Goal: Transaction & Acquisition: Purchase product/service

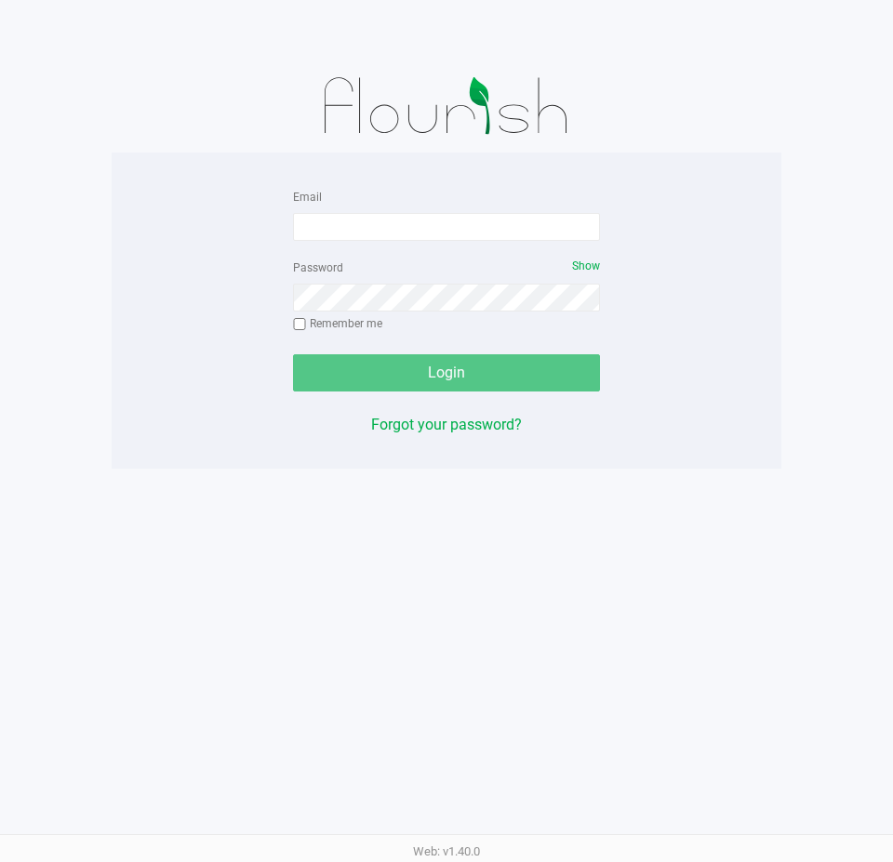
click at [357, 269] on div "Password Show Remember me" at bounding box center [446, 298] width 307 height 84
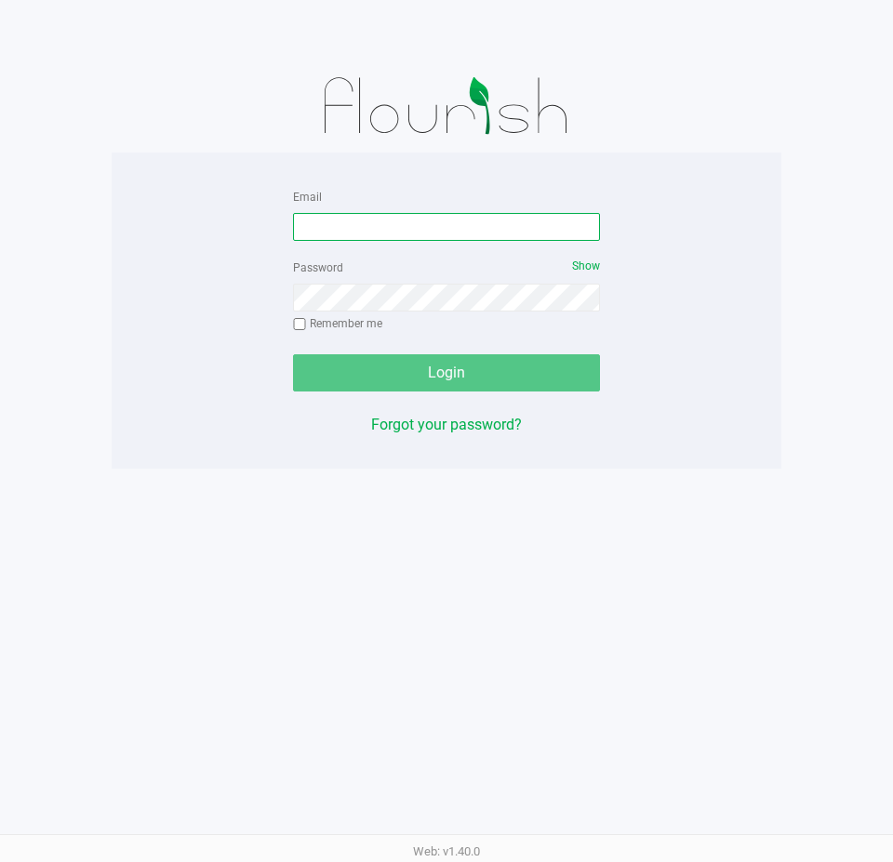
click at [363, 222] on input "Email" at bounding box center [446, 227] width 307 height 28
type input "[EMAIL_ADDRESS][DOMAIN_NAME]"
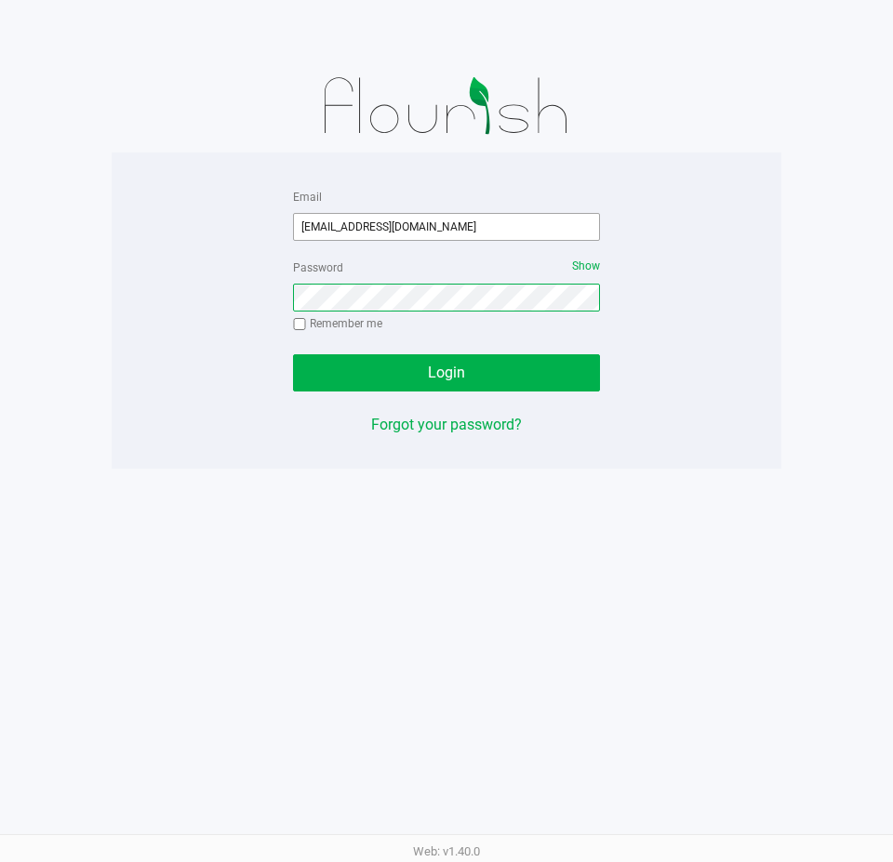
click at [293, 354] on button "Login" at bounding box center [446, 372] width 307 height 37
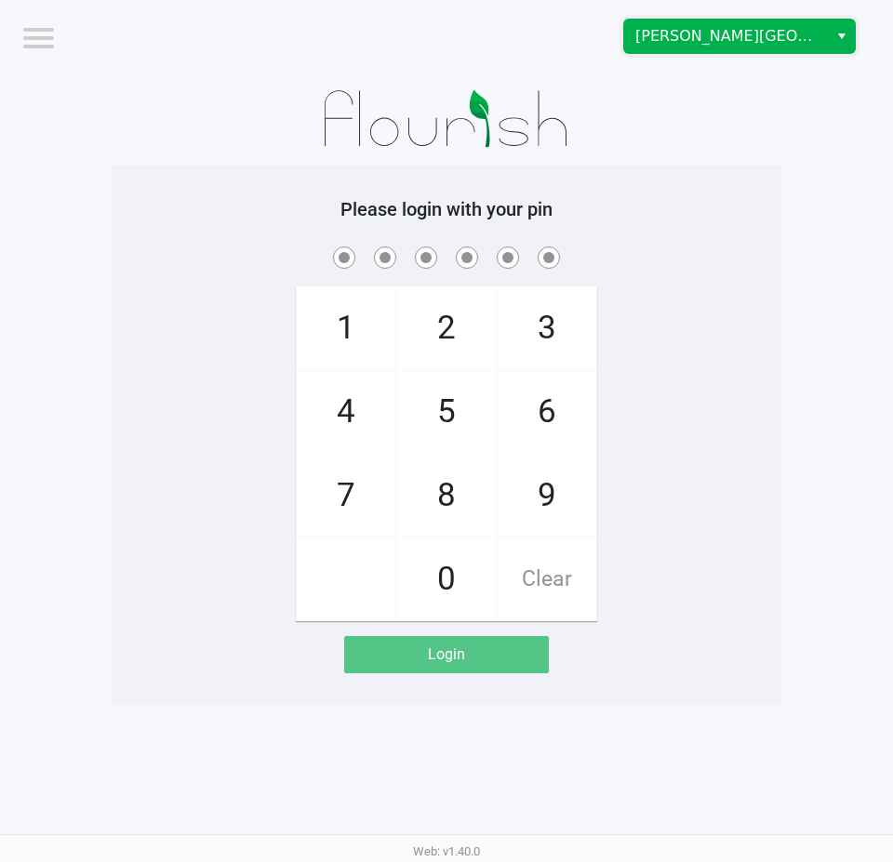
click at [703, 32] on span "[PERSON_NAME][GEOGRAPHIC_DATA]" at bounding box center [725, 36] width 181 height 22
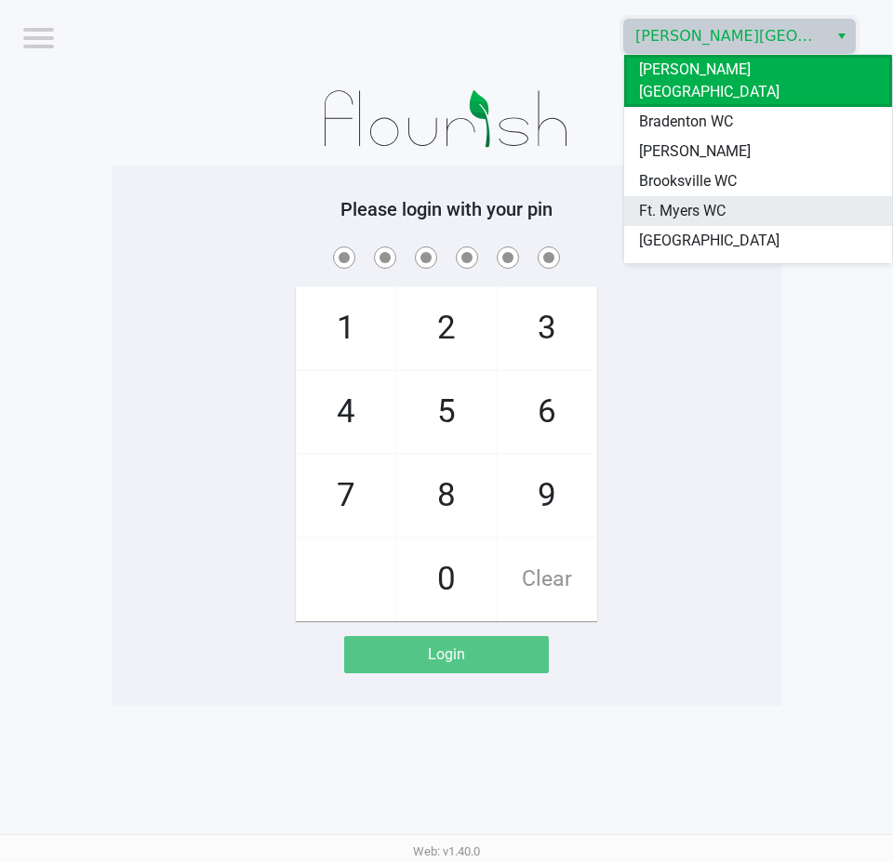
click at [695, 200] on span "Ft. Myers WC" at bounding box center [682, 211] width 87 height 22
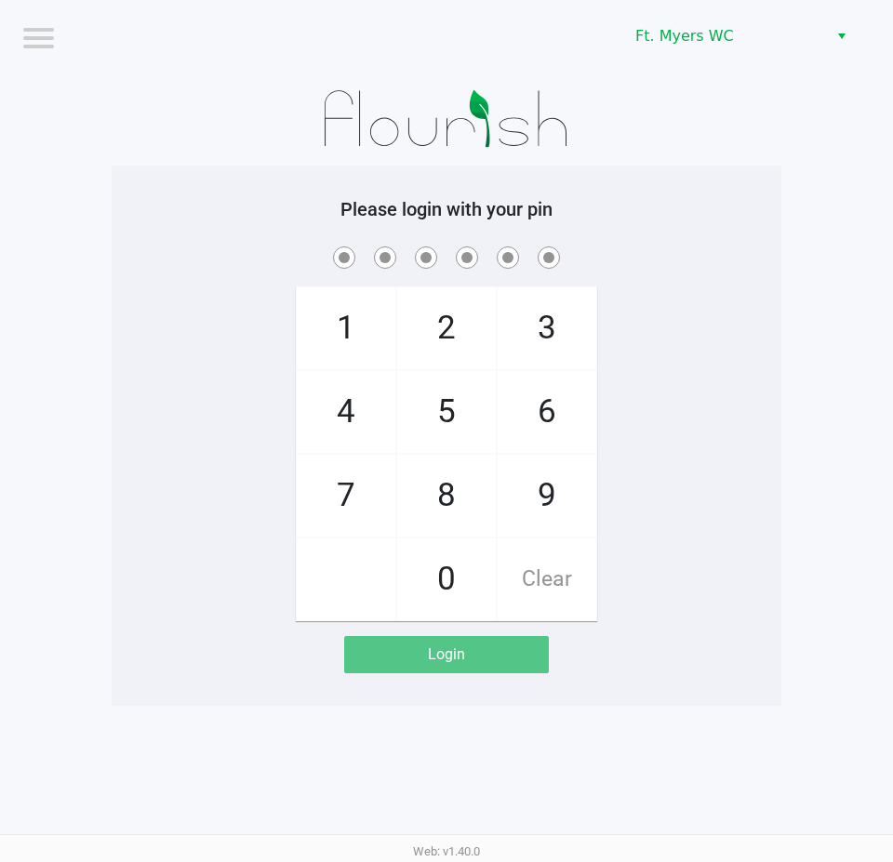
click at [673, 188] on div "Please login with your pin 1 4 7 2 5 8 0 3 6 9 Clear Login" at bounding box center [447, 436] width 670 height 540
checkbox input "true"
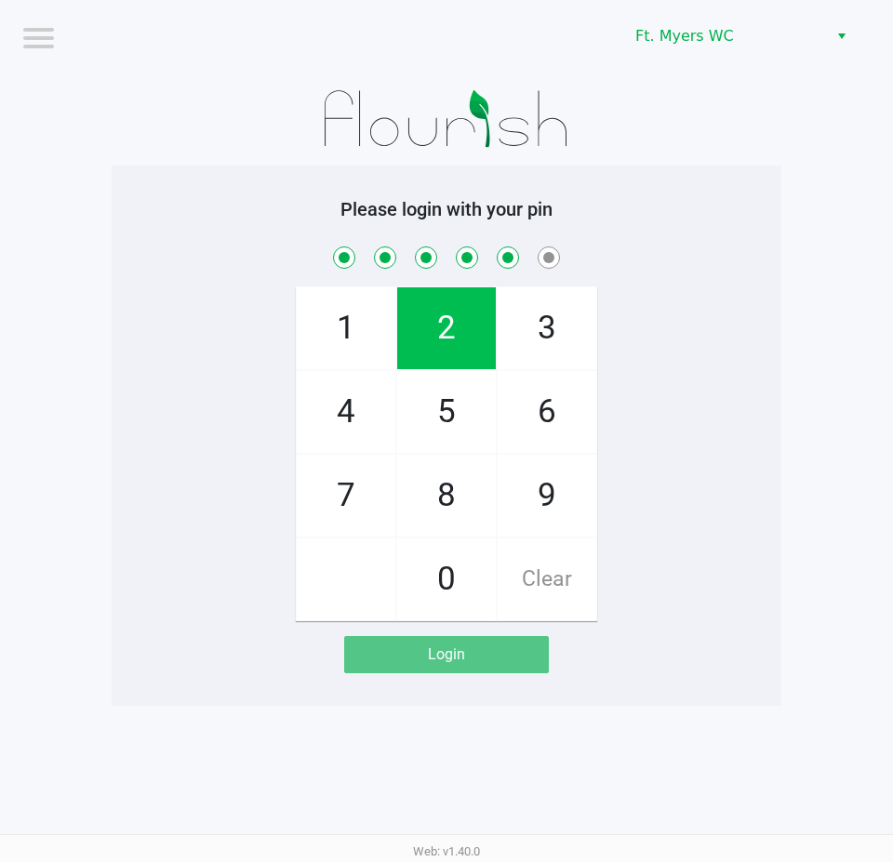
checkbox input "true"
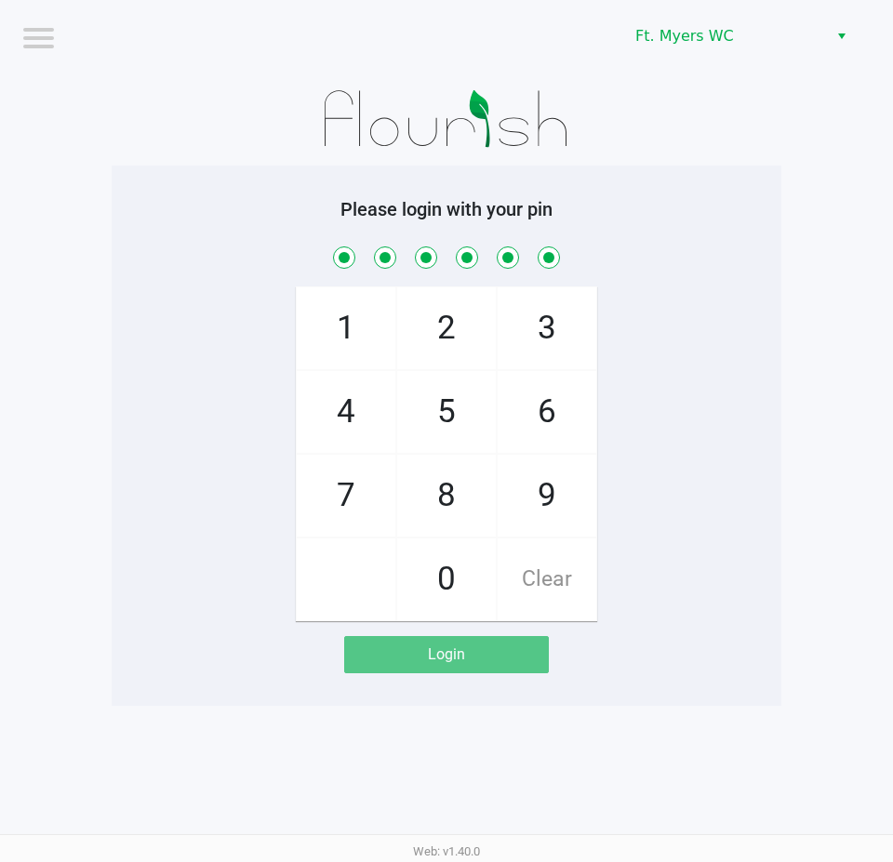
checkbox input "true"
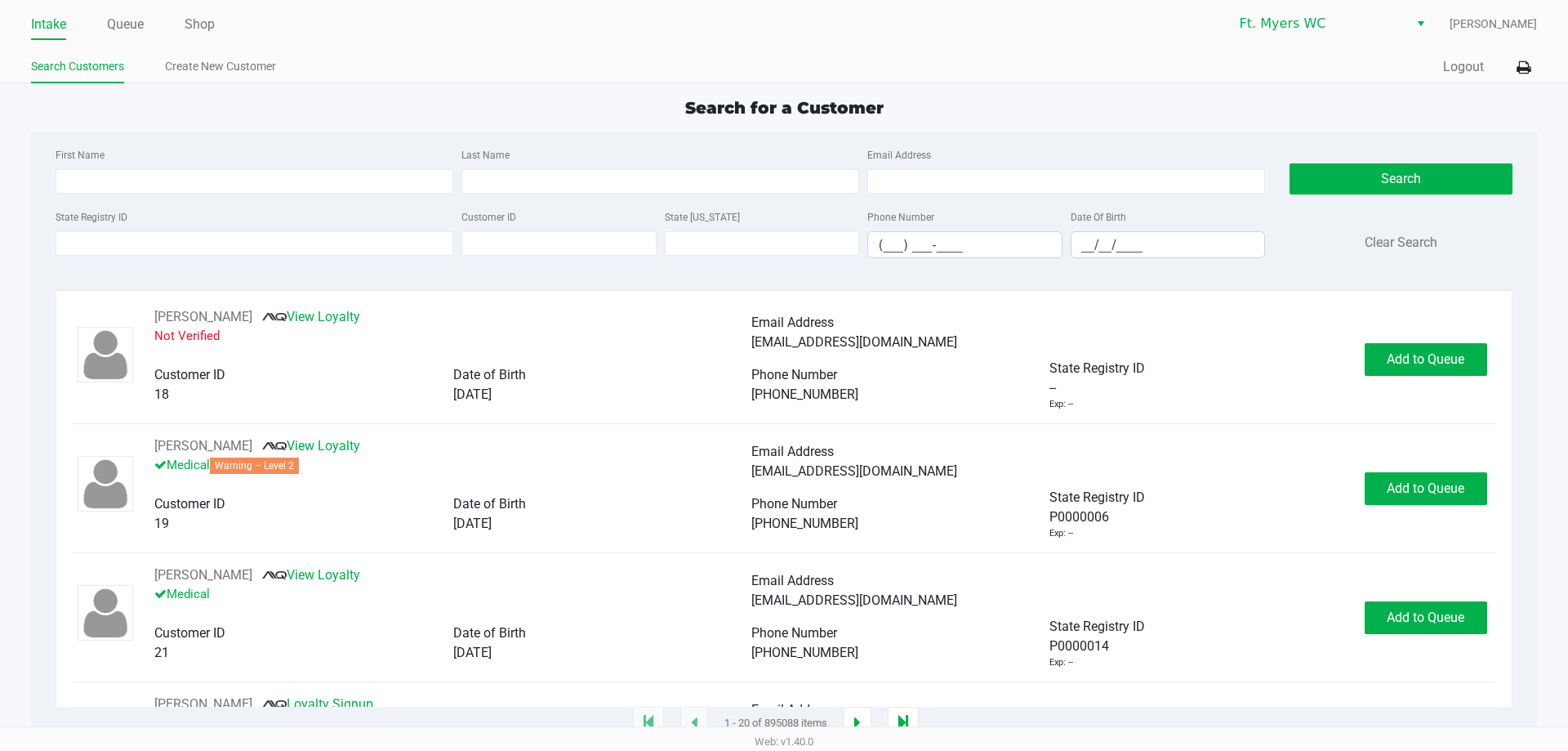
click at [783, 67] on div "Quick Sale Logout" at bounding box center [1161, 68] width 753 height 30
click at [783, 57] on div "Intake Queue Shop Ft. [PERSON_NAME] [PERSON_NAME] Search Customers Create New C…" at bounding box center [784, 41] width 1568 height 83
click at [783, 62] on icon at bounding box center [1523, 68] width 14 height 11
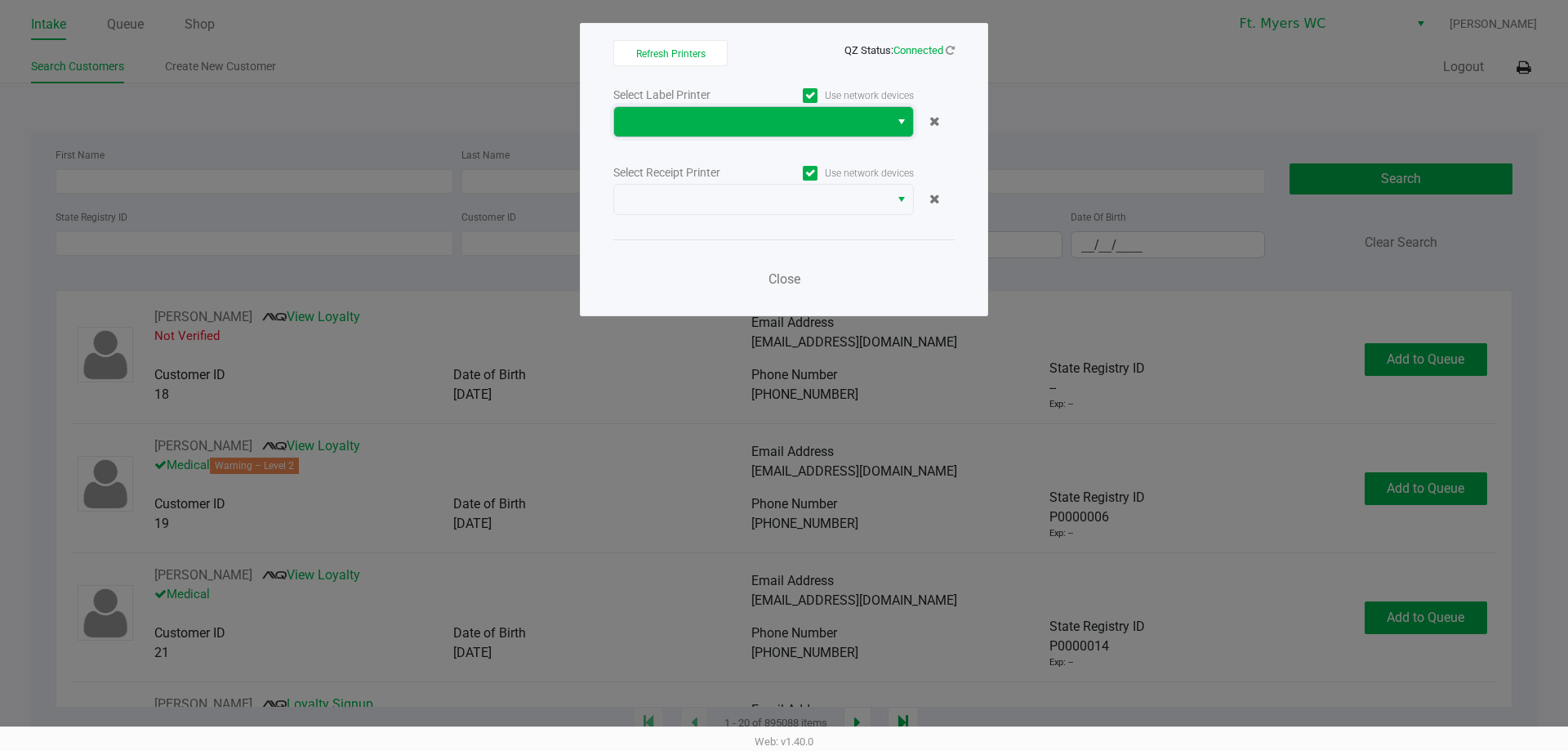
click at [719, 115] on span at bounding box center [752, 121] width 255 height 19
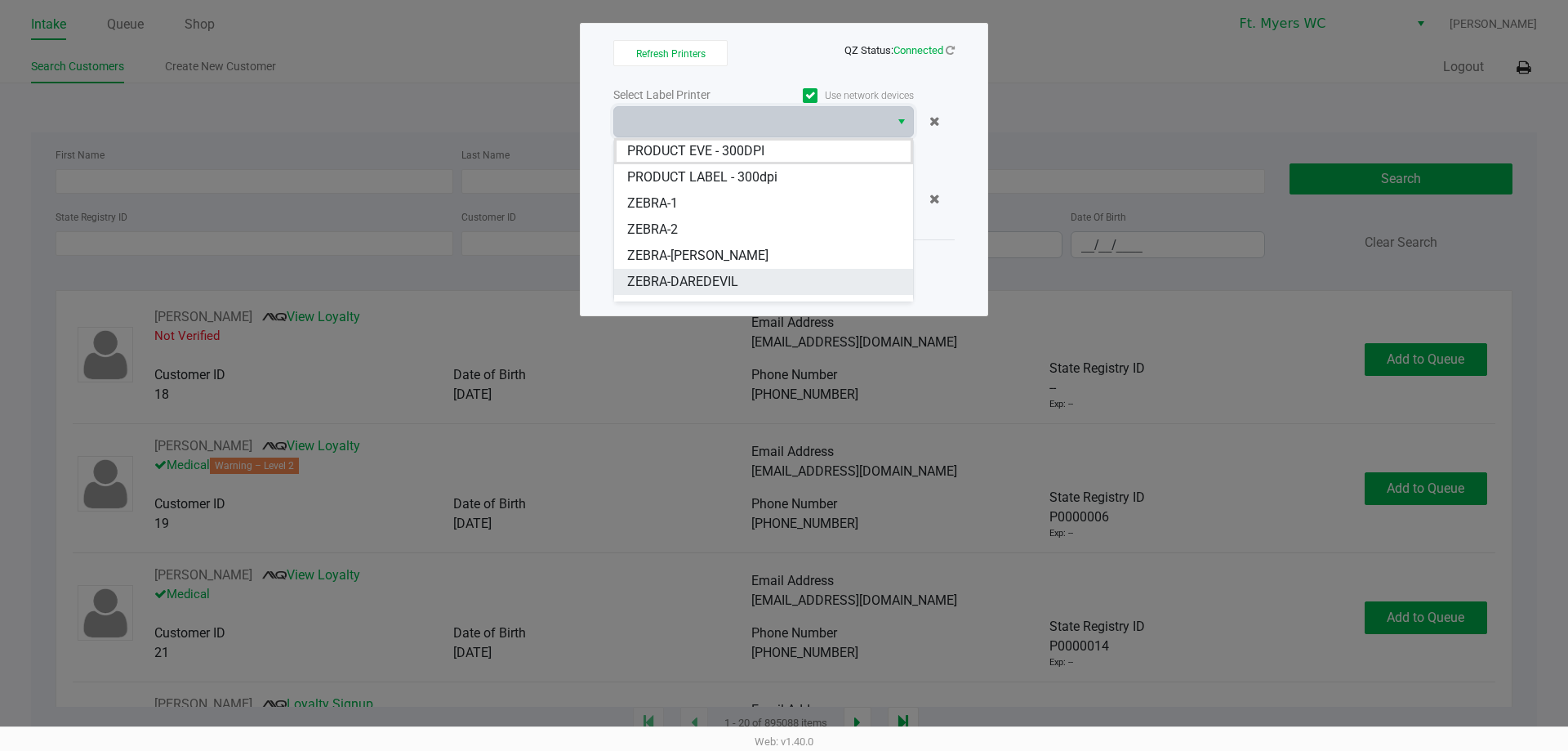
scroll to position [19, 0]
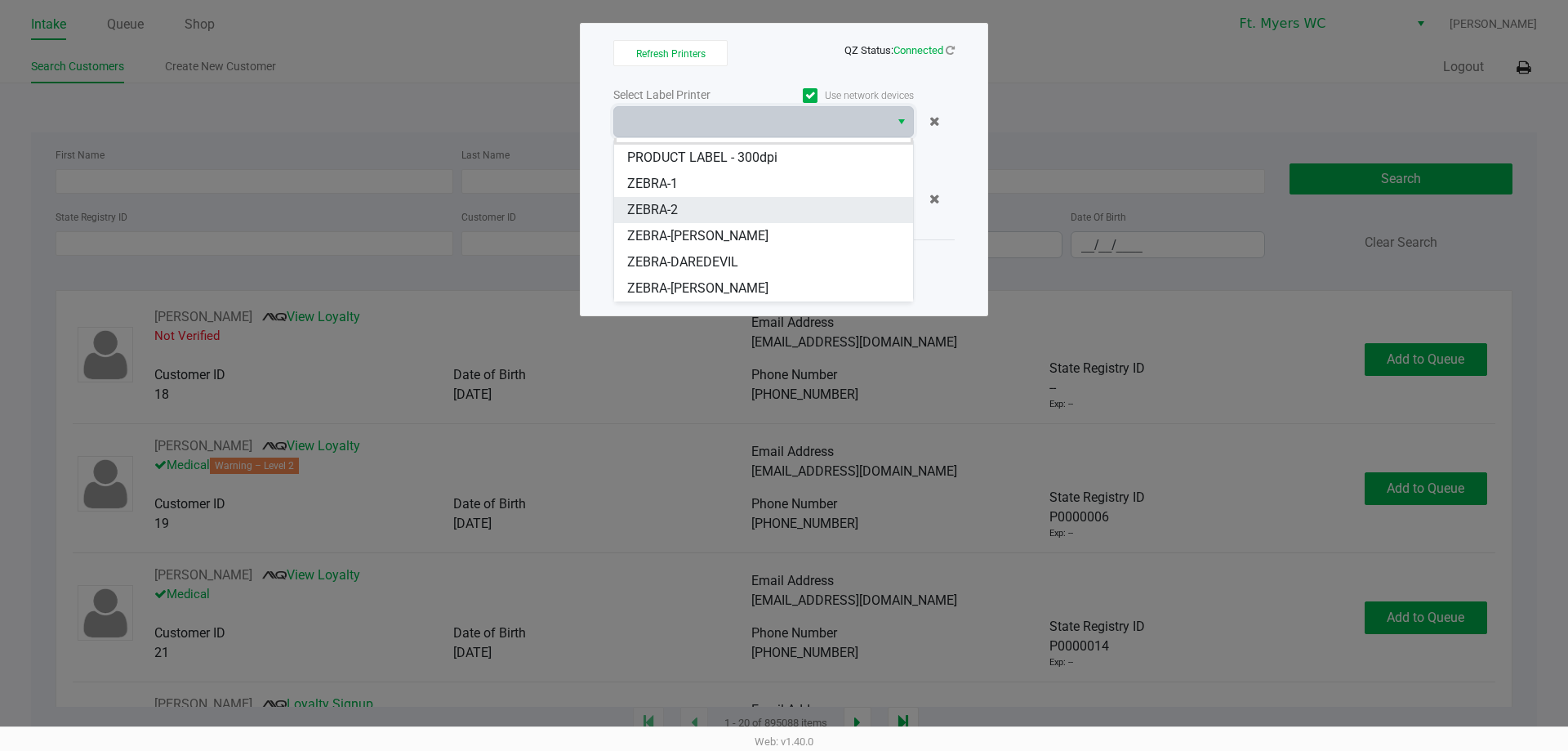
click at [697, 201] on li "ZEBRA-2" at bounding box center [763, 210] width 298 height 26
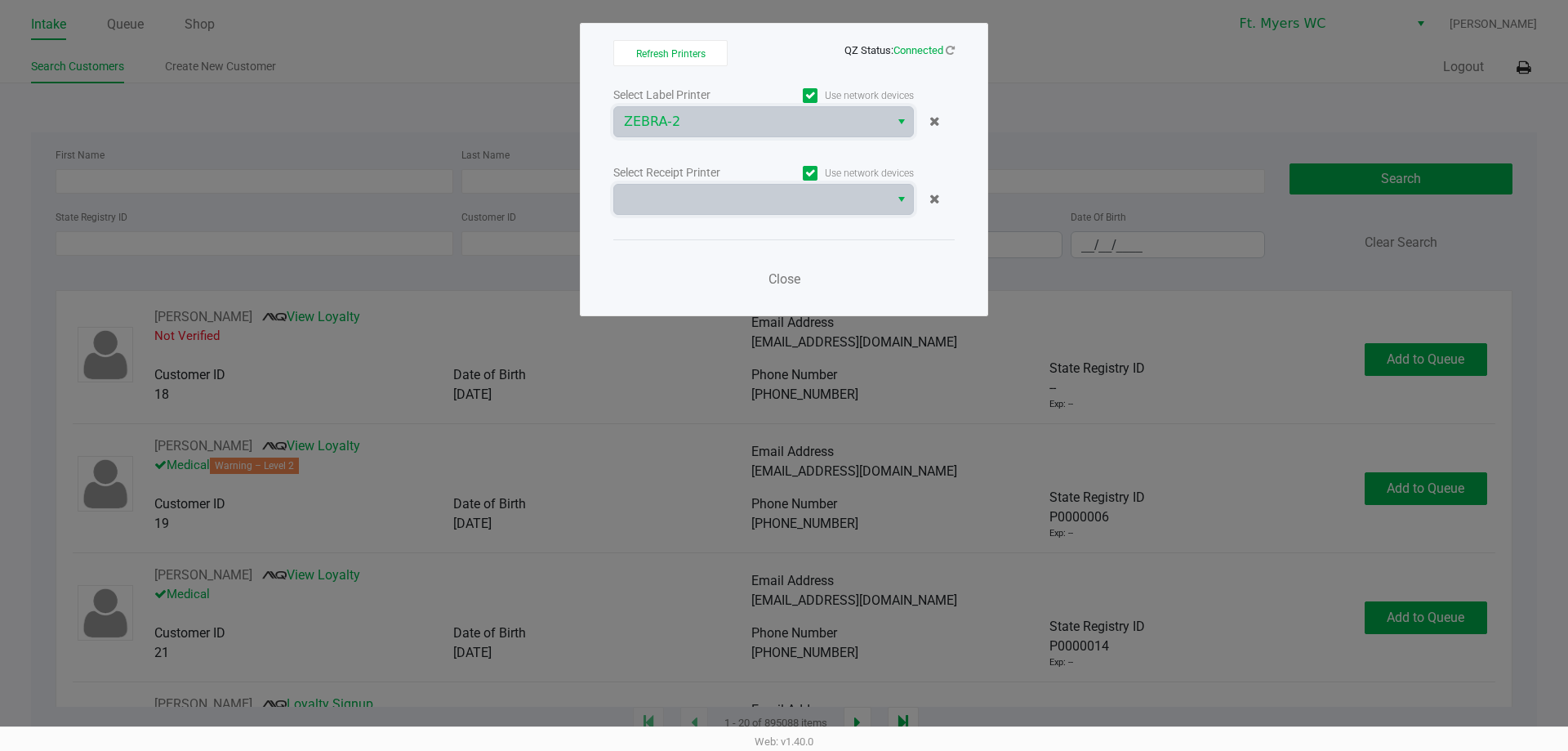
click at [697, 201] on span at bounding box center [752, 199] width 255 height 19
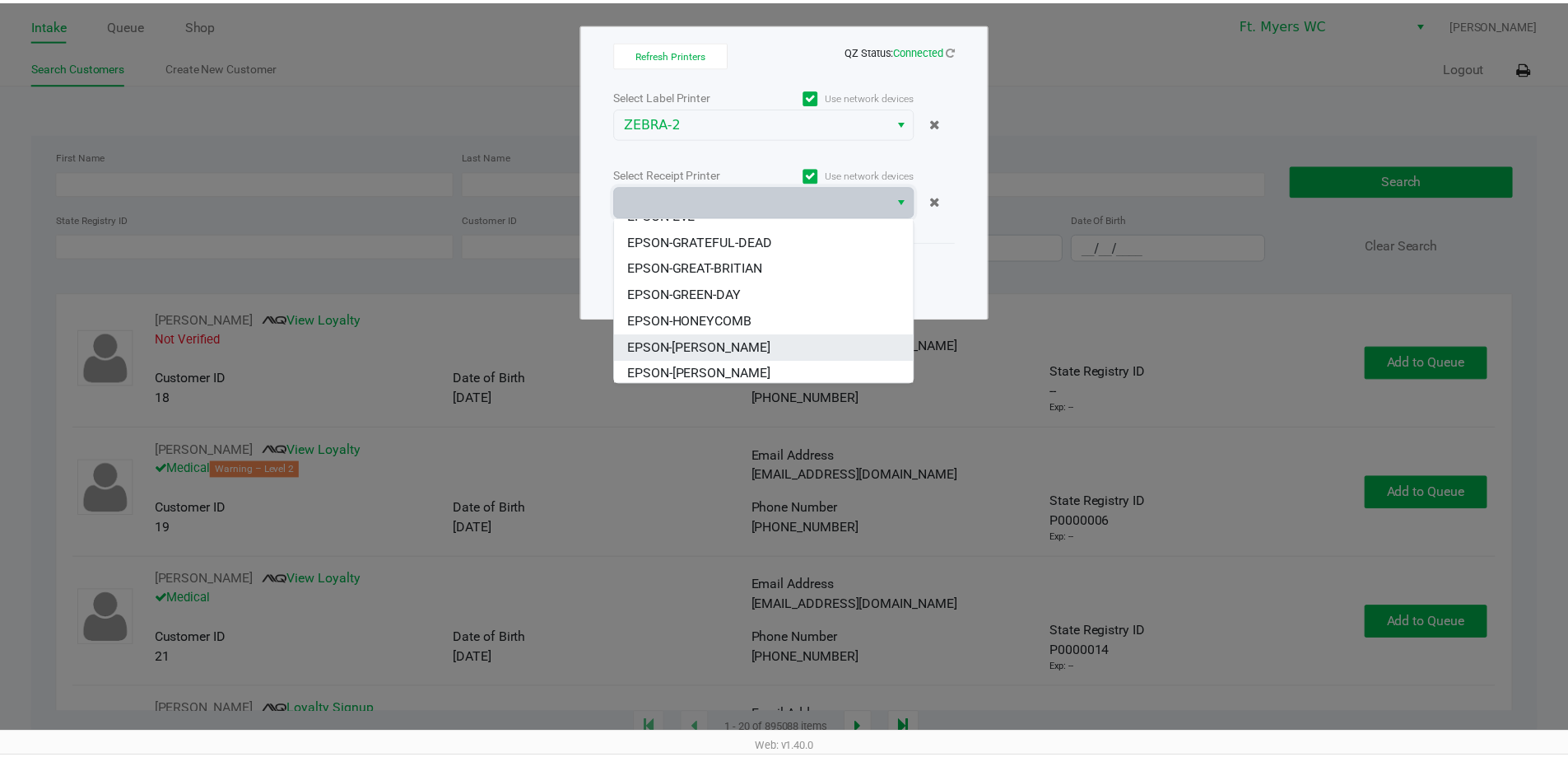
scroll to position [99, 0]
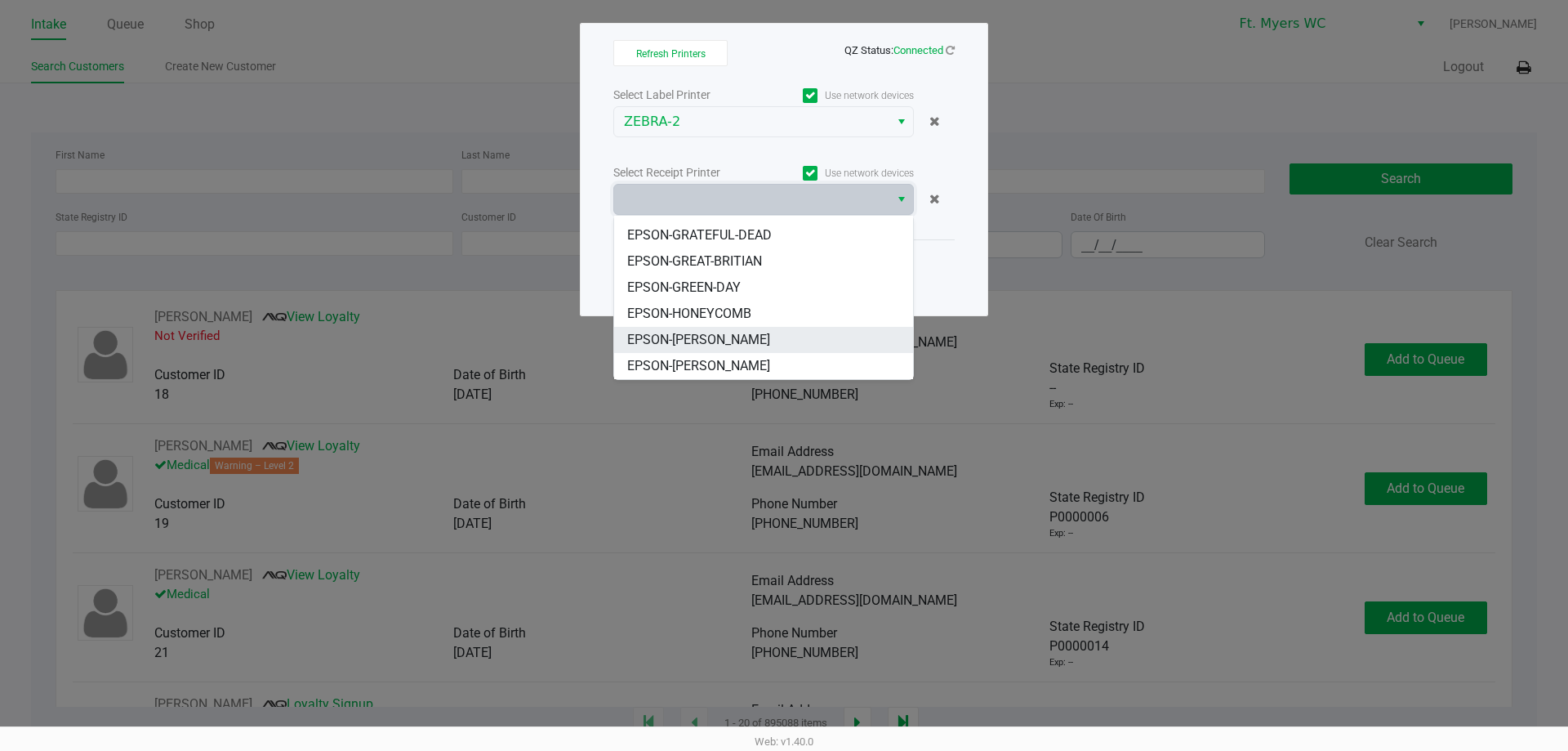
click at [695, 343] on span "EPSON-[PERSON_NAME]" at bounding box center [698, 340] width 143 height 19
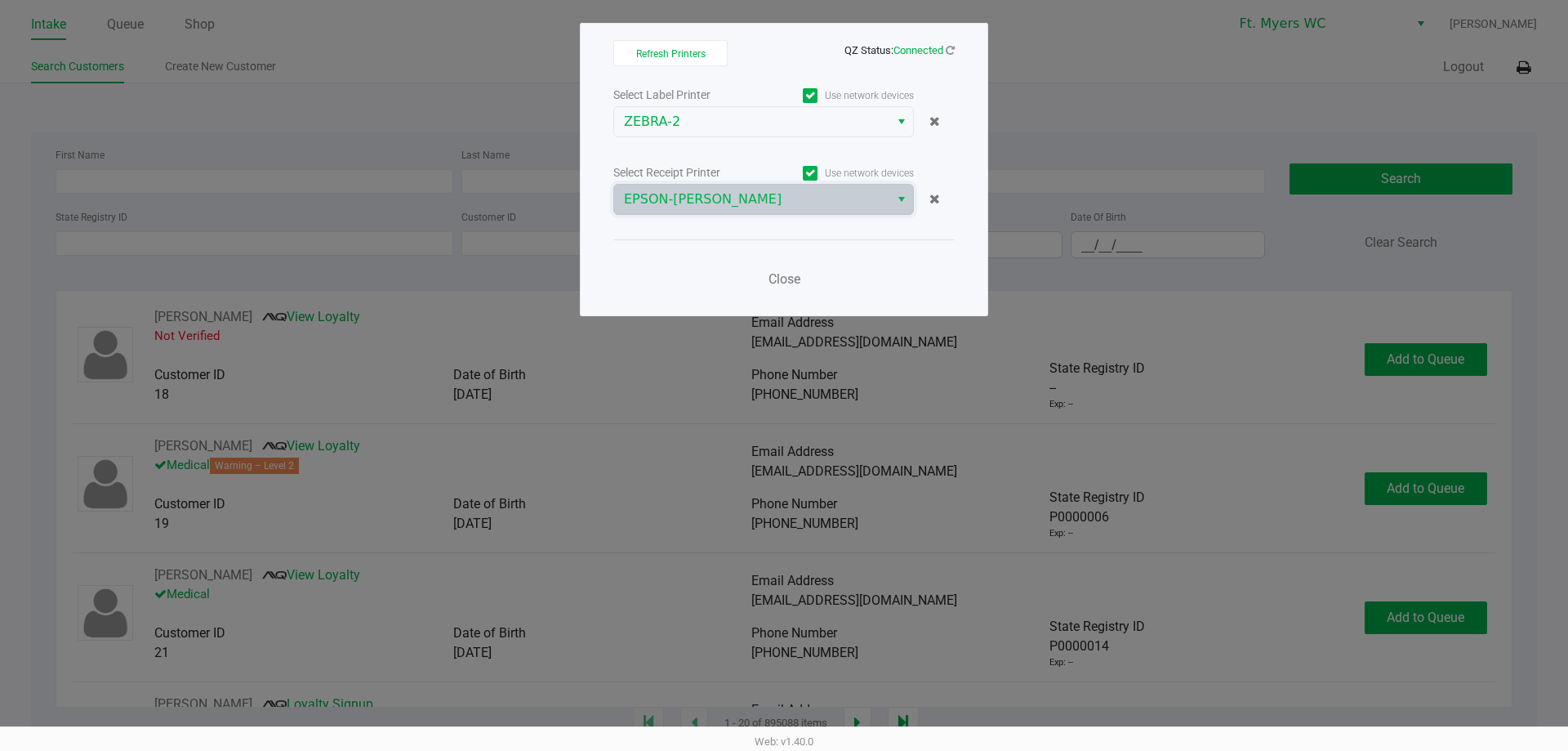
click at [708, 154] on div "Select Label Printer Use network devices ZEBRA-2 Select Receipt Printer Use net…" at bounding box center [784, 191] width 342 height 215
click at [783, 301] on div "Refresh Printers QZ Status: Connected Select Label Printer Use network devices …" at bounding box center [783, 170] width 408 height 293
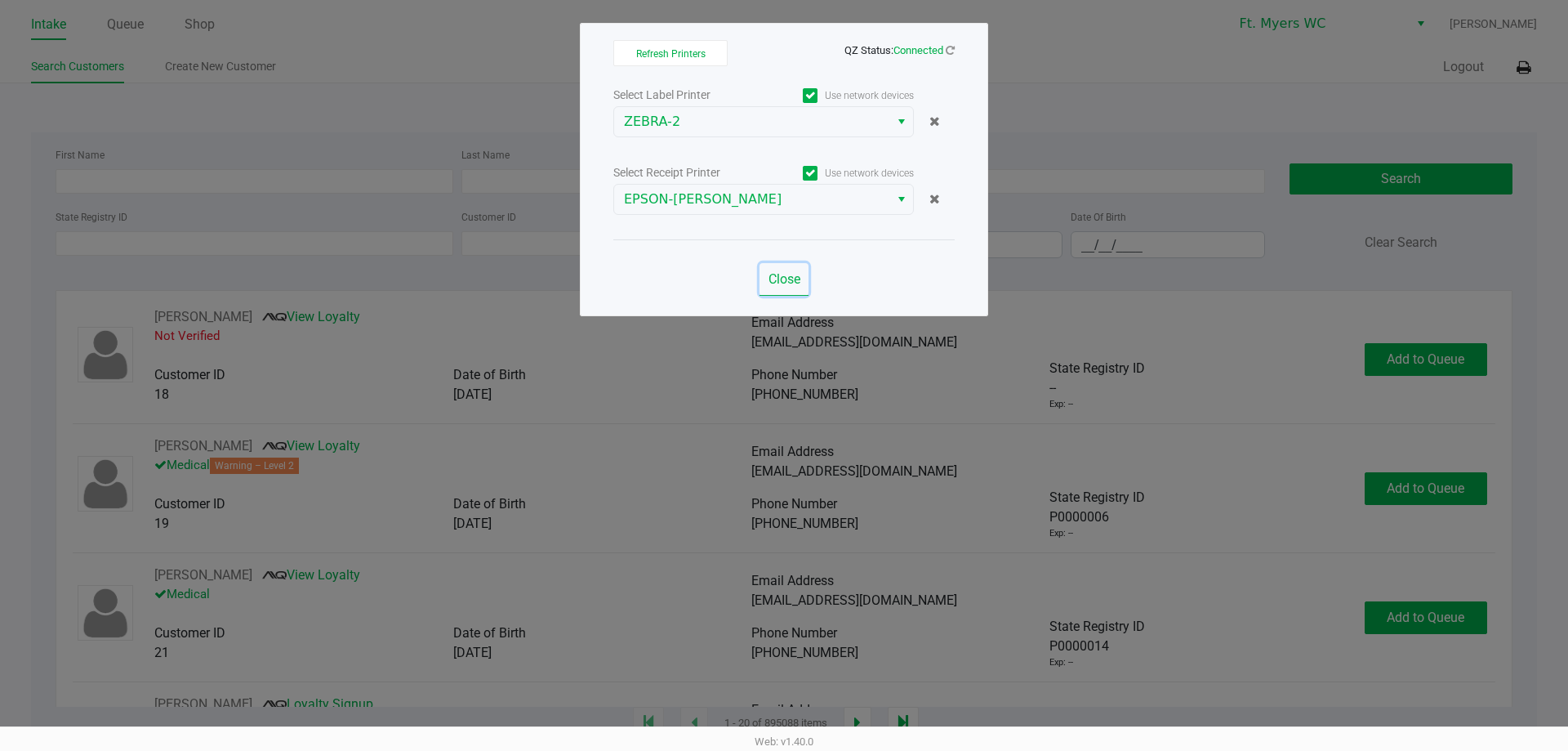
click at [783, 279] on span "Close" at bounding box center [784, 279] width 32 height 16
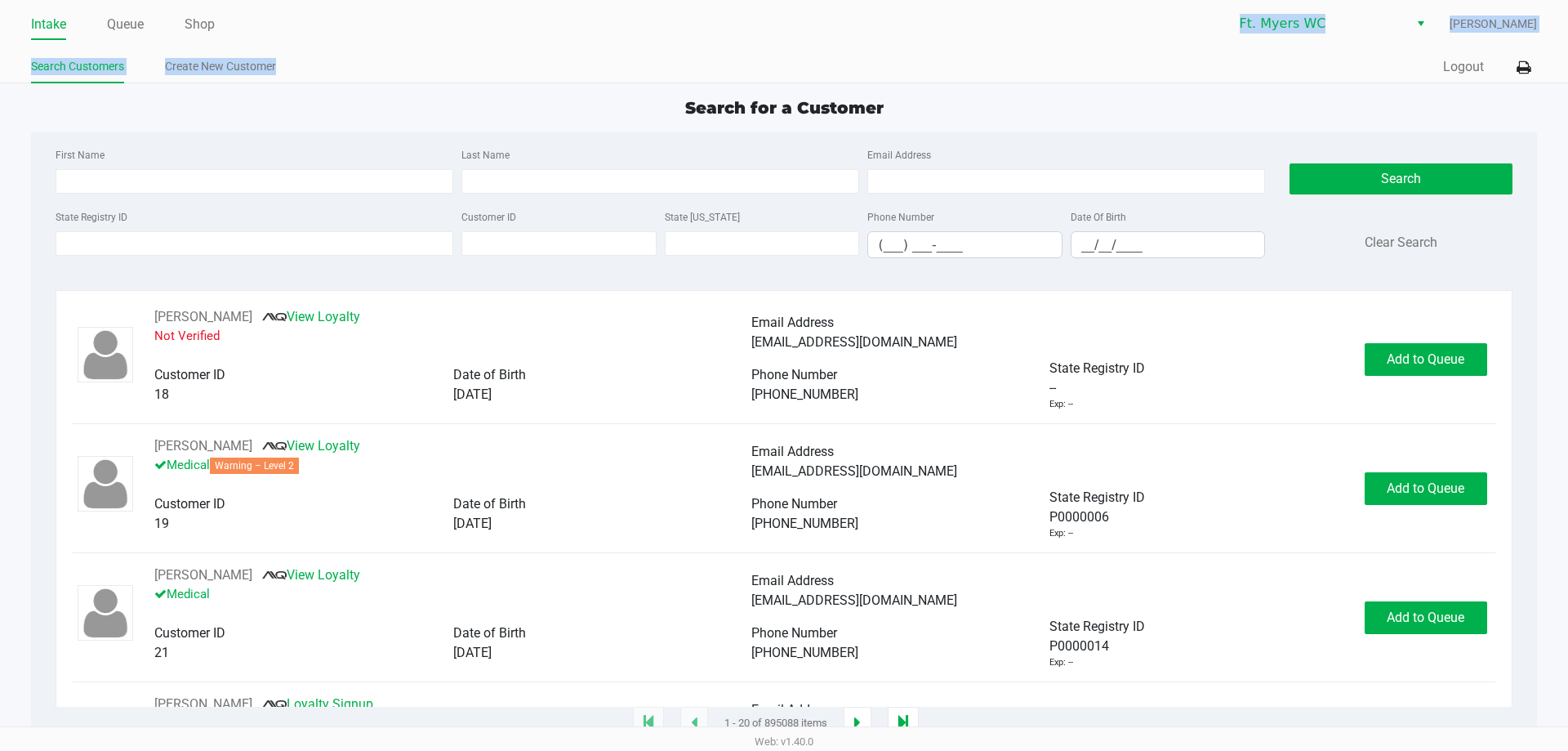
drag, startPoint x: 658, startPoint y: 83, endPoint x: 1019, endPoint y: 35, distance: 364.2
click at [783, 35] on div "Intake Queue Shop Ft. [PERSON_NAME] [PERSON_NAME] Search Customers Create New C…" at bounding box center [784, 41] width 1568 height 83
click at [783, 35] on div "Ft. [PERSON_NAME] [PERSON_NAME]" at bounding box center [1161, 23] width 753 height 31
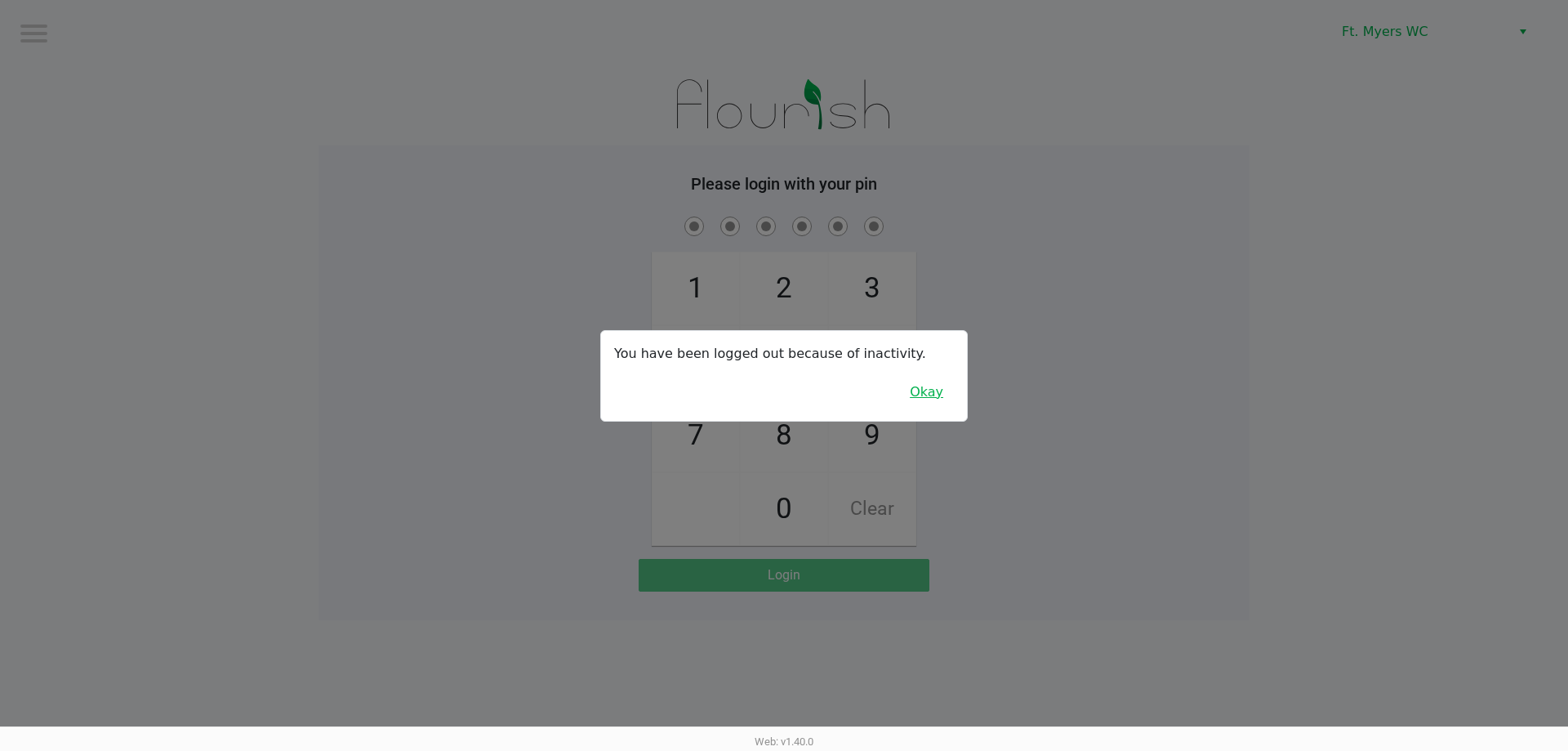
click at [783, 397] on button "Okay" at bounding box center [926, 392] width 54 height 31
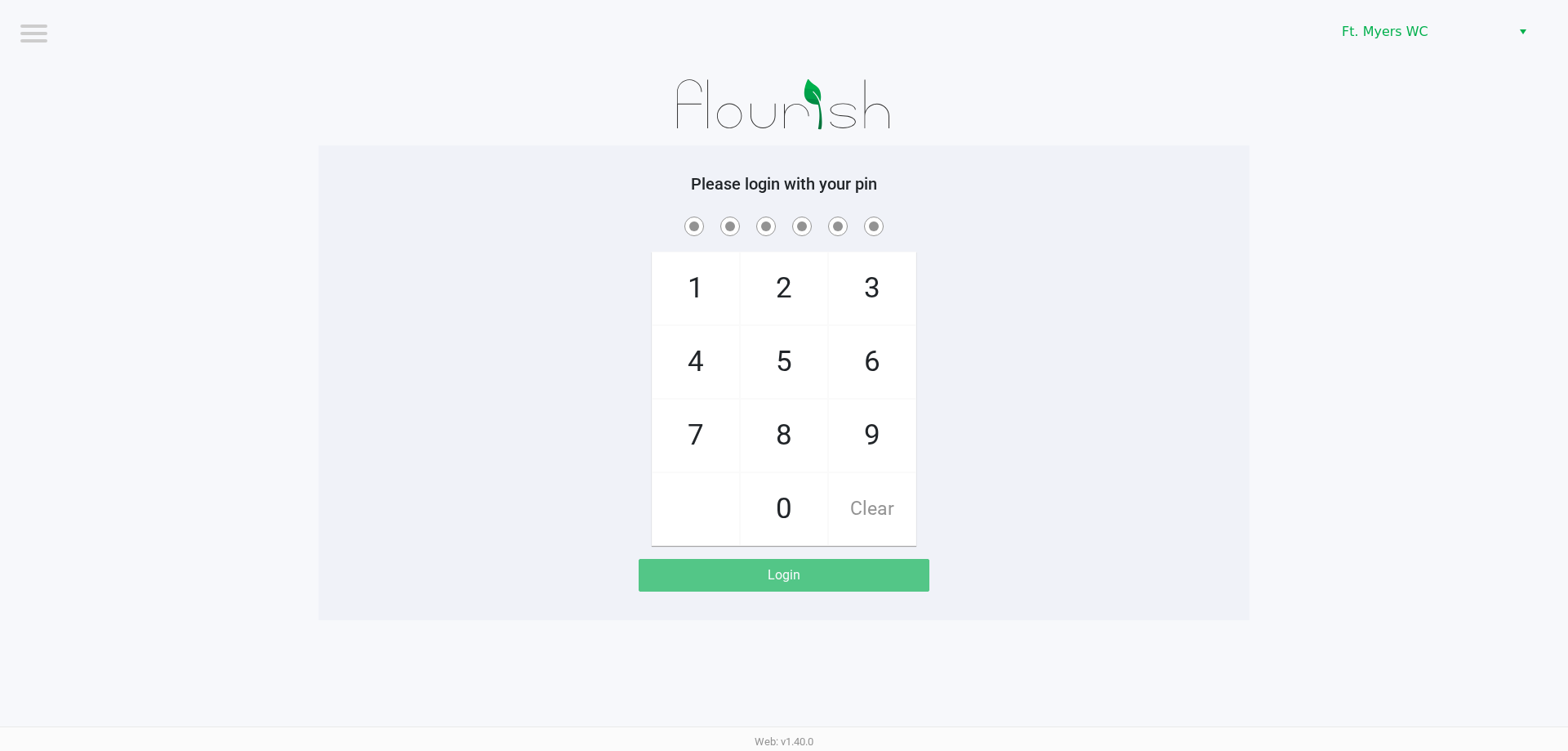
click at [783, 397] on div "1 4 7 2 5 8 0 3 6 9 Clear" at bounding box center [784, 379] width 931 height 333
checkbox input "true"
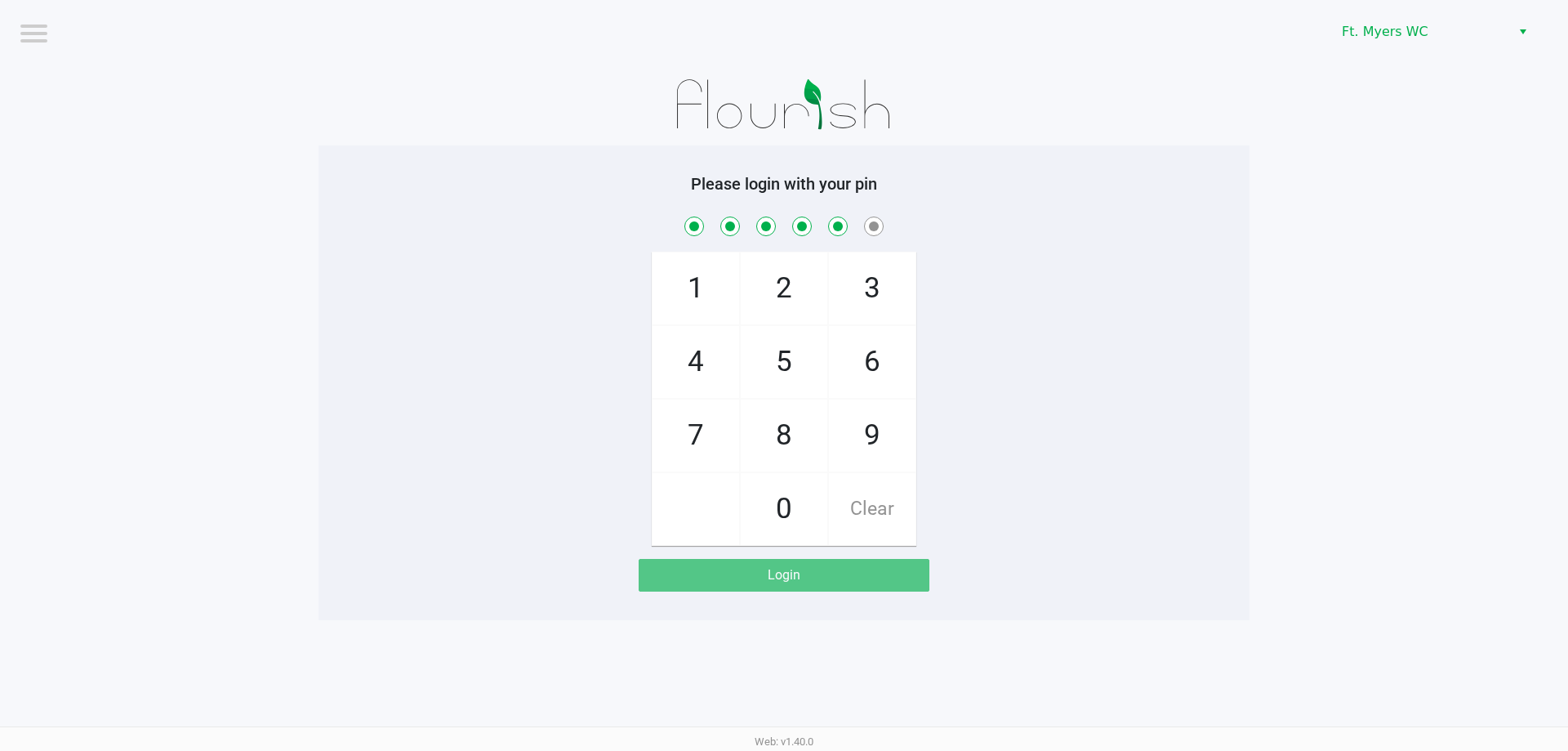
checkbox input "true"
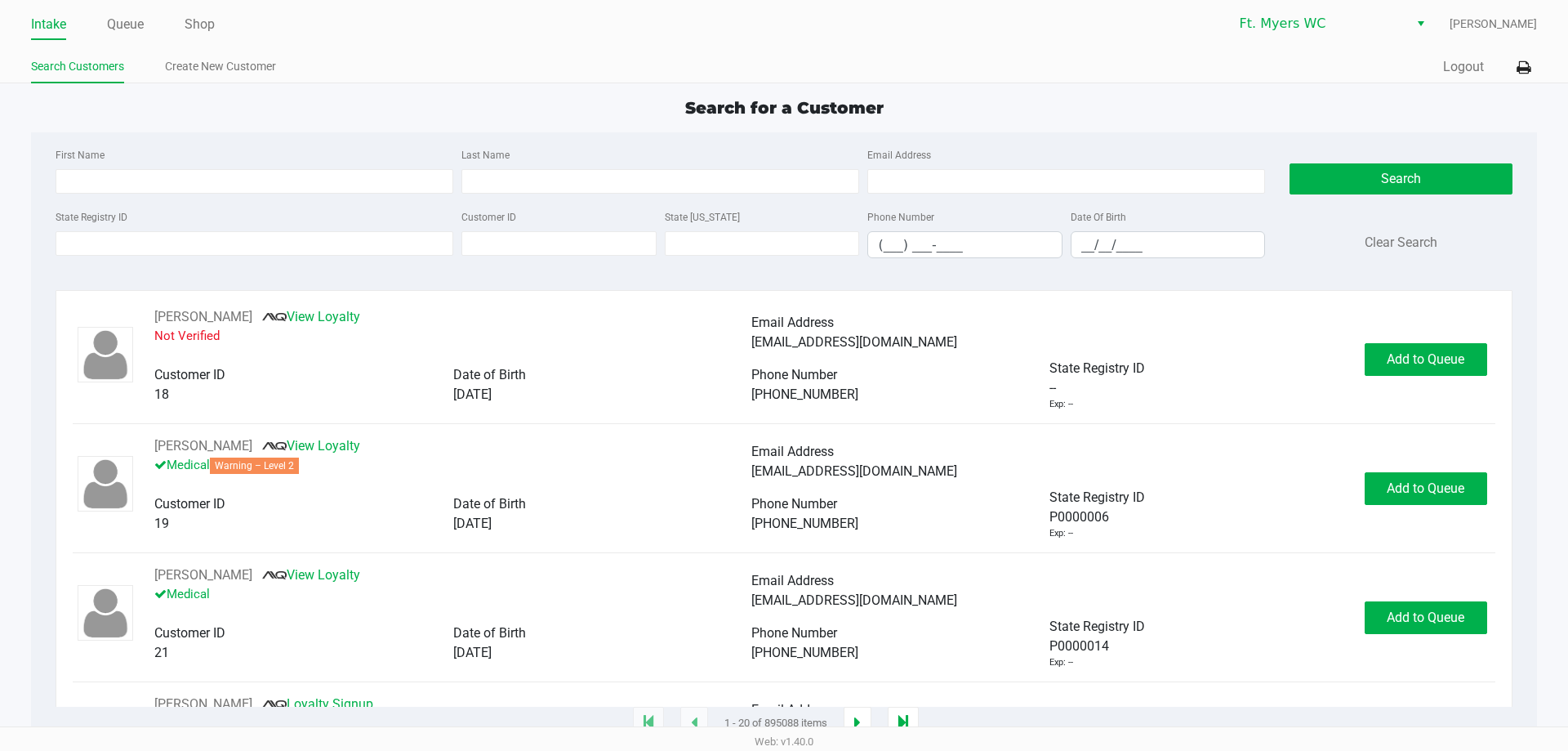
click at [783, 134] on div "First Name Last Name Email Address State Registry ID Customer ID State [US_STAT…" at bounding box center [783, 208] width 1480 height 151
click at [783, 62] on icon at bounding box center [1523, 68] width 14 height 11
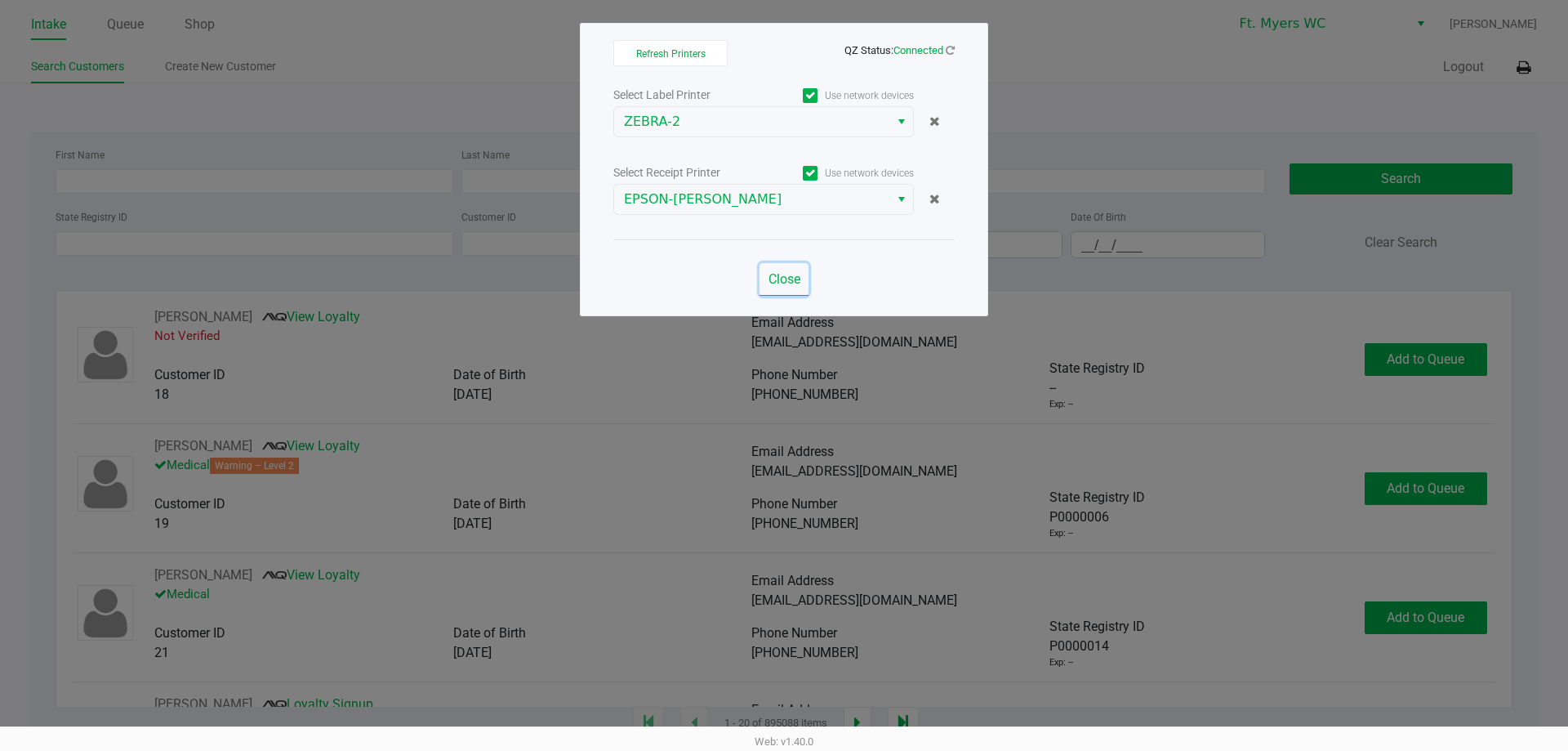
click at [783, 271] on button "Close" at bounding box center [784, 279] width 49 height 32
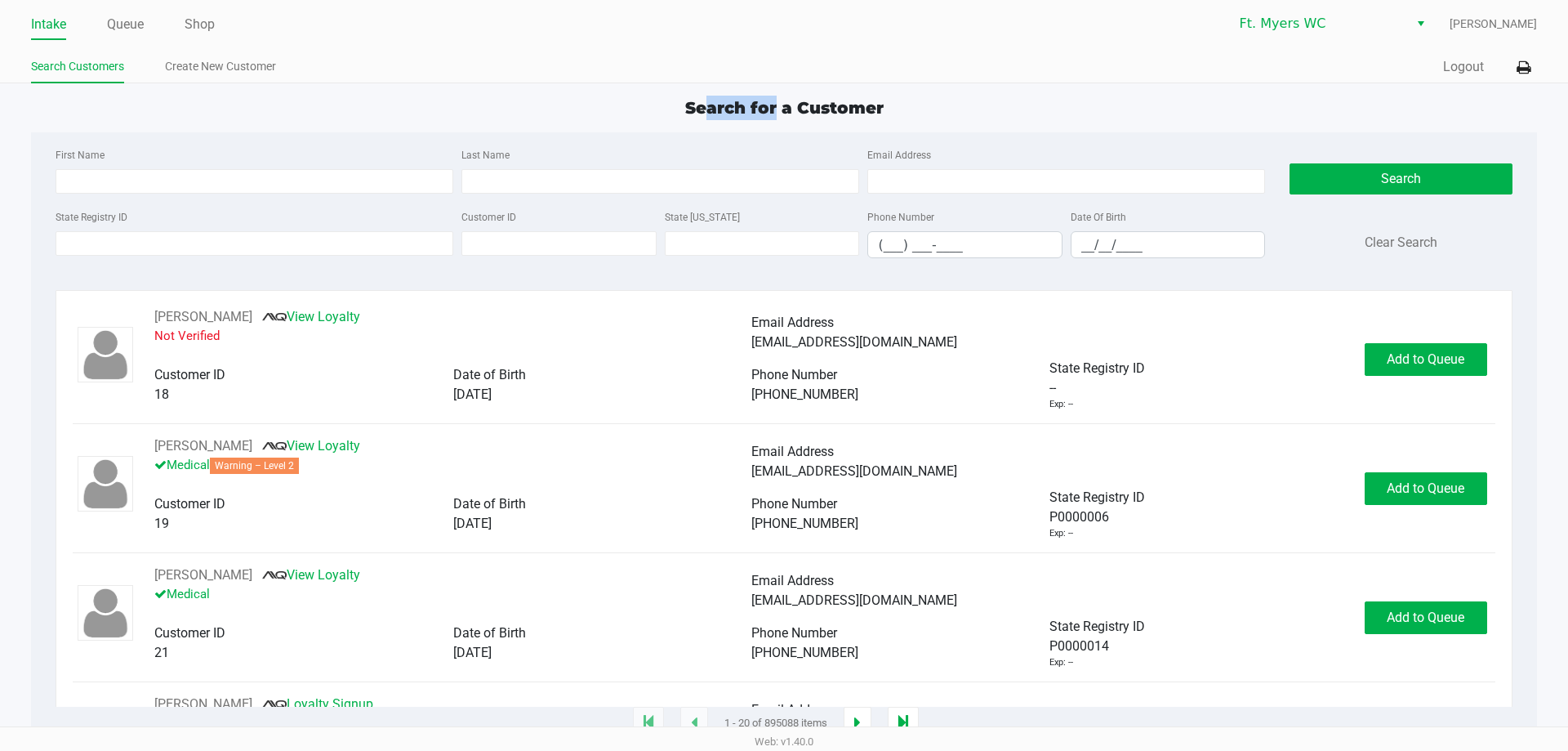
drag, startPoint x: 705, startPoint y: 107, endPoint x: 790, endPoint y: 83, distance: 88.3
click at [783, 83] on app-point-of-sale "Intake Queue Shop Ft. [PERSON_NAME] [PERSON_NAME] Search Customers Create New C…" at bounding box center [784, 362] width 1568 height 724
click at [783, 82] on div "Quick Sale Logout" at bounding box center [1161, 68] width 753 height 30
drag, startPoint x: 885, startPoint y: 87, endPoint x: 731, endPoint y: 134, distance: 161.0
click at [731, 134] on app-point-of-sale "Intake Queue Shop Ft. [PERSON_NAME] [PERSON_NAME] Search Customers Create New C…" at bounding box center [784, 362] width 1568 height 724
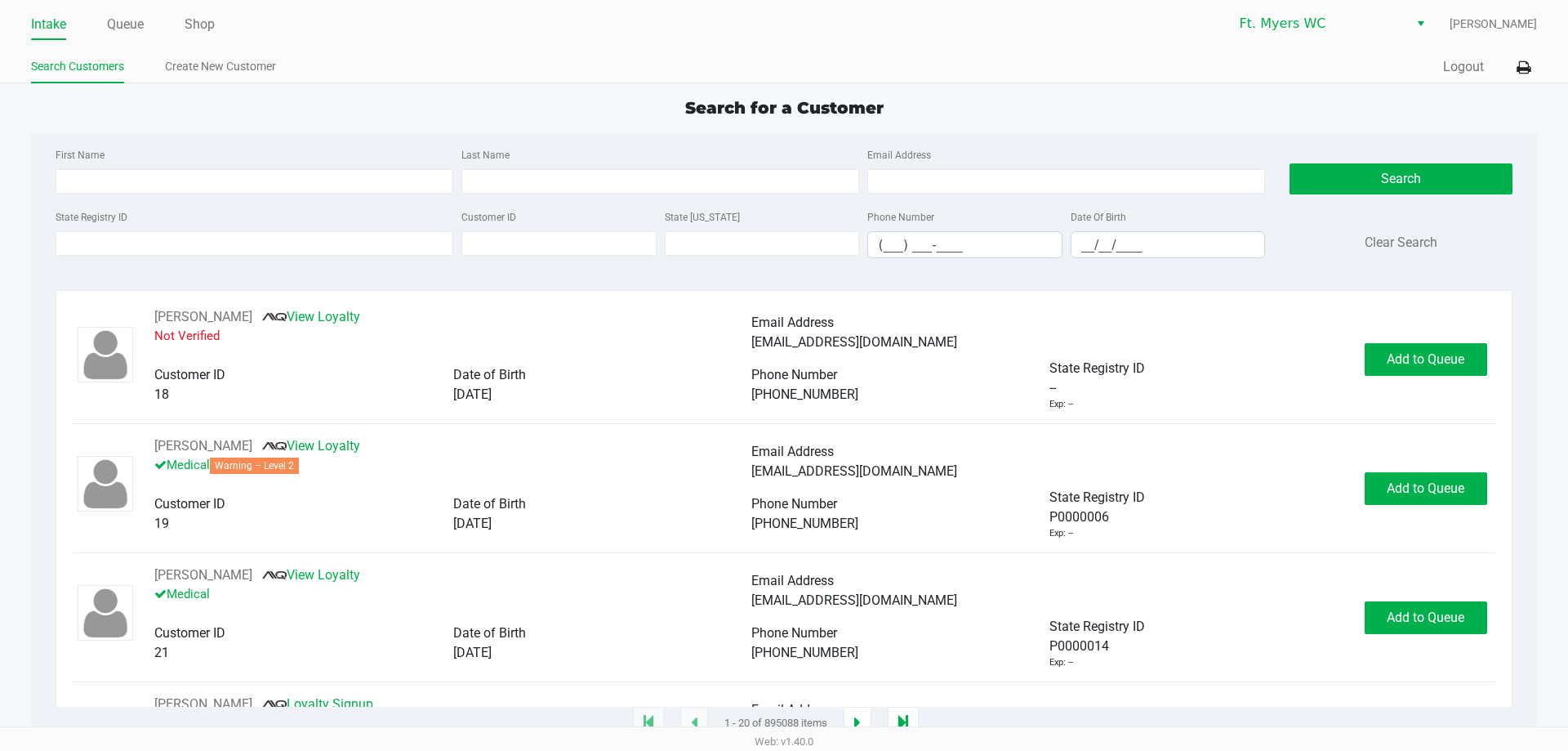
click at [655, 90] on app-point-of-sale "Intake Queue Shop Ft. [PERSON_NAME] [PERSON_NAME] Search Customers Create New C…" at bounding box center [784, 362] width 1568 height 724
drag, startPoint x: 638, startPoint y: 93, endPoint x: 924, endPoint y: 72, distance: 286.8
click at [783, 72] on app-point-of-sale "Intake Queue Shop Ft. [PERSON_NAME] [PERSON_NAME] Search Customers Create New C…" at bounding box center [784, 362] width 1568 height 724
click at [783, 72] on div "Quick Sale Logout" at bounding box center [1161, 68] width 753 height 30
drag, startPoint x: 936, startPoint y: 88, endPoint x: 691, endPoint y: 76, distance: 245.3
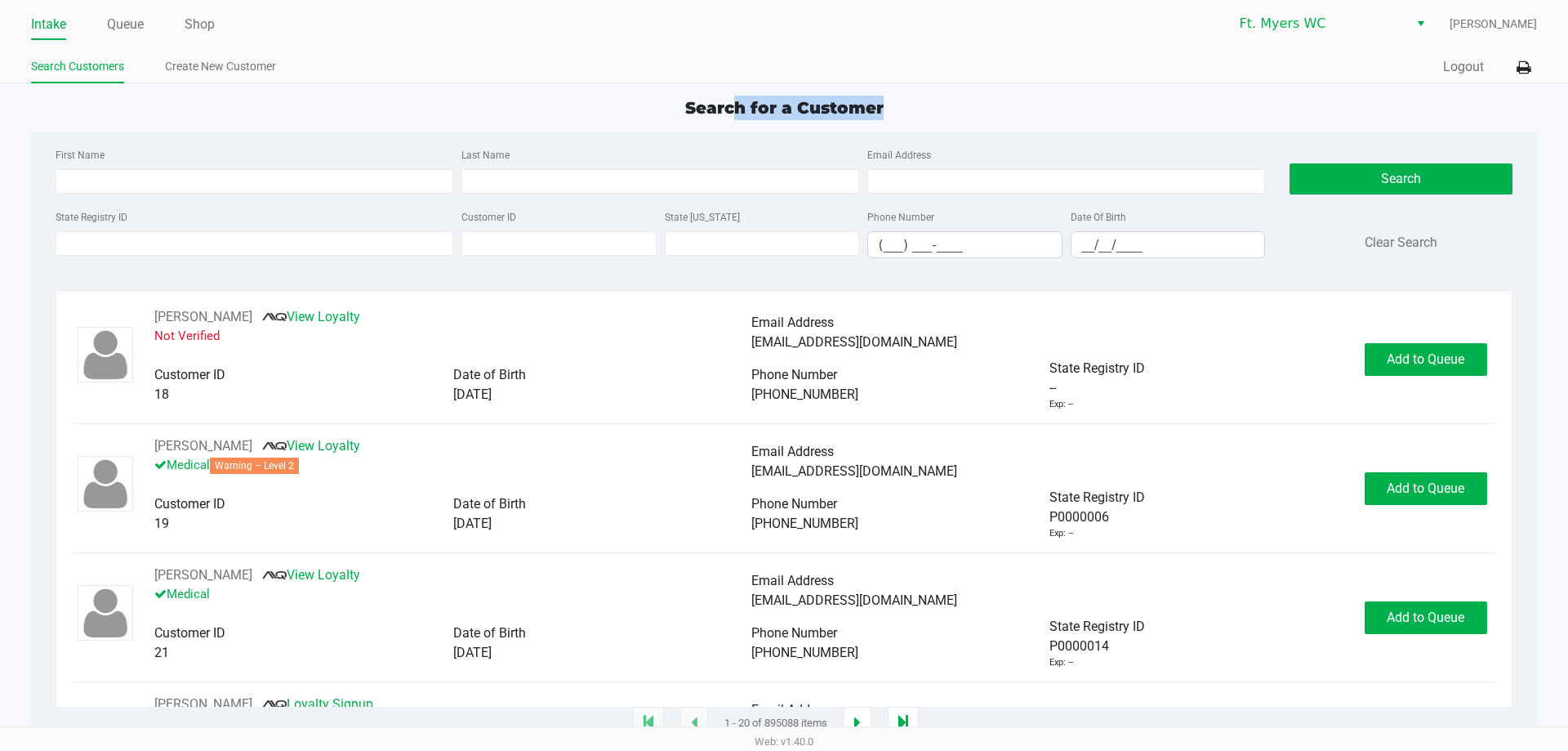
click at [694, 76] on app-point-of-sale "Intake Queue Shop Ft. [PERSON_NAME] [PERSON_NAME] Search Customers Create New C…" at bounding box center [784, 362] width 1568 height 724
click at [691, 76] on ul "Search Customers Create New Customer" at bounding box center [407, 69] width 753 height 28
drag, startPoint x: 652, startPoint y: 71, endPoint x: 1060, endPoint y: 122, distance: 411.2
click at [783, 122] on app-point-of-sale "Intake Queue Shop Ft. [PERSON_NAME] [PERSON_NAME] Search Customers Create New C…" at bounding box center [784, 362] width 1568 height 724
click at [783, 122] on div "Search for a Customer First Name Last Name Email Address State Registry ID Cust…" at bounding box center [783, 409] width 1505 height 628
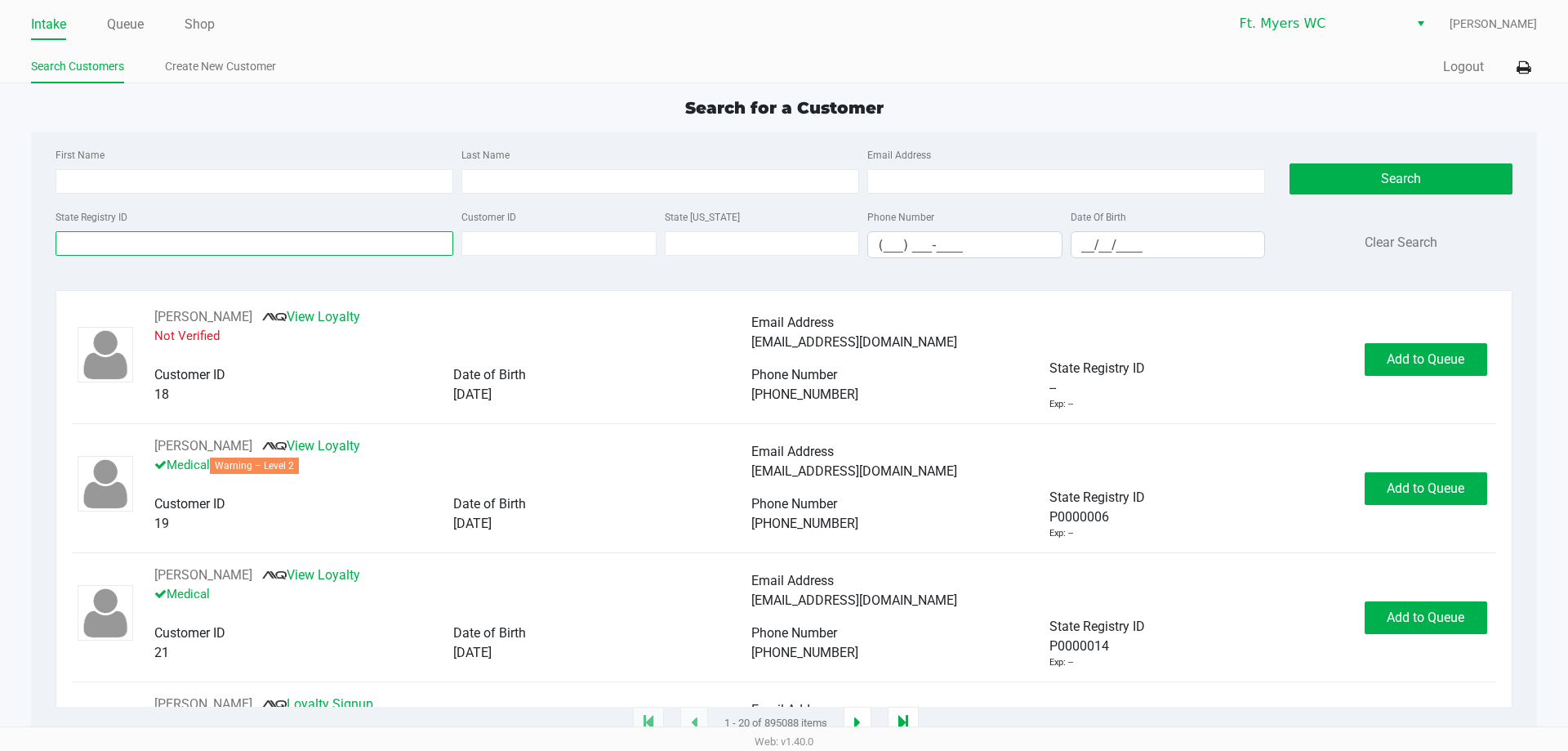
click at [334, 249] on input "State Registry ID" at bounding box center [254, 243] width 398 height 25
click at [312, 187] on input "First Name" at bounding box center [254, 182] width 398 height 25
type input "[PERSON_NAME]"
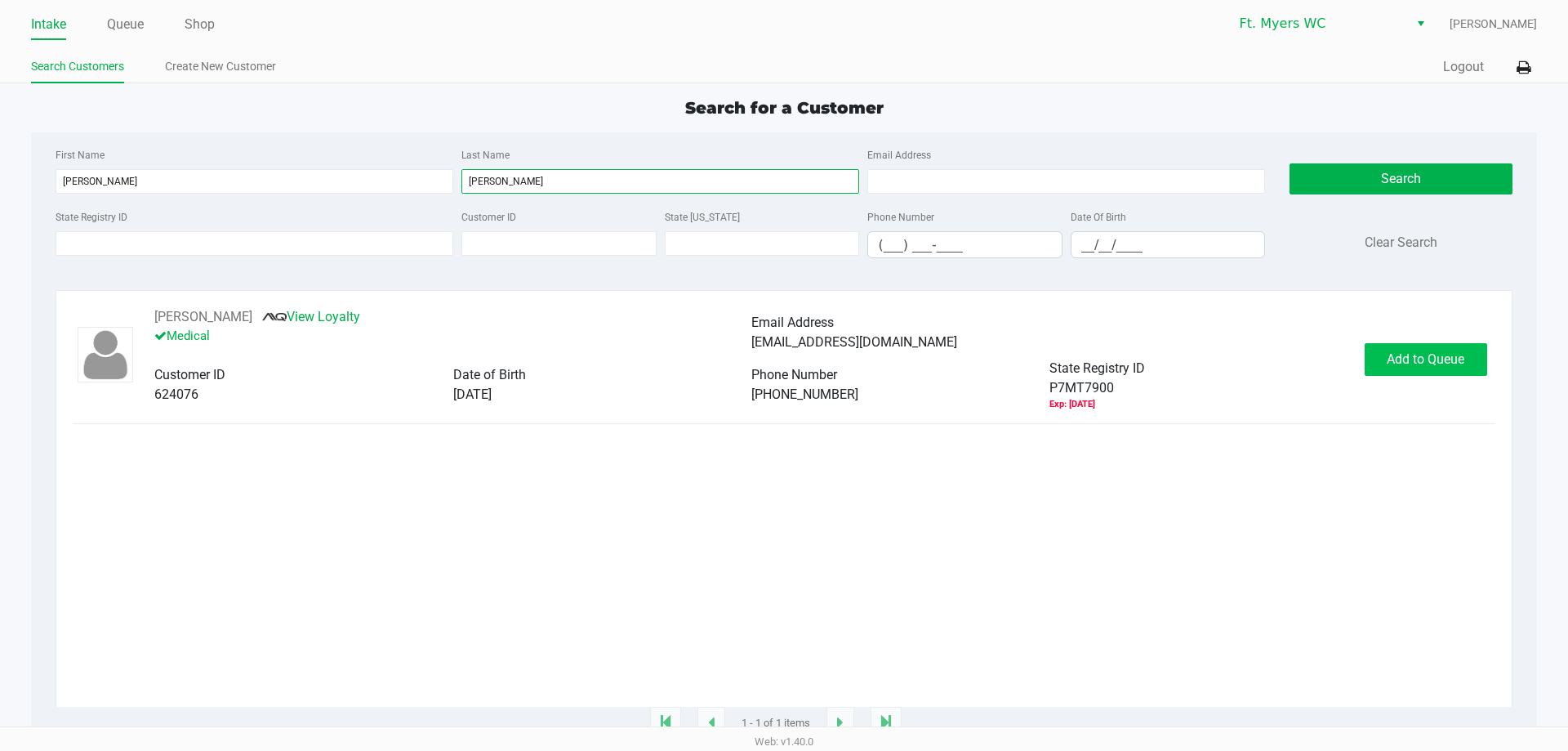
type input "[PERSON_NAME]"
click at [783, 362] on span "Add to Queue" at bounding box center [1425, 359] width 77 height 16
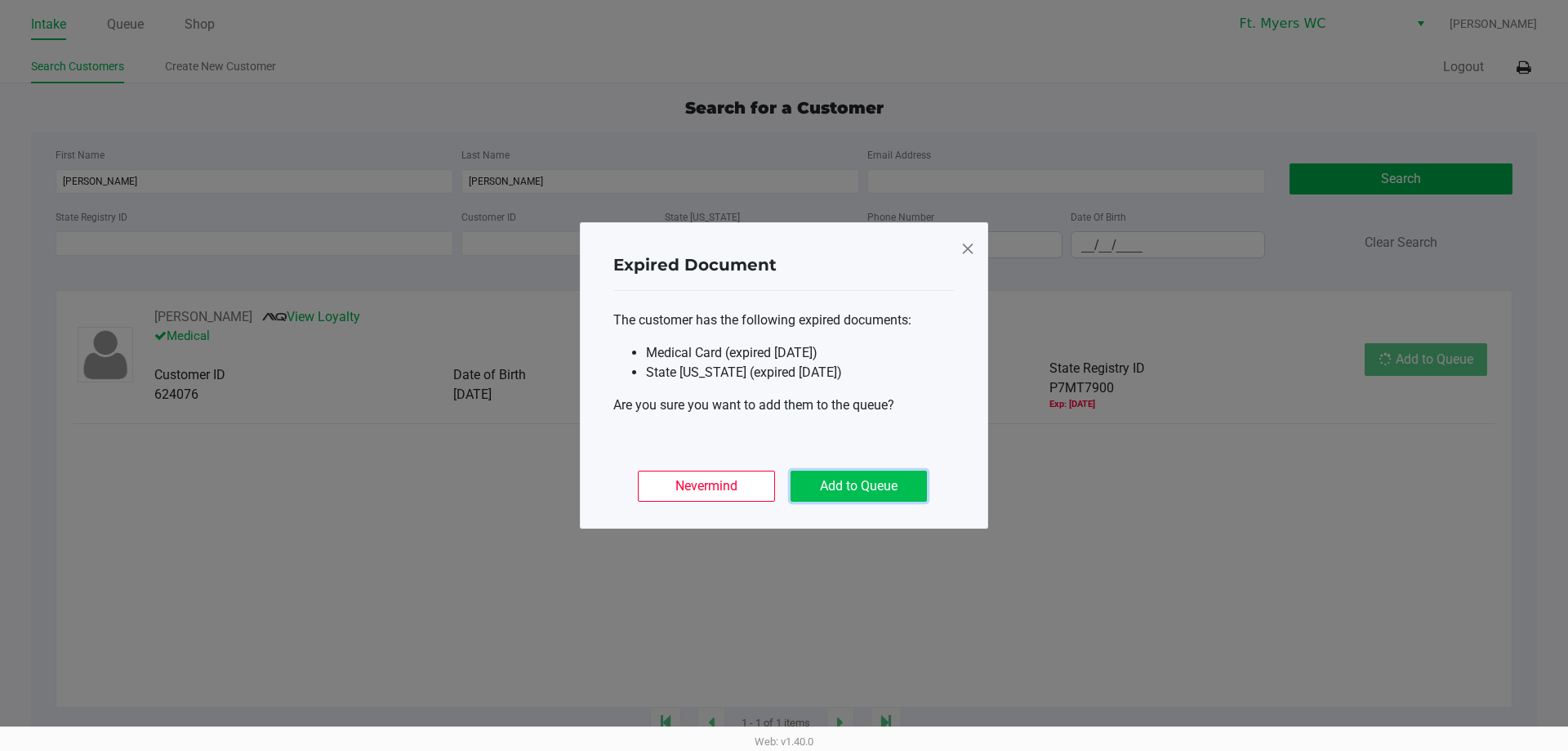
click at [783, 499] on button "Add to Queue" at bounding box center [858, 486] width 136 height 31
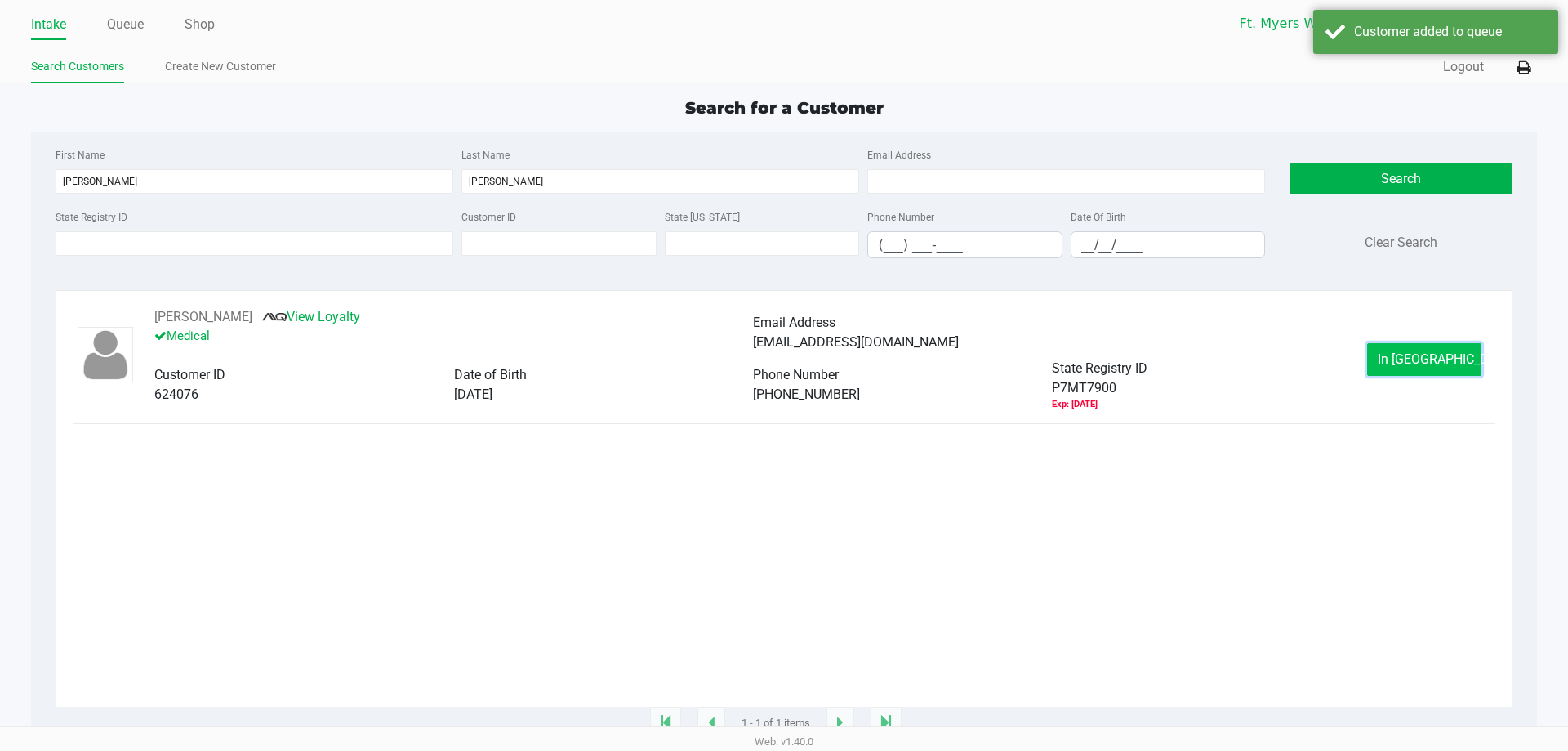
click at [783, 376] on button "In [GEOGRAPHIC_DATA]" at bounding box center [1424, 359] width 114 height 32
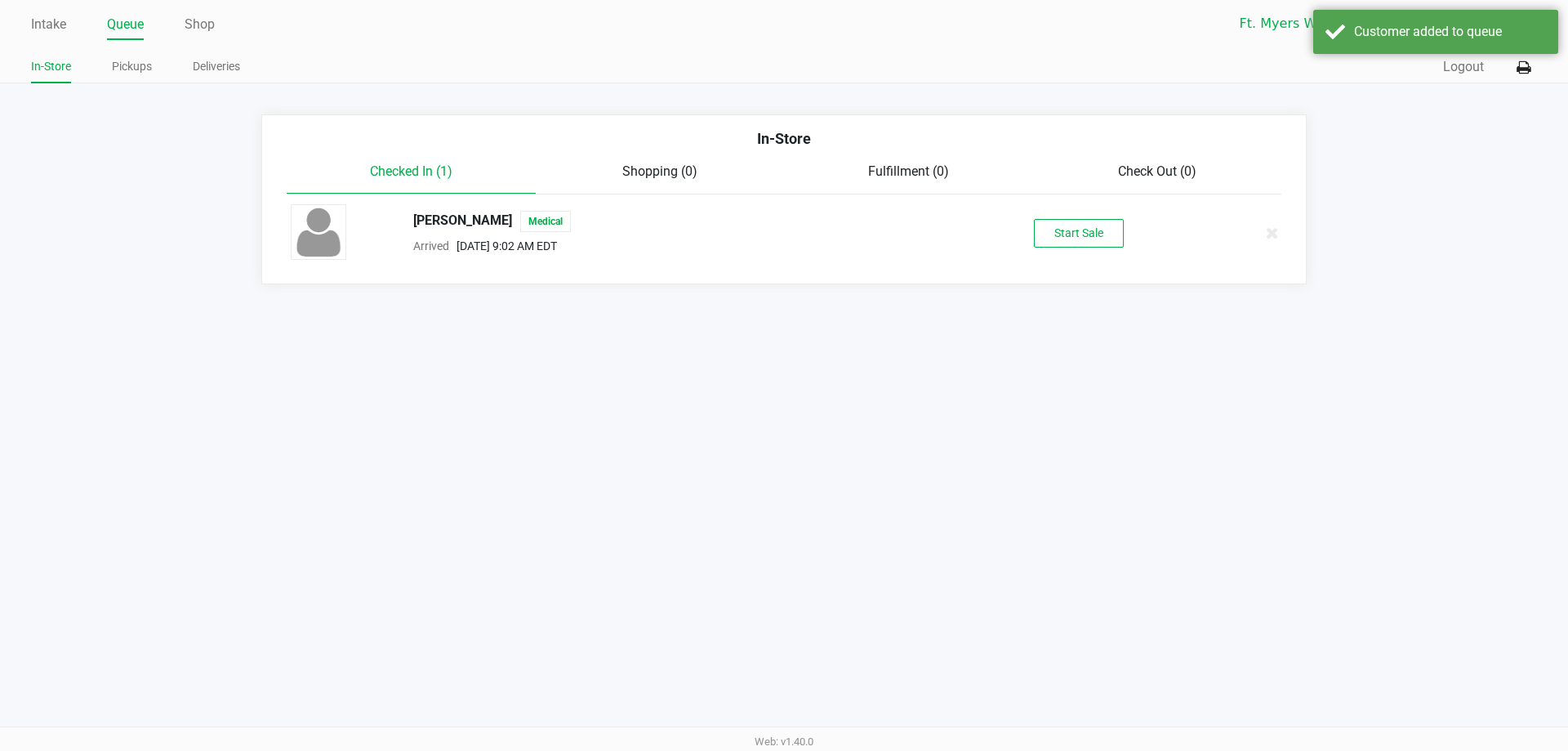
drag, startPoint x: 1027, startPoint y: 251, endPoint x: 1082, endPoint y: 238, distance: 56.5
click at [783, 251] on div "[PERSON_NAME] Medical Arrived [DATE] 9:02 AM EDT Start Sale" at bounding box center [784, 233] width 1011 height 57
click at [783, 238] on button "Start Sale" at bounding box center [1079, 233] width 90 height 29
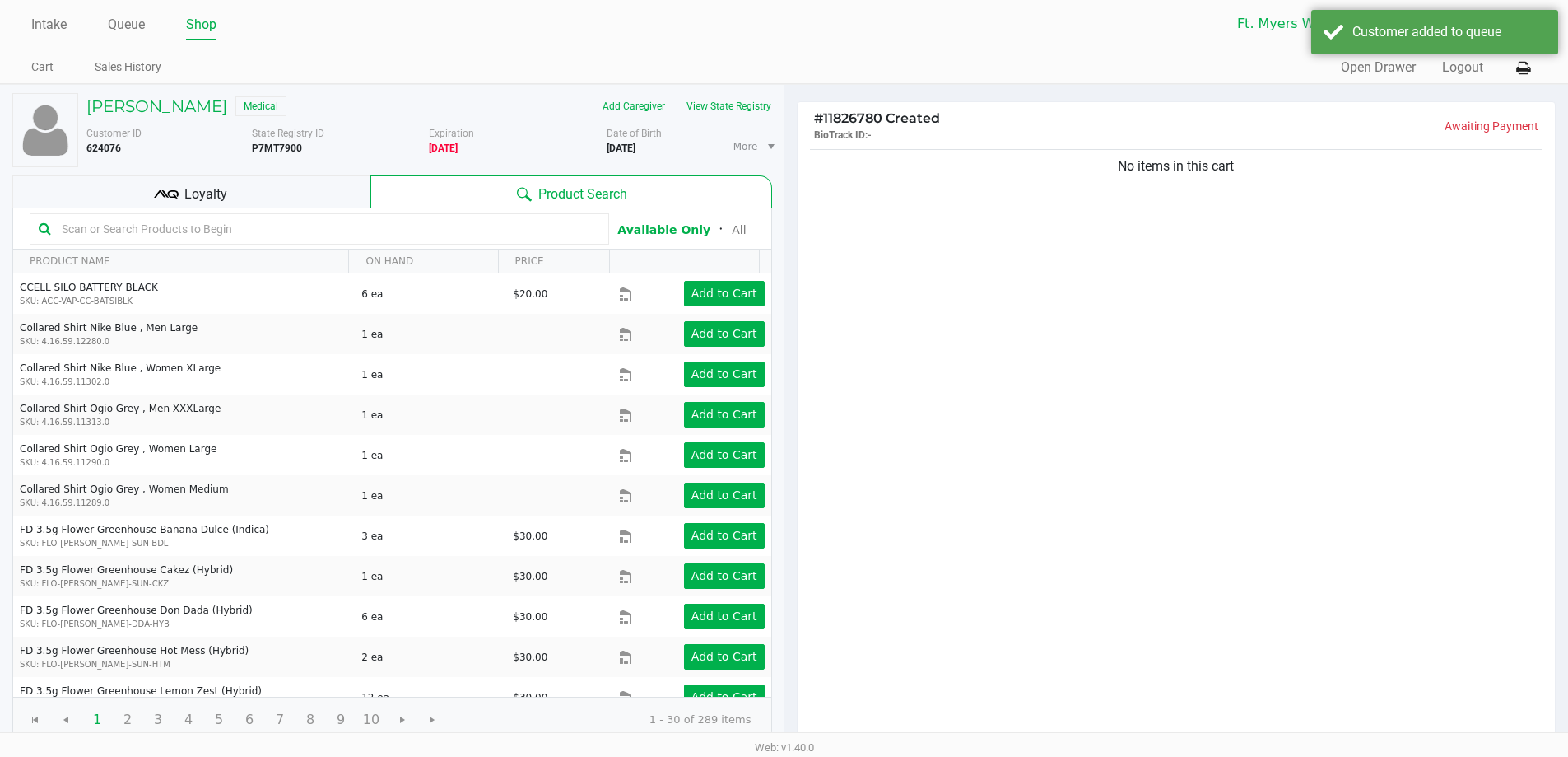
click at [789, 231] on div "No items in this cart" at bounding box center [1176, 444] width 758 height 598
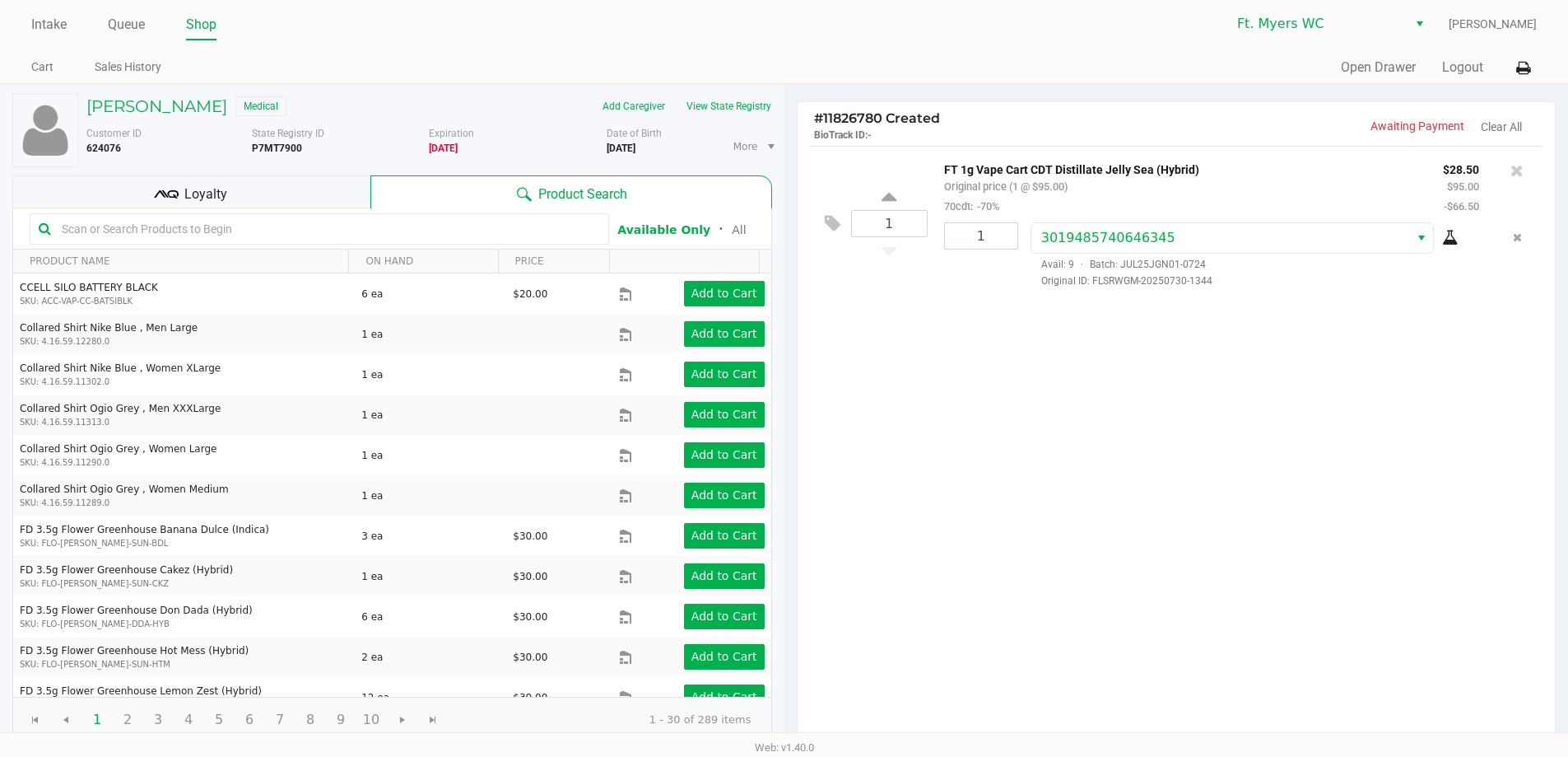
click at [789, 529] on div "1 FT 1g Vape Cart CDT Distillate Jelly Sea (Hybrid) Original price (1 @ $95.00)…" at bounding box center [1176, 444] width 758 height 598
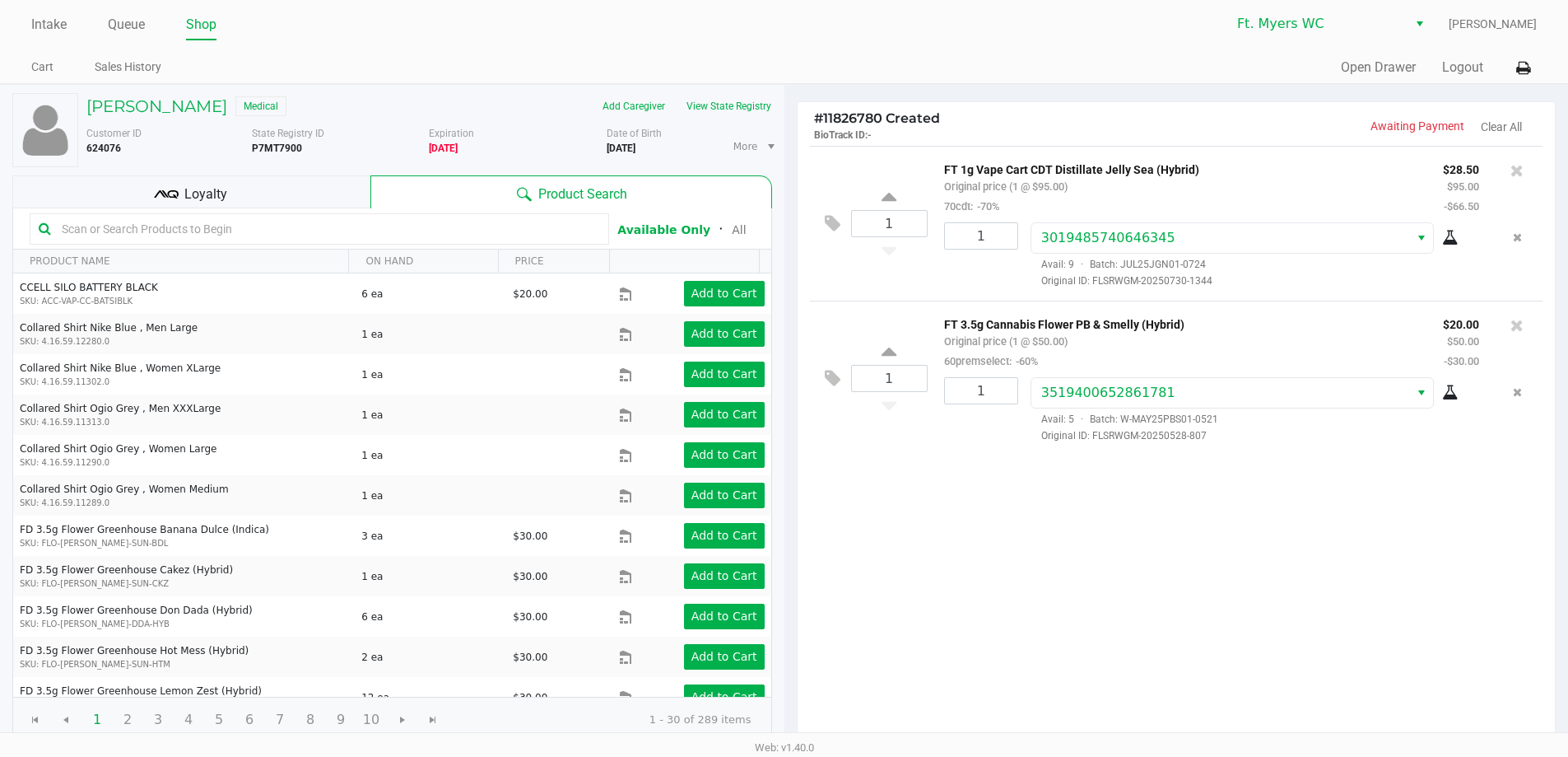
click at [308, 183] on div "Loyalty" at bounding box center [191, 191] width 358 height 33
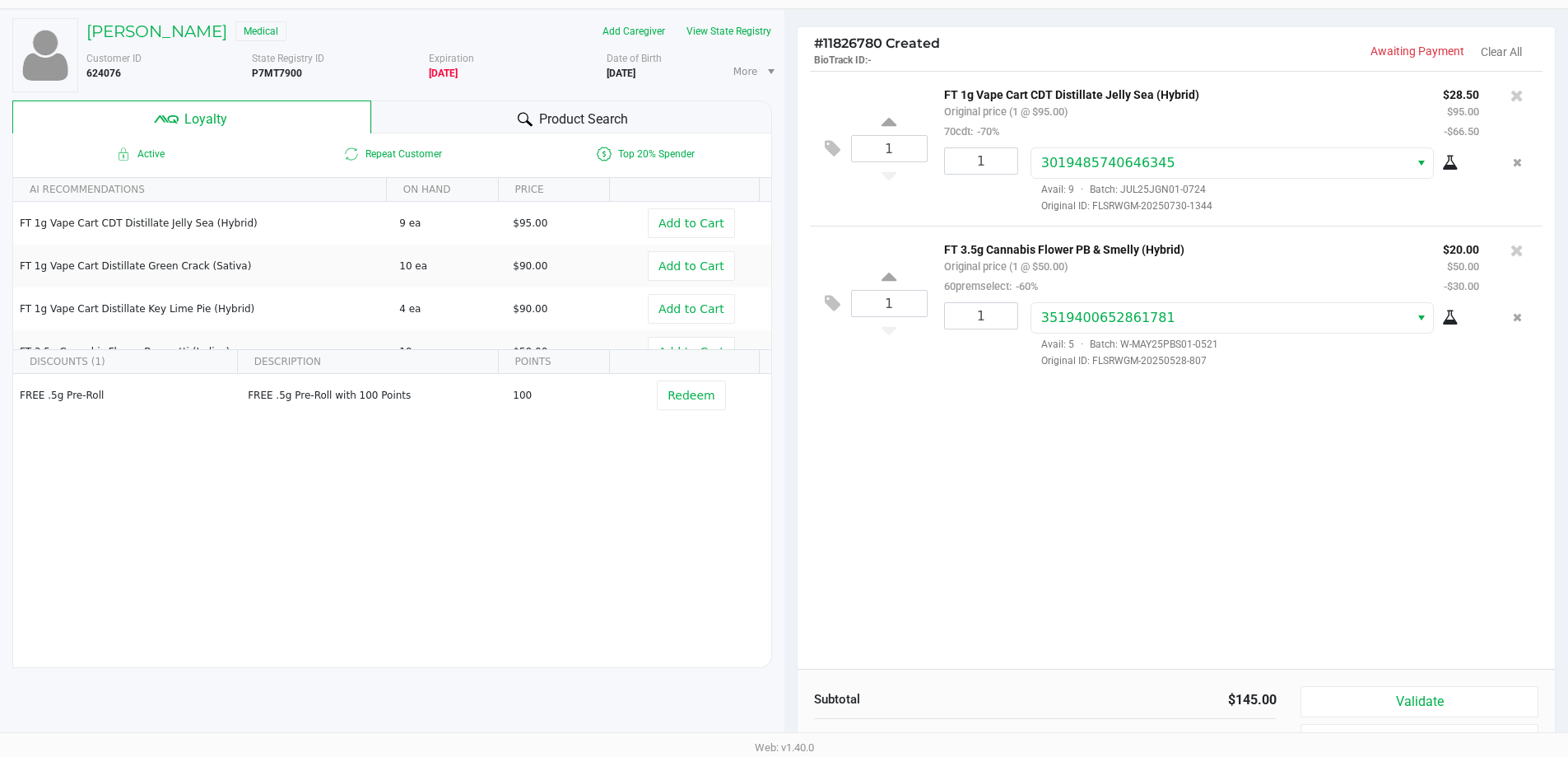
scroll to position [189, 0]
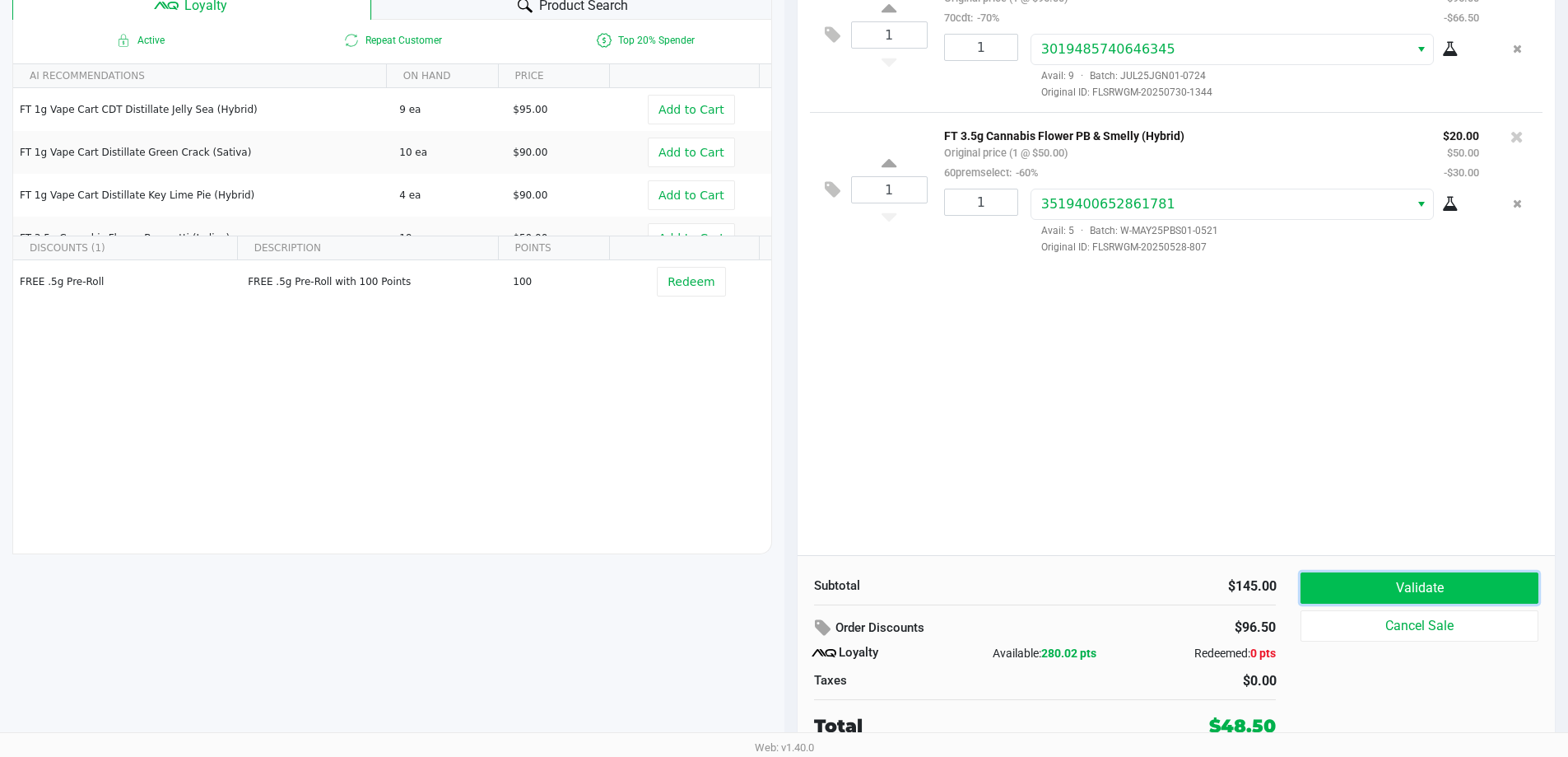
click at [789, 592] on button "Validate" at bounding box center [1419, 587] width 237 height 31
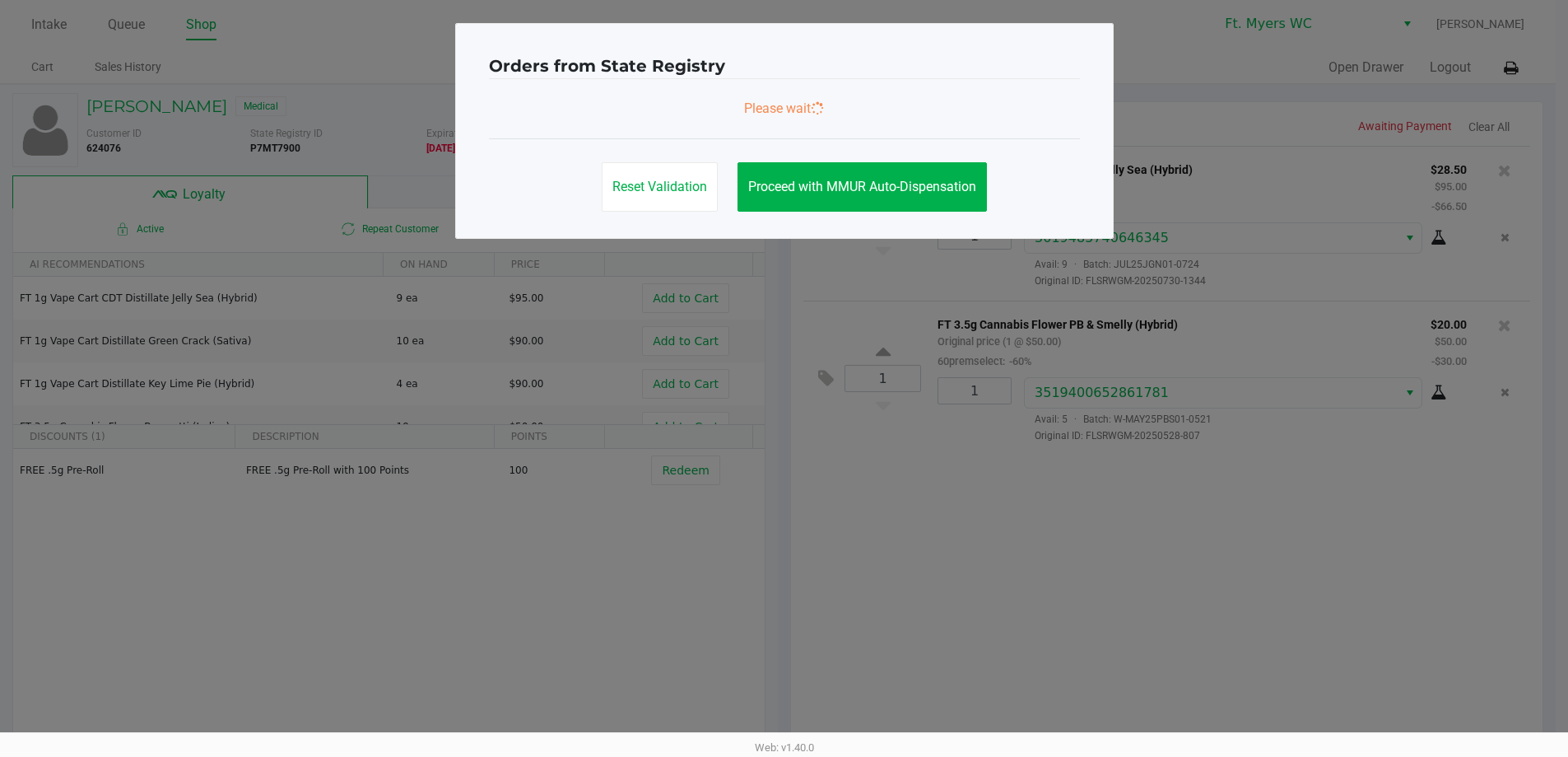
scroll to position [0, 0]
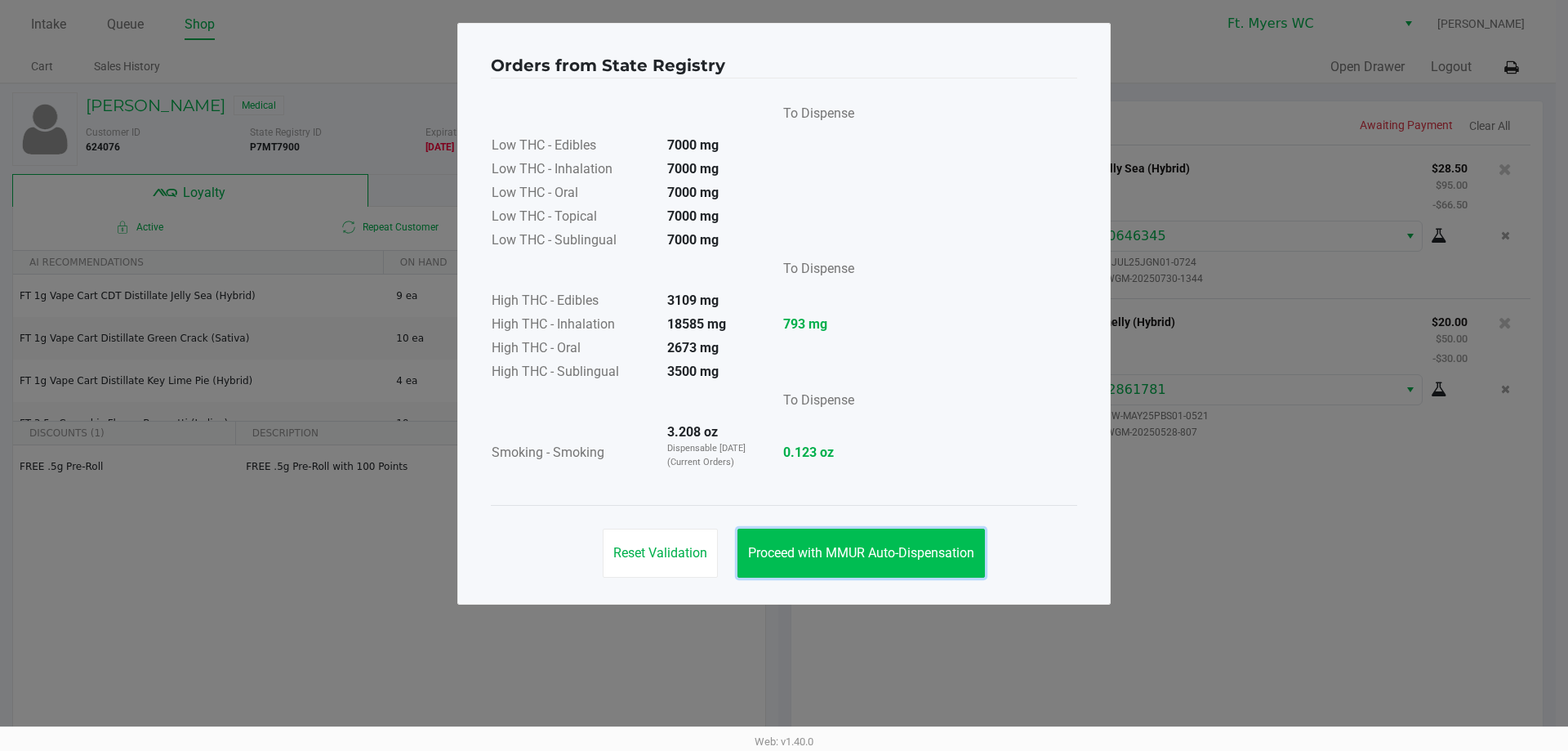
click at [783, 575] on button "Proceed with MMUR Auto-Dispensation" at bounding box center [861, 553] width 248 height 49
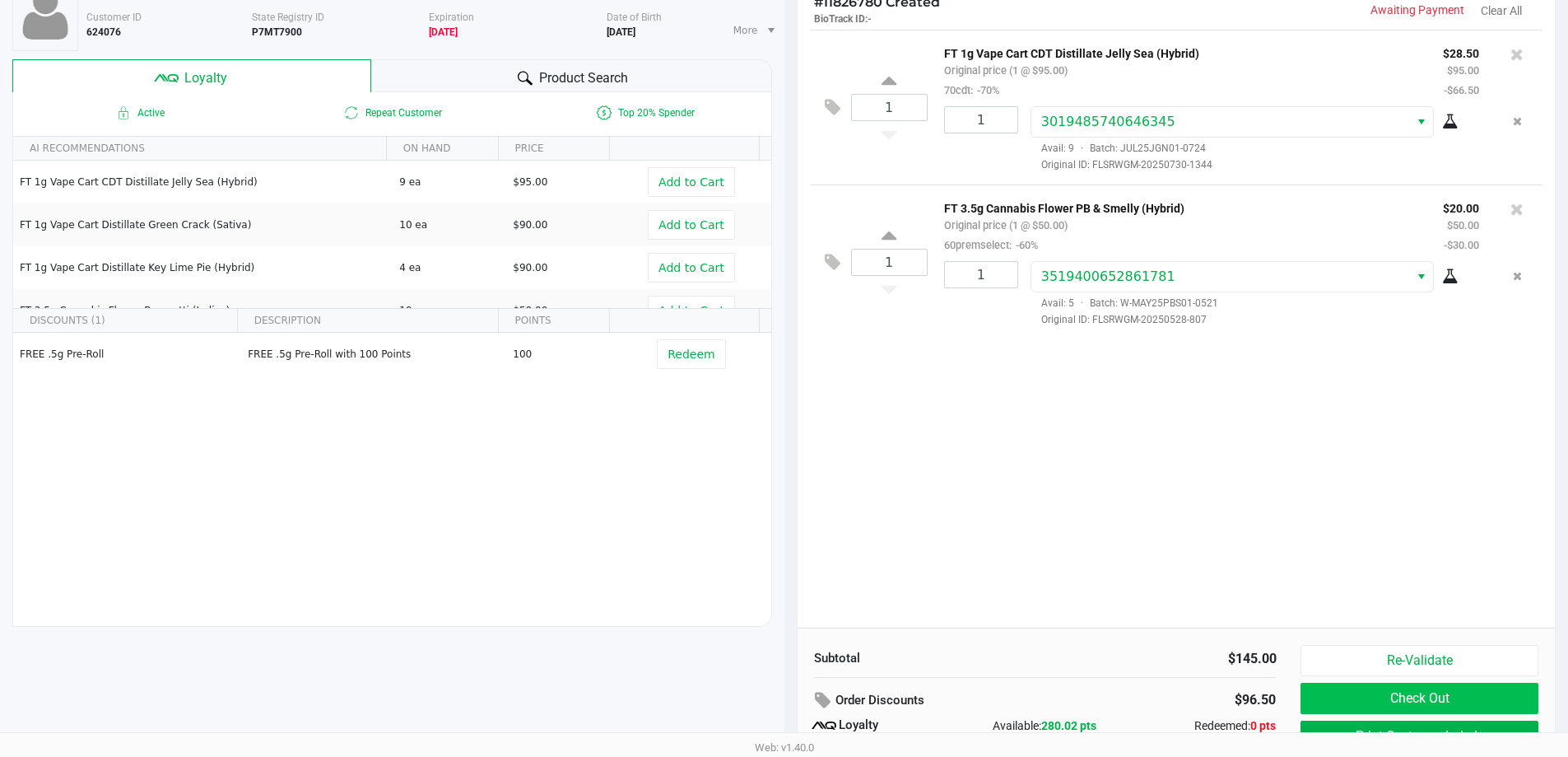
scroll to position [189, 0]
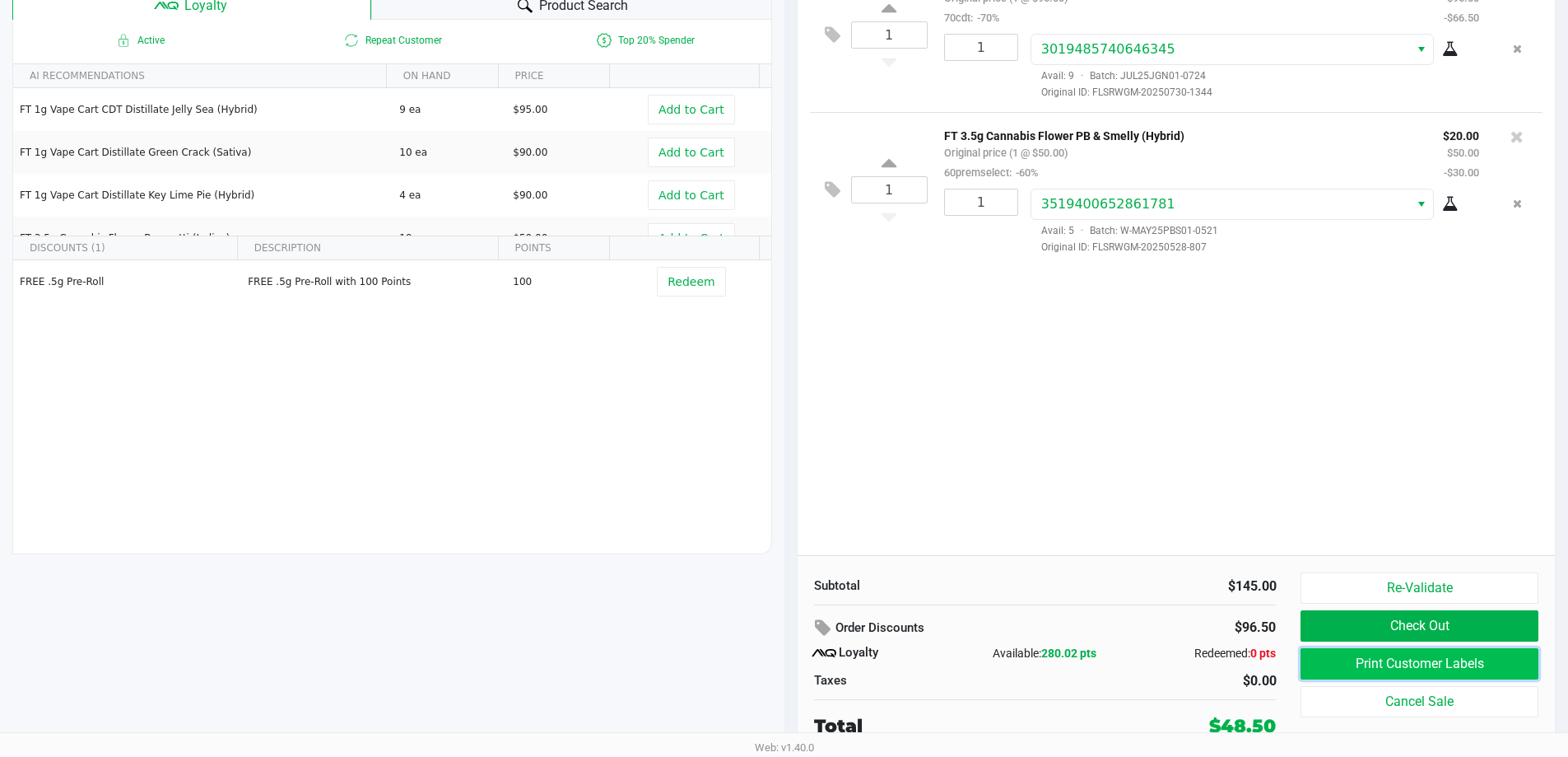
click at [789, 663] on button "Print Customer Labels" at bounding box center [1419, 663] width 237 height 31
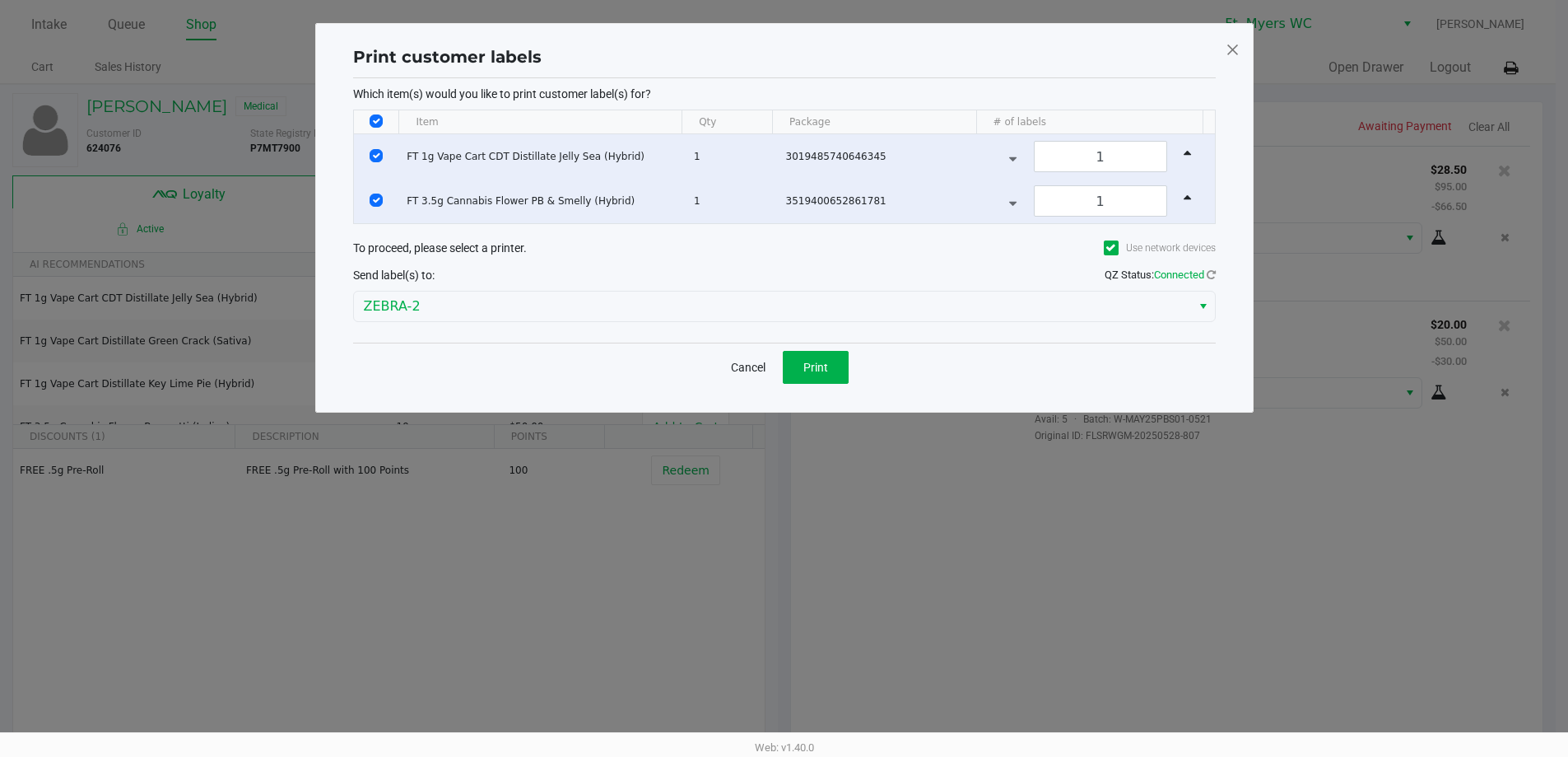
scroll to position [0, 0]
click at [789, 368] on div "Cancel Print" at bounding box center [790, 367] width 863 height 49
click at [789, 359] on button "Print" at bounding box center [821, 367] width 65 height 33
click at [789, 520] on ngb-modal-window "Print customer labels Which item(s) would you like to print customer label(s) f…" at bounding box center [784, 378] width 1568 height 757
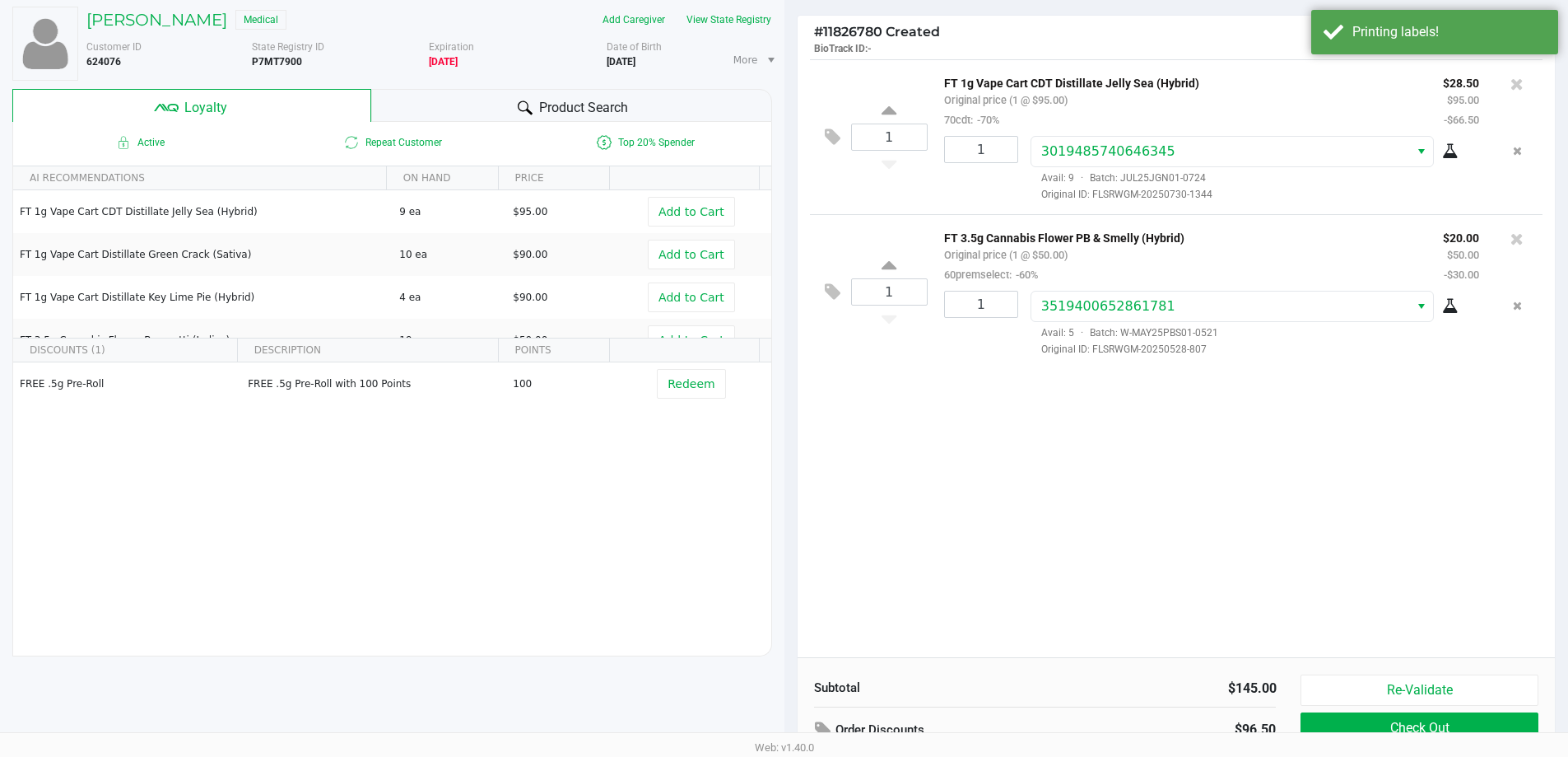
scroll to position [189, 0]
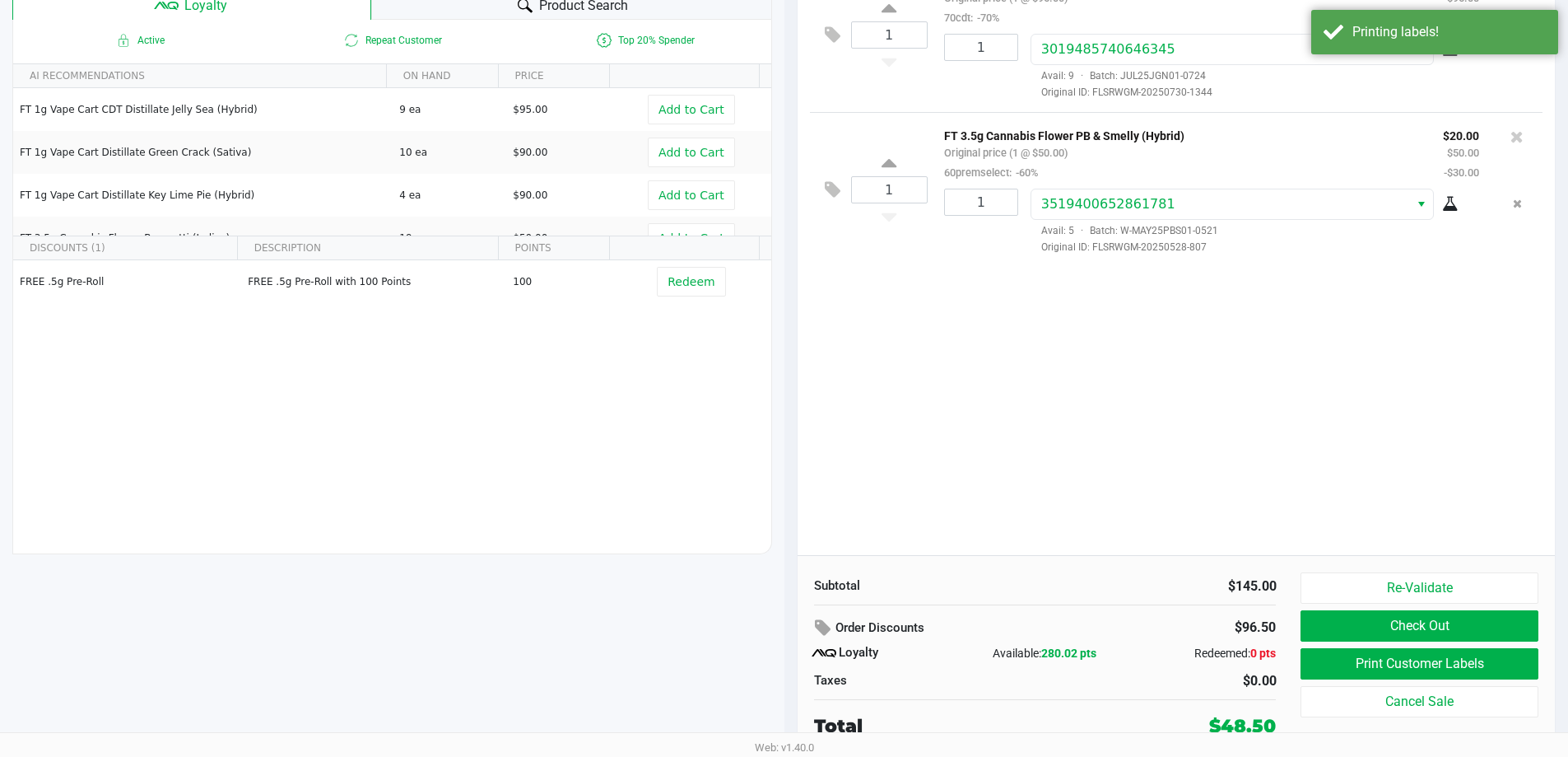
click at [789, 509] on div "1 FT 1g Vape Cart CDT Distillate Jelly Sea (Hybrid) Original price (1 @ $95.00)…" at bounding box center [1176, 256] width 758 height 598
click at [789, 457] on div "1 FT 1g Vape Cart CDT Distillate Jelly Sea (Hybrid) Original price (1 @ $95.00)…" at bounding box center [1176, 256] width 758 height 598
click at [789, 370] on div "1 FT 1g Vape Cart CDT Distillate Jelly Sea (Hybrid) Original price (1 @ $95.00)…" at bounding box center [1176, 256] width 758 height 598
click at [789, 336] on div "1 FT 1g Vape Cart CDT Distillate Jelly Sea (Hybrid) Original price (1 @ $95.00)…" at bounding box center [1176, 256] width 758 height 598
click at [789, 473] on div "1 FT 1g Vape Cart CDT Distillate Jelly Sea (Hybrid) Original price (1 @ $95.00)…" at bounding box center [1176, 256] width 758 height 598
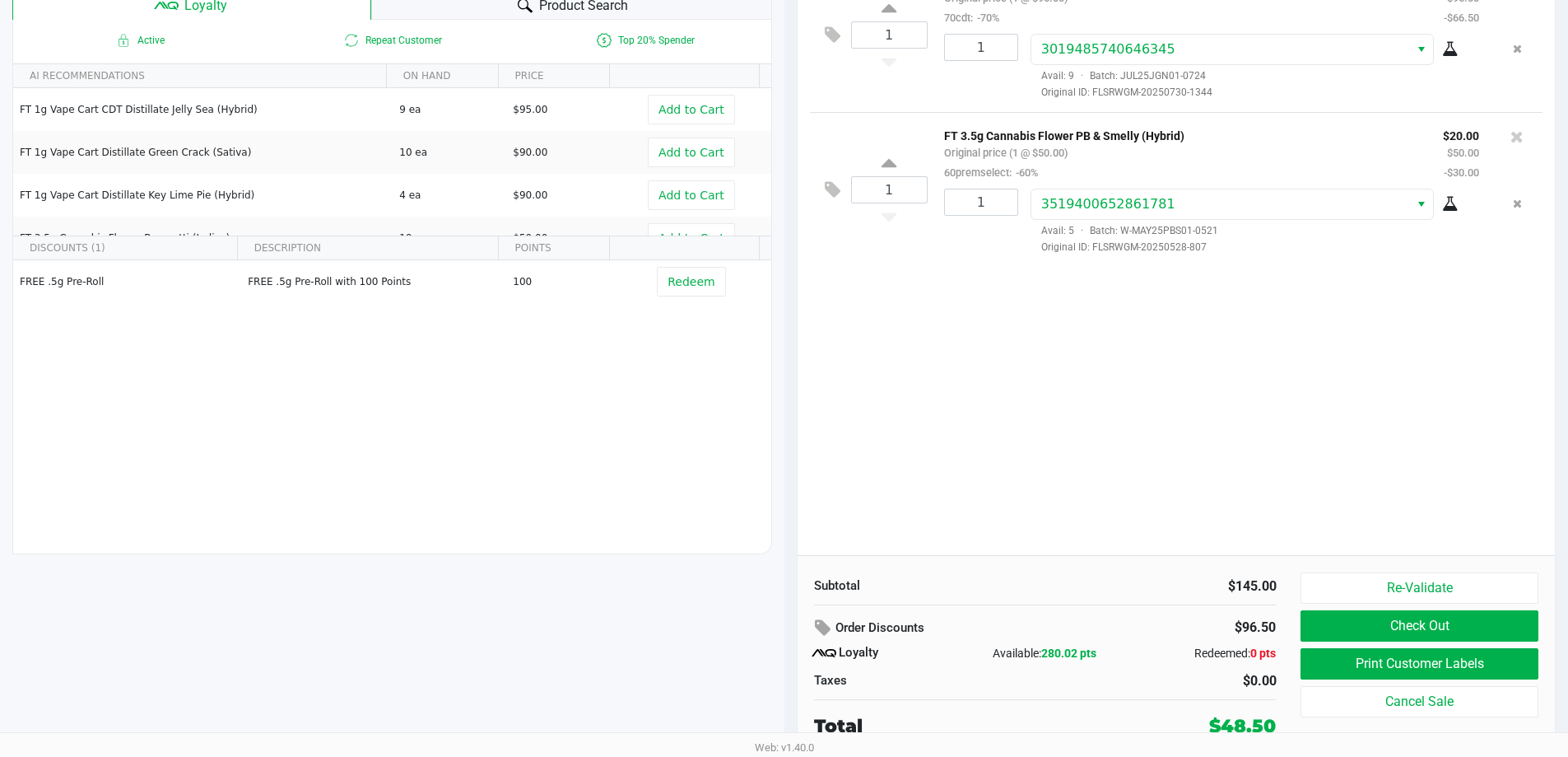
click at [789, 421] on div "1 FT 1g Vape Cart CDT Distillate Jelly Sea (Hybrid) Original price (1 @ $95.00)…" at bounding box center [1176, 256] width 758 height 598
click at [789, 631] on button "Check Out" at bounding box center [1419, 625] width 237 height 31
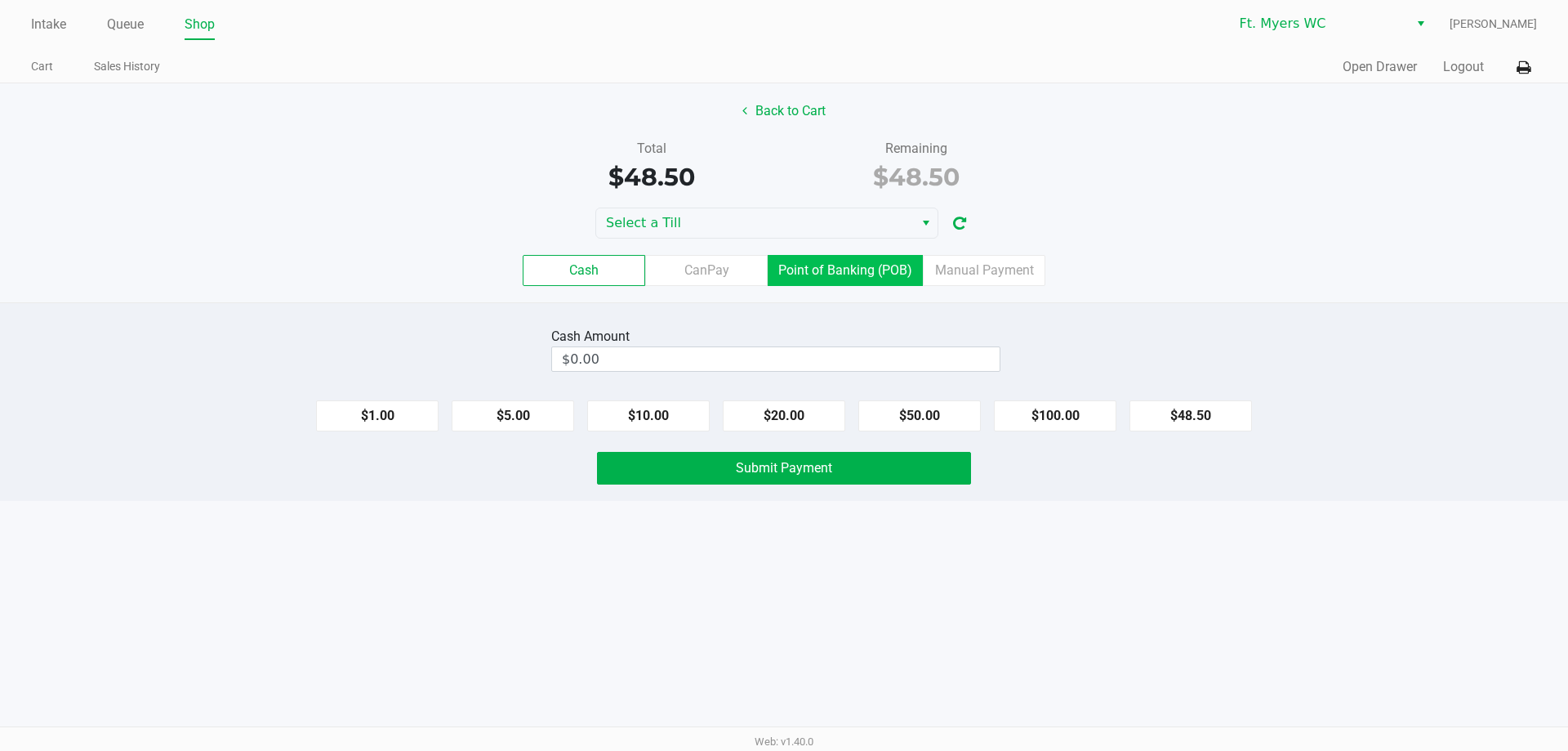
click at [783, 282] on label "Point of Banking (POB)" at bounding box center [845, 270] width 155 height 31
click at [0, 0] on 7 "Point of Banking (POB)" at bounding box center [0, 0] width 0 height 0
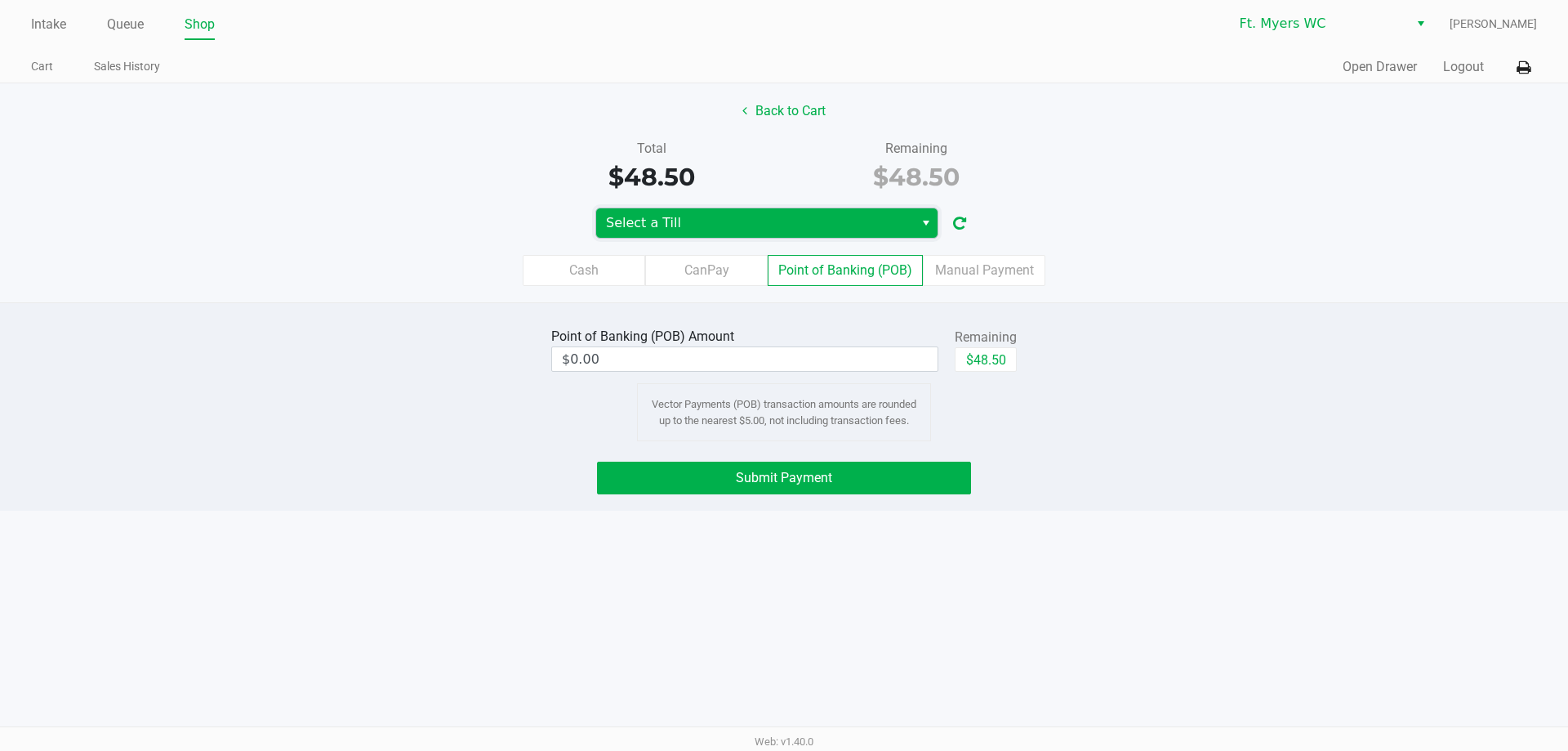
click at [783, 228] on span "Select a Till" at bounding box center [755, 223] width 298 height 19
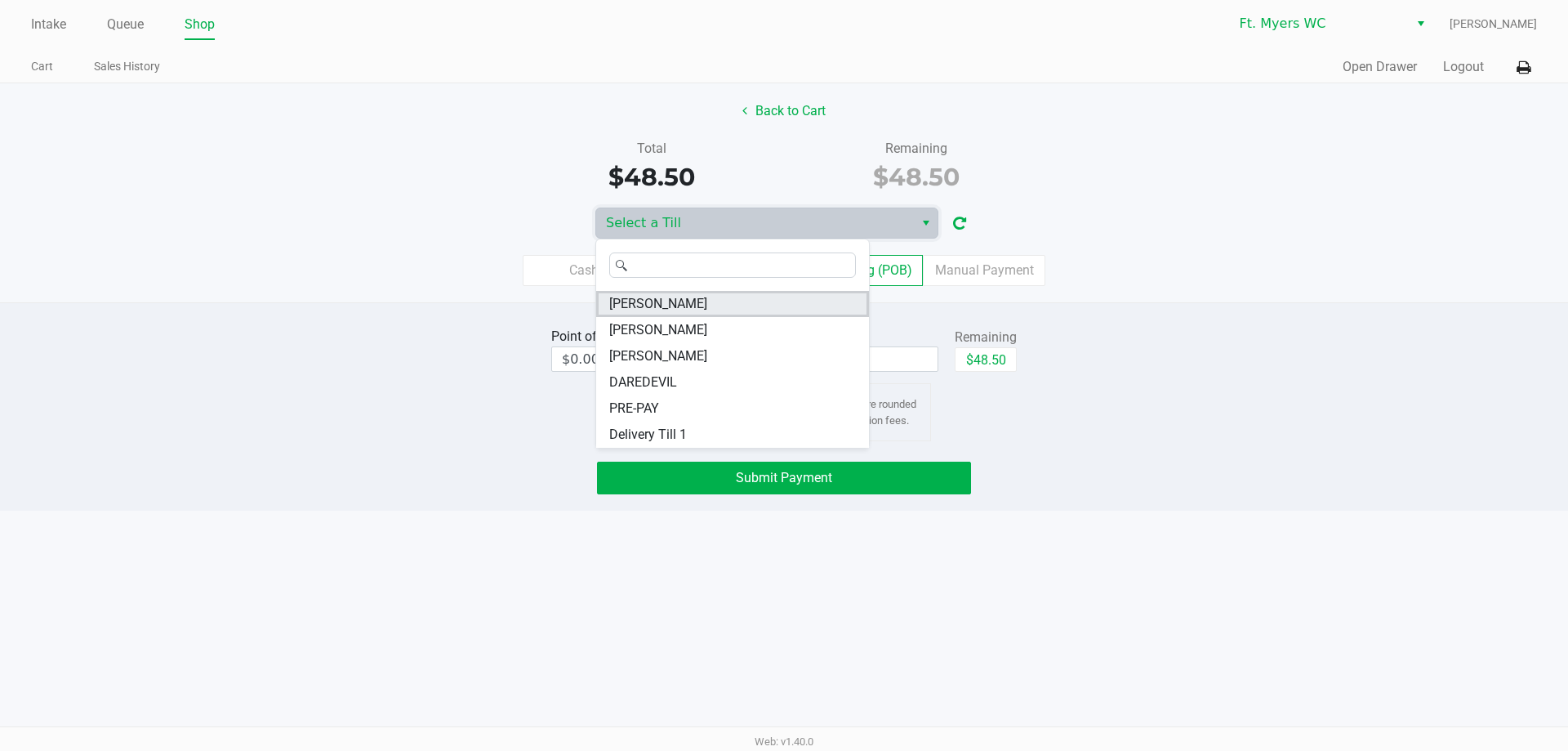
click at [658, 308] on span "[PERSON_NAME]" at bounding box center [658, 304] width 98 height 19
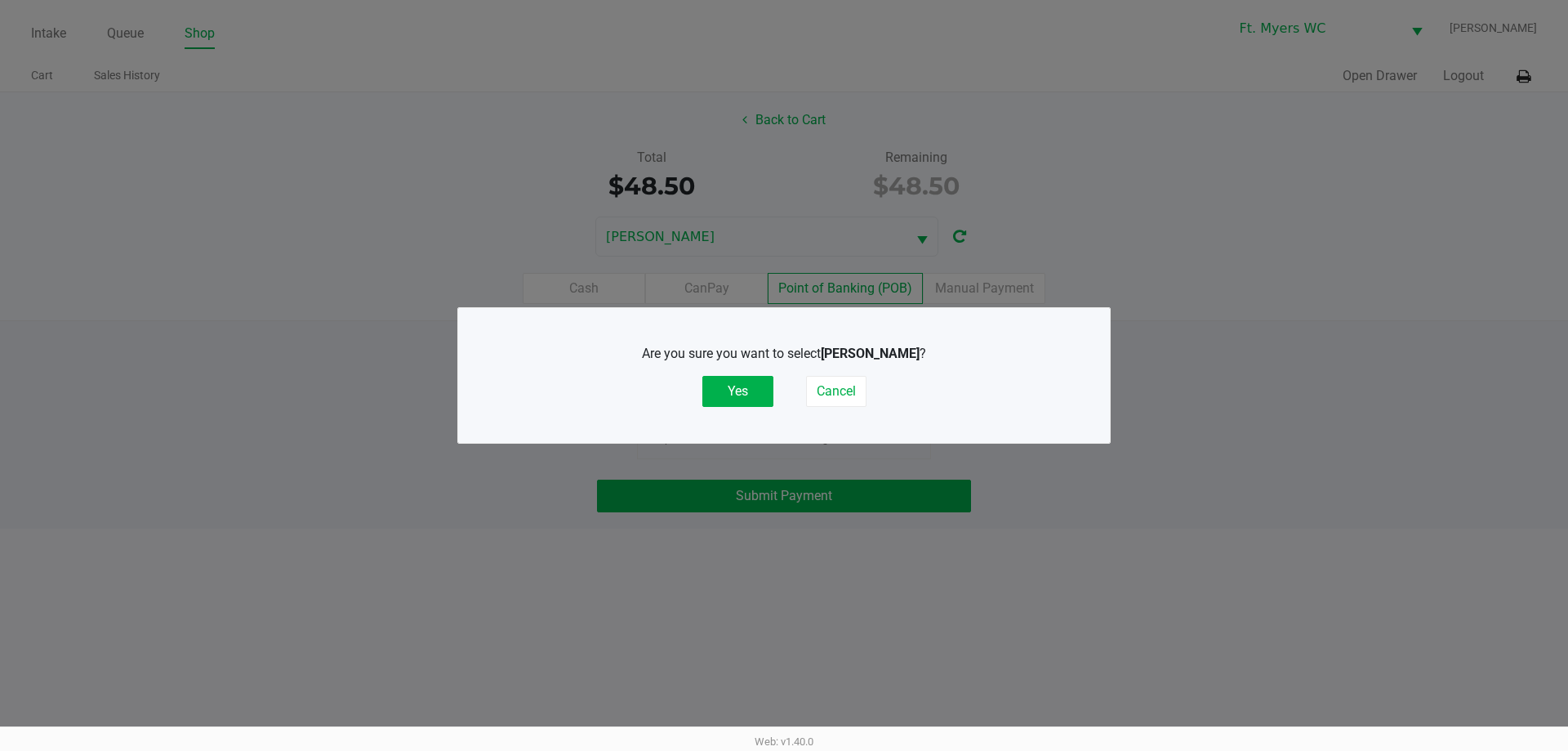
click at [743, 370] on div "Are you sure you want to select [PERSON_NAME] ? Yes Cancel" at bounding box center [784, 376] width 586 height 63
click at [743, 371] on div "Are you sure you want to select [PERSON_NAME] ? Yes Cancel" at bounding box center [784, 376] width 586 height 63
click at [744, 397] on button "Yes" at bounding box center [737, 391] width 71 height 31
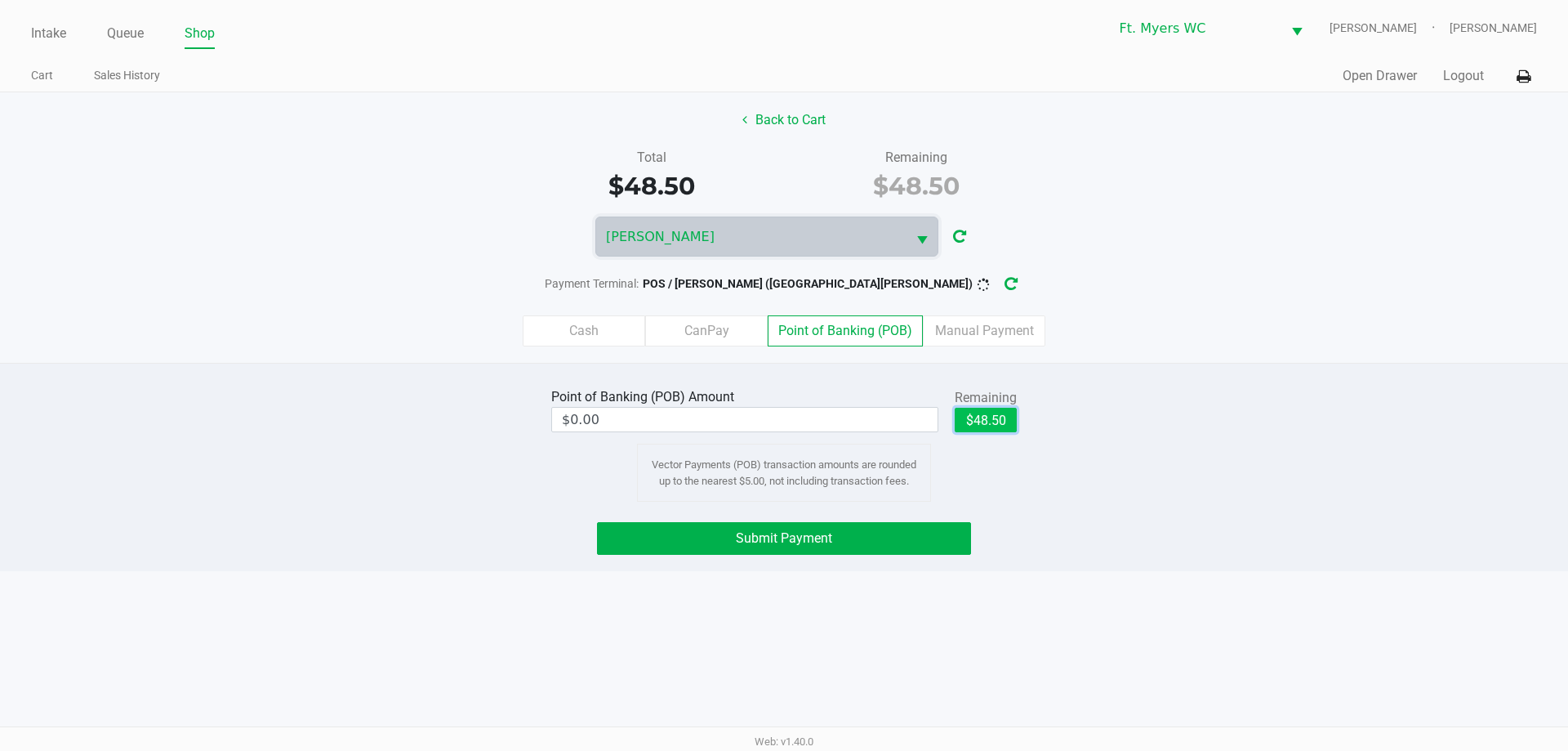
click at [783, 419] on button "$48.50" at bounding box center [985, 420] width 62 height 25
type input "$48.50"
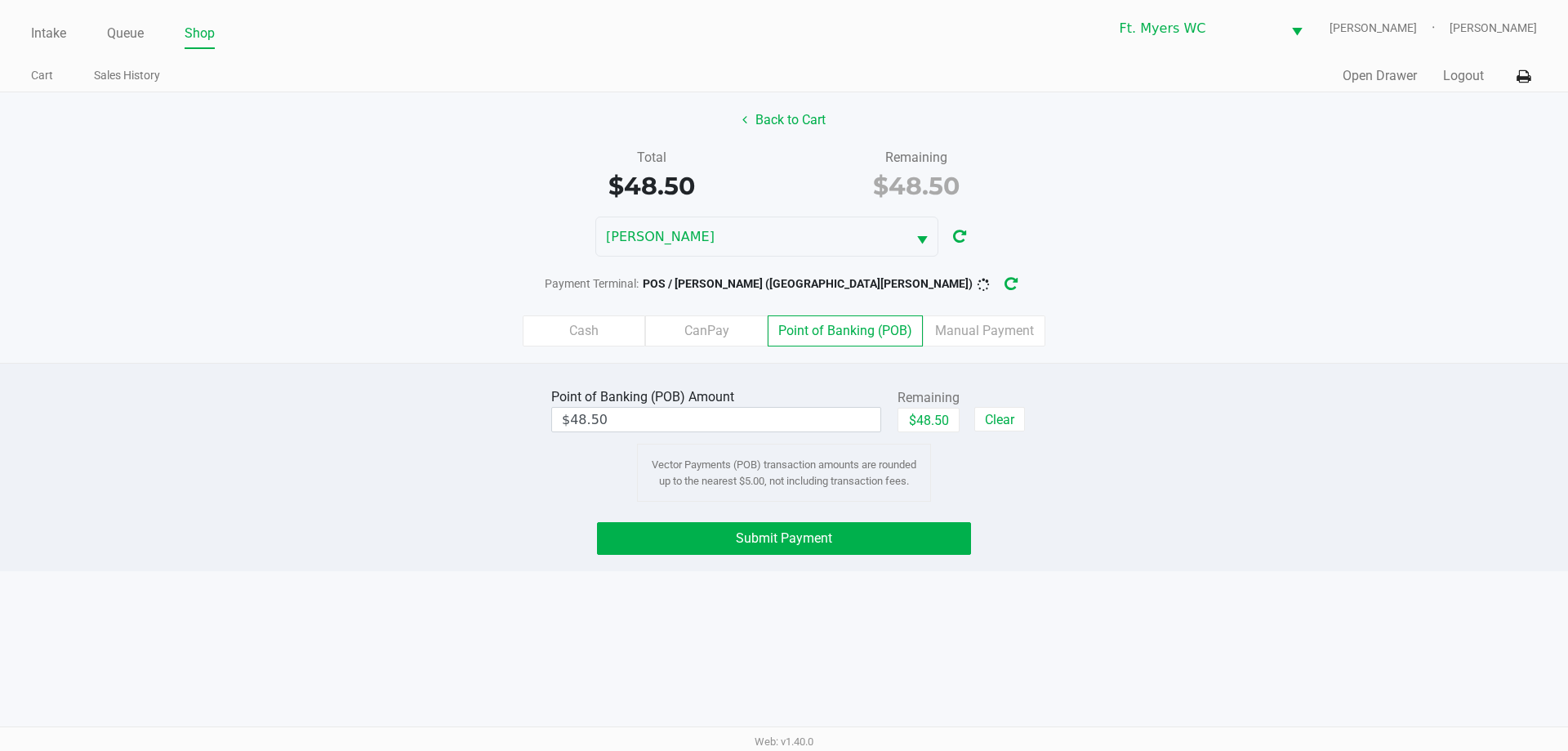
click at [783, 505] on div "Point of Banking (POB) Amount $48.50 Remaining $48.50 Clear Vector Payments (PO…" at bounding box center [784, 466] width 1568 height 208
click at [783, 535] on button "Submit Payment" at bounding box center [784, 538] width 374 height 32
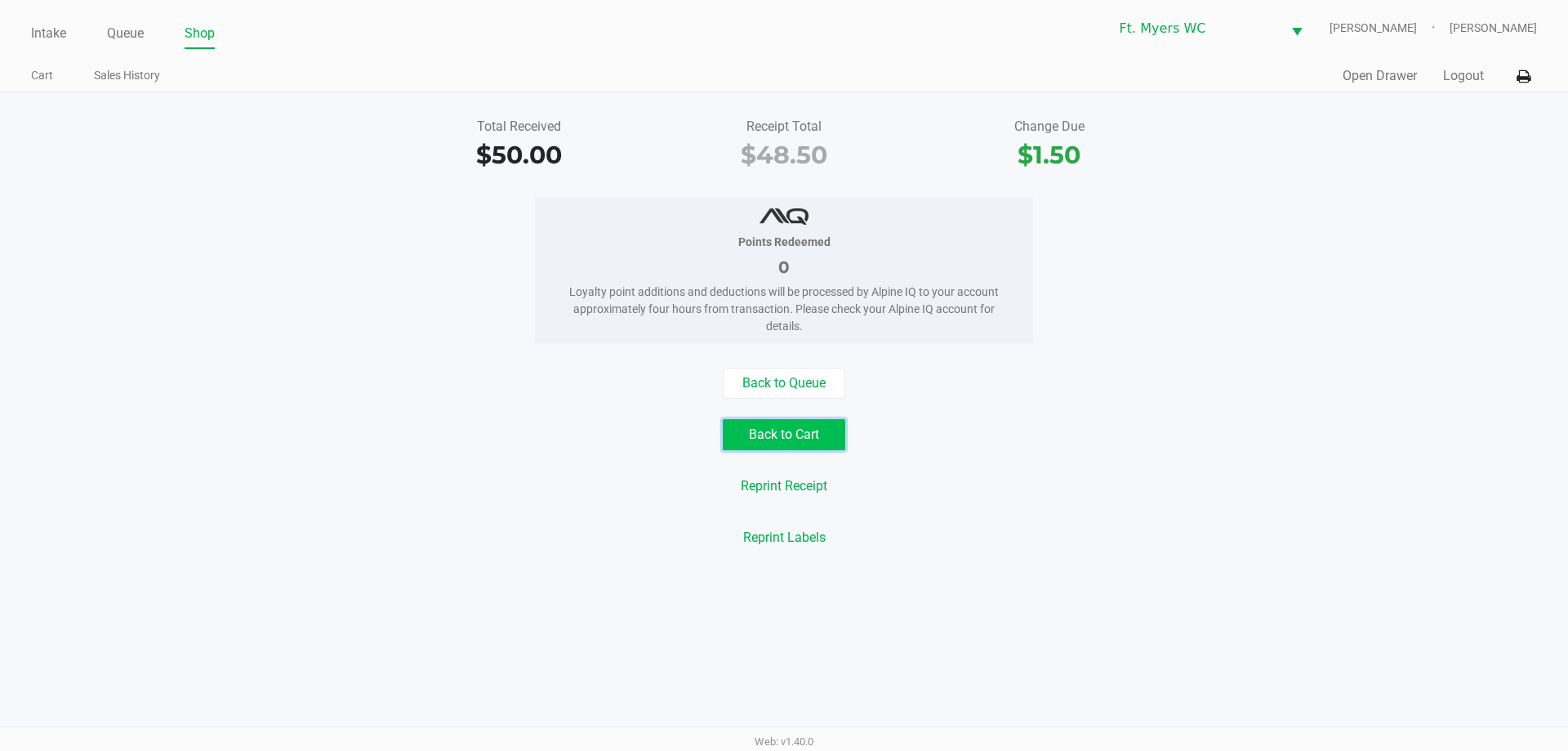
click at [783, 427] on button "Back to Cart" at bounding box center [784, 434] width 123 height 31
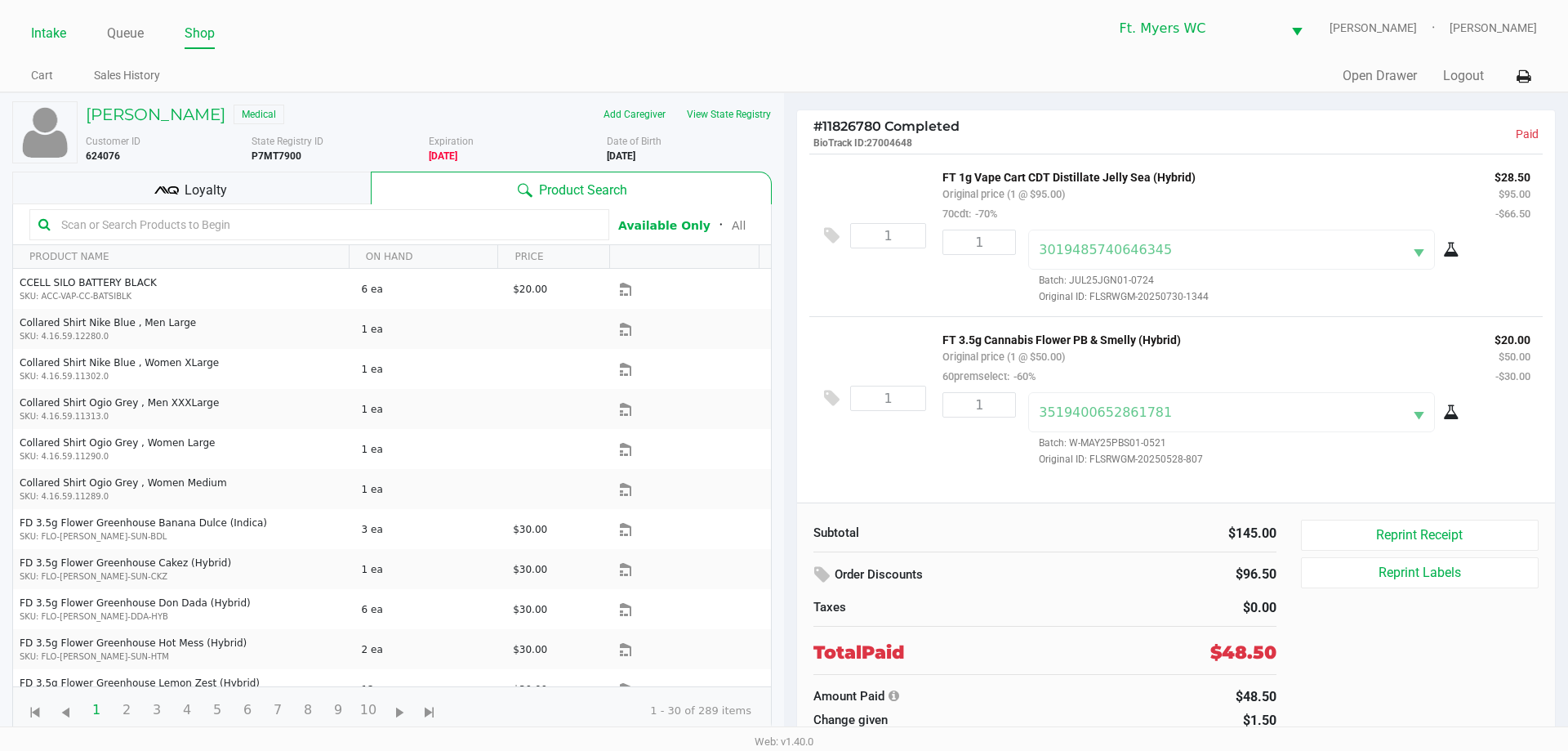
click at [37, 43] on link "Intake" at bounding box center [48, 33] width 35 height 23
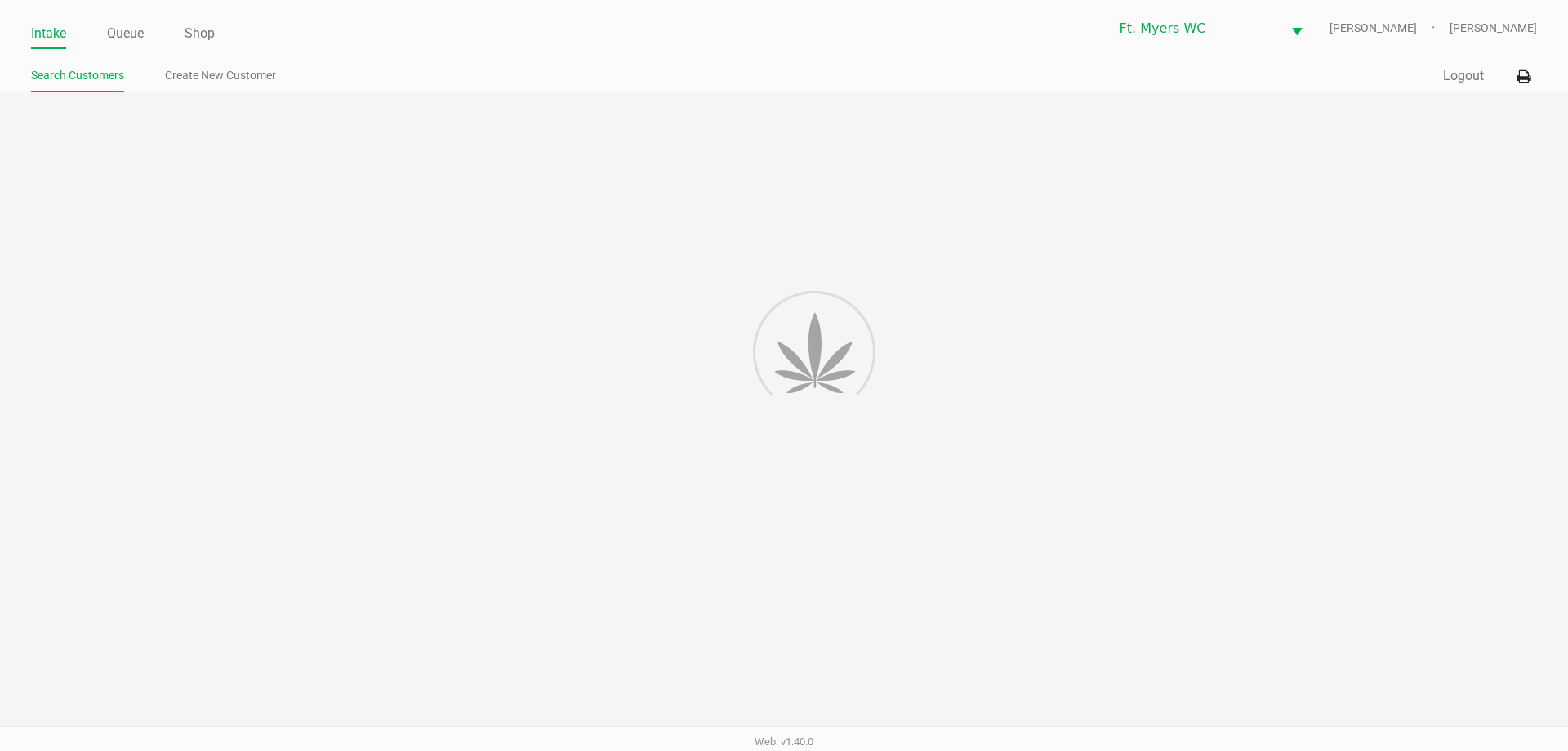
click at [50, 23] on link "Intake" at bounding box center [48, 33] width 35 height 23
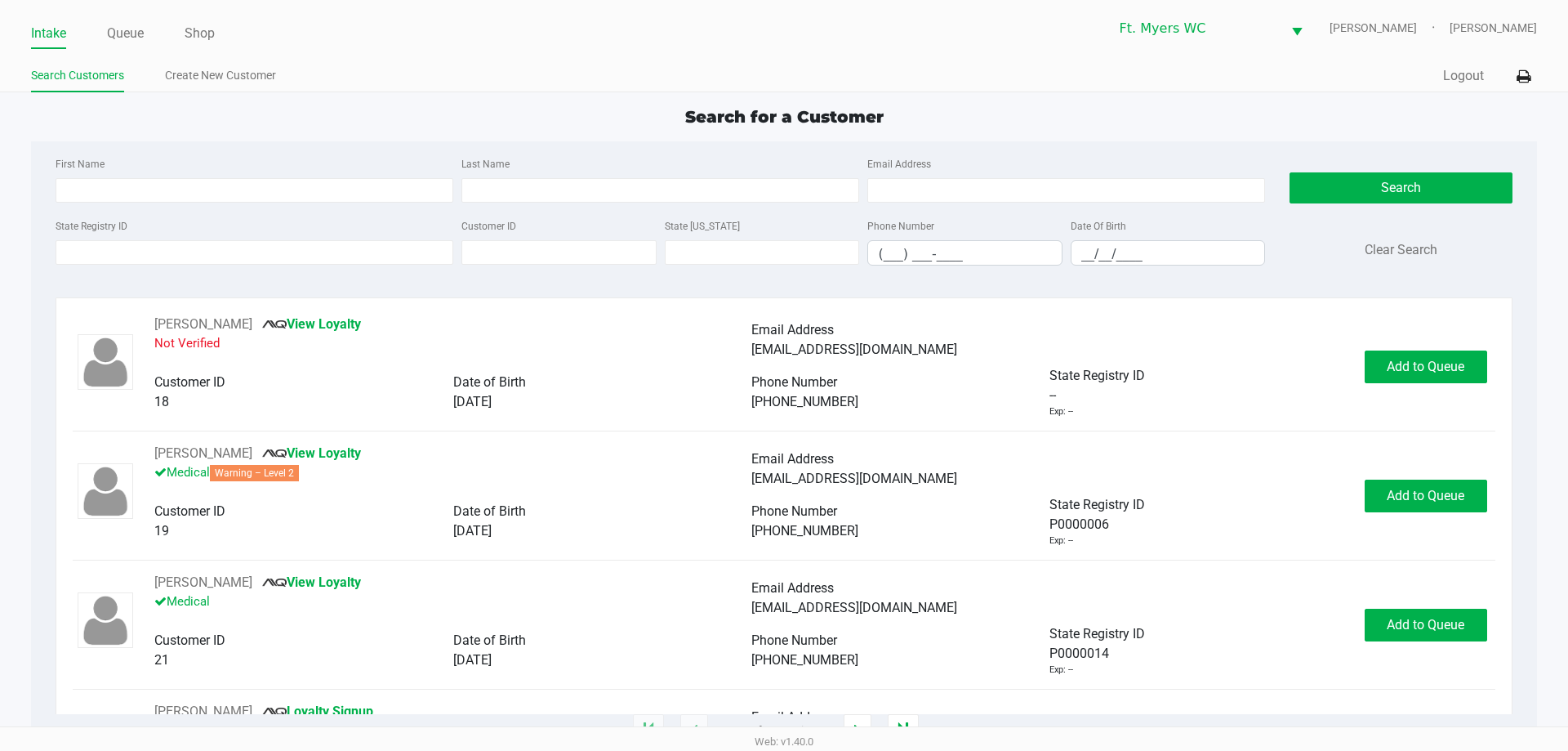
click at [205, 268] on div "State Registry ID Customer ID State [US_STATE] Phone Number (___) ___-____ Date…" at bounding box center [660, 248] width 1218 height 63
click at [196, 256] on input "State Registry ID" at bounding box center [254, 252] width 398 height 25
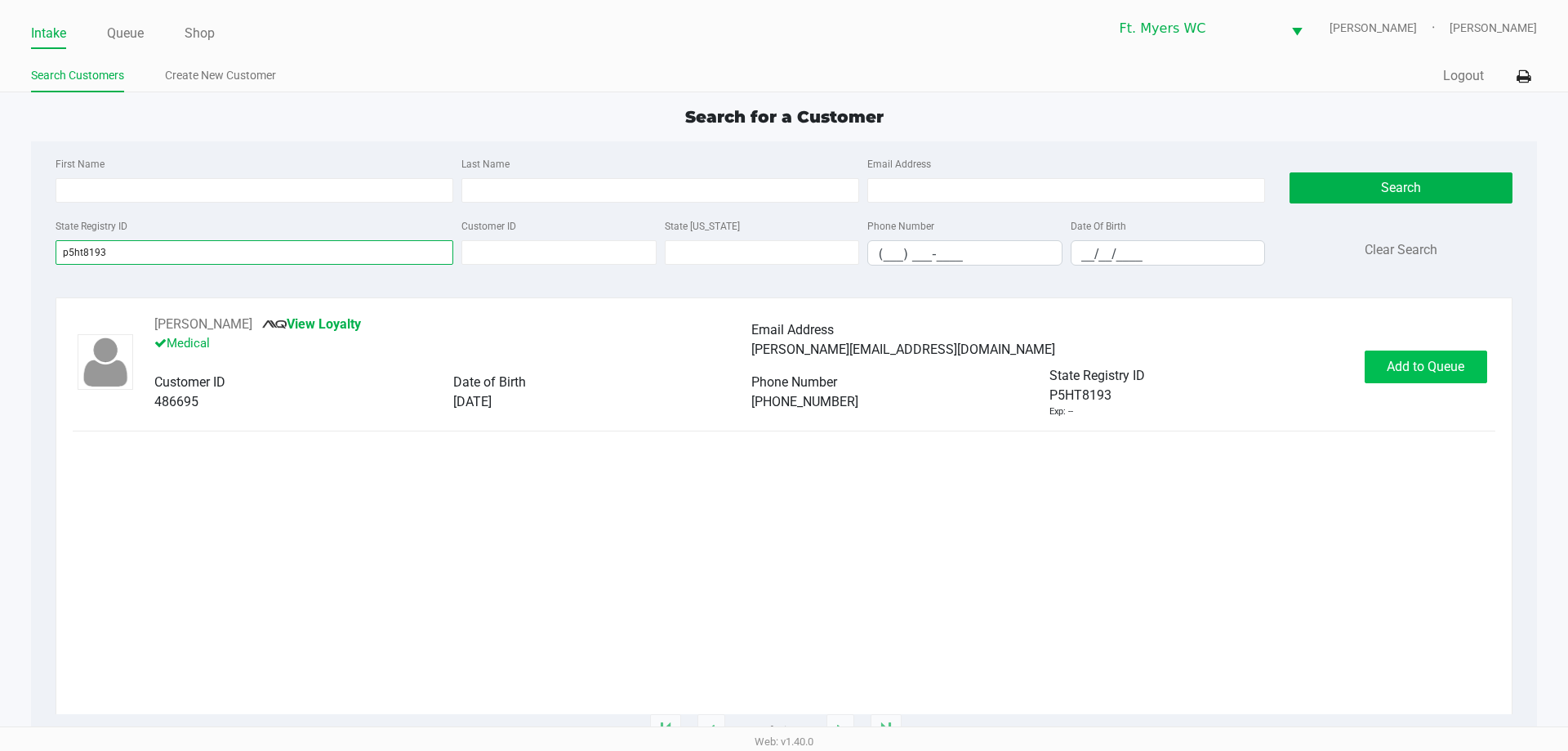
type input "p5ht8193"
click at [783, 365] on button "Add to Queue" at bounding box center [1426, 366] width 123 height 32
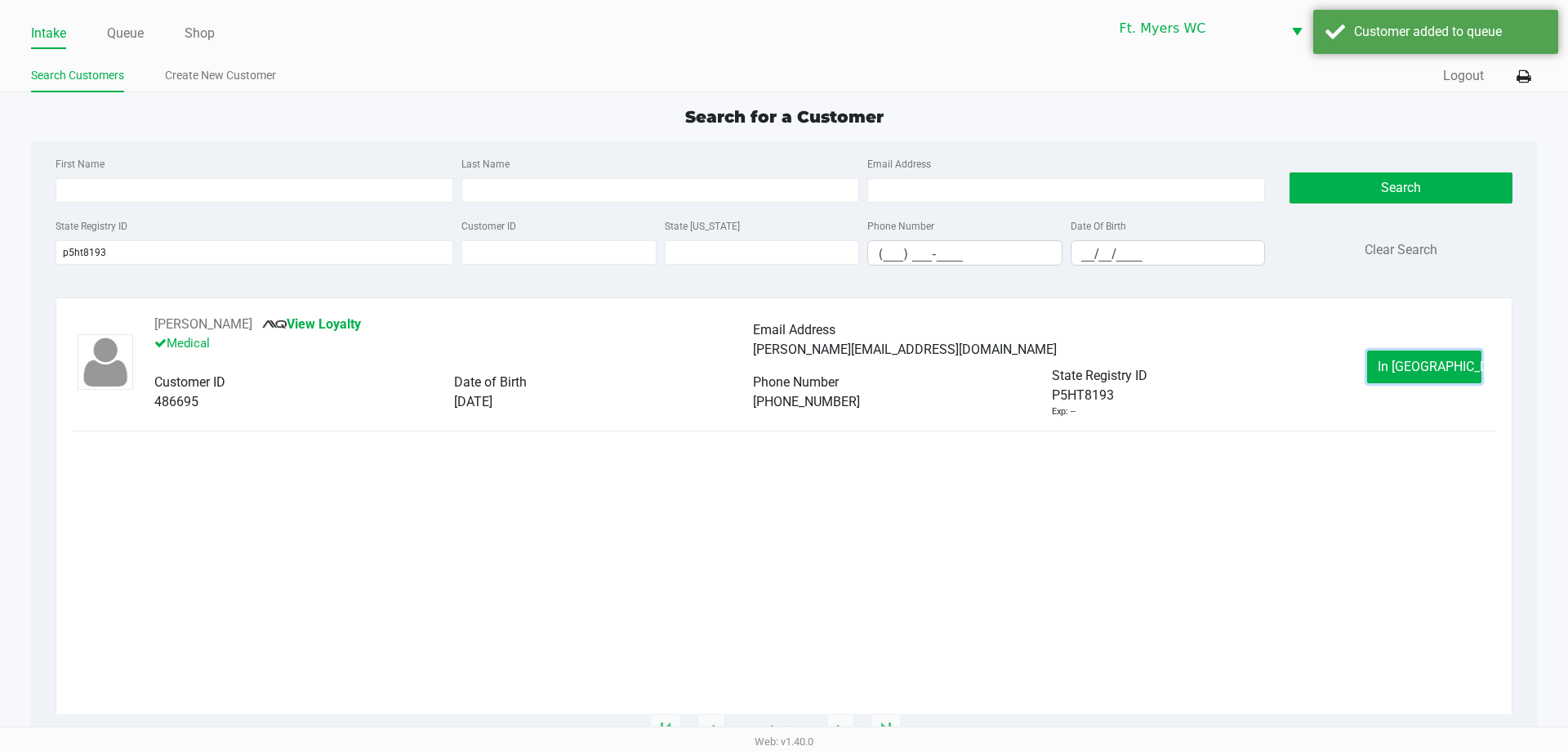
click at [783, 365] on button "In [GEOGRAPHIC_DATA]" at bounding box center [1424, 366] width 114 height 32
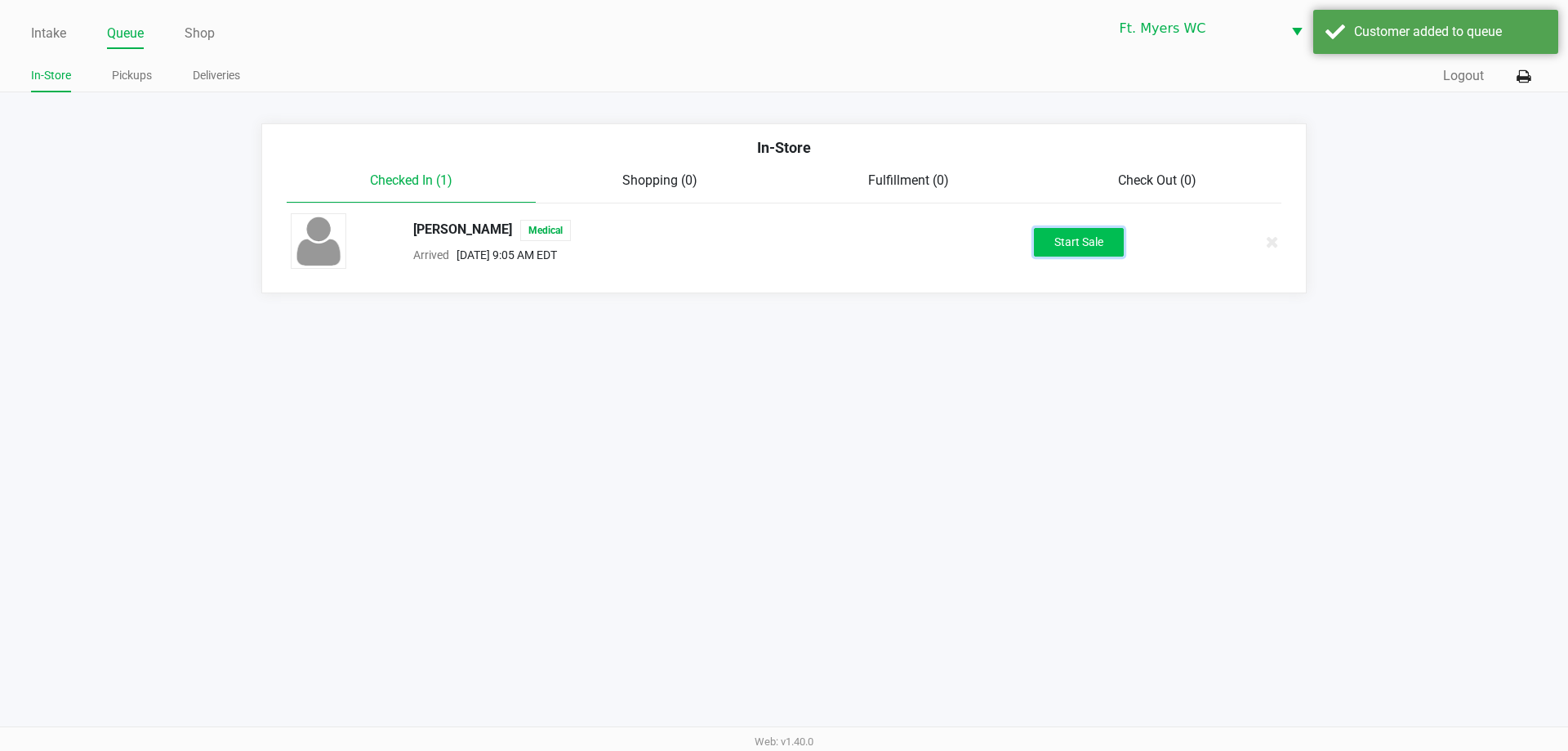
click at [783, 242] on button "Start Sale" at bounding box center [1079, 242] width 90 height 29
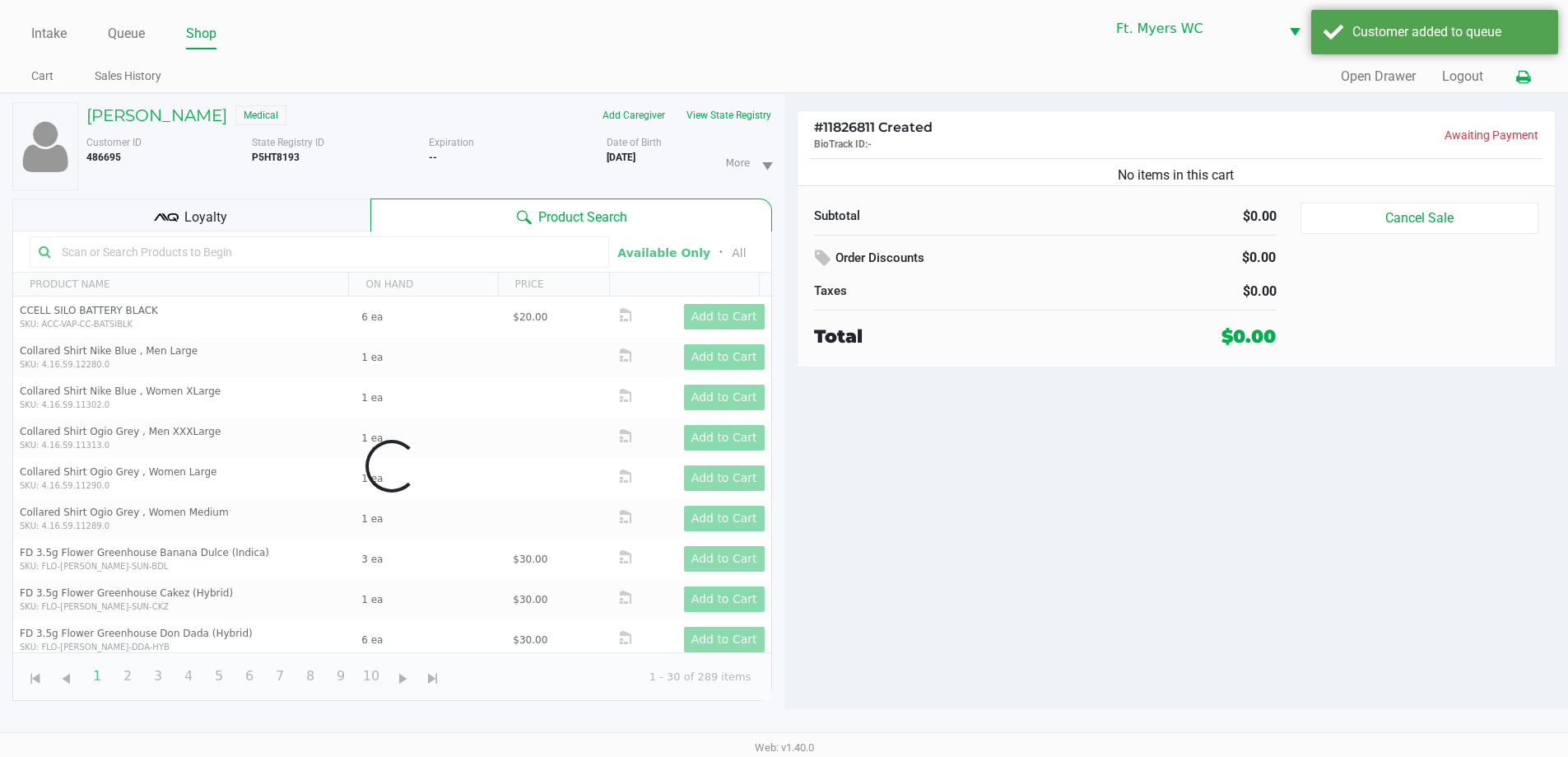
click at [789, 82] on button at bounding box center [1523, 77] width 27 height 30
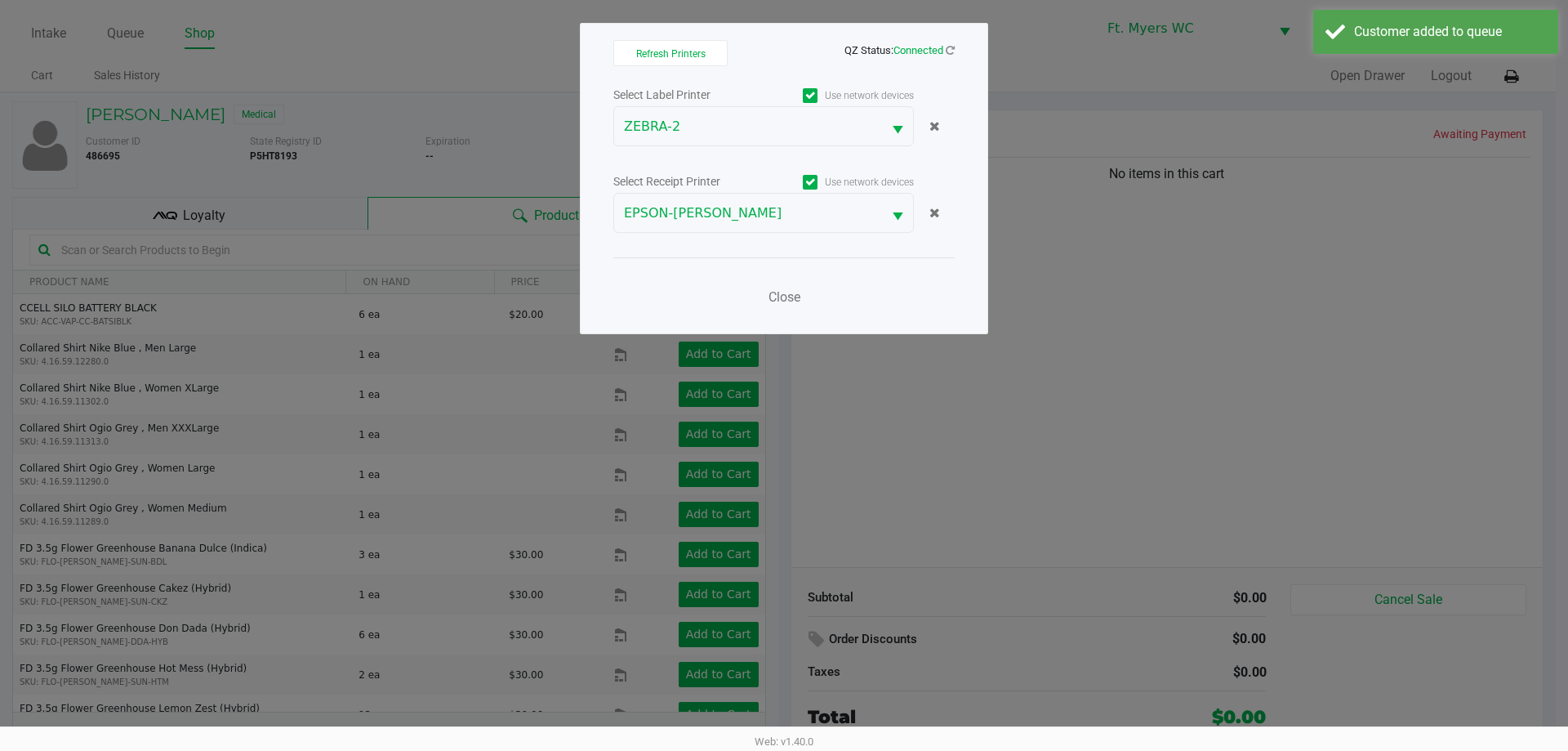
click at [744, 294] on div "Close" at bounding box center [784, 287] width 342 height 60
click at [777, 294] on span "Close" at bounding box center [784, 297] width 32 height 16
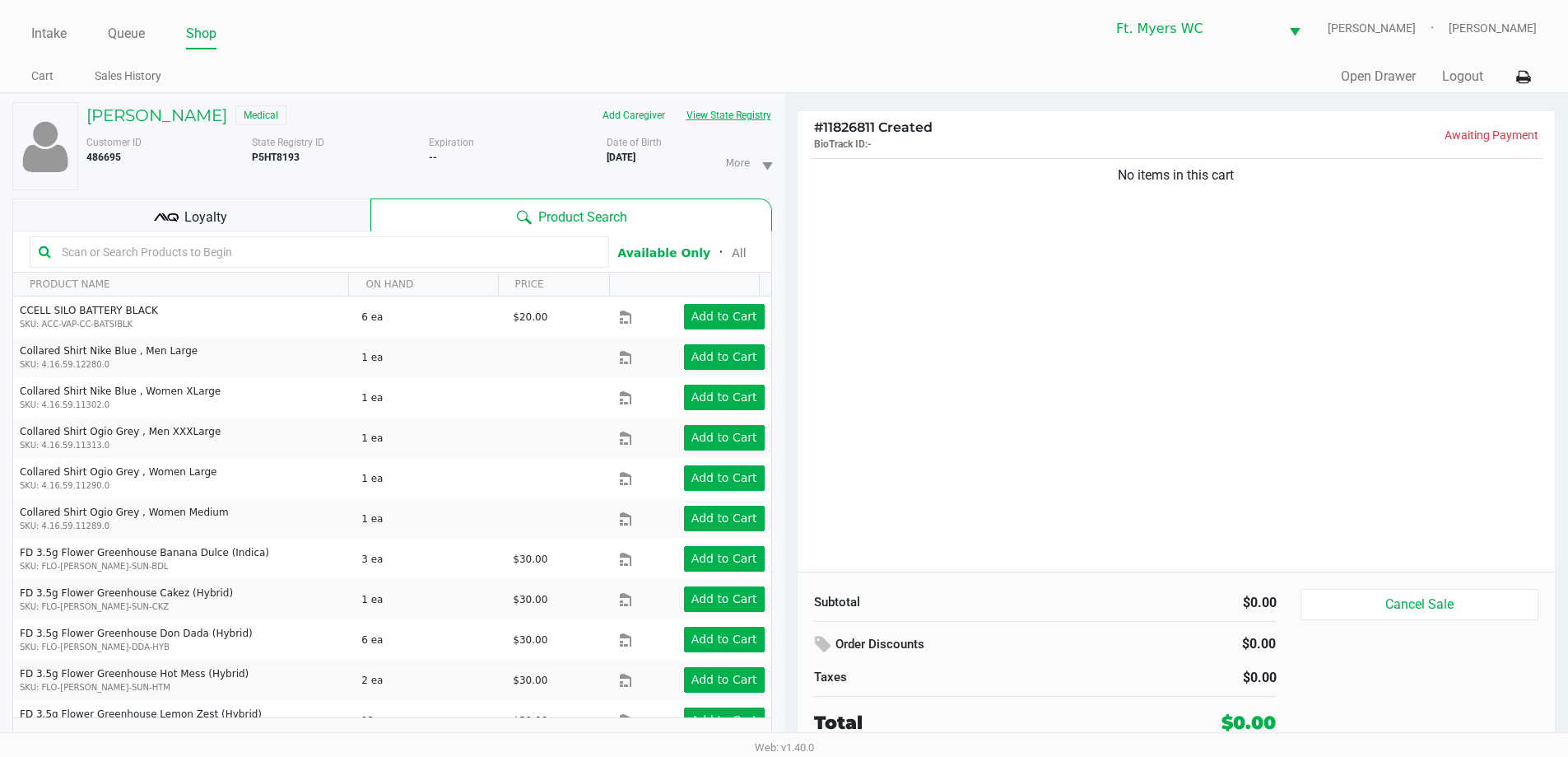
click at [725, 113] on button "View State Registry" at bounding box center [724, 115] width 96 height 27
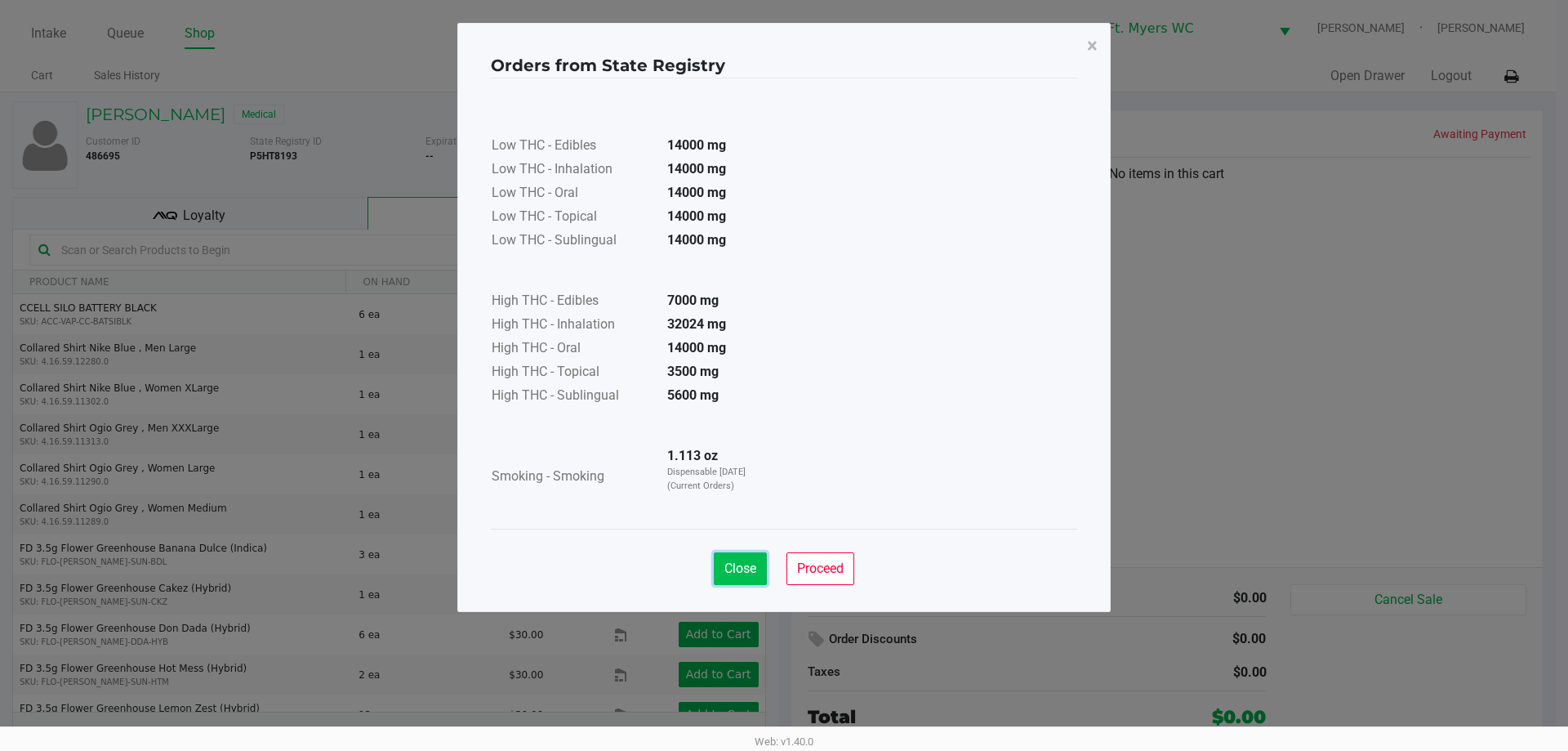
click at [727, 558] on button "Close" at bounding box center [740, 568] width 53 height 32
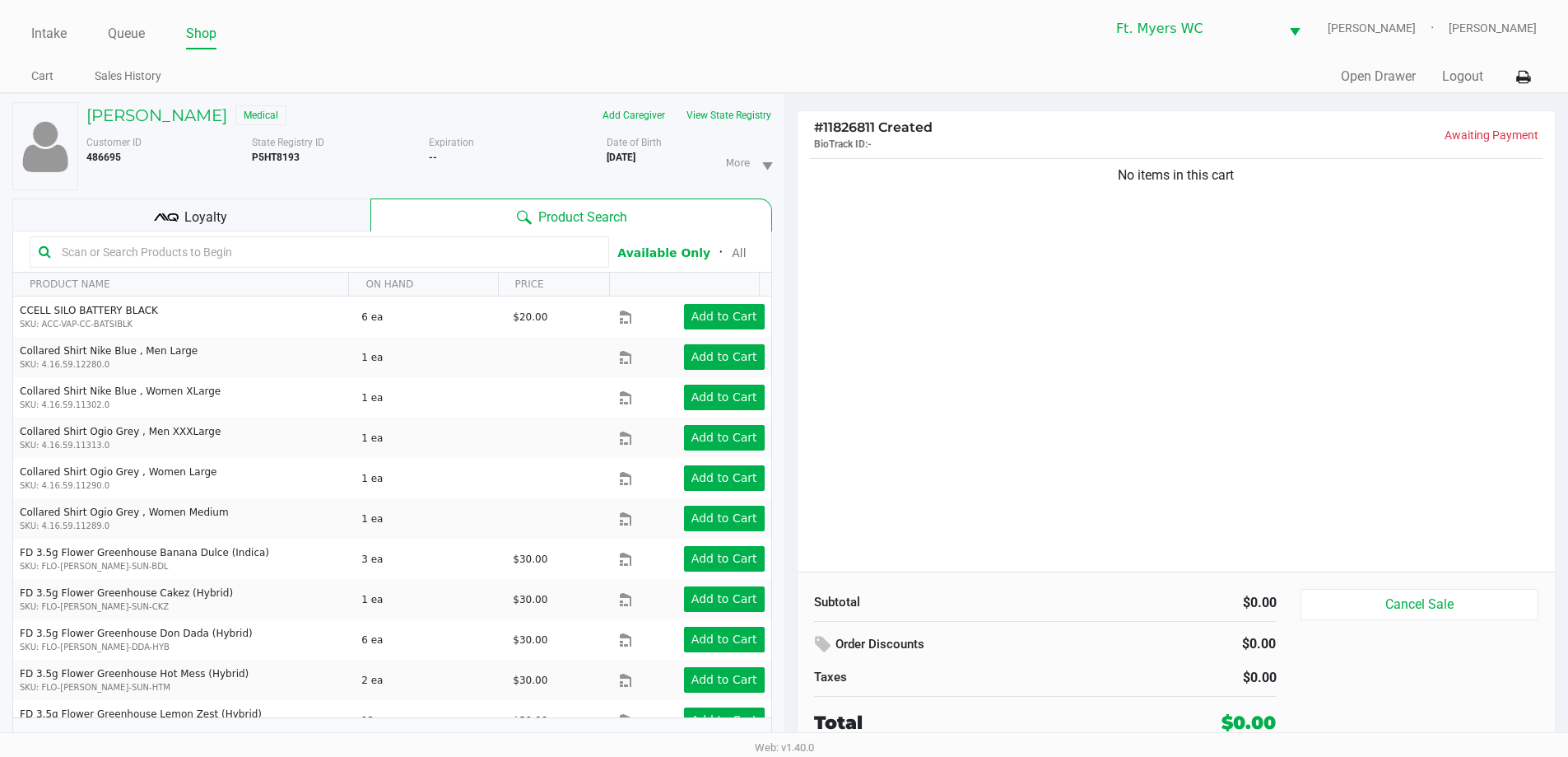
drag, startPoint x: 909, startPoint y: 293, endPoint x: 982, endPoint y: 273, distance: 75.7
click at [789, 273] on div "No items in this cart" at bounding box center [1176, 363] width 758 height 417
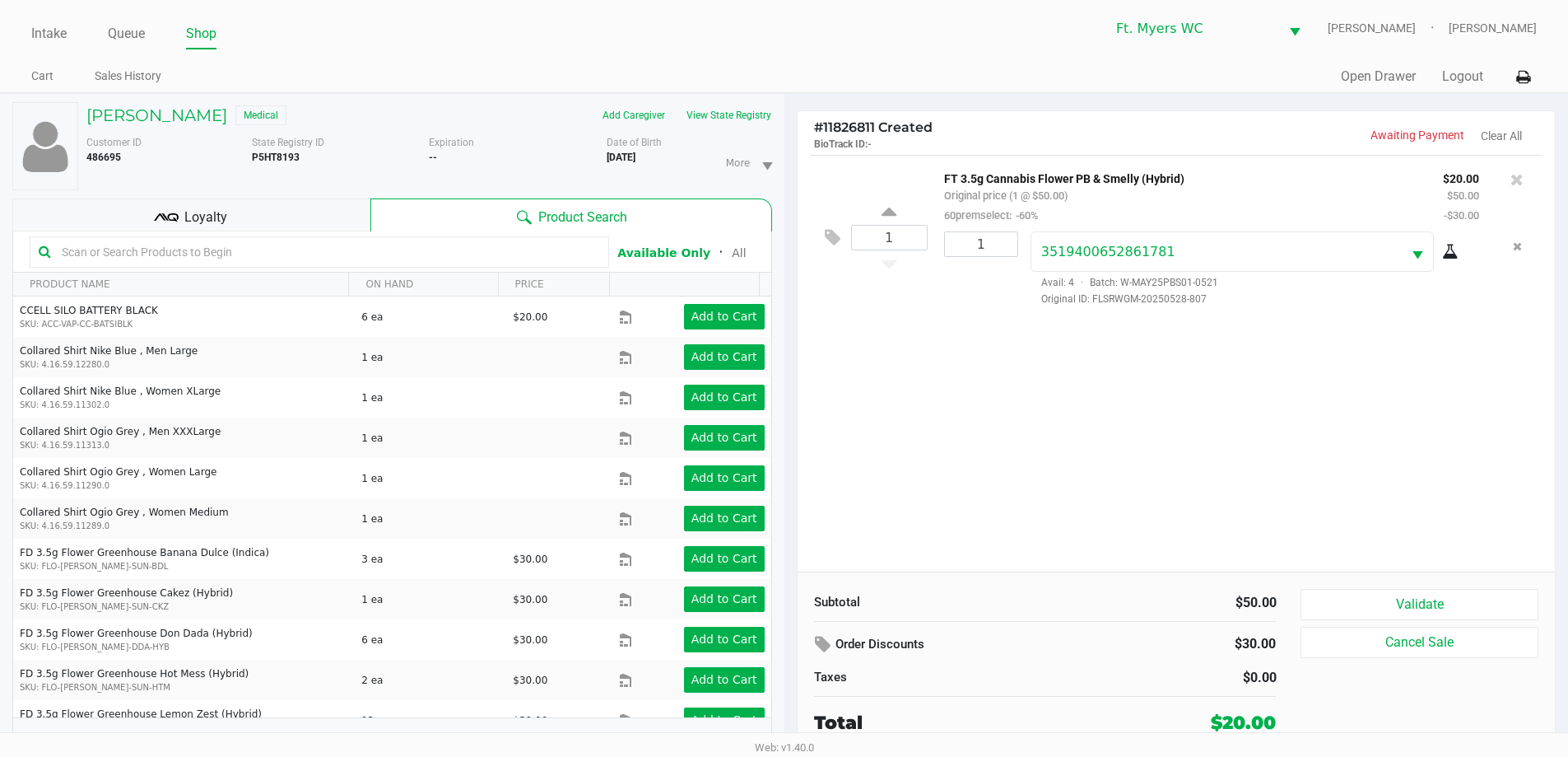
click at [195, 201] on div "Loyalty" at bounding box center [191, 214] width 358 height 33
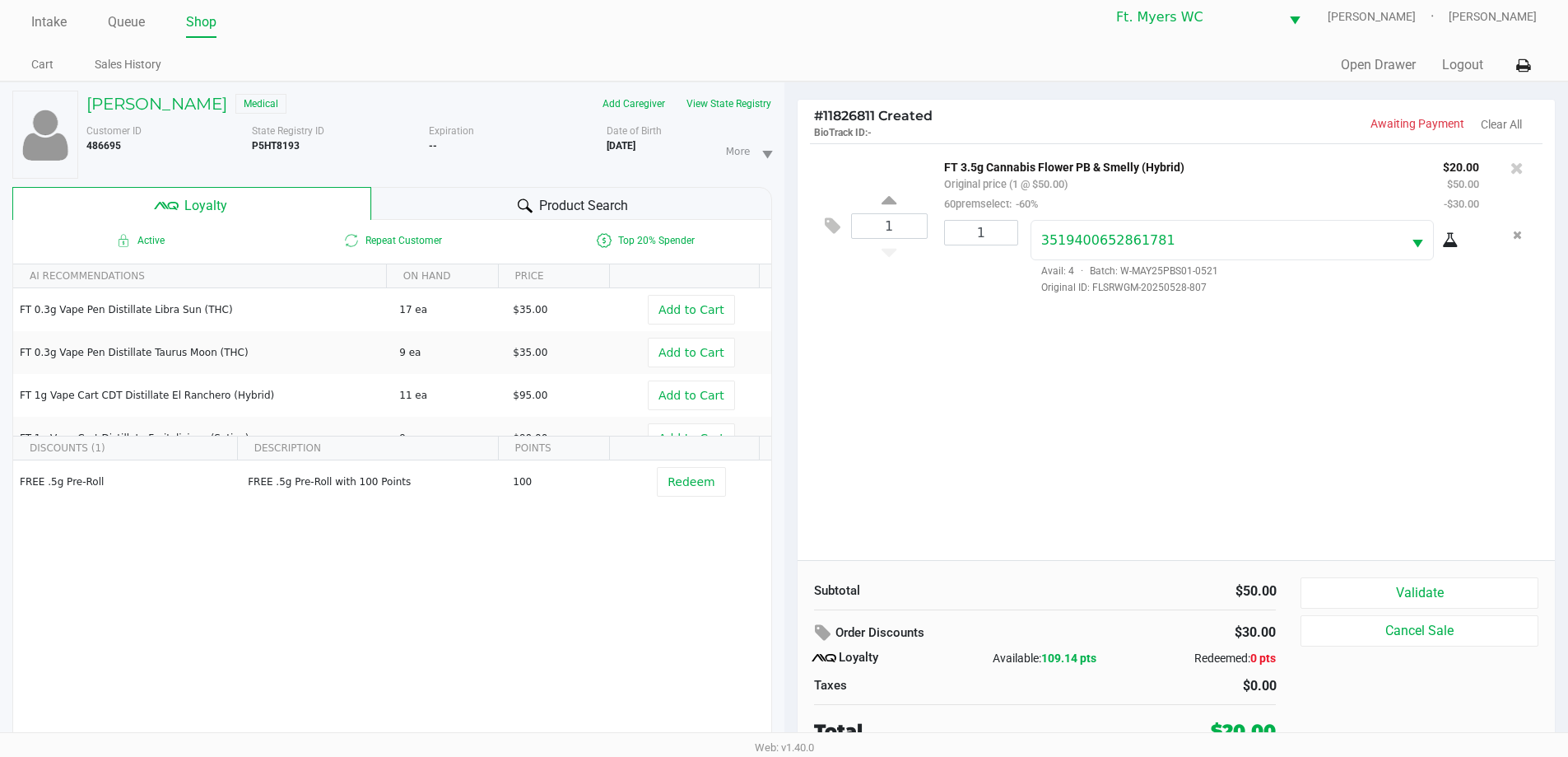
scroll to position [18, 0]
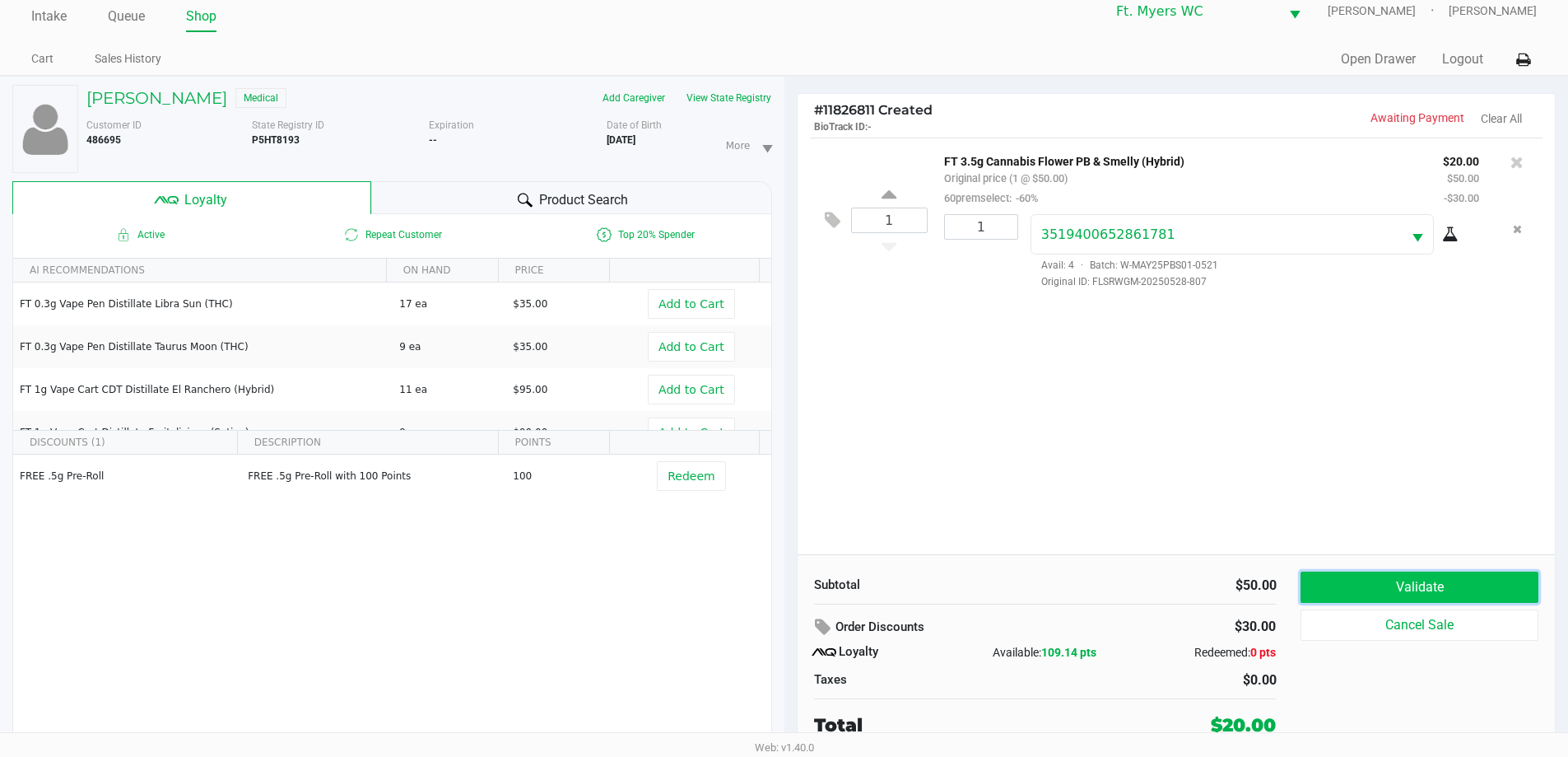
click at [789, 589] on button "Validate" at bounding box center [1419, 587] width 237 height 31
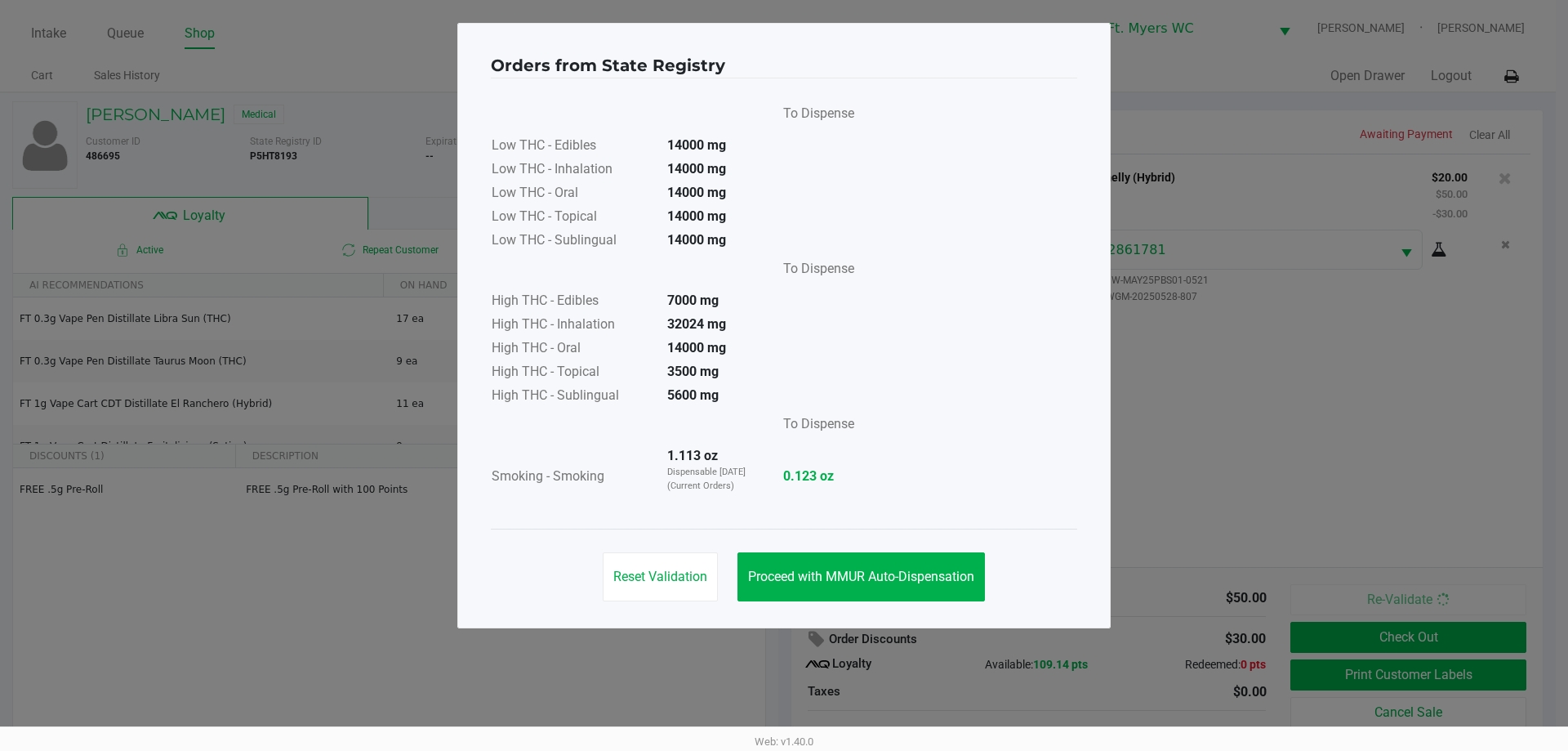
click at [783, 544] on div "Reset Validation Proceed with MMUR Auto-Dispensation" at bounding box center [784, 570] width 586 height 83
click at [783, 603] on div "Reset Validation Proceed with MMUR Auto-Dispensation" at bounding box center [784, 570] width 586 height 83
click at [783, 583] on span "Proceed with MMUR Auto-Dispensation" at bounding box center [861, 576] width 227 height 16
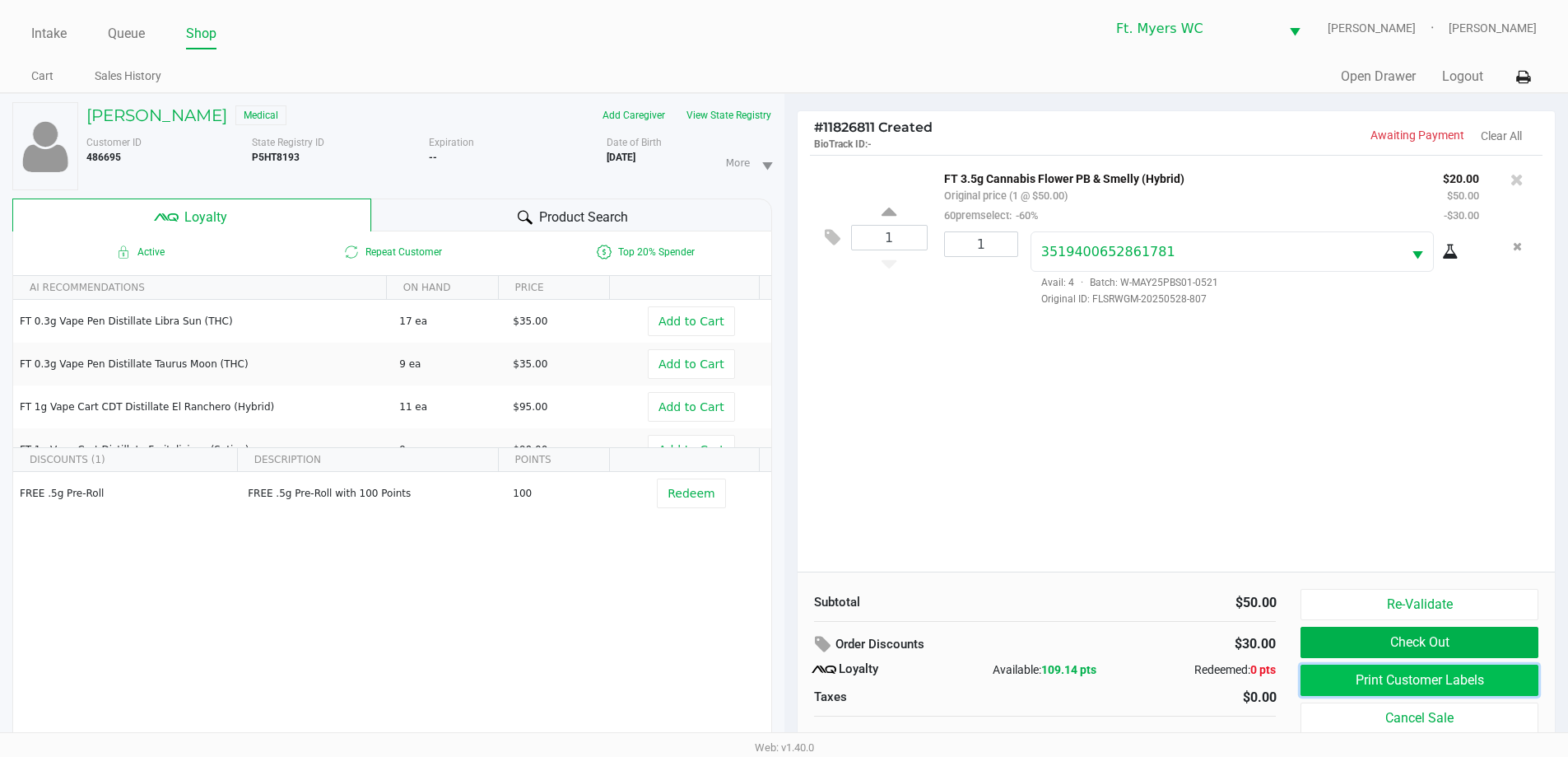
click at [789, 680] on button "Print Customer Labels" at bounding box center [1419, 680] width 237 height 31
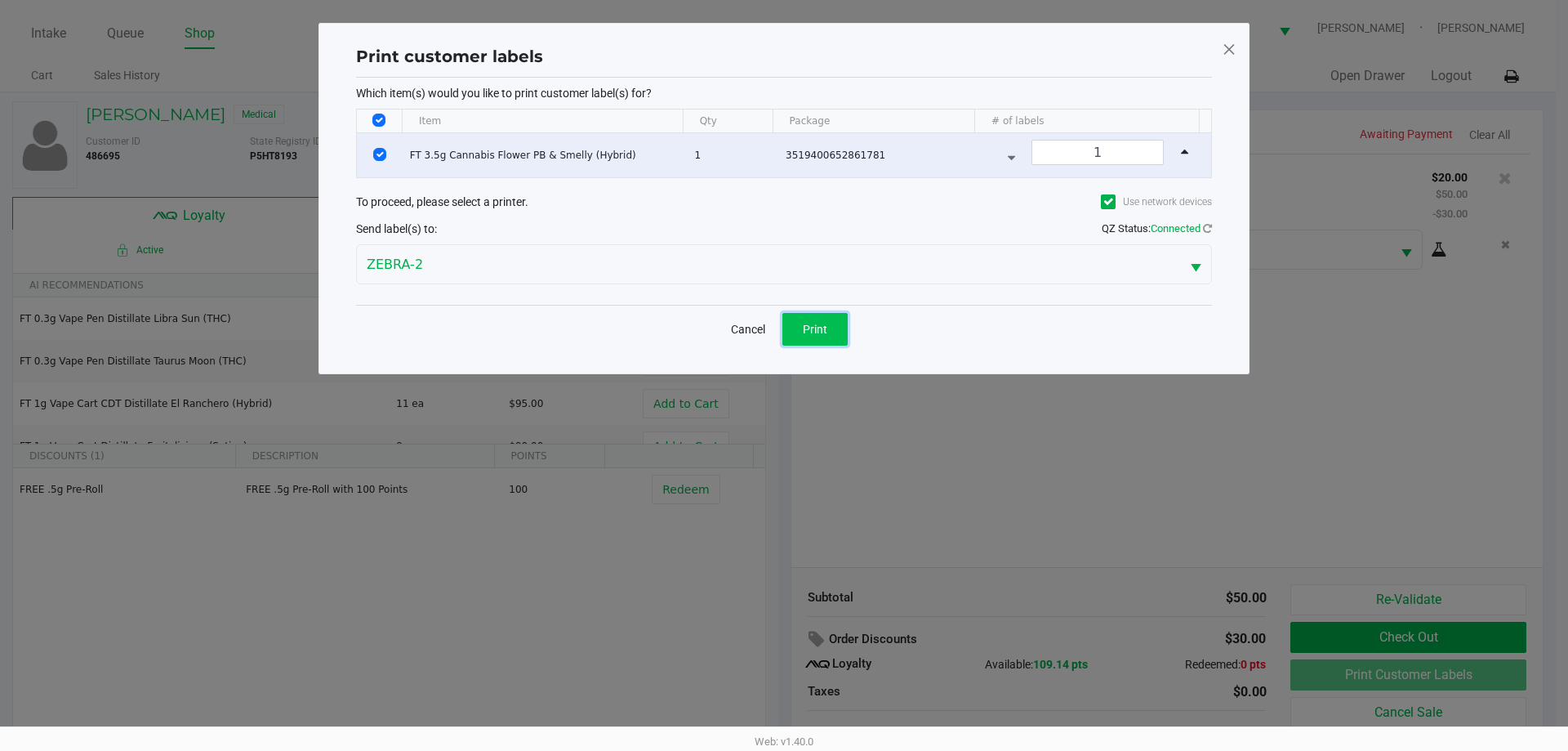
click at [783, 334] on span "Print" at bounding box center [815, 329] width 25 height 13
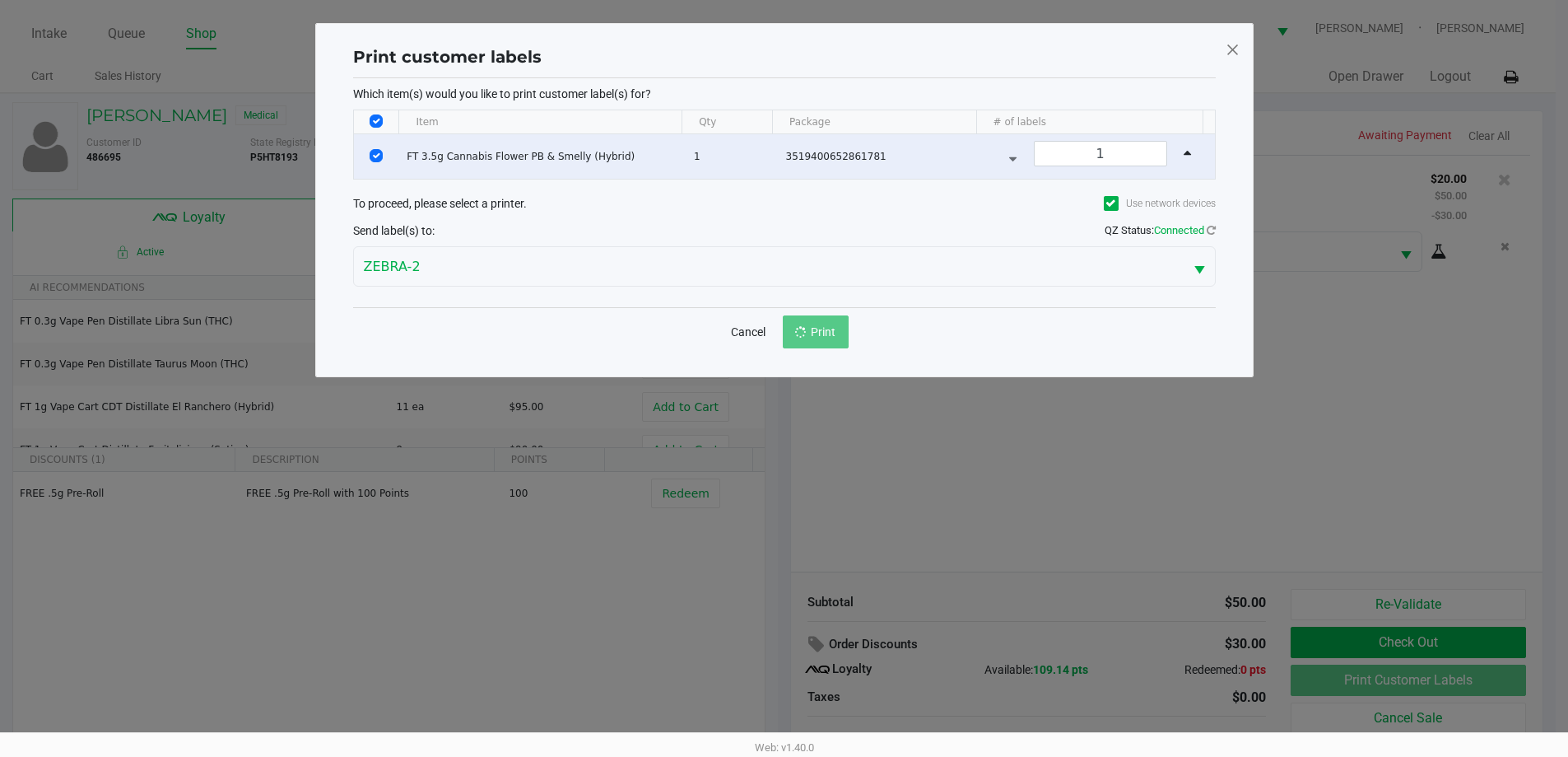
click at [789, 395] on ngb-modal-window "Print customer labels Which item(s) would you like to print customer label(s) f…" at bounding box center [784, 378] width 1568 height 757
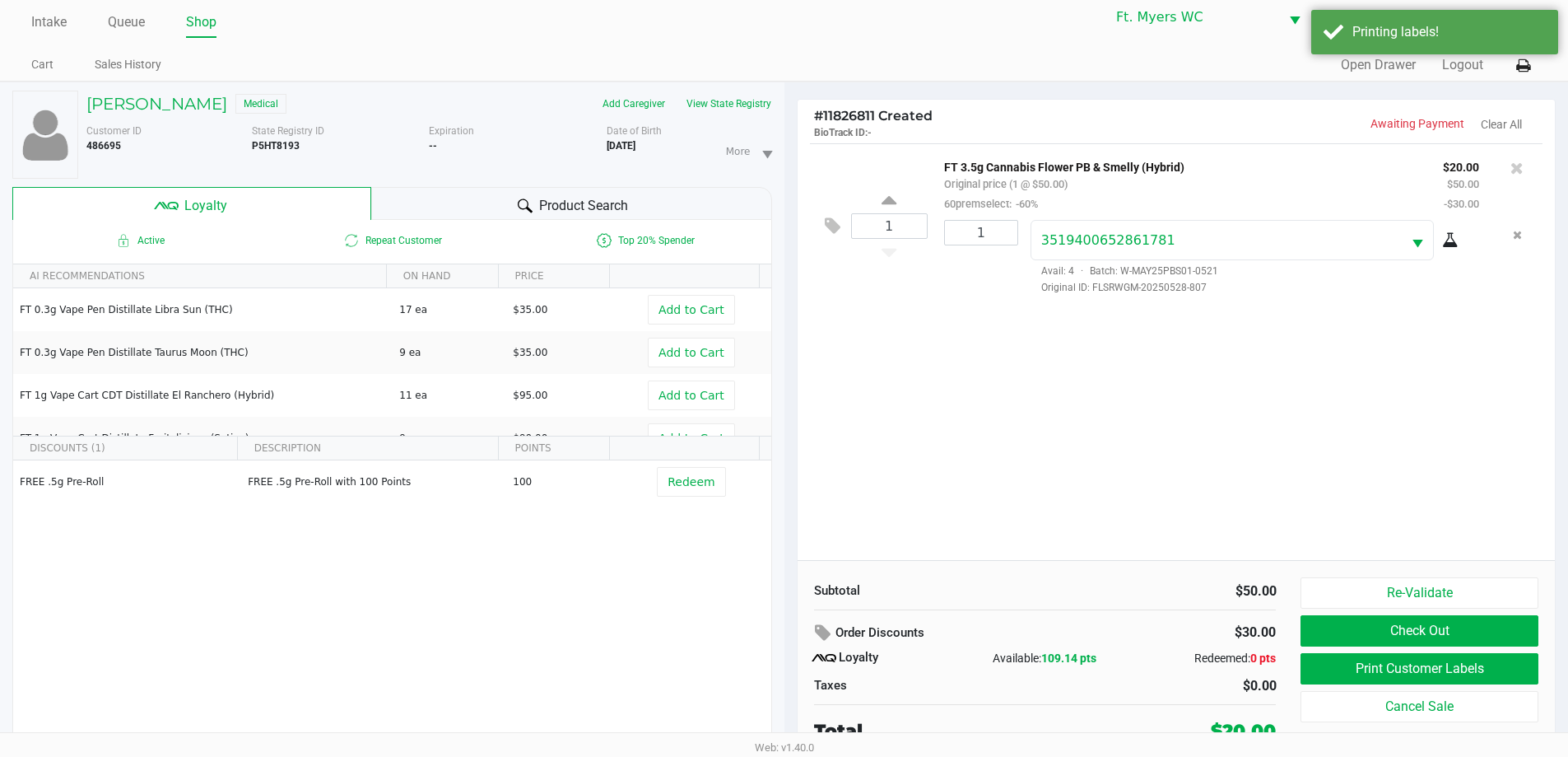
scroll to position [18, 0]
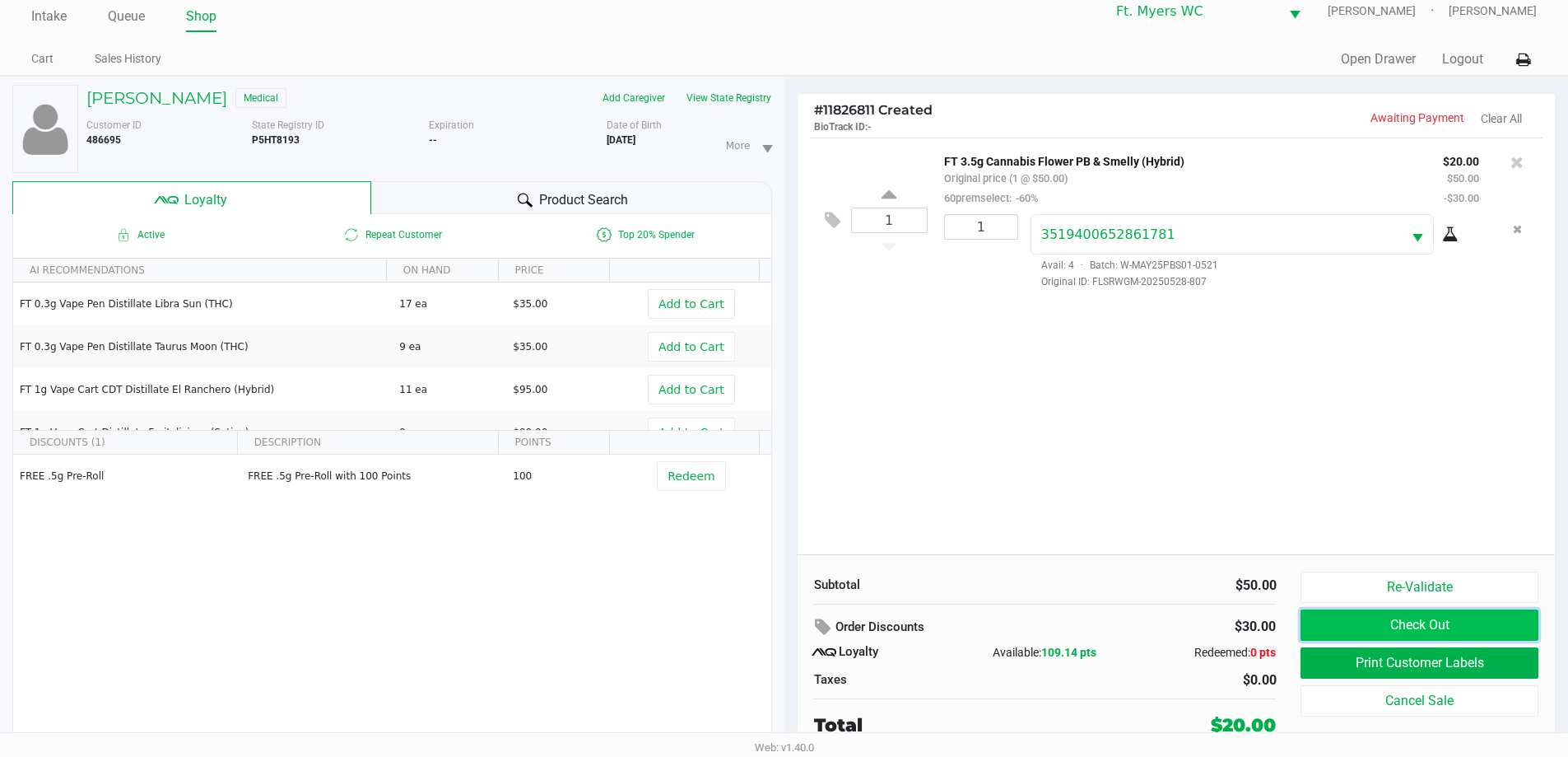
click at [789, 630] on button "Check Out" at bounding box center [1419, 624] width 237 height 31
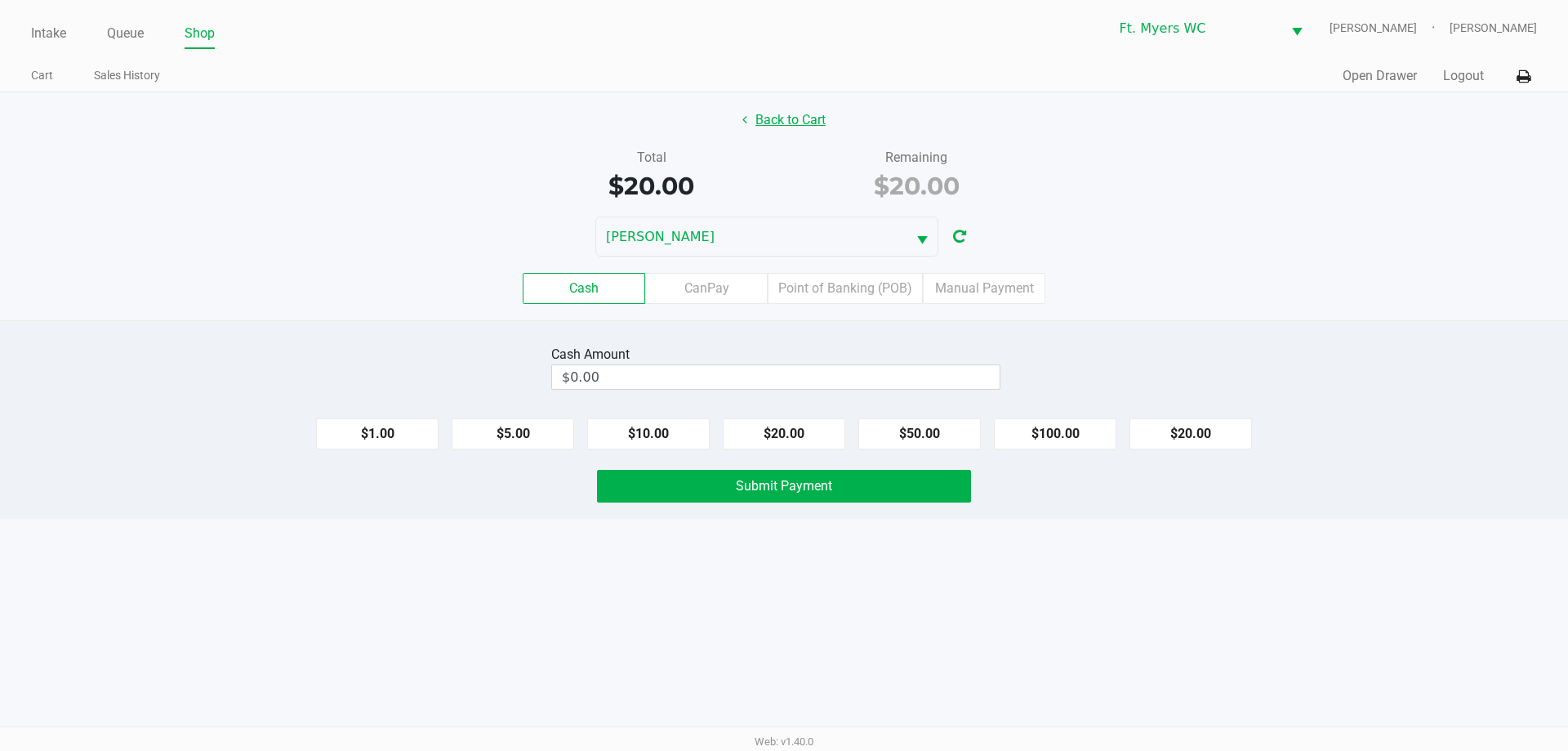
click at [783, 133] on button "Back to Cart" at bounding box center [783, 119] width 104 height 31
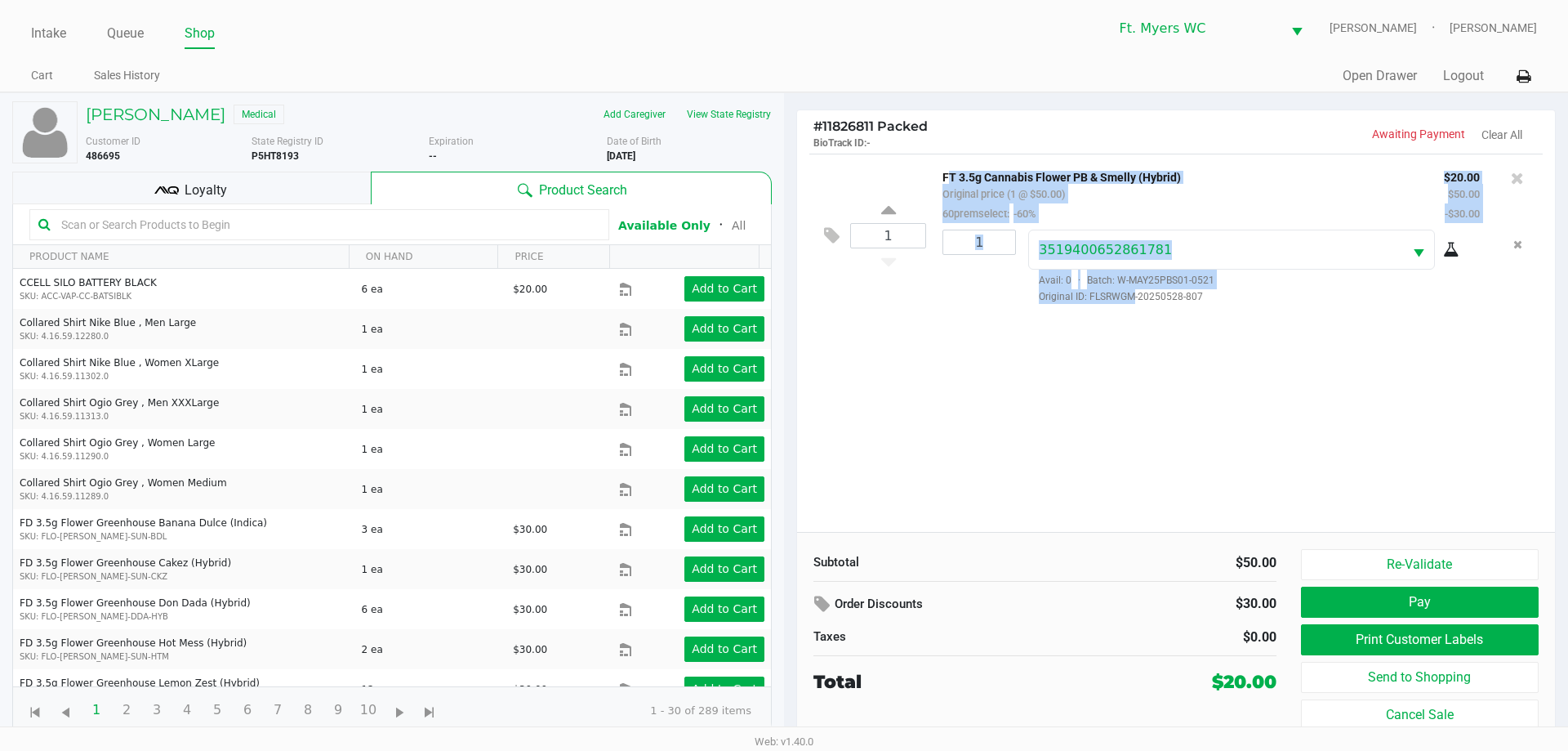
drag, startPoint x: 1074, startPoint y: 286, endPoint x: 935, endPoint y: 167, distance: 183.0
click at [783, 167] on div "1 FT 3.5g Cannabis Flower PB & Smelly (Hybrid) Original price (1 @ $50.00) 60pr…" at bounding box center [1176, 343] width 758 height 379
click at [783, 166] on div "1 FT 3.5g Cannabis Flower PB & Smelly (Hybrid) Original price (1 @ $50.00) 60pr…" at bounding box center [1176, 235] width 733 height 162
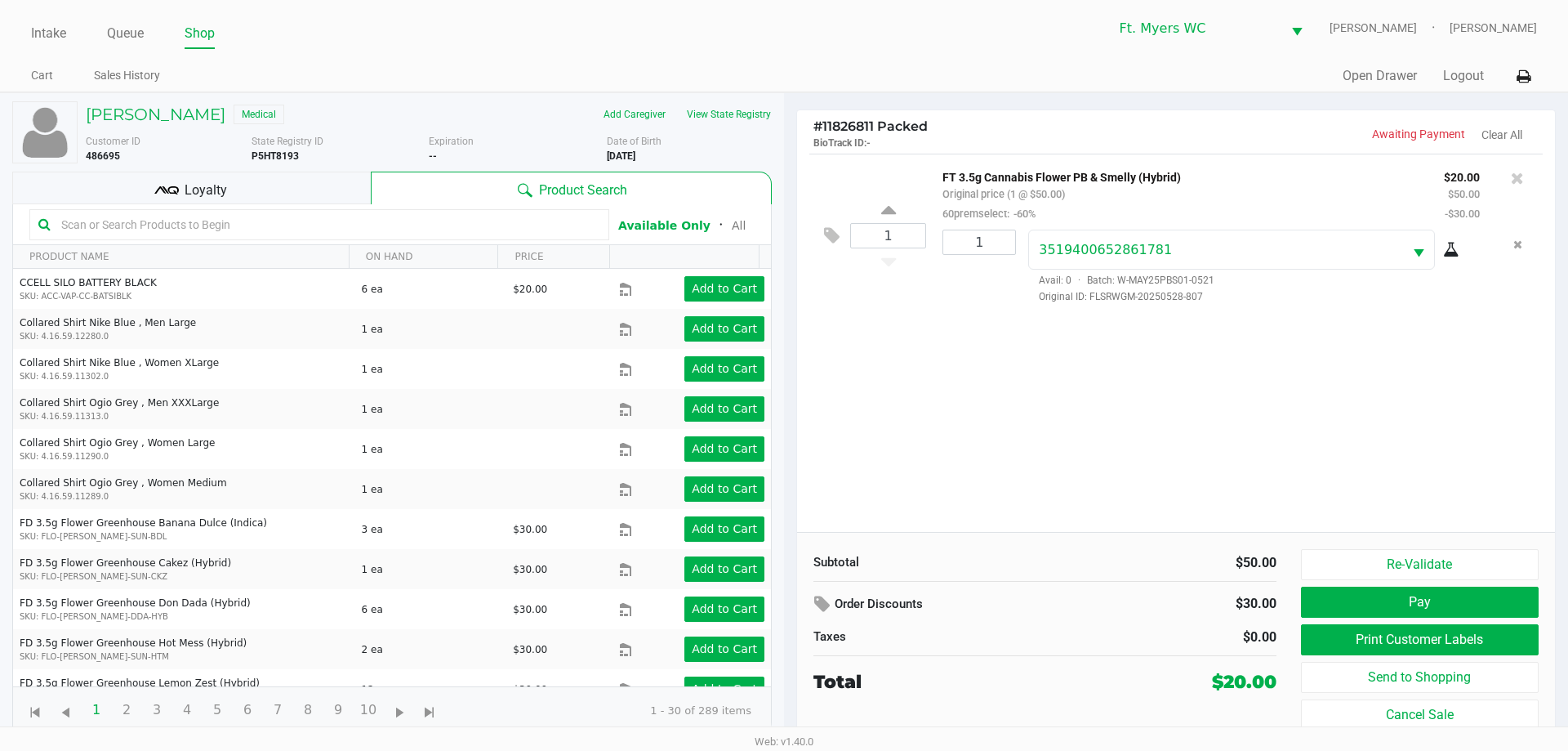
click at [783, 356] on div "1 FT 3.5g Cannabis Flower PB & Smelly (Hybrid) Original price (1 @ $50.00) 60pr…" at bounding box center [1176, 343] width 758 height 379
click at [728, 106] on button "View State Registry" at bounding box center [723, 114] width 96 height 26
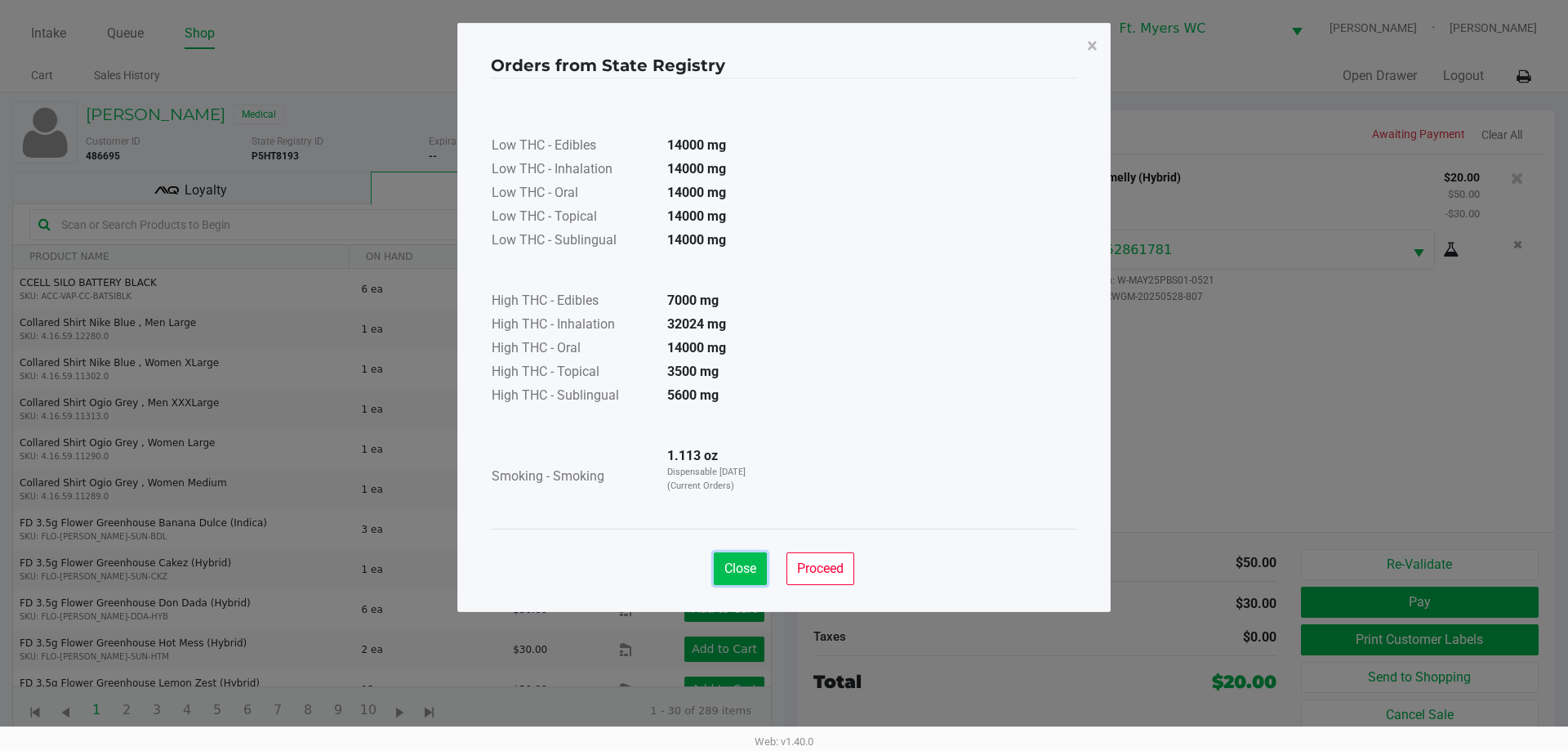
click at [744, 555] on button "Close" at bounding box center [740, 568] width 53 height 32
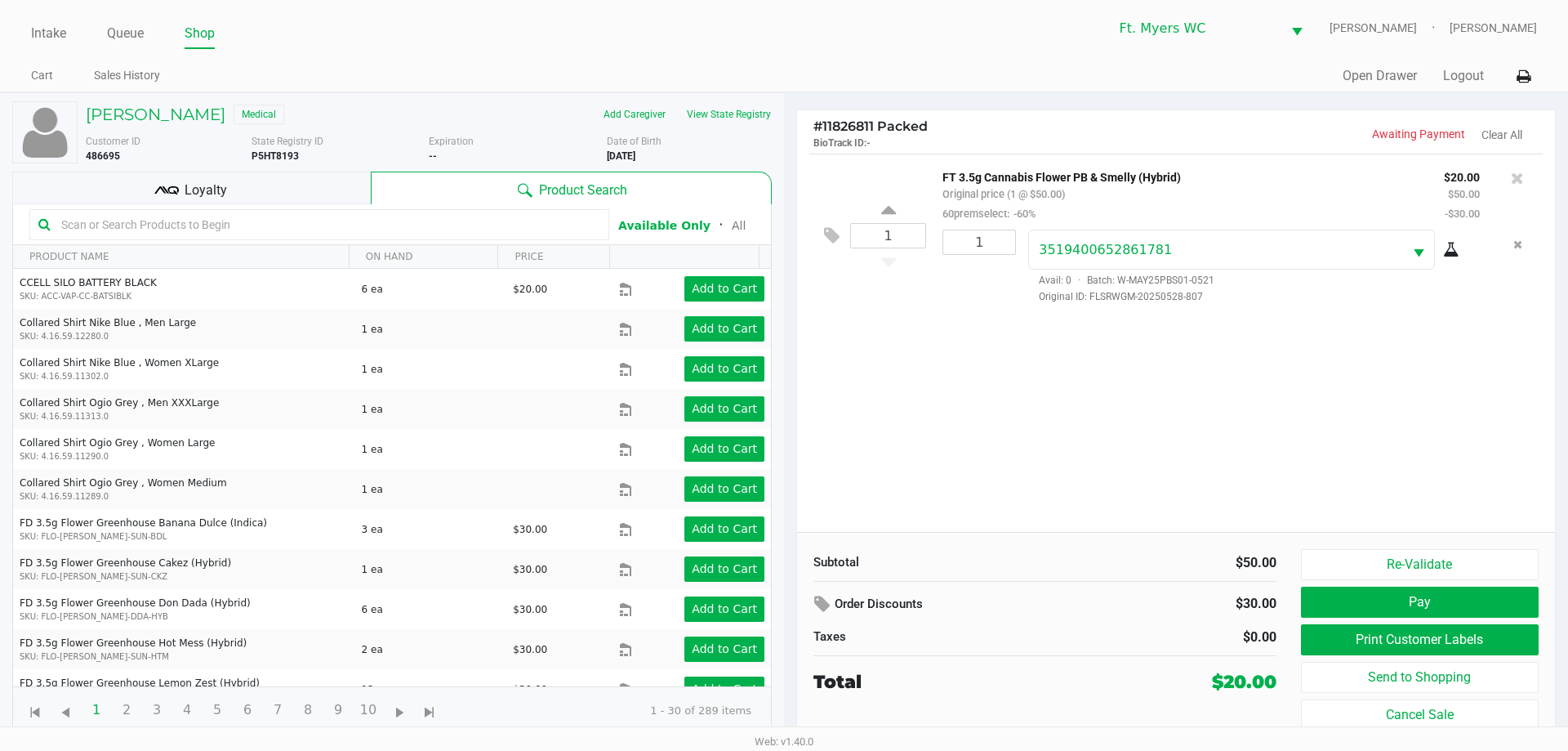
click at [783, 474] on div "Low THC - Edibles 14000 mg Low THC - Inhalation 14000 mg Low THC - Oral 14000 m…" at bounding box center [784, 263] width 586 height 451
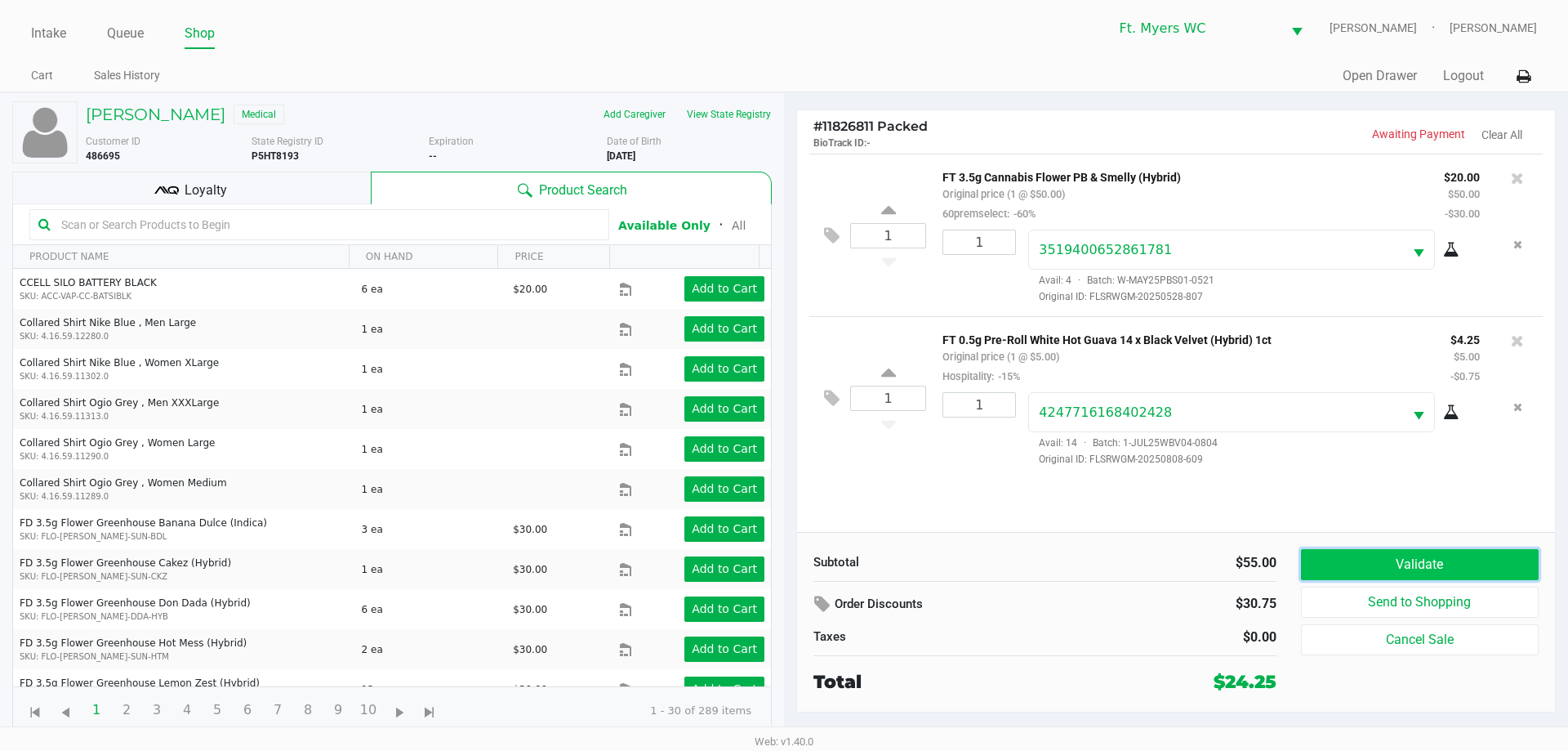
click at [783, 568] on button "Validate" at bounding box center [1420, 564] width 238 height 31
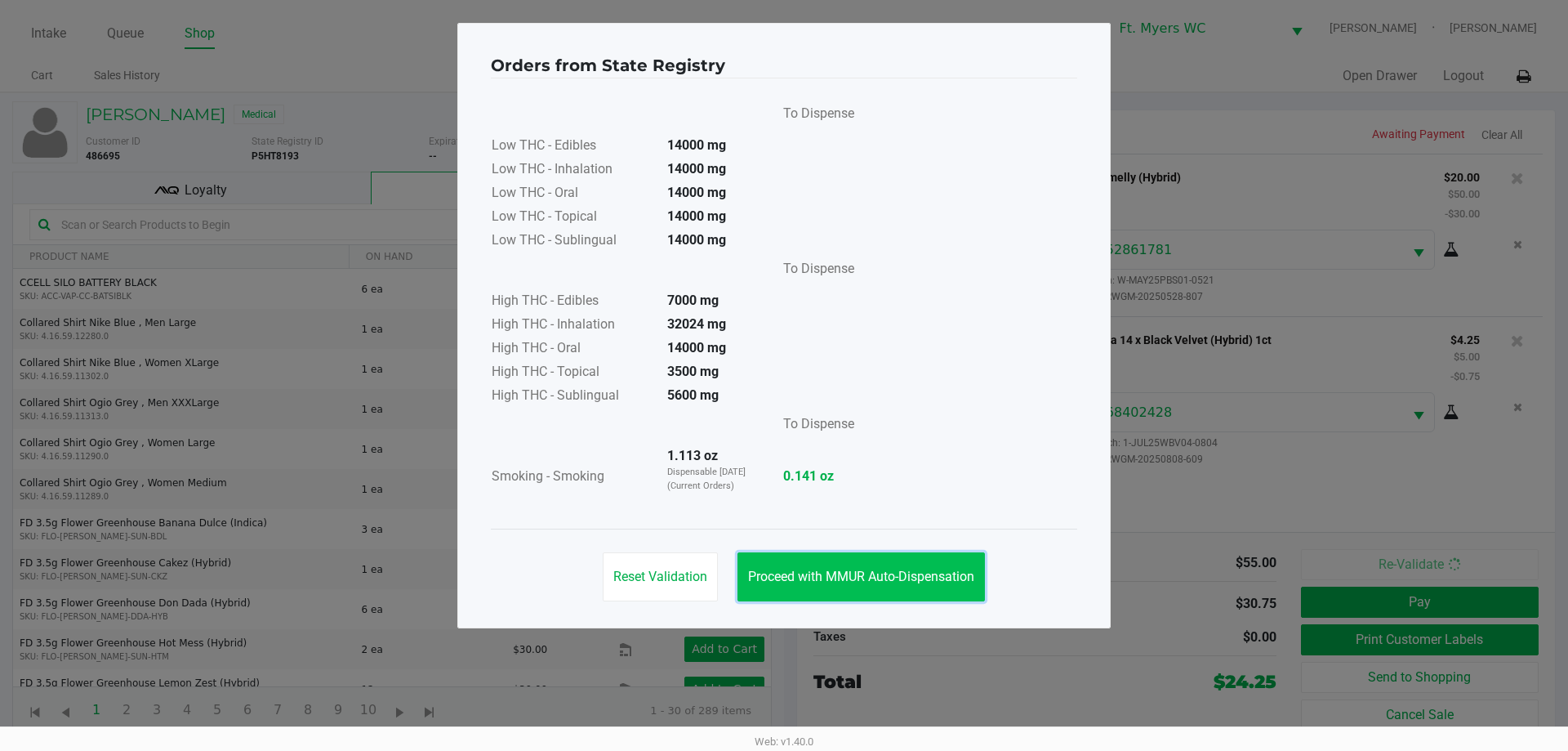
click at [783, 570] on span "Proceed with MMUR Auto-Dispensation" at bounding box center [861, 576] width 227 height 16
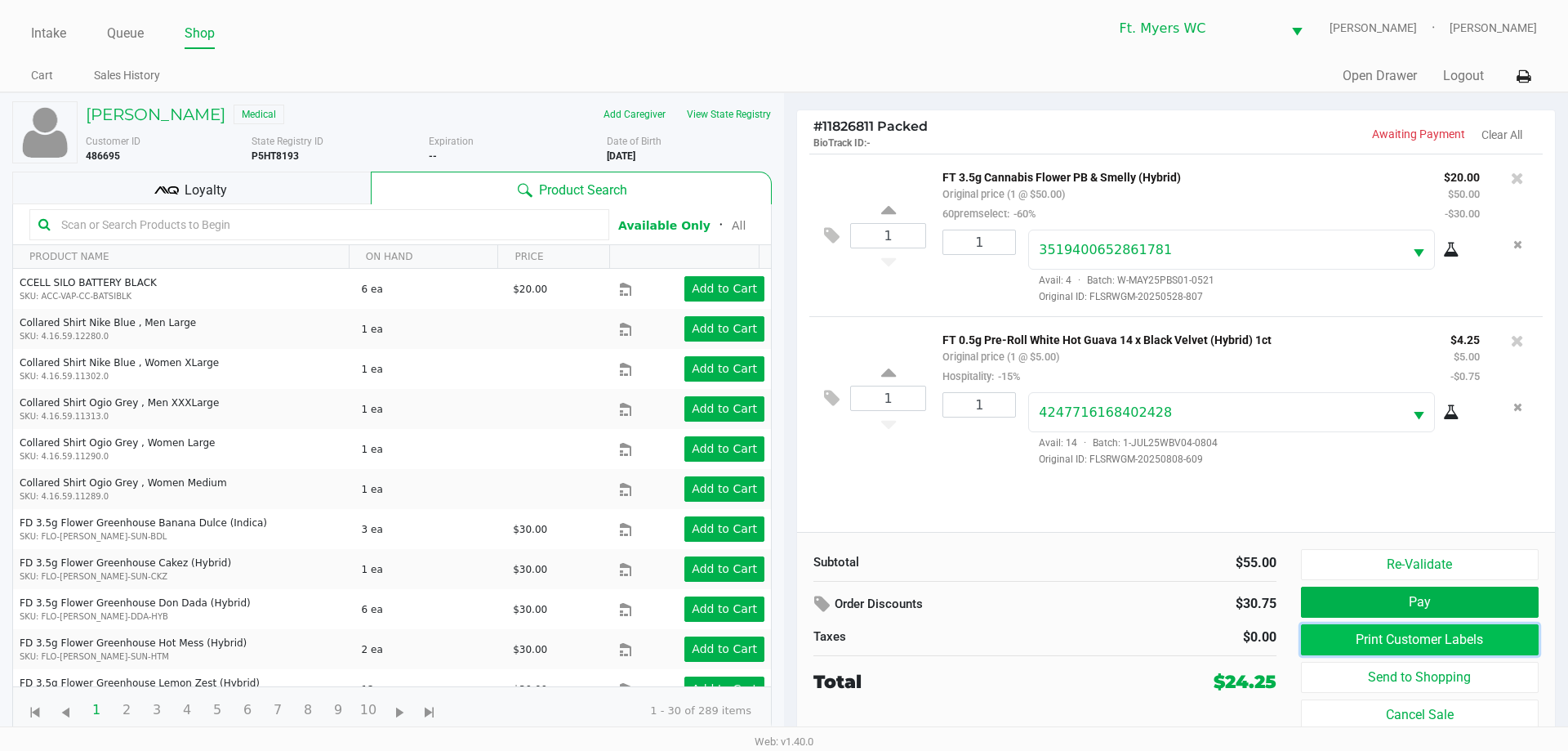
click at [783, 640] on button "Print Customer Labels" at bounding box center [1420, 639] width 238 height 31
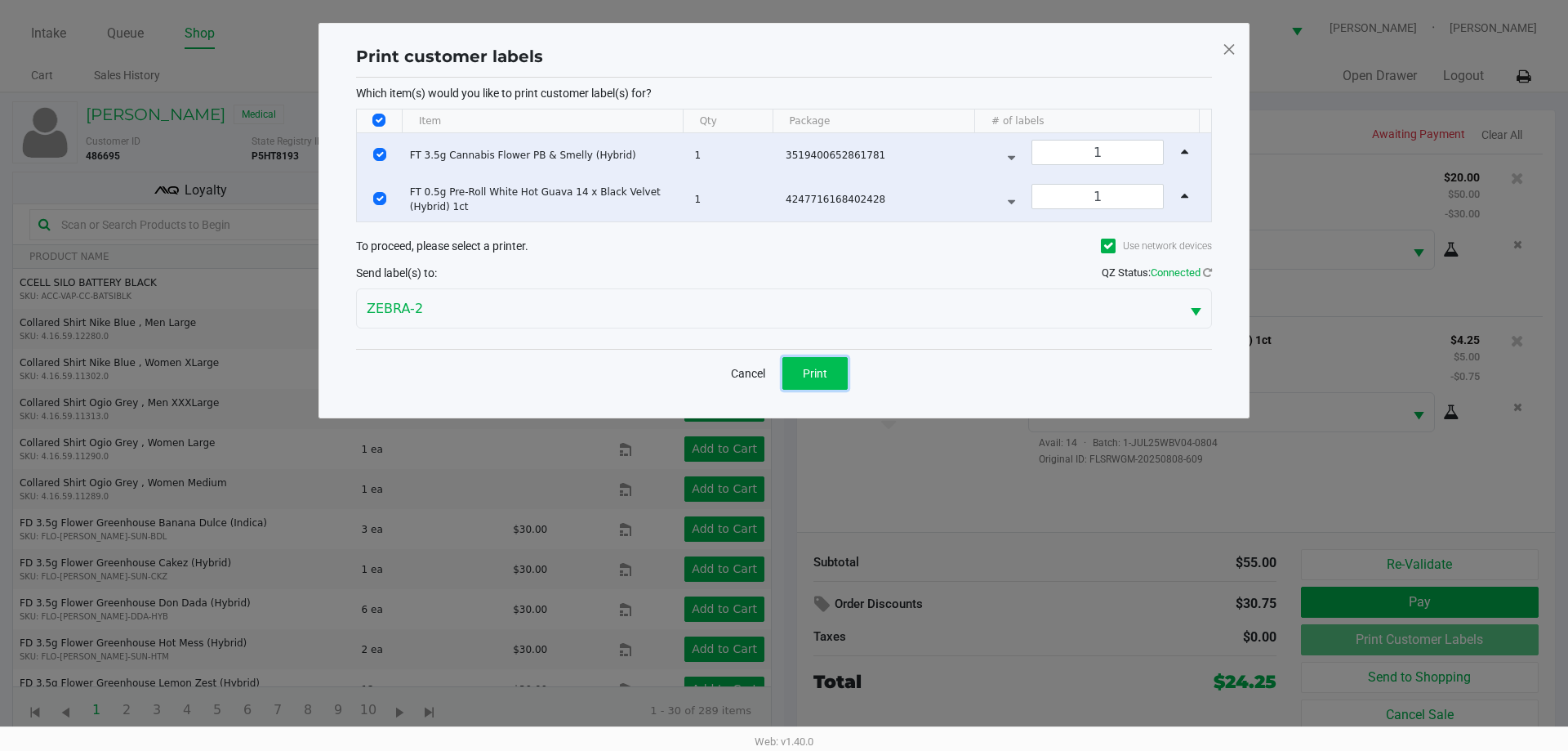
click at [783, 368] on span "Print" at bounding box center [815, 373] width 25 height 13
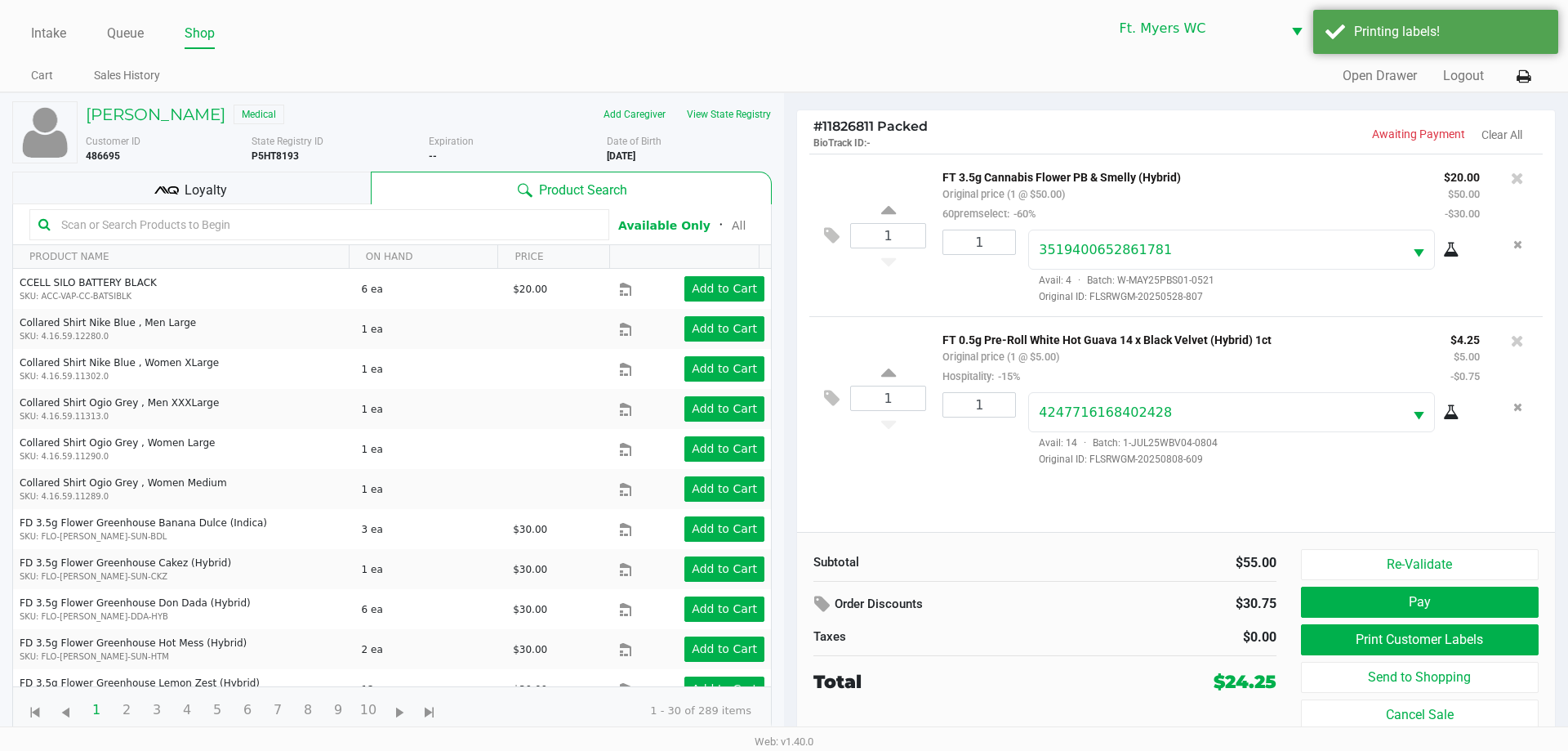
click at [783, 497] on ngb-modal-window "Print customer labels Which item(s) would you like to print customer label(s) f…" at bounding box center [784, 375] width 1568 height 751
click at [783, 502] on div "1 FT 3.5g Cannabis Flower PB & Smelly (Hybrid) Original price (1 @ $50.00) 60pr…" at bounding box center [1176, 343] width 758 height 379
drag, startPoint x: 229, startPoint y: 175, endPoint x: 240, endPoint y: 178, distance: 11.4
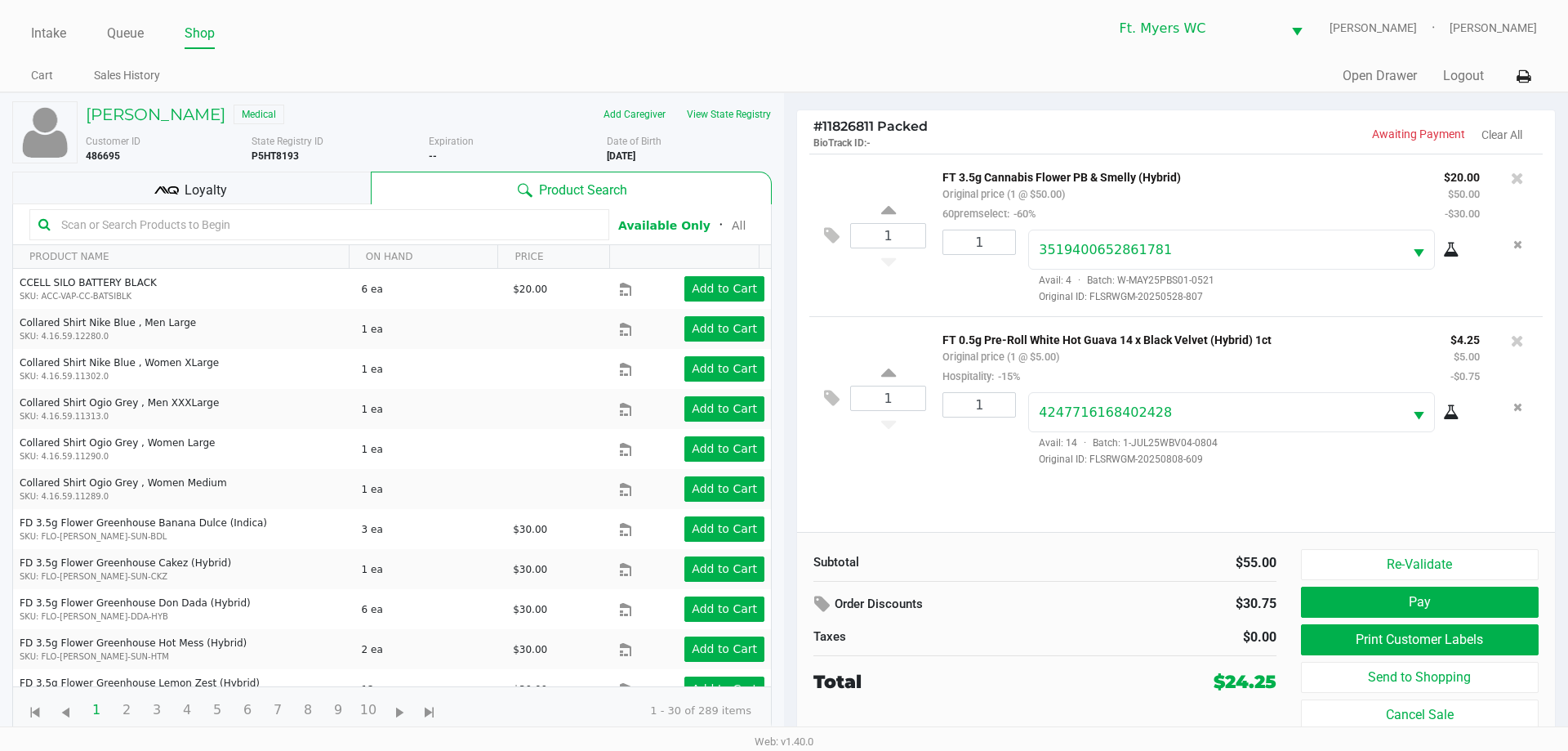
click at [233, 176] on div "Loyalty" at bounding box center [191, 187] width 358 height 32
click at [240, 178] on div "Loyalty" at bounding box center [191, 187] width 358 height 32
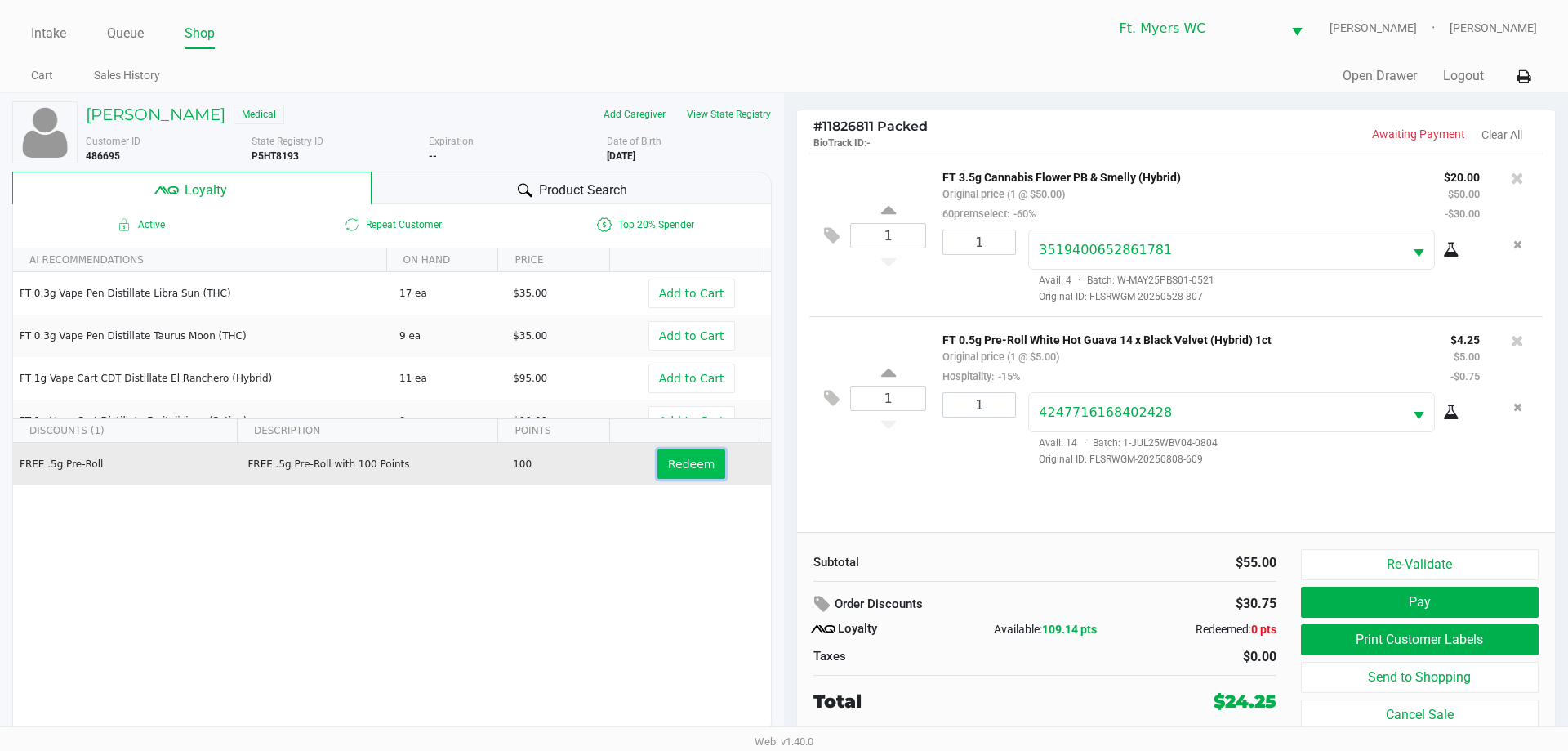
click at [686, 458] on span "Redeem" at bounding box center [691, 464] width 47 height 13
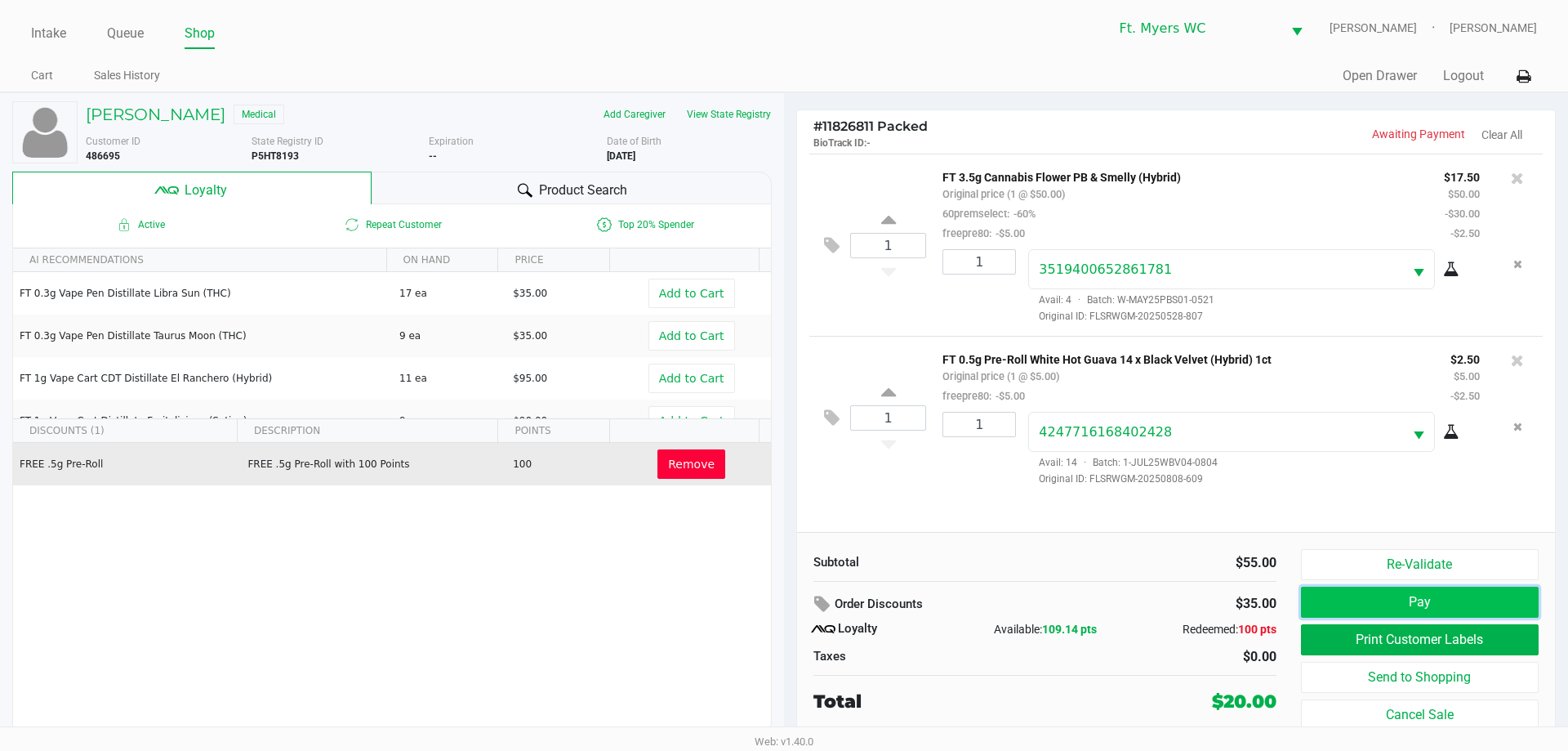
click at [783, 601] on button "Pay" at bounding box center [1420, 602] width 238 height 31
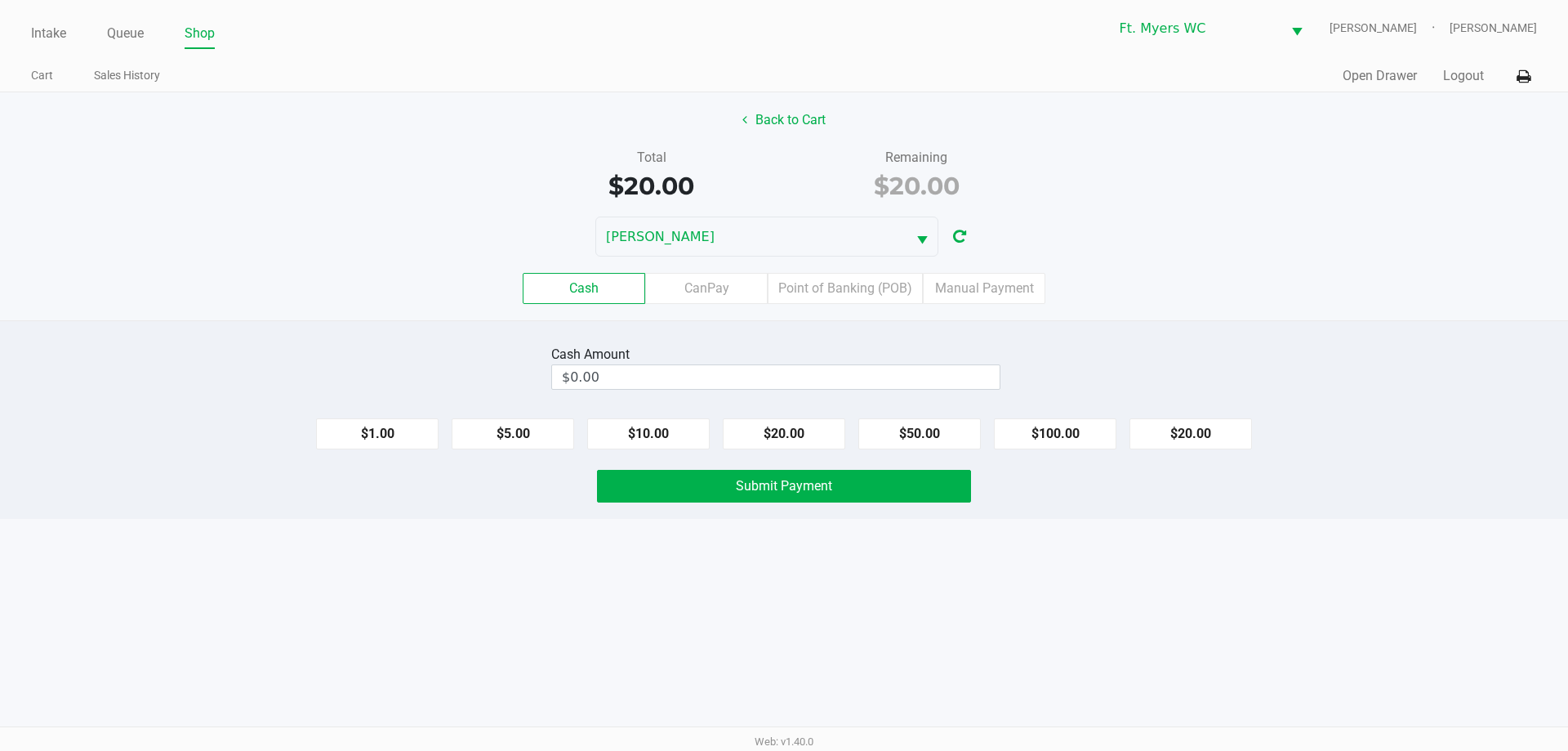
click at [783, 417] on div "$1.00 $5.00 $10.00 $20.00 $50.00 $100.00 $20.00" at bounding box center [784, 427] width 1568 height 44
click at [783, 412] on div "$1.00 $5.00 $10.00 $20.00 $50.00 $100.00 $20.00" at bounding box center [784, 427] width 1568 height 44
click at [783, 431] on button "$20.00" at bounding box center [784, 433] width 123 height 31
type input "$20.00"
click at [783, 477] on button "Submit Payment" at bounding box center [784, 486] width 374 height 32
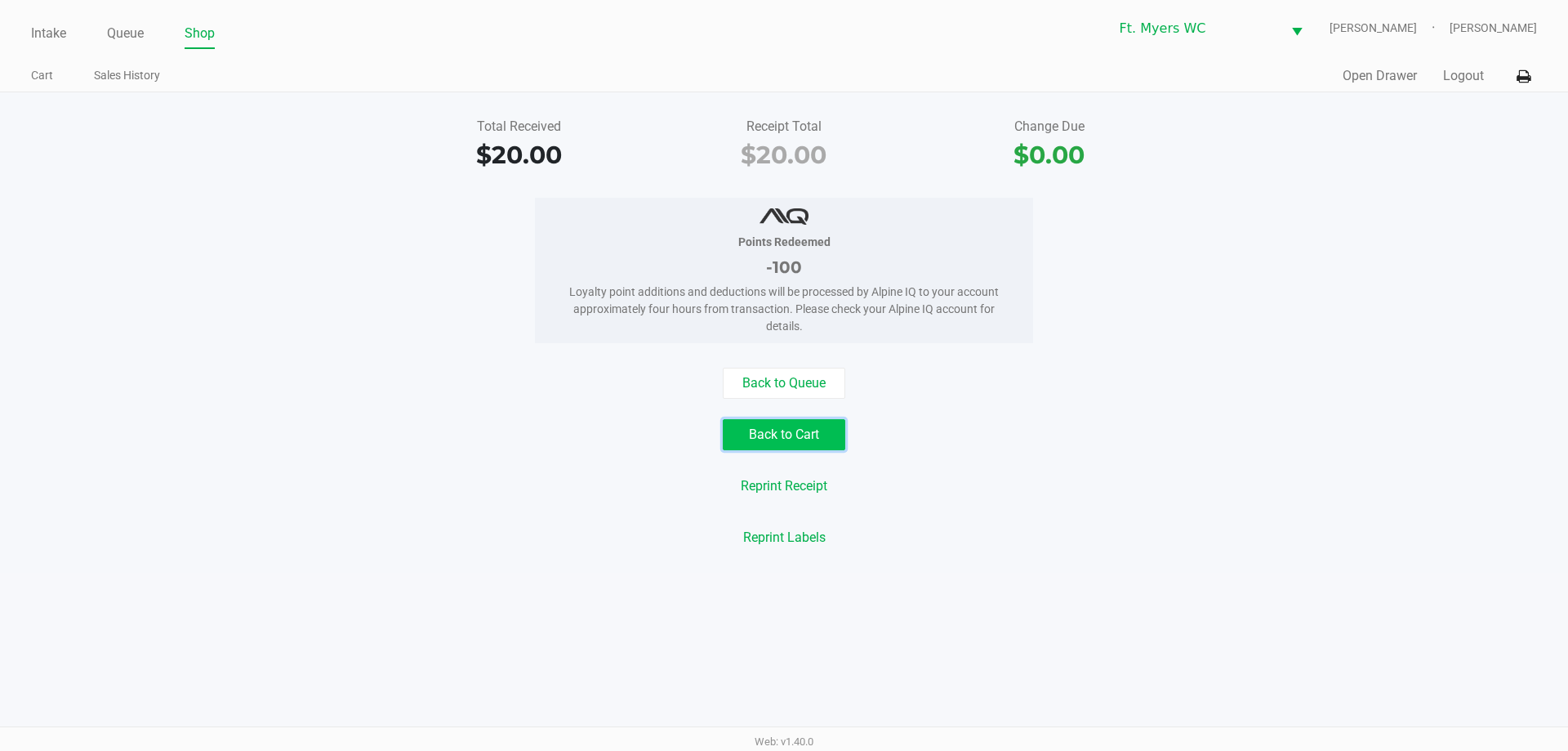
click at [760, 430] on button "Back to Cart" at bounding box center [784, 434] width 123 height 31
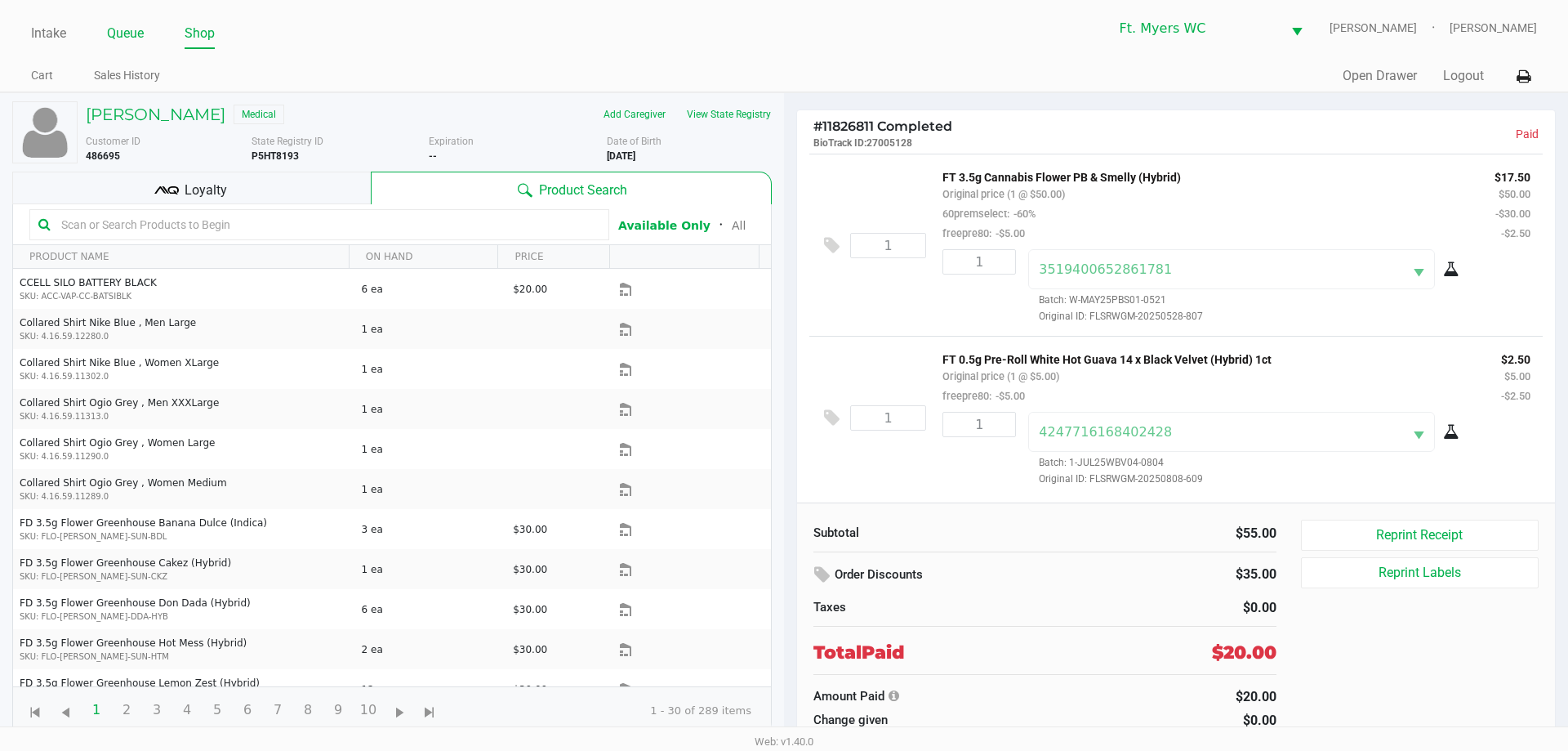
click at [116, 22] on li "Queue" at bounding box center [126, 34] width 37 height 29
click at [122, 27] on link "Queue" at bounding box center [126, 33] width 37 height 23
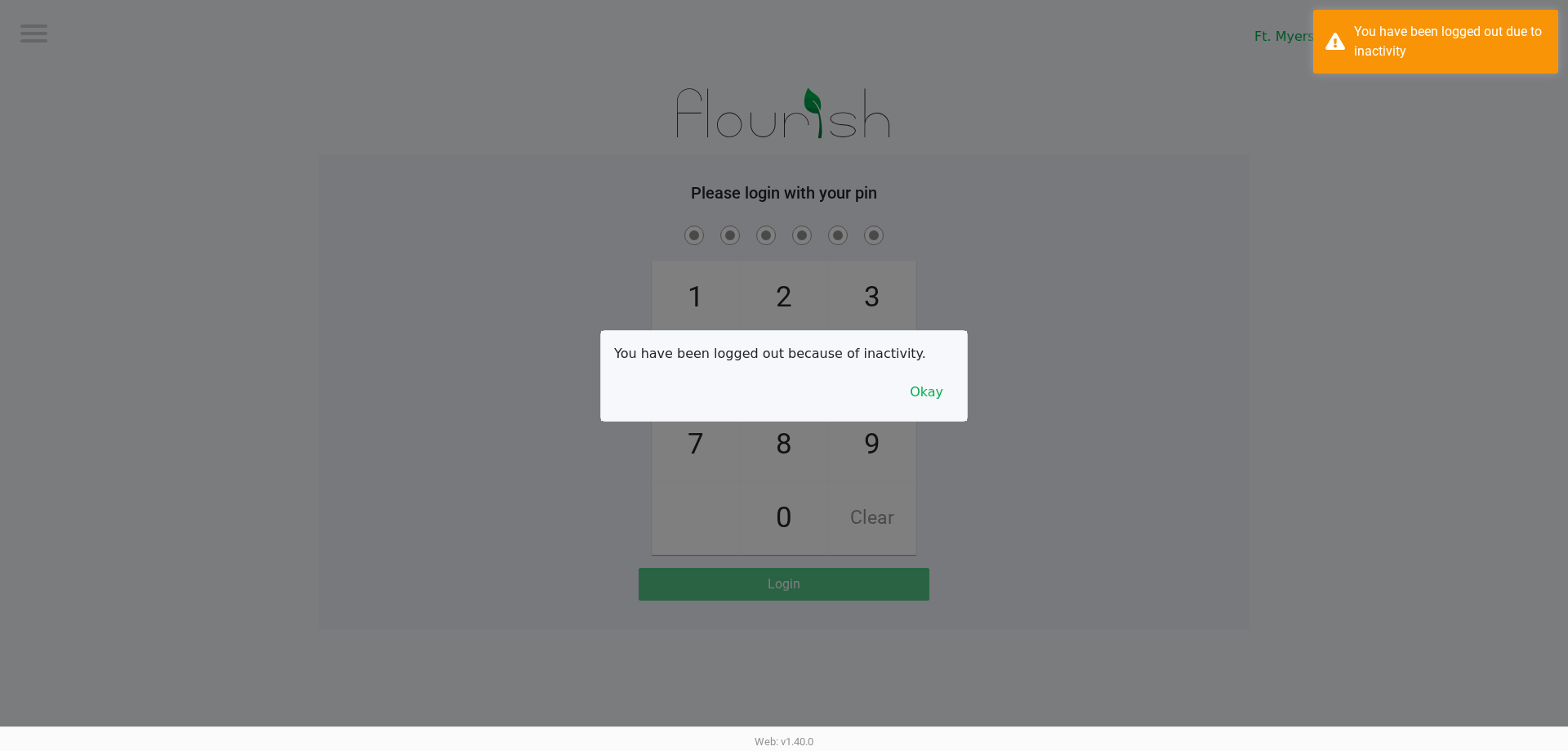
click at [365, 94] on div at bounding box center [784, 375] width 1568 height 751
click at [783, 384] on button "Okay" at bounding box center [926, 392] width 54 height 31
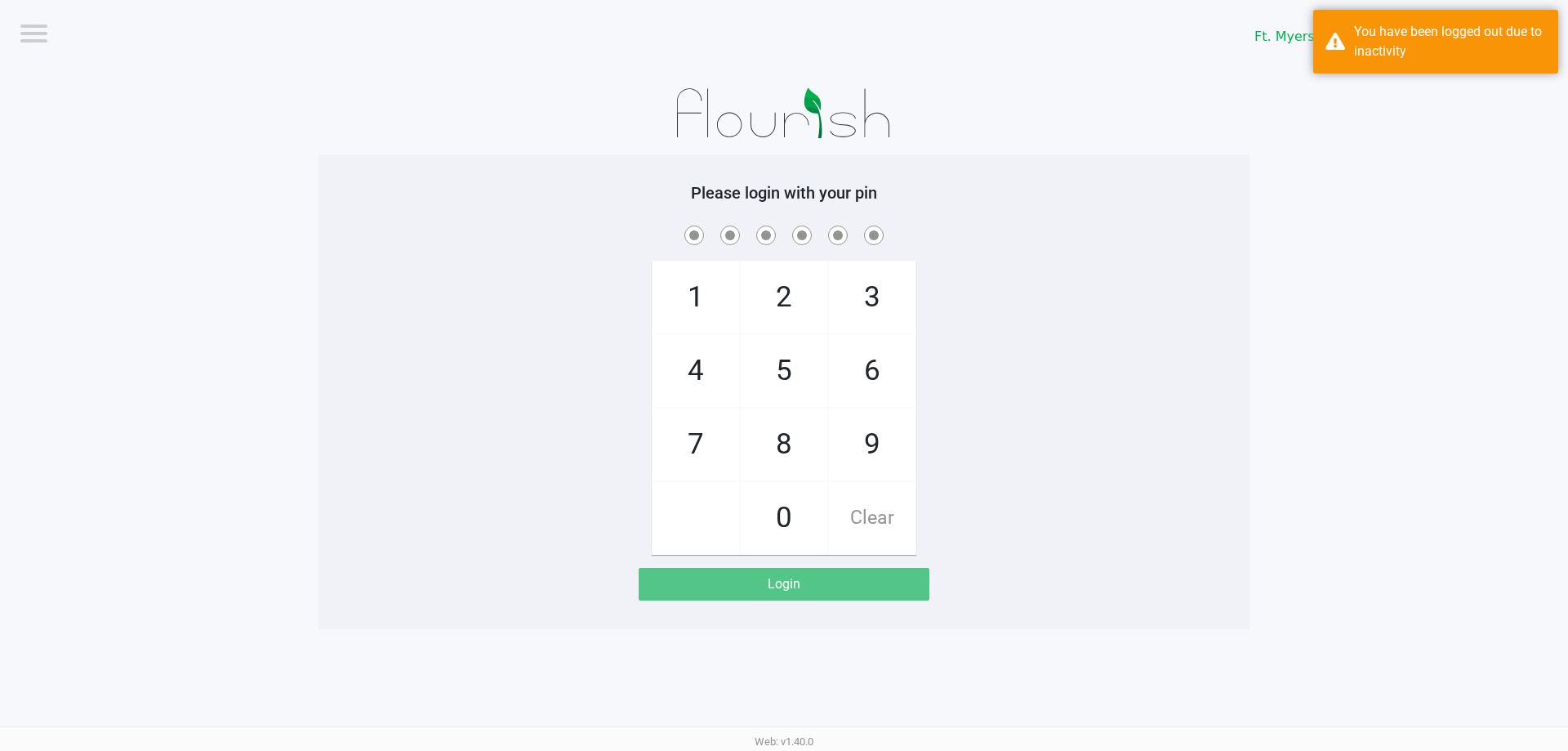
click at [783, 359] on div "1 4 7 2 5 8 0 3 6 9 Clear" at bounding box center [784, 388] width 931 height 333
checkbox input "true"
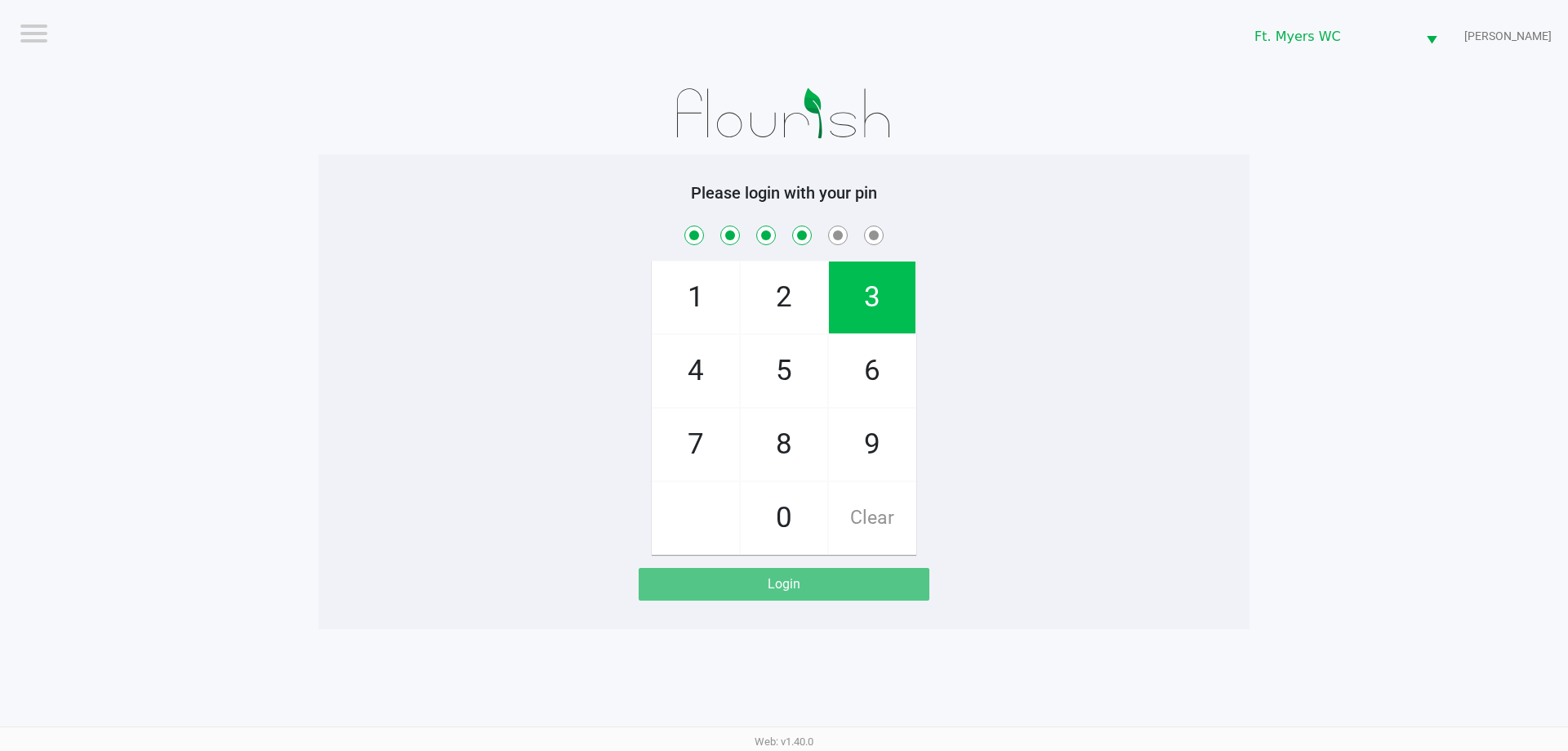
checkbox input "true"
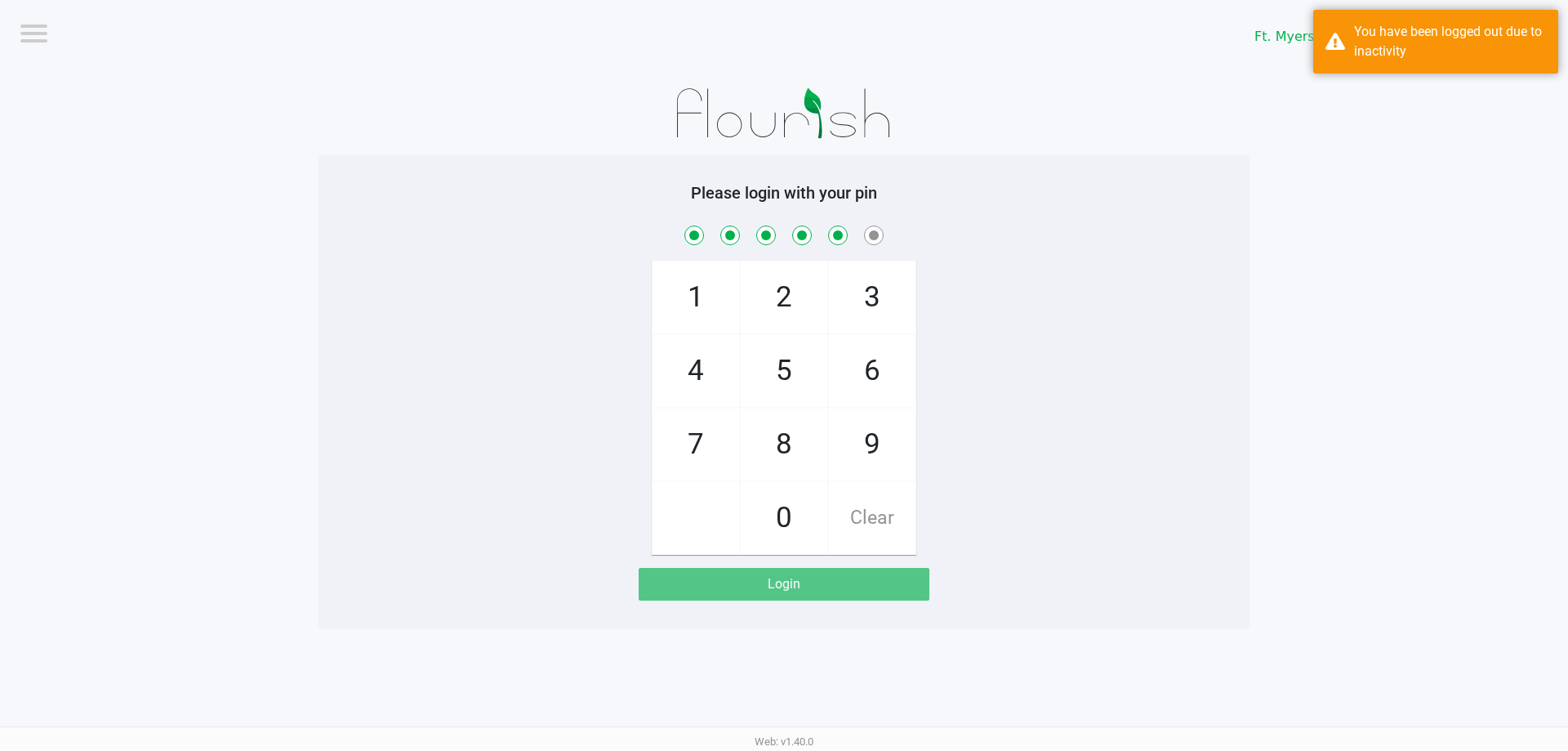
checkbox input "true"
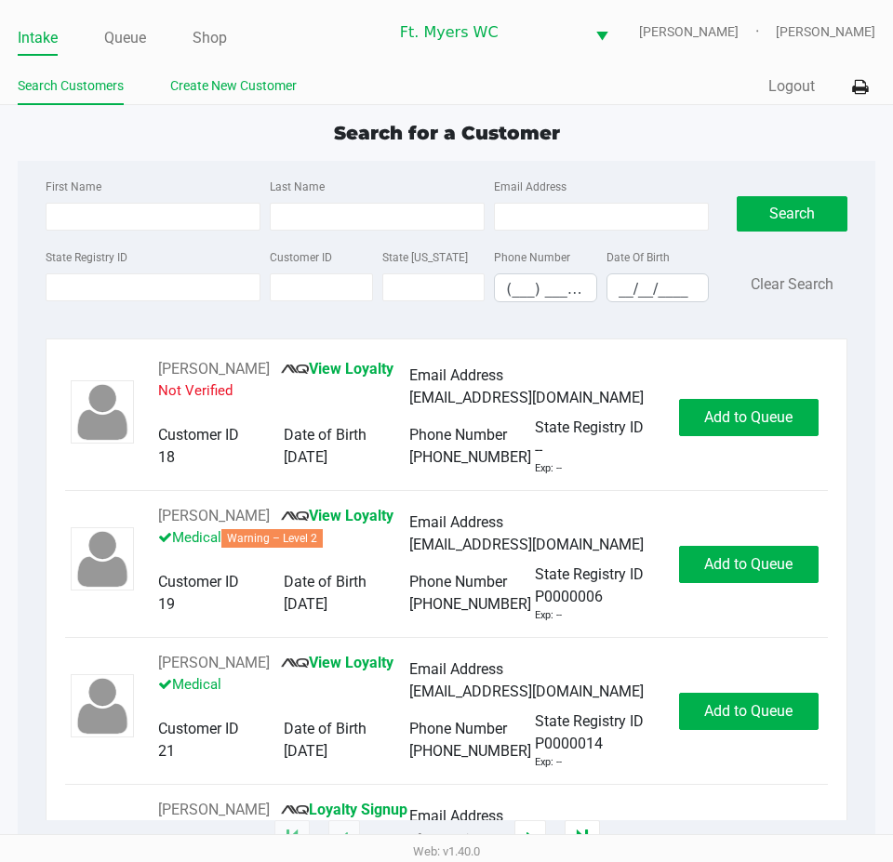
click at [278, 85] on link "Create New Customer" at bounding box center [233, 85] width 127 height 23
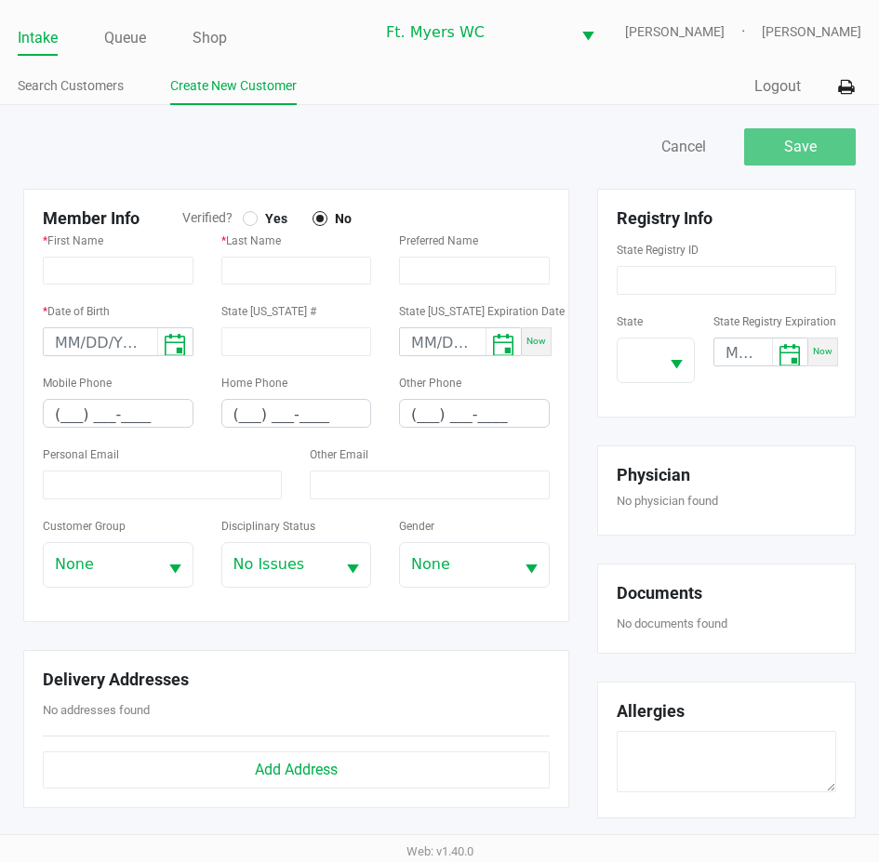
click at [263, 206] on div "Member Info Verified? Yes No * First Name * Last Name Preferred Name * Date of …" at bounding box center [296, 405] width 546 height 433
click at [269, 213] on span "Yes" at bounding box center [273, 218] width 30 height 17
type input "MEILYNN"
click at [261, 270] on input "text" at bounding box center [296, 271] width 151 height 28
type input "CUESTA"
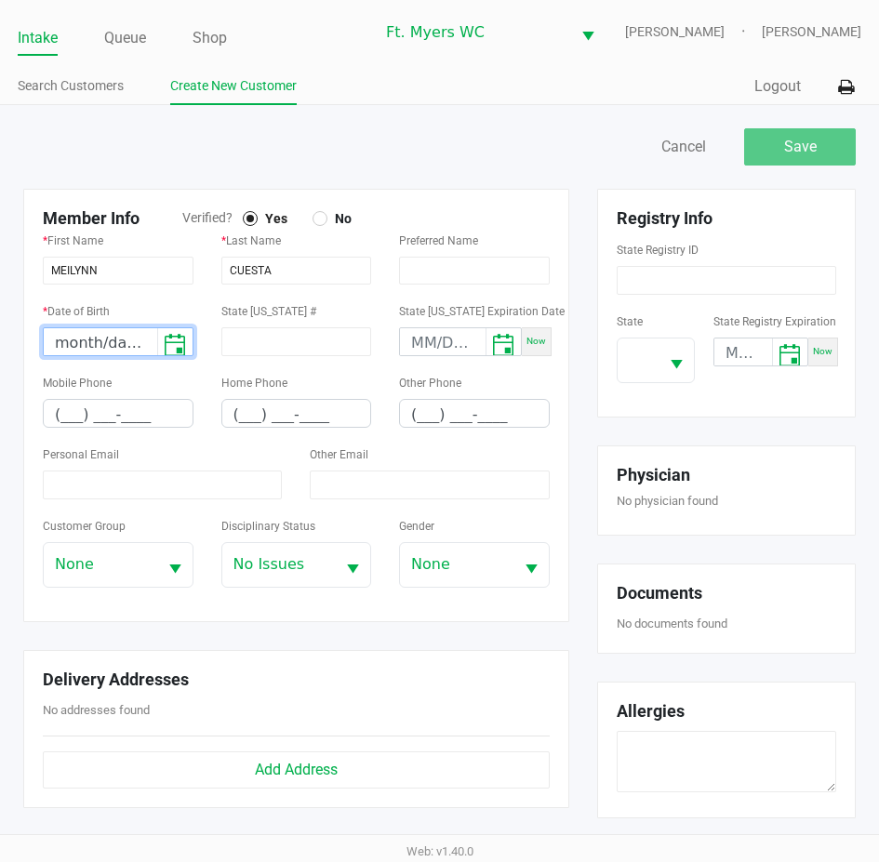
click at [51, 333] on input "month/day/year" at bounding box center [100, 342] width 113 height 29
type input "[DATE]"
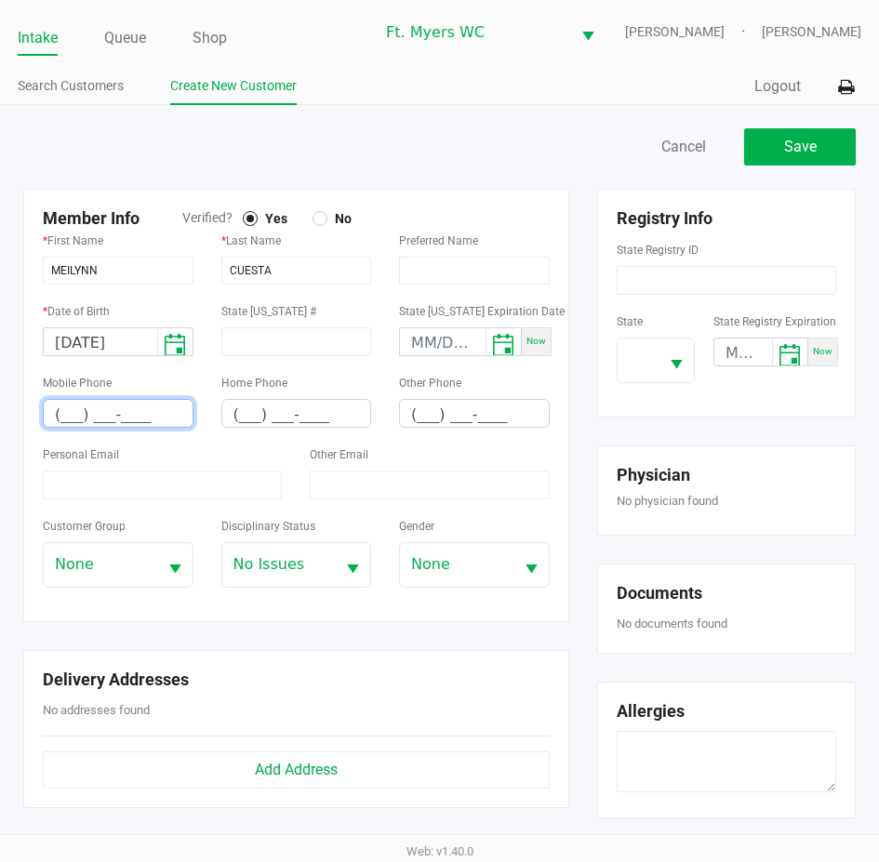
click at [69, 415] on input "(___) ___-____" at bounding box center [118, 414] width 149 height 29
type input "[PHONE_NUMBER]"
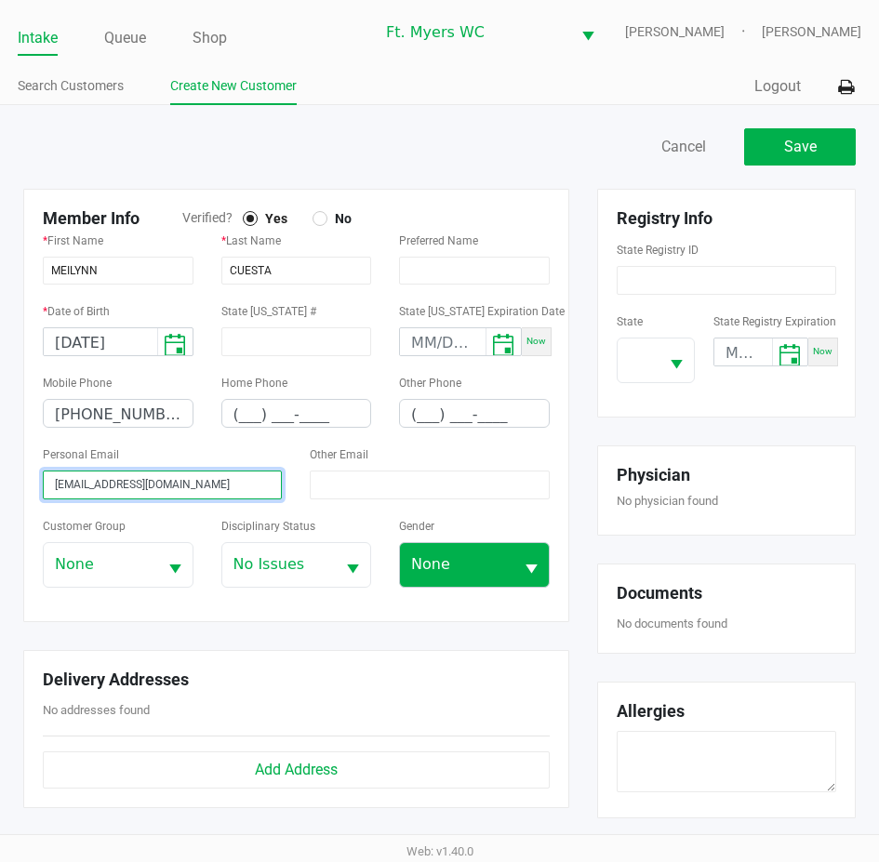
type input "[EMAIL_ADDRESS][DOMAIN_NAME]"
click at [454, 550] on span "None" at bounding box center [456, 565] width 113 height 44
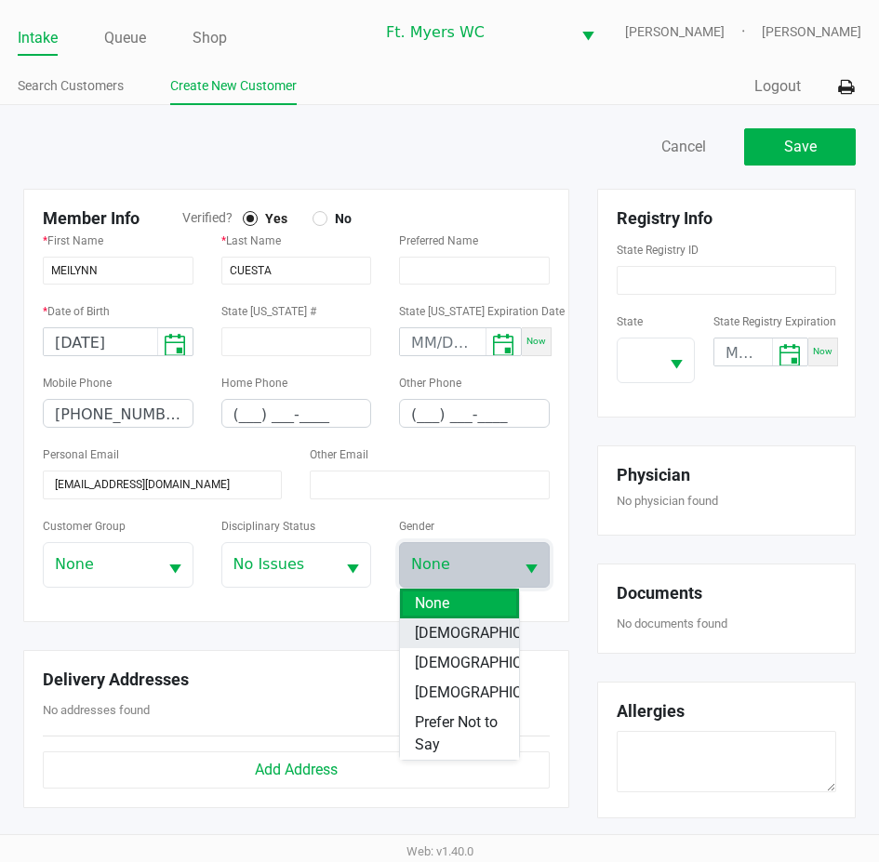
click at [443, 619] on li "[DEMOGRAPHIC_DATA]" at bounding box center [459, 634] width 119 height 30
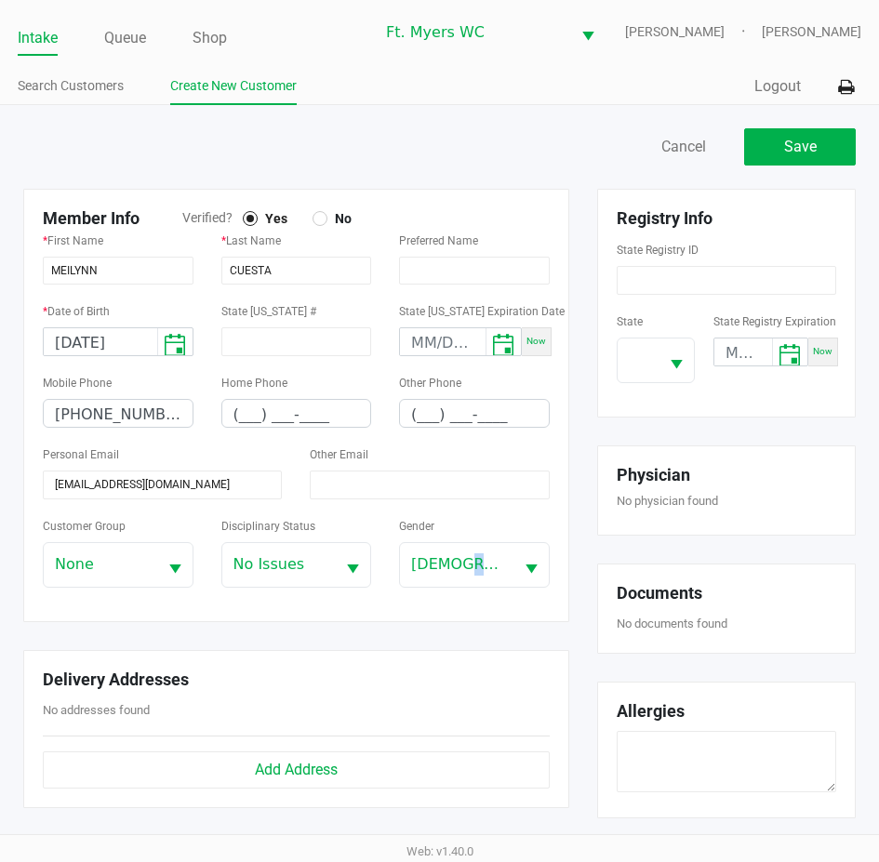
click at [443, 619] on div "Member Info Verified? Yes No * First Name [PERSON_NAME] * Last Name [PERSON_NAM…" at bounding box center [296, 405] width 546 height 433
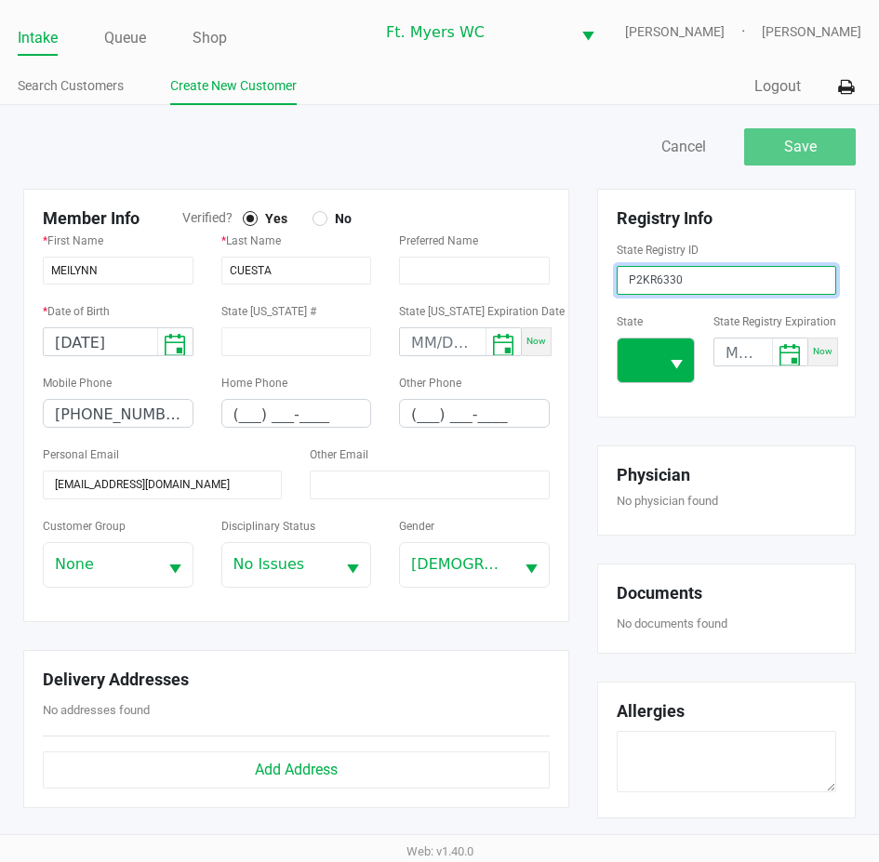
type input "P2KR6330"
click at [636, 364] on span at bounding box center [638, 360] width 19 height 22
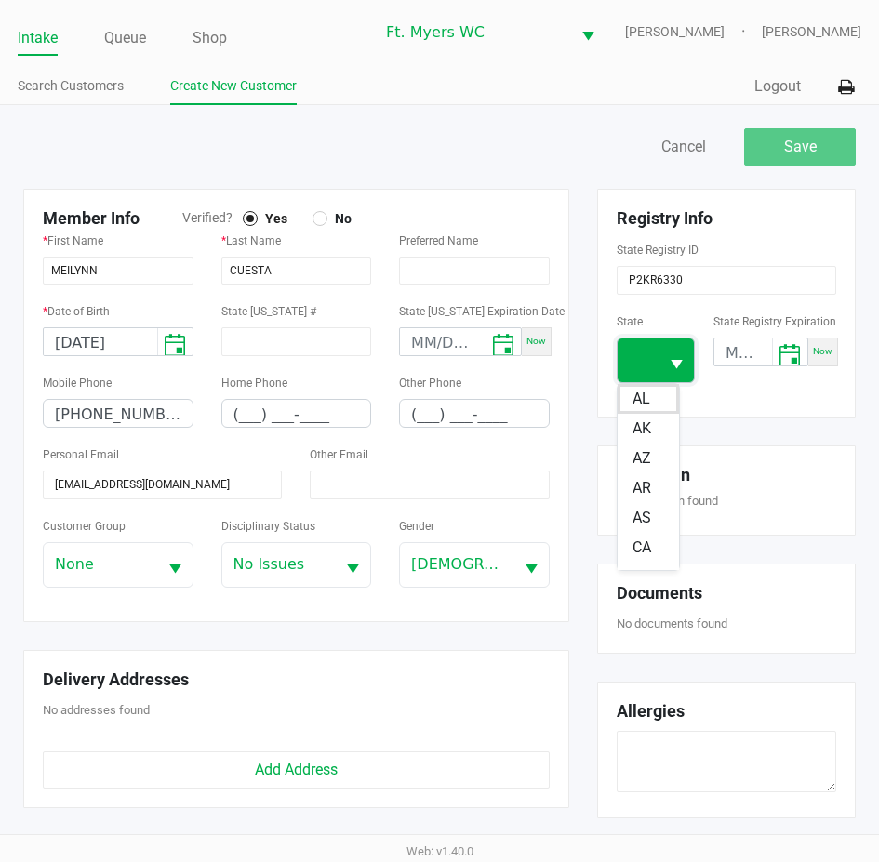
scroll to position [141, 0]
click at [639, 561] on span "FL" at bounding box center [641, 555] width 17 height 22
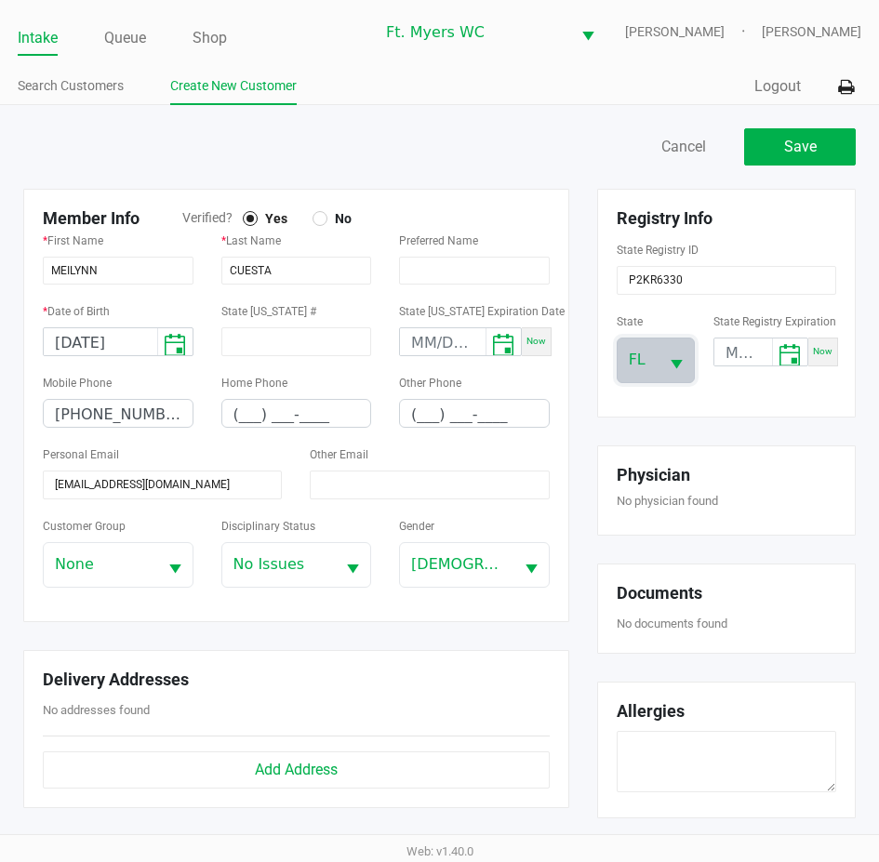
click at [606, 462] on div "Physician No physician found" at bounding box center [726, 491] width 259 height 90
click at [767, 164] on button "Save" at bounding box center [800, 146] width 112 height 37
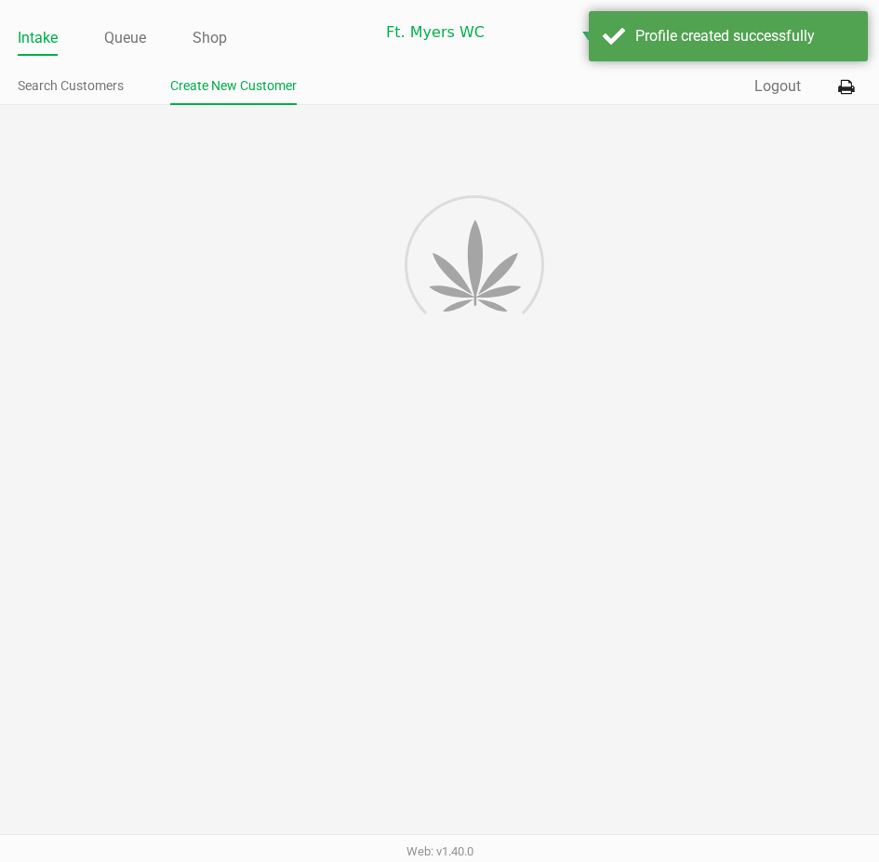
type input "---"
type input "( __) ___-____"
type input "---"
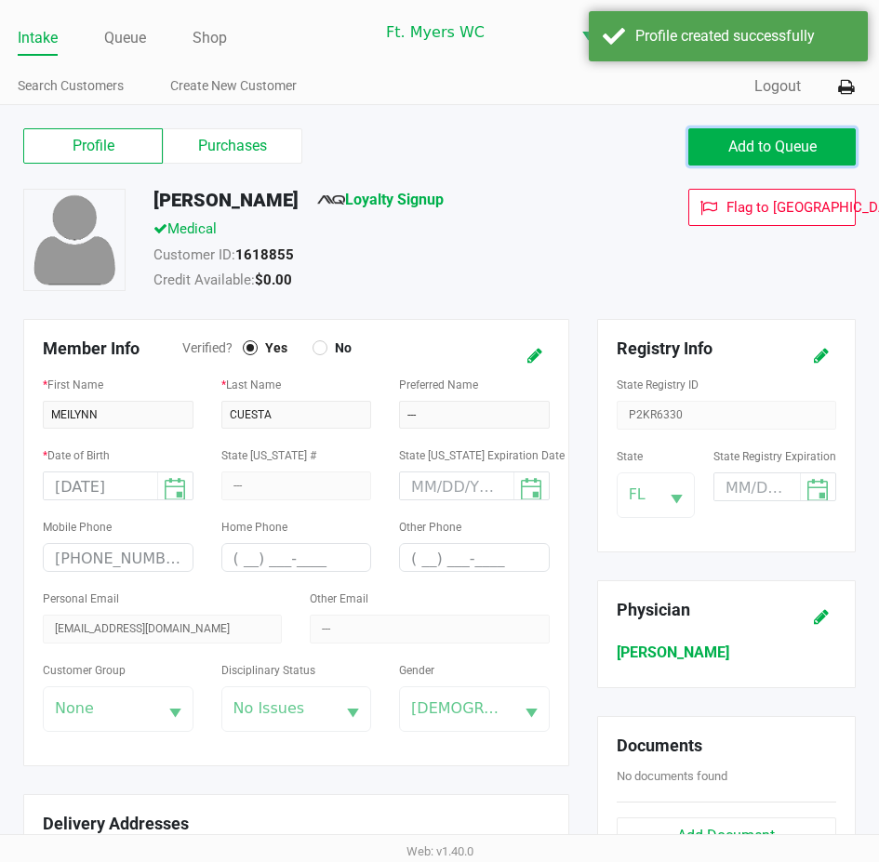
click at [767, 164] on button "Add to Queue" at bounding box center [771, 146] width 167 height 37
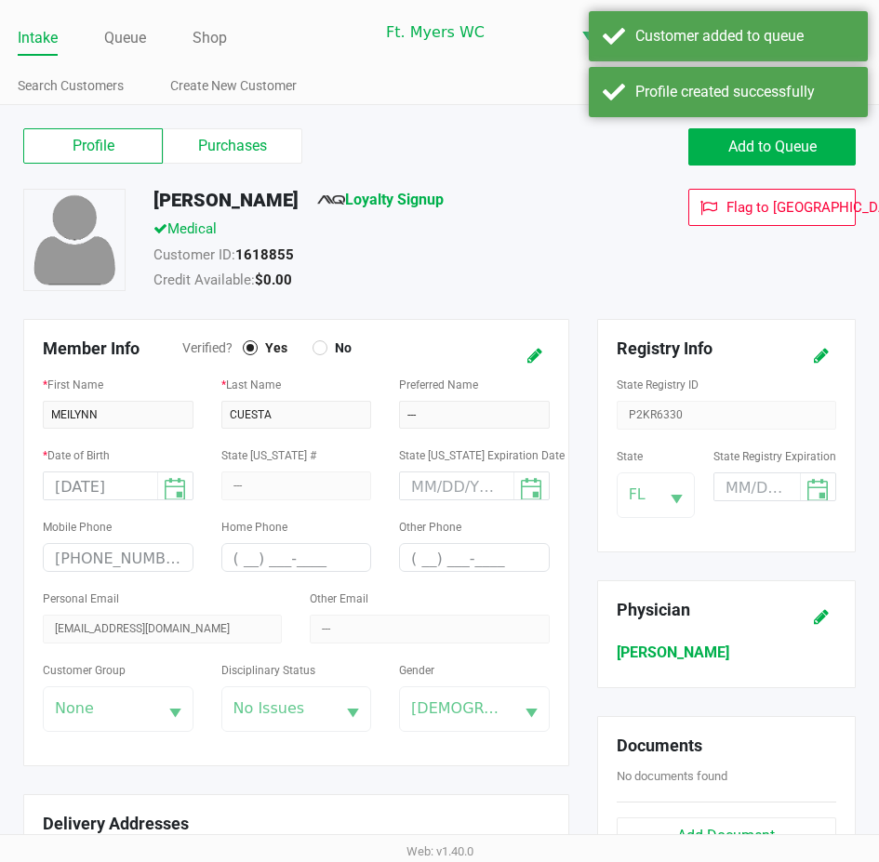
click at [365, 220] on div "Medical" at bounding box center [383, 232] width 486 height 26
click at [366, 211] on span "Loyalty Signup" at bounding box center [380, 204] width 127 height 30
click at [381, 195] on link "Loyalty Signup" at bounding box center [380, 200] width 127 height 18
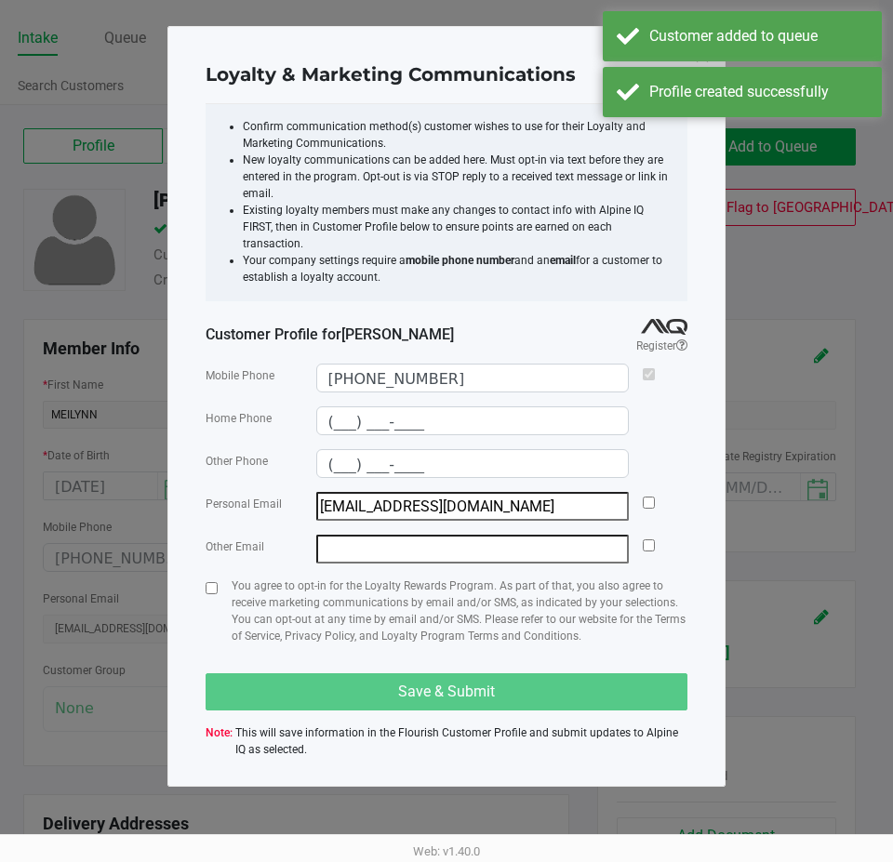
click at [648, 492] on div at bounding box center [649, 506] width 12 height 29
click at [645, 492] on div at bounding box center [649, 506] width 12 height 29
click at [647, 492] on div at bounding box center [649, 506] width 12 height 29
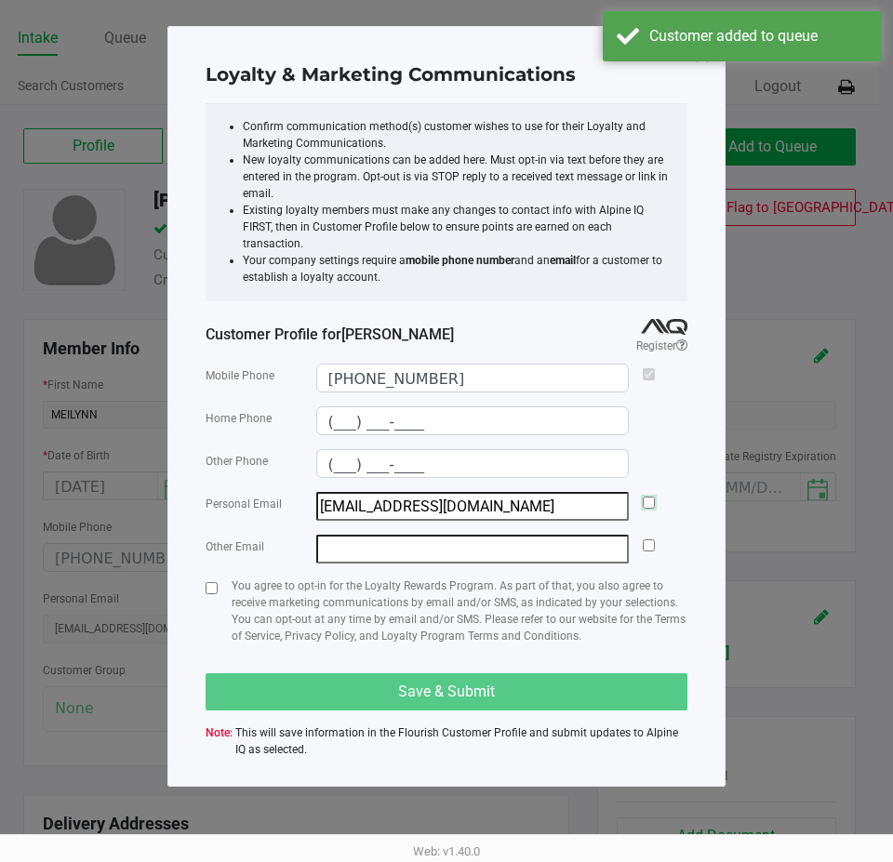
click at [647, 497] on input "checkbox" at bounding box center [649, 503] width 12 height 12
checkbox input "true"
click at [213, 582] on input "checkbox" at bounding box center [212, 588] width 12 height 12
checkbox input "true"
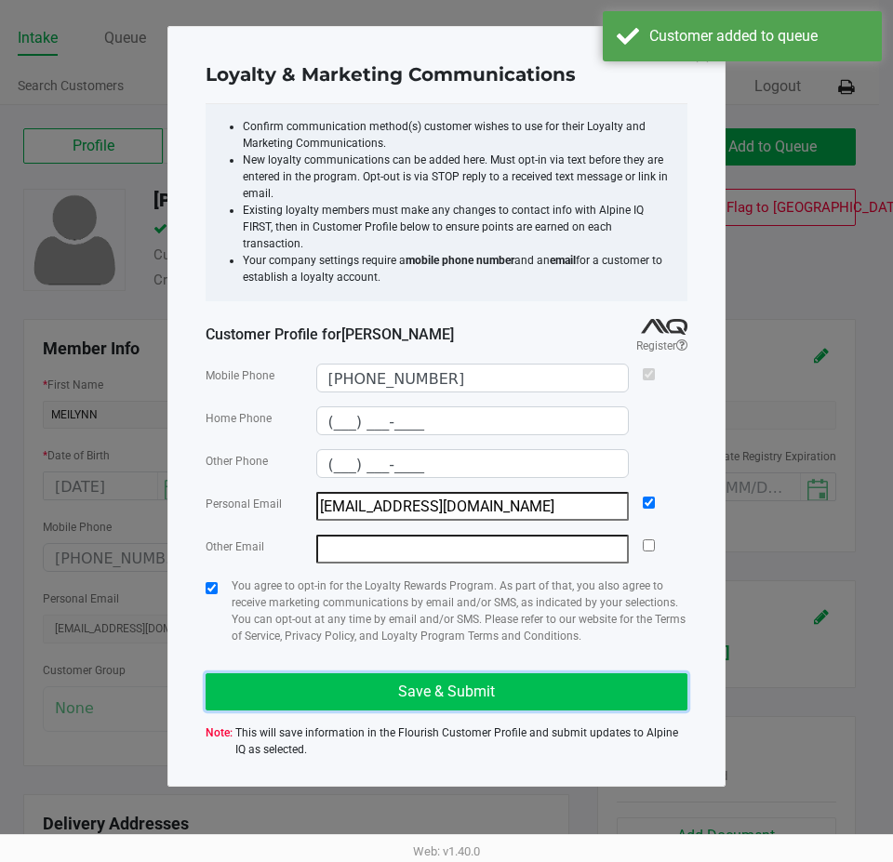
click at [278, 673] on button "Save & Submit" at bounding box center [447, 691] width 482 height 37
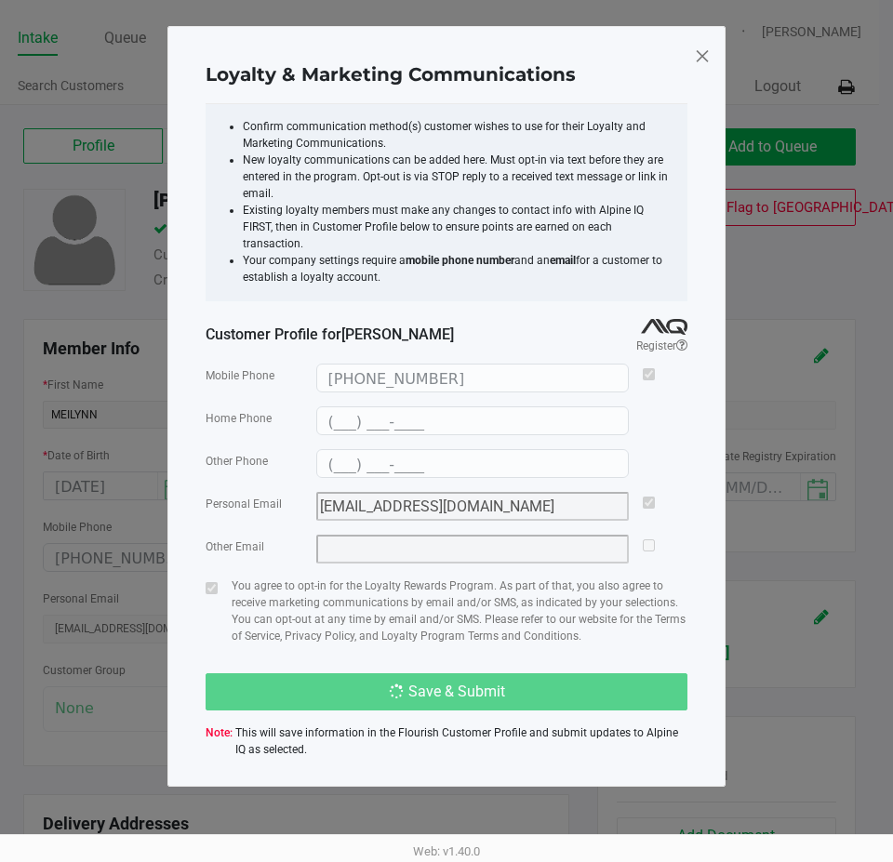
type input "(___) ___-____"
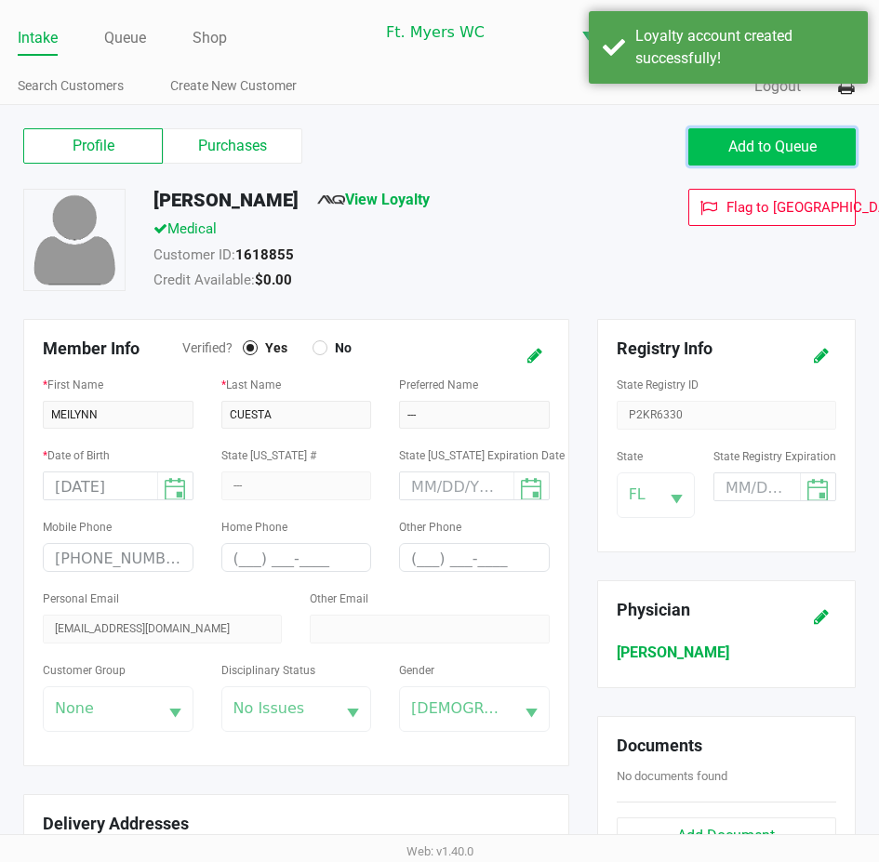
click at [719, 165] on button "Add to Queue" at bounding box center [771, 146] width 167 height 37
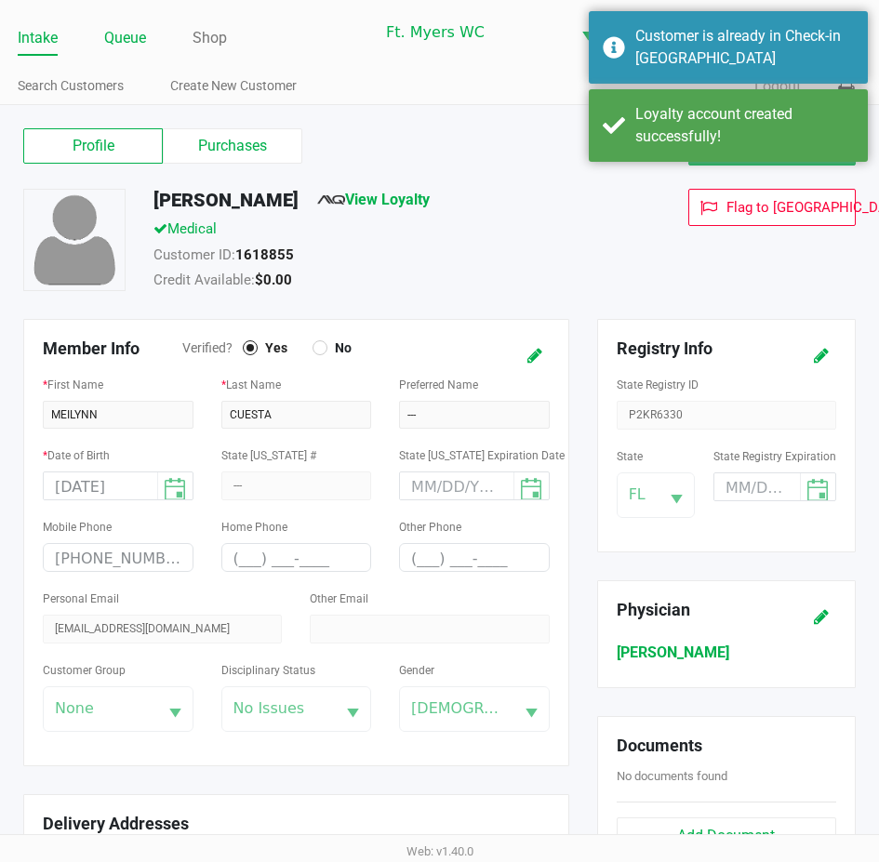
click at [118, 37] on link "Queue" at bounding box center [125, 38] width 42 height 26
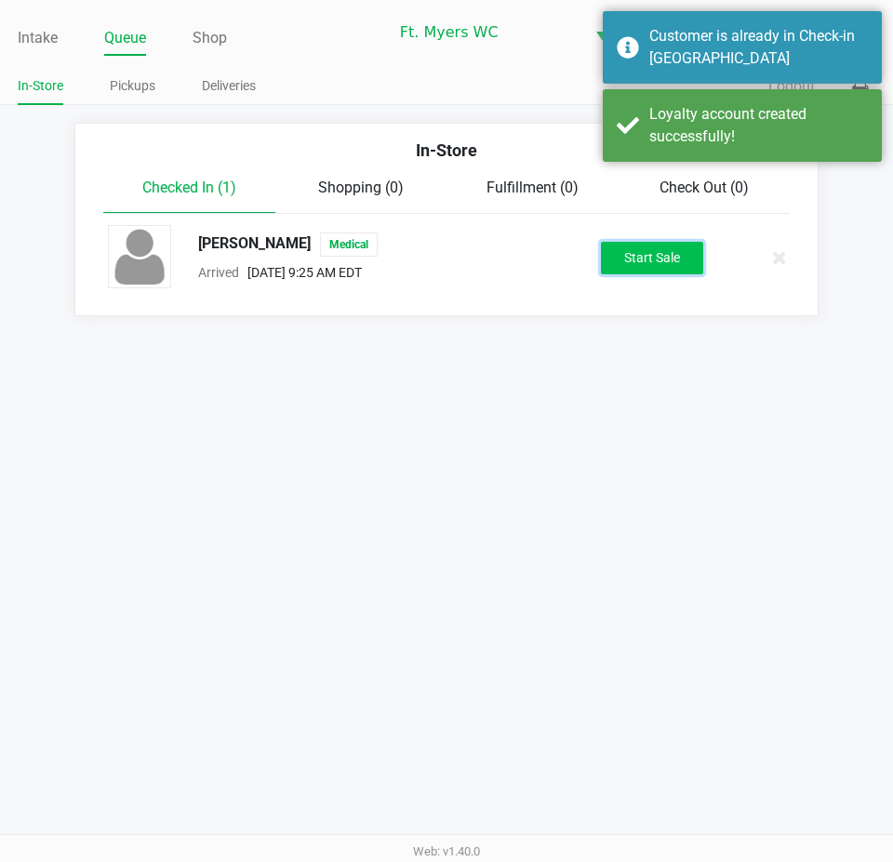
click at [690, 255] on button "Start Sale" at bounding box center [652, 258] width 102 height 33
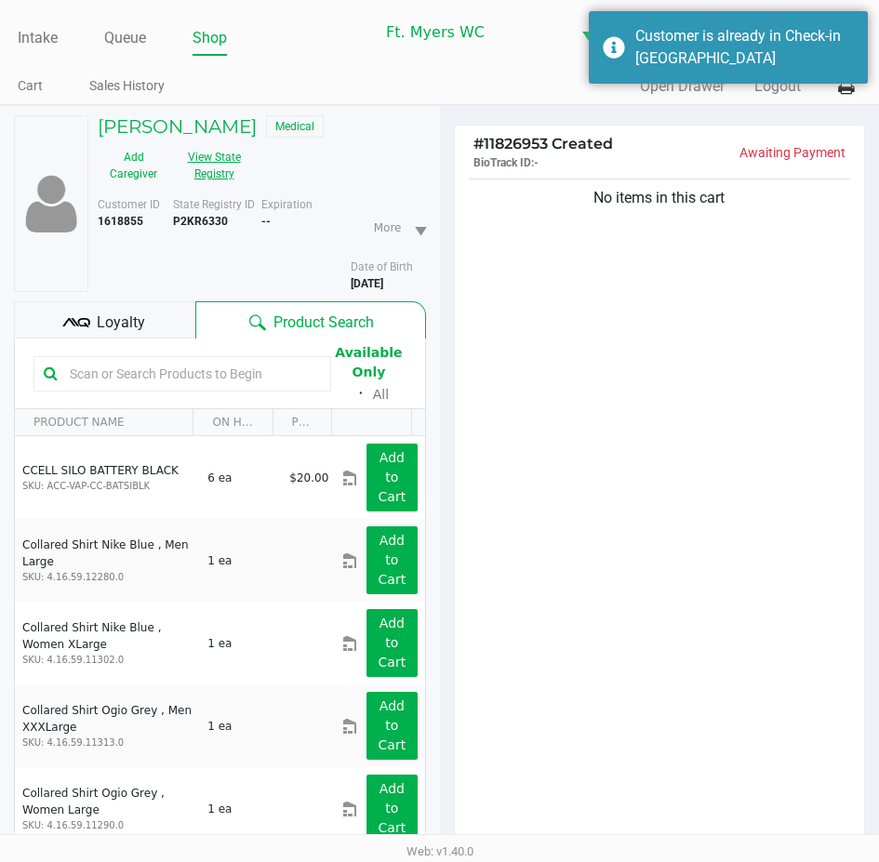
click at [223, 152] on button "View State Registry" at bounding box center [208, 165] width 78 height 47
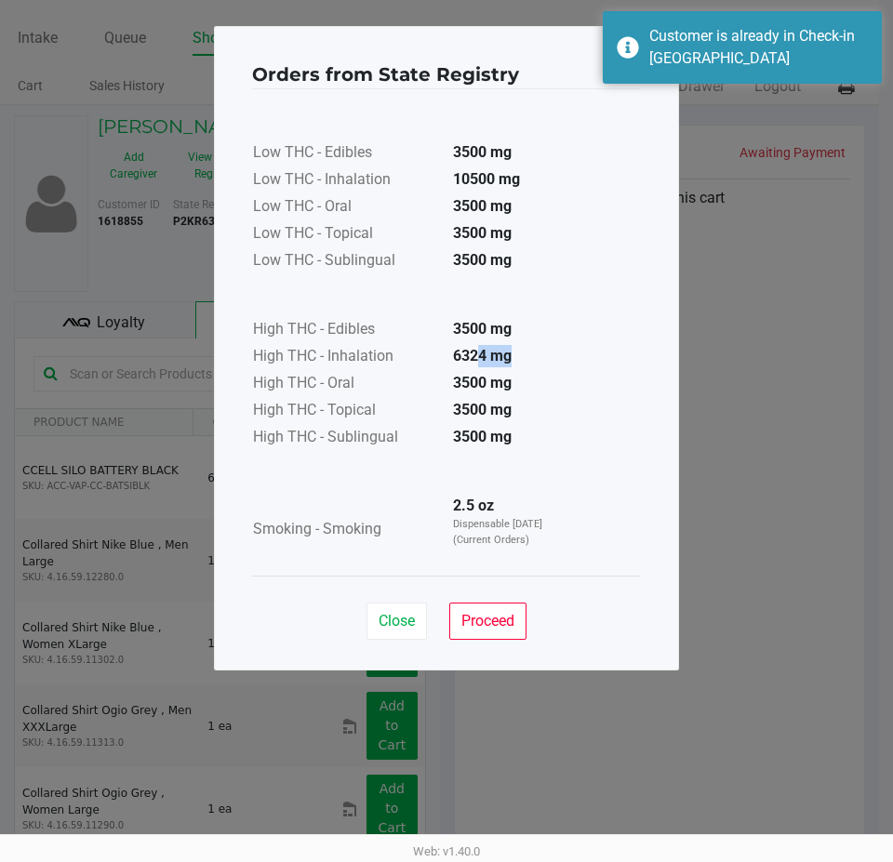
drag, startPoint x: 559, startPoint y: 366, endPoint x: 460, endPoint y: 345, distance: 100.9
click at [463, 348] on td "6324 mg" at bounding box center [503, 357] width 130 height 27
click at [460, 345] on td "6324 mg" at bounding box center [503, 357] width 130 height 27
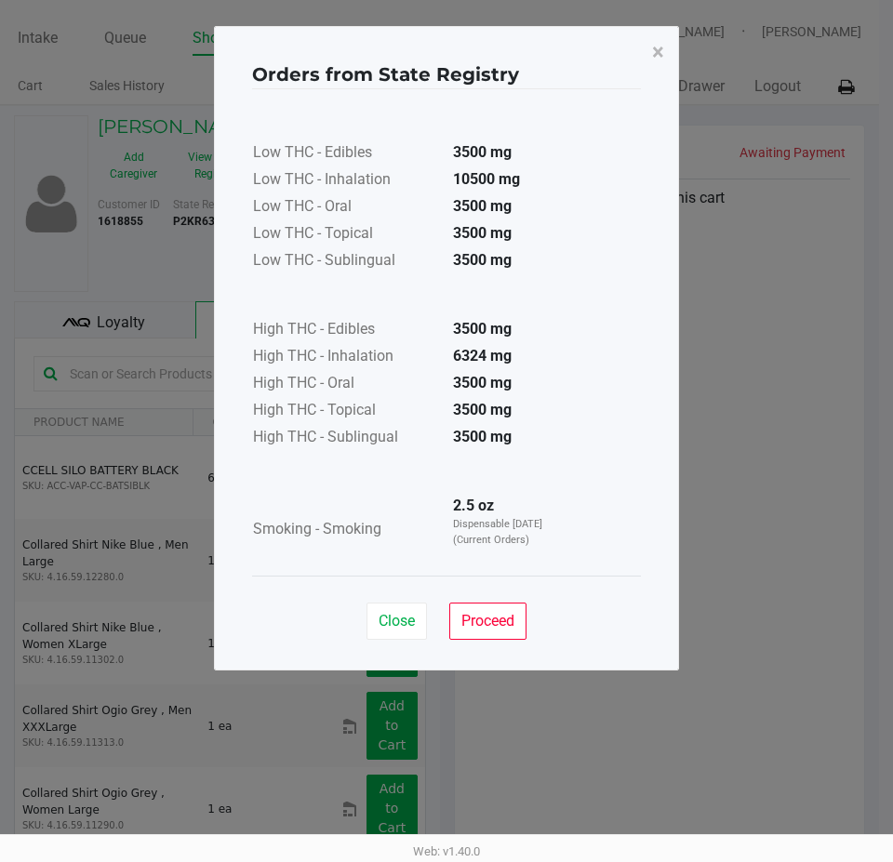
click at [500, 223] on td "3500 mg" at bounding box center [503, 234] width 130 height 27
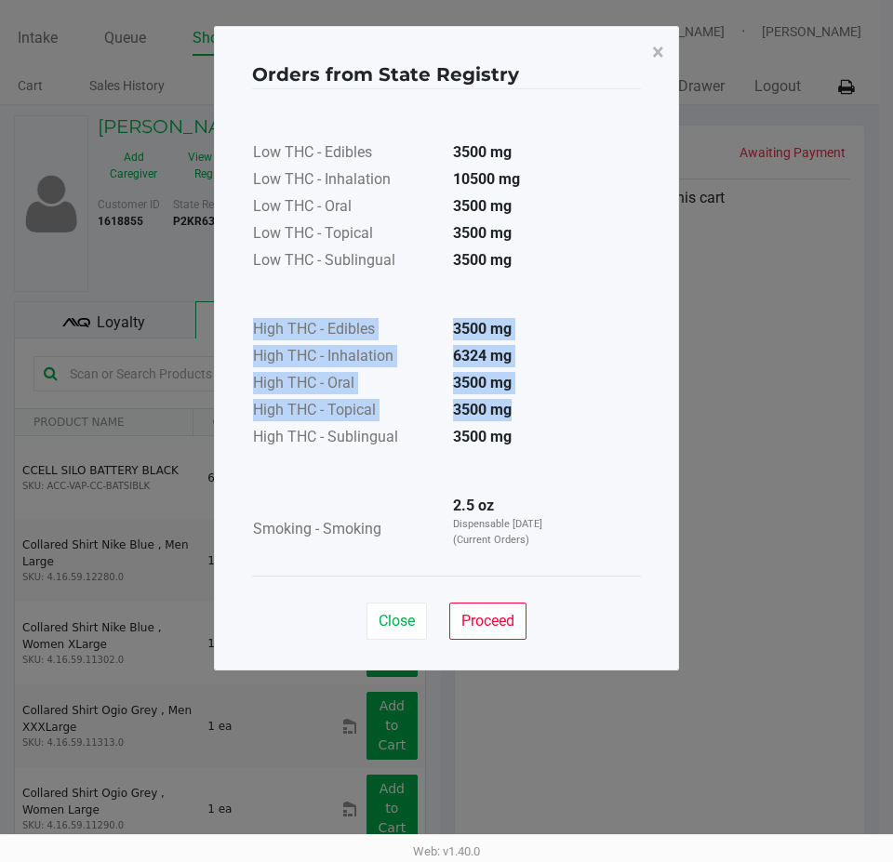
drag, startPoint x: 452, startPoint y: 320, endPoint x: 537, endPoint y: 416, distance: 127.8
click at [537, 416] on table "High THC - Edibles 3500 mg High THC - Inhalation 6324 mg High THC - Oral 3500 m…" at bounding box center [411, 363] width 318 height 177
click at [537, 416] on td "3500 mg" at bounding box center [503, 411] width 130 height 27
drag, startPoint x: 537, startPoint y: 433, endPoint x: 418, endPoint y: 312, distance: 170.4
click at [418, 312] on table "High THC - Edibles 3500 mg High THC - Inhalation 6324 mg High THC - Oral 3500 m…" at bounding box center [411, 363] width 318 height 177
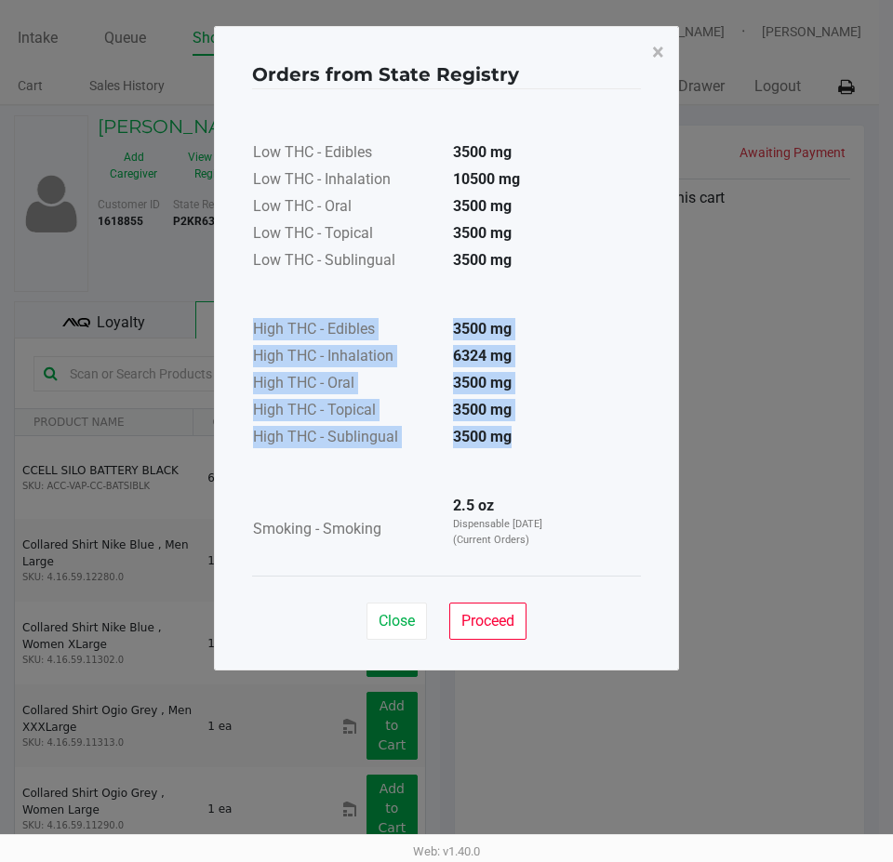
click at [417, 311] on td at bounding box center [411, 296] width 318 height 42
click at [498, 344] on td "6324 mg" at bounding box center [503, 357] width 130 height 27
drag, startPoint x: 447, startPoint y: 315, endPoint x: 550, endPoint y: 424, distance: 149.4
click at [550, 424] on table "High THC - Edibles 3500 mg High THC - Inhalation 6324 mg High THC - Oral 3500 m…" at bounding box center [411, 363] width 318 height 177
click at [550, 424] on td "3500 mg" at bounding box center [503, 411] width 130 height 27
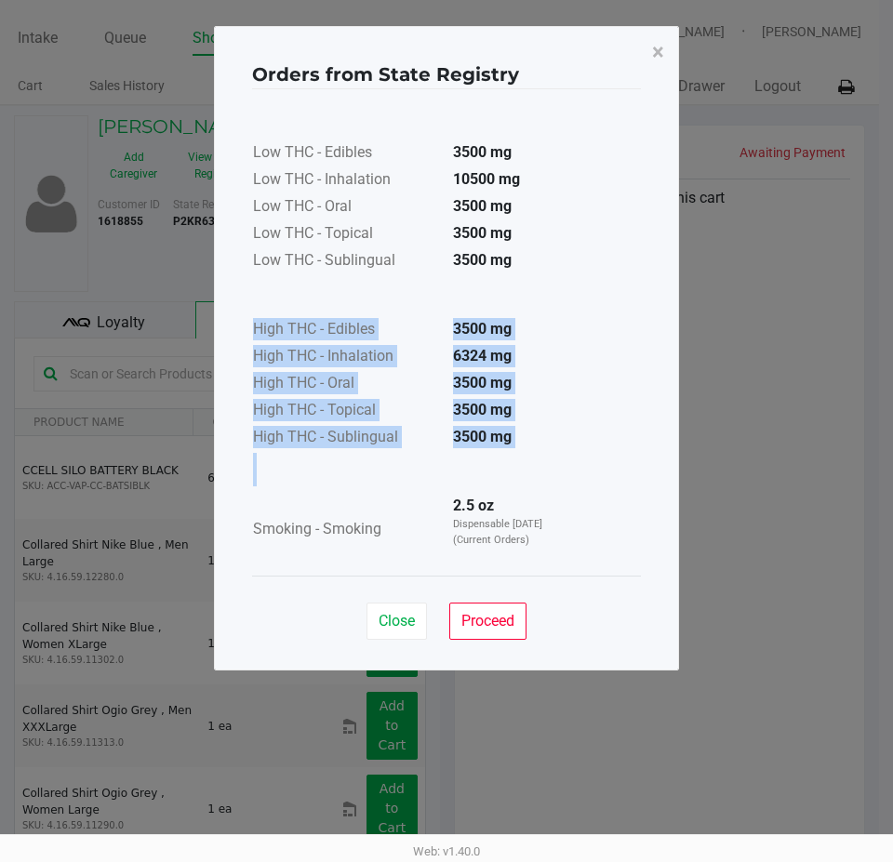
drag, startPoint x: 529, startPoint y: 455, endPoint x: 258, endPoint y: 311, distance: 307.5
click at [267, 300] on div "Low THC - Edibles 3500 mg Low THC - Inhalation 10500 mg Low THC - Oral 3500 mg …" at bounding box center [446, 333] width 389 height 468
click at [258, 313] on td at bounding box center [411, 296] width 318 height 42
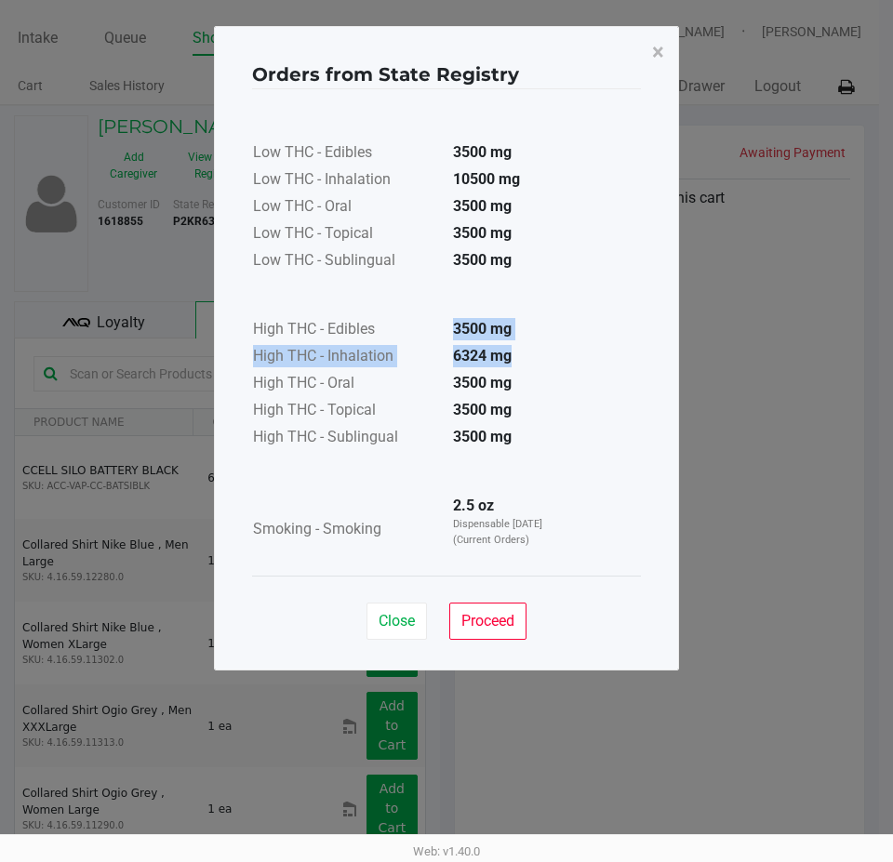
drag, startPoint x: 521, startPoint y: 354, endPoint x: 423, endPoint y: 329, distance: 100.8
click at [423, 329] on table "High THC - Edibles 3500 mg High THC - Inhalation 6324 mg High THC - Oral 3500 m…" at bounding box center [411, 363] width 318 height 177
click at [423, 329] on td "High THC - Edibles" at bounding box center [345, 330] width 186 height 27
click at [408, 602] on div "Close Proceed" at bounding box center [446, 613] width 389 height 75
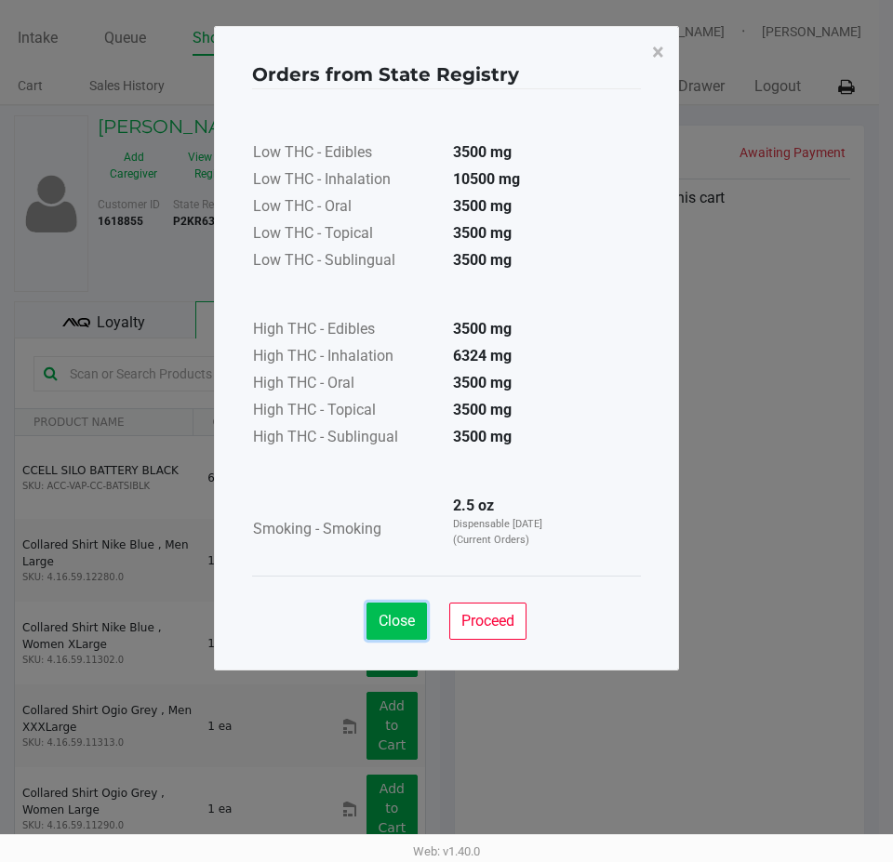
click at [408, 628] on span "Close" at bounding box center [397, 621] width 36 height 18
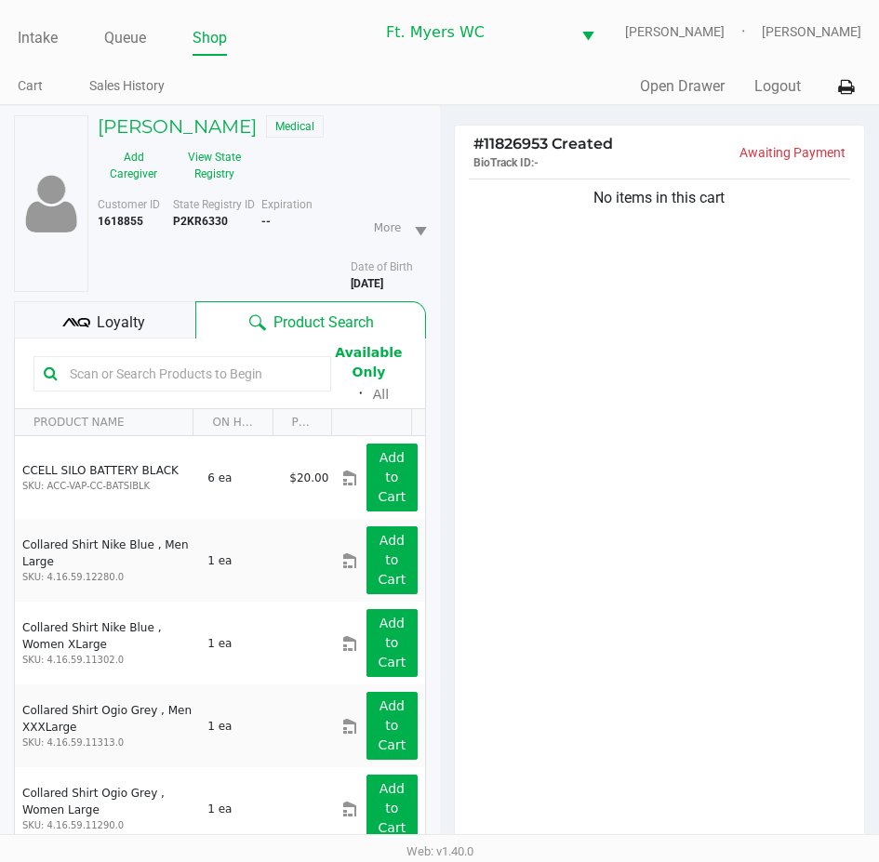
click at [249, 188] on div "Add Caregiver View State Registry" at bounding box center [173, 165] width 178 height 47
click at [246, 179] on button "View State Registry" at bounding box center [208, 165] width 78 height 47
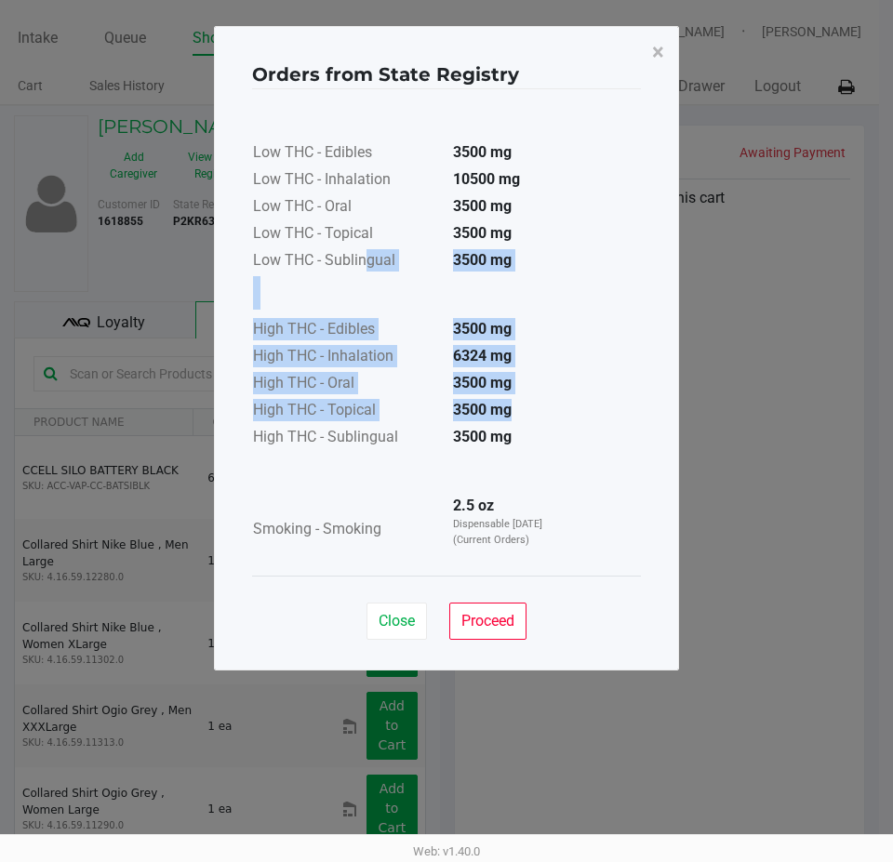
drag, startPoint x: 456, startPoint y: 372, endPoint x: 356, endPoint y: 259, distance: 150.9
click at [356, 259] on div "Low THC - Edibles 3500 mg Low THC - Inhalation 10500 mg Low THC - Oral 3500 mg …" at bounding box center [446, 333] width 389 height 468
click at [356, 259] on td "Low THC - Sublingual" at bounding box center [345, 261] width 186 height 27
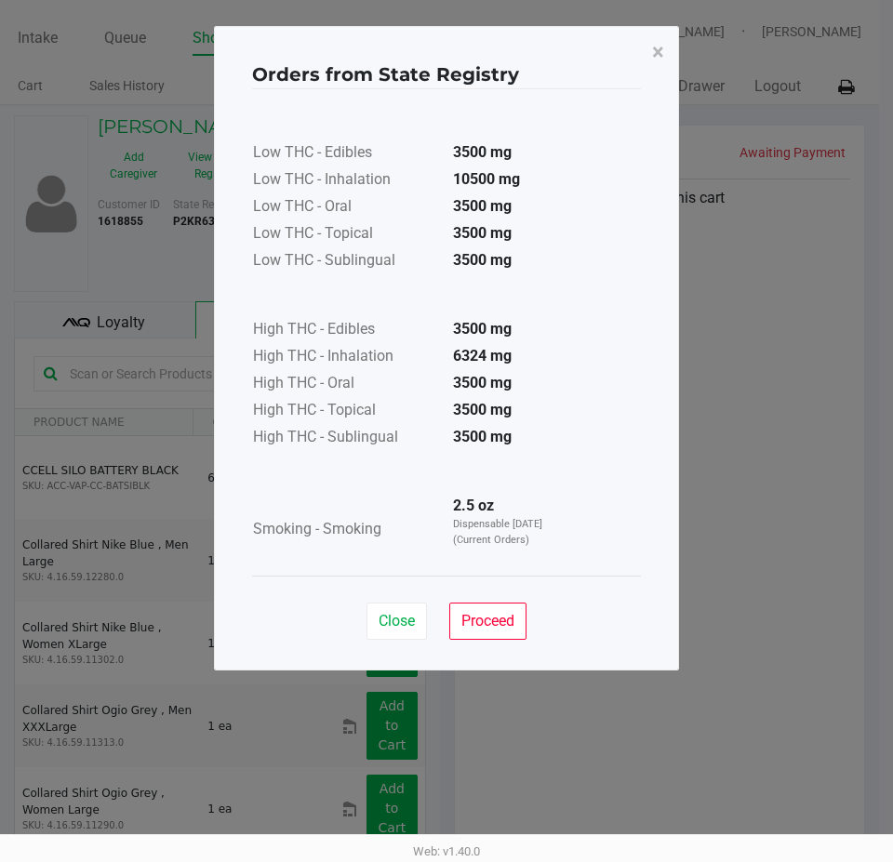
drag, startPoint x: 521, startPoint y: 356, endPoint x: 410, endPoint y: 357, distance: 110.7
click at [410, 357] on tr "High THC - Inhalation 6324 mg" at bounding box center [411, 357] width 318 height 27
click at [410, 357] on td "High THC - Inhalation" at bounding box center [345, 357] width 186 height 27
drag, startPoint x: 410, startPoint y: 357, endPoint x: 534, endPoint y: 321, distance: 128.9
click at [534, 321] on table "High THC - Edibles 3500 mg High THC - Inhalation 6324 mg High THC - Oral 3500 m…" at bounding box center [411, 363] width 318 height 177
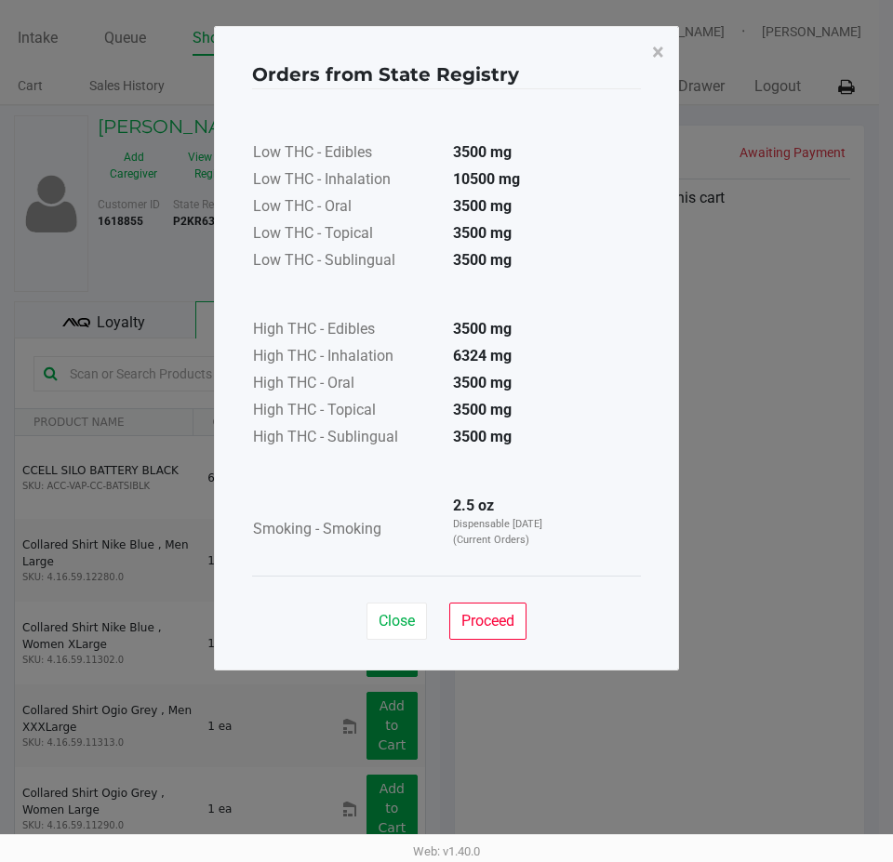
click at [534, 321] on td "3500 mg" at bounding box center [503, 330] width 130 height 27
click at [471, 329] on strong "3500 mg" at bounding box center [482, 329] width 59 height 18
click at [406, 606] on button "Close" at bounding box center [396, 621] width 60 height 37
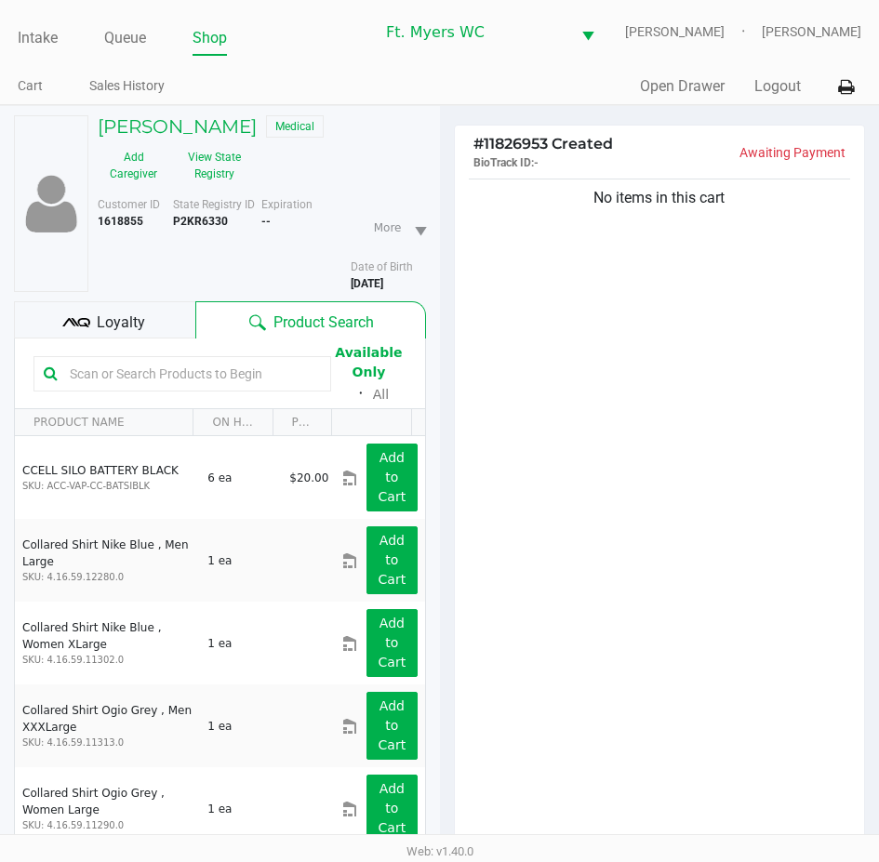
click at [674, 397] on div "No items in this cart" at bounding box center [660, 516] width 410 height 683
click at [562, 253] on div "No items in this cart" at bounding box center [660, 516] width 410 height 683
click at [627, 278] on div "No items in this cart" at bounding box center [660, 516] width 410 height 683
click at [611, 503] on div "No items in this cart" at bounding box center [660, 516] width 410 height 683
drag, startPoint x: 452, startPoint y: 183, endPoint x: 497, endPoint y: 163, distance: 49.1
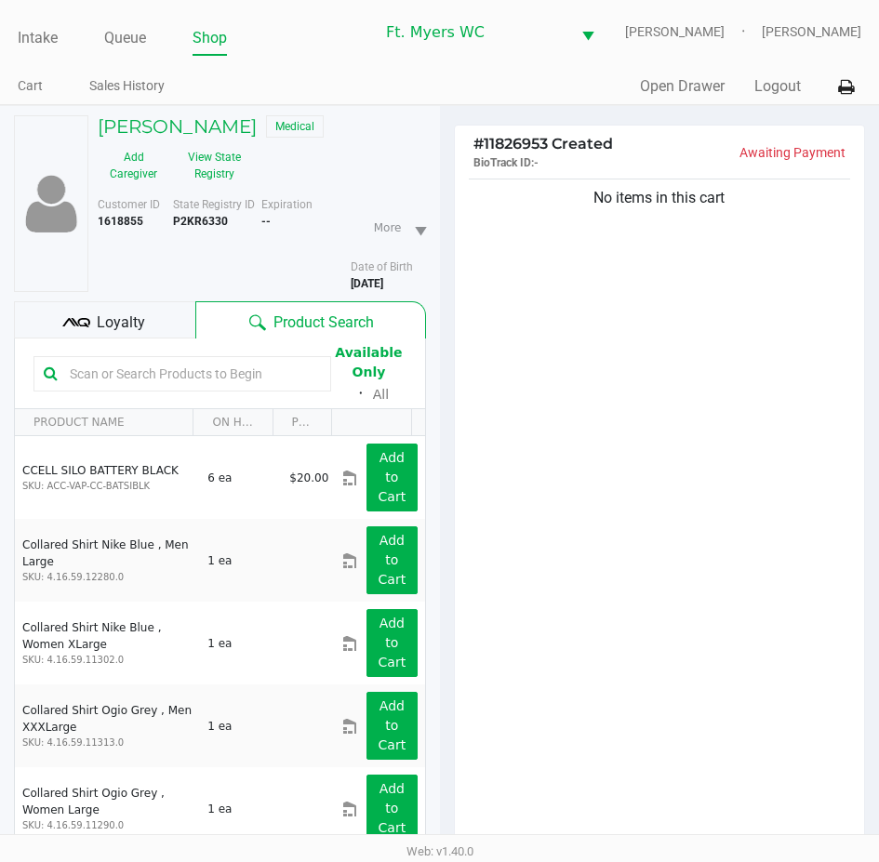
click at [463, 181] on div "# 11826953 Created BioTrack ID: - Awaiting Payment No items in this cart Subtot…" at bounding box center [660, 584] width 440 height 957
drag, startPoint x: 499, startPoint y: 161, endPoint x: 682, endPoint y: 176, distance: 183.8
click at [667, 163] on div "# 11826953 Created BioTrack ID: - Awaiting Payment" at bounding box center [660, 150] width 410 height 49
click at [688, 178] on div "No items in this cart" at bounding box center [660, 516] width 410 height 683
click at [690, 178] on div "No items in this cart" at bounding box center [660, 516] width 410 height 683
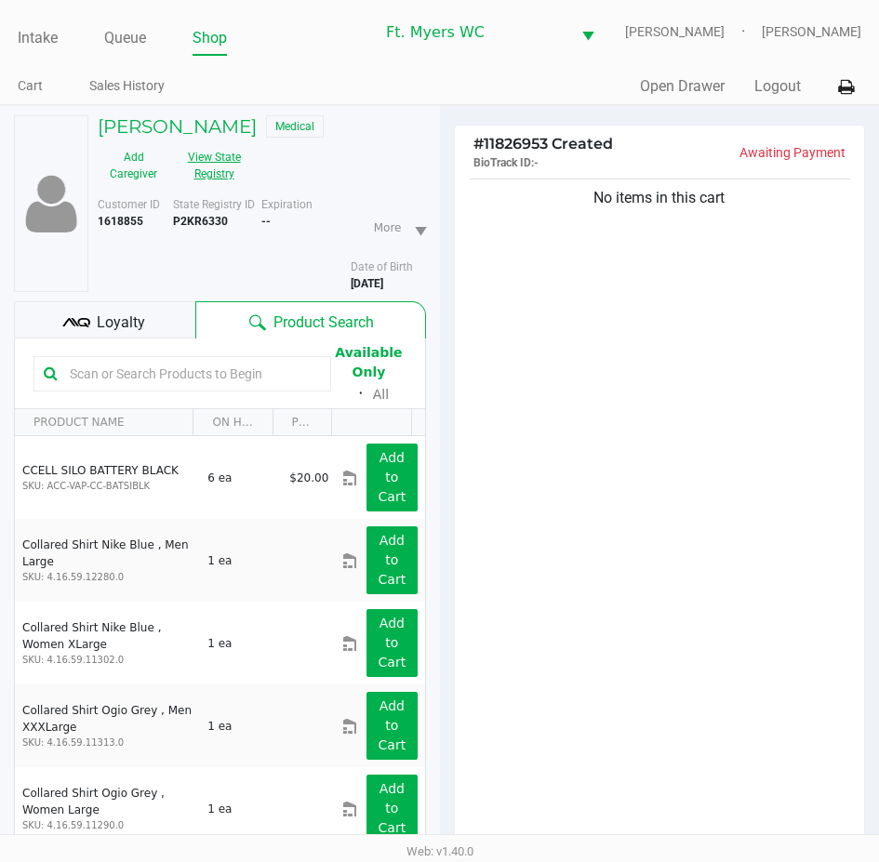
click at [226, 187] on button "View State Registry" at bounding box center [208, 165] width 78 height 47
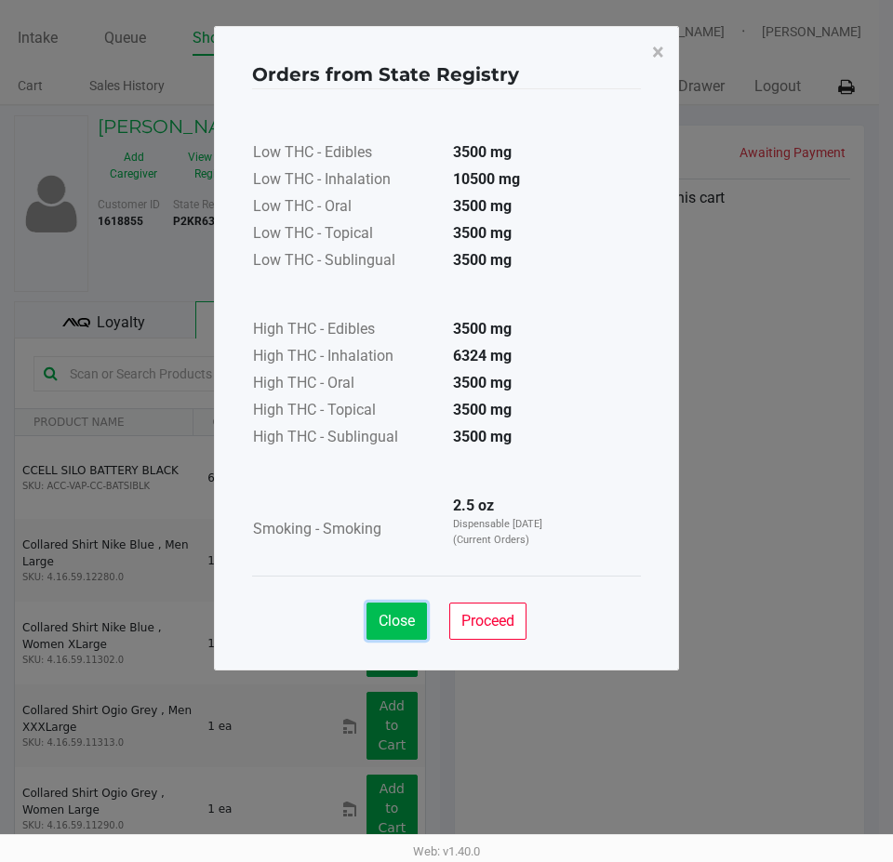
click at [412, 619] on span "Close" at bounding box center [397, 621] width 36 height 18
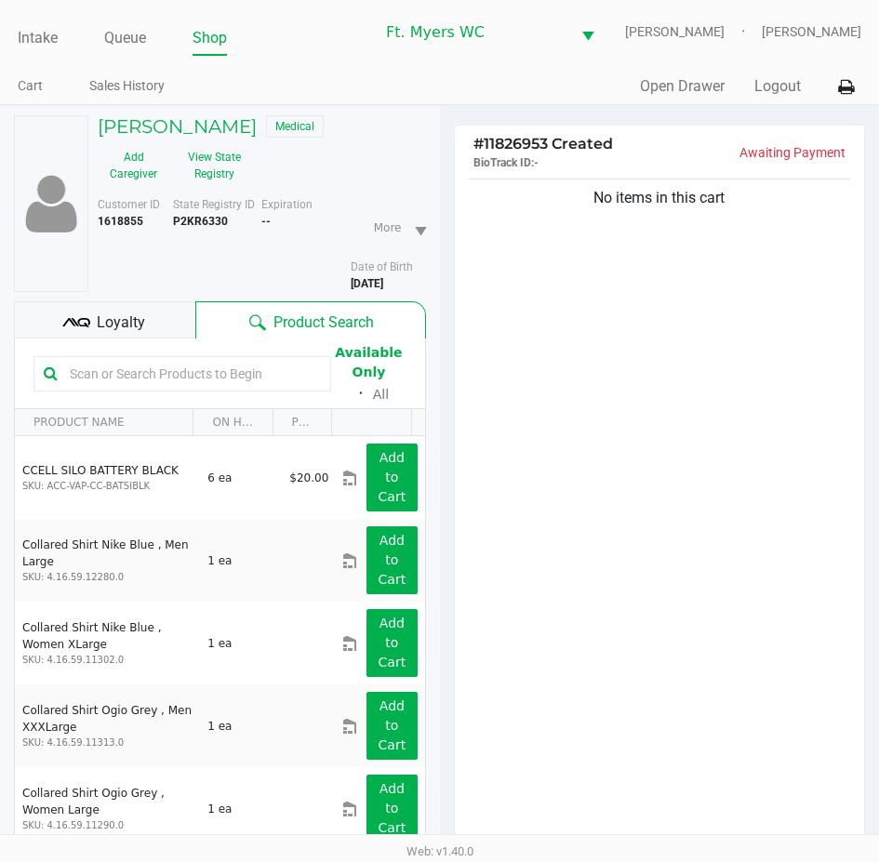
click at [681, 351] on div "No items in this cart" at bounding box center [660, 516] width 410 height 683
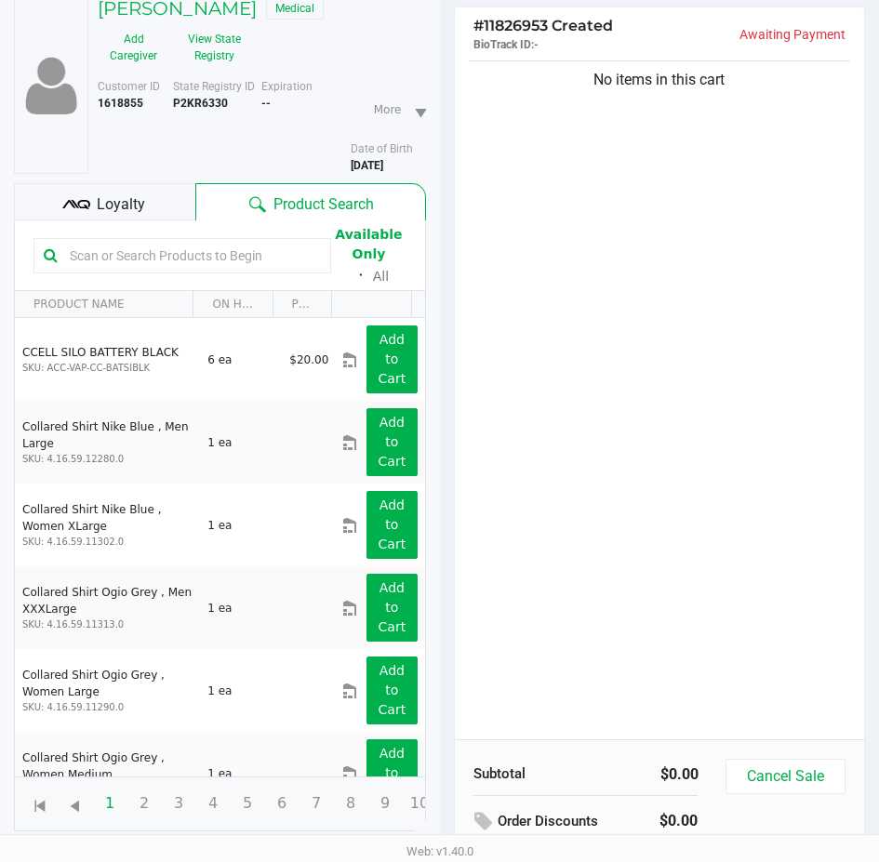
scroll to position [201, 0]
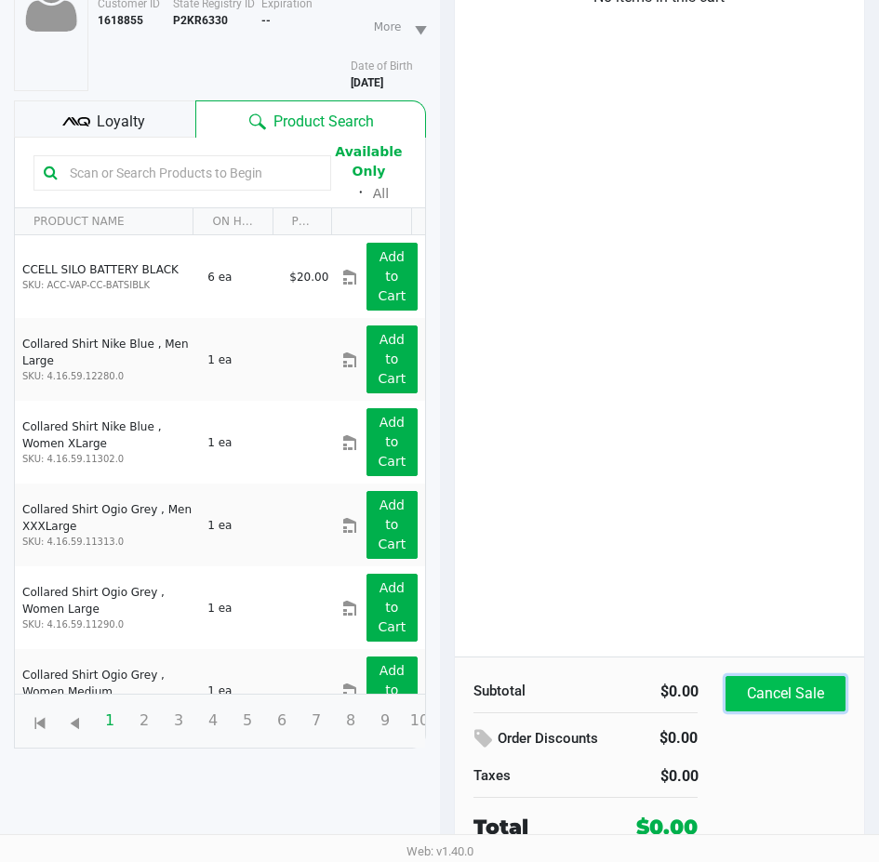
click at [773, 698] on button "Cancel Sale" at bounding box center [785, 693] width 119 height 35
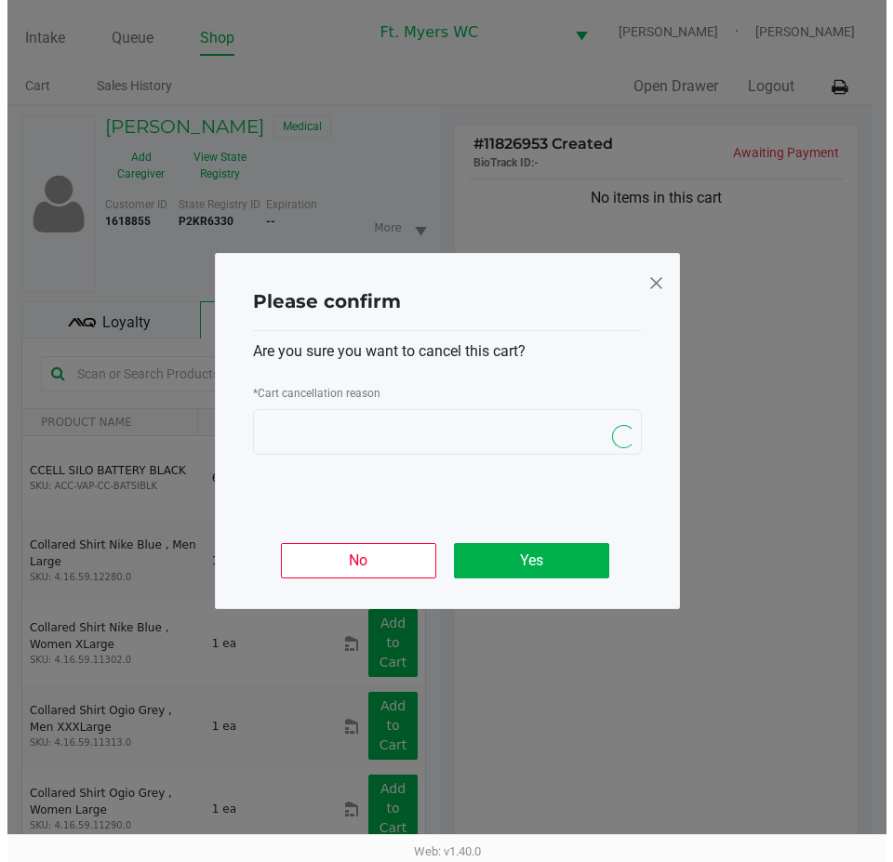
scroll to position [0, 0]
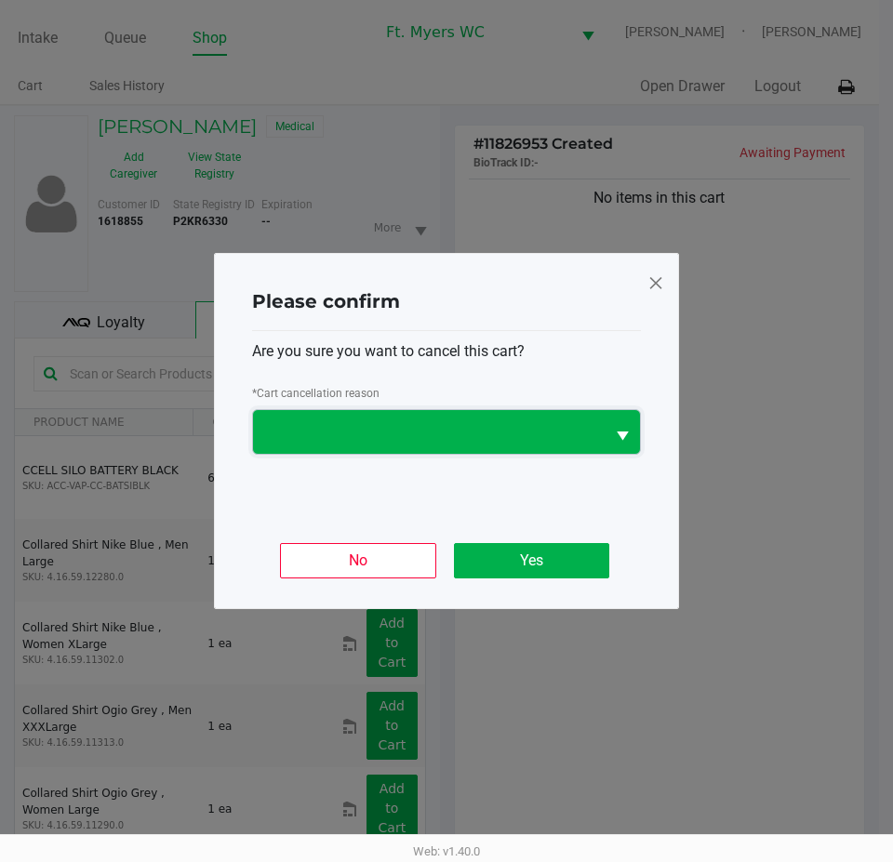
click at [524, 411] on span at bounding box center [429, 432] width 352 height 44
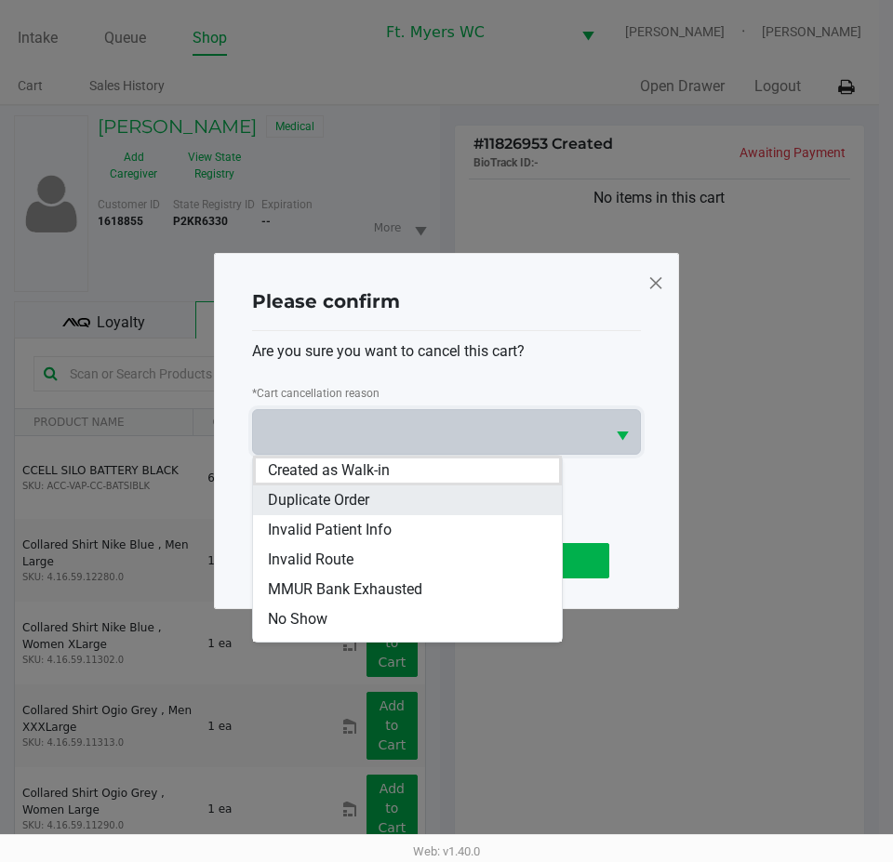
click at [455, 510] on li "Duplicate Order" at bounding box center [407, 501] width 309 height 30
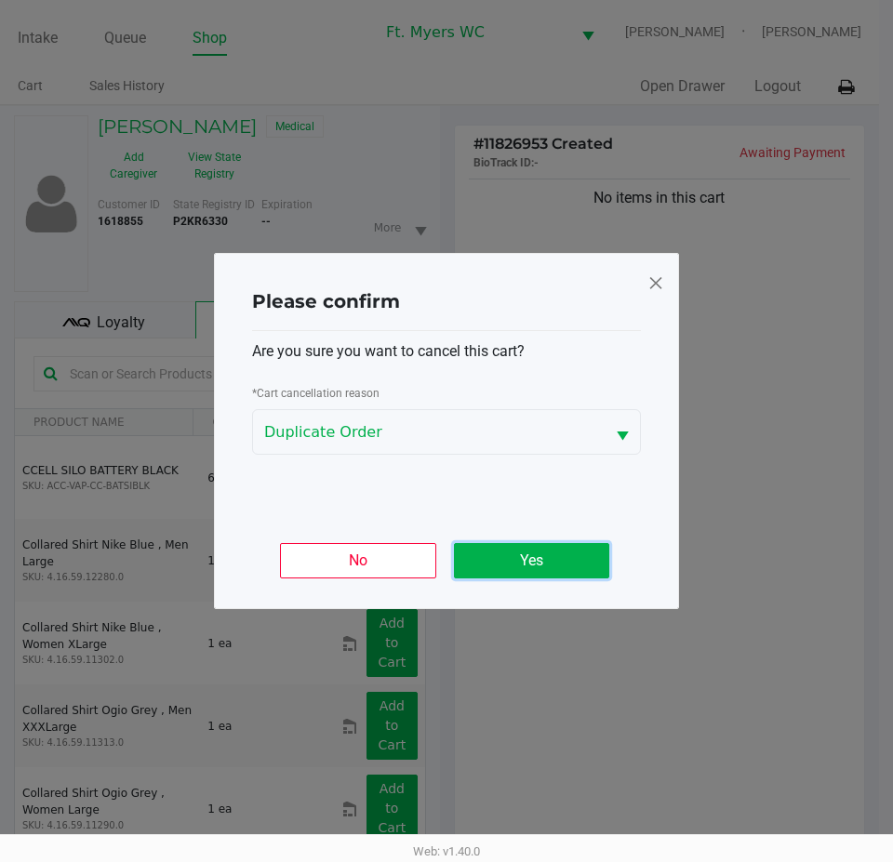
drag, startPoint x: 482, startPoint y: 560, endPoint x: 521, endPoint y: 505, distance: 67.4
click at [482, 560] on button "Yes" at bounding box center [531, 560] width 155 height 35
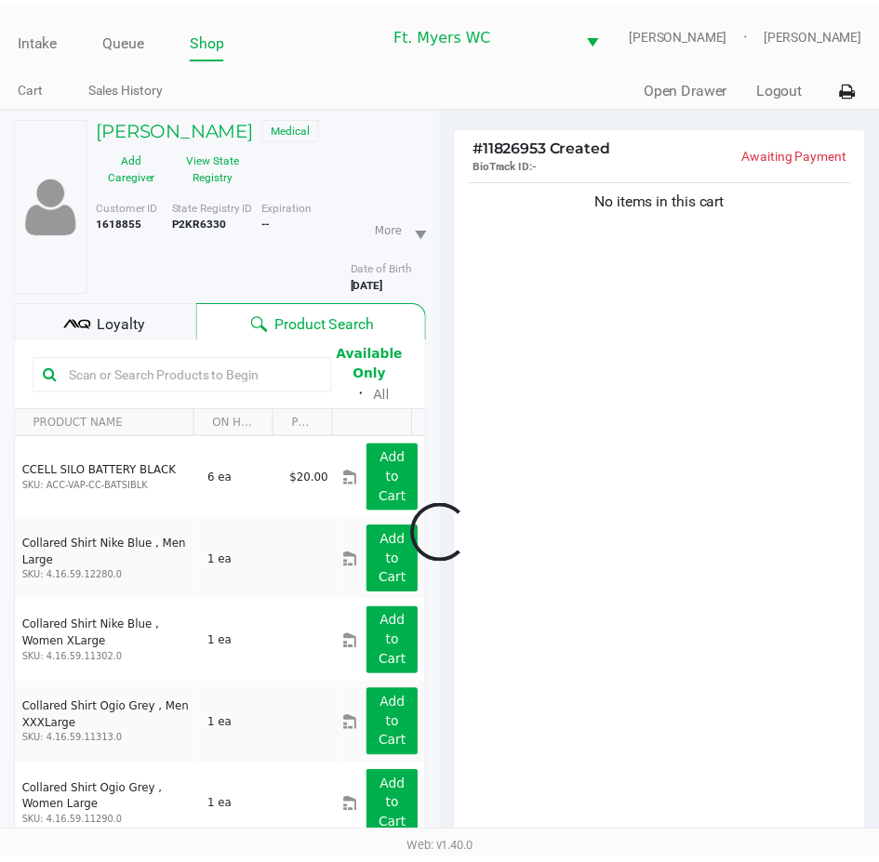
scroll to position [201, 0]
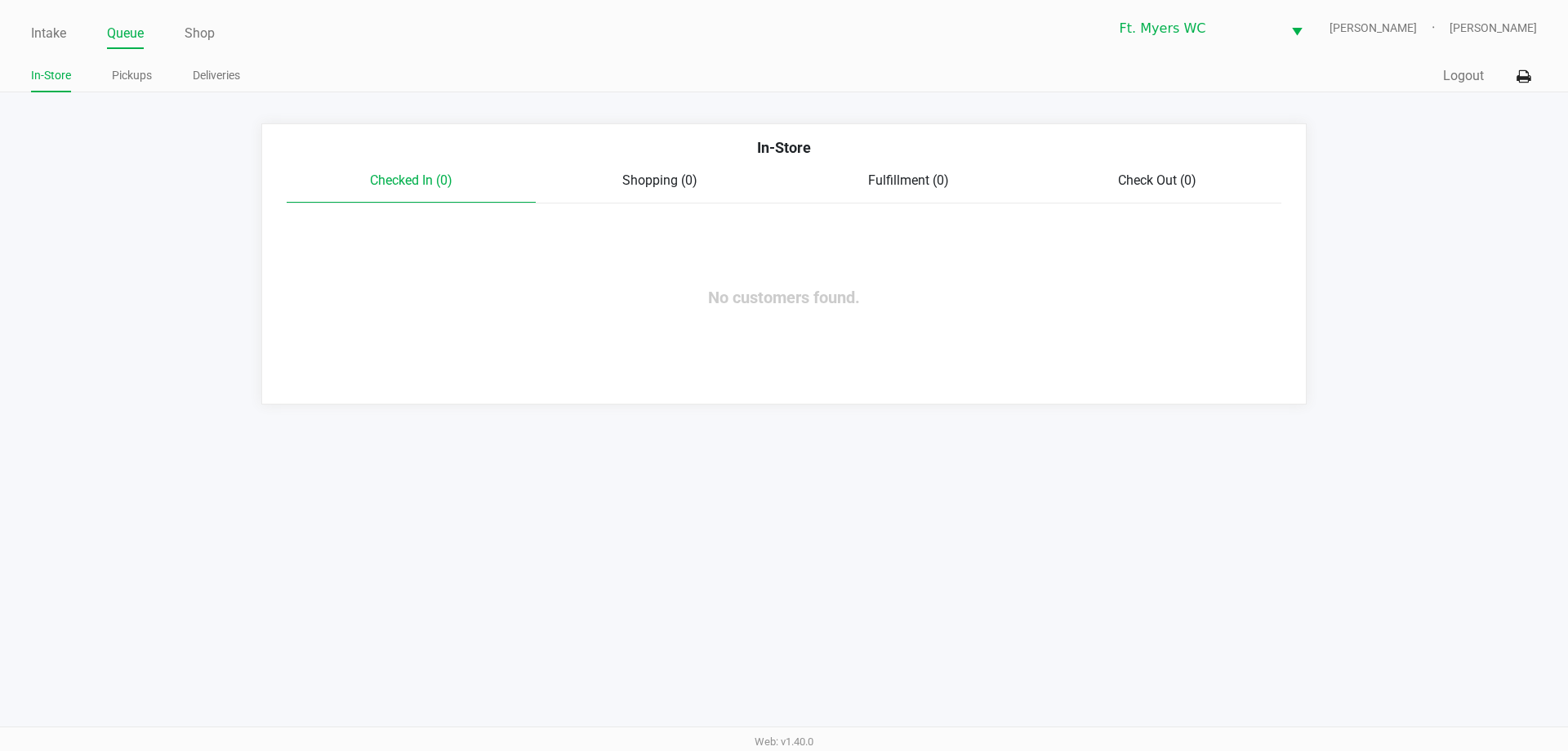
click at [783, 164] on div "In-Store" at bounding box center [784, 153] width 1019 height 34
click at [13, 34] on div "Intake Queue Shop Ft. [PERSON_NAME] [PERSON_NAME] [PERSON_NAME] In-Store Pickup…" at bounding box center [784, 46] width 1568 height 92
click at [47, 37] on link "Intake" at bounding box center [48, 33] width 35 height 23
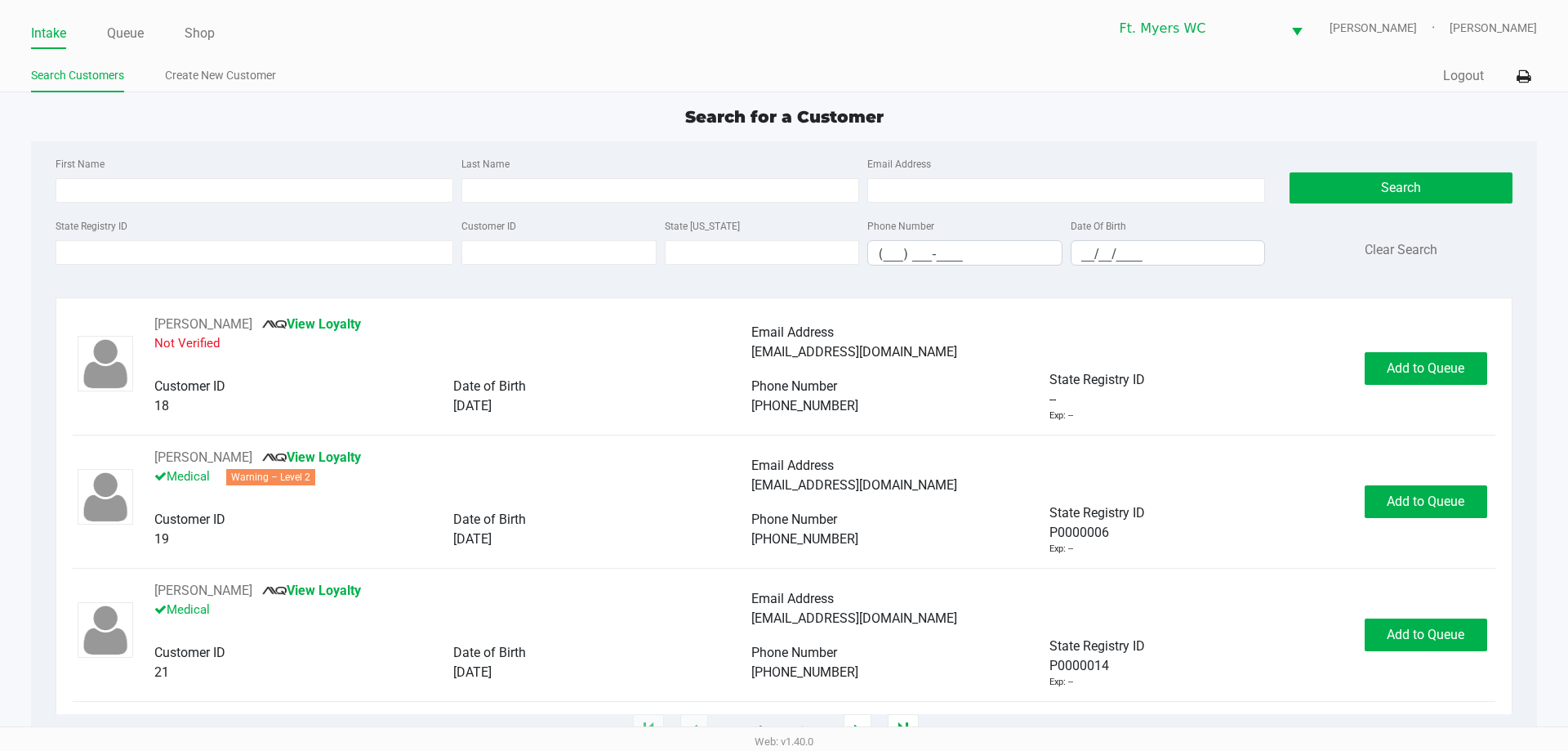
click at [378, 240] on div "State Registry ID" at bounding box center [255, 241] width 406 height 50
click at [382, 243] on input "State Registry ID" at bounding box center [254, 252] width 398 height 25
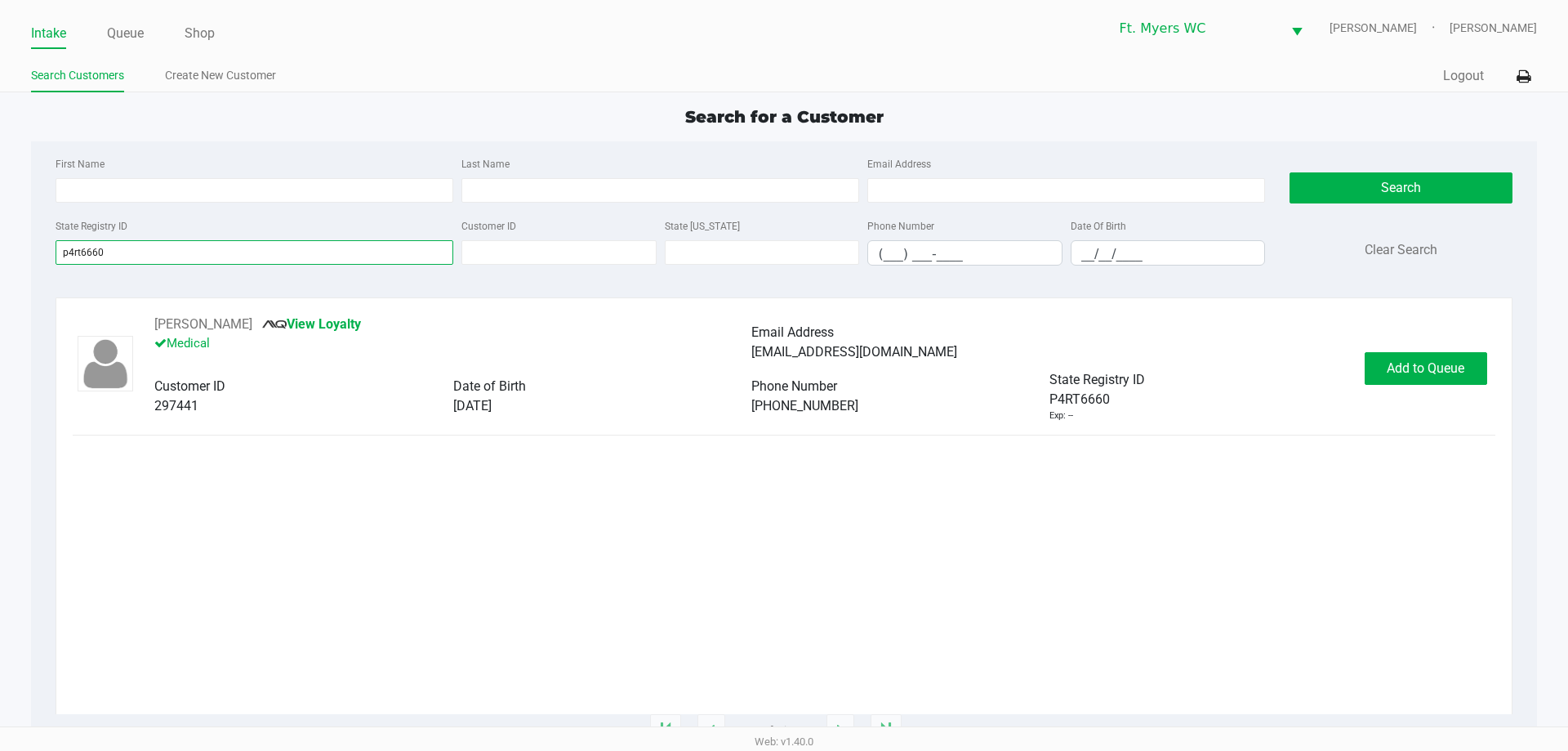
type input "p4rt6660"
click at [783, 366] on span "Add to Queue" at bounding box center [1425, 368] width 77 height 16
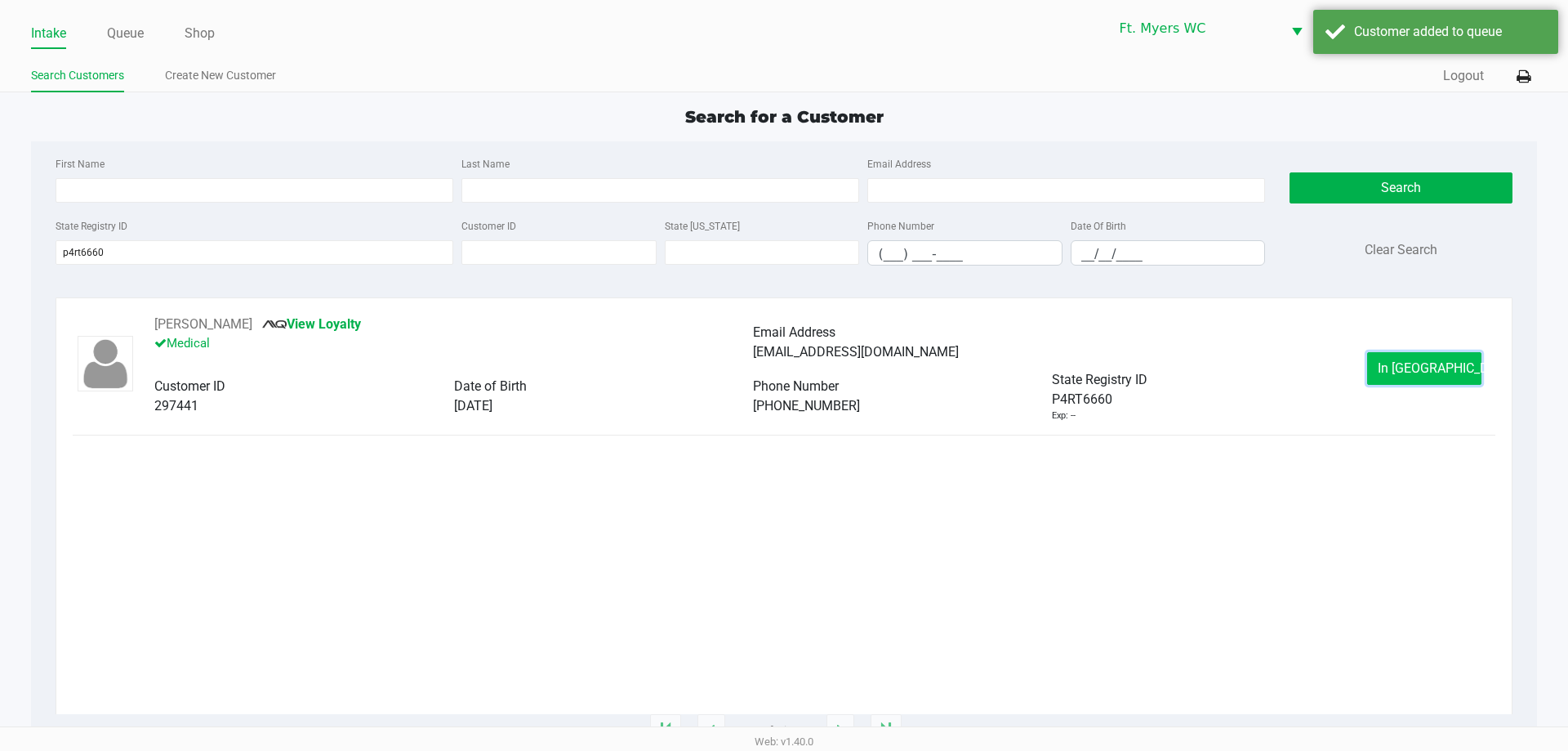
click at [783, 366] on span "In [GEOGRAPHIC_DATA]" at bounding box center [1446, 368] width 137 height 16
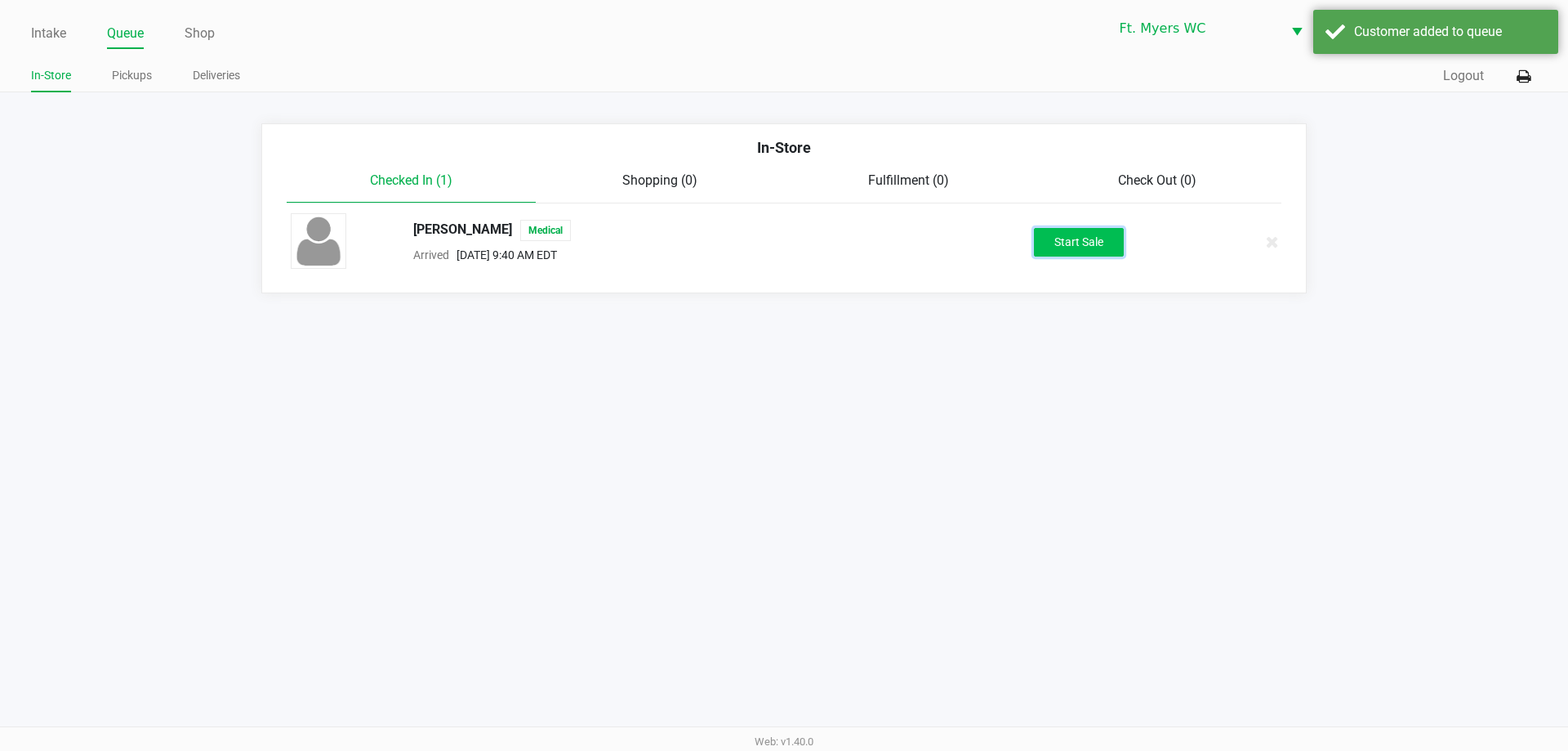
click at [783, 239] on button "Start Sale" at bounding box center [1079, 242] width 90 height 29
click at [783, 343] on div "Intake Queue Shop Ft. [PERSON_NAME] [PERSON_NAME] [PERSON_NAME] In-Store Pickup…" at bounding box center [784, 375] width 1568 height 751
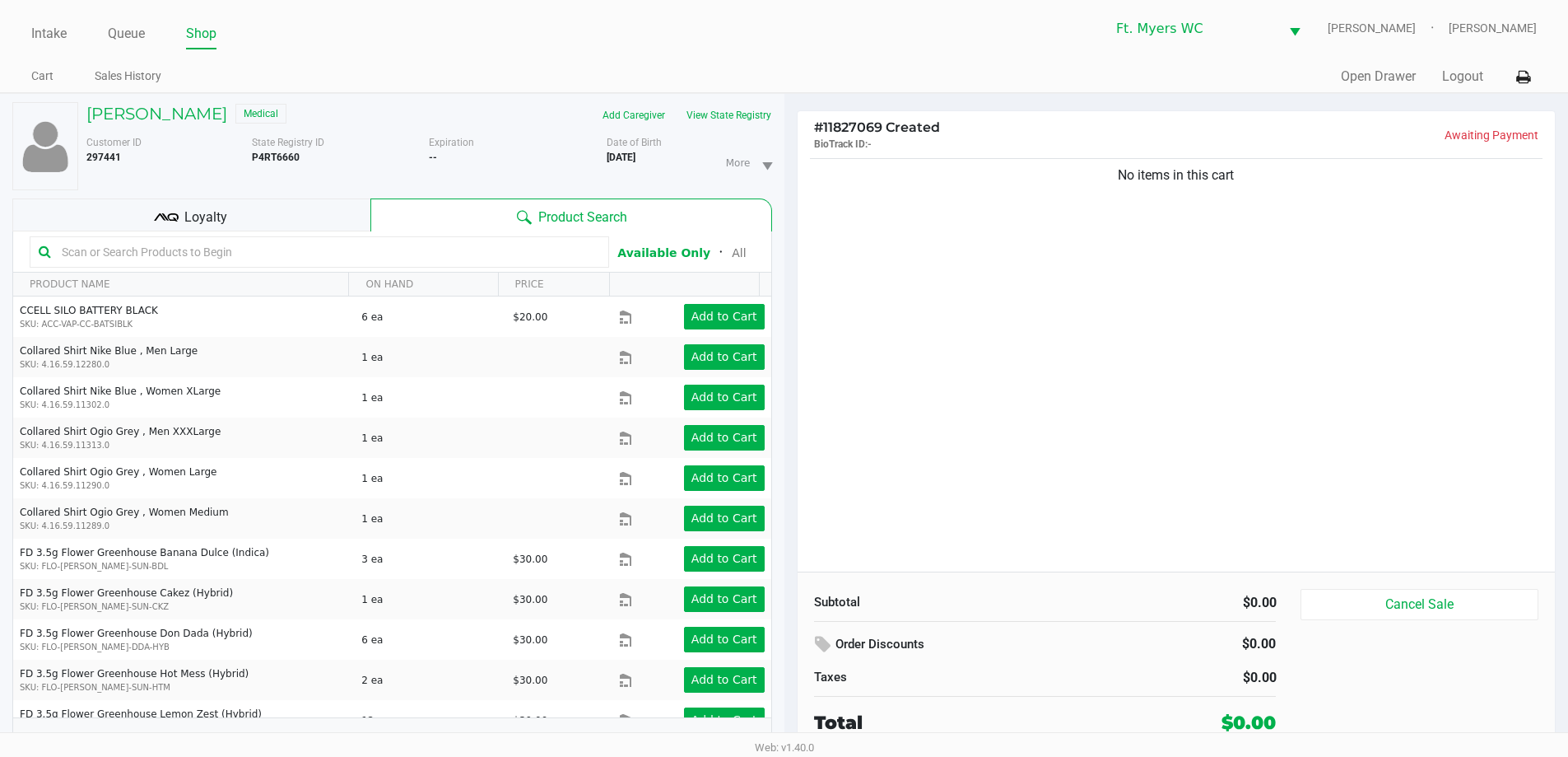
click at [789, 345] on div "No items in this cart" at bounding box center [1176, 363] width 758 height 417
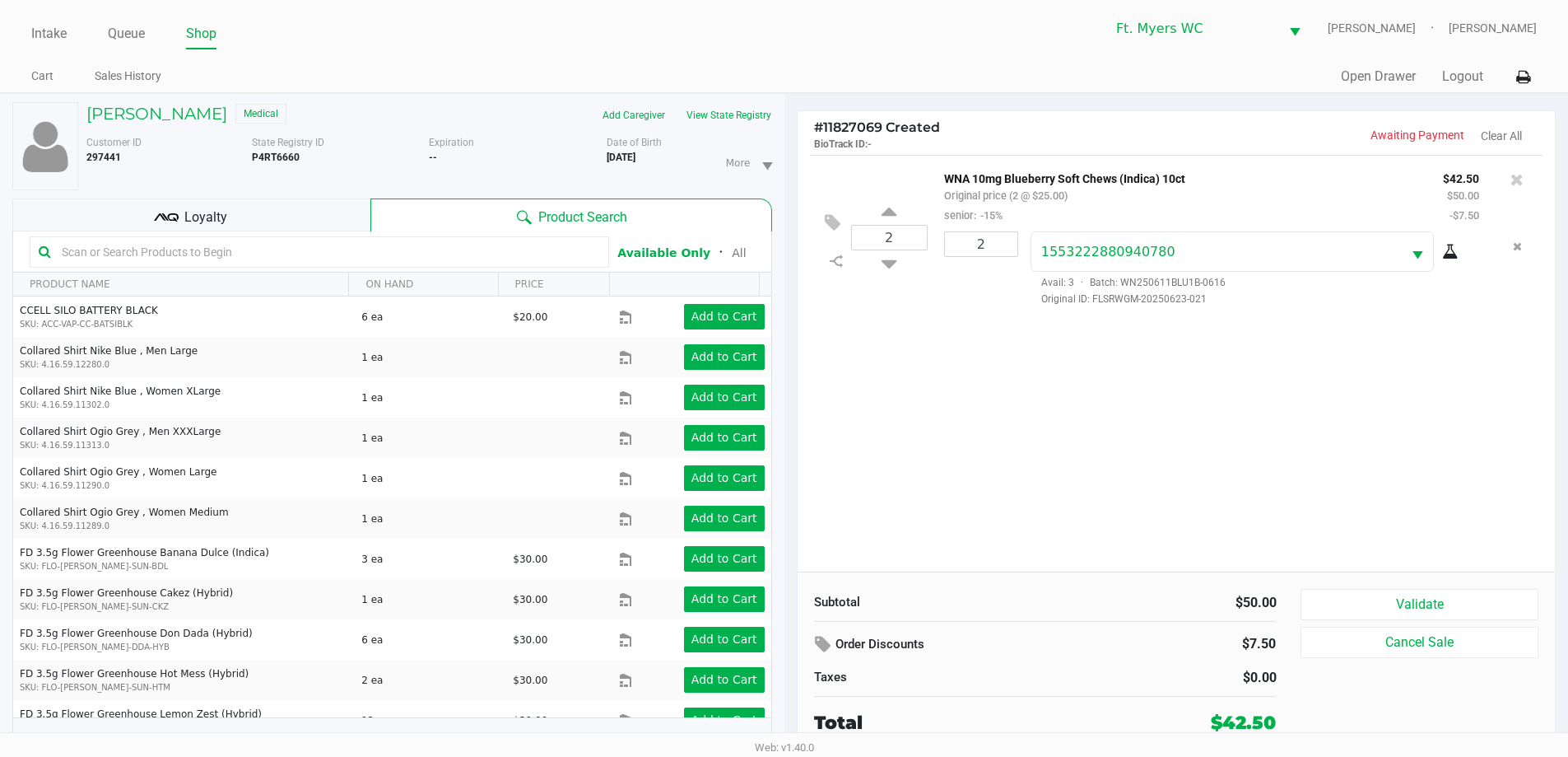
click at [242, 219] on div "Loyalty" at bounding box center [191, 214] width 358 height 33
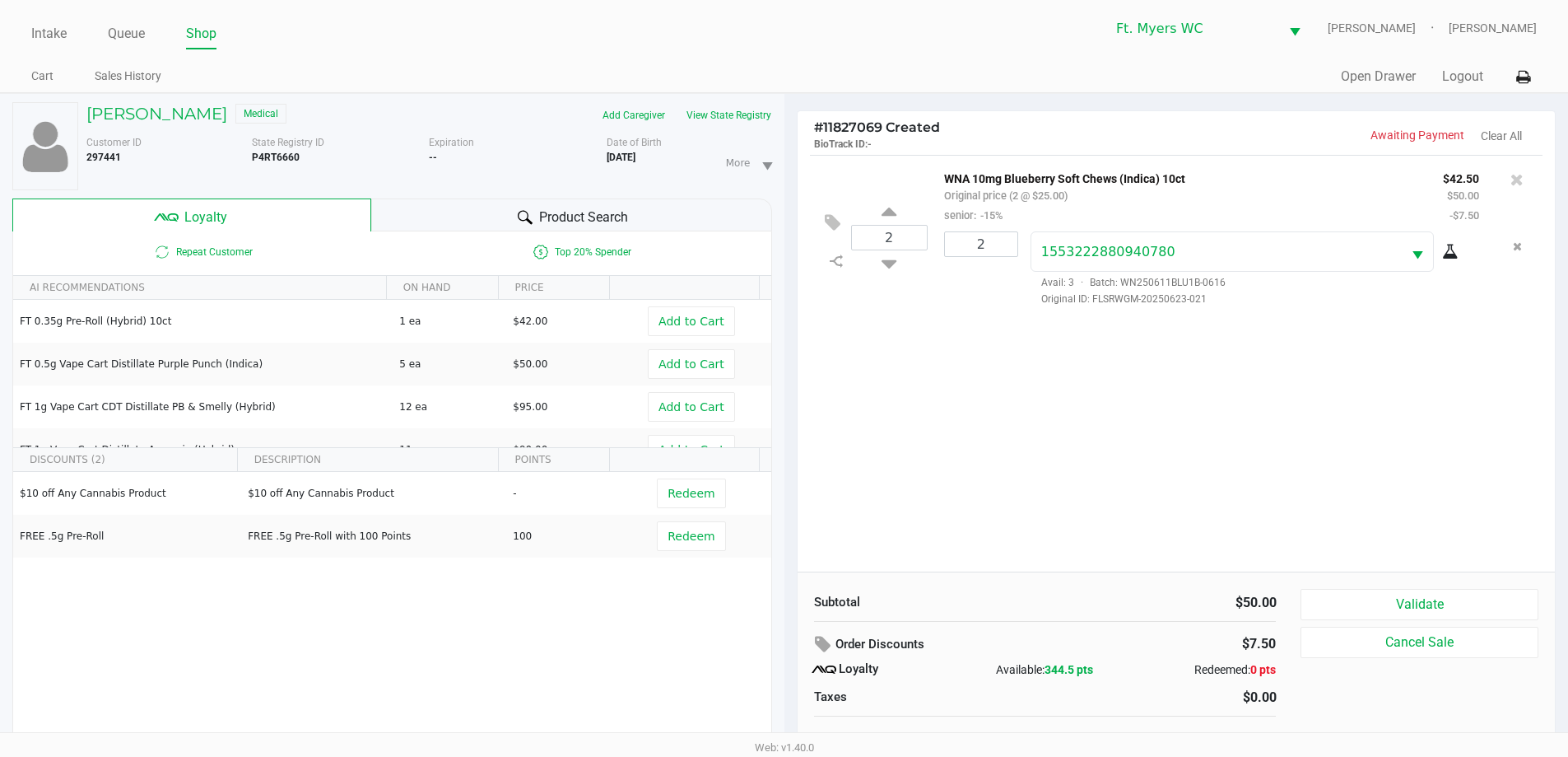
click at [442, 216] on div "Product Search" at bounding box center [572, 214] width 401 height 33
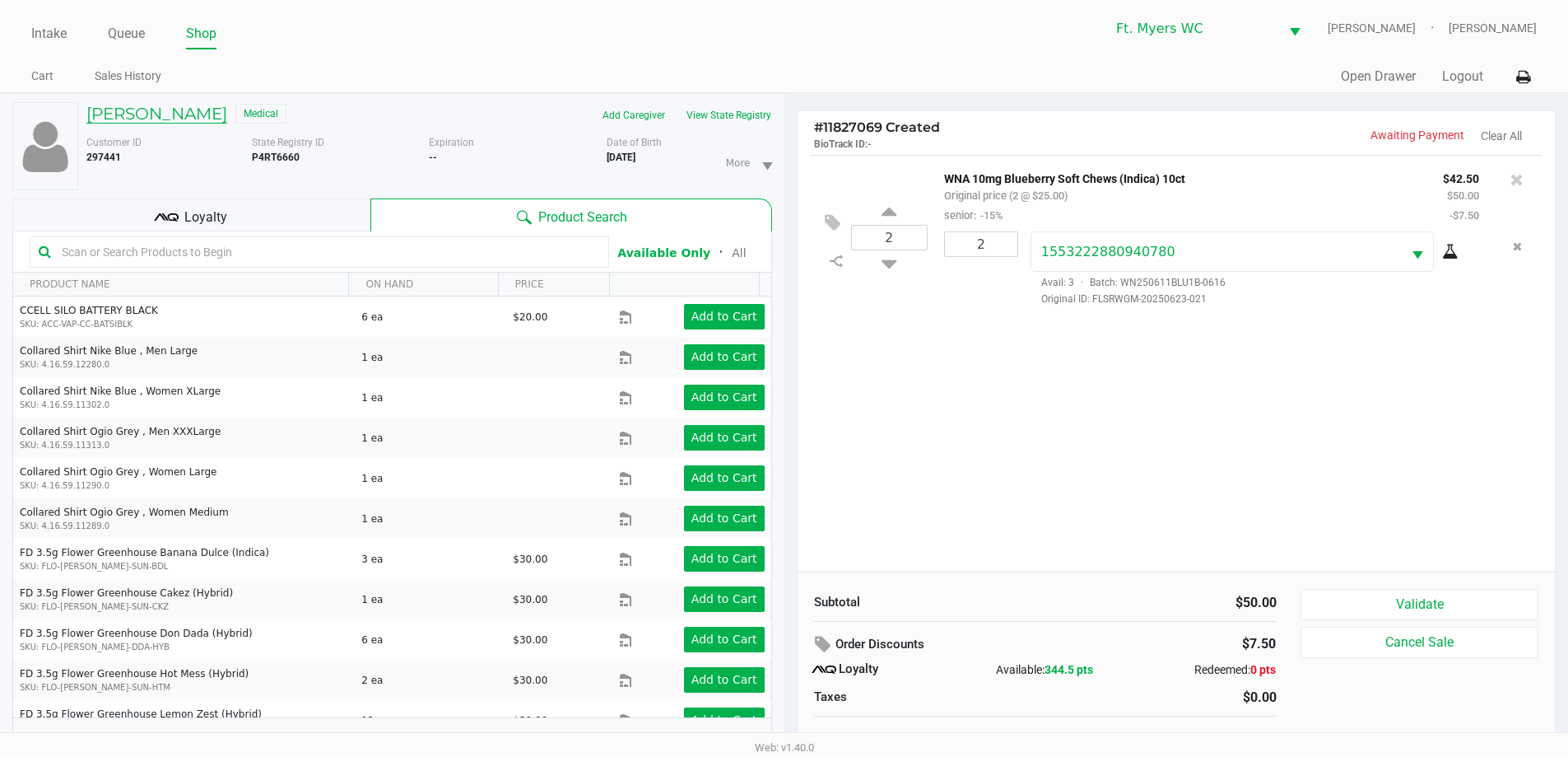
click at [168, 114] on h5 "[PERSON_NAME]" at bounding box center [157, 113] width 141 height 19
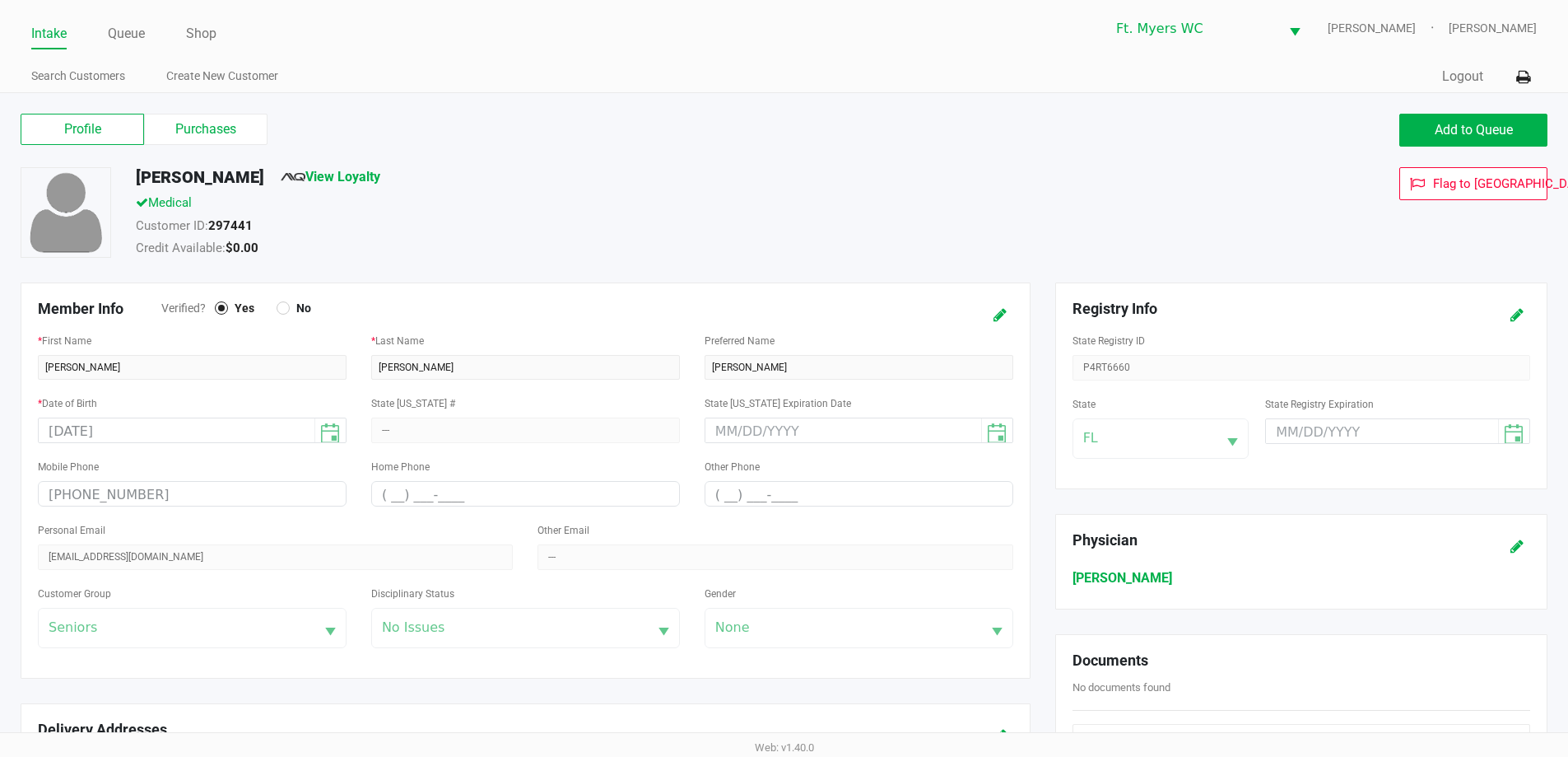
click at [268, 118] on div "Profile Purchases" at bounding box center [396, 128] width 751 height 31
click at [257, 119] on label "Purchases" at bounding box center [206, 128] width 124 height 31
click at [0, 0] on 1 "Purchases" at bounding box center [0, 0] width 0 height 0
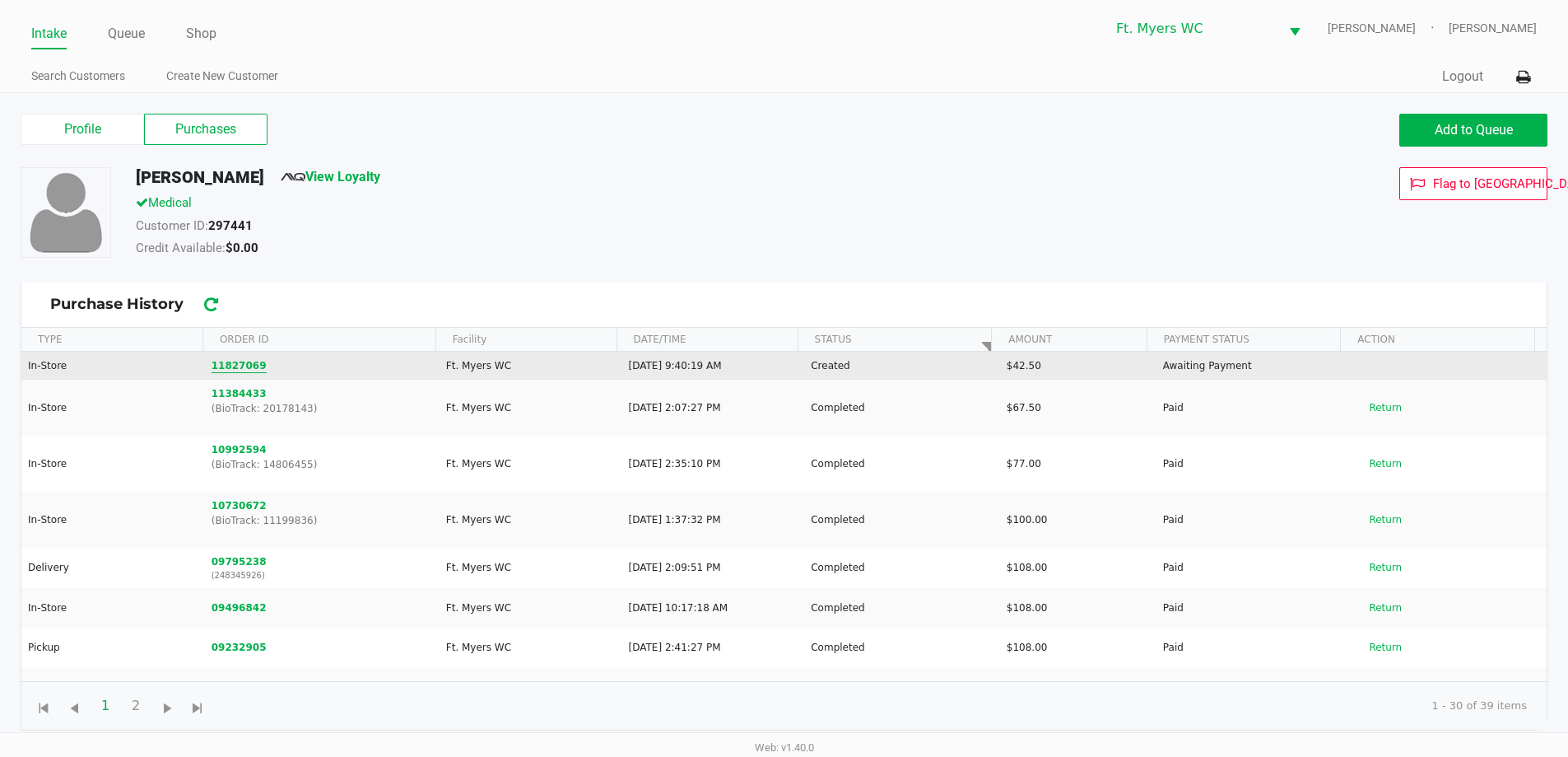
click at [254, 364] on button "11827069" at bounding box center [239, 366] width 55 height 15
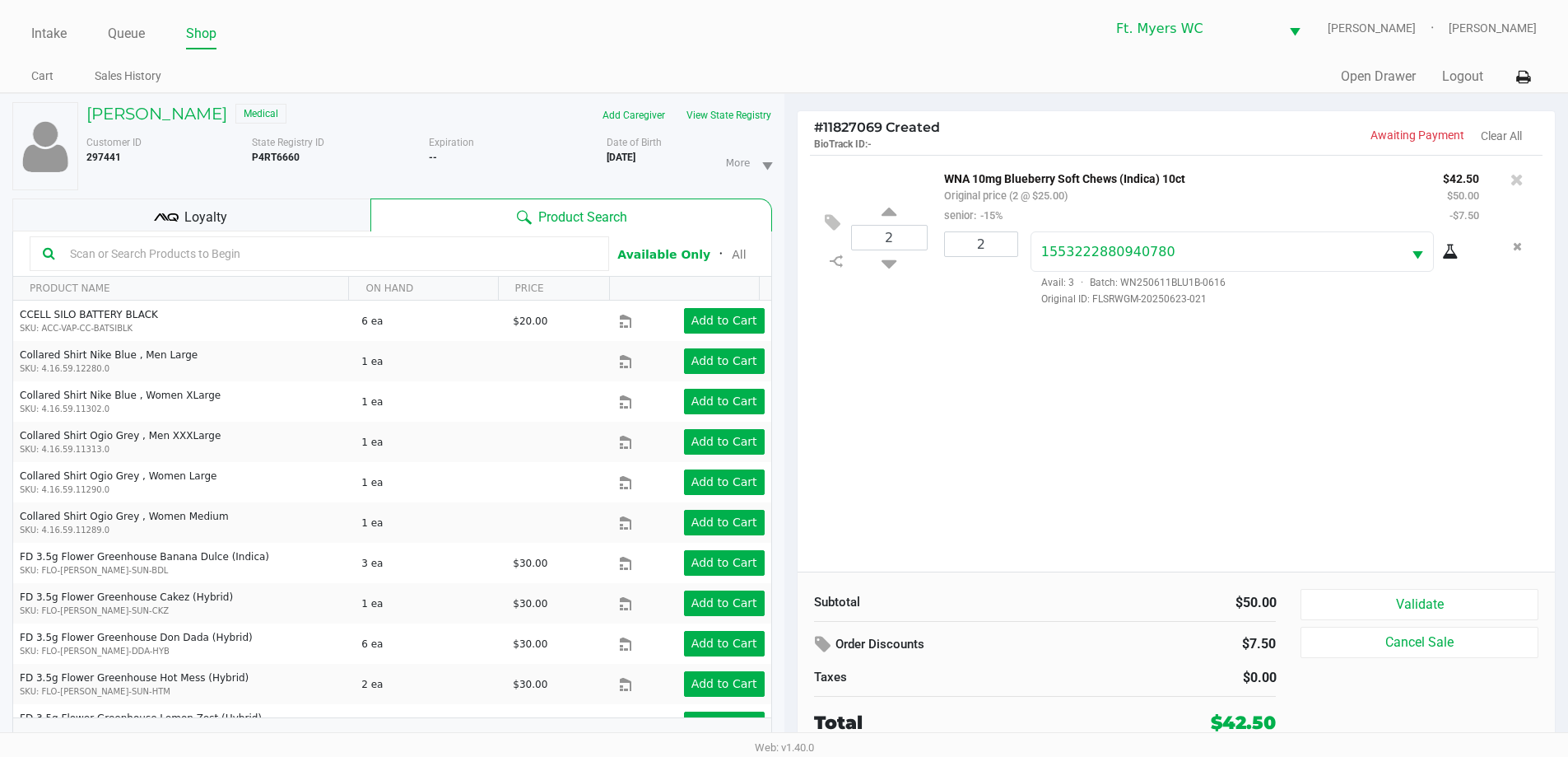
click at [789, 363] on div "2 WNA 10mg Blueberry Soft Chews (Indica) 10ct Original price (2 @ $25.00) senio…" at bounding box center [1176, 363] width 758 height 417
click at [789, 509] on div "2 WNA 10mg Blueberry Soft Chews (Indica) 10ct Original price (2 @ $25.00) senio…" at bounding box center [1176, 363] width 758 height 417
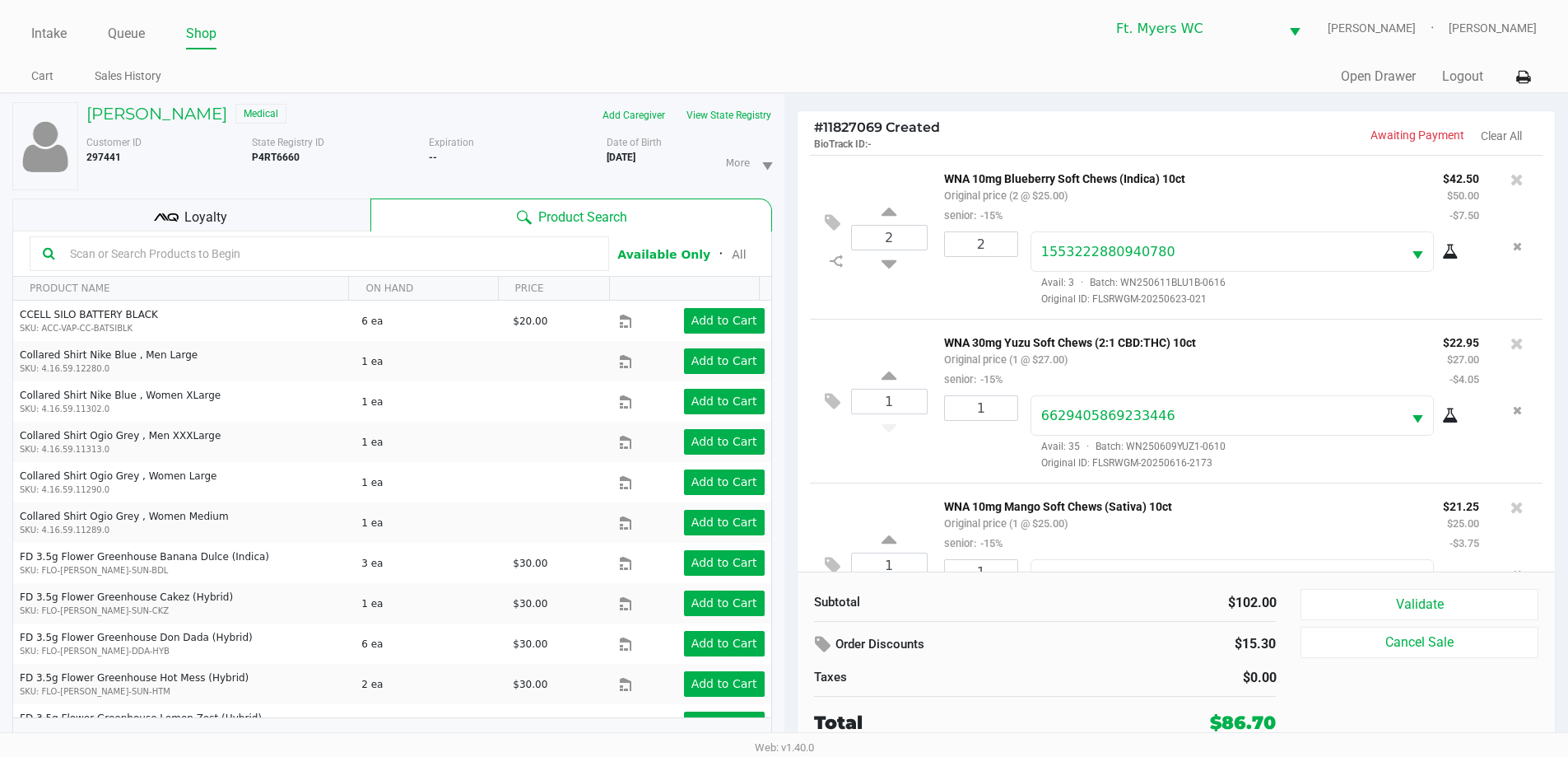
click at [238, 207] on div "Loyalty" at bounding box center [191, 214] width 358 height 33
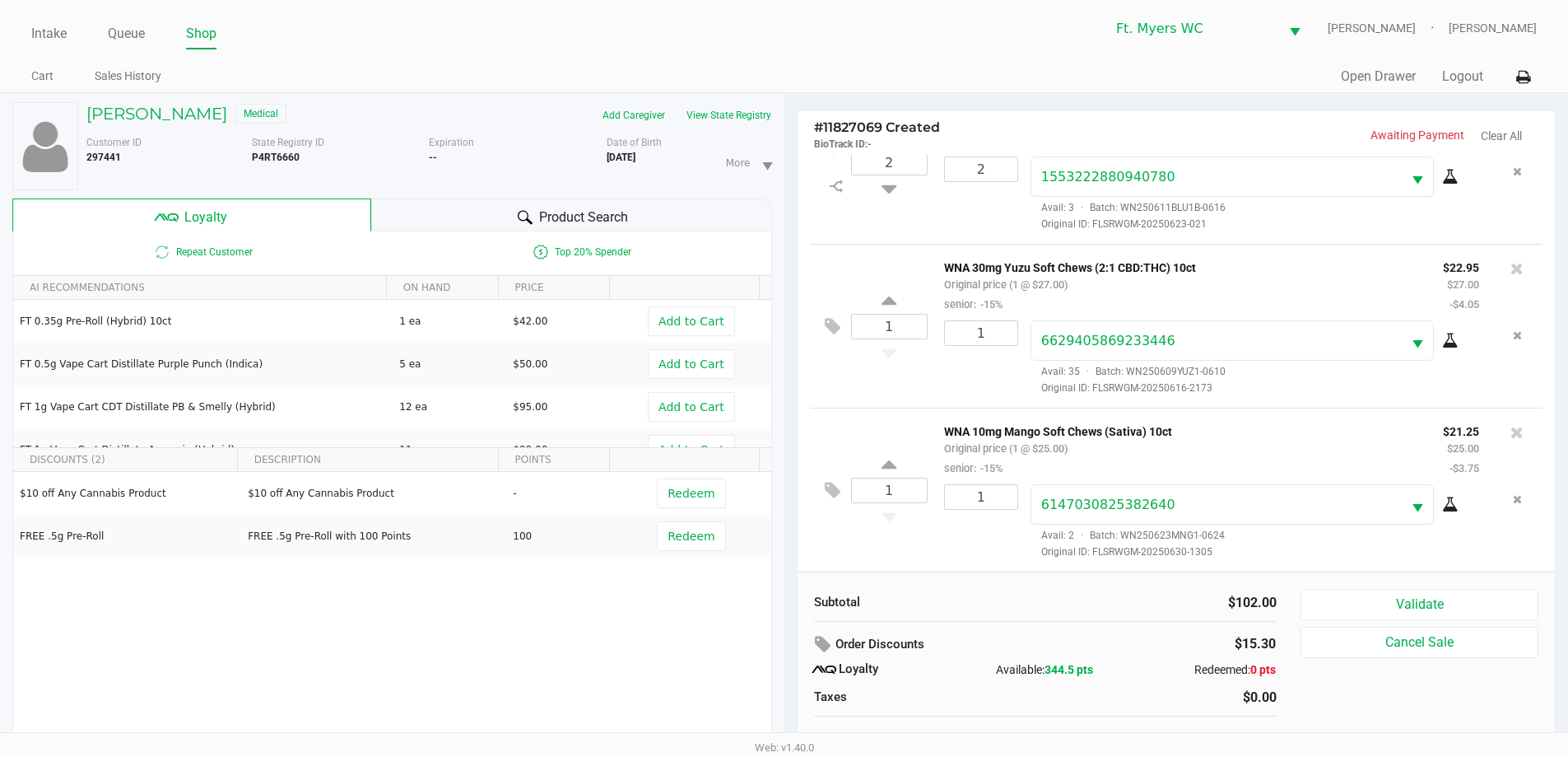
scroll to position [18, 0]
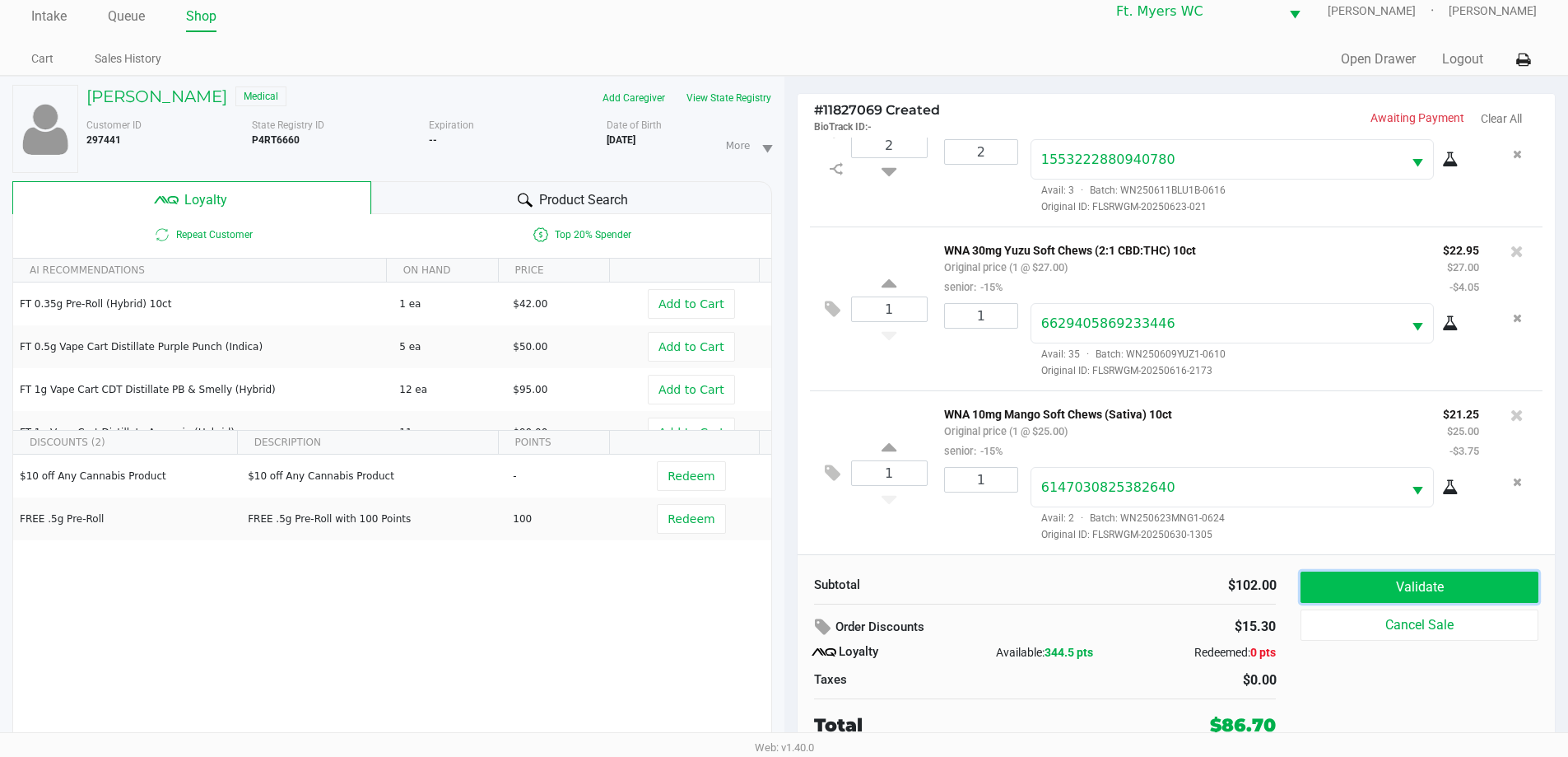
click at [789, 580] on button "Validate" at bounding box center [1419, 587] width 237 height 31
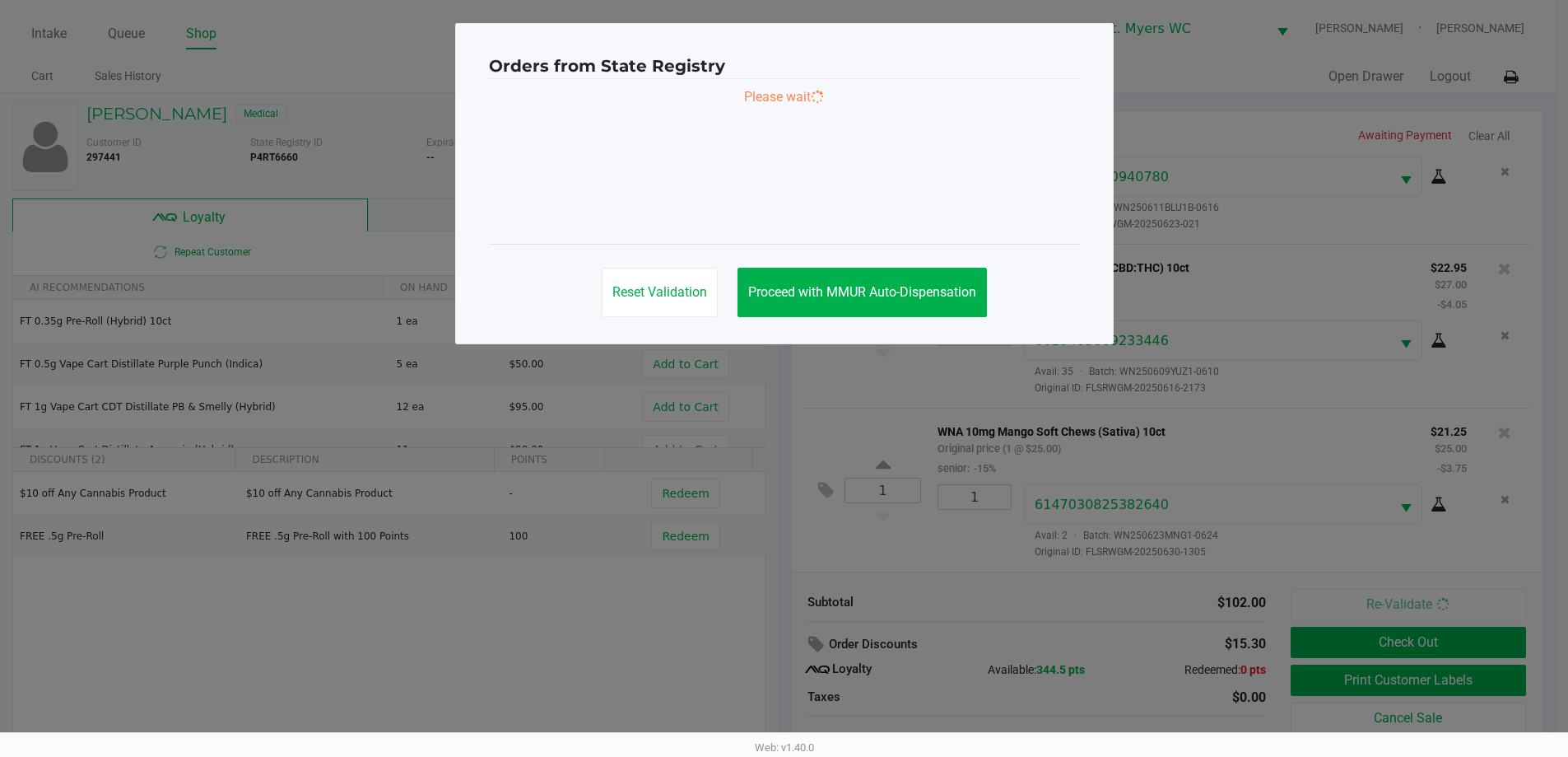
scroll to position [0, 0]
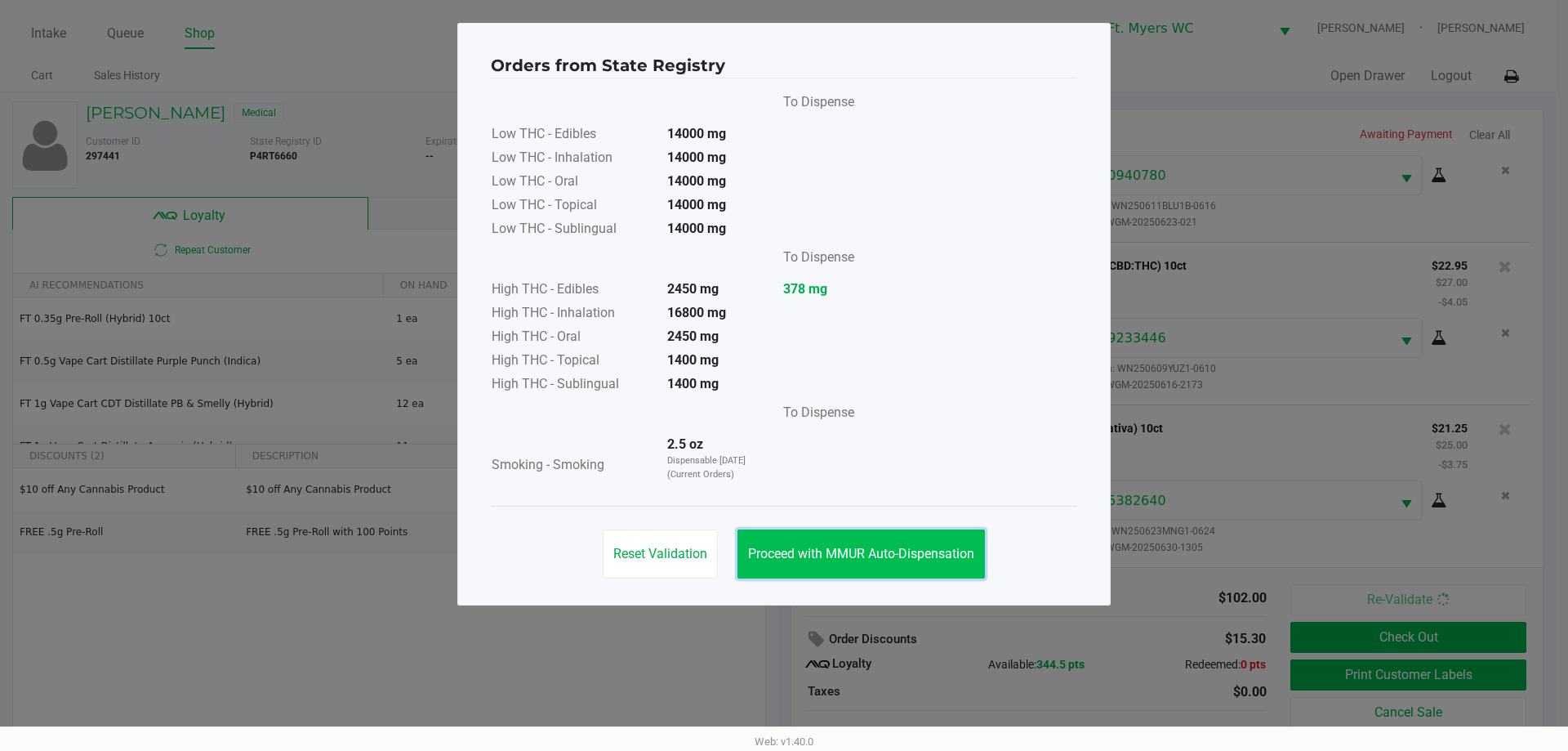
click at [783, 559] on span "Proceed with MMUR Auto-Dispensation" at bounding box center [861, 553] width 227 height 16
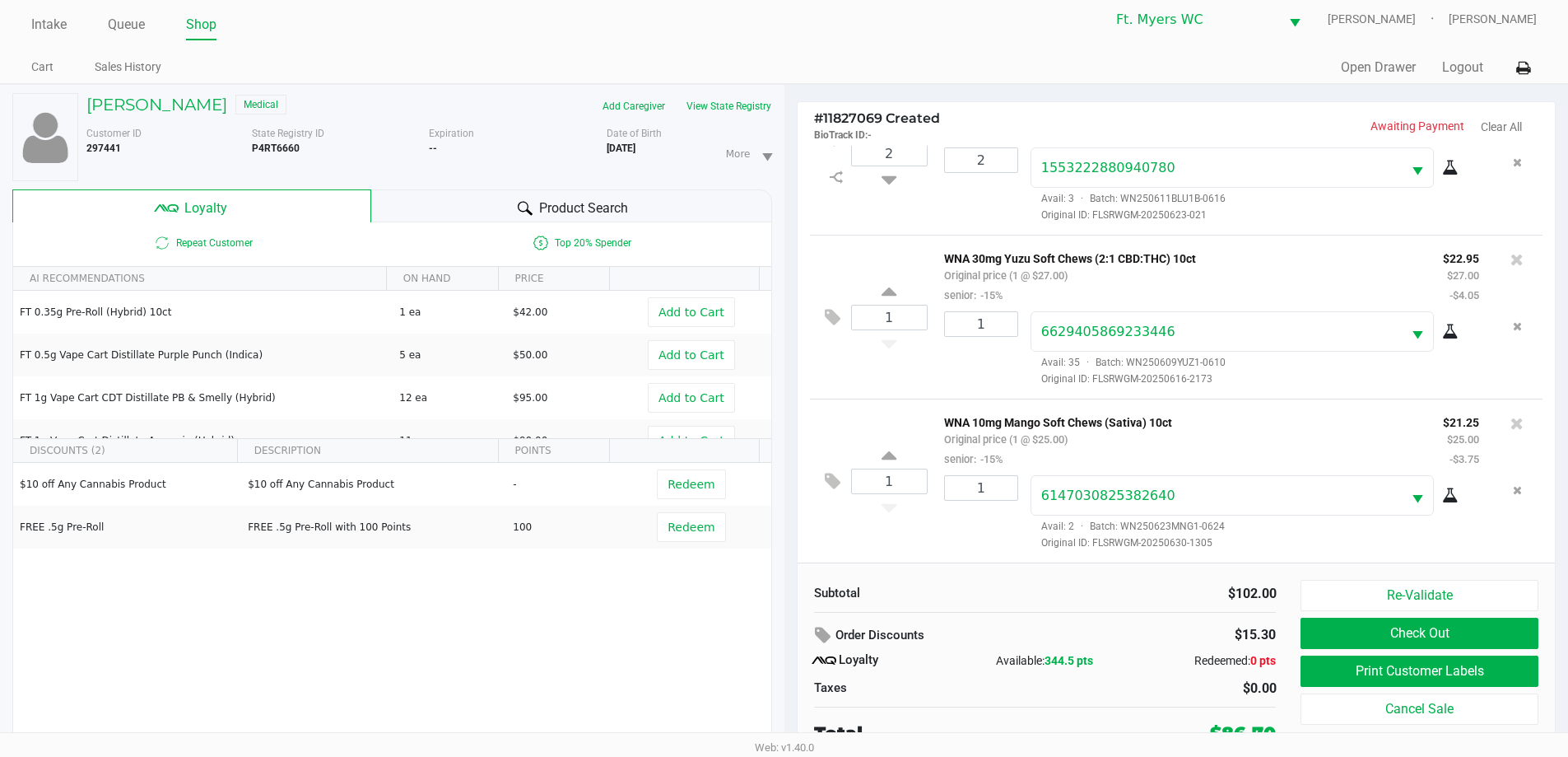
scroll to position [18, 0]
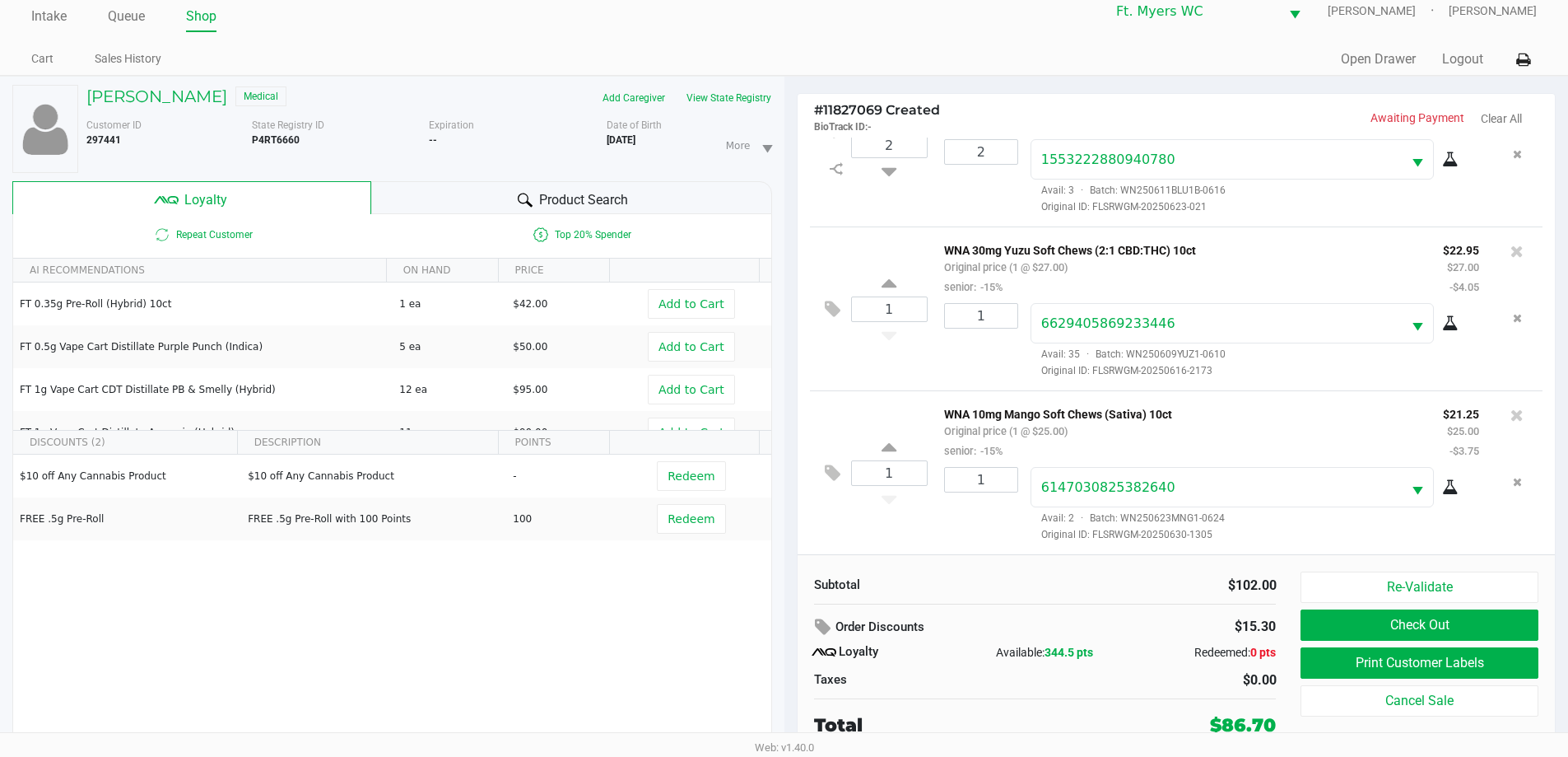
click at [789, 534] on div "1 WNA 10mg Mango Soft Chews (Sativa) 10ct Original price (1 @ $25.00) senior: -…" at bounding box center [1176, 472] width 734 height 164
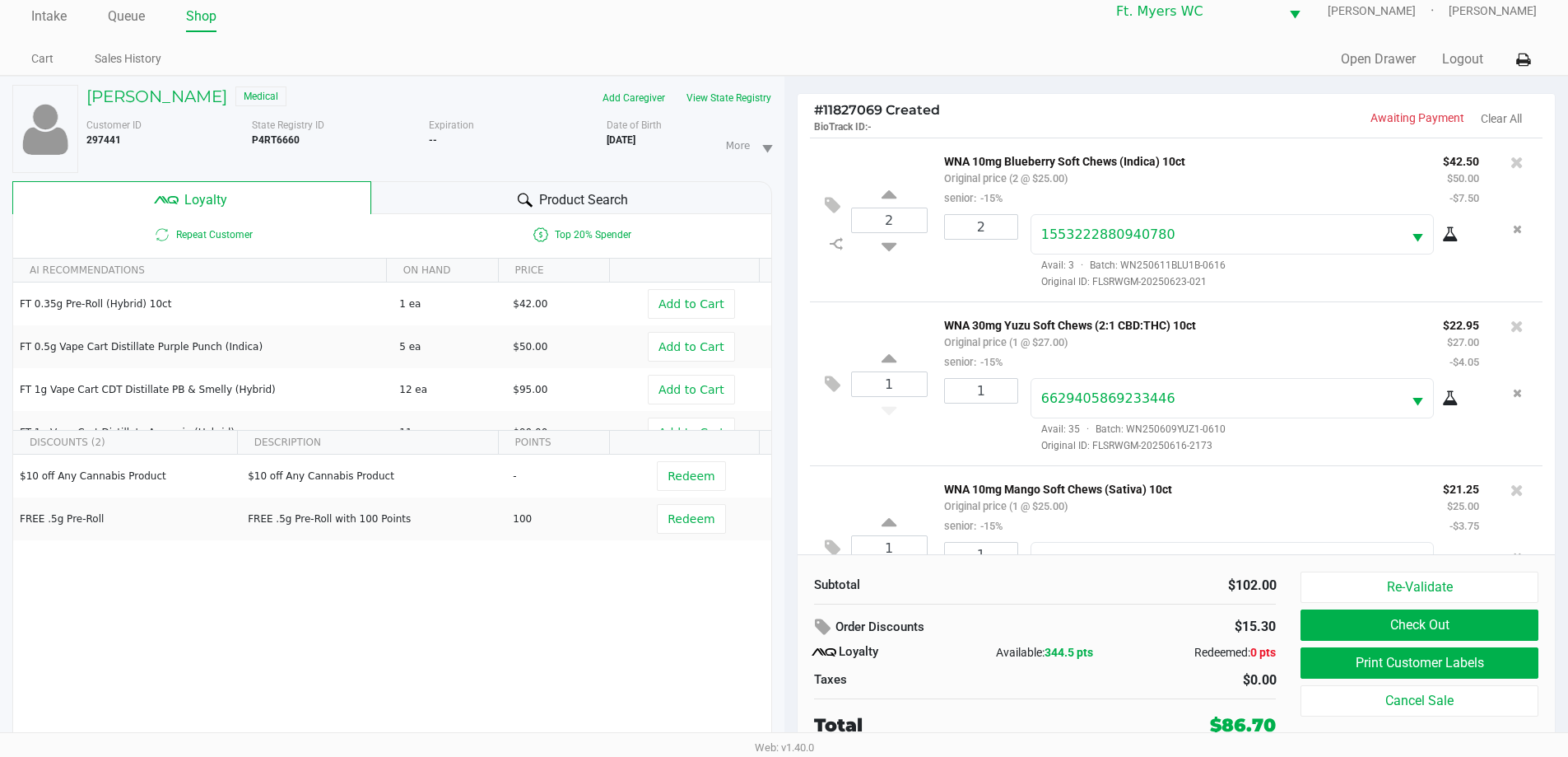
scroll to position [77, 0]
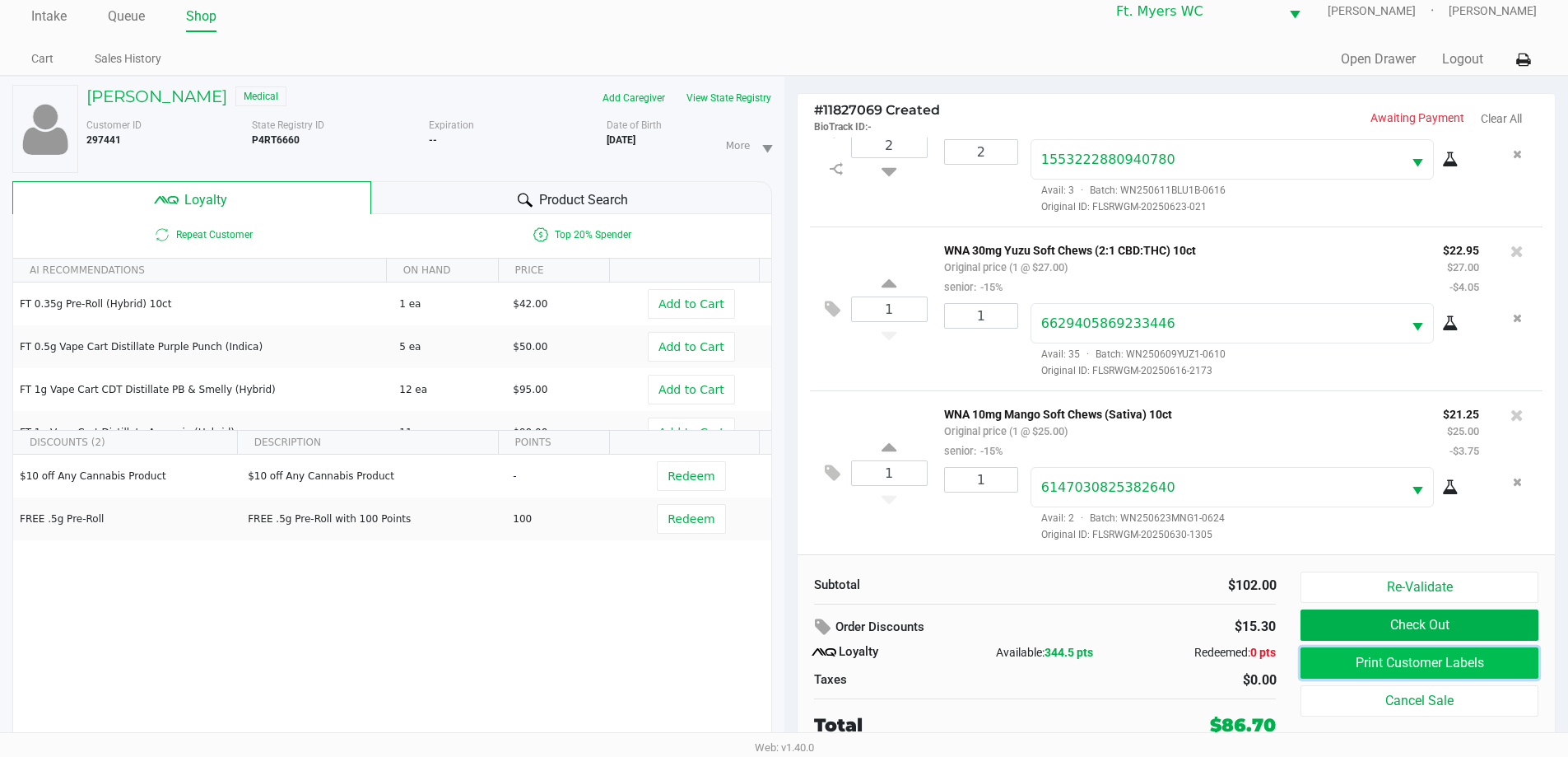
click at [789, 662] on button "Print Customer Labels" at bounding box center [1419, 662] width 237 height 31
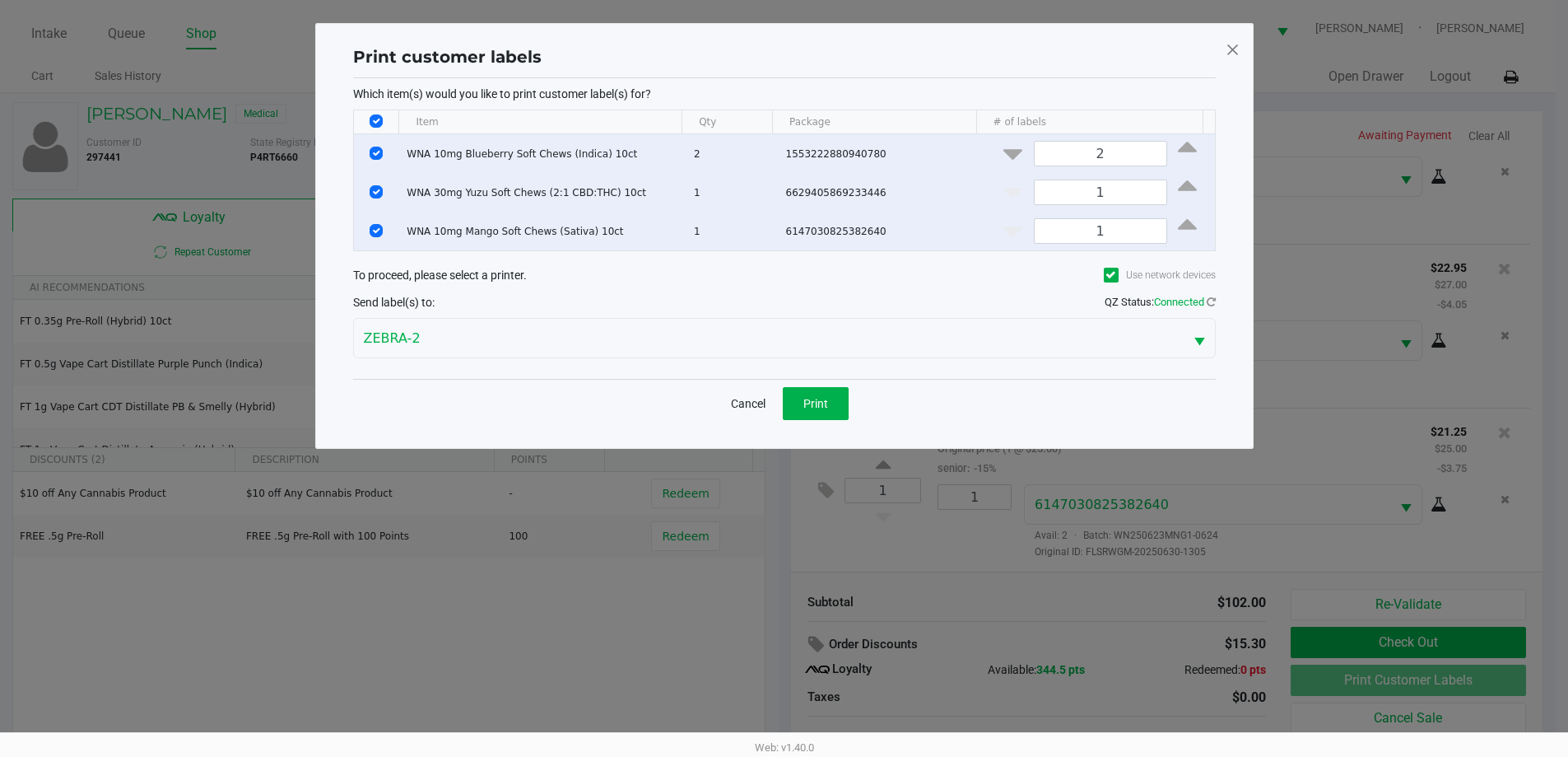
scroll to position [0, 0]
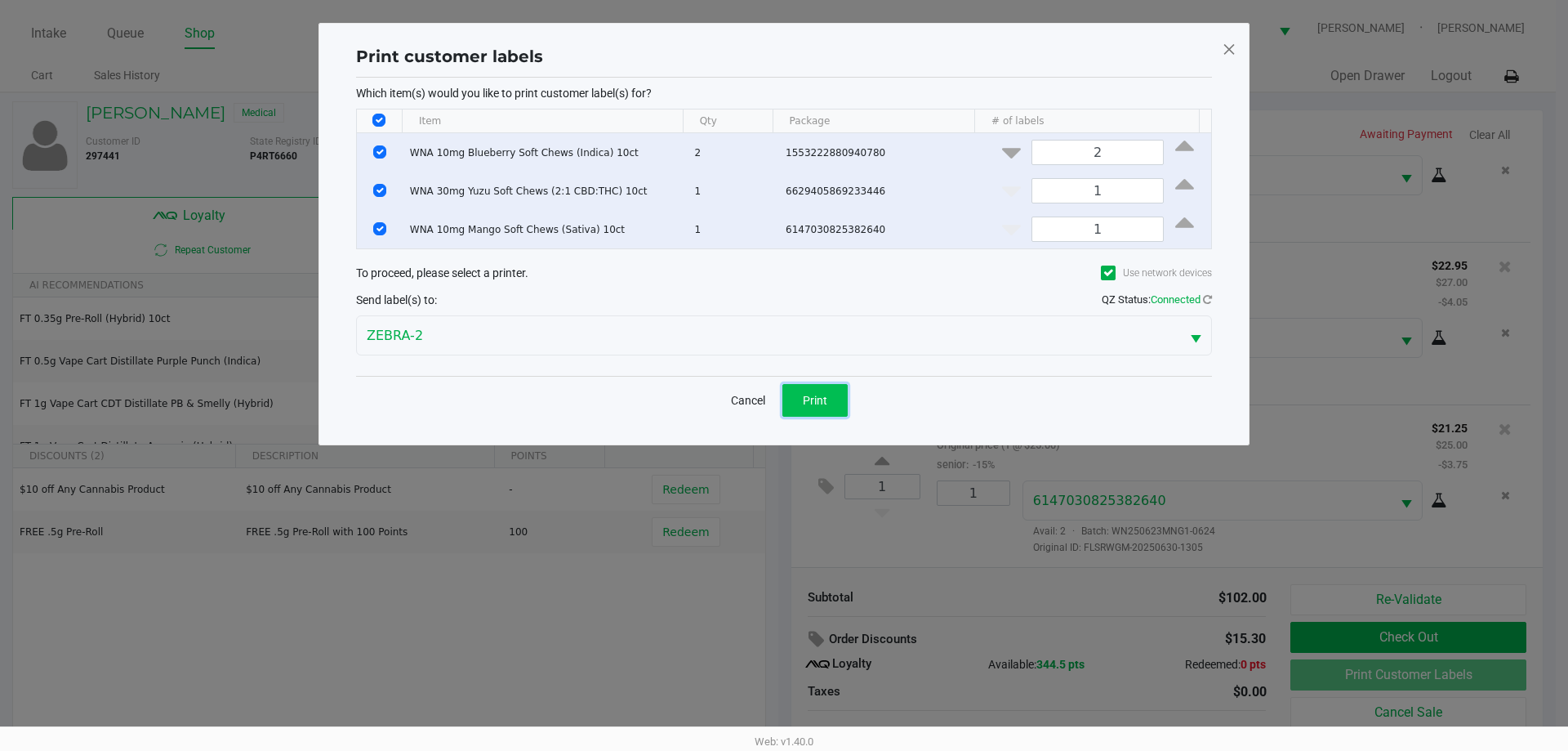
click at [783, 392] on button "Print" at bounding box center [815, 400] width 65 height 32
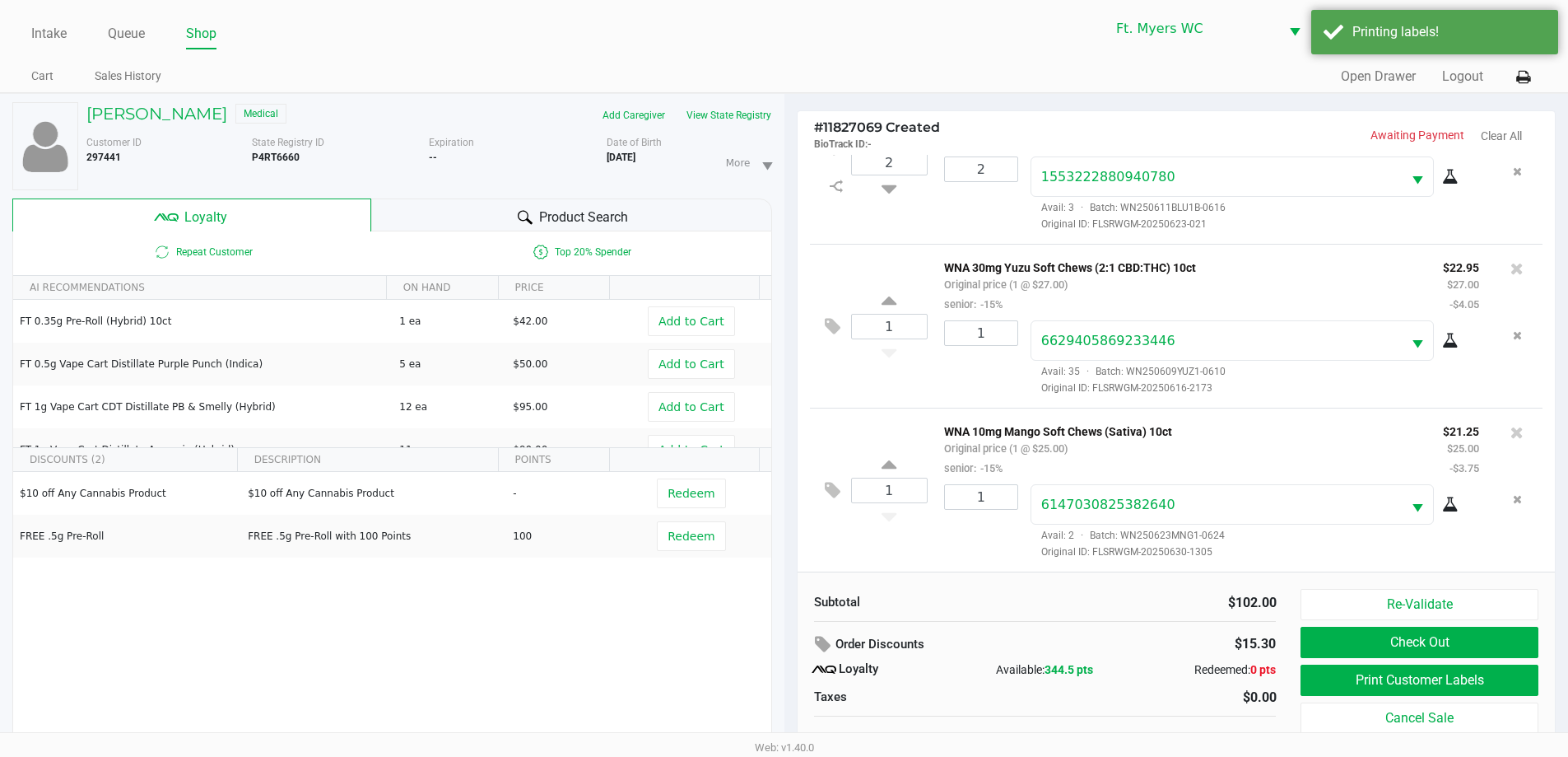
click at [789, 573] on div "Subtotal $102.00 Order Discounts $15.30 Loyalty Available: 344.5 pts Redeemed: …" at bounding box center [1176, 672] width 758 height 201
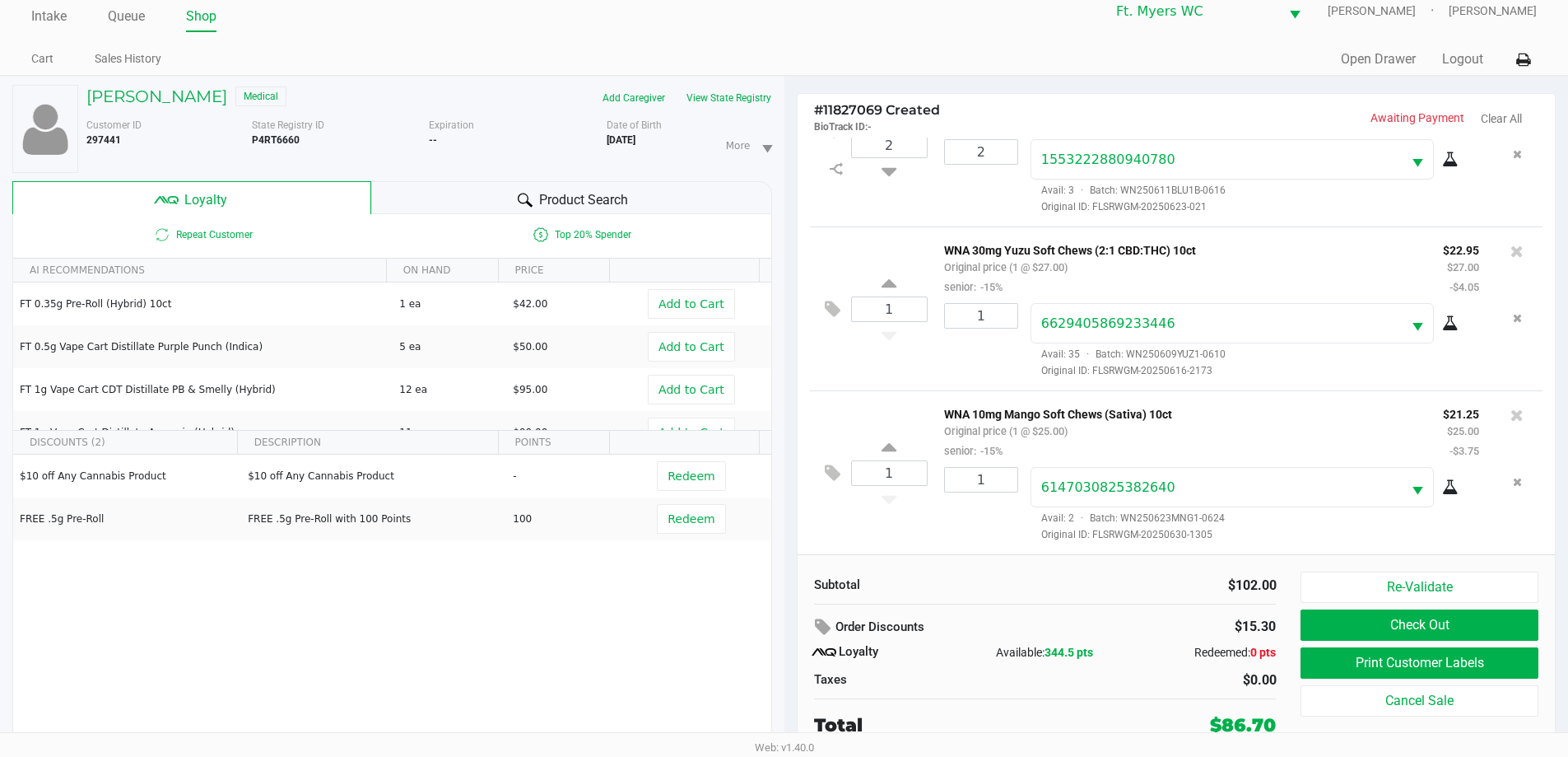
click at [789, 611] on div "Subtotal $102.00 Order Discounts $15.30 Loyalty Available: 344.5 pts Redeemed: …" at bounding box center [1045, 655] width 488 height 167
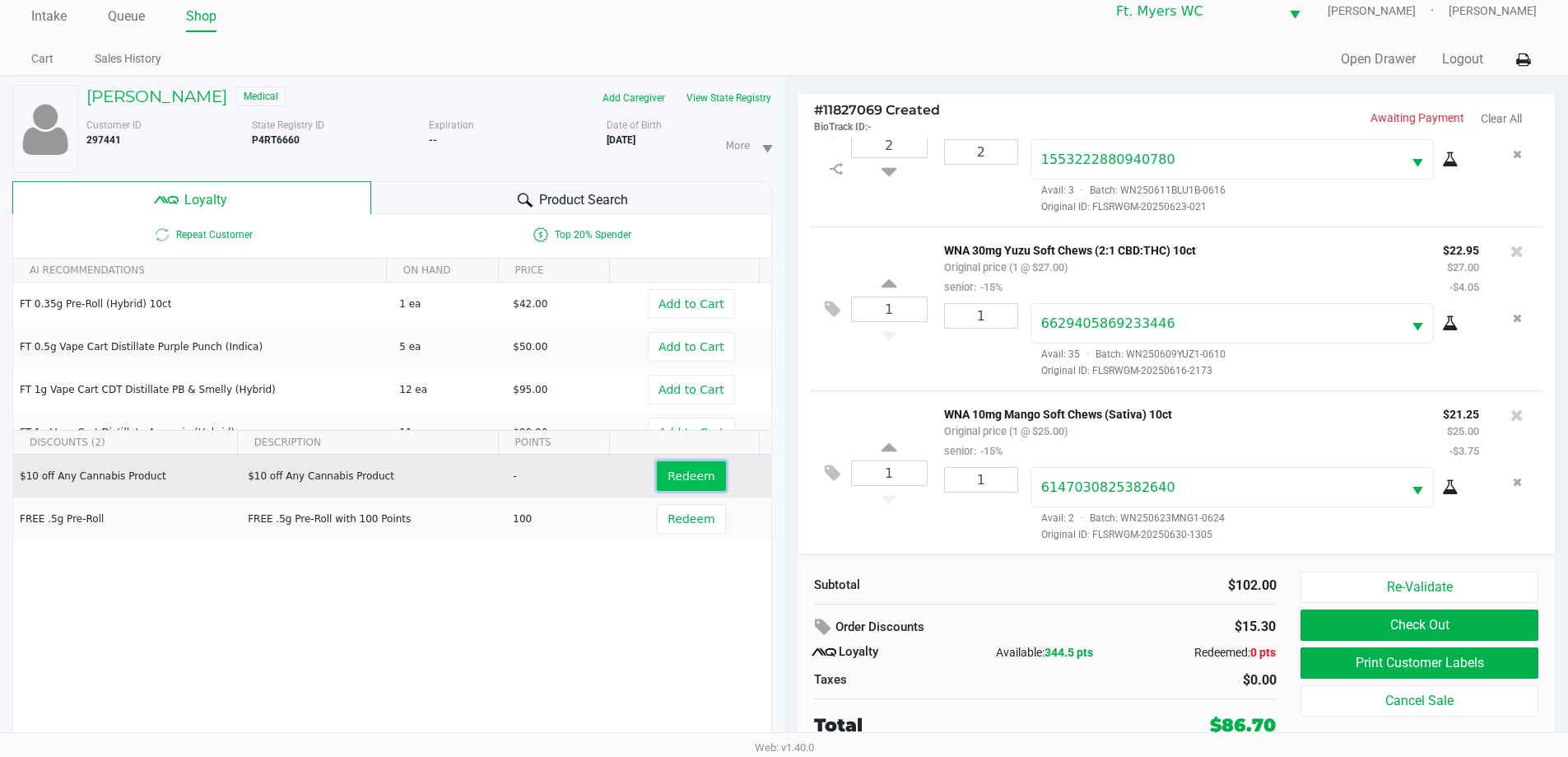
click at [667, 472] on span "Redeem" at bounding box center [690, 475] width 47 height 13
click at [789, 568] on div "Subtotal $102.00 Order Discounts $15.30 Loyalty Available: 344.5 pts Redeemed: …" at bounding box center [1176, 654] width 758 height 201
click at [789, 456] on button at bounding box center [836, 474] width 29 height 40
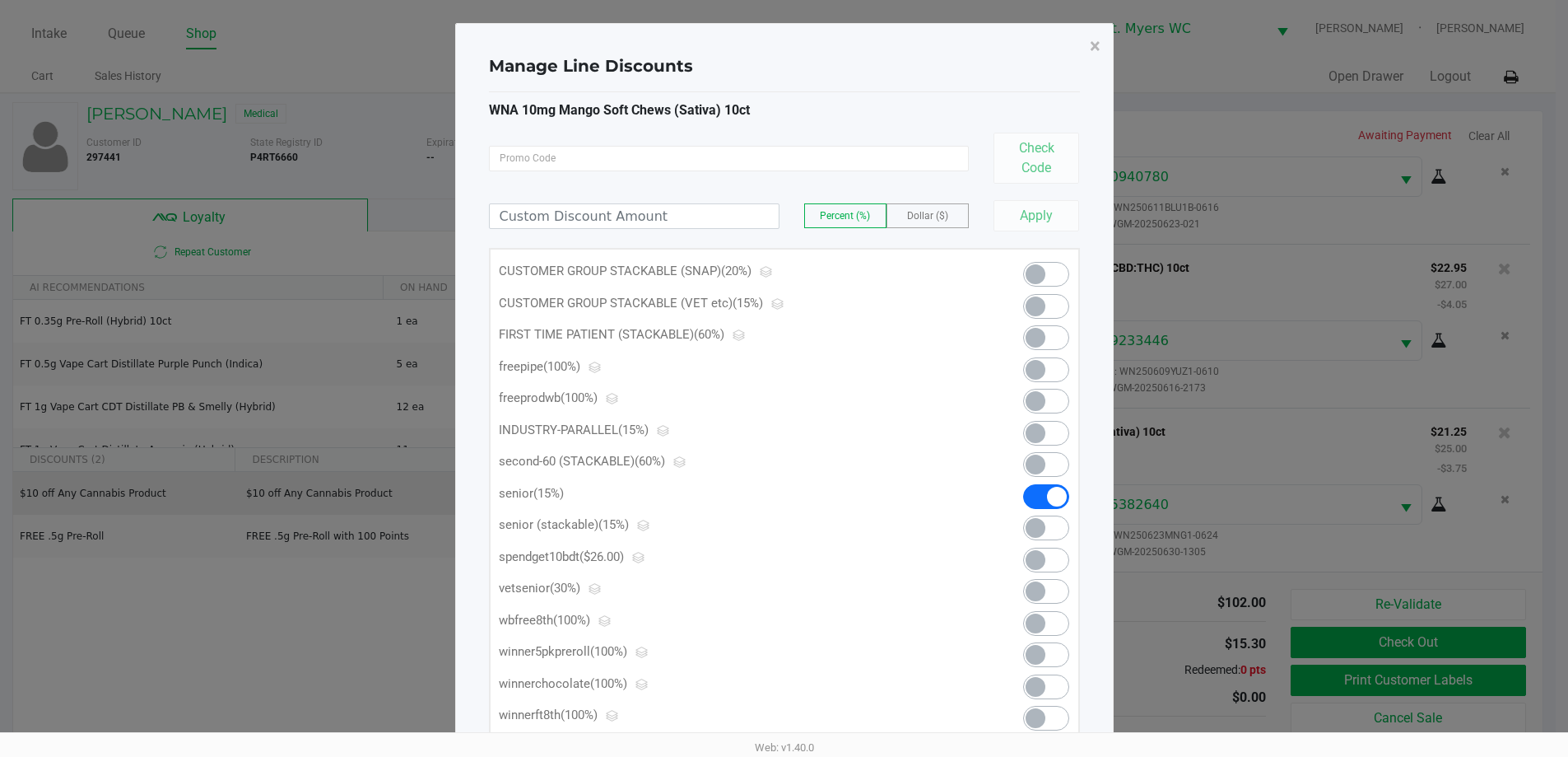
scroll to position [0, 0]
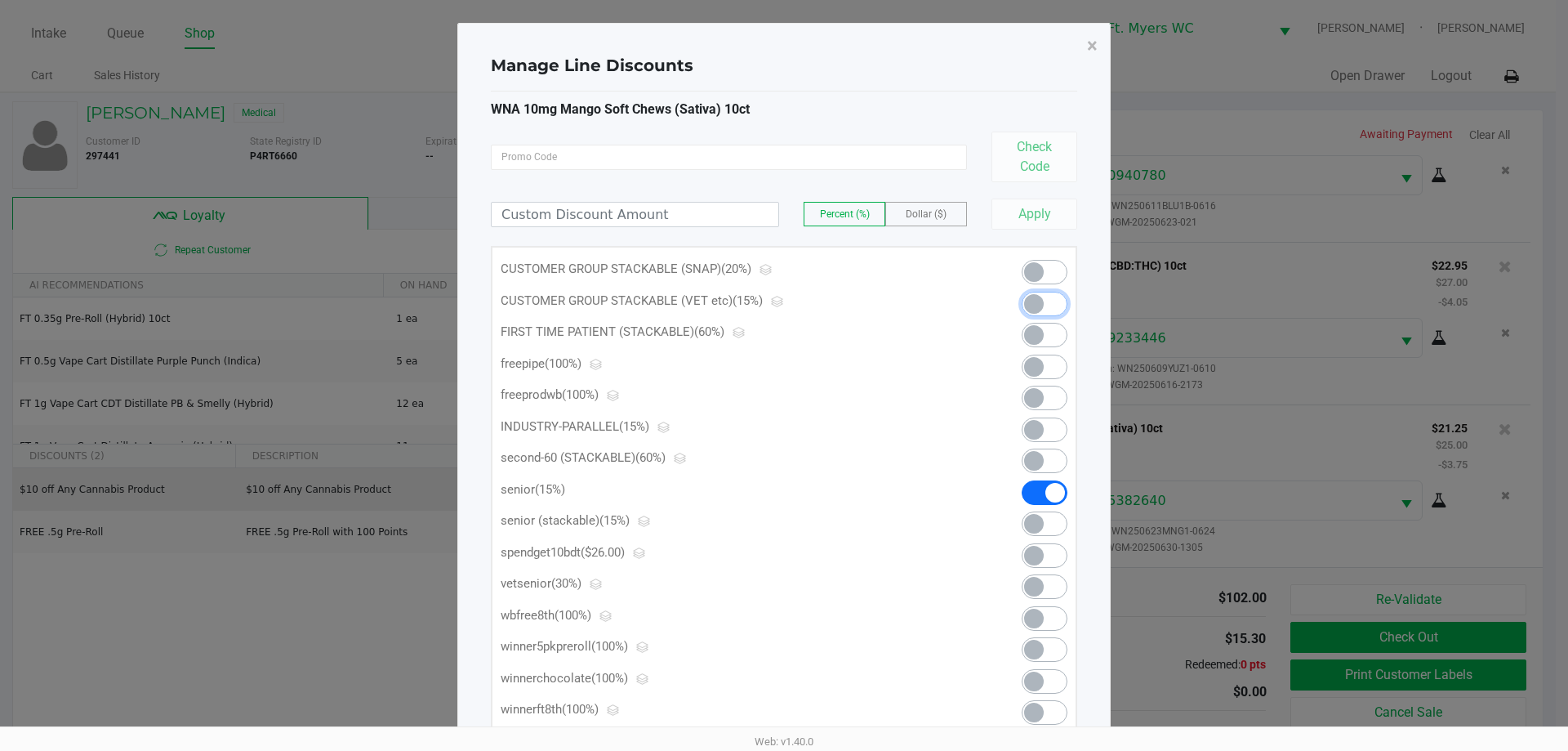
click at [783, 299] on span at bounding box center [1045, 304] width 46 height 25
click at [783, 36] on span "×" at bounding box center [1092, 46] width 11 height 23
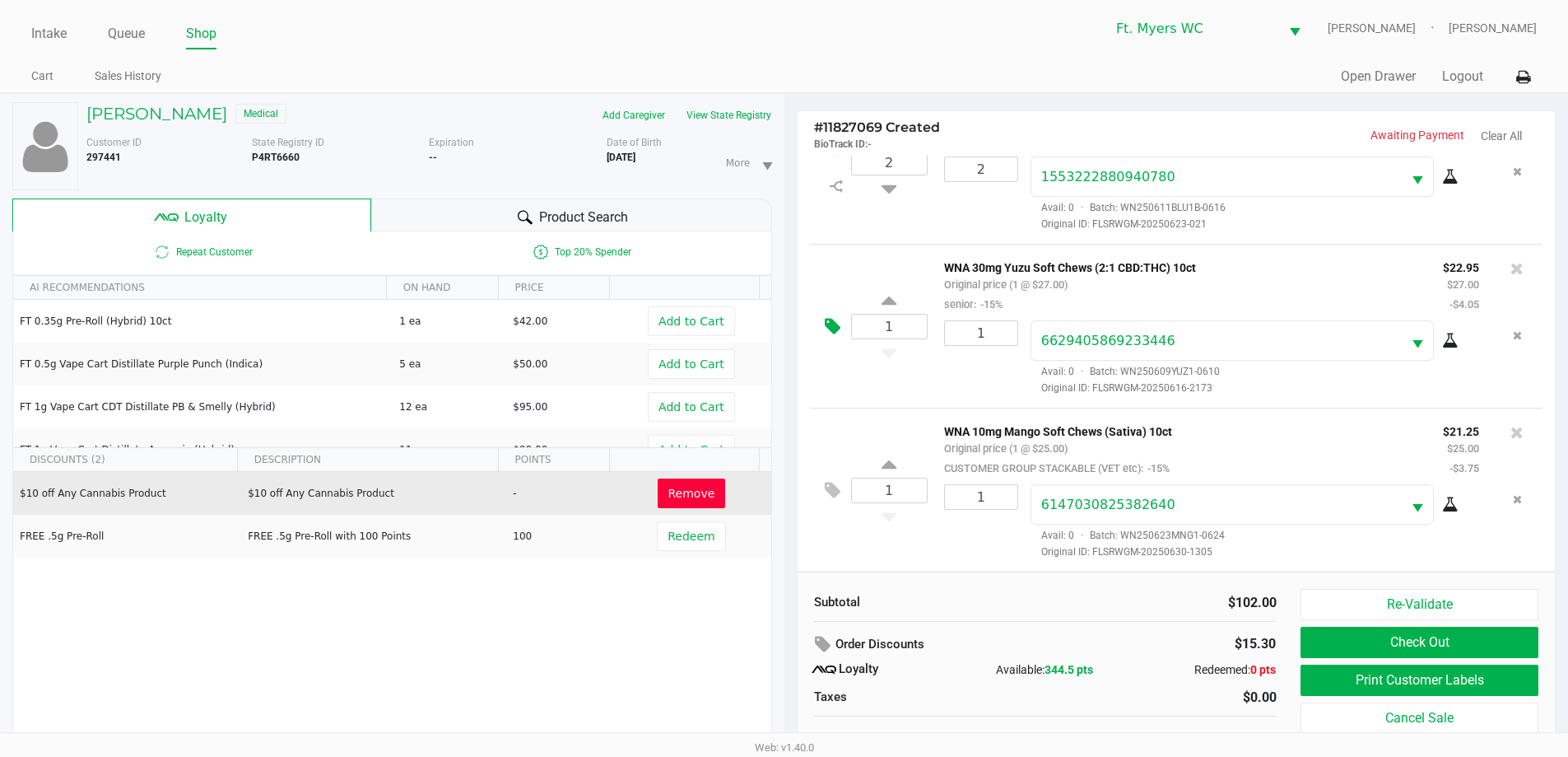
click at [789, 322] on button at bounding box center [836, 327] width 29 height 40
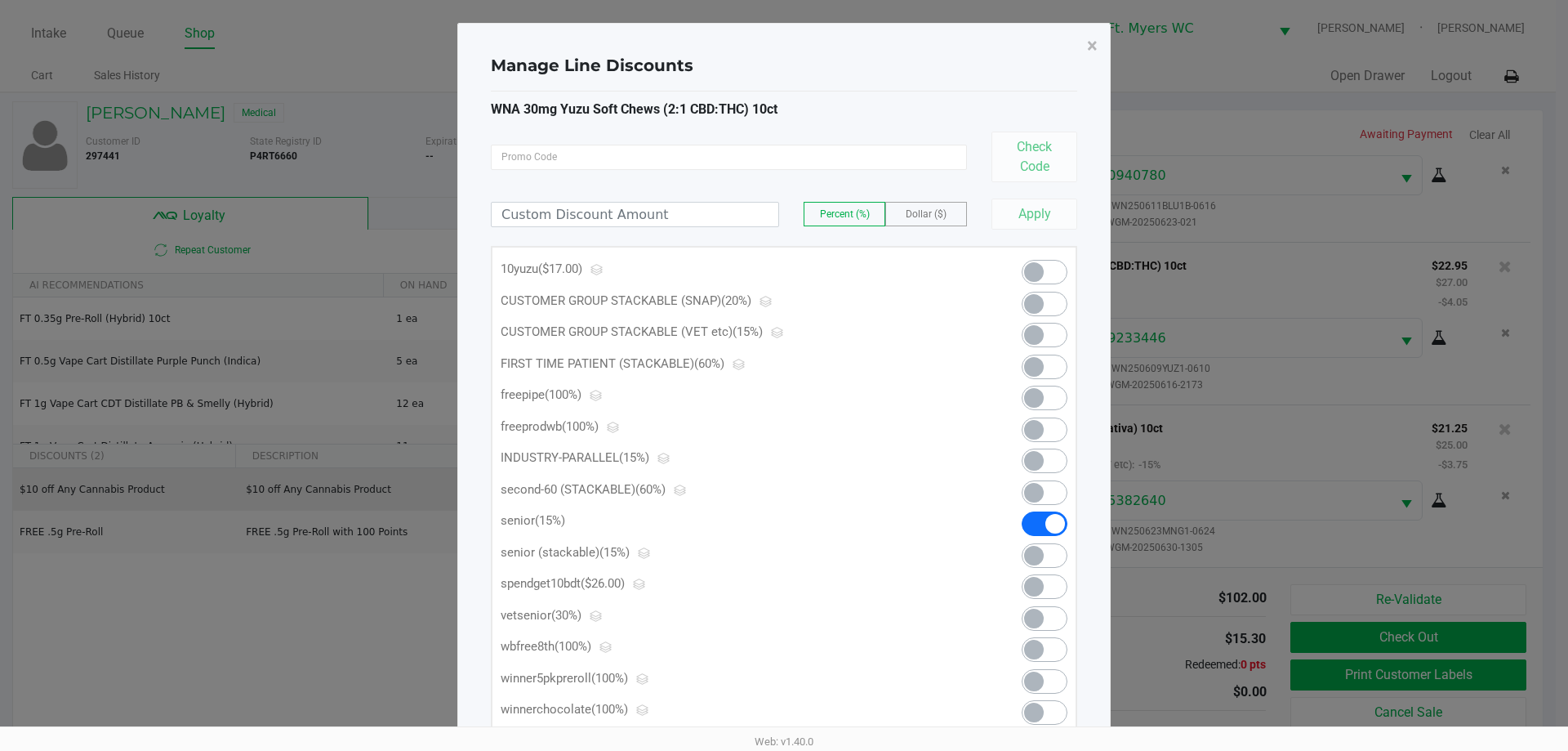
click at [783, 333] on span at bounding box center [1045, 335] width 46 height 25
click at [783, 41] on button "×" at bounding box center [1092, 46] width 37 height 46
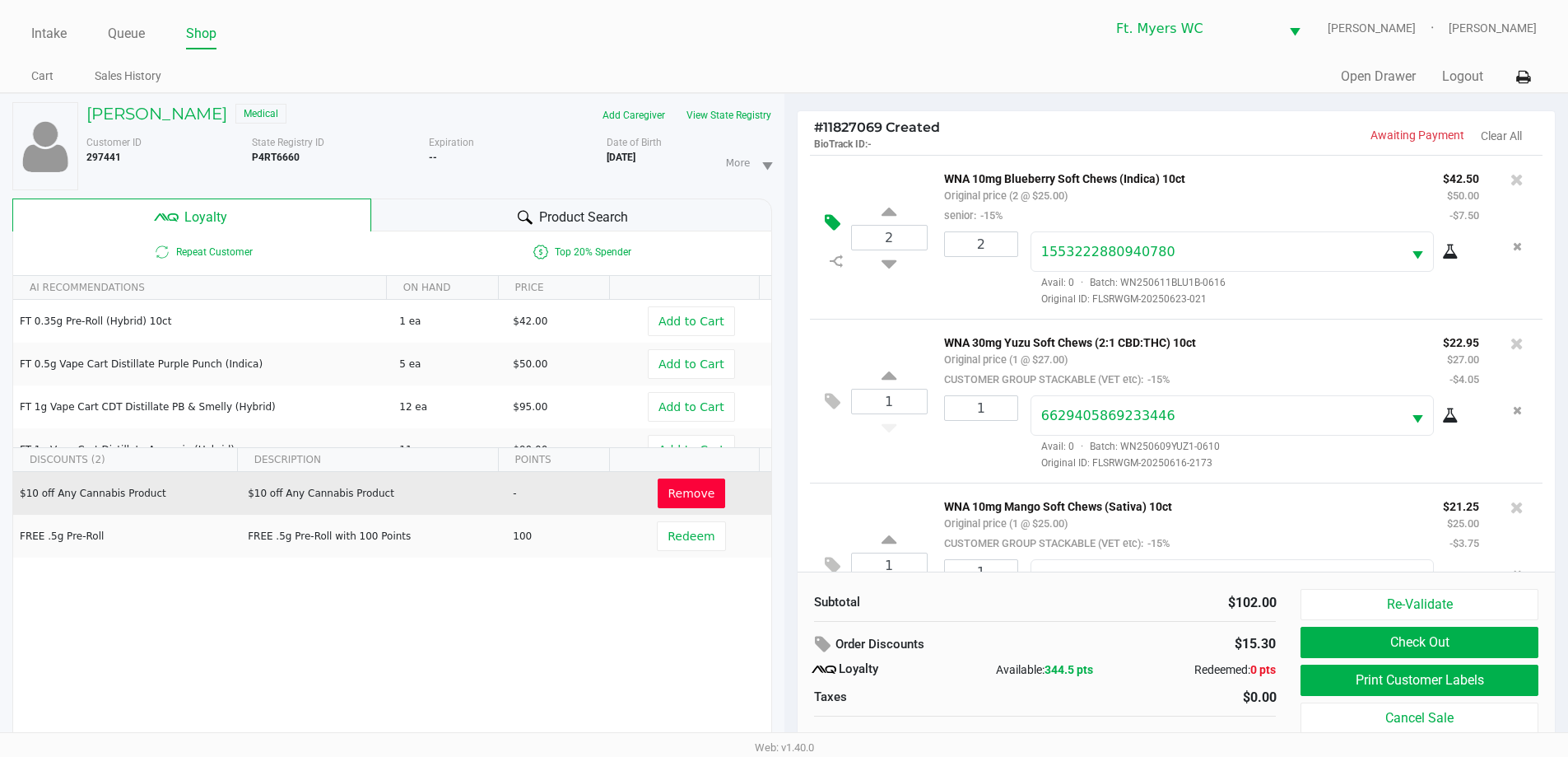
click at [789, 221] on icon at bounding box center [833, 222] width 16 height 19
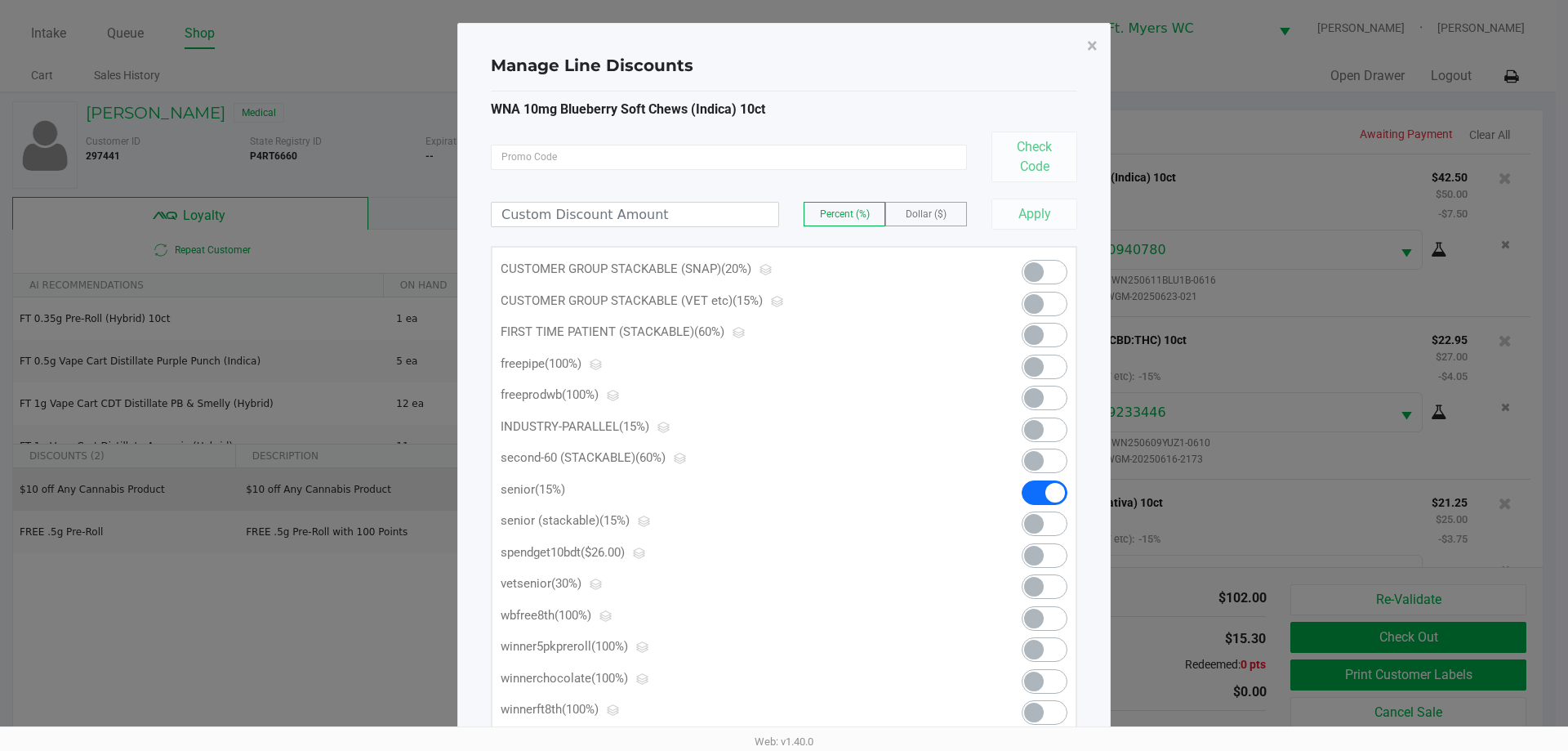
click at [783, 320] on div at bounding box center [1030, 307] width 99 height 32
click at [783, 304] on span at bounding box center [1045, 304] width 46 height 25
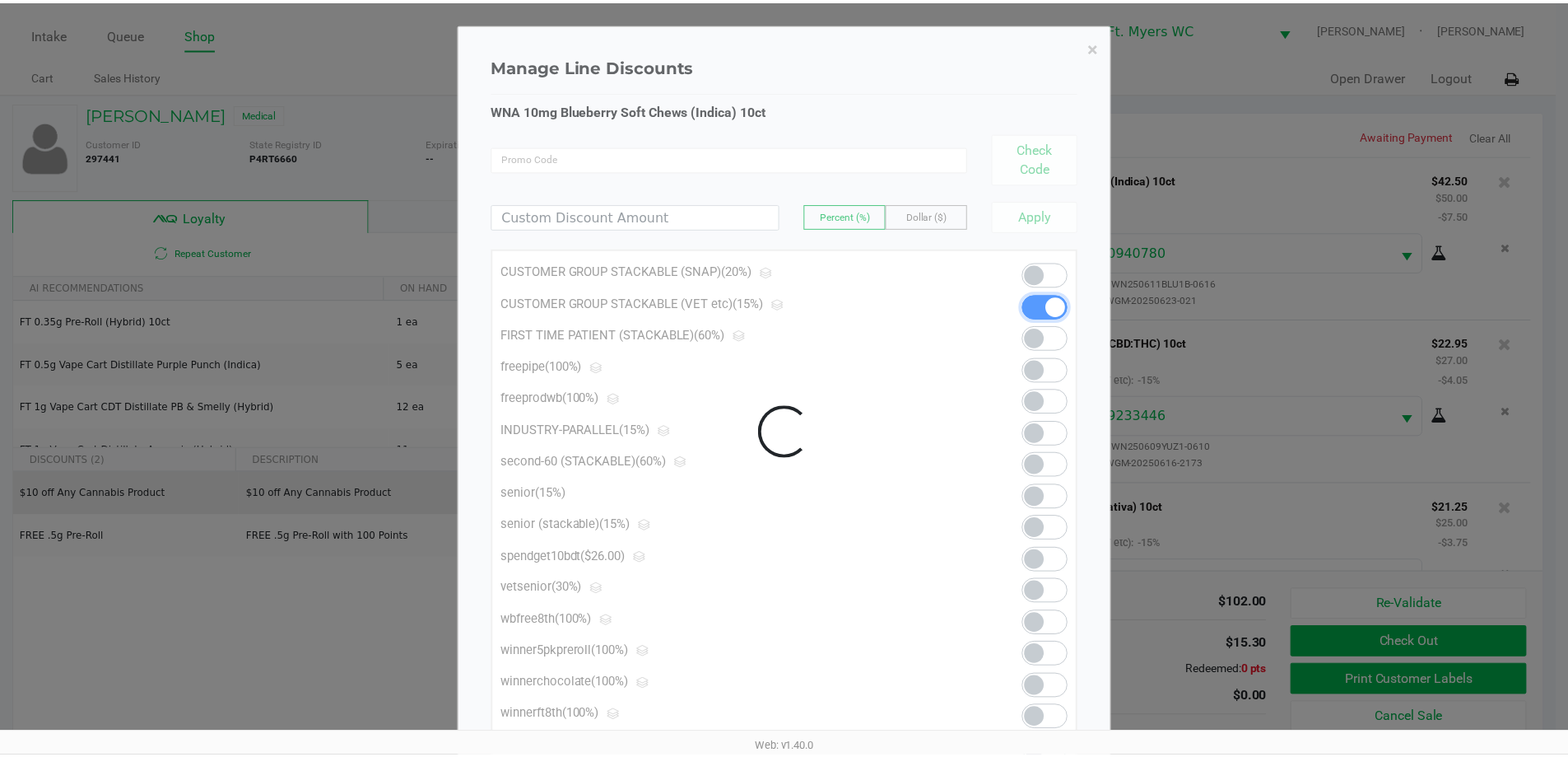
scroll to position [77, 0]
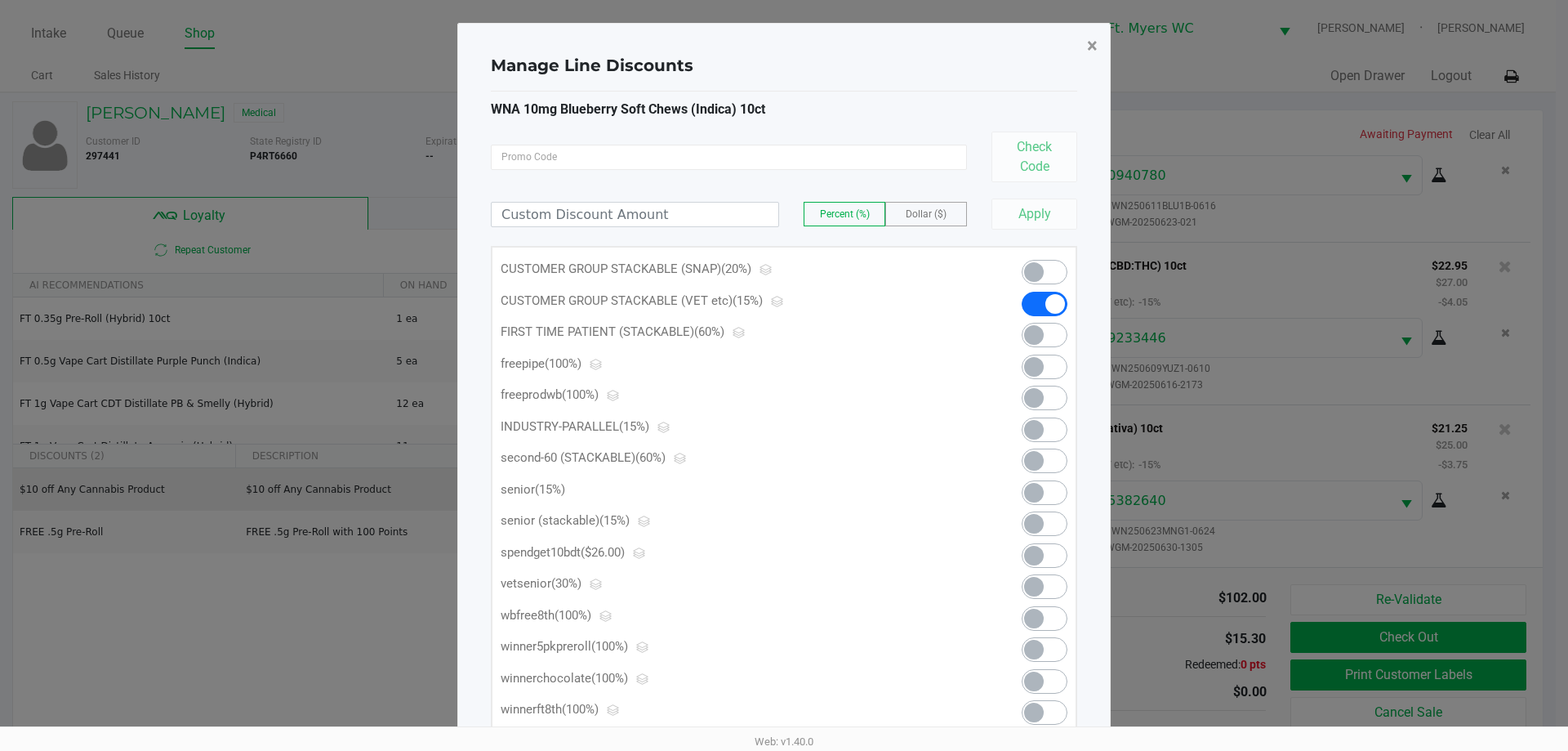
click at [783, 39] on span "×" at bounding box center [1092, 46] width 11 height 23
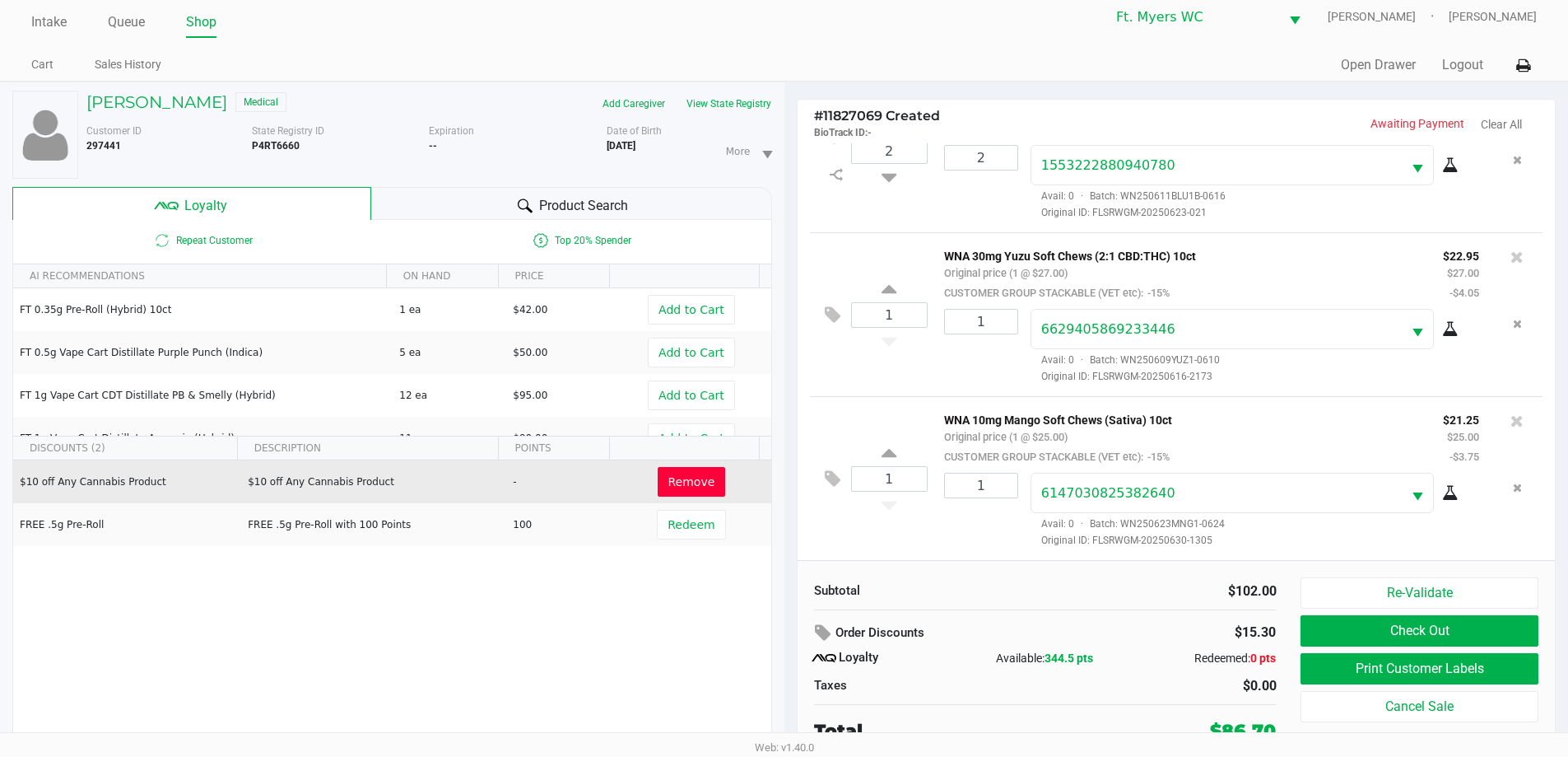
scroll to position [18, 0]
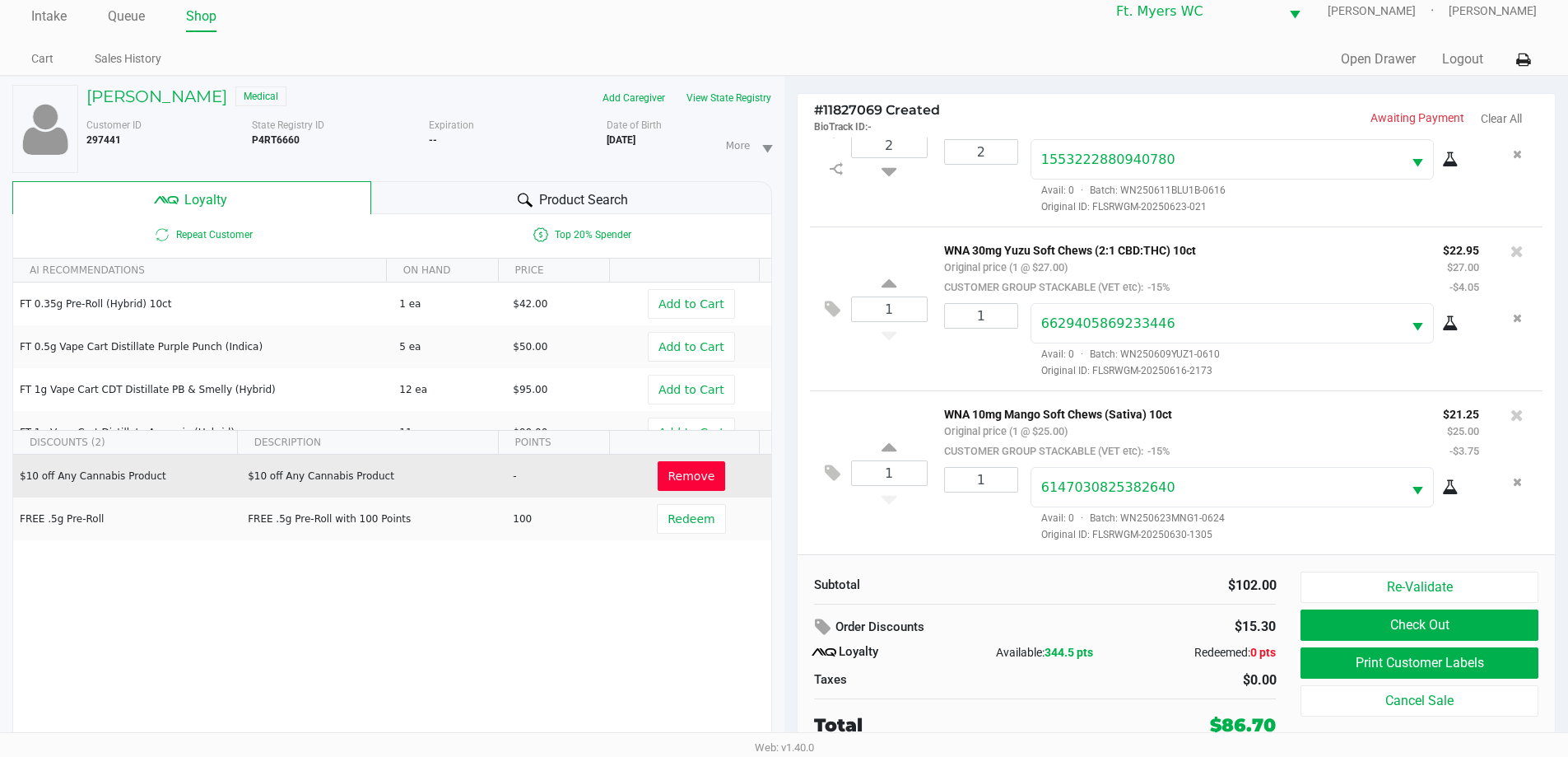
click at [789, 592] on div "Subtotal" at bounding box center [923, 584] width 219 height 19
click at [680, 480] on span "Remove" at bounding box center [691, 475] width 47 height 13
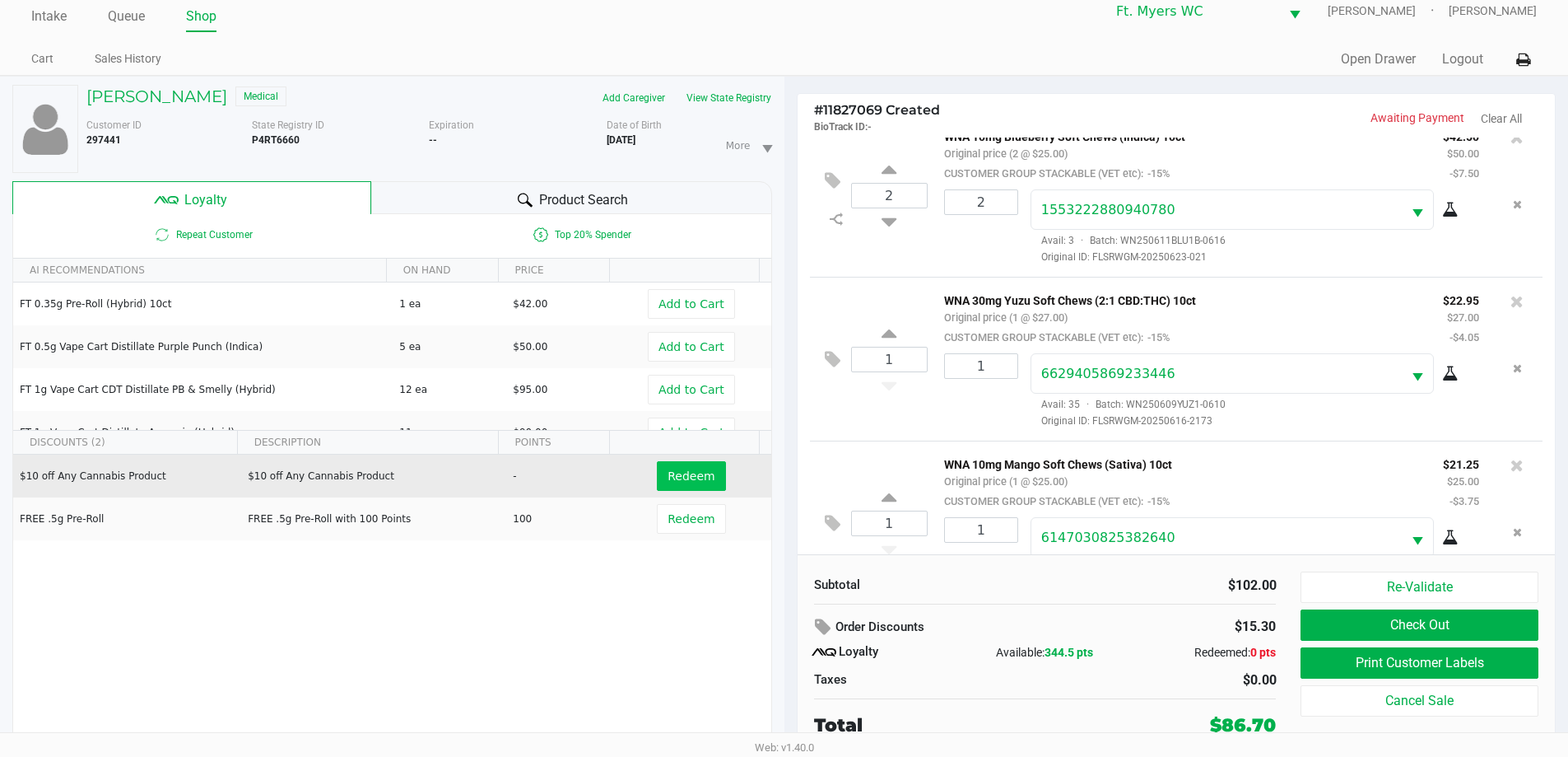
scroll to position [0, 0]
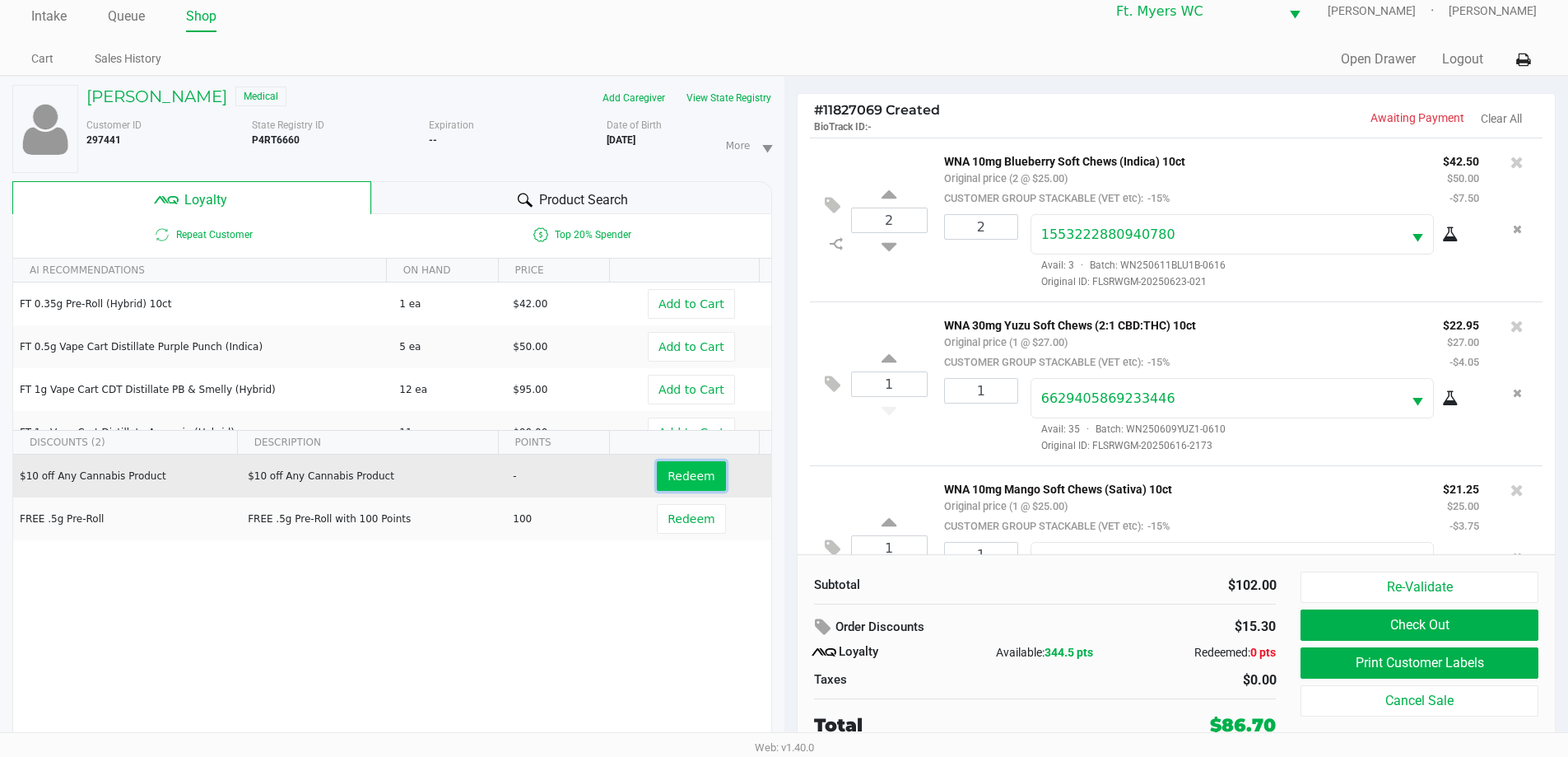
click at [690, 478] on span "Redeem" at bounding box center [690, 475] width 47 height 13
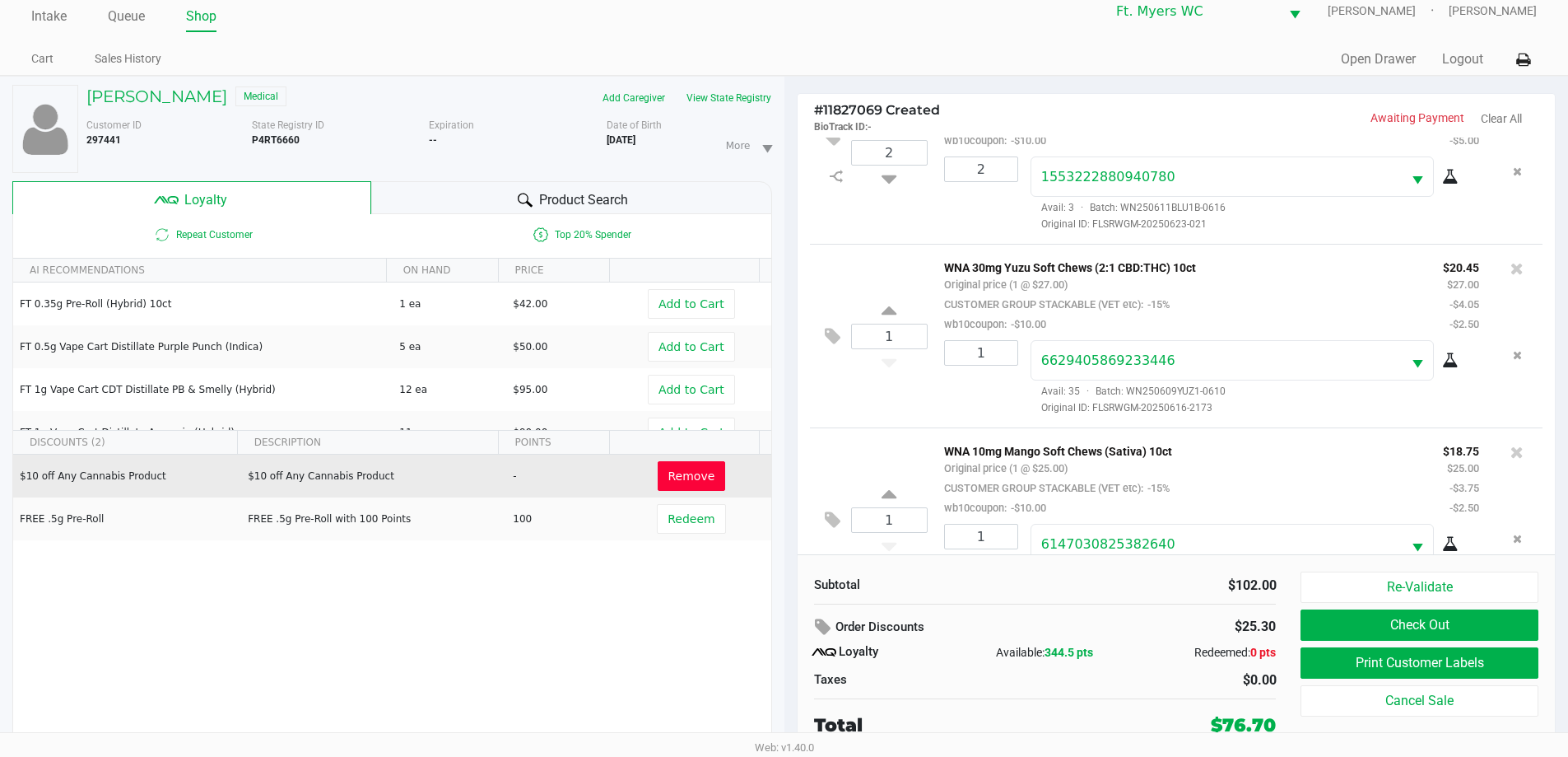
scroll to position [136, 0]
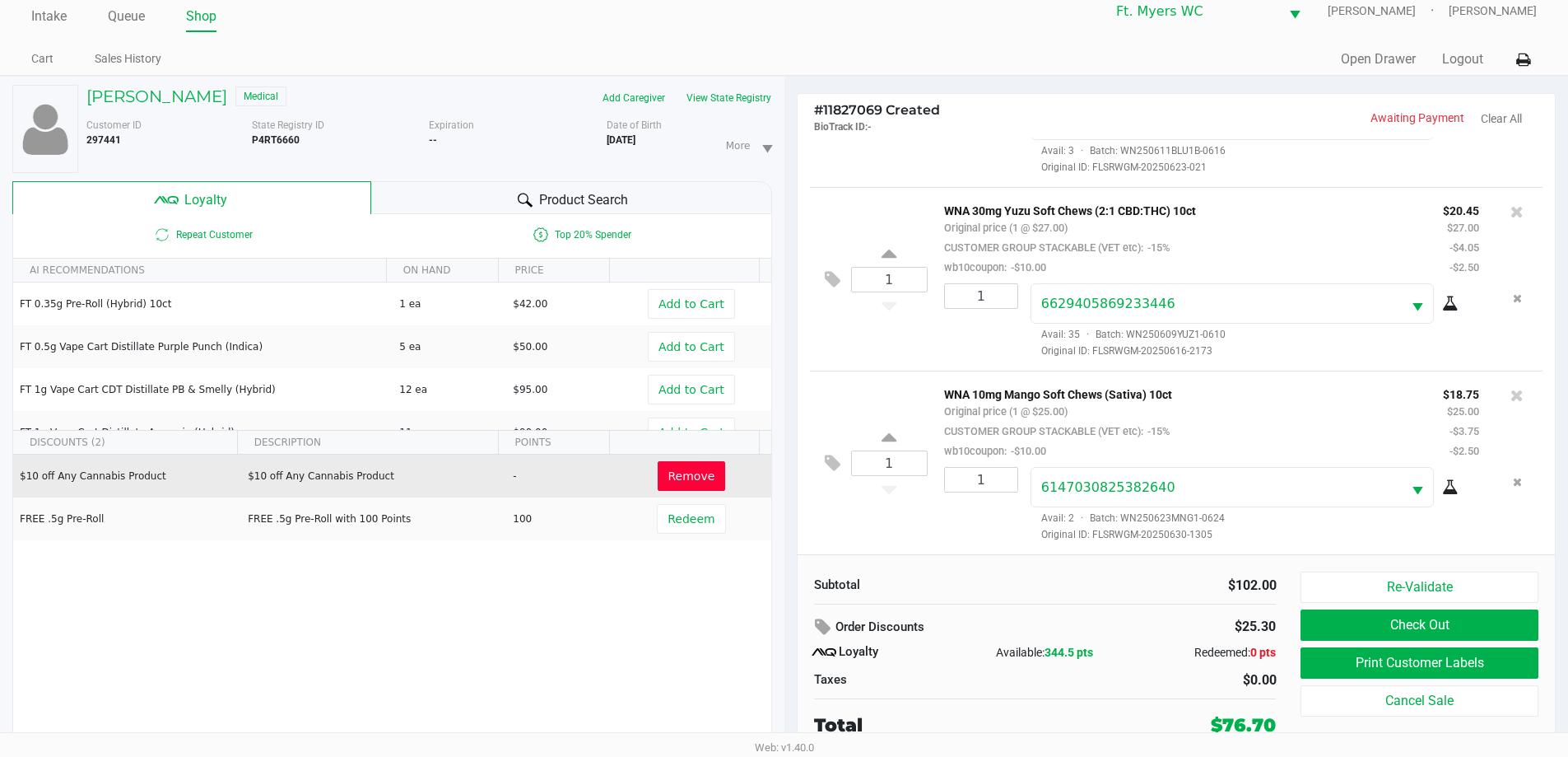
click at [789, 638] on div "$25.30" at bounding box center [1206, 627] width 137 height 28
click at [789, 625] on button "Check Out" at bounding box center [1419, 624] width 237 height 31
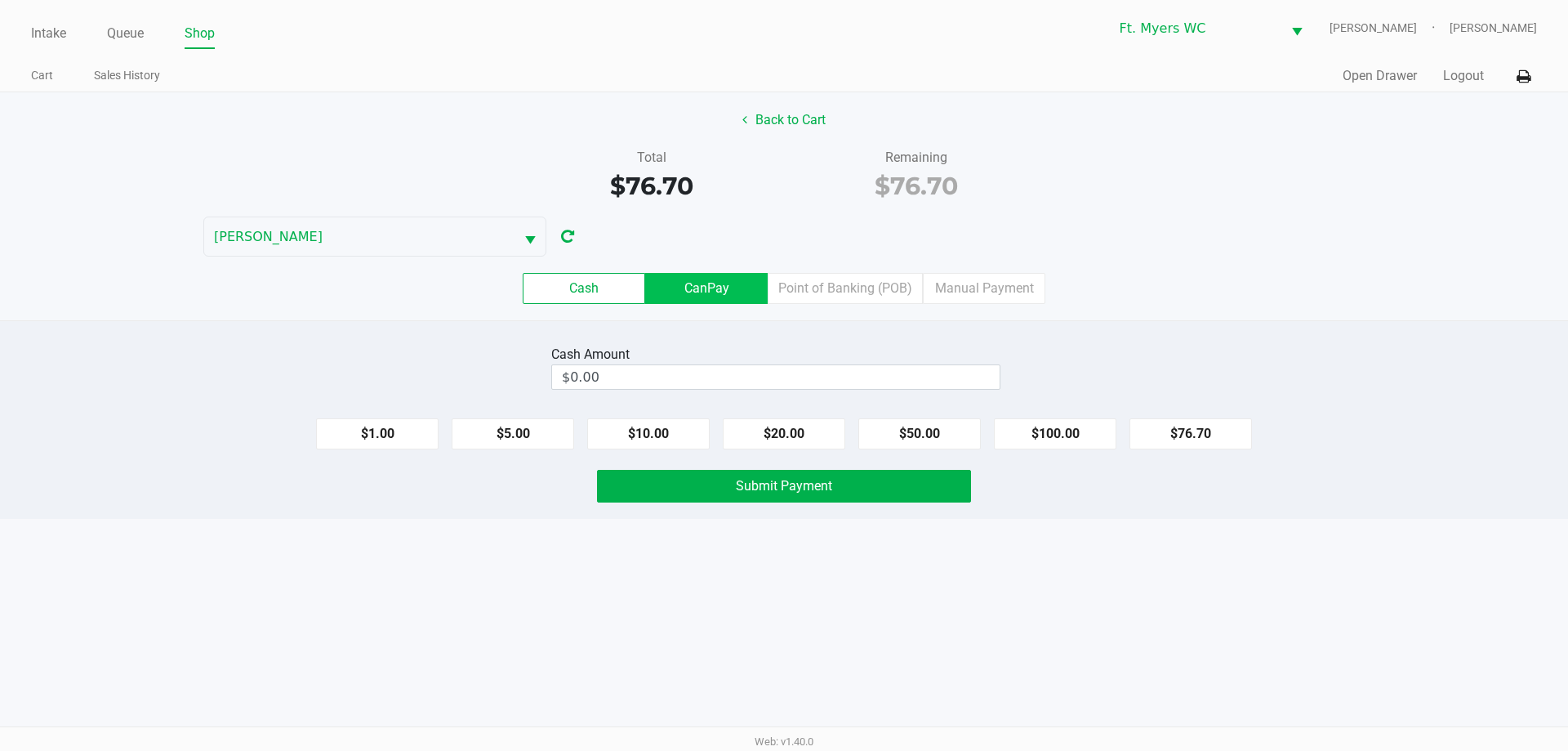
click at [709, 281] on label "CanPay" at bounding box center [707, 288] width 123 height 31
click at [0, 0] on 2 "CanPay" at bounding box center [0, 0] width 0 height 0
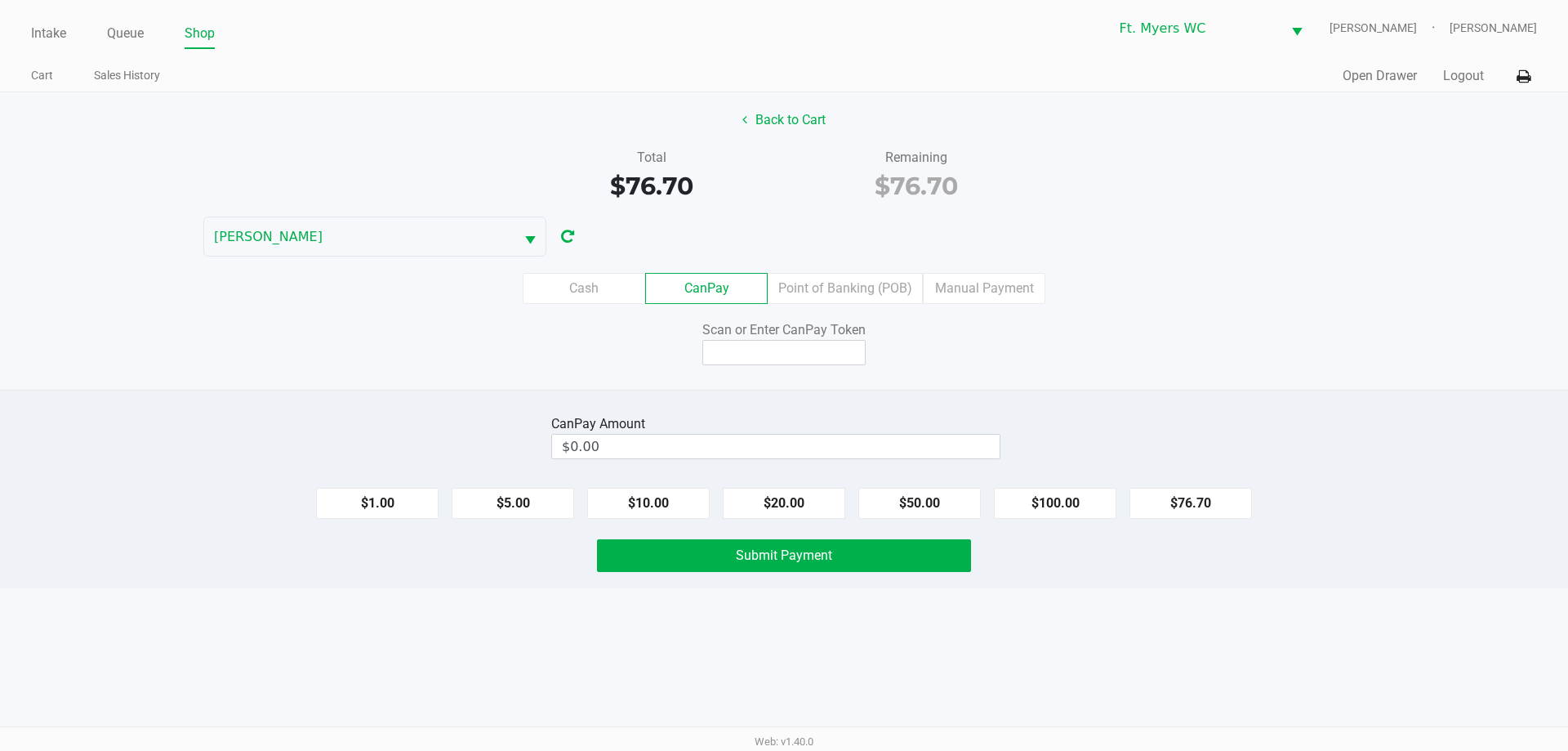
click at [783, 517] on div "$1.00 $5.00 $10.00 $20.00 $50.00 $100.00 $76.70" at bounding box center [784, 496] width 1568 height 44
click at [783, 504] on button "$76.70" at bounding box center [1190, 502] width 123 height 31
type input "$76.70"
click at [783, 357] on input at bounding box center [784, 352] width 163 height 25
type input "Q8799050Q"
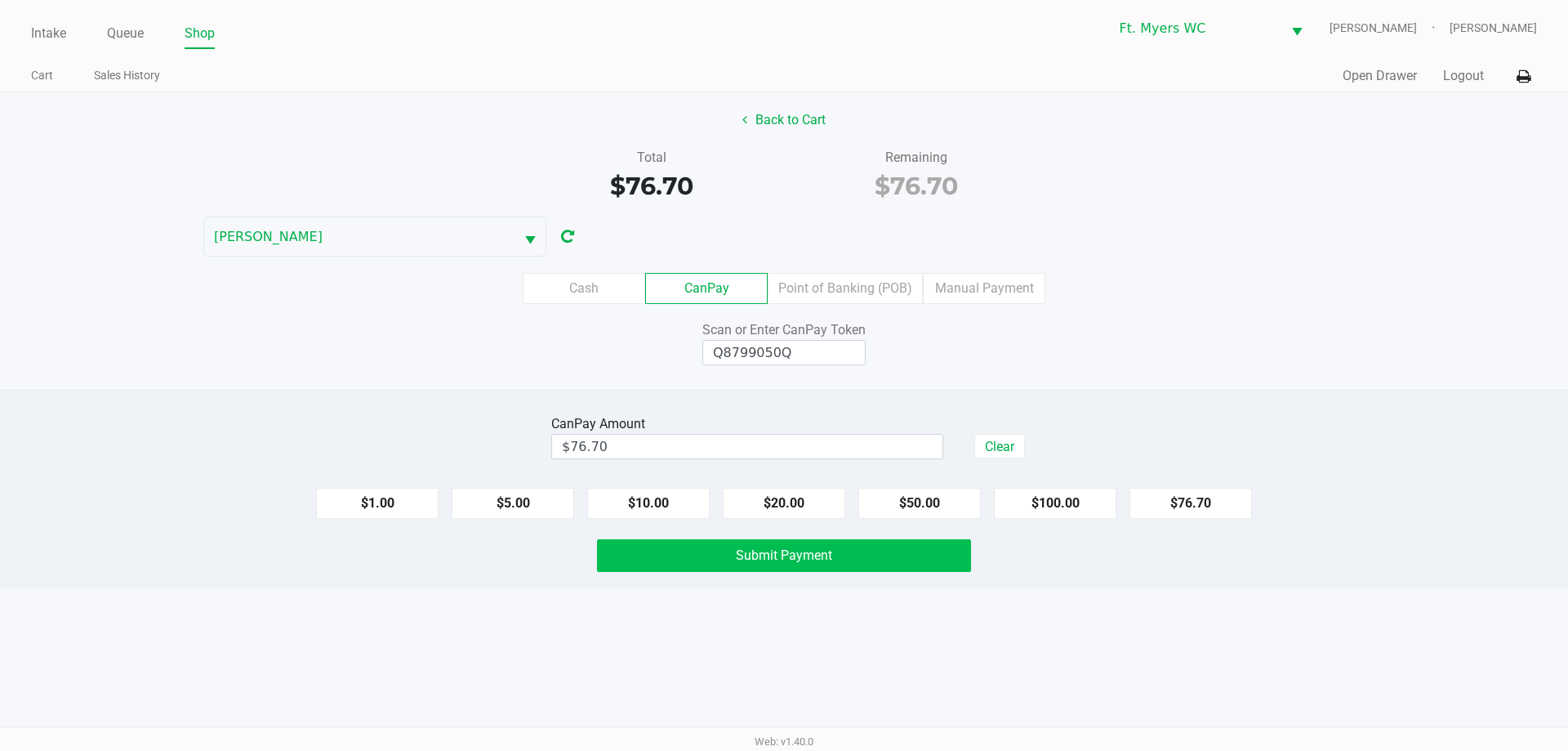
click at [783, 547] on span "Submit Payment" at bounding box center [784, 555] width 97 height 16
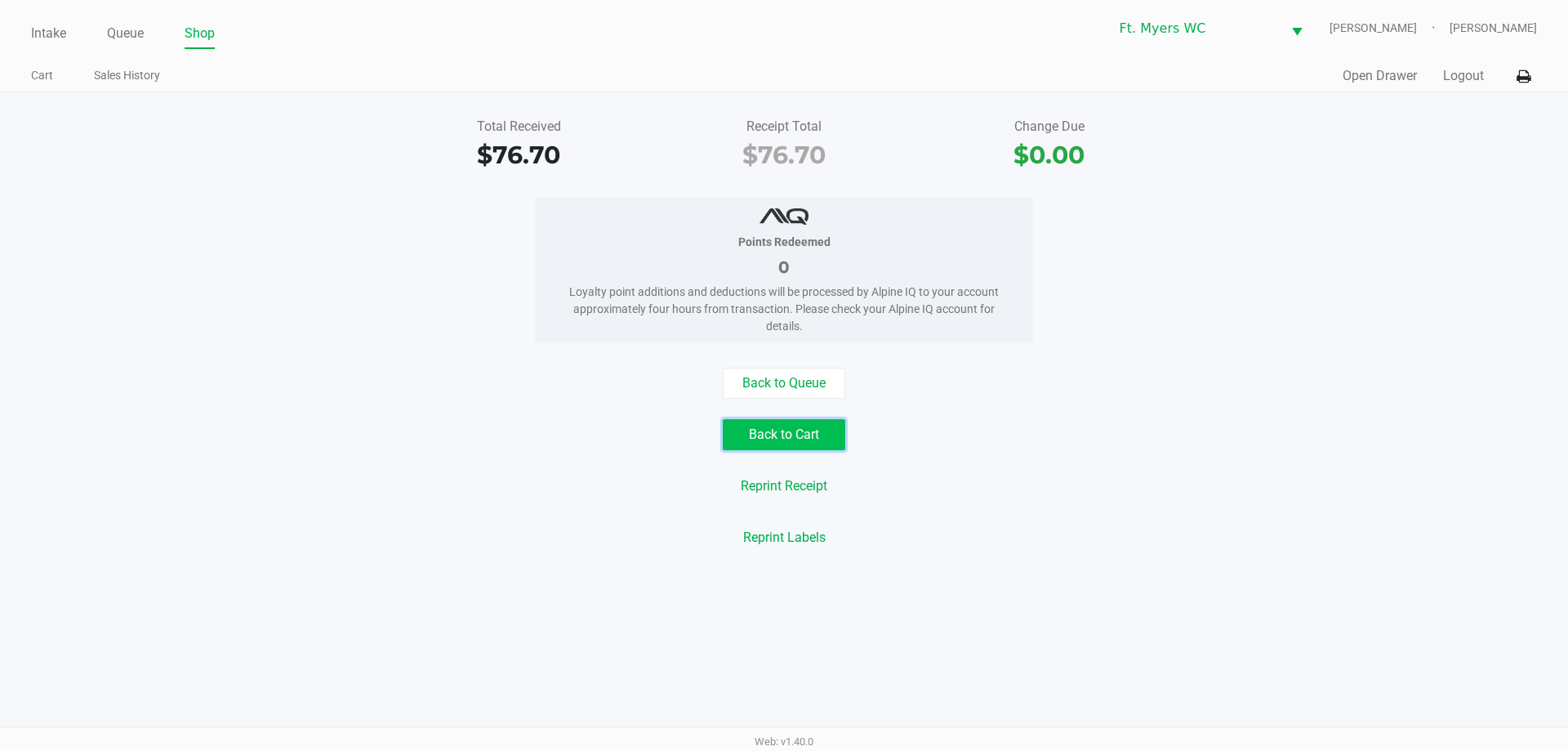
click at [783, 422] on button "Back to Cart" at bounding box center [784, 434] width 123 height 31
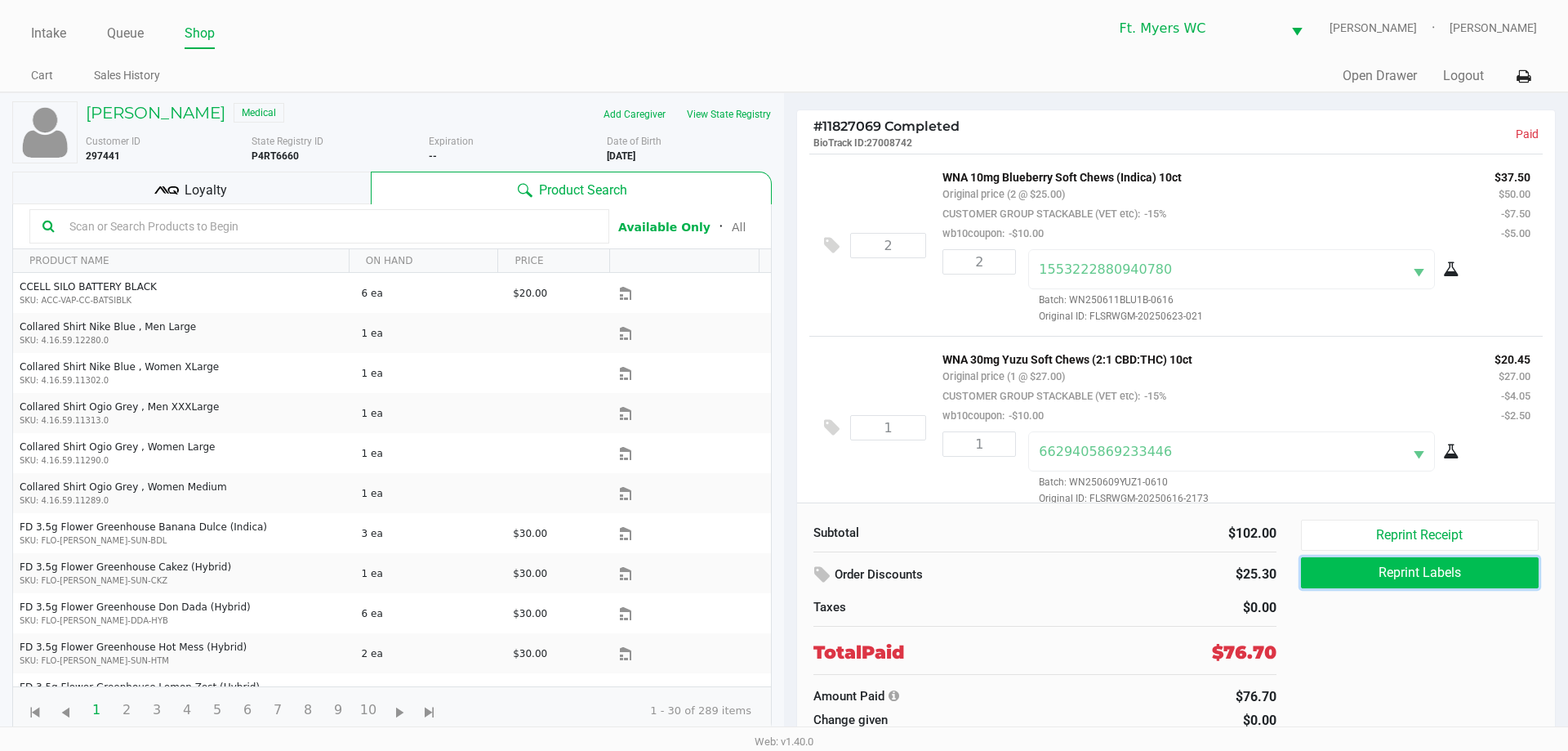
click at [783, 570] on button "Reprint Labels" at bounding box center [1420, 572] width 238 height 31
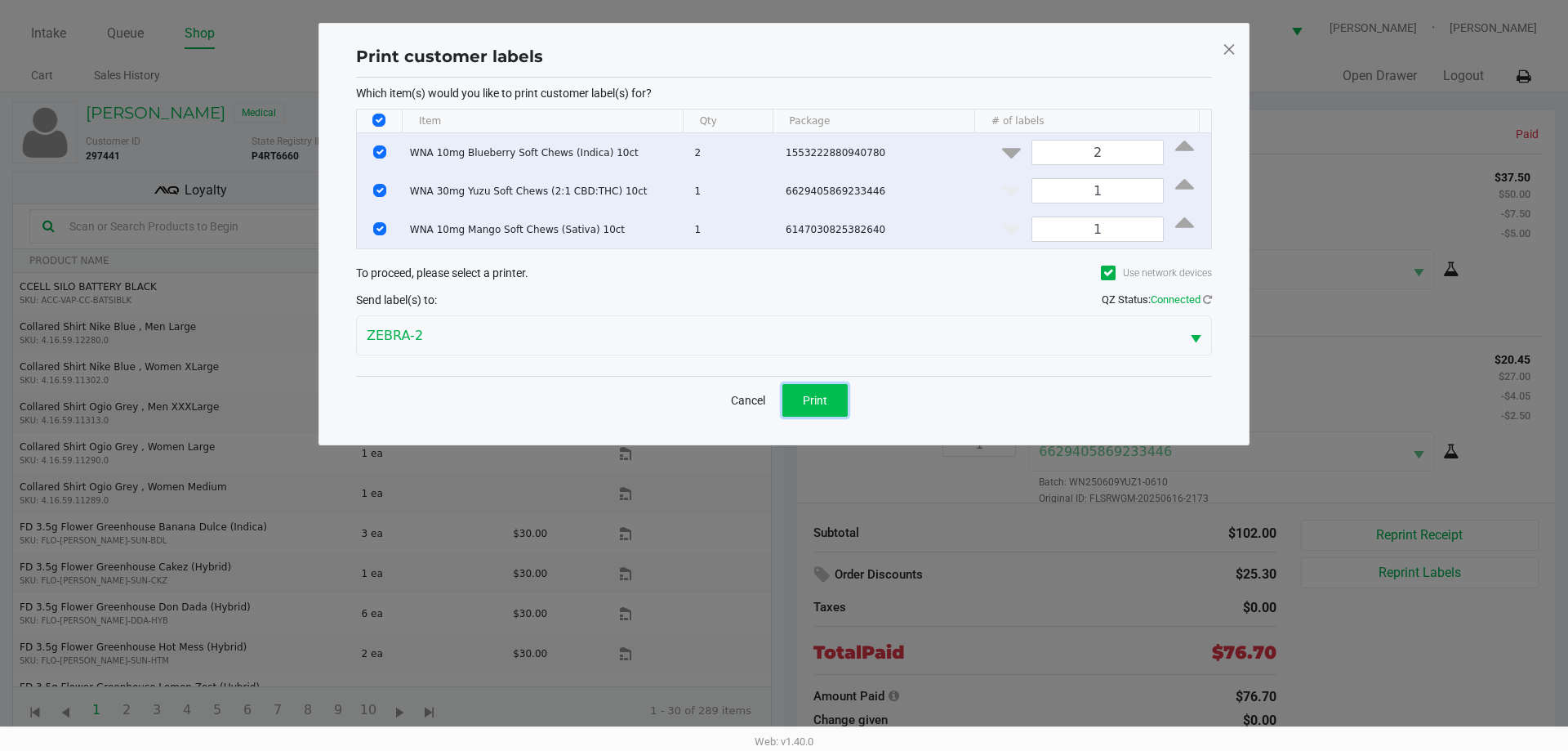
click at [783, 401] on span "Print" at bounding box center [815, 400] width 25 height 13
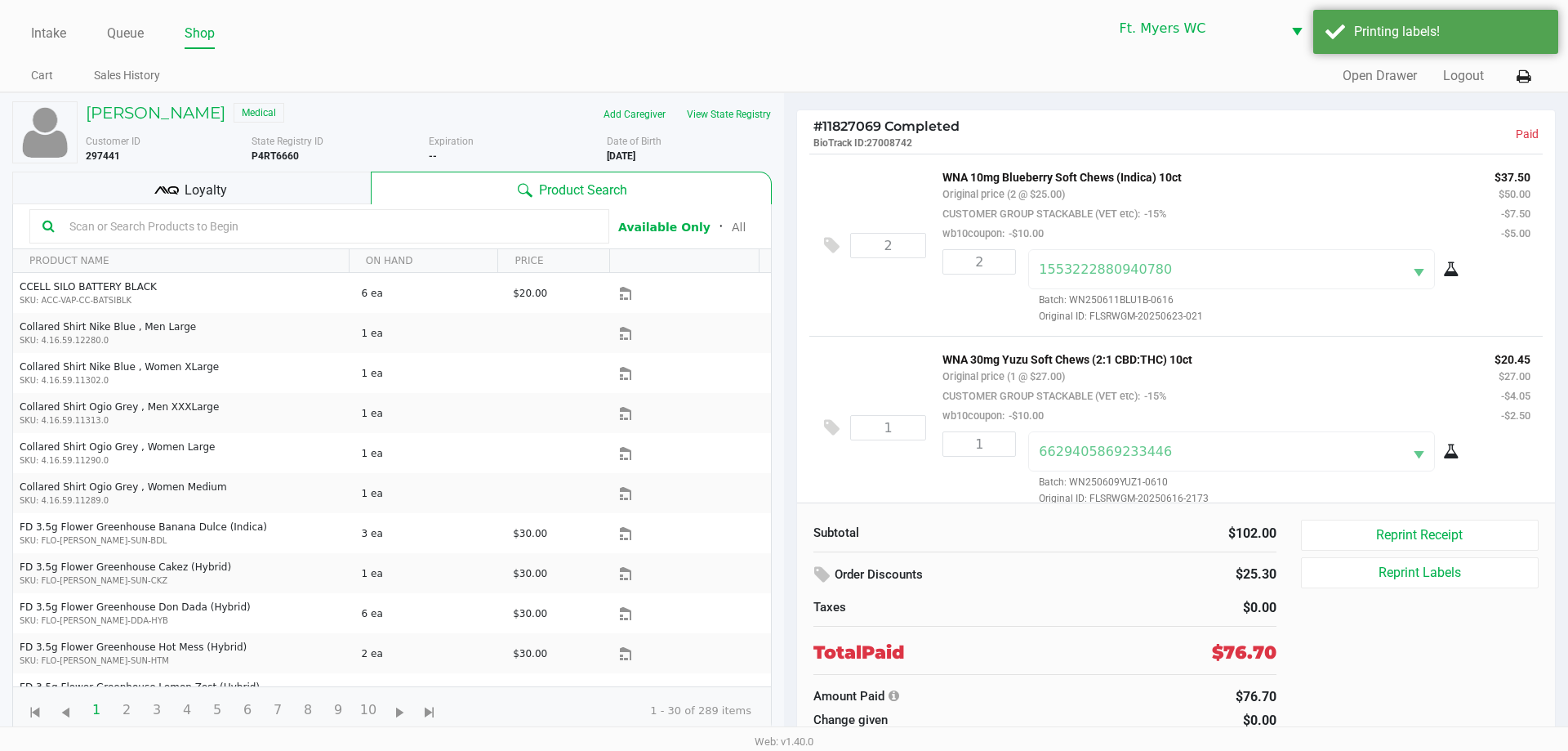
click at [783, 470] on div "1 WNA 30mg Yuzu Soft Chews (2:1 CBD:THC) 10ct Original price (1 @ $27.00) CUSTO…" at bounding box center [1176, 426] width 733 height 182
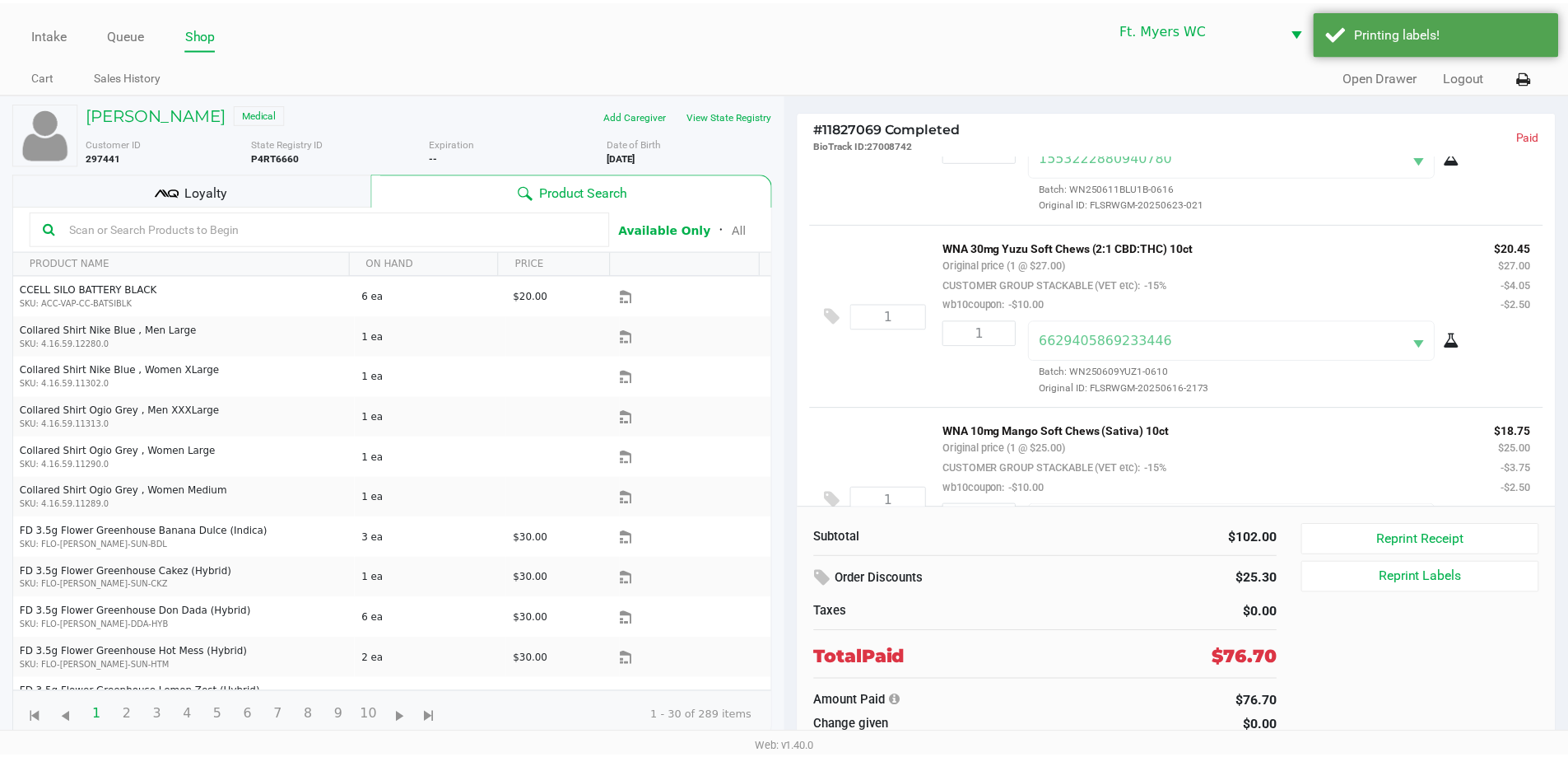
scroll to position [202, 0]
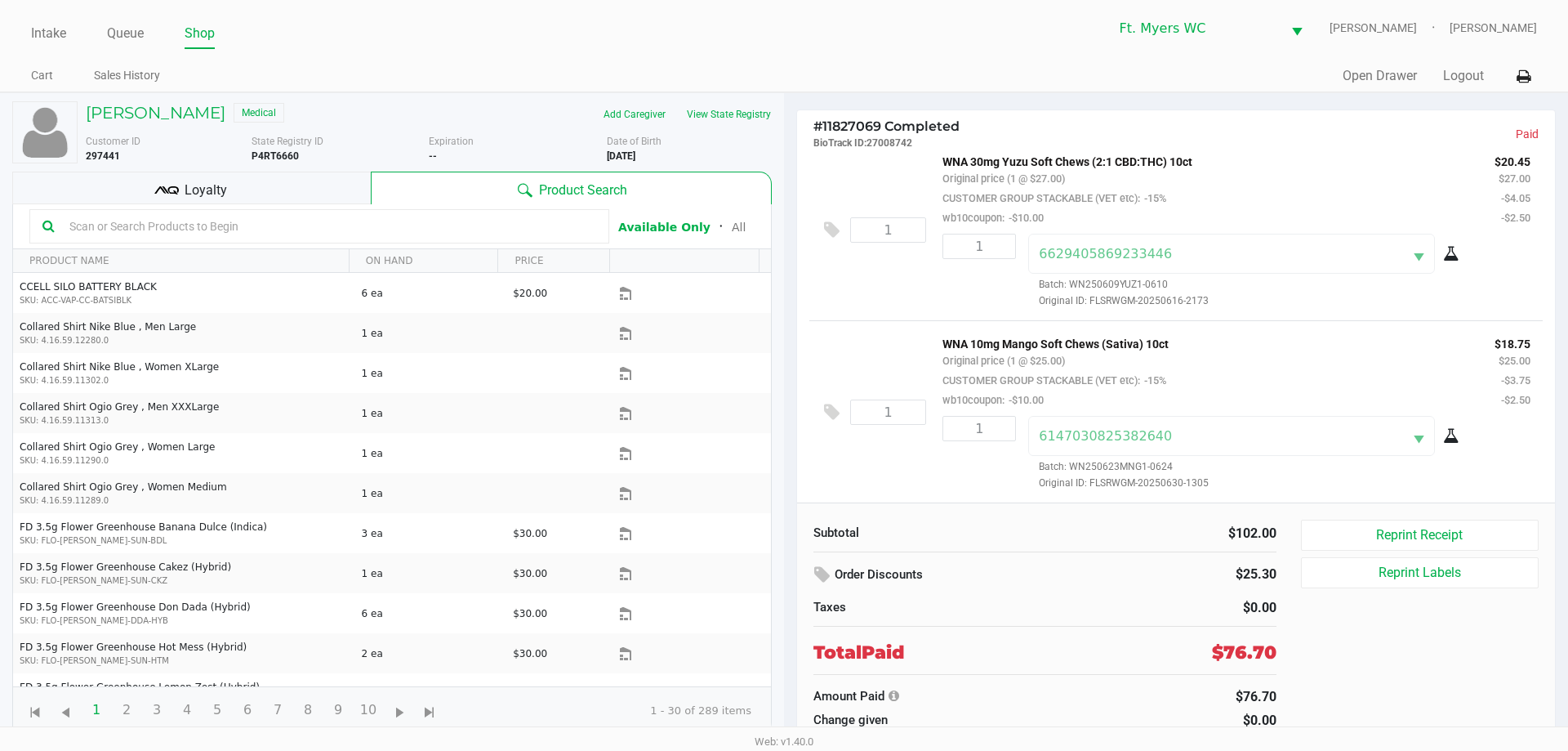
click at [783, 527] on div "$102.00" at bounding box center [1168, 533] width 219 height 19
click at [45, 41] on link "Intake" at bounding box center [48, 33] width 35 height 23
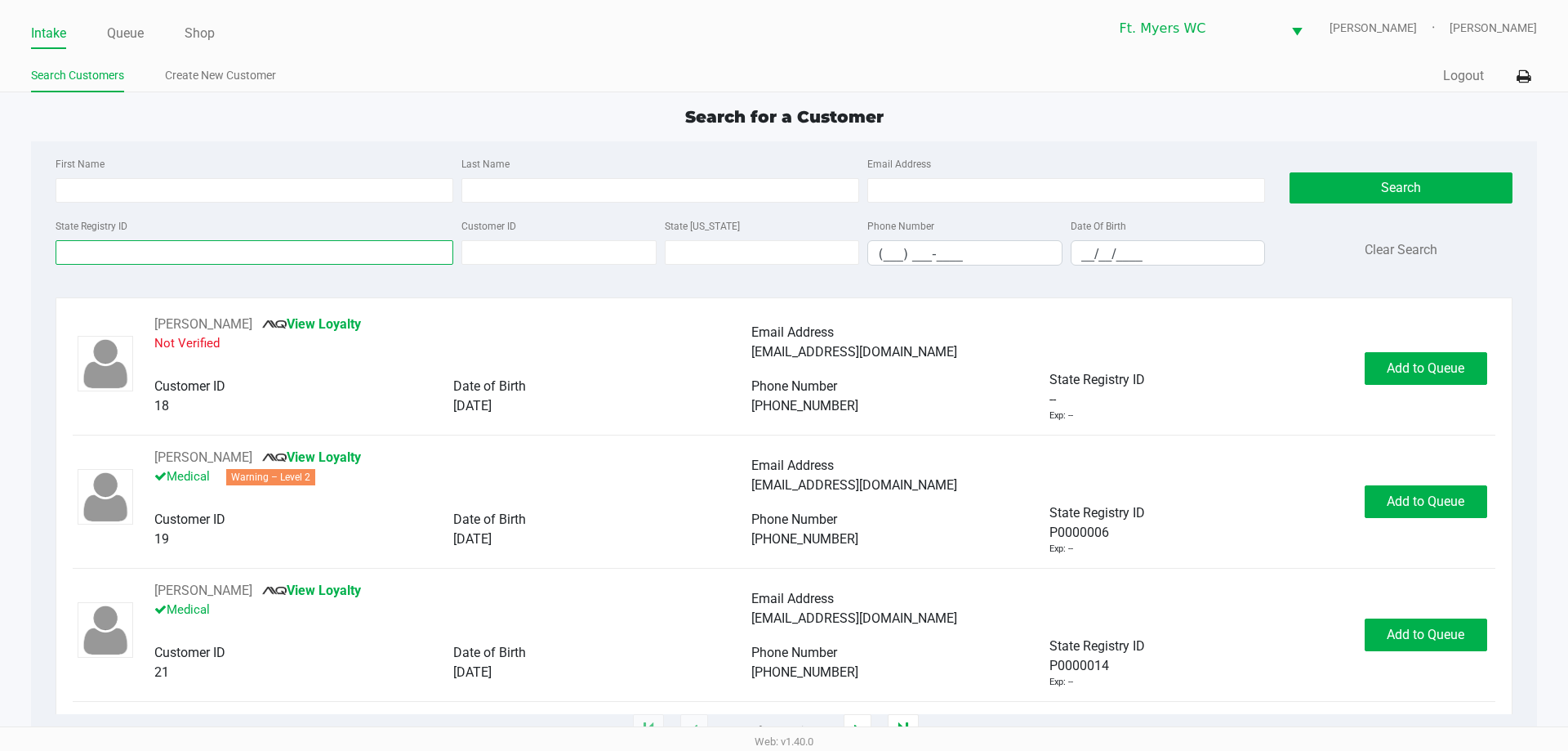
click at [313, 262] on input "State Registry ID" at bounding box center [254, 252] width 398 height 25
paste input "P1HT0127"
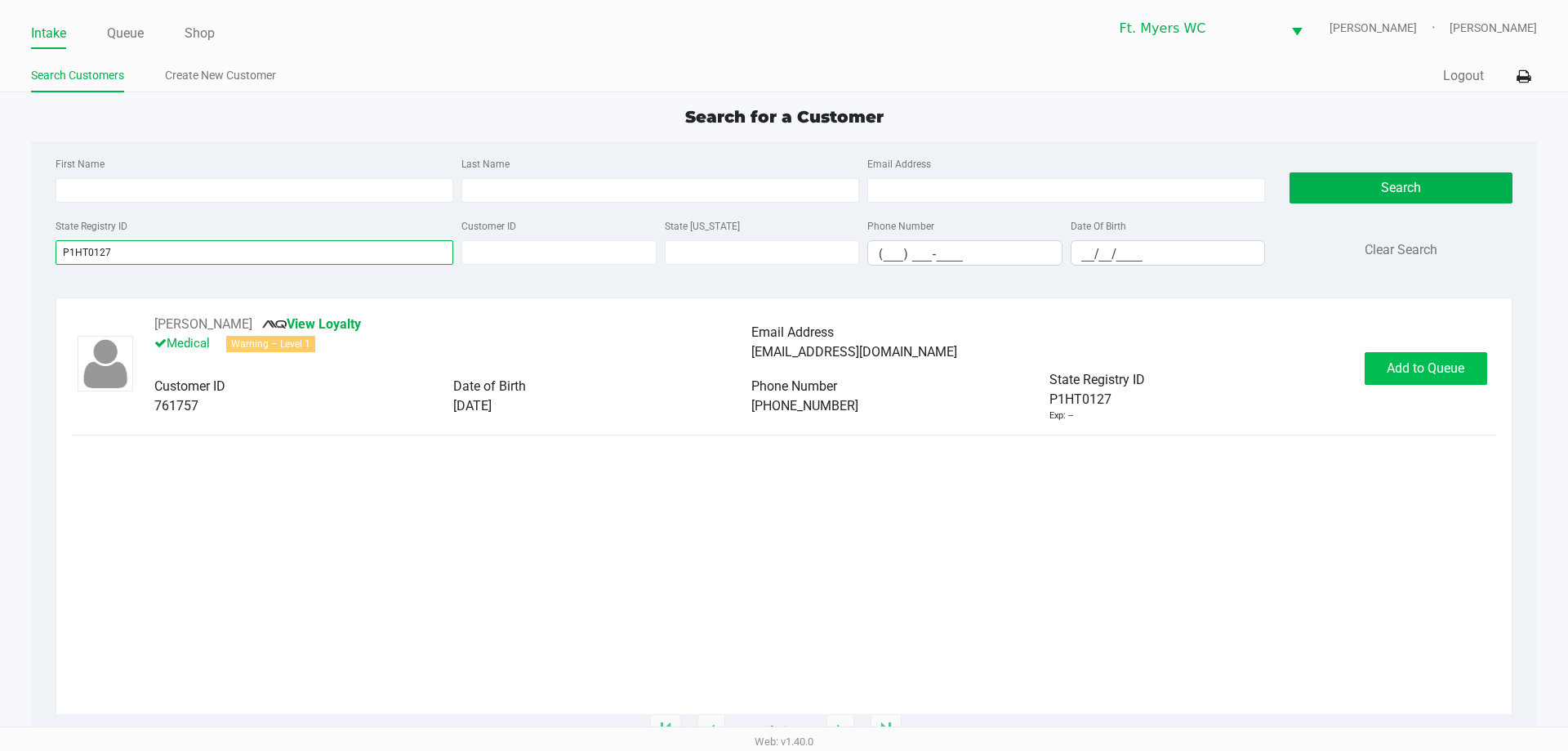
type input "P1HT0127"
click at [783, 377] on button "Add to Queue" at bounding box center [1426, 368] width 123 height 32
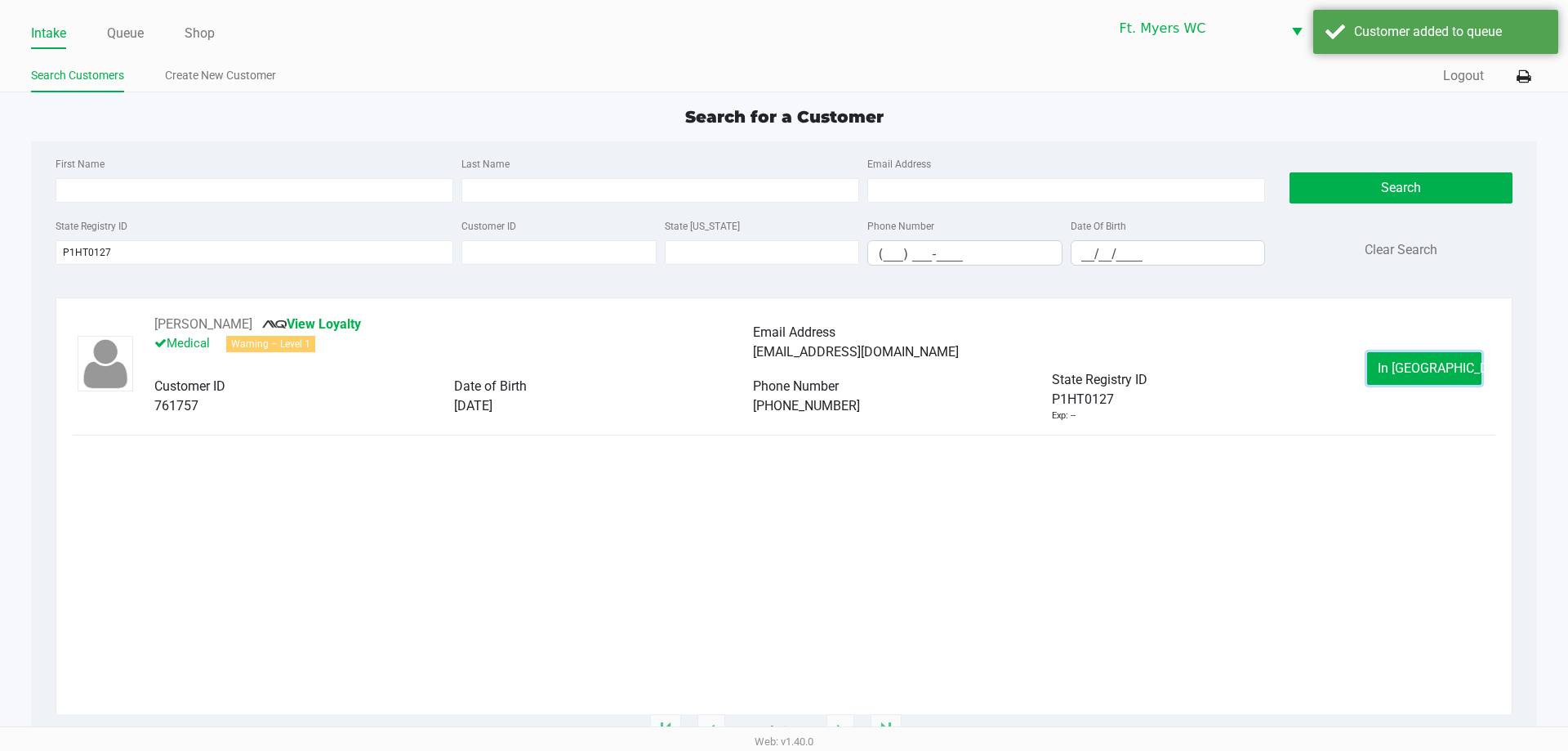
click at [783, 366] on span "In [GEOGRAPHIC_DATA]" at bounding box center [1446, 368] width 137 height 16
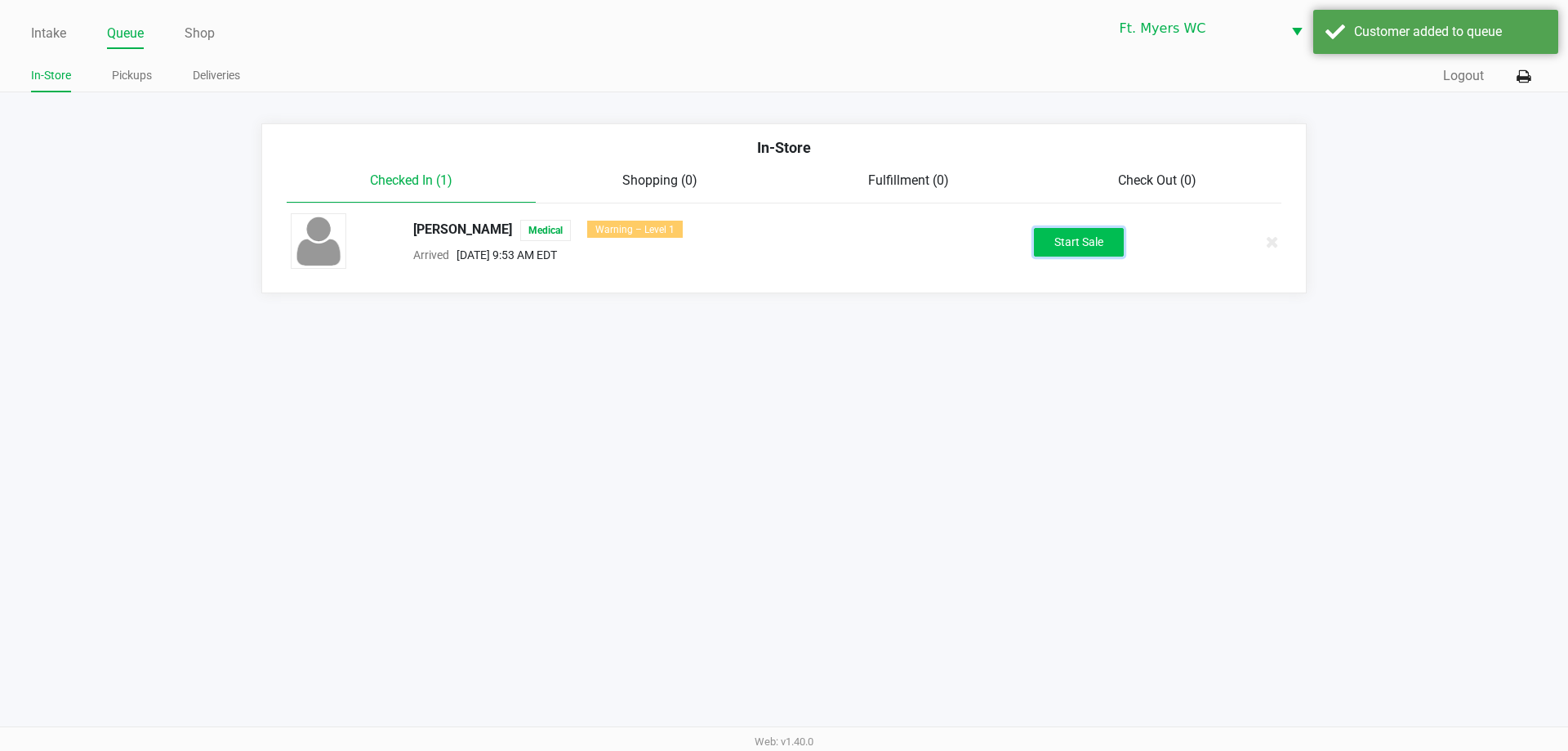
click at [783, 240] on button "Start Sale" at bounding box center [1079, 242] width 90 height 29
click at [783, 348] on div "Intake Queue Shop Ft. [PERSON_NAME] [PERSON_NAME] [PERSON_NAME] In-Store Pickup…" at bounding box center [784, 375] width 1568 height 751
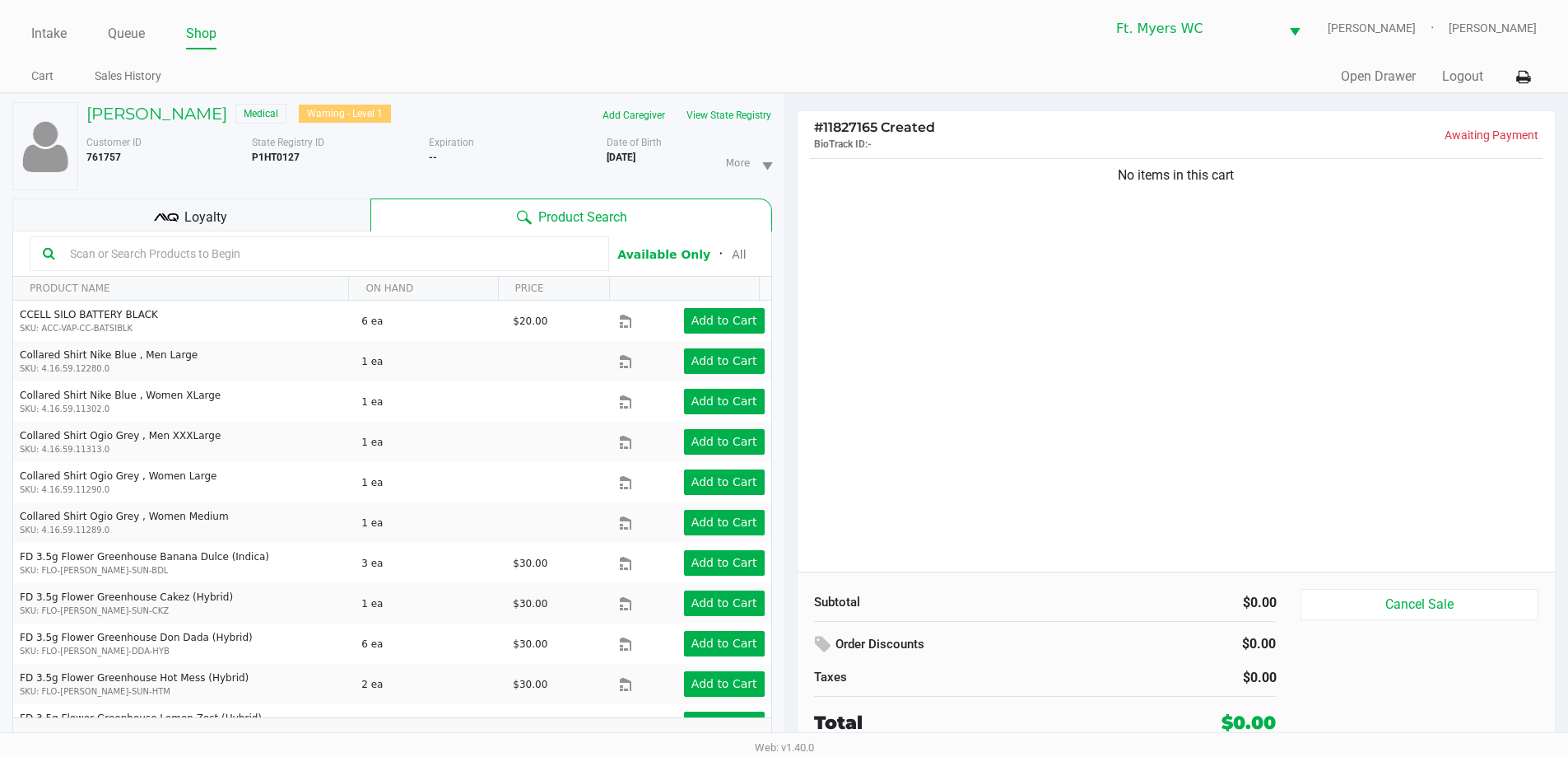
click at [789, 543] on div "No items in this cart" at bounding box center [1176, 363] width 758 height 417
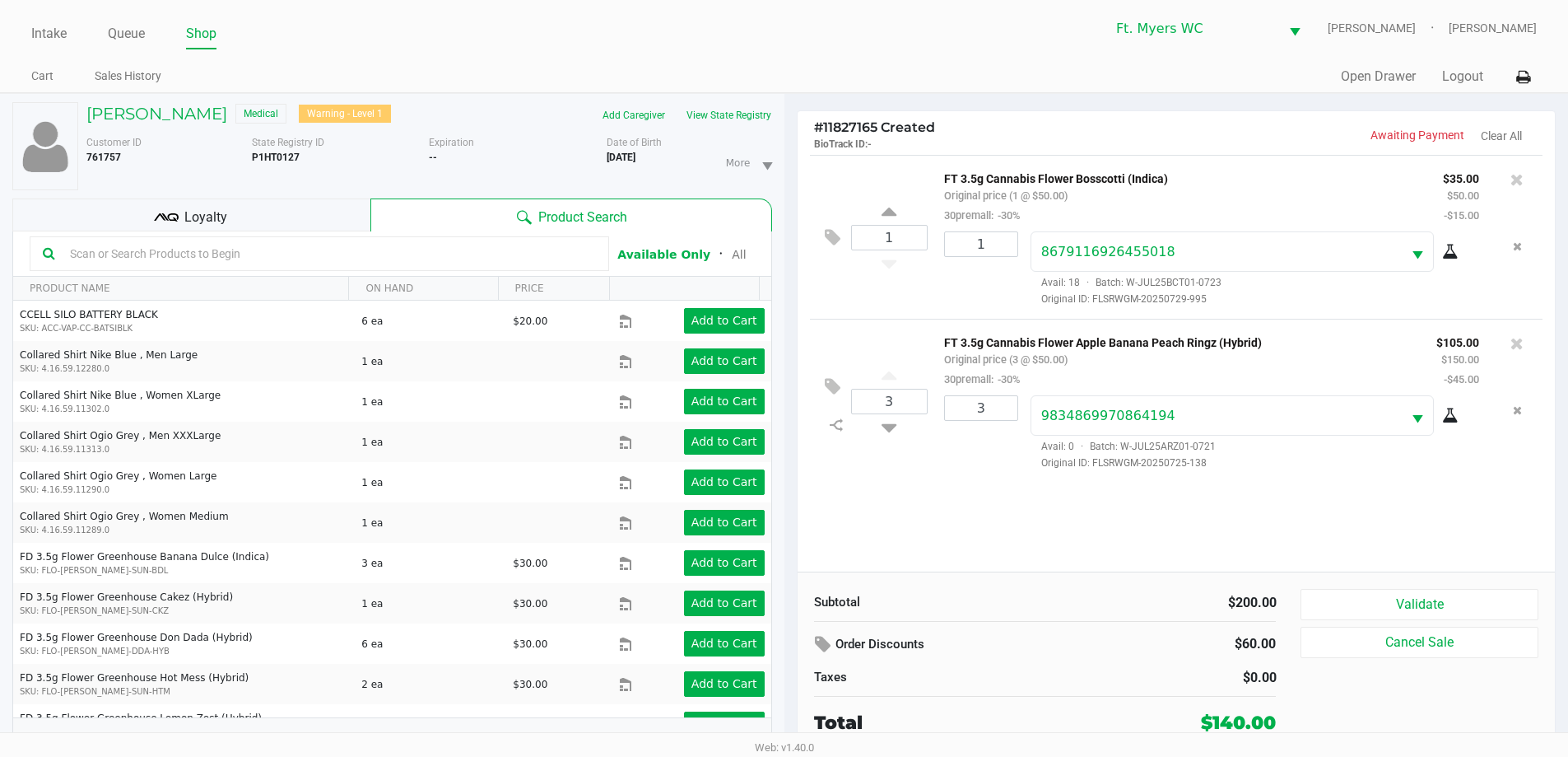
click at [187, 196] on div "[PERSON_NAME] Medical Warning - Level 1 Add Caregiver View State Registry Custo…" at bounding box center [392, 434] width 760 height 680
click at [202, 232] on kendo-grid-toolbar "Available Only ᛫ All" at bounding box center [392, 253] width 758 height 45
click at [206, 202] on div "Loyalty" at bounding box center [191, 214] width 358 height 33
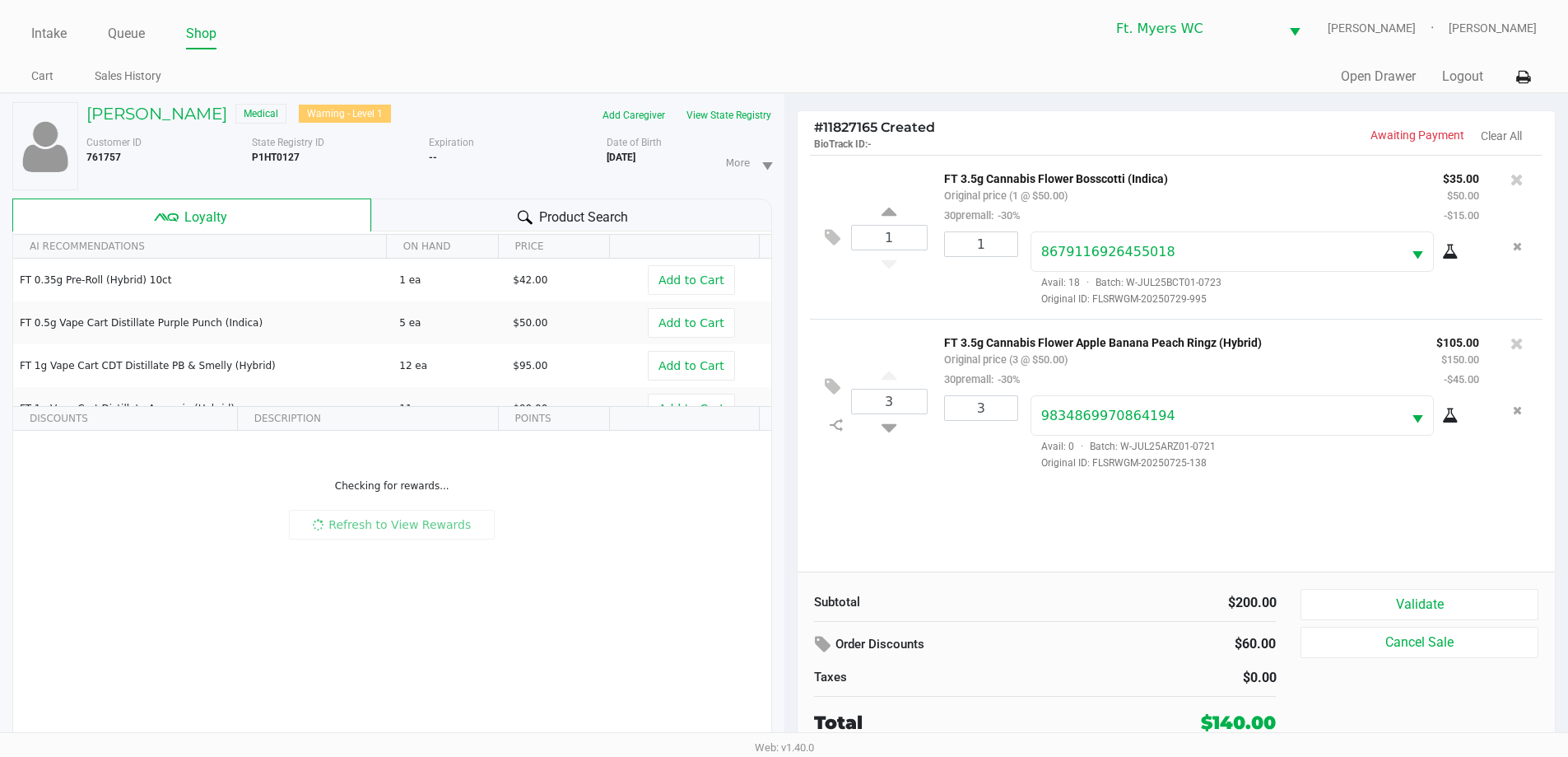
scroll to position [18, 0]
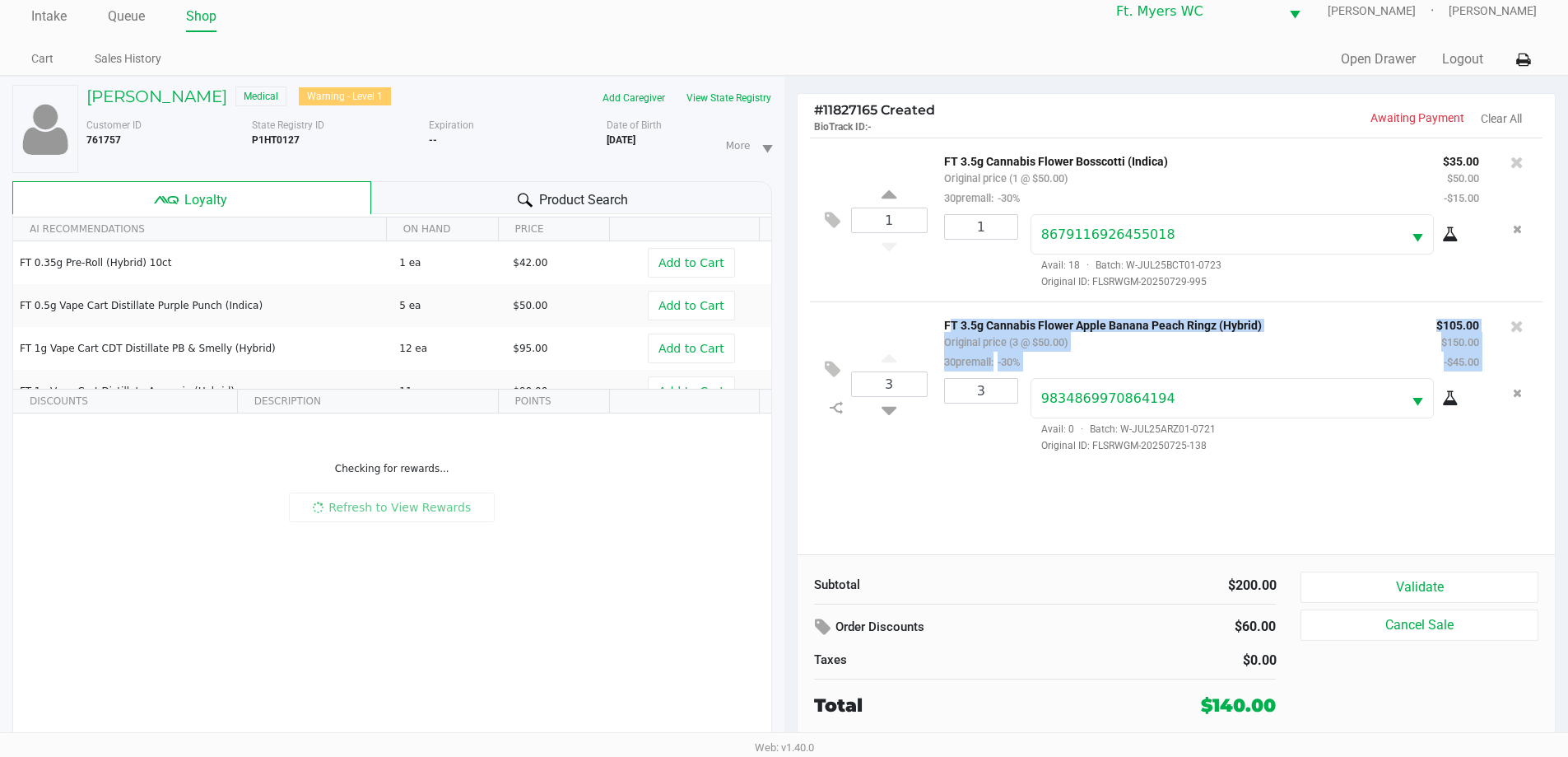
drag, startPoint x: 865, startPoint y: 485, endPoint x: 997, endPoint y: 481, distance: 132.1
click at [789, 481] on div "1 FT 3.5g Cannabis Flower Bosscotti (Indica) Original price (1 @ $50.00) 30prem…" at bounding box center [1176, 345] width 758 height 417
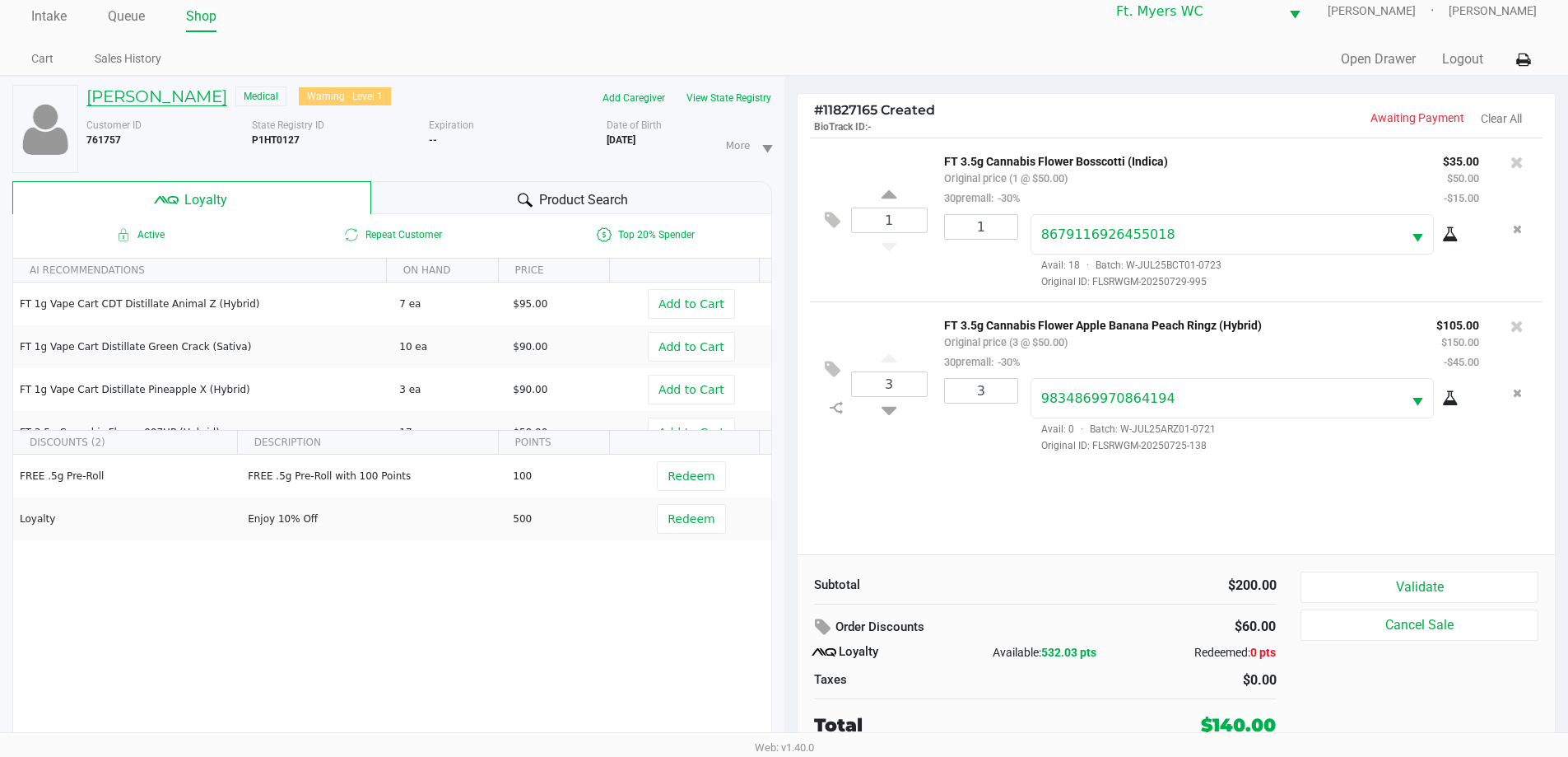
click at [171, 91] on h5 "[PERSON_NAME]" at bounding box center [157, 97] width 141 height 19
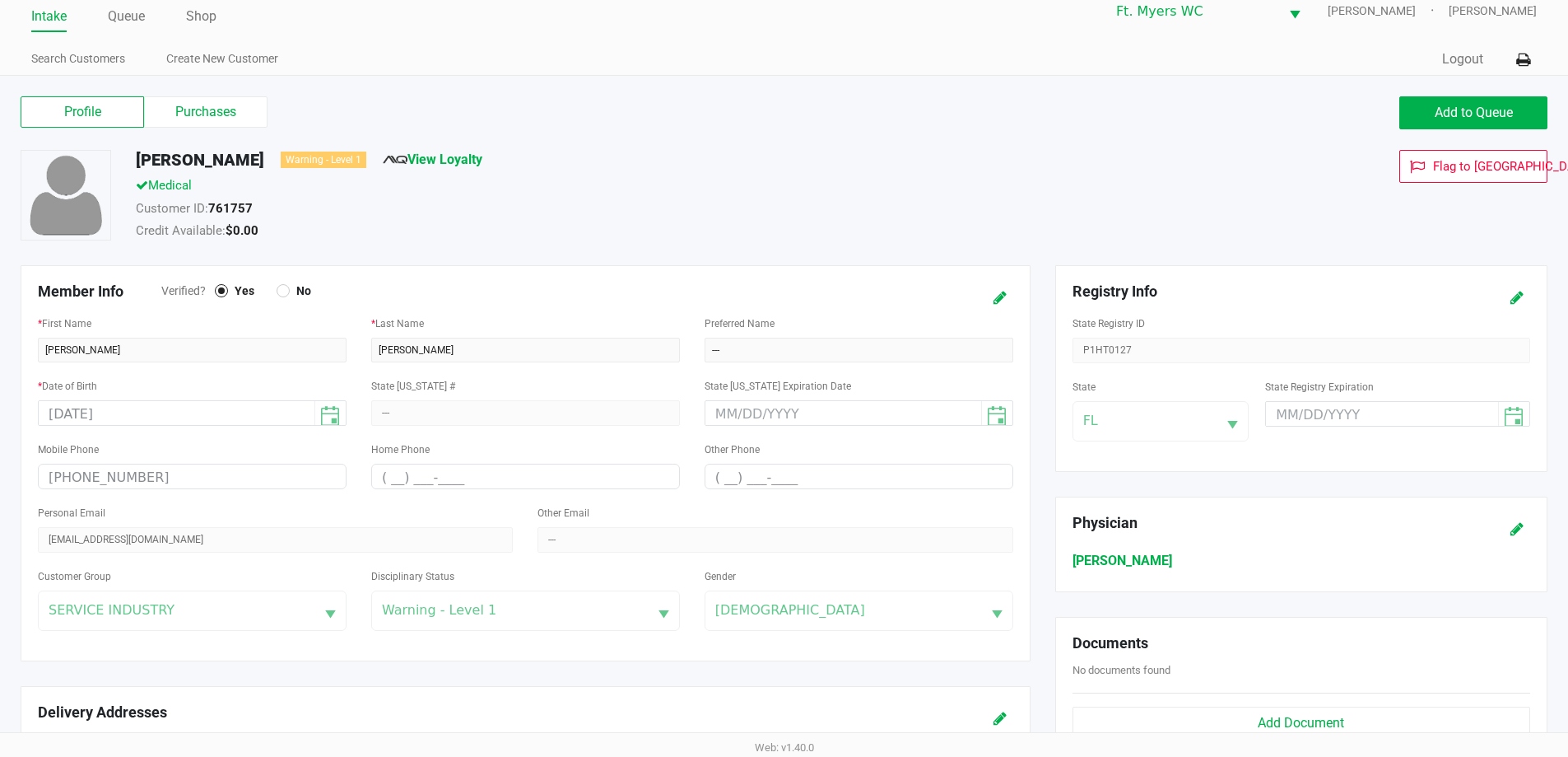
click at [221, 116] on label "Purchases" at bounding box center [206, 112] width 124 height 31
click at [0, 0] on 1 "Purchases" at bounding box center [0, 0] width 0 height 0
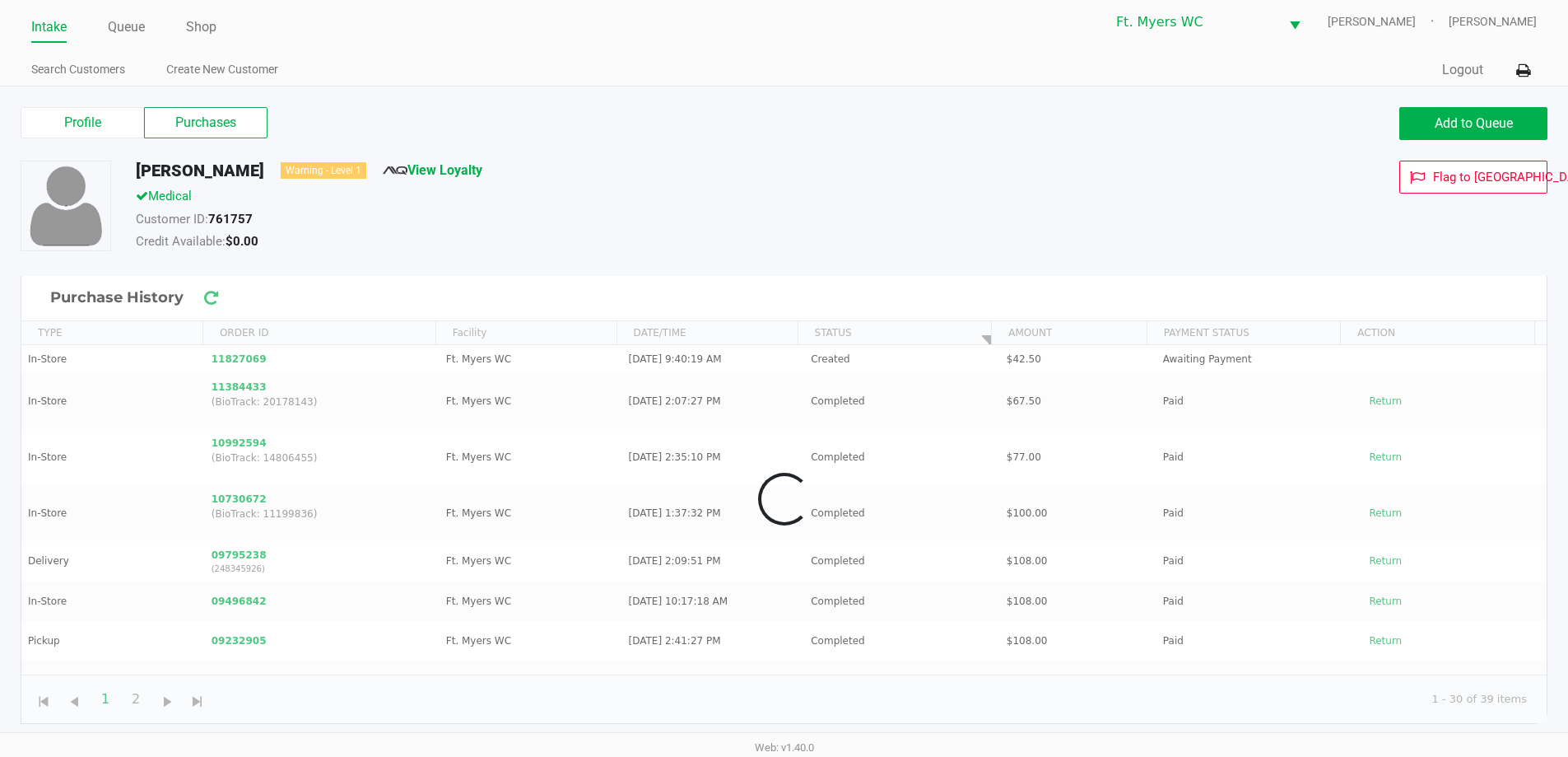
scroll to position [6, 0]
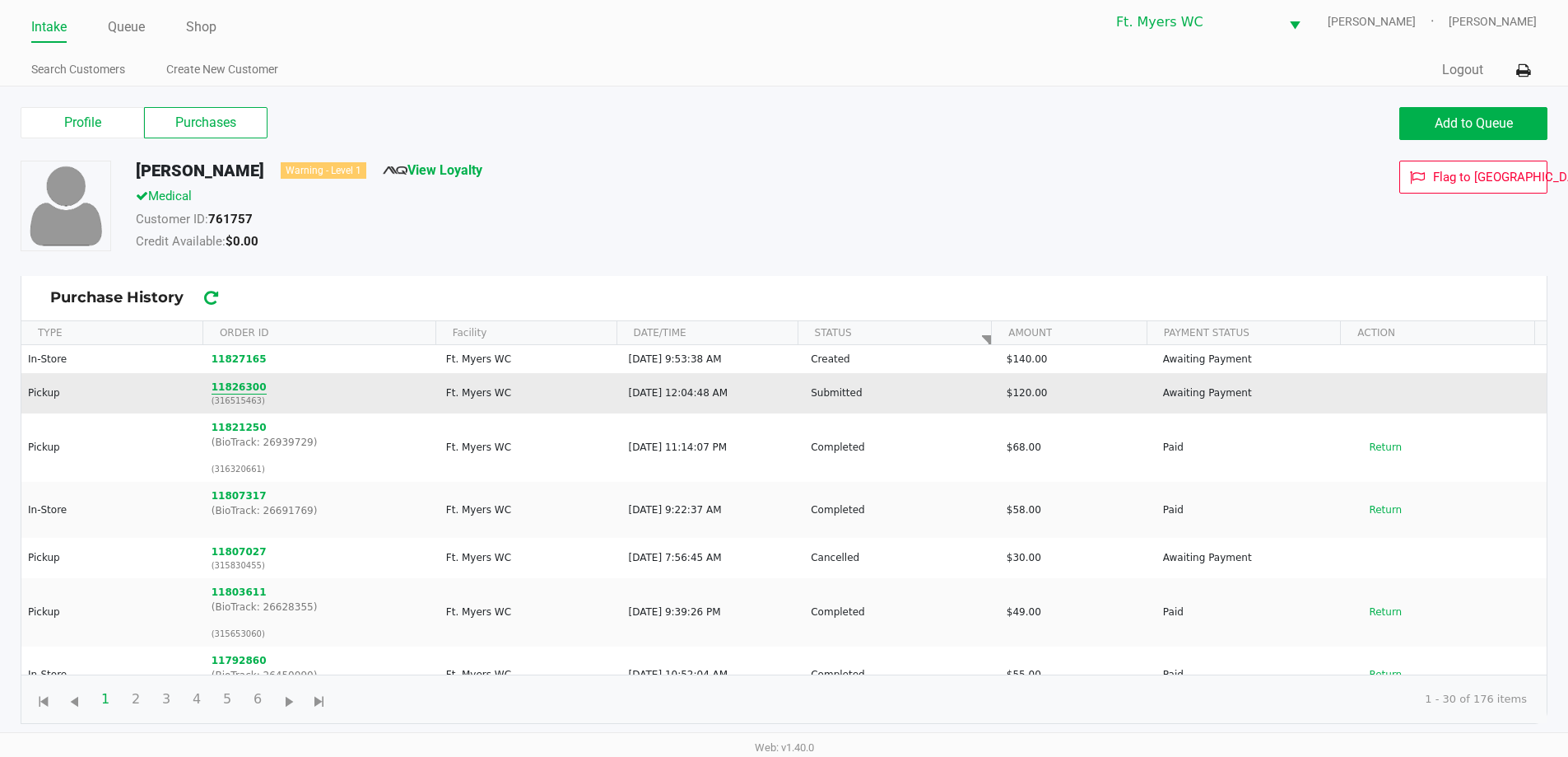
click at [243, 382] on button "11826300" at bounding box center [239, 387] width 55 height 15
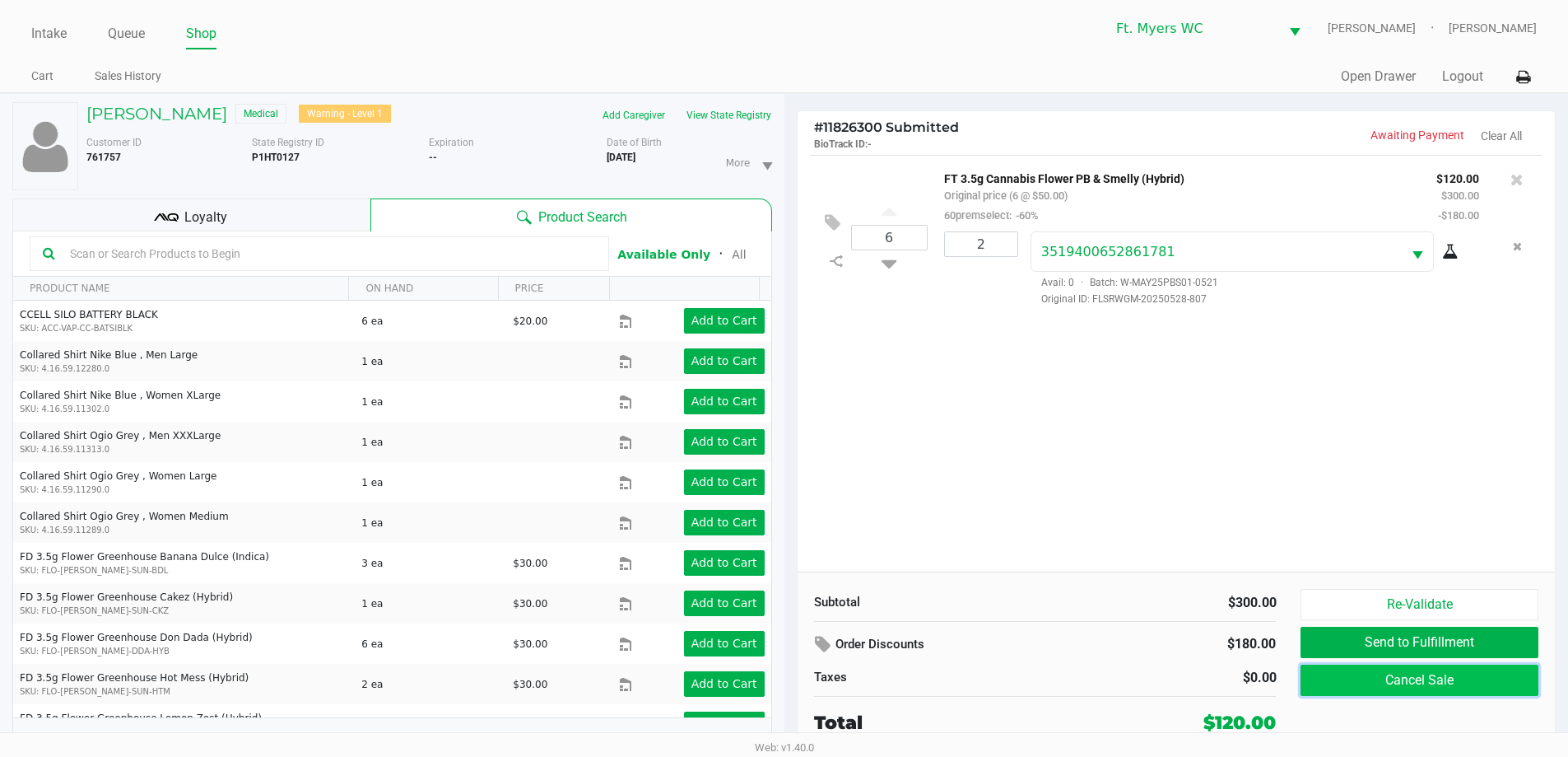
click at [789, 696] on button "Cancel Sale" at bounding box center [1419, 680] width 237 height 31
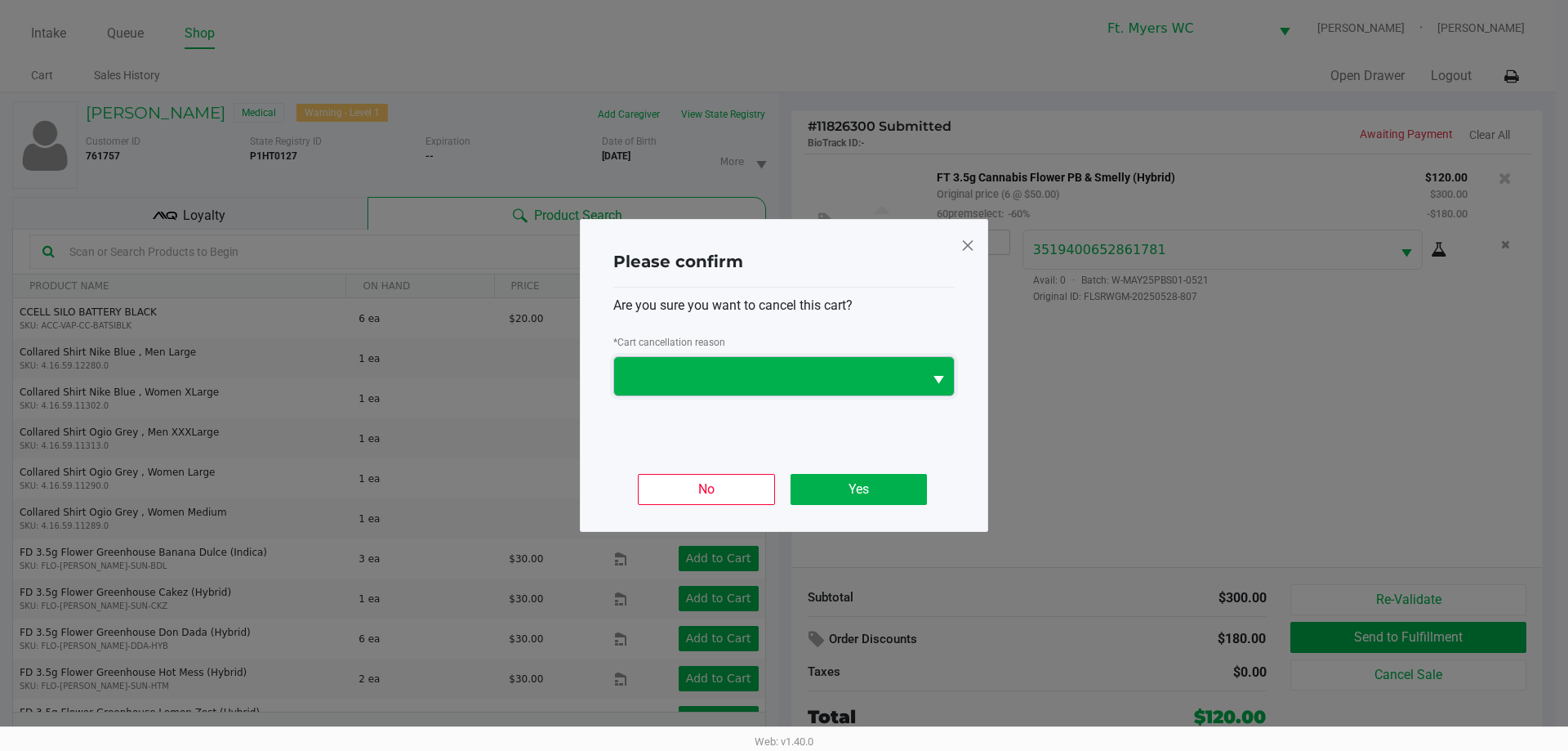
drag, startPoint x: 862, startPoint y: 380, endPoint x: 778, endPoint y: 392, distance: 84.9
click at [783, 380] on span at bounding box center [768, 377] width 289 height 19
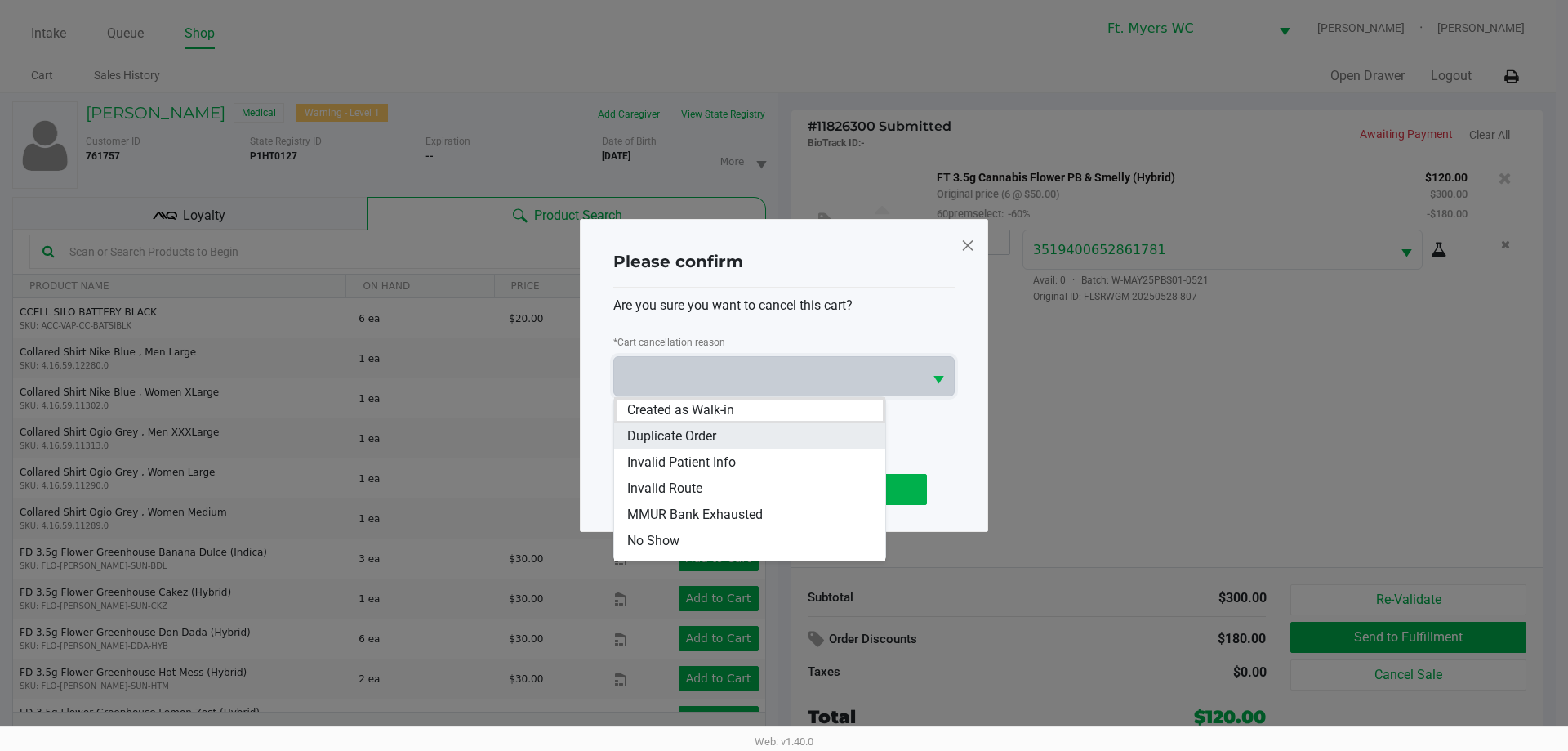
click at [703, 437] on span "Duplicate Order" at bounding box center [671, 437] width 89 height 19
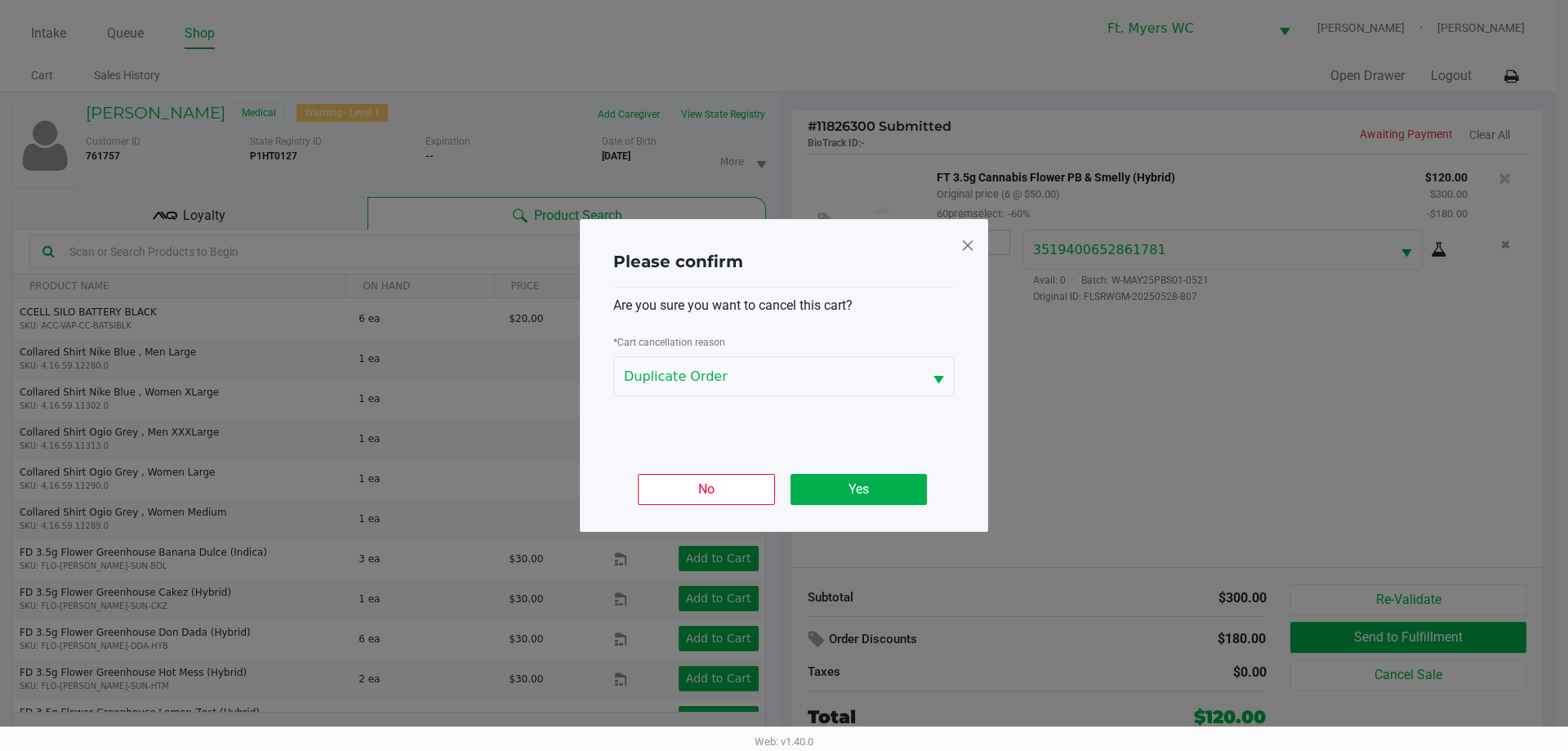
click at [783, 466] on div "No Yes" at bounding box center [784, 482] width 342 height 64
click at [783, 479] on button "Yes" at bounding box center [858, 489] width 136 height 31
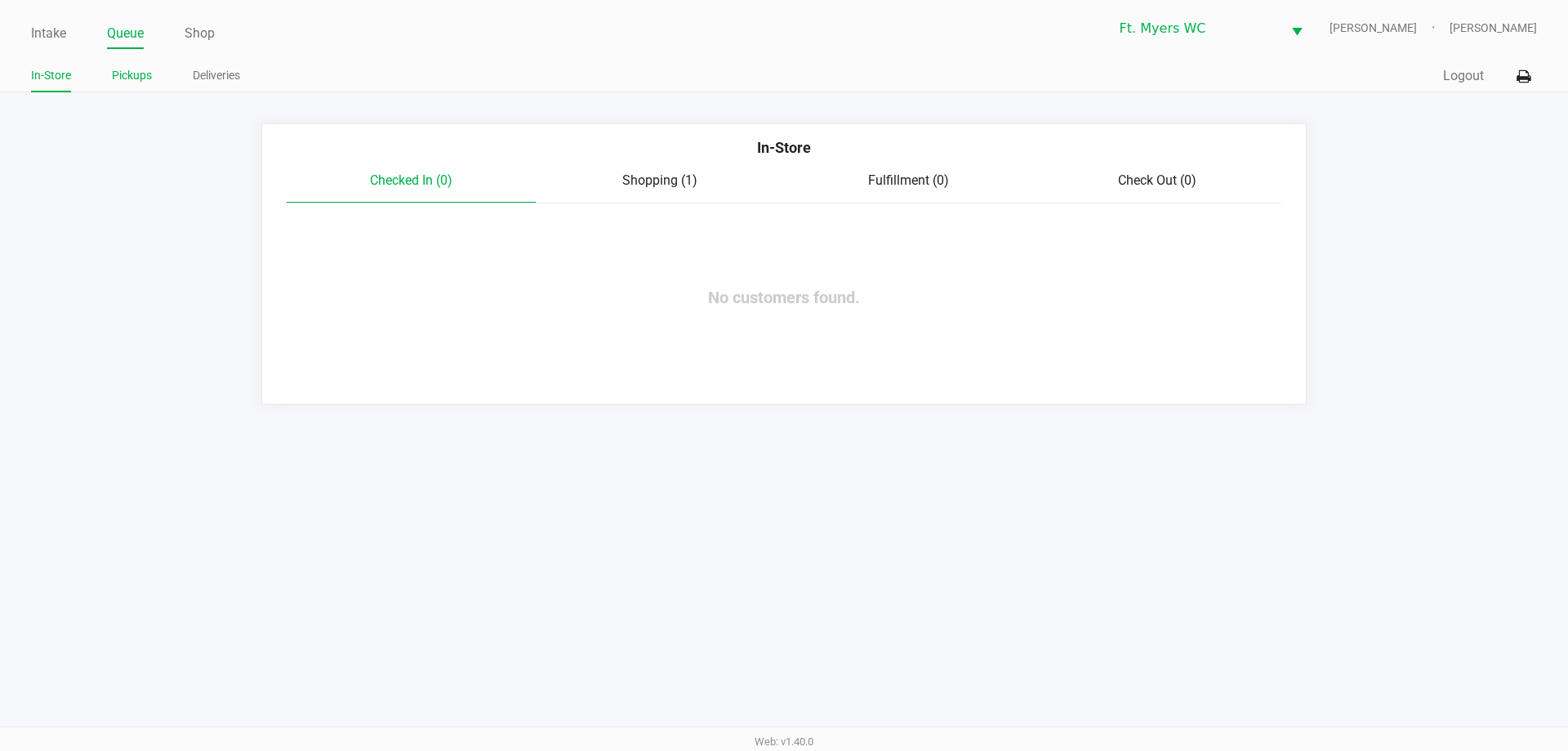
click at [135, 76] on link "Pickups" at bounding box center [132, 75] width 40 height 20
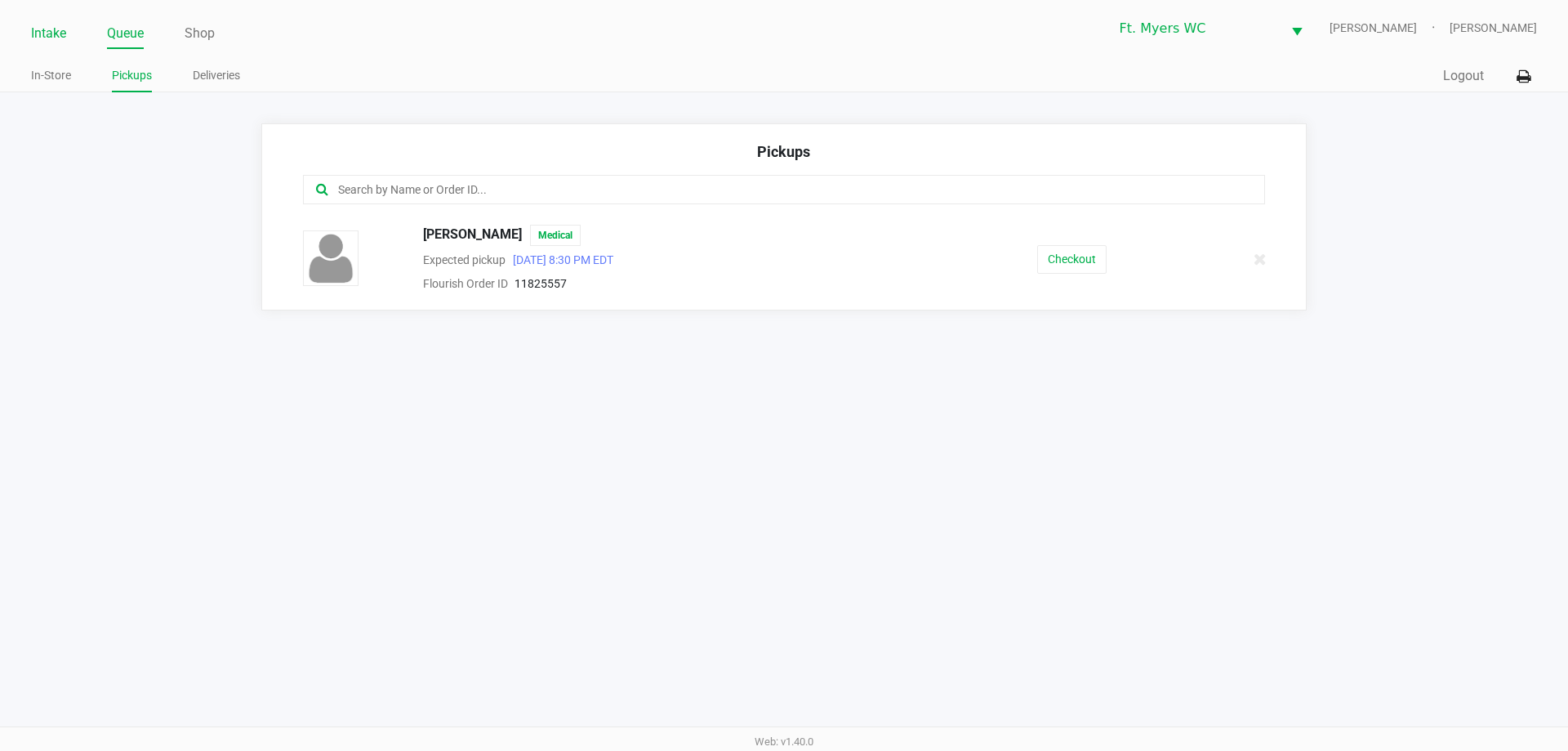
click at [63, 27] on link "Intake" at bounding box center [48, 33] width 35 height 23
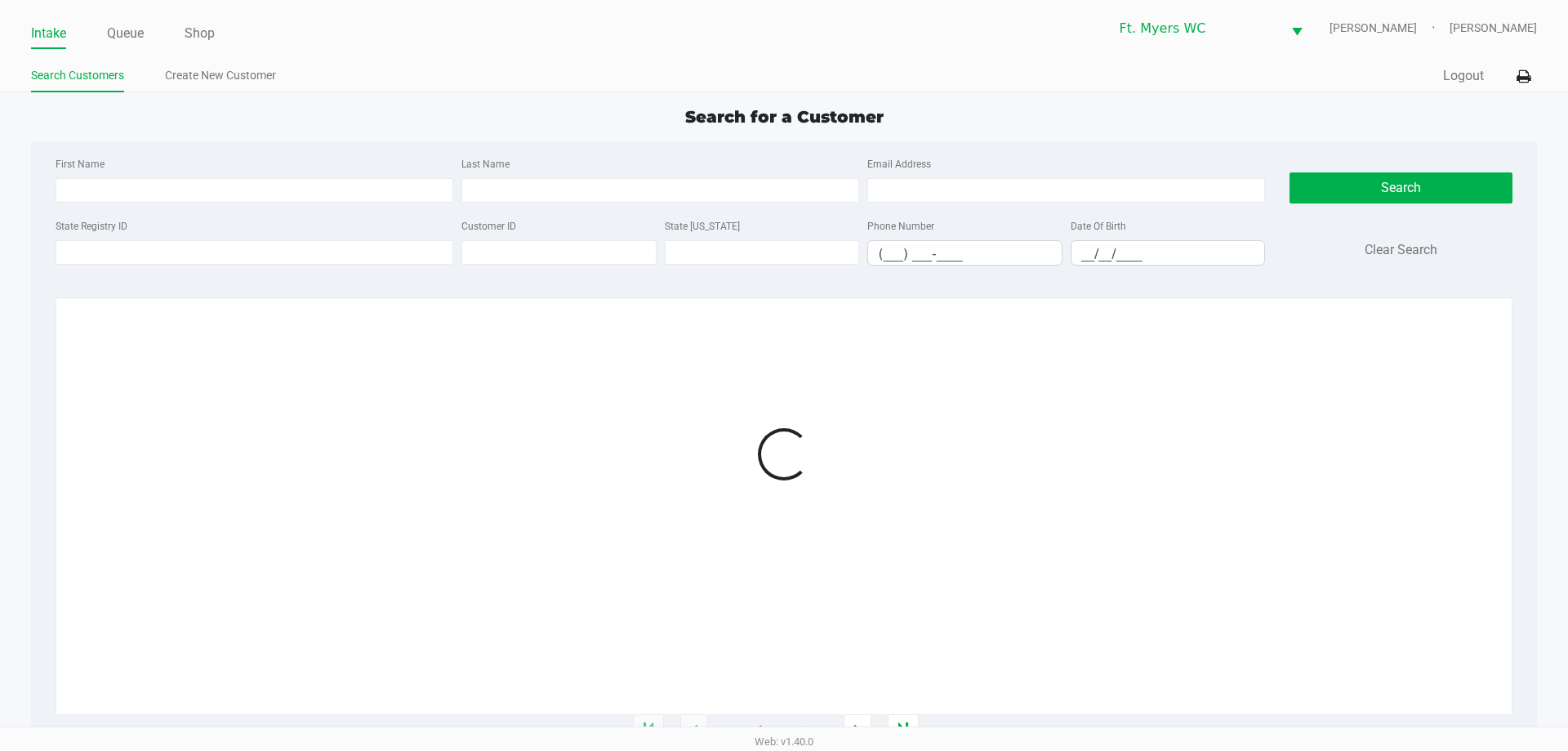
click at [254, 230] on div "State Registry ID" at bounding box center [255, 241] width 406 height 50
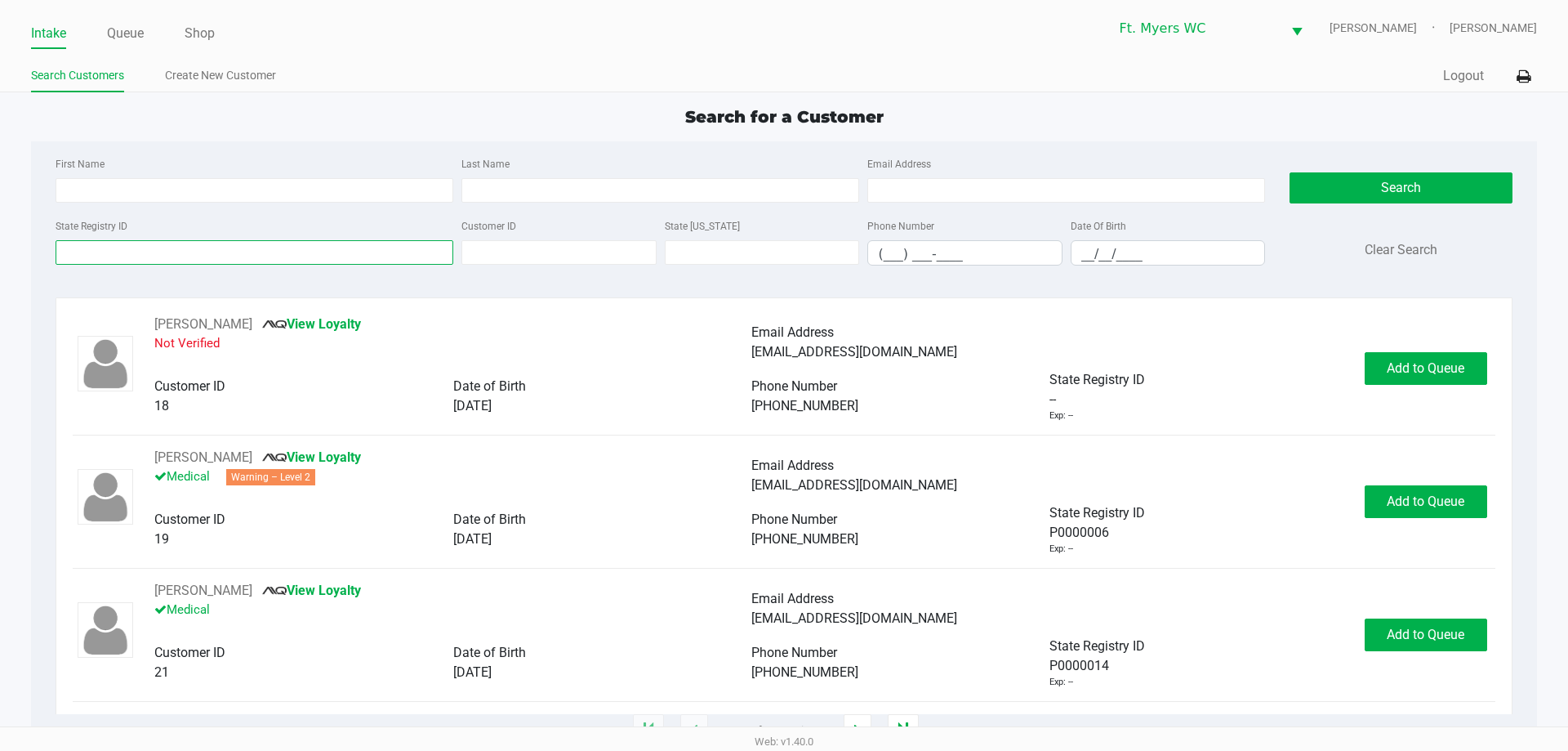
click at [264, 248] on input "State Registry ID" at bounding box center [254, 252] width 398 height 25
paste input "P1HT0127"
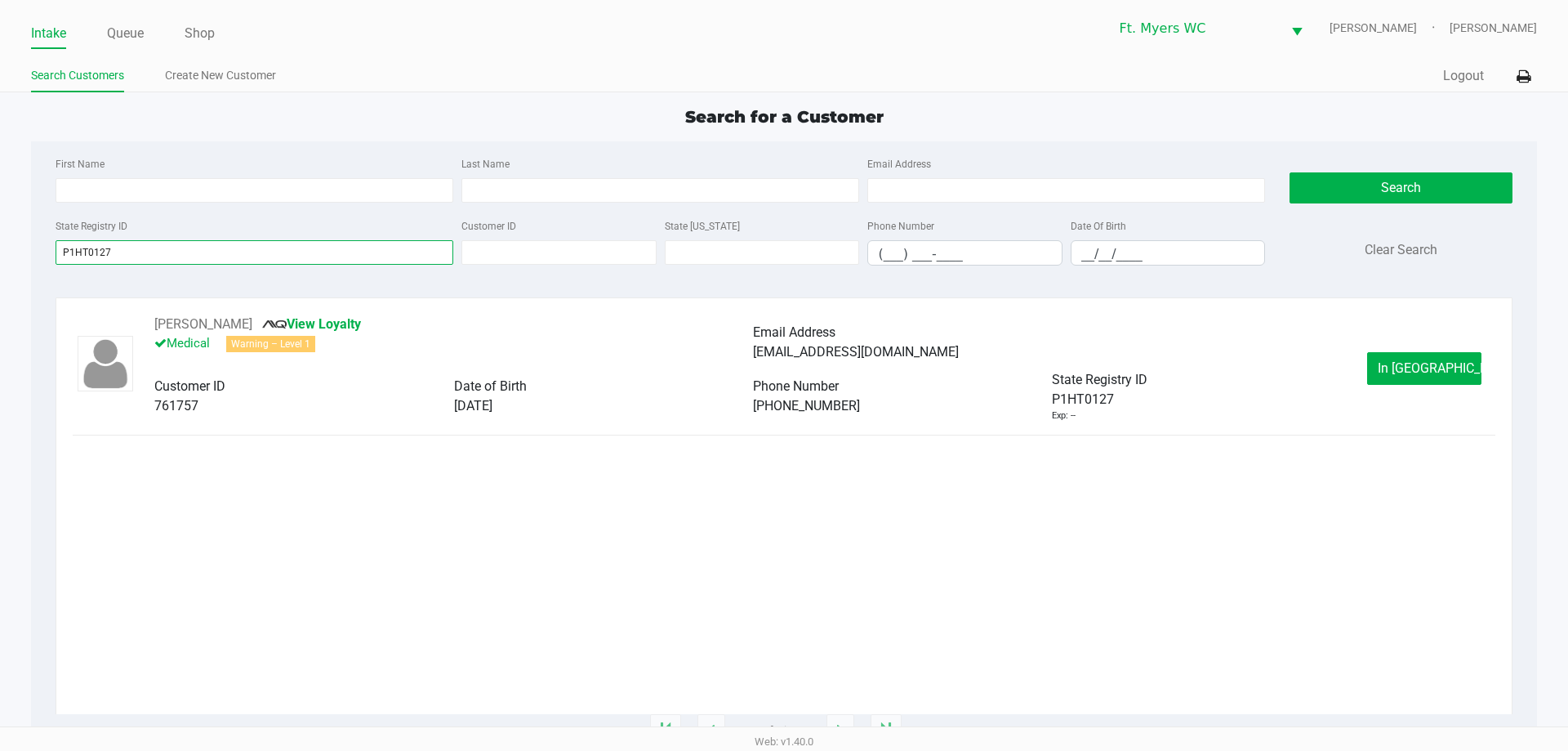
type input "P1HT0127"
click at [199, 326] on button "[PERSON_NAME]" at bounding box center [204, 324] width 98 height 19
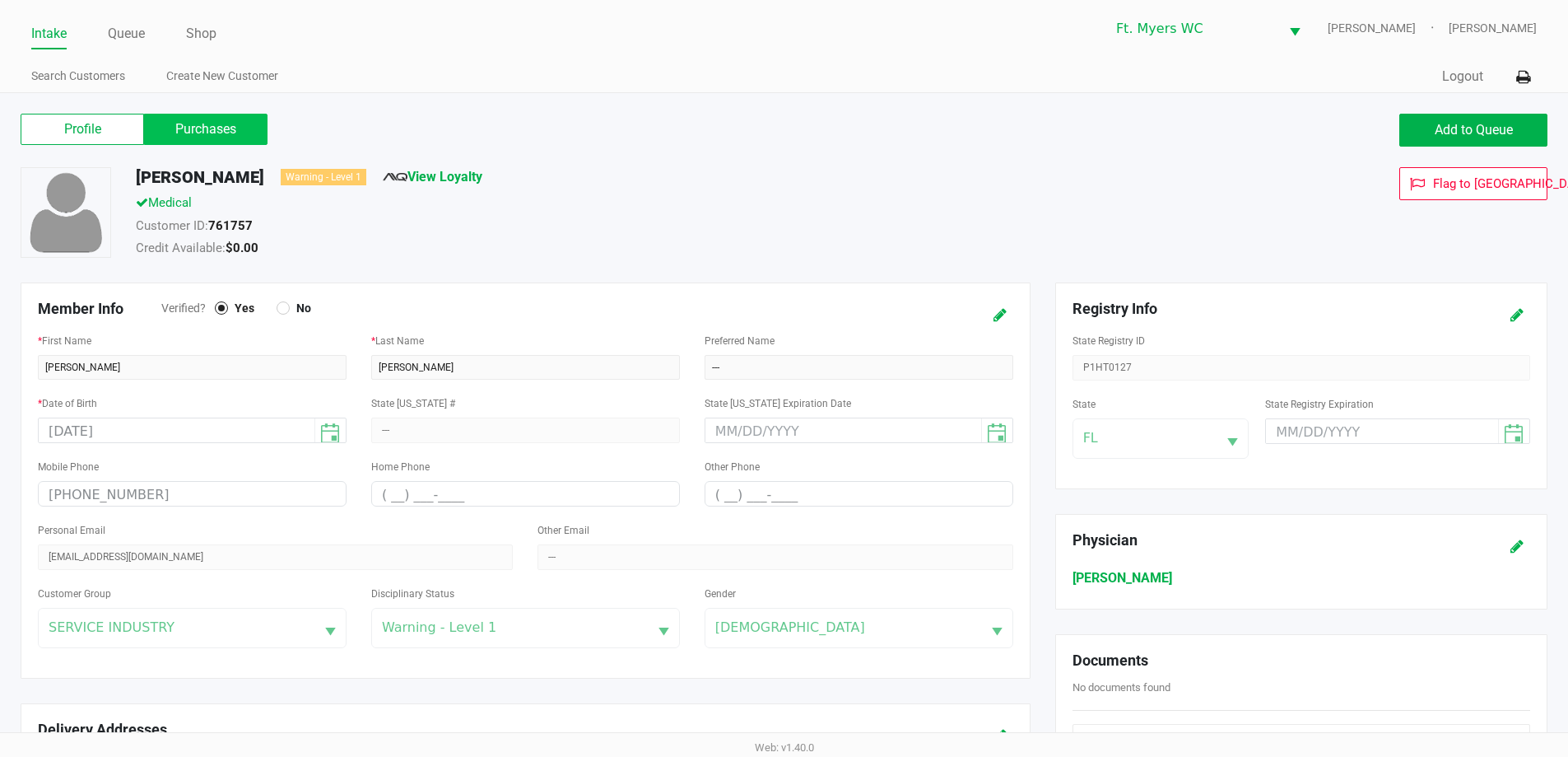
click at [206, 127] on label "Purchases" at bounding box center [206, 128] width 124 height 31
click at [0, 0] on 1 "Purchases" at bounding box center [0, 0] width 0 height 0
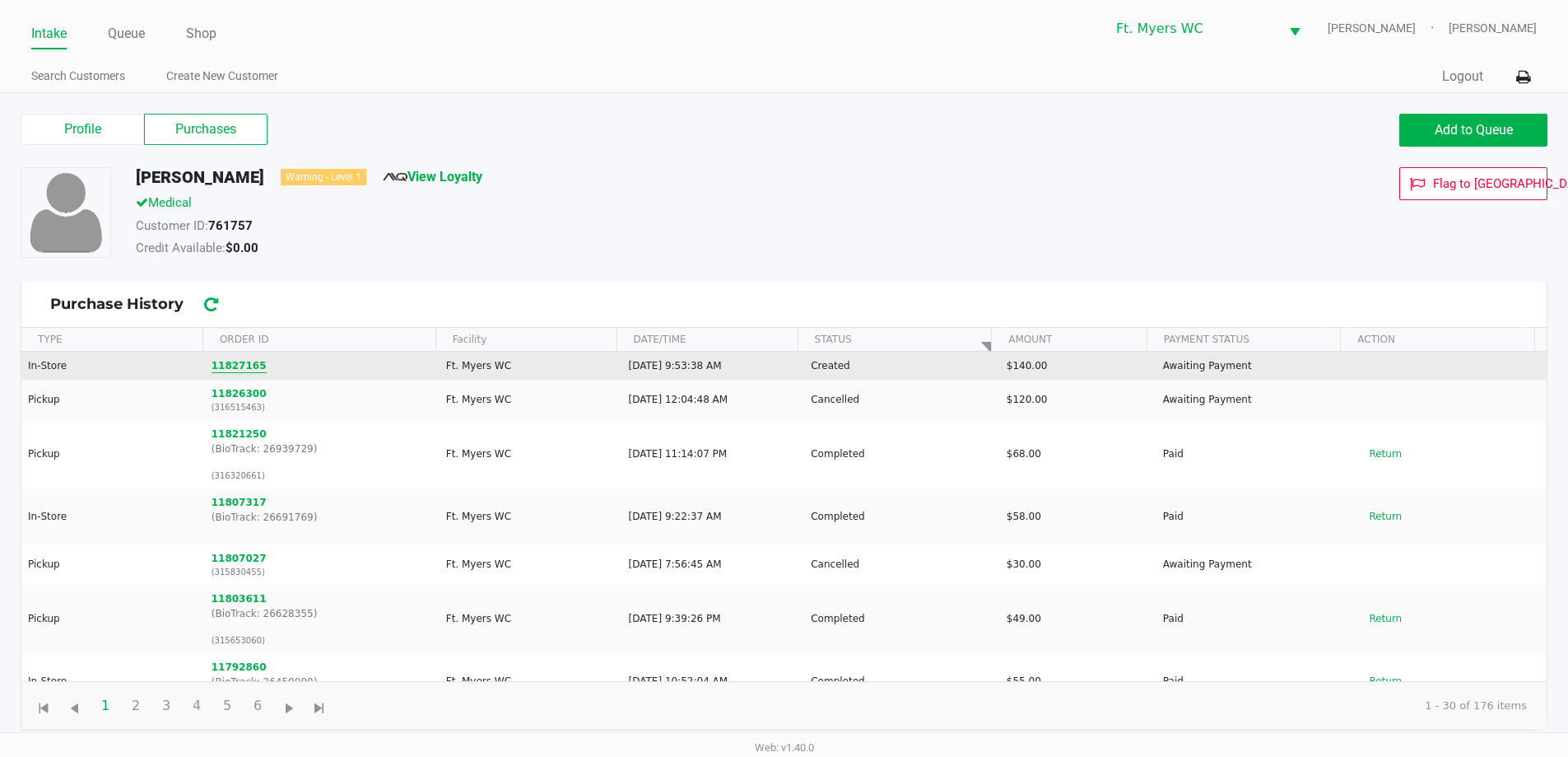
click at [241, 364] on button "11827165" at bounding box center [239, 366] width 55 height 15
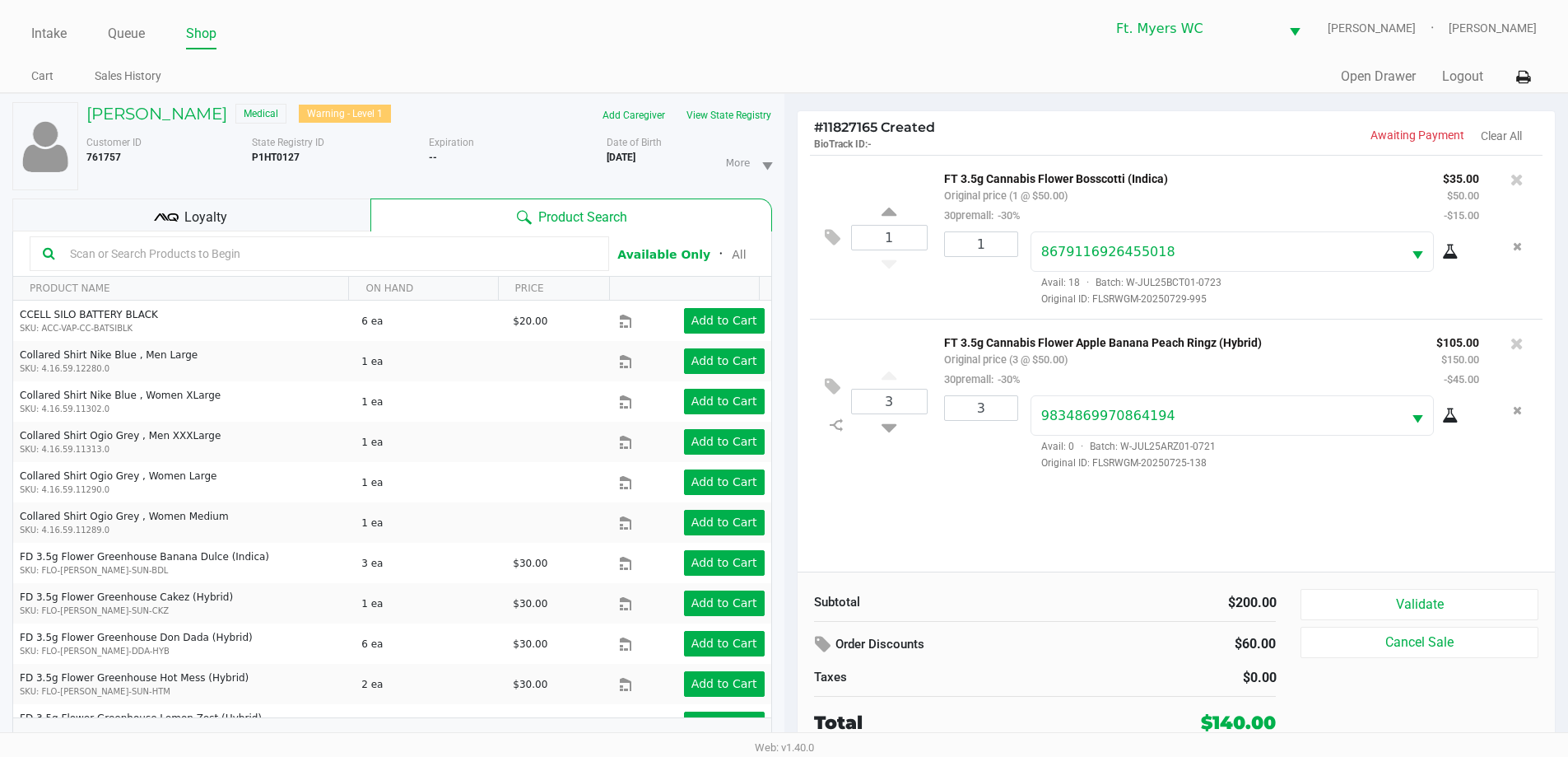
click at [789, 499] on div "1 FT 3.5g Cannabis Flower Bosscotti (Indica) Original price (1 @ $50.00) 30prem…" at bounding box center [1176, 363] width 758 height 417
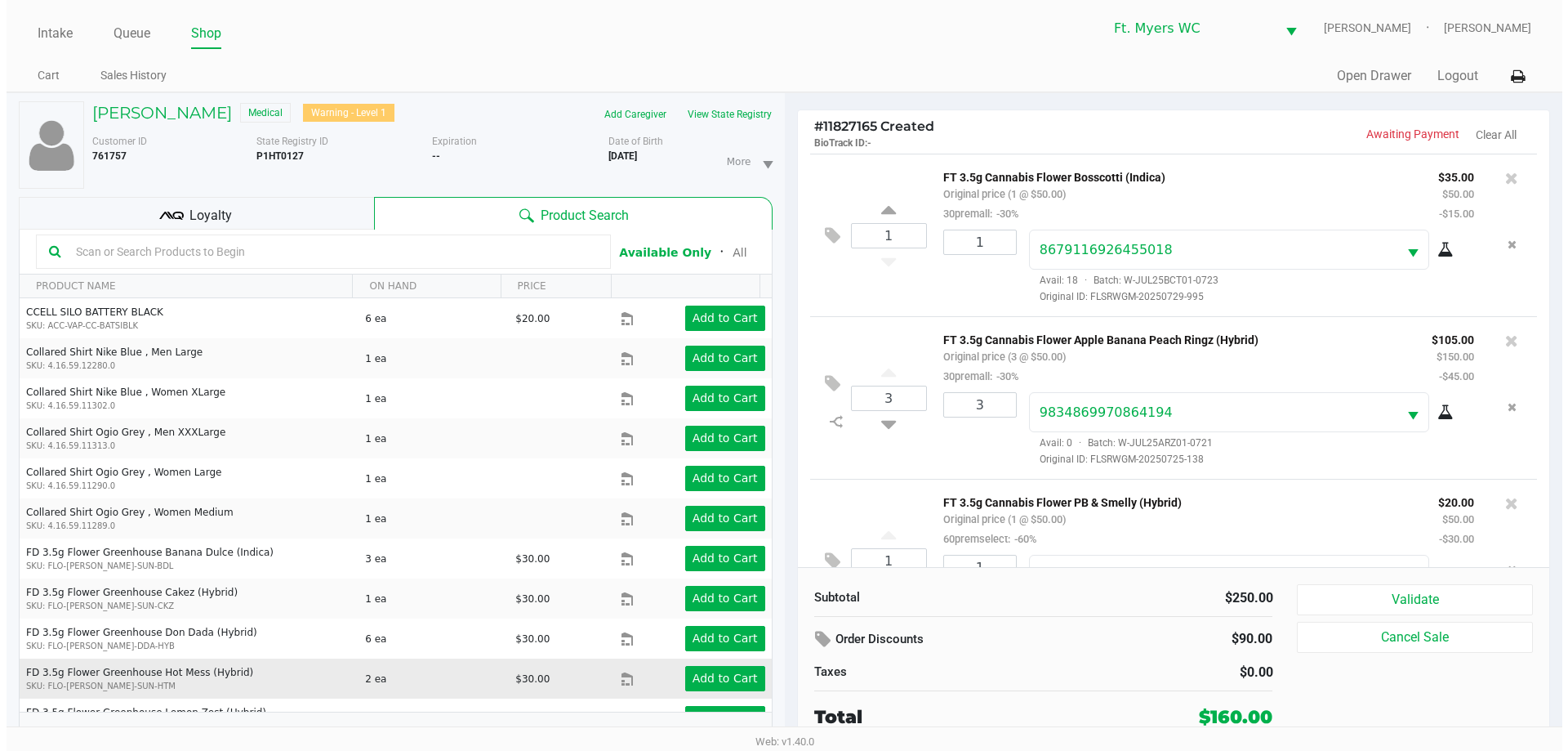
scroll to position [76, 0]
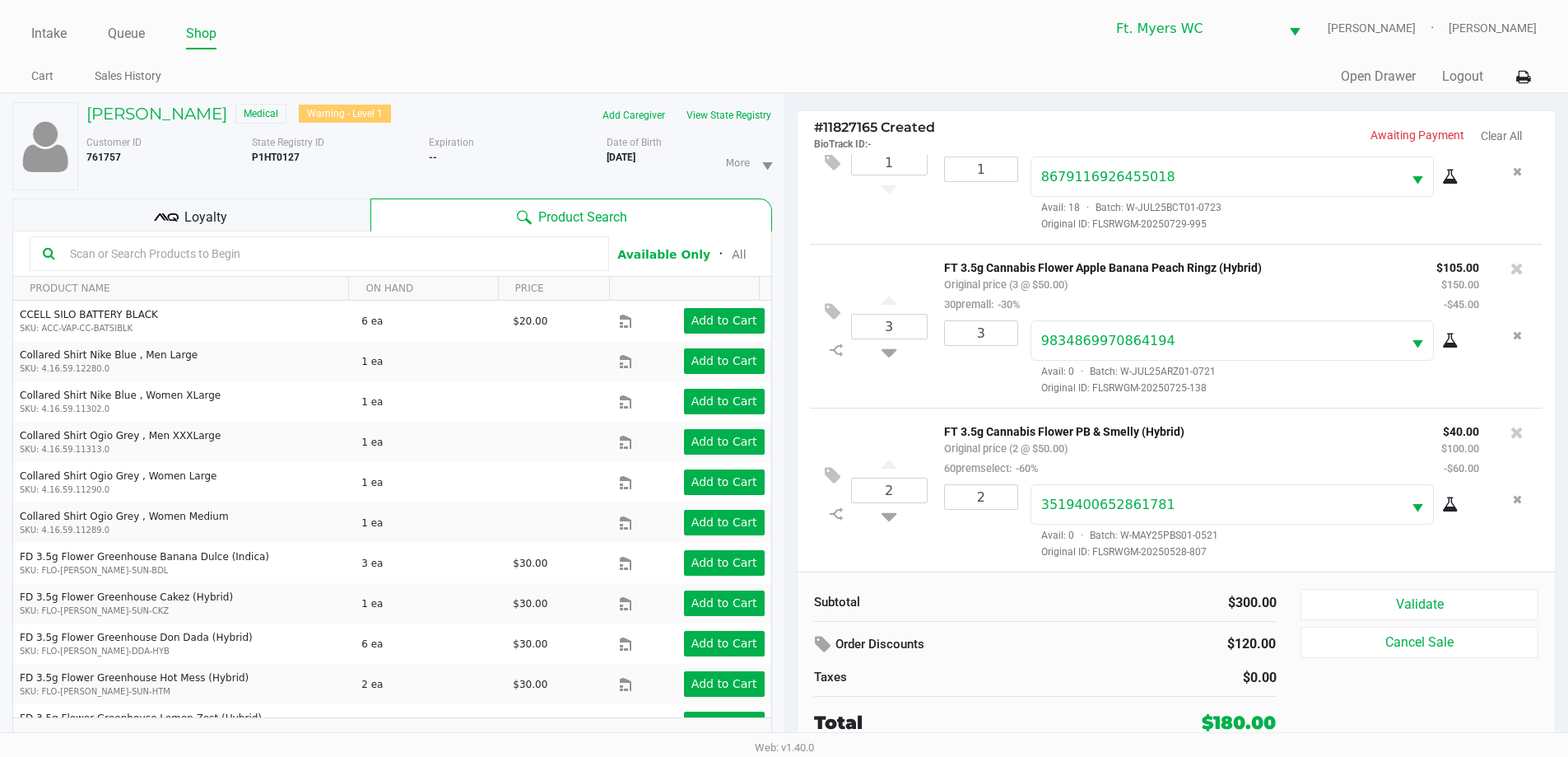
click at [789, 653] on div "Order Discounts" at bounding box center [964, 645] width 325 height 29
click at [789, 646] on icon at bounding box center [825, 644] width 19 height 19
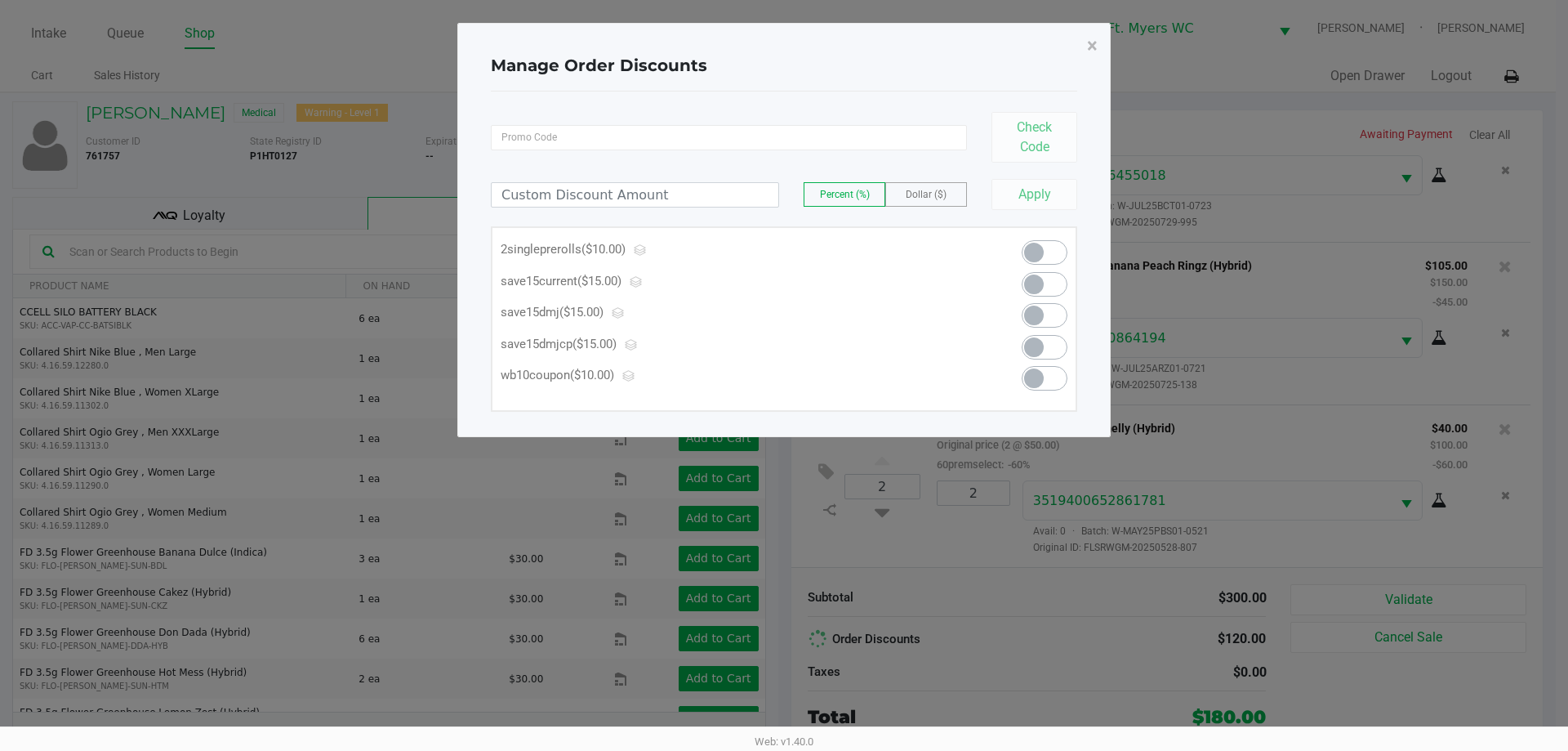
click at [783, 191] on span "Dollar ($)" at bounding box center [926, 194] width 41 height 11
click at [747, 193] on input at bounding box center [635, 194] width 286 height 24
type input "40.00"
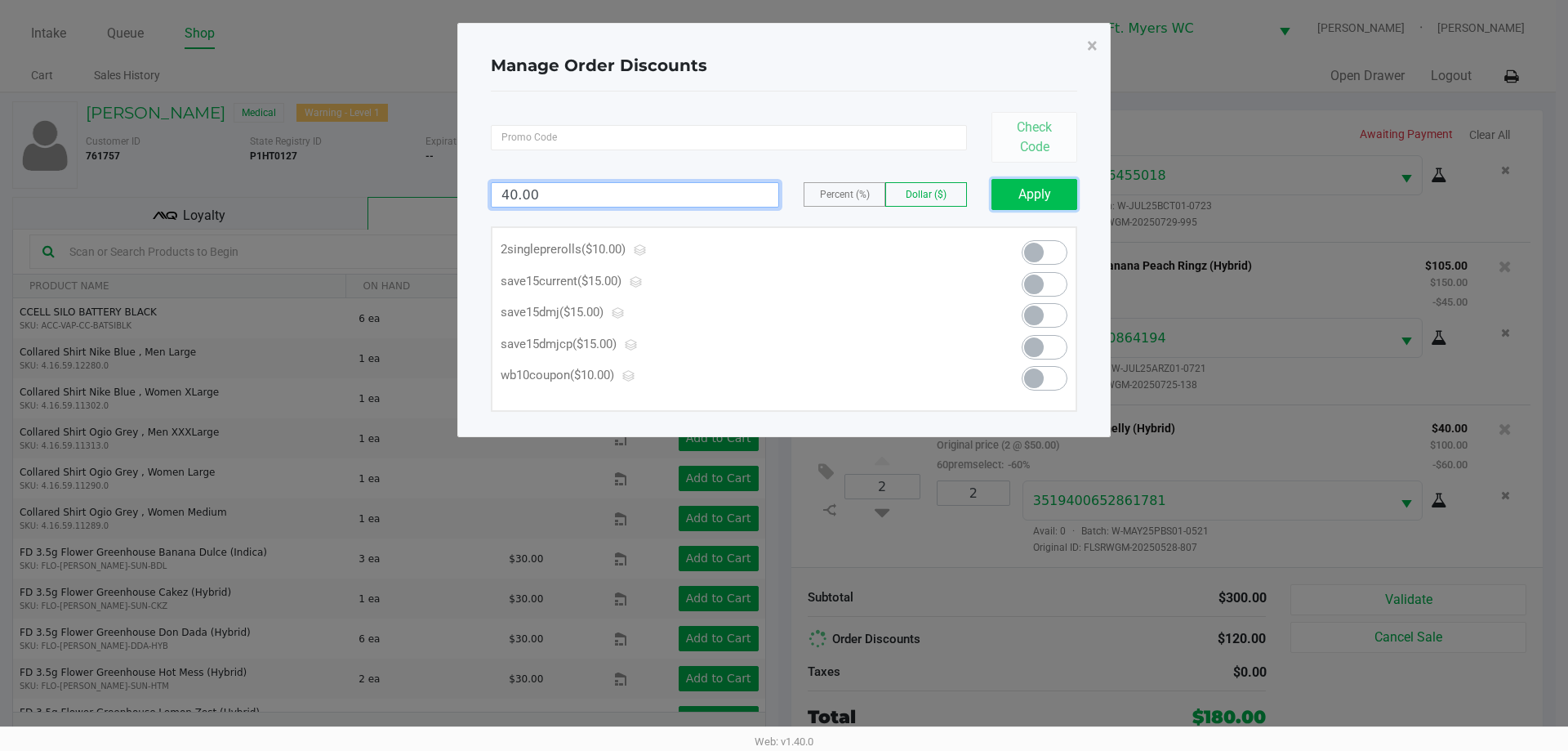
click at [783, 188] on button "Apply" at bounding box center [1034, 194] width 86 height 31
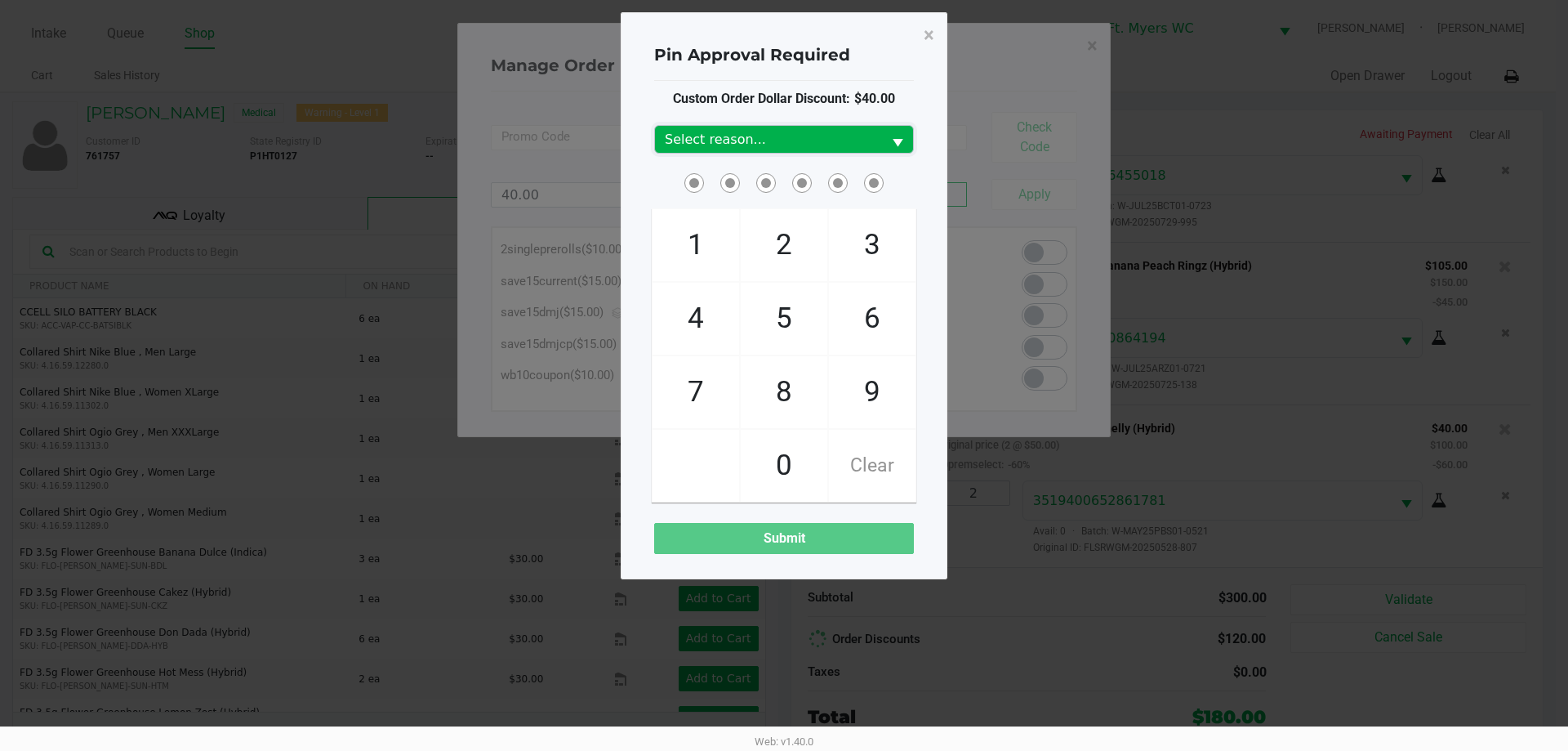
click at [783, 134] on span "Select reason..." at bounding box center [768, 140] width 207 height 19
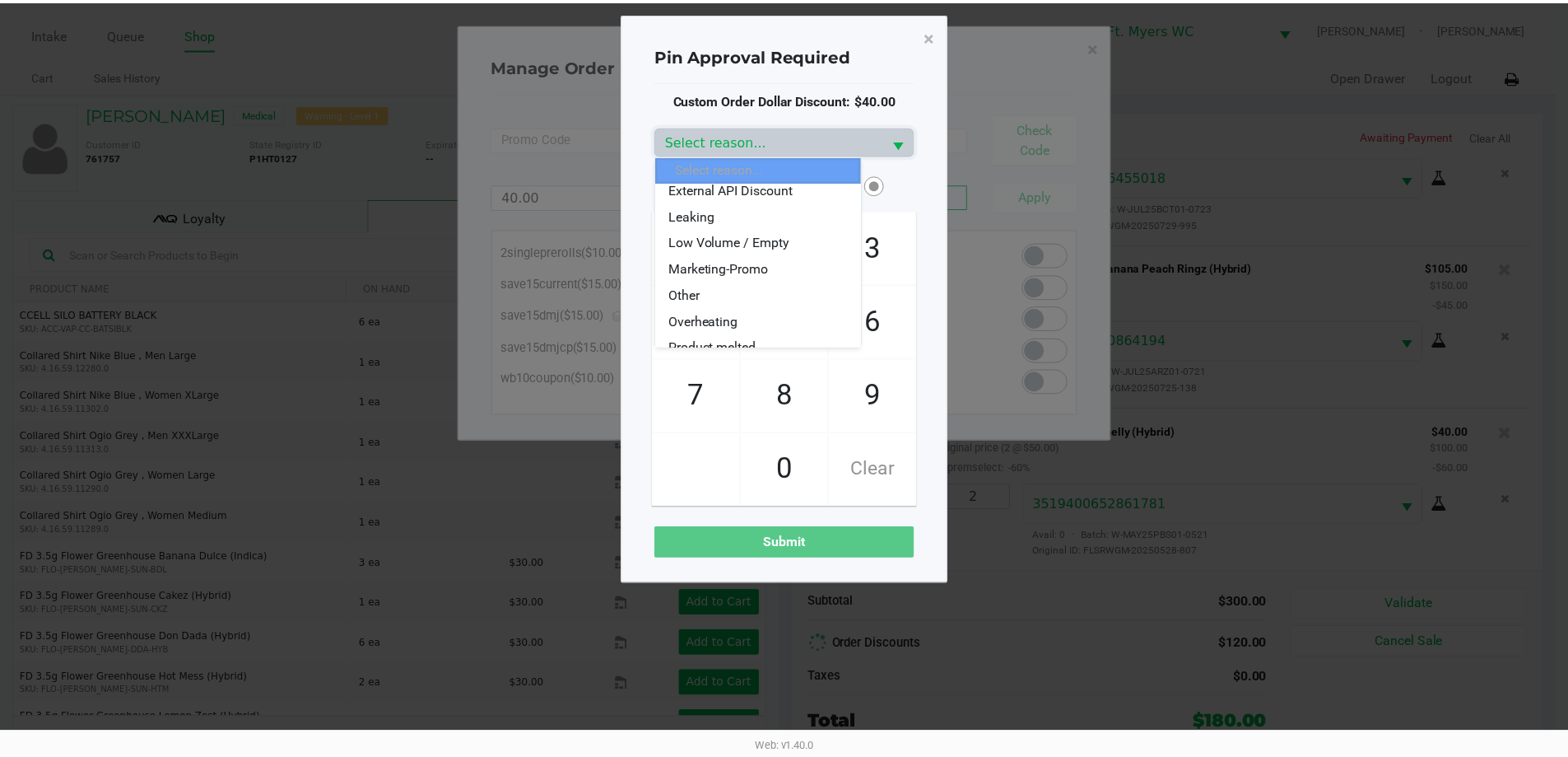
scroll to position [197, 0]
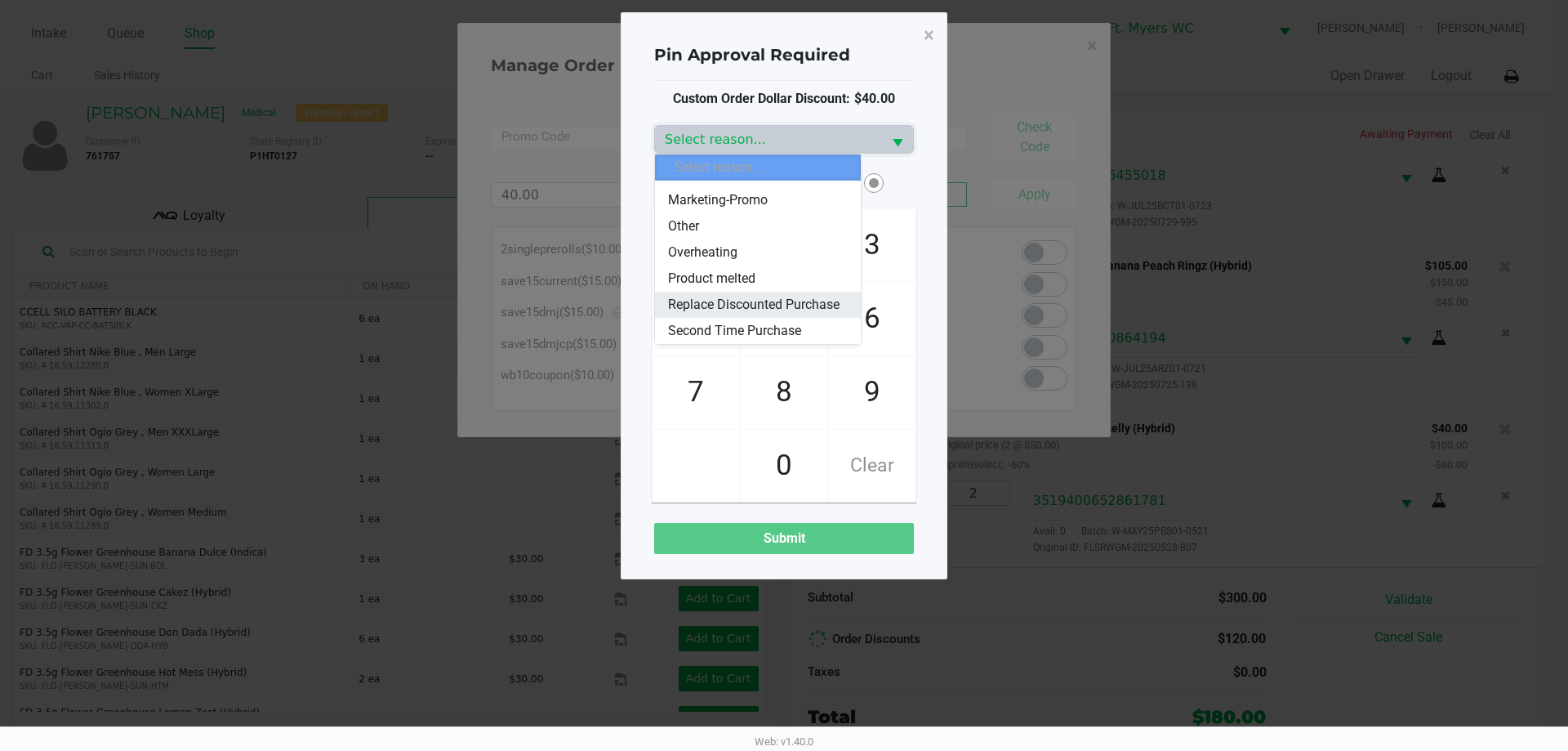
click at [741, 295] on span "Replace Discounted Purchase" at bounding box center [753, 305] width 171 height 19
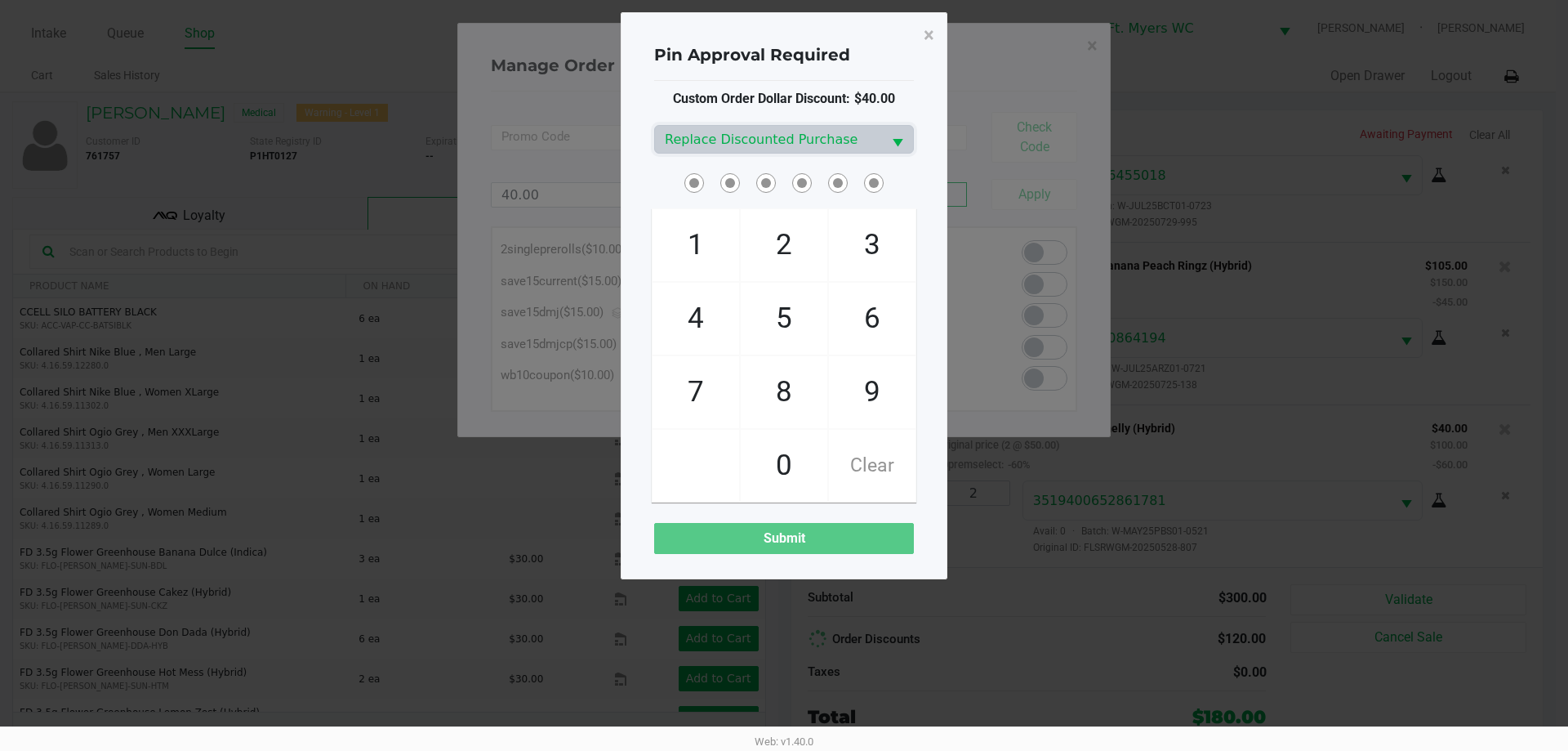
click at [776, 170] on span at bounding box center [776, 170] width 0 height 0
checkbox input "true"
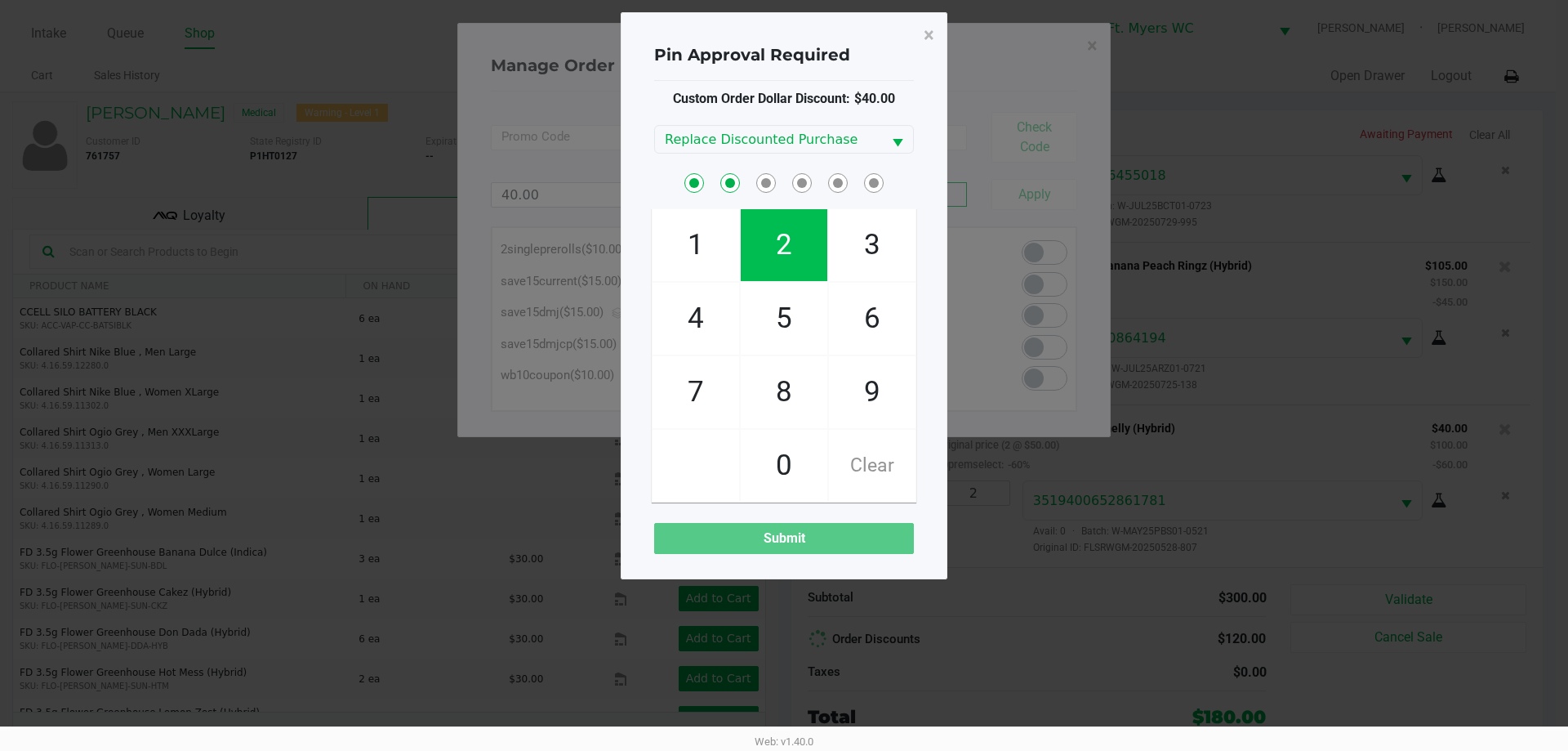
checkbox input "true"
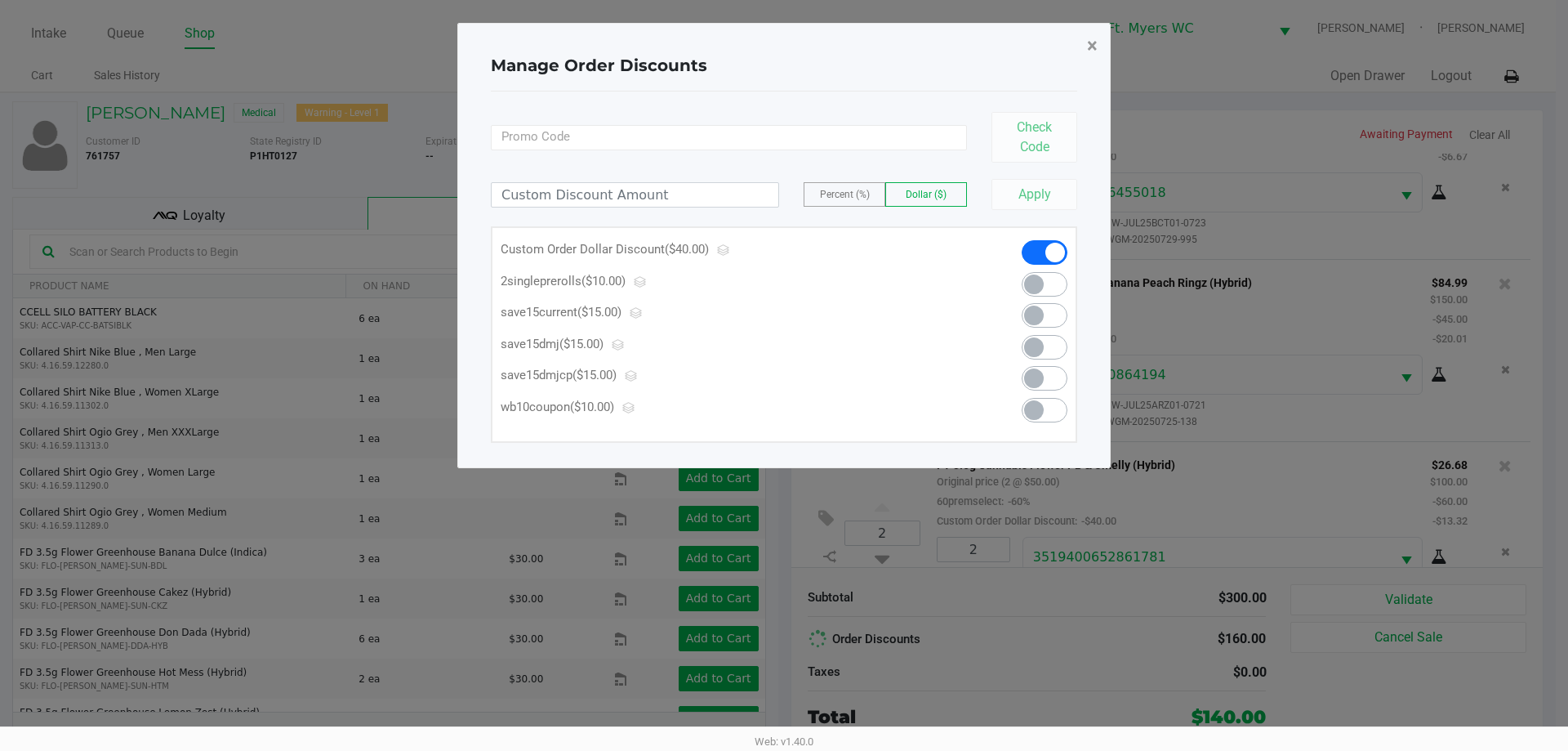
click at [783, 56] on span "×" at bounding box center [1092, 46] width 11 height 23
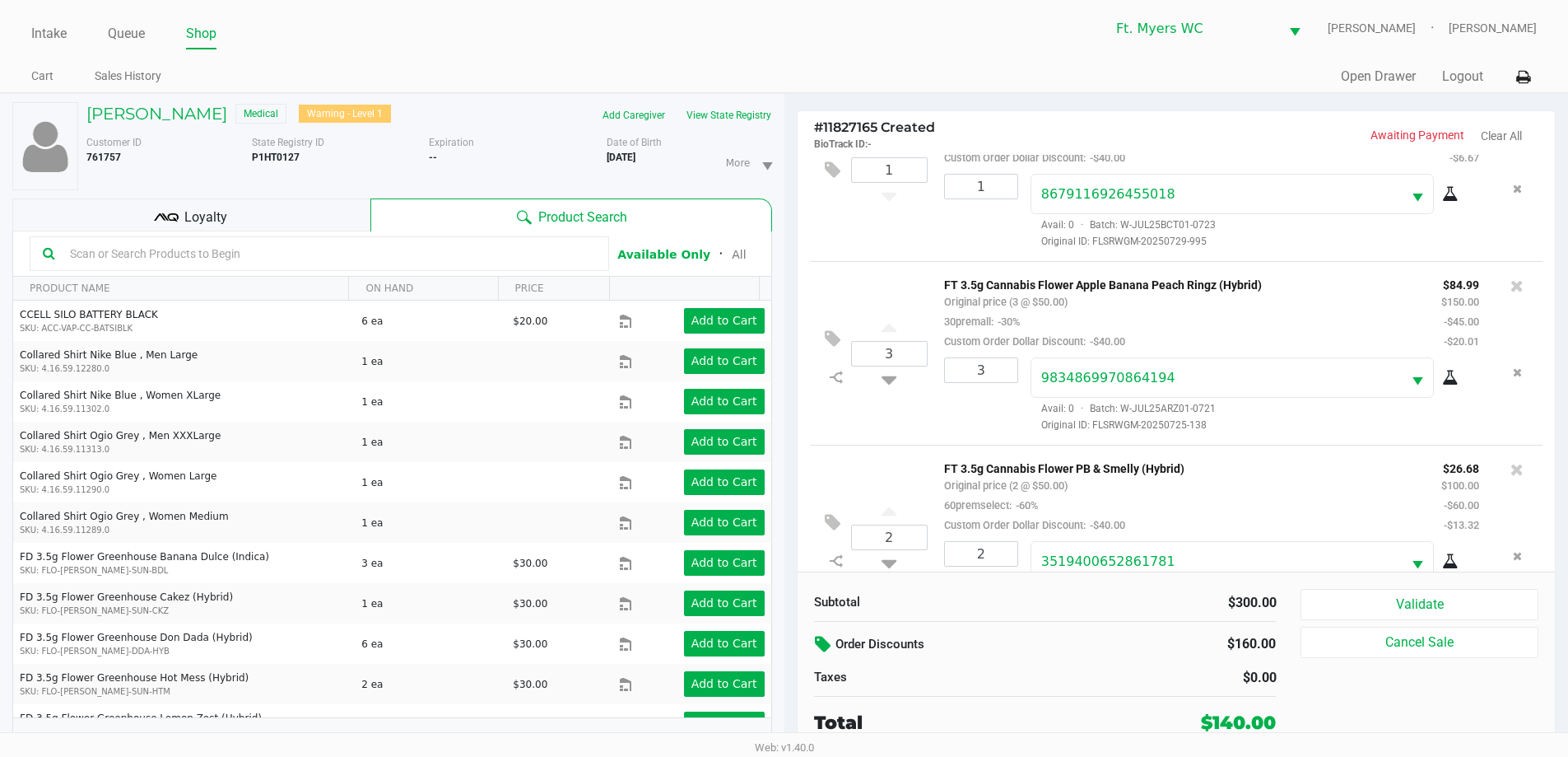
click at [309, 220] on div "Loyalty" at bounding box center [191, 214] width 358 height 33
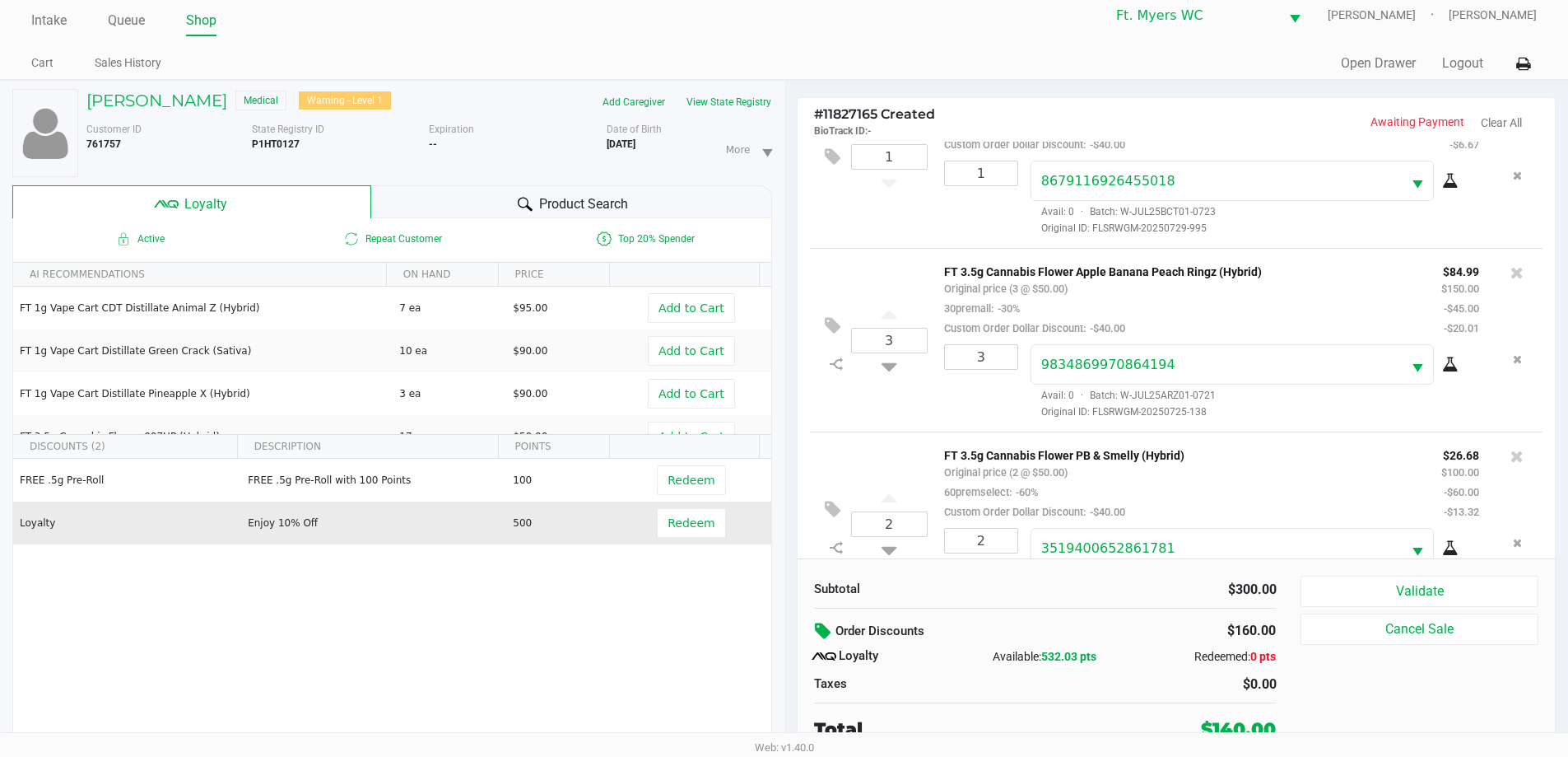
scroll to position [18, 0]
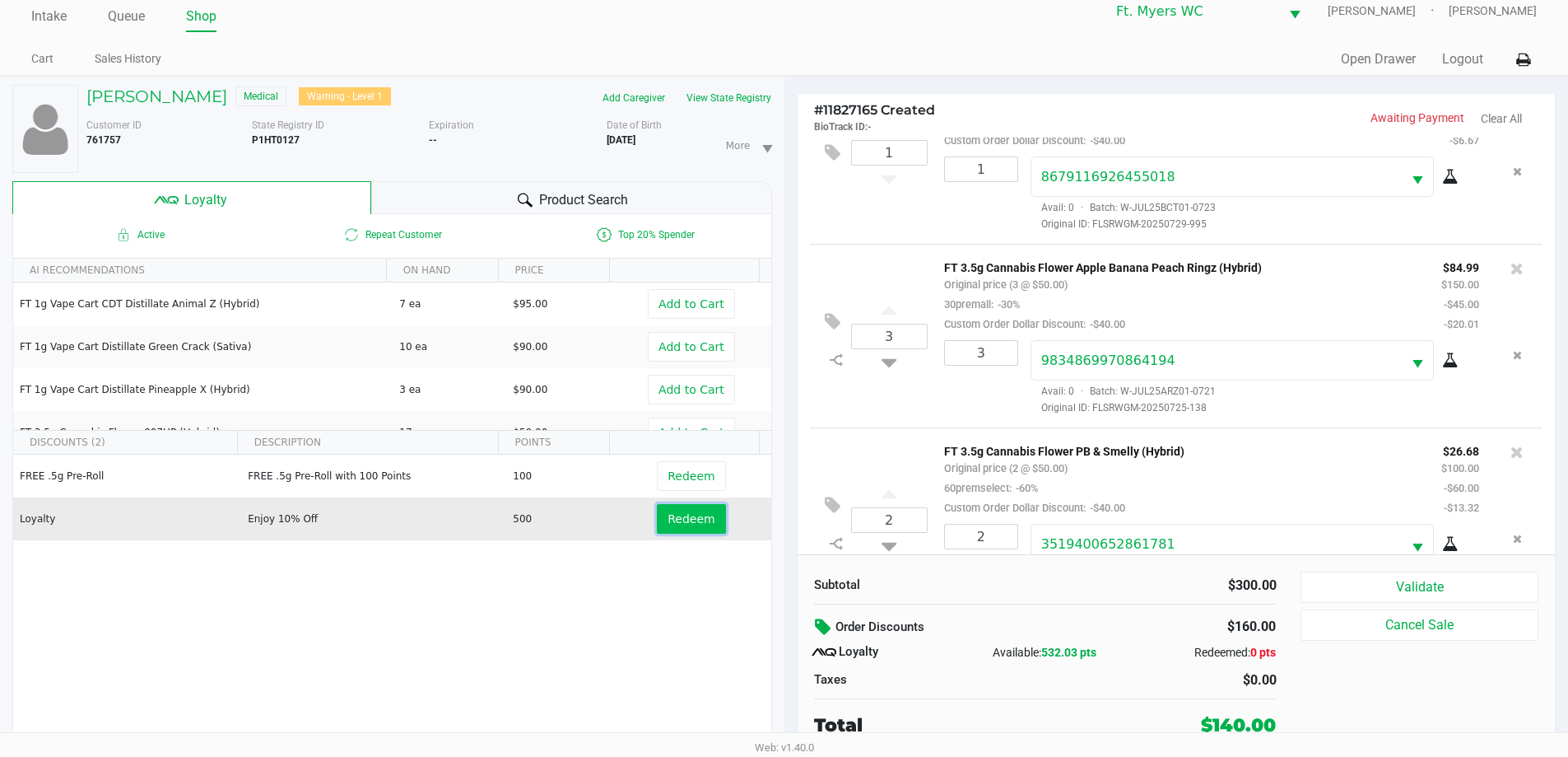
click at [678, 525] on span "Redeem" at bounding box center [690, 519] width 47 height 13
click at [789, 647] on div "Redeemed: 0 pts" at bounding box center [1199, 653] width 154 height 18
click at [789, 607] on div at bounding box center [784, 397] width 1568 height 477
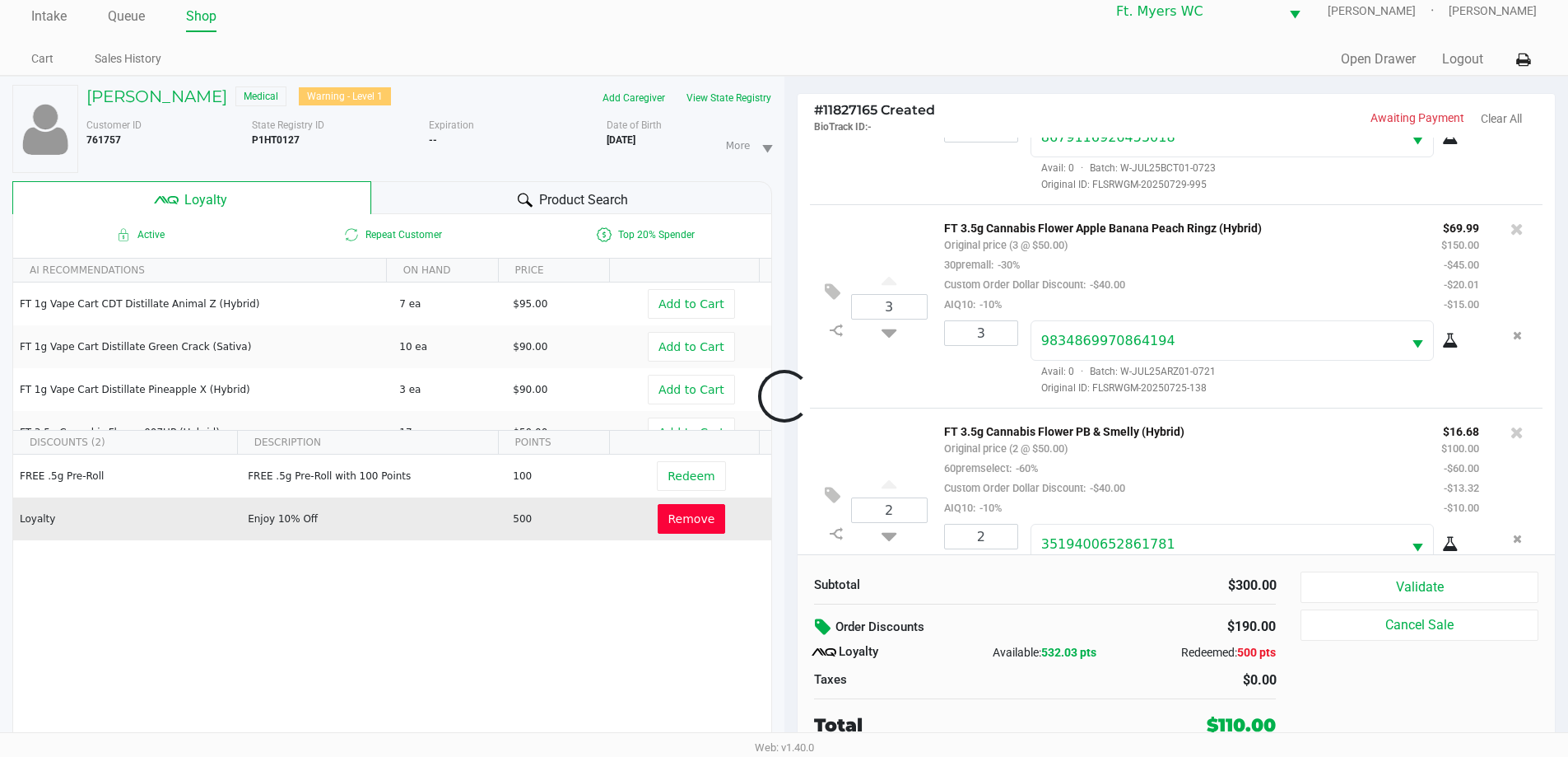
scroll to position [196, 0]
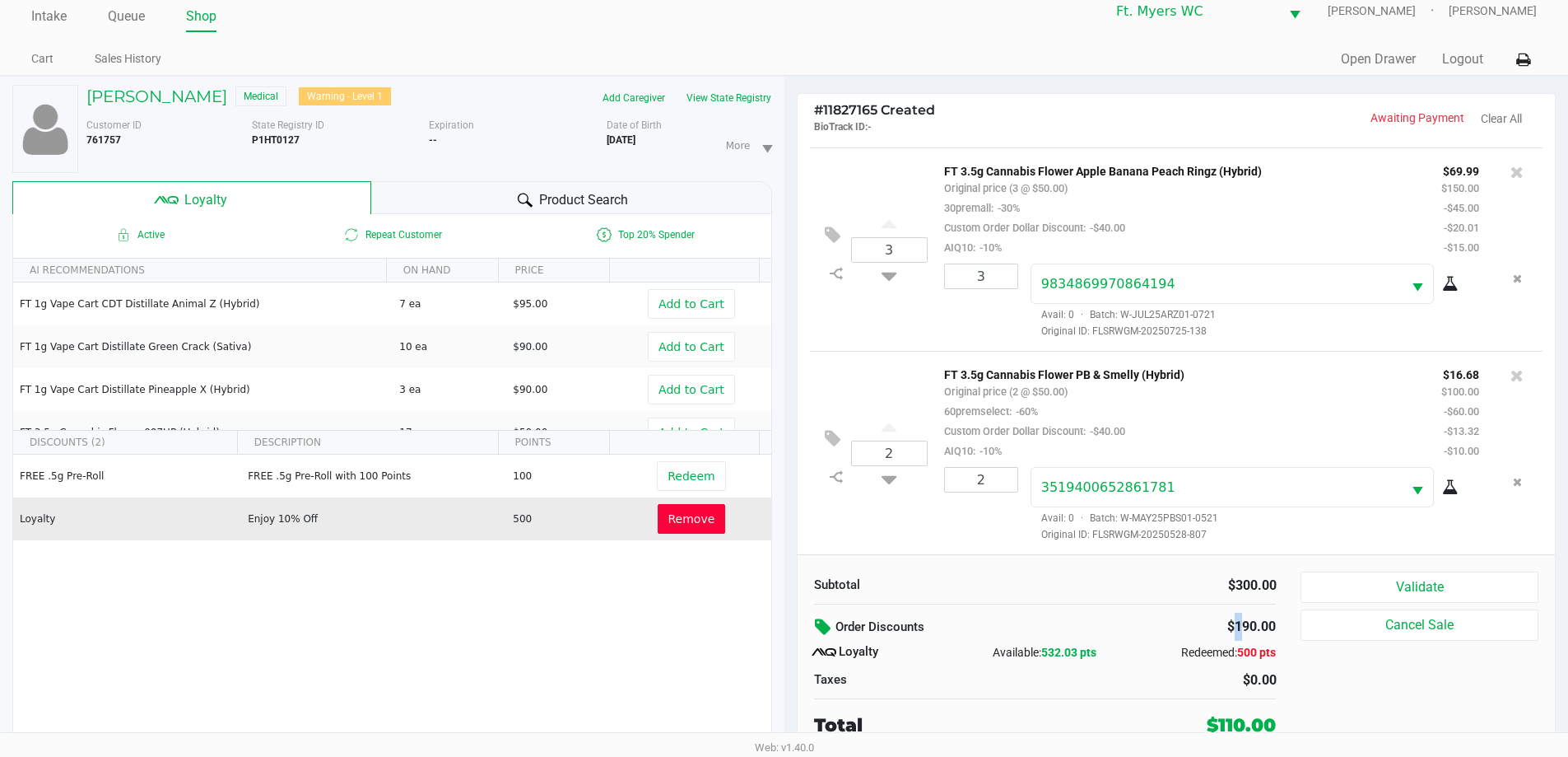
click at [789, 607] on div "Subtotal $300.00 Order Discounts $190.00 Loyalty Available: 532.03 pts Redeemed…" at bounding box center [1045, 655] width 488 height 167
click at [789, 526] on div "2" at bounding box center [975, 504] width 87 height 75
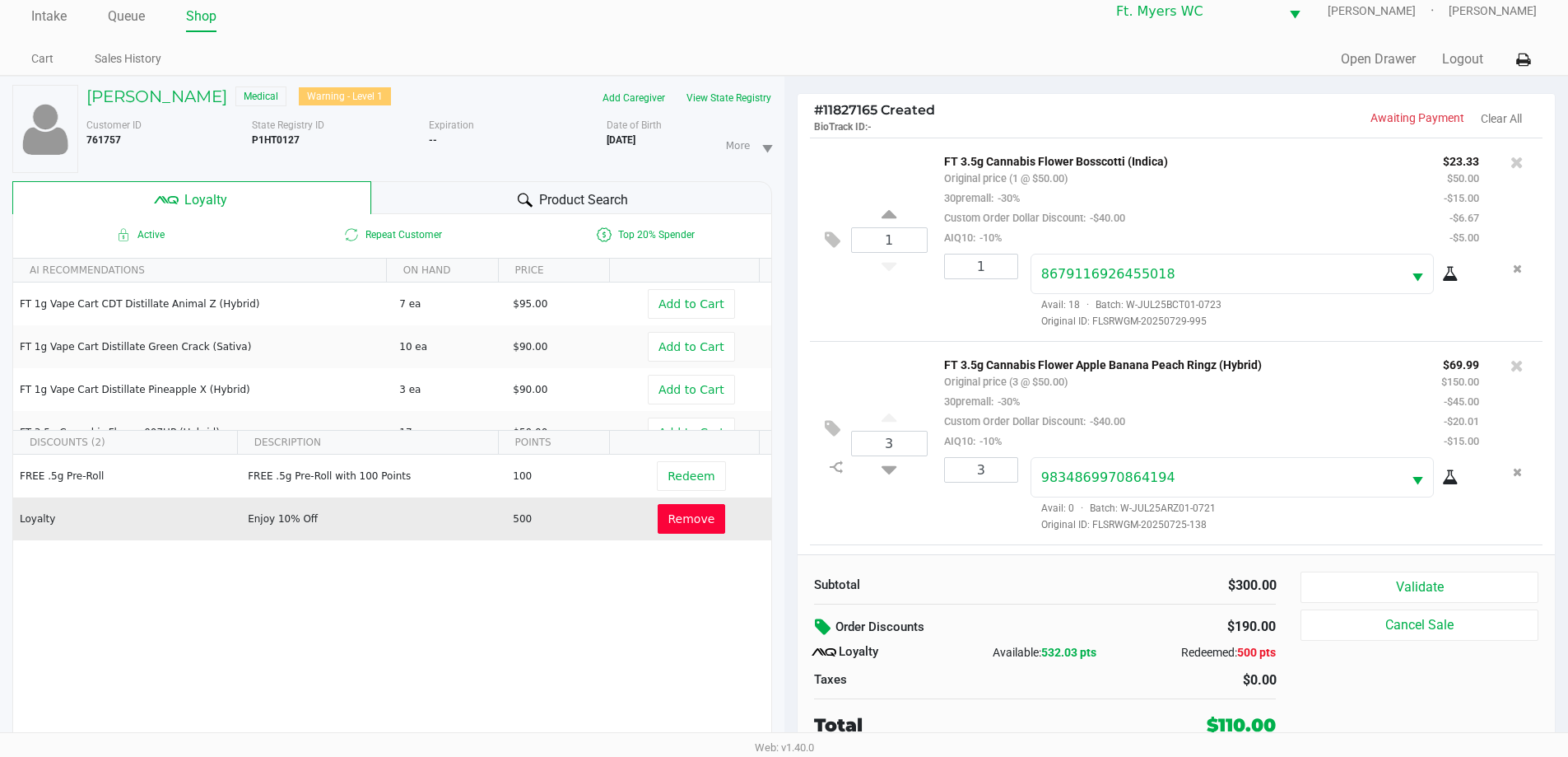
drag, startPoint x: 995, startPoint y: 526, endPoint x: 1021, endPoint y: 310, distance: 217.6
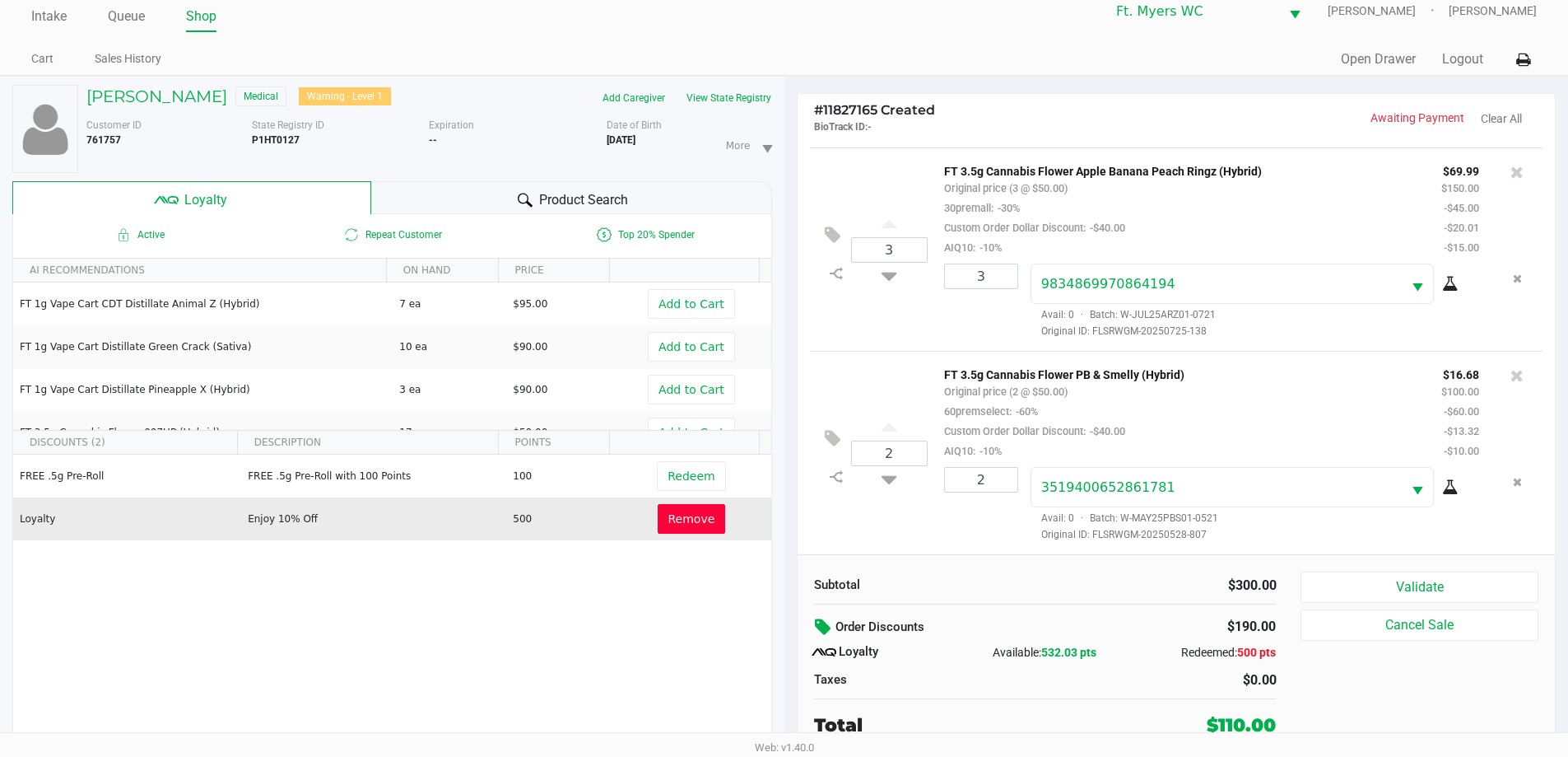
drag, startPoint x: 1089, startPoint y: 182, endPoint x: 1023, endPoint y: 473, distance: 298.4
click at [789, 572] on button "Validate" at bounding box center [1419, 587] width 237 height 31
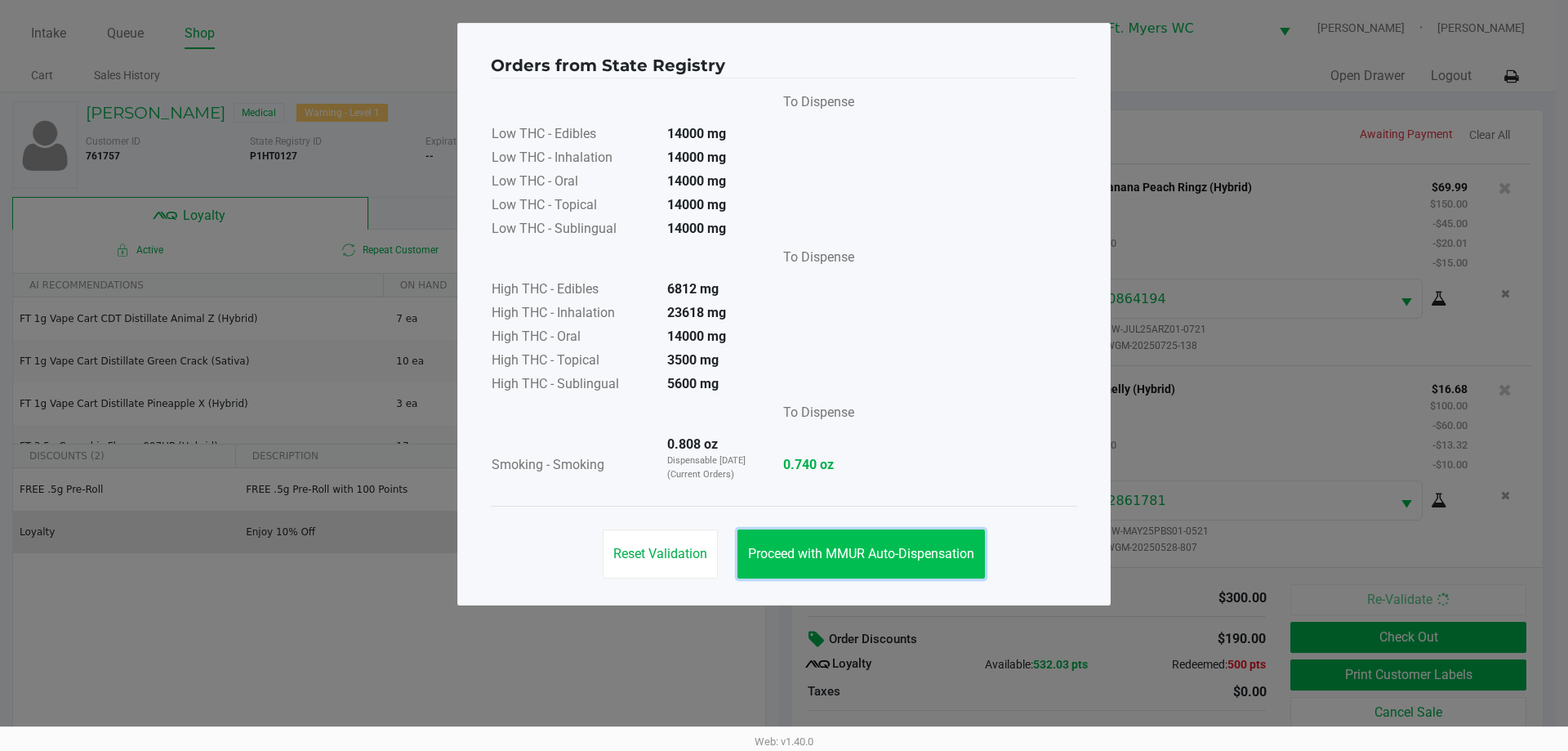
click at [783, 543] on button "Proceed with MMUR Auto-Dispensation" at bounding box center [861, 554] width 248 height 49
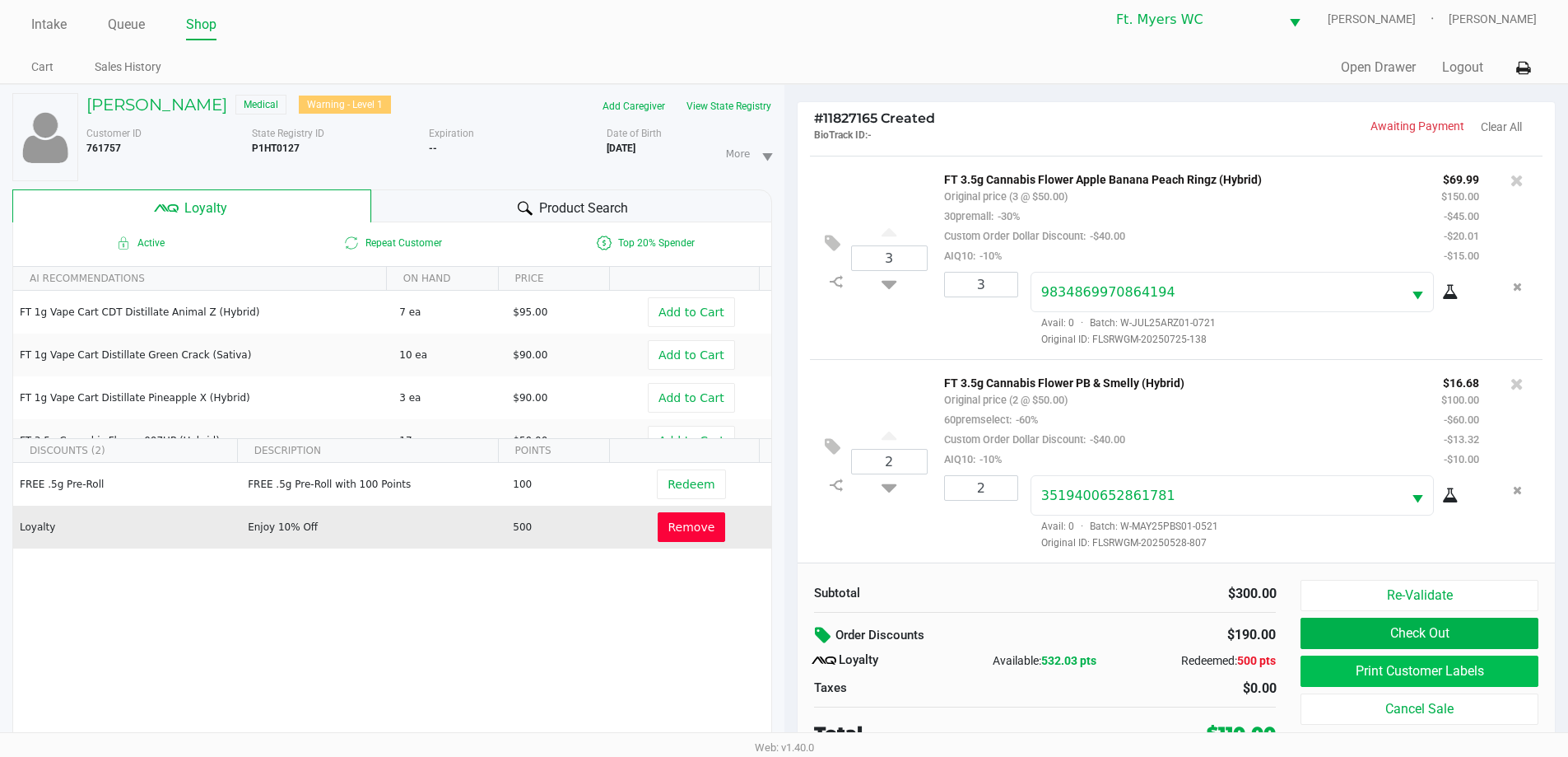
scroll to position [18, 0]
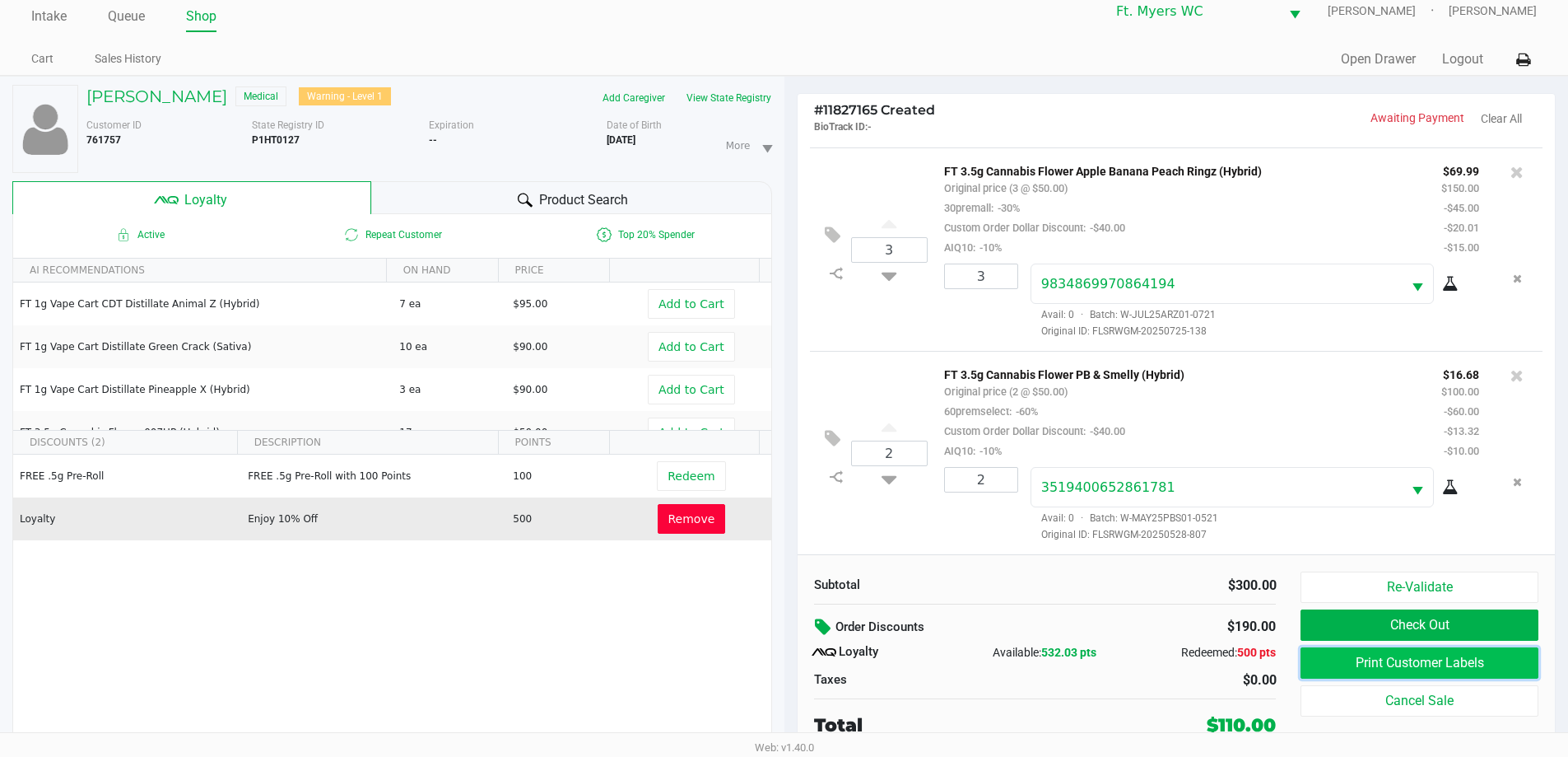
click at [789, 676] on button "Print Customer Labels" at bounding box center [1419, 662] width 237 height 31
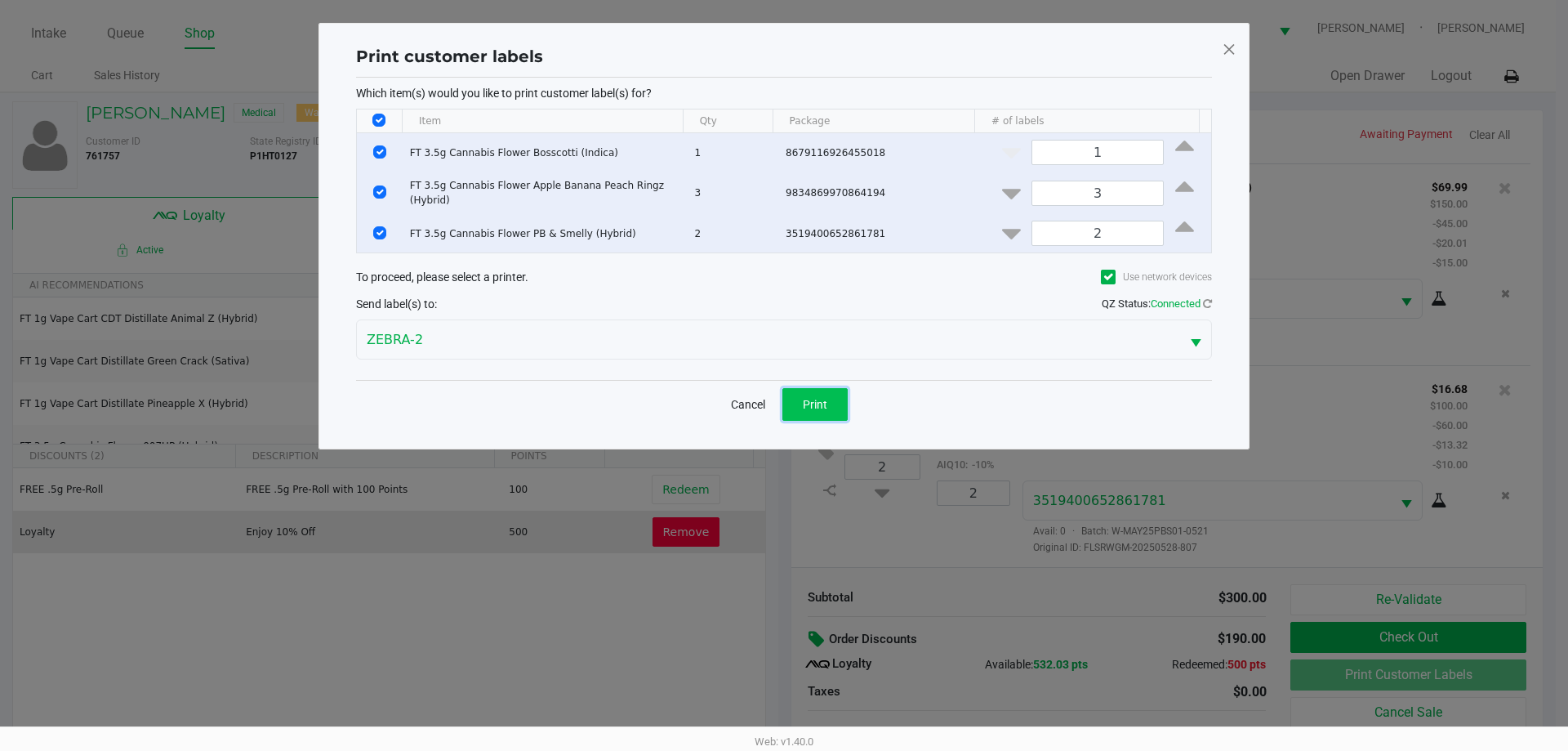
click at [783, 405] on span "Print" at bounding box center [815, 404] width 25 height 13
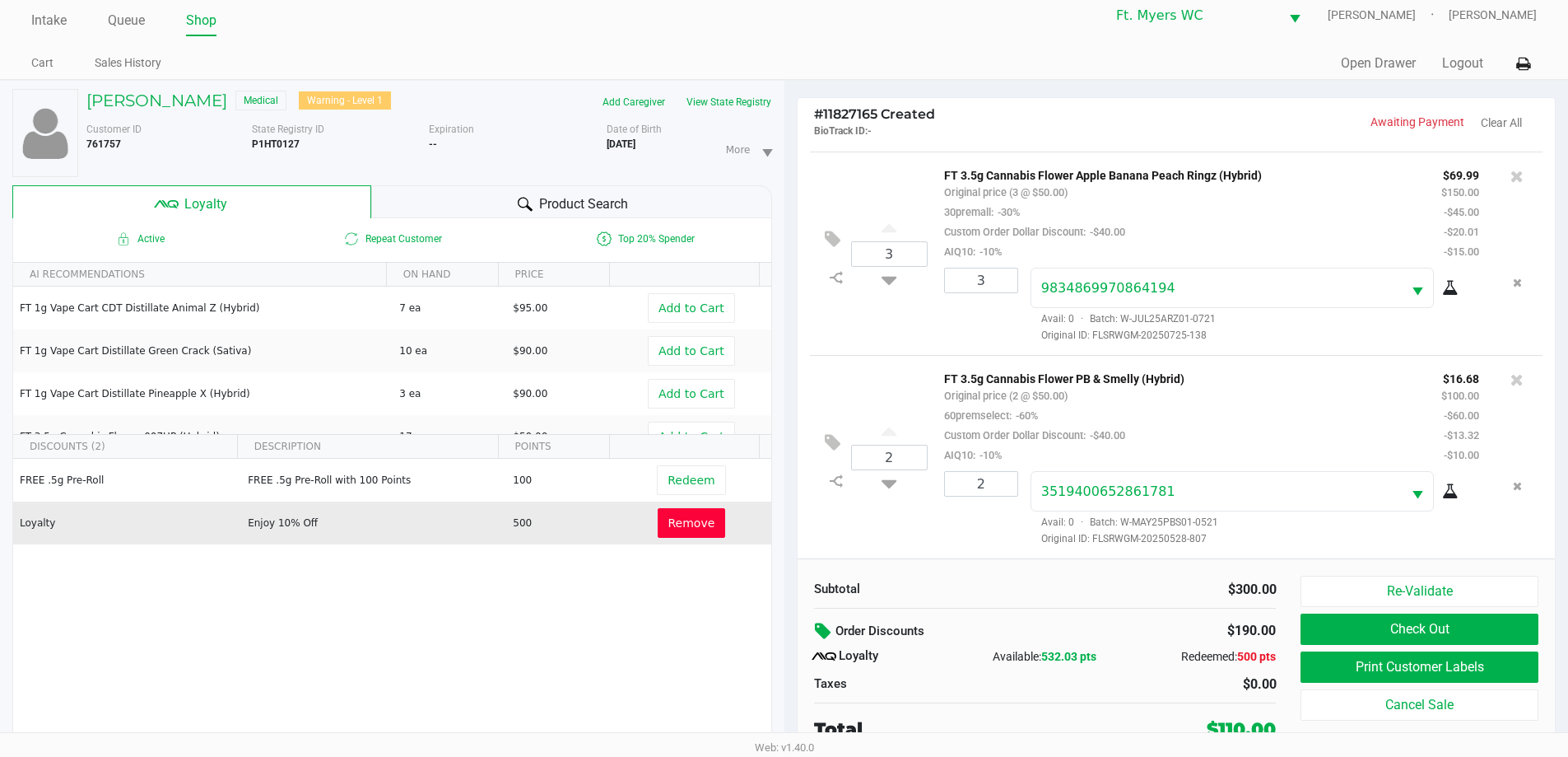
scroll to position [18, 0]
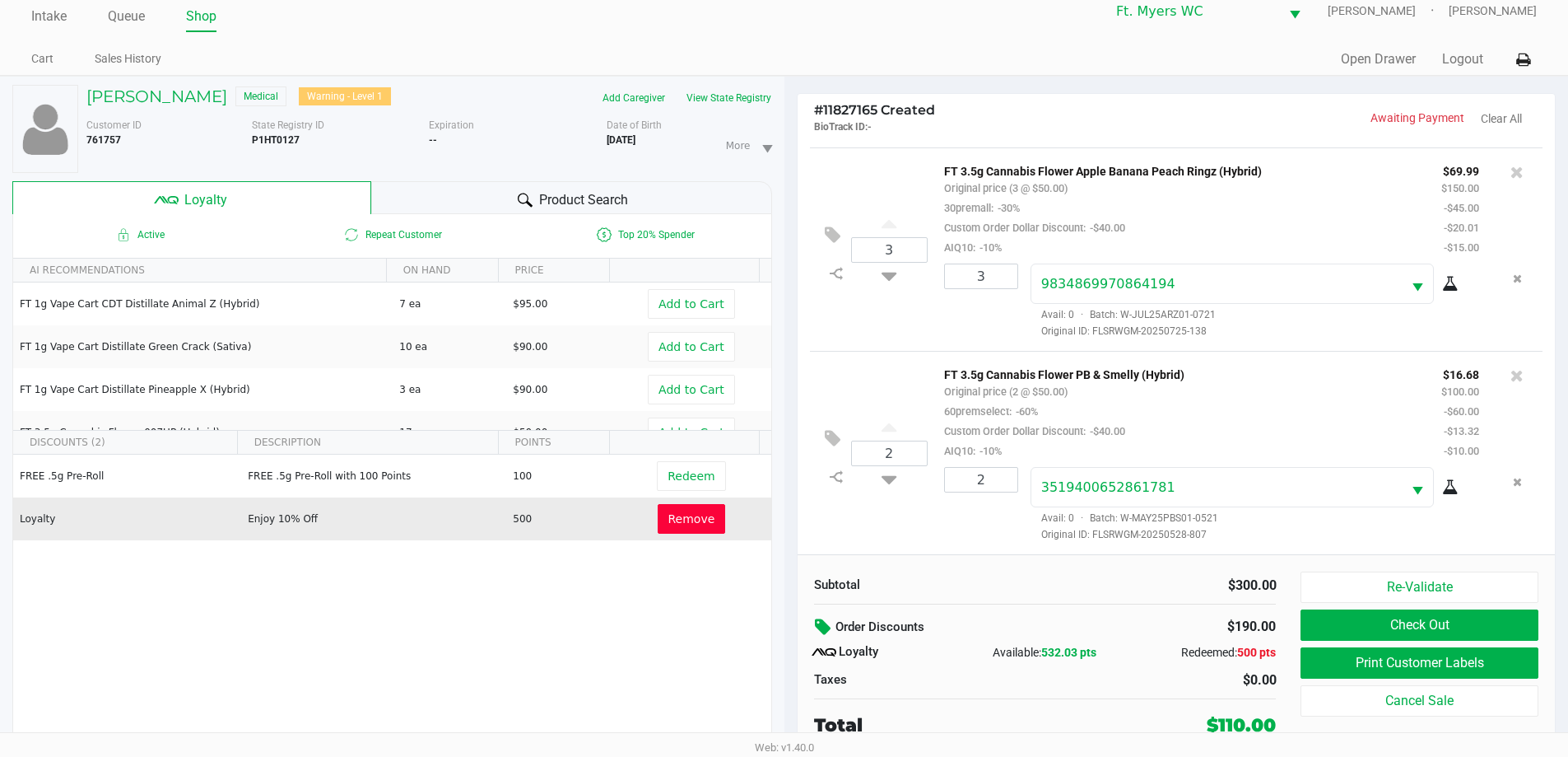
click at [789, 644] on div "Re-Validate Check Out Print Customer Labels Cancel Sale" at bounding box center [1426, 655] width 250 height 167
click at [789, 614] on button "Check Out" at bounding box center [1419, 624] width 237 height 31
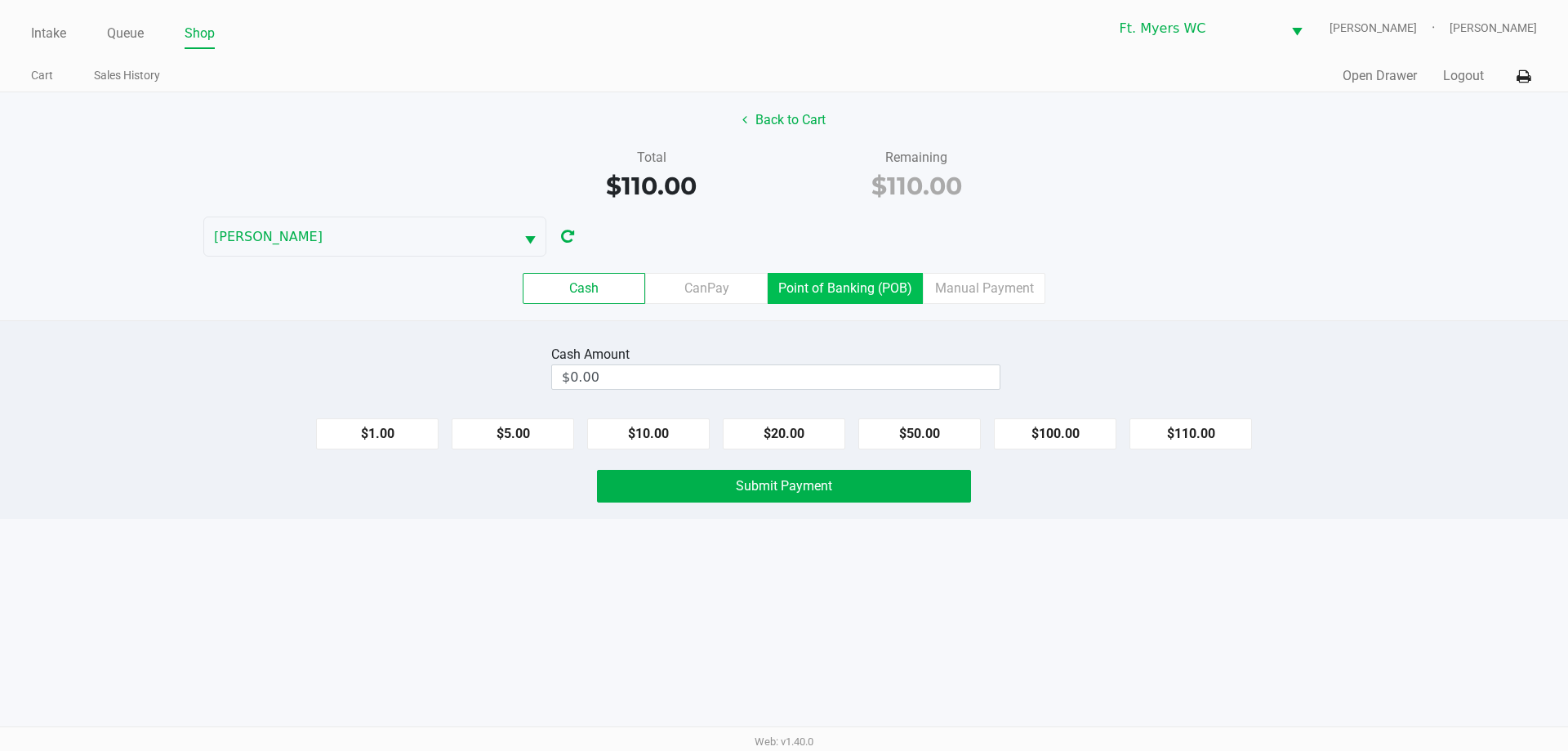
click at [783, 295] on label "Point of Banking (POB)" at bounding box center [845, 288] width 155 height 31
click at [0, 0] on 7 "Point of Banking (POB)" at bounding box center [0, 0] width 0 height 0
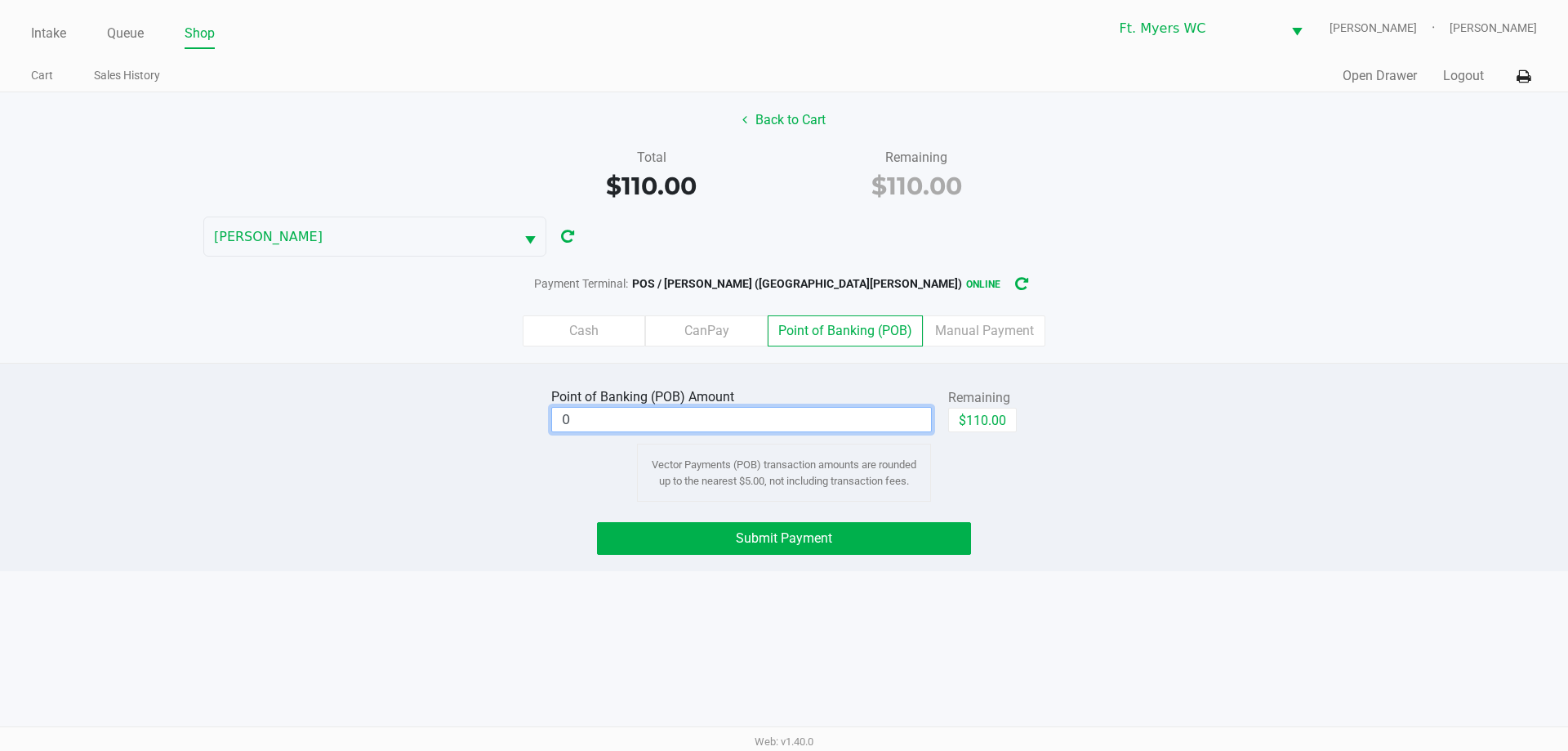
click at [783, 430] on input "0" at bounding box center [742, 419] width 379 height 24
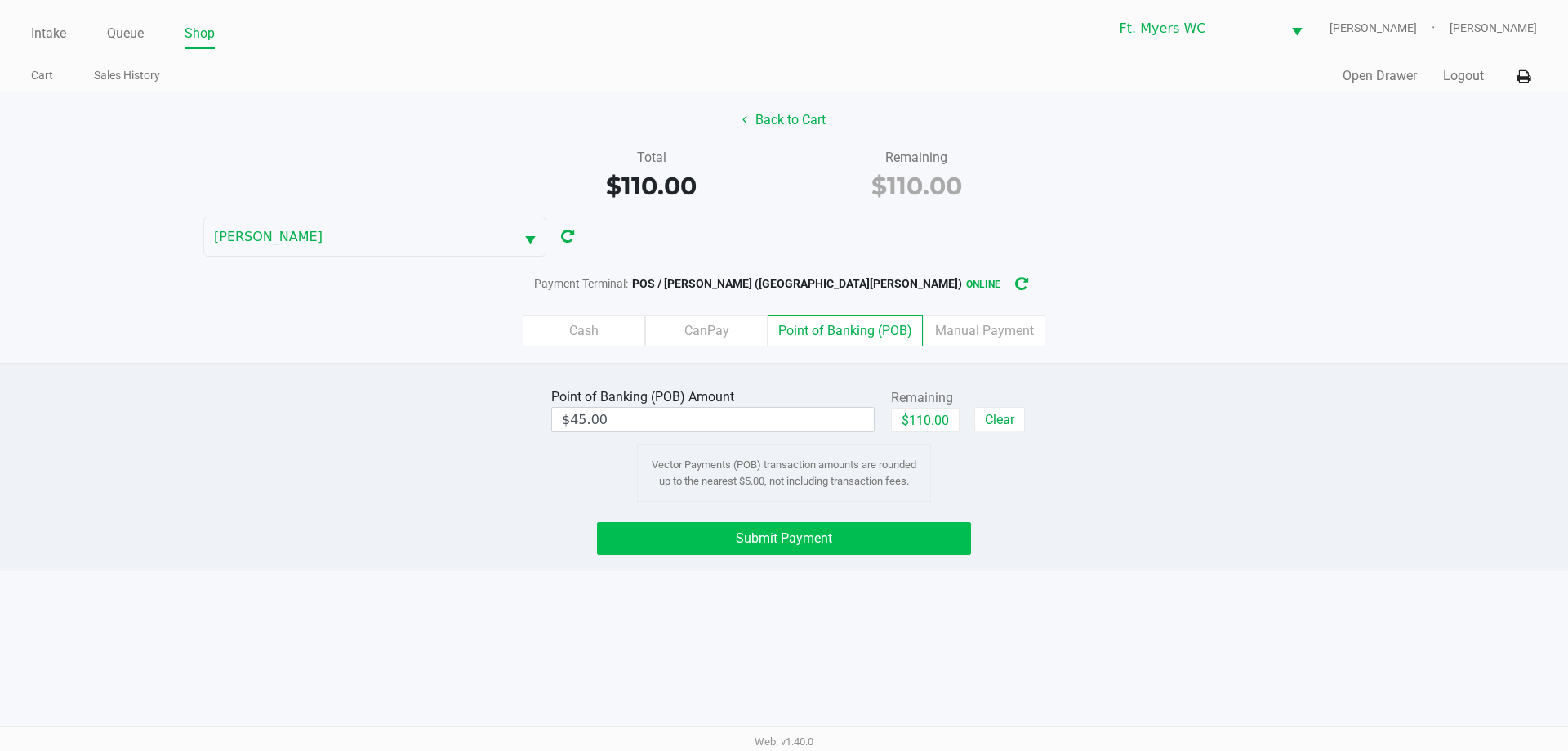
drag, startPoint x: 641, startPoint y: 521, endPoint x: 657, endPoint y: 545, distance: 28.8
click at [644, 521] on div "Point of Banking (POB) Amount $45.00 Remaining $110.00 Clear Vector Payments (P…" at bounding box center [784, 466] width 1568 height 208
click at [657, 545] on button "Submit Payment" at bounding box center [784, 538] width 374 height 32
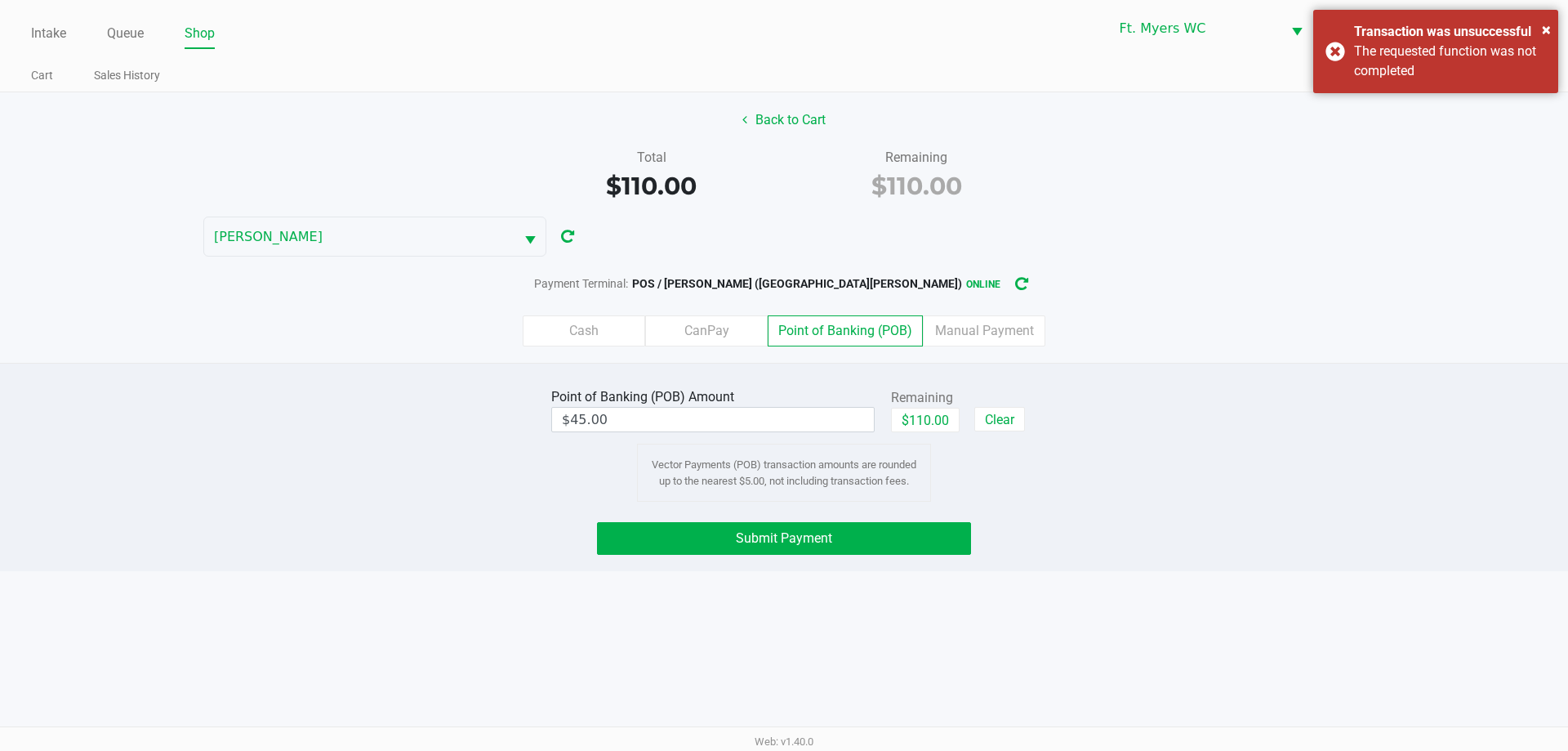
click at [783, 619] on div "Intake Queue Shop Ft. [PERSON_NAME] [PERSON_NAME] [PERSON_NAME] Cart Sales Hist…" at bounding box center [784, 375] width 1568 height 751
click at [783, 522] on button "Submit Payment" at bounding box center [784, 538] width 374 height 32
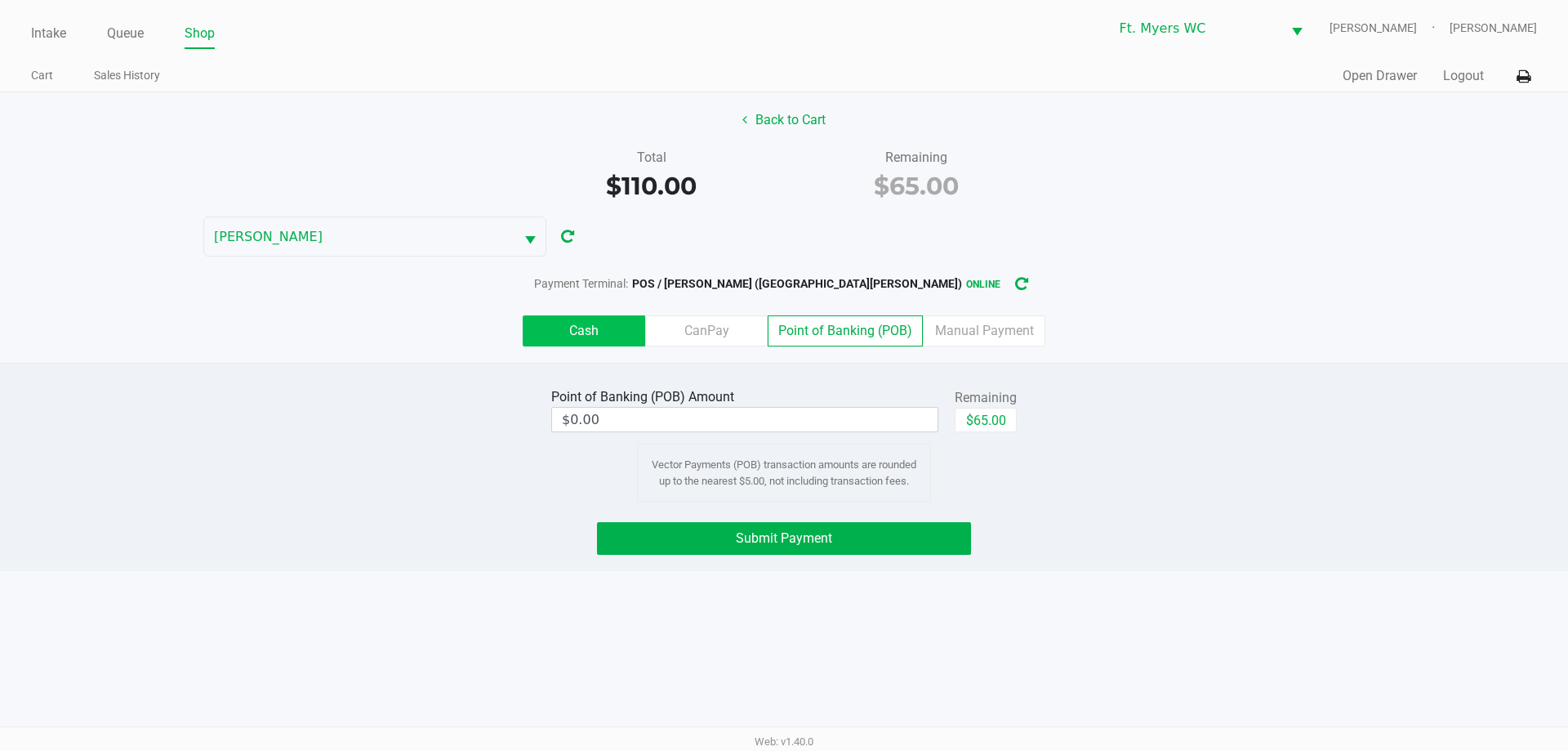
click at [593, 329] on label "Cash" at bounding box center [584, 330] width 123 height 31
click at [0, 0] on 0 "Cash" at bounding box center [0, 0] width 0 height 0
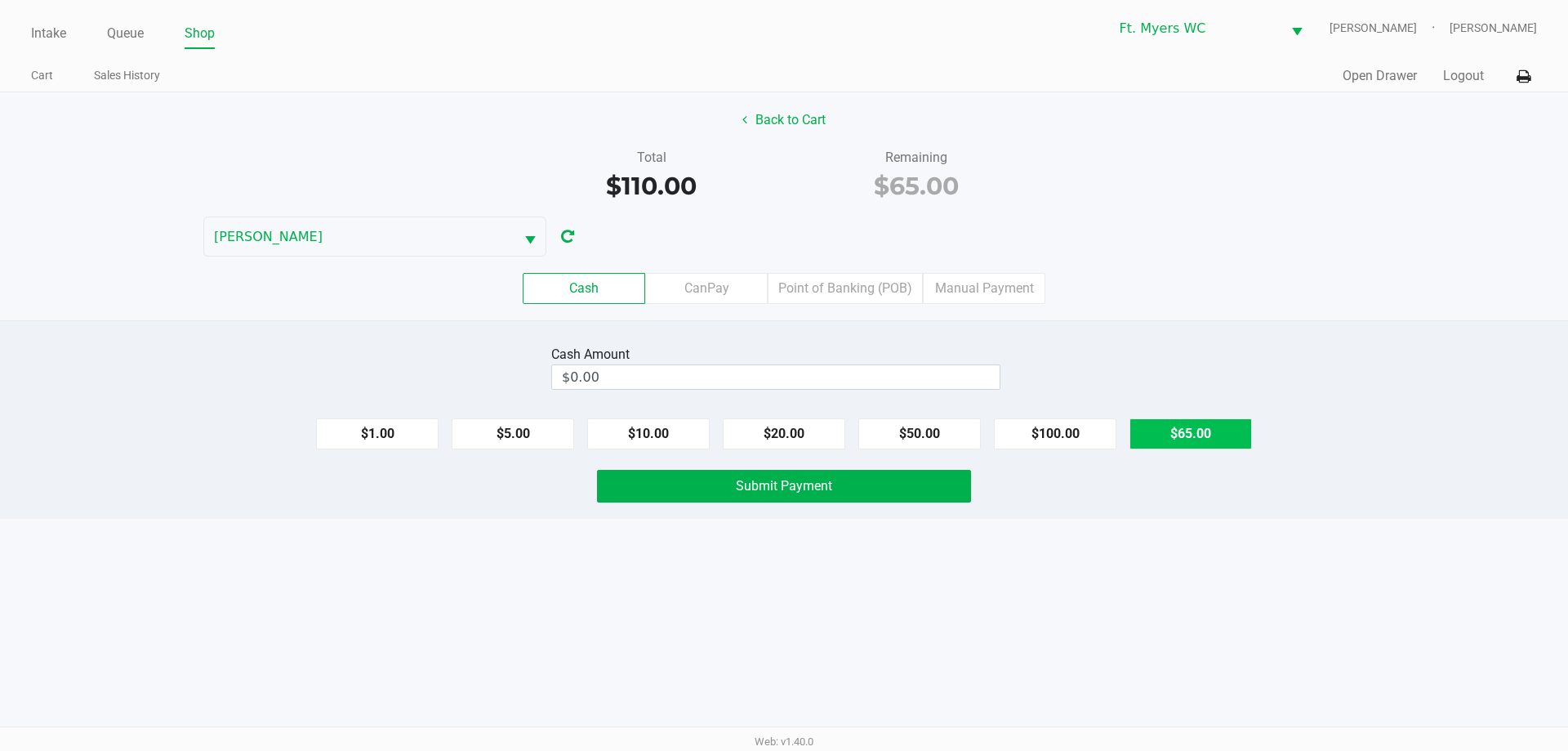
click at [783, 427] on button "$65.00" at bounding box center [1190, 433] width 123 height 31
type input "$65.00"
click at [783, 466] on div "Cash Amount $65.00 Clear $1.00 $5.00 $10.00 $20.00 $50.00 $100.00 $65.00 Submit…" at bounding box center [784, 420] width 1568 height 199
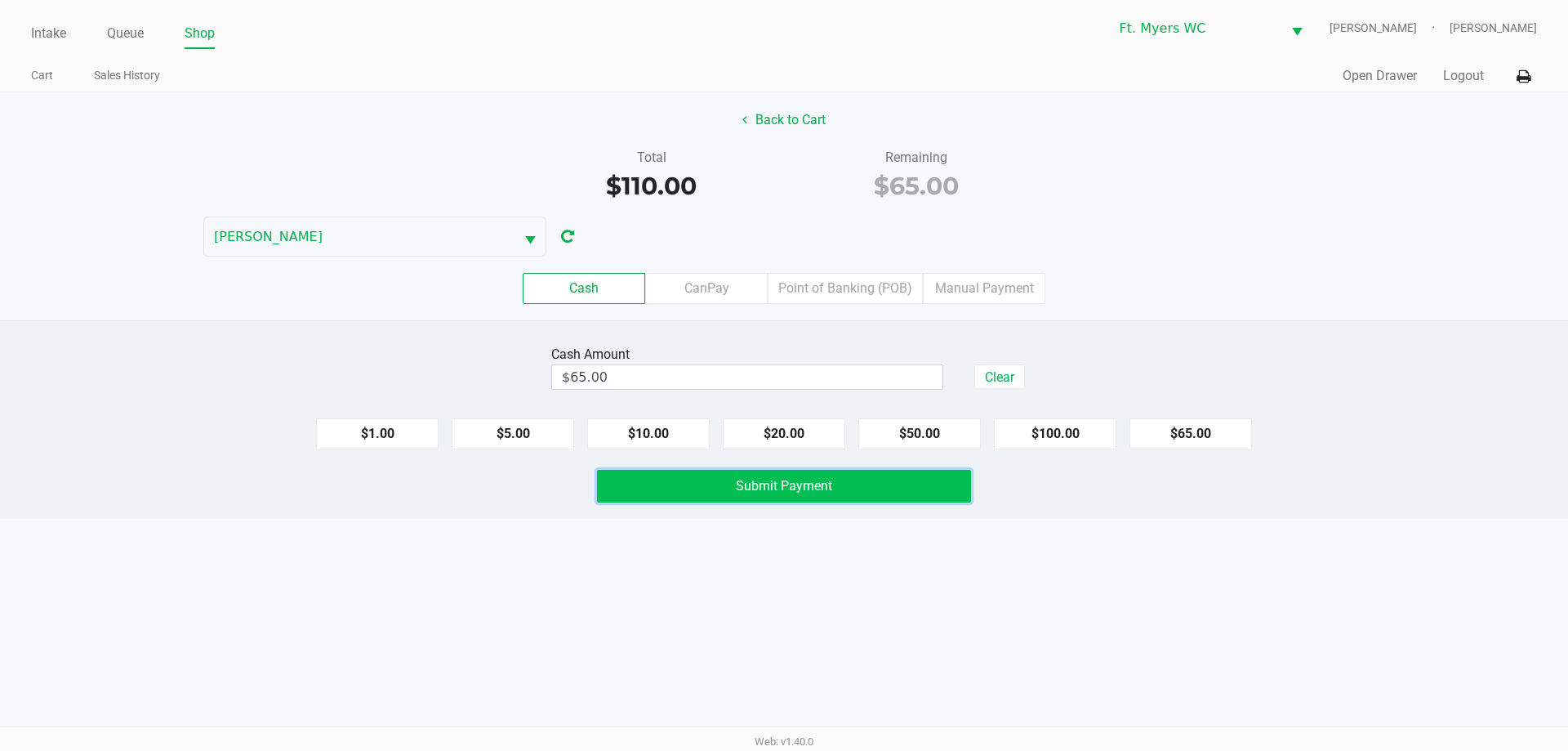
click at [783, 476] on button "Submit Payment" at bounding box center [784, 486] width 374 height 32
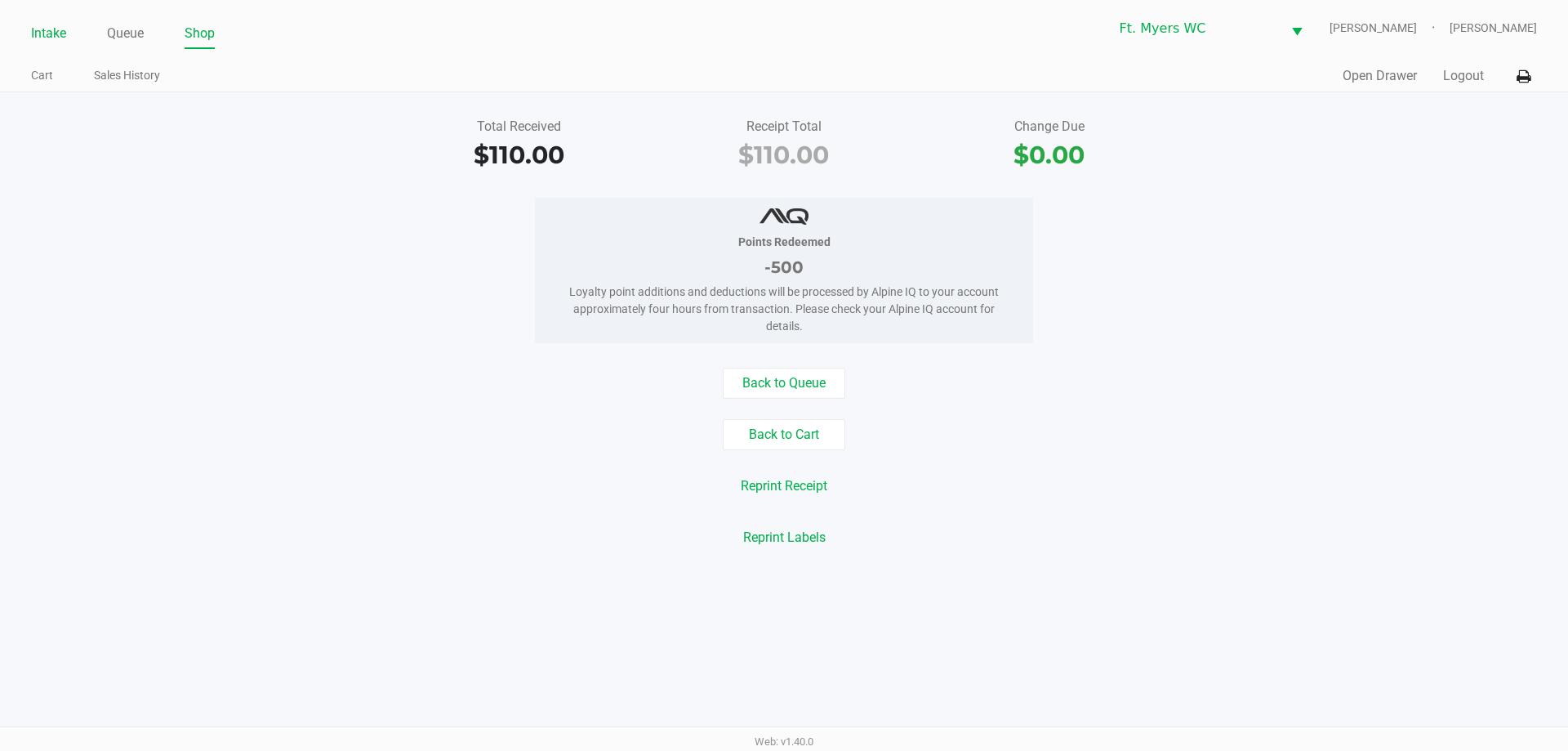
click at [55, 31] on link "Intake" at bounding box center [48, 33] width 35 height 23
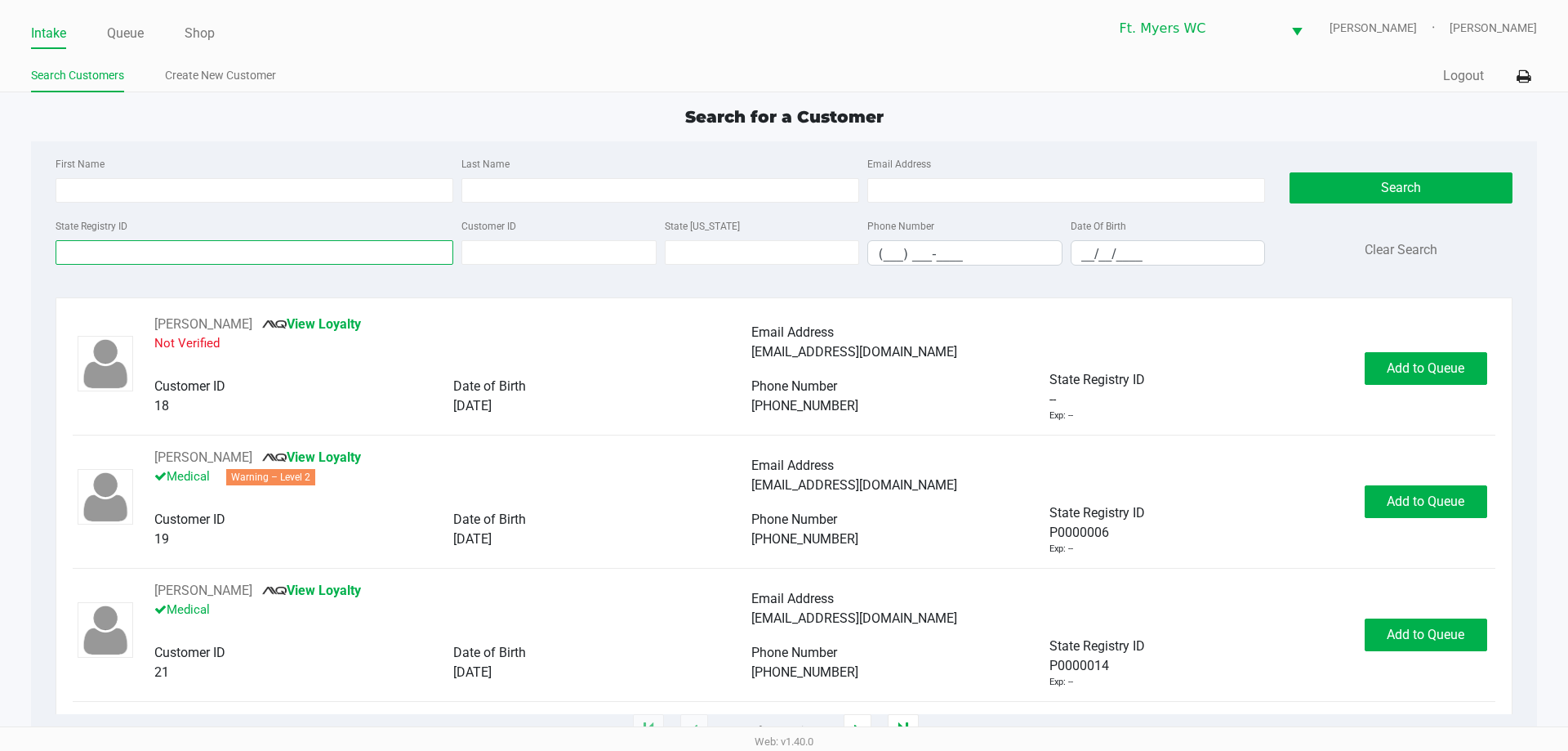
click at [227, 256] on input "State Registry ID" at bounding box center [254, 252] width 398 height 25
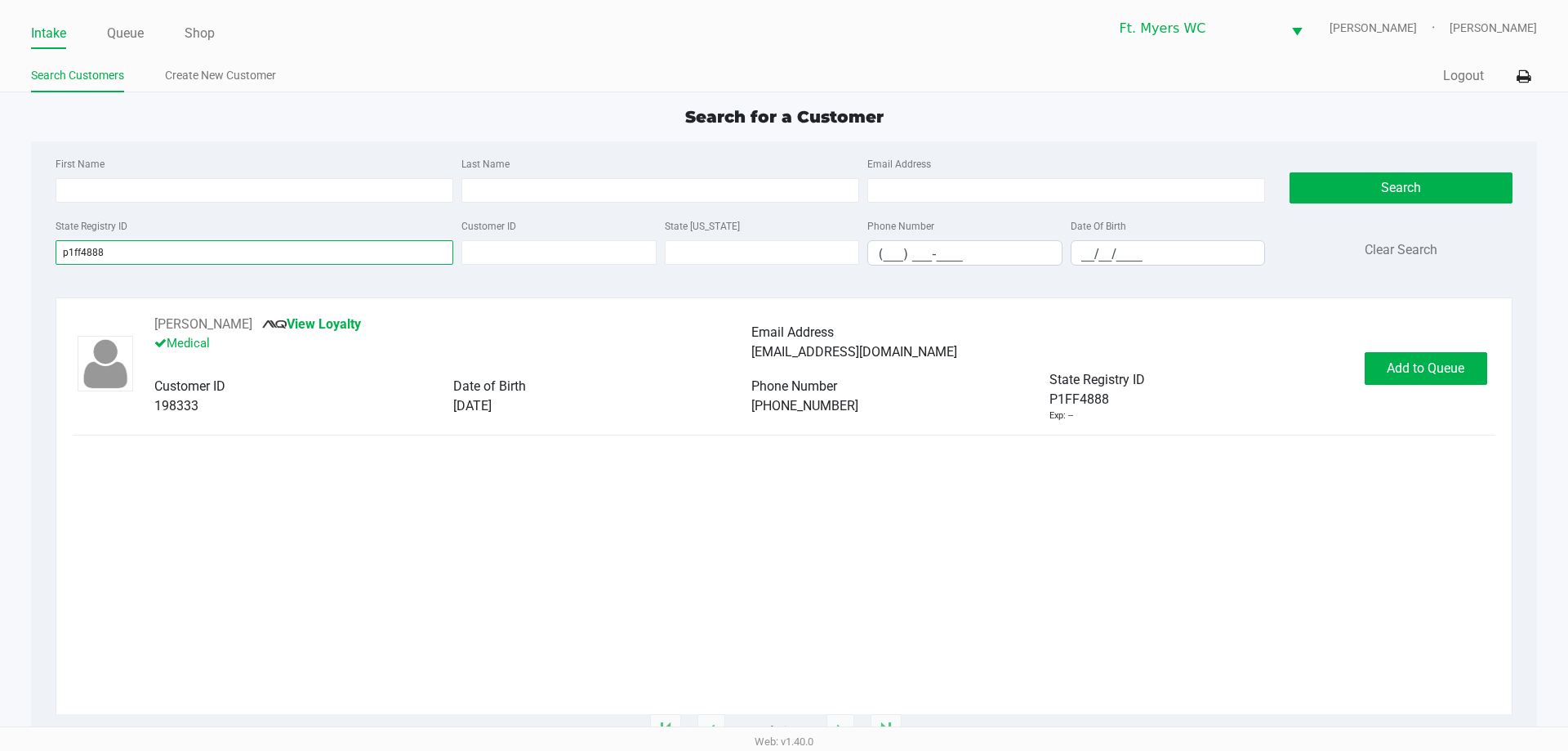
type input "p1ff4888"
click at [783, 357] on button "Add to Queue" at bounding box center [1426, 368] width 123 height 32
click at [783, 361] on span "Add to Queue" at bounding box center [1435, 368] width 77 height 16
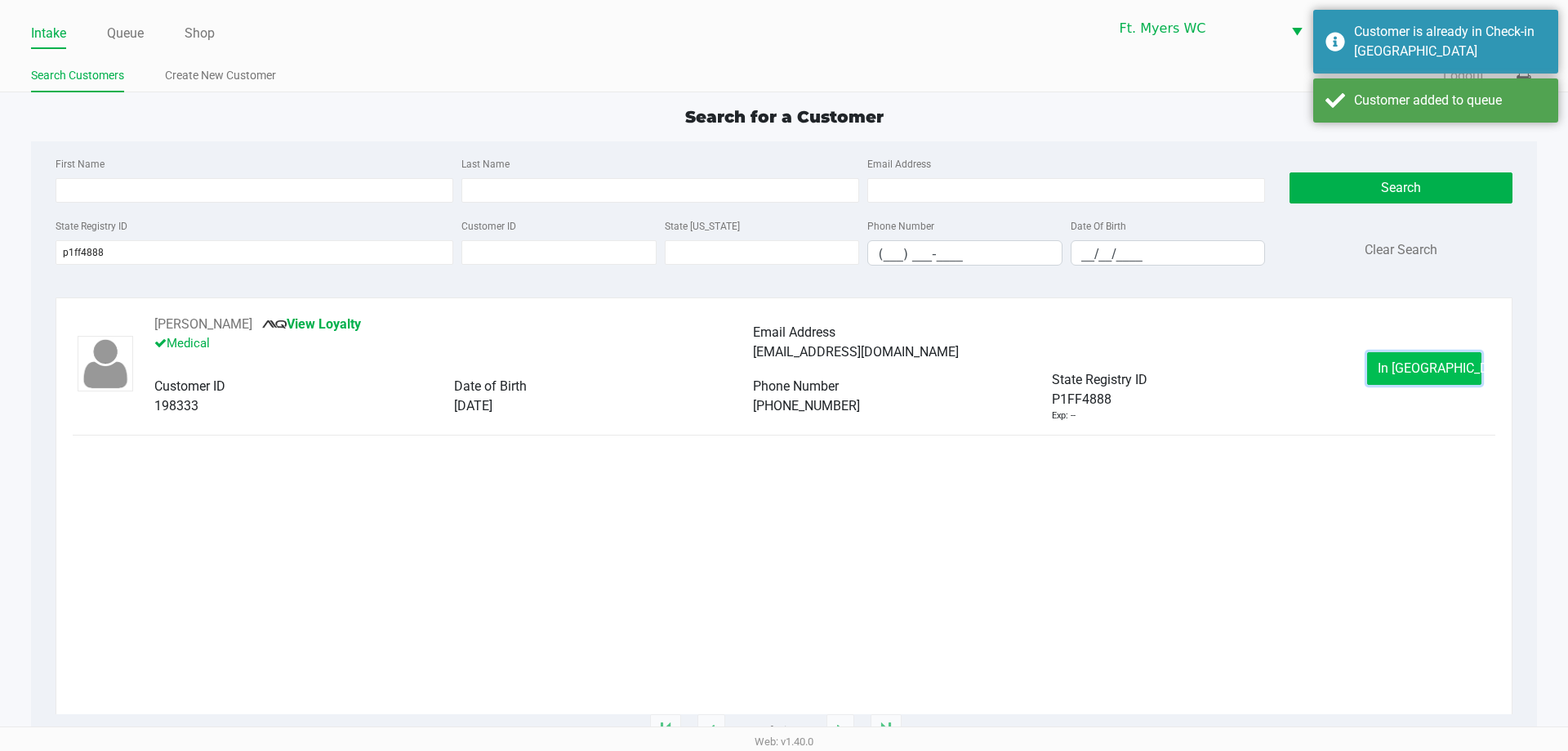
click at [783, 372] on span "In [GEOGRAPHIC_DATA]" at bounding box center [1446, 368] width 137 height 16
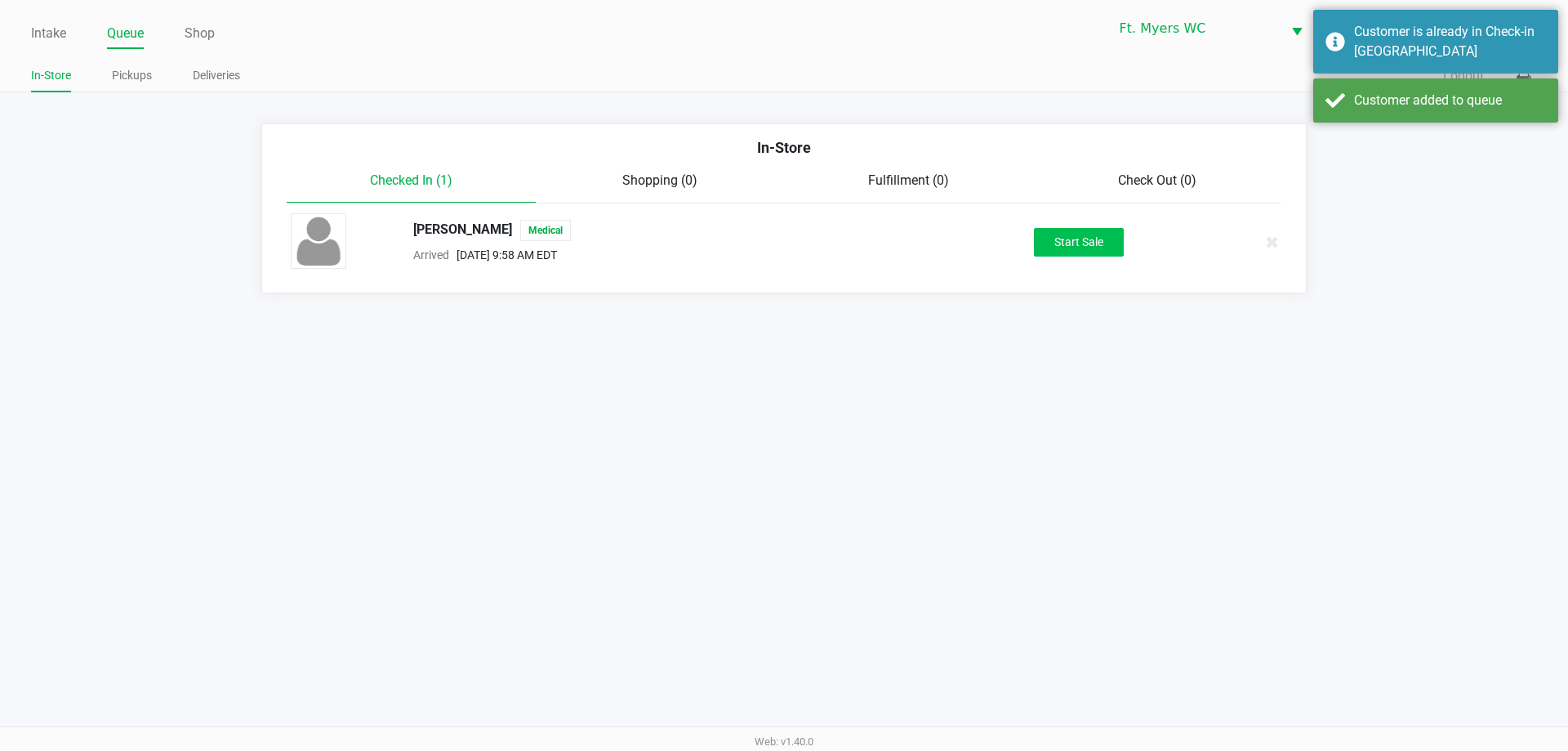
click at [783, 250] on button "Start Sale" at bounding box center [1079, 242] width 90 height 29
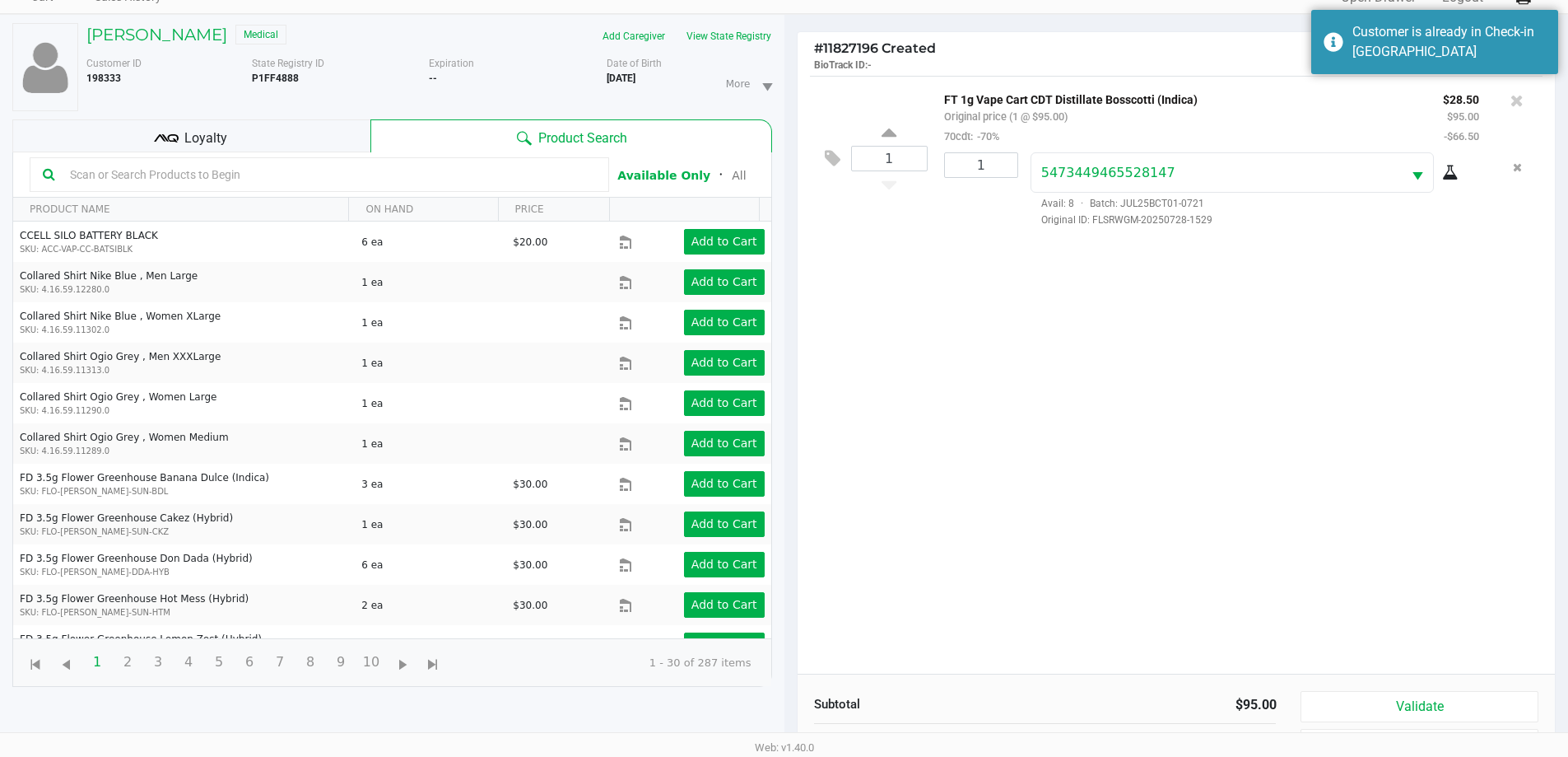
scroll to position [178, 0]
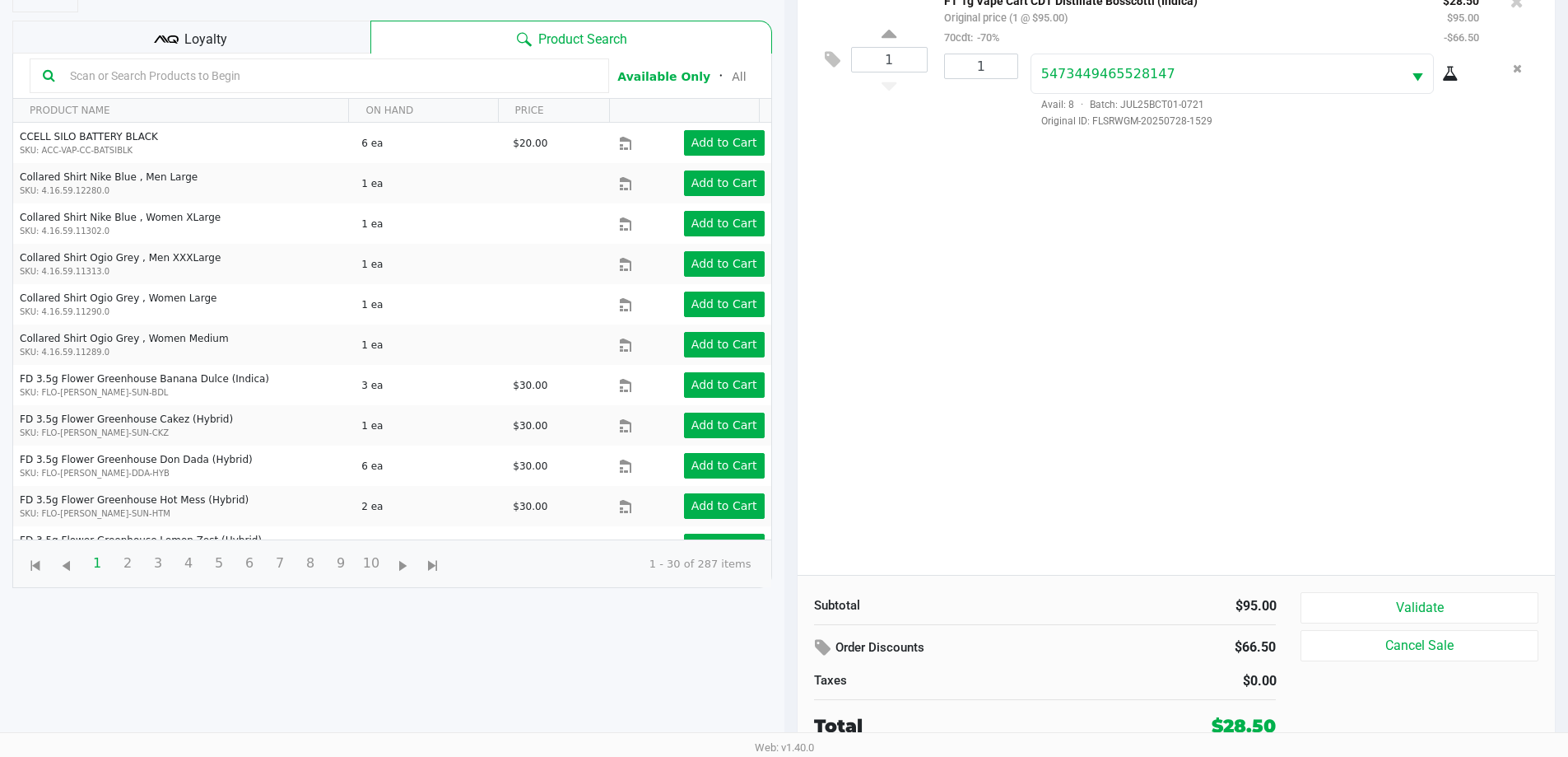
click at [789, 262] on div "1 FT 1g Vape Cart CDT Distillate Bosscotti (Indica) Original price (1 @ $95.00)…" at bounding box center [1176, 275] width 758 height 598
click at [789, 617] on button "Validate" at bounding box center [1419, 607] width 237 height 31
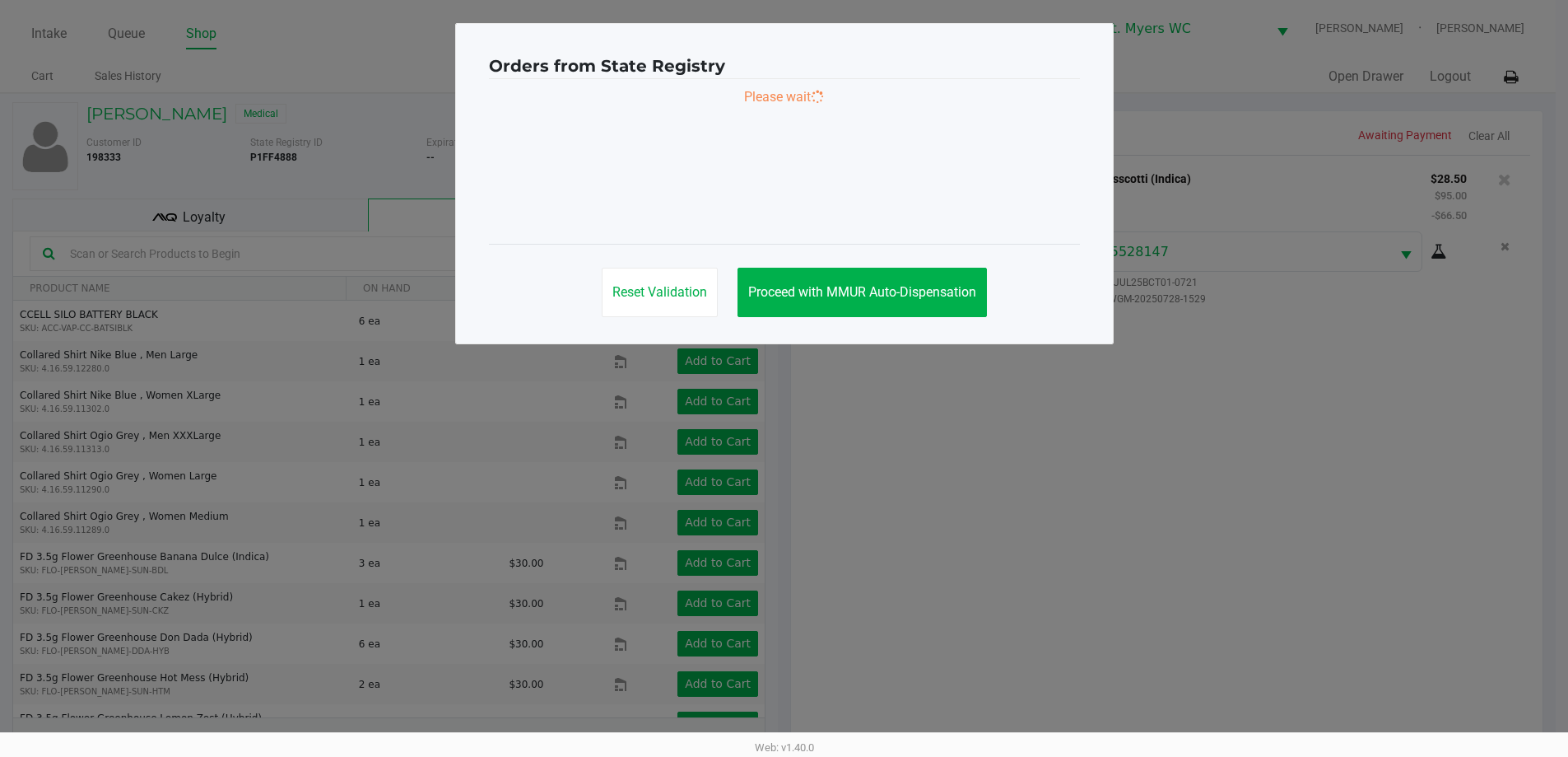
scroll to position [0, 0]
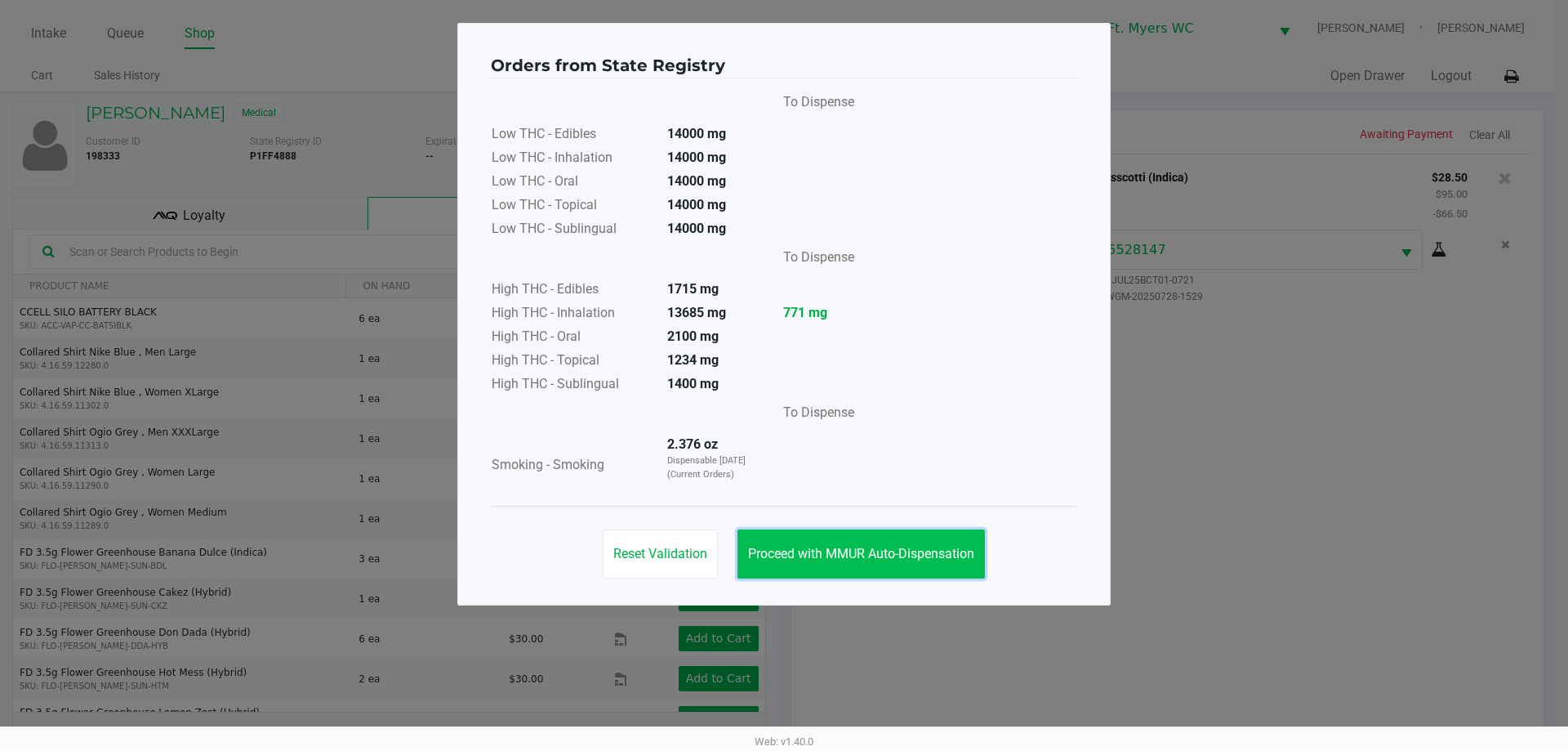
click at [783, 562] on button "Proceed with MMUR Auto-Dispensation" at bounding box center [861, 554] width 248 height 49
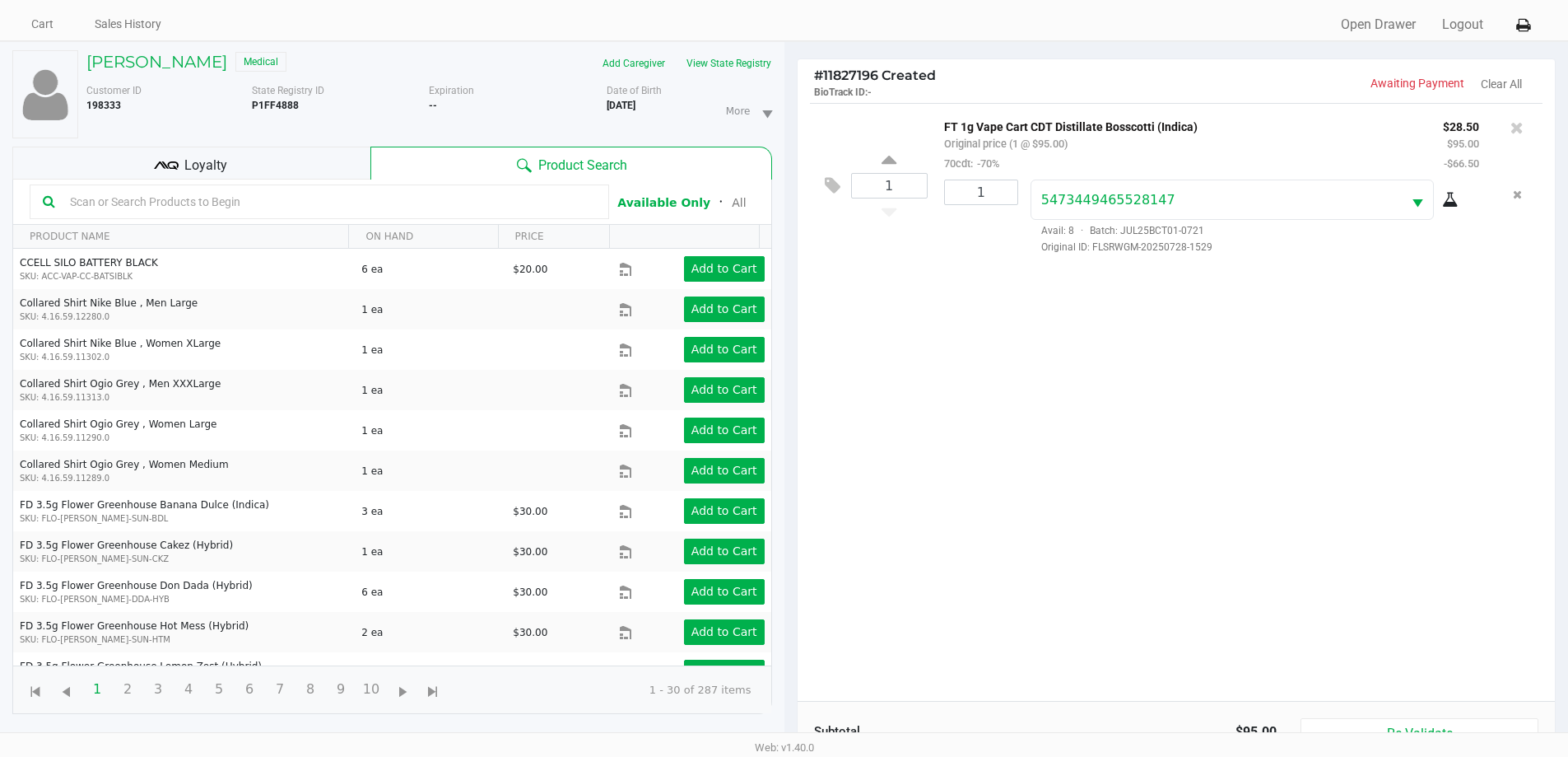
scroll to position [178, 0]
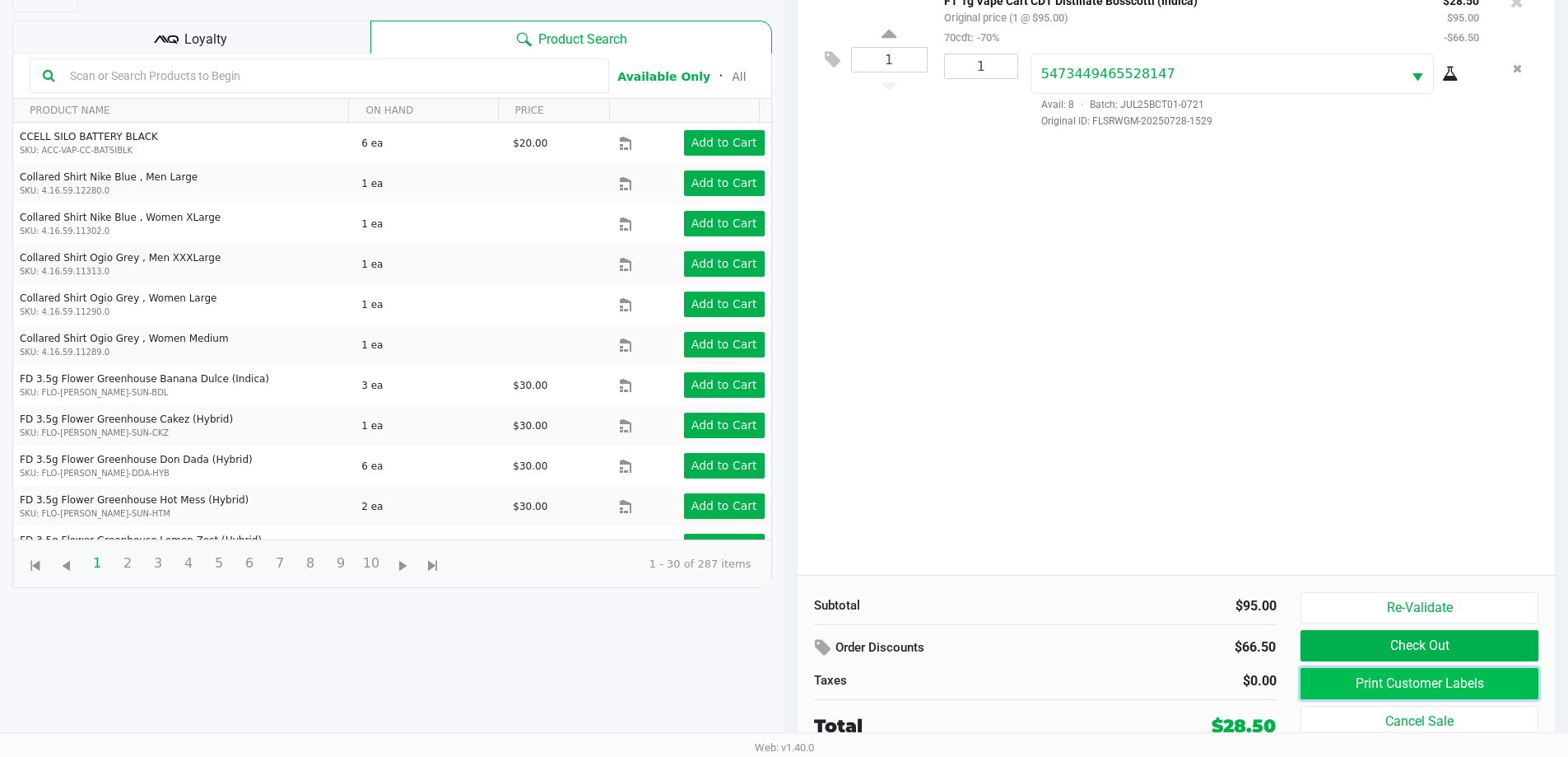
click at [789, 680] on button "Print Customer Labels" at bounding box center [1419, 683] width 237 height 31
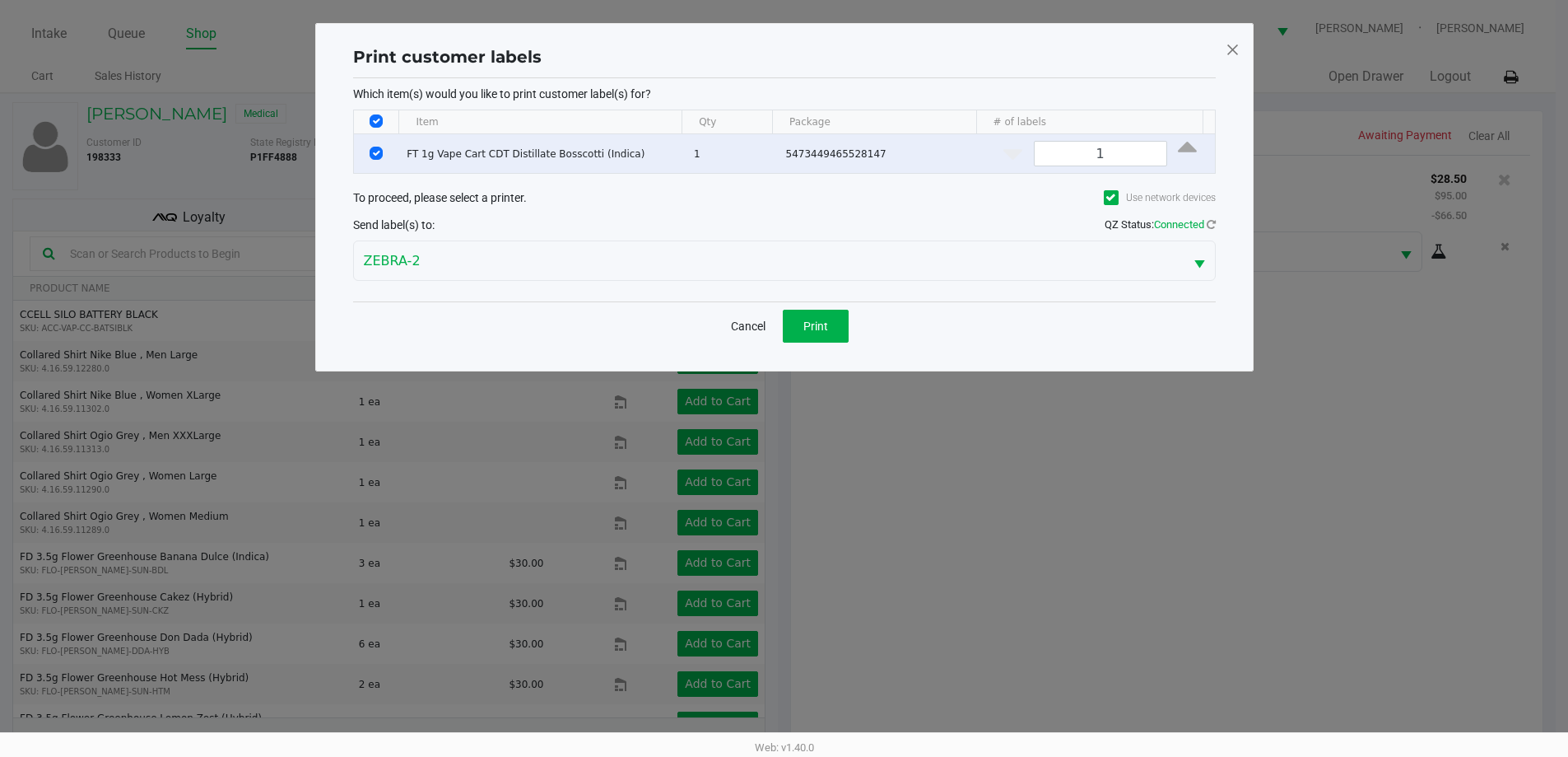
scroll to position [0, 0]
click at [789, 336] on button "Print" at bounding box center [821, 326] width 65 height 33
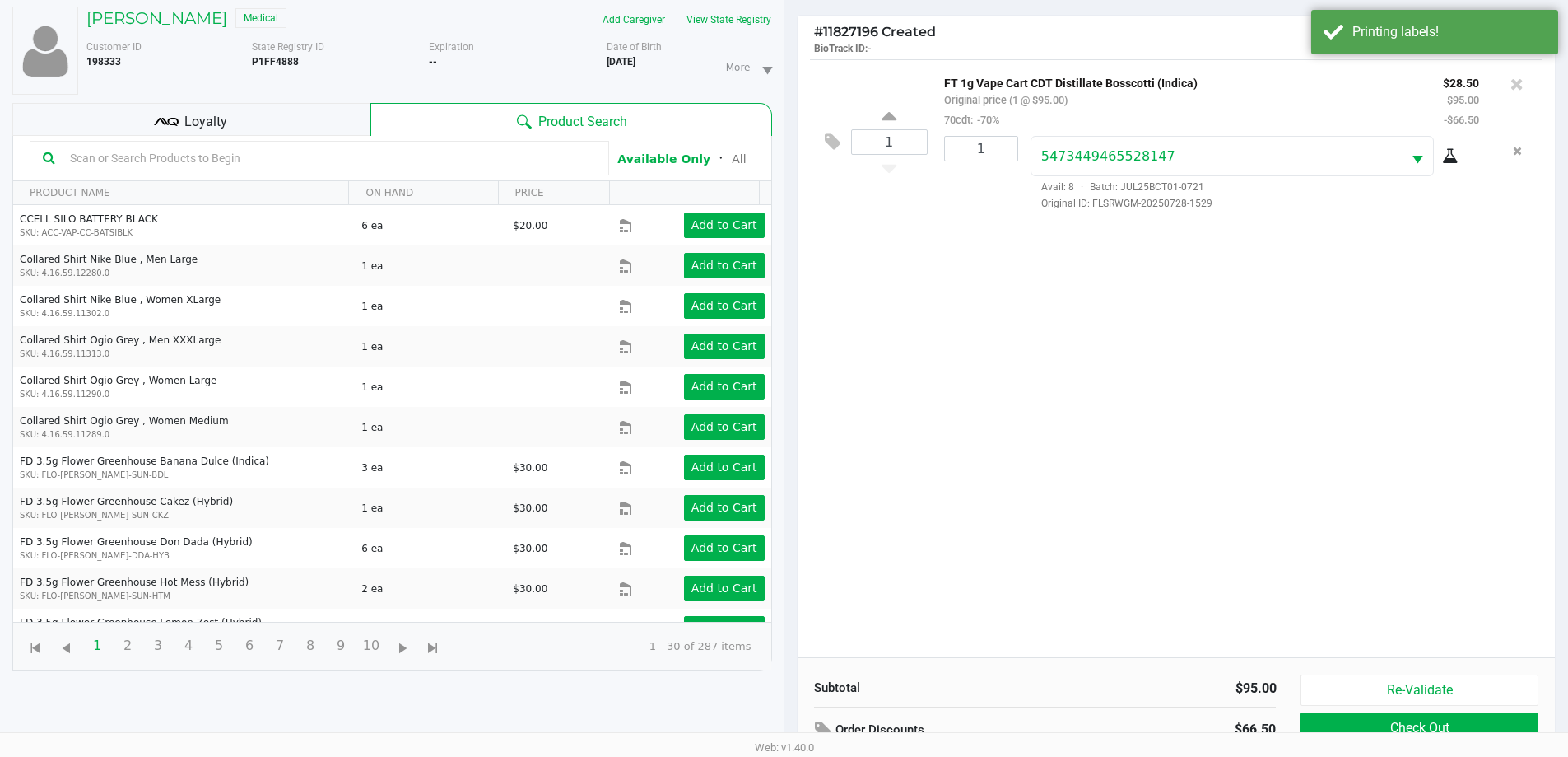
scroll to position [178, 0]
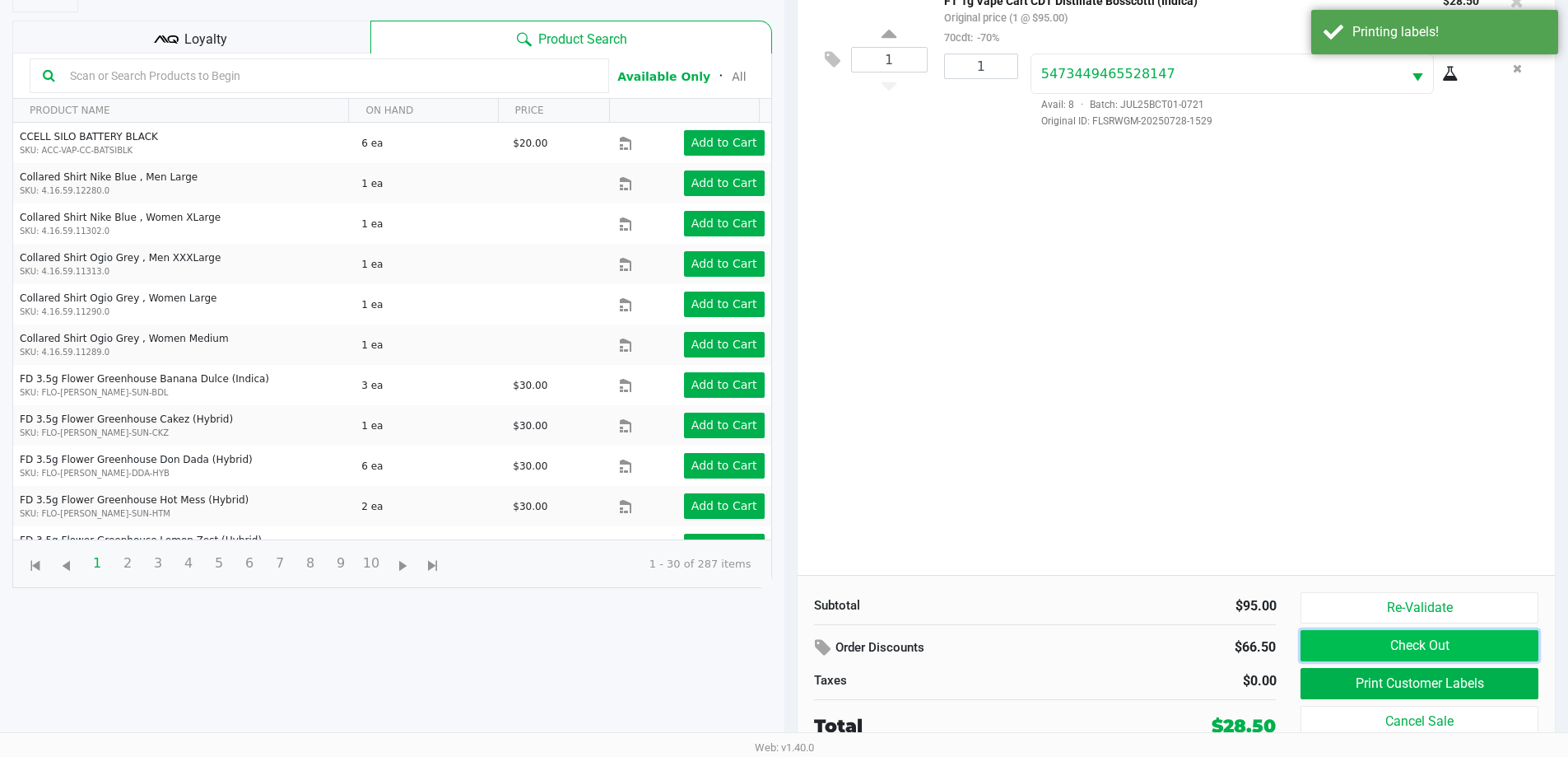
click at [789, 646] on button "Check Out" at bounding box center [1419, 645] width 237 height 31
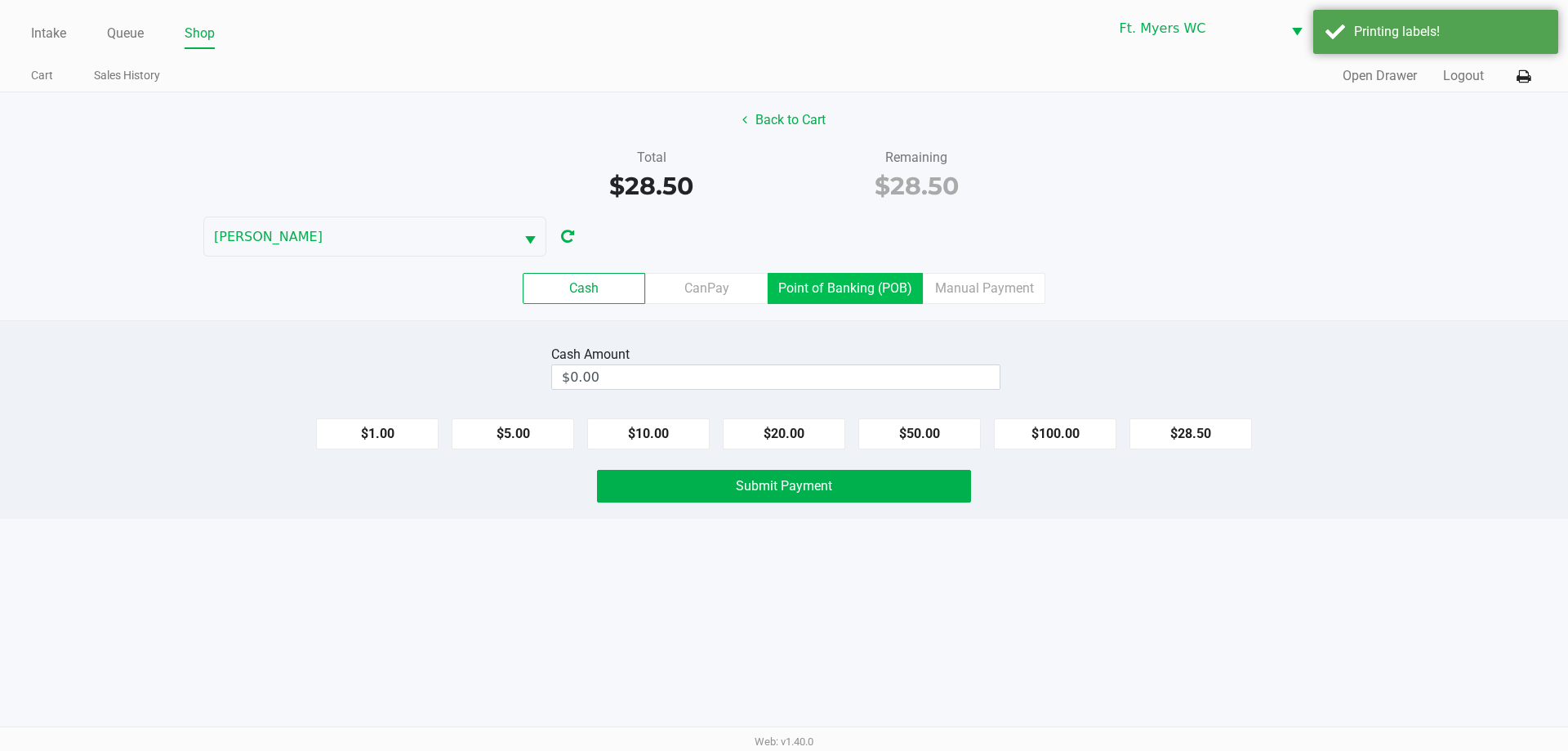
click at [783, 281] on label "Point of Banking (POB)" at bounding box center [845, 288] width 155 height 31
click at [0, 0] on 7 "Point of Banking (POB)" at bounding box center [0, 0] width 0 height 0
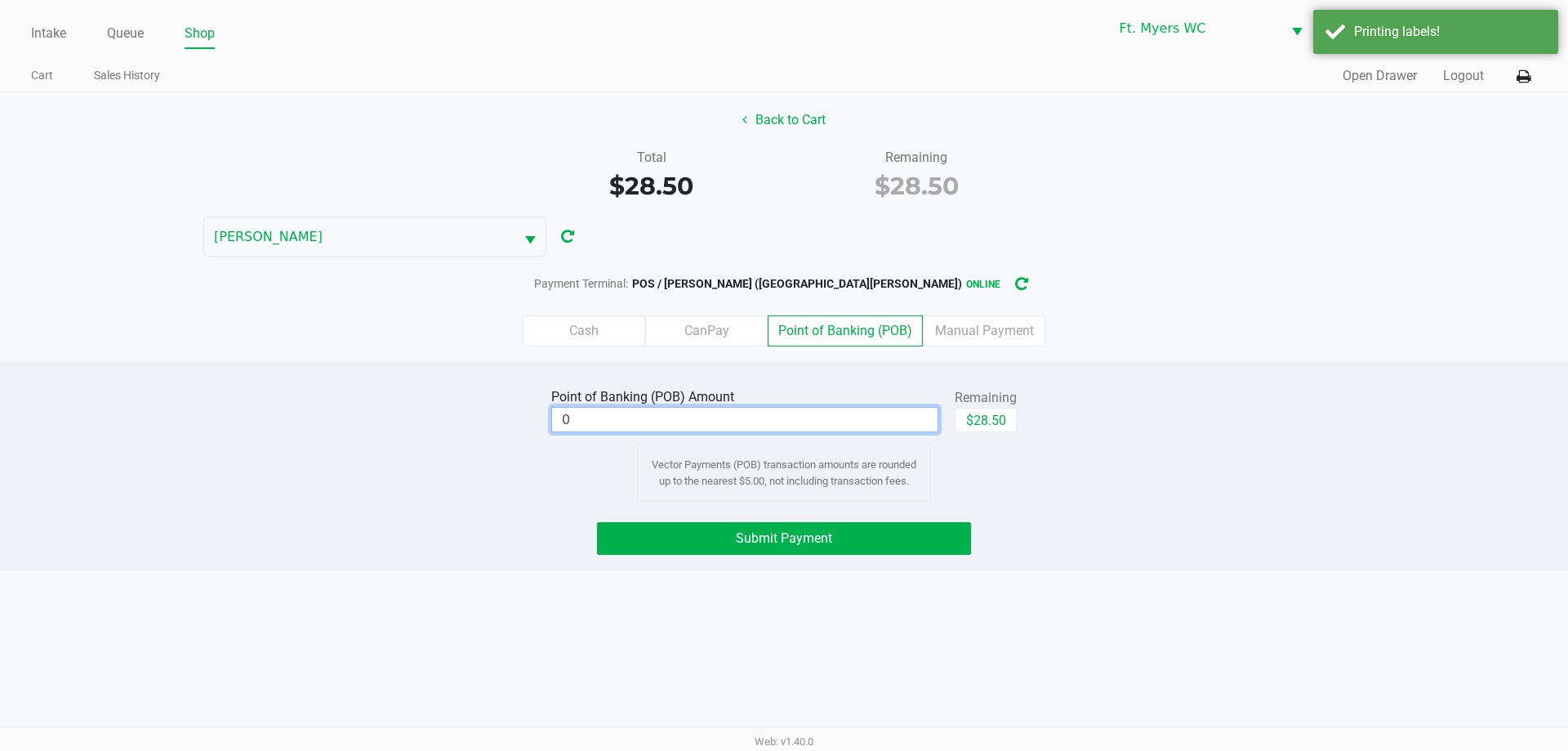
click at [783, 422] on input "0" at bounding box center [744, 419] width 385 height 24
type input "2"
type input "8"
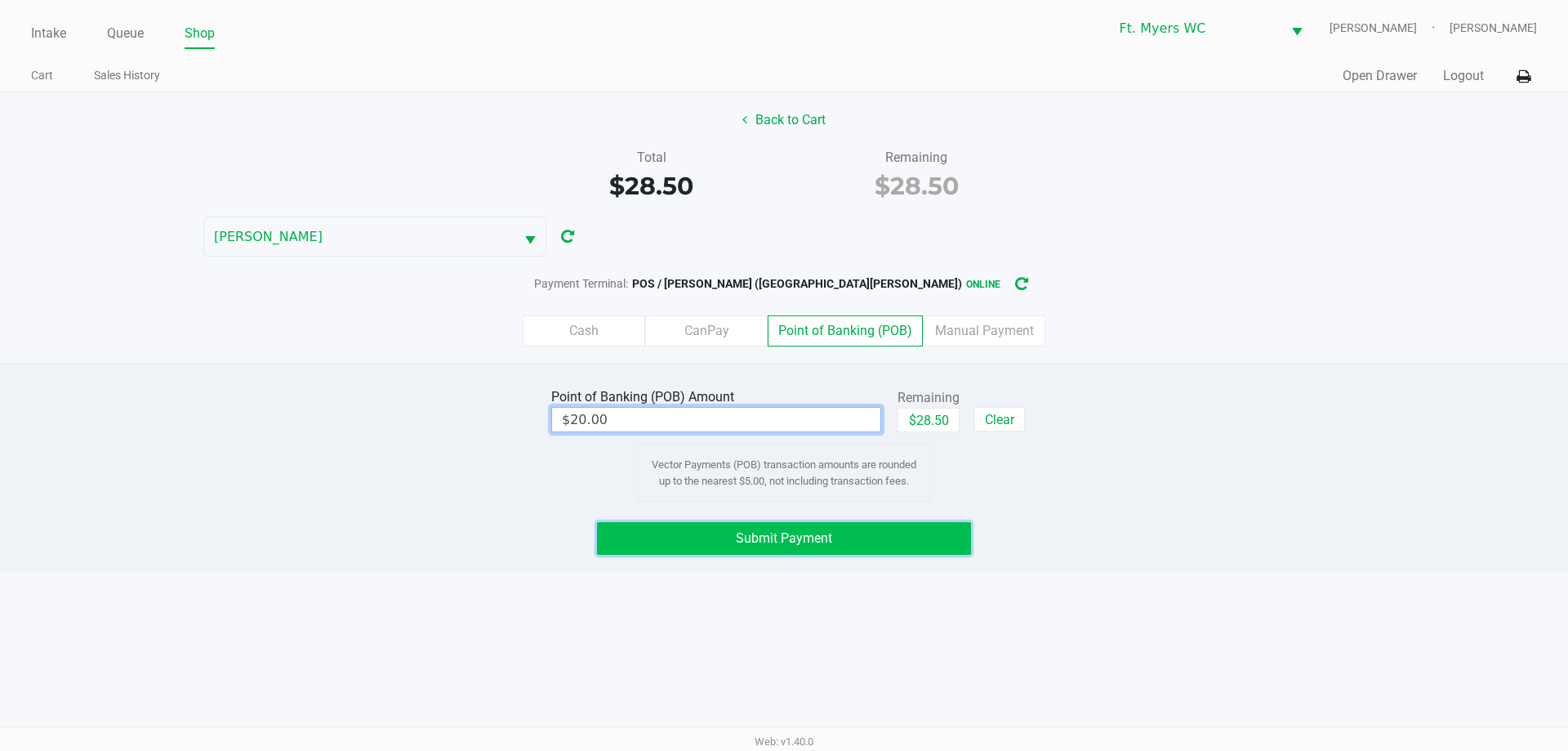
click at [783, 541] on span "Submit Payment" at bounding box center [784, 538] width 97 height 16
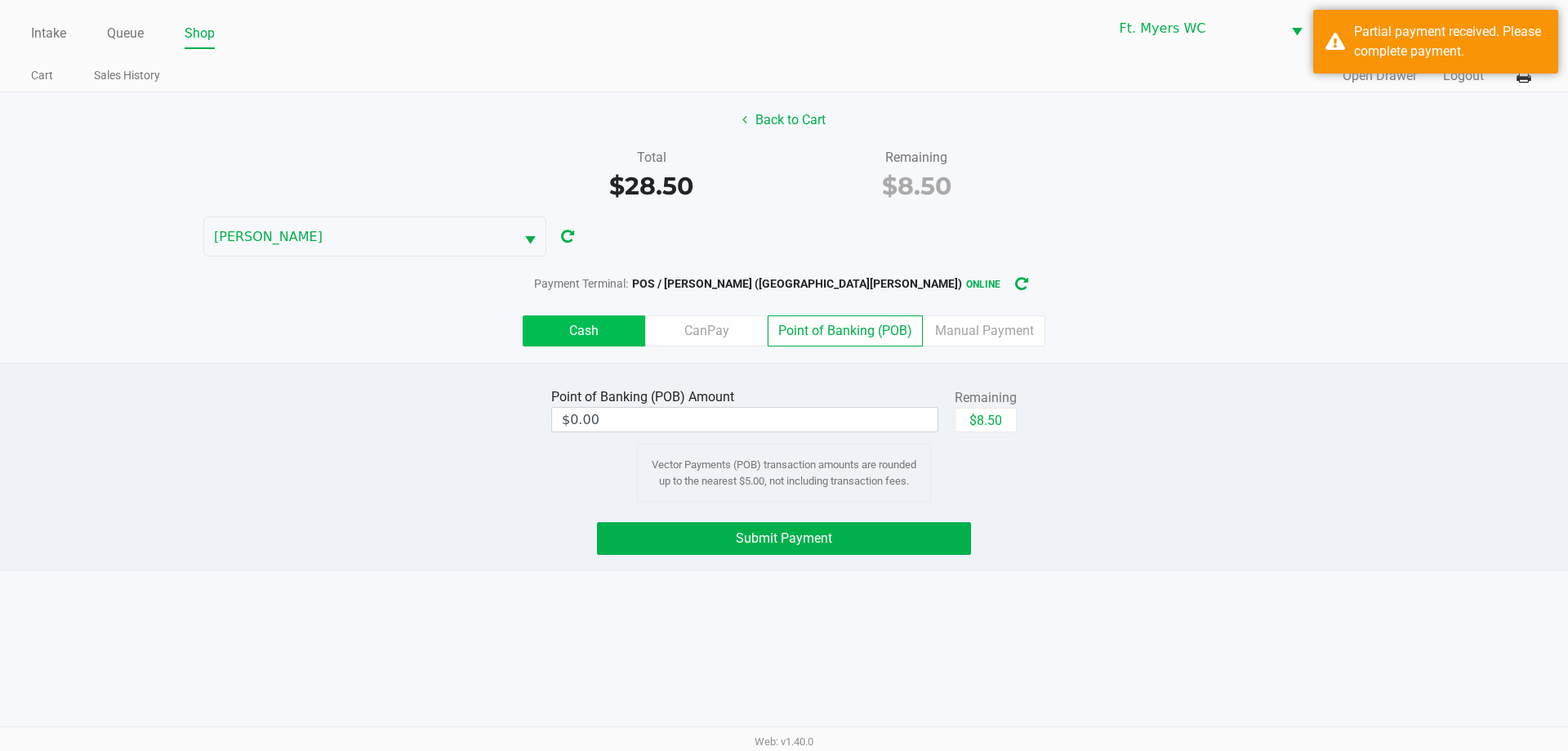
click at [611, 326] on label "Cash" at bounding box center [584, 330] width 123 height 31
click at [0, 0] on 0 "Cash" at bounding box center [0, 0] width 0 height 0
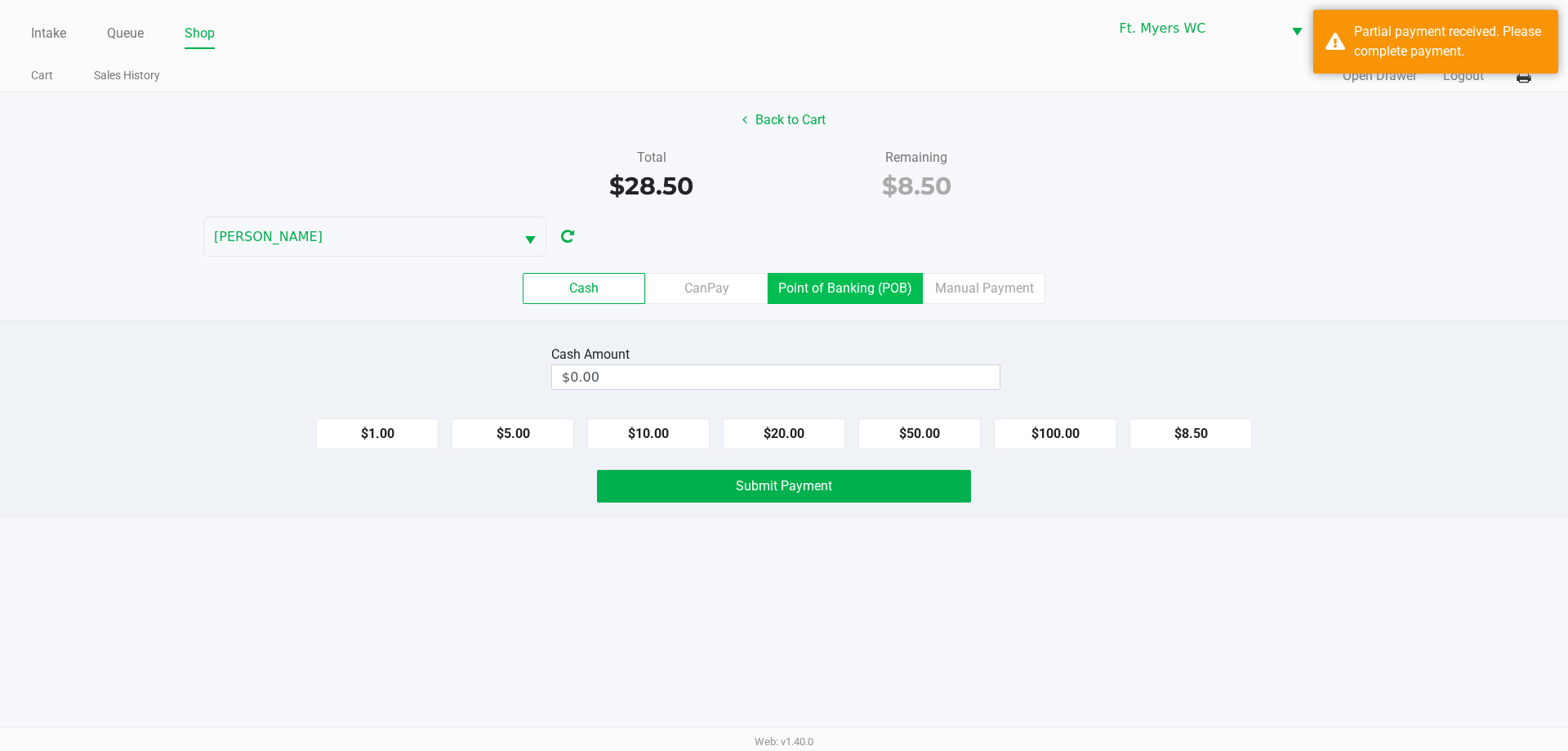
click at [783, 277] on label "Point of Banking (POB)" at bounding box center [845, 288] width 155 height 31
click at [0, 0] on 7 "Point of Banking (POB)" at bounding box center [0, 0] width 0 height 0
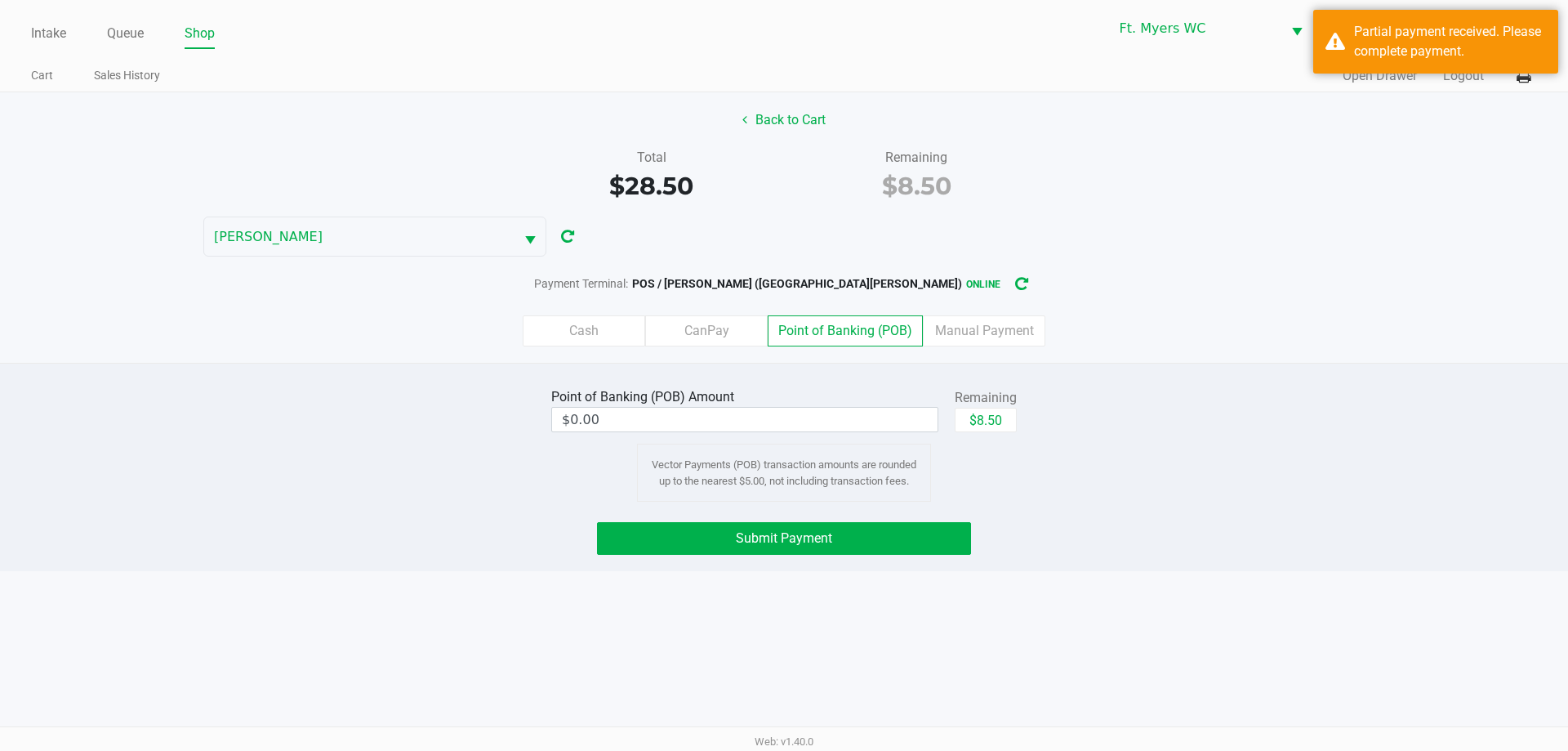
click at [783, 241] on div "Back to Cart Total $28.50 Remaining $8.50 [PERSON_NAME] Payment Terminal: POS /…" at bounding box center [784, 227] width 1568 height 271
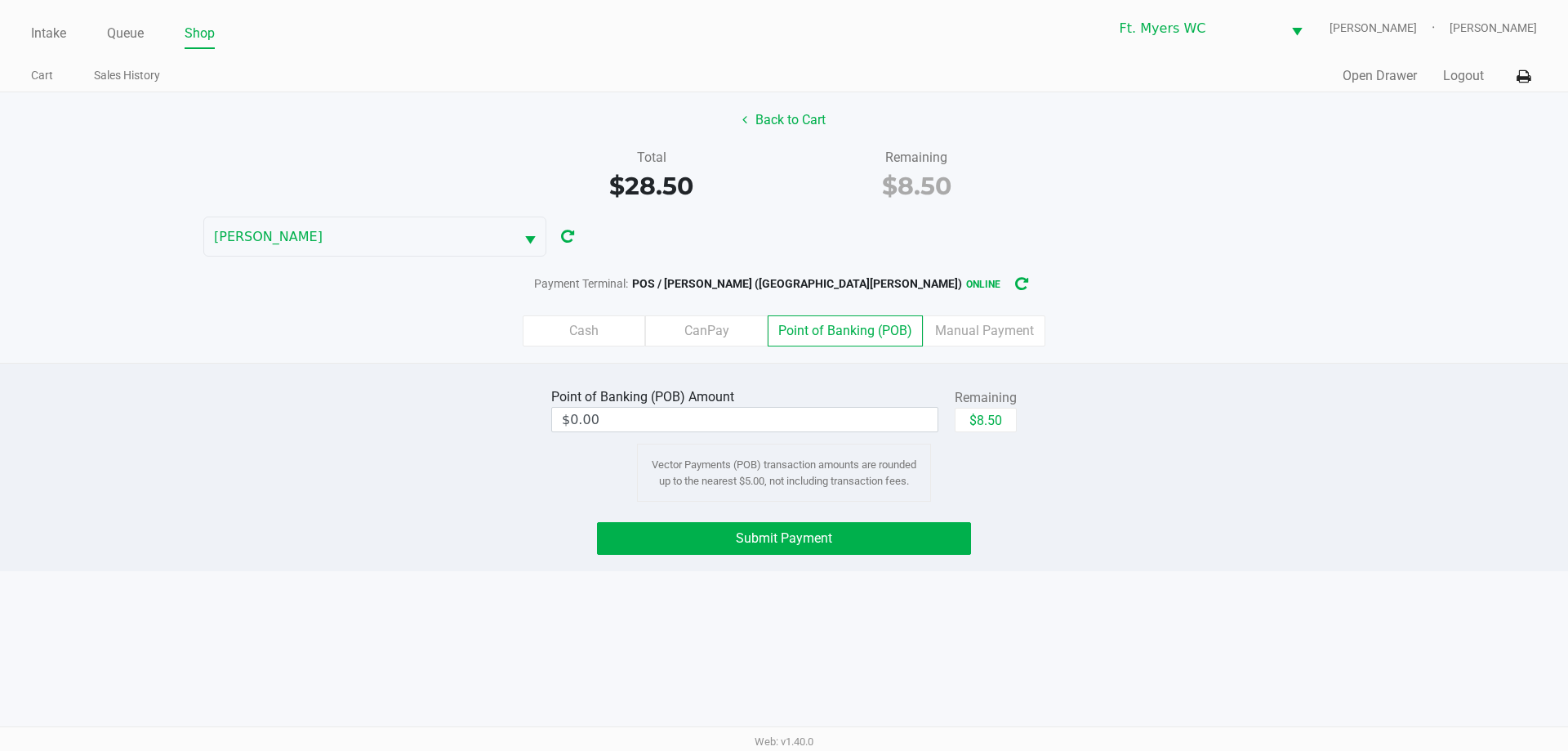
click at [582, 314] on div "Cash CanPay Point of Banking (POB) Manual Payment" at bounding box center [784, 330] width 1593 height 64
click at [593, 322] on label "Cash" at bounding box center [584, 330] width 123 height 31
click at [0, 0] on 0 "Cash" at bounding box center [0, 0] width 0 height 0
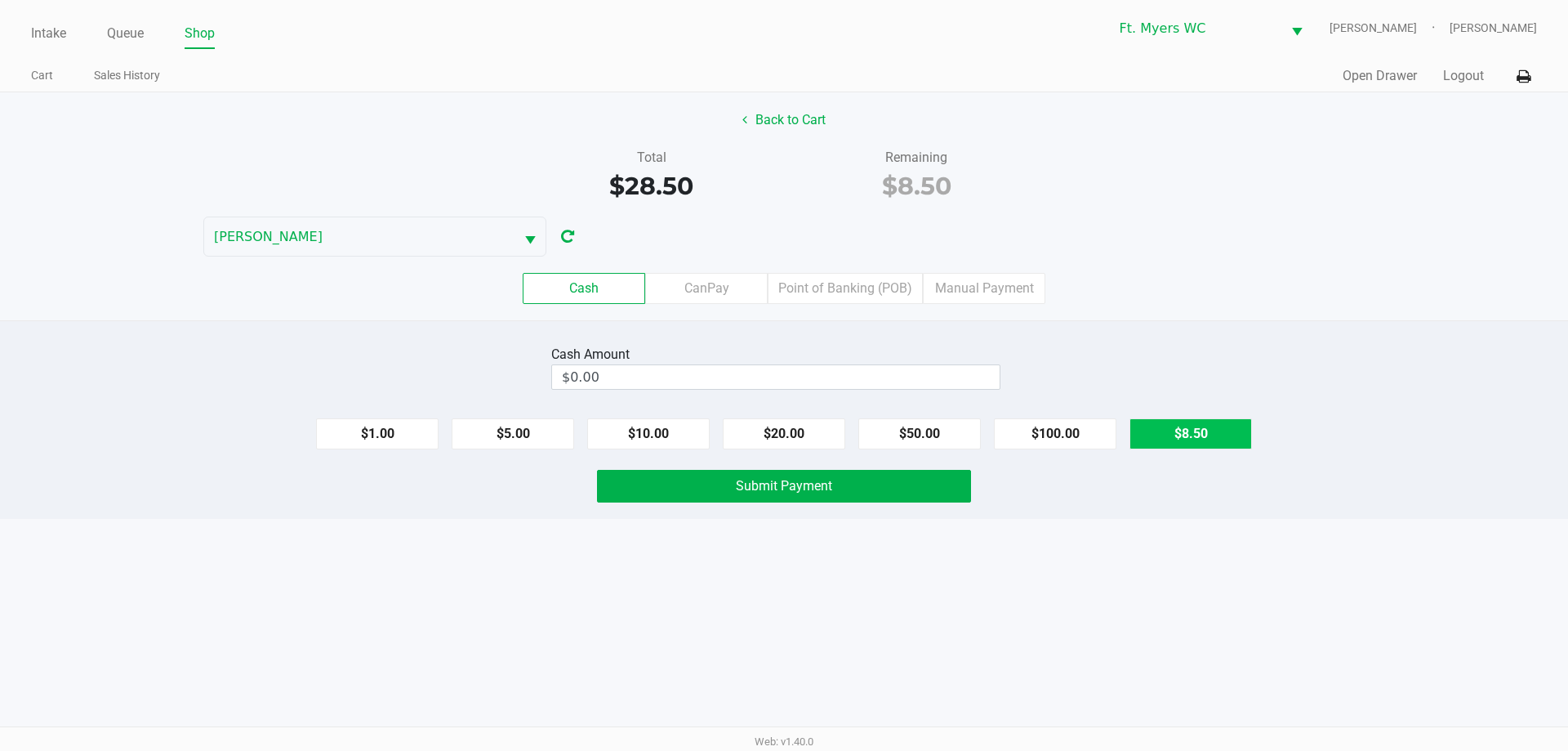
click at [783, 438] on button "$8.50" at bounding box center [1190, 433] width 123 height 31
type input "$8.50"
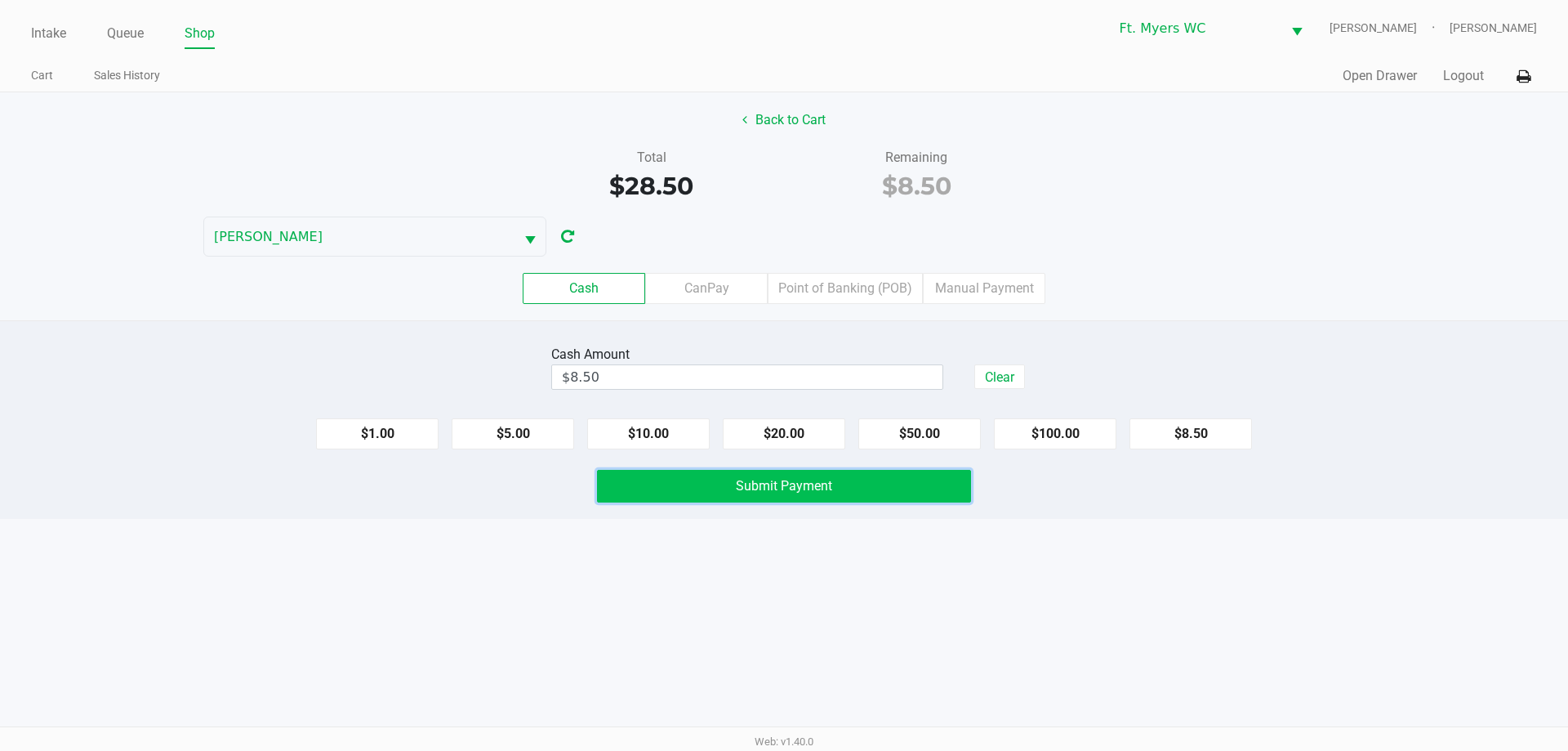
click at [783, 485] on span "Submit Payment" at bounding box center [784, 486] width 97 height 16
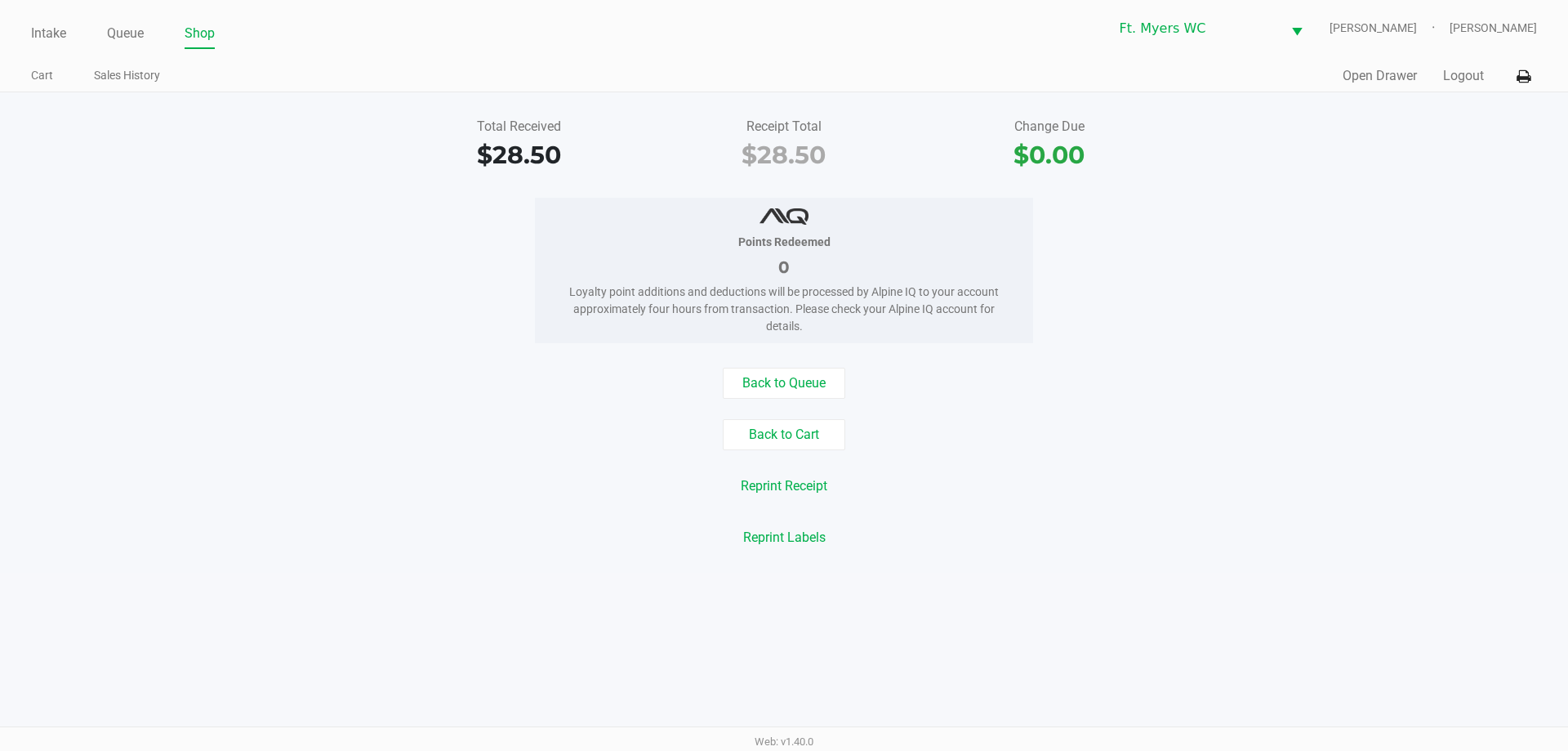
click at [70, 44] on ul "Intake Queue Shop" at bounding box center [407, 34] width 753 height 28
click at [33, 21] on li "Intake" at bounding box center [48, 34] width 35 height 29
click at [23, 40] on div "Intake Queue Shop Ft. [PERSON_NAME] [PERSON_NAME] [PERSON_NAME] Cart Sales Hist…" at bounding box center [784, 46] width 1568 height 92
click at [49, 36] on link "Intake" at bounding box center [48, 33] width 35 height 23
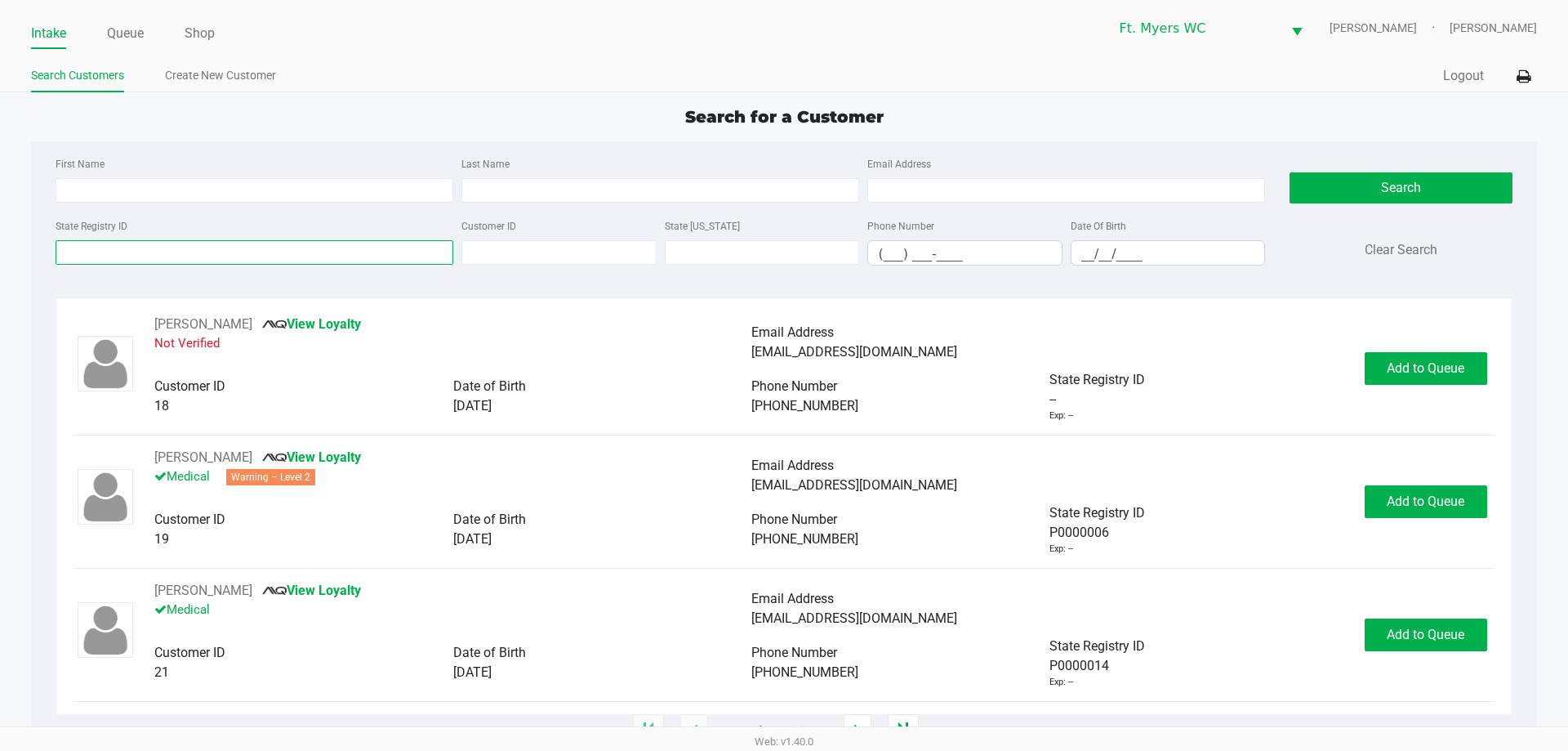
click at [297, 255] on input "State Registry ID" at bounding box center [254, 252] width 398 height 25
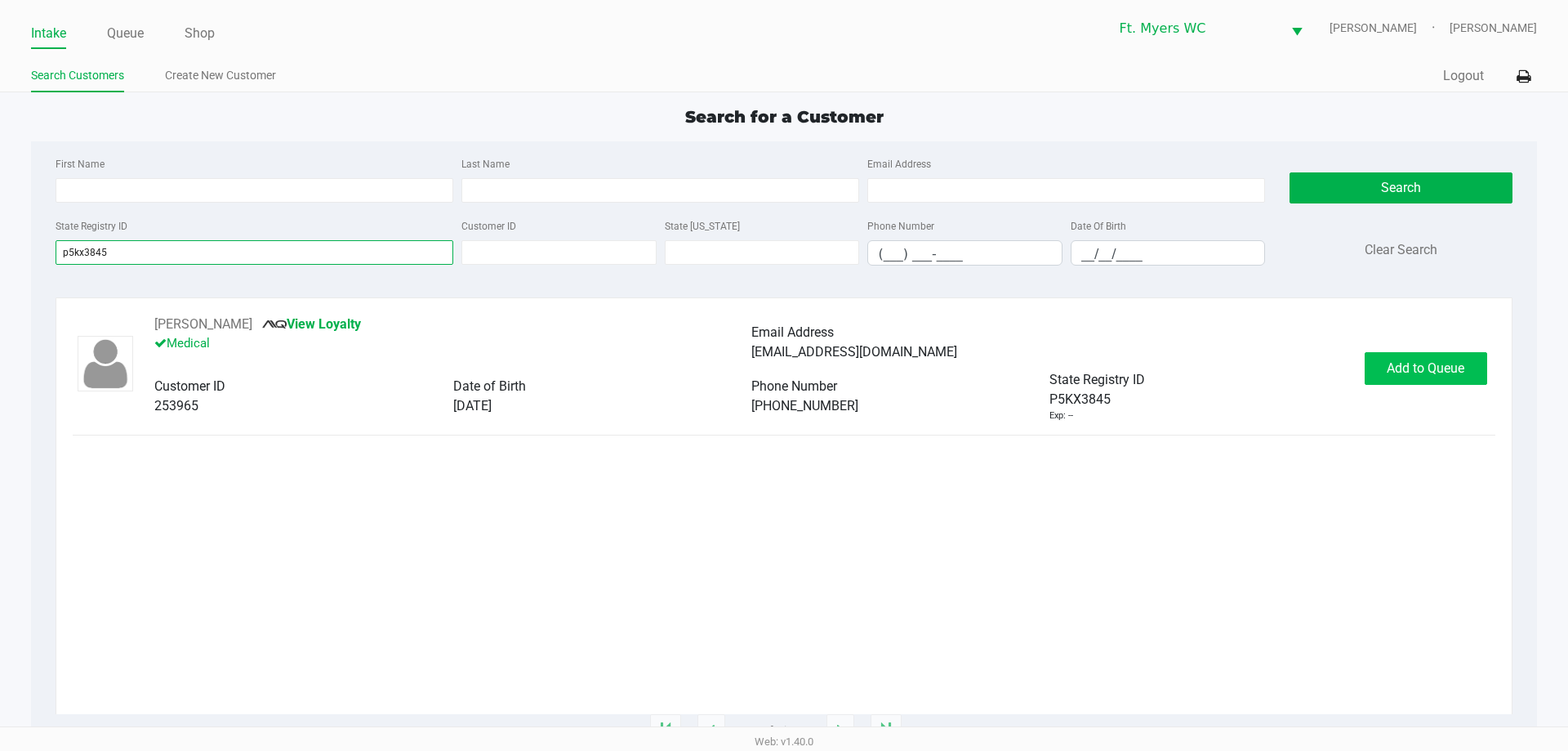
type input "p5kx3845"
click at [783, 368] on span "Add to Queue" at bounding box center [1425, 368] width 77 height 16
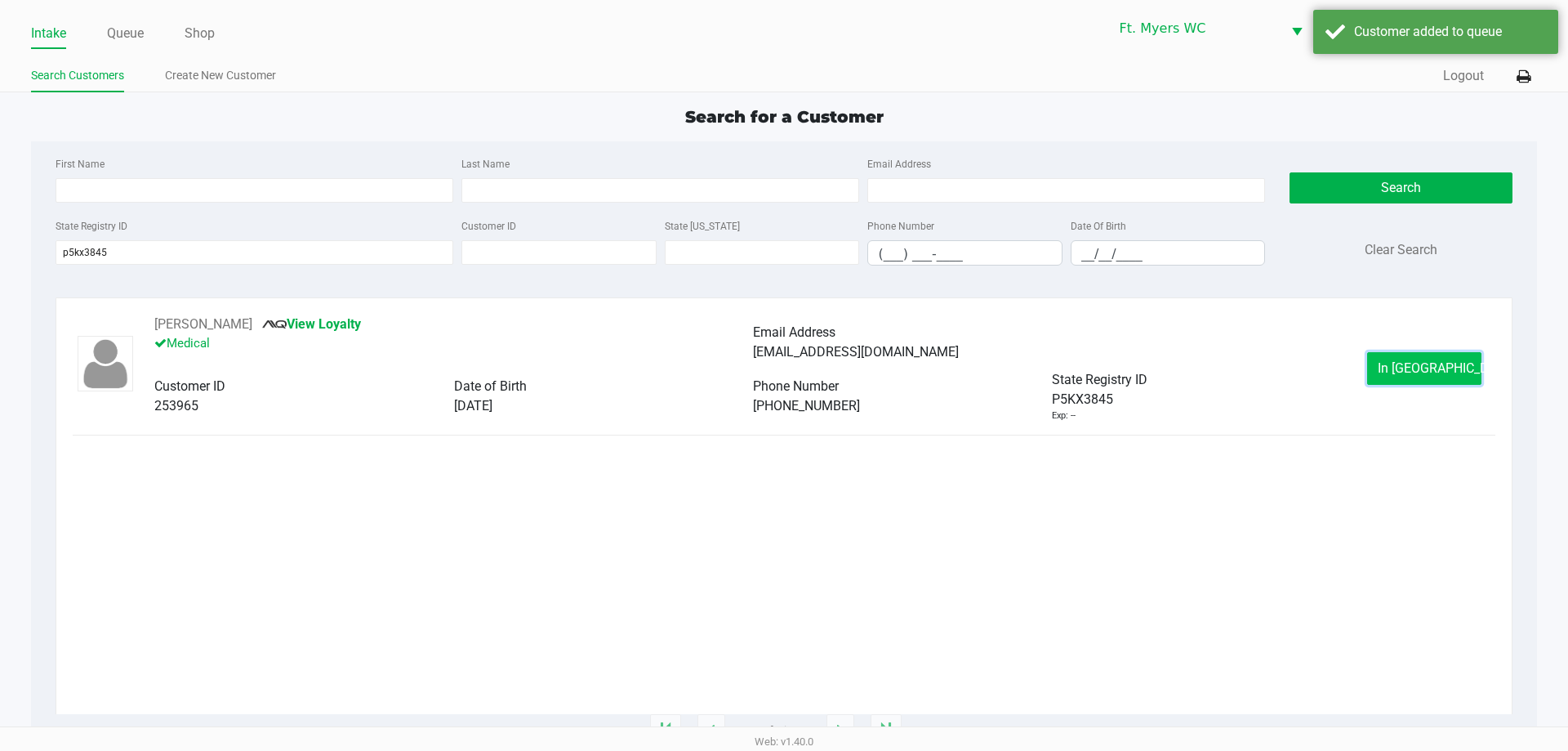
click at [783, 374] on span "In [GEOGRAPHIC_DATA]" at bounding box center [1446, 368] width 137 height 16
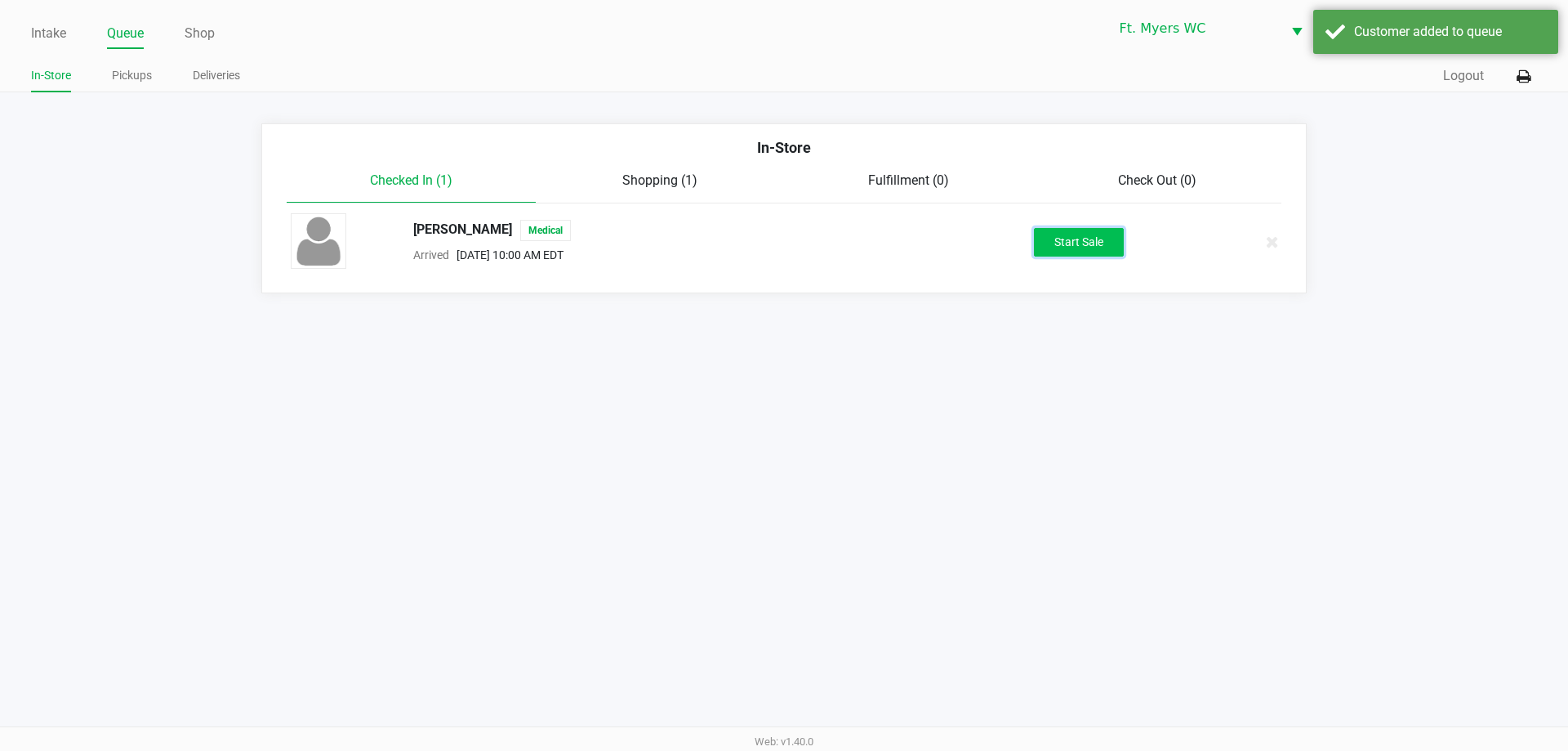
click at [783, 250] on button "Start Sale" at bounding box center [1079, 242] width 90 height 29
click at [783, 365] on div "Intake Queue Shop Ft. [PERSON_NAME] [PERSON_NAME] [PERSON_NAME] In-Store Pickup…" at bounding box center [784, 375] width 1568 height 751
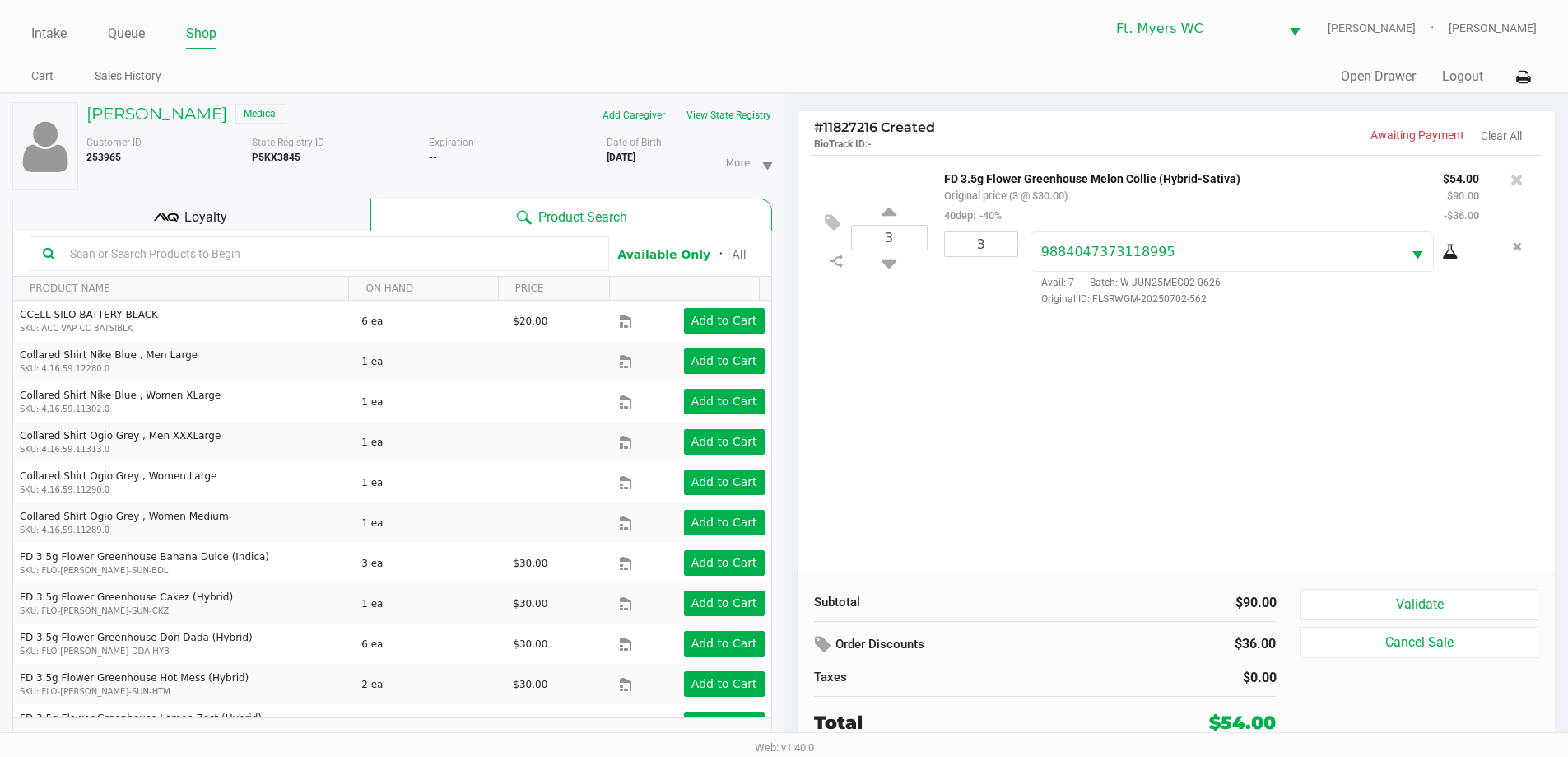
click at [288, 201] on div "Loyalty" at bounding box center [191, 214] width 358 height 33
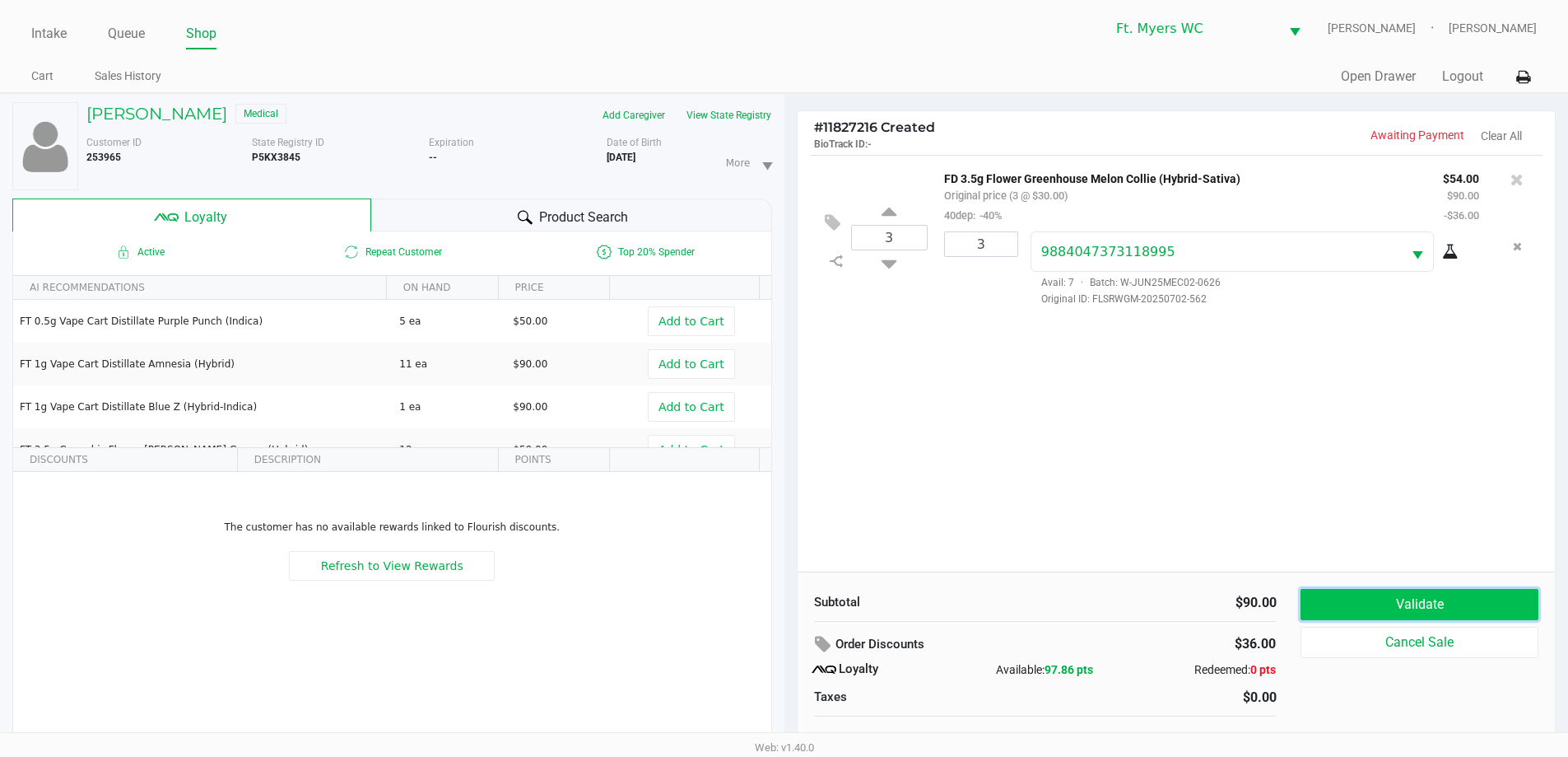
click at [789, 603] on button "Validate" at bounding box center [1419, 604] width 237 height 31
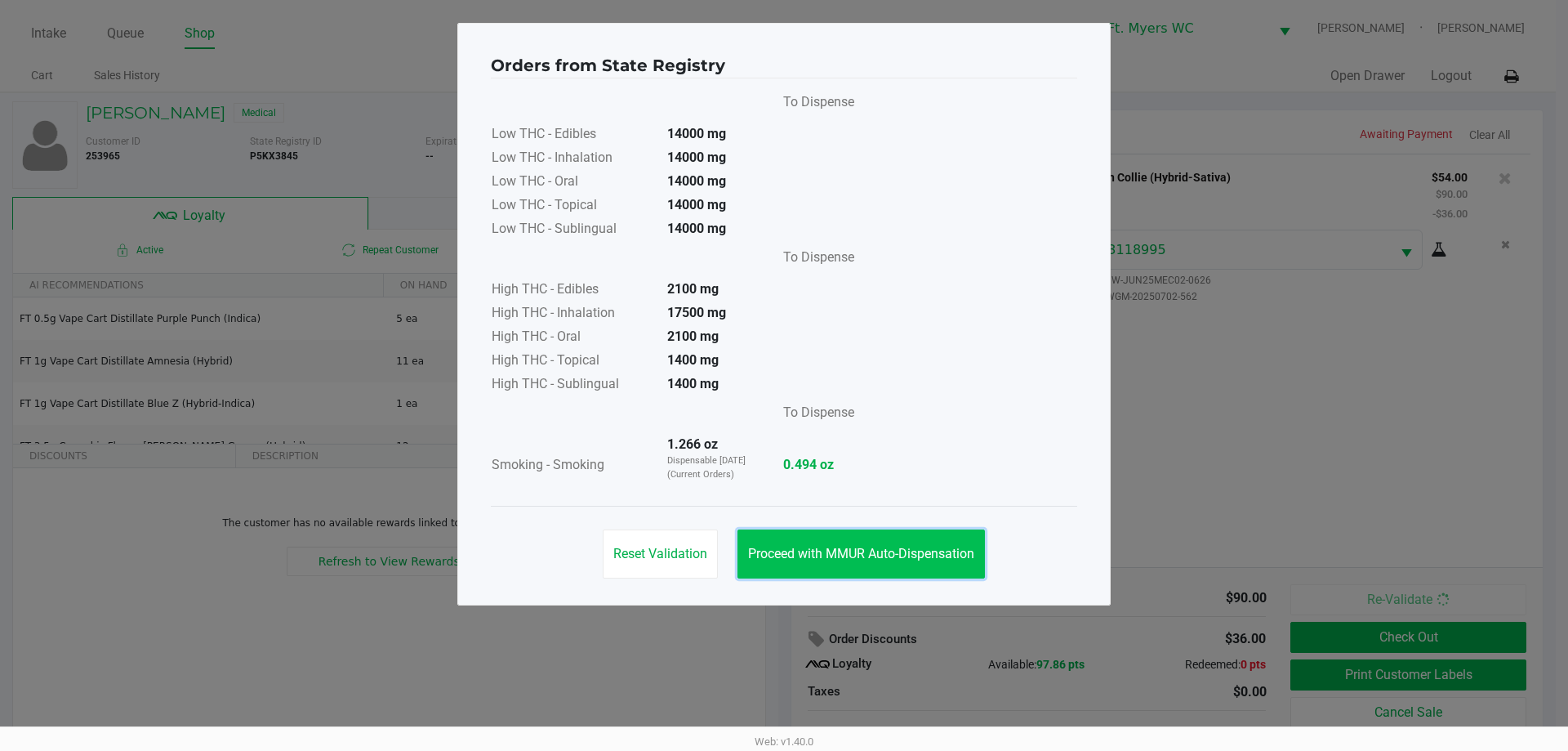
click at [783, 567] on button "Proceed with MMUR Auto-Dispensation" at bounding box center [861, 554] width 248 height 49
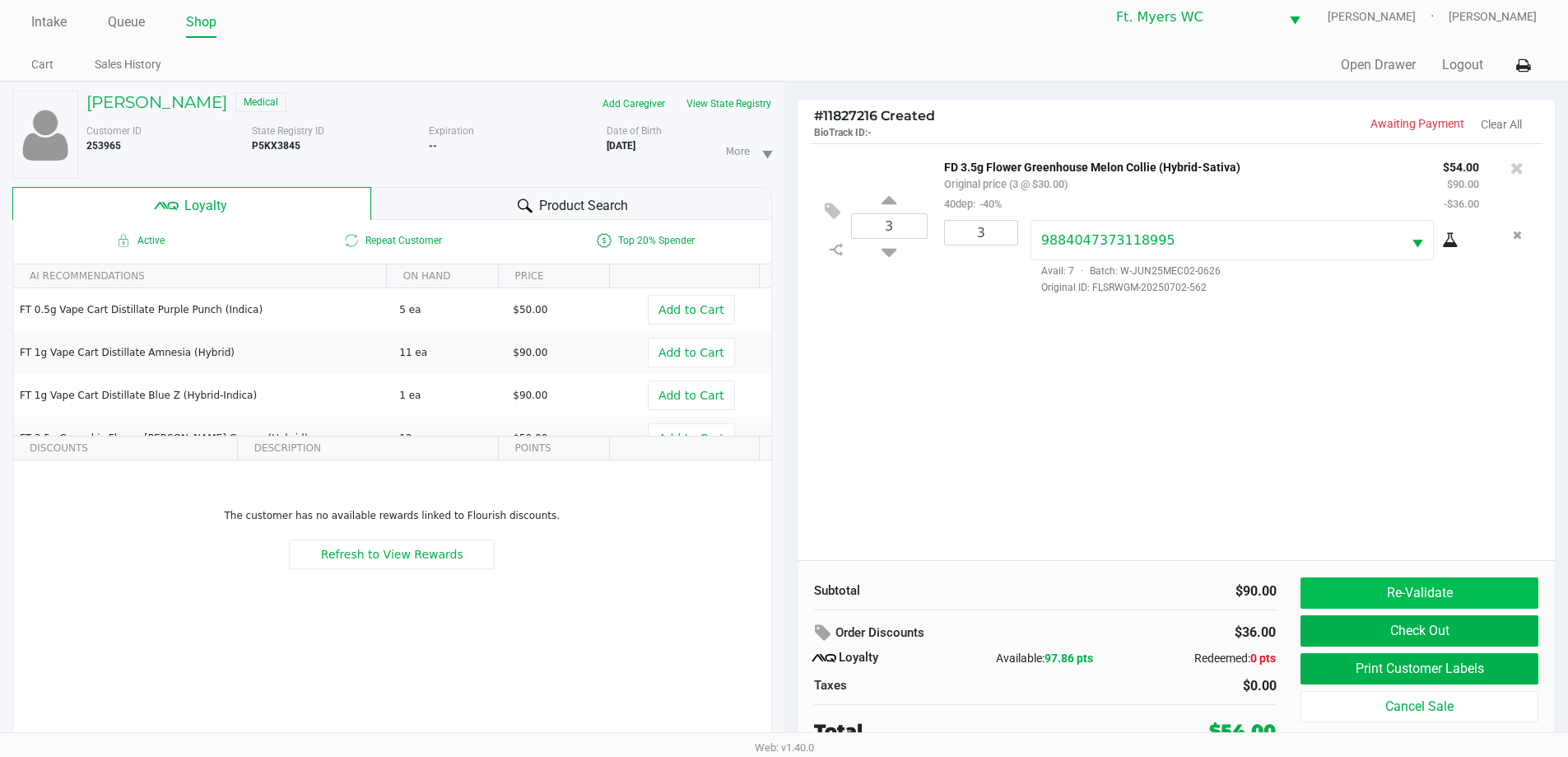
scroll to position [18, 0]
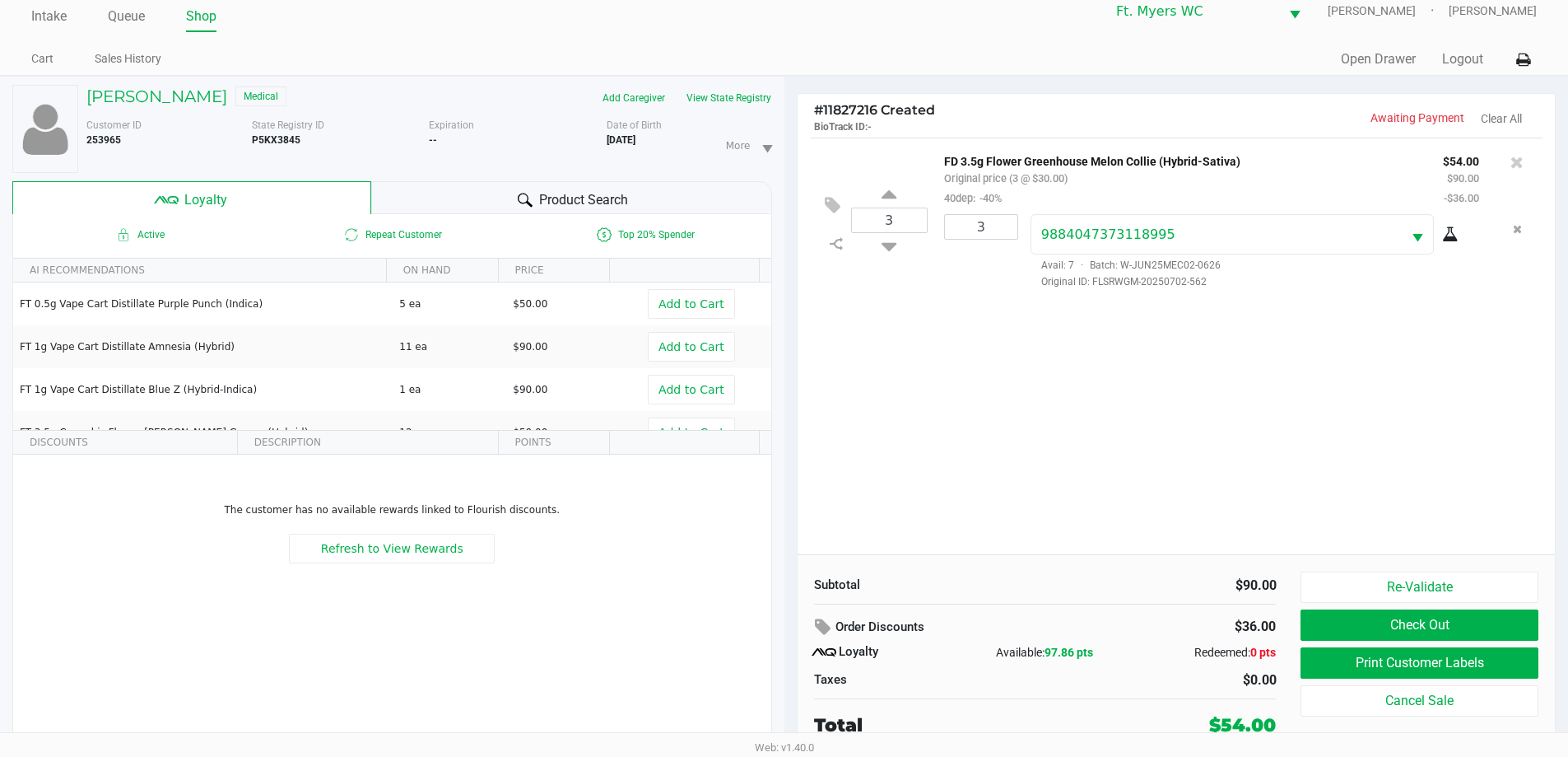
click at [789, 451] on div "3 FD 3.5g Flower Greenhouse Melon Collie (Hybrid-Sativa) Original price (3 @ $3…" at bounding box center [1176, 345] width 758 height 417
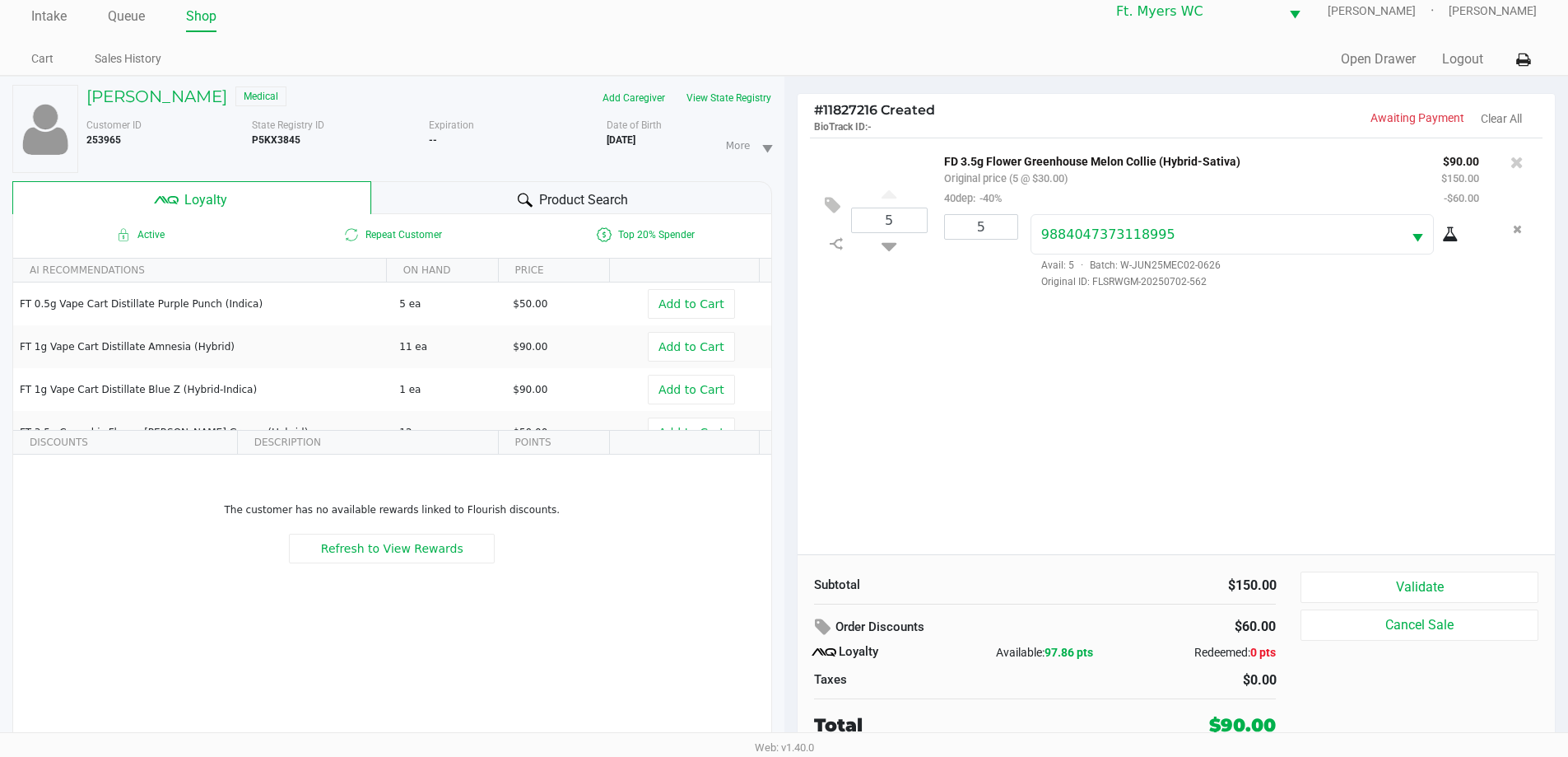
click at [789, 204] on span "-40%" at bounding box center [988, 198] width 27 height 12
click at [789, 223] on input "5" at bounding box center [981, 227] width 73 height 24
type input "4"
click at [789, 413] on div "[PERSON_NAME] Medical Add Caregiver View State Registry Customer ID 253965 Stat…" at bounding box center [784, 416] width 1568 height 681
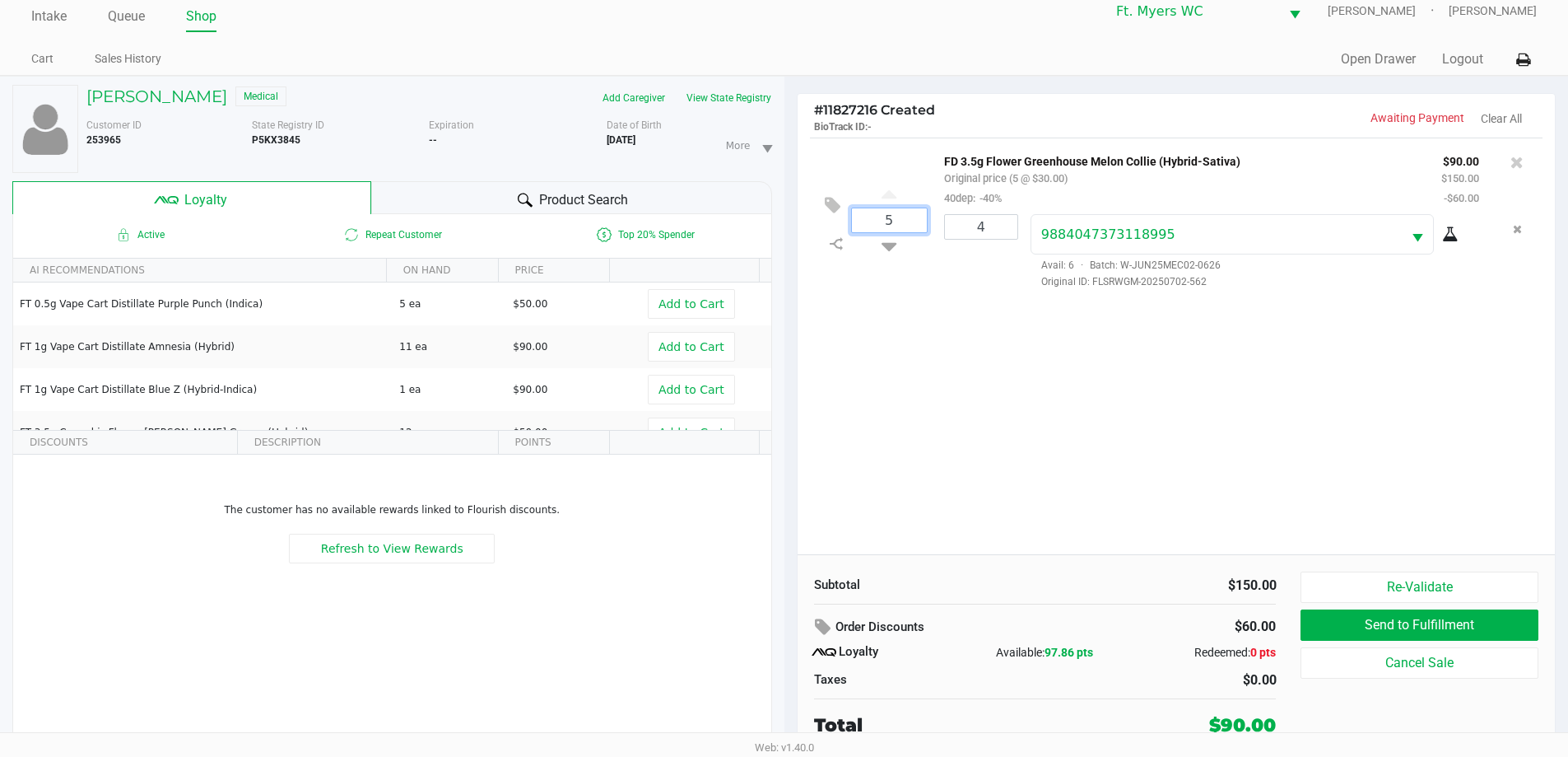
click at [789, 211] on input "5" at bounding box center [889, 220] width 75 height 24
type input "4"
click at [789, 345] on div "[PERSON_NAME] Medical Add Caregiver View State Registry Customer ID 253965 Stat…" at bounding box center [784, 416] width 1568 height 681
click at [789, 417] on div at bounding box center [784, 397] width 1568 height 477
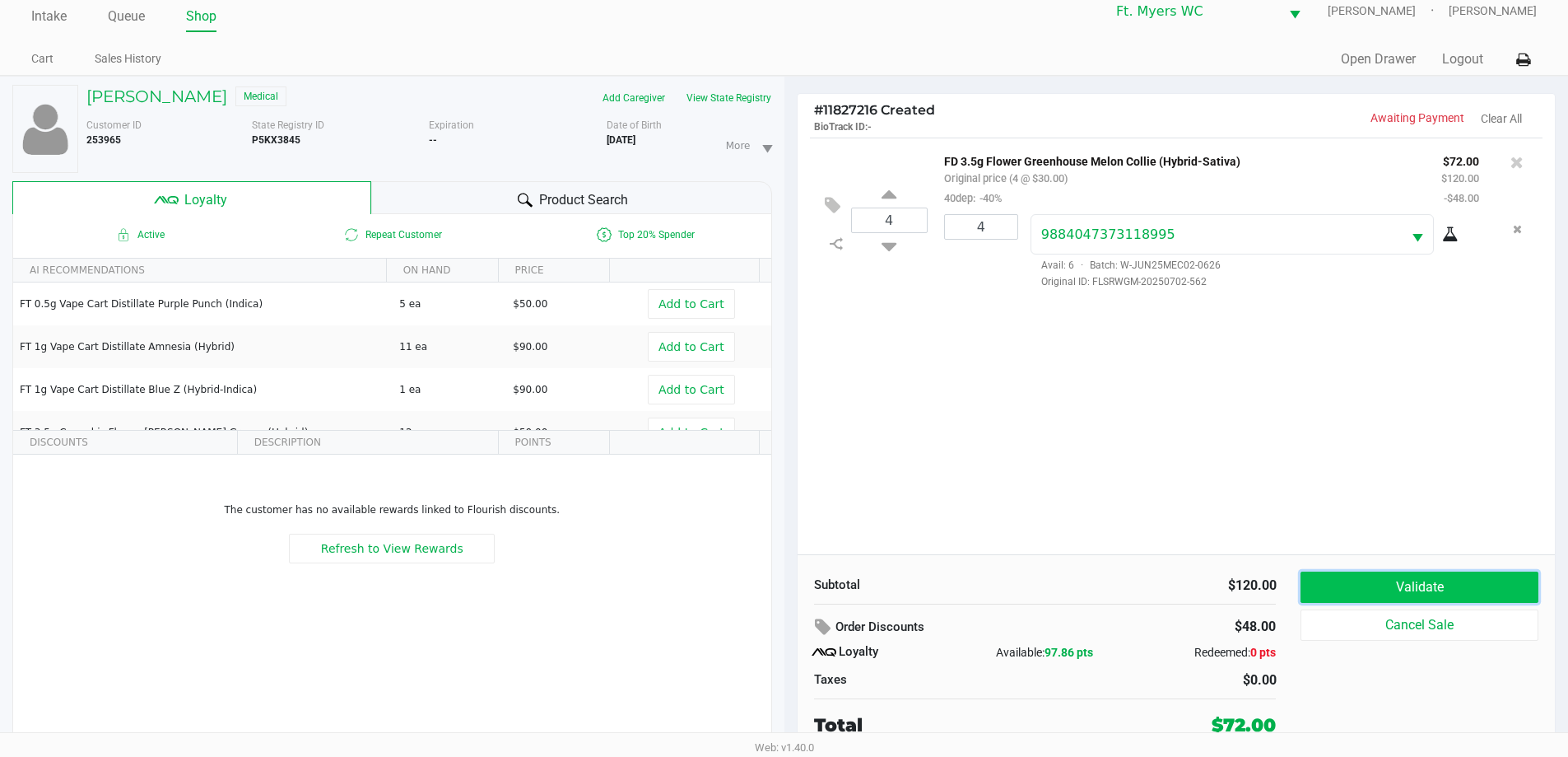
click at [789, 575] on button "Validate" at bounding box center [1419, 587] width 237 height 31
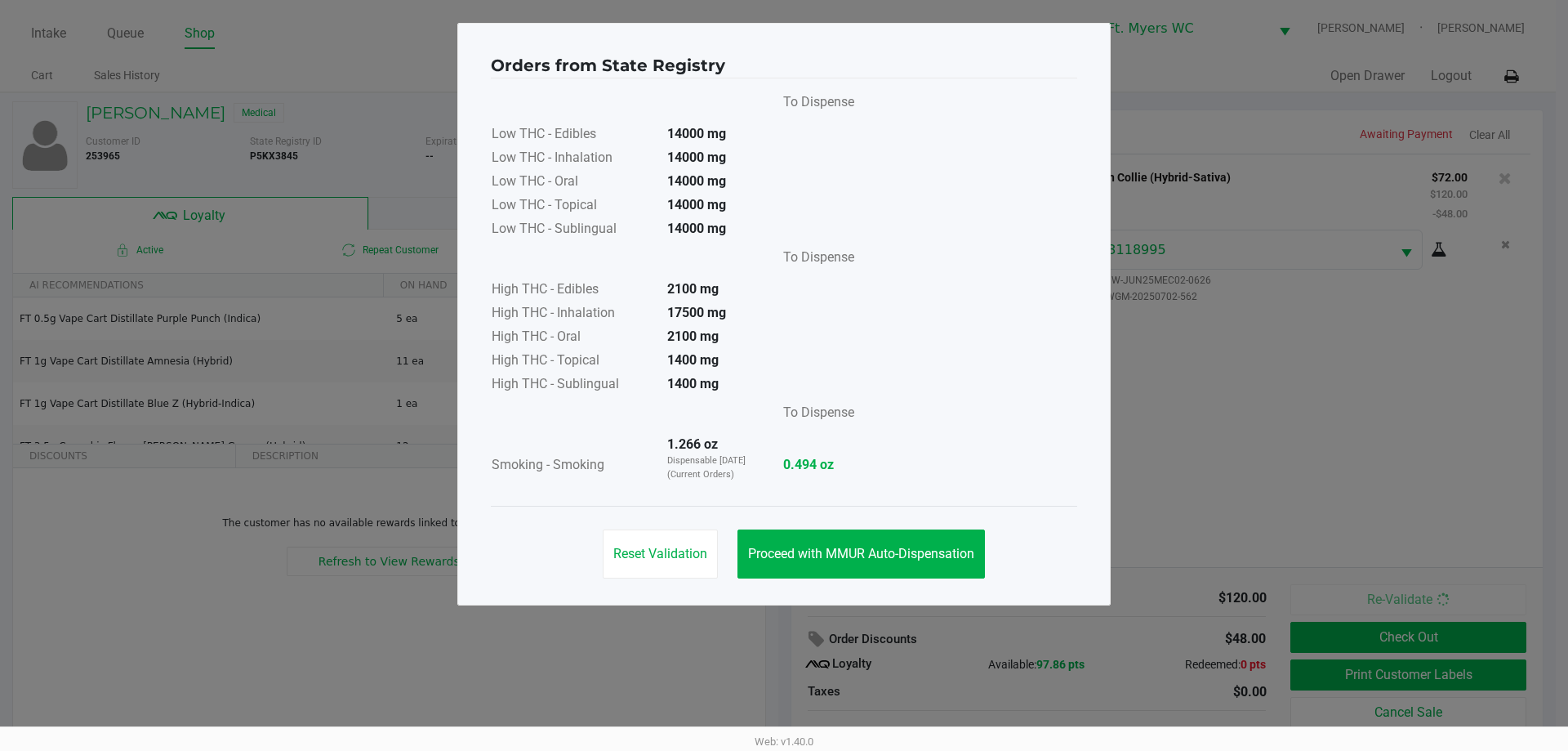
click at [783, 514] on div "Reset Validation Proceed with MMUR Auto-Dispensation" at bounding box center [784, 547] width 586 height 83
click at [783, 533] on button "Proceed with MMUR Auto-Dispensation" at bounding box center [861, 554] width 248 height 49
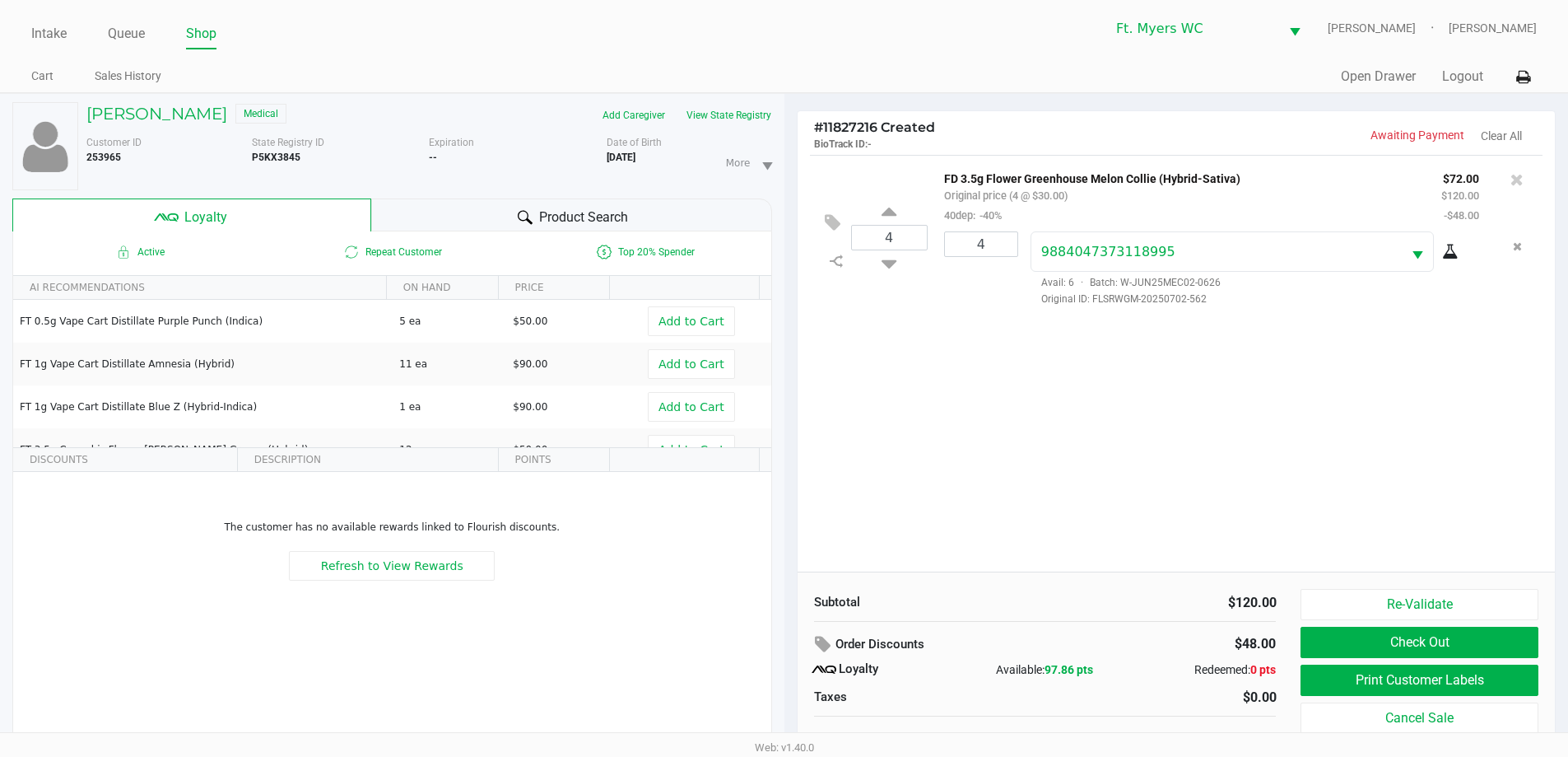
click at [789, 462] on div "4 FD 3.5g Flower Greenhouse Melon Collie (Hybrid-Sativa) Original price (4 @ $3…" at bounding box center [1176, 363] width 758 height 417
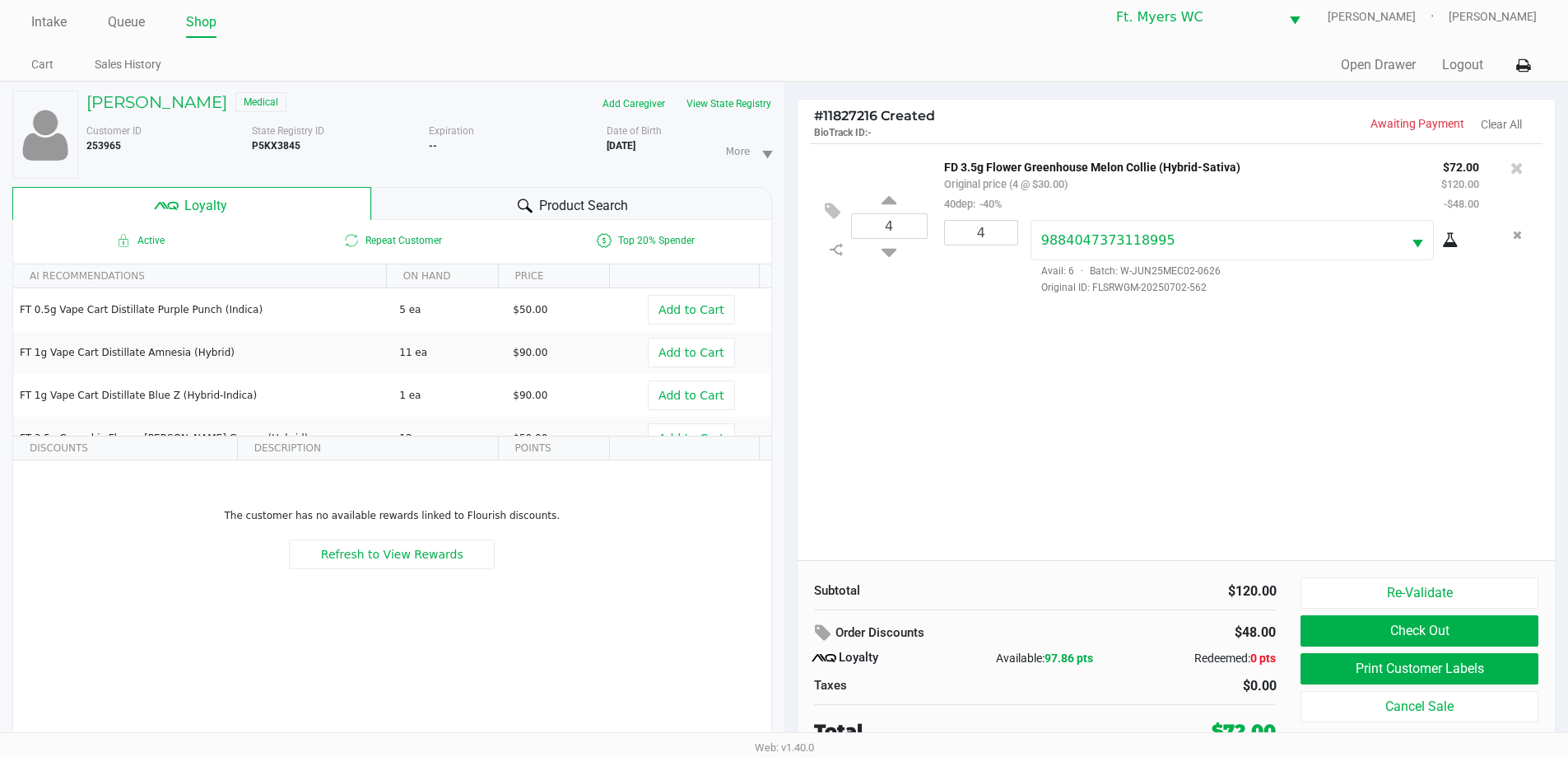
scroll to position [18, 0]
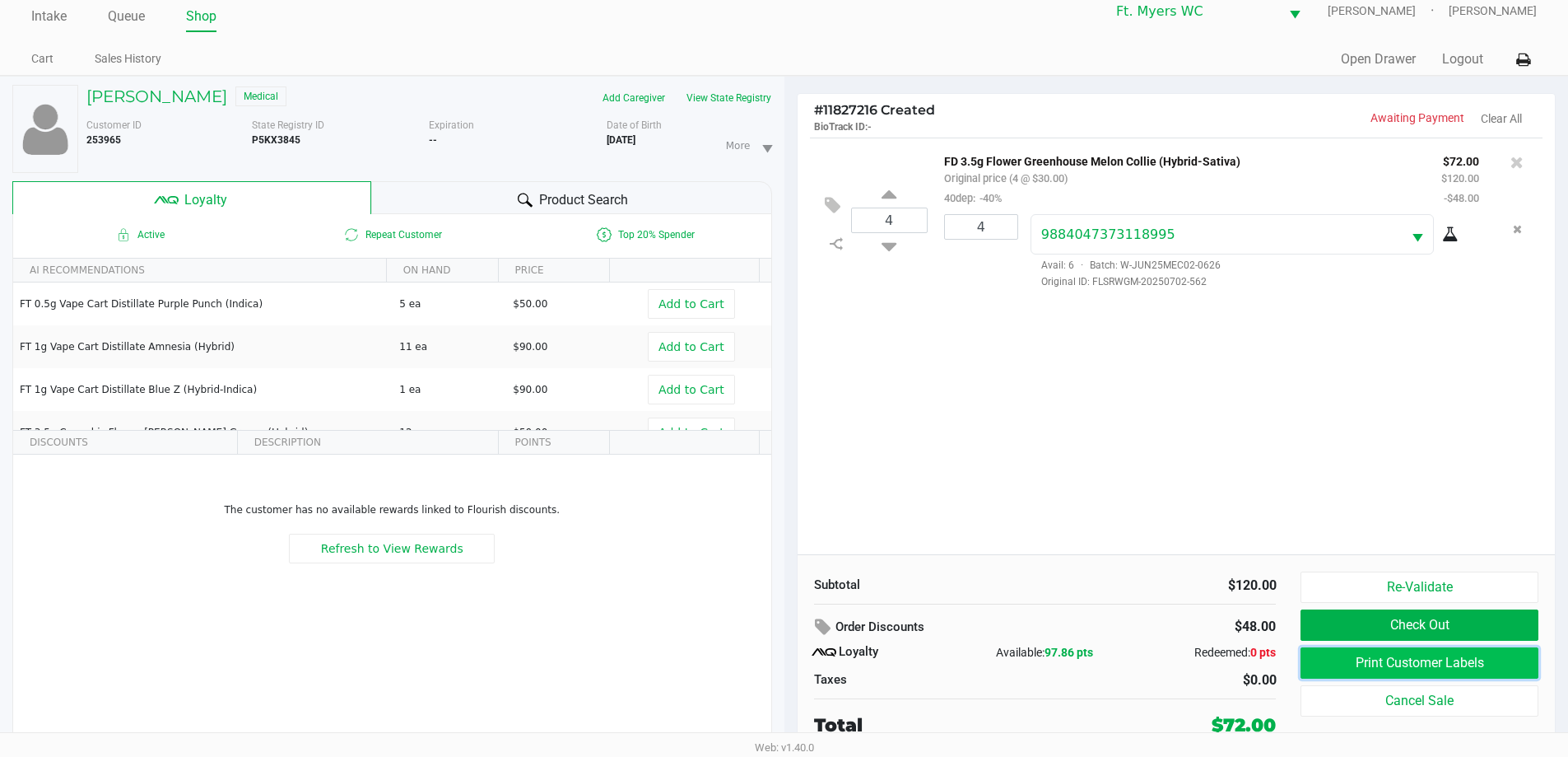
click at [789, 671] on button "Print Customer Labels" at bounding box center [1419, 662] width 237 height 31
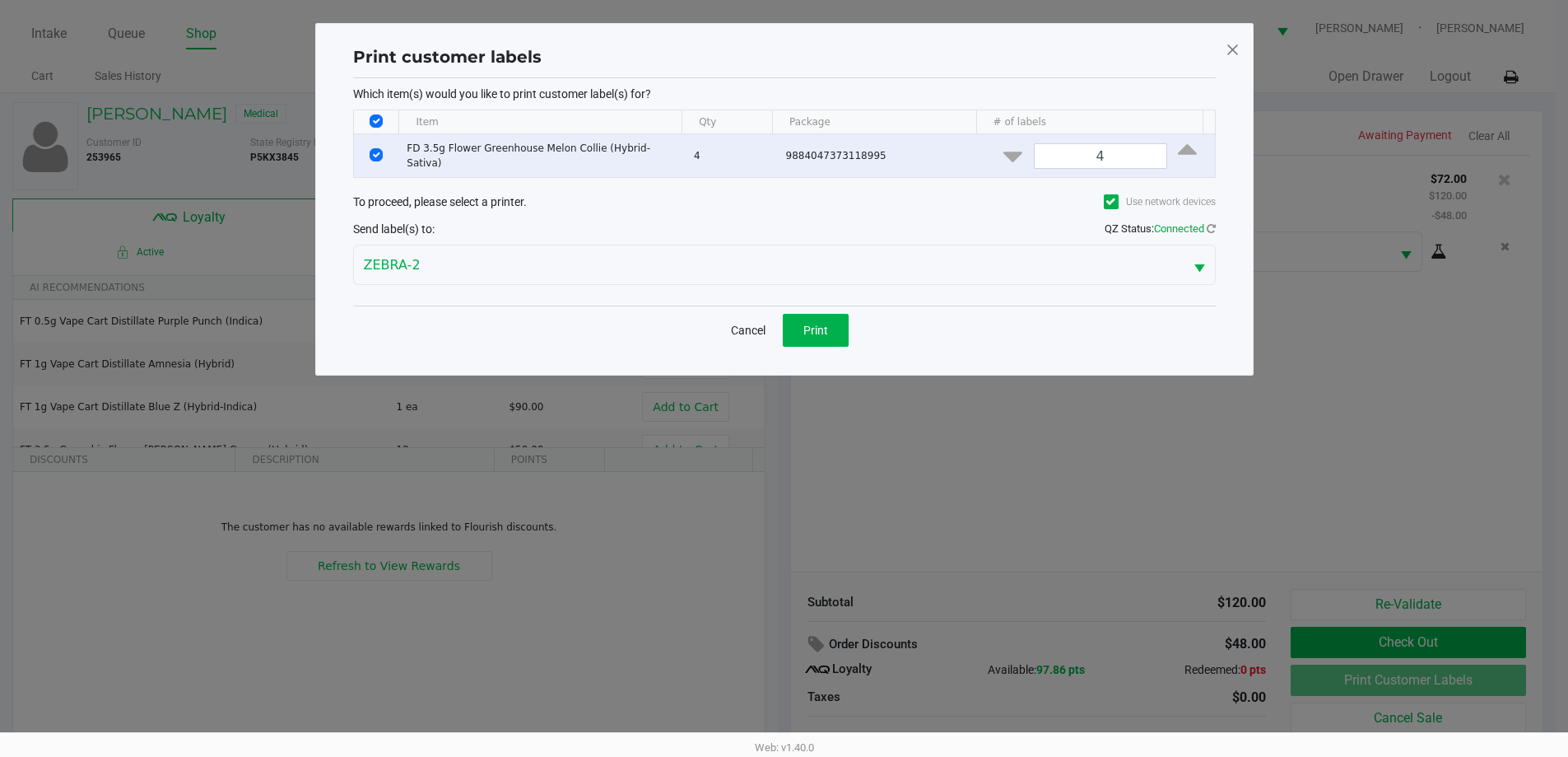
scroll to position [0, 0]
click at [789, 319] on button "Print" at bounding box center [821, 329] width 65 height 33
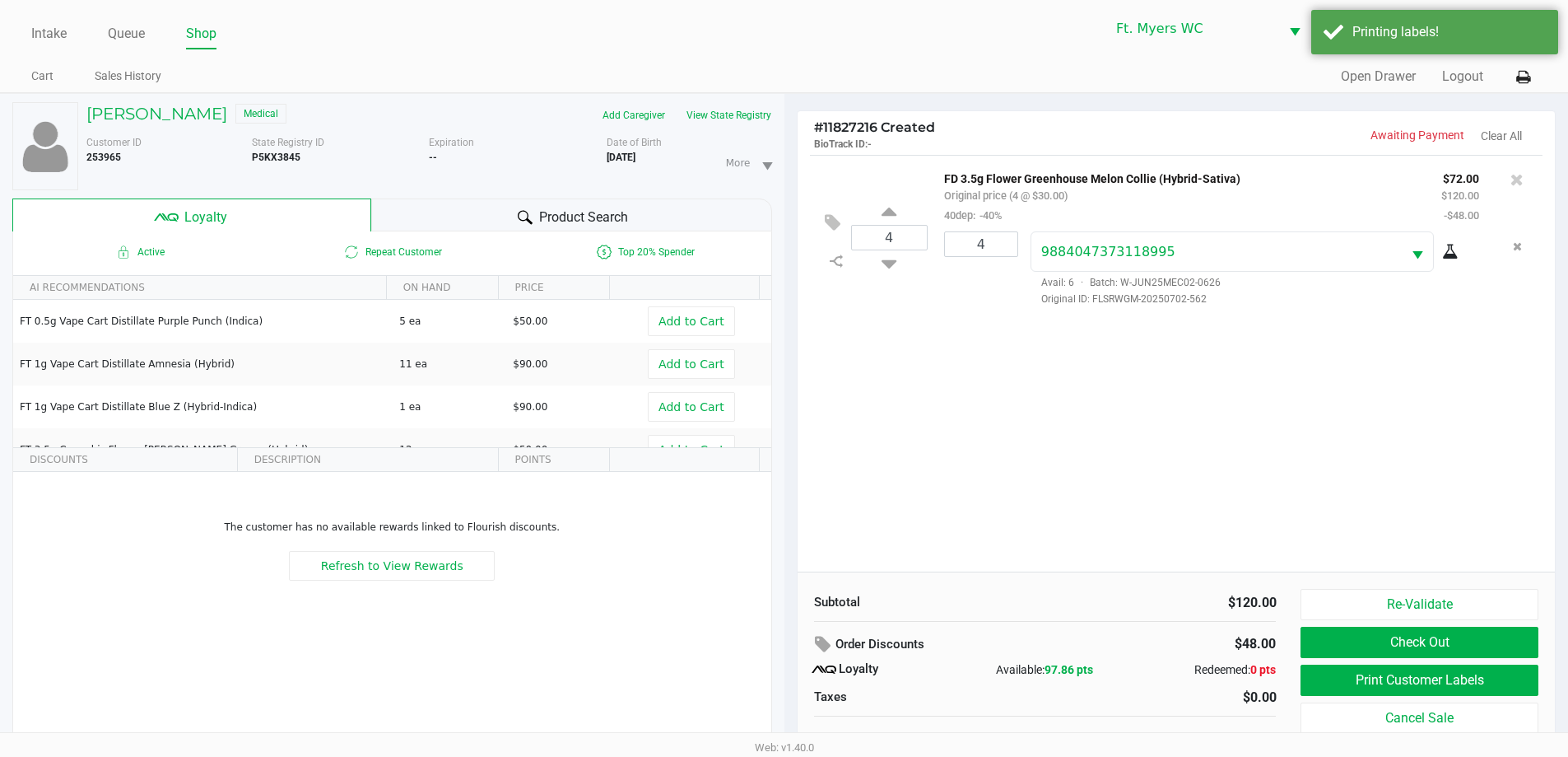
click at [789, 550] on div "4 FD 3.5g Flower Greenhouse Melon Collie (Hybrid-Sativa) Original price (4 @ $3…" at bounding box center [1176, 363] width 758 height 417
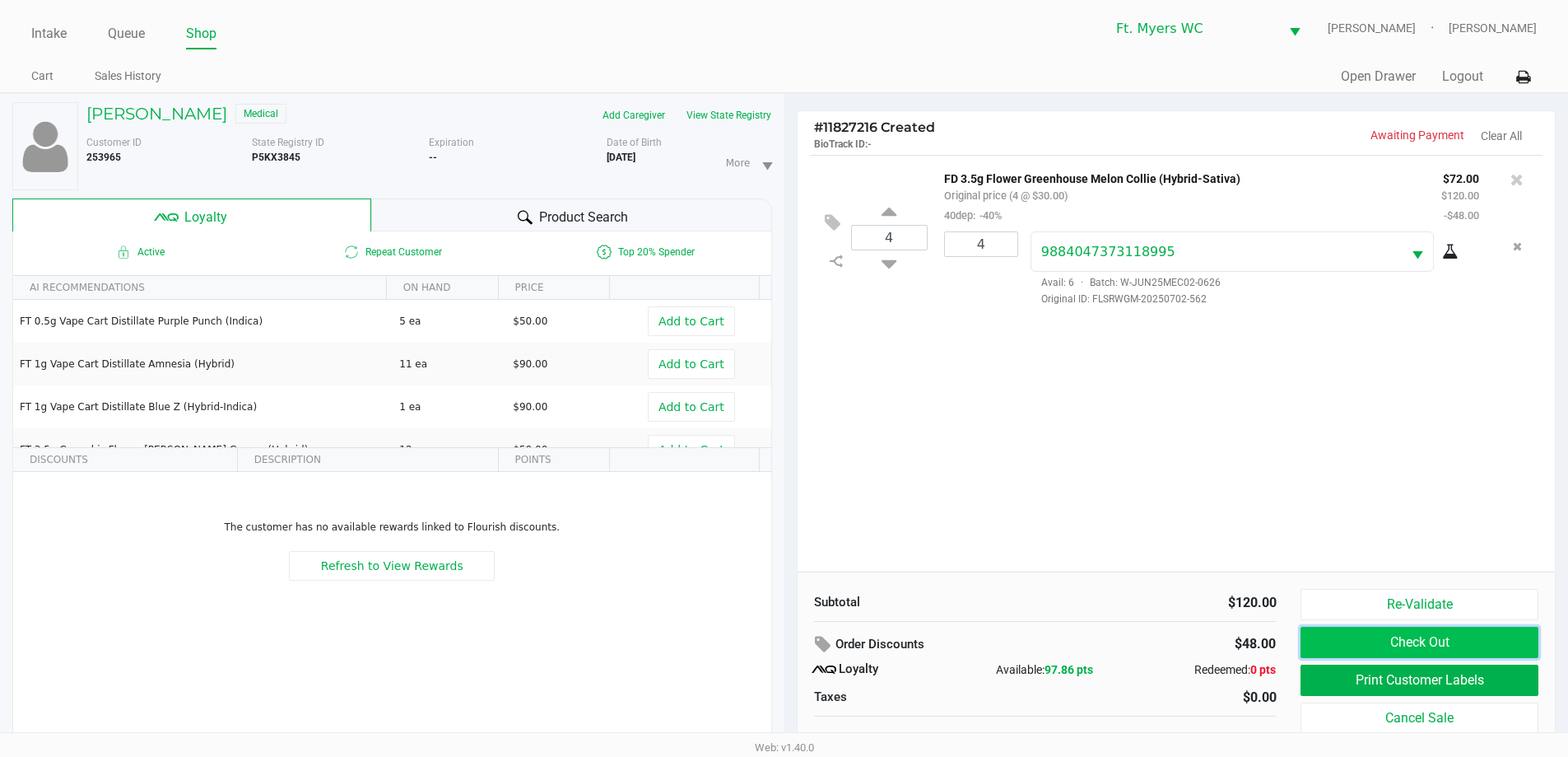
click at [789, 640] on button "Check Out" at bounding box center [1419, 642] width 237 height 31
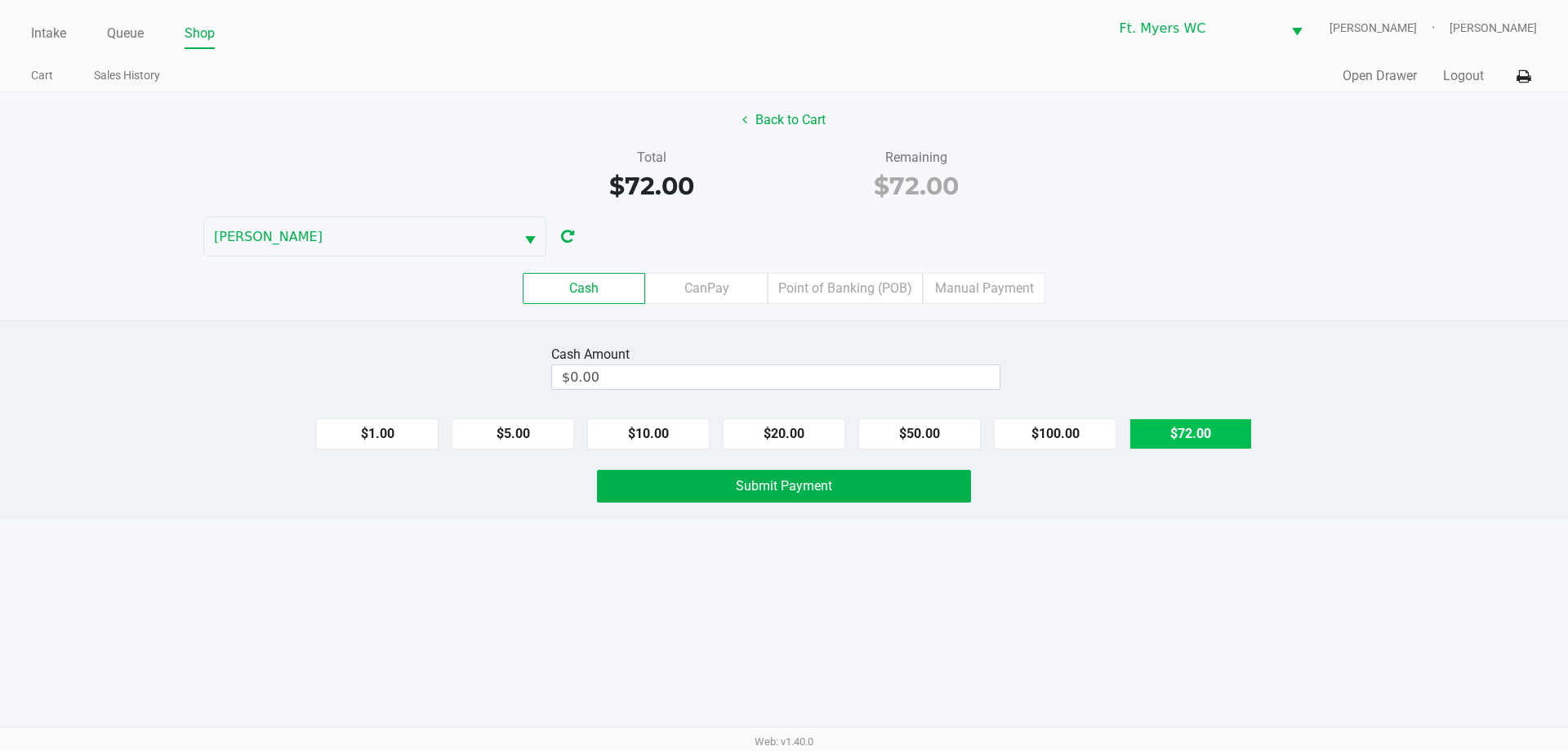
click at [783, 423] on button "$72.00" at bounding box center [1190, 433] width 123 height 31
type input "$72.00"
click at [783, 507] on div "Cash Amount $72.00 Clear $1.00 $5.00 $10.00 $20.00 $50.00 $100.00 $72.00 Submit…" at bounding box center [784, 420] width 1568 height 199
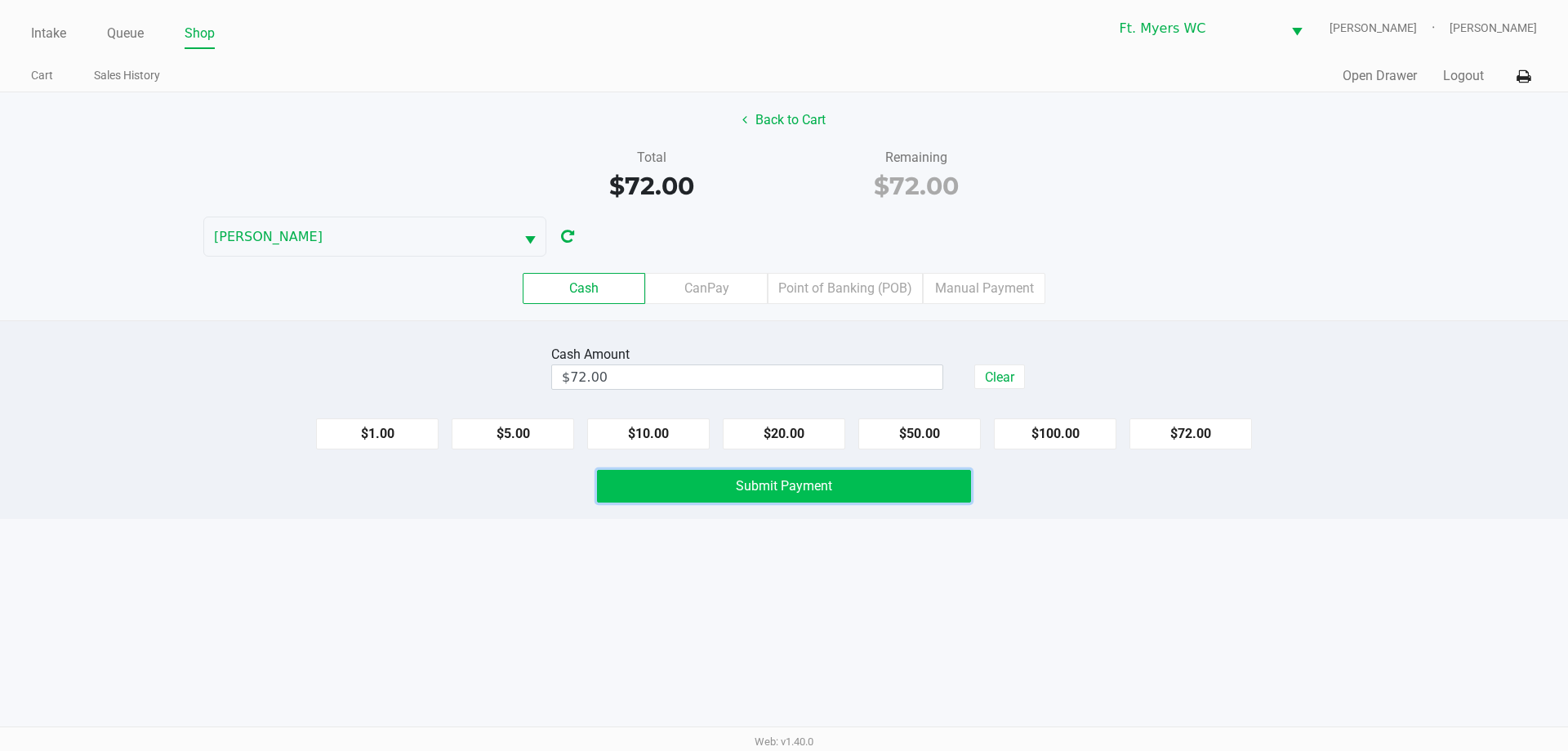
click at [783, 487] on button "Submit Payment" at bounding box center [784, 486] width 374 height 32
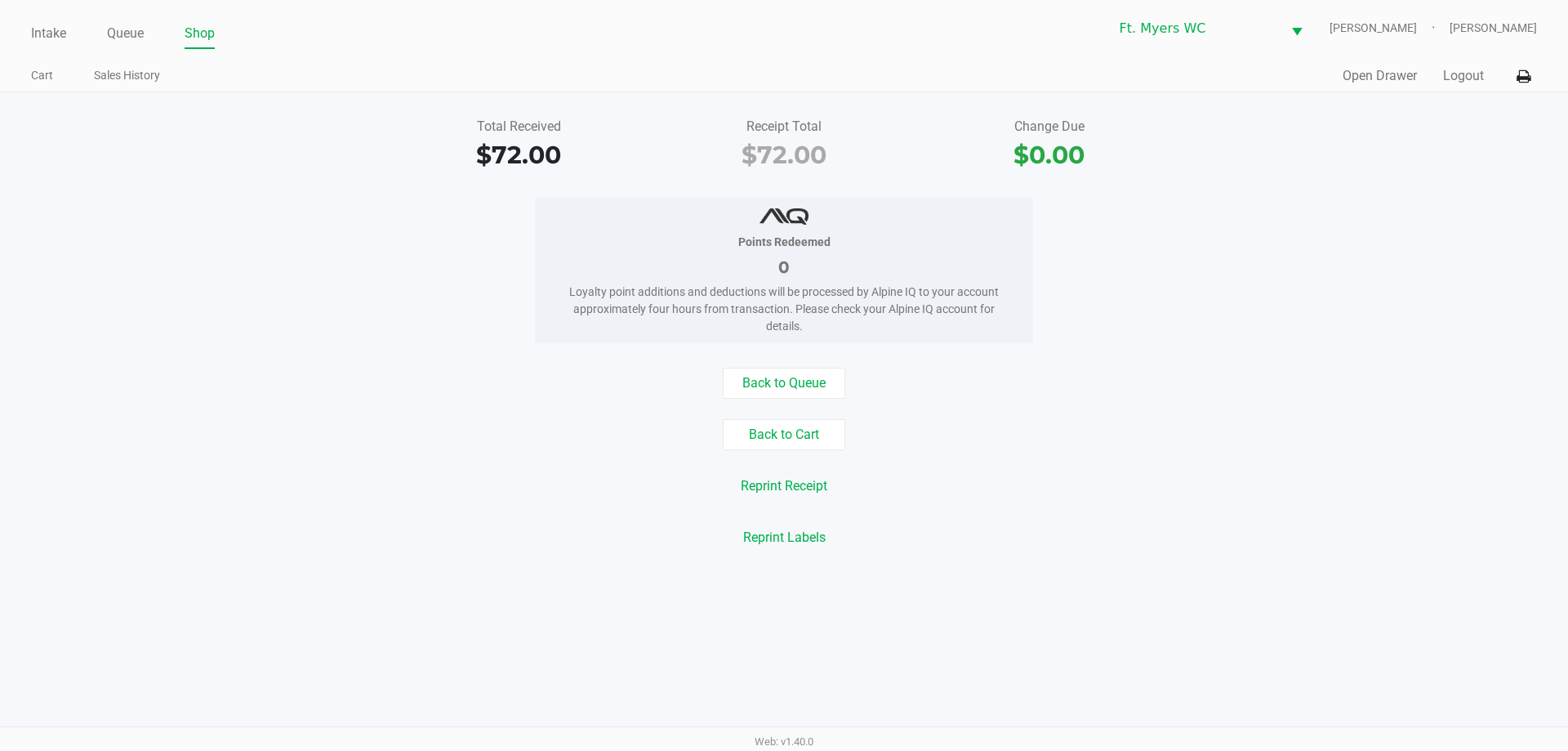
click at [41, 28] on link "Intake" at bounding box center [48, 33] width 35 height 23
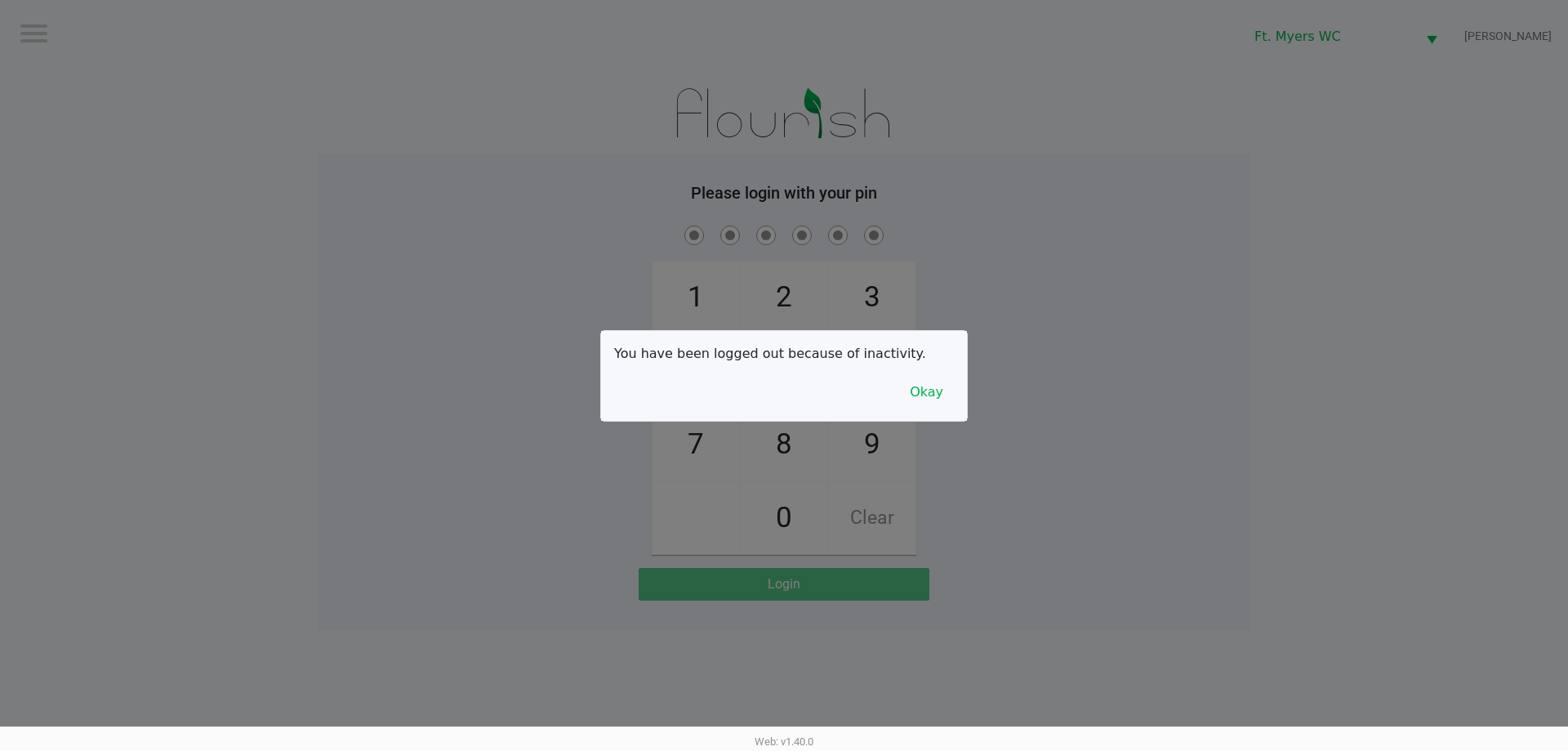
click at [783, 364] on div "You have been logged out because of inactivity. Okay" at bounding box center [784, 376] width 366 height 90
click at [783, 371] on div "You have been logged out because of inactivity. Okay" at bounding box center [784, 376] width 366 height 90
click at [783, 412] on div "You have been logged out because of inactivity. Okay" at bounding box center [784, 376] width 366 height 90
click at [783, 391] on button "Okay" at bounding box center [926, 392] width 54 height 31
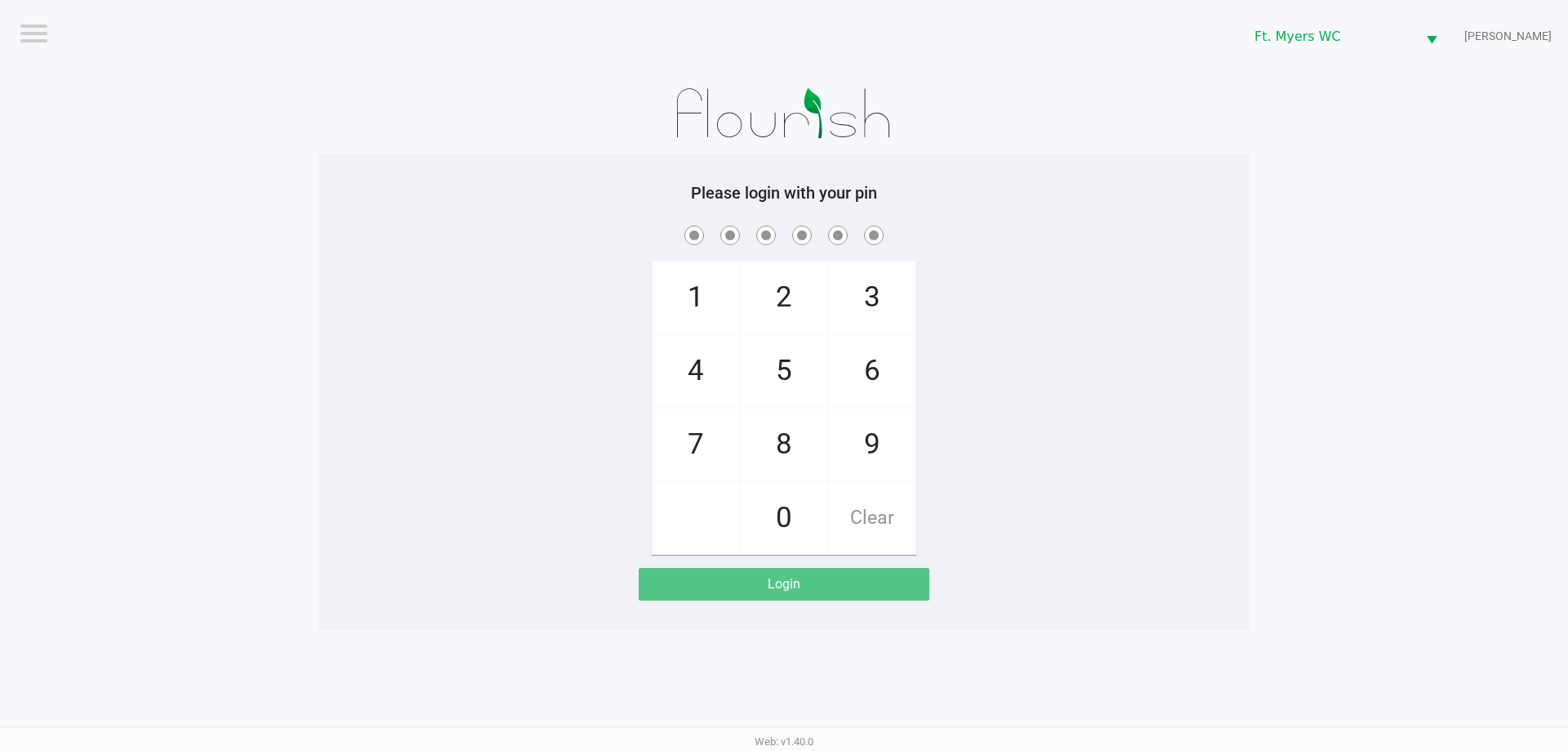
click at [783, 337] on div "1 4 7 2 5 8 0 3 6 9 Clear" at bounding box center [784, 388] width 931 height 333
checkbox input "true"
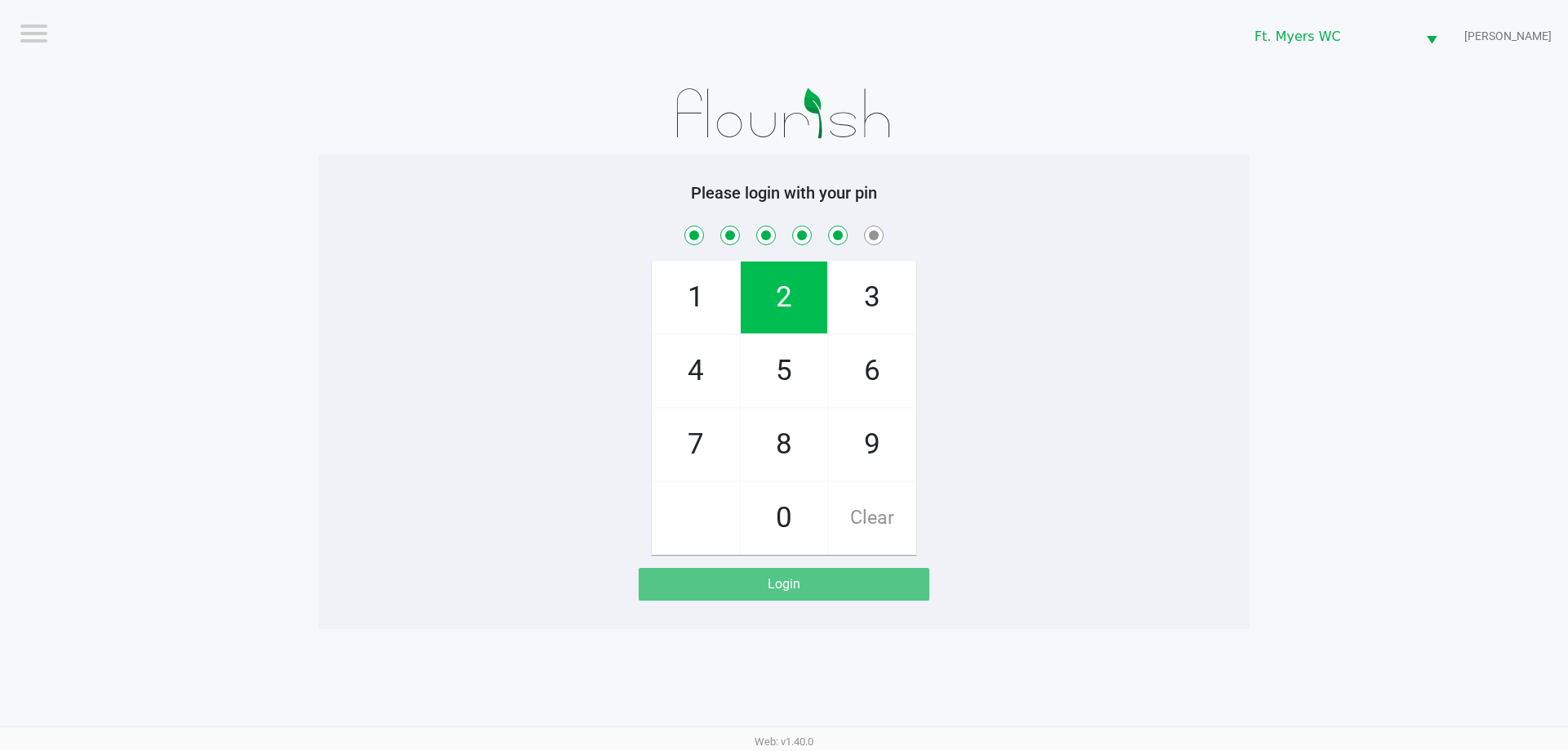
checkbox input "true"
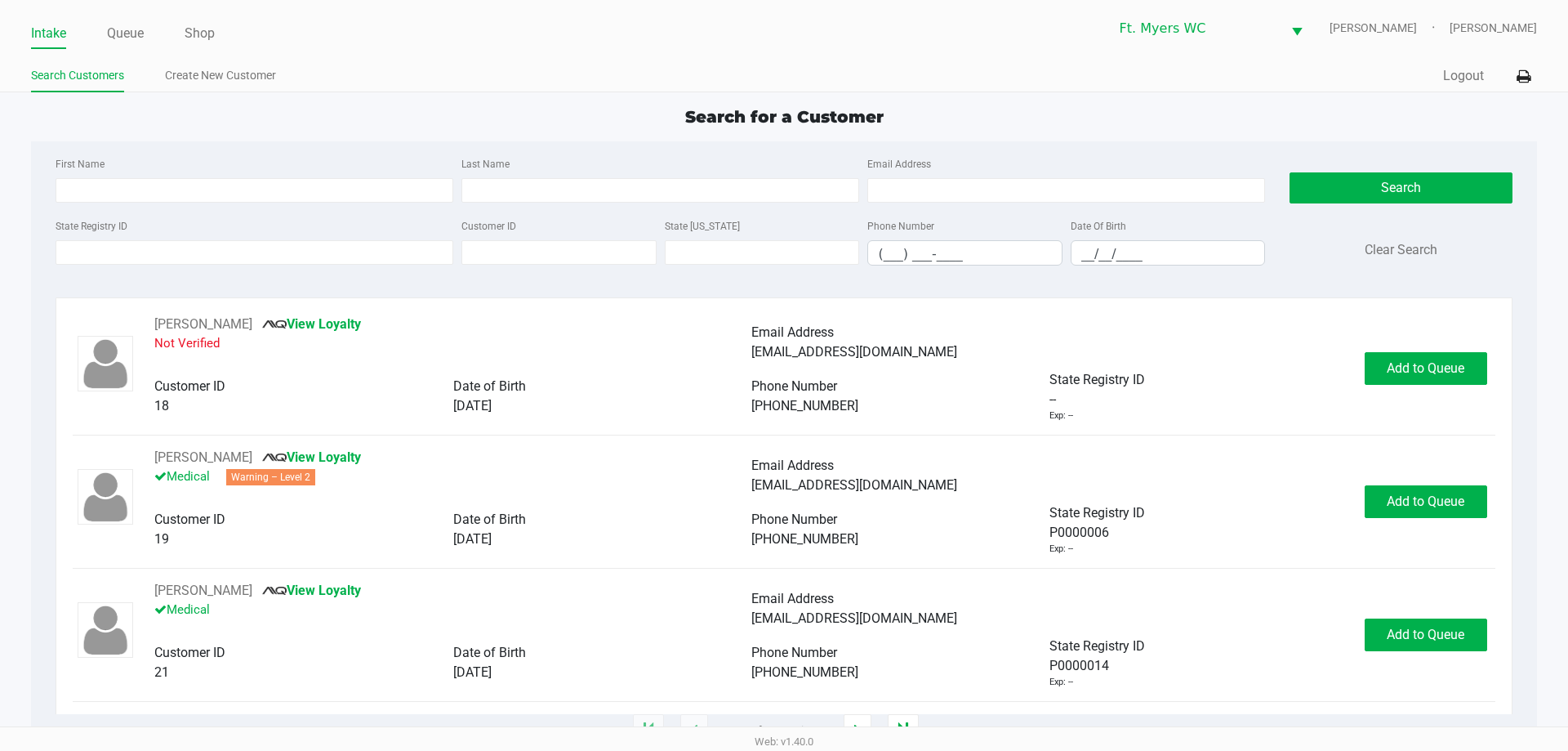
click at [88, 64] on li "Search Customers" at bounding box center [77, 78] width 93 height 29
click at [102, 55] on div "Intake Queue Shop Ft. [PERSON_NAME] [PERSON_NAME] [PERSON_NAME] Search Customer…" at bounding box center [784, 46] width 1568 height 92
click at [111, 23] on link "Queue" at bounding box center [126, 33] width 37 height 23
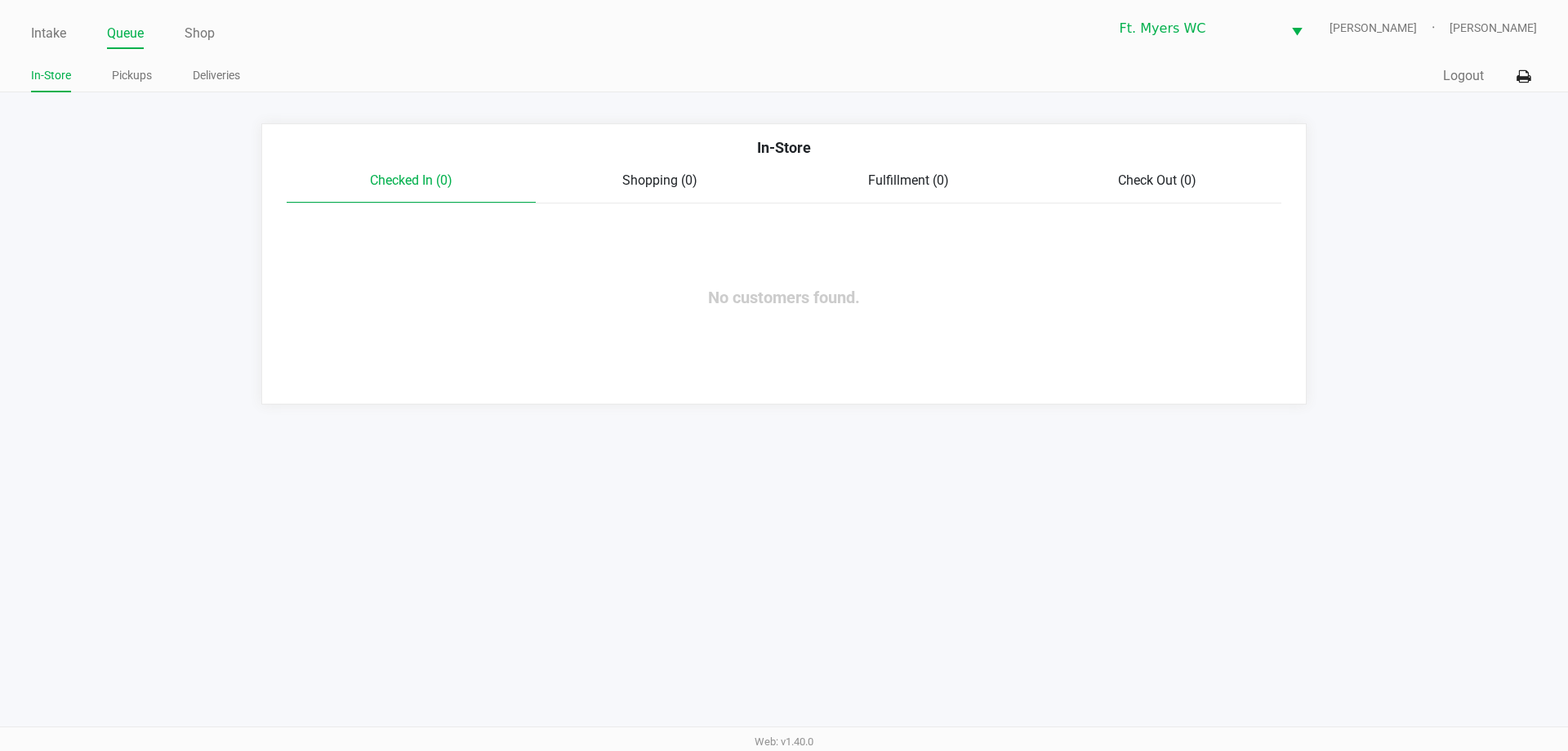
click at [110, 58] on div "Intake Queue Shop Ft. [PERSON_NAME] [PERSON_NAME] [PERSON_NAME] In-Store Pickup…" at bounding box center [784, 46] width 1568 height 92
click at [123, 67] on link "Pickups" at bounding box center [132, 75] width 40 height 20
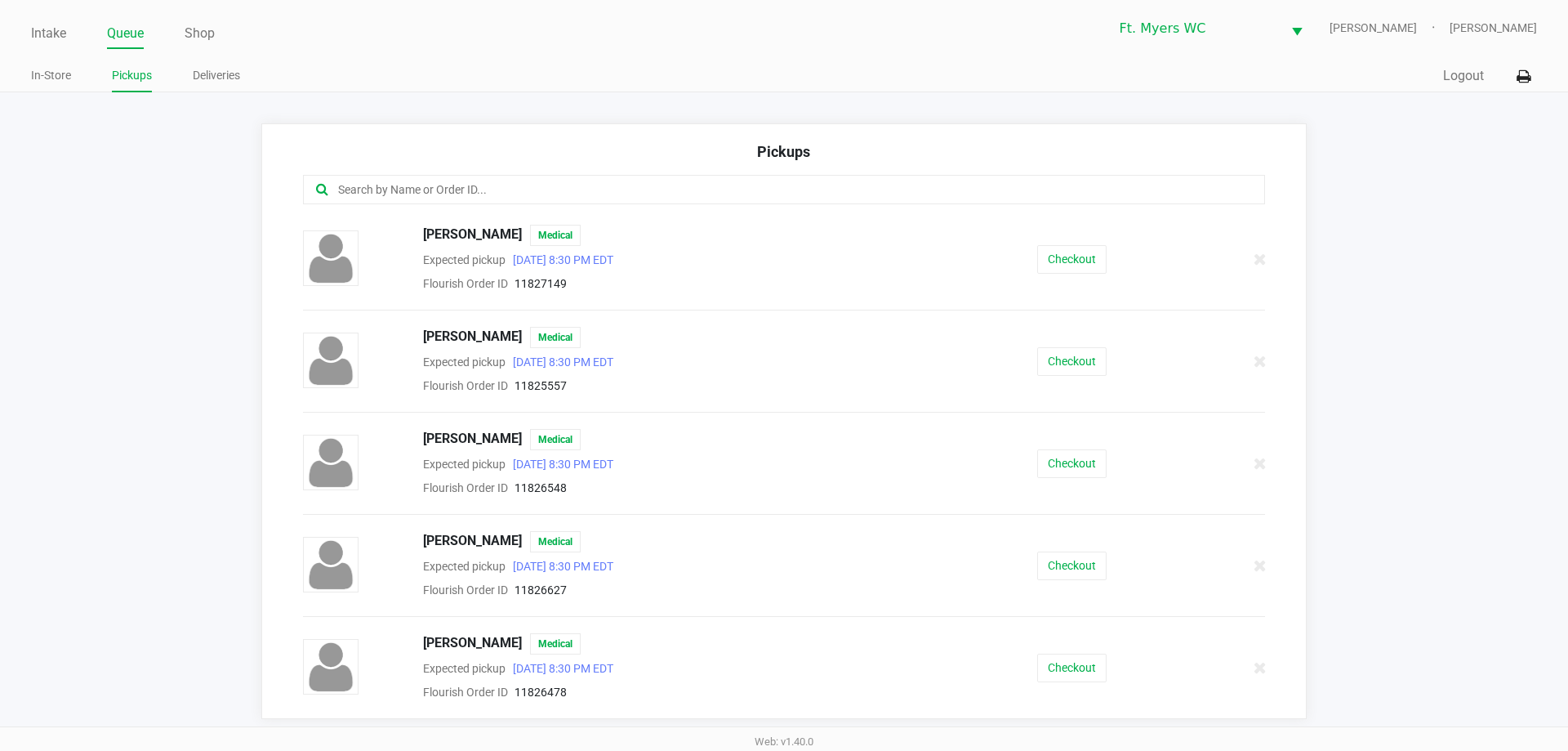
click at [783, 274] on div "[PERSON_NAME] Medical Expected pickup [DATE] 8:30 PM EDT Flourish Order ID 1182…" at bounding box center [784, 259] width 987 height 69
click at [783, 273] on button "Checkout" at bounding box center [1071, 259] width 69 height 29
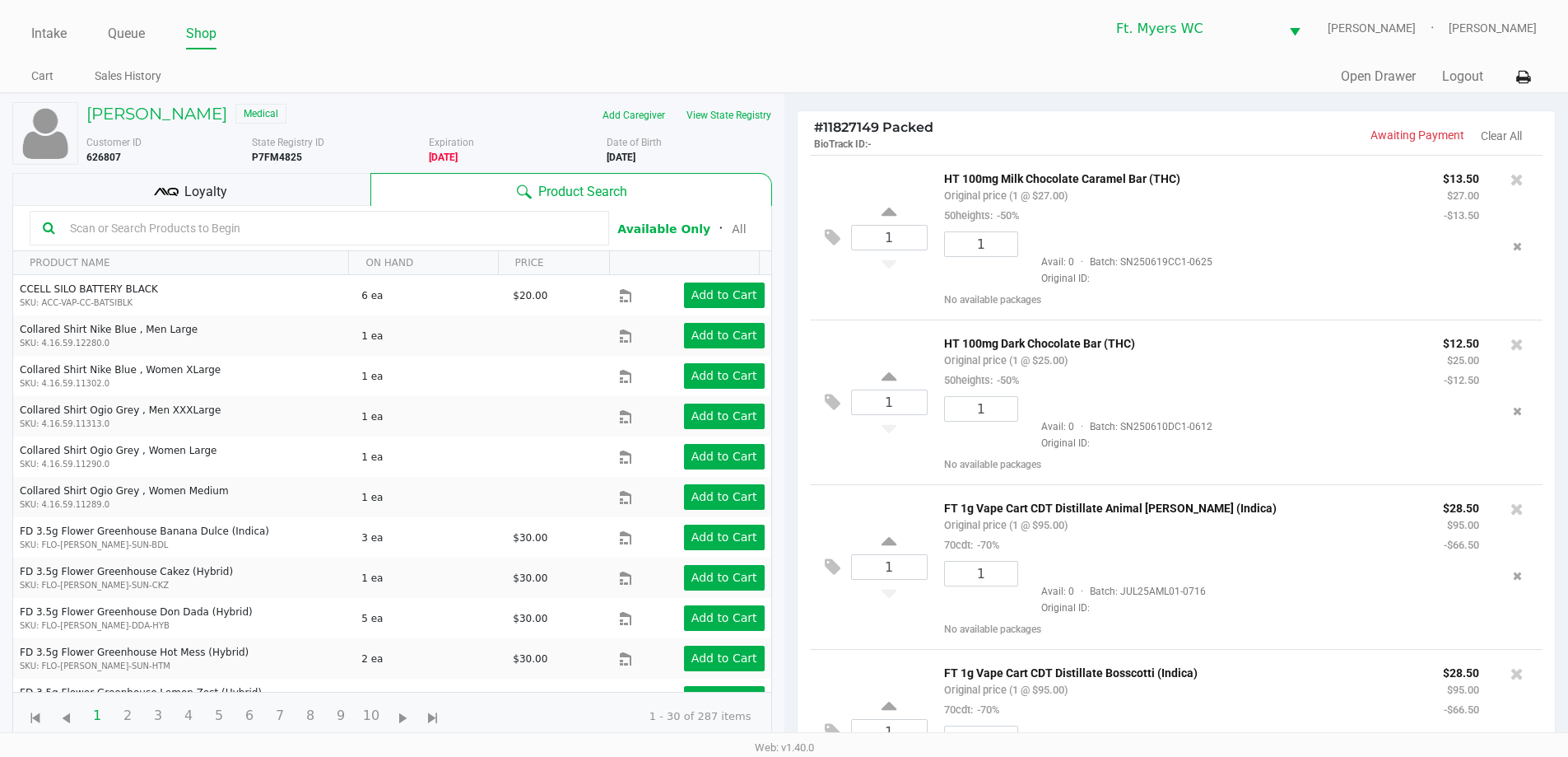
click at [307, 187] on div "Loyalty" at bounding box center [191, 189] width 358 height 33
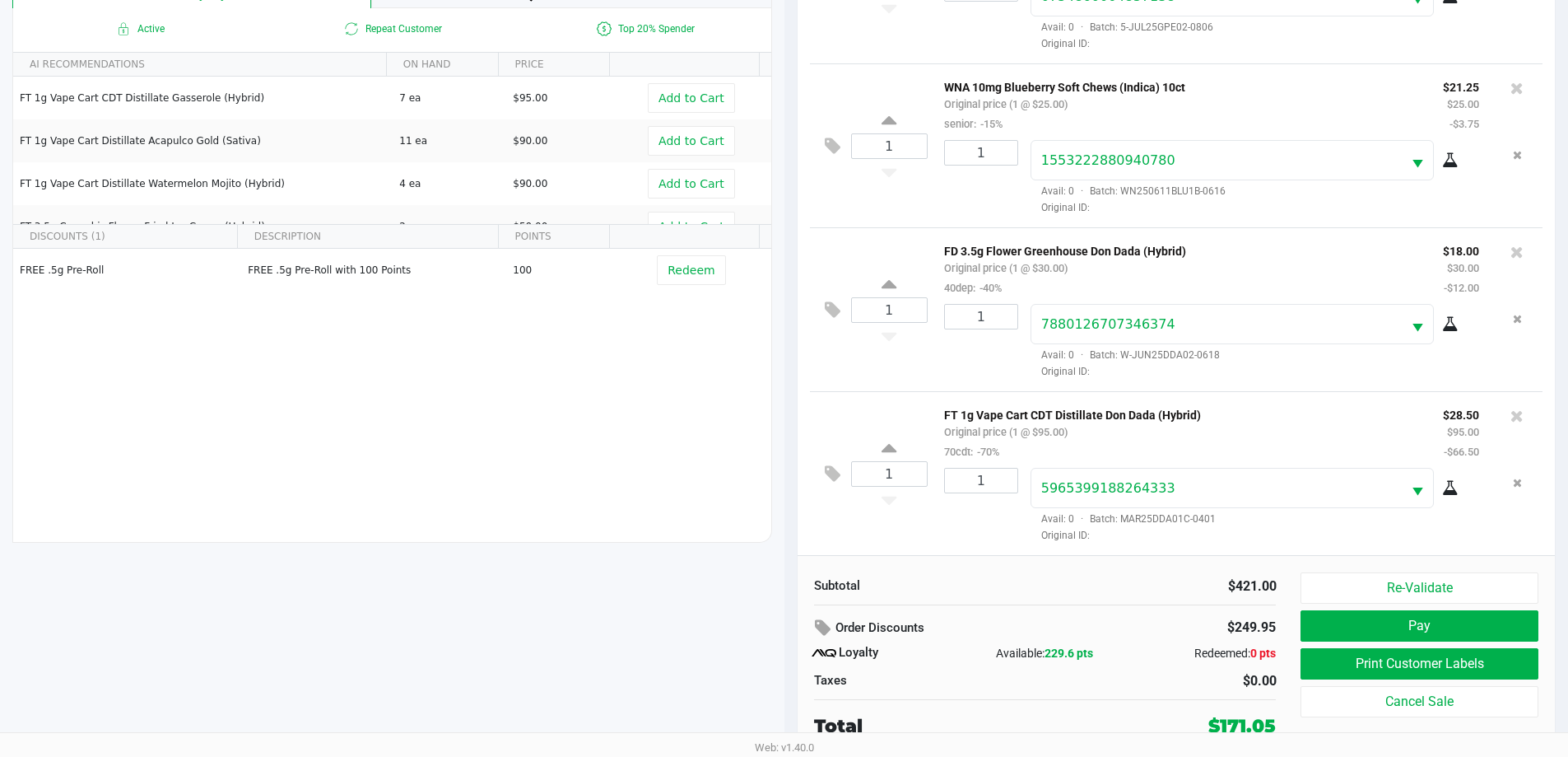
scroll to position [720, 0]
click at [789, 624] on div "$249.95" at bounding box center [1206, 628] width 137 height 28
click at [789, 659] on button "Print Customer Labels" at bounding box center [1419, 663] width 237 height 31
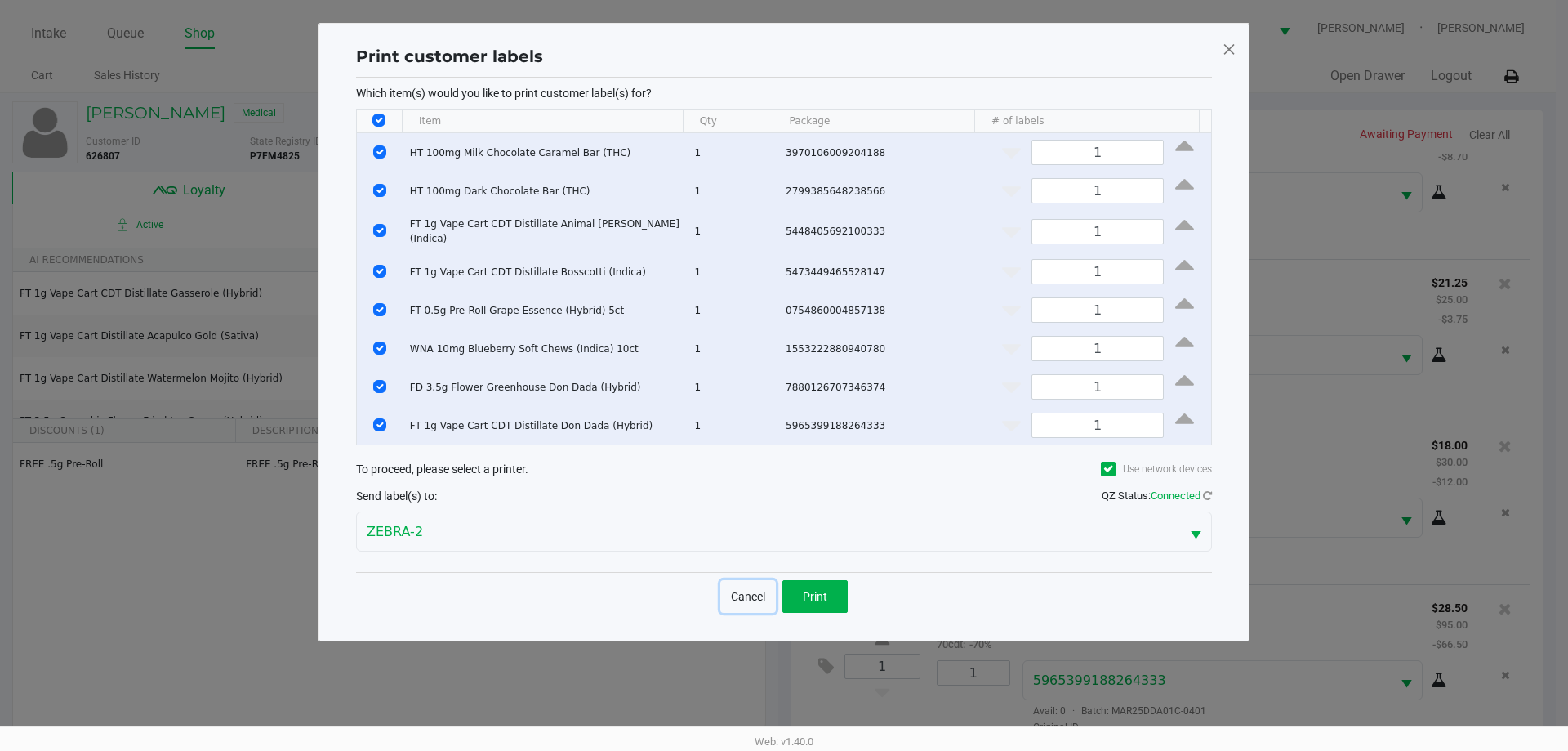
click at [767, 584] on button "Cancel" at bounding box center [747, 596] width 55 height 32
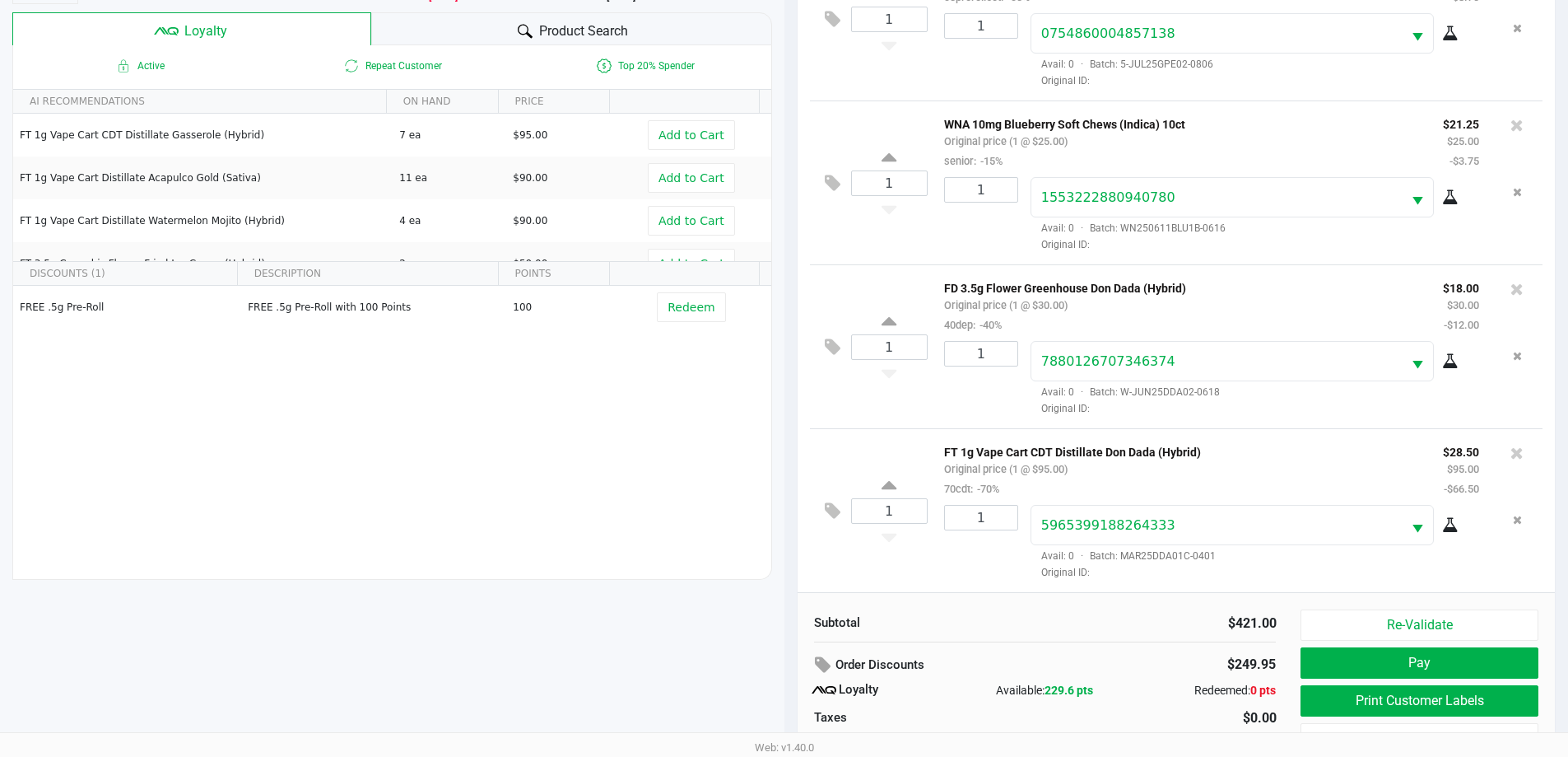
scroll to position [197, 0]
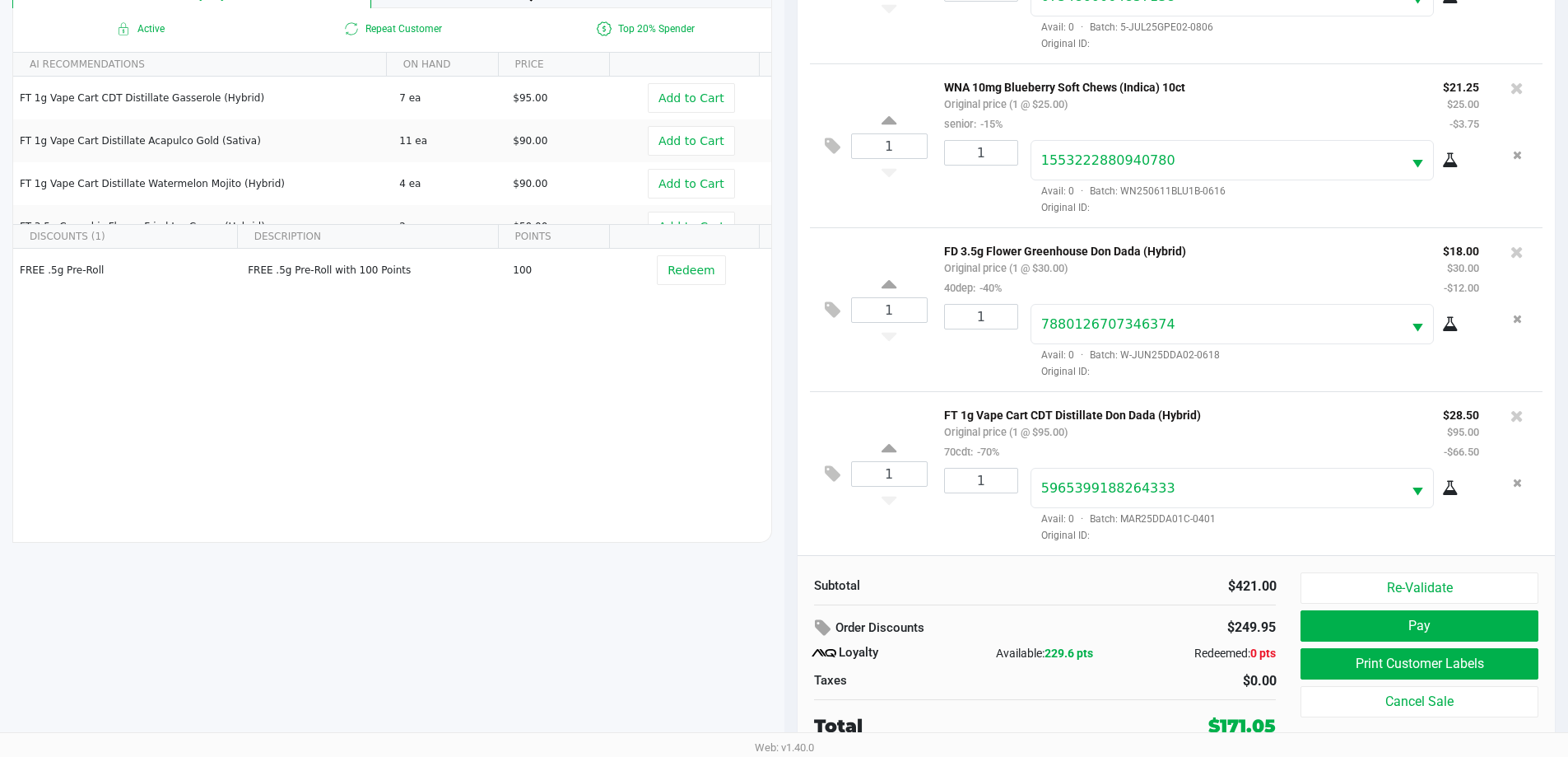
click at [789, 633] on div "Order Discounts" at bounding box center [965, 628] width 301 height 29
click at [789, 630] on button "Pay" at bounding box center [1419, 625] width 237 height 31
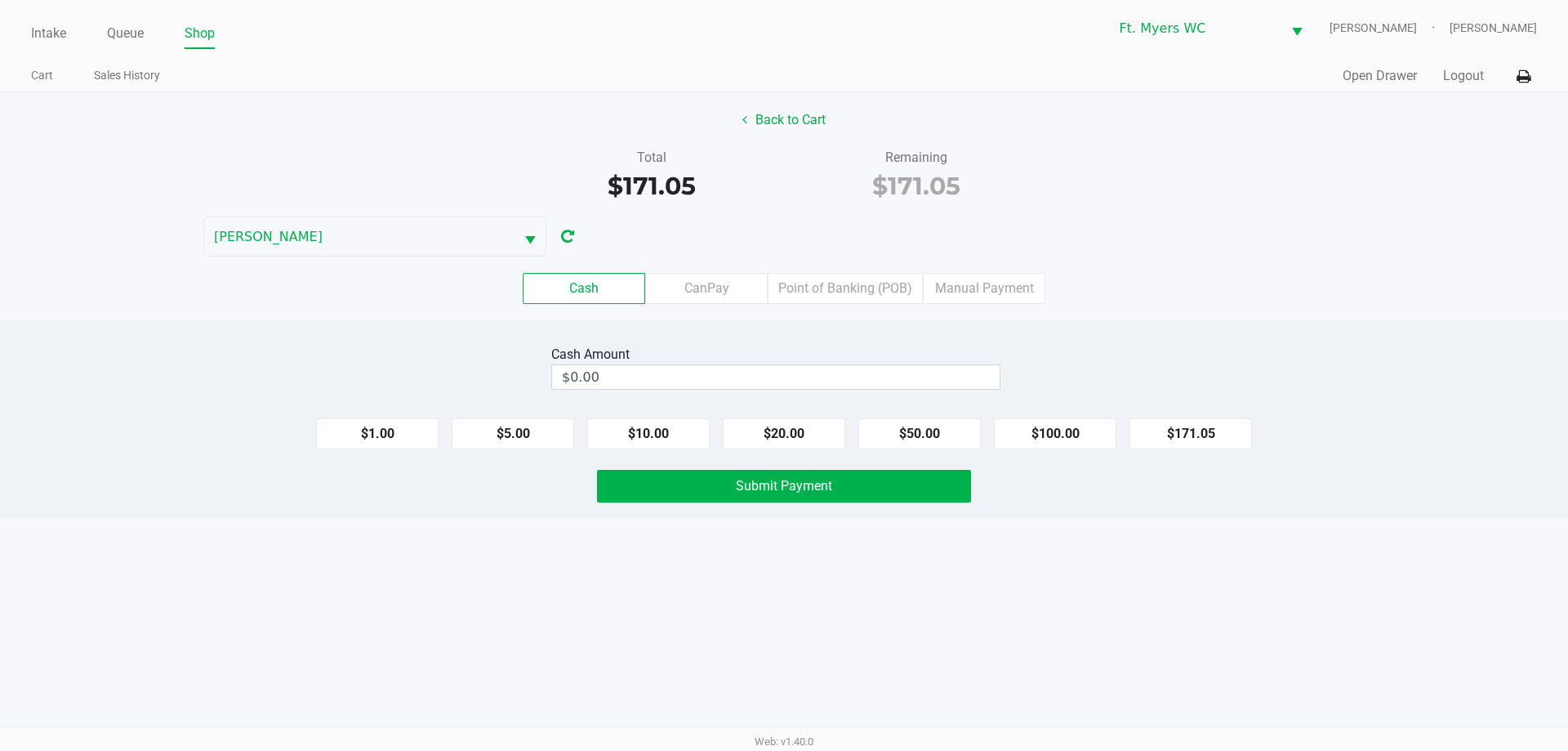
click at [783, 354] on div "Cash Amount" at bounding box center [776, 355] width 450 height 19
click at [783, 364] on div "Cash Amount" at bounding box center [776, 355] width 450 height 19
click at [783, 379] on input "0" at bounding box center [776, 377] width 448 height 24
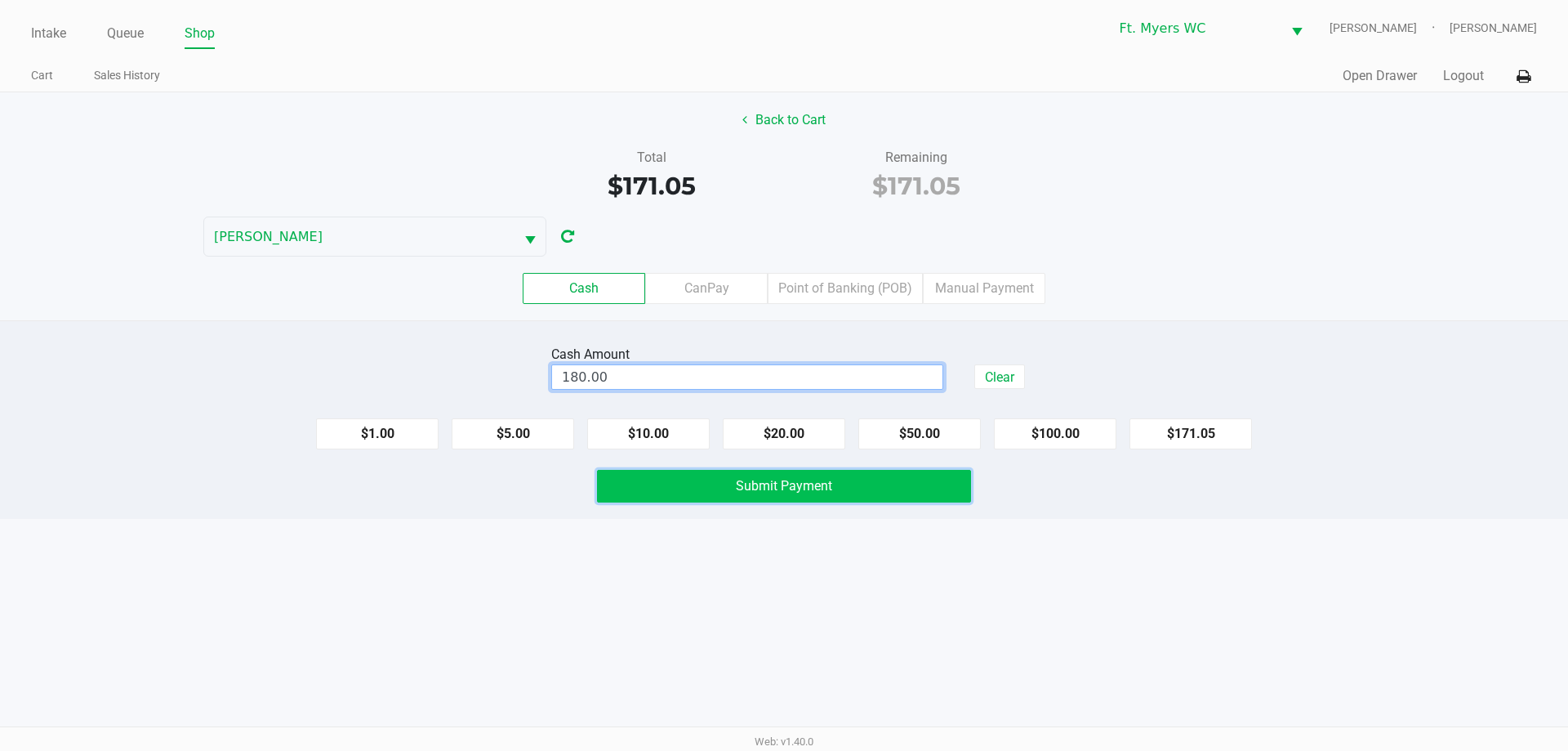
click at [644, 493] on button "Submit Payment" at bounding box center [784, 486] width 374 height 32
type input "$180.00"
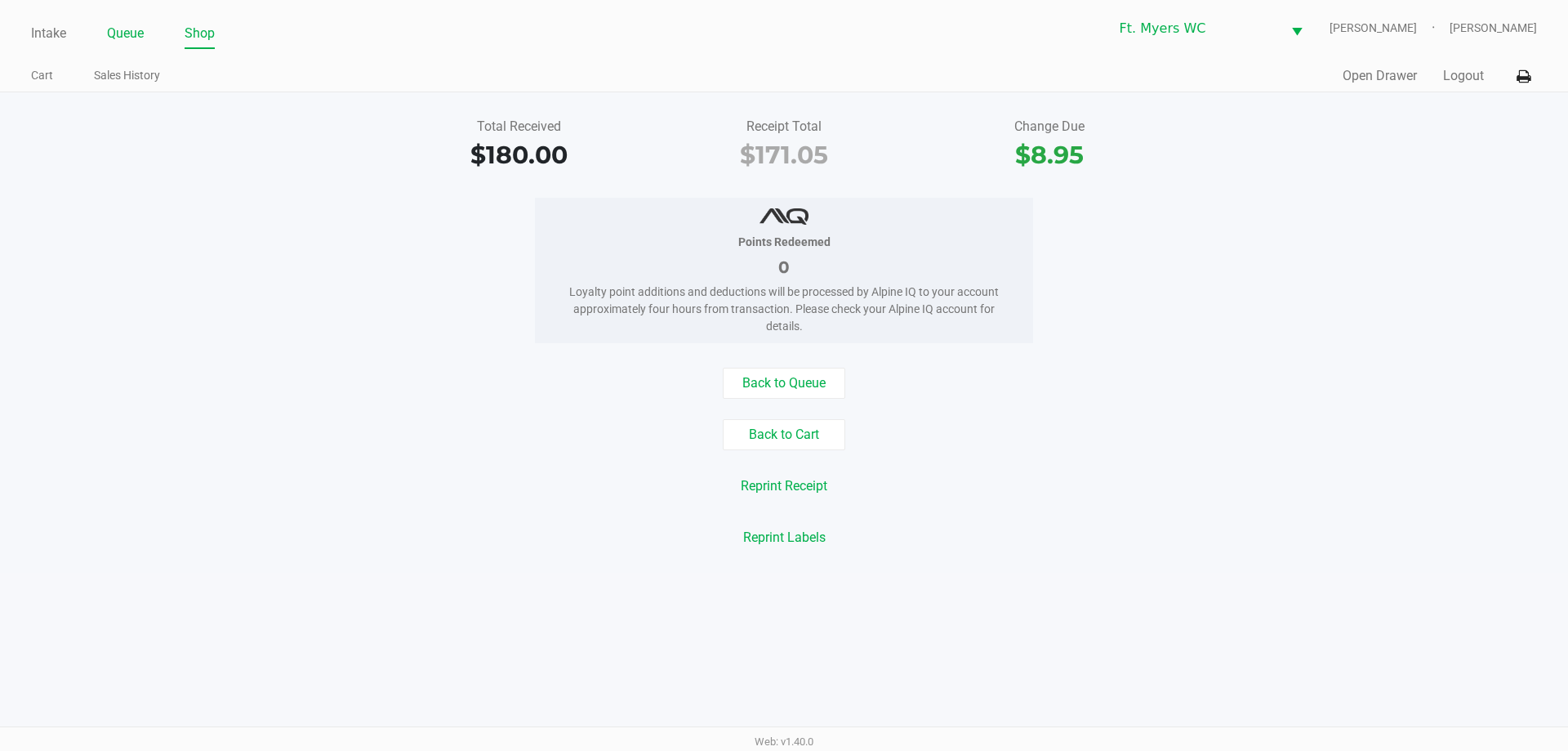
click at [128, 45] on li "Queue" at bounding box center [126, 34] width 37 height 29
click at [131, 29] on link "Queue" at bounding box center [126, 33] width 37 height 23
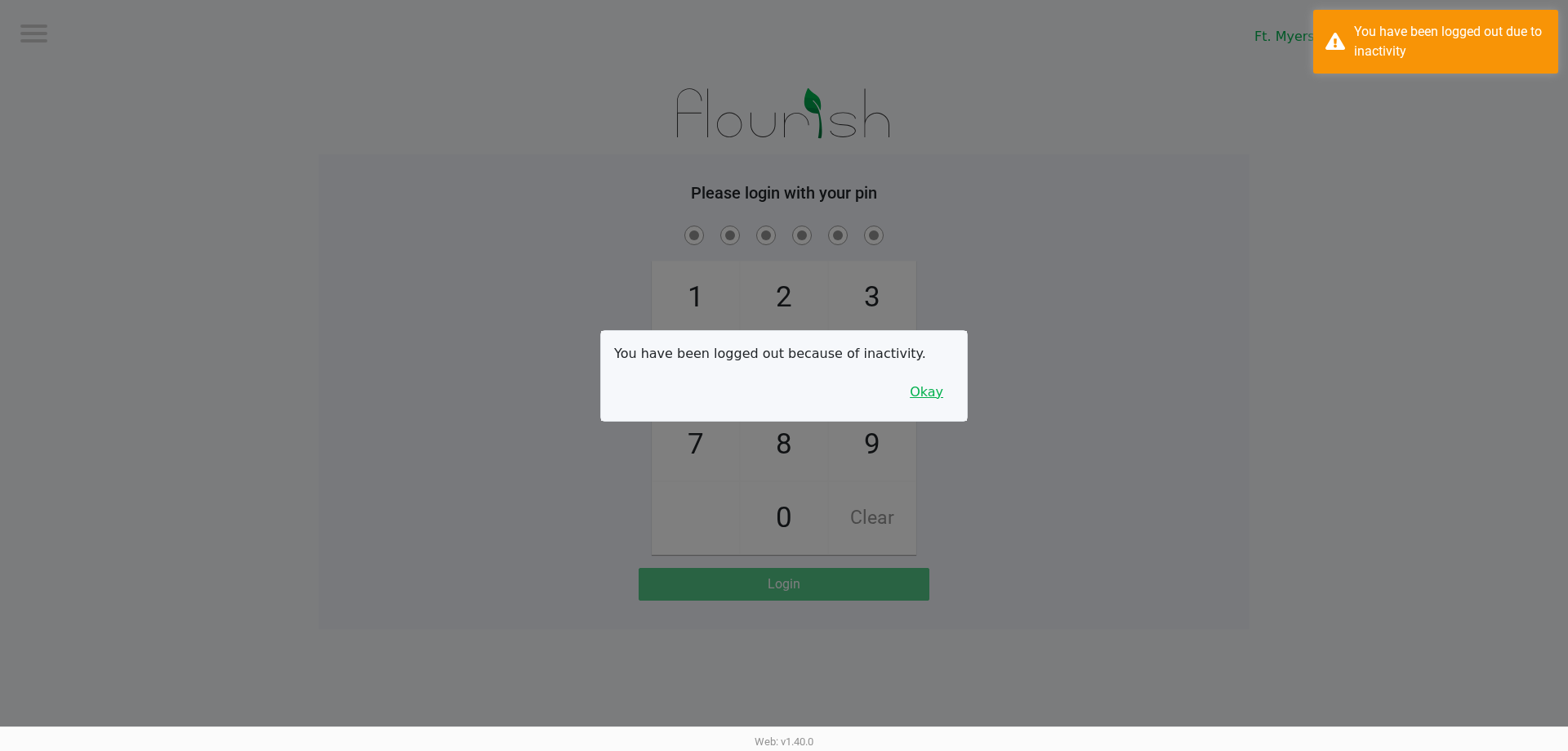
click at [783, 379] on button "Okay" at bounding box center [926, 392] width 54 height 31
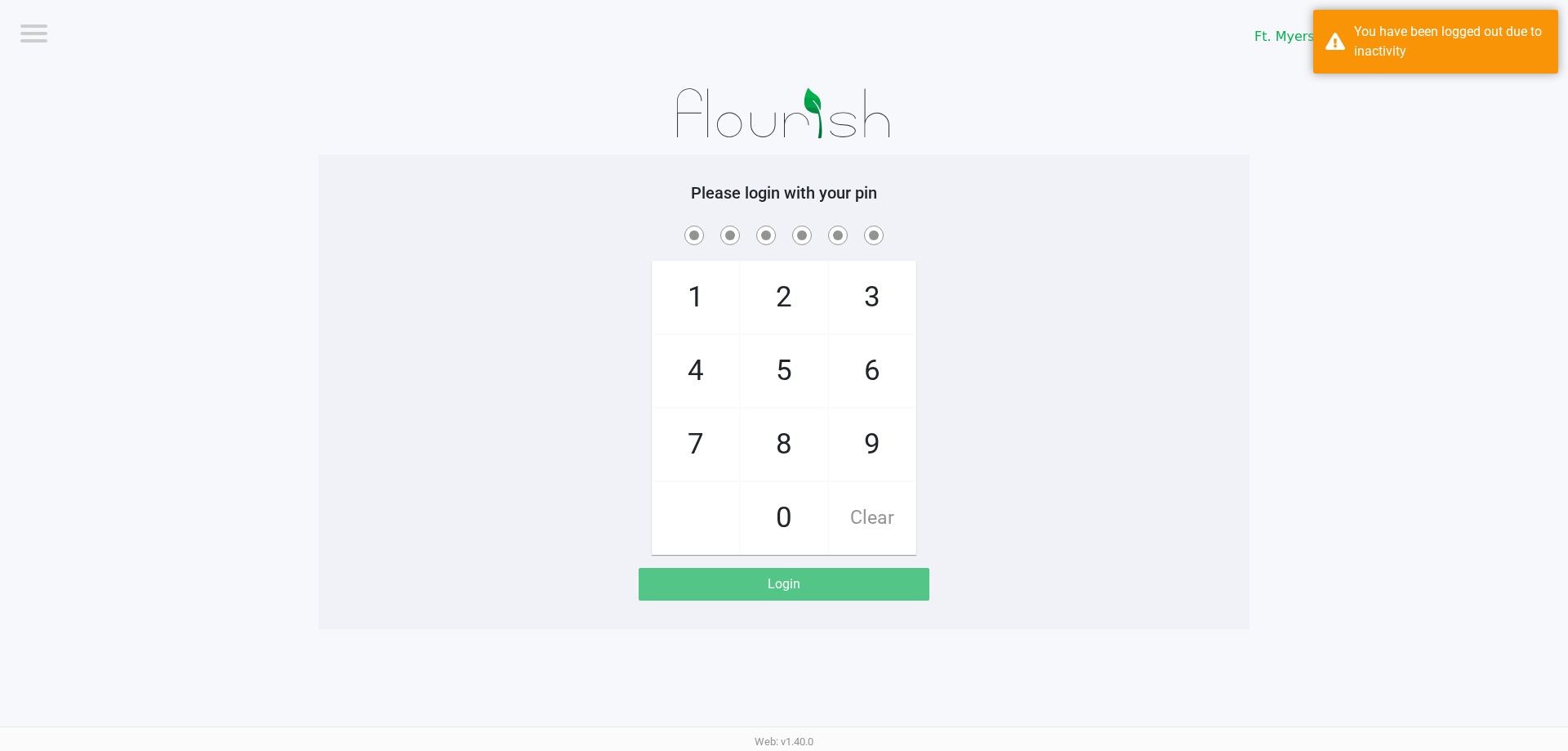
click at [783, 390] on div "1 4 7 2 5 8 0 3 6 9 Clear" at bounding box center [784, 388] width 931 height 333
click at [783, 319] on div "1 4 7 2 5 8 0 3 6 9 Clear" at bounding box center [784, 388] width 931 height 333
checkbox input "true"
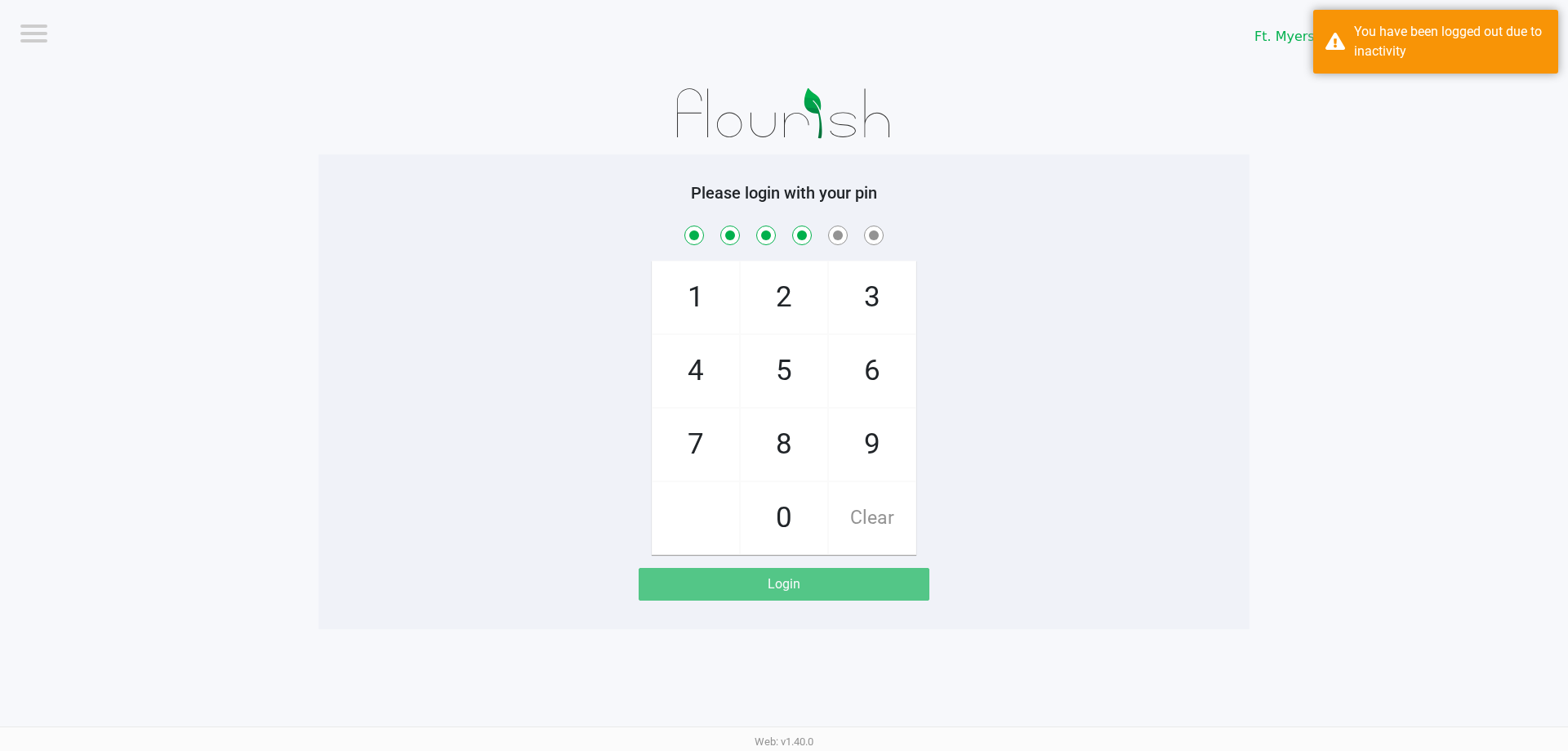
checkbox input "true"
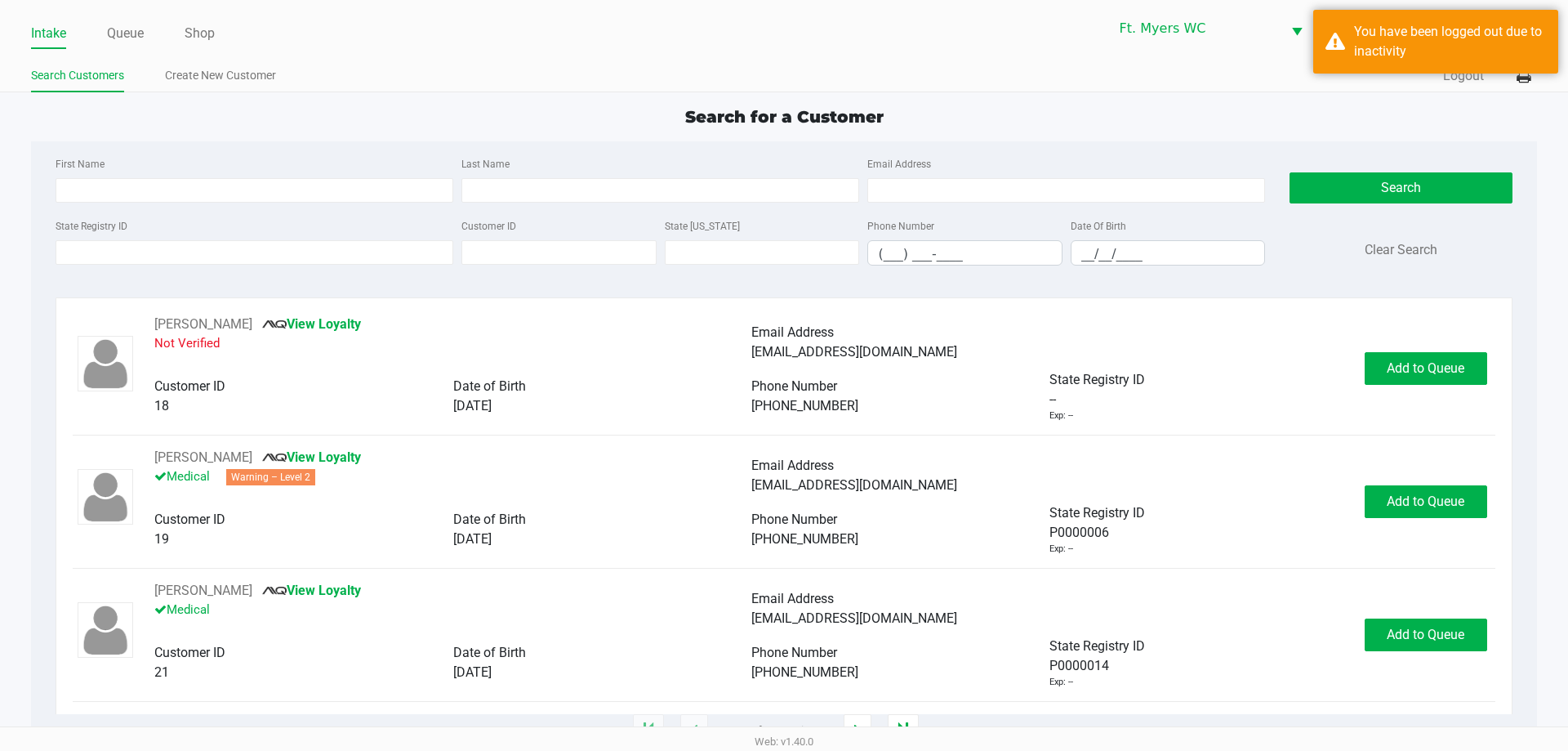
click at [223, 271] on div "State Registry ID Customer ID State [US_STATE] Phone Number (___) ___-____ Date…" at bounding box center [660, 248] width 1218 height 63
click at [210, 256] on input "State Registry ID" at bounding box center [254, 252] width 398 height 25
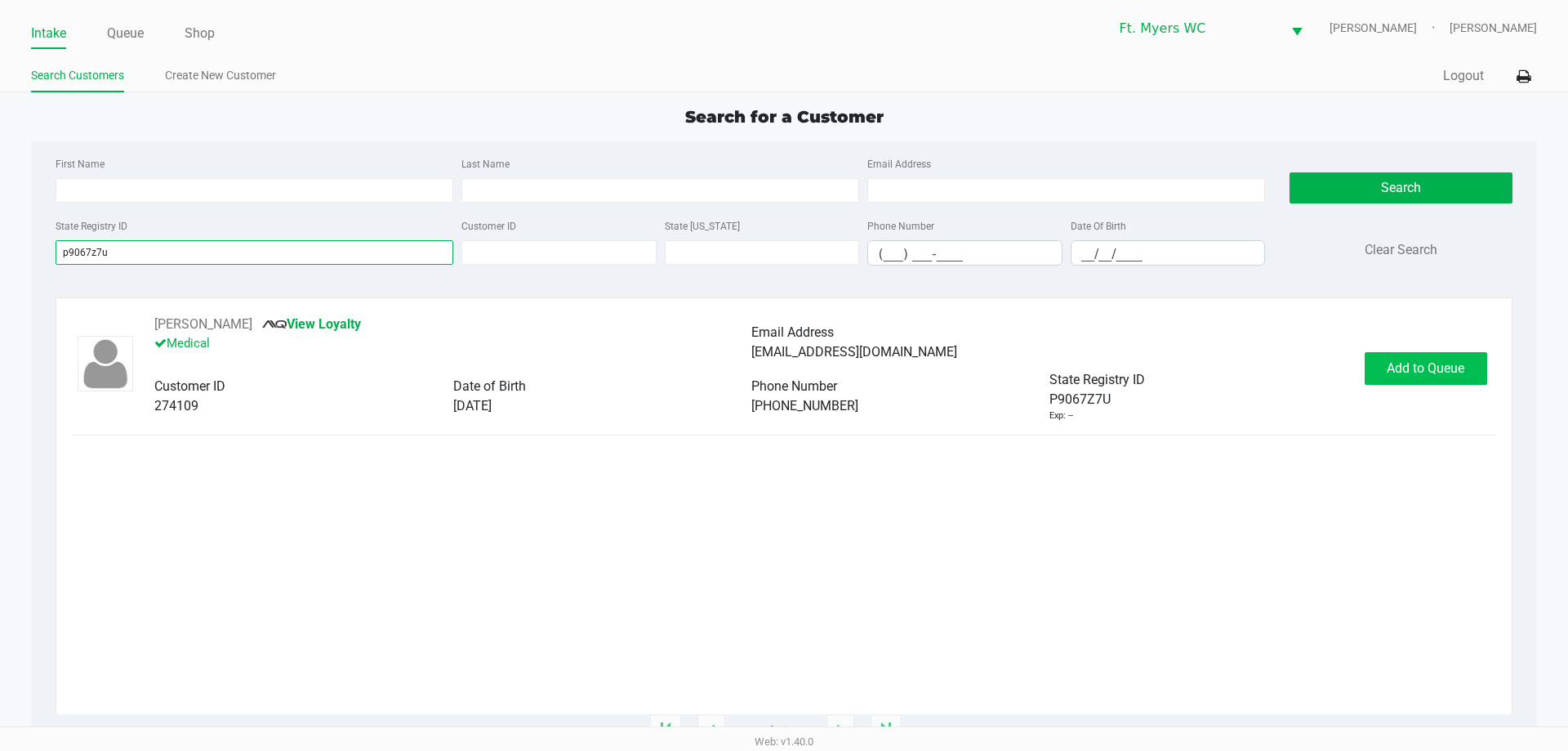
type input "p9067z7u"
click at [783, 369] on span "Add to Queue" at bounding box center [1425, 368] width 77 height 16
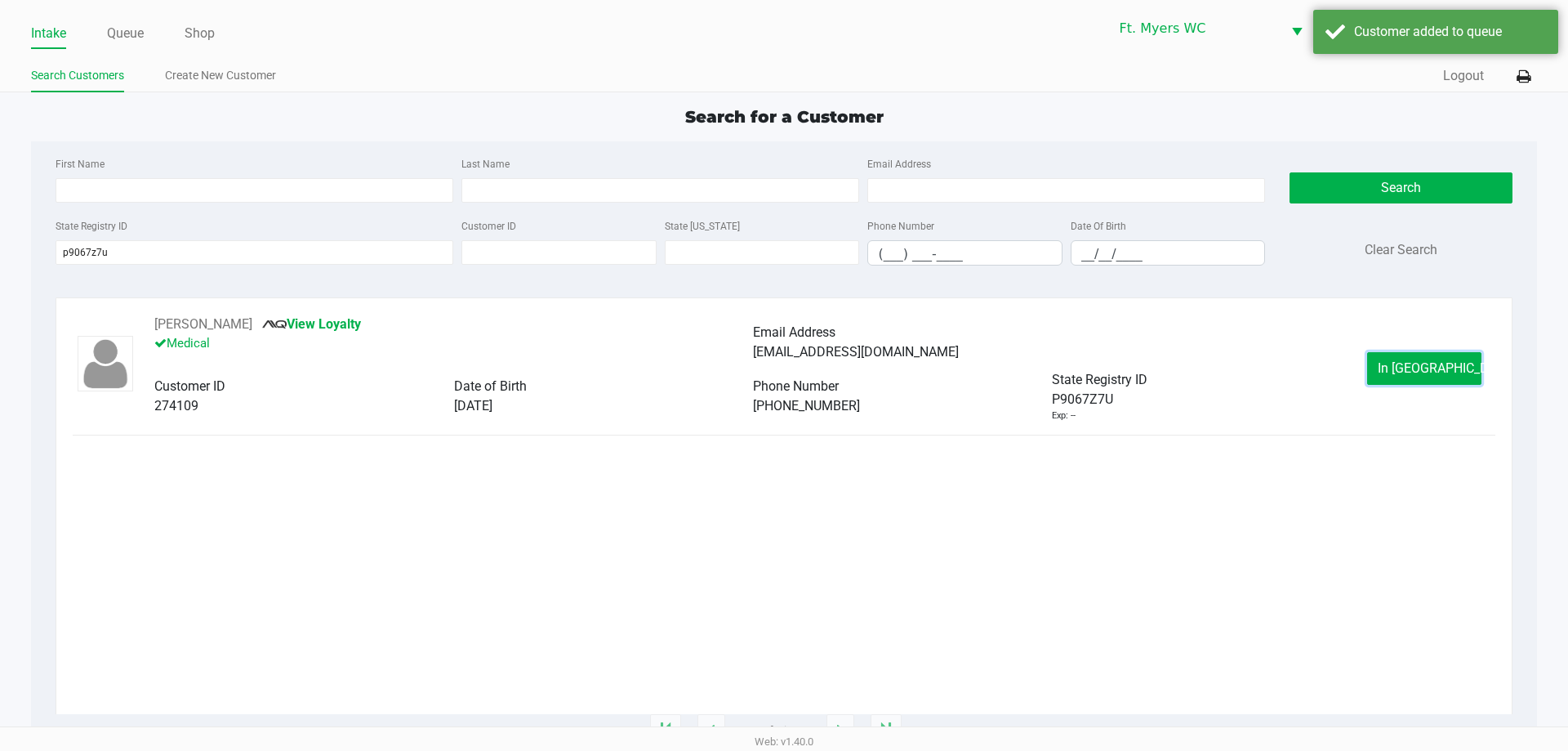
click at [783, 372] on span "In [GEOGRAPHIC_DATA]" at bounding box center [1446, 368] width 137 height 16
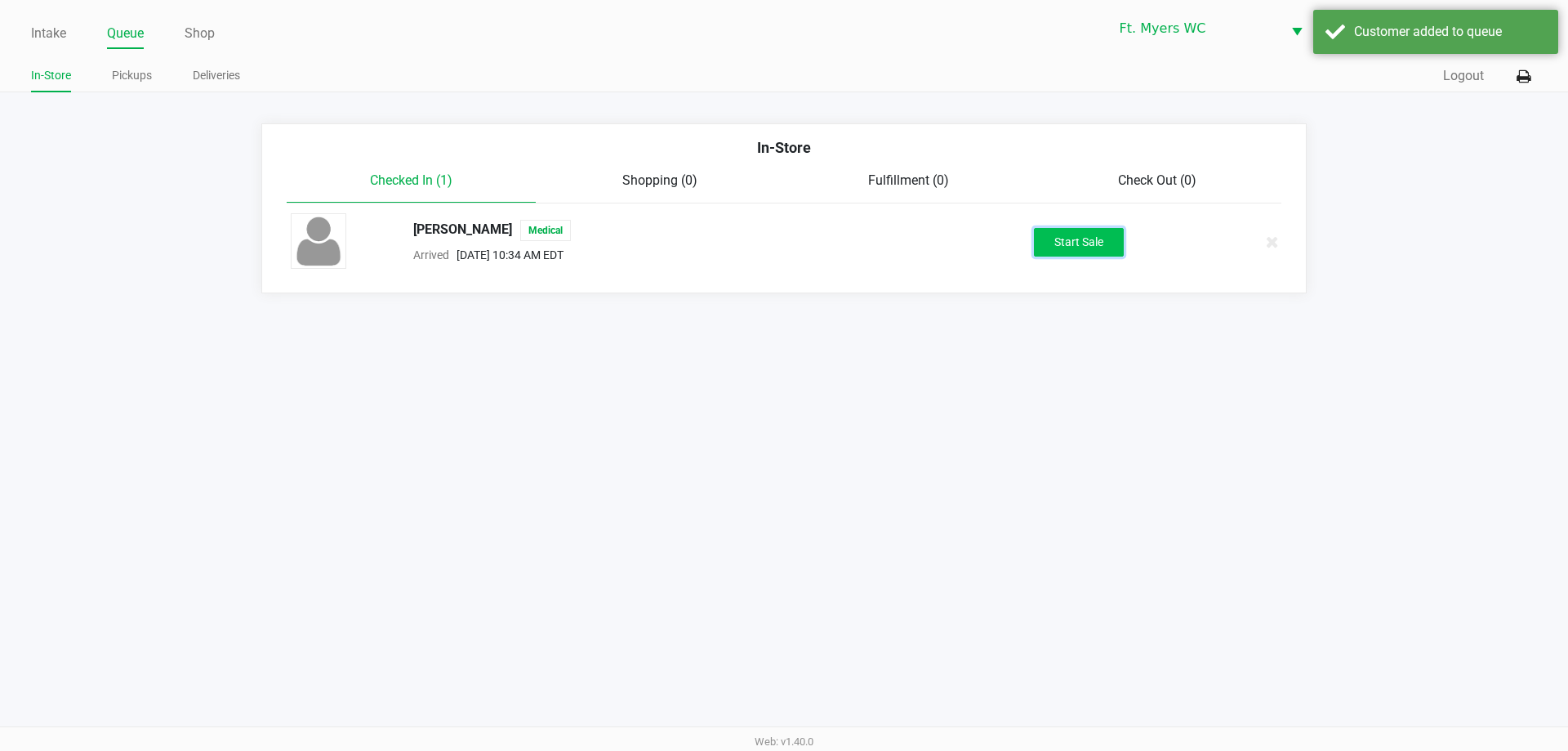
click at [783, 242] on button "Start Sale" at bounding box center [1079, 242] width 90 height 29
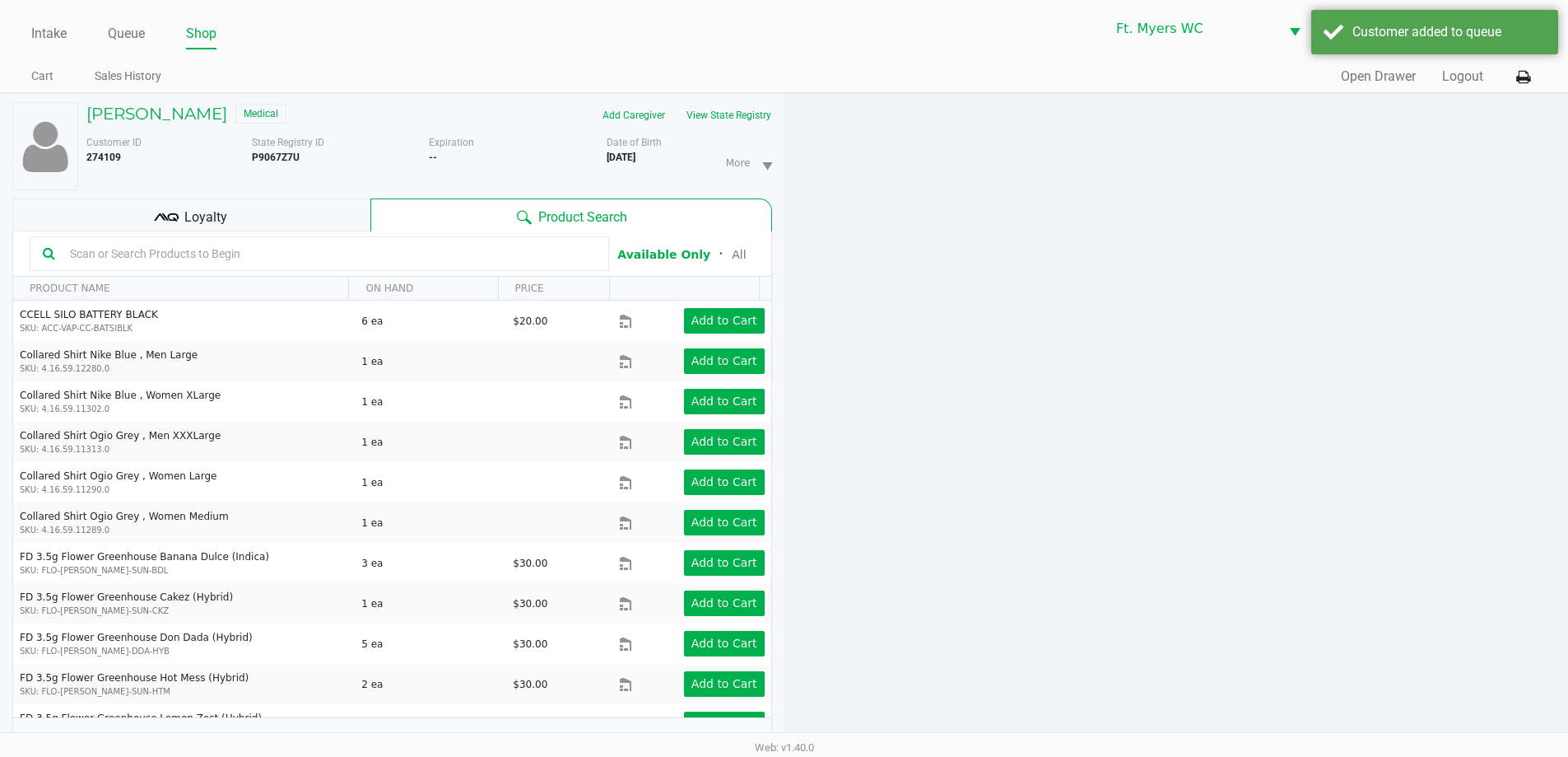
click at [789, 167] on div at bounding box center [1176, 434] width 784 height 680
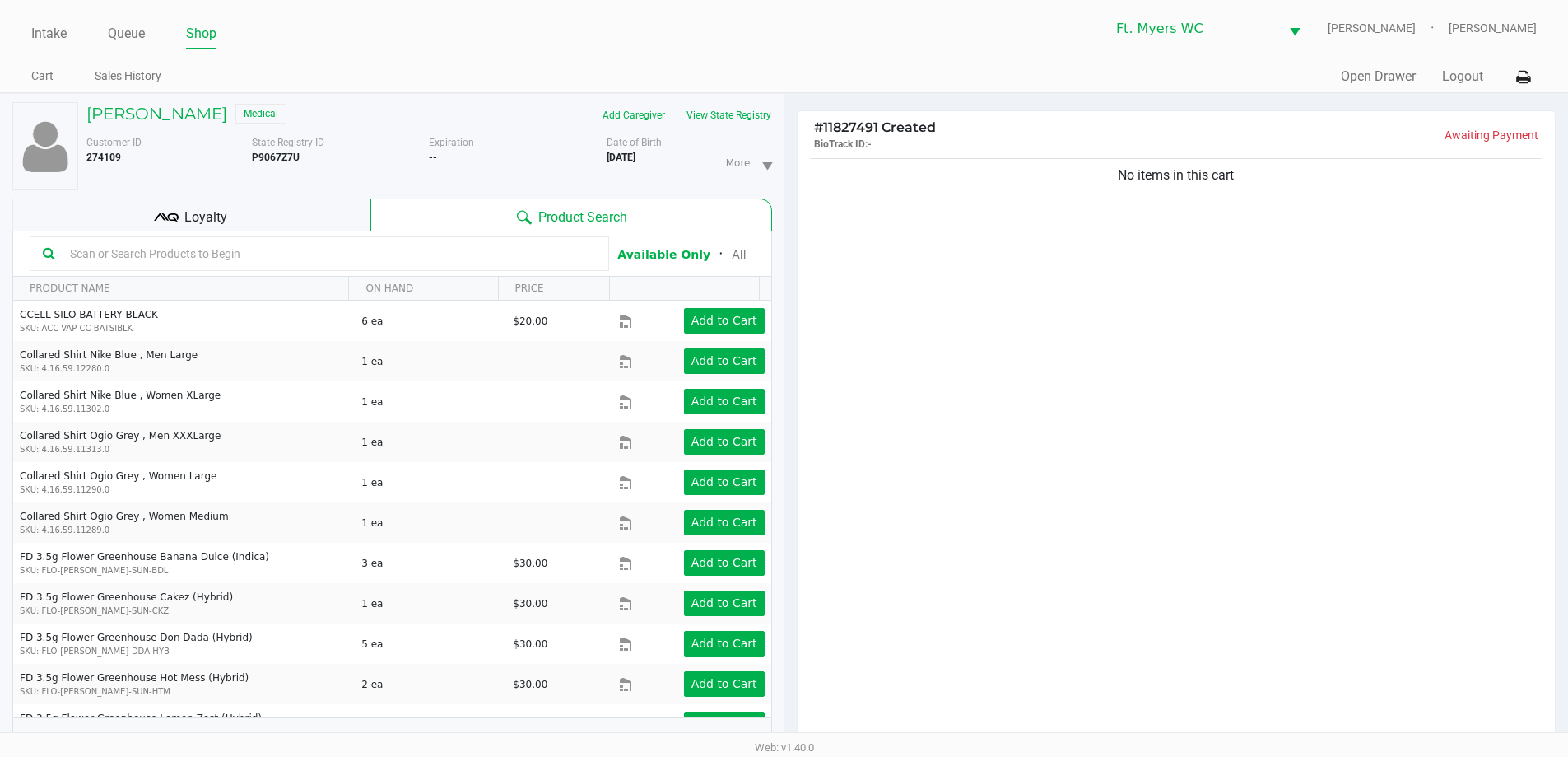
click at [440, 242] on input "text" at bounding box center [330, 254] width 533 height 25
click at [737, 120] on button "View State Registry" at bounding box center [724, 115] width 96 height 27
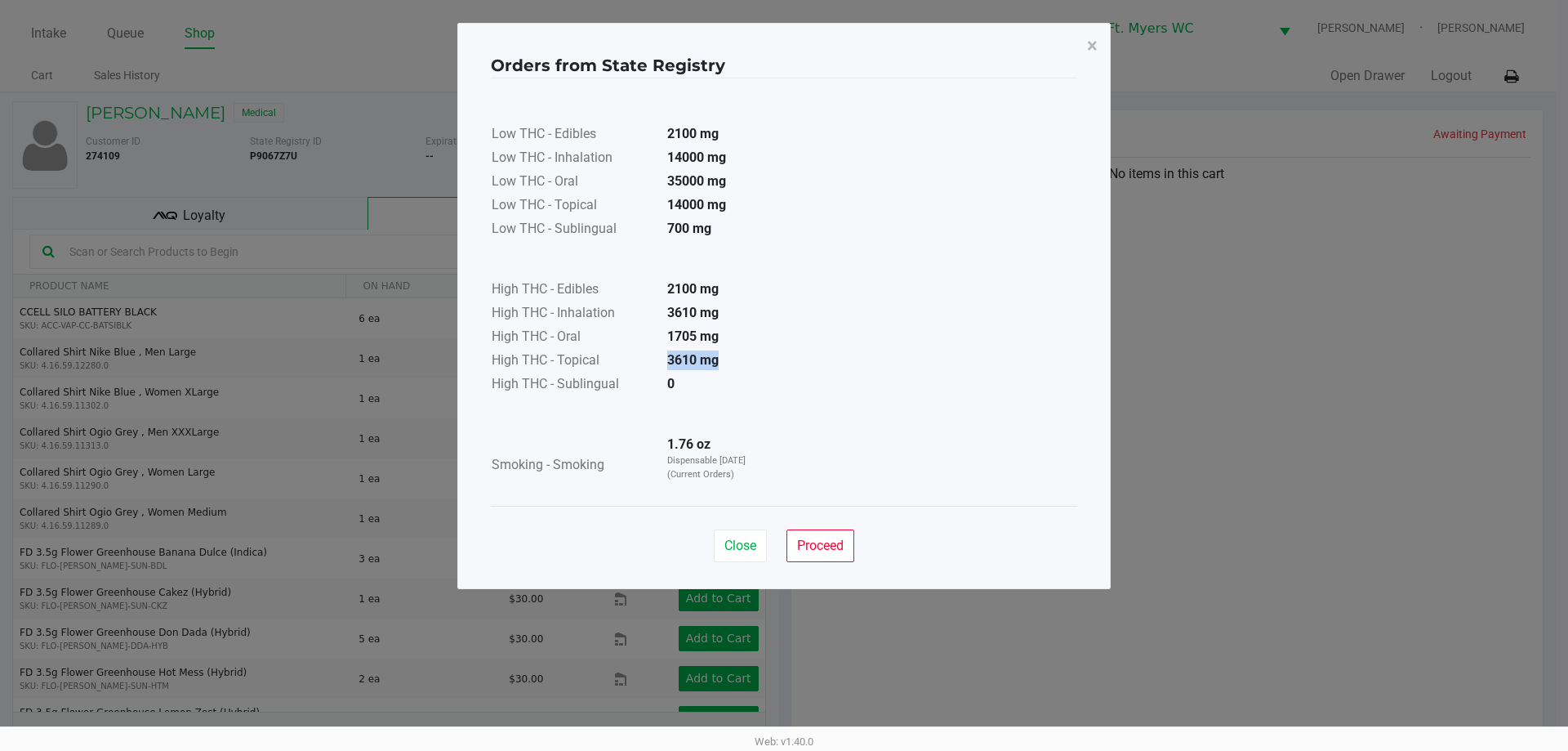
drag, startPoint x: 735, startPoint y: 358, endPoint x: 667, endPoint y: 361, distance: 68.1
click at [667, 361] on td "3610 mg" at bounding box center [711, 361] width 114 height 24
click at [665, 357] on td "3610 mg" at bounding box center [711, 361] width 114 height 24
drag, startPoint x: 658, startPoint y: 344, endPoint x: 731, endPoint y: 334, distance: 73.7
click at [731, 334] on td "1705 mg" at bounding box center [711, 337] width 114 height 24
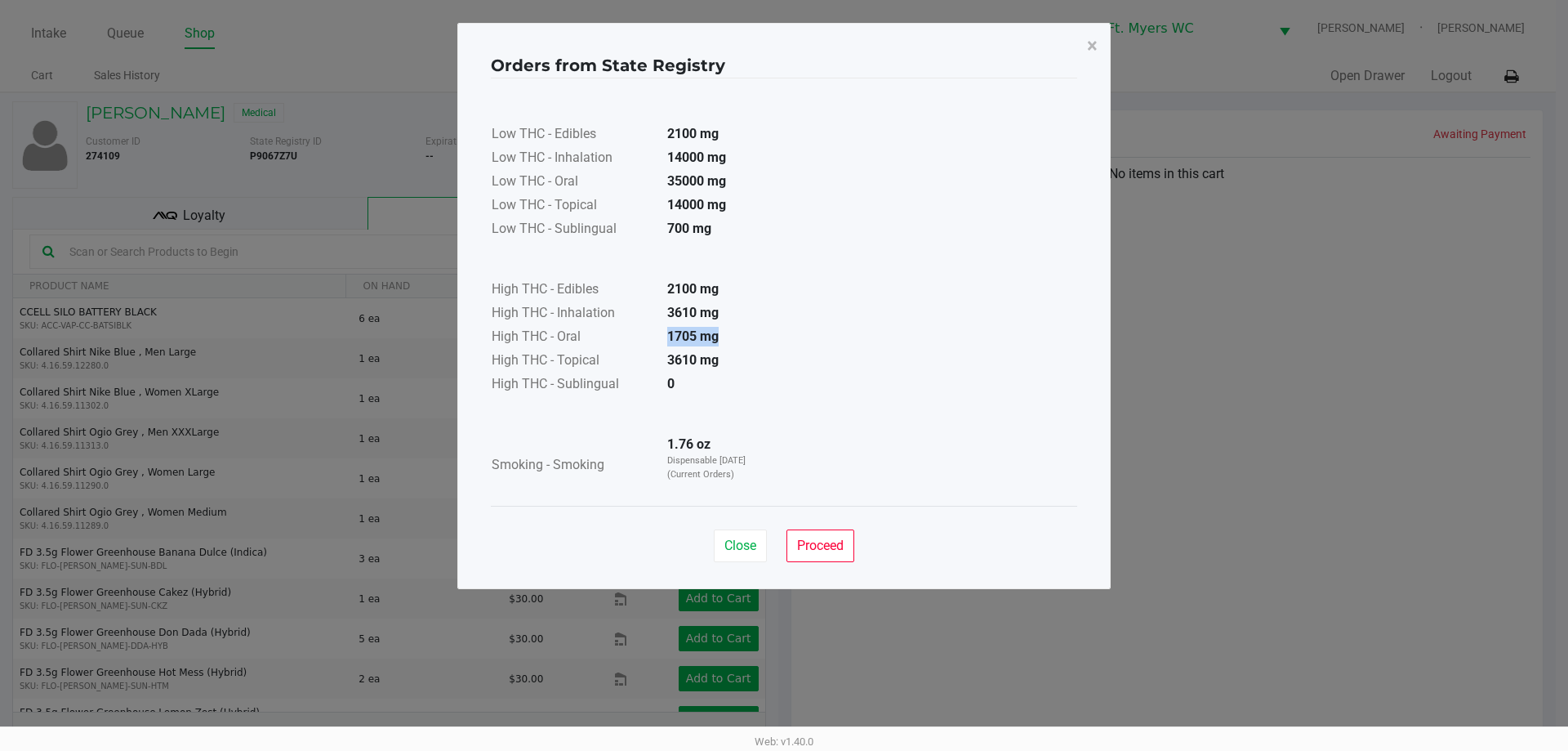
click at [731, 334] on td "1705 mg" at bounding box center [711, 337] width 114 height 24
click at [741, 569] on div "Close Proceed" at bounding box center [784, 538] width 586 height 66
click at [741, 554] on button "Close" at bounding box center [740, 545] width 53 height 32
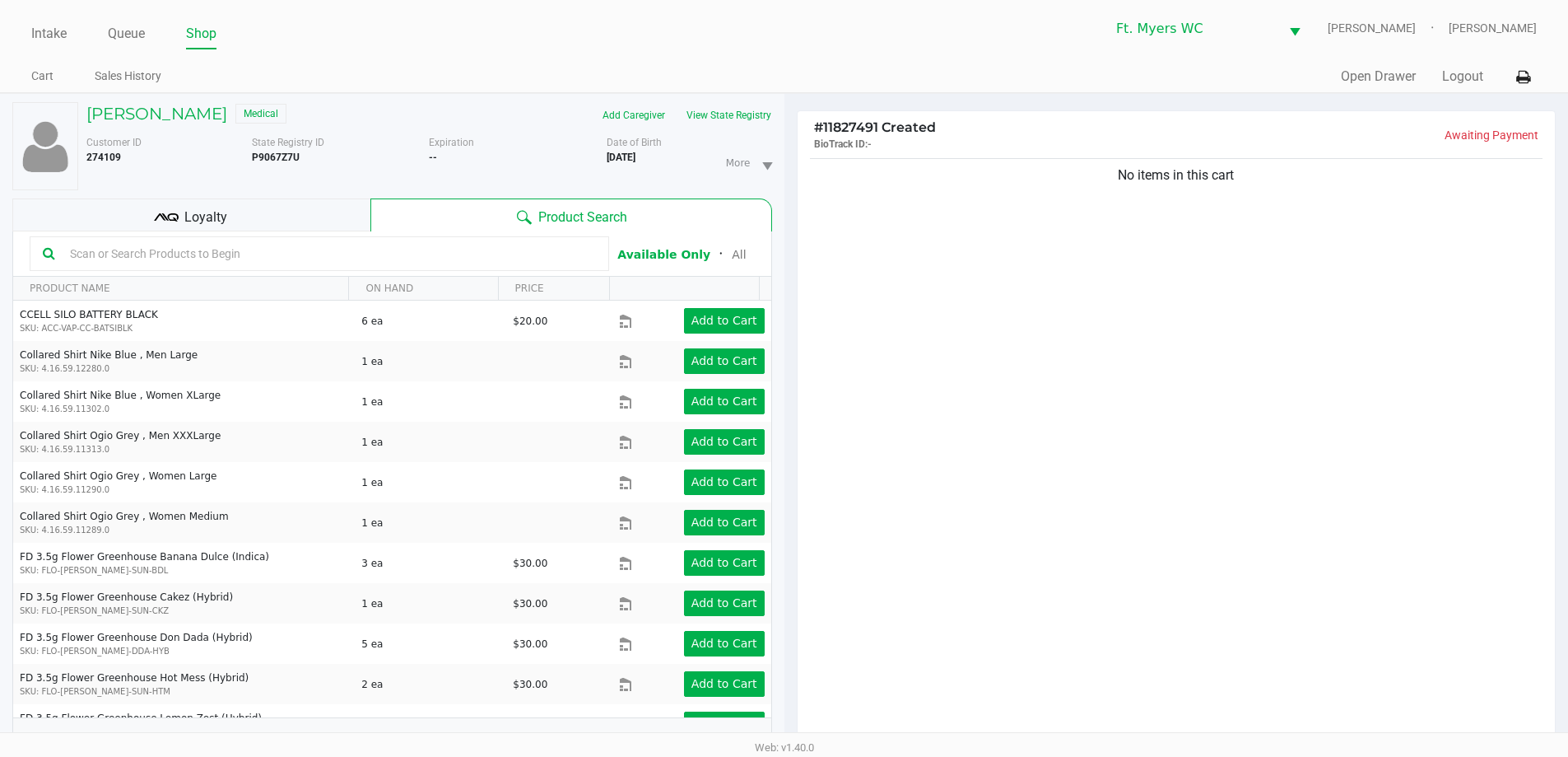
click at [398, 254] on input "text" at bounding box center [330, 254] width 533 height 25
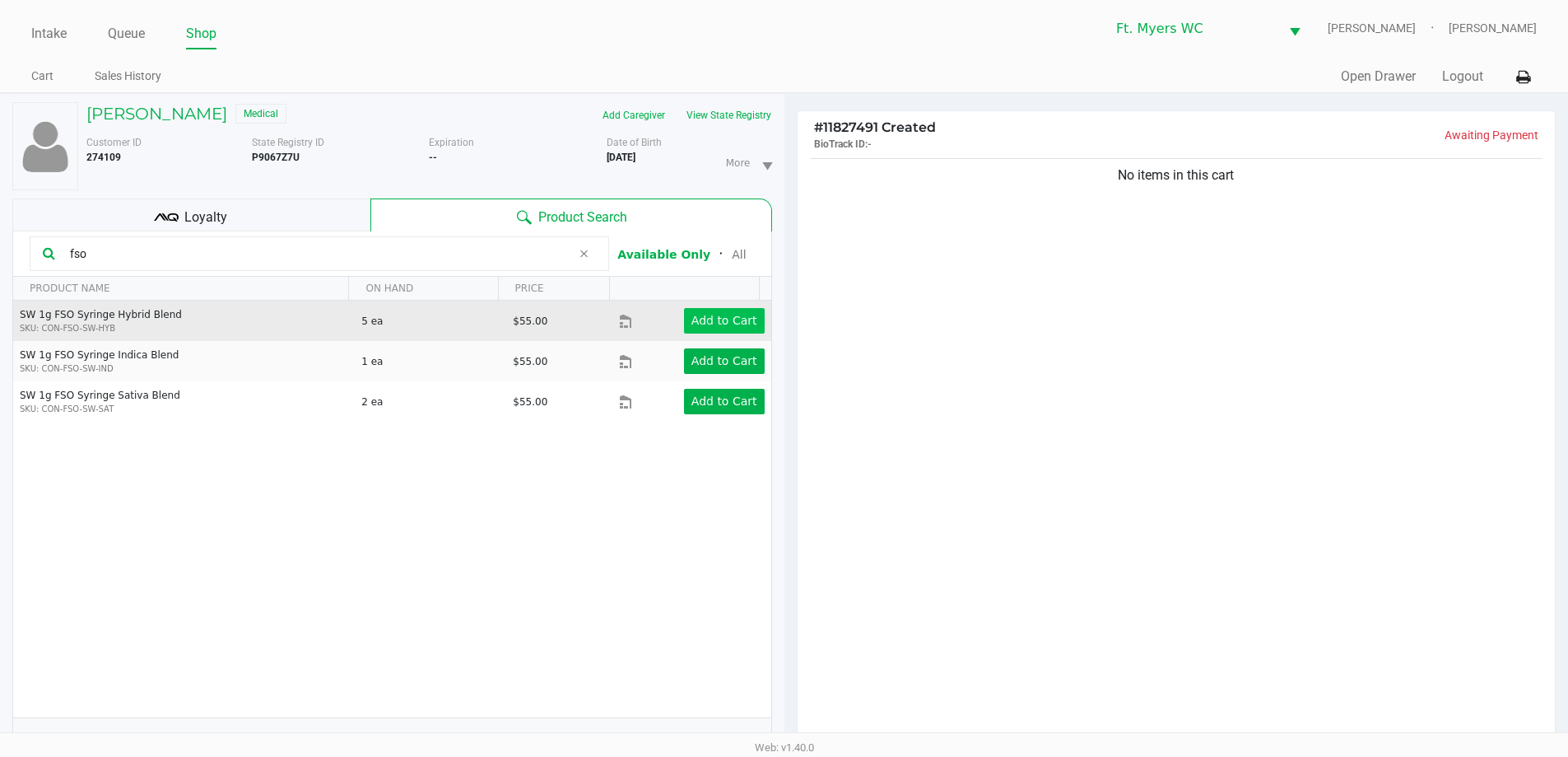
type input "fso"
click at [750, 321] on button "Add to Cart" at bounding box center [724, 321] width 81 height 26
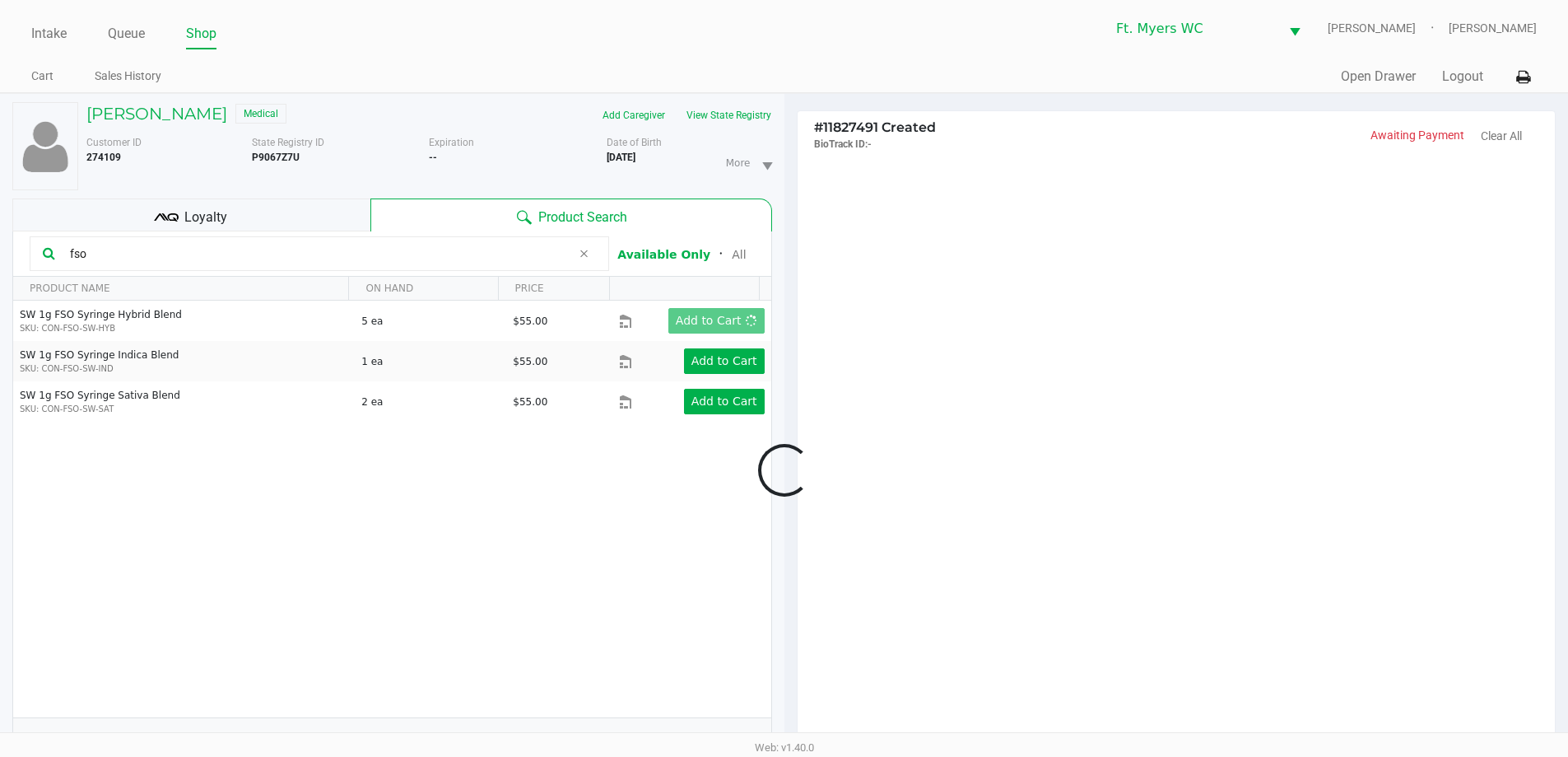
click at [740, 322] on div at bounding box center [784, 469] width 1568 height 589
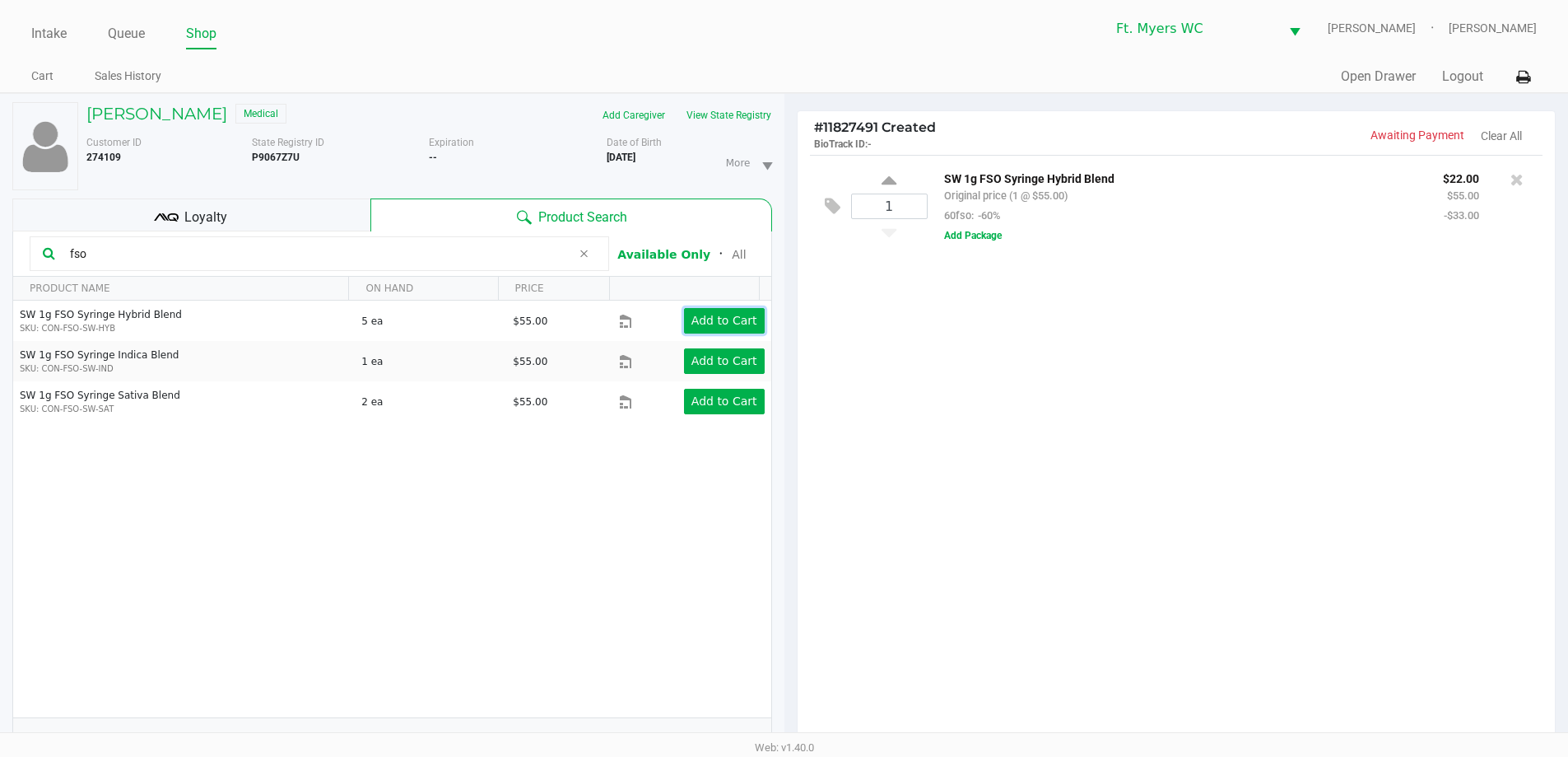
click at [740, 322] on app-button-loader "Add to Cart" at bounding box center [724, 320] width 65 height 13
click at [726, 321] on app-button-loader "Add to Cart" at bounding box center [724, 320] width 65 height 13
click at [789, 207] on input "3" at bounding box center [889, 206] width 75 height 24
click at [789, 320] on div "3 SW 1g FSO Syringe Hybrid Blend Original price (3 @ $55.00) 60fso: -60% $66.00…" at bounding box center [1176, 453] width 758 height 598
click at [789, 240] on button "Add Package" at bounding box center [972, 236] width 58 height 15
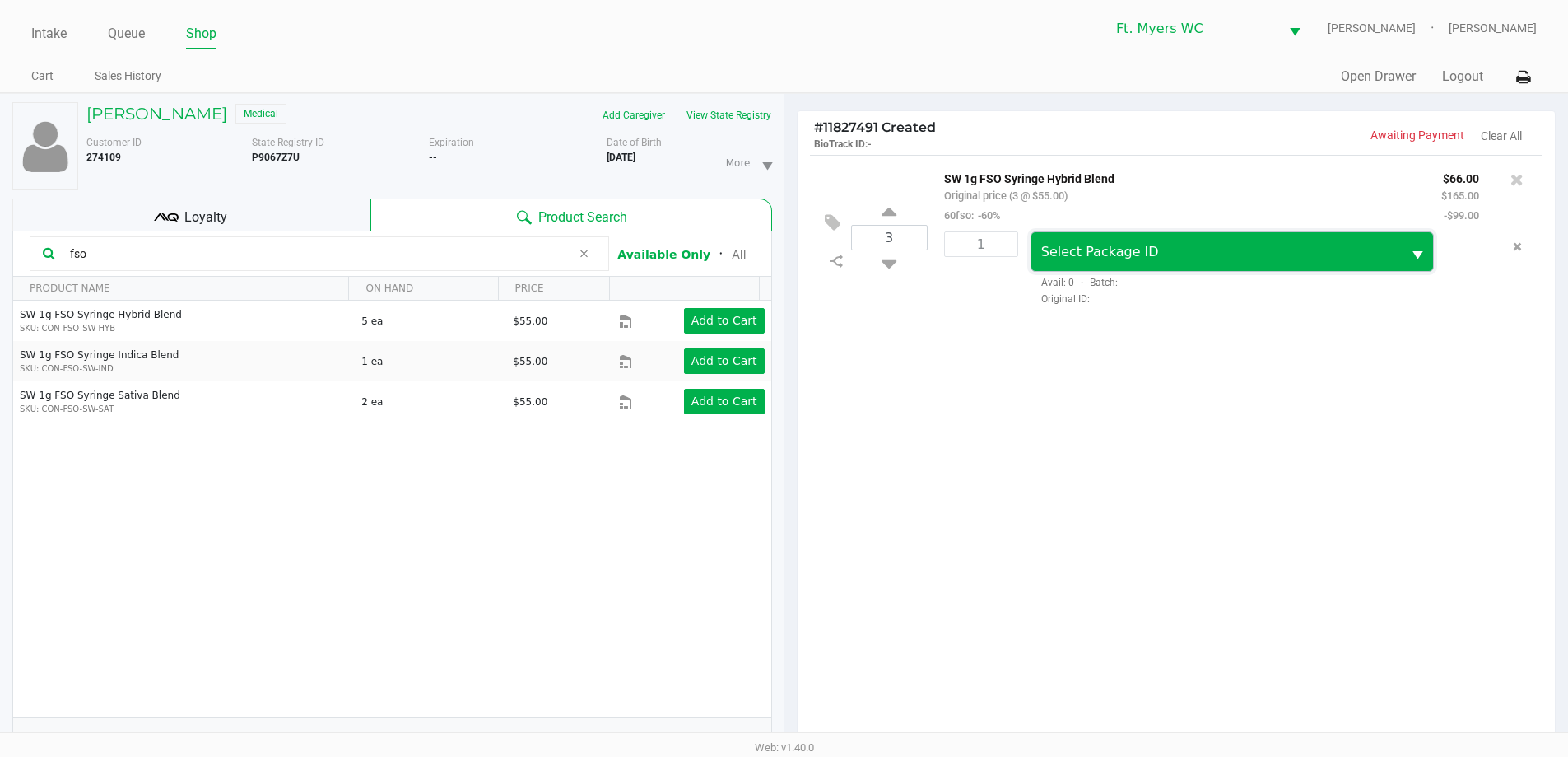
click at [789, 263] on span "Select Package ID" at bounding box center [1218, 251] width 372 height 39
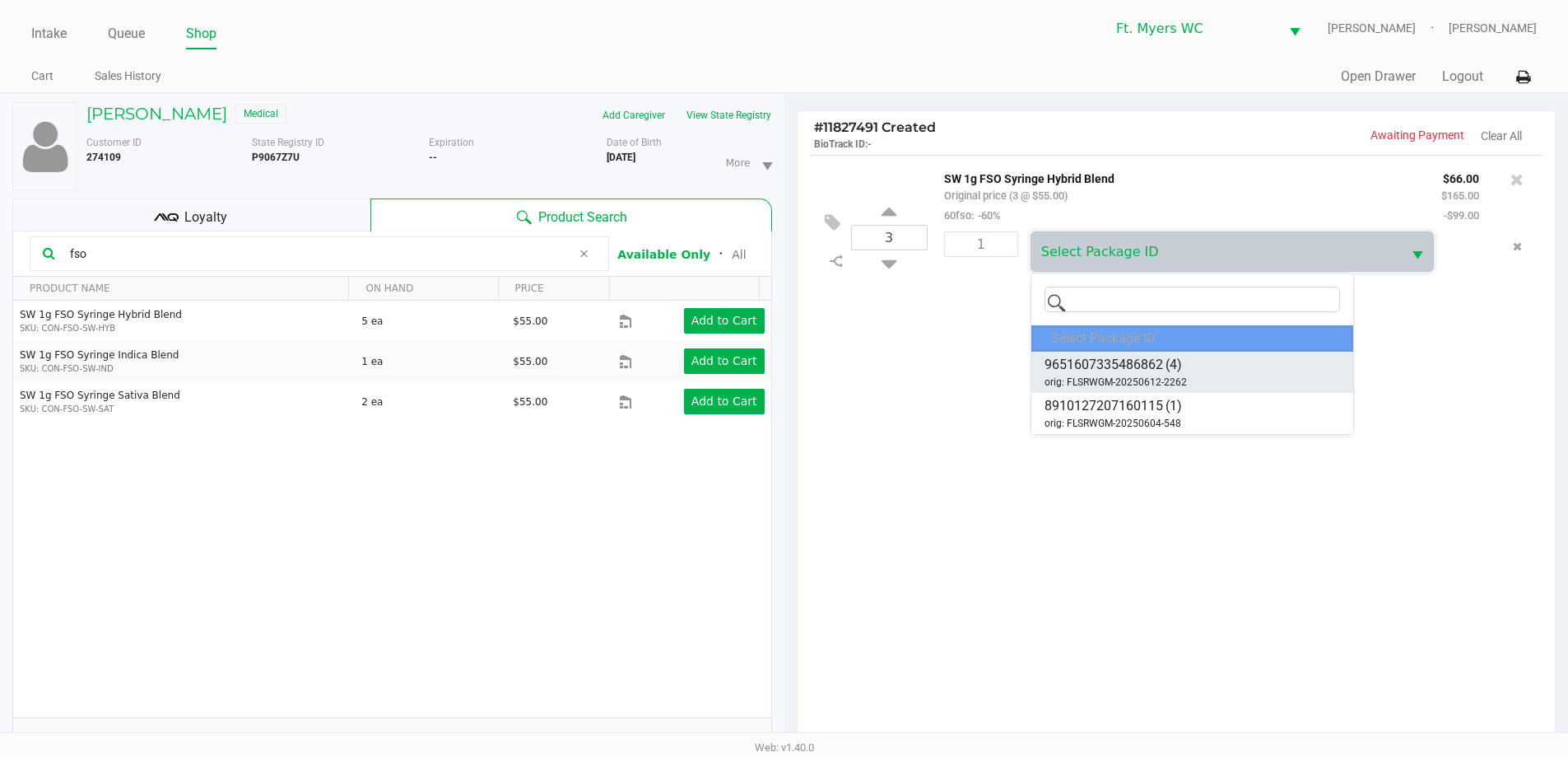
click at [789, 383] on span "orig: FLSRWGM-20250612-2262" at bounding box center [1115, 382] width 142 height 15
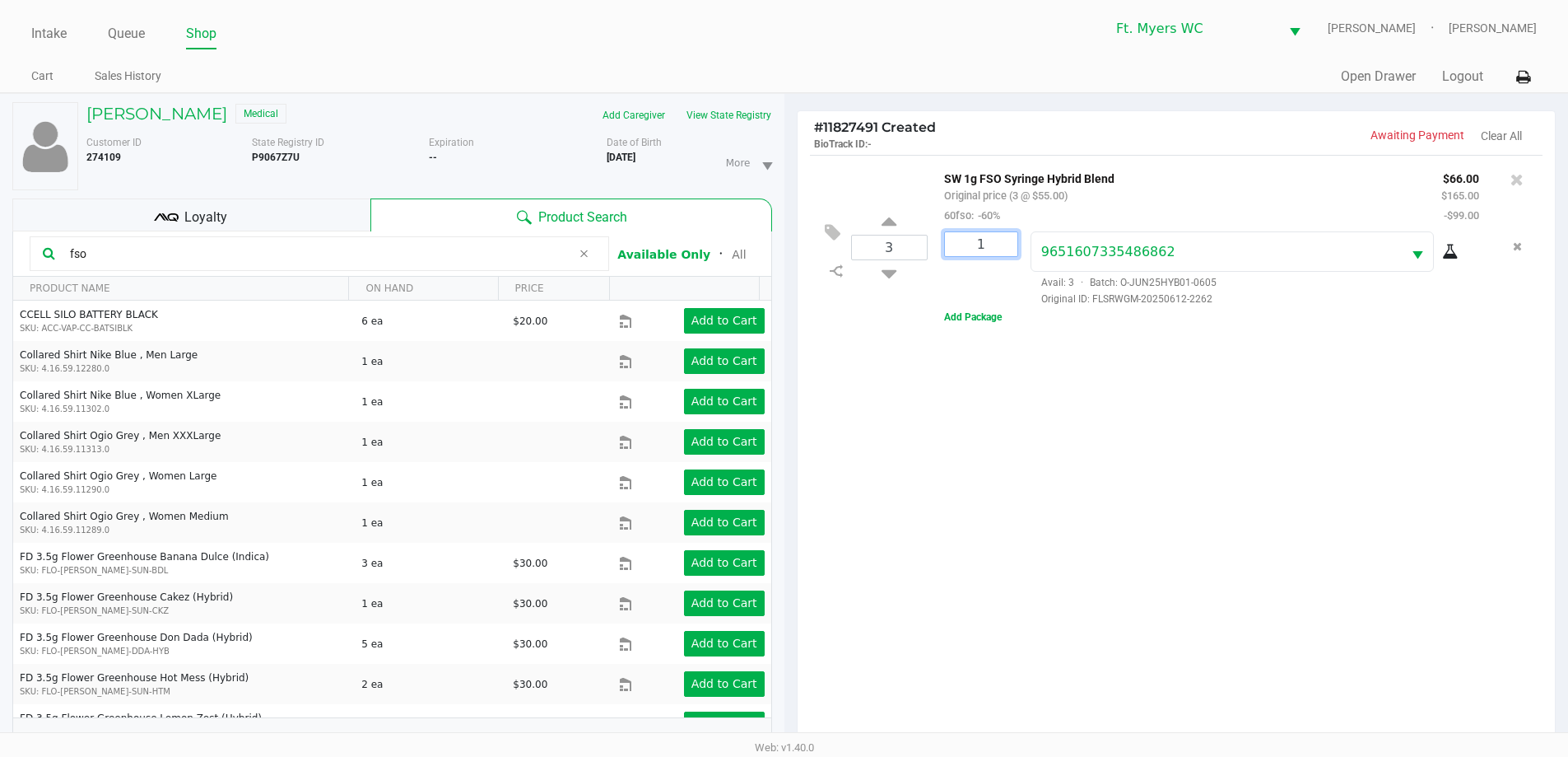
click at [789, 256] on input "1" at bounding box center [981, 243] width 73 height 24
type input "3"
click at [789, 433] on div "[PERSON_NAME] Medical Add Caregiver View State Registry Customer ID 274109 Stat…" at bounding box center [784, 514] width 1568 height 842
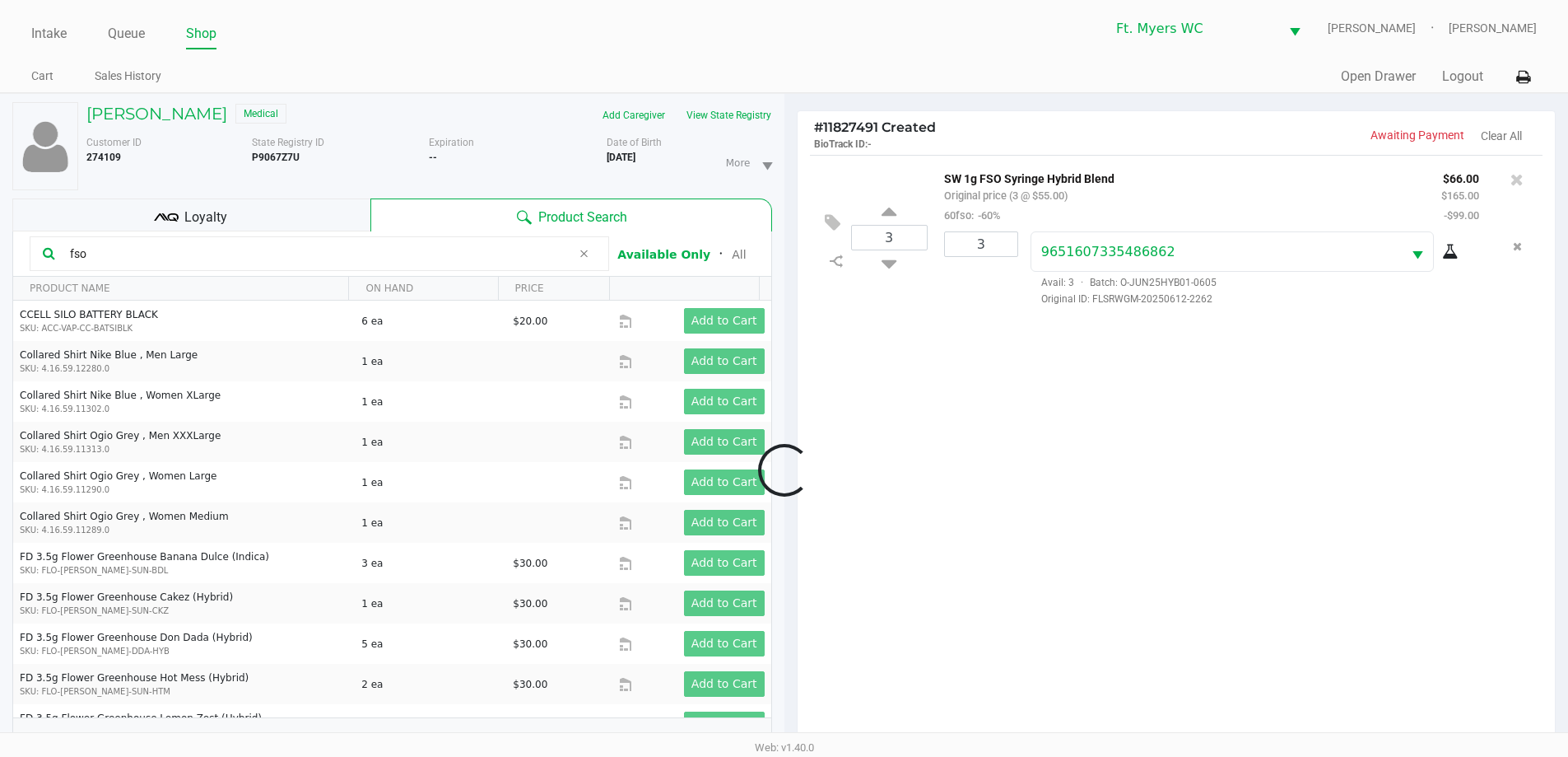
click at [789, 262] on div at bounding box center [784, 469] width 1568 height 589
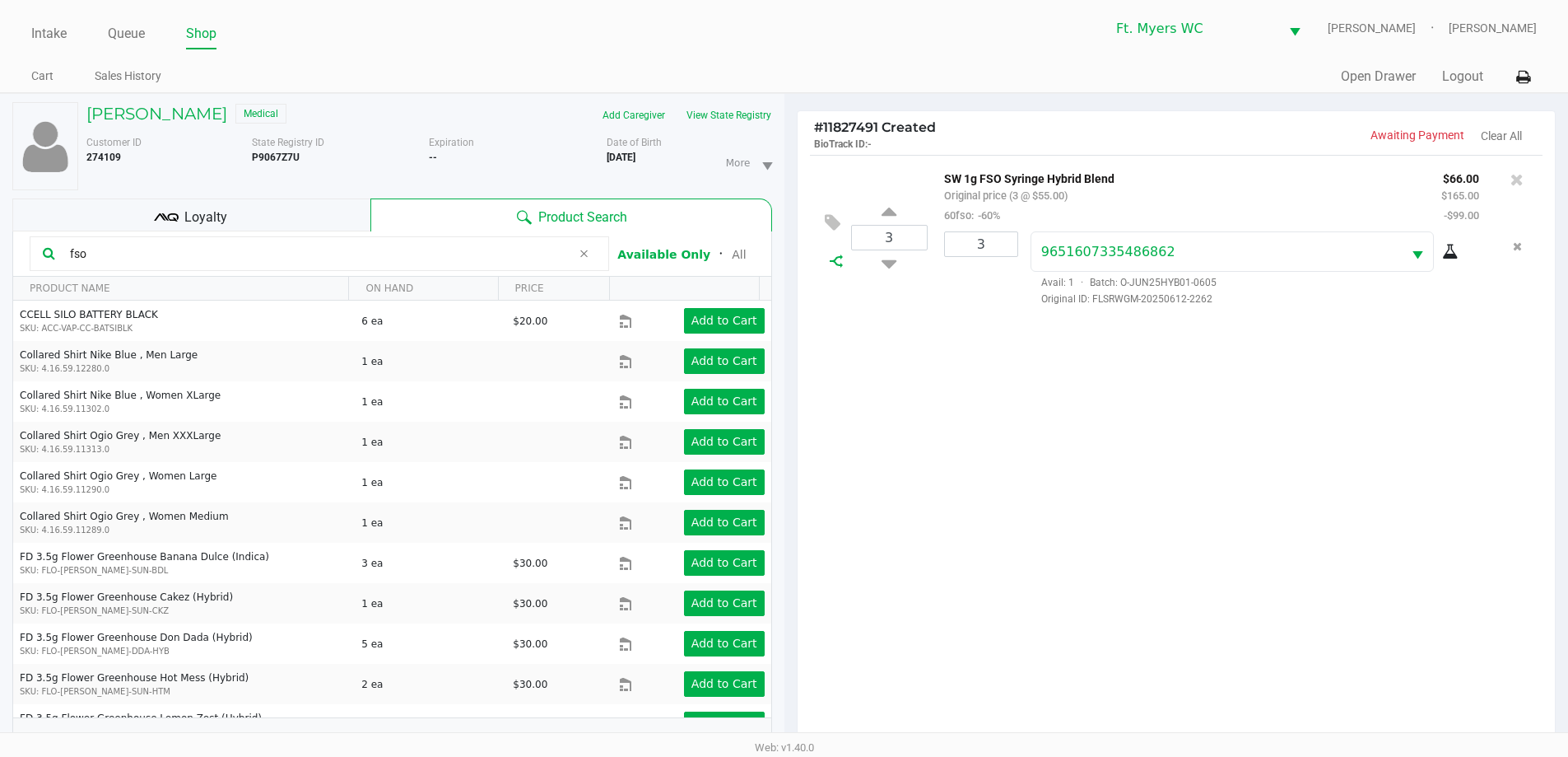
click at [789, 259] on div at bounding box center [836, 260] width 29 height 13
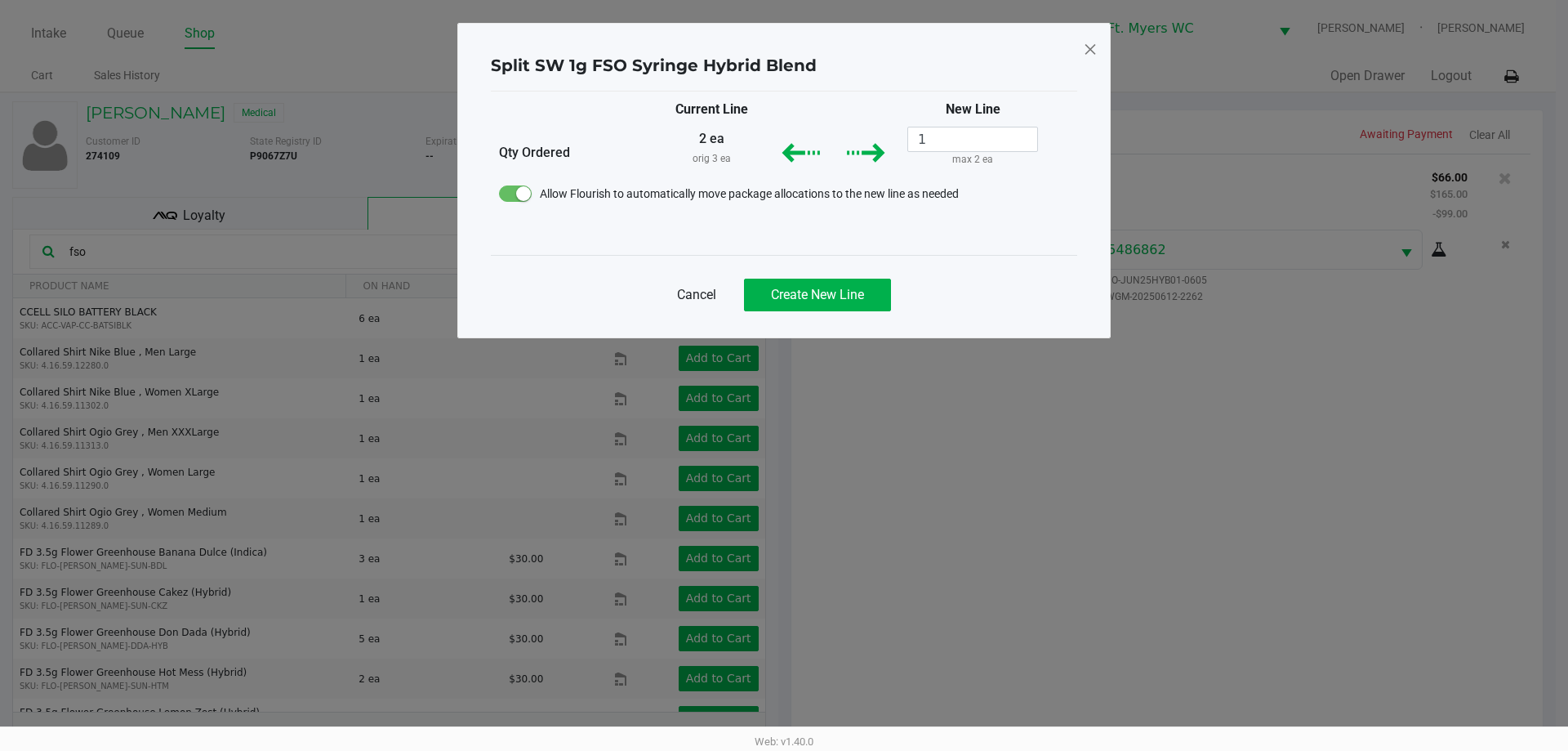
click at [783, 312] on div "Cancel Create New Line" at bounding box center [784, 287] width 586 height 66
click at [783, 299] on span "Create New Line" at bounding box center [817, 294] width 93 height 16
click at [783, 370] on ngb-modal-window "Split SW 1g FSO Syringe Hybrid Blend Current Line New Line Qty Ordered 2 ea ori…" at bounding box center [784, 375] width 1568 height 751
click at [783, 414] on ngb-modal-window "Split SW 1g FSO Syringe Hybrid Blend Current Line New Line Qty Ordered 2 ea ori…" at bounding box center [784, 375] width 1568 height 751
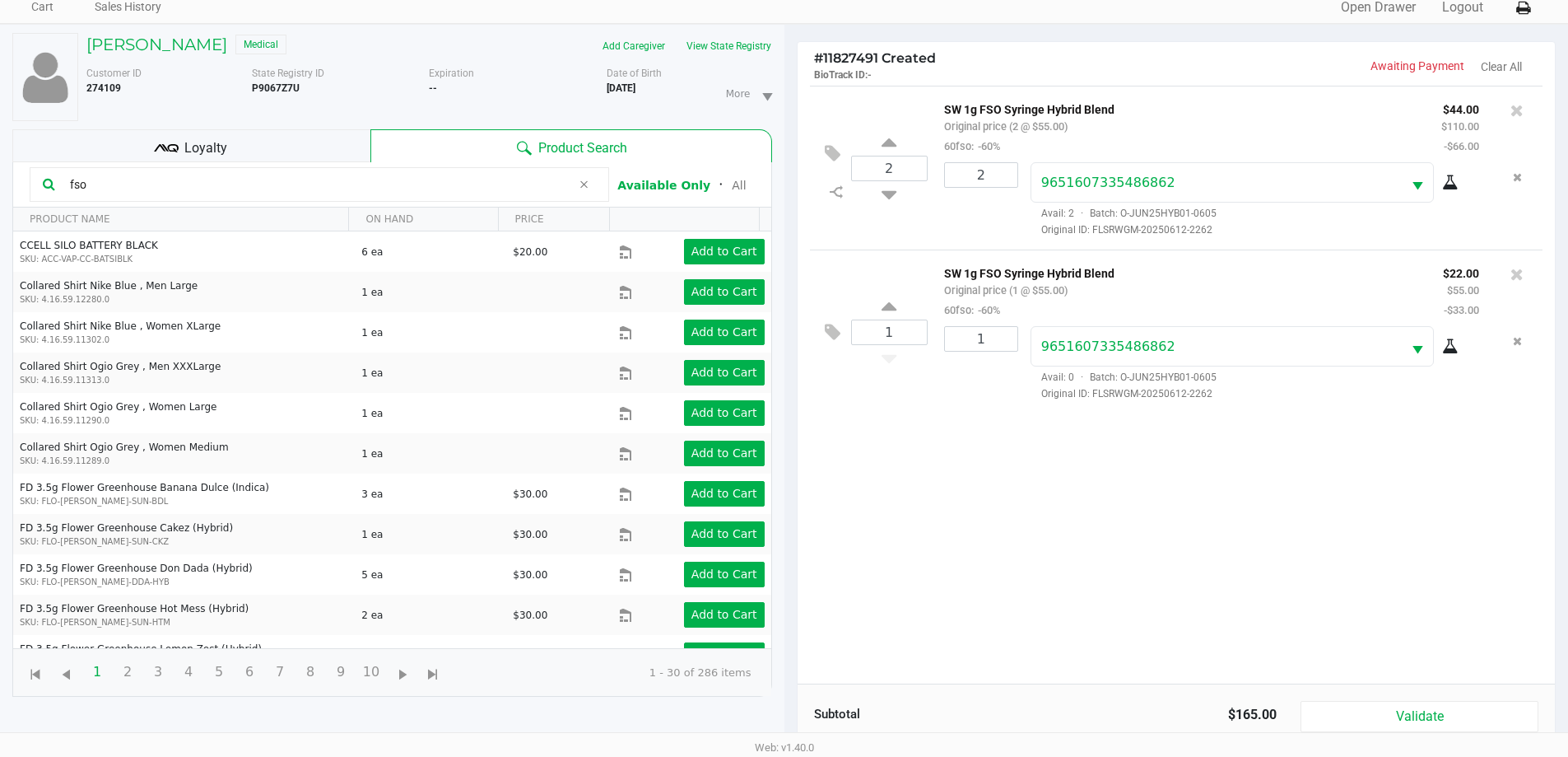
scroll to position [178, 0]
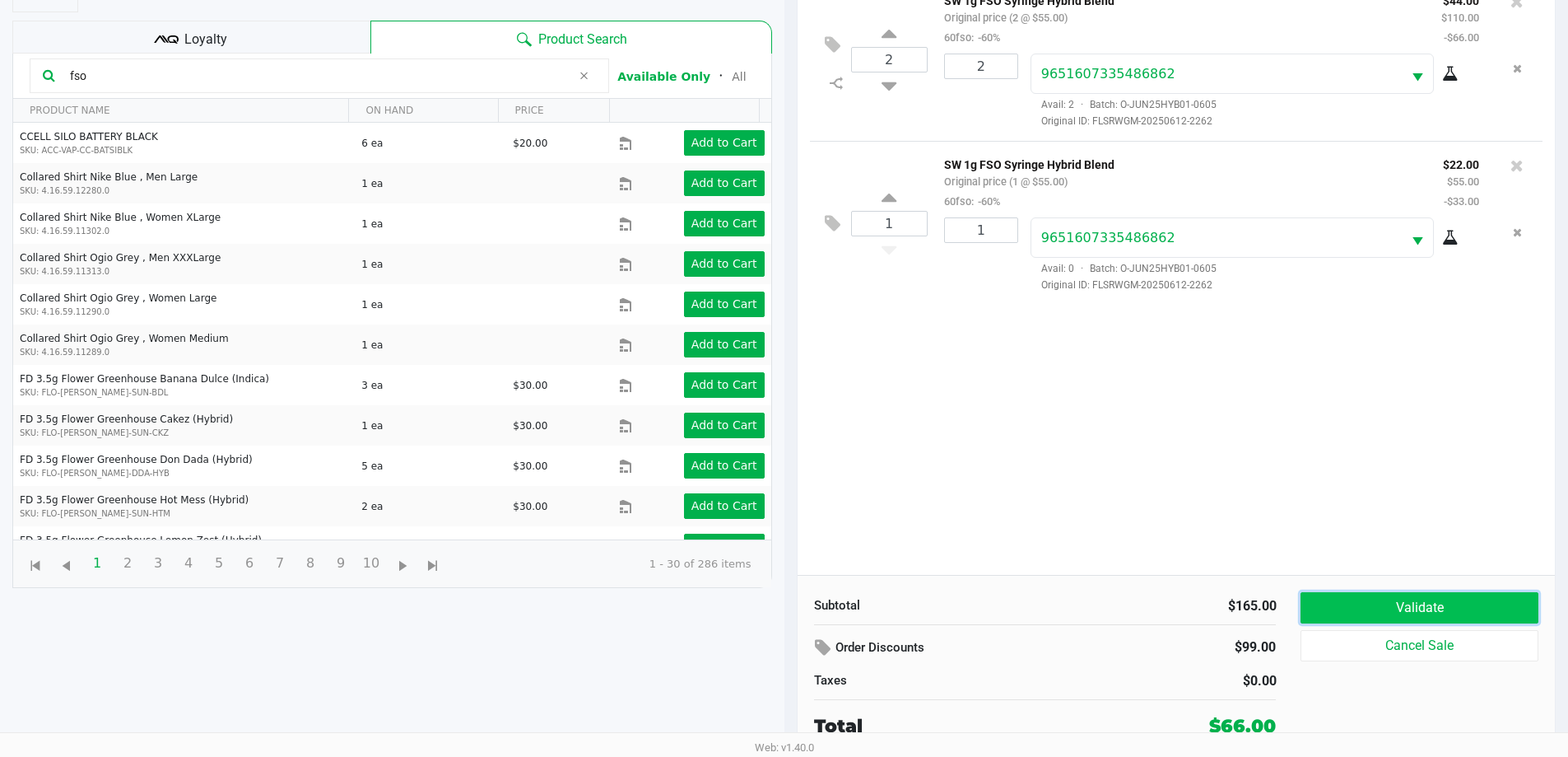
click at [789, 608] on button "Validate" at bounding box center [1419, 607] width 237 height 31
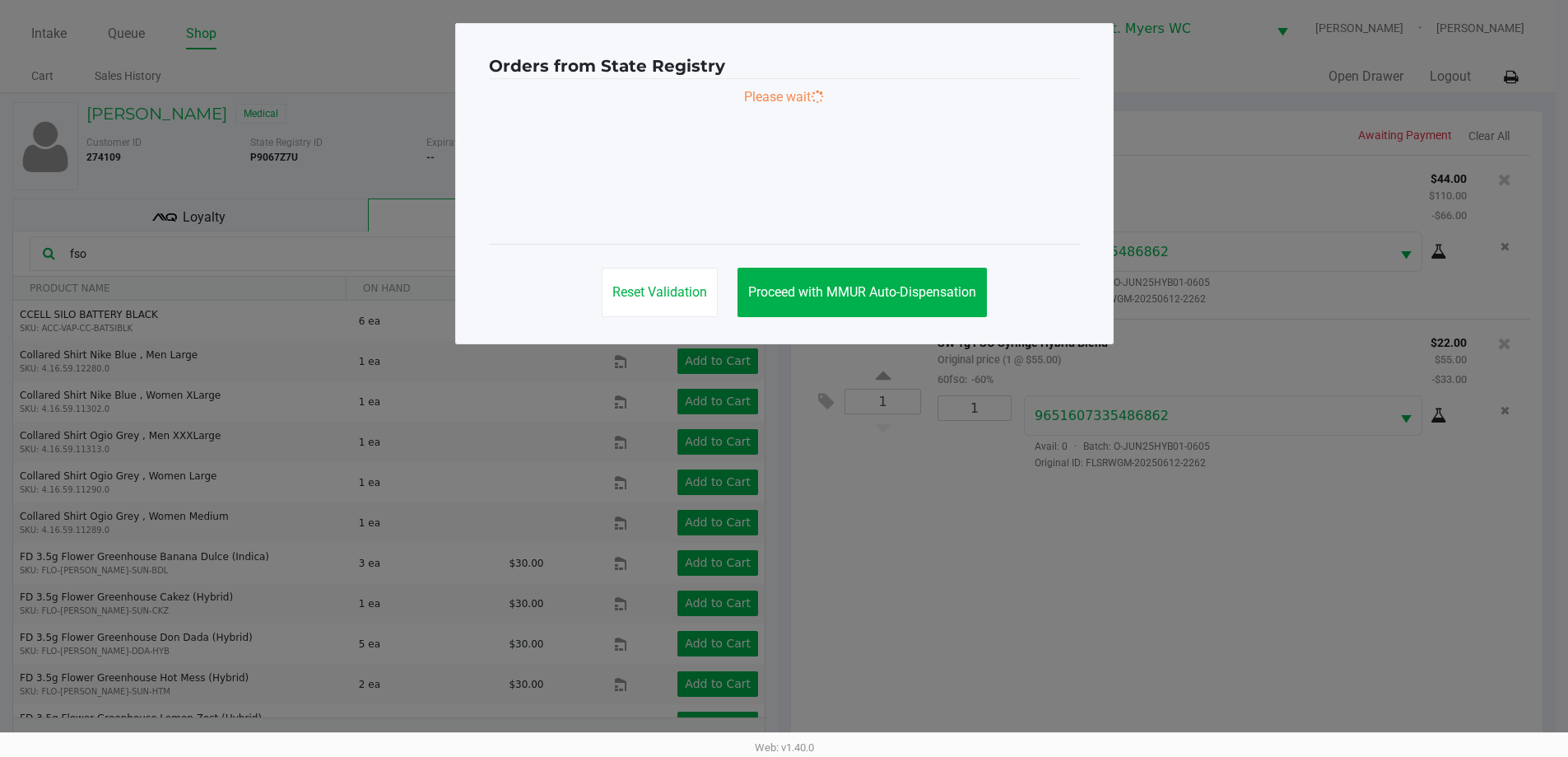
scroll to position [0, 0]
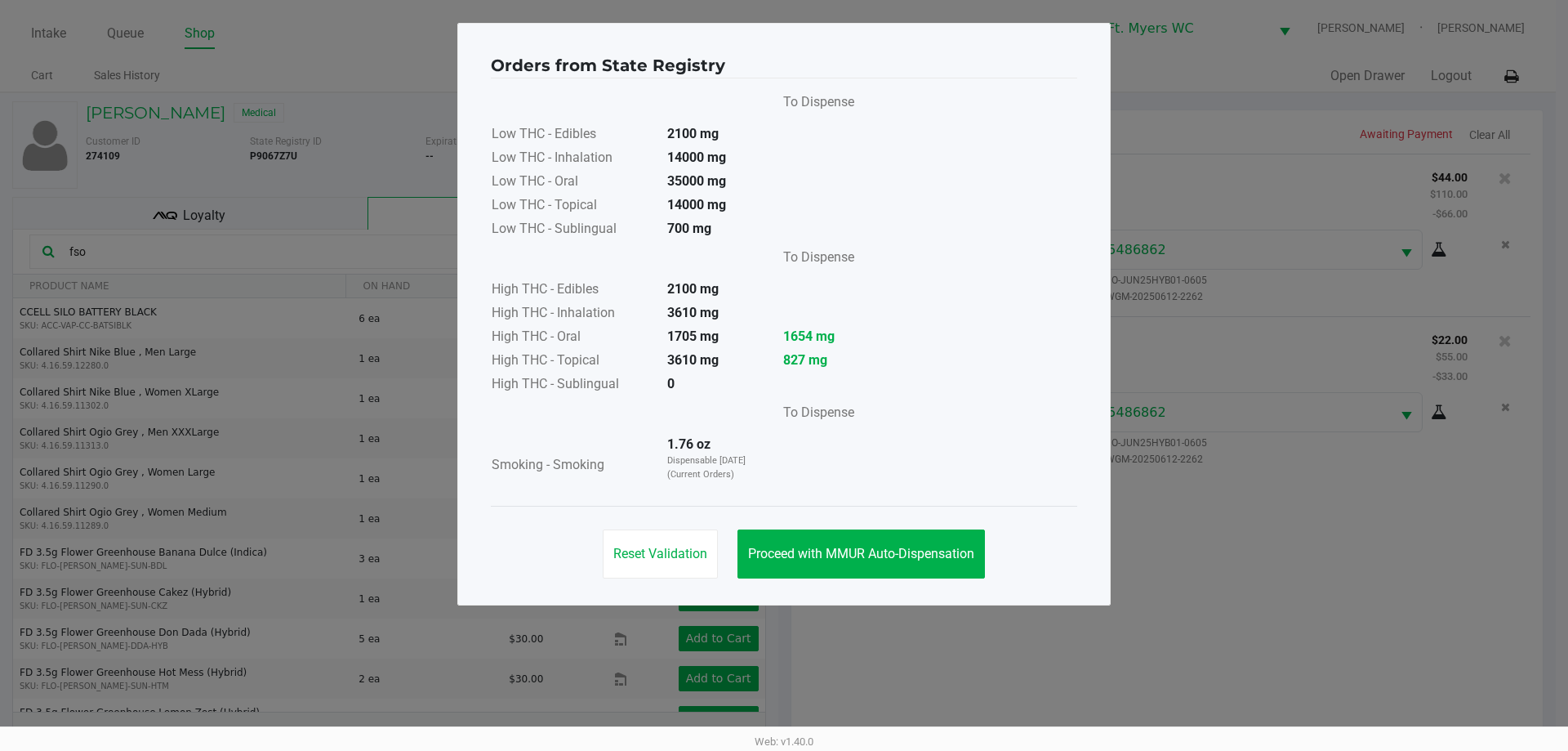
drag, startPoint x: 836, startPoint y: 359, endPoint x: 755, endPoint y: 357, distance: 81.0
click at [755, 357] on tr "High THC - Topical 3610 mg 827 mg" at bounding box center [673, 361] width 364 height 24
click at [755, 357] on td "3610 mg" at bounding box center [711, 361] width 114 height 24
click at [783, 366] on strong "827 mg" at bounding box center [818, 360] width 71 height 19
drag, startPoint x: 830, startPoint y: 334, endPoint x: 769, endPoint y: 345, distance: 62.0
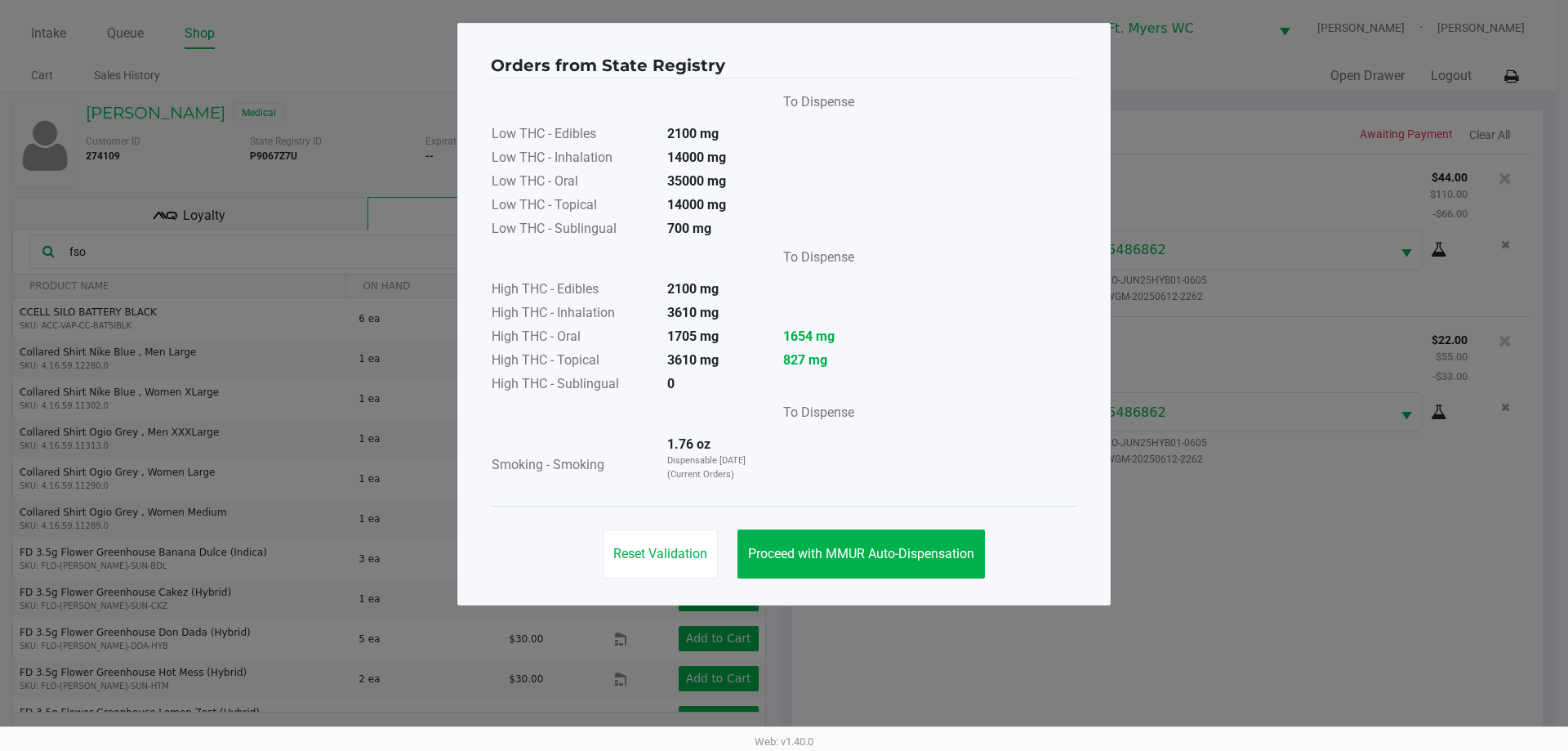
click at [780, 346] on td "1654 mg" at bounding box center [812, 337] width 85 height 24
click at [768, 345] on td at bounding box center [769, 337] width 2 height 24
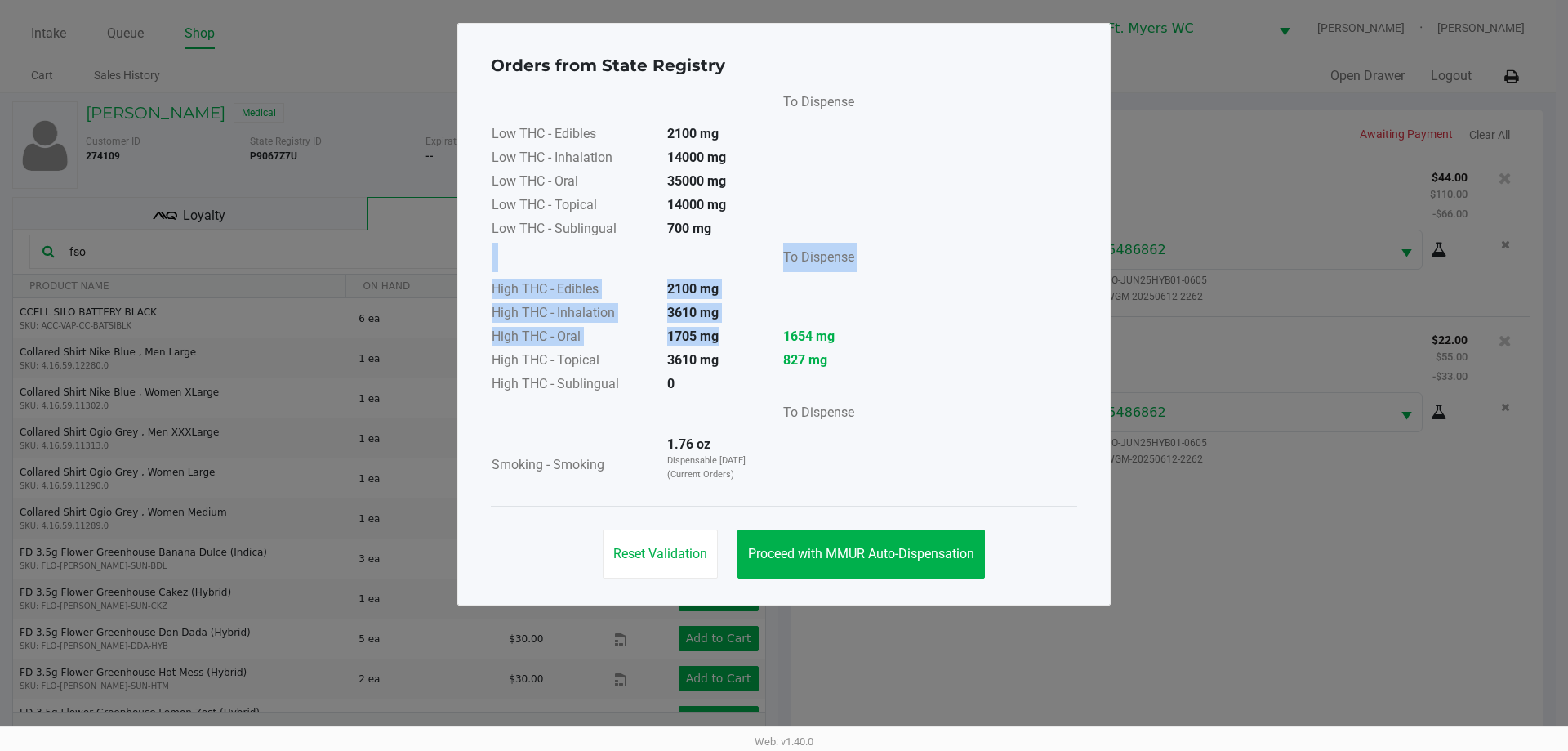
drag, startPoint x: 768, startPoint y: 345, endPoint x: 884, endPoint y: 360, distance: 117.0
click at [783, 360] on div "To Dispense Low THC - Edibles 2100 mg Low THC - Inhalation 14000 mg Low THC - O…" at bounding box center [784, 292] width 586 height 411
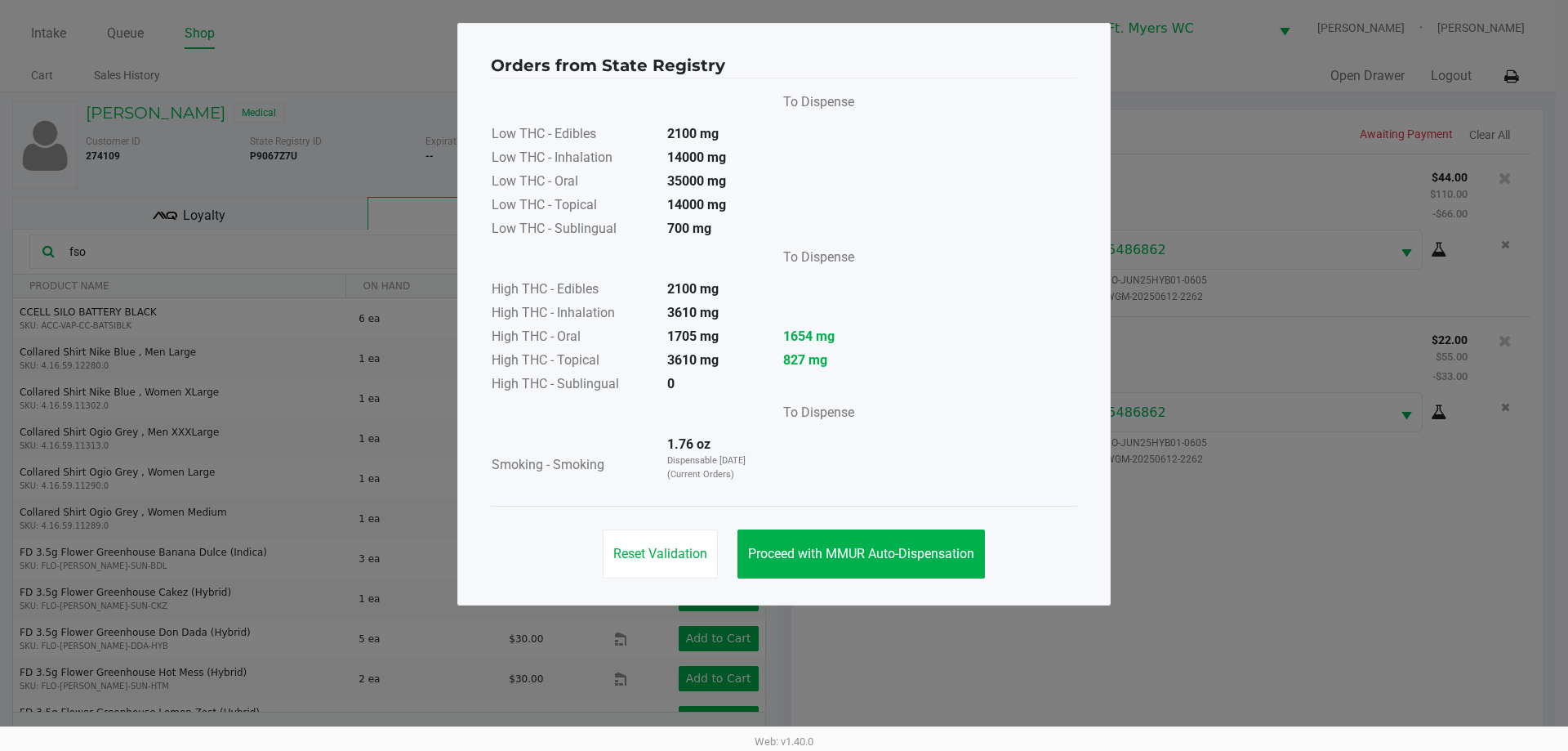
click at [783, 417] on div "To Dispense Low THC - Edibles 2100 mg Low THC - Inhalation 14000 mg Low THC - O…" at bounding box center [784, 292] width 586 height 411
drag, startPoint x: 875, startPoint y: 373, endPoint x: 670, endPoint y: 330, distance: 209.5
click at [670, 330] on div "To Dispense Low THC - Edibles 2100 mg Low THC - Inhalation 14000 mg Low THC - O…" at bounding box center [784, 292] width 586 height 411
click at [670, 330] on strong "1705 mg" at bounding box center [693, 336] width 52 height 16
click at [783, 552] on span "Proceed with MMUR Auto-Dispensation" at bounding box center [861, 553] width 227 height 16
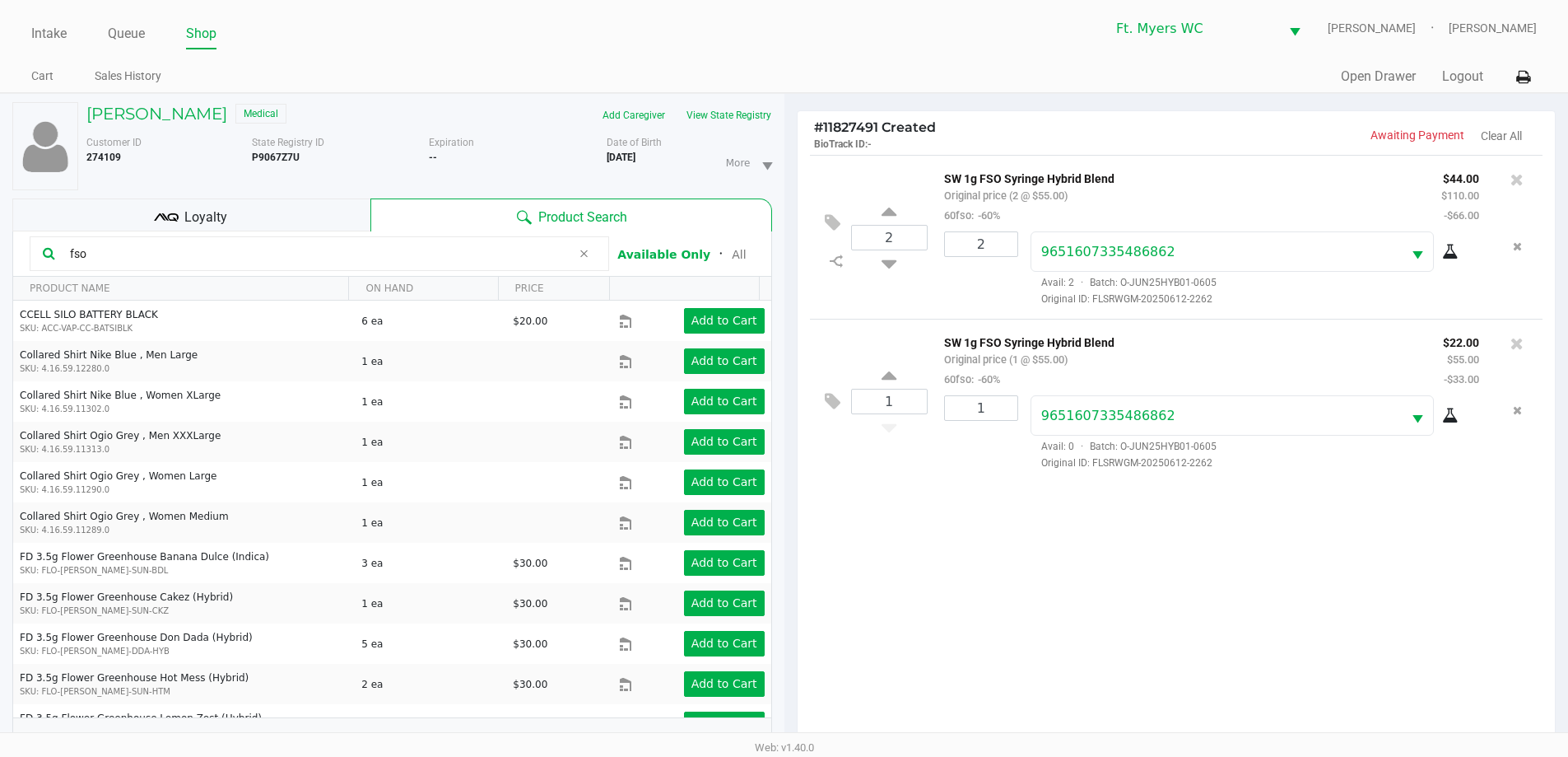
click at [789, 551] on ngb-modal-window "Orders from State Registry To Dispense Low THC - Edibles 2100 mg Low THC - Inha…" at bounding box center [784, 378] width 1568 height 757
click at [789, 355] on button at bounding box center [1517, 344] width 13 height 23
click at [789, 175] on div at bounding box center [784, 469] width 1568 height 589
click at [789, 180] on div at bounding box center [784, 469] width 1568 height 589
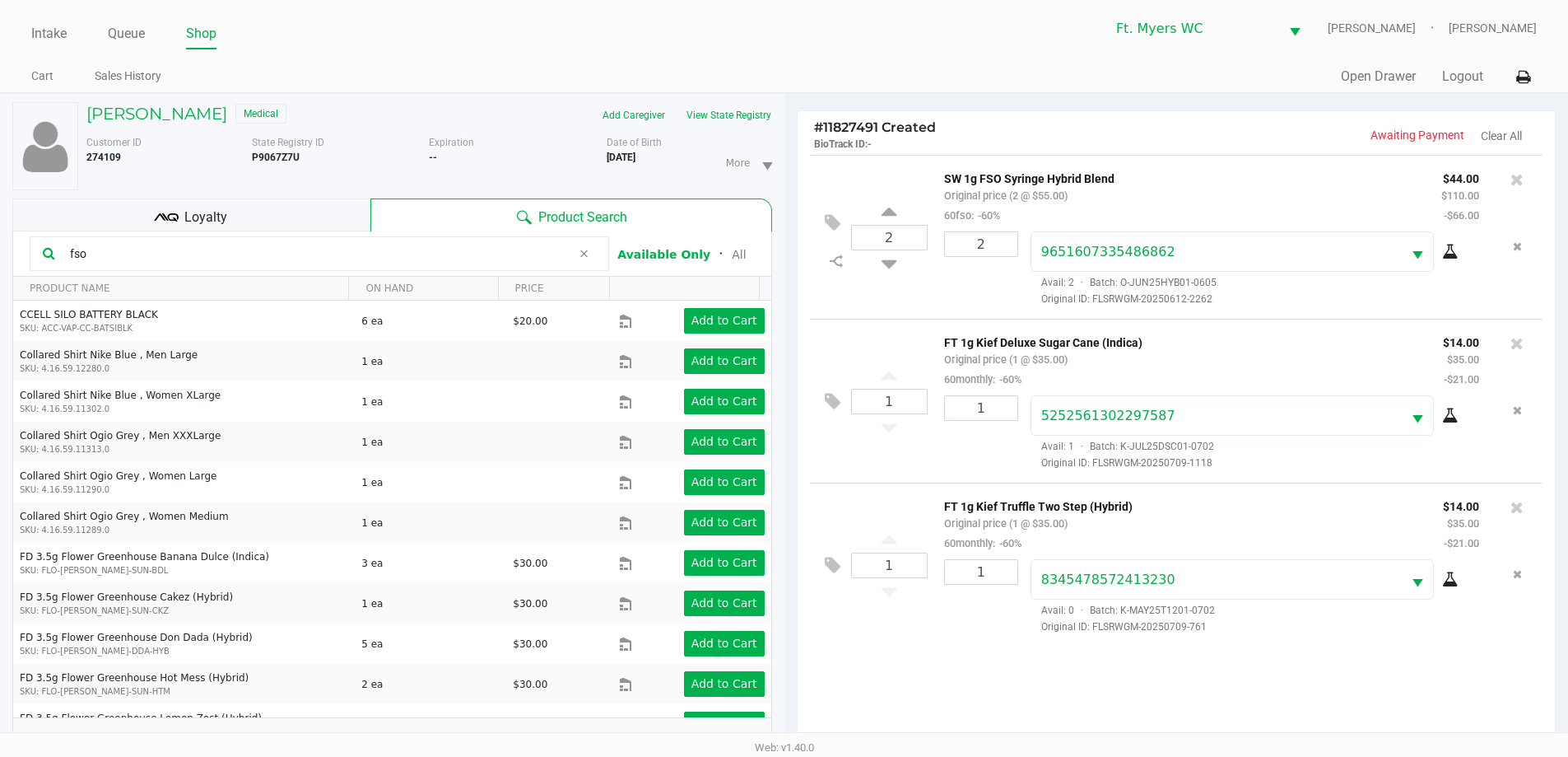
click at [789, 167] on div "2 SW 1g FSO Syringe Hybrid Blend Original price (2 @ $55.00) 60fso: -60% $44.00…" at bounding box center [1176, 236] width 734 height 164
click at [789, 171] on icon at bounding box center [1517, 179] width 13 height 17
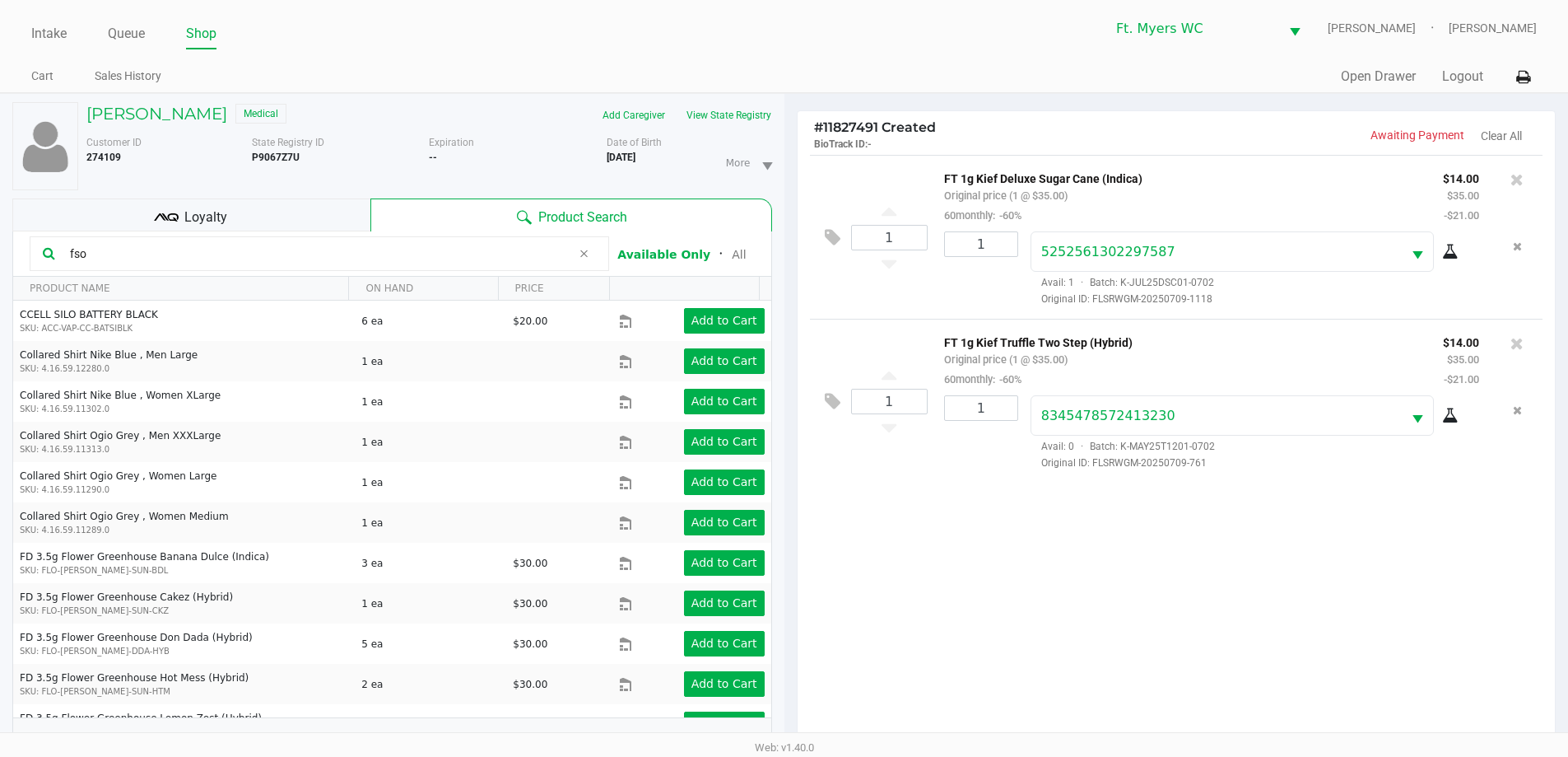
click at [158, 247] on input "fso" at bounding box center [318, 254] width 508 height 25
click at [171, 230] on div "Loyalty" at bounding box center [191, 214] width 358 height 33
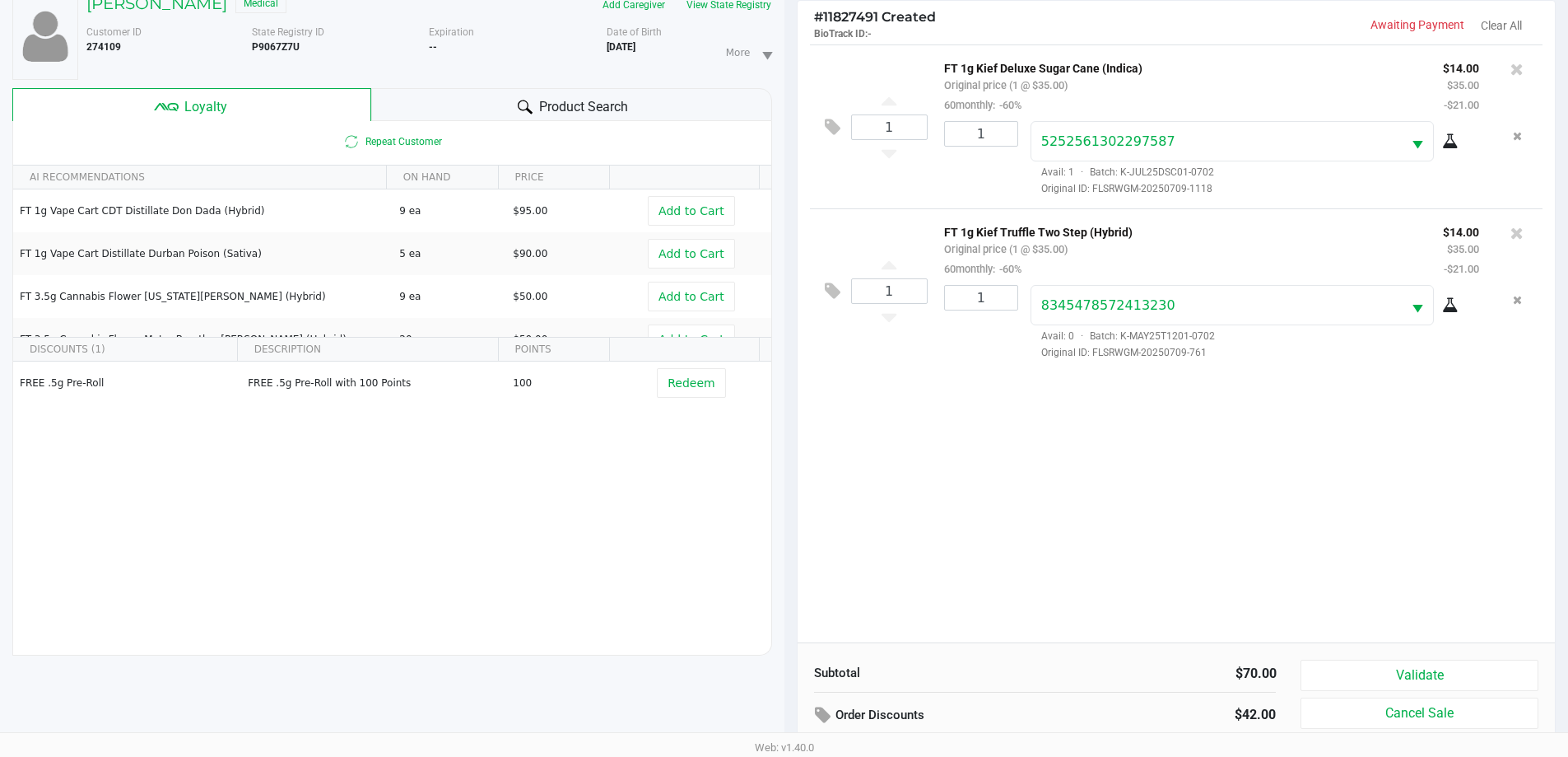
scroll to position [197, 0]
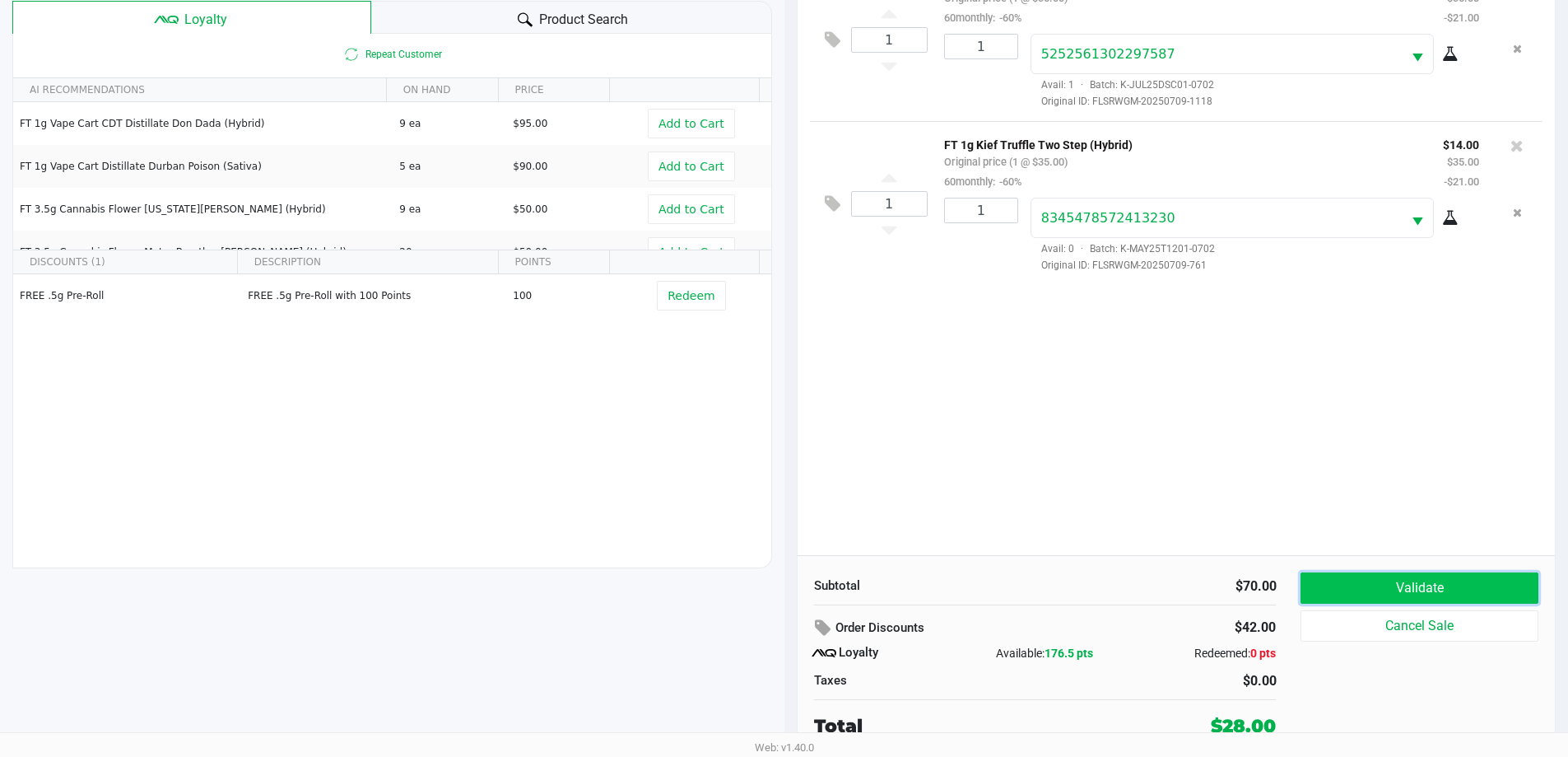
click at [789, 587] on button "Validate" at bounding box center [1419, 587] width 237 height 31
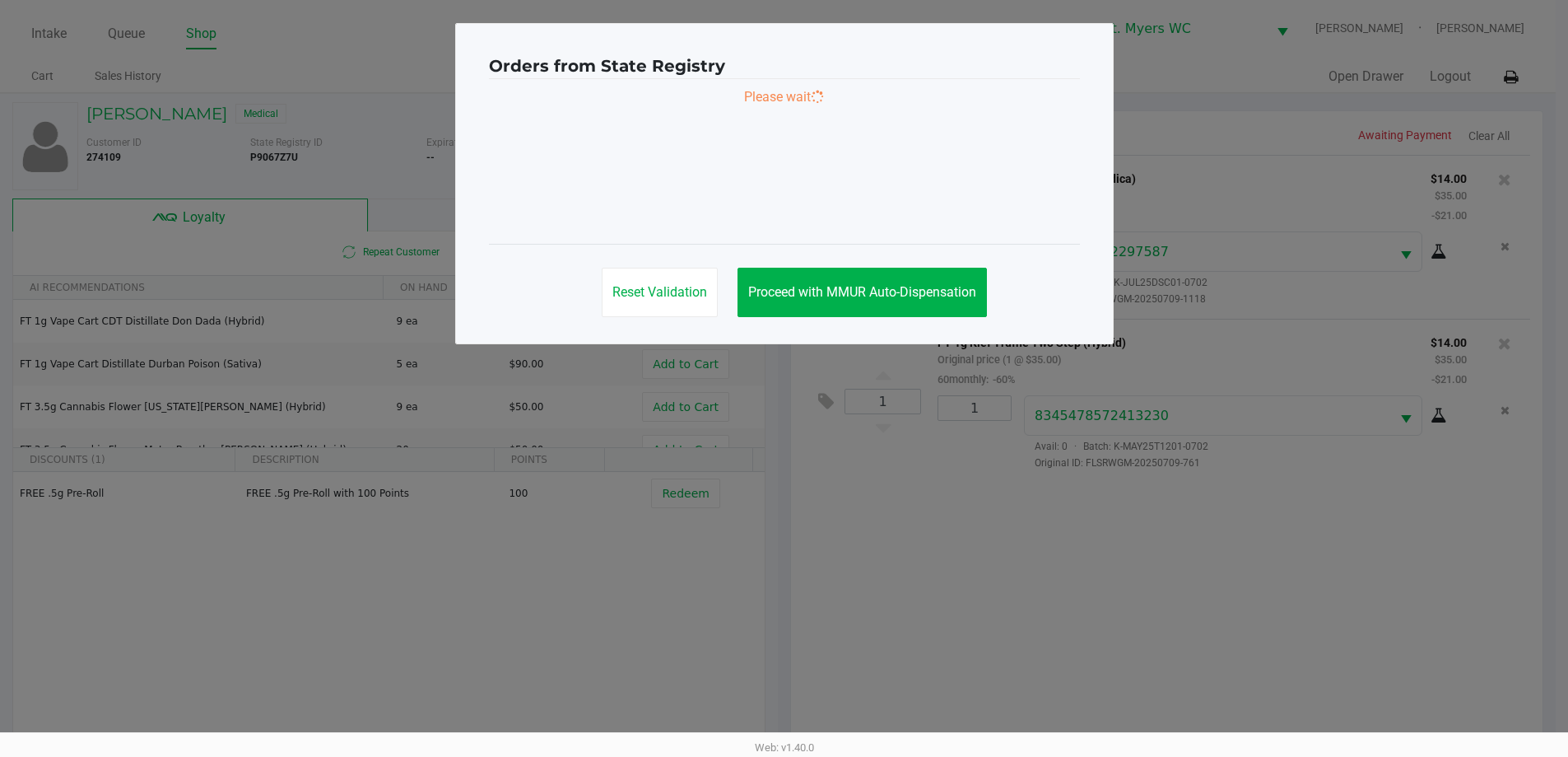
scroll to position [0, 0]
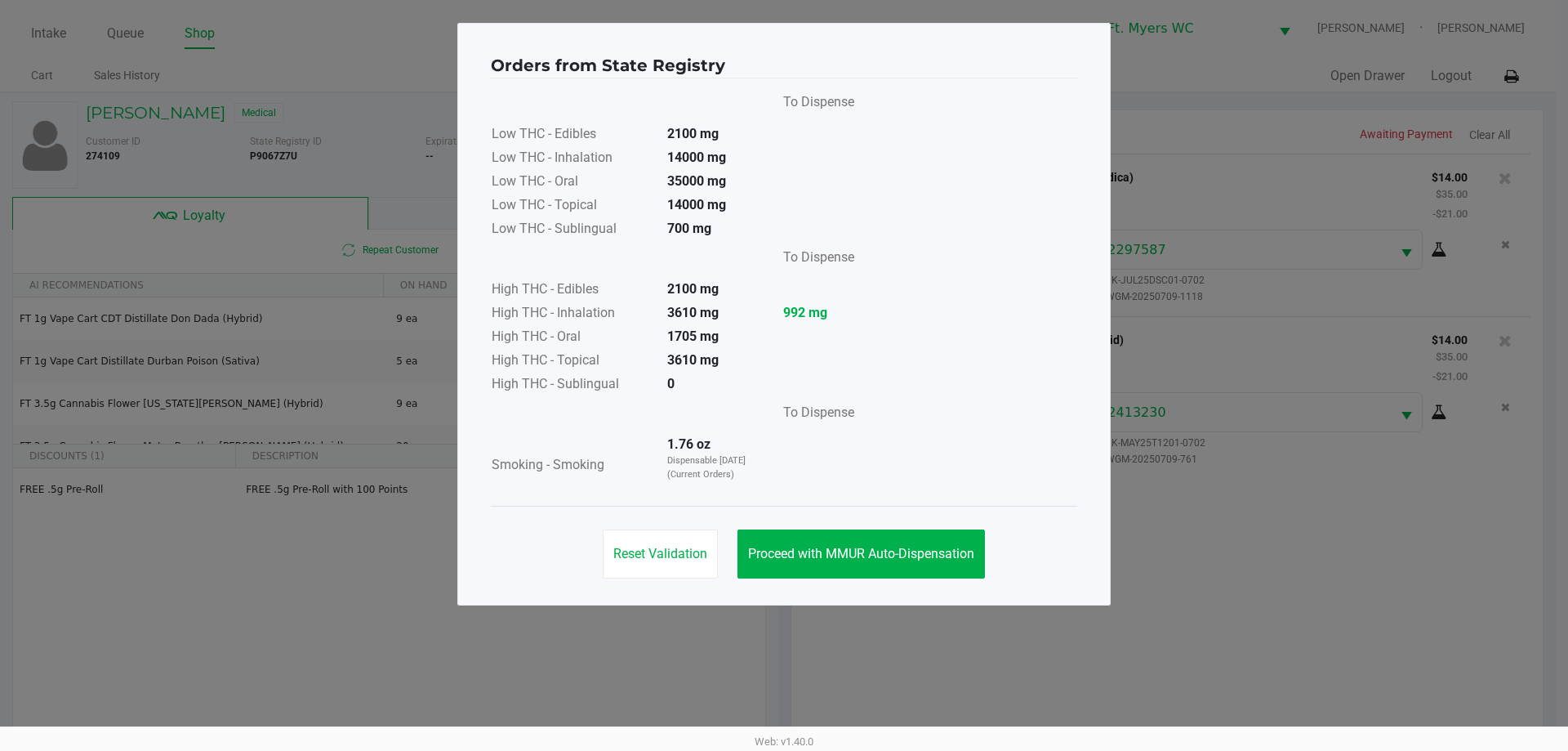
click at [783, 512] on div "Reset Validation Proceed with MMUR Auto-Dispensation" at bounding box center [784, 547] width 586 height 83
click at [783, 549] on span "Proceed with MMUR Auto-Dispensation" at bounding box center [861, 553] width 227 height 16
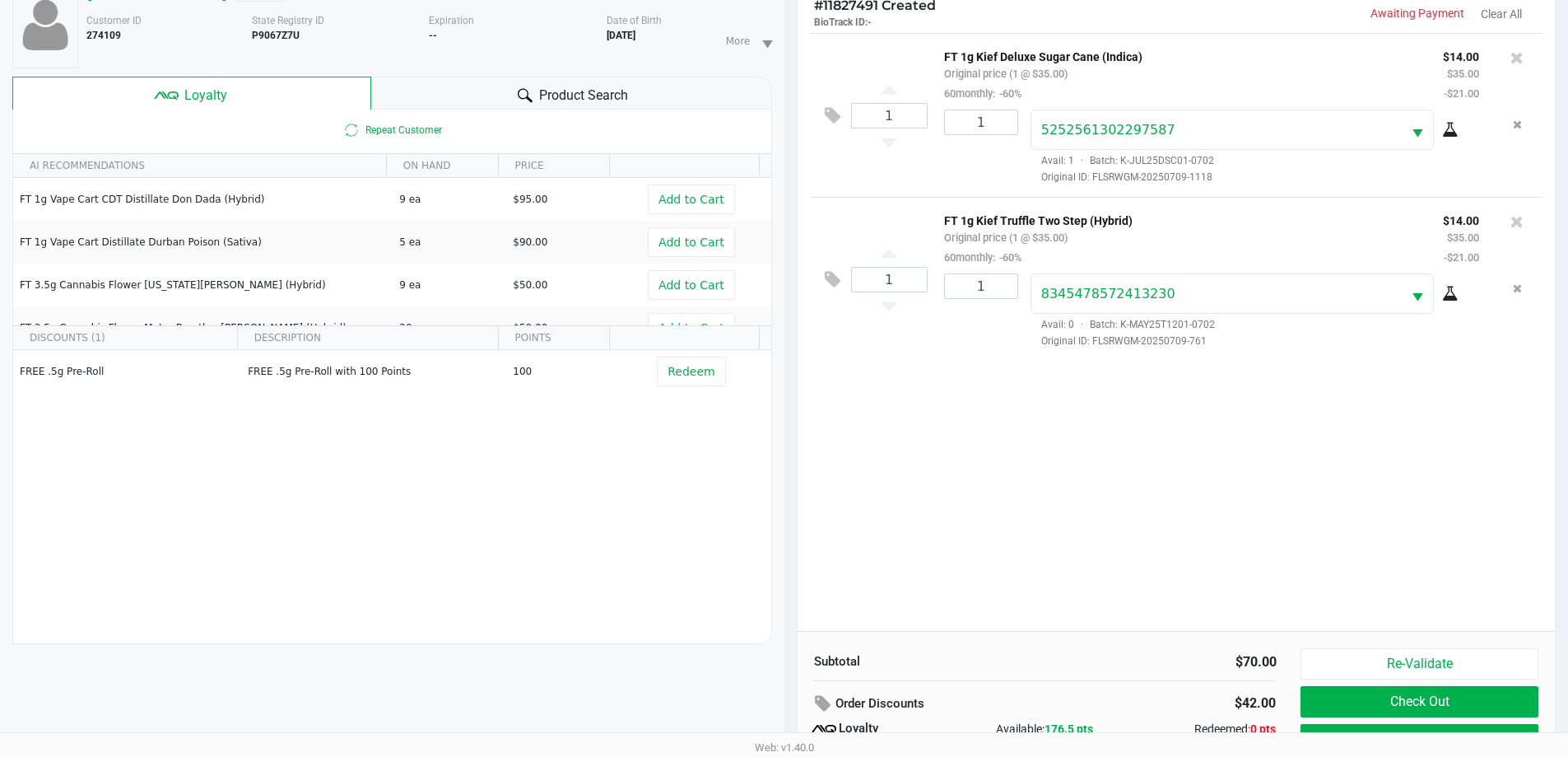
scroll to position [197, 0]
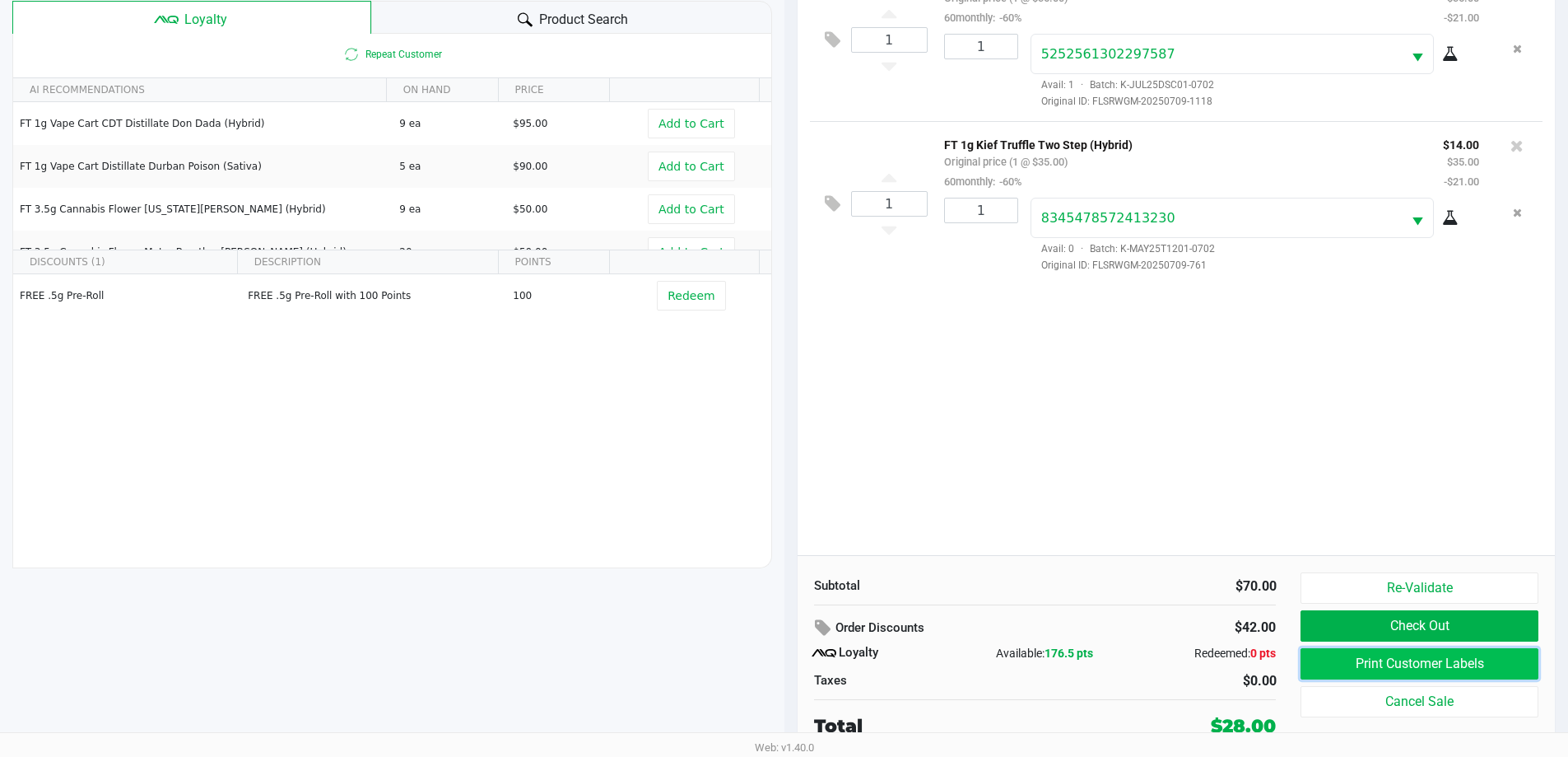
click at [789, 658] on button "Print Customer Labels" at bounding box center [1419, 663] width 237 height 31
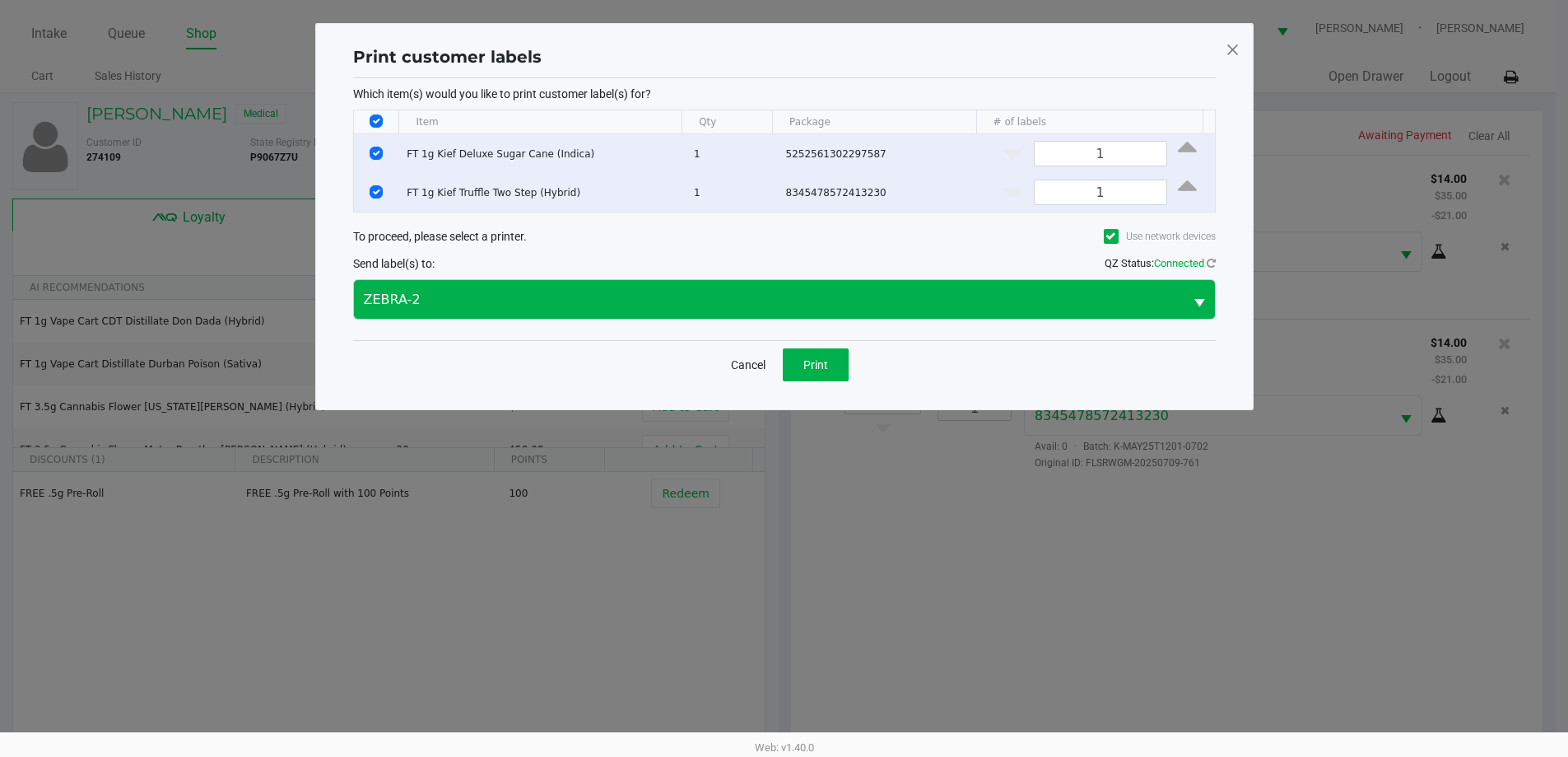
scroll to position [0, 0]
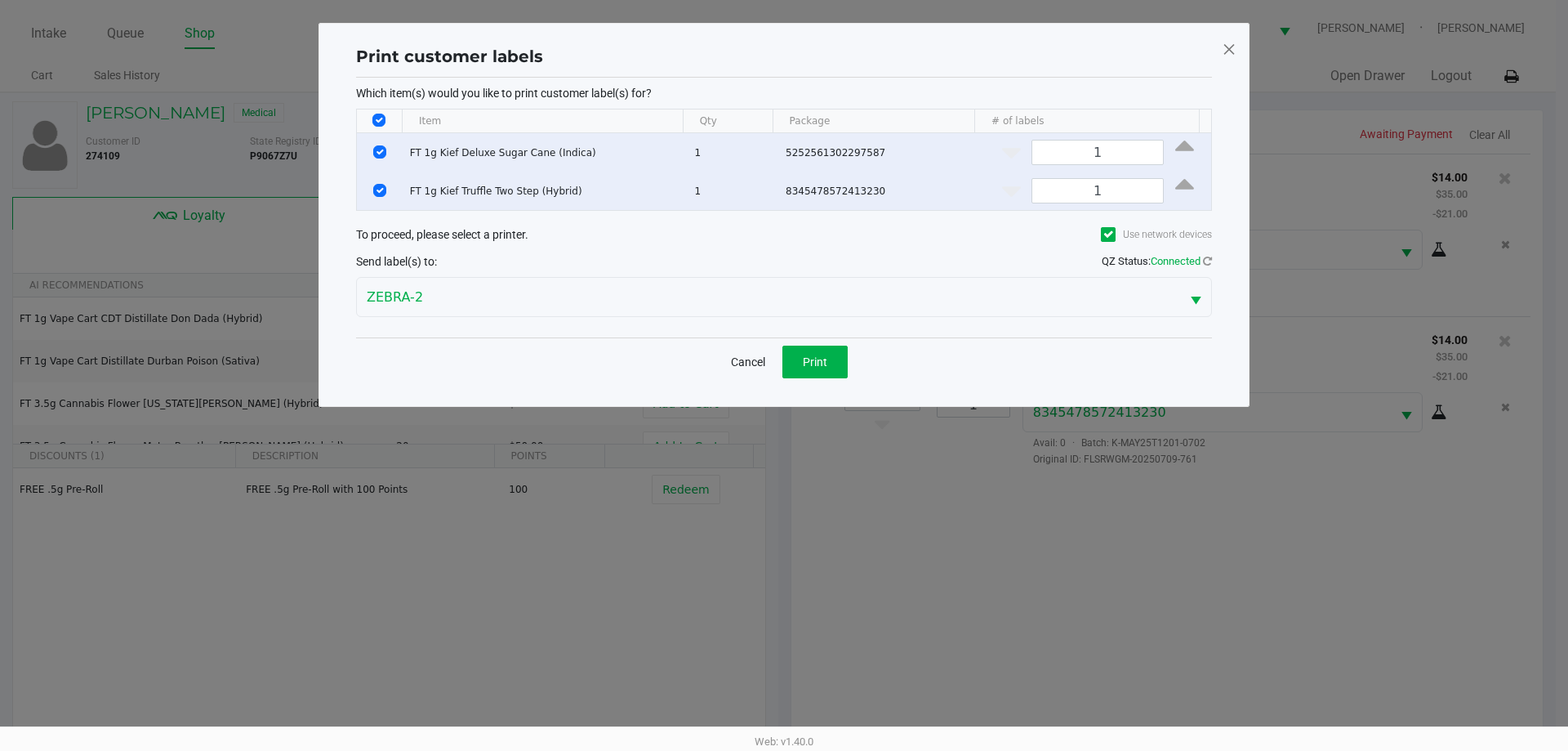
click at [783, 336] on div "Which item(s) would you like to print customer label(s) for? Item Qty Package #…" at bounding box center [784, 207] width 856 height 260
click at [783, 375] on button "Print" at bounding box center [815, 361] width 65 height 32
click at [783, 361] on div "Print" at bounding box center [815, 361] width 65 height 32
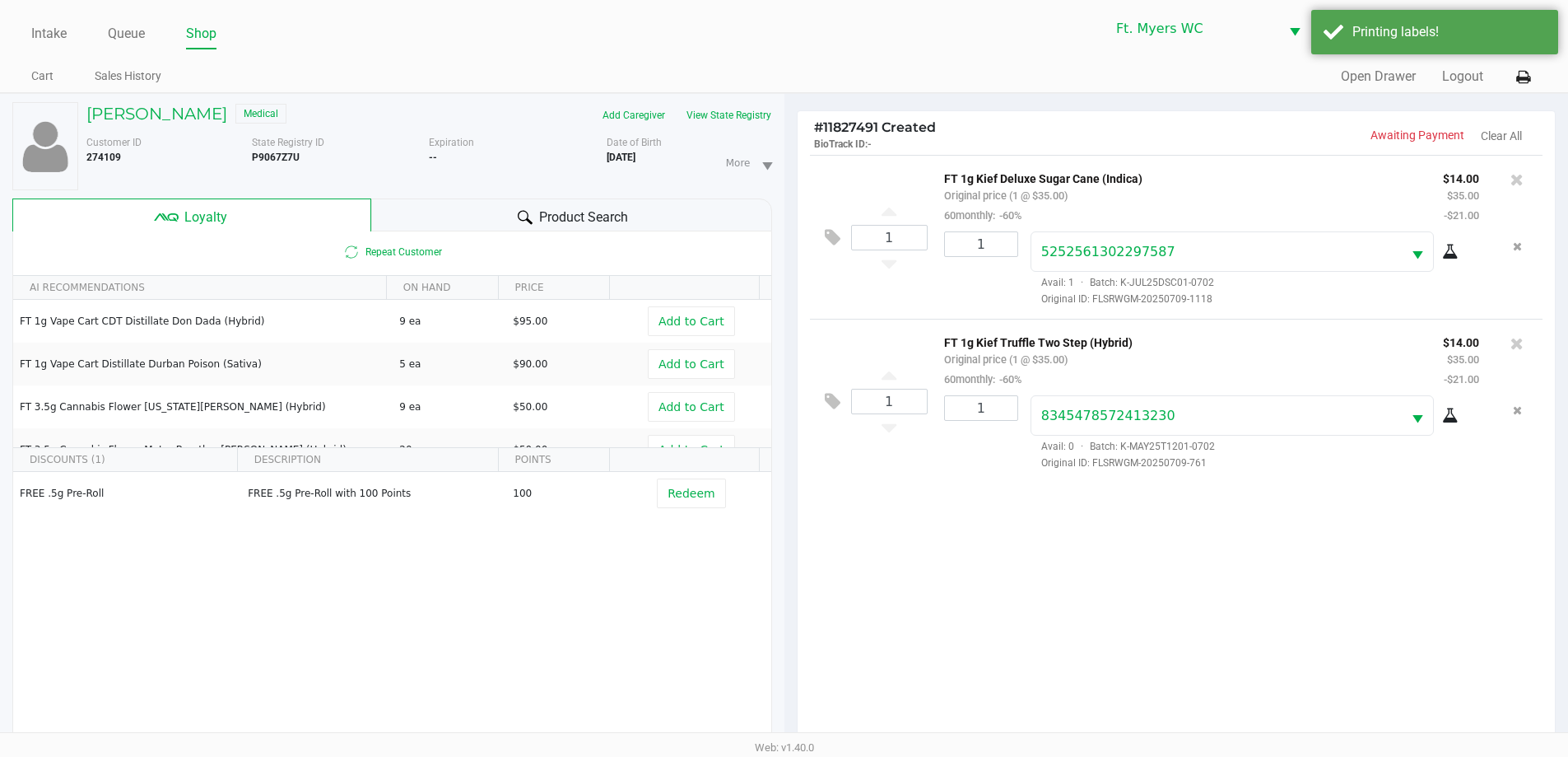
click at [789, 514] on div "1 FT 1g Kief Deluxe Sugar Cane (Indica) Original price (1 @ $35.00) 60monthly: …" at bounding box center [1176, 453] width 758 height 598
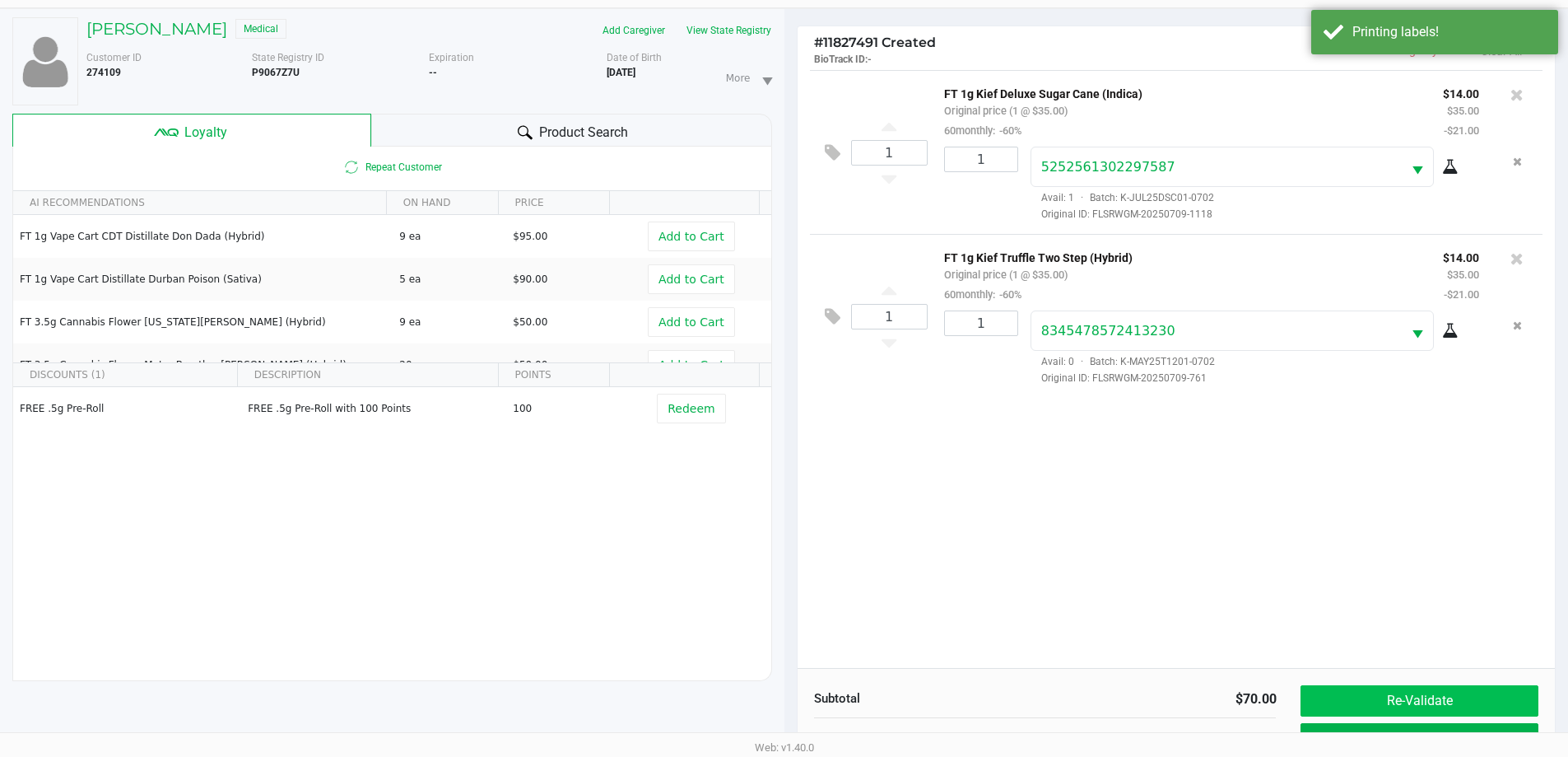
scroll to position [197, 0]
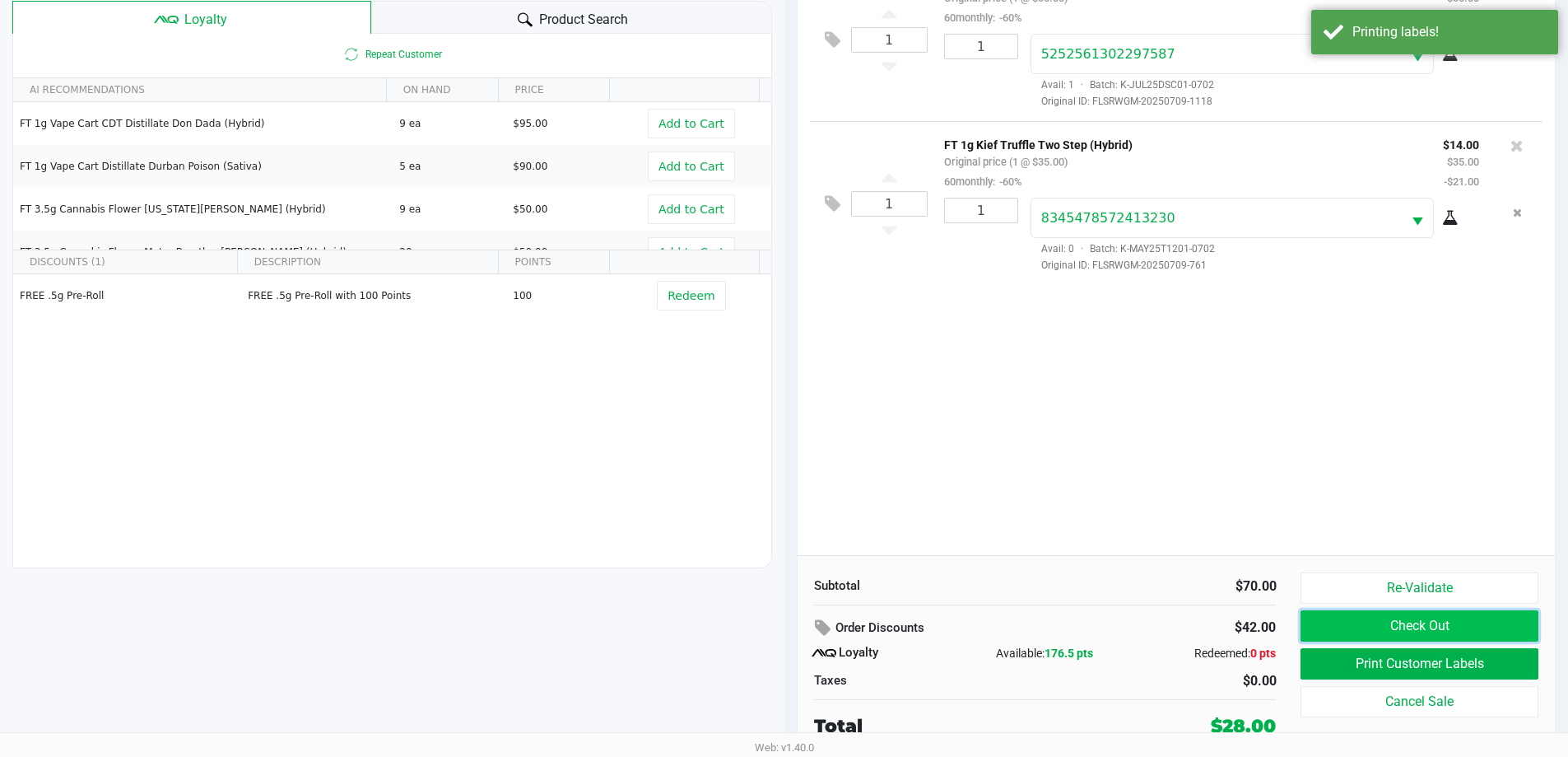
click at [789, 630] on button "Check Out" at bounding box center [1419, 625] width 237 height 31
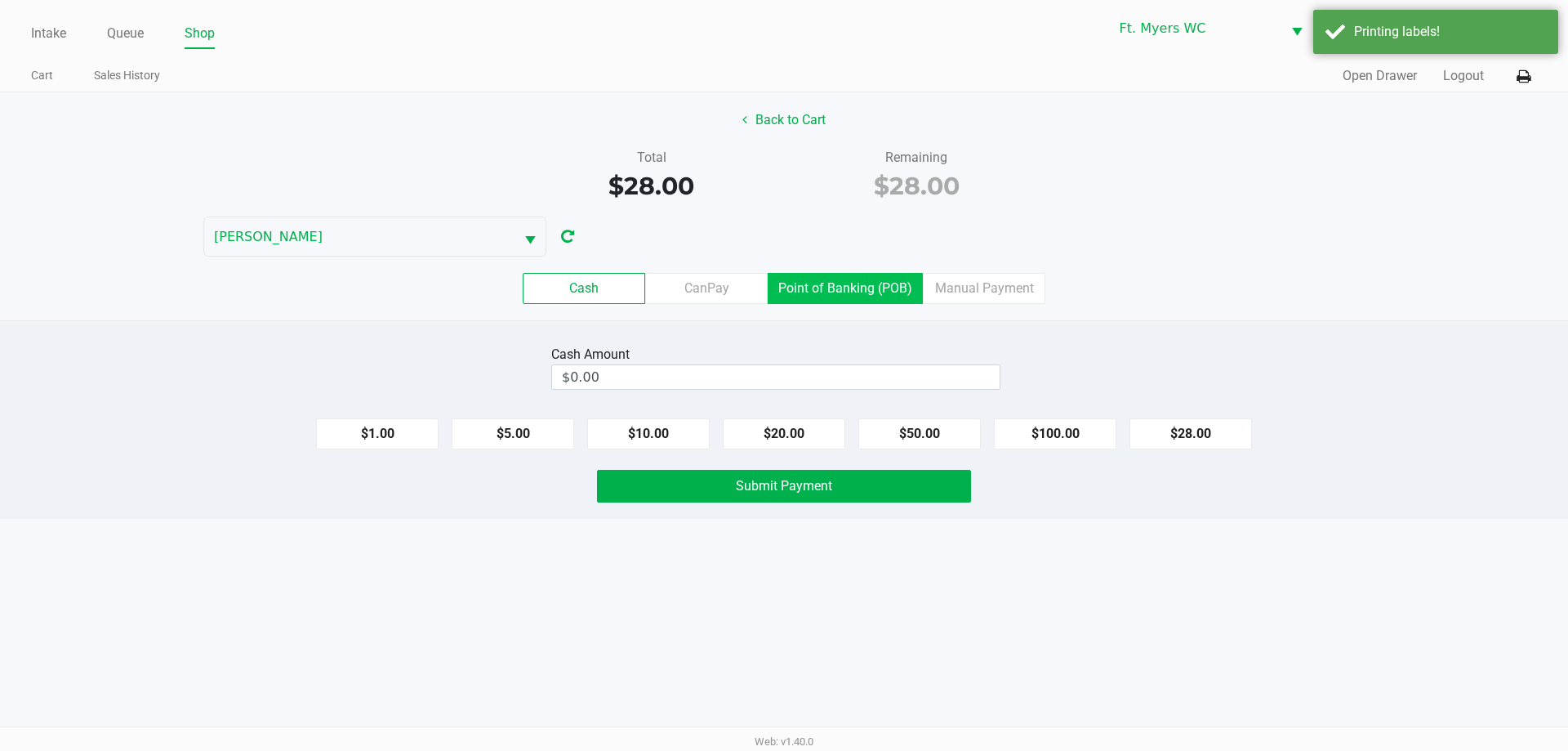
click at [783, 287] on label "Point of Banking (POB)" at bounding box center [845, 288] width 155 height 31
click at [0, 0] on 7 "Point of Banking (POB)" at bounding box center [0, 0] width 0 height 0
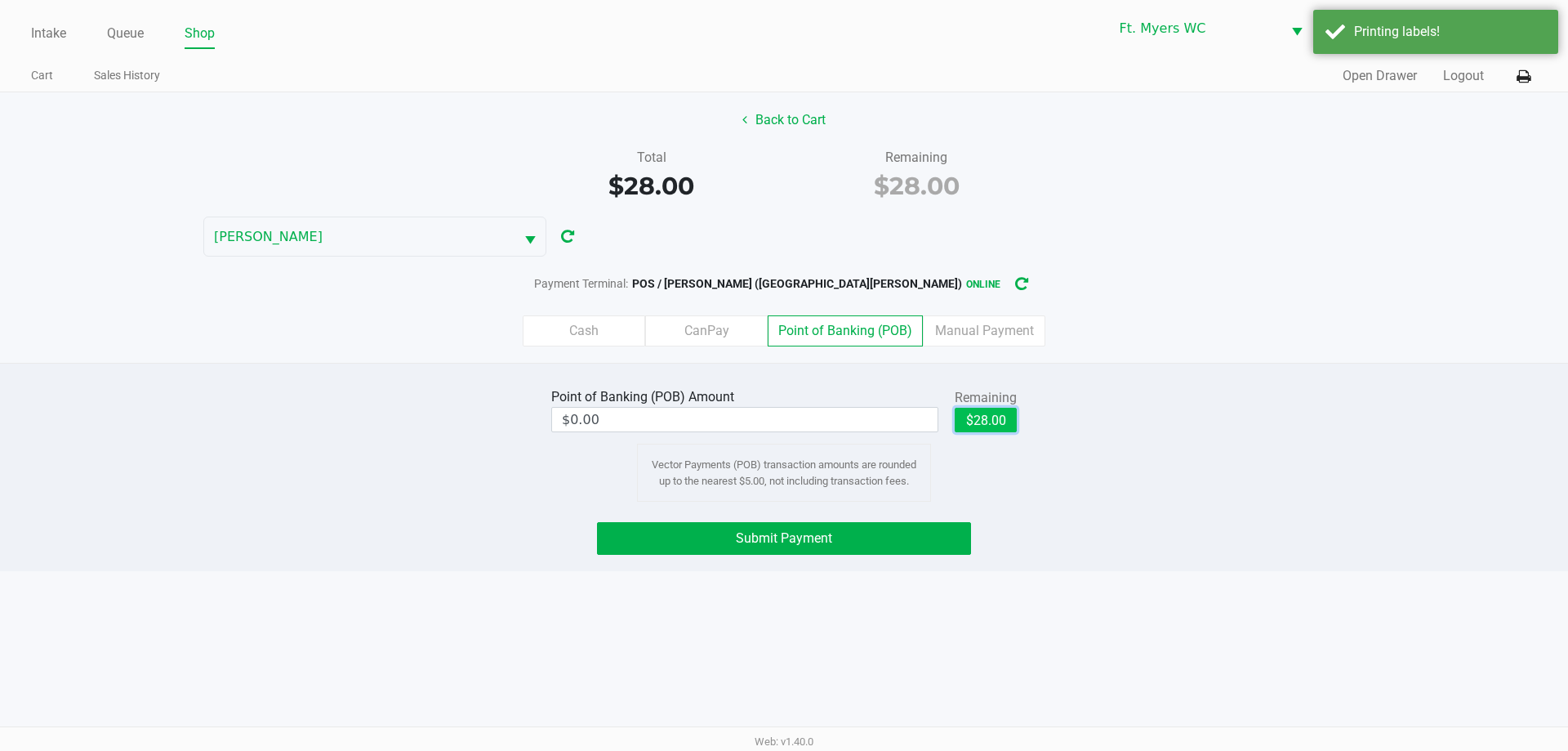
click at [783, 422] on button "$28.00" at bounding box center [985, 420] width 62 height 25
type input "$28.00"
click at [783, 545] on button "Submit Payment" at bounding box center [784, 538] width 374 height 32
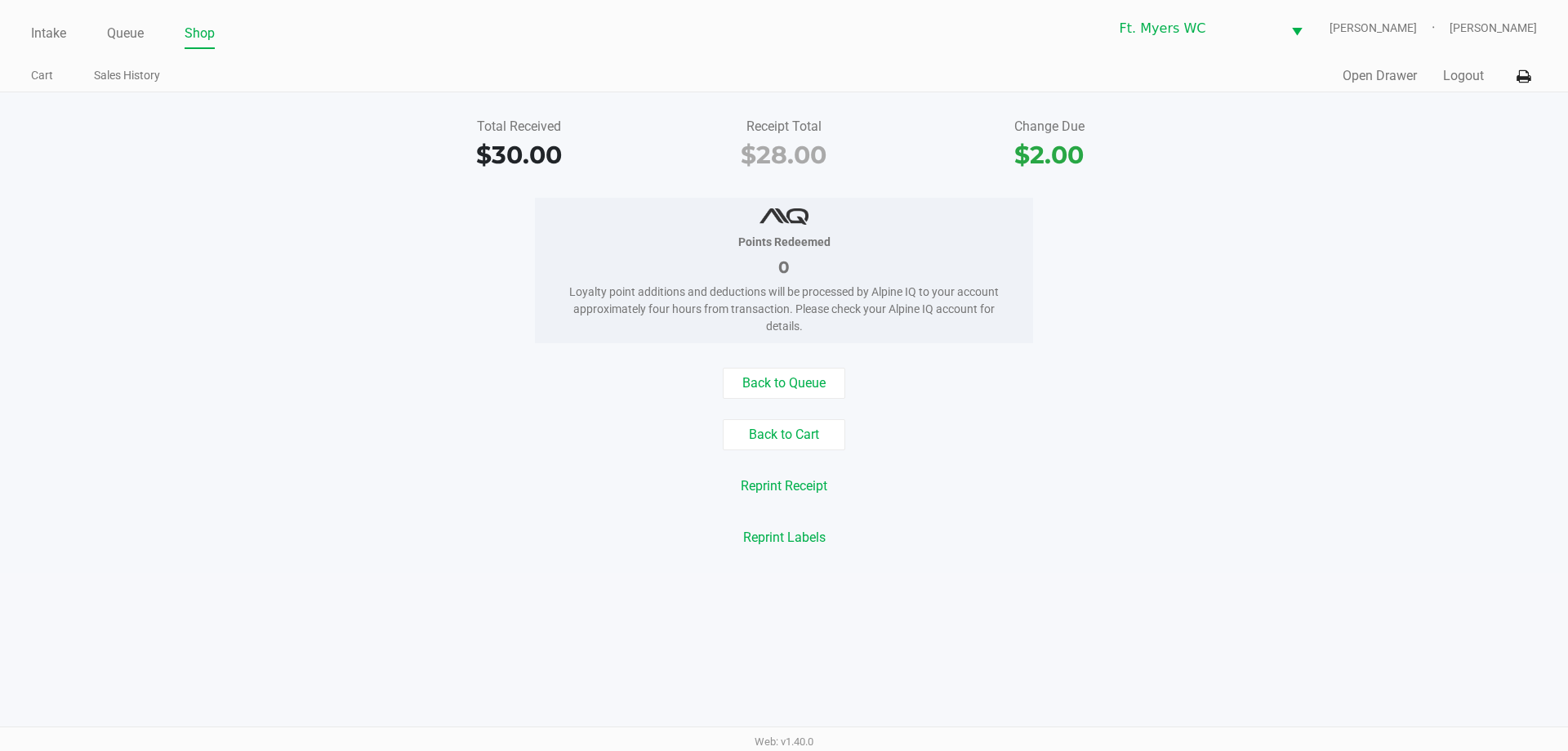
drag, startPoint x: 150, startPoint y: 29, endPoint x: 134, endPoint y: 33, distance: 16.5
click at [147, 29] on ul "Intake Queue Shop" at bounding box center [407, 34] width 753 height 28
click at [134, 33] on link "Queue" at bounding box center [126, 33] width 37 height 23
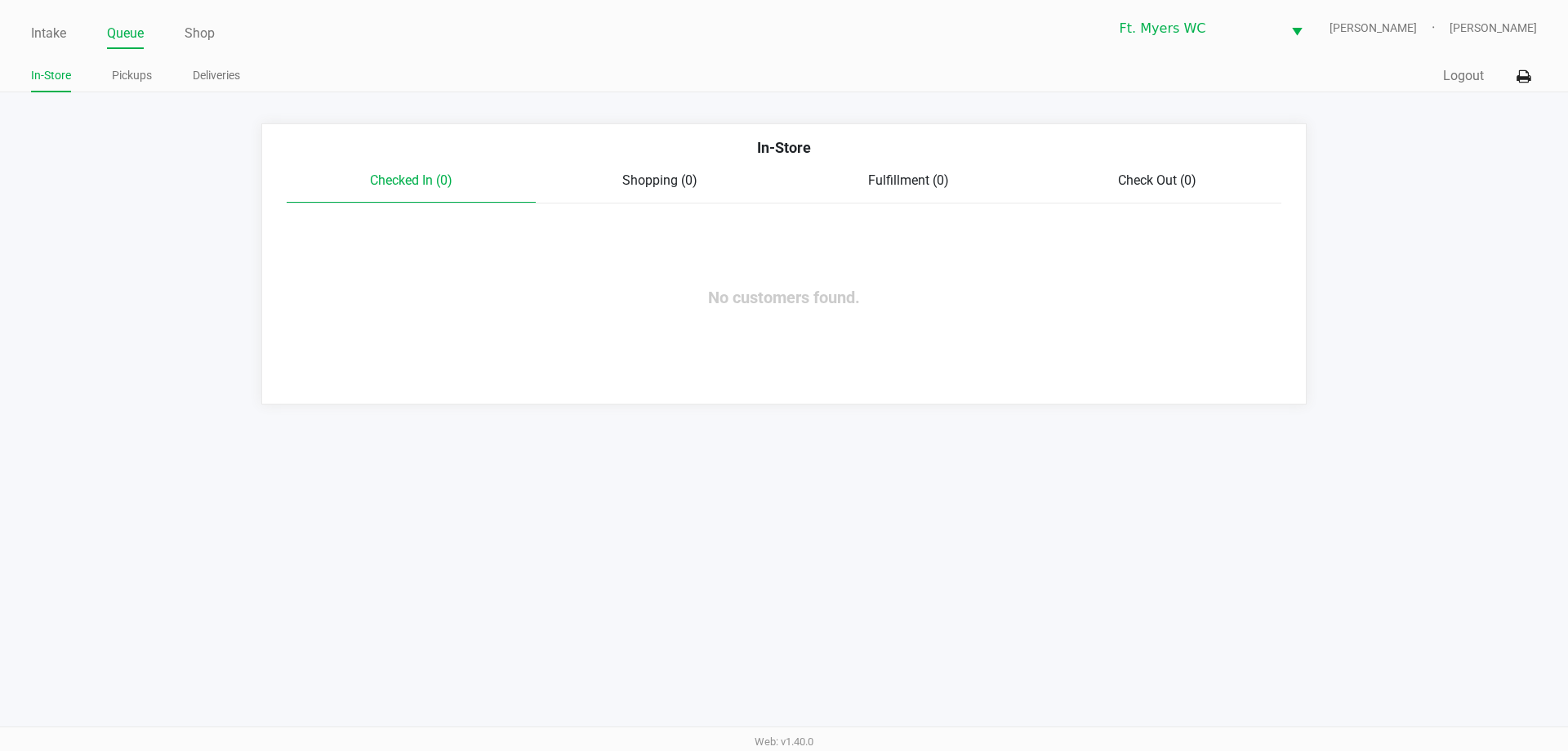
click at [572, 111] on app-point-of-sale "Intake Queue Shop Ft. [PERSON_NAME] [PERSON_NAME] [PERSON_NAME] In-Store Pickup…" at bounding box center [784, 202] width 1568 height 404
click at [59, 40] on link "Intake" at bounding box center [48, 33] width 35 height 23
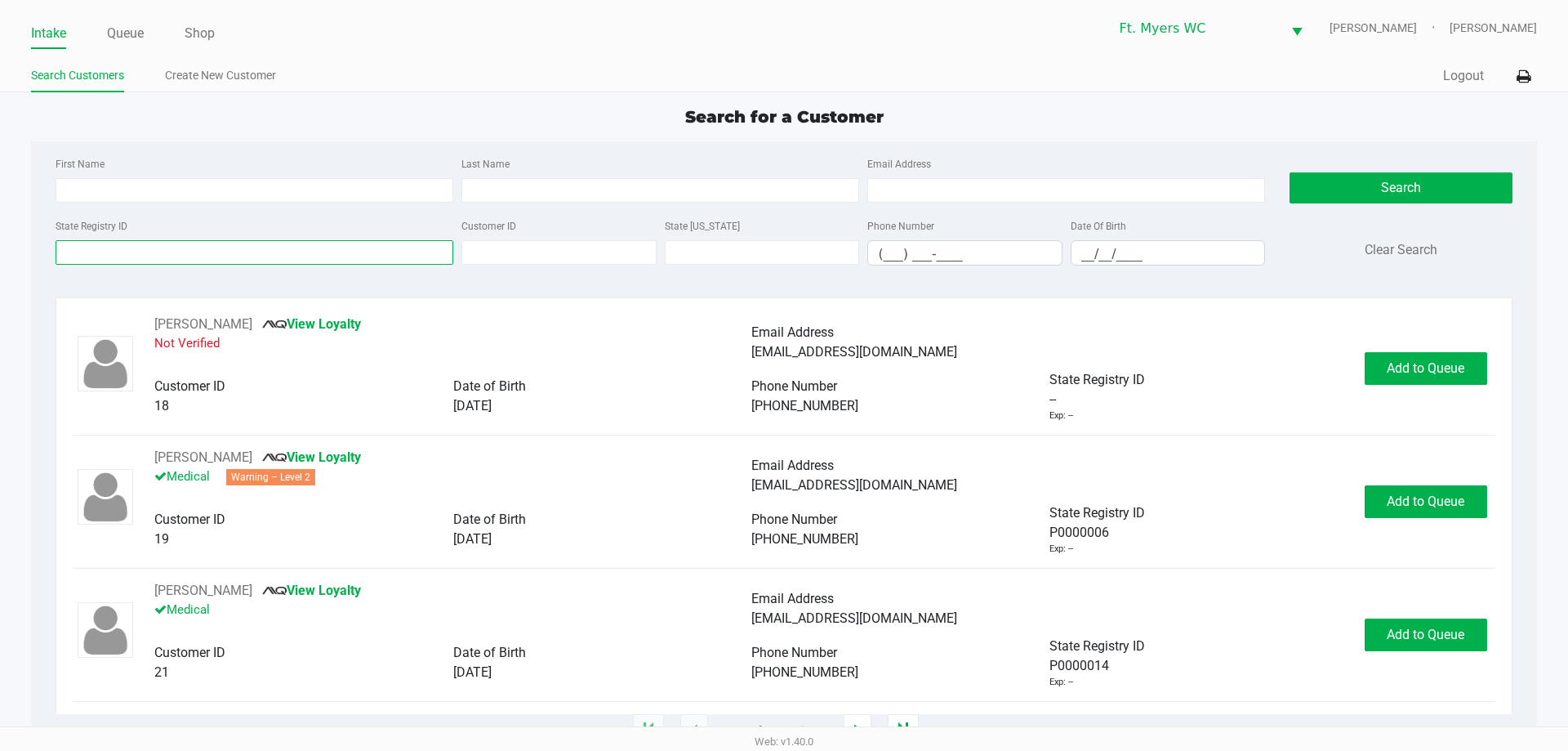
click at [91, 241] on input "State Registry ID" at bounding box center [254, 252] width 398 height 25
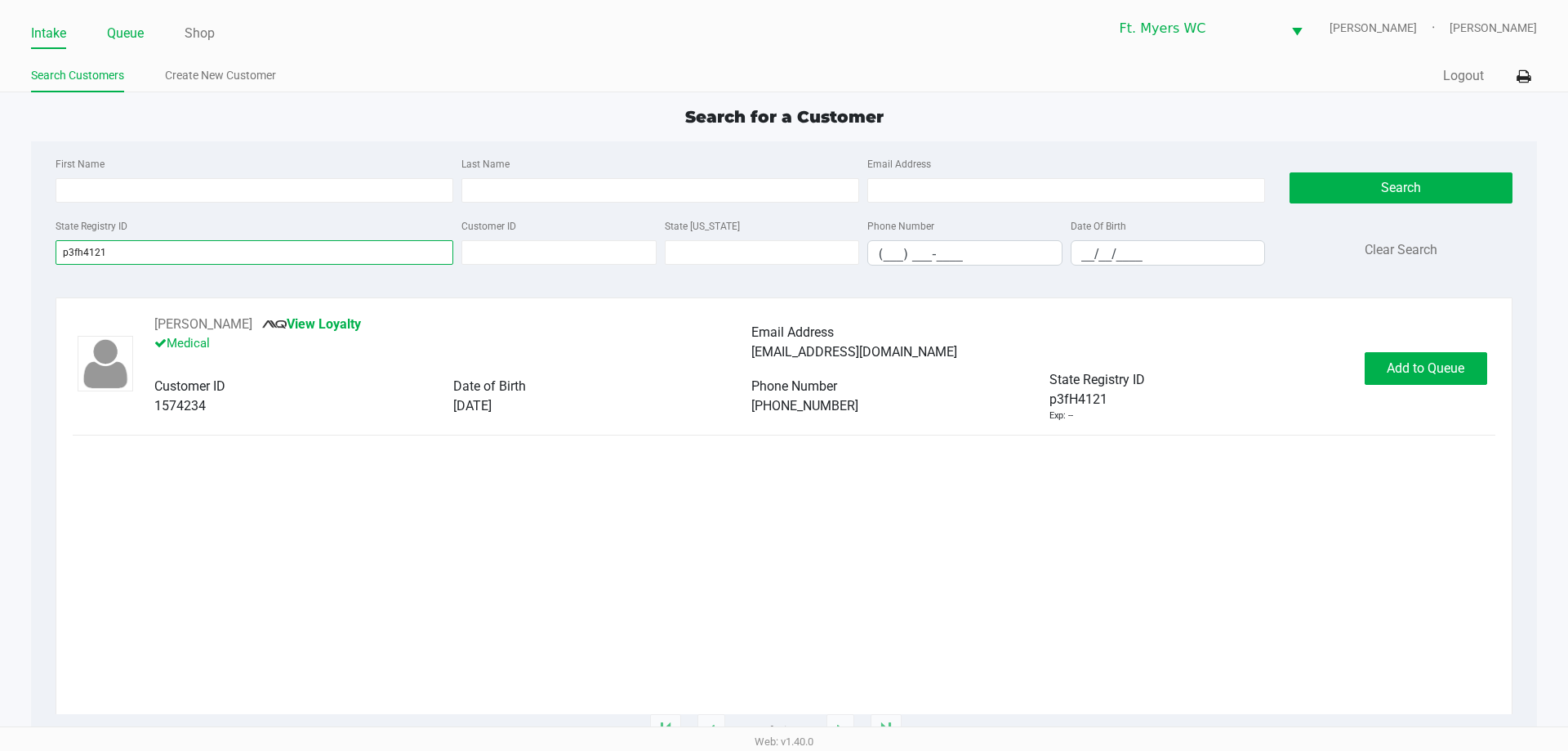
type input "p3fh4121"
click at [783, 372] on span "Add to Queue" at bounding box center [1425, 368] width 77 height 16
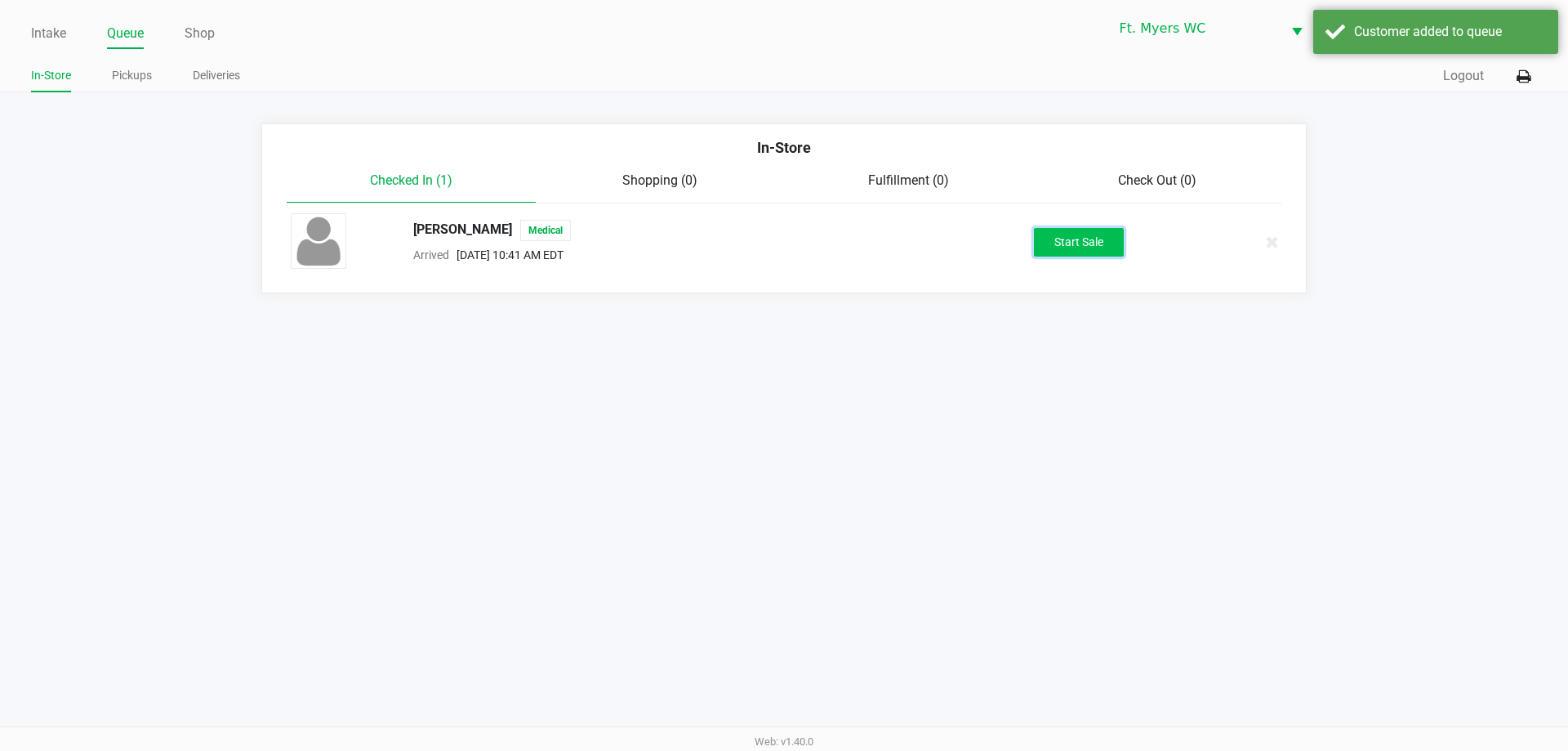
click at [783, 238] on button "Start Sale" at bounding box center [1079, 242] width 90 height 29
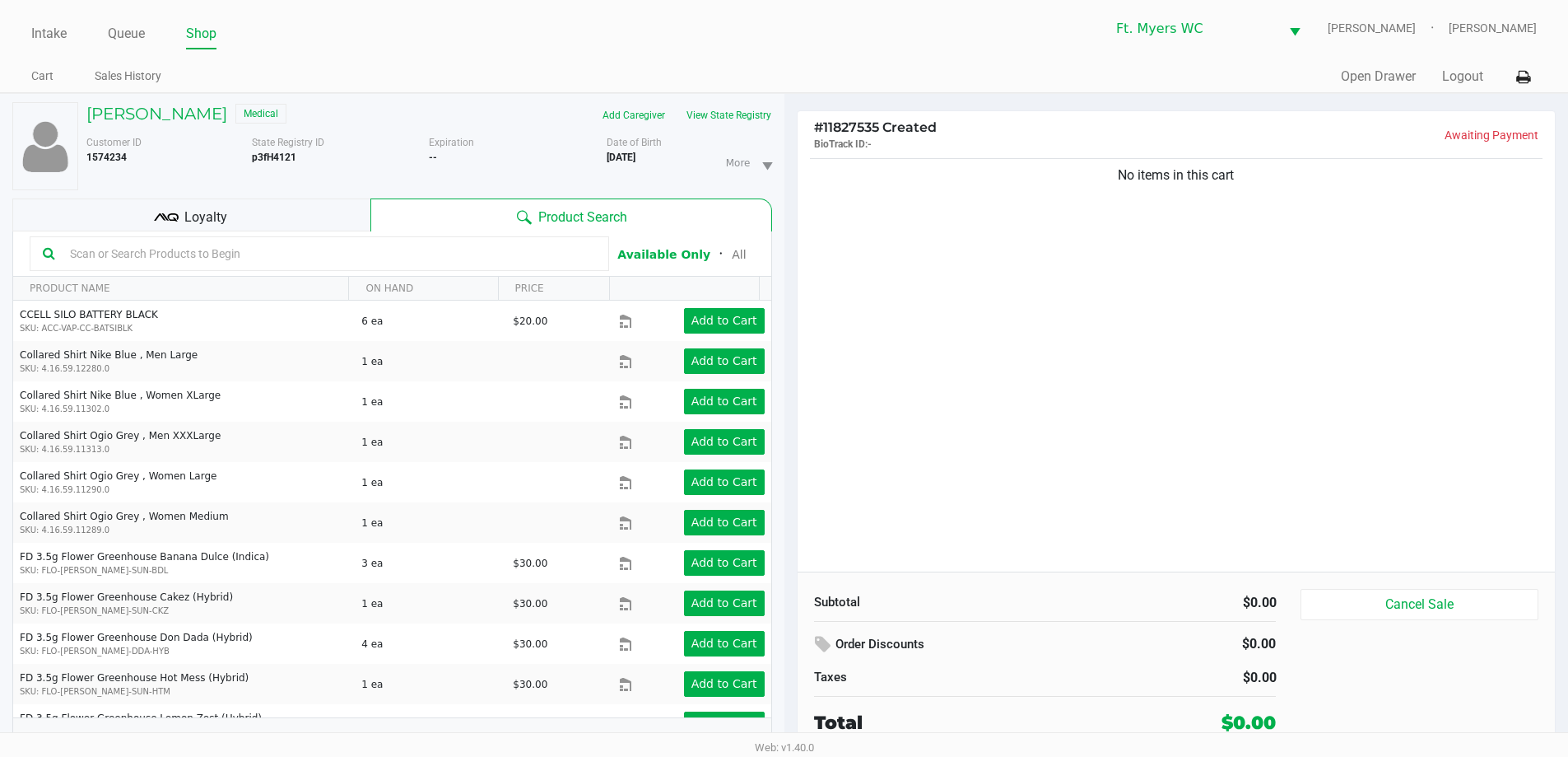
click at [789, 336] on div "No items in this cart" at bounding box center [1176, 363] width 758 height 417
click at [331, 254] on input "text" at bounding box center [330, 254] width 533 height 25
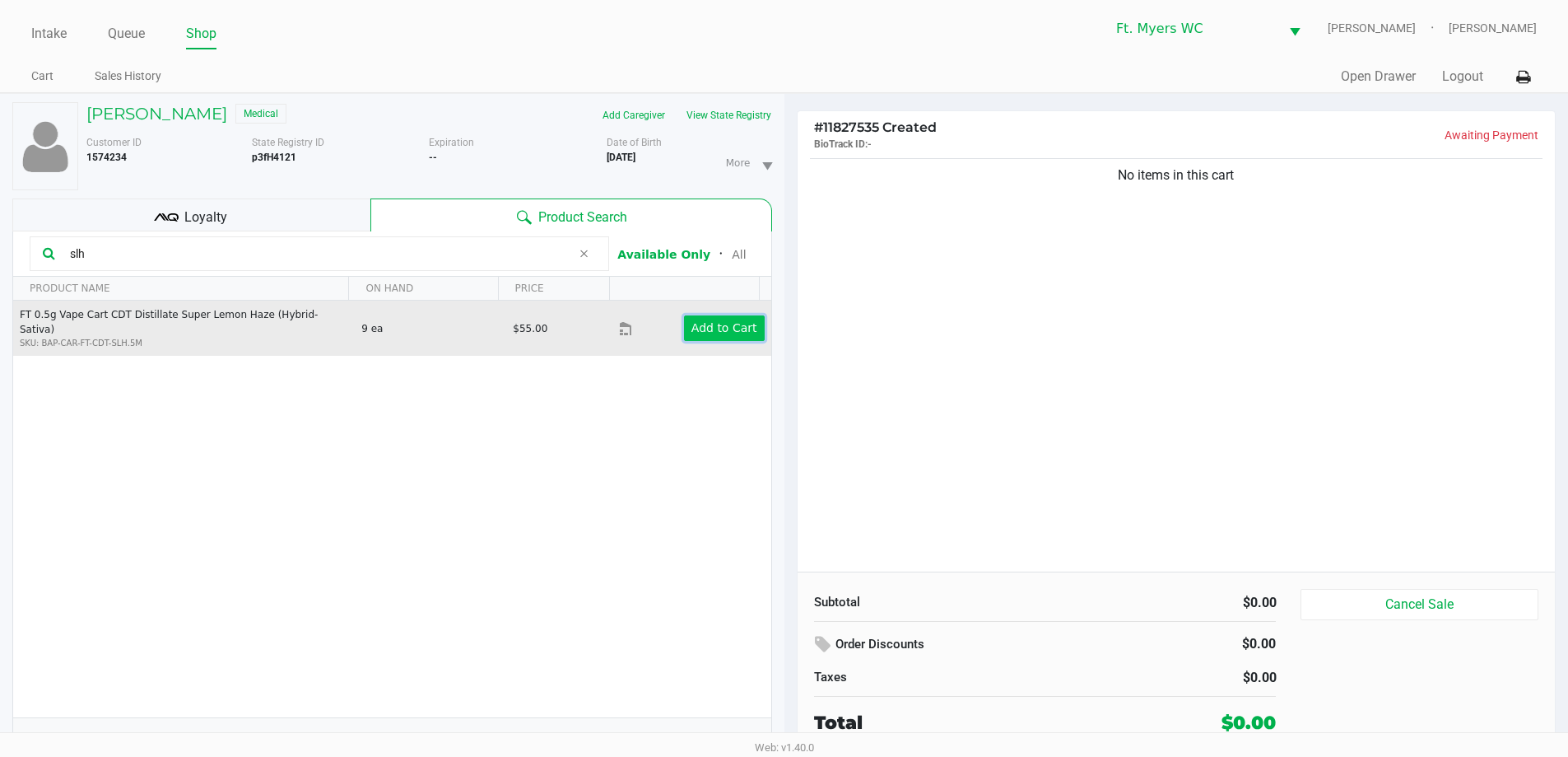
click at [704, 332] on button "Add to Cart" at bounding box center [724, 328] width 81 height 26
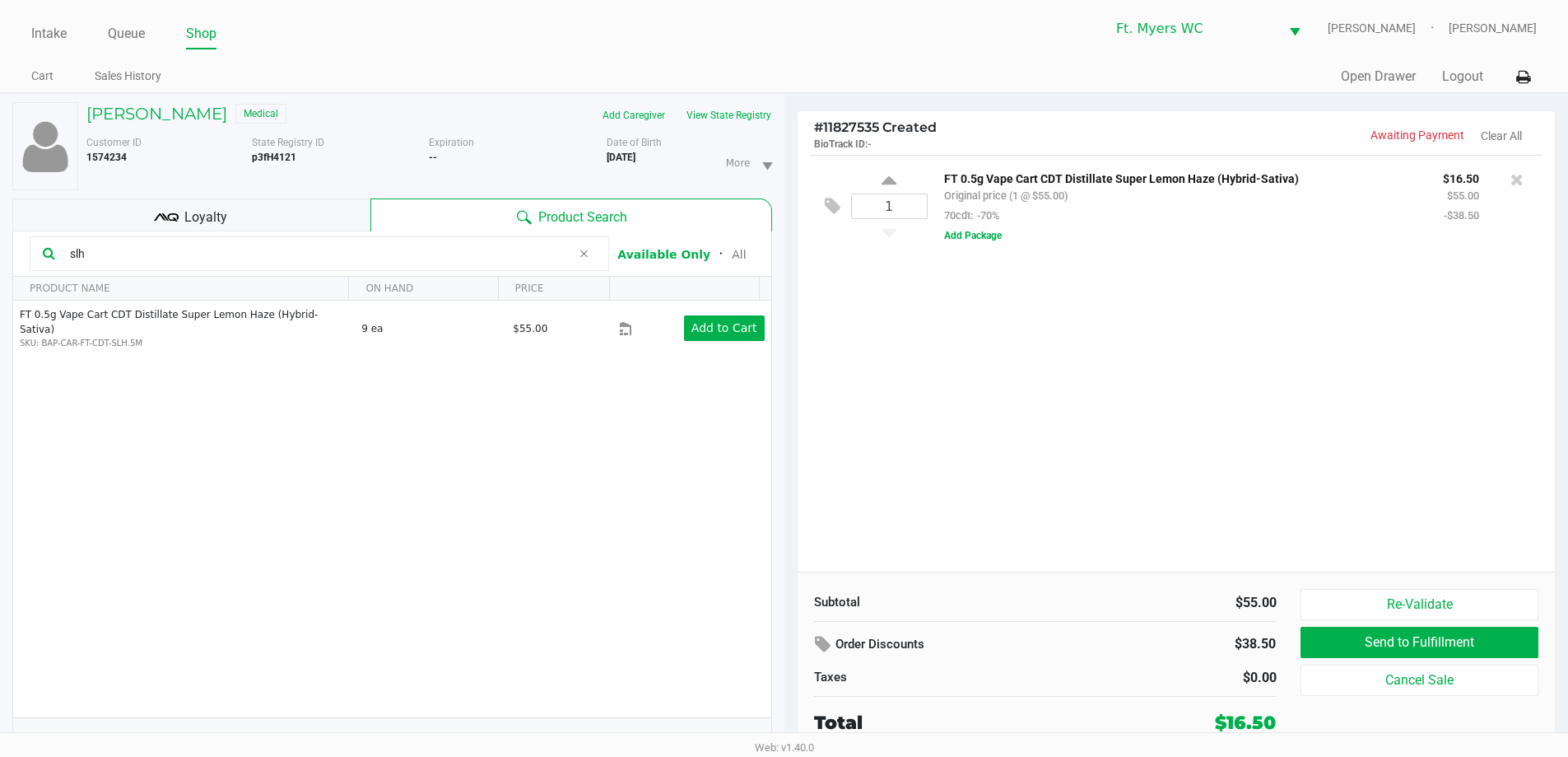
click at [257, 261] on input "slh" at bounding box center [318, 254] width 508 height 25
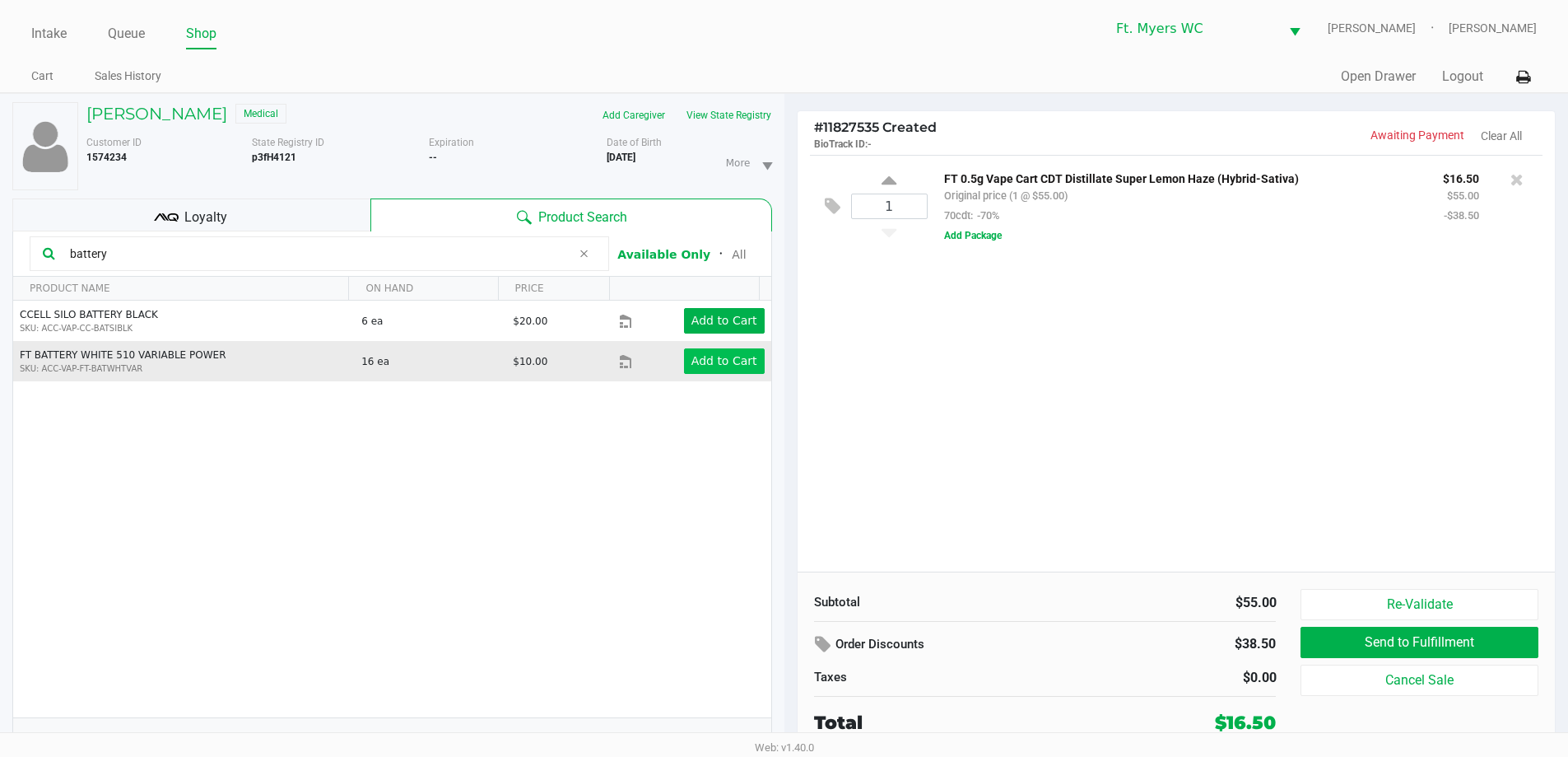
type input "battery"
click at [725, 367] on app-button-loader "Add to Cart" at bounding box center [724, 360] width 65 height 13
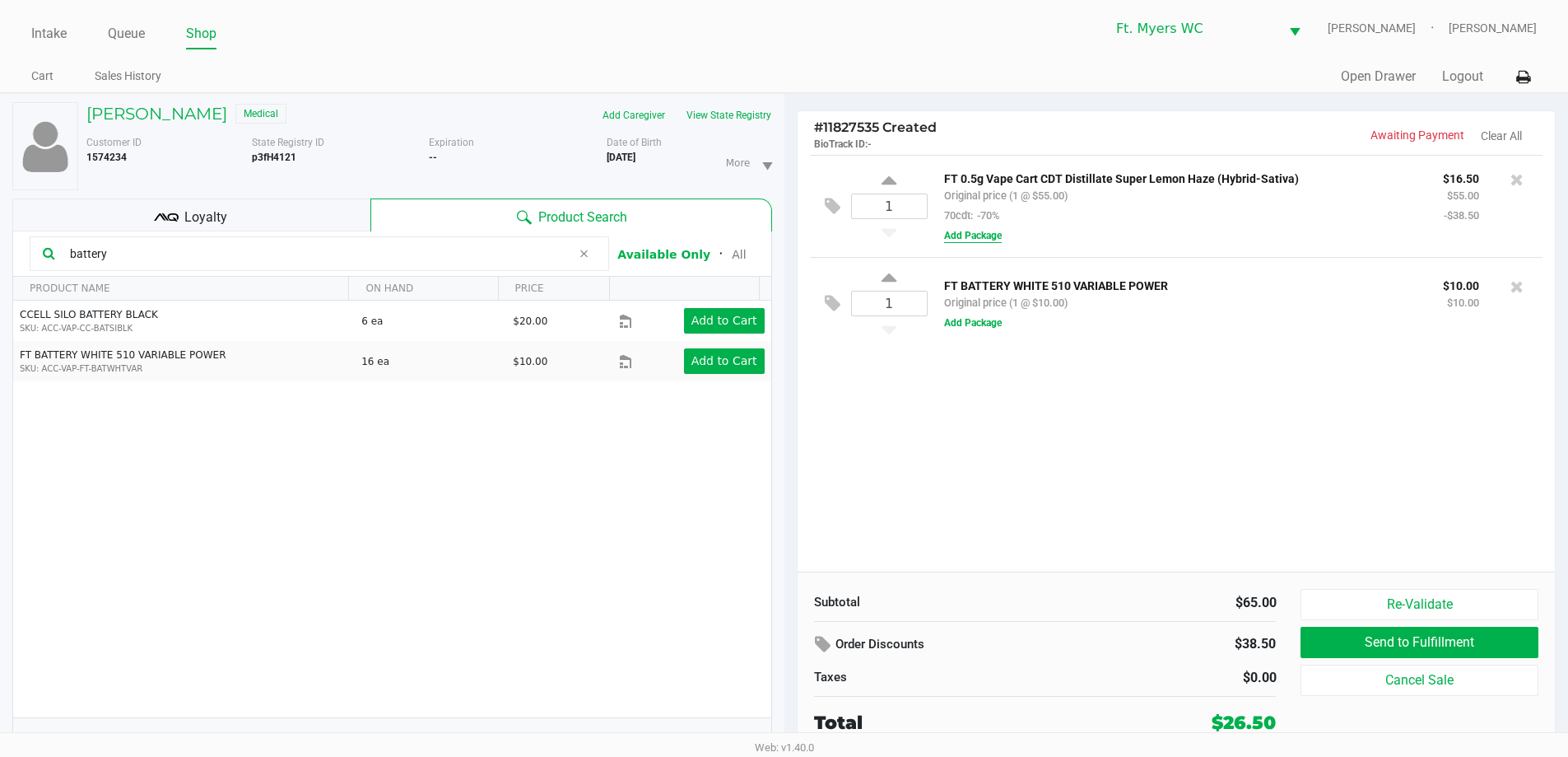
click at [789, 235] on button "Add Package" at bounding box center [972, 236] width 58 height 15
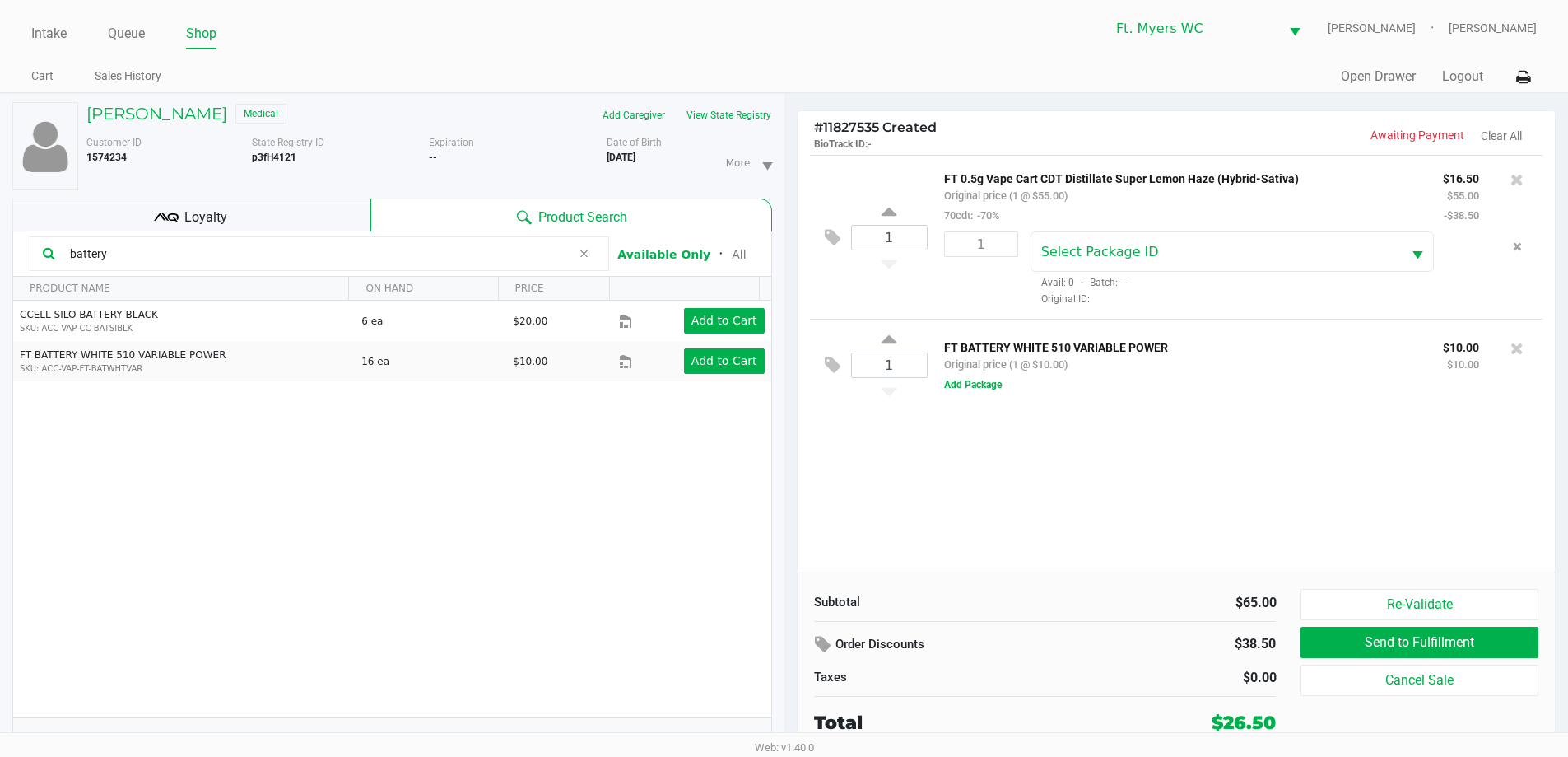
click at [789, 277] on div "Select Package ID Avail: 0 · Batch: --- Original ID:" at bounding box center [1255, 268] width 473 height 75
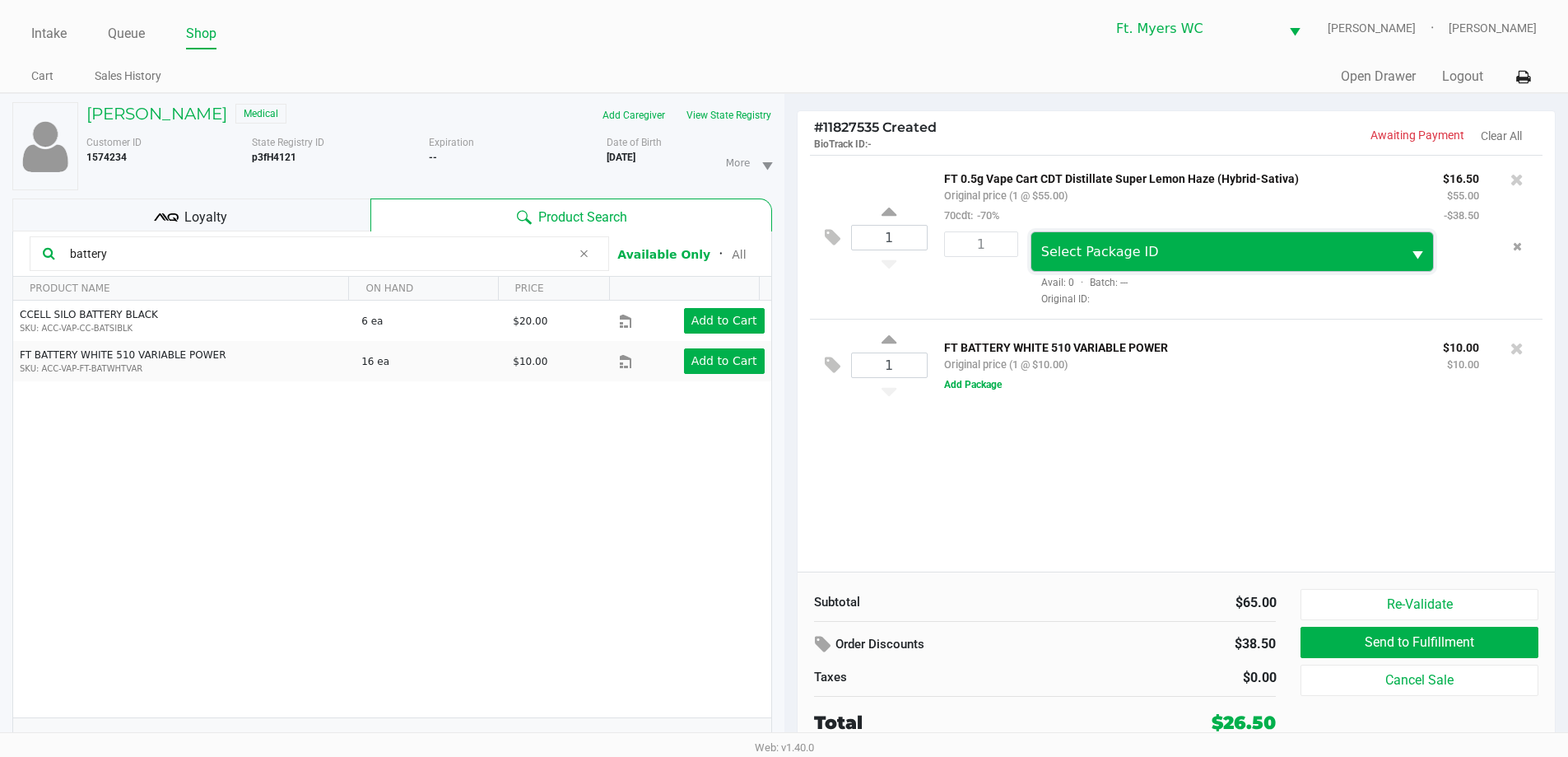
click at [789, 254] on span "Select Package ID" at bounding box center [1217, 251] width 351 height 19
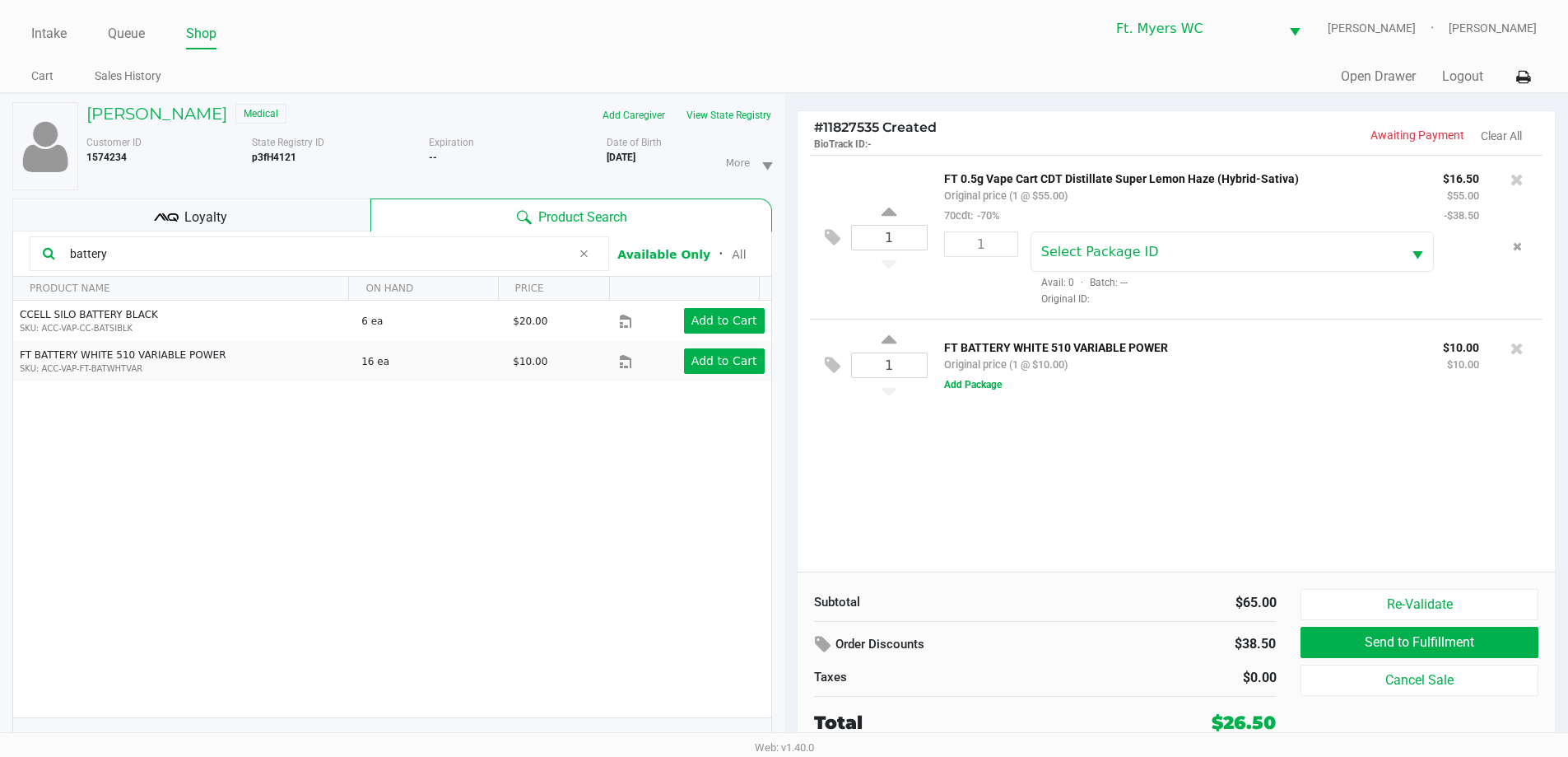
click at [789, 405] on div "1 FT BATTERY WHITE 510 VARIABLE POWER Original price (1 @ $10.00) $10.00 $10.00…" at bounding box center [1176, 365] width 734 height 92
click at [789, 397] on div "1 FT BATTERY WHITE 510 VARIABLE POWER Original price (1 @ $10.00) $10.00 $10.00…" at bounding box center [1176, 365] width 734 height 92
click at [789, 371] on small "Original price (1 @ $10.00)" at bounding box center [1006, 365] width 124 height 12
click at [789, 388] on div "FT BATTERY WHITE 510 VARIABLE POWER Original price (1 @ $10.00) $10.00 $10.00 A…" at bounding box center [1228, 365] width 603 height 57
click at [789, 375] on div "FT BATTERY WHITE 510 VARIABLE POWER Original price (1 @ $10.00) $10.00 $10.00 A…" at bounding box center [1228, 365] width 603 height 57
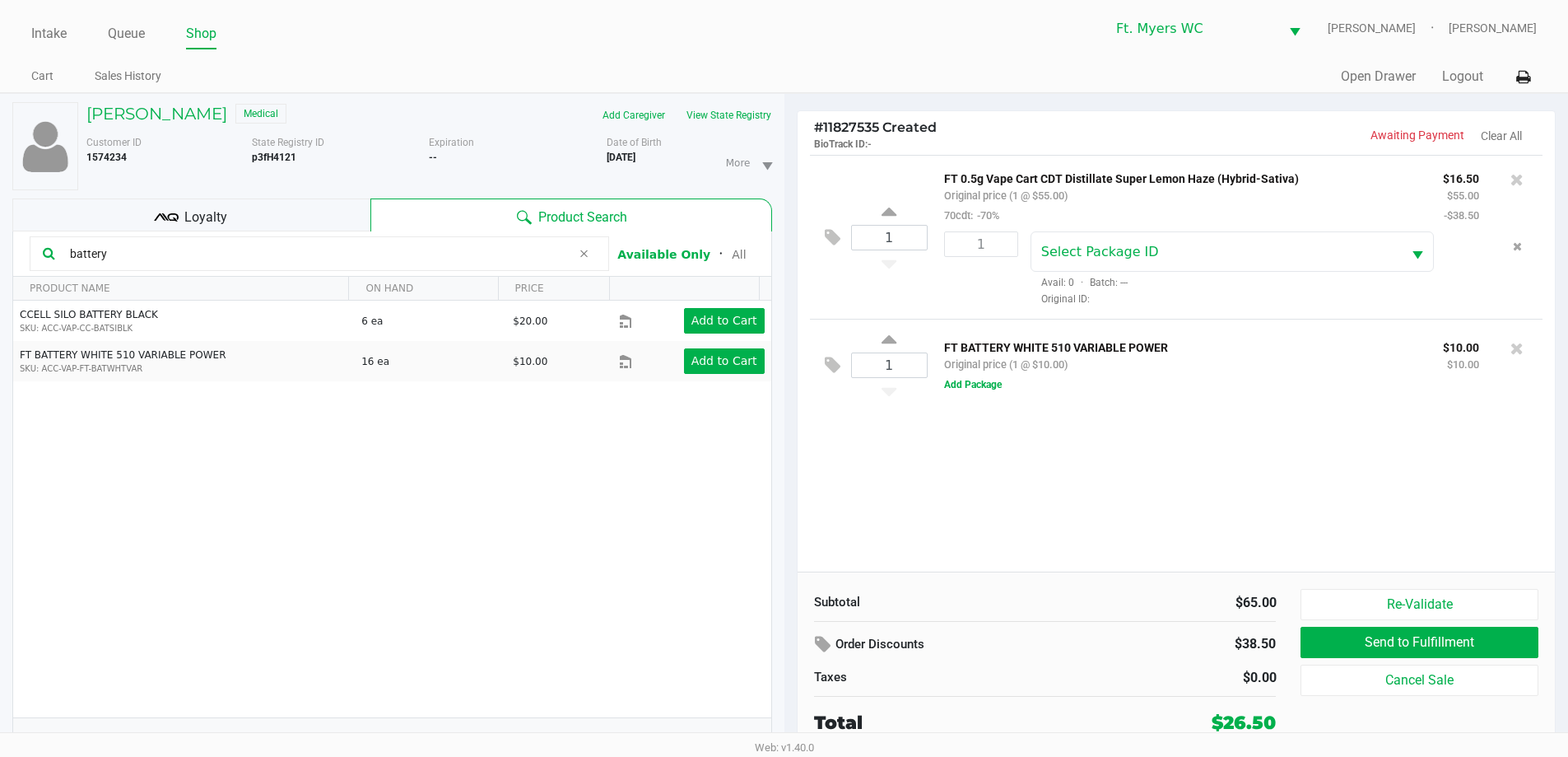
click at [789, 386] on div "FT BATTERY WHITE 510 VARIABLE POWER Original price (1 @ $10.00) $10.00 $10.00 A…" at bounding box center [1228, 365] width 603 height 57
click at [789, 384] on button "Add Package" at bounding box center [972, 384] width 58 height 15
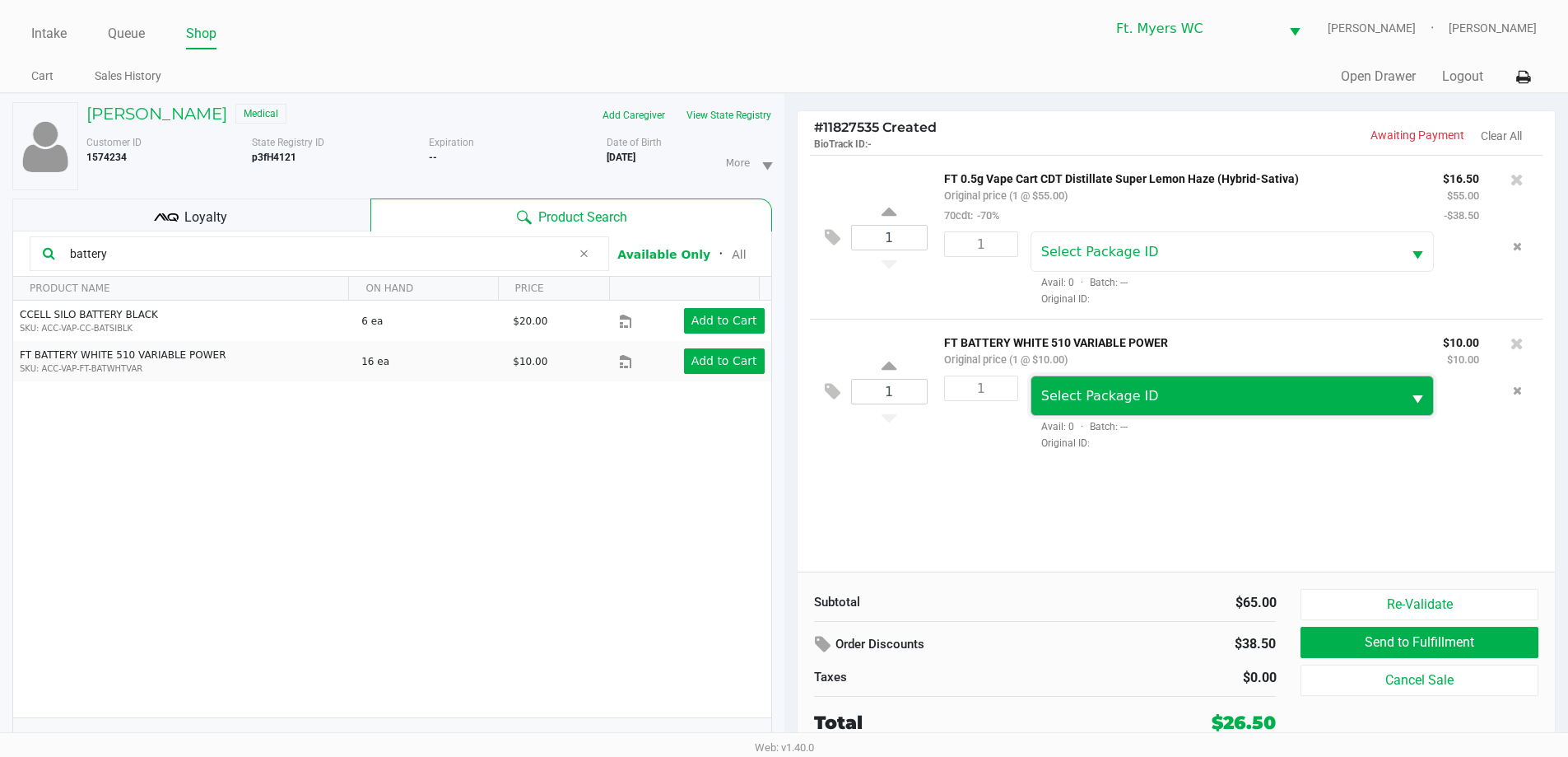
drag, startPoint x: 1082, startPoint y: 386, endPoint x: 1097, endPoint y: 413, distance: 30.9
click at [789, 386] on span "Select Package ID" at bounding box center [1218, 396] width 372 height 39
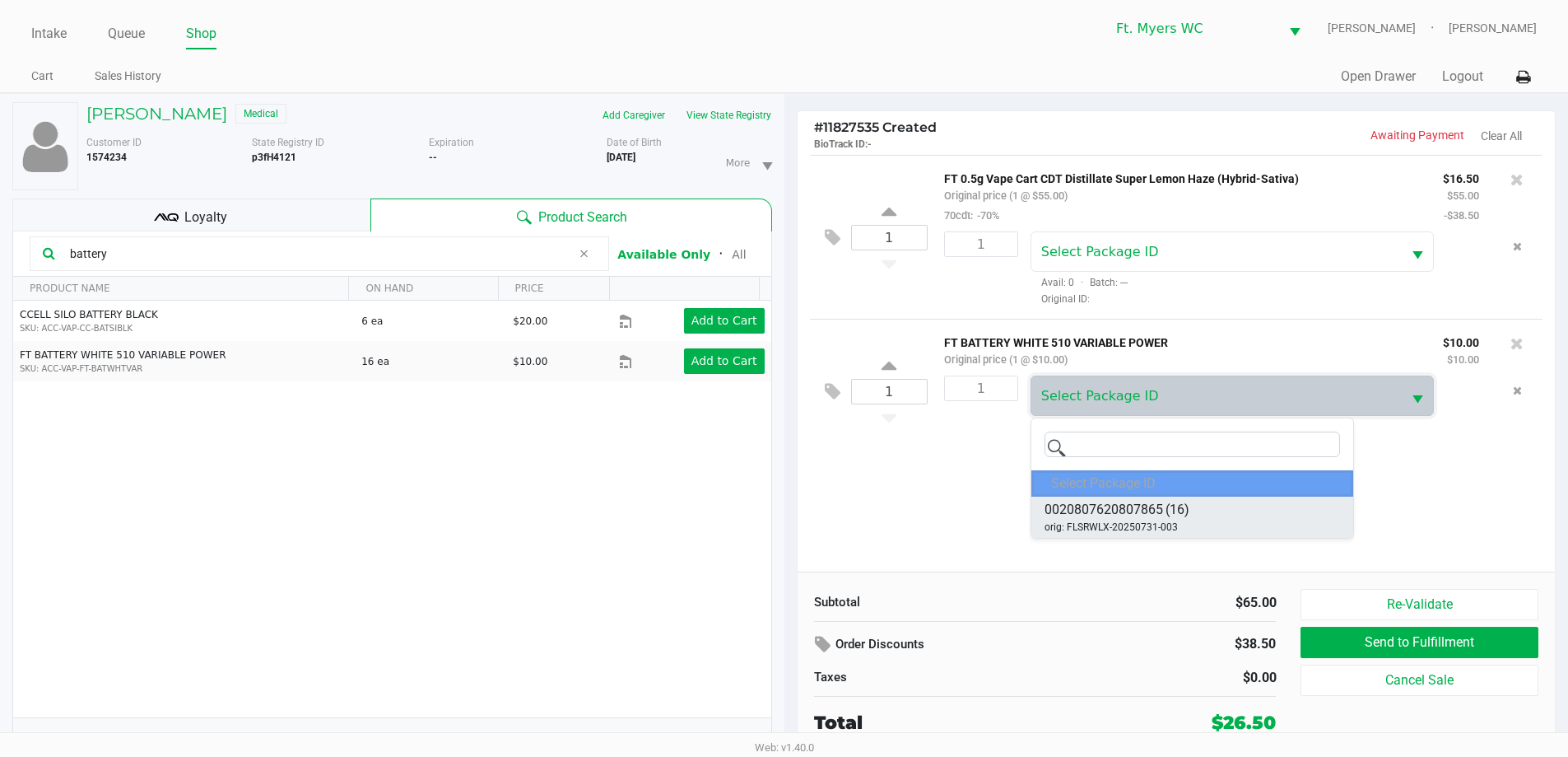
click at [789, 525] on span "orig: FLSRWLX-20250731-003" at bounding box center [1111, 527] width 134 height 15
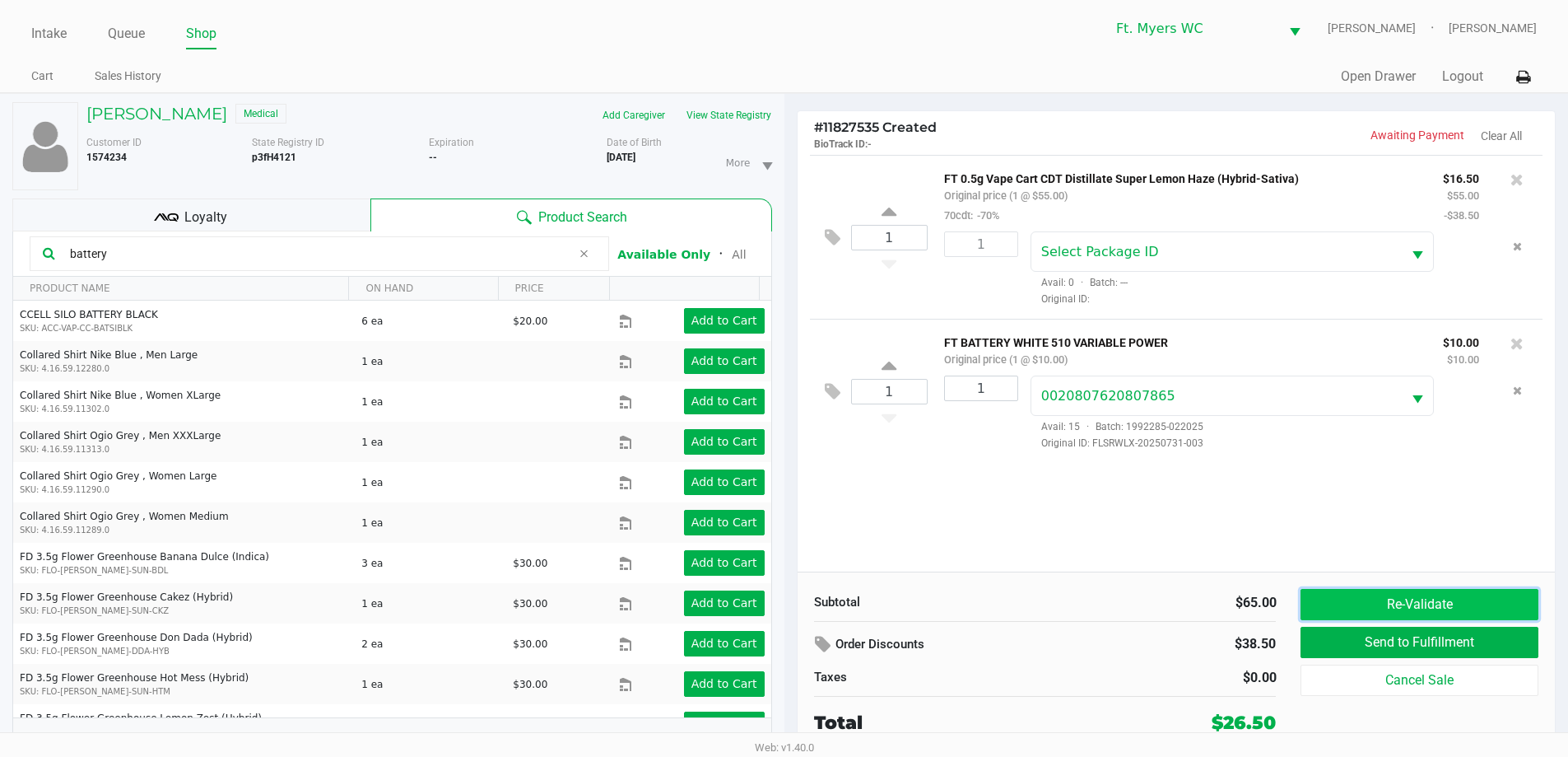
click at [789, 606] on button "Re-Validate" at bounding box center [1419, 604] width 237 height 31
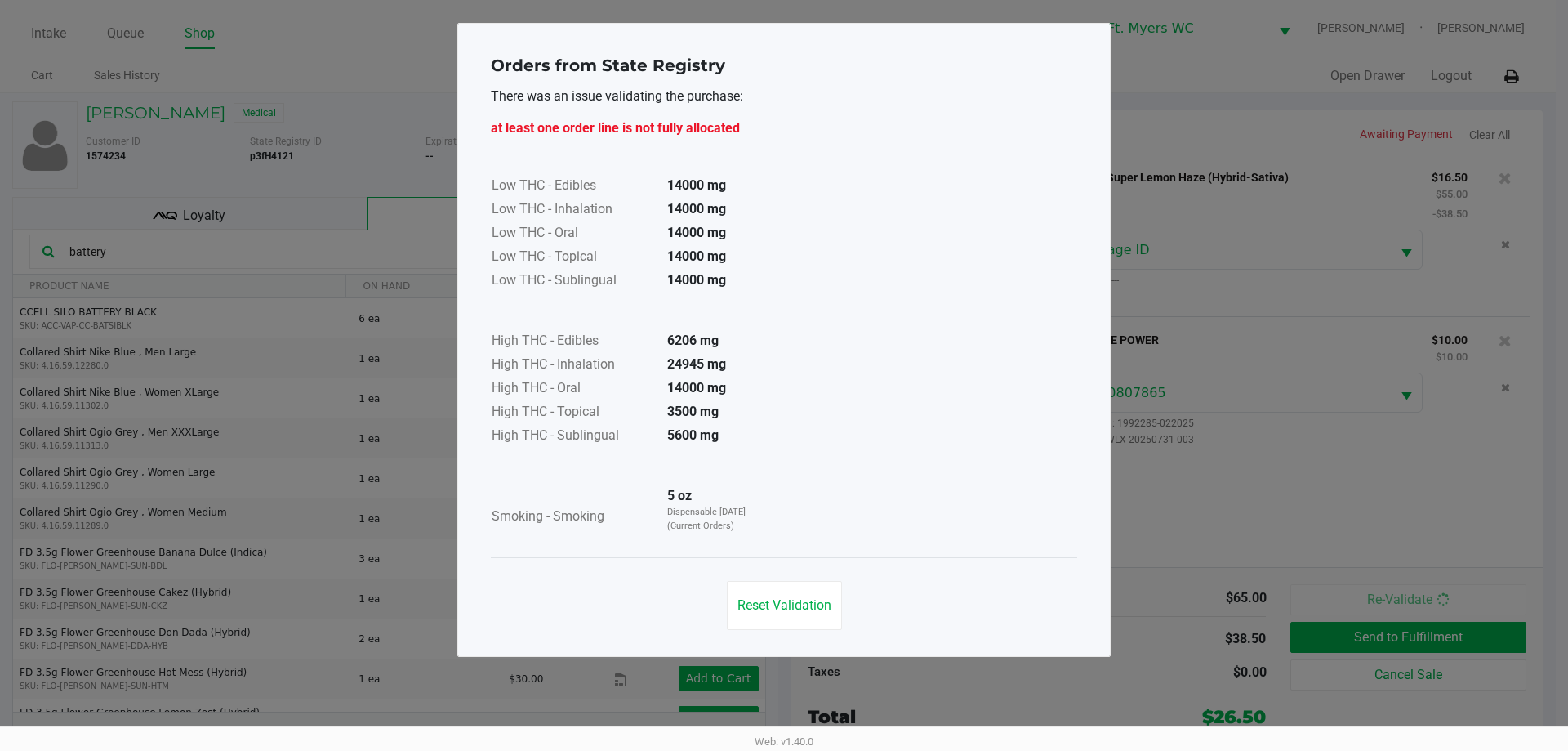
click at [783, 467] on div "Low THC - Edibles 14000 mg Low THC - Inhalation 14000 mg Low THC - Oral 14000 m…" at bounding box center [784, 343] width 586 height 411
click at [783, 591] on button "Reset Validation" at bounding box center [784, 605] width 115 height 49
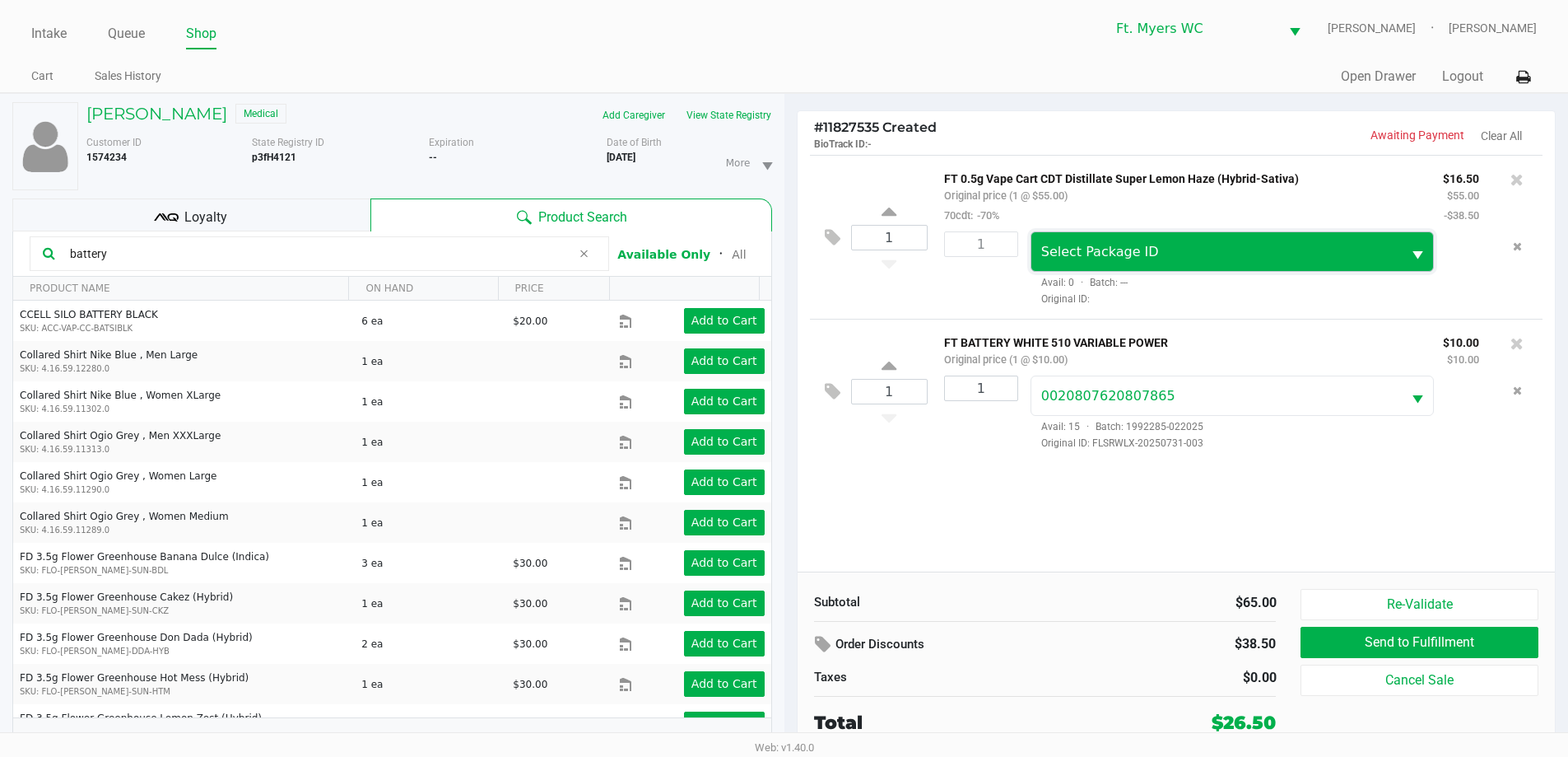
click at [789, 254] on span "Select Package ID" at bounding box center [1100, 251] width 118 height 16
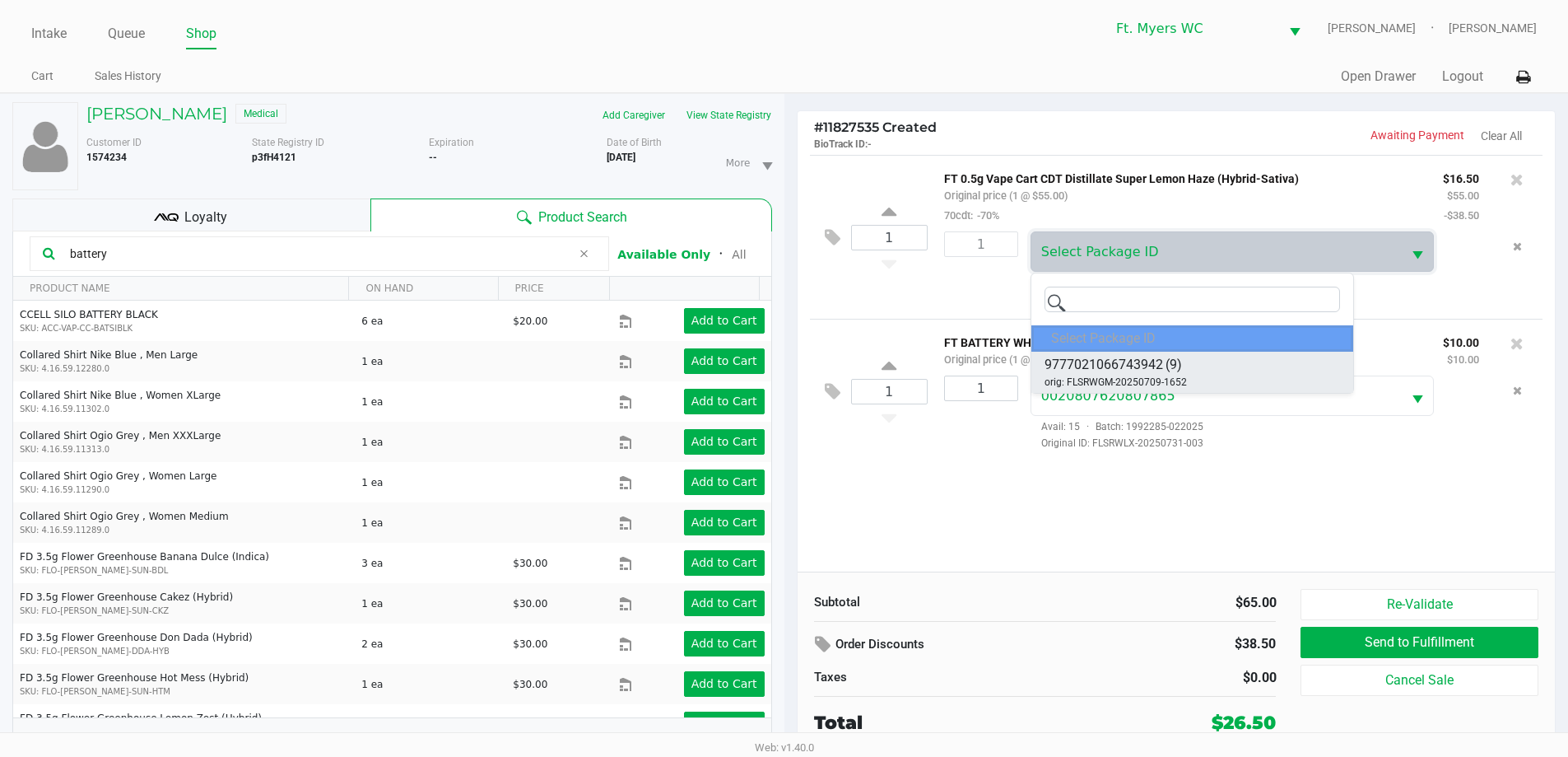
click at [789, 368] on span "9777021066743942" at bounding box center [1103, 365] width 119 height 19
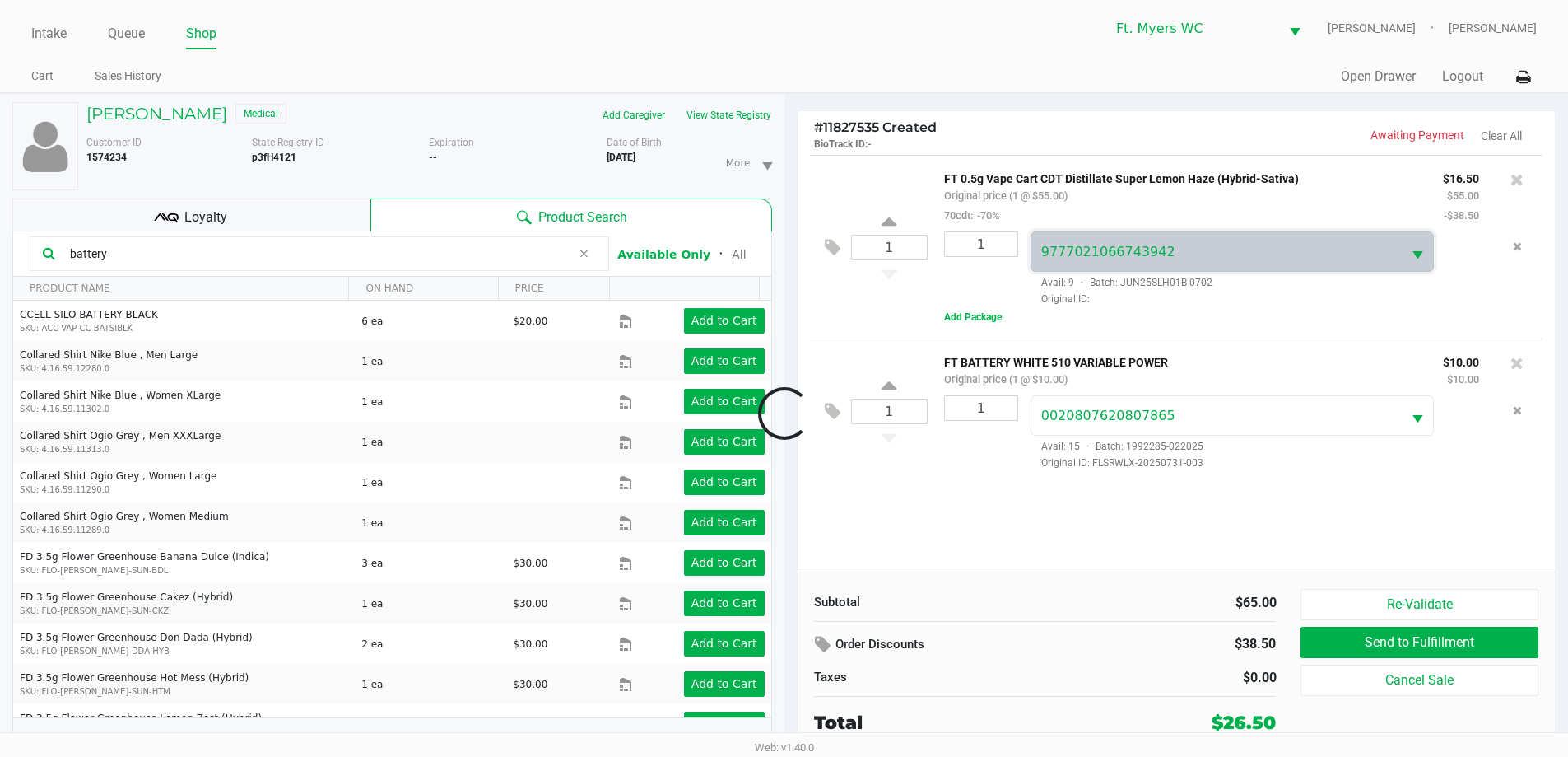
click at [789, 475] on div at bounding box center [784, 413] width 1568 height 477
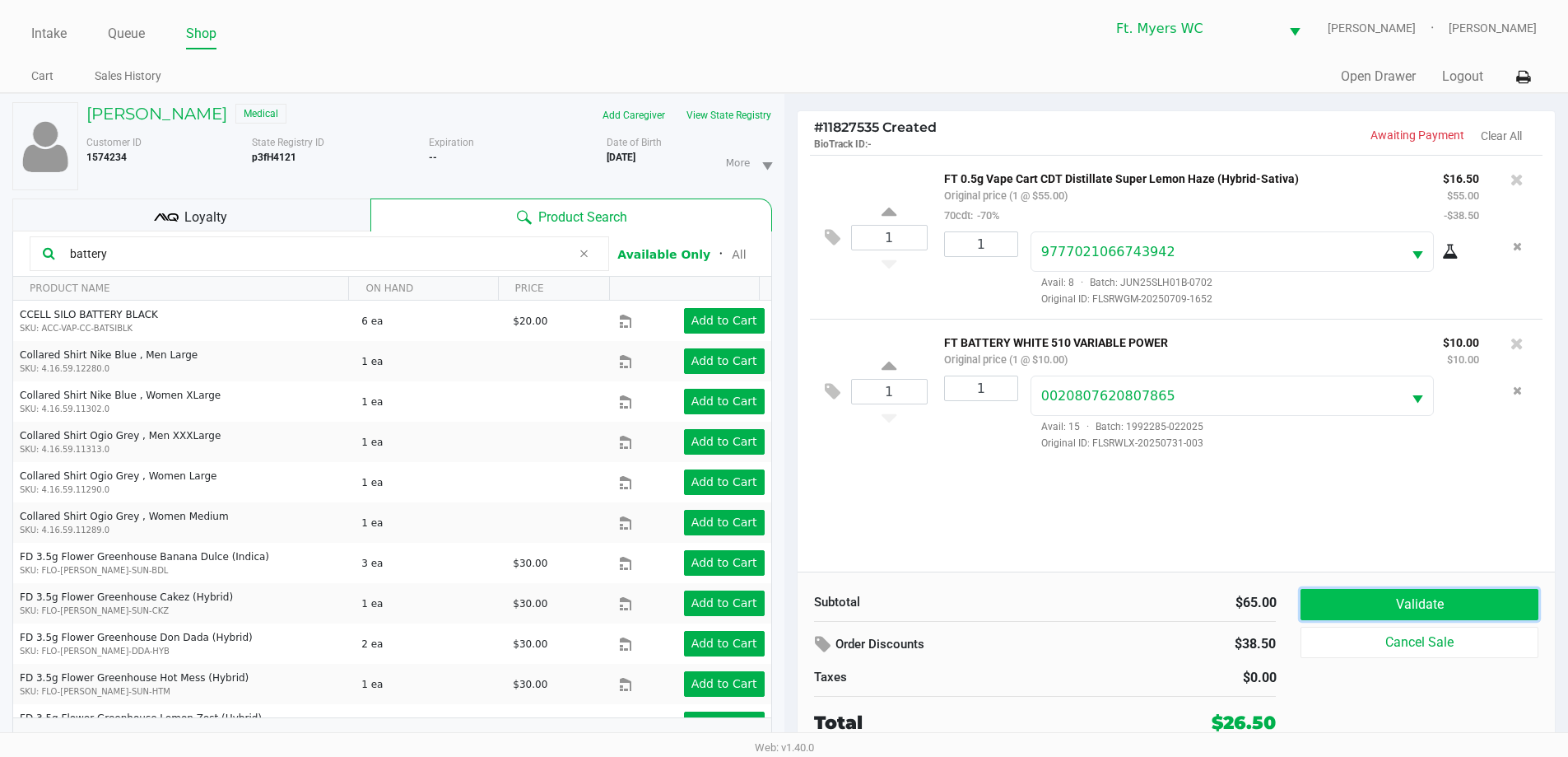
click at [789, 607] on button "Validate" at bounding box center [1419, 604] width 237 height 31
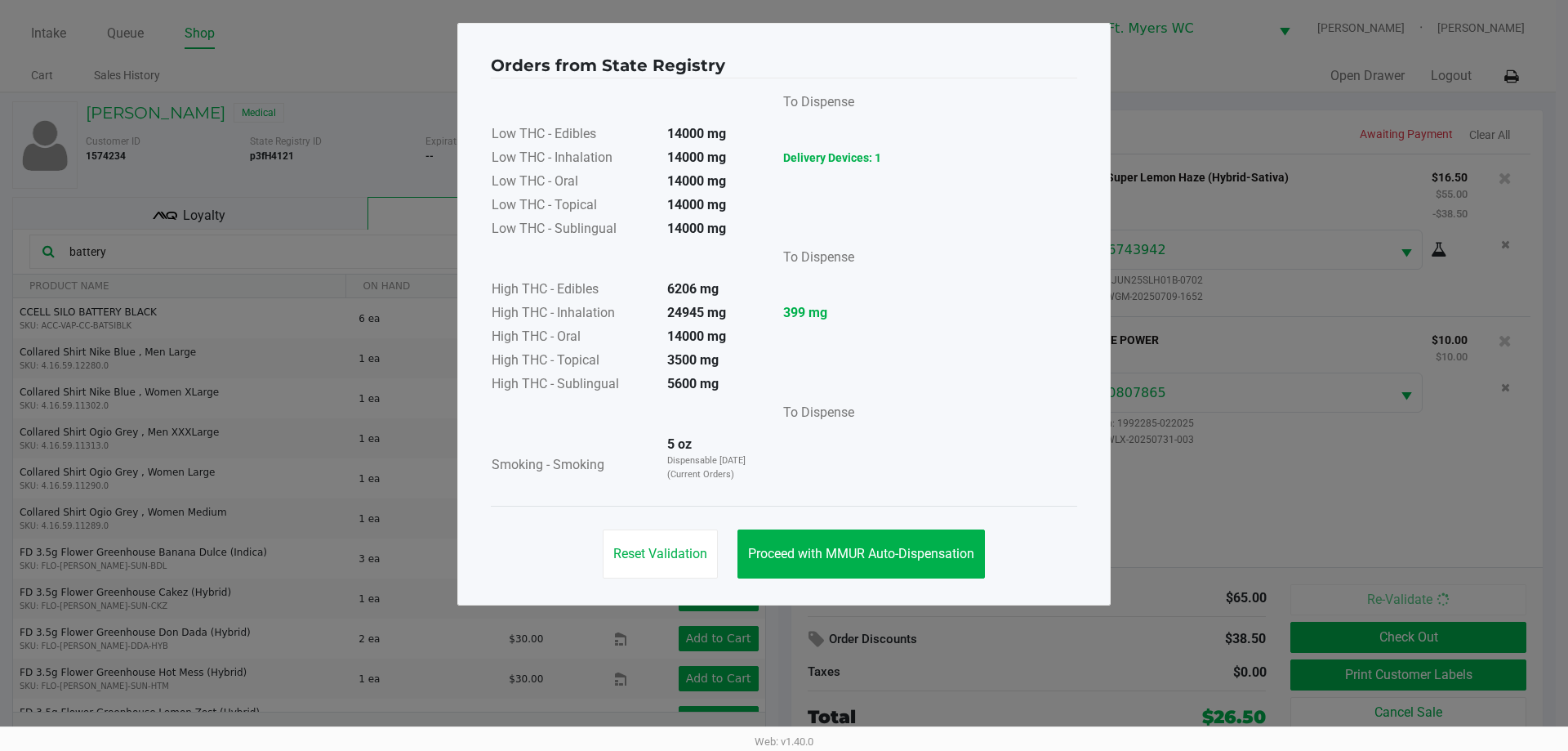
click at [783, 526] on div "Reset Validation Proceed with MMUR Auto-Dispensation" at bounding box center [784, 547] width 586 height 83
click at [783, 561] on button "Proceed with MMUR Auto-Dispensation" at bounding box center [861, 554] width 248 height 49
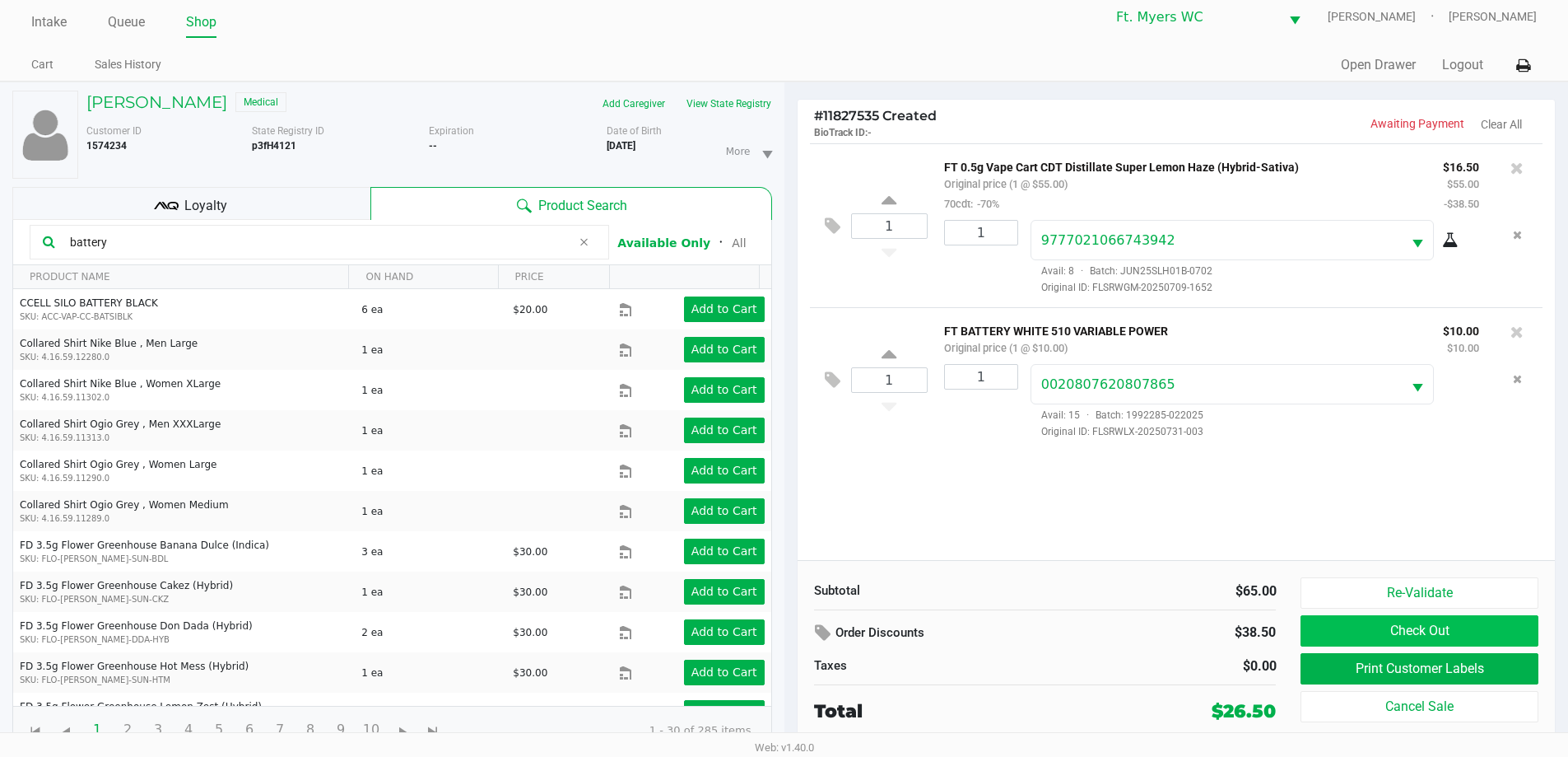
scroll to position [18, 0]
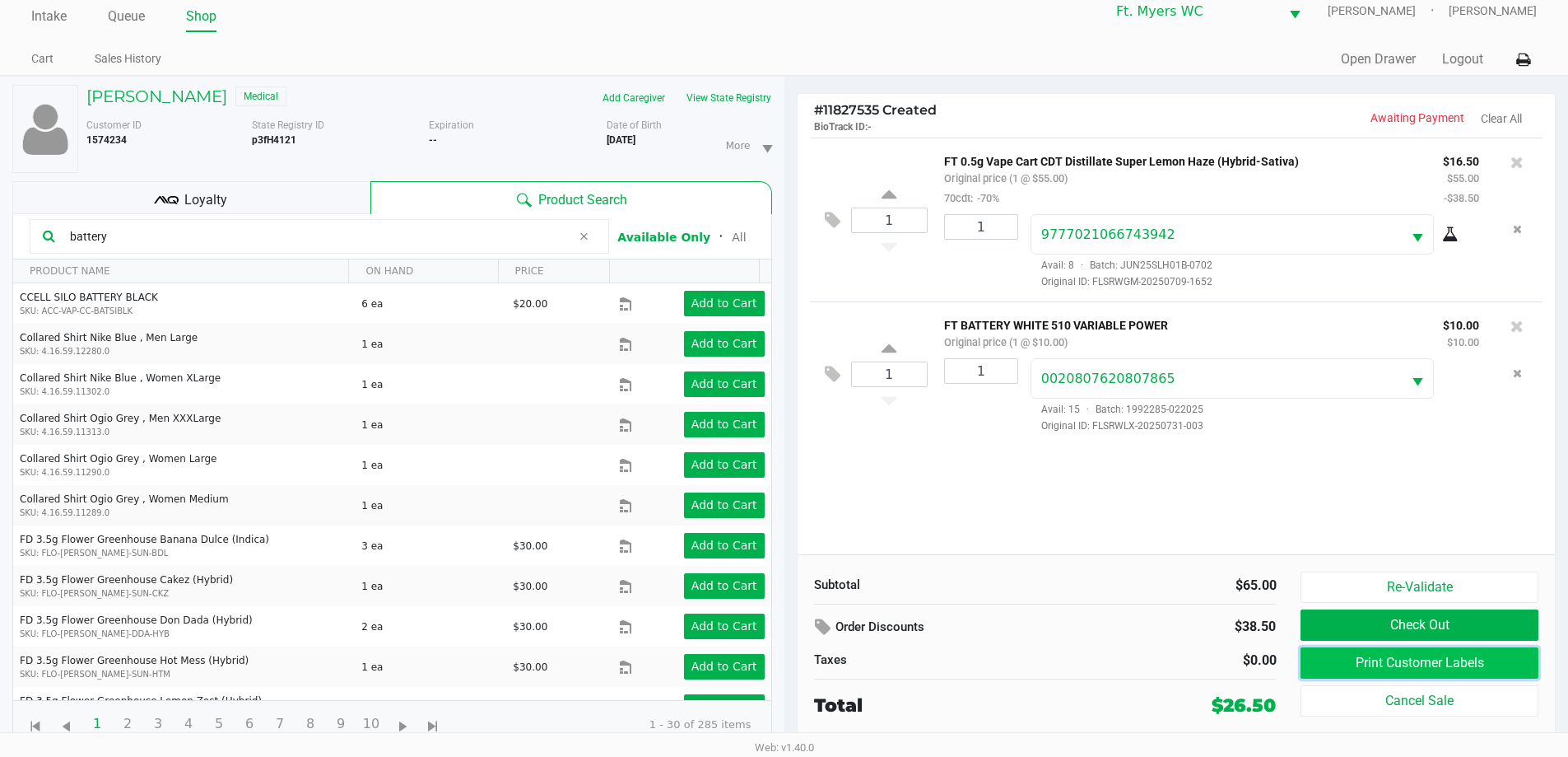
click at [789, 666] on button "Print Customer Labels" at bounding box center [1419, 662] width 237 height 31
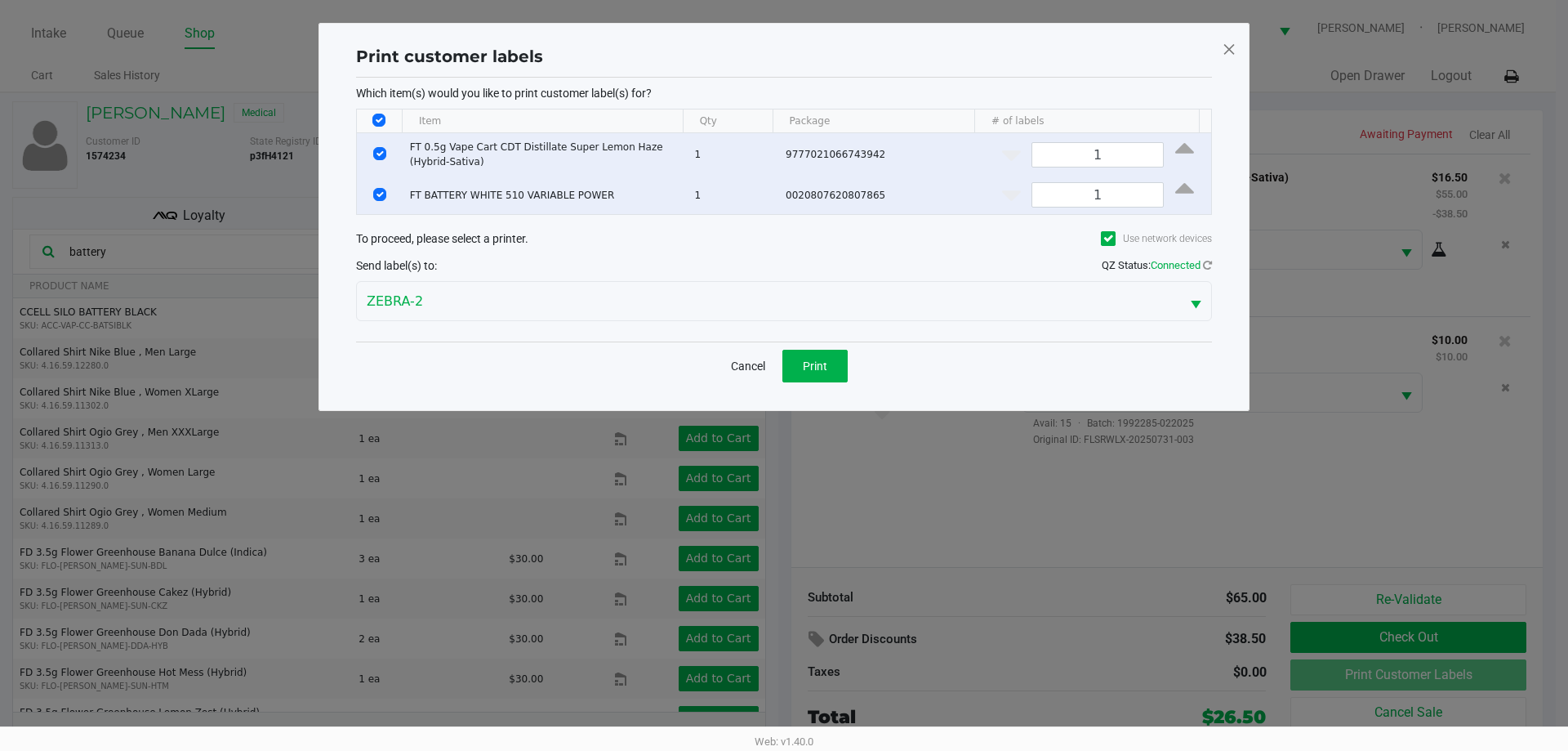
click at [783, 336] on div "Which item(s) would you like to print customer label(s) for? Item Qty Package #…" at bounding box center [784, 209] width 856 height 264
click at [783, 368] on span "Print" at bounding box center [815, 365] width 25 height 13
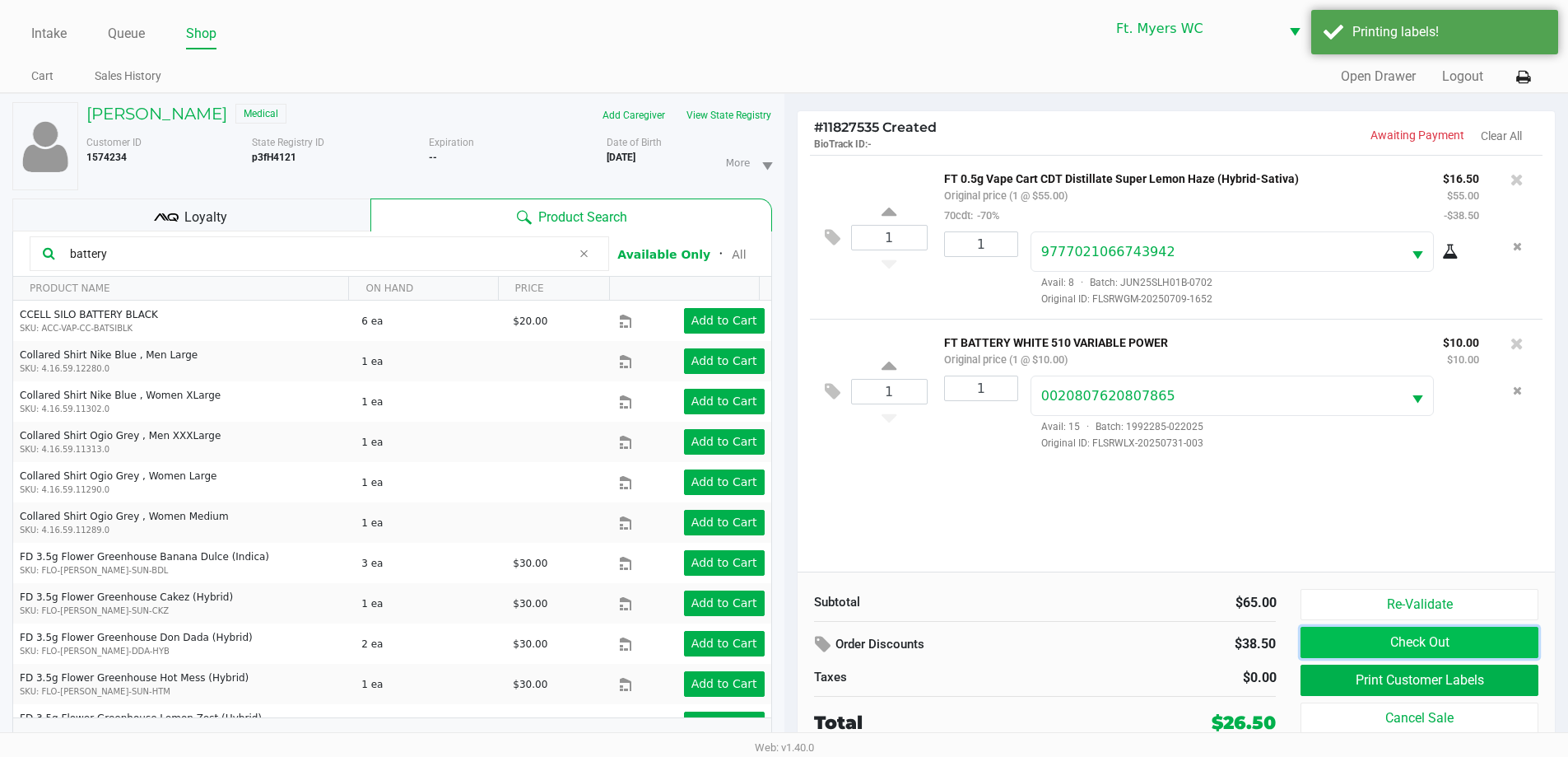
click at [789, 643] on button "Check Out" at bounding box center [1419, 642] width 237 height 31
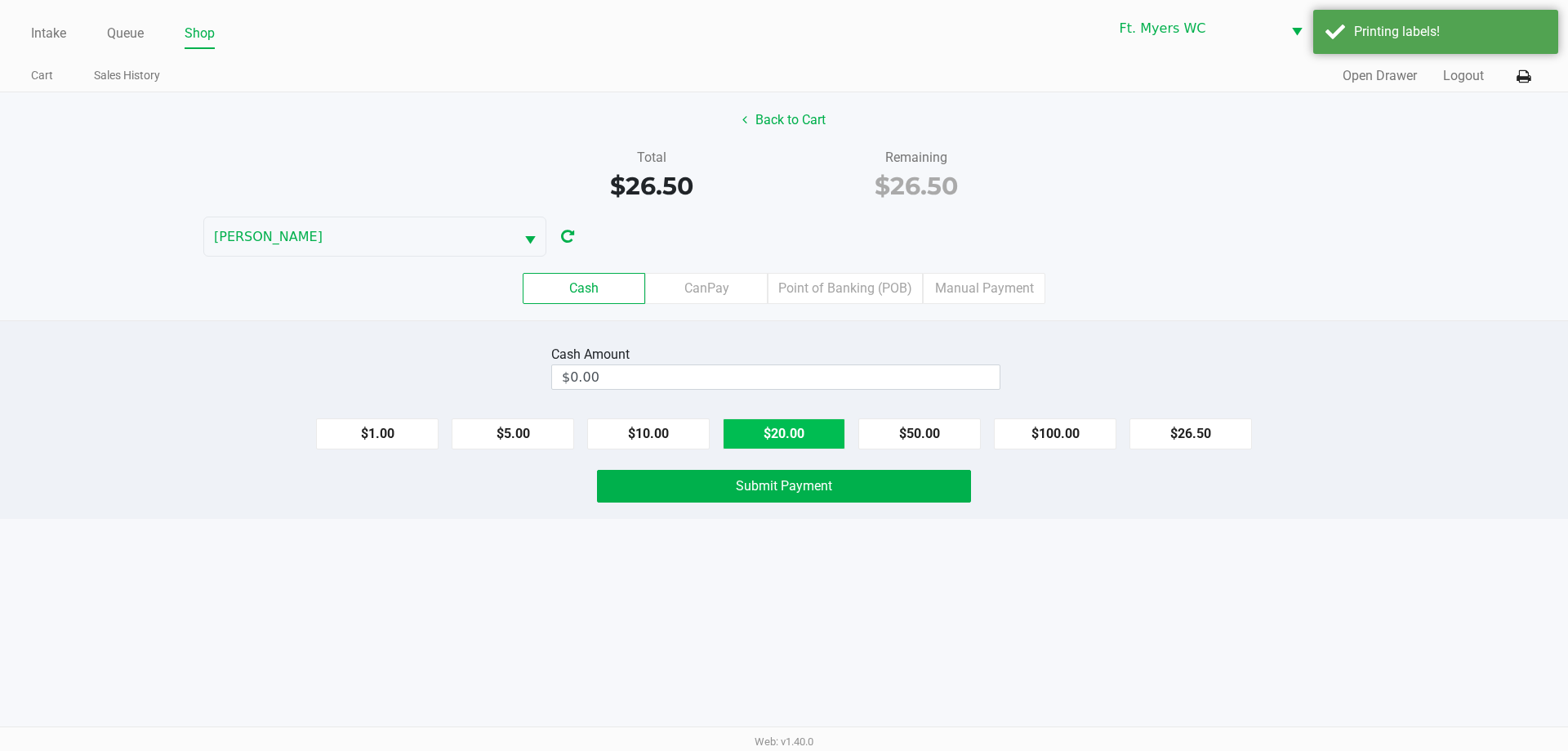
click at [783, 437] on button "$20.00" at bounding box center [784, 433] width 123 height 31
click at [664, 428] on button "$10.00" at bounding box center [649, 433] width 123 height 31
type input "$30.00"
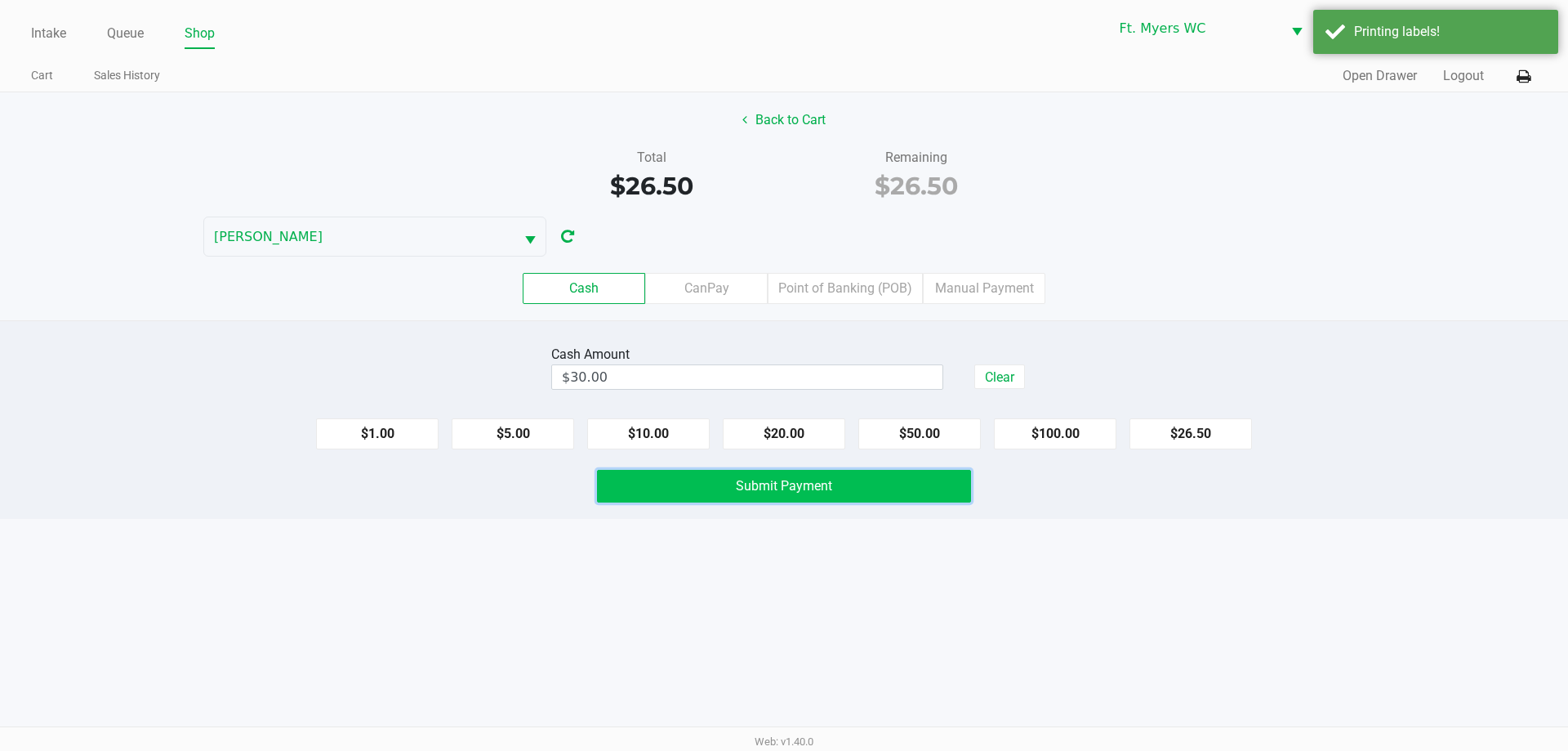
click at [701, 473] on button "Submit Payment" at bounding box center [784, 486] width 374 height 32
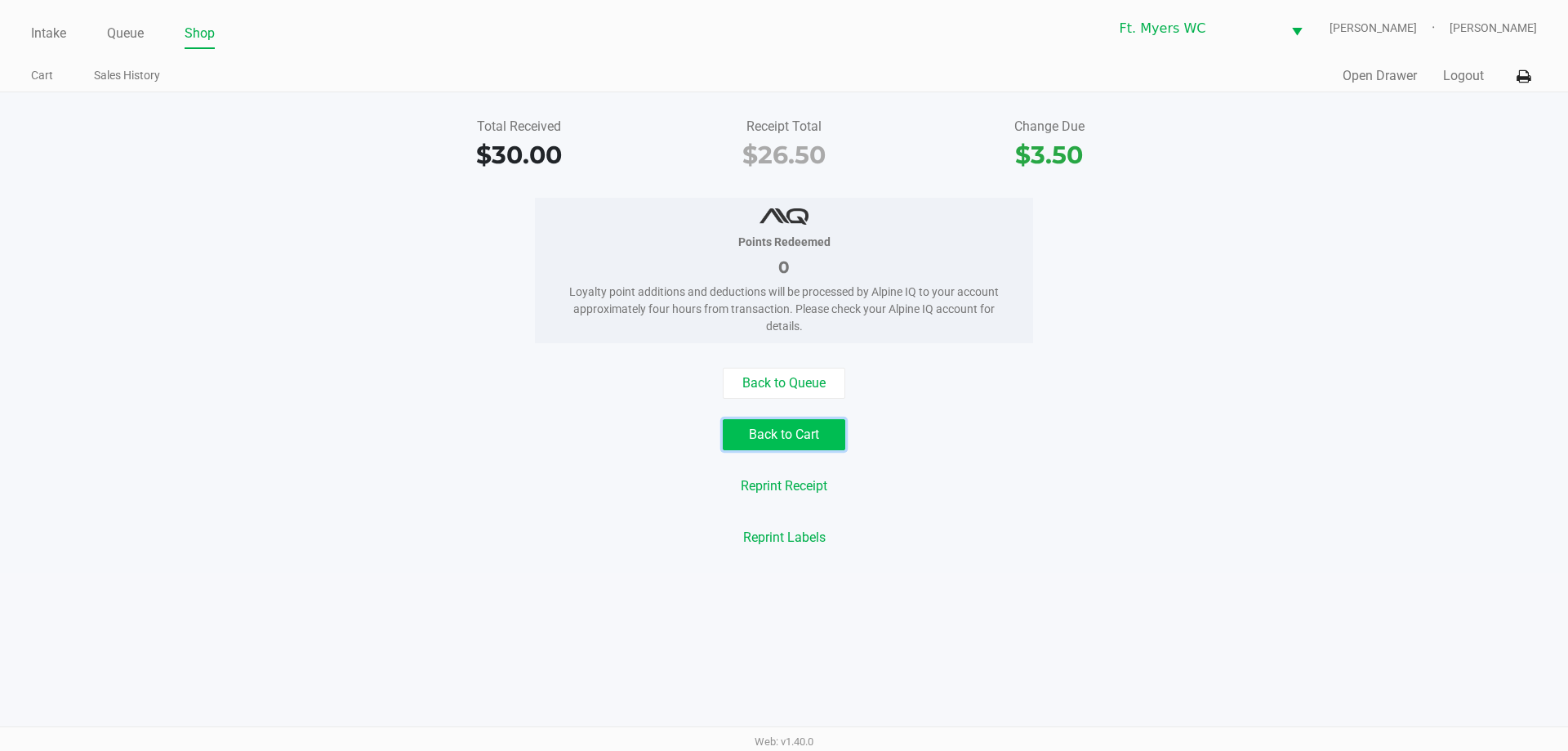
click at [783, 435] on button "Back to Cart" at bounding box center [784, 434] width 123 height 31
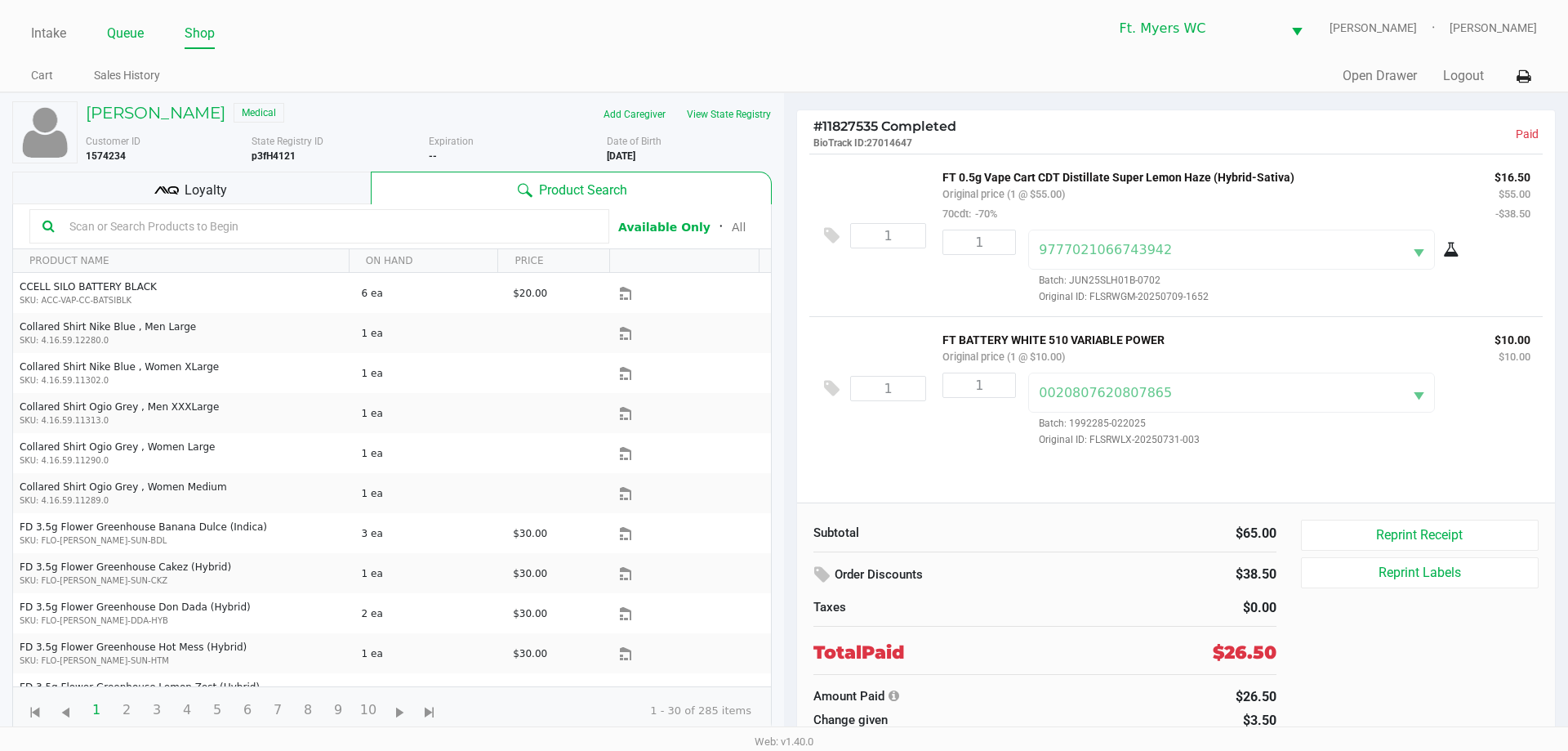
click at [126, 39] on link "Queue" at bounding box center [126, 33] width 37 height 23
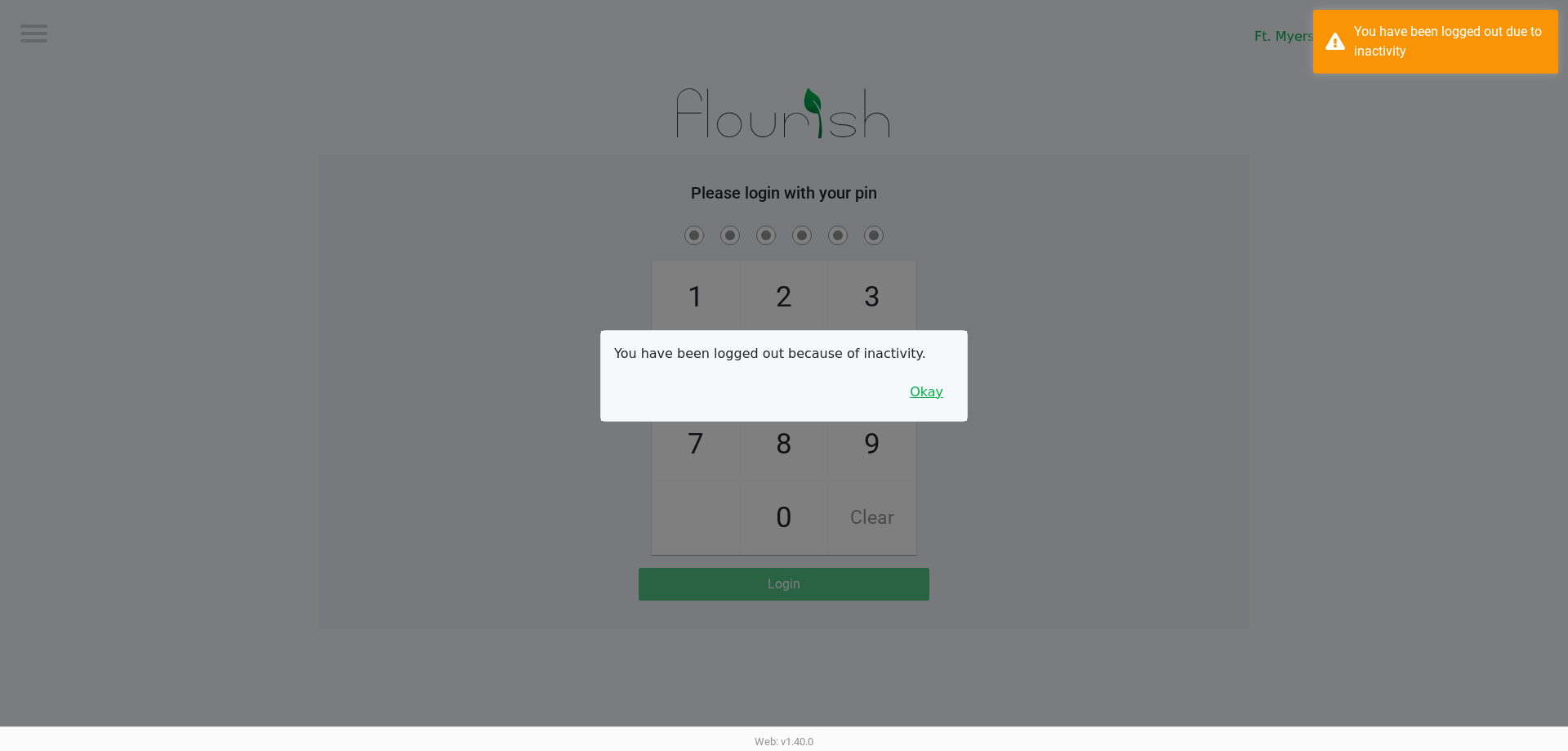
drag, startPoint x: 916, startPoint y: 388, endPoint x: 1013, endPoint y: 352, distance: 103.5
click at [783, 388] on button "Okay" at bounding box center [926, 392] width 54 height 31
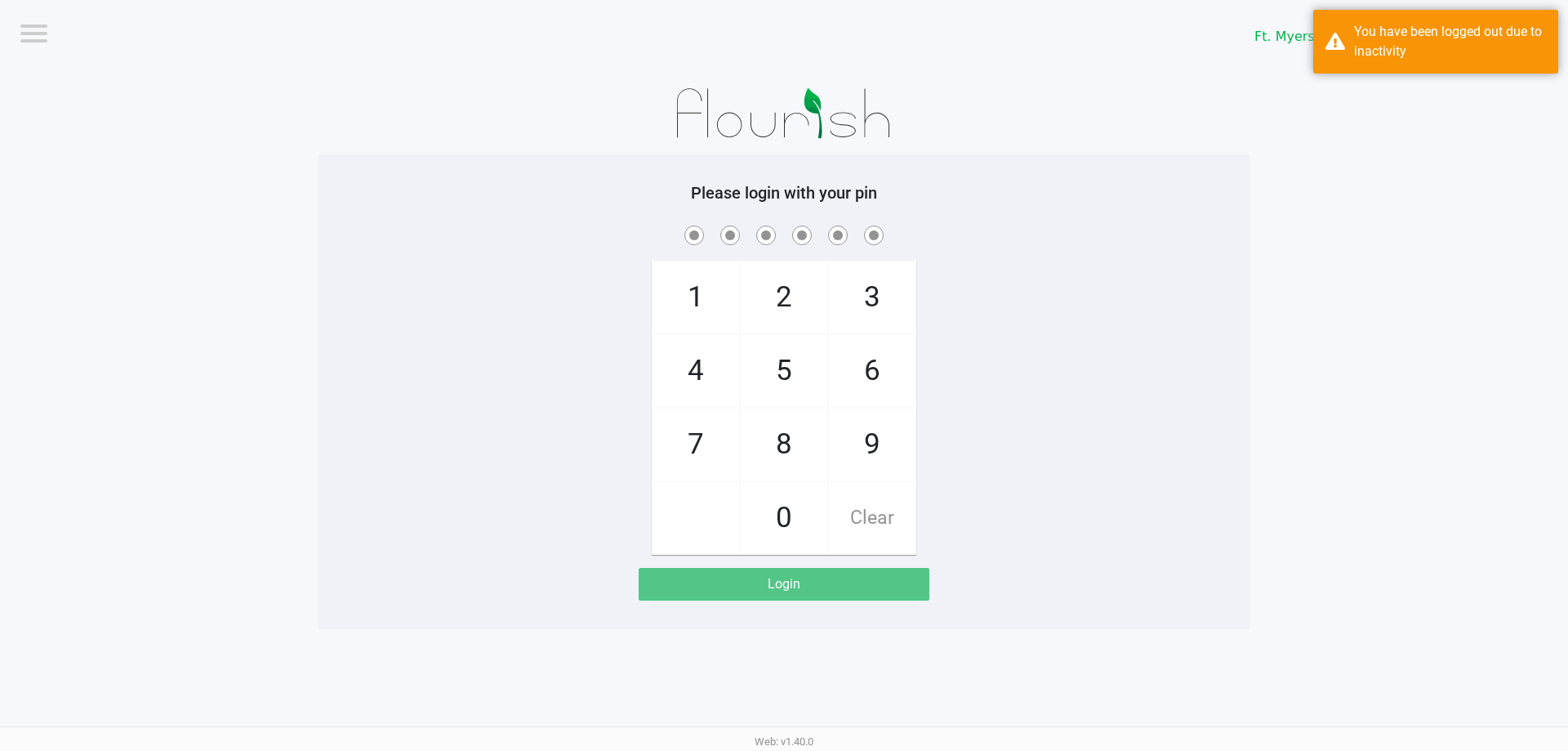
click at [783, 352] on div "1 4 7 2 5 8 0 3 6 9 Clear" at bounding box center [784, 388] width 931 height 333
checkbox input "true"
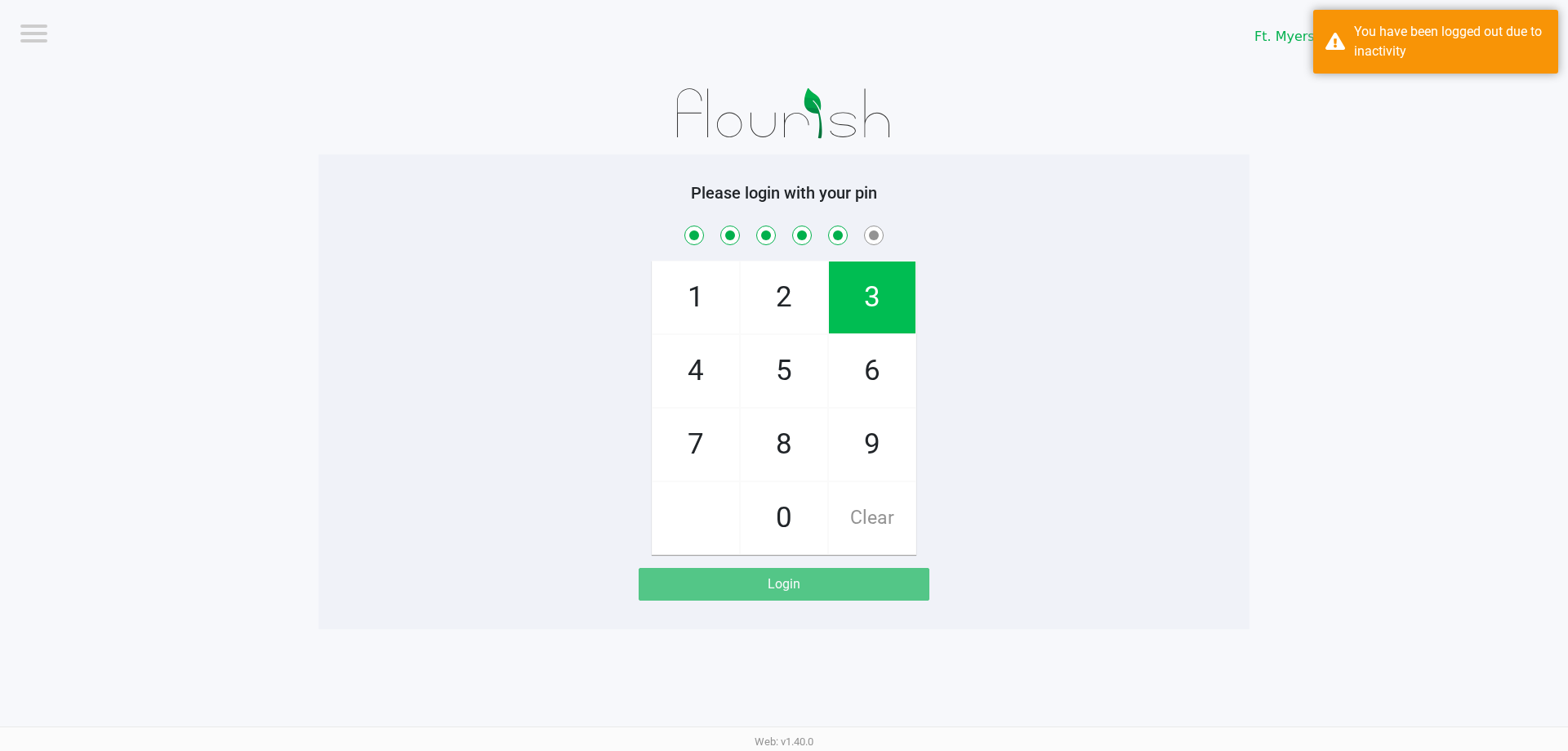
checkbox input "true"
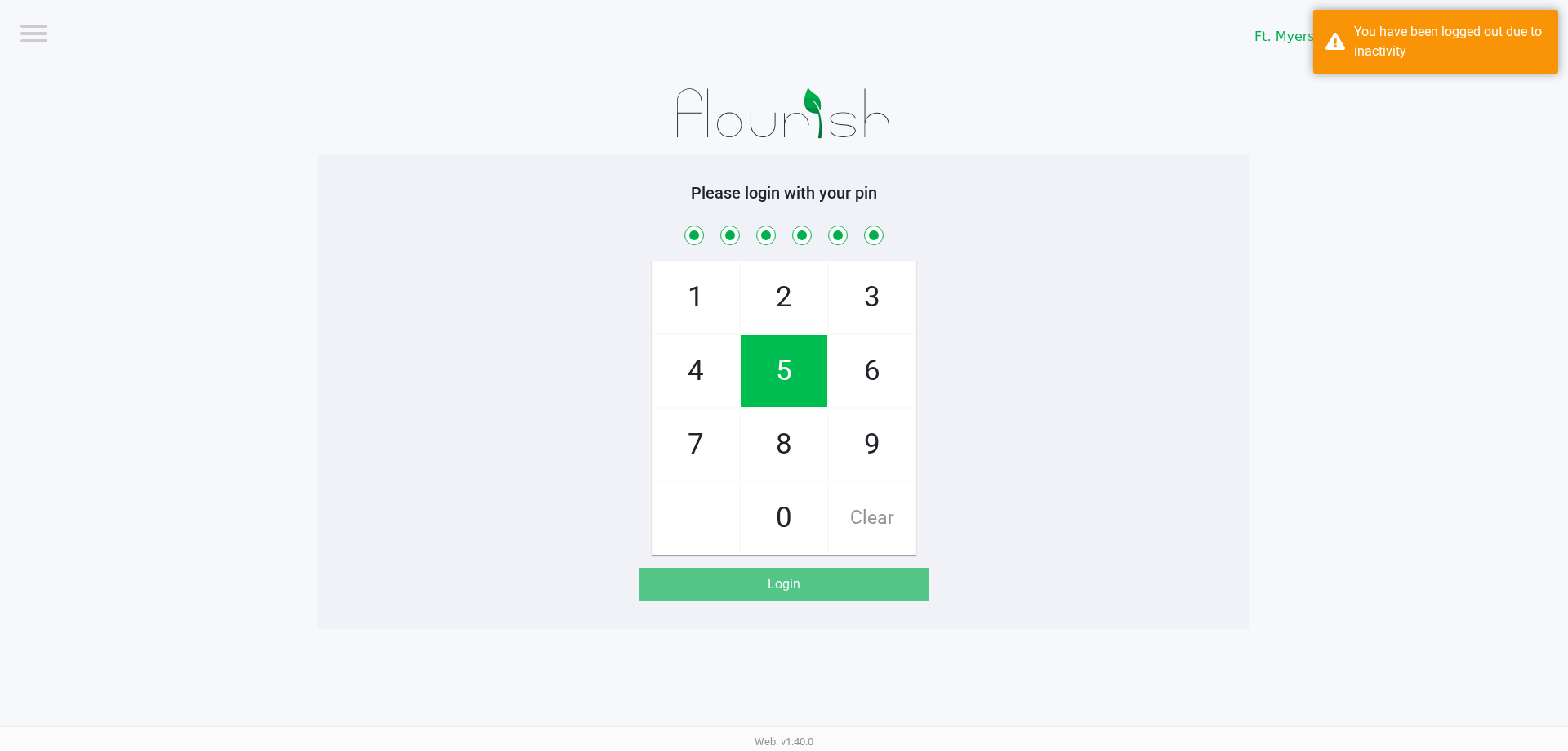
checkbox input "true"
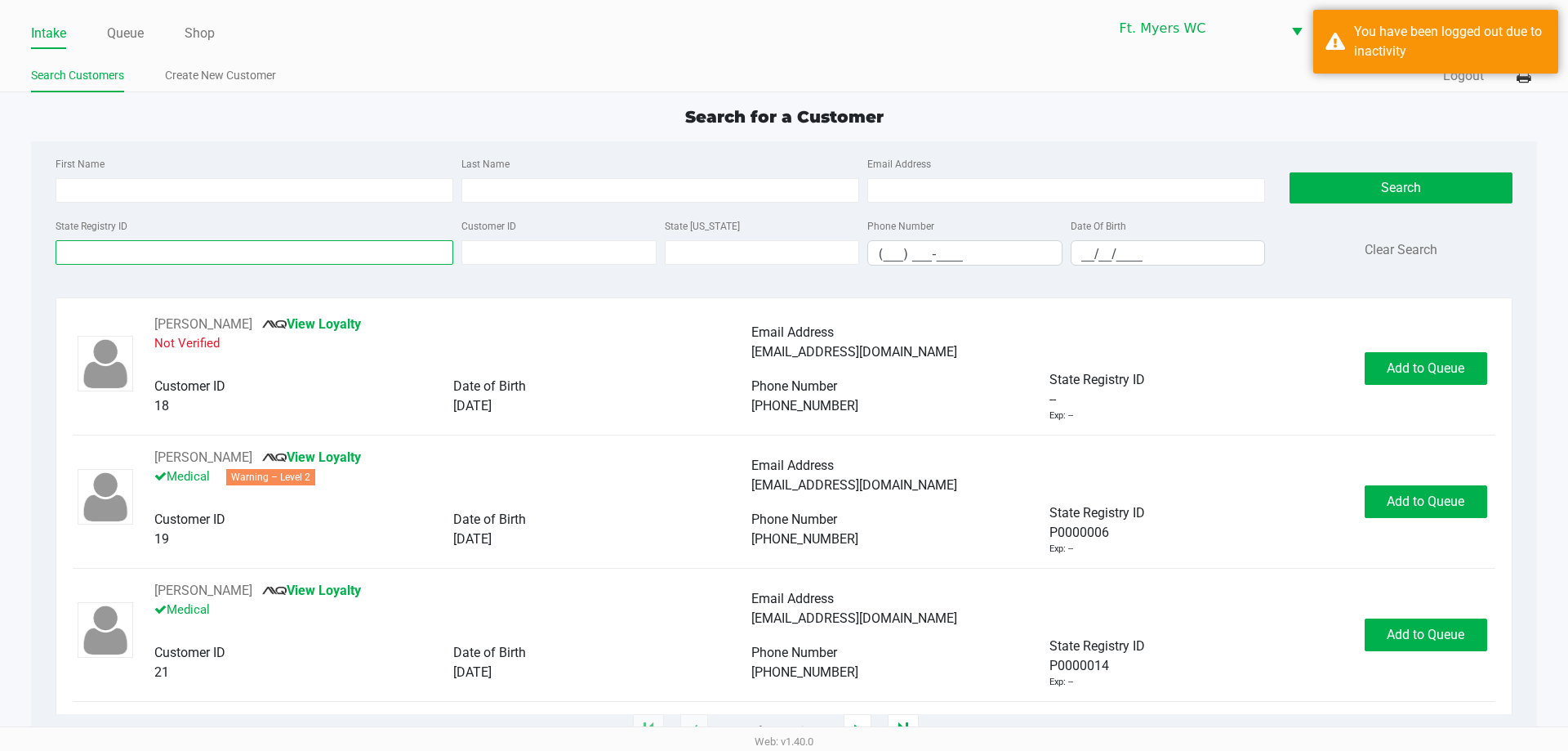
click at [132, 252] on input "State Registry ID" at bounding box center [254, 252] width 398 height 25
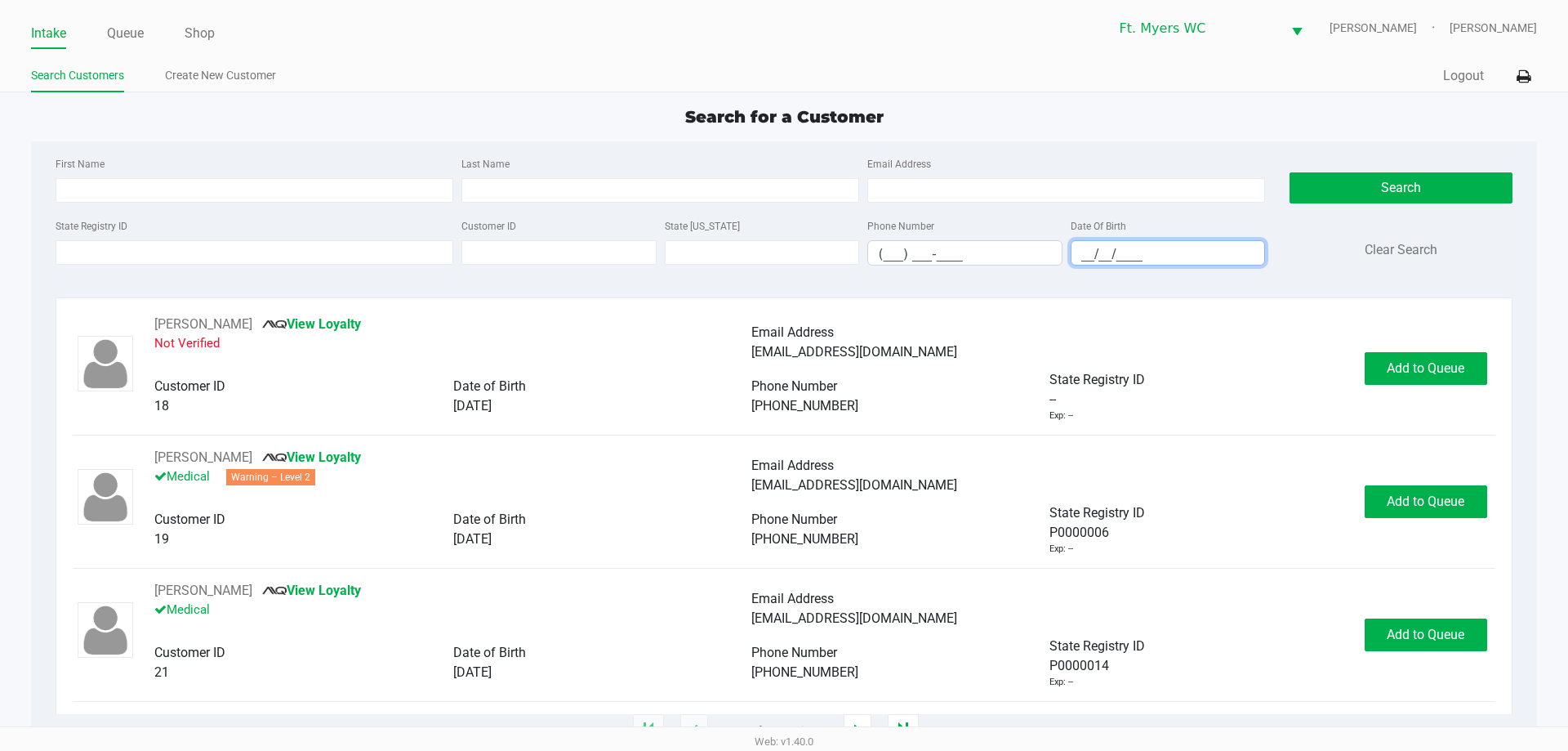
click at [783, 254] on input "__/__/____" at bounding box center [1168, 253] width 193 height 25
type input "[DATE]"
click at [137, 209] on div "First Name Last Name Email Address" at bounding box center [660, 184] width 1218 height 62
click at [137, 199] on input "First Name" at bounding box center [254, 191] width 398 height 25
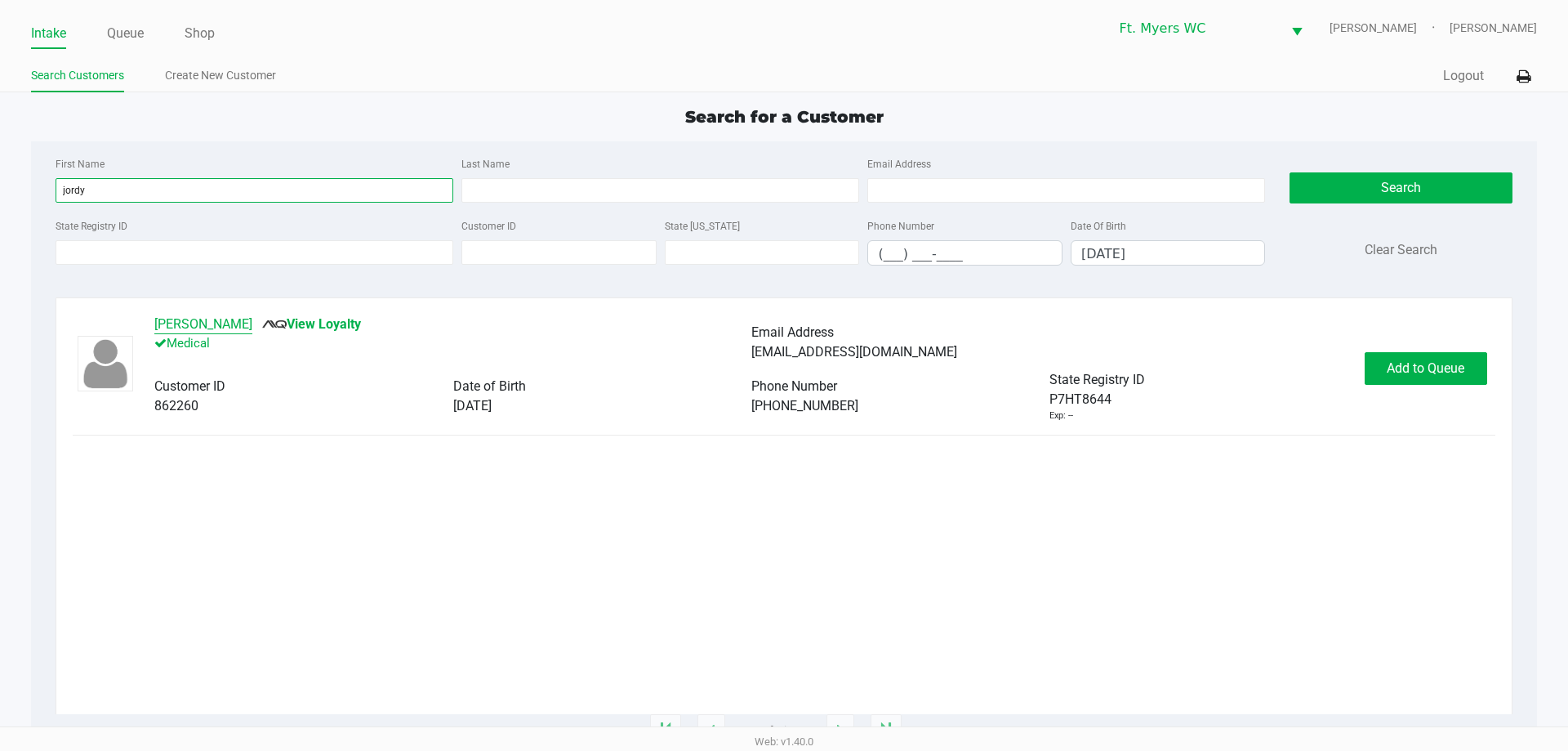
type input "jordy"
click at [222, 329] on button "[PERSON_NAME]" at bounding box center [204, 324] width 98 height 19
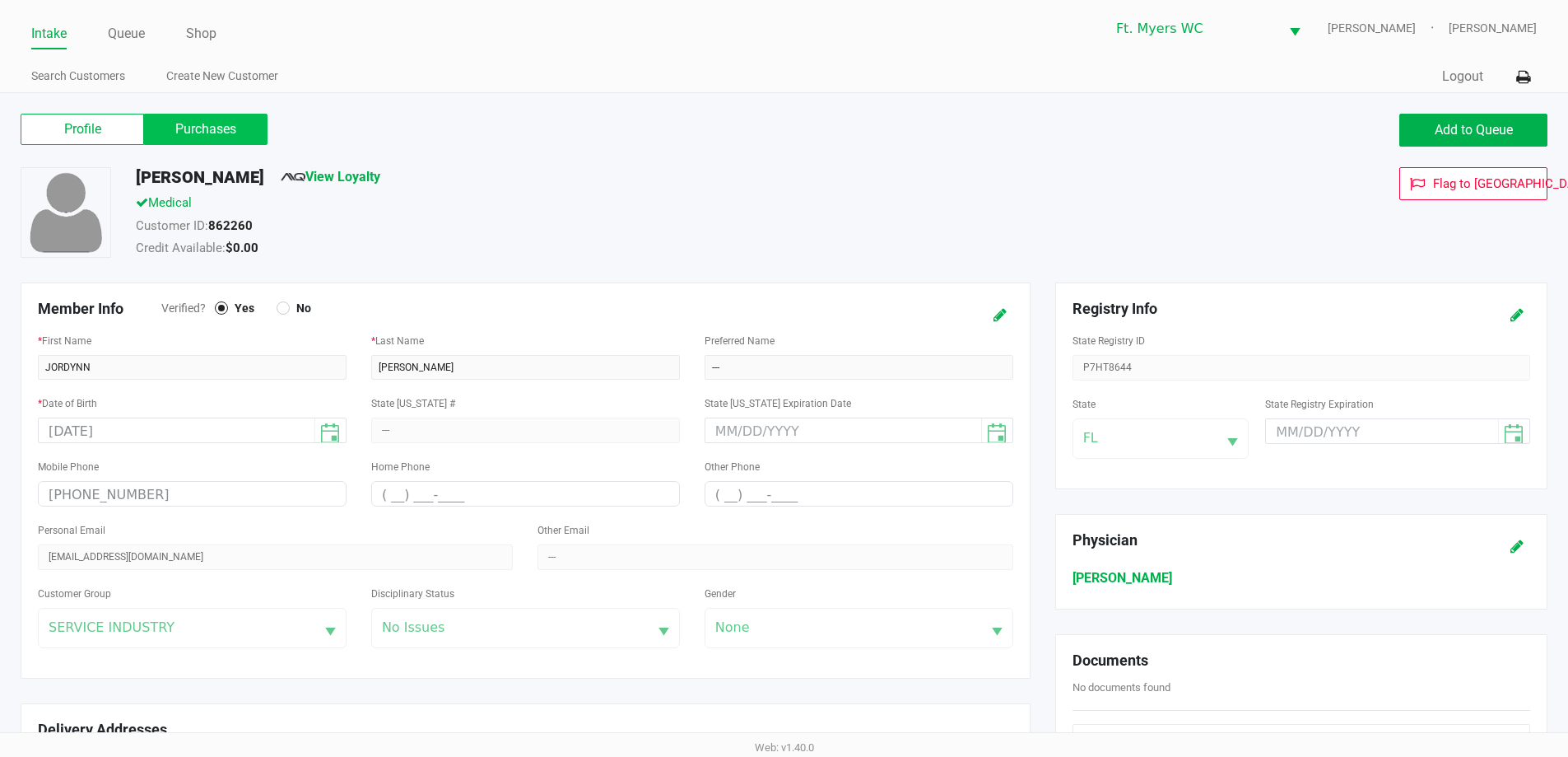
click at [235, 124] on label "Purchases" at bounding box center [206, 128] width 124 height 31
click at [0, 0] on 1 "Purchases" at bounding box center [0, 0] width 0 height 0
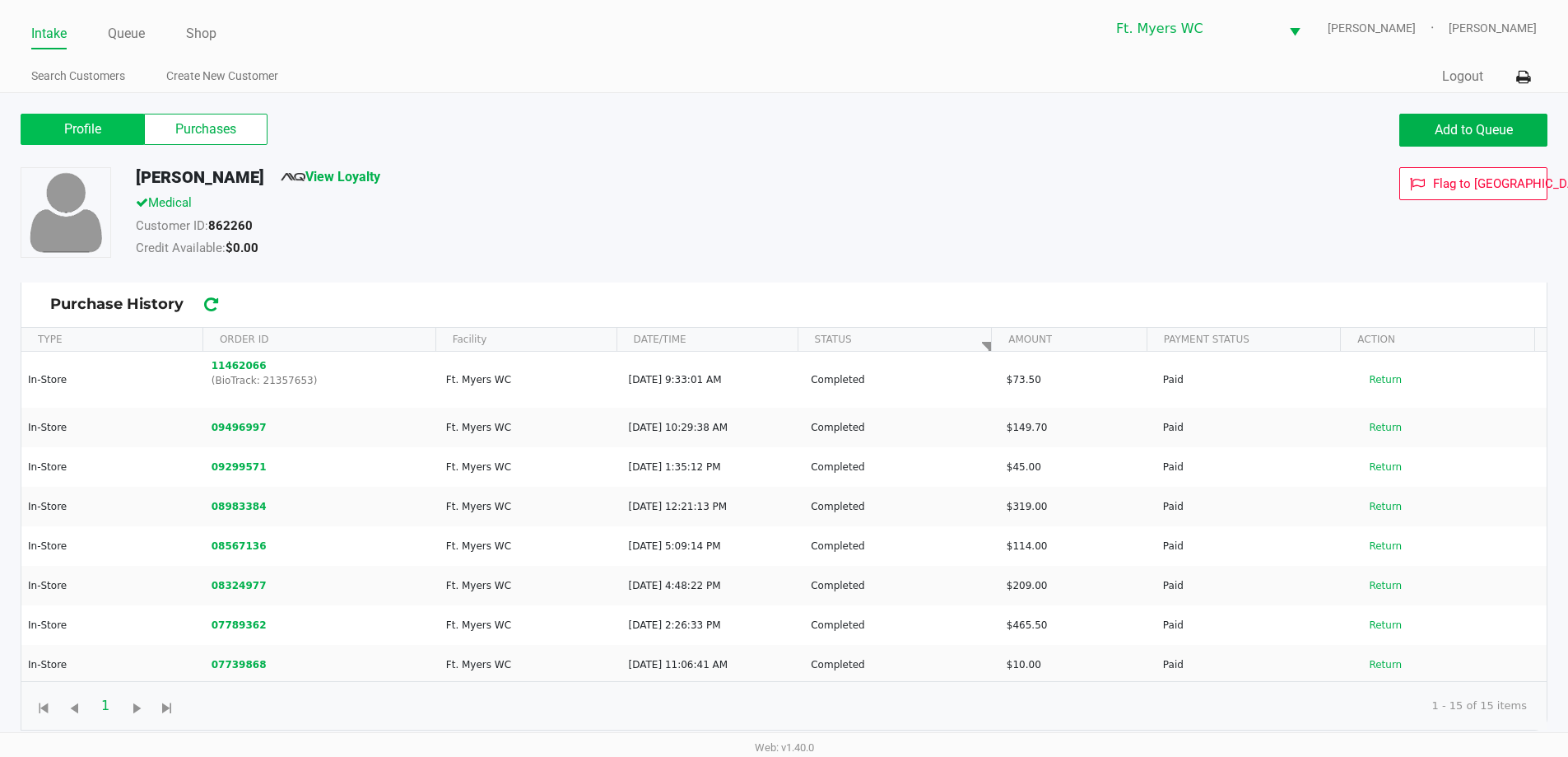
click at [107, 125] on label "Profile" at bounding box center [82, 128] width 124 height 31
click at [0, 0] on 0 "Profile" at bounding box center [0, 0] width 0 height 0
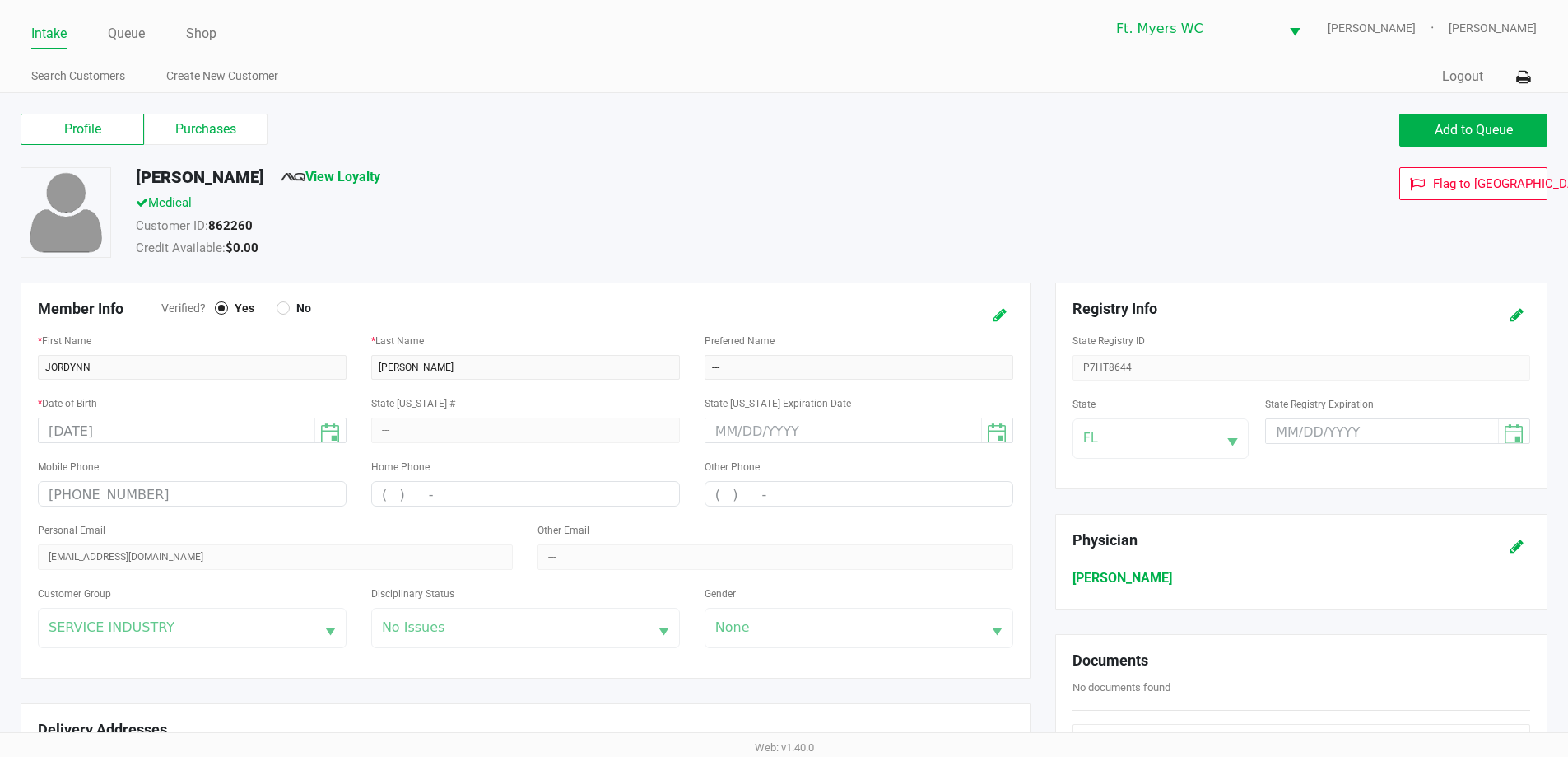
click at [789, 310] on button at bounding box center [1000, 315] width 27 height 30
click at [789, 312] on div at bounding box center [967, 315] width 83 height 30
drag, startPoint x: 437, startPoint y: 362, endPoint x: 248, endPoint y: 364, distance: 189.0
click at [248, 364] on div "* First Name [PERSON_NAME] * Last Name [PERSON_NAME] Preferred Name" at bounding box center [526, 361] width 1000 height 63
type input "?"
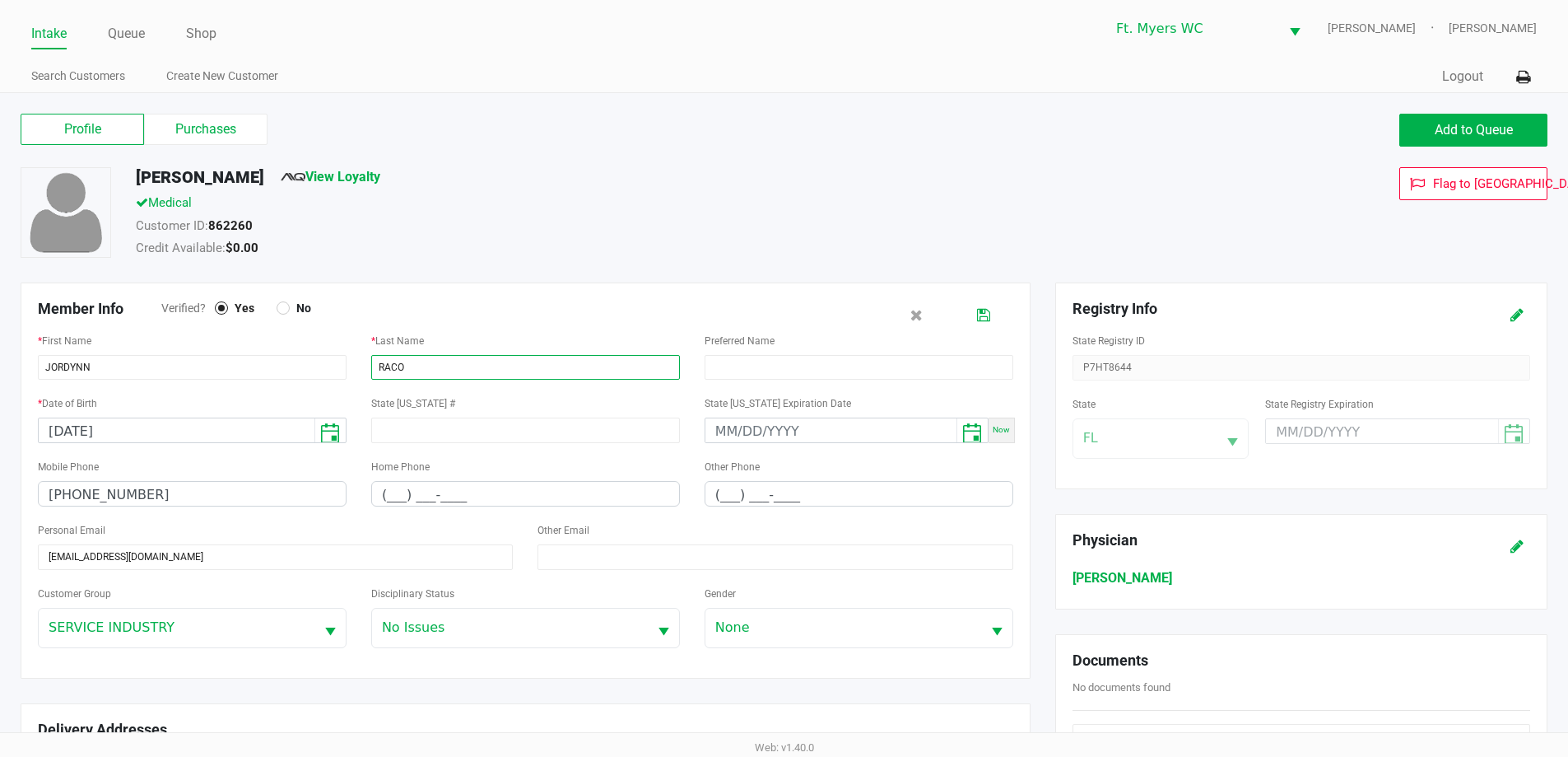
type input "RACO"
click at [789, 313] on div "Member Info Verified? Yes No" at bounding box center [526, 315] width 1000 height 30
click at [789, 313] on button at bounding box center [984, 315] width 27 height 30
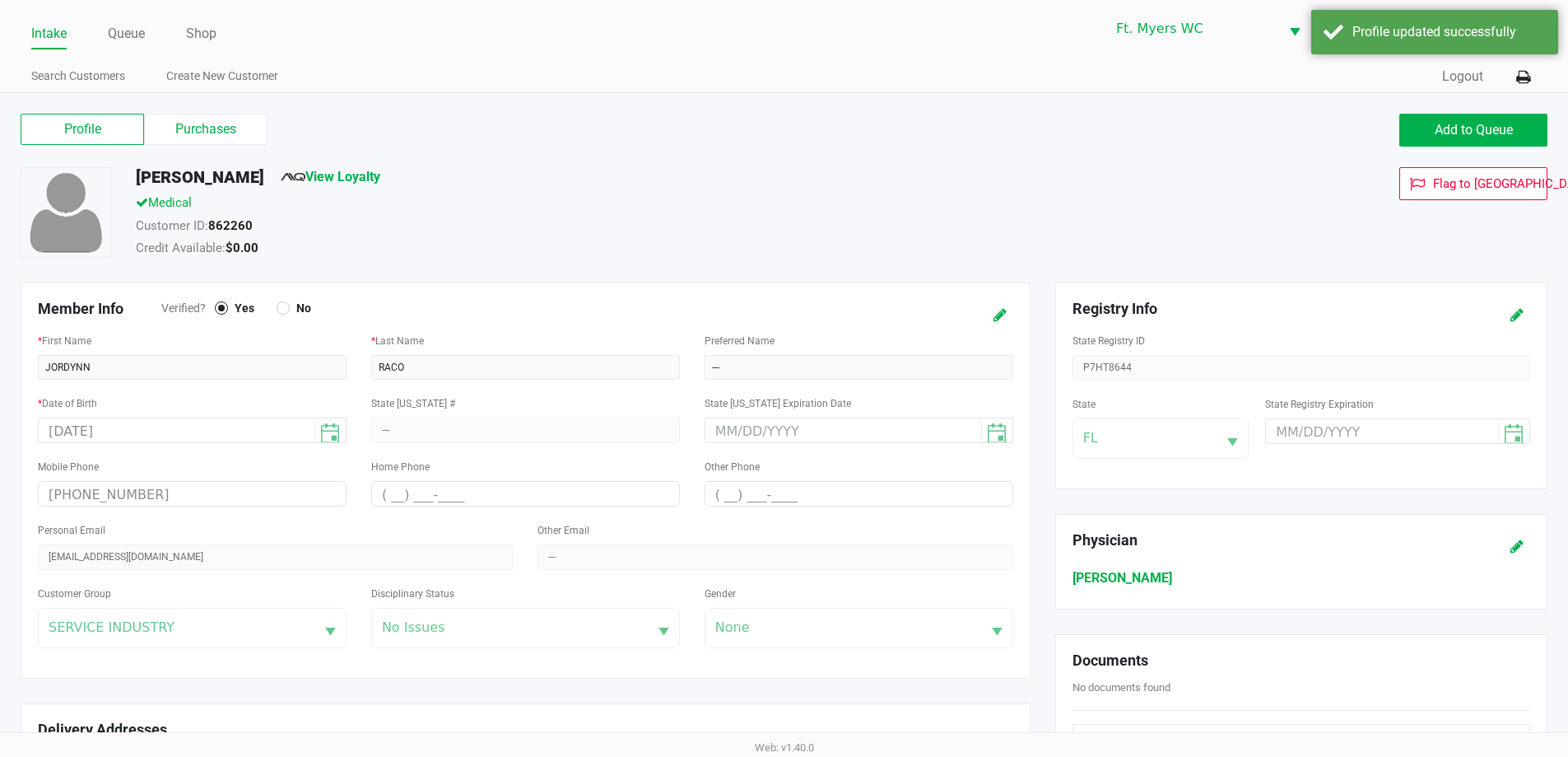
click at [743, 152] on div "Profile Purchases Add to Queue" at bounding box center [783, 138] width 1551 height 58
click at [789, 321] on button at bounding box center [1517, 315] width 27 height 30
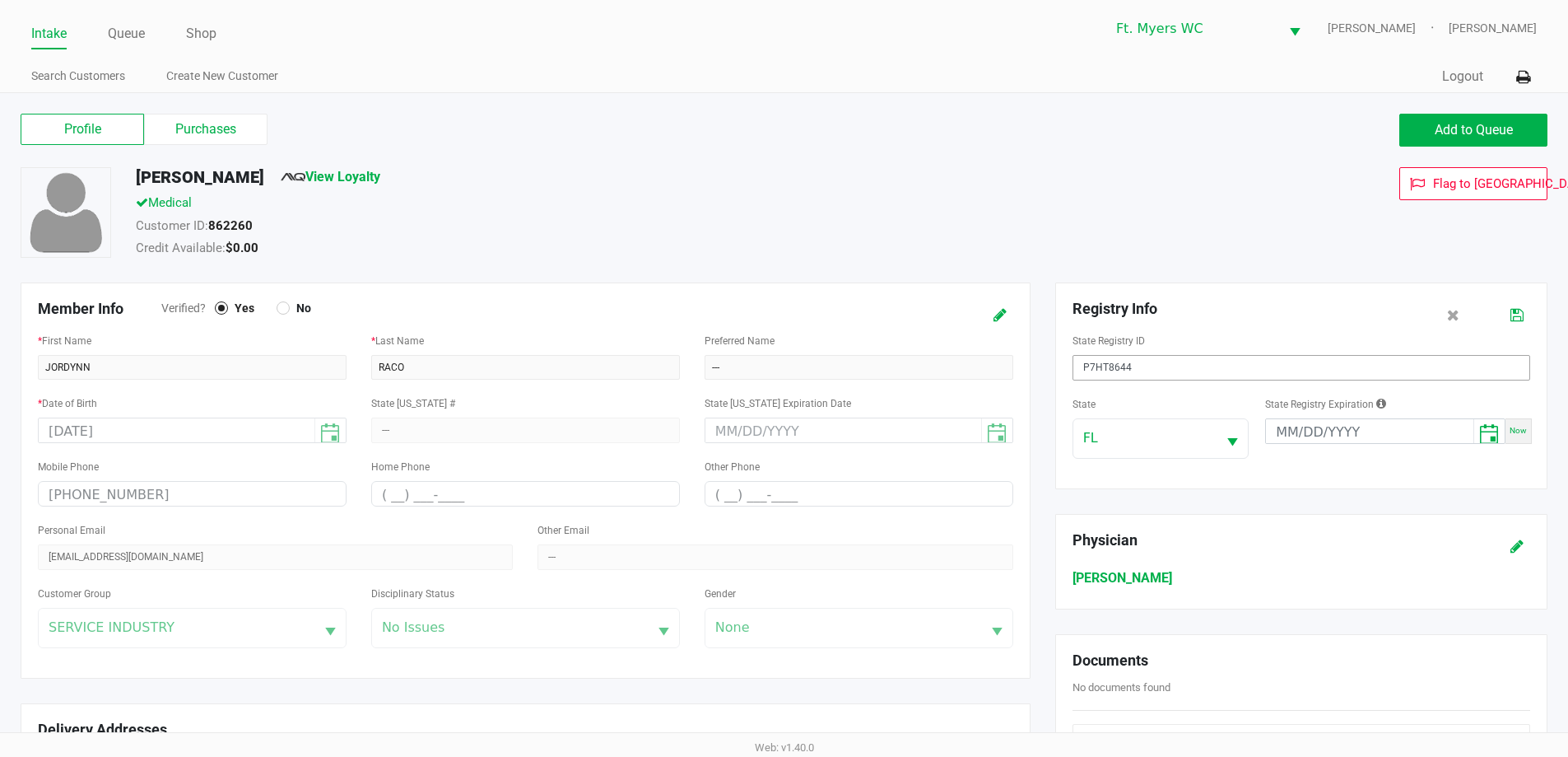
drag, startPoint x: 1172, startPoint y: 359, endPoint x: 590, endPoint y: 276, distance: 587.9
click at [590, 276] on div "Profile Purchases Add to Queue [PERSON_NAME] View Loyalty Medical Customer ID: …" at bounding box center [783, 674] width 1551 height 1129
click at [789, 310] on icon at bounding box center [1517, 315] width 13 height 12
click at [493, 206] on div "Medical" at bounding box center [603, 205] width 957 height 23
click at [789, 137] on button "Add to Queue" at bounding box center [1472, 129] width 148 height 33
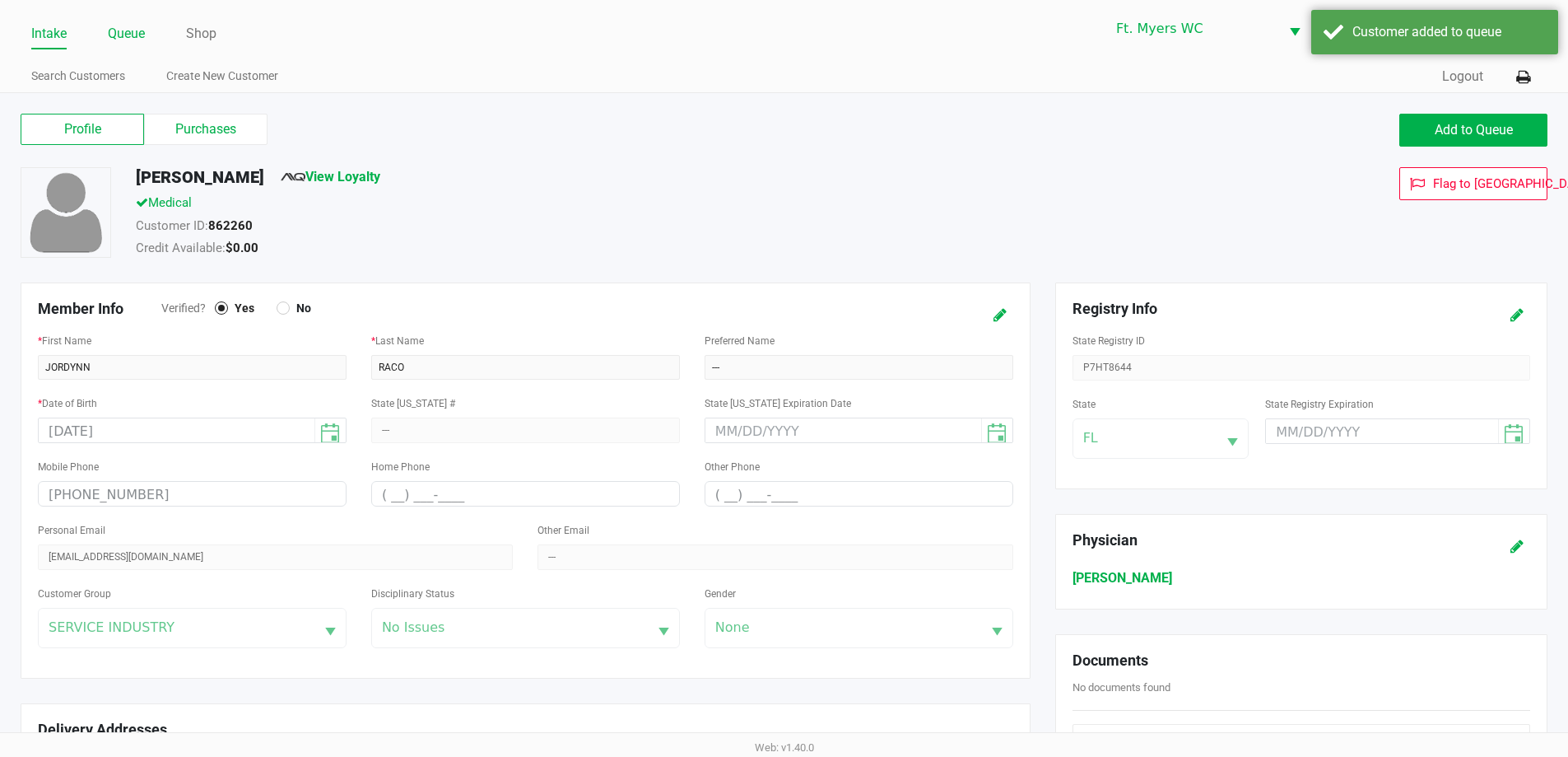
click at [130, 32] on link "Queue" at bounding box center [127, 34] width 37 height 23
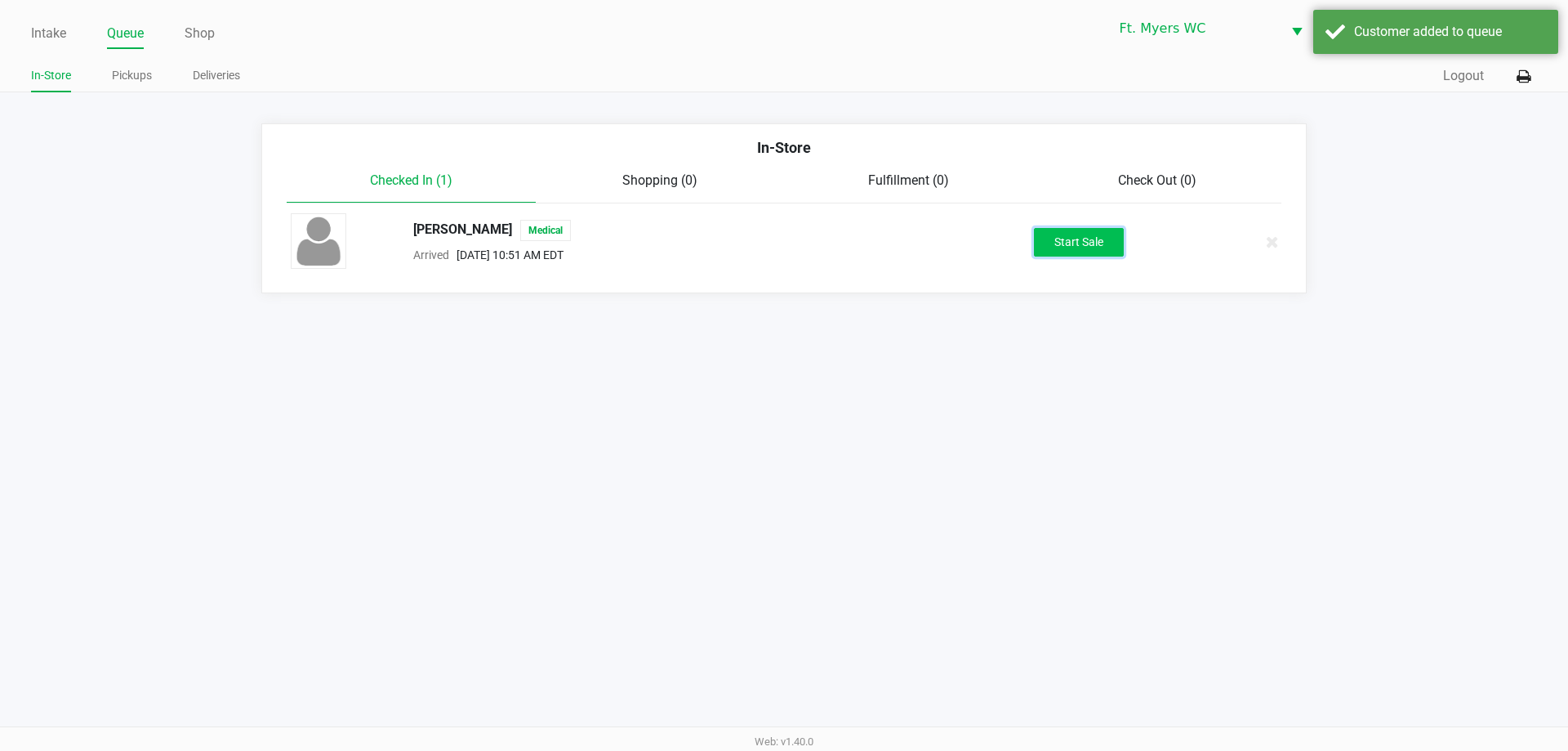
click at [783, 246] on button "Start Sale" at bounding box center [1079, 242] width 90 height 29
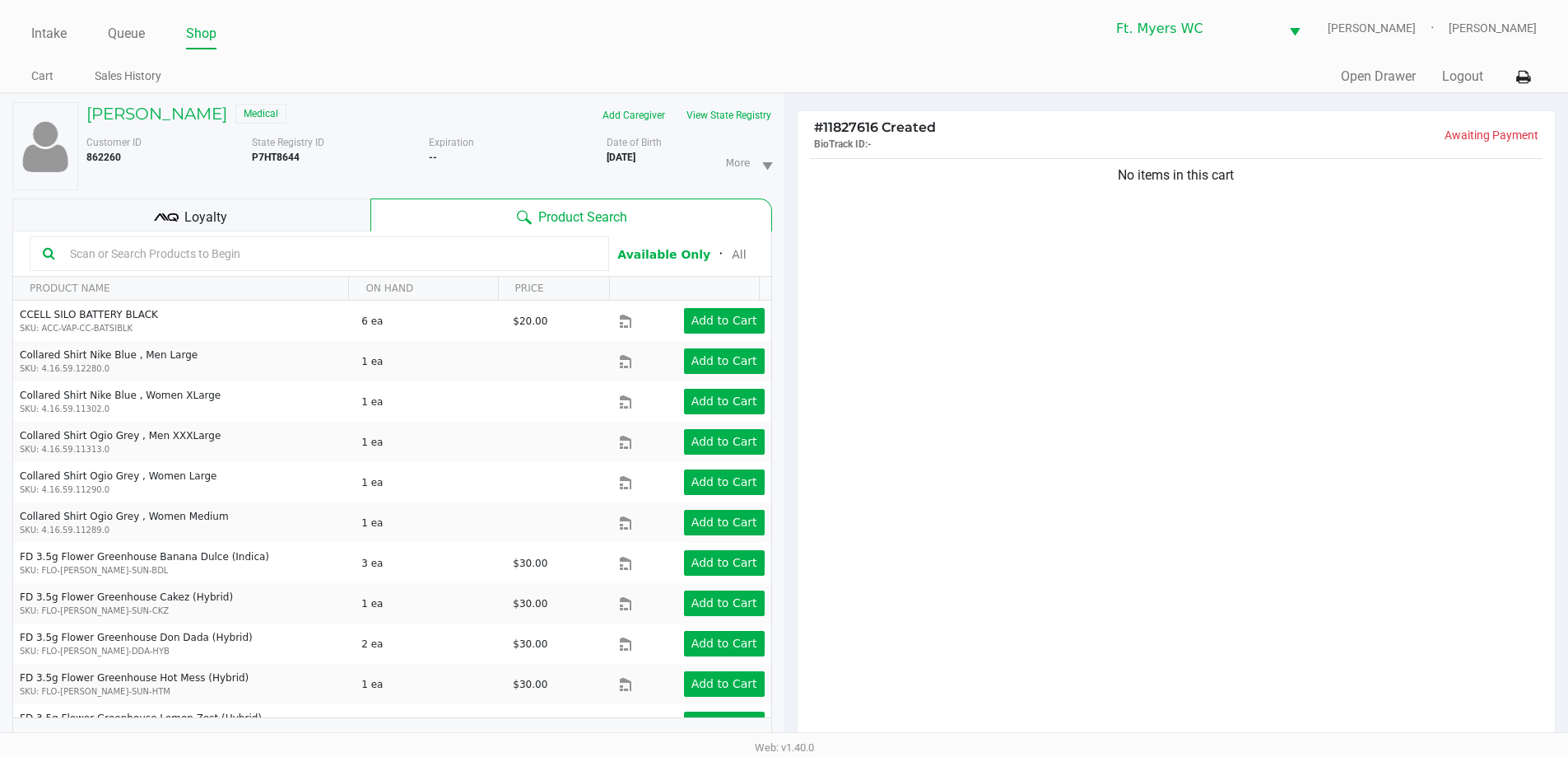
click at [789, 191] on div "No items in this cart" at bounding box center [1176, 453] width 758 height 598
click at [789, 212] on div "No items in this cart" at bounding box center [1176, 453] width 758 height 598
click at [789, 575] on div "No items in this cart" at bounding box center [1176, 453] width 758 height 598
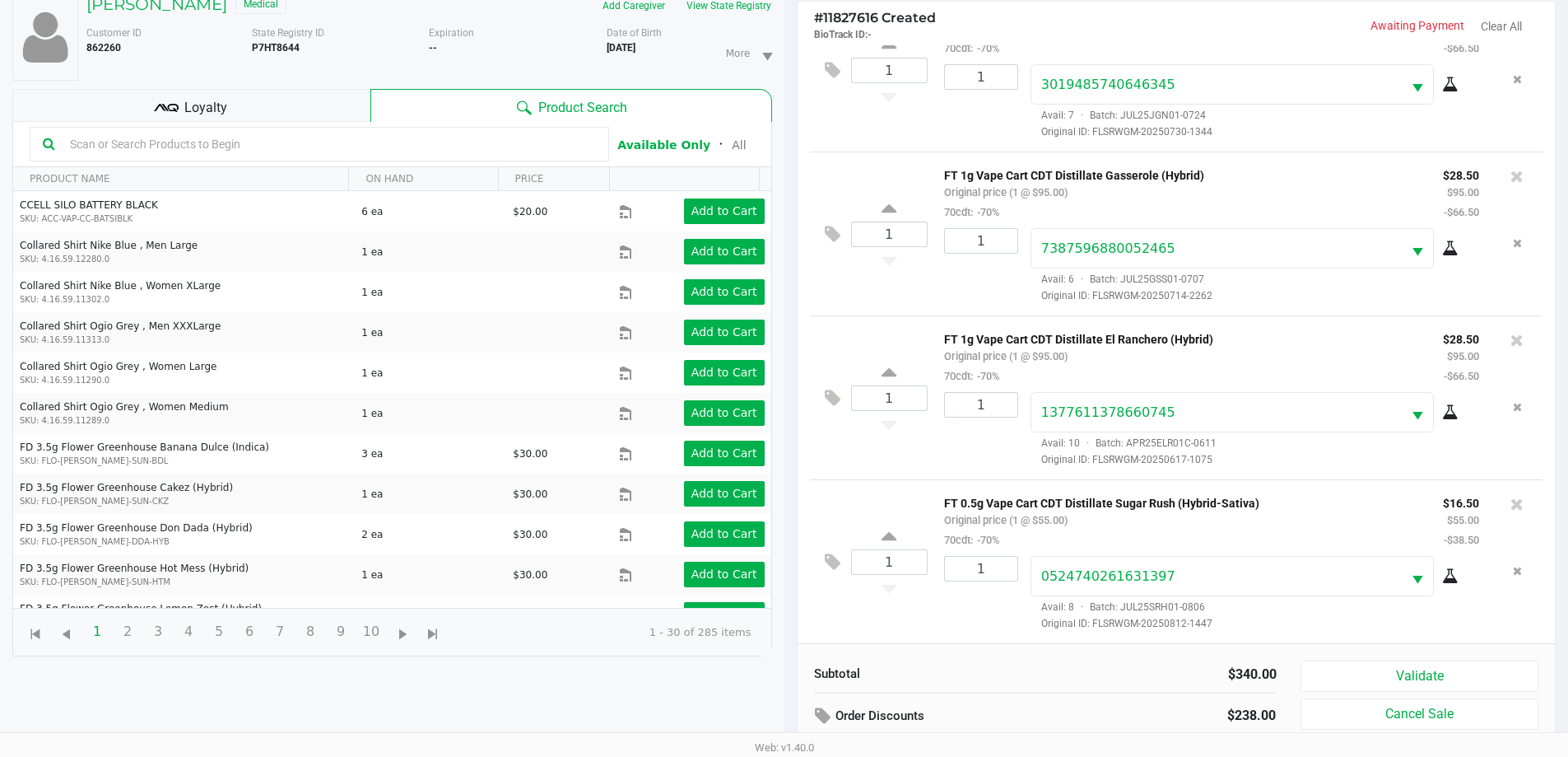
scroll to position [165, 0]
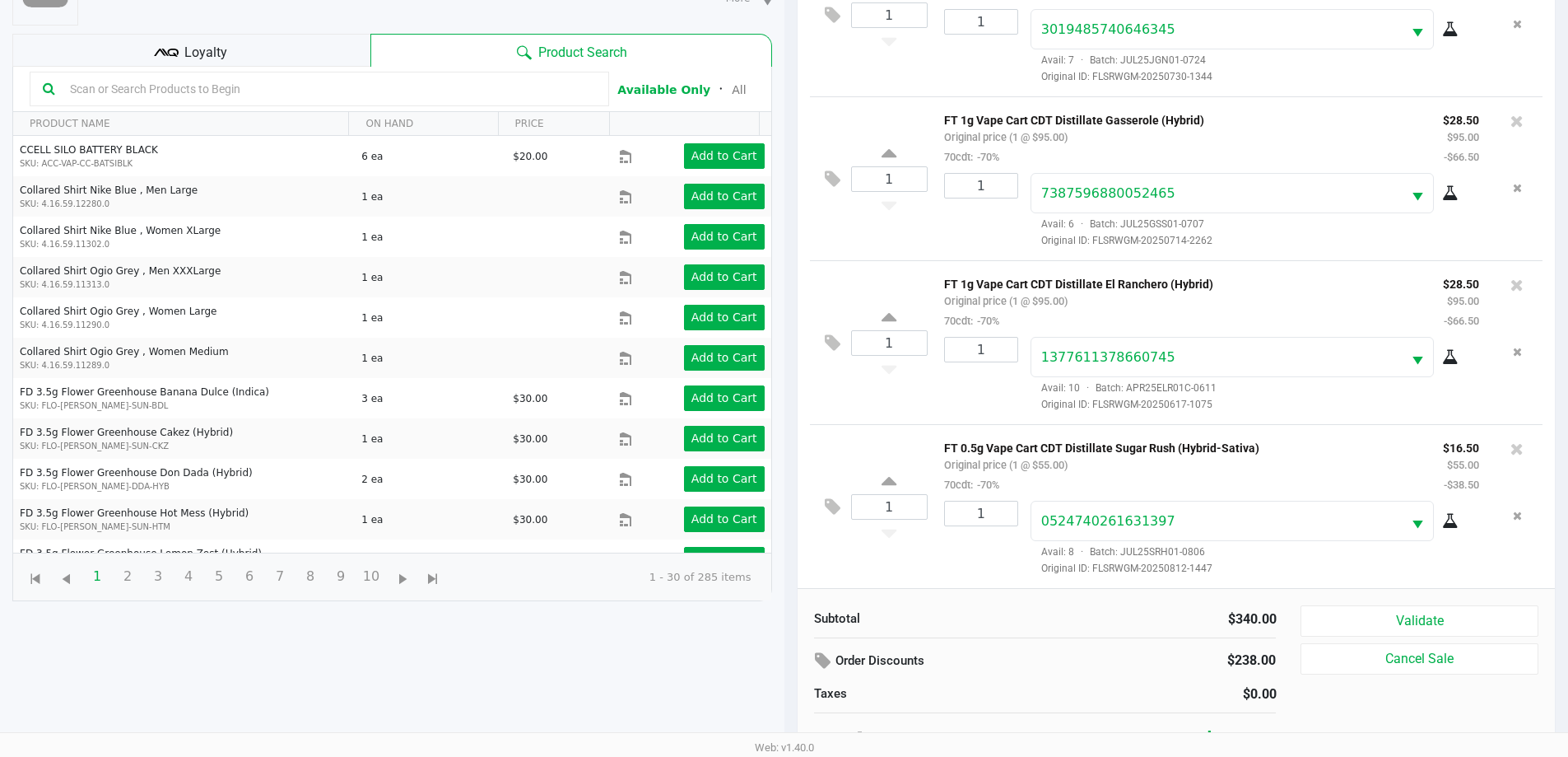
click at [430, 91] on input "text" at bounding box center [330, 89] width 533 height 25
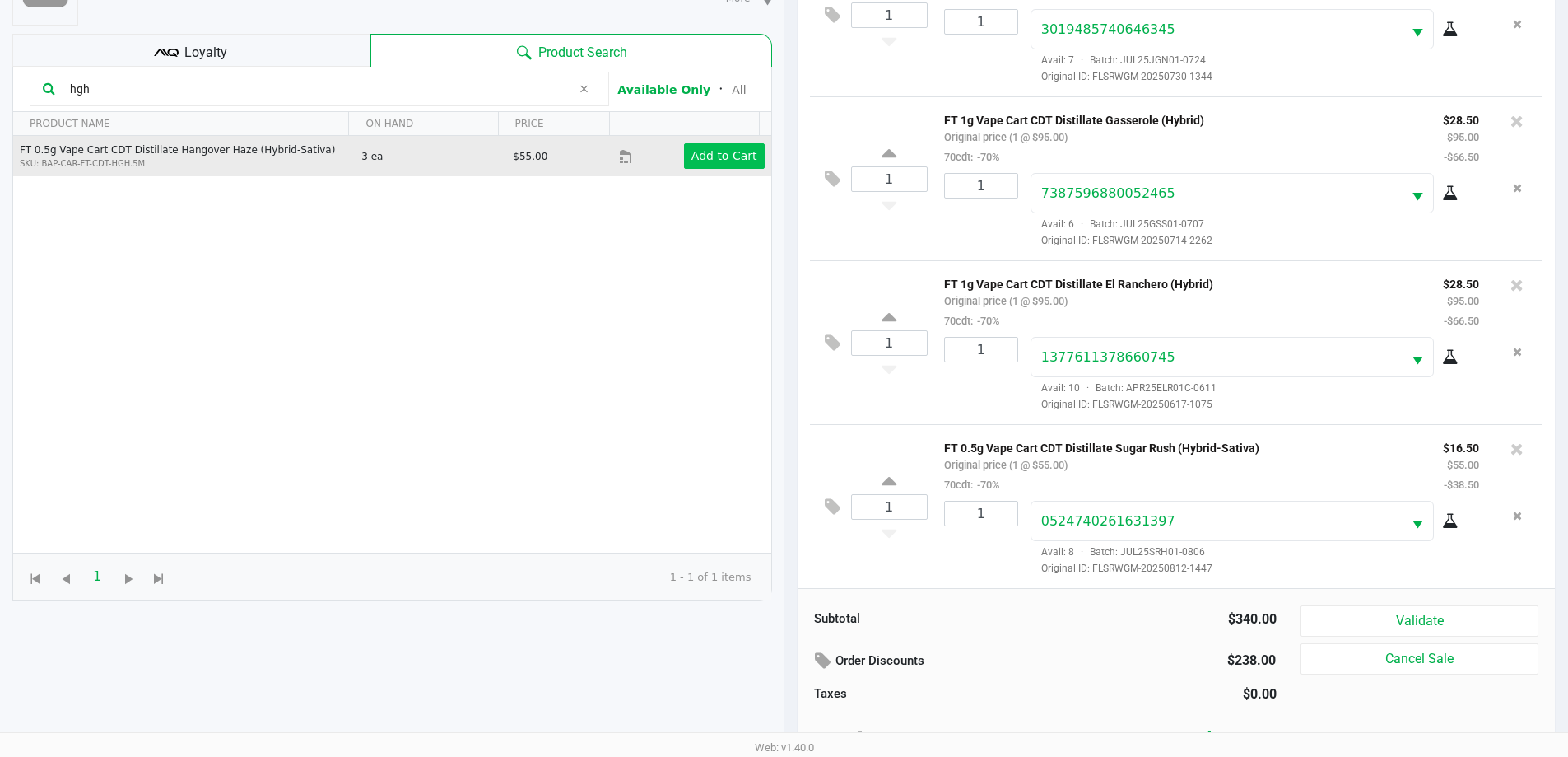
type input "hgh"
click at [704, 167] on button "Add to Cart" at bounding box center [724, 156] width 81 height 26
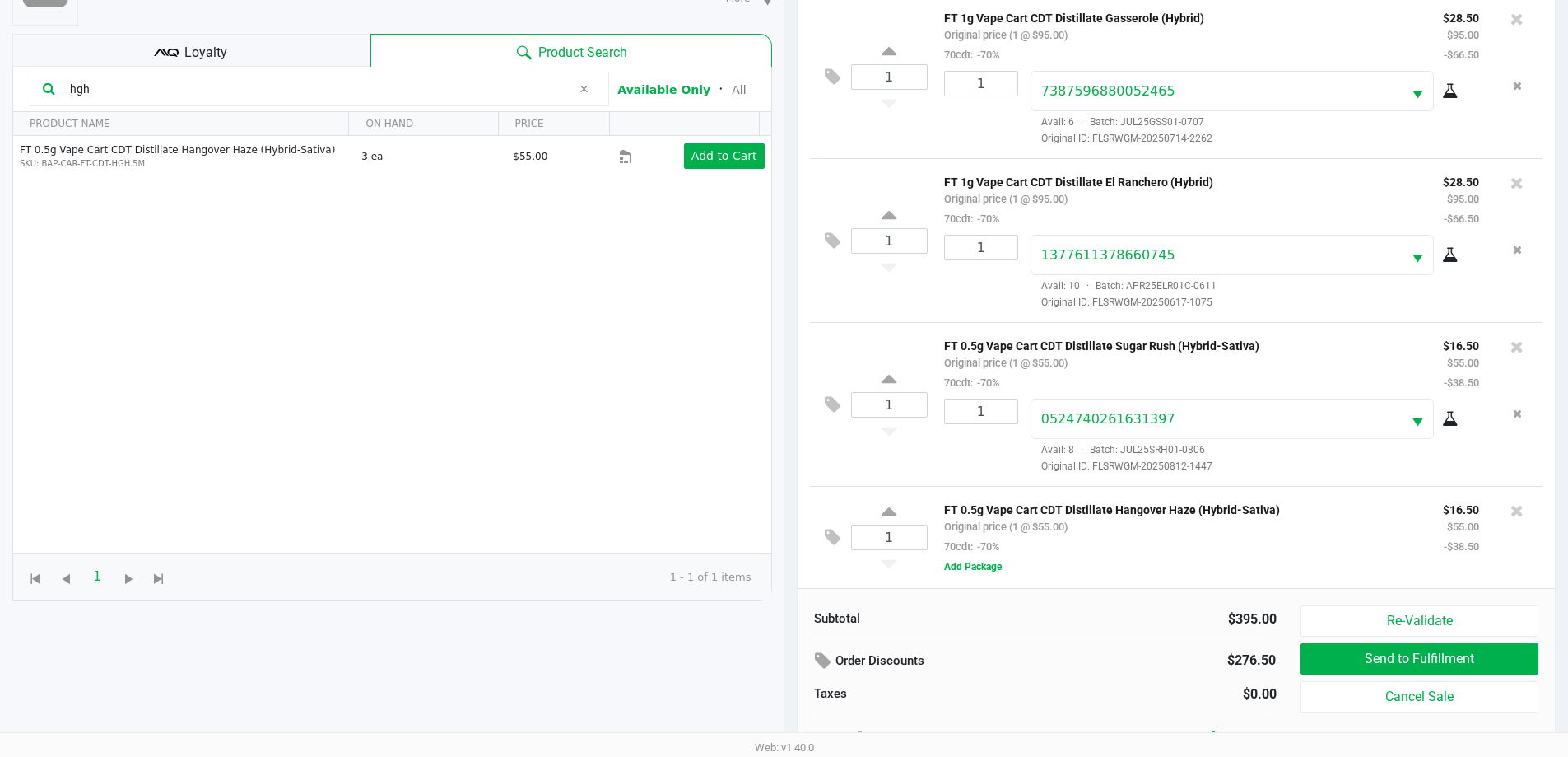
scroll to position [178, 0]
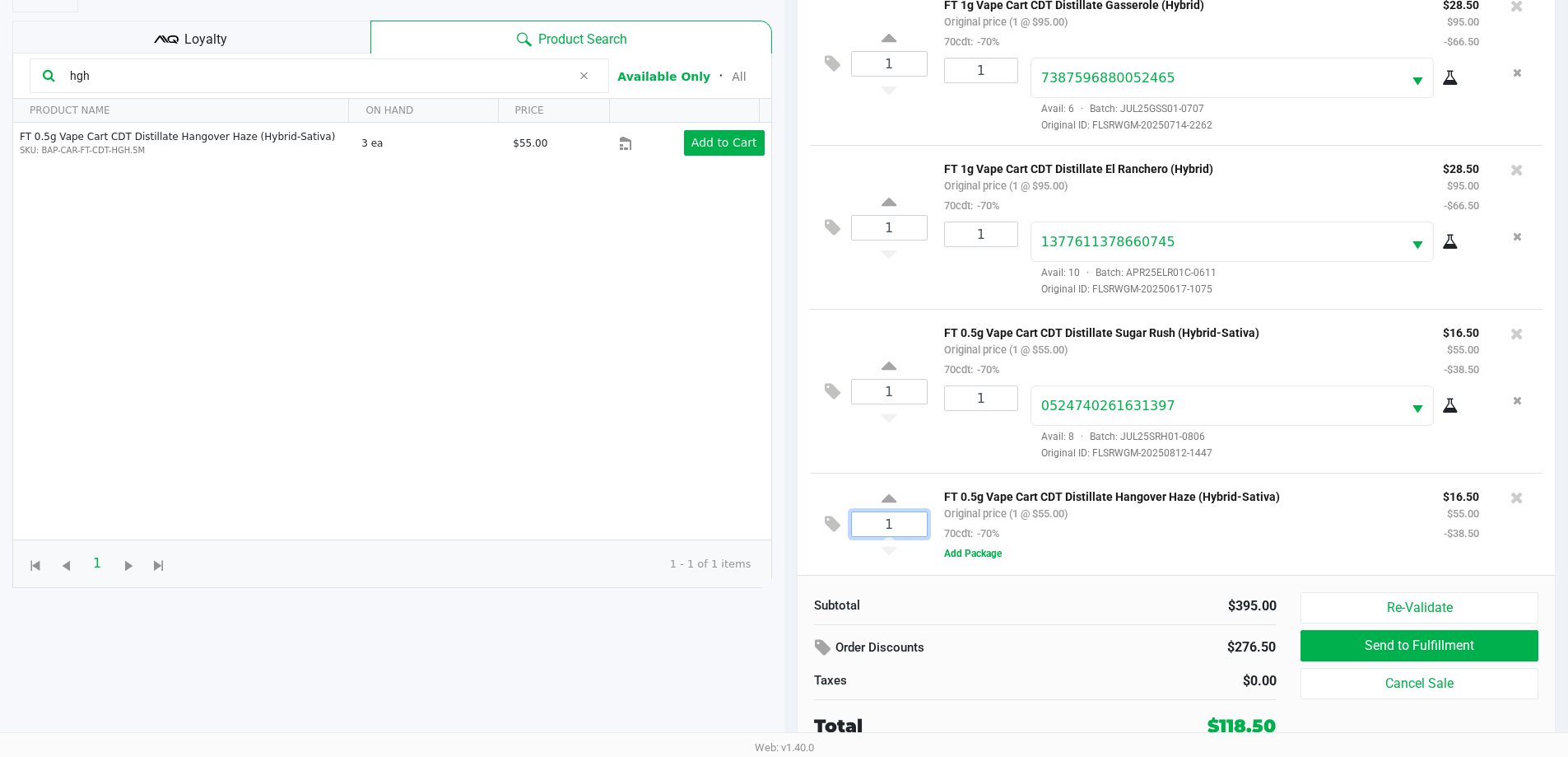
click at [789, 516] on input "1" at bounding box center [889, 524] width 75 height 24
drag, startPoint x: 1015, startPoint y: 521, endPoint x: 989, endPoint y: 566, distance: 52.0
click at [789, 522] on div "FT 0.5g Vape Cart CDT Distillate Hangover Haze (Hybrid-Sativa) Original price (…" at bounding box center [1180, 514] width 497 height 57
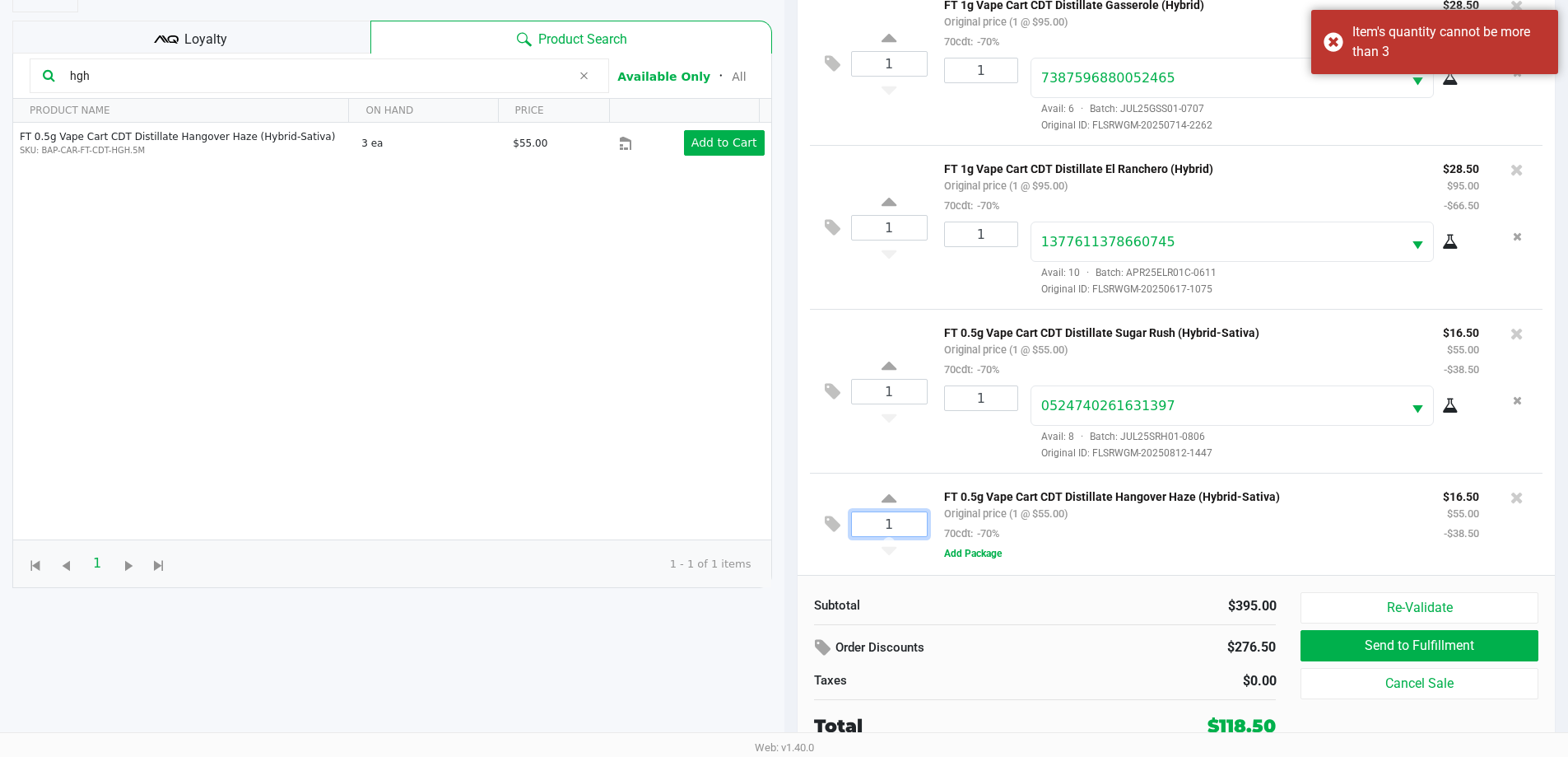
click at [789, 529] on input "1" at bounding box center [889, 524] width 75 height 24
type input "3"
click at [789, 509] on div "[PERSON_NAME] Medical Add Caregiver View State Registry Customer ID 862260 Stat…" at bounding box center [784, 336] width 1568 height 842
click at [789, 559] on div at bounding box center [784, 291] width 1568 height 589
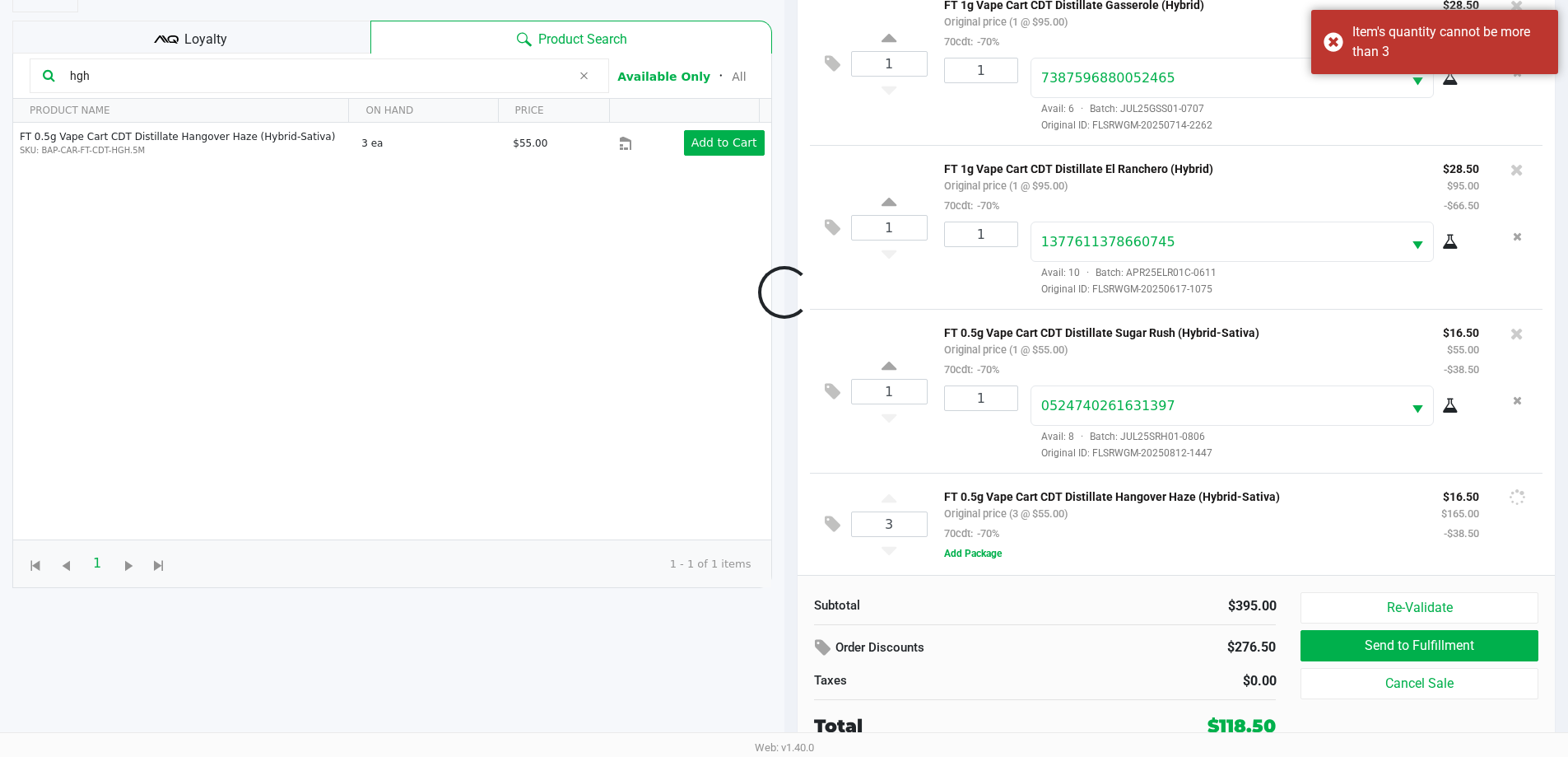
click at [789, 556] on div at bounding box center [784, 291] width 1568 height 589
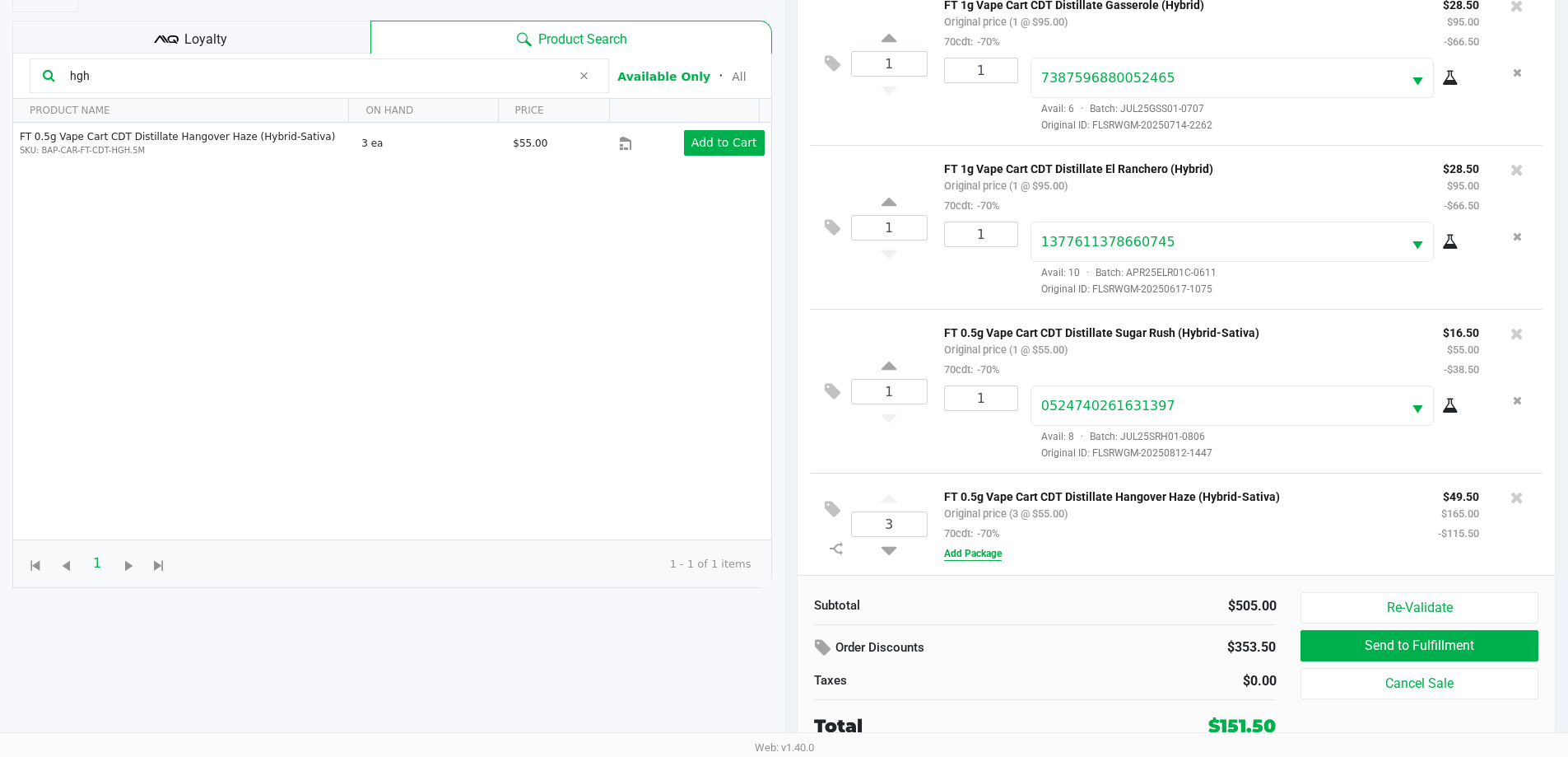
click at [789, 556] on button "Add Package" at bounding box center [972, 553] width 58 height 15
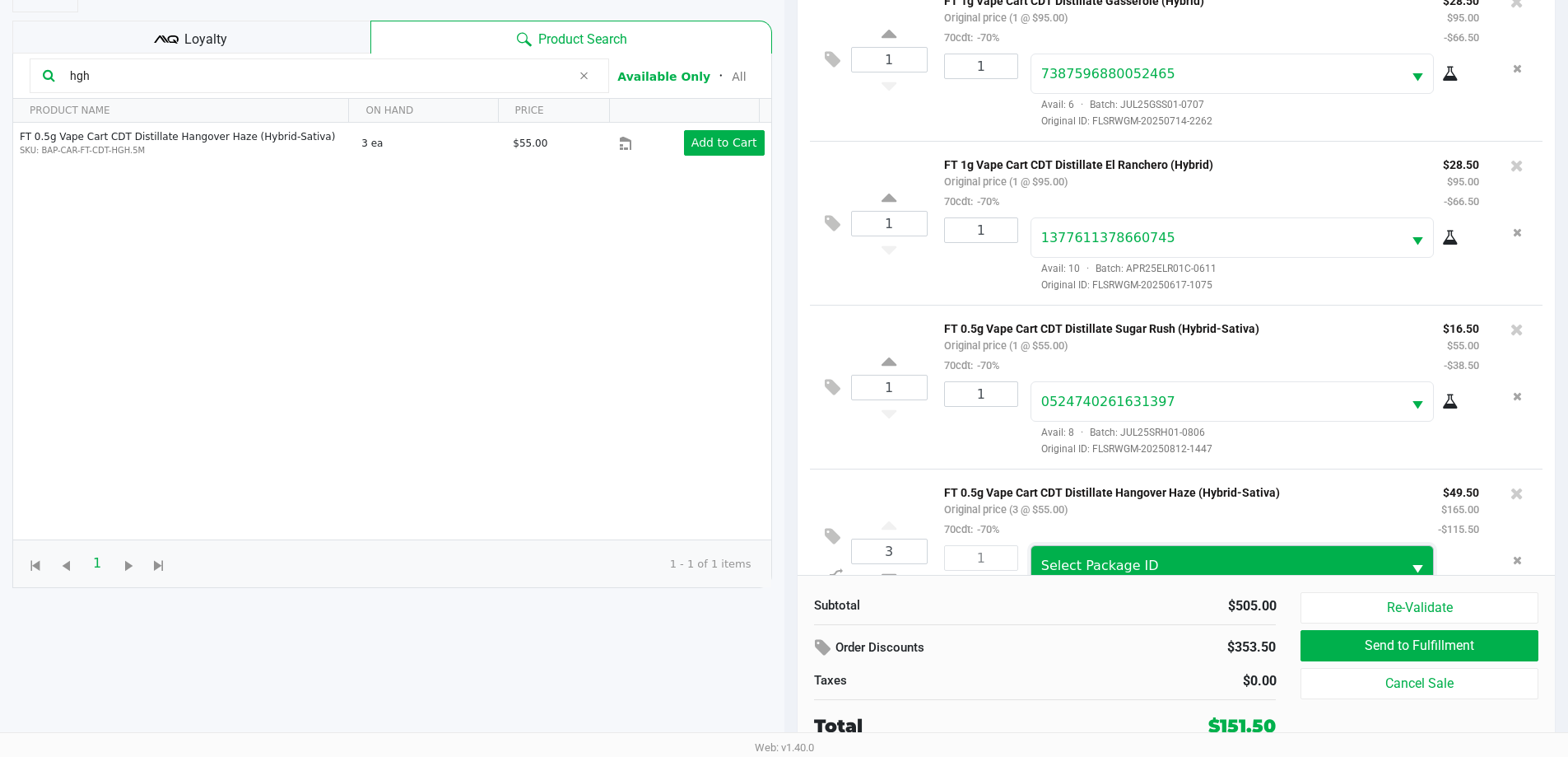
click at [789, 555] on span "Select Package ID" at bounding box center [1218, 566] width 372 height 39
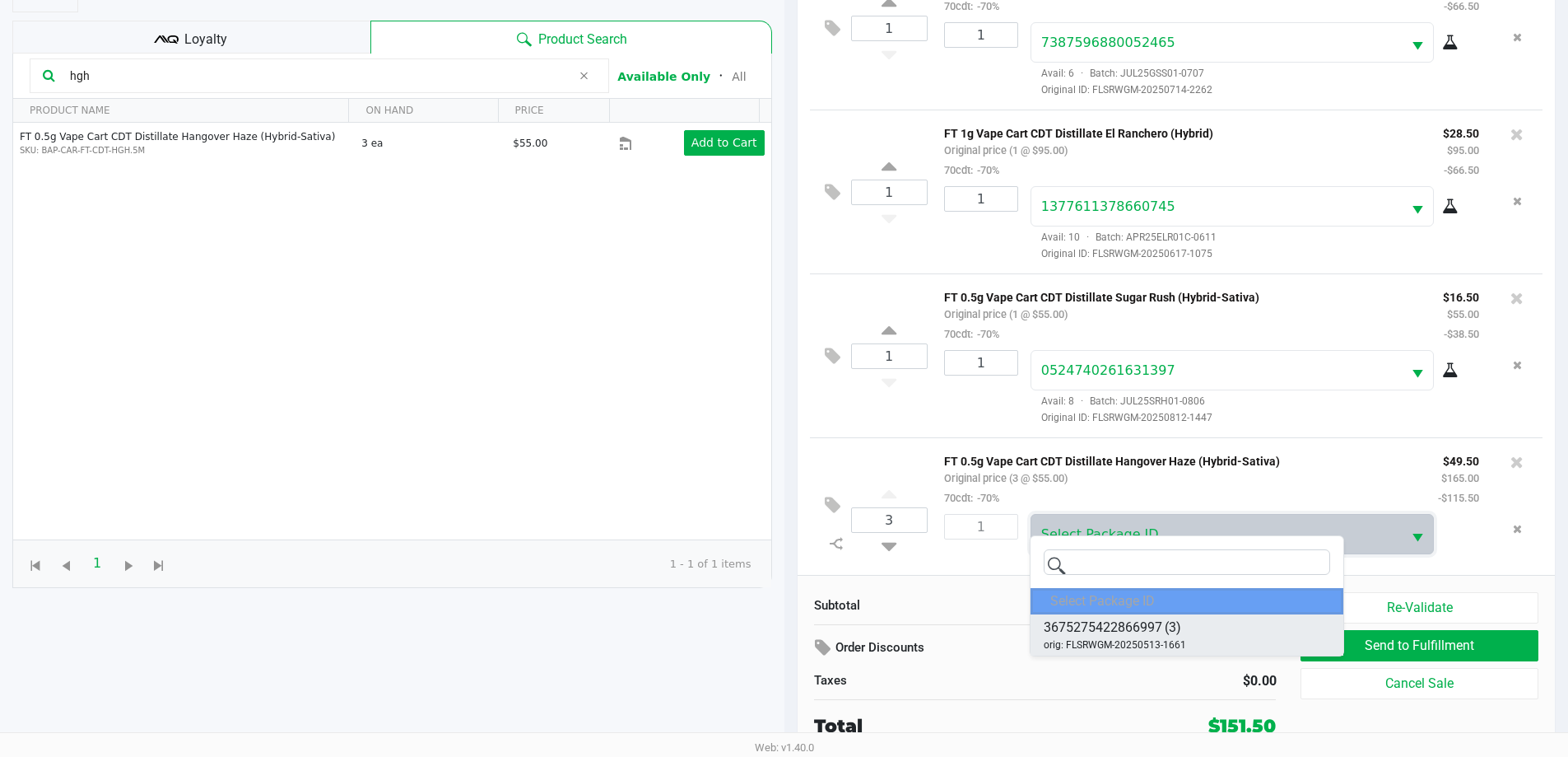
scroll to position [226, 0]
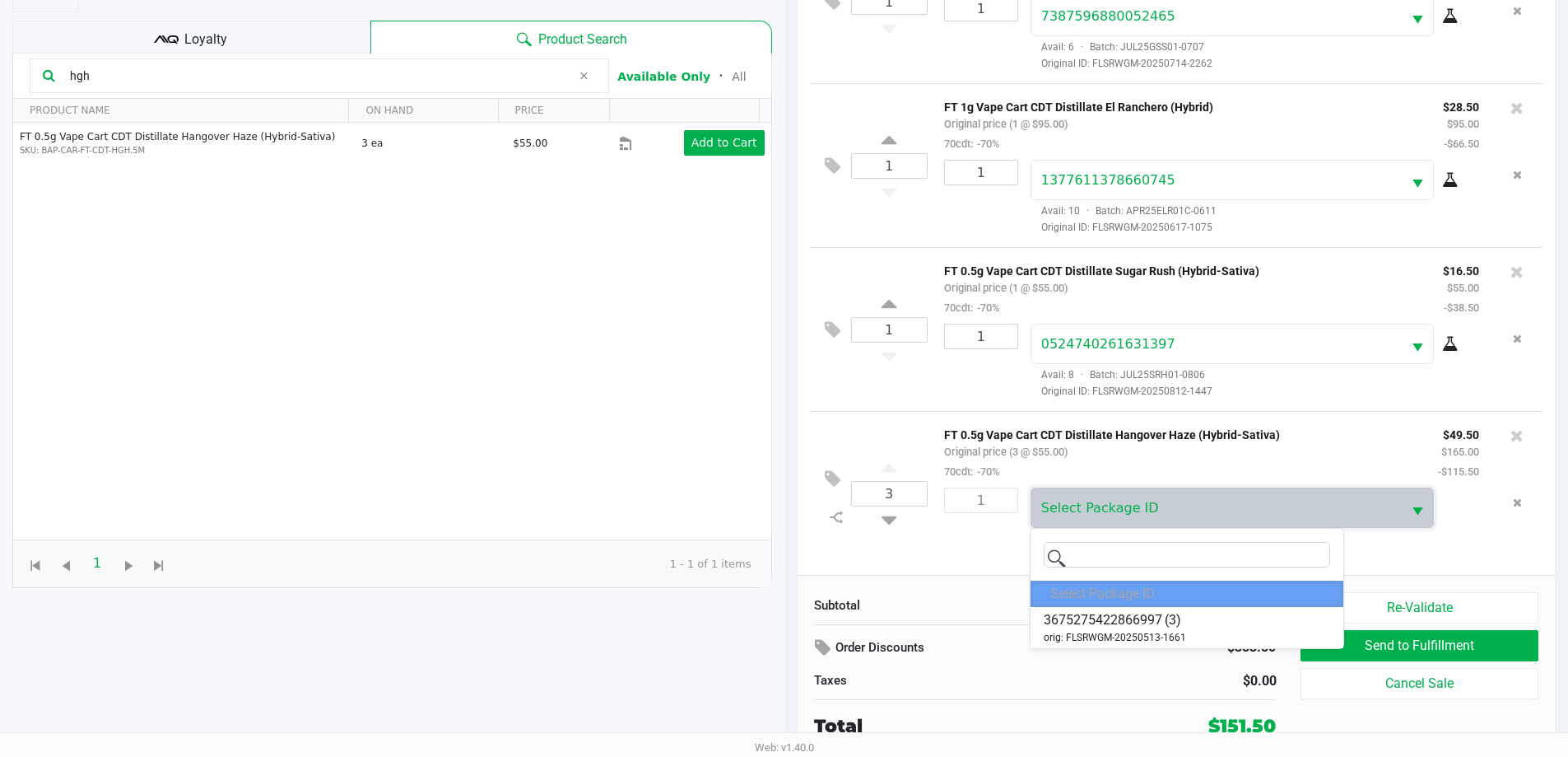
click at [789, 660] on div "$353.50" at bounding box center [1206, 647] width 137 height 28
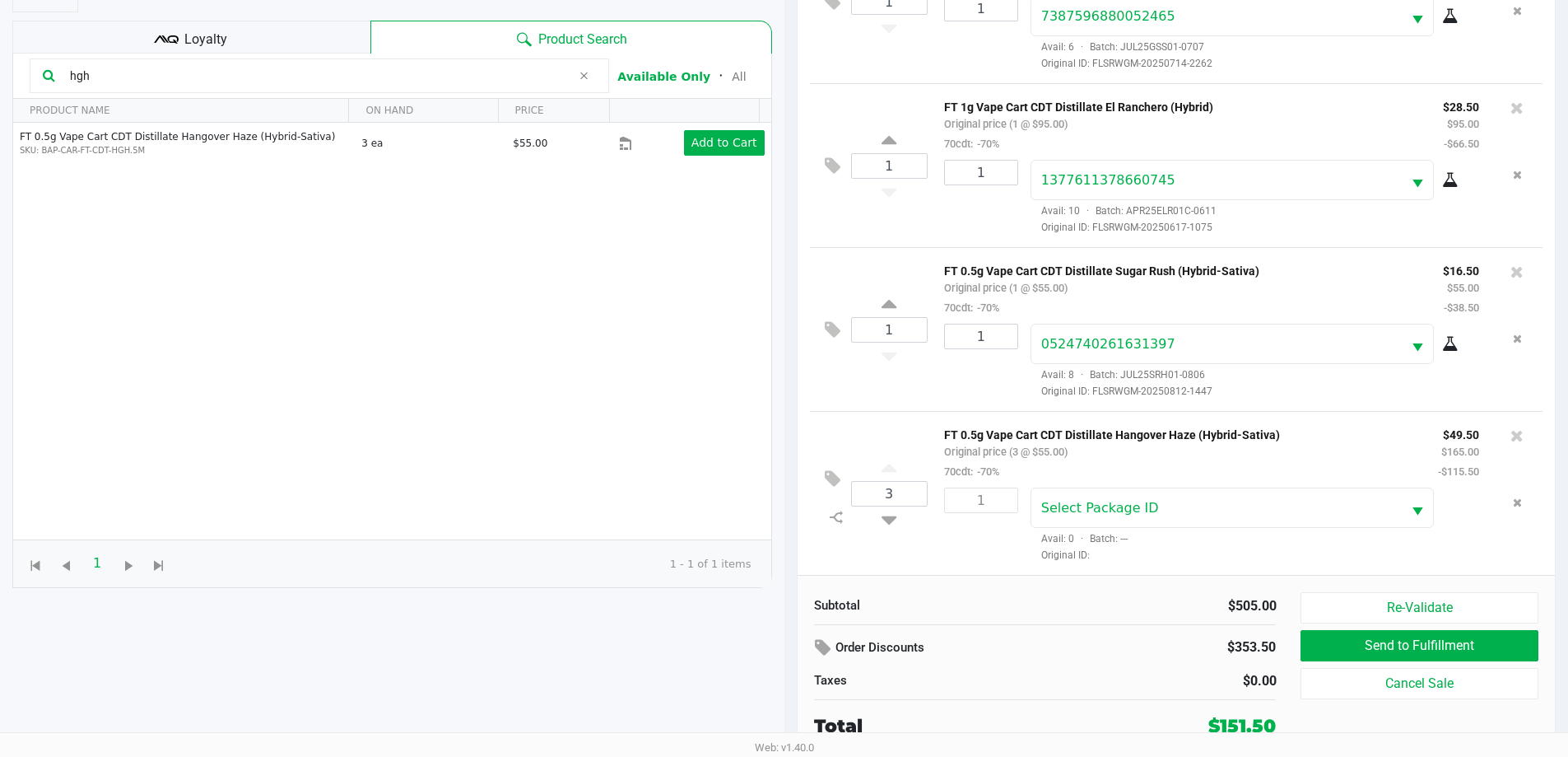
click at [789, 630] on div "Subtotal $505.00 Order Discounts $353.50 Taxes $0.00 Total $151.50" at bounding box center [1045, 666] width 488 height 148
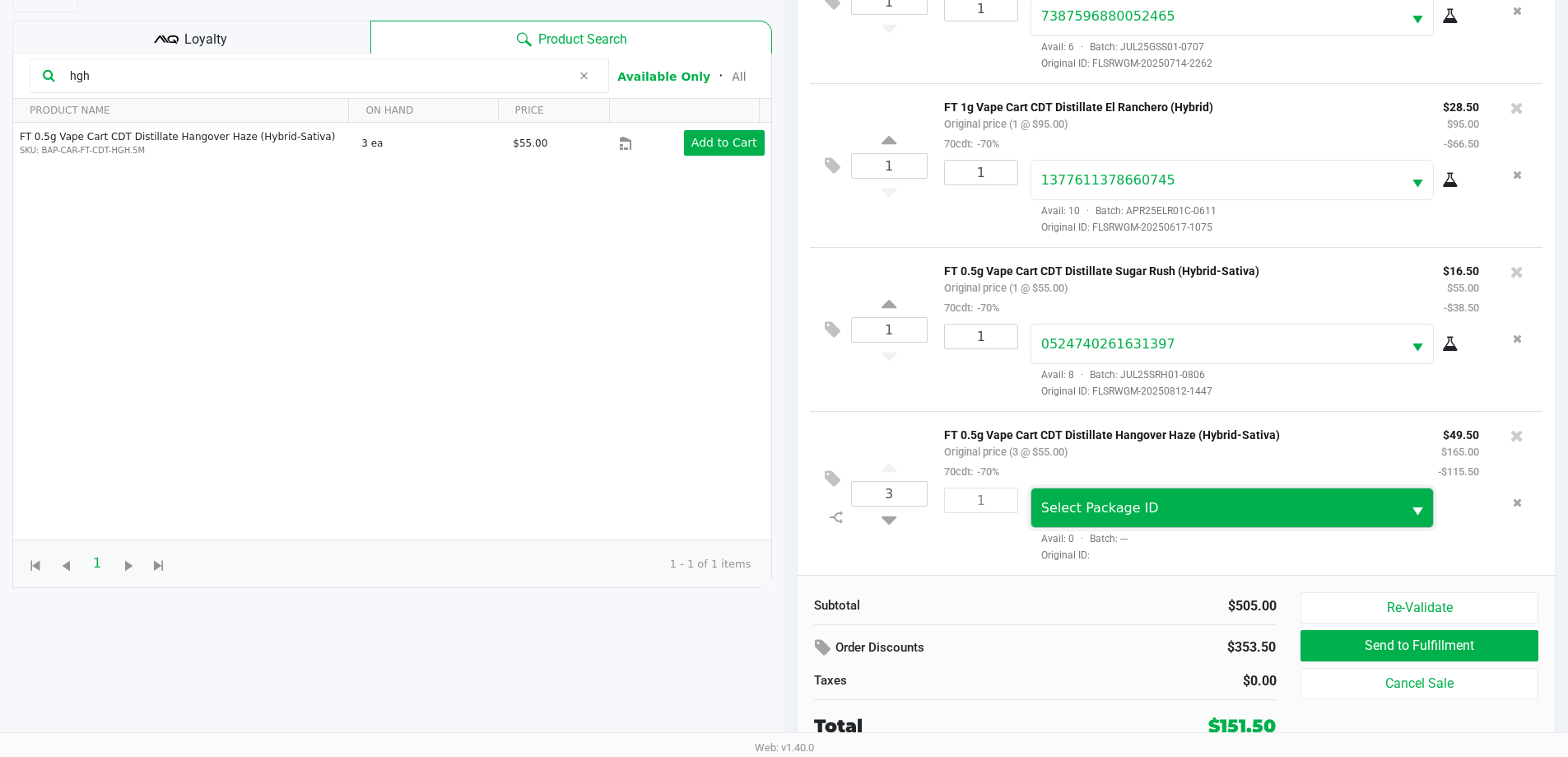
click at [789, 514] on span "Select Package ID" at bounding box center [1217, 508] width 351 height 19
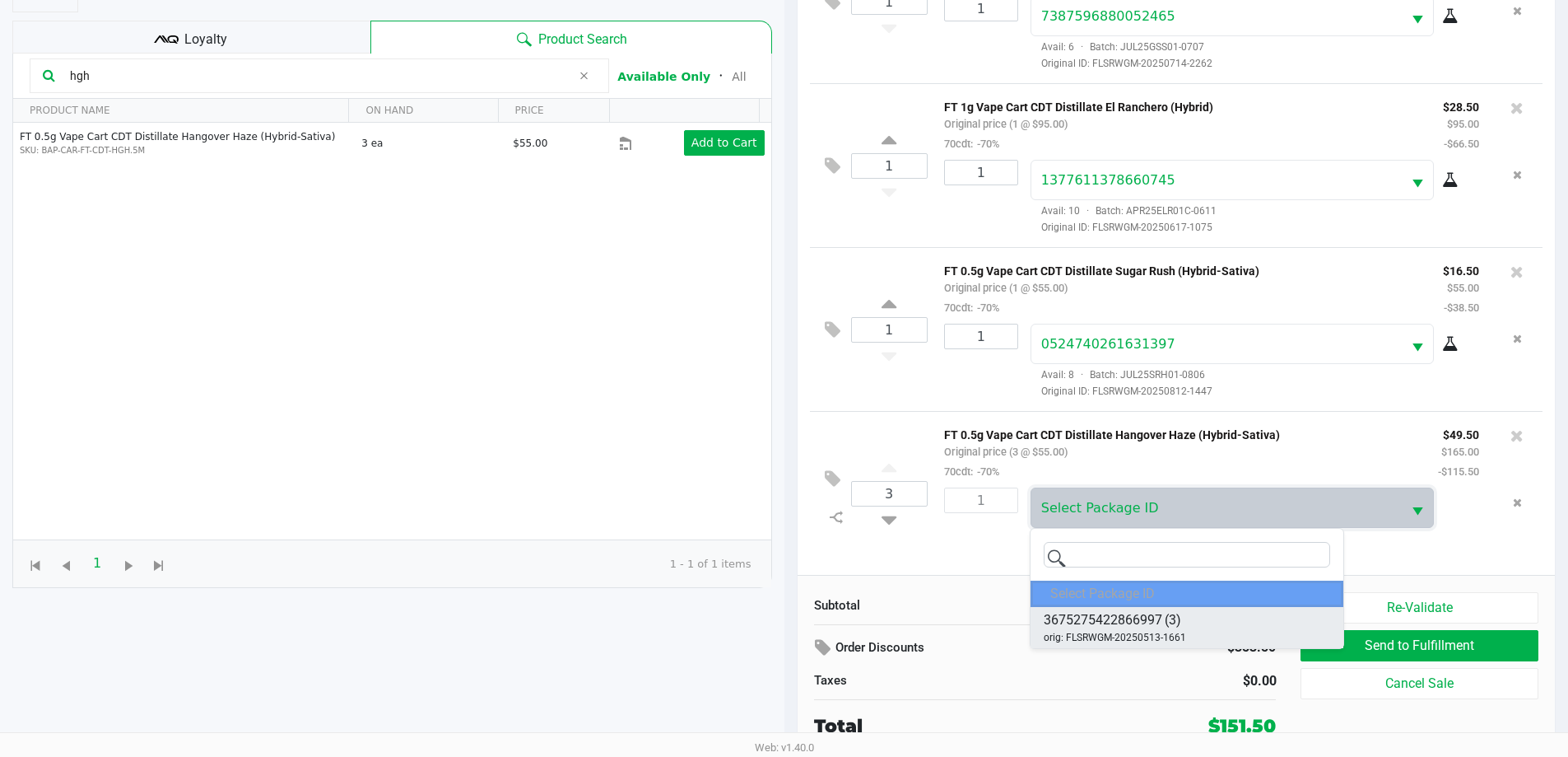
click at [789, 613] on span "3675275422866997" at bounding box center [1103, 620] width 119 height 19
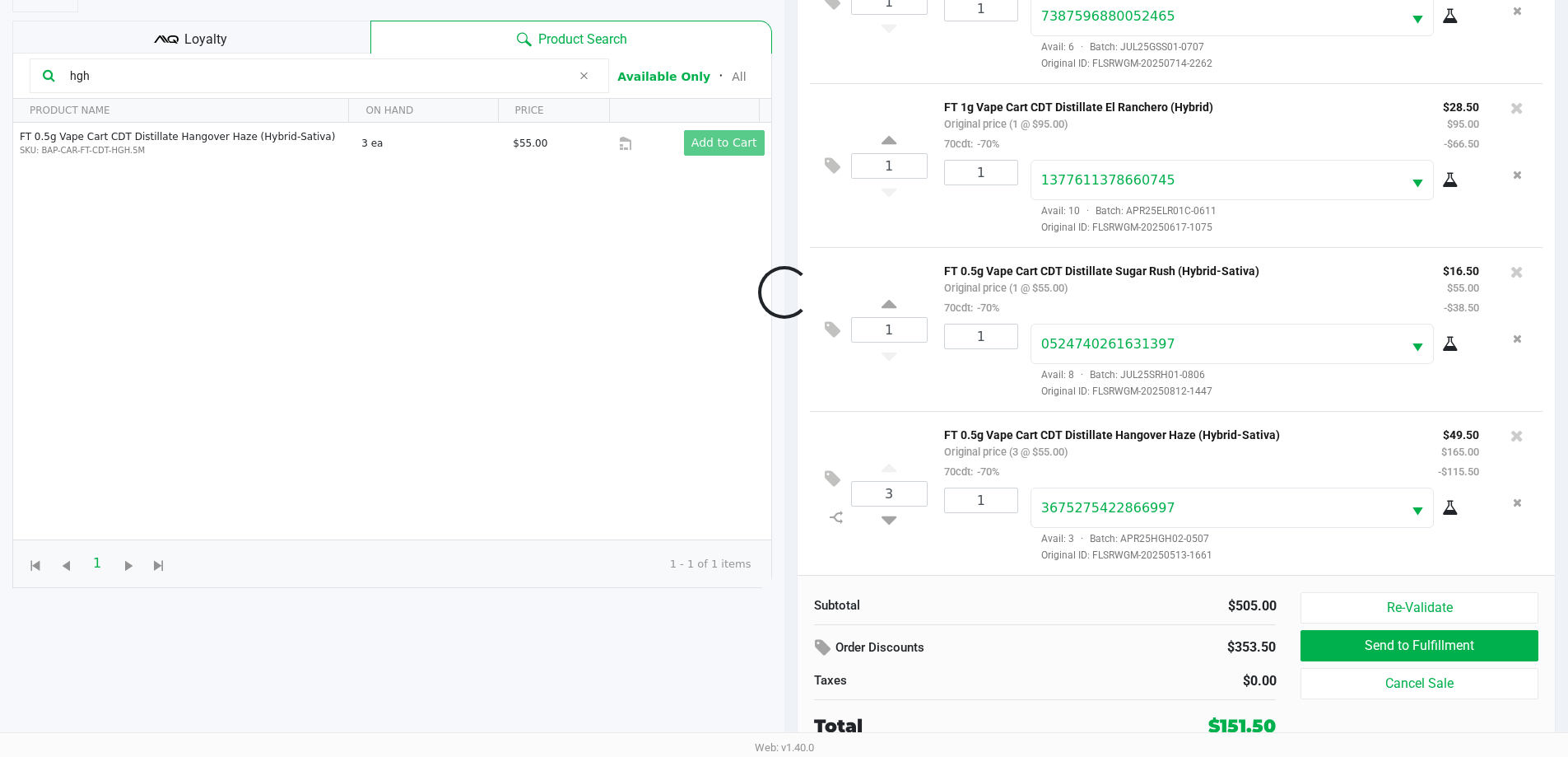
click at [789, 455] on div at bounding box center [784, 291] width 1568 height 589
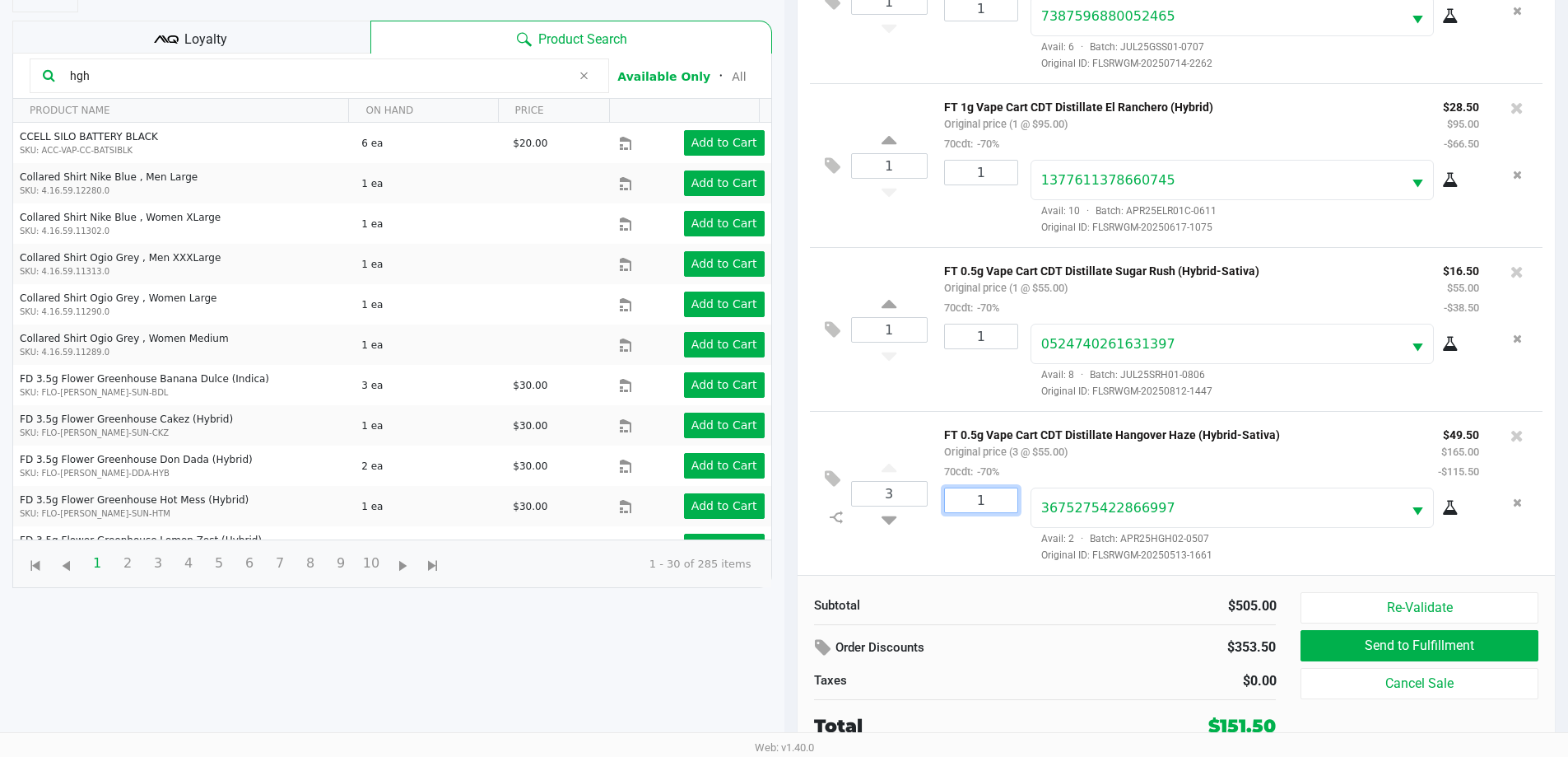
click at [789, 508] on input "1" at bounding box center [981, 500] width 73 height 24
type input "3"
click at [789, 467] on div "[PERSON_NAME] Medical Add Caregiver View State Registry Customer ID 862260 Stat…" at bounding box center [784, 336] width 1568 height 842
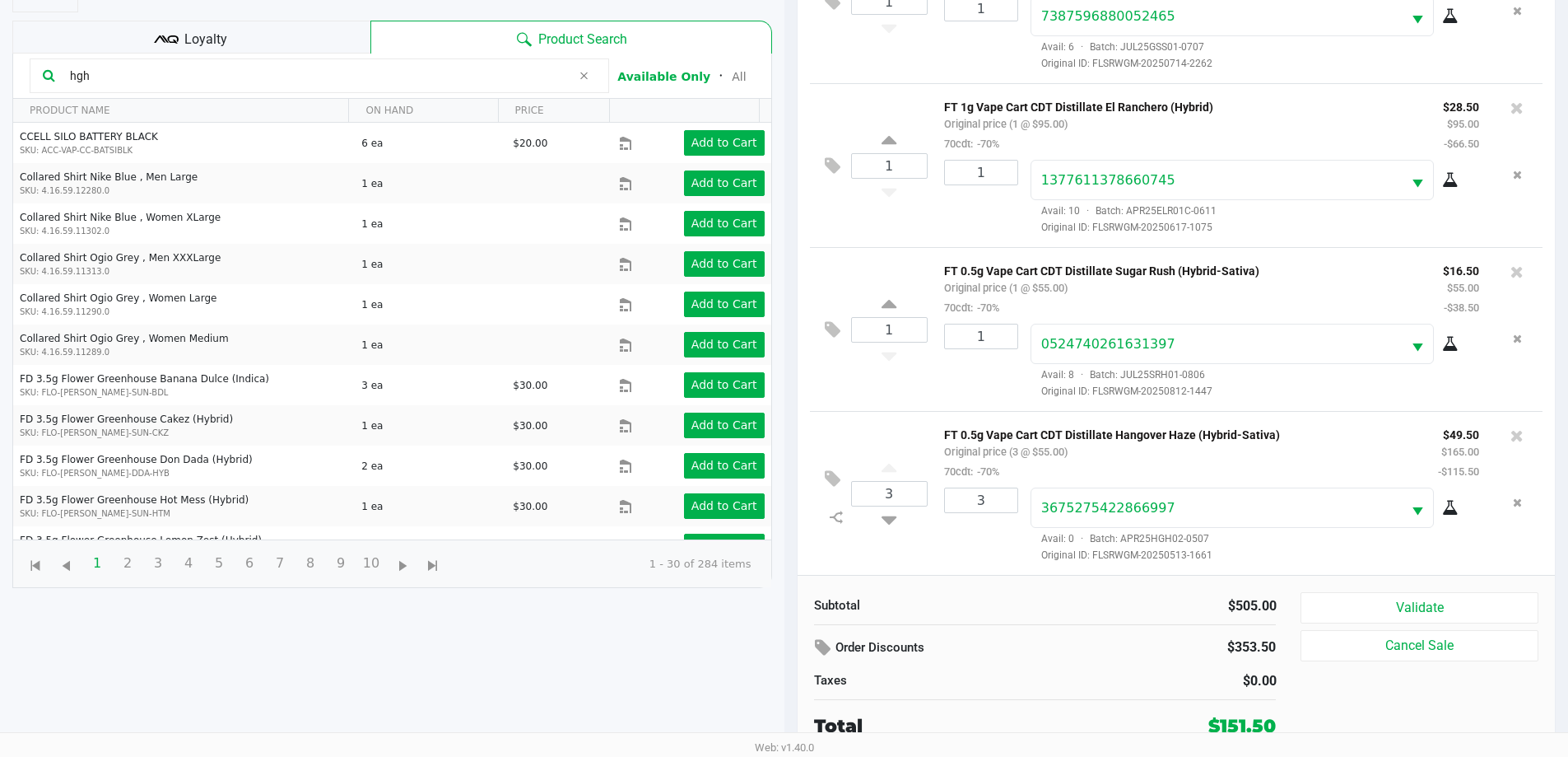
click at [348, 66] on input "hgh" at bounding box center [318, 76] width 508 height 25
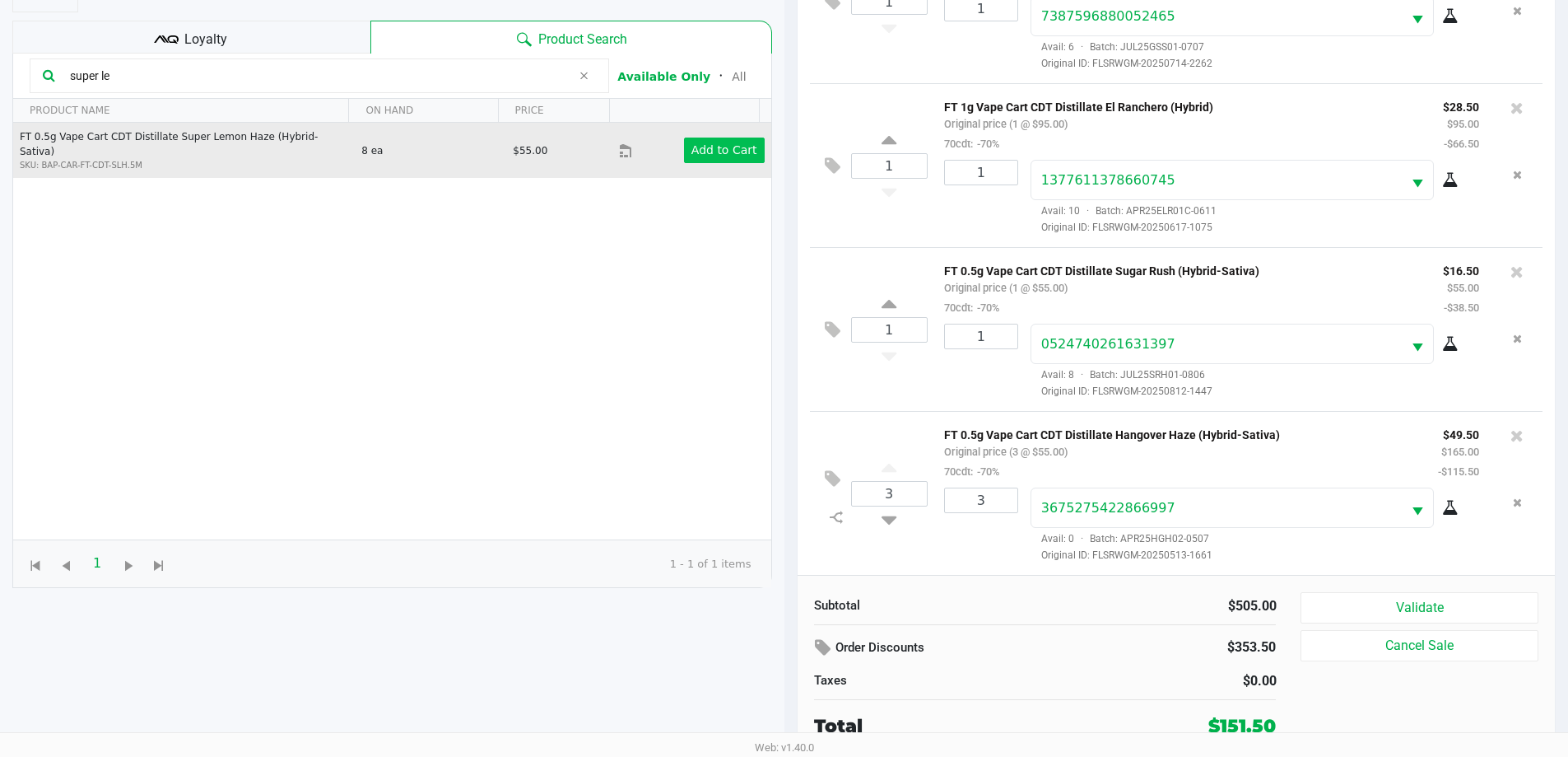
type input "super le"
click at [707, 150] on app-button-loader "Add to Cart" at bounding box center [724, 150] width 65 height 13
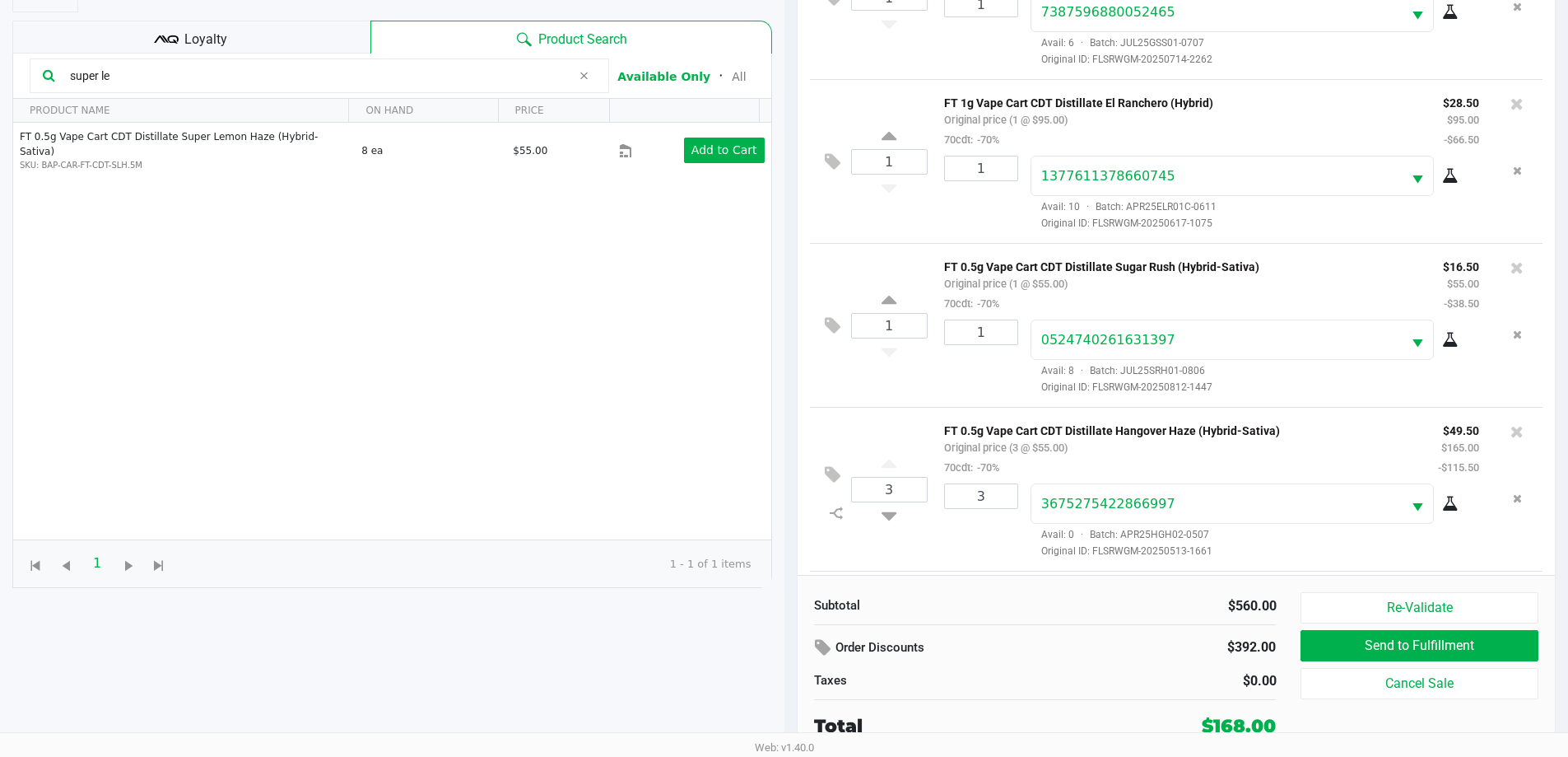
scroll to position [328, 0]
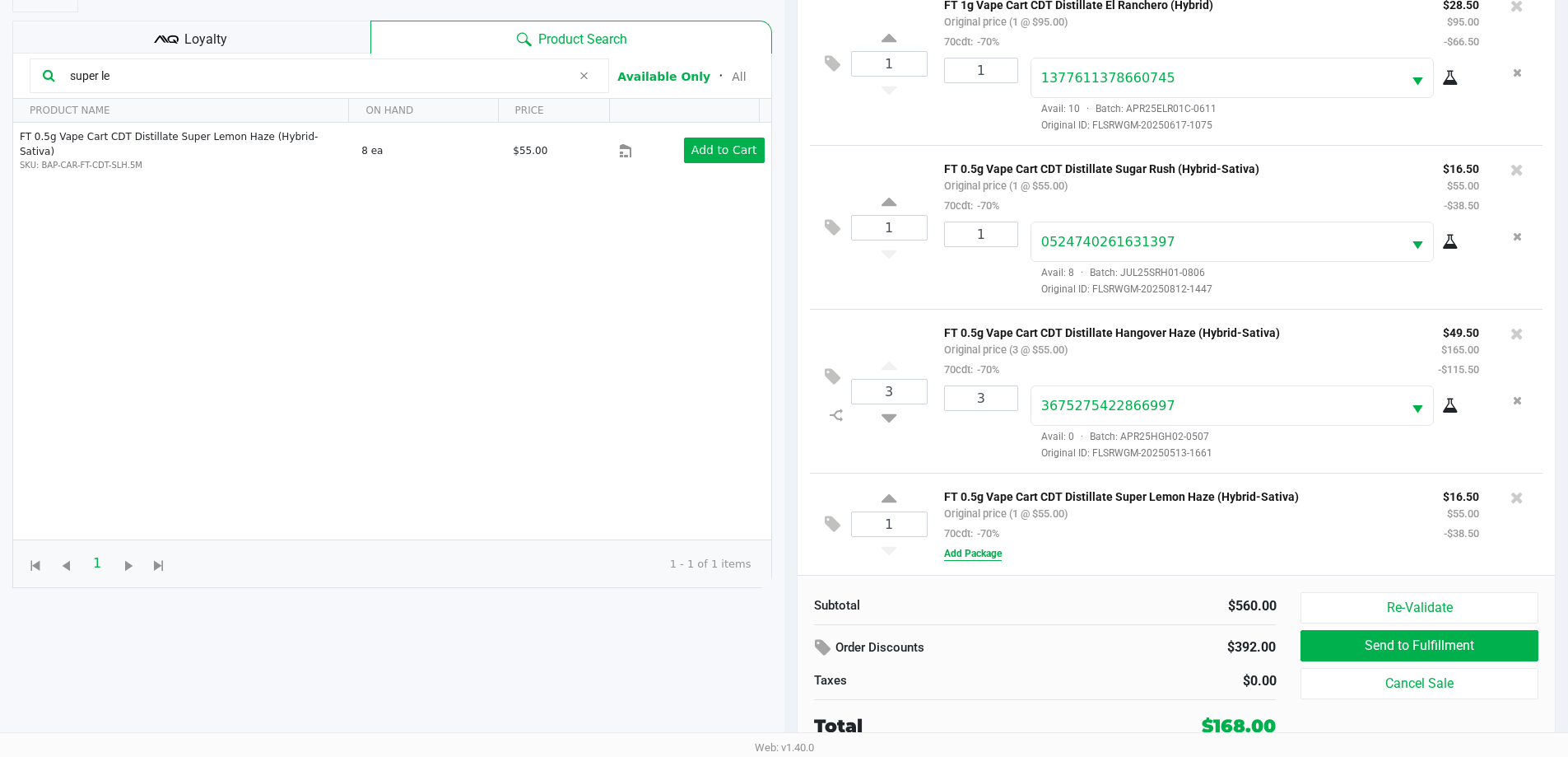
click at [789, 560] on button "Add Package" at bounding box center [972, 553] width 58 height 15
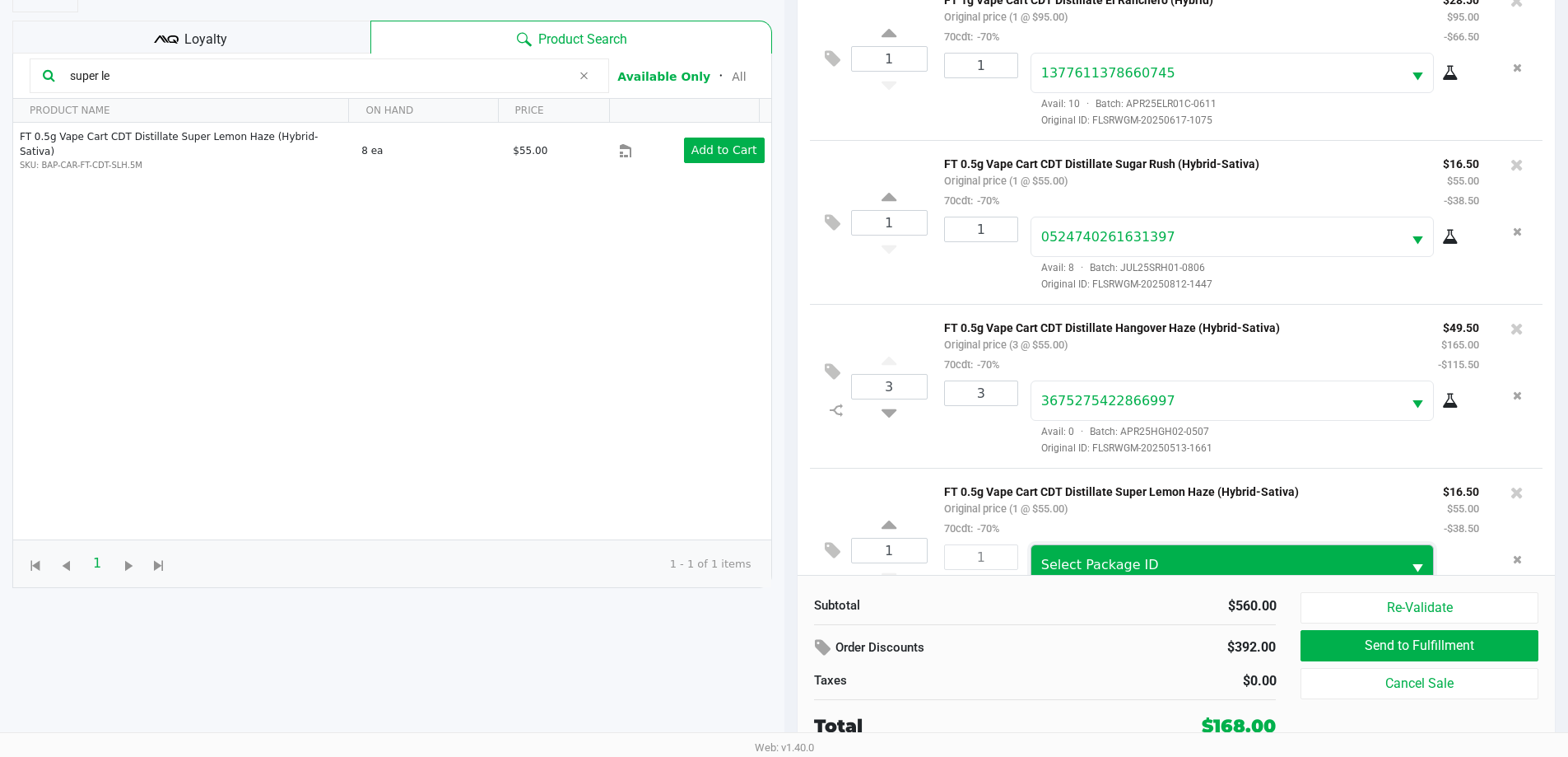
click at [789, 557] on span "Select Package ID" at bounding box center [1218, 565] width 372 height 39
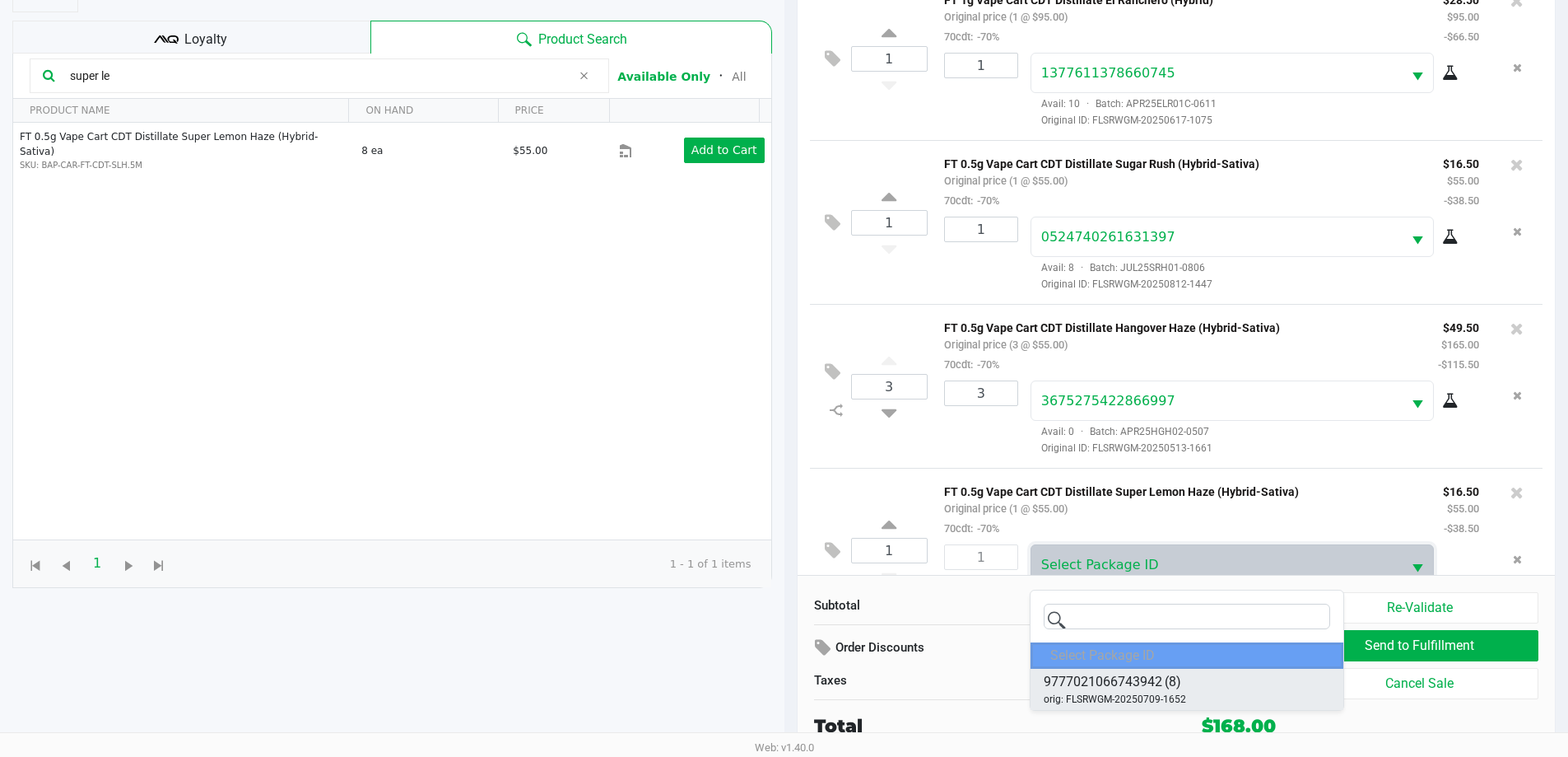
click at [789, 687] on span "(8)" at bounding box center [1172, 682] width 17 height 19
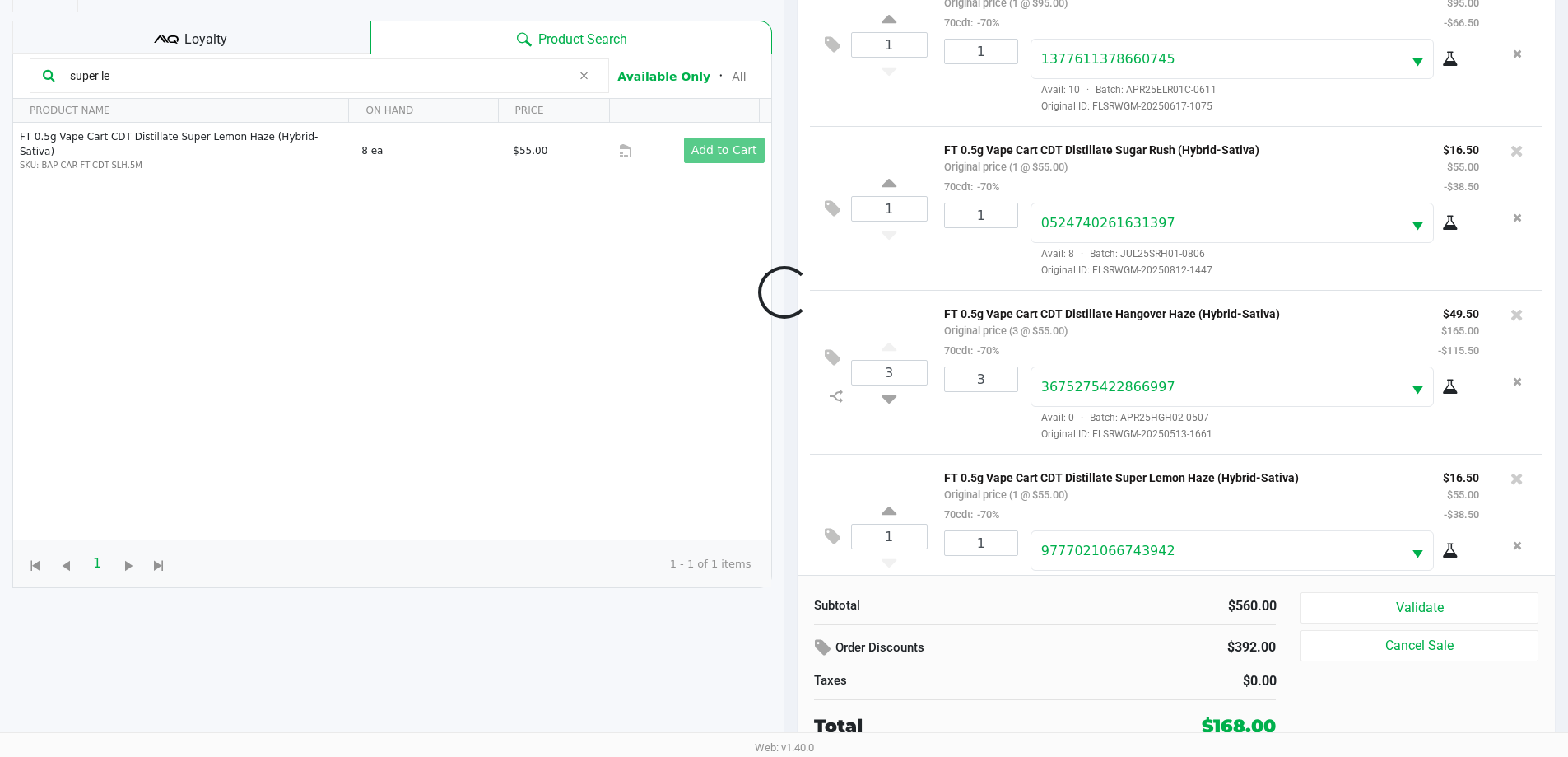
scroll to position [390, 0]
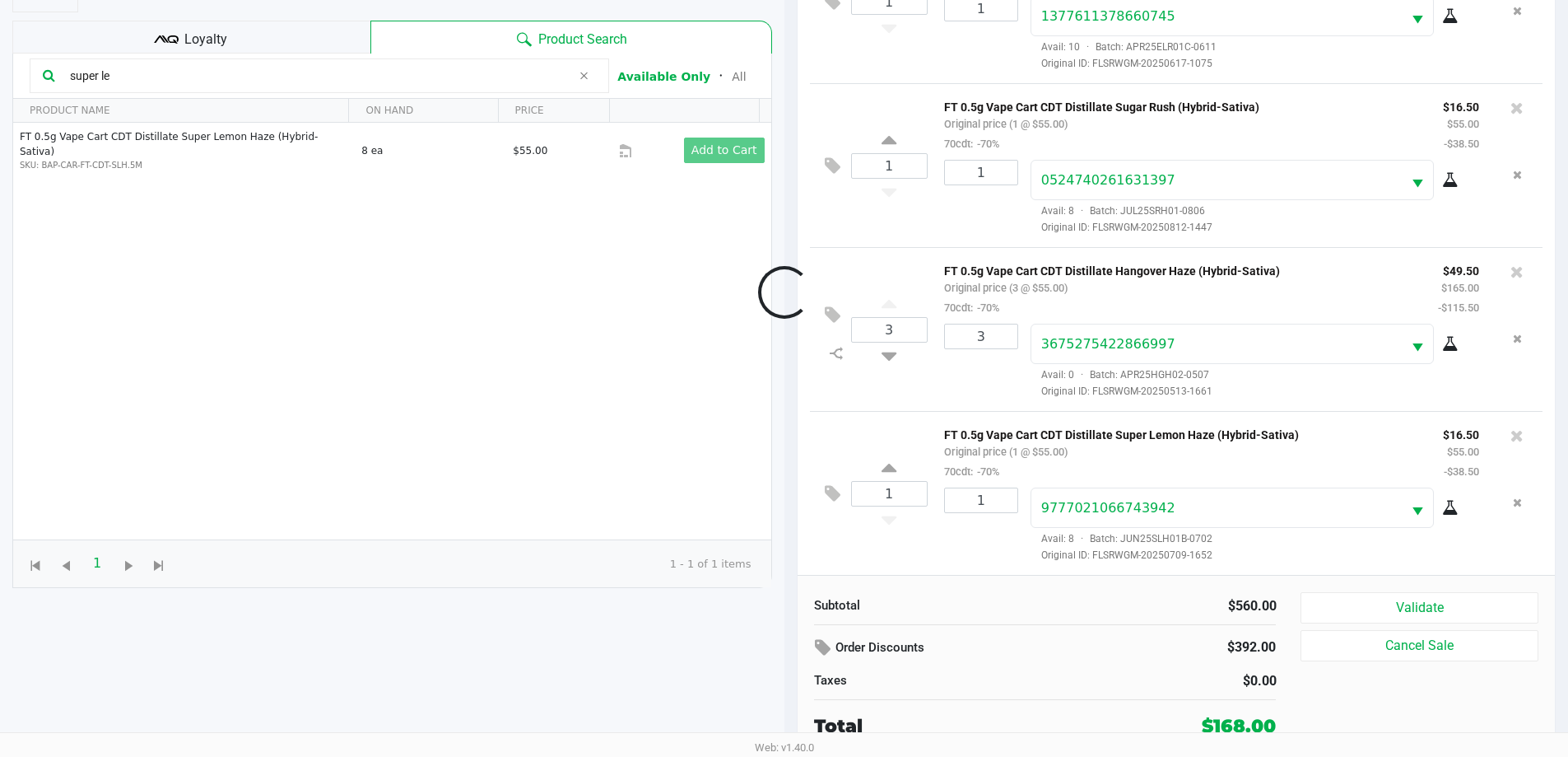
click at [789, 529] on div at bounding box center [784, 291] width 1568 height 589
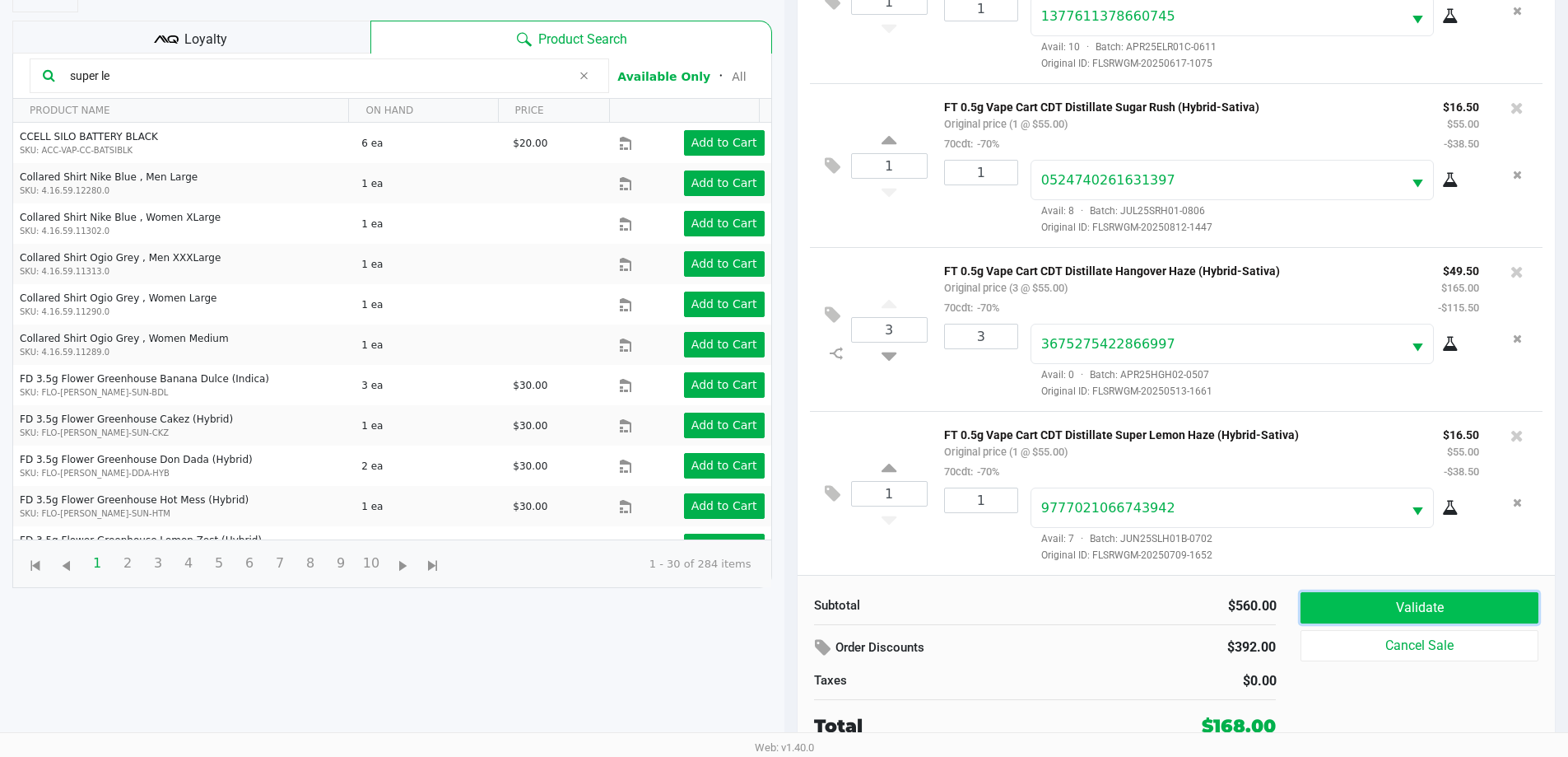
click at [789, 597] on button "Validate" at bounding box center [1419, 607] width 237 height 31
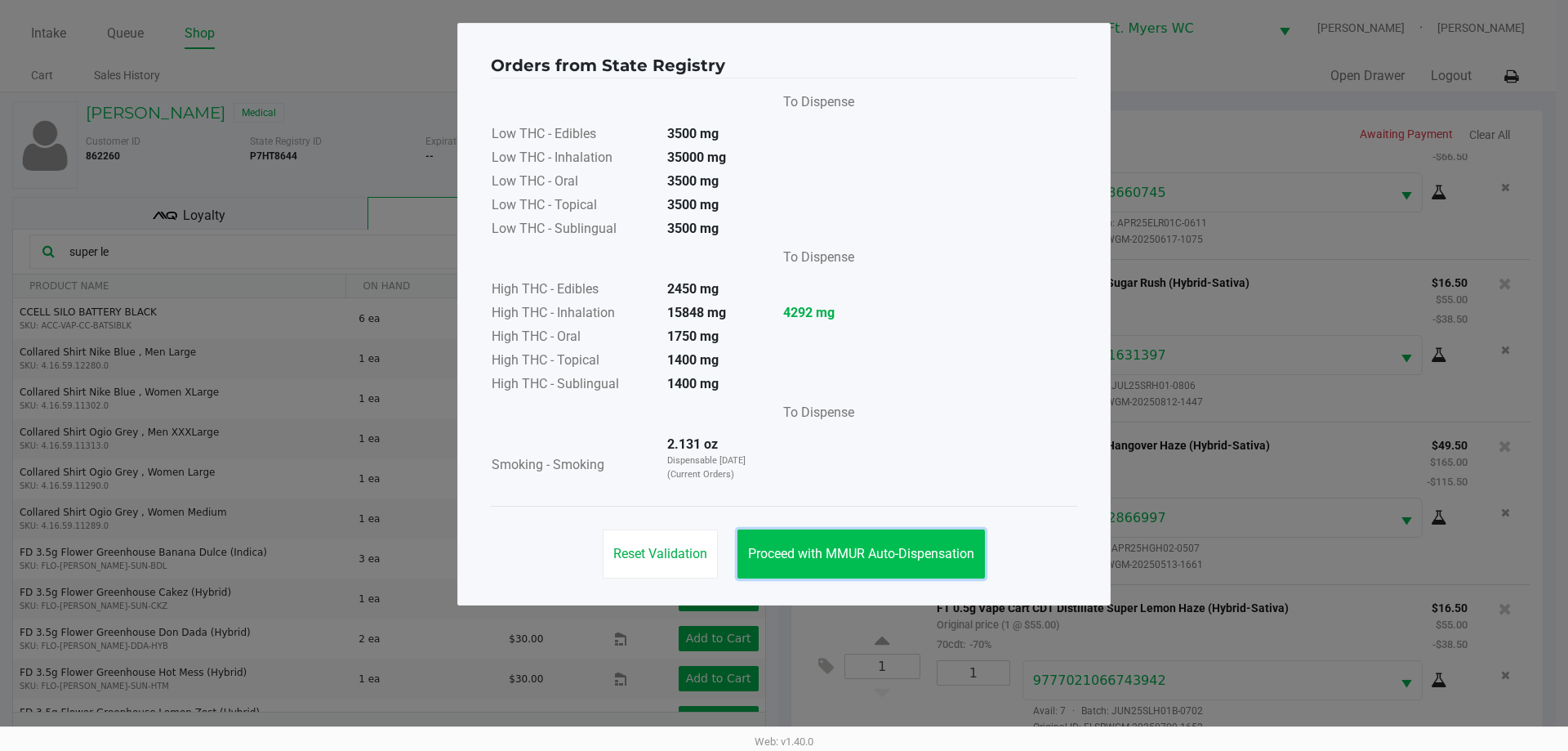
click at [783, 543] on button "Proceed with MMUR Auto-Dispensation" at bounding box center [861, 554] width 248 height 49
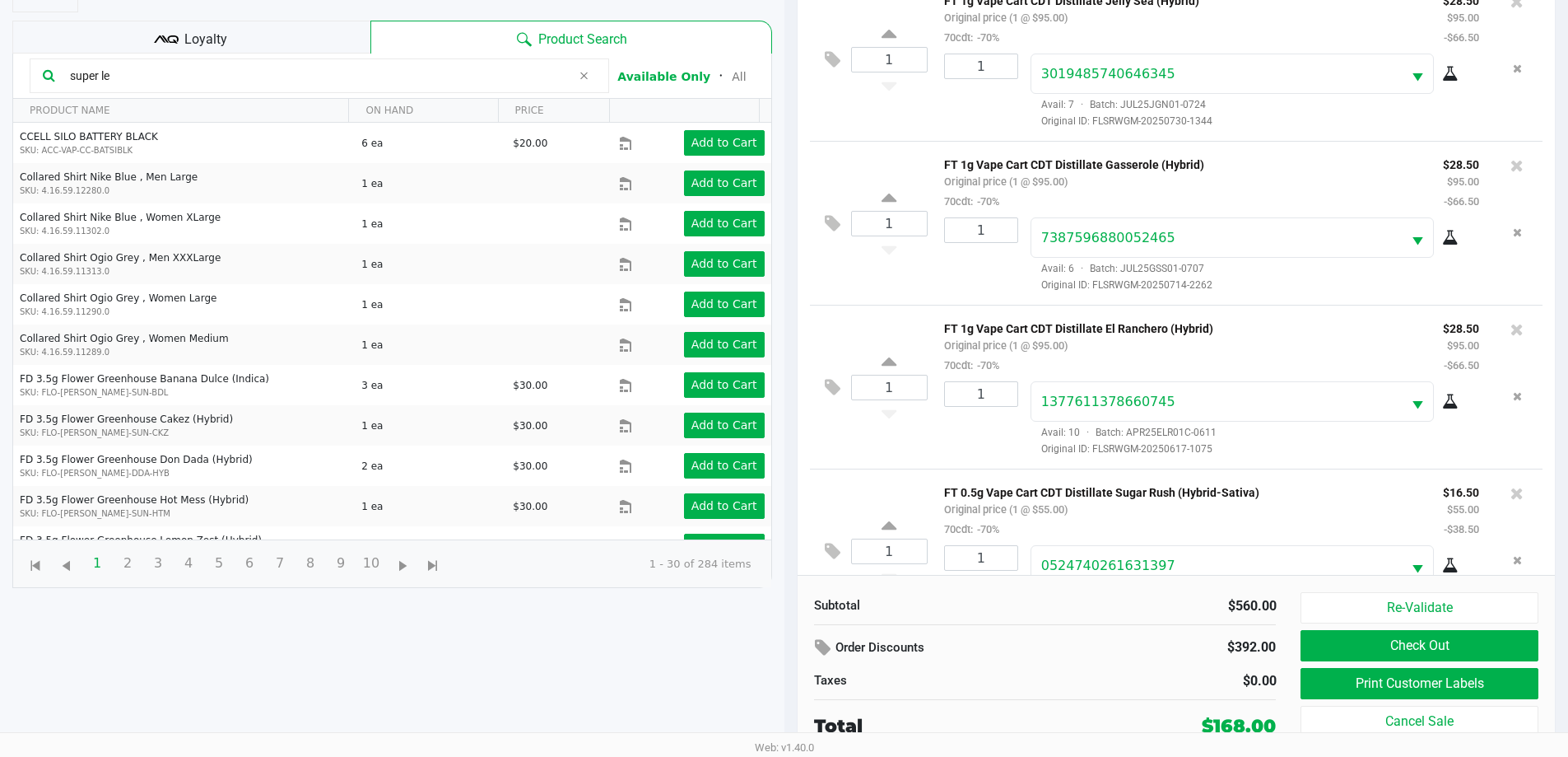
click at [279, 42] on div "Loyalty" at bounding box center [191, 36] width 358 height 33
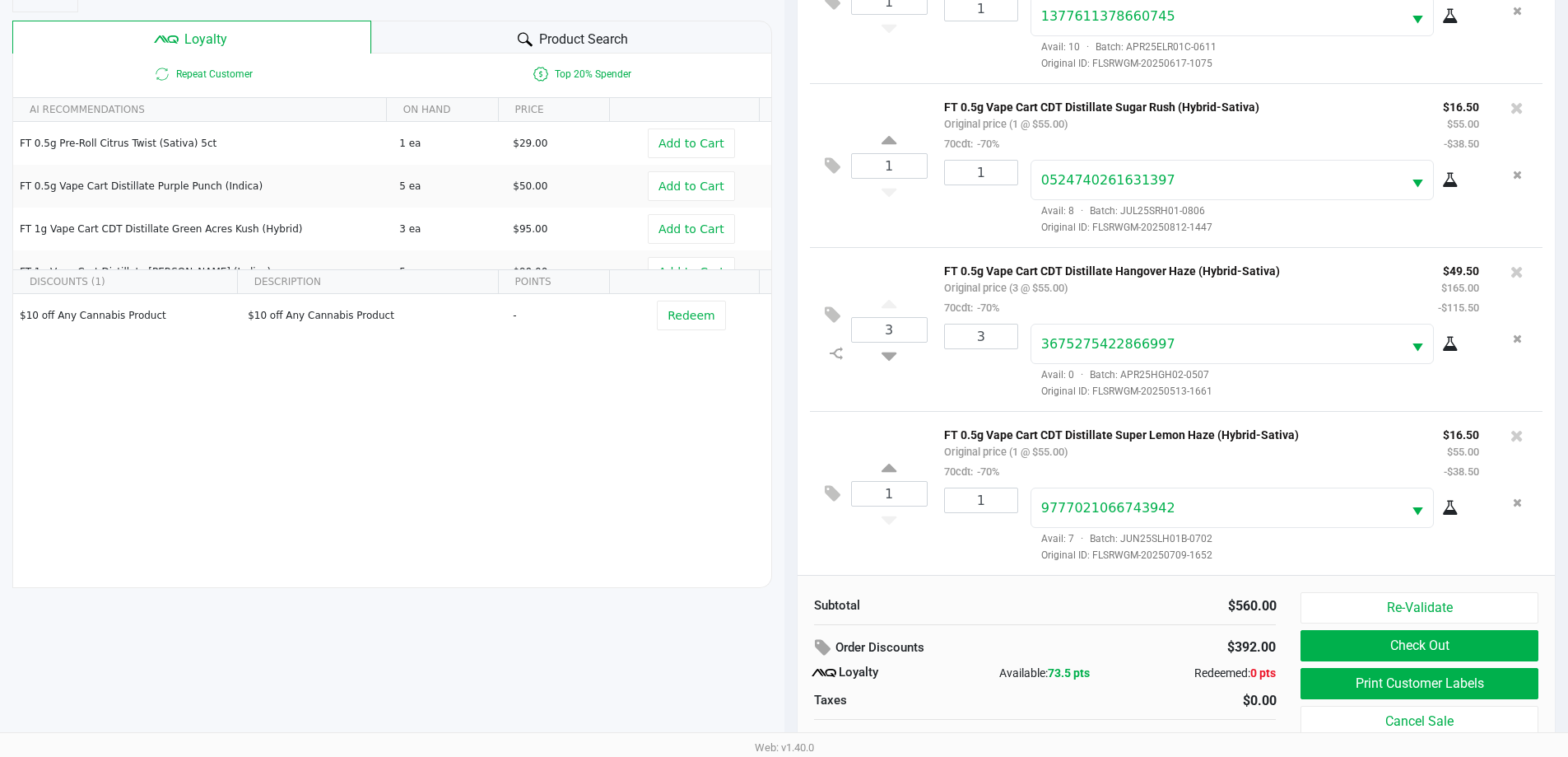
scroll to position [197, 0]
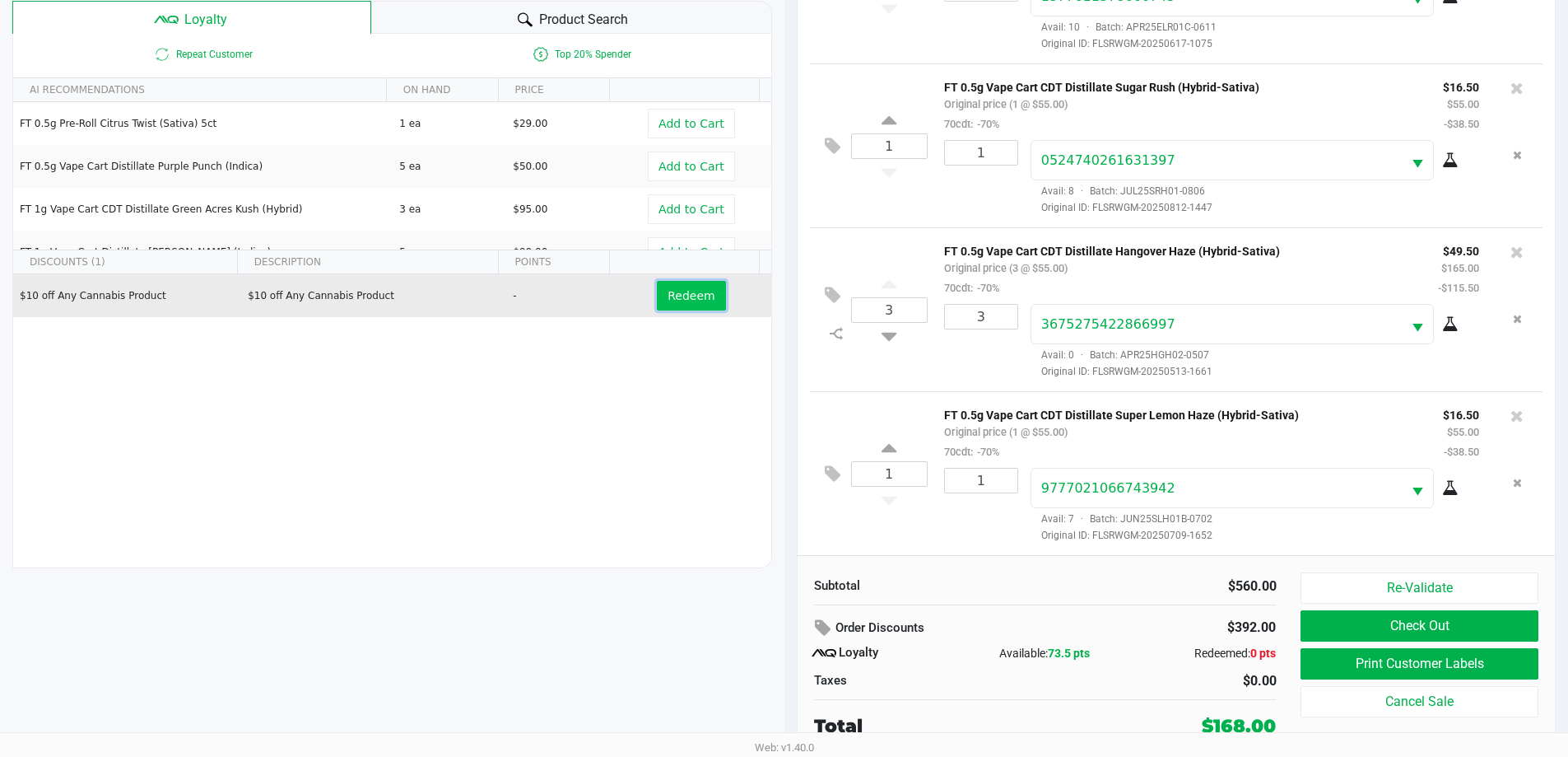
click at [671, 289] on span "Redeem" at bounding box center [690, 295] width 47 height 13
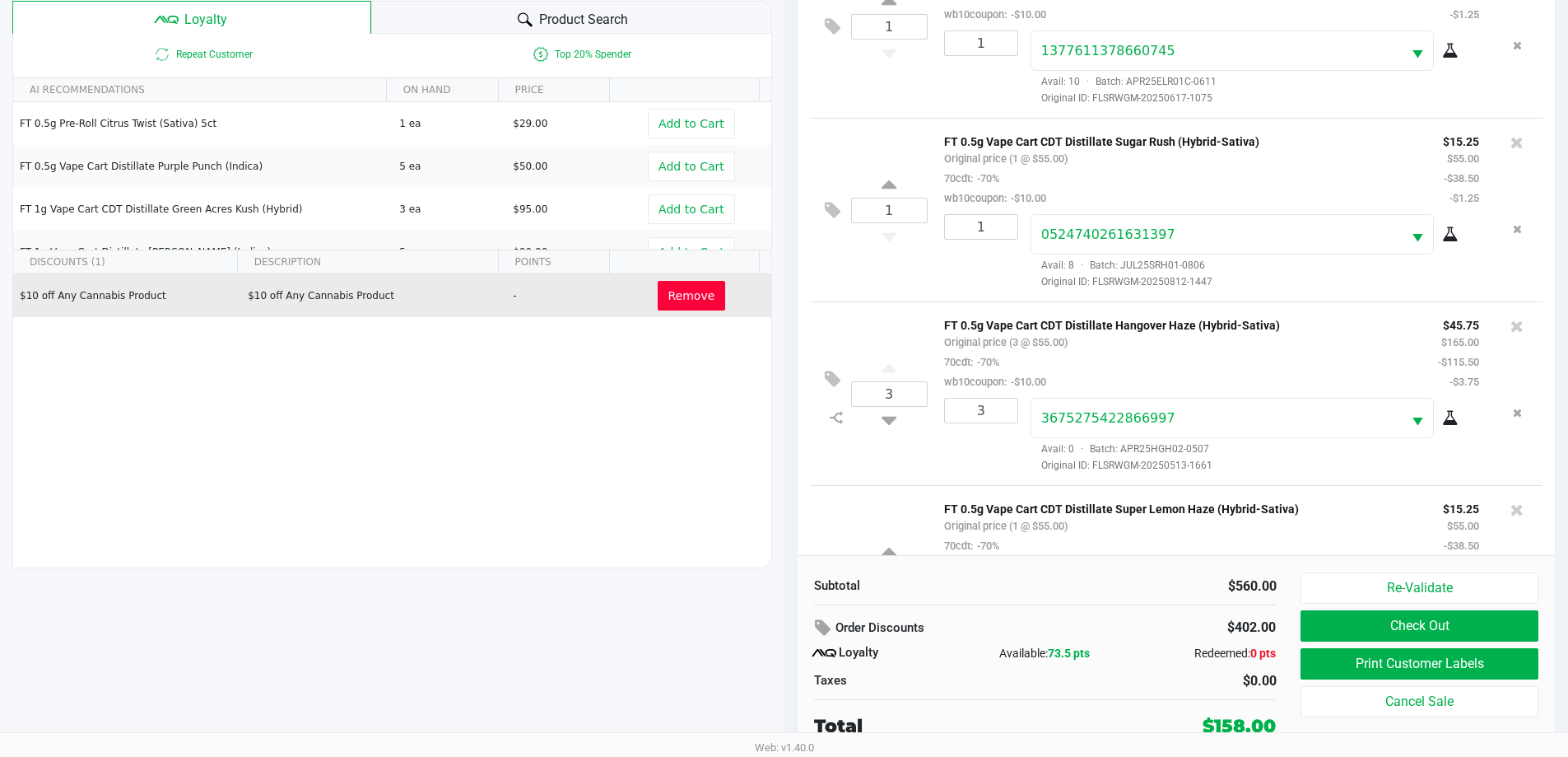
scroll to position [509, 0]
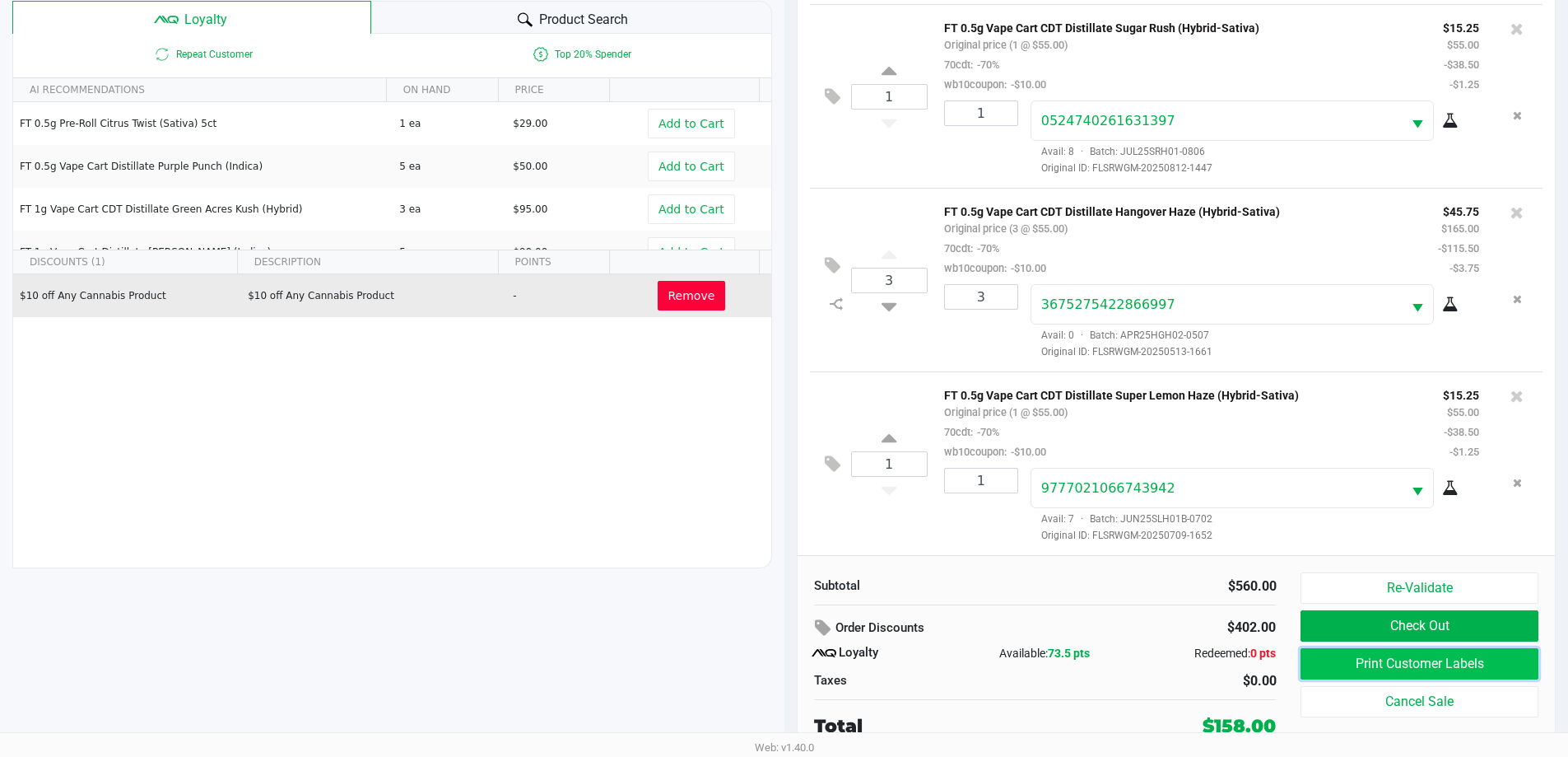
click at [789, 668] on button "Print Customer Labels" at bounding box center [1419, 663] width 237 height 31
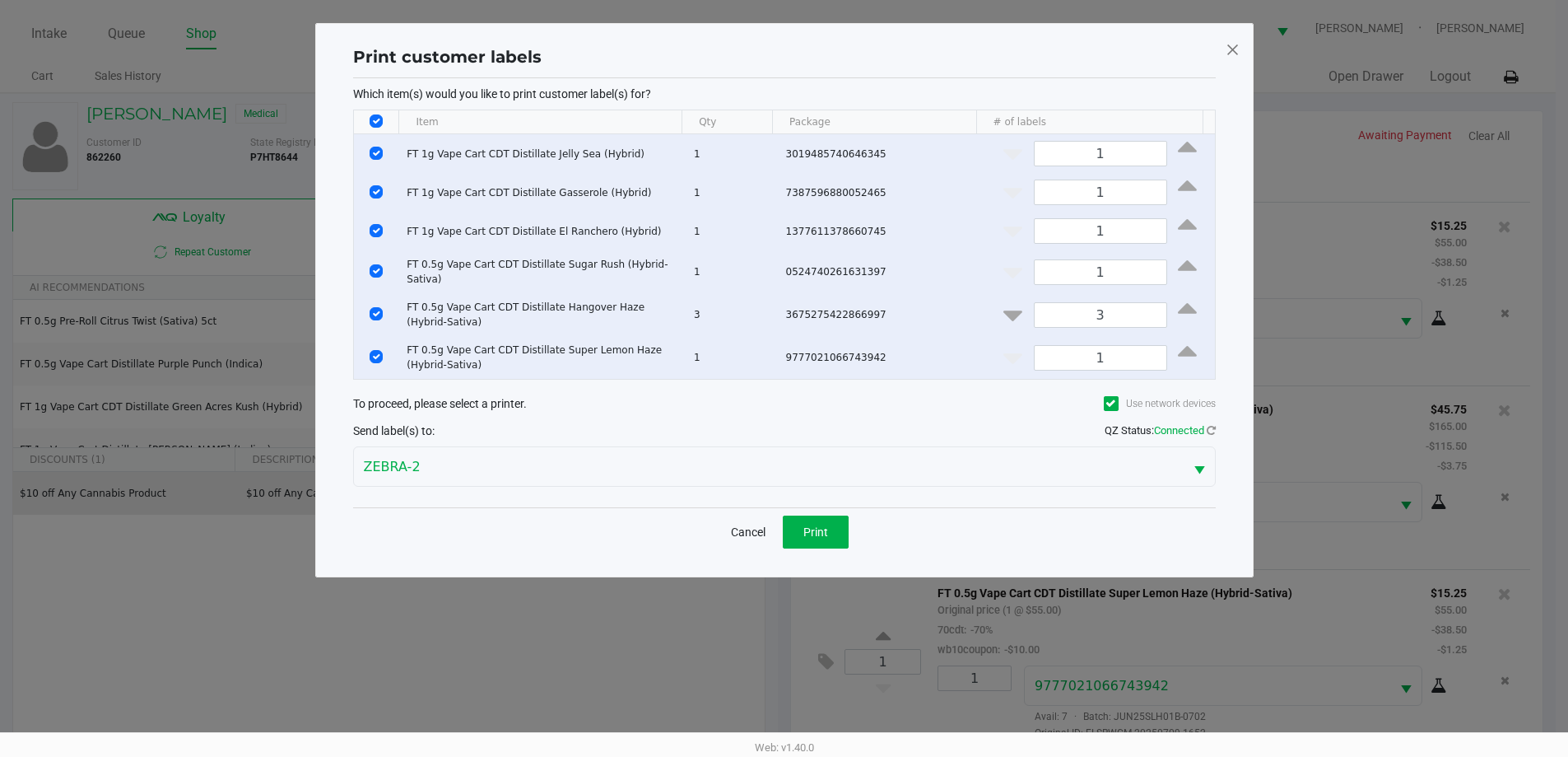
scroll to position [0, 0]
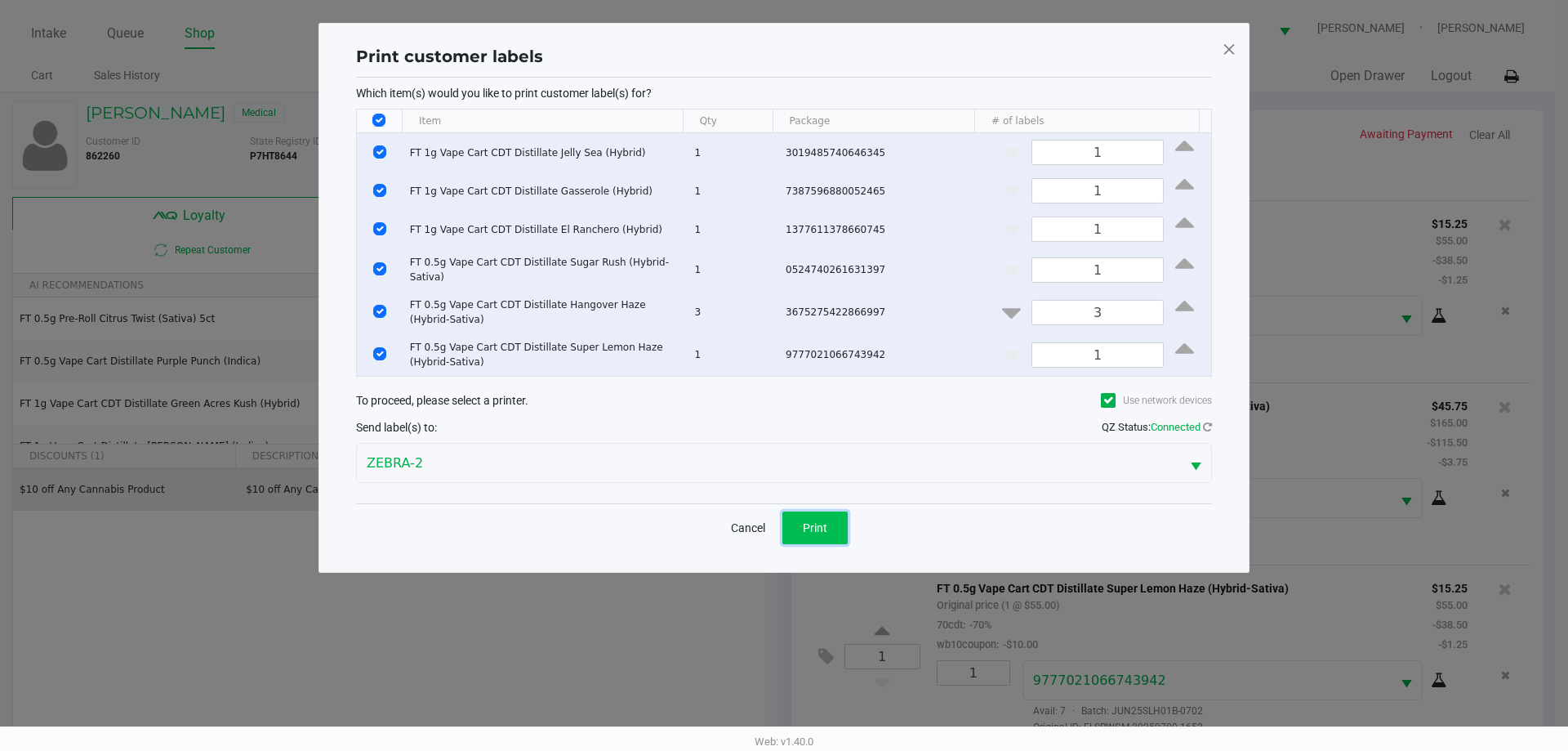
click at [783, 533] on button "Print" at bounding box center [815, 527] width 65 height 32
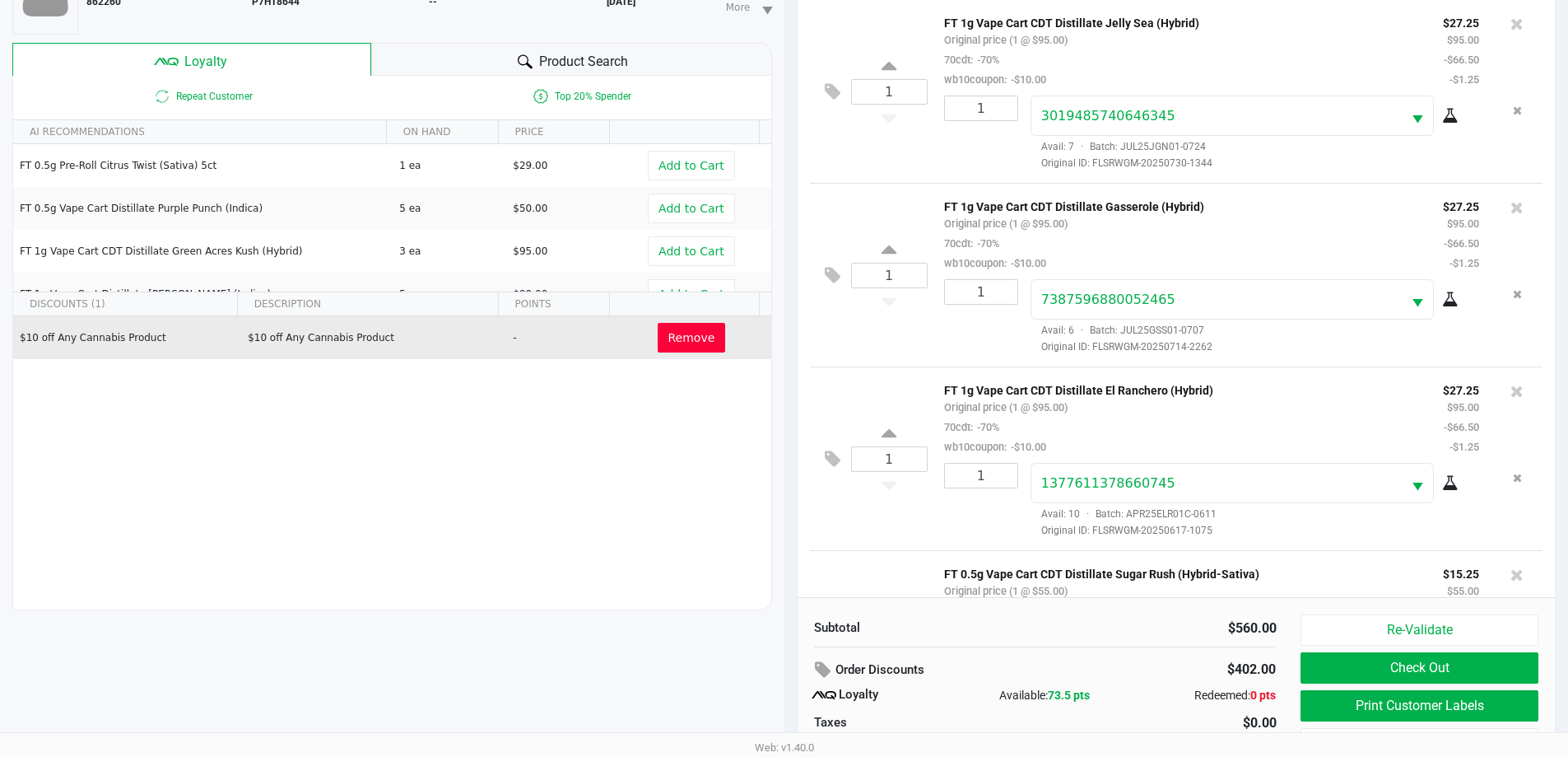
scroll to position [115, 0]
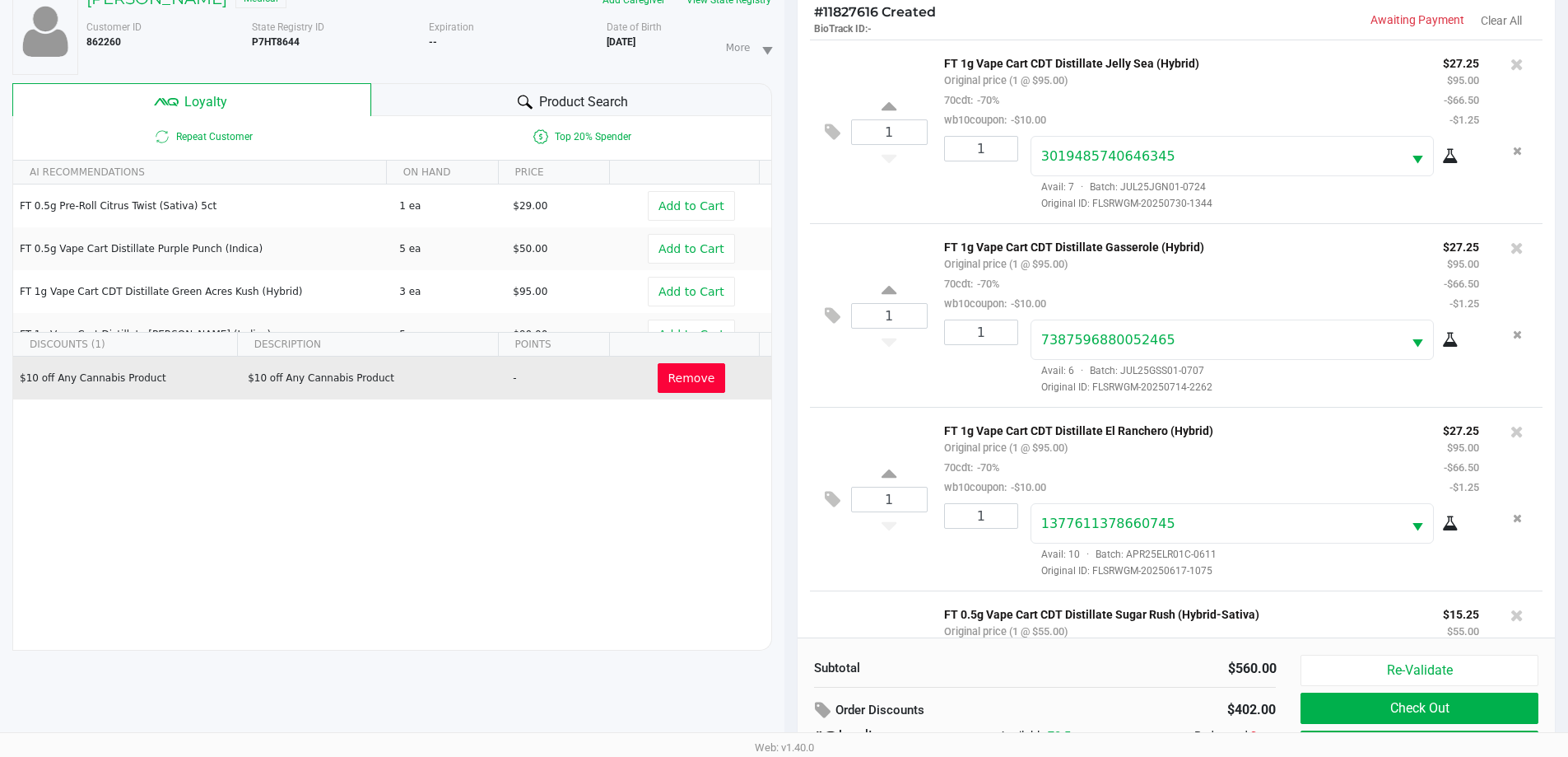
click at [576, 111] on span "Product Search" at bounding box center [583, 102] width 88 height 19
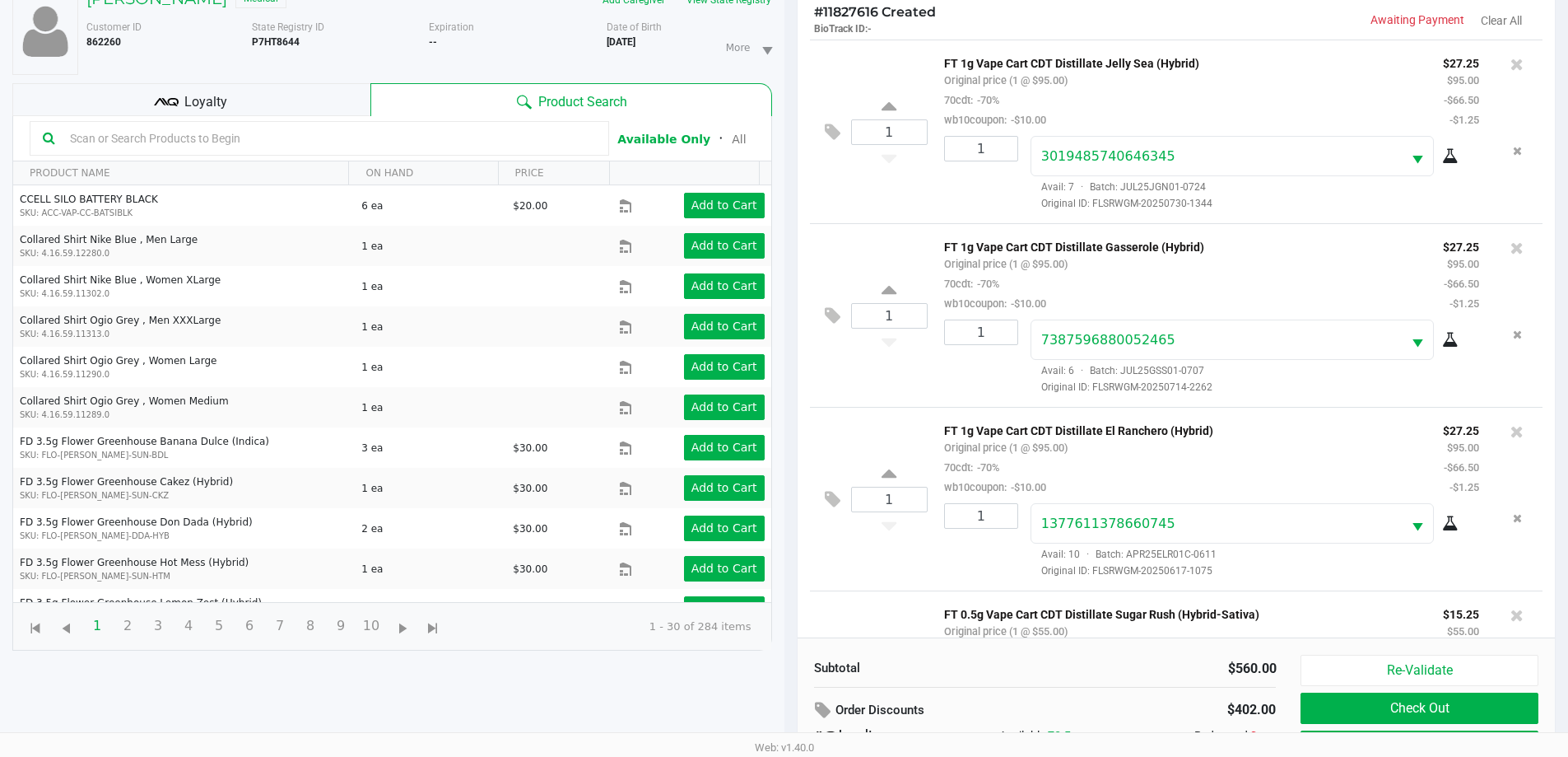
click at [209, 147] on input "text" at bounding box center [330, 138] width 533 height 25
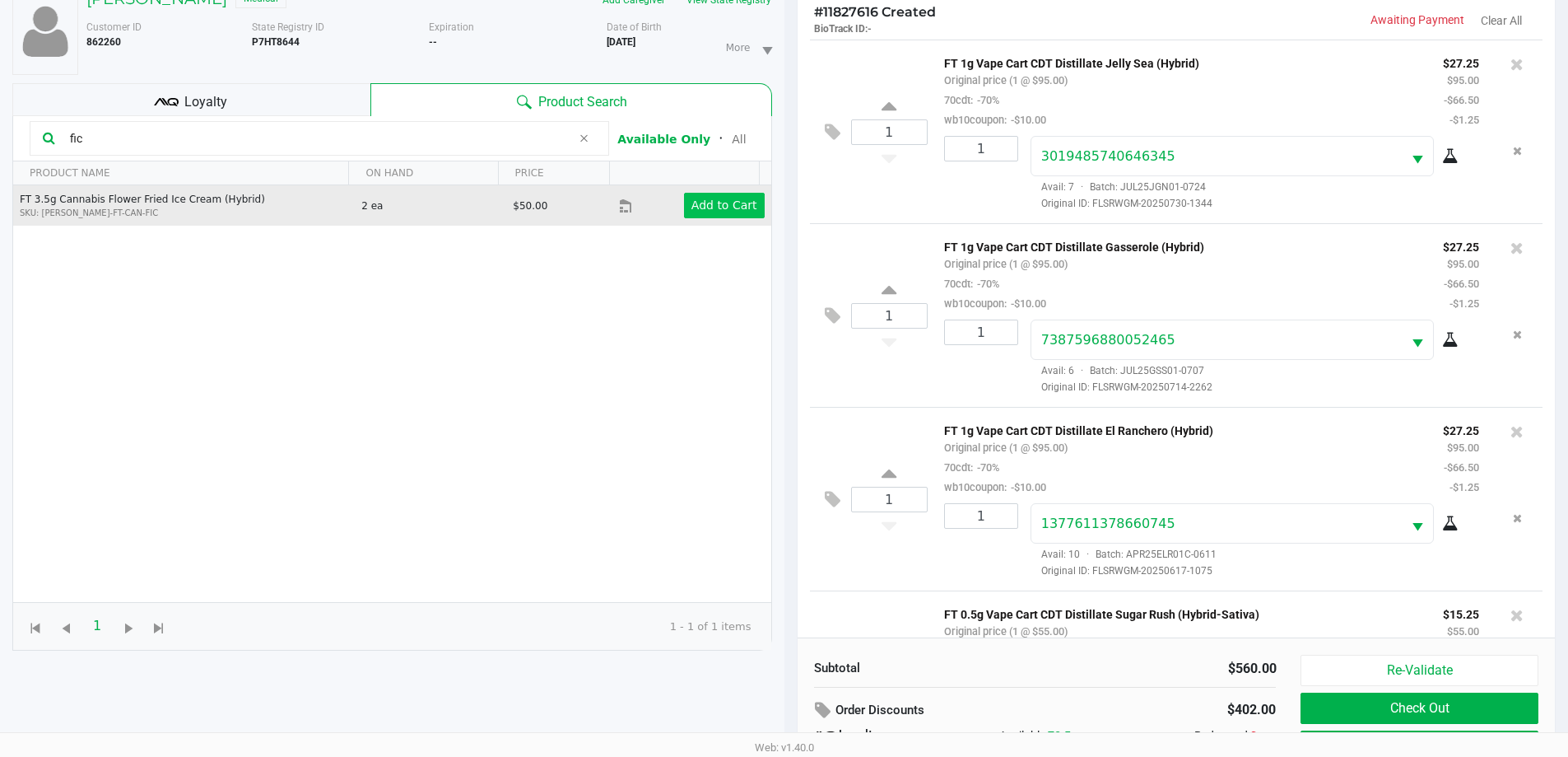
type input "fic"
click at [703, 193] on button "Add to Cart" at bounding box center [724, 205] width 81 height 26
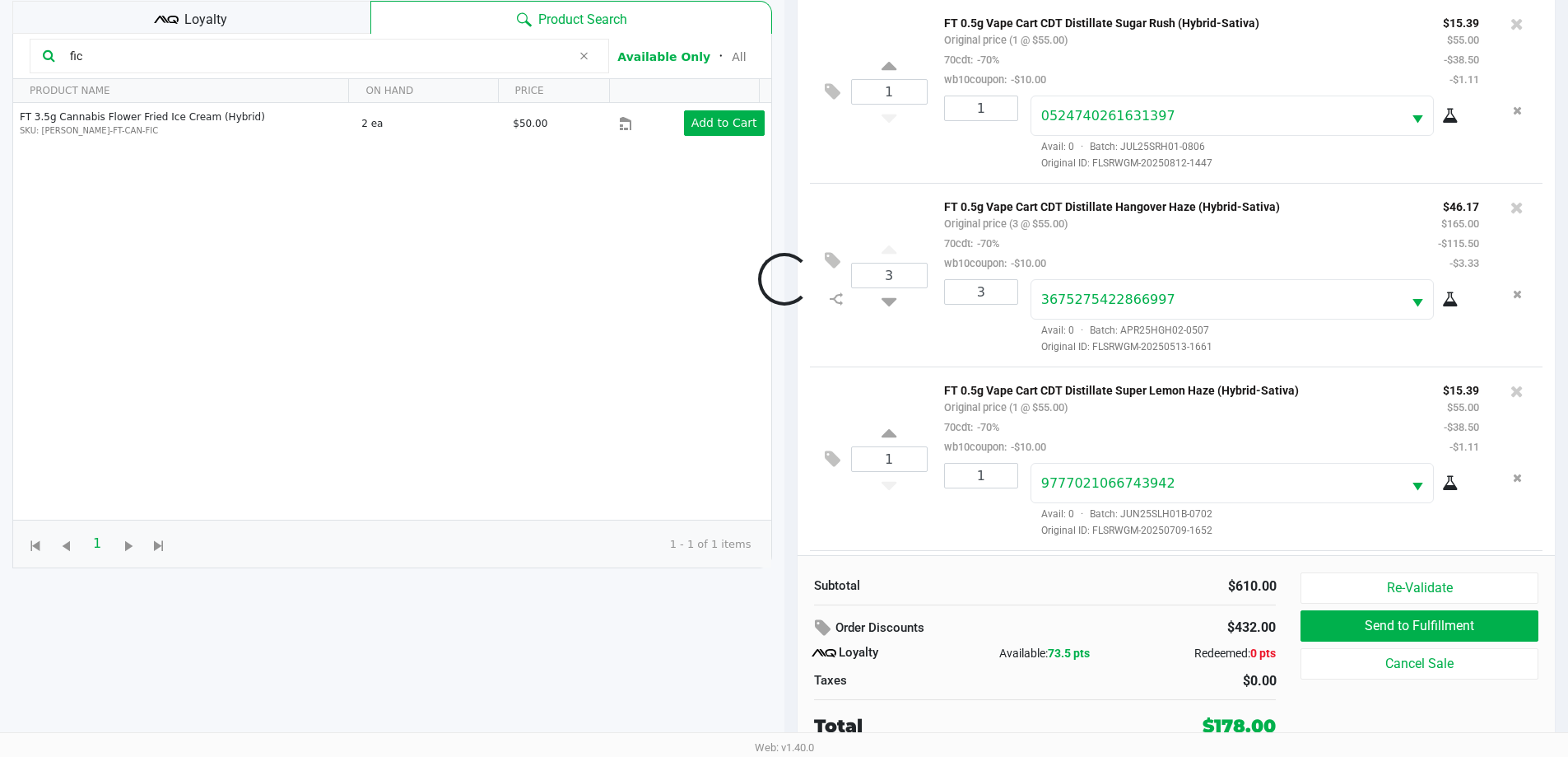
scroll to position [631, 0]
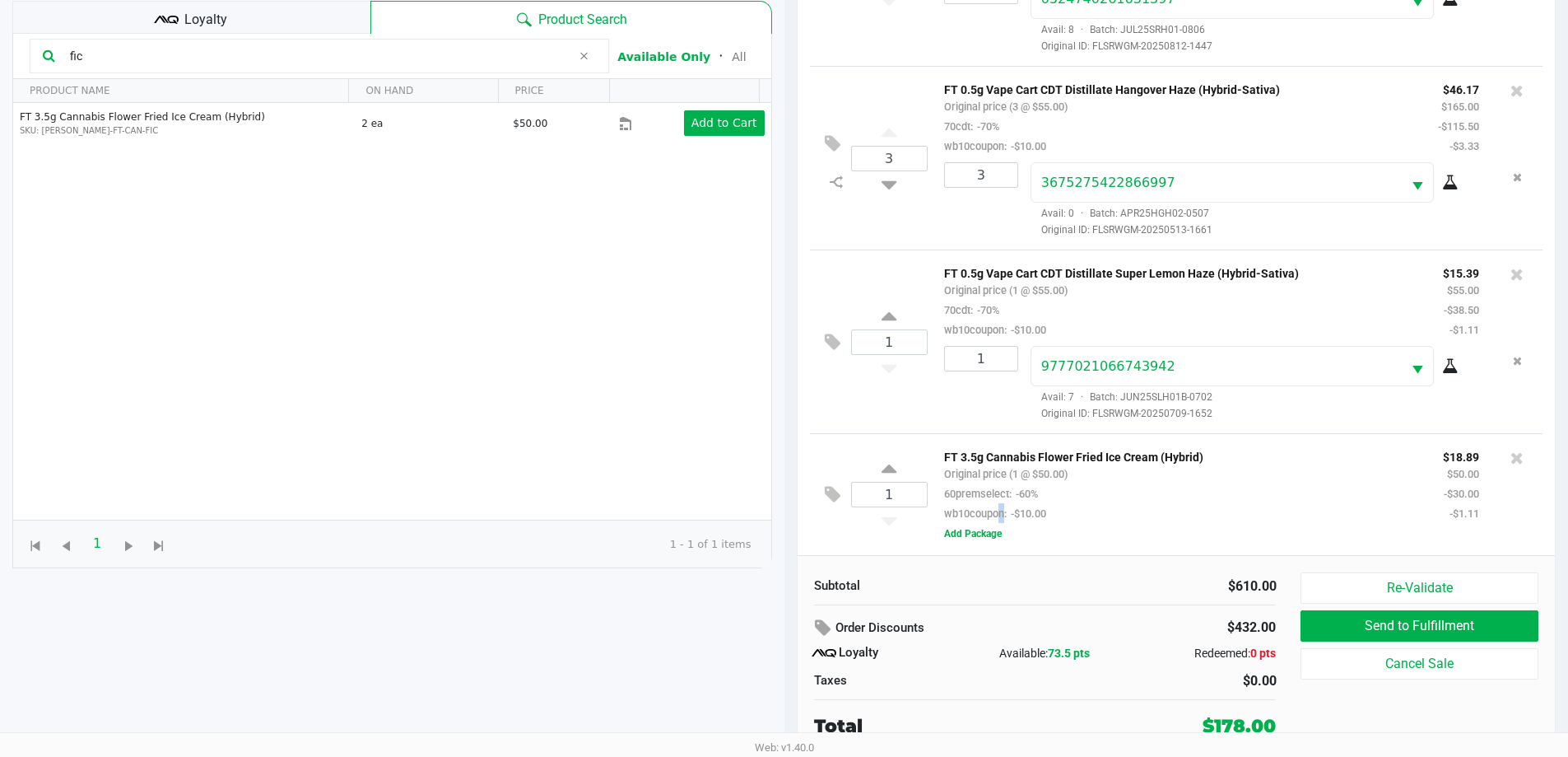
click at [789, 523] on div "FT 3.5g Cannabis Flower Fried Ice Cream (Hybrid) Original price (1 @ $50.00) 60…" at bounding box center [1181, 484] width 499 height 77
click at [789, 529] on button "Add Package" at bounding box center [972, 533] width 58 height 15
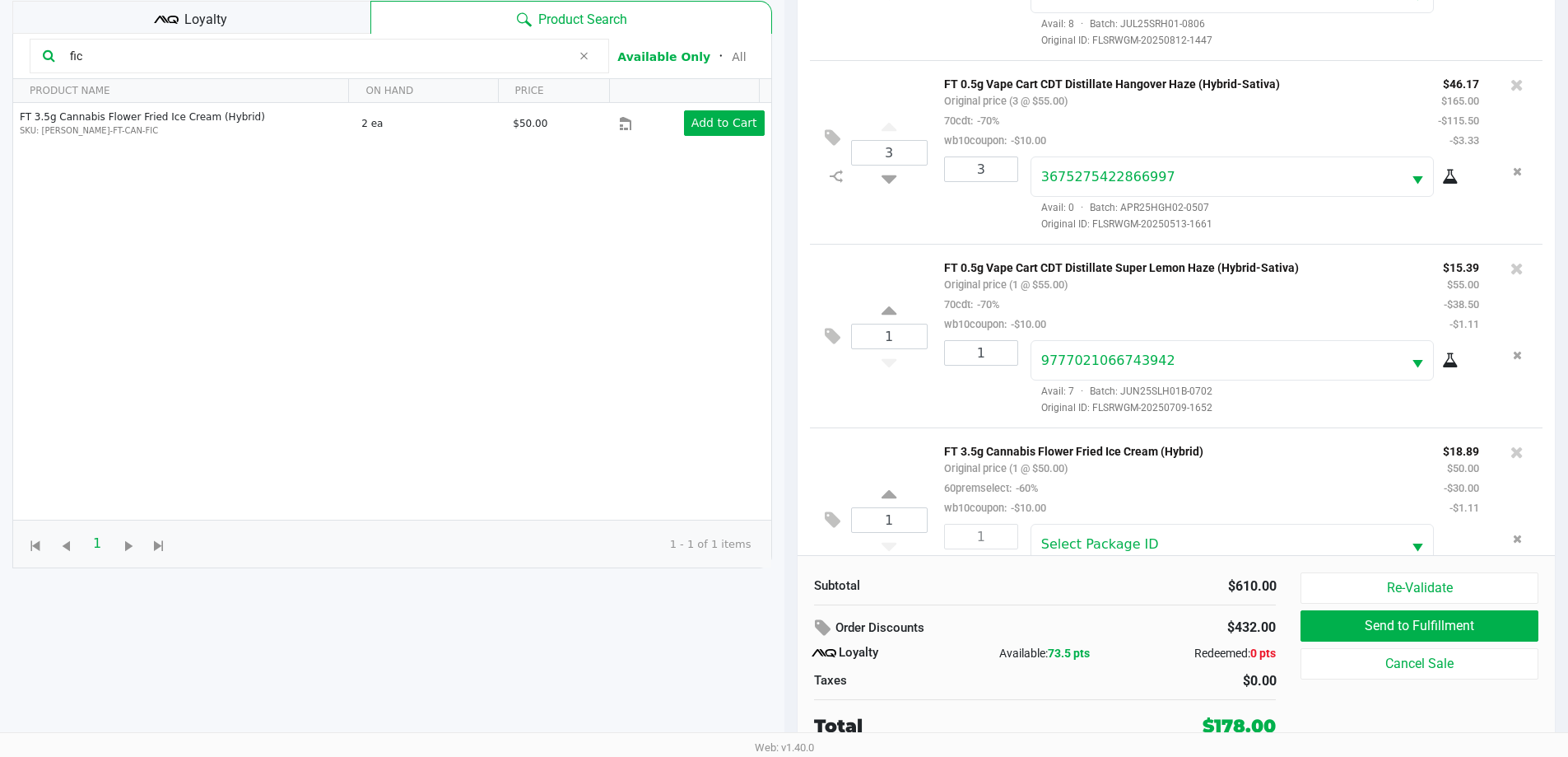
click at [789, 515] on div "FT 3.5g Cannabis Flower Fried Ice Cream (Hybrid) Original price (1 @ $50.00) 60…" at bounding box center [1181, 479] width 499 height 77
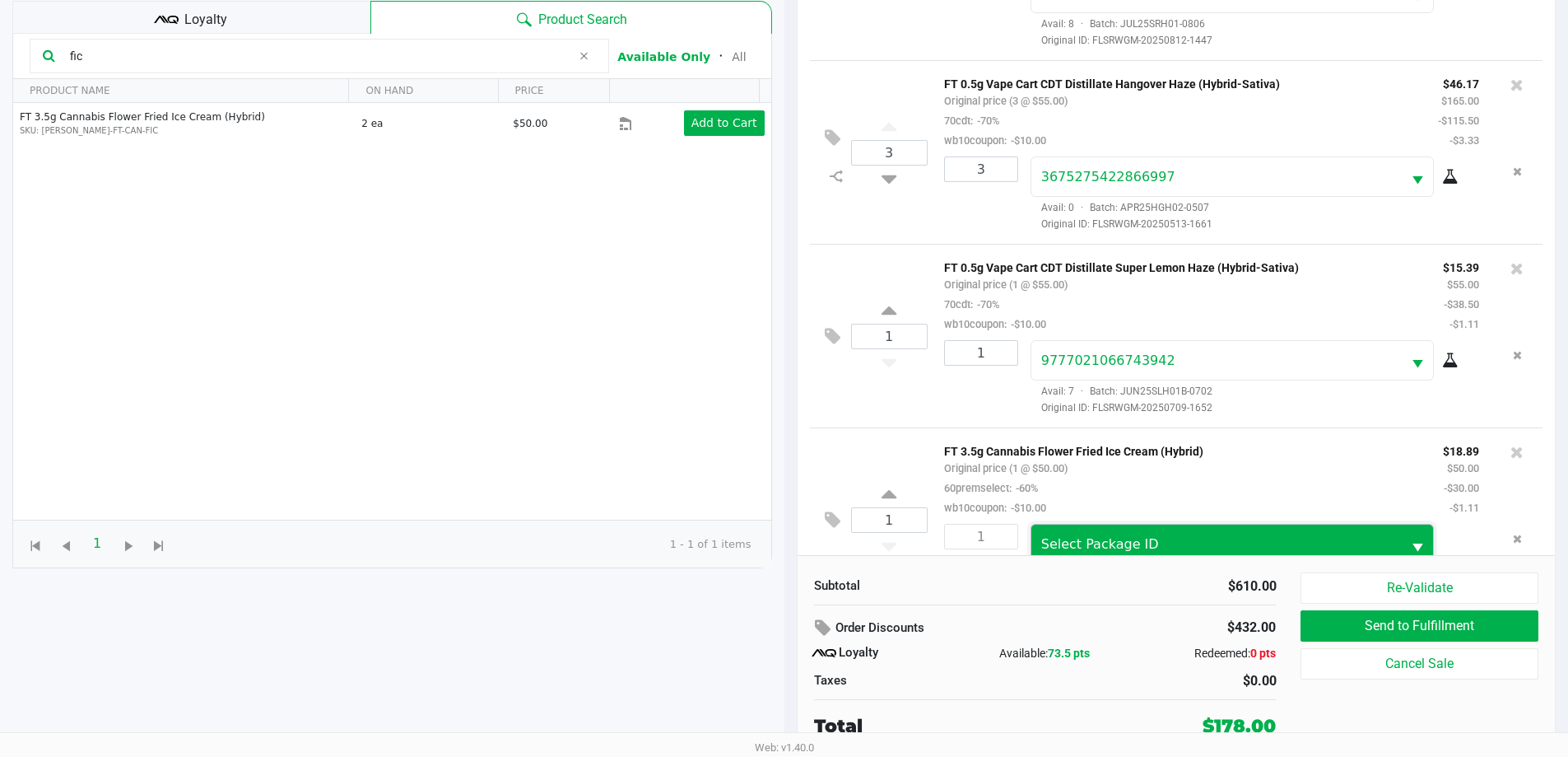
click at [789, 545] on span "Select Package ID" at bounding box center [1100, 545] width 118 height 16
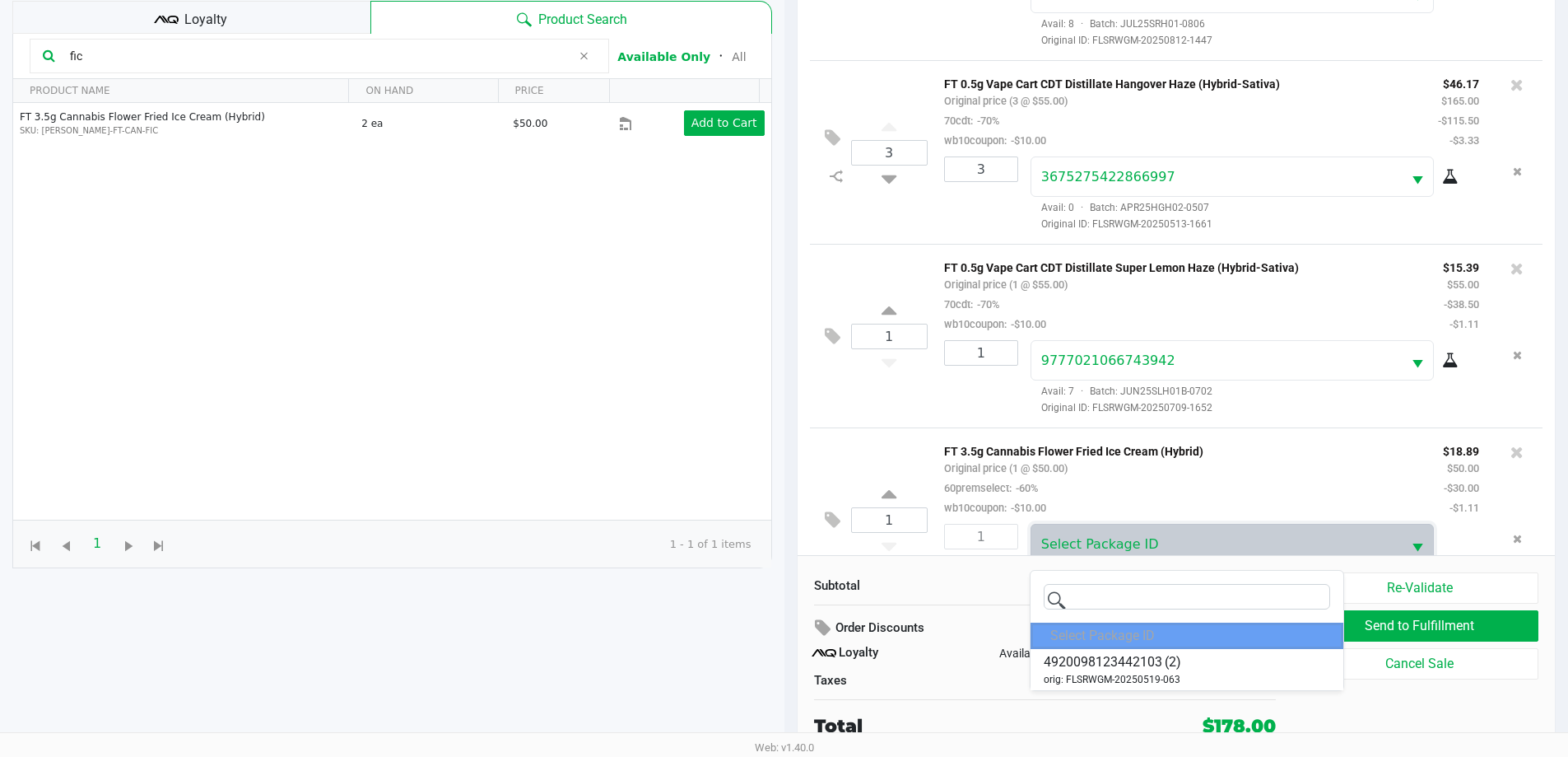
click at [789, 692] on div "Subtotal $610.00 Order Discounts $432.00 Loyalty Available: 73.5 pts Redeemed: …" at bounding box center [1045, 655] width 488 height 167
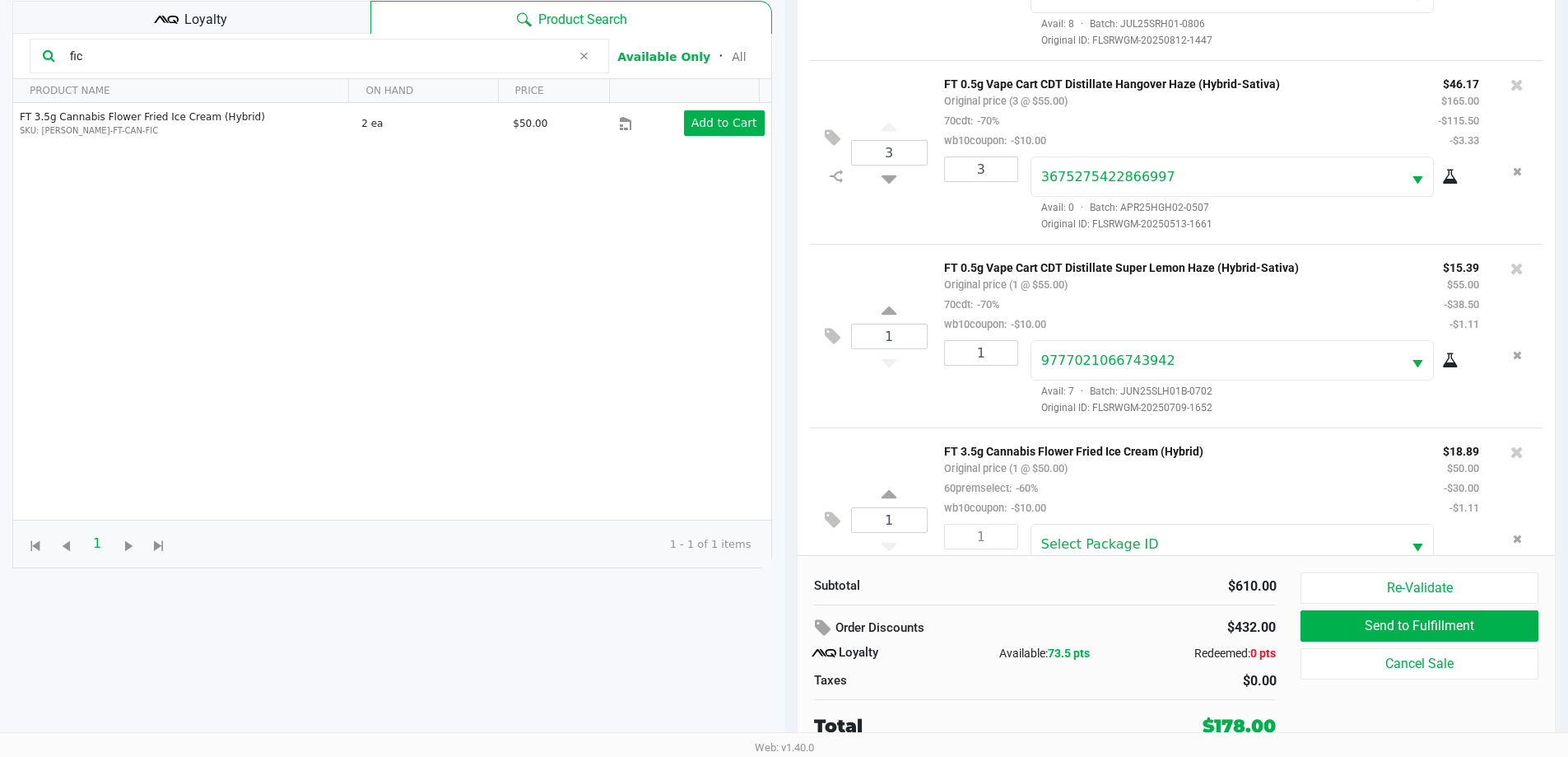
click at [789, 558] on div "Subtotal $610.00 Order Discounts $432.00 Loyalty Available: 73.5 pts Redeemed: …" at bounding box center [1176, 655] width 758 height 201
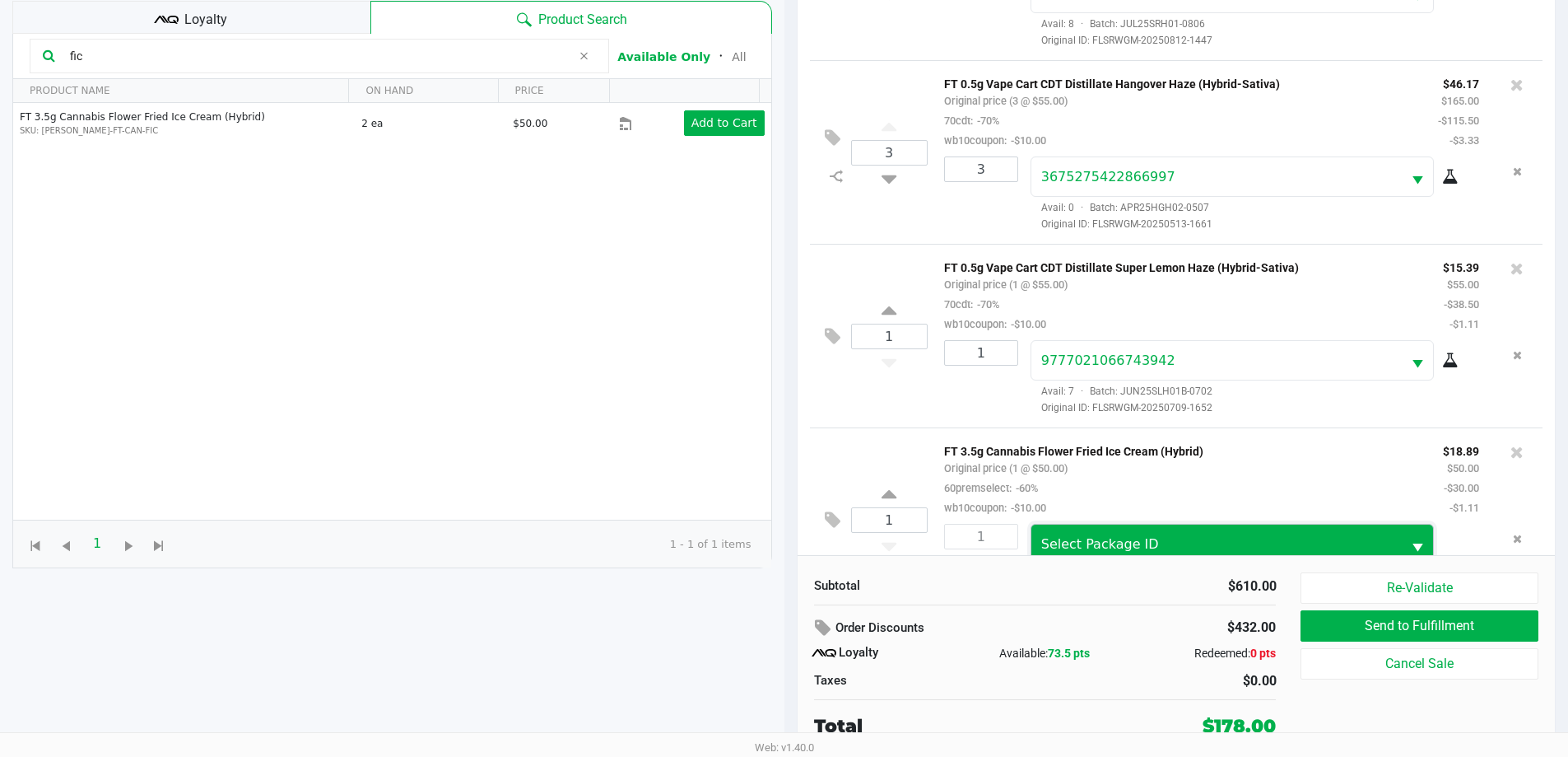
click at [789, 541] on span "Select Package ID" at bounding box center [1217, 545] width 351 height 19
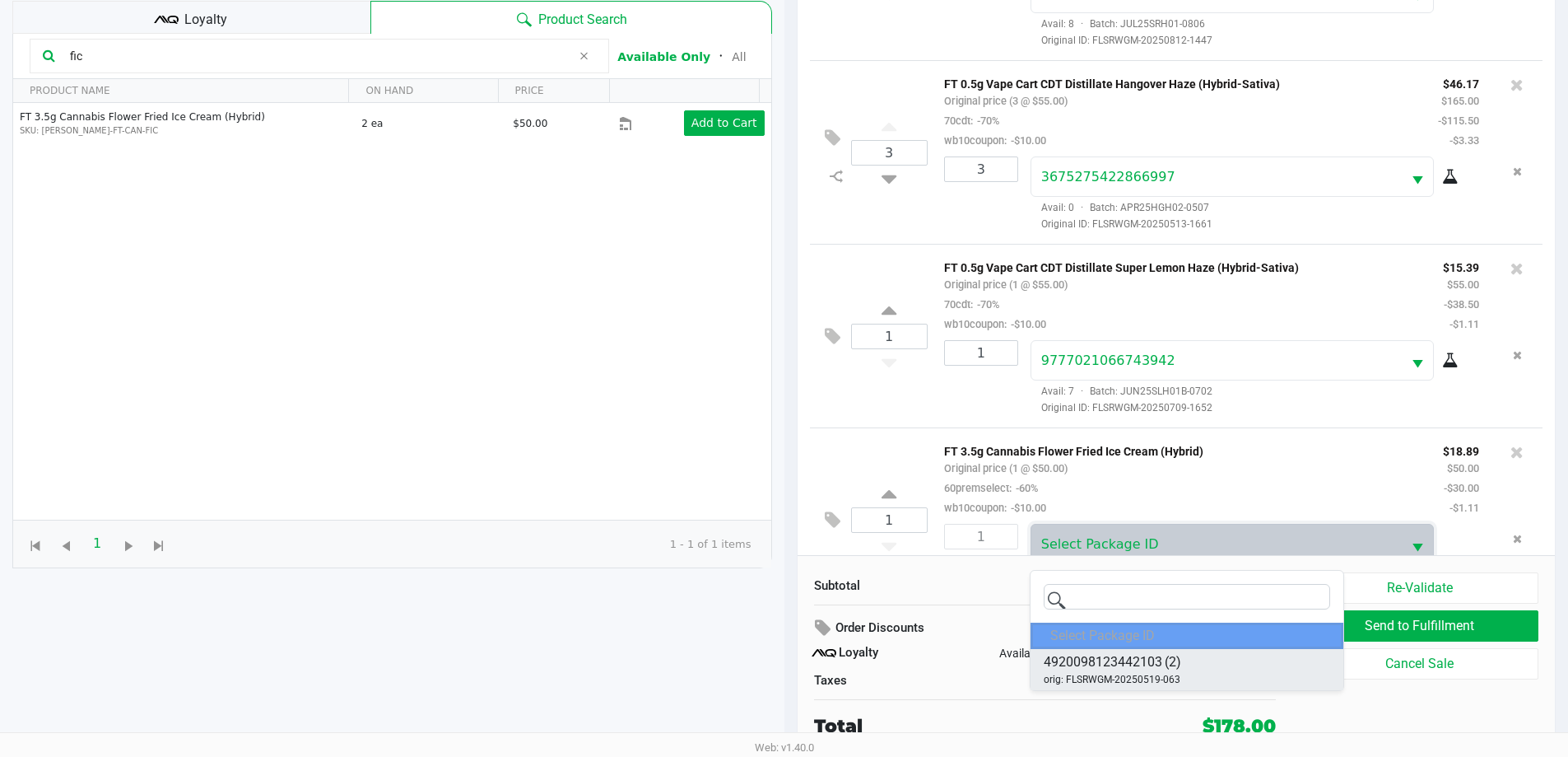
click at [789, 673] on span "orig: FLSRWGM-20250519-063" at bounding box center [1111, 679] width 136 height 15
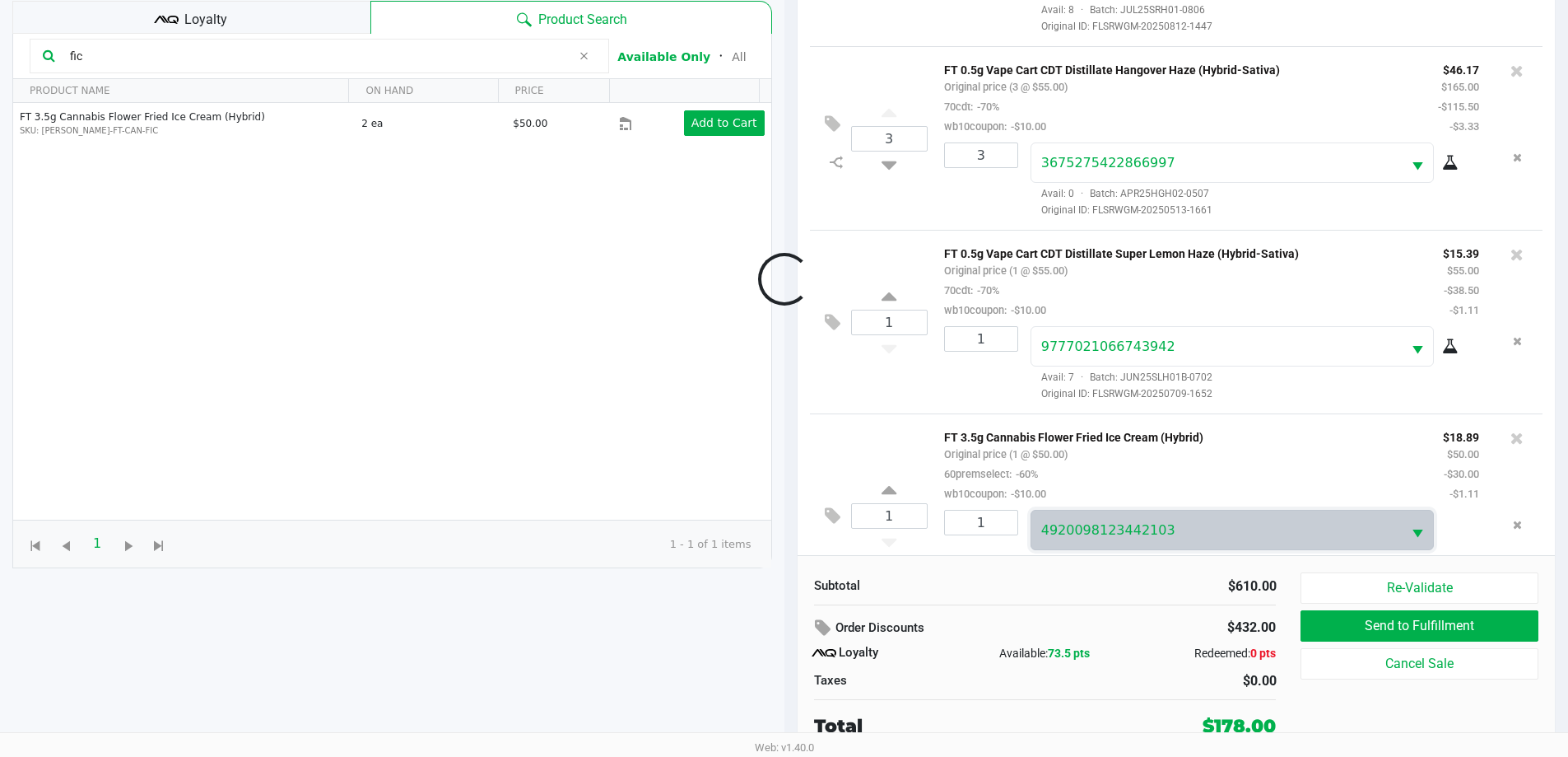
scroll to position [693, 0]
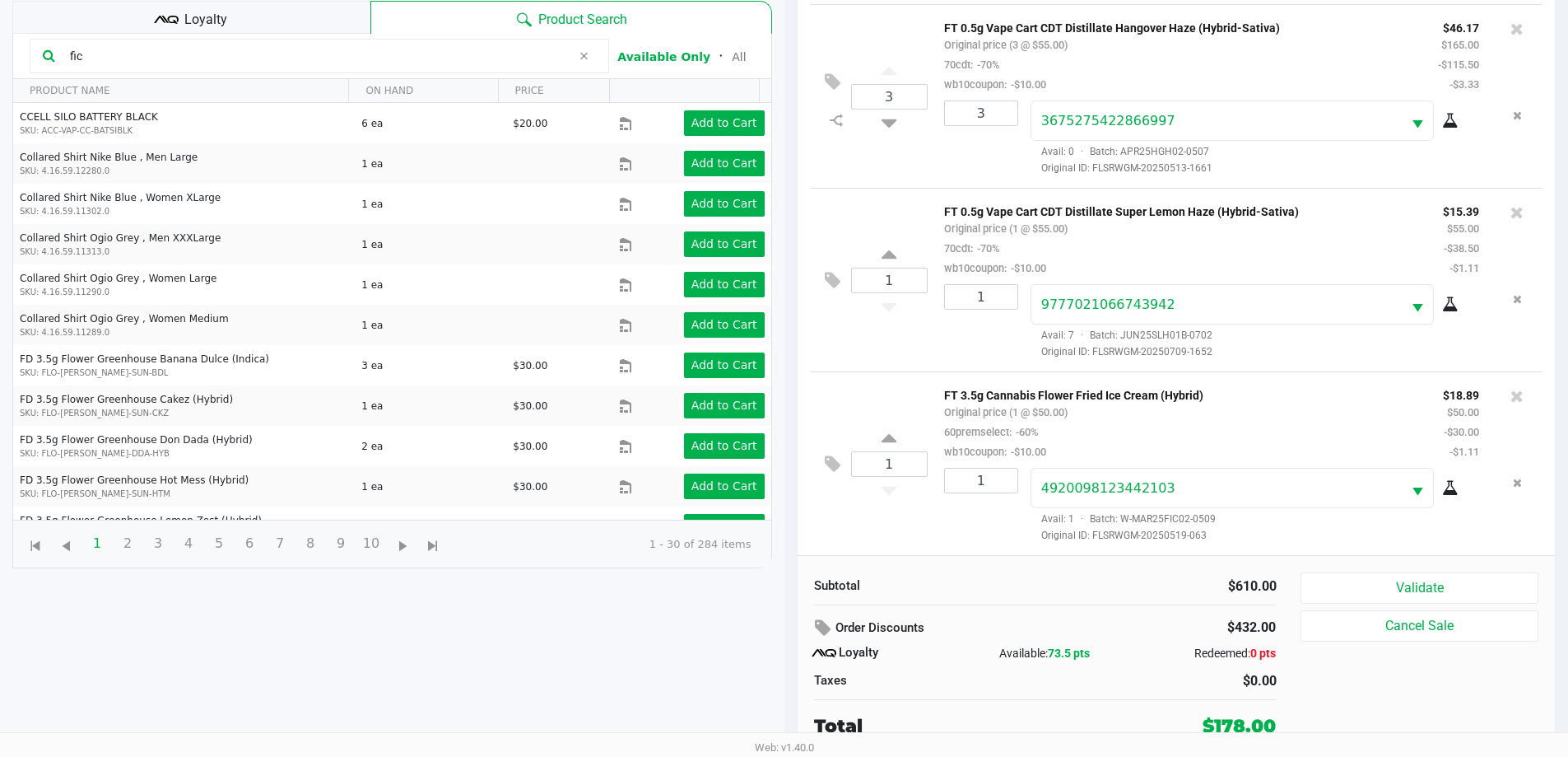
click at [789, 435] on div "FT 3.5g Cannabis Flower Fried Ice Cream (Hybrid) Original price (1 @ $50.00) 60…" at bounding box center [1181, 422] width 499 height 77
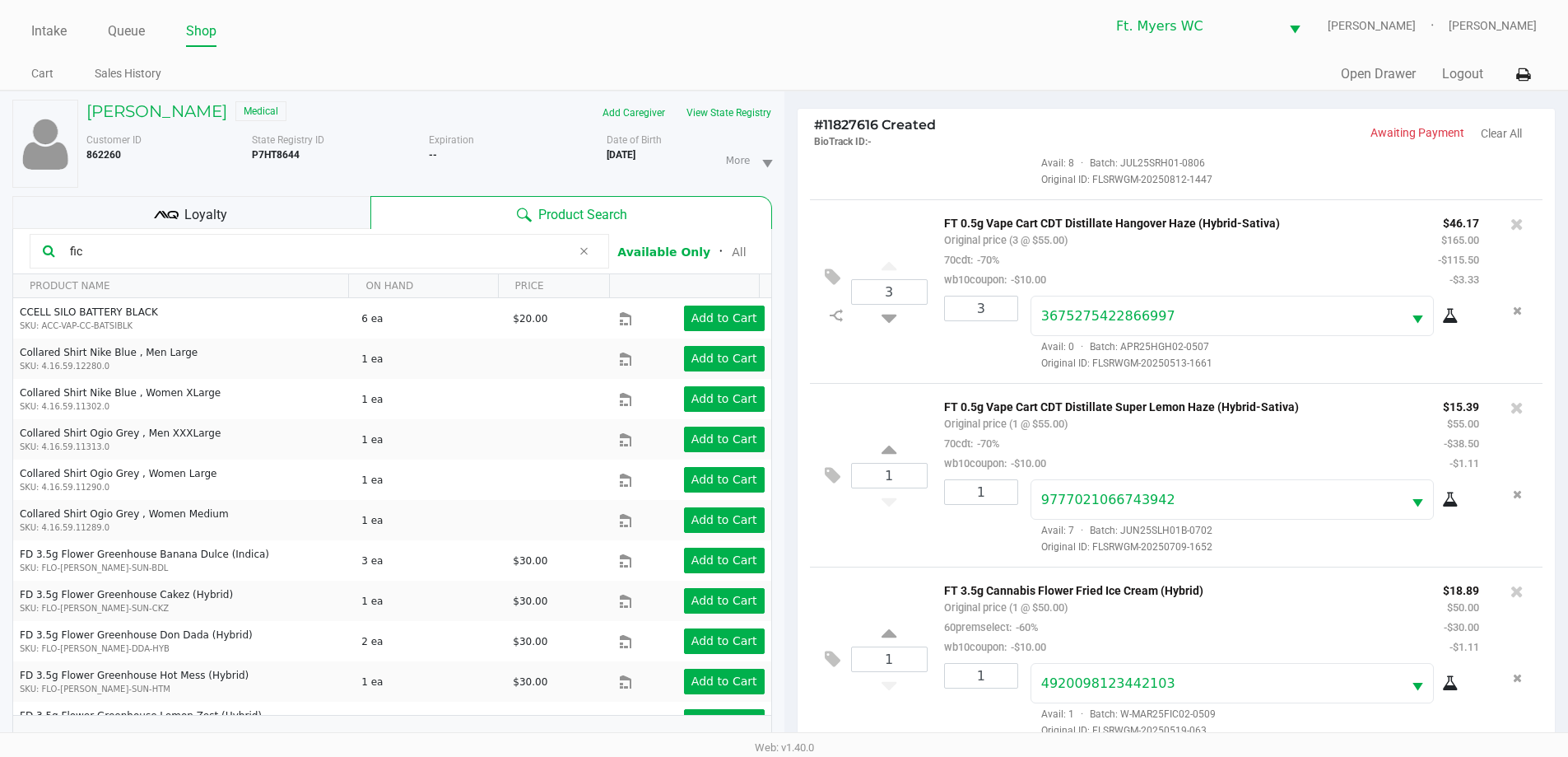
scroll to position [0, 0]
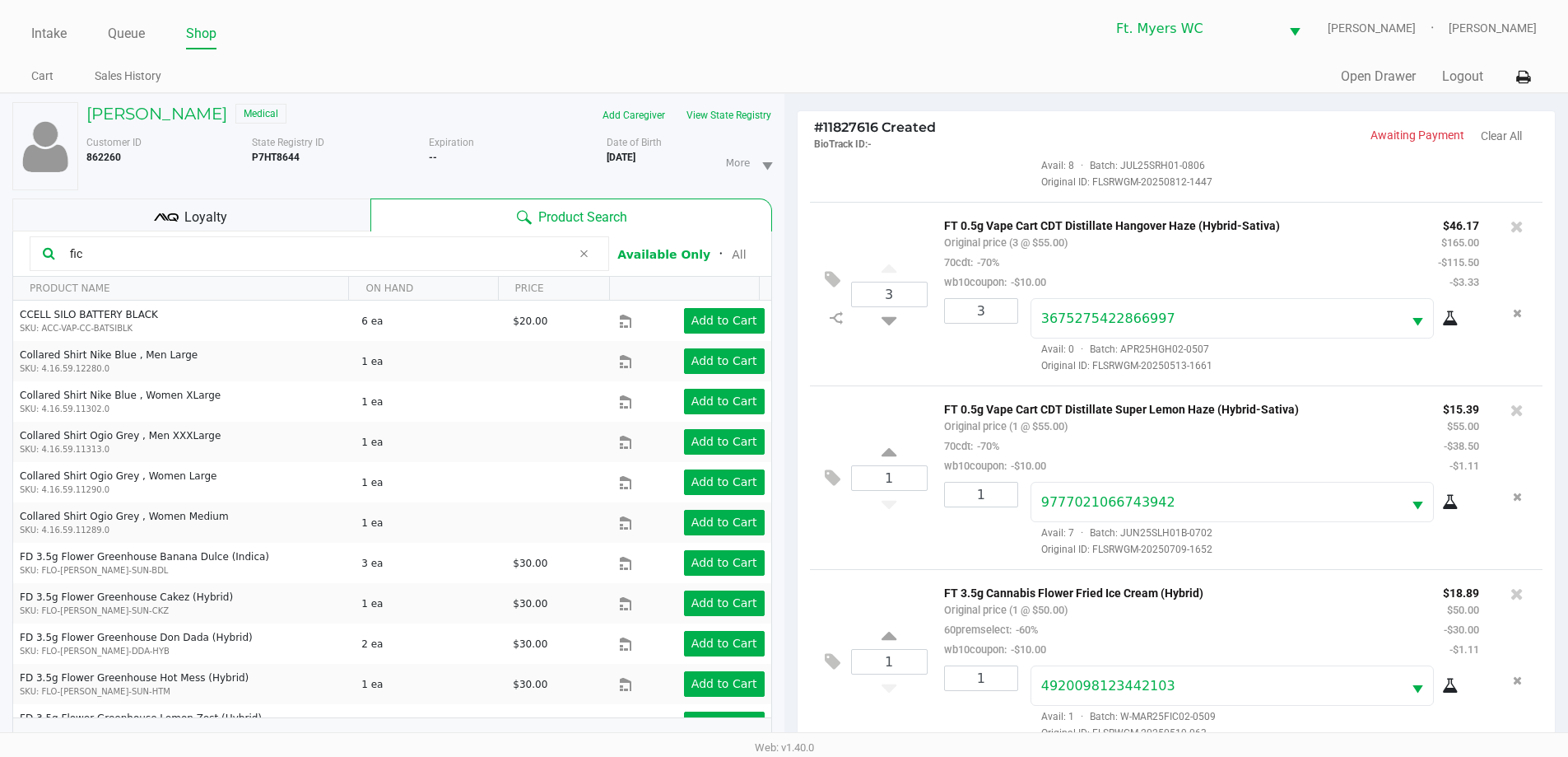
click at [186, 91] on ul "Cart Sales History" at bounding box center [407, 79] width 752 height 28
click at [185, 97] on div "[PERSON_NAME] Medical Add Caregiver View State Registry Customer ID 862260 Stat…" at bounding box center [392, 434] width 760 height 680
click at [202, 116] on h5 "[PERSON_NAME]" at bounding box center [157, 113] width 141 height 19
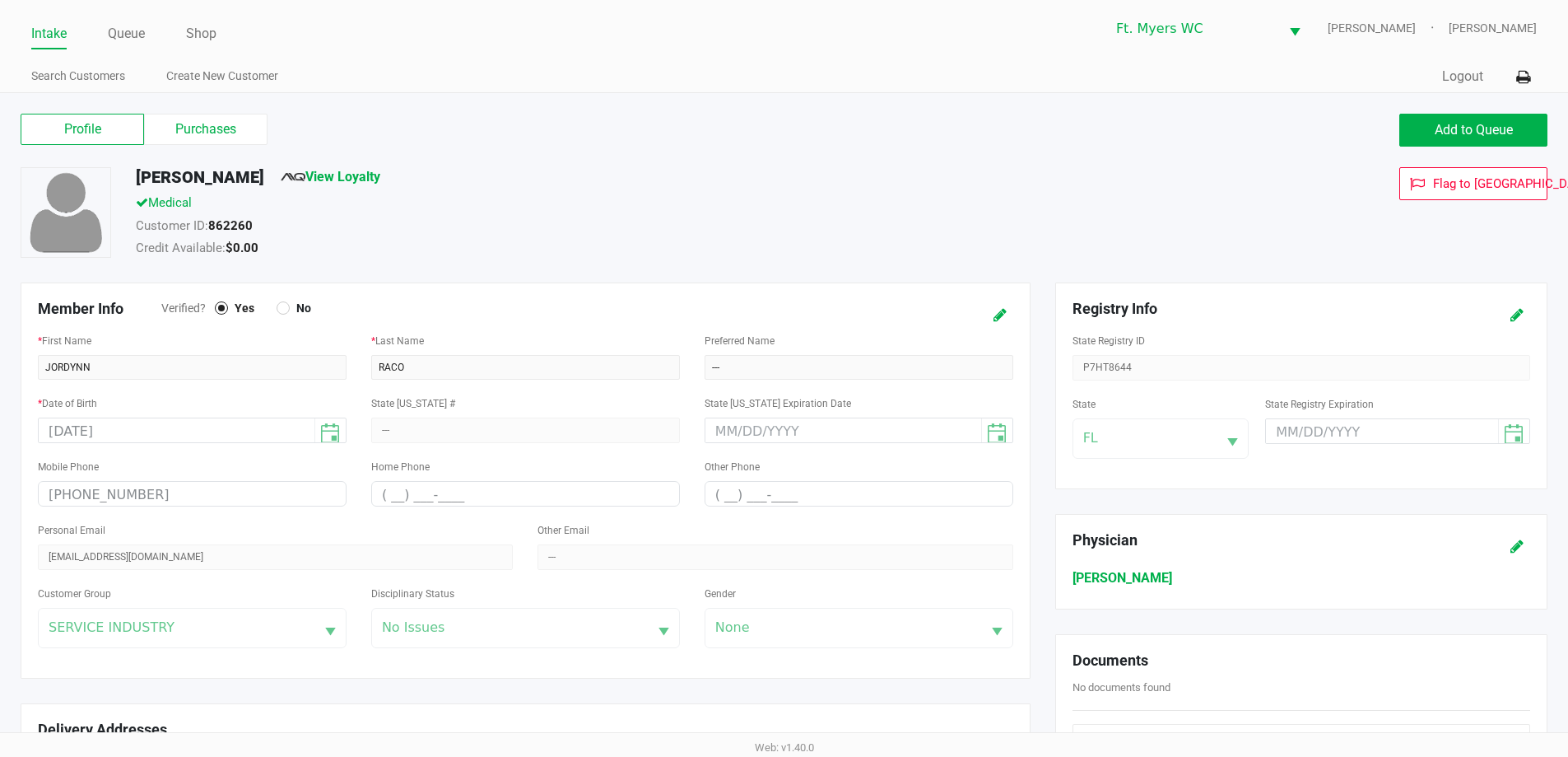
click at [219, 136] on label "Purchases" at bounding box center [206, 128] width 124 height 31
click at [0, 0] on 1 "Purchases" at bounding box center [0, 0] width 0 height 0
click at [219, 136] on label "Purchases" at bounding box center [206, 128] width 124 height 31
click at [0, 0] on 1 "Purchases" at bounding box center [0, 0] width 0 height 0
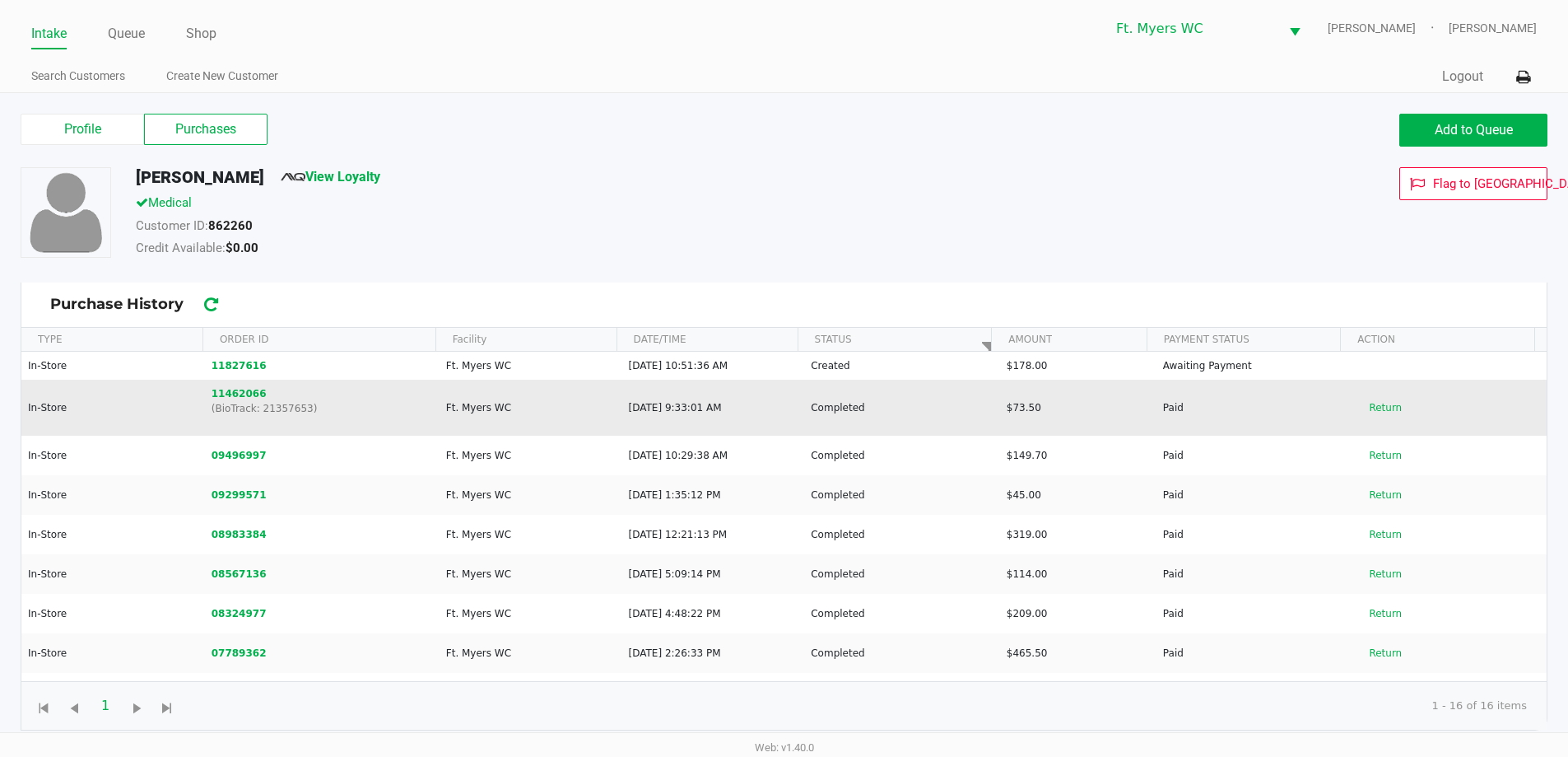
click at [789, 407] on td "Return" at bounding box center [1448, 407] width 196 height 56
click at [789, 412] on button "Return" at bounding box center [1385, 408] width 54 height 27
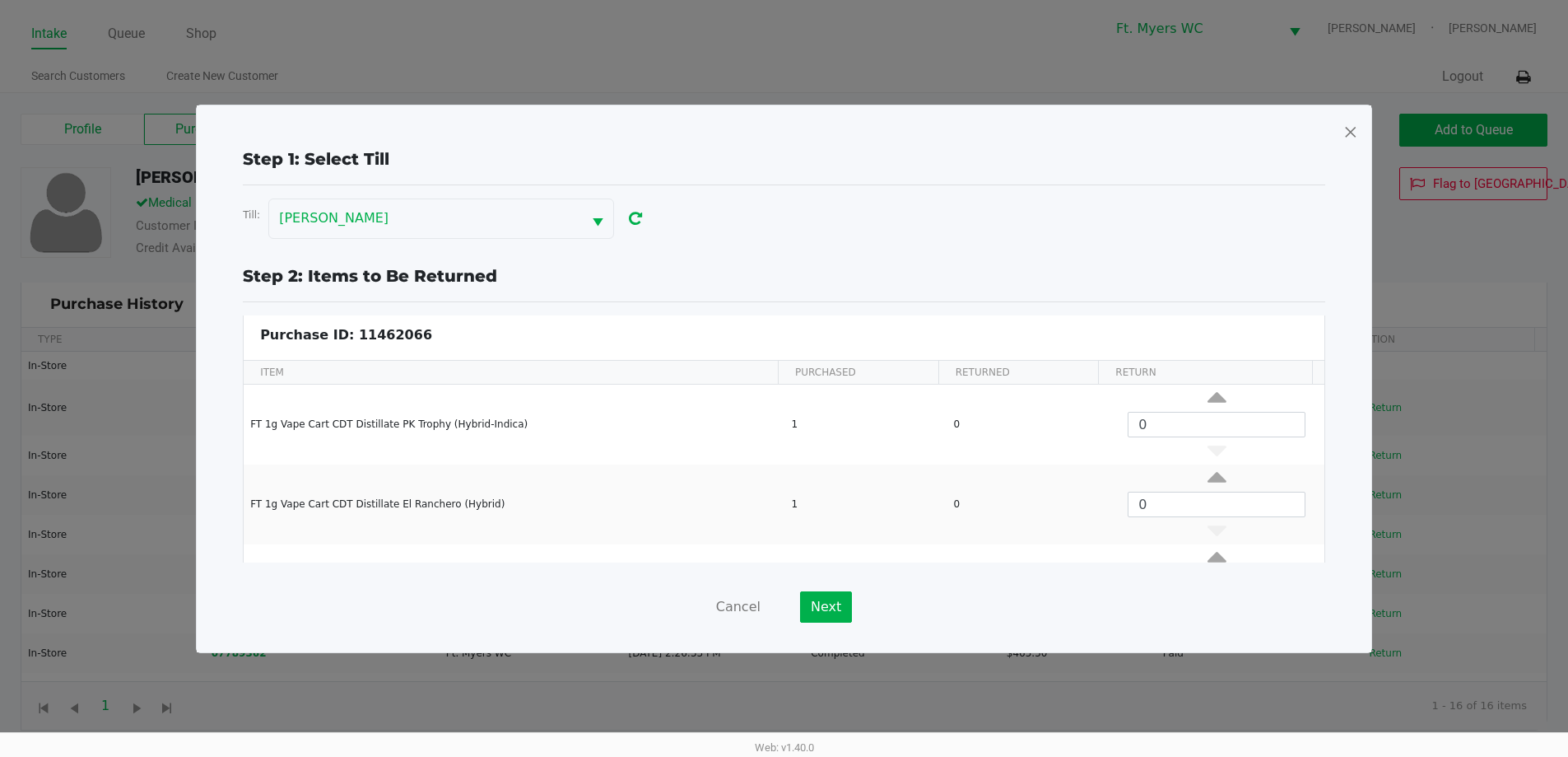
click at [765, 610] on div "Cancel Next" at bounding box center [783, 606] width 1082 height 31
click at [740, 598] on button "Cancel" at bounding box center [738, 606] width 44 height 31
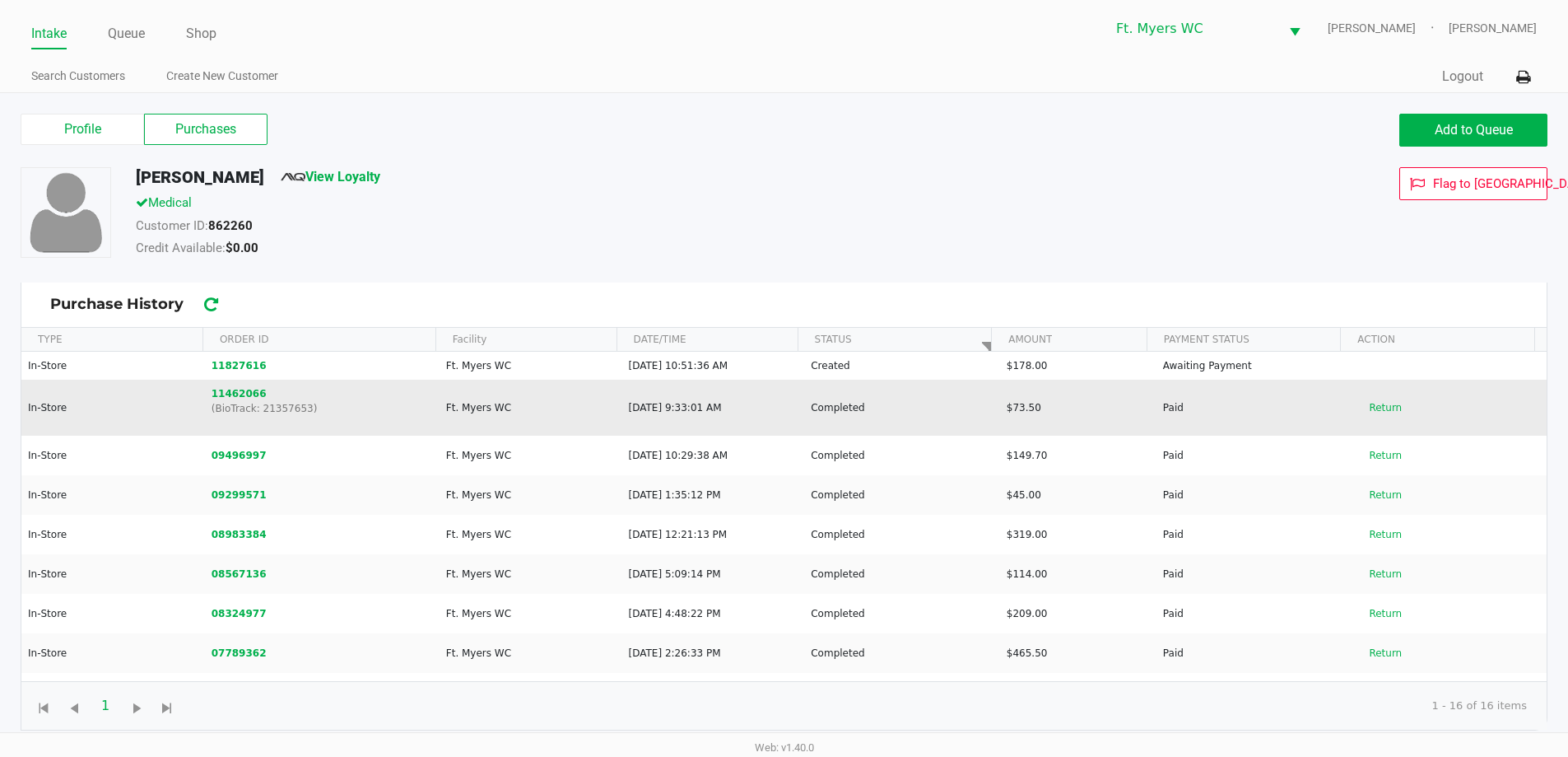
drag, startPoint x: 790, startPoint y: 406, endPoint x: 866, endPoint y: 395, distance: 76.8
click at [789, 395] on tr "In-Store 11462066 (BioTrack: 21357653) Ft. [PERSON_NAME] [DATE] 9:33:01 AM Comp…" at bounding box center [784, 407] width 1526 height 56
click at [789, 408] on td "Completed" at bounding box center [901, 407] width 196 height 56
click at [789, 411] on button "Return" at bounding box center [1385, 408] width 54 height 27
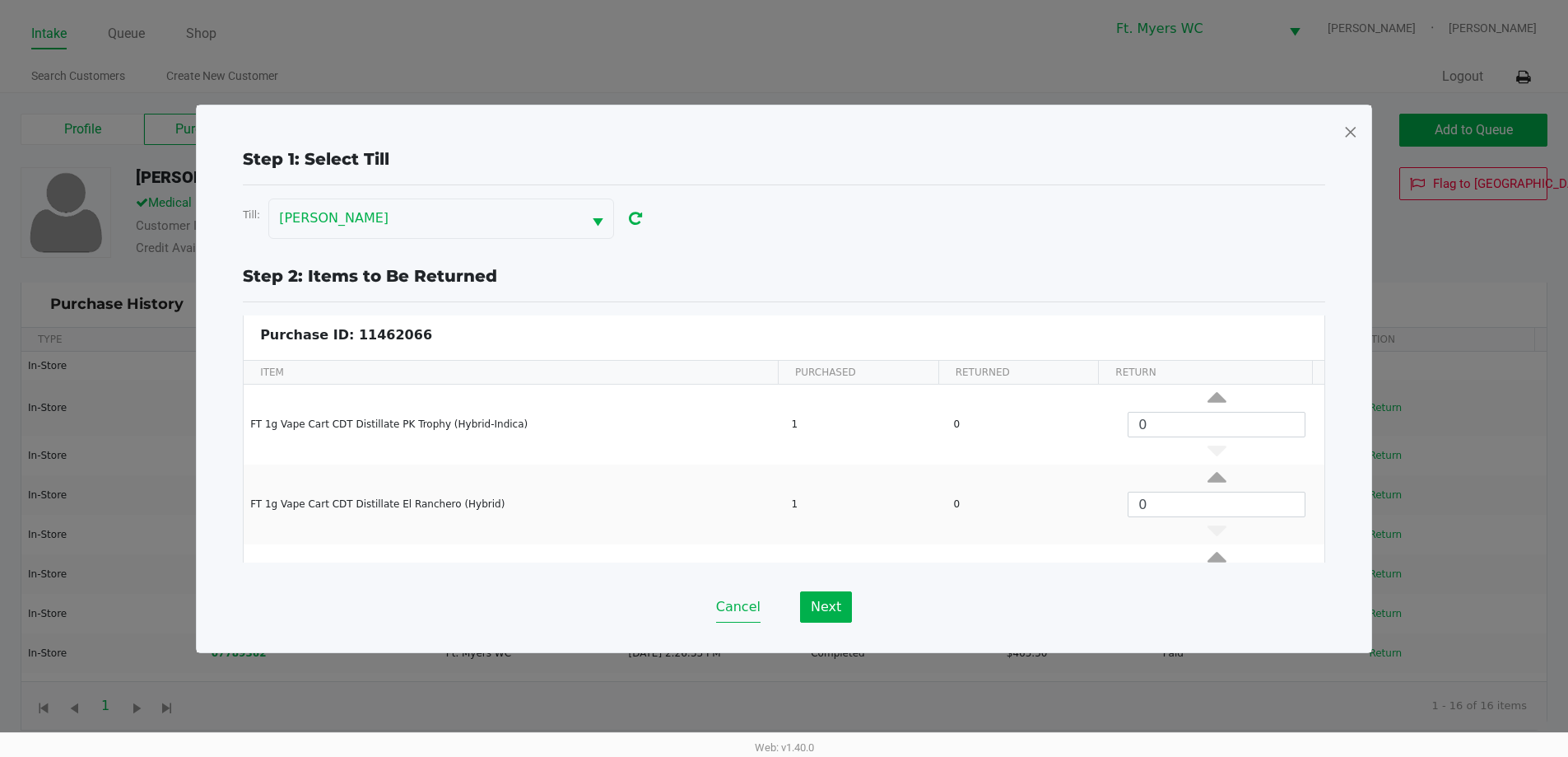
click at [721, 591] on div "Cancel Next" at bounding box center [783, 606] width 1082 height 31
click at [730, 614] on button "Cancel" at bounding box center [738, 606] width 44 height 31
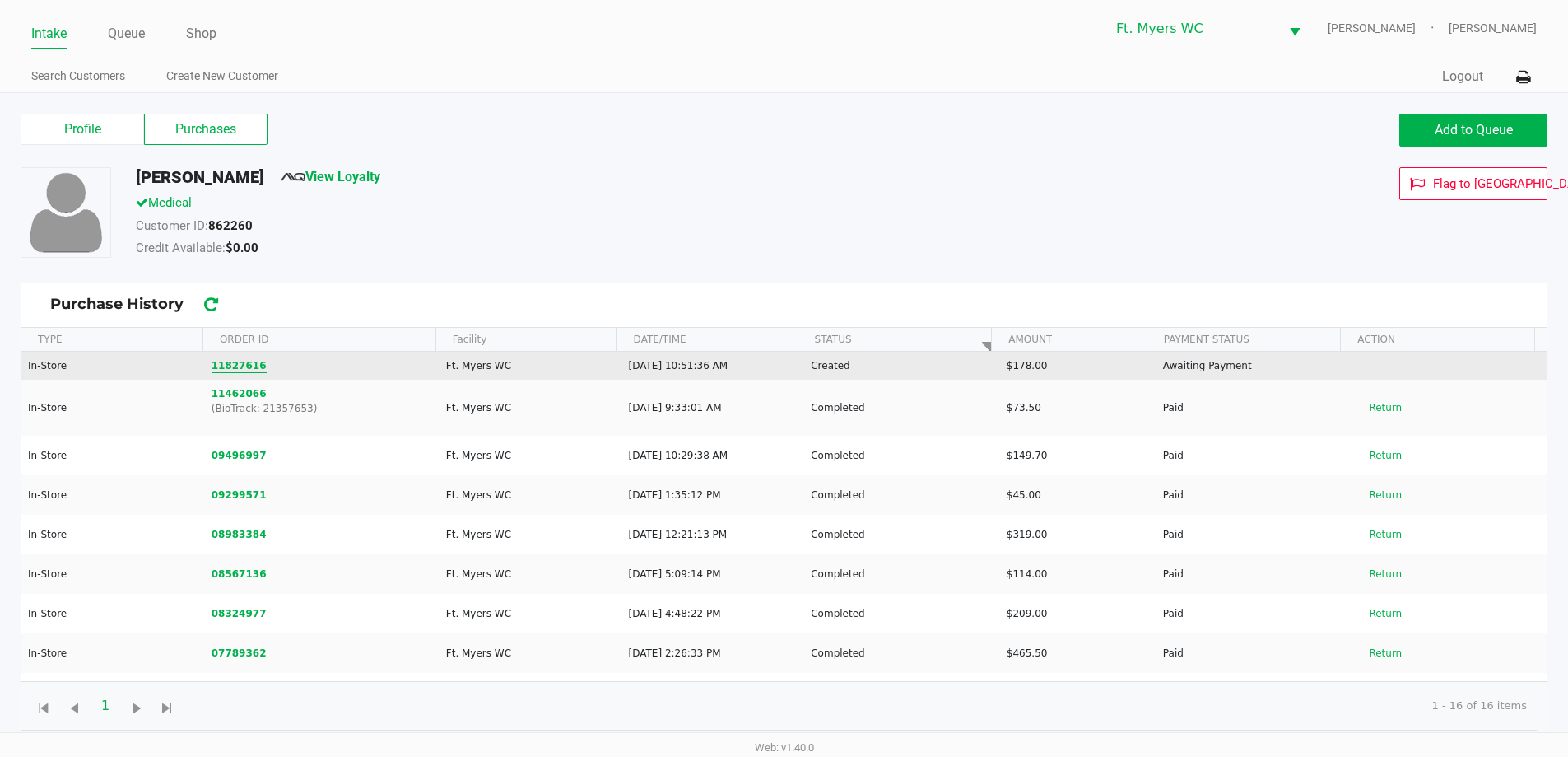
click at [241, 361] on button "11827616" at bounding box center [239, 366] width 55 height 15
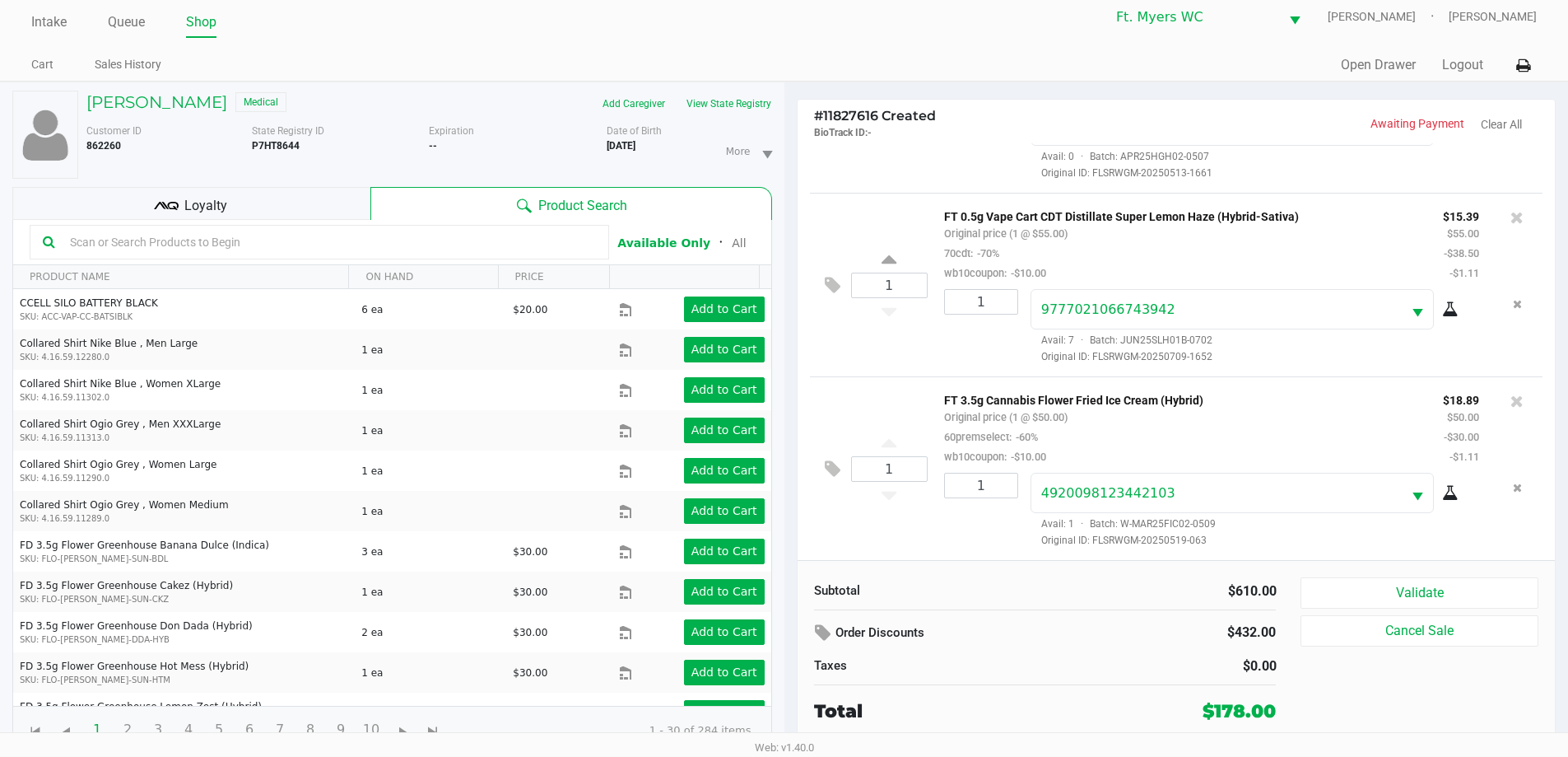
scroll to position [18, 0]
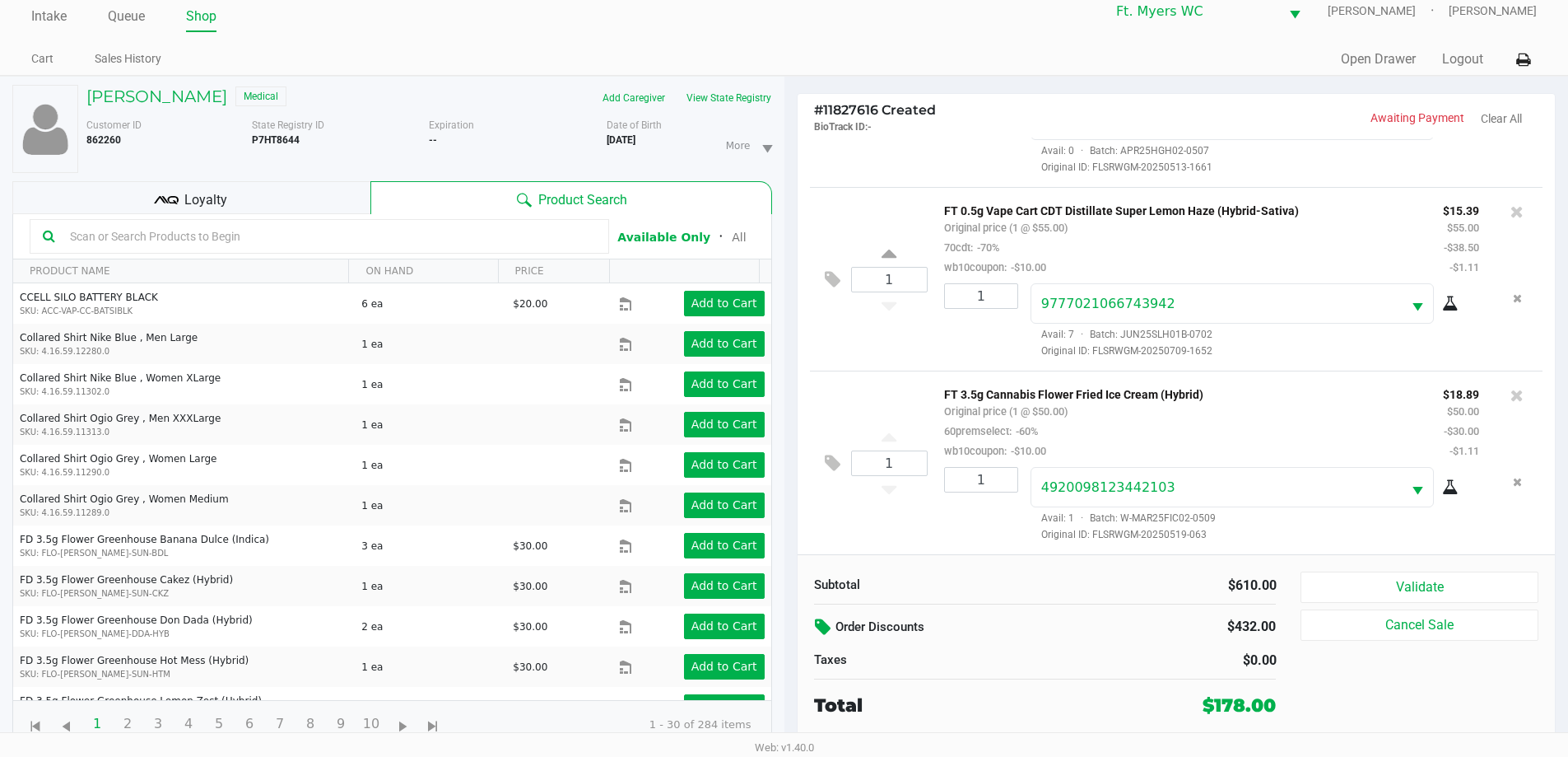
click at [789, 620] on icon at bounding box center [825, 627] width 19 height 19
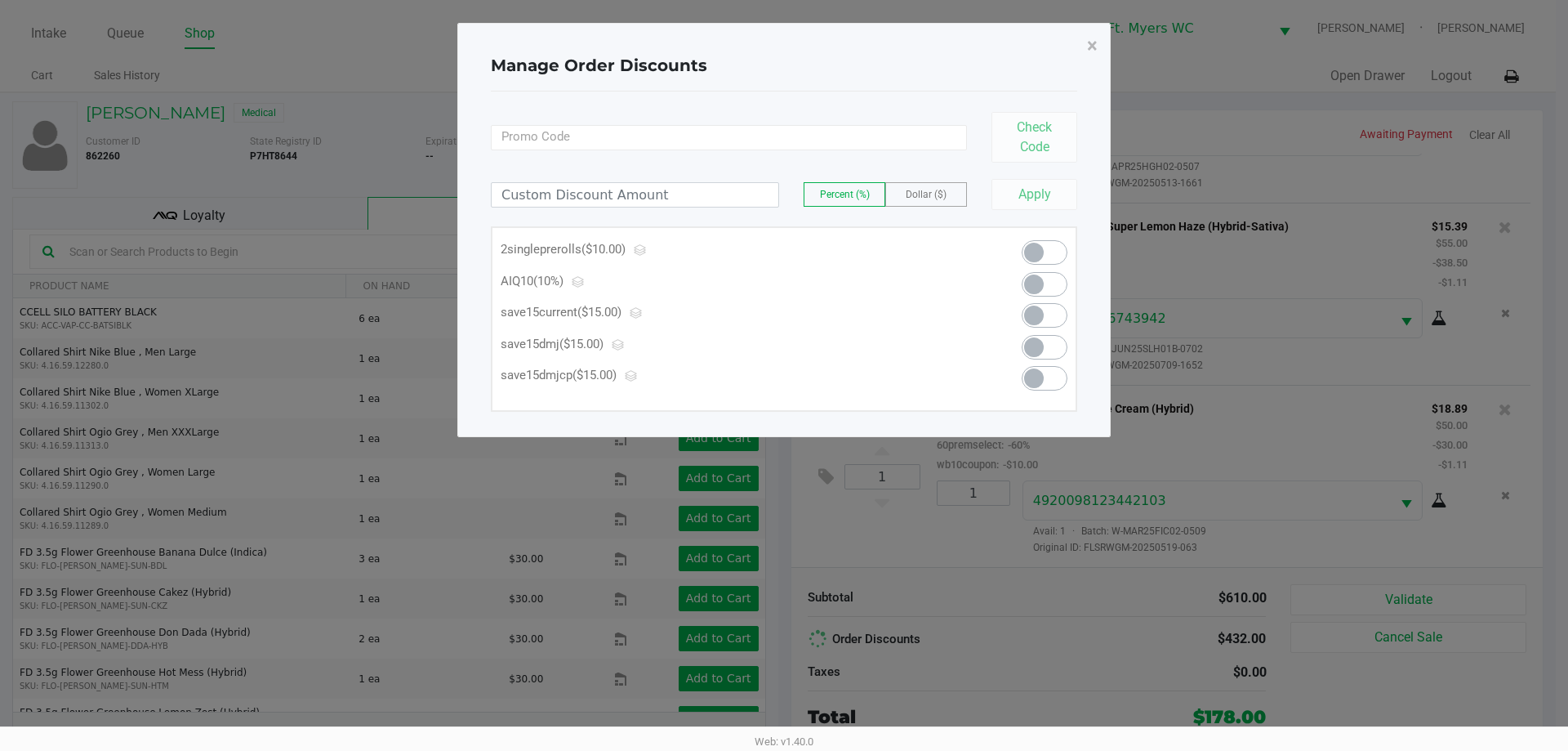
click at [783, 206] on div "Dollar ($)" at bounding box center [925, 194] width 82 height 25
click at [783, 201] on label "Dollar ($)" at bounding box center [925, 194] width 80 height 23
click at [747, 205] on input at bounding box center [635, 194] width 286 height 24
type input "20.00"
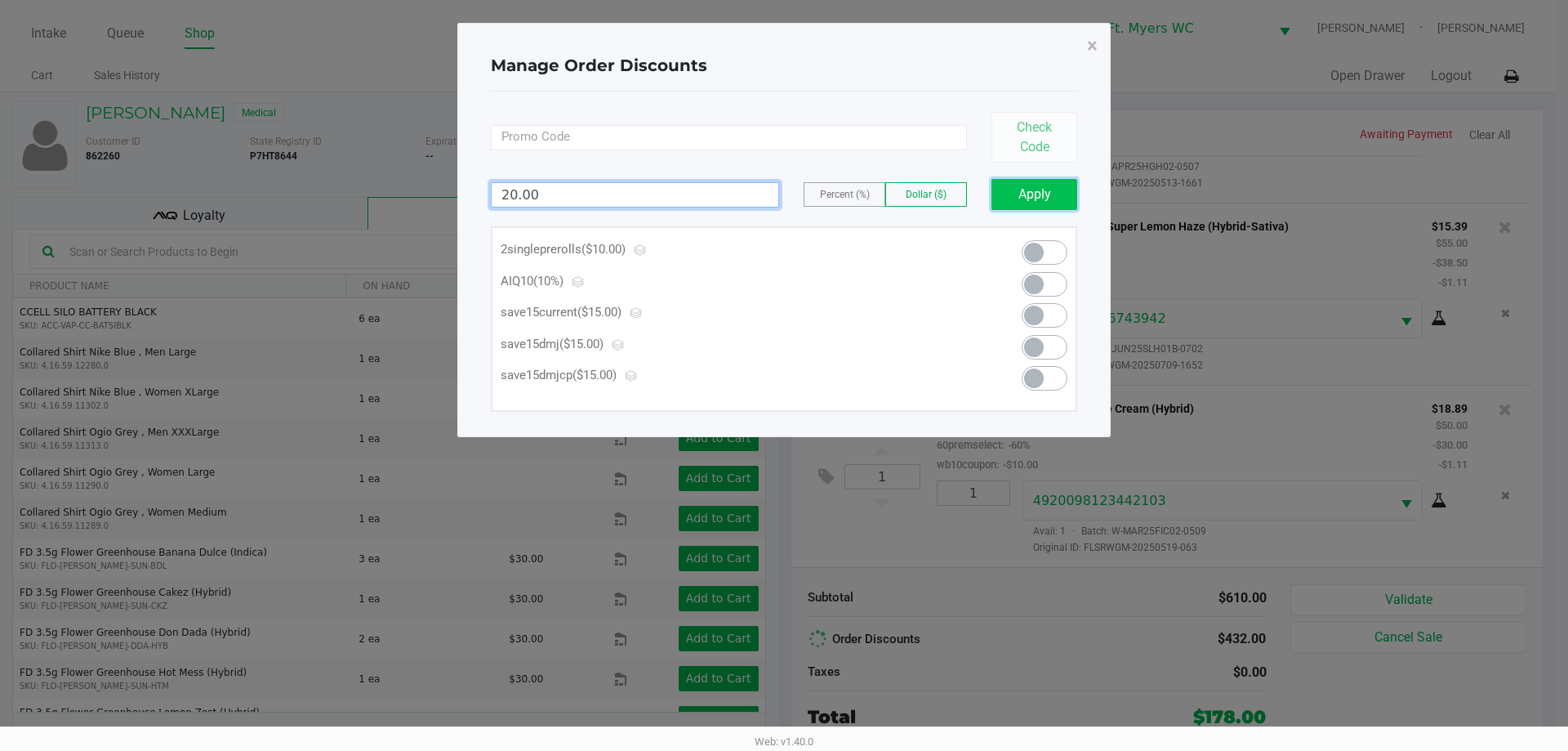
click at [783, 201] on button "Apply" at bounding box center [1034, 194] width 86 height 31
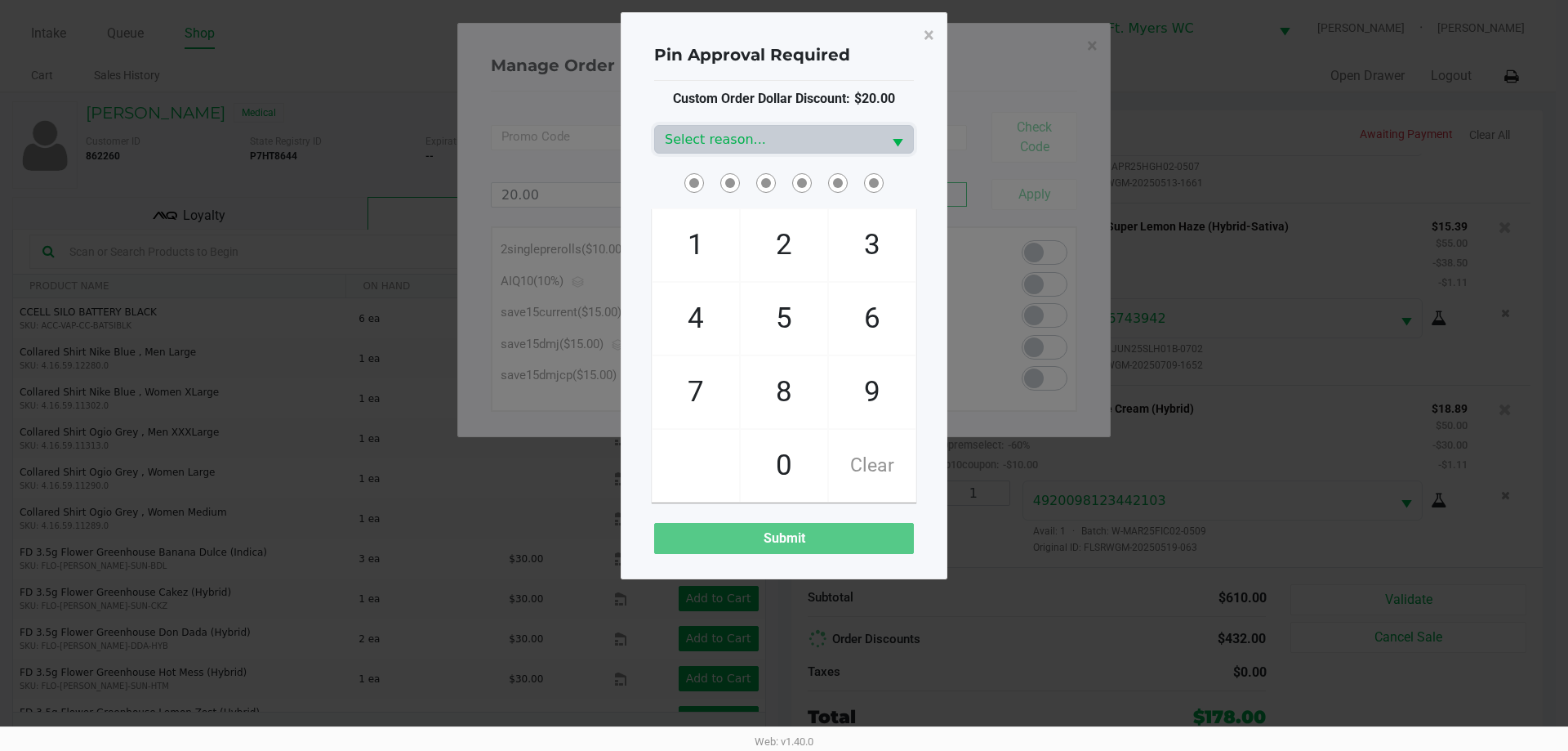
drag, startPoint x: 874, startPoint y: 177, endPoint x: 841, endPoint y: 161, distance: 36.7
click at [783, 170] on span at bounding box center [883, 170] width 0 height 0
click at [783, 156] on div "Custom Order Dollar Discount: $20.00 Select reason... 1 4 7 2 5 8 0 3 6 9 Clear…" at bounding box center [784, 321] width 260 height 465
click at [783, 149] on span "Select reason..." at bounding box center [768, 139] width 227 height 27
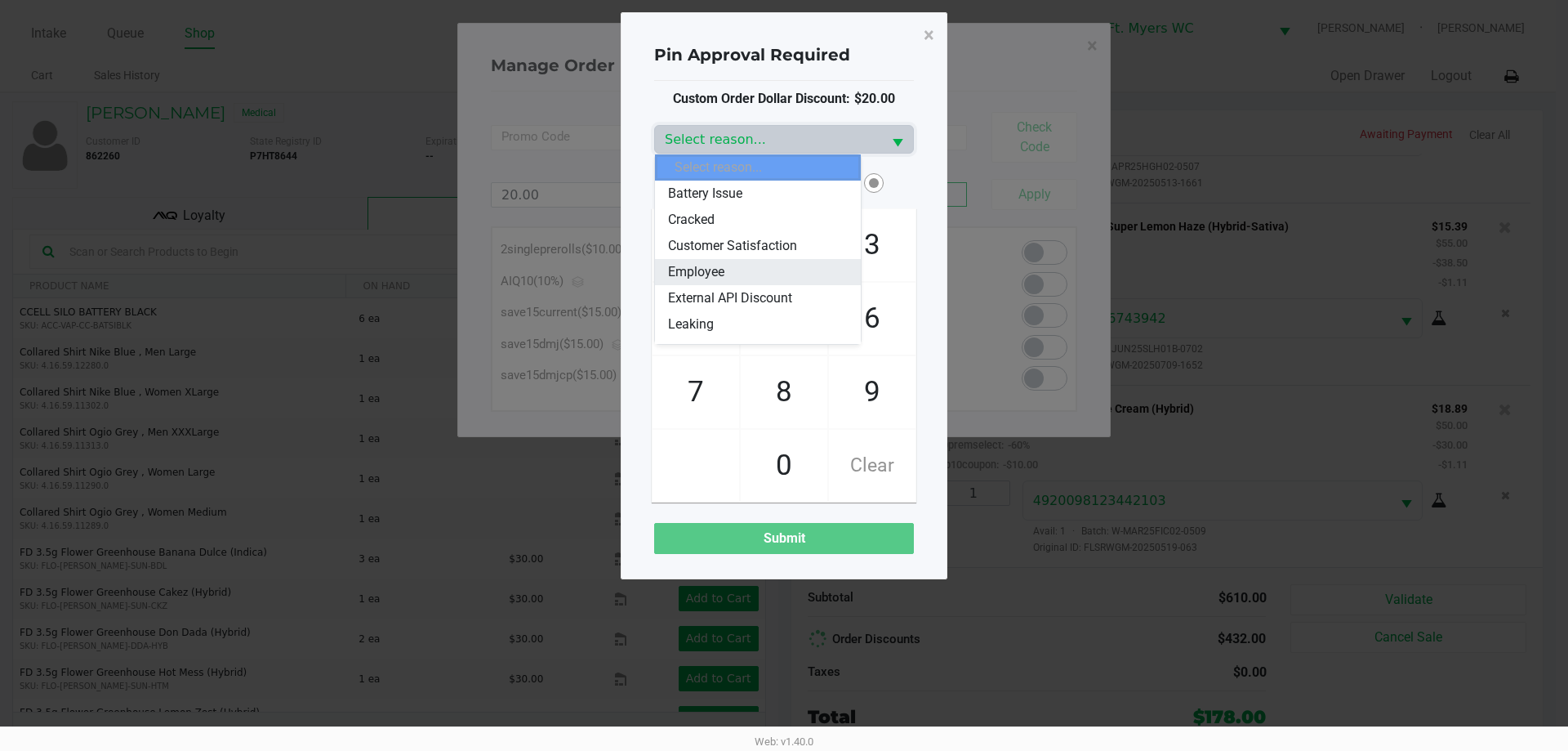
click at [719, 267] on span "Employee" at bounding box center [696, 272] width 56 height 19
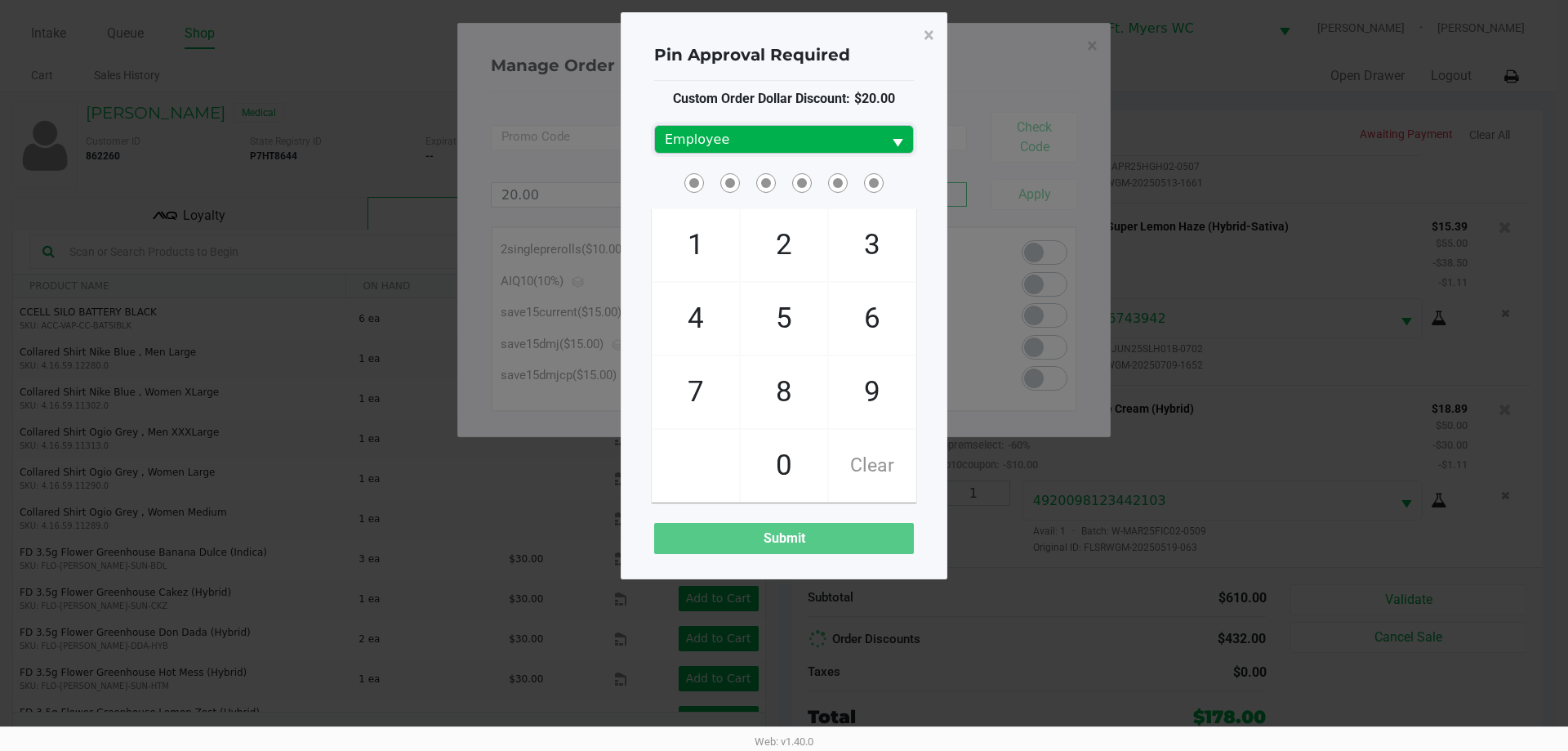
click at [766, 141] on span "Employee" at bounding box center [768, 140] width 207 height 19
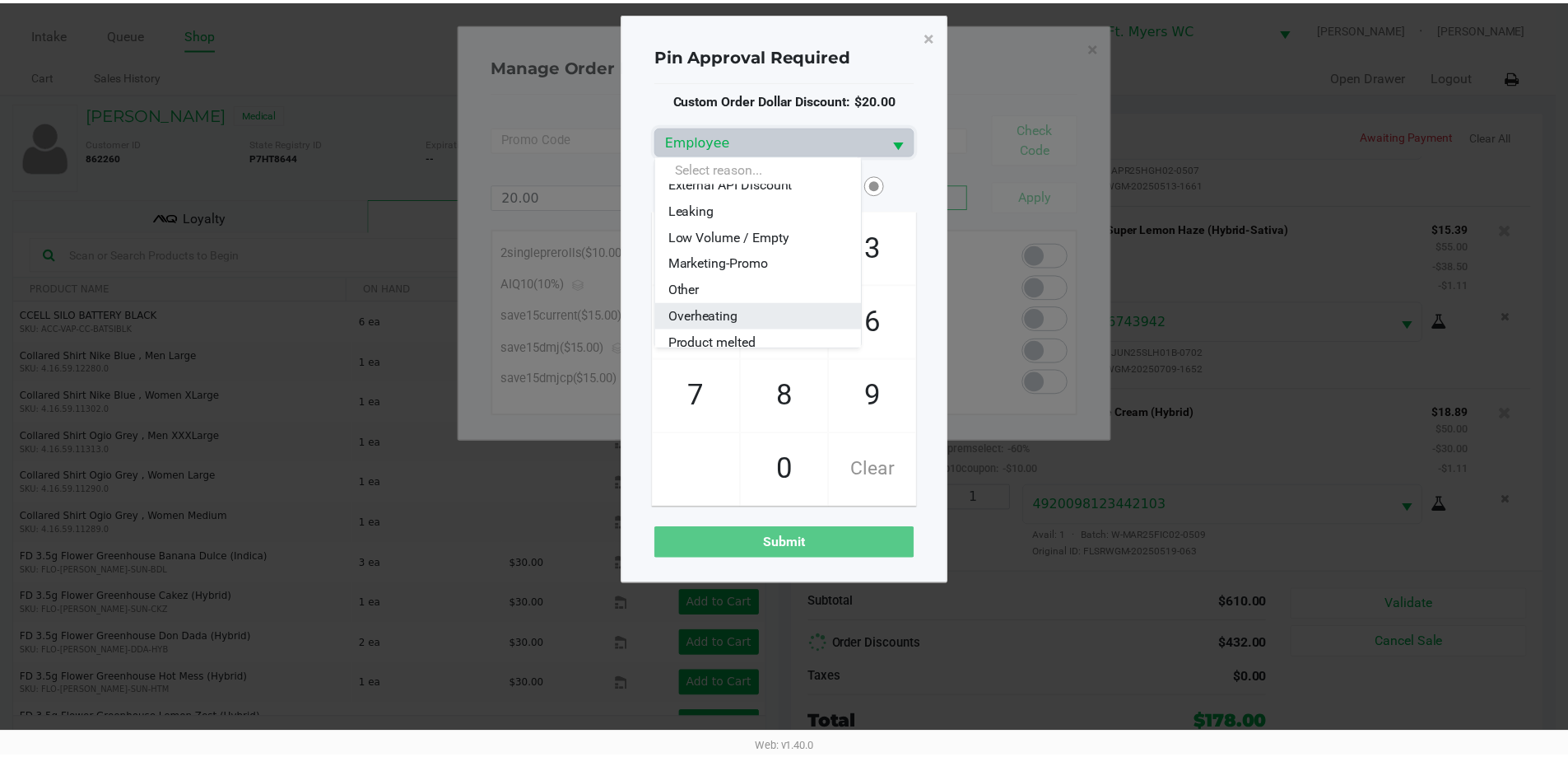
scroll to position [197, 0]
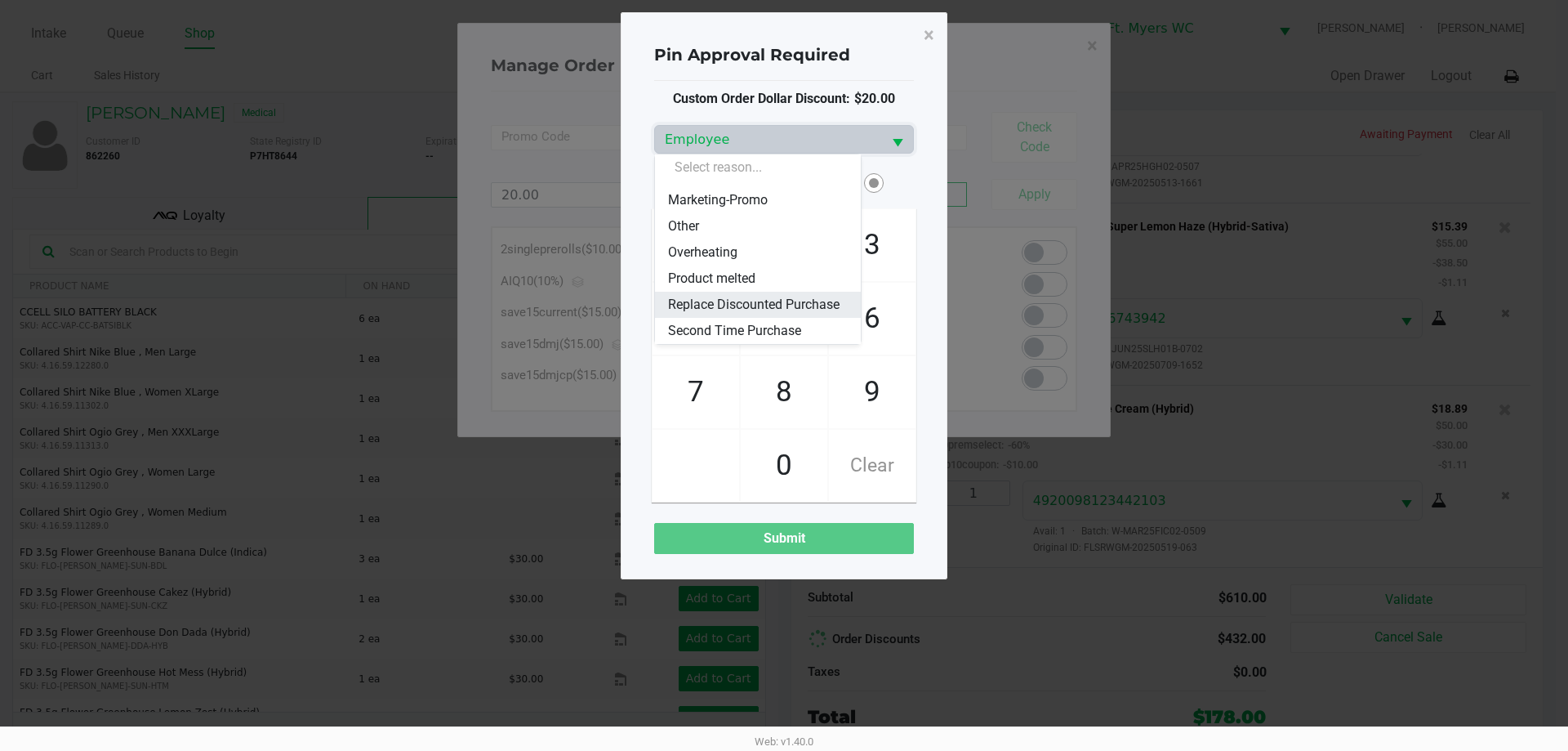
click at [728, 295] on span "Replace Discounted Purchase" at bounding box center [753, 305] width 171 height 19
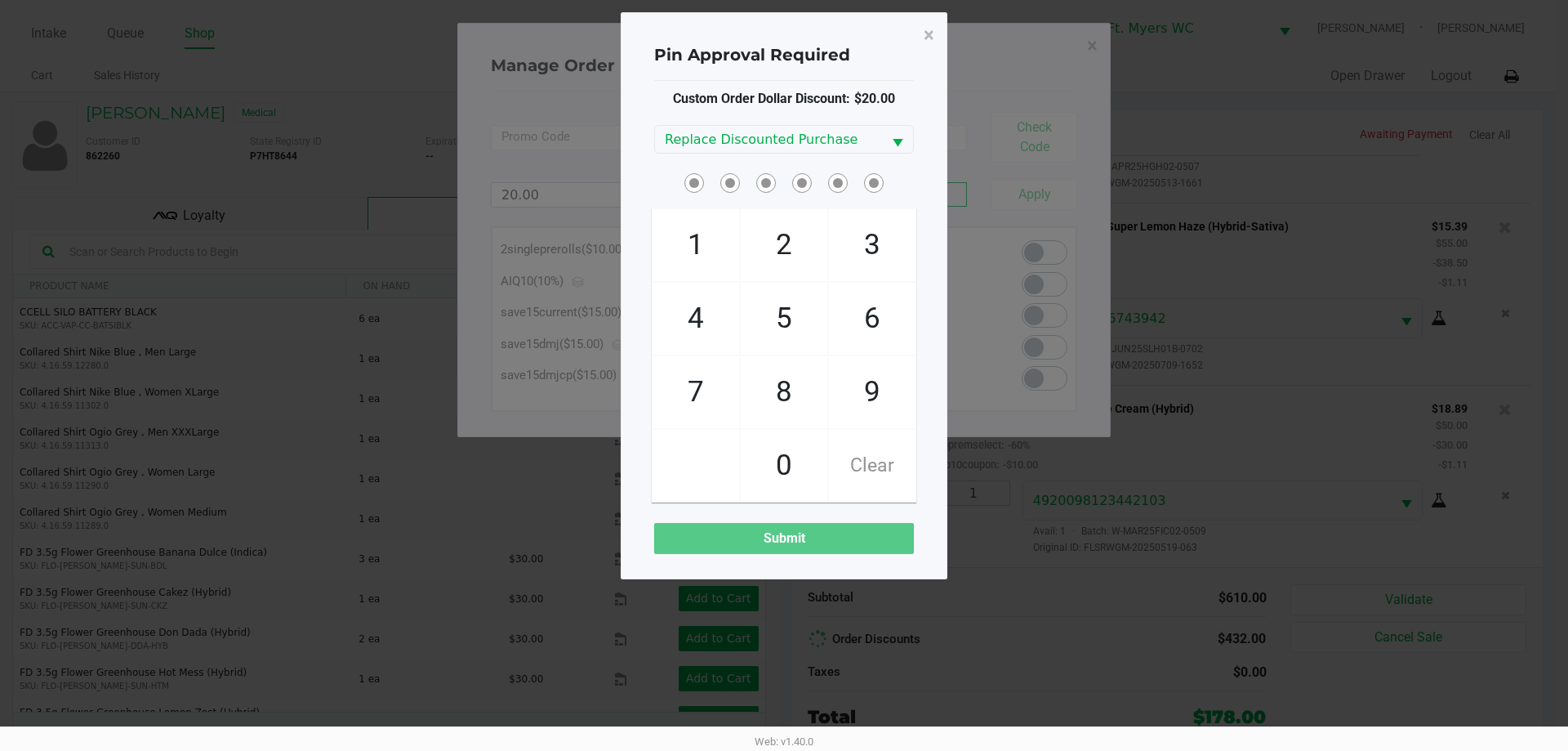
click at [740, 170] on span at bounding box center [740, 170] width 0 height 0
checkbox input "true"
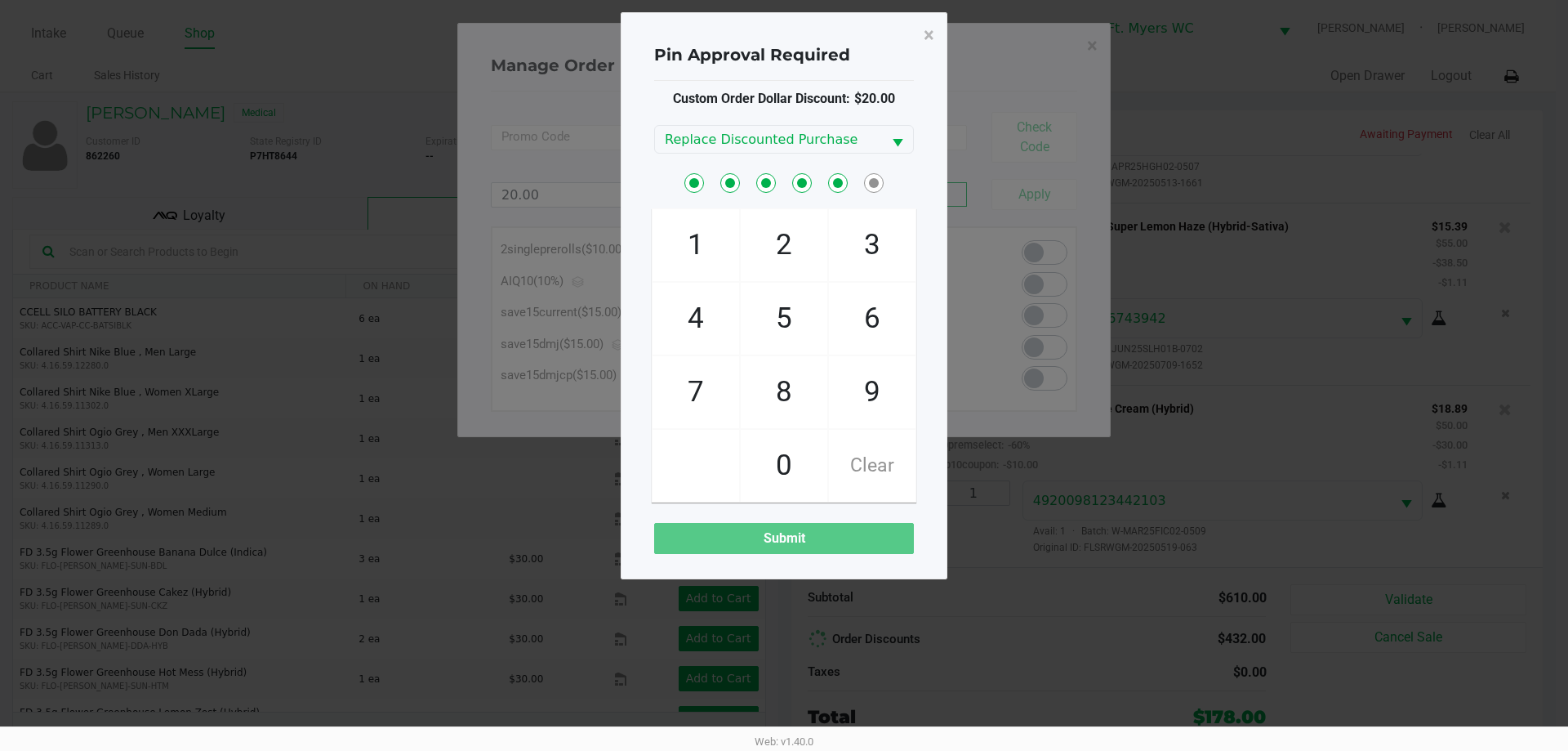
checkbox input "true"
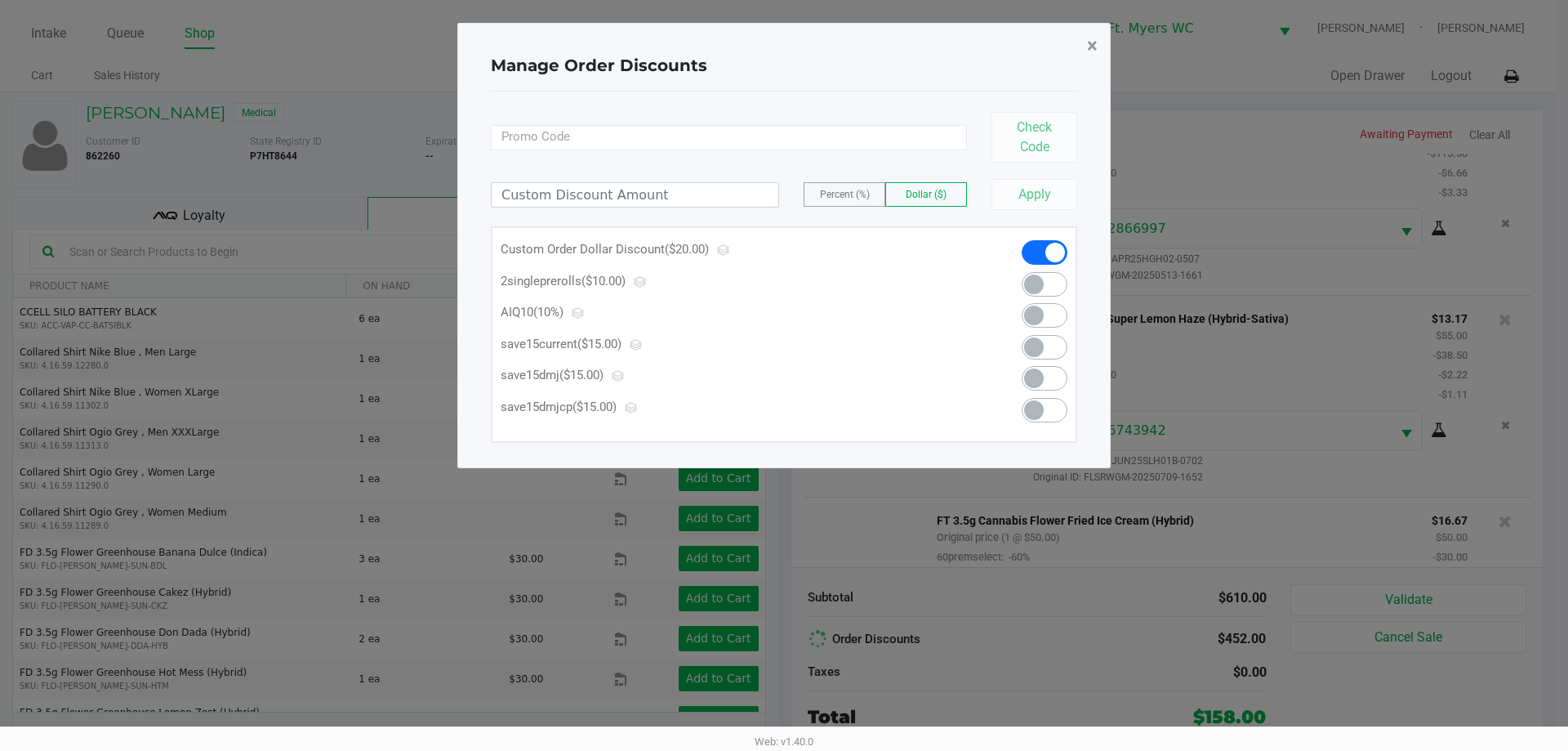
click at [783, 47] on span "×" at bounding box center [1092, 46] width 11 height 23
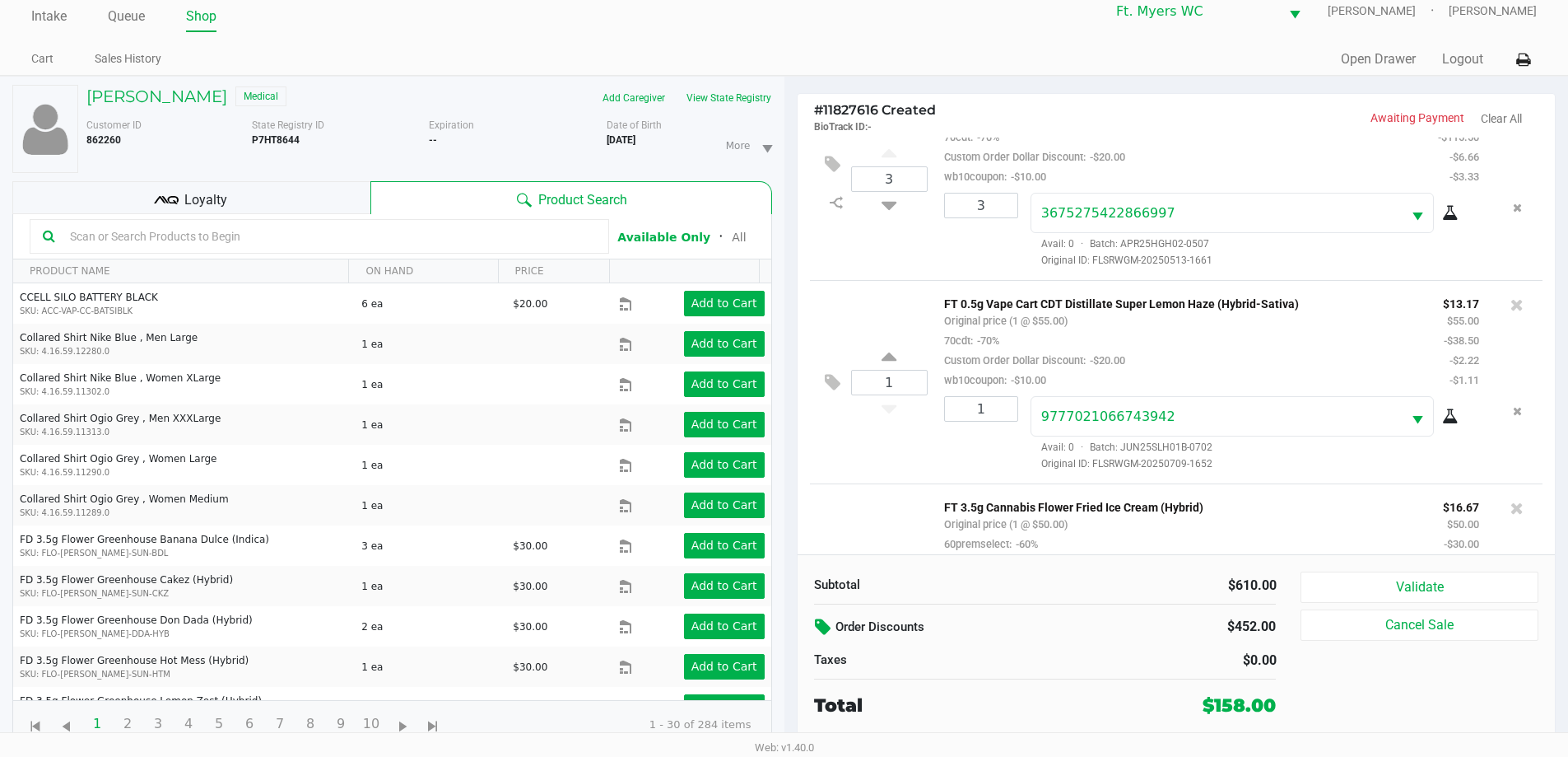
scroll to position [1013, 0]
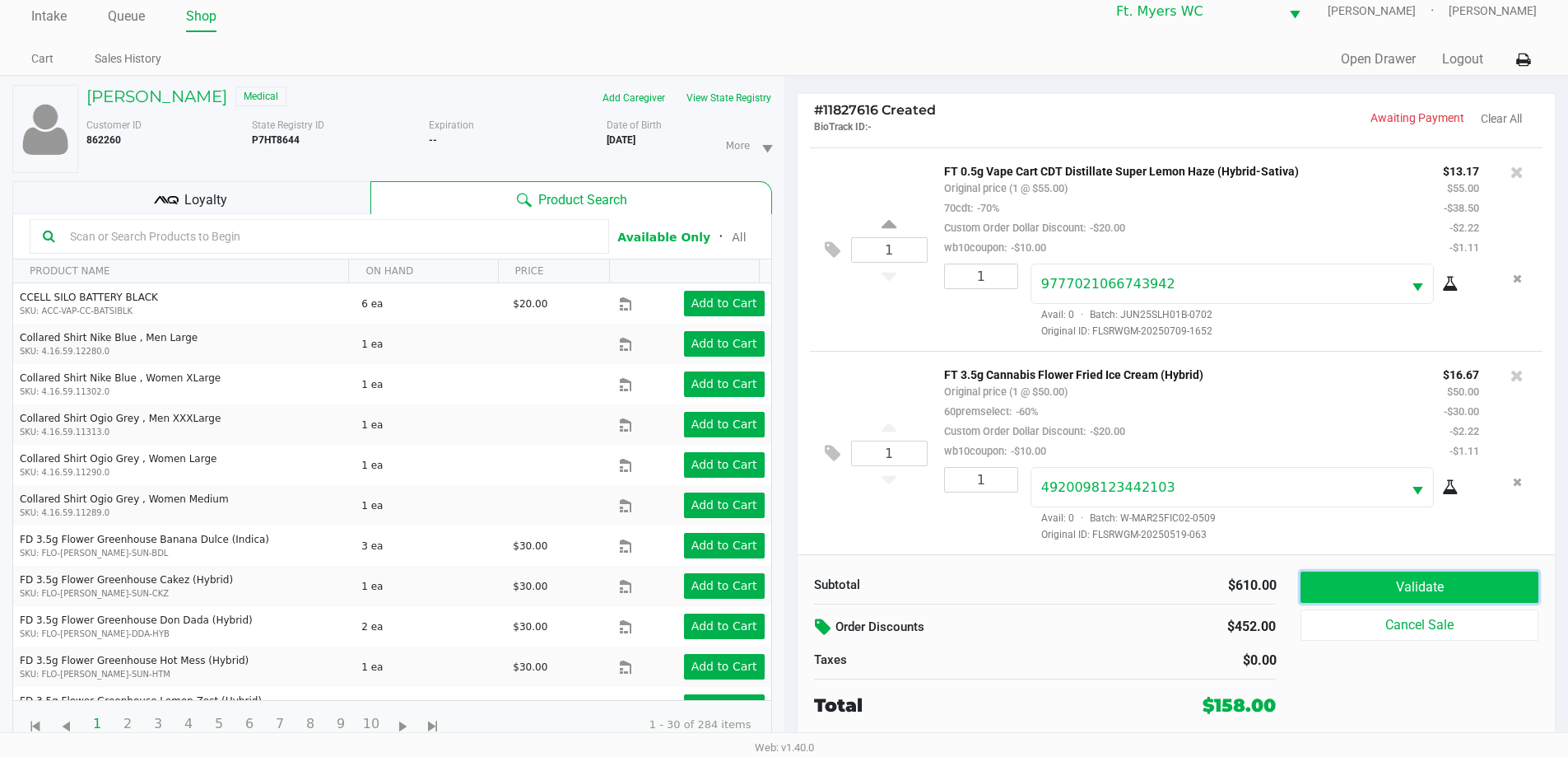
click at [789, 574] on button "Validate" at bounding box center [1419, 587] width 237 height 31
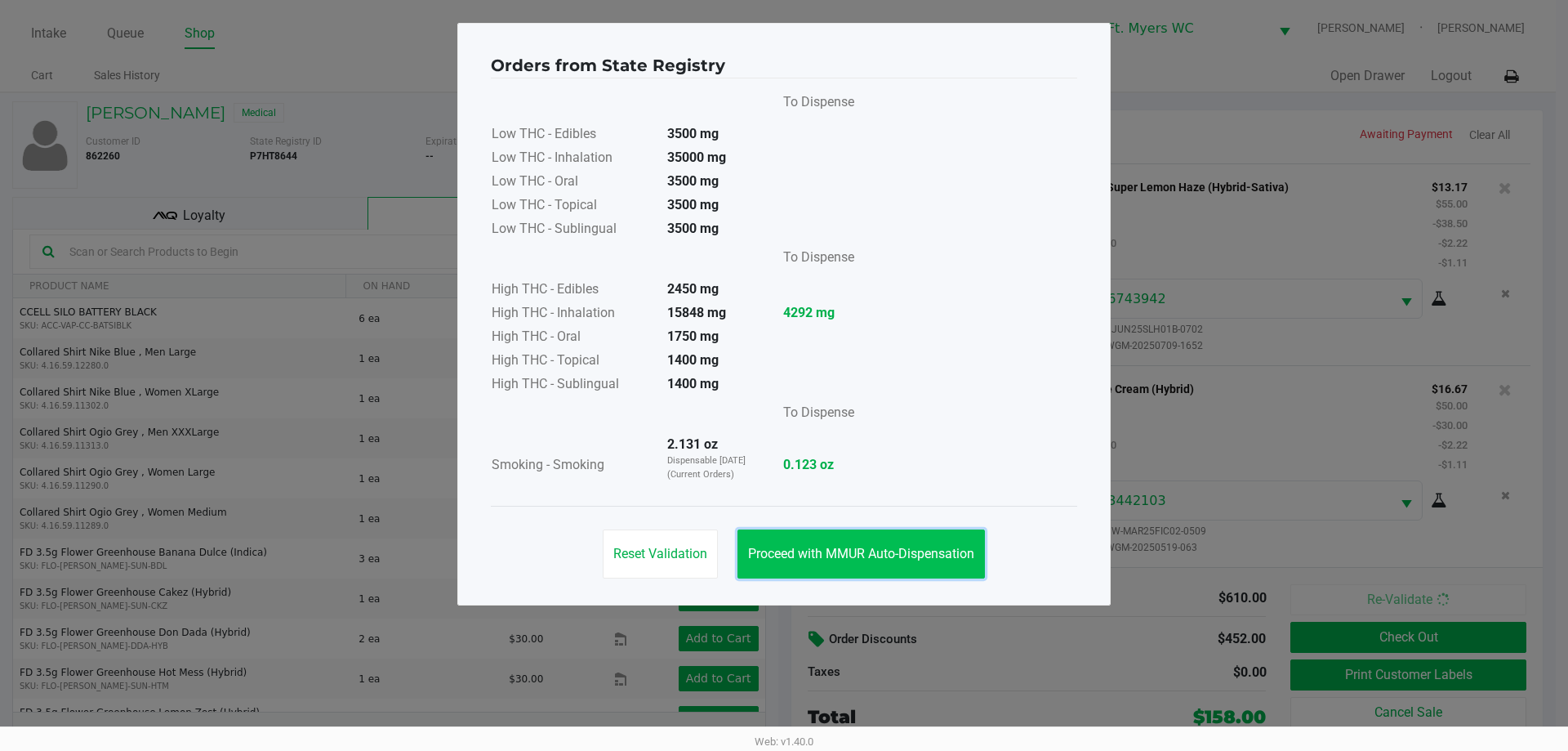
click at [783, 538] on button "Proceed with MMUR Auto-Dispensation" at bounding box center [861, 554] width 248 height 49
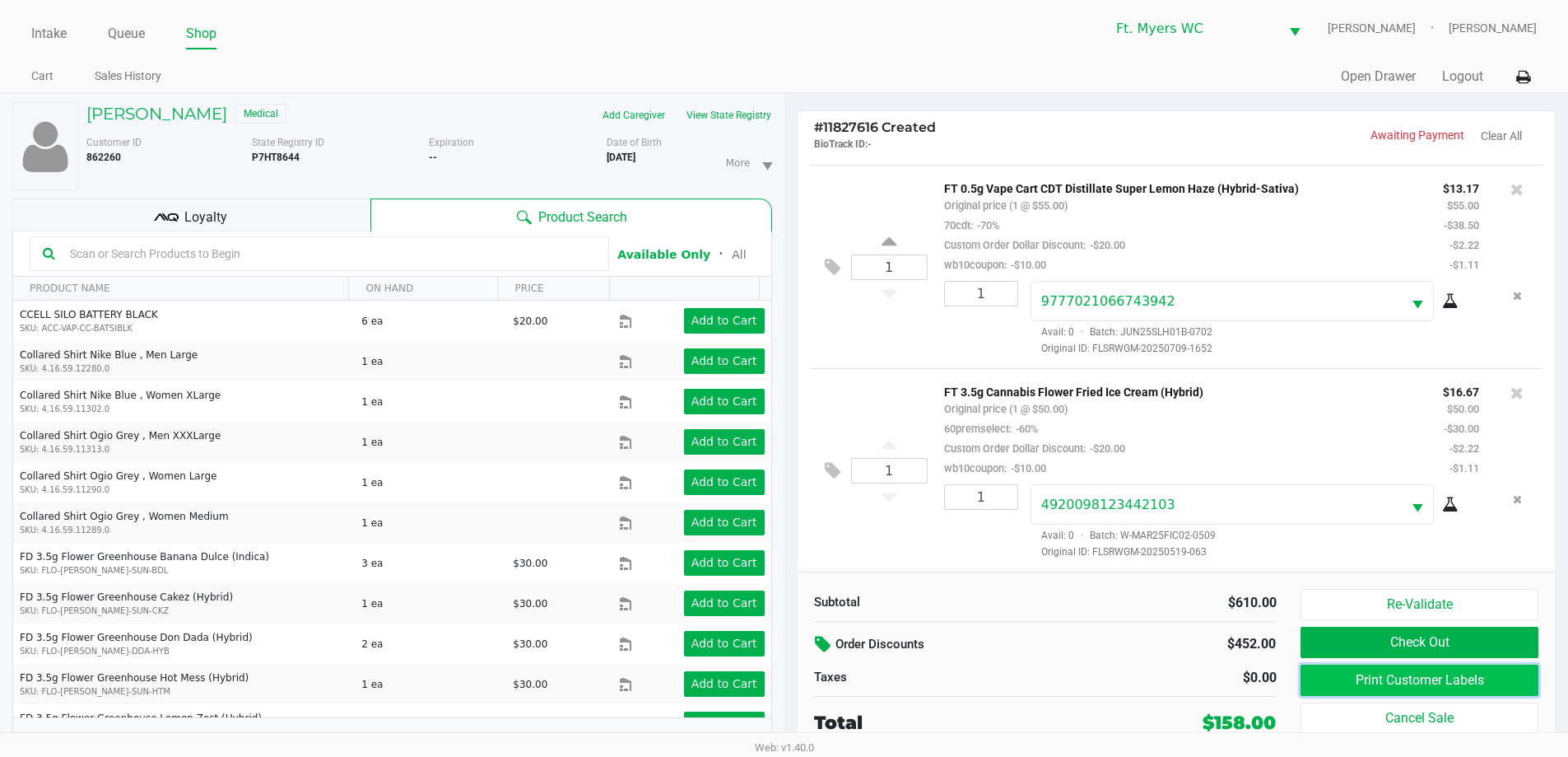
click at [789, 670] on button "Print Customer Labels" at bounding box center [1419, 680] width 237 height 31
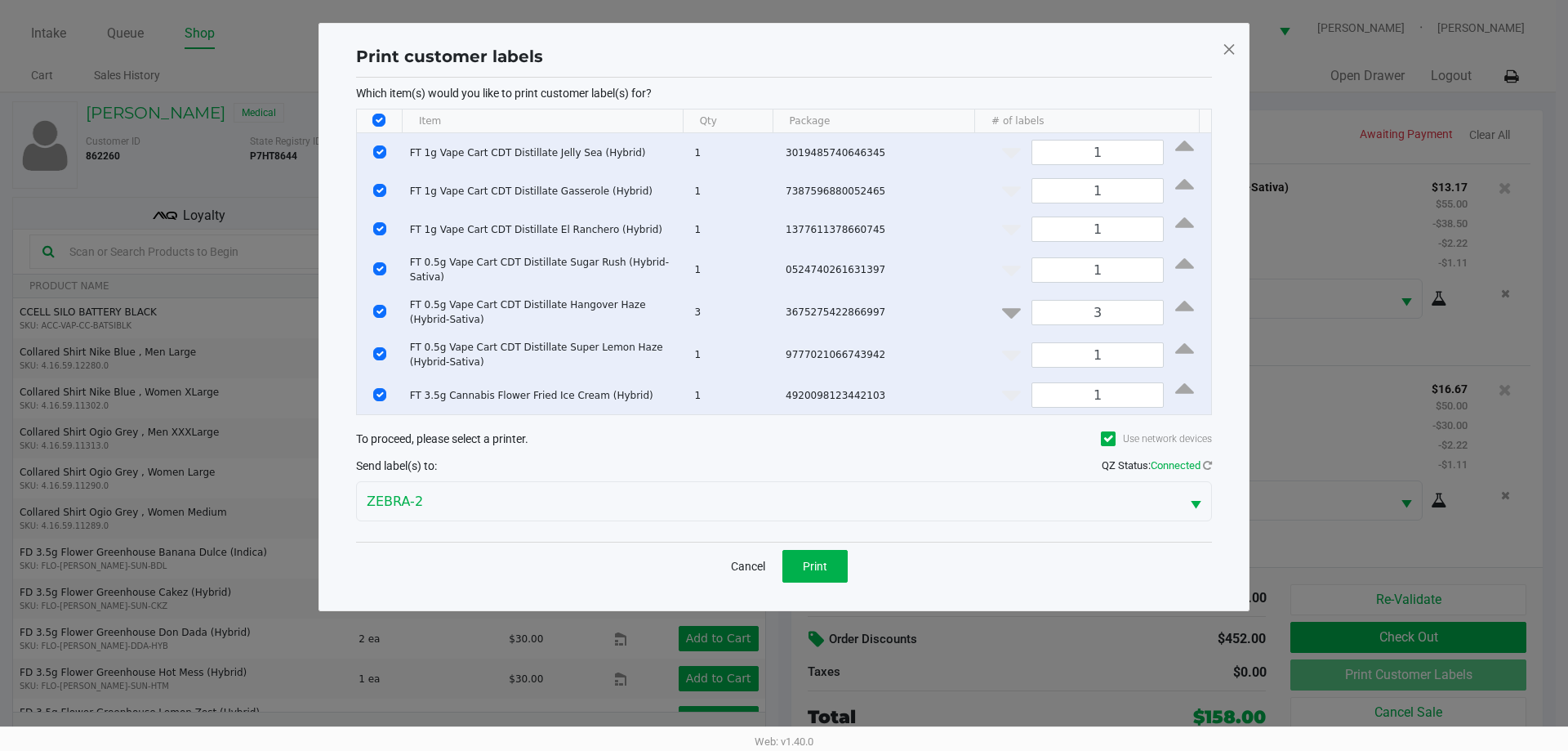
click at [381, 112] on th "Data table" at bounding box center [378, 121] width 45 height 24
click at [381, 126] on input "Select All Rows" at bounding box center [378, 119] width 13 height 13
checkbox input "false"
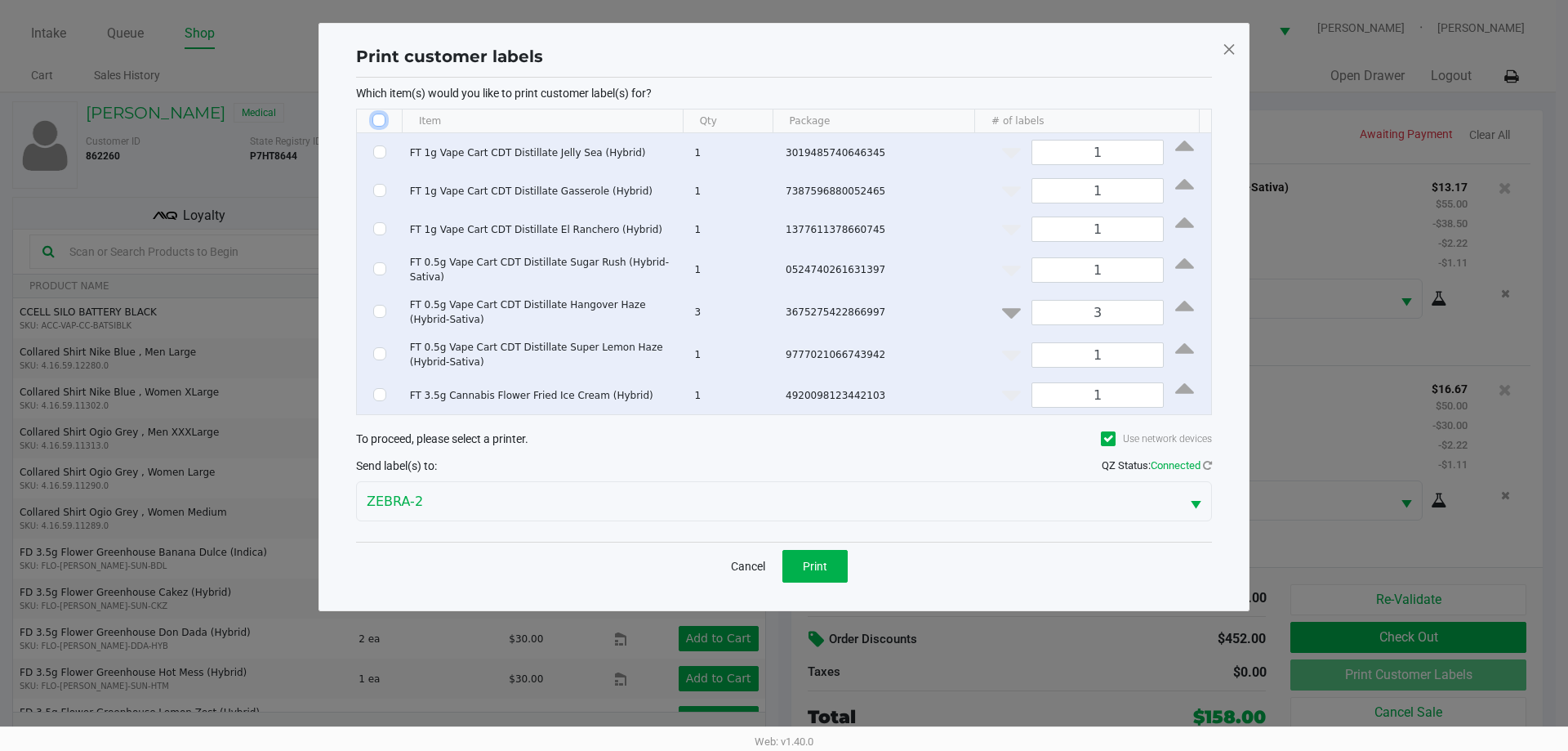
checkbox input "false"
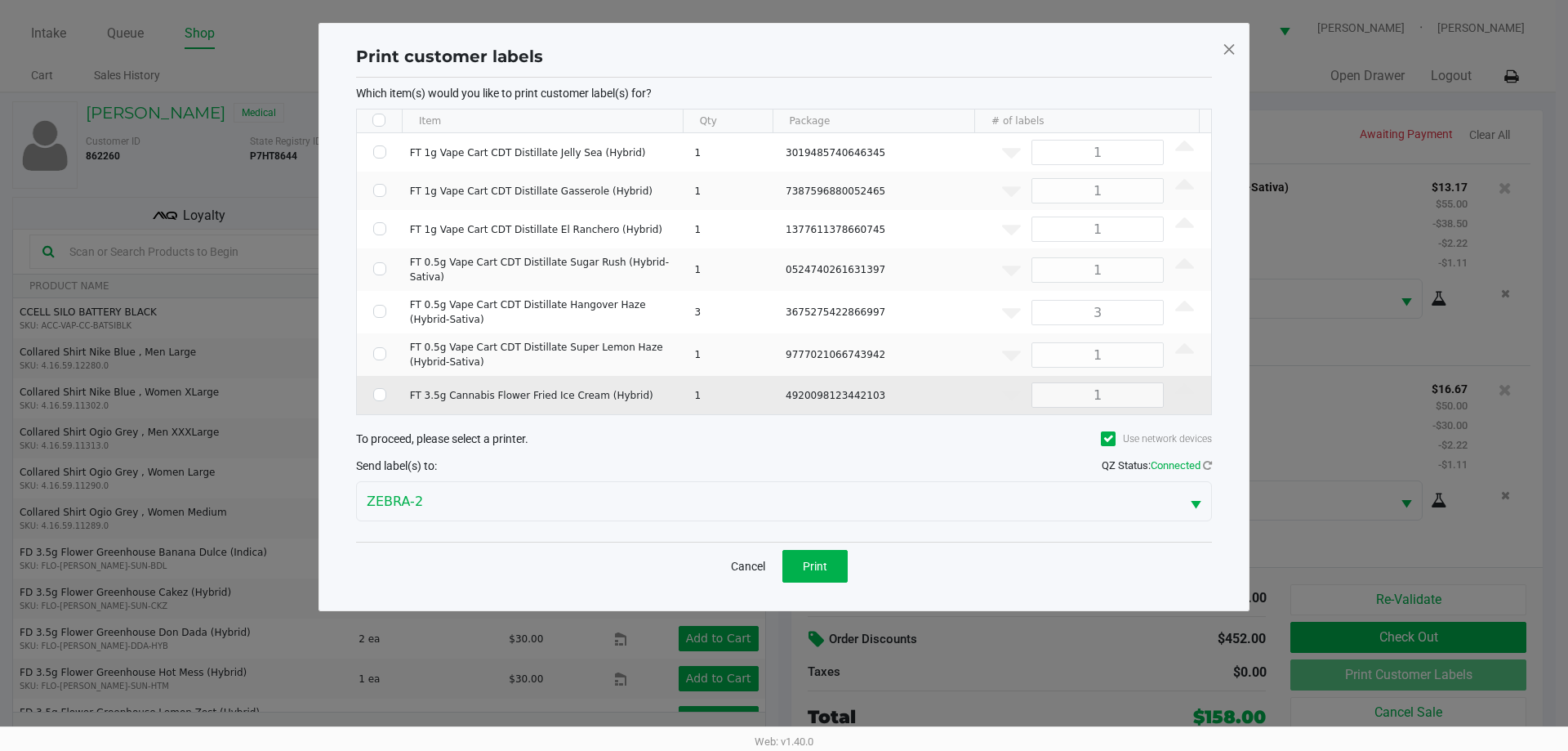
click at [370, 405] on td "Data table" at bounding box center [379, 395] width 46 height 39
click at [381, 392] on input "Select Row" at bounding box center [379, 394] width 13 height 13
checkbox input "true"
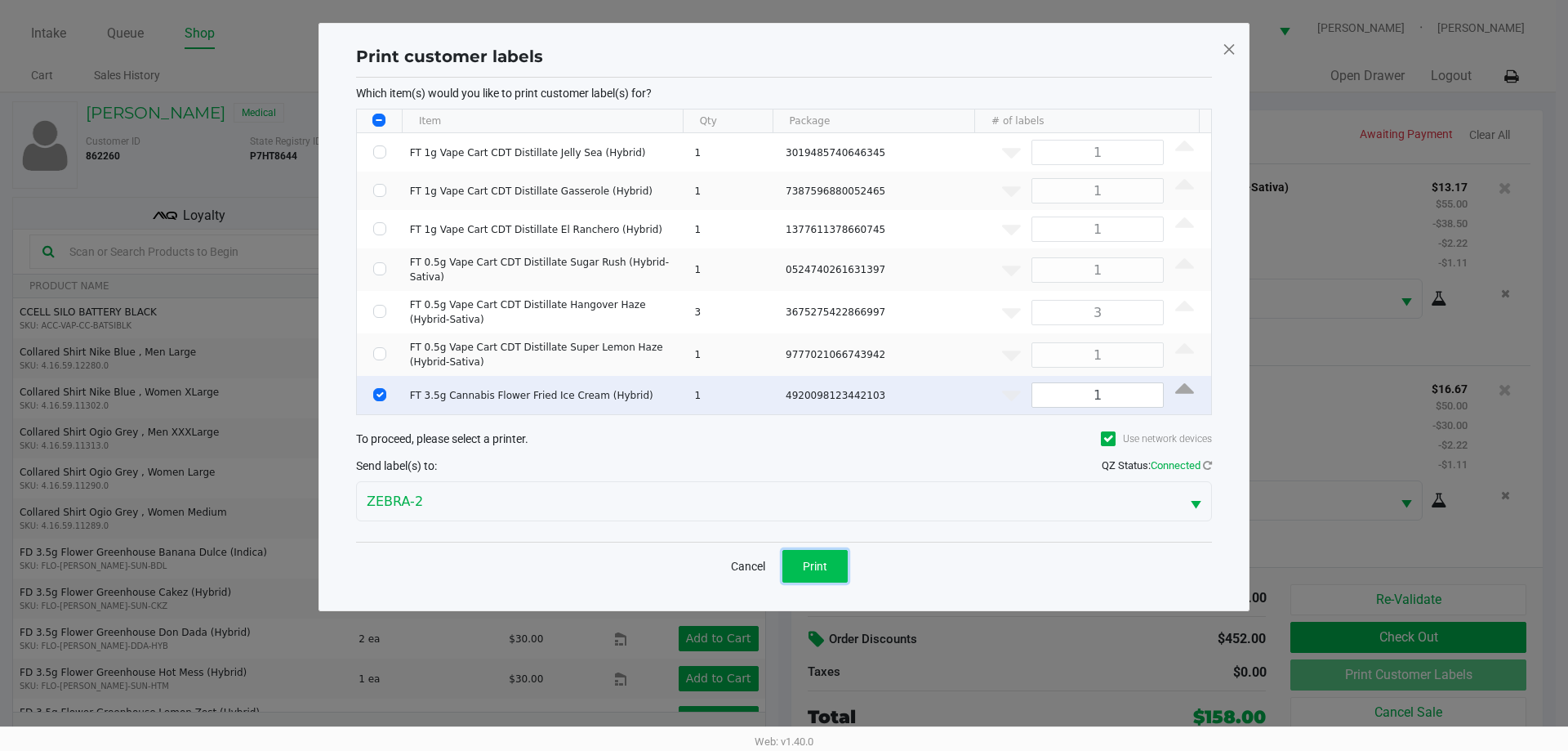
click at [783, 562] on button "Print" at bounding box center [815, 566] width 65 height 32
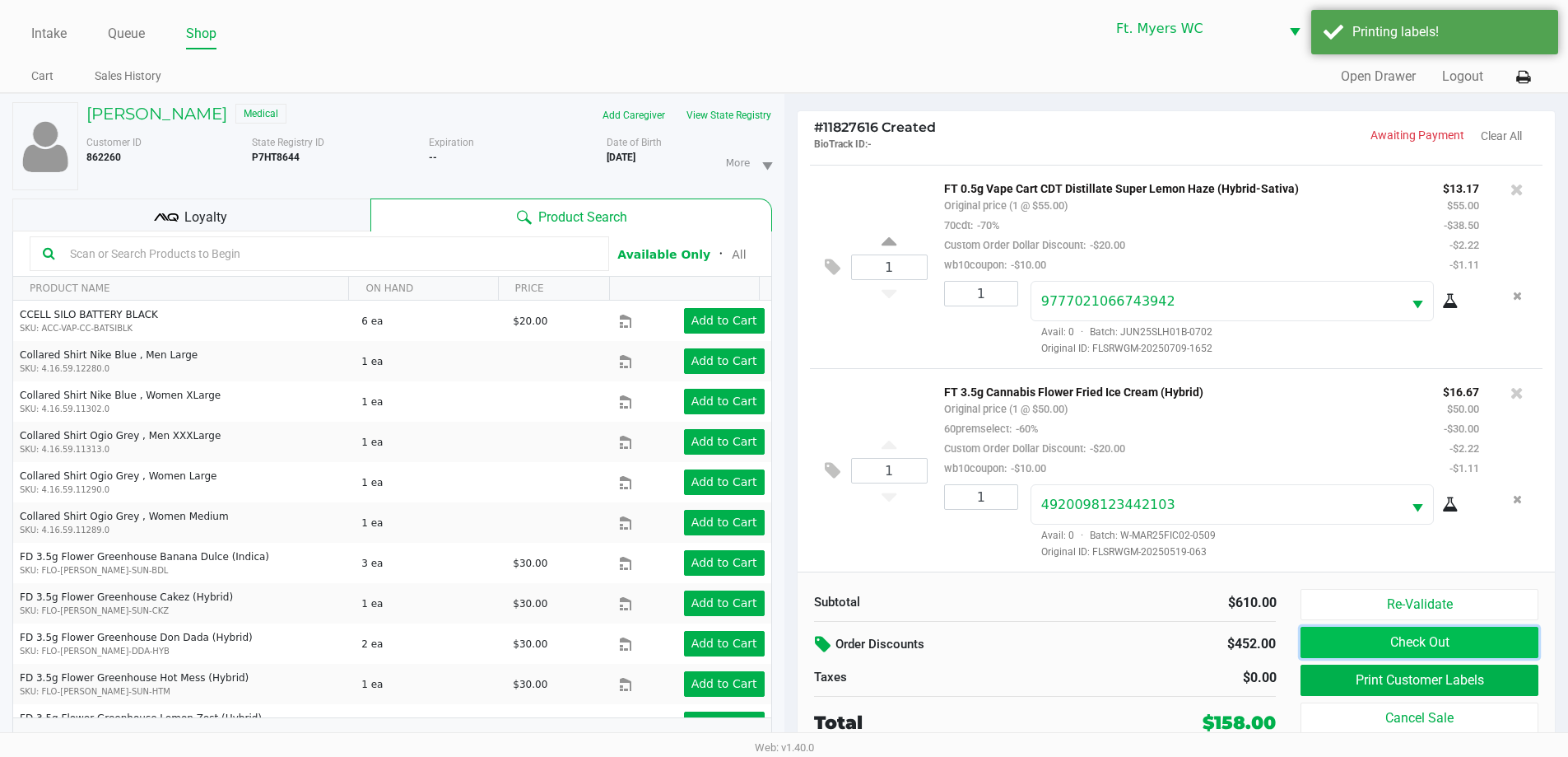
click at [789, 638] on button "Check Out" at bounding box center [1419, 642] width 237 height 31
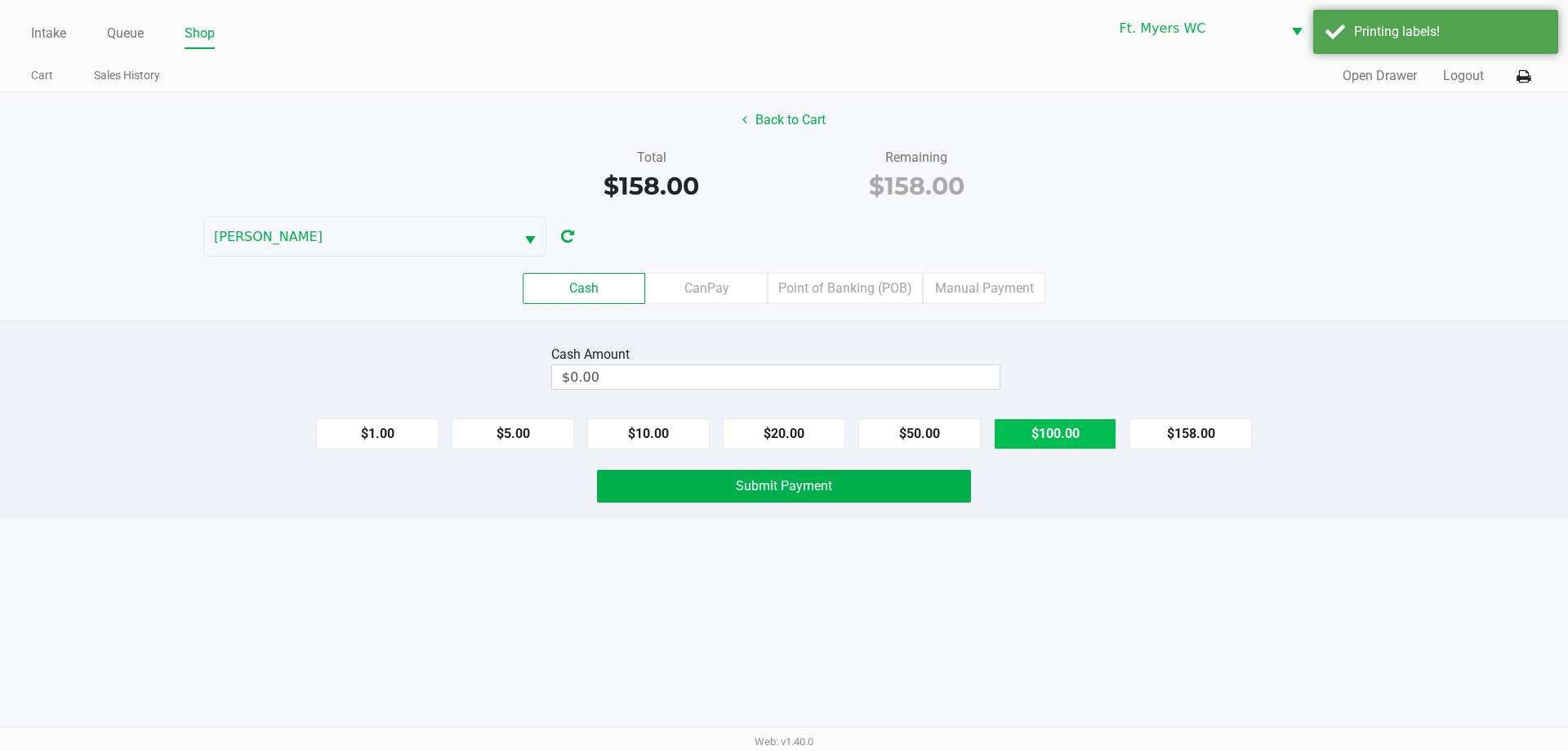
click at [783, 430] on button "$100.00" at bounding box center [1055, 433] width 123 height 31
click at [781, 439] on button "$20.00" at bounding box center [784, 433] width 123 height 31
type input "$160.00"
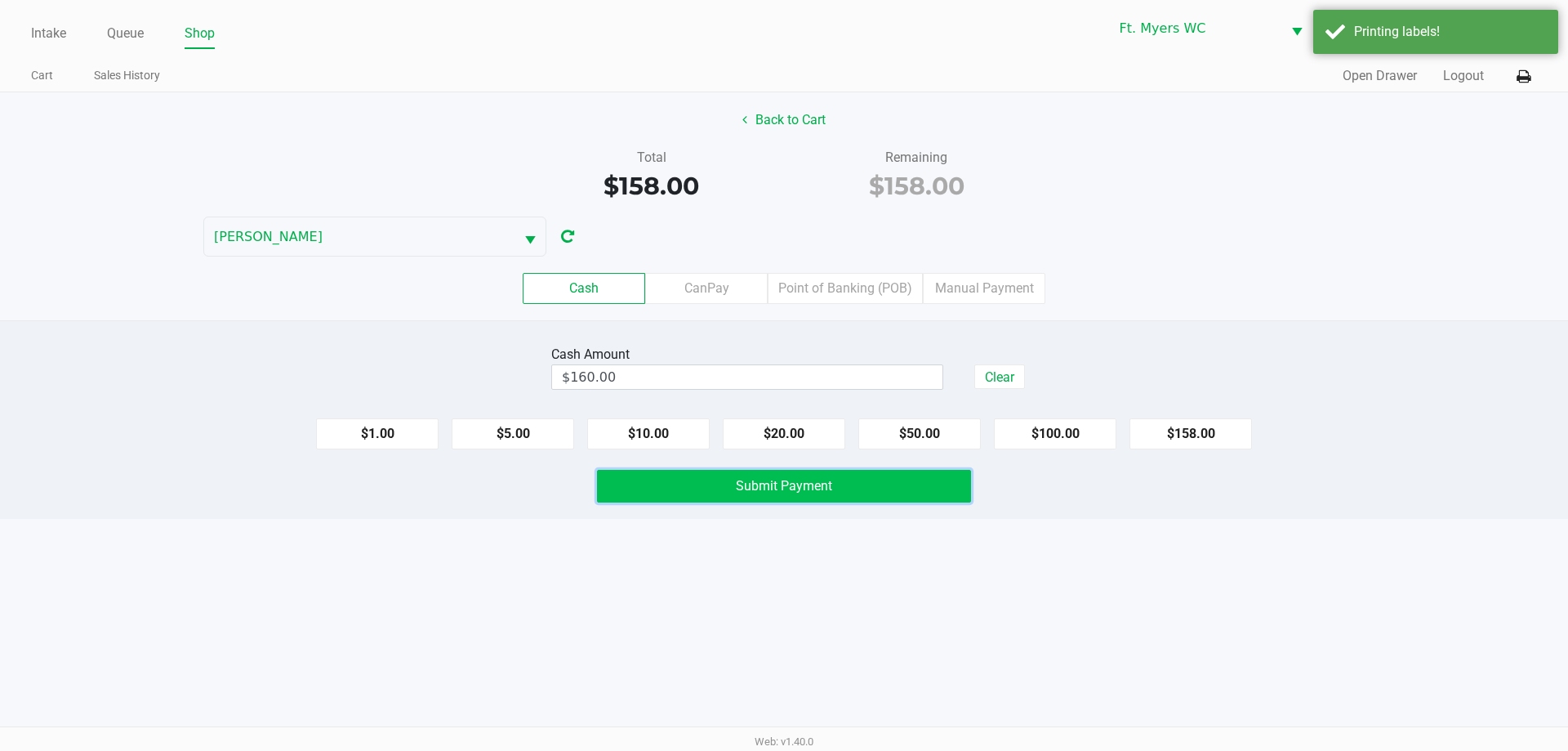
click at [783, 489] on span "Submit Payment" at bounding box center [784, 486] width 97 height 16
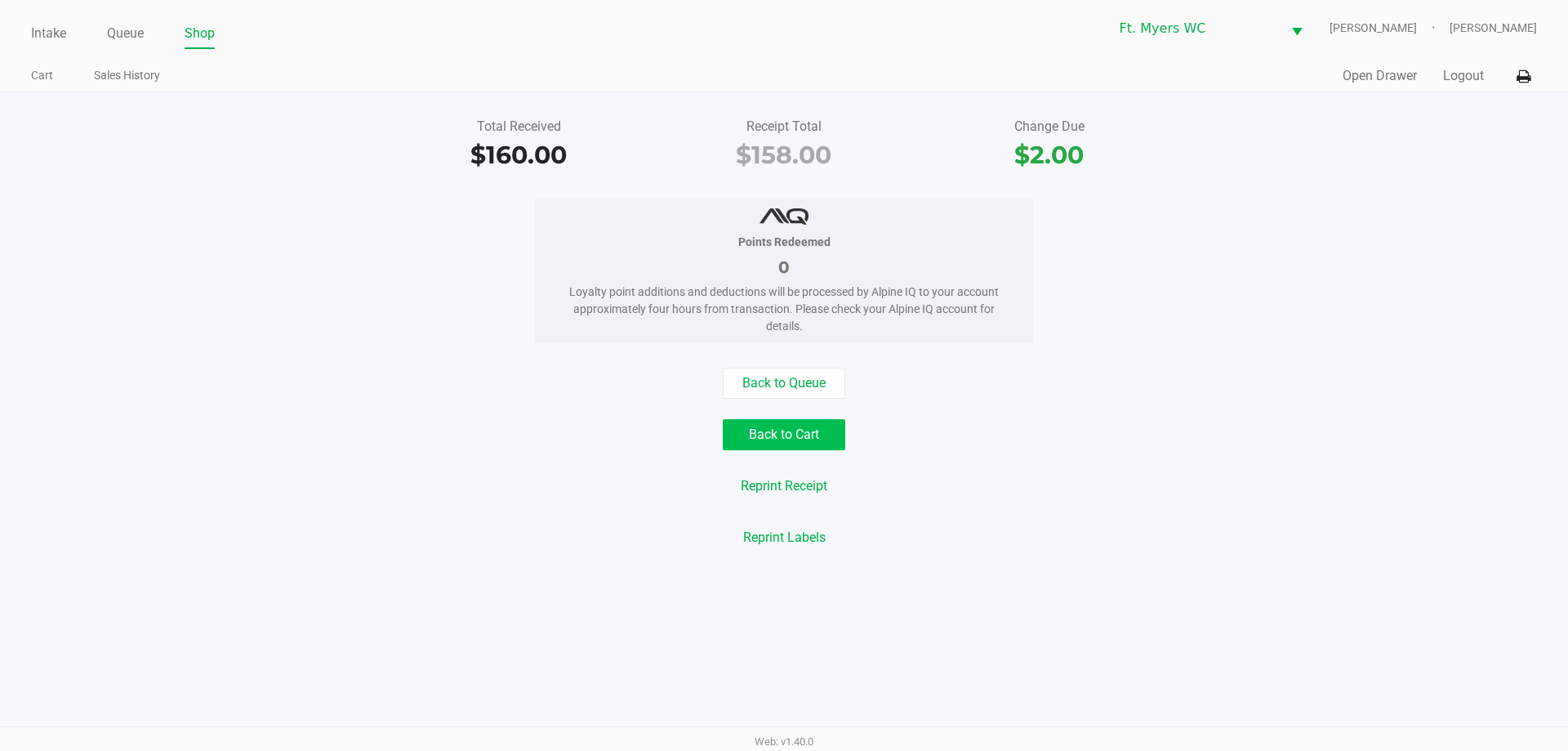
click at [783, 436] on button "Back to Cart" at bounding box center [784, 434] width 123 height 31
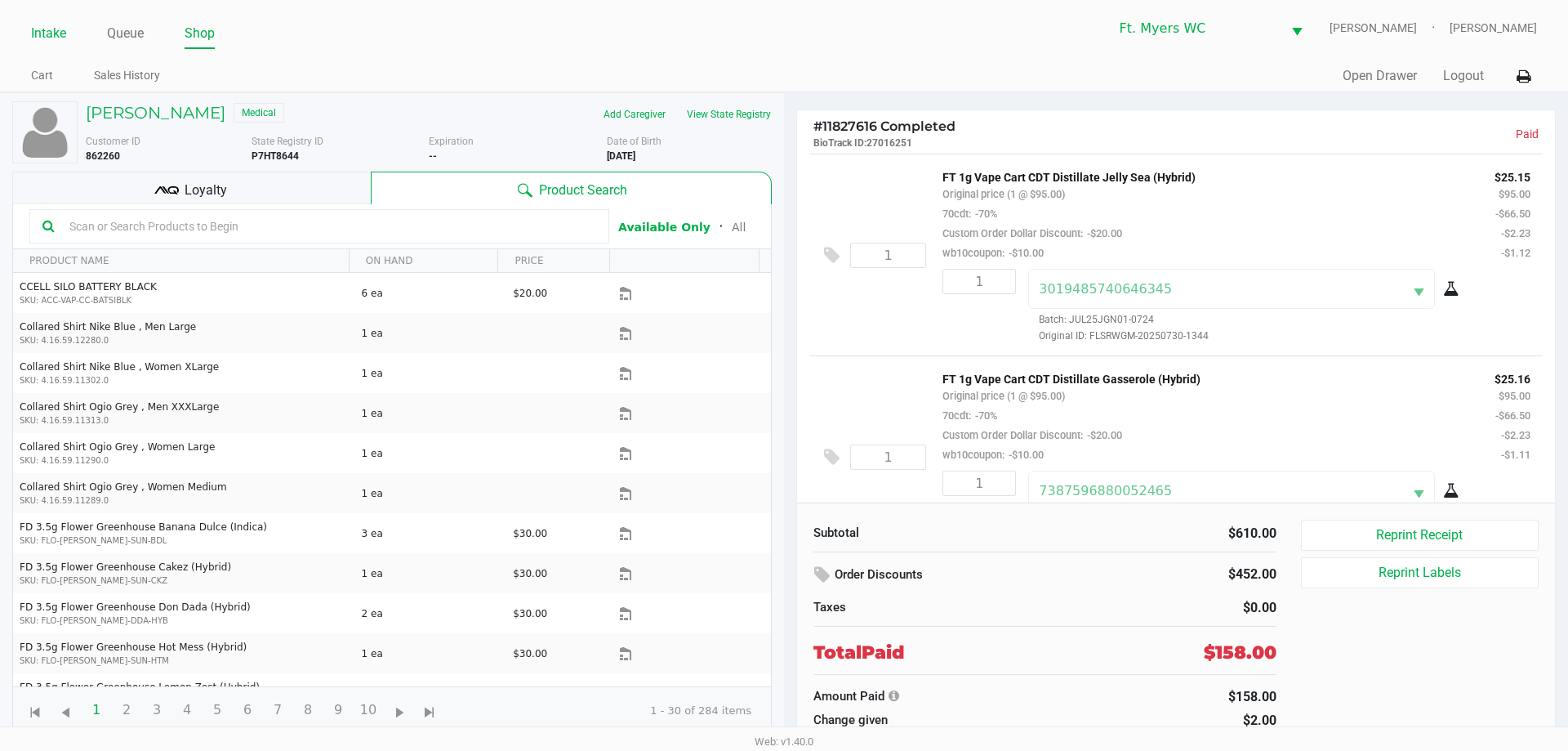
click at [65, 32] on link "Intake" at bounding box center [48, 33] width 35 height 23
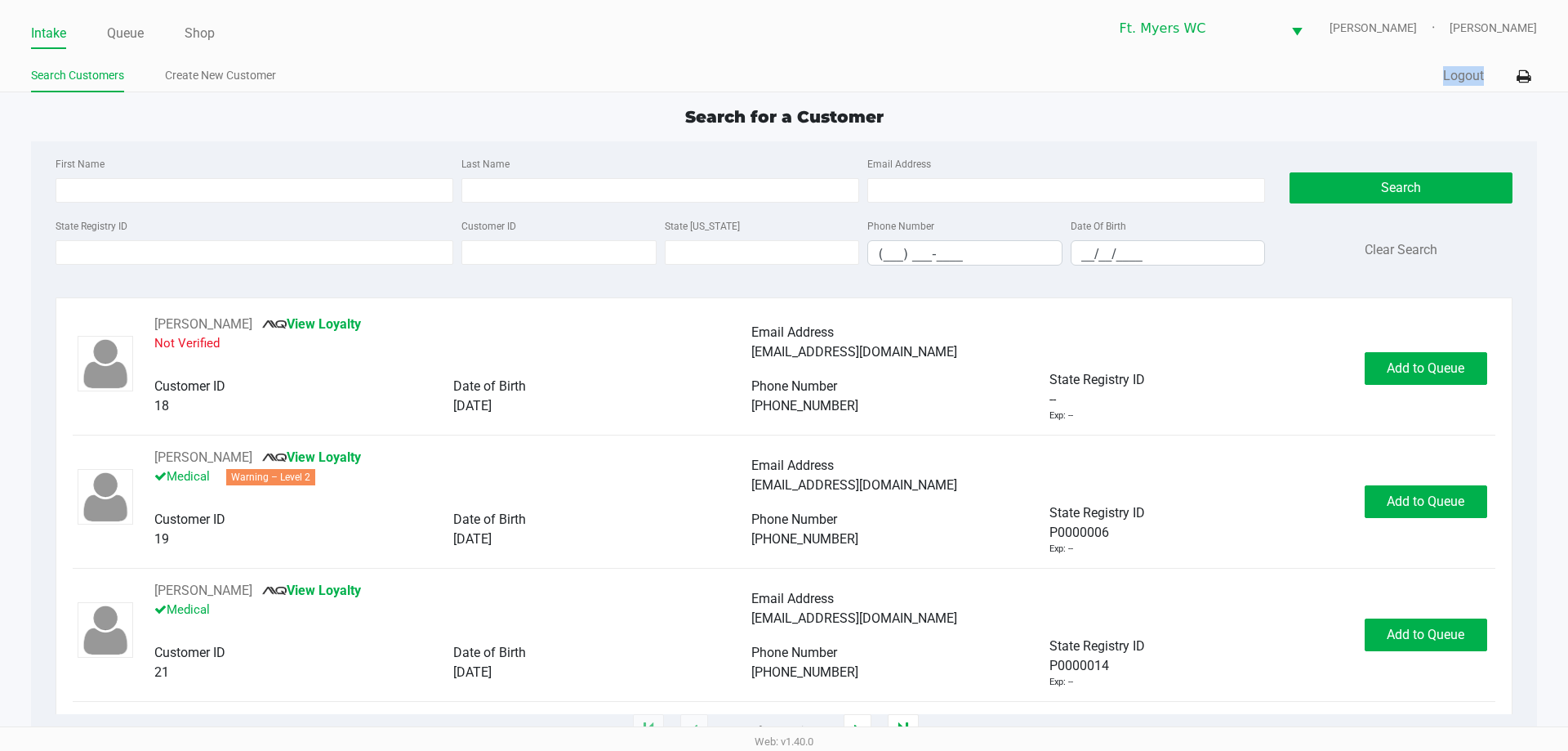
drag, startPoint x: 448, startPoint y: 104, endPoint x: 785, endPoint y: 77, distance: 338.1
click at [749, 60] on app-point-of-sale "Intake Queue Shop Ft. [PERSON_NAME] [PERSON_NAME] [PERSON_NAME] Search Customer…" at bounding box center [784, 365] width 1568 height 732
click at [783, 77] on div "Quick Sale Logout" at bounding box center [1161, 76] width 753 height 30
click at [138, 28] on link "Queue" at bounding box center [126, 33] width 37 height 23
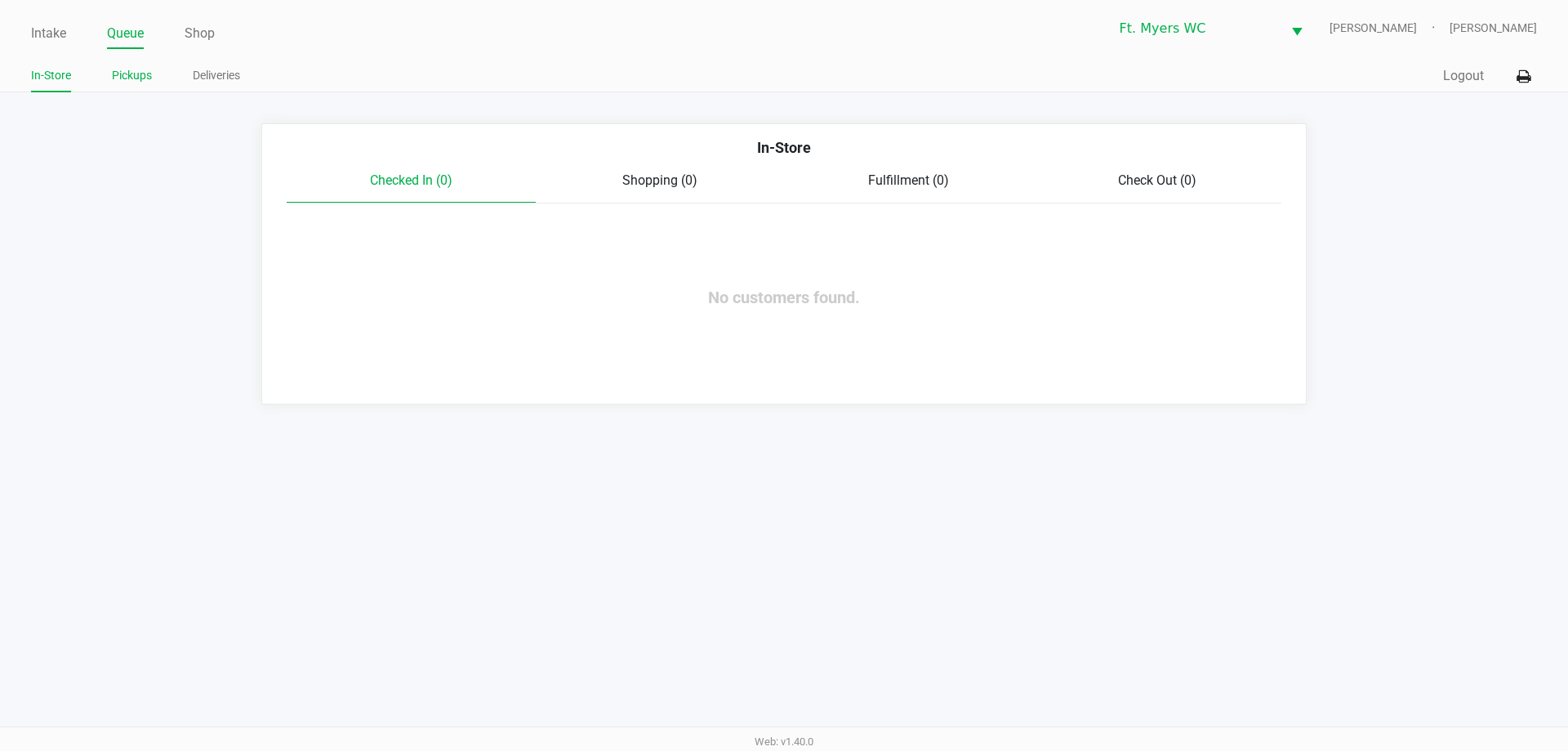
click at [131, 81] on link "Pickups" at bounding box center [132, 75] width 40 height 20
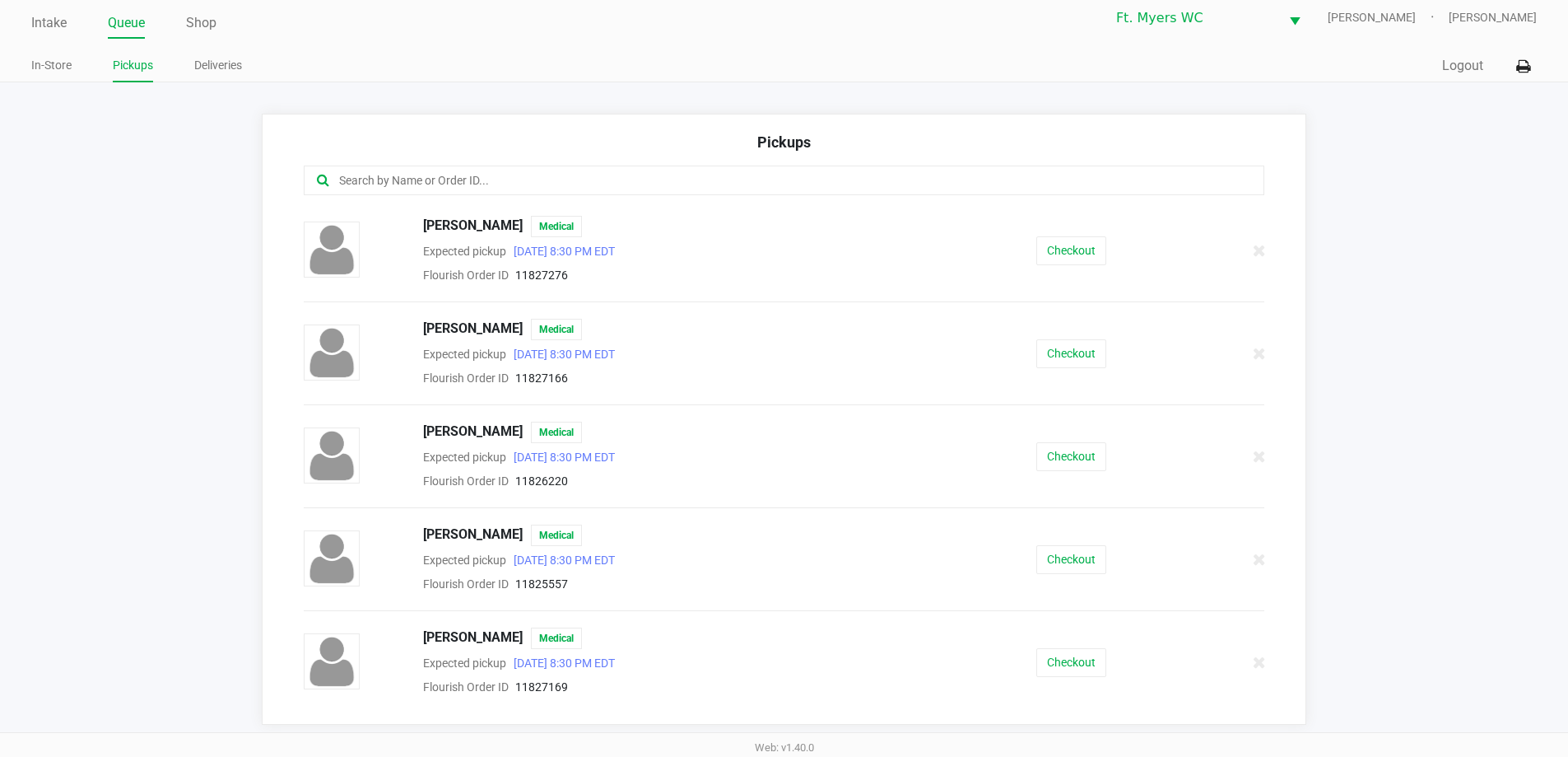
drag, startPoint x: 742, startPoint y: 606, endPoint x: 684, endPoint y: 226, distance: 384.4
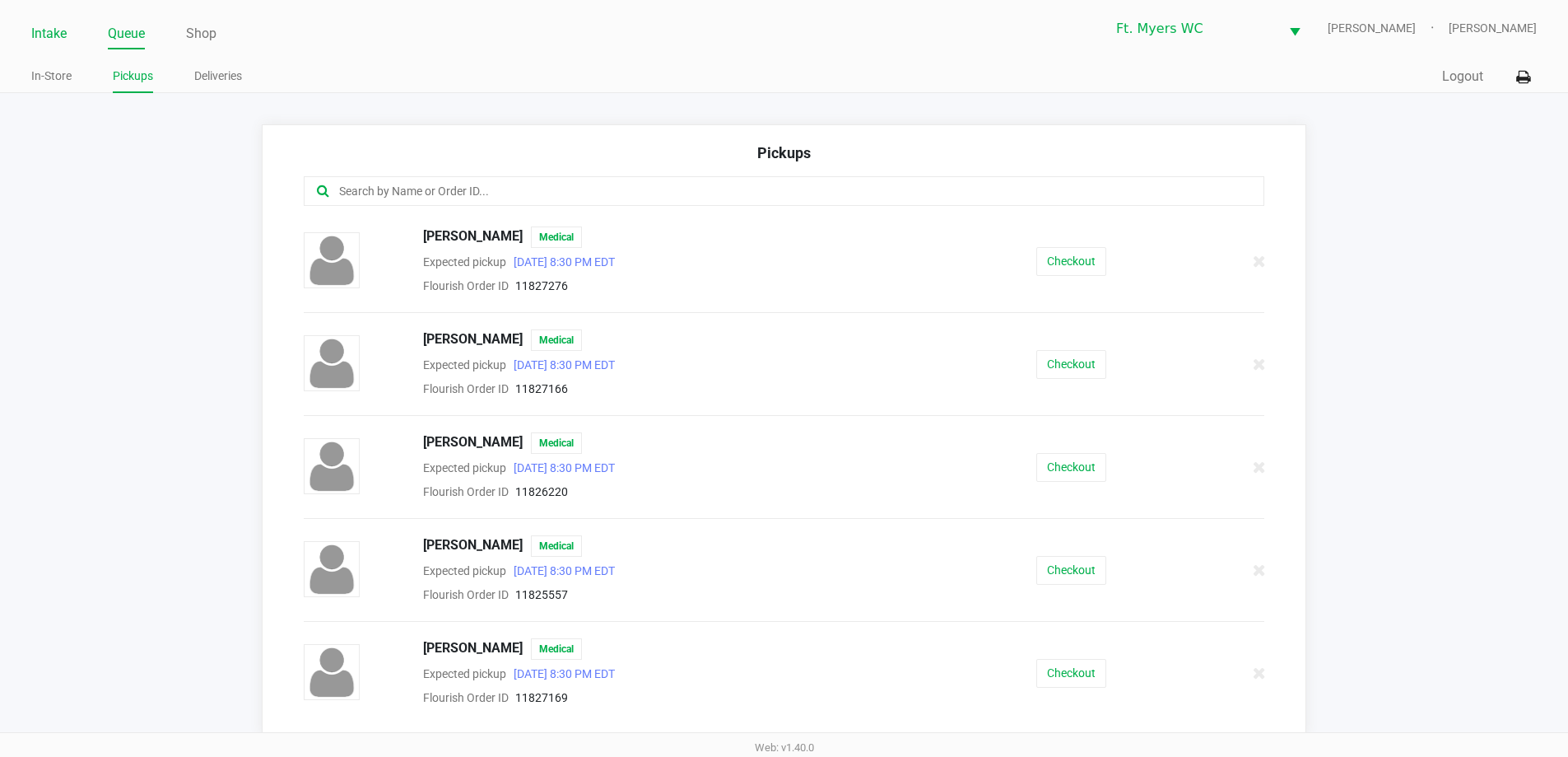
click at [66, 29] on link "Intake" at bounding box center [49, 34] width 35 height 23
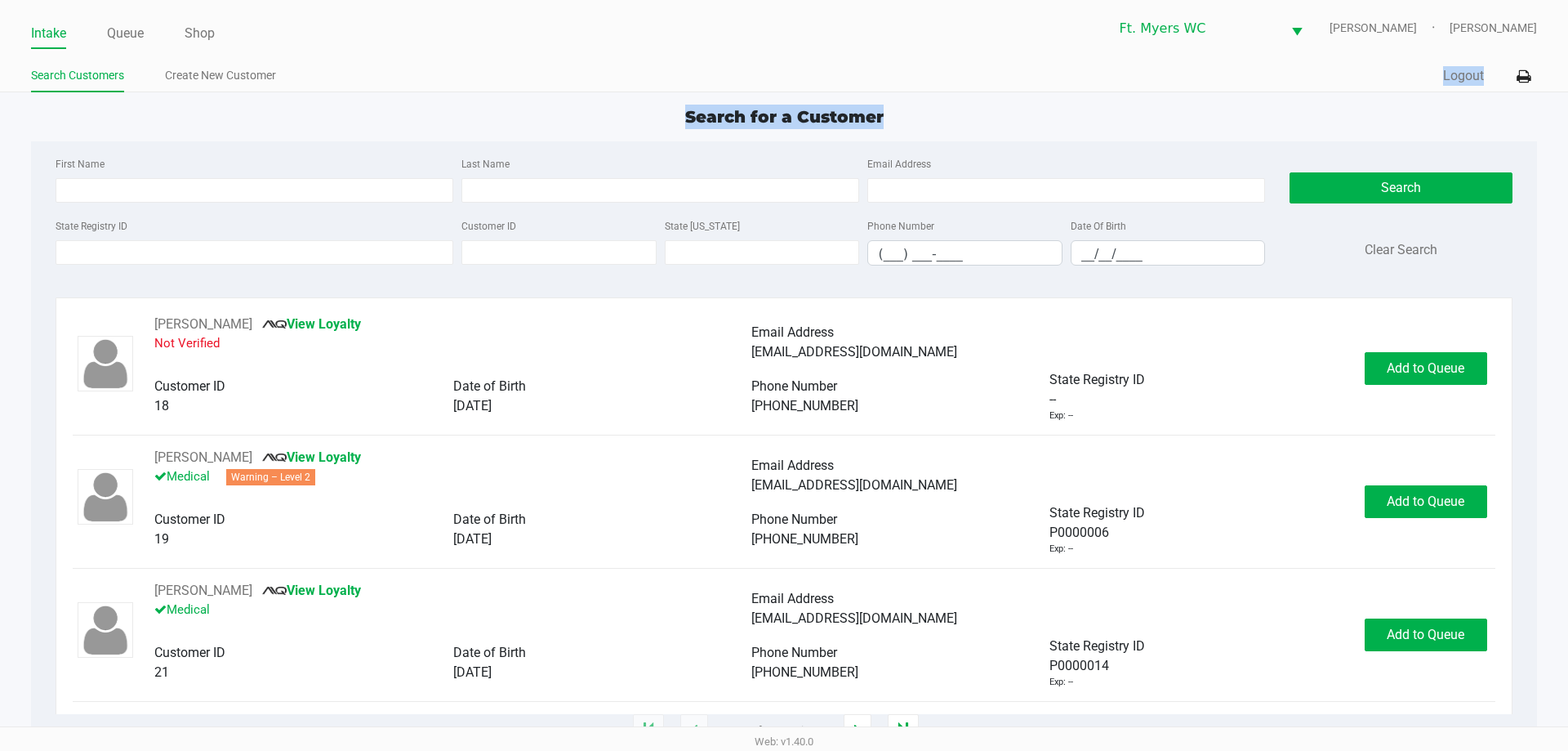
drag, startPoint x: 967, startPoint y: 99, endPoint x: 1002, endPoint y: 98, distance: 35.0
click at [783, 98] on app-point-of-sale "Intake Queue Shop Ft. [PERSON_NAME] [PERSON_NAME] [PERSON_NAME] Search Customer…" at bounding box center [784, 365] width 1568 height 732
click at [783, 254] on input "__/__/____" at bounding box center [1168, 253] width 193 height 25
type input "[DATE]"
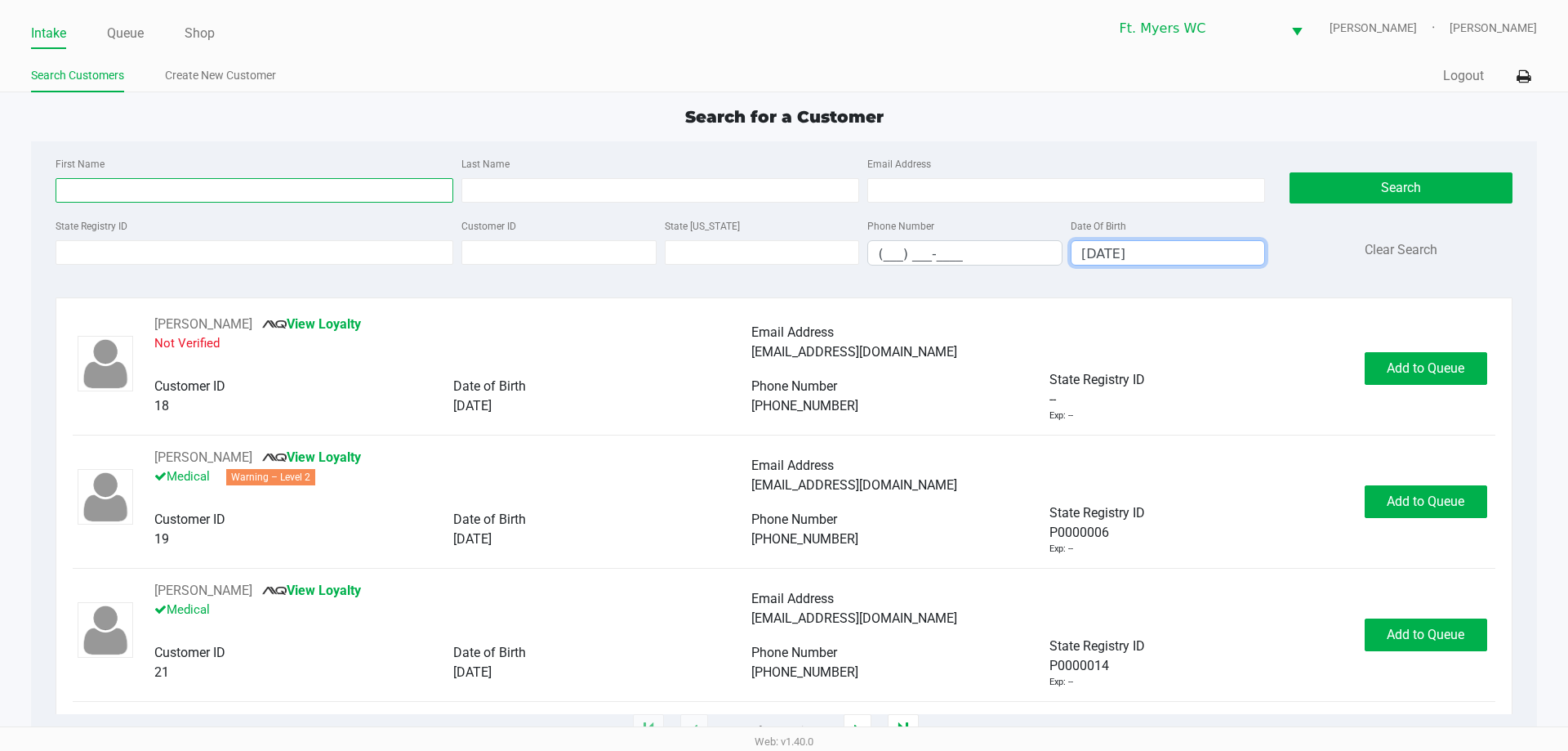
click at [325, 193] on input "First Name" at bounding box center [254, 191] width 398 height 25
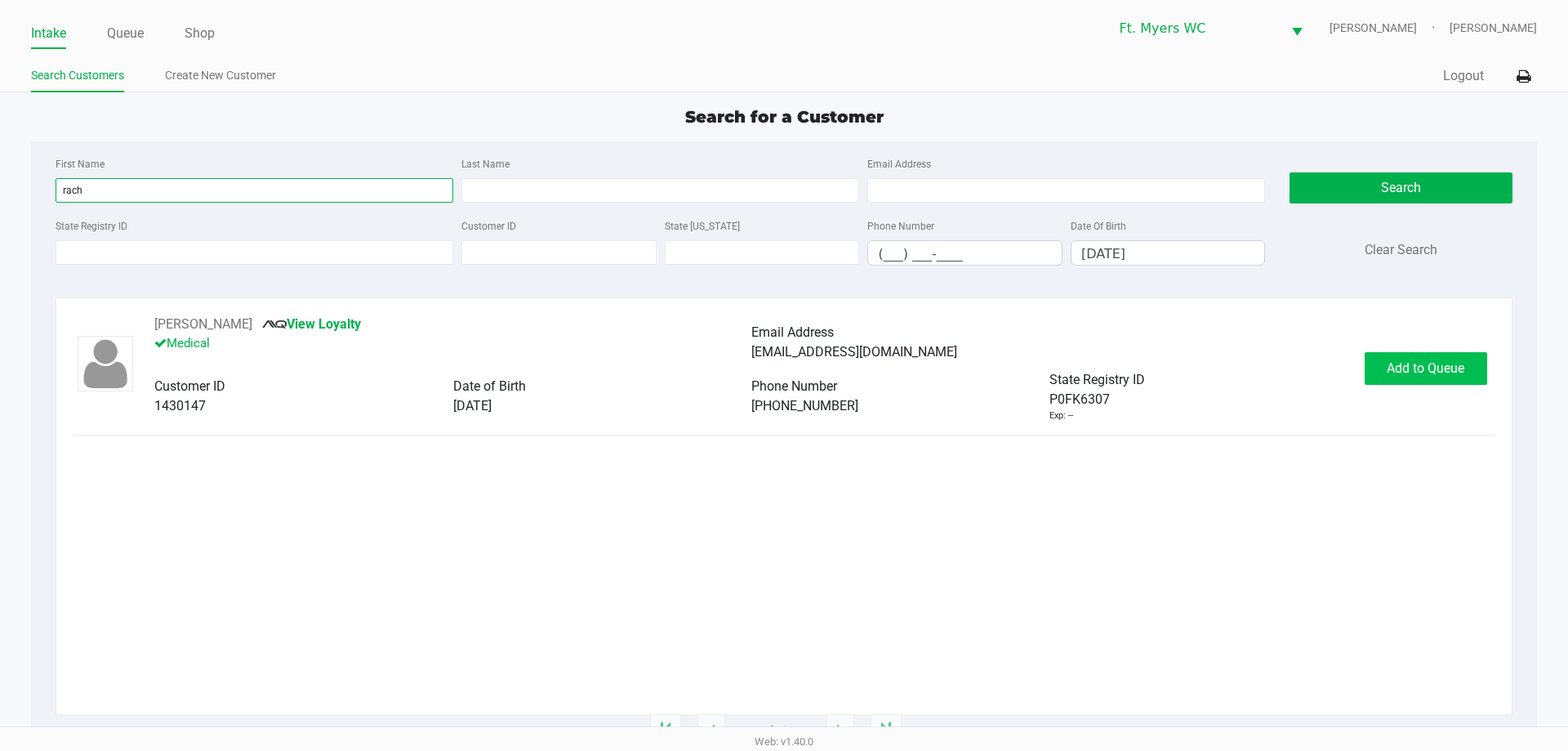
type input "rach"
click at [783, 356] on button "Add to Queue" at bounding box center [1426, 368] width 123 height 32
click at [783, 374] on div "Add to Queue" at bounding box center [1426, 368] width 123 height 32
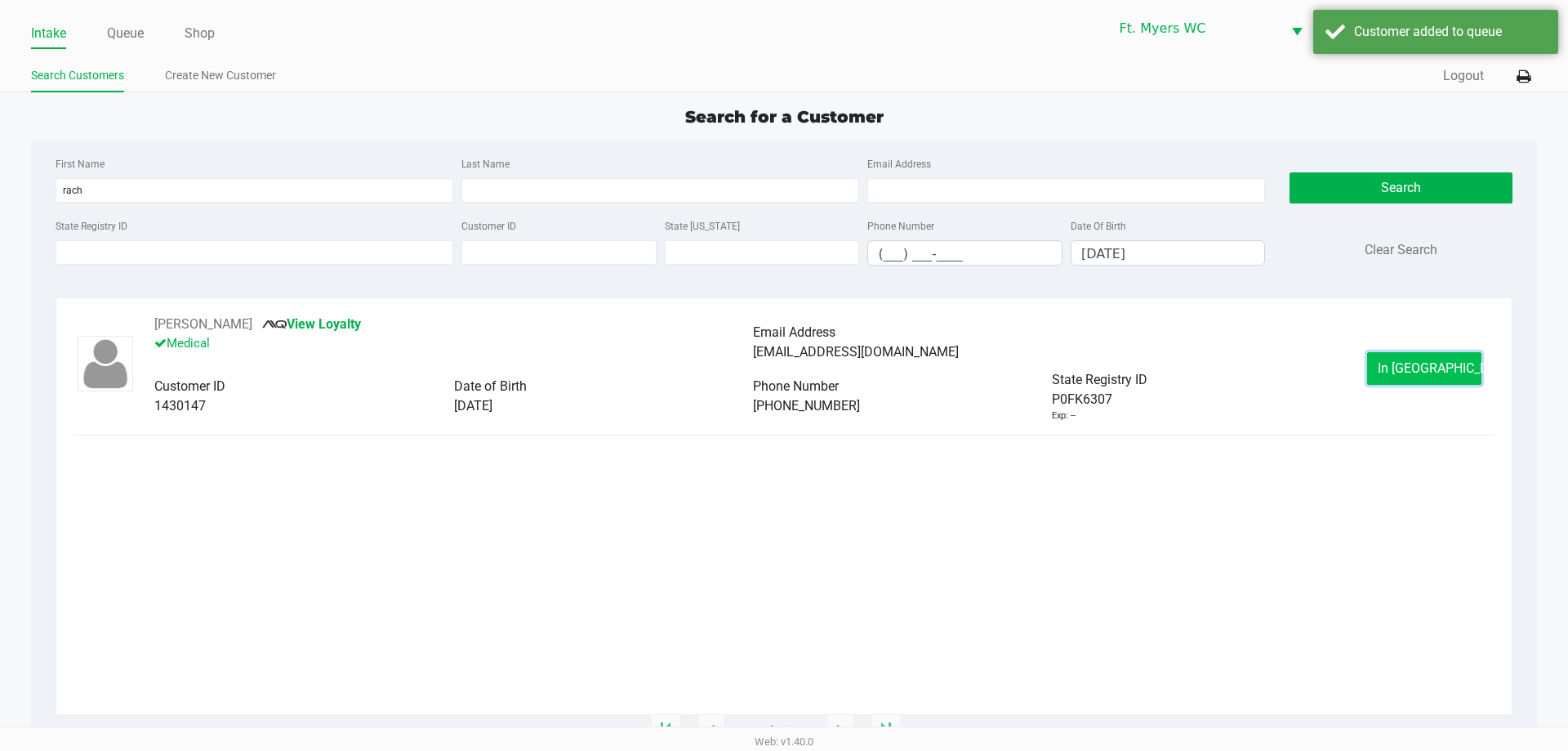
click at [783, 354] on button "In [GEOGRAPHIC_DATA]" at bounding box center [1424, 368] width 114 height 32
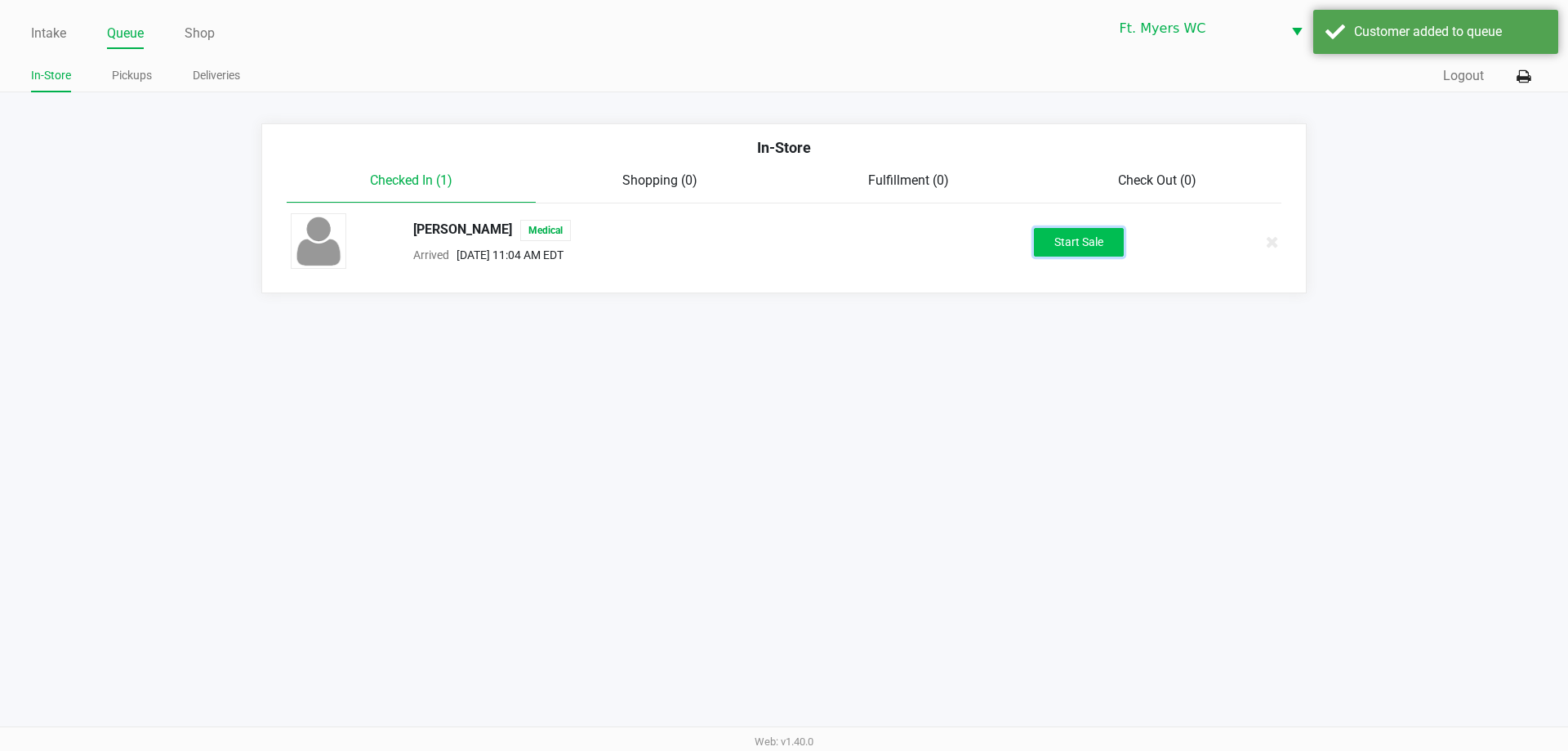
click at [783, 254] on button "Start Sale" at bounding box center [1079, 242] width 90 height 29
click at [783, 373] on div "Intake Queue Shop Ft. [PERSON_NAME] [PERSON_NAME] [PERSON_NAME] In-Store Pickup…" at bounding box center [784, 375] width 1568 height 751
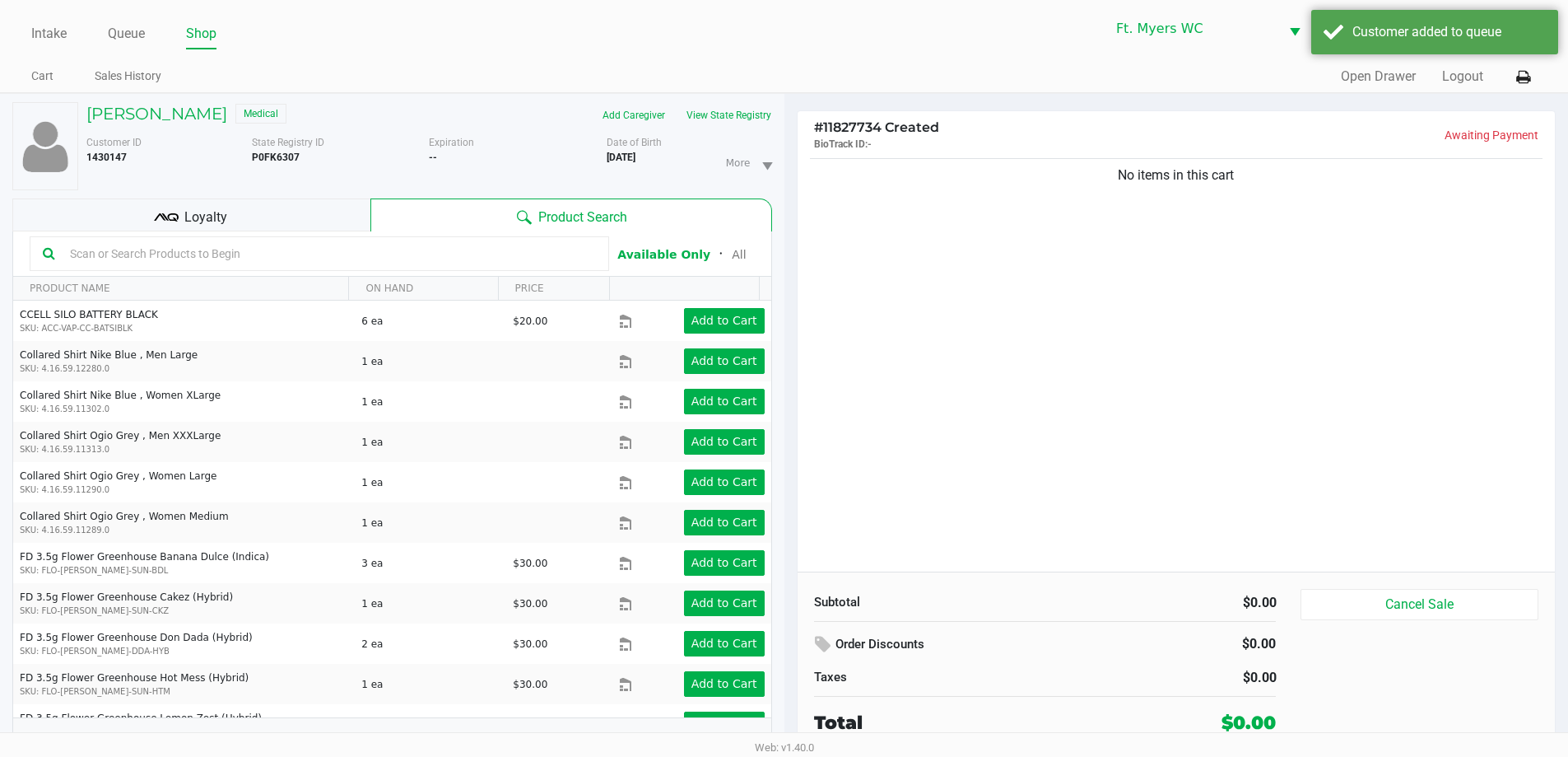
click at [789, 381] on div "No items in this cart" at bounding box center [1176, 363] width 758 height 417
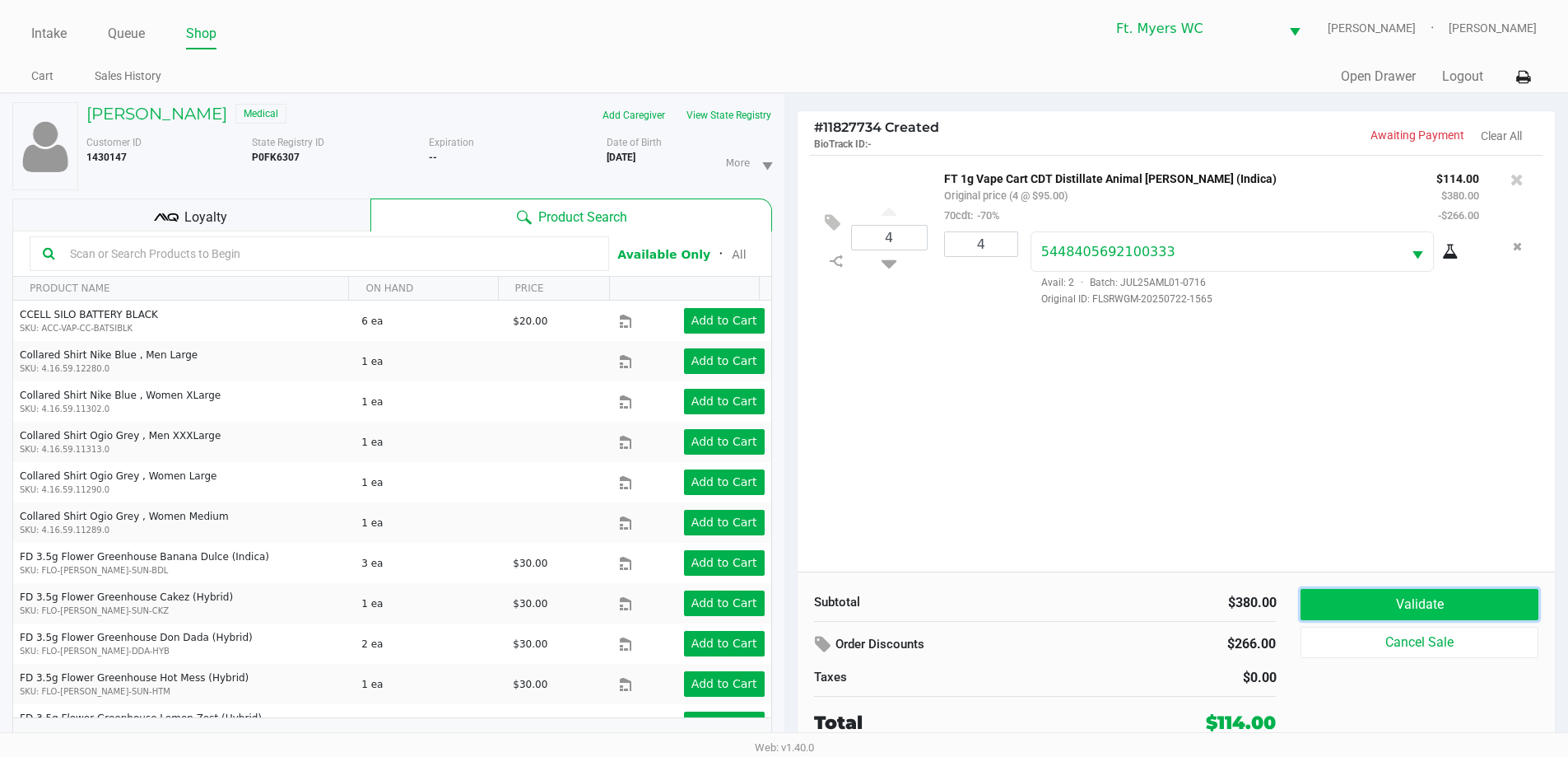
click at [789, 591] on button "Validate" at bounding box center [1419, 604] width 237 height 31
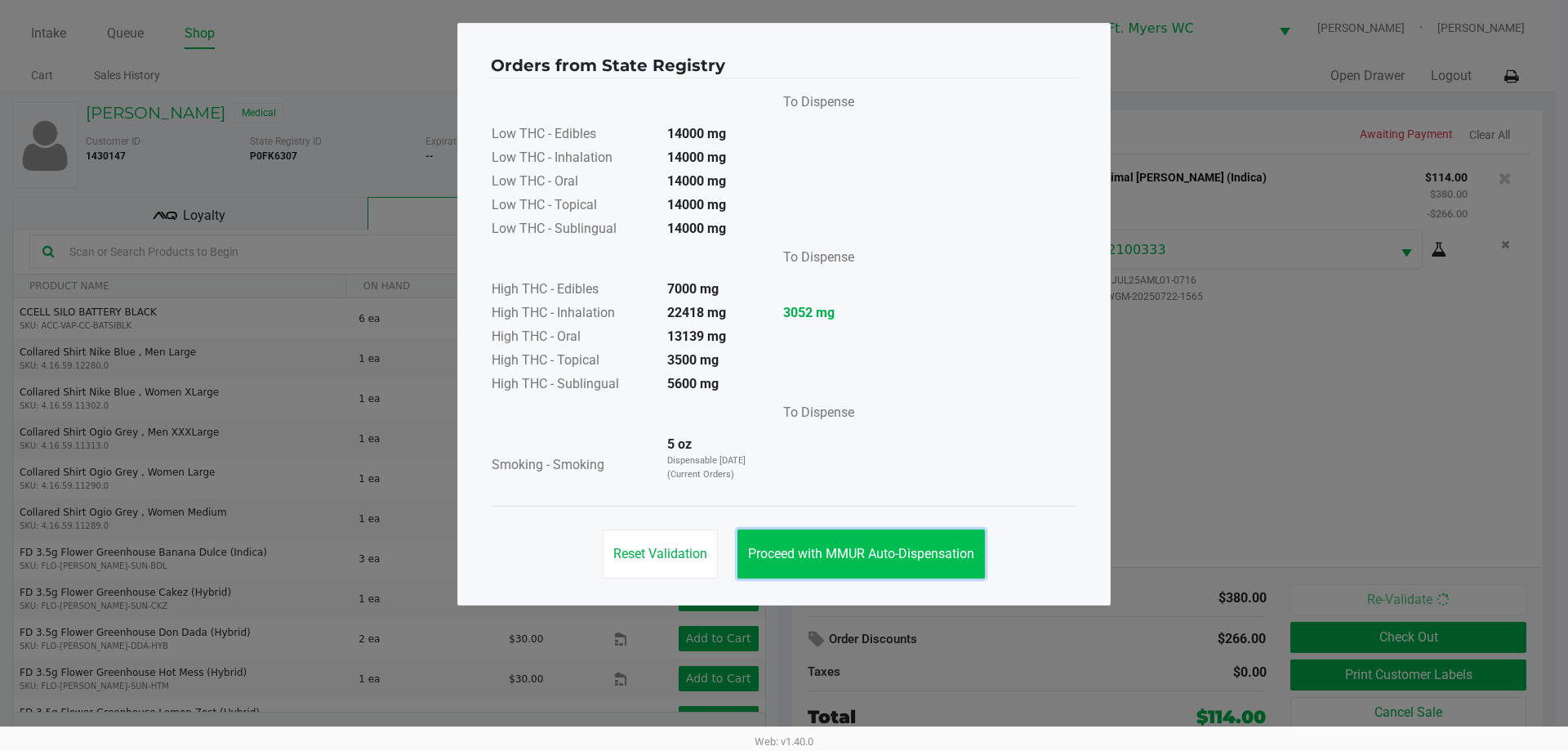
click at [783, 552] on span "Proceed with MMUR Auto-Dispensation" at bounding box center [861, 553] width 227 height 16
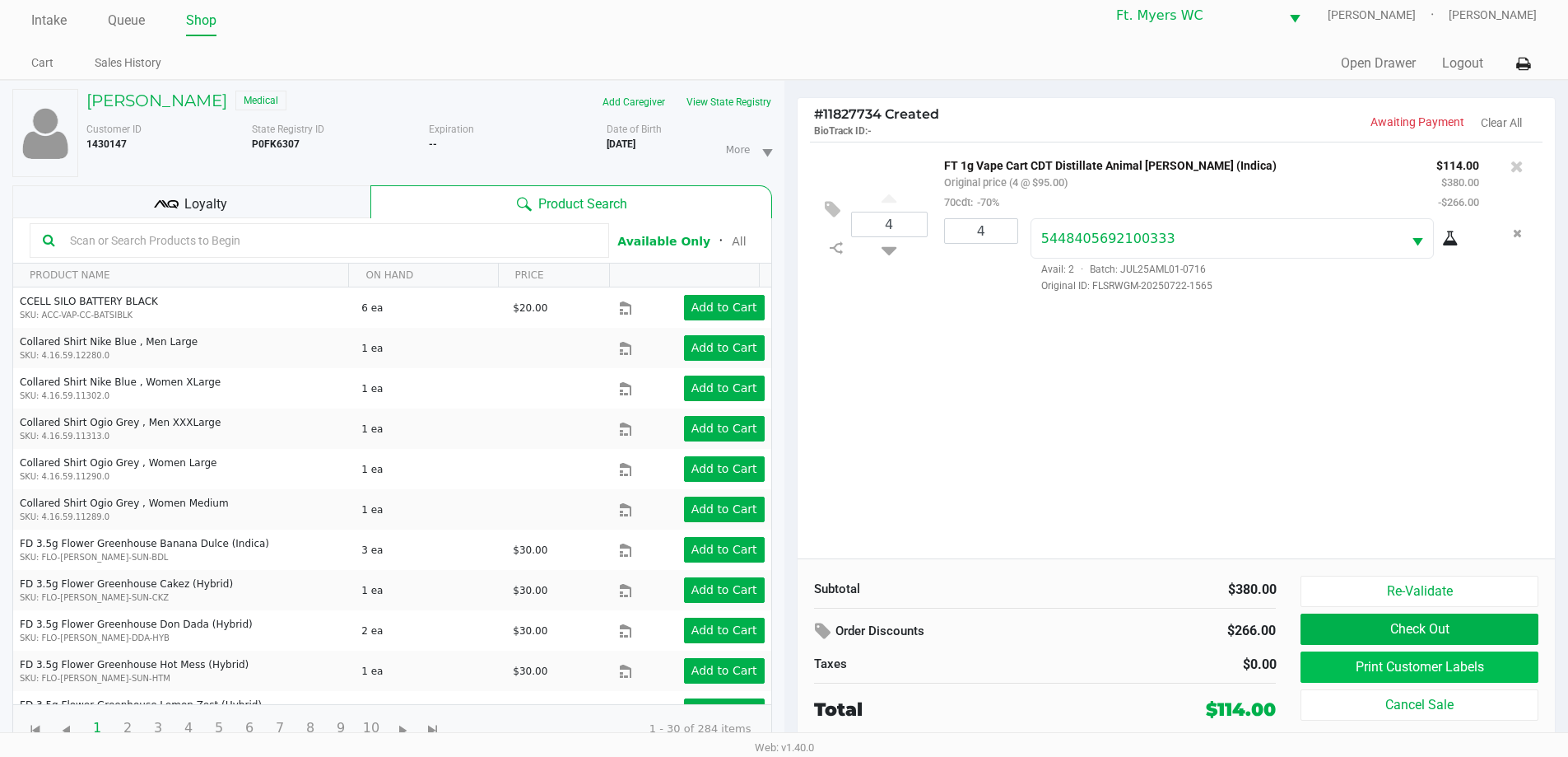
scroll to position [18, 0]
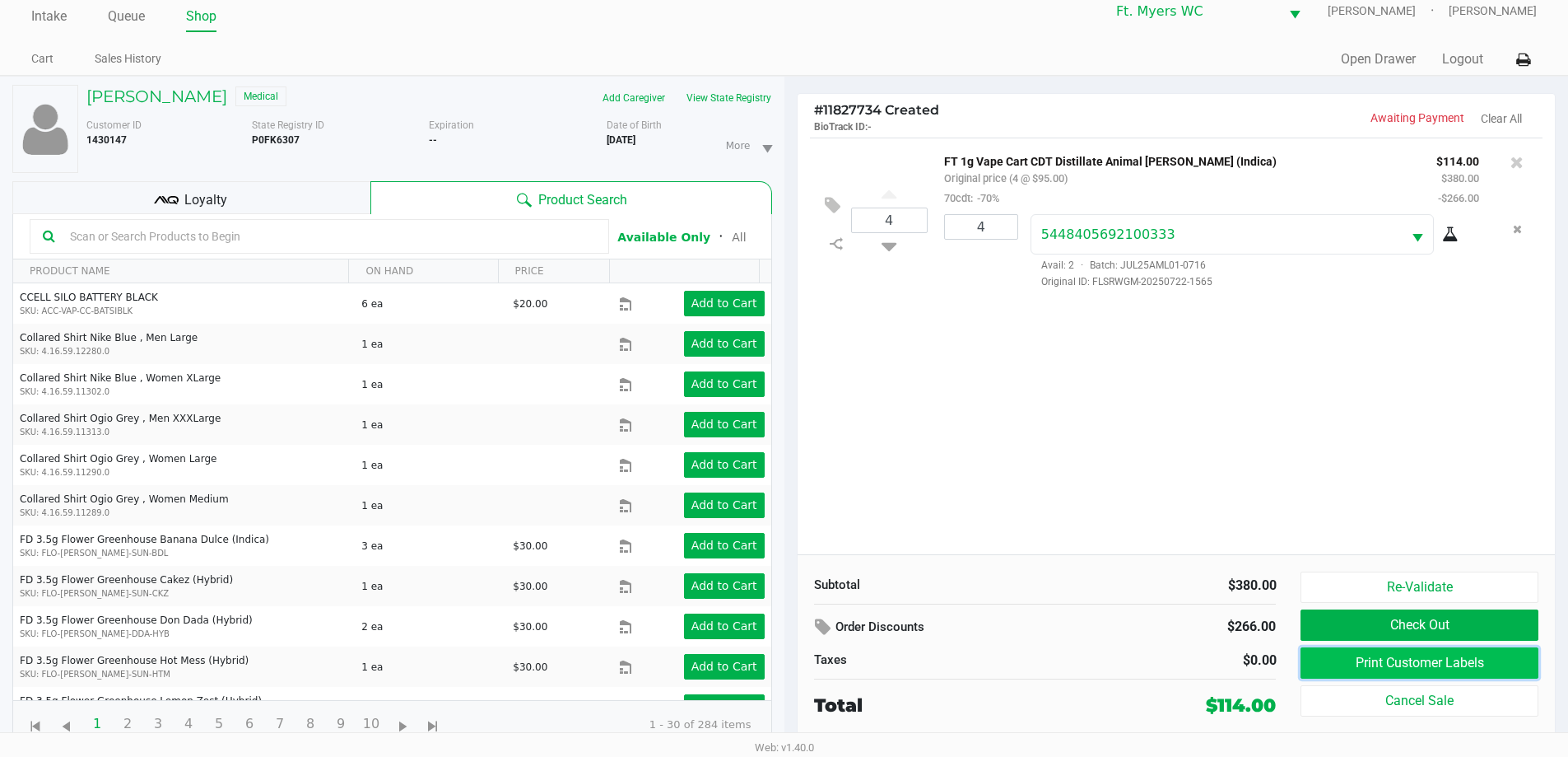
click at [789, 665] on button "Print Customer Labels" at bounding box center [1419, 662] width 237 height 31
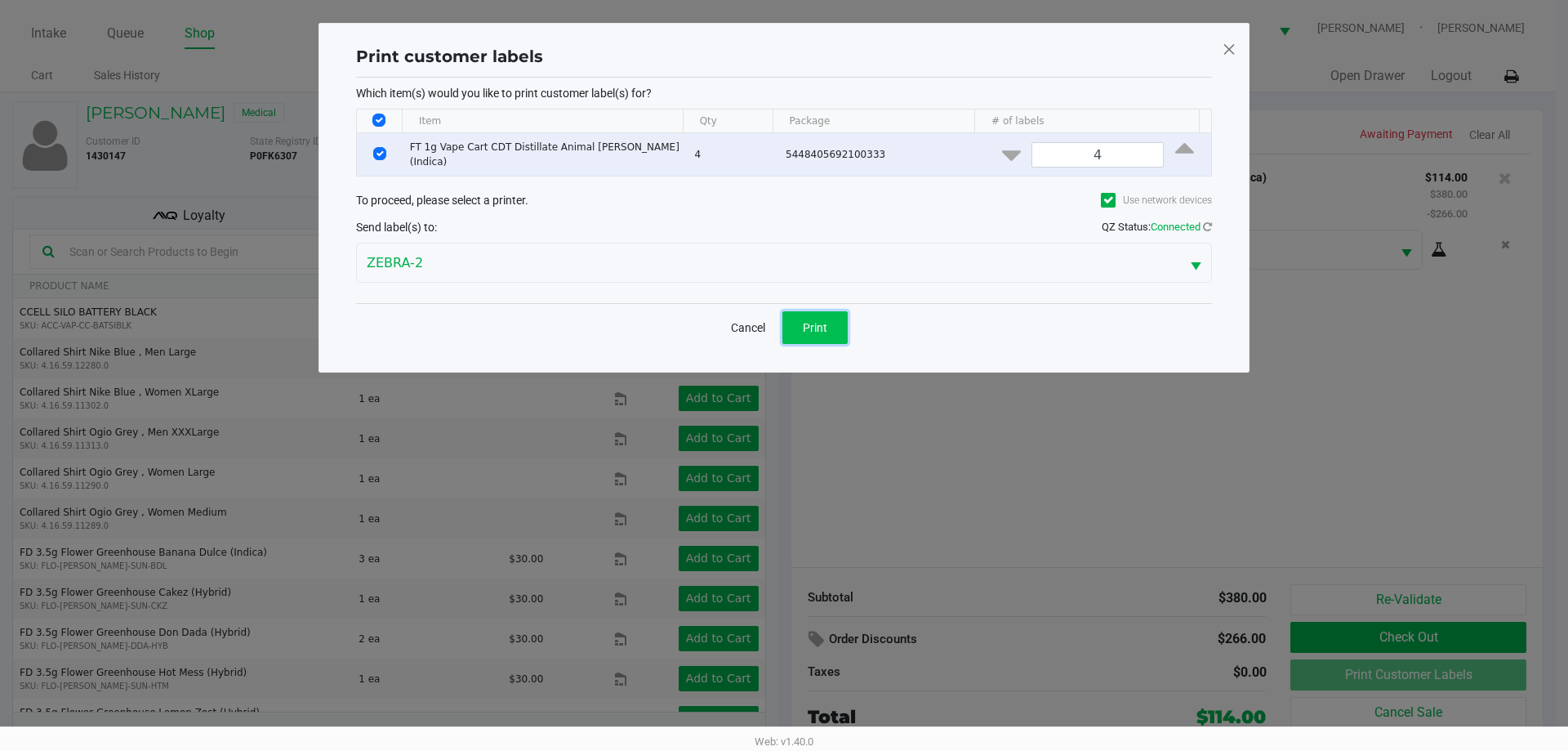
click at [783, 326] on button "Print" at bounding box center [815, 327] width 65 height 32
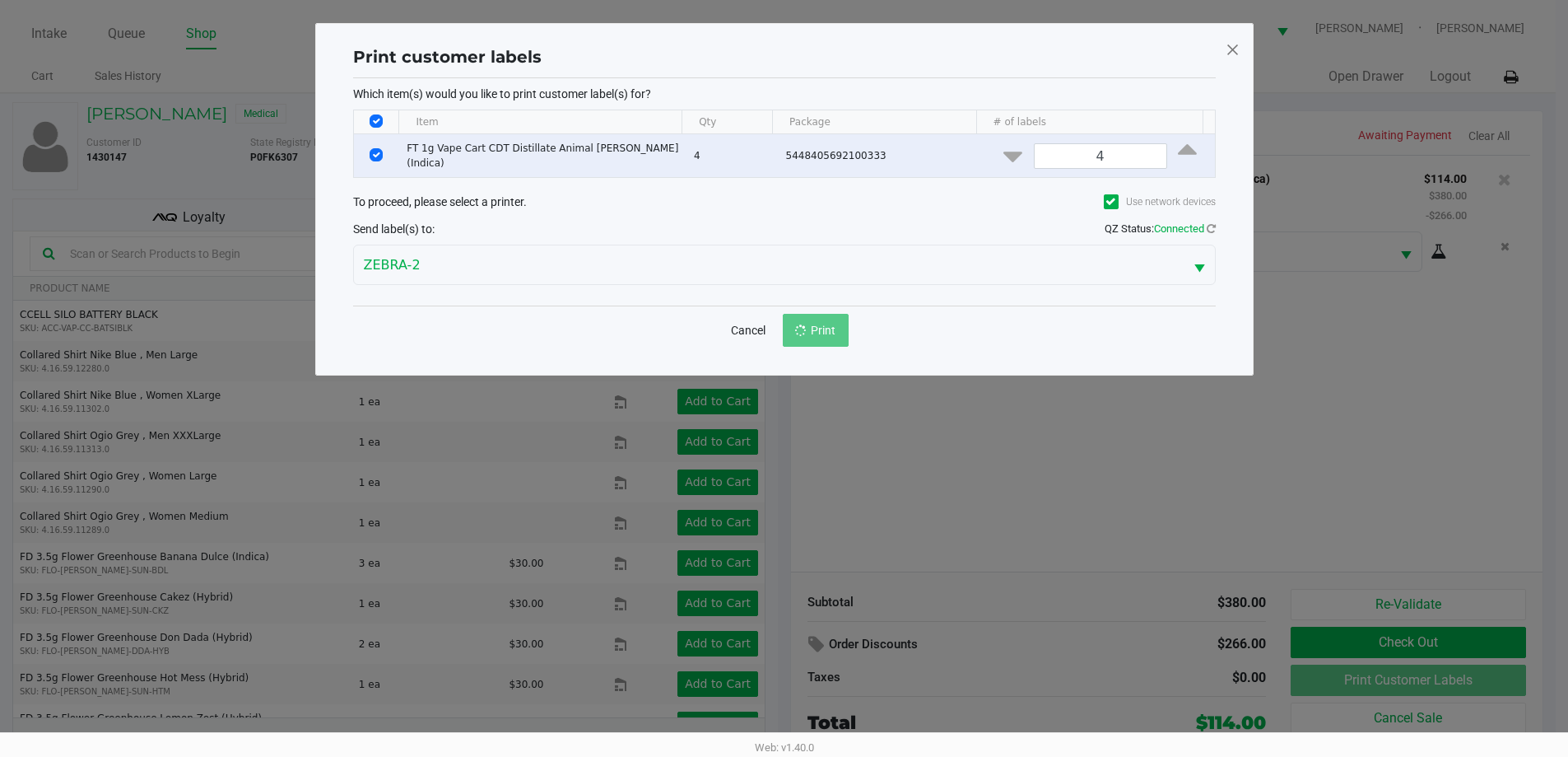
click at [789, 380] on ngb-modal-window "Print customer labels Which item(s) would you like to print customer label(s) f…" at bounding box center [784, 378] width 1568 height 757
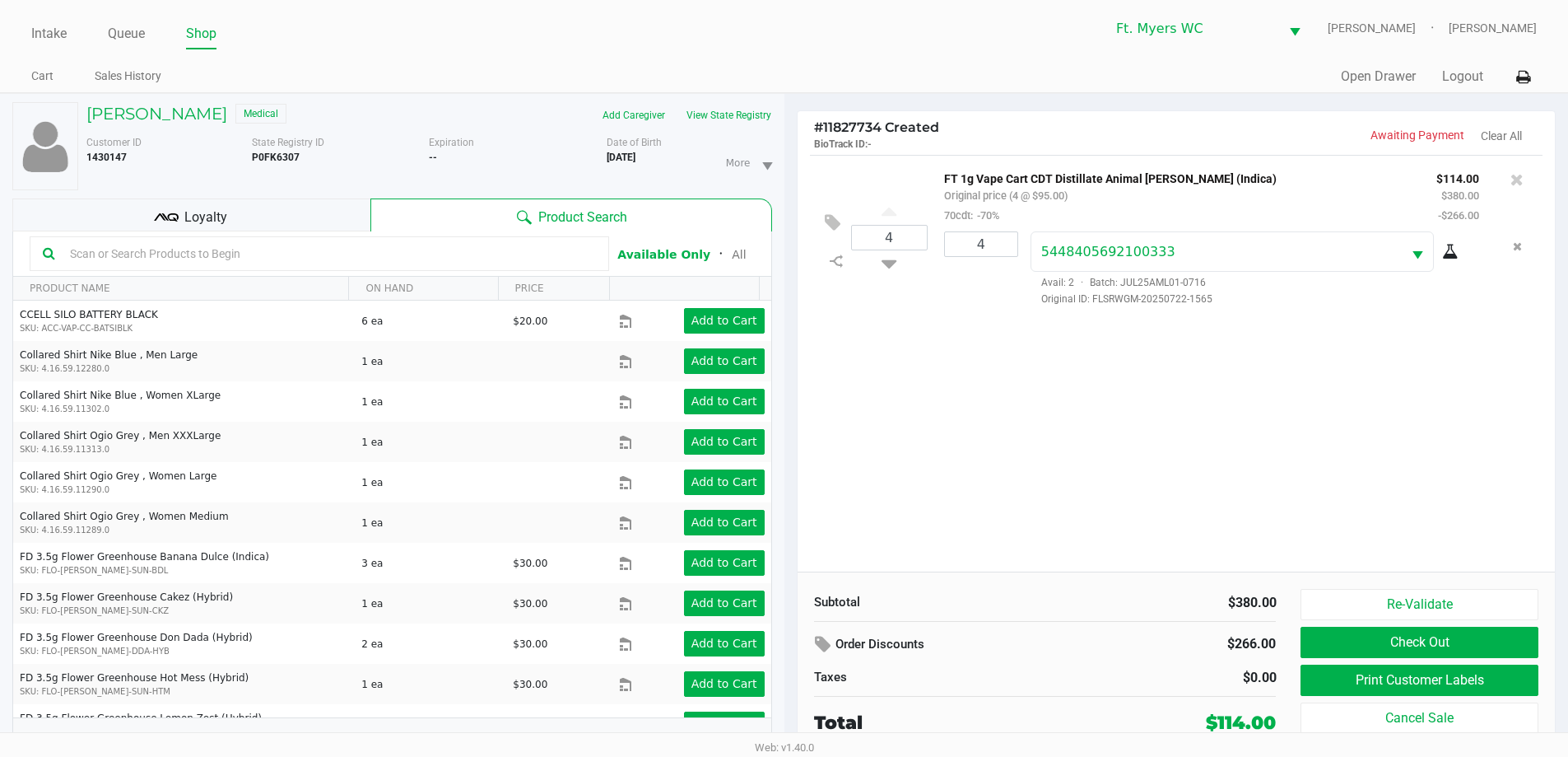
click at [199, 241] on div at bounding box center [319, 253] width 580 height 35
click at [208, 203] on div "Loyalty" at bounding box center [191, 214] width 358 height 33
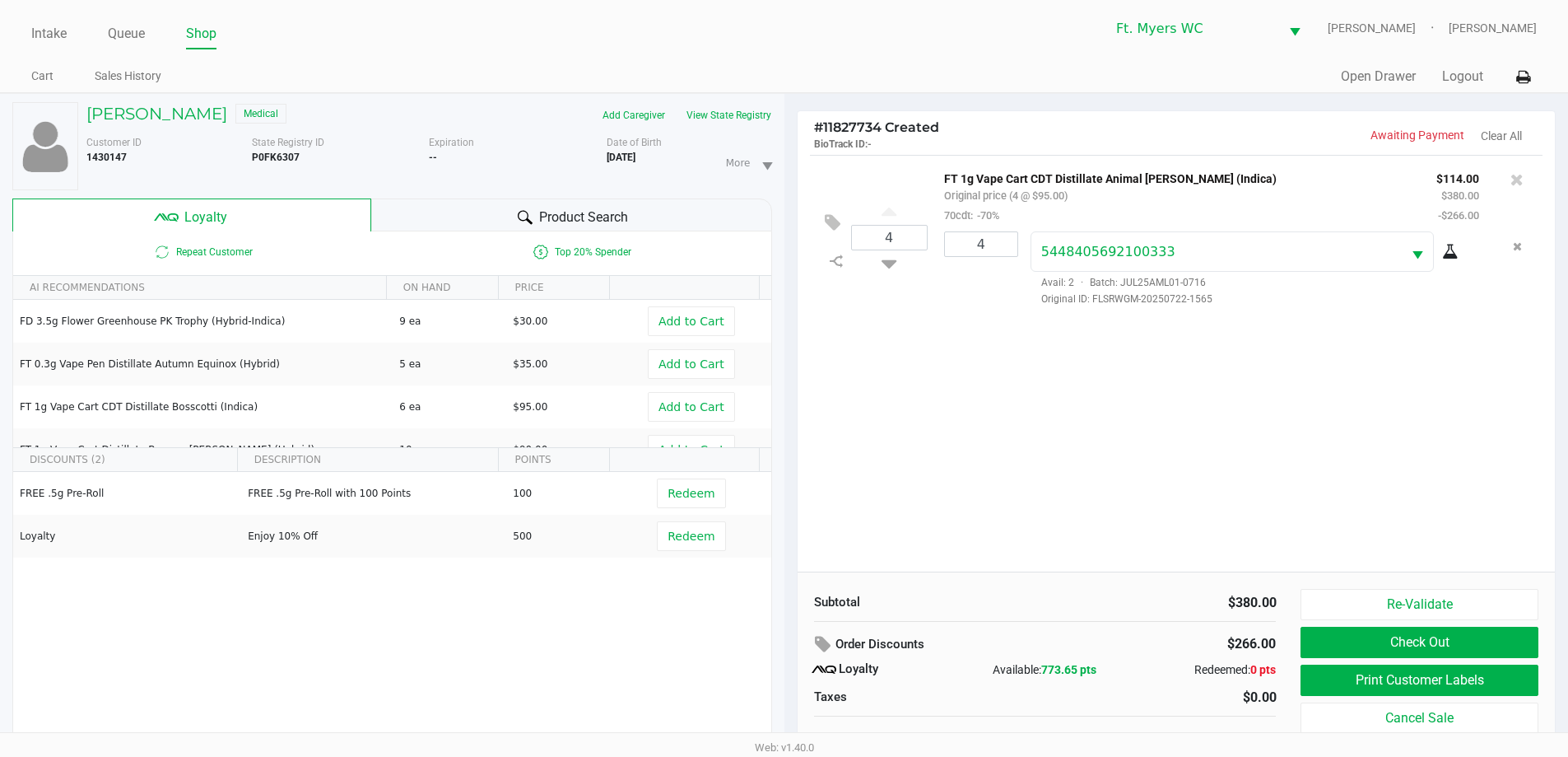
click at [789, 395] on div "4 FT 1g Vape Cart CDT Distillate Animal [PERSON_NAME] (Indica) Original price (…" at bounding box center [1176, 363] width 758 height 417
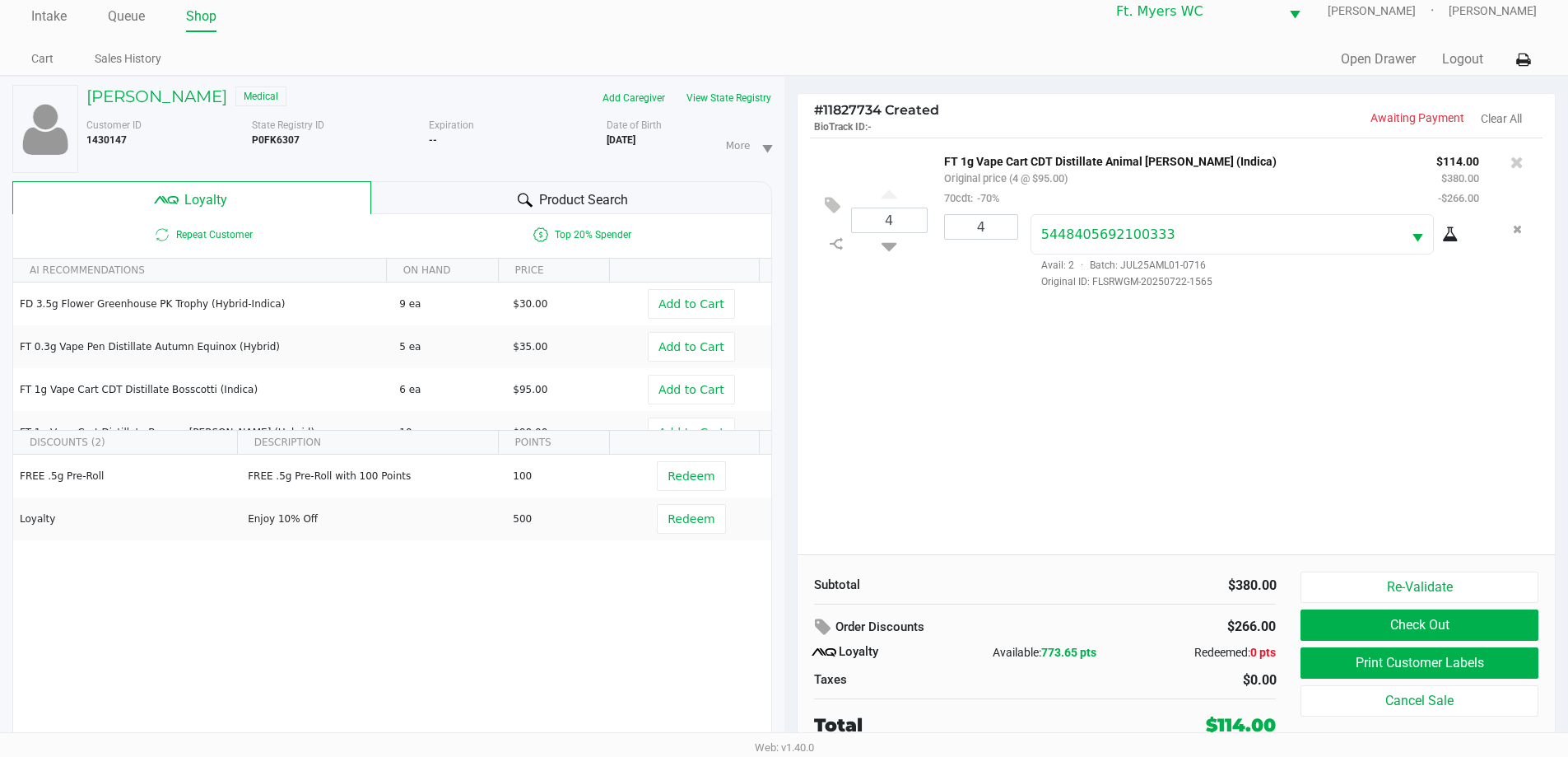
drag, startPoint x: 922, startPoint y: 395, endPoint x: 917, endPoint y: 386, distance: 10.3
click at [789, 394] on div "4 FT 1g Vape Cart CDT Distillate Animal [PERSON_NAME] (Indica) Original price (…" at bounding box center [1176, 345] width 758 height 417
click at [789, 358] on div "4 FT 1g Vape Cart CDT Distillate Animal [PERSON_NAME] (Indica) Original price (…" at bounding box center [1176, 345] width 758 height 417
click at [789, 350] on div "4 FT 1g Vape Cart CDT Distillate Animal [PERSON_NAME] (Indica) Original price (…" at bounding box center [1176, 345] width 758 height 417
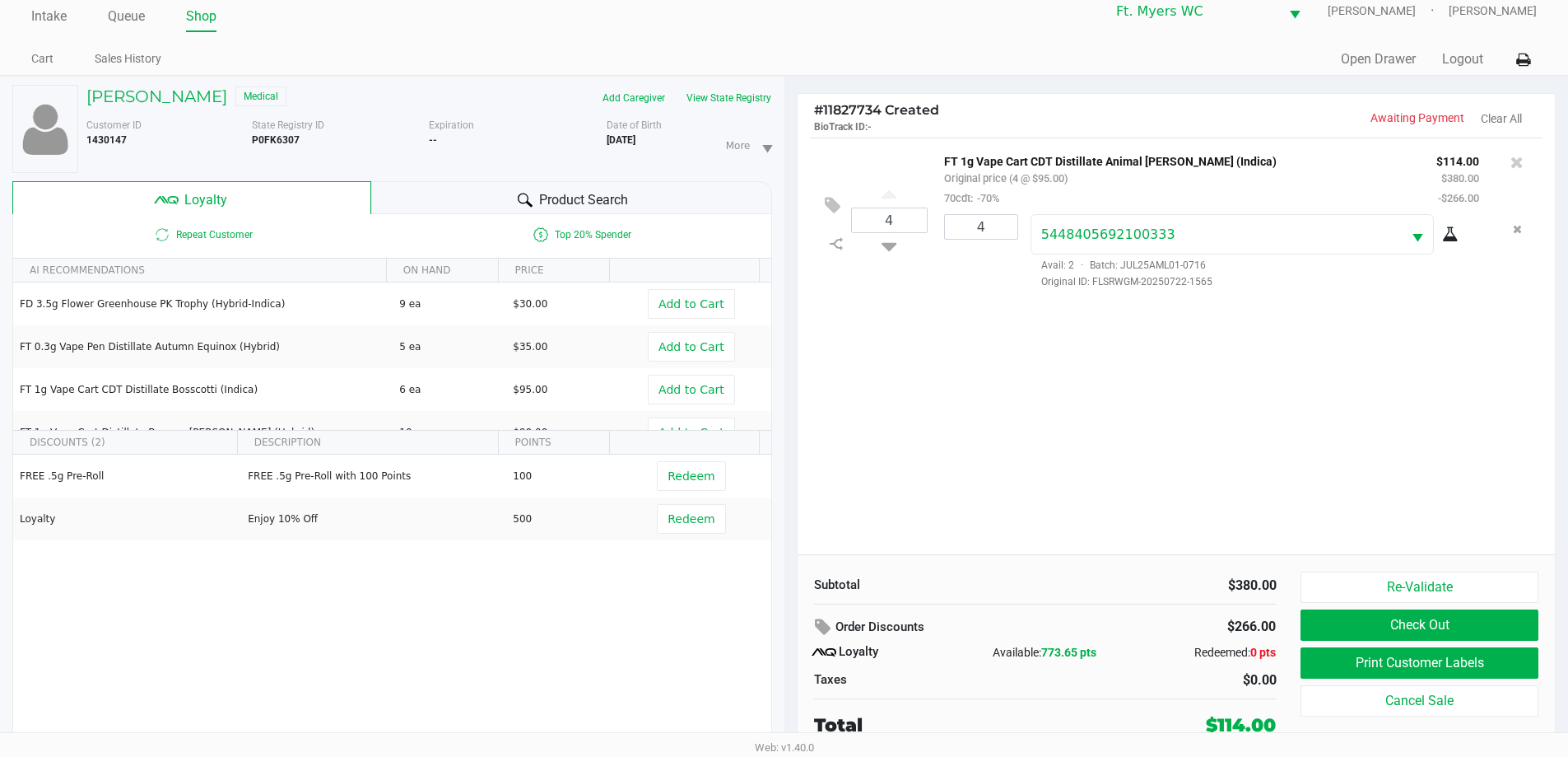
click at [789, 481] on div "4 FT 1g Vape Cart CDT Distillate Animal [PERSON_NAME] (Indica) Original price (…" at bounding box center [1176, 345] width 758 height 417
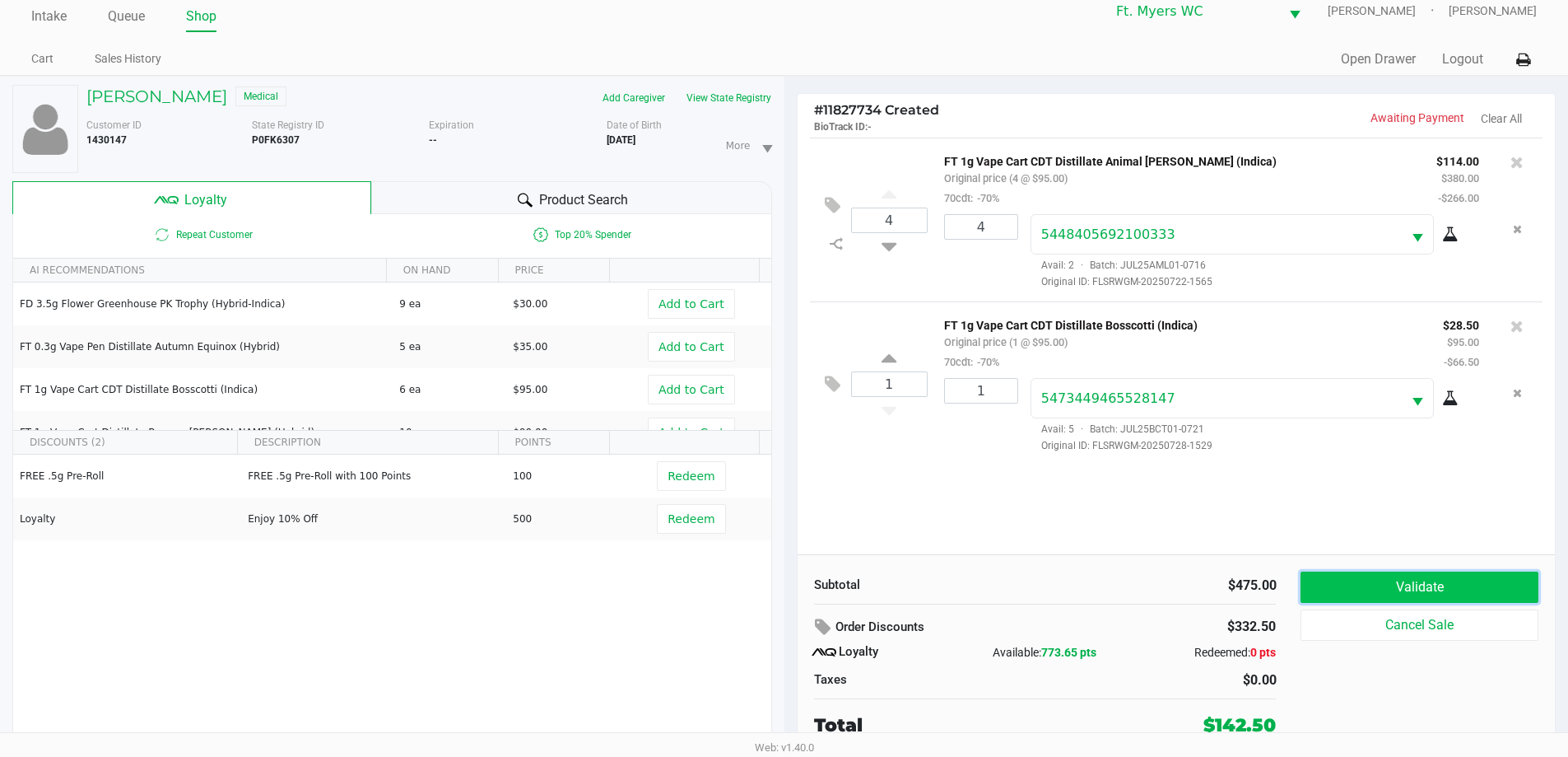
click at [789, 584] on button "Validate" at bounding box center [1419, 587] width 237 height 31
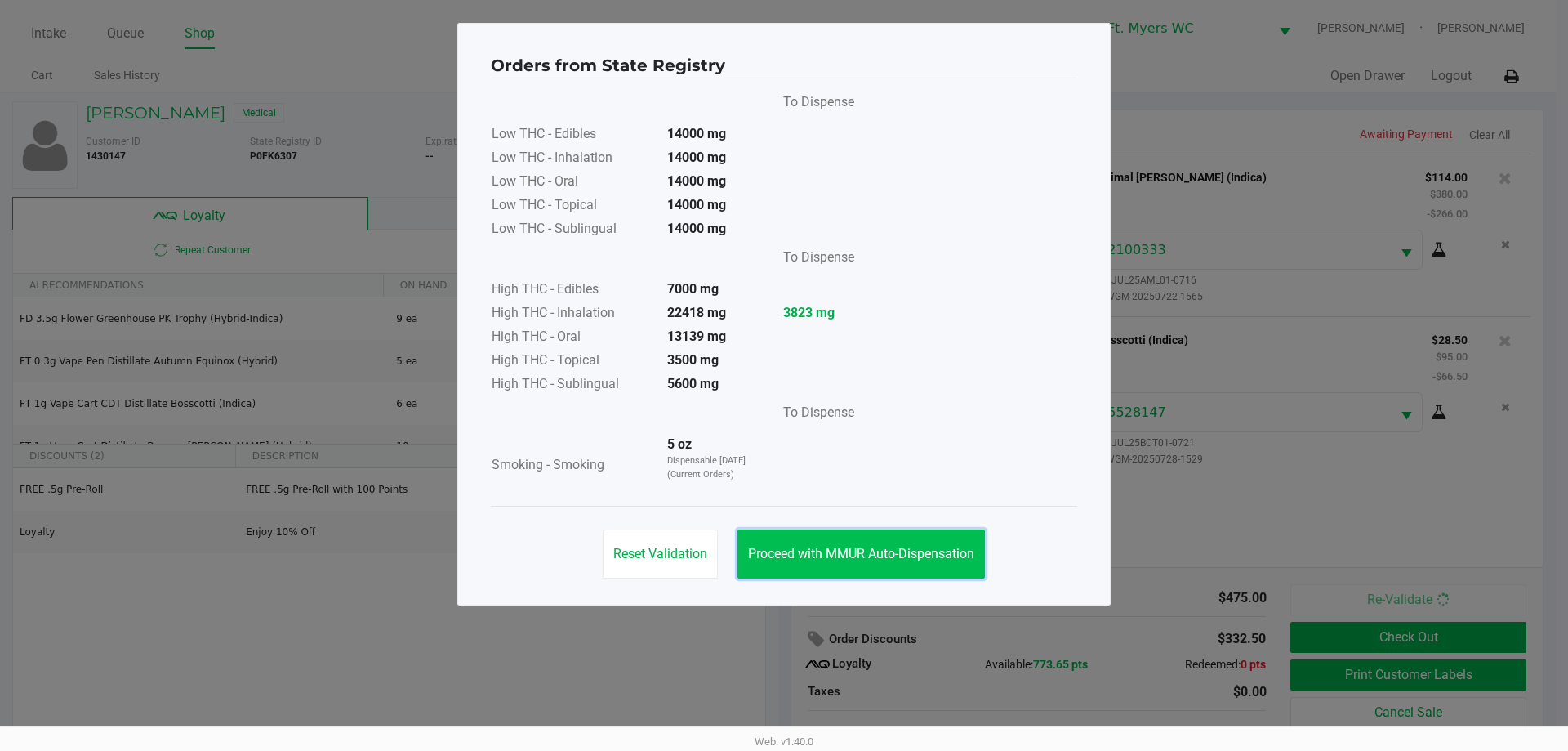
click at [783, 553] on span "Proceed with MMUR Auto-Dispensation" at bounding box center [861, 553] width 227 height 16
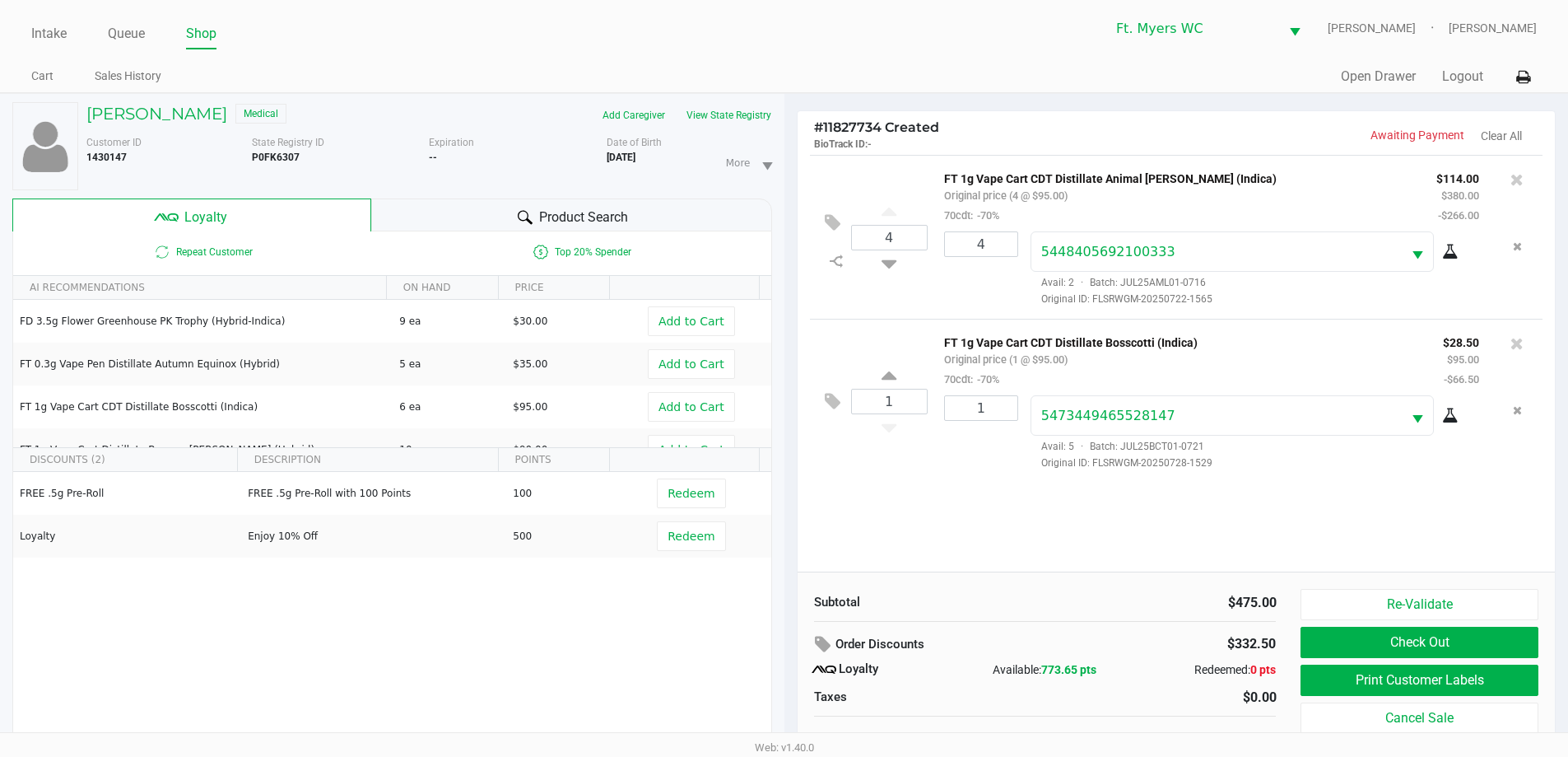
click at [789, 537] on div "Reset Validation Proceed with MMUR Auto-Dispensation" at bounding box center [785, 510] width 591 height 83
click at [789, 521] on div "4 FT 1g Vape Cart CDT Distillate Animal [PERSON_NAME] (Indica) Original price (…" at bounding box center [1176, 363] width 758 height 417
click at [789, 514] on div "4 FT 1g Vape Cart CDT Distillate Animal [PERSON_NAME] (Indica) Original price (…" at bounding box center [1176, 363] width 758 height 417
click at [789, 503] on div "4 FT 1g Vape Cart CDT Distillate Animal [PERSON_NAME] (Indica) Original price (…" at bounding box center [1176, 363] width 758 height 417
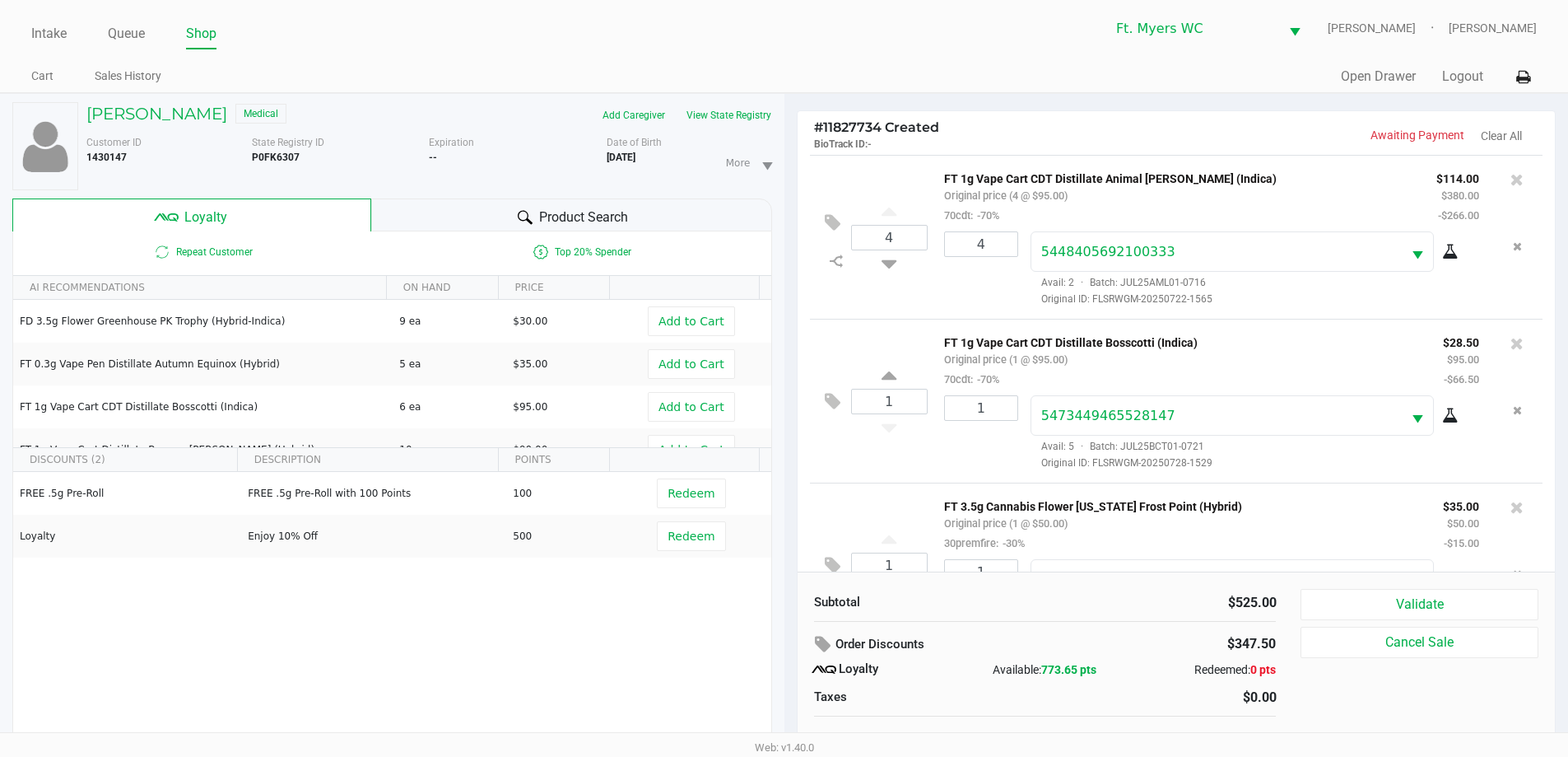
scroll to position [77, 0]
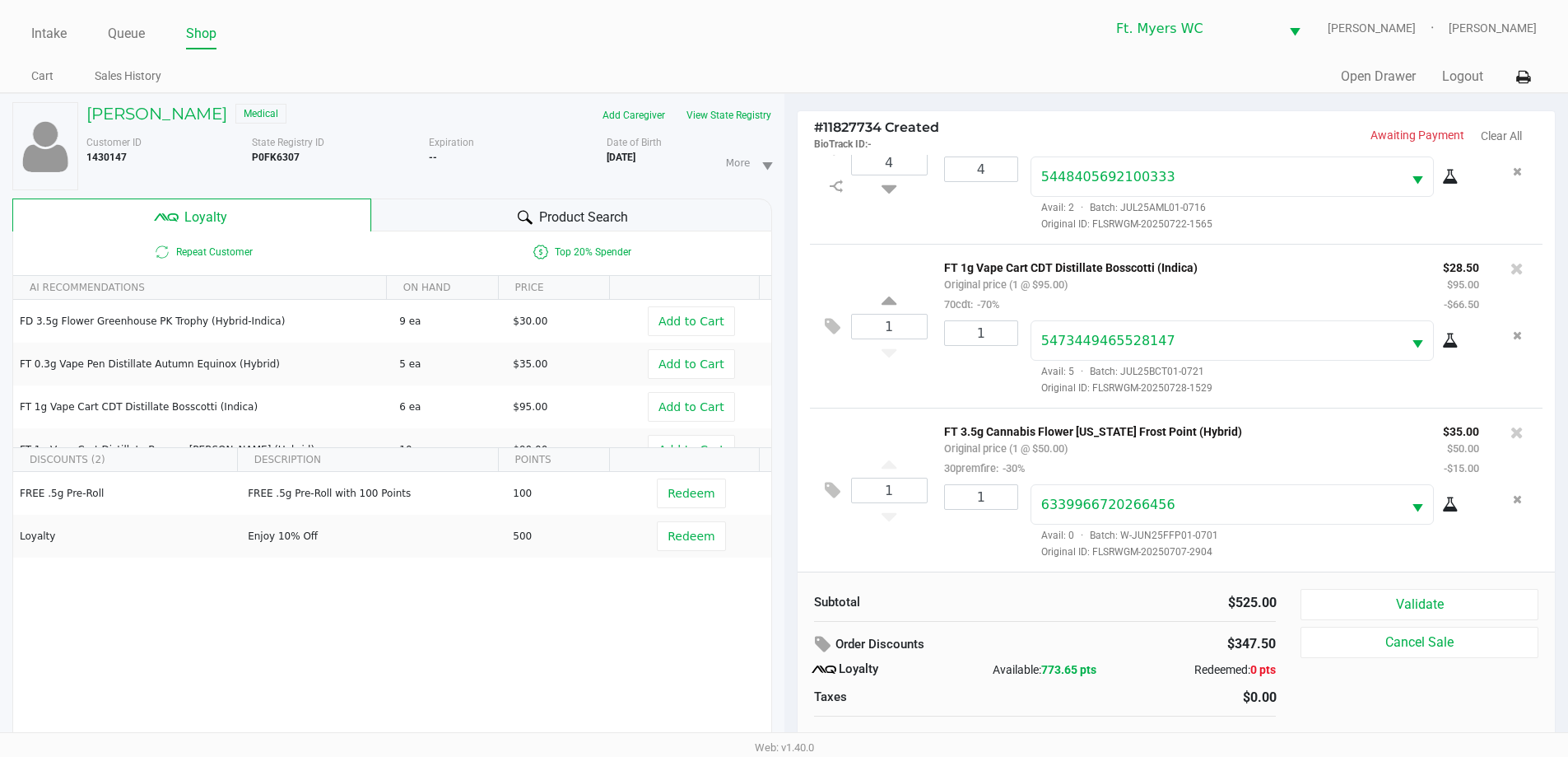
click at [789, 540] on div "1" at bounding box center [975, 521] width 87 height 75
click at [789, 541] on div "1" at bounding box center [975, 521] width 87 height 75
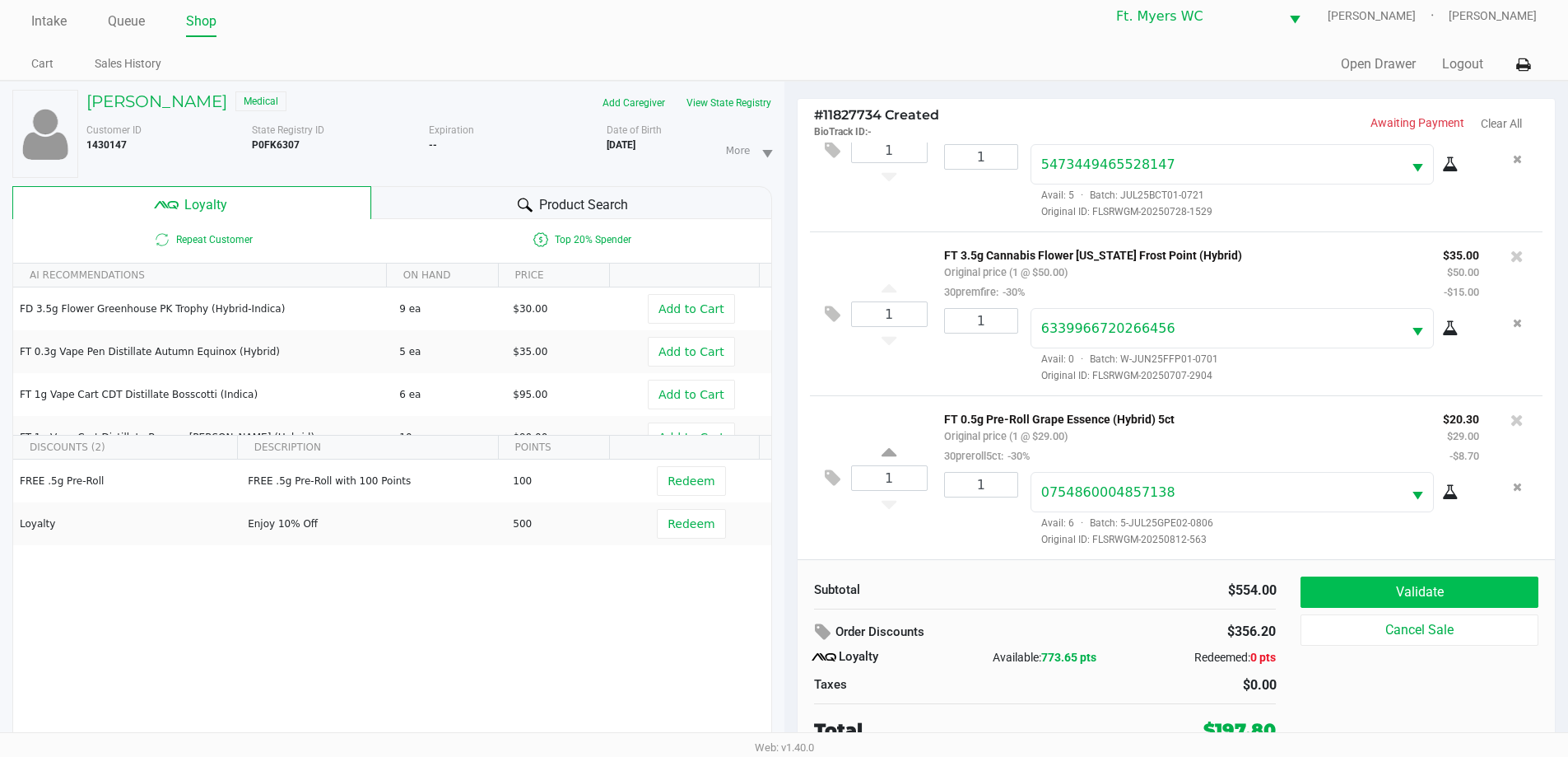
scroll to position [18, 0]
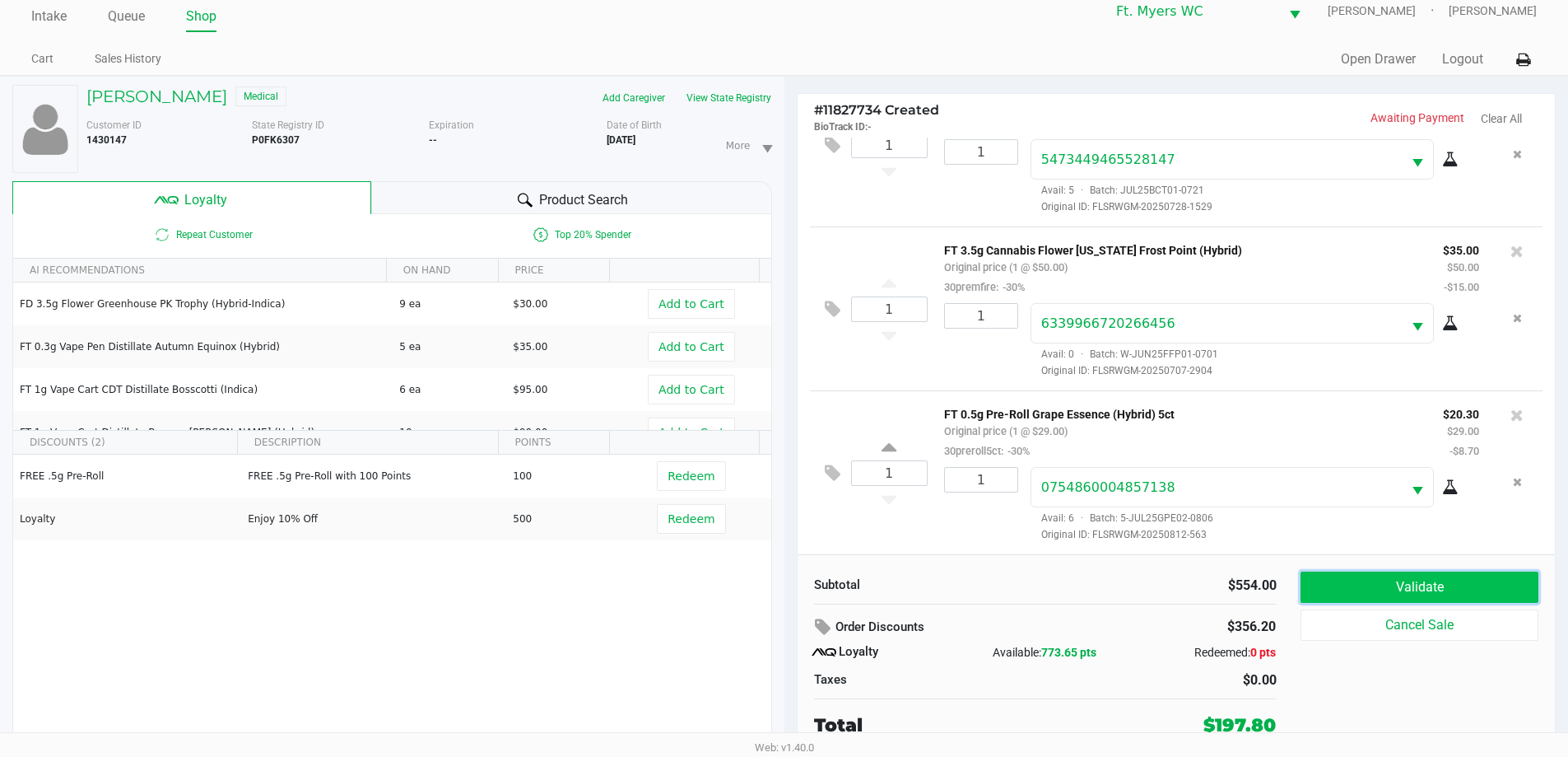
click at [789, 583] on button "Validate" at bounding box center [1419, 587] width 237 height 31
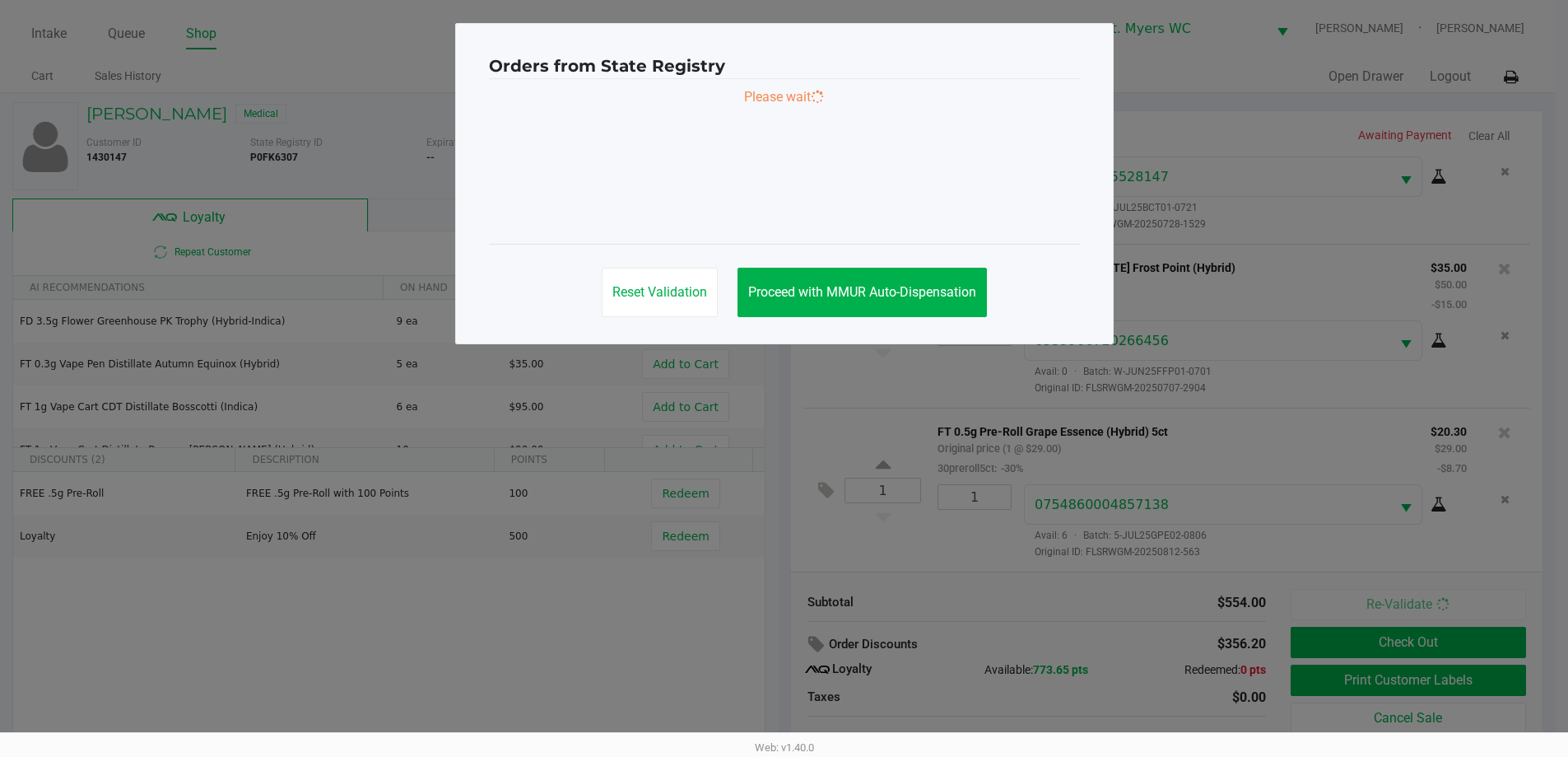
scroll to position [0, 0]
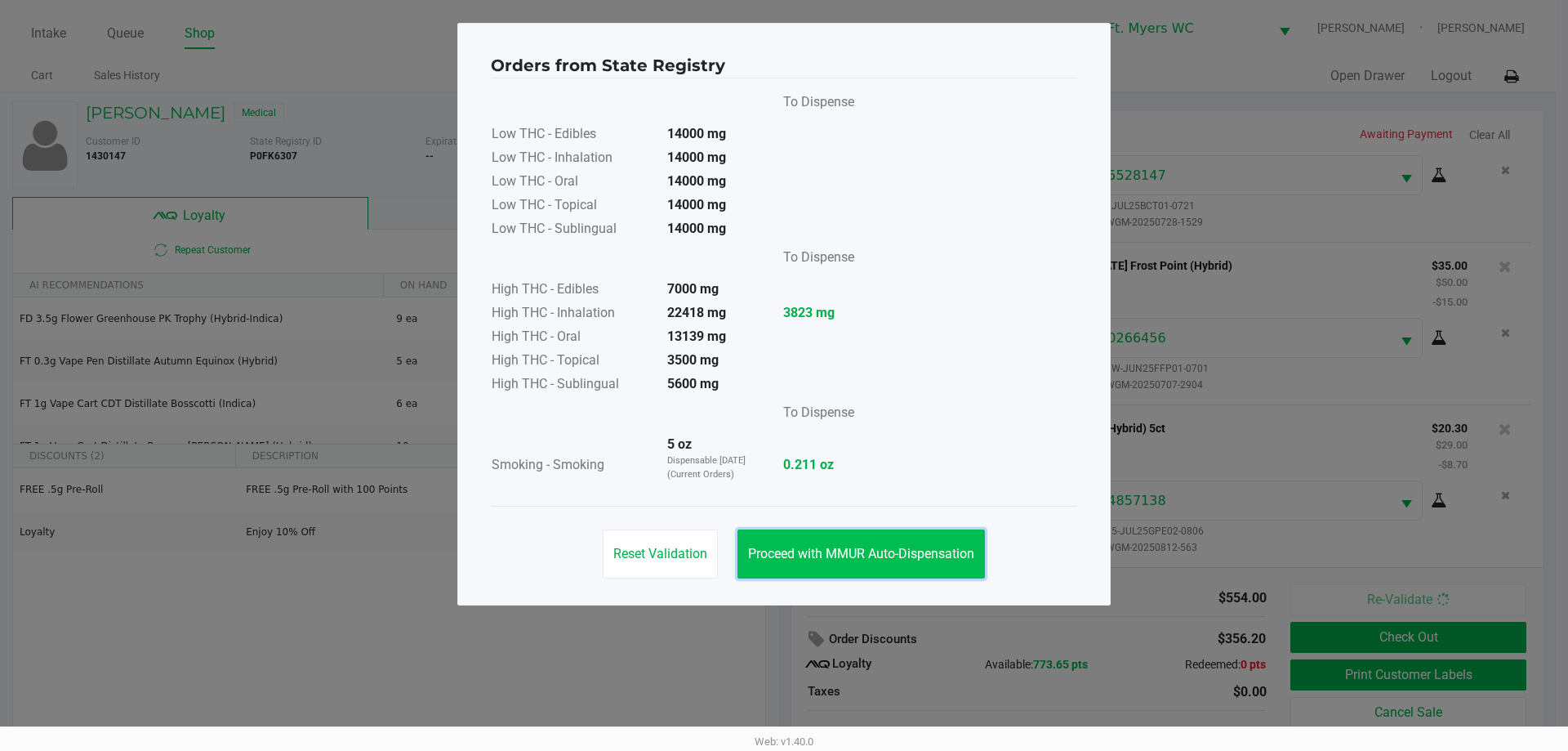
click at [783, 568] on button "Proceed with MMUR Auto-Dispensation" at bounding box center [861, 554] width 248 height 49
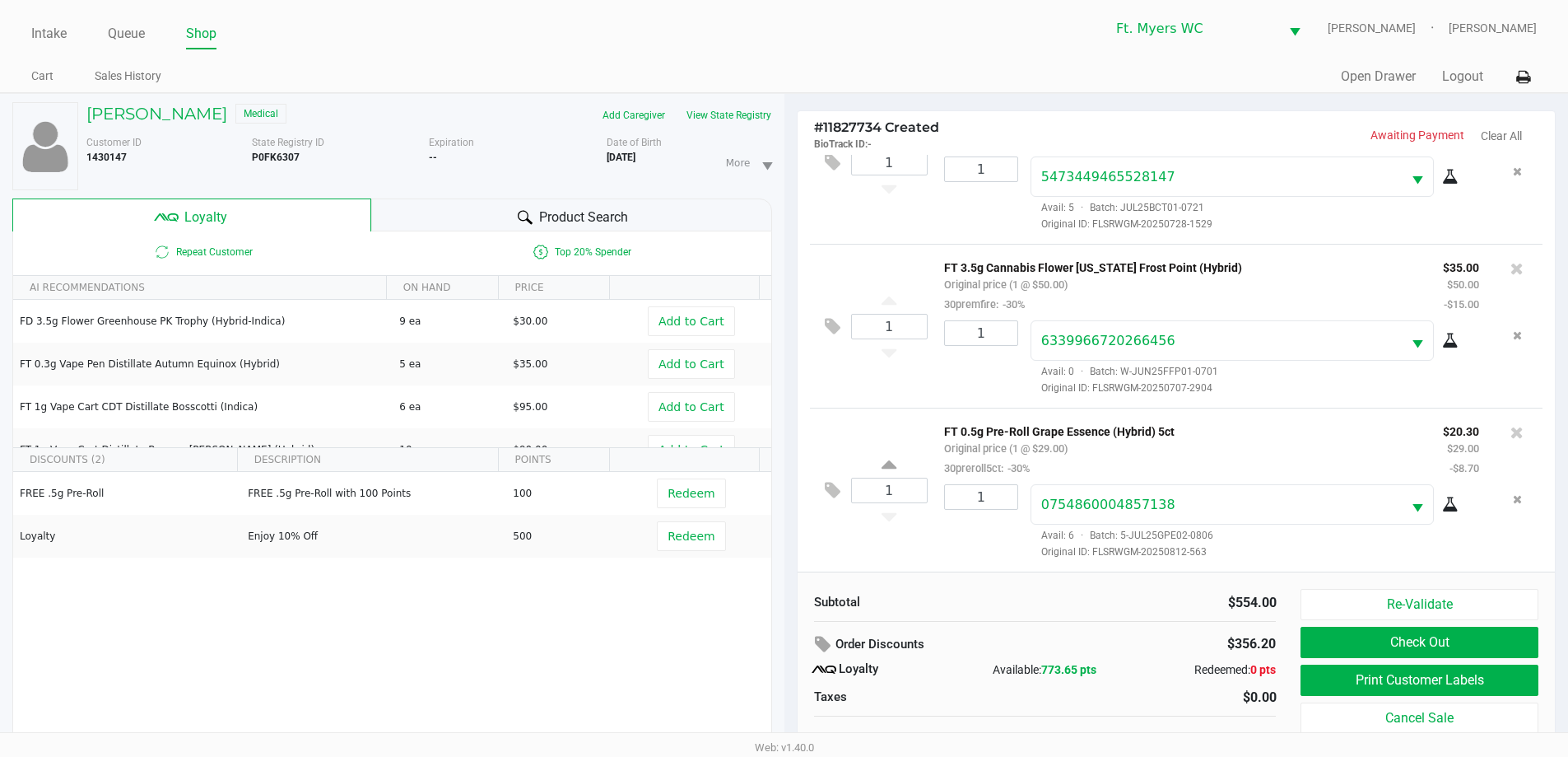
click at [789, 550] on div "1 FT 0.5g Pre-Roll Grape Essence (Hybrid) 5ct Original price (1 @ $29.00) 30pre…" at bounding box center [1176, 489] width 734 height 164
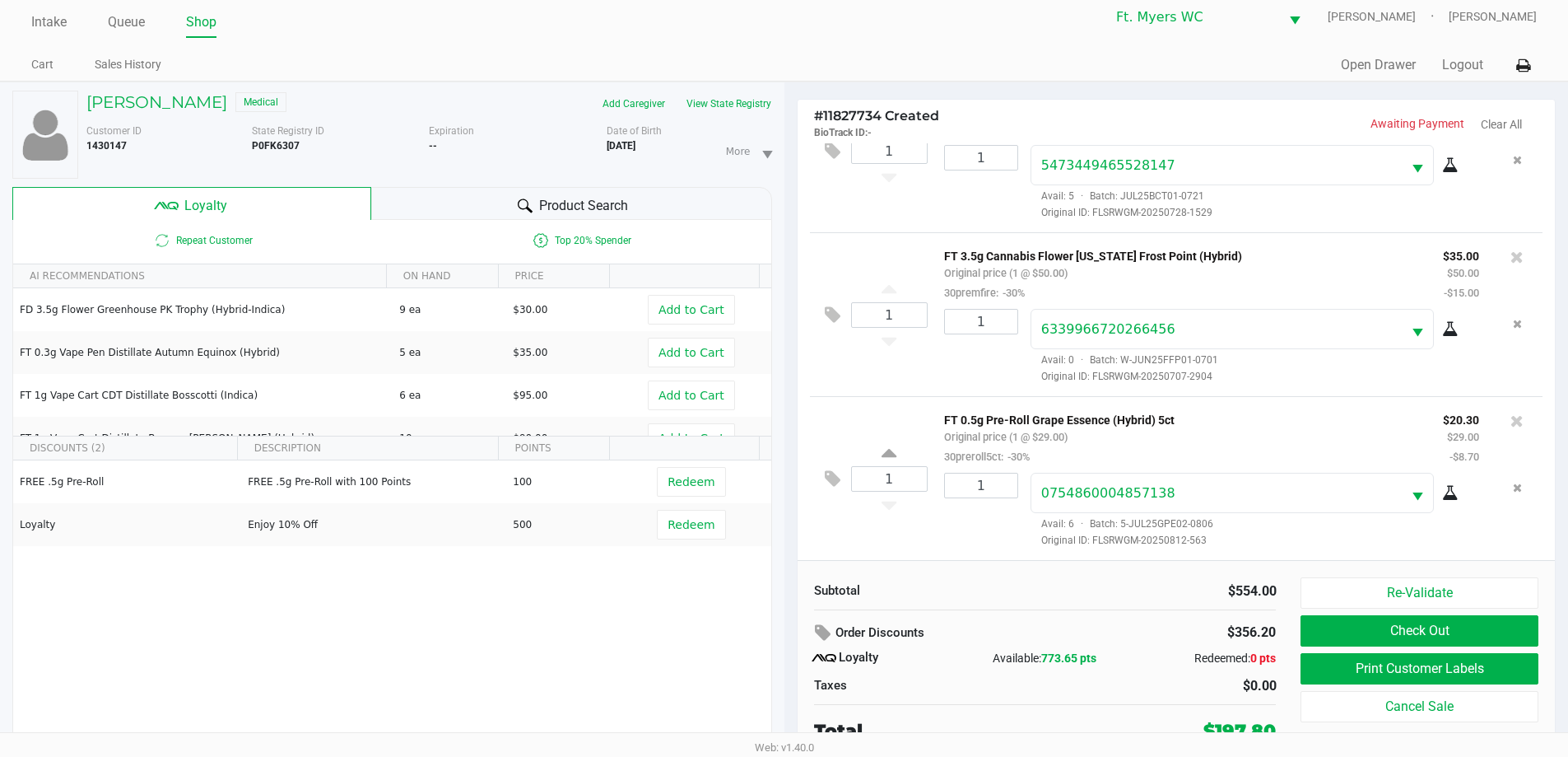
scroll to position [18, 0]
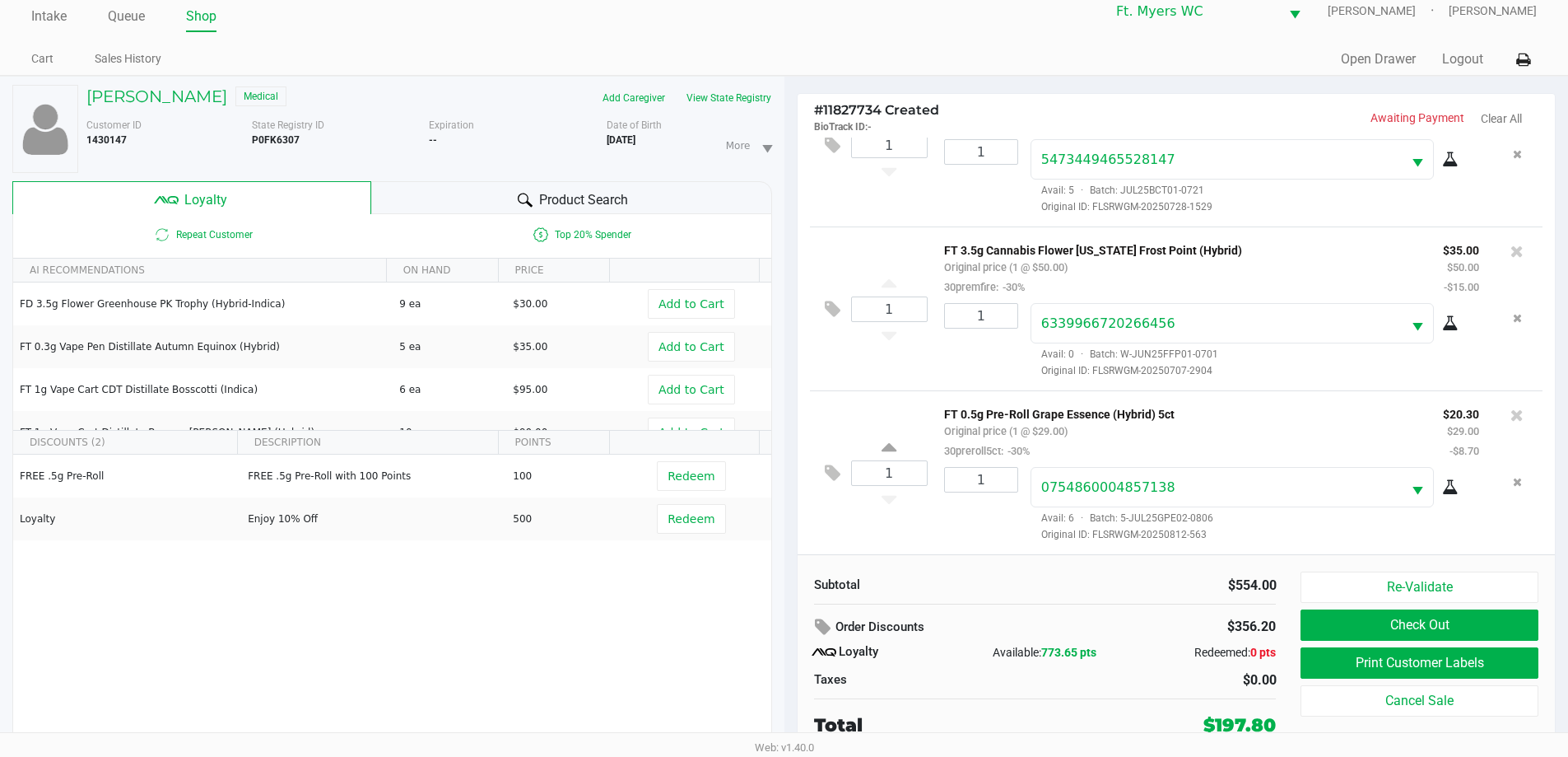
click at [789, 550] on div "1 FT 0.5g Pre-Roll Grape Essence (Hybrid) 5ct Original price (1 @ $29.00) 30pre…" at bounding box center [1176, 472] width 734 height 164
click at [789, 501] on div "1" at bounding box center [975, 504] width 87 height 75
click at [789, 536] on div "1" at bounding box center [975, 504] width 87 height 75
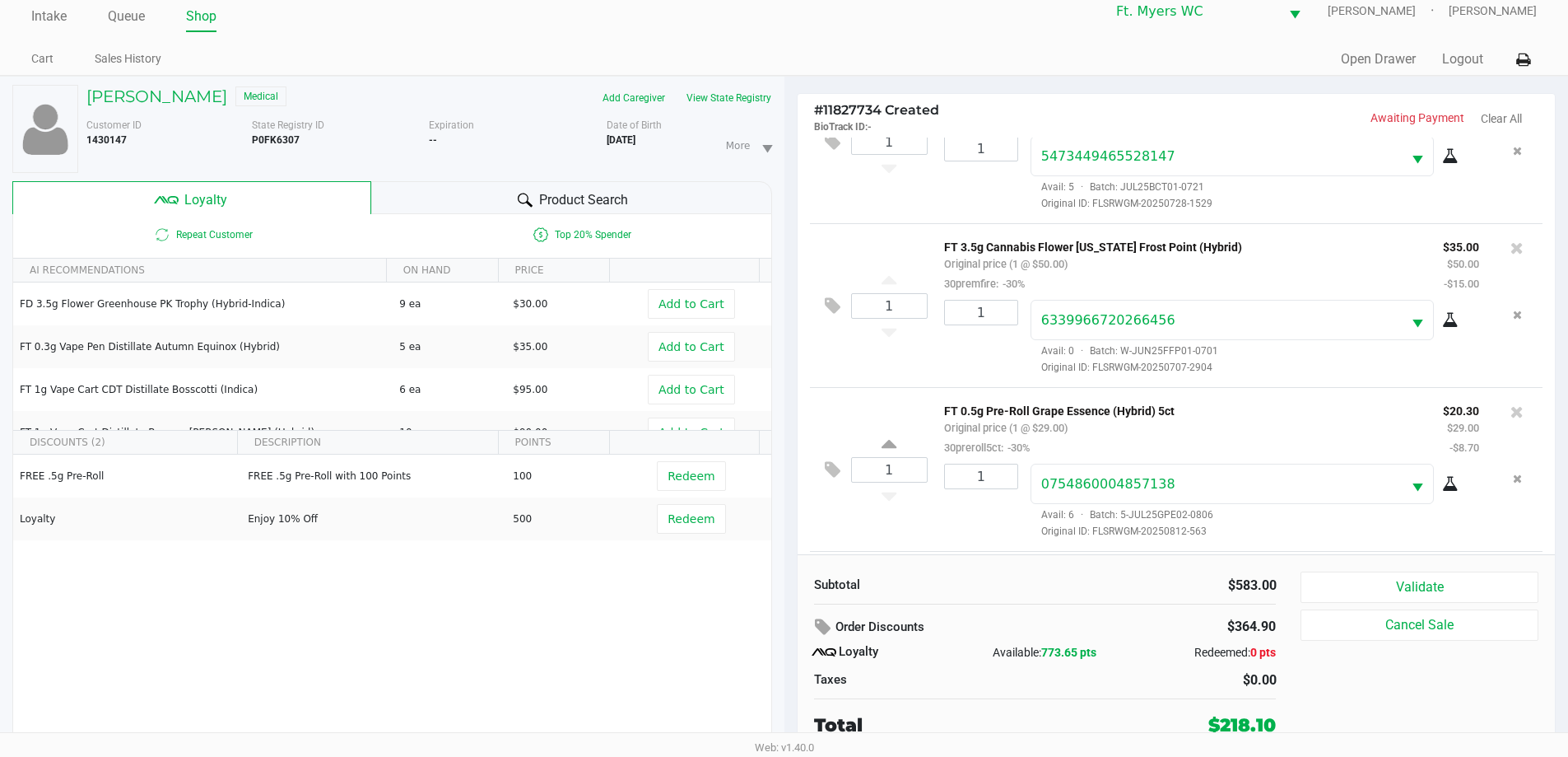
scroll to position [407, 0]
click at [789, 389] on div "1 FT 0.5g Pre-Roll Grape Essence (Hybrid) 5ct Original price (1 @ $29.00) 30pre…" at bounding box center [1176, 308] width 734 height 164
click at [789, 382] on div "1 FT 0.5g Pre-Roll Grape Essence (Hybrid) 5ct Original price (1 @ $29.00) 30pre…" at bounding box center [1176, 308] width 734 height 164
click at [789, 391] on div "1 FT 0.5g Pre-Roll Don's Trophy (Hybrid) 5ct Original price (1 @ $29.00) 30prer…" at bounding box center [1176, 472] width 734 height 164
drag, startPoint x: 1218, startPoint y: 581, endPoint x: 1257, endPoint y: 581, distance: 39.0
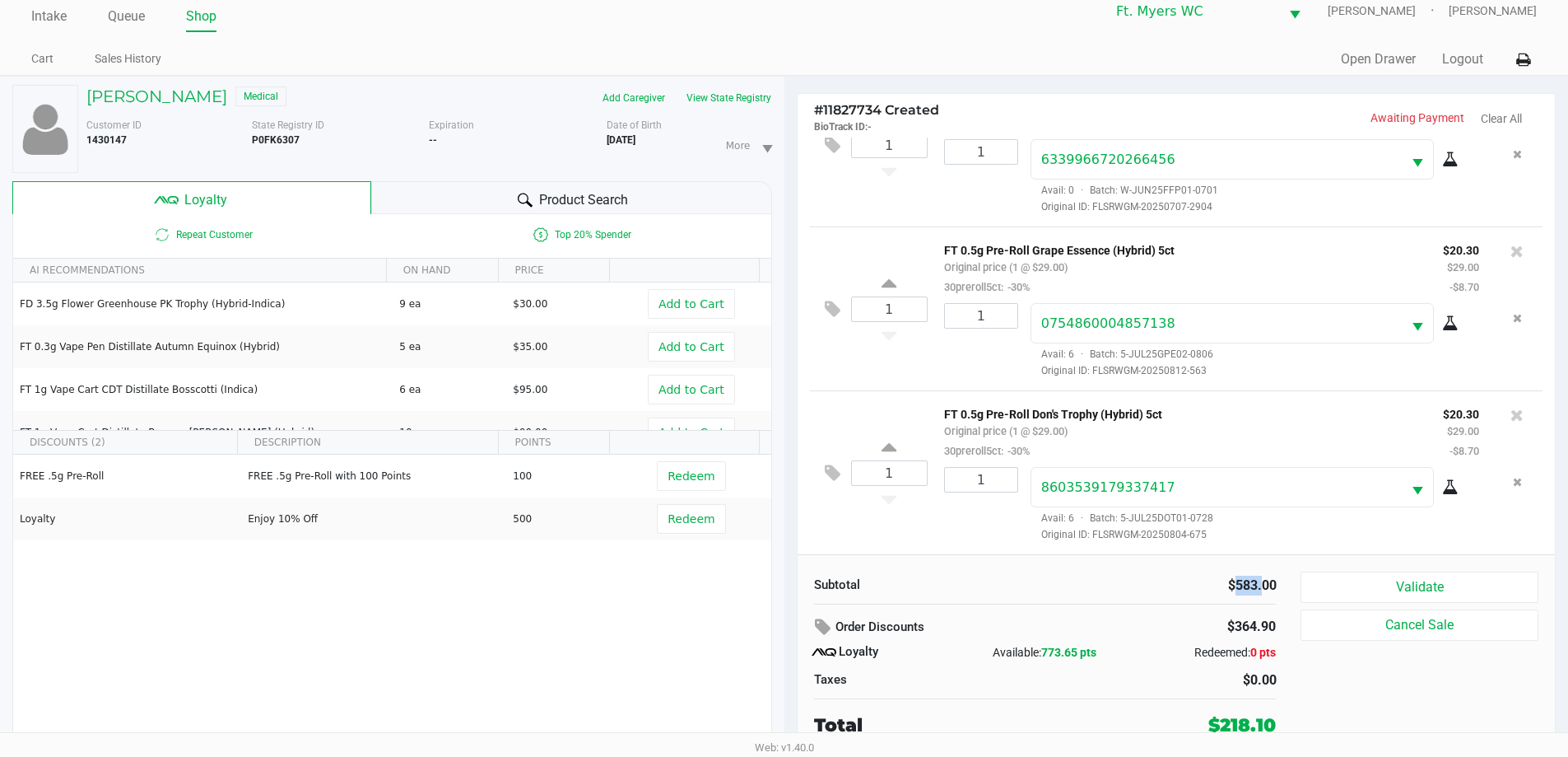
click at [789, 581] on div "$583.00" at bounding box center [1166, 585] width 219 height 19
click at [789, 416] on p "FT 0.5g Pre-Roll Don's Trophy (Hybrid) 5ct" at bounding box center [1181, 413] width 474 height 18
click at [789, 429] on small "Original price (1 @ $29.00)" at bounding box center [1006, 431] width 124 height 12
click at [789, 468] on icon at bounding box center [833, 473] width 16 height 19
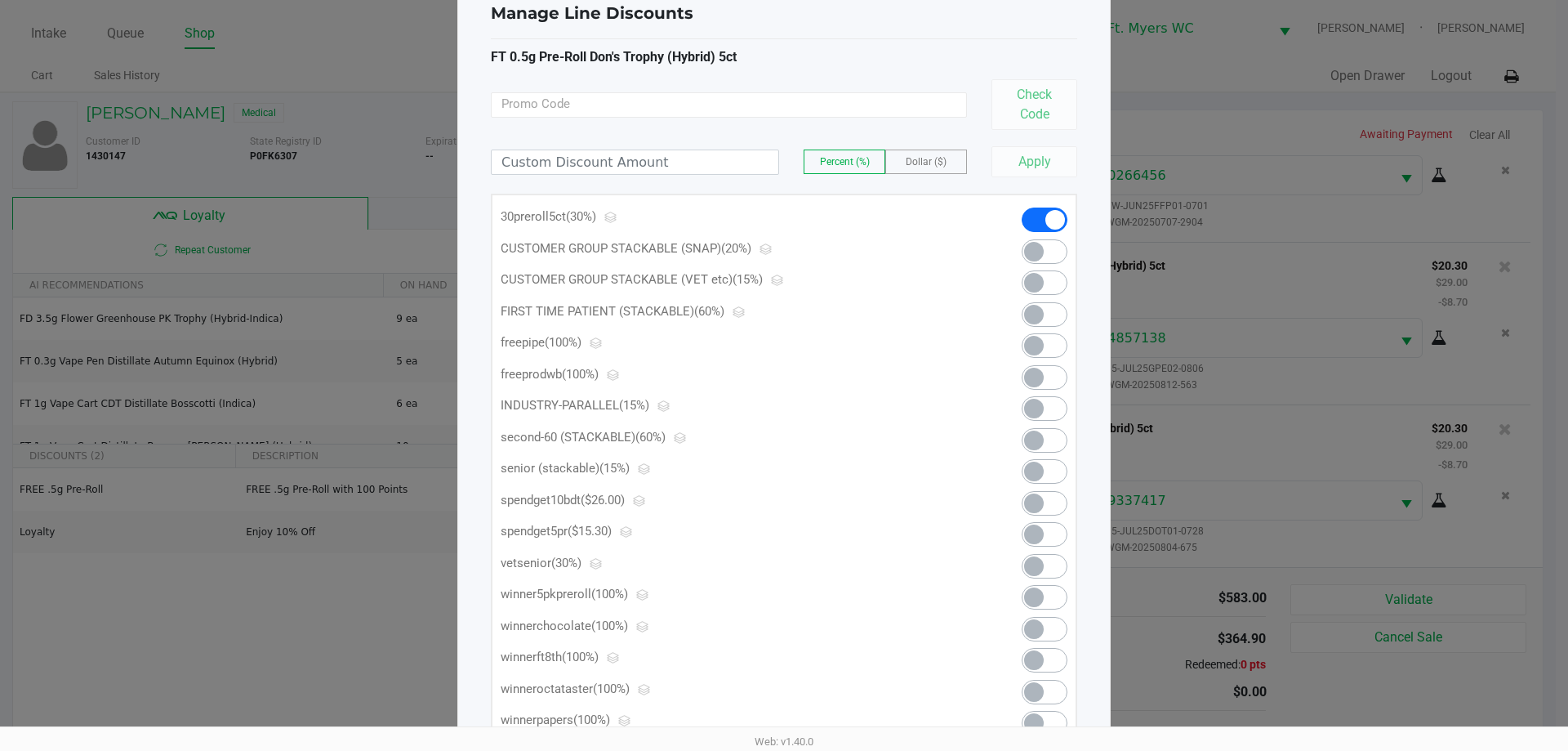
scroll to position [106, 0]
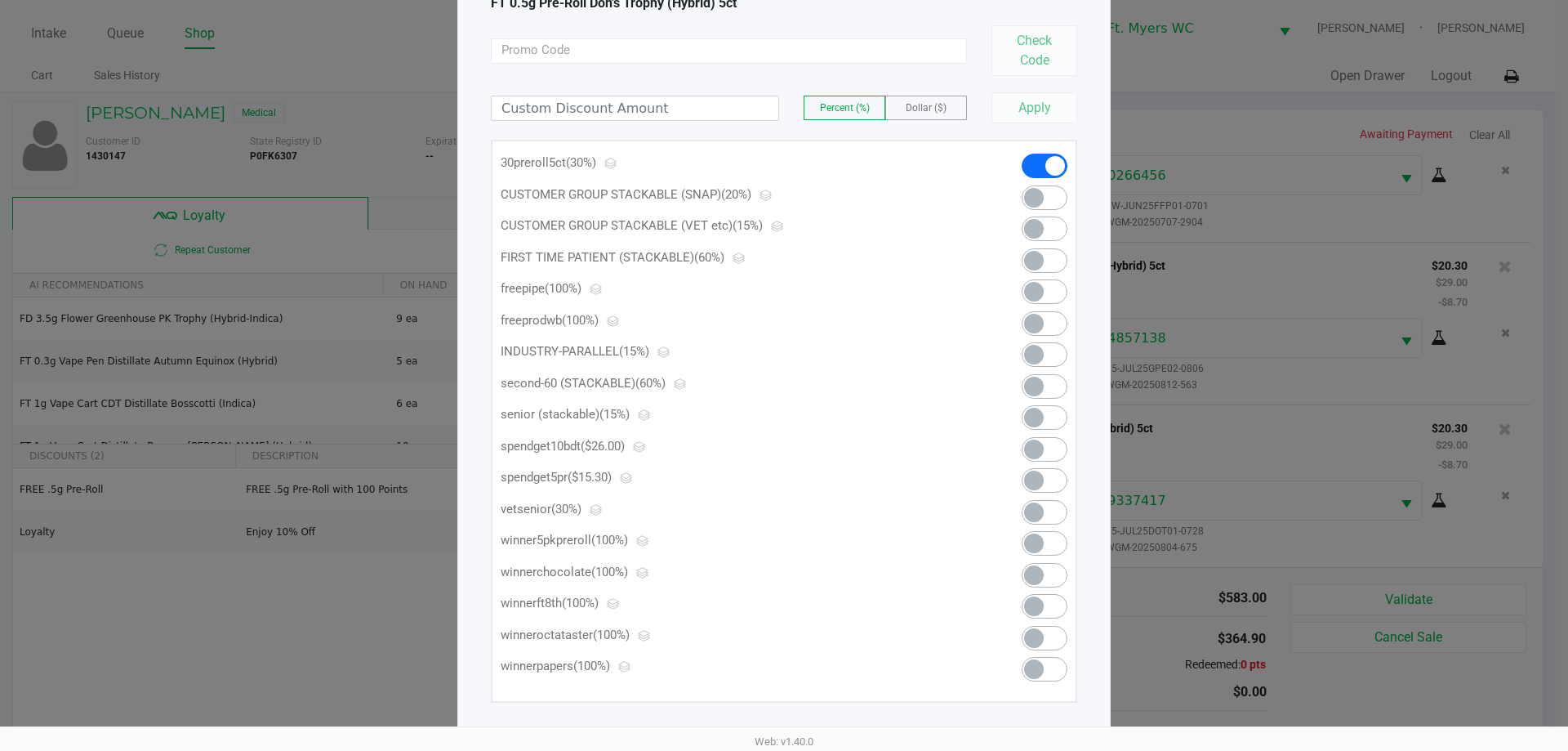
drag, startPoint x: 535, startPoint y: 602, endPoint x: 566, endPoint y: 603, distance: 31.0
click at [566, 603] on p "winnerft8th (100%)" at bounding box center [734, 603] width 468 height 18
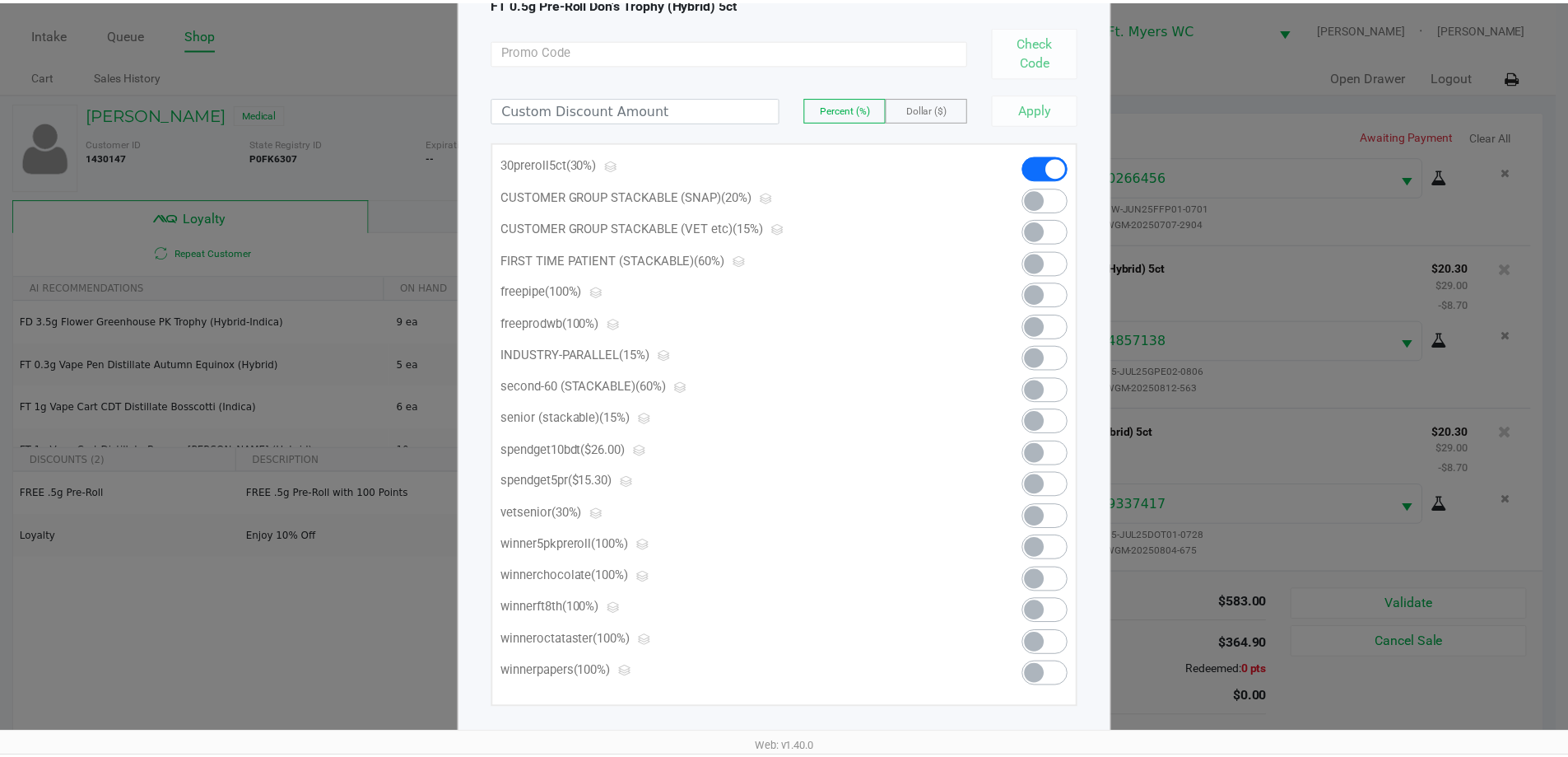
scroll to position [0, 0]
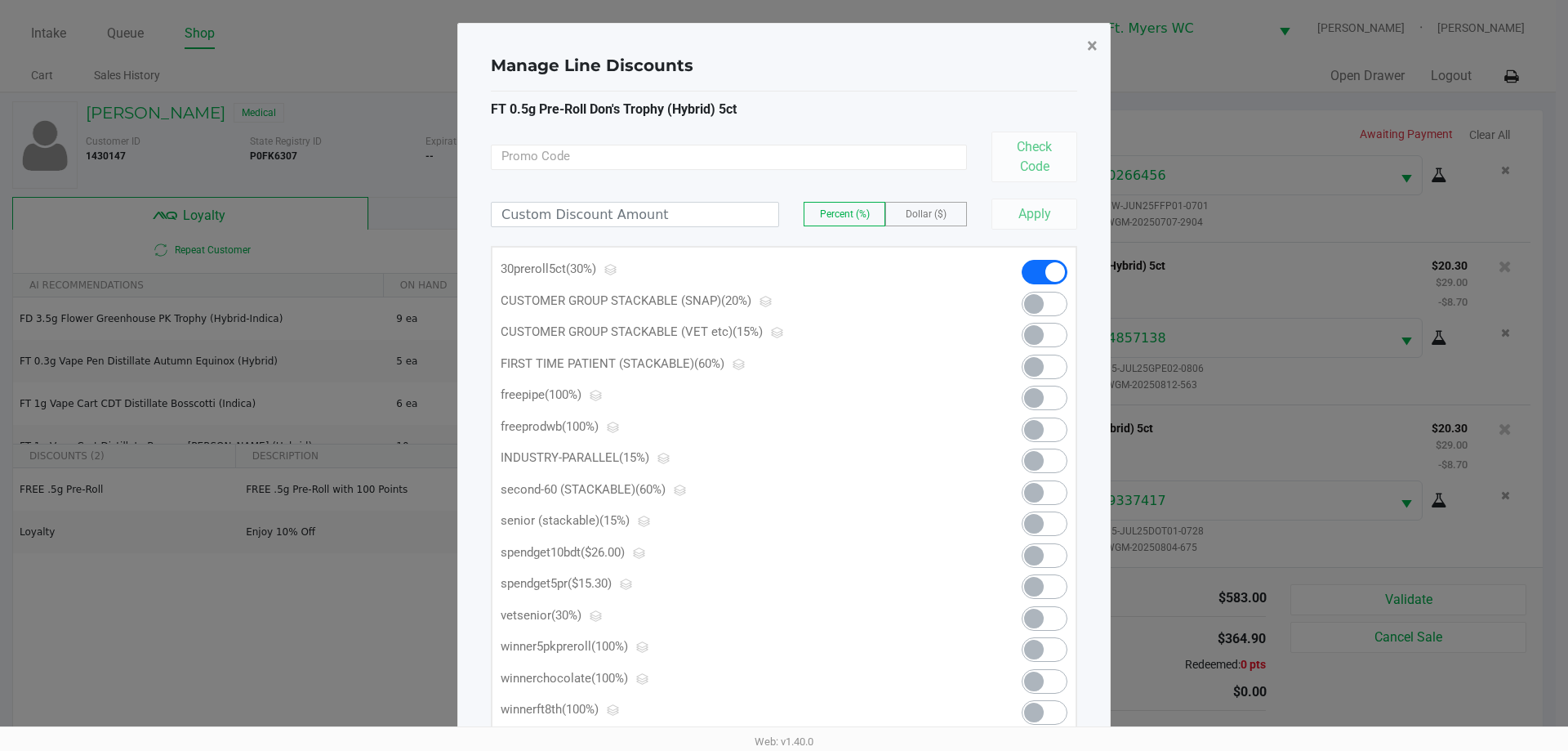
click at [783, 36] on button "×" at bounding box center [1092, 46] width 37 height 46
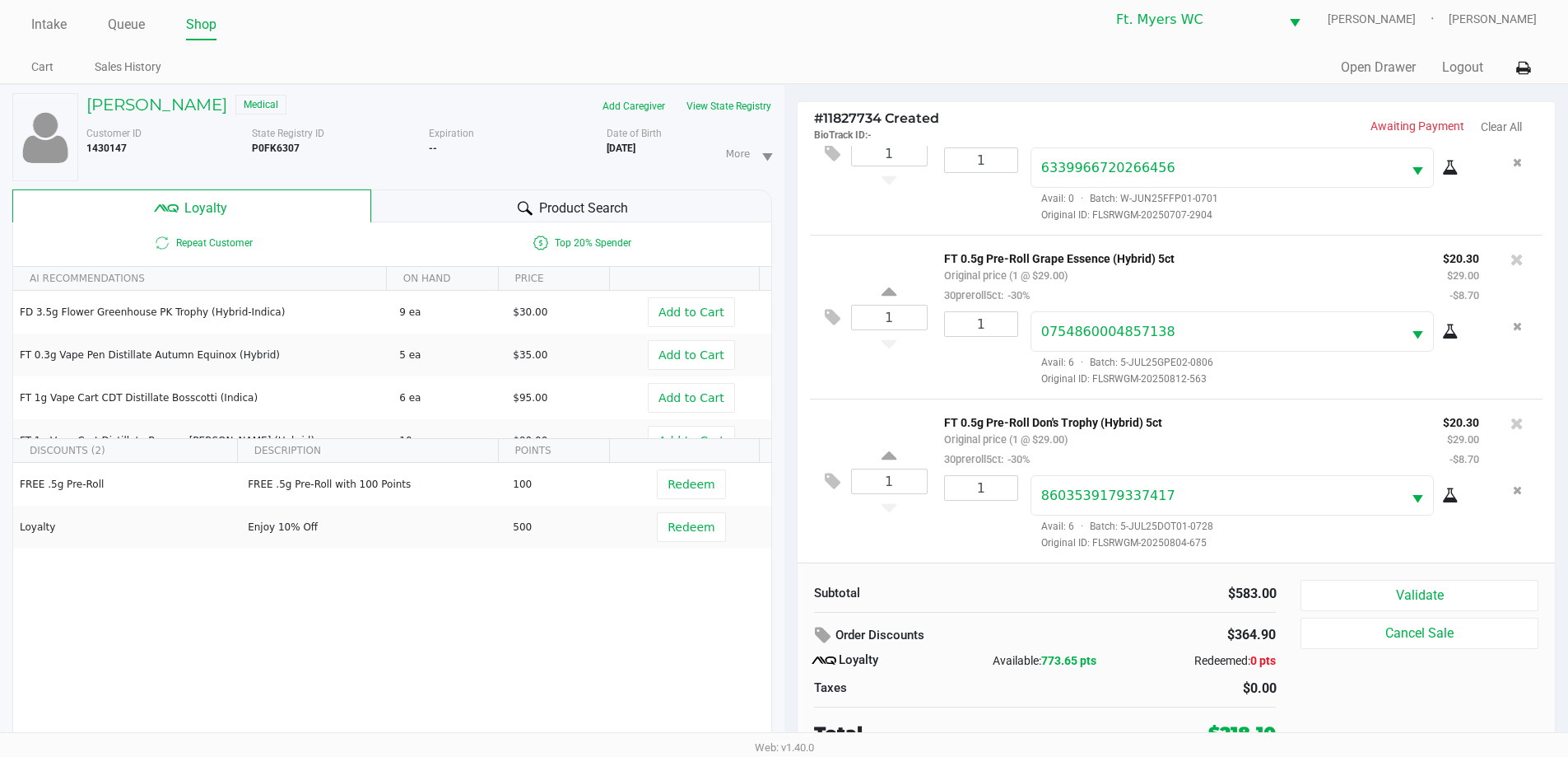
scroll to position [18, 0]
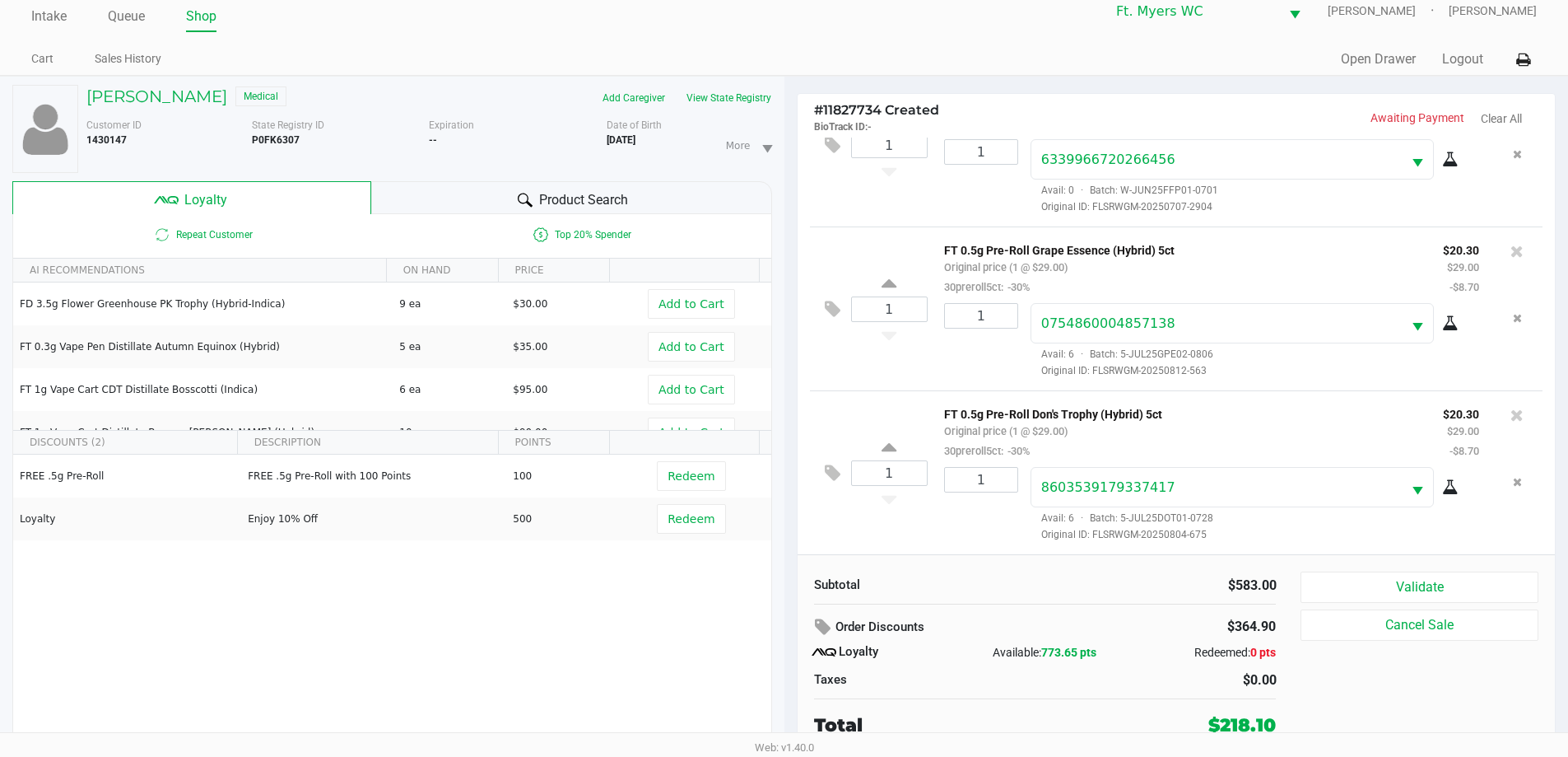
click at [789, 537] on div "1" at bounding box center [975, 504] width 87 height 75
click at [789, 457] on button at bounding box center [836, 474] width 29 height 40
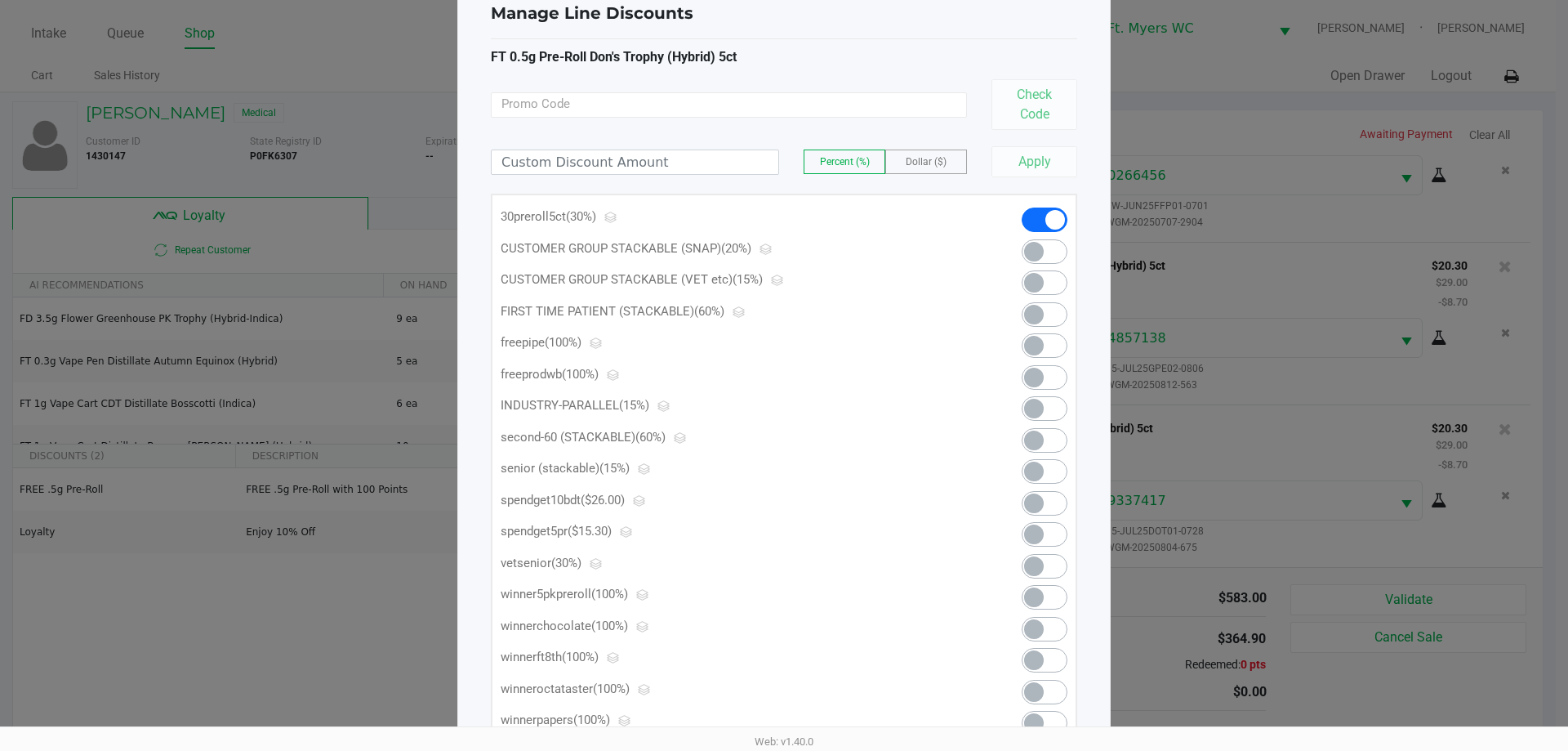
scroll to position [82, 0]
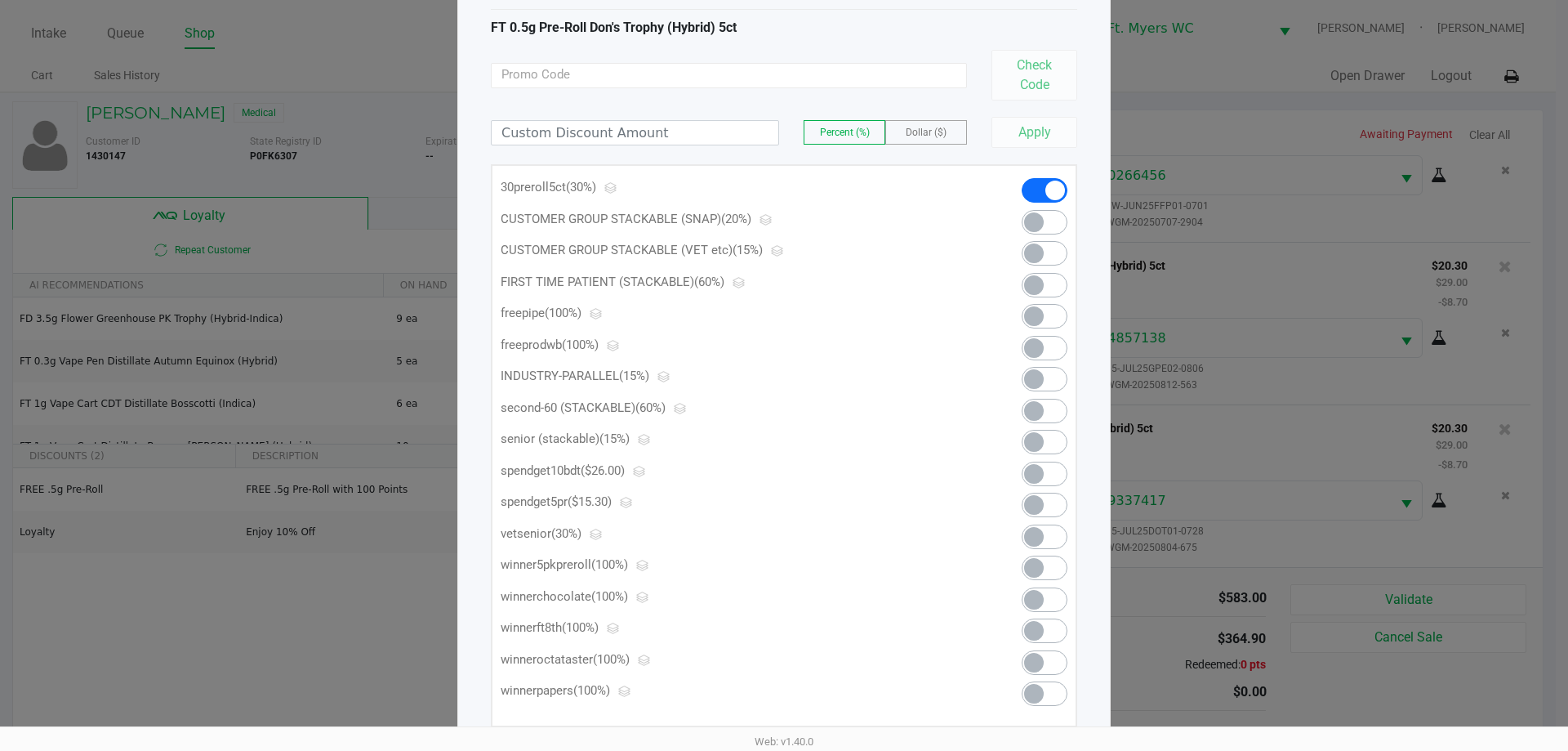
click at [783, 497] on div at bounding box center [1030, 509] width 99 height 32
click at [783, 497] on span at bounding box center [1045, 505] width 46 height 25
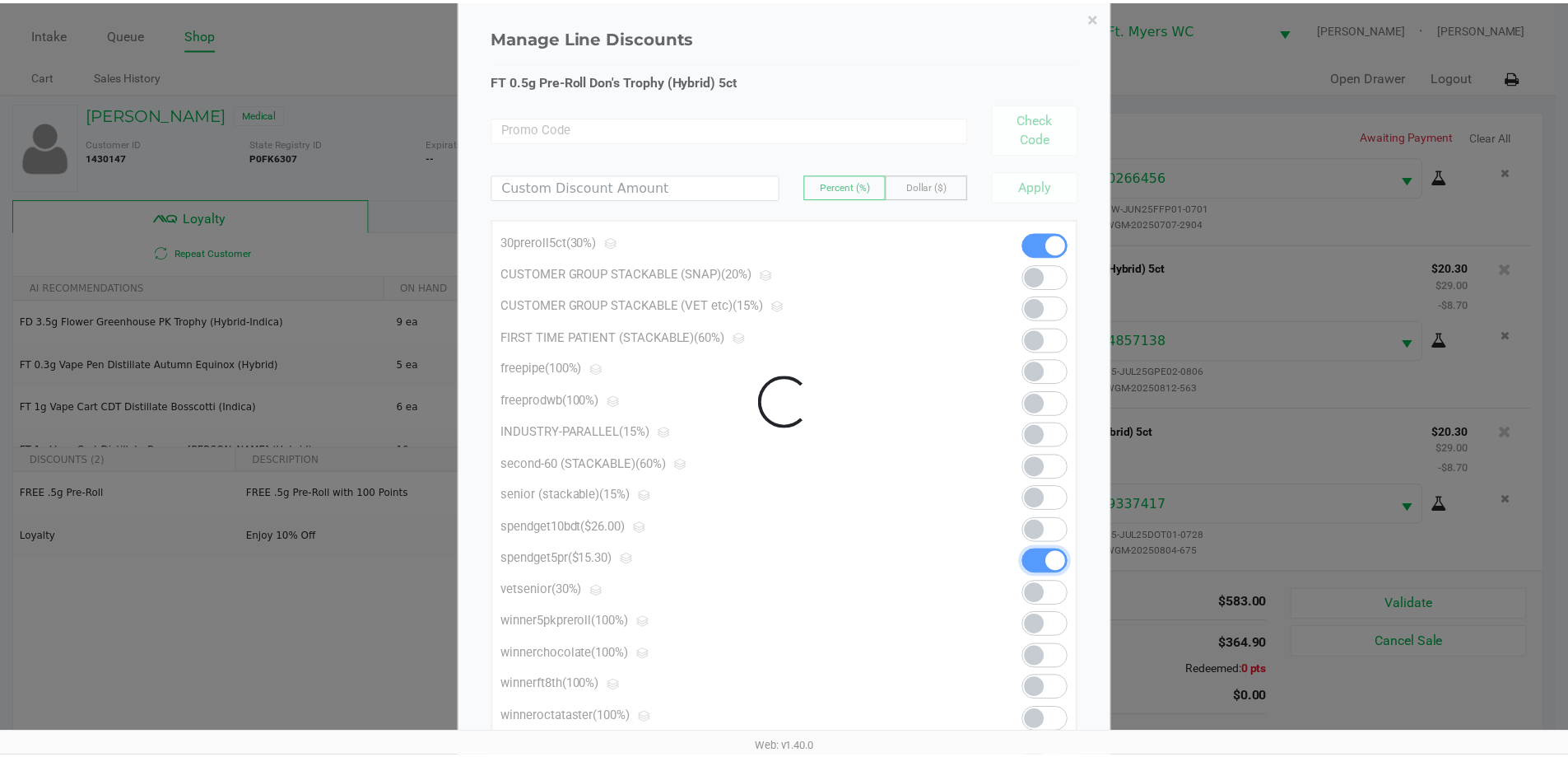
scroll to position [0, 0]
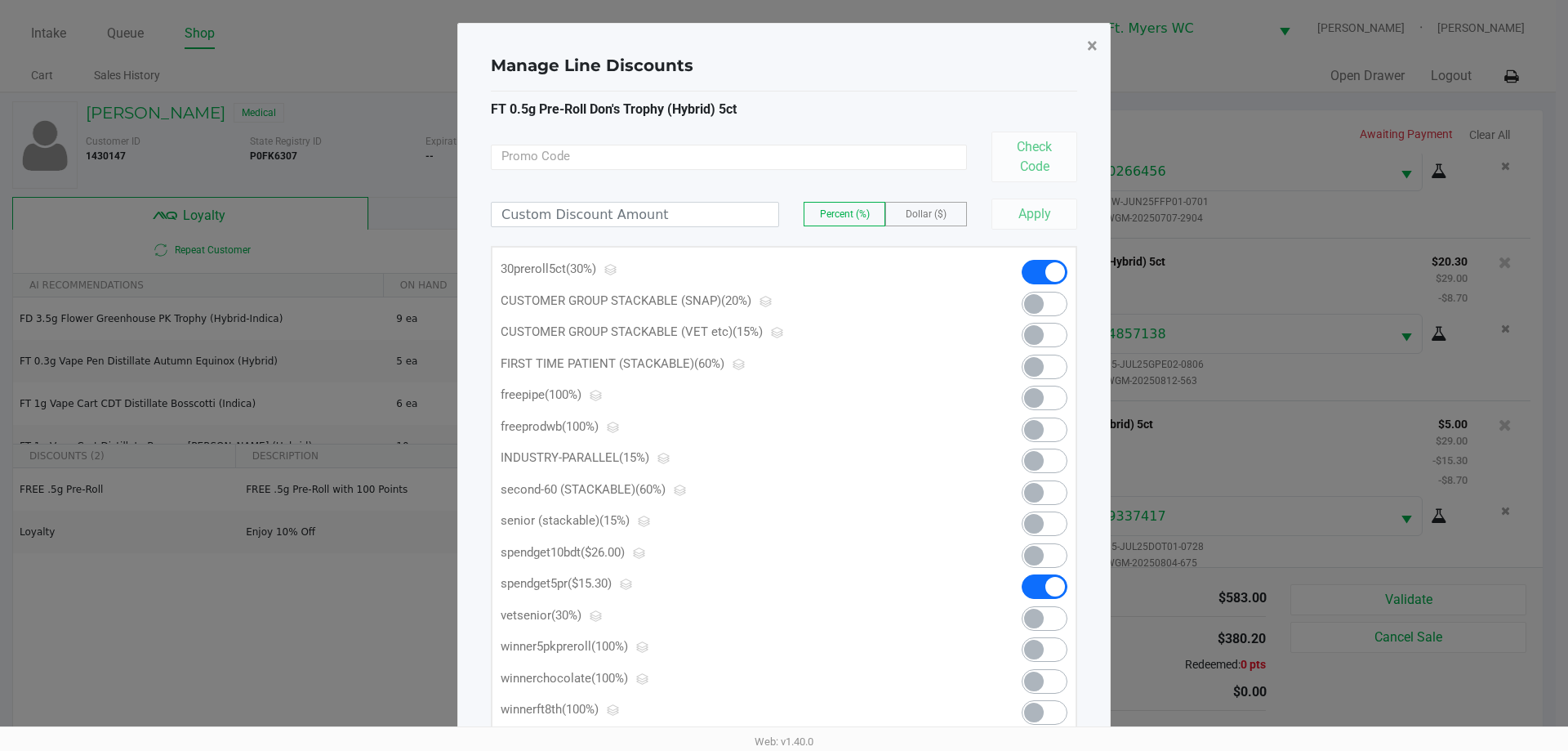
click at [783, 38] on span "×" at bounding box center [1092, 46] width 11 height 23
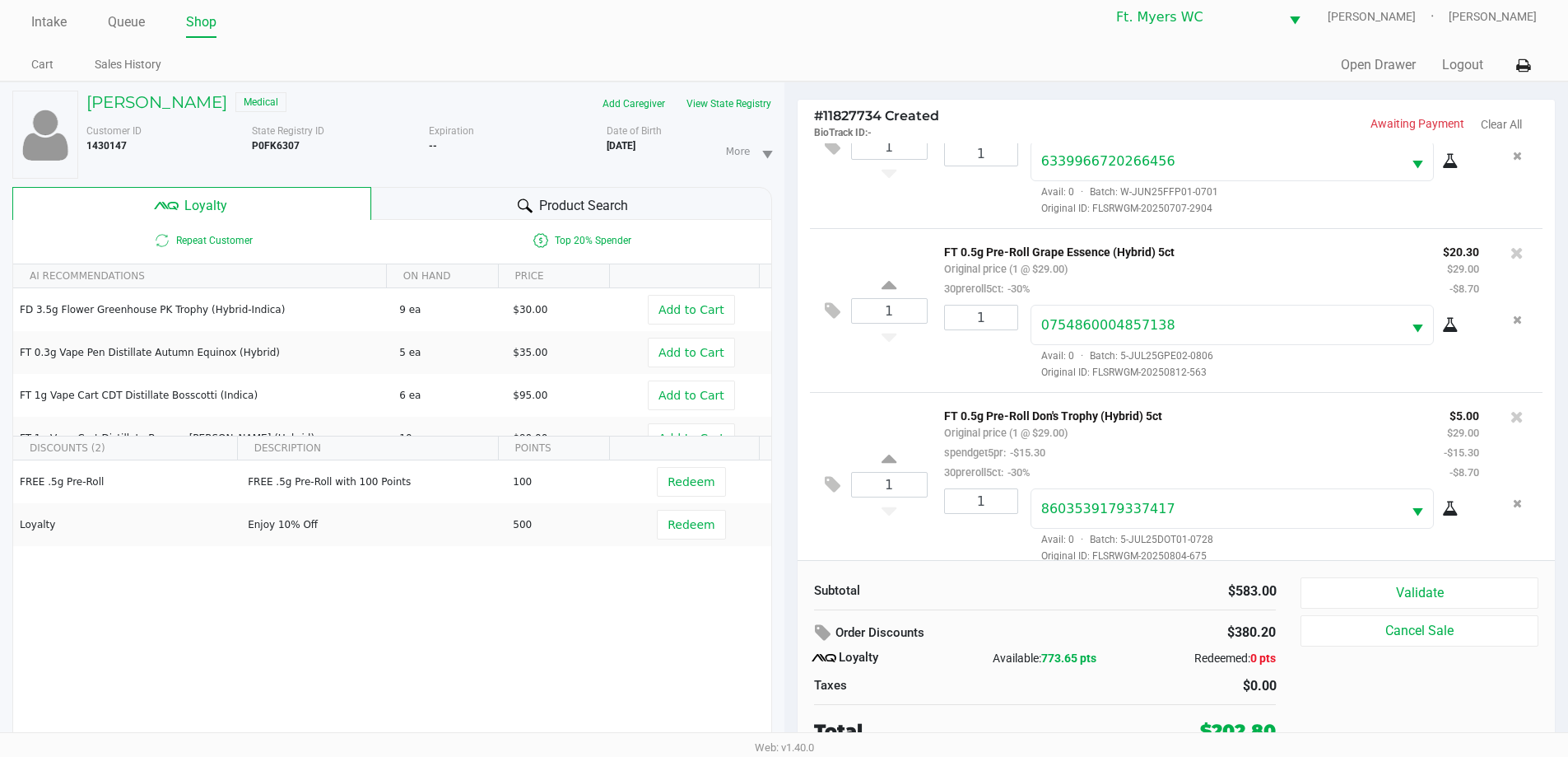
scroll to position [18, 0]
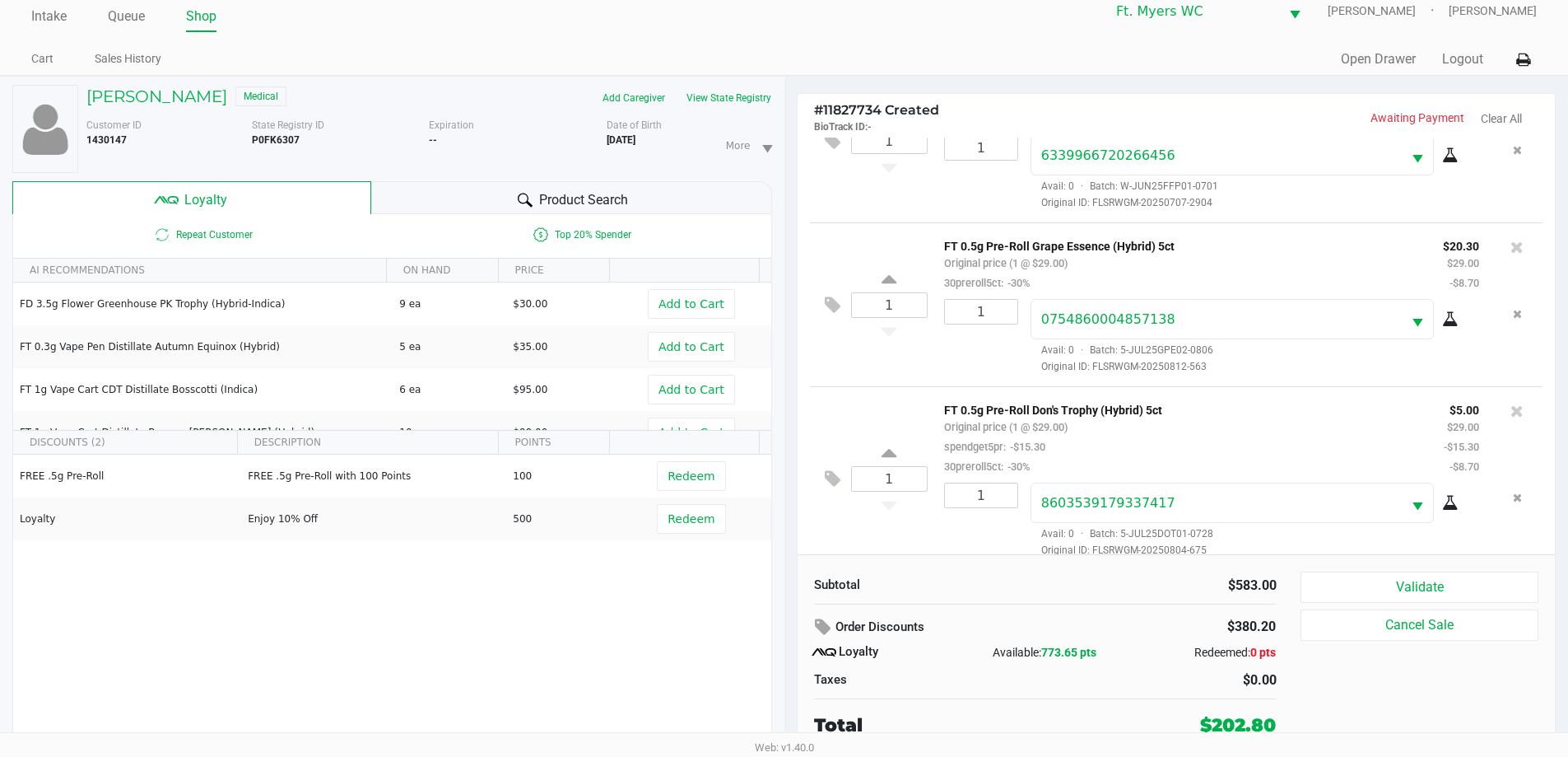
click at [789, 520] on div "1" at bounding box center [975, 520] width 87 height 75
click at [789, 561] on div "Subtotal $583.00 Order Discounts $380.20 Loyalty Available: 773.65 pts Redeemed…" at bounding box center [1176, 654] width 758 height 201
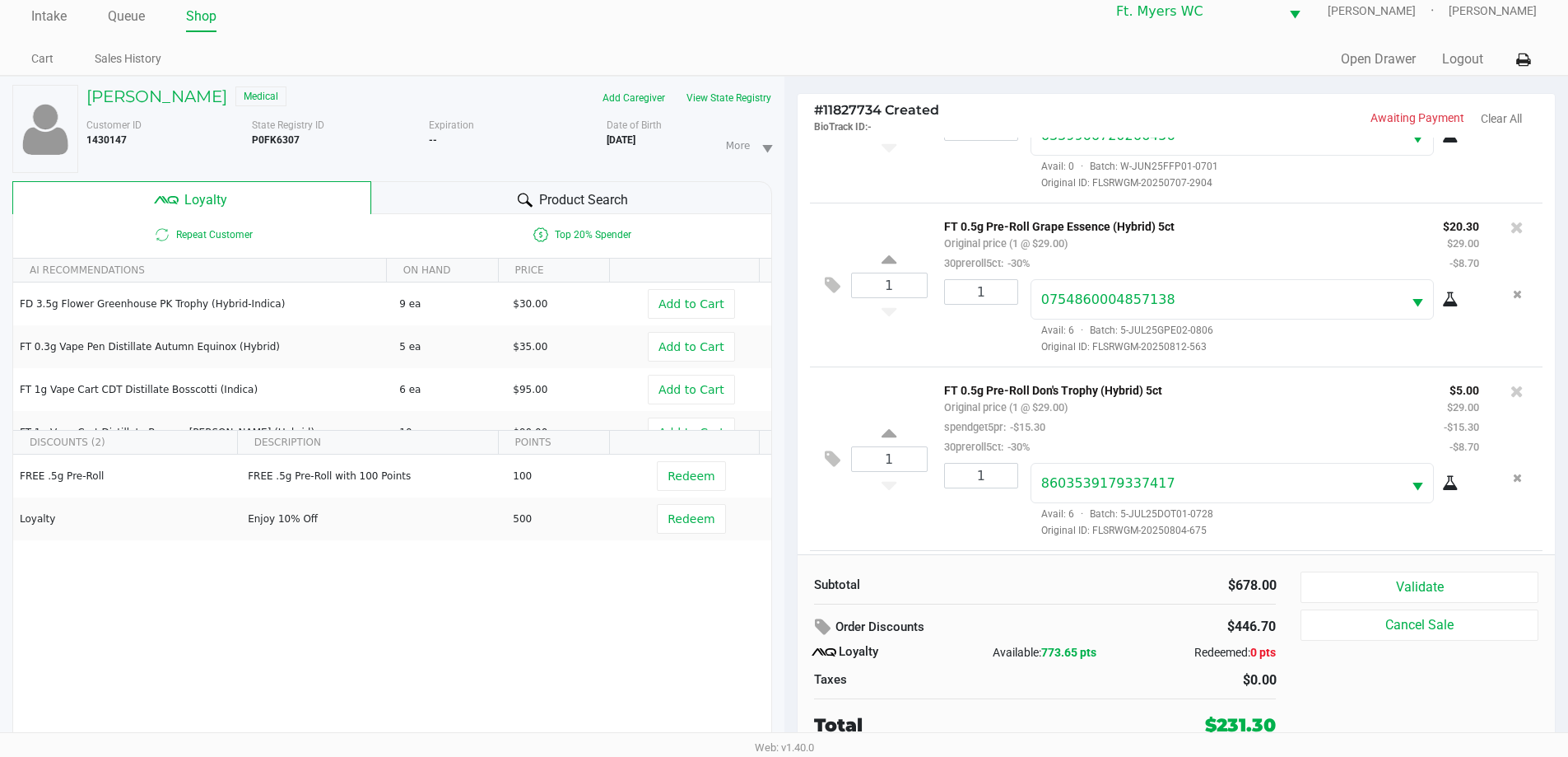
scroll to position [591, 0]
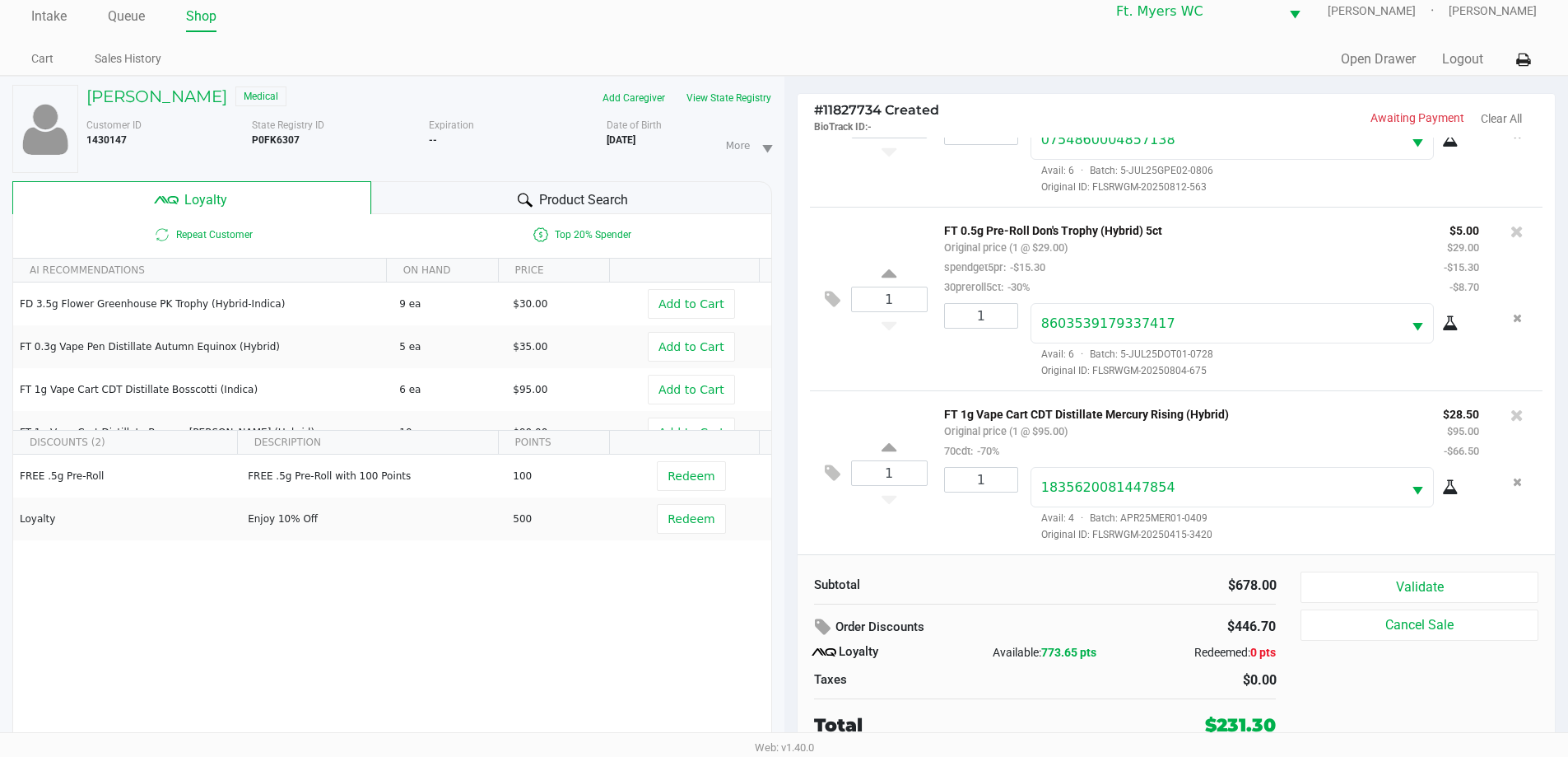
click at [789, 571] on div "Subtotal $678.00 Order Discounts $446.70 Loyalty Available: 773.65 pts Redeemed…" at bounding box center [1176, 654] width 758 height 201
click at [789, 580] on button "Validate" at bounding box center [1419, 587] width 237 height 31
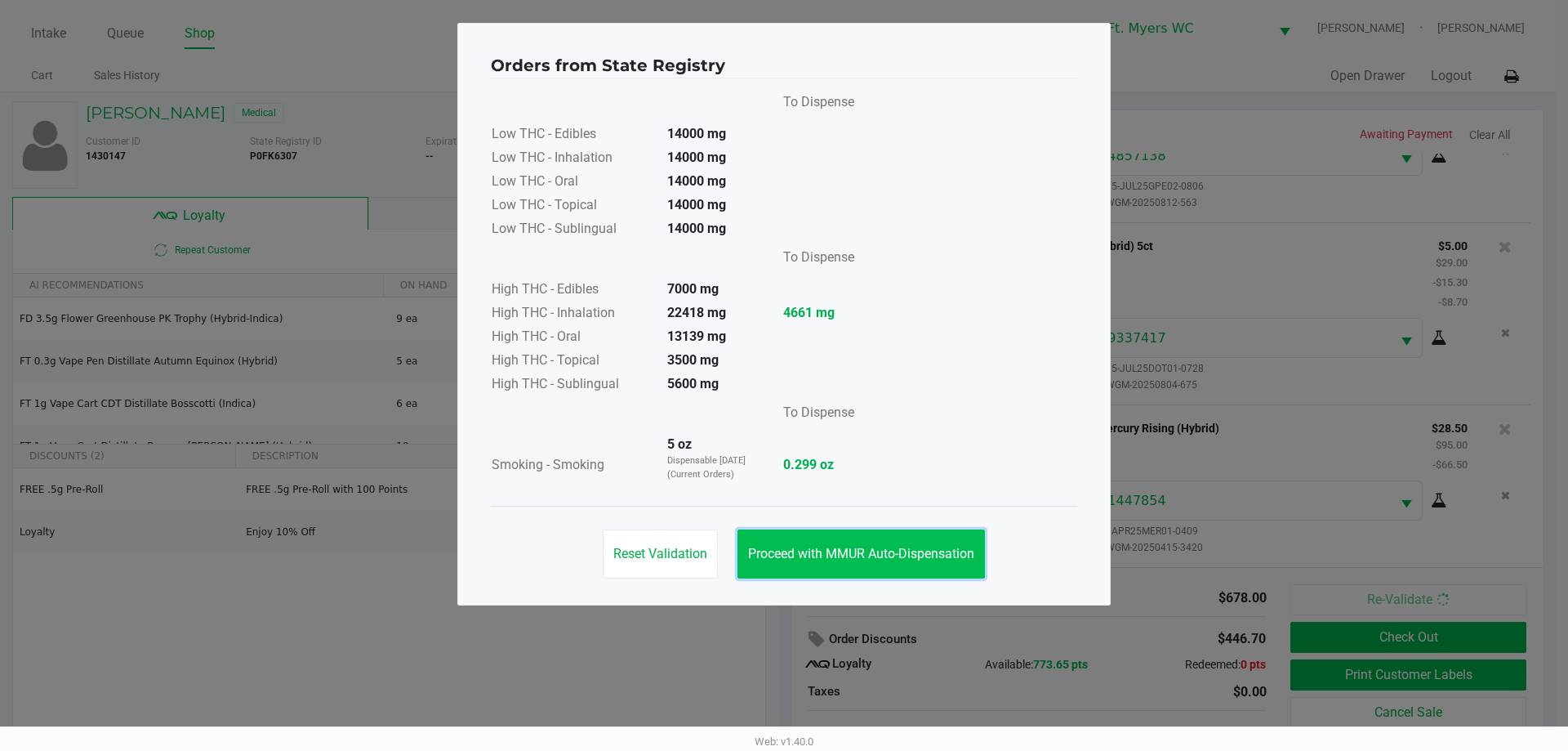
click at [783, 545] on button "Proceed with MMUR Auto-Dispensation" at bounding box center [861, 554] width 248 height 49
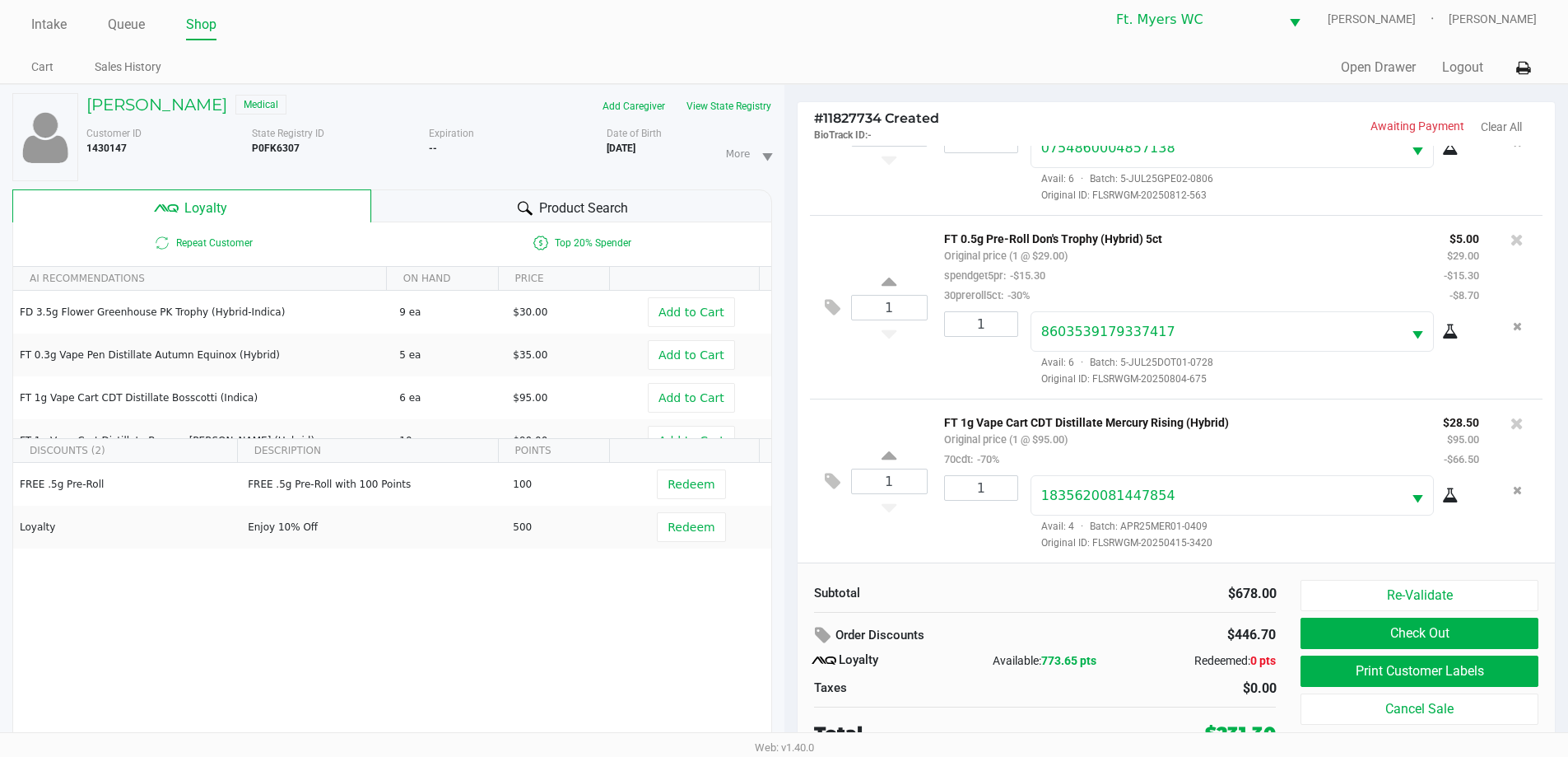
scroll to position [18, 0]
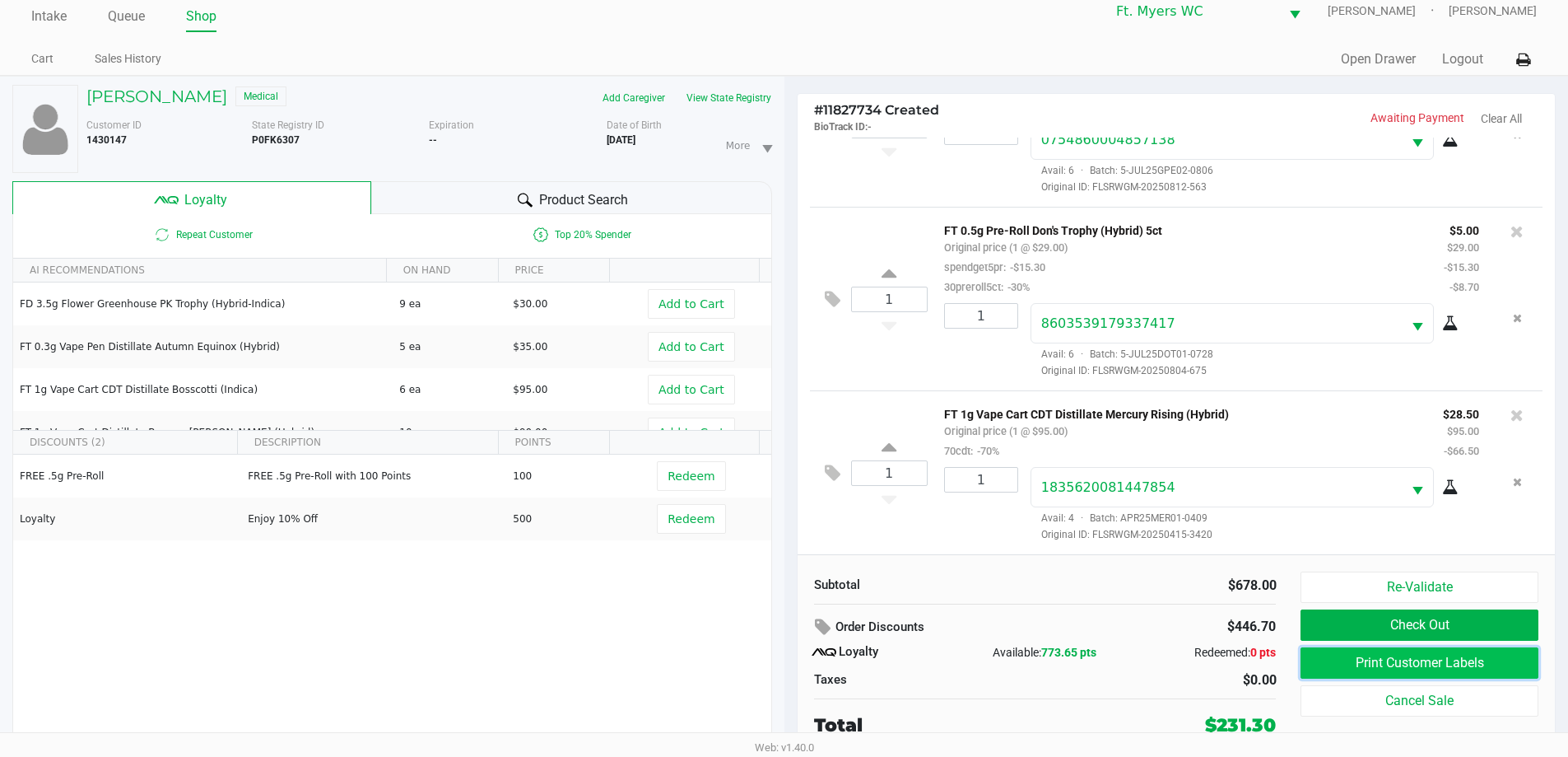
click at [789, 658] on button "Print Customer Labels" at bounding box center [1419, 662] width 237 height 31
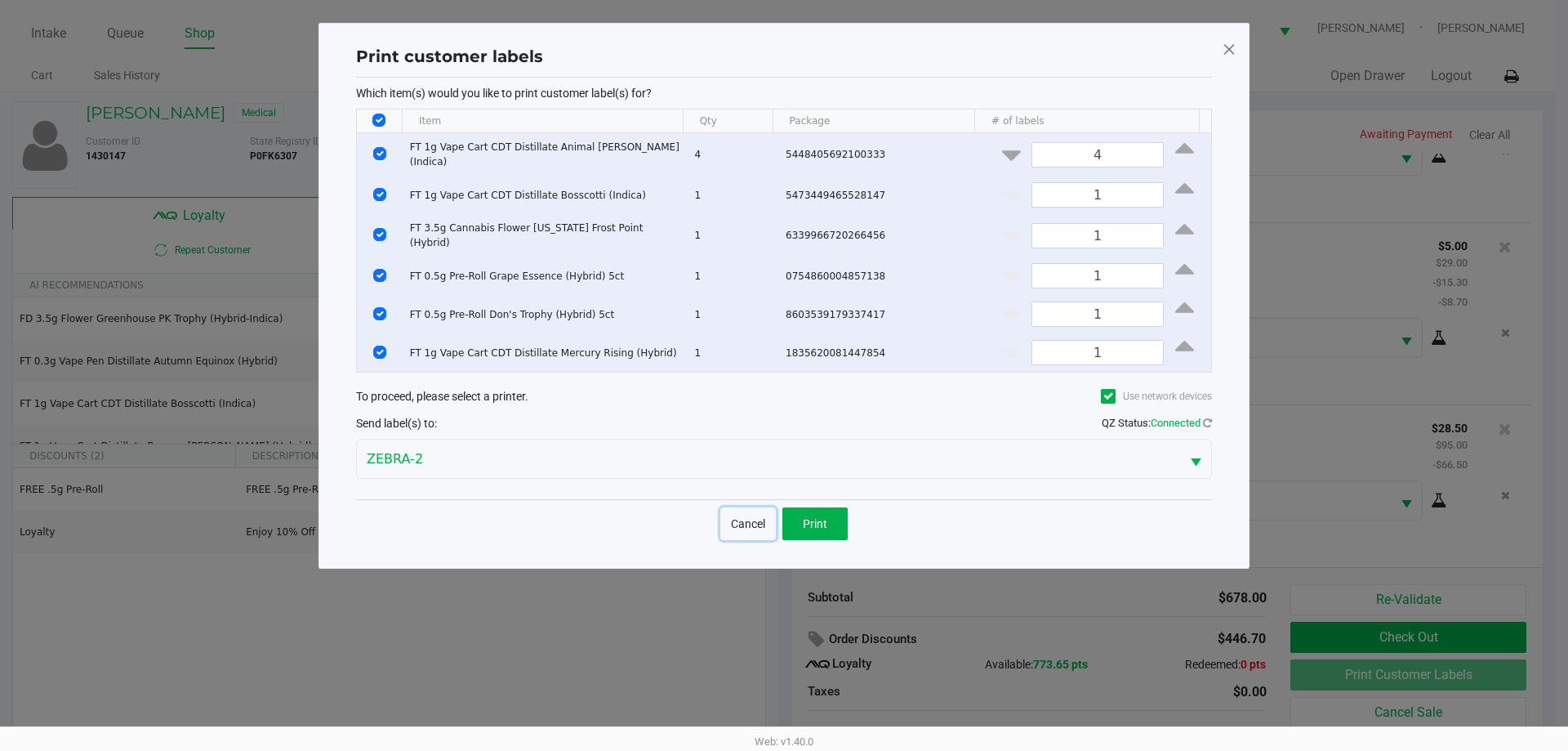
click at [743, 508] on button "Cancel" at bounding box center [747, 524] width 55 height 32
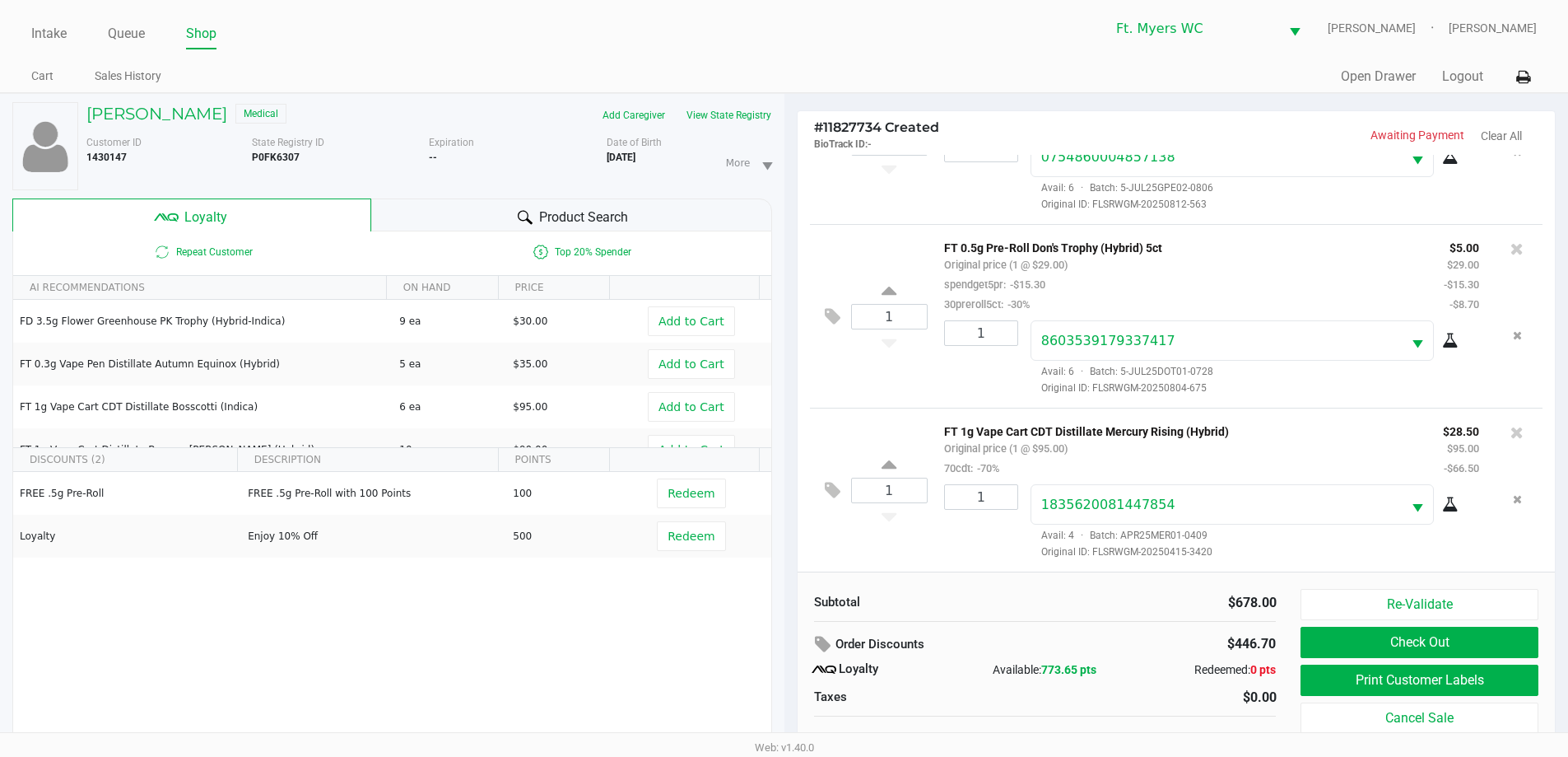
click at [789, 411] on div "1 FT 1g Vape Cart CDT Distillate Mercury Rising (Hybrid) Original price (1 @ $9…" at bounding box center [1176, 489] width 734 height 164
click at [789, 400] on div "1 FT 0.5g Pre-Roll Don's Trophy (Hybrid) 5ct Original price (1 @ $29.00) spendg…" at bounding box center [1176, 315] width 734 height 183
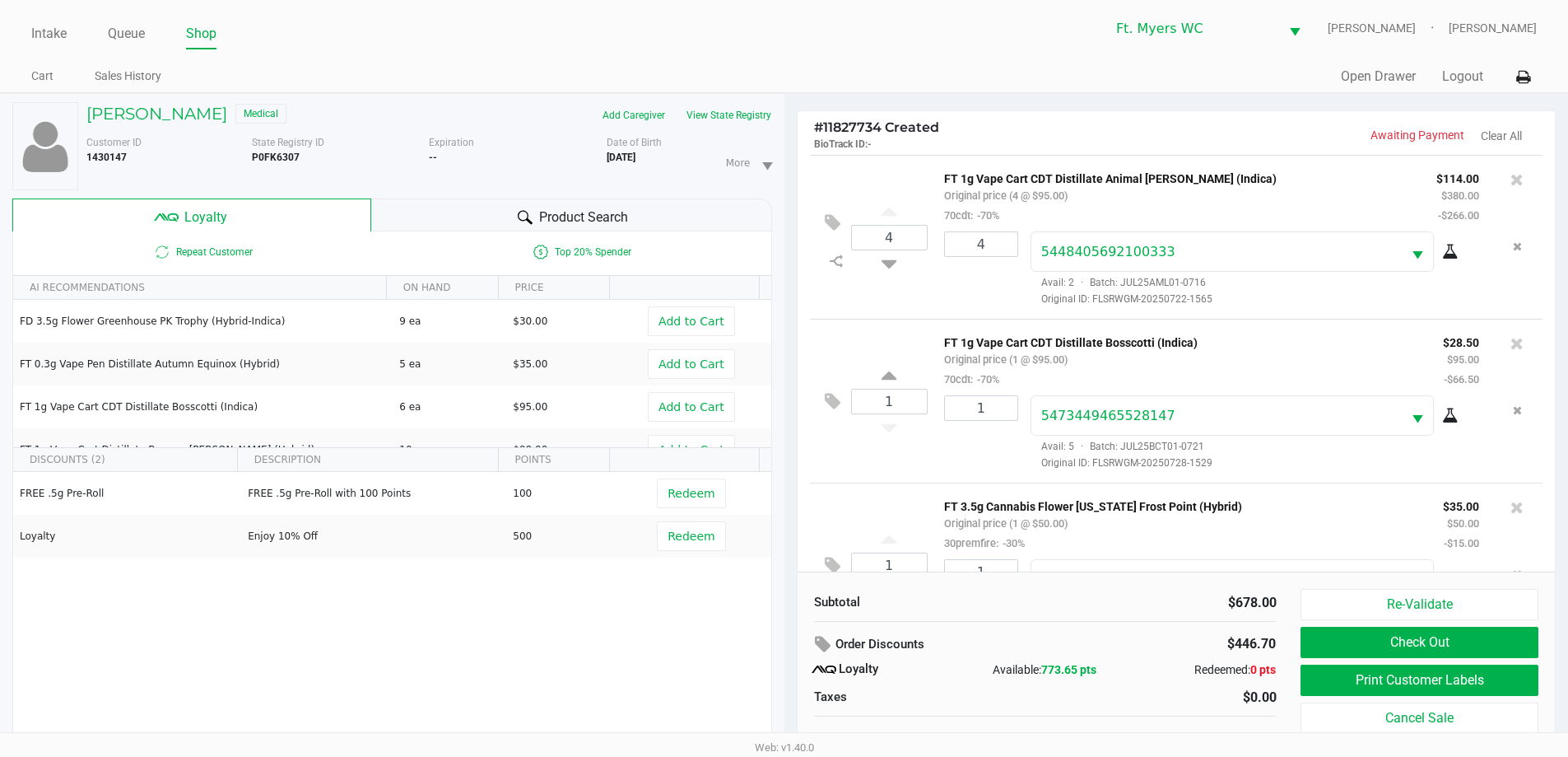
click at [789, 182] on p "FT 1g Vape Cart CDT Distillate Animal [PERSON_NAME] (Indica)" at bounding box center [1178, 177] width 467 height 18
click at [789, 179] on p "FT 1g Vape Cart CDT Distillate Animal [PERSON_NAME] (Indica)" at bounding box center [1178, 177] width 467 height 18
click at [789, 359] on div "FT 1g Vape Cart CDT Distillate Bosscotti (Indica) Original price (1 @ $95.00) 7…" at bounding box center [1181, 360] width 499 height 57
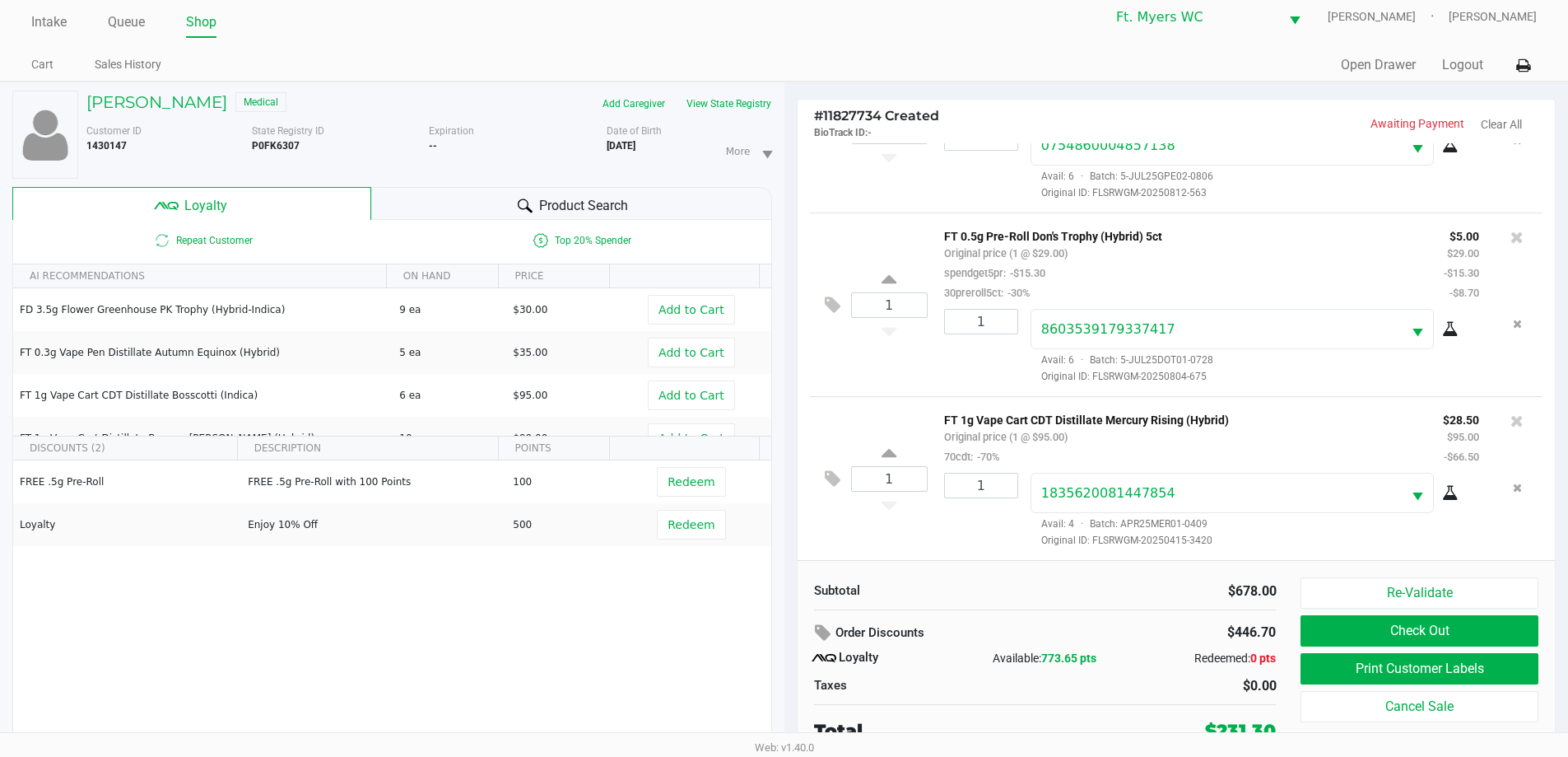
scroll to position [18, 0]
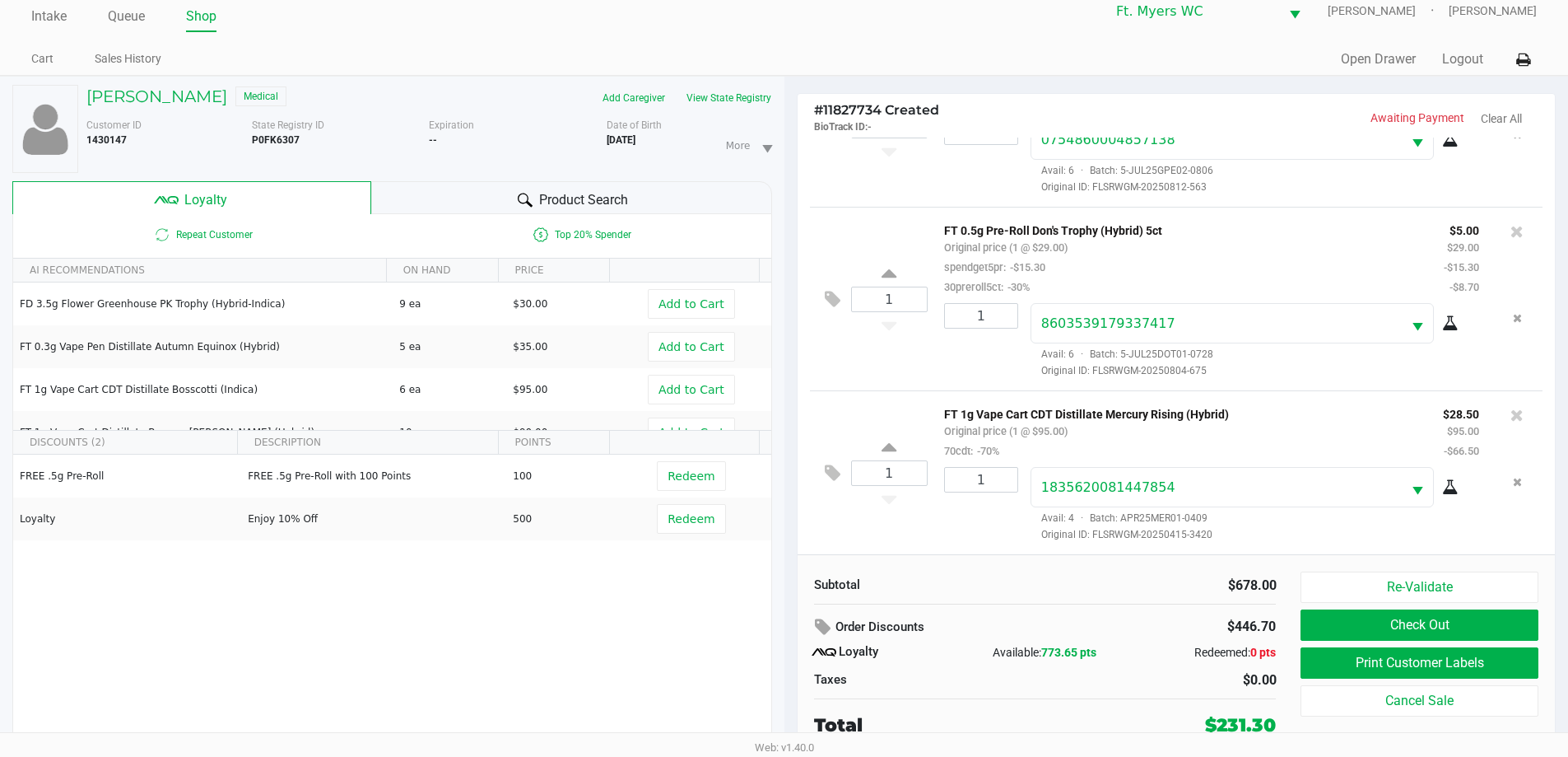
click at [789, 406] on p "FT 1g Vape Cart CDT Distillate Mercury Rising (Hybrid)" at bounding box center [1181, 413] width 474 height 18
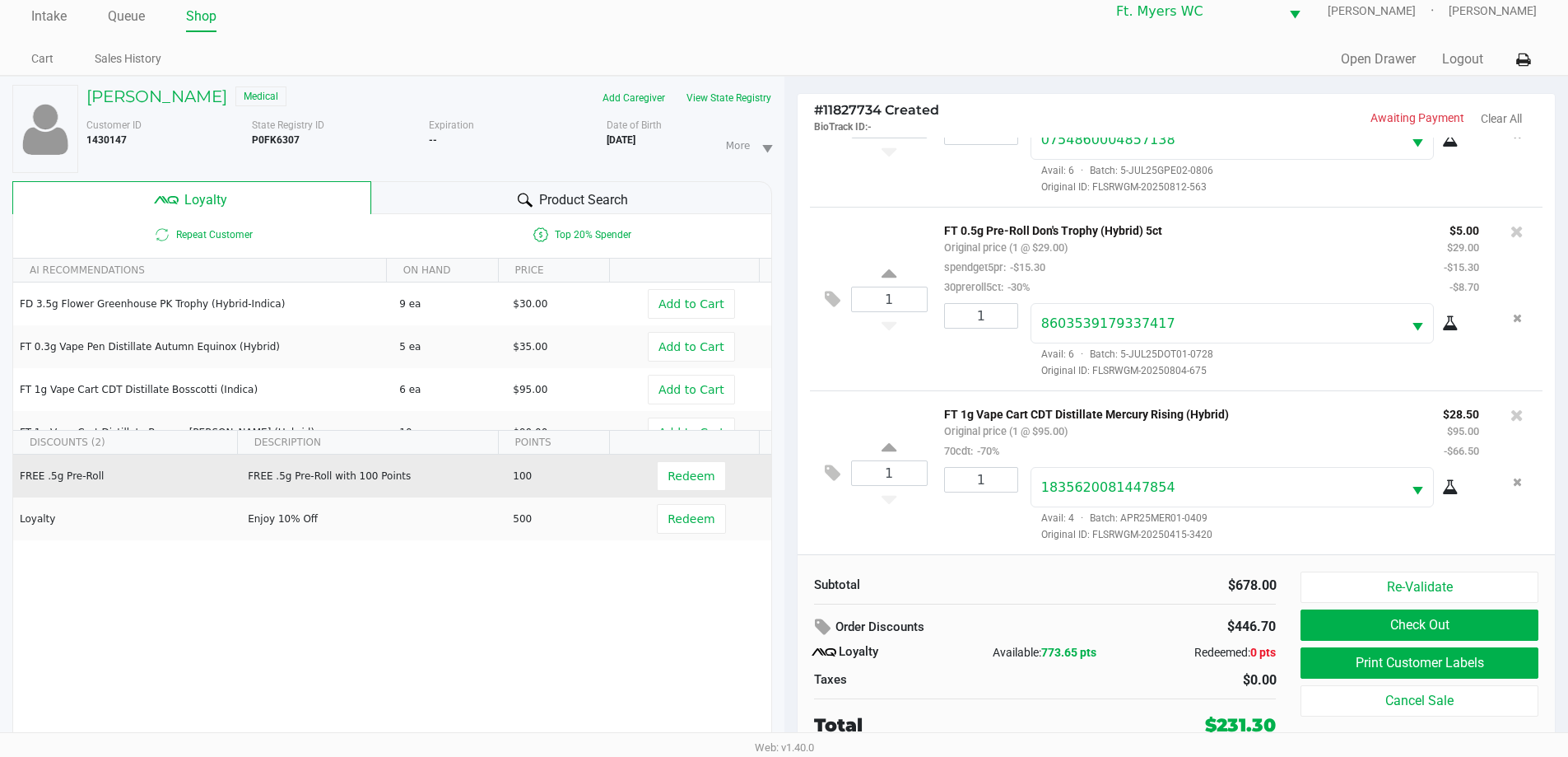
click at [678, 496] on td "Redeem" at bounding box center [694, 475] width 151 height 42
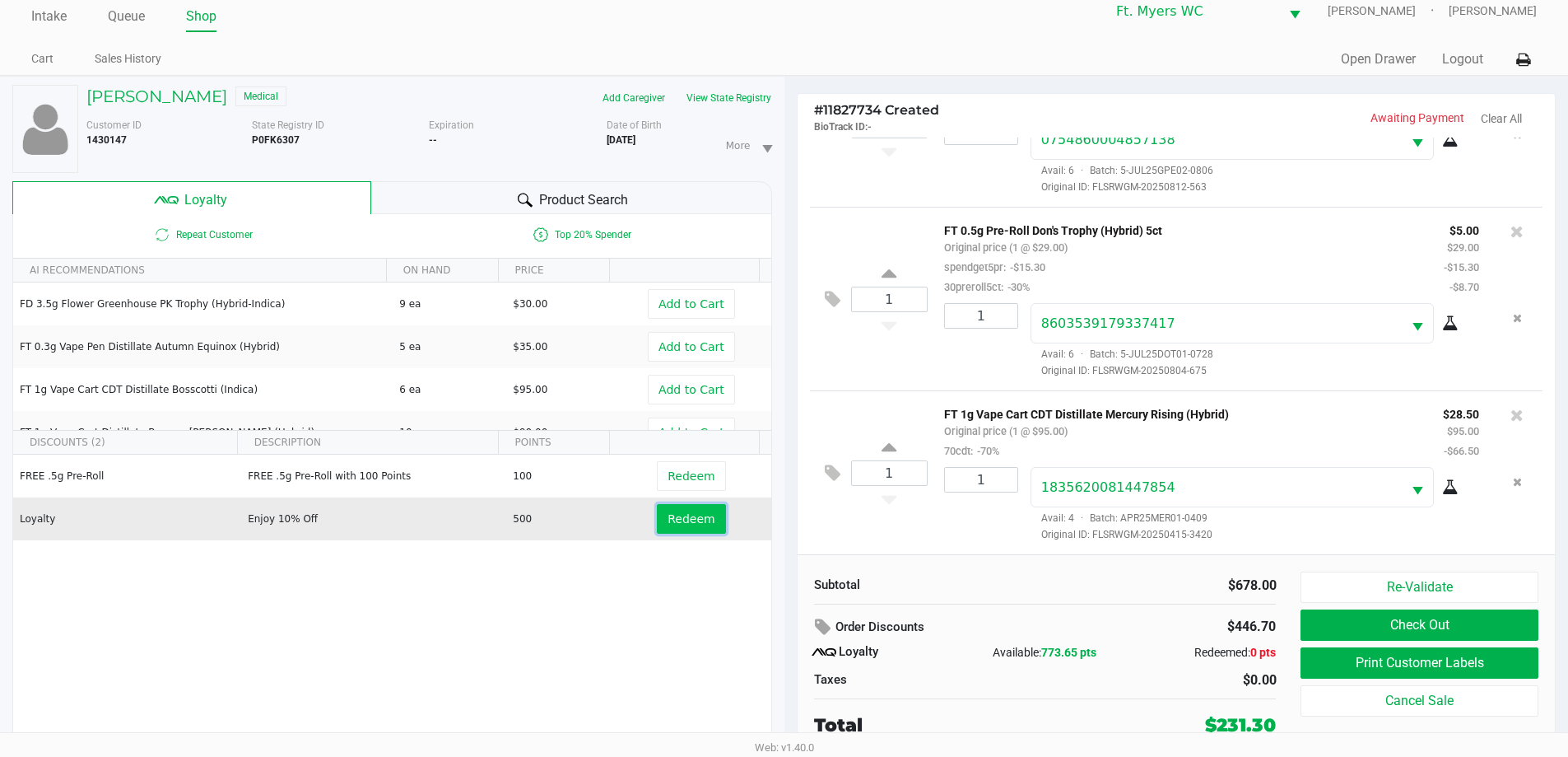
click at [683, 505] on button "Redeem" at bounding box center [690, 518] width 68 height 29
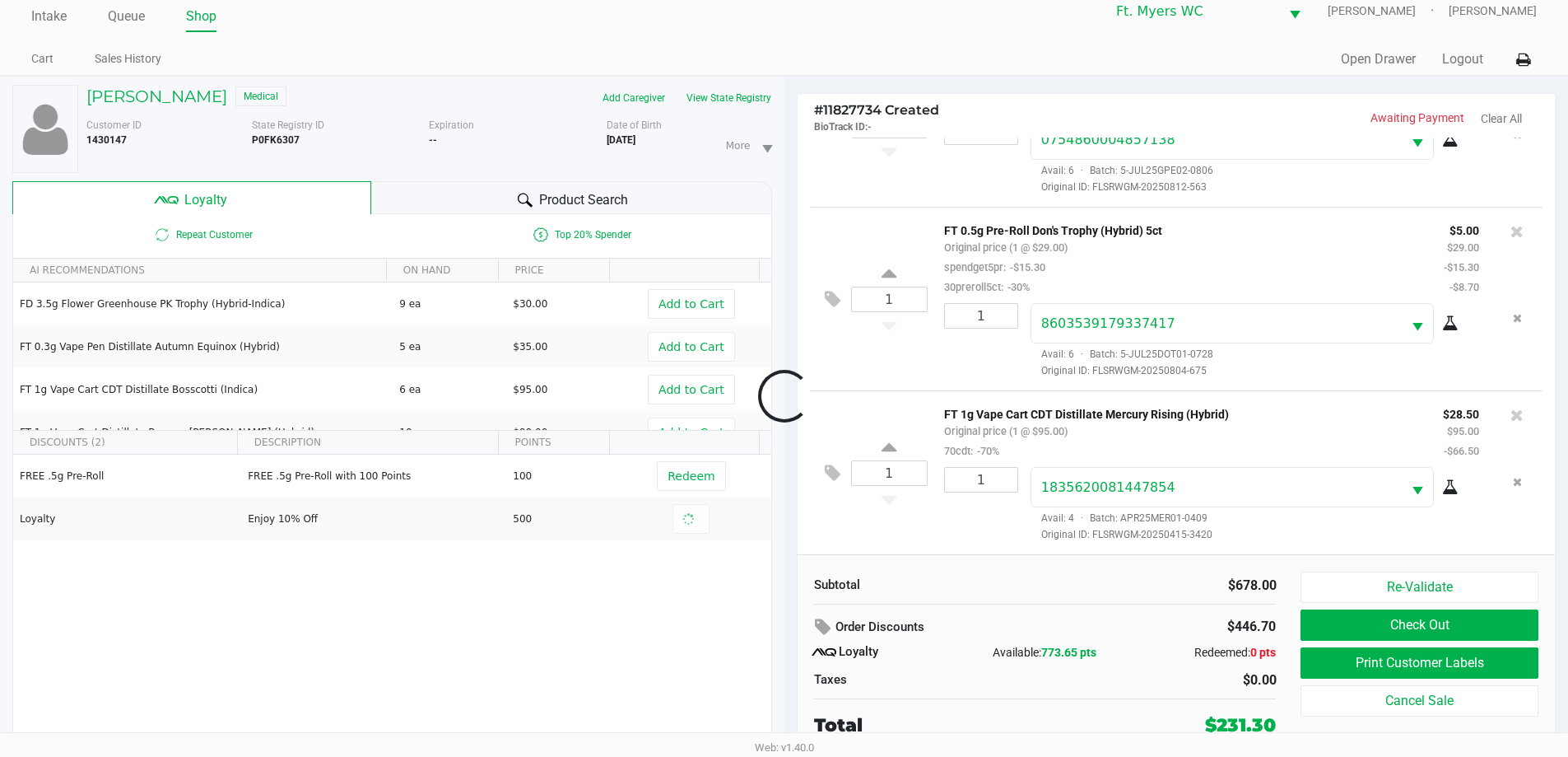
click at [789, 521] on div at bounding box center [784, 397] width 1568 height 477
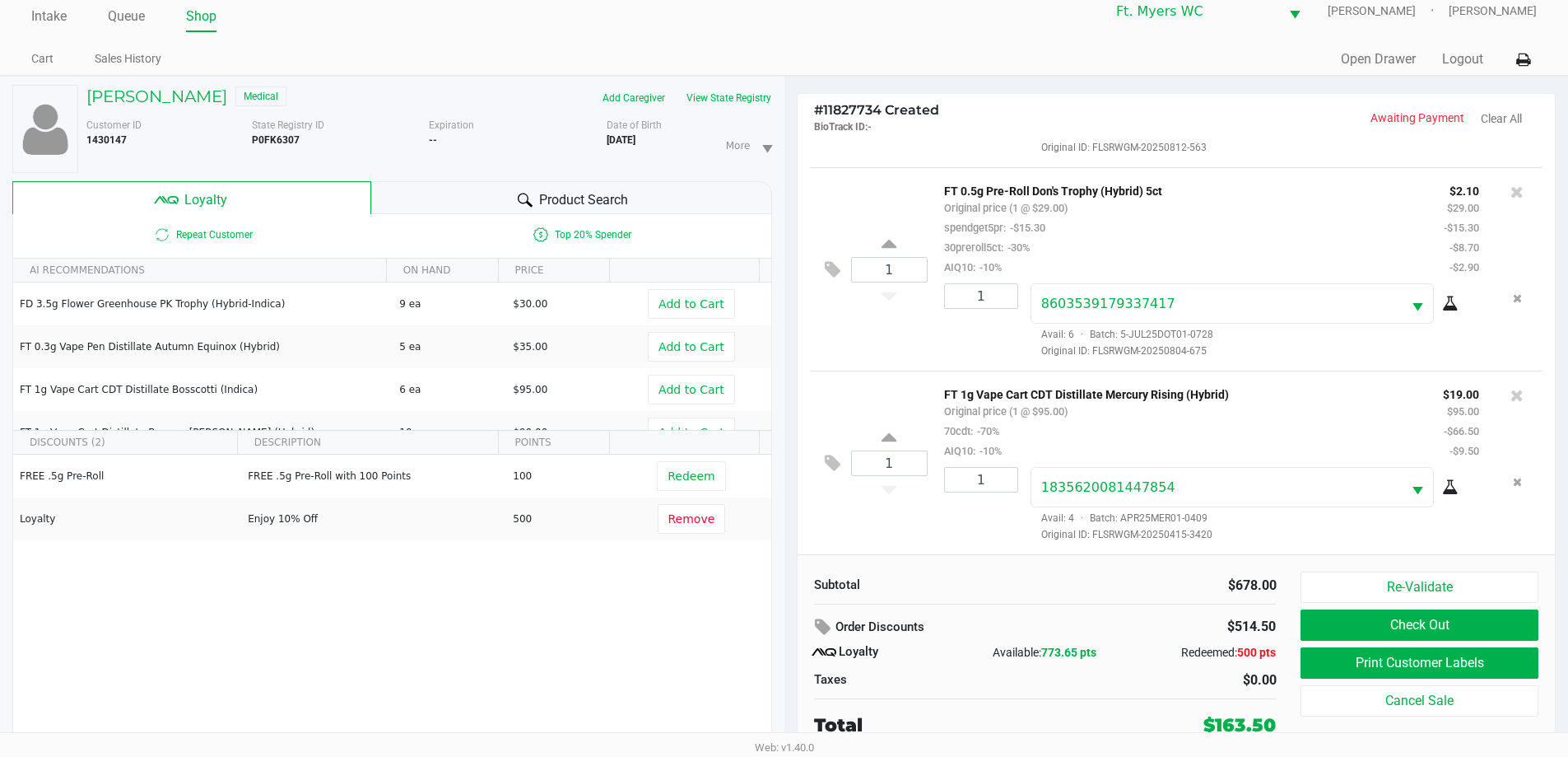
scroll to position [0, 0]
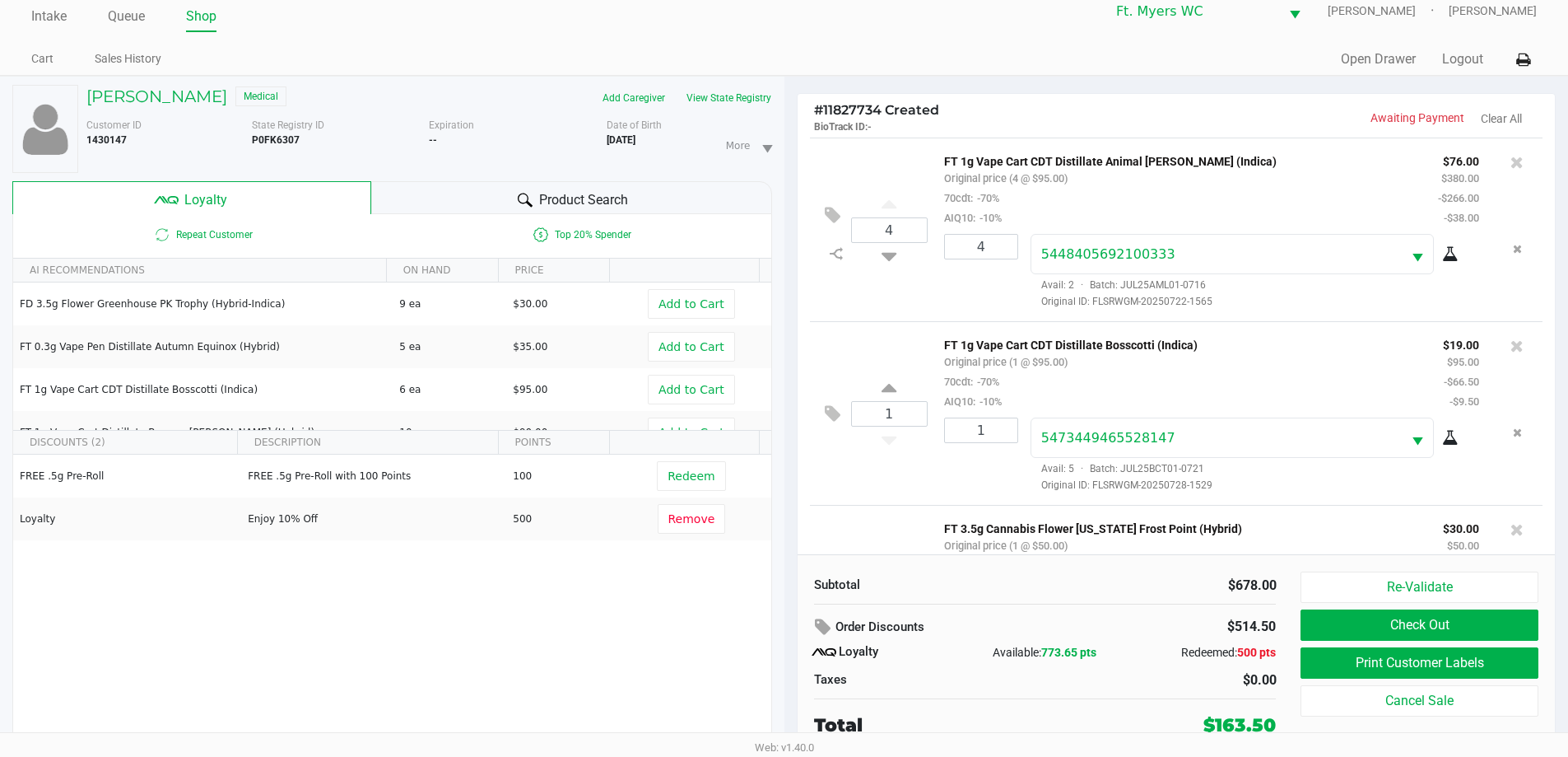
drag, startPoint x: 947, startPoint y: 525, endPoint x: 985, endPoint y: 116, distance: 410.8
drag, startPoint x: 988, startPoint y: 129, endPoint x: 1010, endPoint y: 382, distance: 254.0
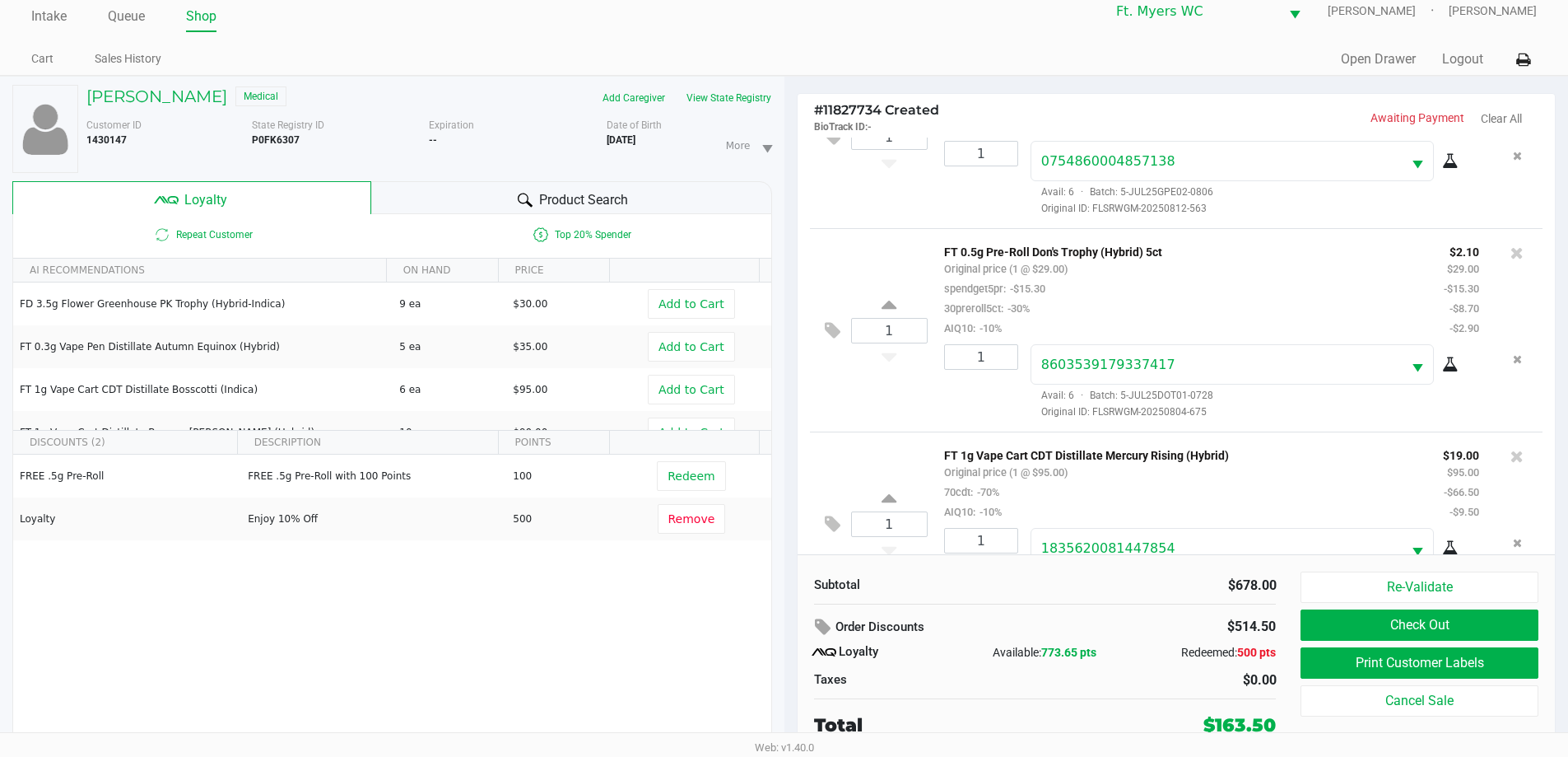
scroll to position [710, 0]
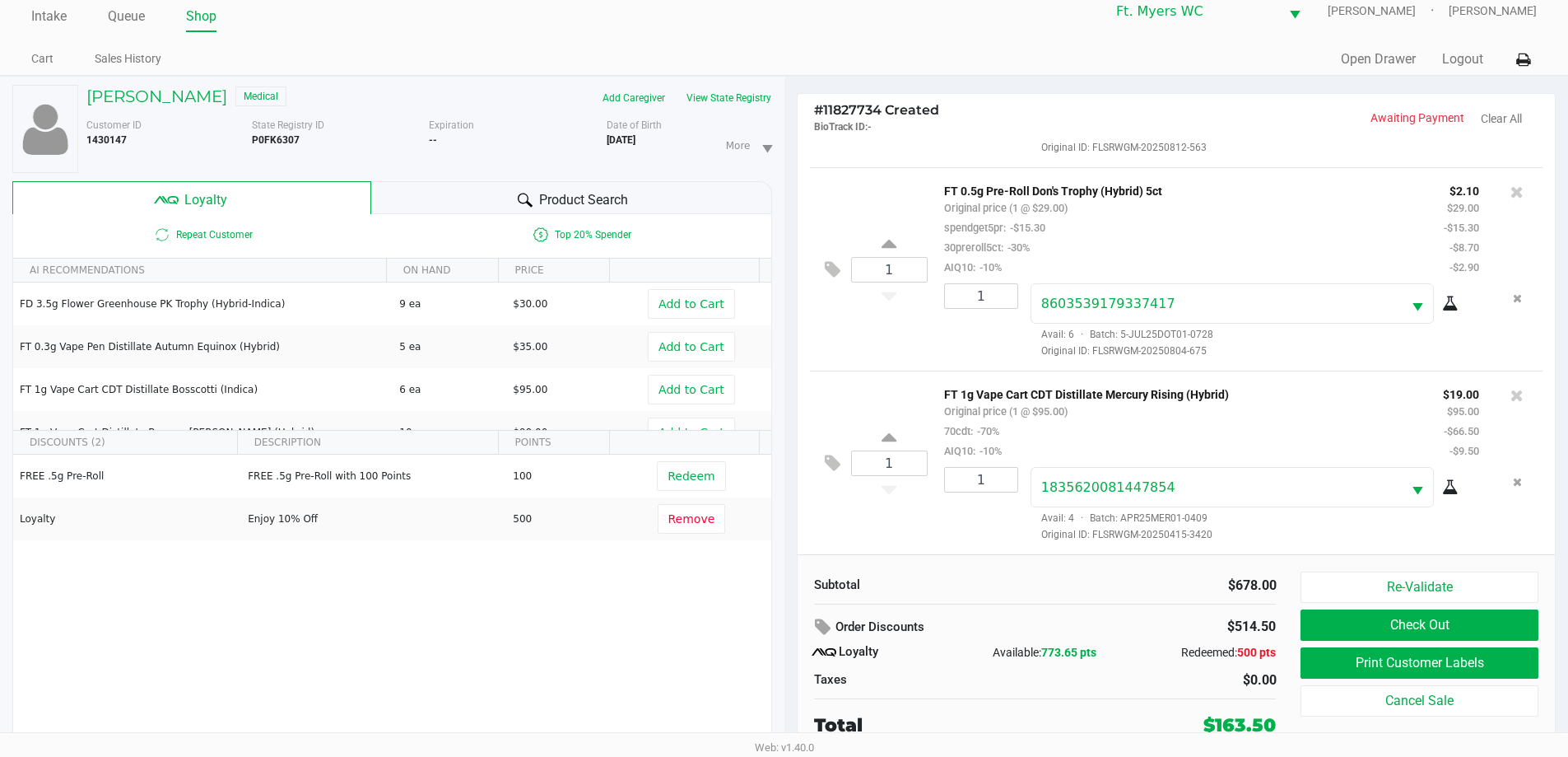
click at [789, 522] on div "1" at bounding box center [975, 504] width 87 height 75
click at [789, 666] on button "Print Customer Labels" at bounding box center [1419, 662] width 237 height 31
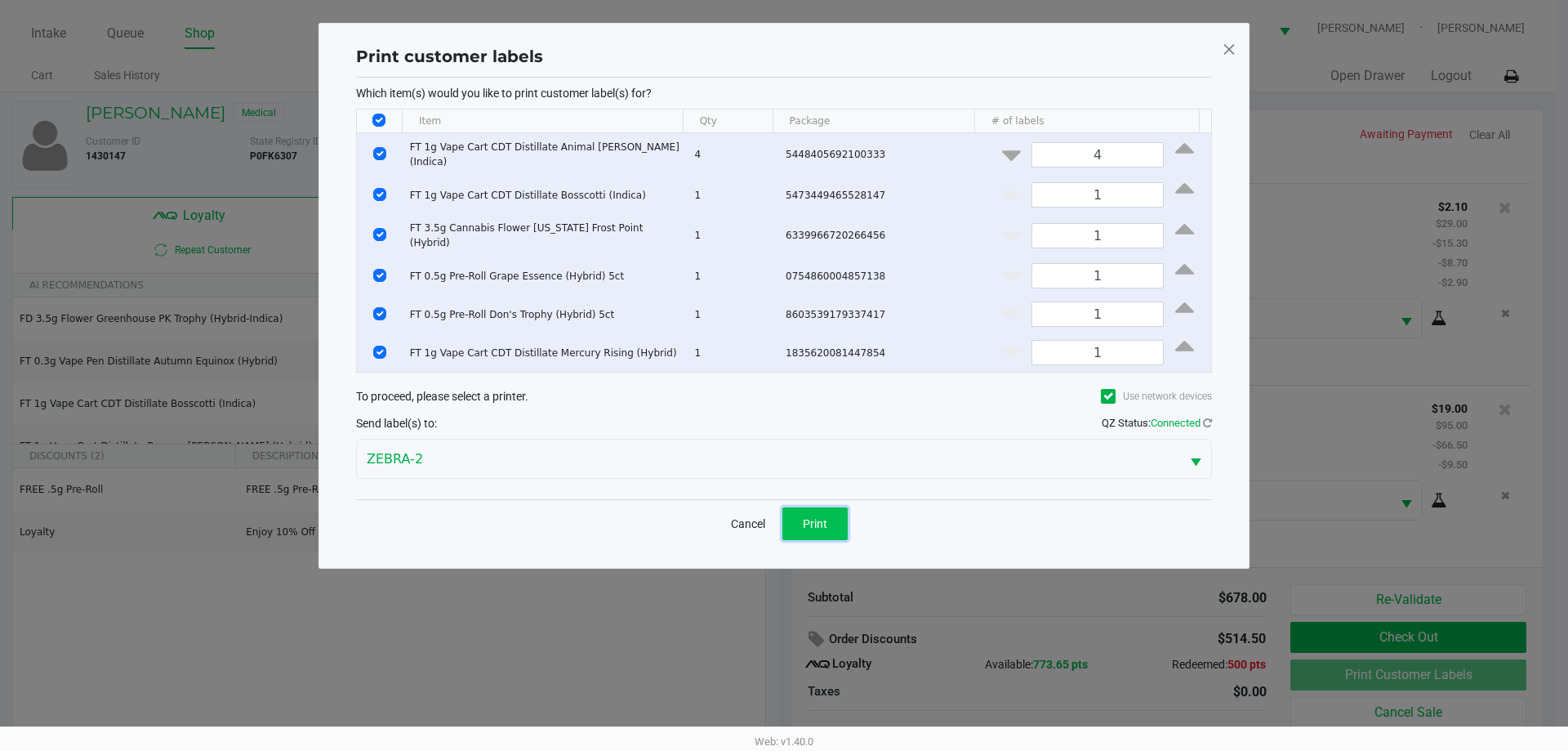
click at [783, 517] on span "Print" at bounding box center [815, 524] width 25 height 13
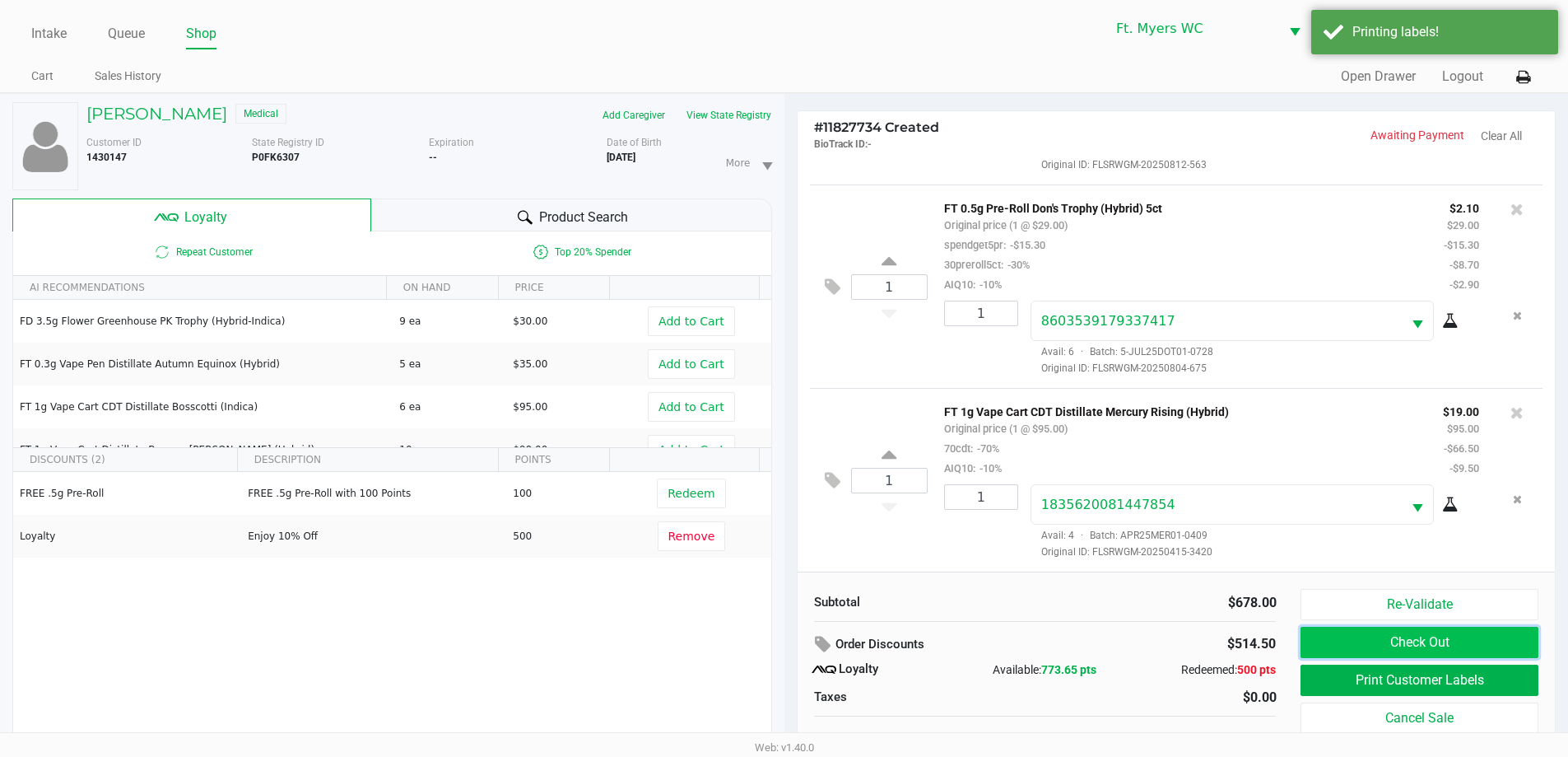
click at [789, 643] on button "Check Out" at bounding box center [1419, 642] width 237 height 31
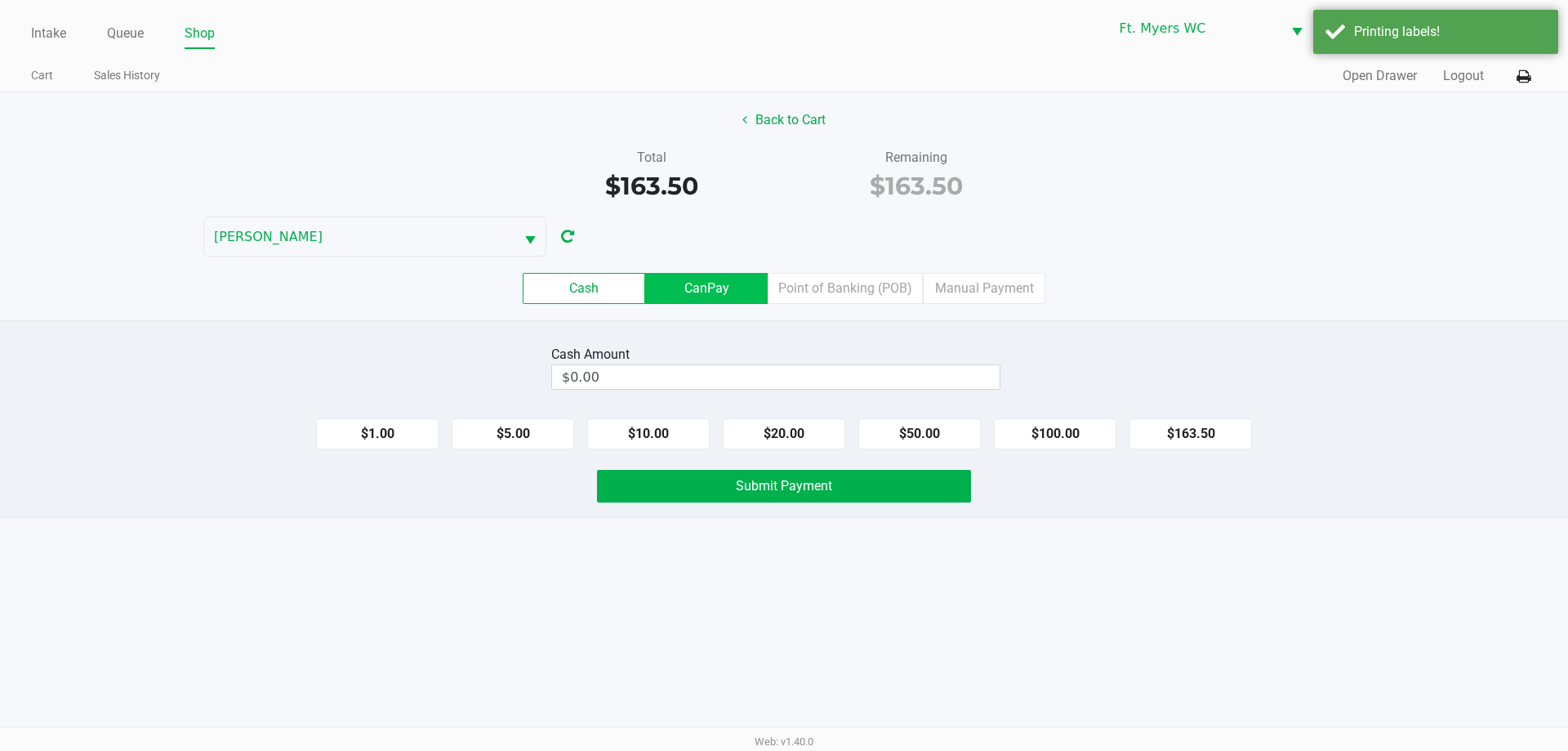
click at [743, 285] on label "CanPay" at bounding box center [707, 288] width 123 height 31
click at [0, 0] on 2 "CanPay" at bounding box center [0, 0] width 0 height 0
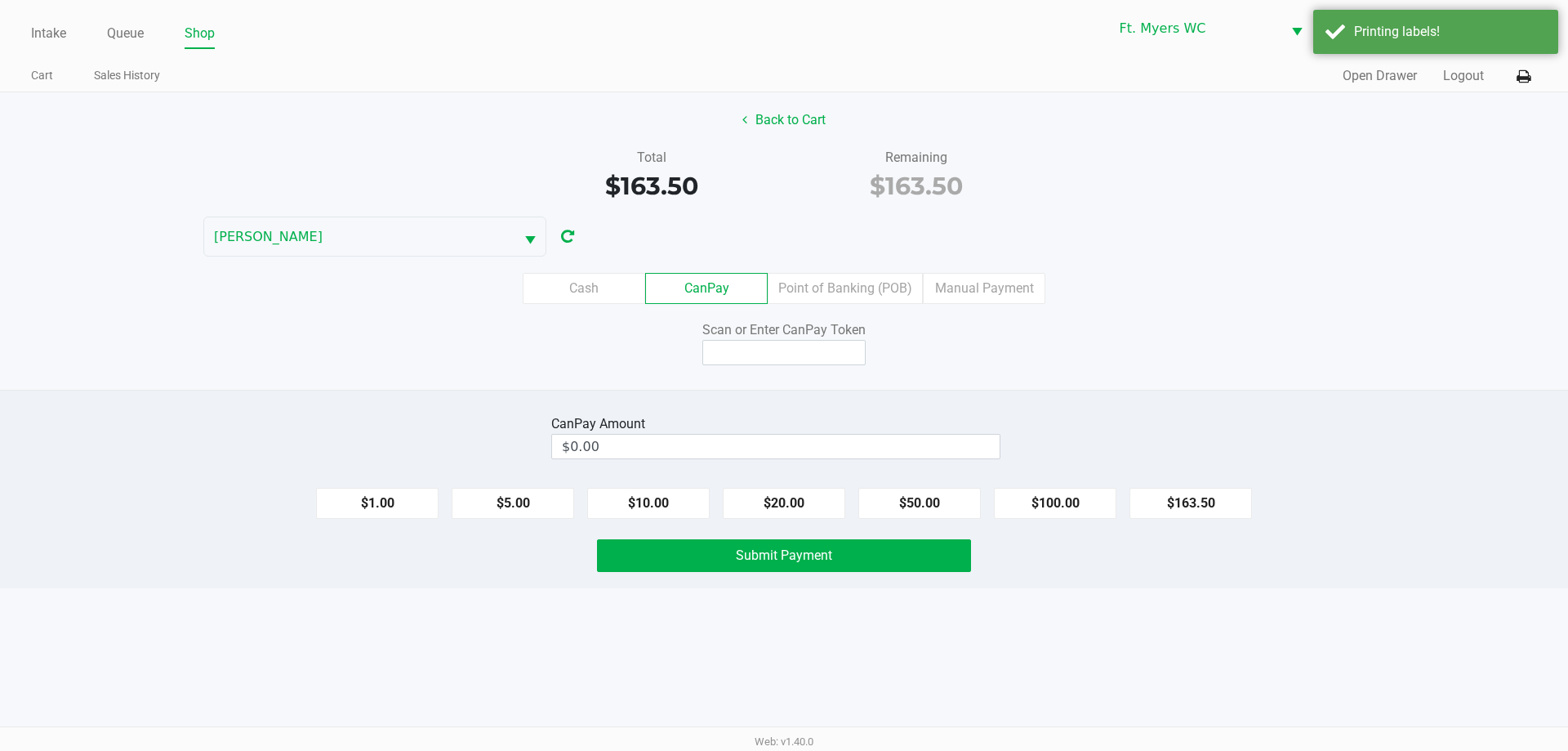
click at [783, 521] on div "CanPay Amount $0.00 $1.00 $5.00 $10.00 $20.00 $50.00 $100.00 $163.50 Submit Pay…" at bounding box center [784, 489] width 1568 height 199
click at [783, 507] on button "$163.50" at bounding box center [1190, 502] width 123 height 31
type input "$163.50"
click at [773, 340] on input at bounding box center [784, 352] width 163 height 25
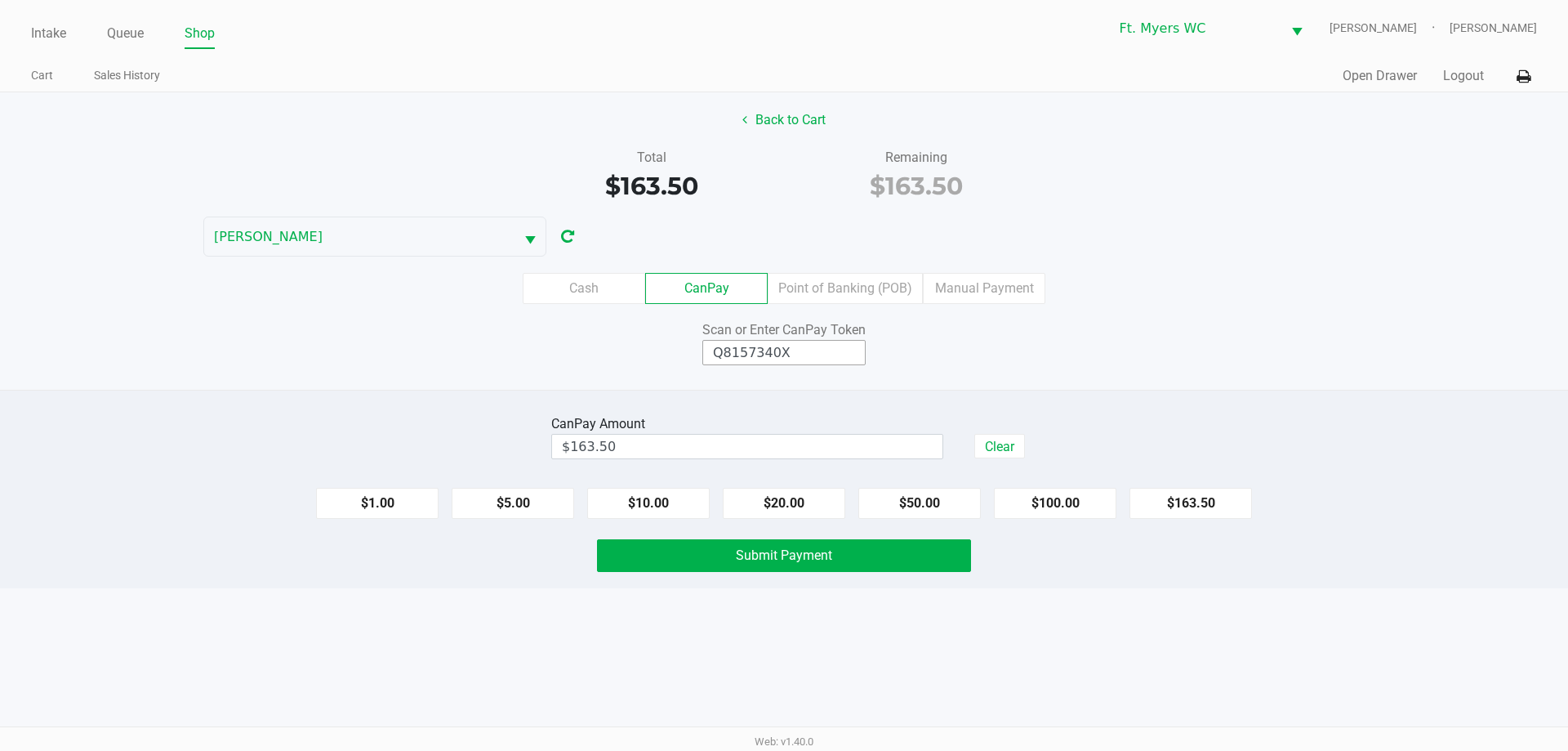
type input "Q8157340X"
click at [658, 567] on button "Submit Payment" at bounding box center [784, 555] width 374 height 32
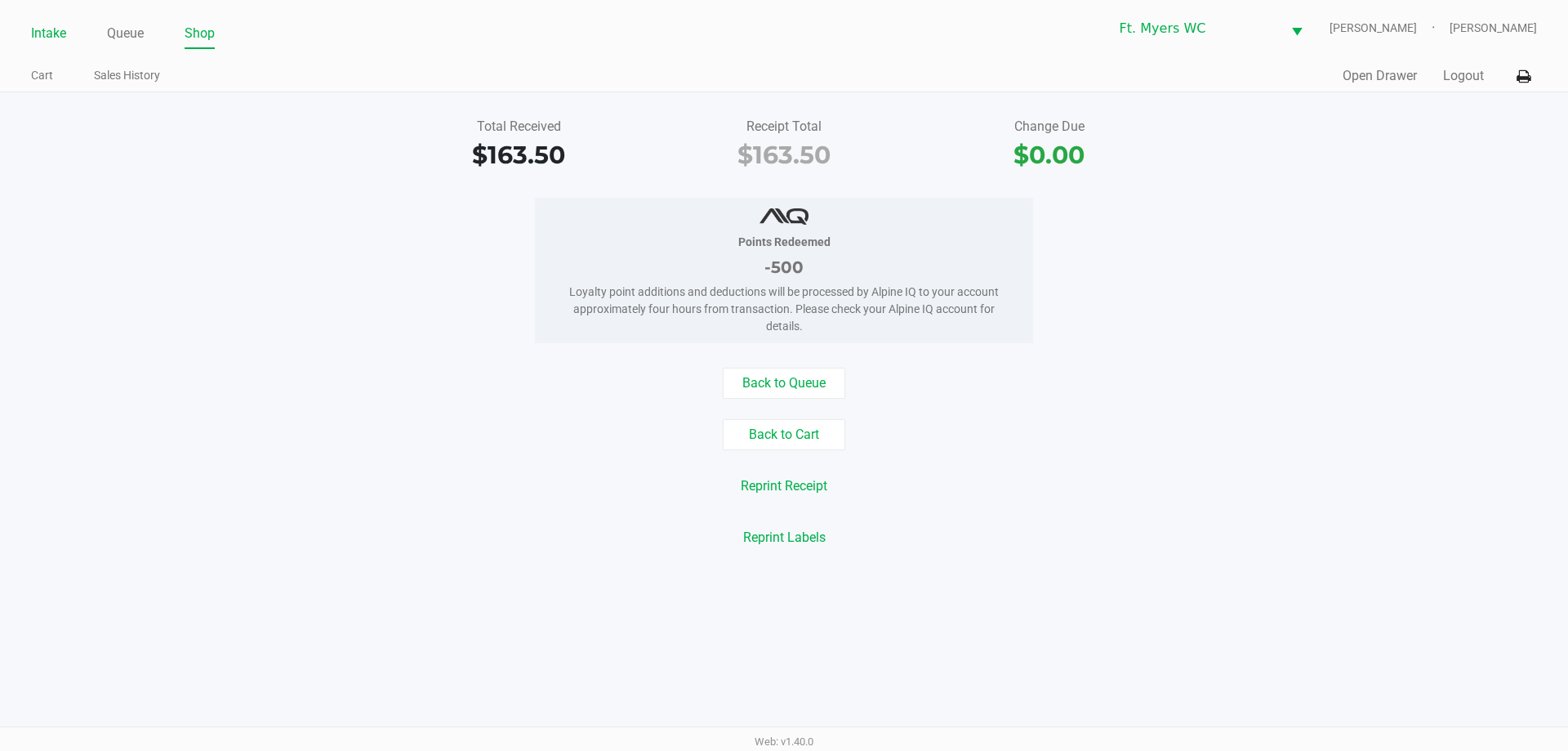
click at [52, 45] on li "Intake" at bounding box center [48, 34] width 35 height 29
click at [54, 30] on link "Intake" at bounding box center [48, 33] width 35 height 23
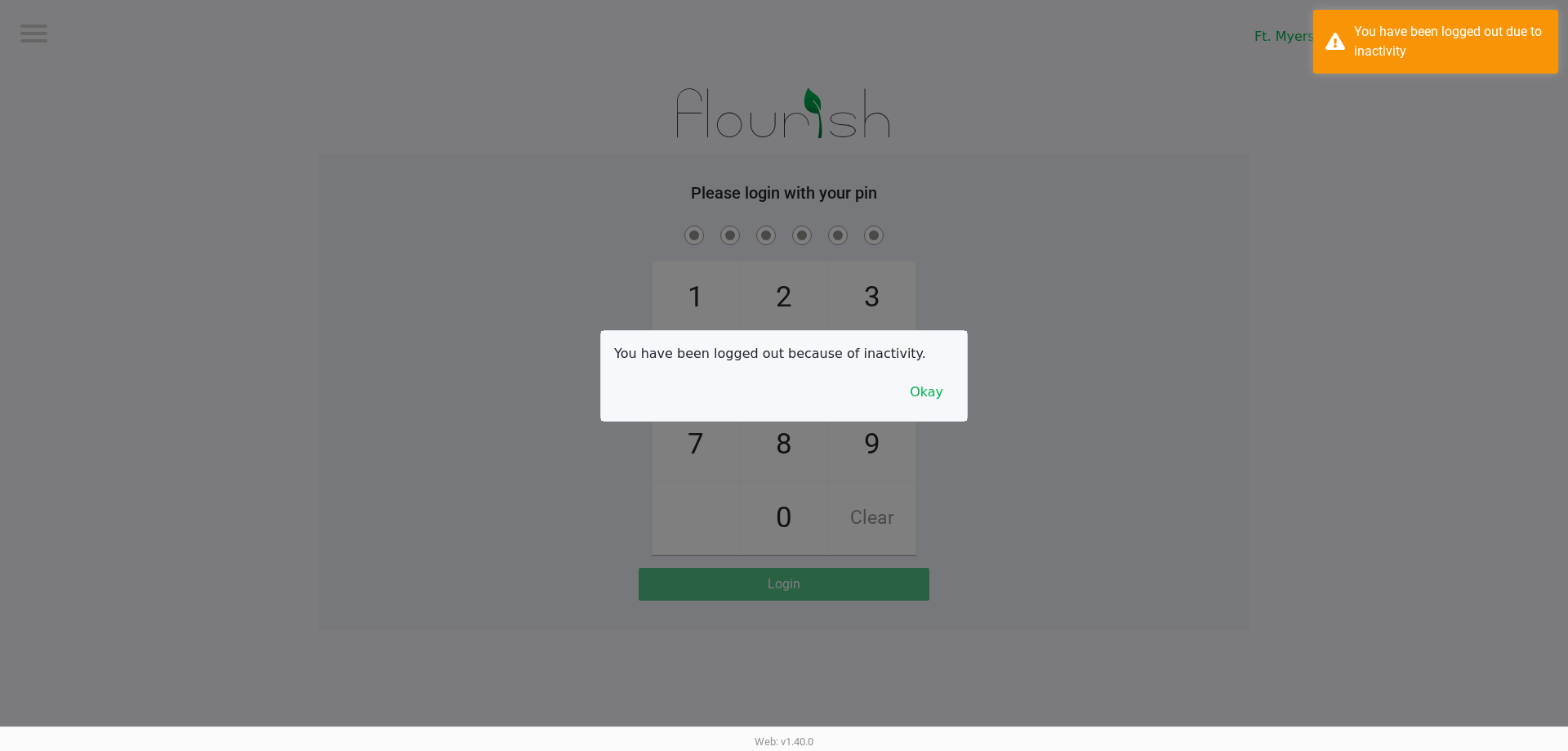
click at [119, 33] on div at bounding box center [784, 375] width 1568 height 751
click at [783, 397] on button "Okay" at bounding box center [926, 392] width 54 height 31
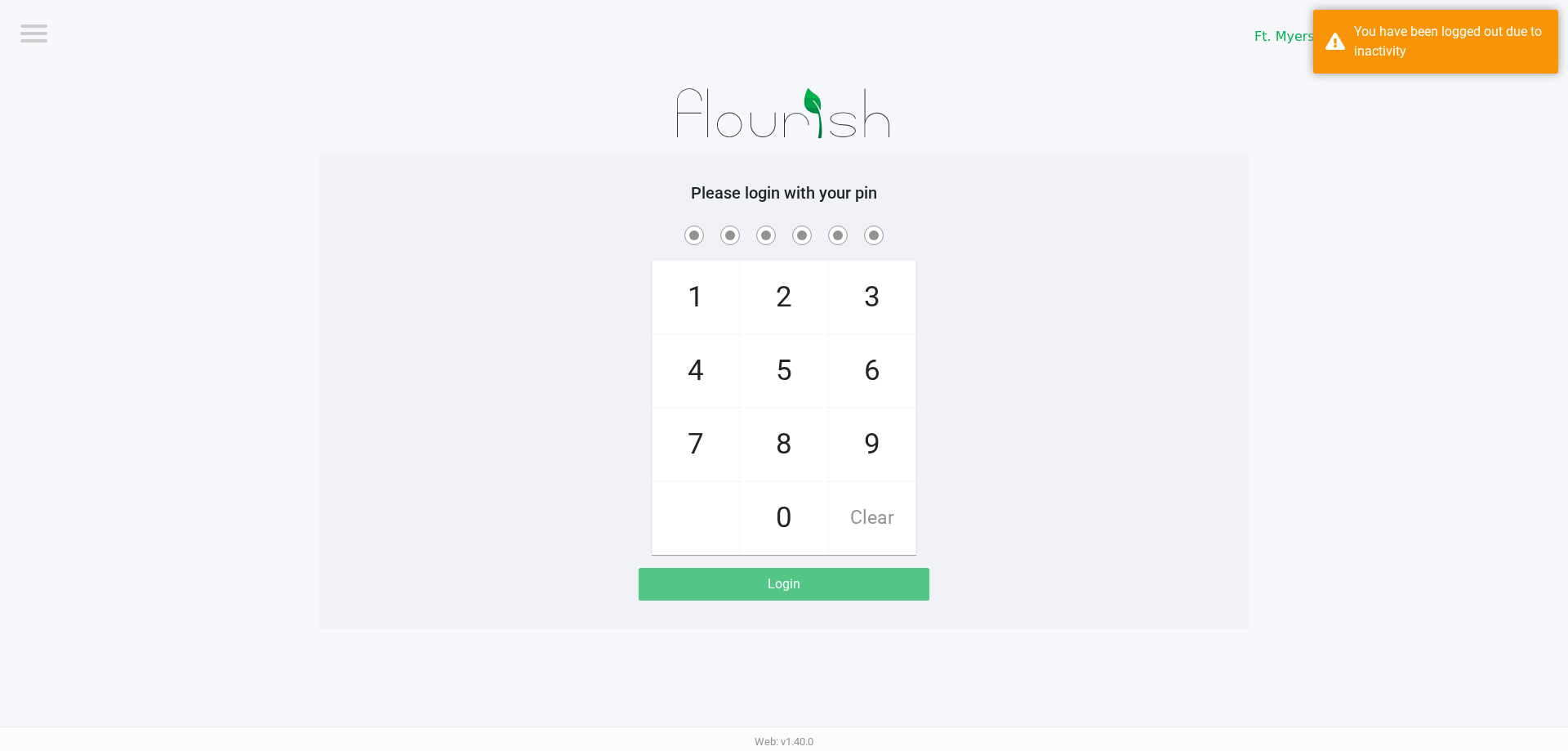
click at [783, 321] on div "1 4 7 2 5 8 0 3 6 9 Clear" at bounding box center [784, 388] width 931 height 333
checkbox input "true"
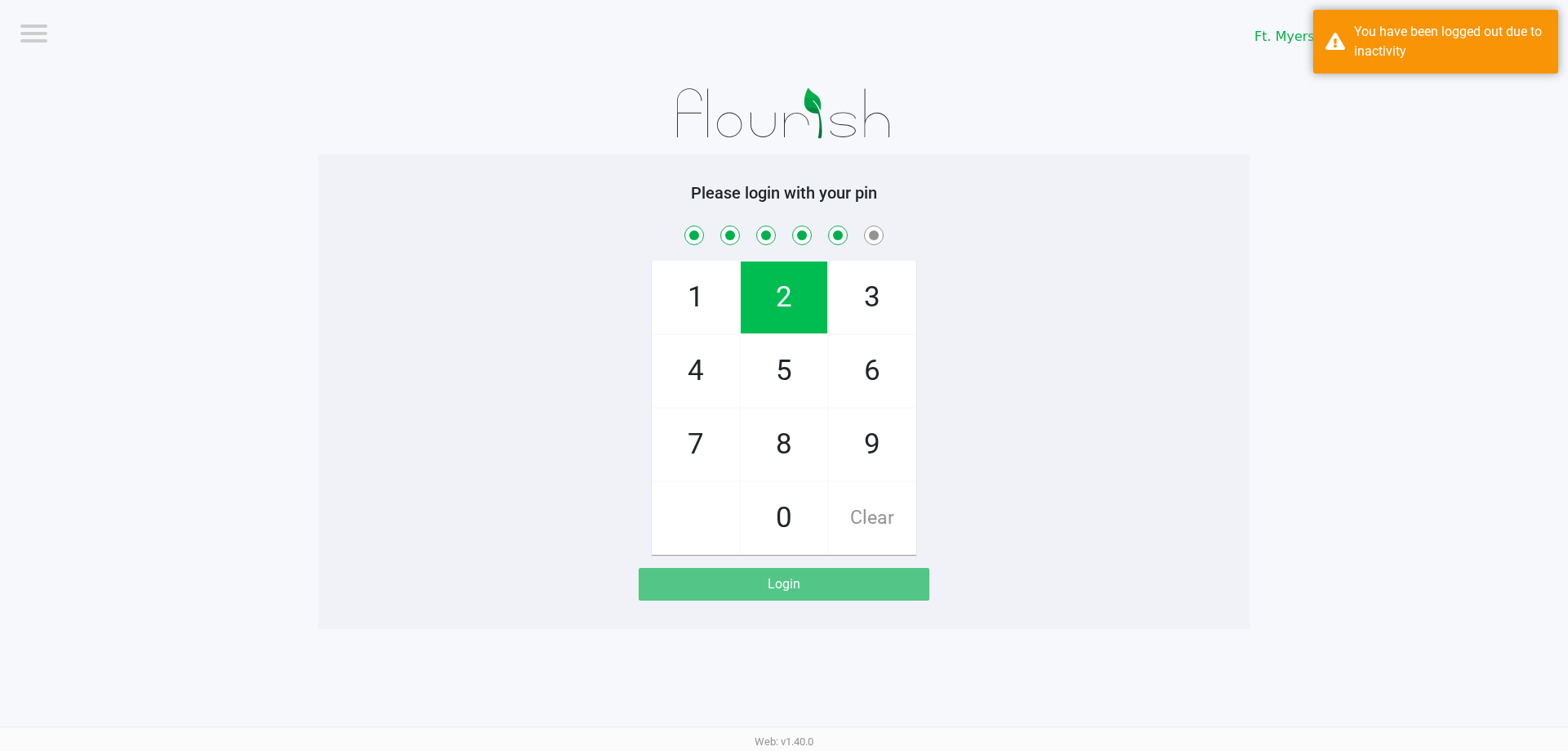
checkbox input "true"
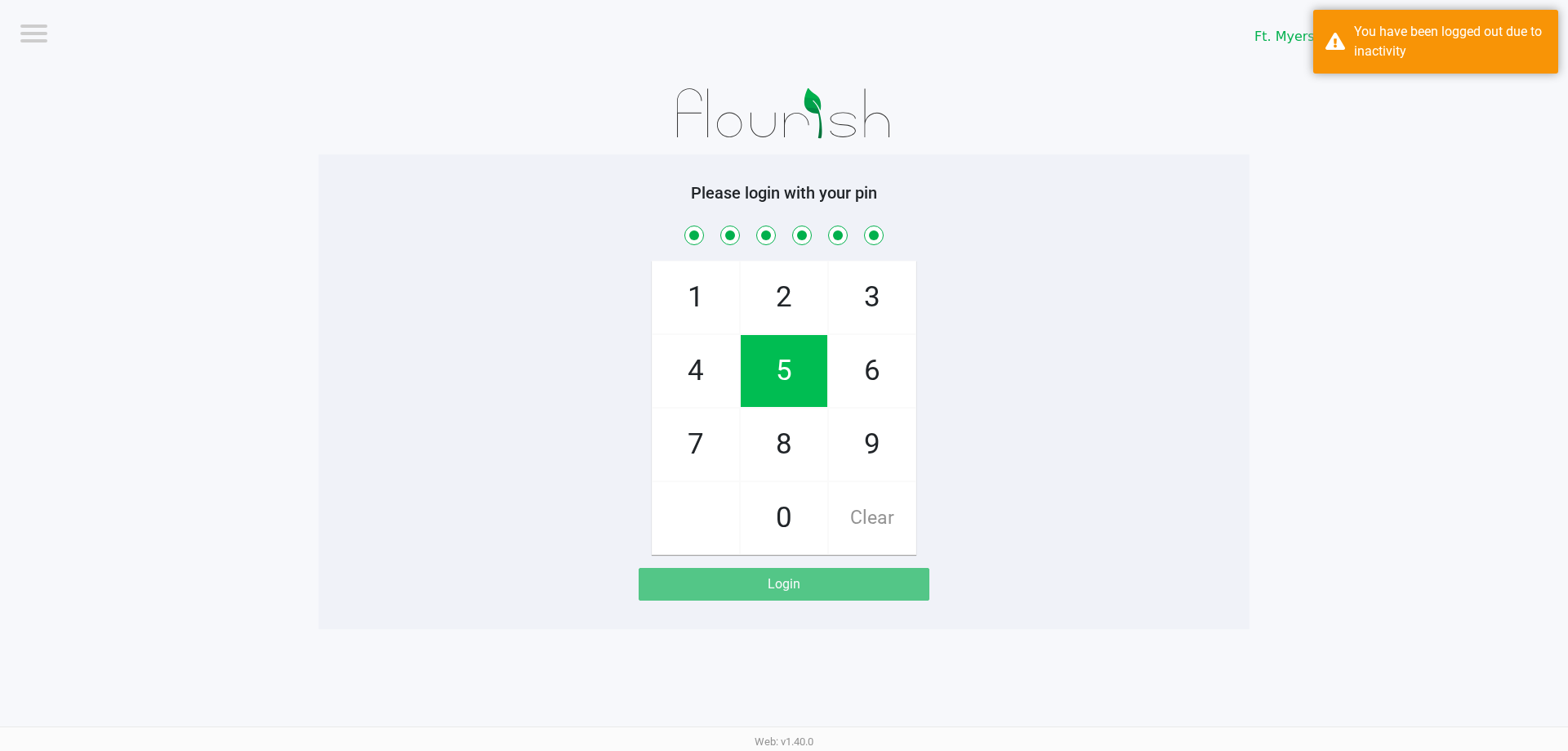
checkbox input "true"
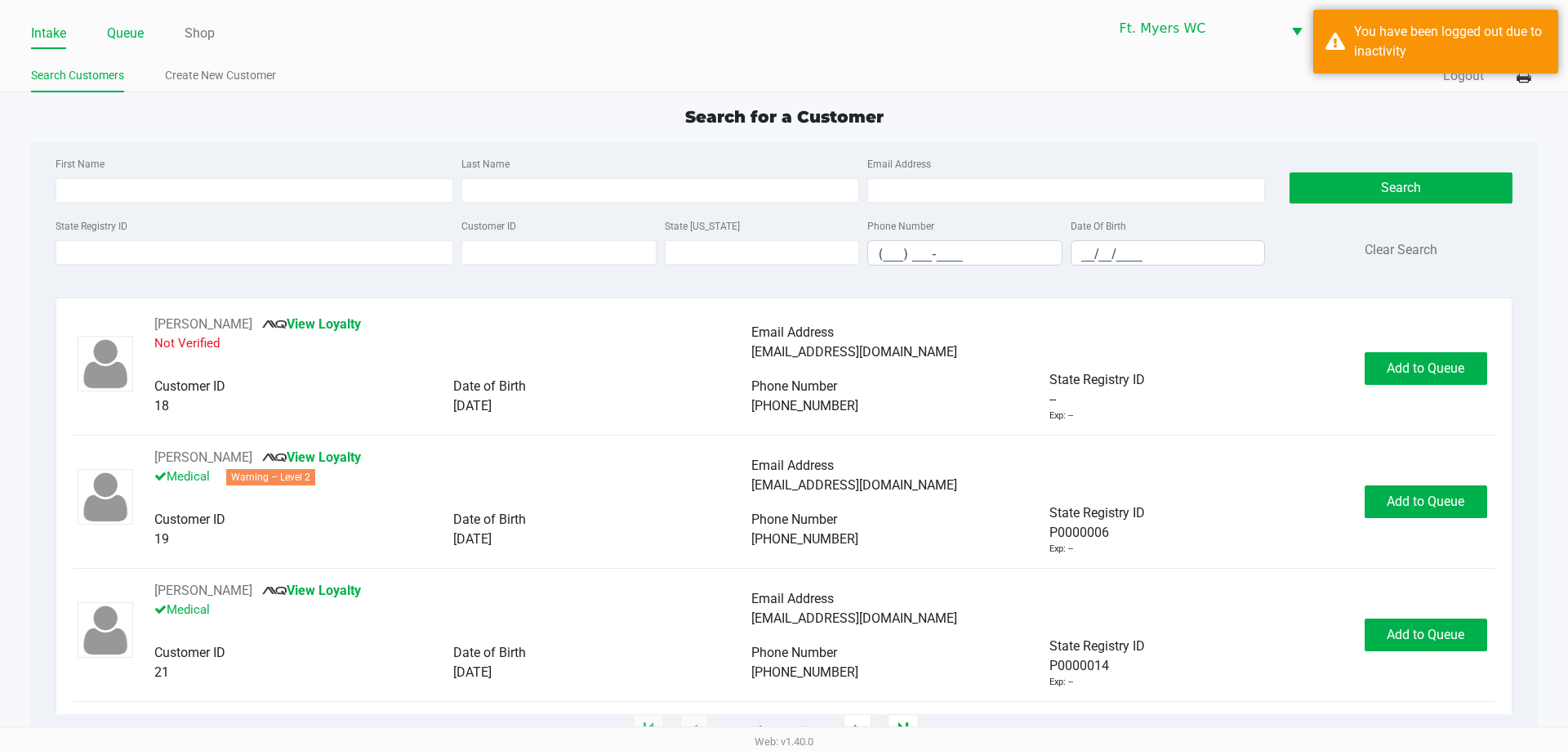
click at [133, 21] on li "Queue" at bounding box center [126, 34] width 37 height 29
click at [132, 57] on div "Intake Queue Shop Ft. [PERSON_NAME] [PERSON_NAME] [PERSON_NAME] Search Customer…" at bounding box center [784, 46] width 1568 height 92
click at [132, 31] on link "Queue" at bounding box center [126, 33] width 37 height 23
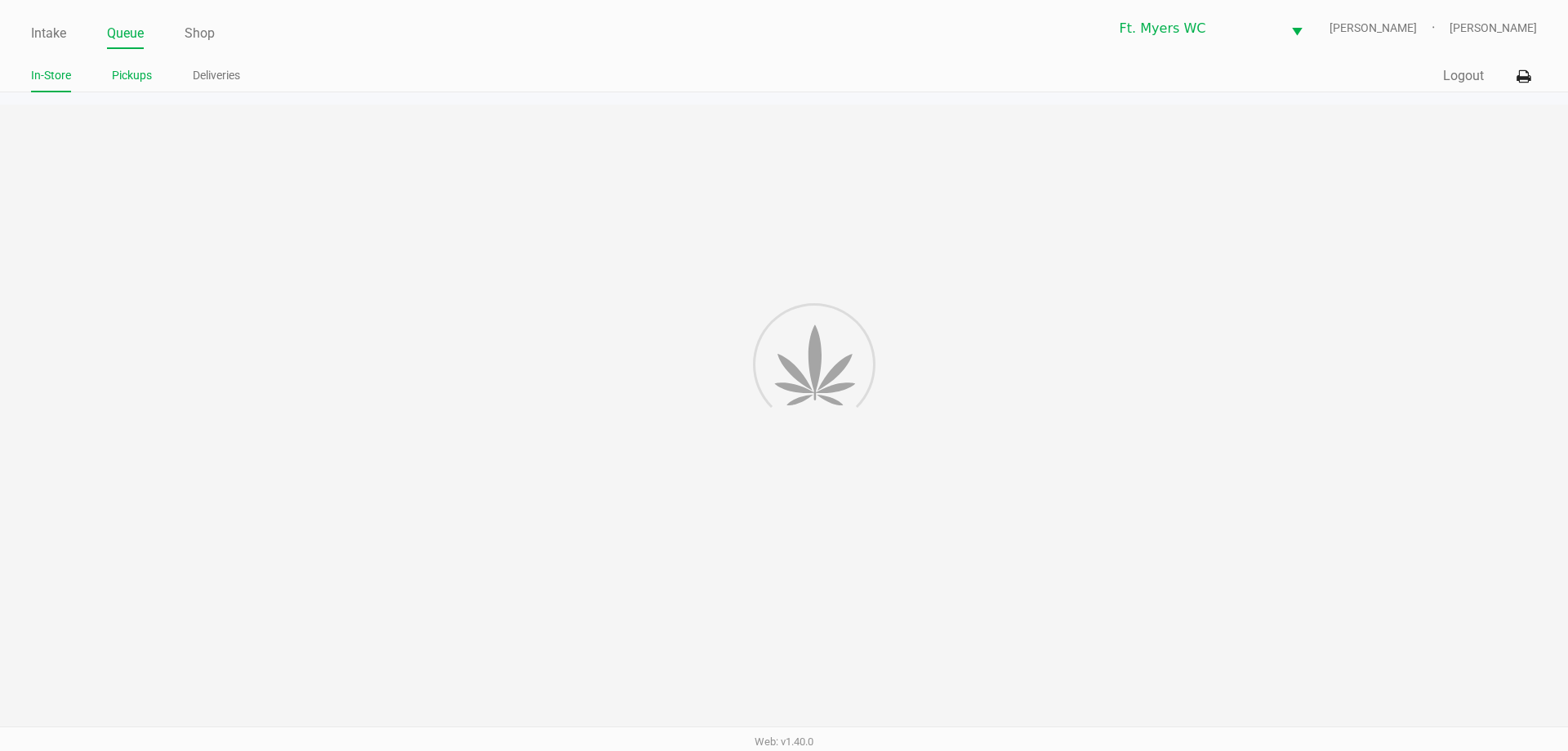
click at [135, 73] on link "Pickups" at bounding box center [132, 75] width 40 height 20
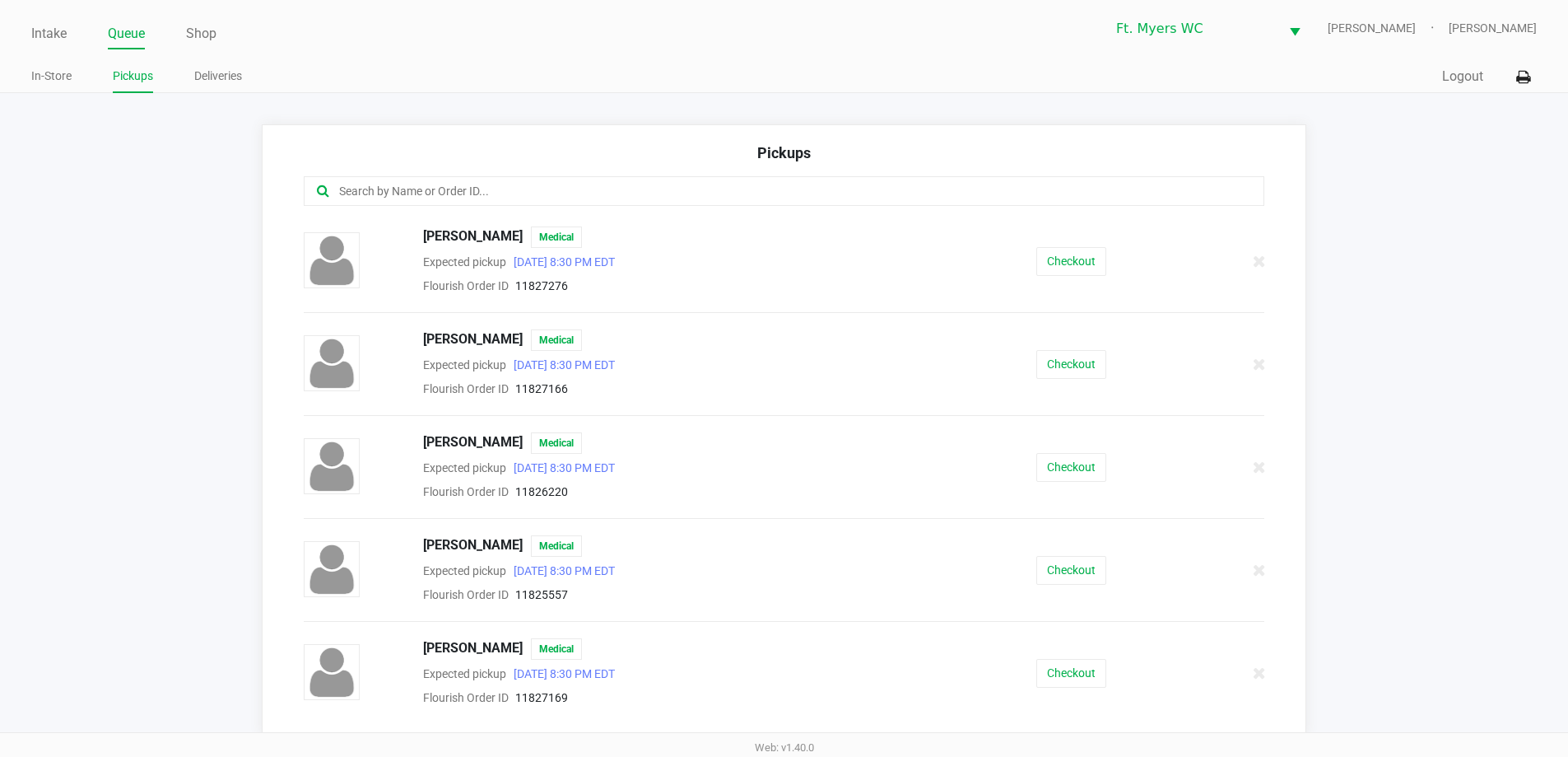
click at [461, 189] on input "text" at bounding box center [757, 191] width 842 height 19
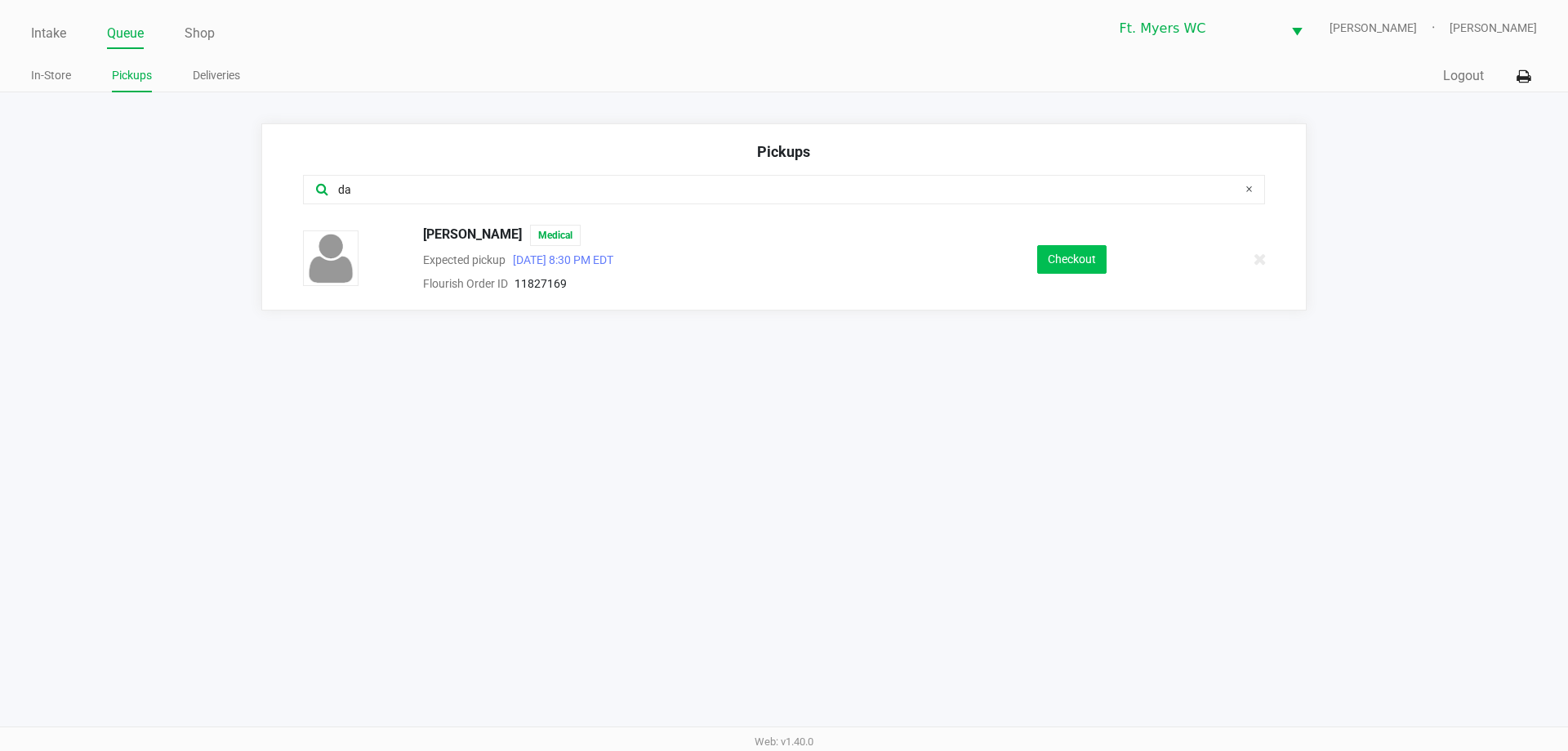
type input "da"
click at [783, 260] on button "Checkout" at bounding box center [1071, 259] width 69 height 29
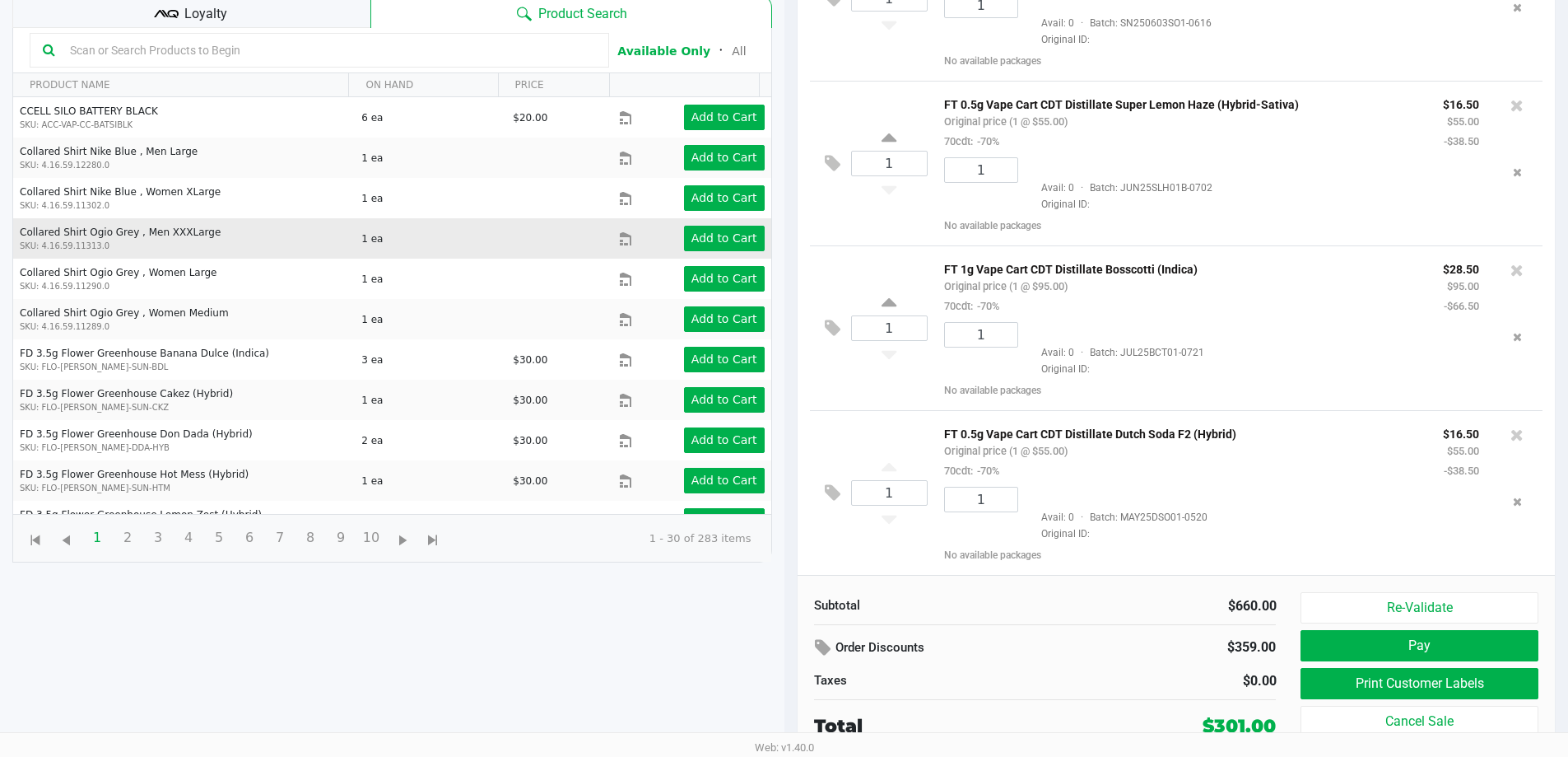
scroll to position [884, 0]
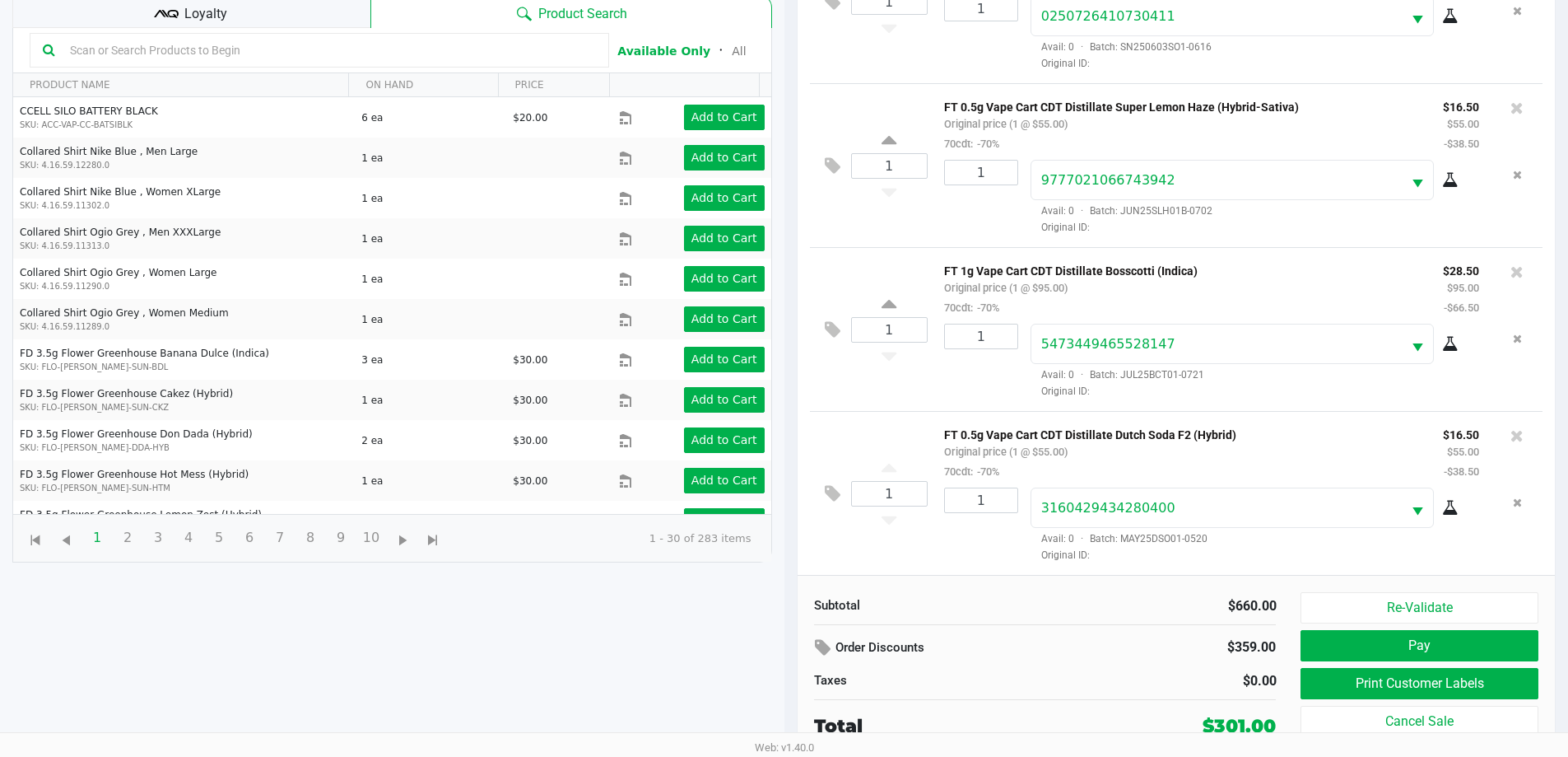
click at [311, 19] on div "Loyalty" at bounding box center [191, 11] width 358 height 33
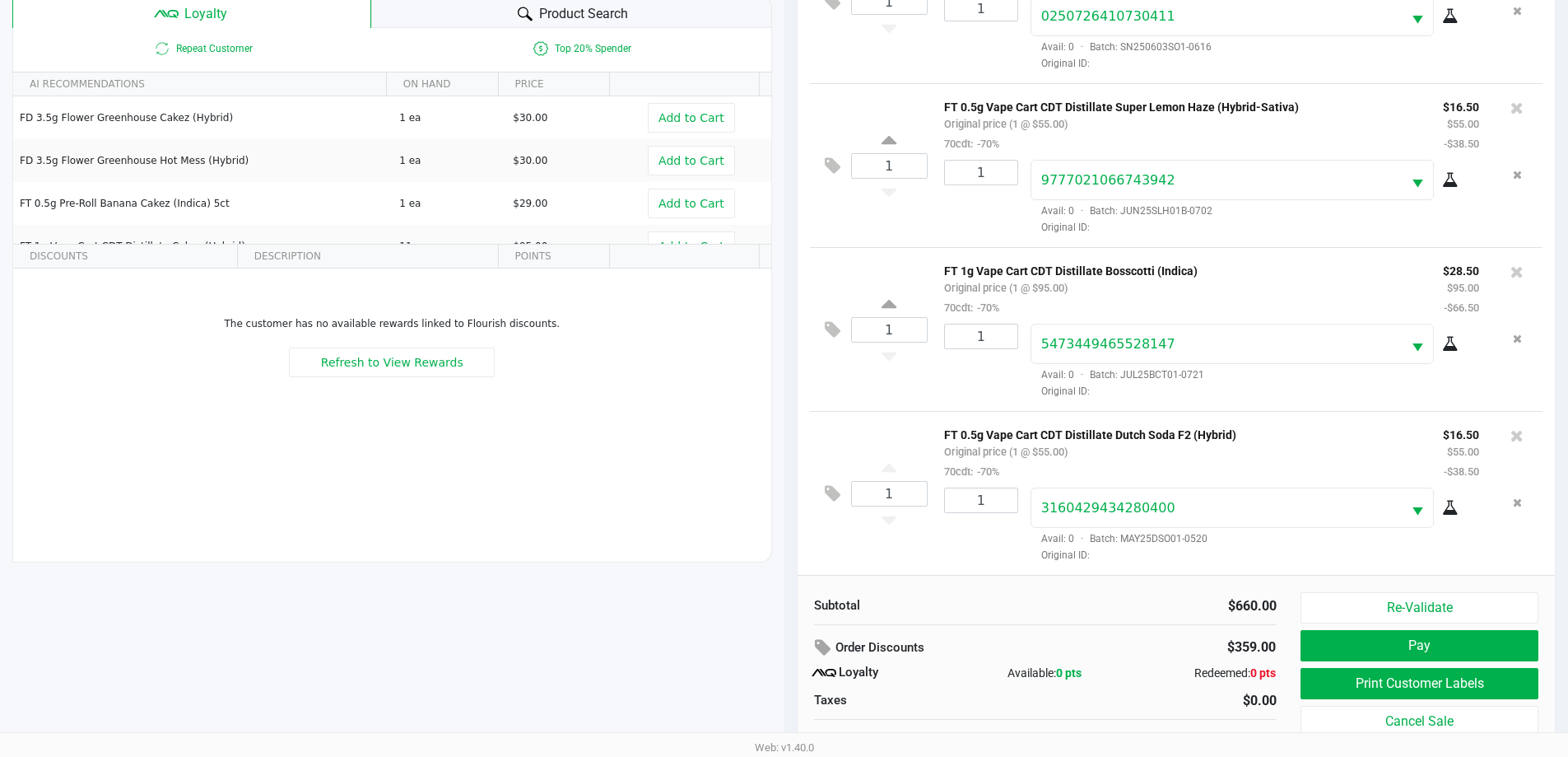
click at [789, 414] on div "1 FT 0.5g Vape Cart CDT Distillate Dutch Soda F2 (Hybrid) Original price (1 @ $…" at bounding box center [1176, 492] width 734 height 164
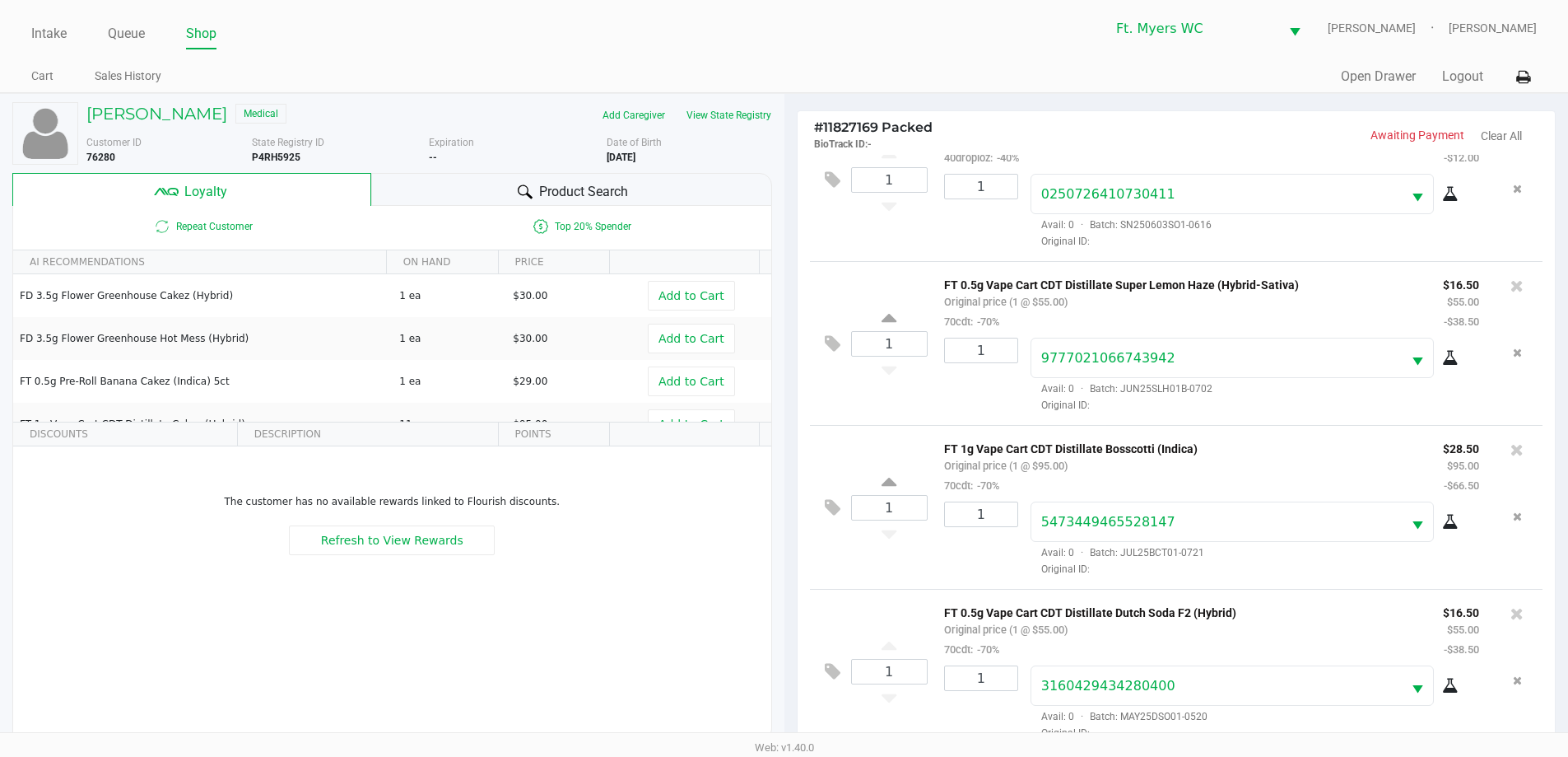
drag, startPoint x: 842, startPoint y: 207, endPoint x: 848, endPoint y: 568, distance: 361.0
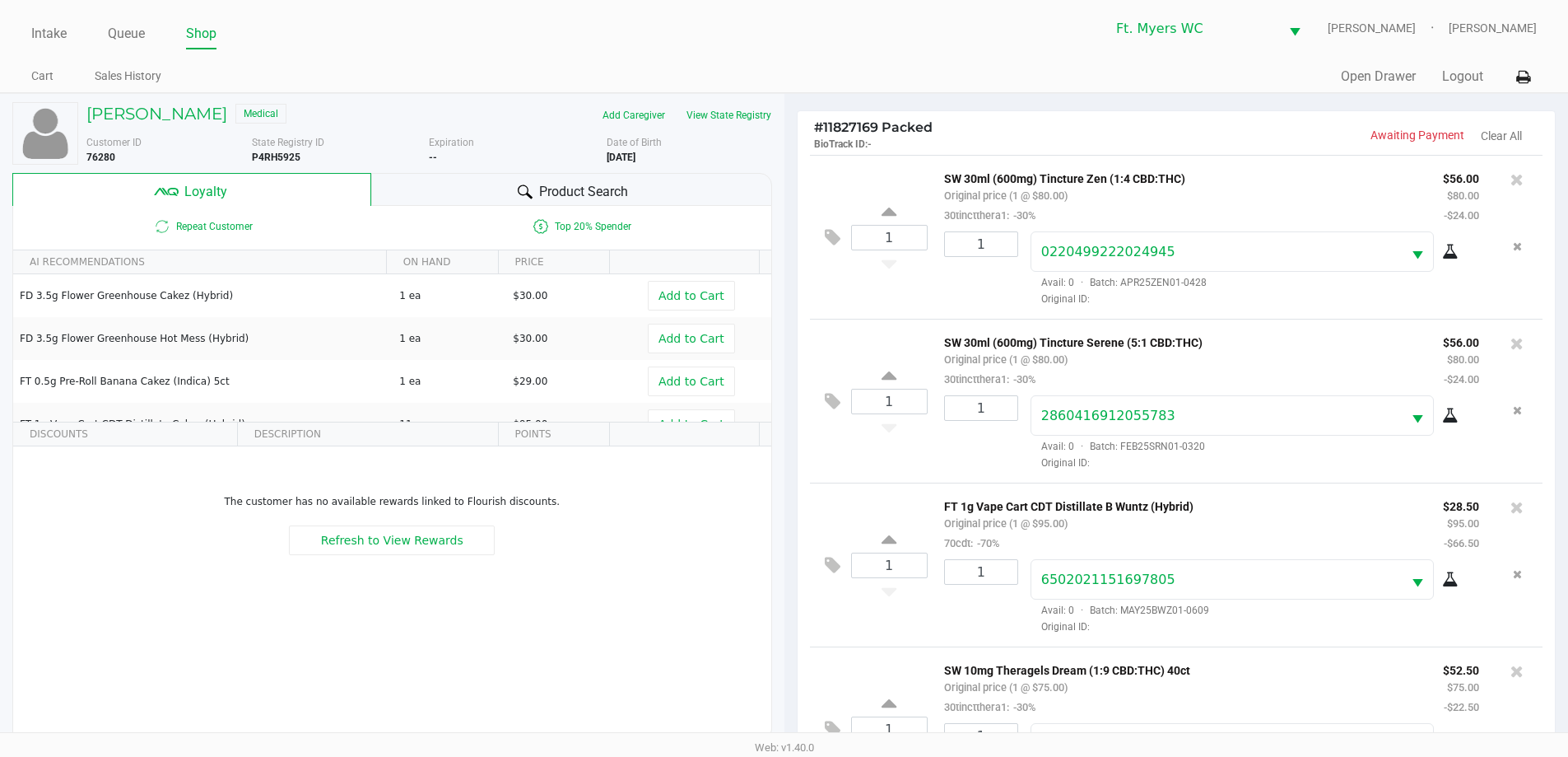
drag, startPoint x: 866, startPoint y: 599, endPoint x: 844, endPoint y: 194, distance: 405.6
click at [789, 194] on div "1 SW 30ml (600mg) Tincture Zen (1:4 CBD:THC) Original price (1 @ $80.00) 30tinc…" at bounding box center [1176, 236] width 734 height 164
click at [172, 116] on h5 "[PERSON_NAME]" at bounding box center [157, 113] width 141 height 19
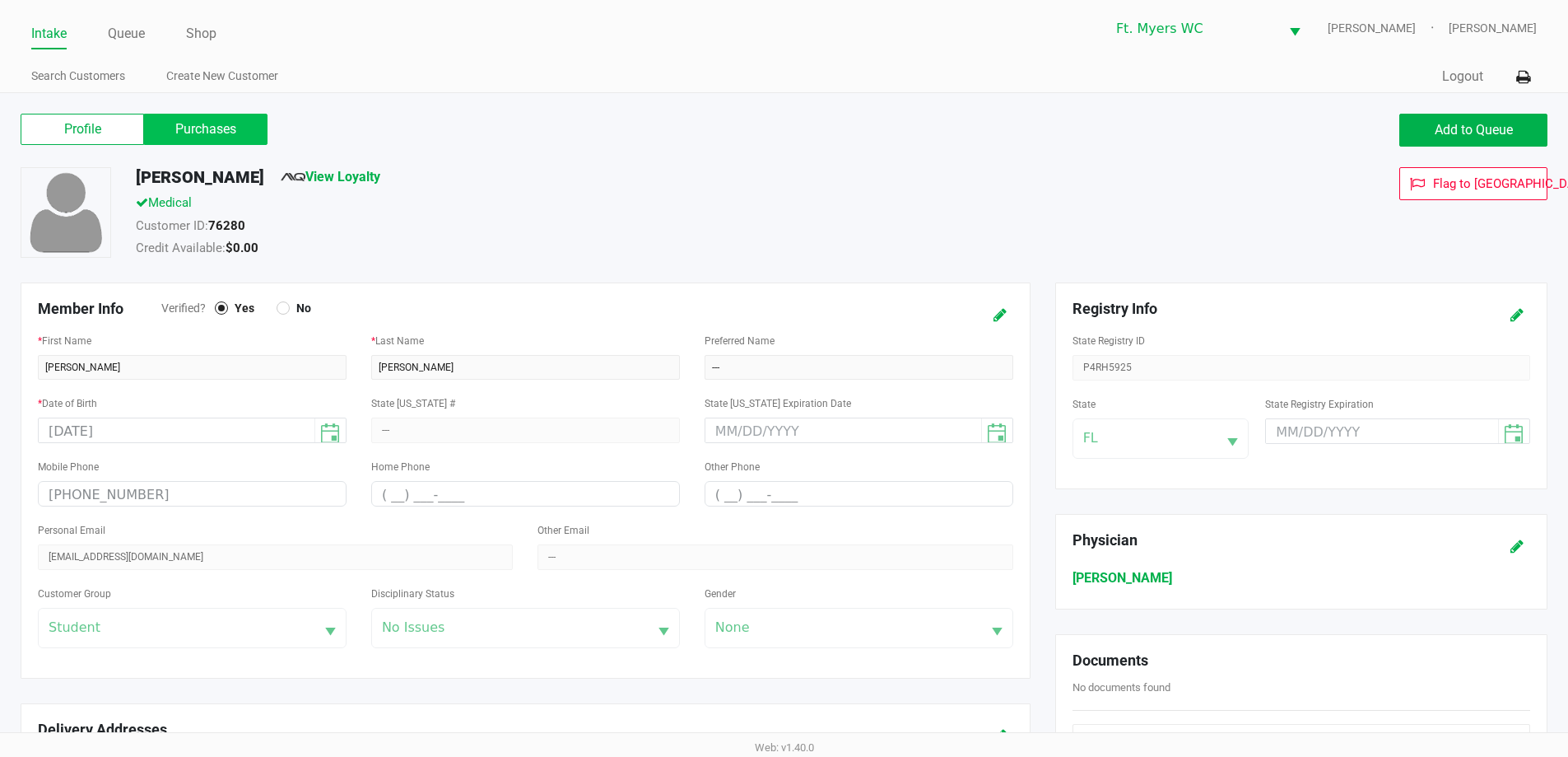
click at [230, 125] on label "Purchases" at bounding box center [206, 128] width 124 height 31
click at [0, 0] on 1 "Purchases" at bounding box center [0, 0] width 0 height 0
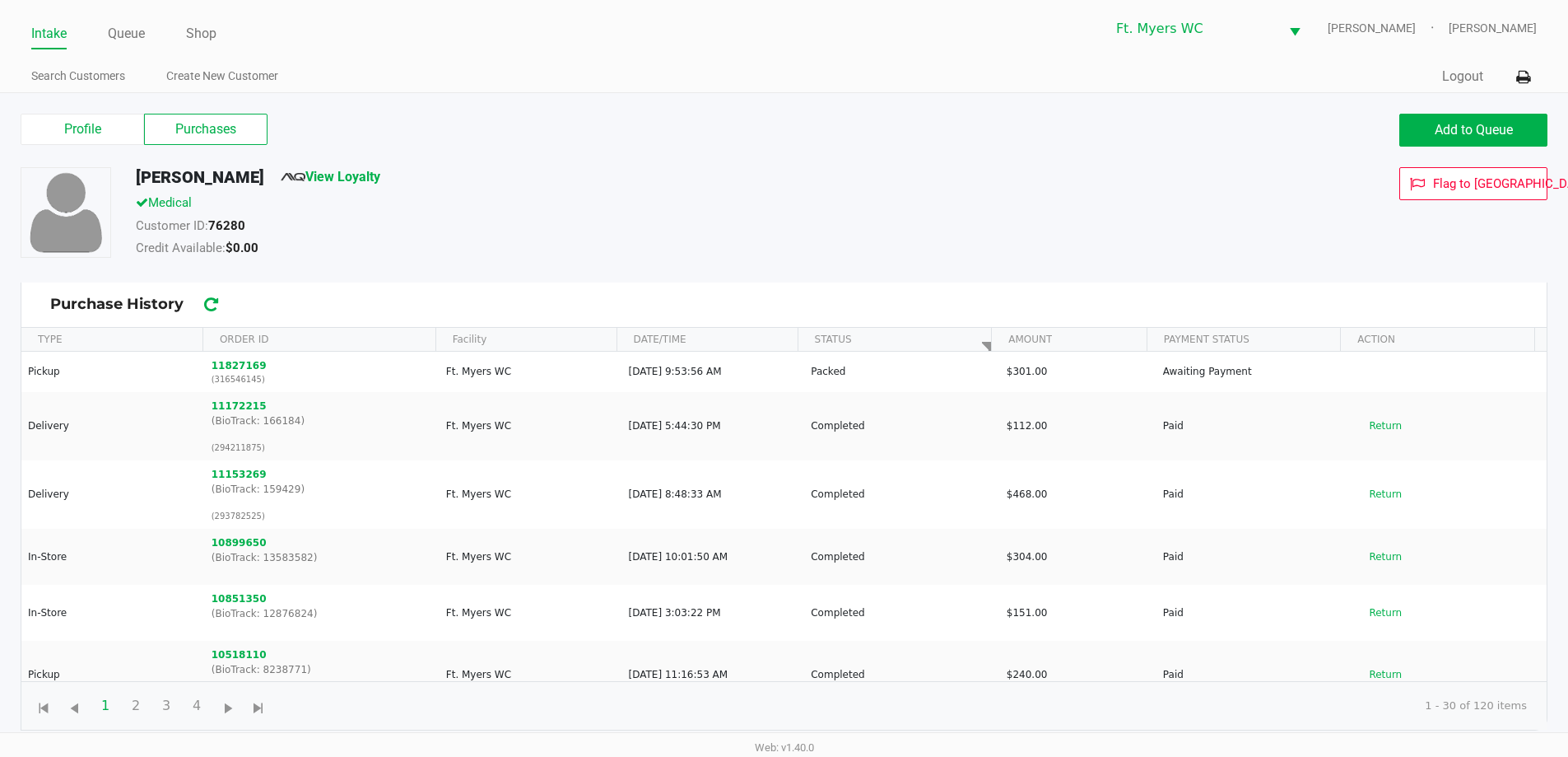
click at [746, 210] on div "Medical" at bounding box center [603, 205] width 957 height 23
click at [672, 262] on div "[PERSON_NAME] View Loyalty Medical Customer ID: 76280 Credit Available: $0.00 F…" at bounding box center [783, 225] width 1551 height 115
click at [134, 27] on link "Queue" at bounding box center [127, 34] width 37 height 23
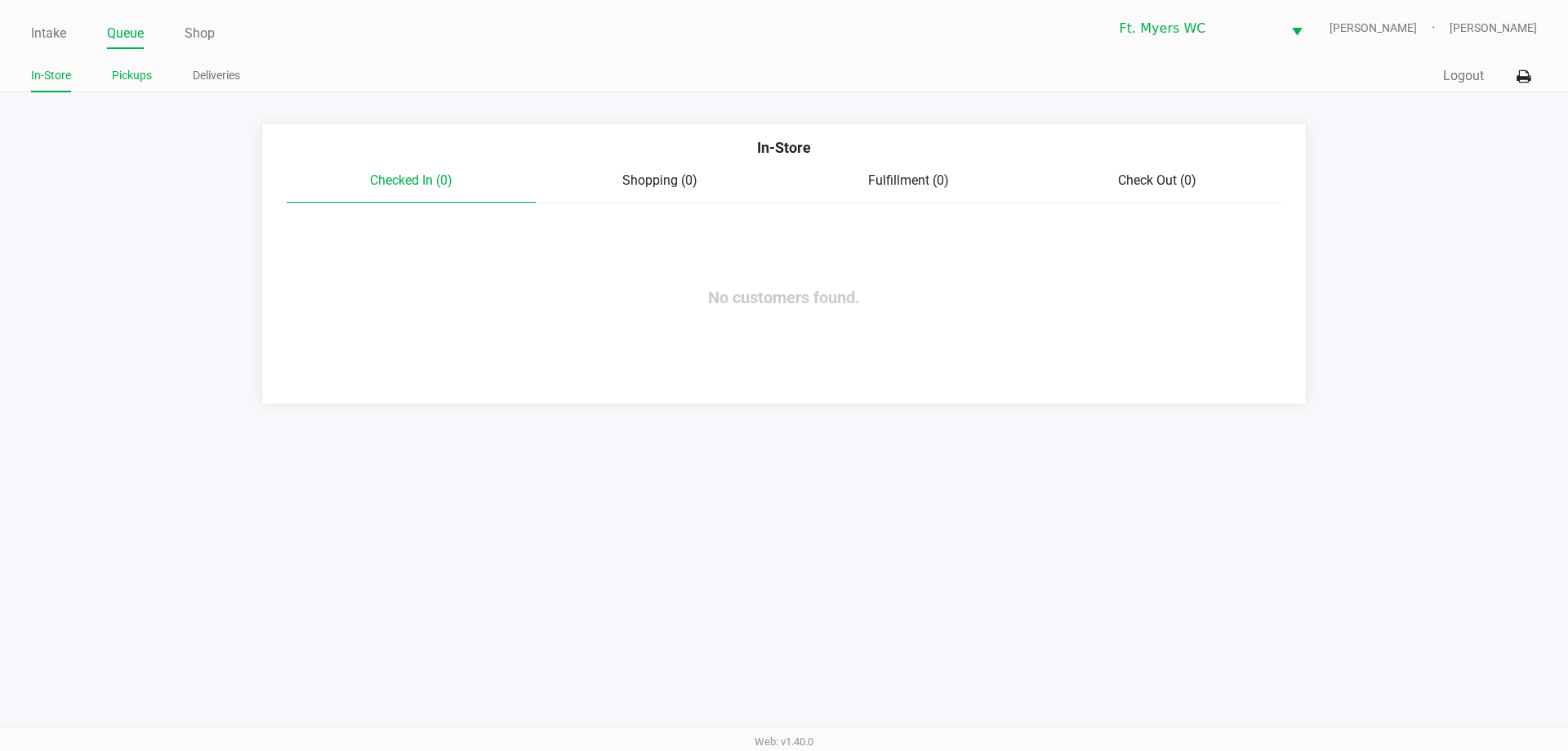
click at [140, 72] on link "Pickups" at bounding box center [132, 75] width 40 height 20
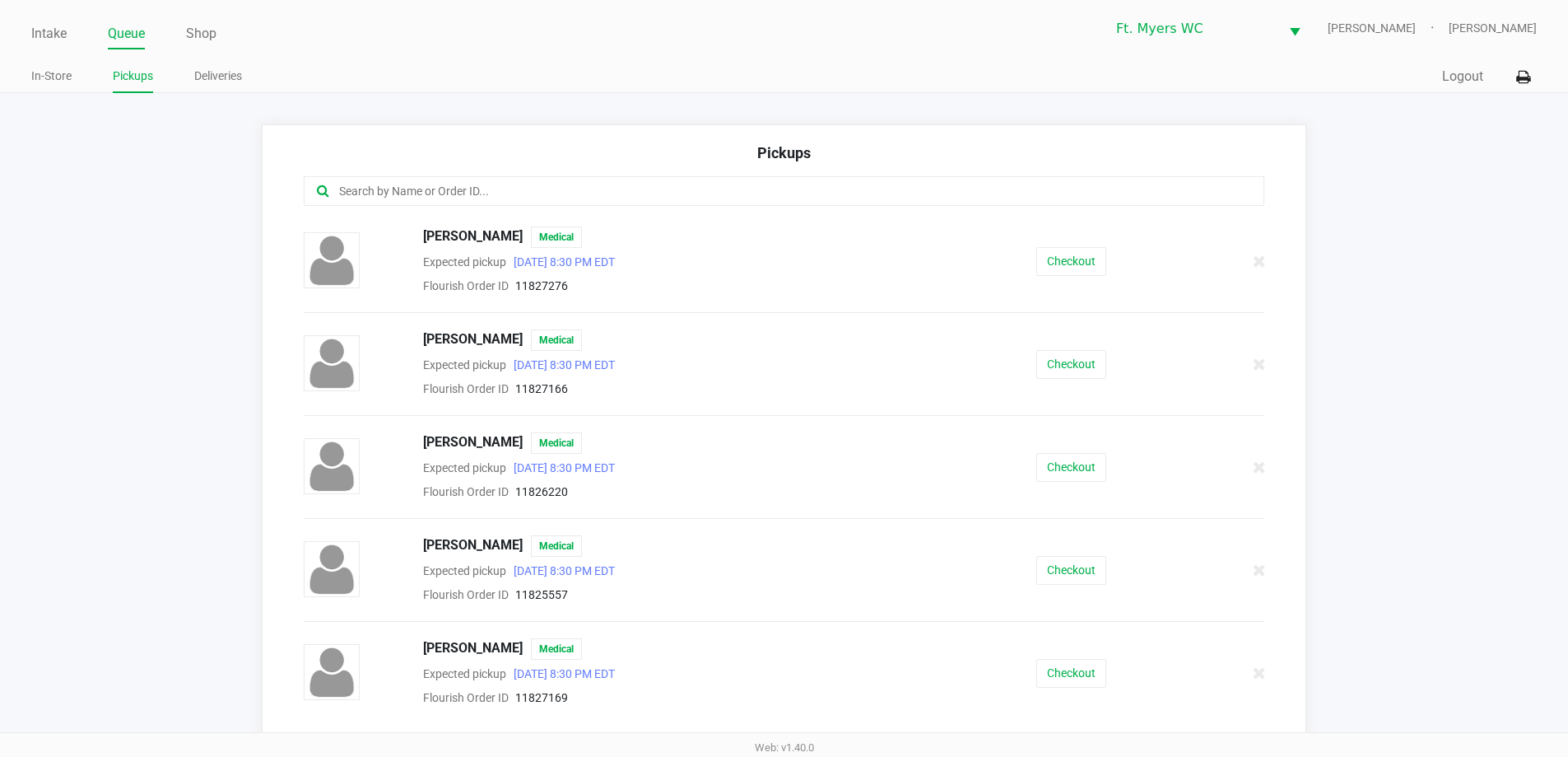
click at [565, 183] on input "text" at bounding box center [757, 191] width 842 height 19
click at [789, 694] on div "[PERSON_NAME] Medical Expected pickup [DATE] 8:30 PM EDT Flourish Order ID 1182…" at bounding box center [784, 673] width 986 height 69
click at [789, 681] on button "Checkout" at bounding box center [1071, 673] width 70 height 29
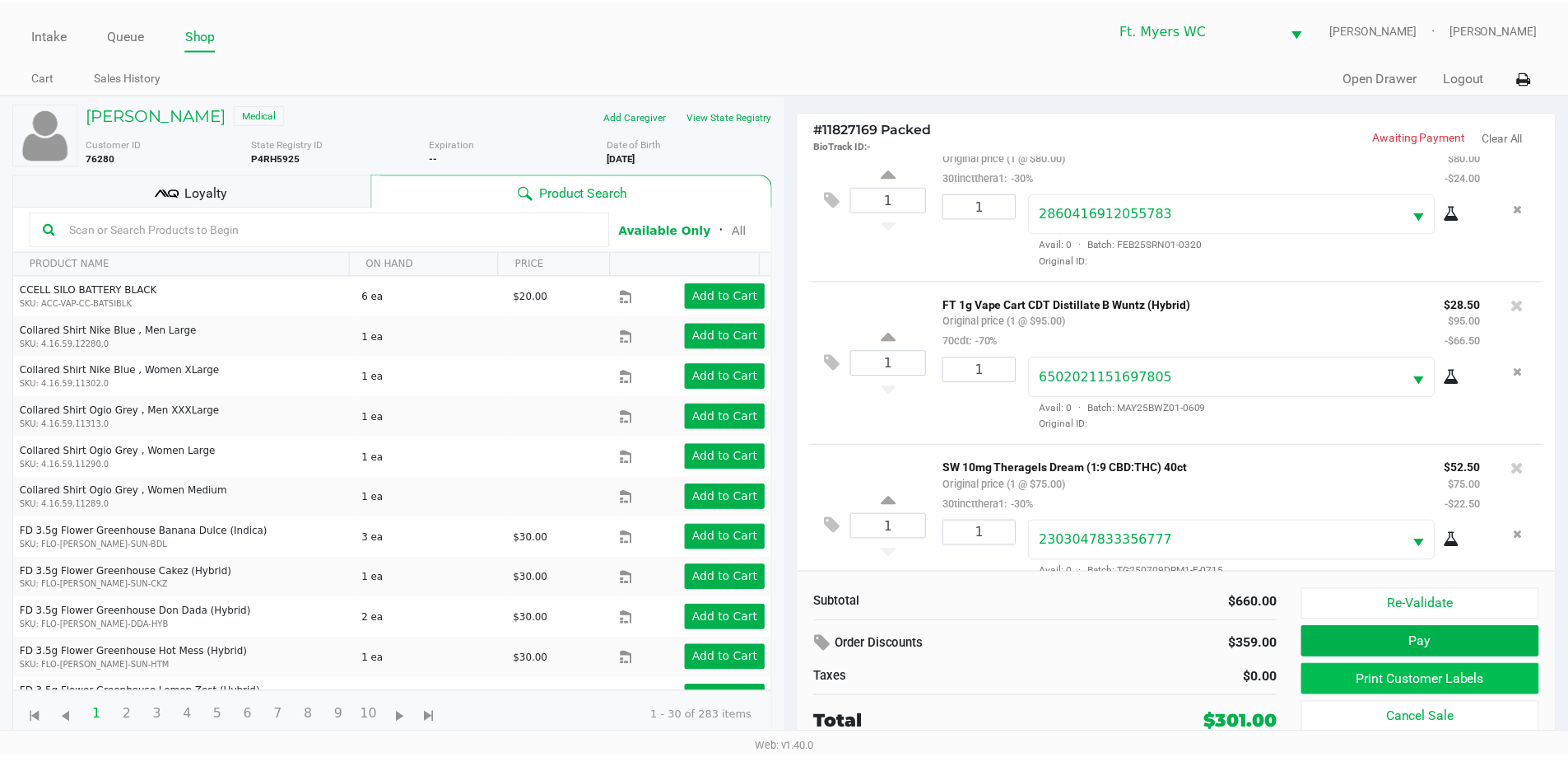
scroll to position [494, 0]
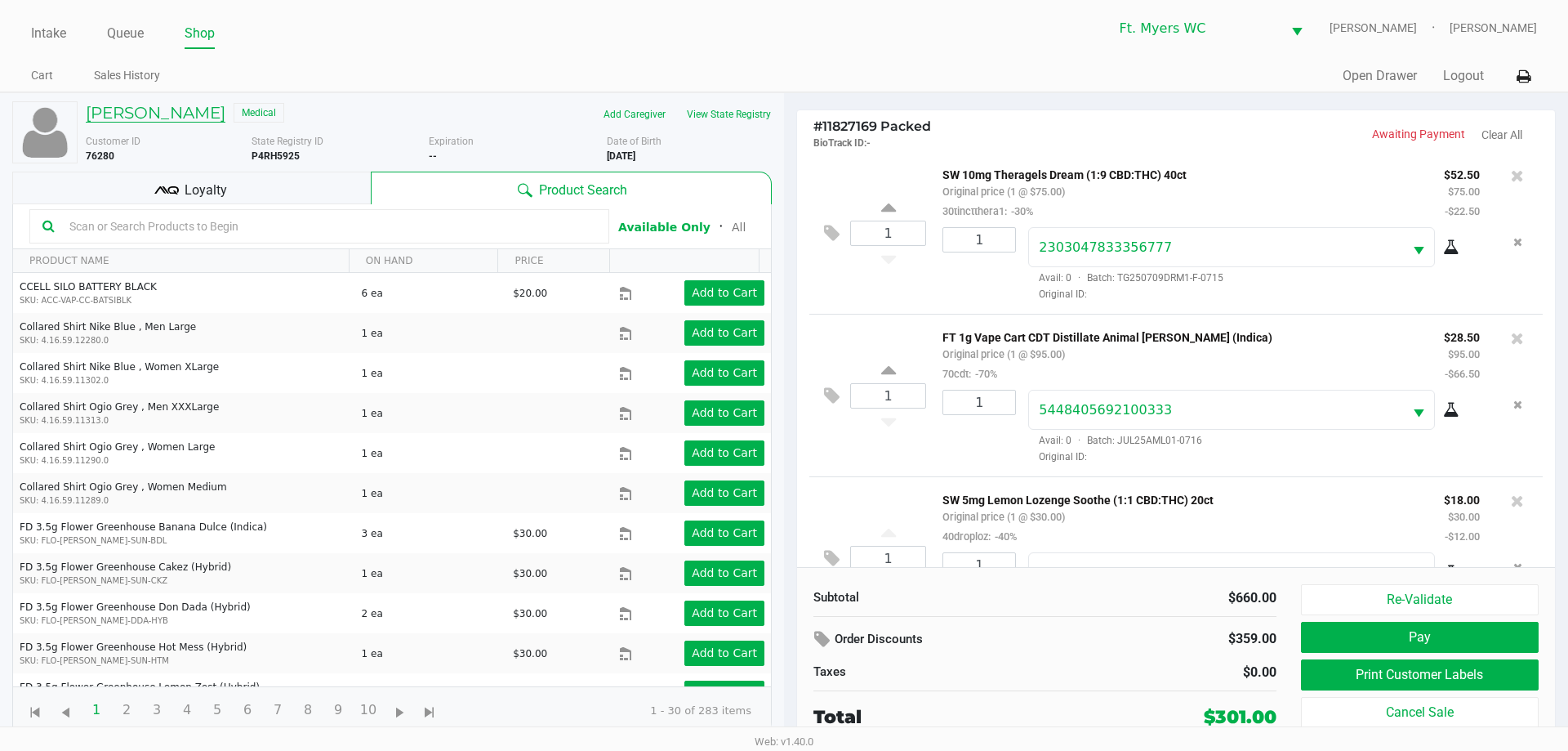
click at [214, 118] on h5 "[PERSON_NAME]" at bounding box center [155, 112] width 140 height 19
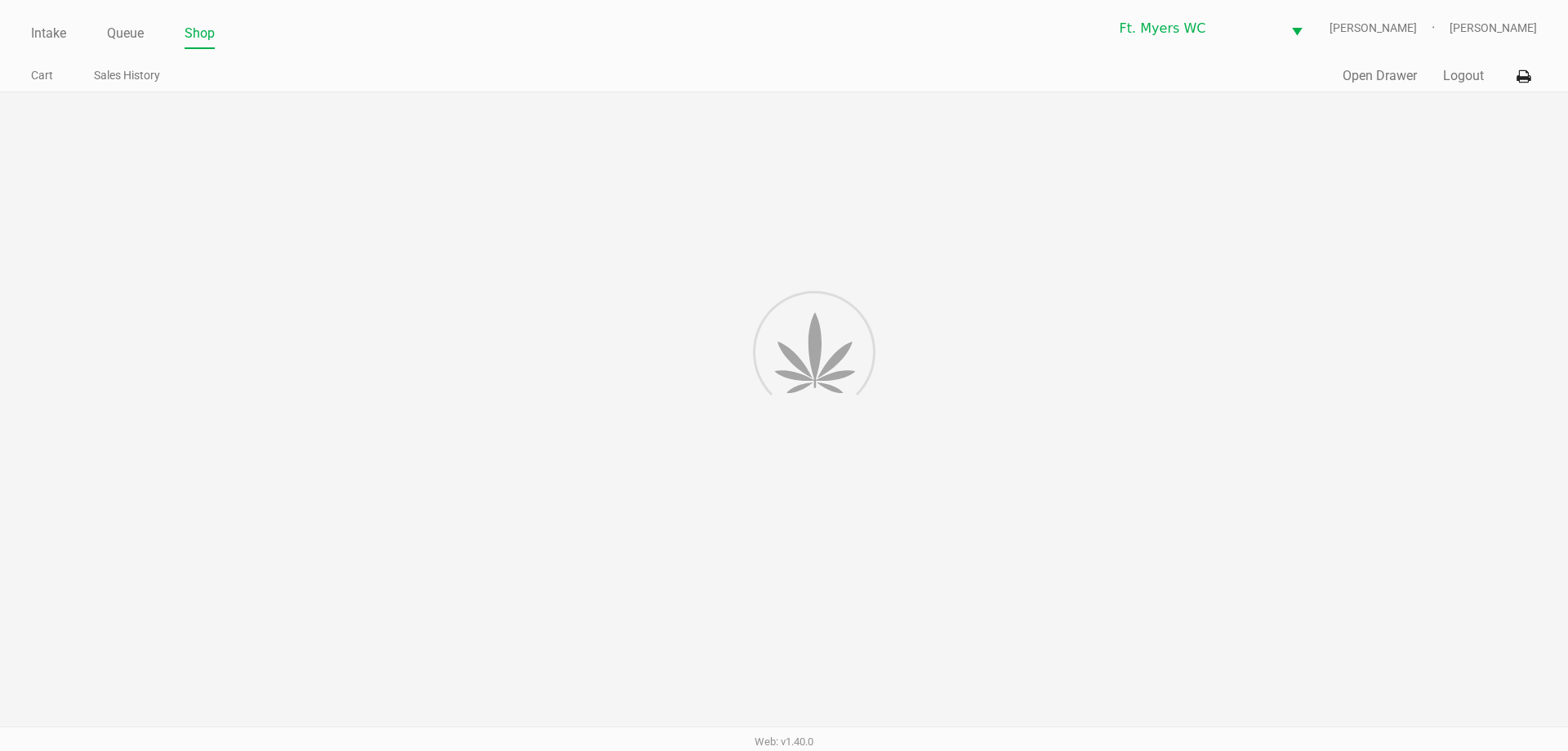
click at [235, 116] on div at bounding box center [784, 420] width 1568 height 655
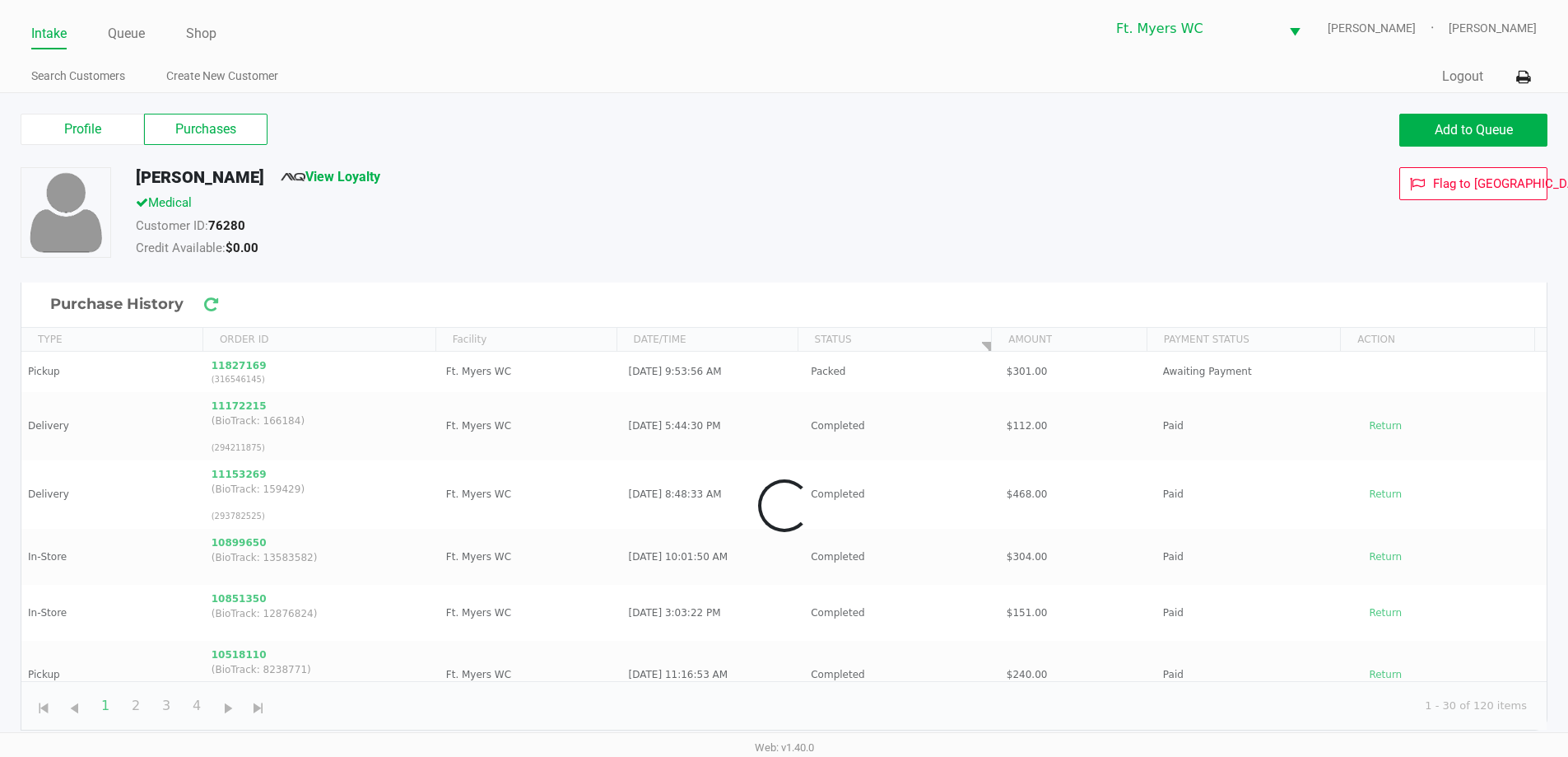
click at [246, 128] on label "Purchases" at bounding box center [206, 128] width 124 height 31
click at [0, 0] on 1 "Purchases" at bounding box center [0, 0] width 0 height 0
click at [740, 278] on div "[PERSON_NAME] View Loyalty Medical Customer ID: 76280 Credit Available: $0.00 F…" at bounding box center [783, 225] width 1551 height 115
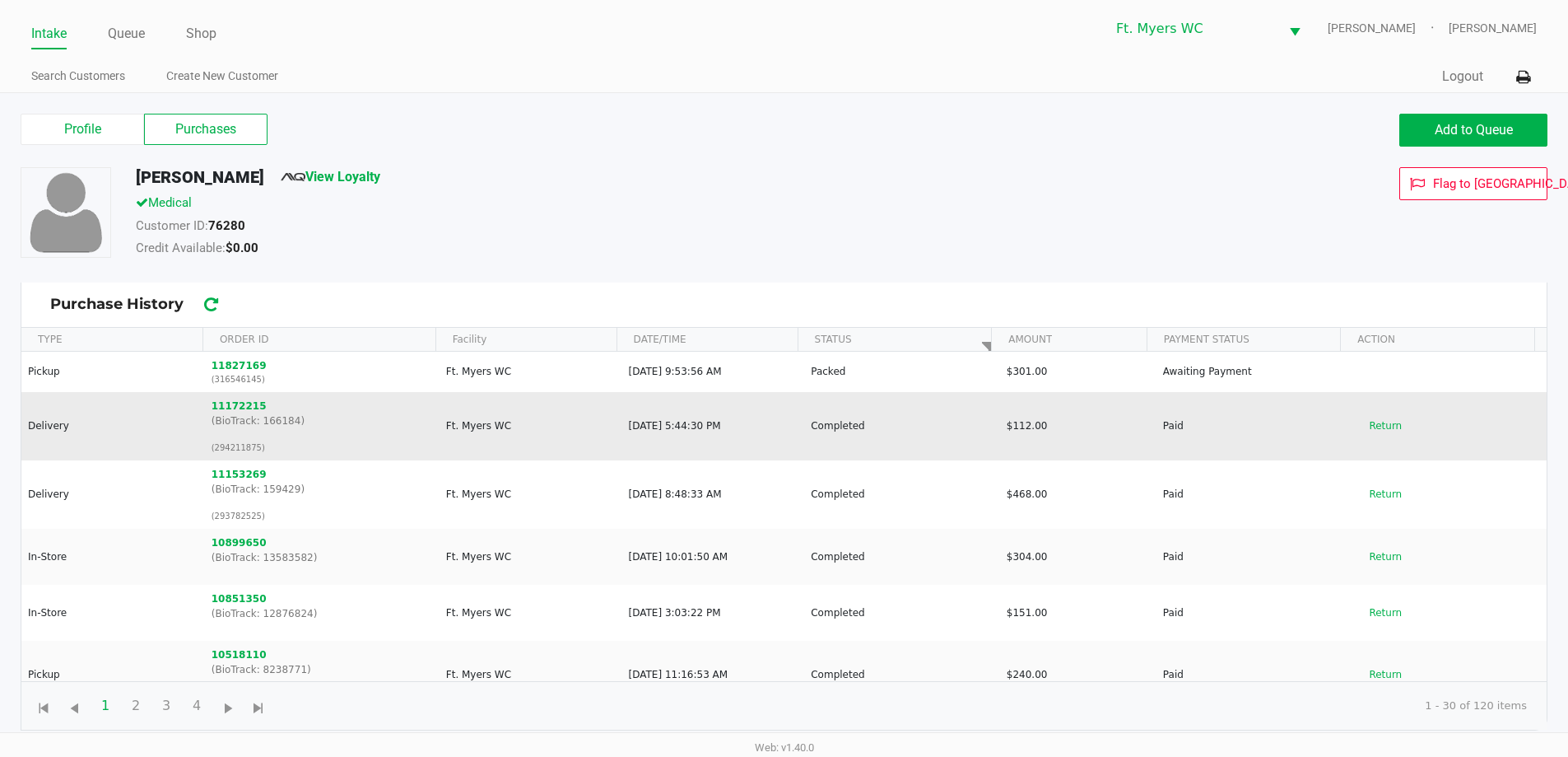
drag, startPoint x: 693, startPoint y: 378, endPoint x: 789, endPoint y: 435, distance: 111.6
click at [789, 435] on td "[DATE] 5:44:30 PM" at bounding box center [712, 426] width 182 height 68
click at [789, 430] on button "Return" at bounding box center [1385, 426] width 54 height 27
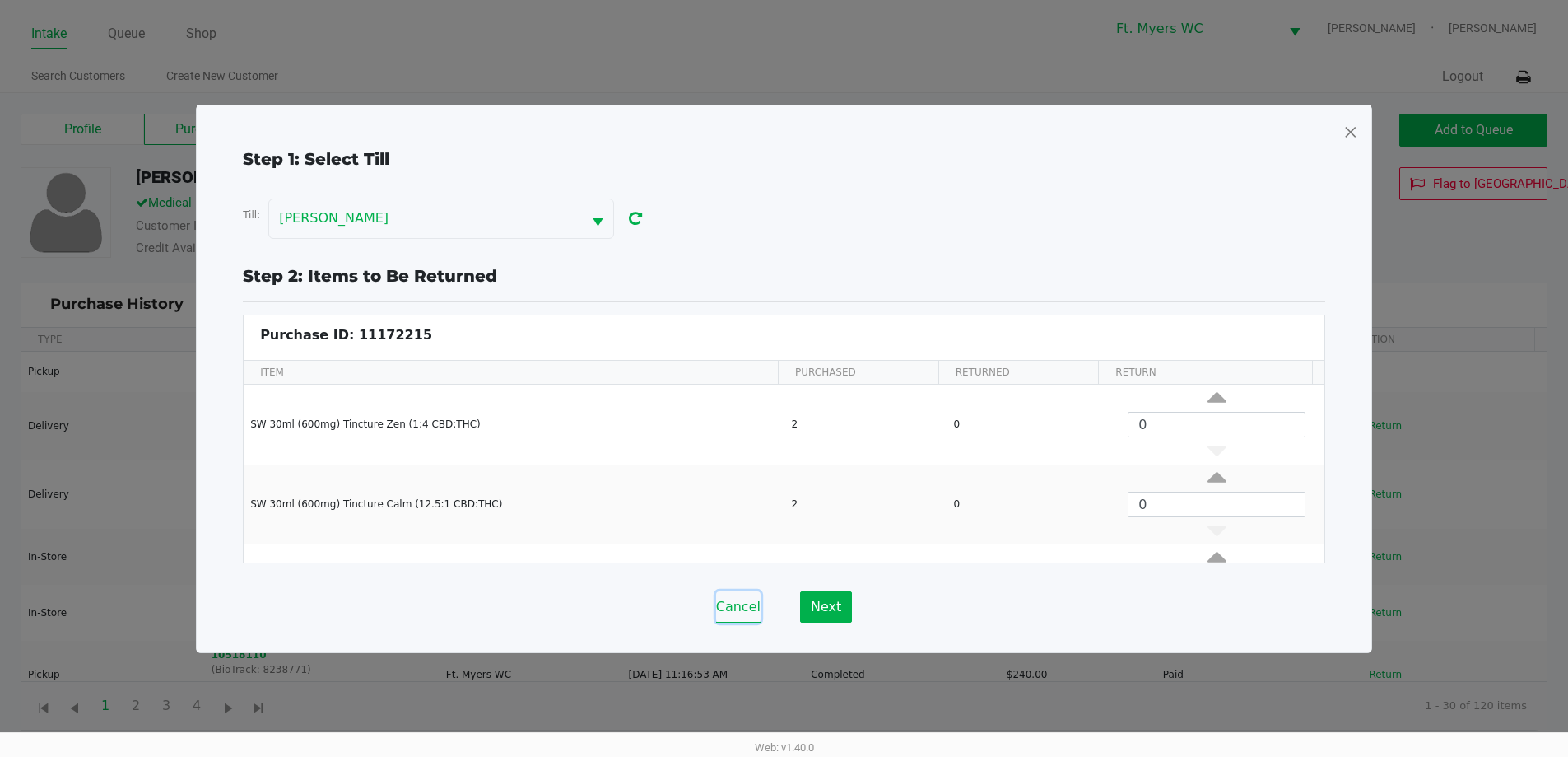
click at [734, 620] on button "Cancel" at bounding box center [738, 606] width 44 height 31
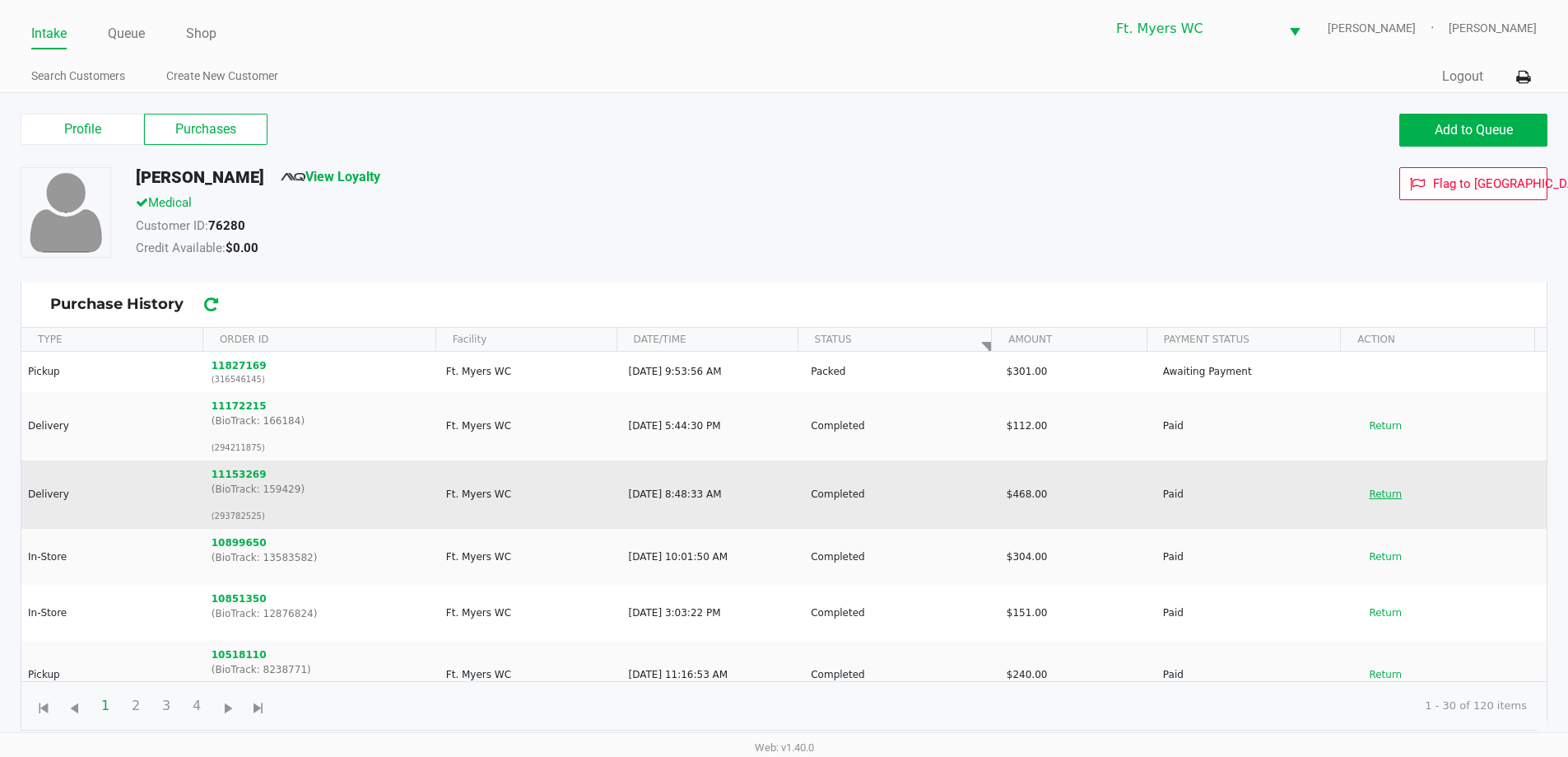
click at [789, 494] on button "Return" at bounding box center [1385, 494] width 54 height 27
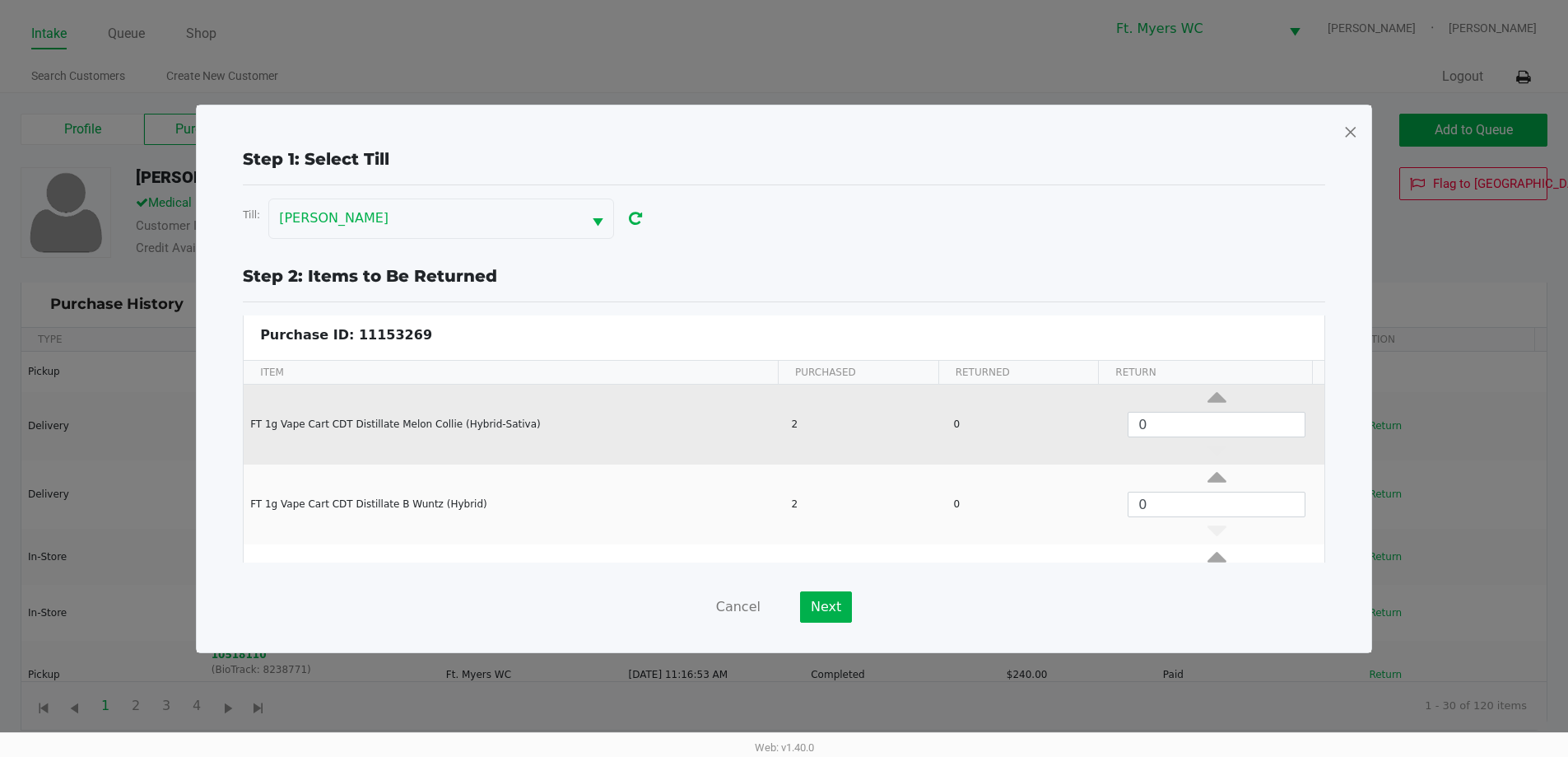
drag, startPoint x: 526, startPoint y: 432, endPoint x: 418, endPoint y: 408, distance: 110.6
click at [418, 408] on td "FT 1g Vape Cart CDT Distillate Melon Collie (Hybrid-Sativa)" at bounding box center [513, 424] width 540 height 80
click at [789, 395] on icon "Data table" at bounding box center [1217, 401] width 19 height 20
type input "1"
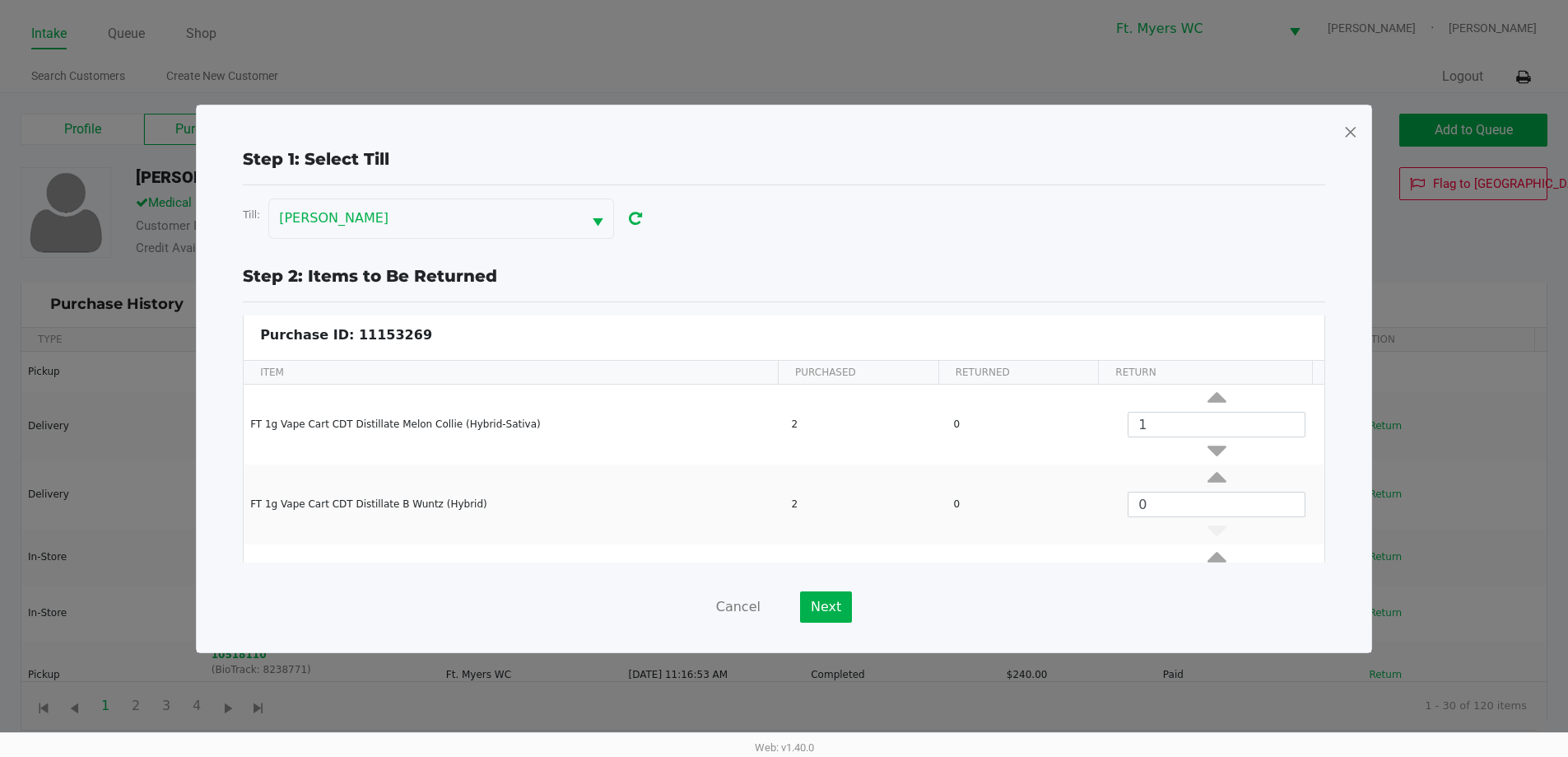
click at [789, 601] on div "Cancel Next" at bounding box center [783, 606] width 1082 height 31
click at [789, 606] on button "Next" at bounding box center [826, 606] width 52 height 31
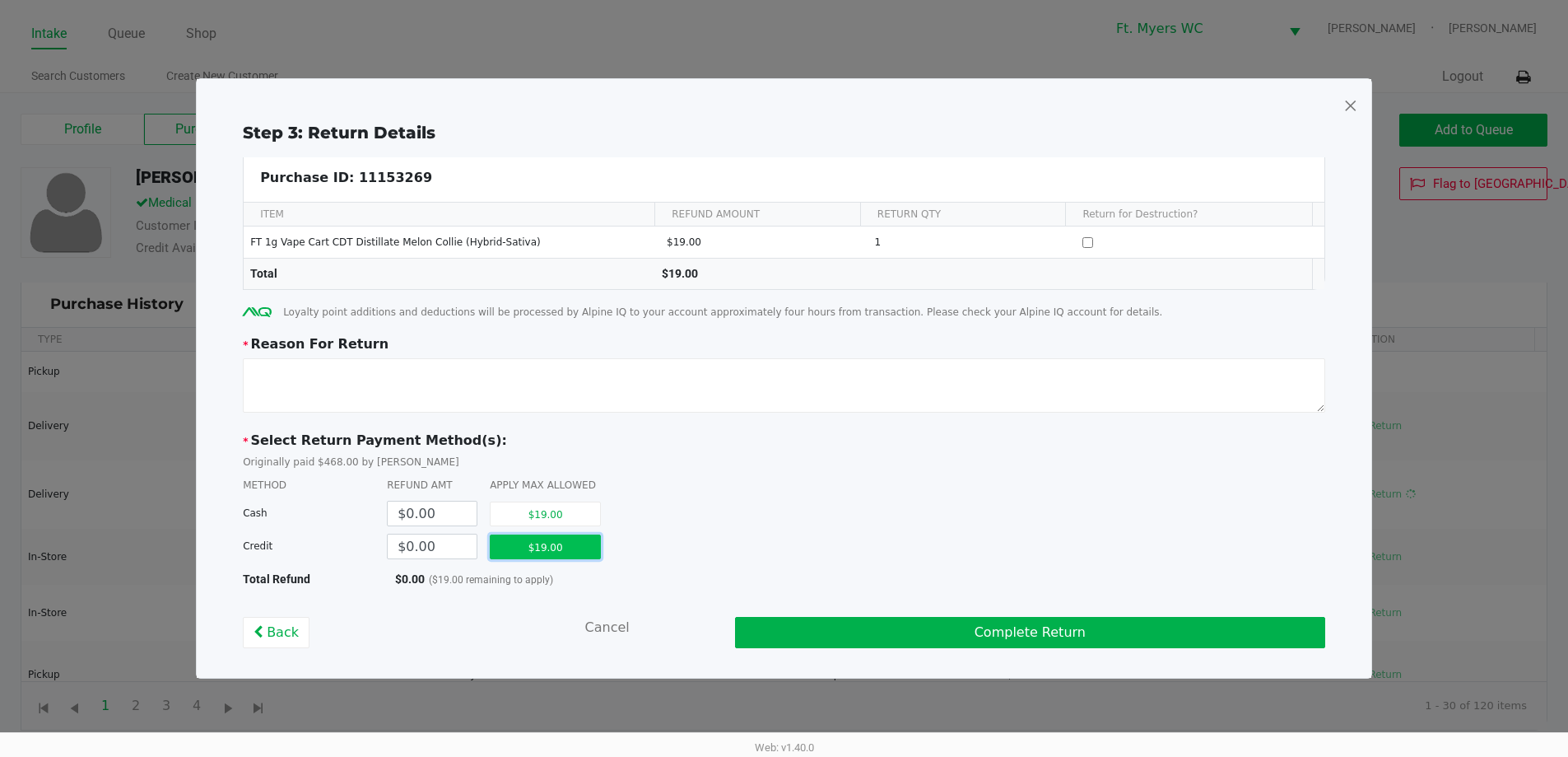
click at [525, 542] on button "$19.00" at bounding box center [545, 547] width 111 height 25
type input "$19.00"
click at [586, 301] on div "Step 3: Return Details Purchase ID: 11153269 ITEM REFUND AMOUNT RETURN QTY Retu…" at bounding box center [784, 384] width 1149 height 528
click at [596, 374] on textarea at bounding box center [783, 385] width 1082 height 54
click at [606, 373] on textarea at bounding box center [783, 385] width 1082 height 54
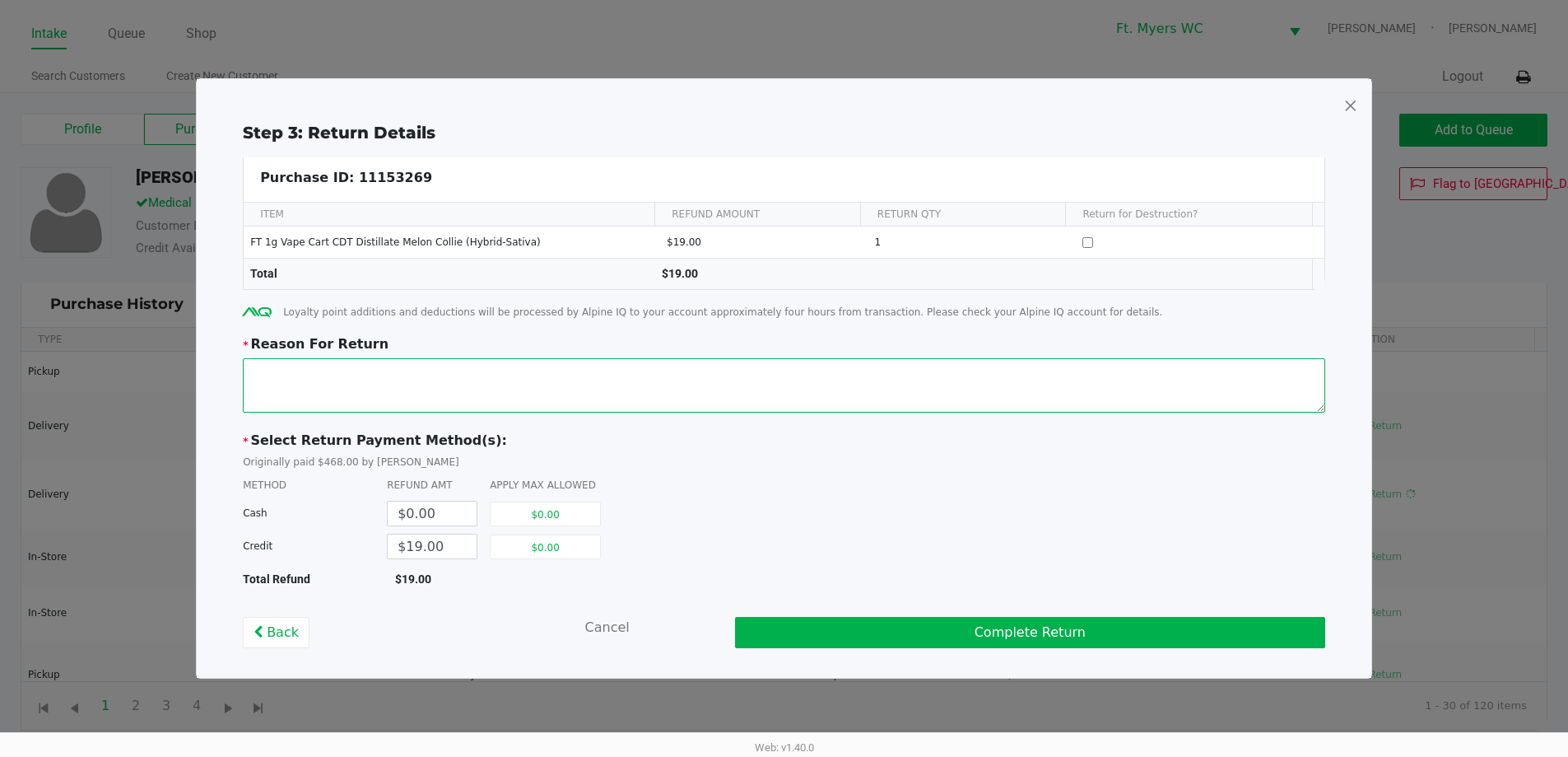
click at [611, 372] on textarea at bounding box center [783, 385] width 1082 height 54
click at [732, 375] on textarea at bounding box center [783, 385] width 1082 height 54
click at [742, 373] on textarea at bounding box center [783, 385] width 1082 height 54
click at [743, 372] on textarea at bounding box center [783, 385] width 1082 height 54
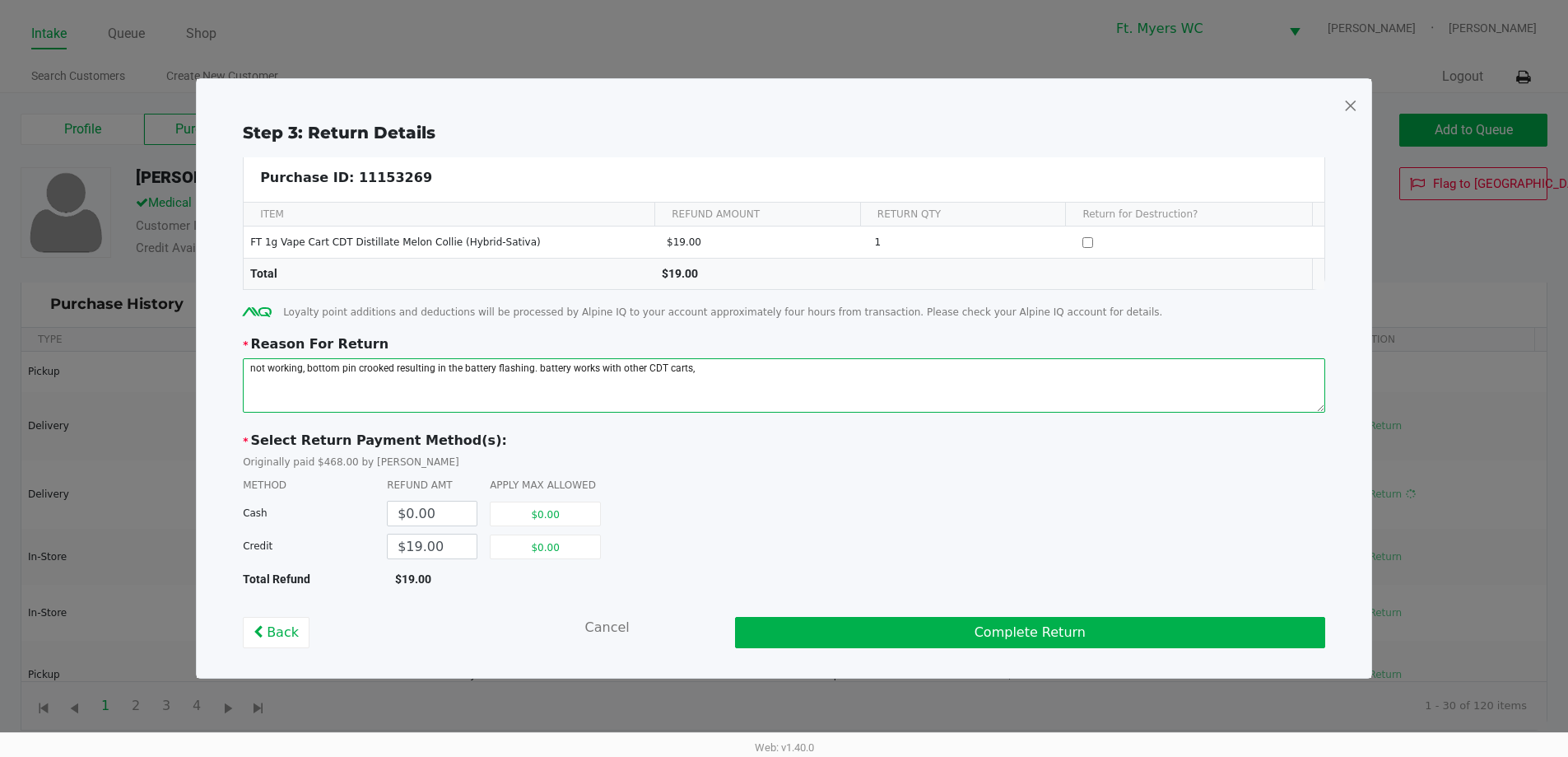
click at [789, 372] on textarea at bounding box center [783, 385] width 1082 height 54
drag, startPoint x: 1150, startPoint y: 365, endPoint x: 120, endPoint y: 372, distance: 1030.0
click at [120, 372] on kendo-dialog "Step 3: Return Details Purchase ID: 11153269 ITEM REFUND AMOUNT RETURN QTY Retu…" at bounding box center [784, 378] width 1568 height 757
type textarea "not working, bottom pin crooked resulting in the battery flashing. battery work…"
click at [789, 98] on span at bounding box center [1350, 105] width 15 height 27
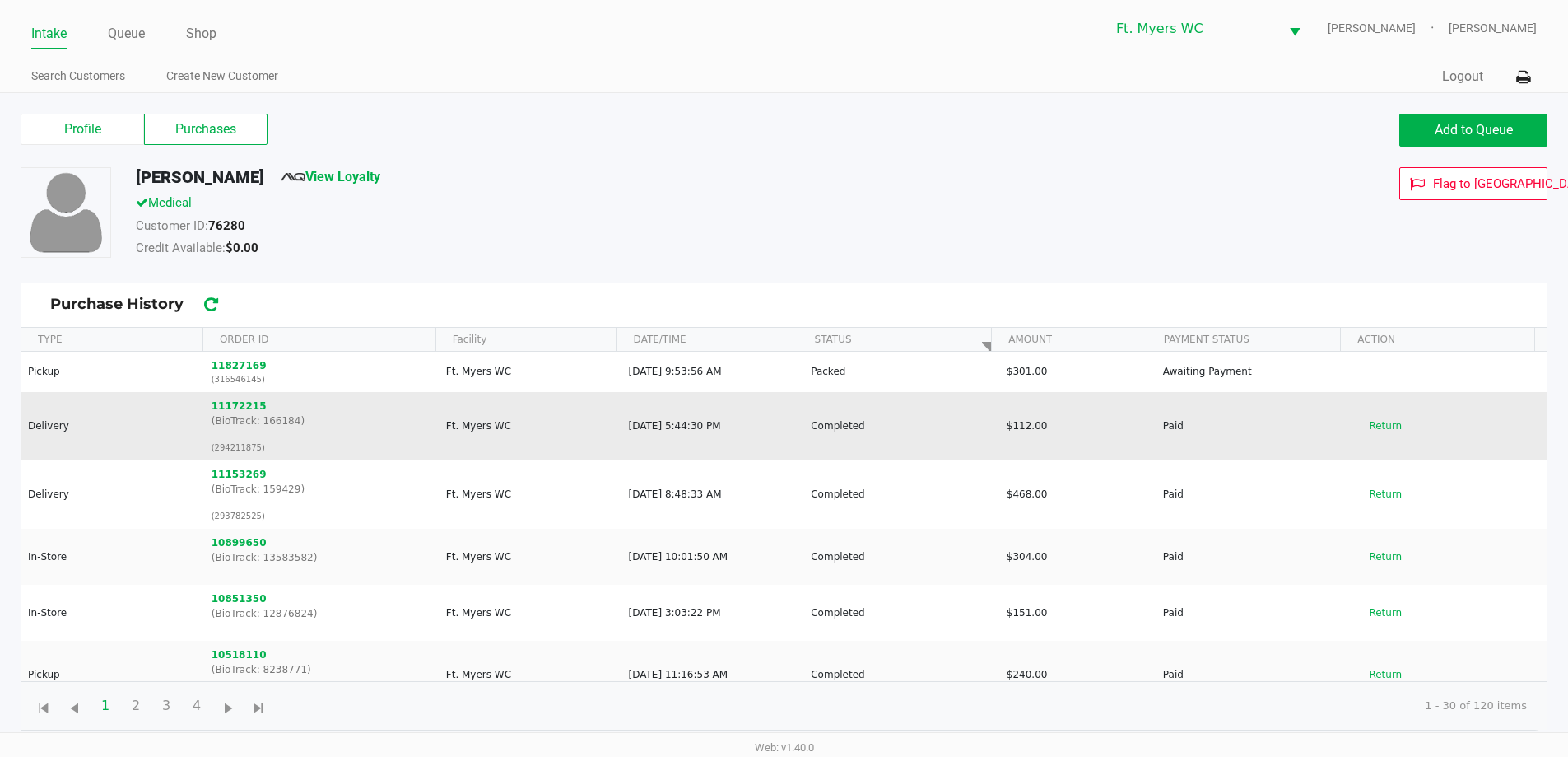
click at [725, 444] on td "[DATE] 5:44:30 PM" at bounding box center [712, 426] width 182 height 68
click at [789, 430] on td "Return" at bounding box center [1448, 426] width 196 height 68
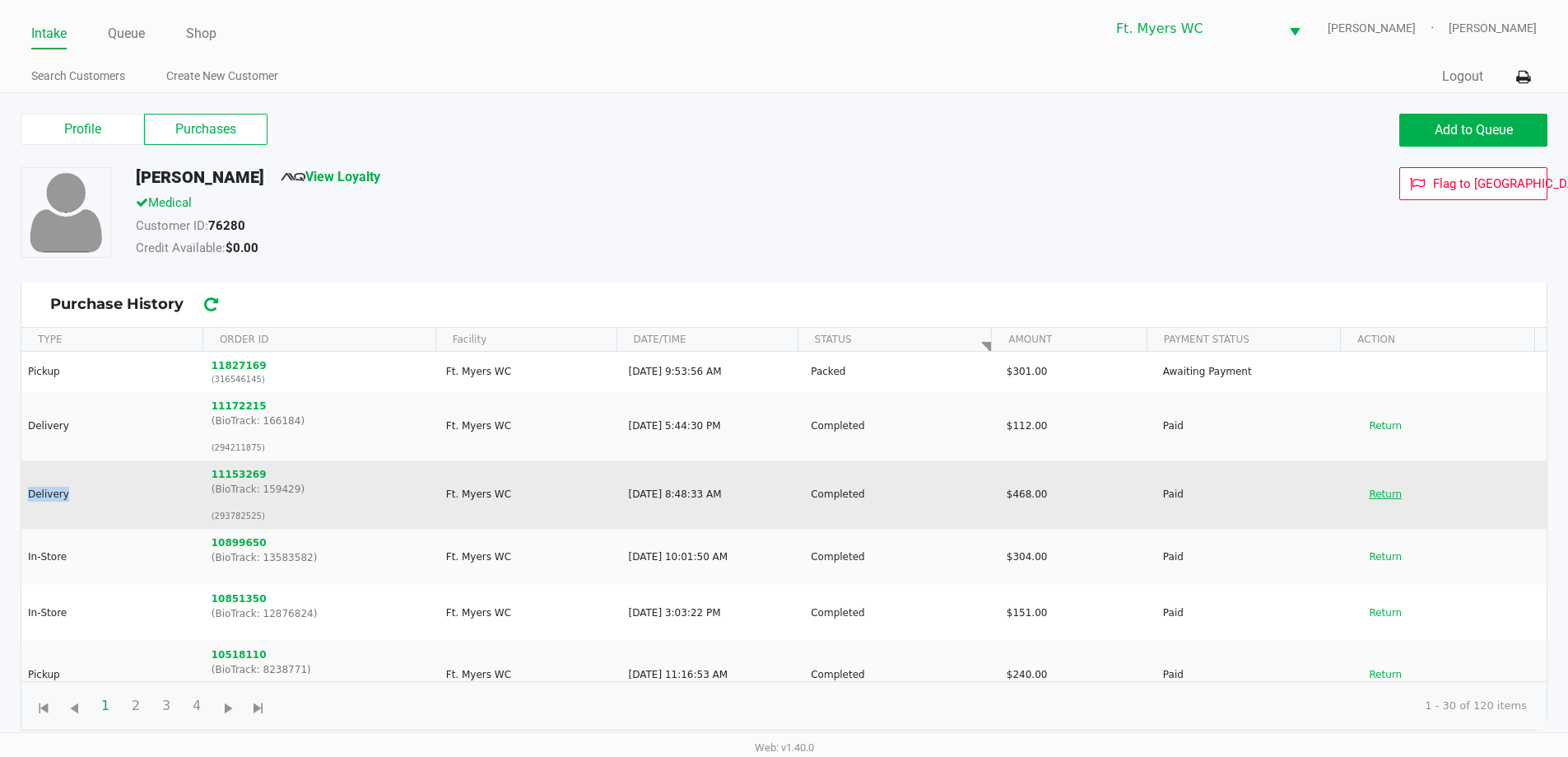
click at [789, 488] on button "Return" at bounding box center [1385, 494] width 54 height 27
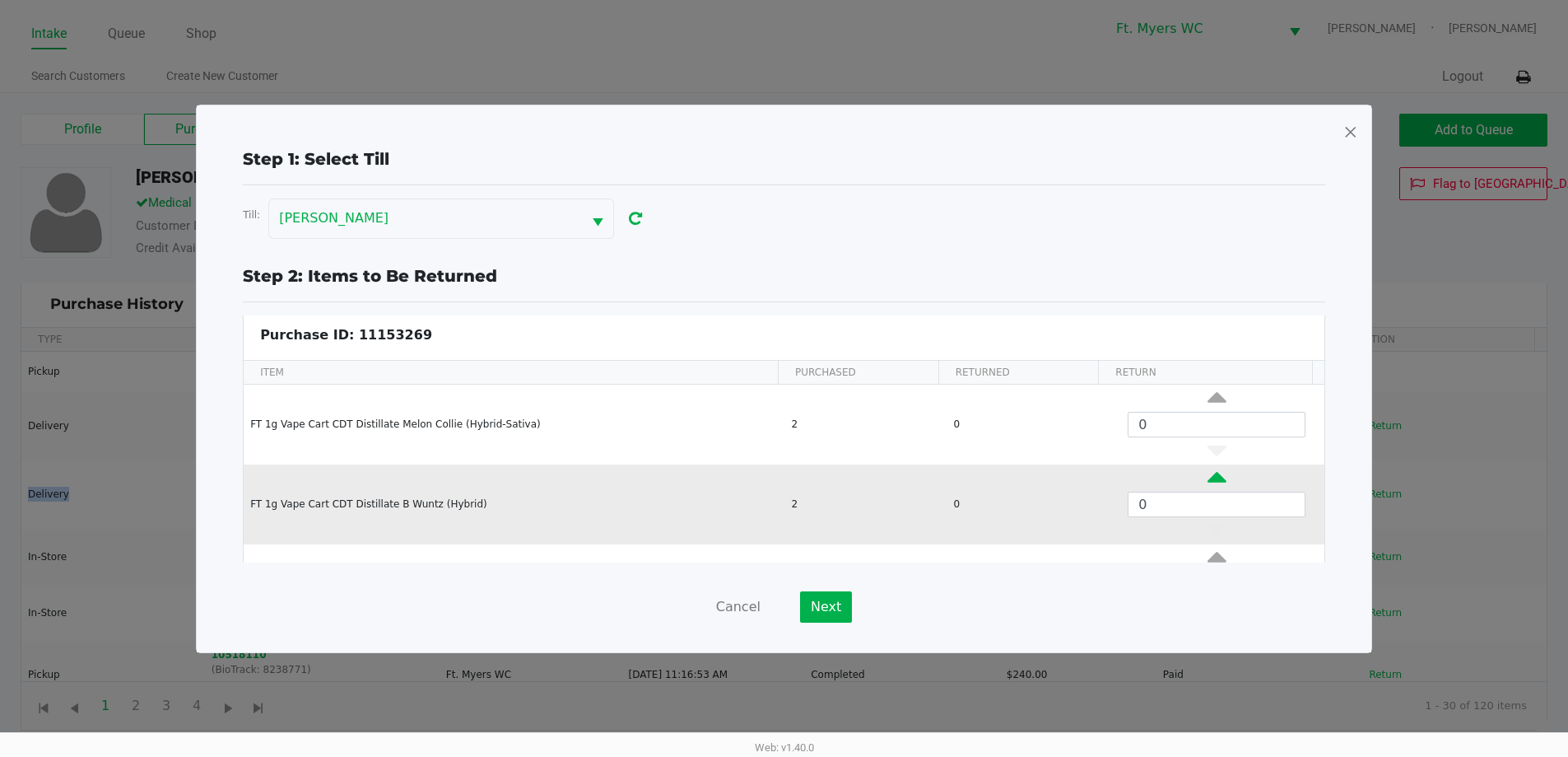
click at [789, 477] on icon "Data table" at bounding box center [1217, 481] width 19 height 20
type input "1"
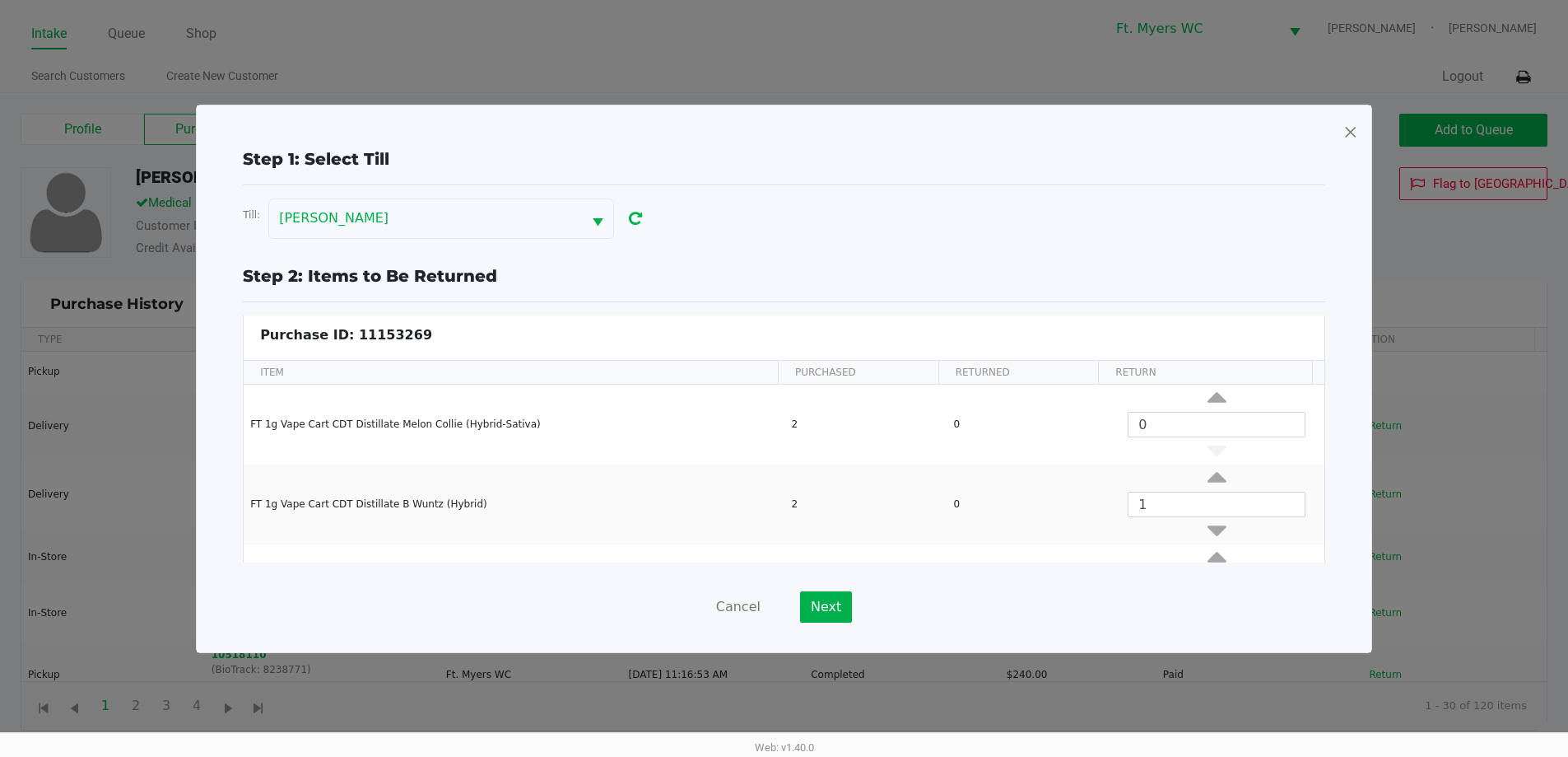
click at [789, 622] on div "Step 1: Select Till Till: [PERSON_NAME] Step 2: Items to Be Returned Purchase I…" at bounding box center [783, 379] width 1174 height 547
click at [789, 595] on button "Next" at bounding box center [826, 606] width 52 height 31
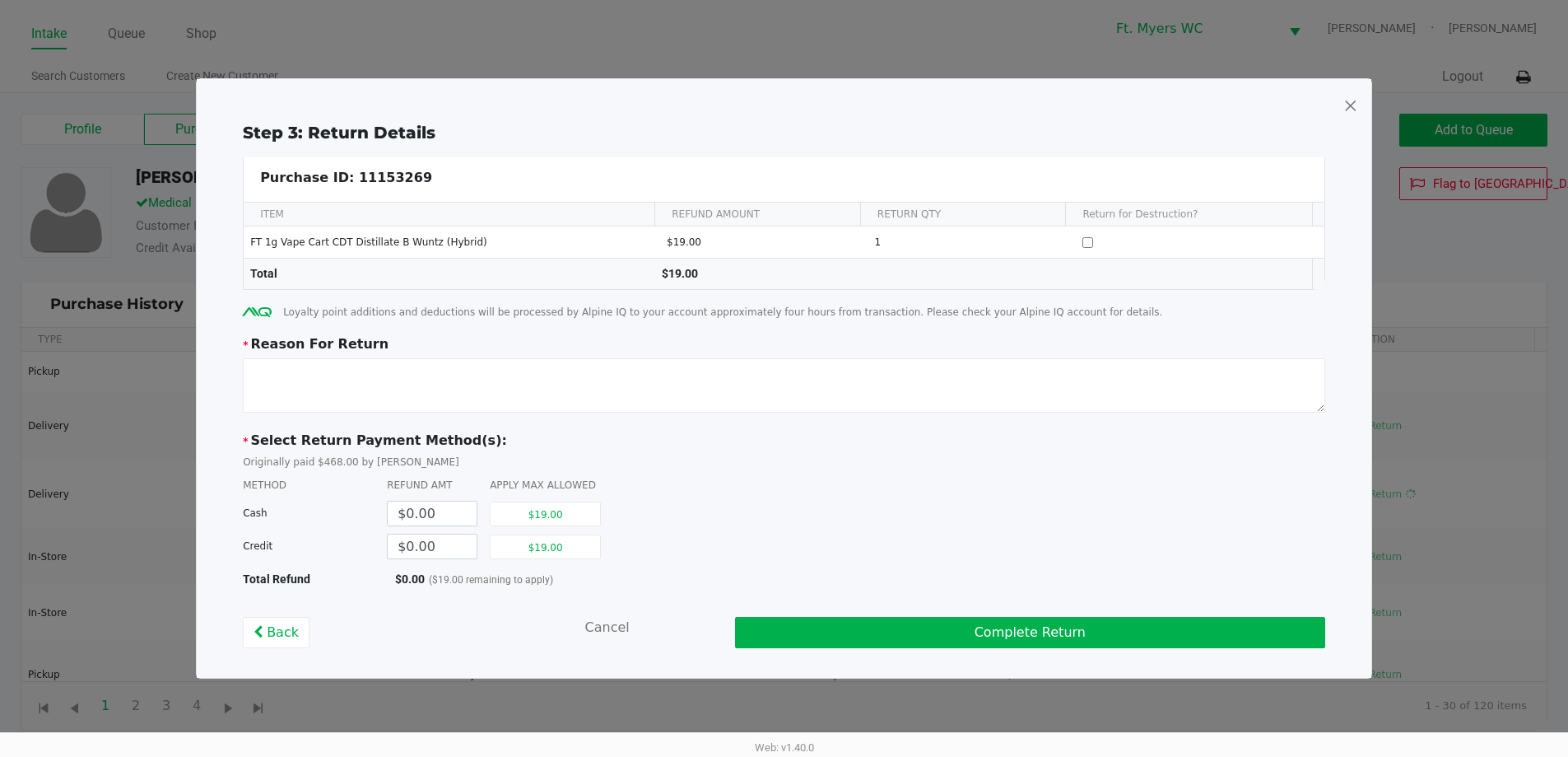
click at [789, 346] on div "* Reason For Return" at bounding box center [783, 344] width 1082 height 19
click at [789, 389] on textarea at bounding box center [783, 385] width 1082 height 54
paste textarea "not working, bottom pin crooked resulting in the battery flashing. battery work…"
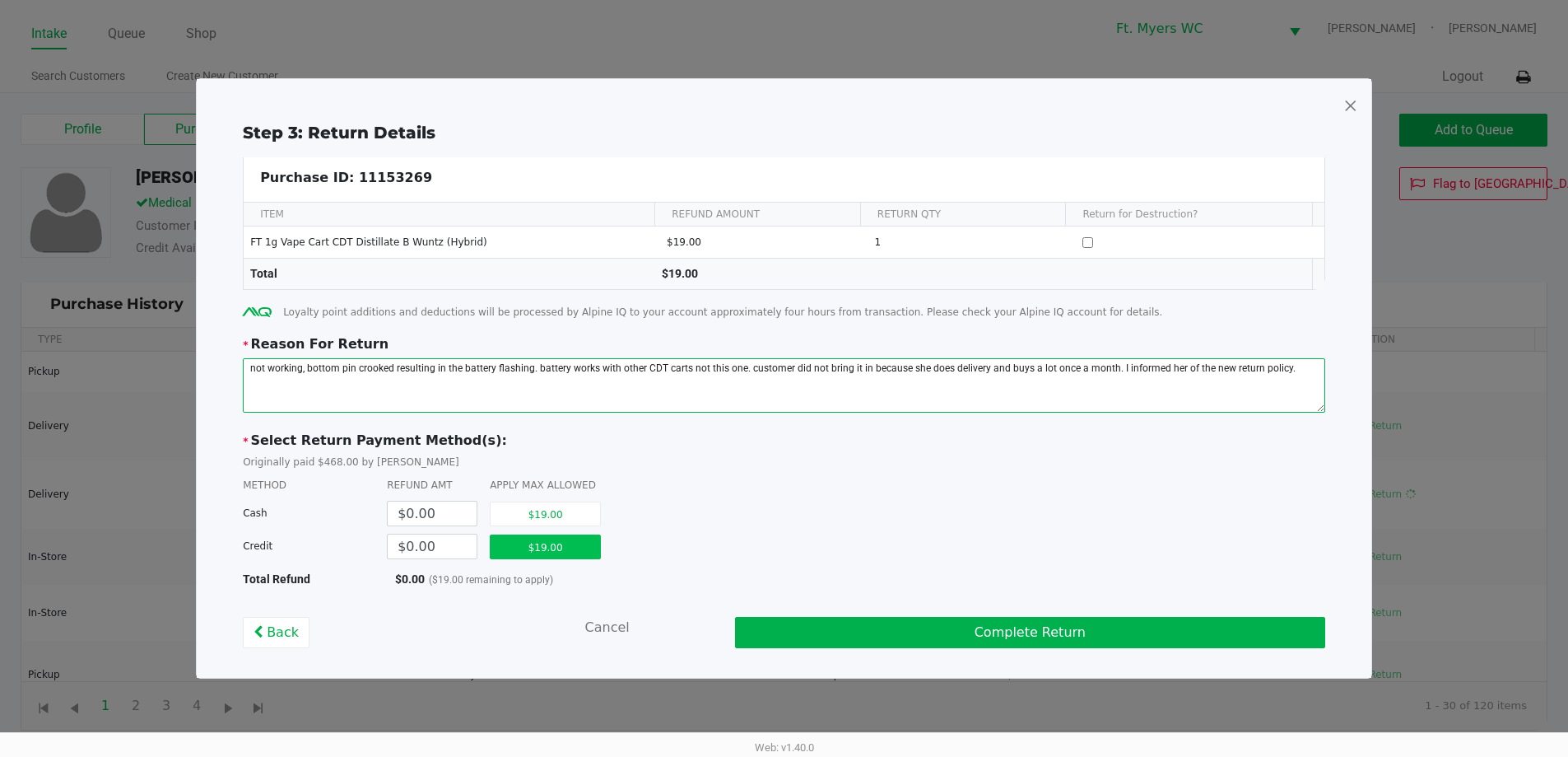
type textarea "not working, bottom pin crooked resulting in the battery flashing. battery work…"
click at [538, 537] on button "$19.00" at bounding box center [545, 547] width 111 height 25
type input "$19.00"
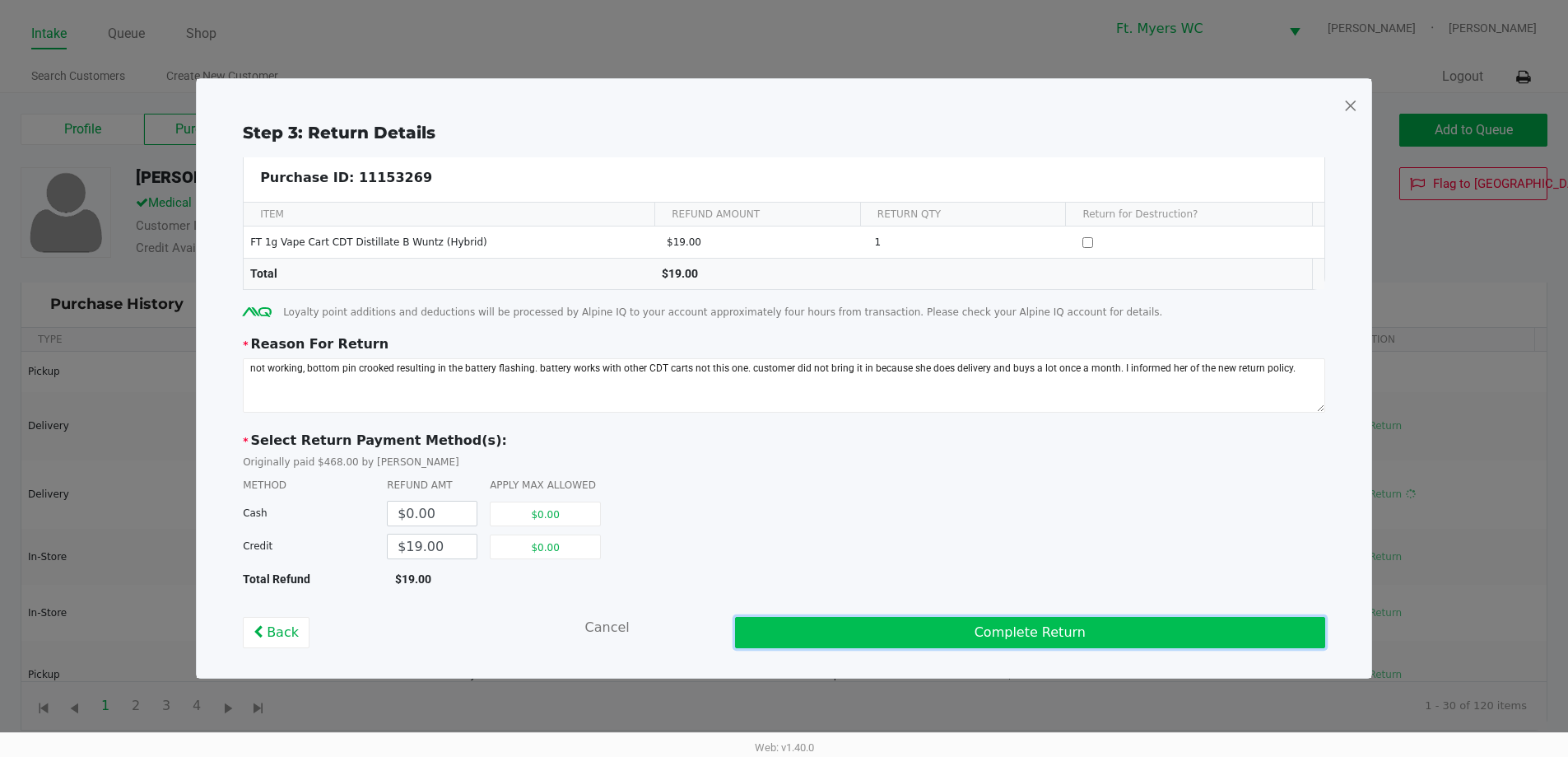
click at [789, 638] on button "Complete Return" at bounding box center [1030, 632] width 590 height 31
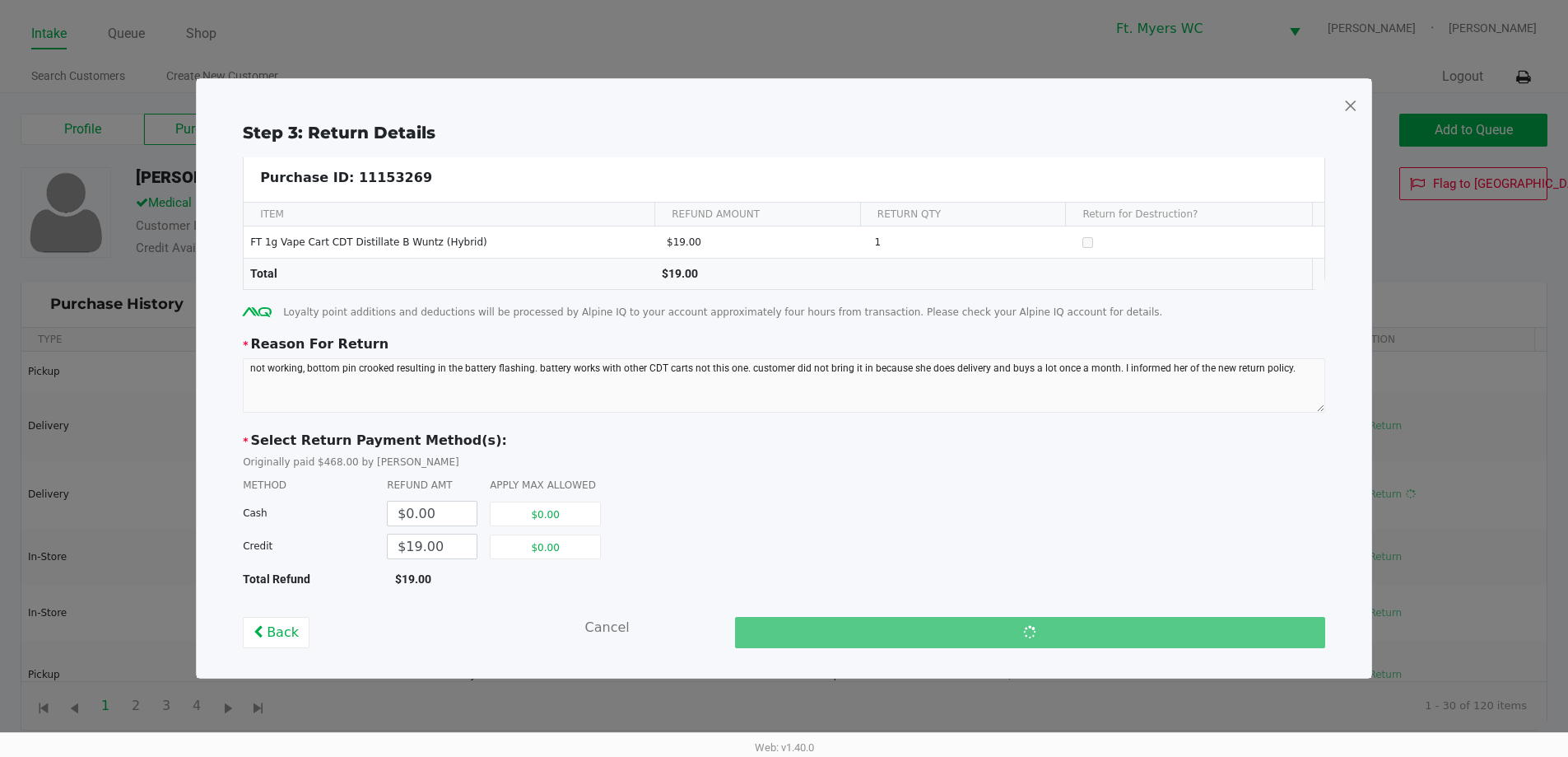
click at [789, 336] on div "* Reason For Return" at bounding box center [783, 344] width 1082 height 19
click at [789, 96] on span at bounding box center [1350, 105] width 15 height 27
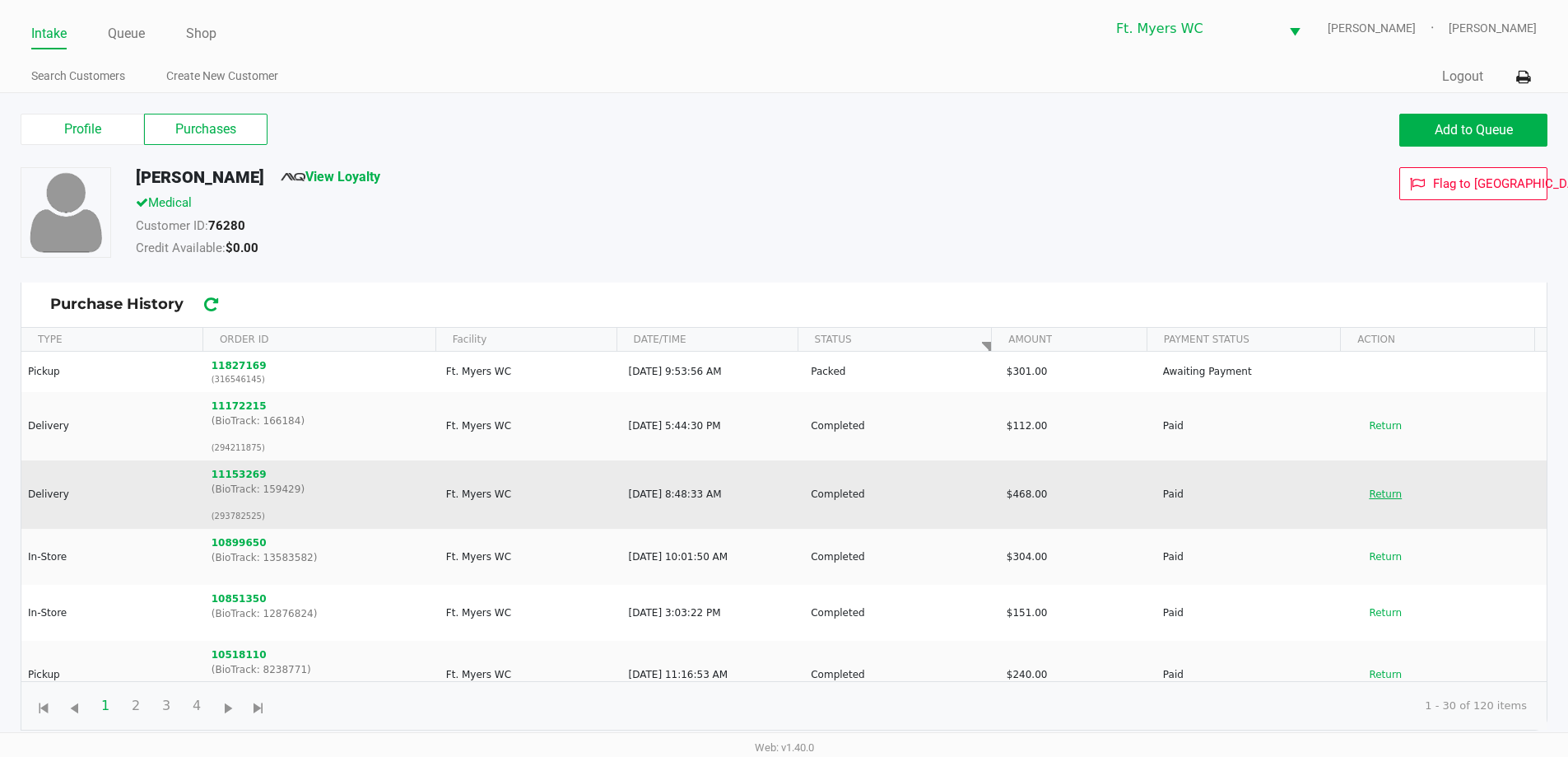
click at [789, 500] on button "Return" at bounding box center [1385, 494] width 54 height 27
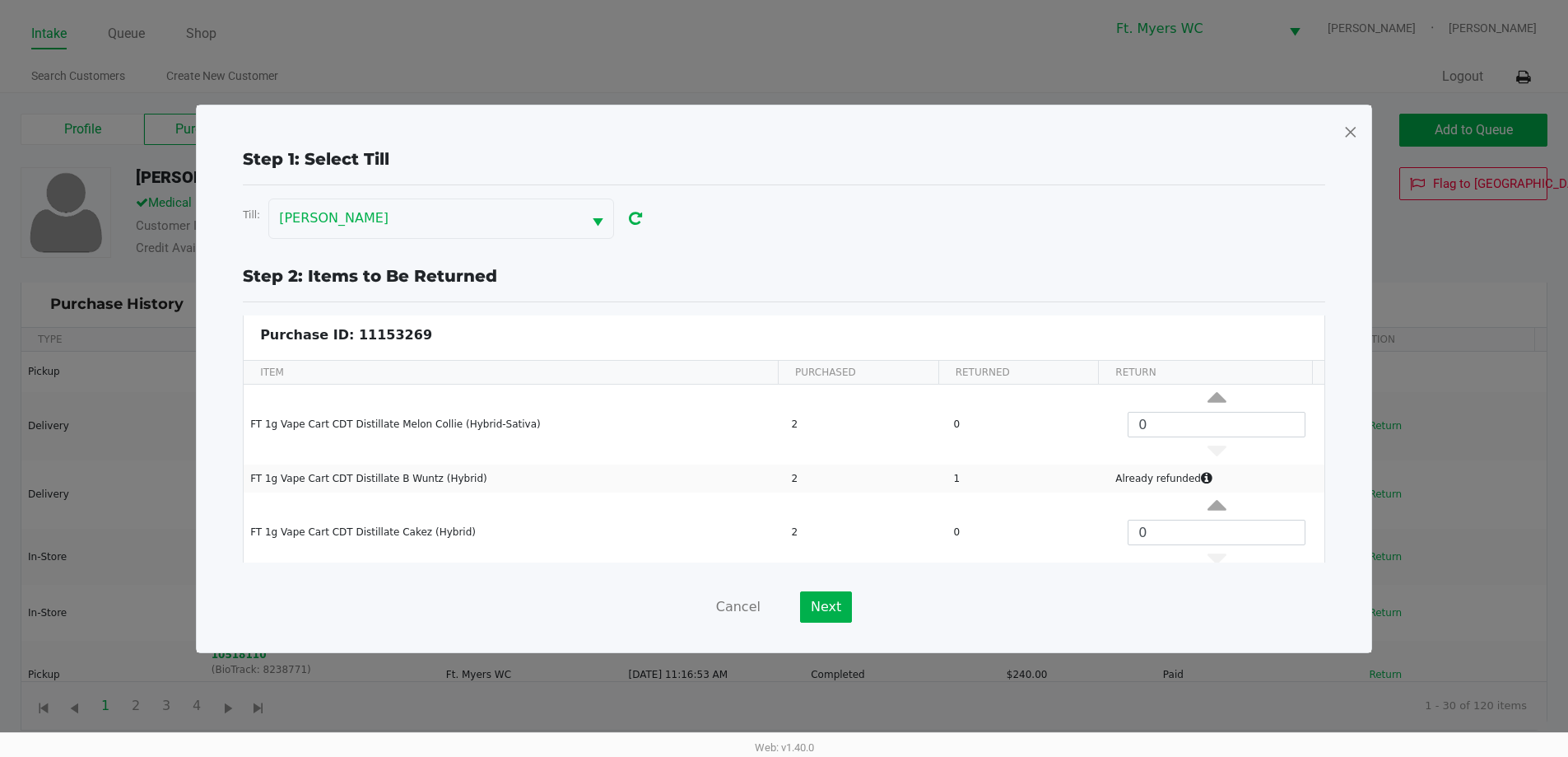
click at [768, 608] on div "Cancel Next" at bounding box center [783, 606] width 1082 height 31
click at [750, 609] on button "Cancel" at bounding box center [738, 606] width 44 height 31
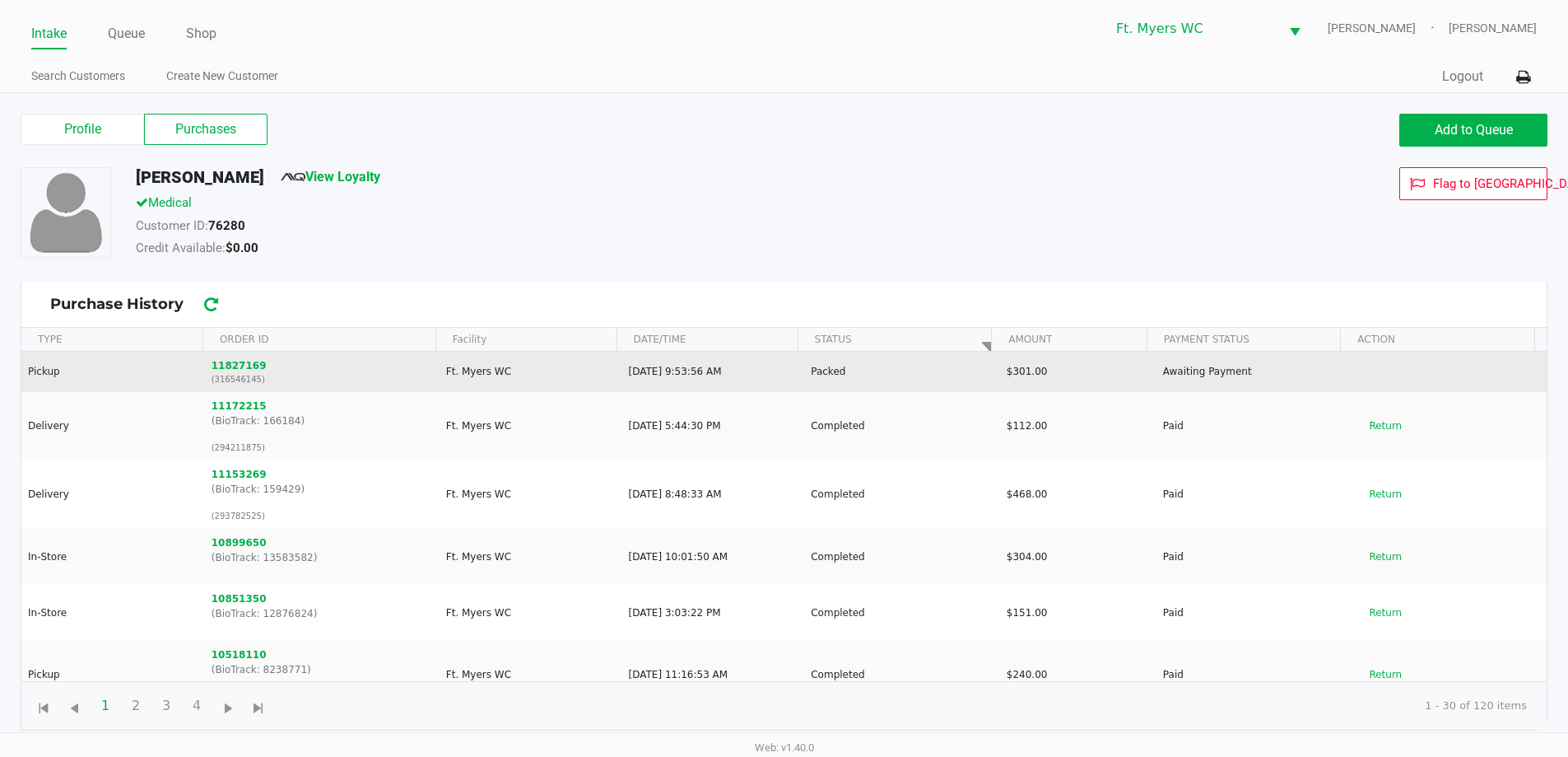
click at [228, 353] on td "11827169 (316546145)" at bounding box center [321, 372] width 234 height 41
click at [242, 368] on button "11827169" at bounding box center [239, 366] width 55 height 15
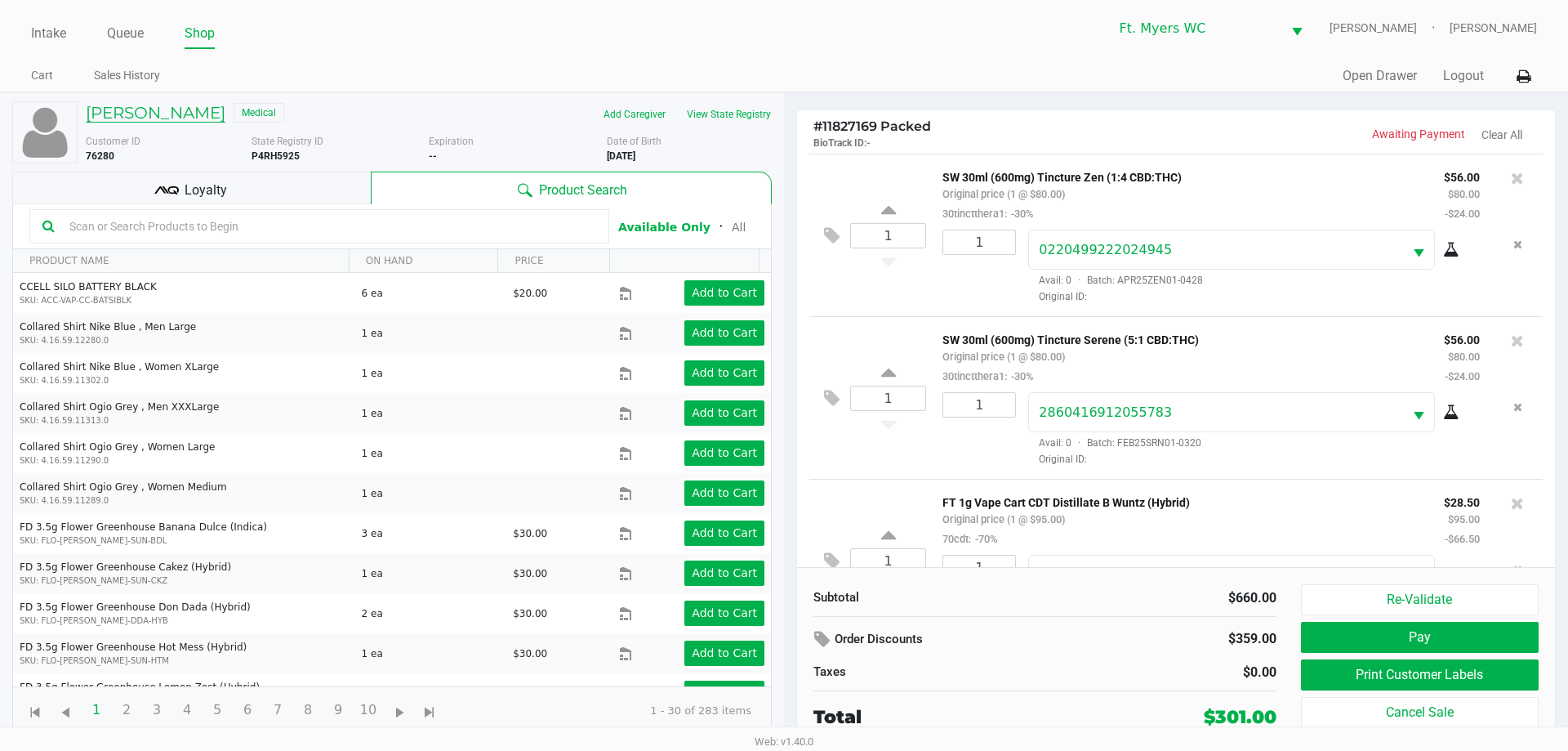
click at [220, 113] on h5 "[PERSON_NAME]" at bounding box center [155, 112] width 140 height 19
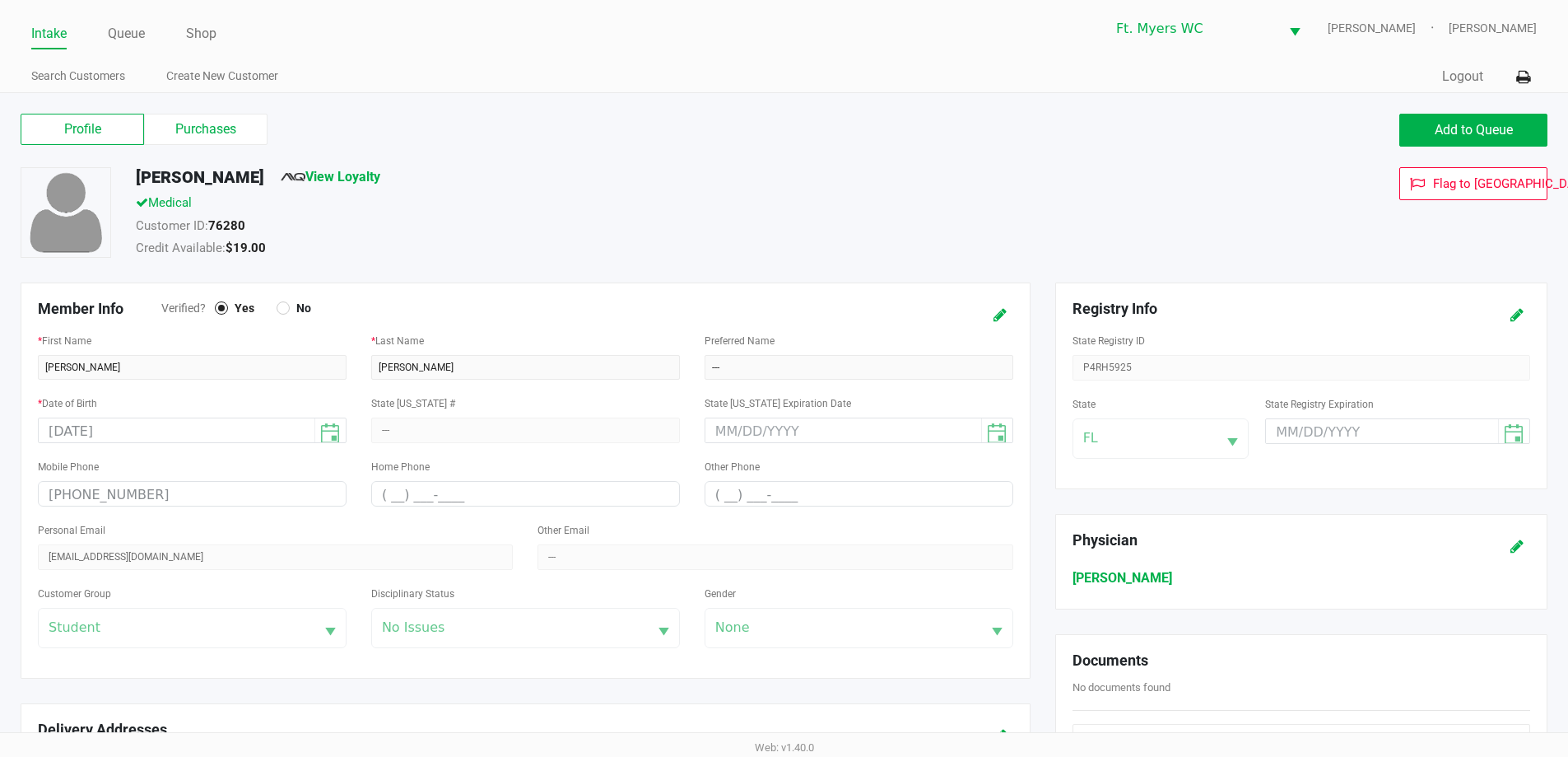
click at [127, 137] on label "Profile" at bounding box center [82, 128] width 124 height 31
click at [0, 0] on 0 "Profile" at bounding box center [0, 0] width 0 height 0
click at [192, 137] on label "Purchases" at bounding box center [206, 128] width 124 height 31
click at [0, 0] on 1 "Purchases" at bounding box center [0, 0] width 0 height 0
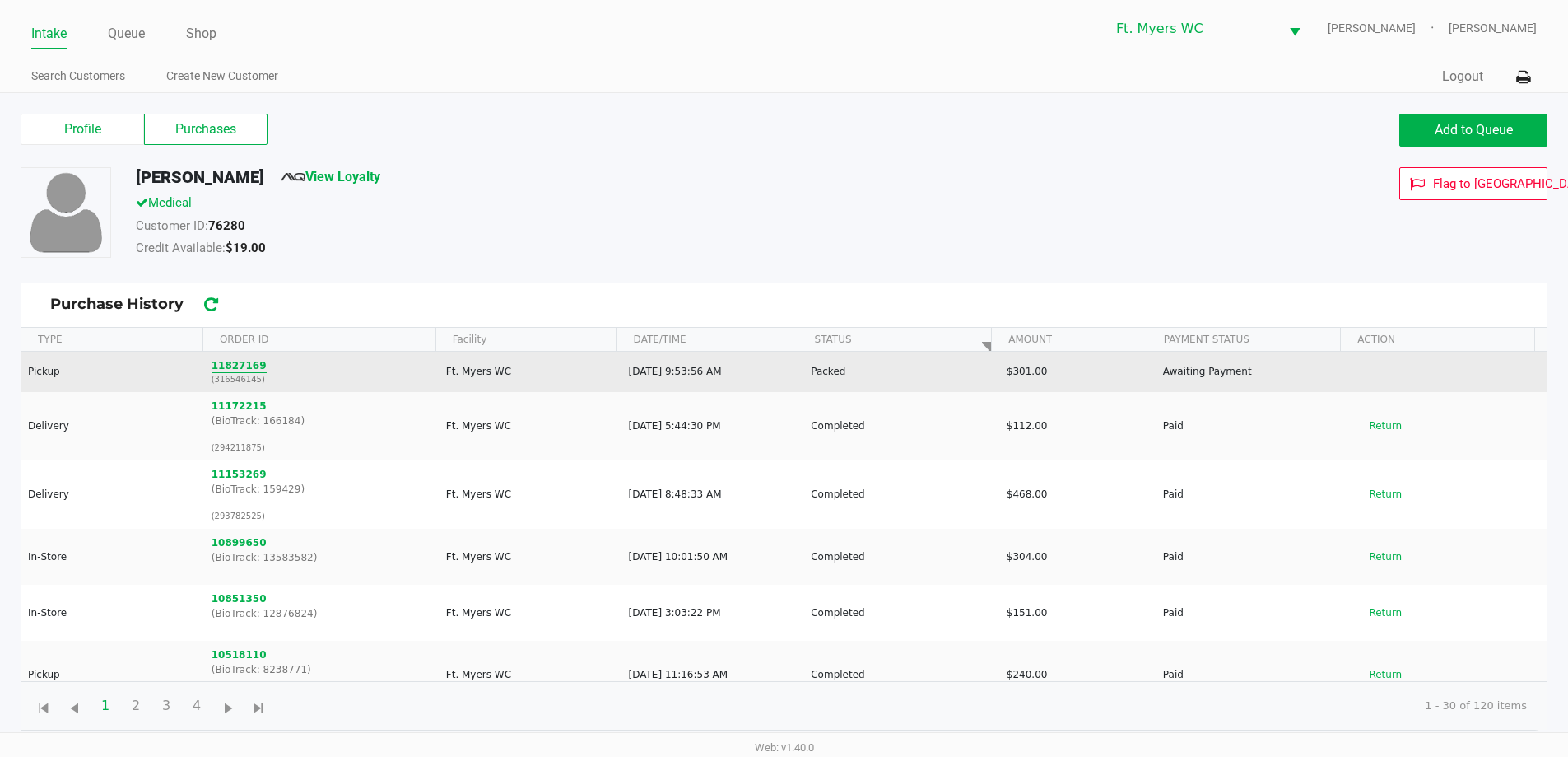
click at [250, 368] on button "11827169" at bounding box center [239, 366] width 55 height 15
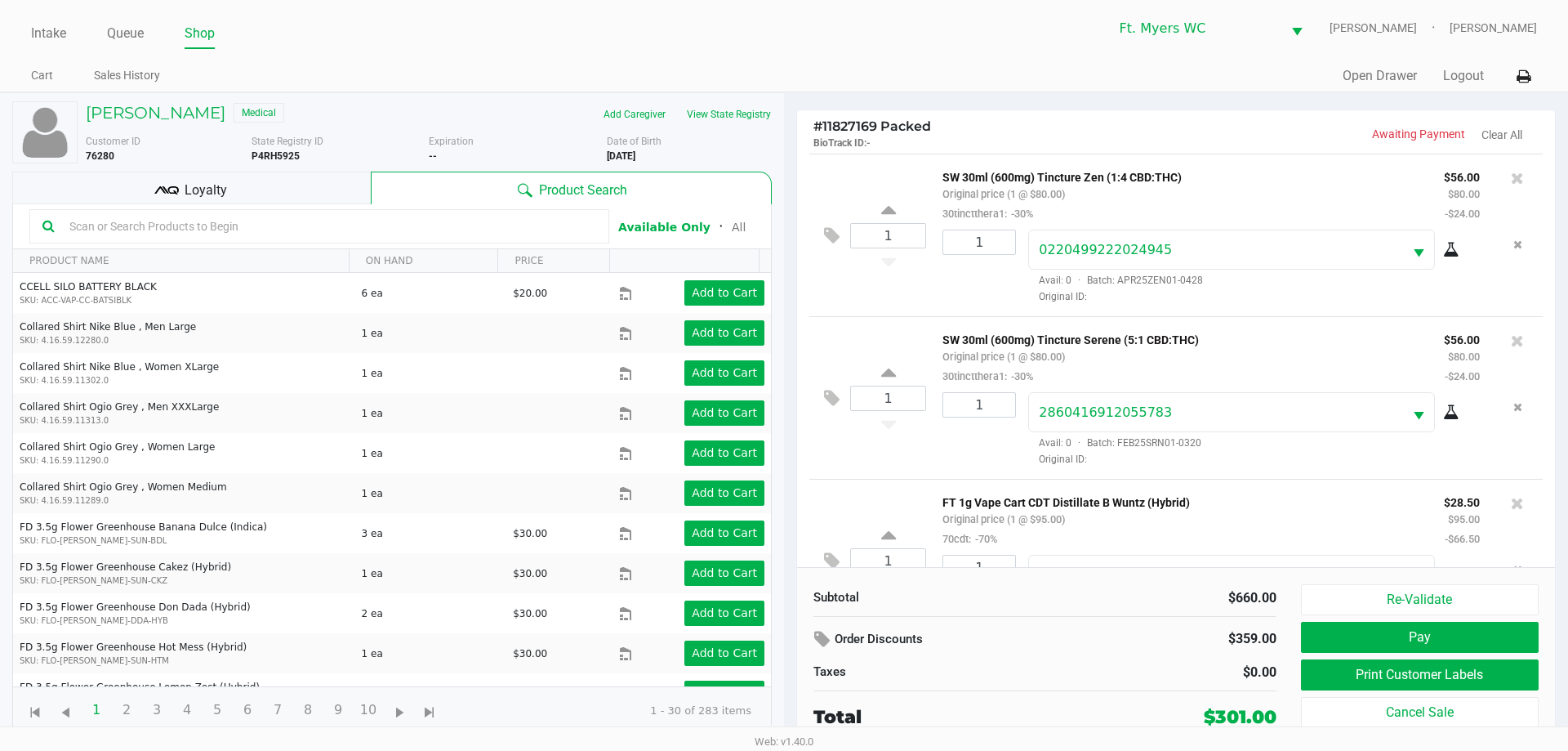
click at [783, 475] on div "1 SW 30ml (600mg) Tincture Serene (5:1 CBD:THC) Original price (1 @ $80.00) 30t…" at bounding box center [1176, 397] width 733 height 162
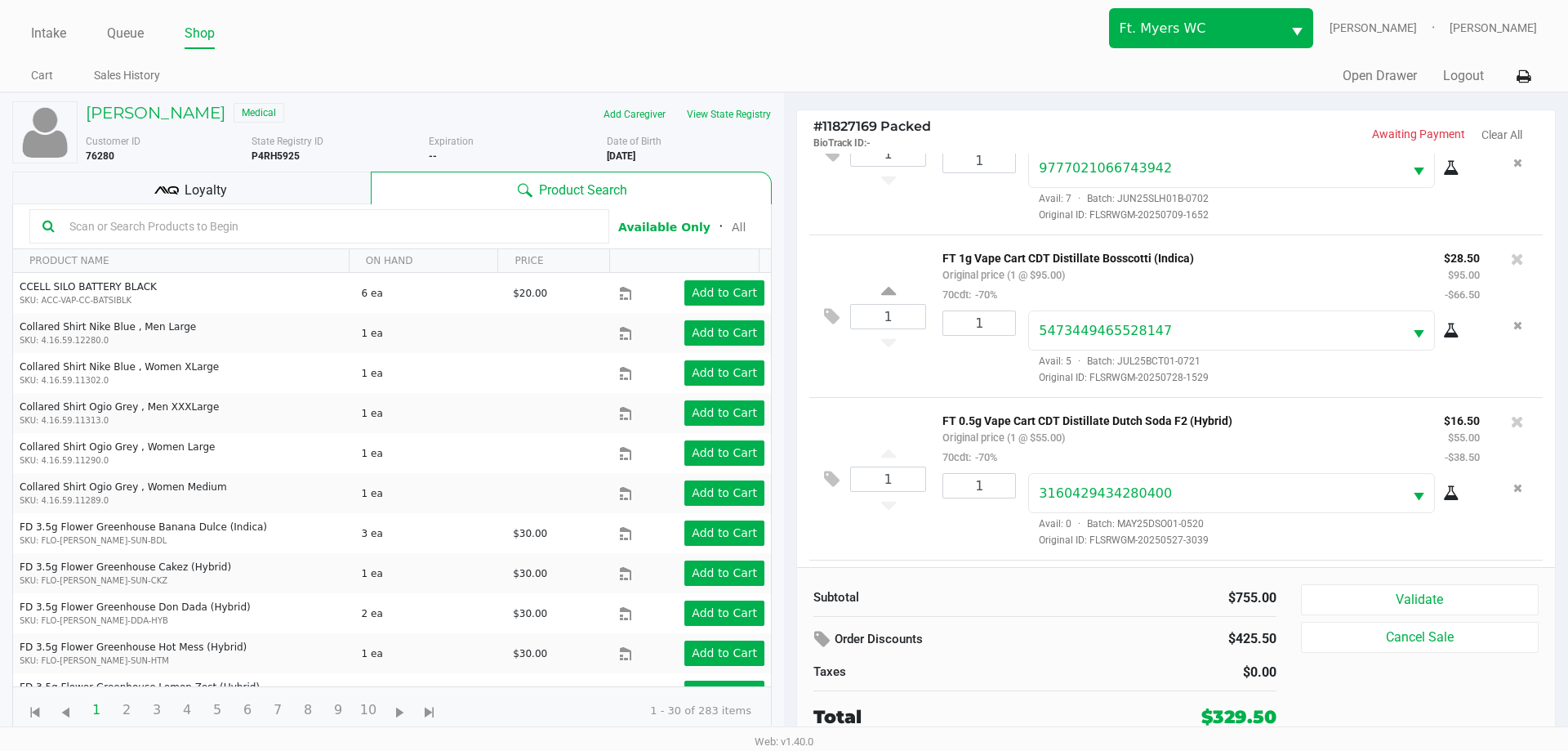
scroll to position [1221, 0]
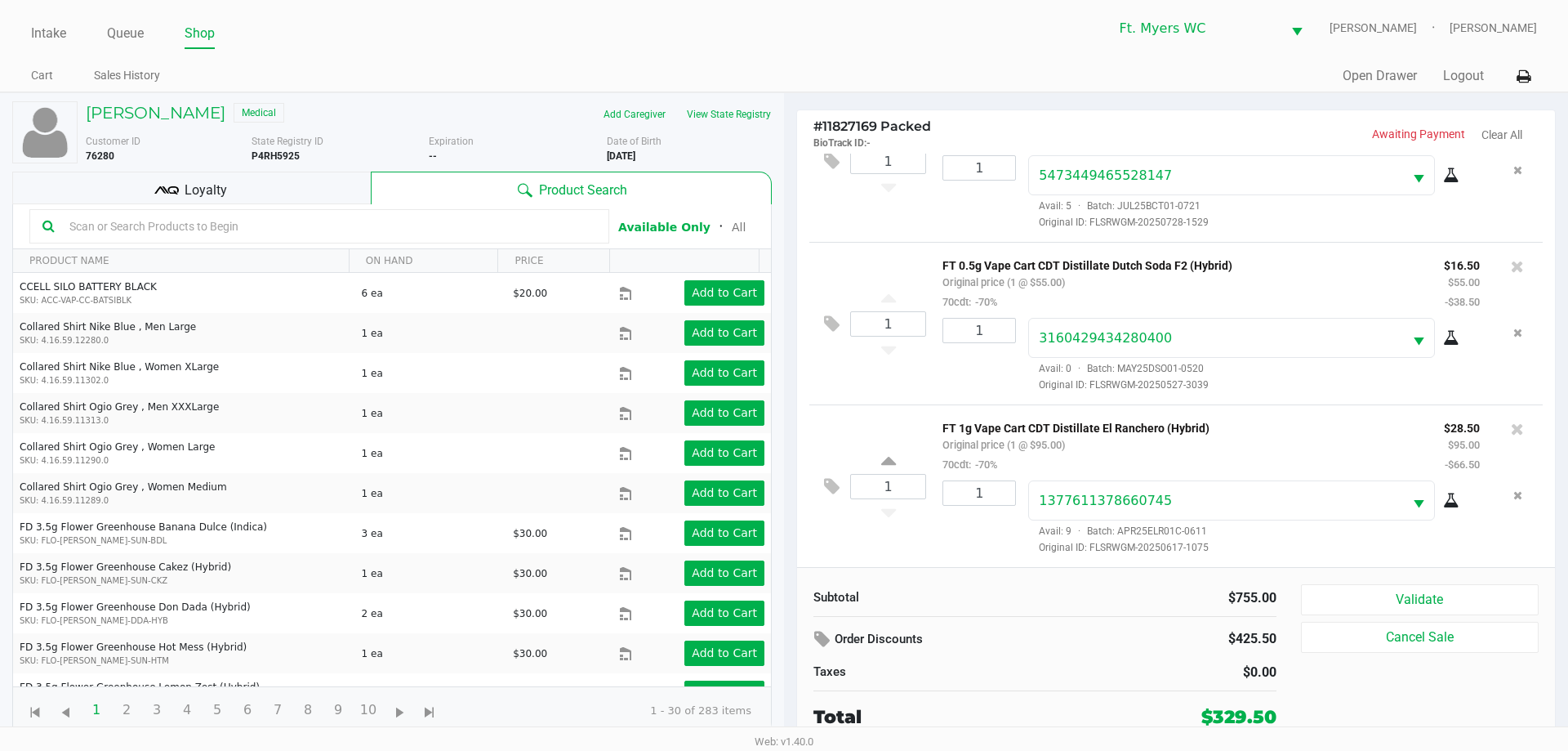
click at [783, 469] on div "1 FT 1g Vape Cart CDT Distillate El Ranchero (Hybrid) Original price (1 @ $95.0…" at bounding box center [1176, 485] width 733 height 162
click at [783, 473] on button at bounding box center [836, 487] width 29 height 40
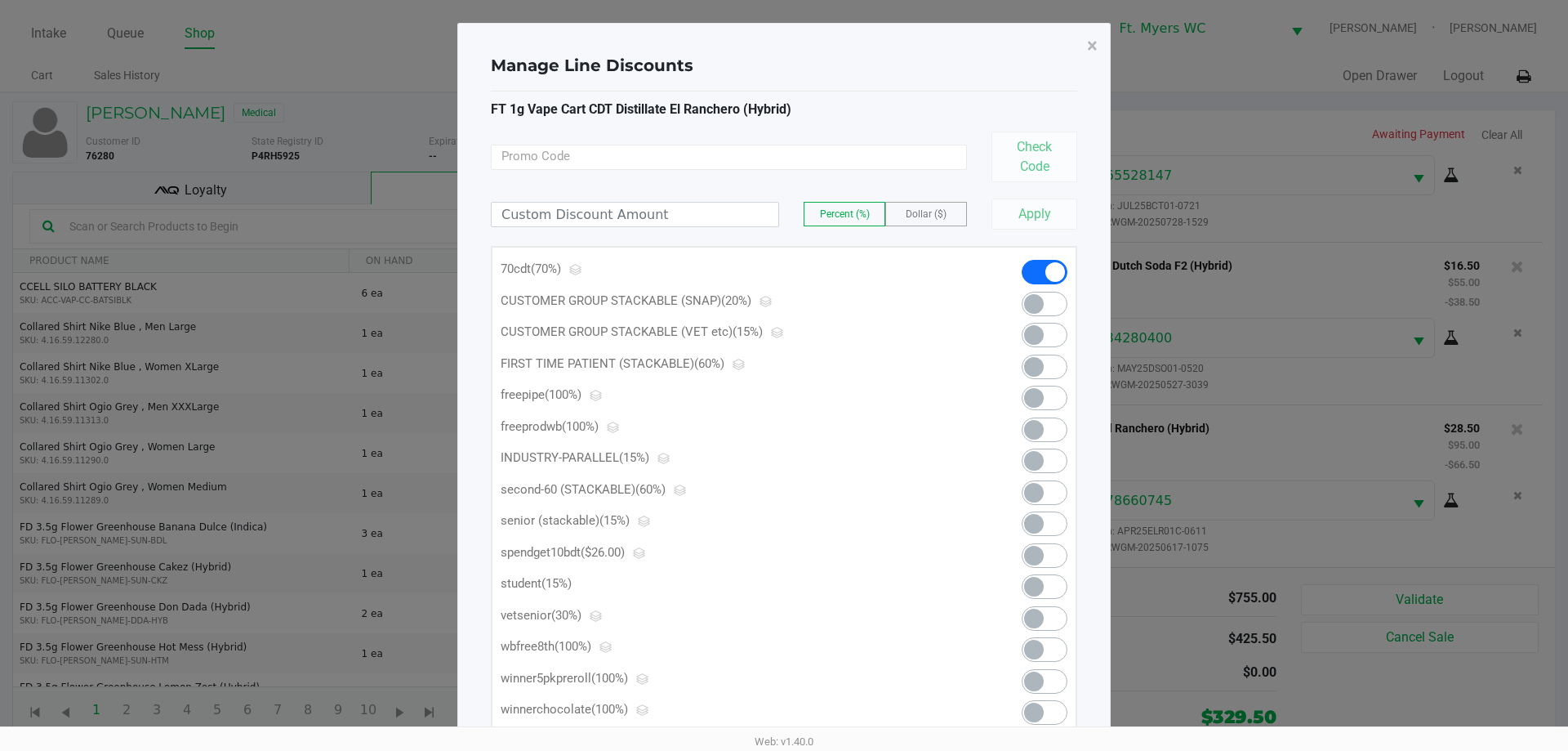
click at [783, 214] on span "Dollar ($)" at bounding box center [926, 213] width 41 height 11
click at [716, 210] on input at bounding box center [635, 214] width 286 height 24
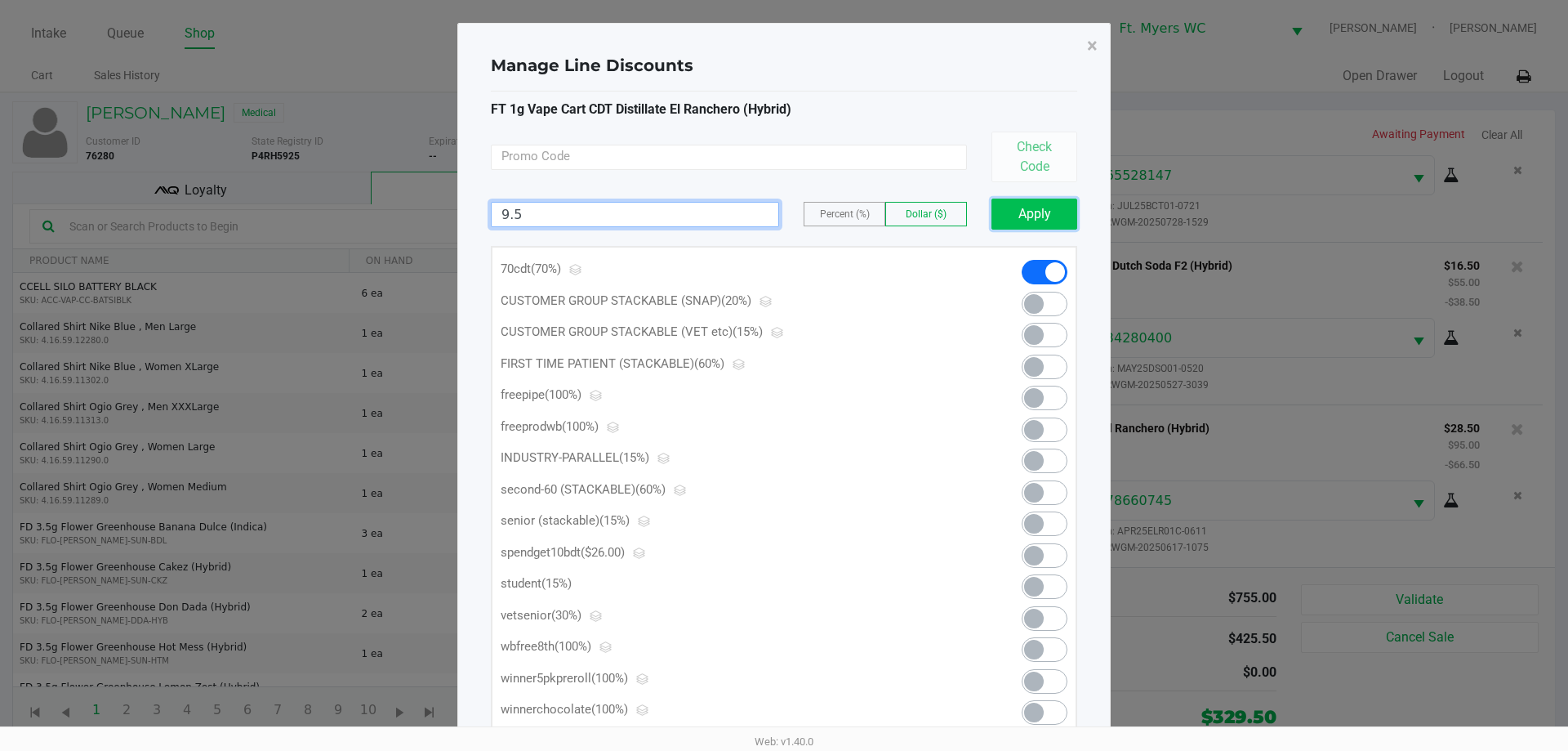
type input "9.50"
click at [783, 199] on button "Apply" at bounding box center [1034, 213] width 86 height 31
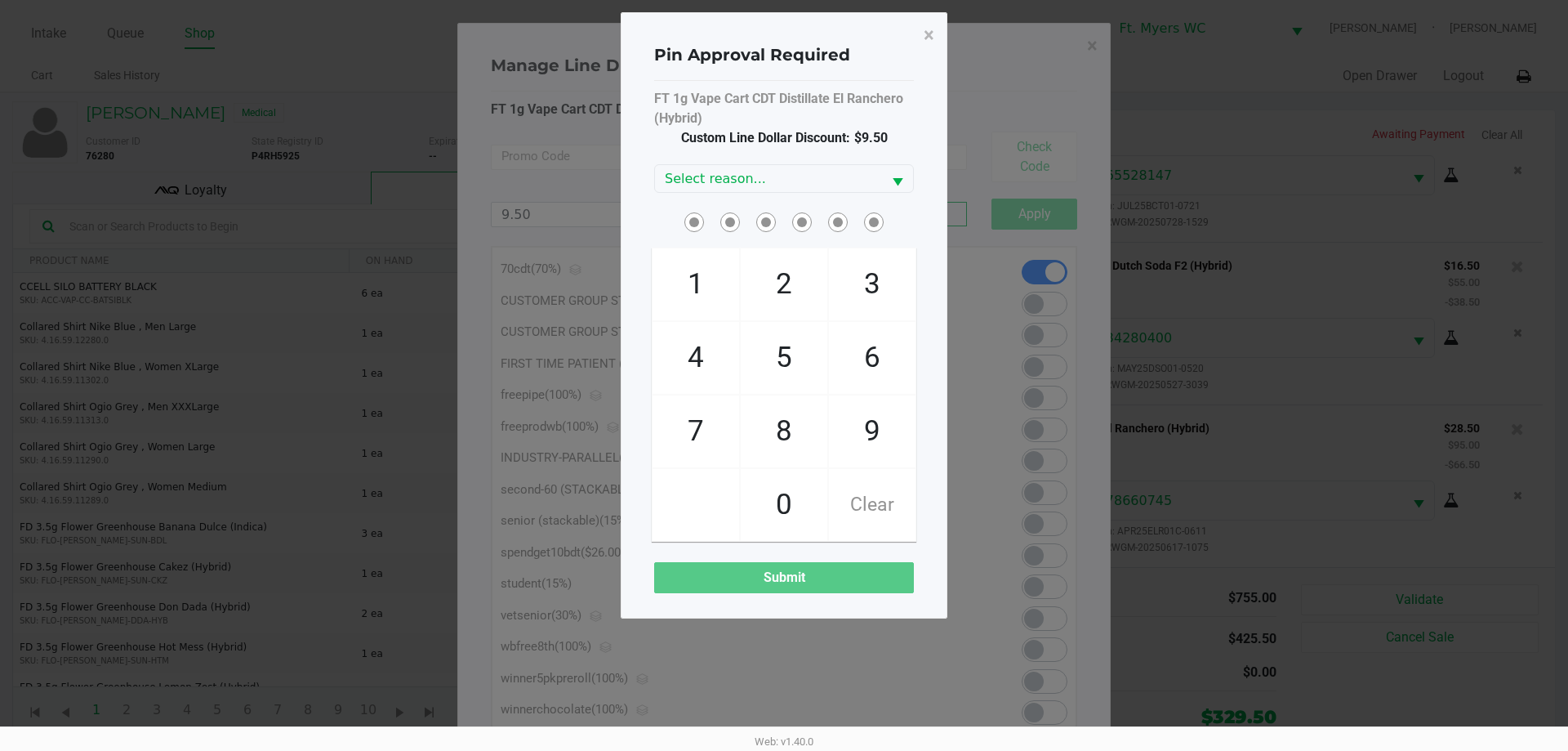
click at [783, 199] on ngb-modal-window "Pin Approval Required × FT 1g Vape Cart CDT Distillate El Ranchero (Hybrid) Cus…" at bounding box center [784, 375] width 1568 height 751
click at [783, 193] on div "FT 1g Vape Cart CDT Distillate El Ranchero (Hybrid) Custom Line Dollar Discount…" at bounding box center [784, 341] width 260 height 504
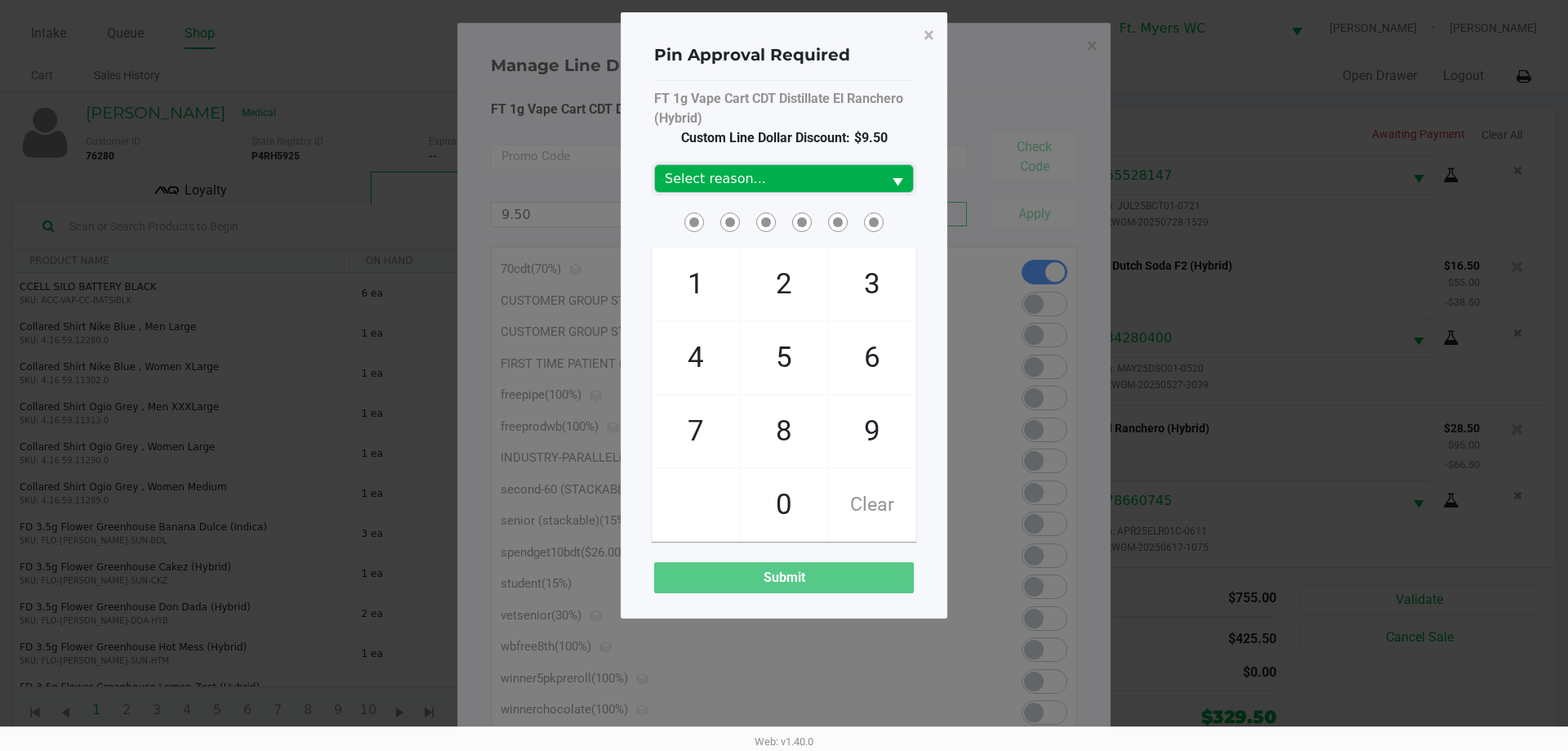
click at [783, 188] on span "Select reason..." at bounding box center [768, 179] width 207 height 19
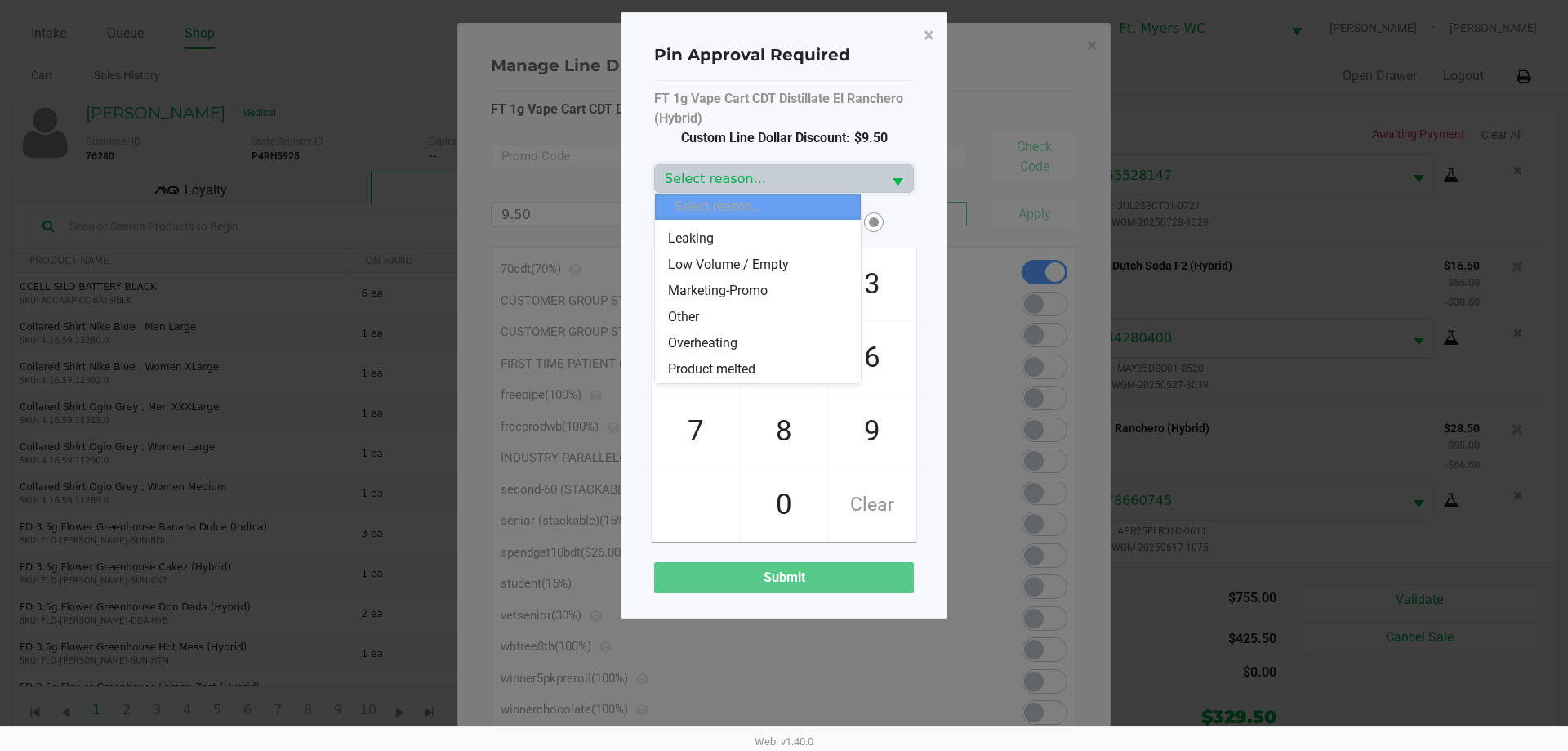
scroll to position [196, 0]
click at [723, 334] on span "Replace Discounted Purchase" at bounding box center [753, 343] width 171 height 19
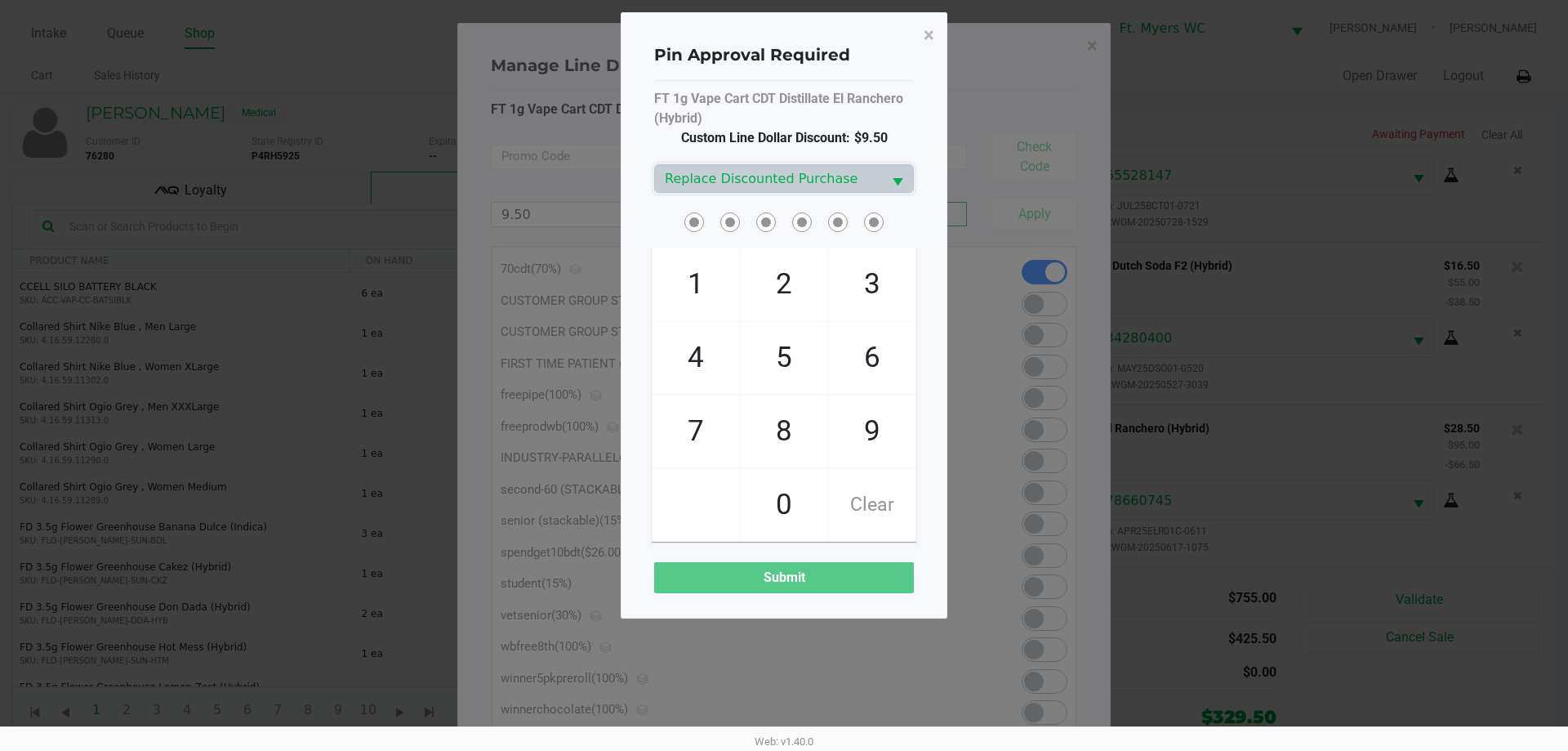
click at [749, 226] on span at bounding box center [784, 221] width 260 height 25
checkbox input "true"
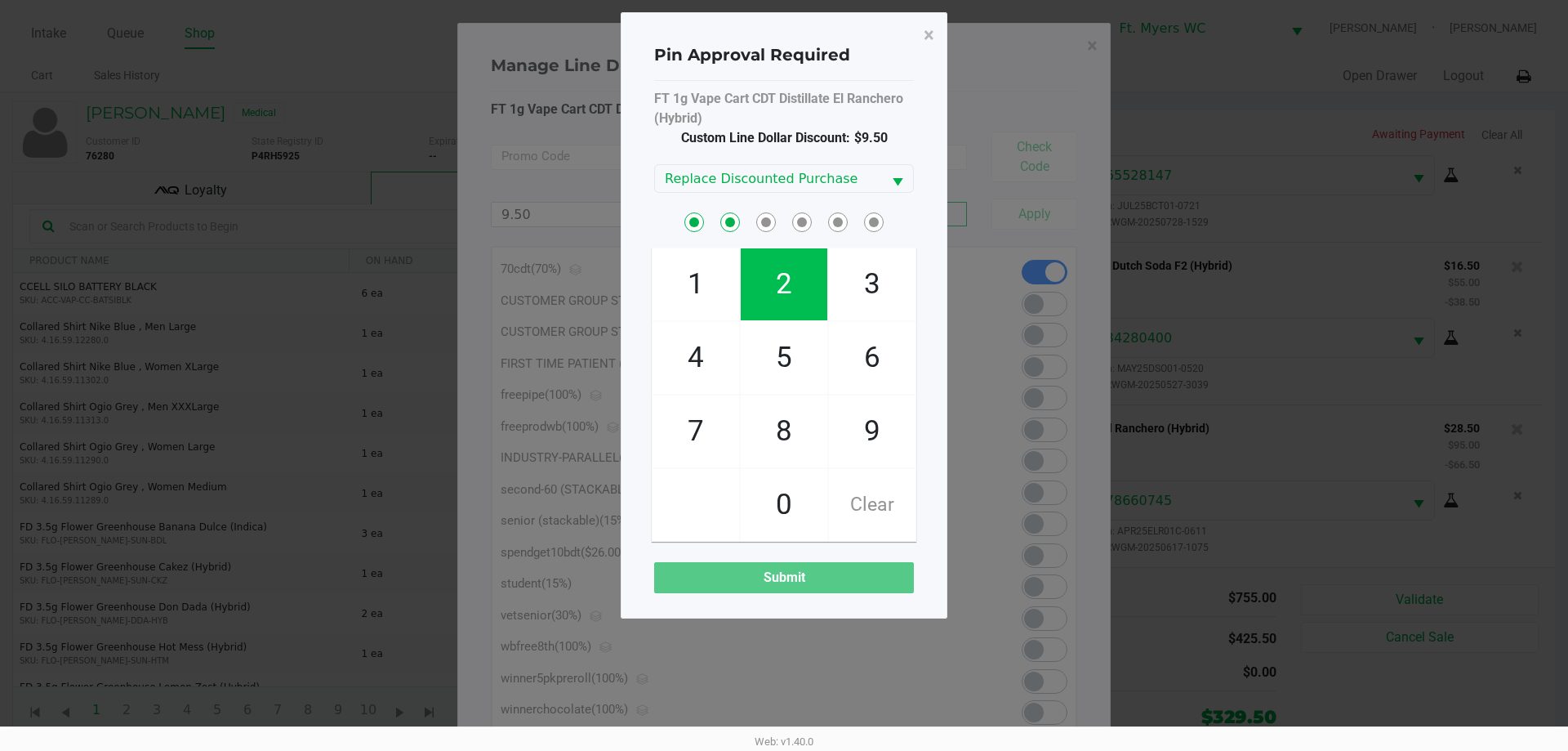
checkbox input "true"
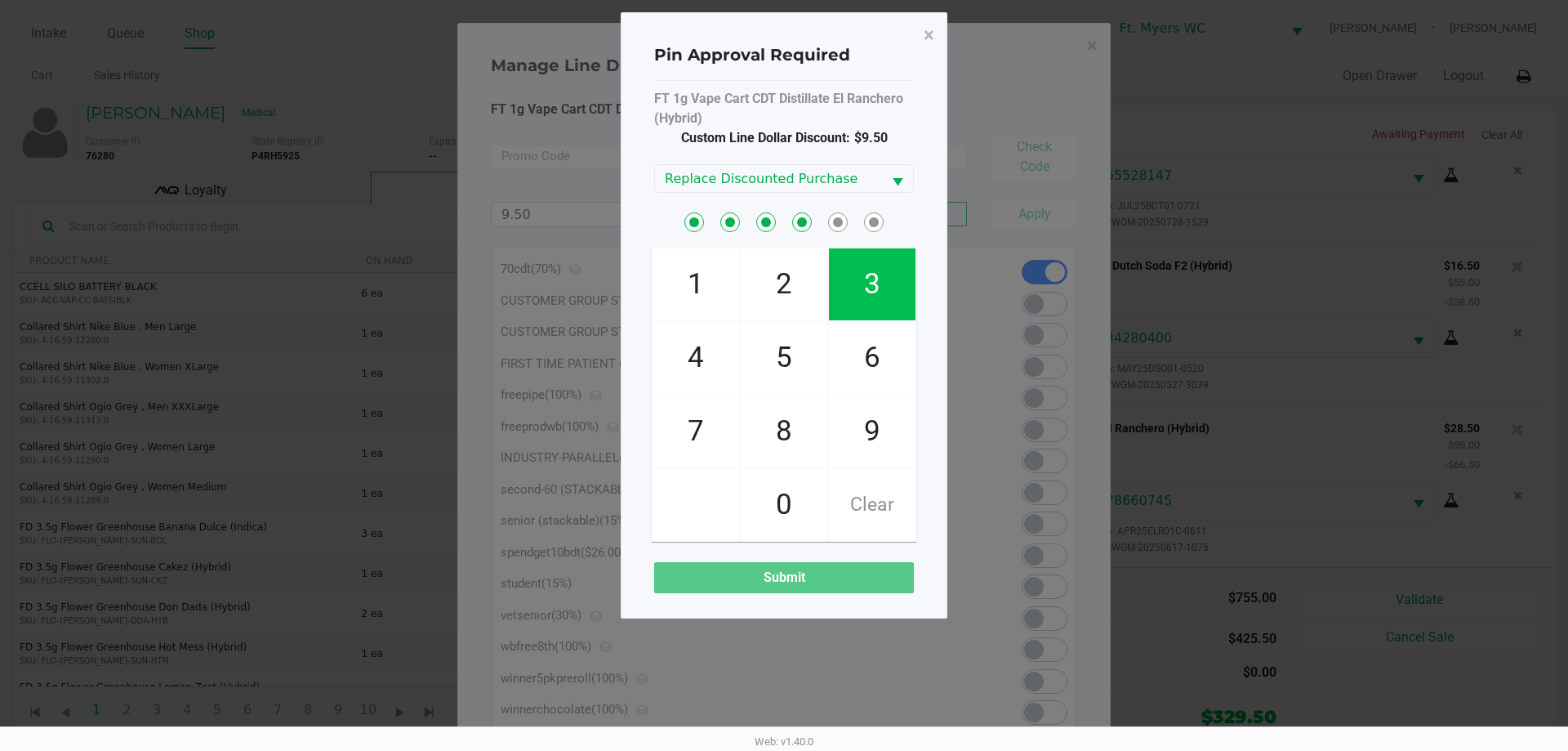
checkbox input "true"
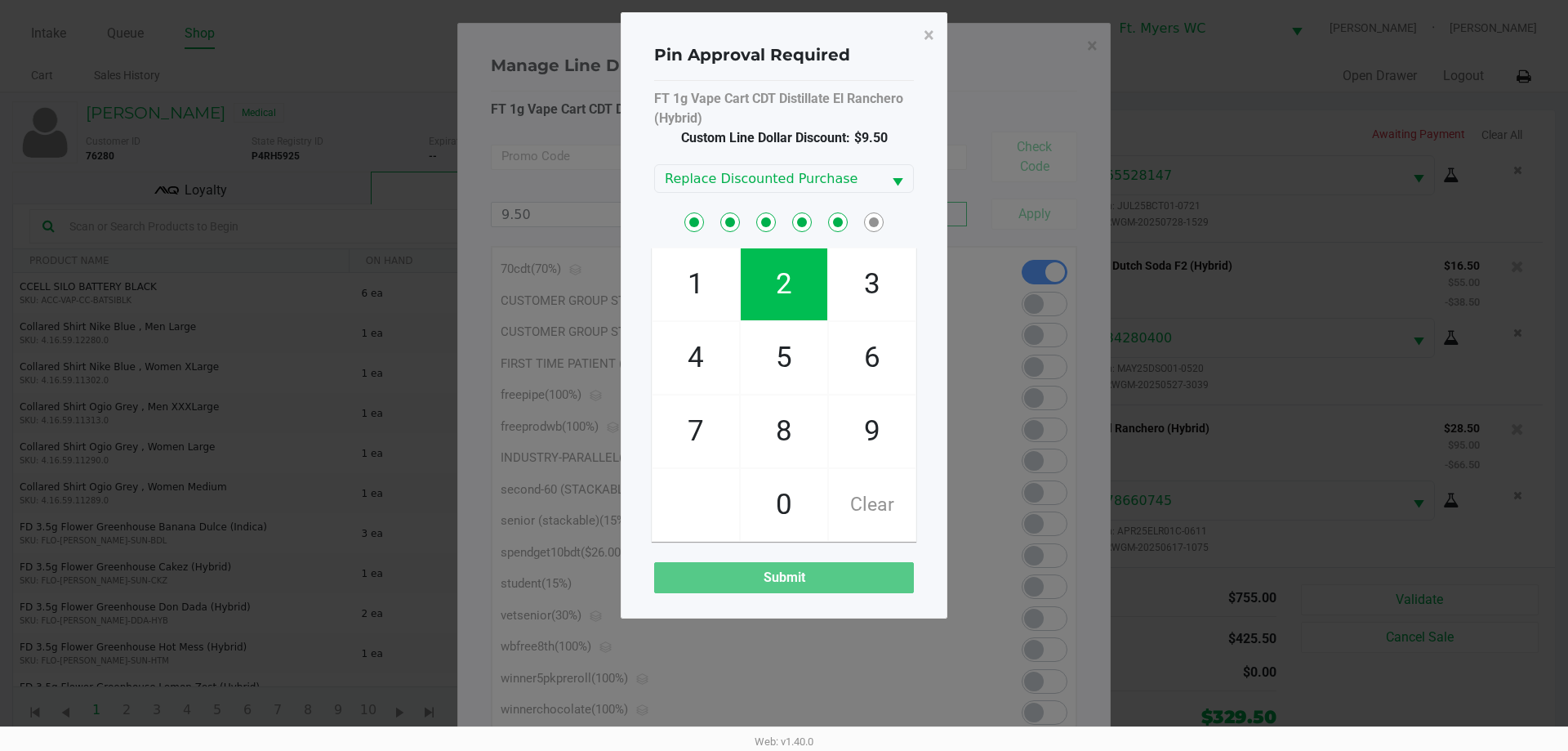
checkbox input "true"
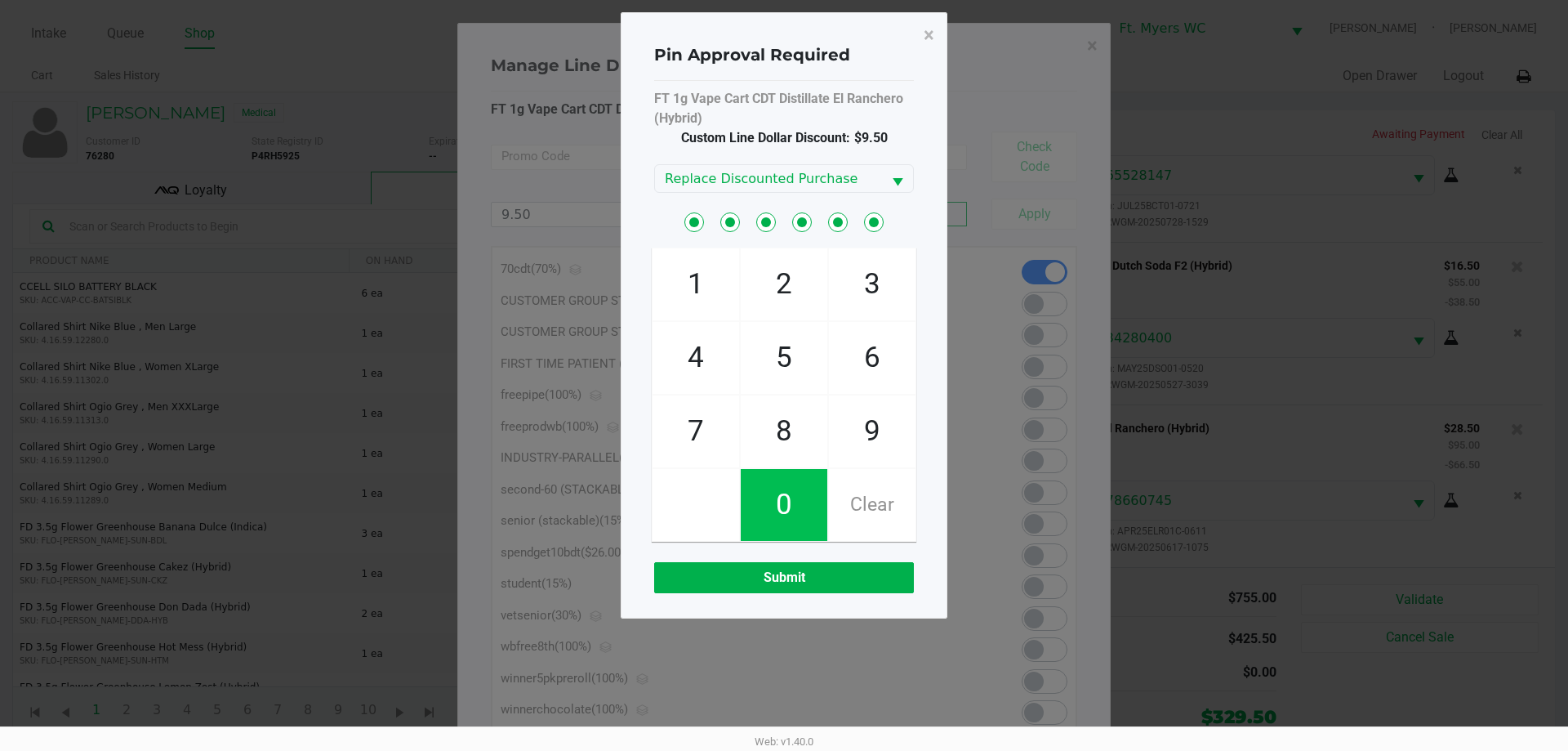
checkbox input "true"
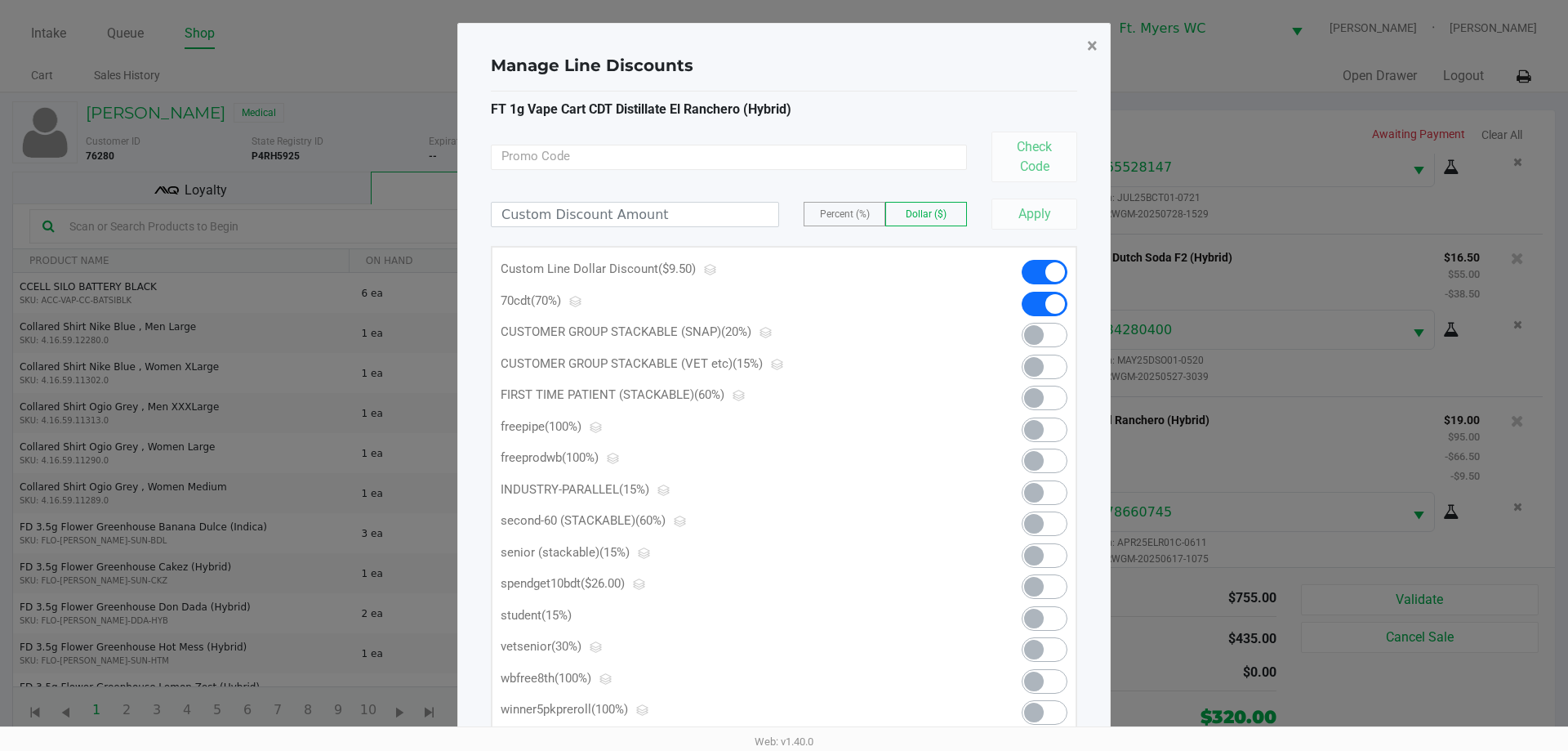
click at [783, 44] on span "×" at bounding box center [1092, 46] width 11 height 23
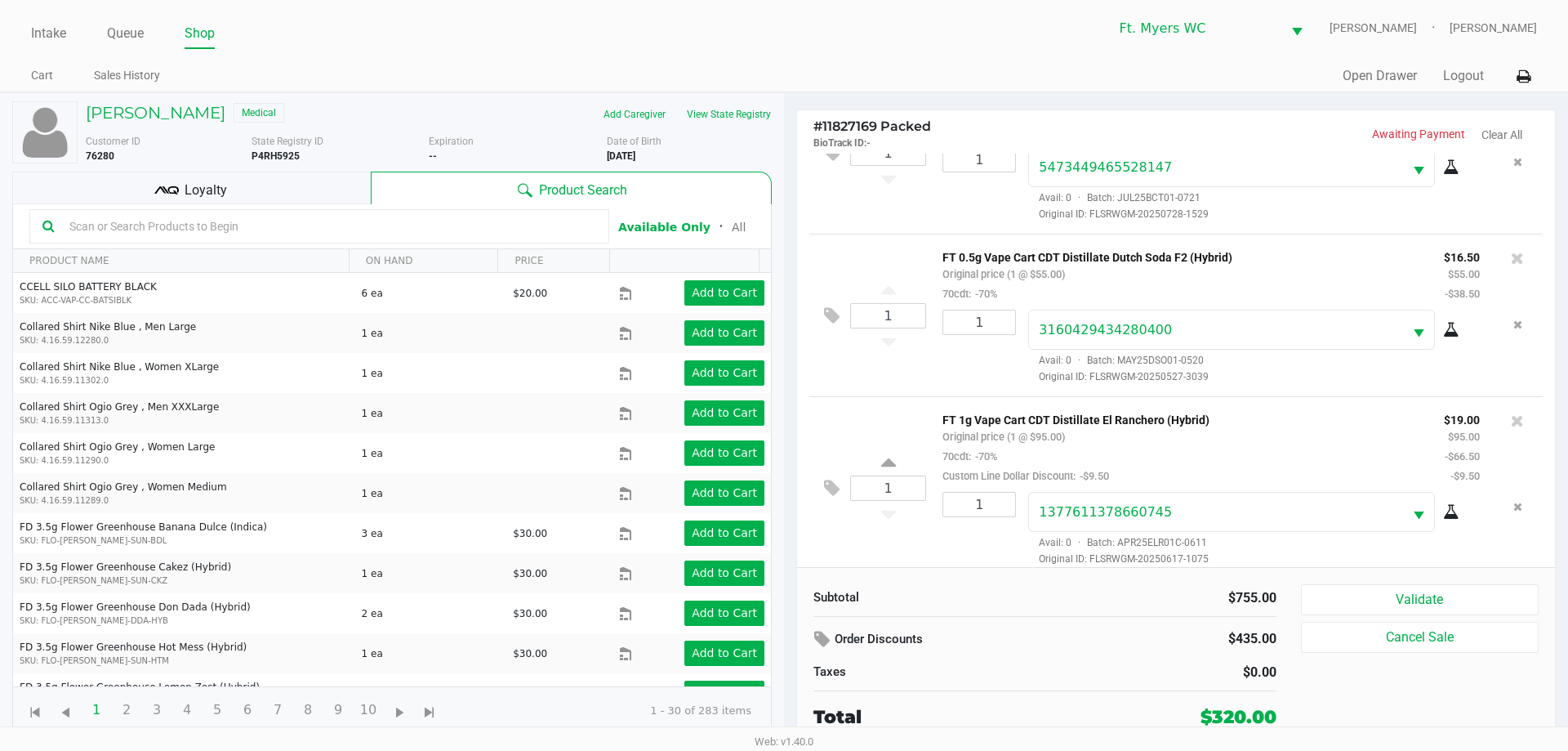
click at [304, 248] on kendo-grid-toolbar "Available Only ᛫ All" at bounding box center [392, 227] width 758 height 45
click at [302, 232] on input "text" at bounding box center [329, 227] width 533 height 25
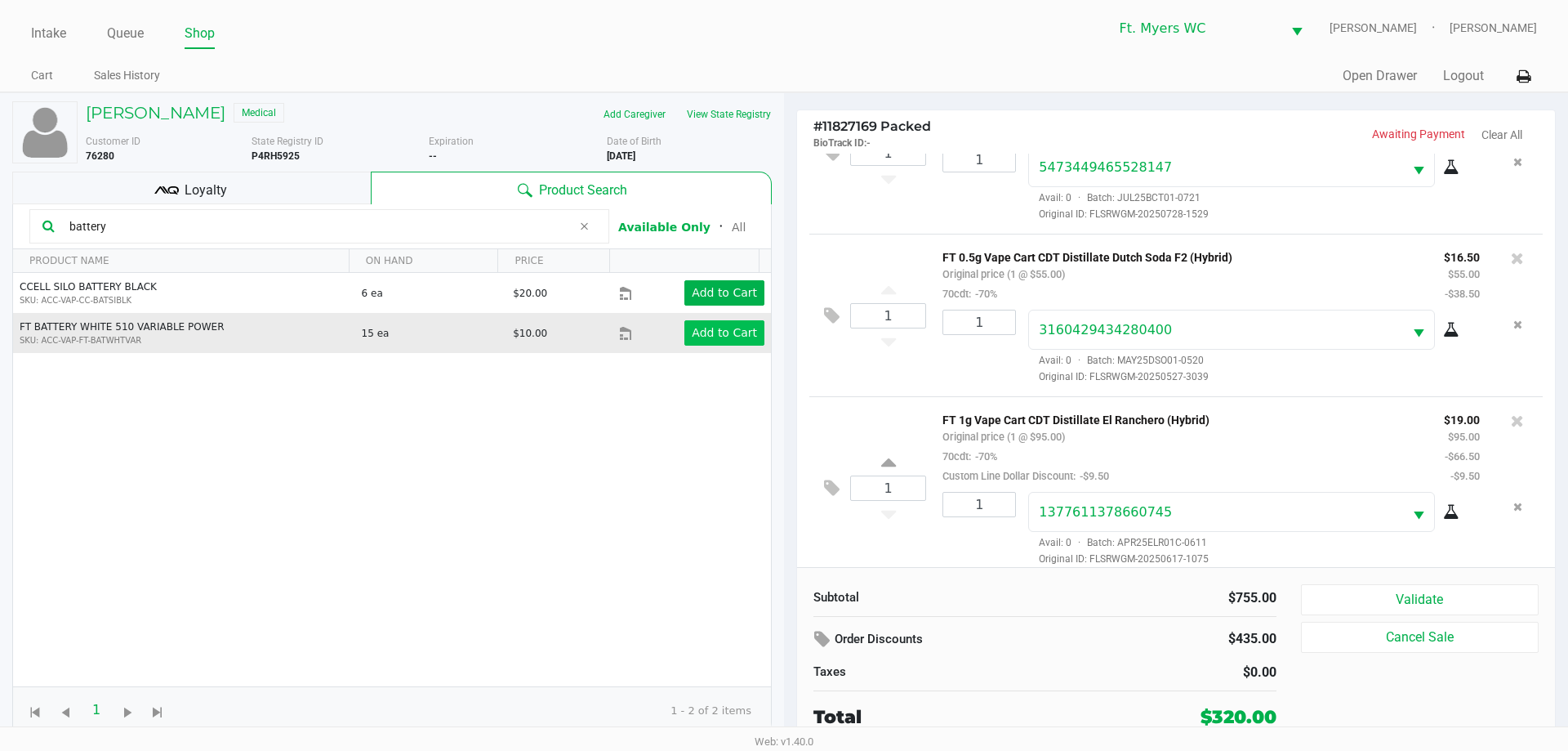
type input "battery"
click at [720, 334] on app-button-loader "Add to Cart" at bounding box center [724, 332] width 65 height 13
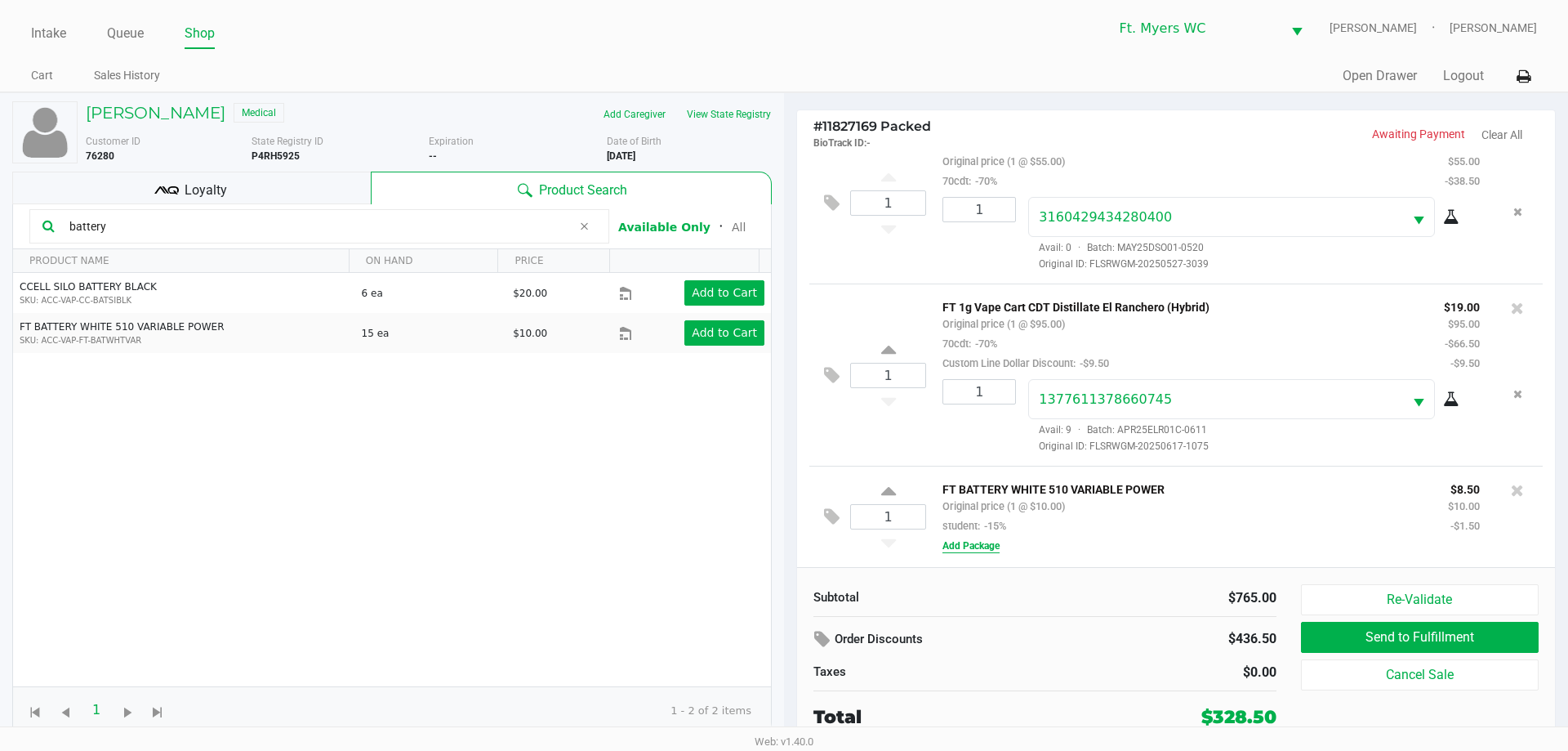
click at [783, 545] on button "Add Package" at bounding box center [970, 545] width 57 height 15
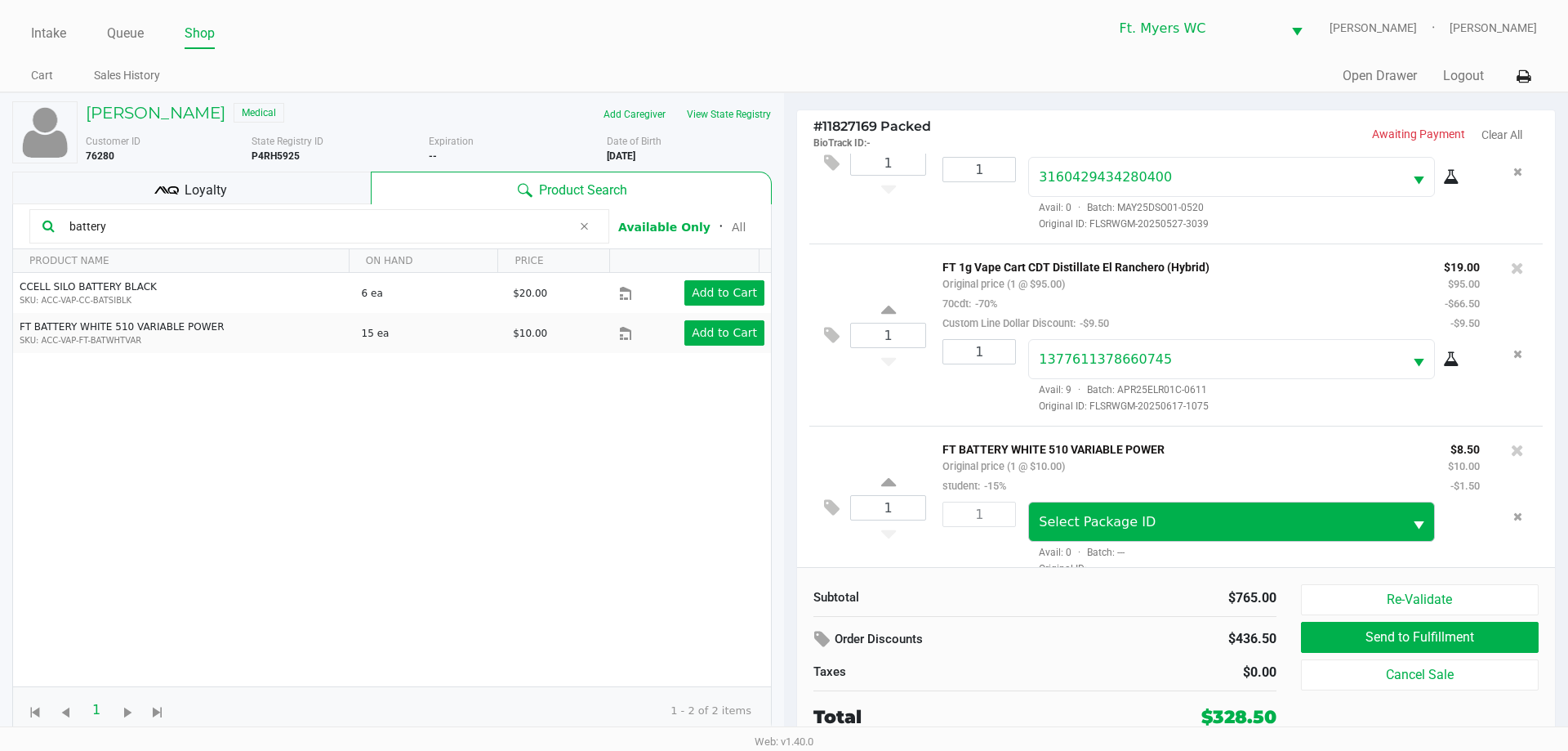
scroll to position [1404, 0]
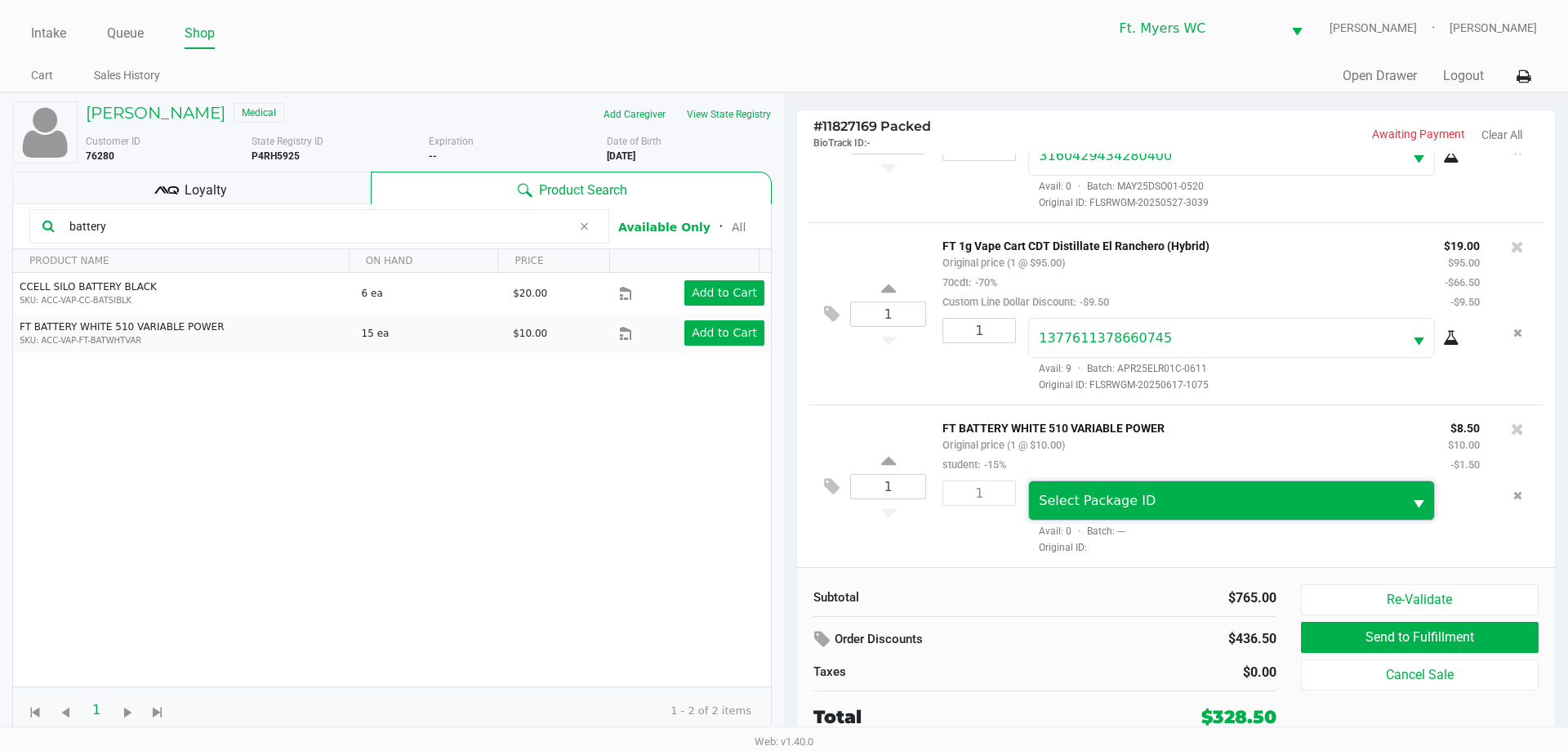
click at [783, 509] on span "Select Package ID" at bounding box center [1097, 501] width 117 height 16
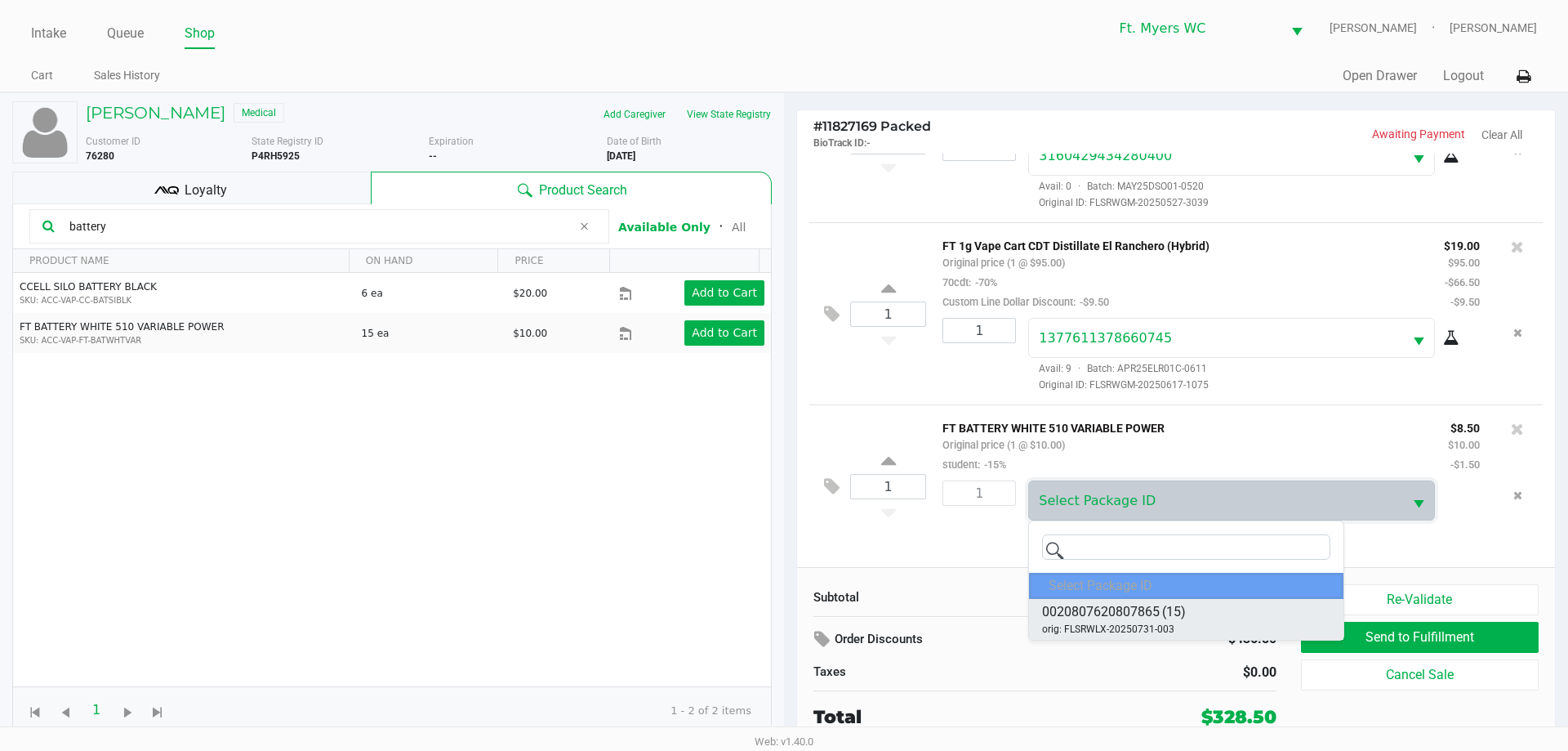
click at [783, 610] on span "0020807620807865" at bounding box center [1101, 612] width 118 height 19
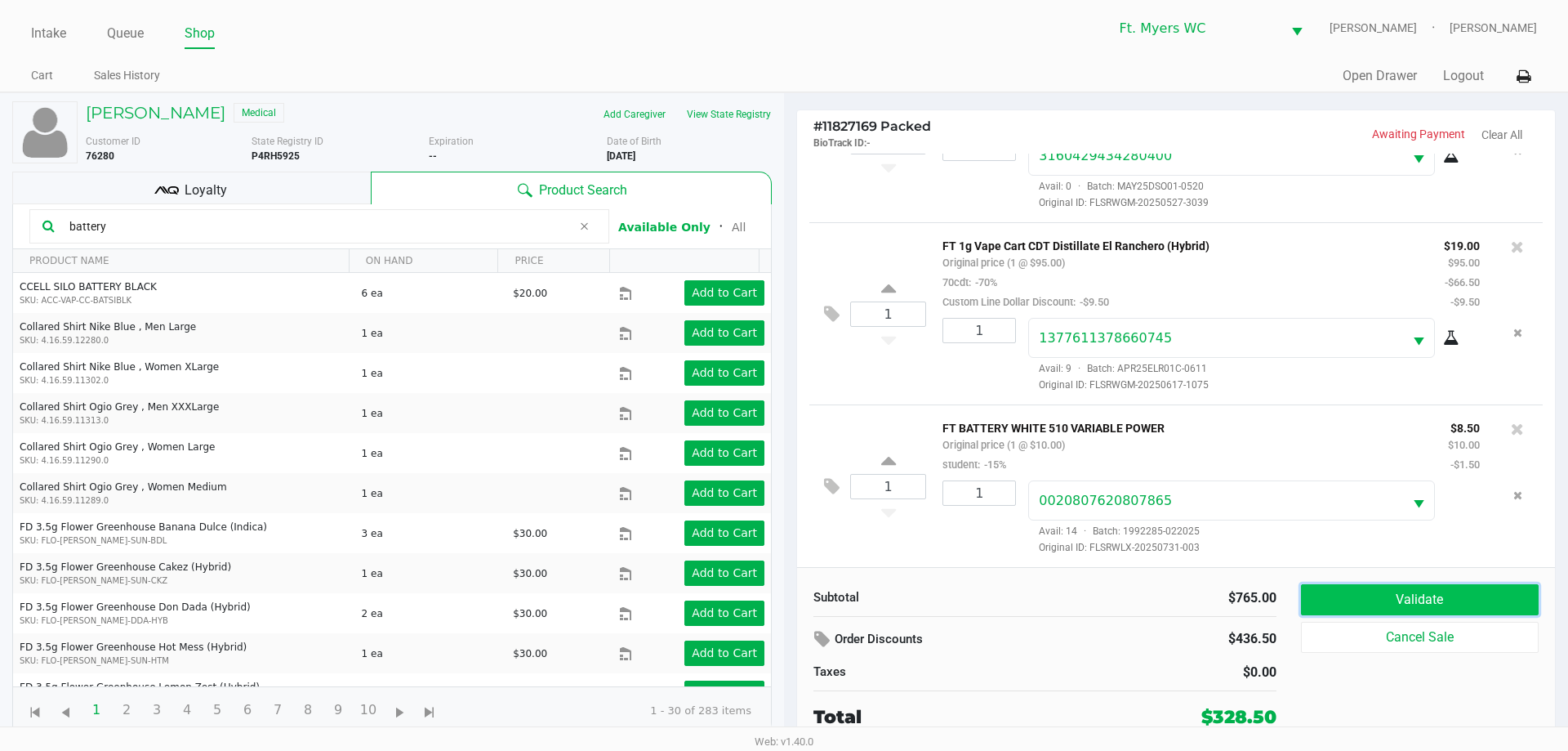
click at [783, 603] on button "Validate" at bounding box center [1420, 599] width 238 height 31
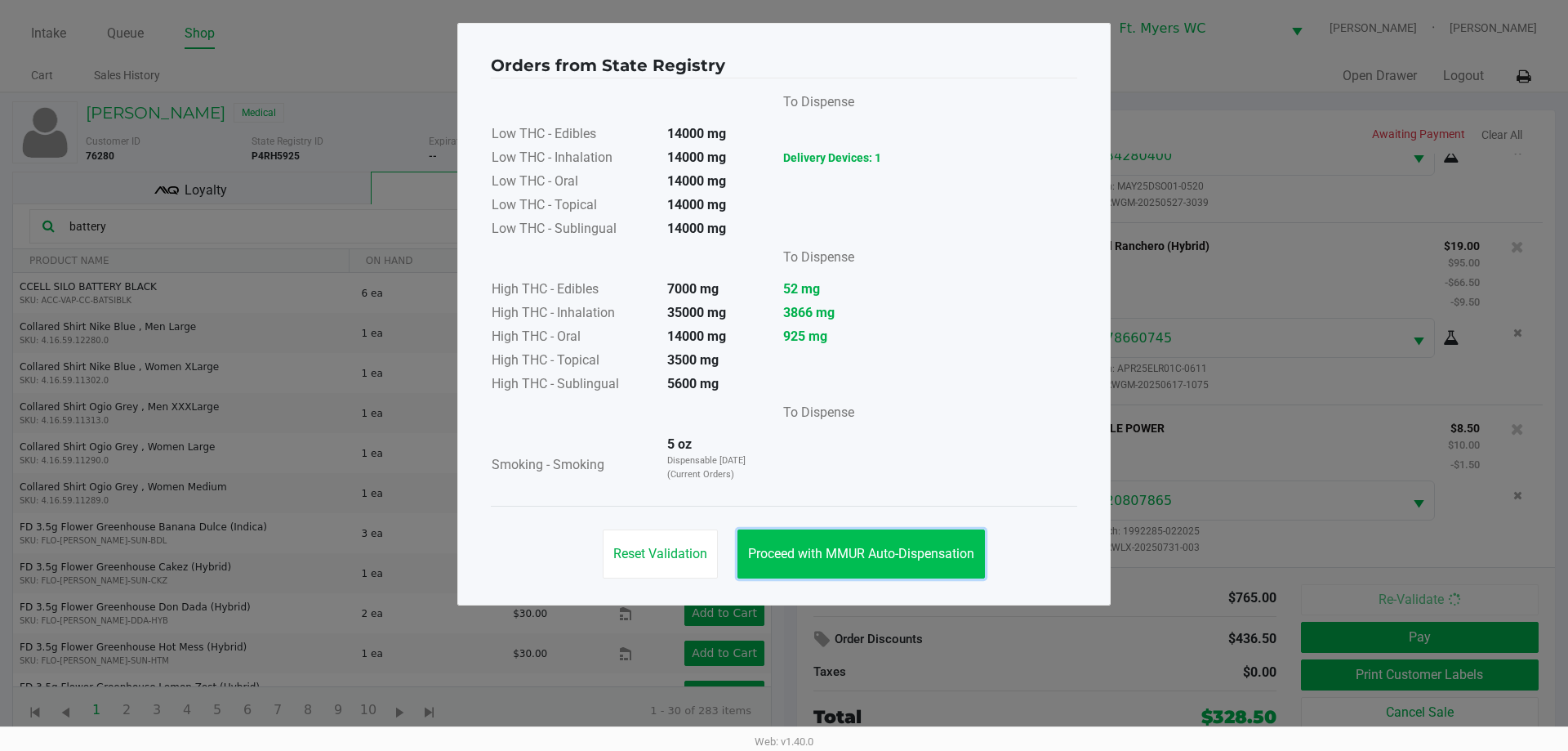
click at [783, 560] on span "Proceed with MMUR Auto-Dispensation" at bounding box center [861, 553] width 227 height 16
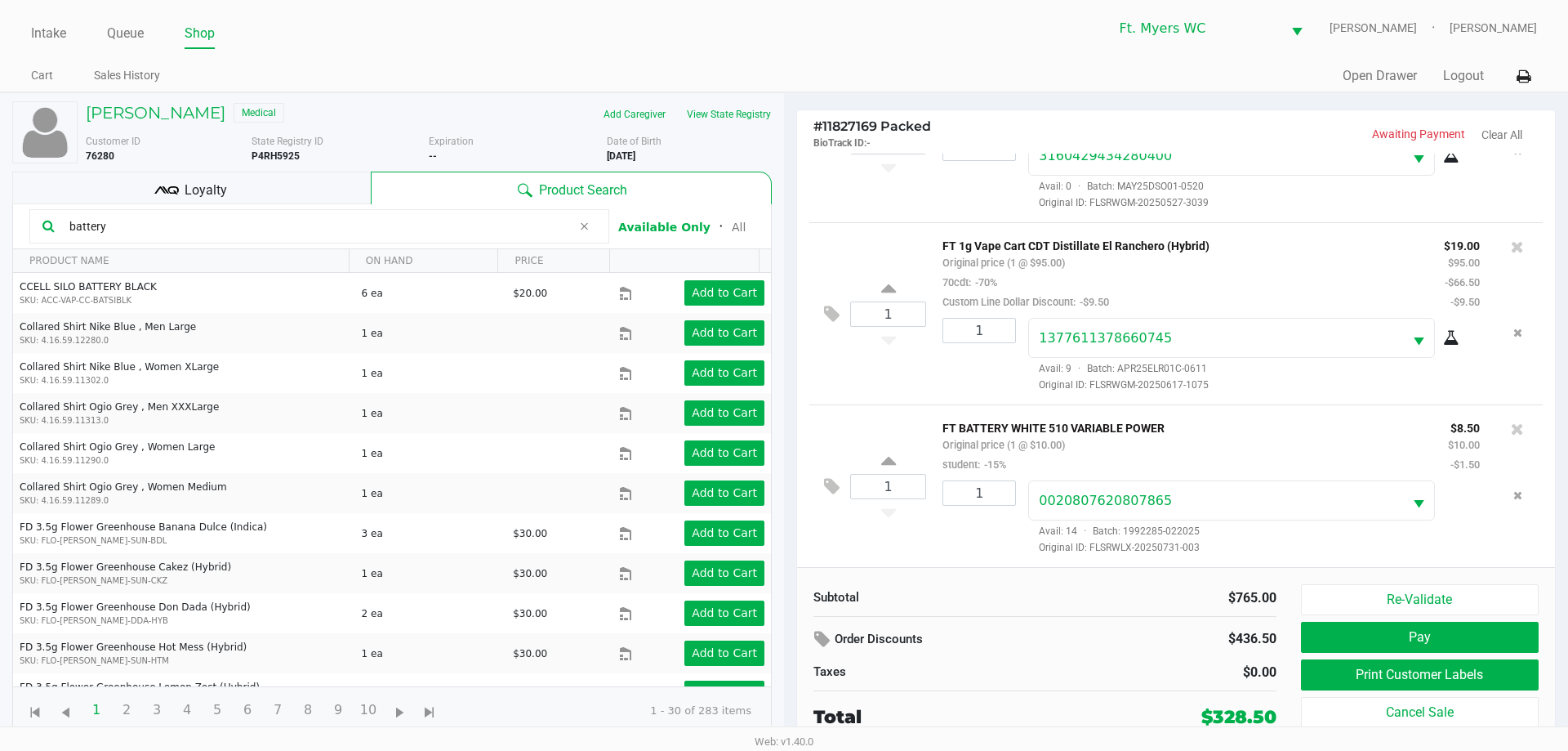
click at [783, 585] on div "Subtotal $765.00" at bounding box center [1045, 596] width 487 height 24
click at [783, 553] on div "1" at bounding box center [973, 517] width 86 height 75
click at [318, 198] on div "Loyalty" at bounding box center [191, 187] width 358 height 32
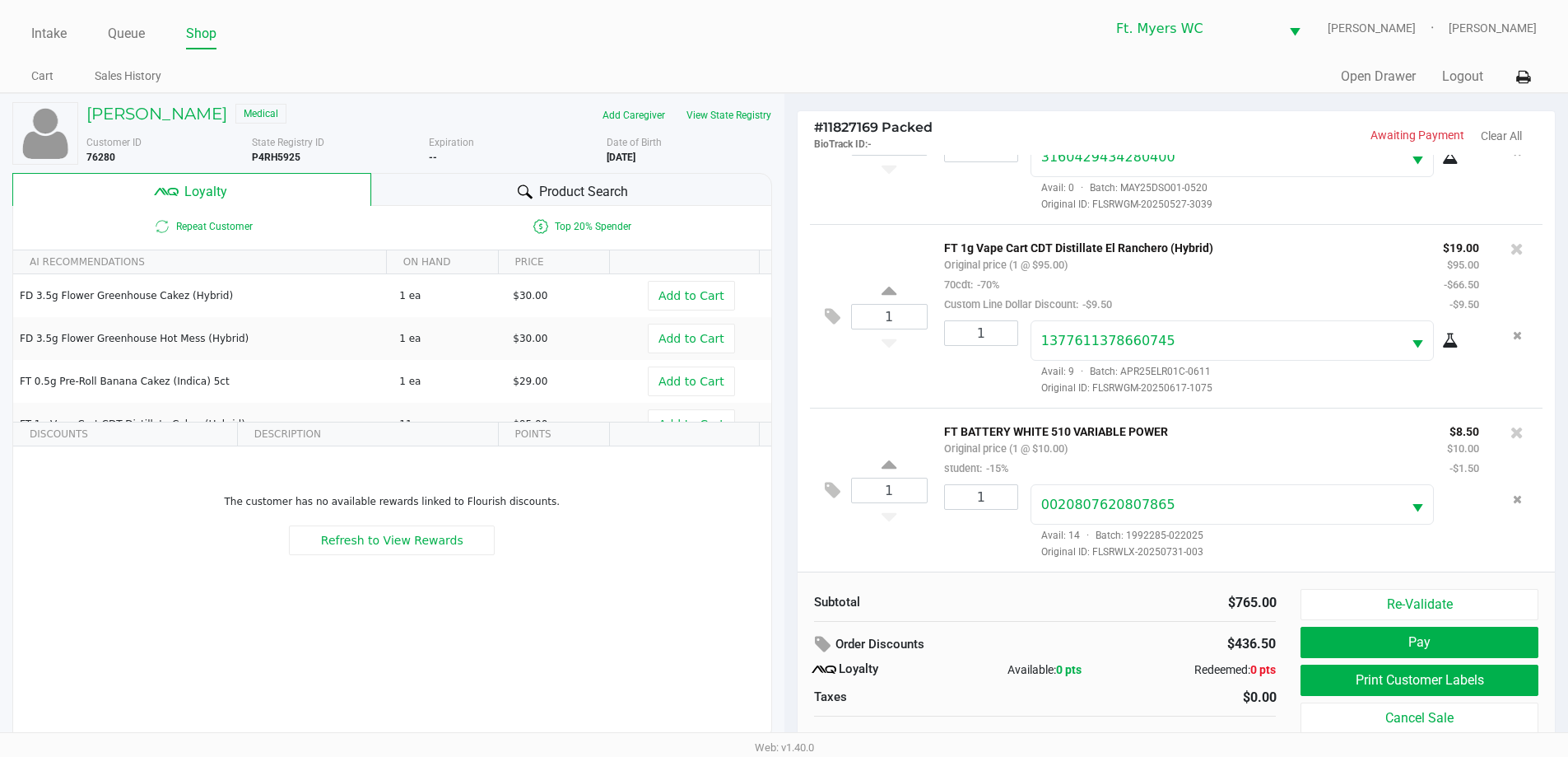
click at [488, 179] on div "Product Search" at bounding box center [572, 189] width 401 height 33
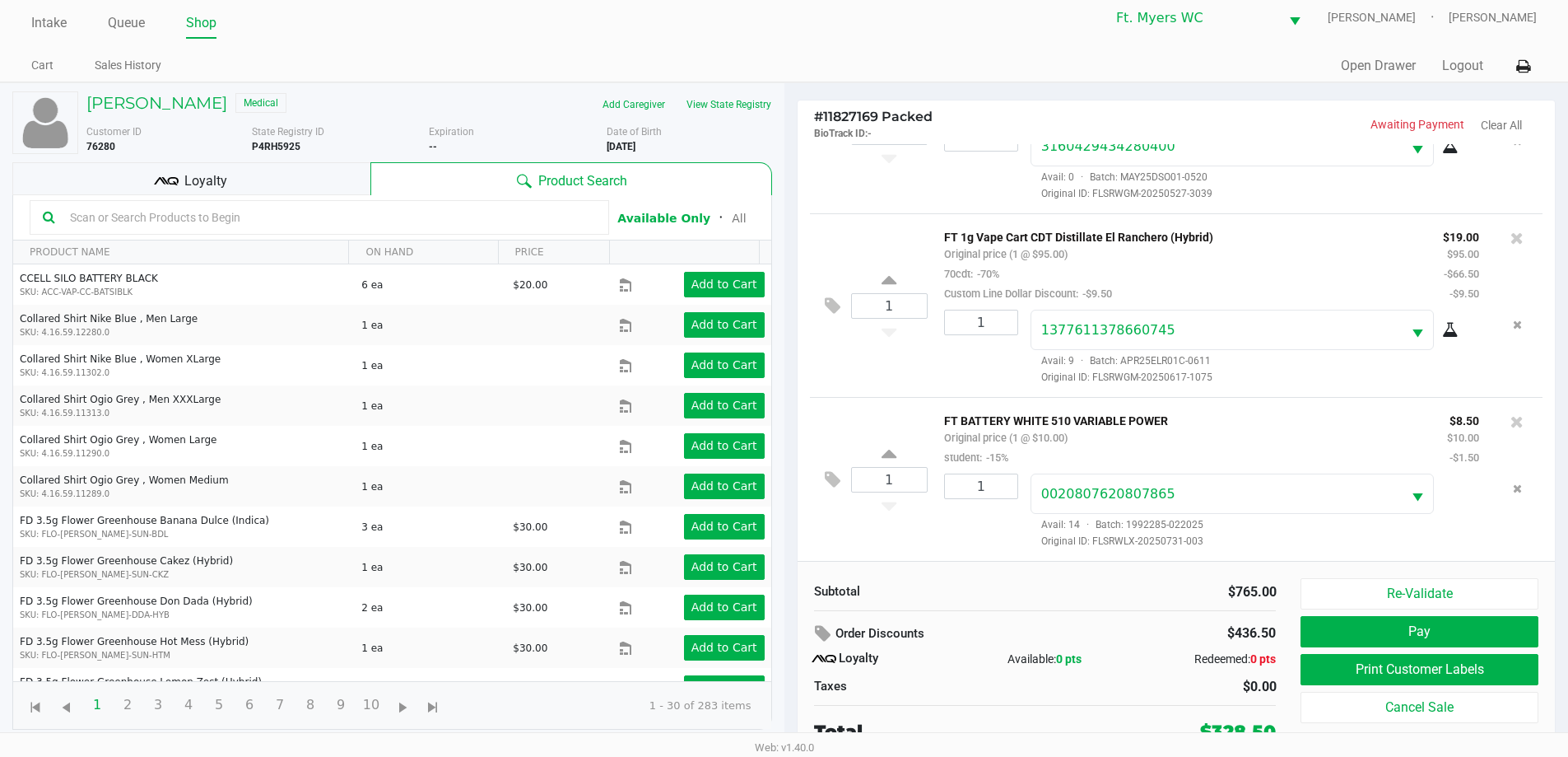
scroll to position [17, 0]
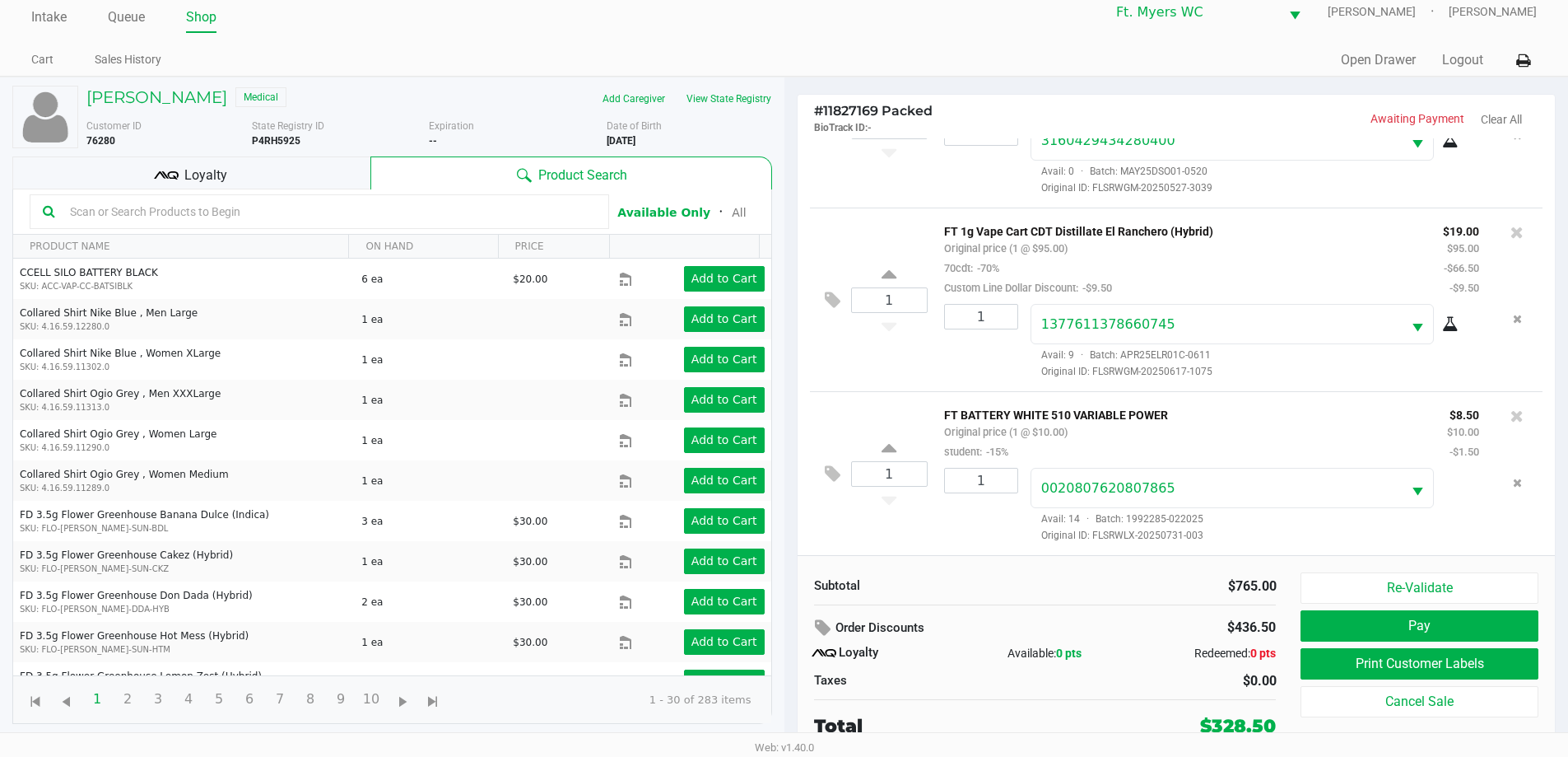
click at [789, 618] on div "$436.50" at bounding box center [1206, 628] width 137 height 28
click at [789, 653] on button "Print Customer Labels" at bounding box center [1419, 663] width 237 height 31
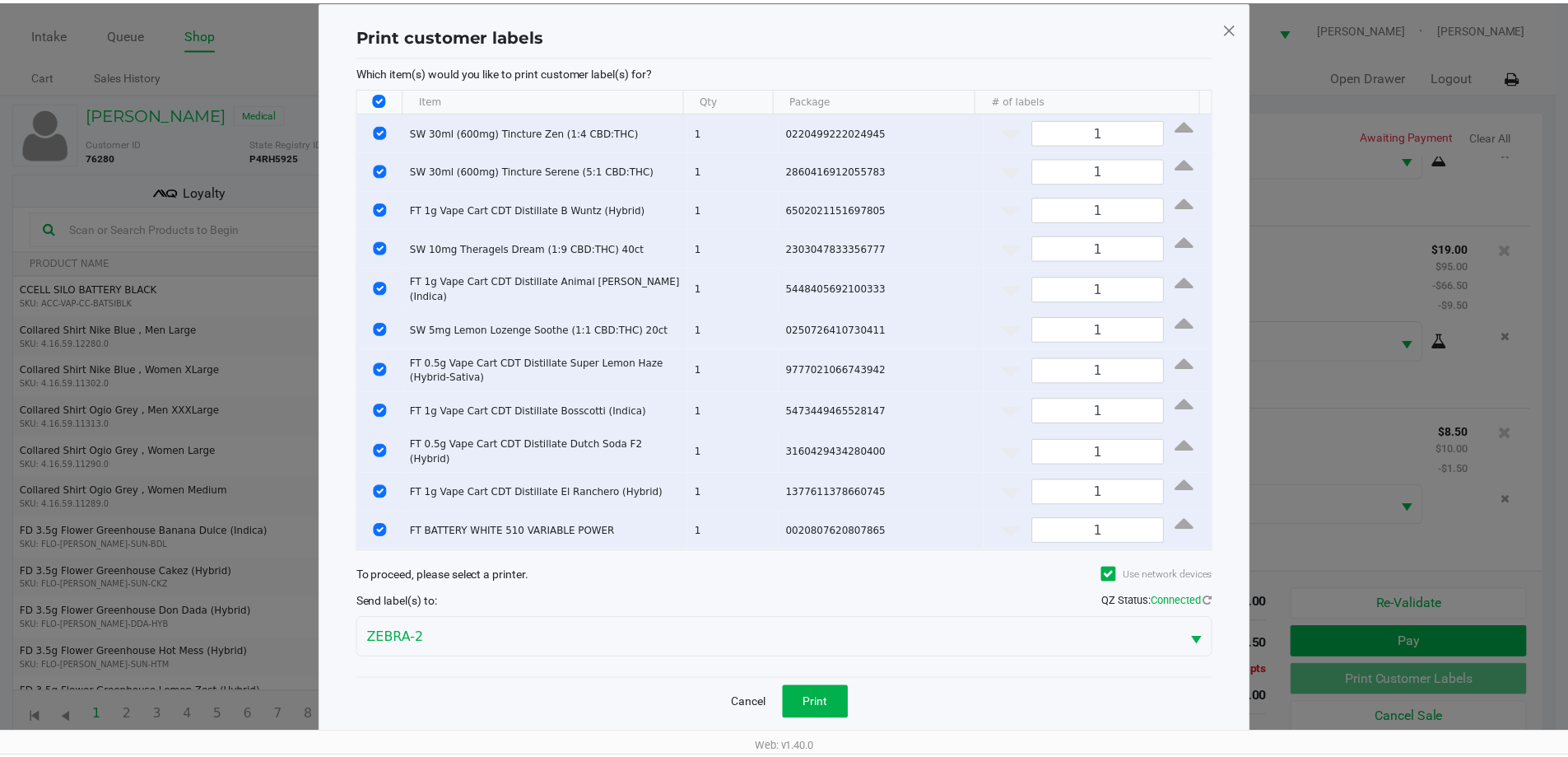
scroll to position [28, 0]
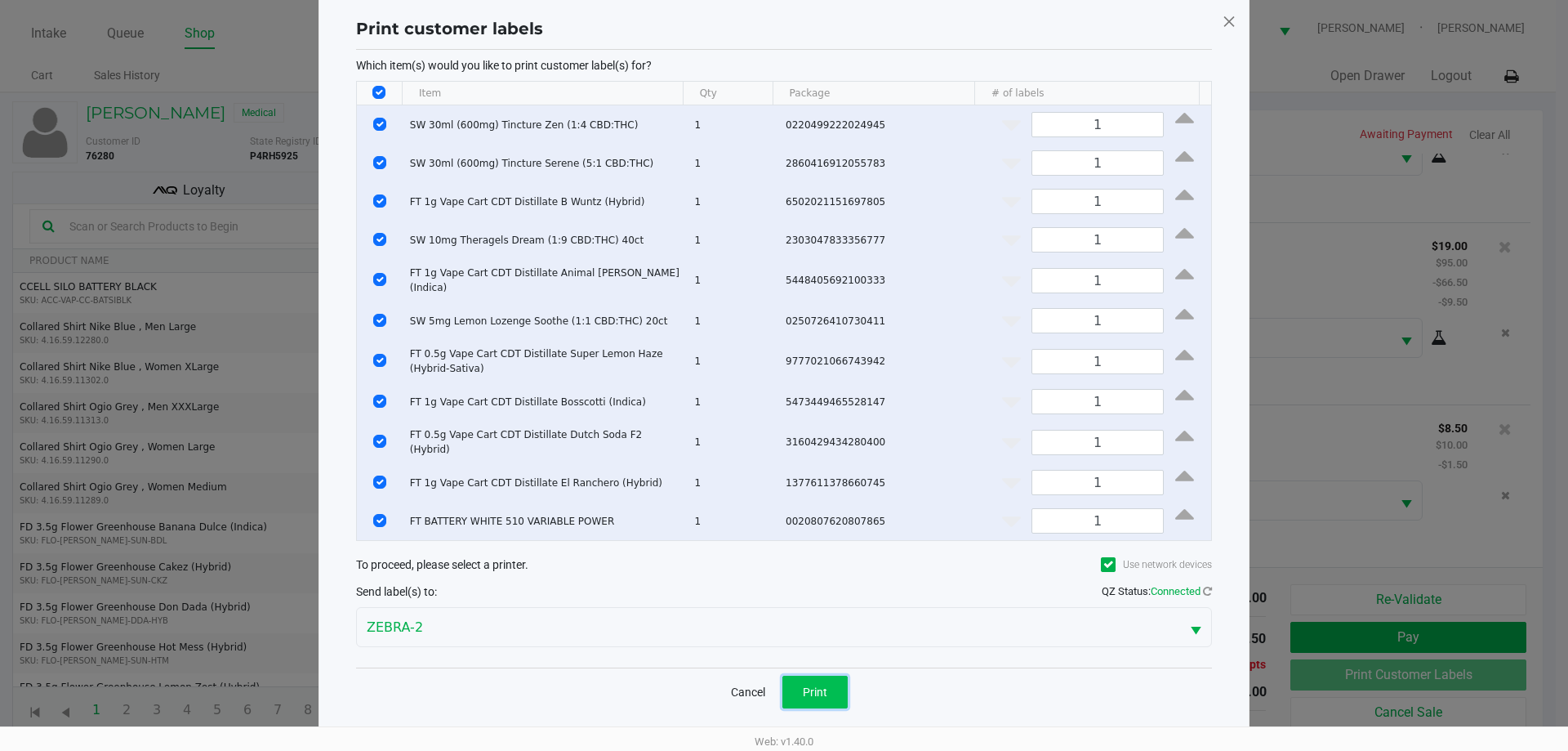
click at [783, 681] on button "Print" at bounding box center [815, 691] width 65 height 32
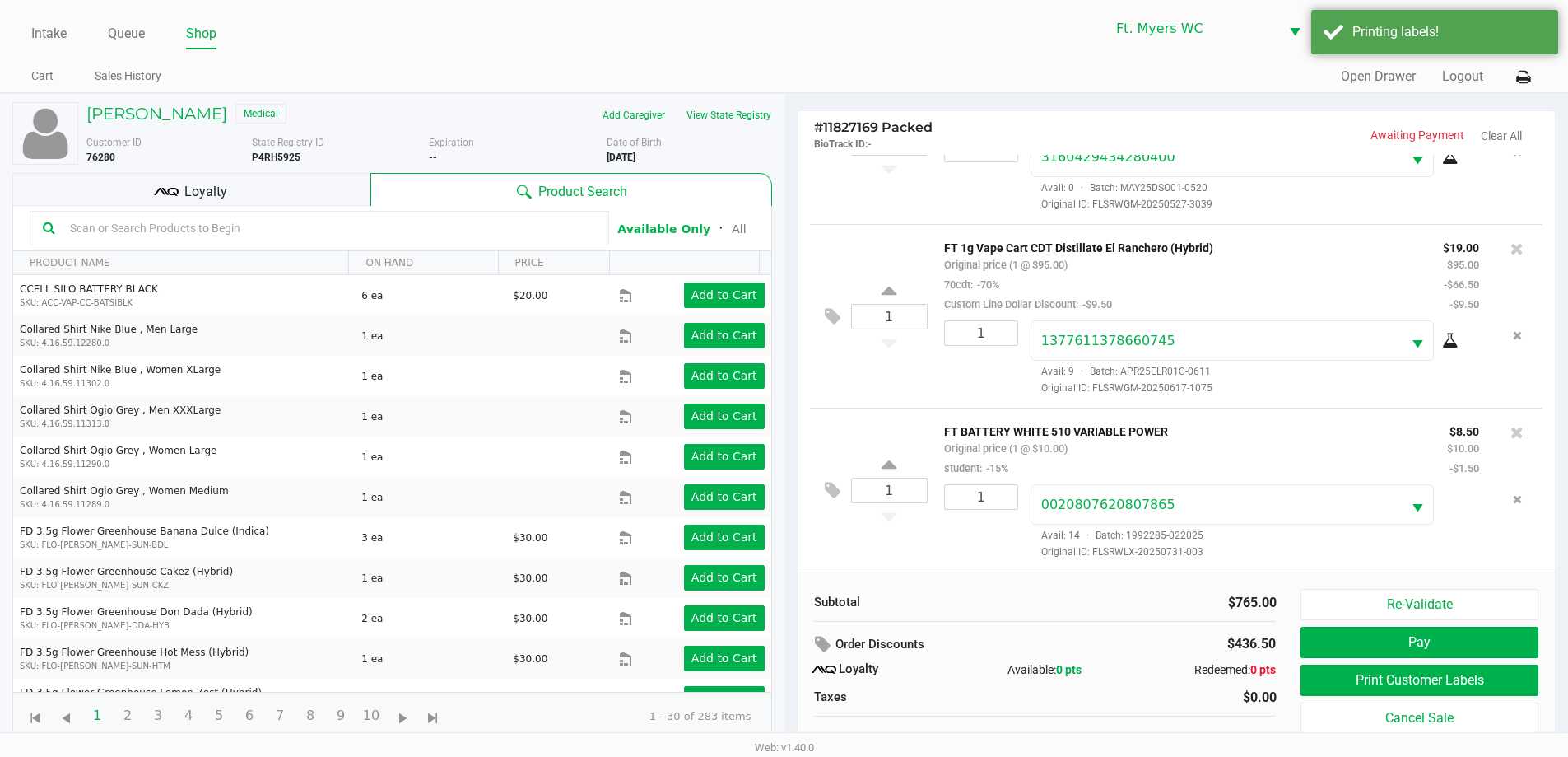
click at [789, 621] on hr at bounding box center [1045, 621] width 463 height 1
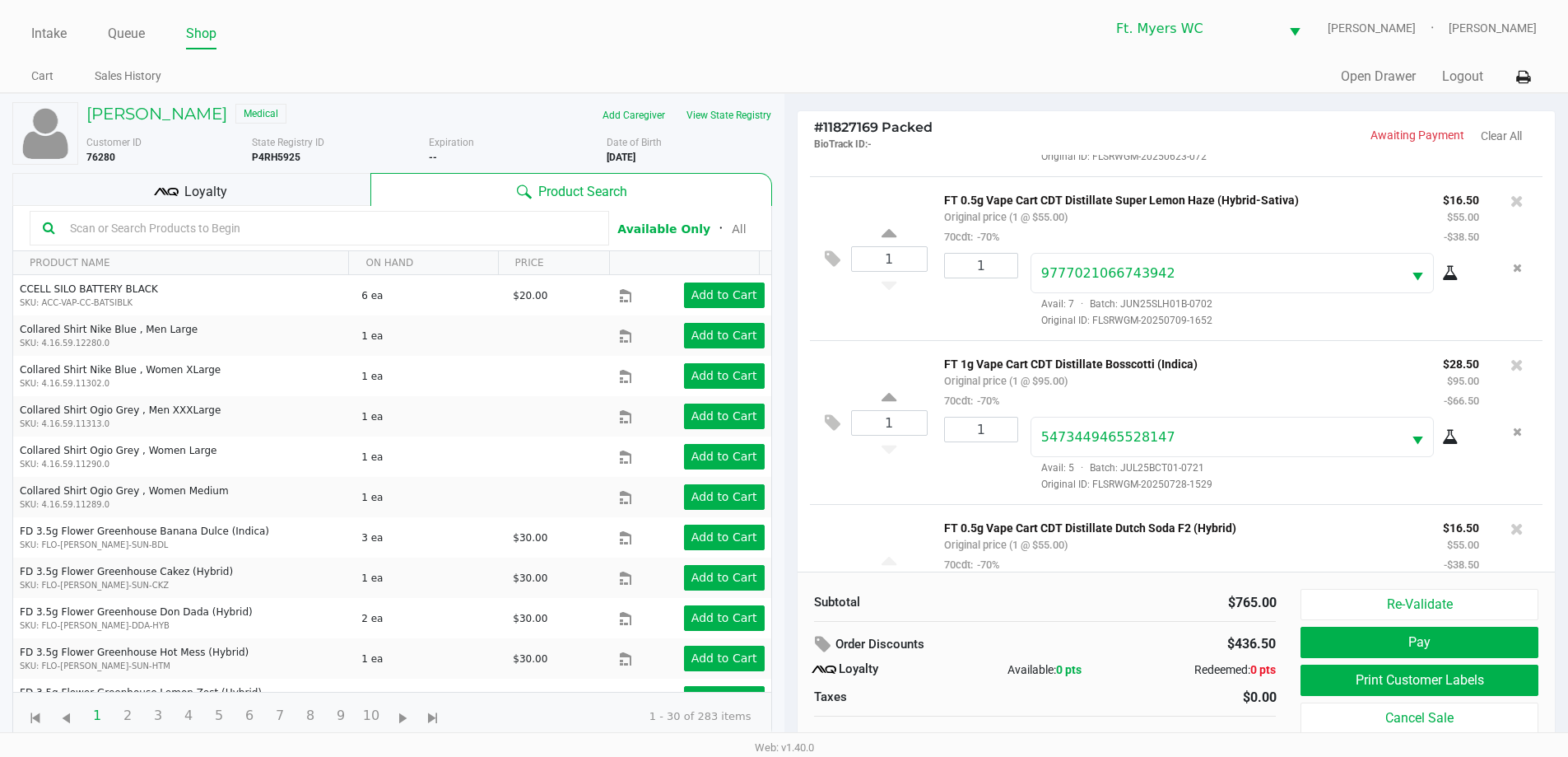
scroll to position [0, 0]
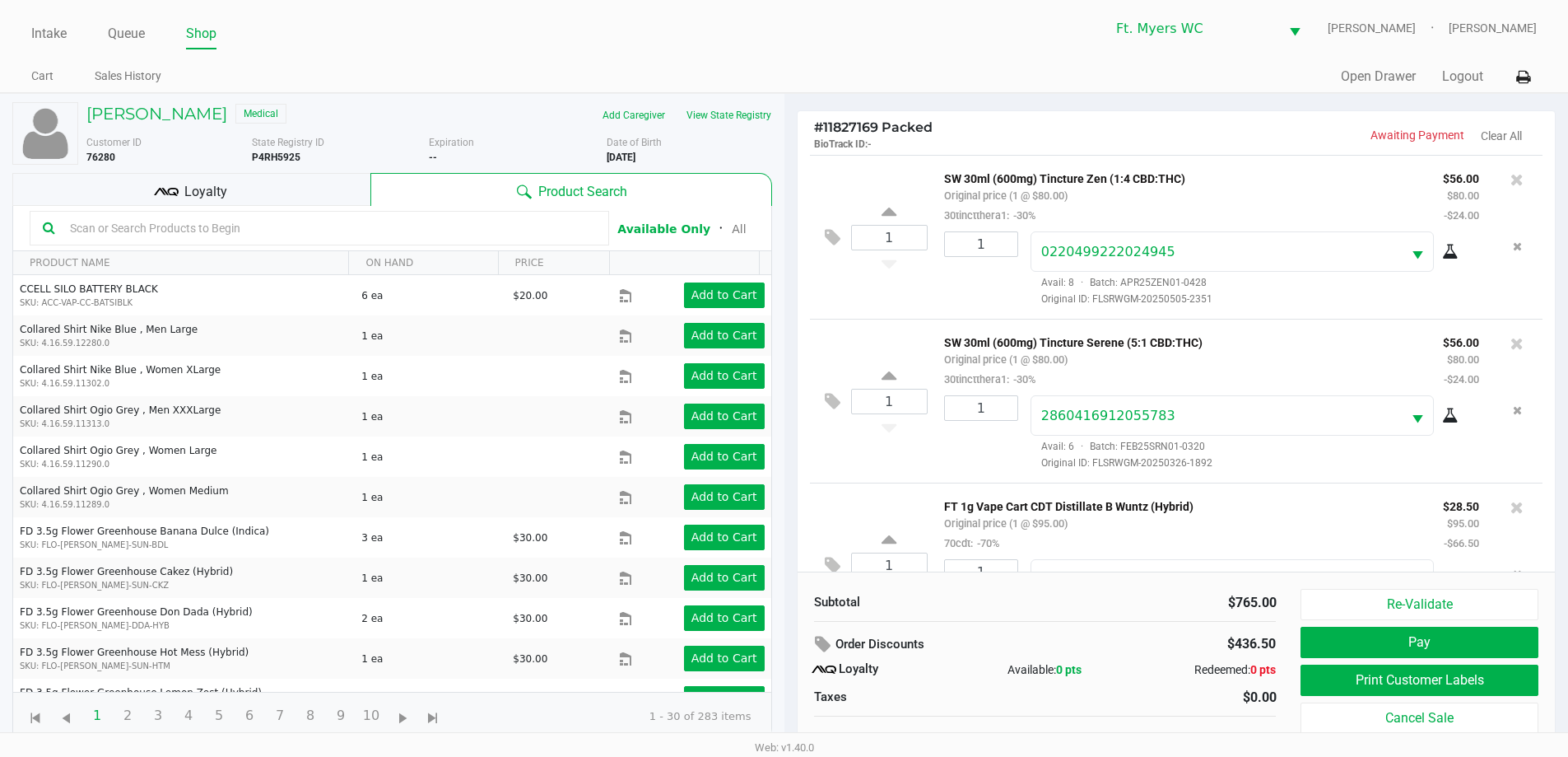
drag, startPoint x: 978, startPoint y: 534, endPoint x: 962, endPoint y: 186, distance: 348.4
click at [324, 178] on div "Loyalty" at bounding box center [191, 189] width 358 height 33
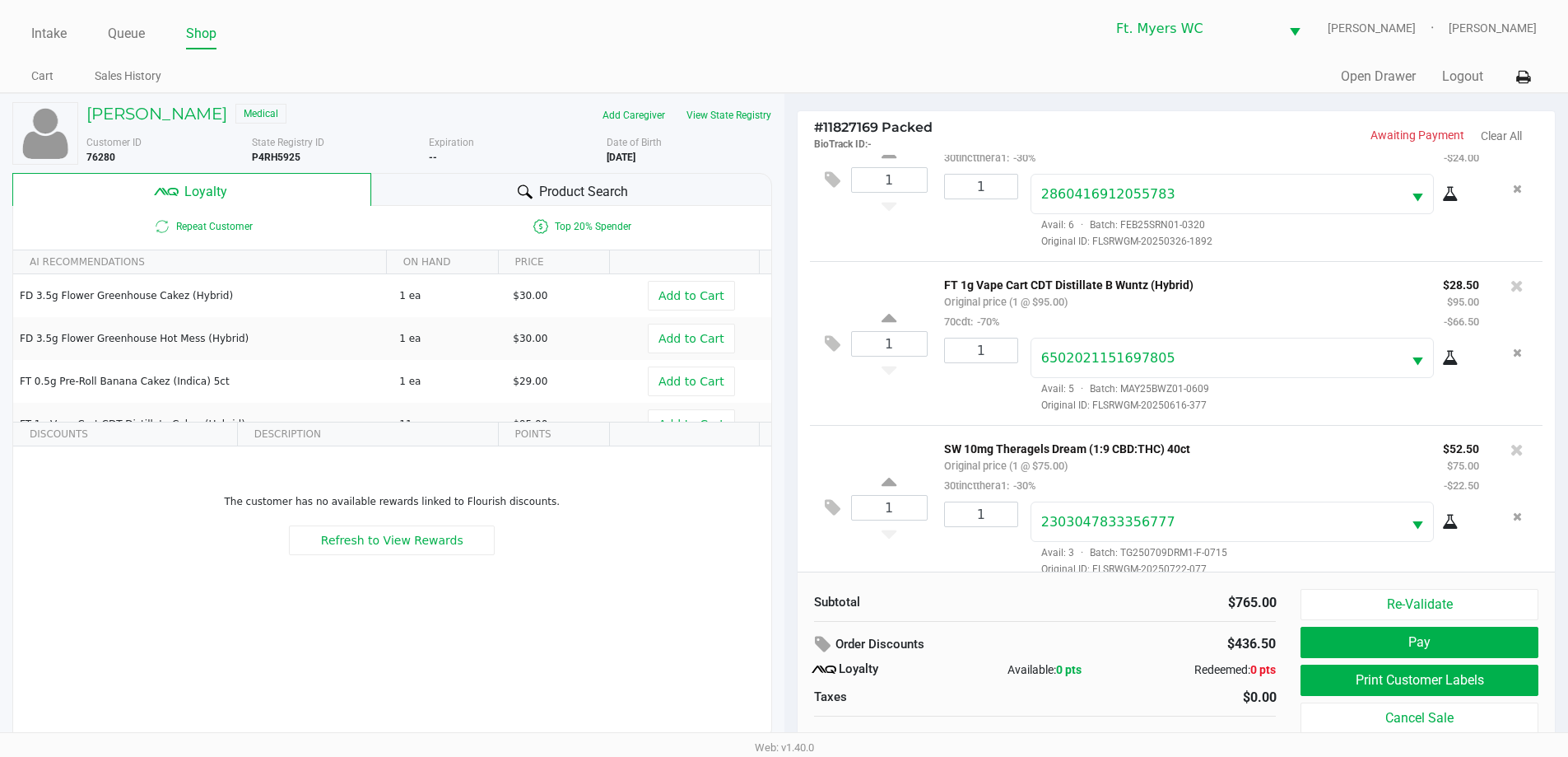
scroll to position [1415, 0]
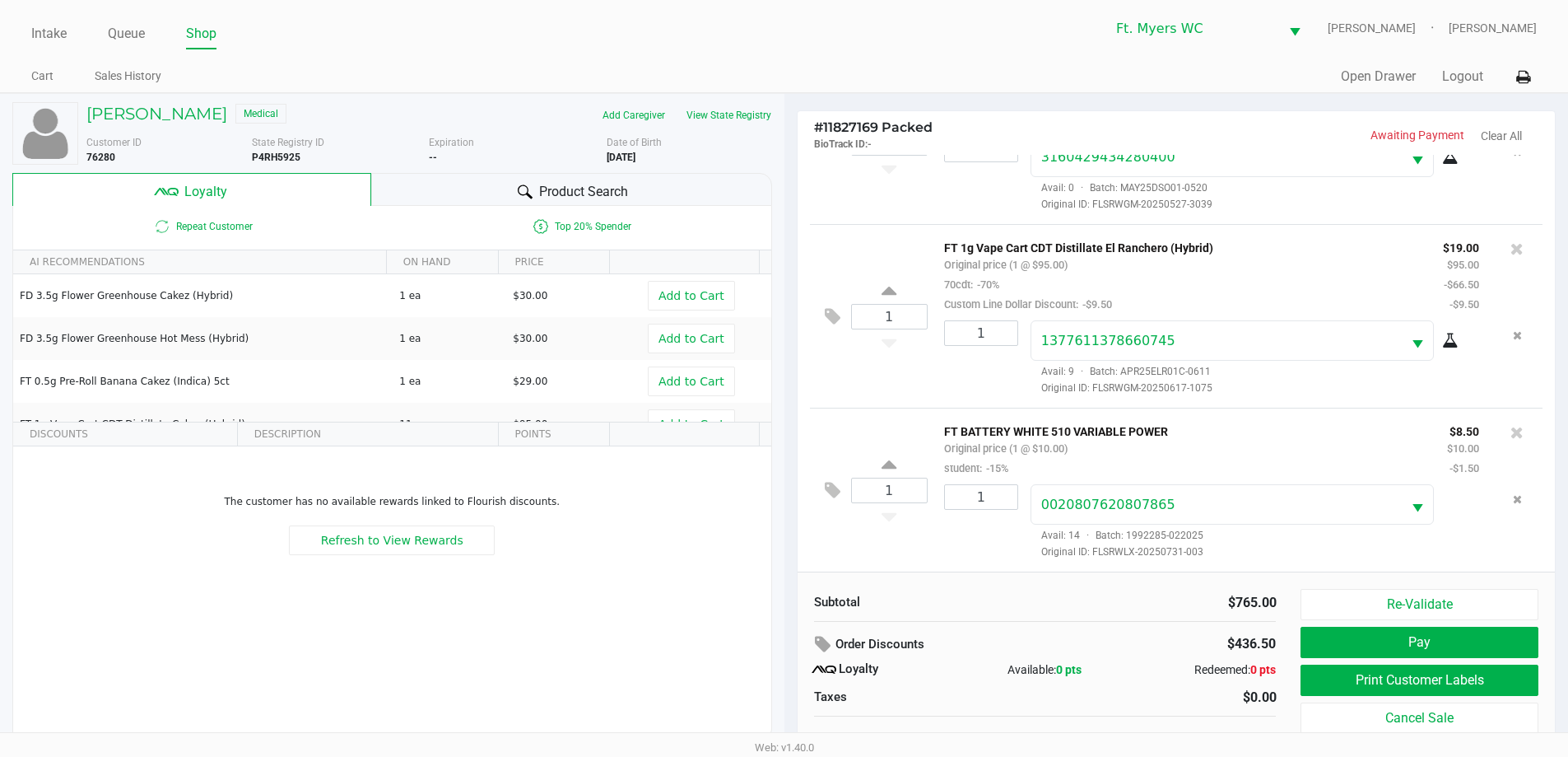
drag, startPoint x: 972, startPoint y: 310, endPoint x: 945, endPoint y: 572, distance: 263.4
click at [789, 545] on div "1" at bounding box center [975, 521] width 87 height 75
click at [584, 190] on span "Product Search" at bounding box center [583, 192] width 88 height 19
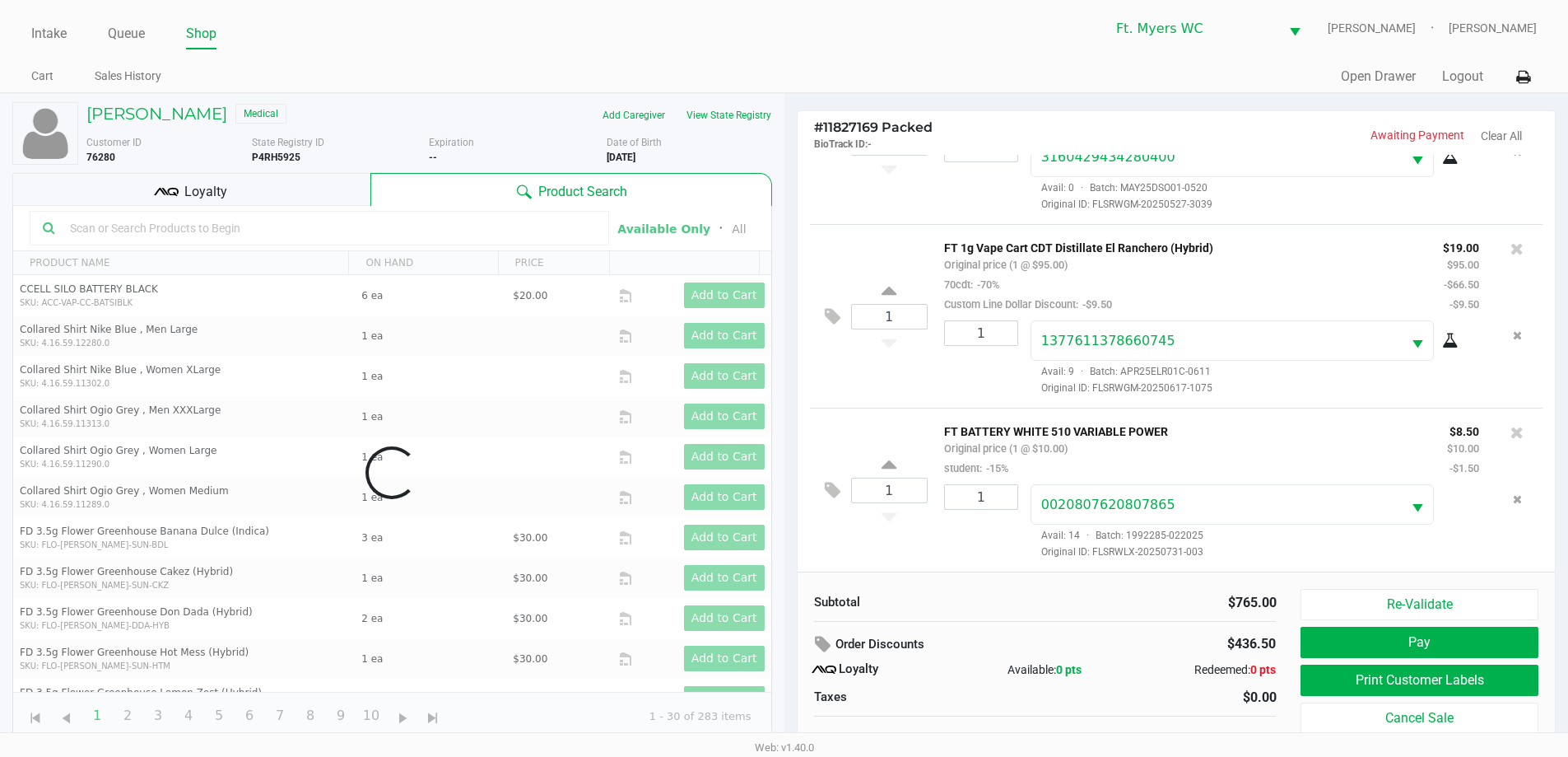
click at [146, 161] on div "Customer ID 76280" at bounding box center [163, 150] width 178 height 29
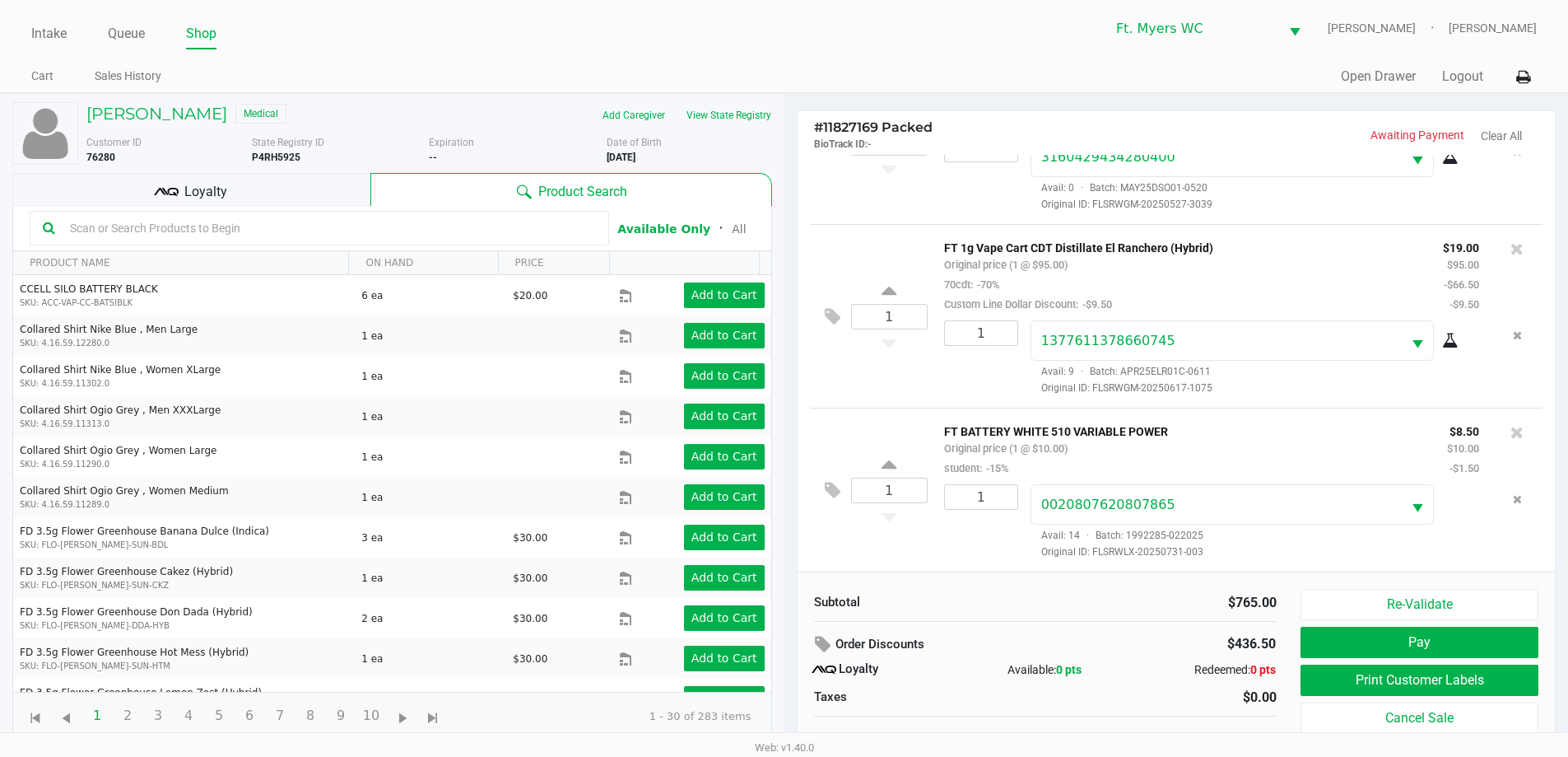
click at [181, 178] on div "Loyalty" at bounding box center [191, 189] width 358 height 33
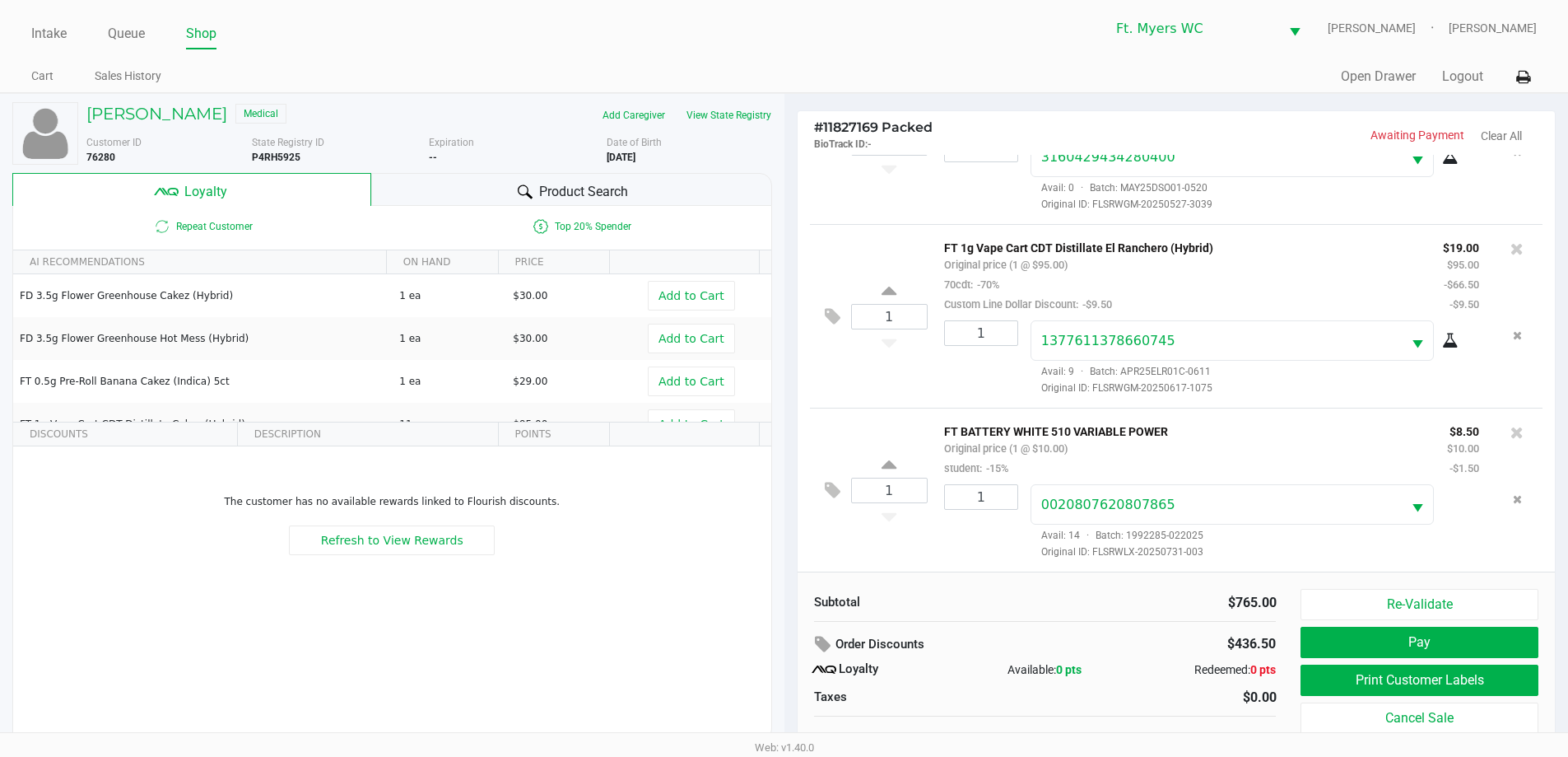
click at [789, 447] on div "1 FT BATTERY WHITE 510 VARIABLE POWER Original price (1 @ $10.00) student: -15%…" at bounding box center [1176, 489] width 734 height 164
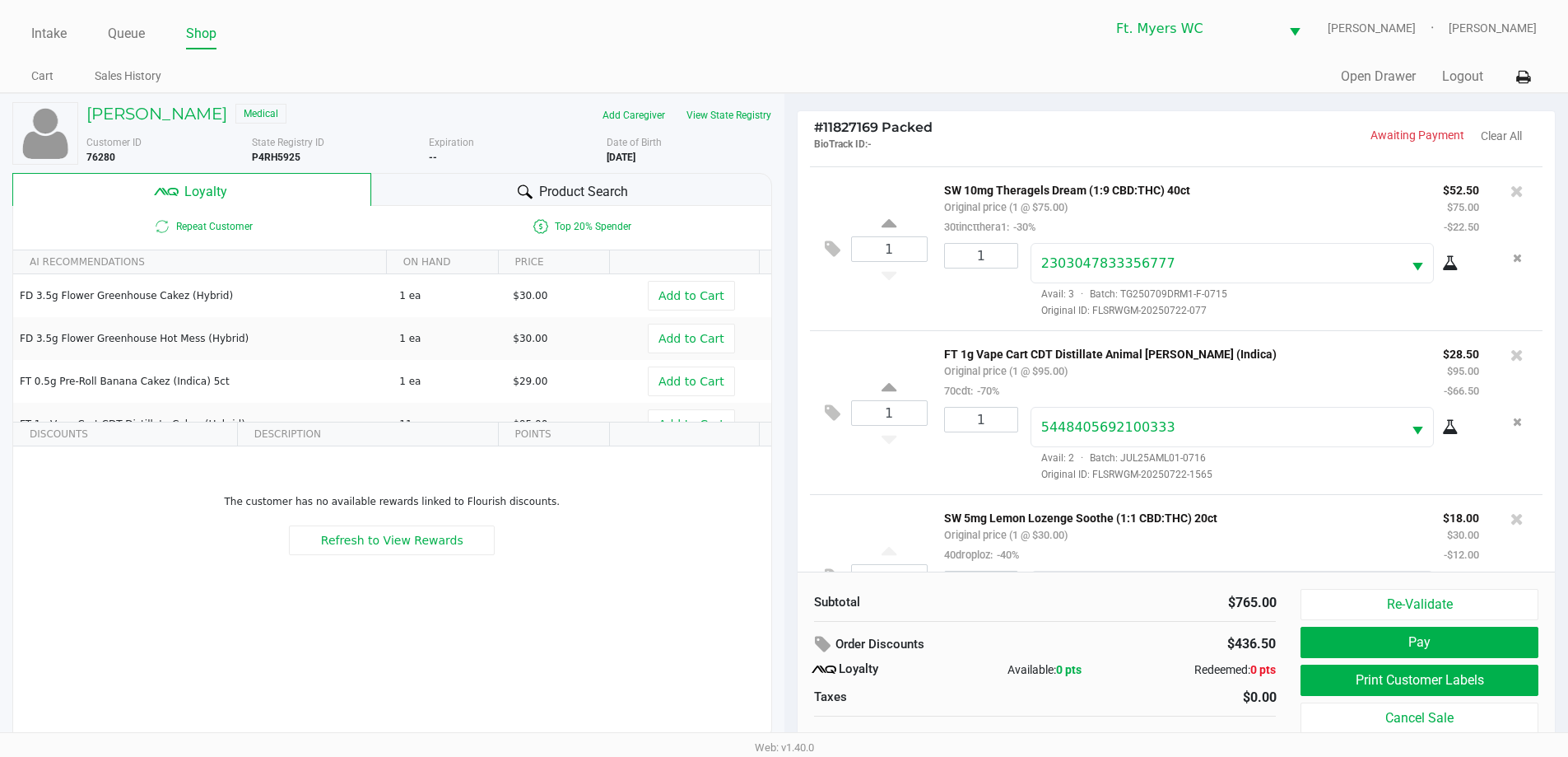
drag, startPoint x: 862, startPoint y: 305, endPoint x: 865, endPoint y: 277, distance: 28.2
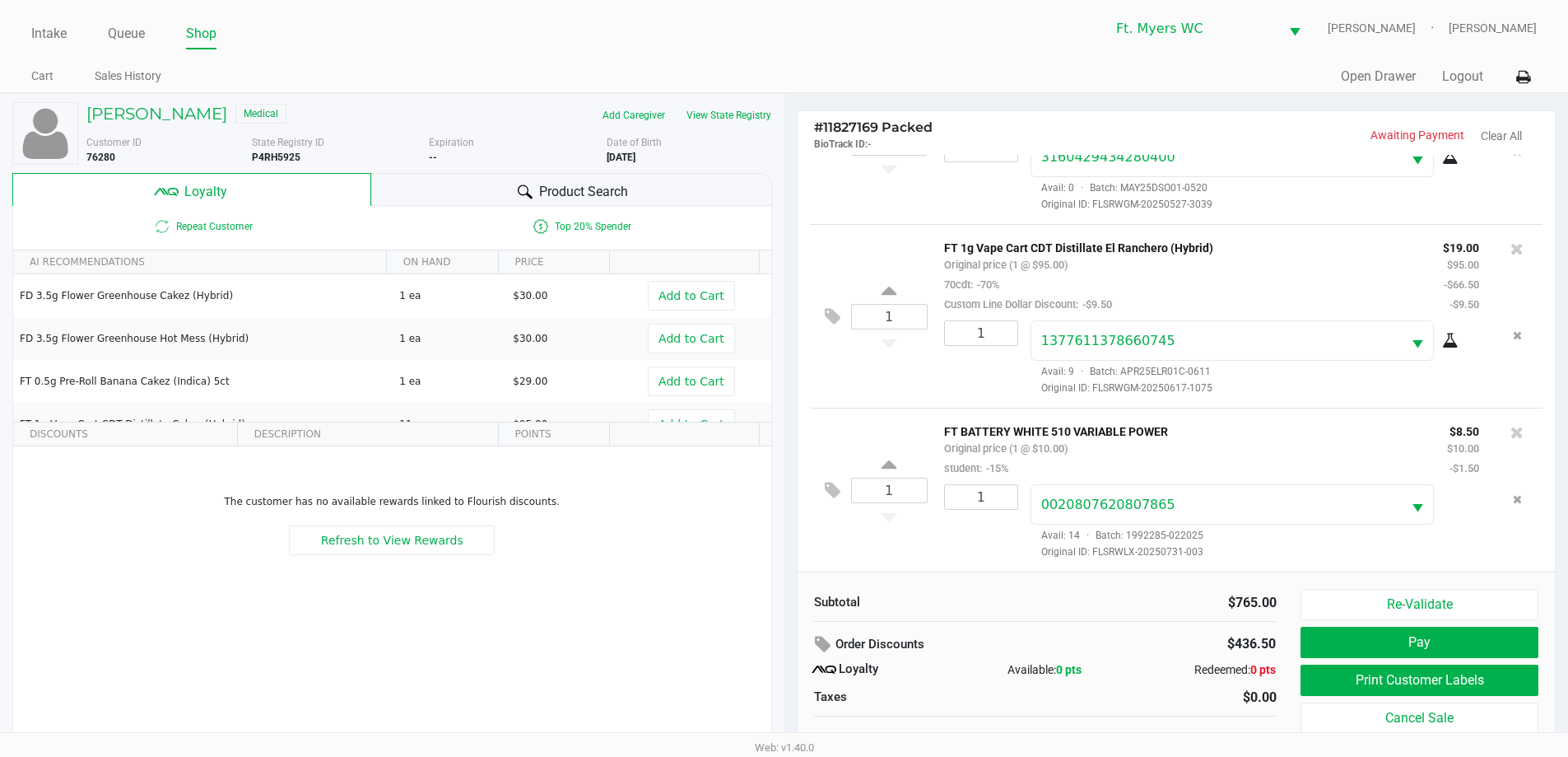
click at [789, 523] on div "1" at bounding box center [889, 490] width 77 height 66
click at [789, 537] on div "1" at bounding box center [975, 521] width 87 height 75
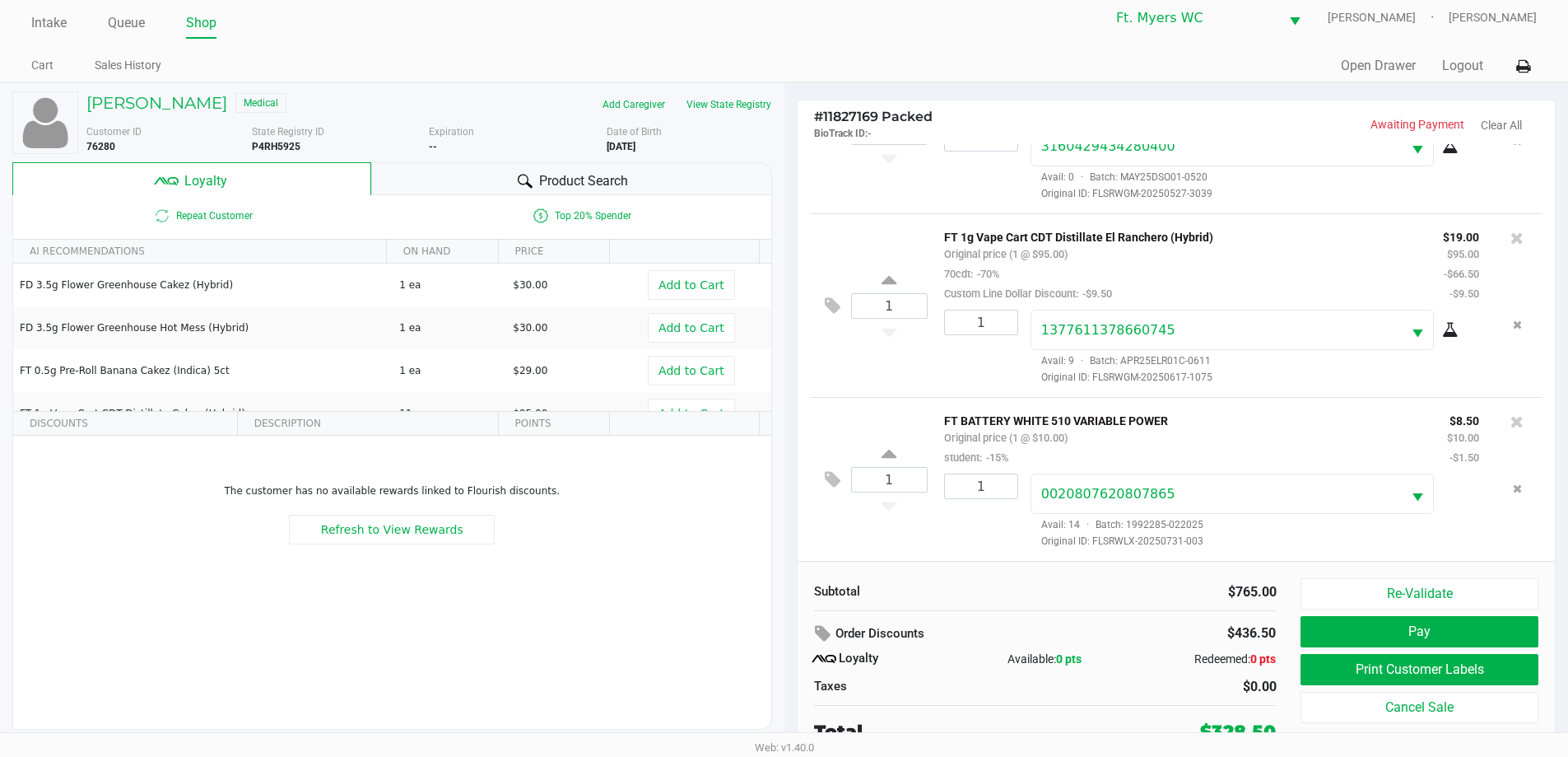
scroll to position [17, 0]
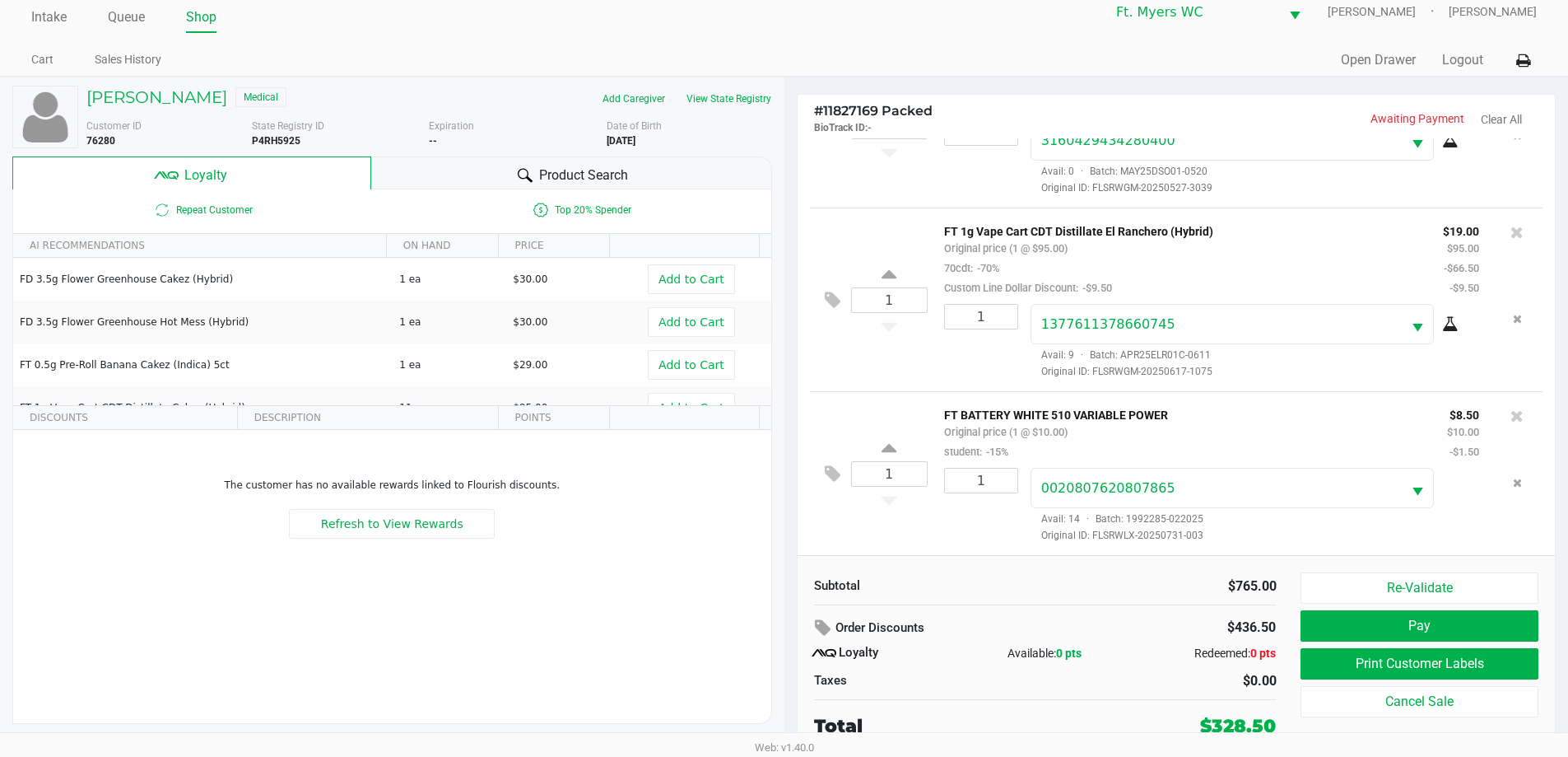
click at [789, 537] on div "1" at bounding box center [975, 505] width 87 height 75
drag, startPoint x: 965, startPoint y: 539, endPoint x: 949, endPoint y: 526, distance: 20.6
click at [789, 526] on div "1" at bounding box center [975, 505] width 87 height 75
click at [789, 382] on div "1 FT 1g Vape Cart CDT Distillate El Ranchero (Hybrid) Original price (1 @ $95.0…" at bounding box center [1176, 298] width 734 height 183
click at [789, 521] on div "1" at bounding box center [975, 505] width 87 height 75
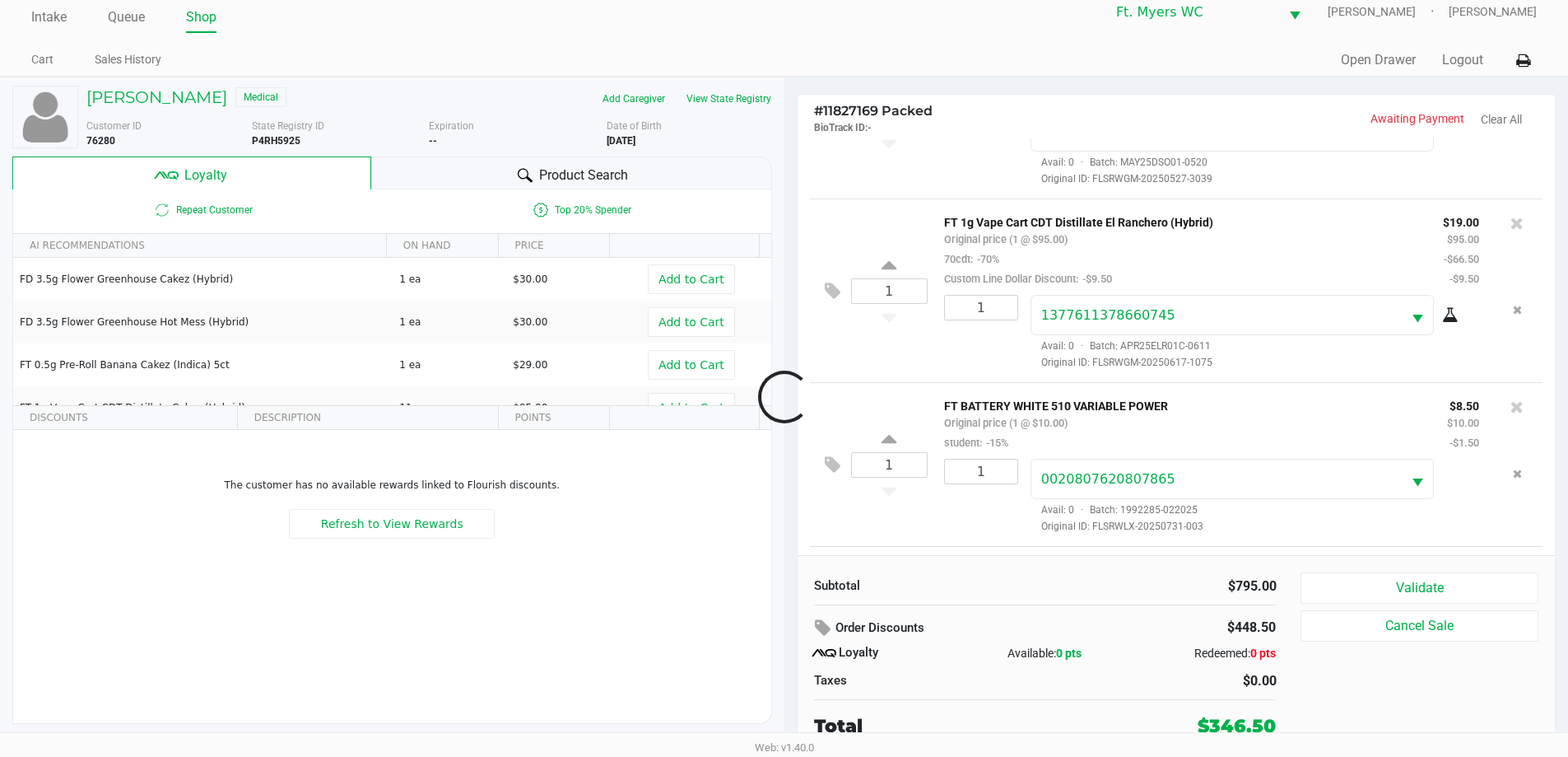
scroll to position [1580, 0]
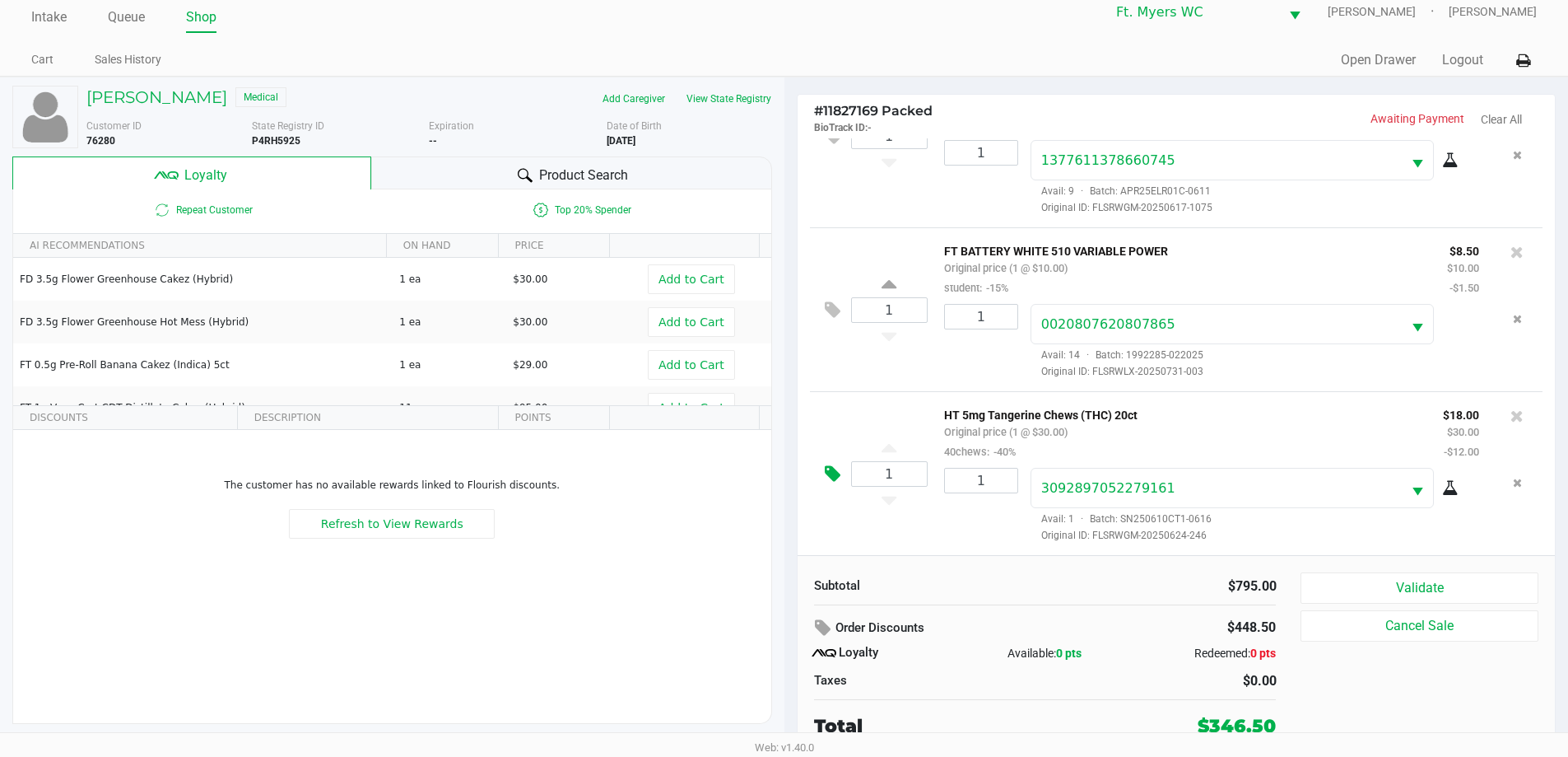
click at [789, 473] on icon at bounding box center [833, 474] width 16 height 19
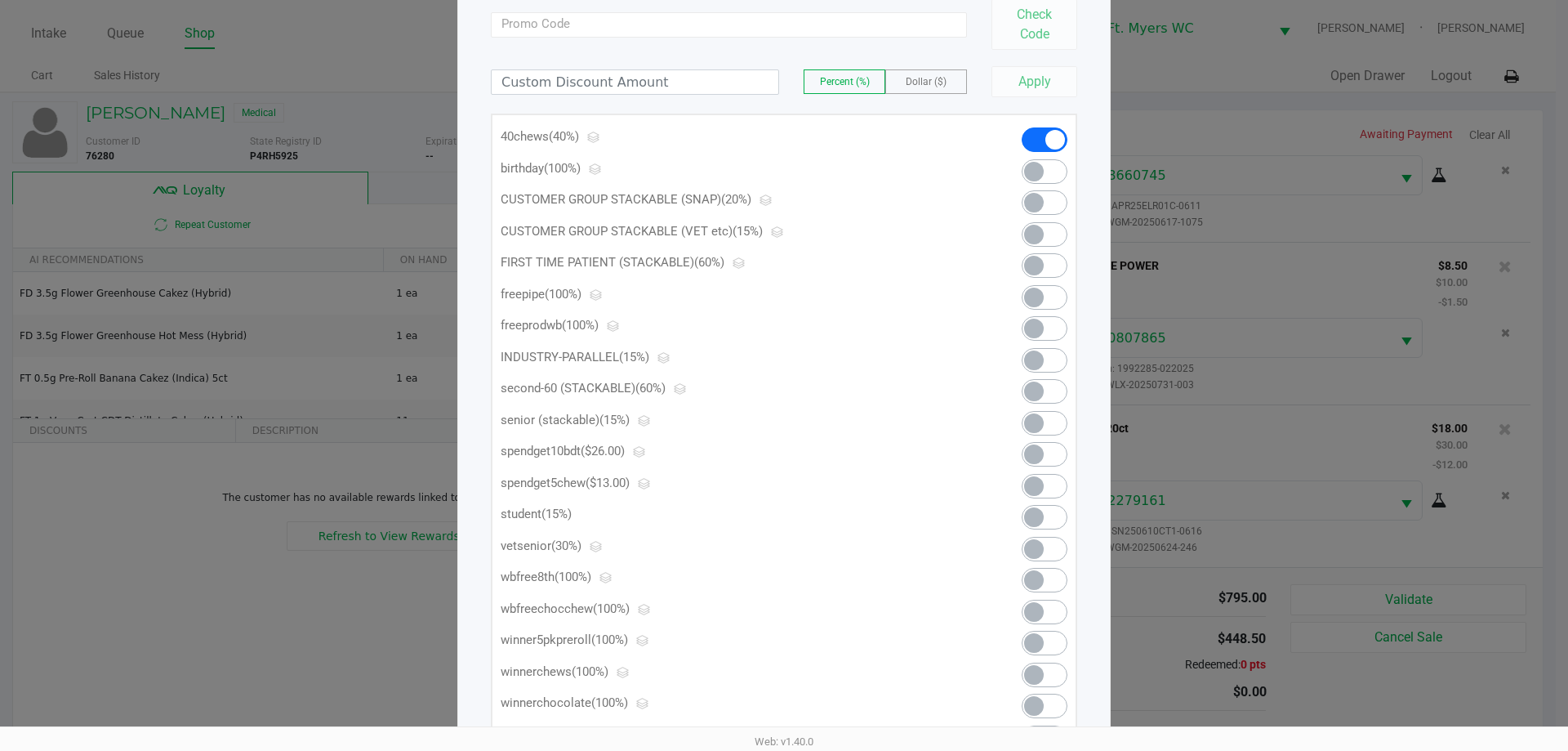
scroll to position [264, 0]
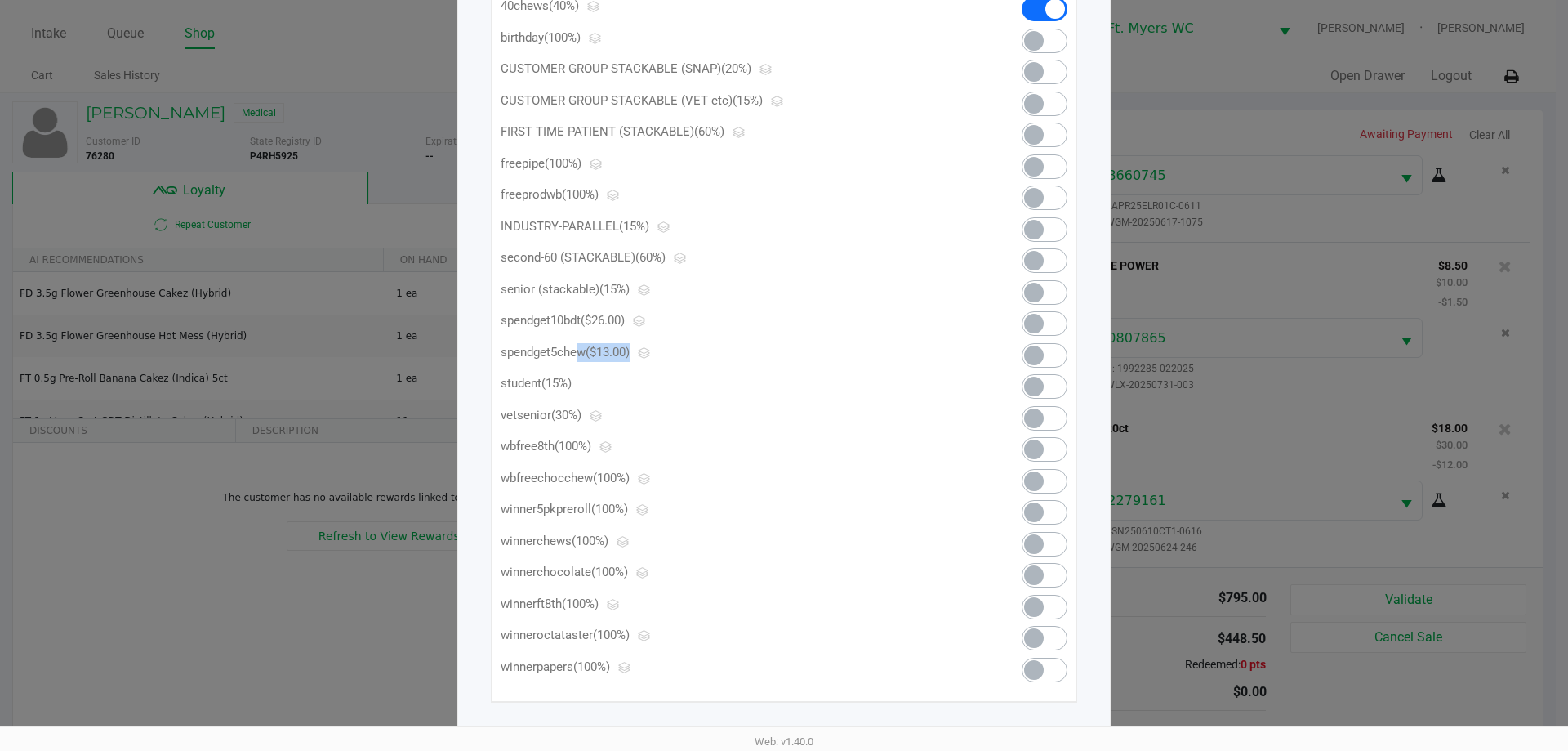
drag, startPoint x: 573, startPoint y: 358, endPoint x: 631, endPoint y: 343, distance: 59.9
click at [631, 343] on p "spendget5chew ($13.00)" at bounding box center [734, 352] width 468 height 18
click at [783, 359] on span at bounding box center [1045, 356] width 46 height 25
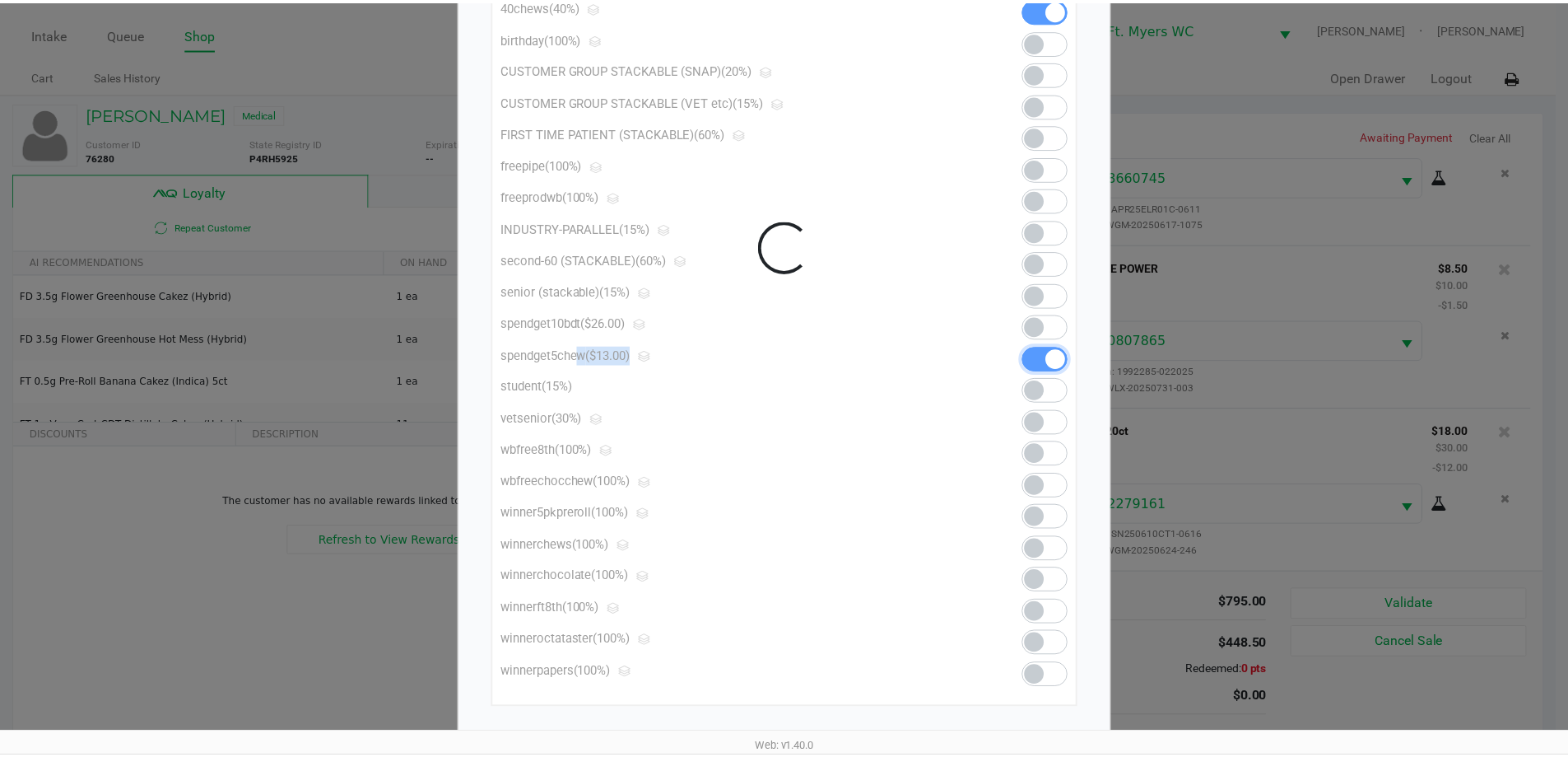
scroll to position [18, 0]
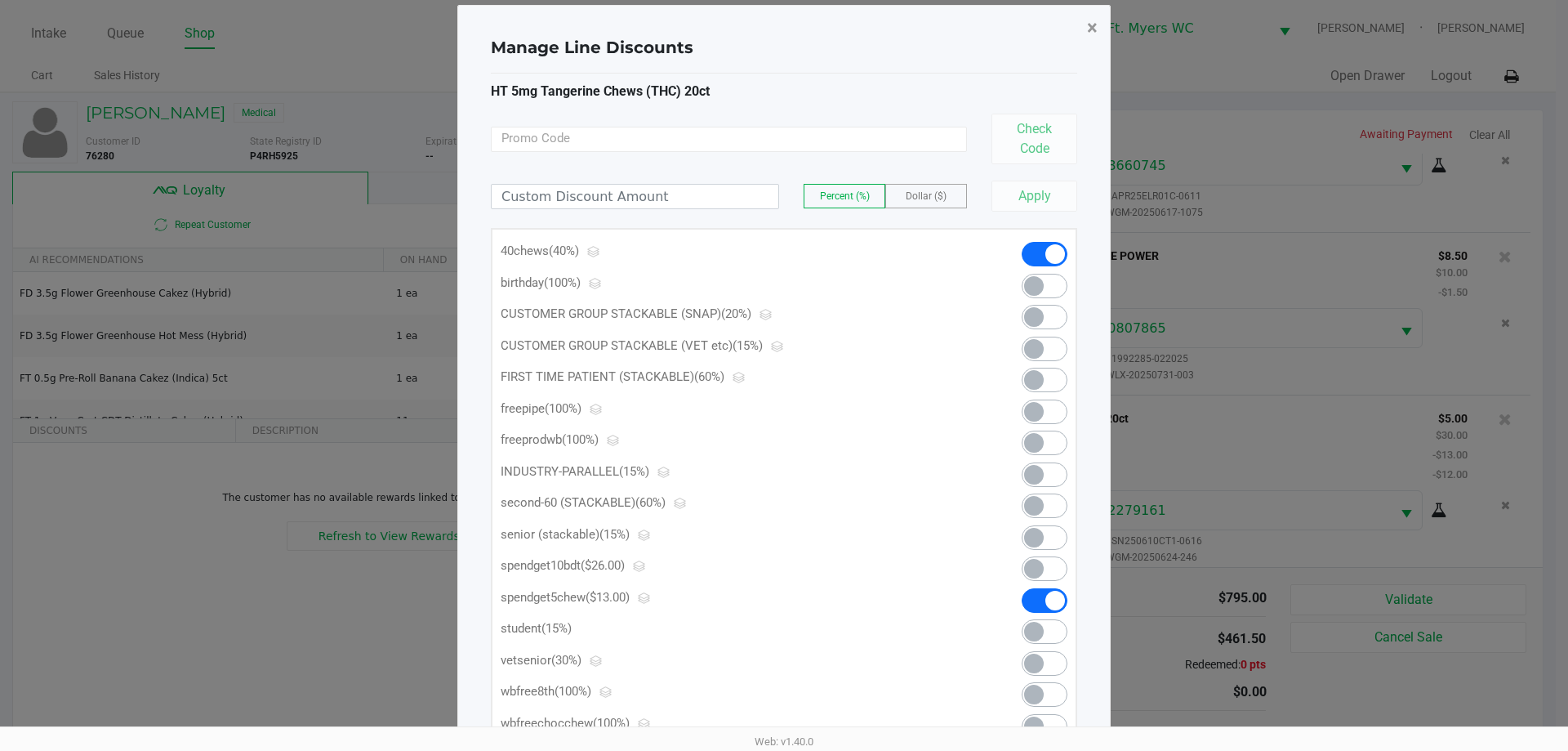
click at [783, 29] on span "×" at bounding box center [1092, 28] width 11 height 23
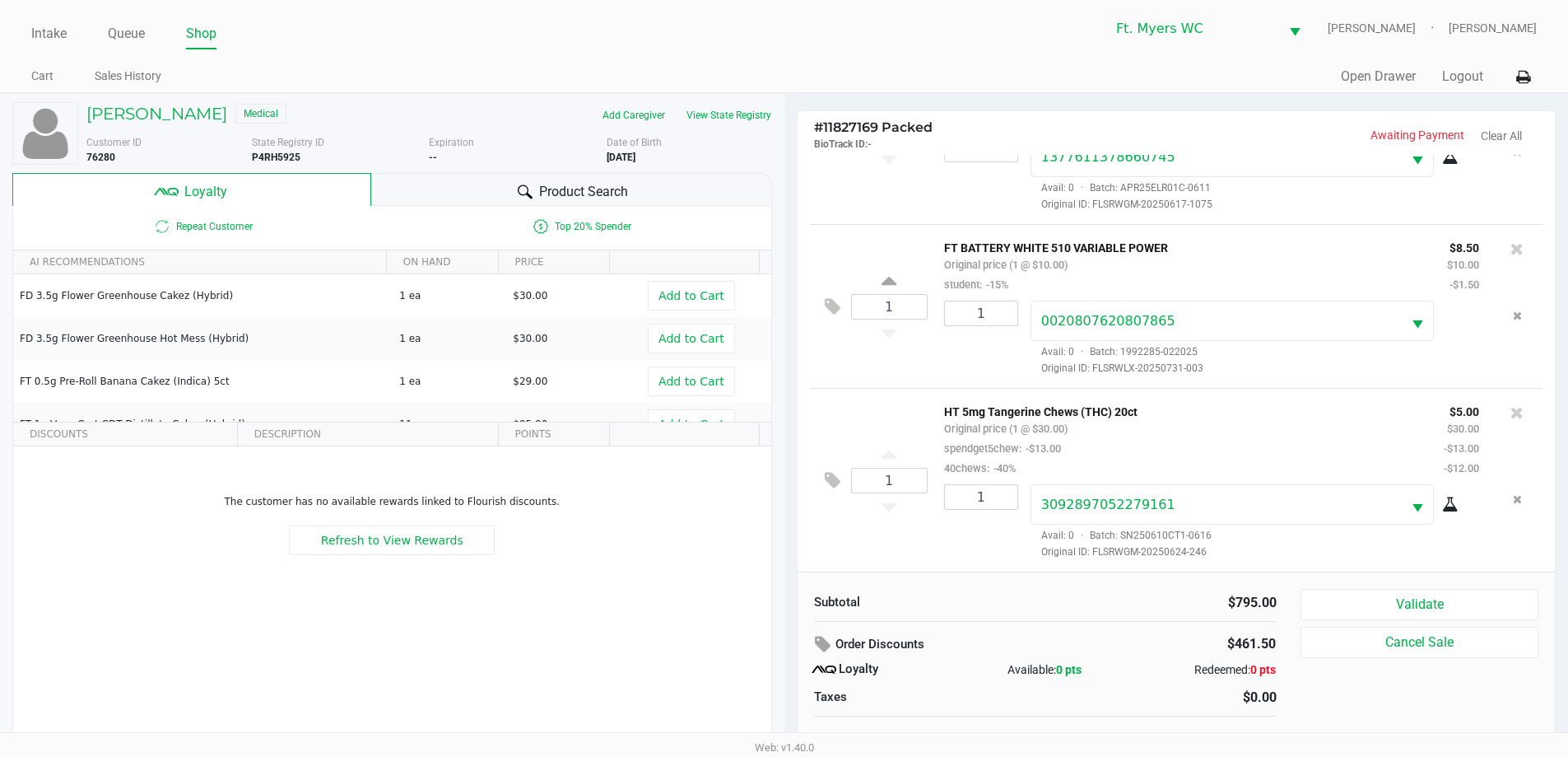
scroll to position [1599, 0]
click at [789, 591] on button "Validate" at bounding box center [1419, 604] width 237 height 31
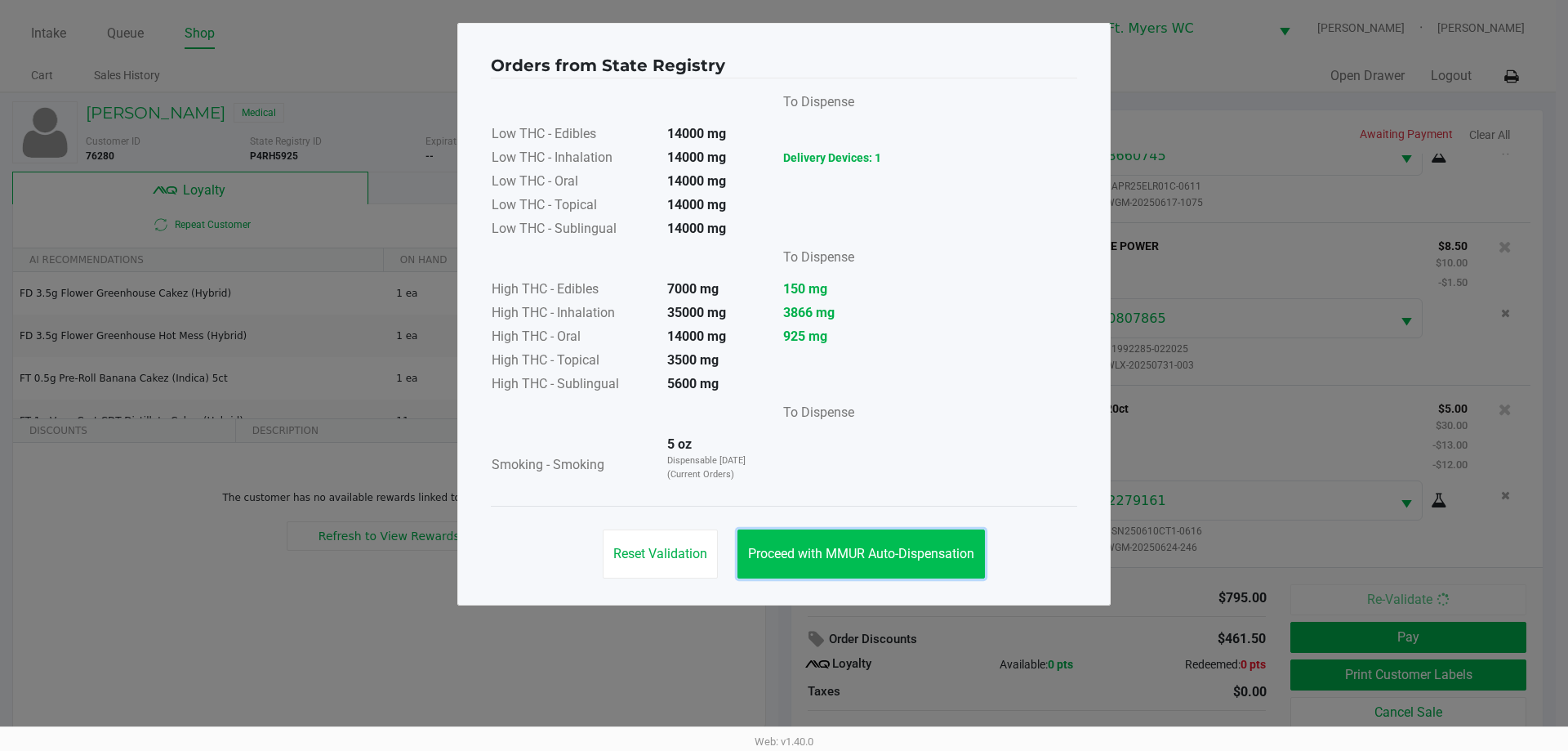
click at [783, 536] on button "Proceed with MMUR Auto-Dispensation" at bounding box center [861, 554] width 248 height 49
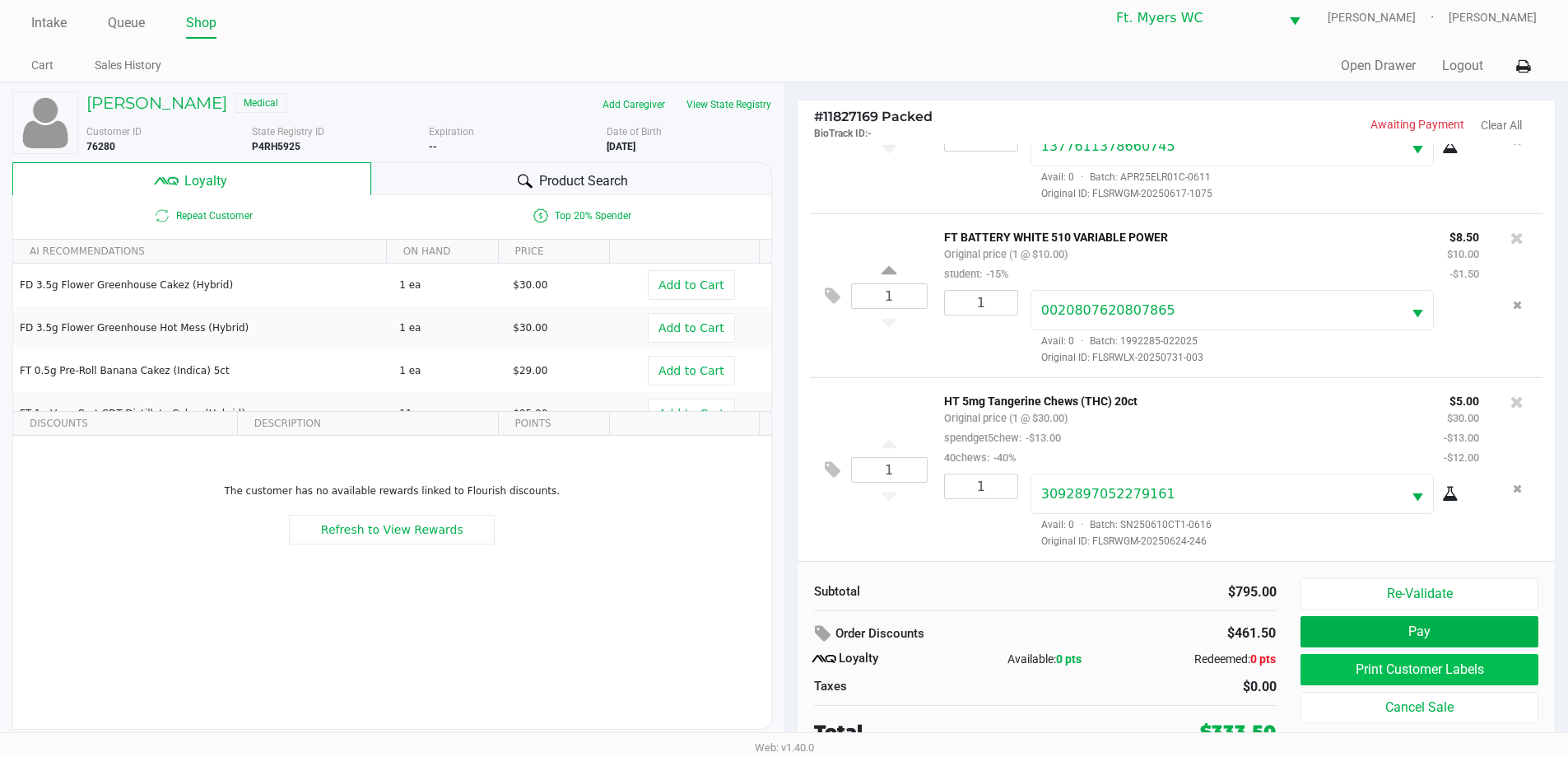
scroll to position [17, 0]
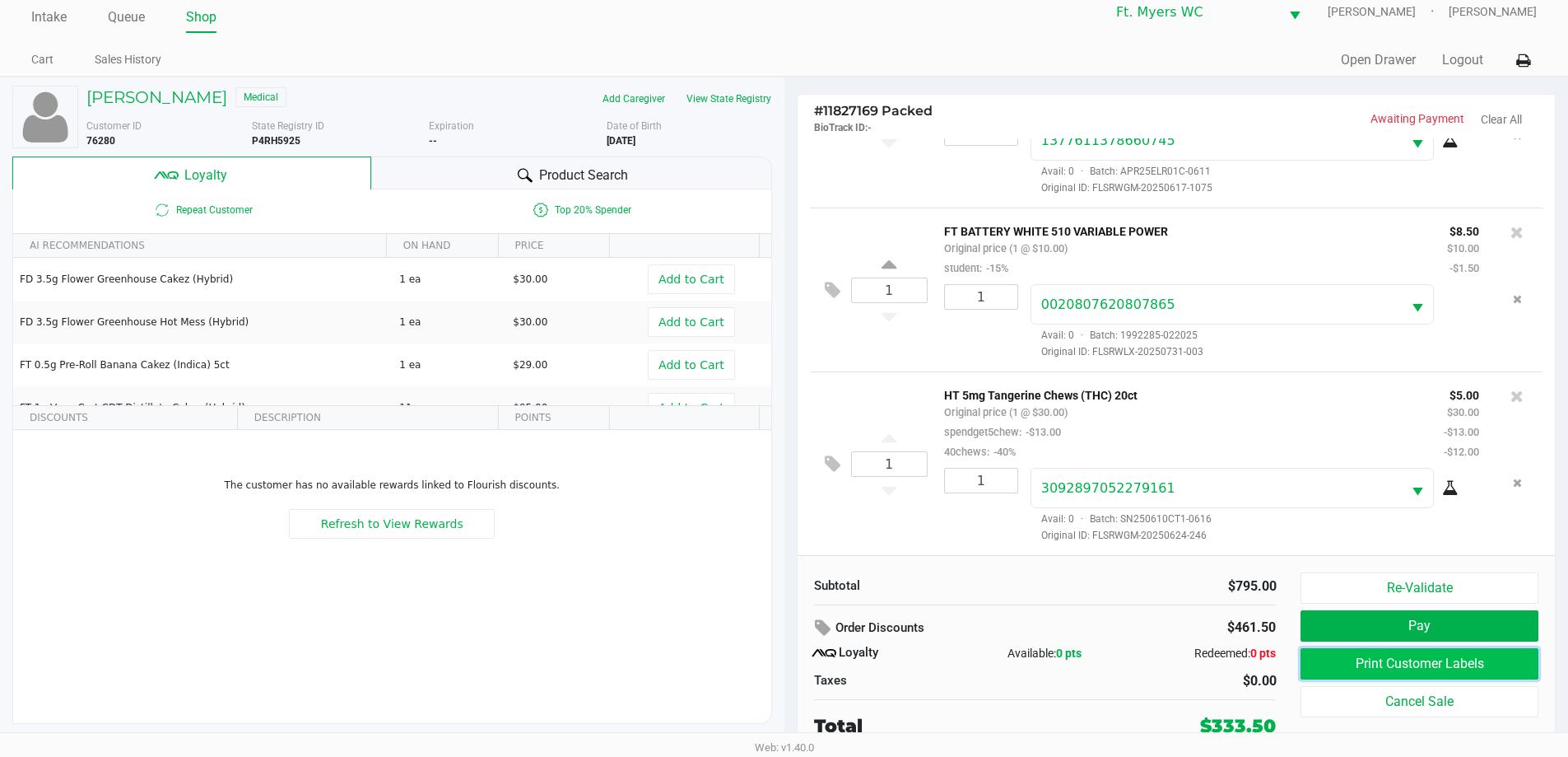
click at [789, 652] on button "Print Customer Labels" at bounding box center [1419, 663] width 237 height 31
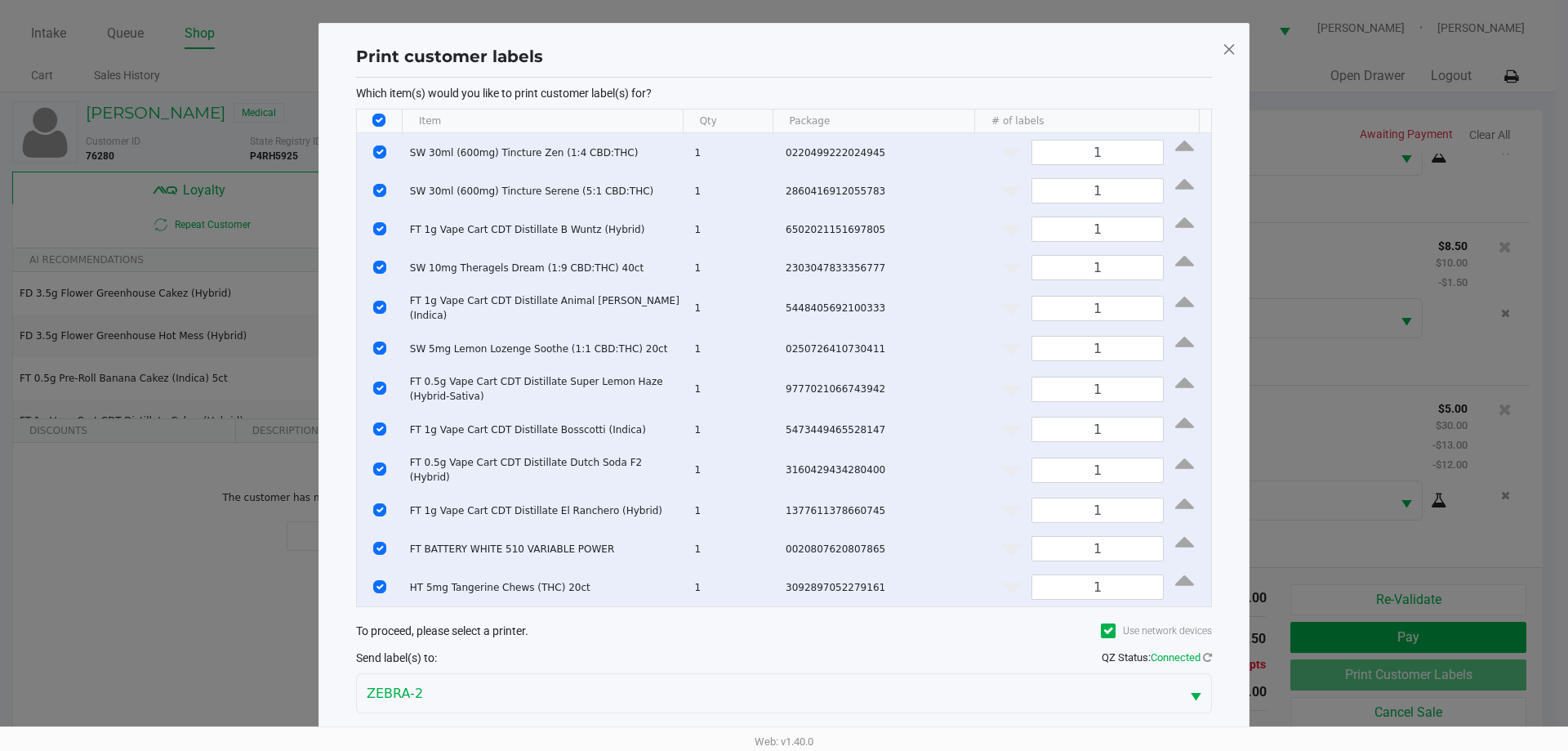
click at [370, 114] on th "Data table" at bounding box center [378, 121] width 45 height 24
click at [373, 116] on input "Select All Rows" at bounding box center [378, 119] width 13 height 13
checkbox input "false"
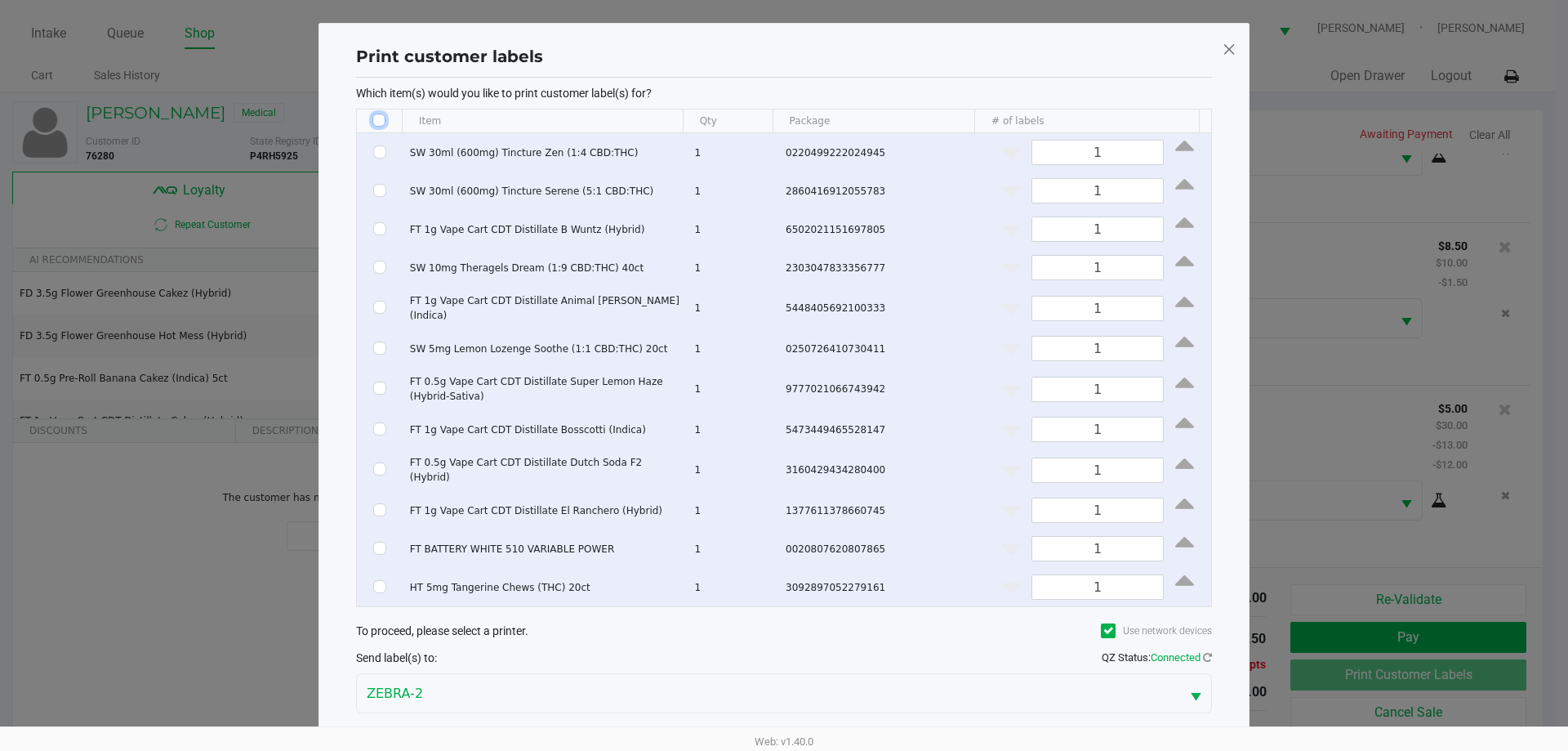
checkbox input "false"
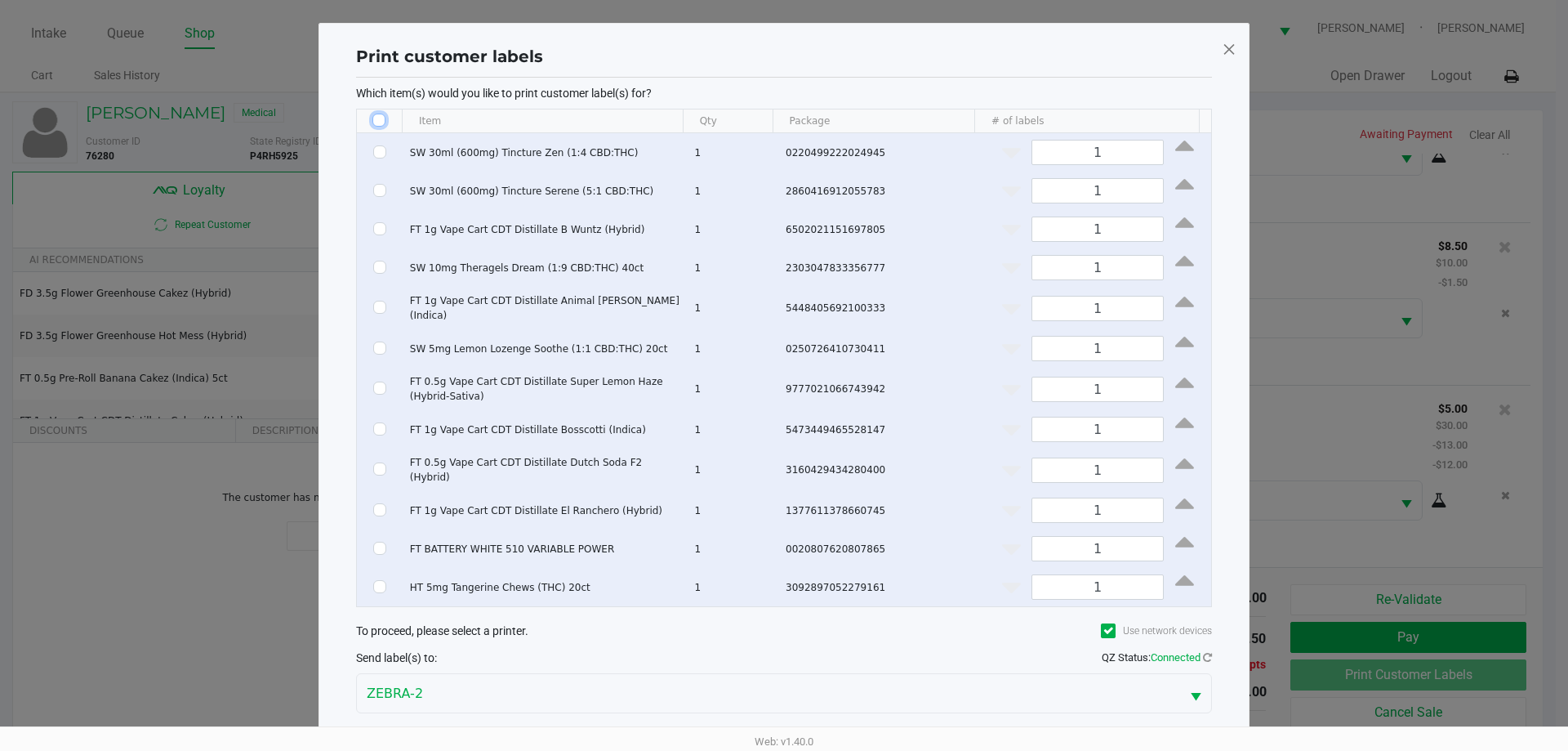
checkbox input "false"
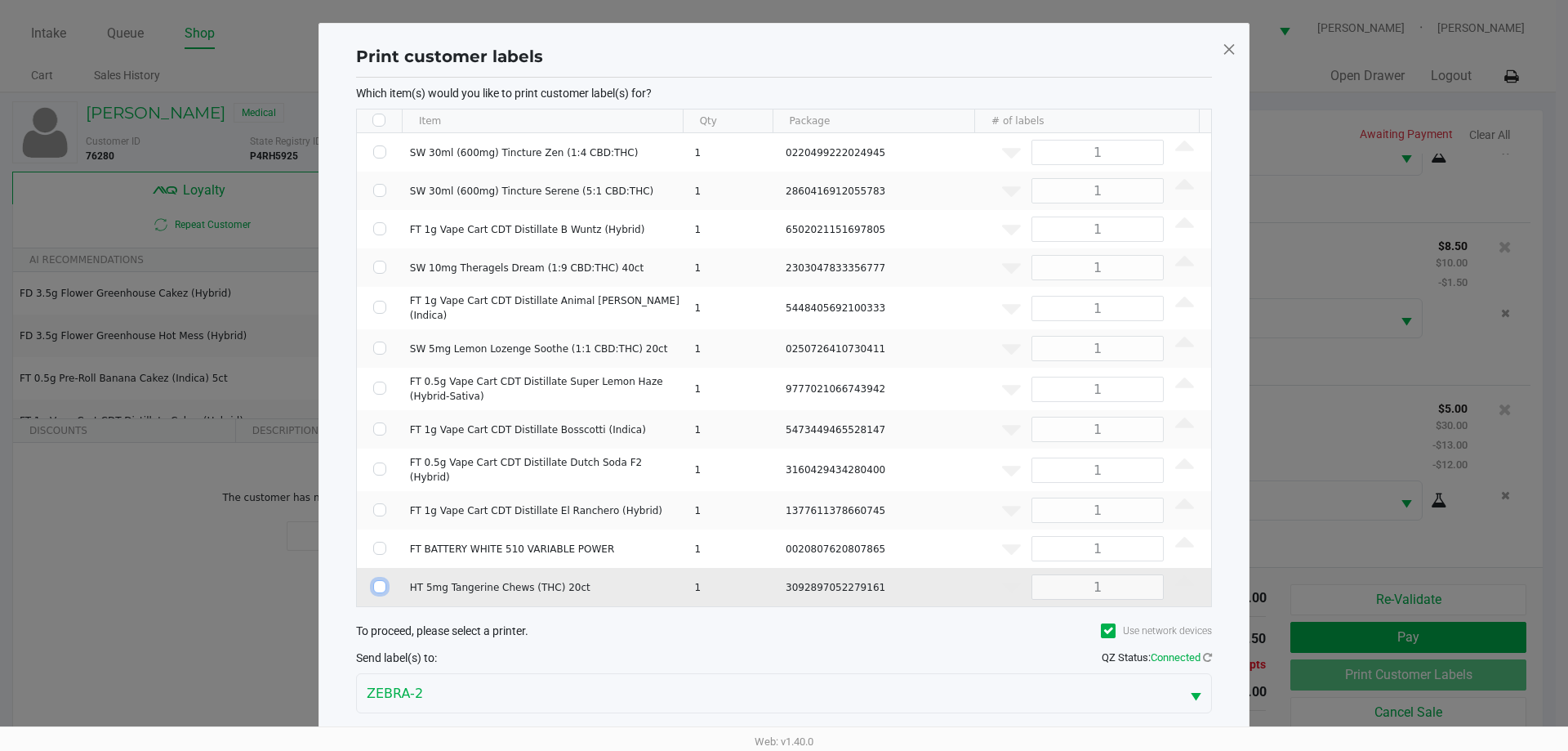
click at [381, 580] on input "Select Row" at bounding box center [379, 586] width 13 height 13
checkbox input "true"
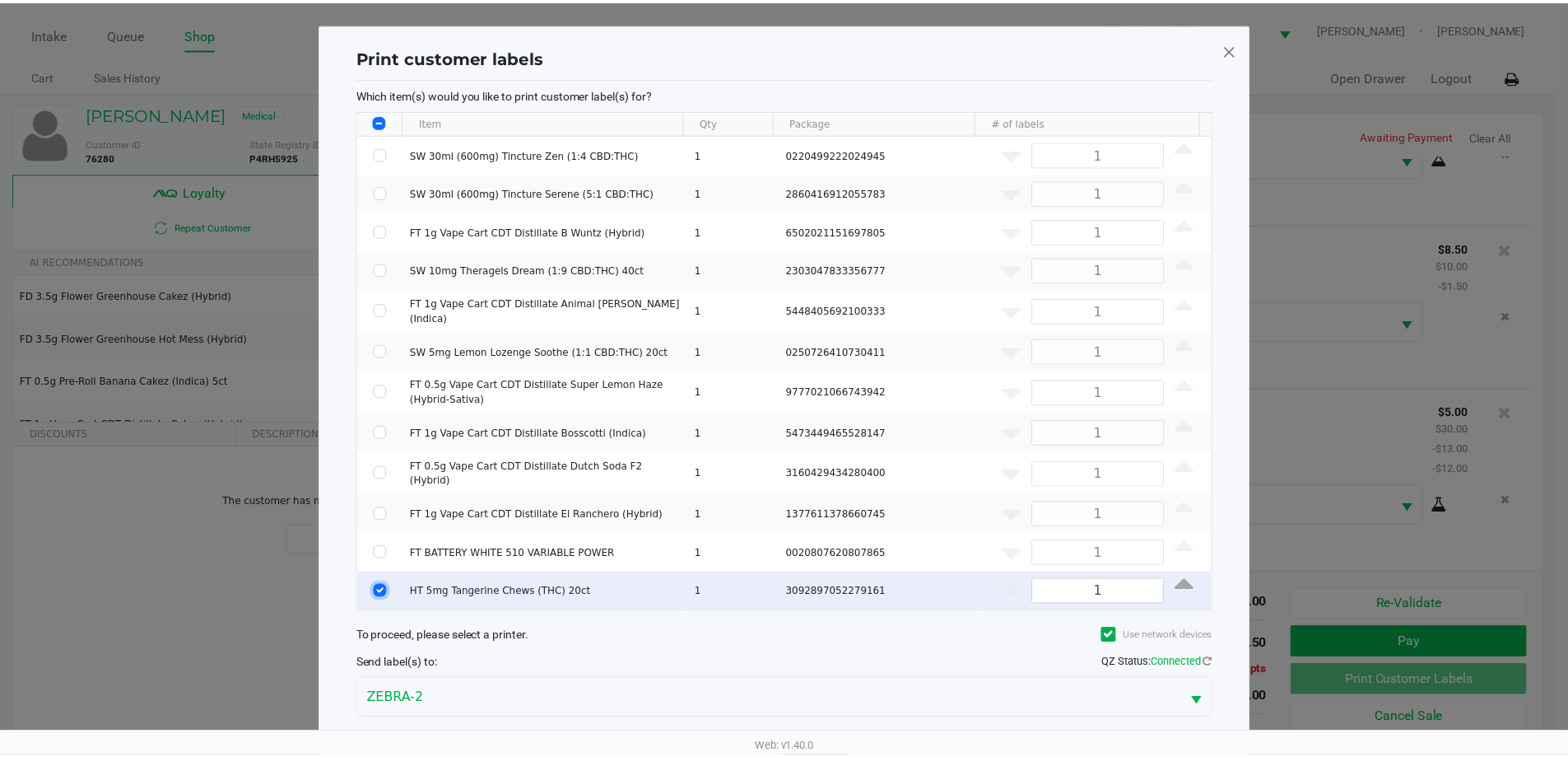
scroll to position [66, 0]
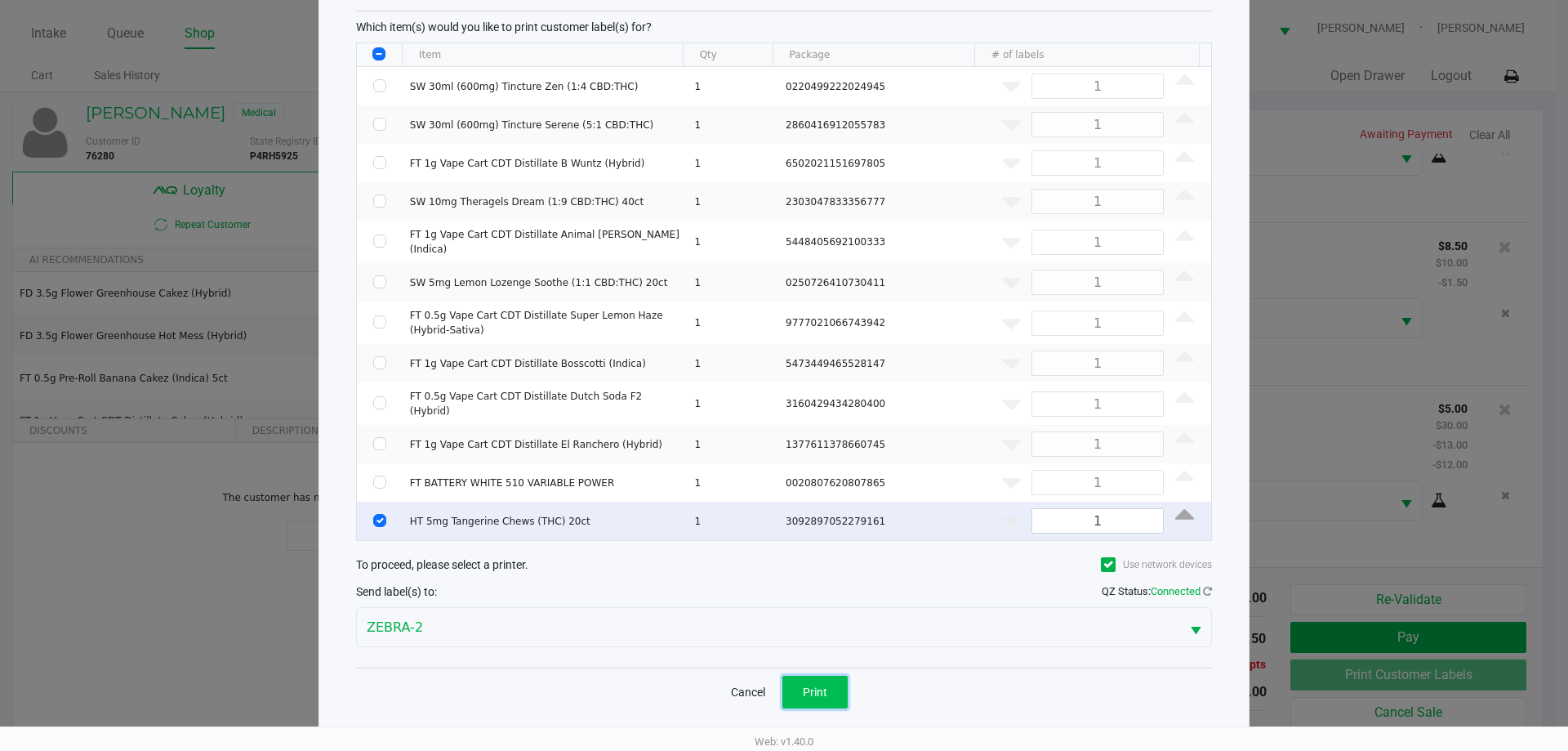
click at [783, 677] on button "Print" at bounding box center [815, 691] width 65 height 32
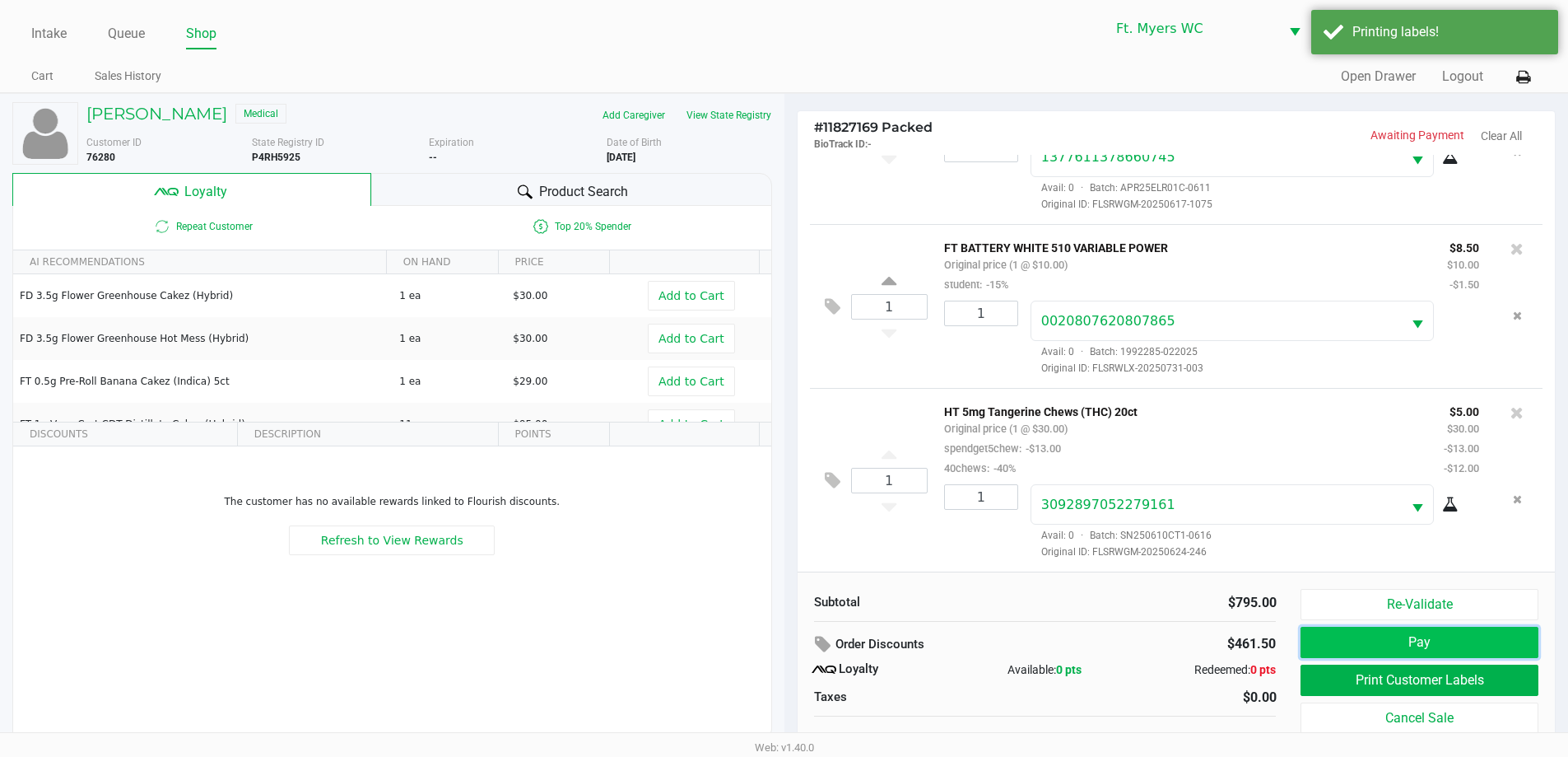
click at [789, 649] on button "Pay" at bounding box center [1419, 642] width 237 height 31
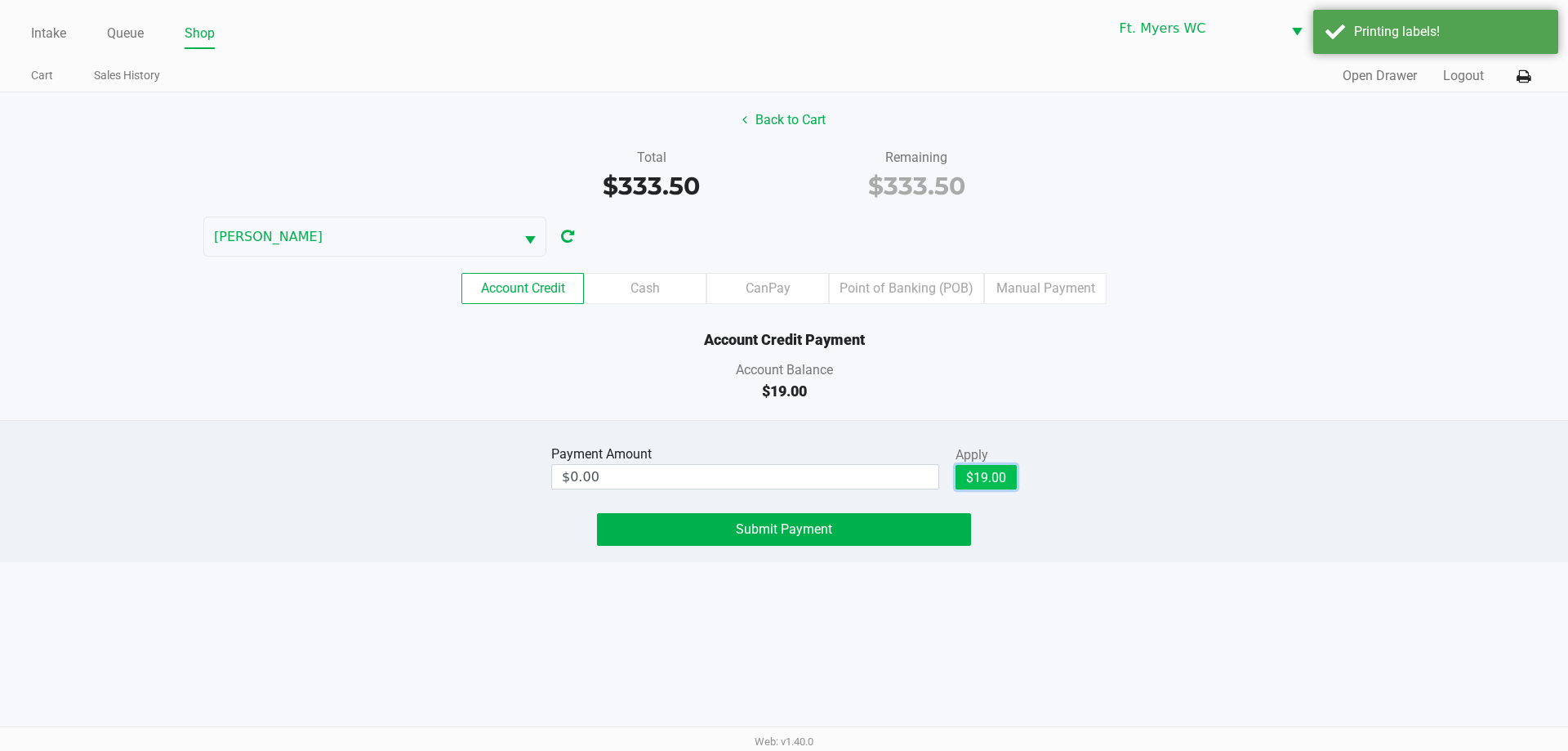
click at [783, 488] on button "$19.00" at bounding box center [986, 477] width 61 height 25
click at [783, 554] on div "Payment Amount $19.00 Apply $19.00 Clear Submit Payment" at bounding box center [784, 491] width 1568 height 142
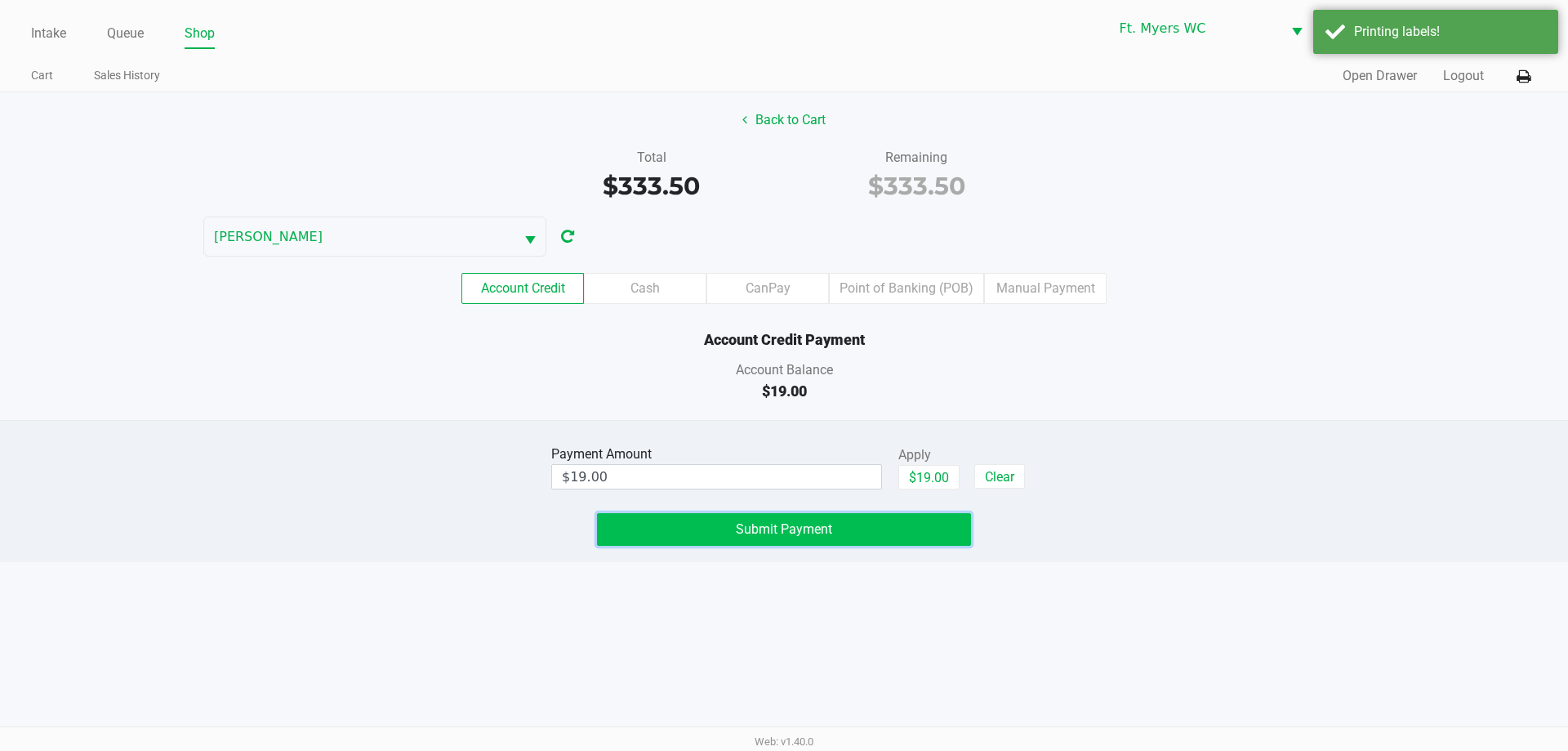
click at [783, 530] on button "Submit Payment" at bounding box center [784, 529] width 374 height 32
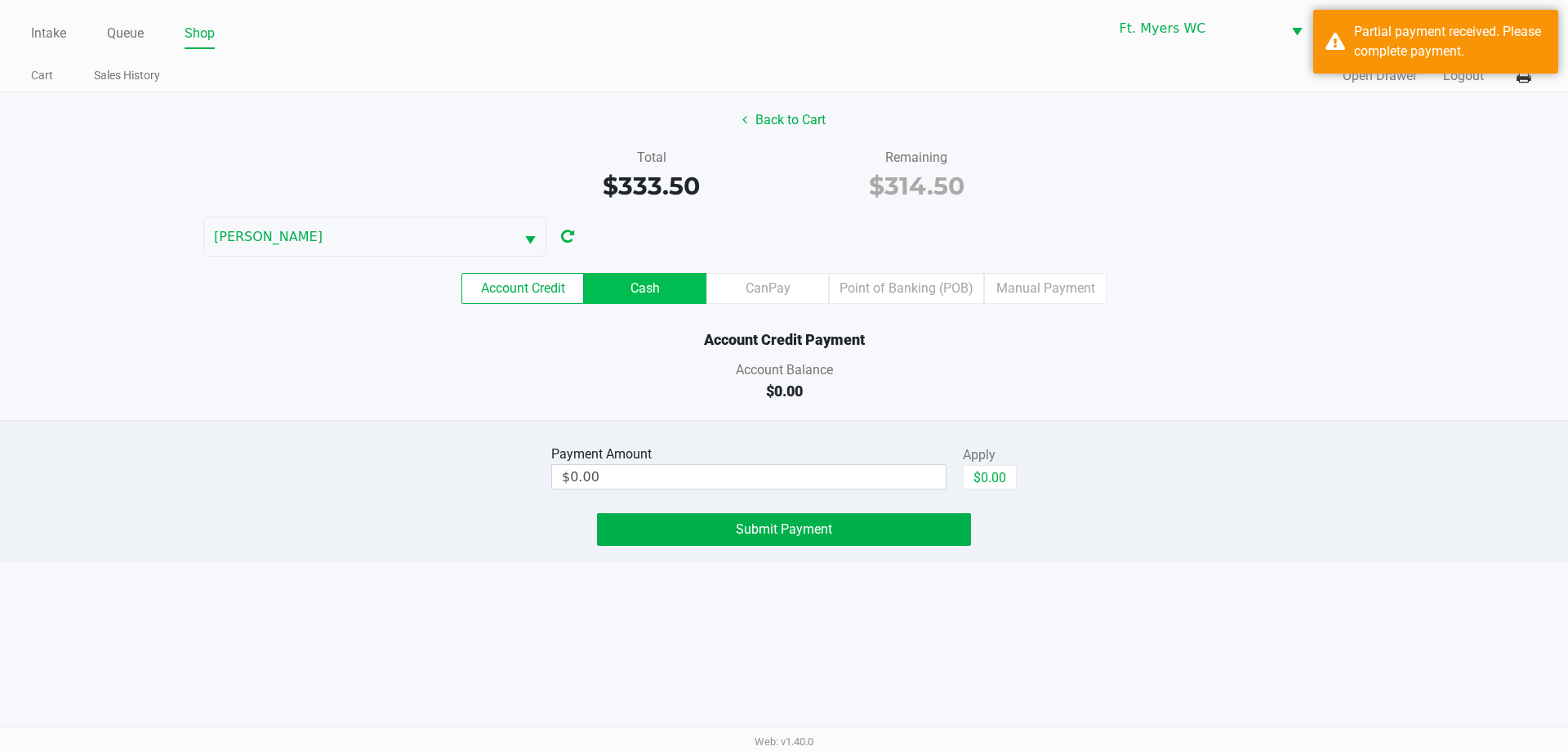
click at [670, 290] on label "Cash" at bounding box center [645, 288] width 123 height 31
click at [0, 0] on 1 "Cash" at bounding box center [0, 0] width 0 height 0
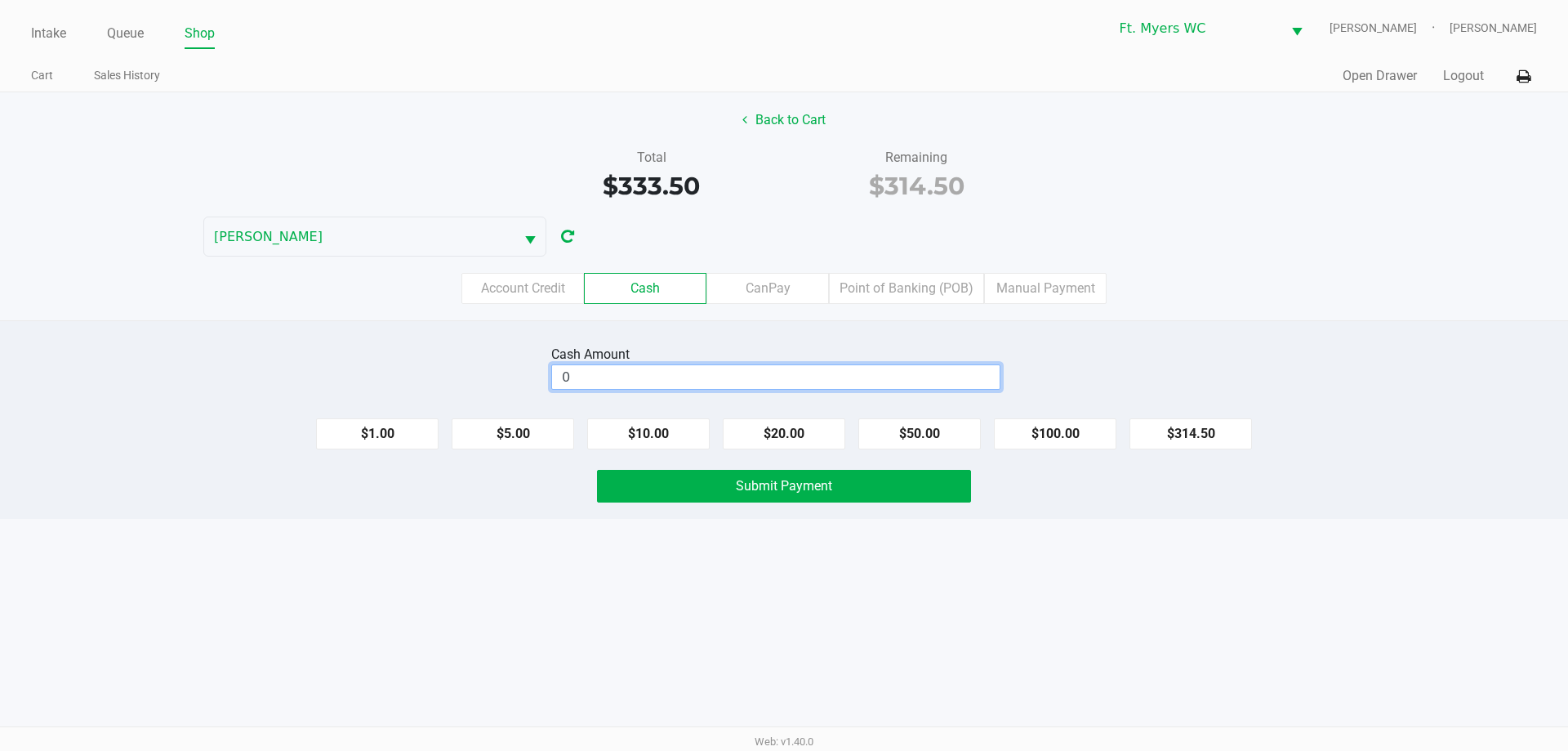
click at [626, 370] on input "0" at bounding box center [776, 377] width 448 height 24
type input "$320.50"
click at [657, 489] on button "Submit Payment" at bounding box center [784, 486] width 374 height 32
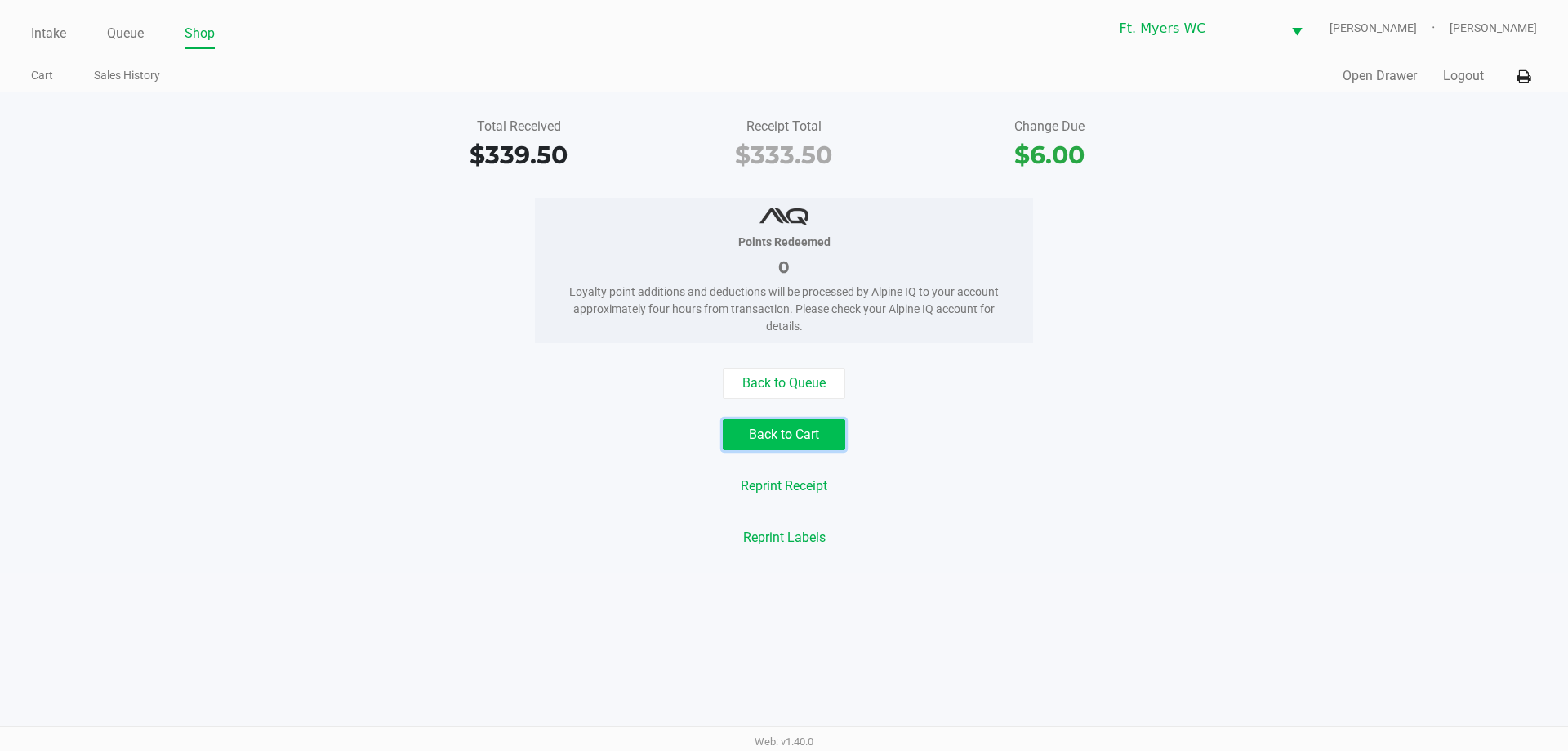
click at [783, 439] on button "Back to Cart" at bounding box center [784, 434] width 123 height 31
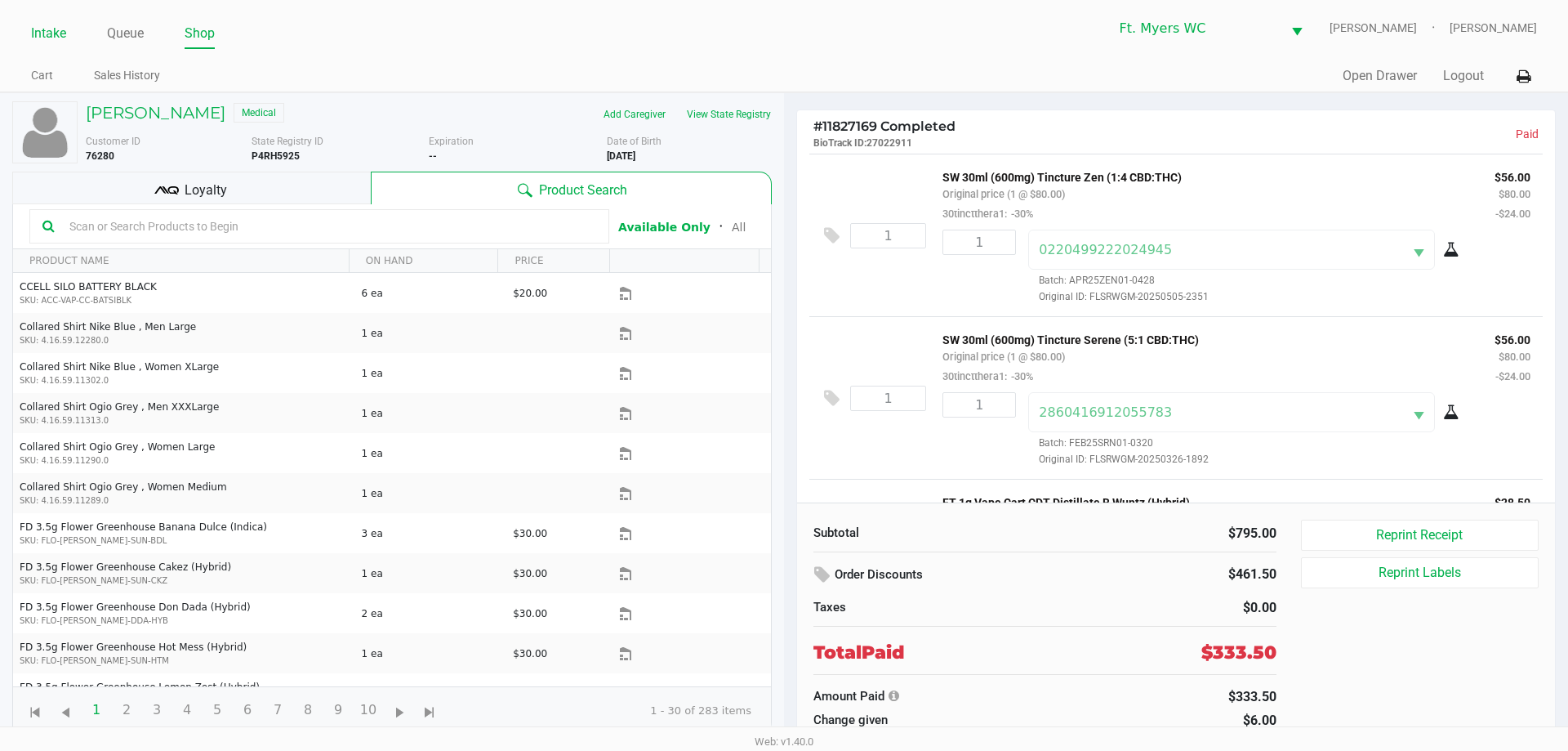
click at [53, 18] on div "Intake Queue Shop Ft. [PERSON_NAME] [PERSON_NAME] [PERSON_NAME]" at bounding box center [783, 28] width 1505 height 40
click at [56, 25] on link "Intake" at bounding box center [48, 33] width 35 height 23
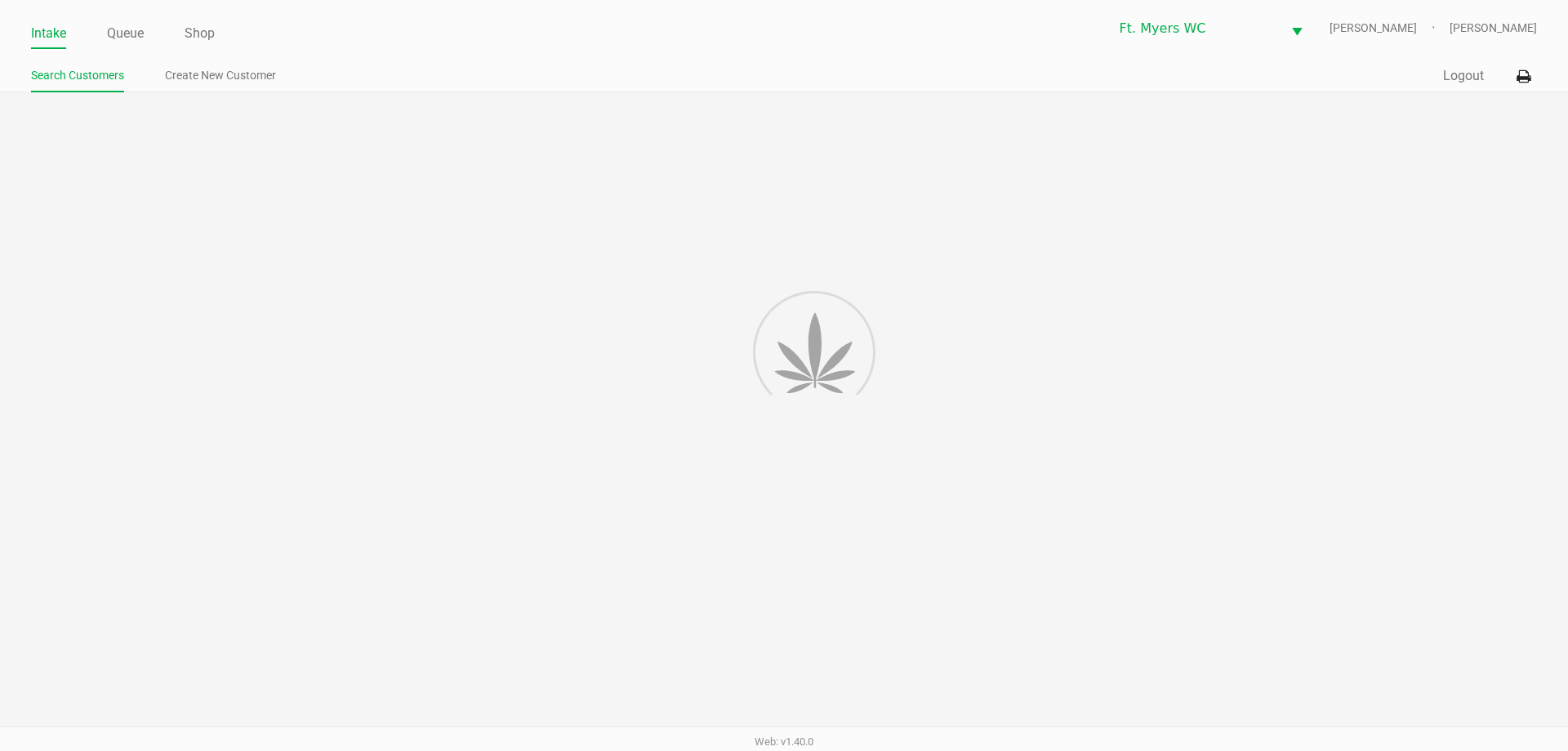
click at [63, 45] on li "Intake" at bounding box center [48, 34] width 35 height 29
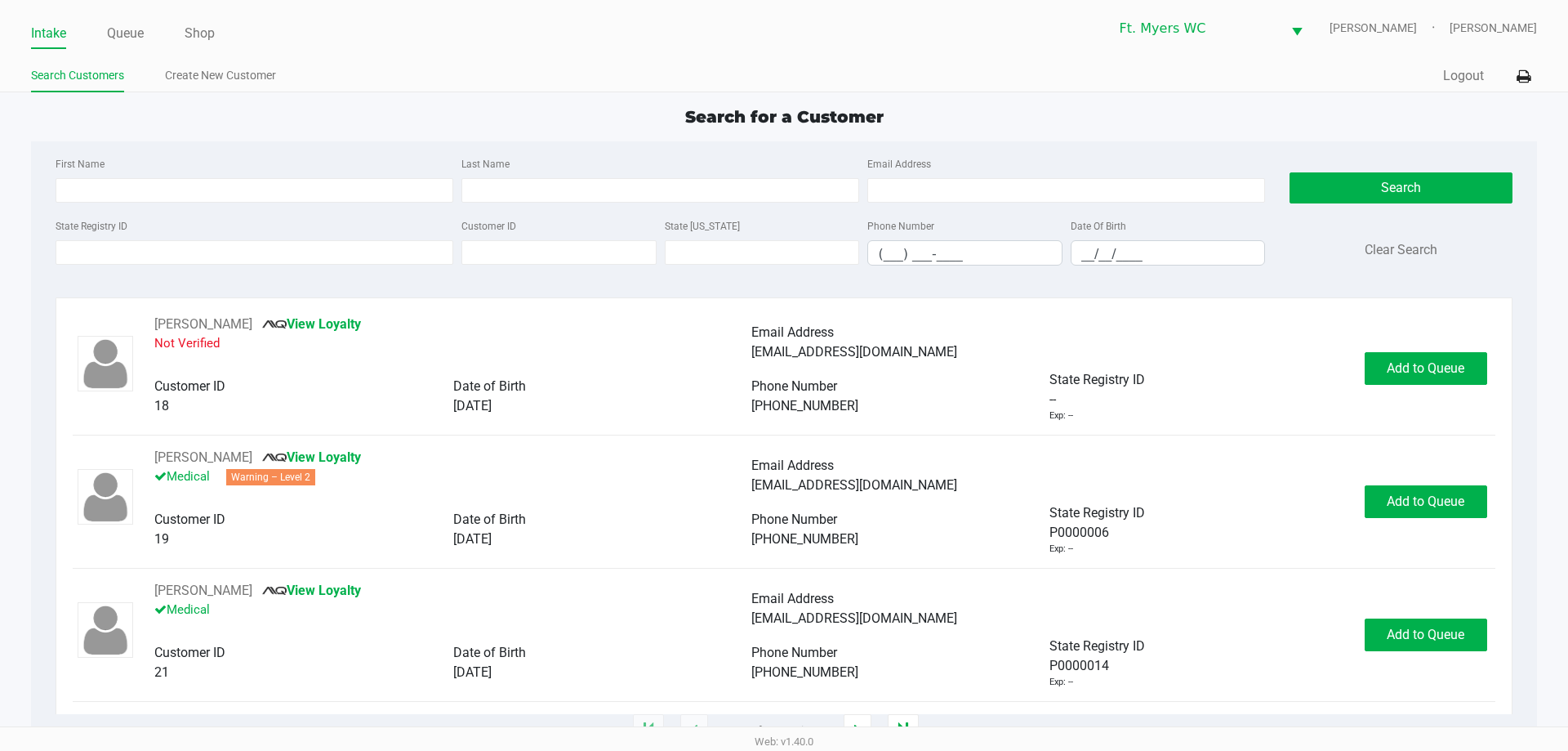
click at [186, 210] on div "First Name Last Name Email Address" at bounding box center [660, 184] width 1218 height 62
click at [206, 248] on input "State Registry ID" at bounding box center [254, 252] width 398 height 25
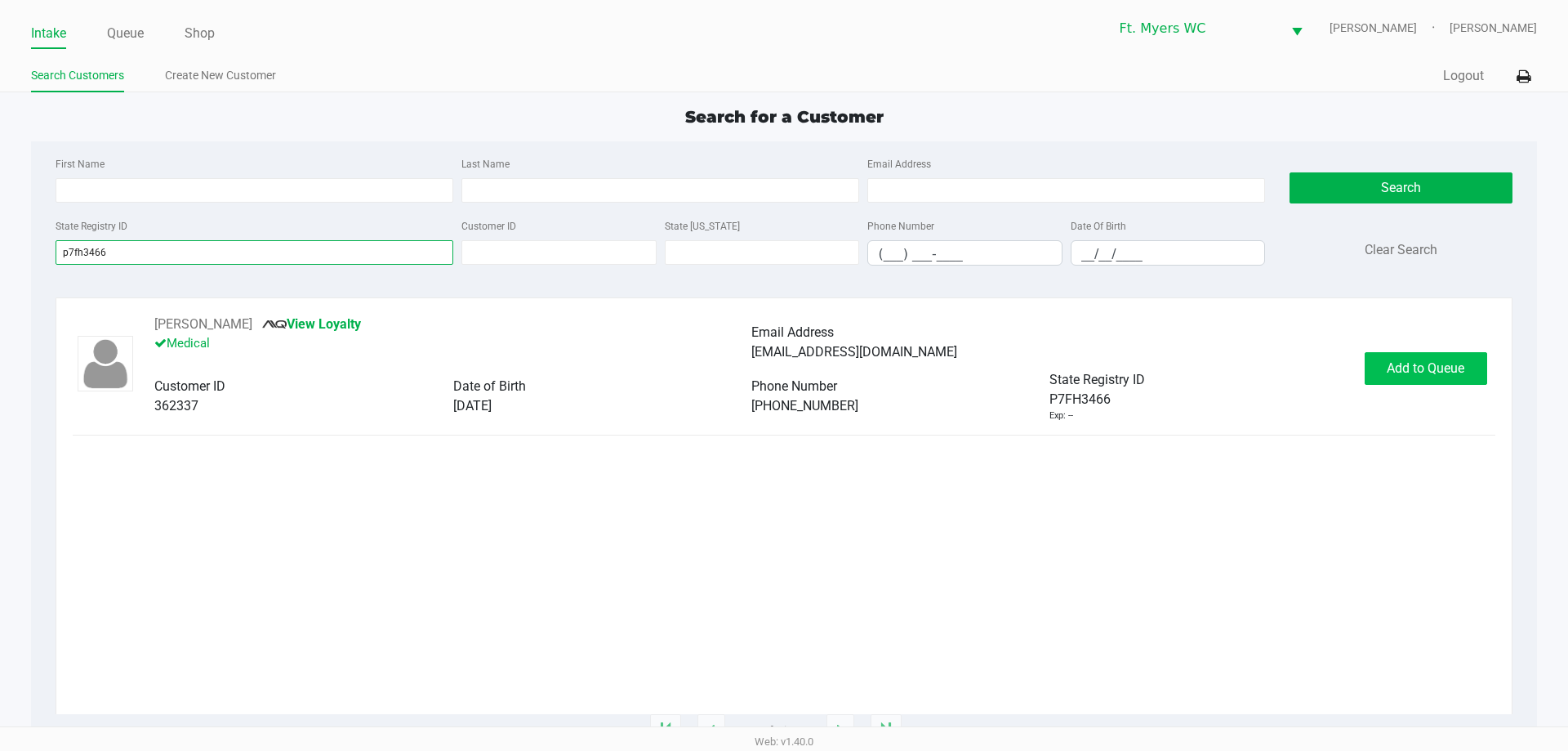
type input "p7fh3466"
click at [783, 372] on span "Add to Queue" at bounding box center [1425, 368] width 77 height 16
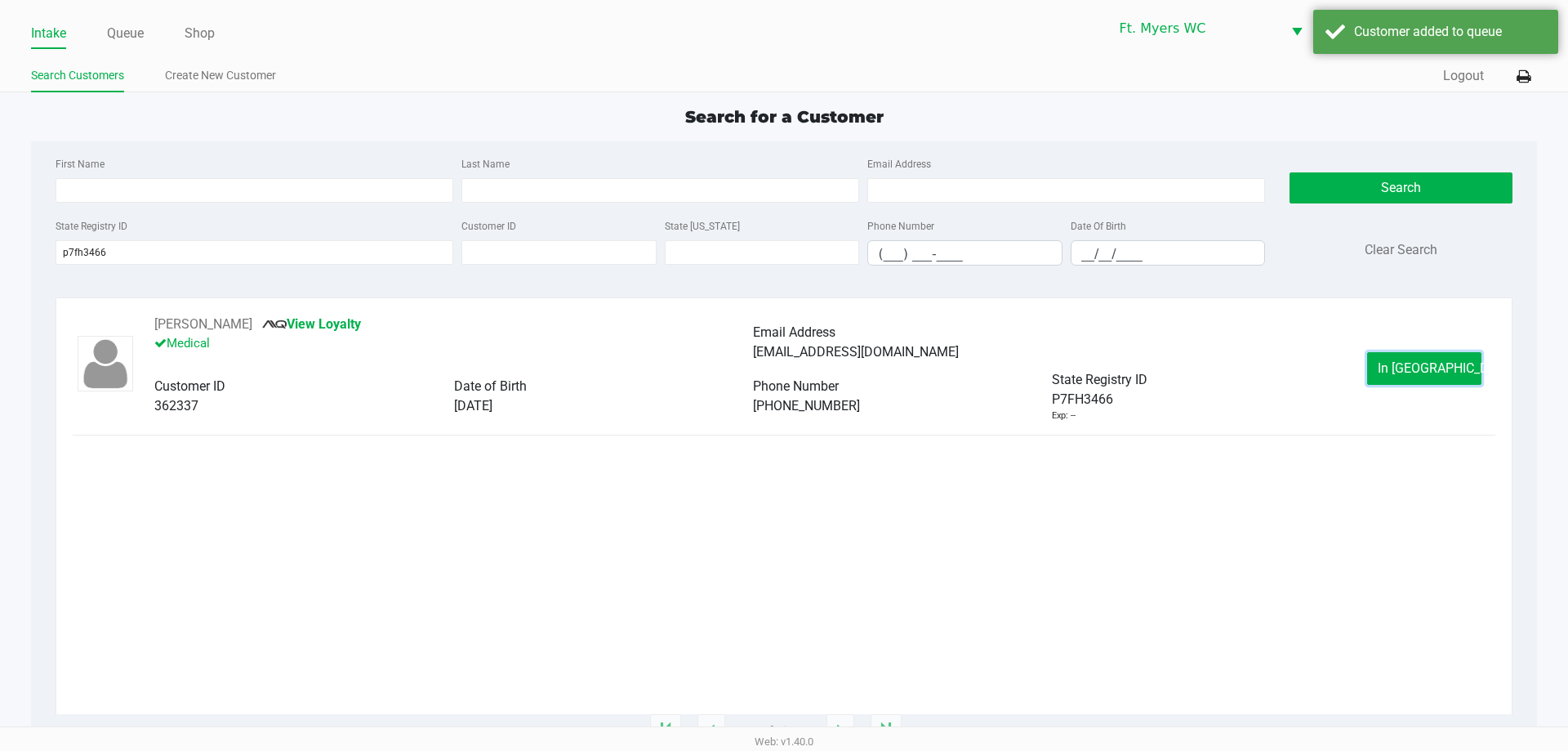
click at [783, 358] on button "In [GEOGRAPHIC_DATA]" at bounding box center [1424, 368] width 114 height 32
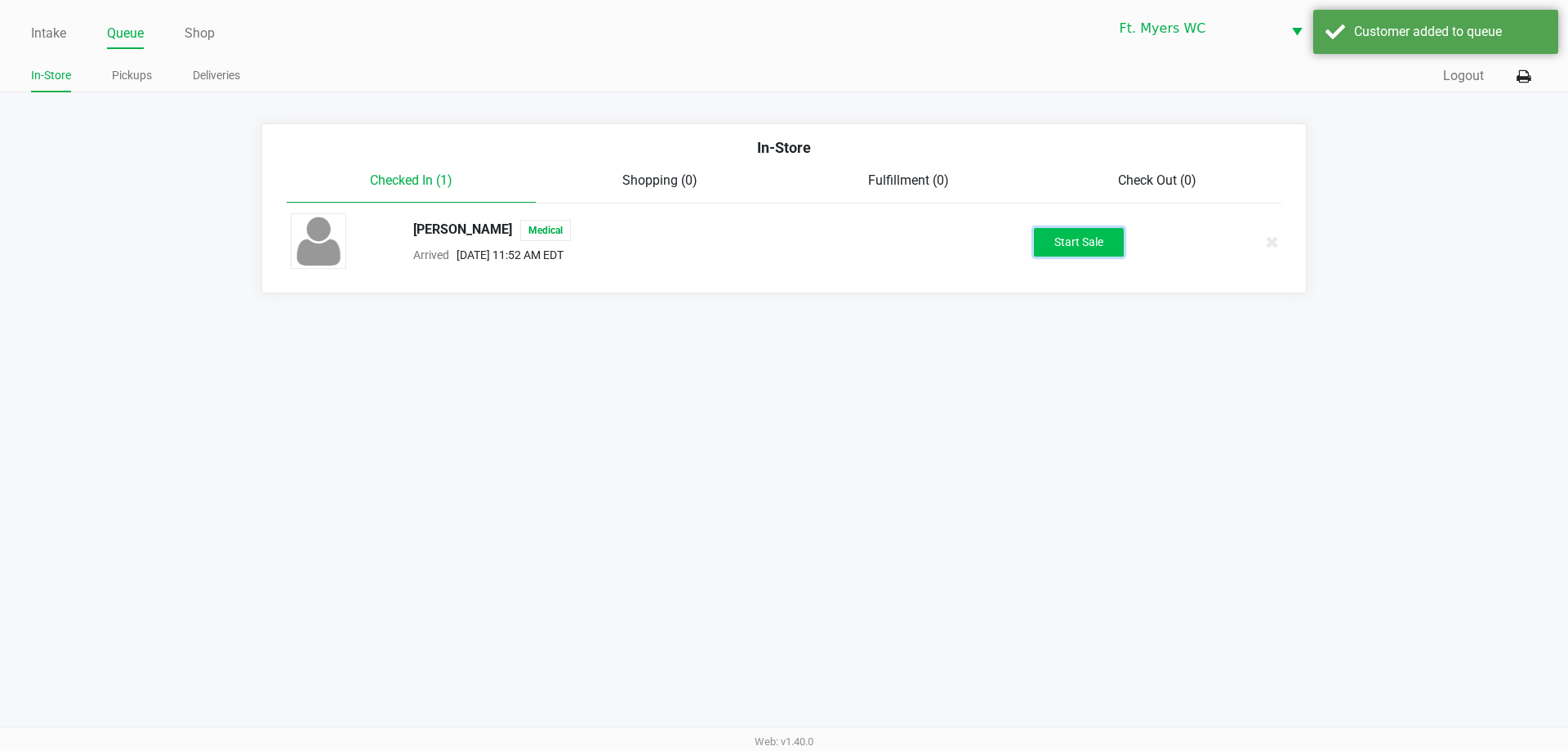
click at [783, 228] on button "Start Sale" at bounding box center [1079, 242] width 90 height 29
click at [783, 357] on div "Intake Queue Shop Ft. [PERSON_NAME] [PERSON_NAME] [PERSON_NAME] In-Store Pickup…" at bounding box center [784, 375] width 1568 height 751
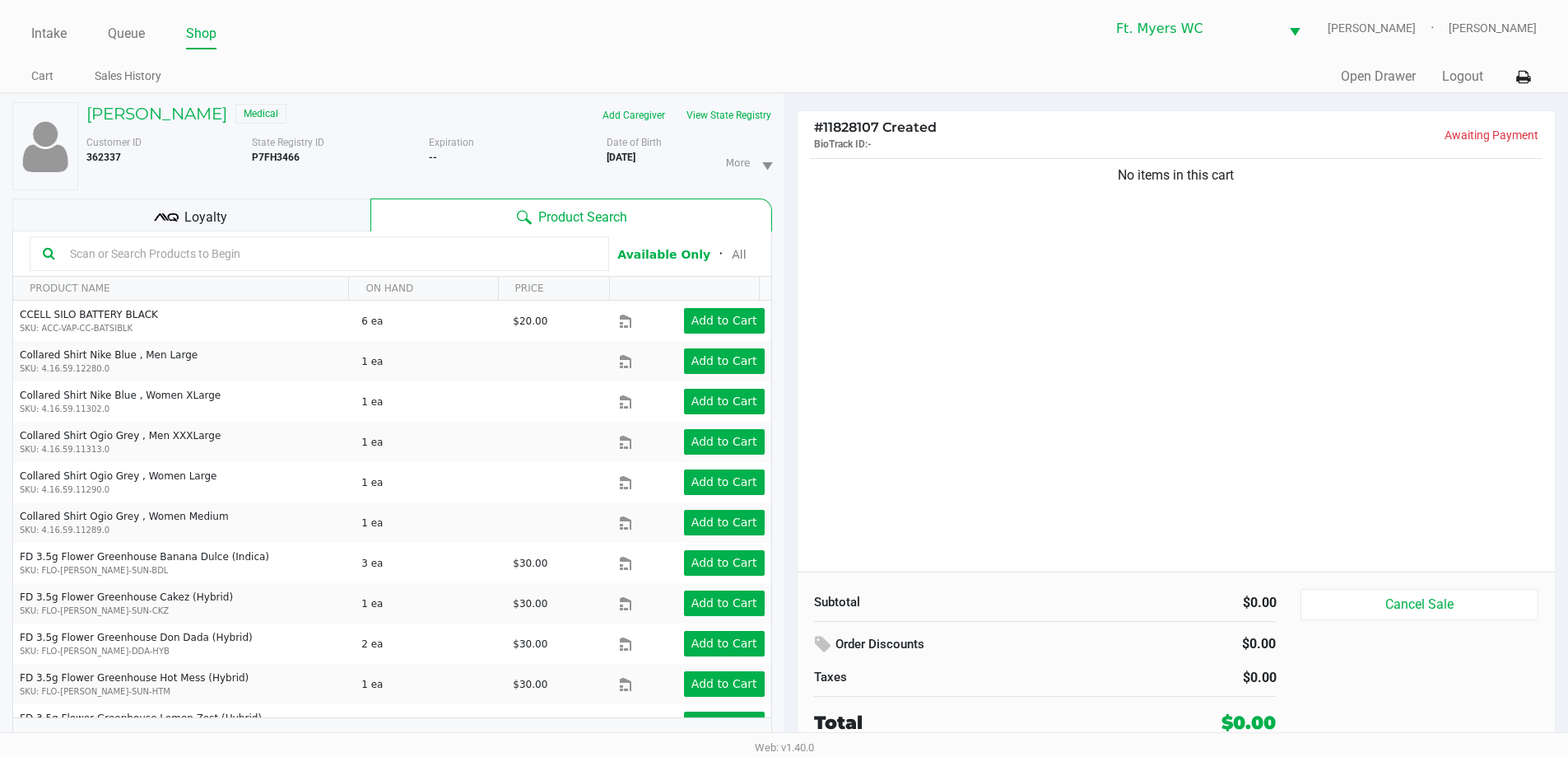
click at [789, 491] on div "No items in this cart" at bounding box center [1176, 363] width 758 height 417
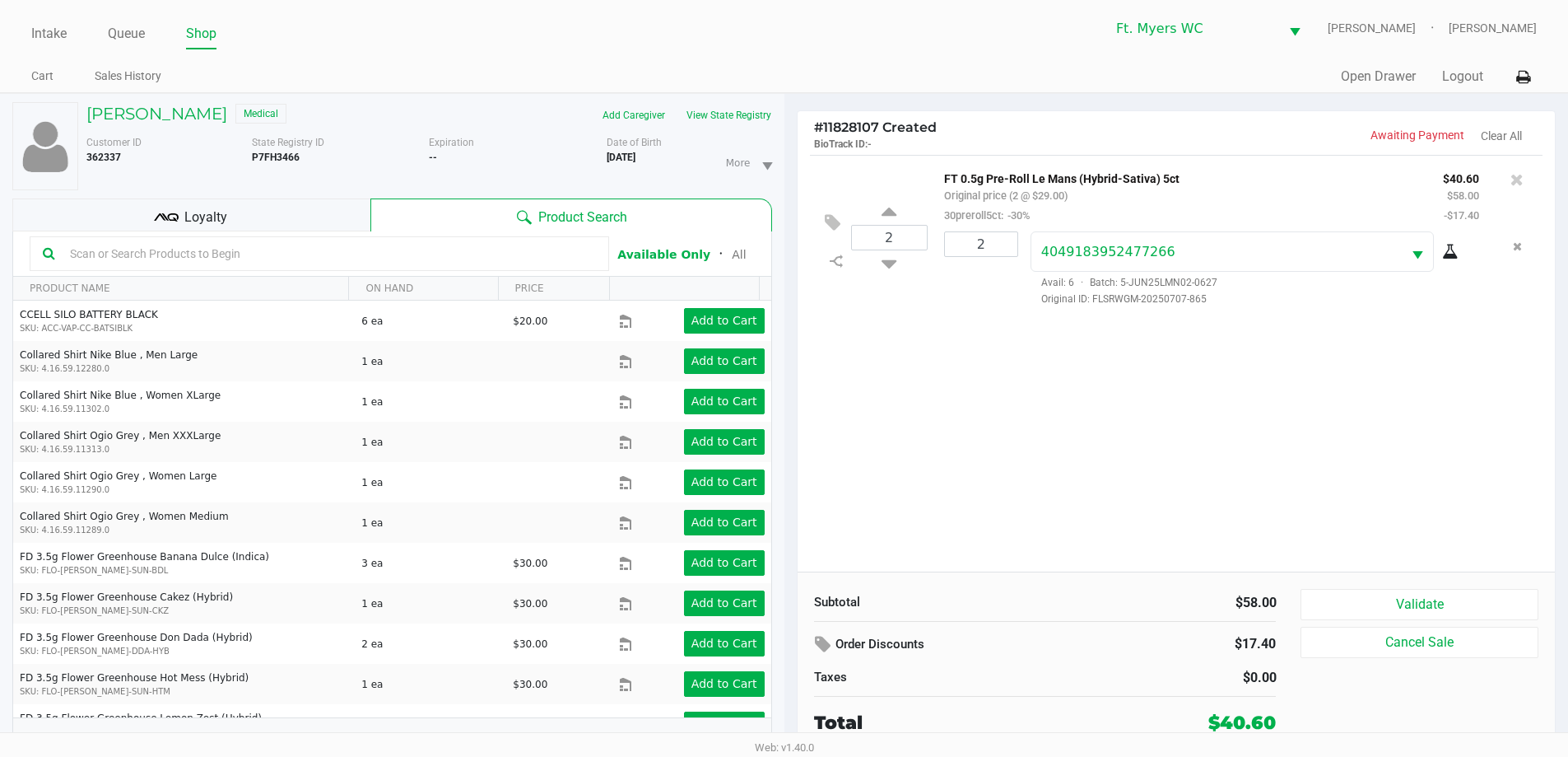
click at [309, 212] on div "Loyalty" at bounding box center [191, 214] width 358 height 33
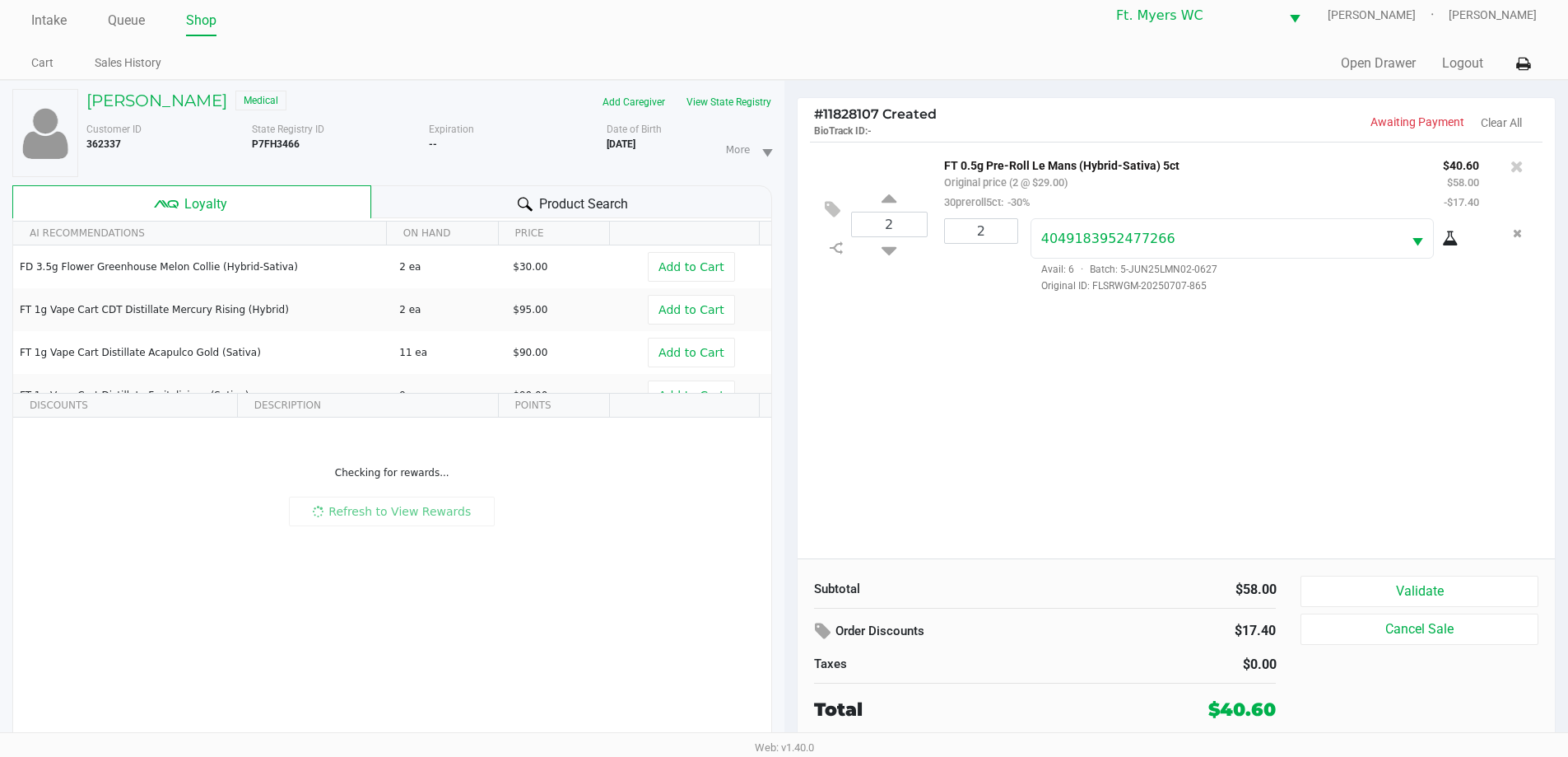
scroll to position [18, 0]
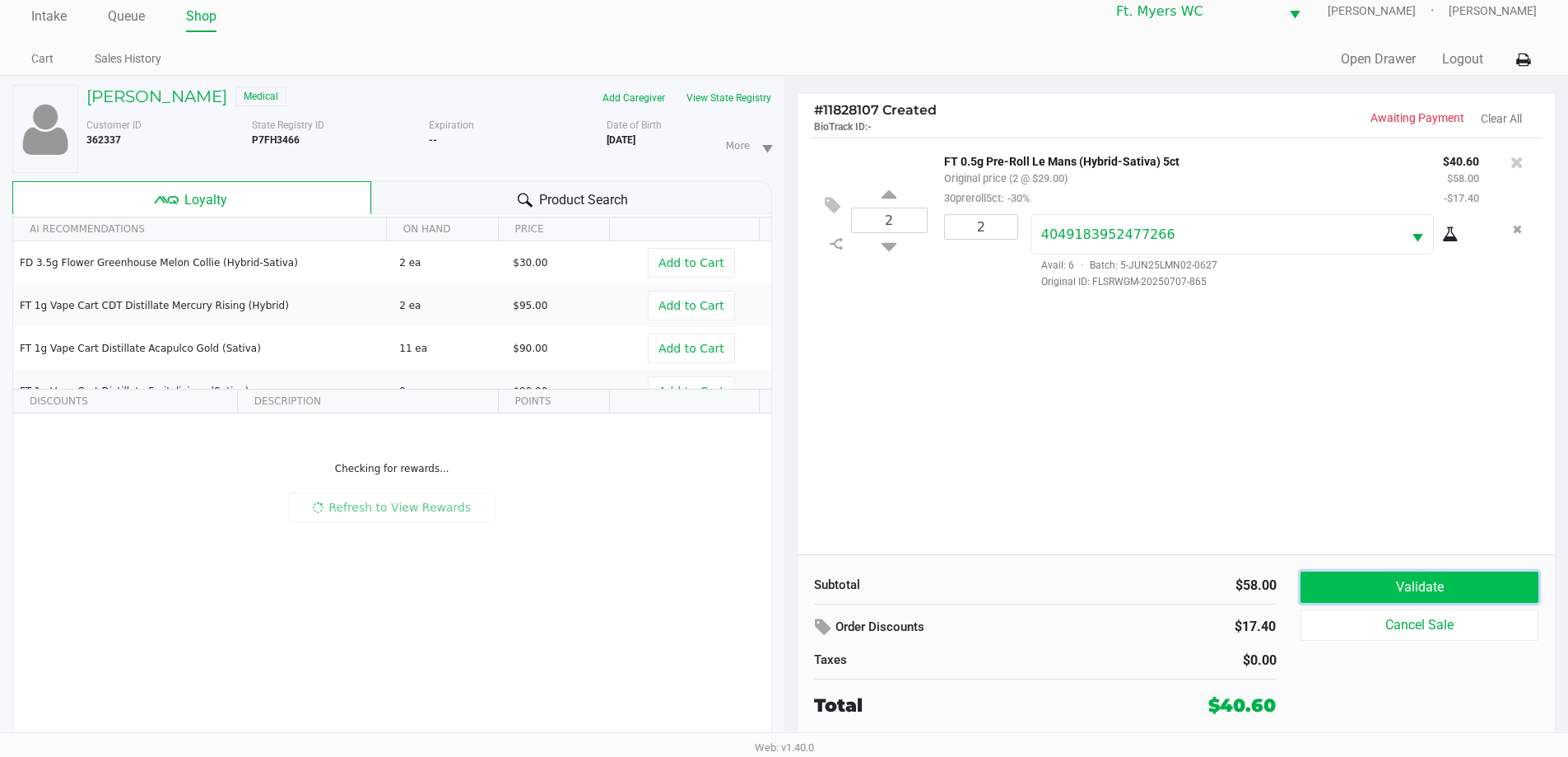
click at [789, 591] on button "Validate" at bounding box center [1419, 587] width 237 height 31
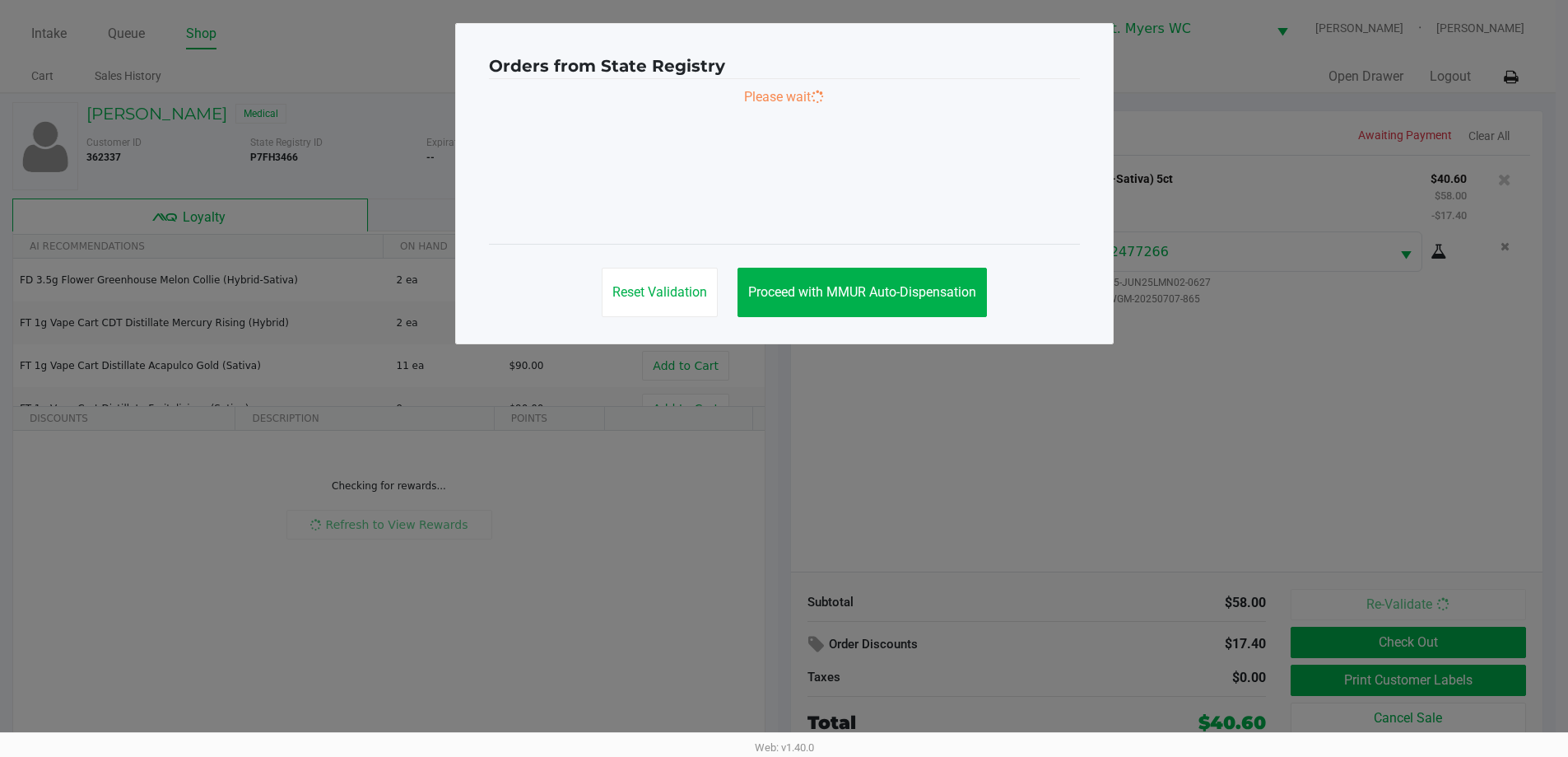
scroll to position [0, 0]
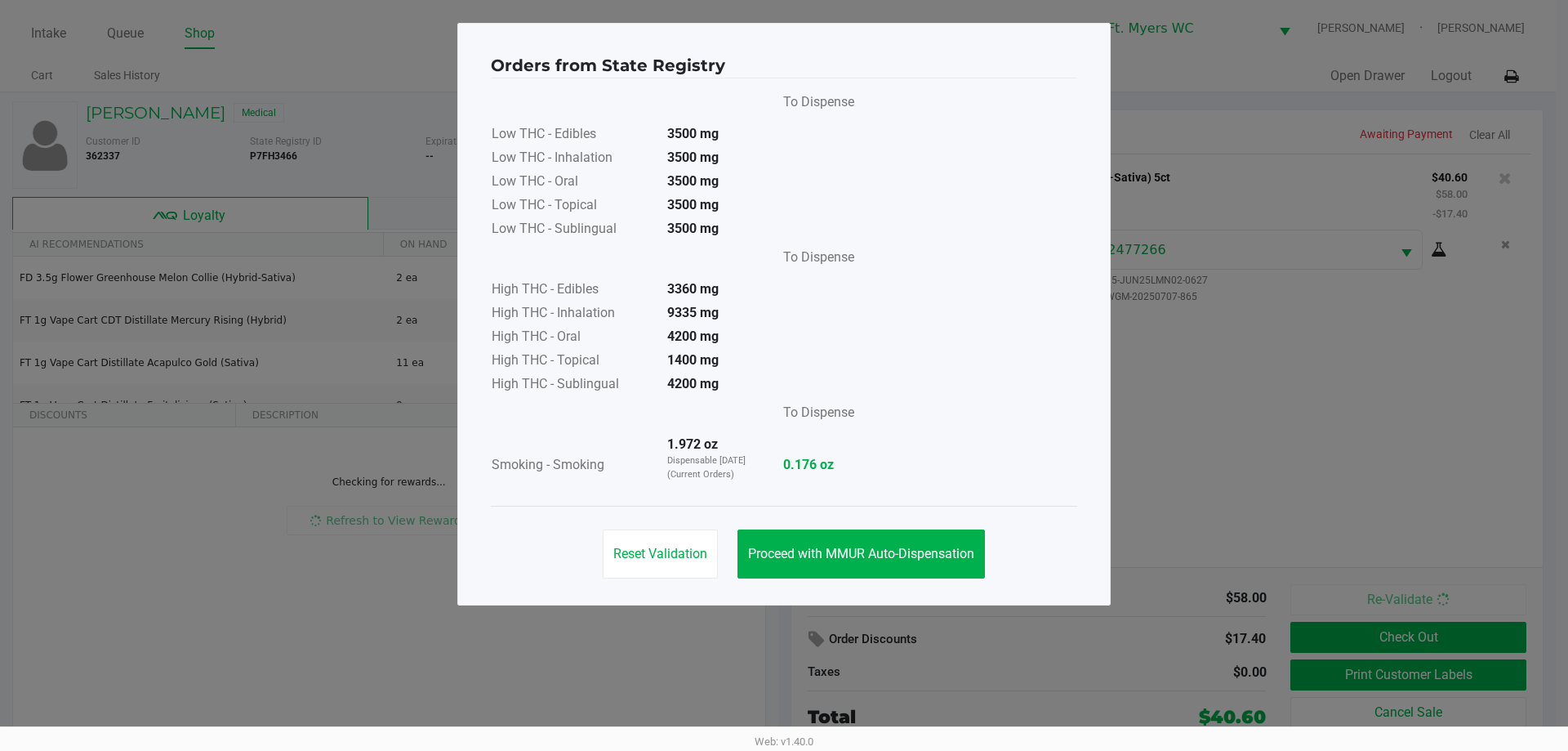
drag, startPoint x: 738, startPoint y: 474, endPoint x: 829, endPoint y: 541, distance: 113.0
click at [739, 483] on td "1.972 oz Dispensable [DATE] (Current Orders)" at bounding box center [711, 466] width 114 height 64
click at [783, 541] on button "Proceed with MMUR Auto-Dispensation" at bounding box center [861, 554] width 248 height 49
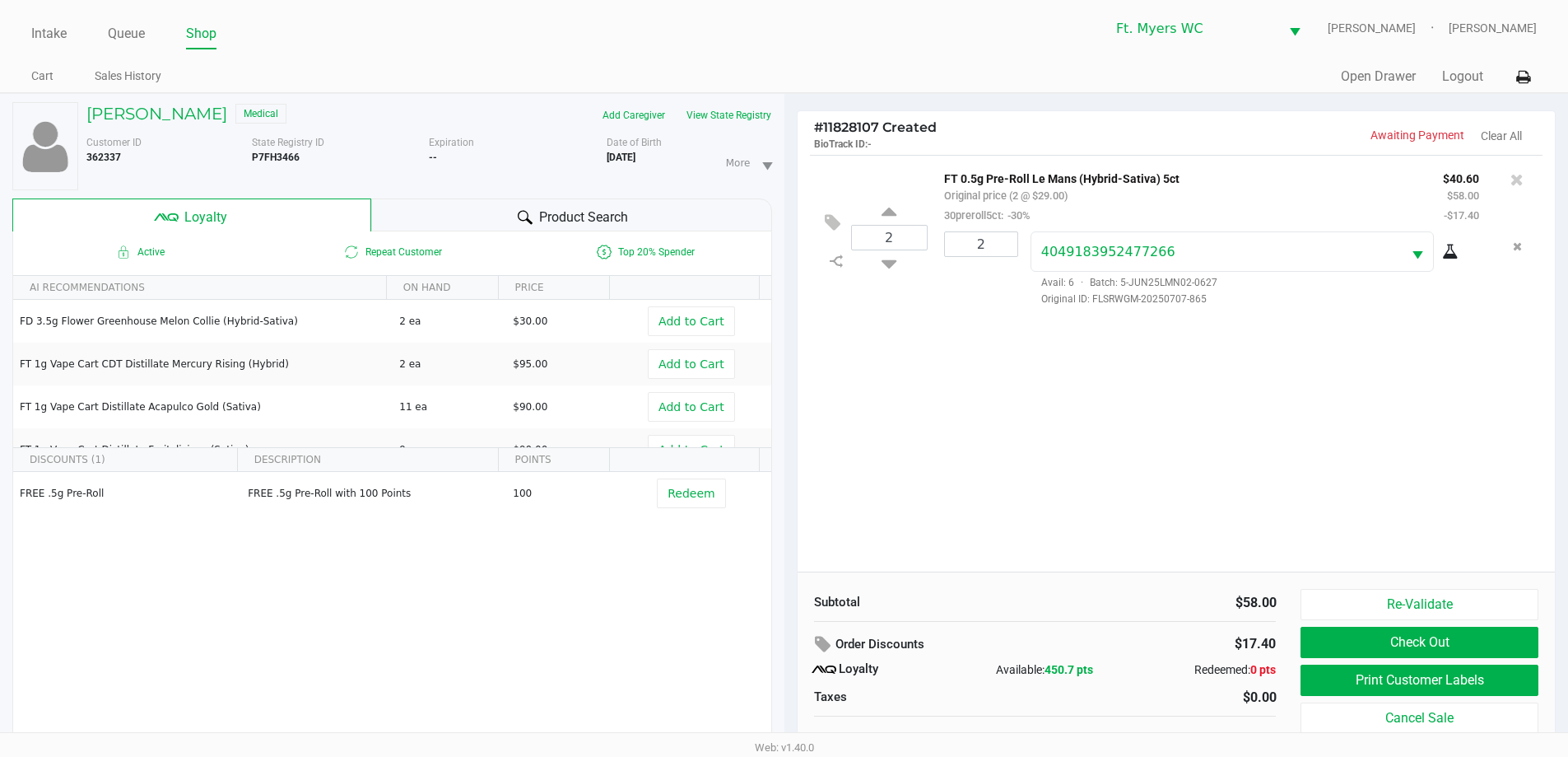
click at [789, 444] on div "2 FT 0.5g Pre-Roll Le Mans (Hybrid-Sativa) 5ct Original price (2 @ $29.00) 30pr…" at bounding box center [1176, 363] width 758 height 417
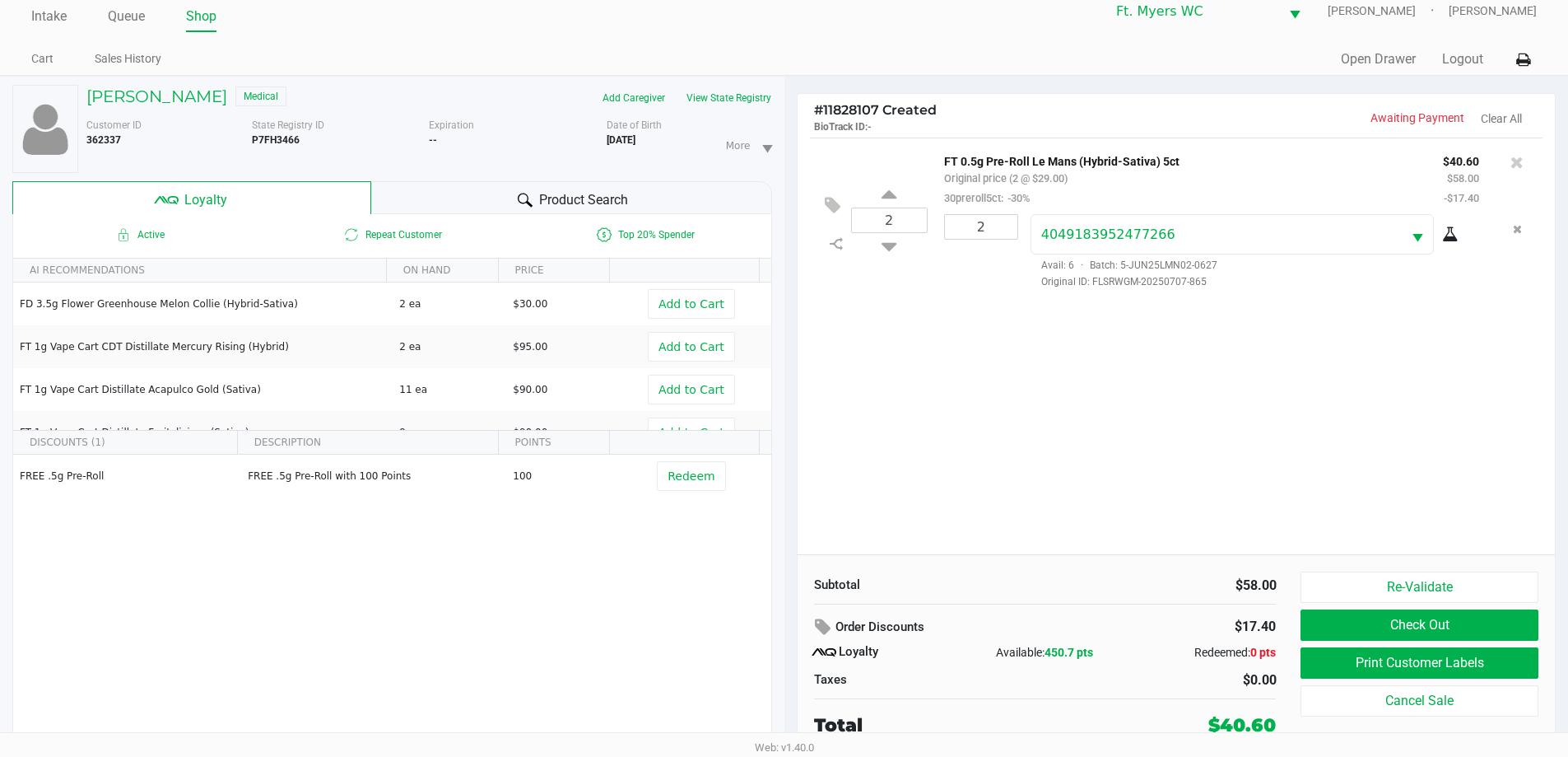
click at [789, 459] on div "2 FT 0.5g Pre-Roll Le Mans (Hybrid-Sativa) 5ct Original price (2 @ $29.00) 30pr…" at bounding box center [1176, 345] width 758 height 417
click at [789, 481] on div "2 FT 0.5g Pre-Roll Le Mans (Hybrid-Sativa) 5ct Original price (2 @ $29.00) 30pr…" at bounding box center [1176, 345] width 758 height 417
click at [789, 654] on button "Print Customer Labels" at bounding box center [1419, 662] width 237 height 31
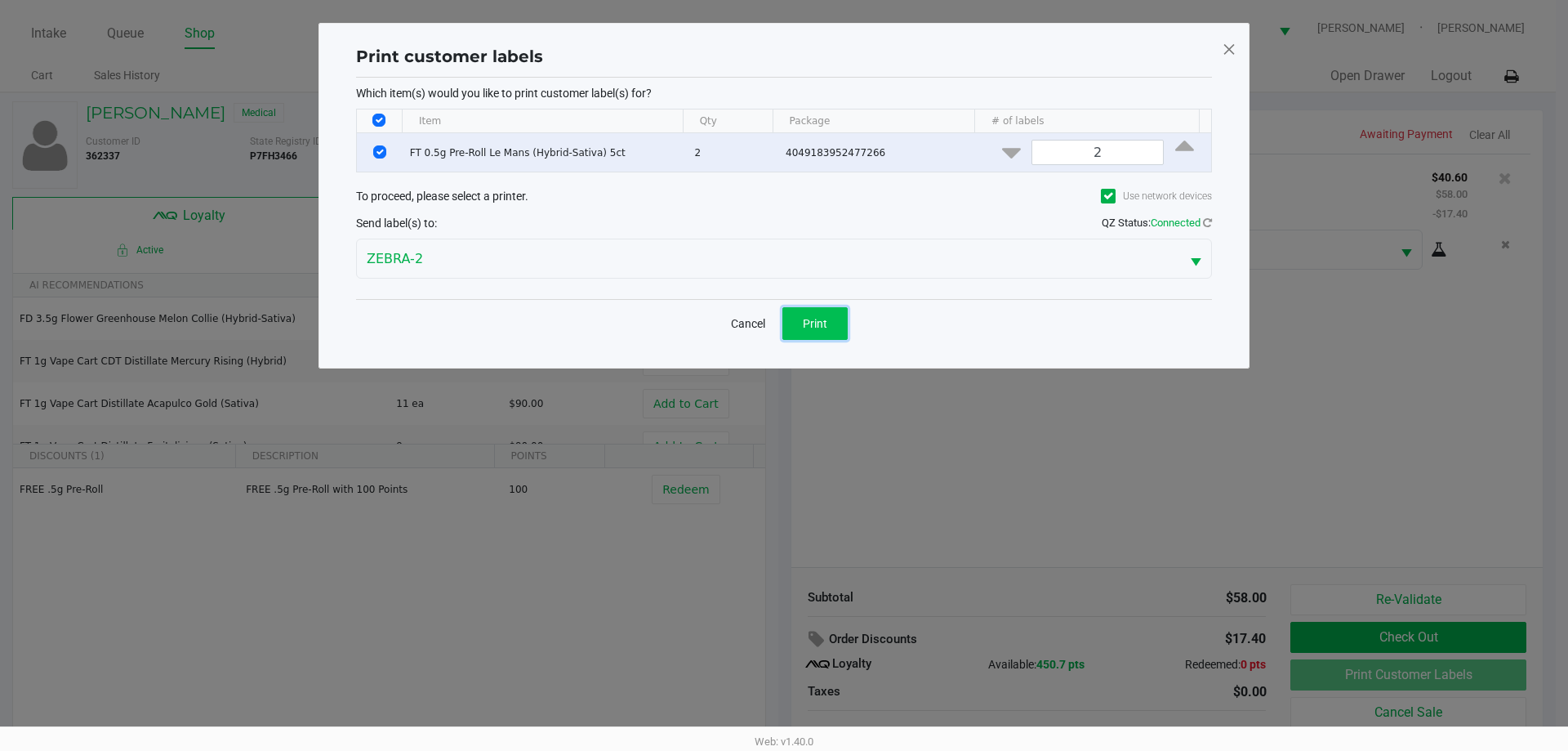
click at [783, 324] on button "Print" at bounding box center [815, 323] width 65 height 32
click at [783, 392] on ngb-modal-window "Print customer labels Which item(s) would you like to print customer label(s) f…" at bounding box center [784, 375] width 1568 height 751
click at [783, 450] on ngb-modal-window "Print customer labels Which item(s) would you like to print customer label(s) f…" at bounding box center [784, 375] width 1568 height 751
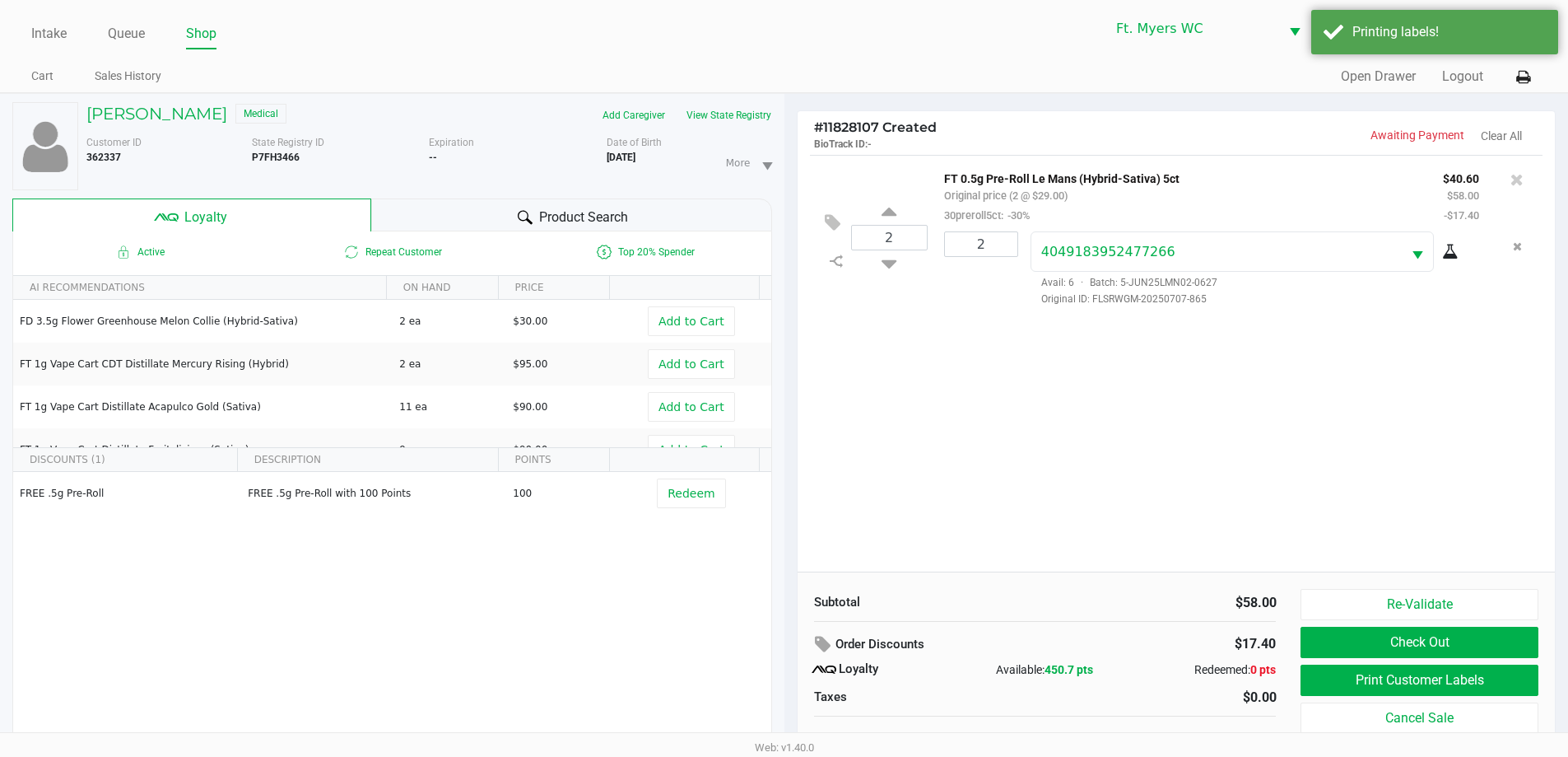
scroll to position [18, 0]
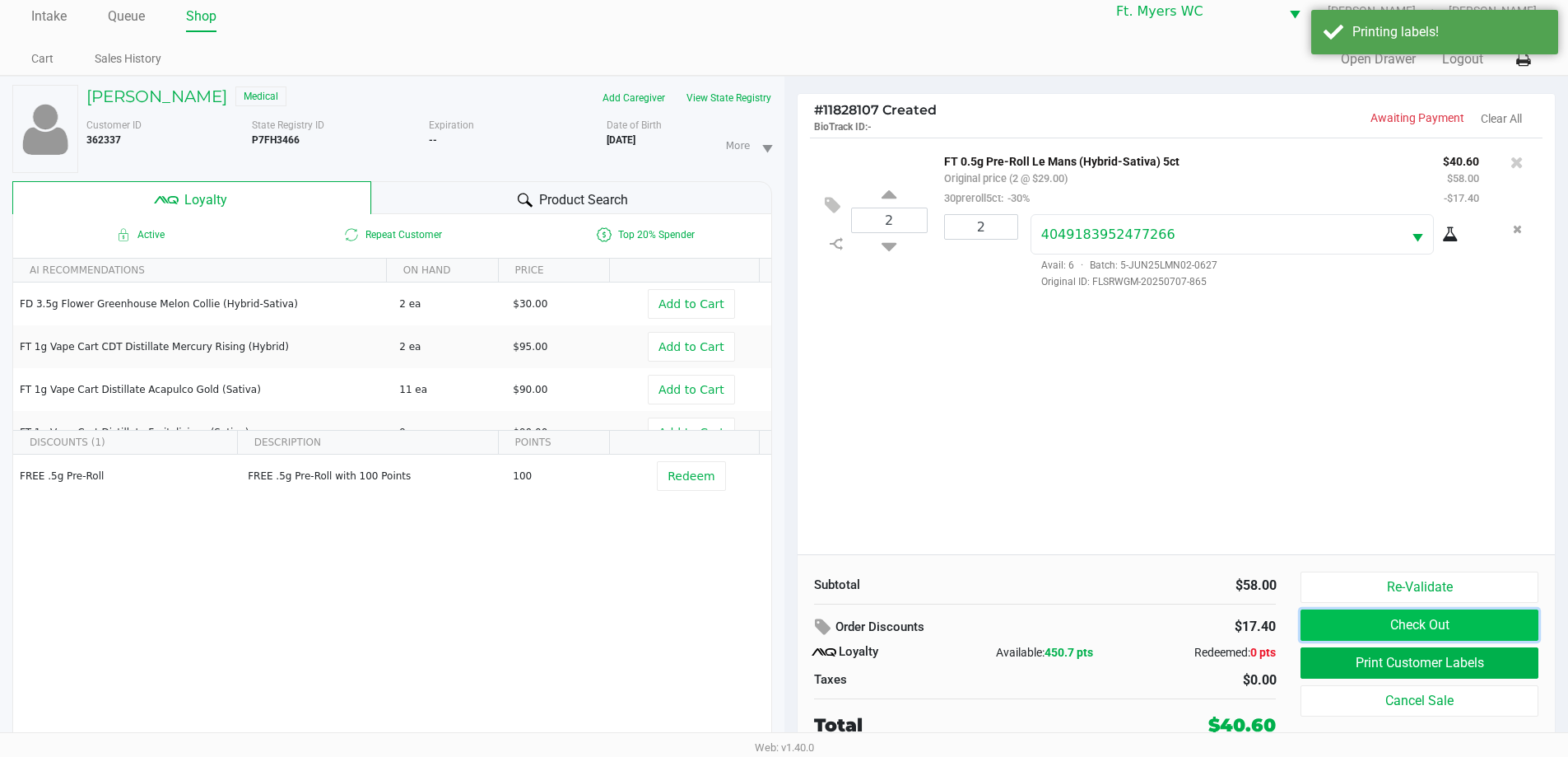
click at [789, 628] on button "Check Out" at bounding box center [1419, 624] width 237 height 31
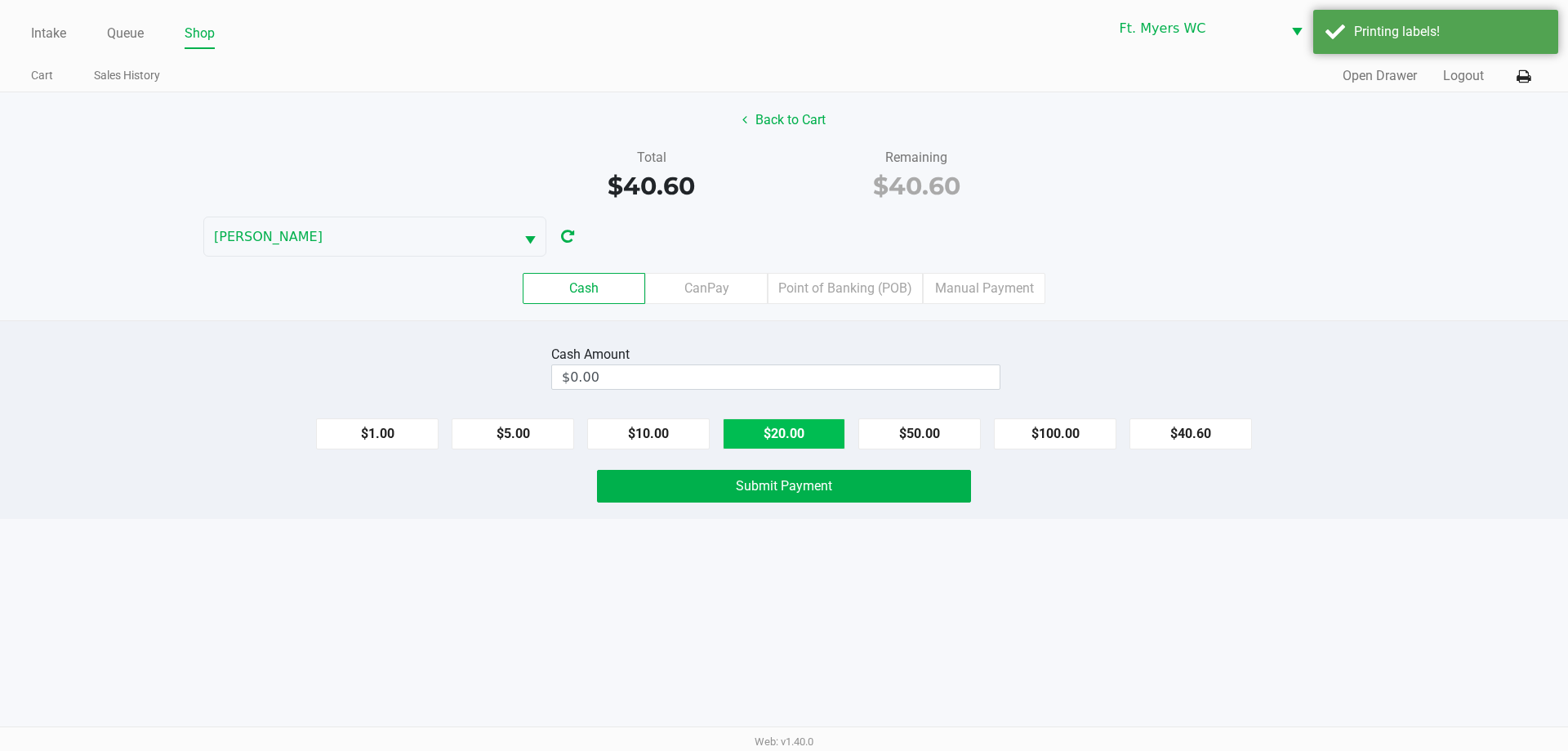
click at [782, 444] on button "$20.00" at bounding box center [784, 433] width 123 height 31
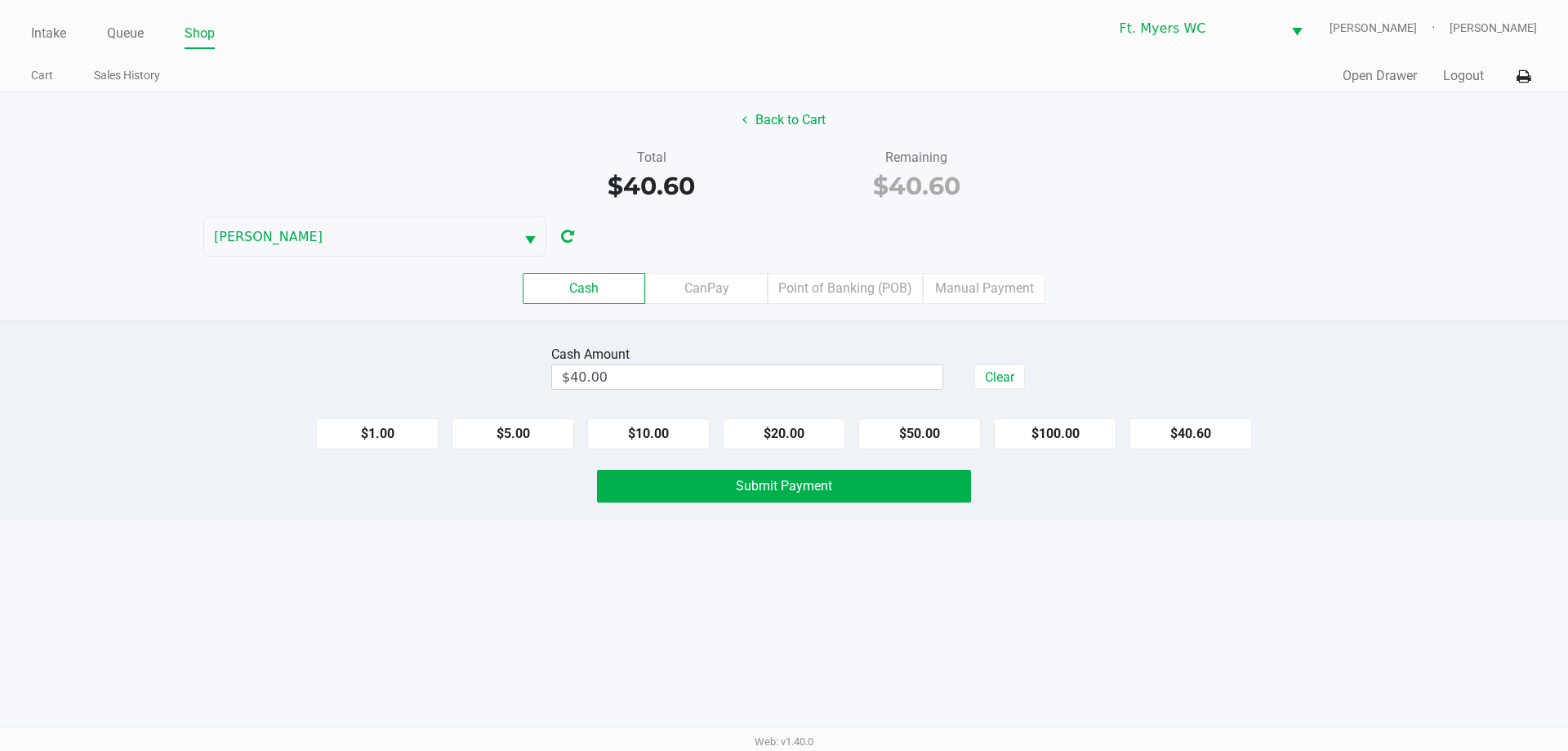
click at [450, 430] on div "$1.00 $5.00 $10.00 $20.00 $50.00 $100.00 $40.60" at bounding box center [784, 427] width 1568 height 44
click at [430, 431] on button "$1.00" at bounding box center [378, 433] width 123 height 31
type input "$41.00"
click at [637, 492] on button "Submit Payment" at bounding box center [784, 486] width 374 height 32
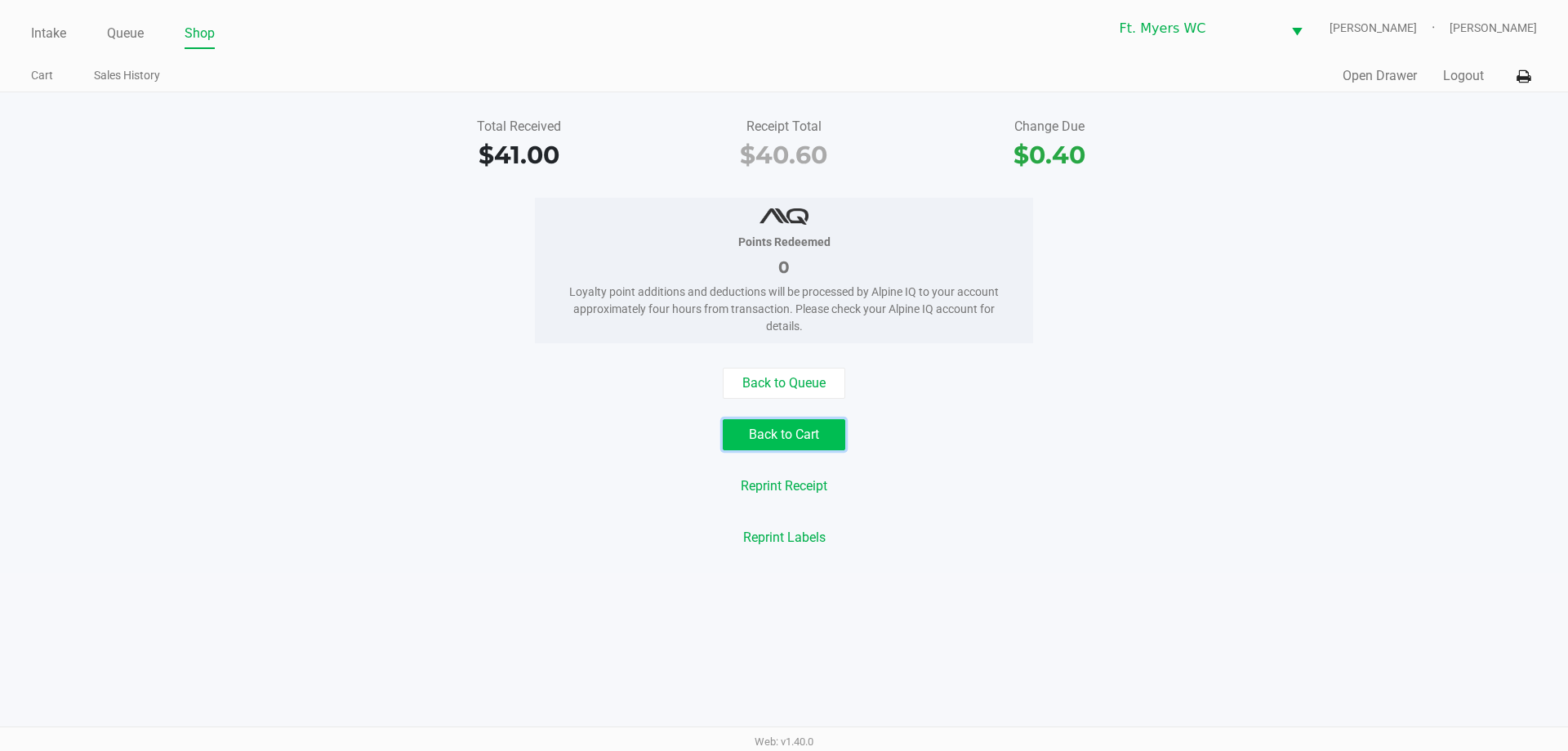
click at [780, 436] on button "Back to Cart" at bounding box center [784, 434] width 123 height 31
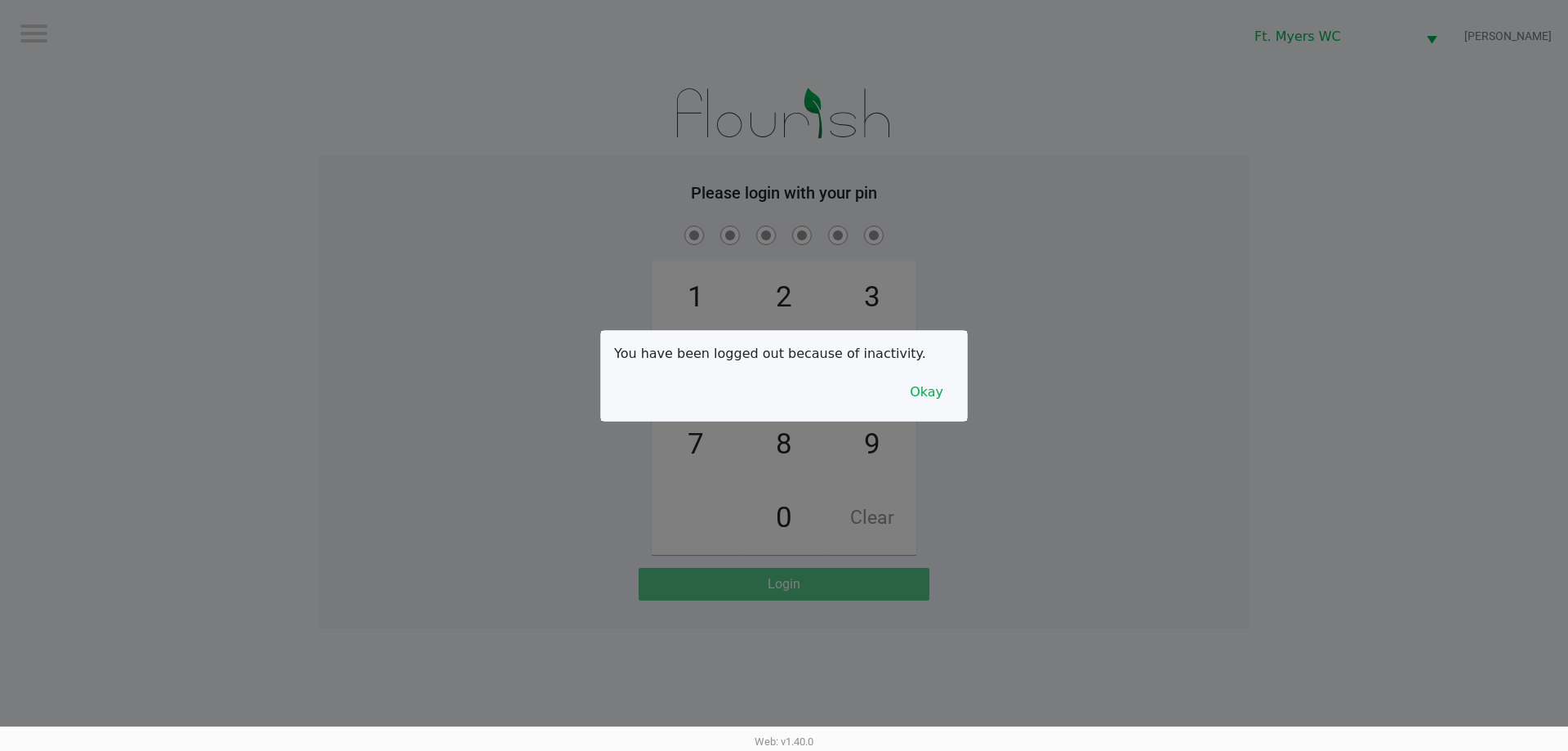
click at [783, 366] on div "You have been logged out because of inactivity. Okay" at bounding box center [784, 376] width 366 height 90
click at [783, 385] on button "Okay" at bounding box center [926, 392] width 54 height 31
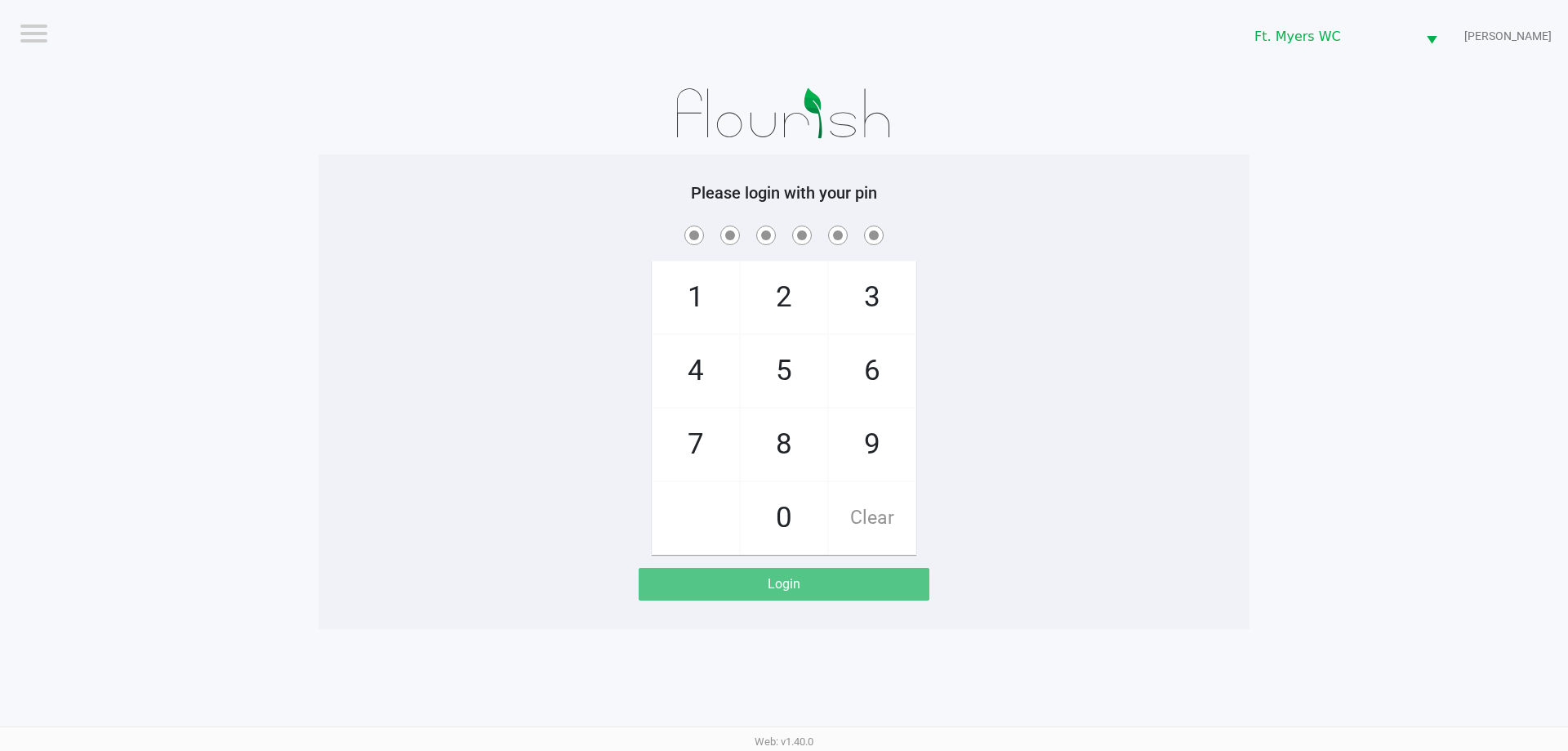
click at [783, 375] on div "1 4 7 2 5 8 0 3 6 9 Clear" at bounding box center [784, 388] width 931 height 333
checkbox input "true"
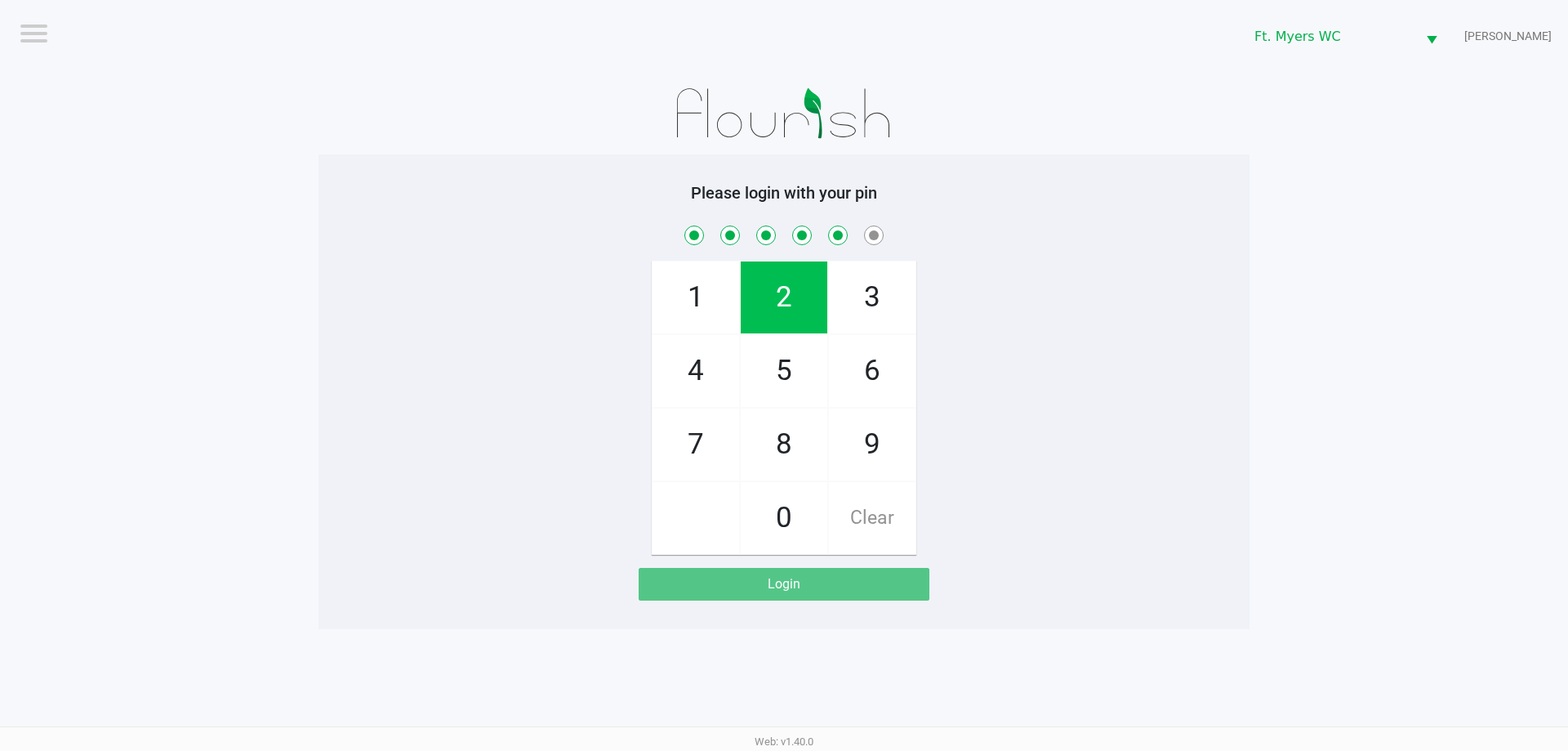
checkbox input "true"
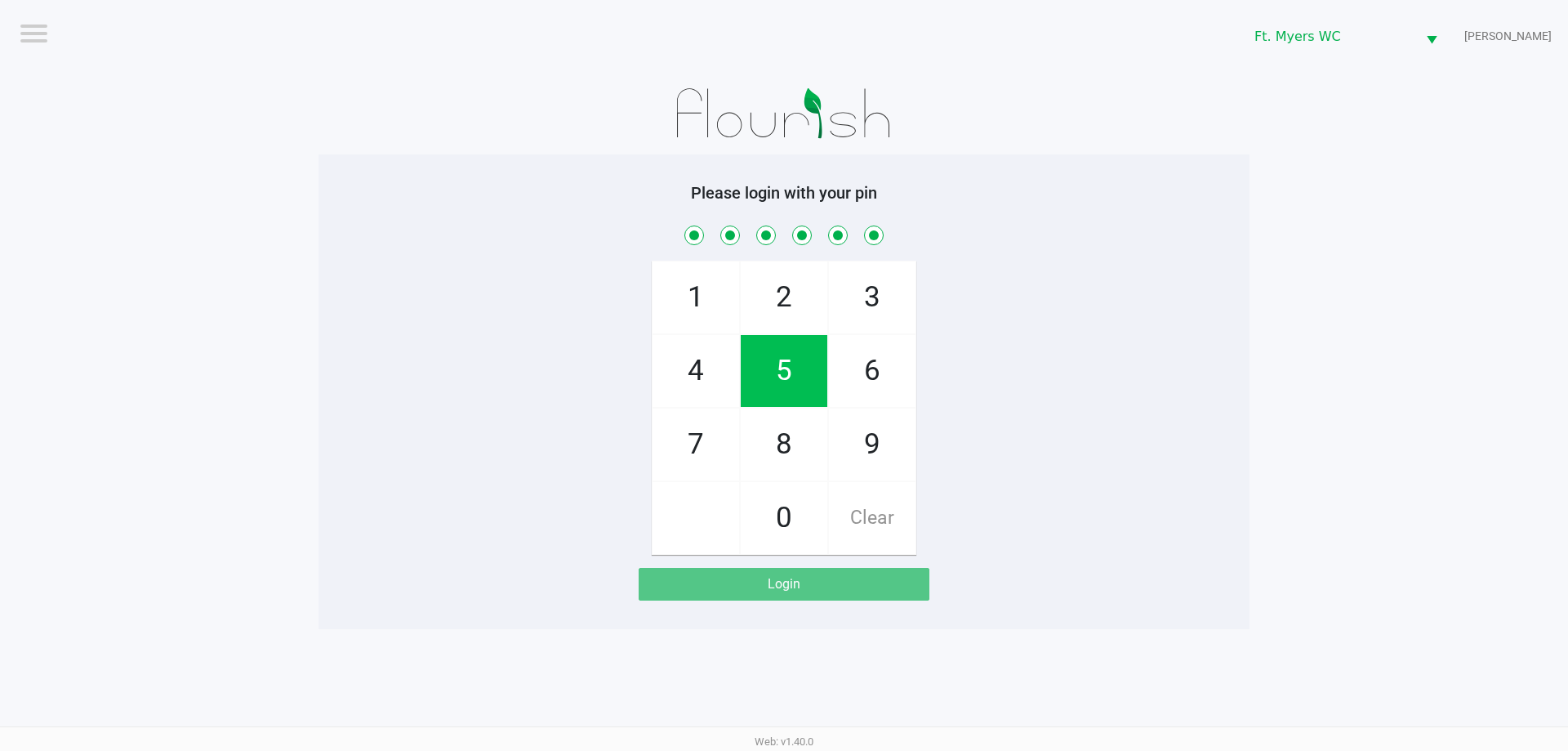
checkbox input "true"
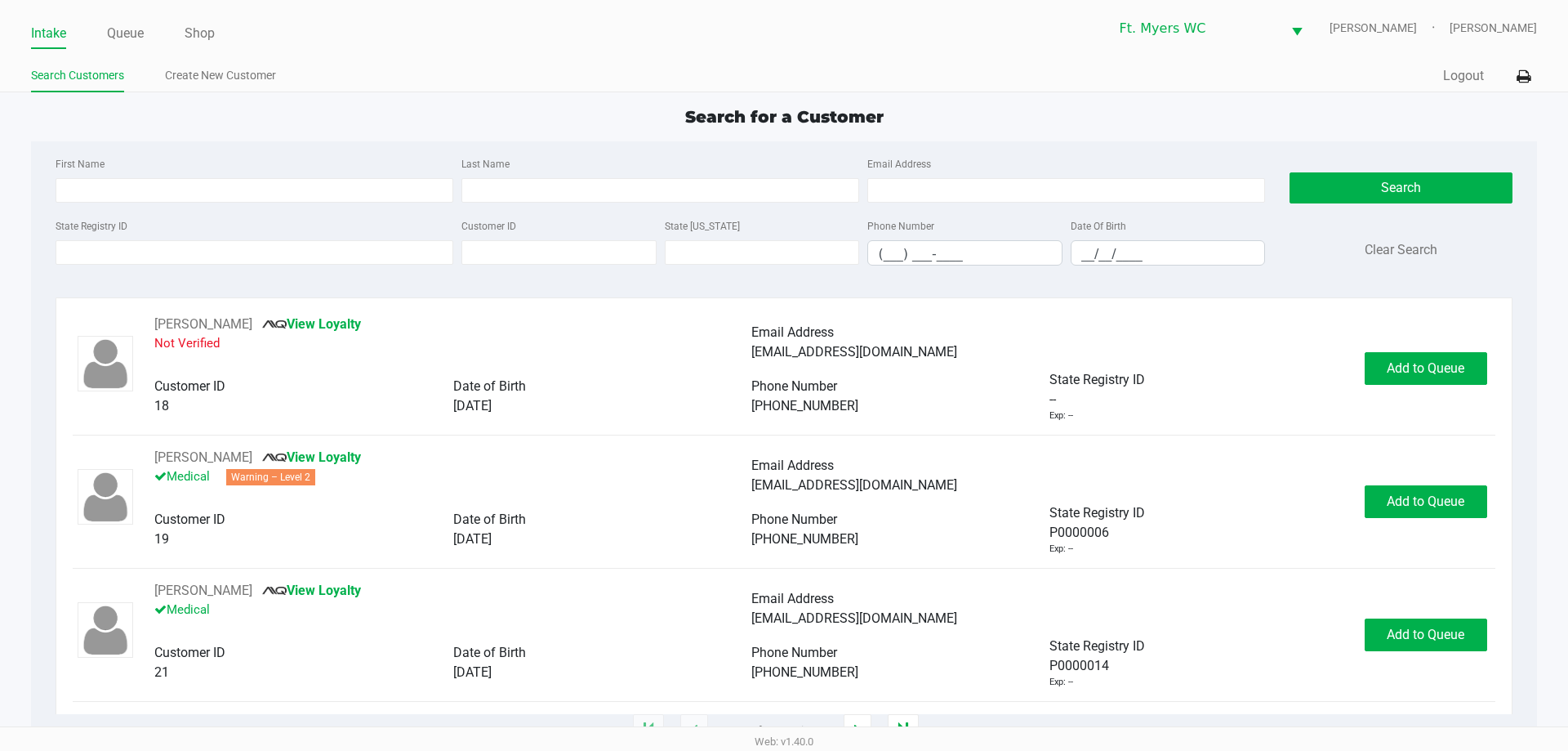
click at [783, 124] on div "Search for a Customer" at bounding box center [783, 117] width 1529 height 25
click at [783, 88] on div "Quick Sale Logout" at bounding box center [1161, 76] width 753 height 30
click at [282, 224] on div "State Registry ID" at bounding box center [255, 241] width 406 height 50
drag, startPoint x: 292, startPoint y: 232, endPoint x: 305, endPoint y: 245, distance: 18.4
click at [298, 236] on div "State Registry ID" at bounding box center [255, 241] width 406 height 50
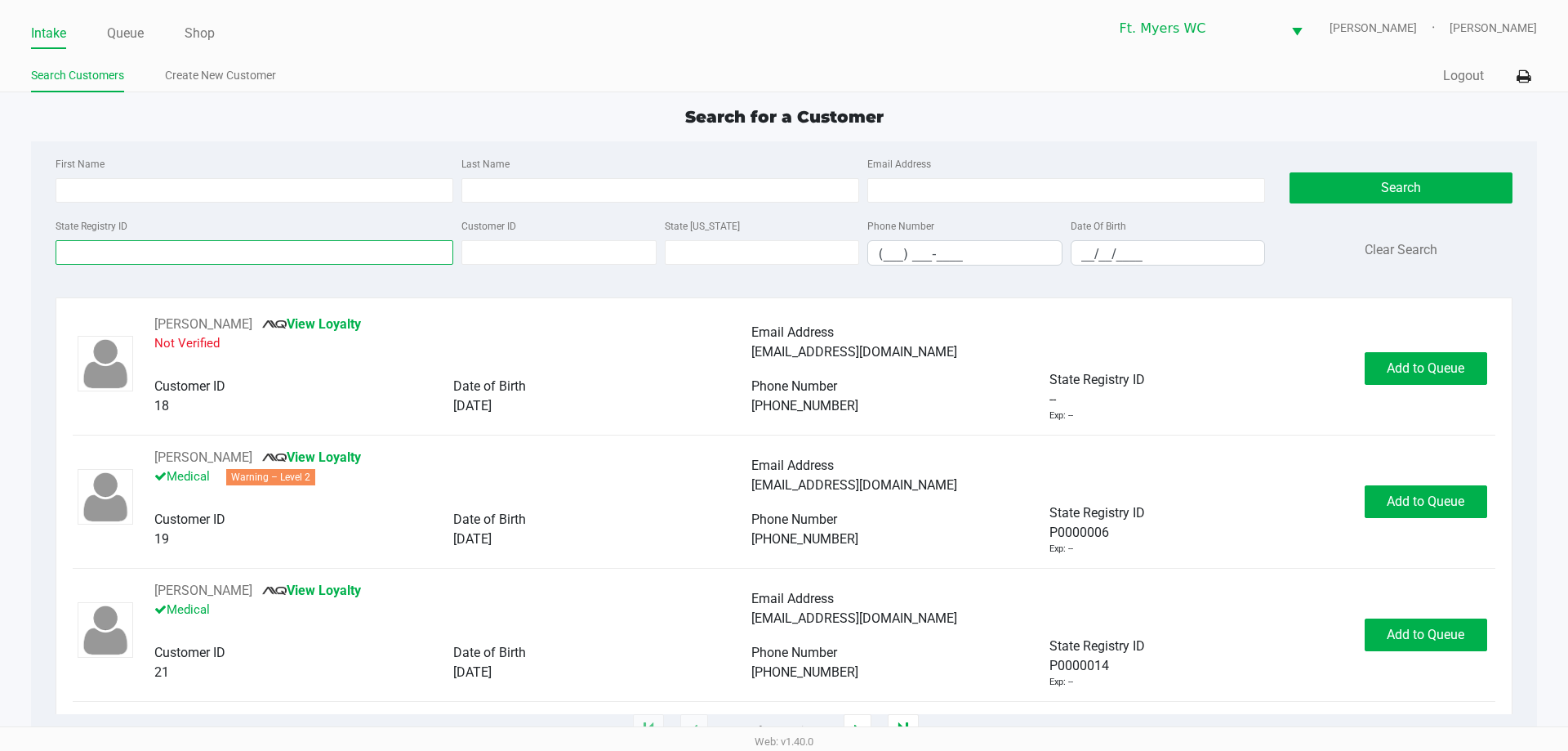
click at [305, 245] on input "State Registry ID" at bounding box center [254, 252] width 398 height 25
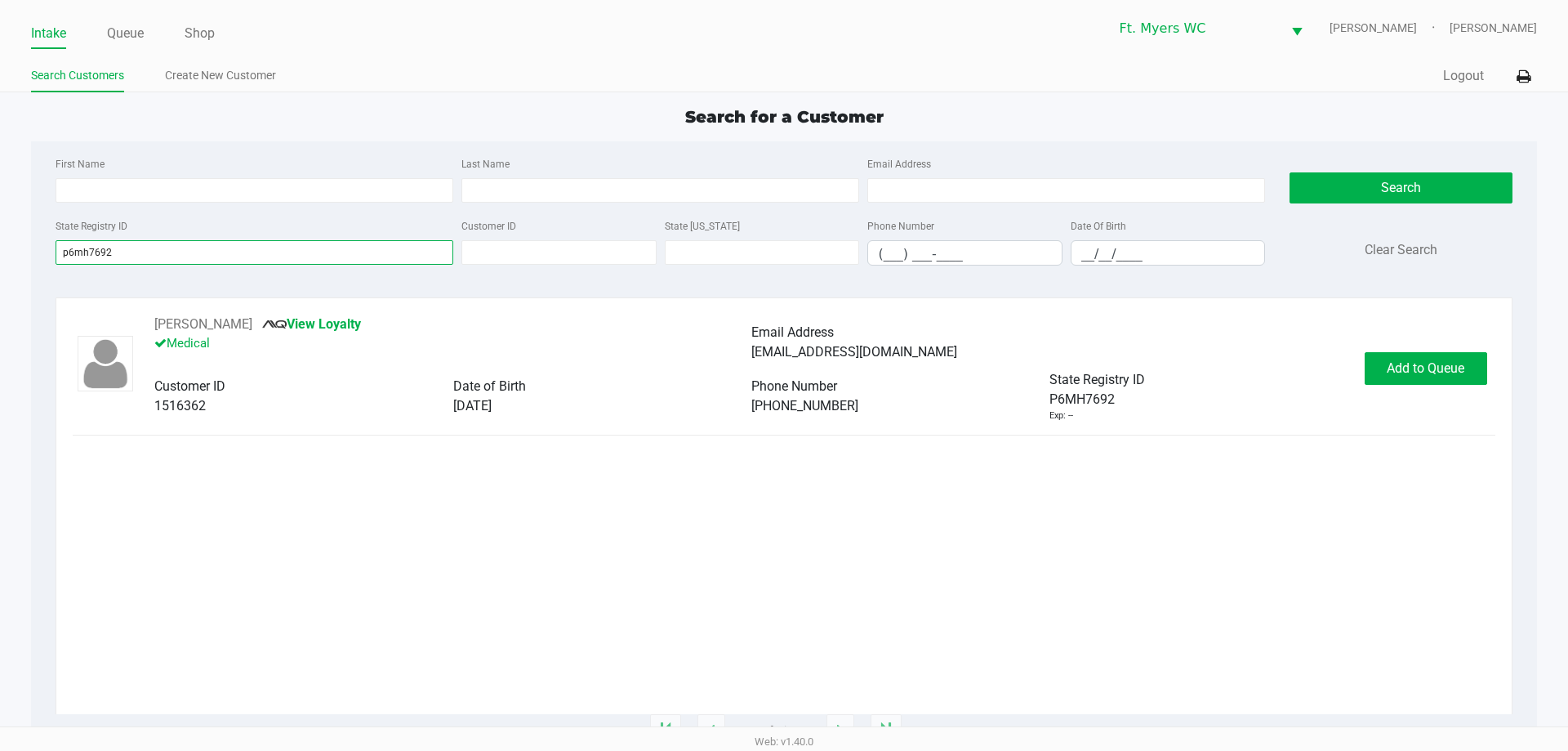
type input "p6mh7692"
click at [783, 391] on div "[PERSON_NAME] View Loyalty Medical Email Address [EMAIL_ADDRESS][DOMAIN_NAME] C…" at bounding box center [783, 368] width 1421 height 108
click at [783, 383] on button "Add to Queue" at bounding box center [1426, 368] width 123 height 32
click at [783, 365] on span "Add to Queue" at bounding box center [1435, 368] width 77 height 16
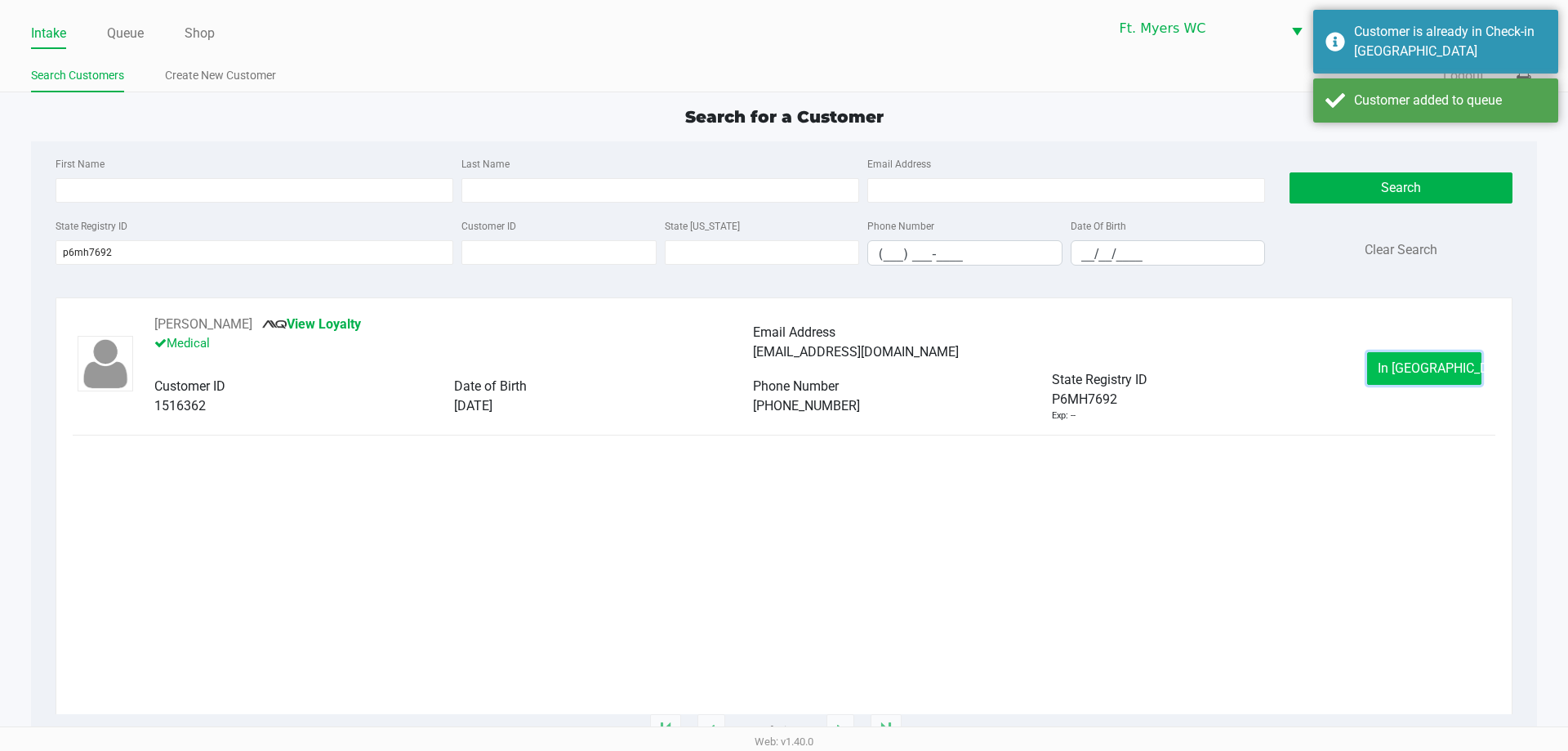
click at [783, 380] on button "In [GEOGRAPHIC_DATA]" at bounding box center [1424, 368] width 114 height 32
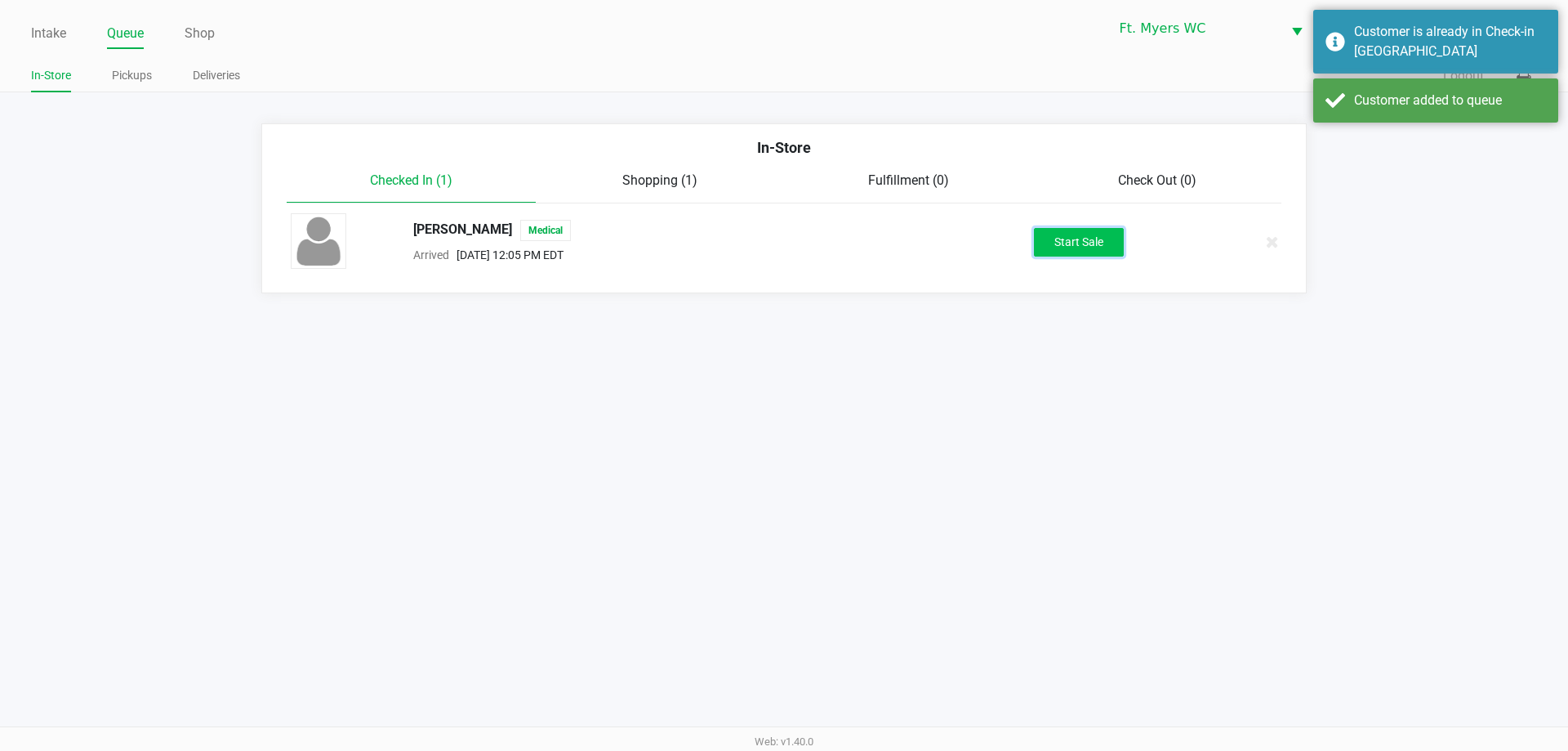
click at [783, 240] on button "Start Sale" at bounding box center [1079, 242] width 90 height 29
click at [783, 379] on div "Intake Queue Shop Ft. [PERSON_NAME] [PERSON_NAME] [PERSON_NAME] In-Store Pickup…" at bounding box center [784, 375] width 1568 height 751
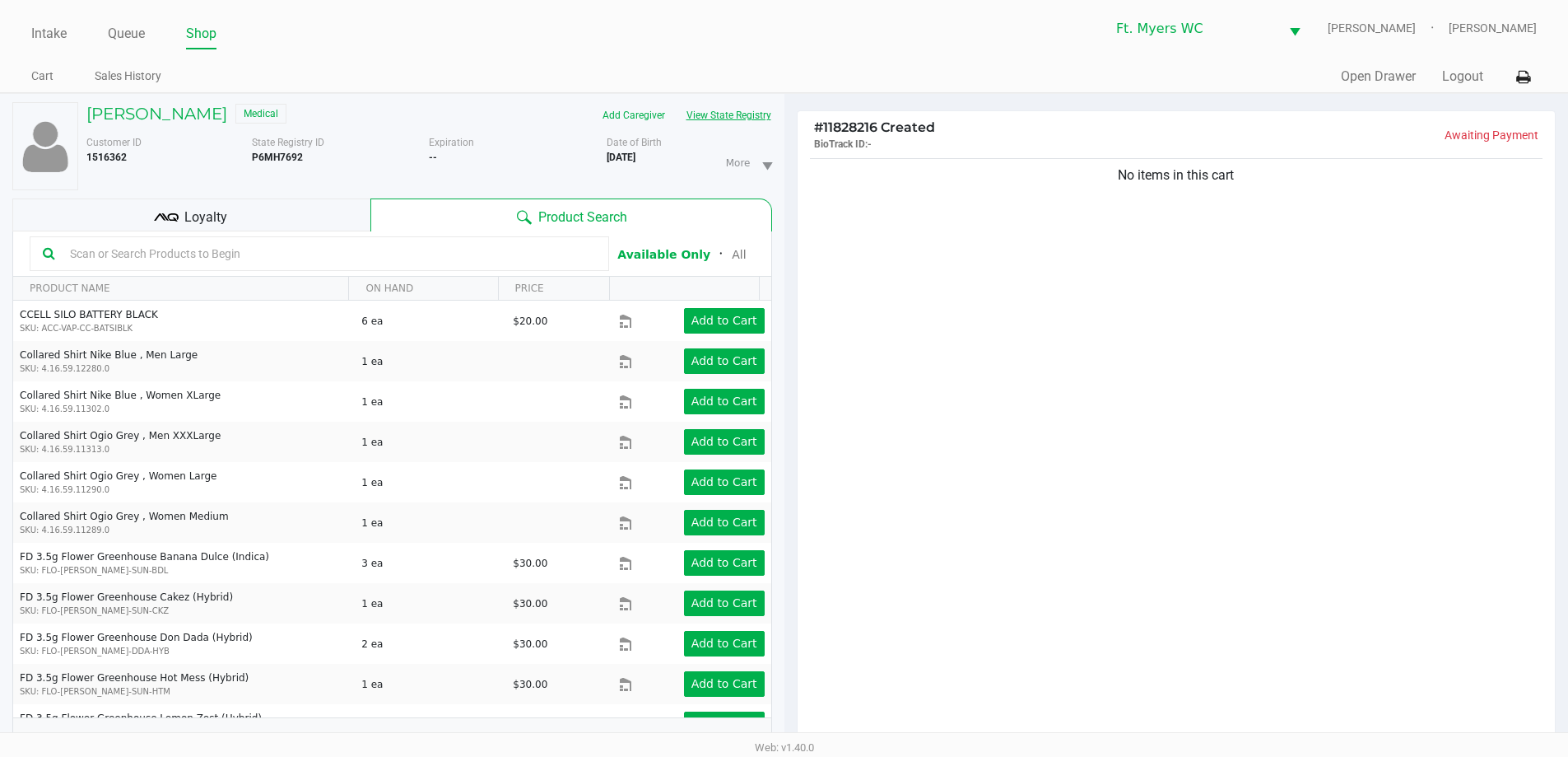
click at [722, 127] on button "View State Registry" at bounding box center [724, 115] width 96 height 27
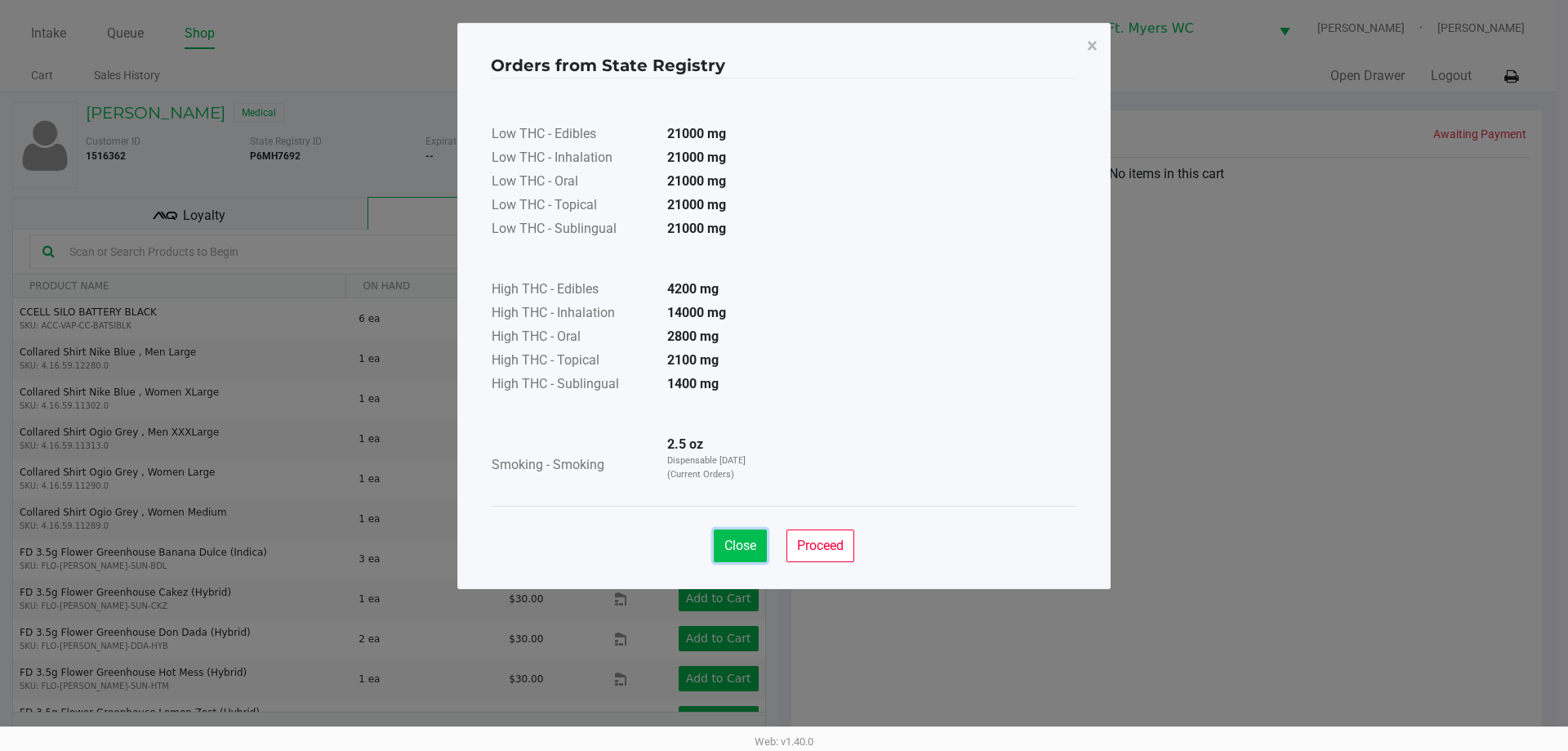
click at [753, 541] on span "Close" at bounding box center [740, 545] width 32 height 16
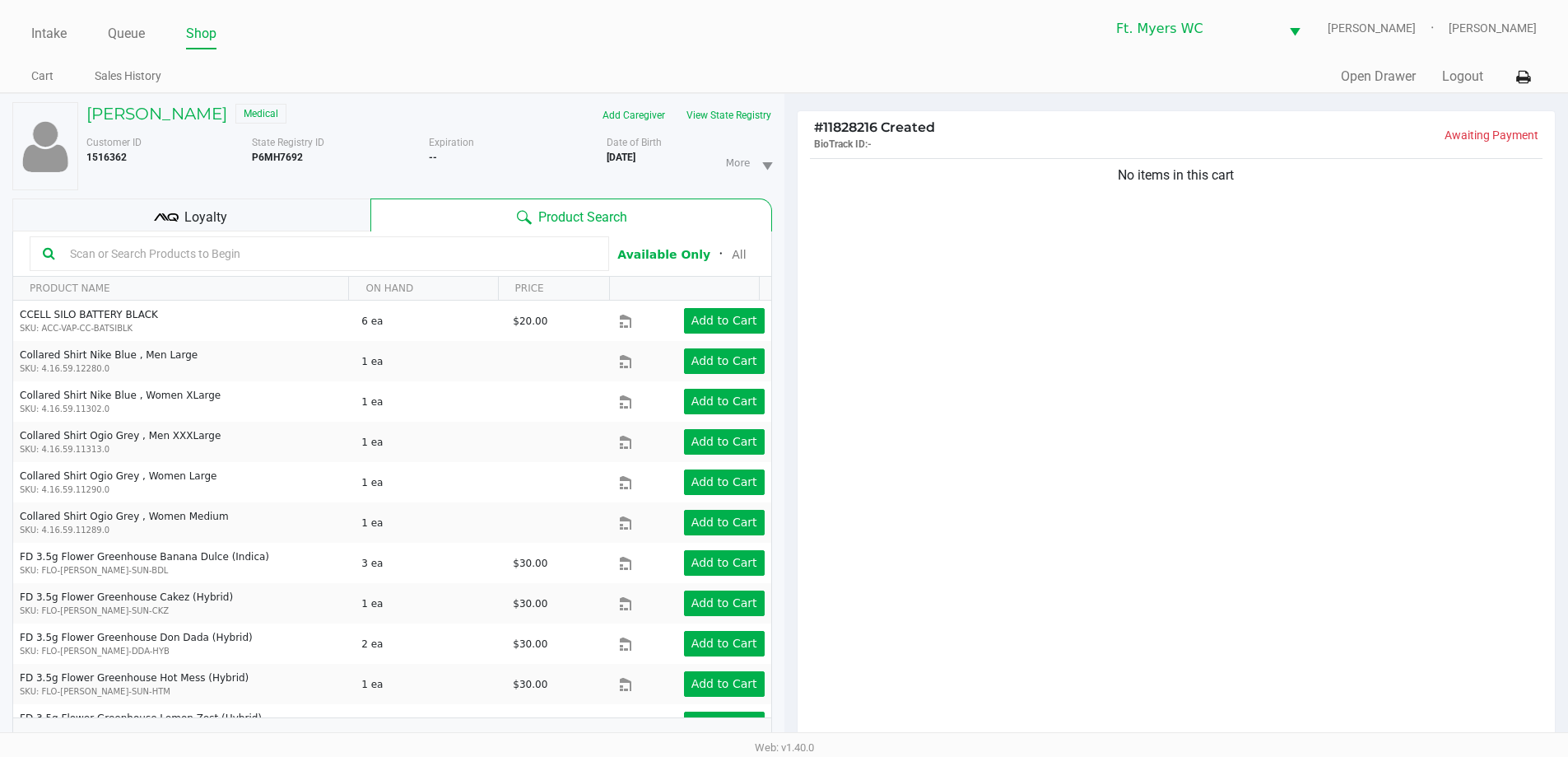
click at [345, 227] on div "Loyalty" at bounding box center [191, 214] width 358 height 33
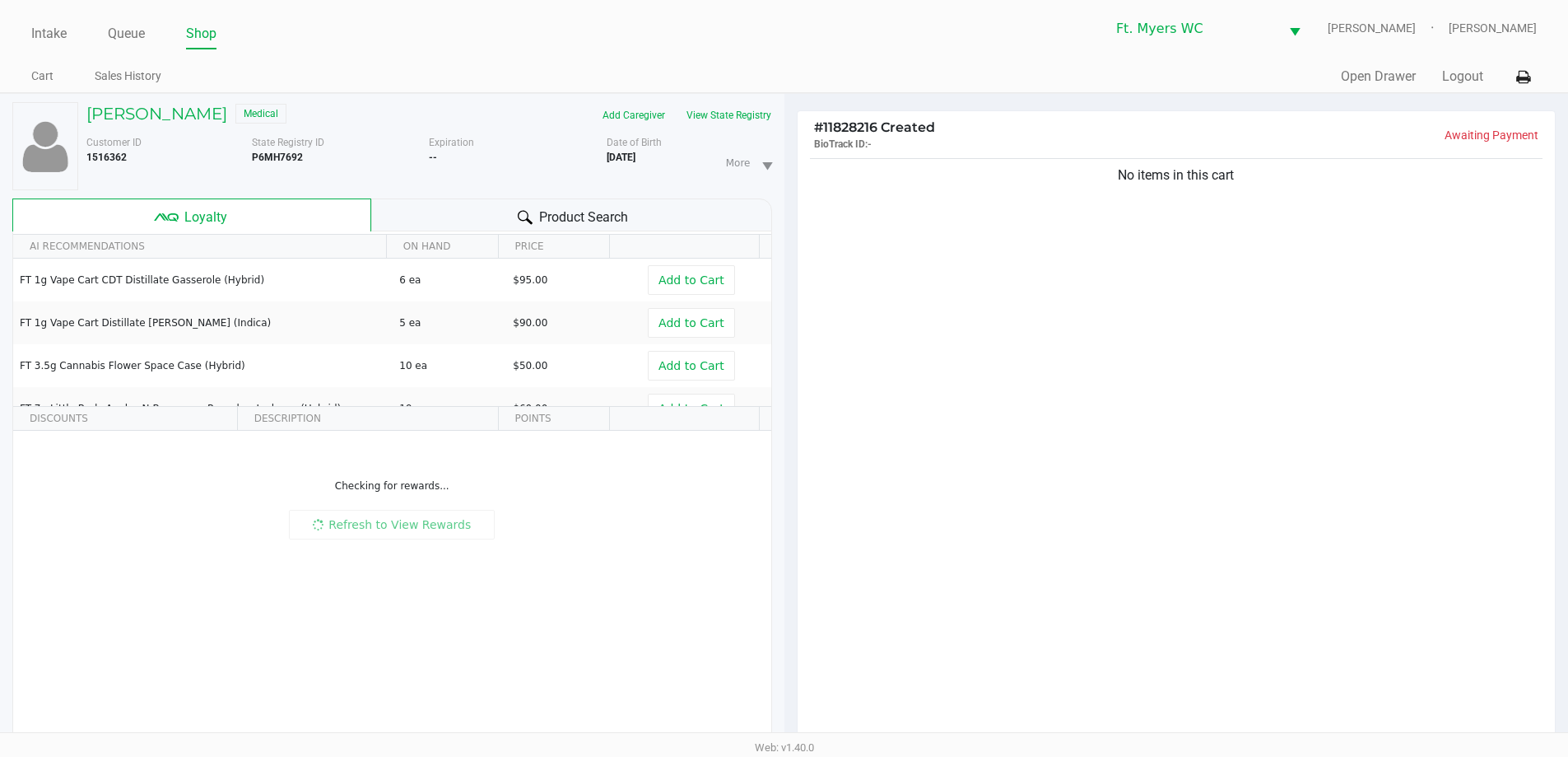
click at [789, 274] on div "No items in this cart" at bounding box center [1176, 453] width 758 height 598
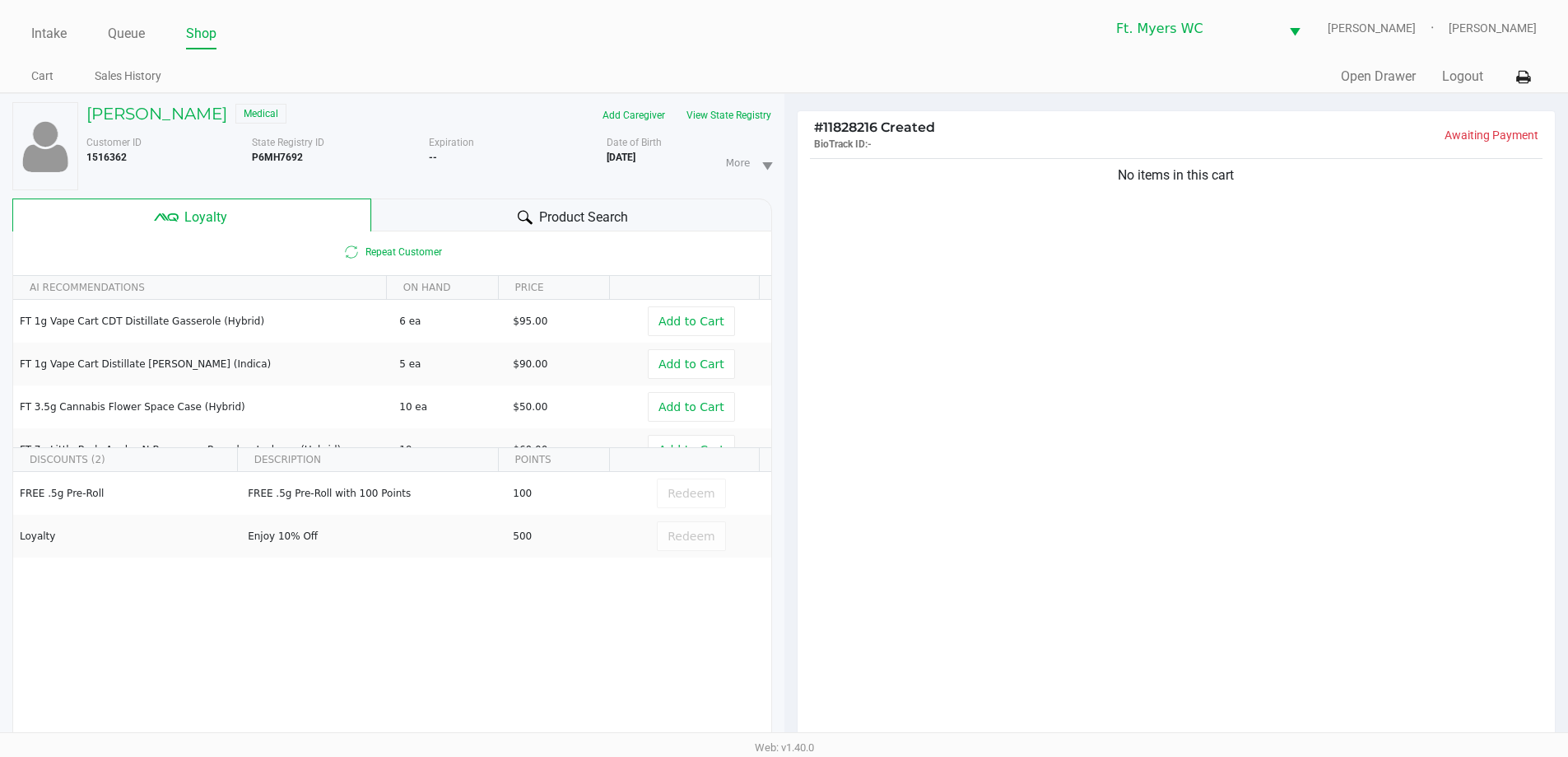
drag, startPoint x: 1173, startPoint y: 173, endPoint x: 866, endPoint y: 95, distance: 316.8
click at [789, 95] on div "# 11828216 Created BioTrack ID: - Awaiting Payment No items in this cart Subtot…" at bounding box center [1176, 524] width 784 height 861
drag, startPoint x: 877, startPoint y: 166, endPoint x: 919, endPoint y: 156, distance: 43.2
click at [789, 156] on div "No items in this cart" at bounding box center [1176, 453] width 758 height 598
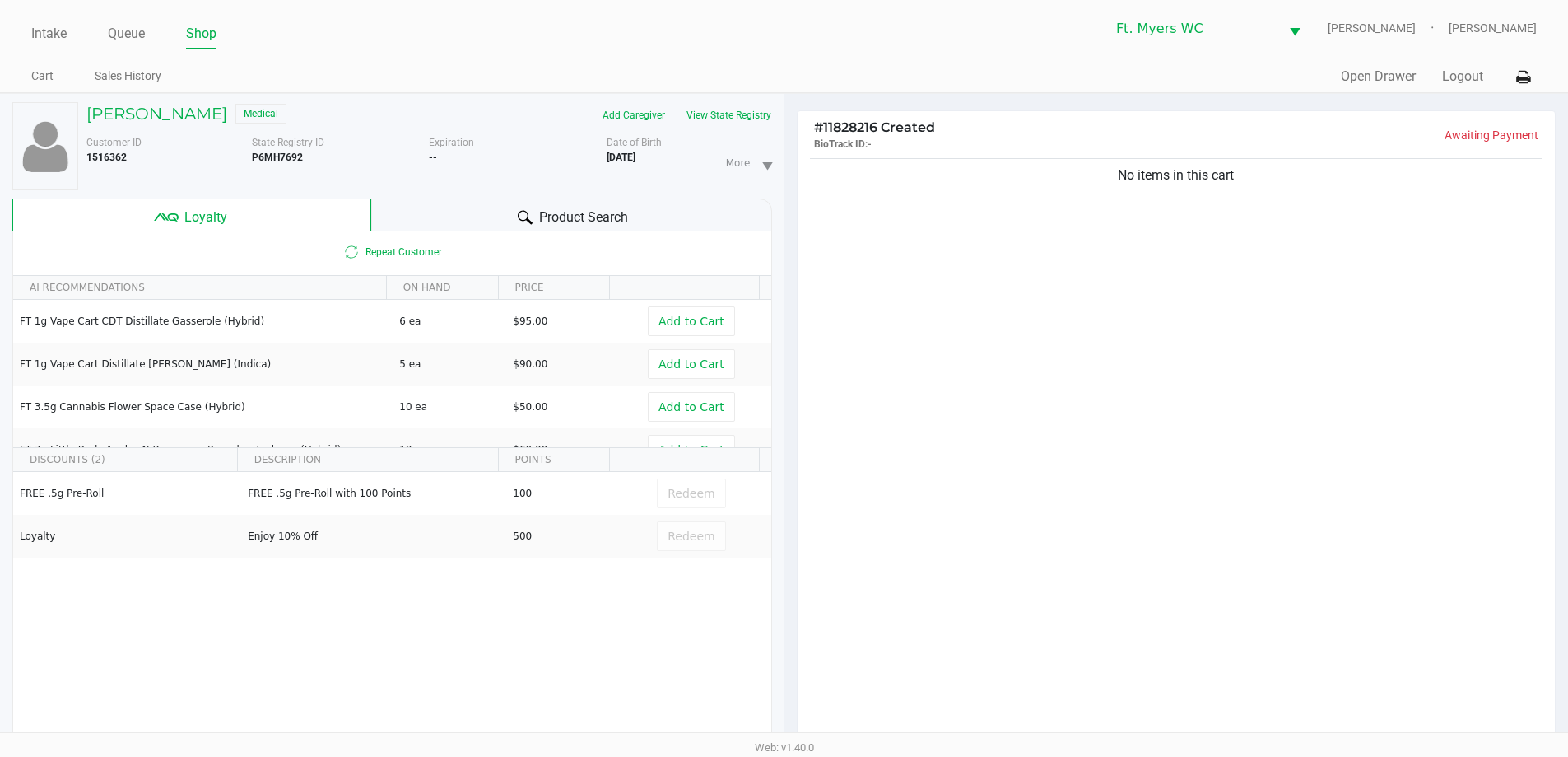
click at [789, 156] on div "No items in this cart" at bounding box center [1176, 453] width 758 height 598
click at [789, 254] on div "No items in this cart" at bounding box center [1176, 453] width 758 height 598
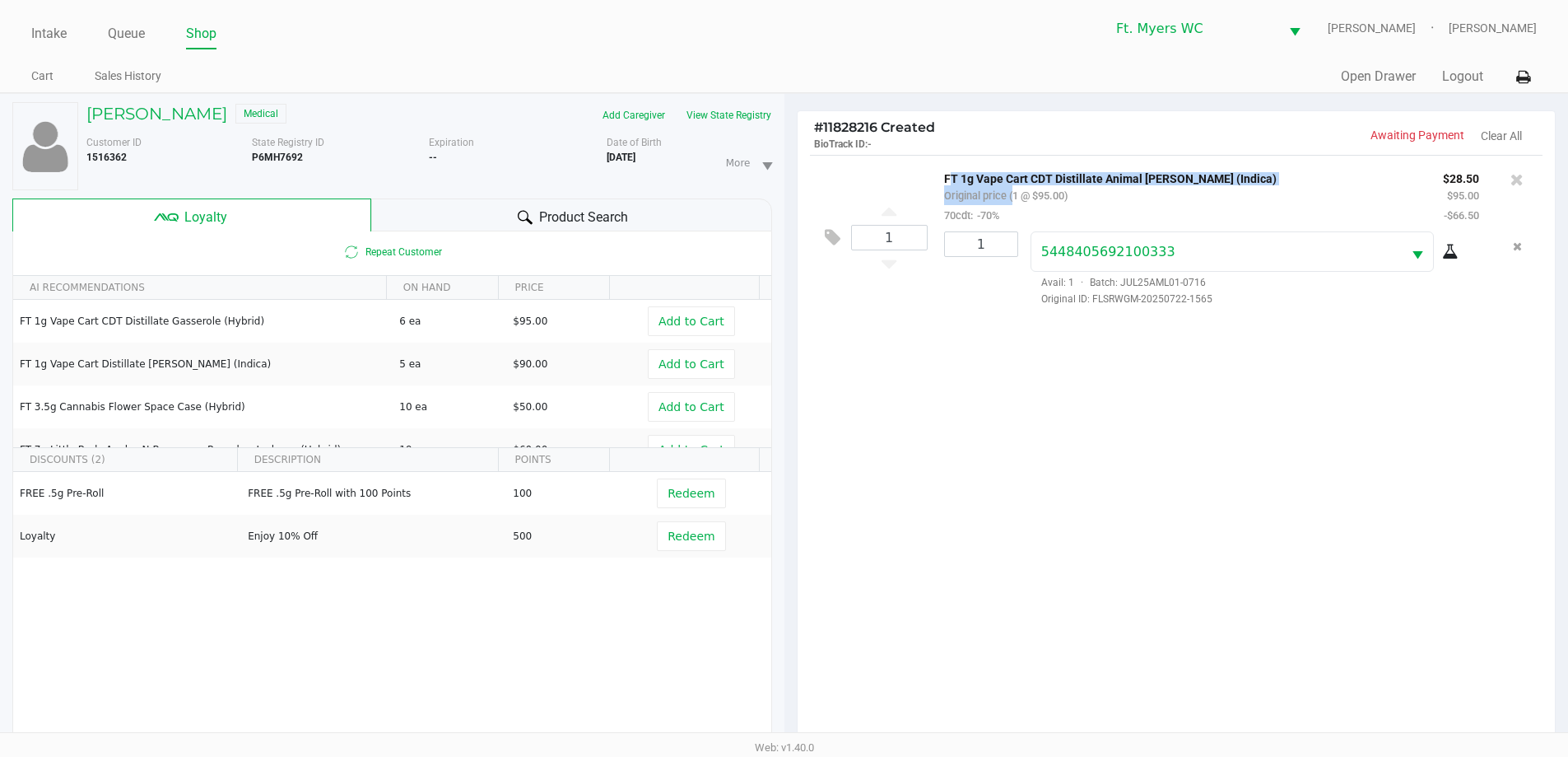
drag, startPoint x: 1010, startPoint y: 205, endPoint x: 934, endPoint y: 177, distance: 81.0
click at [789, 177] on div "FT 1g Vape Cart CDT Distillate Animal [PERSON_NAME] (Indica) Original price (1 …" at bounding box center [1181, 197] width 499 height 57
drag, startPoint x: 934, startPoint y: 177, endPoint x: 1010, endPoint y: 189, distance: 76.9
click at [789, 188] on div "FT 1g Vape Cart CDT Distillate Animal [PERSON_NAME] (Indica) Original price (1 …" at bounding box center [1181, 197] width 499 height 57
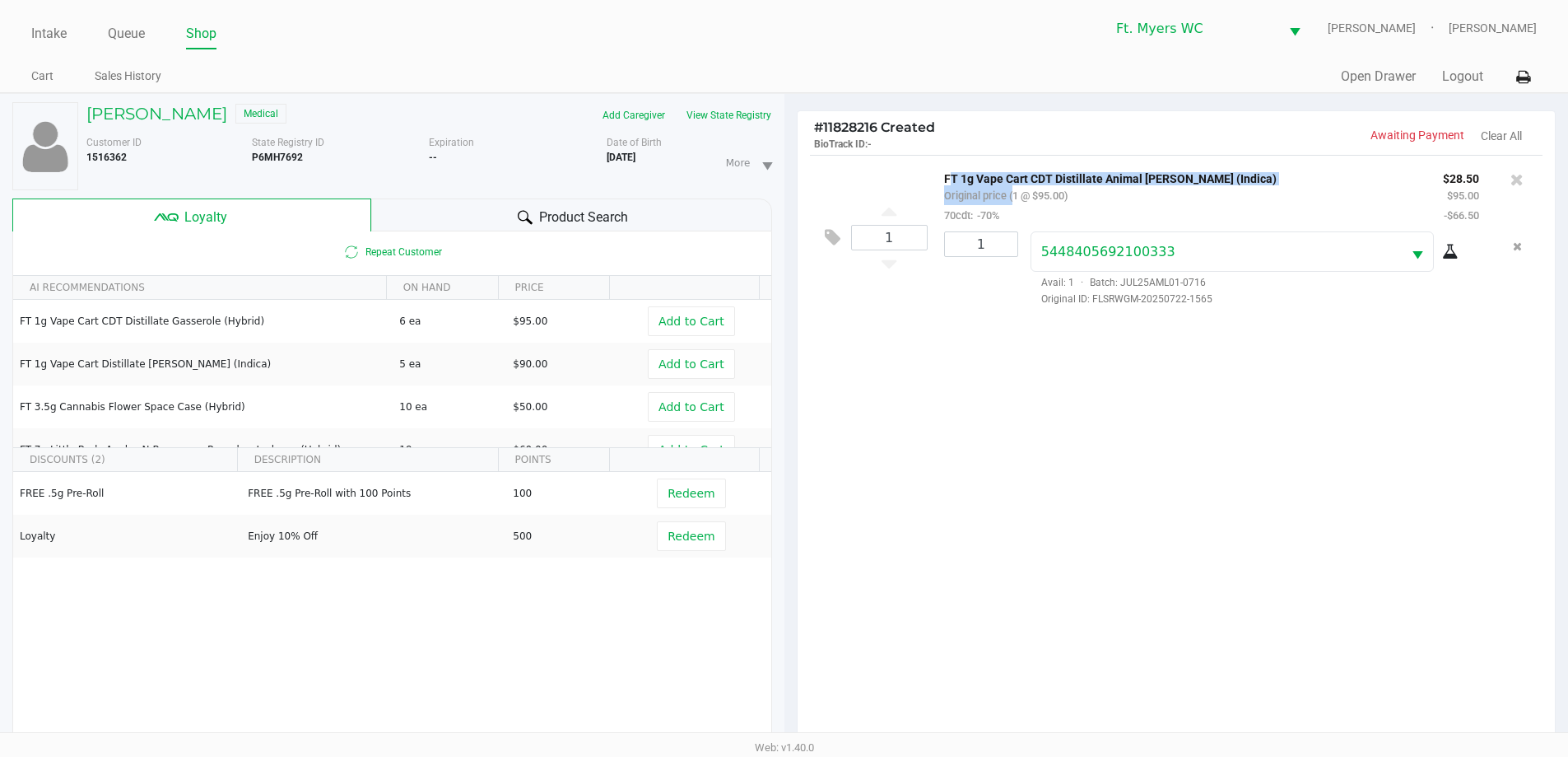
click at [789, 190] on small "Original price (1 @ $95.00)" at bounding box center [1006, 196] width 124 height 12
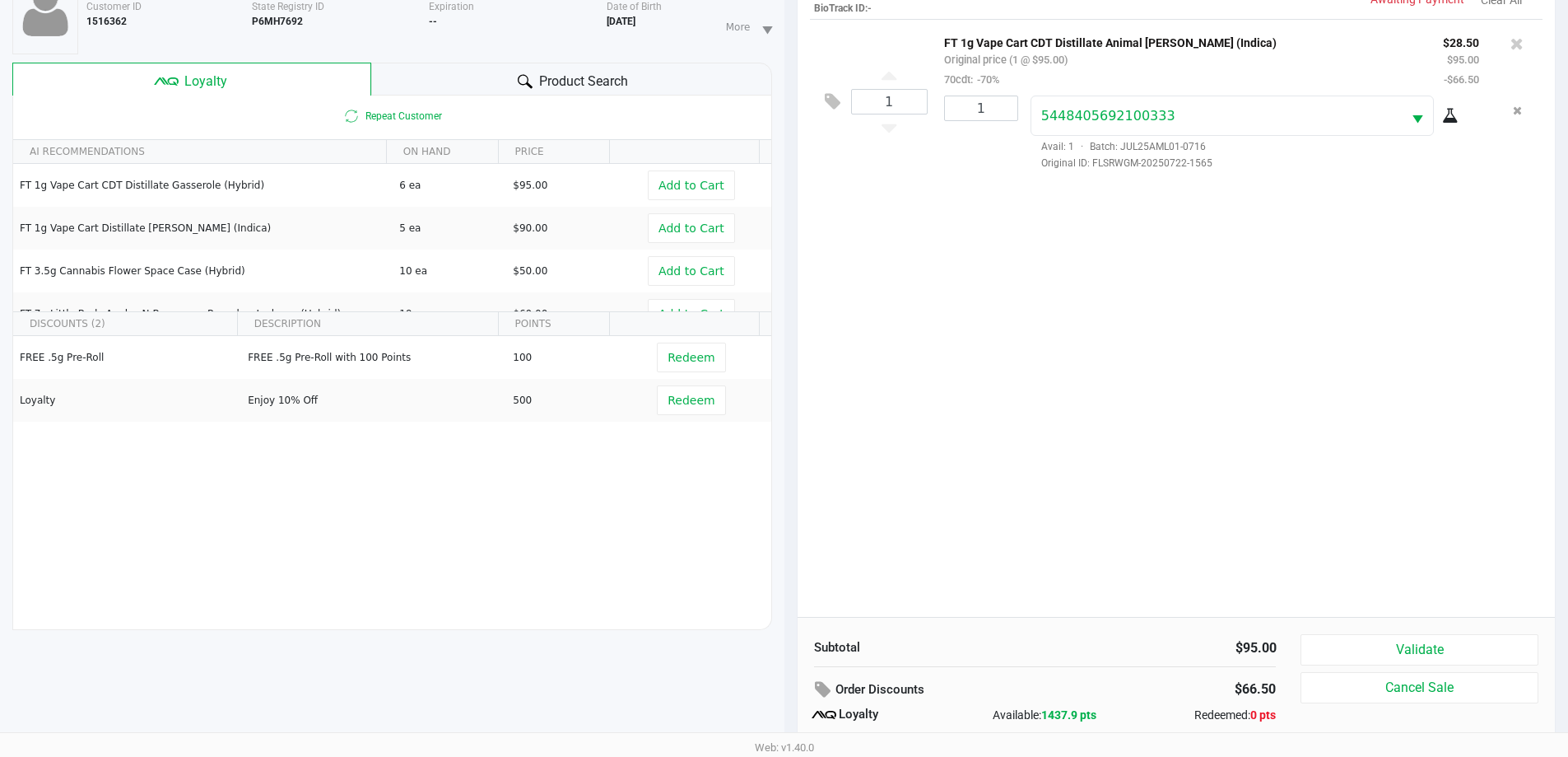
scroll to position [197, 0]
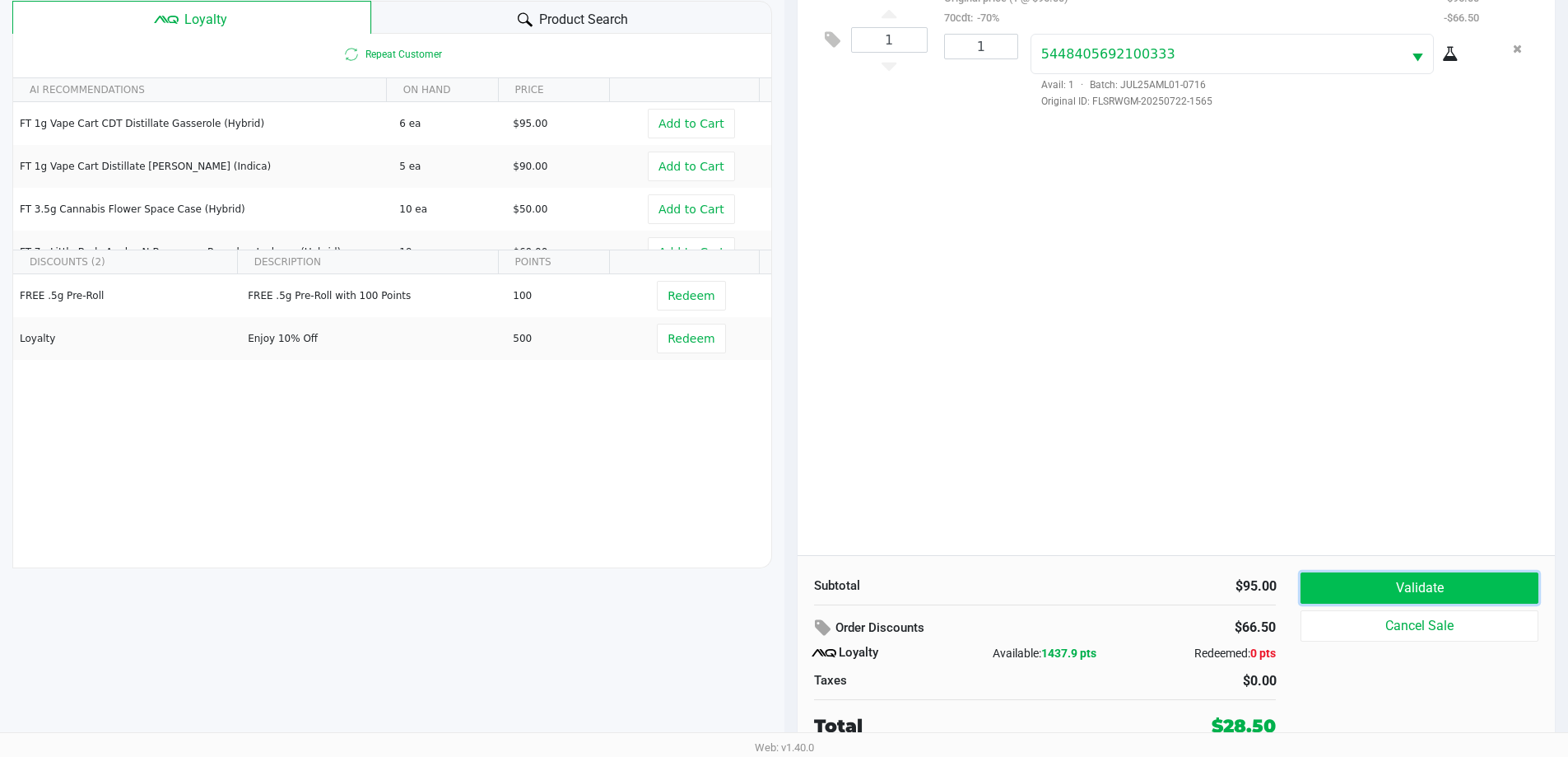
click at [789, 579] on button "Validate" at bounding box center [1419, 587] width 237 height 31
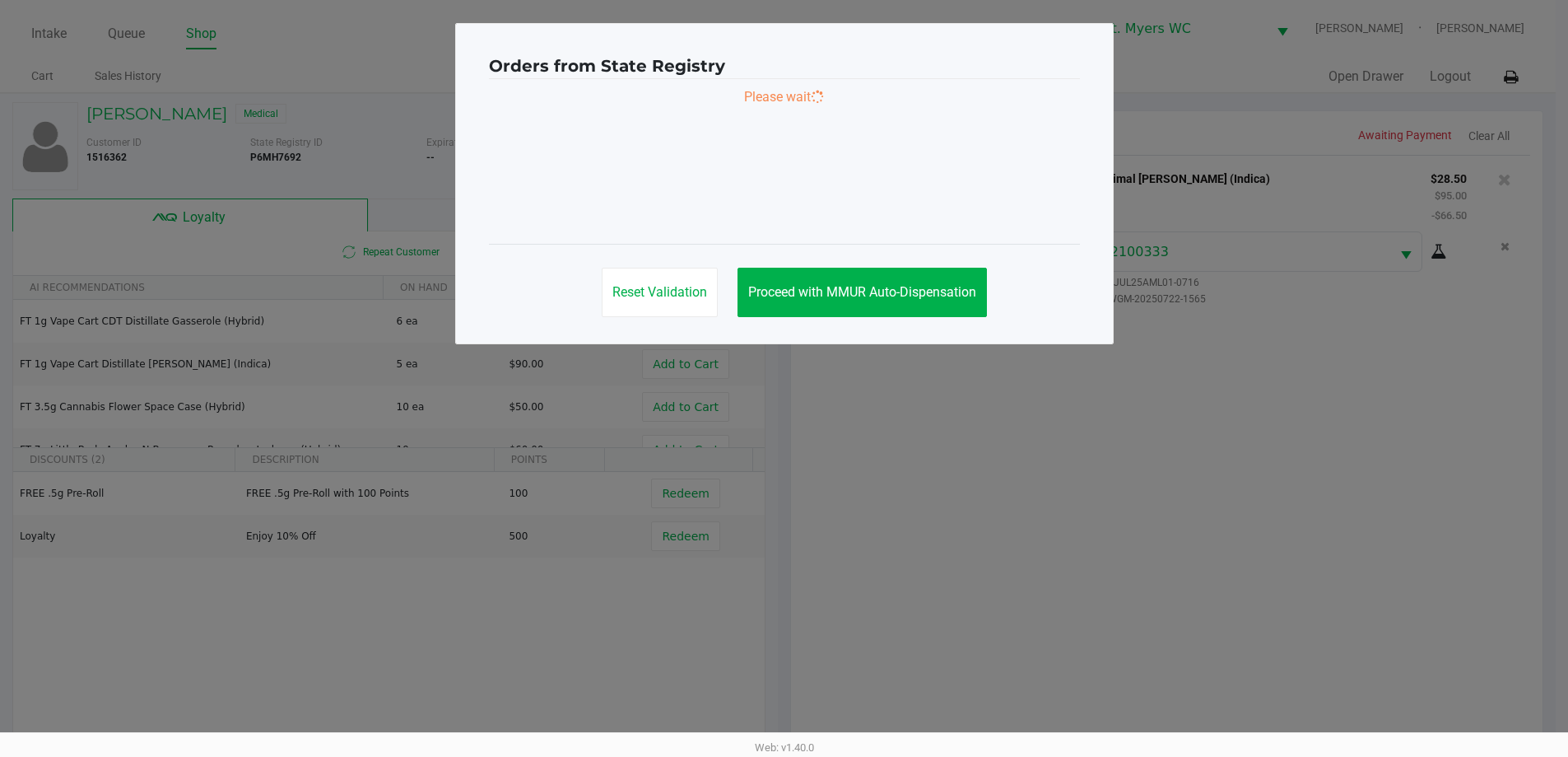
scroll to position [0, 0]
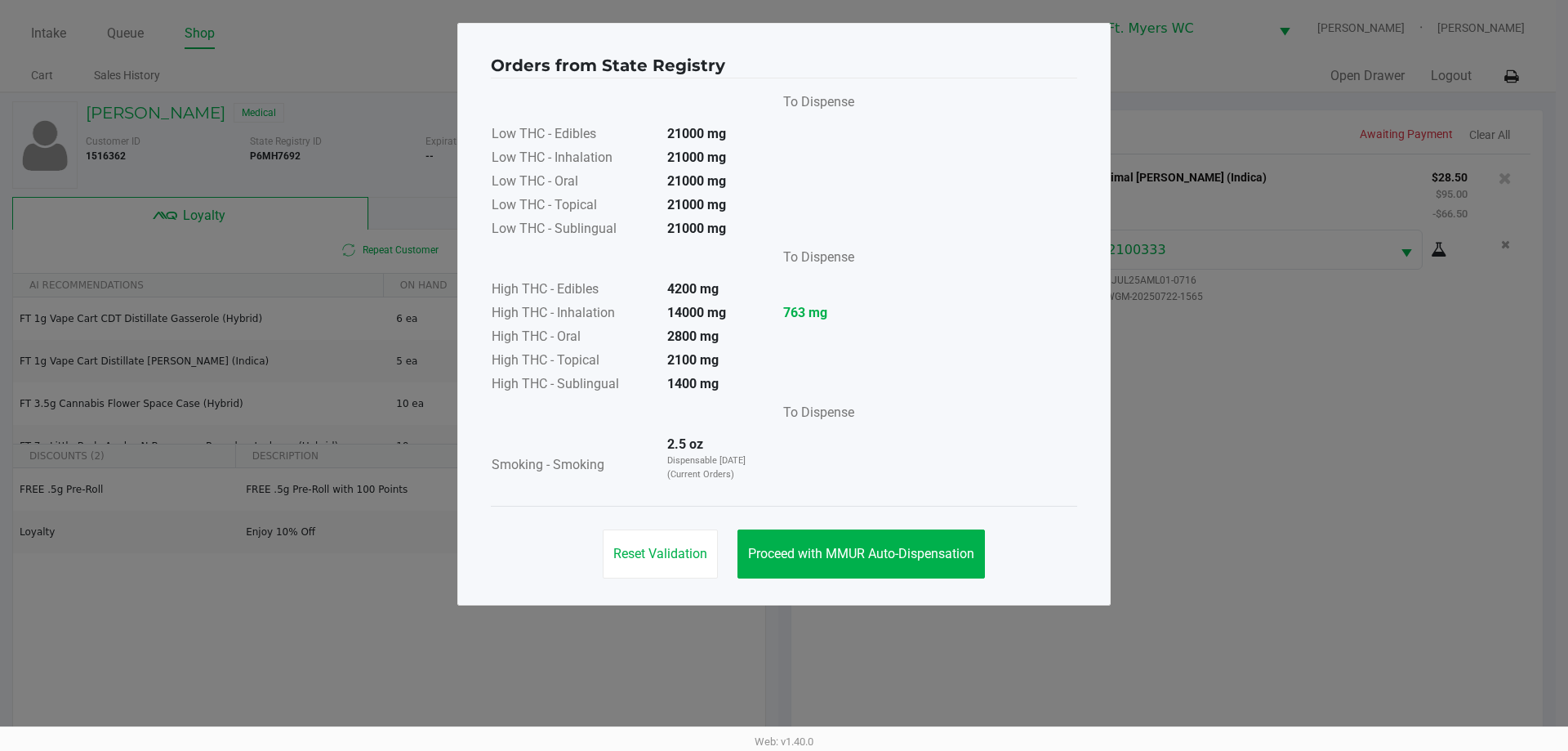
click at [783, 594] on div "Orders from State Registry To Dispense Low THC - Edibles 21000 mg Low THC - Inh…" at bounding box center [784, 314] width 653 height 582
click at [783, 558] on span "Proceed with MMUR Auto-Dispensation" at bounding box center [861, 553] width 227 height 16
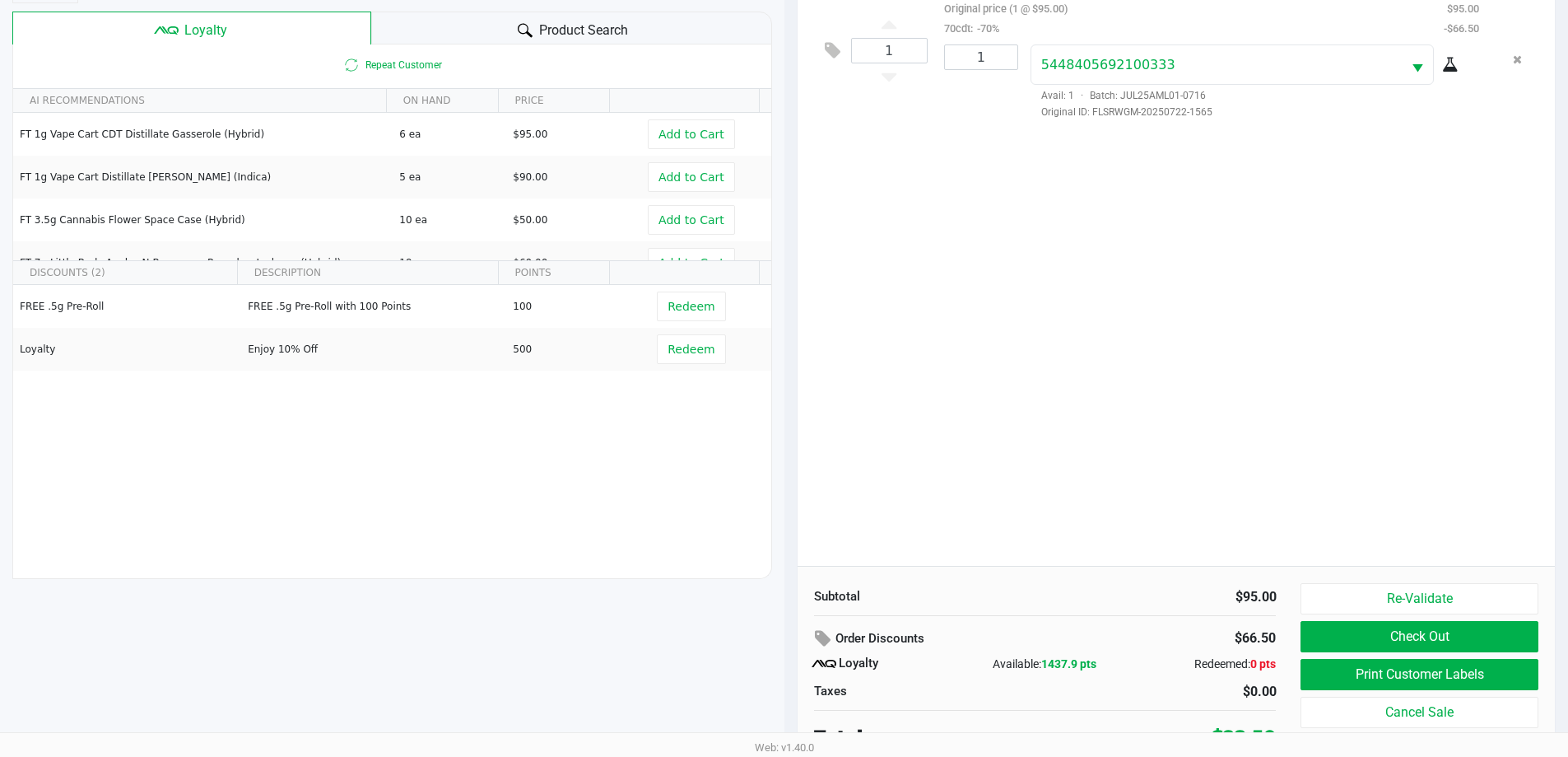
scroll to position [197, 0]
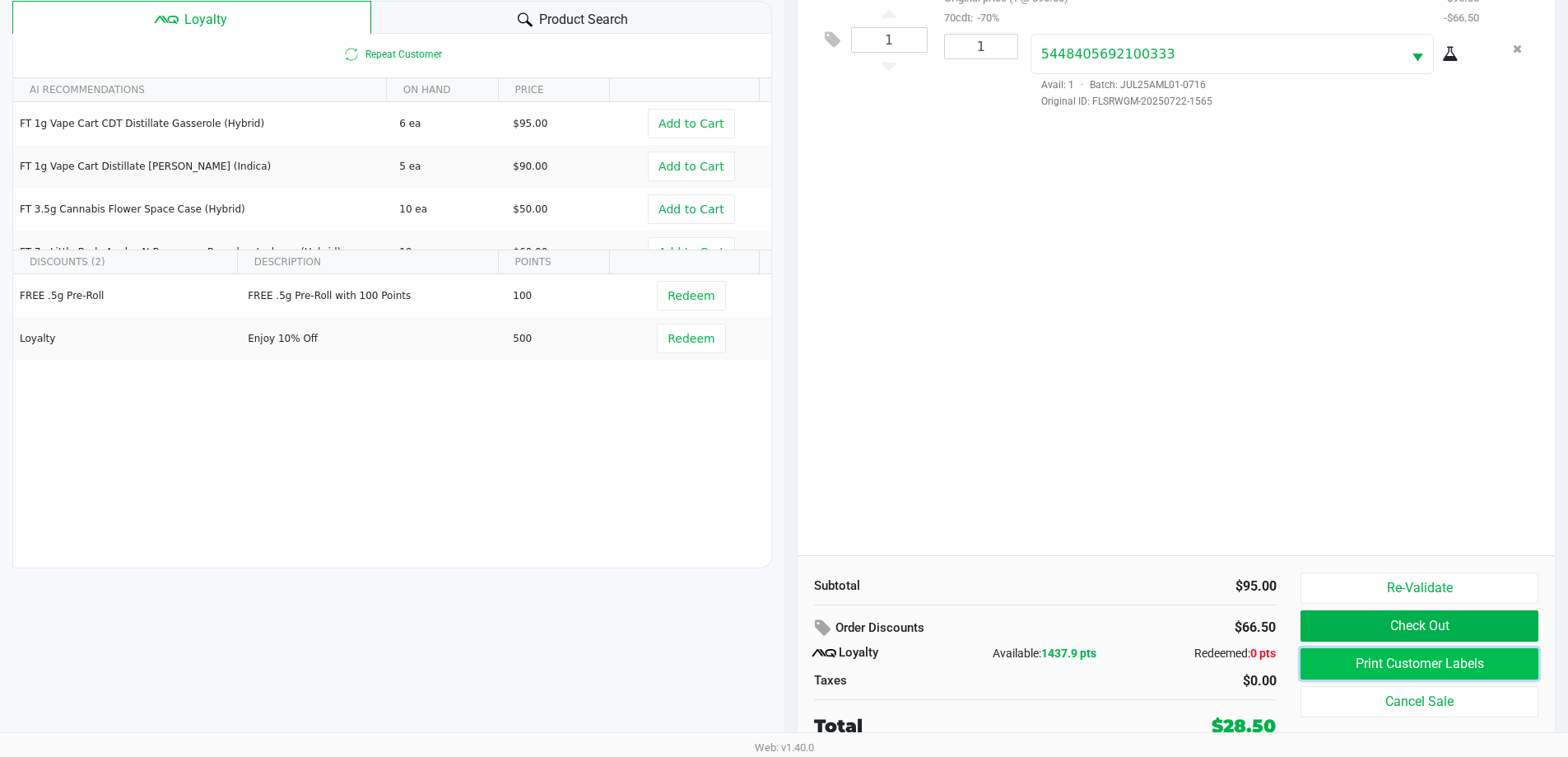
click at [789, 669] on button "Print Customer Labels" at bounding box center [1419, 663] width 237 height 31
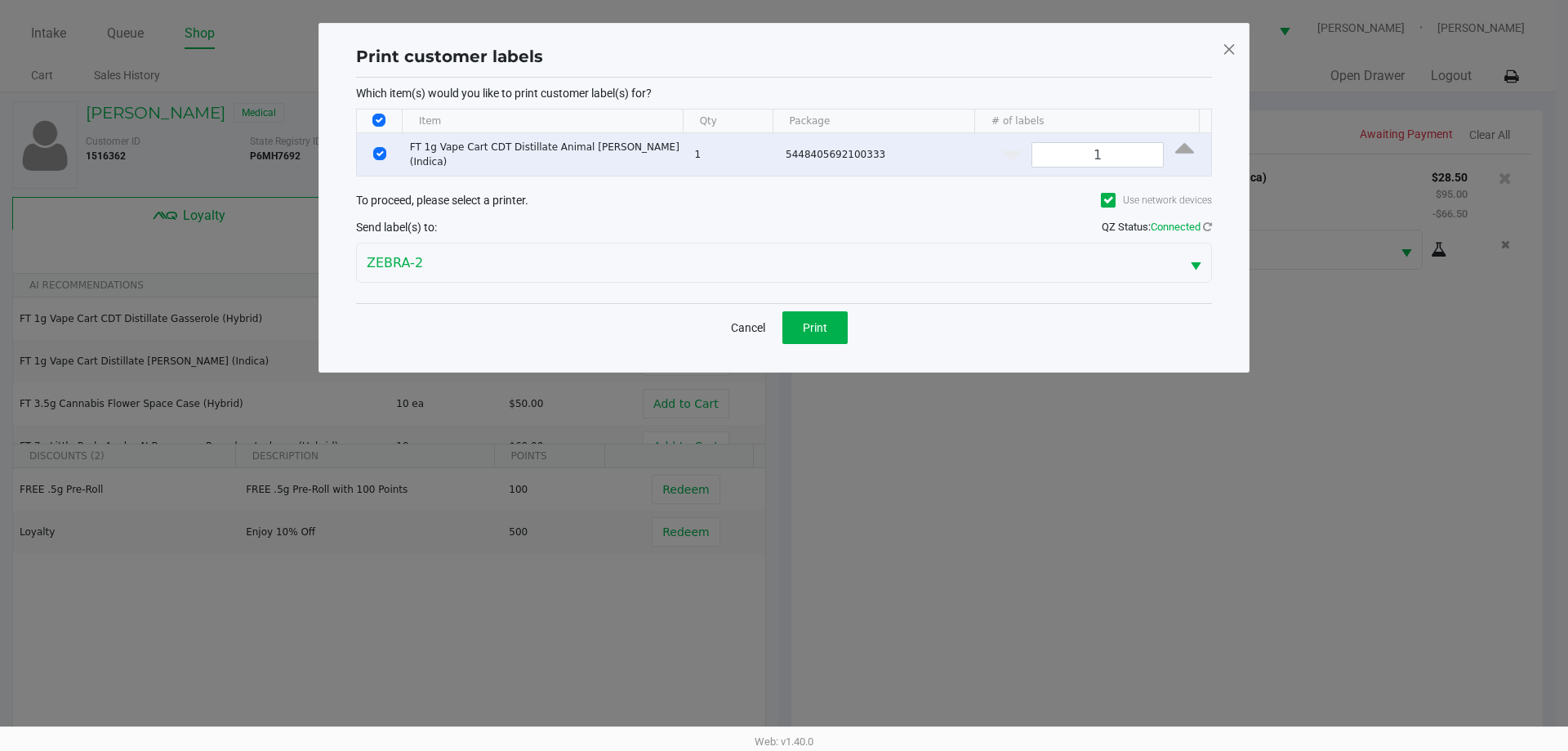
click at [783, 340] on div "Cancel Print" at bounding box center [784, 327] width 856 height 48
click at [783, 321] on span "Print" at bounding box center [815, 328] width 25 height 13
click at [783, 372] on ngb-modal-window "Print customer labels Which item(s) would you like to print customer label(s) f…" at bounding box center [778, 375] width 1556 height 751
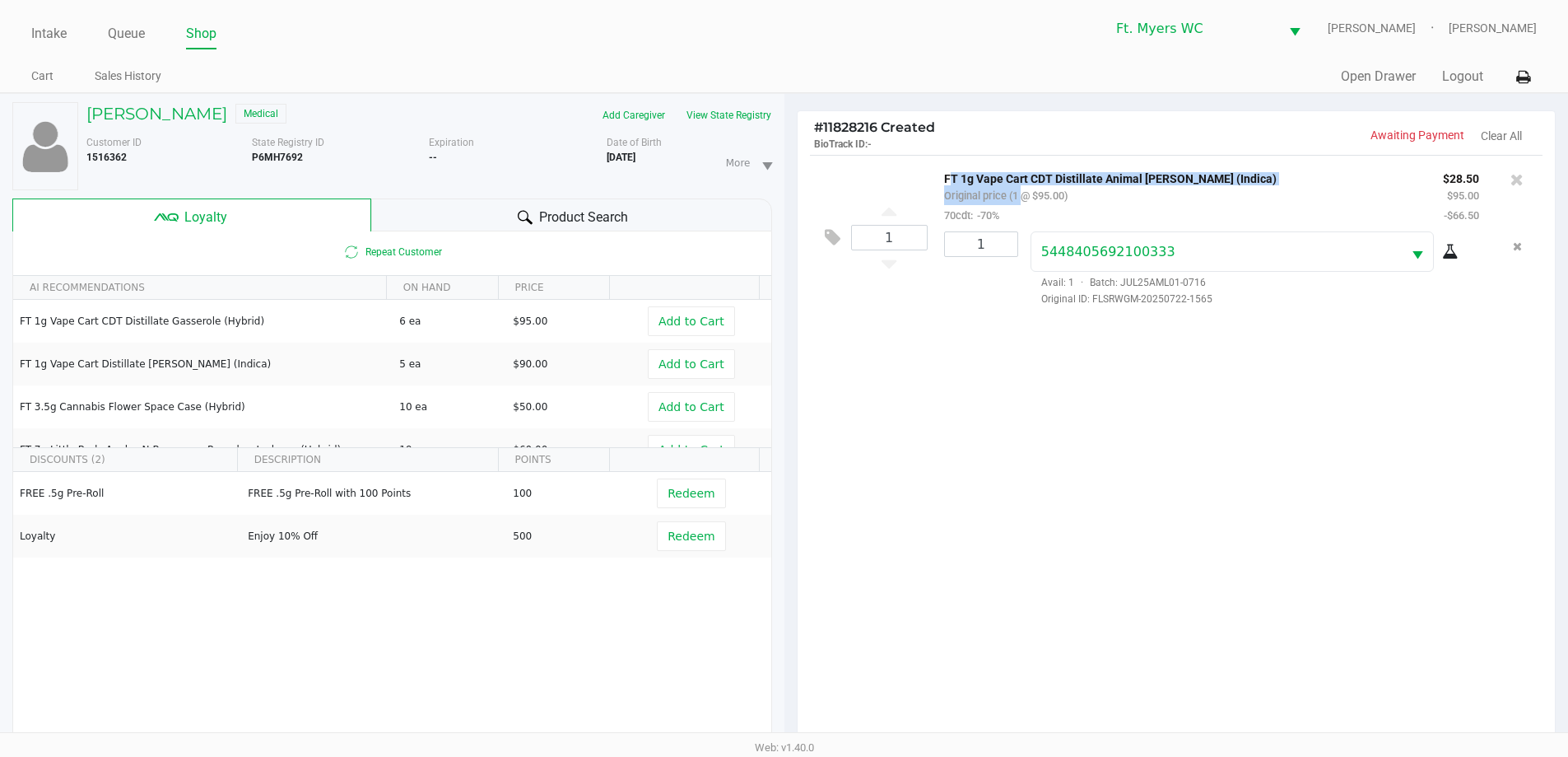
drag, startPoint x: 1018, startPoint y: 196, endPoint x: 931, endPoint y: 166, distance: 92.0
click at [789, 166] on div "1 FT 1g Vape Cart CDT Distillate Animal [PERSON_NAME] (Indica) Original price (…" at bounding box center [1176, 236] width 734 height 164
click at [736, 92] on div "Intake Queue Shop Ft. [PERSON_NAME] [PERSON_NAME] [PERSON_NAME] Cart Sales Hist…" at bounding box center [784, 46] width 1568 height 93
click at [754, 120] on button "View State Registry" at bounding box center [724, 115] width 96 height 27
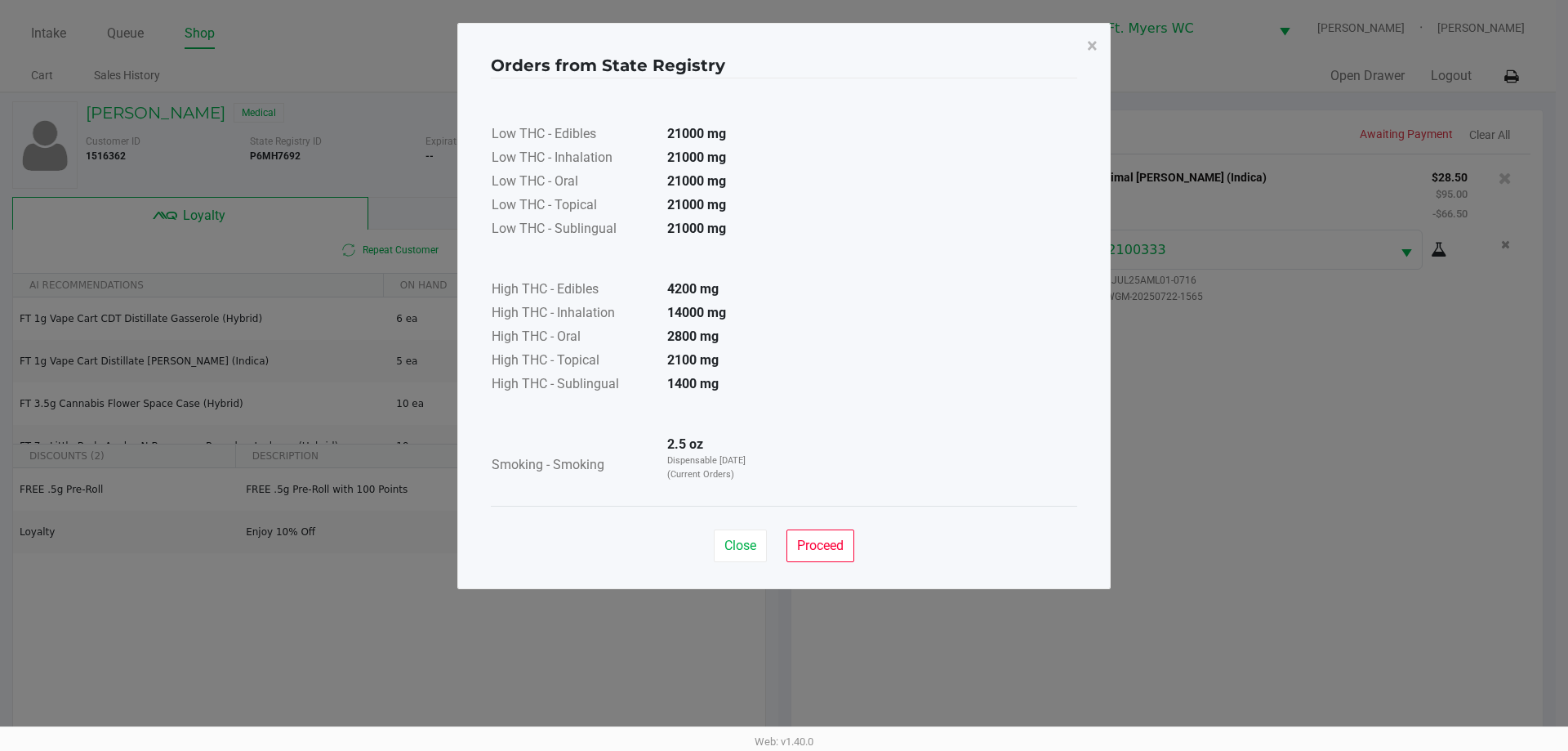
click at [735, 509] on div "Close Proceed" at bounding box center [784, 538] width 586 height 66
click at [759, 563] on div "Close Proceed" at bounding box center [784, 538] width 586 height 66
drag, startPoint x: 759, startPoint y: 560, endPoint x: 1032, endPoint y: 512, distance: 277.2
click at [757, 560] on button "Close" at bounding box center [740, 545] width 53 height 32
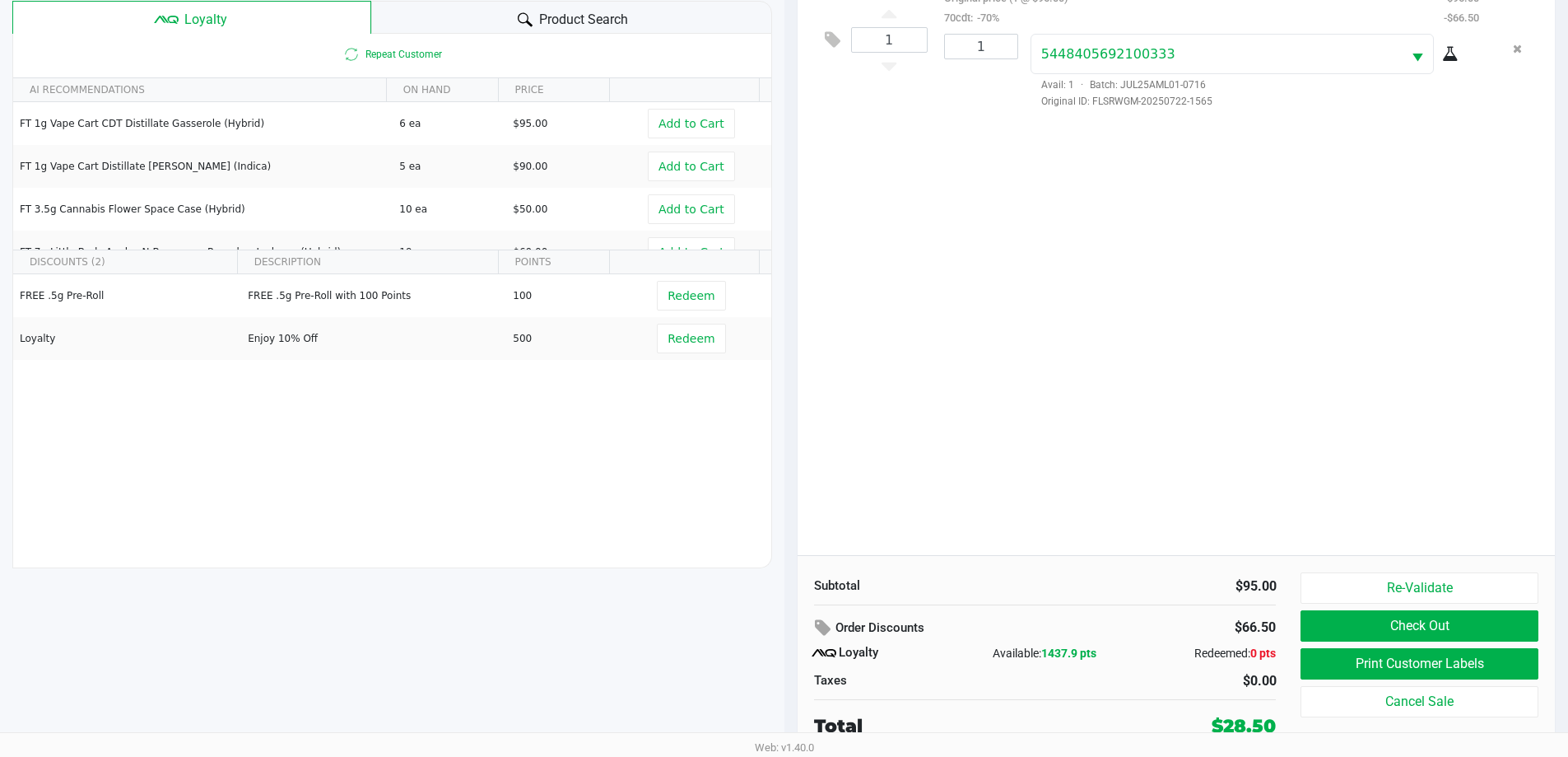
click at [789, 462] on div "1 FT 1g Vape Cart CDT Distillate Animal [PERSON_NAME] (Indica) Original price (…" at bounding box center [1176, 256] width 758 height 598
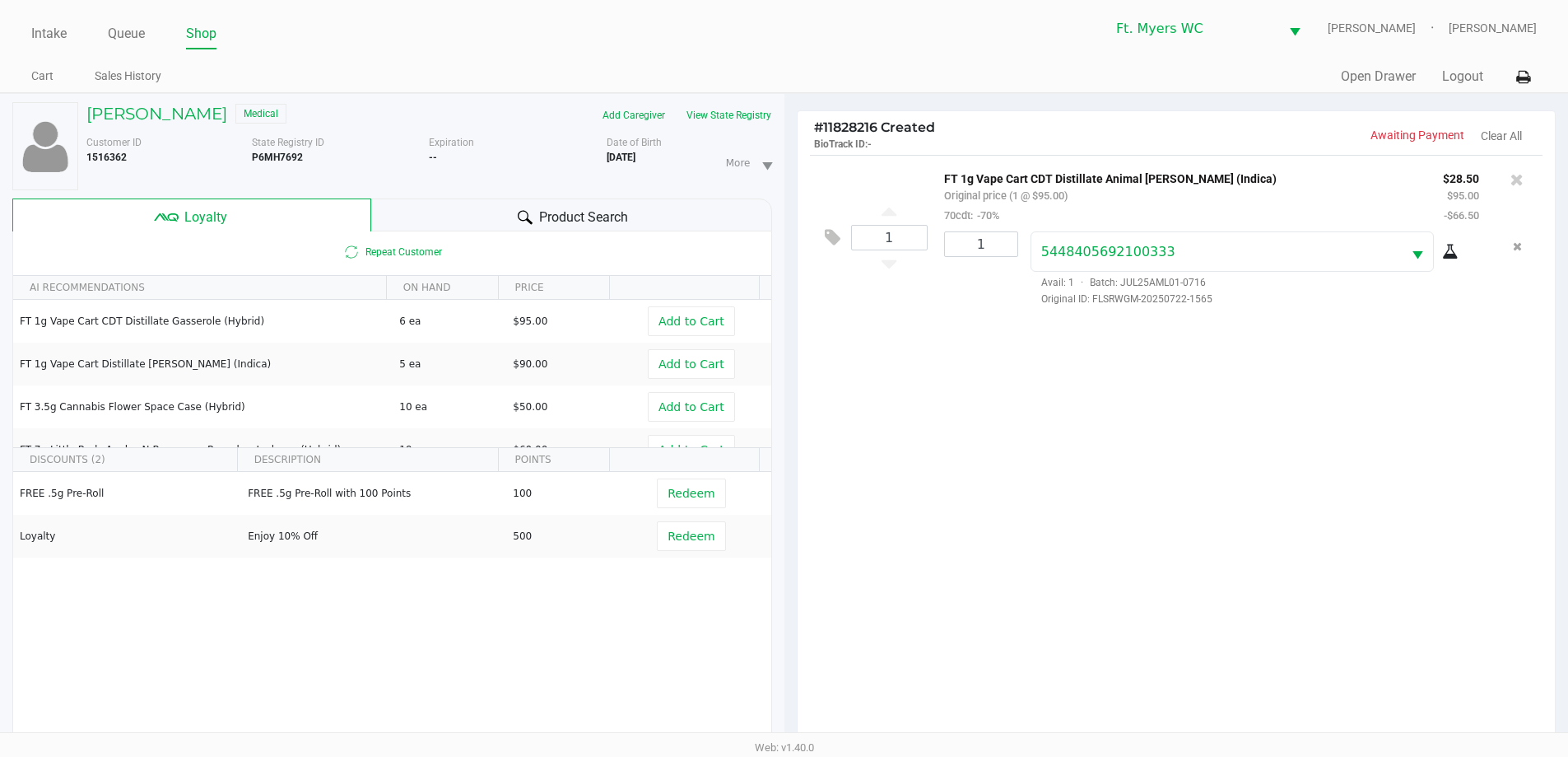
click at [789, 399] on div "1 FT 1g Vape Cart CDT Distillate Animal [PERSON_NAME] (Indica) Original price (…" at bounding box center [1176, 453] width 758 height 598
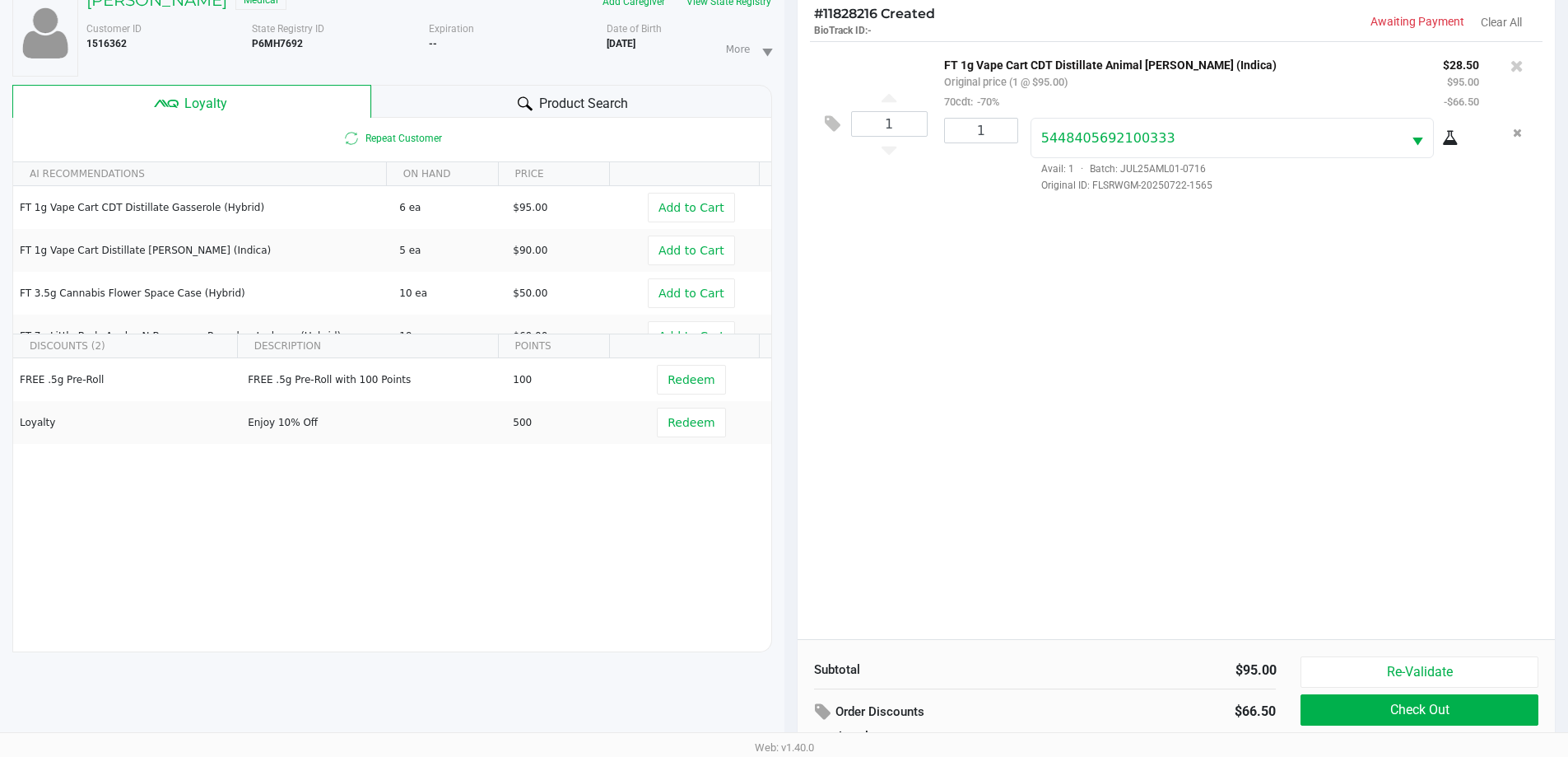
scroll to position [197, 0]
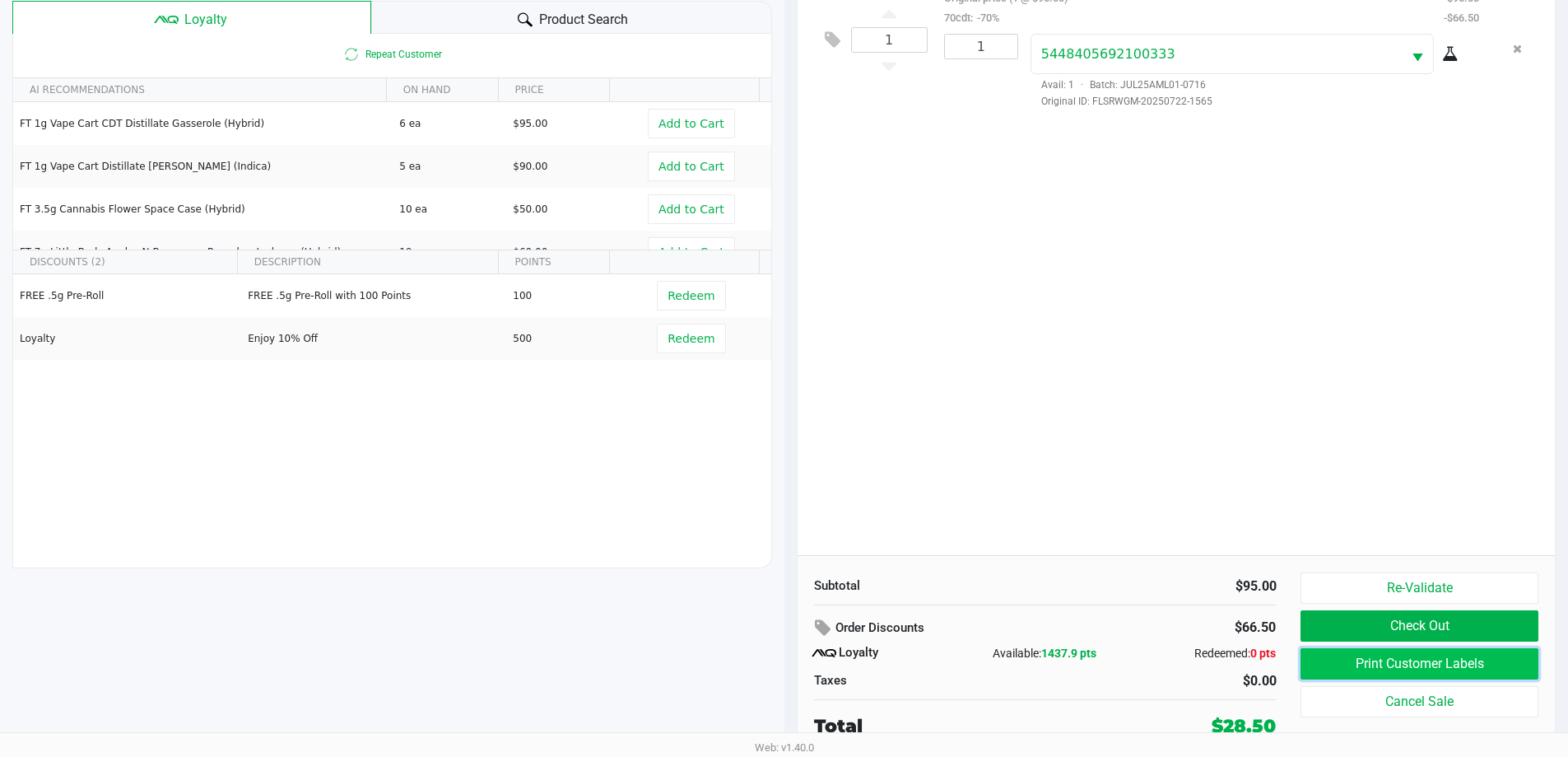
click at [789, 664] on button "Print Customer Labels" at bounding box center [1419, 663] width 237 height 31
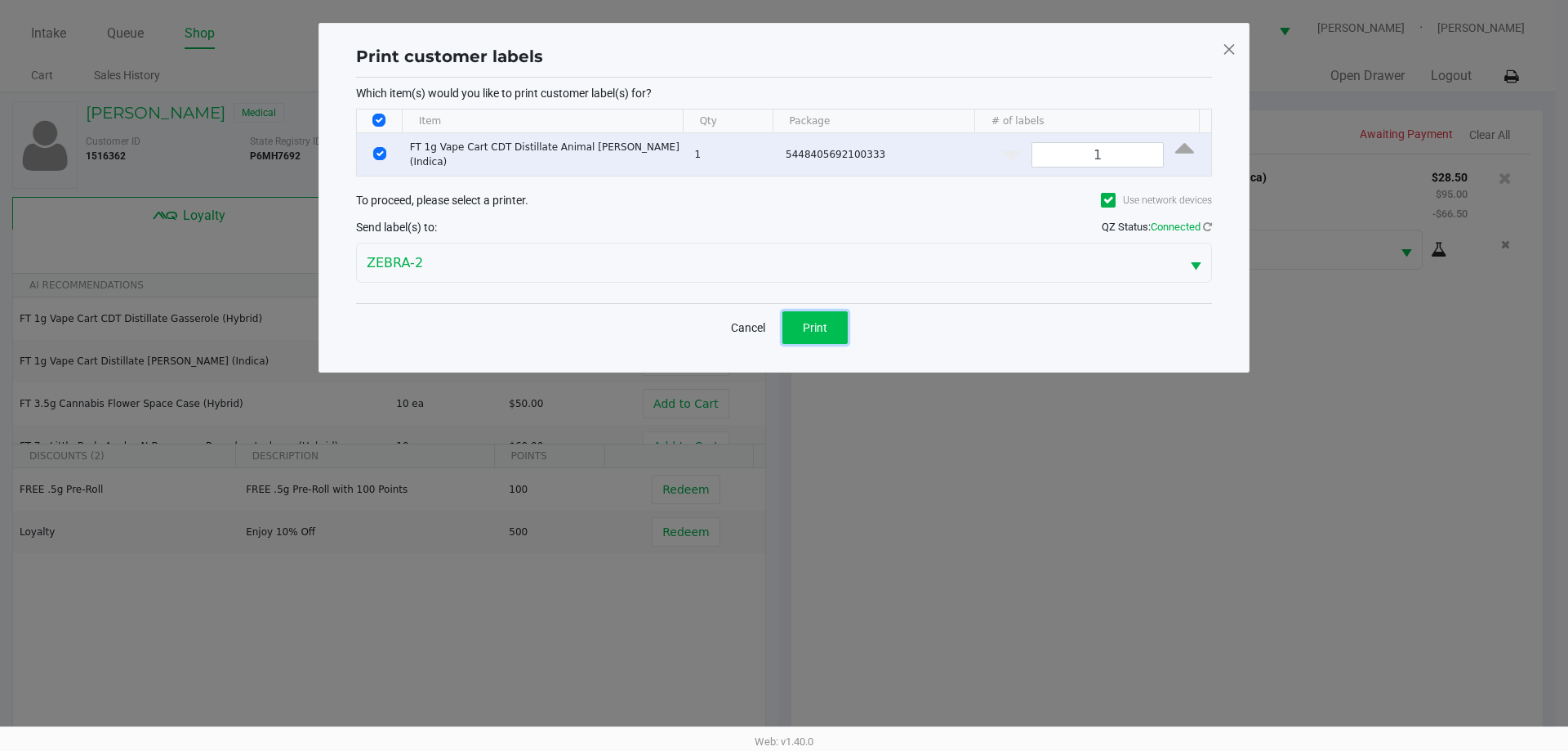
click at [783, 321] on span "Print" at bounding box center [815, 328] width 25 height 13
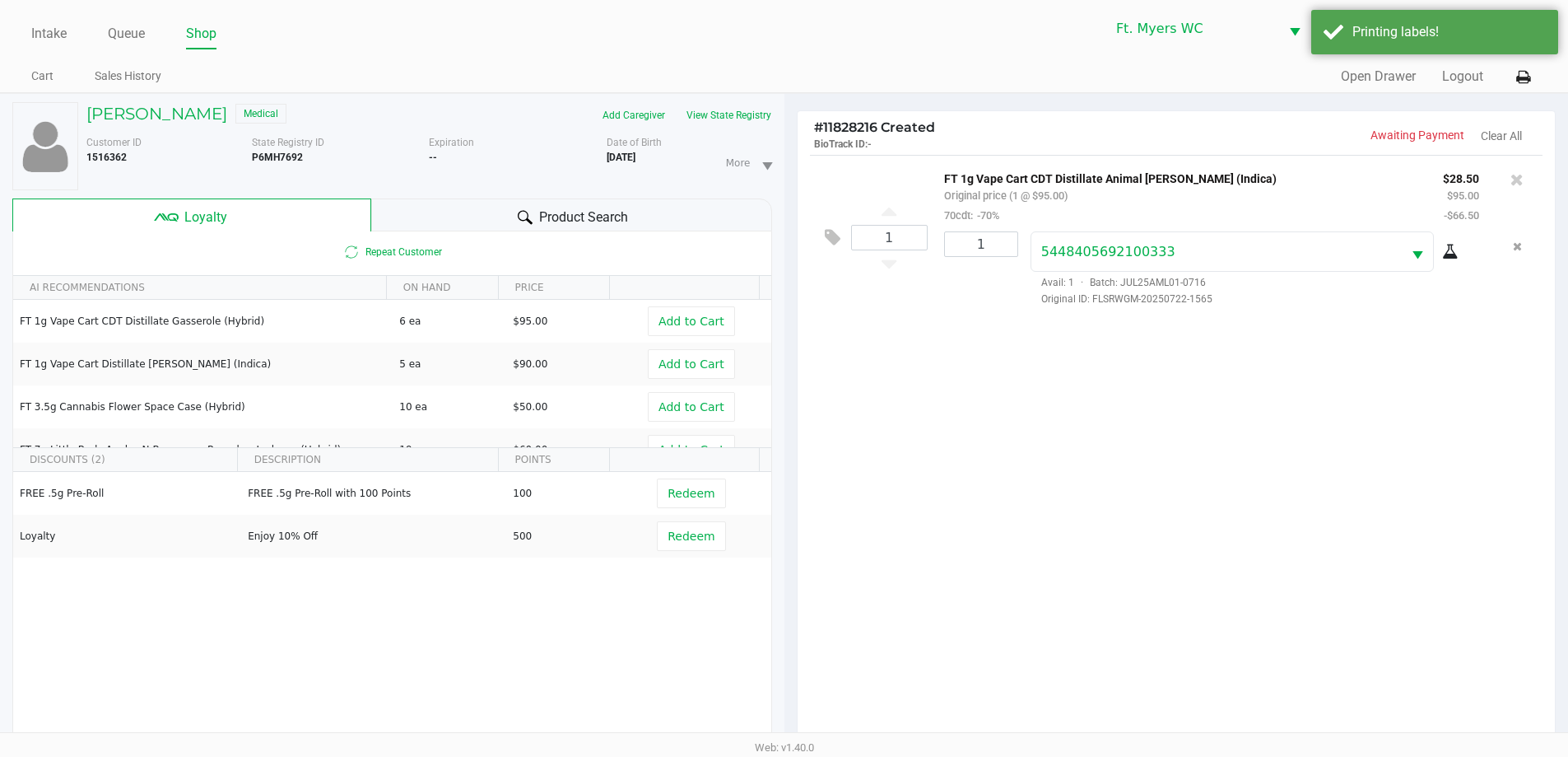
click at [789, 462] on ngb-modal-window "Print customer labels Which item(s) would you like to print customer label(s) f…" at bounding box center [784, 378] width 1568 height 757
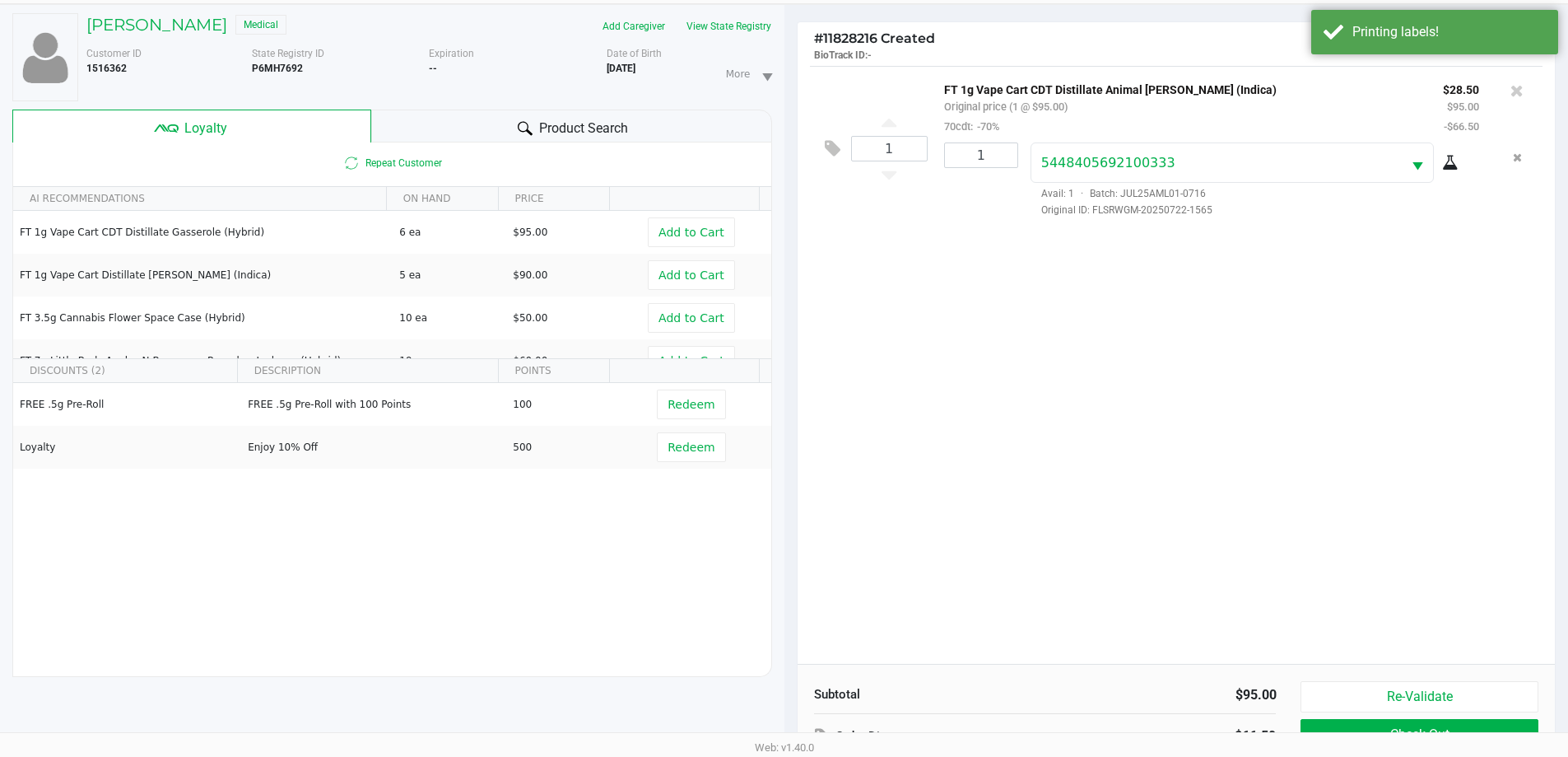
scroll to position [197, 0]
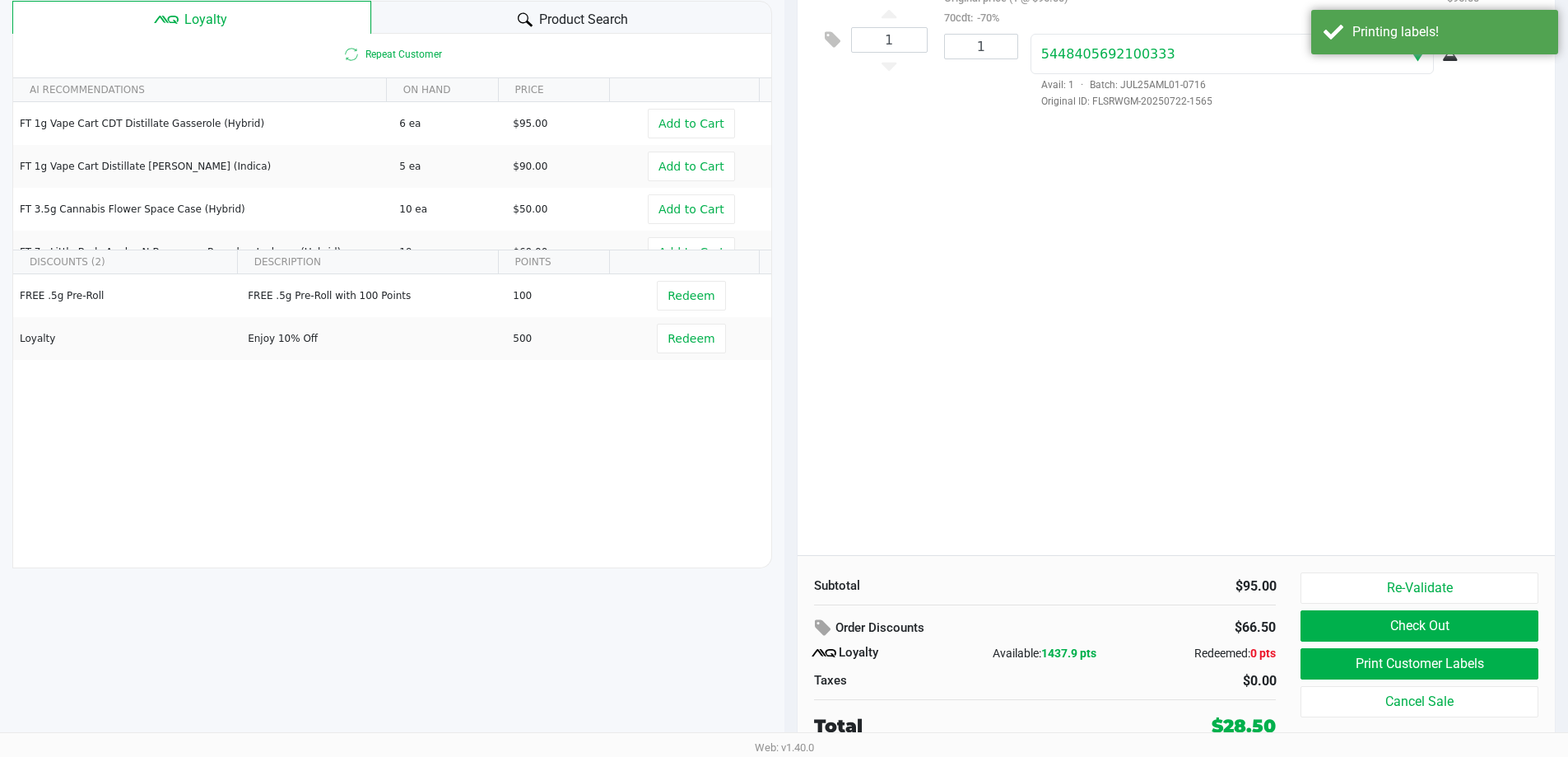
click at [789, 386] on div "1 FT 1g Vape Cart CDT Distillate Animal [PERSON_NAME] (Indica) Original price (…" at bounding box center [1176, 256] width 758 height 598
click at [789, 288] on div "1 FT 1g Vape Cart CDT Distillate Animal [PERSON_NAME] (Indica) Original price (…" at bounding box center [1176, 256] width 758 height 598
click at [789, 253] on div "1 FT 1g Vape Cart CDT Distillate Animal [PERSON_NAME] (Indica) Original price (…" at bounding box center [1176, 256] width 758 height 598
click at [789, 278] on div "1 FT 1g Vape Cart CDT Distillate Animal [PERSON_NAME] (Indica) Original price (…" at bounding box center [1176, 256] width 758 height 598
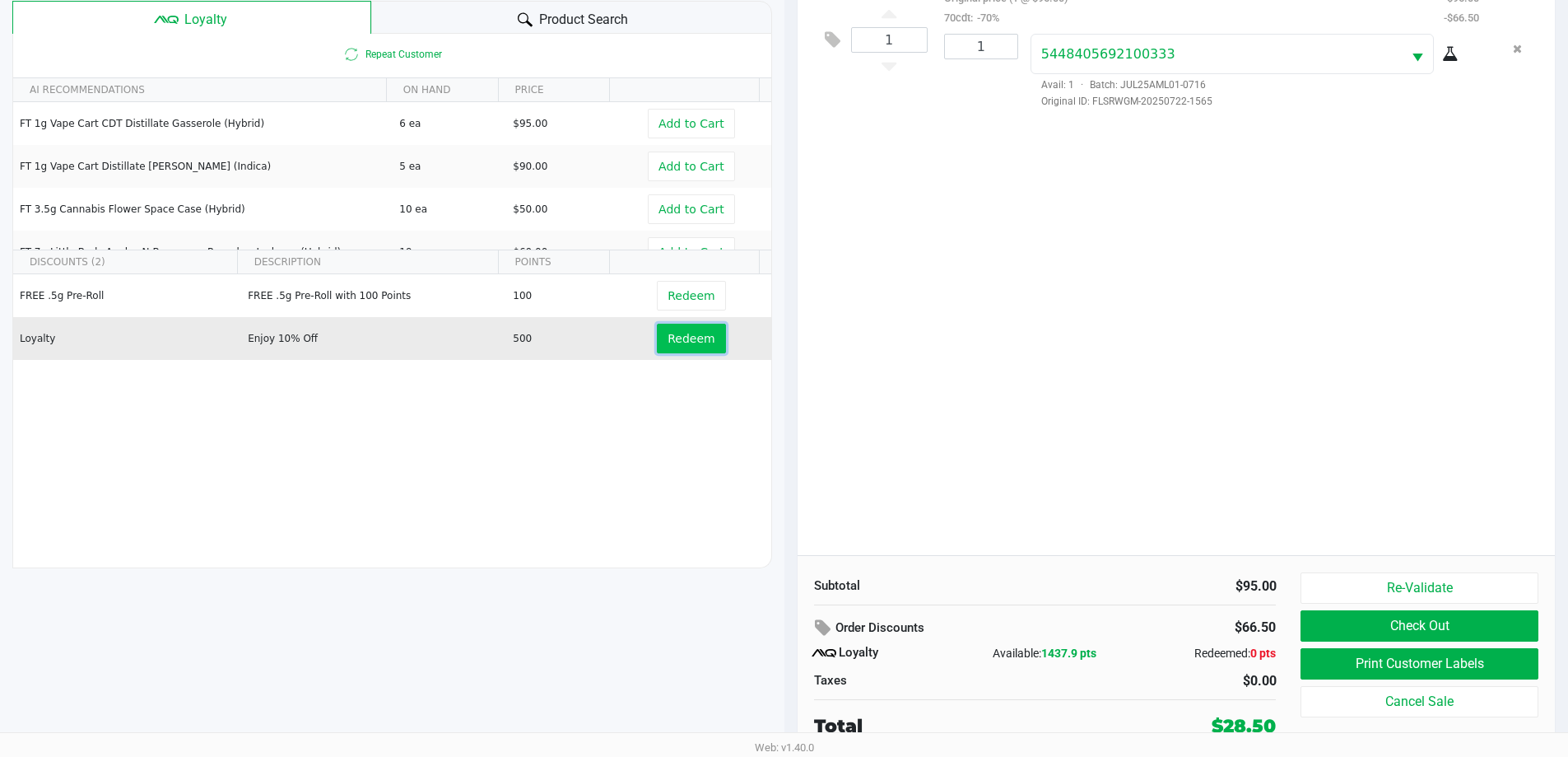
click at [706, 340] on button "Redeem" at bounding box center [690, 338] width 68 height 29
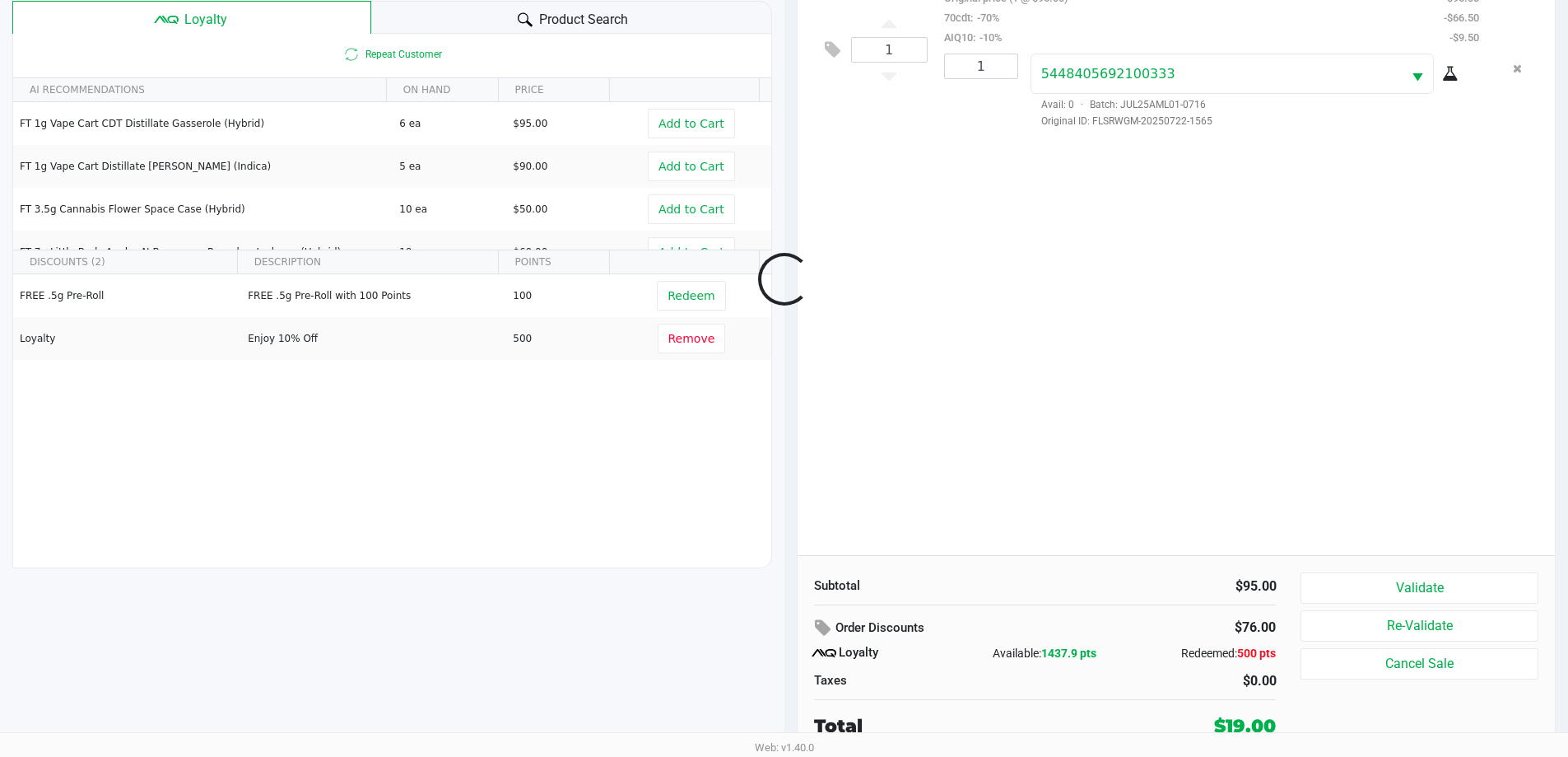
click at [789, 472] on div "1 FT 1g Vape Cart CDT Distillate Animal [PERSON_NAME] (Indica) Original price (…" at bounding box center [1176, 256] width 758 height 598
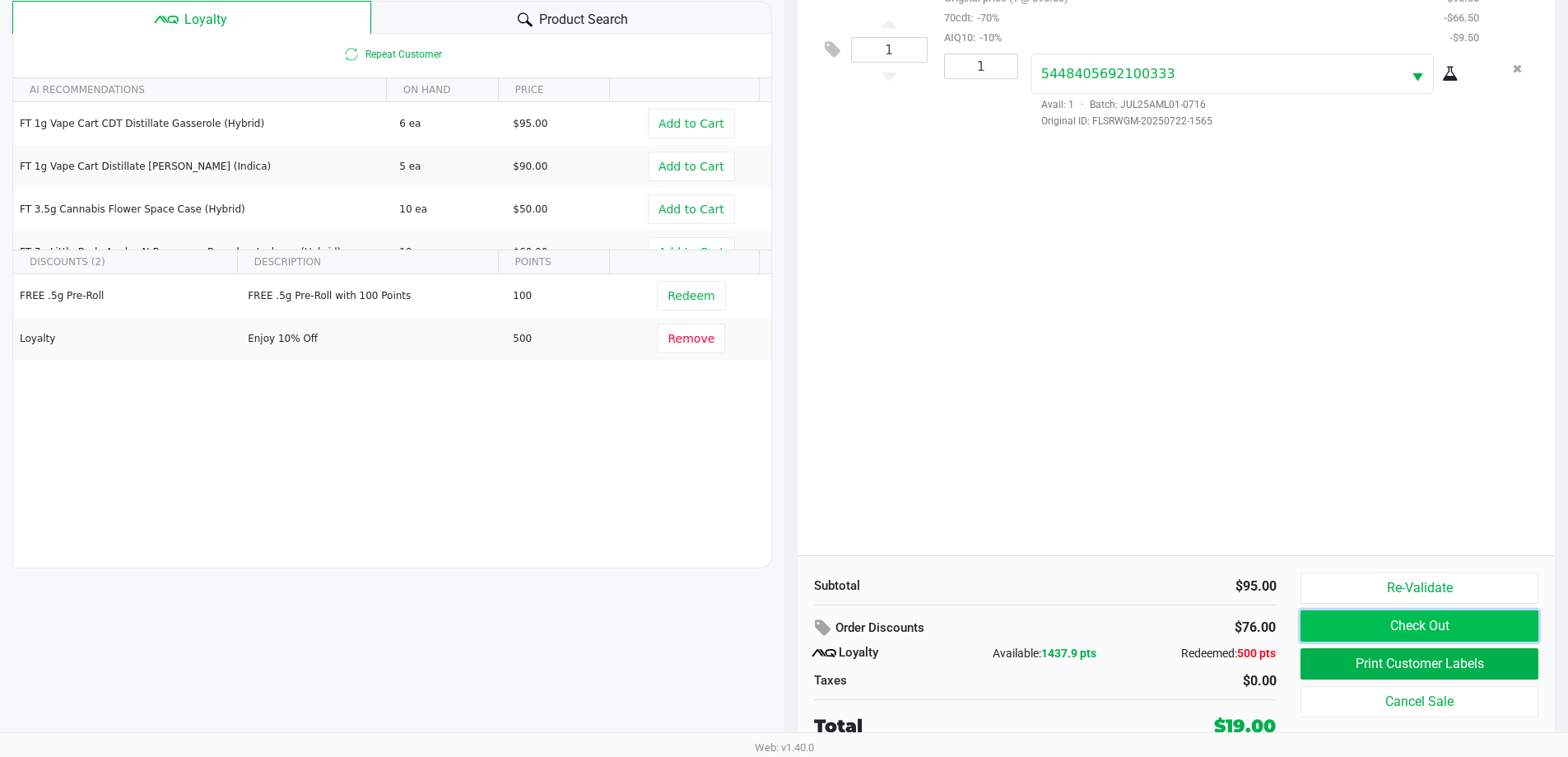
click at [789, 620] on button "Check Out" at bounding box center [1419, 625] width 237 height 31
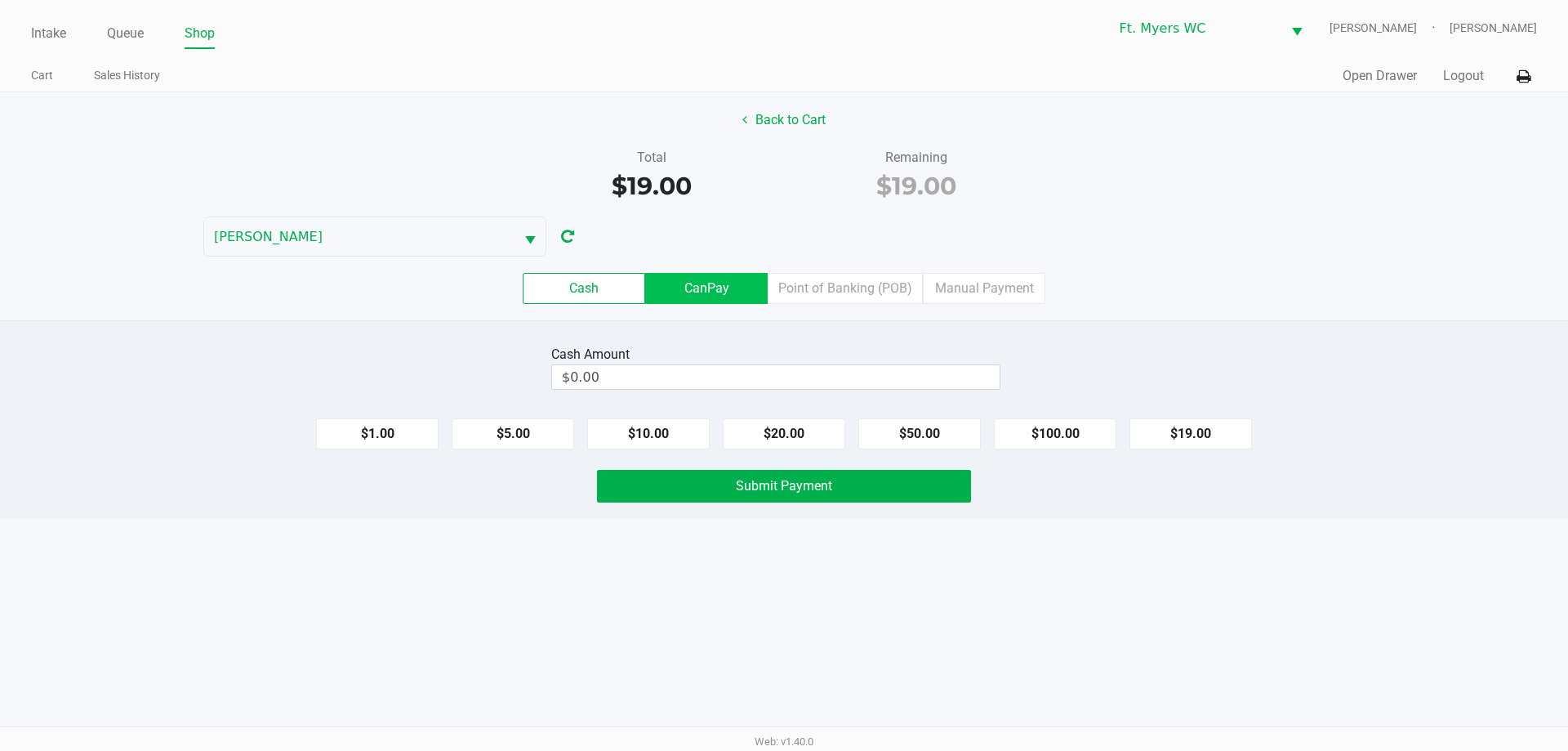
click at [720, 287] on label "CanPay" at bounding box center [707, 288] width 123 height 31
click at [0, 0] on 2 "CanPay" at bounding box center [0, 0] width 0 height 0
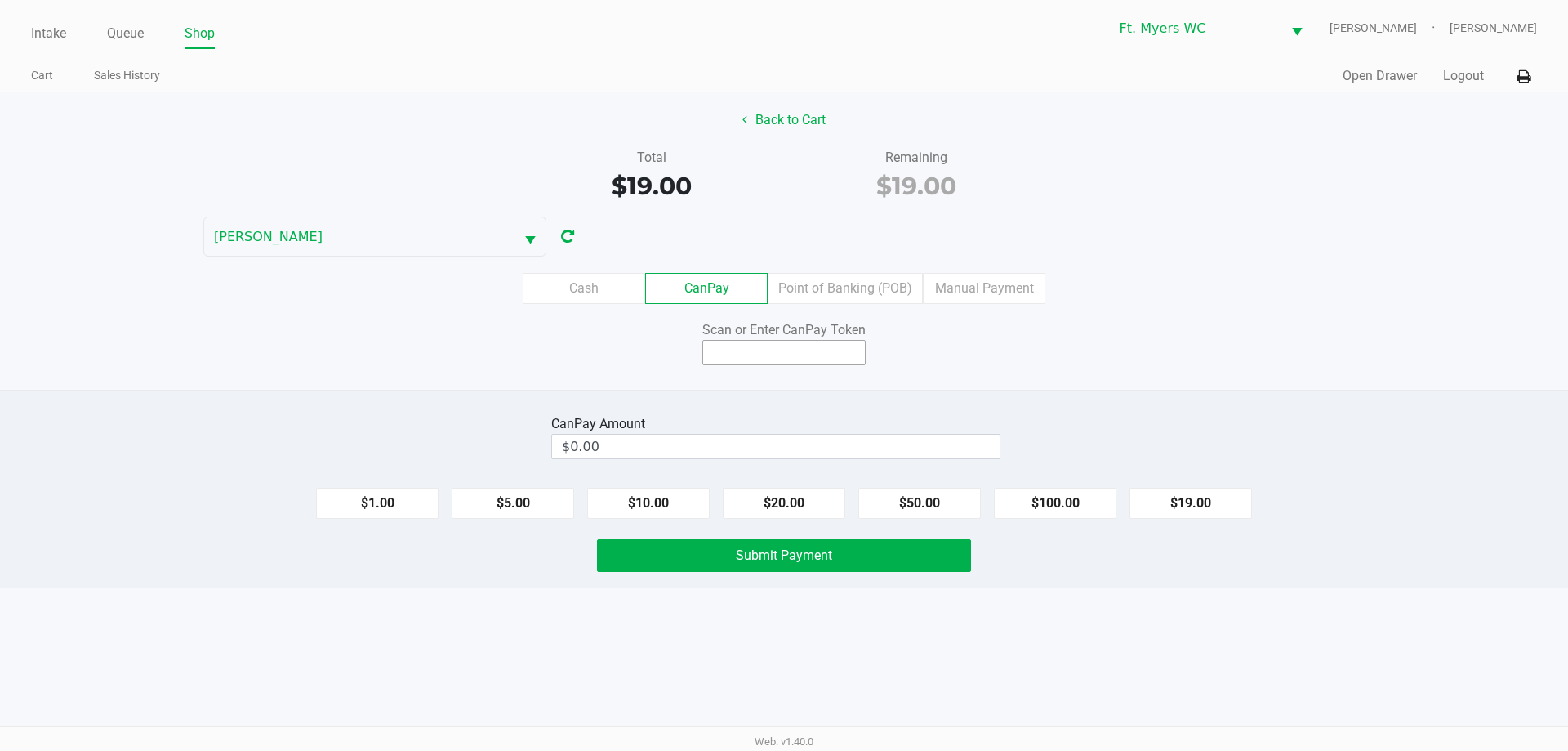
click at [728, 360] on input at bounding box center [784, 352] width 163 height 25
click at [783, 493] on button "$19.00" at bounding box center [1190, 502] width 123 height 31
type input "$19.00"
drag, startPoint x: 874, startPoint y: 386, endPoint x: 839, endPoint y: 362, distance: 42.4
click at [783, 385] on div "Back to Cart Total $19.00 Remaining $19.00 [PERSON_NAME] CanPay Point of Bankin…" at bounding box center [784, 241] width 1568 height 298
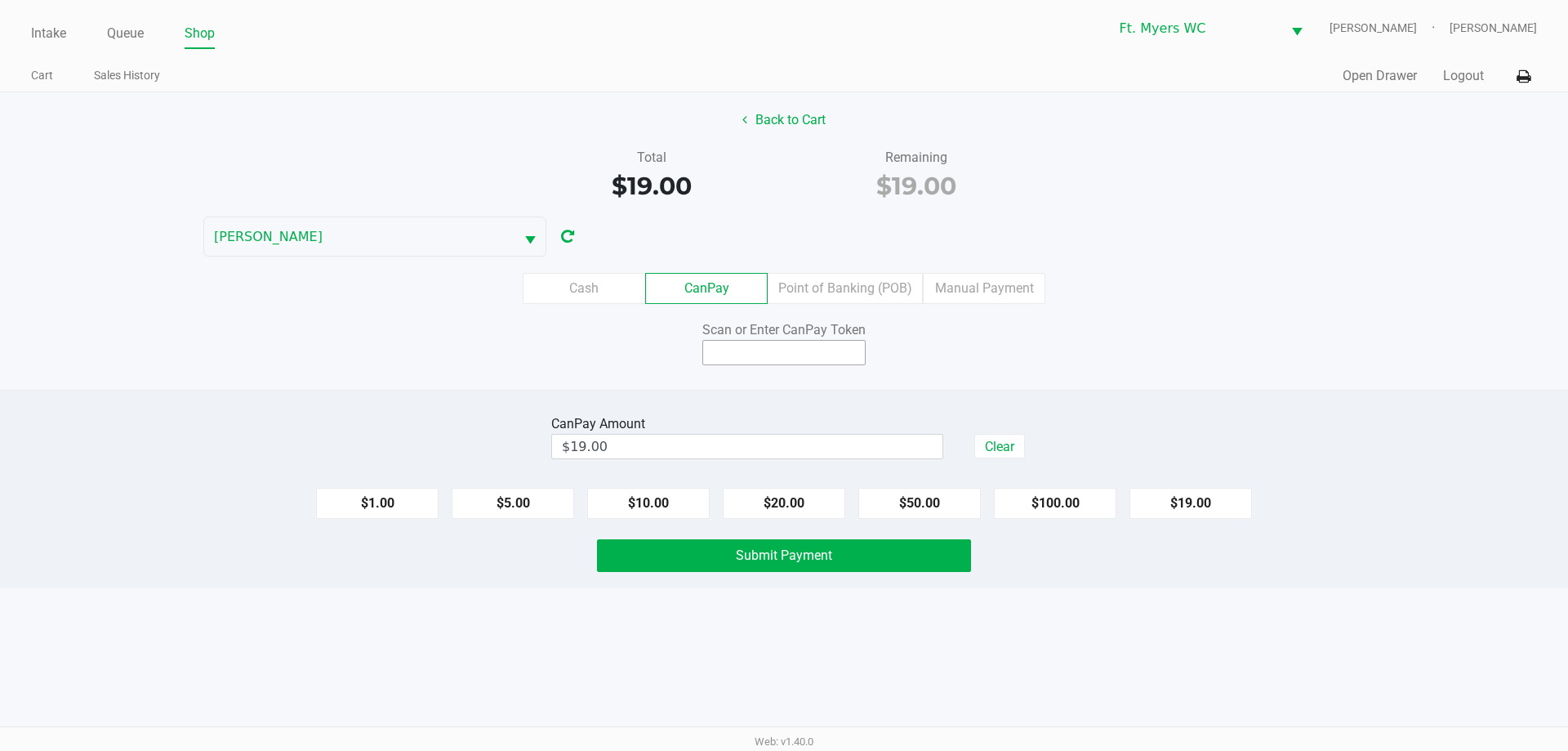
click at [783, 362] on input at bounding box center [784, 352] width 163 height 25
type input "X1420240Q"
click at [677, 565] on button "Submit Payment" at bounding box center [784, 555] width 374 height 32
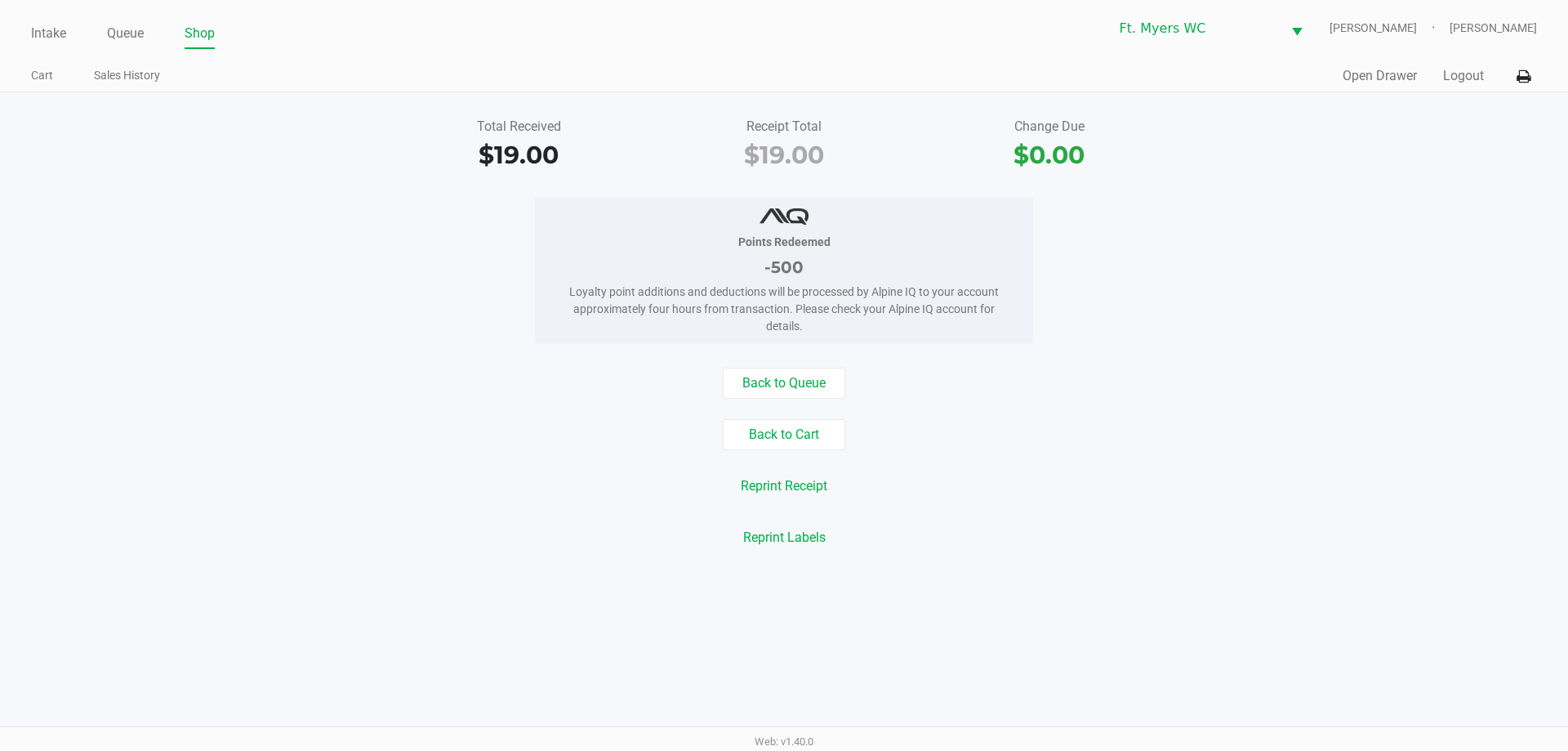
click at [783, 439] on button "Back to Cart" at bounding box center [784, 434] width 123 height 31
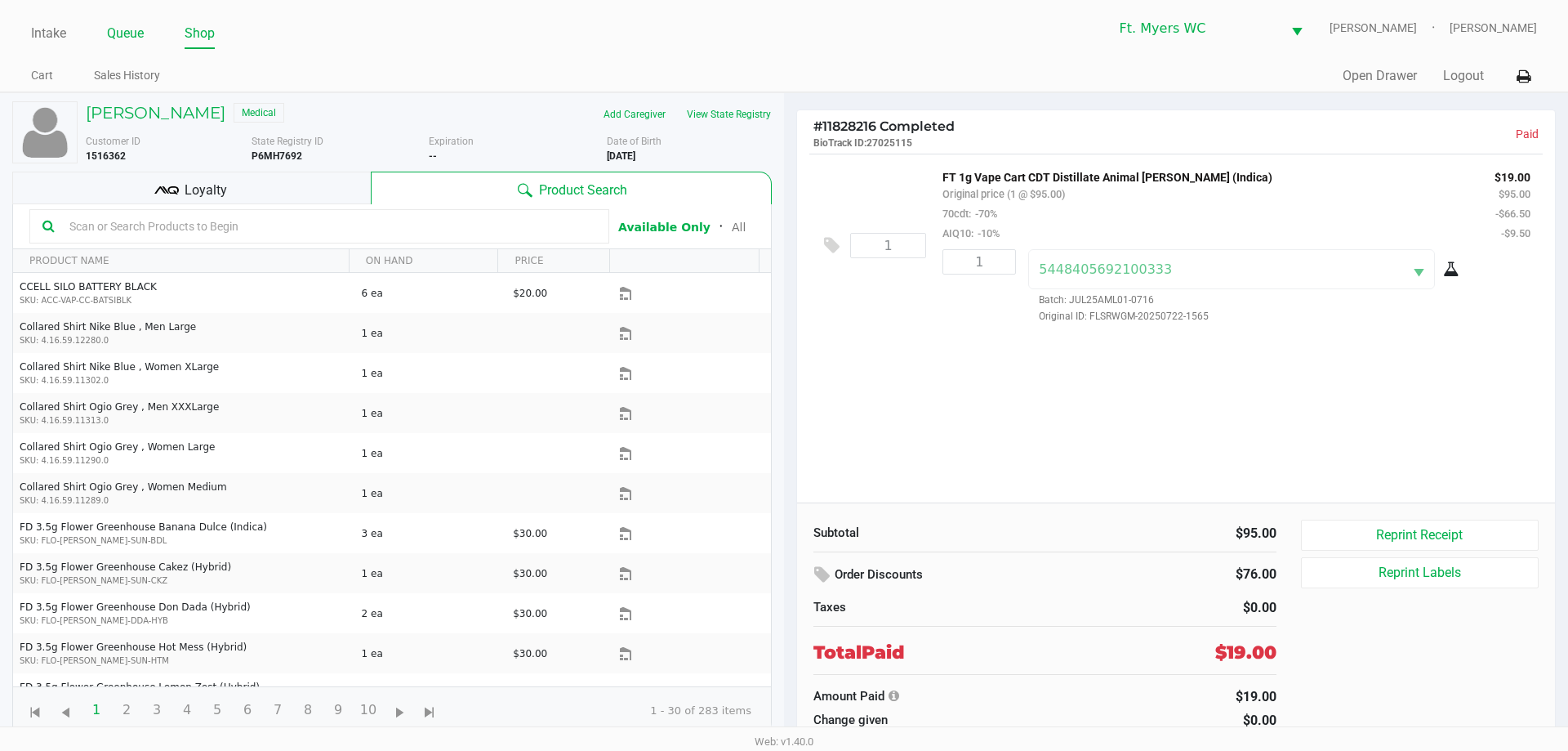
click at [126, 31] on link "Queue" at bounding box center [126, 33] width 37 height 23
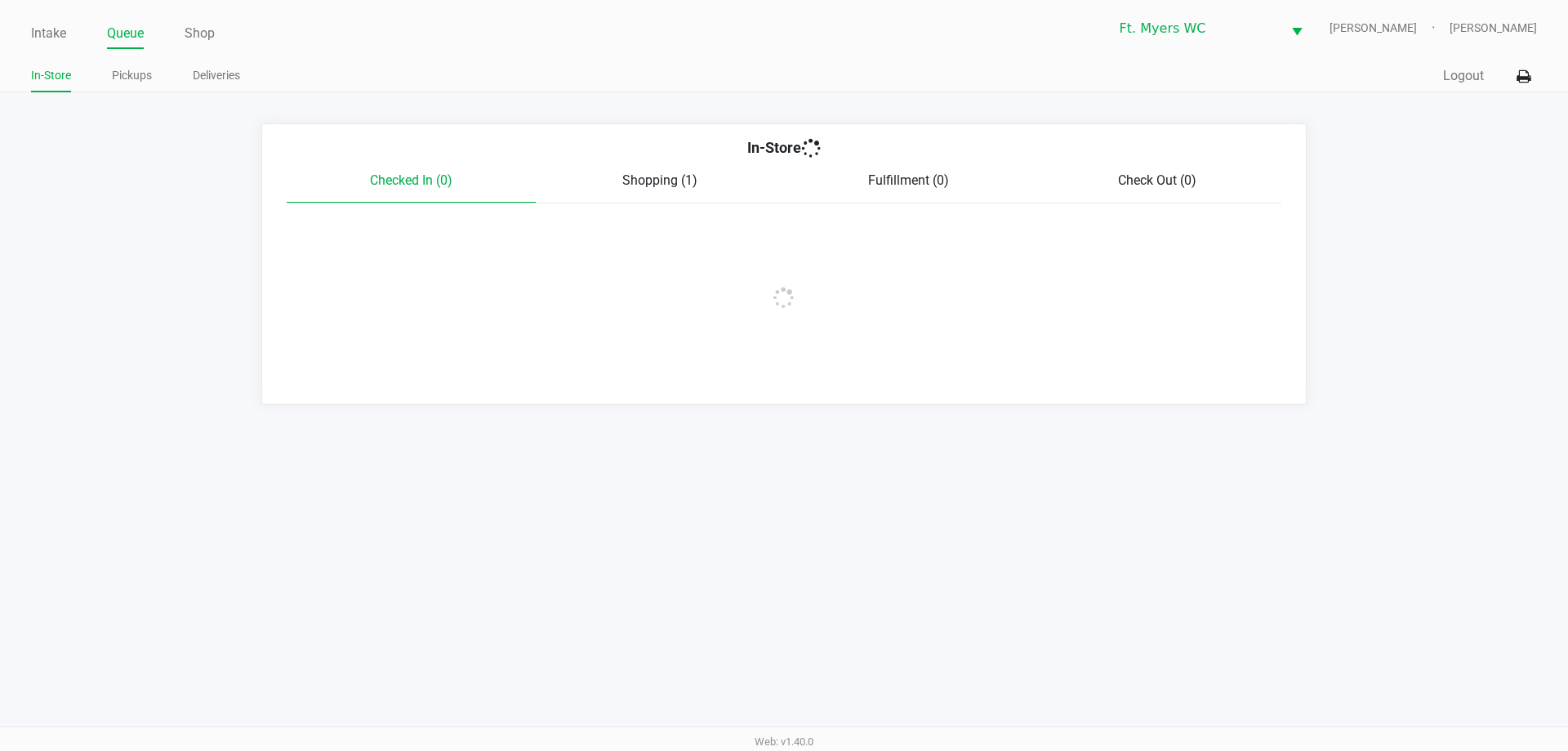
click at [783, 430] on div "Intake Queue Shop Ft. [PERSON_NAME] [PERSON_NAME] [PERSON_NAME] In-Store Pickup…" at bounding box center [784, 375] width 1568 height 751
click at [783, 437] on div "Intake Queue Shop Ft. [PERSON_NAME] [PERSON_NAME] [PERSON_NAME] In-Store Pickup…" at bounding box center [784, 375] width 1568 height 751
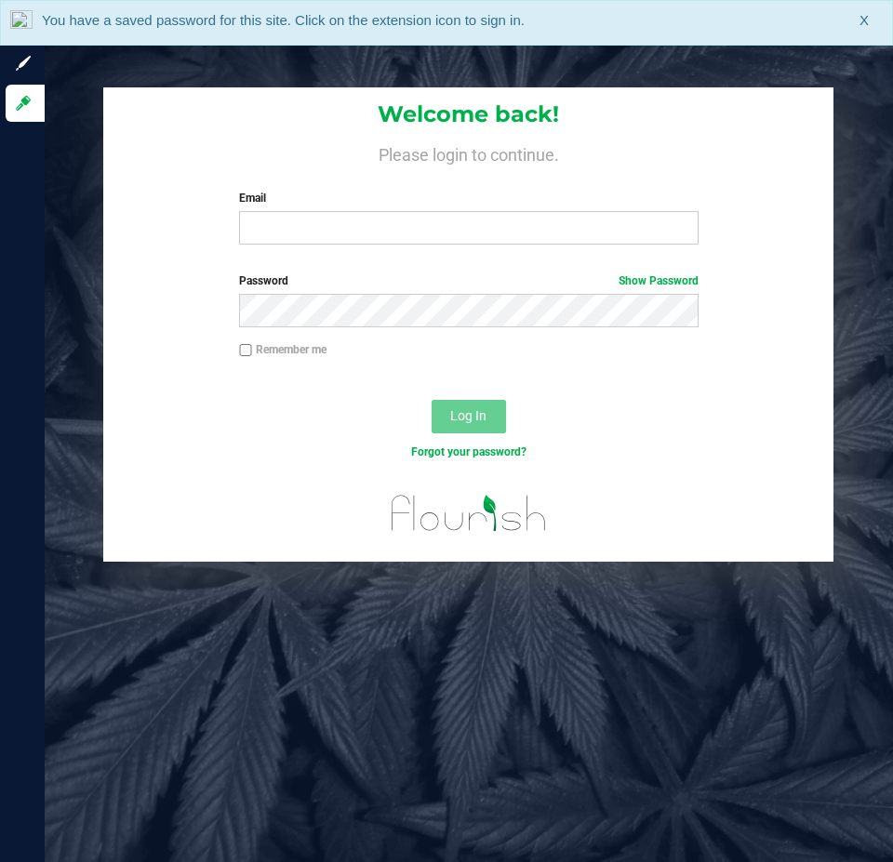
click at [335, 246] on div "Welcome back! Please login to continue. Email Required Please format your email…" at bounding box center [468, 173] width 730 height 172
click at [337, 216] on input "Email" at bounding box center [468, 227] width 459 height 33
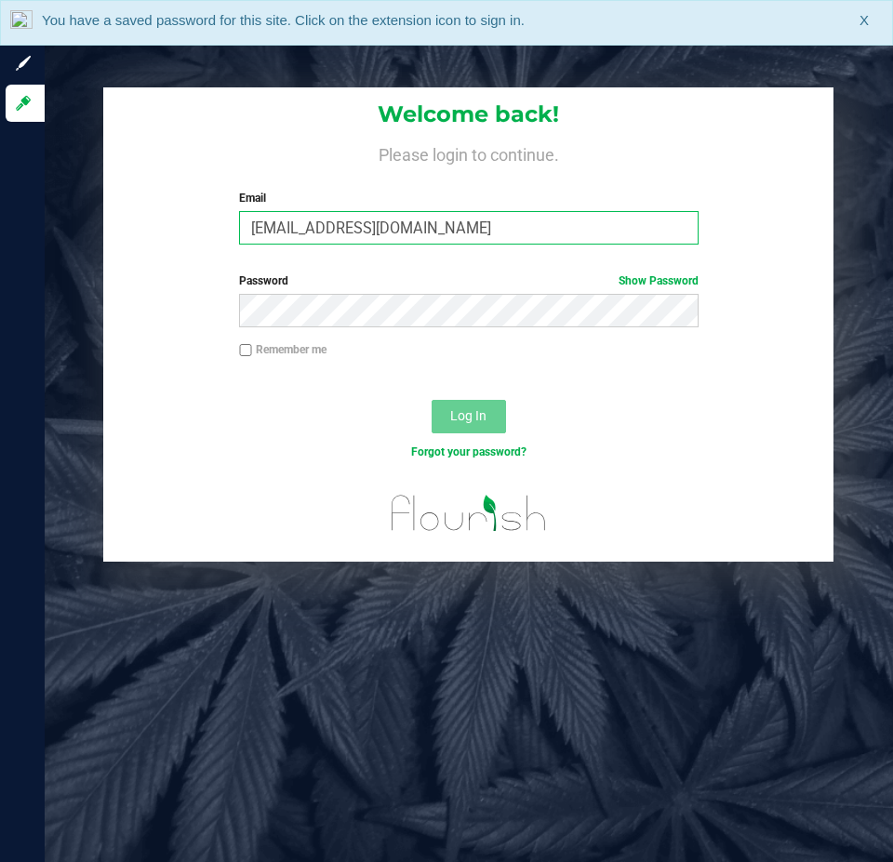
type input "[EMAIL_ADDRESS][DOMAIN_NAME]"
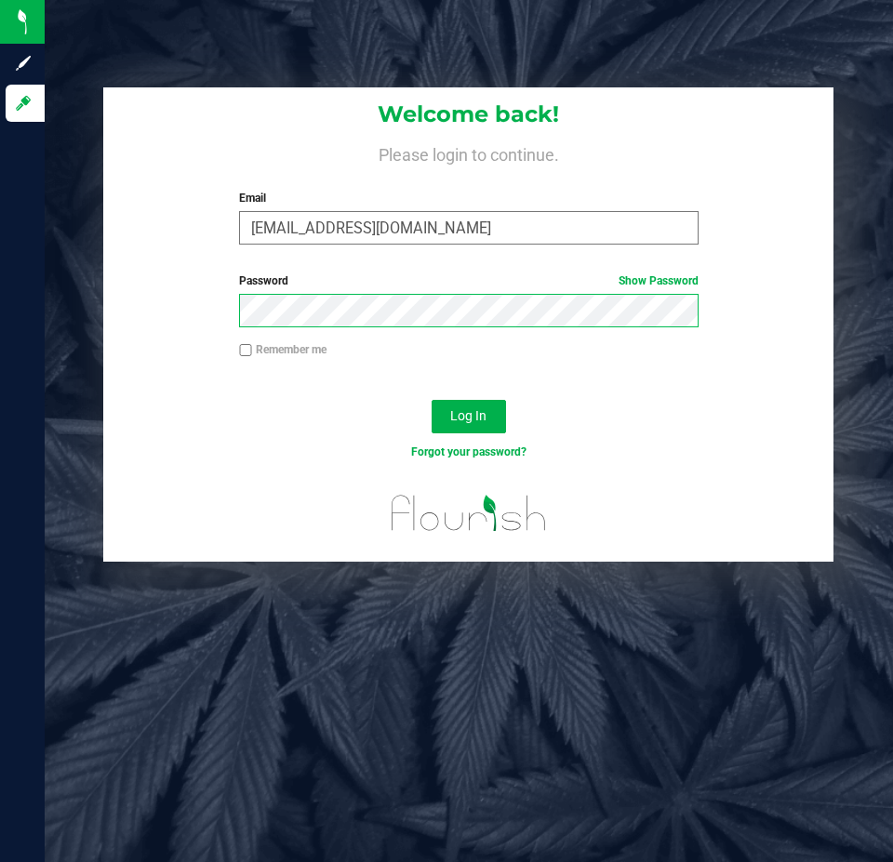
click at [432, 400] on button "Log In" at bounding box center [469, 416] width 74 height 33
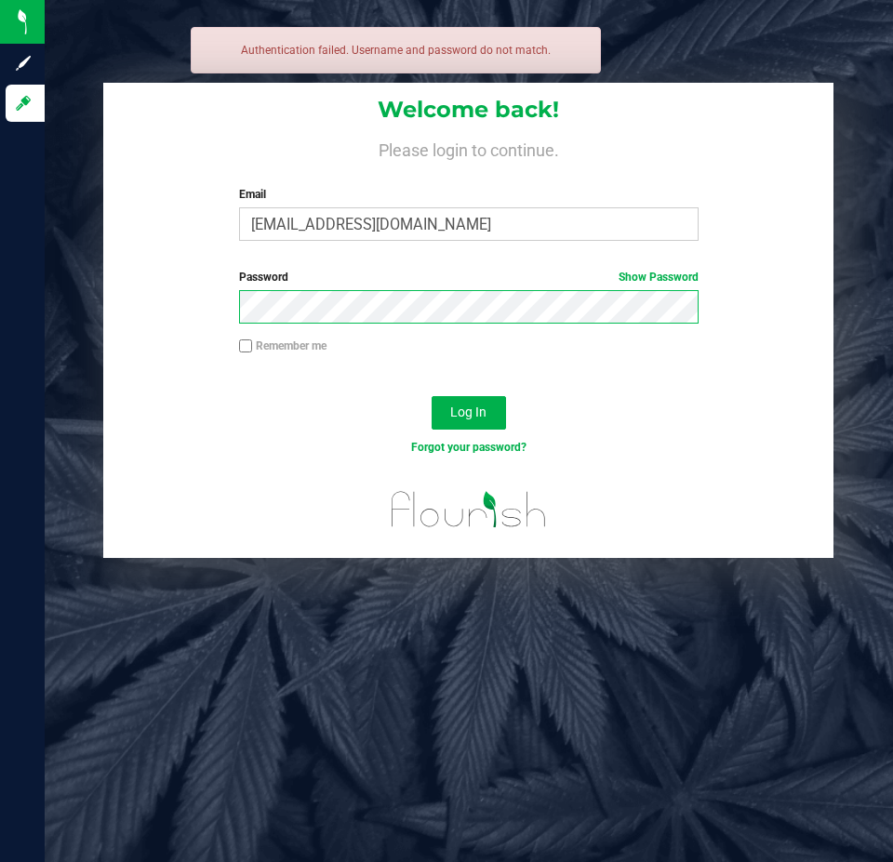
click at [432, 396] on button "Log In" at bounding box center [469, 412] width 74 height 33
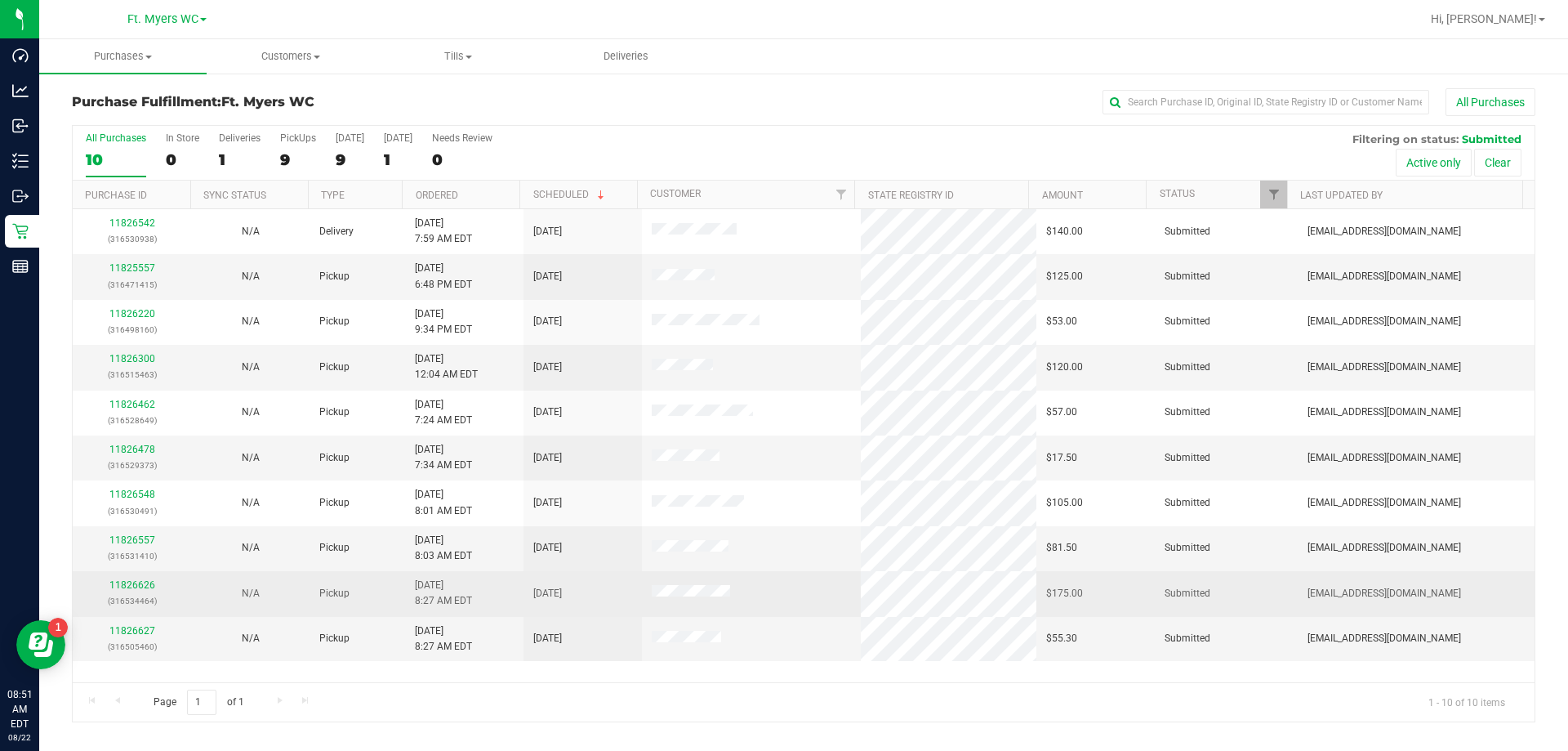
drag, startPoint x: 700, startPoint y: 357, endPoint x: 763, endPoint y: 581, distance: 232.7
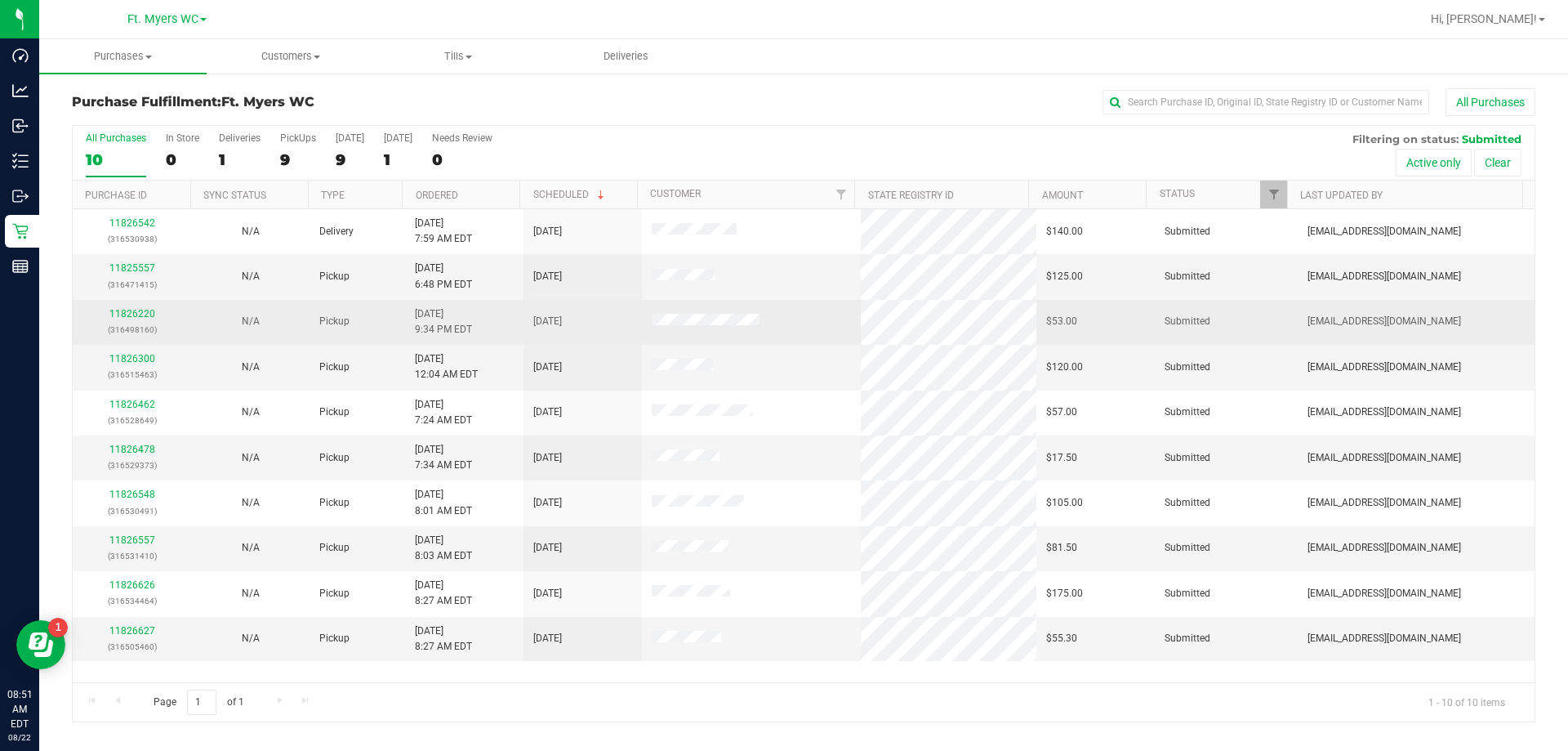
drag, startPoint x: 489, startPoint y: 608, endPoint x: 500, endPoint y: 335, distance: 273.2
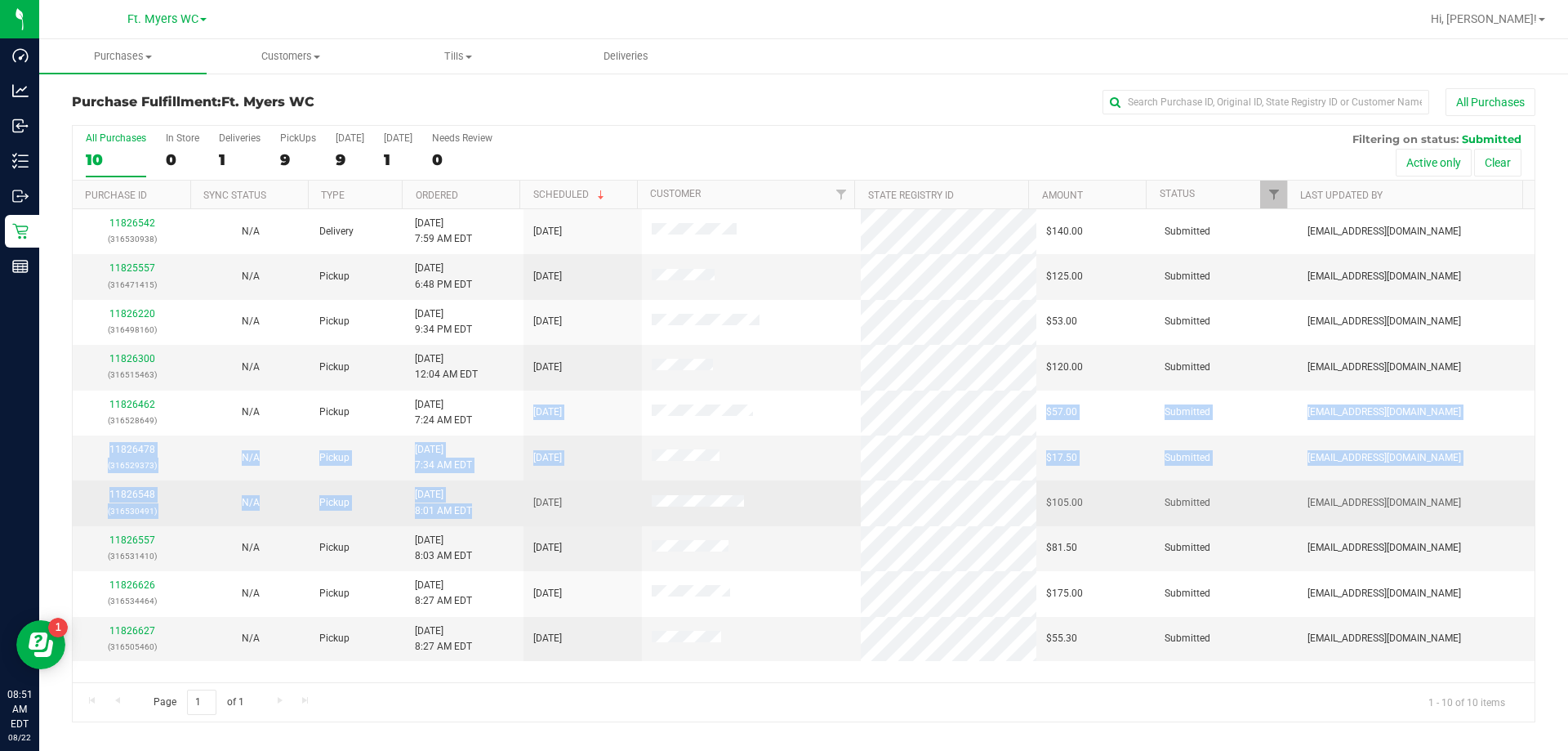
drag, startPoint x: 484, startPoint y: 415, endPoint x: 481, endPoint y: 524, distance: 109.0
click at [481, 524] on tbody "11826542 (316530938) N/A Delivery 8/22/2025 7:59 AM EDT 8/23/2025 $140.00 Submi…" at bounding box center [803, 435] width 1462 height 451
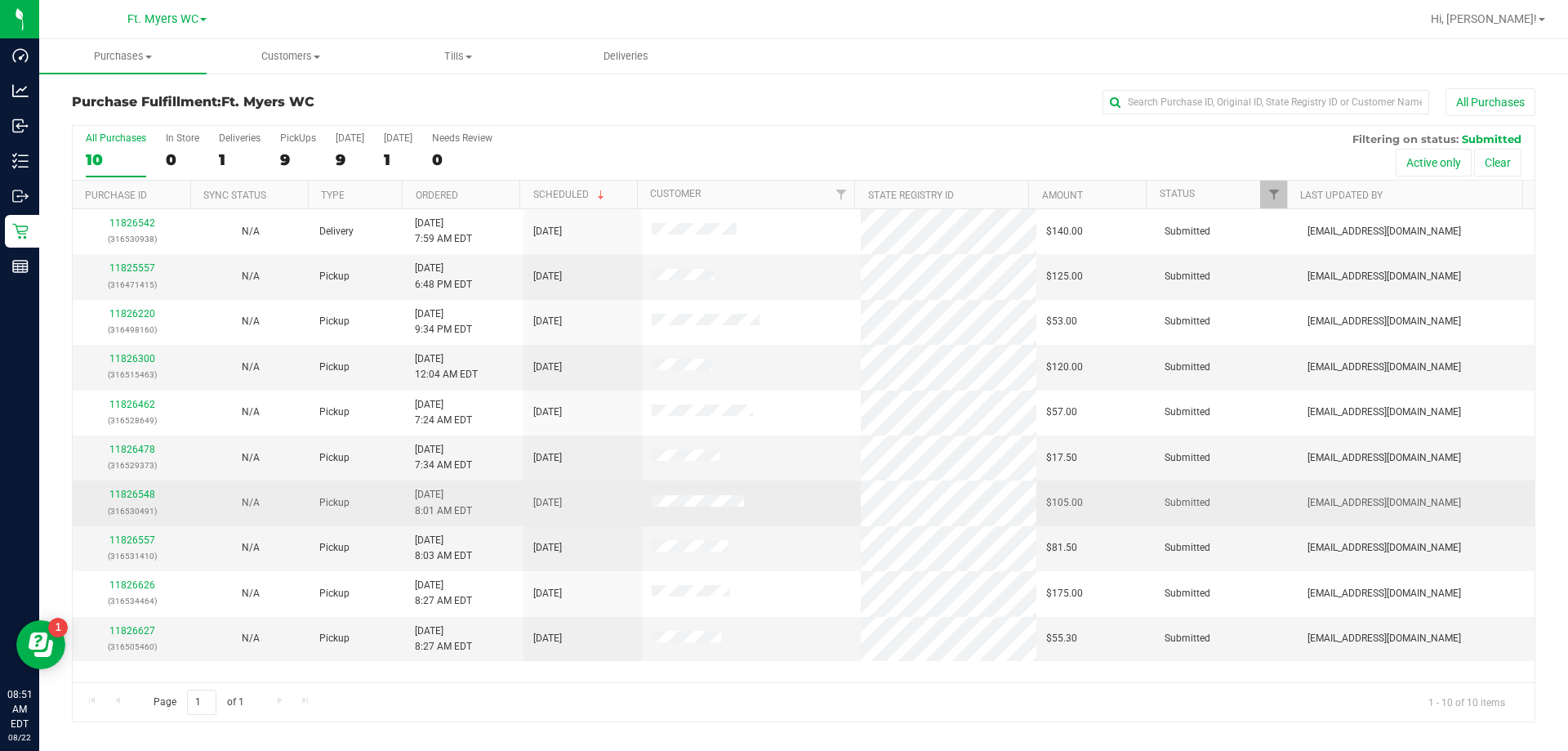
click at [481, 524] on td "8/22/2025 8:01 AM EDT" at bounding box center [464, 502] width 119 height 45
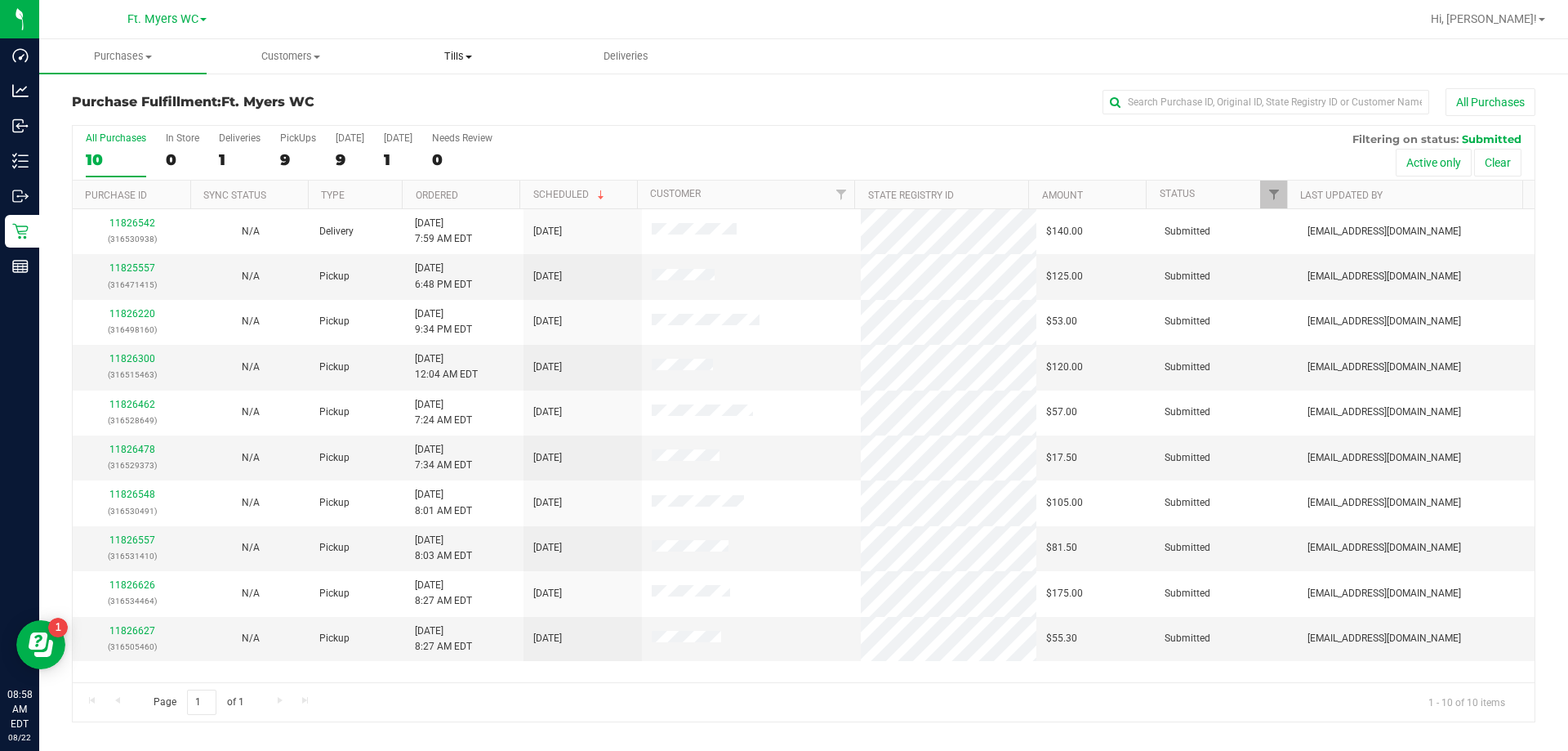
click at [428, 56] on span "Tills" at bounding box center [457, 56] width 166 height 15
click at [404, 98] on span "Manage tills" at bounding box center [429, 98] width 111 height 14
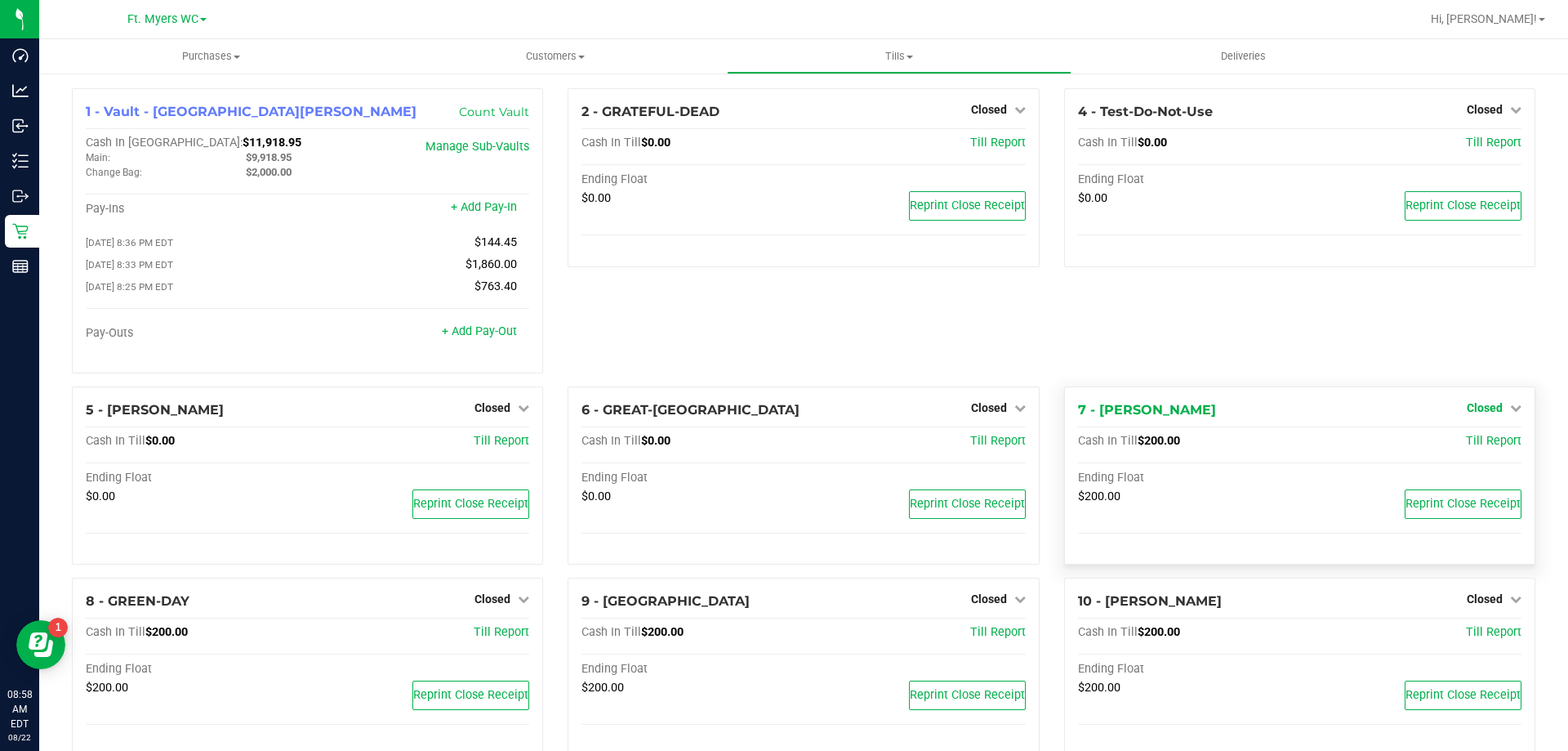
click at [783, 414] on span "Closed" at bounding box center [1485, 408] width 36 height 13
click at [783, 451] on div "Open Till" at bounding box center [1484, 441] width 121 height 20
click at [783, 438] on div "Open Till" at bounding box center [1484, 441] width 121 height 20
click at [783, 440] on link "Open Till" at bounding box center [1484, 441] width 43 height 13
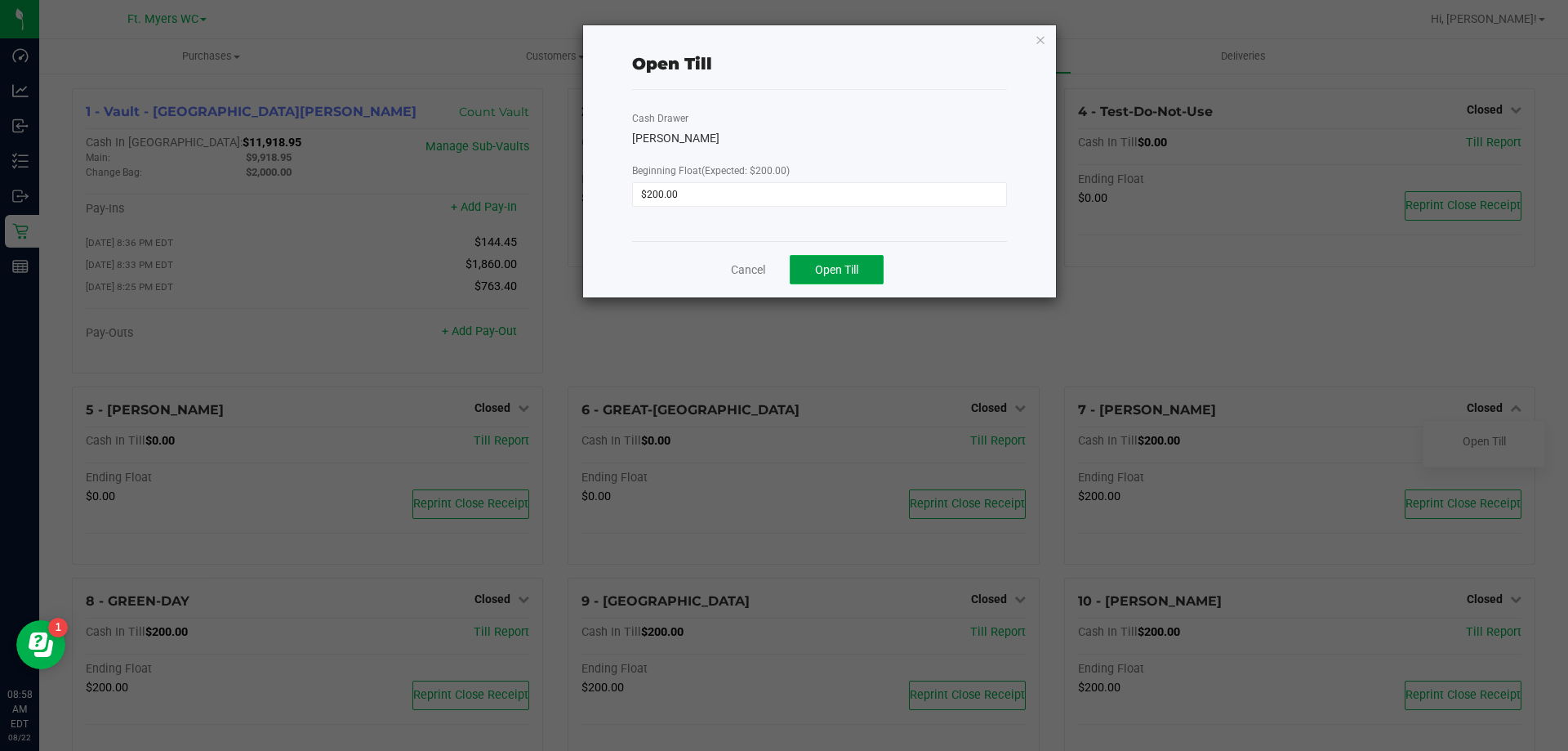
click at [783, 275] on span "Open Till" at bounding box center [836, 270] width 43 height 13
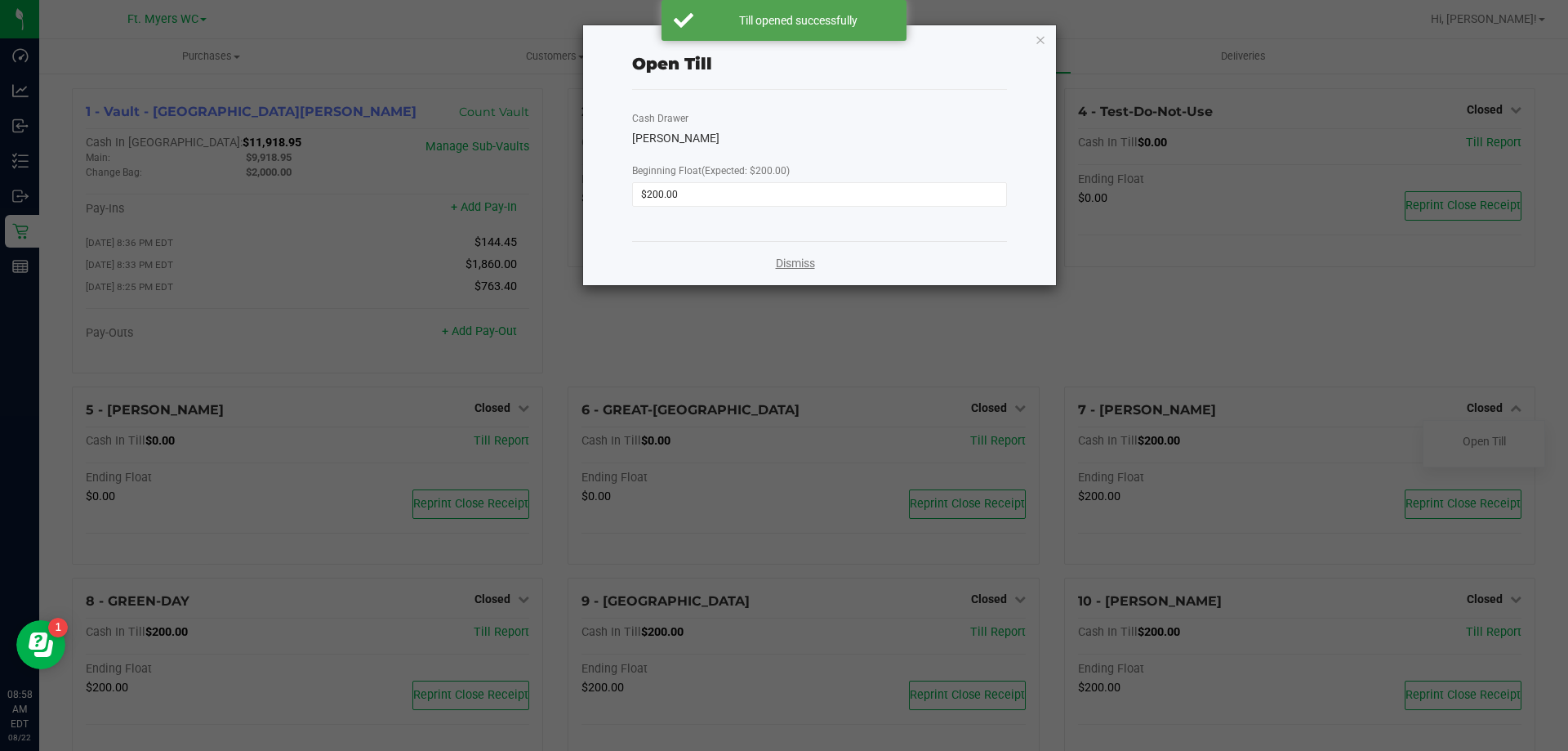
click at [783, 264] on link "Dismiss" at bounding box center [795, 264] width 40 height 18
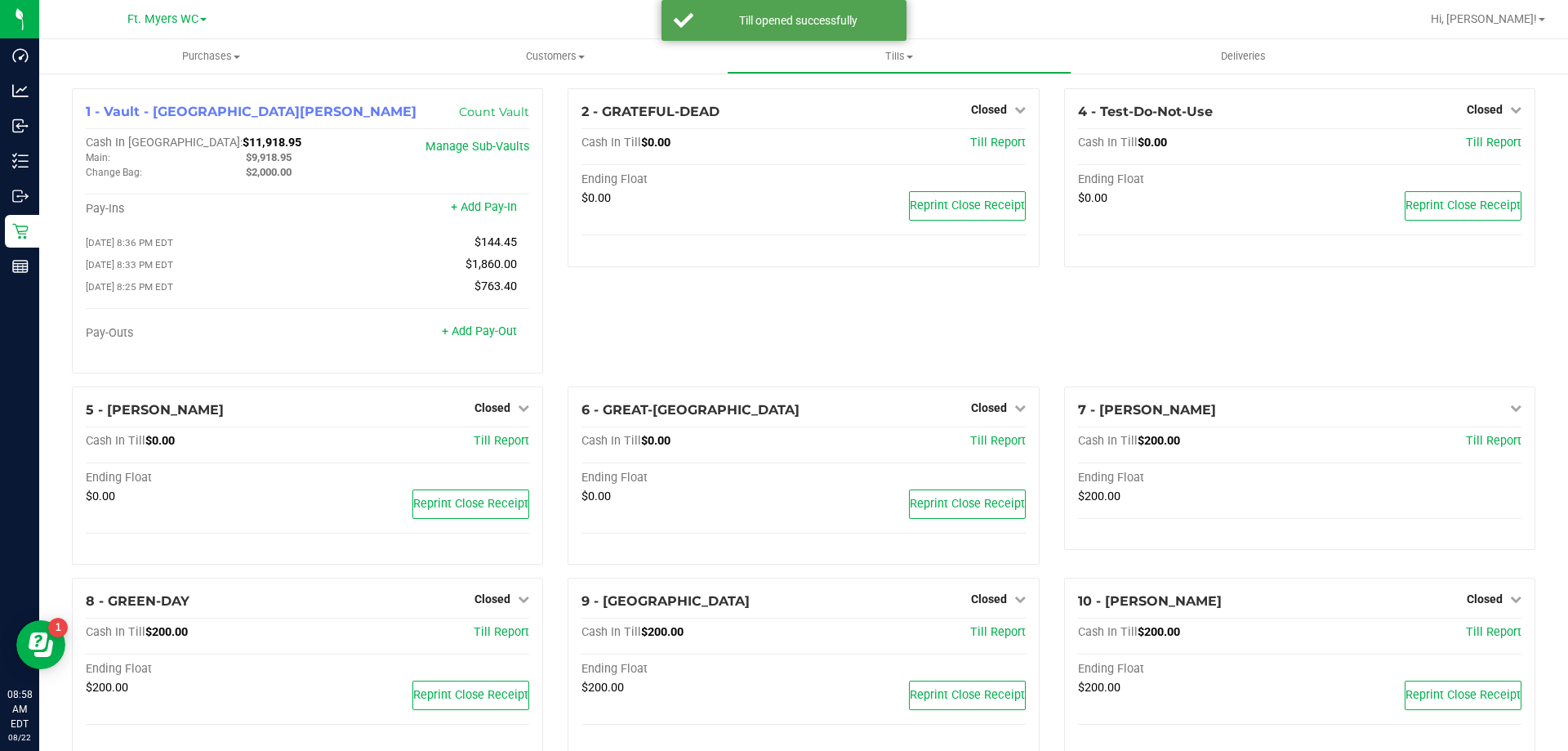
scroll to position [82, 0]
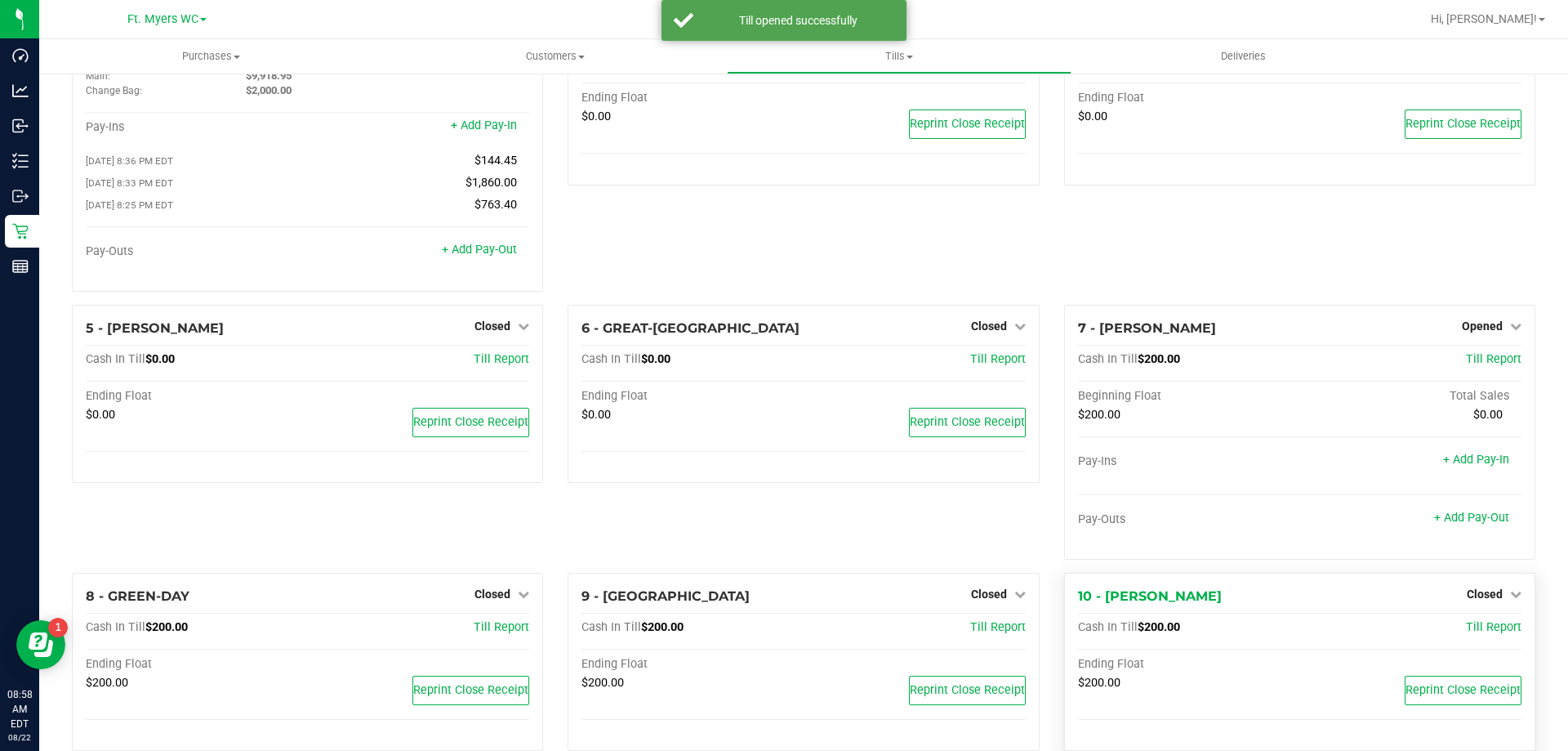
click at [783, 530] on div "Pay-Outs + Add Pay-Out" at bounding box center [1299, 523] width 443 height 22
click at [783, 601] on span "Closed" at bounding box center [1485, 594] width 36 height 13
click at [783, 627] on link "Open Till" at bounding box center [1484, 627] width 43 height 13
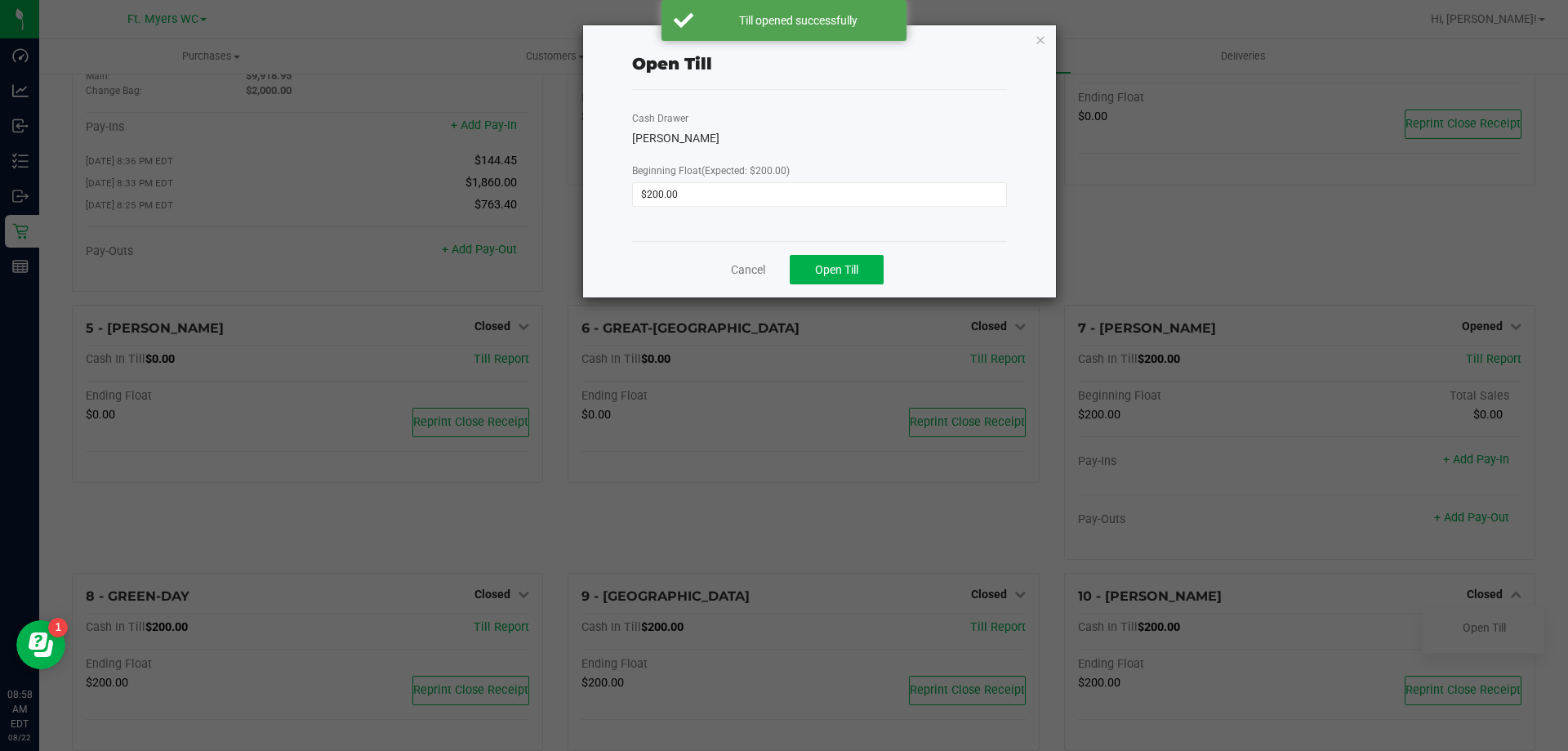
click at [783, 245] on div "Cancel Open Till" at bounding box center [819, 269] width 375 height 56
click at [783, 255] on button "Open Till" at bounding box center [836, 269] width 94 height 29
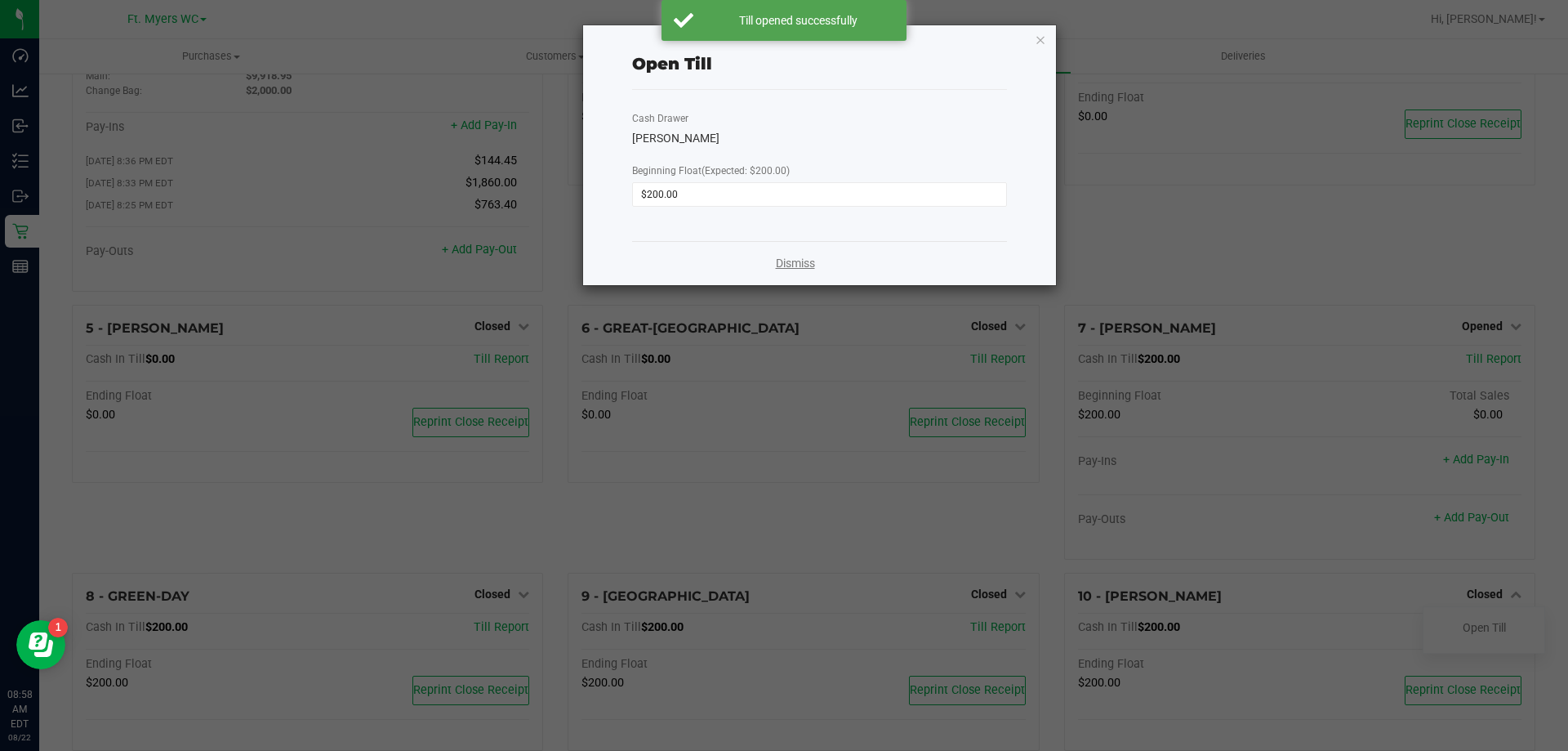
click at [780, 266] on link "Dismiss" at bounding box center [795, 264] width 40 height 18
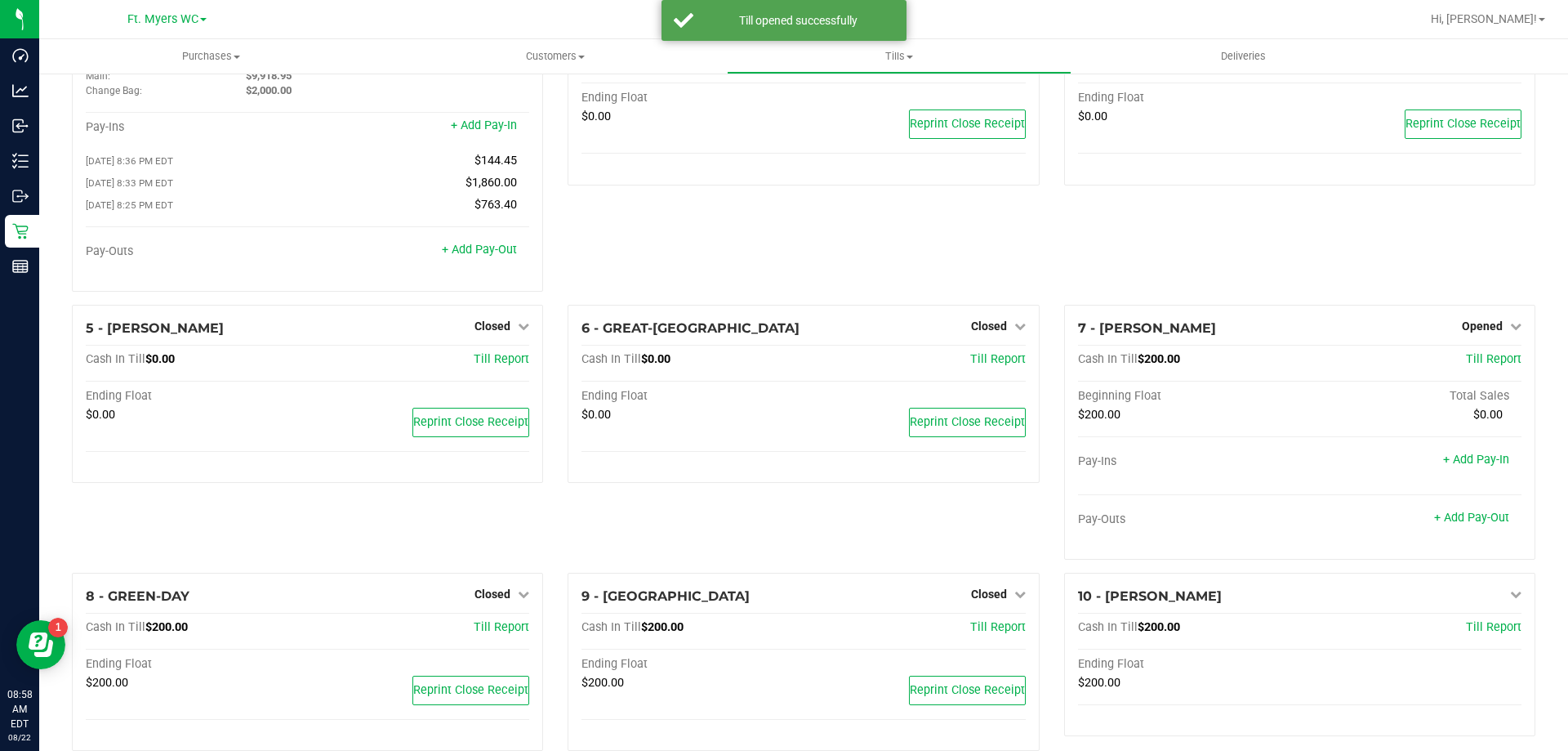
scroll to position [327, 0]
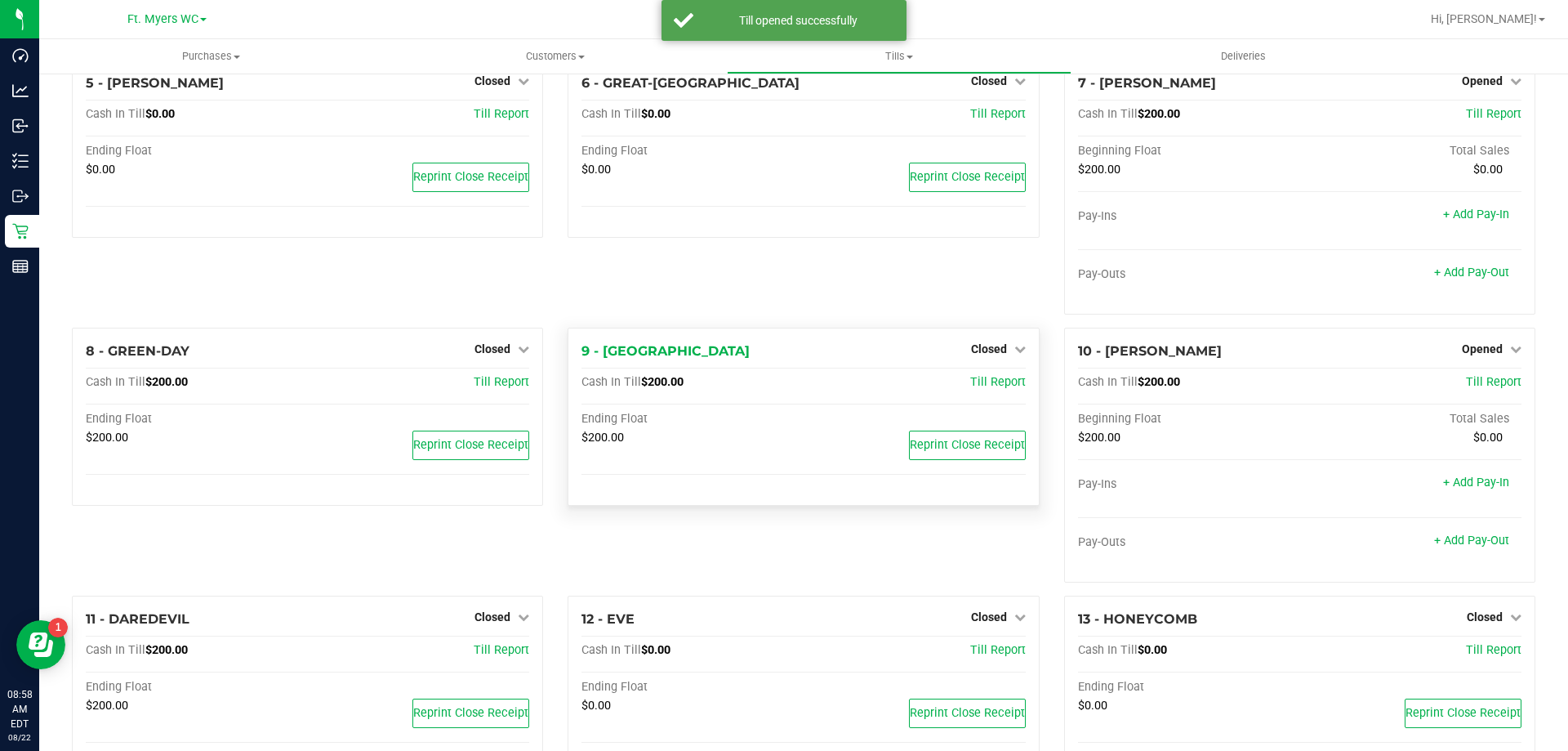
click at [783, 358] on div "Closed" at bounding box center [998, 349] width 54 height 19
click at [783, 365] on div "9 - BEYONCE Closed Open Till Cash In Till $200.00 Till Report Ending Float $200…" at bounding box center [802, 417] width 471 height 179
click at [783, 356] on span "Closed" at bounding box center [989, 349] width 36 height 13
click at [783, 397] on div at bounding box center [989, 394] width 121 height 4
click at [783, 384] on link "Open Till" at bounding box center [988, 382] width 43 height 13
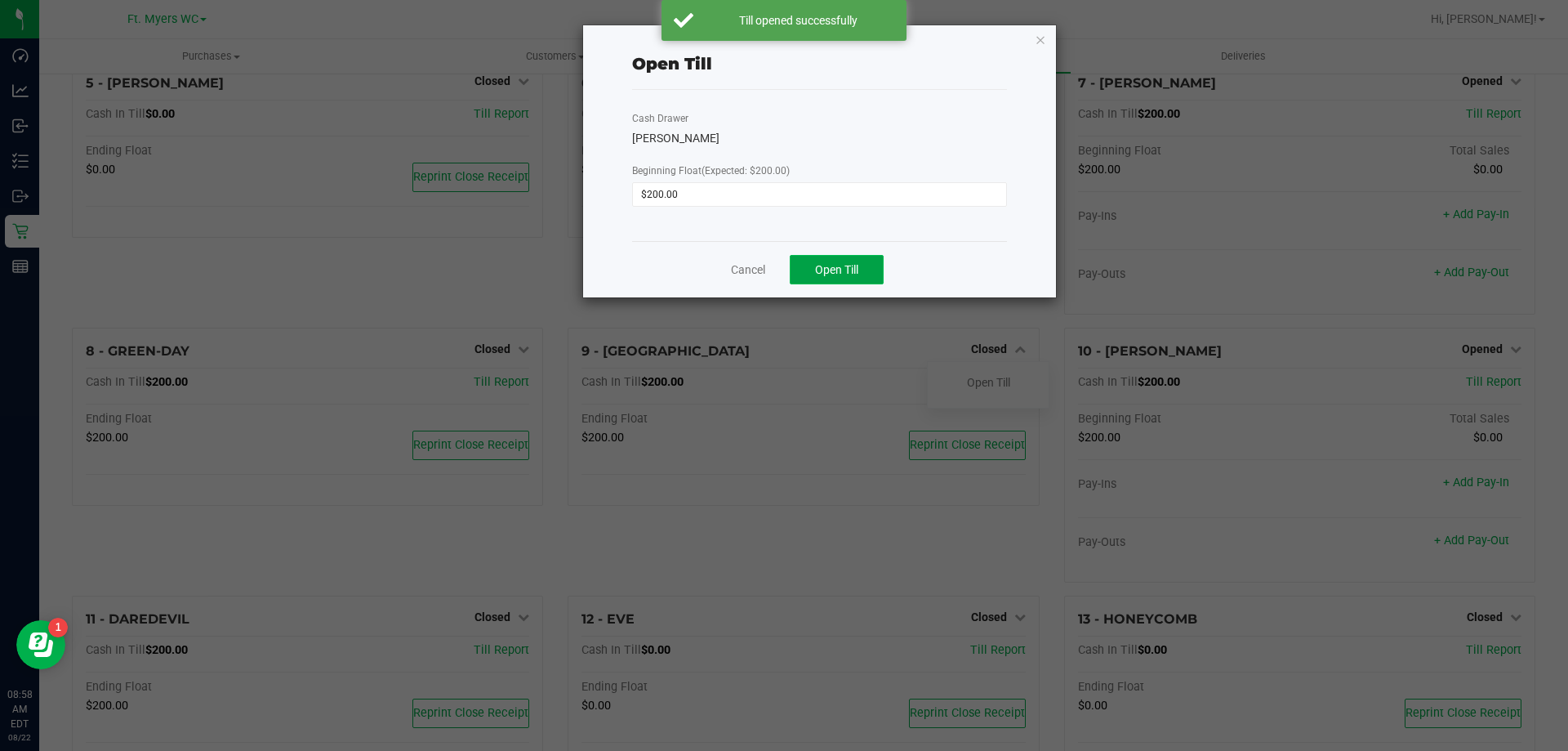
click at [783, 264] on button "Open Till" at bounding box center [836, 269] width 94 height 29
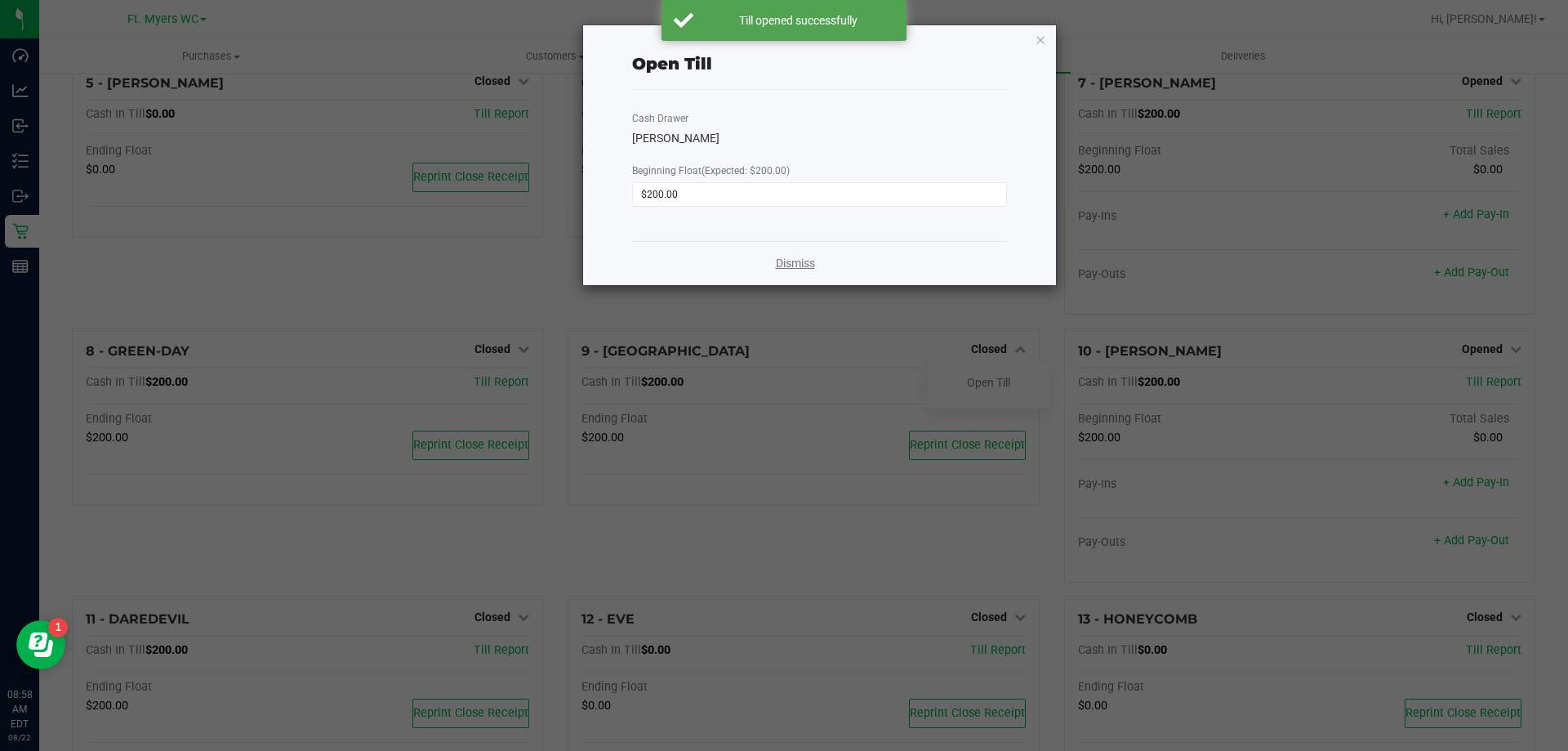
click at [781, 265] on link "Dismiss" at bounding box center [795, 264] width 40 height 18
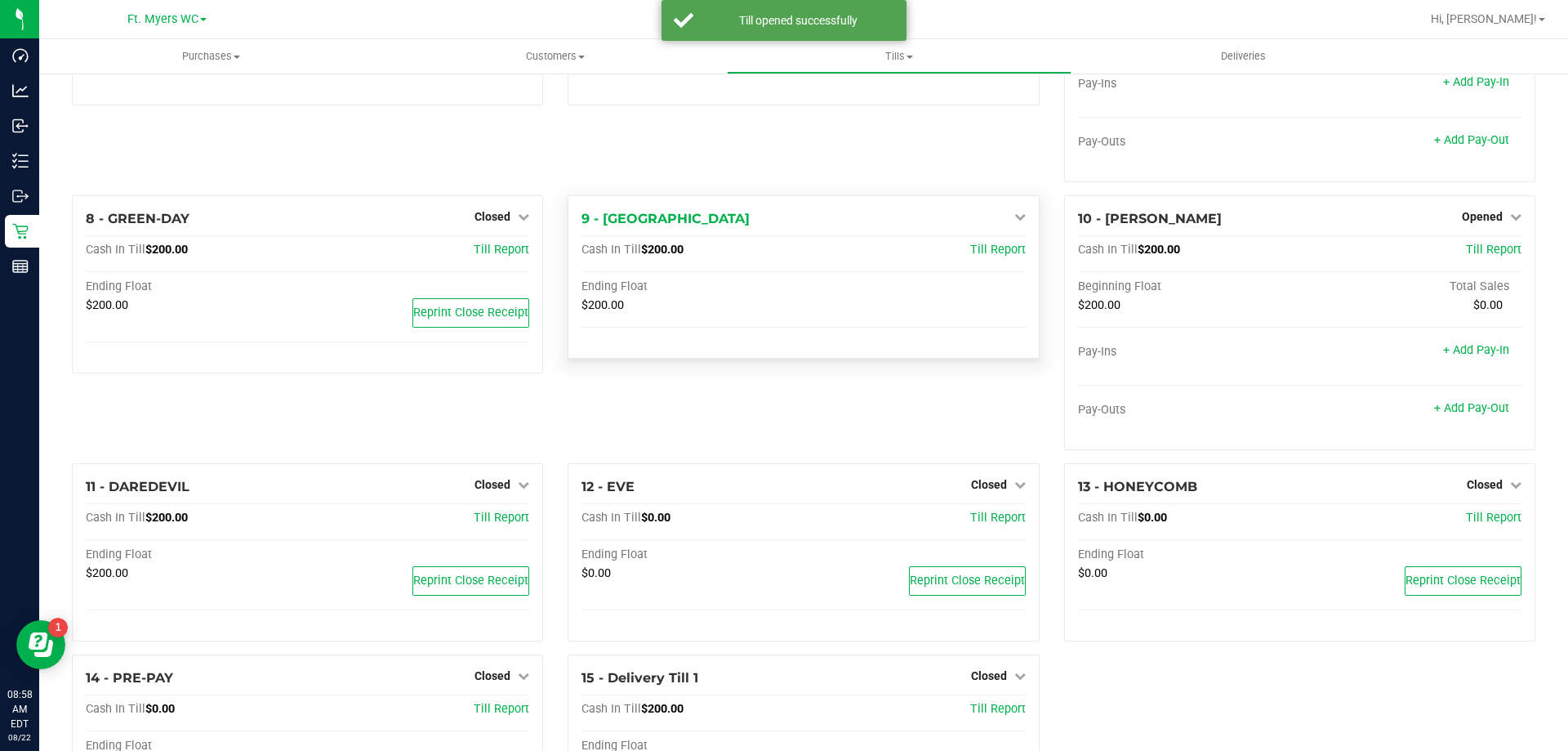
scroll to position [575, 0]
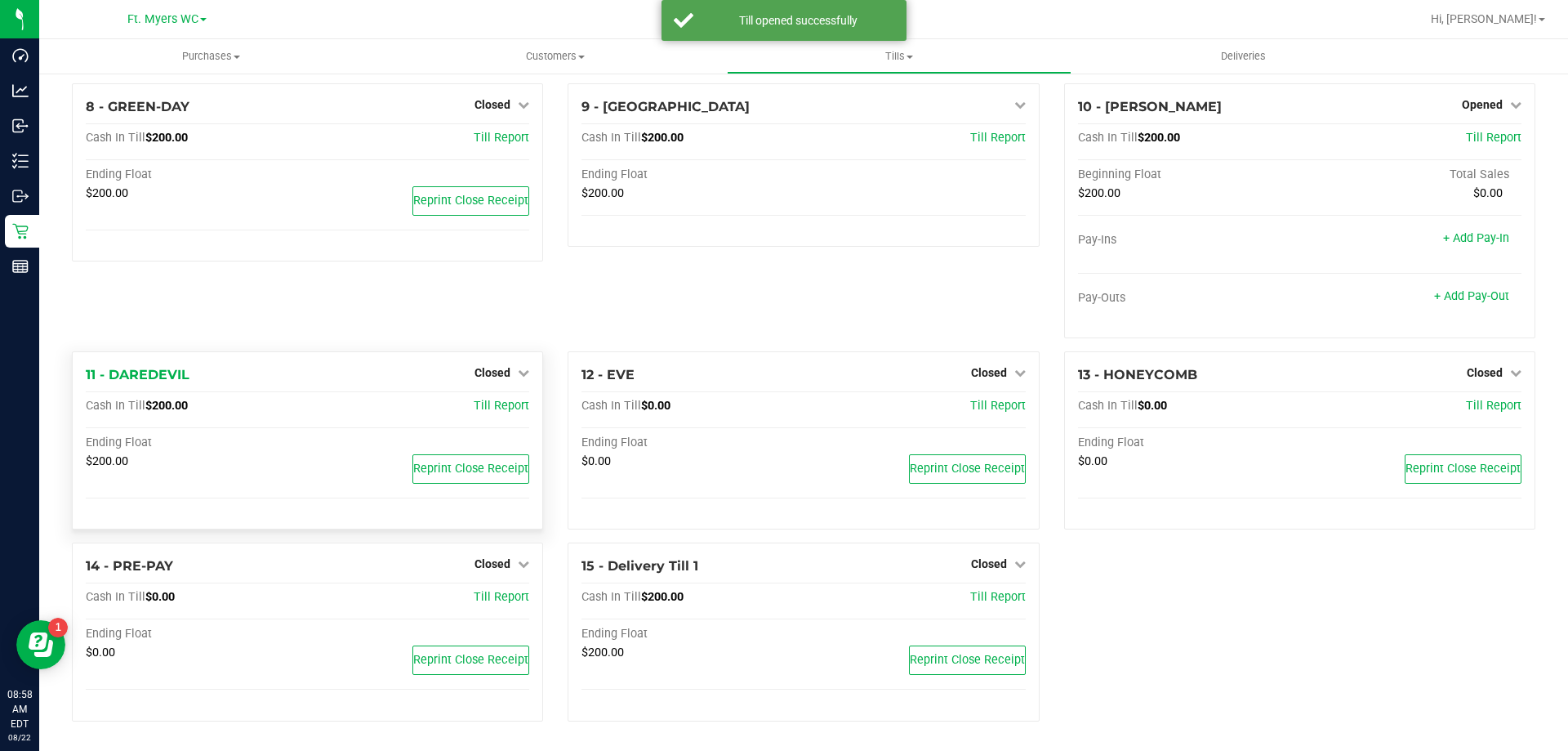
click at [499, 380] on div "Closed" at bounding box center [501, 372] width 54 height 19
click at [487, 379] on span "Closed" at bounding box center [492, 372] width 36 height 13
click at [478, 407] on link "Open Till" at bounding box center [492, 406] width 43 height 13
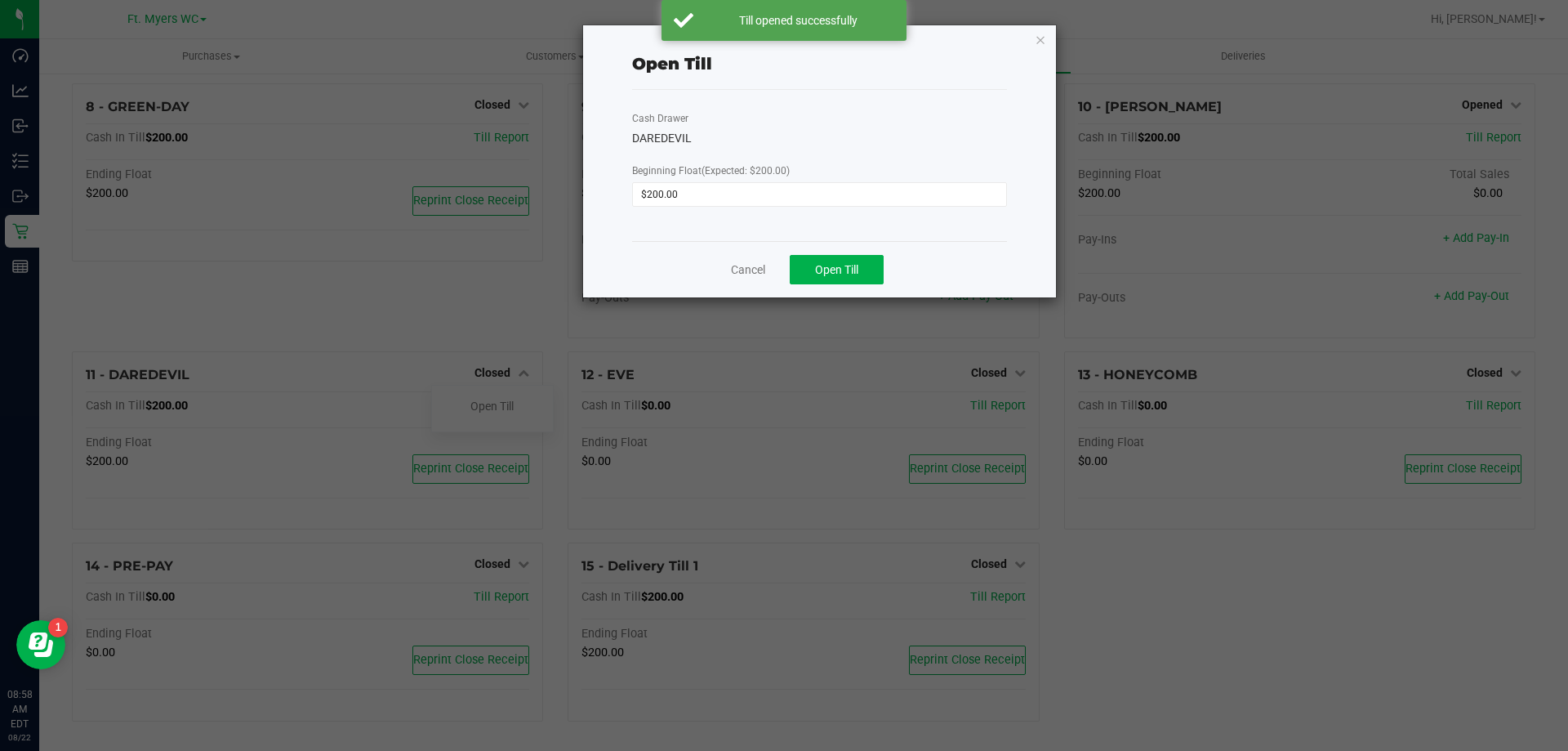
click at [783, 290] on div "Cancel Open Till" at bounding box center [819, 269] width 375 height 56
click at [783, 285] on div "Cancel Open Till" at bounding box center [819, 269] width 375 height 56
click at [783, 283] on button "Open Till" at bounding box center [836, 269] width 94 height 29
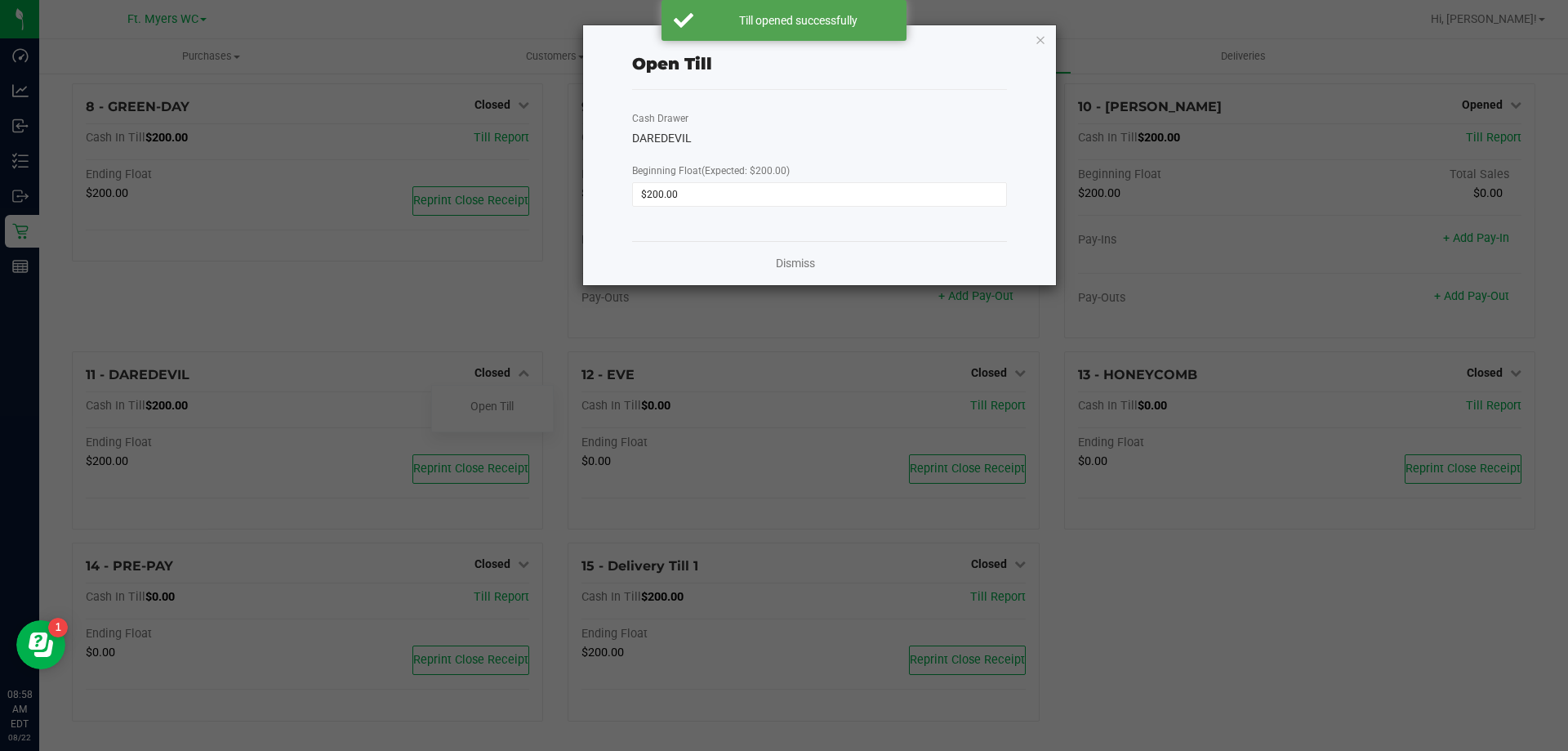
click at [766, 264] on div "Dismiss" at bounding box center [819, 263] width 375 height 44
click at [783, 266] on link "Dismiss" at bounding box center [795, 264] width 40 height 18
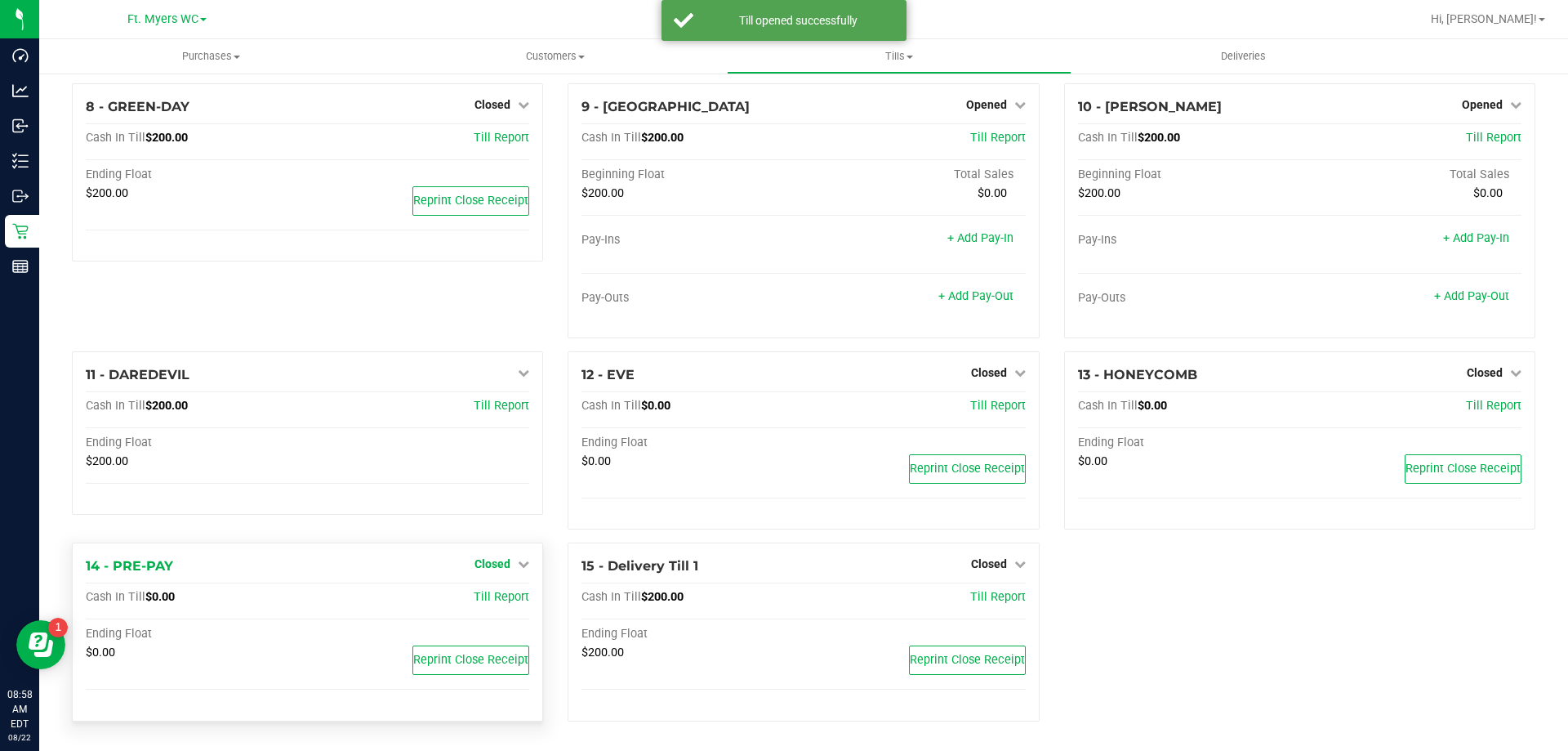
click at [494, 564] on span "Closed" at bounding box center [492, 563] width 36 height 13
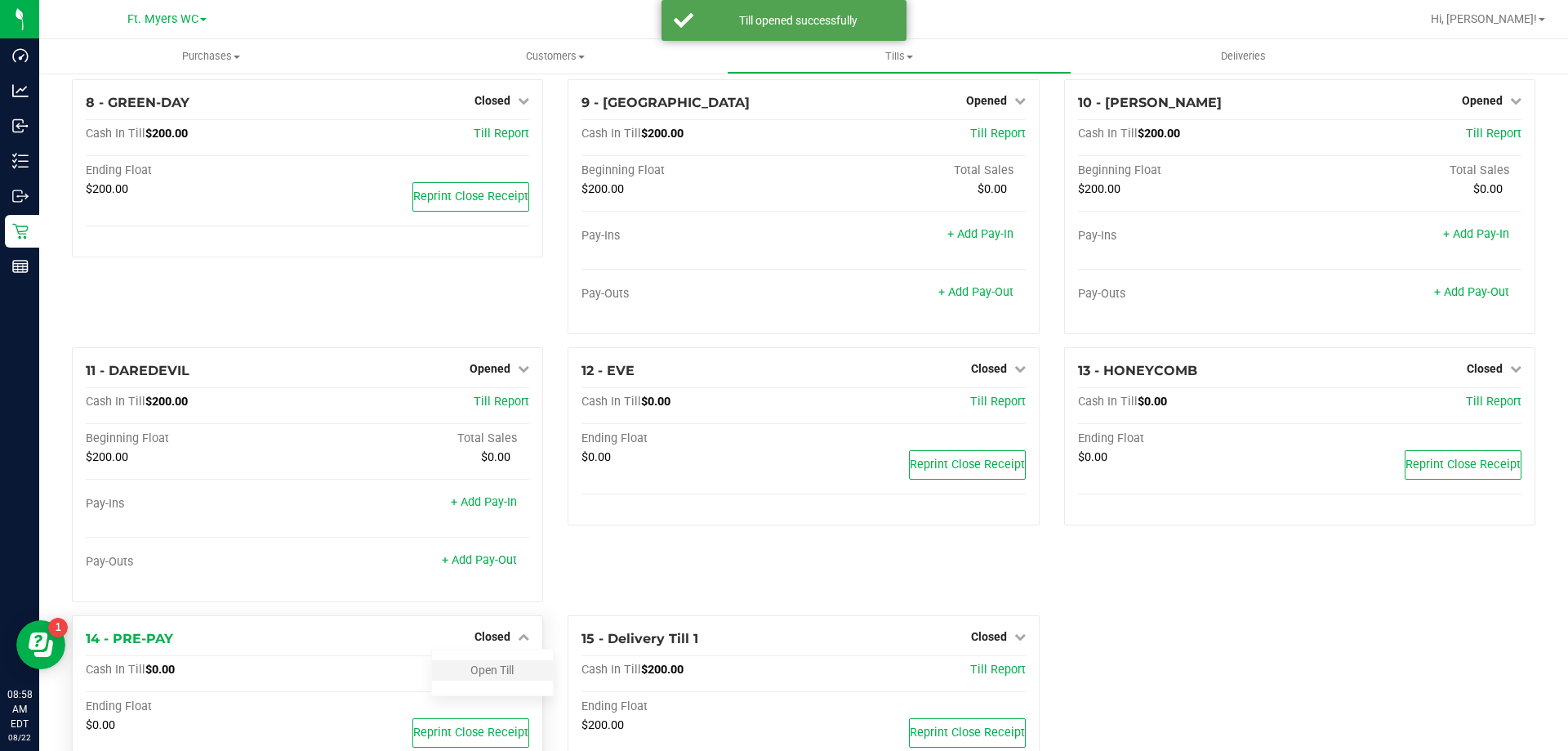
click at [495, 589] on div at bounding box center [307, 582] width 443 height 11
click at [493, 673] on link "Open Till" at bounding box center [492, 669] width 43 height 13
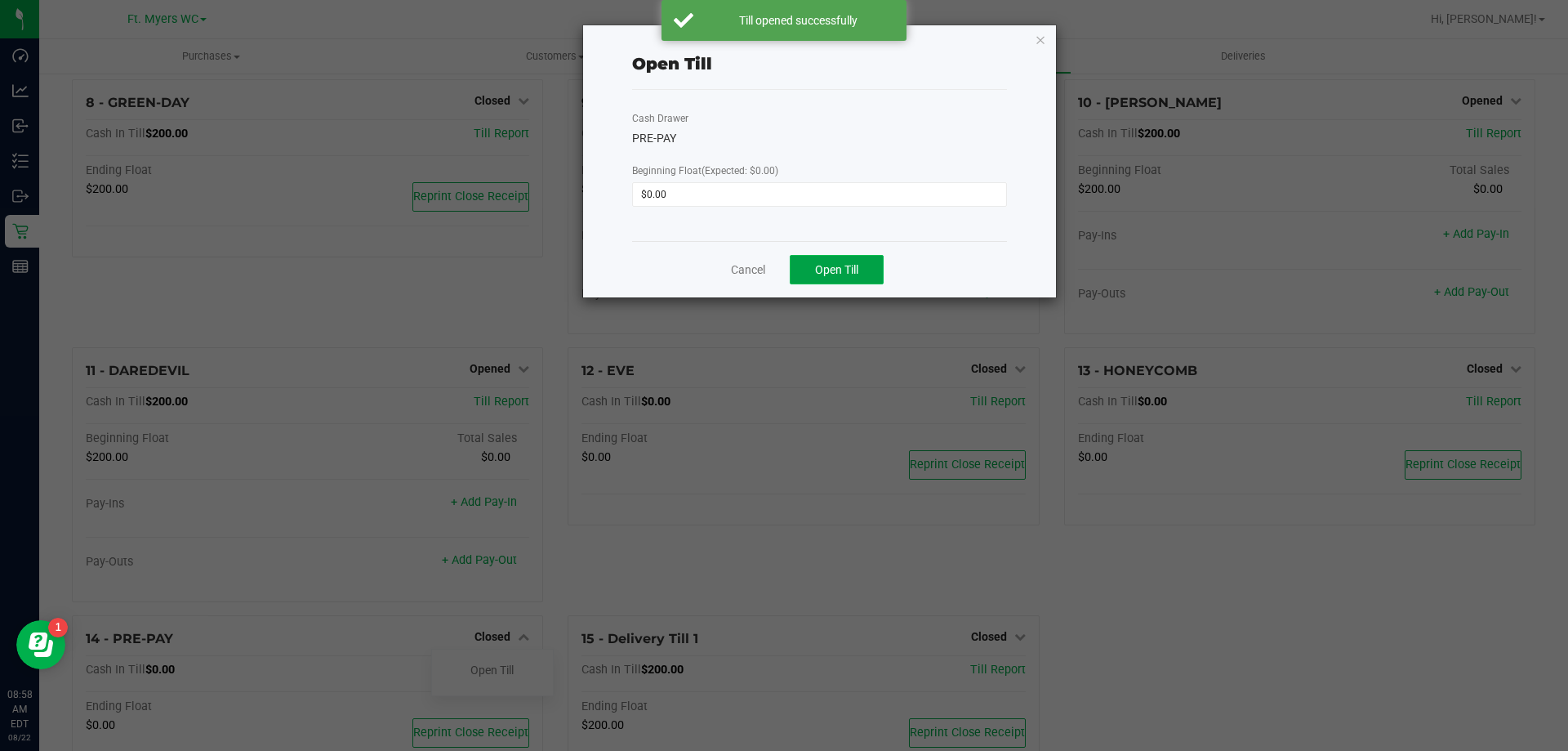
click at [783, 258] on button "Open Till" at bounding box center [836, 269] width 94 height 29
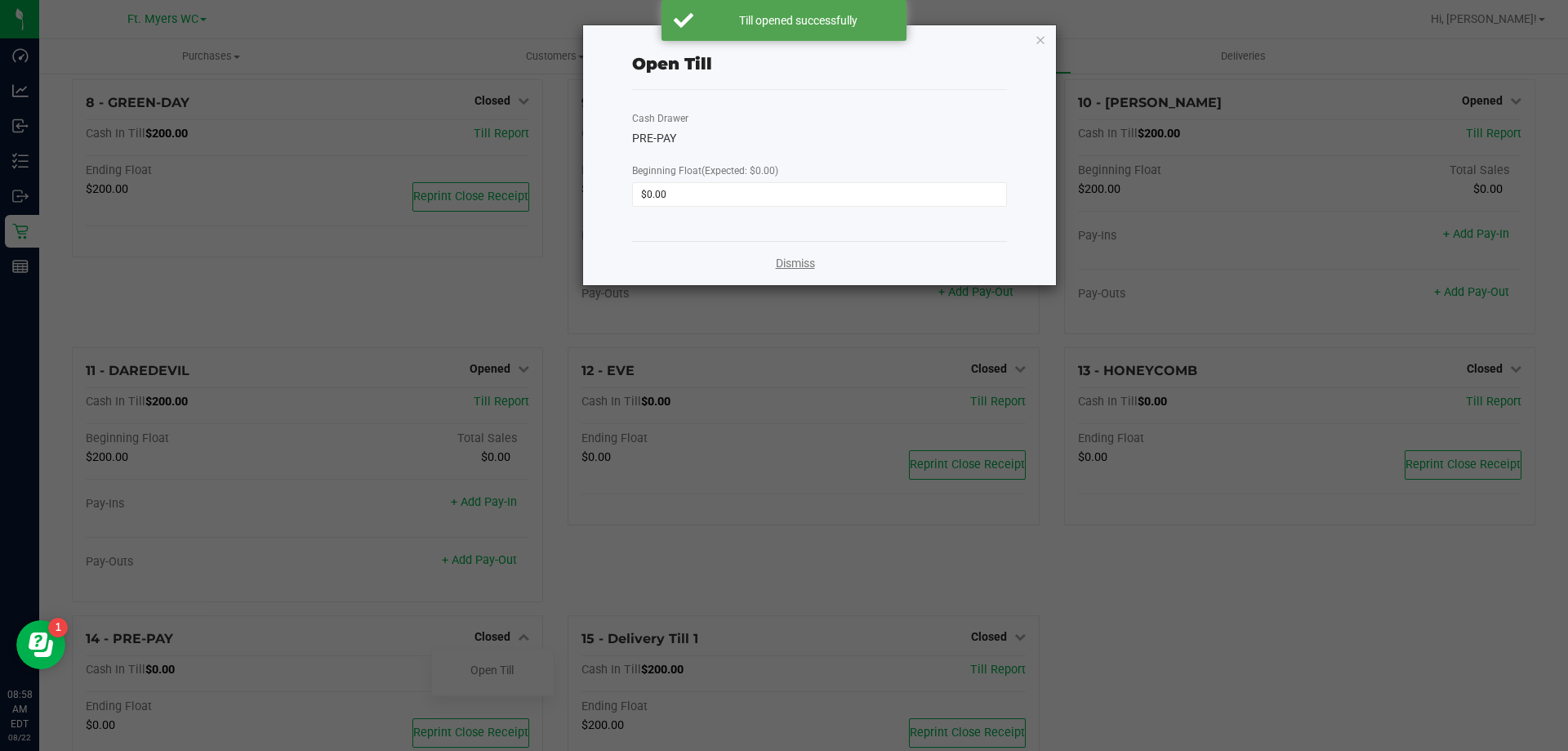
click at [783, 266] on link "Dismiss" at bounding box center [795, 264] width 40 height 18
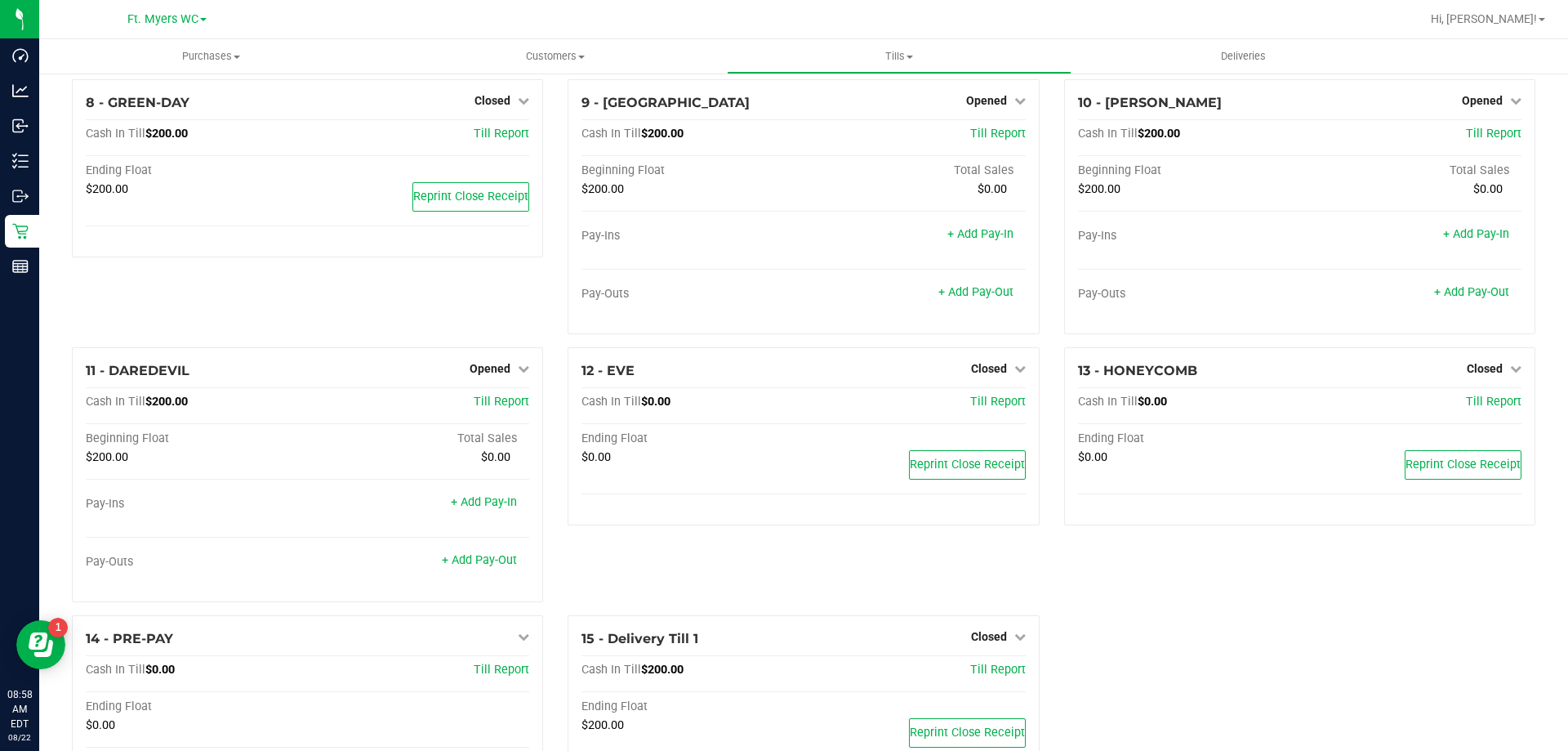
click at [783, 266] on div "Pay-Ins + Add Pay-In Pay-Outs + Add Pay-Out" at bounding box center [802, 274] width 443 height 91
click at [783, 646] on div "Closed" at bounding box center [998, 636] width 54 height 19
click at [783, 642] on span "Closed" at bounding box center [989, 636] width 36 height 13
click at [783, 673] on link "Open Till" at bounding box center [988, 669] width 43 height 13
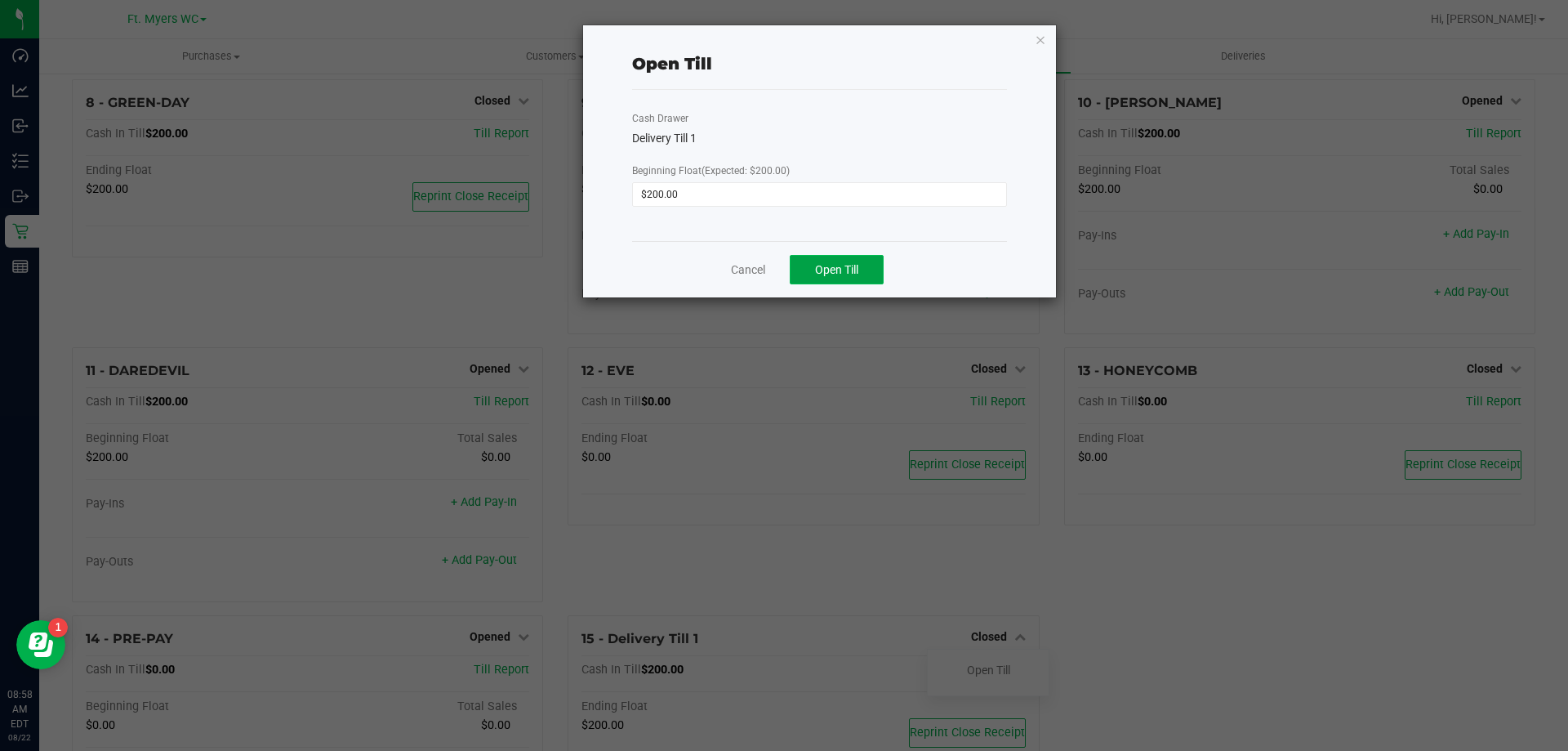
click at [783, 261] on button "Open Till" at bounding box center [836, 269] width 94 height 29
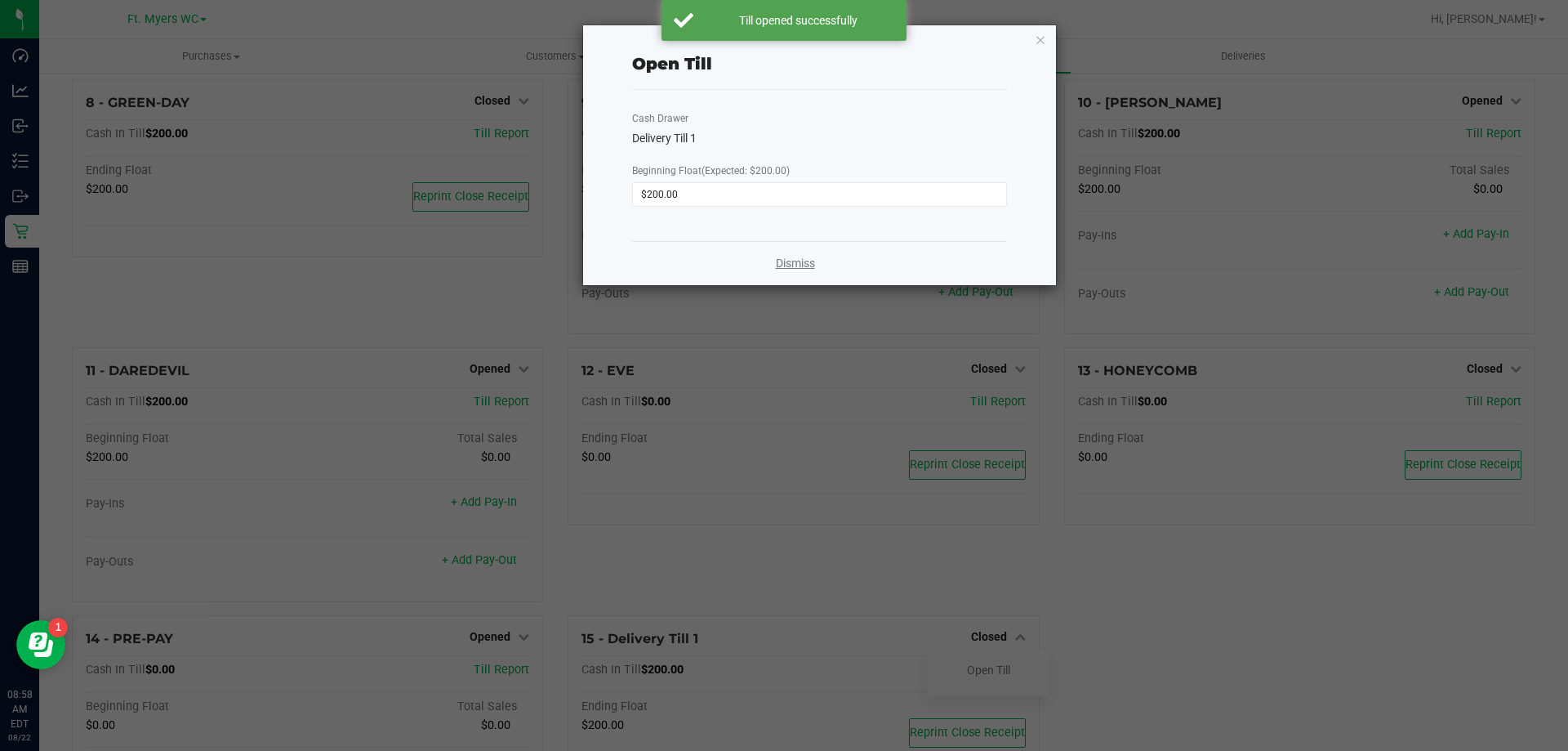
click at [781, 259] on link "Dismiss" at bounding box center [795, 264] width 40 height 18
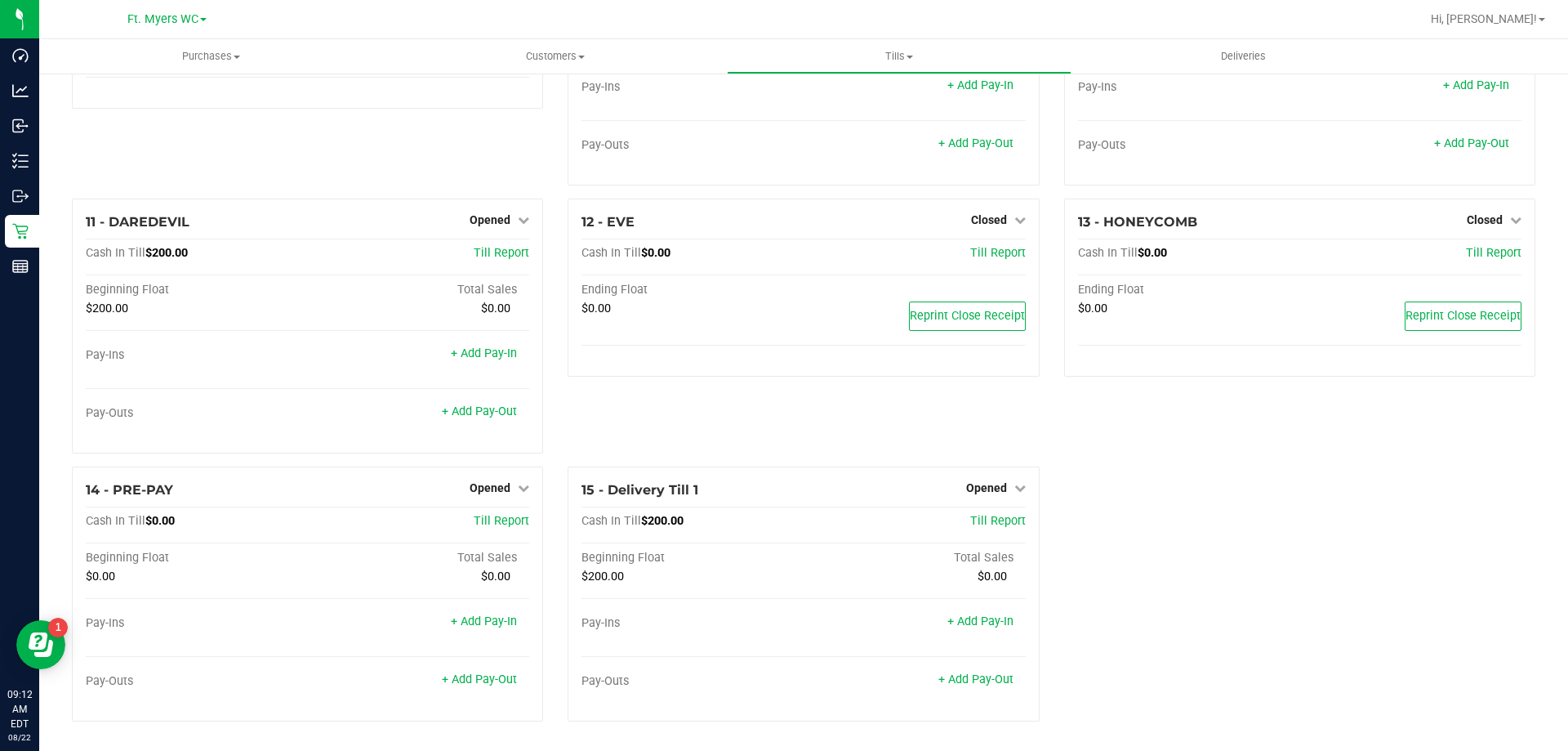
scroll to position [0, 0]
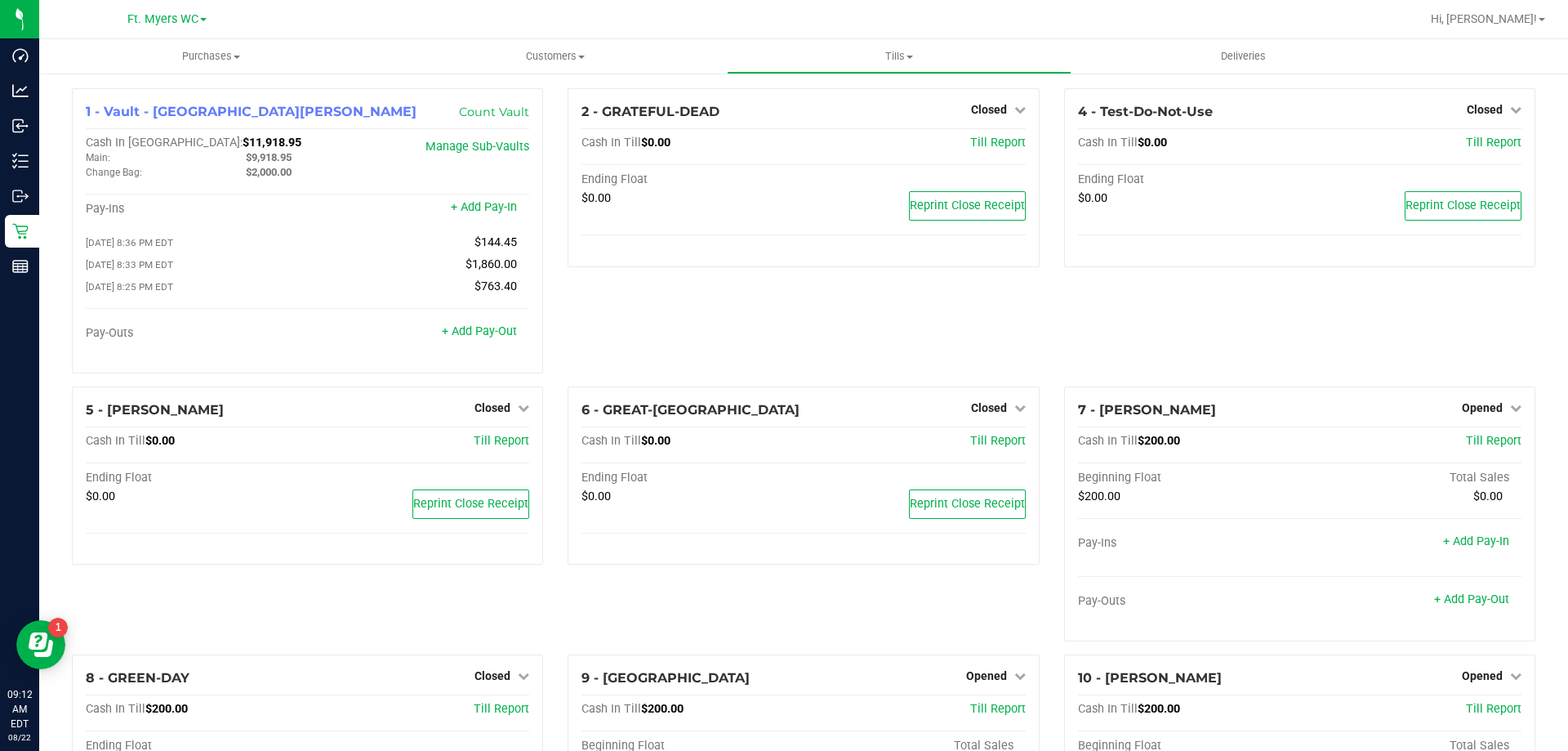
drag, startPoint x: 1146, startPoint y: 509, endPoint x: 691, endPoint y: 3, distance: 680.5
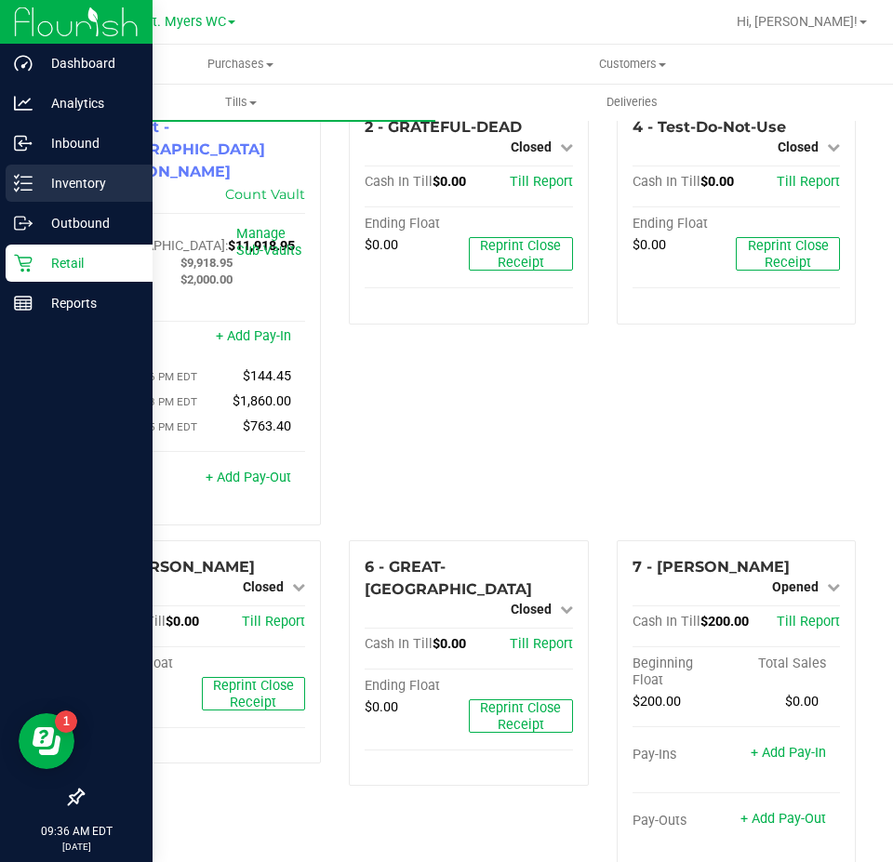
click at [66, 193] on p "Inventory" at bounding box center [89, 183] width 112 height 22
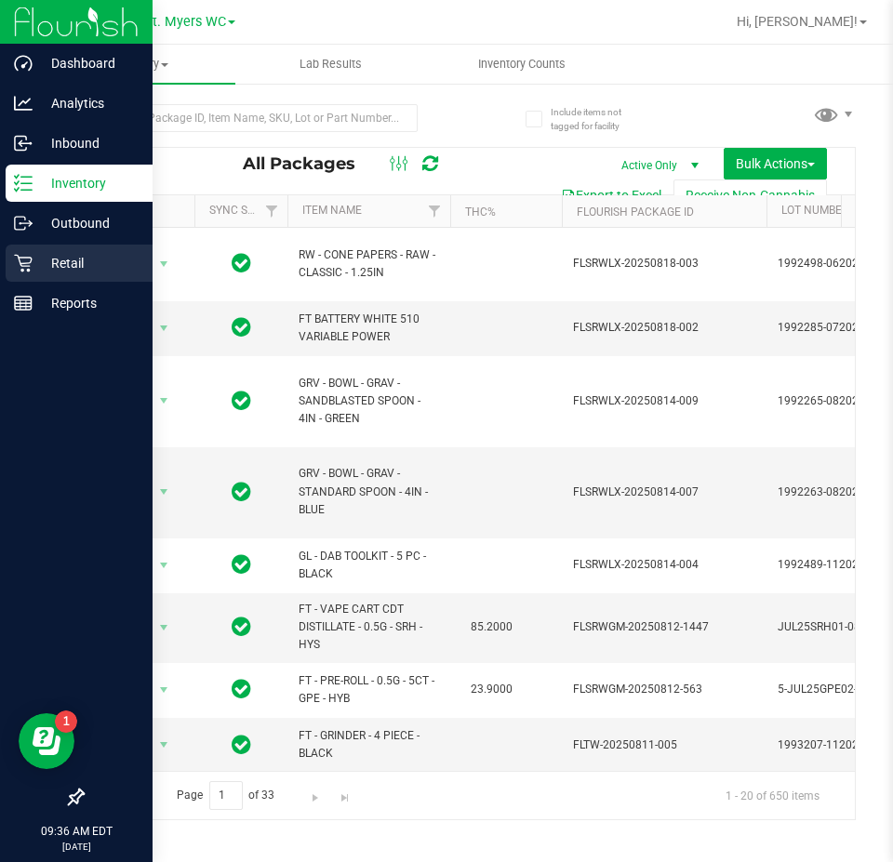
click at [33, 272] on p "Retail" at bounding box center [89, 263] width 112 height 22
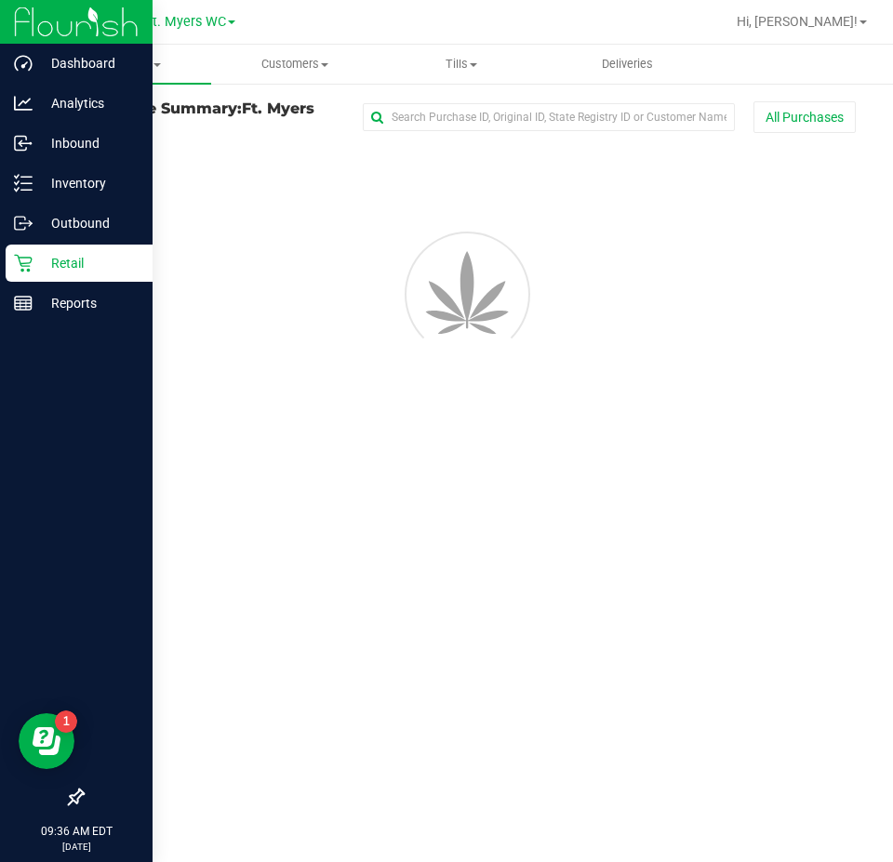
click at [33, 272] on p "Retail" at bounding box center [89, 263] width 112 height 22
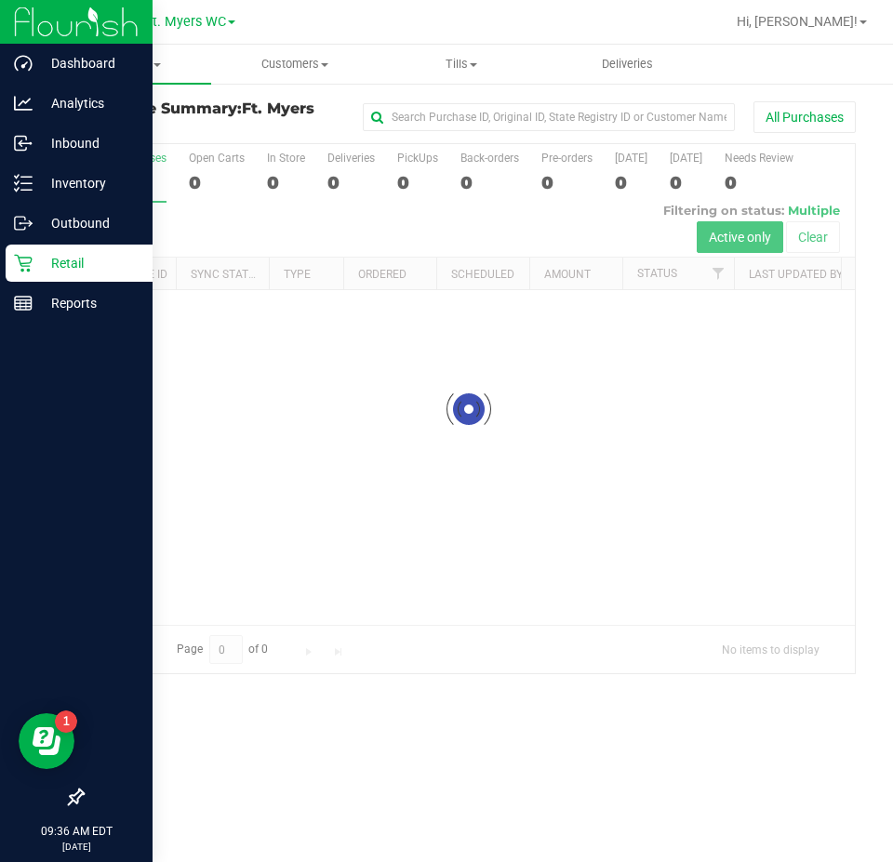
click at [33, 272] on p "Retail" at bounding box center [89, 263] width 112 height 22
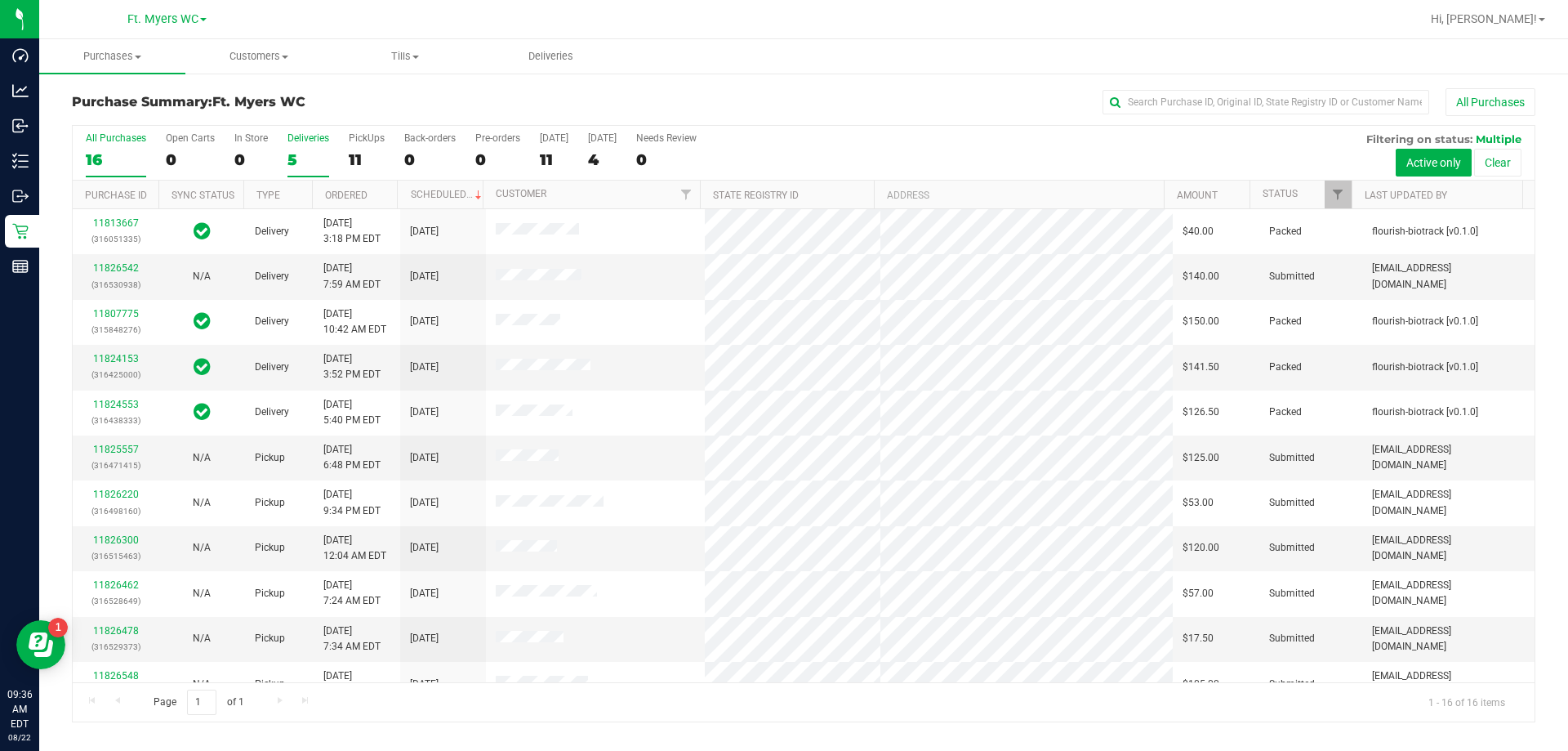
click at [305, 150] on div "5" at bounding box center [307, 159] width 41 height 18
click at [0, 0] on input "Deliveries 5" at bounding box center [0, 0] width 0 height 0
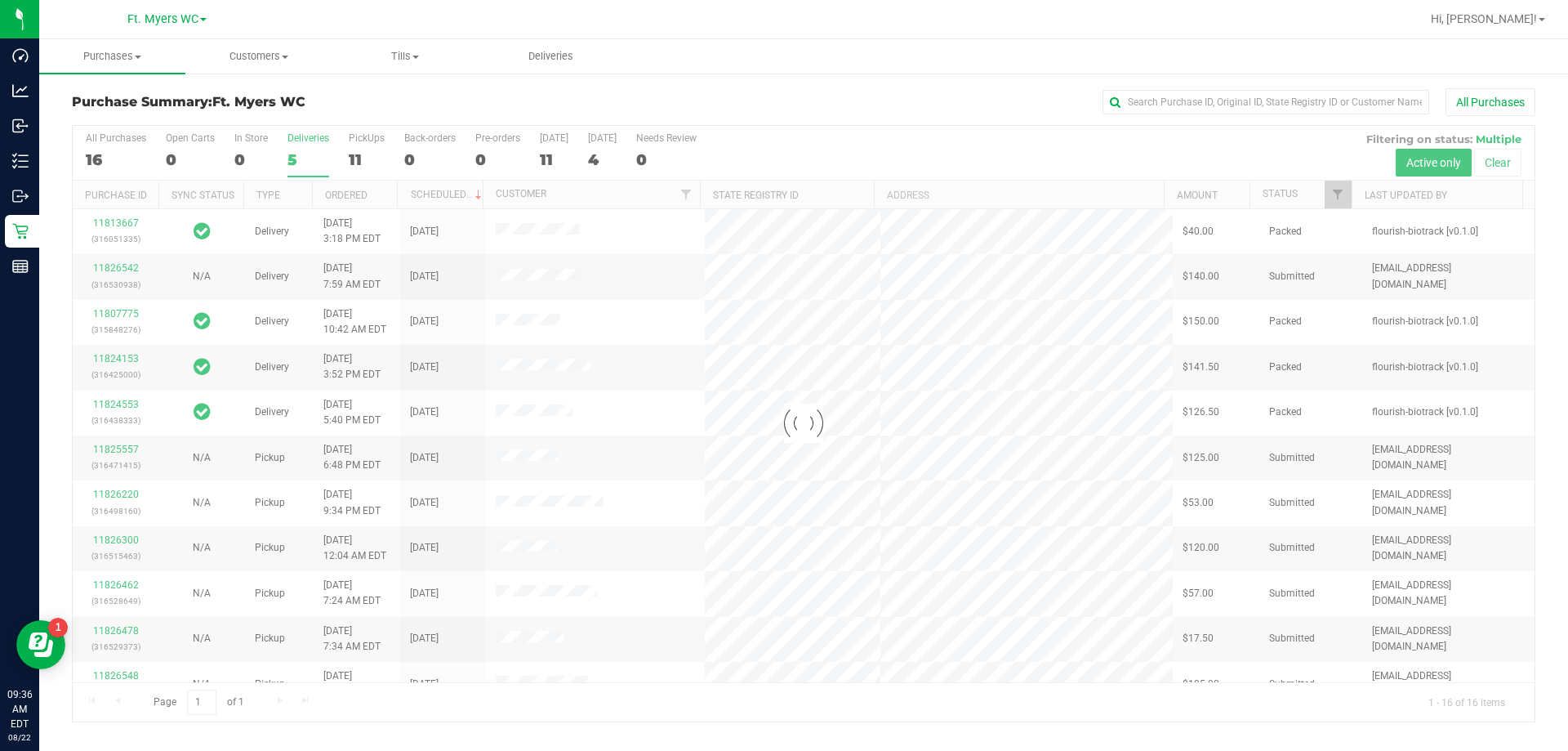
click at [323, 106] on h3 "Purchase Summary: Ft. Myers WC" at bounding box center [315, 102] width 487 height 15
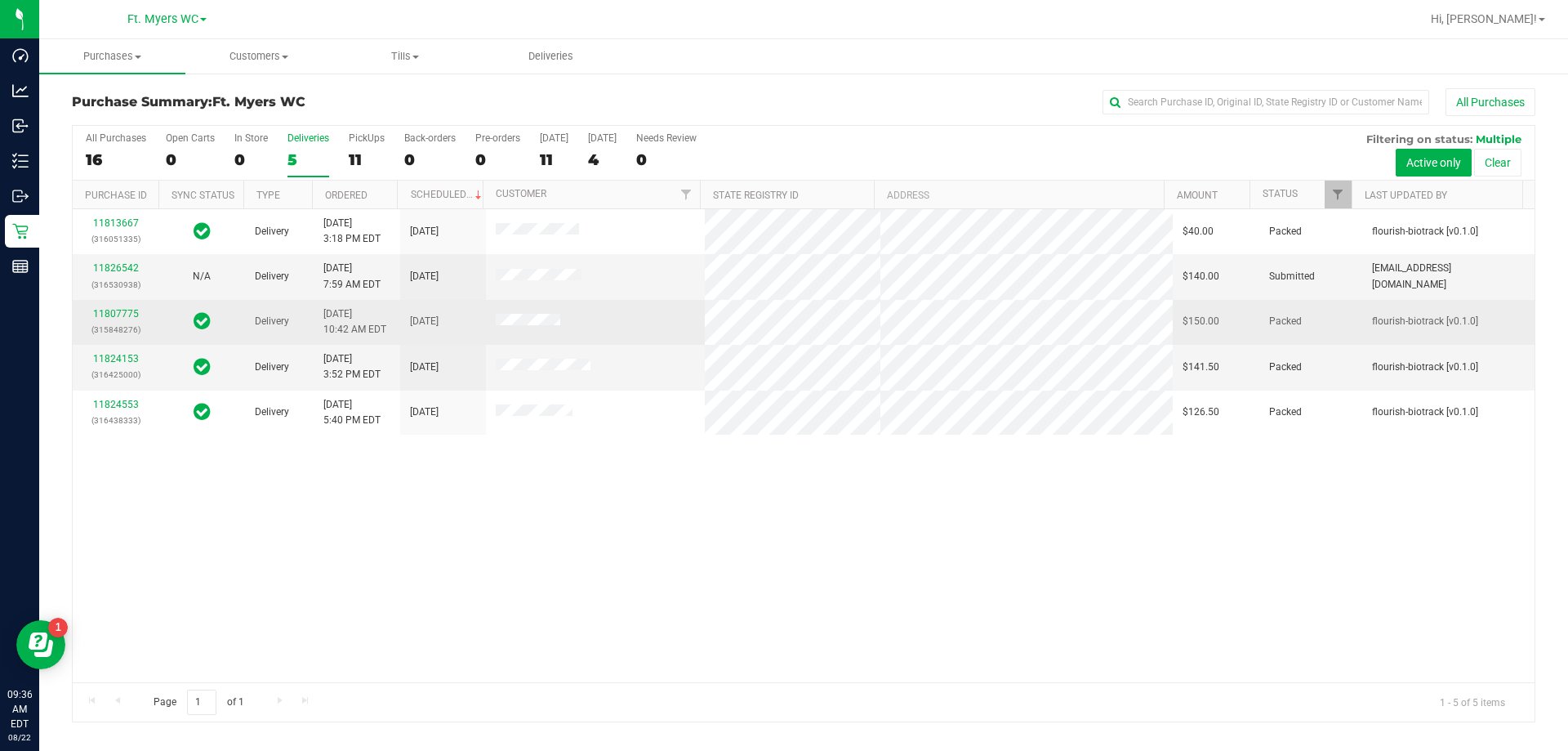
click at [425, 315] on span "8/23/2025" at bounding box center [424, 321] width 29 height 16
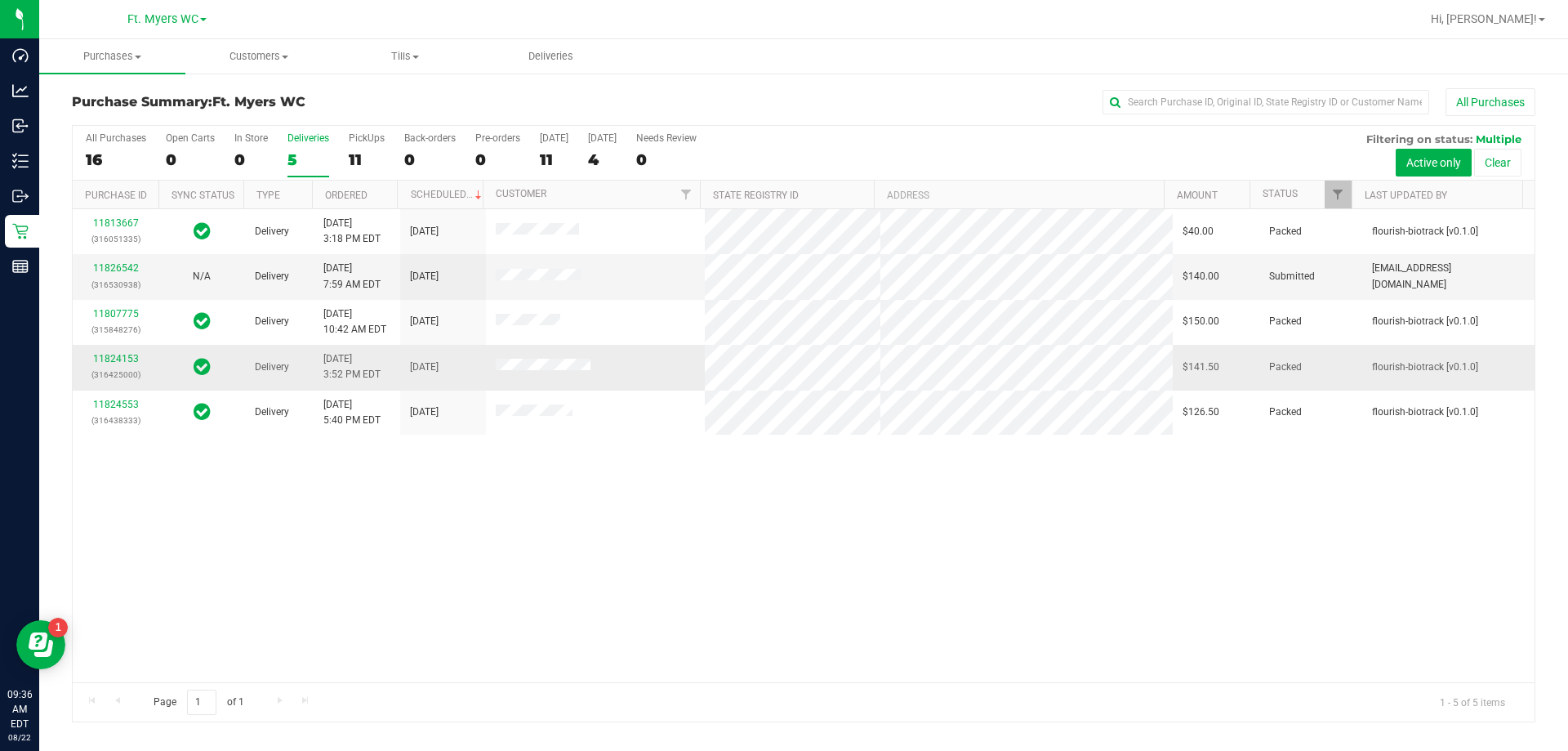
click at [439, 363] on span "8/23/2025" at bounding box center [424, 367] width 29 height 16
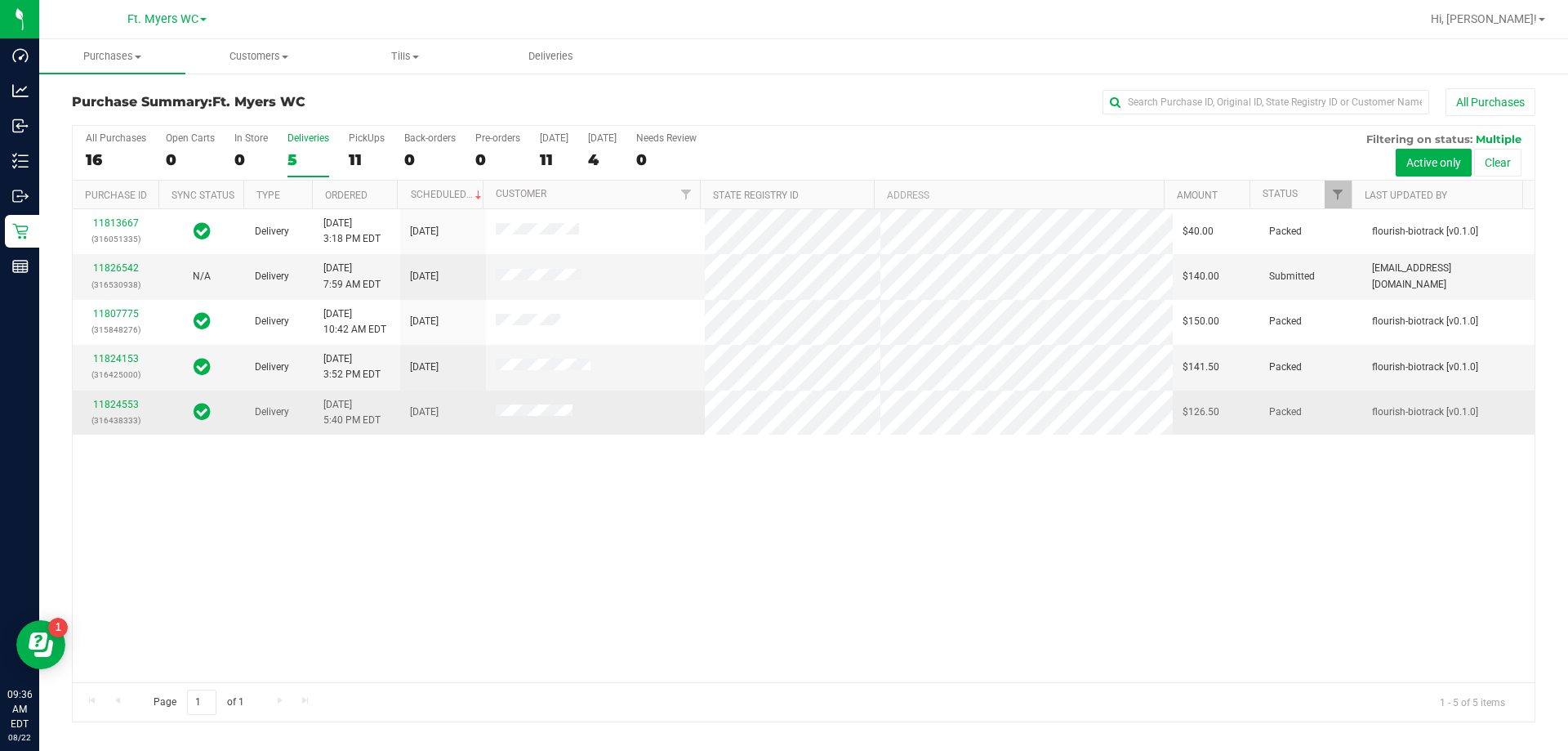
click at [450, 404] on td "8/23/2025" at bounding box center [443, 413] width 86 height 44
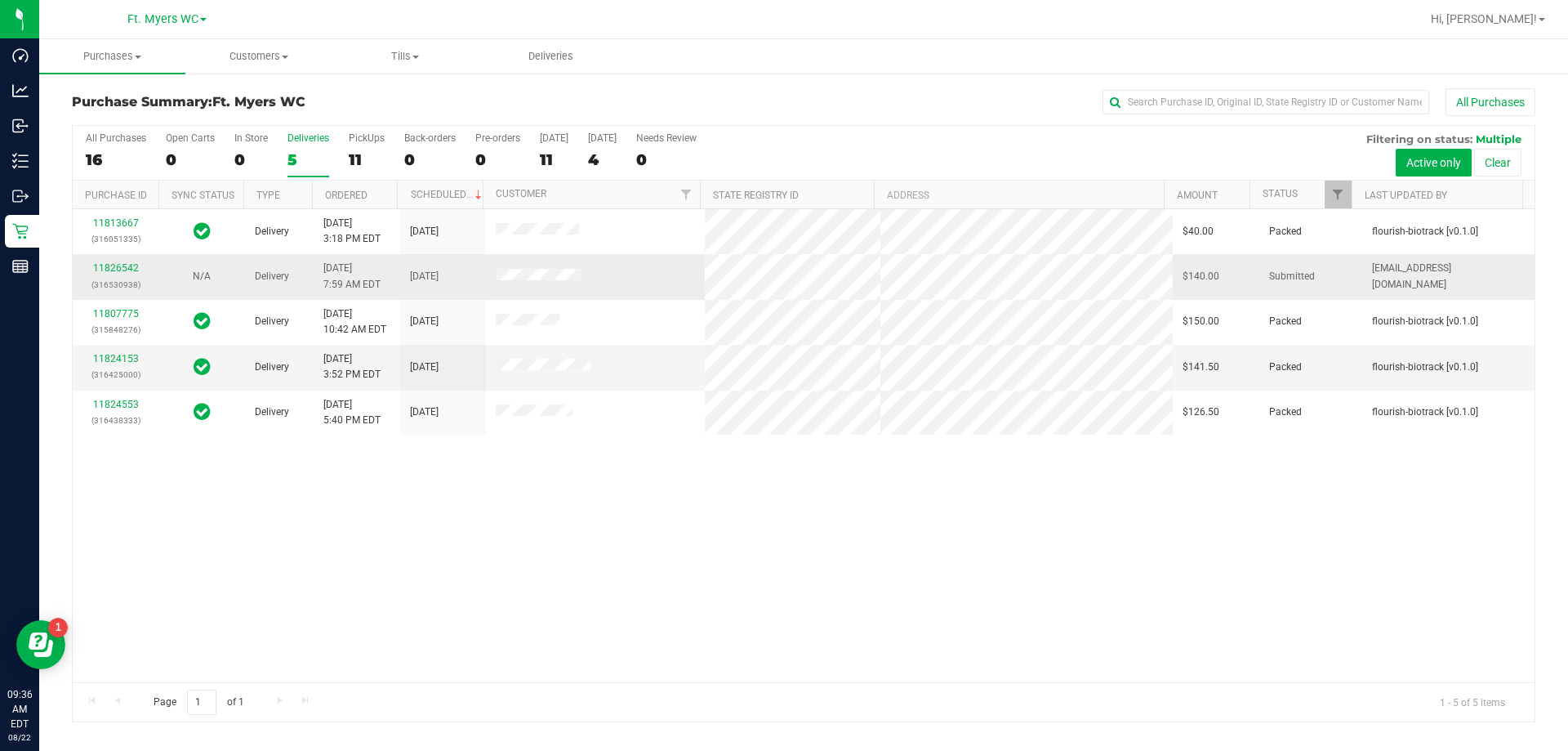
click at [439, 275] on span "8/23/2025" at bounding box center [424, 277] width 29 height 16
drag, startPoint x: 452, startPoint y: 275, endPoint x: 414, endPoint y: 289, distance: 40.5
click at [414, 289] on td "8/23/2025" at bounding box center [443, 276] width 86 height 45
click at [114, 264] on link "11826542" at bounding box center [116, 268] width 46 height 11
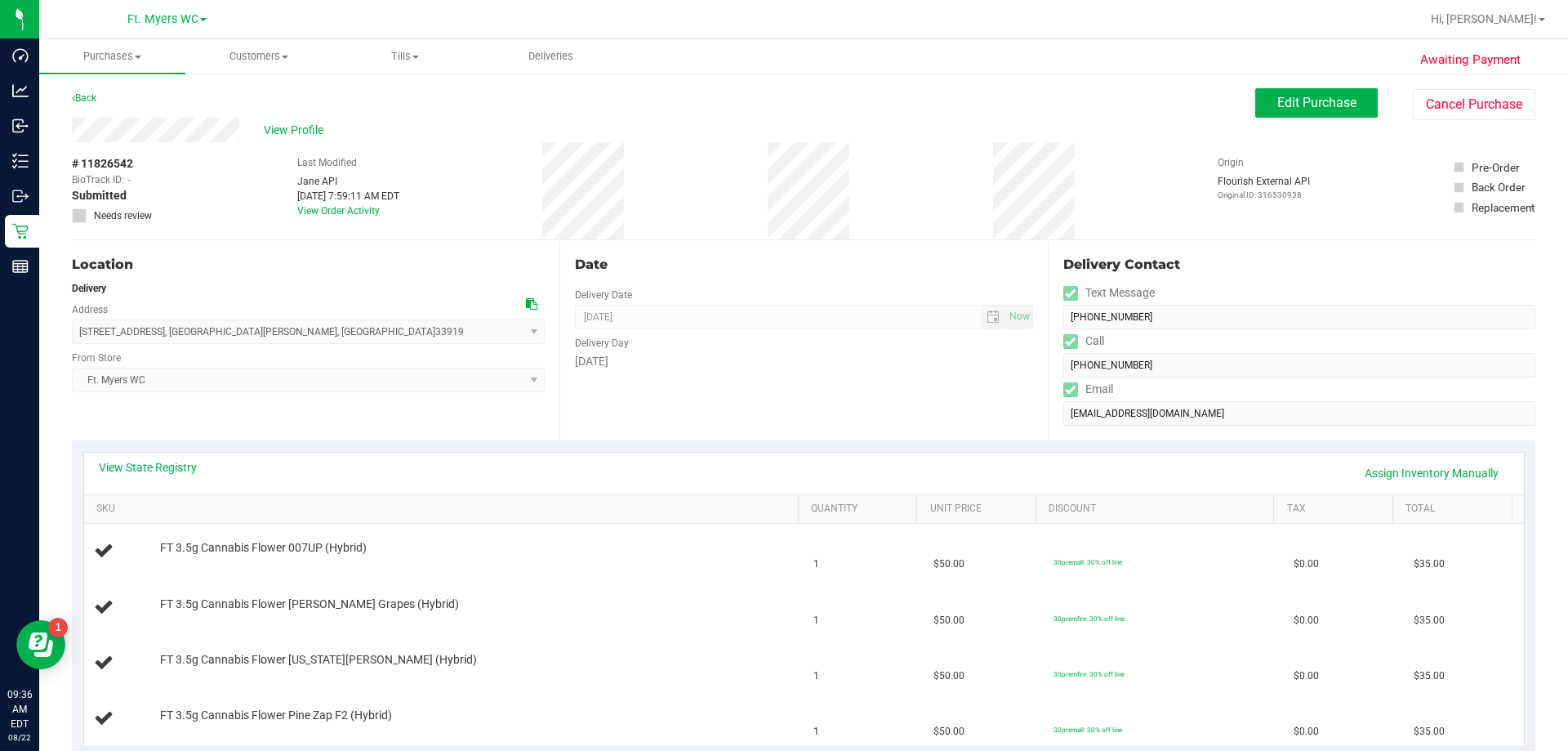
click at [537, 395] on div "Location Delivery Address 1238 N Brandywine Cir , Fort Myers , FL 33919 Select …" at bounding box center [315, 340] width 487 height 200
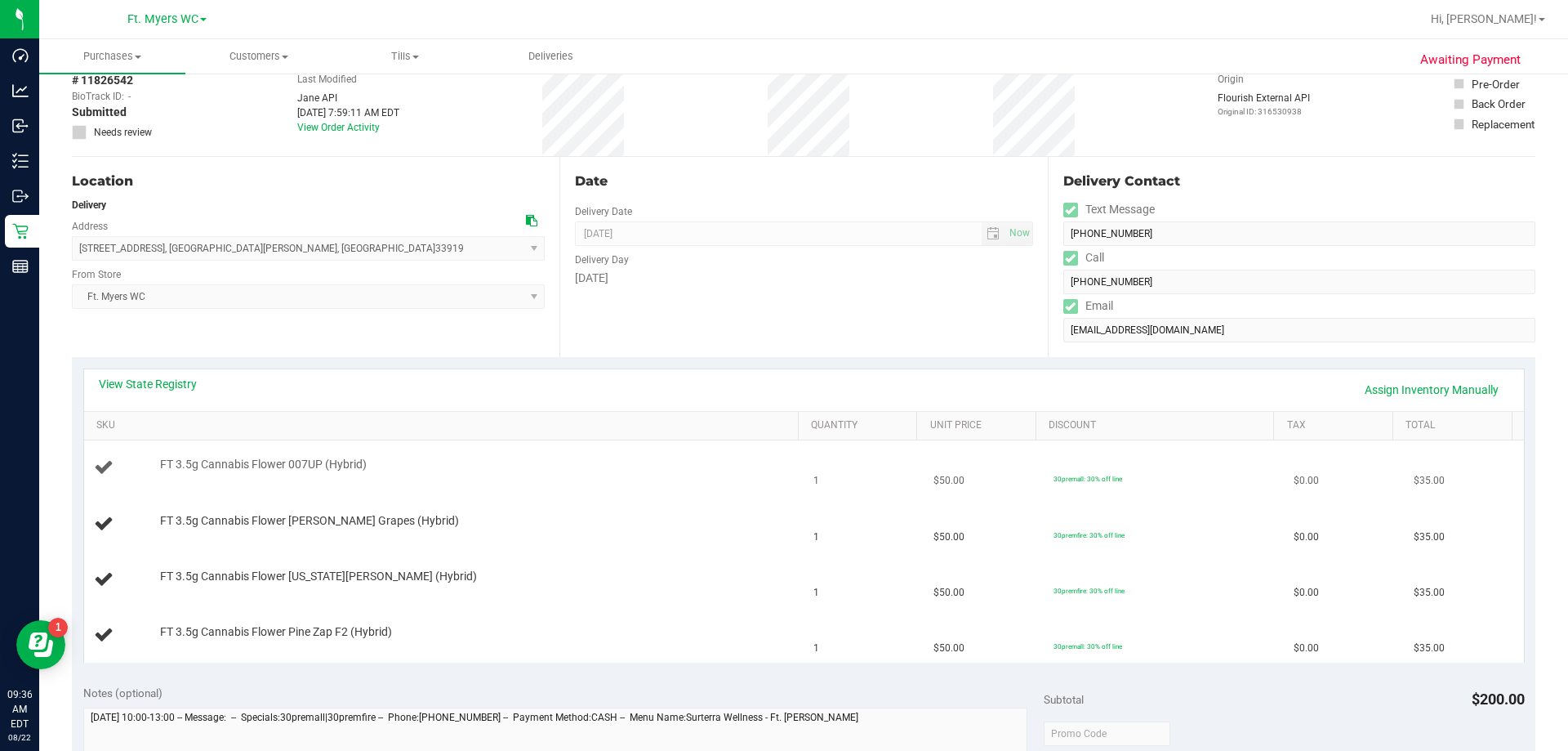
scroll to position [163, 0]
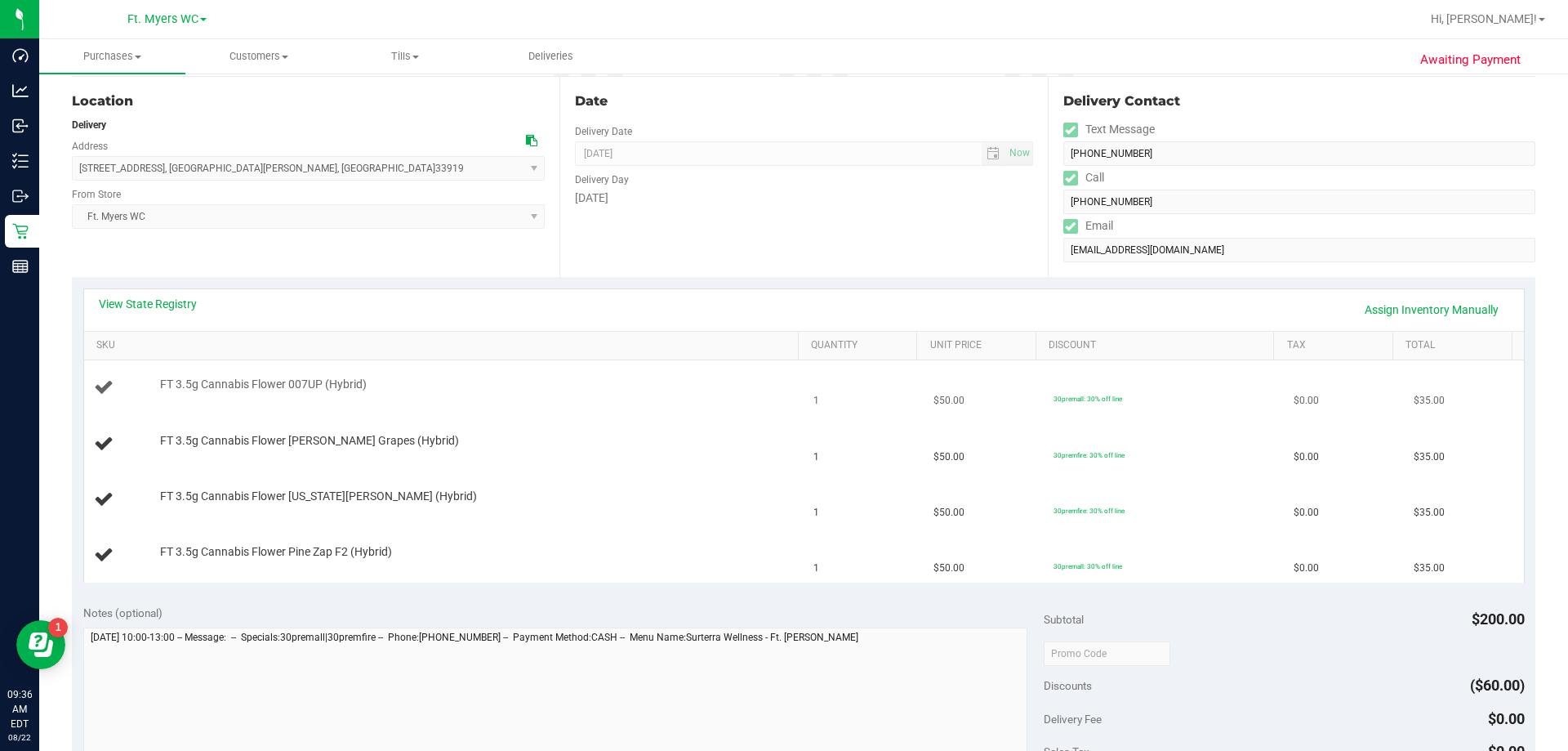
drag, startPoint x: 540, startPoint y: 393, endPoint x: 547, endPoint y: 372, distance: 22.1
click at [544, 386] on div "FT 3.5g Cannabis Flower 007UP (Hybrid)" at bounding box center [471, 385] width 638 height 17
click at [574, 536] on td "FT 3.5g Cannabis Flower Pine Zap F2 (Hybrid)" at bounding box center [444, 555] width 720 height 54
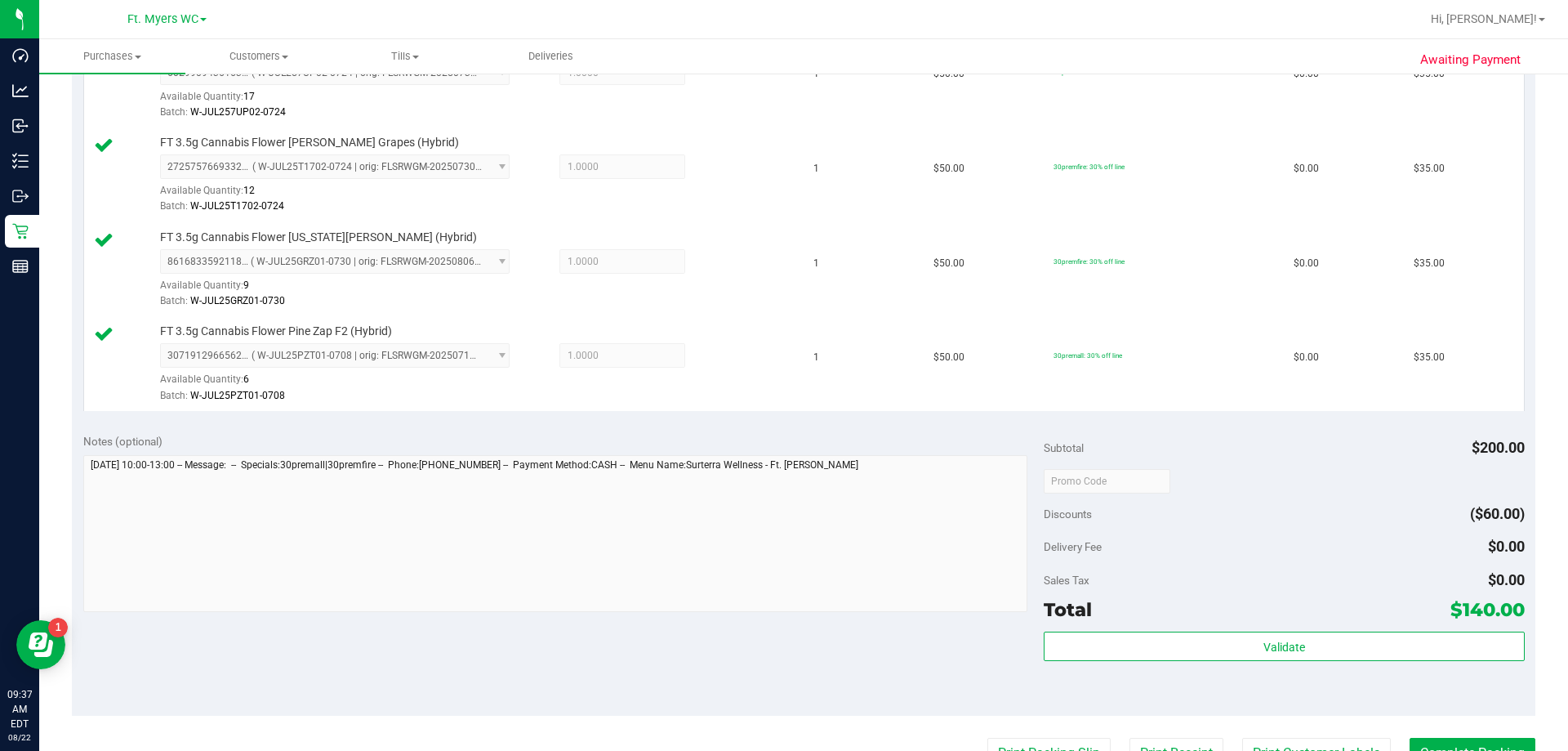
scroll to position [869, 0]
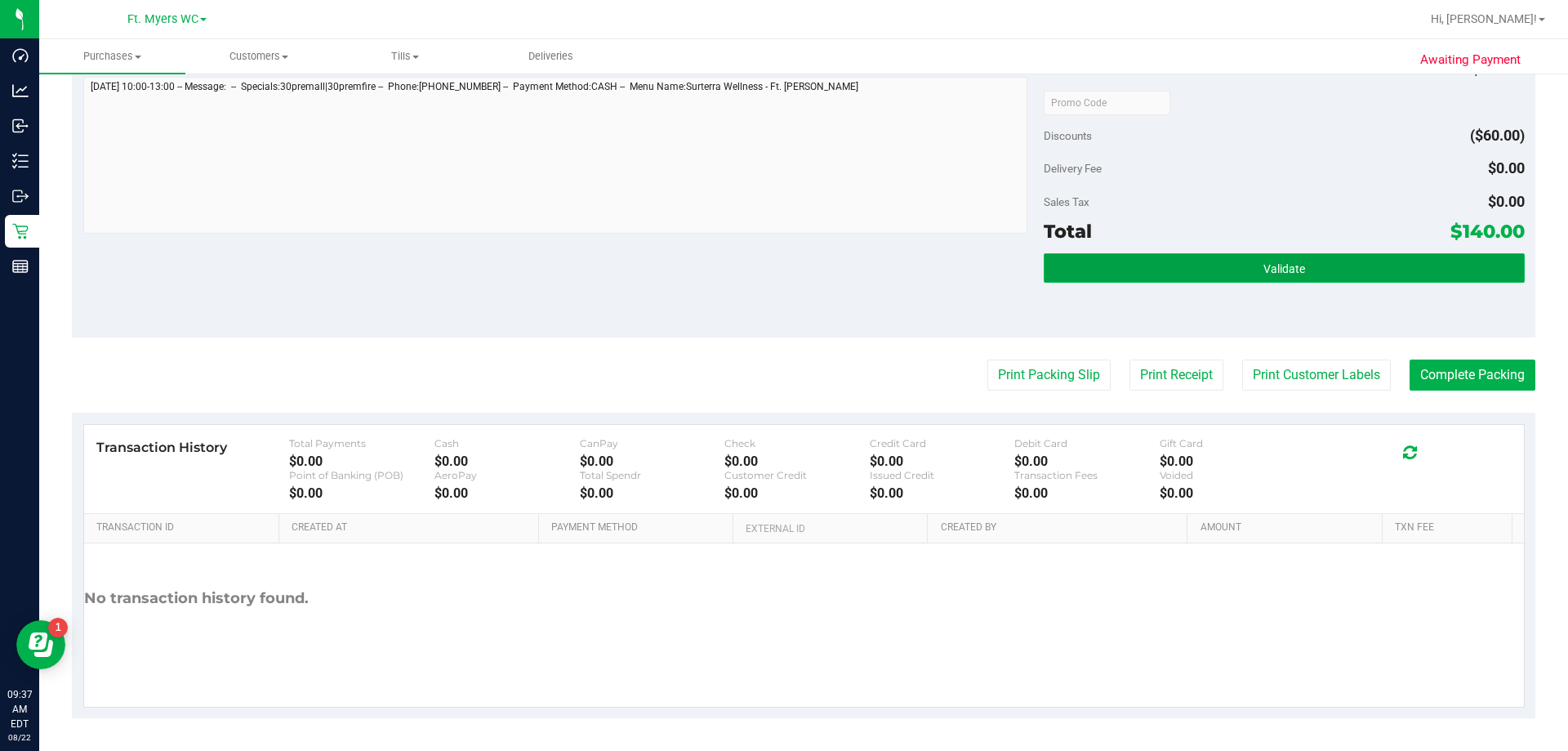
click at [783, 259] on button "Validate" at bounding box center [1284, 267] width 480 height 29
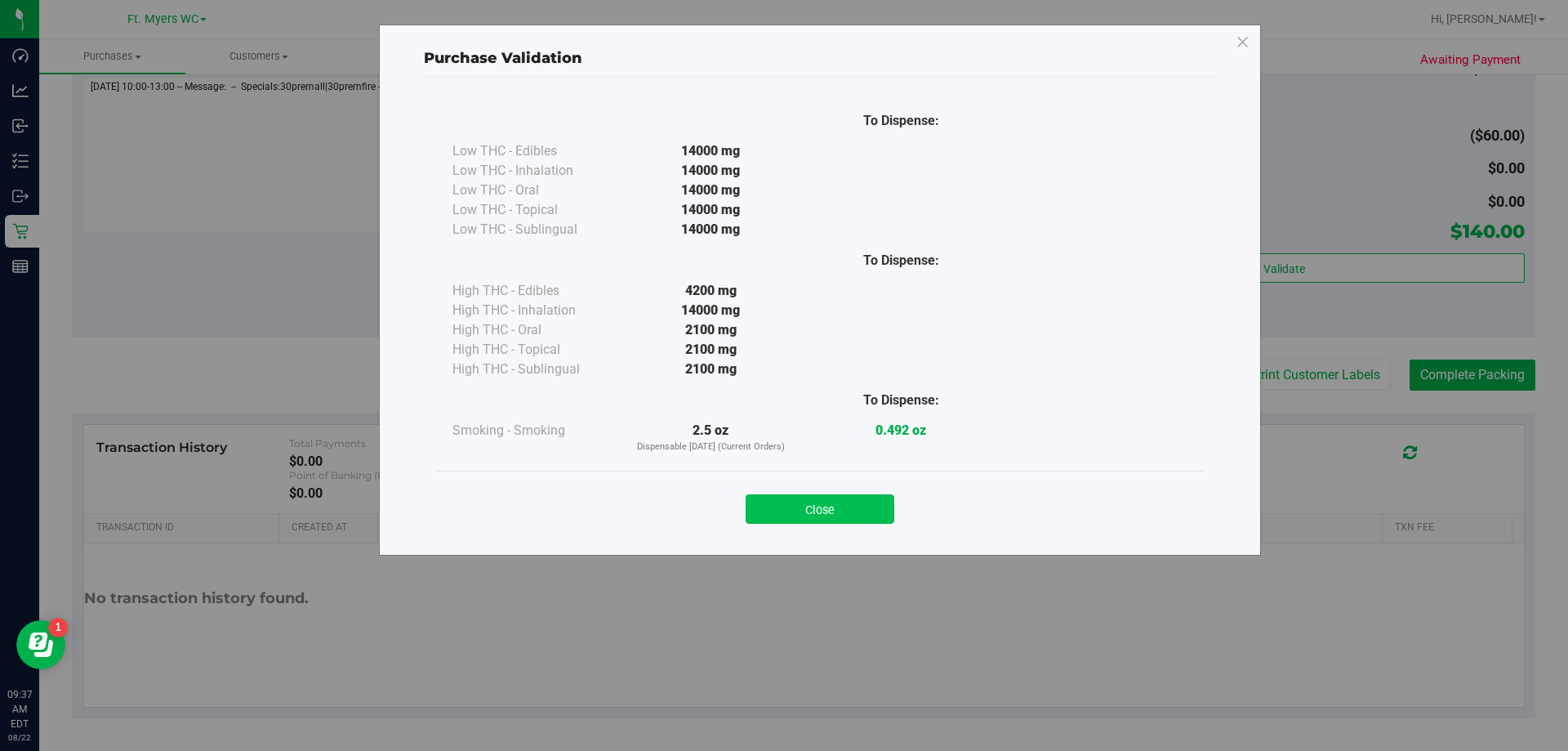
click at [783, 499] on button "Close" at bounding box center [819, 509] width 148 height 29
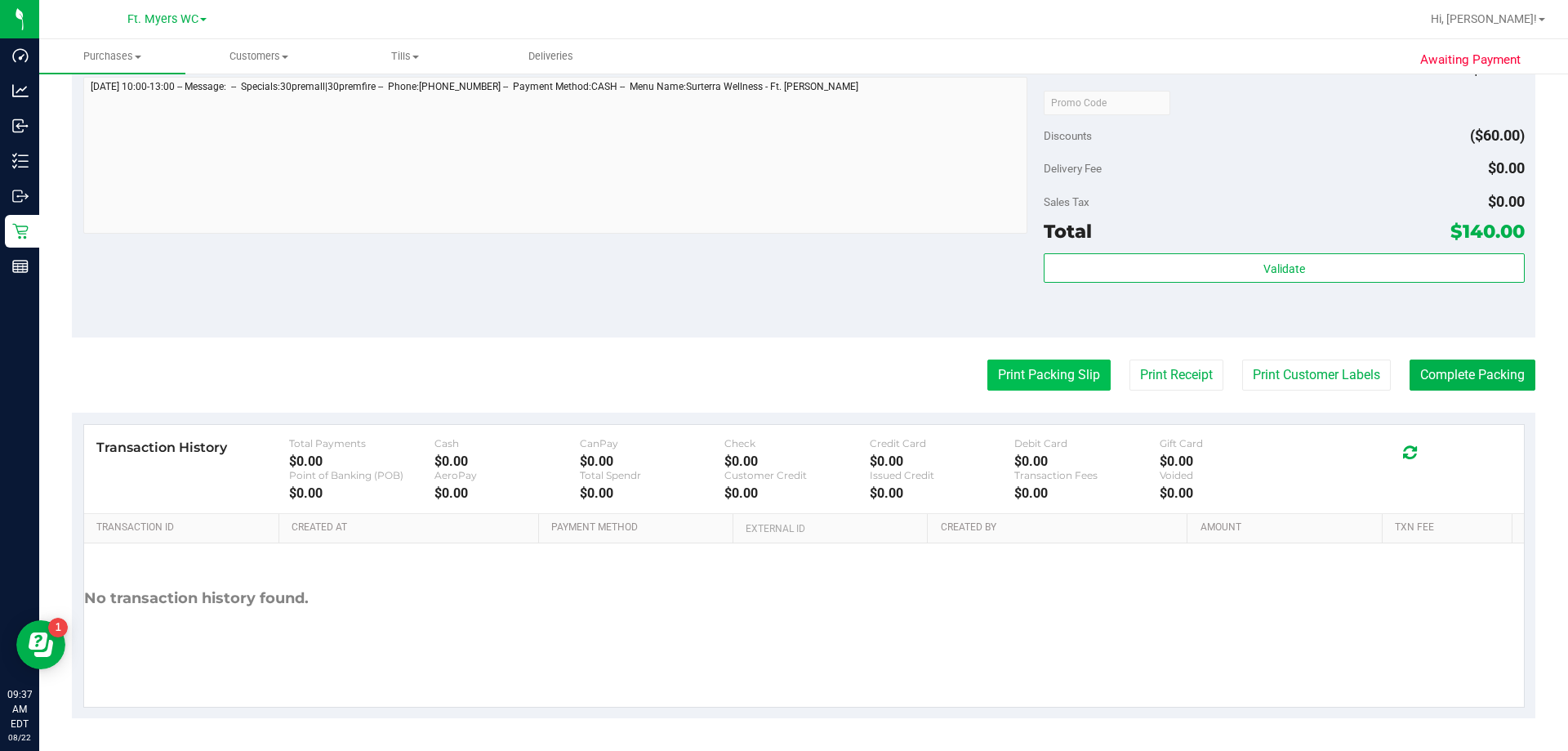
click at [783, 382] on button "Print Packing Slip" at bounding box center [1049, 374] width 123 height 31
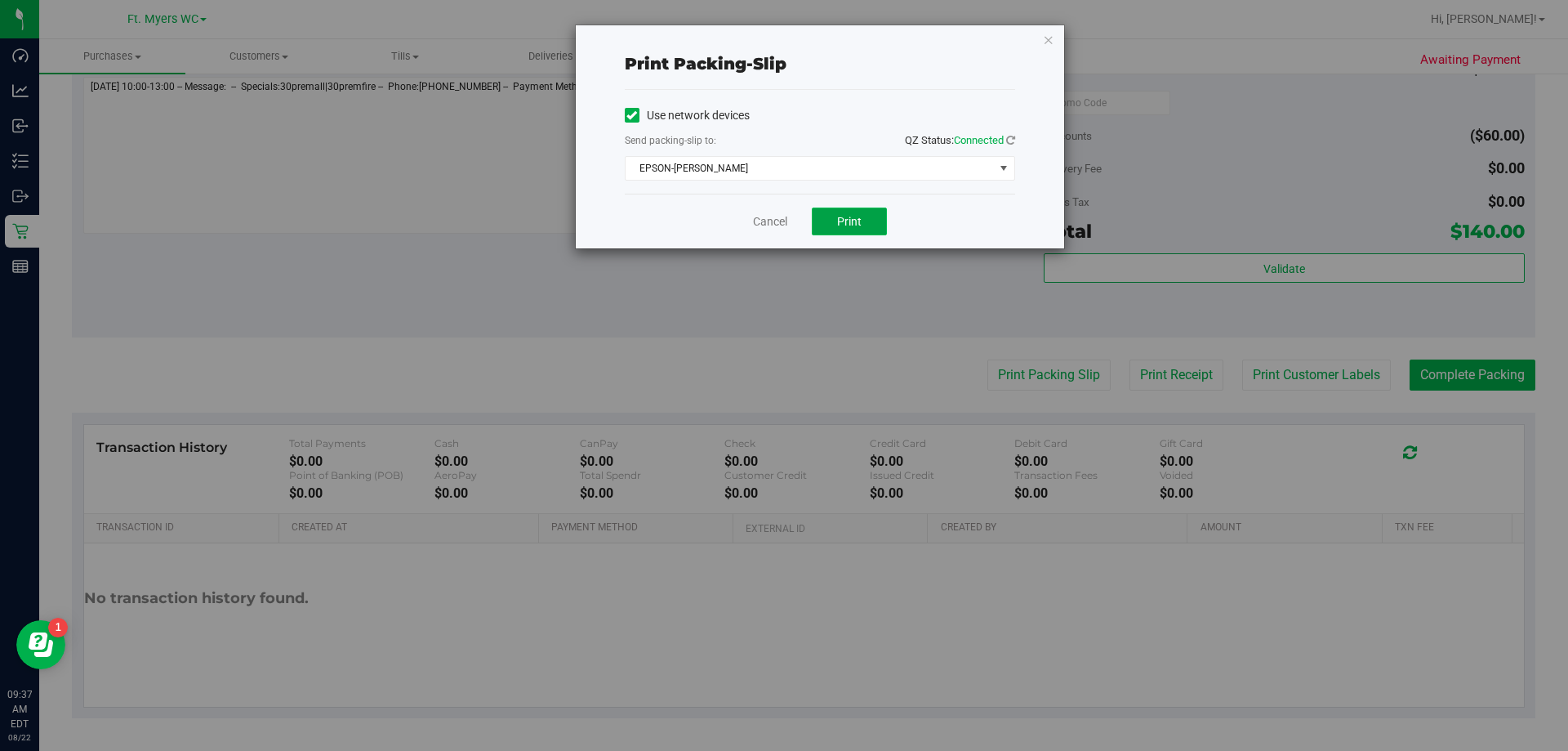
click at [783, 224] on span "Print" at bounding box center [849, 221] width 25 height 13
click at [783, 173] on span "EPSON-[PERSON_NAME]" at bounding box center [810, 169] width 369 height 23
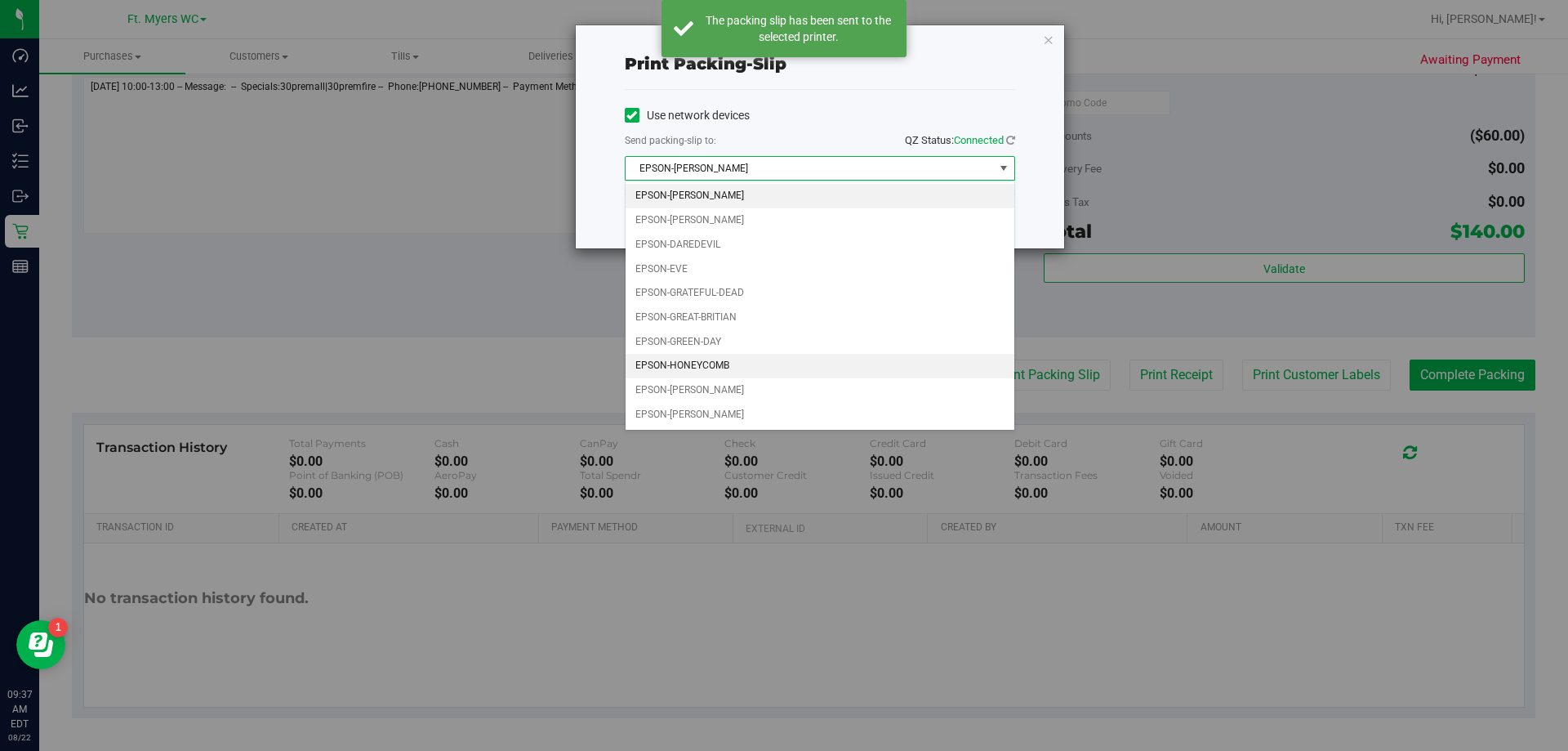
click at [725, 360] on li "EPSON-HONEYCOMB" at bounding box center [820, 366] width 389 height 25
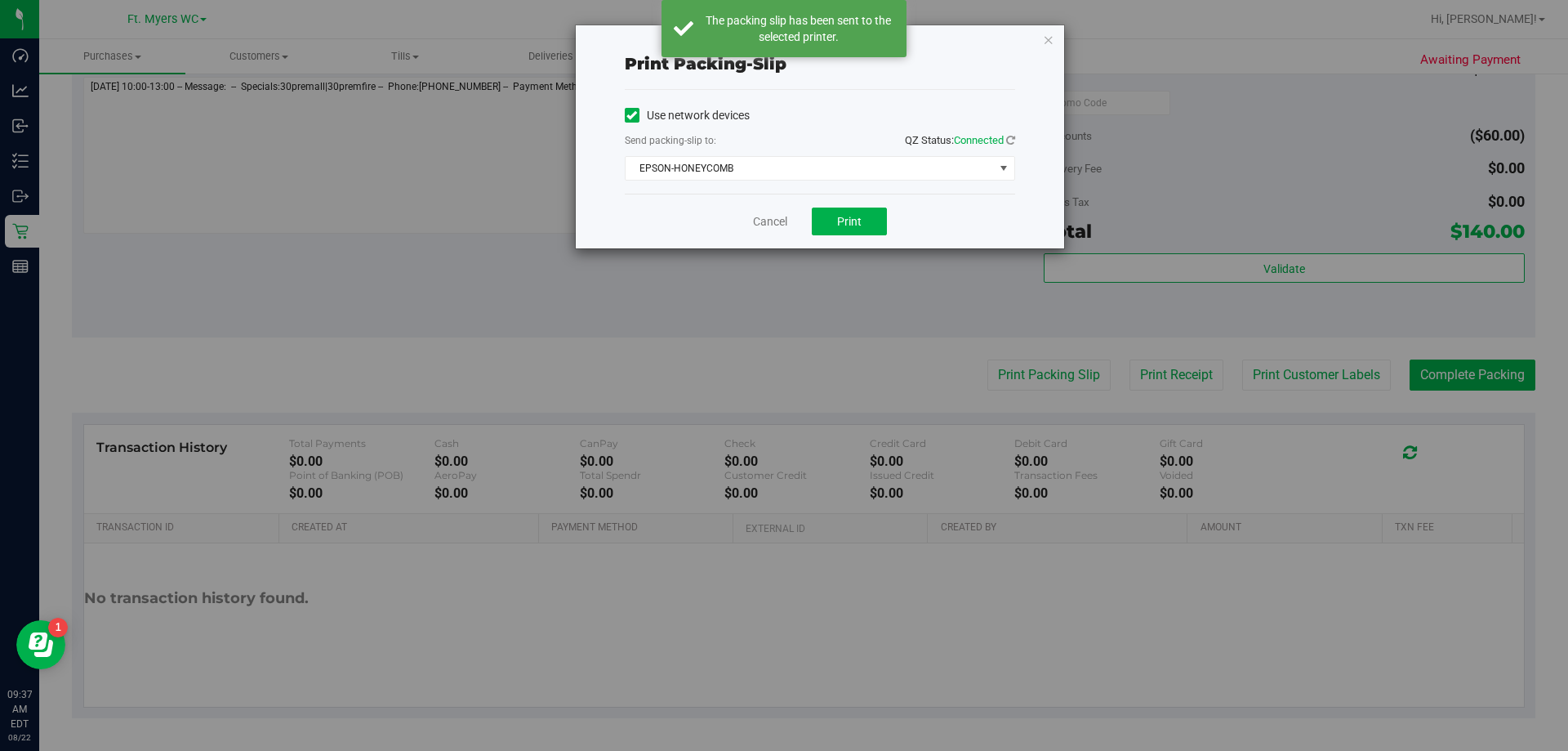
click at [724, 237] on div "Cancel Print" at bounding box center [820, 220] width 391 height 54
click at [783, 225] on span "Print" at bounding box center [849, 221] width 25 height 13
click at [770, 219] on link "Cancel" at bounding box center [770, 222] width 34 height 18
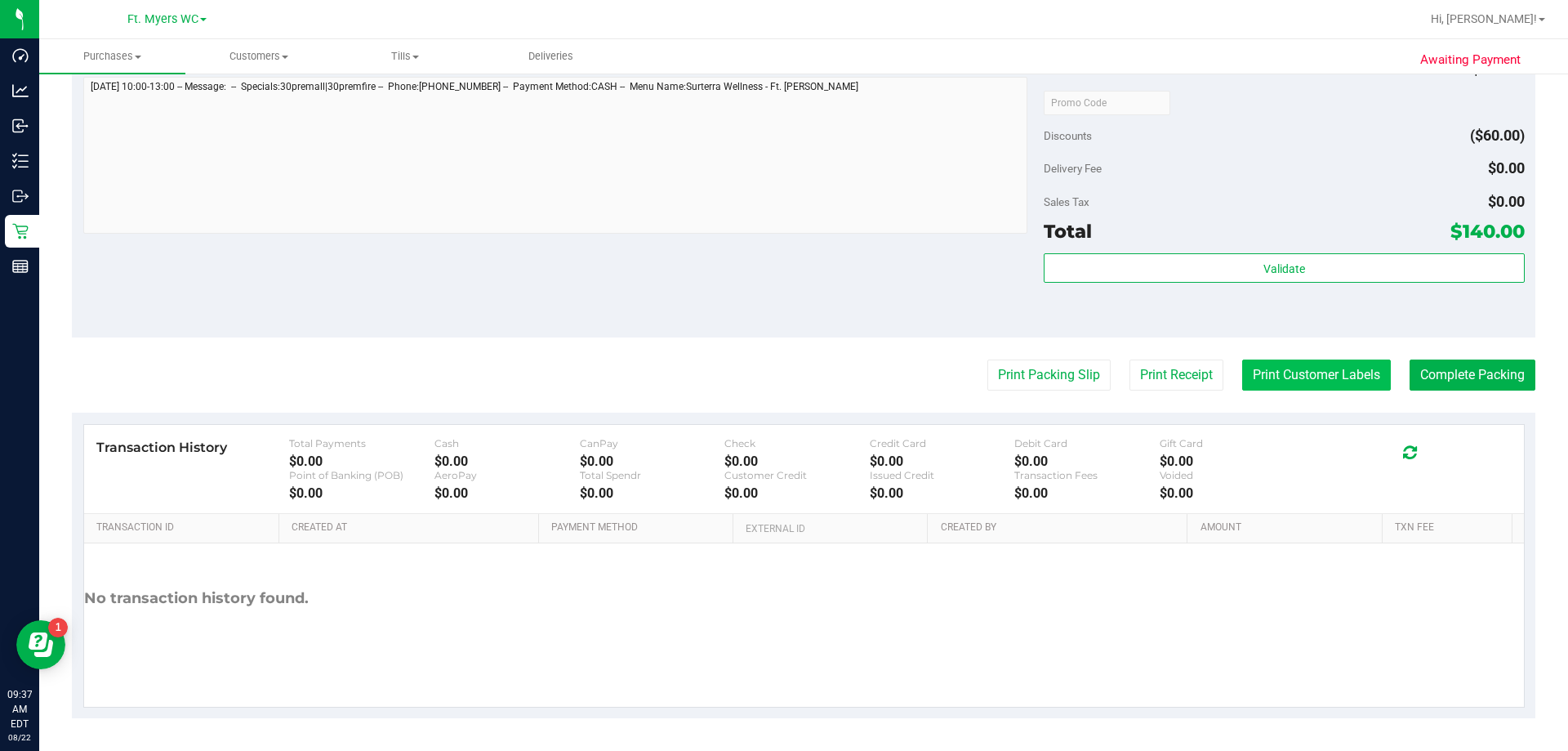
click at [783, 379] on button "Print Customer Labels" at bounding box center [1316, 374] width 148 height 31
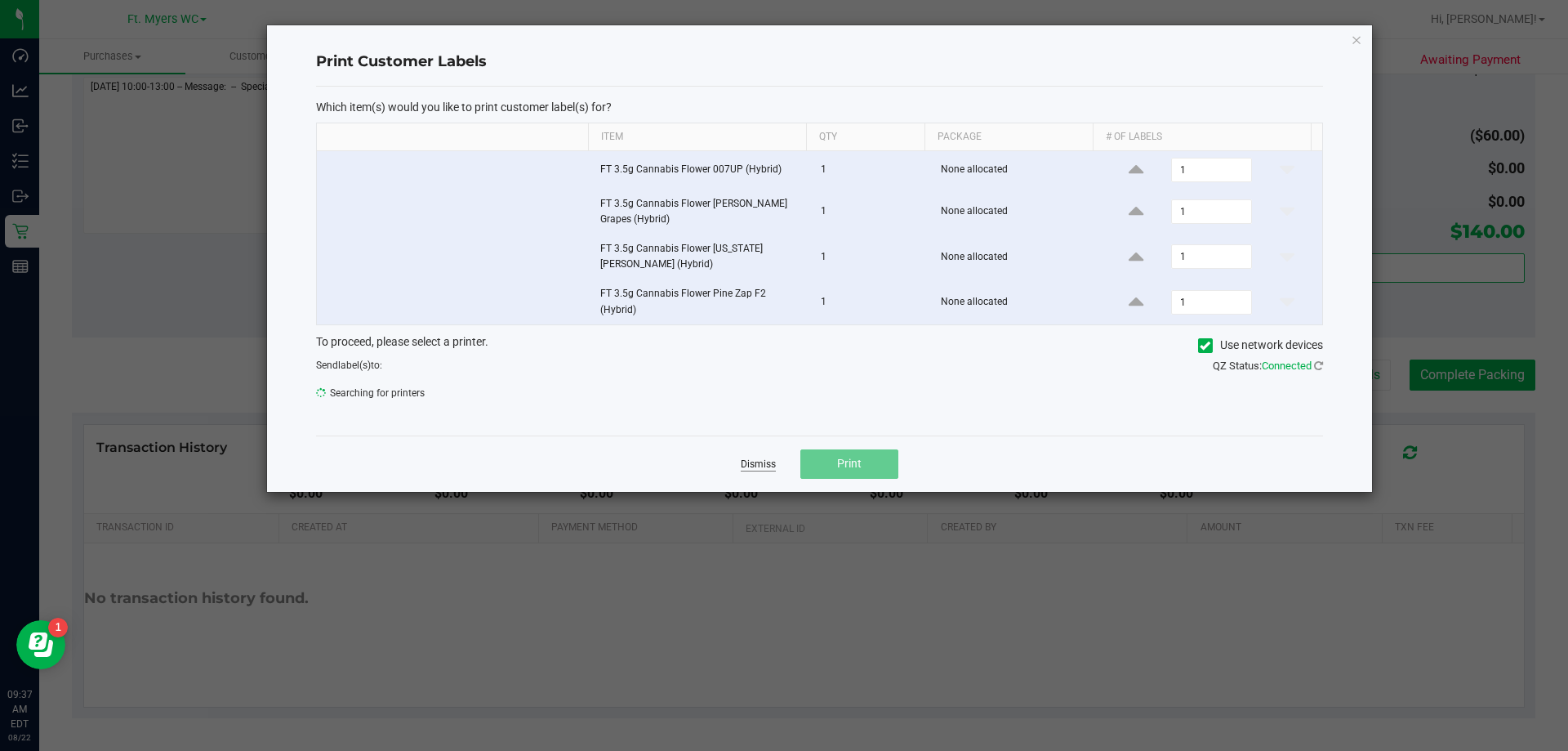
click at [747, 459] on link "Dismiss" at bounding box center [759, 465] width 35 height 14
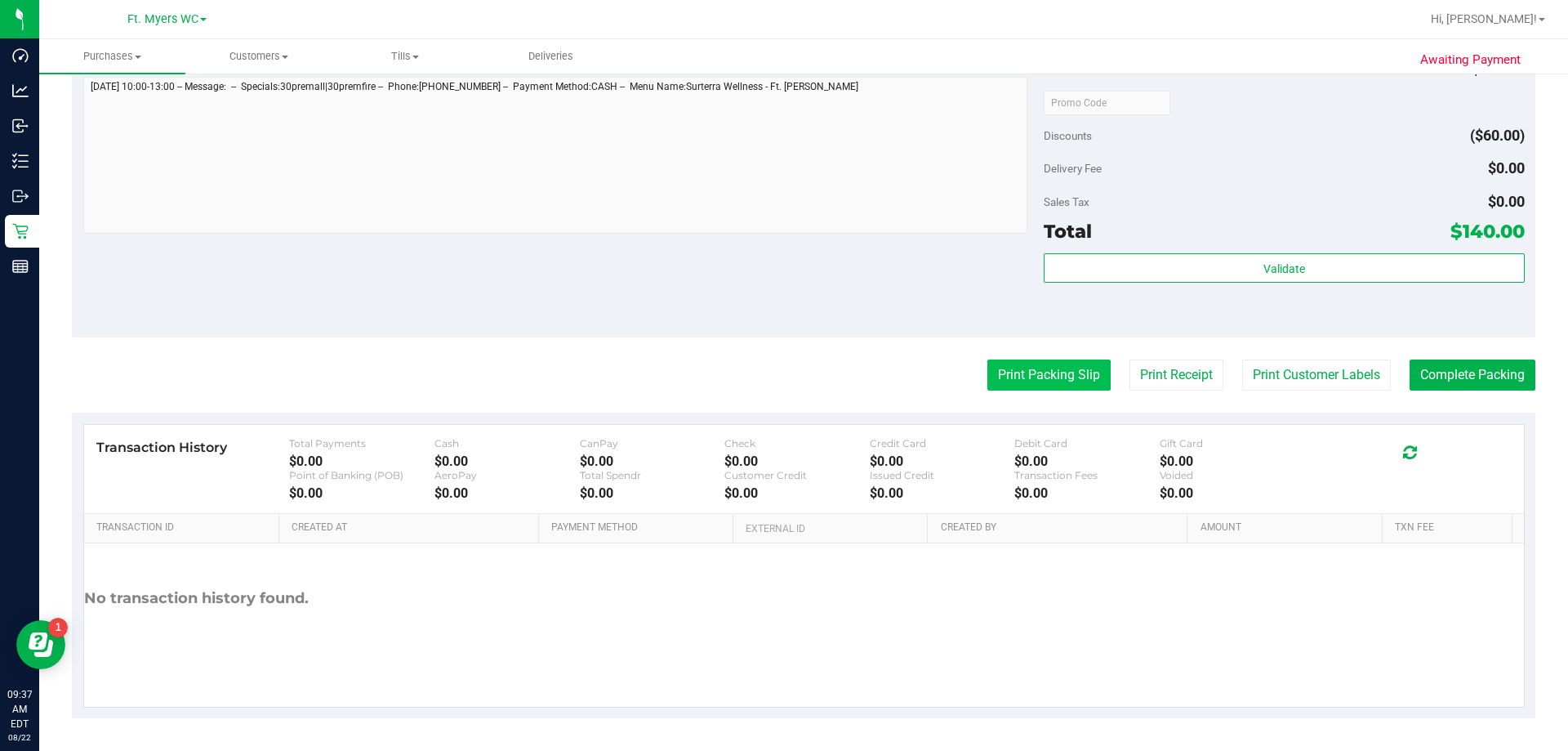
click at [783, 374] on button "Print Packing Slip" at bounding box center [1049, 374] width 123 height 31
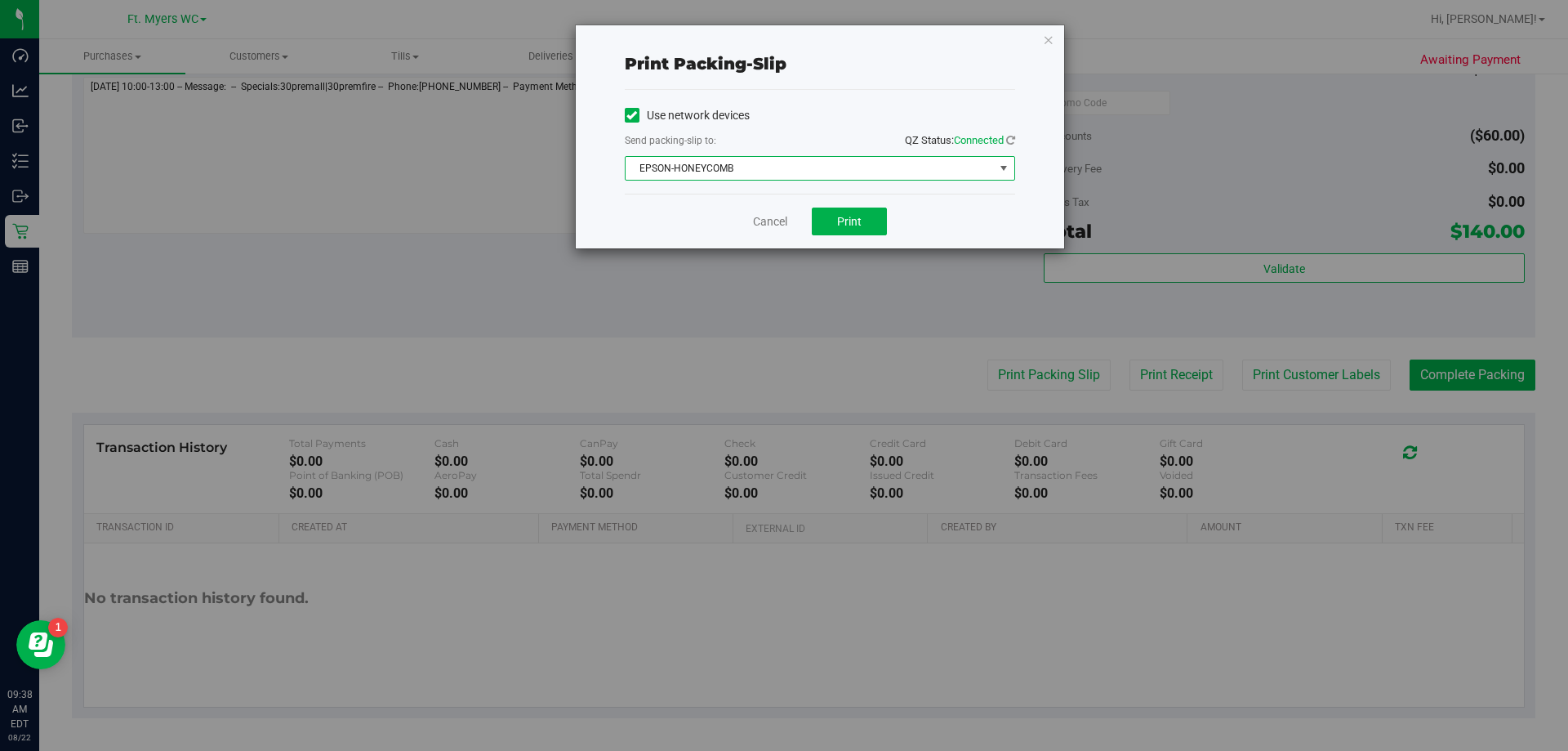
click at [783, 170] on span "EPSON-HONEYCOMB" at bounding box center [810, 169] width 369 height 23
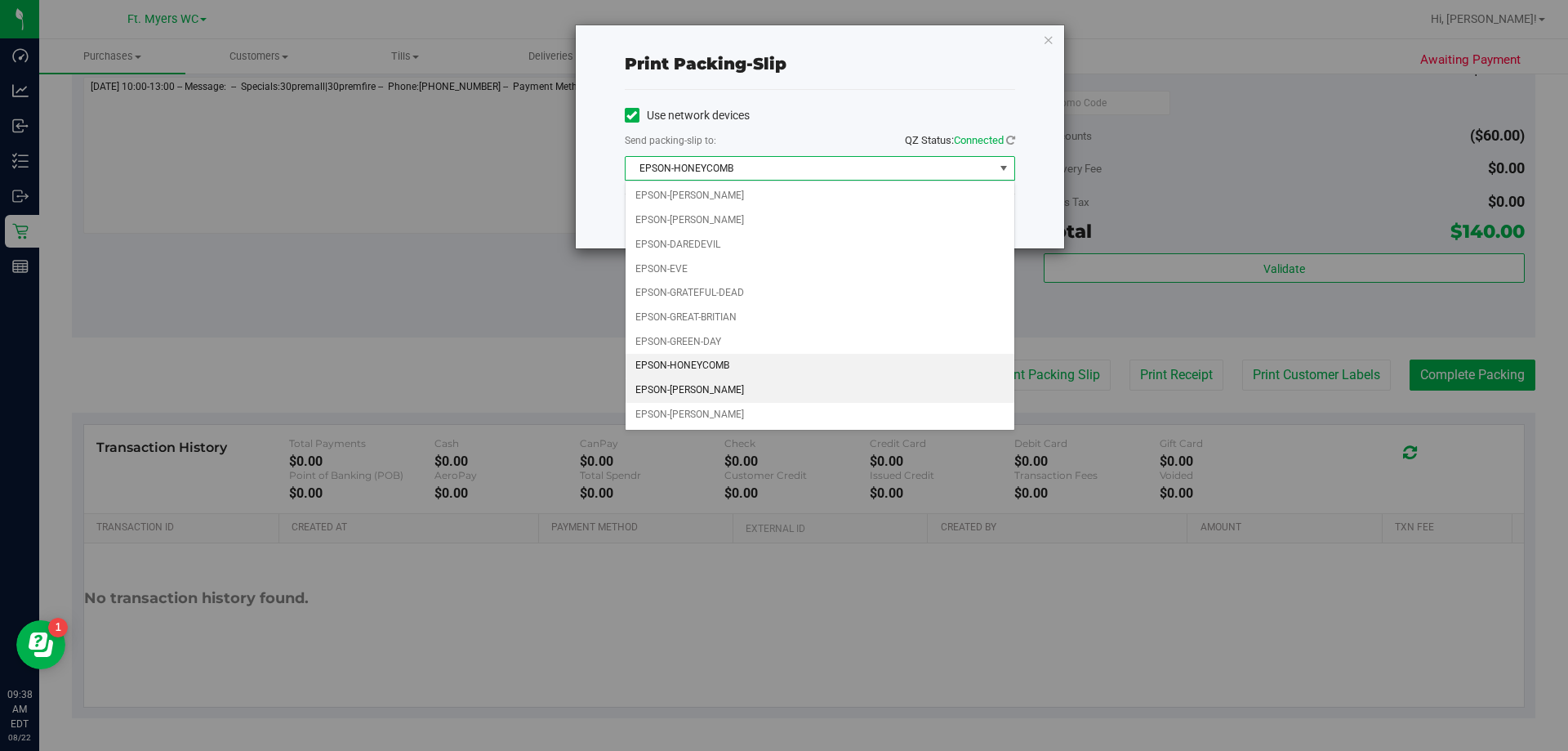
click at [702, 392] on li "EPSON-[PERSON_NAME]" at bounding box center [820, 391] width 389 height 25
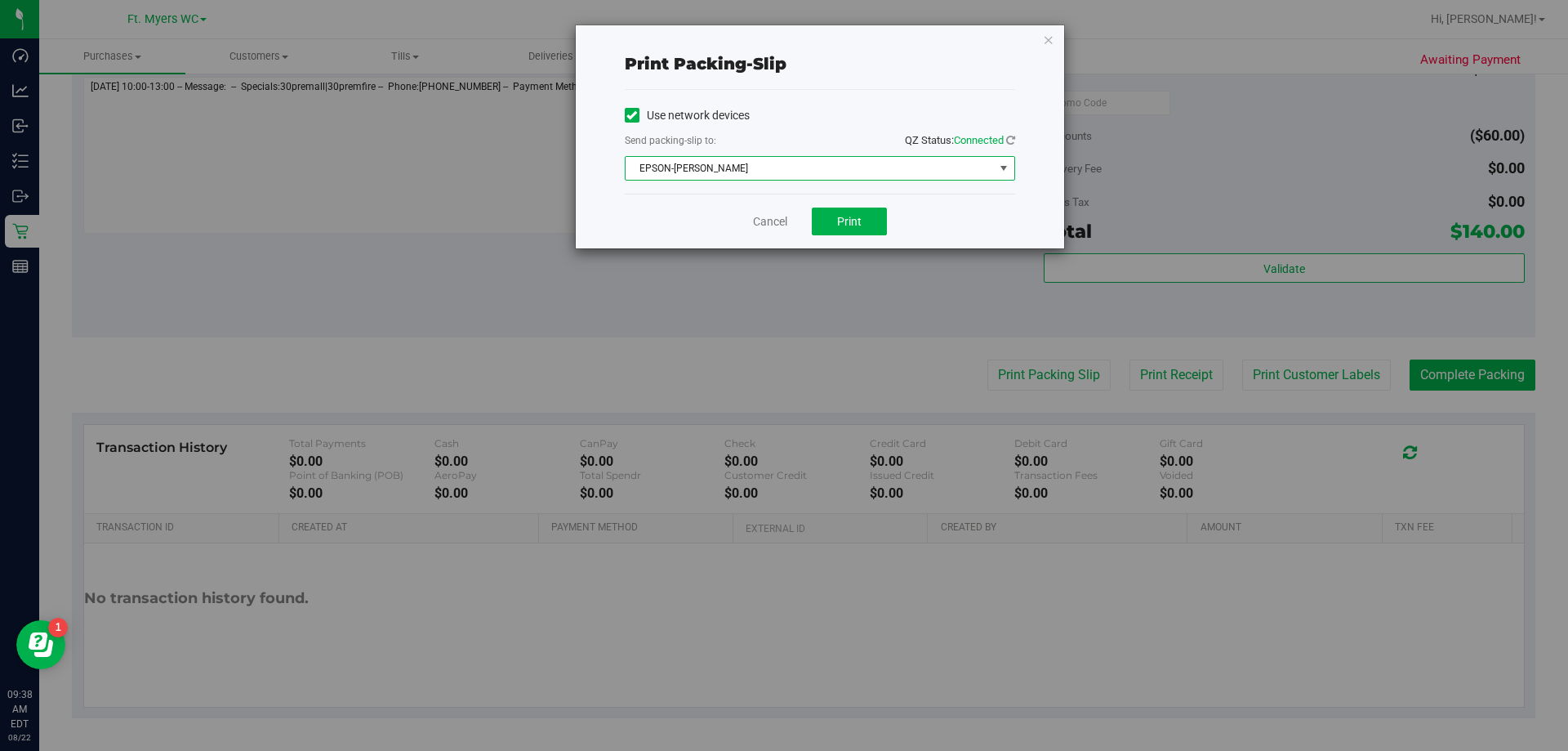
click at [745, 114] on label "Use network devices" at bounding box center [687, 116] width 125 height 18
click at [0, 0] on input "Use network devices" at bounding box center [0, 0] width 0 height 0
click at [783, 110] on div "Use network devices" at bounding box center [820, 115] width 391 height 25
click at [766, 120] on div "Use network devices" at bounding box center [820, 115] width 391 height 25
click at [750, 122] on label "Use network devices" at bounding box center [687, 116] width 125 height 18
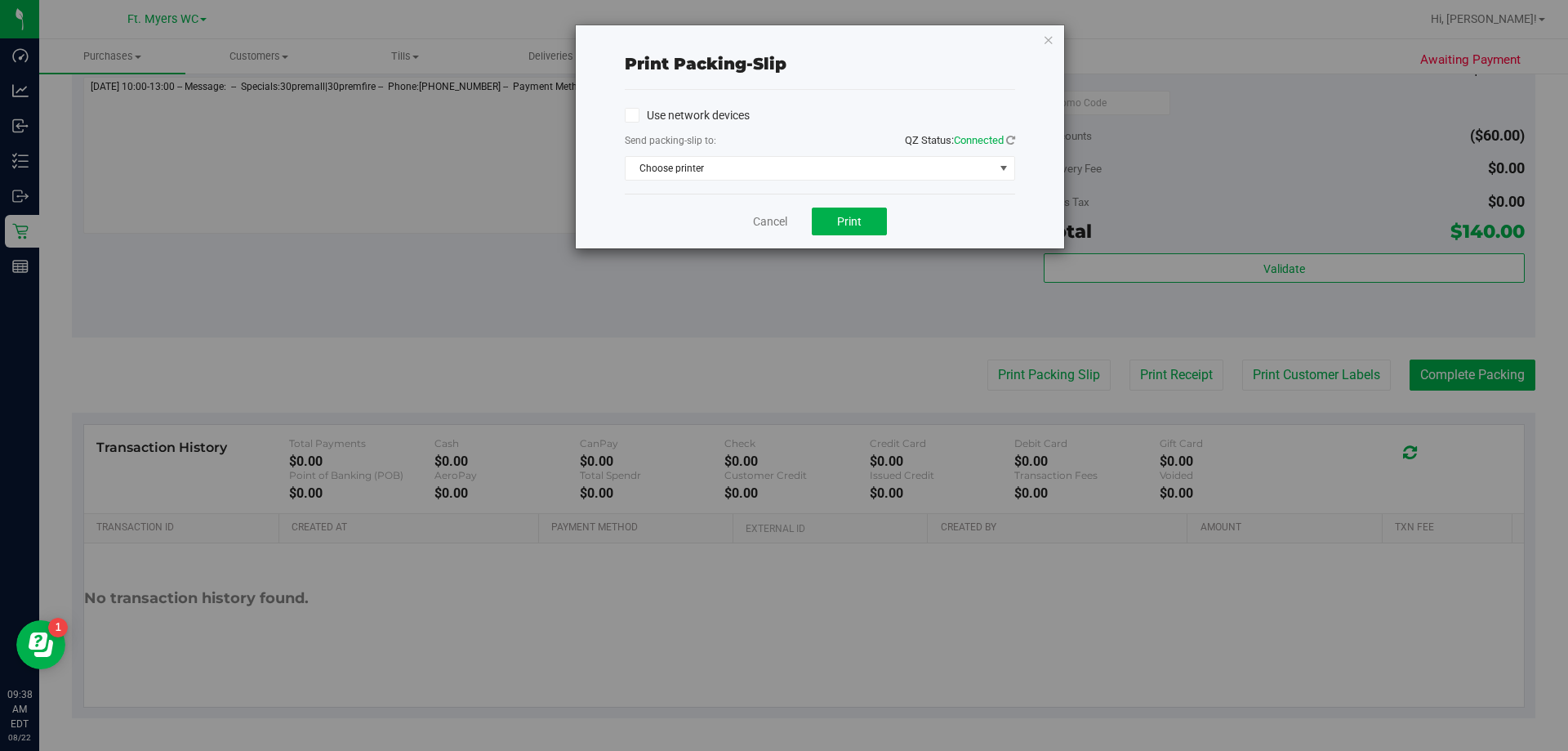
click at [0, 0] on input "Use network devices" at bounding box center [0, 0] width 0 height 0
click at [751, 155] on div "Use network devices Send packing-slip to: QZ Status: Connected EPSON-KATE-RYAN …" at bounding box center [820, 141] width 391 height 77
click at [783, 61] on div "Print packing-slip" at bounding box center [820, 64] width 391 height 25
click at [783, 234] on button "Print" at bounding box center [850, 221] width 76 height 28
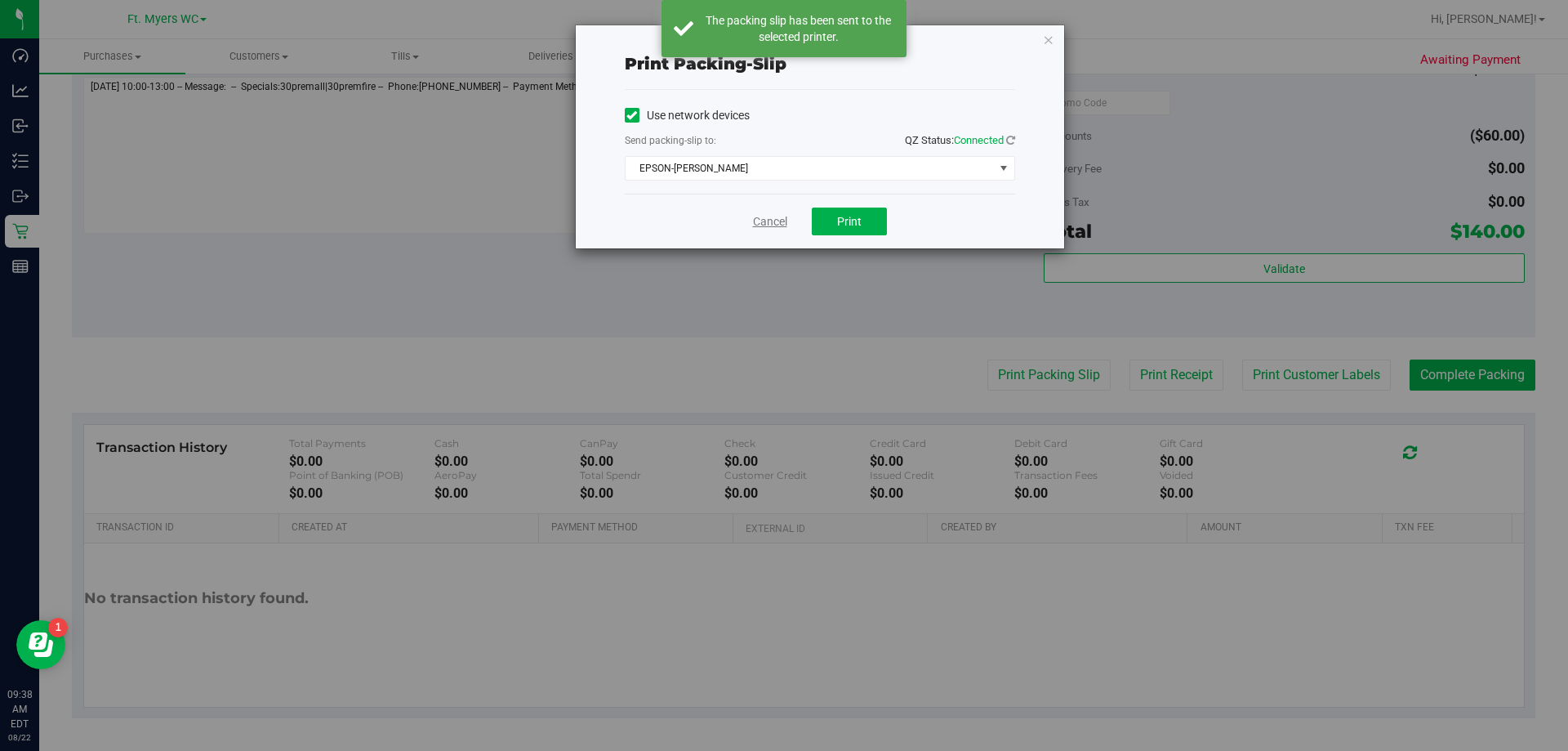
click at [783, 221] on link "Cancel" at bounding box center [770, 222] width 34 height 18
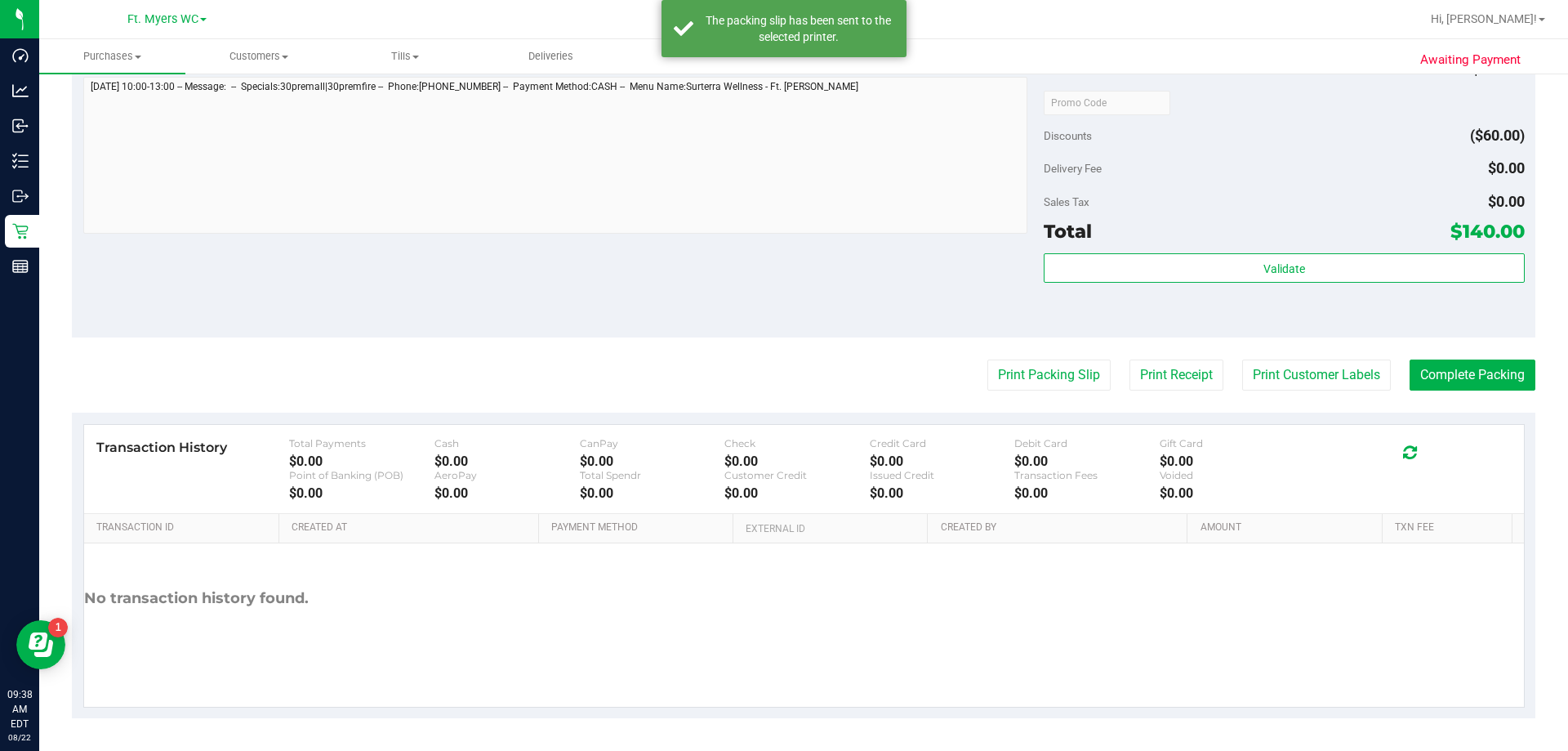
click at [783, 336] on div "Notes (optional) Subtotal $200.00 Discounts ($60.00) Delivery Fee $0.00 Sales T…" at bounding box center [803, 190] width 1464 height 294
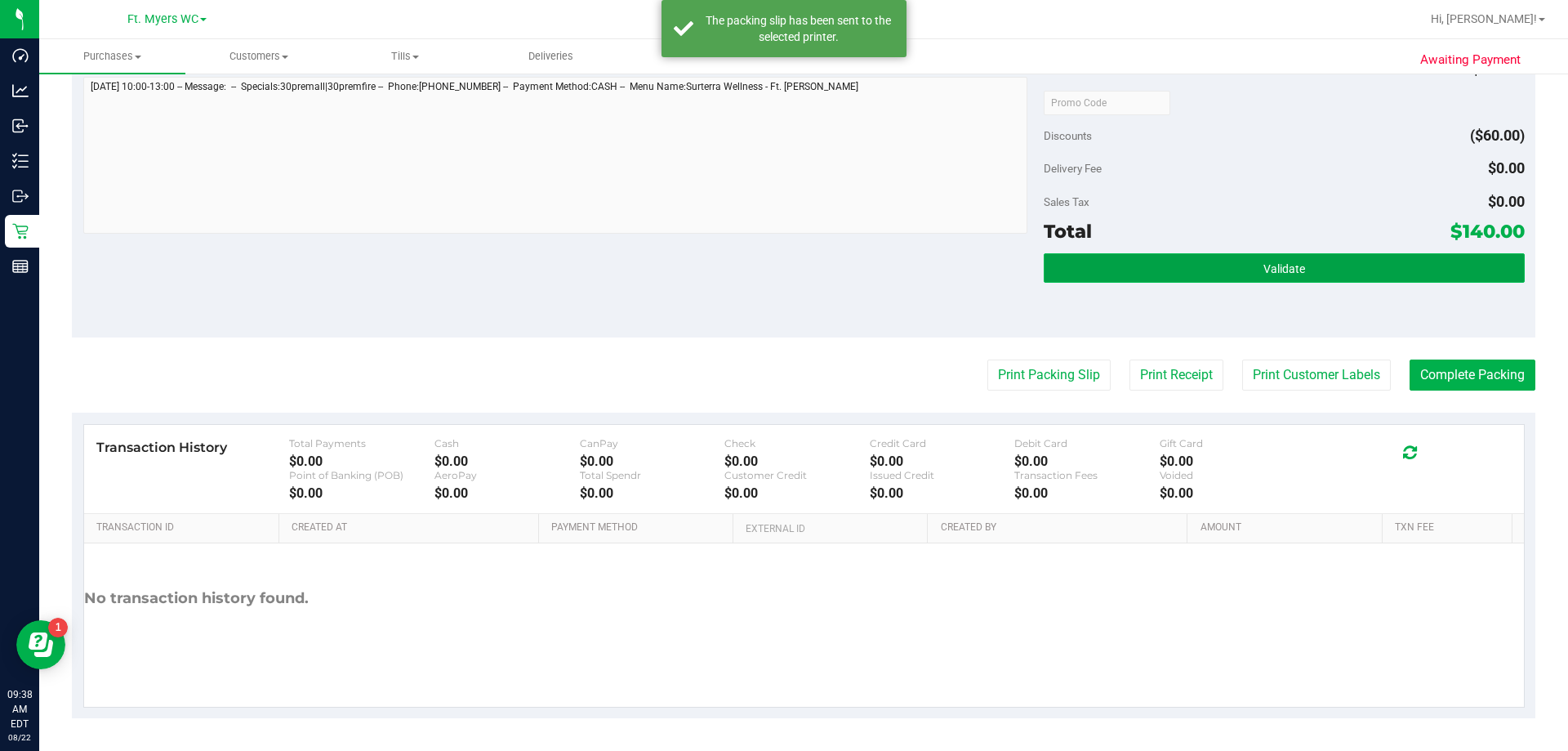
click at [783, 259] on button "Validate" at bounding box center [1284, 267] width 480 height 29
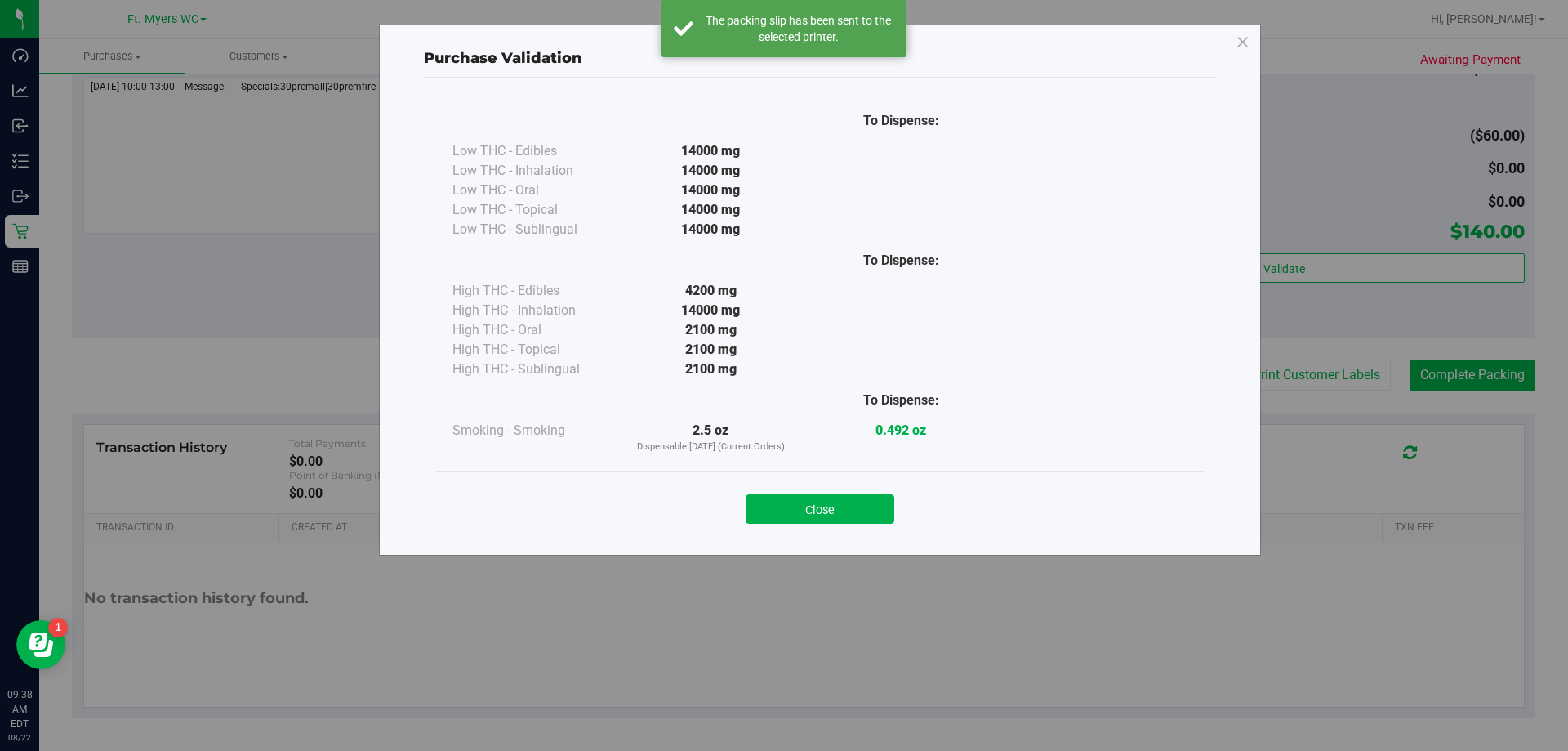
click at [783, 486] on div "Close" at bounding box center [820, 504] width 743 height 41
click at [783, 510] on button "Close" at bounding box center [819, 509] width 148 height 29
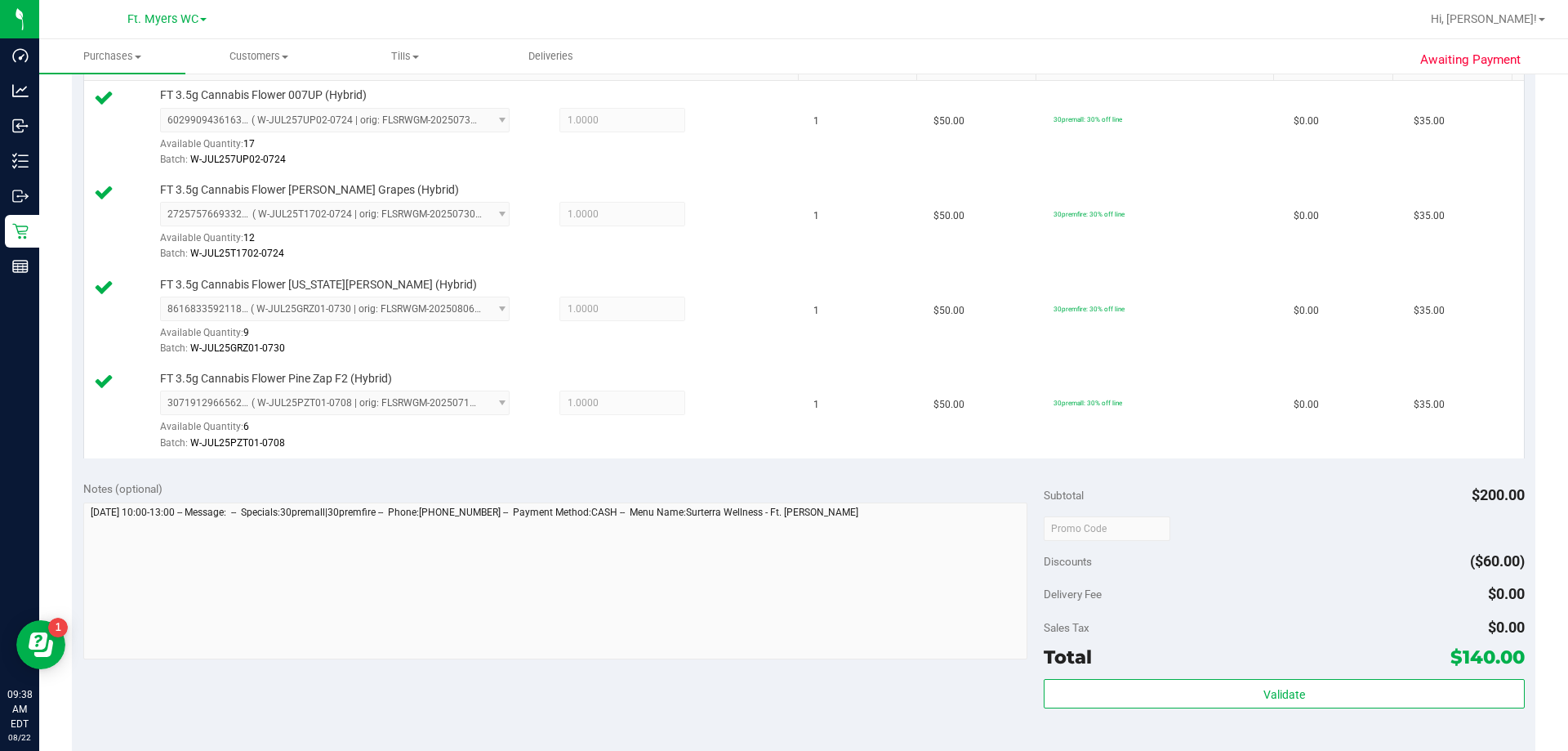
scroll to position [654, 0]
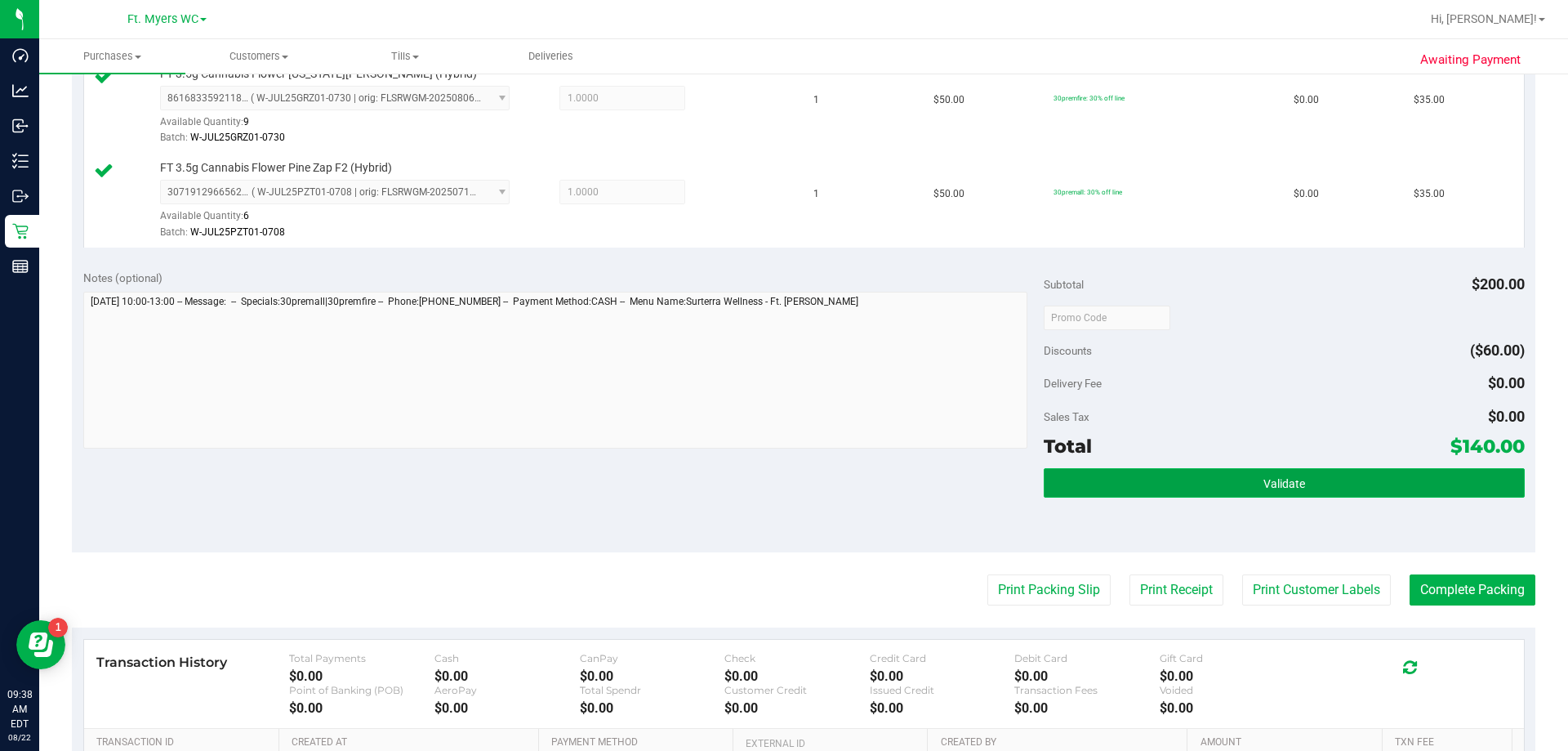
click at [783, 491] on button "Validate" at bounding box center [1284, 482] width 480 height 29
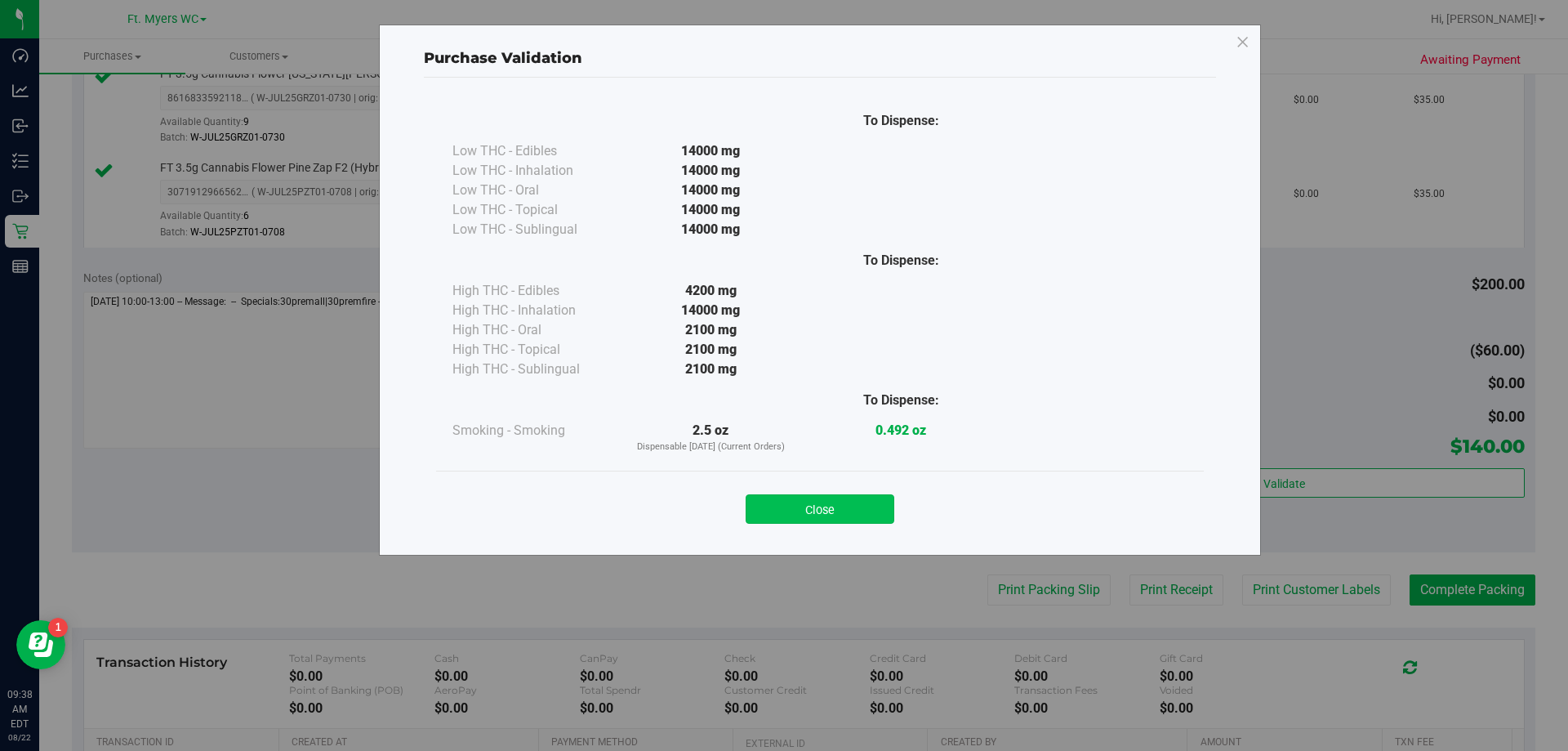
click at [783, 514] on button "Close" at bounding box center [819, 509] width 148 height 29
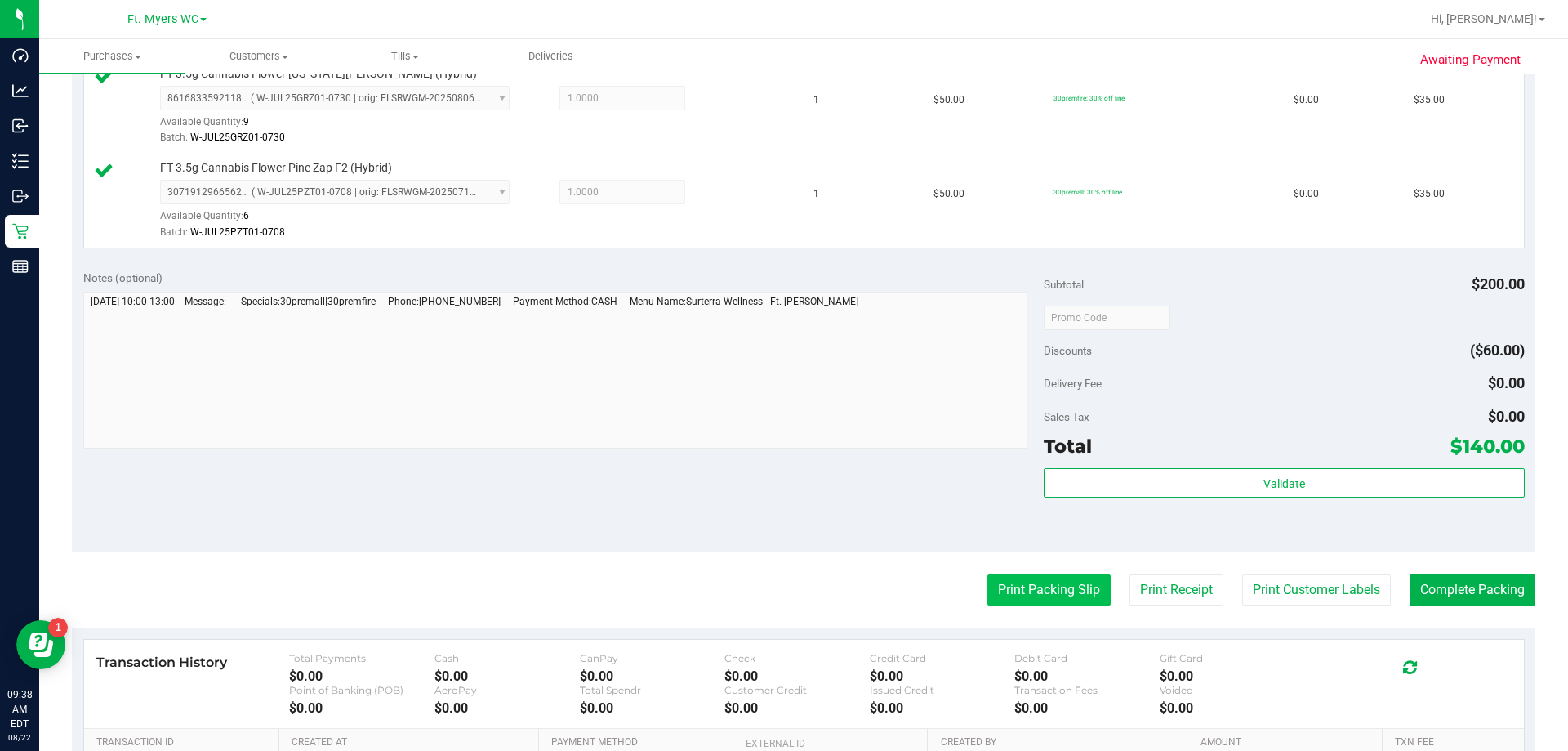
click at [783, 581] on button "Print Packing Slip" at bounding box center [1049, 589] width 123 height 31
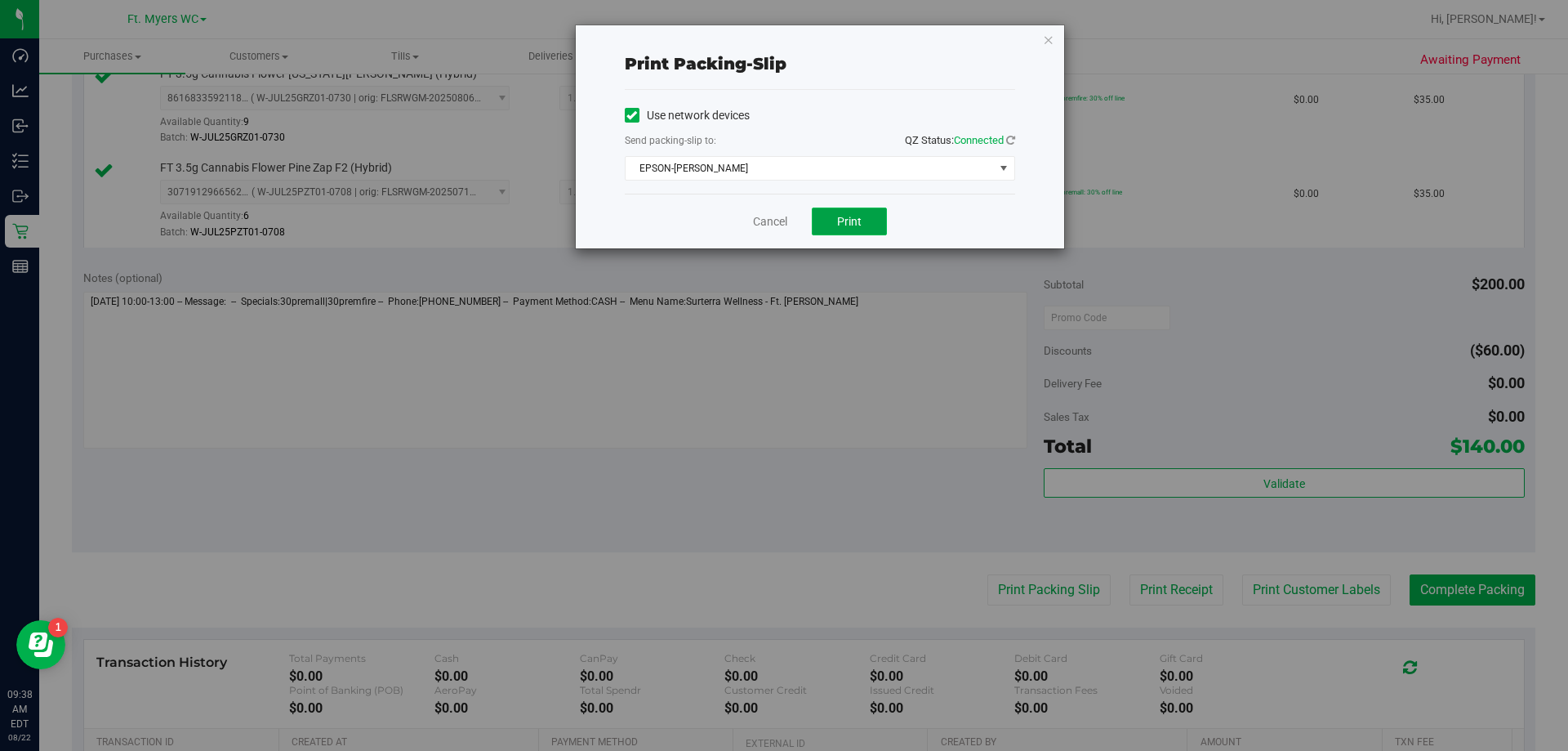
click at [783, 215] on span "Print" at bounding box center [849, 221] width 25 height 13
click at [768, 220] on link "Cancel" at bounding box center [770, 222] width 34 height 18
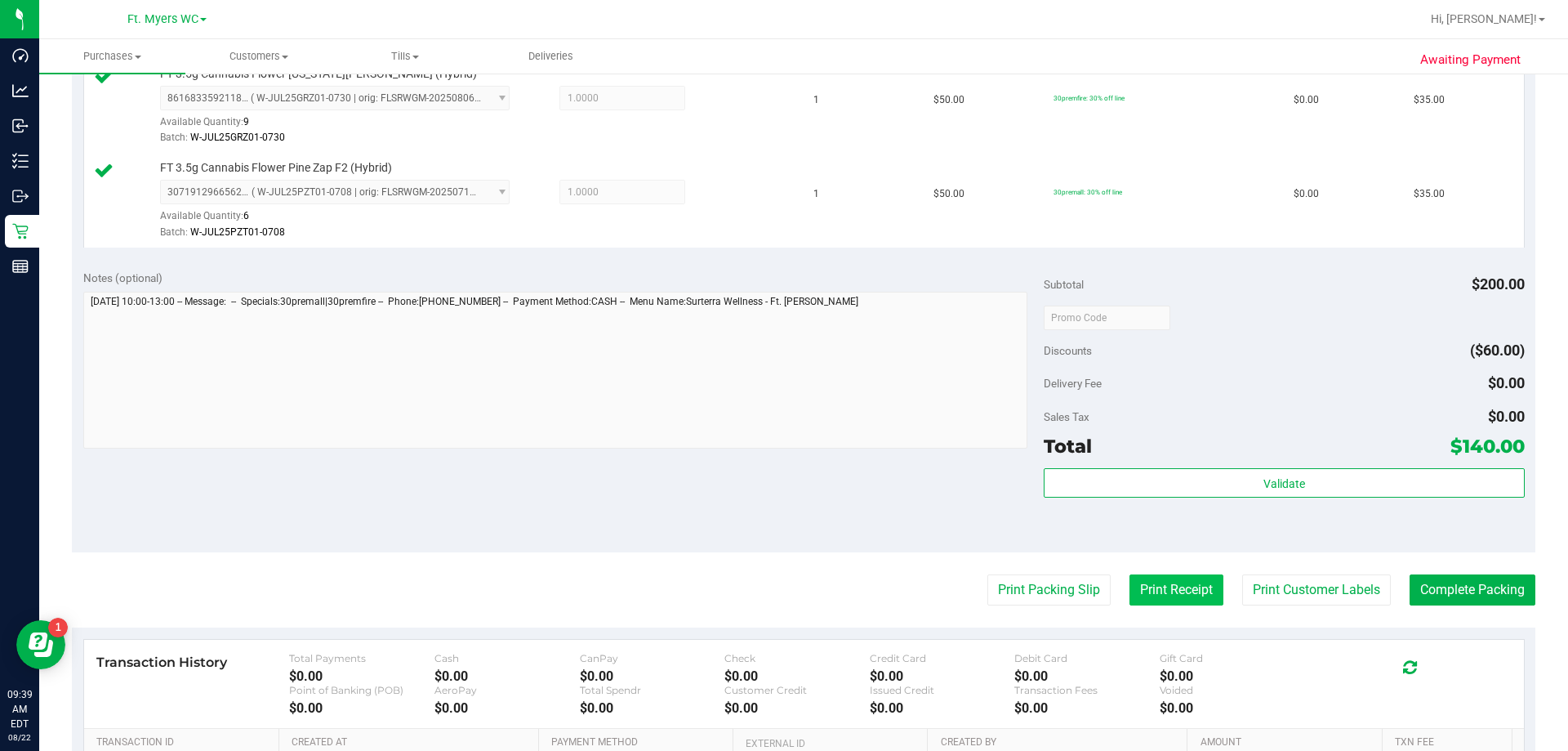
click at [783, 579] on button "Print Receipt" at bounding box center [1176, 589] width 94 height 31
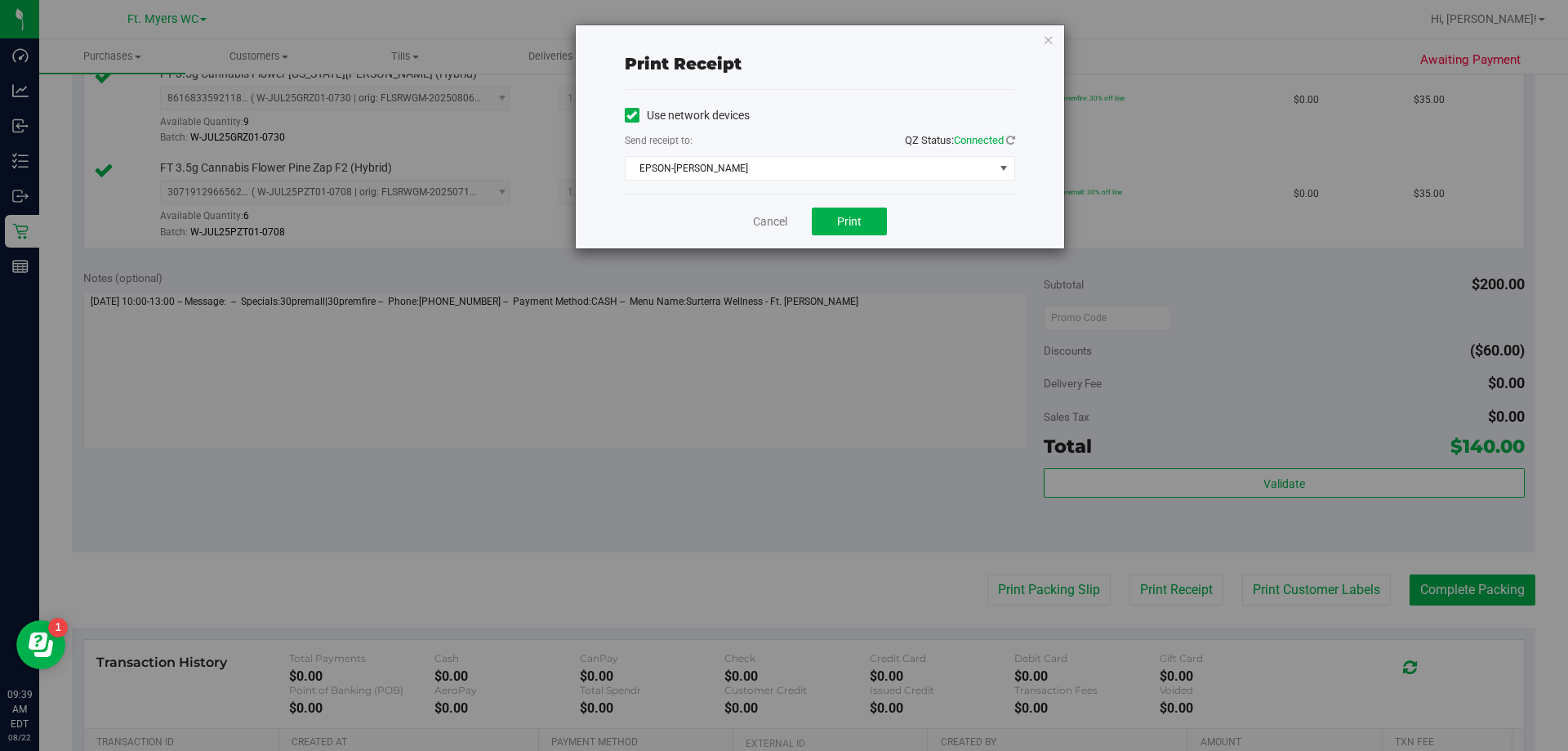
click at [783, 201] on div "Cancel Print" at bounding box center [820, 220] width 391 height 54
click at [783, 222] on span "Print" at bounding box center [849, 221] width 25 height 13
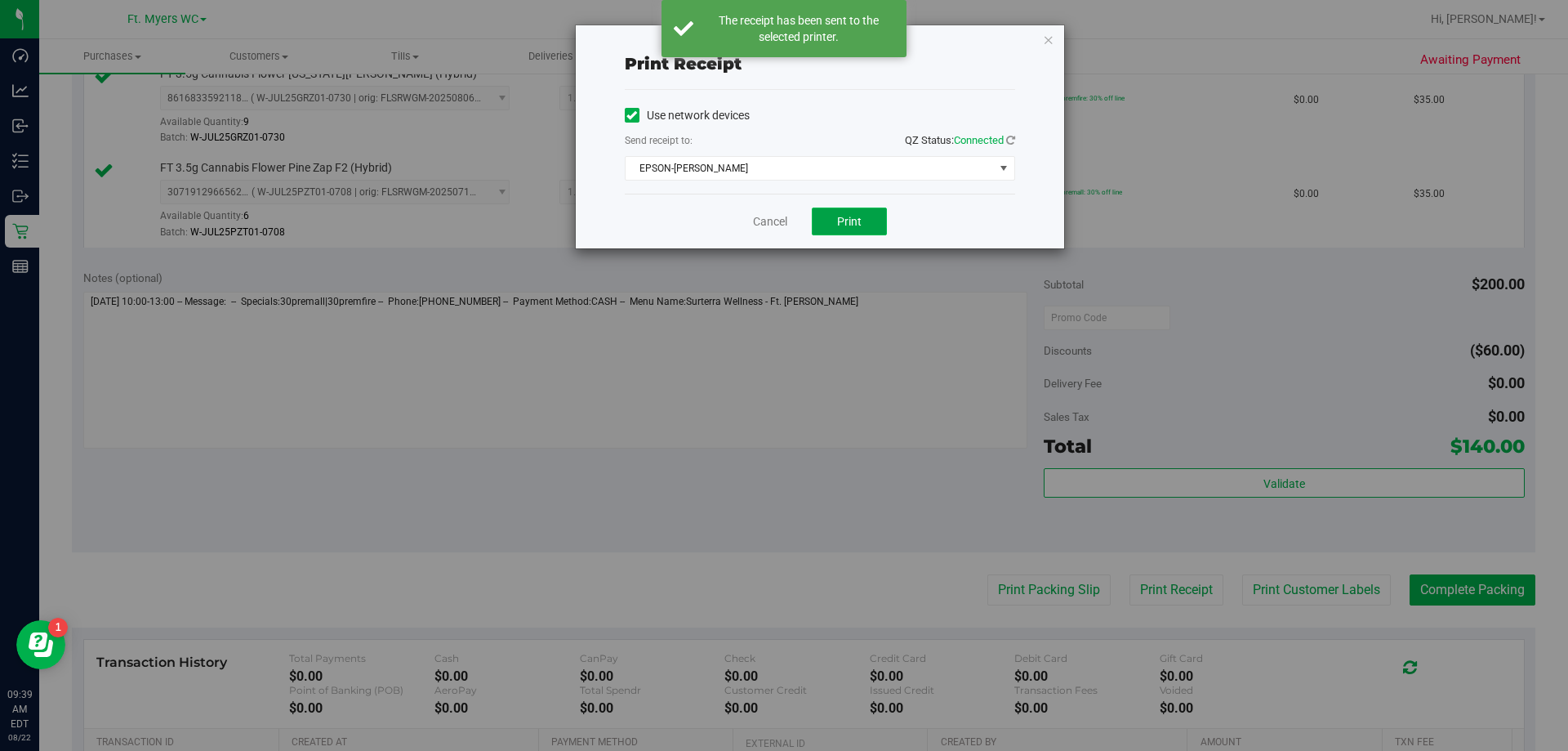
click at [783, 222] on span "Print" at bounding box center [849, 221] width 25 height 13
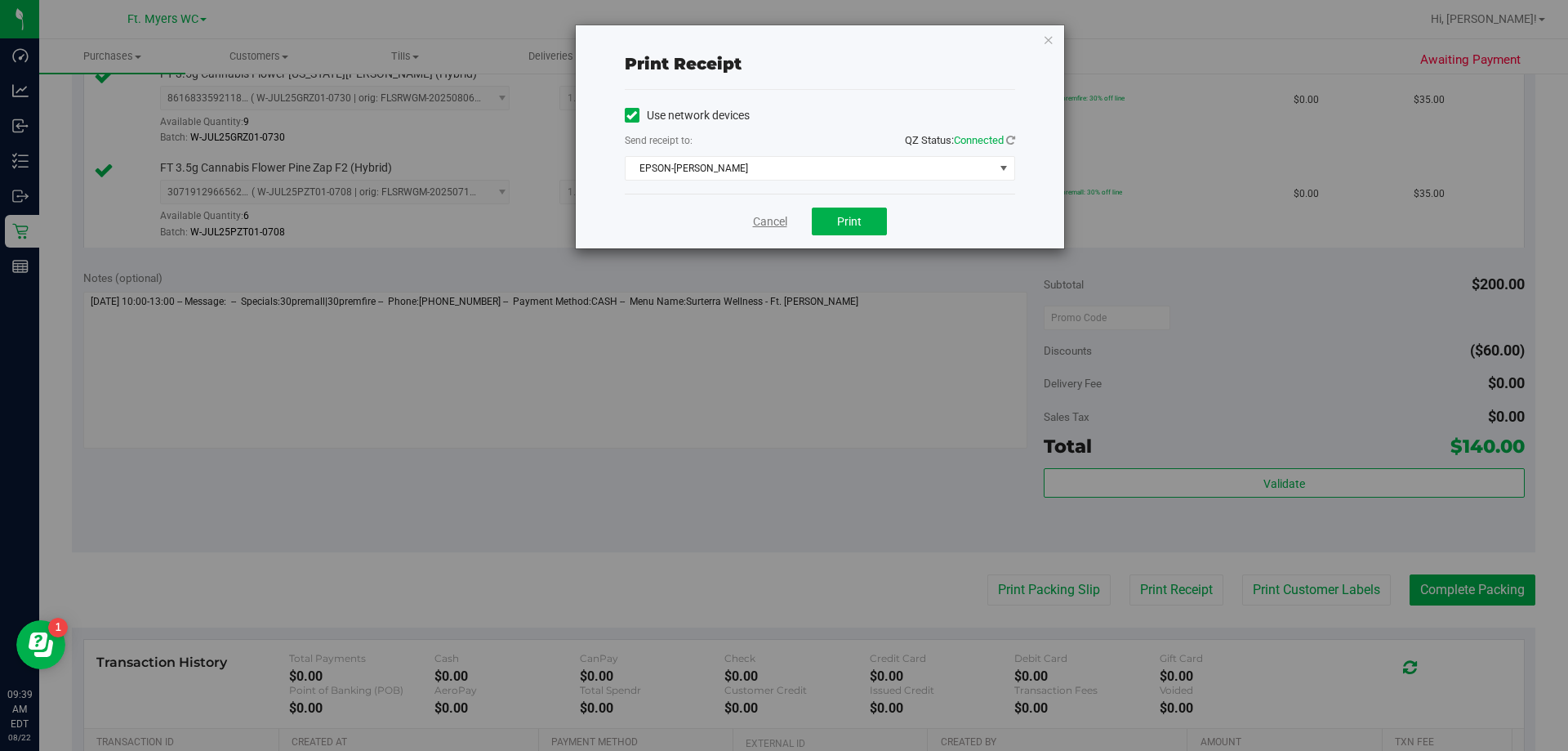
click at [780, 219] on link "Cancel" at bounding box center [770, 222] width 34 height 18
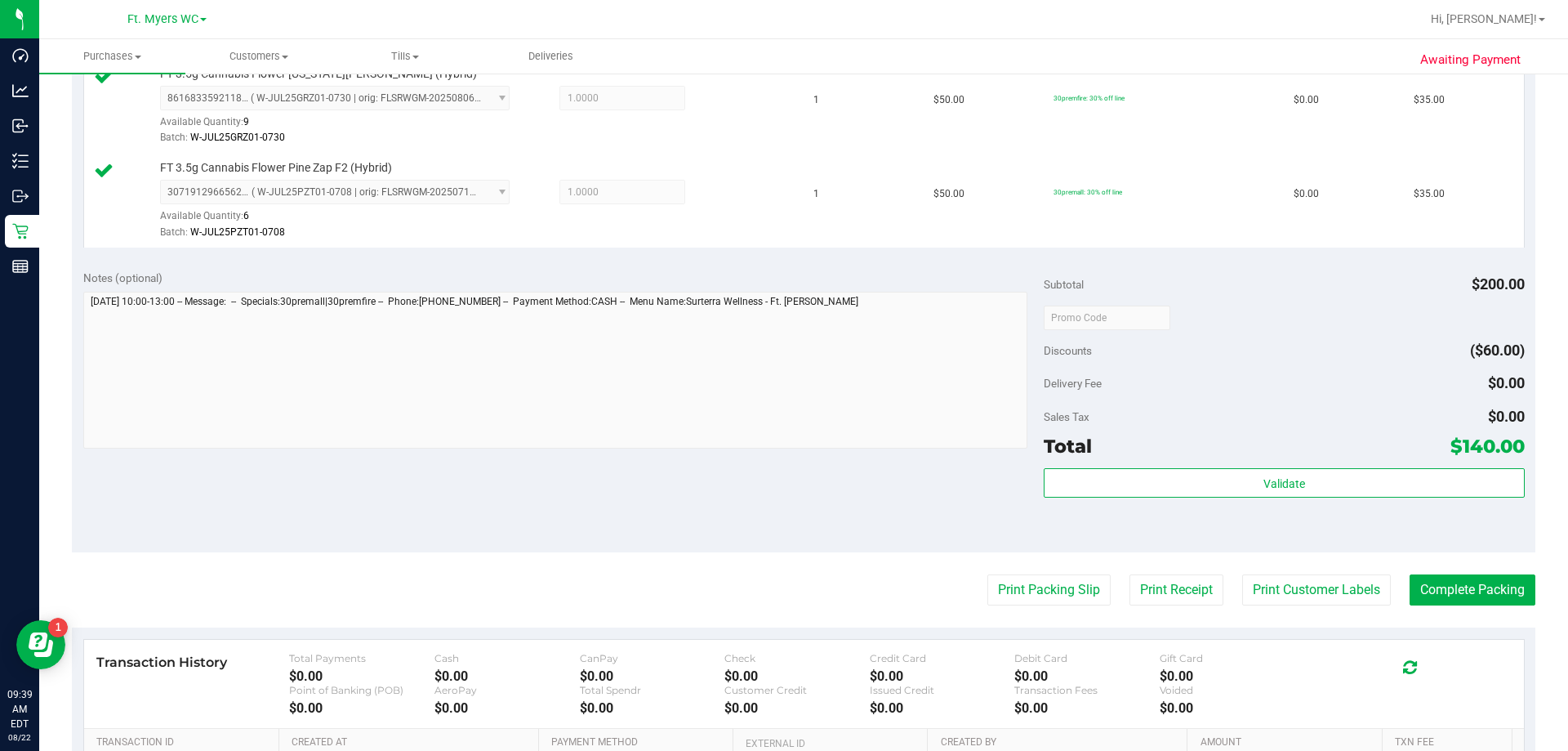
click at [783, 608] on purchase-details "Back Edit Purchase Cancel Purchase View Profile # 11826542 BioTrack ID: - Submi…" at bounding box center [803, 184] width 1464 height 1498
click at [783, 590] on button "Complete Packing" at bounding box center [1471, 589] width 126 height 31
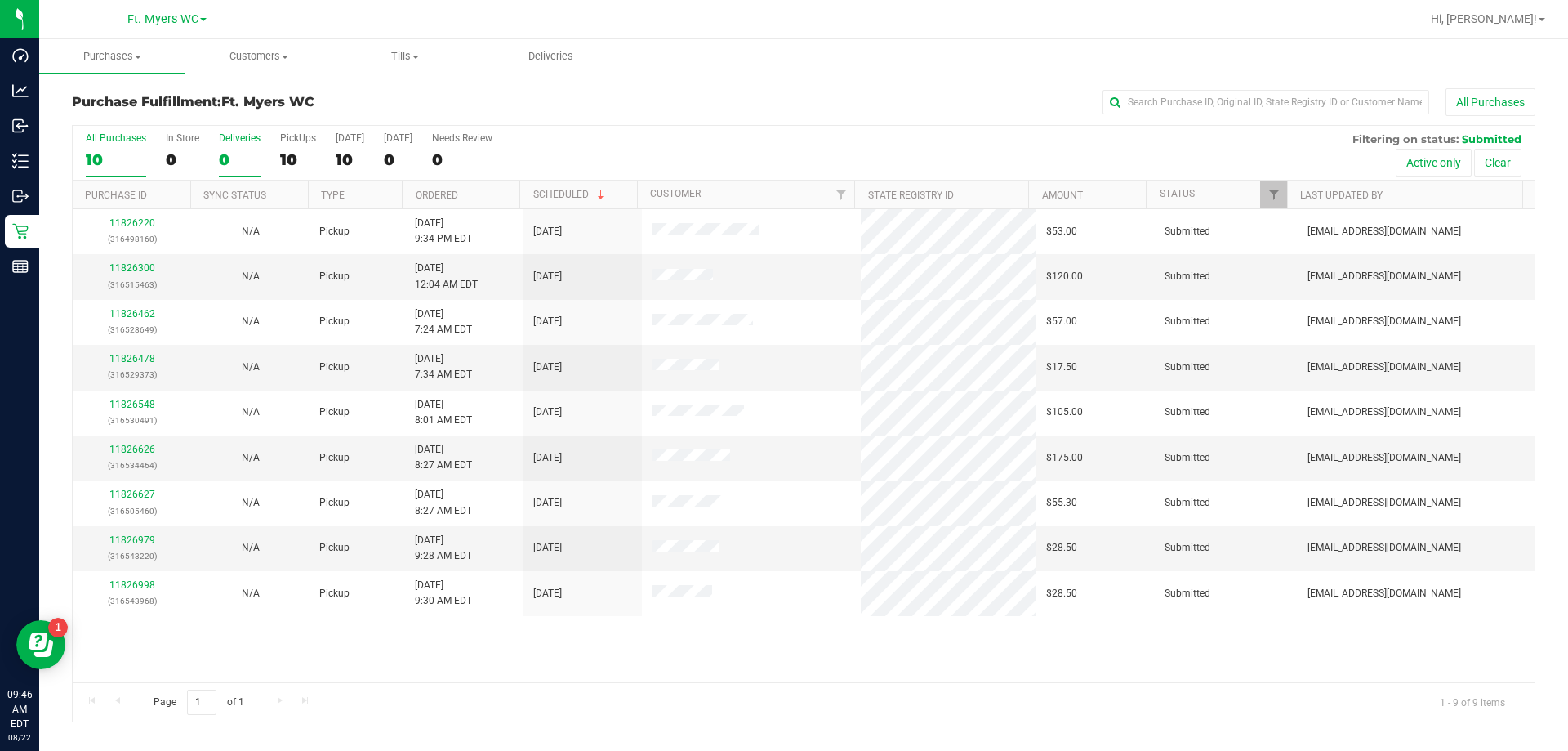
click at [220, 159] on div "0" at bounding box center [239, 159] width 41 height 18
click at [0, 0] on input "Deliveries 0" at bounding box center [0, 0] width 0 height 0
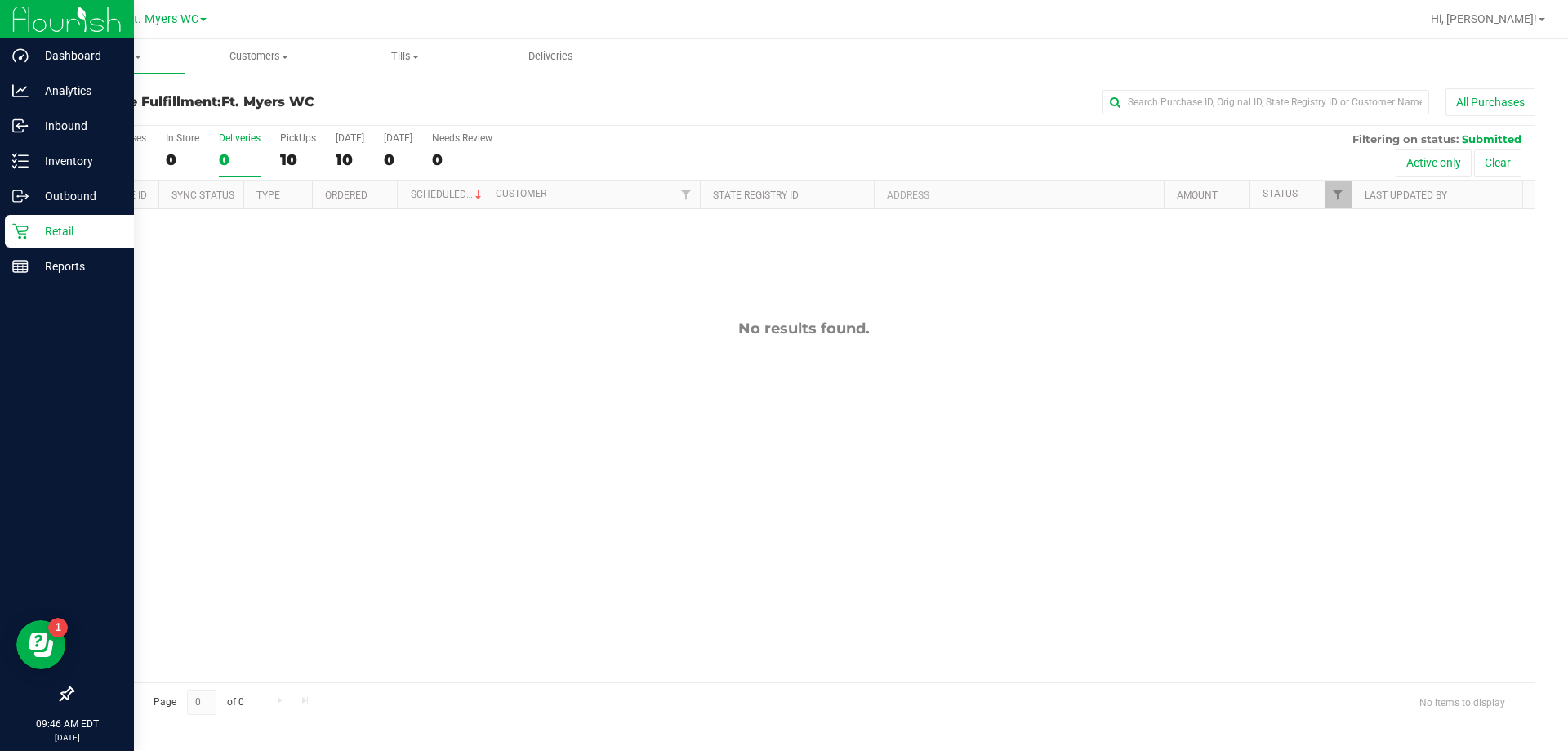
click at [19, 233] on icon at bounding box center [20, 231] width 17 height 17
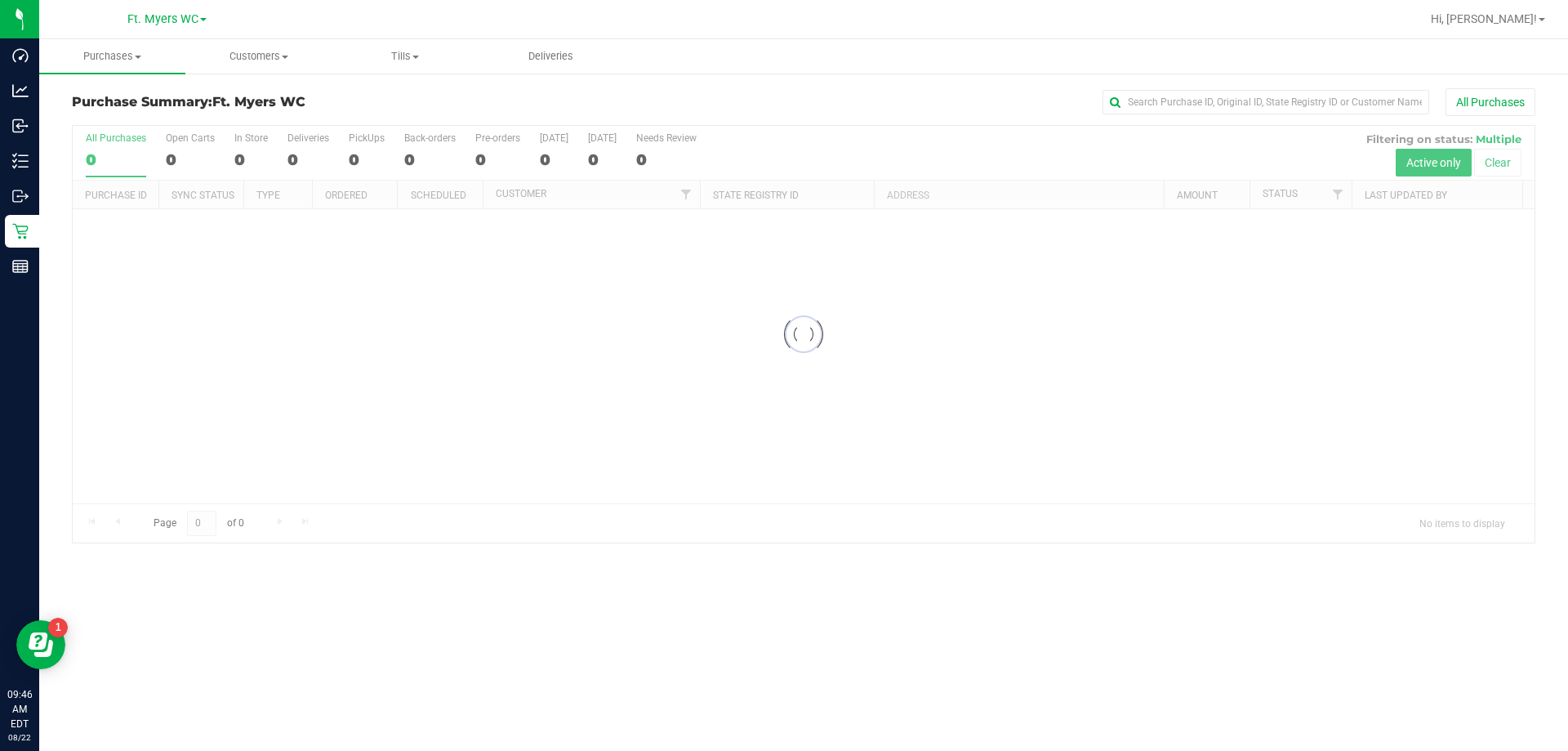
click at [298, 142] on div at bounding box center [803, 334] width 1462 height 416
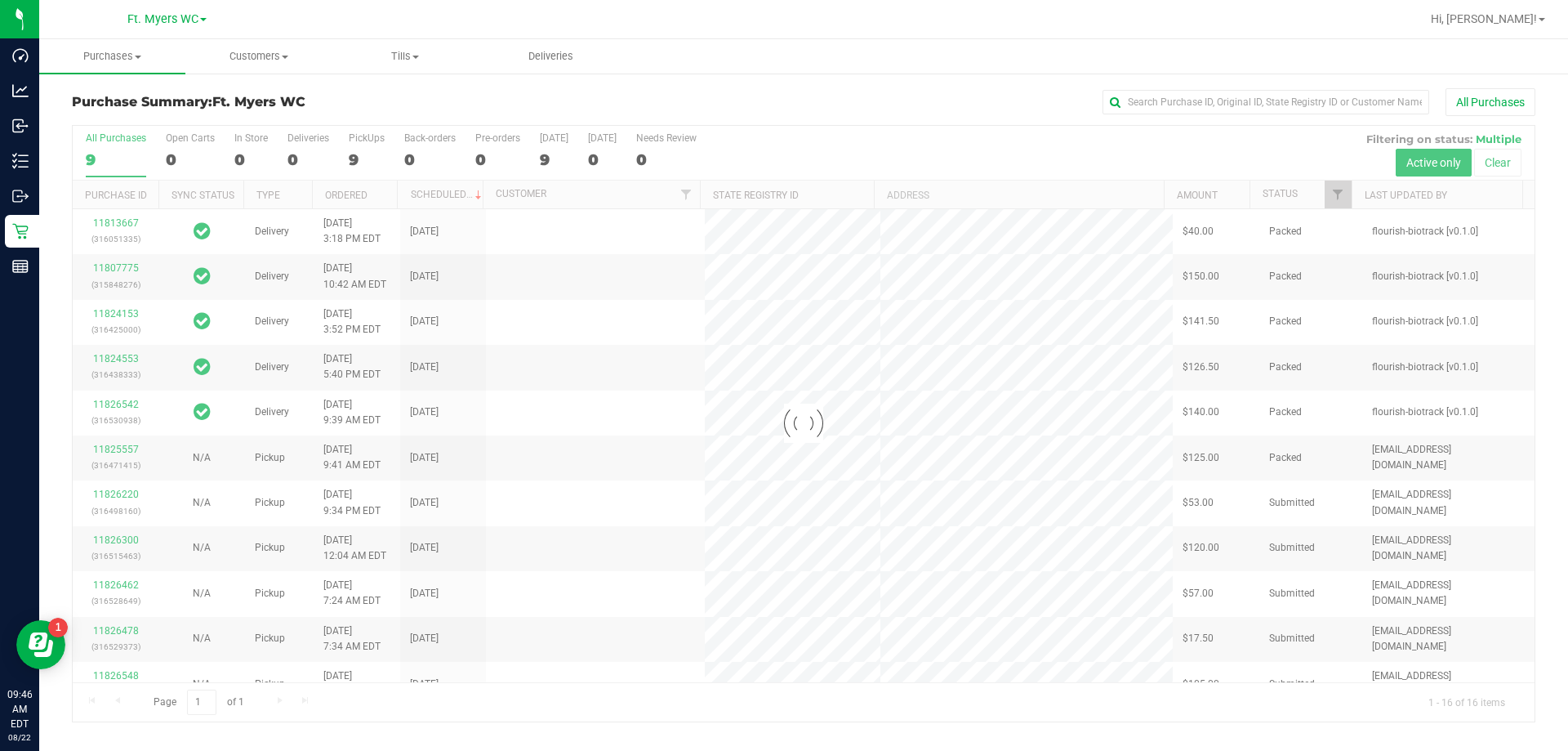
click at [303, 142] on div at bounding box center [803, 423] width 1462 height 596
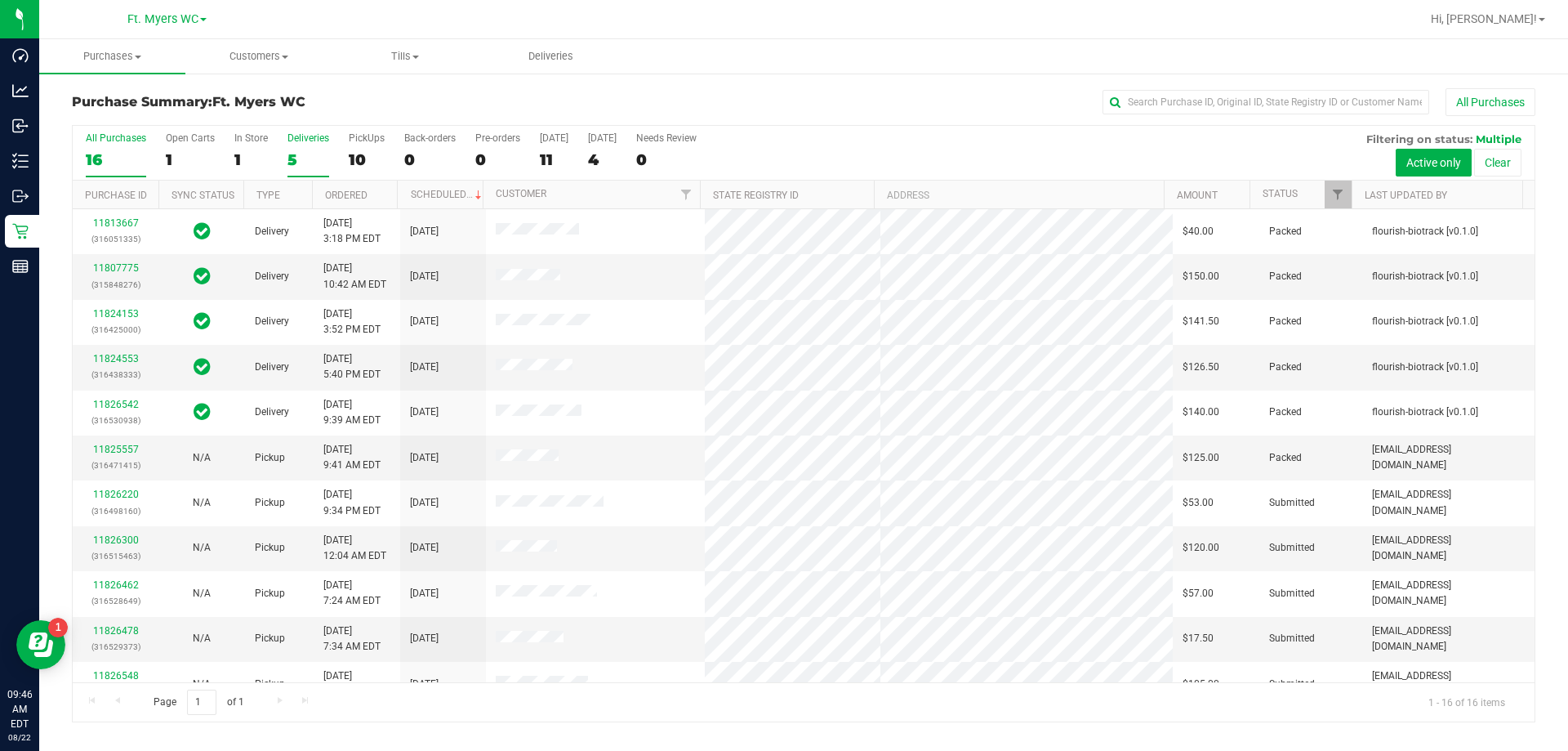
click at [312, 151] on div "5" at bounding box center [307, 159] width 41 height 18
click at [0, 0] on input "Deliveries 5" at bounding box center [0, 0] width 0 height 0
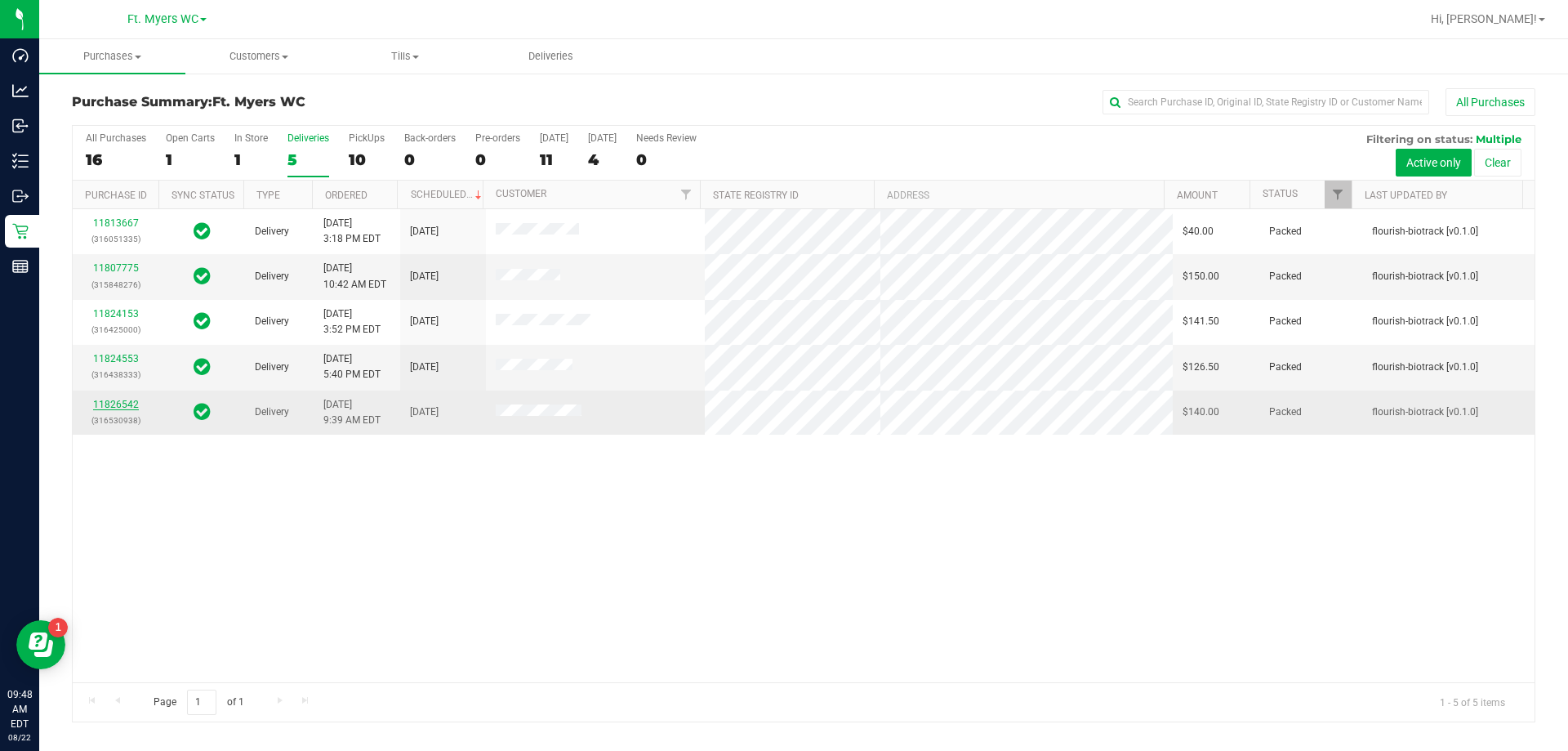
click at [117, 402] on link "11826542" at bounding box center [116, 404] width 46 height 11
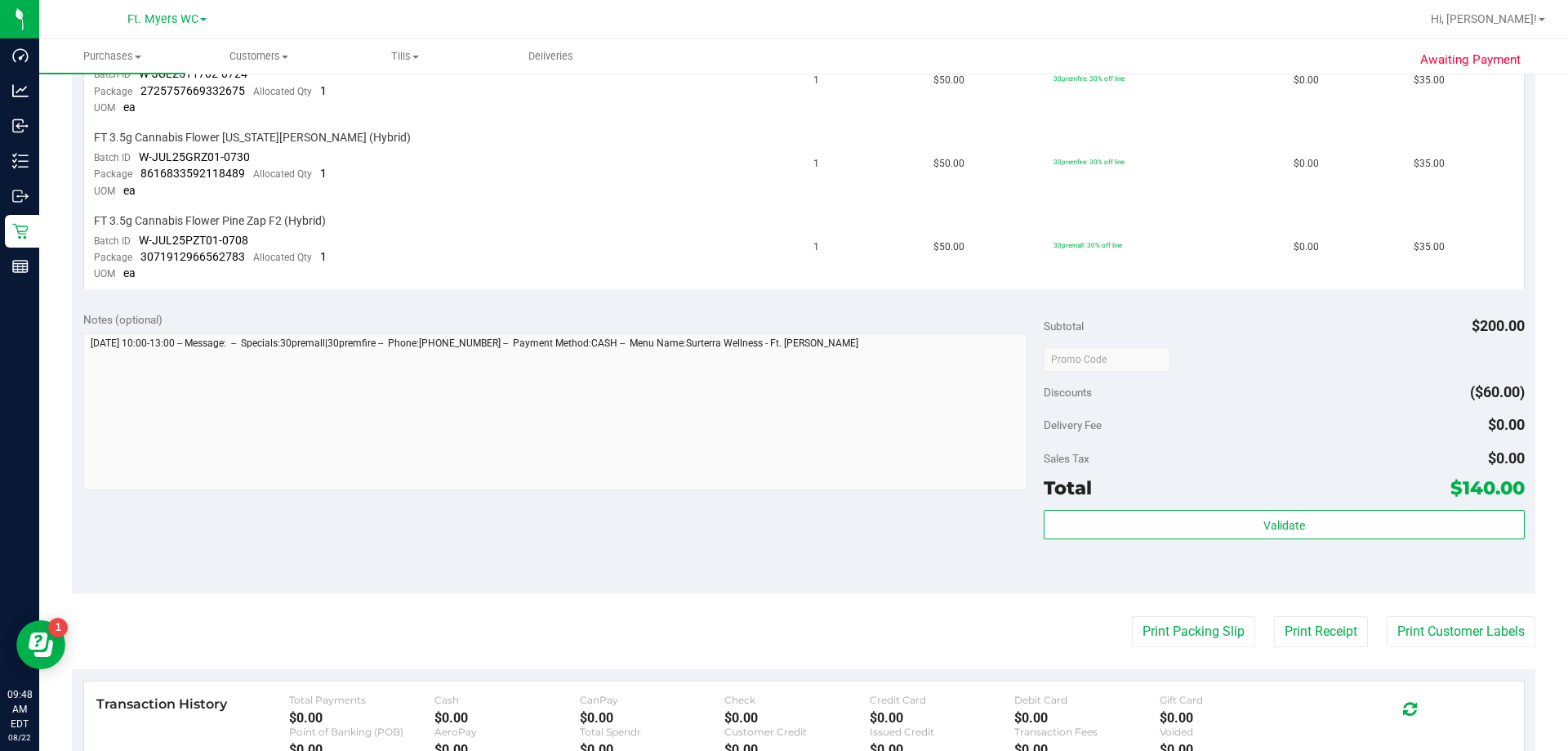
scroll to position [547, 0]
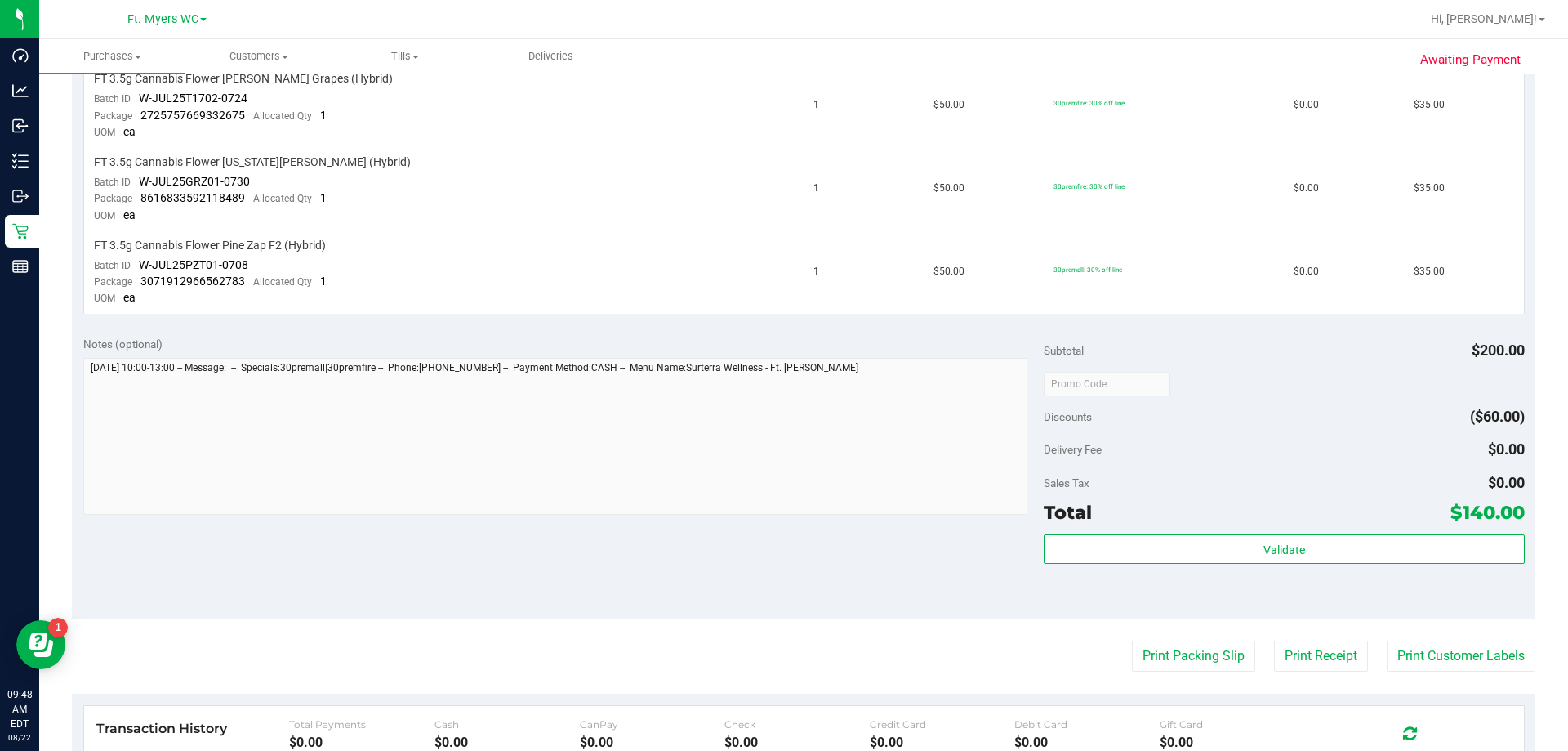
click at [783, 574] on div "Notes (optional) Subtotal $200.00 Discounts ($60.00) Delivery Fee $0.00 Sales T…" at bounding box center [803, 471] width 1464 height 294
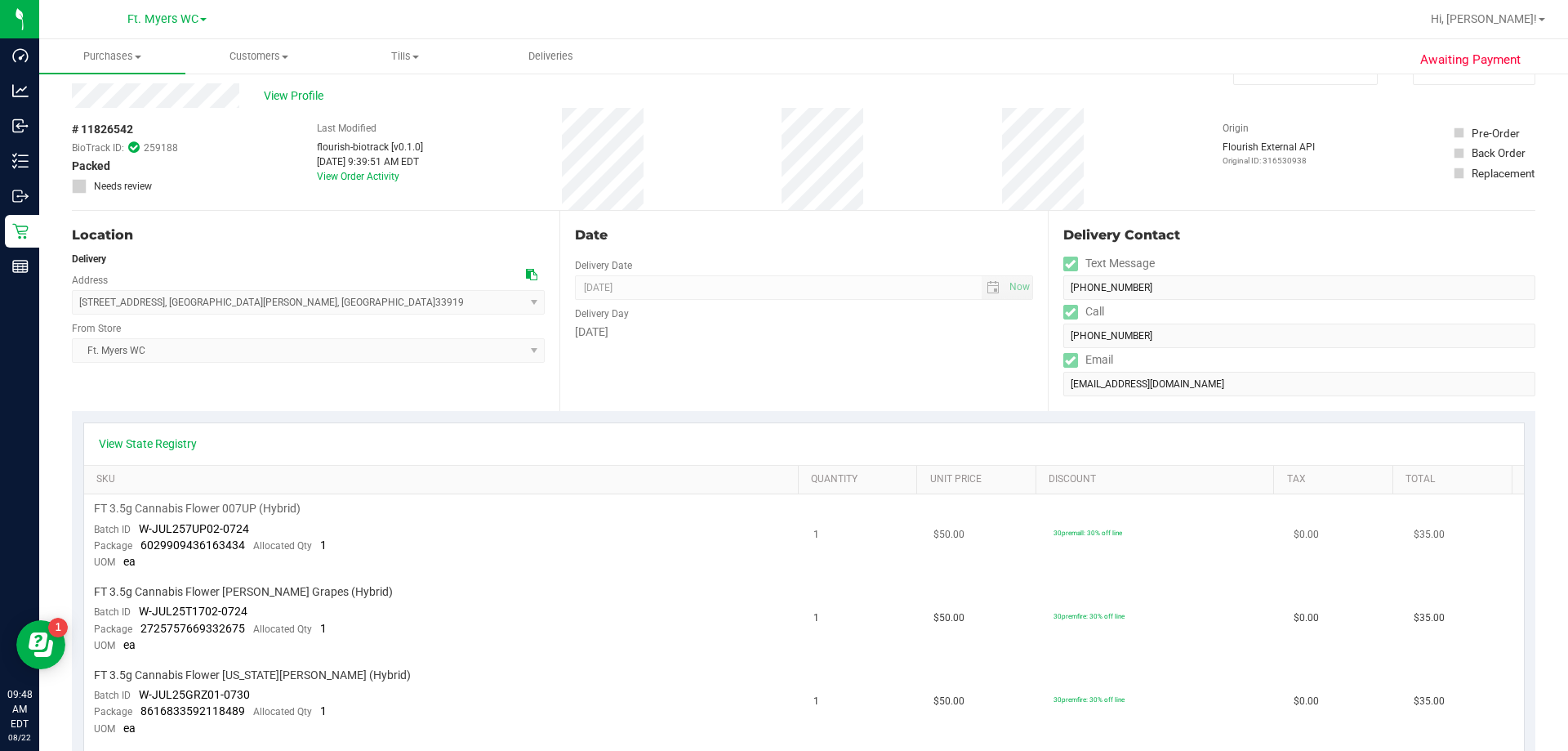
scroll to position [0, 0]
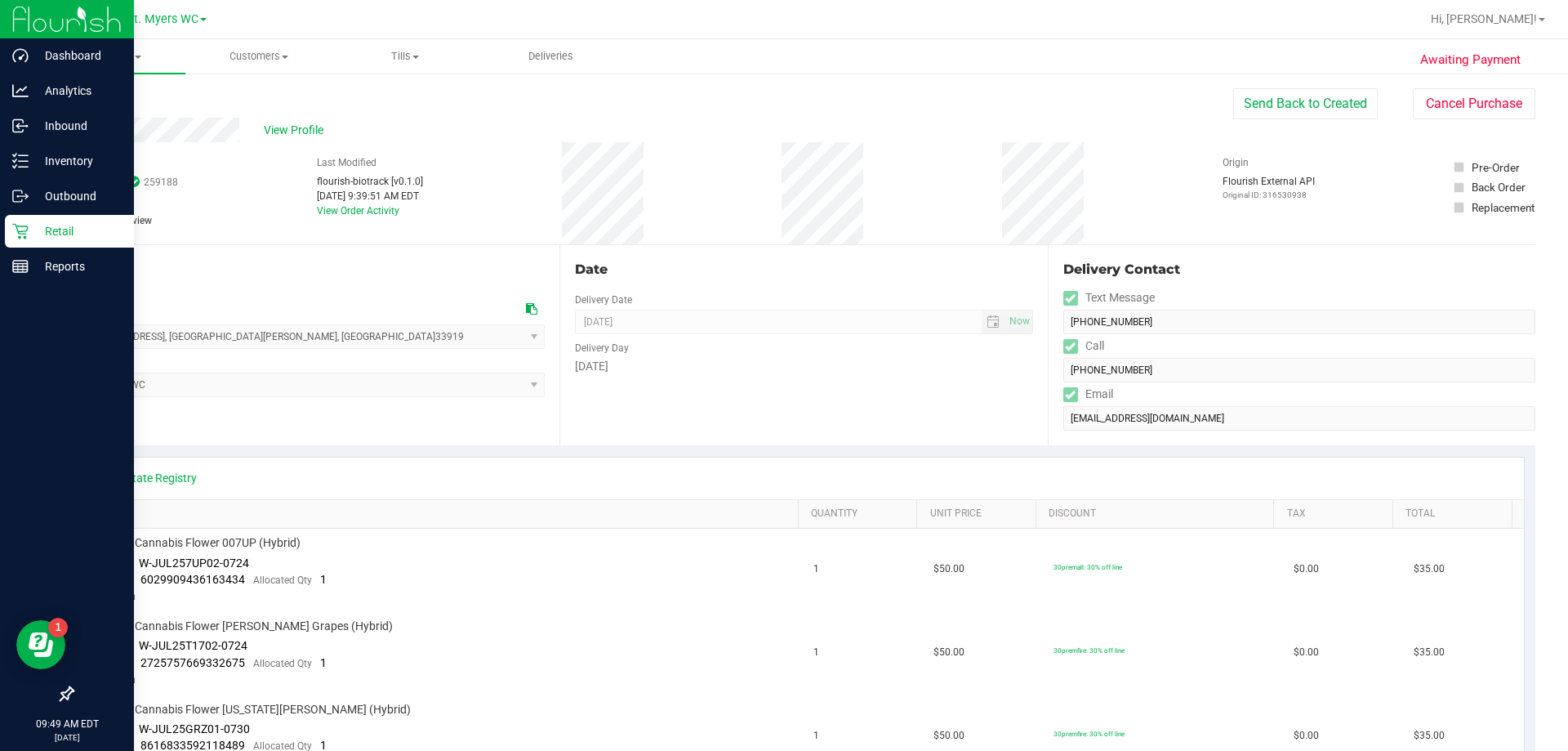
click at [29, 226] on p "Retail" at bounding box center [78, 231] width 98 height 19
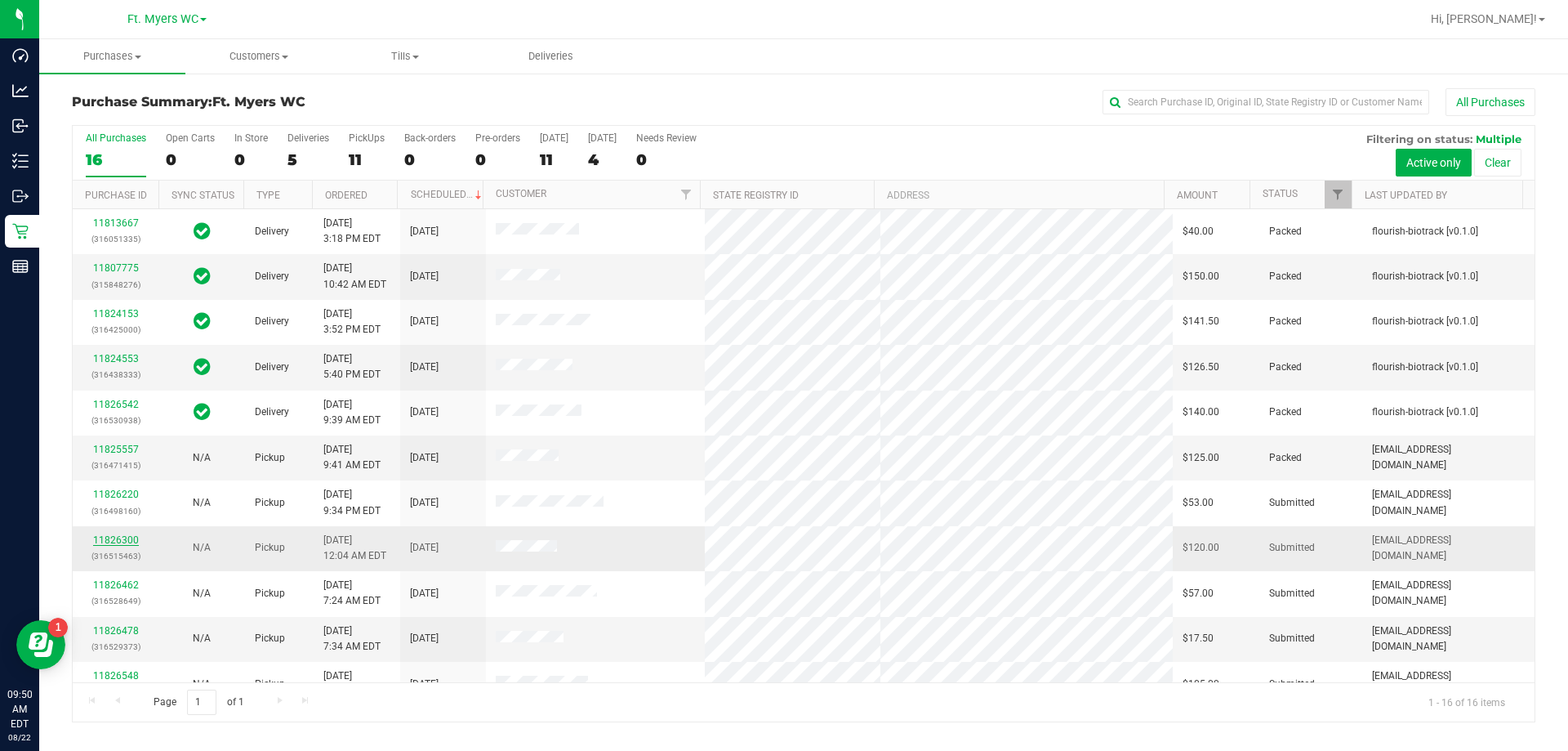
click at [117, 540] on link "11826300" at bounding box center [116, 539] width 46 height 11
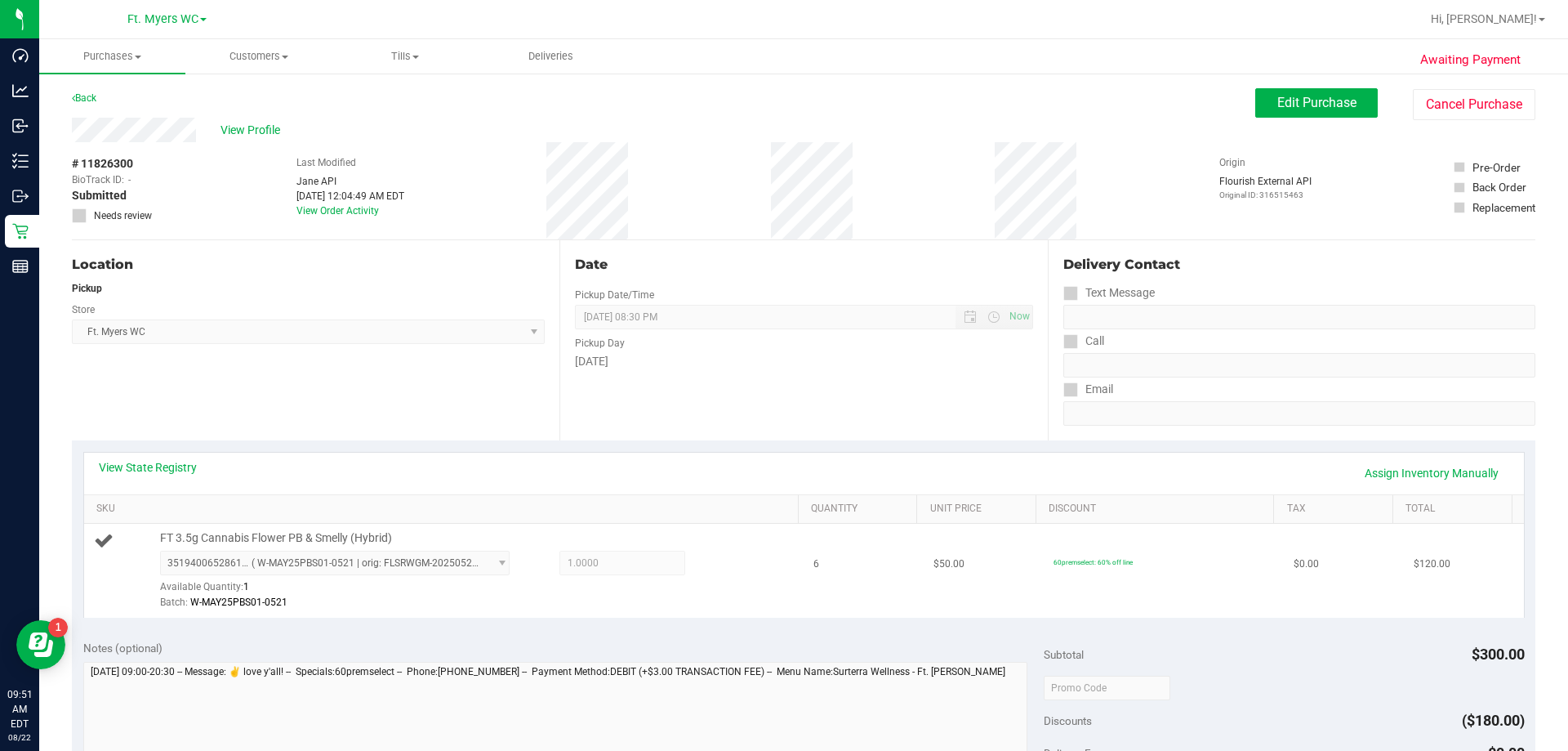
click at [518, 599] on div "Batch: W-MAY25PBS01-0521" at bounding box center [475, 603] width 630 height 16
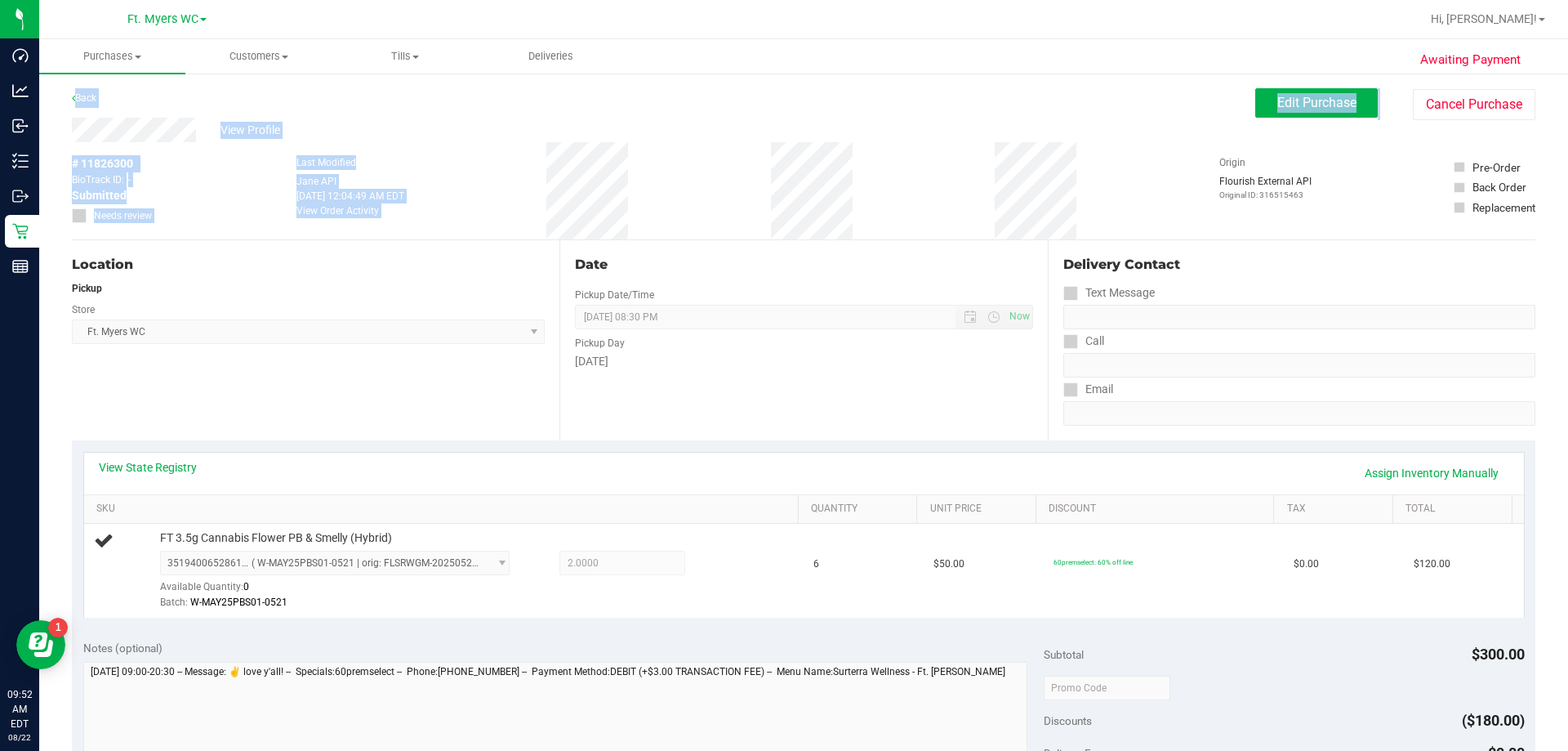
drag, startPoint x: 787, startPoint y: 106, endPoint x: 965, endPoint y: 190, distance: 196.8
click at [783, 183] on purchase-details "Back Edit Purchase Cancel Purchase View Profile # 11826300 BioTrack ID: - Submi…" at bounding box center [803, 695] width 1464 height 1215
click at [783, 190] on div "# 11826300 BioTrack ID: - Submitted Needs review Last Modified Jane API Aug 22,…" at bounding box center [803, 191] width 1464 height 97
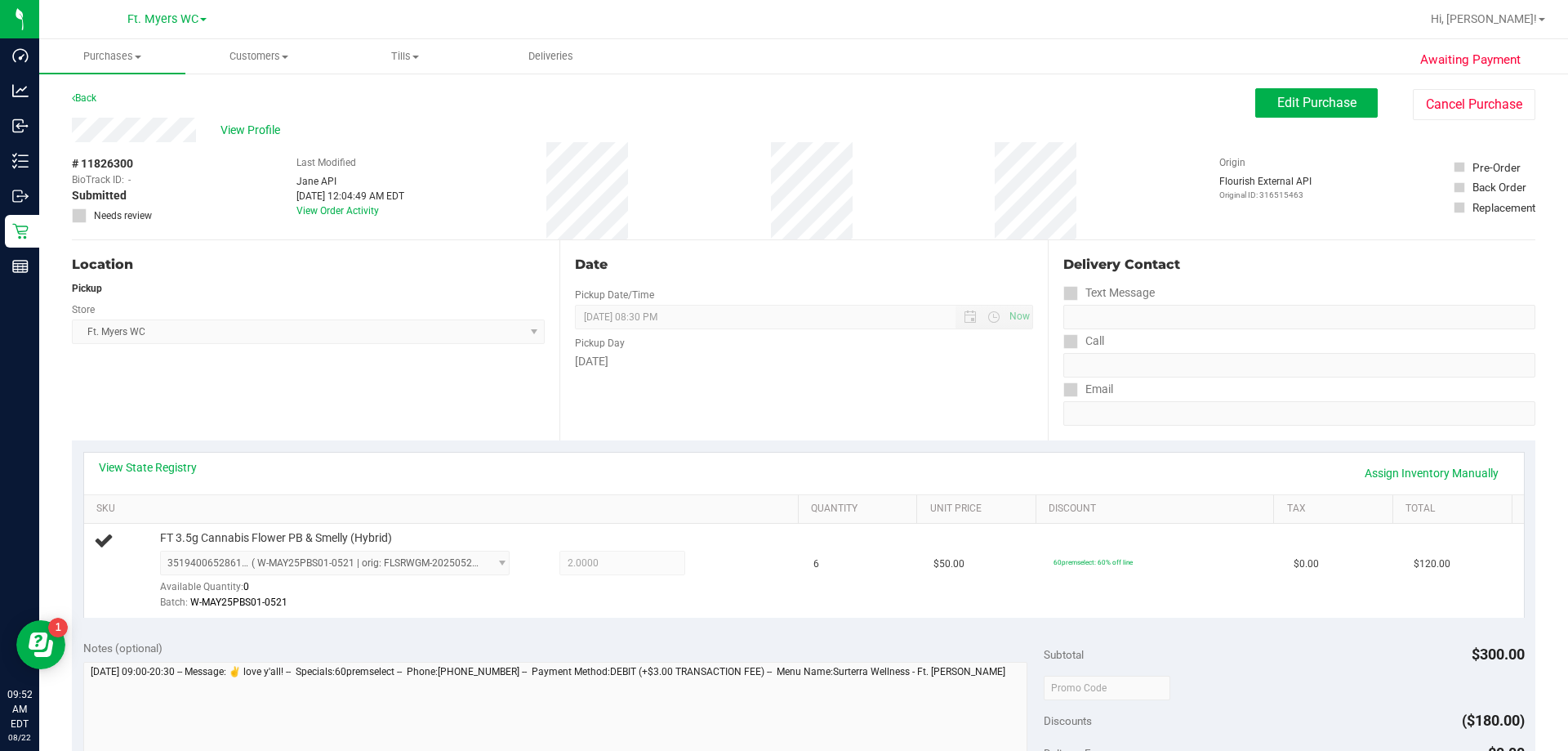
click at [783, 174] on div "# 11826300 BioTrack ID: - Submitted Needs review Last Modified Jane API Aug 22,…" at bounding box center [803, 191] width 1464 height 97
click at [783, 178] on div "# 11826300 BioTrack ID: - Submitted Needs review Last Modified Jane API Aug 22,…" at bounding box center [803, 191] width 1464 height 97
drag, startPoint x: 918, startPoint y: 178, endPoint x: 564, endPoint y: 141, distance: 355.9
click at [564, 141] on div "View Profile # 11826300 BioTrack ID: - Submitted Needs review Last Modified Jan…" at bounding box center [803, 179] width 1464 height 123
click at [564, 141] on div "View Profile" at bounding box center [664, 130] width 1183 height 25
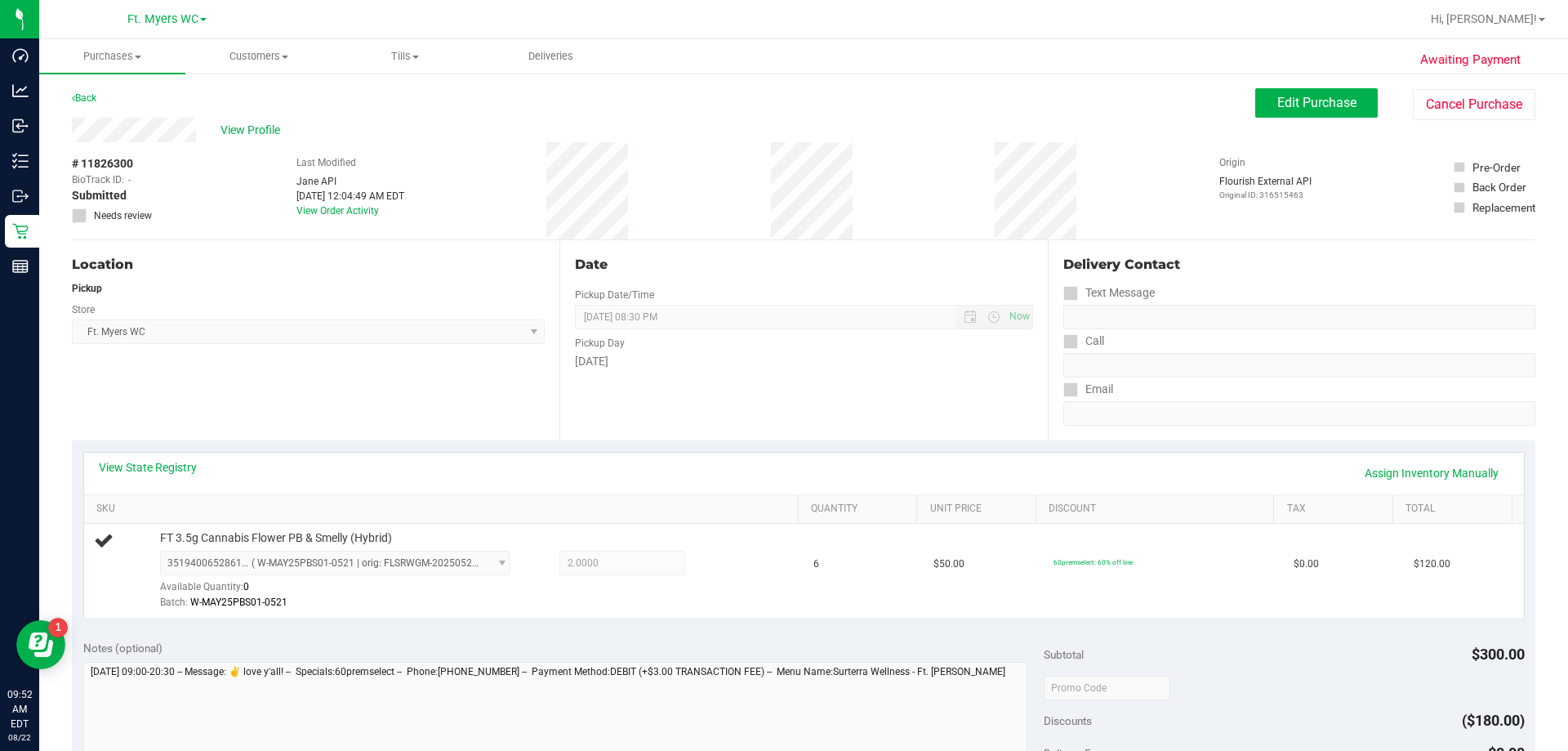
drag, startPoint x: 543, startPoint y: 148, endPoint x: 867, endPoint y: 159, distance: 324.2
click at [783, 159] on div "# 11826300 BioTrack ID: - Submitted Needs review Last Modified Jane API Aug 22,…" at bounding box center [803, 191] width 1464 height 97
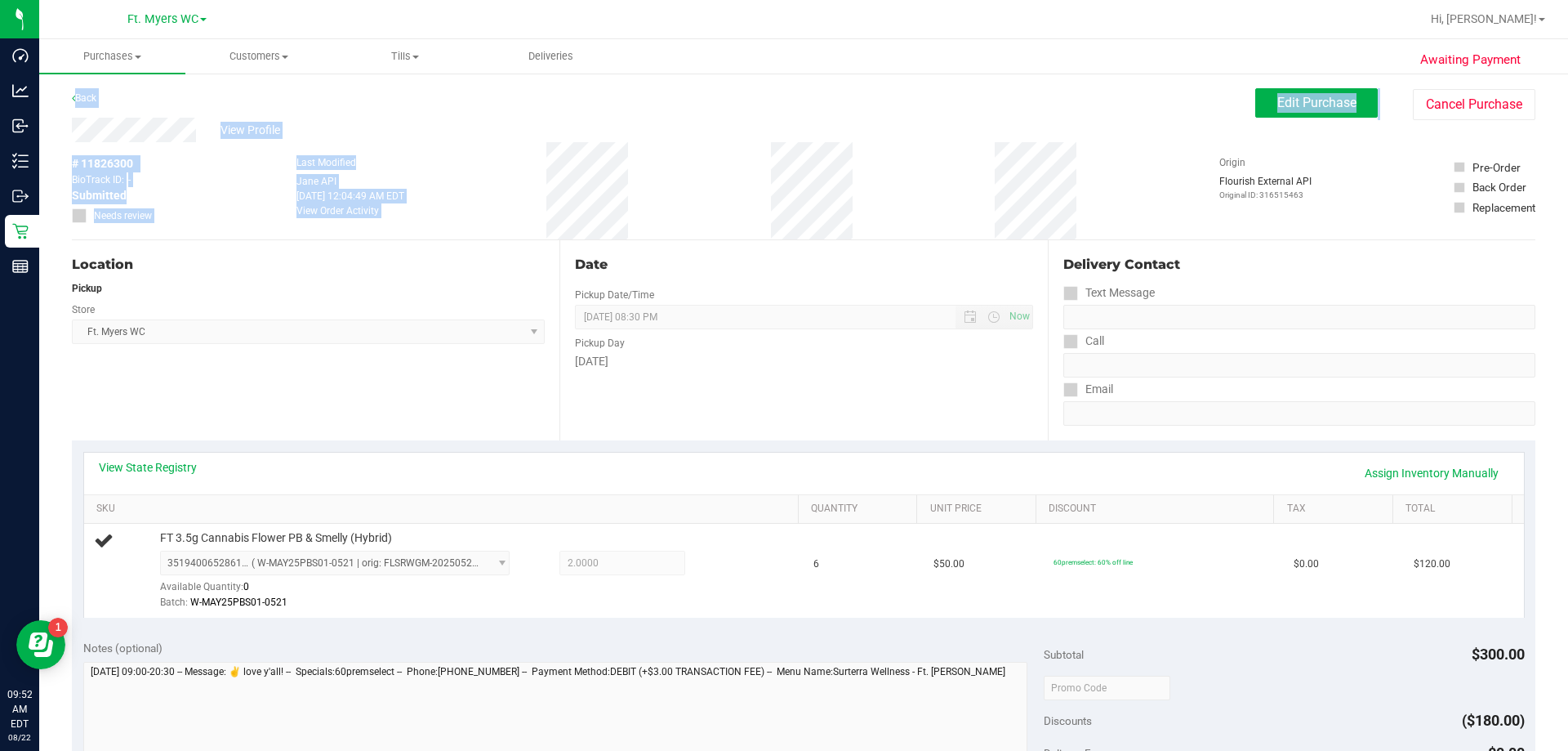
drag, startPoint x: 876, startPoint y: 174, endPoint x: 514, endPoint y: 99, distance: 369.7
click at [514, 99] on purchase-details "Back Edit Purchase Cancel Purchase View Profile # 11826300 BioTrack ID: - Submi…" at bounding box center [803, 695] width 1464 height 1215
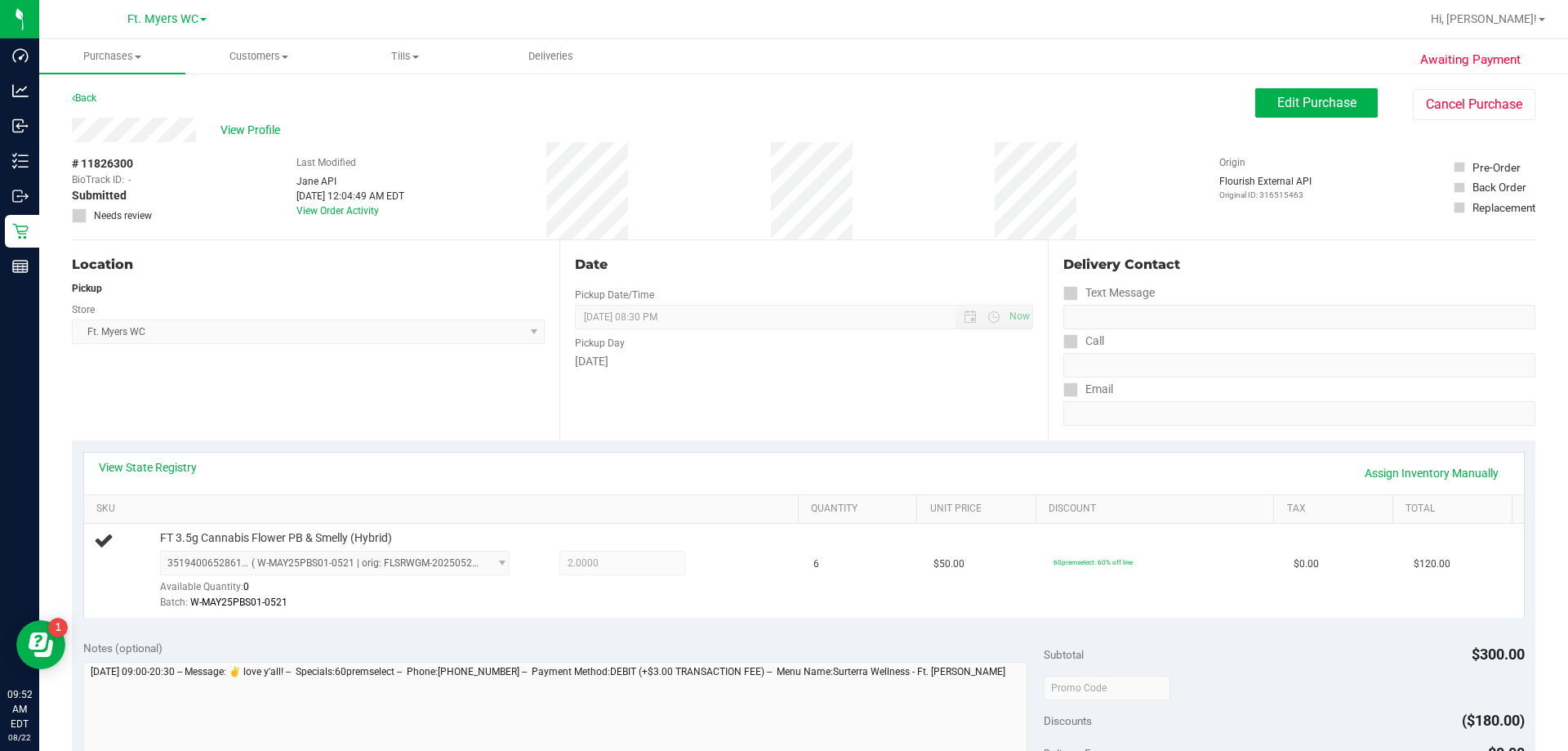
click at [512, 113] on div "Back Edit Purchase Cancel Purchase" at bounding box center [803, 102] width 1464 height 29
click at [783, 155] on div "View Profile # 11826300 BioTrack ID: - Submitted Needs review Last Modified Jan…" at bounding box center [803, 179] width 1464 height 123
click at [783, 181] on div "# 11826300 BioTrack ID: - Submitted Needs review Last Modified Jane API Aug 22,…" at bounding box center [803, 191] width 1464 height 97
drag, startPoint x: 775, startPoint y: 160, endPoint x: 933, endPoint y: 199, distance: 162.7
click at [783, 199] on div "# 11826300 BioTrack ID: - Submitted Needs review Last Modified Jane API Aug 22,…" at bounding box center [803, 191] width 1464 height 97
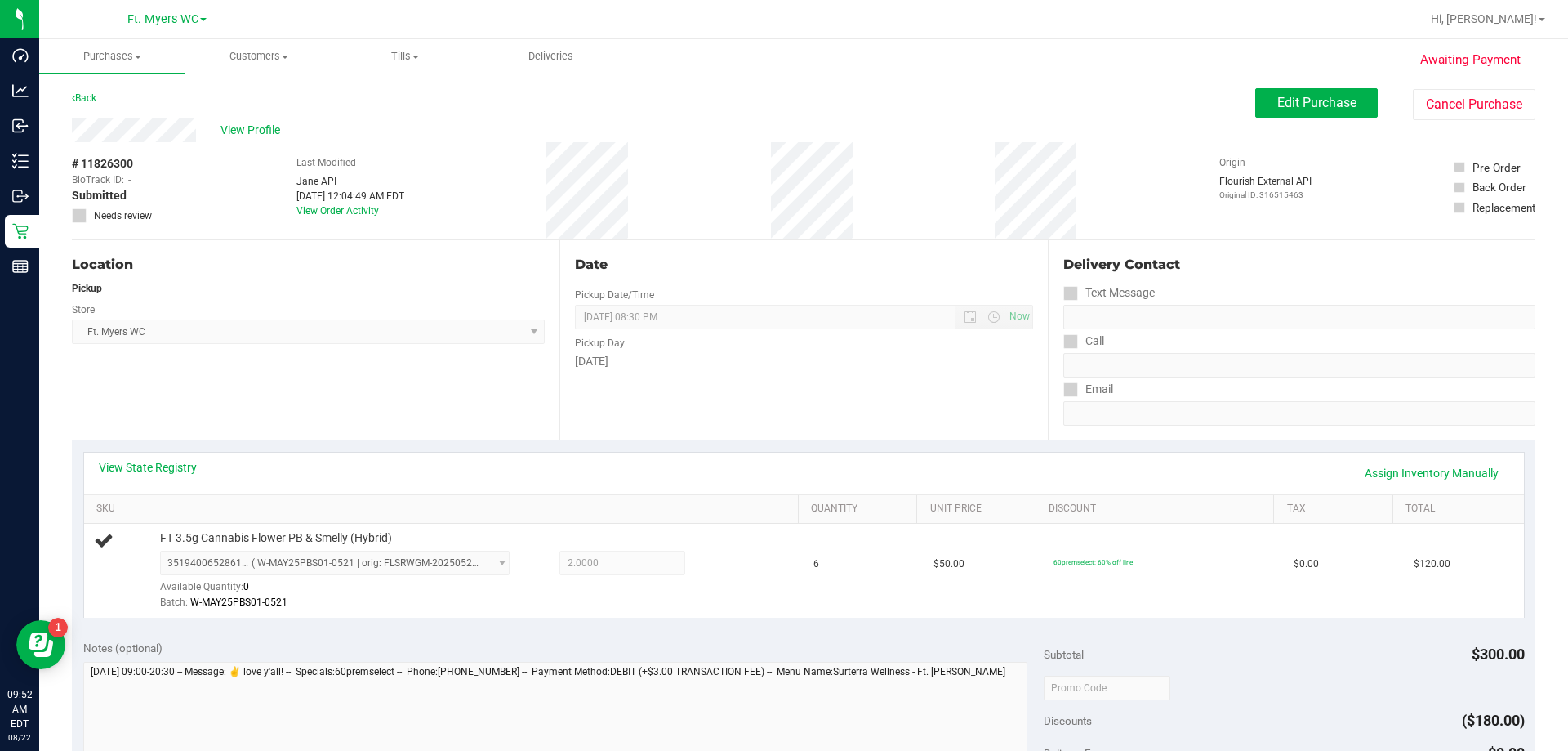
click at [783, 199] on div "# 11826300 BioTrack ID: - Submitted Needs review Last Modified Jane API Aug 22,…" at bounding box center [803, 191] width 1464 height 97
click at [783, 200] on div "# 11826300 BioTrack ID: - Submitted Needs review Last Modified Jane API Aug 22,…" at bounding box center [803, 191] width 1464 height 97
drag, startPoint x: 864, startPoint y: 112, endPoint x: 1035, endPoint y: 134, distance: 172.4
click at [783, 107] on div "Back Edit Purchase Cancel Purchase" at bounding box center [803, 102] width 1464 height 29
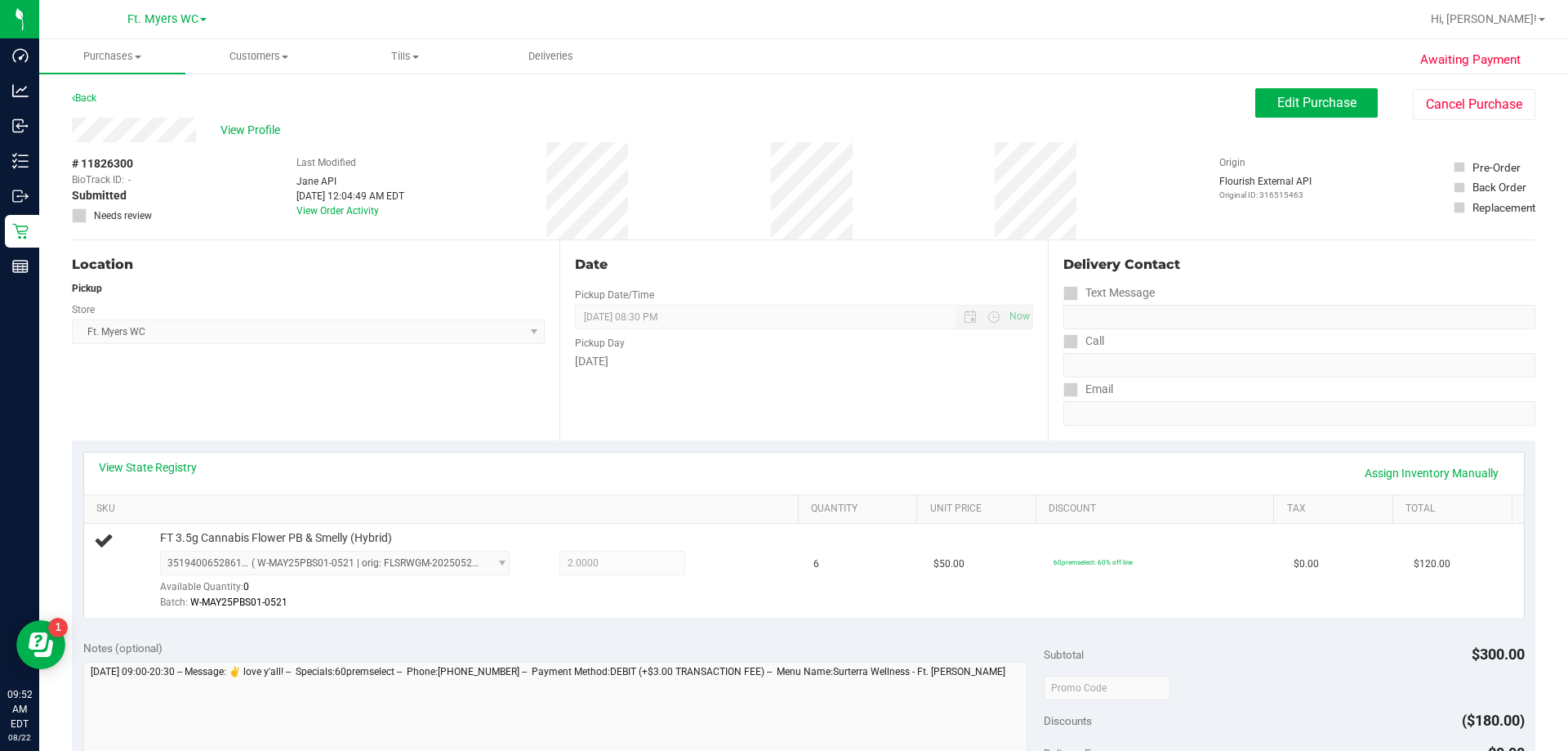
click at [783, 97] on div "Back Edit Purchase Cancel Purchase" at bounding box center [803, 102] width 1464 height 29
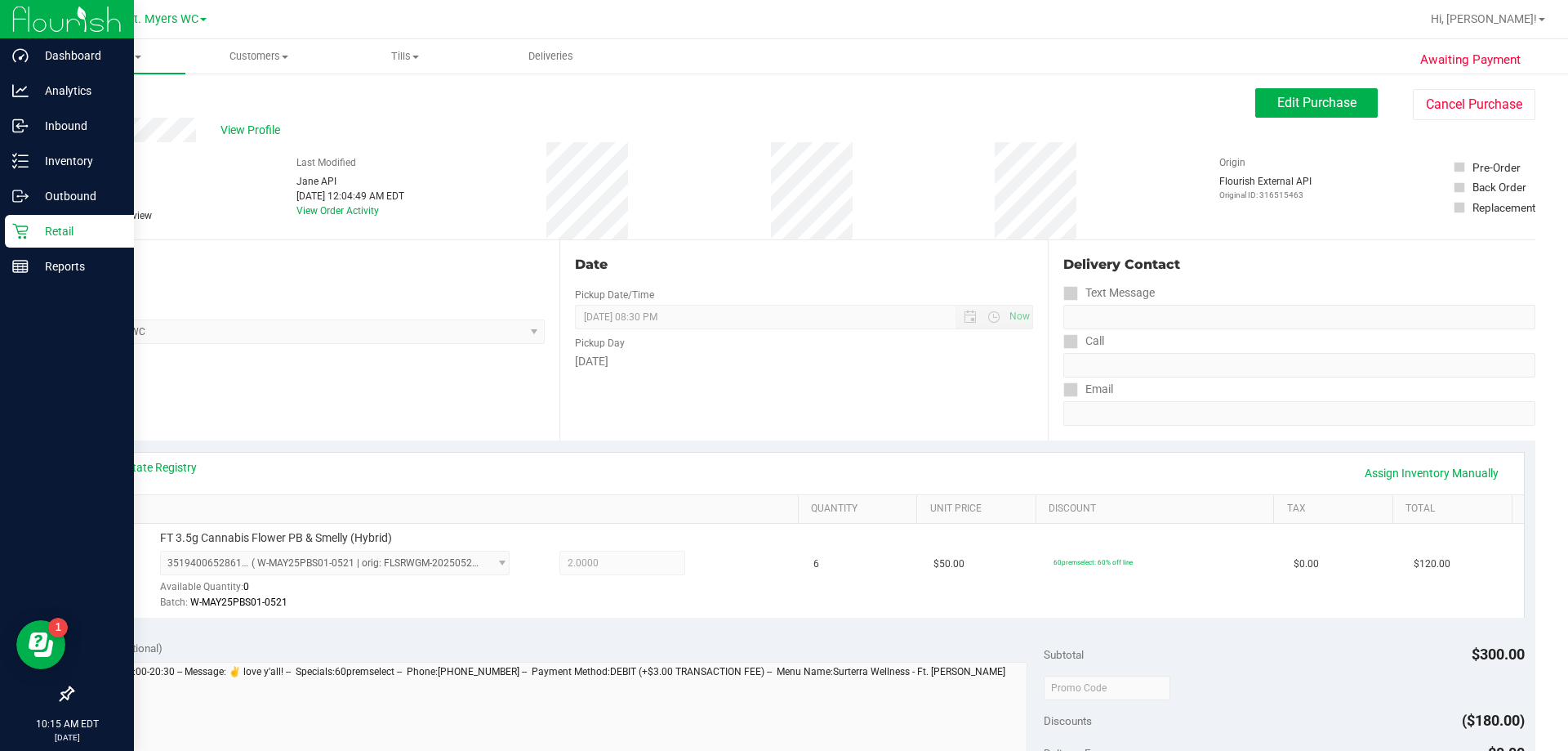
click at [118, 239] on p "Retail" at bounding box center [78, 231] width 98 height 19
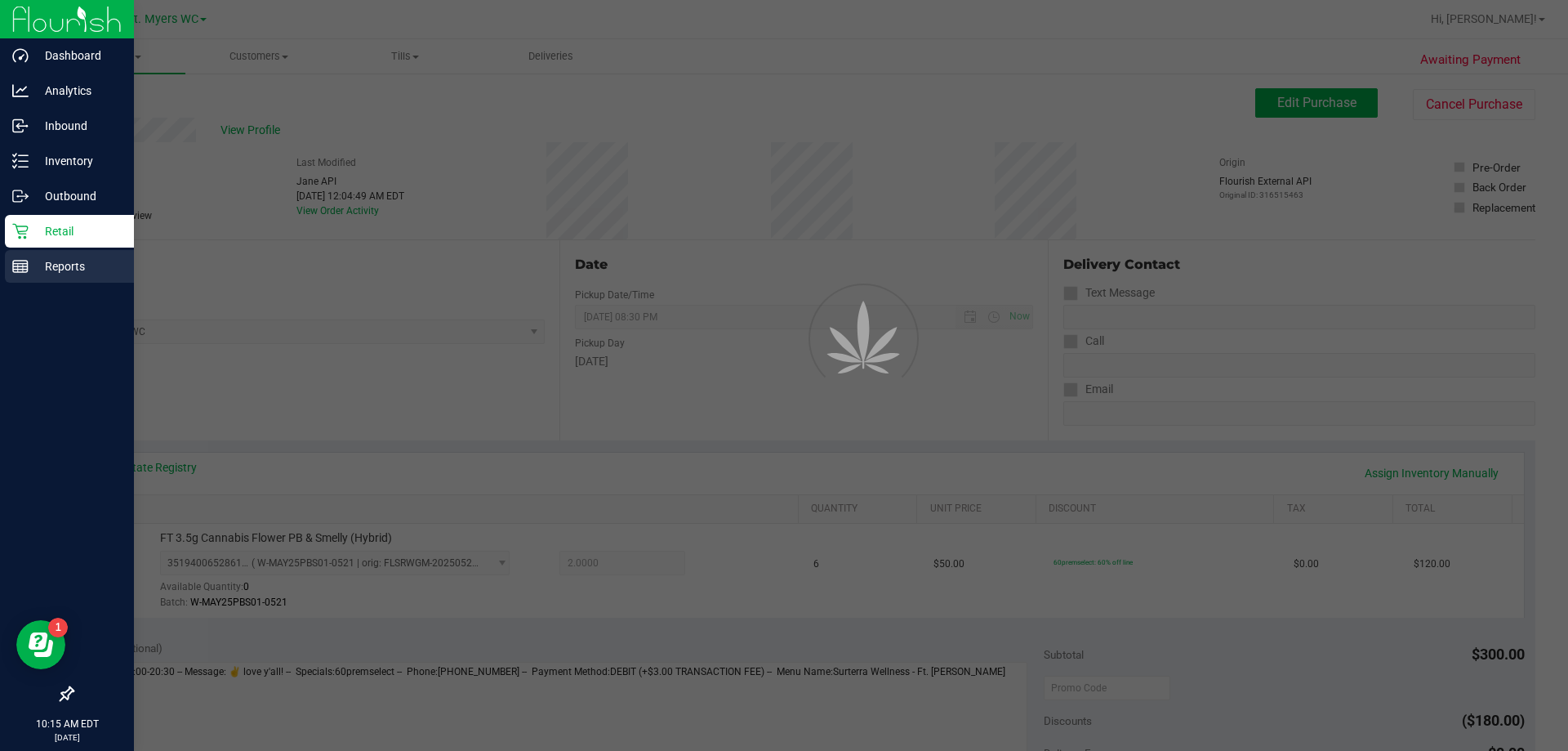
click at [104, 264] on p "Reports" at bounding box center [78, 266] width 98 height 19
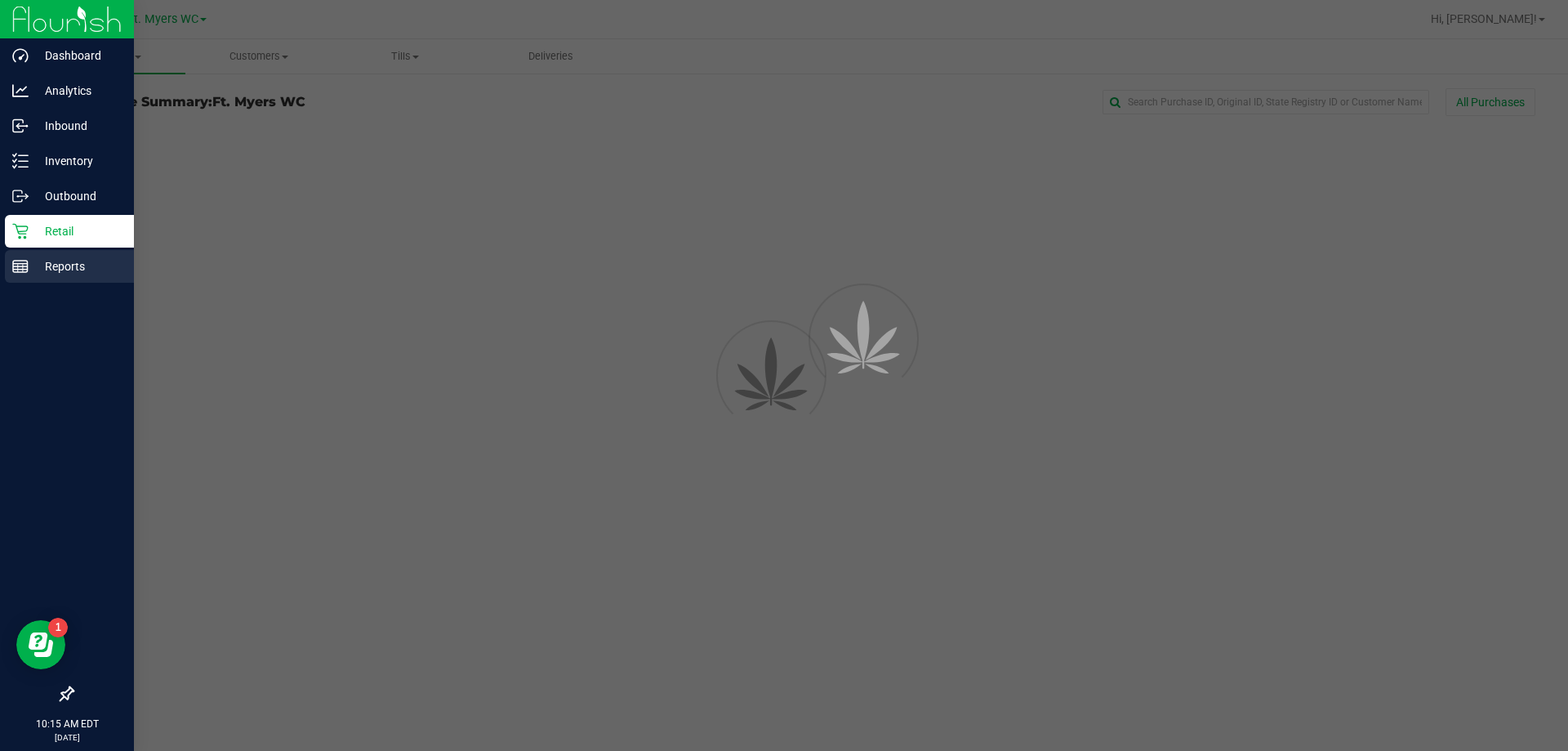
click at [104, 264] on p "Reports" at bounding box center [78, 266] width 98 height 19
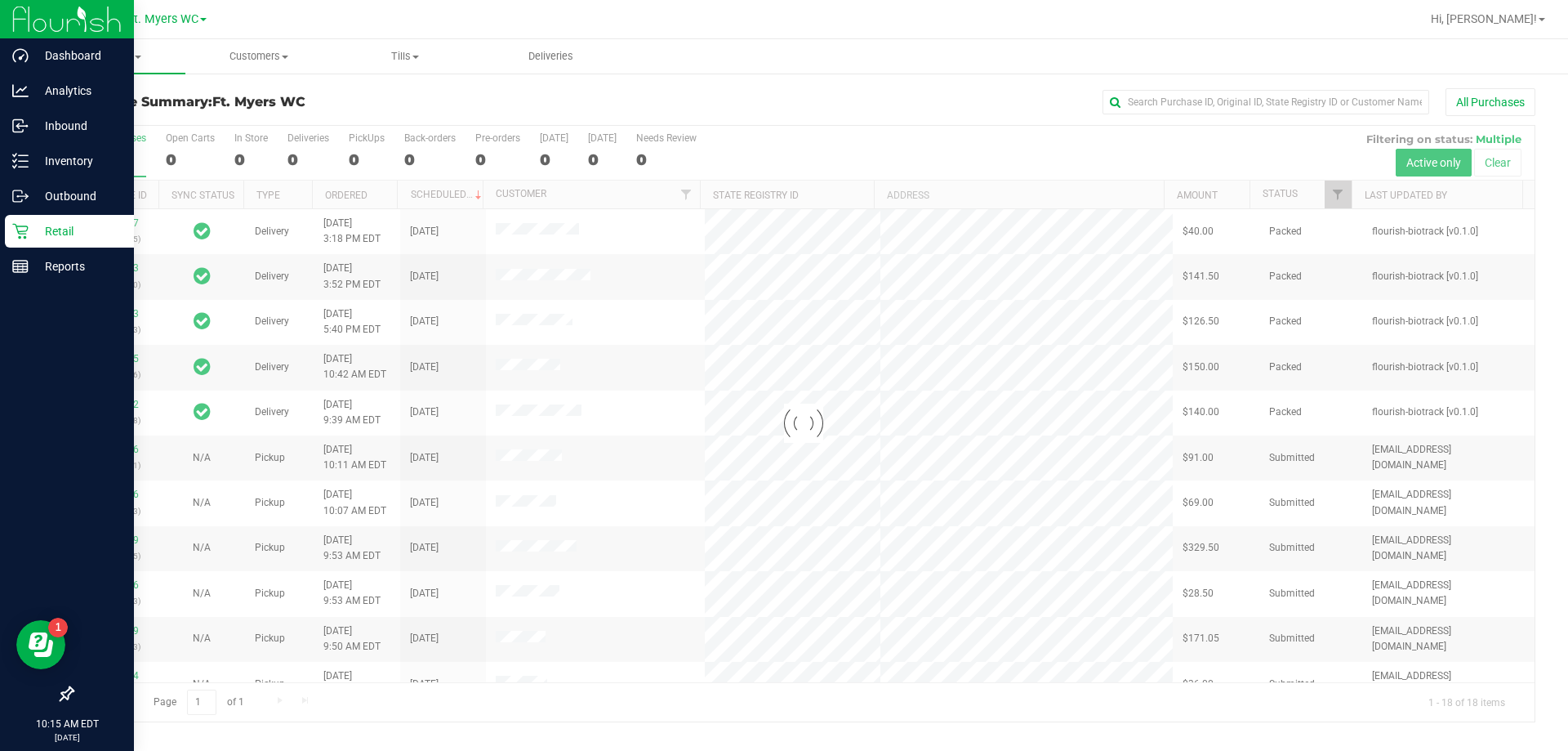
click at [26, 294] on div at bounding box center [67, 481] width 134 height 393
click at [29, 284] on link "Reports" at bounding box center [67, 268] width 134 height 35
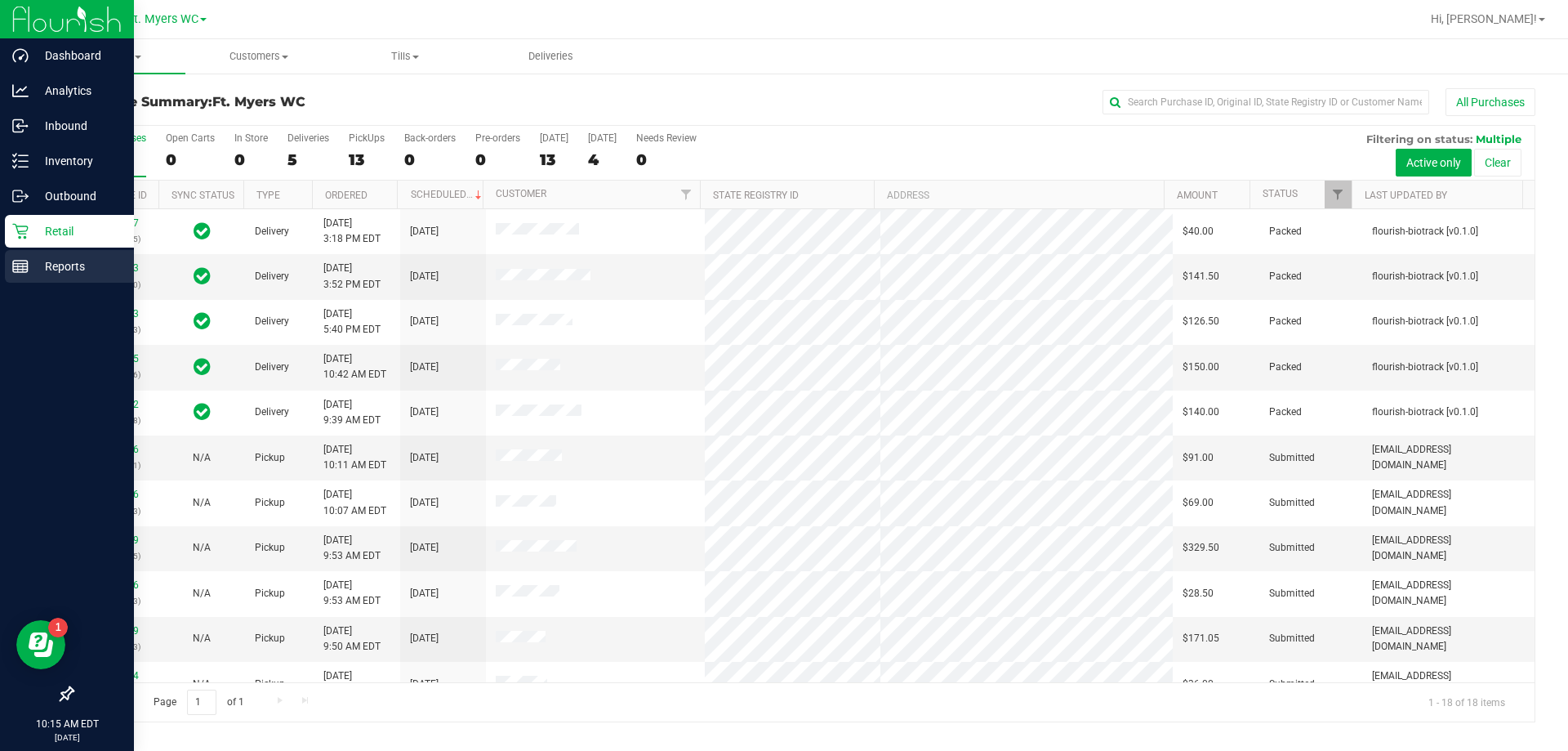
click at [32, 262] on p "Reports" at bounding box center [78, 266] width 98 height 19
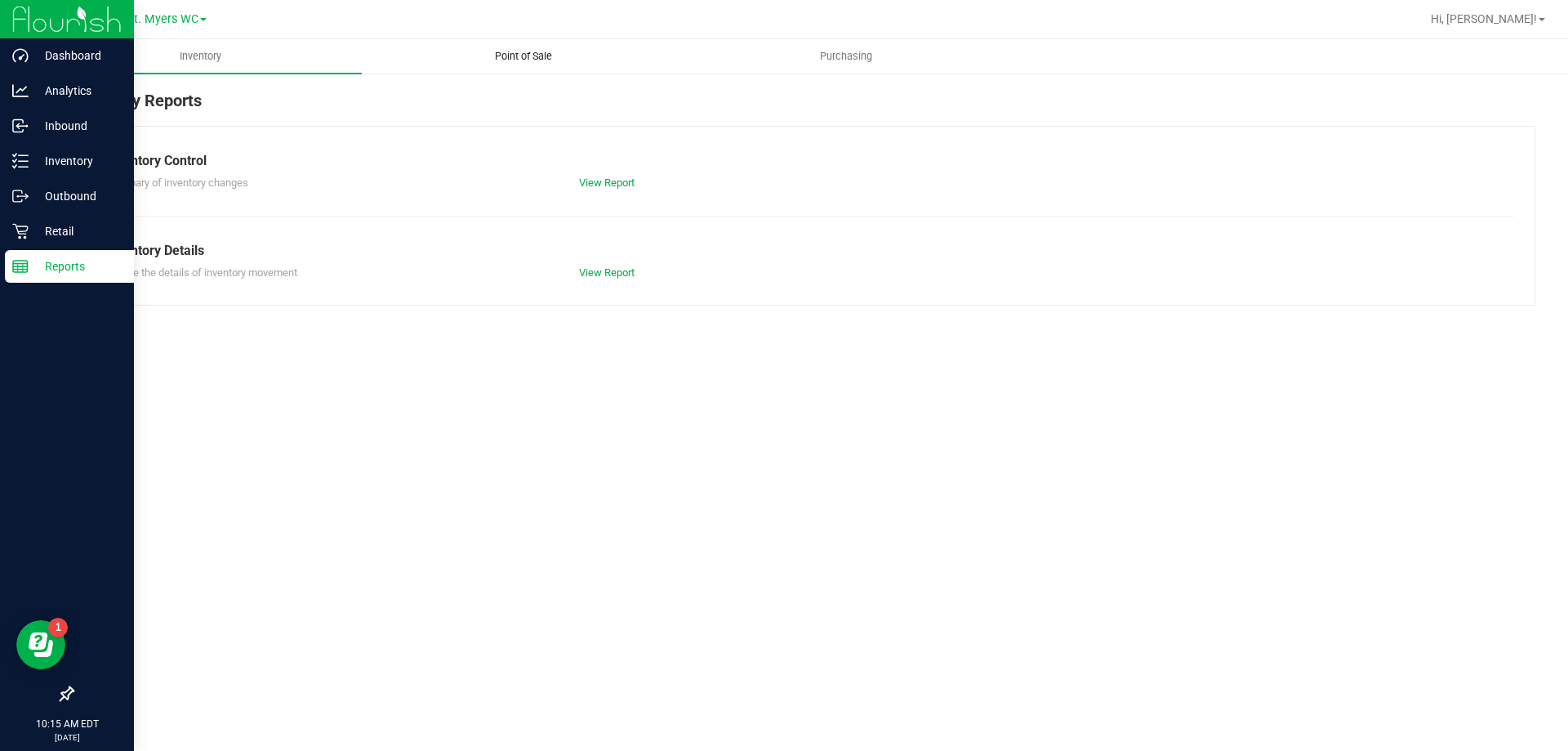
click at [474, 47] on uib-tab-heading "Point of Sale" at bounding box center [523, 56] width 321 height 32
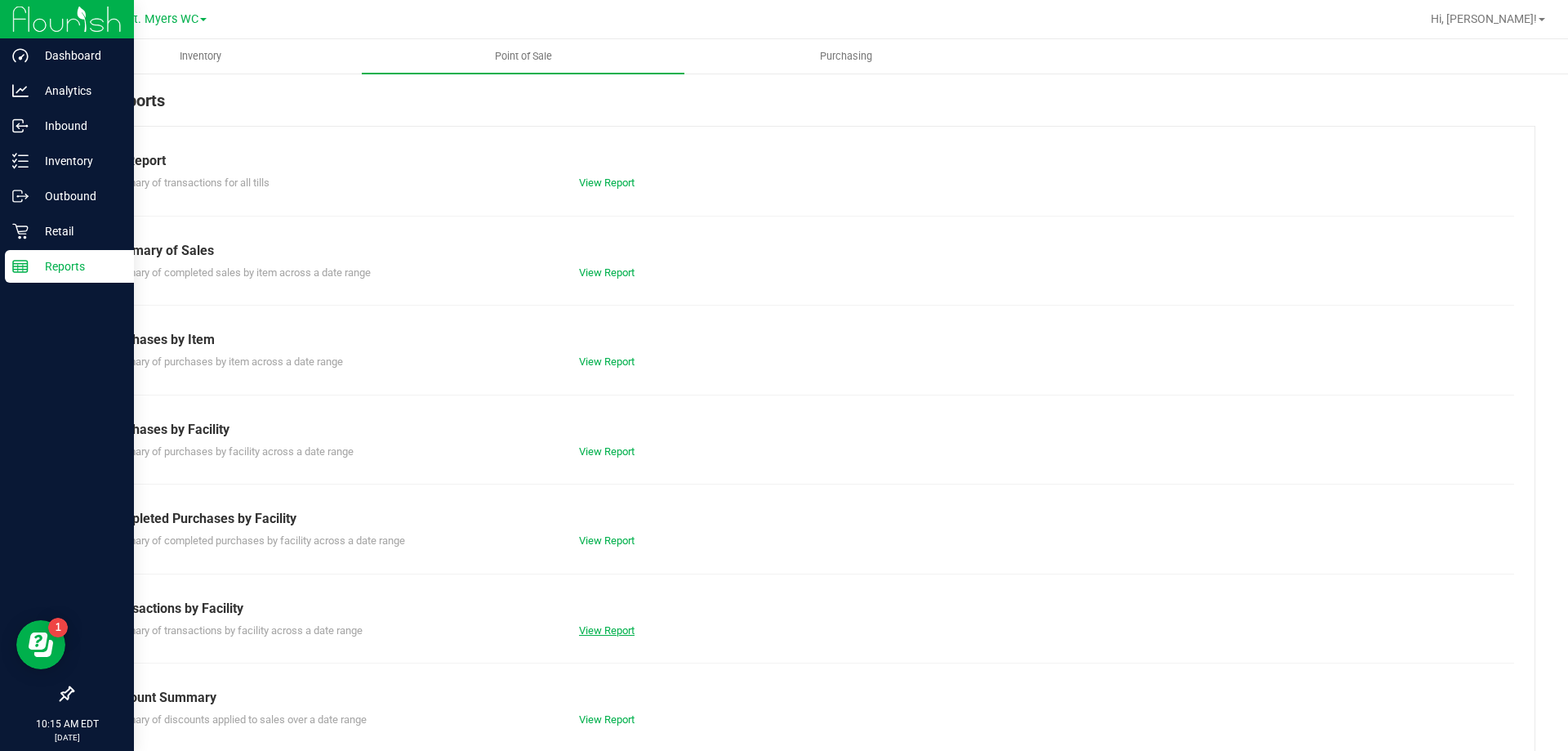
click at [616, 627] on link "View Report" at bounding box center [606, 631] width 55 height 12
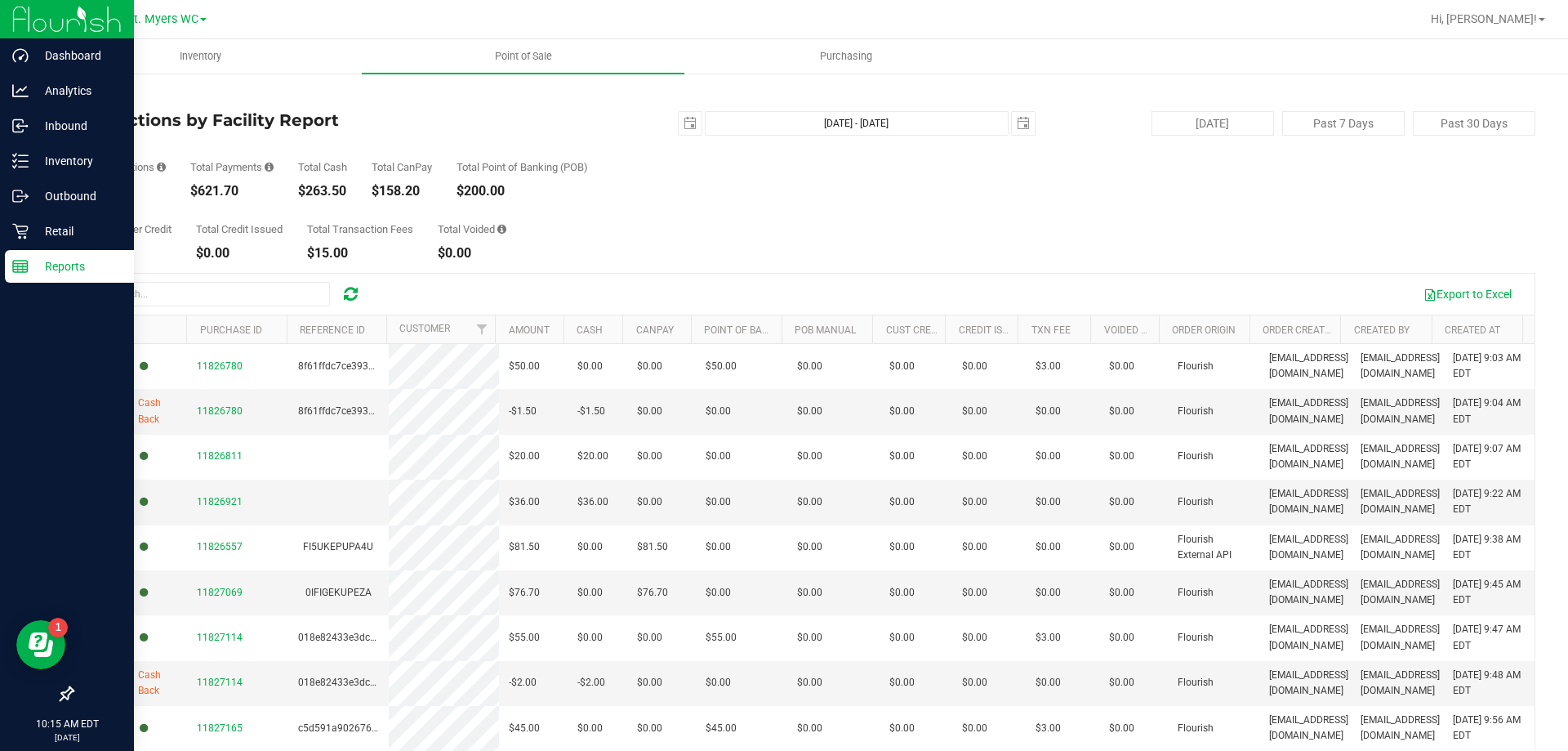
drag, startPoint x: 514, startPoint y: 253, endPoint x: 218, endPoint y: 170, distance: 307.4
click at [218, 170] on div "Back Transactions by Facility Report 2025-08-22 Aug 22, 2025 - Aug 22, 2025 202…" at bounding box center [803, 472] width 1464 height 769
click at [218, 170] on div "Total Payments" at bounding box center [232, 167] width 83 height 11
click at [27, 228] on icon at bounding box center [20, 232] width 16 height 16
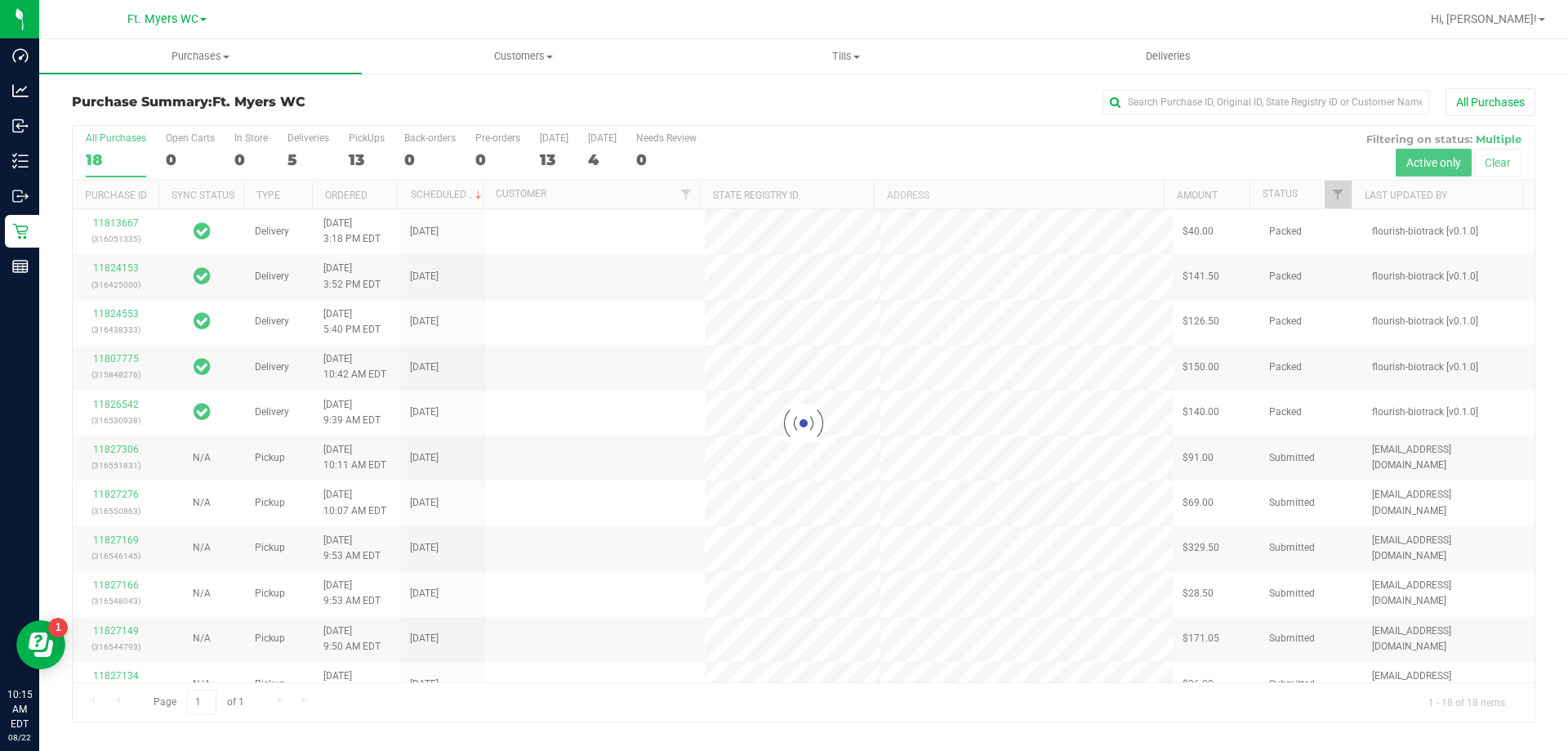
click at [301, 156] on div at bounding box center [803, 423] width 1462 height 596
click at [308, 141] on div at bounding box center [803, 423] width 1462 height 596
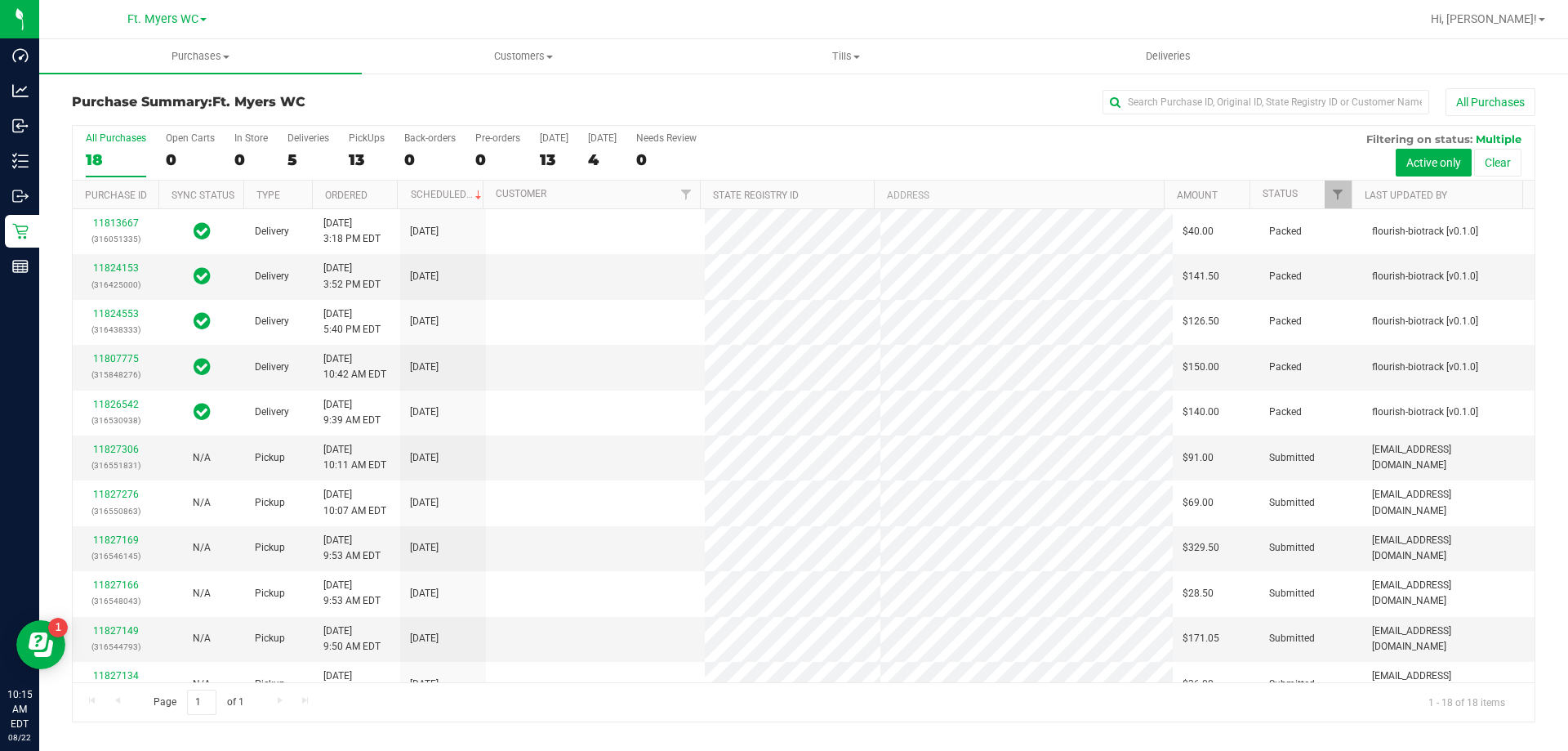
click at [308, 141] on div "Deliveries" at bounding box center [307, 138] width 41 height 11
click at [0, 0] on input "Deliveries 5" at bounding box center [0, 0] width 0 height 0
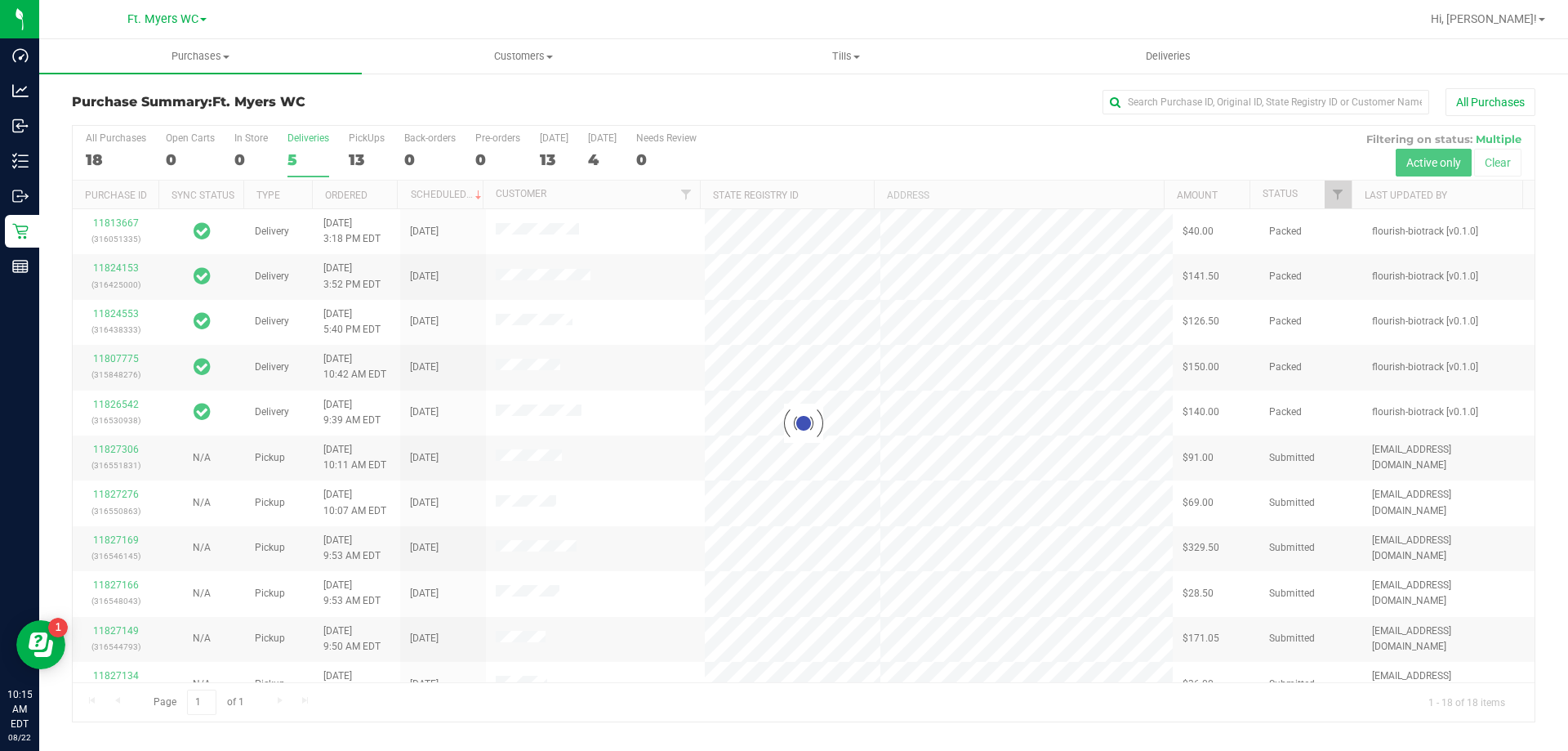
click at [308, 141] on div at bounding box center [803, 423] width 1462 height 596
click at [348, 104] on h3 "Purchase Summary: Ft. Myers WC" at bounding box center [315, 102] width 487 height 15
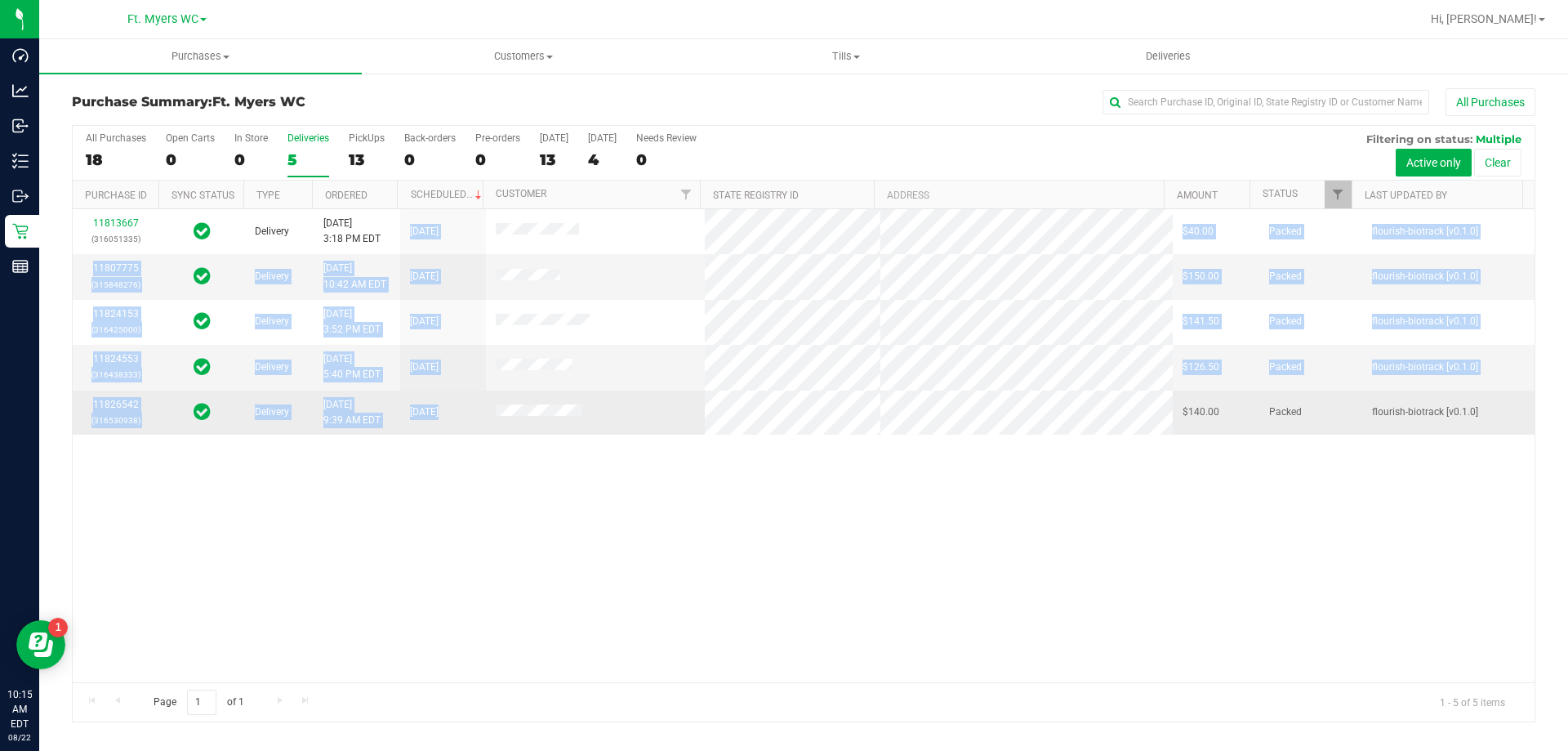
drag, startPoint x: 381, startPoint y: 217, endPoint x: 639, endPoint y: 422, distance: 329.5
click at [639, 422] on tbody "11813667 (316051335) Delivery 8/19/2025 3:18 PM EDT 8/26/2025 $40.00 Packed flo…" at bounding box center [803, 321] width 1462 height 226
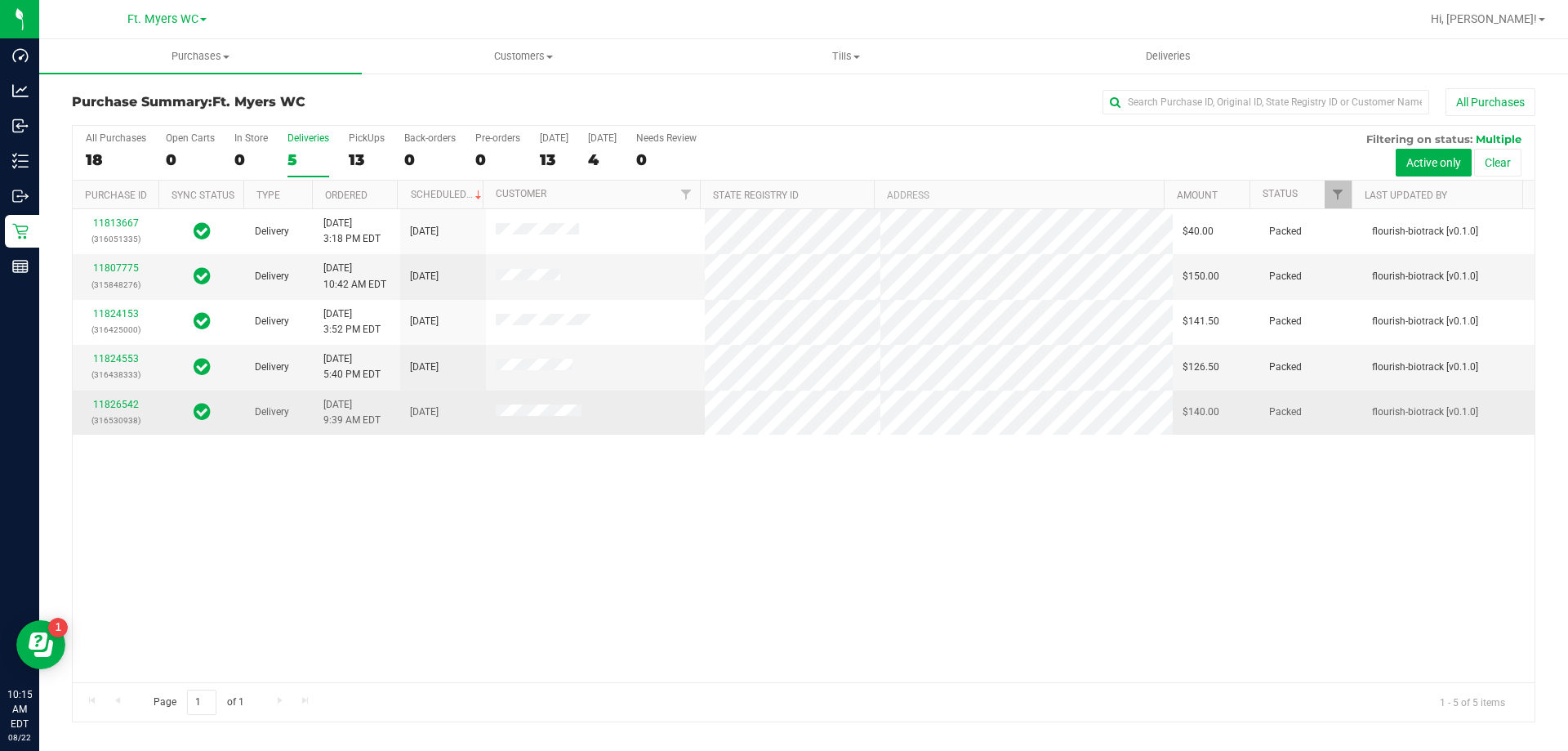
click at [639, 422] on td at bounding box center [595, 413] width 219 height 44
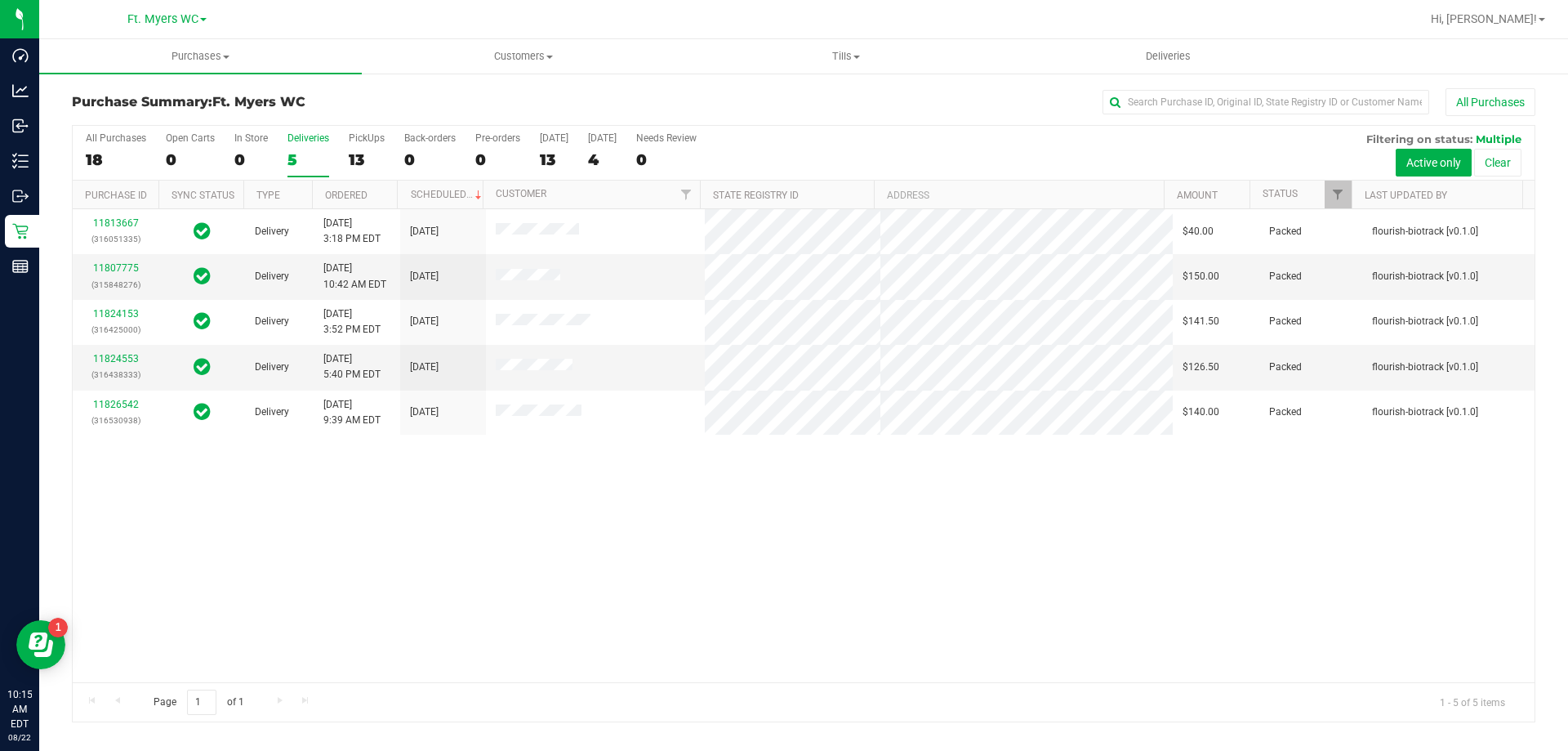
click at [749, 466] on div "11813667 (316051335) Delivery 8/19/2025 3:18 PM EDT 8/26/2025 $40.00 Packed flo…" at bounding box center [803, 445] width 1462 height 473
click at [356, 137] on div "PickUps" at bounding box center [366, 138] width 36 height 11
click at [0, 0] on input "PickUps 13" at bounding box center [0, 0] width 0 height 0
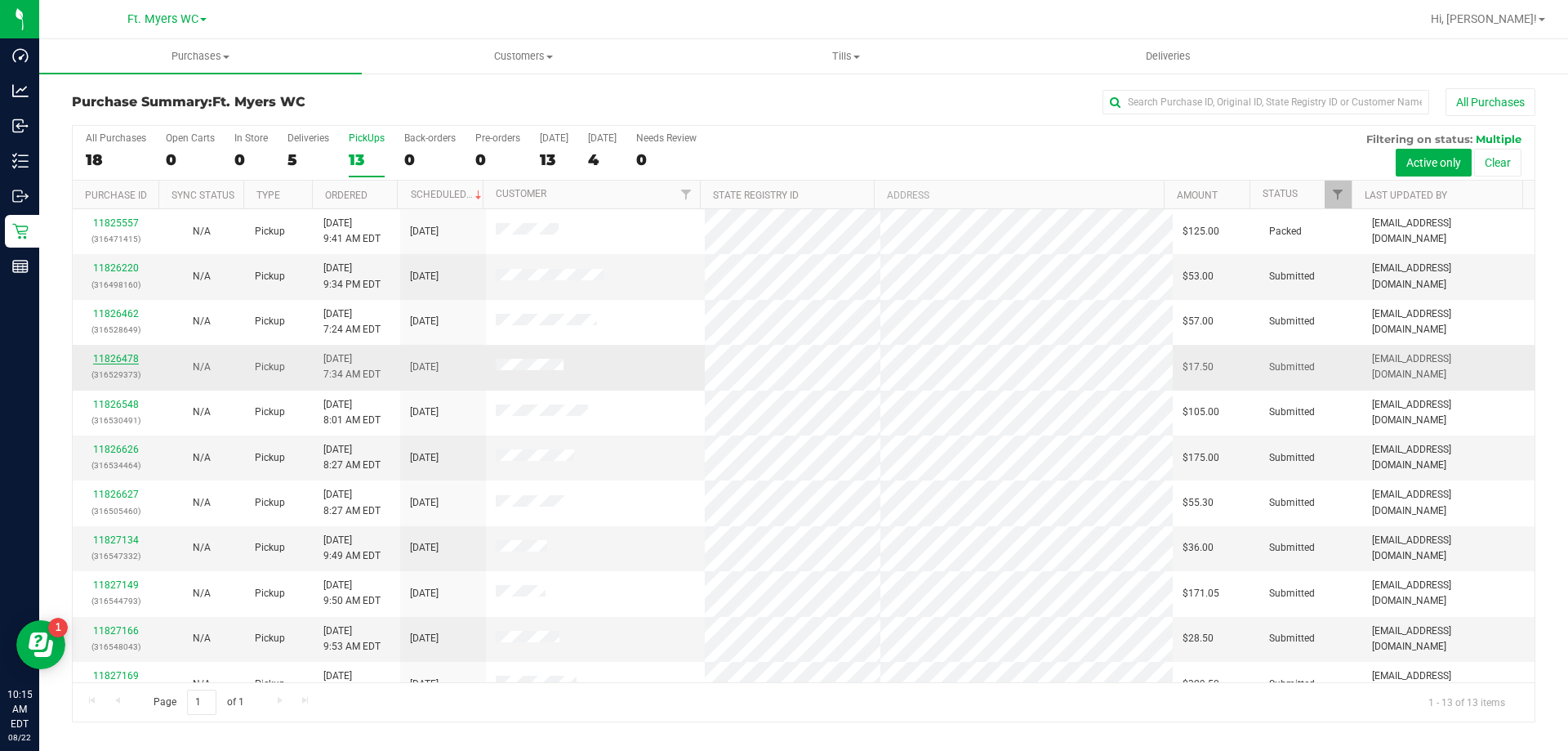
click at [127, 355] on link "11826478" at bounding box center [116, 358] width 46 height 11
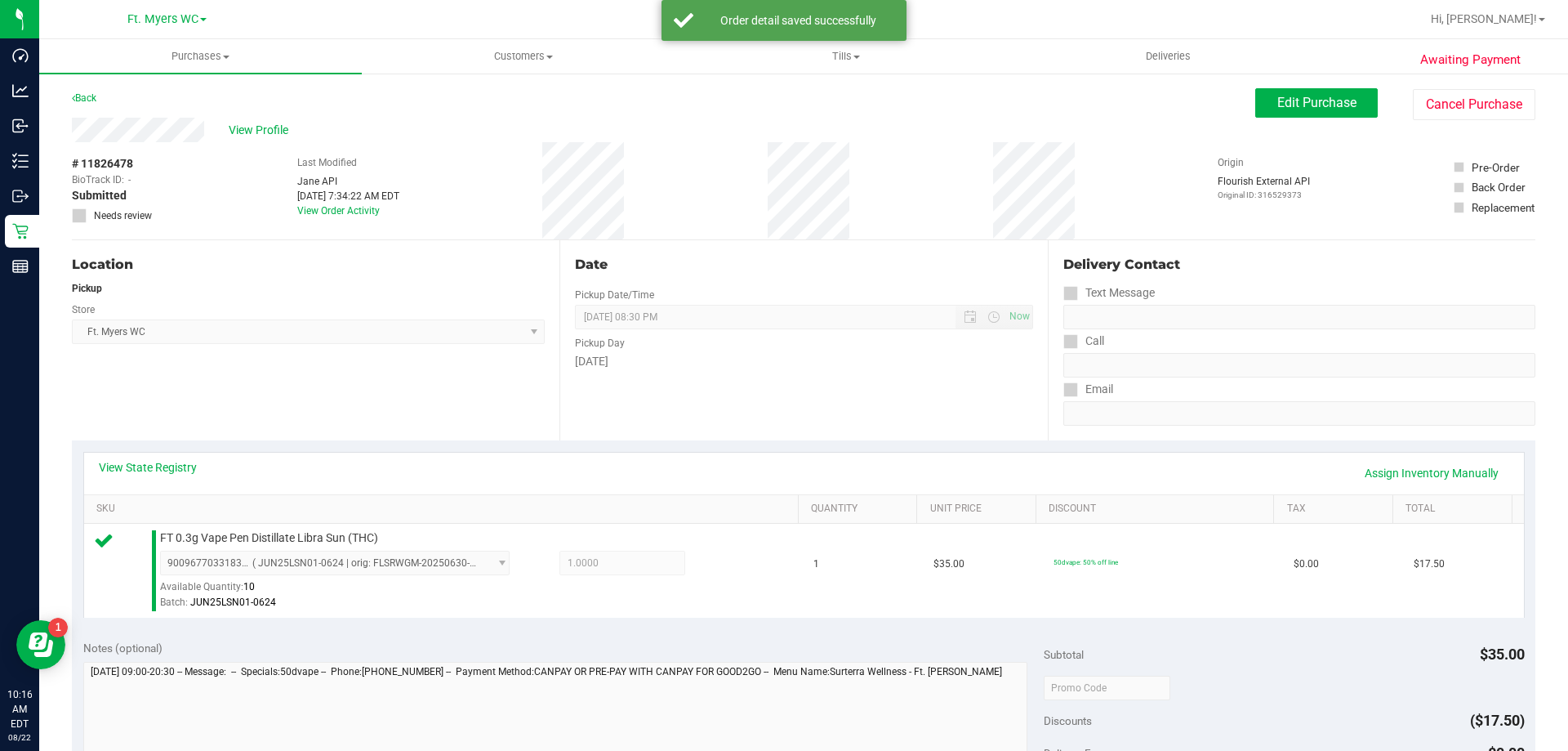
click at [325, 377] on div "Location Pickup Store Ft. Myers WC Select Store Bonita Springs WC Boynton Beach…" at bounding box center [315, 340] width 487 height 200
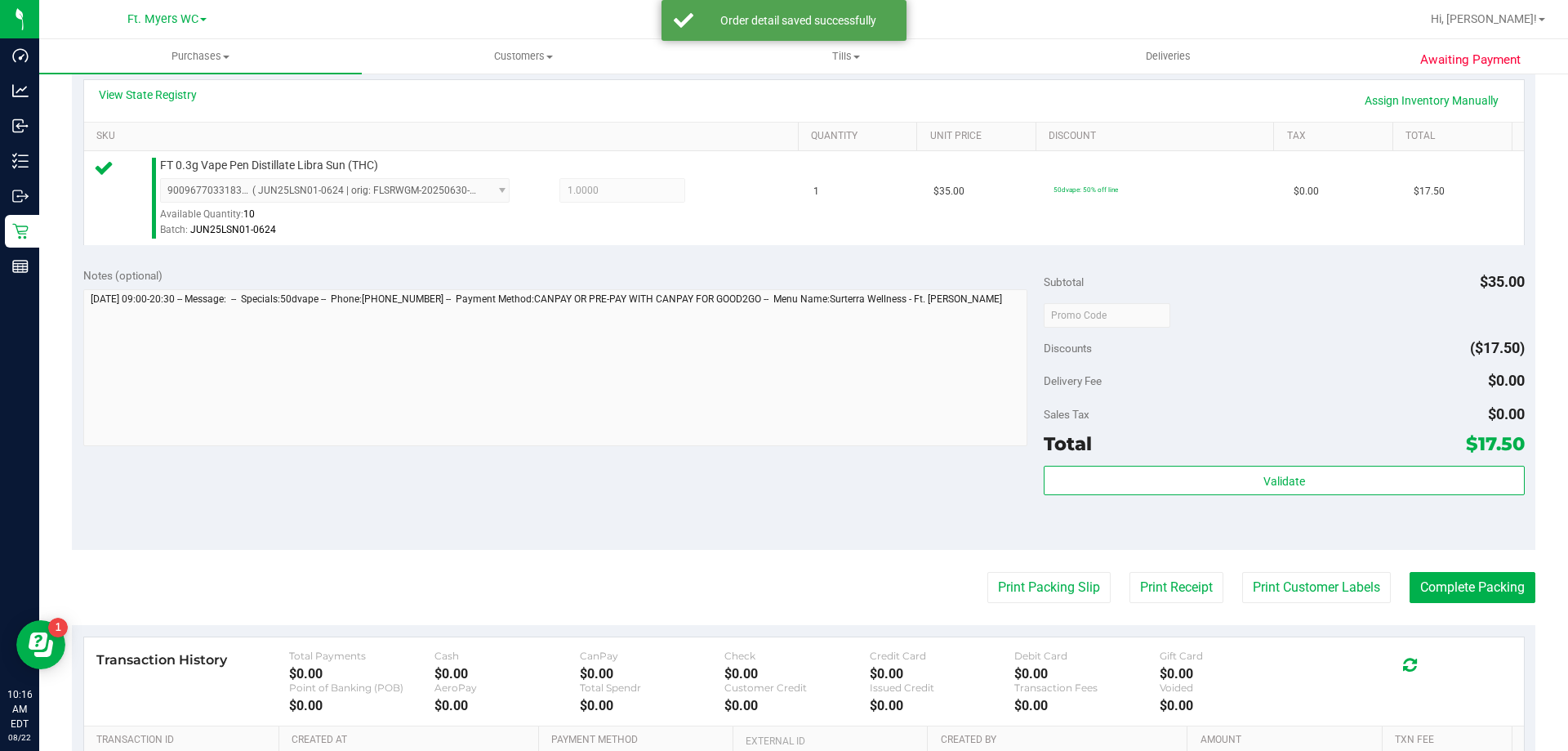
scroll to position [572, 0]
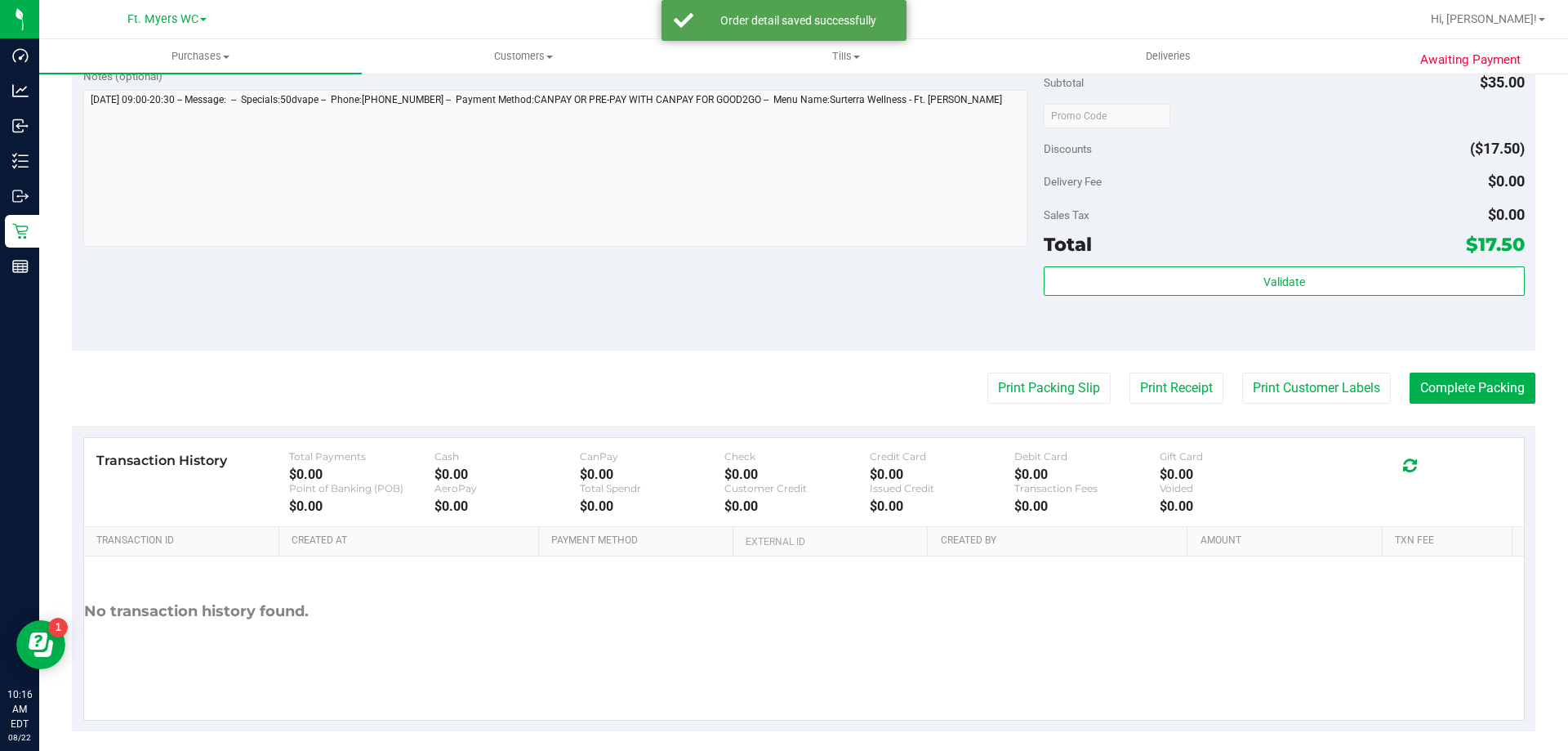
click at [783, 261] on div "Subtotal $35.00 Discounts ($17.50) Delivery Fee $0.00 Sales Tax $0.00 Total $17…" at bounding box center [1284, 204] width 480 height 272
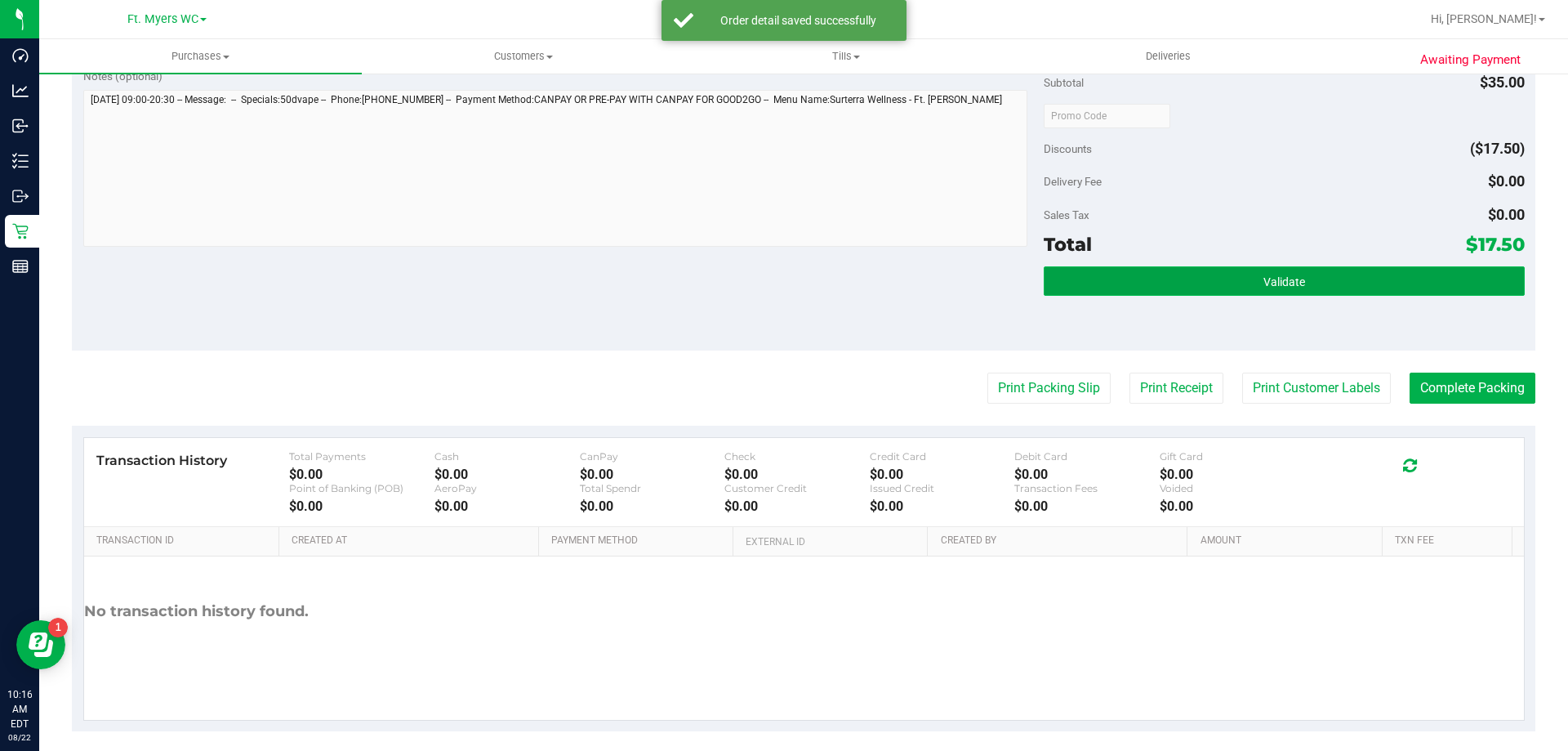
click at [783, 271] on button "Validate" at bounding box center [1284, 280] width 480 height 29
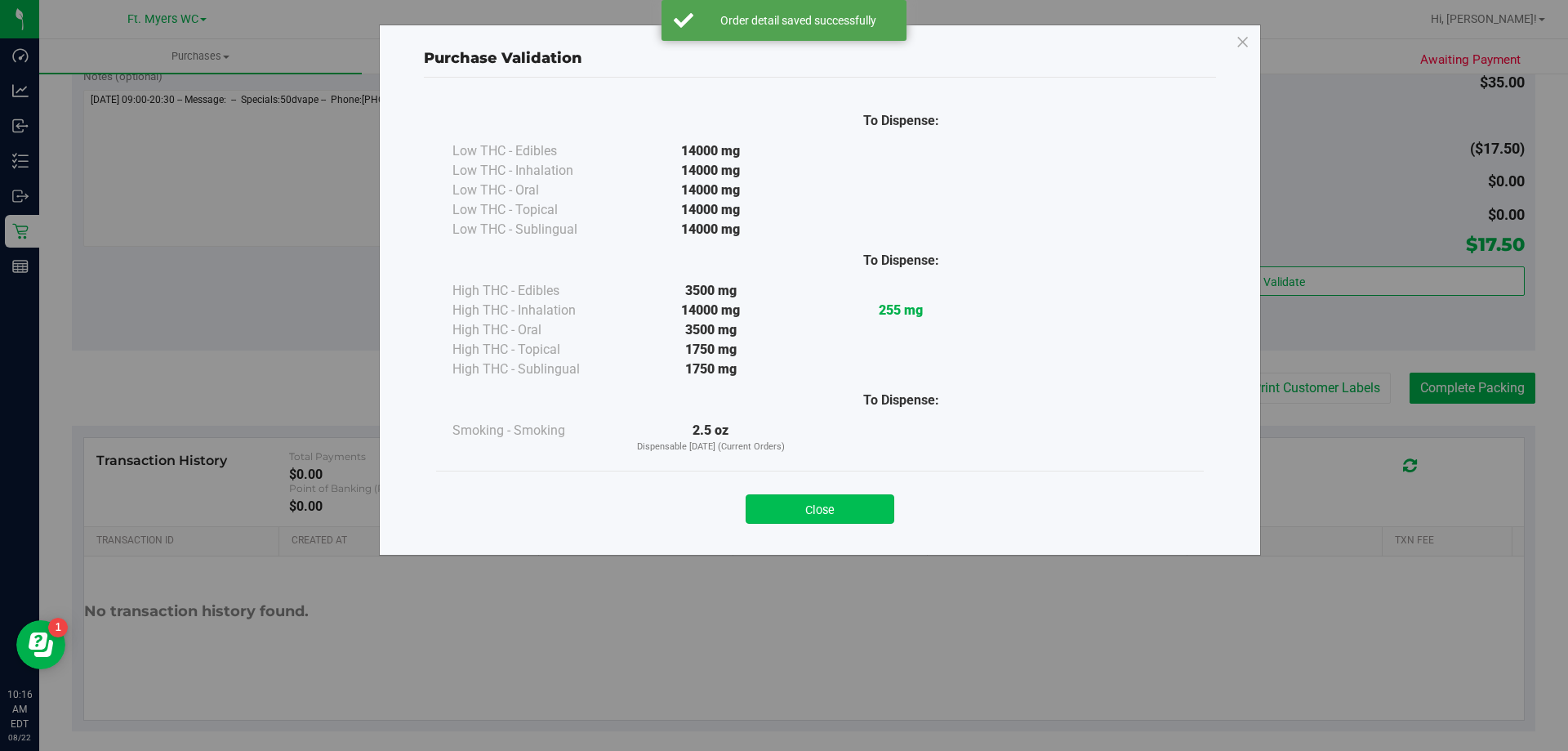
click at [783, 515] on button "Close" at bounding box center [819, 509] width 148 height 29
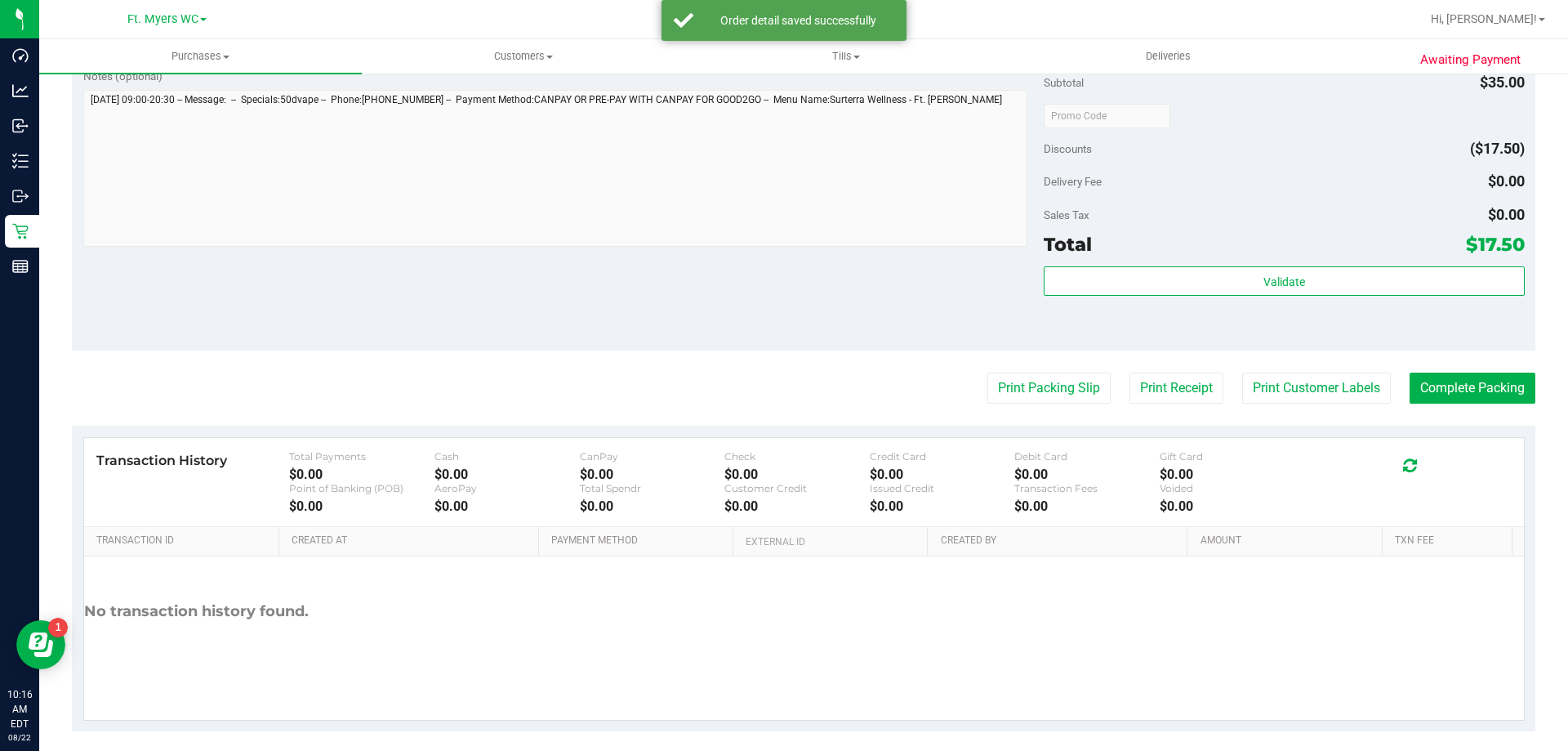
click at [783, 411] on purchase-details "Back Edit Purchase Cancel Purchase View Profile # 11826478 BioTrack ID: - Submi…" at bounding box center [803, 123] width 1464 height 1215
click at [783, 407] on purchase-details "Back Edit Purchase Cancel Purchase View Profile # 11826478 BioTrack ID: - Submi…" at bounding box center [803, 123] width 1464 height 1215
click at [783, 398] on button "Print Packing Slip" at bounding box center [1049, 387] width 123 height 31
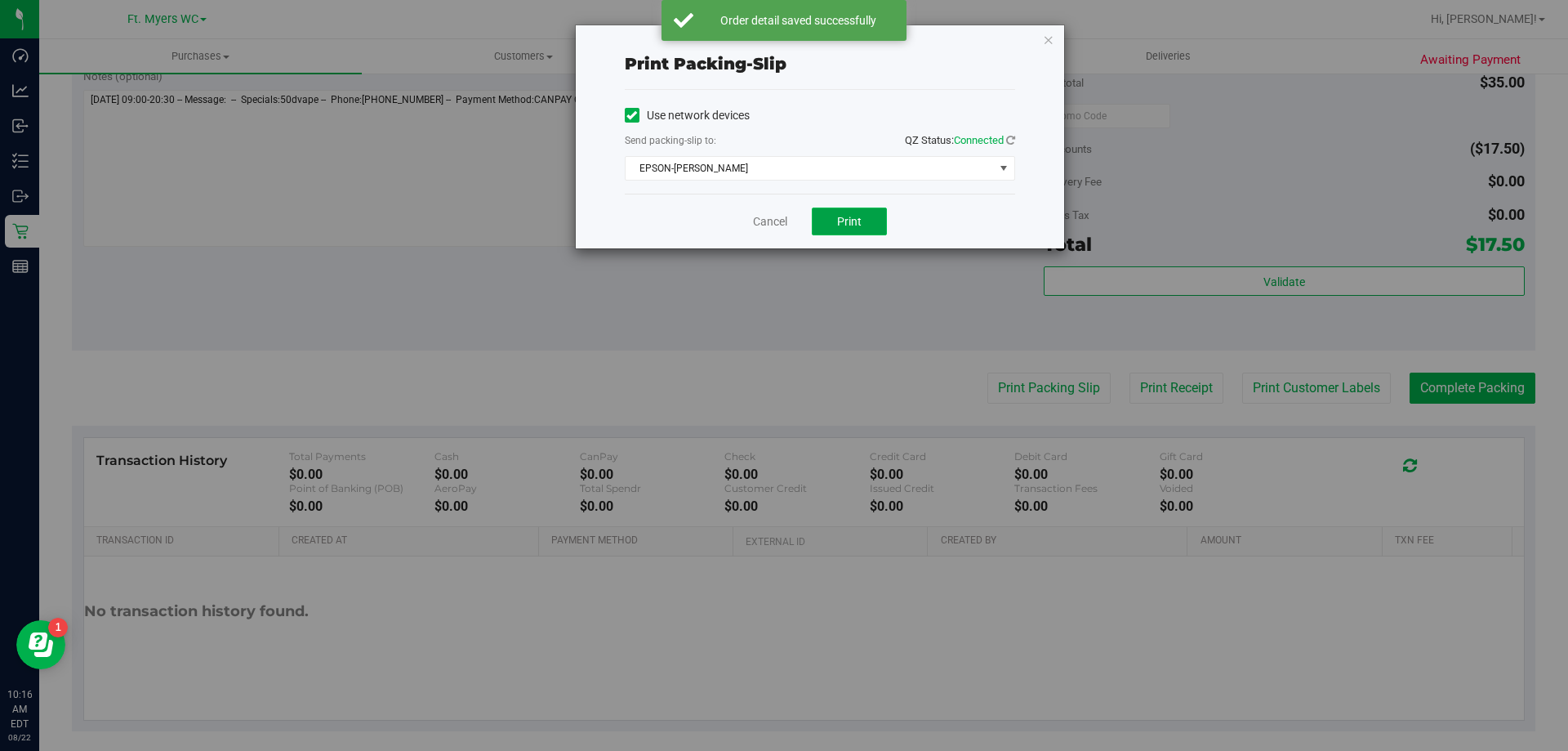
click at [783, 219] on span "Print" at bounding box center [849, 221] width 25 height 13
click at [775, 220] on link "Cancel" at bounding box center [770, 222] width 34 height 18
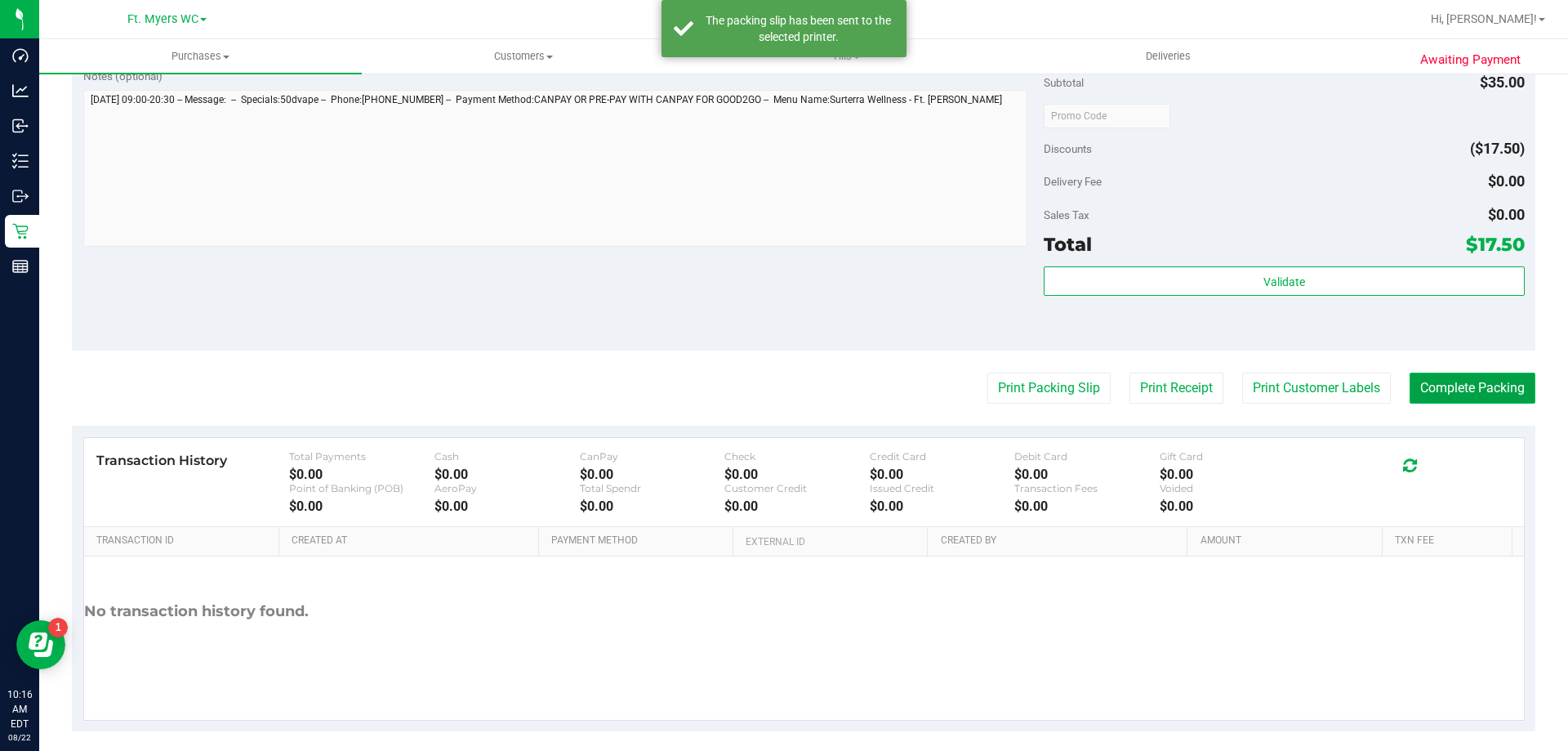
click at [783, 377] on button "Complete Packing" at bounding box center [1471, 387] width 126 height 31
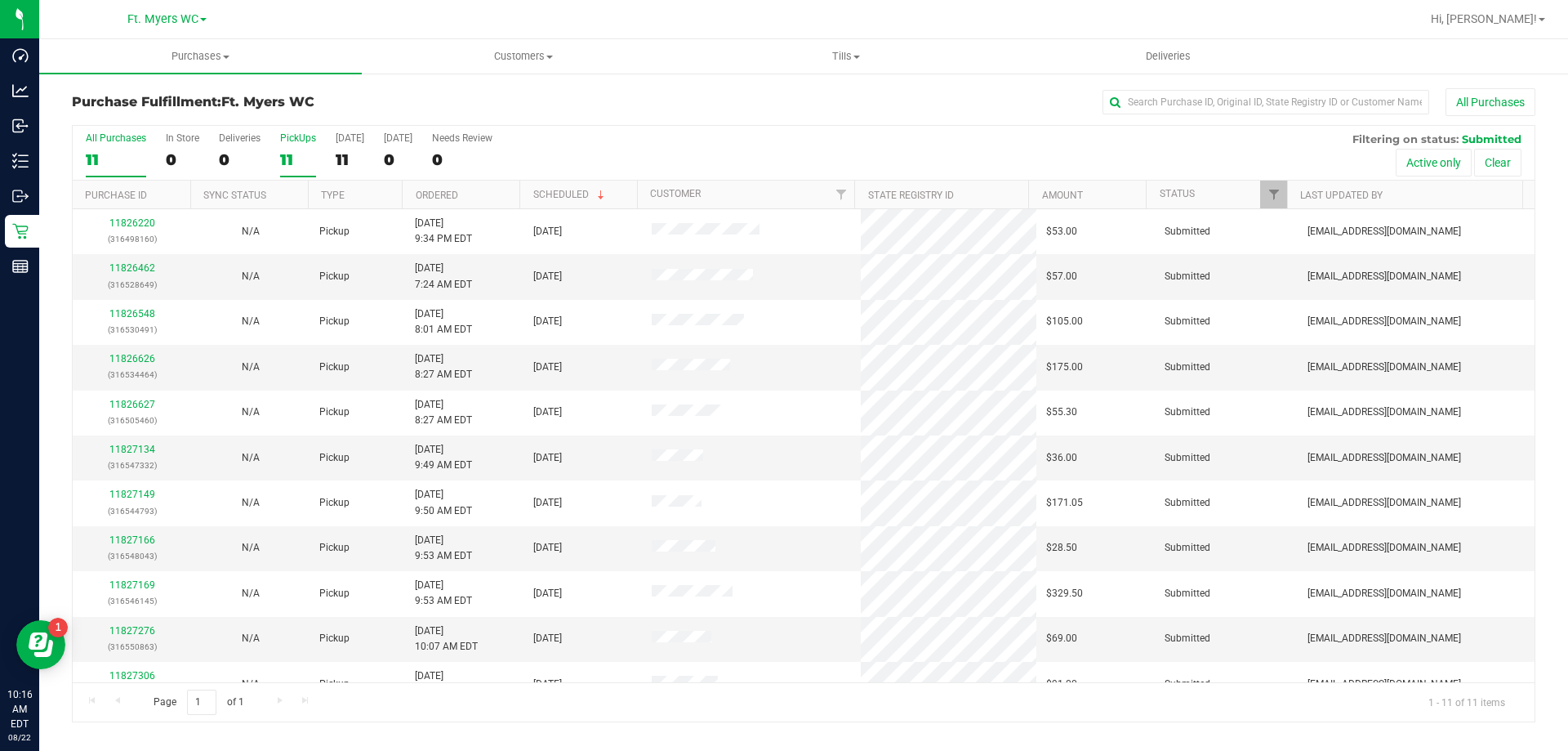
click at [283, 156] on div "11" at bounding box center [298, 159] width 36 height 18
click at [0, 0] on input "PickUps 11" at bounding box center [0, 0] width 0 height 0
click at [135, 265] on link "11826462" at bounding box center [133, 268] width 46 height 11
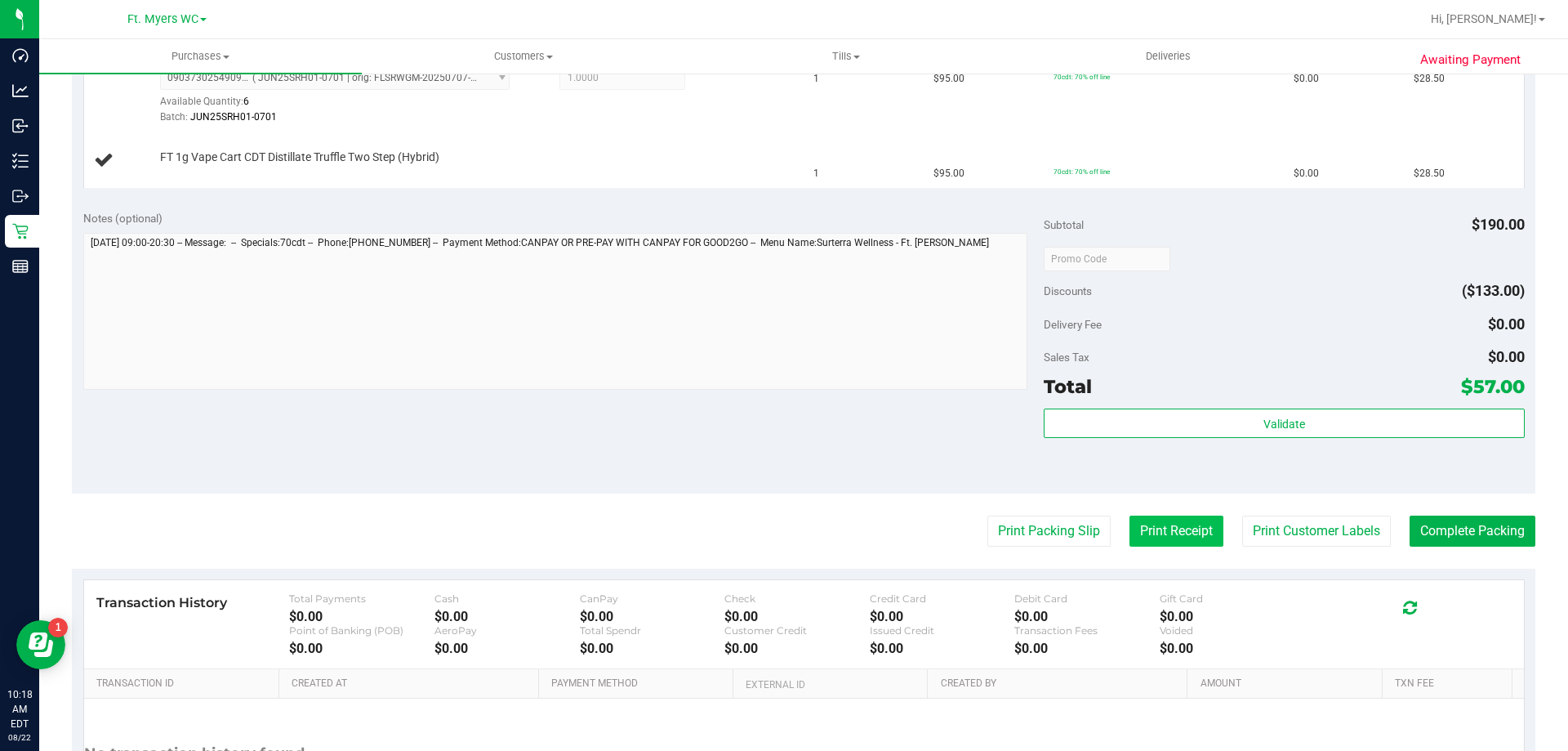
scroll to position [572, 0]
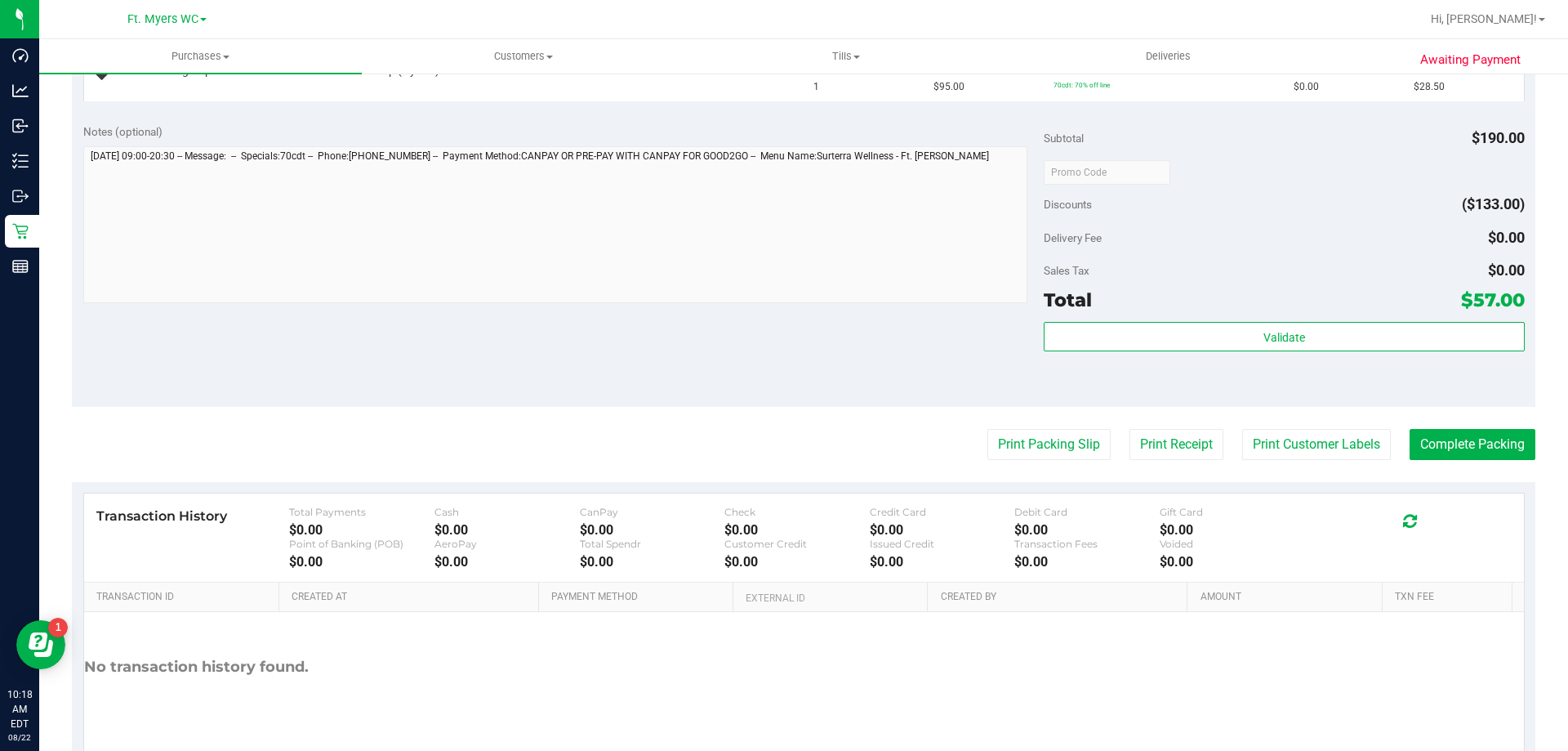
click at [783, 427] on purchase-details "Back Edit Purchase Cancel Purchase View Profile # 11826462 BioTrack ID: - Submi…" at bounding box center [803, 151] width 1464 height 1271
click at [783, 444] on button "Print Packing Slip" at bounding box center [1049, 444] width 123 height 31
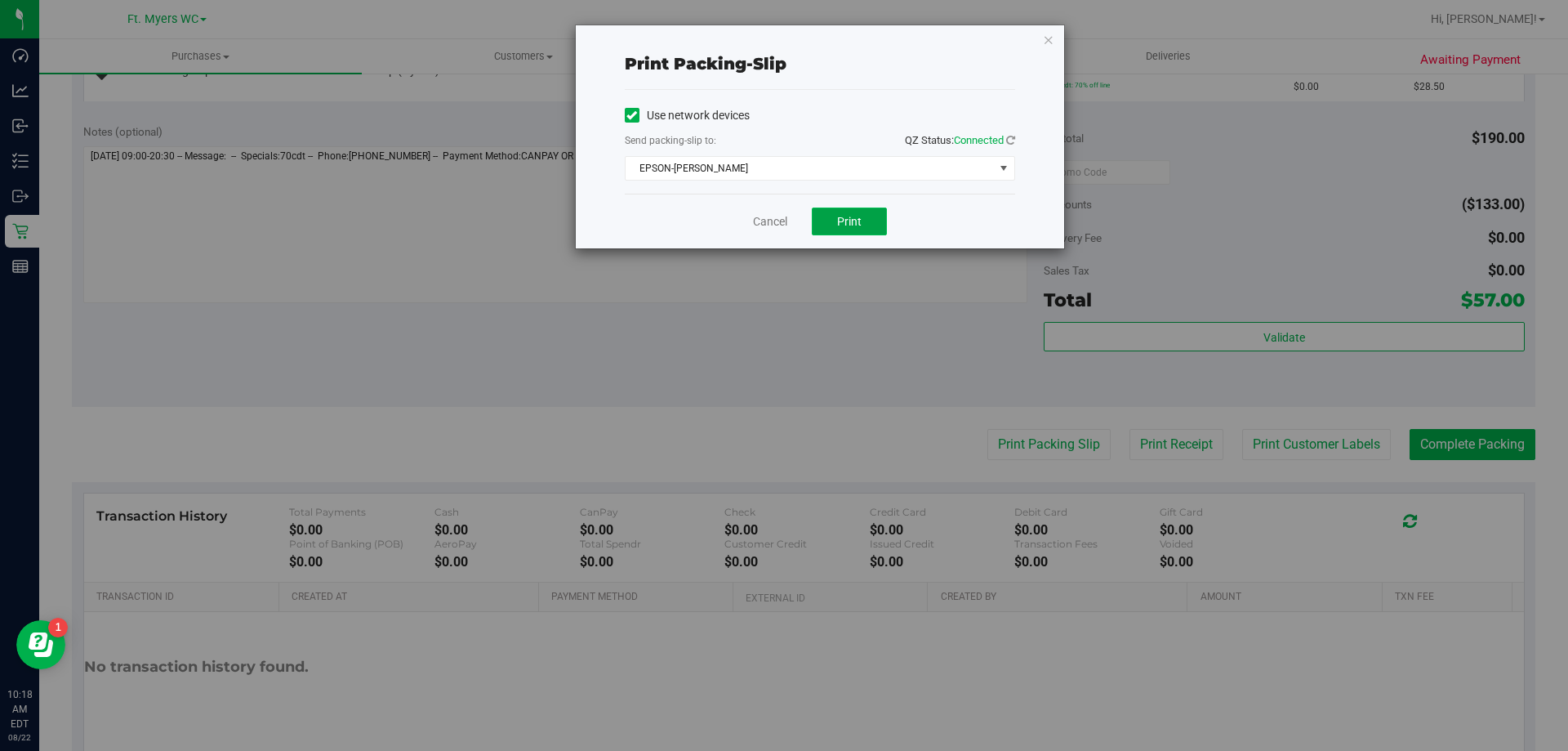
click at [783, 230] on button "Print" at bounding box center [850, 221] width 76 height 28
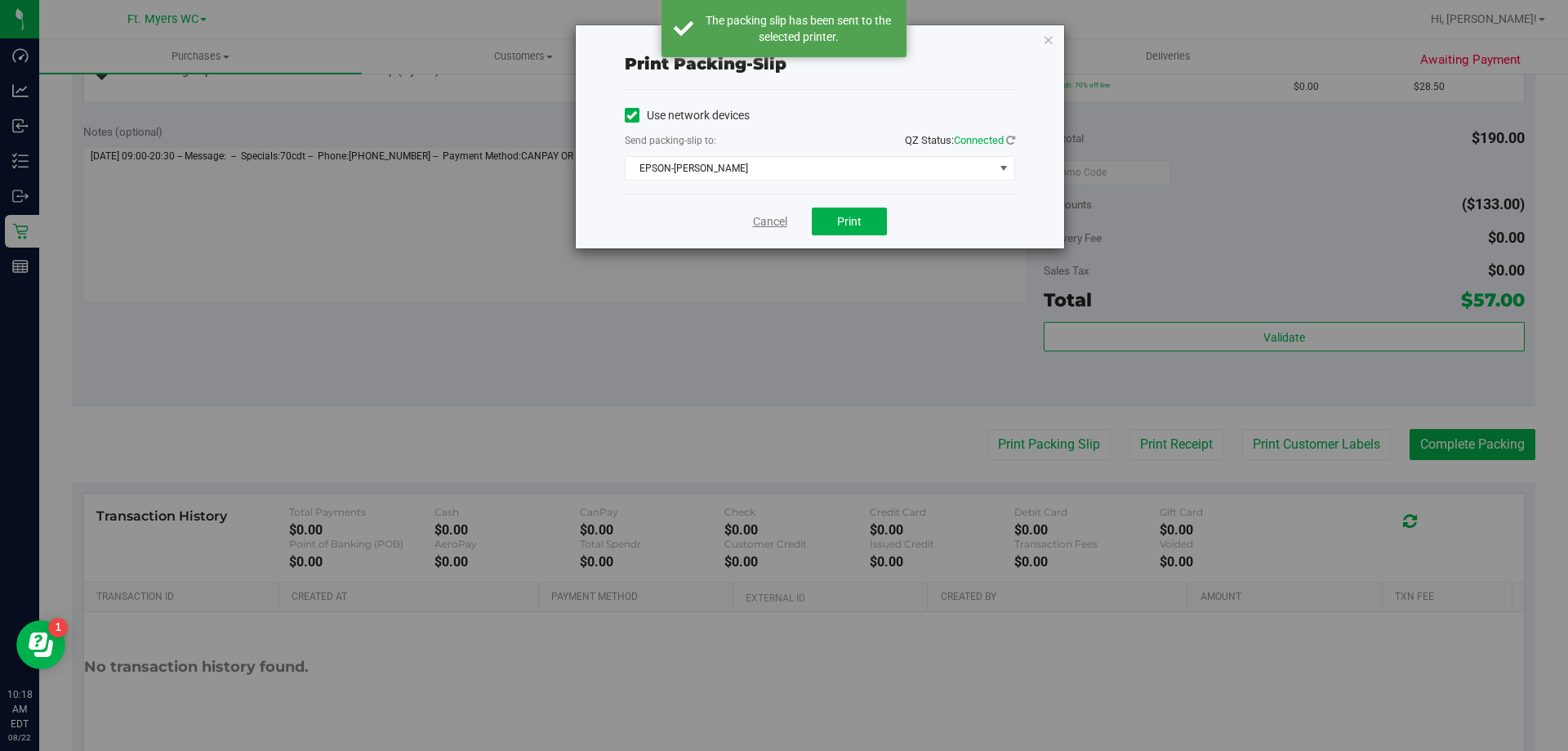
click at [769, 217] on link "Cancel" at bounding box center [770, 222] width 34 height 18
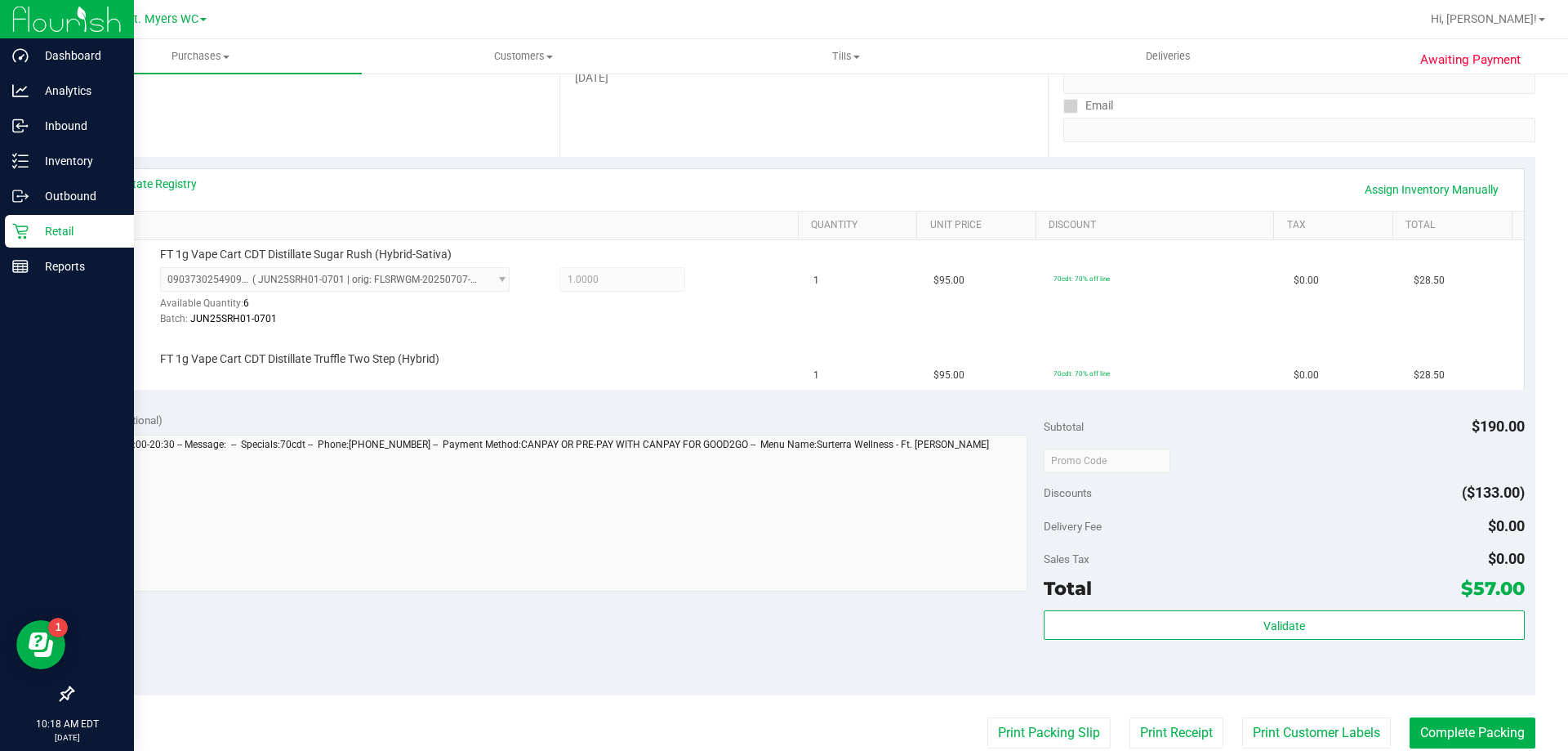
scroll to position [313, 0]
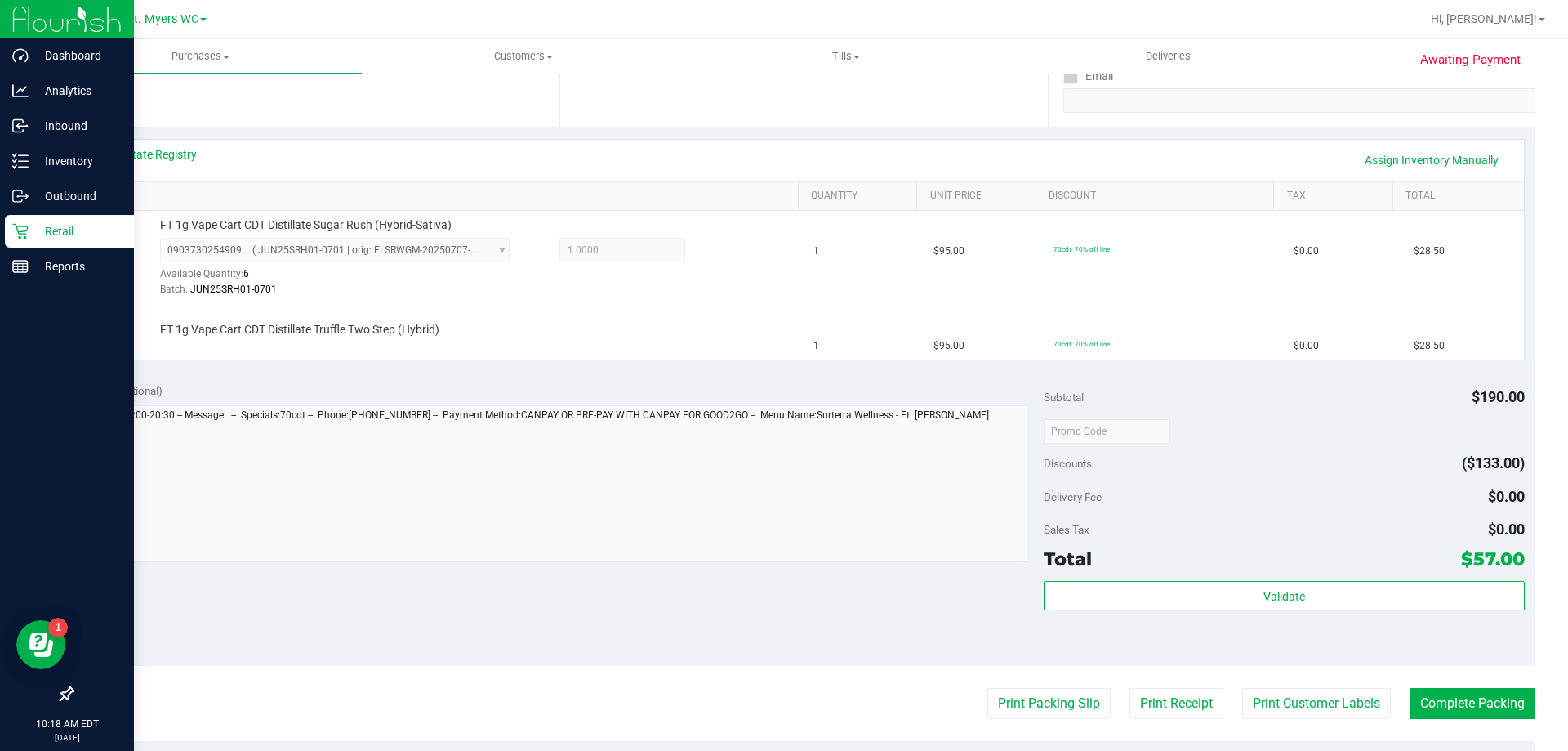
click at [41, 229] on p "Retail" at bounding box center [78, 231] width 98 height 19
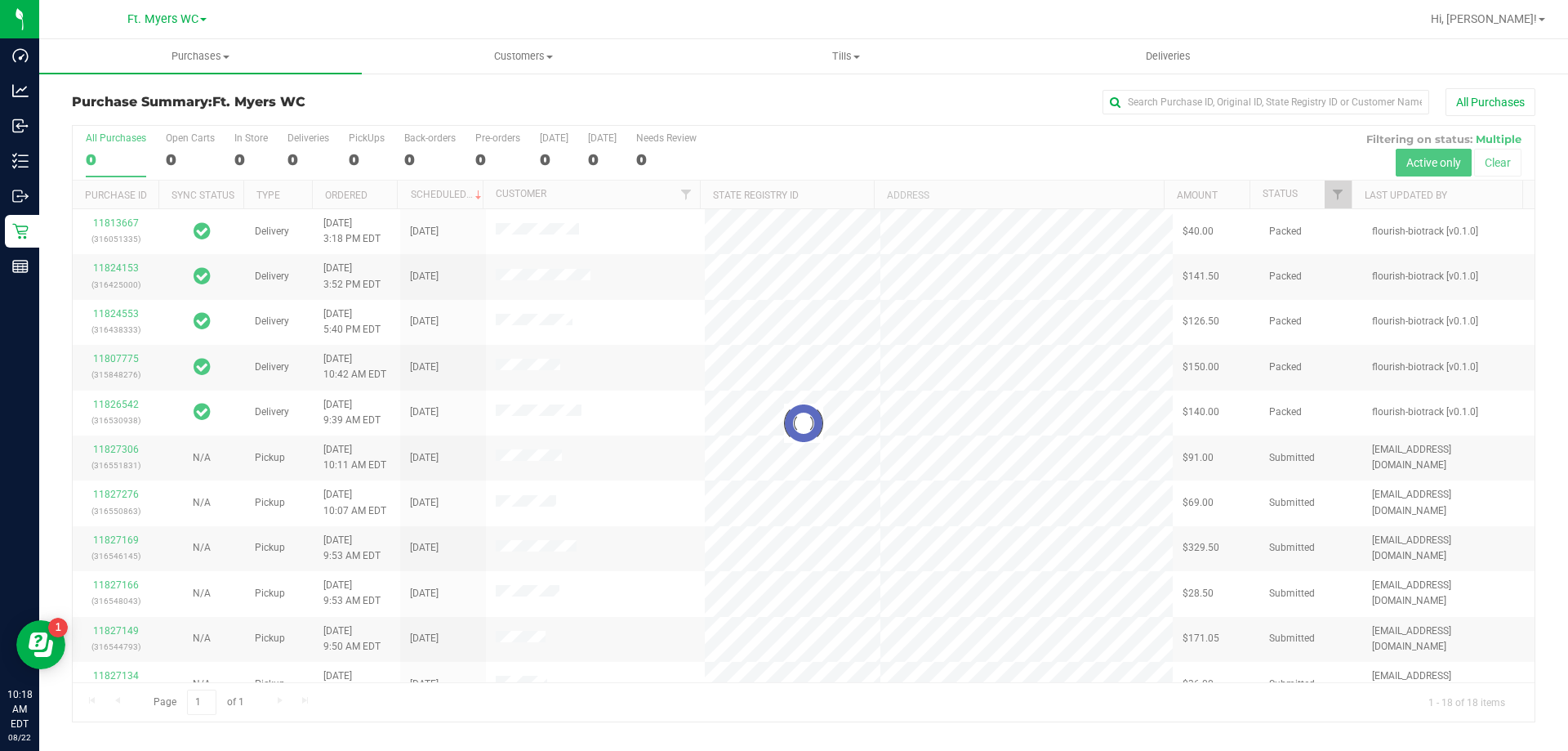
click at [373, 148] on div at bounding box center [803, 423] width 1462 height 596
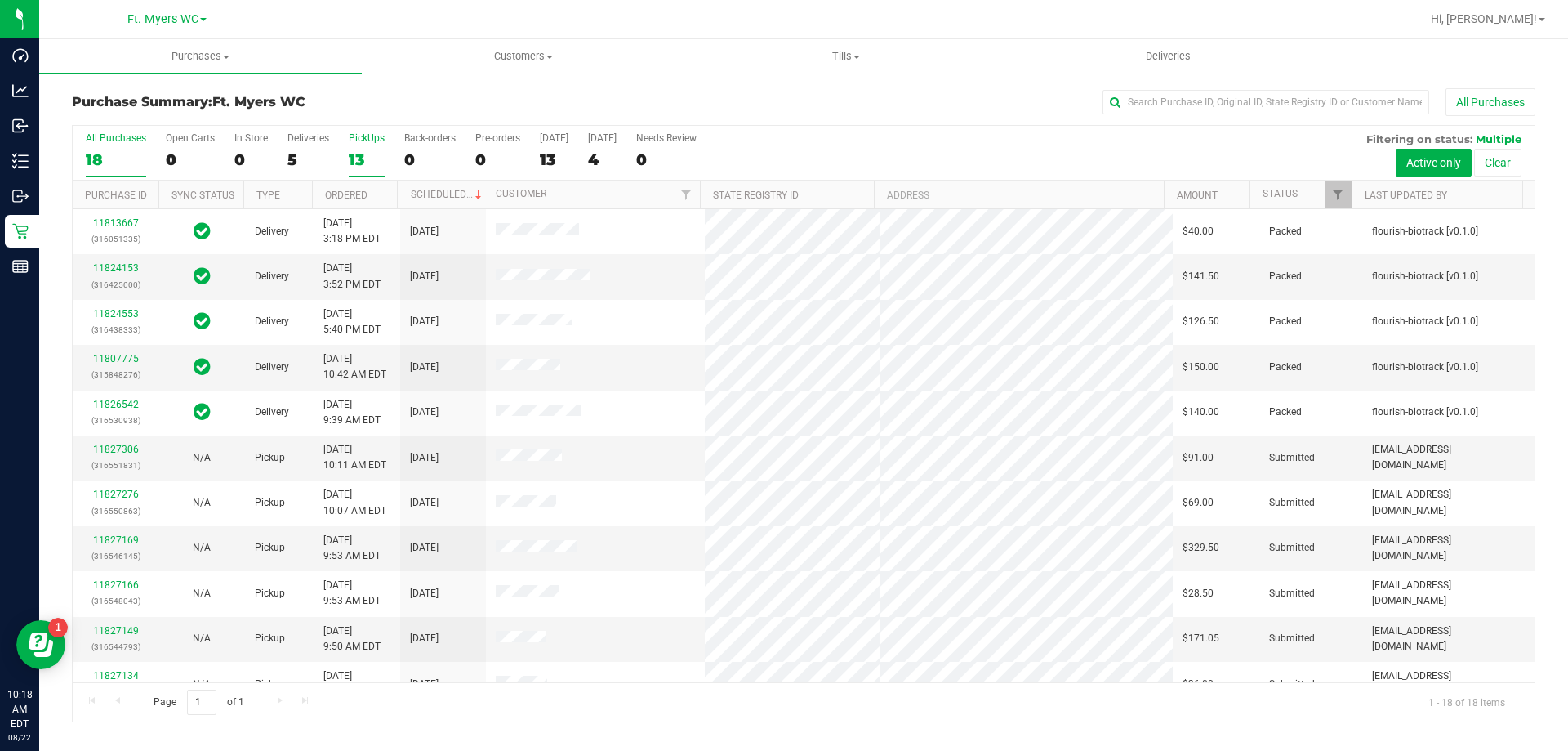
click at [371, 146] on label "PickUps 13" at bounding box center [366, 155] width 36 height 45
click at [0, 0] on input "PickUps 13" at bounding box center [0, 0] width 0 height 0
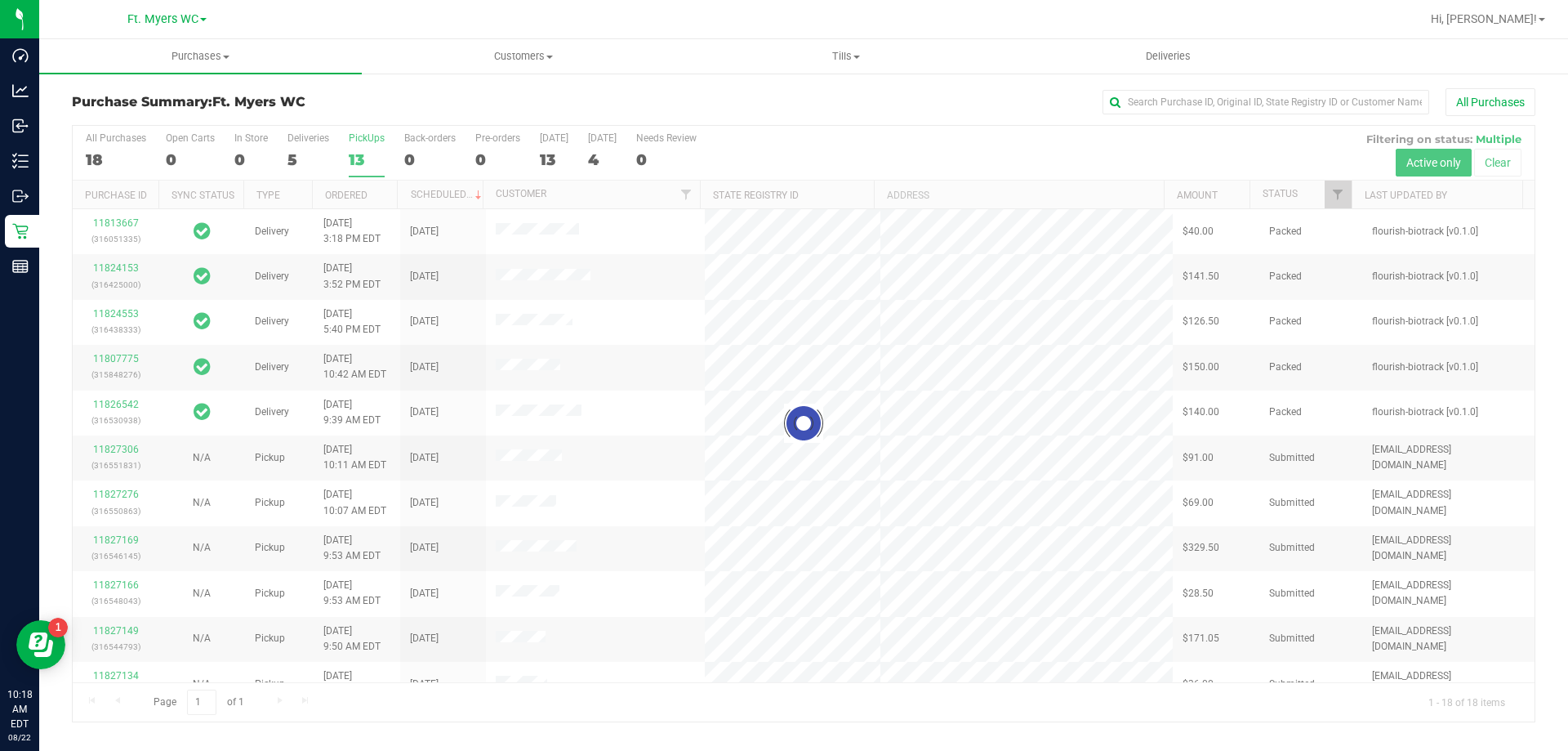
click at [401, 93] on div "Purchase Summary: Ft. Myers WC All Purchases" at bounding box center [803, 105] width 1464 height 36
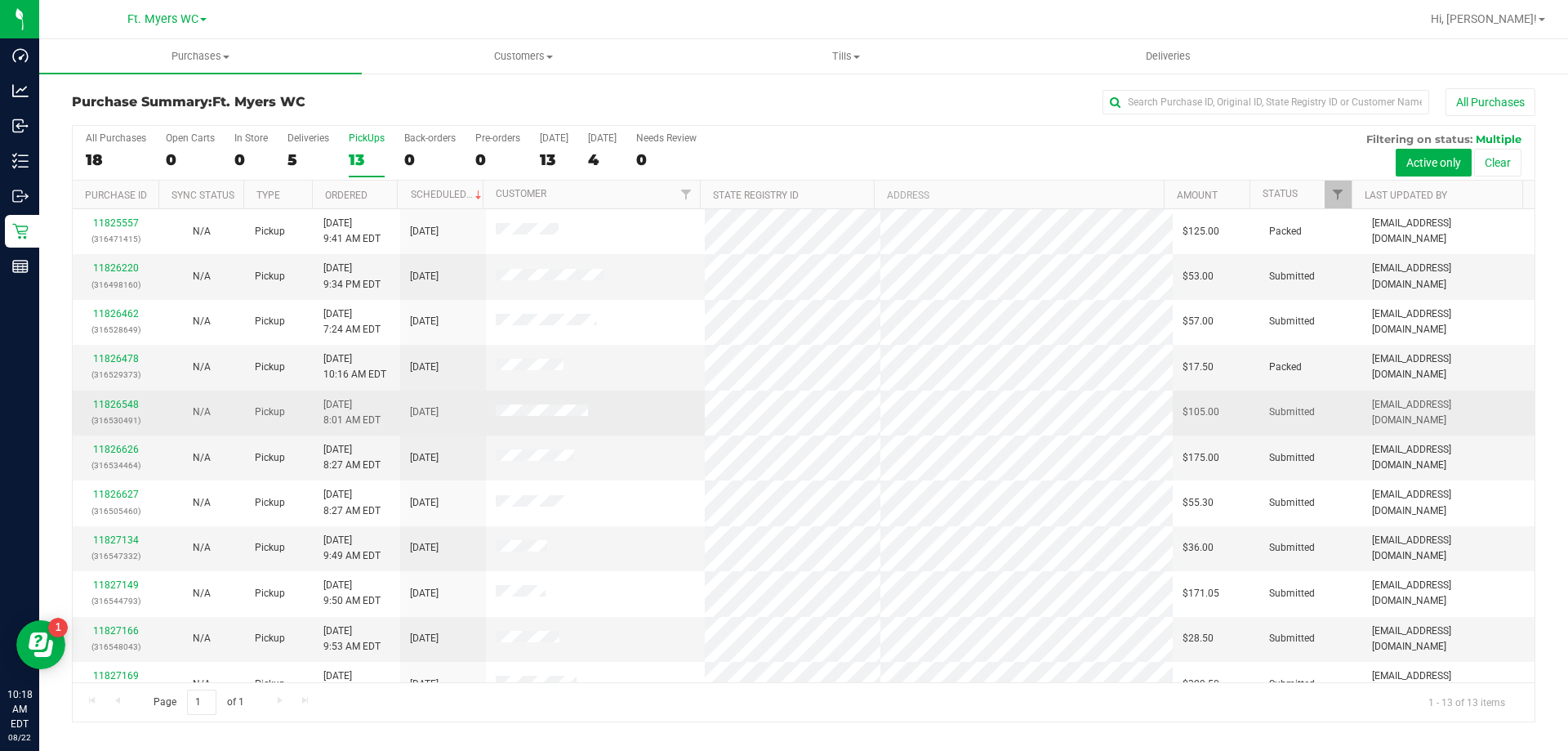
scroll to position [114, 0]
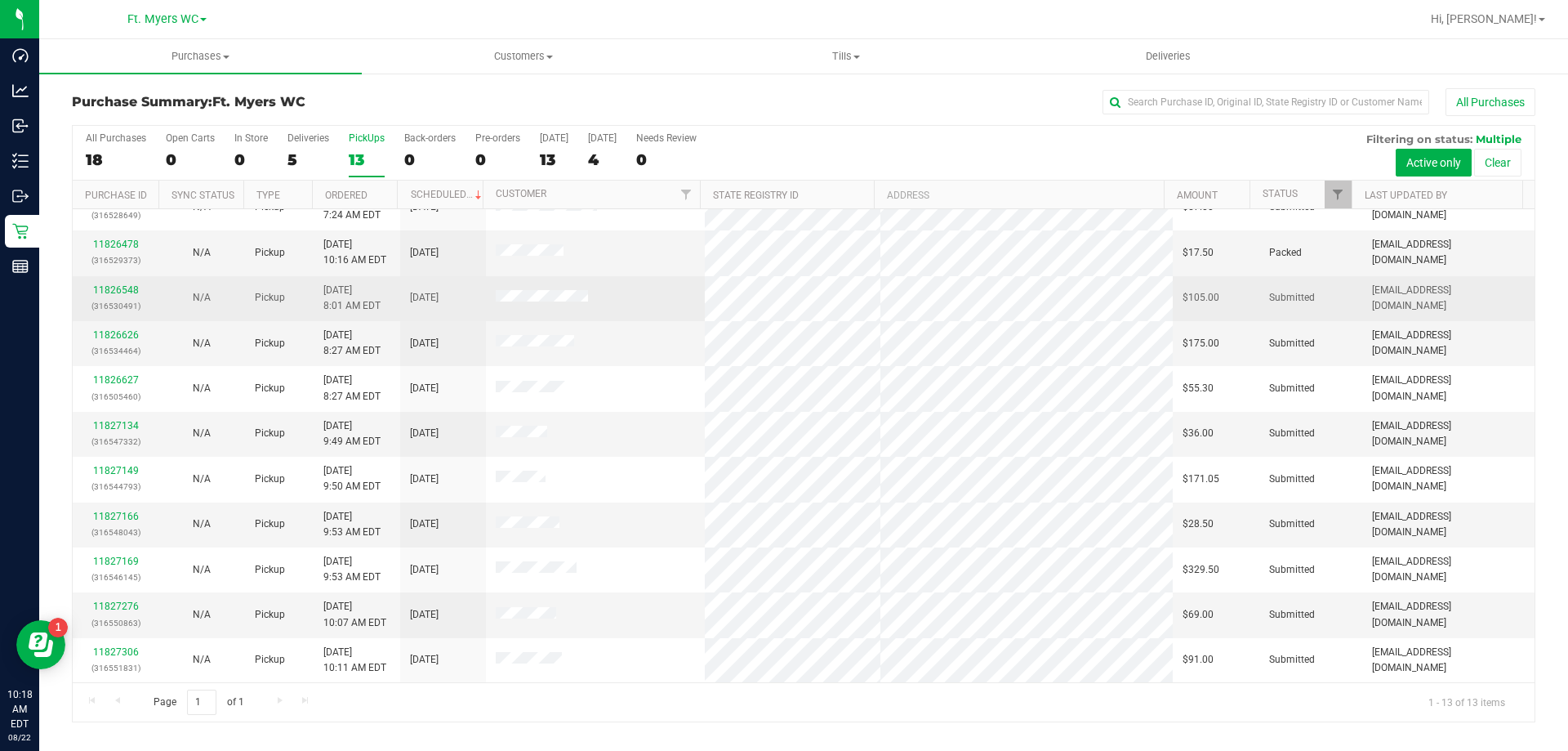
click at [111, 284] on div "11826548 (316530491)" at bounding box center [115, 298] width 66 height 31
click at [120, 290] on link "11826548" at bounding box center [116, 290] width 46 height 11
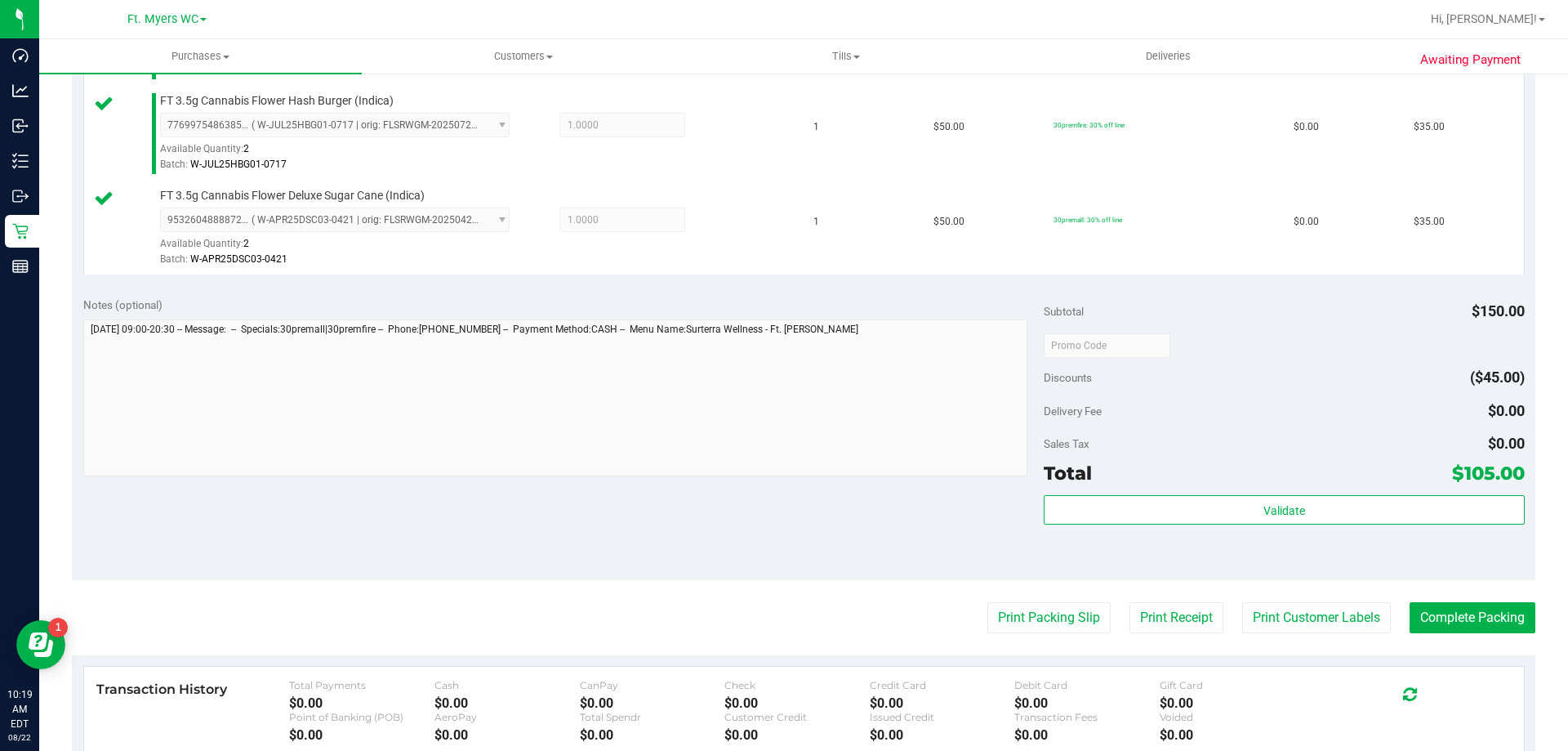
scroll to position [735, 0]
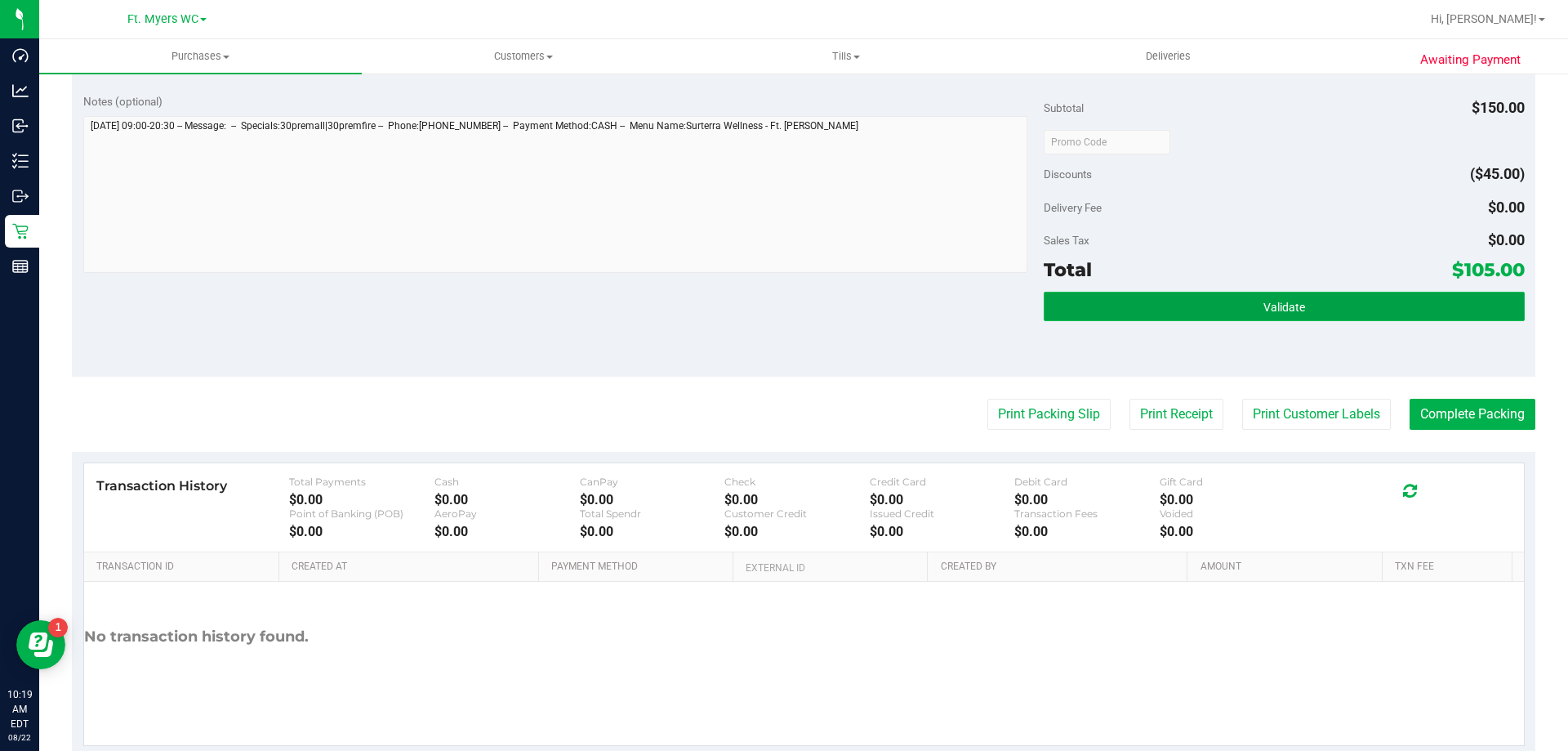
click at [783, 309] on button "Validate" at bounding box center [1284, 306] width 480 height 29
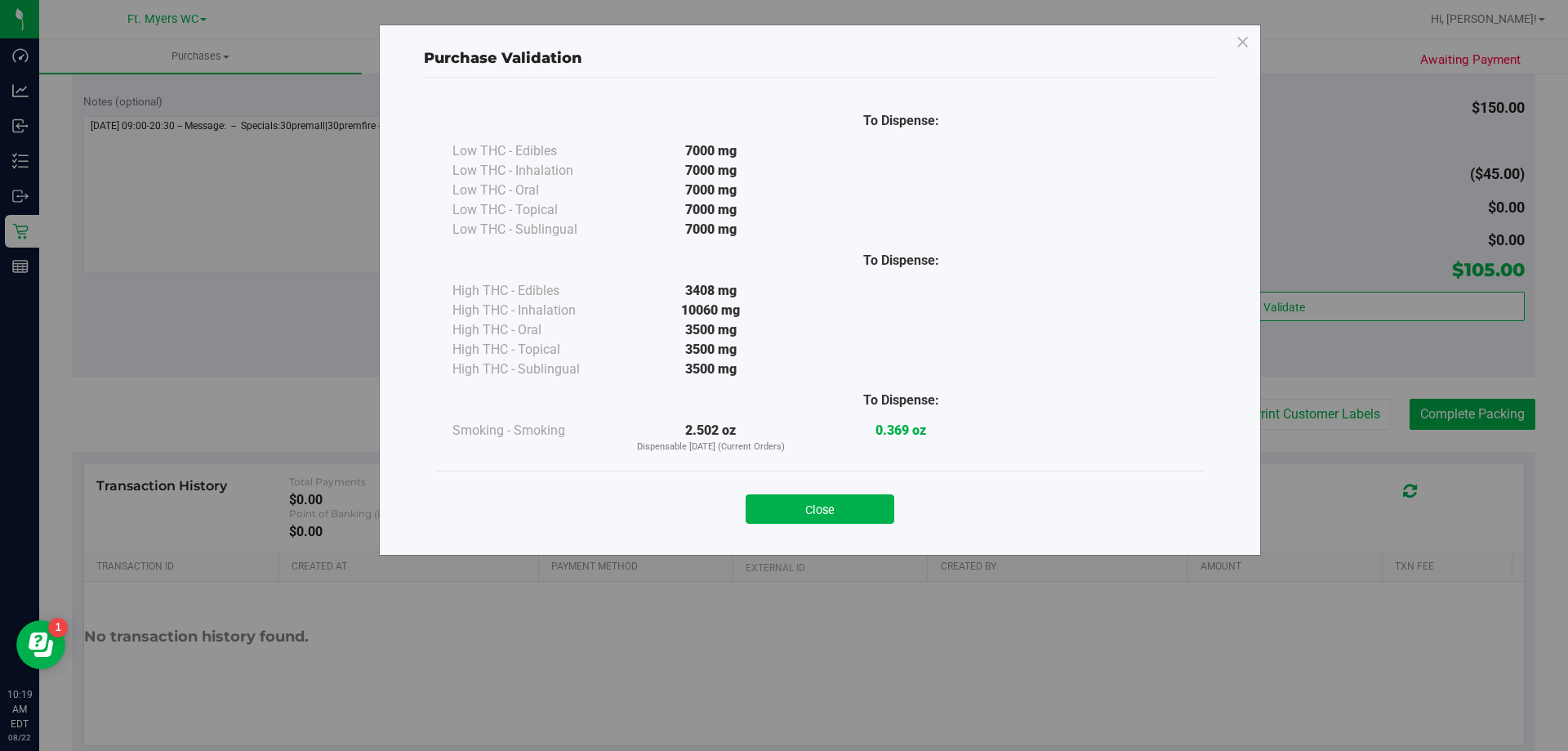
click at [783, 493] on div "Close" at bounding box center [820, 504] width 743 height 41
click at [783, 509] on button "Close" at bounding box center [819, 509] width 148 height 29
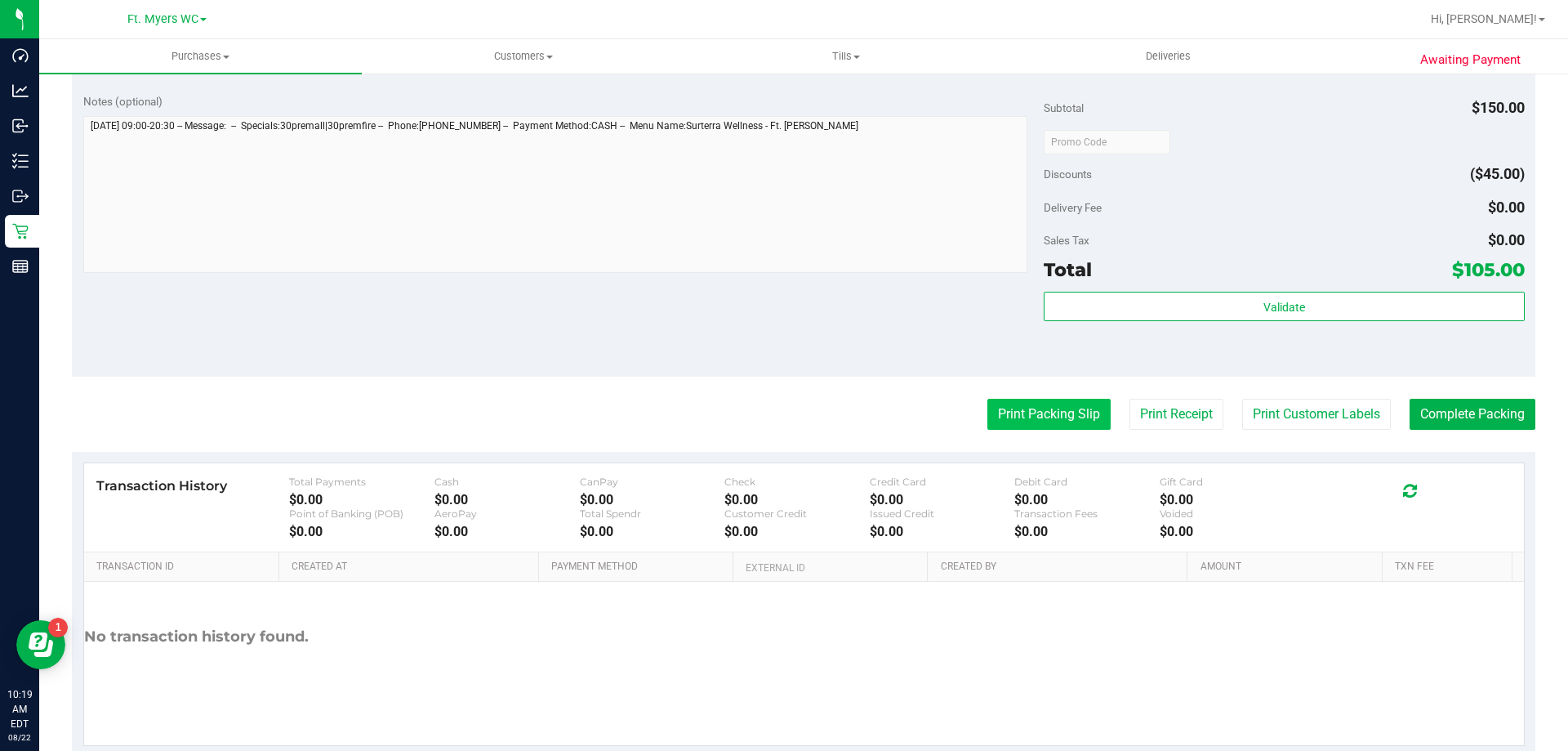
click at [783, 424] on button "Print Packing Slip" at bounding box center [1049, 414] width 123 height 31
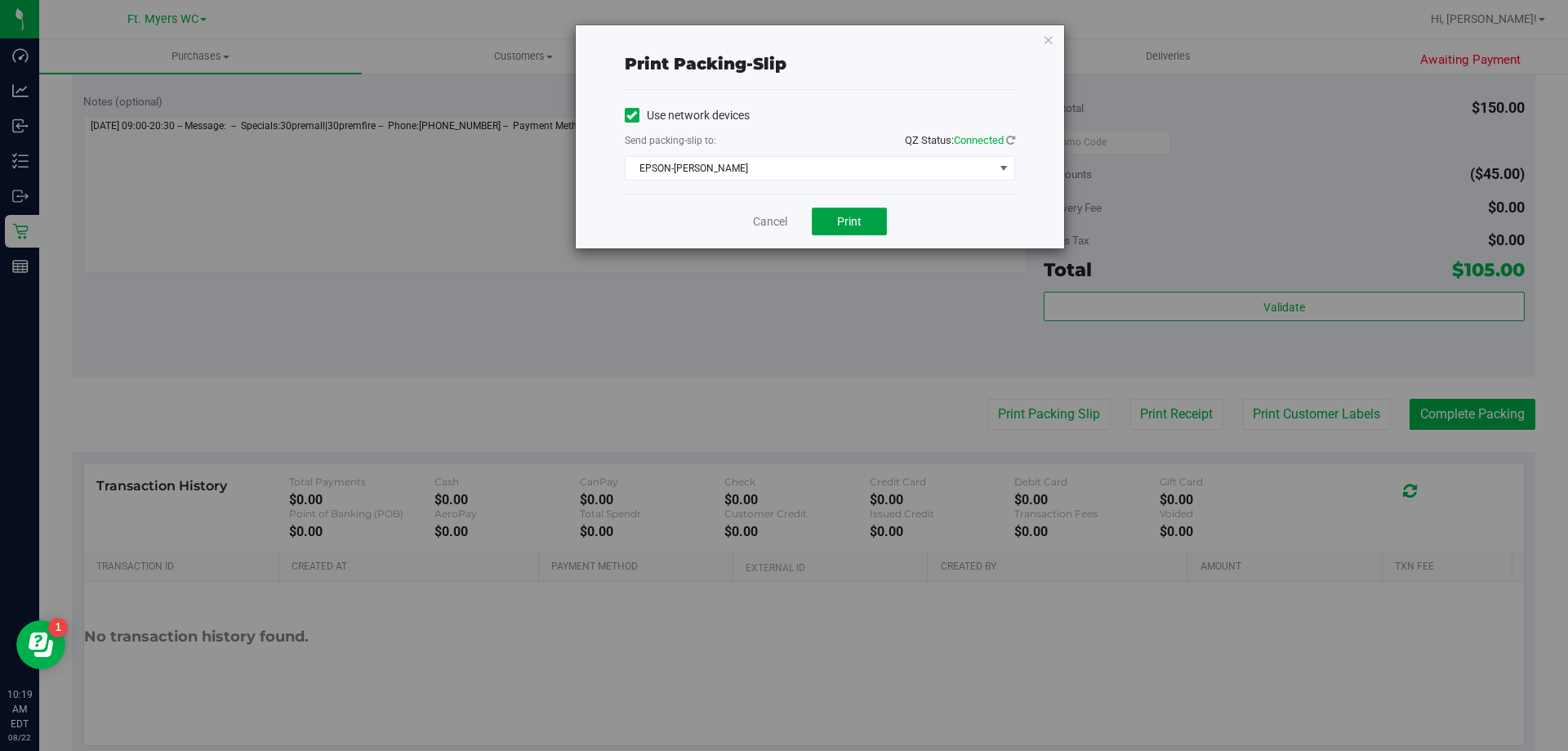
click at [783, 213] on button "Print" at bounding box center [850, 221] width 76 height 28
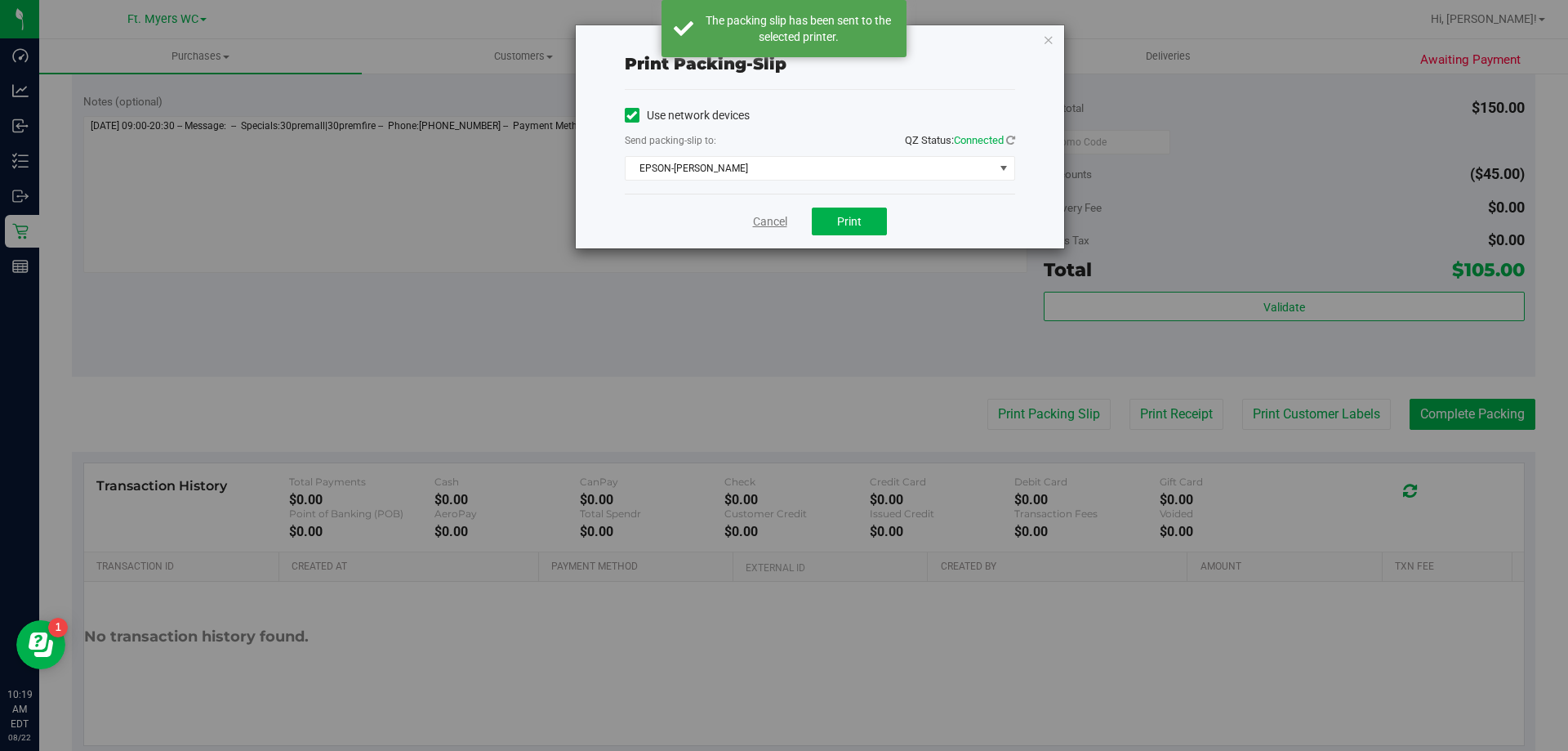
click at [773, 226] on link "Cancel" at bounding box center [770, 222] width 34 height 18
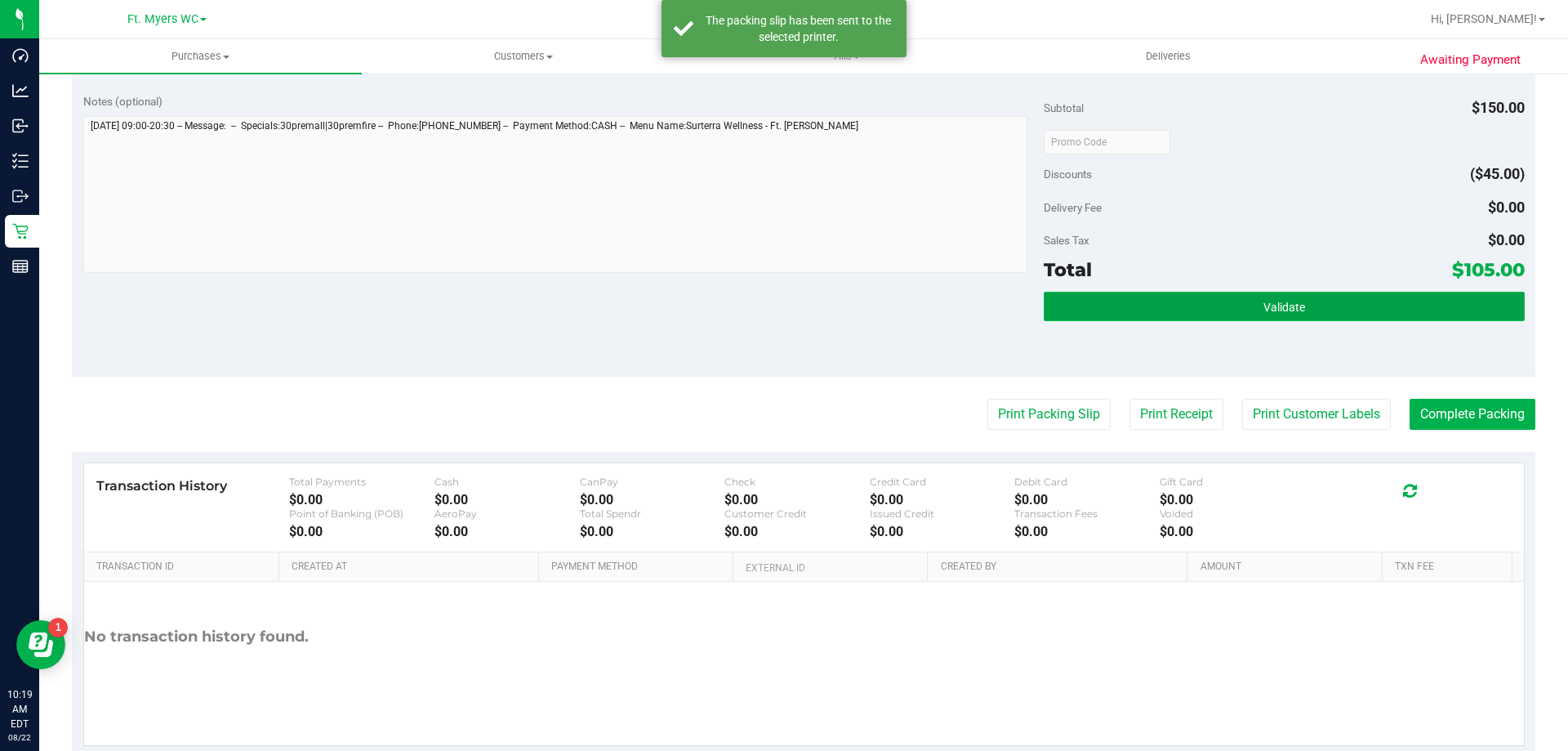
click at [783, 292] on button "Validate" at bounding box center [1284, 306] width 480 height 29
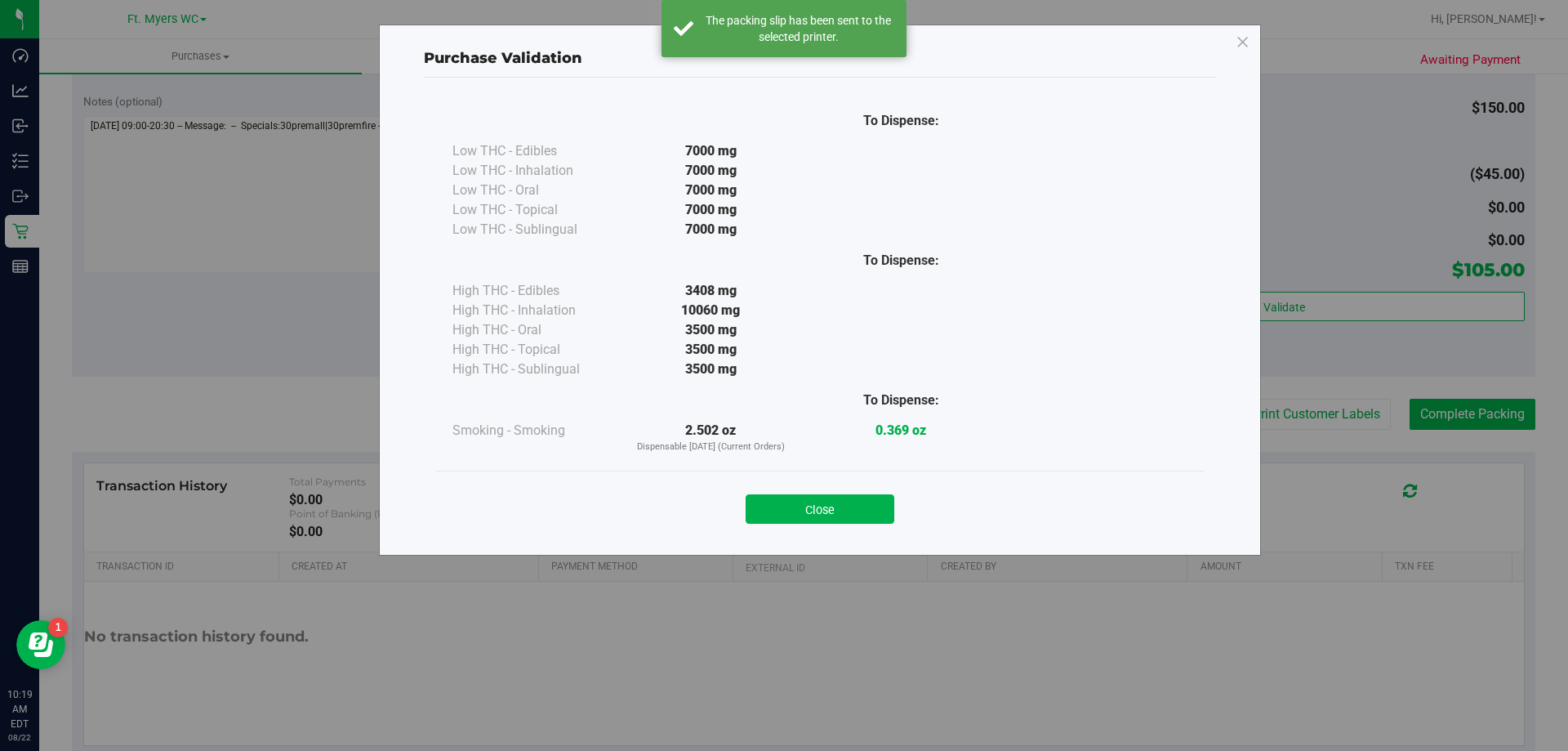
click at [783, 481] on div "Close" at bounding box center [820, 503] width 767 height 66
click at [783, 497] on button "Close" at bounding box center [819, 509] width 148 height 29
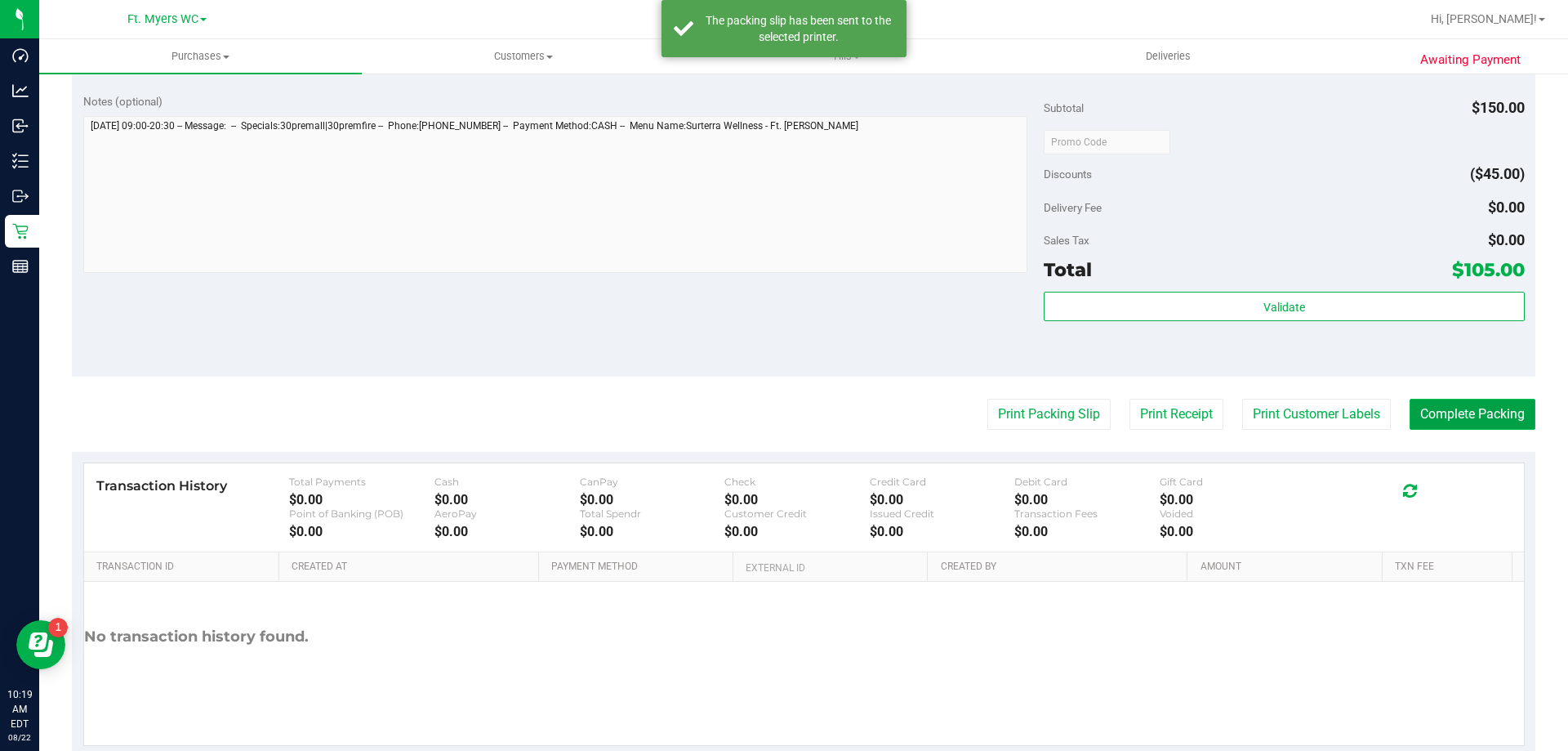
click at [783, 399] on button "Complete Packing" at bounding box center [1471, 414] width 126 height 31
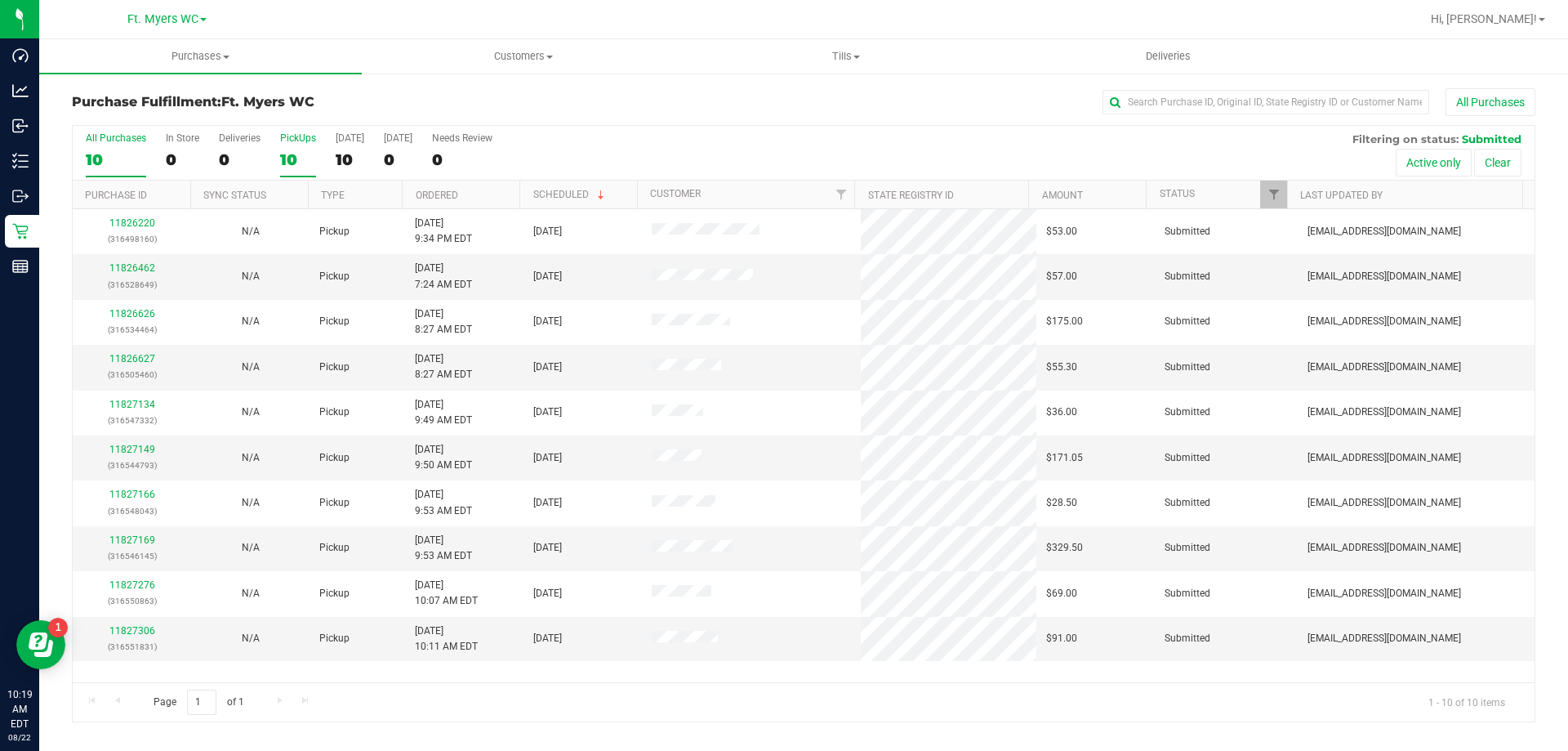
click at [304, 162] on div "10" at bounding box center [298, 159] width 36 height 18
click at [0, 0] on input "PickUps 10" at bounding box center [0, 0] width 0 height 0
click at [306, 117] on div "Purchase Fulfillment: Ft. Myers WC All Purchases" at bounding box center [803, 105] width 1464 height 36
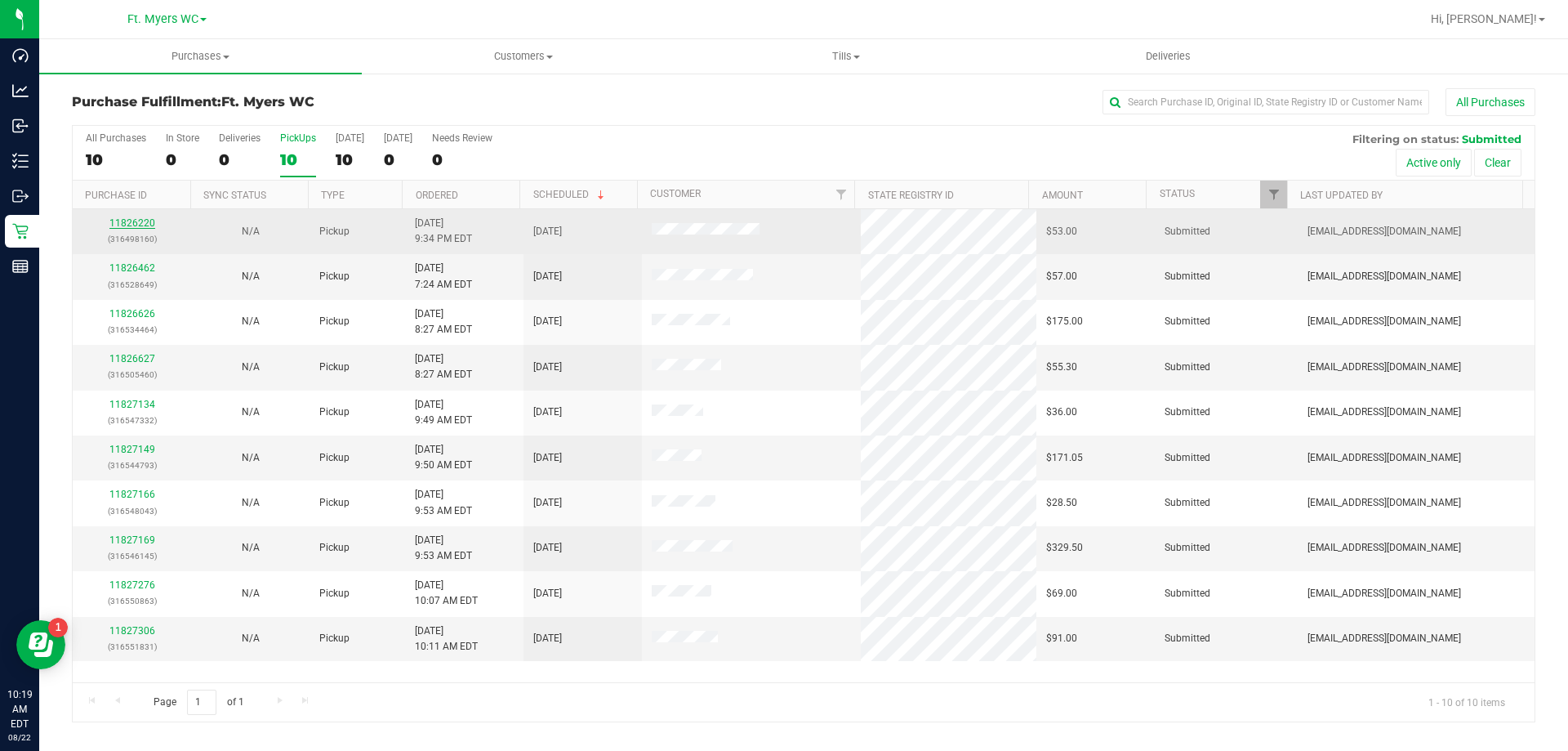
click at [140, 220] on link "11826220" at bounding box center [133, 222] width 46 height 11
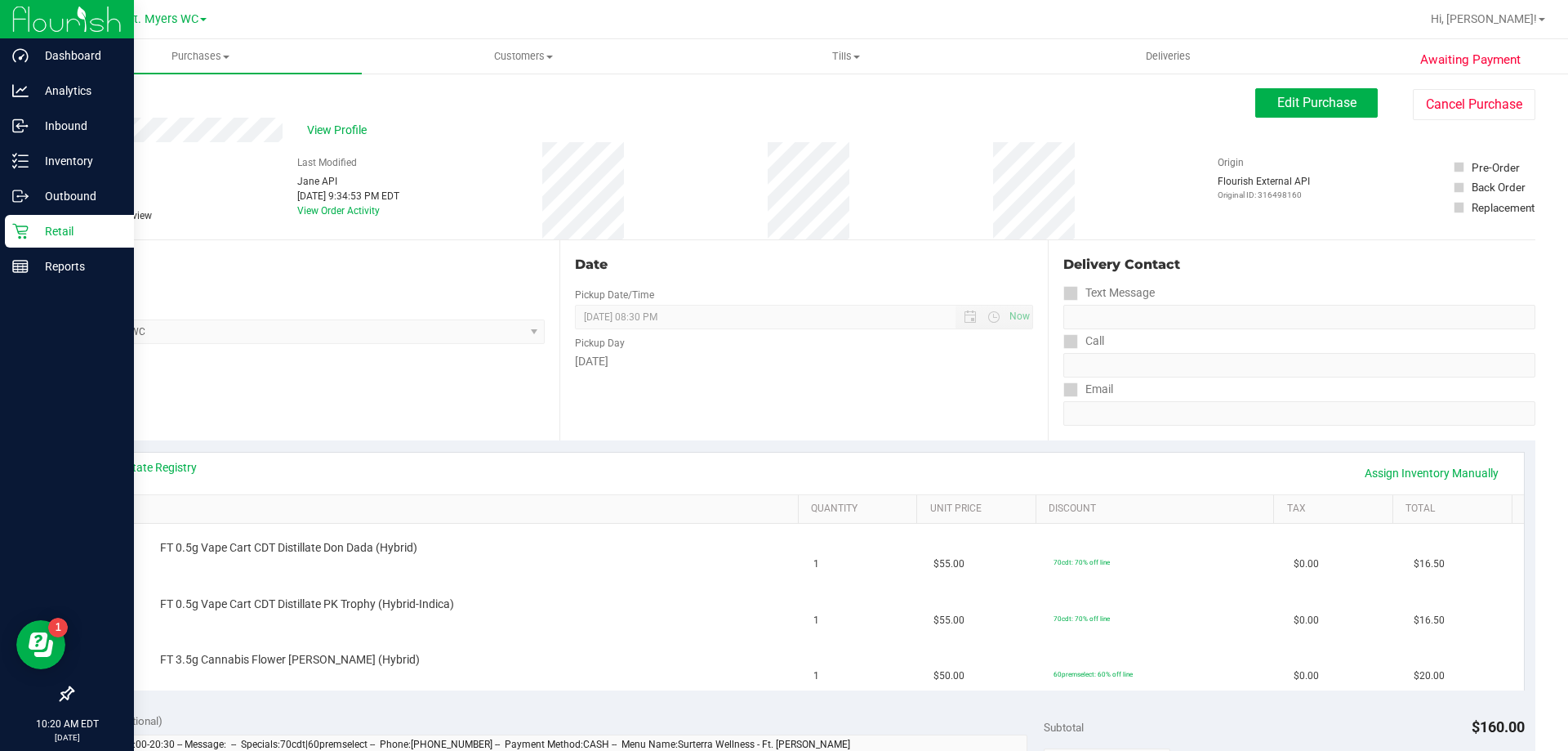
click at [42, 225] on p "Retail" at bounding box center [78, 231] width 98 height 19
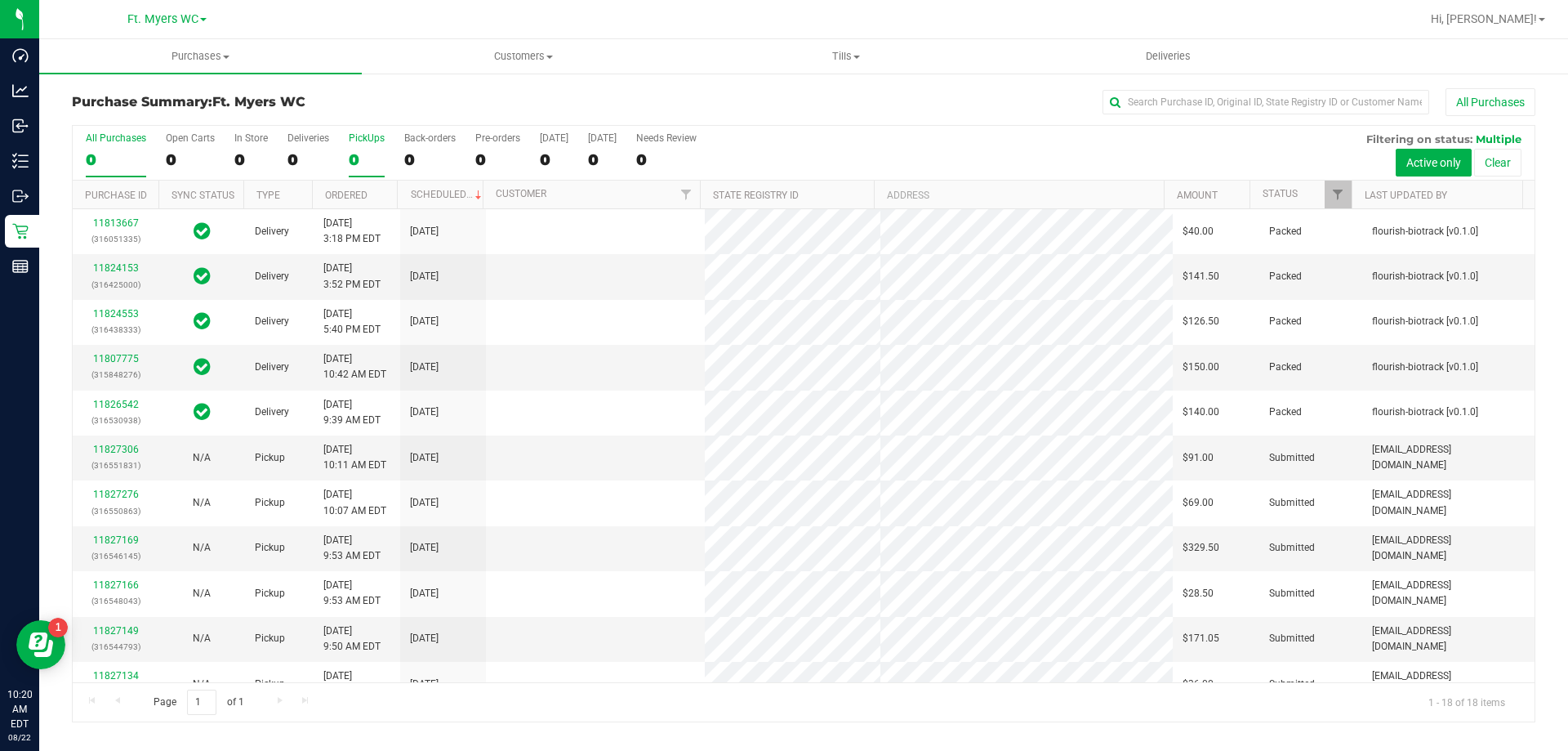
click at [357, 138] on div "PickUps" at bounding box center [366, 138] width 36 height 11
click at [0, 0] on input "PickUps 0" at bounding box center [0, 0] width 0 height 0
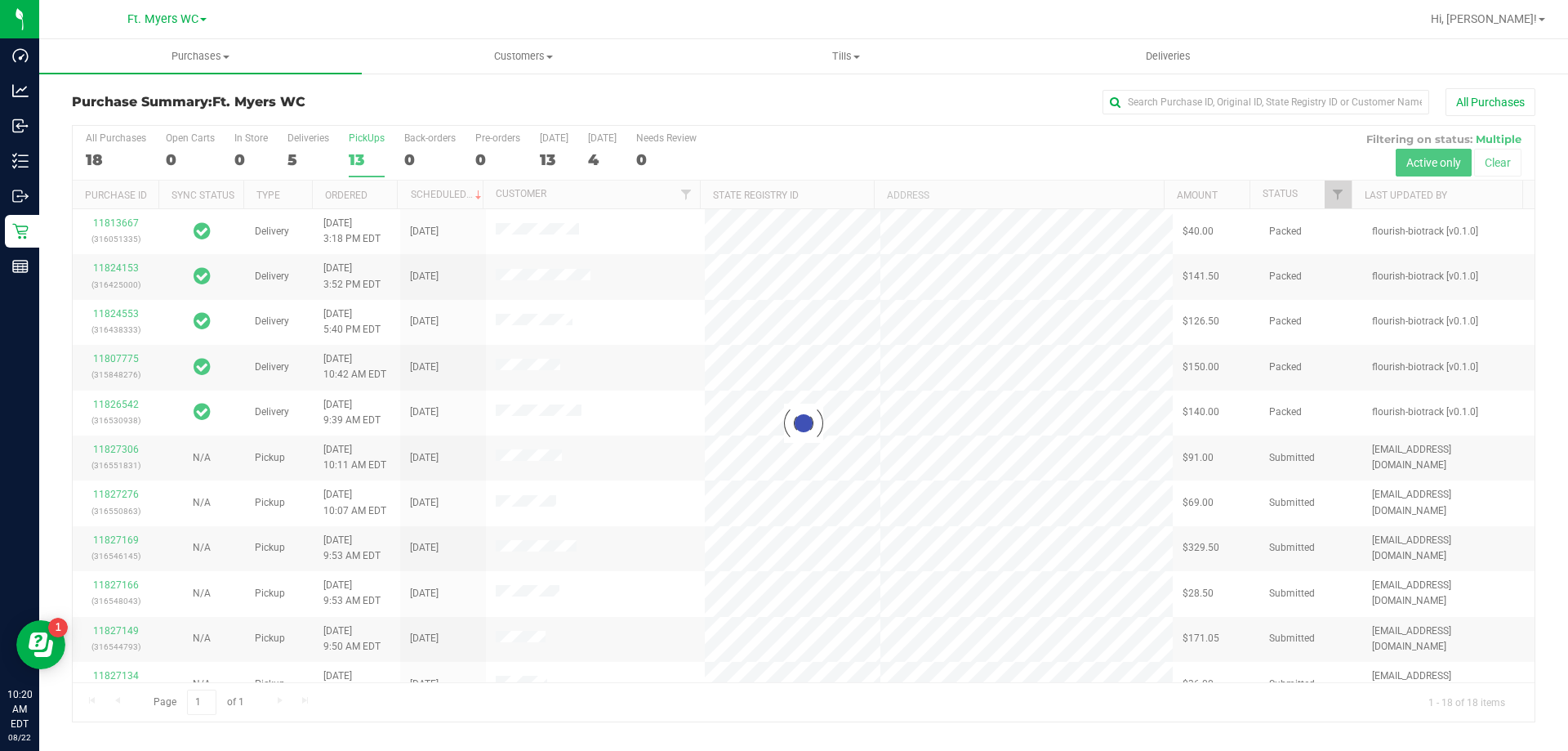
click at [365, 101] on h3 "Purchase Summary: Ft. Myers WC" at bounding box center [315, 102] width 487 height 15
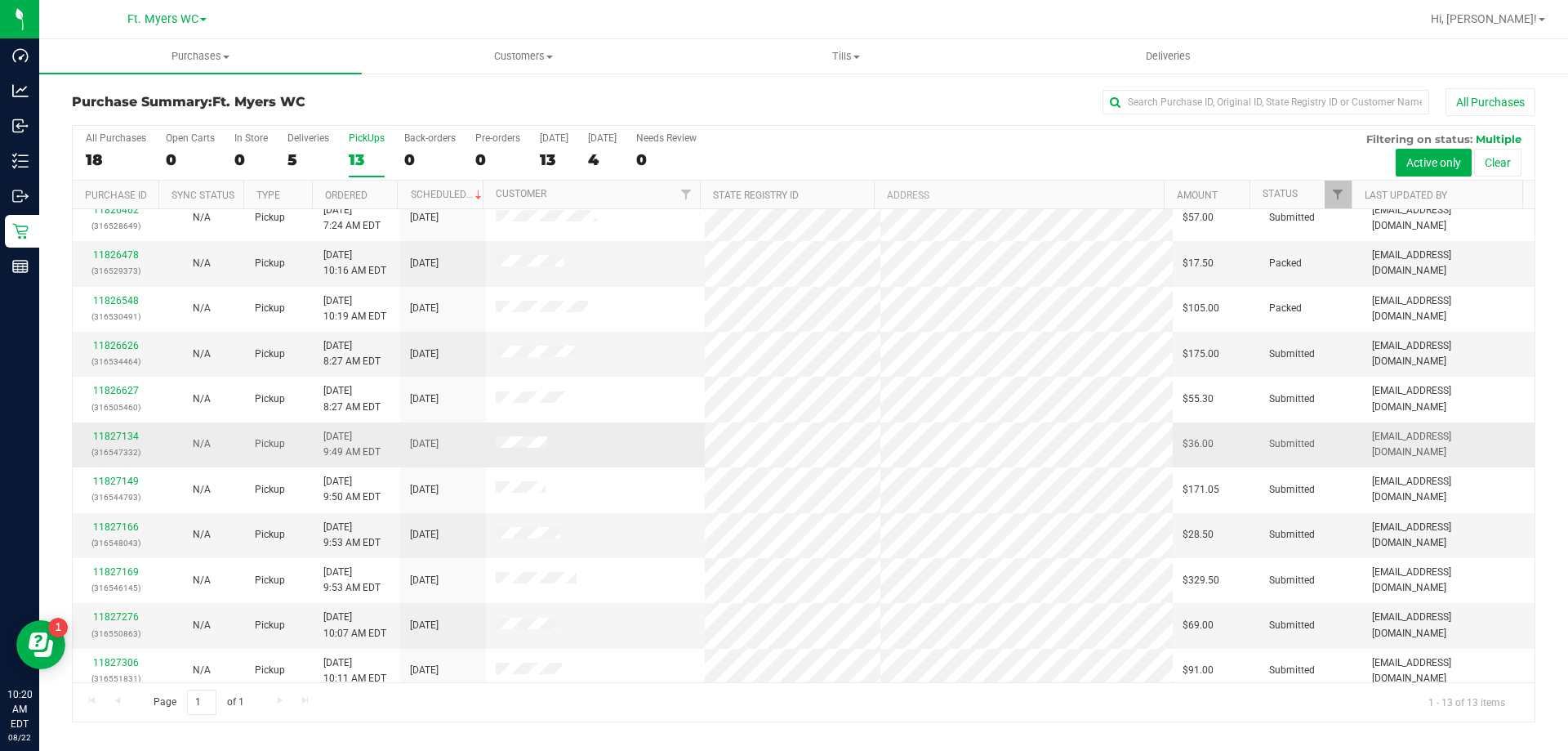
scroll to position [114, 0]
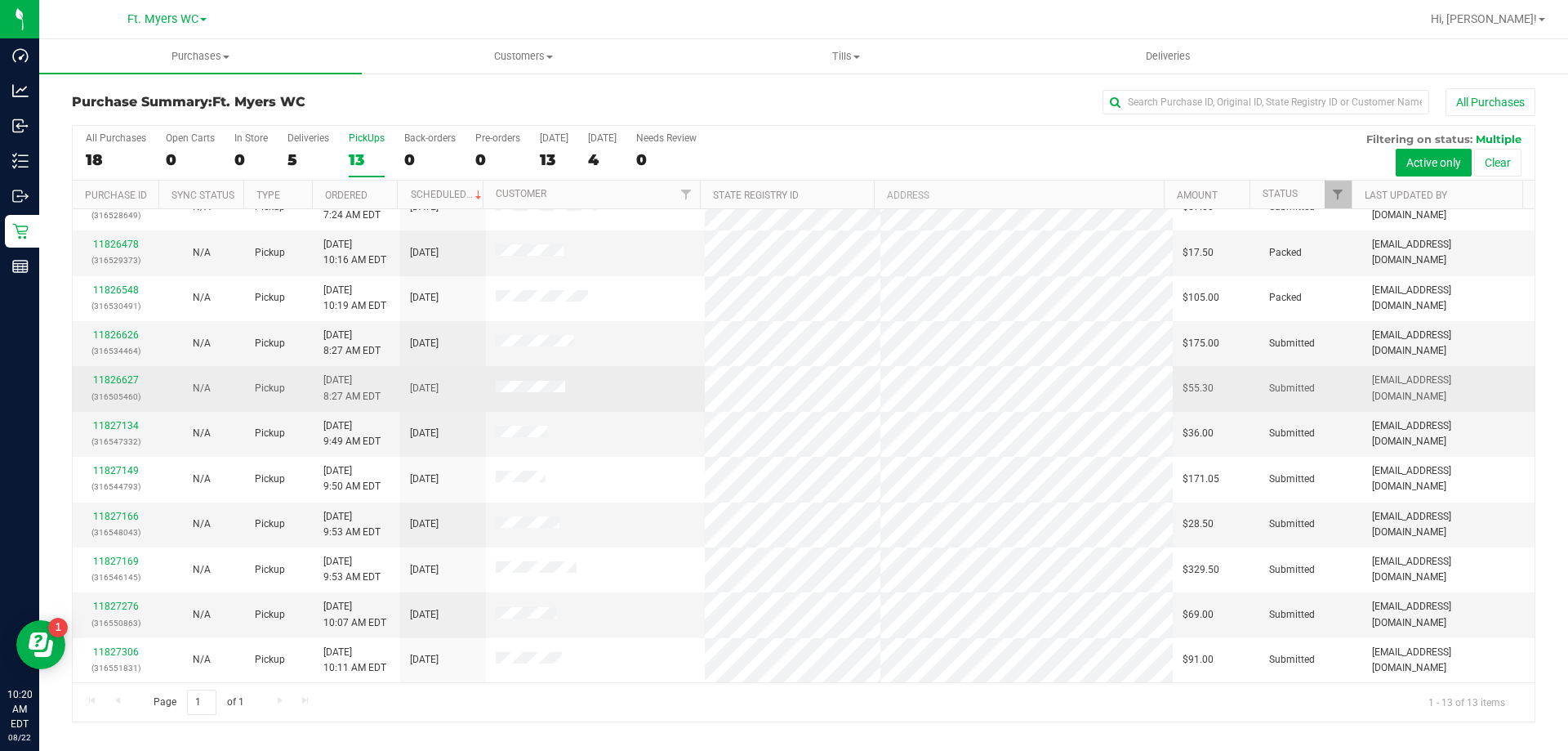
drag, startPoint x: 420, startPoint y: 394, endPoint x: 436, endPoint y: 388, distance: 17.1
click at [464, 389] on td "8/22/2025" at bounding box center [443, 388] width 86 height 45
click at [435, 388] on span "8/22/2025" at bounding box center [424, 388] width 29 height 16
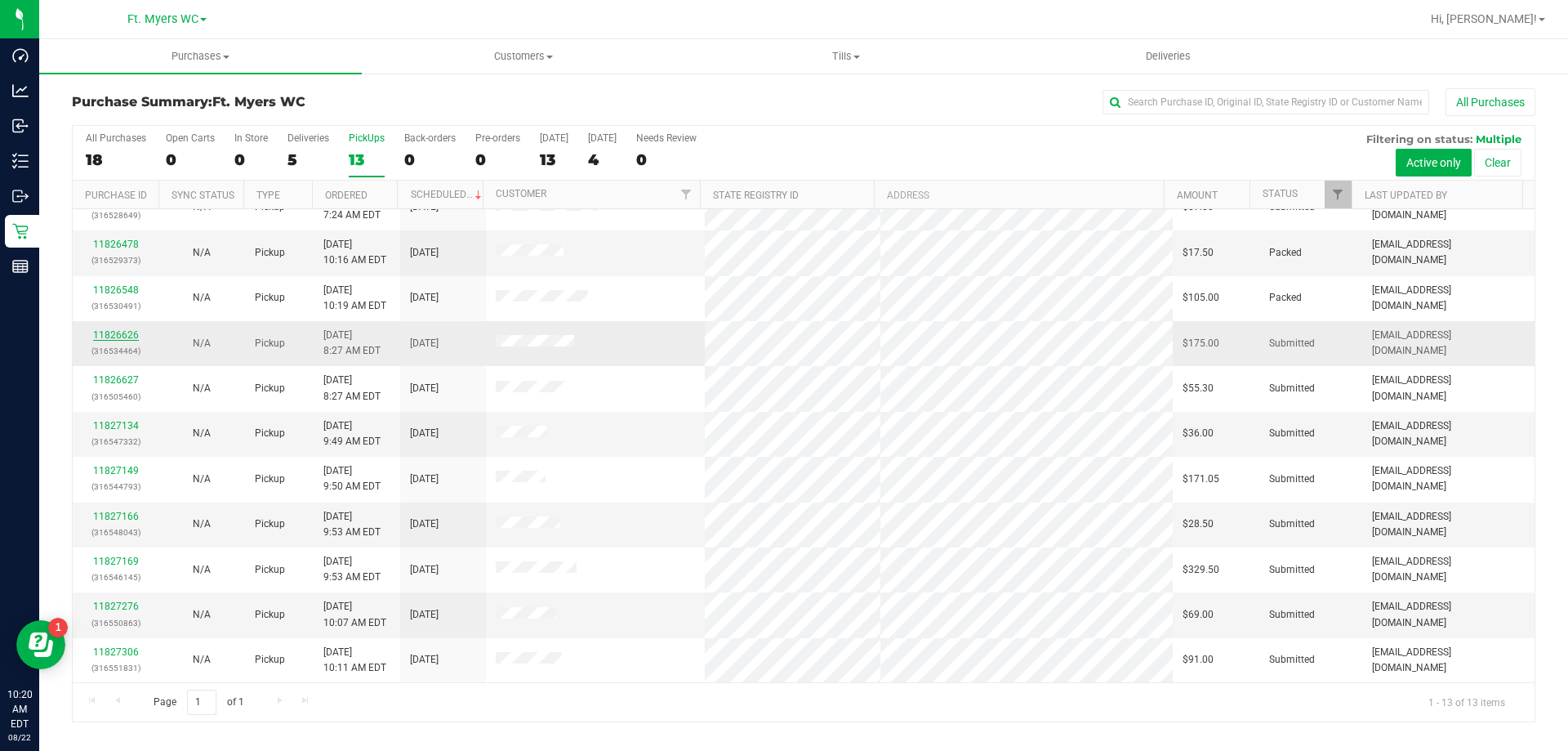
click at [129, 332] on link "11826626" at bounding box center [116, 335] width 46 height 11
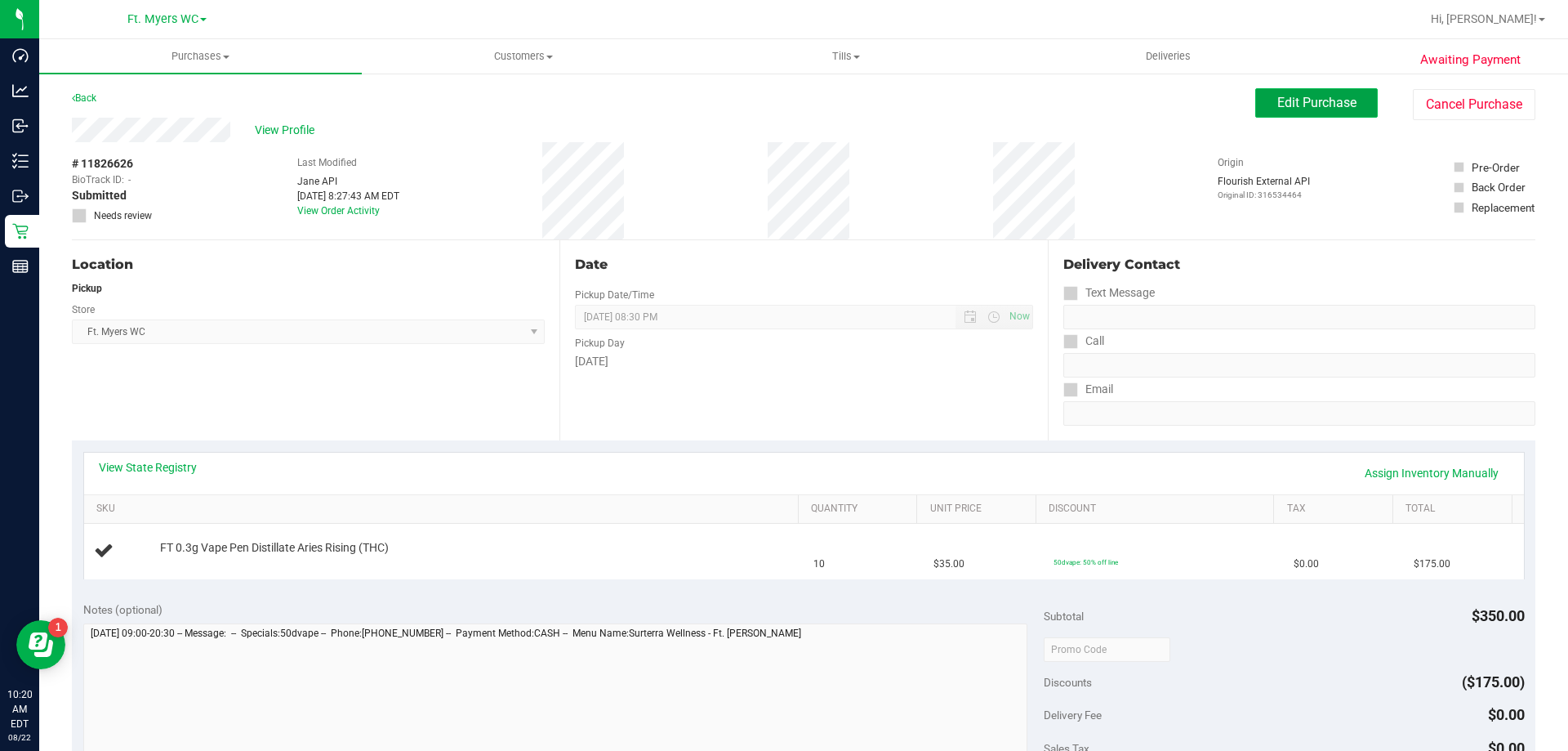
click at [783, 99] on span "Edit Purchase" at bounding box center [1317, 103] width 79 height 16
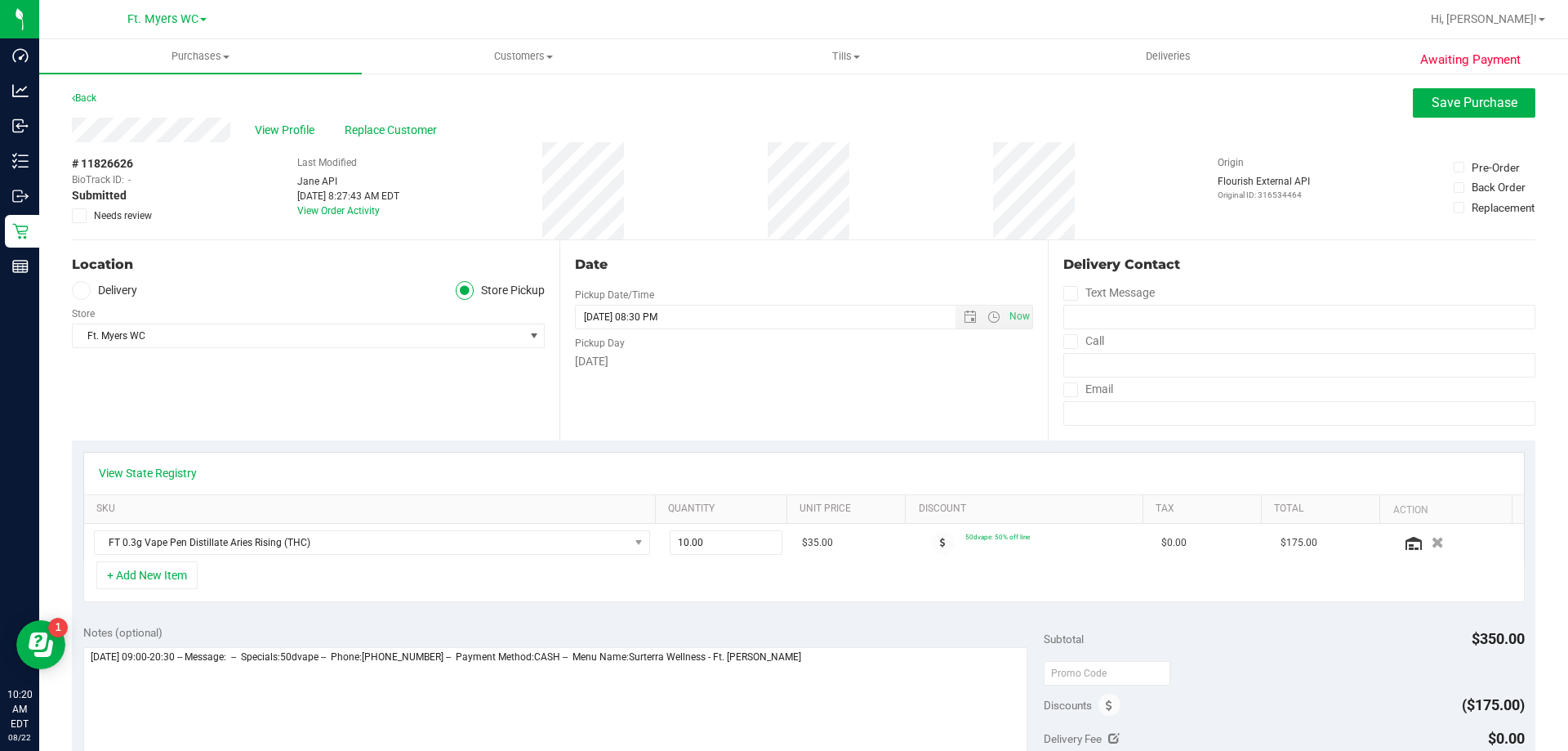
click at [95, 216] on span "Needs review" at bounding box center [123, 215] width 58 height 15
click at [0, 0] on input "Needs review" at bounding box center [0, 0] width 0 height 0
click at [783, 112] on button "Save Purchase" at bounding box center [1474, 102] width 123 height 29
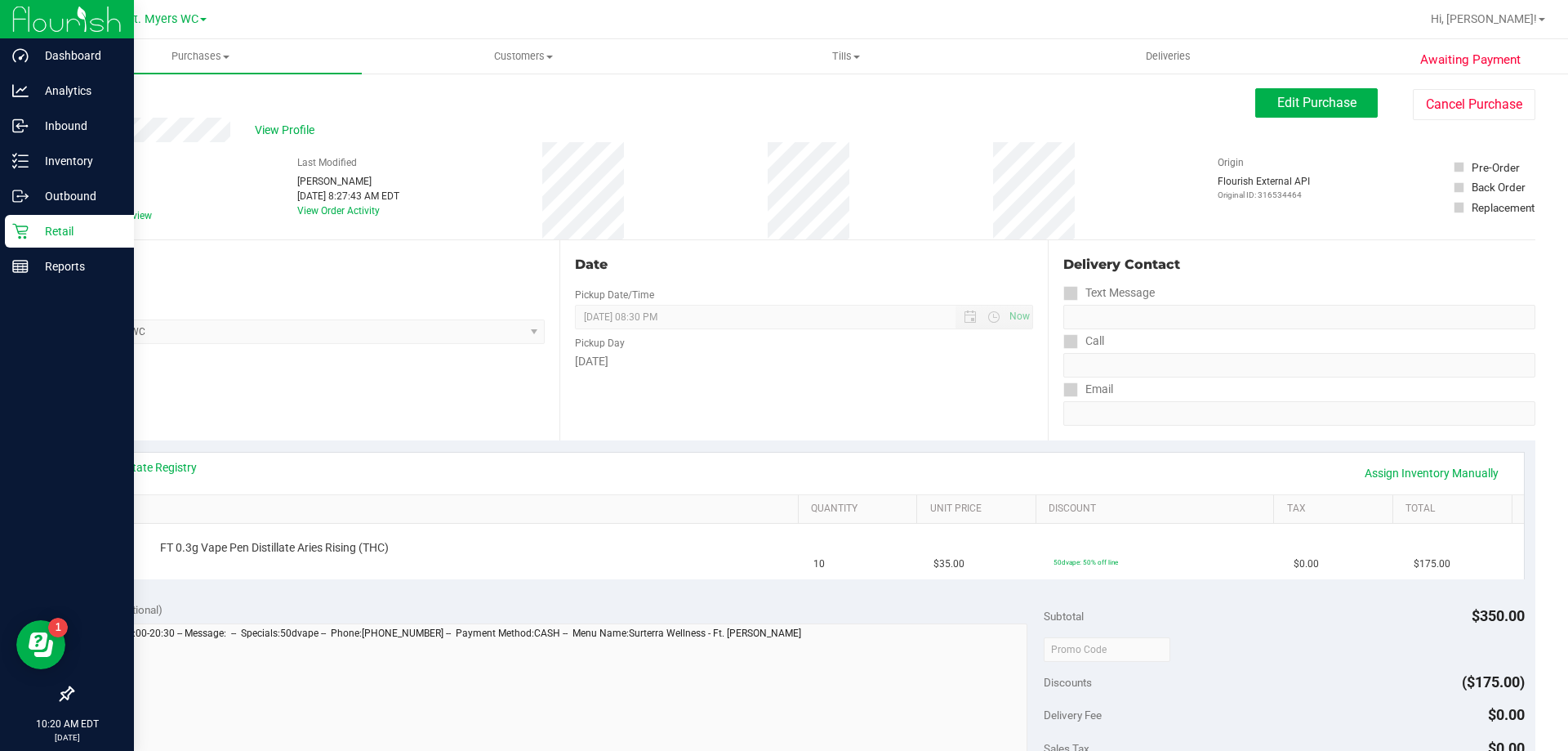
click at [76, 232] on p "Retail" at bounding box center [78, 231] width 98 height 19
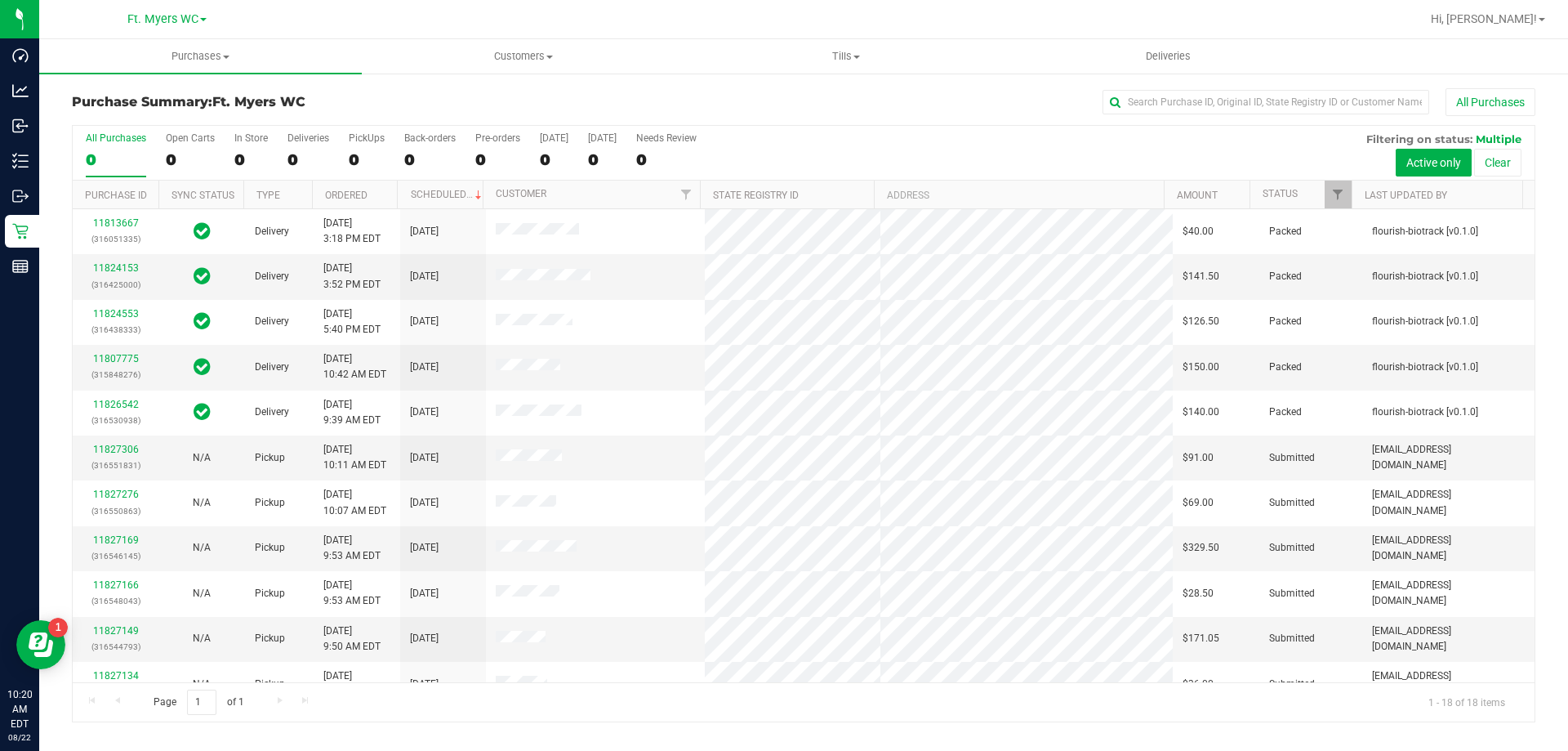
click at [346, 148] on div "All Purchases 0 Open Carts 0 In Store 0 Deliveries 0 PickUps 0 Back-orders 0 Pr…" at bounding box center [803, 153] width 1462 height 54
click at [349, 148] on label "PickUps 13" at bounding box center [366, 155] width 36 height 45
click at [0, 0] on input "PickUps 13" at bounding box center [0, 0] width 0 height 0
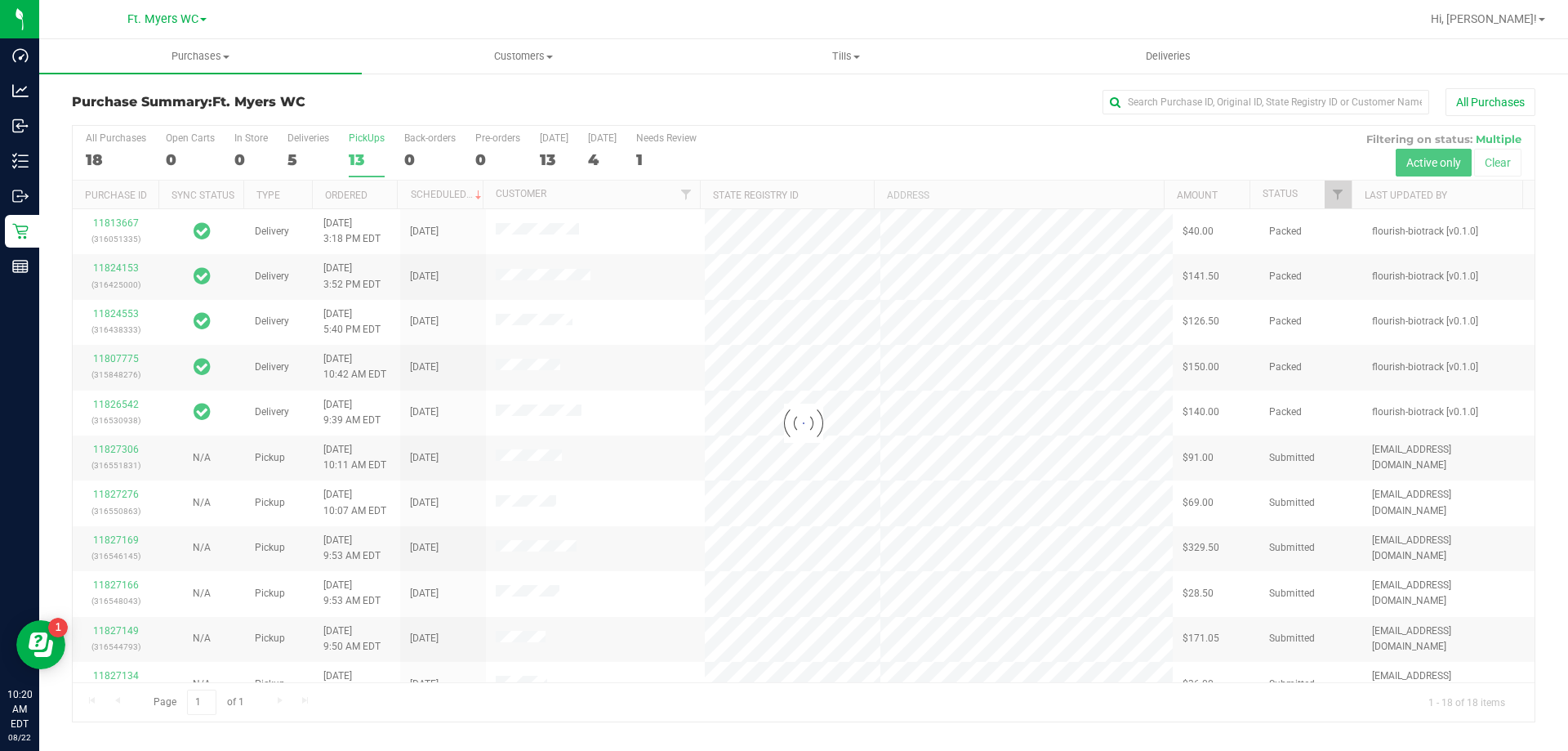
click at [376, 94] on div "Purchase Summary: Ft. Myers WC All Purchases" at bounding box center [803, 105] width 1464 height 36
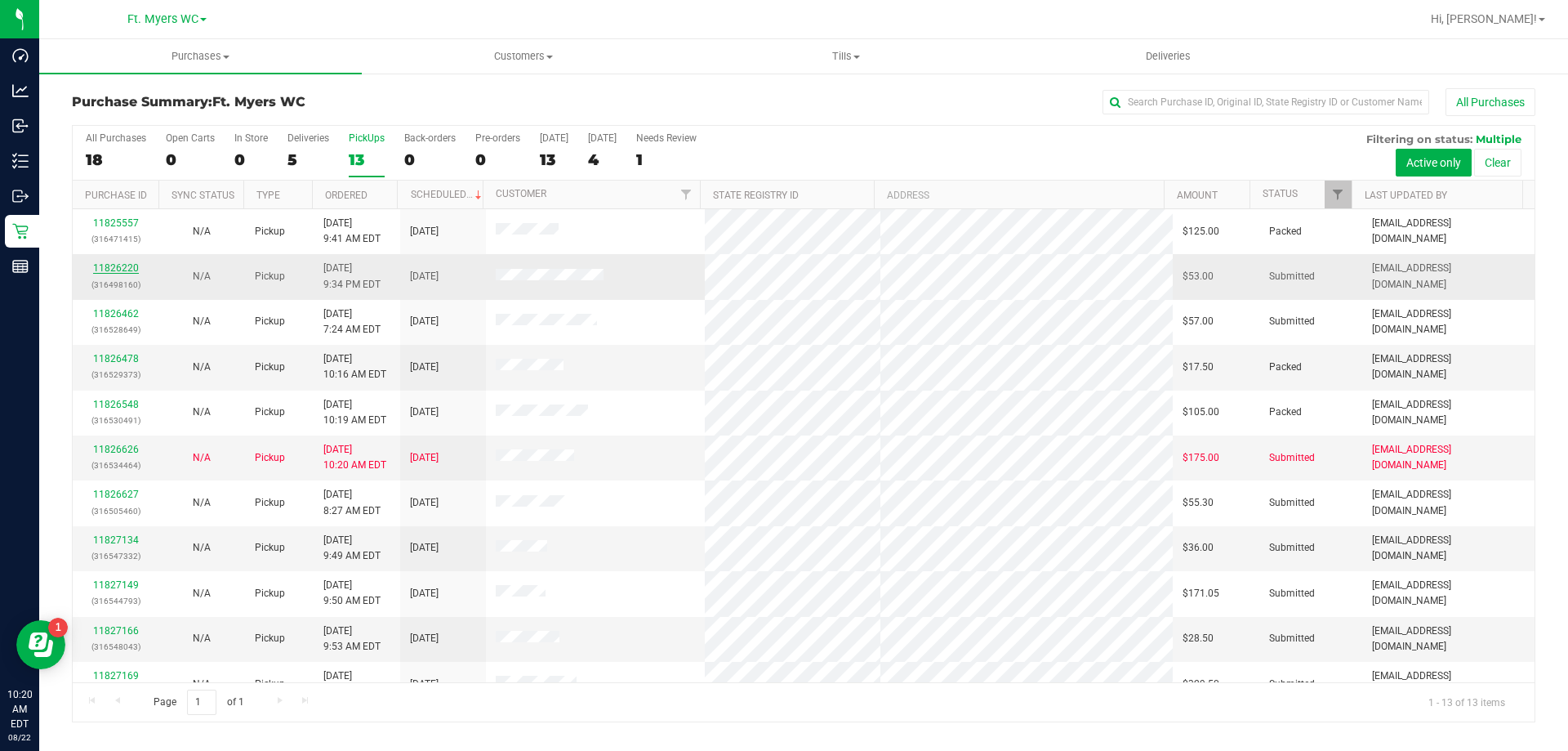
click at [106, 265] on link "11826220" at bounding box center [116, 268] width 46 height 11
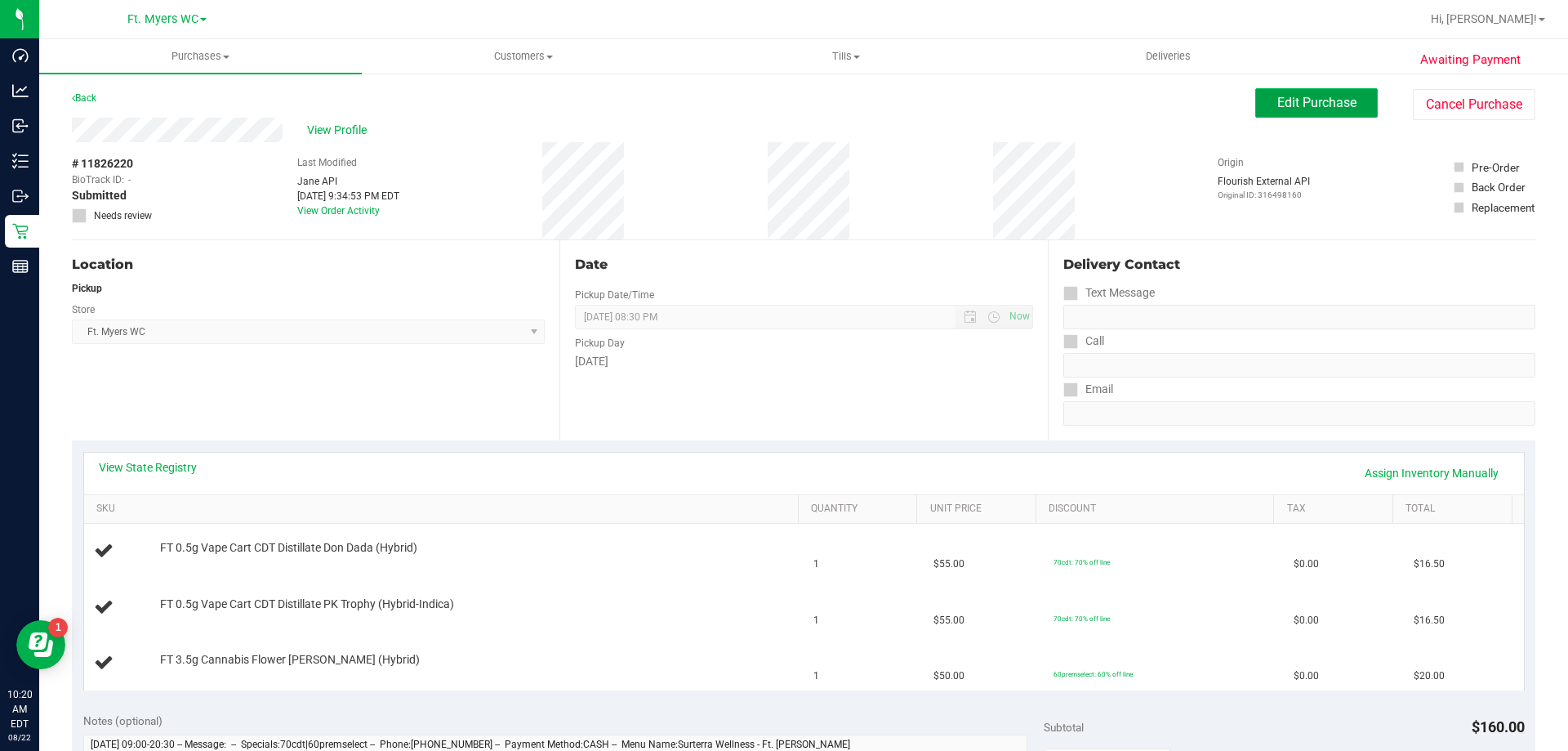
click at [783, 114] on button "Edit Purchase" at bounding box center [1317, 102] width 123 height 29
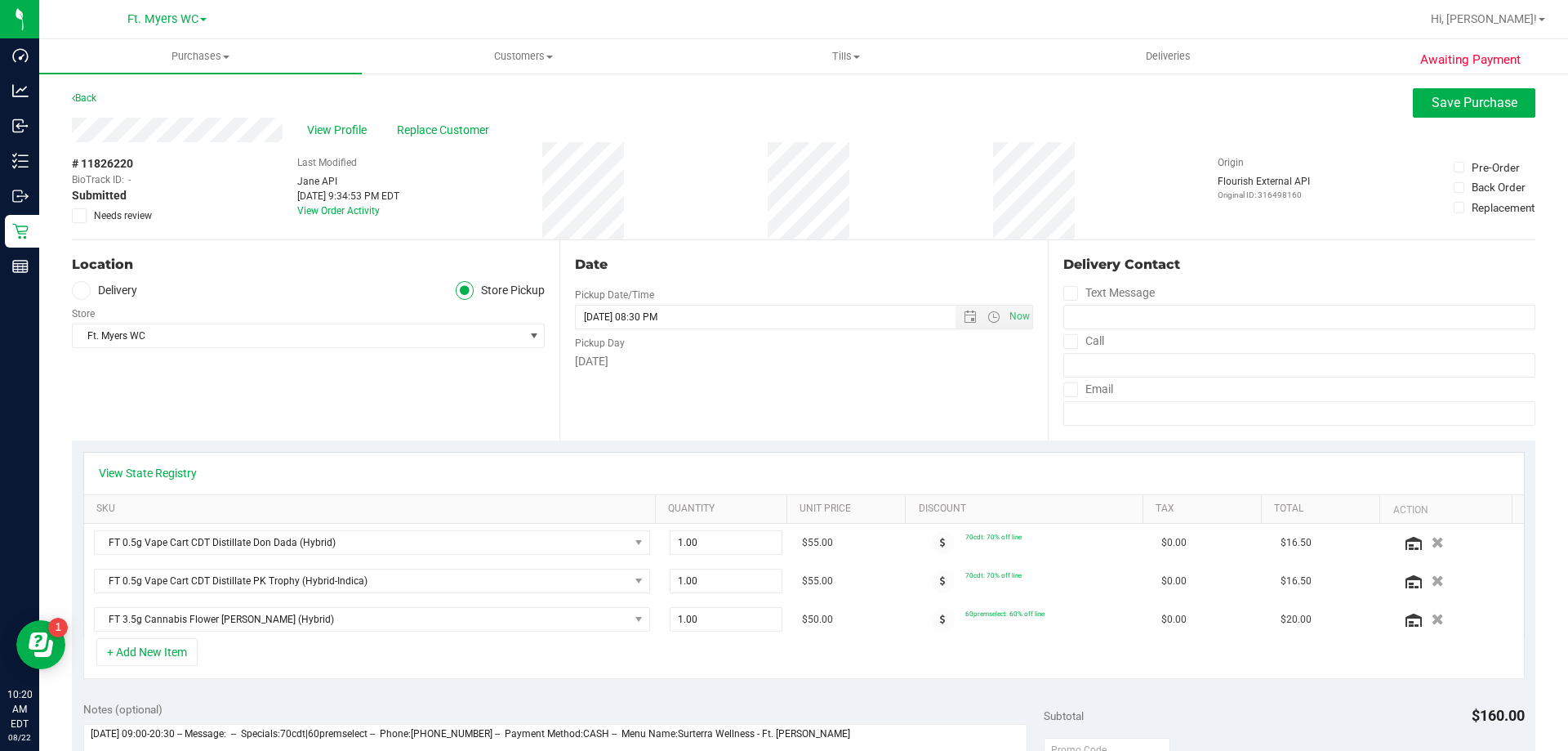
click at [93, 220] on label "Needs review" at bounding box center [112, 215] width 82 height 15
click at [0, 0] on input "Needs review" at bounding box center [0, 0] width 0 height 0
click at [783, 102] on span "Save Purchase" at bounding box center [1475, 103] width 86 height 16
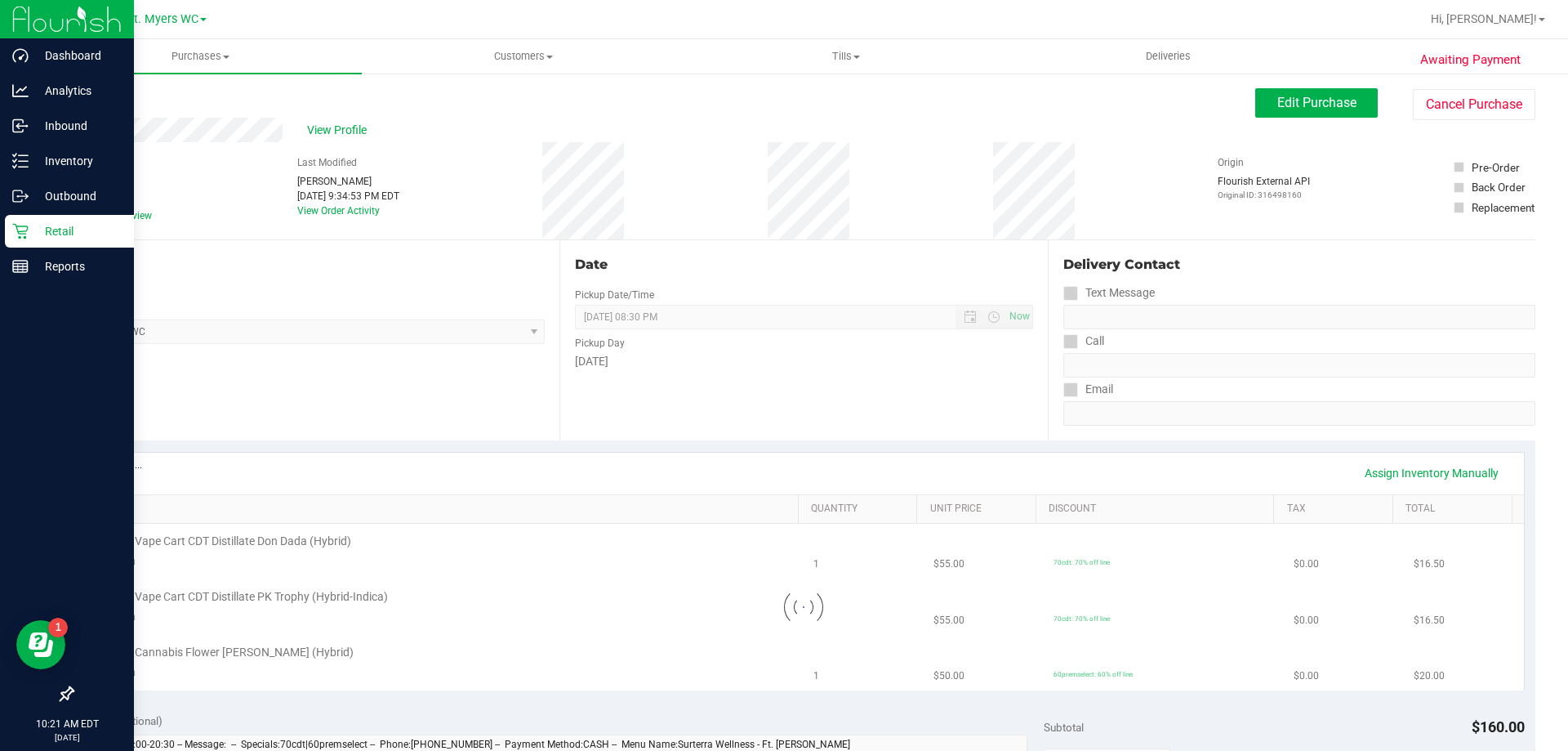
click at [53, 232] on p "Retail" at bounding box center [78, 231] width 98 height 19
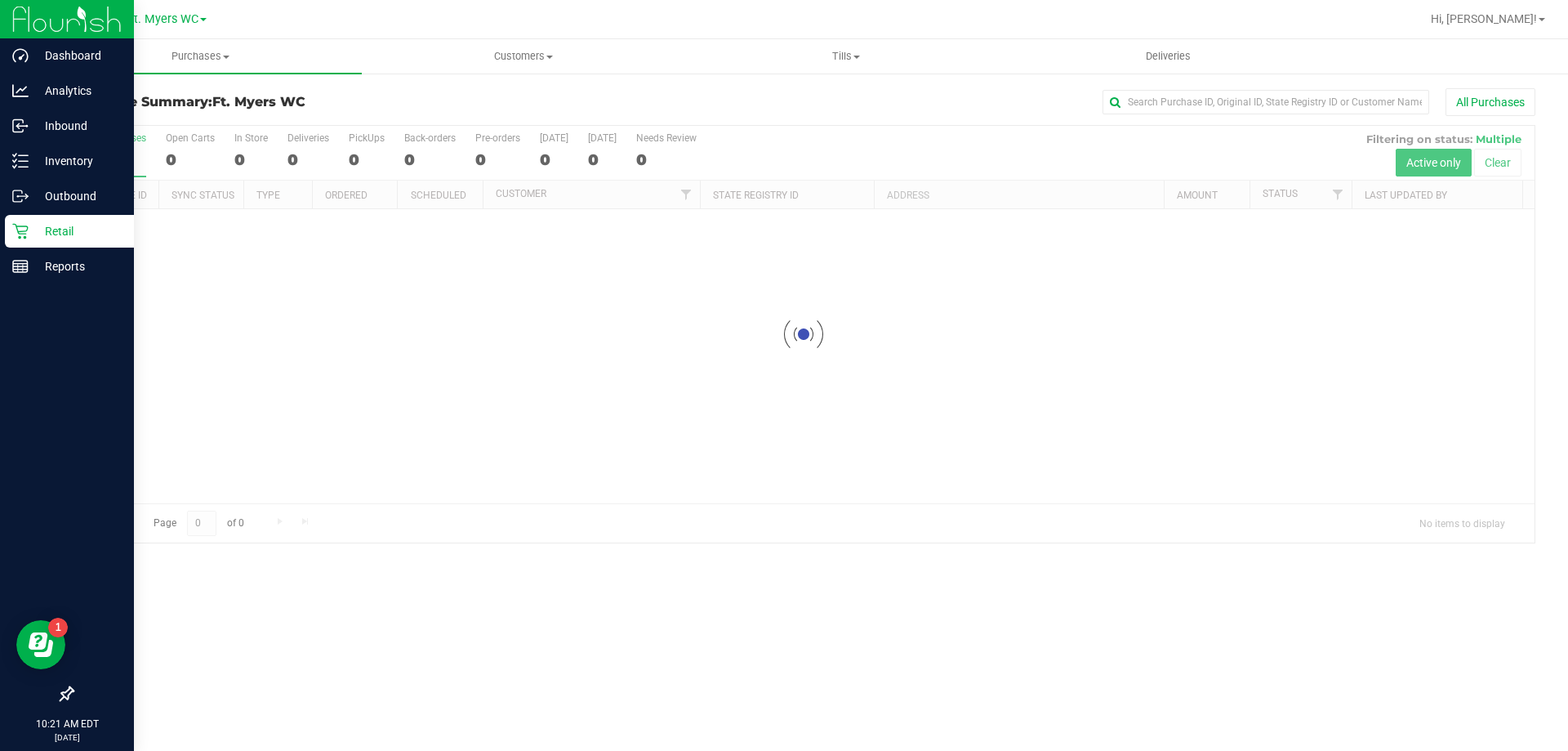
click at [53, 232] on p "Retail" at bounding box center [78, 231] width 98 height 19
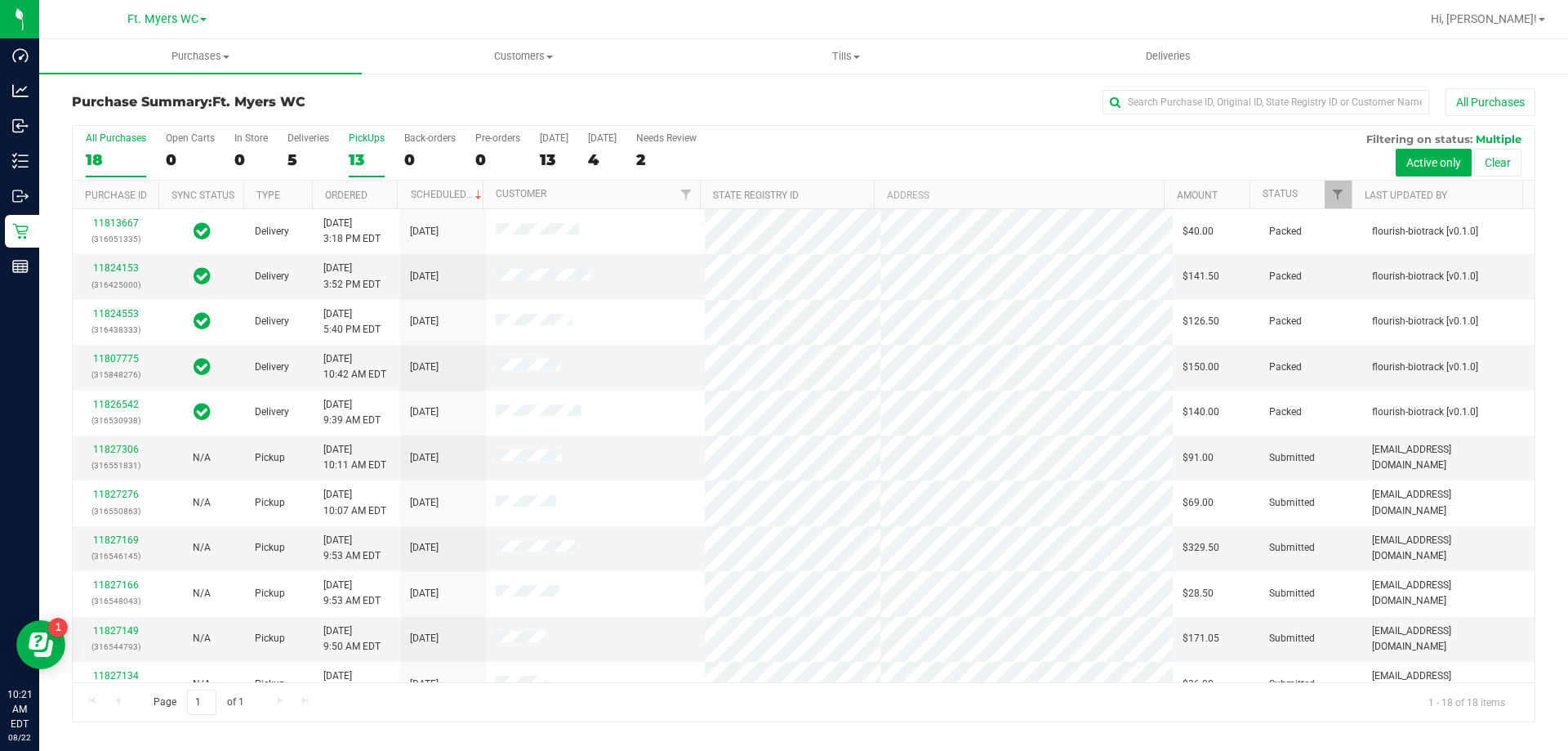
click at [356, 147] on label "PickUps 13" at bounding box center [366, 155] width 36 height 45
click at [0, 0] on input "PickUps 13" at bounding box center [0, 0] width 0 height 0
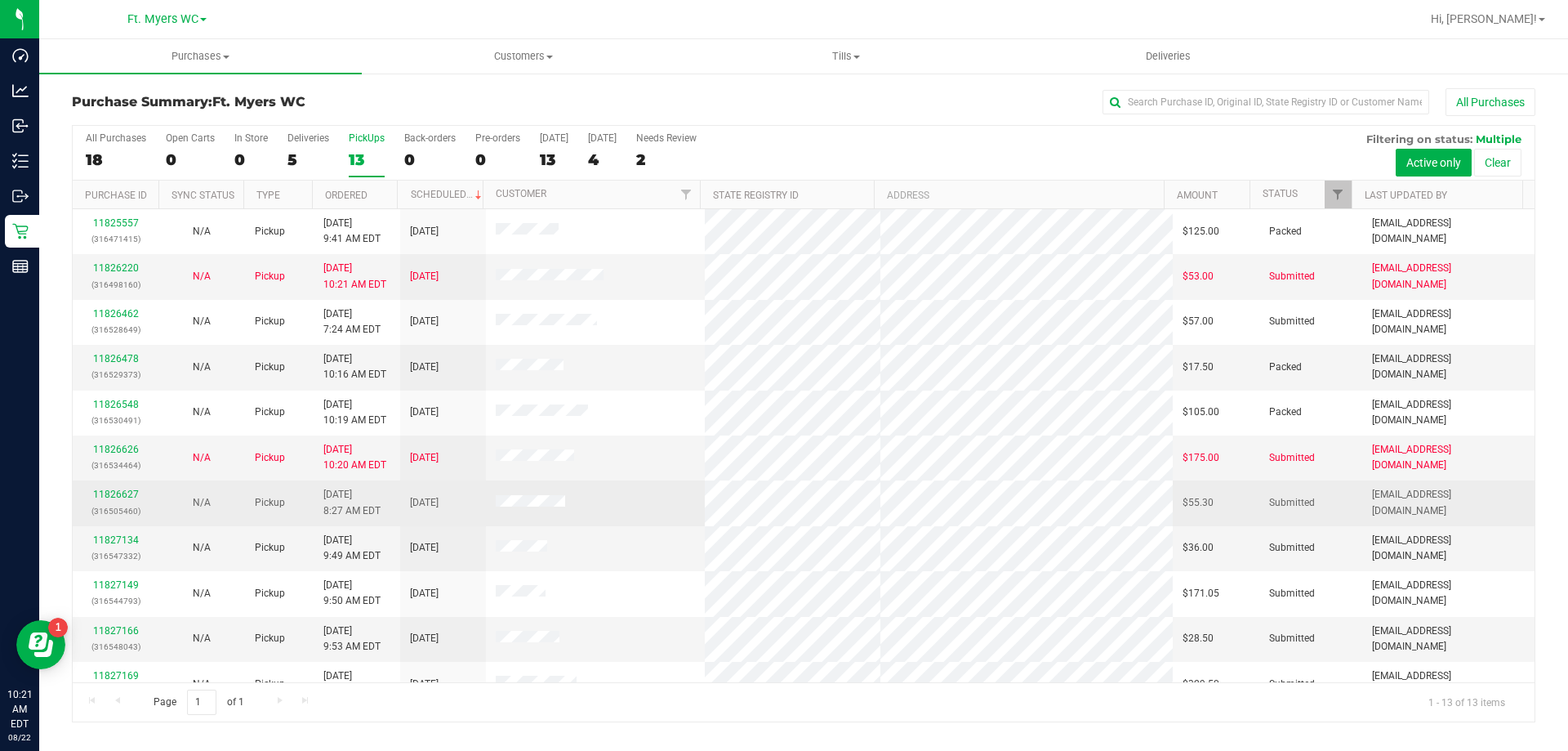
scroll to position [114, 0]
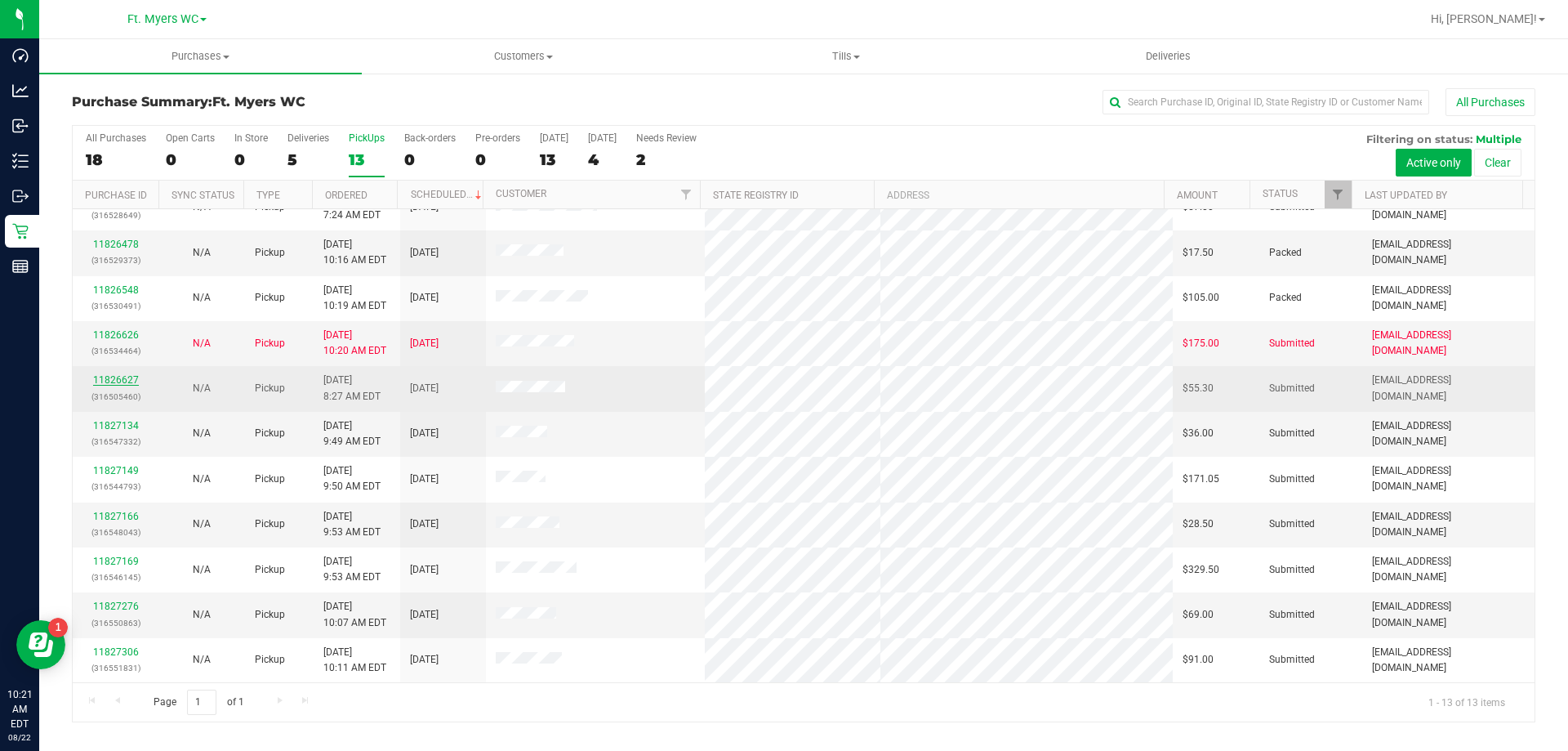
click at [127, 377] on link "11826627" at bounding box center [116, 379] width 46 height 11
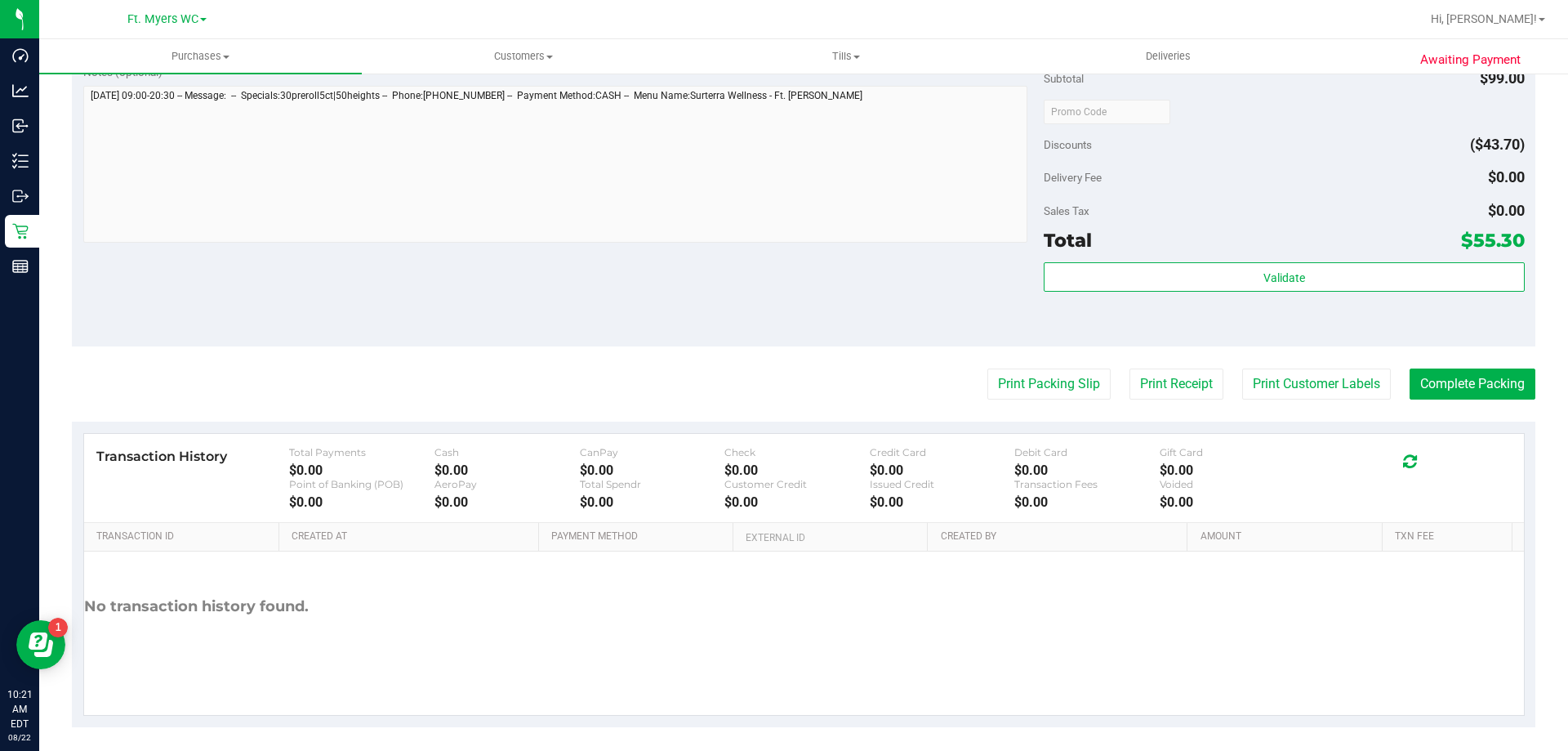
scroll to position [680, 0]
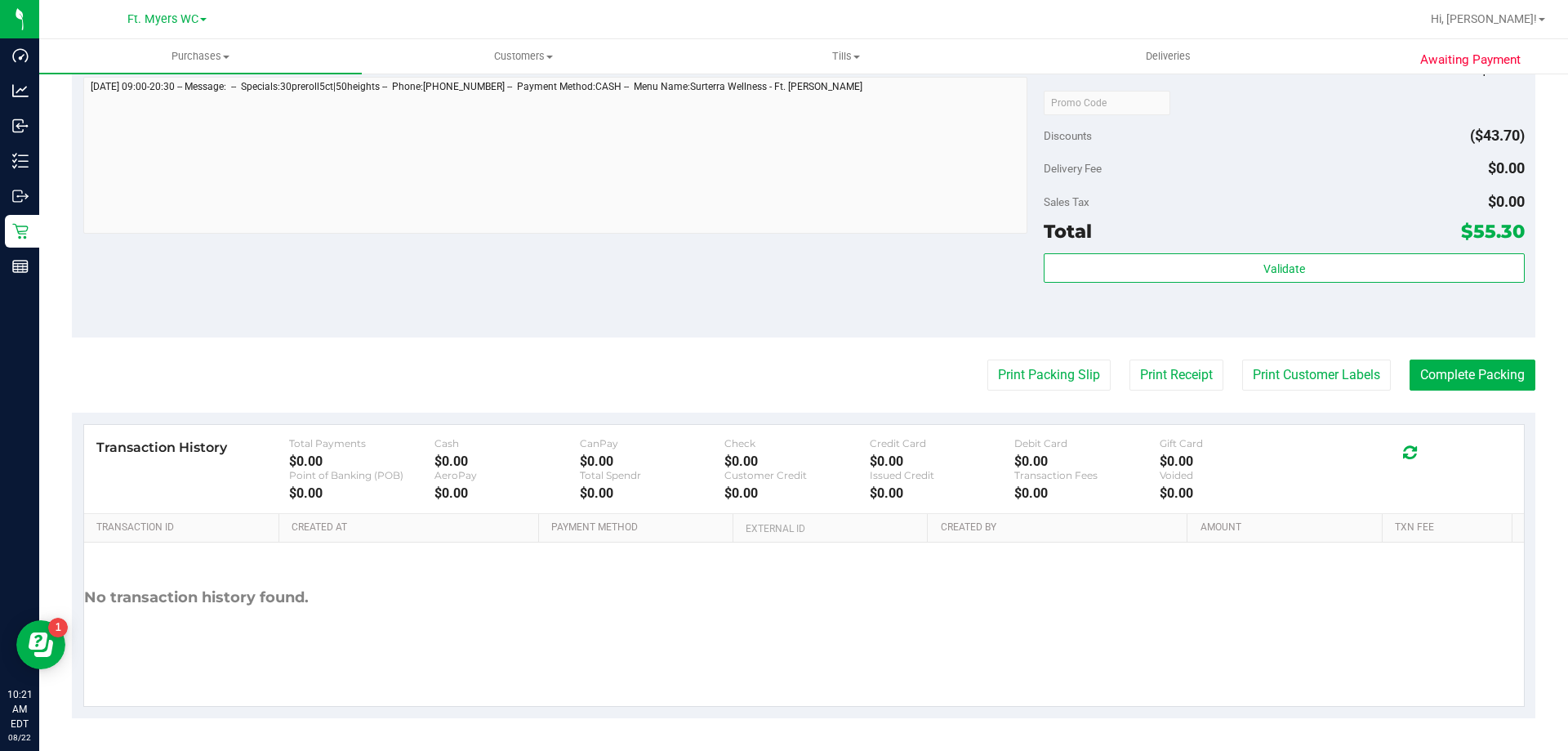
click at [783, 217] on div "Total $55.30" at bounding box center [1284, 230] width 480 height 29
click at [783, 245] on div "Total $55.30" at bounding box center [1284, 230] width 480 height 29
click at [783, 251] on div "Subtotal $99.00 Discounts ($43.70) Delivery Fee $0.00 Sales Tax $0.00 Total $55…" at bounding box center [1284, 191] width 480 height 272
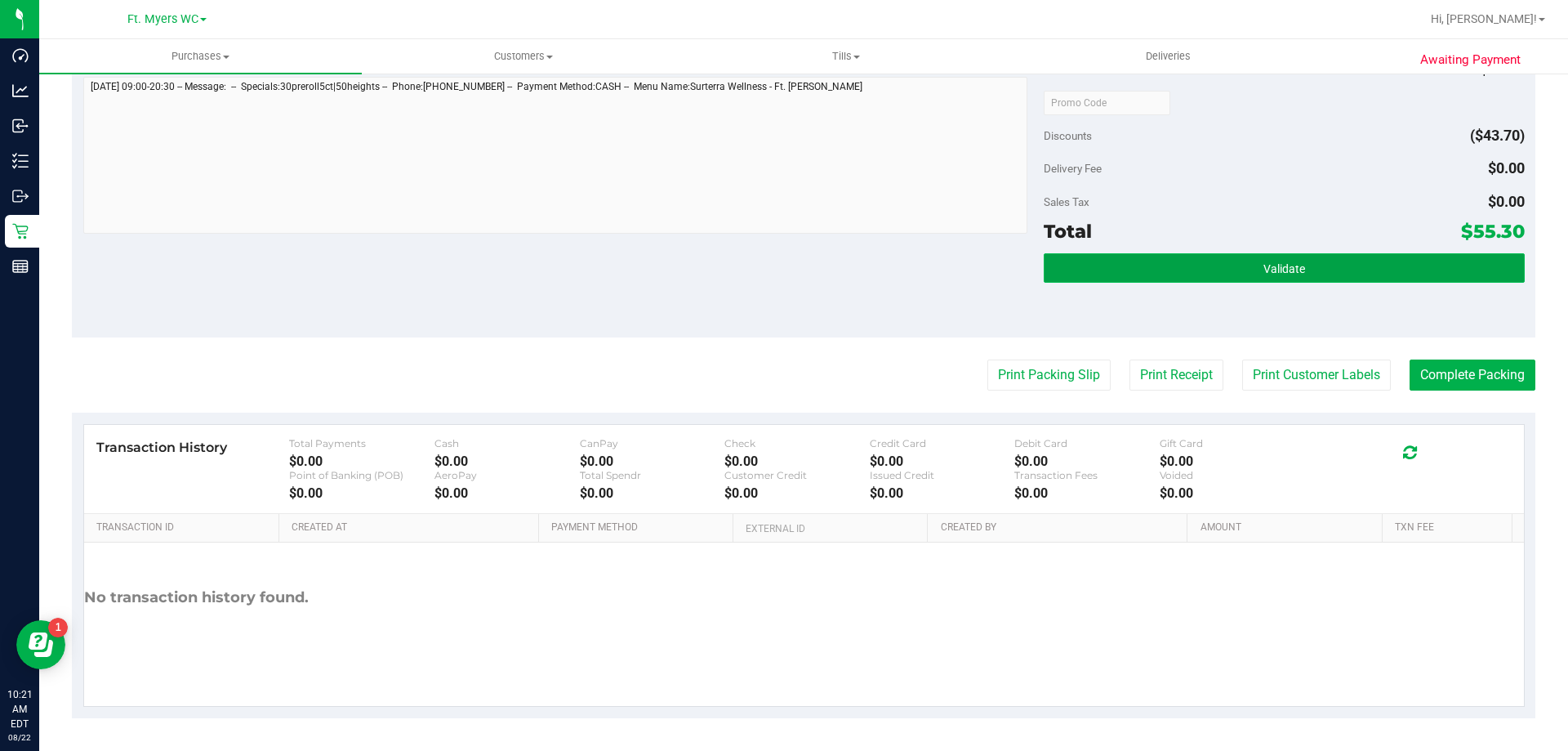
click at [783, 253] on button "Validate" at bounding box center [1284, 267] width 480 height 29
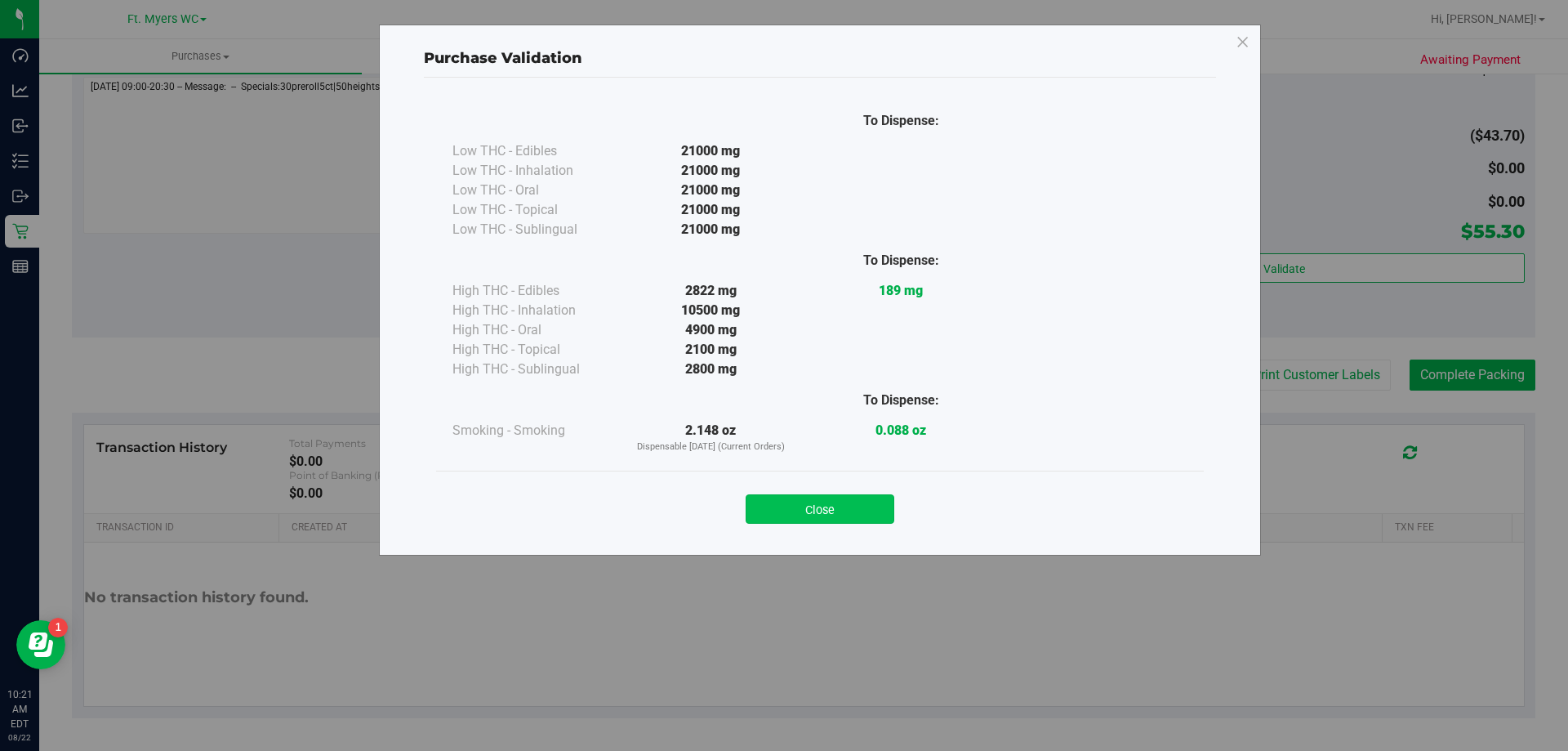
click at [783, 523] on button "Close" at bounding box center [819, 509] width 148 height 29
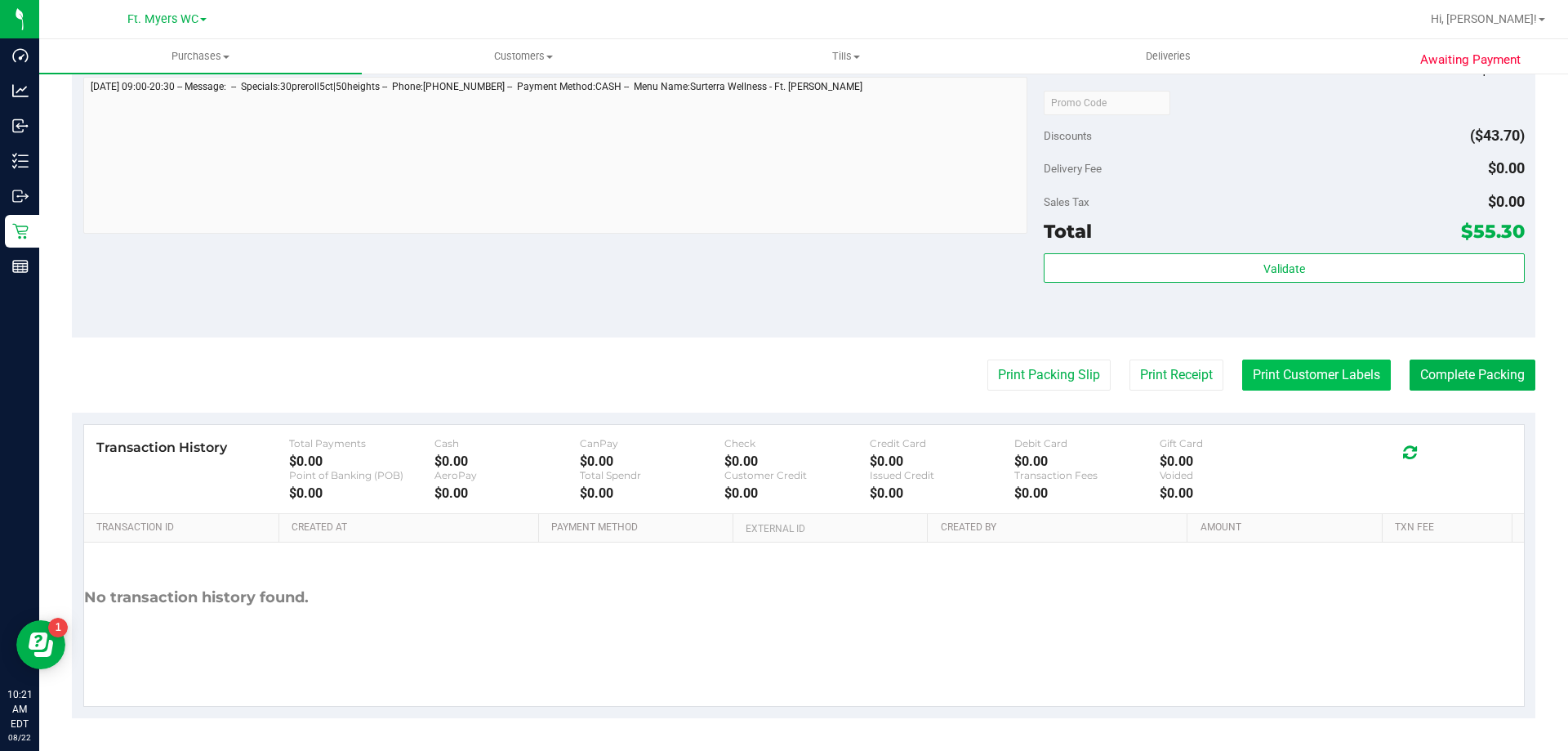
click at [783, 370] on button "Print Customer Labels" at bounding box center [1316, 374] width 148 height 31
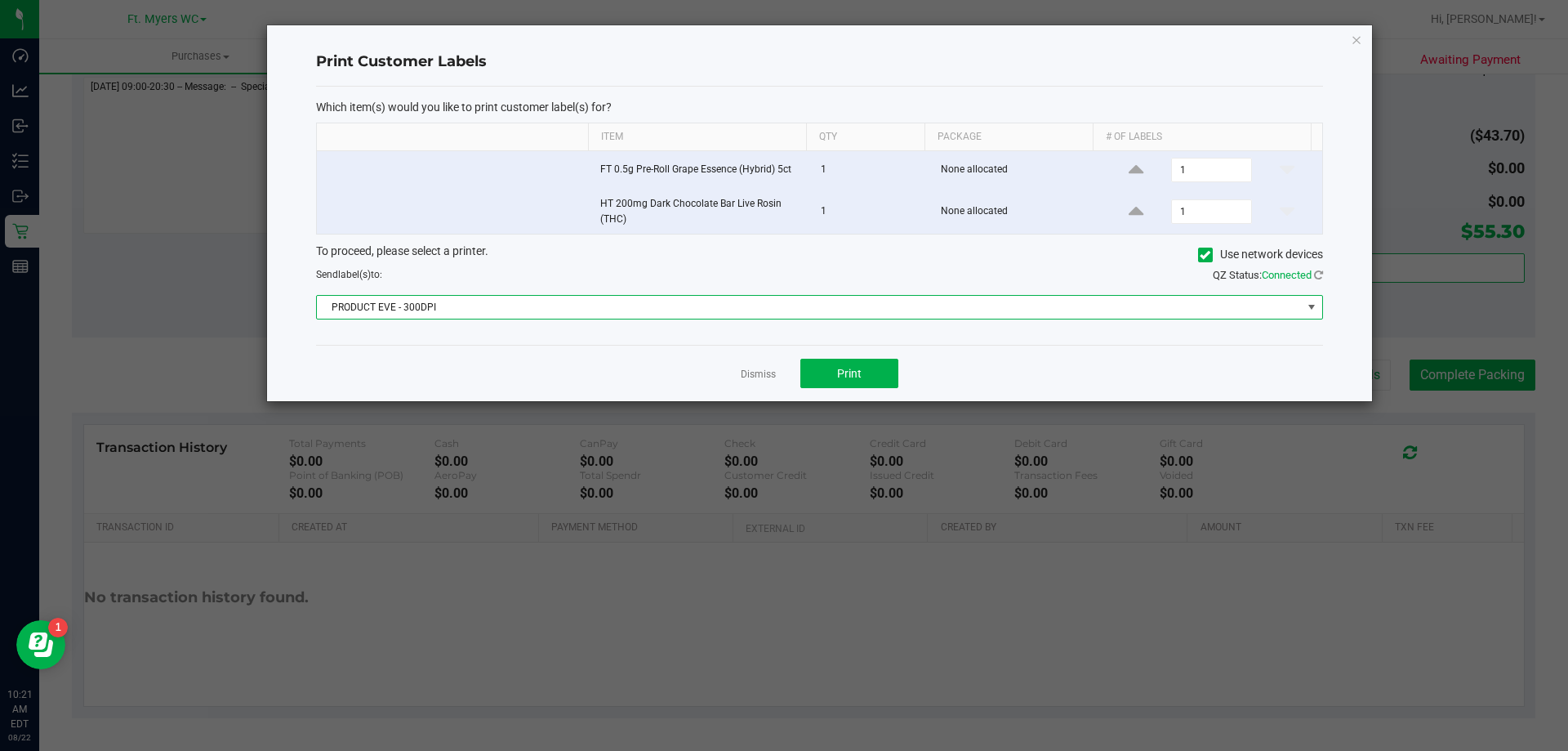
click at [783, 312] on span "PRODUCT EVE - 300DPI" at bounding box center [809, 307] width 985 height 23
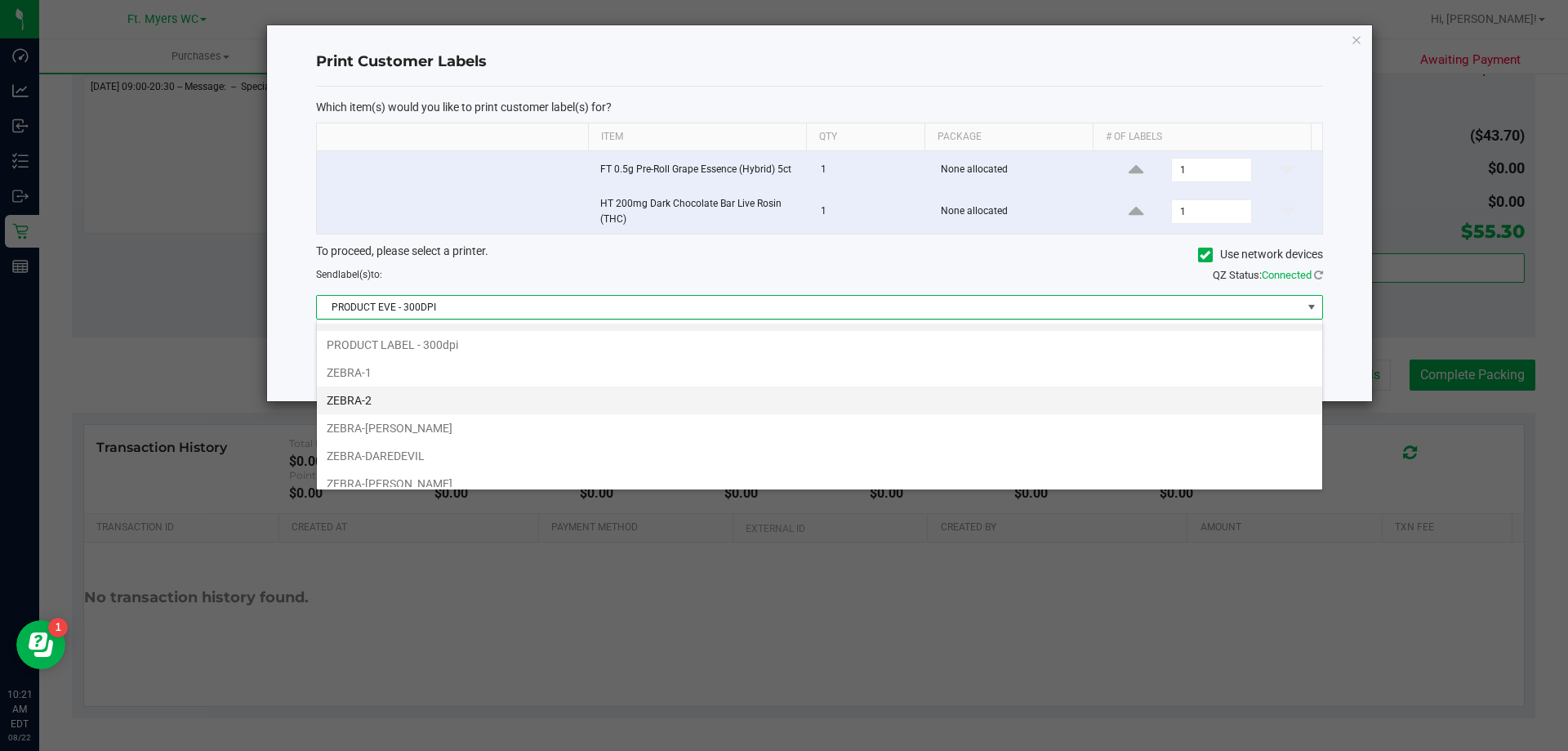
scroll to position [31, 0]
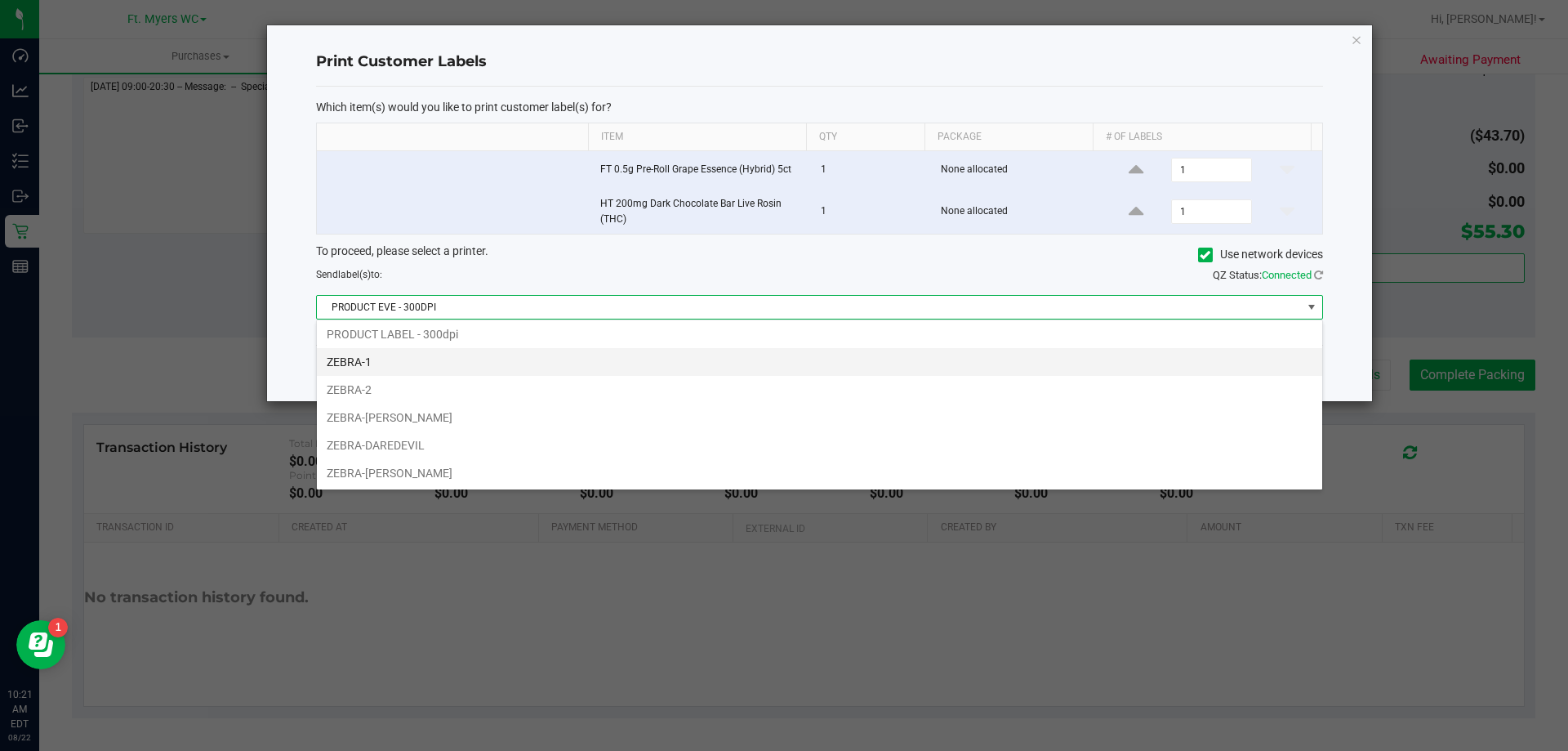
click at [399, 372] on li "ZEBRA-1" at bounding box center [819, 362] width 1005 height 28
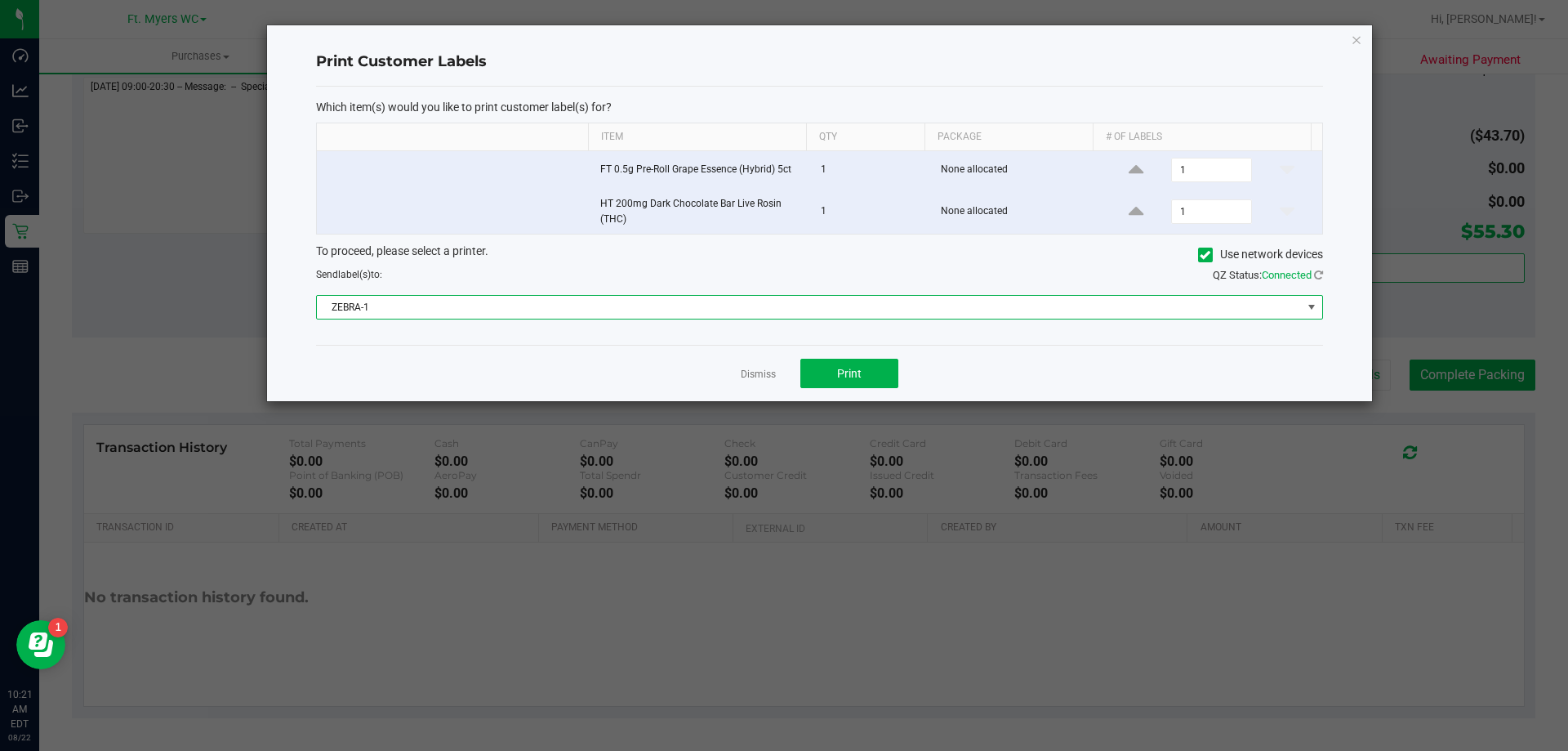
click at [439, 296] on span "ZEBRA-1" at bounding box center [809, 307] width 985 height 23
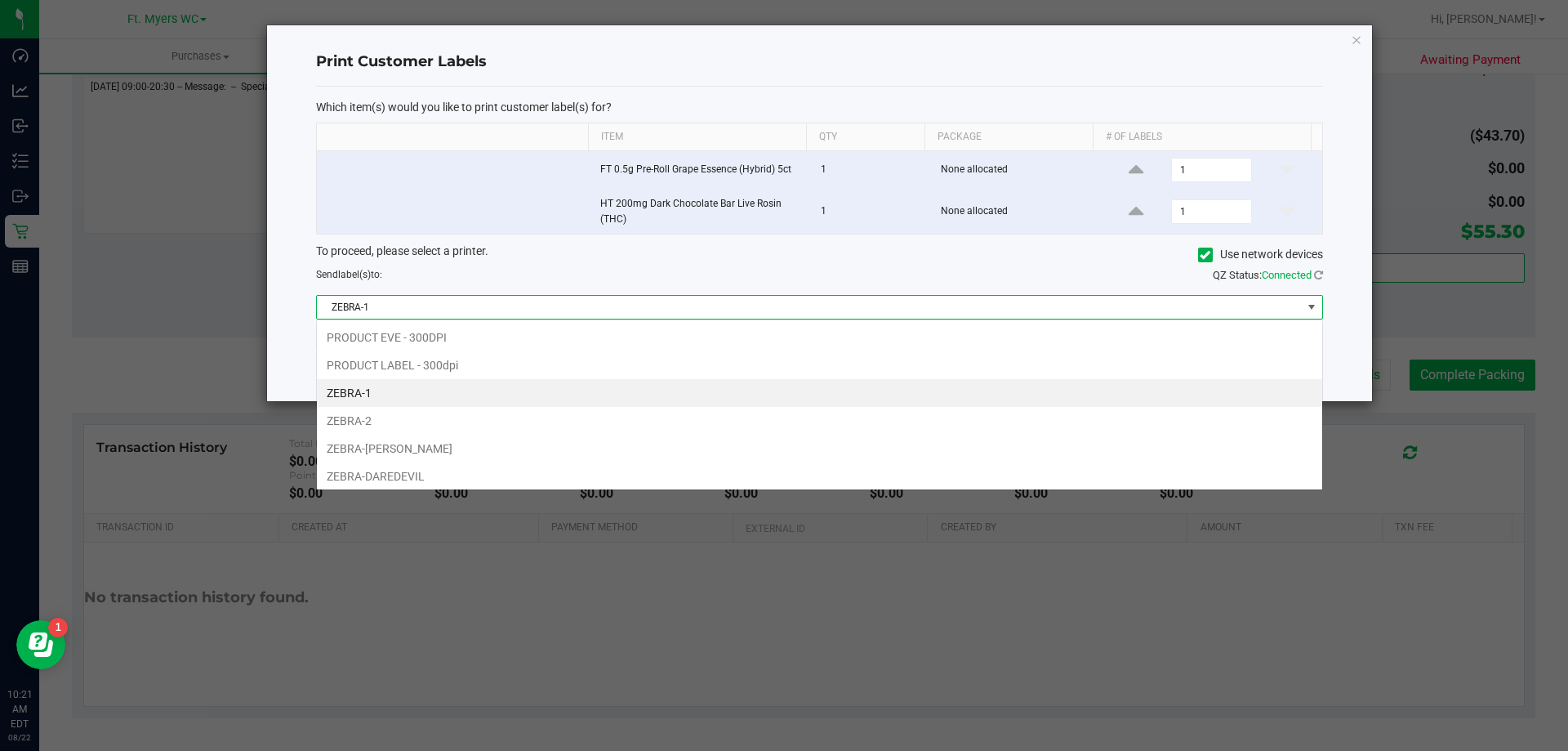
scroll to position [25, 1006]
click at [382, 415] on li "ZEBRA-2" at bounding box center [819, 421] width 1005 height 28
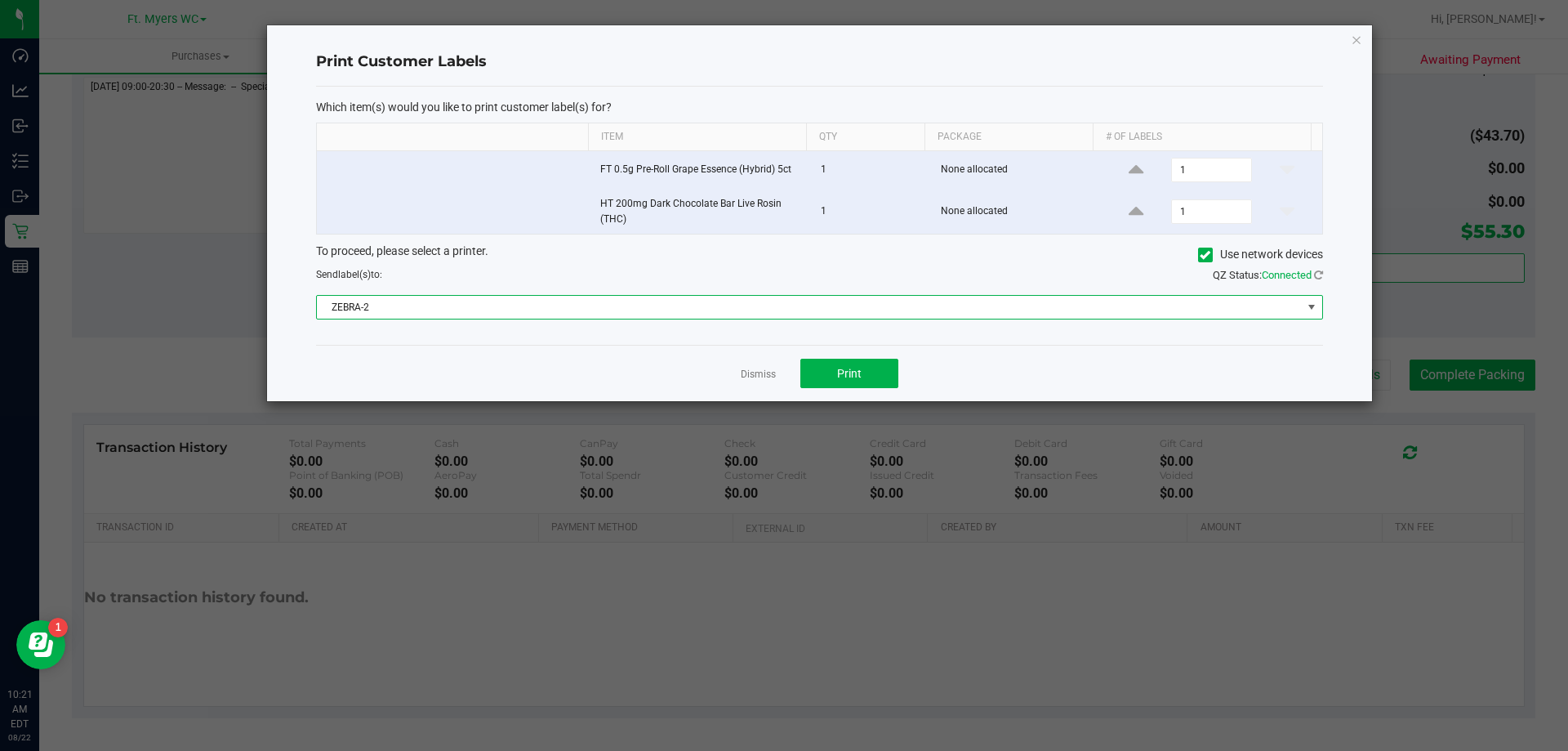
click at [514, 256] on div "To proceed, please select a printer. Use network devices" at bounding box center [819, 255] width 1032 height 25
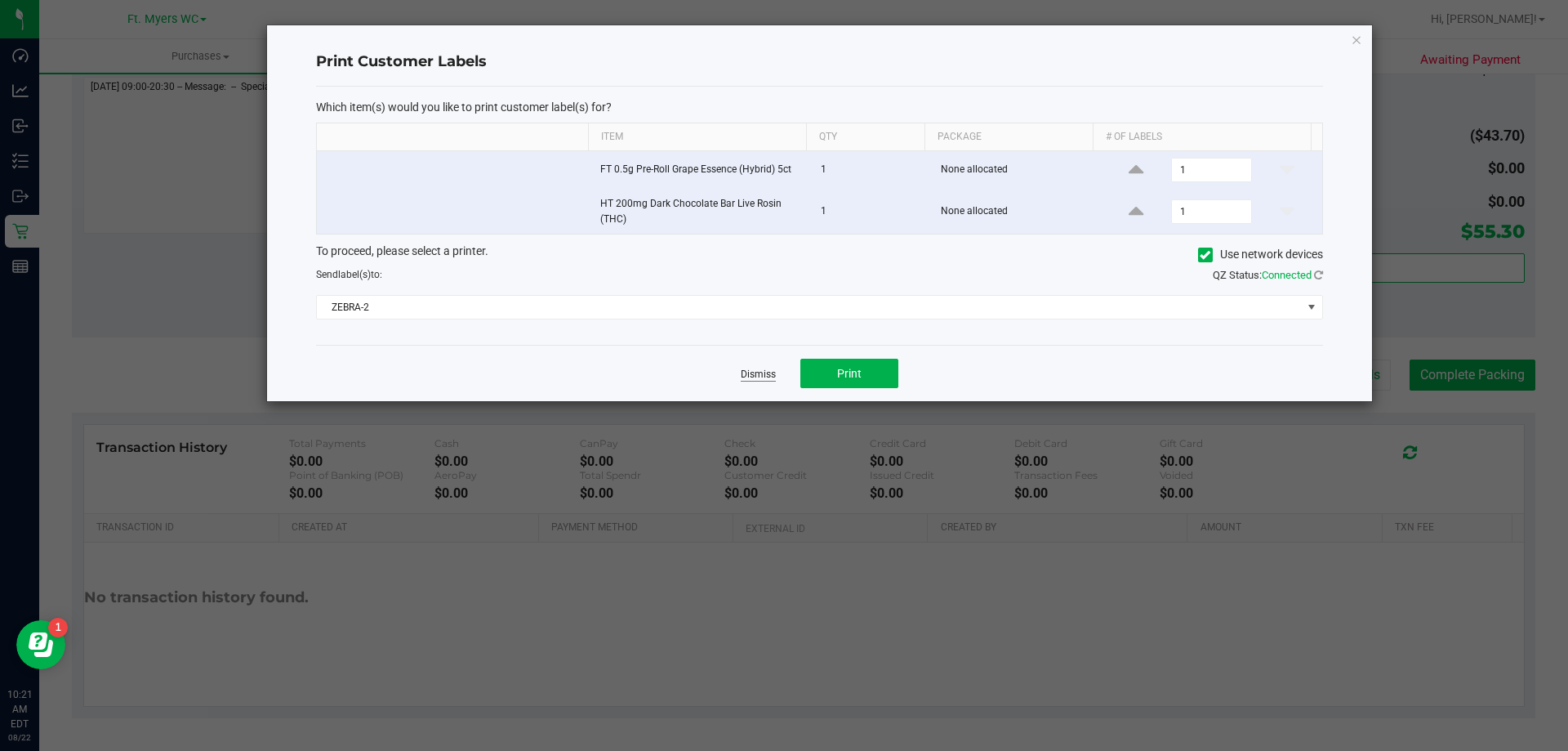
click at [773, 369] on link "Dismiss" at bounding box center [759, 375] width 35 height 14
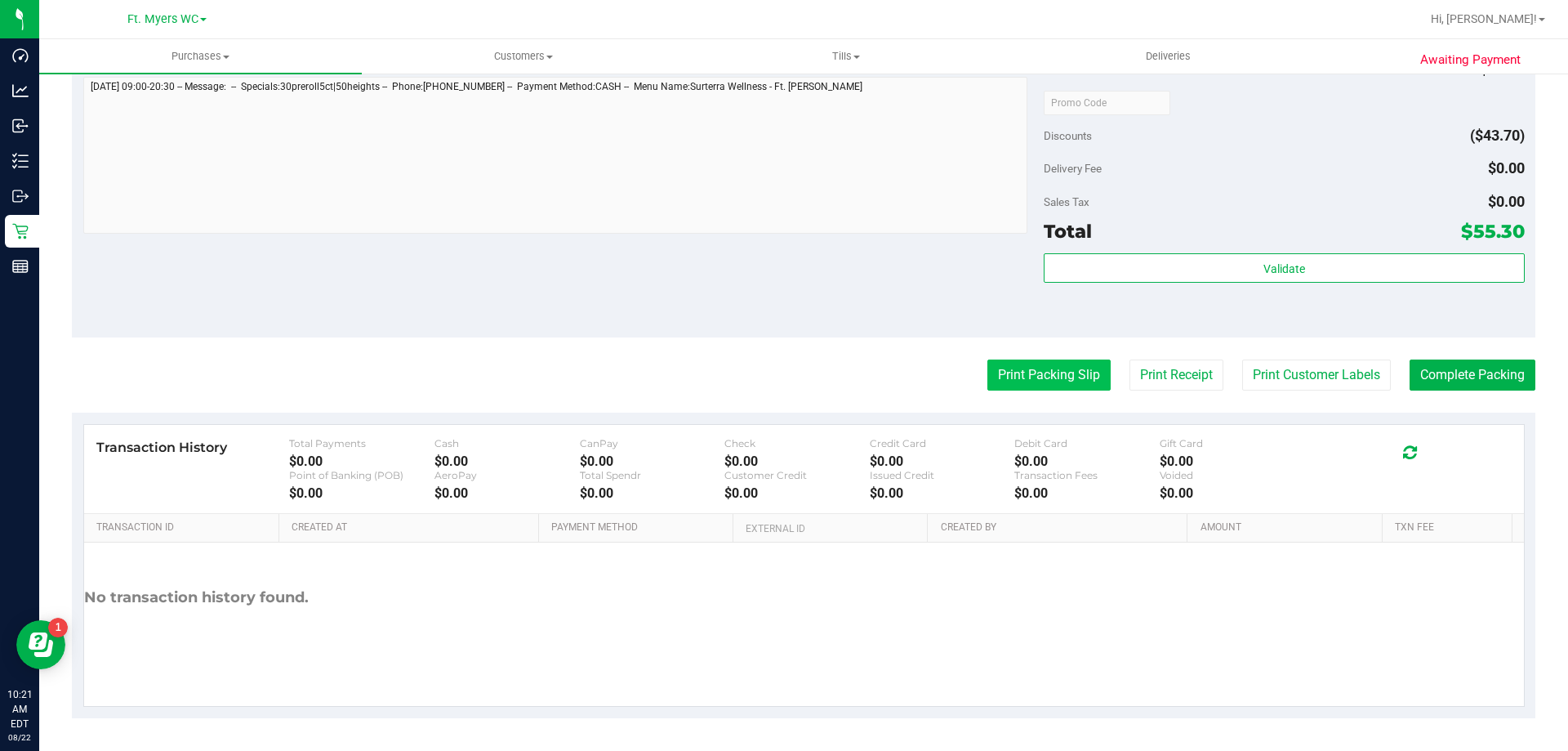
click at [783, 368] on button "Print Packing Slip" at bounding box center [1049, 374] width 123 height 31
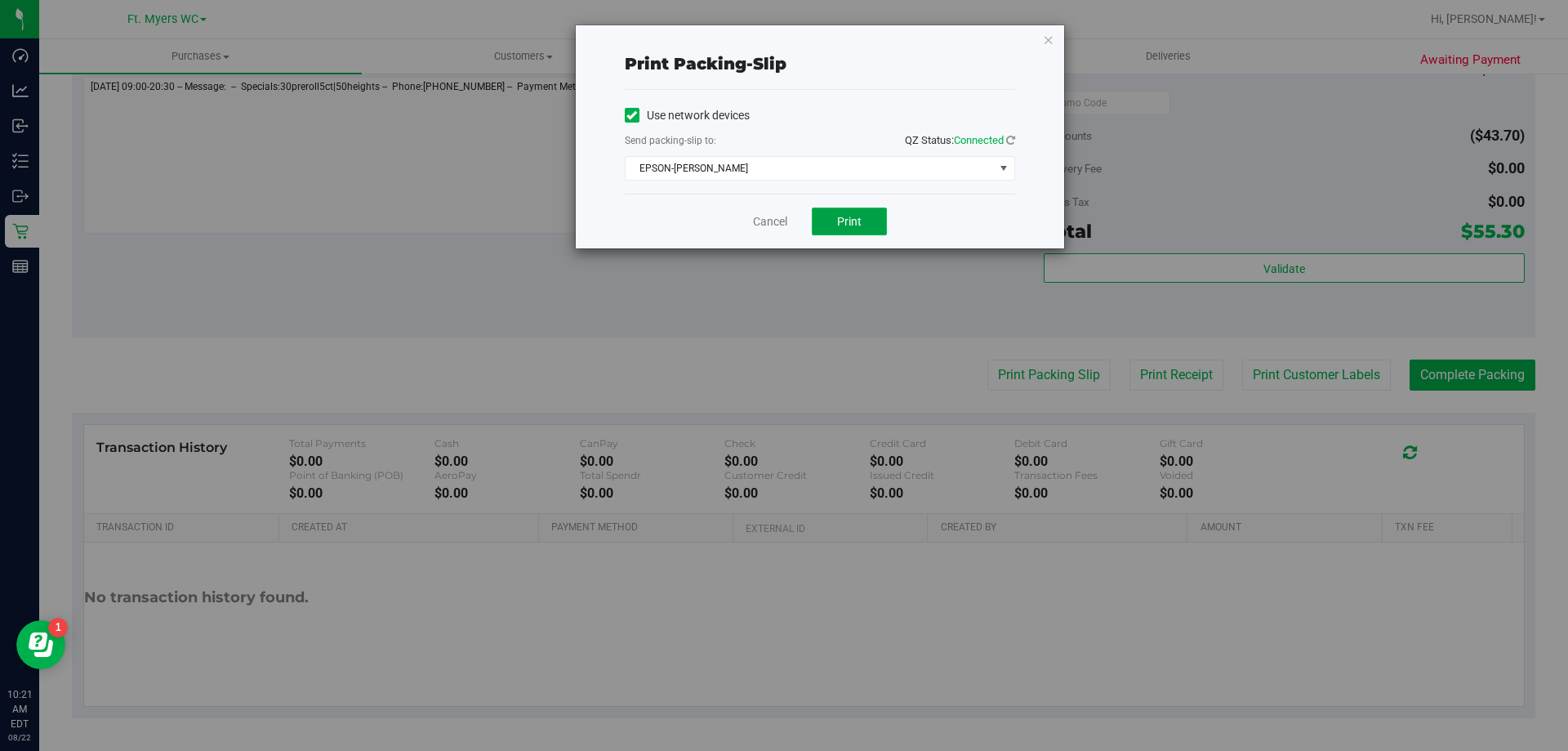
click at [783, 218] on span "Print" at bounding box center [849, 221] width 25 height 13
click at [783, 238] on div "Cancel Print" at bounding box center [820, 220] width 391 height 54
click at [774, 228] on link "Cancel" at bounding box center [770, 222] width 34 height 18
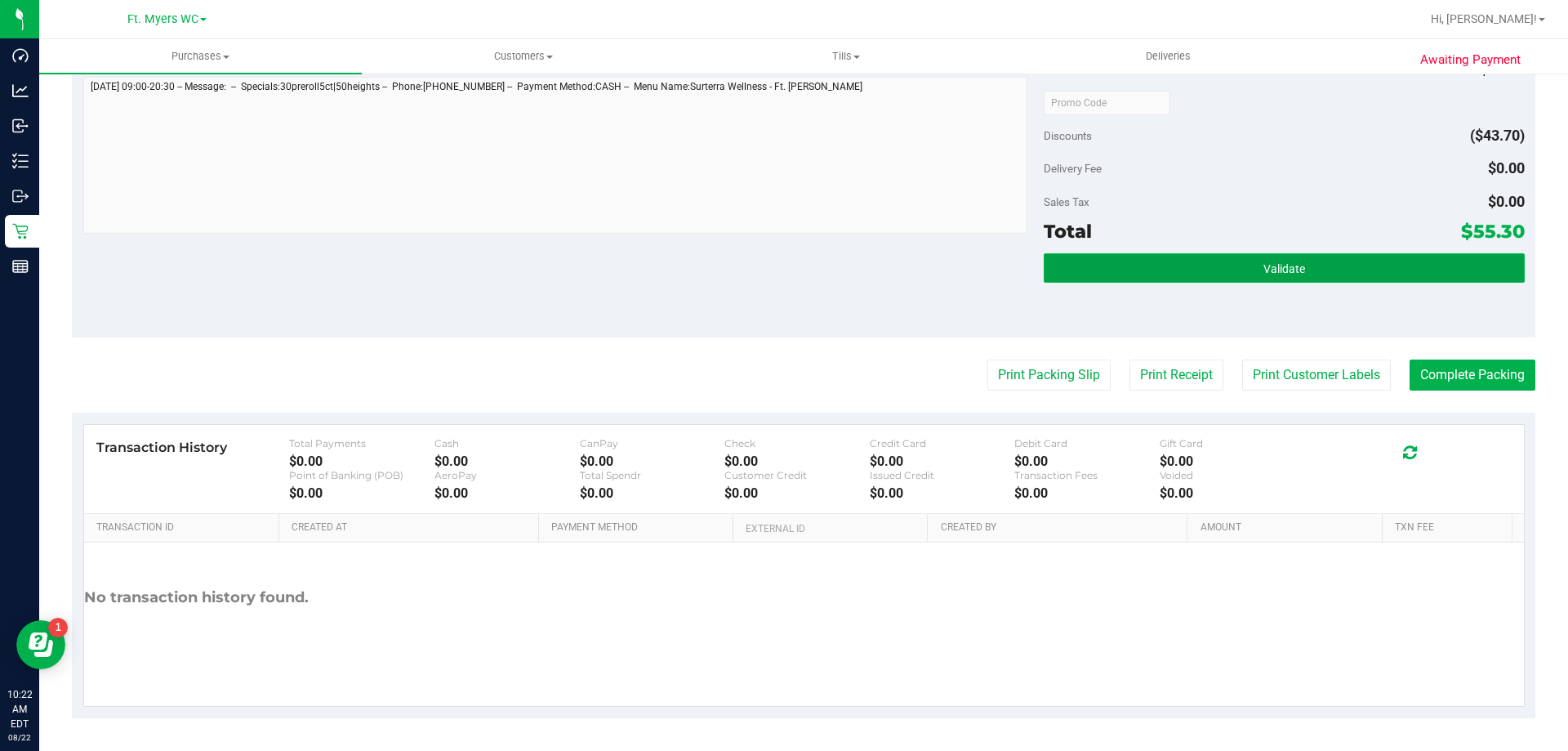
click at [783, 258] on button "Validate" at bounding box center [1284, 267] width 480 height 29
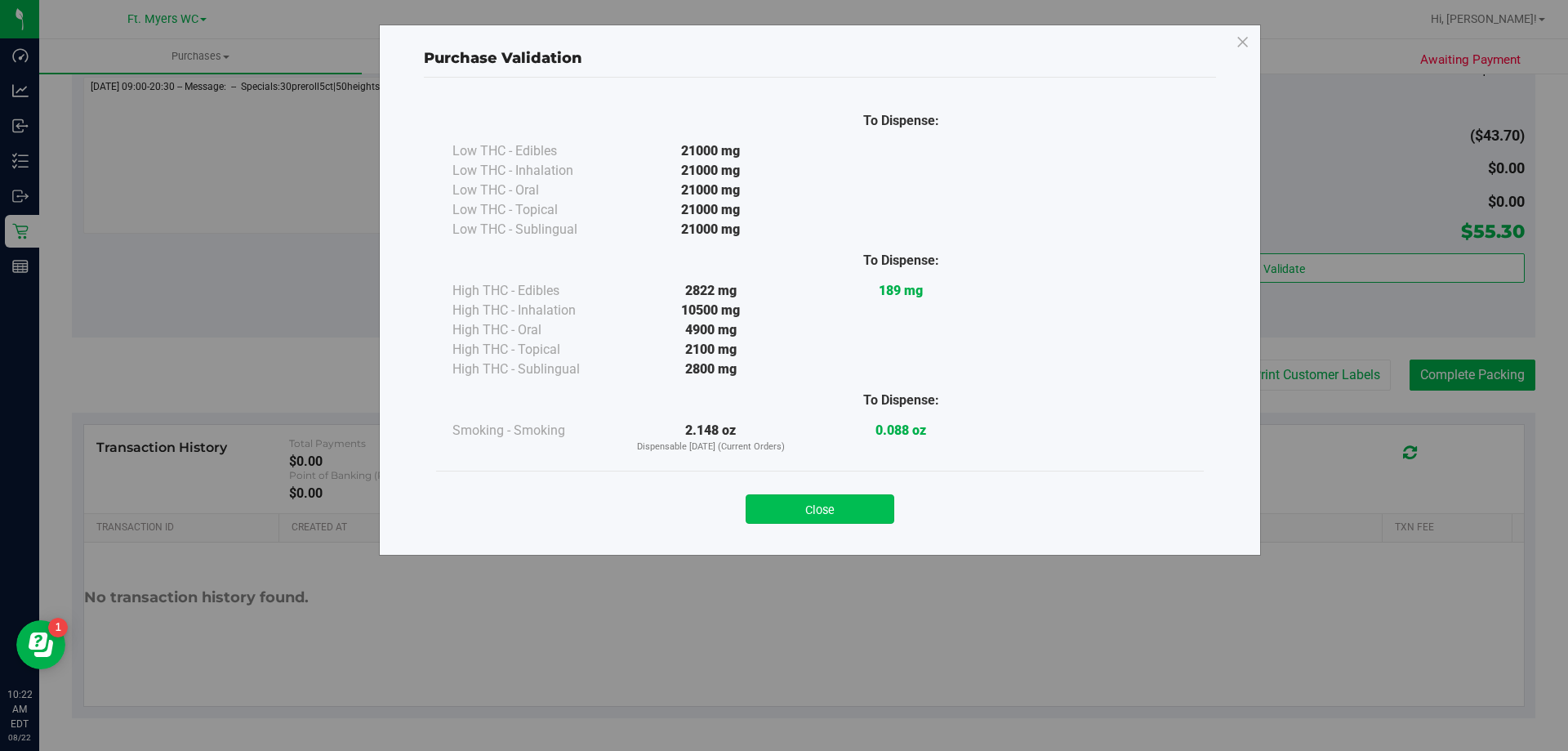
click at [783, 497] on button "Close" at bounding box center [819, 509] width 148 height 29
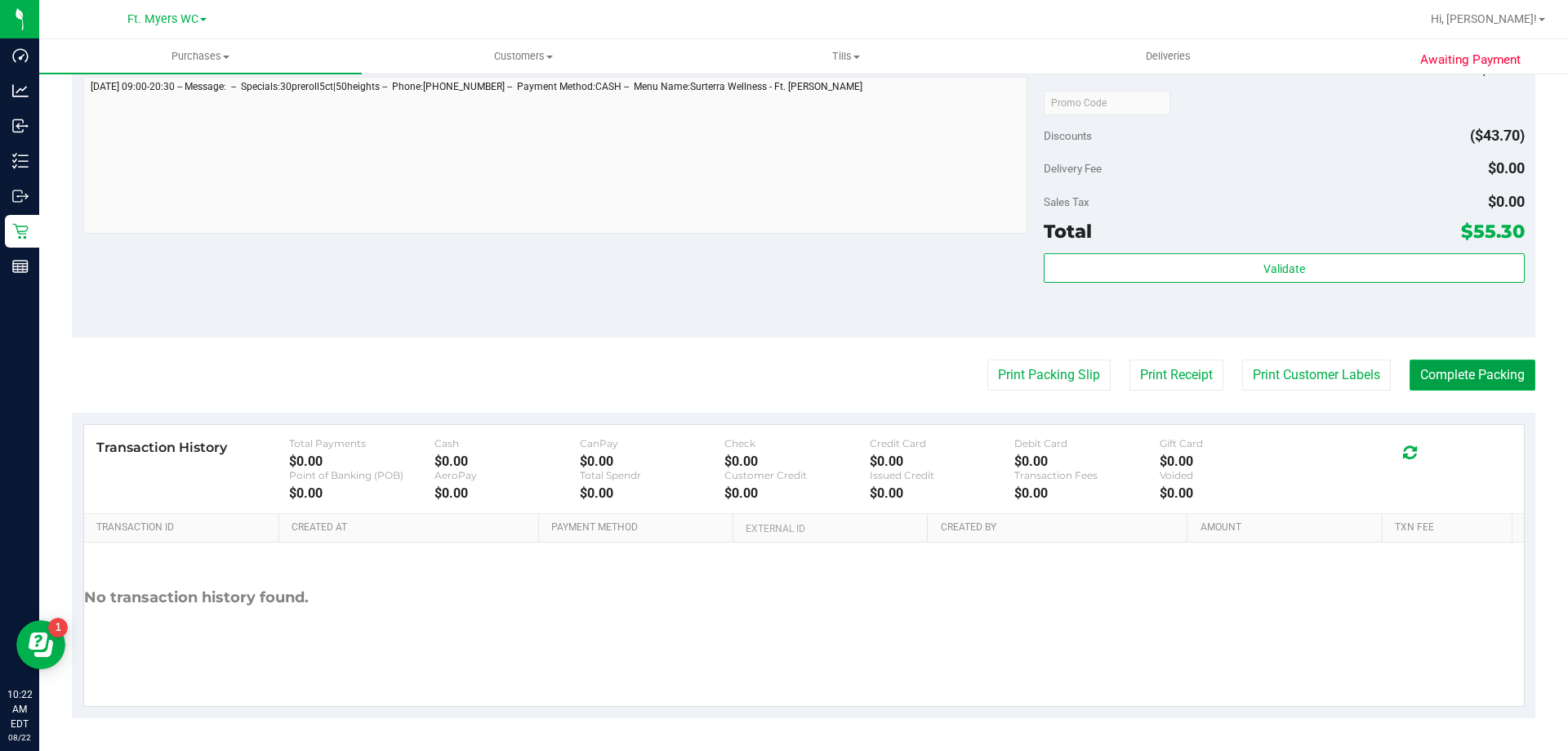
click at [783, 380] on button "Complete Packing" at bounding box center [1471, 374] width 126 height 31
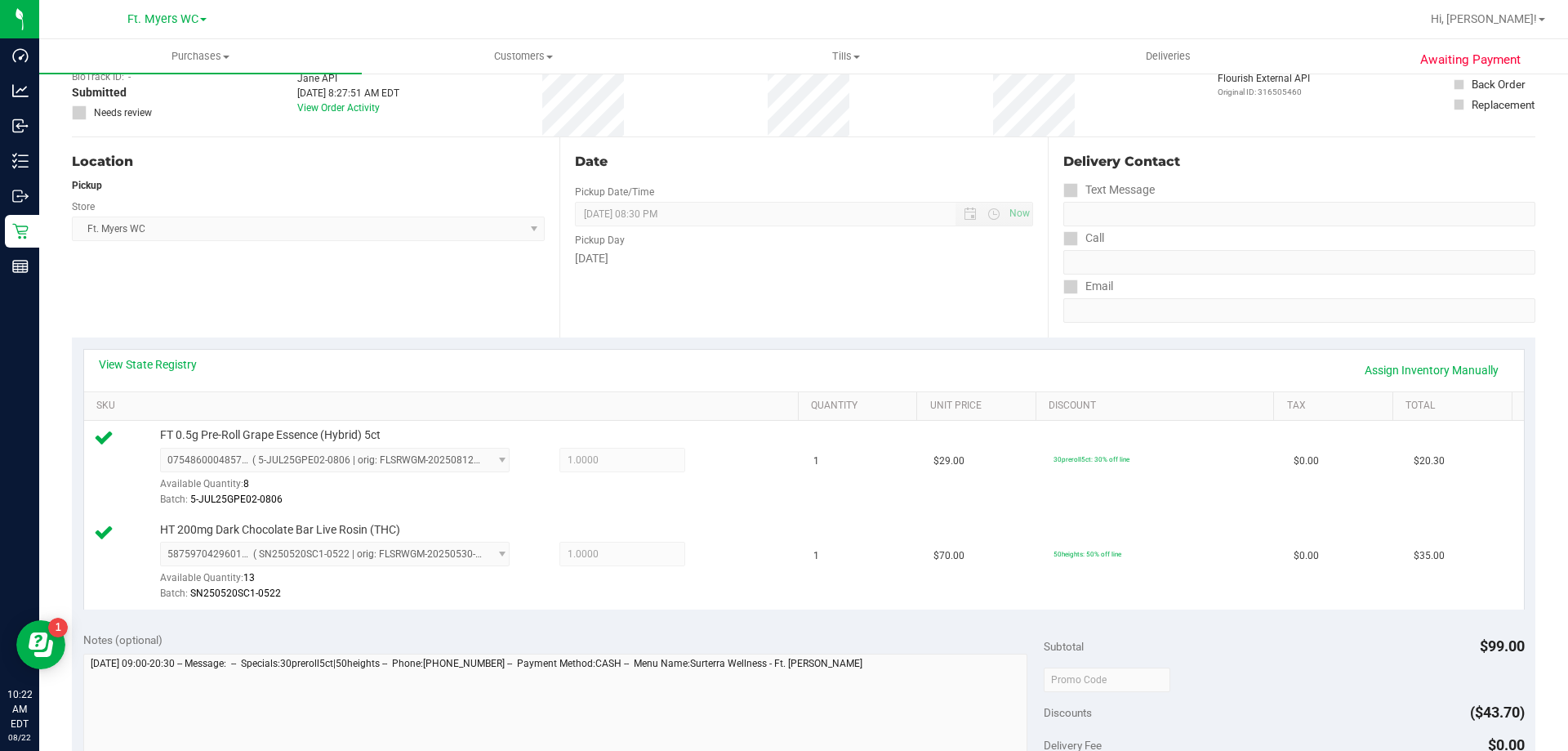
scroll to position [0, 0]
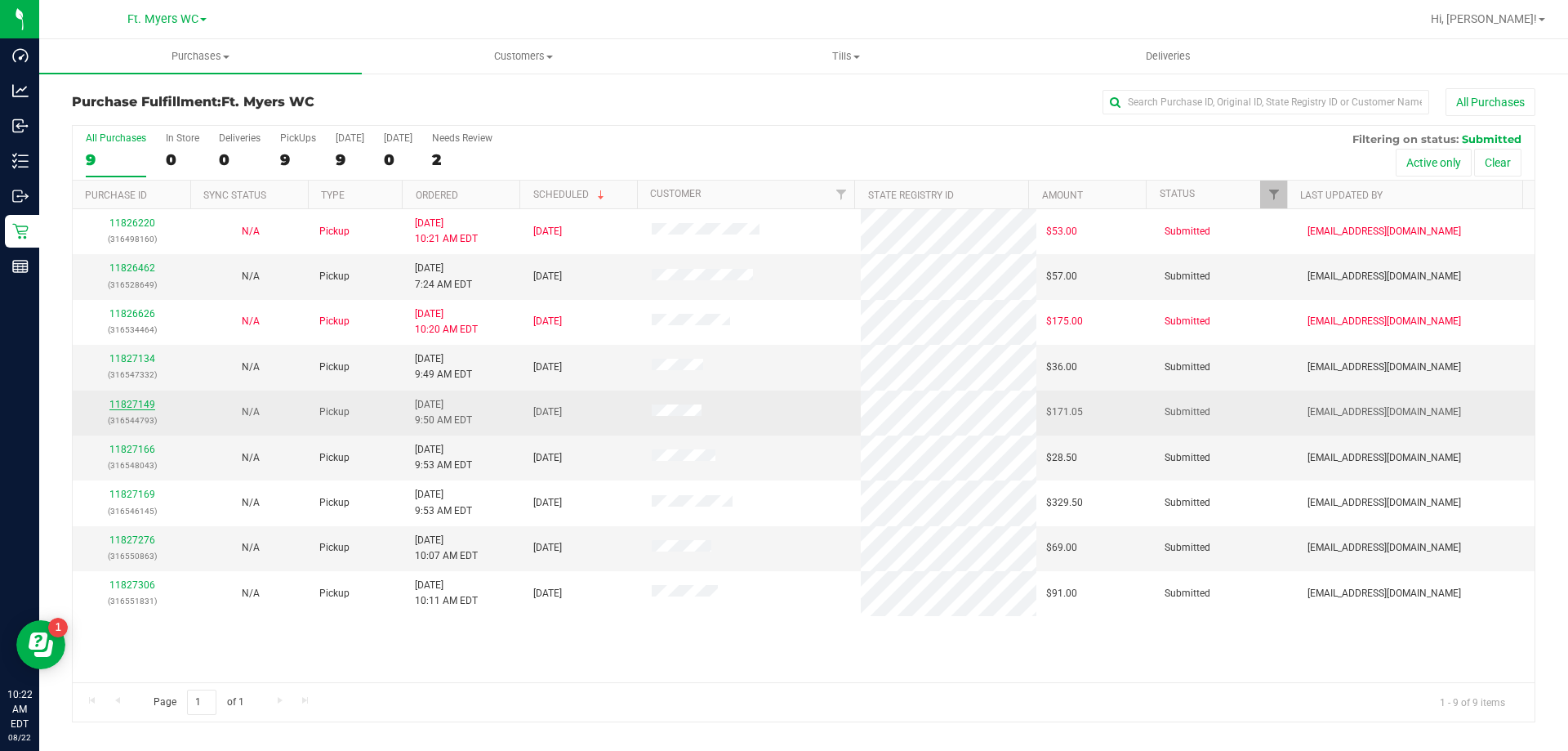
click at [134, 402] on link "11827149" at bounding box center [133, 404] width 46 height 11
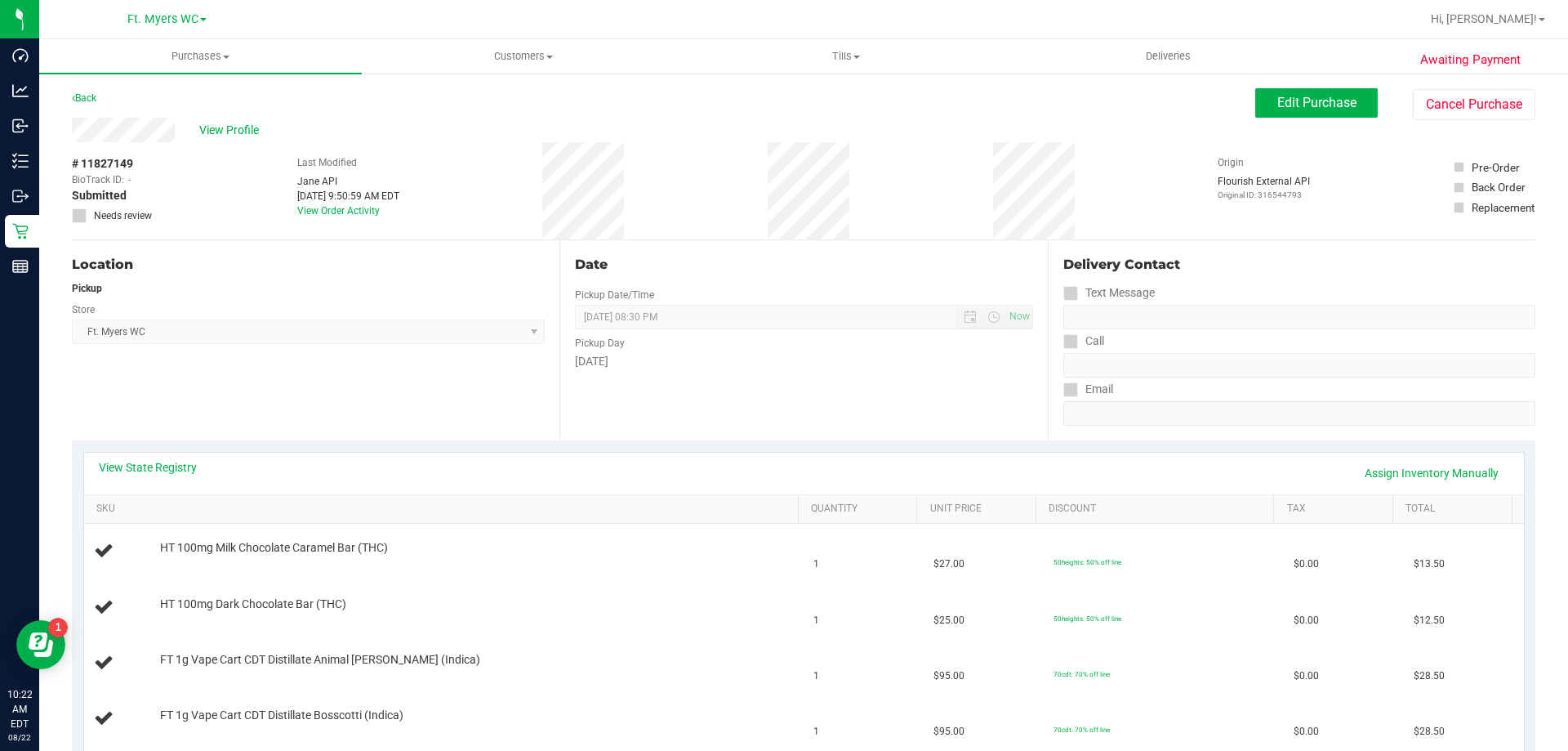
scroll to position [245, 0]
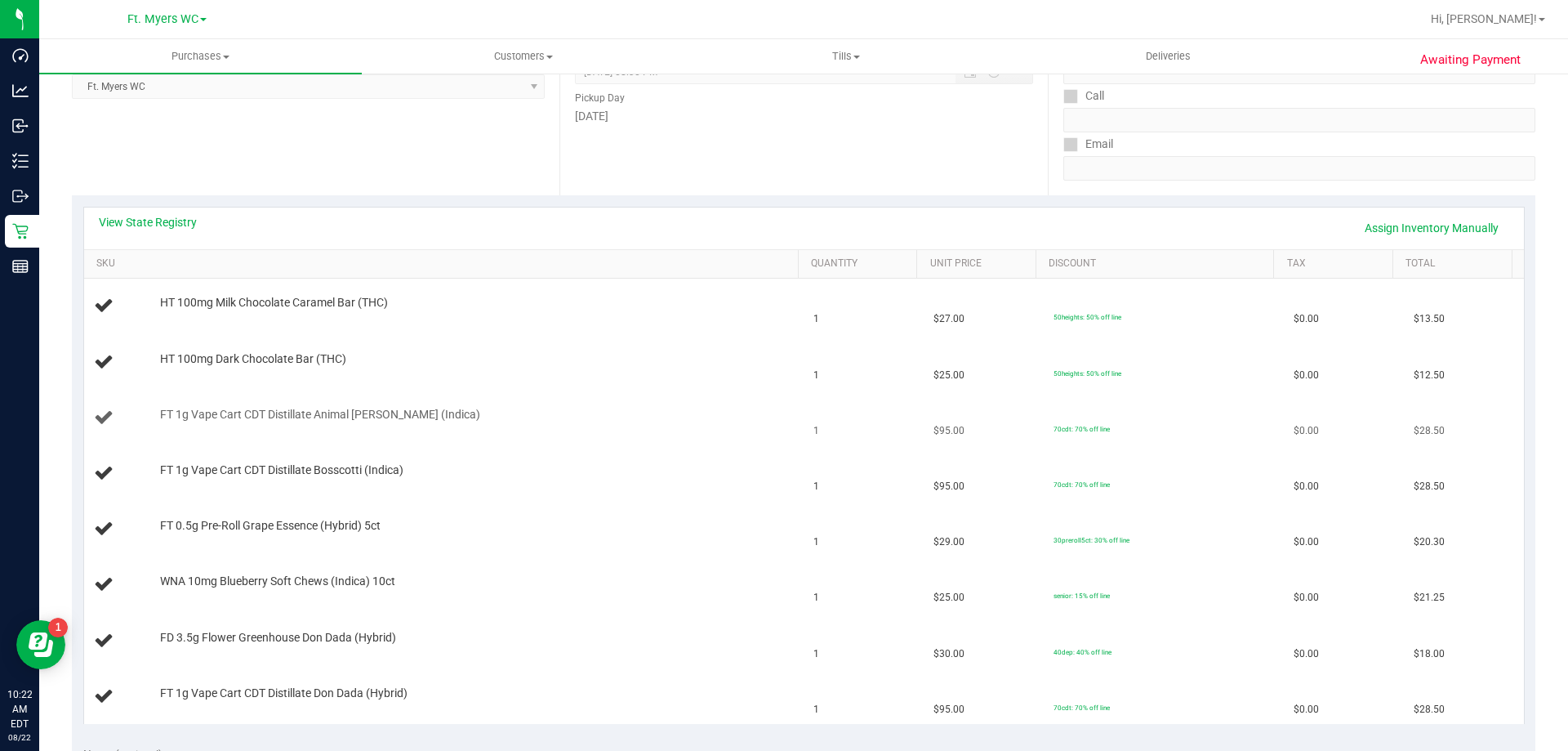
click at [644, 401] on td "FT 1g Vape Cart CDT Distillate Animal [PERSON_NAME] (Indica)" at bounding box center [444, 418] width 720 height 55
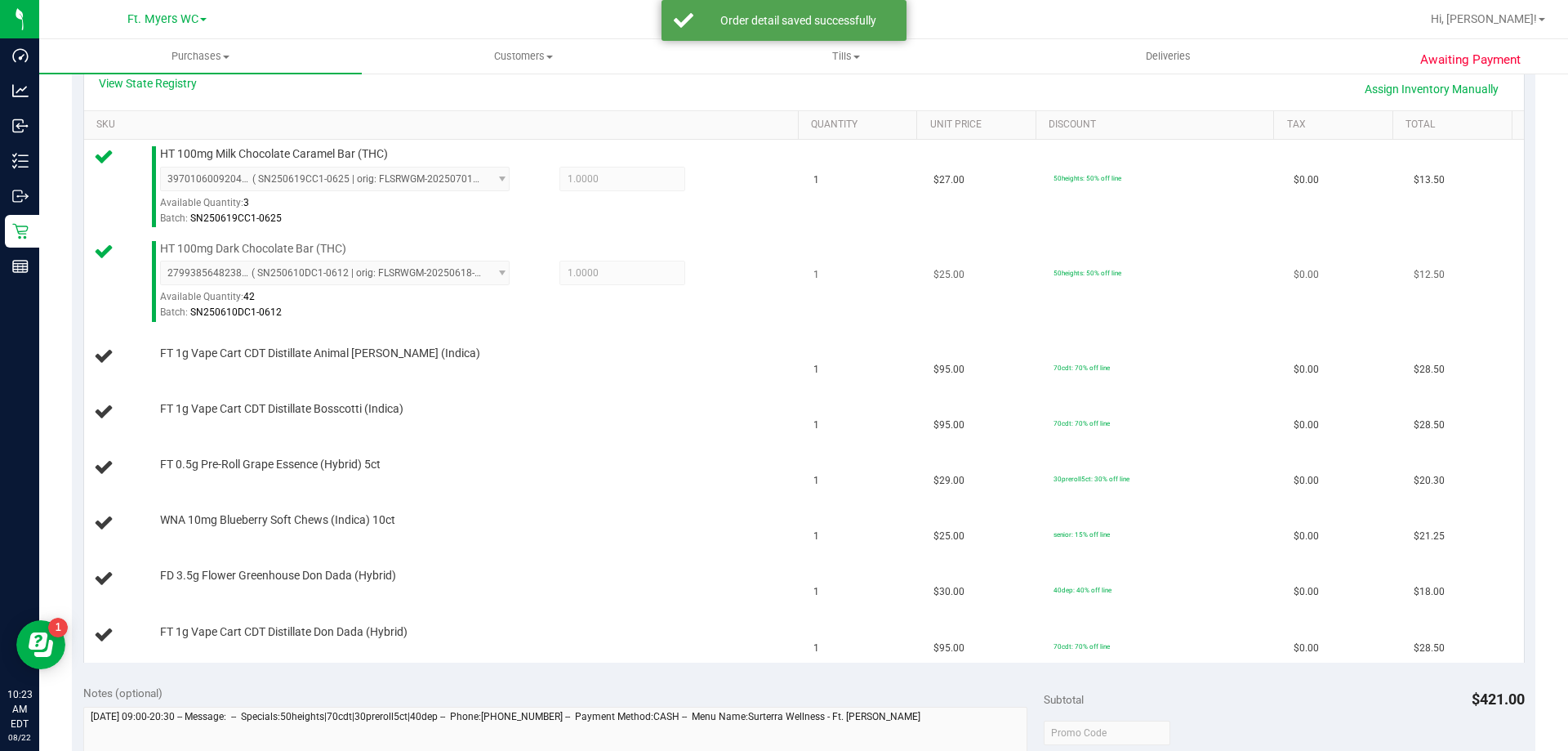
scroll to position [408, 0]
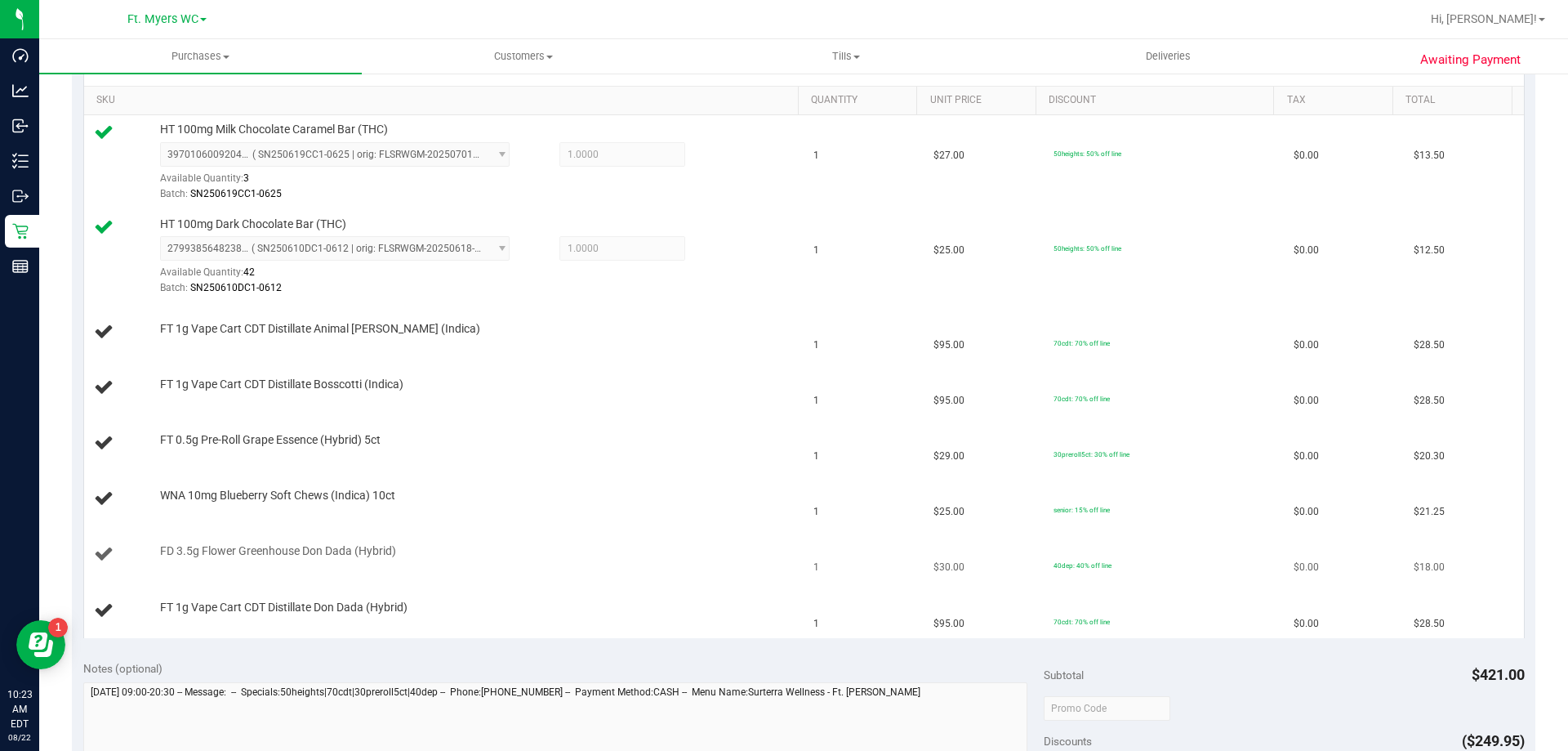
click at [533, 562] on div "FD 3.5g Flower Greenhouse Don Dada (Hybrid)" at bounding box center [444, 554] width 701 height 22
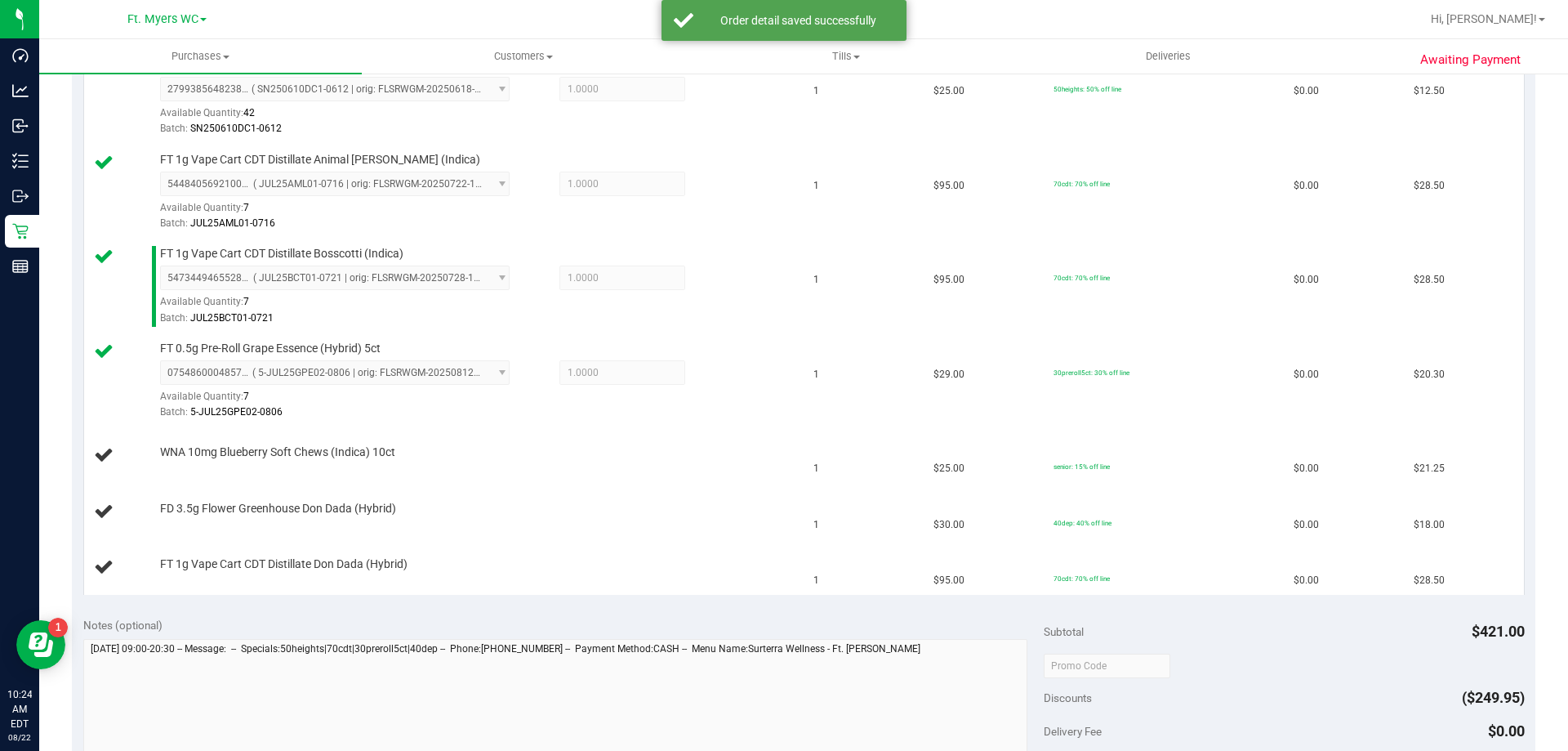
scroll to position [572, 0]
click at [640, 404] on div "Batch: 5-JUL25GPE02-0806" at bounding box center [475, 408] width 630 height 16
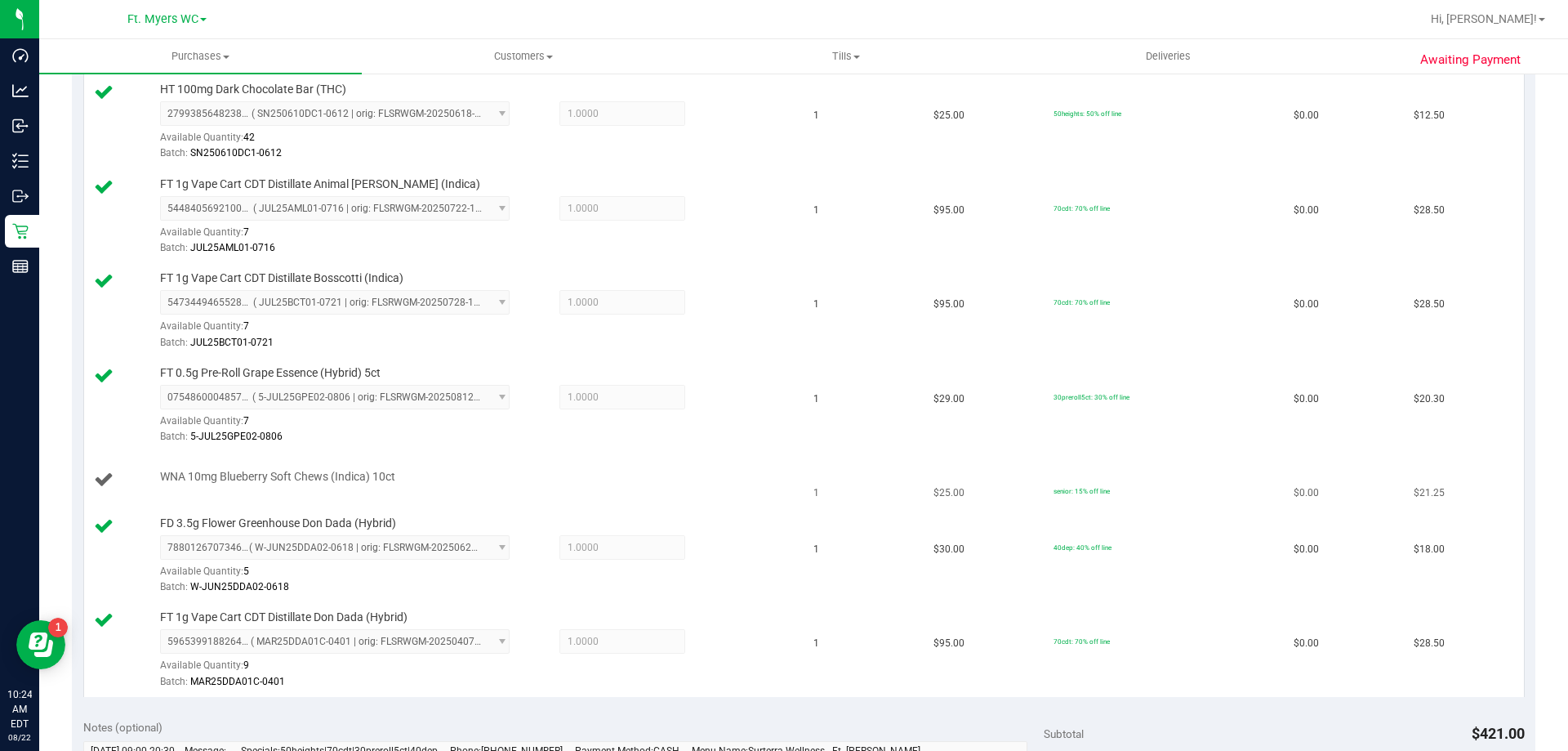
scroll to position [735, 0]
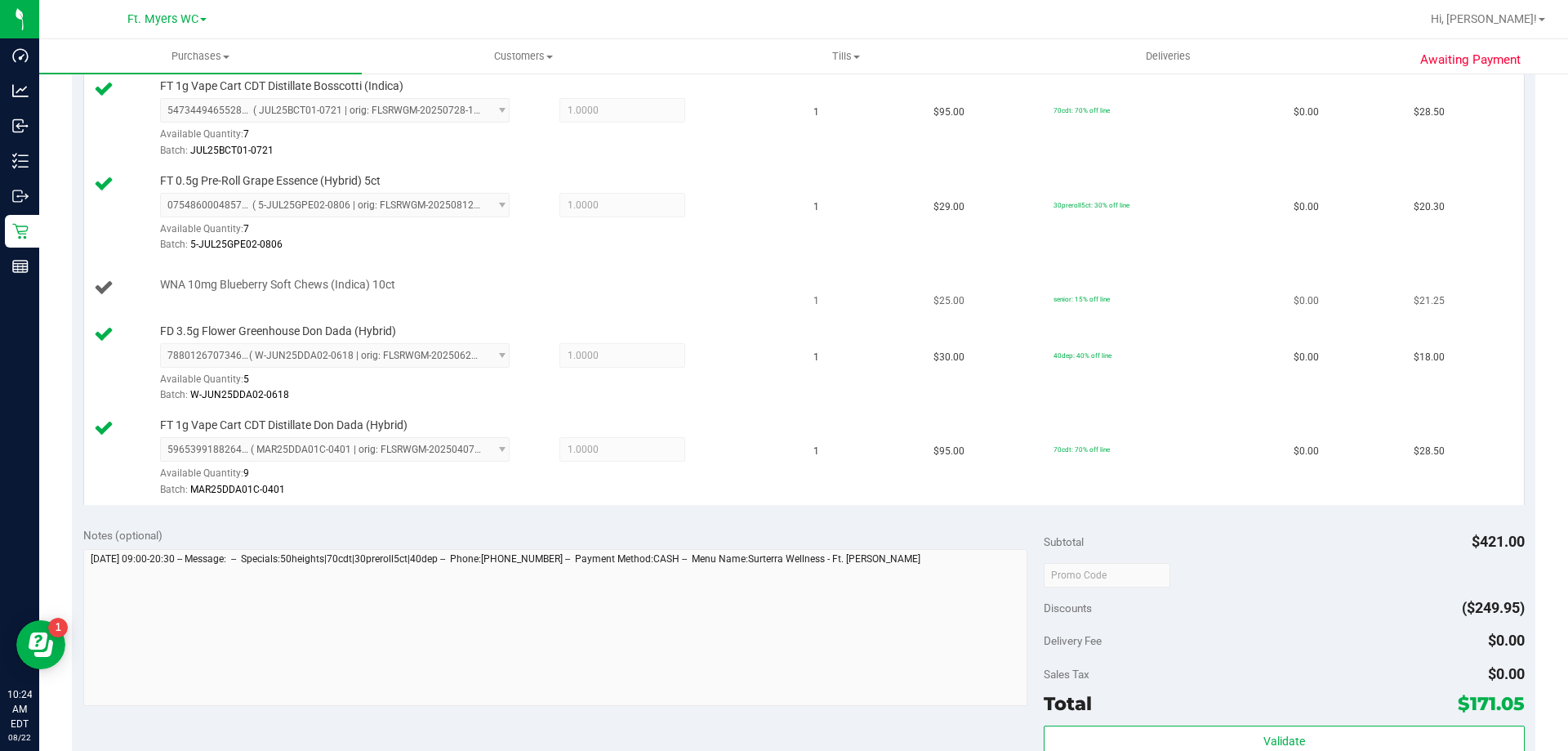
click at [783, 462] on td "70cdt: 70% off line" at bounding box center [1163, 458] width 240 height 94
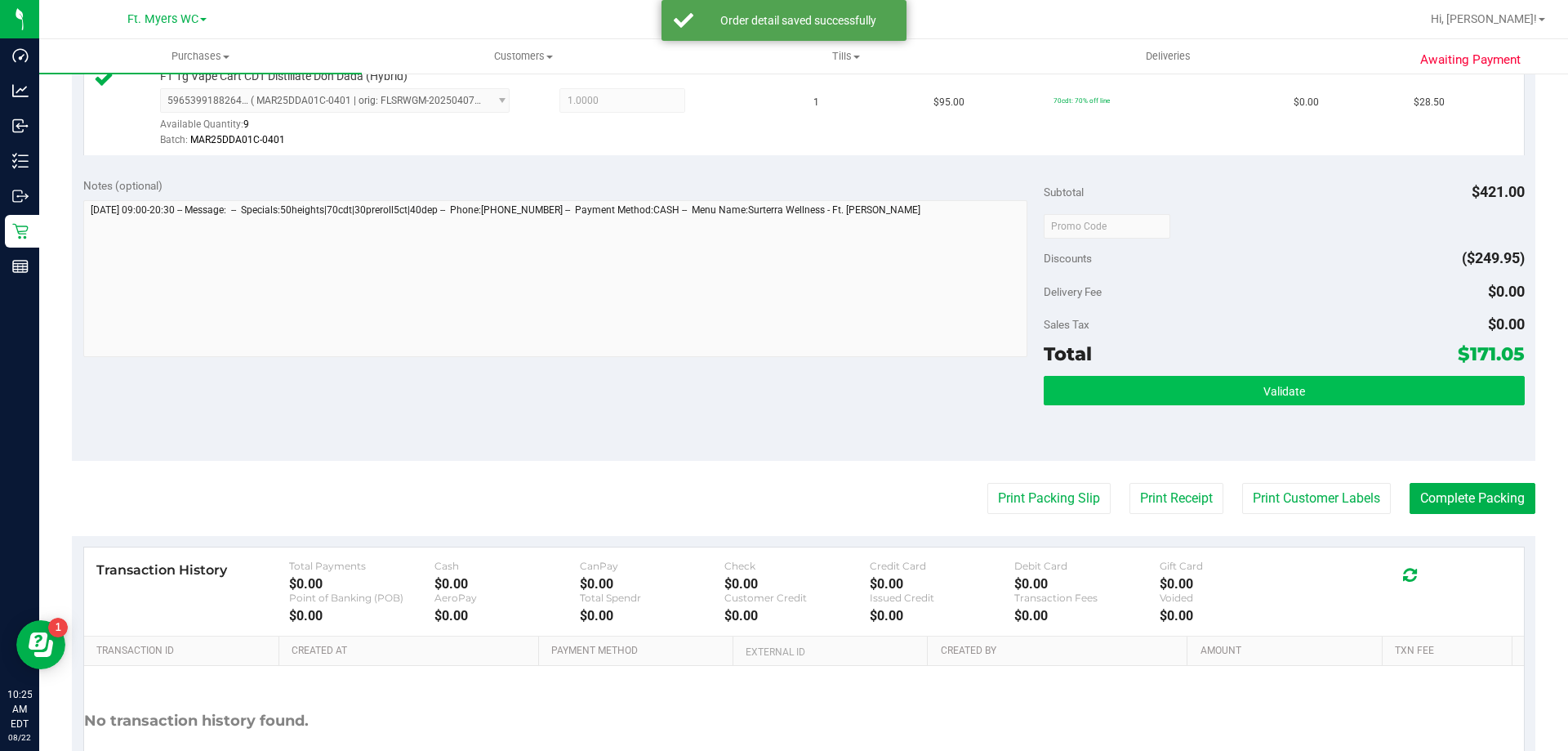
scroll to position [1246, 0]
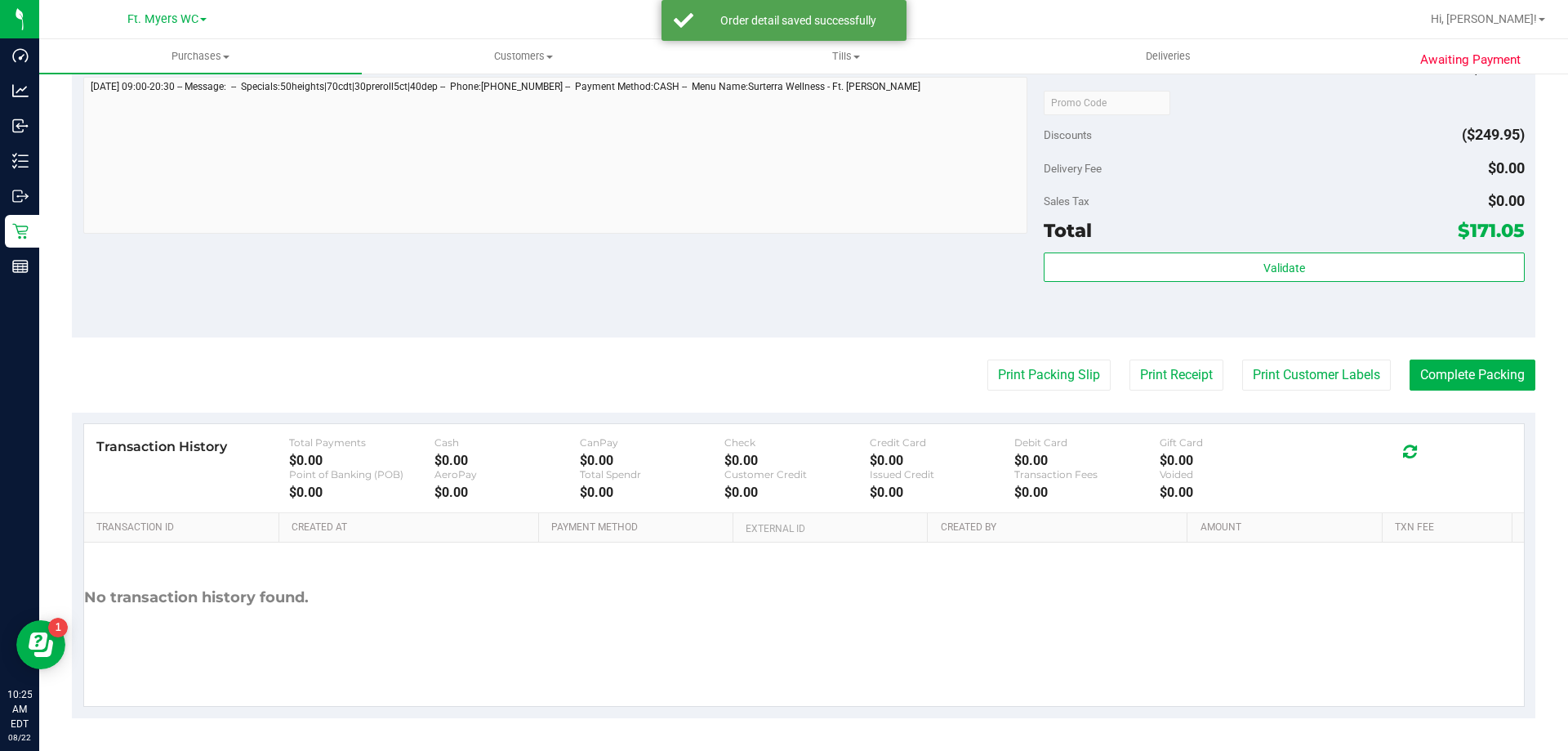
click at [783, 285] on div "Validate" at bounding box center [1284, 289] width 480 height 74
click at [783, 250] on div "Subtotal $421.00 Discounts ($249.95) Delivery Fee $0.00 Sales Tax $0.00 Total $…" at bounding box center [1284, 190] width 480 height 272
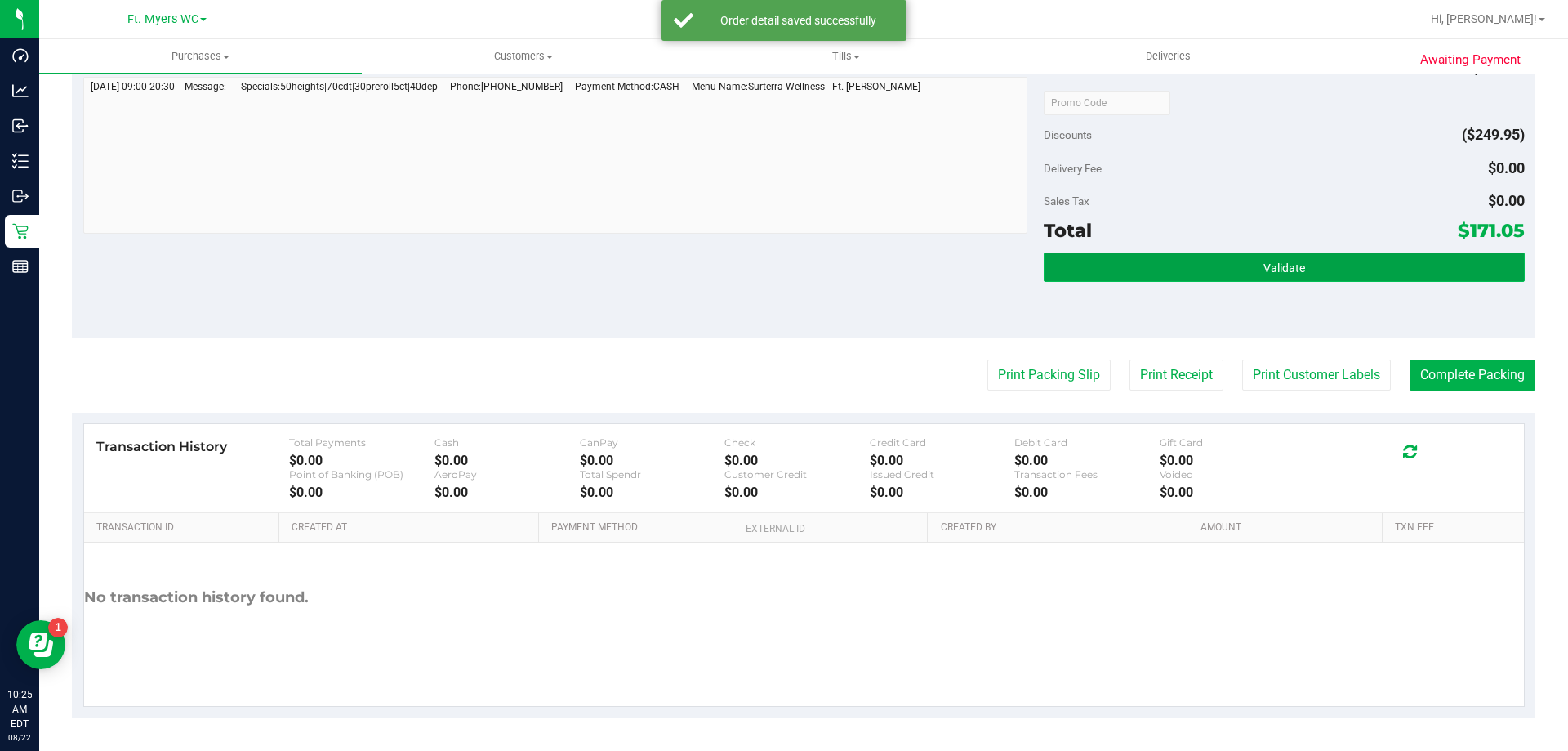
click at [783, 264] on button "Validate" at bounding box center [1284, 266] width 480 height 29
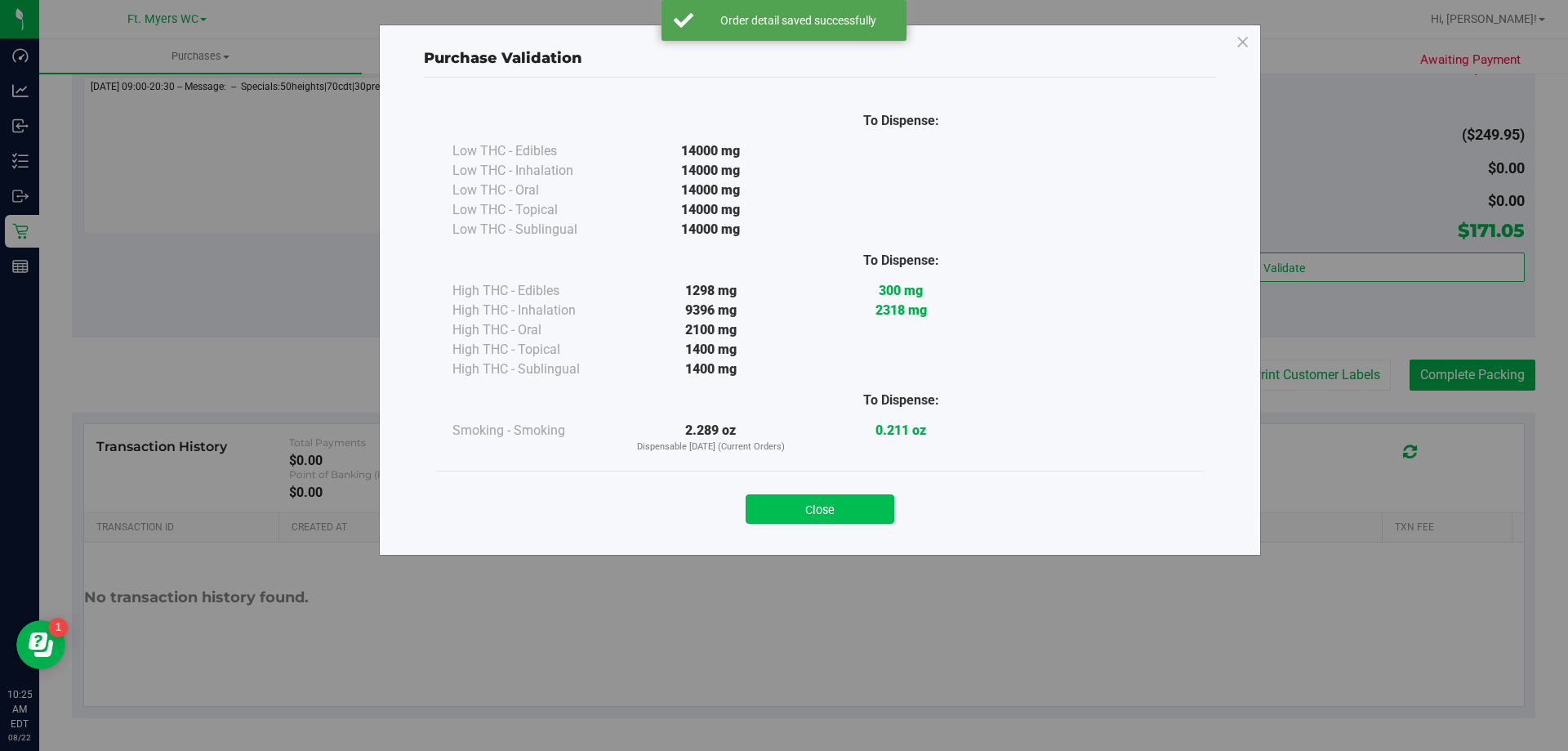
click at [783, 514] on button "Close" at bounding box center [819, 509] width 148 height 29
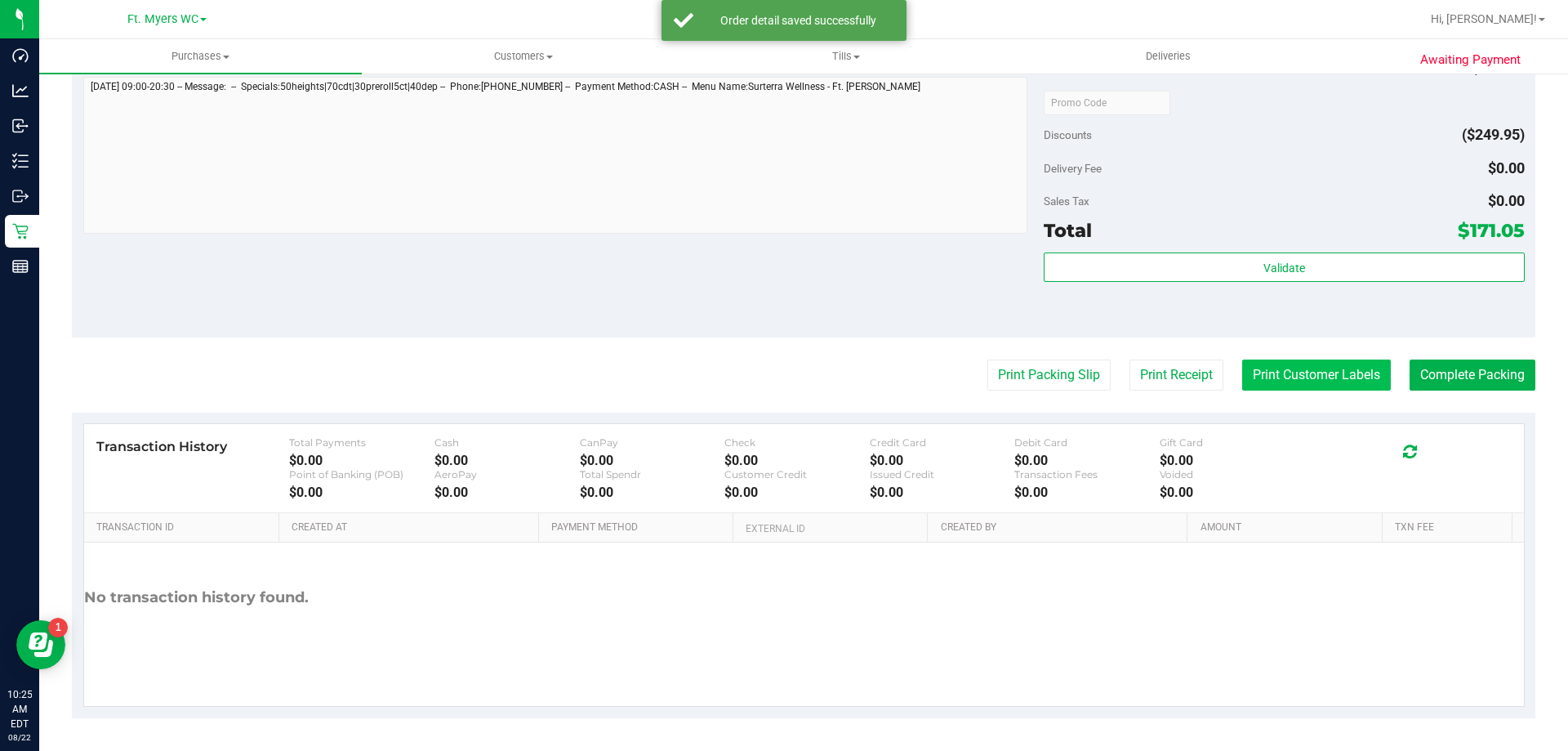
click at [783, 385] on button "Print Customer Labels" at bounding box center [1316, 374] width 148 height 31
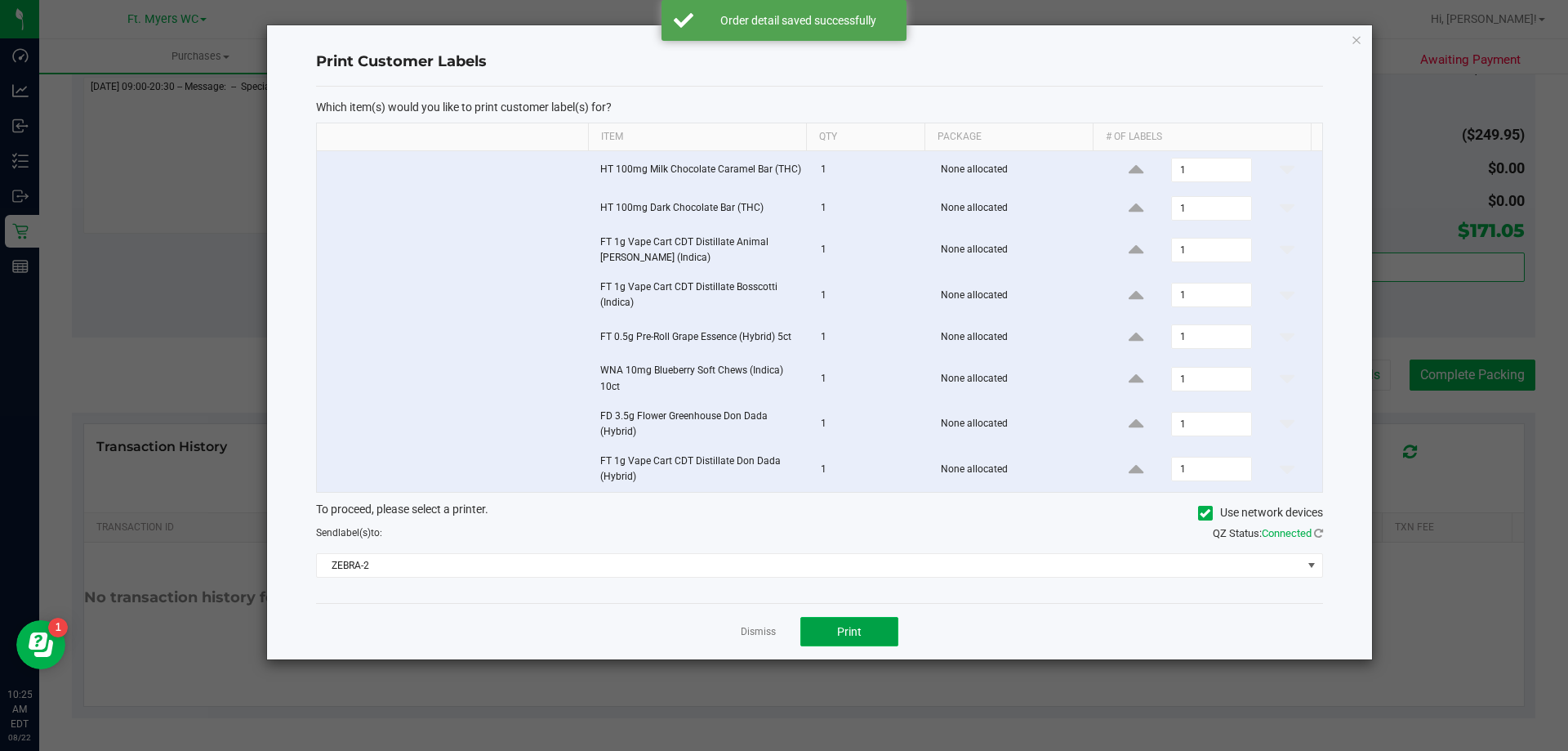
click at [783, 638] on button "Print" at bounding box center [850, 631] width 98 height 29
click at [747, 635] on link "Dismiss" at bounding box center [759, 632] width 35 height 14
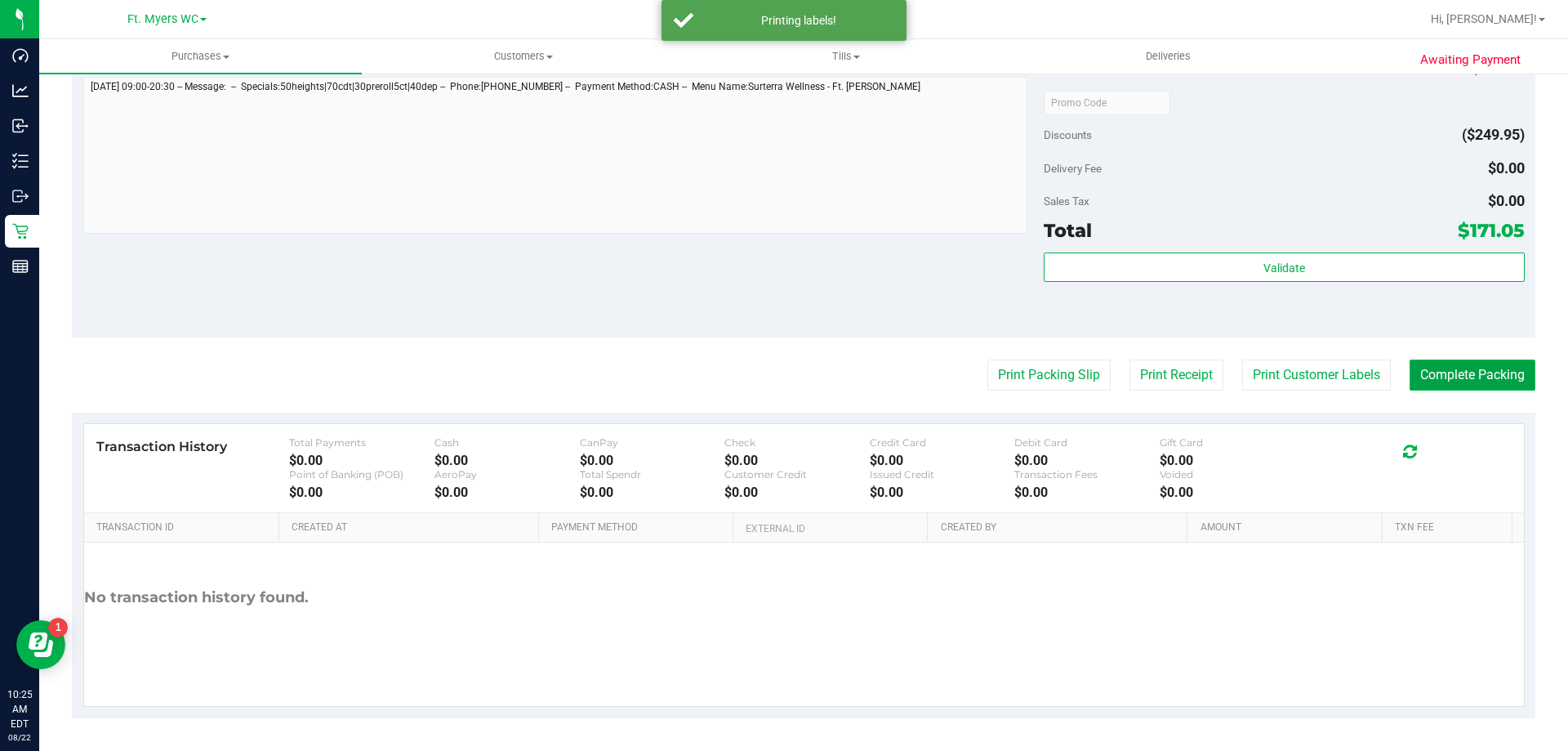
click at [783, 373] on button "Complete Packing" at bounding box center [1471, 374] width 126 height 31
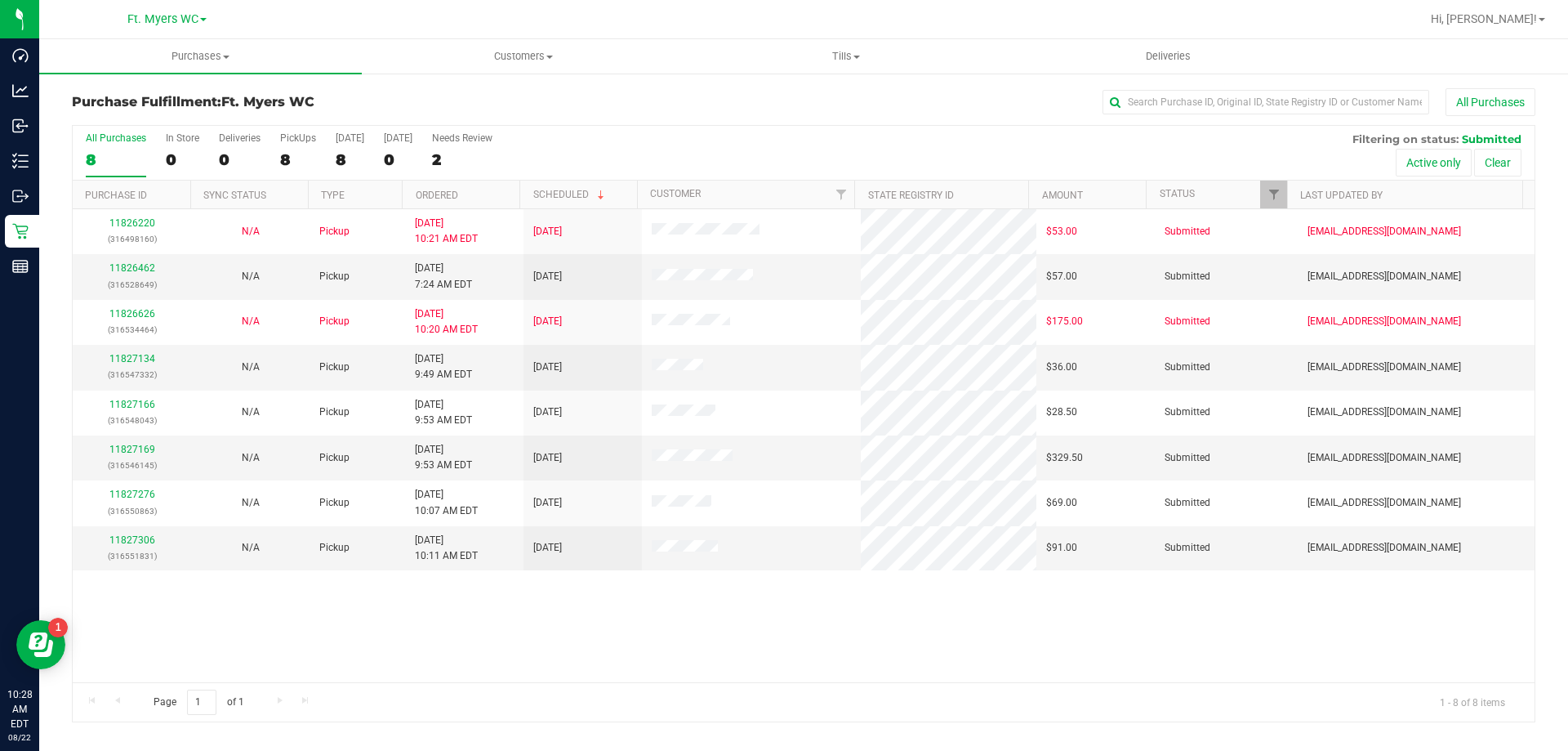
click at [286, 117] on div "Purchase Fulfillment: Ft. Myers WC All Purchases" at bounding box center [803, 105] width 1464 height 36
click at [298, 147] on label "PickUps 8" at bounding box center [298, 155] width 36 height 45
click at [0, 0] on input "PickUps 8" at bounding box center [0, 0] width 0 height 0
click at [144, 260] on td "11826462 (316528649)" at bounding box center [132, 276] width 119 height 45
click at [144, 266] on link "11826462" at bounding box center [133, 268] width 46 height 11
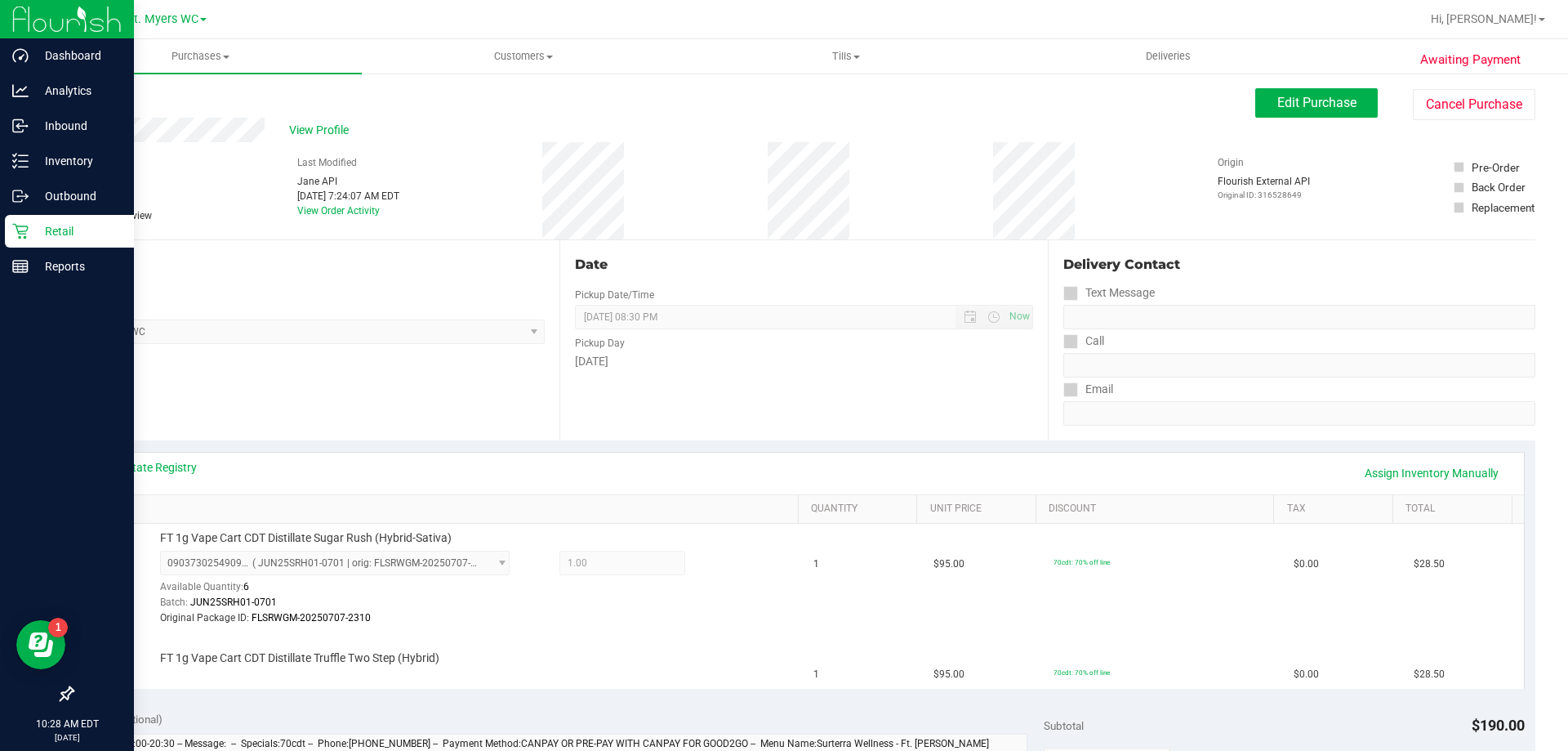
click at [47, 235] on p "Retail" at bounding box center [78, 231] width 98 height 19
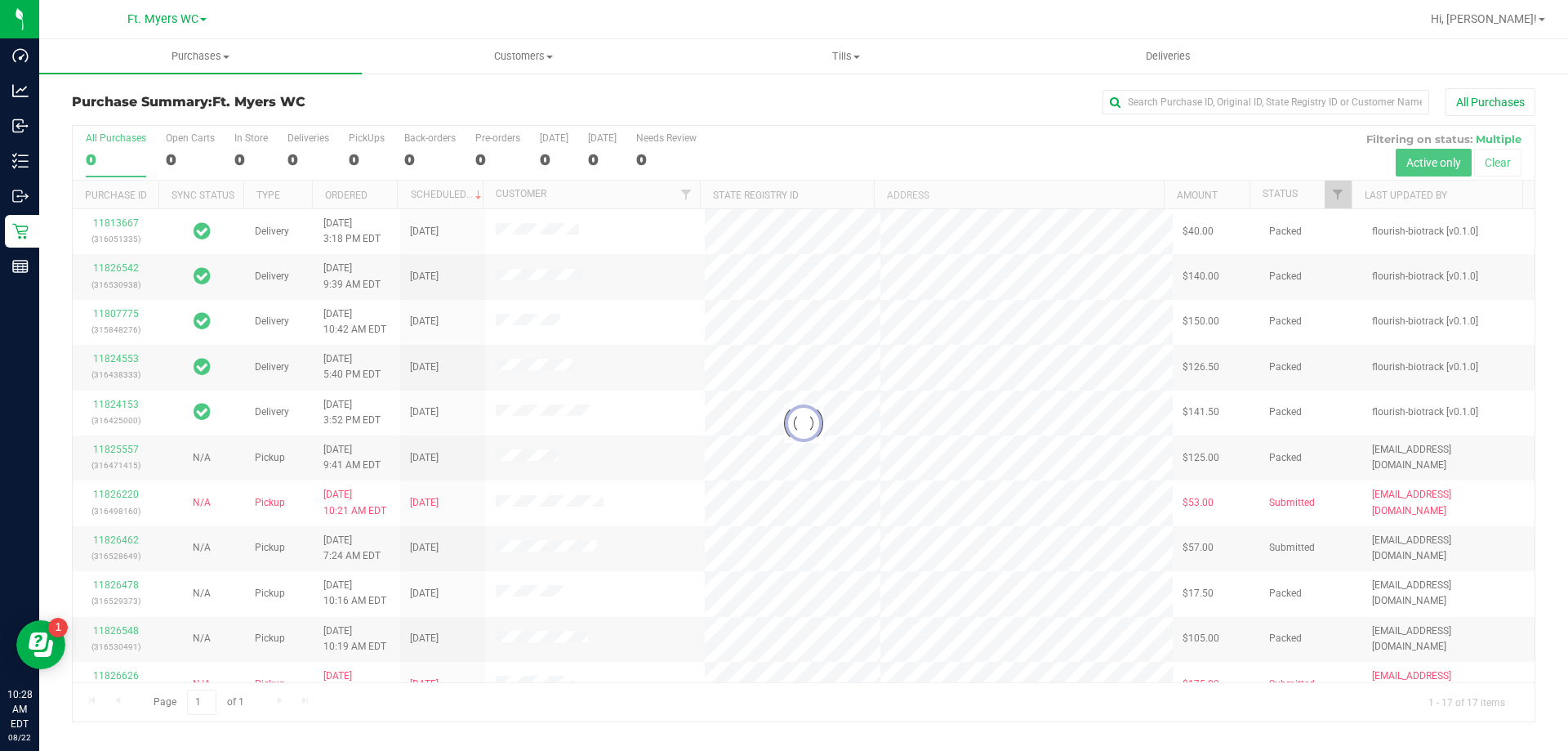
click at [355, 158] on div at bounding box center [803, 423] width 1462 height 596
click at [365, 155] on div at bounding box center [803, 423] width 1462 height 596
click at [365, 155] on div "0" at bounding box center [366, 159] width 36 height 18
click at [0, 0] on input "PickUps 0" at bounding box center [0, 0] width 0 height 0
click at [365, 155] on div at bounding box center [803, 423] width 1462 height 596
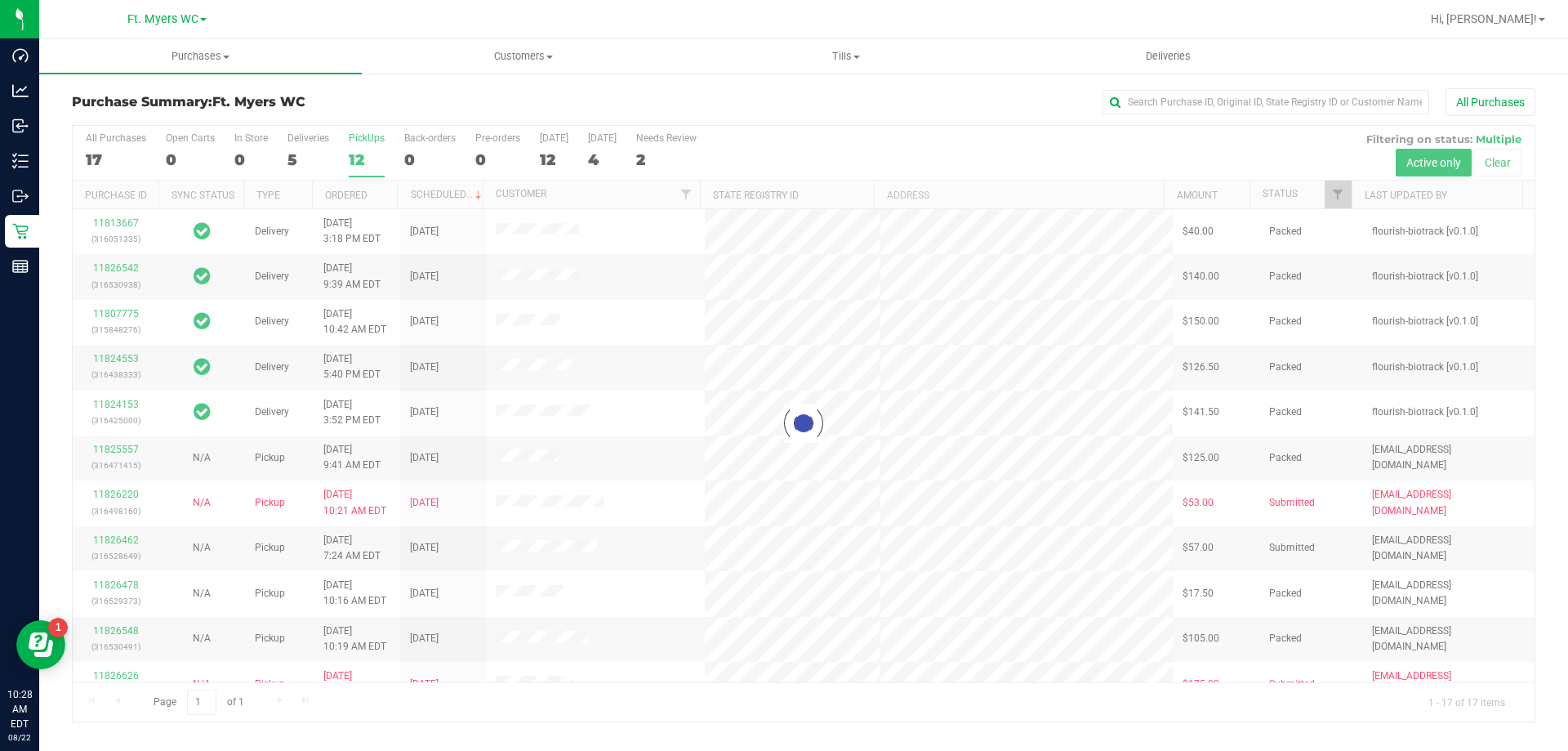
click at [373, 112] on div "Purchase Summary: Ft. Myers WC All Purchases" at bounding box center [803, 105] width 1464 height 36
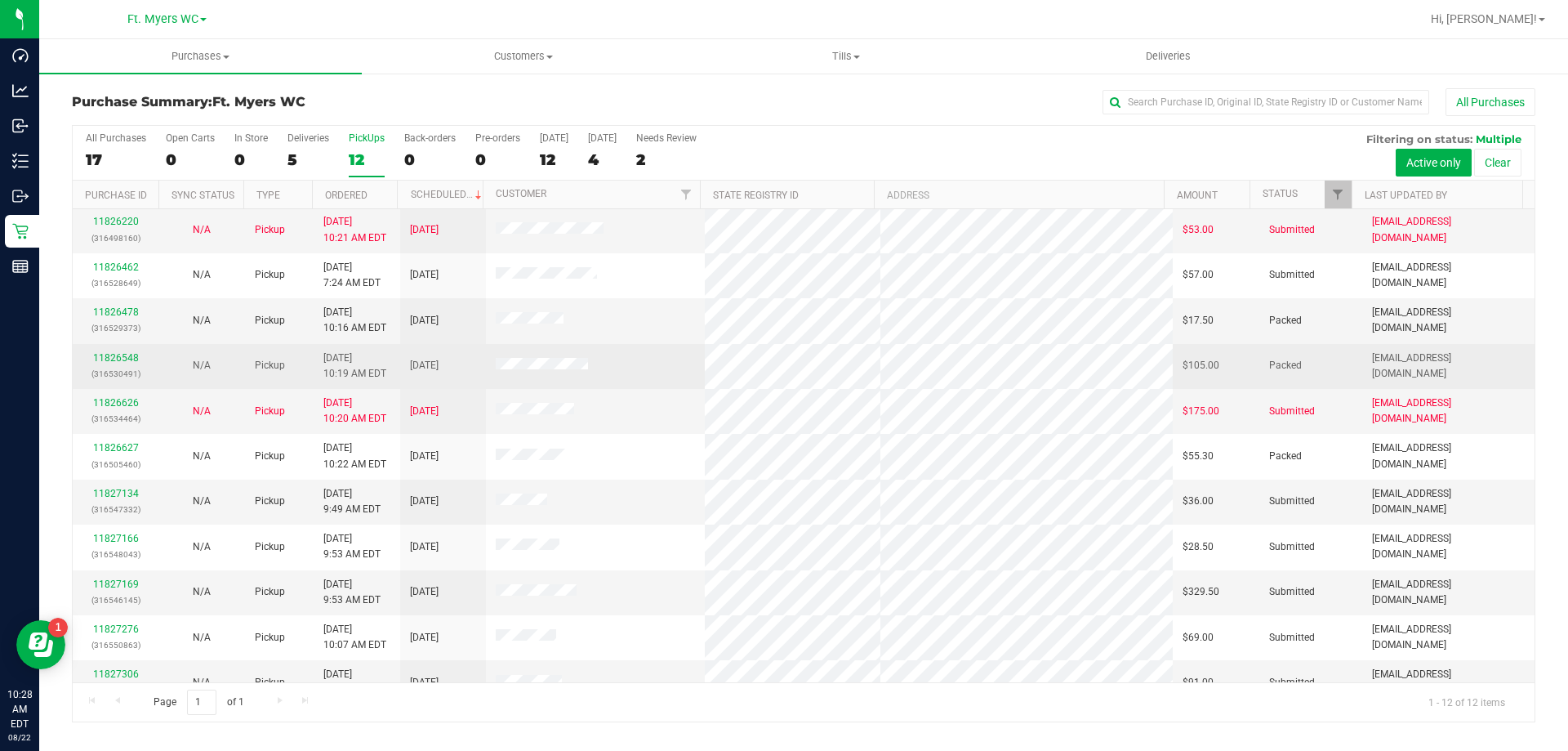
scroll to position [69, 0]
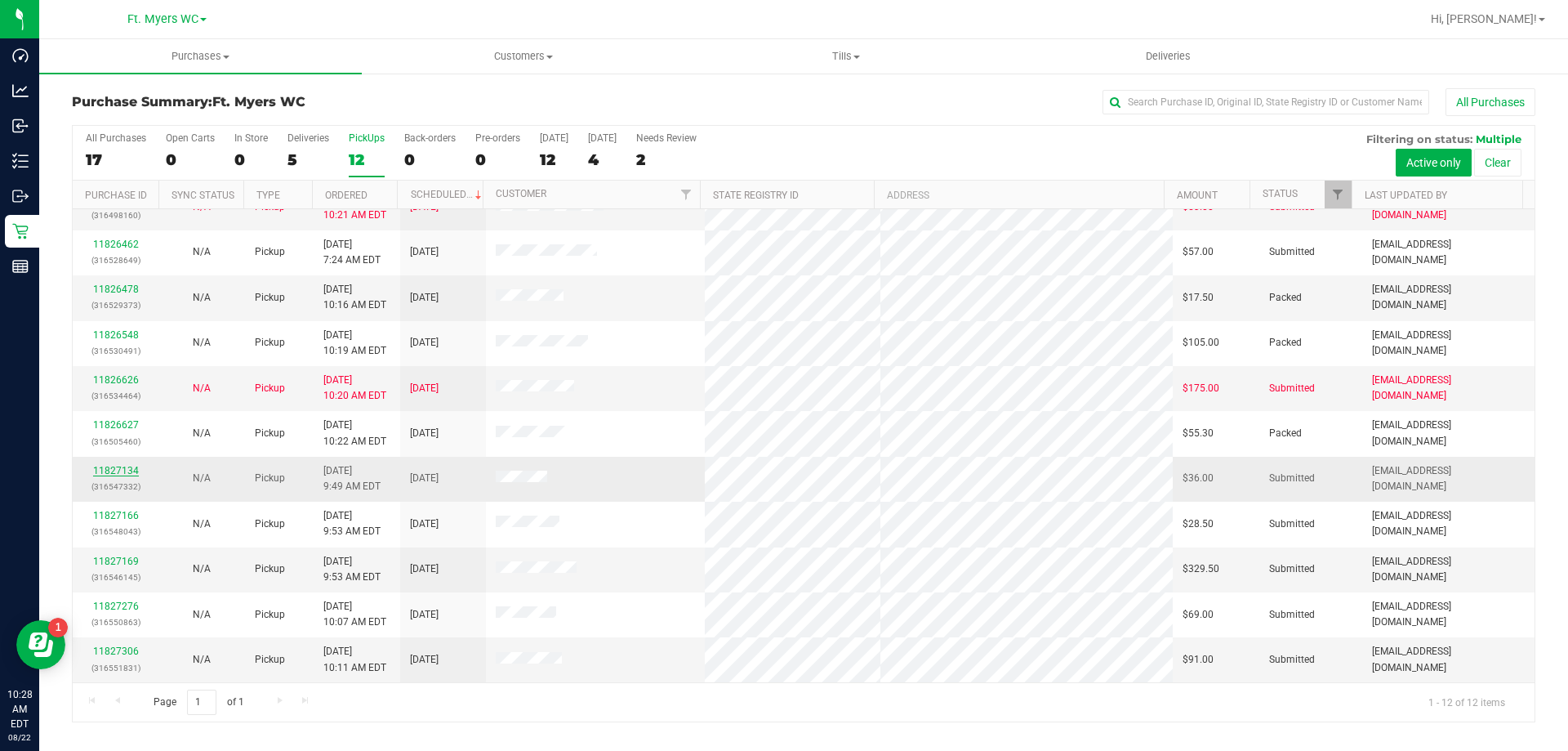
click at [128, 471] on link "11827134" at bounding box center [116, 470] width 46 height 11
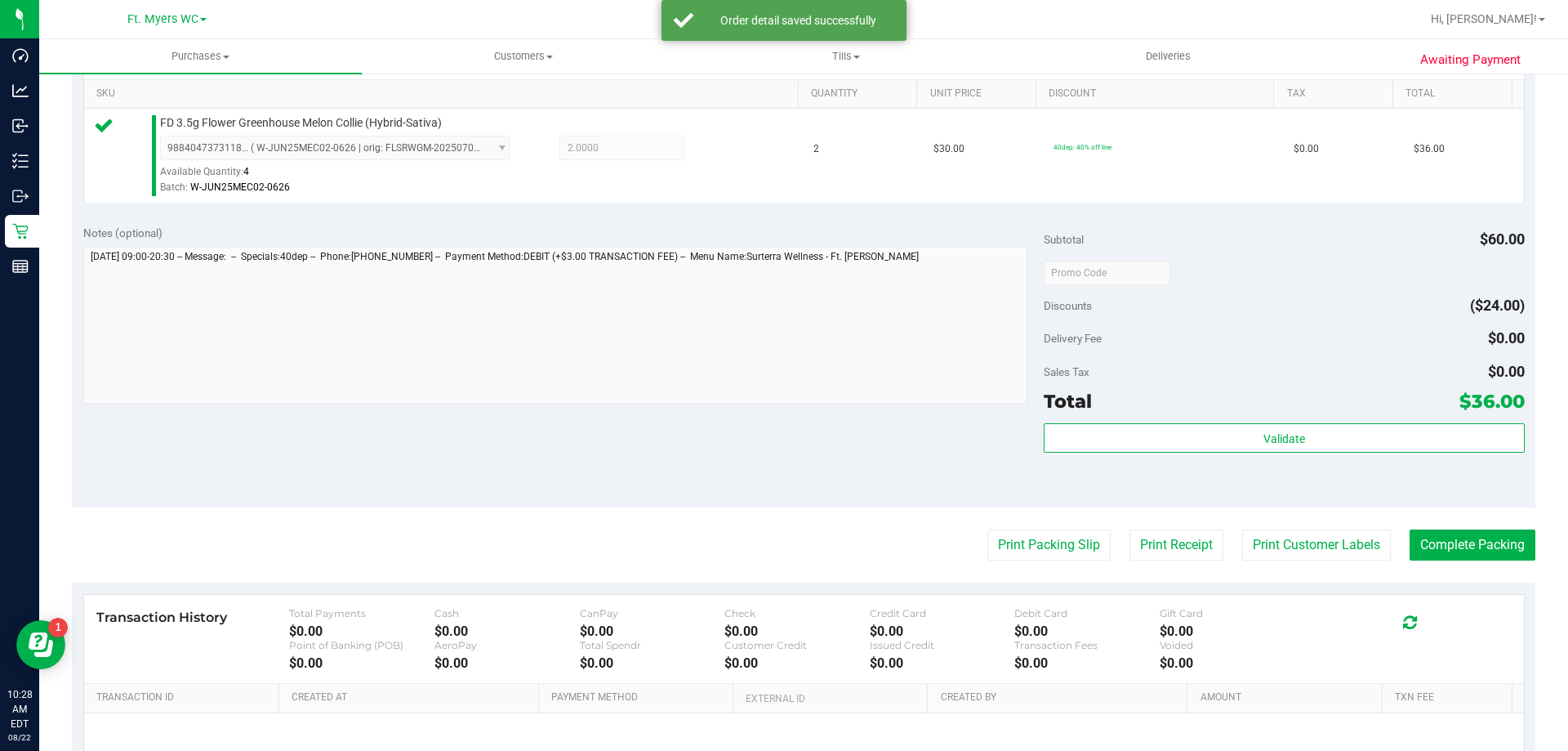
scroll to position [490, 0]
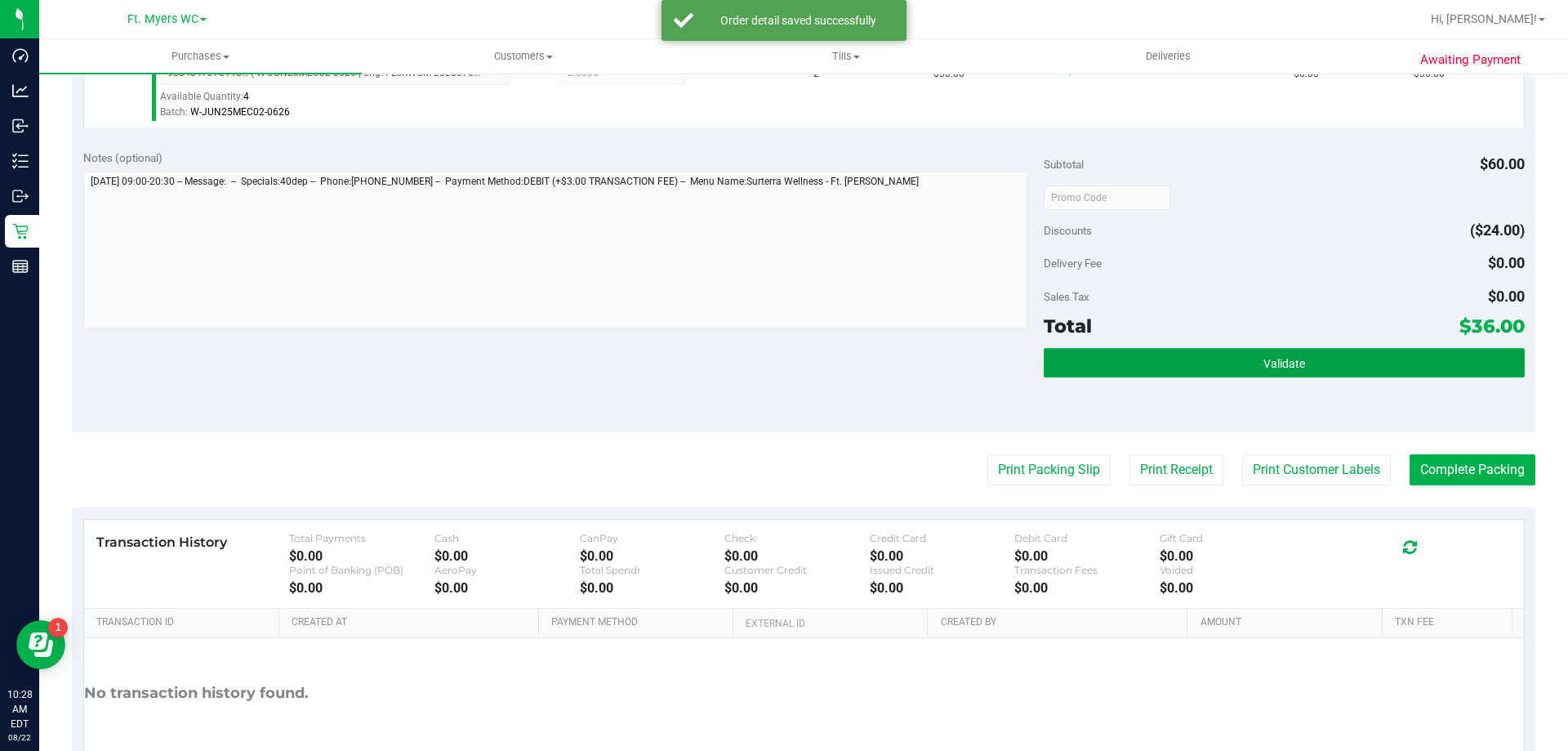
click at [783, 350] on button "Validate" at bounding box center [1284, 362] width 480 height 29
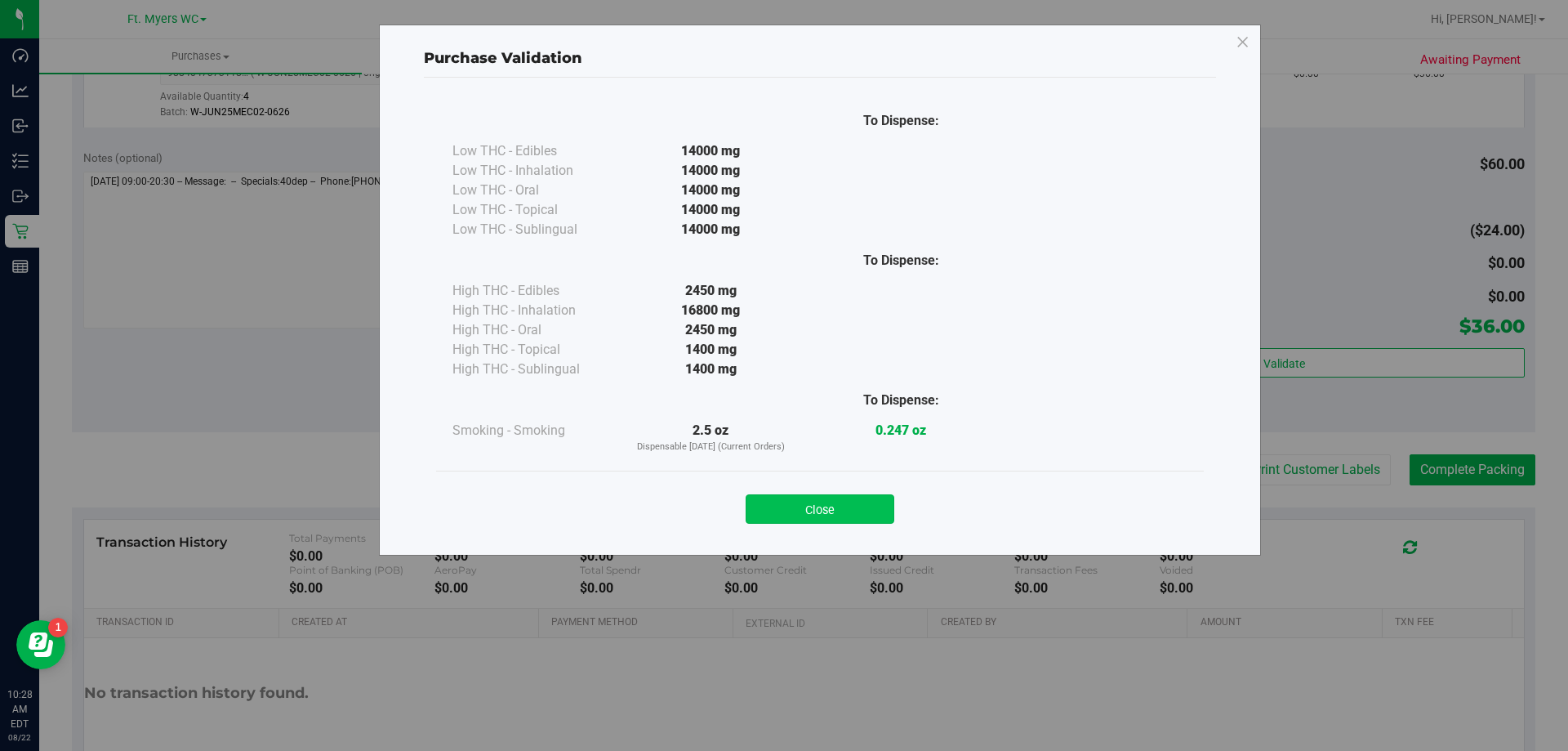
click at [783, 499] on button "Close" at bounding box center [819, 509] width 148 height 29
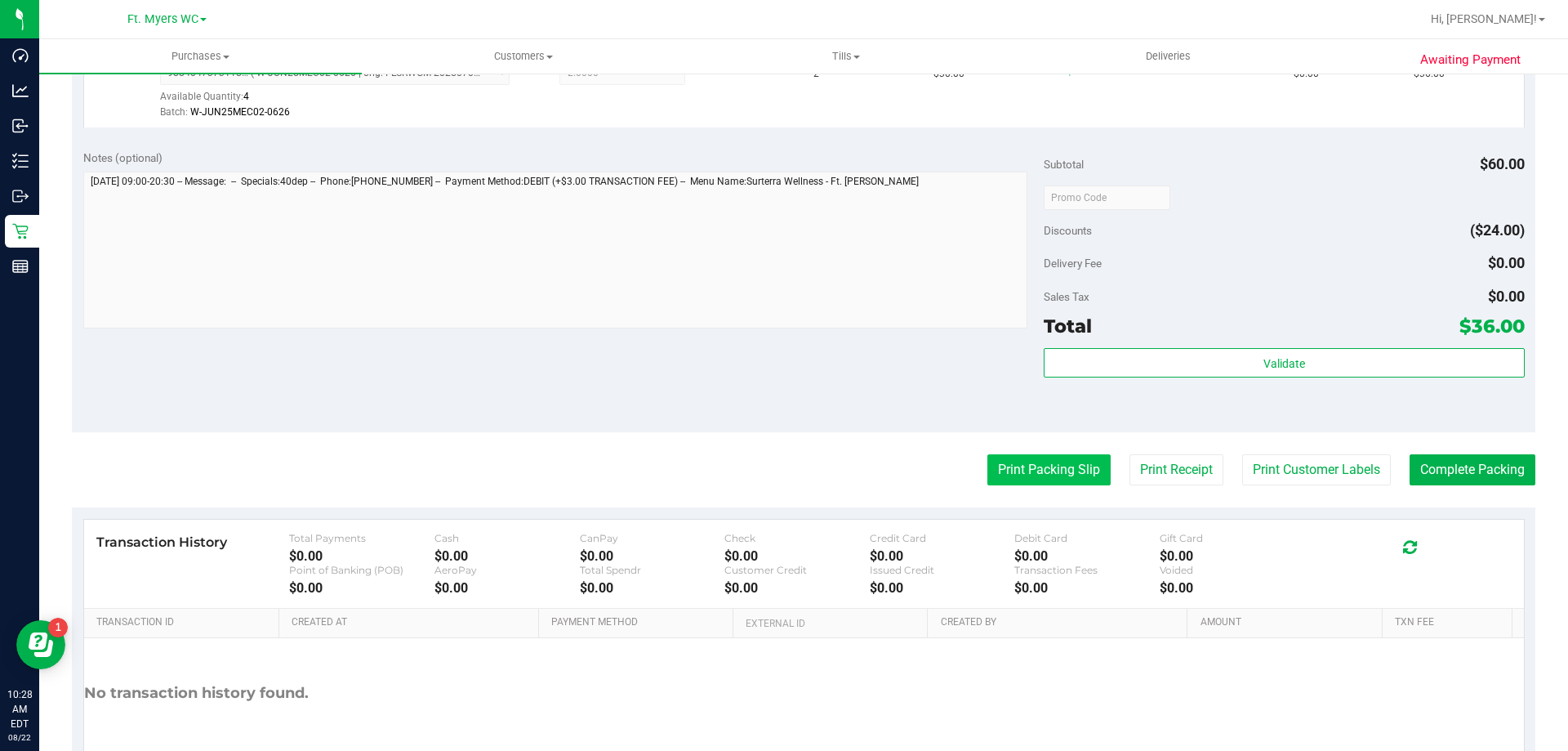
click at [783, 471] on button "Print Packing Slip" at bounding box center [1049, 469] width 123 height 31
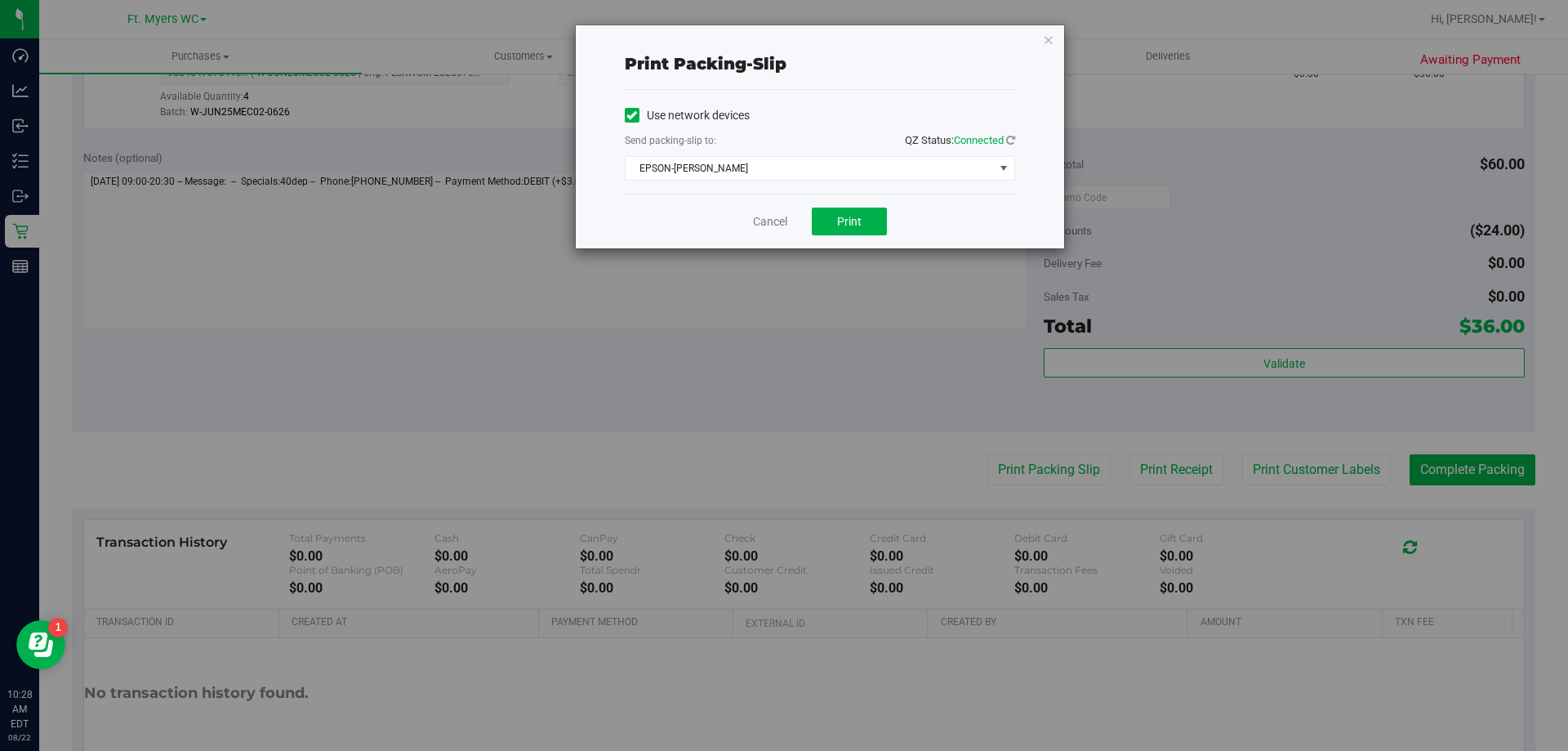
click at [783, 205] on div "Cancel Print" at bounding box center [820, 220] width 391 height 54
click at [783, 213] on button "Print" at bounding box center [850, 221] width 76 height 28
click at [777, 220] on link "Cancel" at bounding box center [770, 222] width 34 height 18
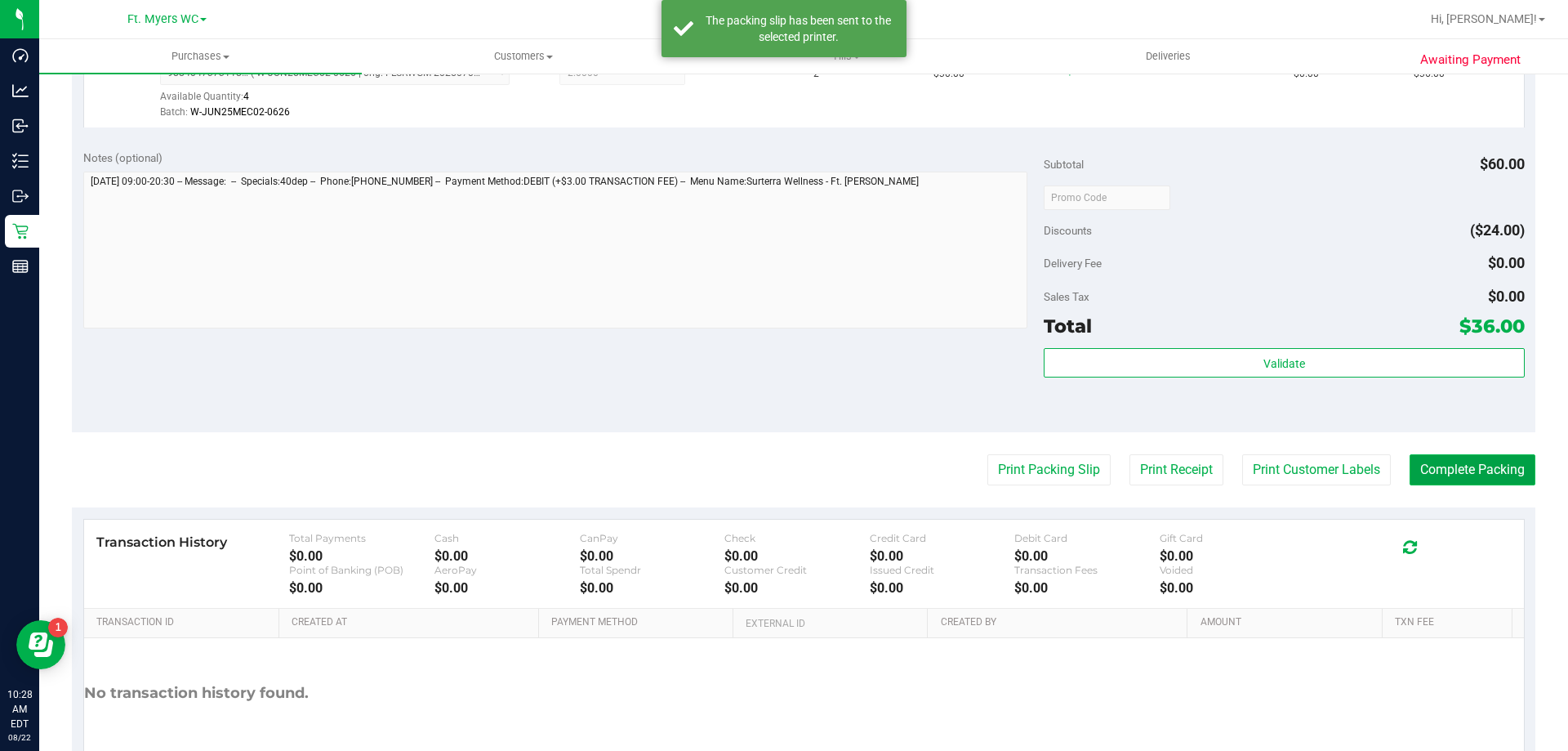
click at [783, 460] on button "Complete Packing" at bounding box center [1471, 469] width 126 height 31
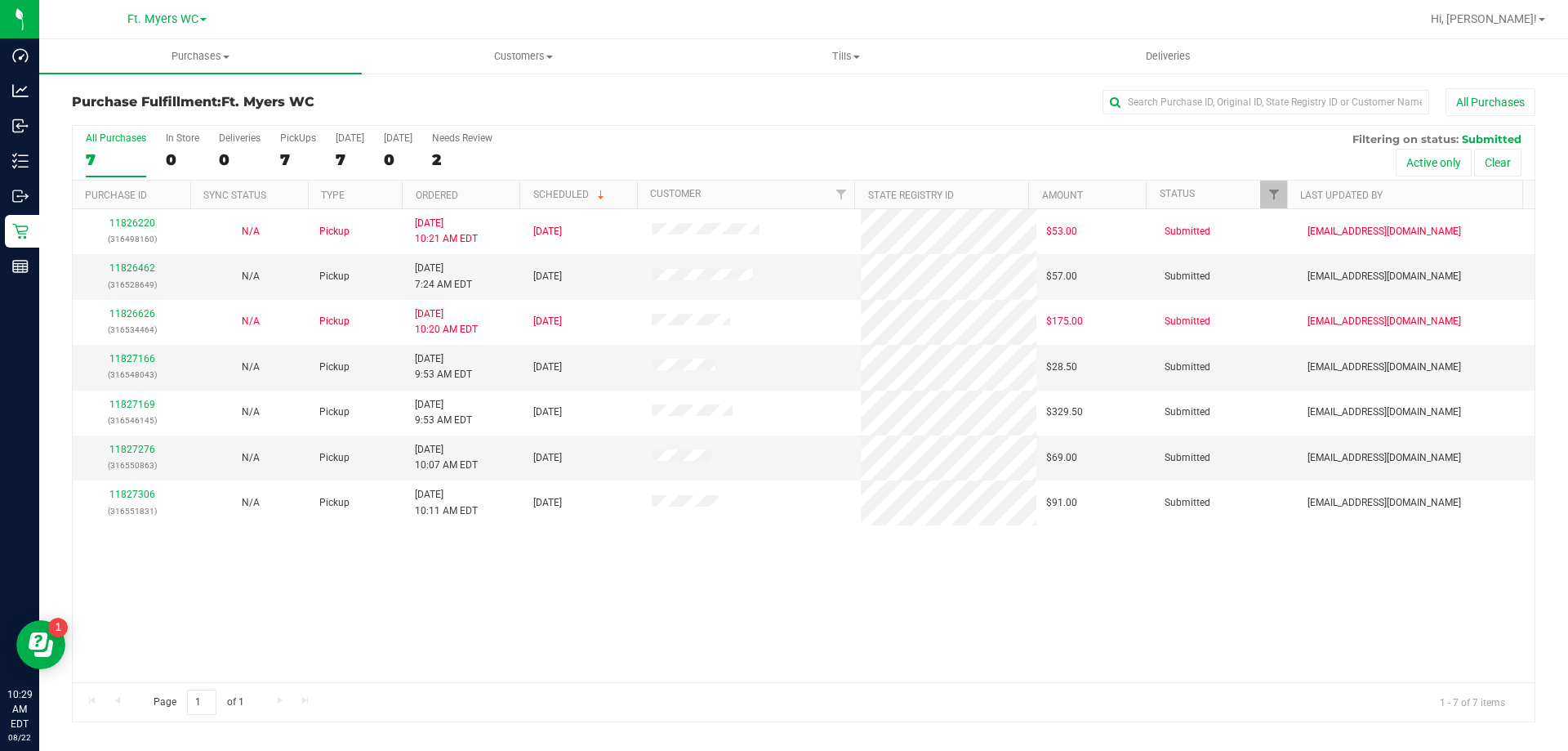
click at [277, 156] on div "All Purchases 7 In Store 0 Deliveries 0 PickUps 7 Today 7 Tomorrow 0 Needs Revi…" at bounding box center [803, 153] width 1462 height 54
click at [292, 150] on div "7" at bounding box center [298, 159] width 36 height 18
click at [0, 0] on input "PickUps 7" at bounding box center [0, 0] width 0 height 0
click at [135, 358] on link "11827166" at bounding box center [133, 358] width 46 height 11
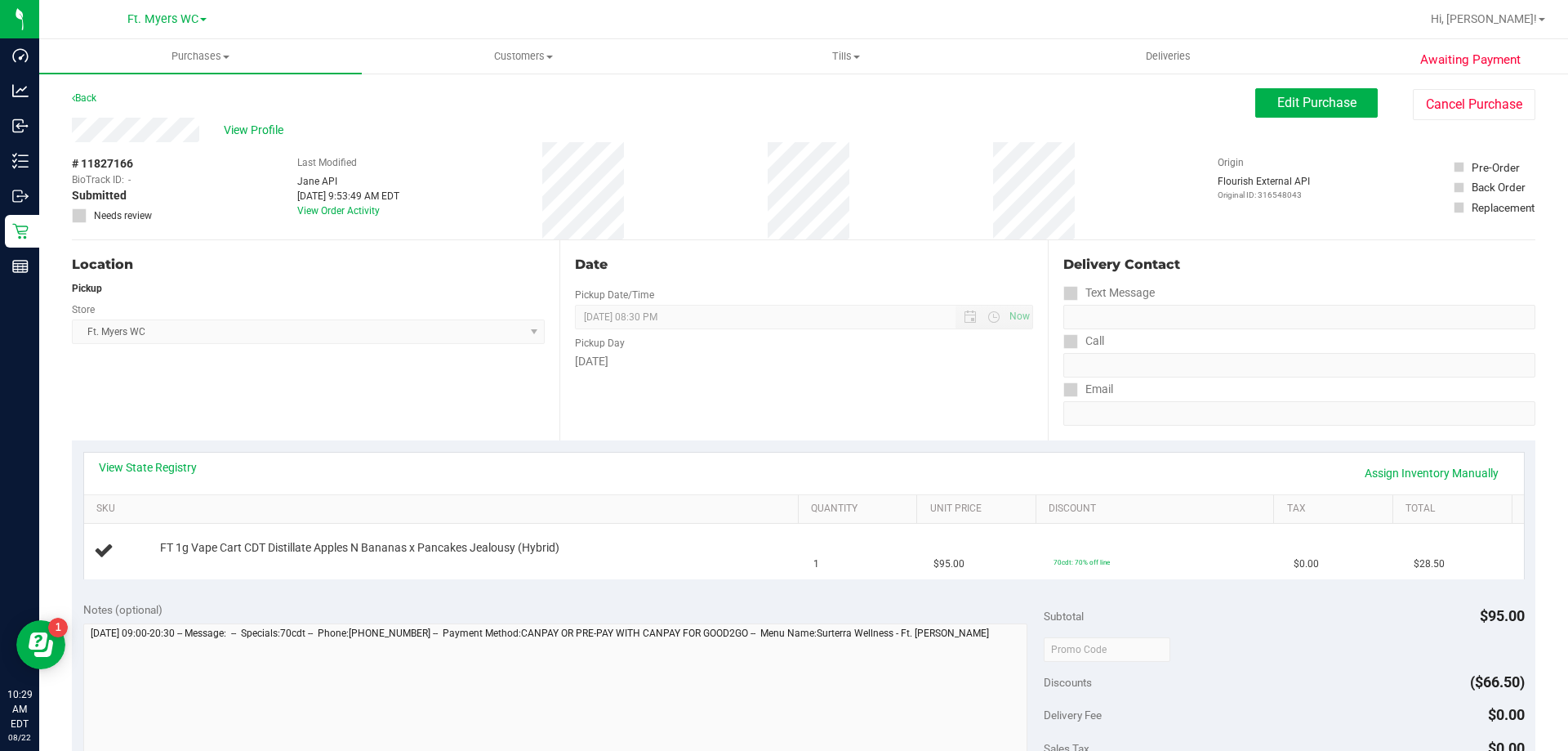
click at [398, 404] on div "Location Pickup Store Ft. Myers WC Select Store Bonita Springs WC Boynton Beach…" at bounding box center [315, 340] width 487 height 200
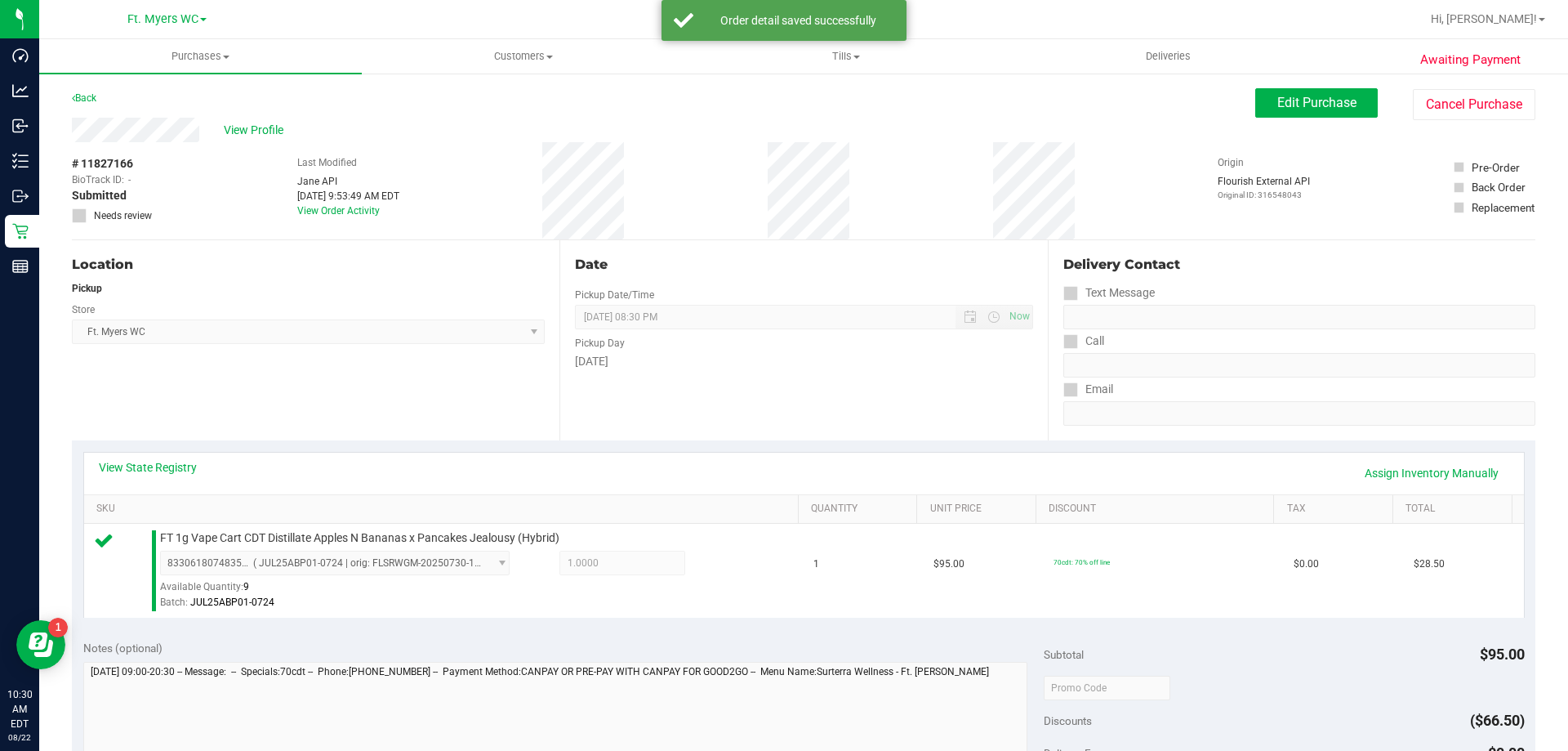
scroll to position [585, 0]
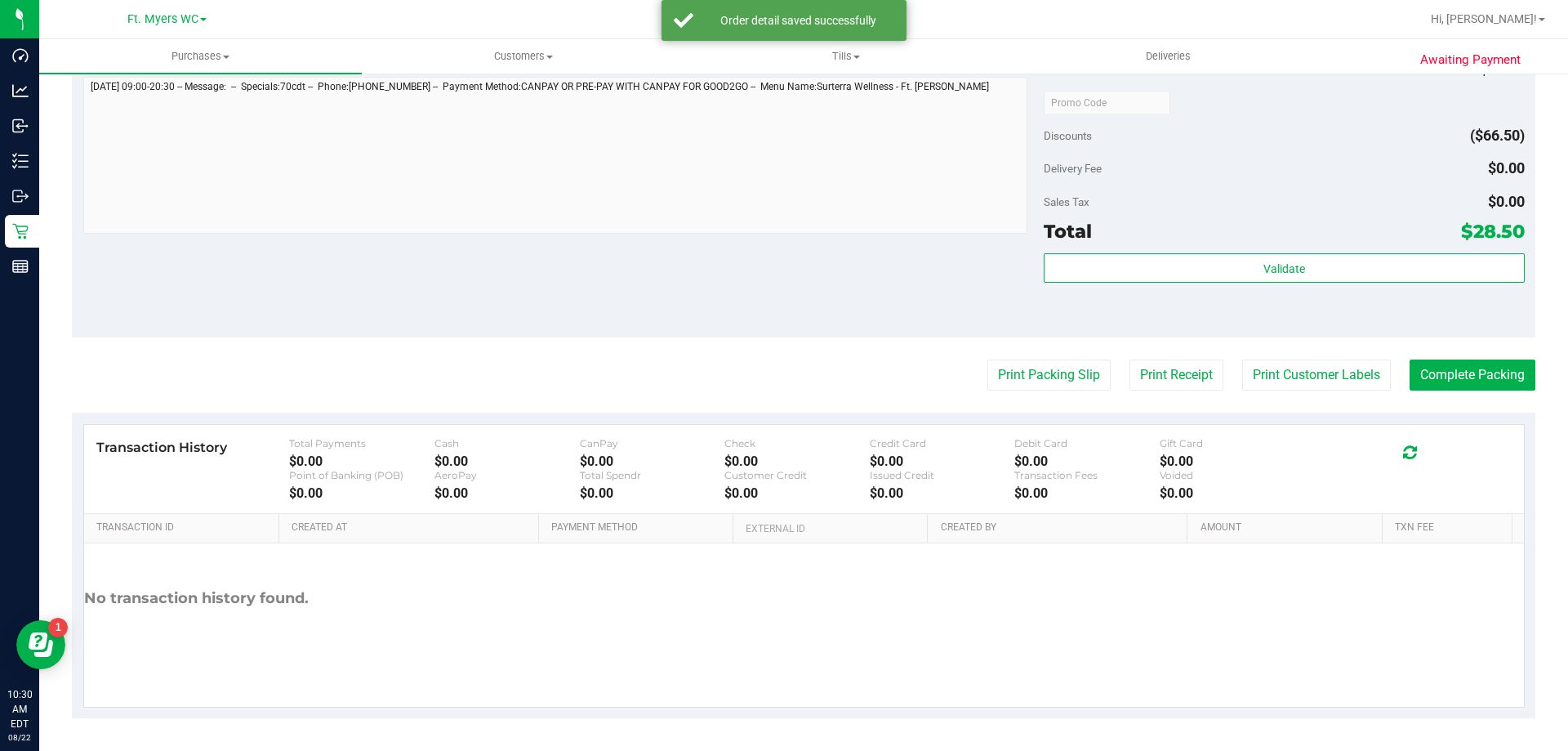
click at [783, 291] on div "Validate" at bounding box center [1284, 290] width 480 height 74
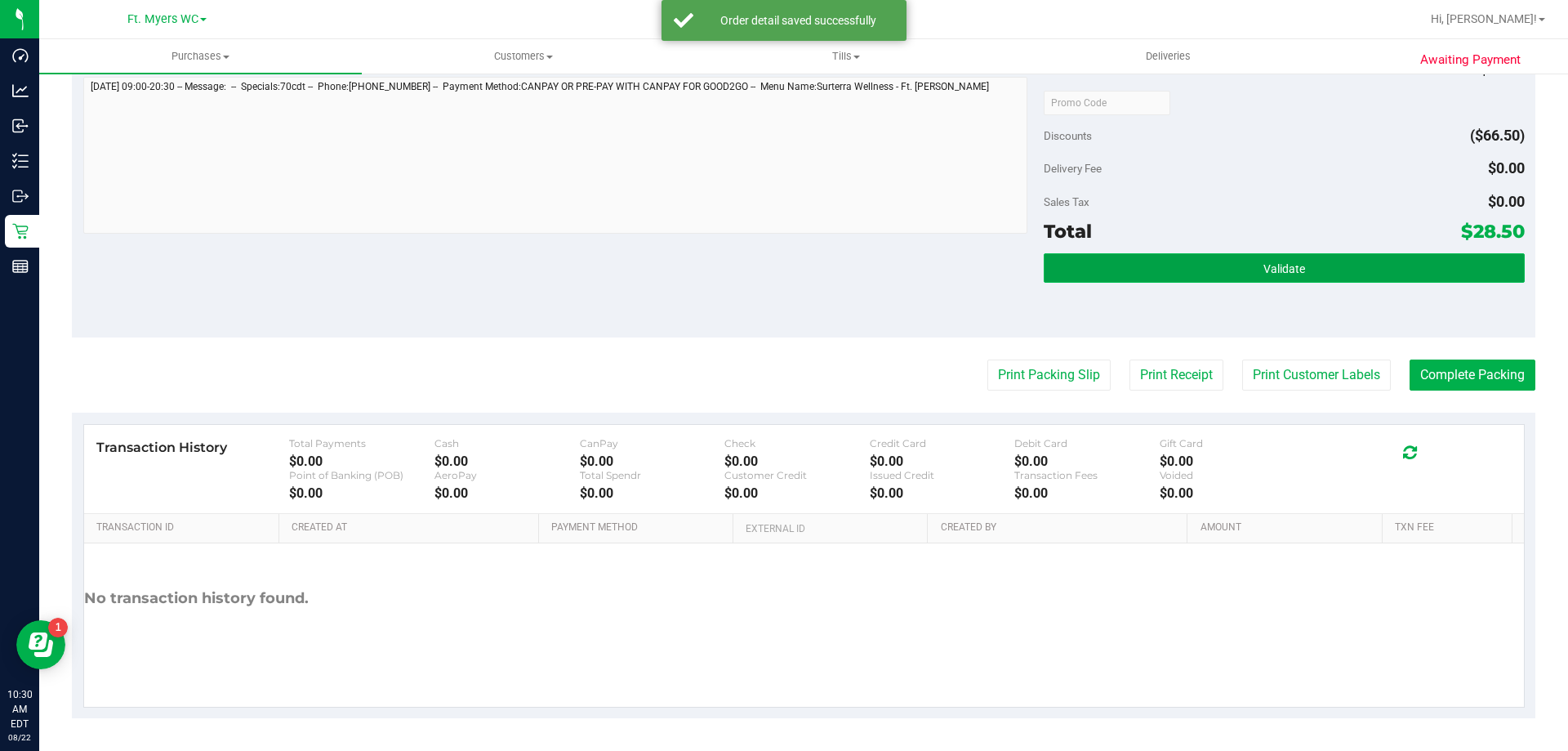
click at [783, 282] on button "Validate" at bounding box center [1284, 267] width 480 height 29
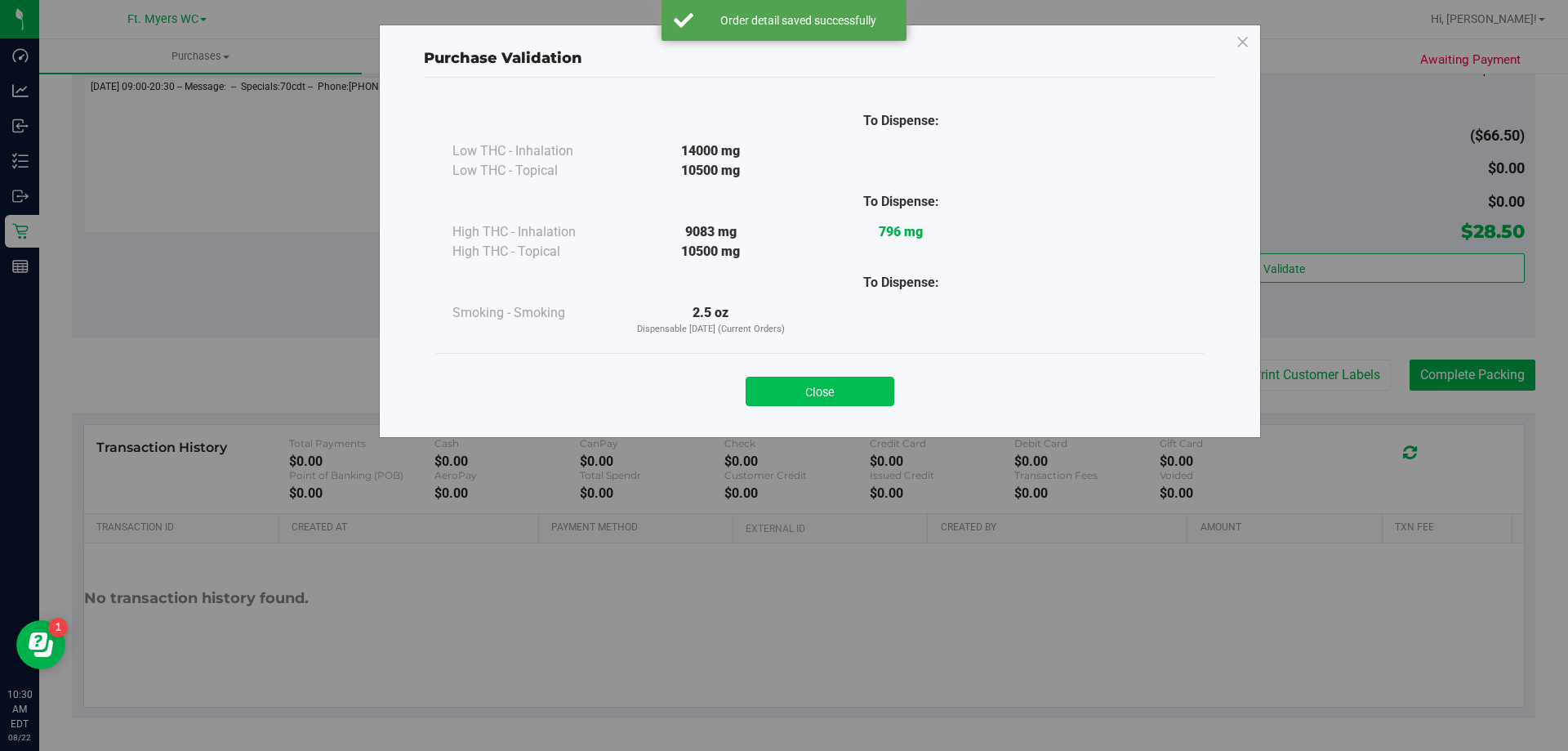
click at [783, 389] on button "Close" at bounding box center [819, 391] width 148 height 29
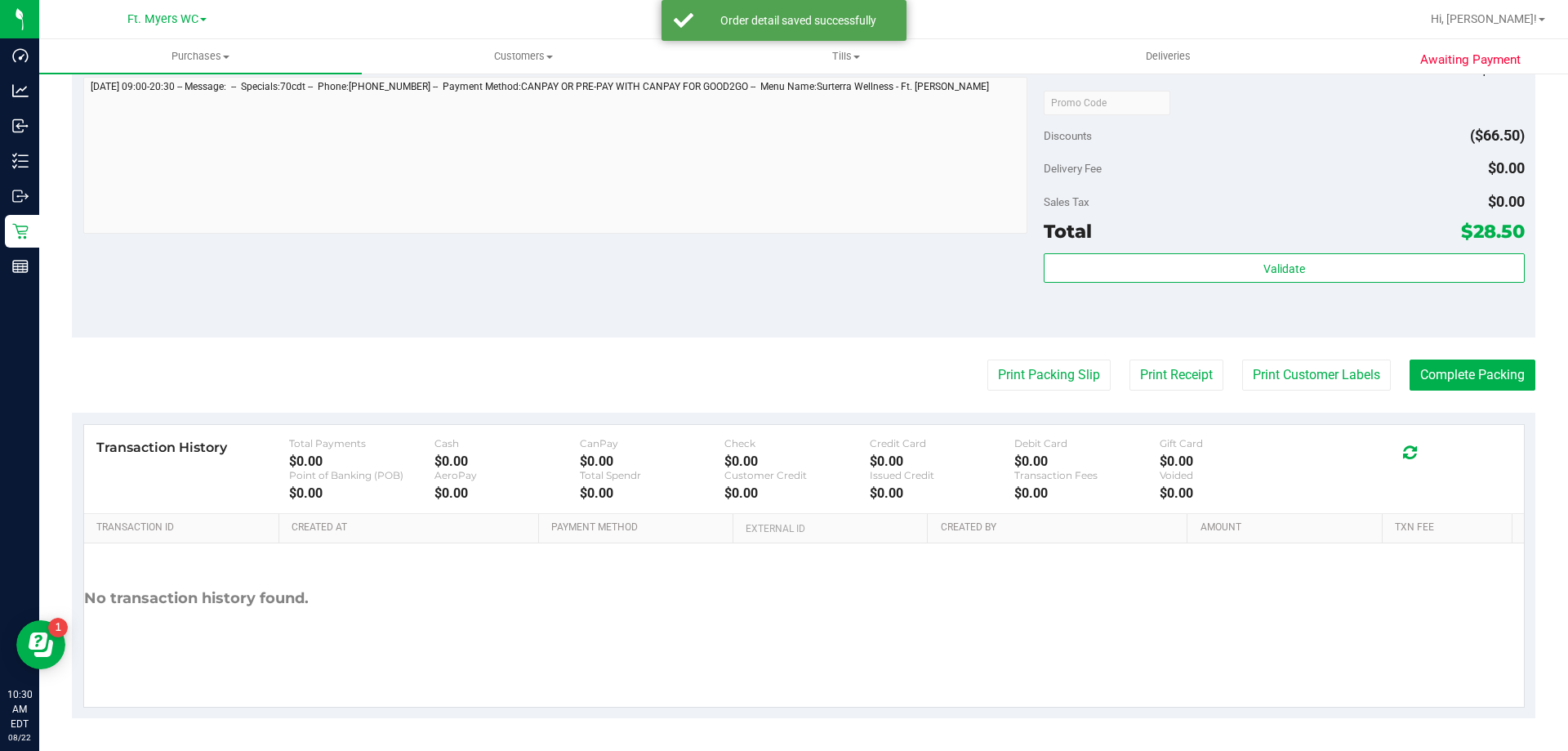
click at [783, 372] on div "Print Packing Slip Print Receipt Print Customer Labels Complete Packing" at bounding box center [803, 374] width 1464 height 31
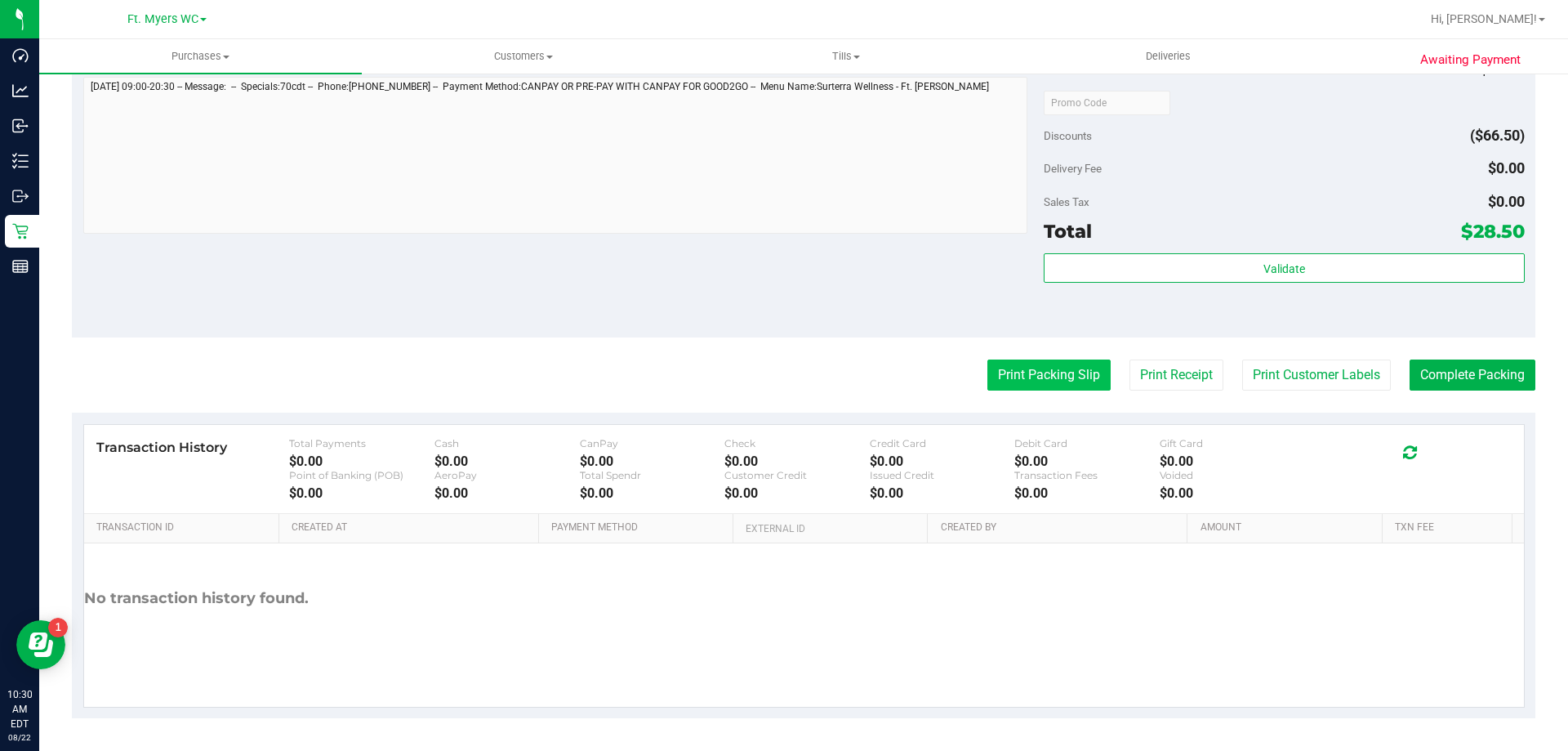
click at [783, 369] on button "Print Packing Slip" at bounding box center [1049, 374] width 123 height 31
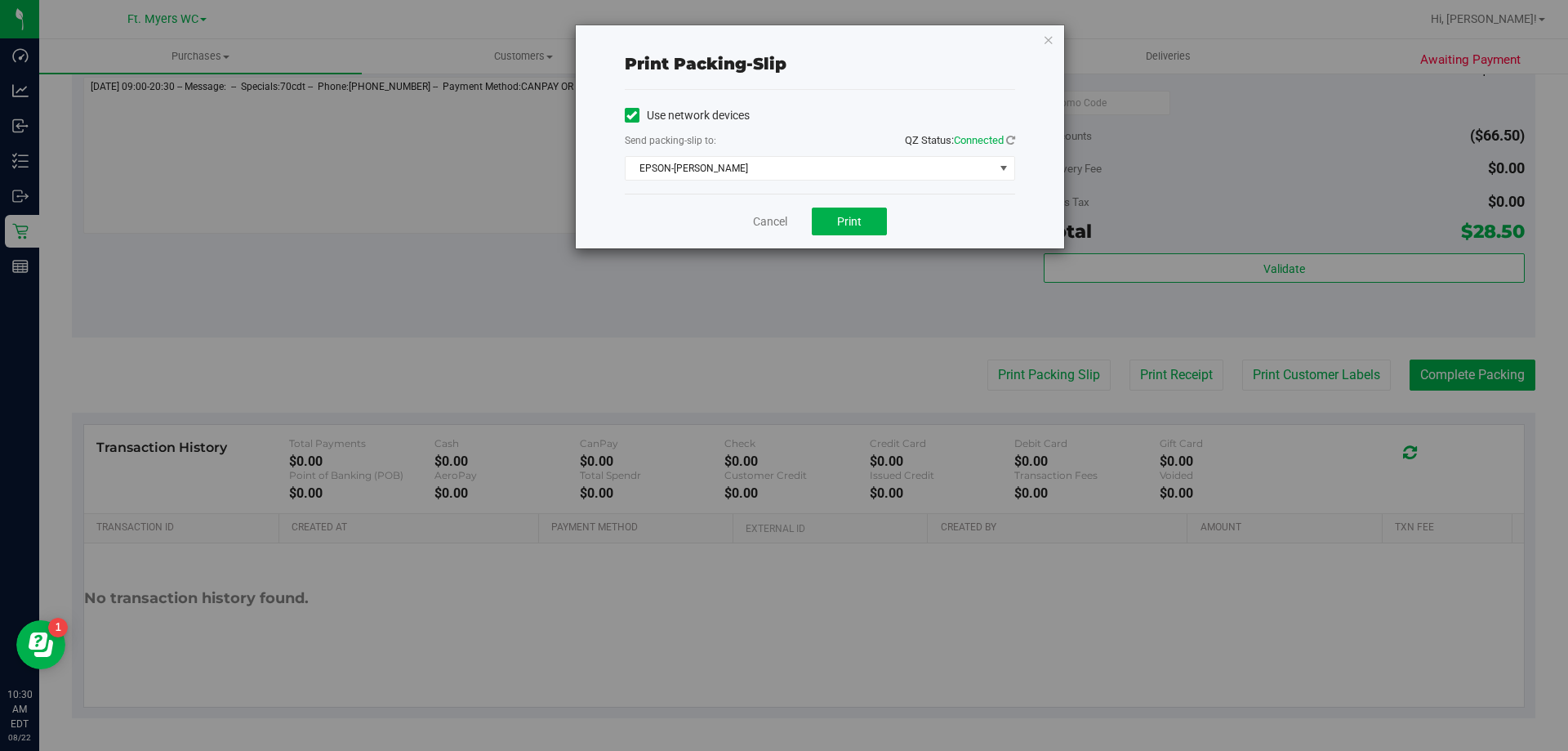
click at [783, 243] on div "Cancel Print" at bounding box center [820, 220] width 391 height 54
click at [783, 235] on button "Print" at bounding box center [850, 221] width 76 height 28
click at [773, 227] on link "Cancel" at bounding box center [770, 222] width 34 height 18
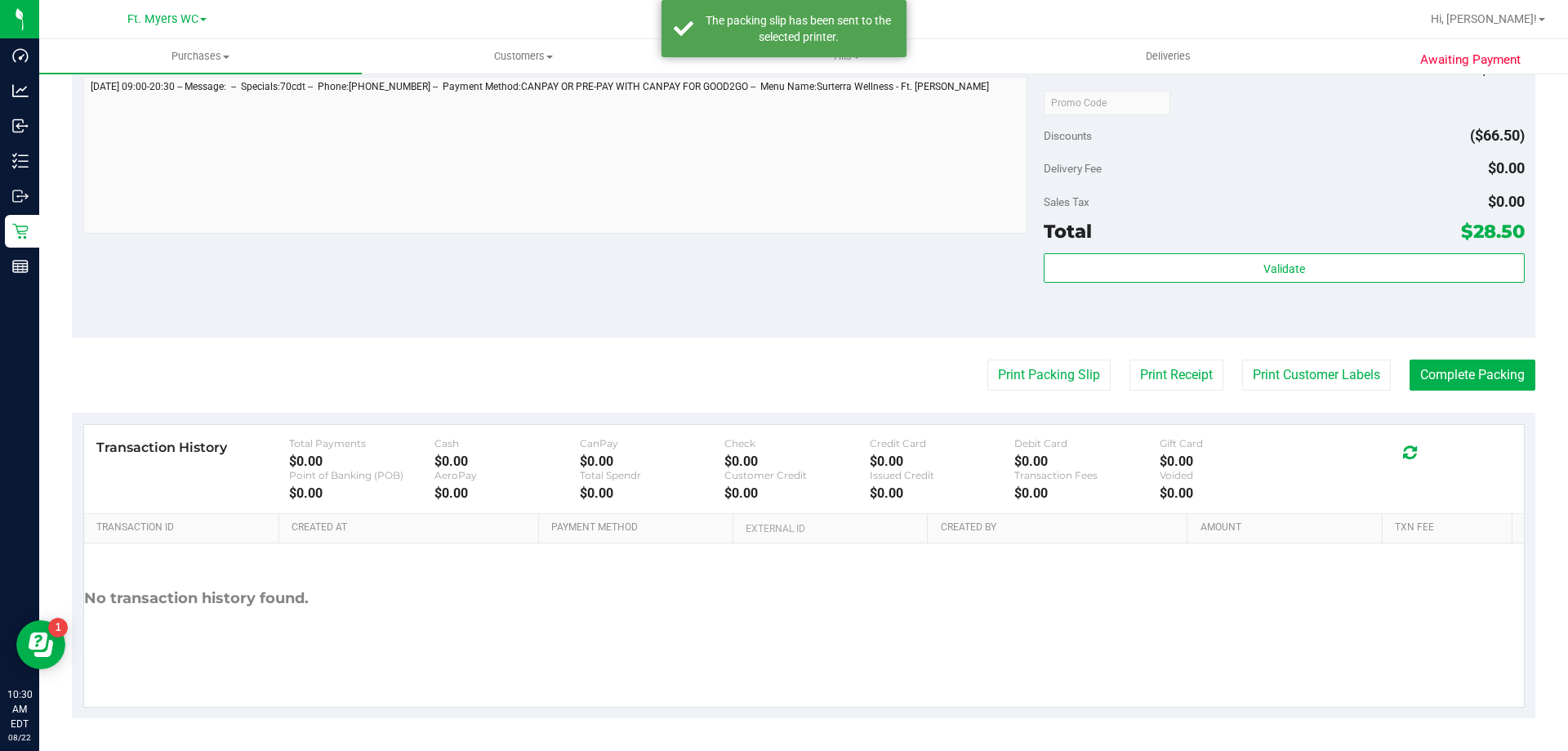
click at [783, 398] on purchase-details "Back Edit Purchase Cancel Purchase View Profile # 11827166 BioTrack ID: - Submi…" at bounding box center [803, 110] width 1464 height 1215
click at [783, 378] on button "Complete Packing" at bounding box center [1471, 374] width 126 height 31
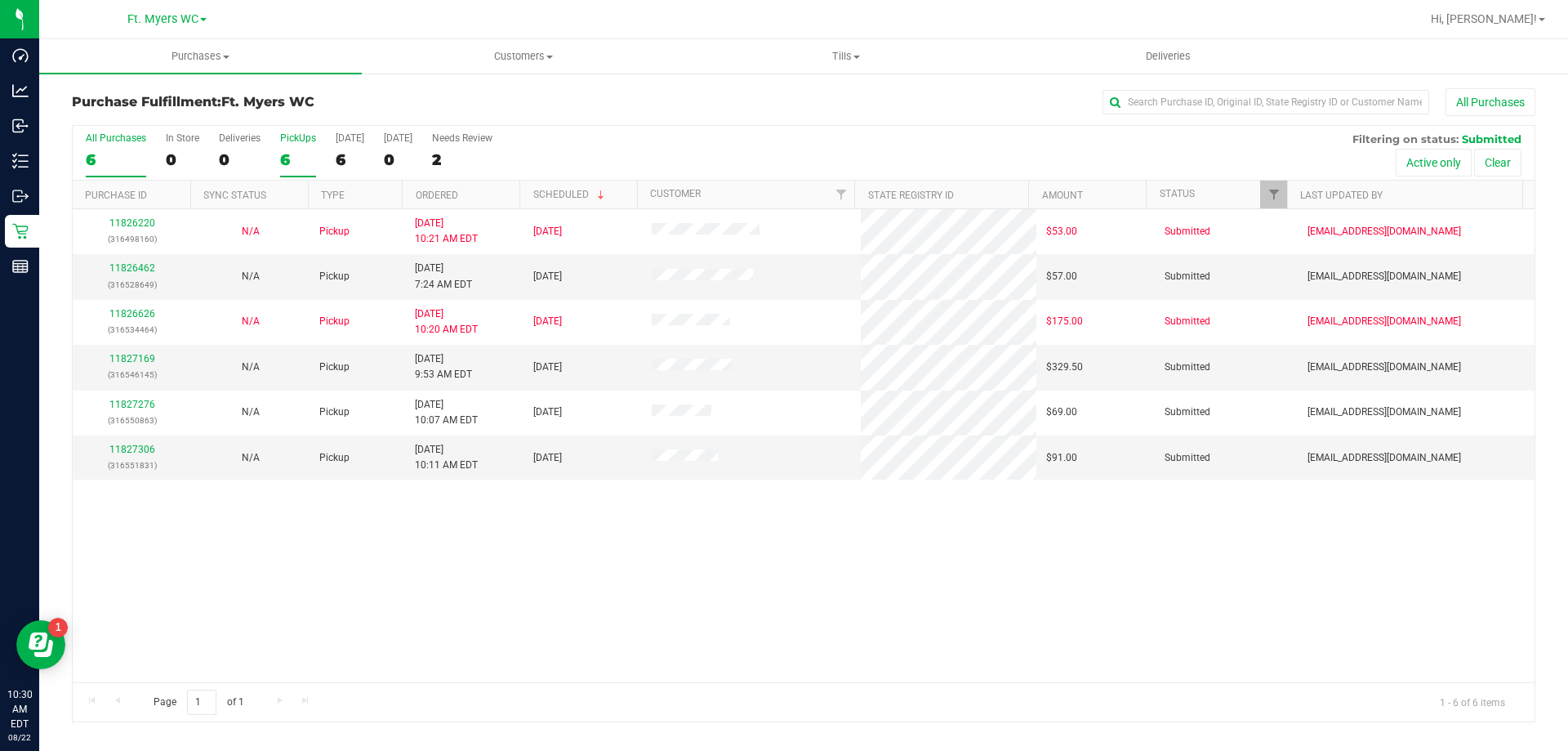
click at [313, 158] on div "6" at bounding box center [298, 159] width 36 height 18
click at [0, 0] on input "PickUps 6" at bounding box center [0, 0] width 0 height 0
click at [145, 353] on link "11827169" at bounding box center [133, 358] width 46 height 11
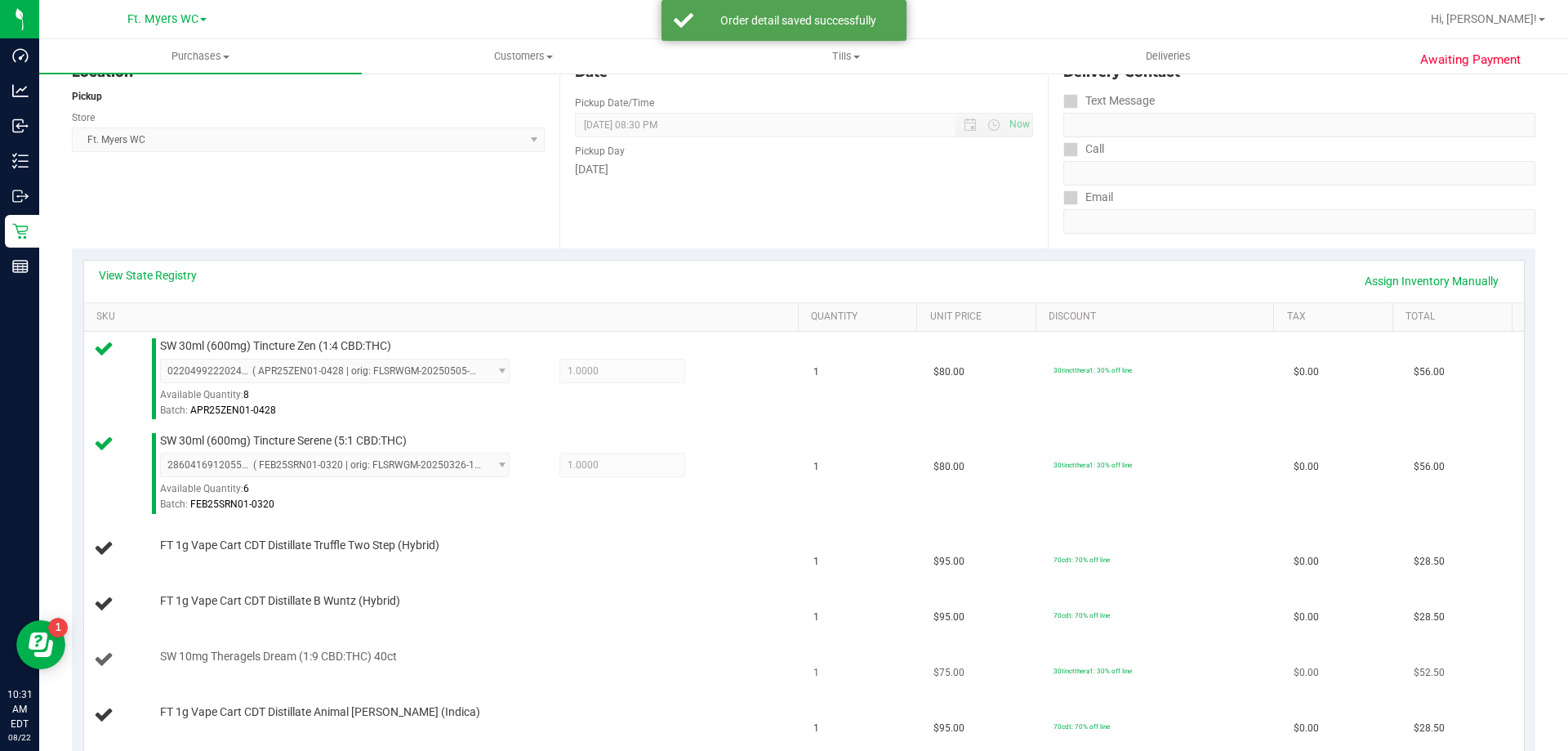
scroll to position [408, 0]
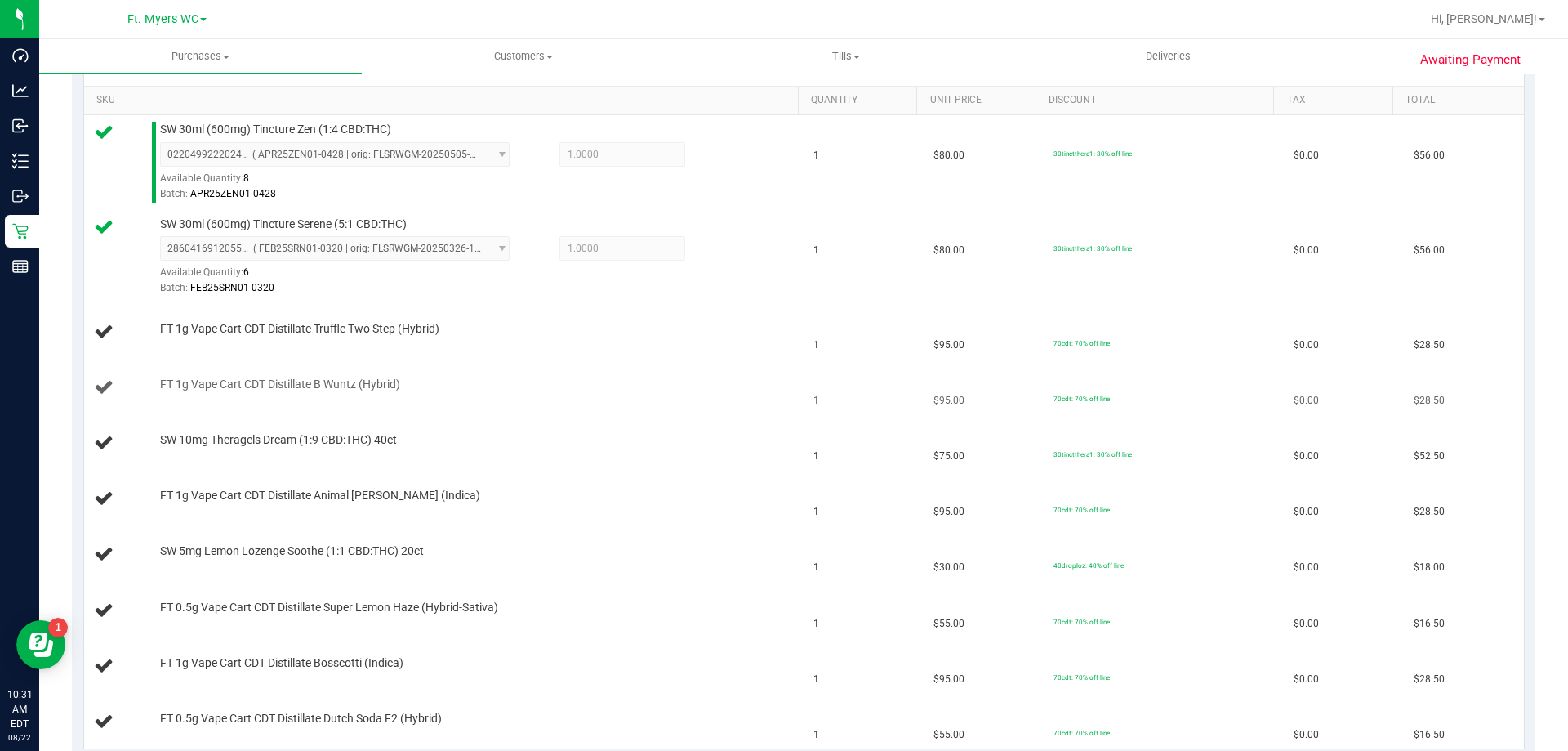
click at [550, 365] on td "FT 1g Vape Cart CDT Distillate B Wuntz (Hybrid)" at bounding box center [444, 387] width 720 height 55
click at [588, 546] on div "SW 5mg Lemon Lozenge Soothe (1:1 CBD:THC) 20ct" at bounding box center [471, 552] width 638 height 17
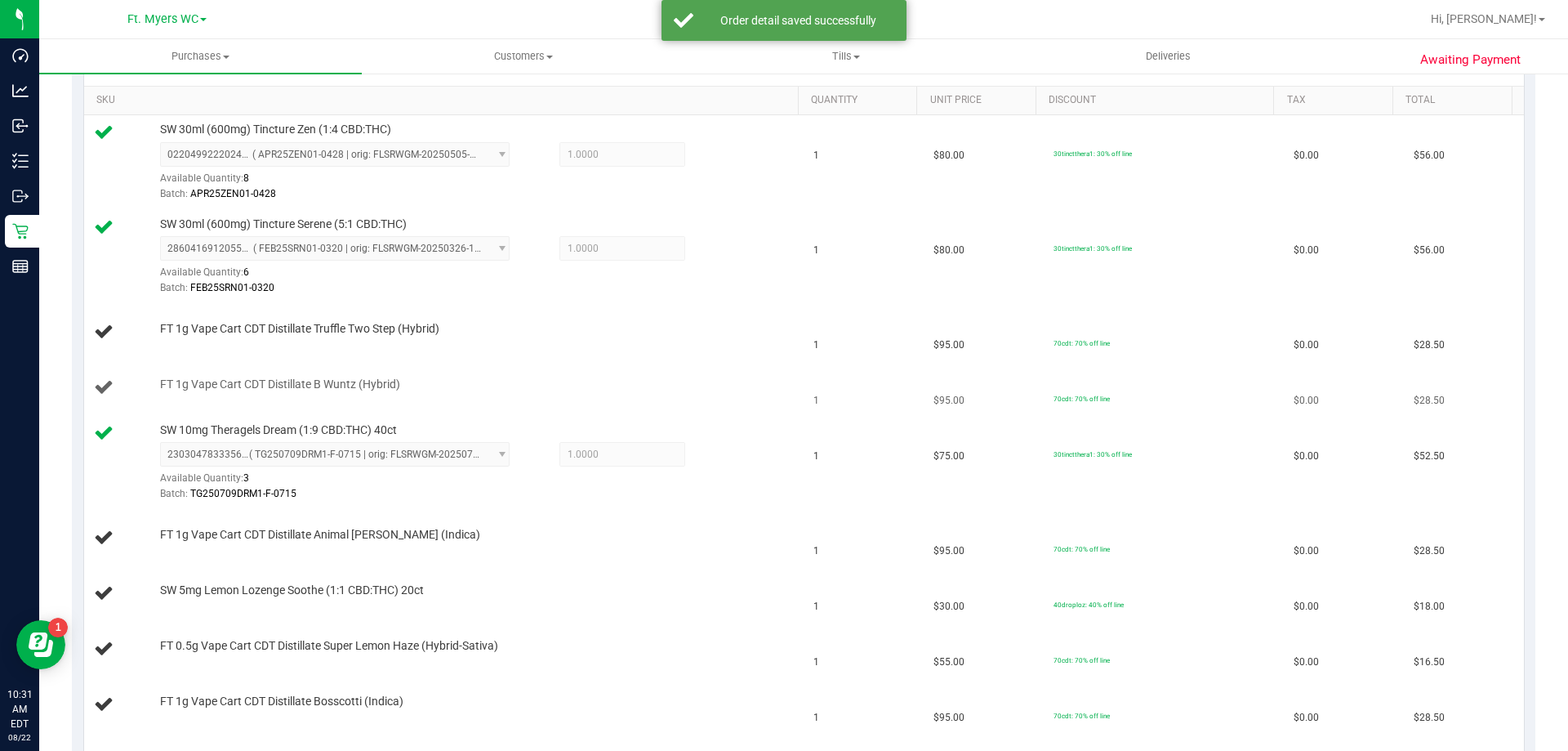
click at [550, 369] on td "FT 1g Vape Cart CDT Distillate B Wuntz (Hybrid)" at bounding box center [444, 387] width 720 height 55
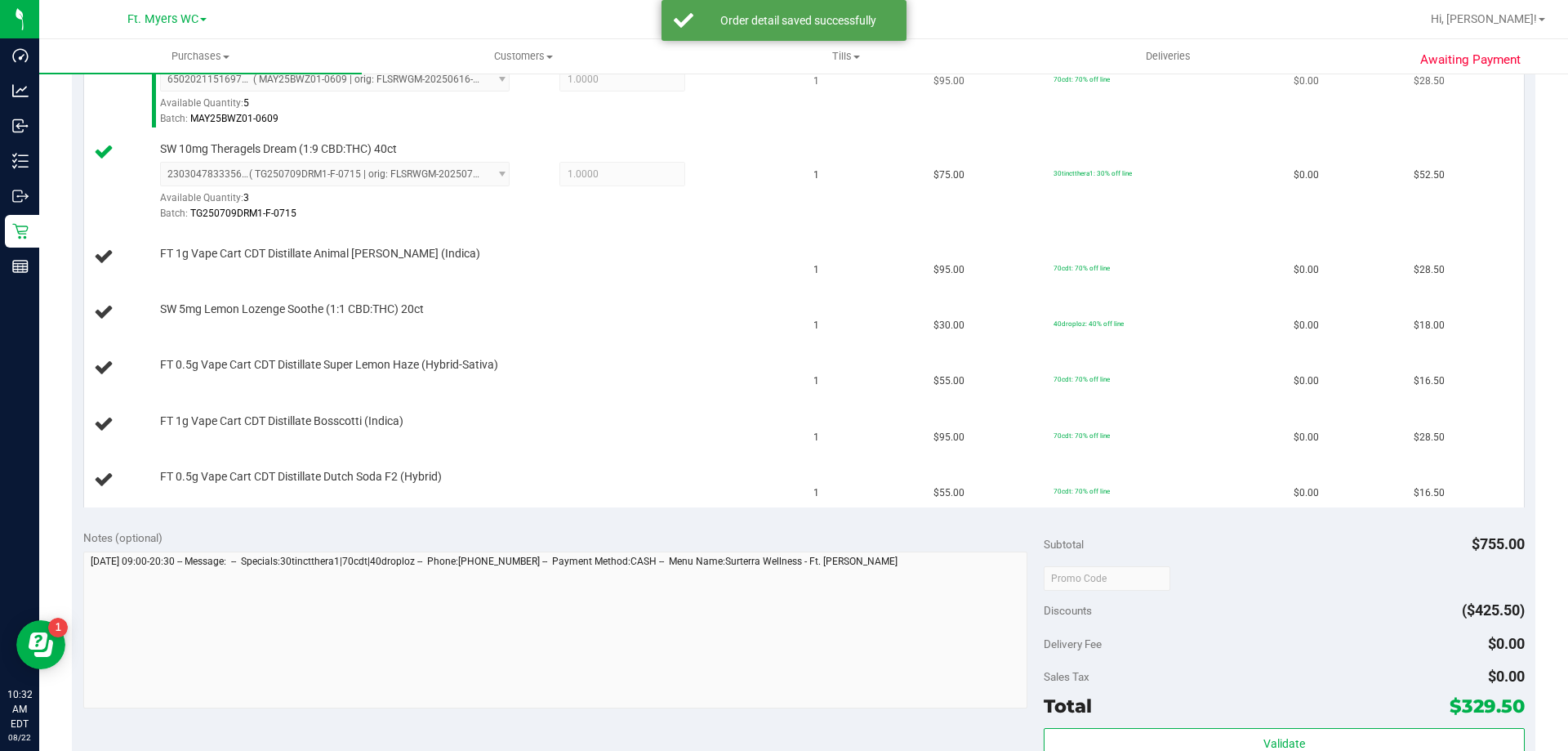
scroll to position [735, 0]
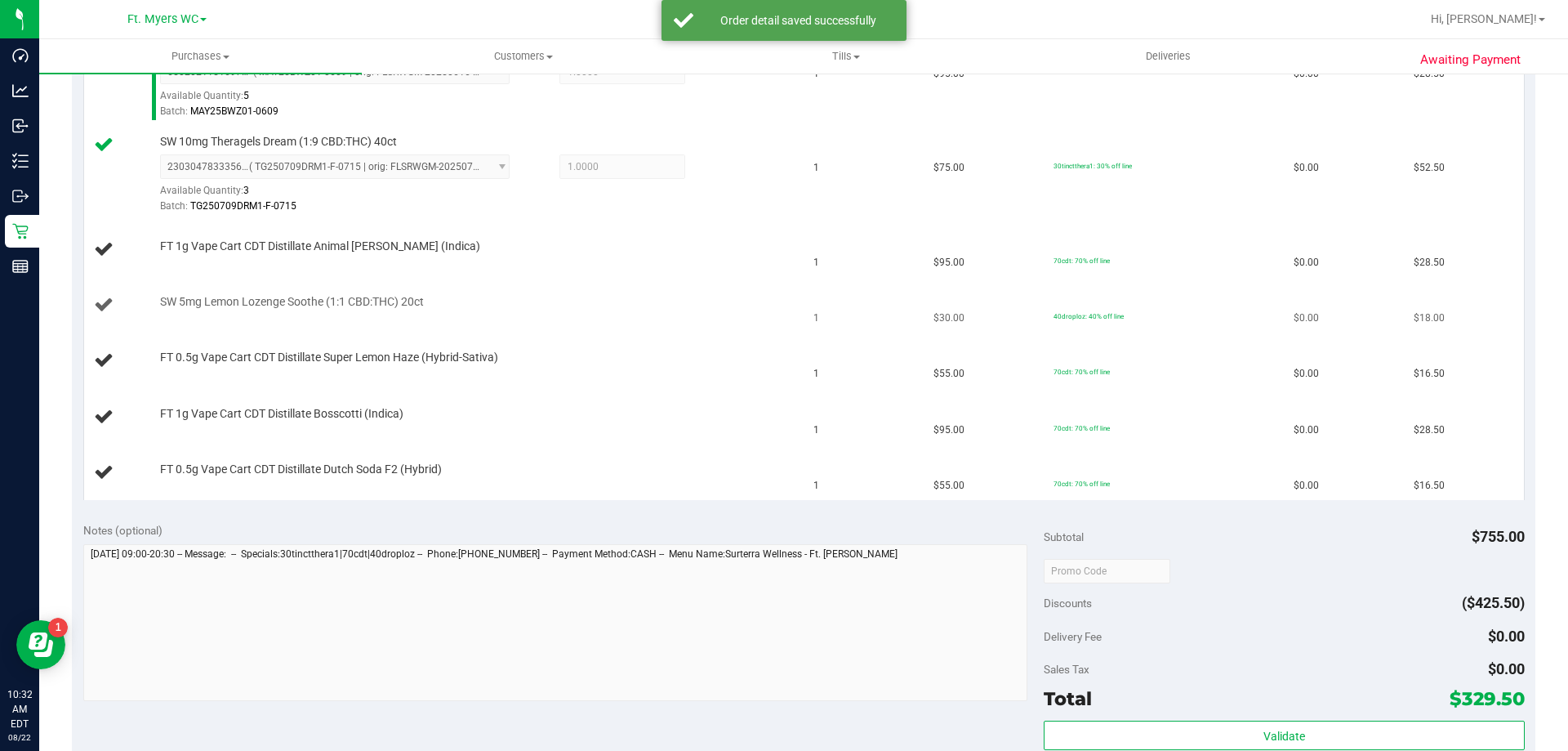
click at [636, 306] on div "SW 5mg Lemon Lozenge Soothe (1:1 CBD:THC) 20ct" at bounding box center [471, 302] width 638 height 17
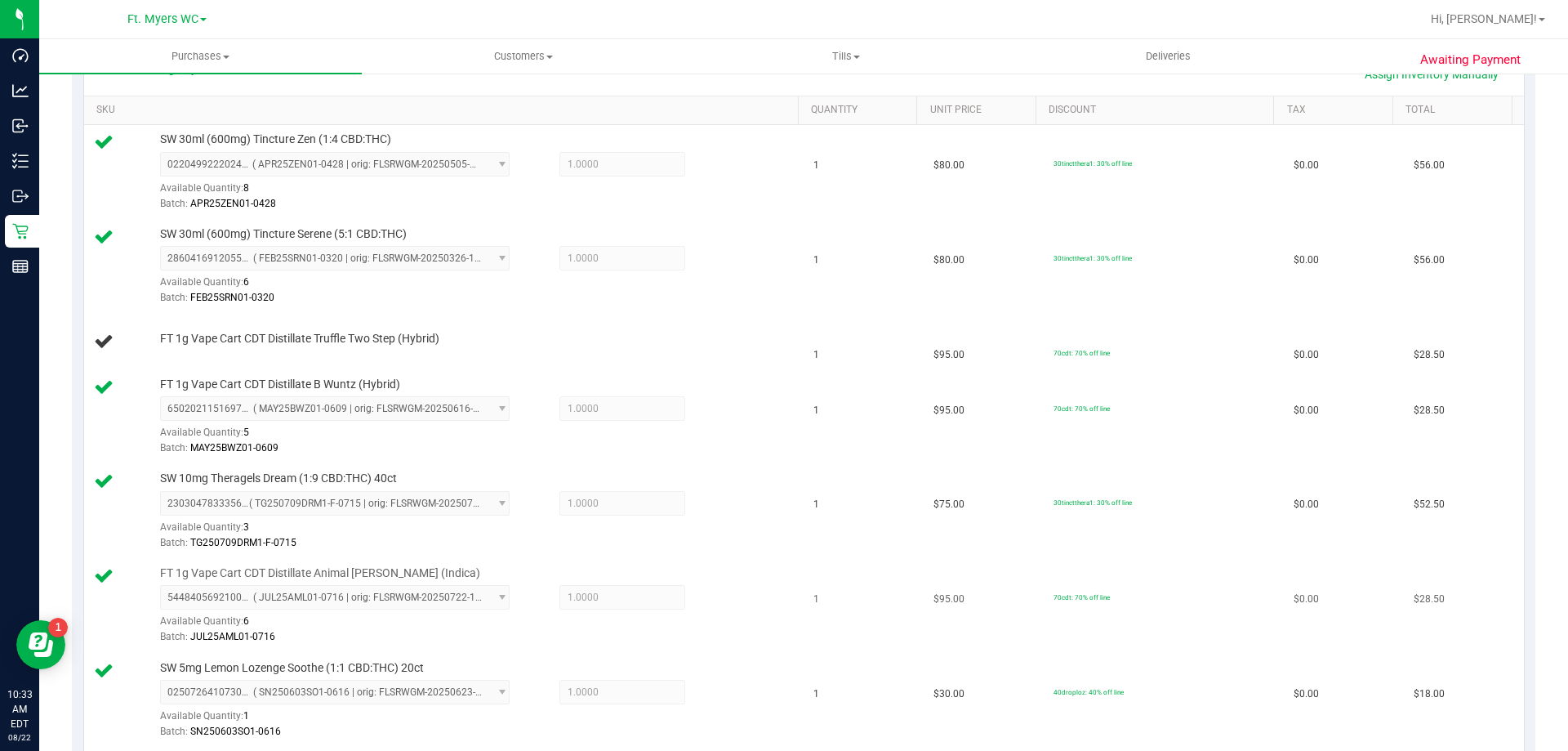
scroll to position [245, 0]
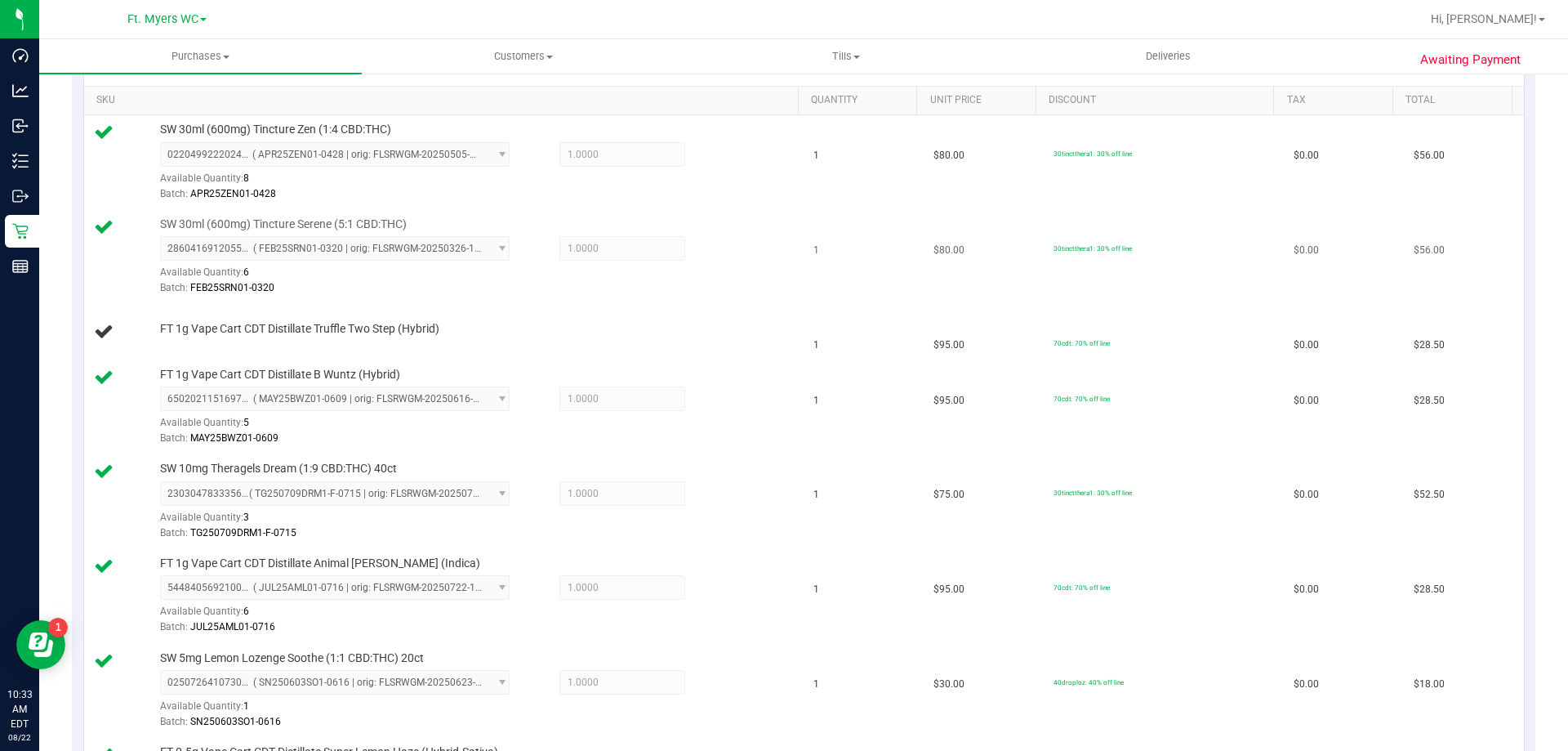
click at [383, 299] on td "SW 30ml (600mg) Tincture Serene (5:1 CBD:THC) 2860416912055783 ( FEB25SRN01-032…" at bounding box center [444, 257] width 720 height 95
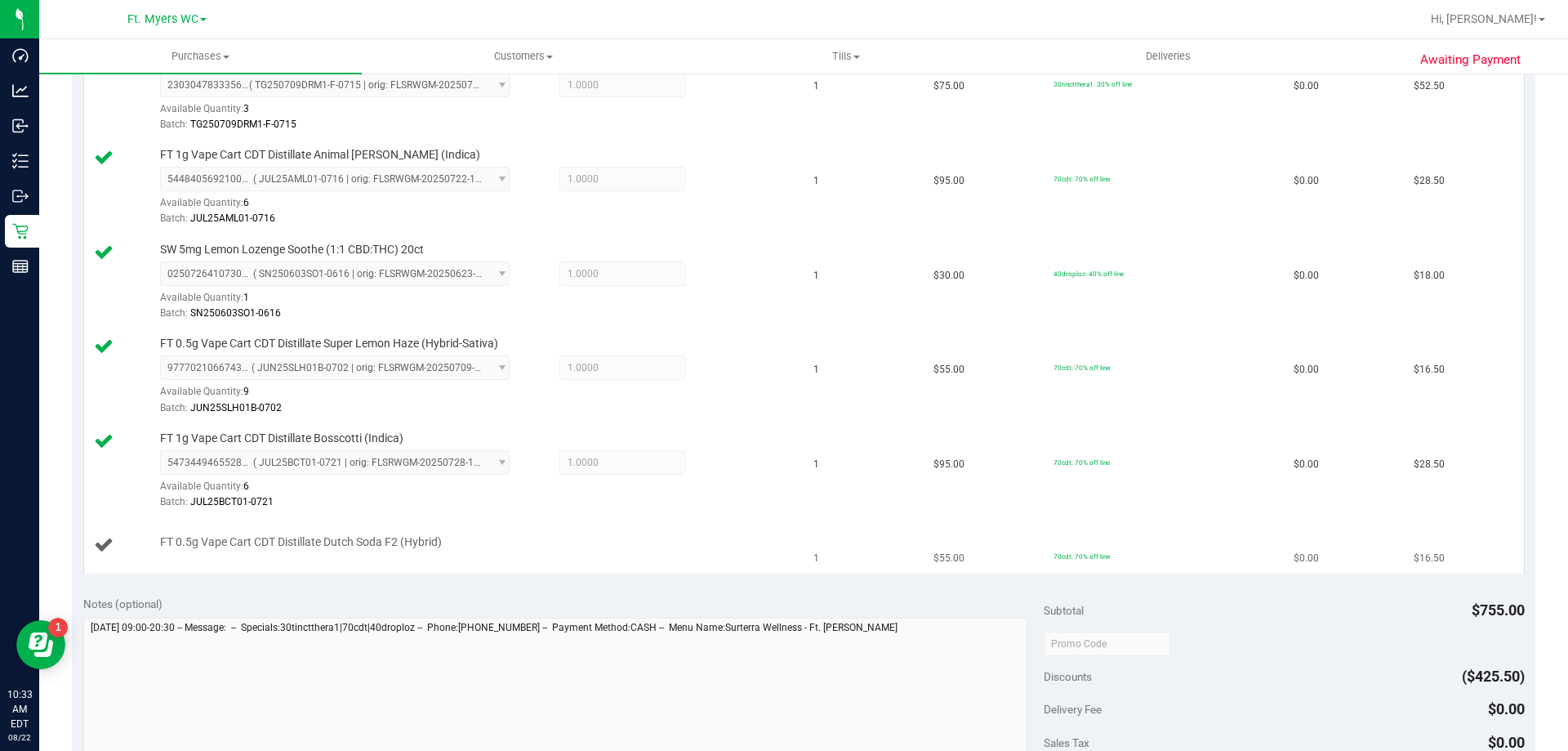
click at [424, 535] on span "FT 0.5g Vape Cart CDT Distillate Dutch Soda F2 (Hybrid)" at bounding box center [300, 542] width 282 height 16
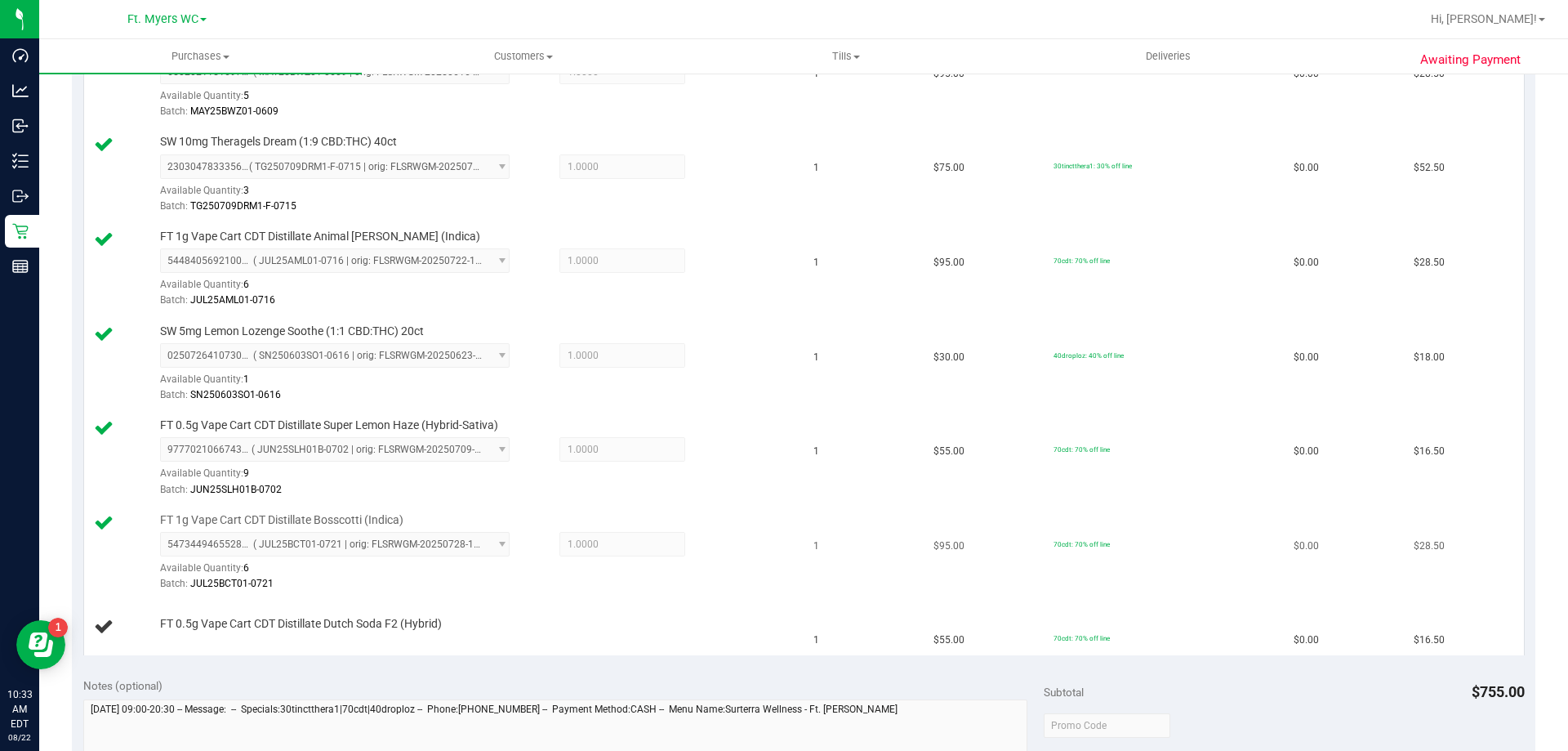
scroll to position [82, 0]
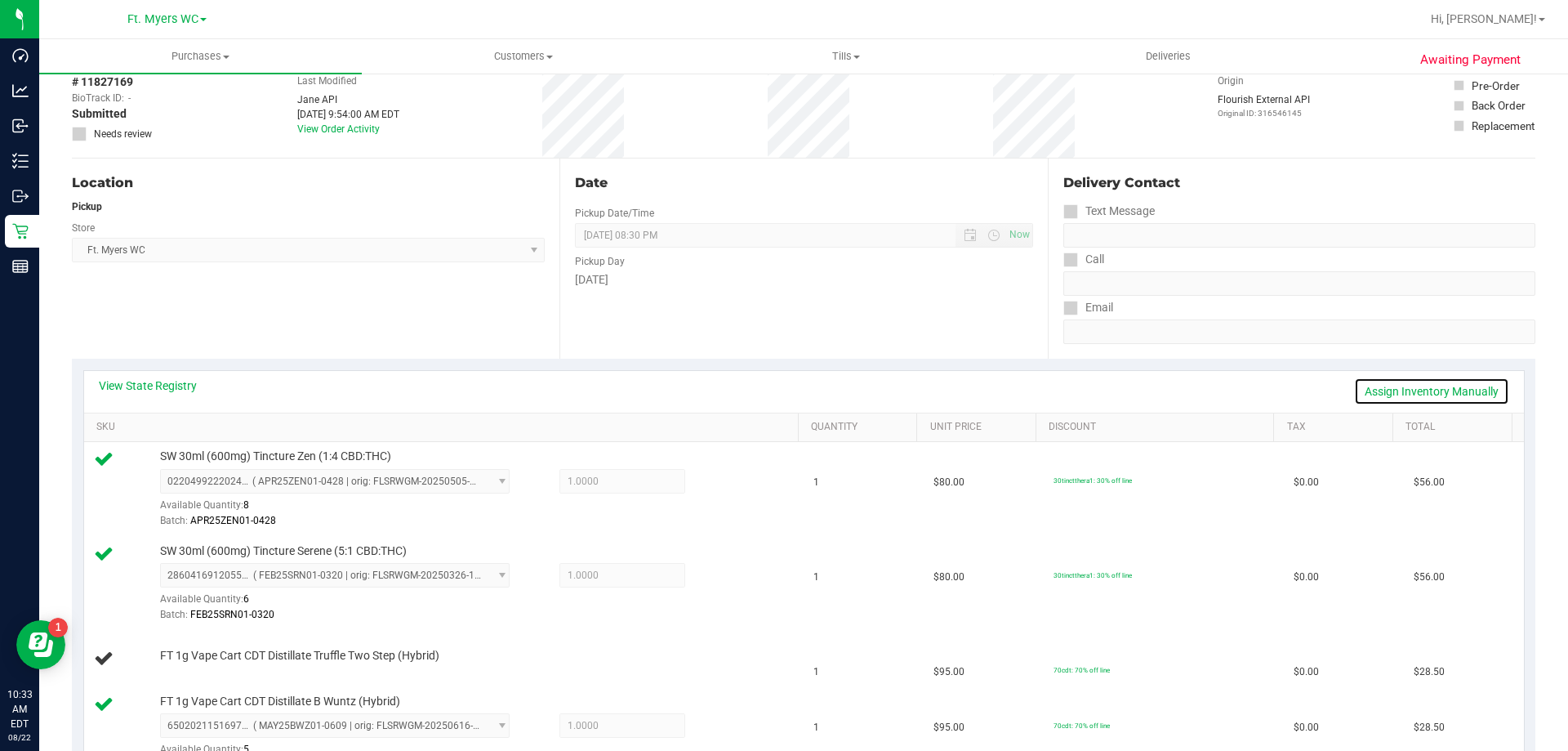
click at [783, 401] on link "Assign Inventory Manually" at bounding box center [1431, 392] width 155 height 28
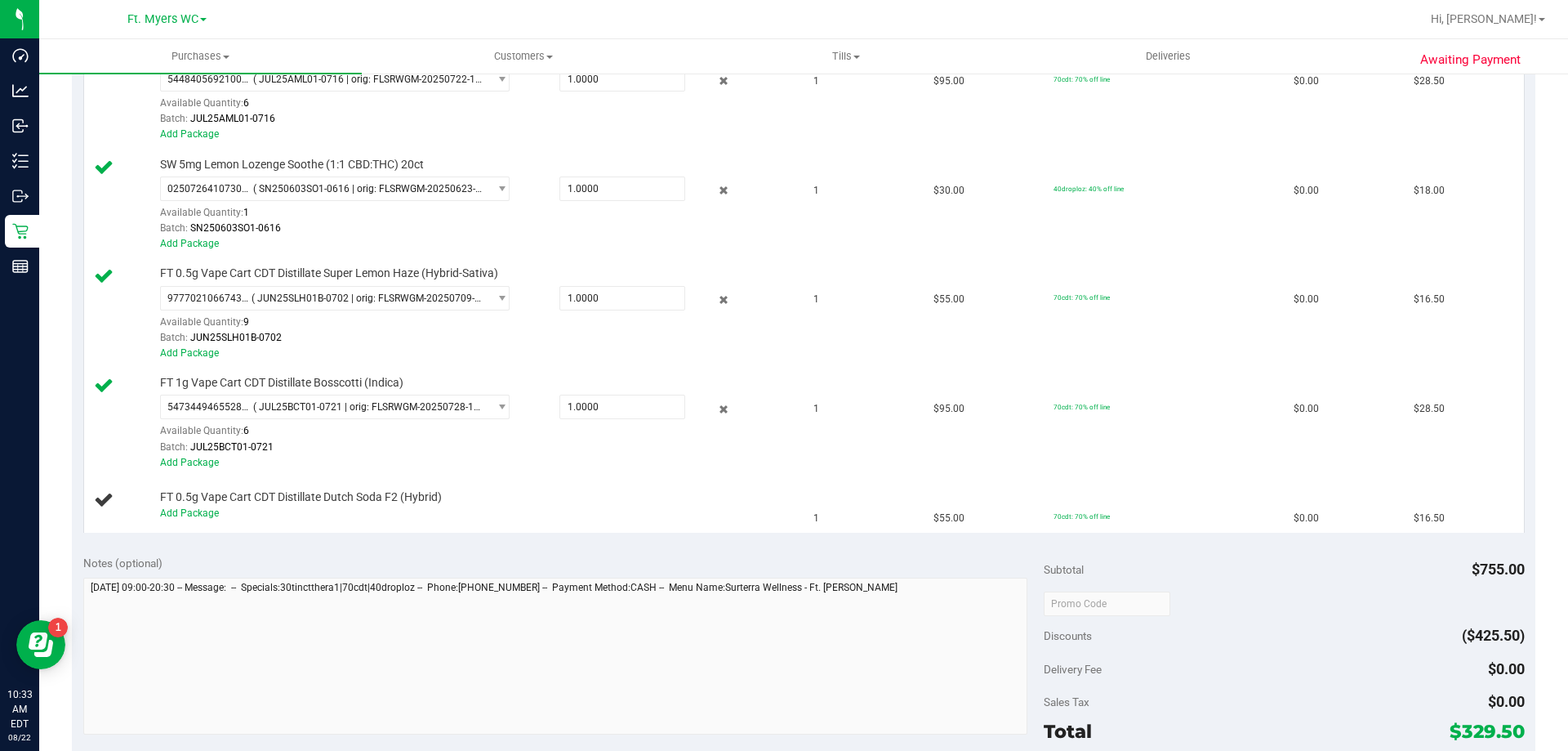
scroll to position [899, 0]
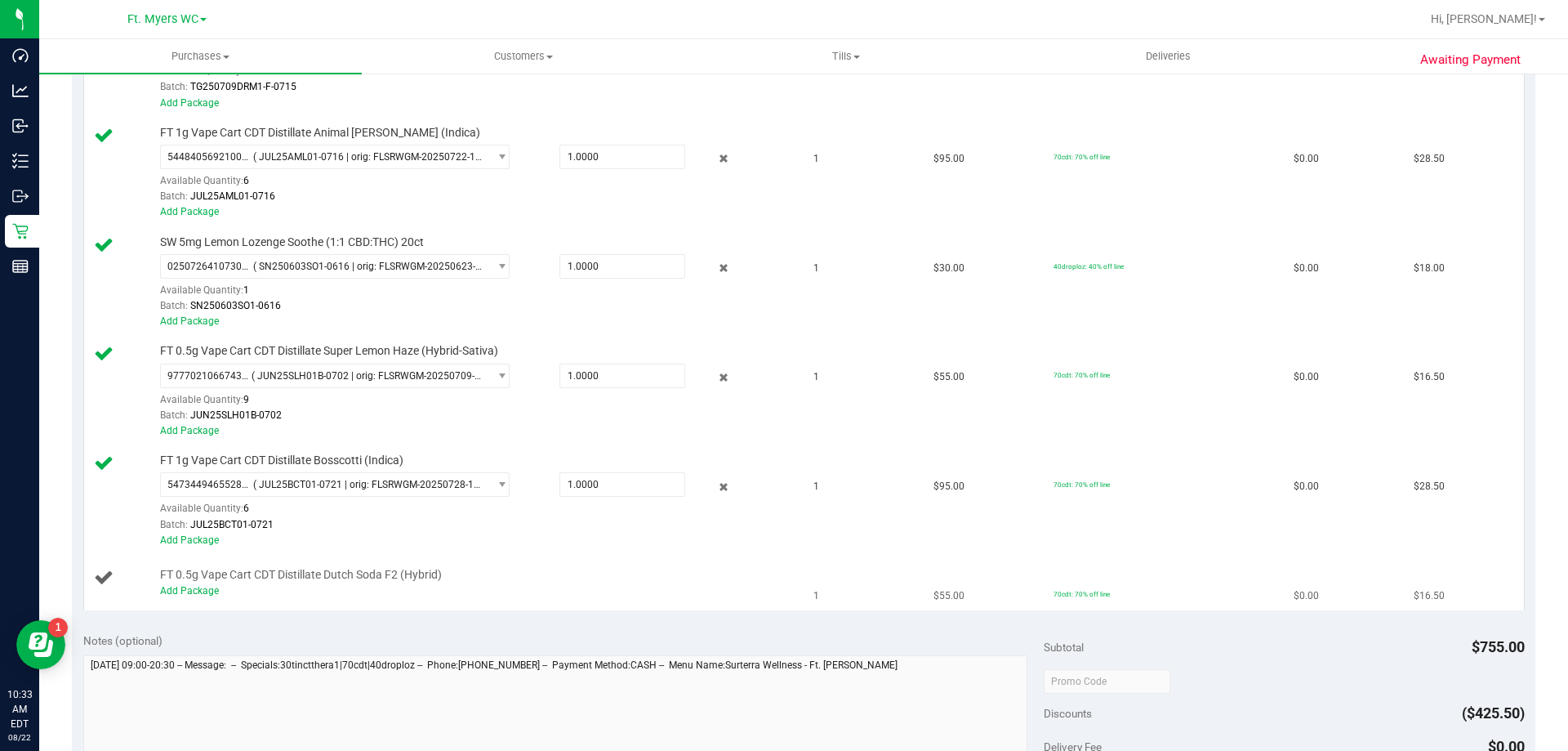
click at [177, 602] on td "FT 0.5g Vape Cart CDT Distillate Dutch Soda F2 (Hybrid) Add Package" at bounding box center [444, 583] width 720 height 54
click at [185, 589] on link "Add Package" at bounding box center [189, 590] width 59 height 11
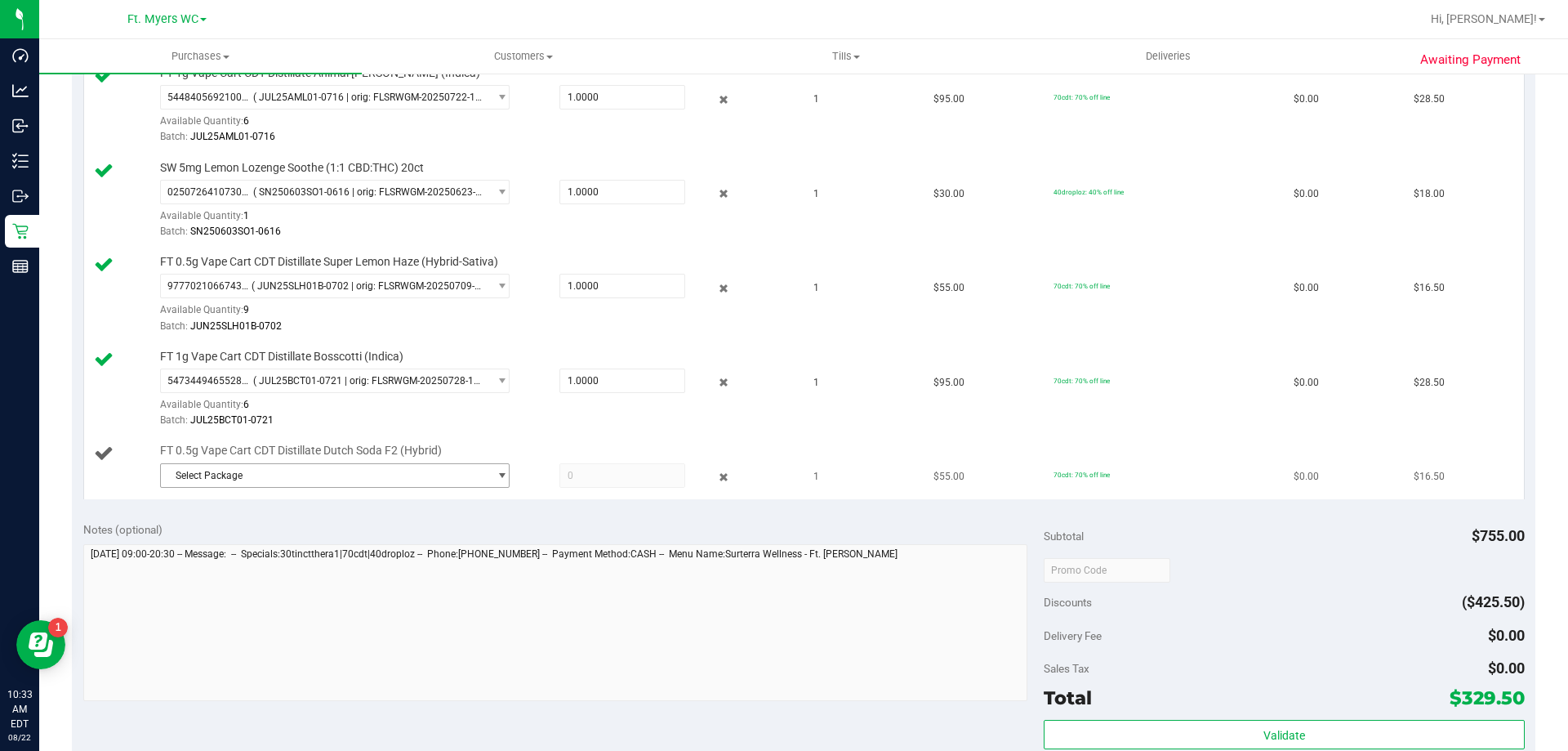
click at [342, 466] on span "Select Package" at bounding box center [324, 475] width 327 height 23
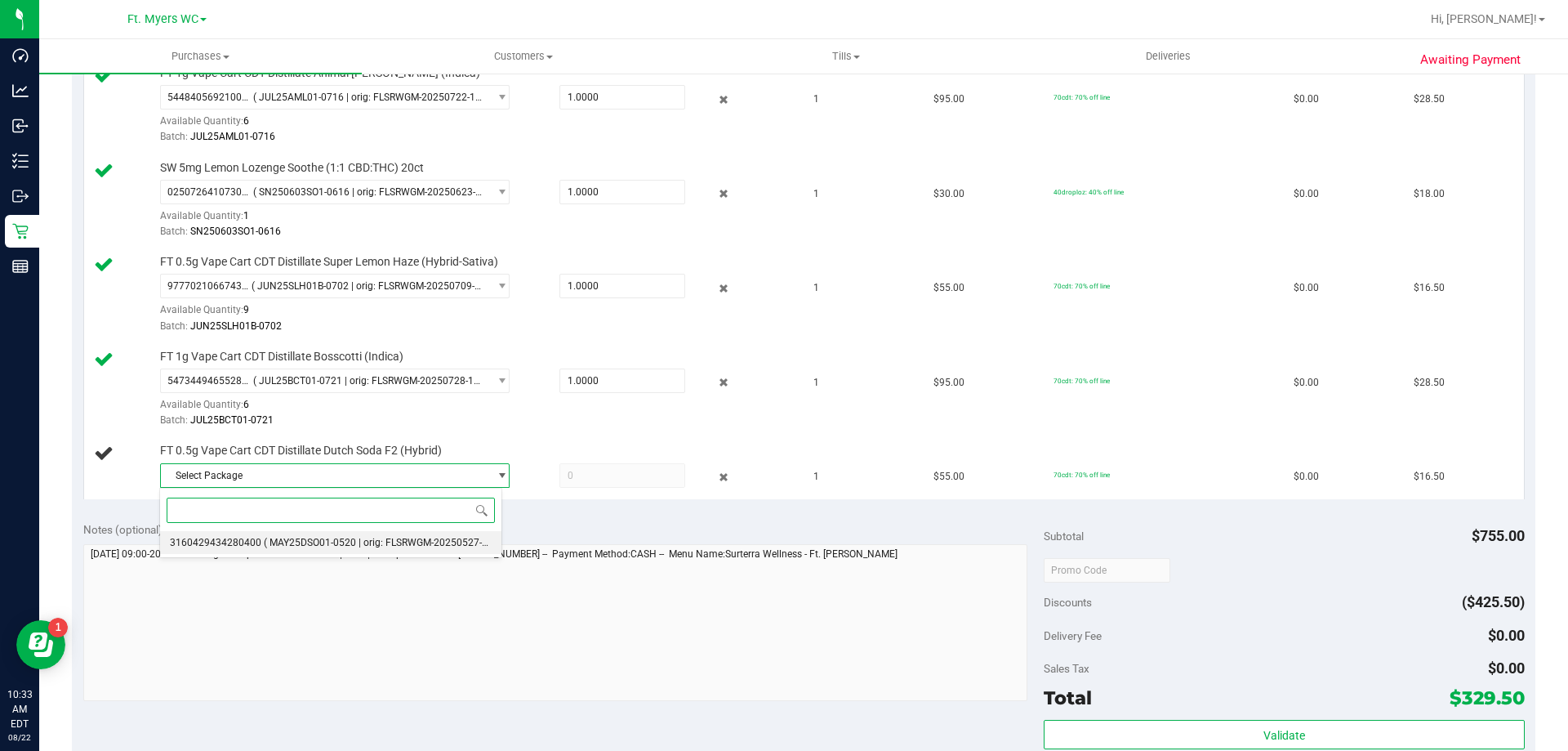
click at [305, 538] on span "( MAY25DSO01-0520 | orig: FLSRWGM-20250527-3039 )" at bounding box center [386, 542] width 247 height 11
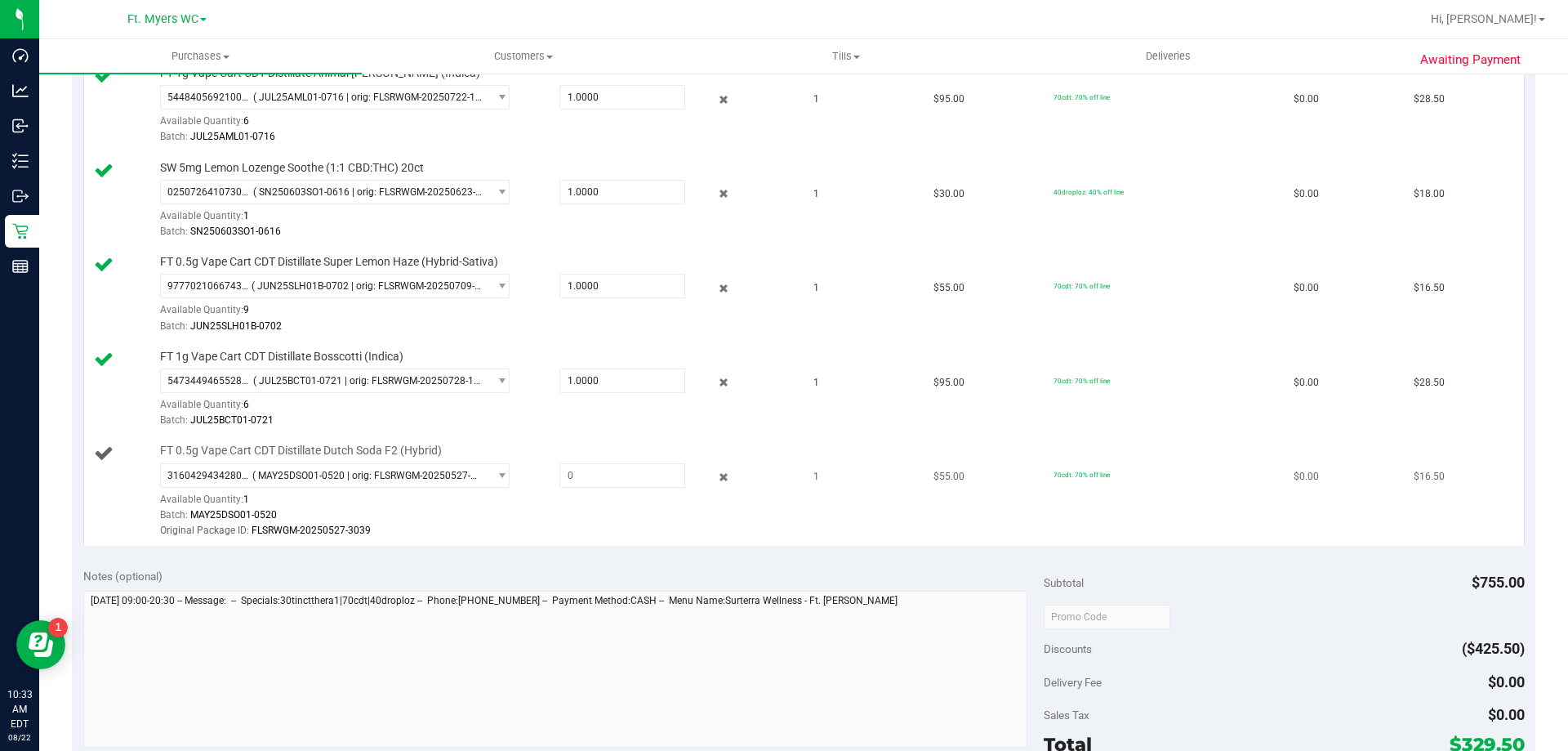
click at [715, 487] on div "3160429434280400 ( MAY25DSO01-0520 | orig: FLSRWGM-20250527-3039 ) 316042943428…" at bounding box center [475, 501] width 630 height 76
click at [715, 486] on div "3160429434280400 ( MAY25DSO01-0520 | orig: FLSRWGM-20250527-3039 ) 316042943428…" at bounding box center [475, 501] width 630 height 76
click at [716, 479] on icon at bounding box center [724, 477] width 18 height 18
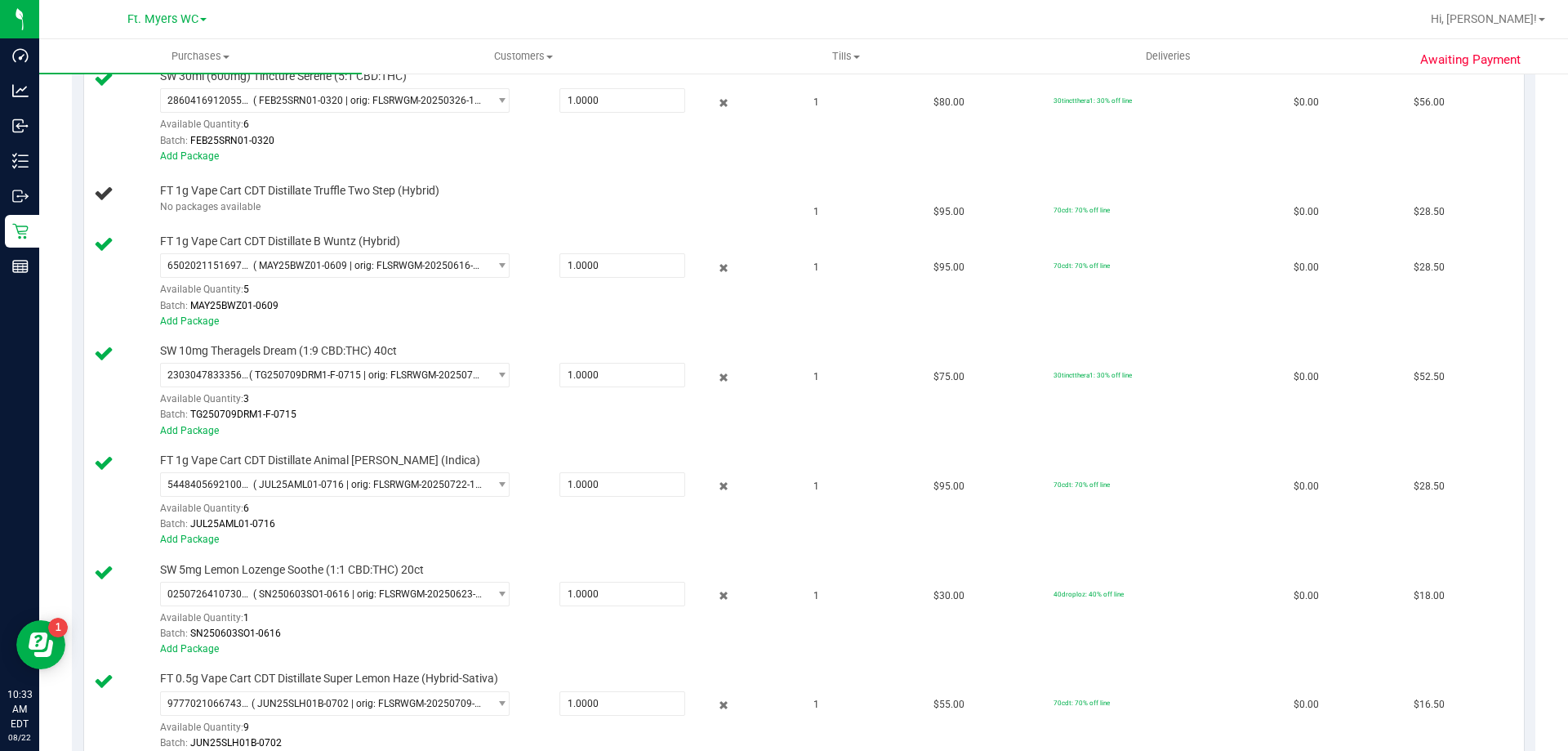
scroll to position [245, 0]
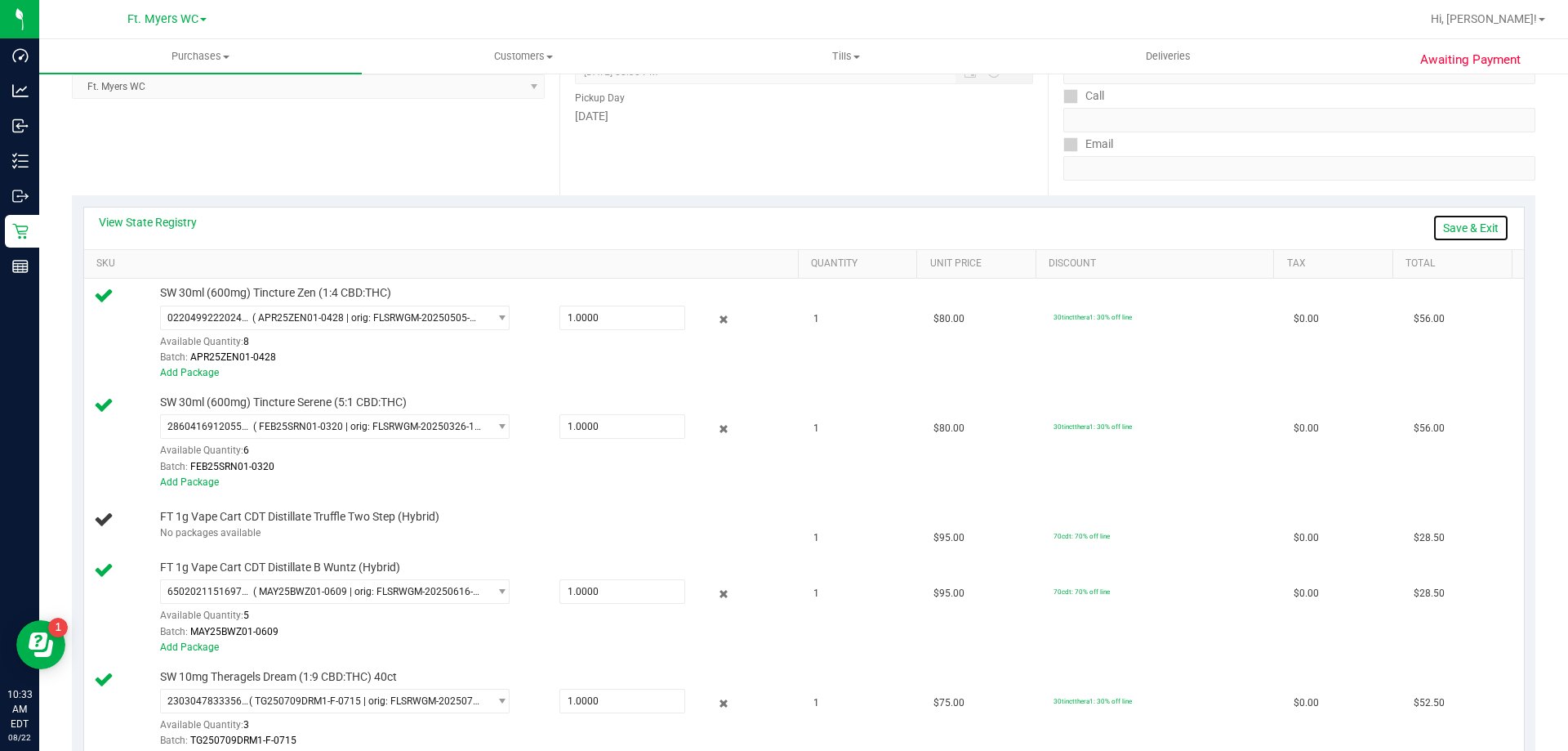
click at [783, 240] on link "Save & Exit" at bounding box center [1471, 228] width 76 height 28
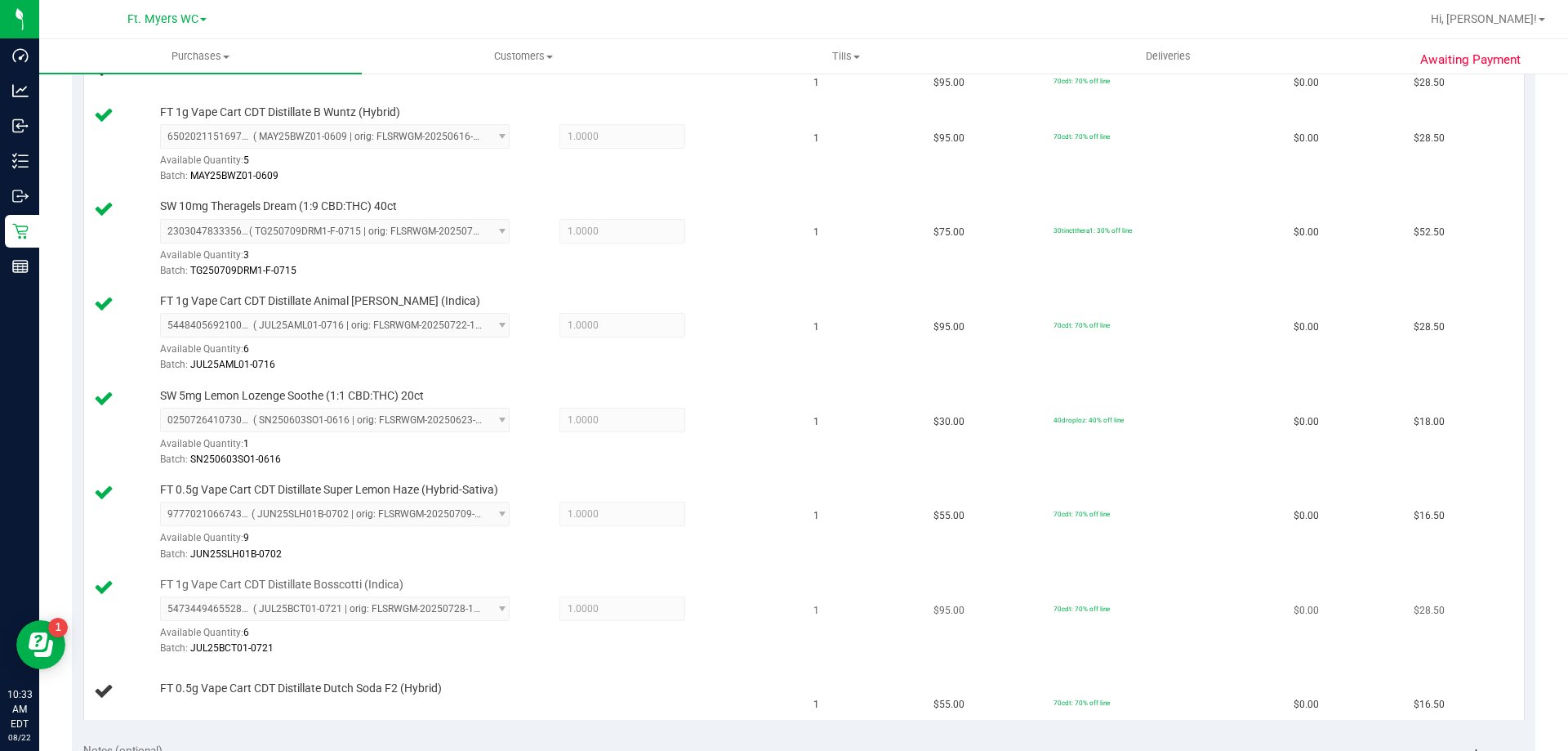
scroll to position [817, 0]
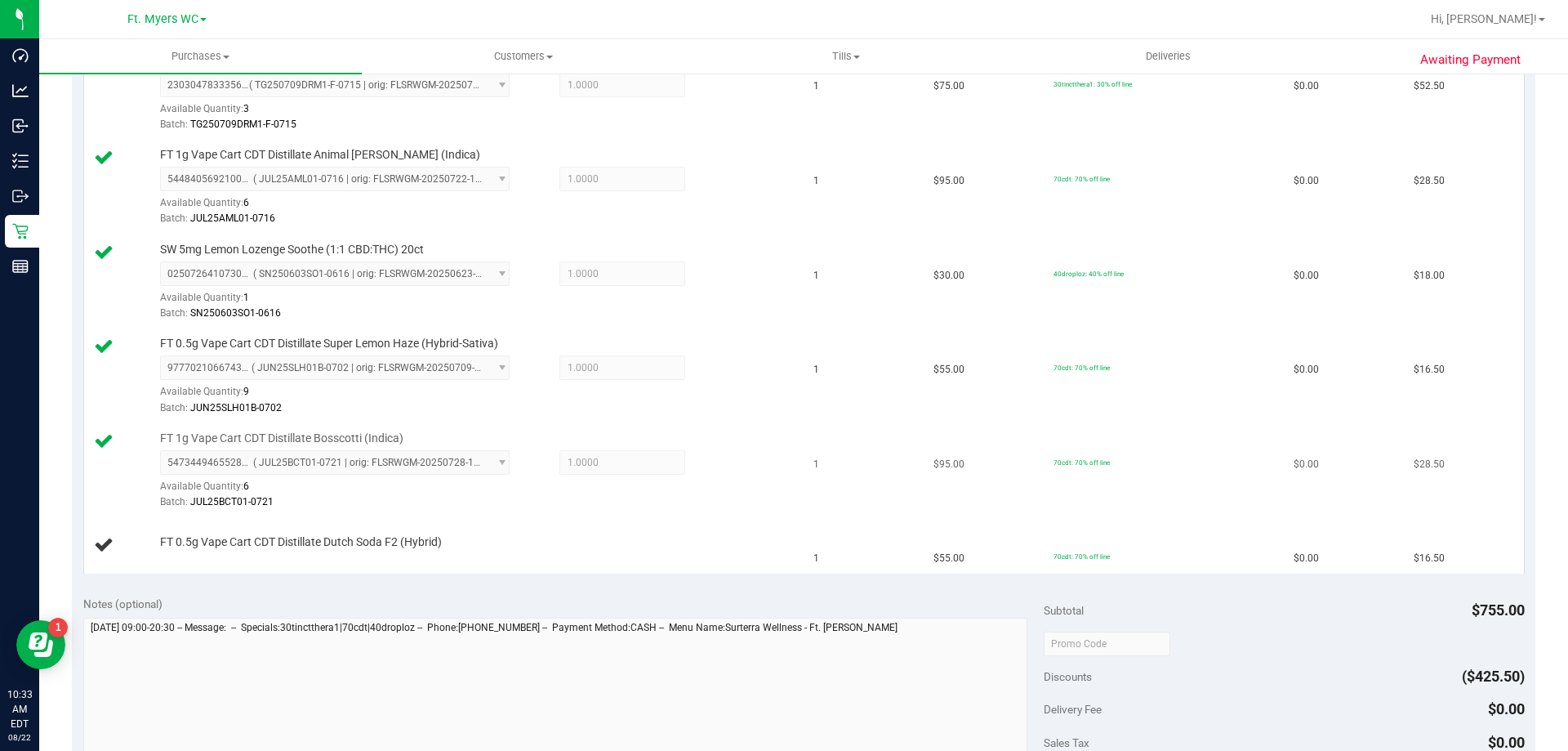
click at [783, 486] on td "1" at bounding box center [863, 472] width 120 height 95
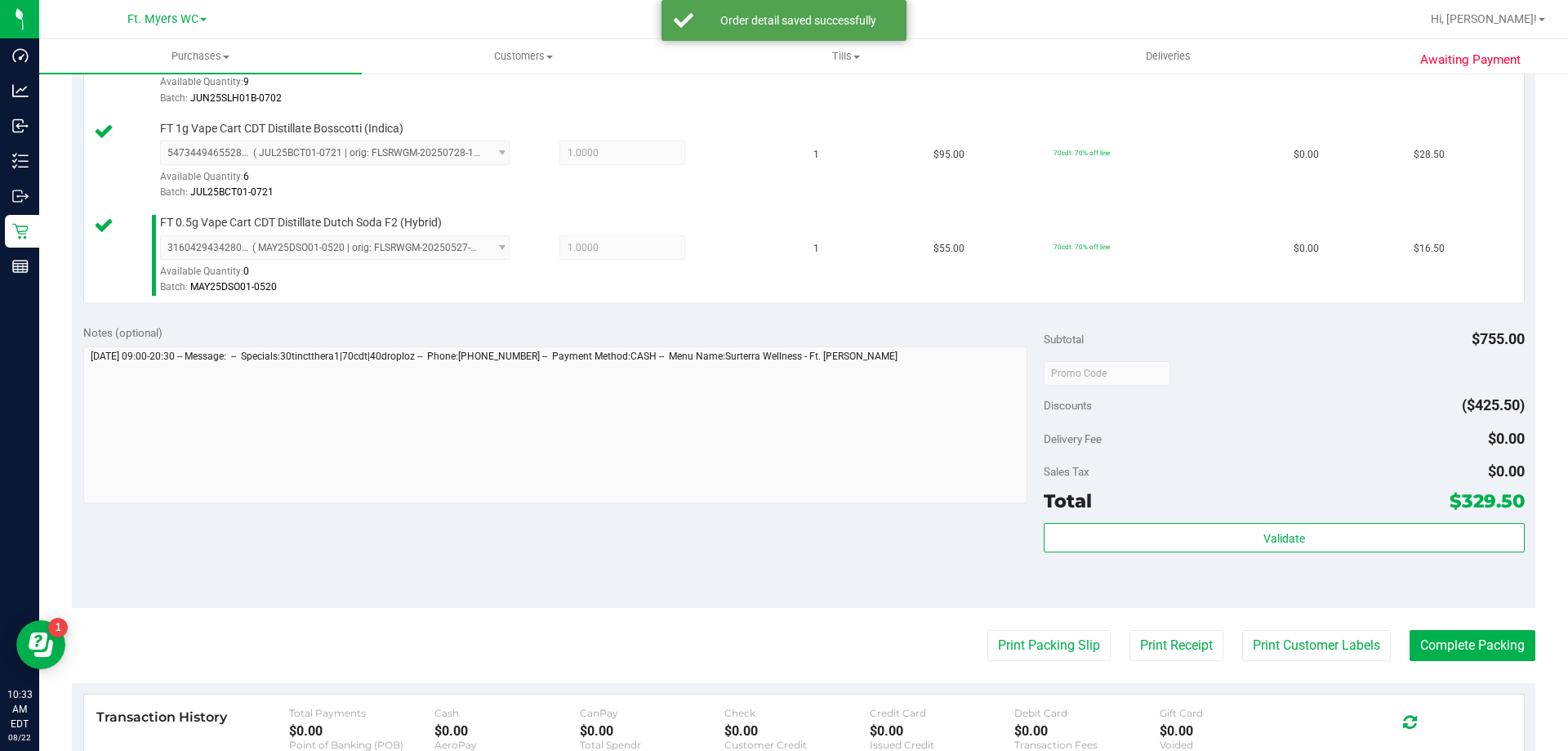
scroll to position [1397, 0]
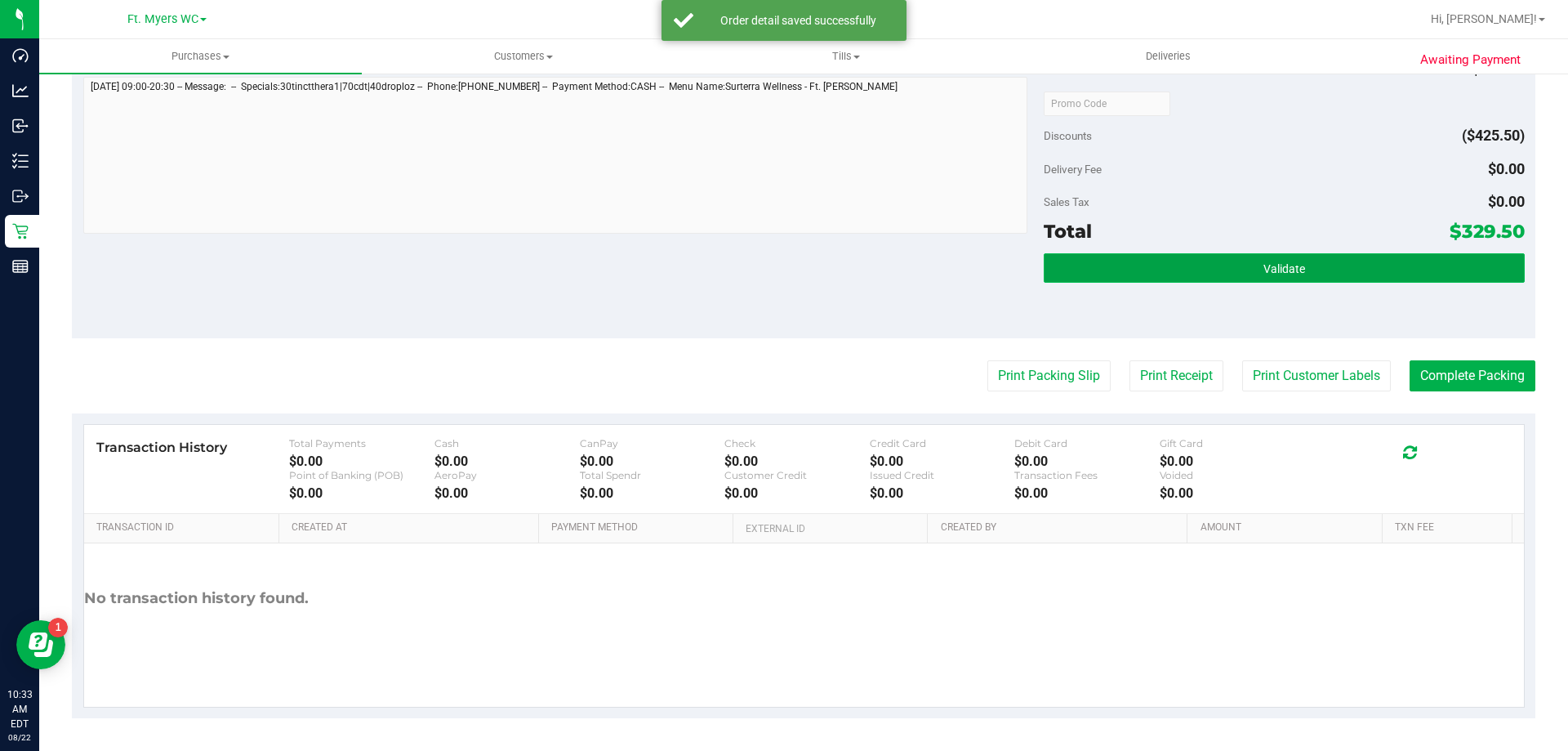
click at [783, 274] on button "Validate" at bounding box center [1284, 267] width 480 height 29
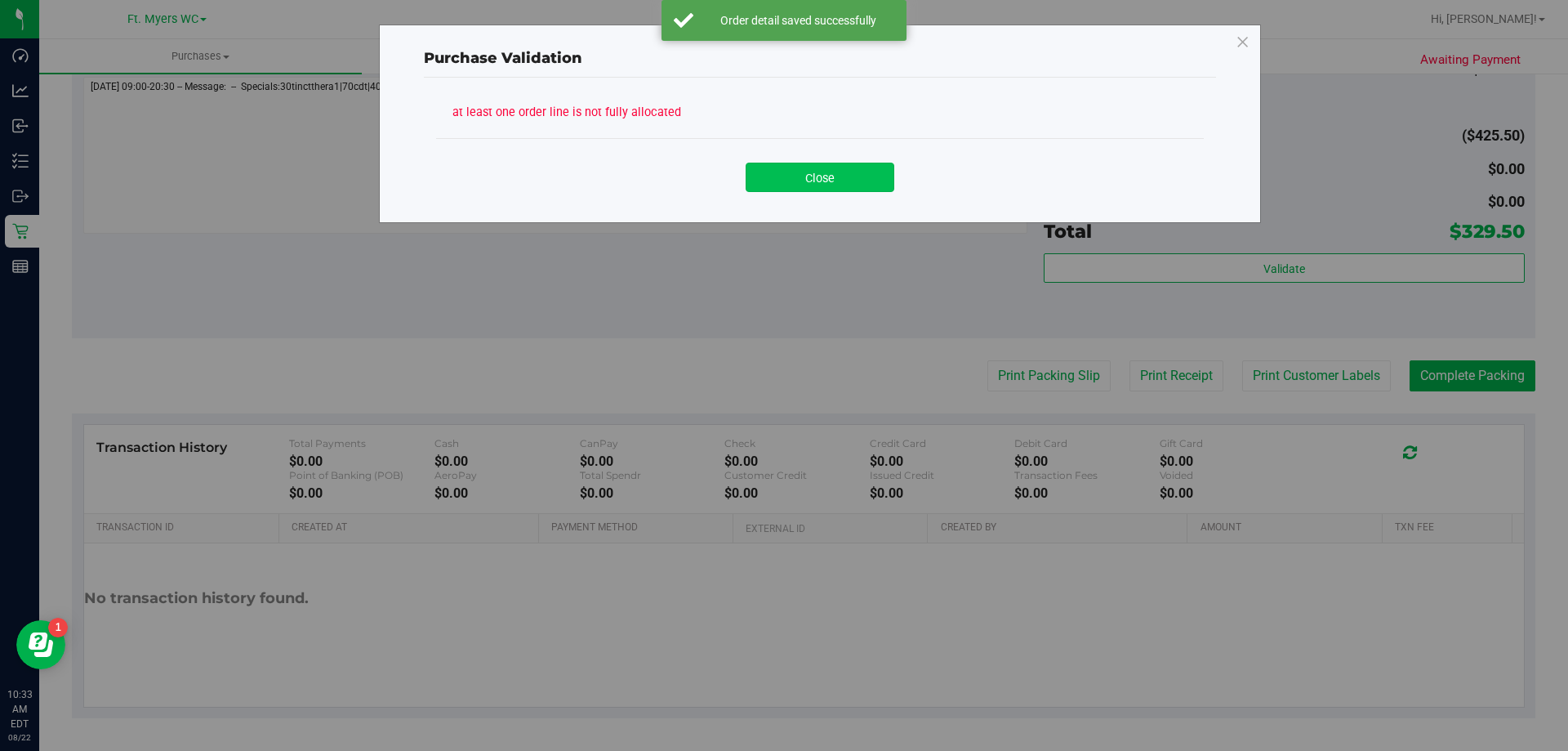
click at [783, 177] on button "Close" at bounding box center [819, 177] width 148 height 29
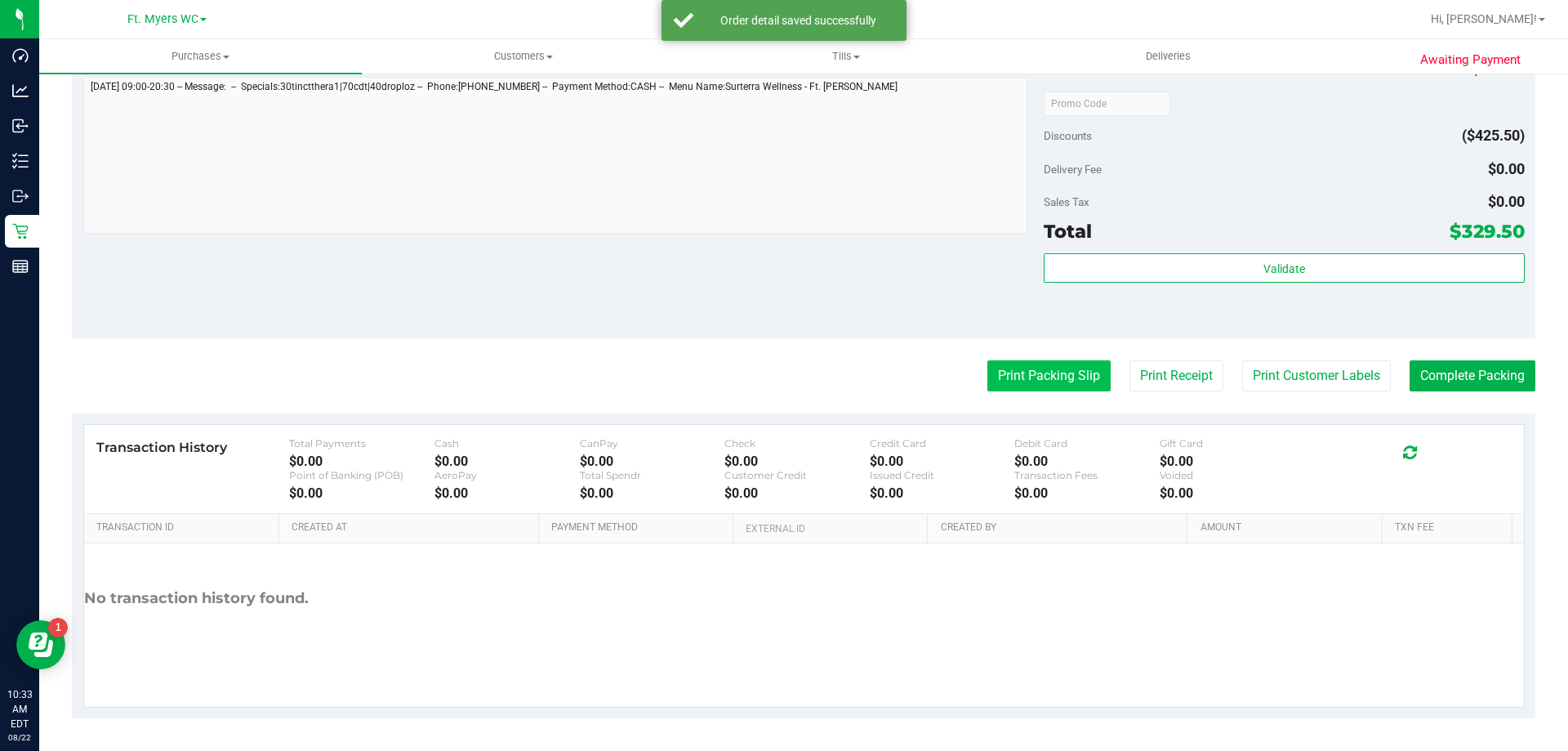
click at [783, 362] on button "Print Packing Slip" at bounding box center [1049, 375] width 123 height 31
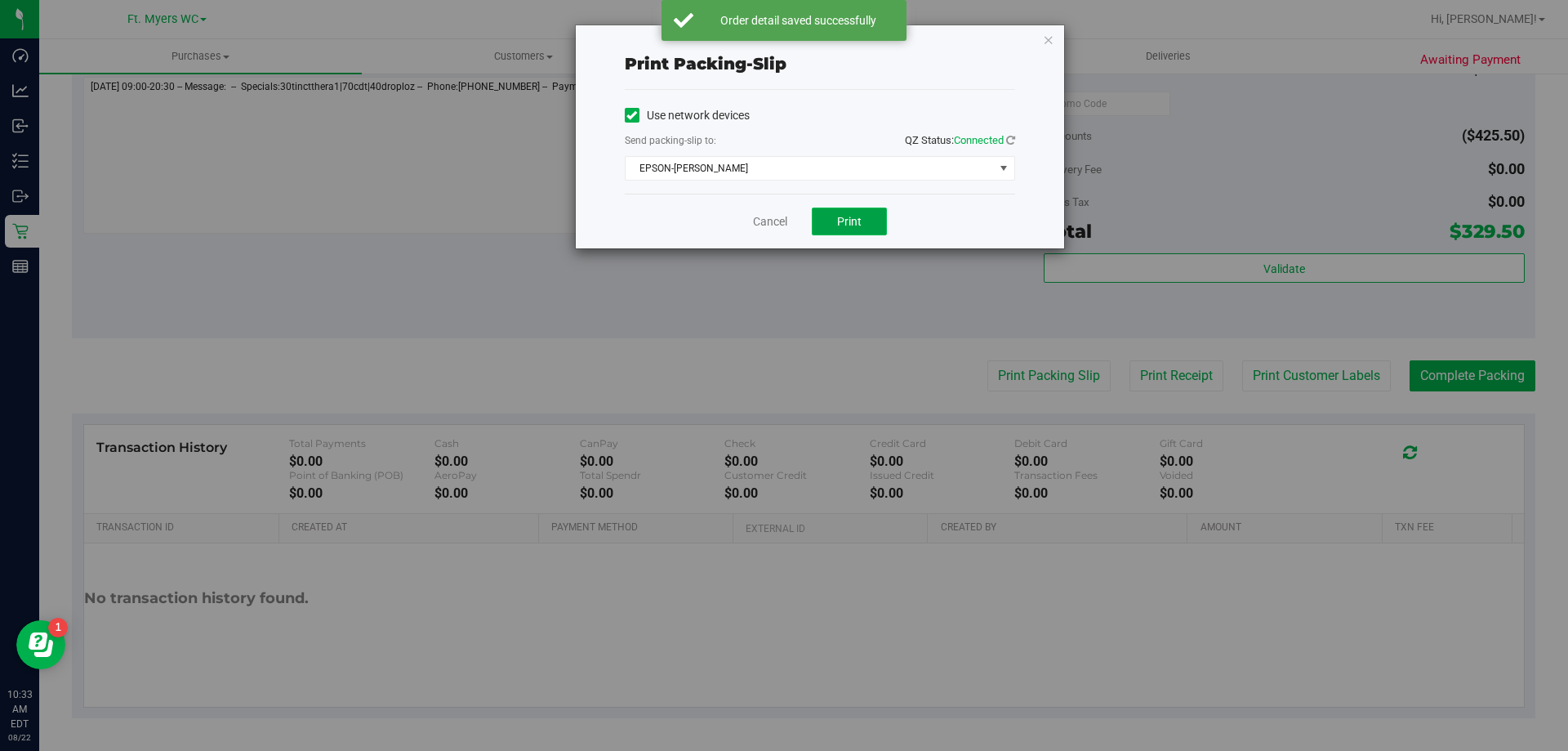
click at [783, 234] on button "Print" at bounding box center [850, 221] width 76 height 28
click at [751, 218] on div "Cancel Print" at bounding box center [820, 220] width 391 height 54
click at [762, 220] on link "Cancel" at bounding box center [770, 222] width 34 height 18
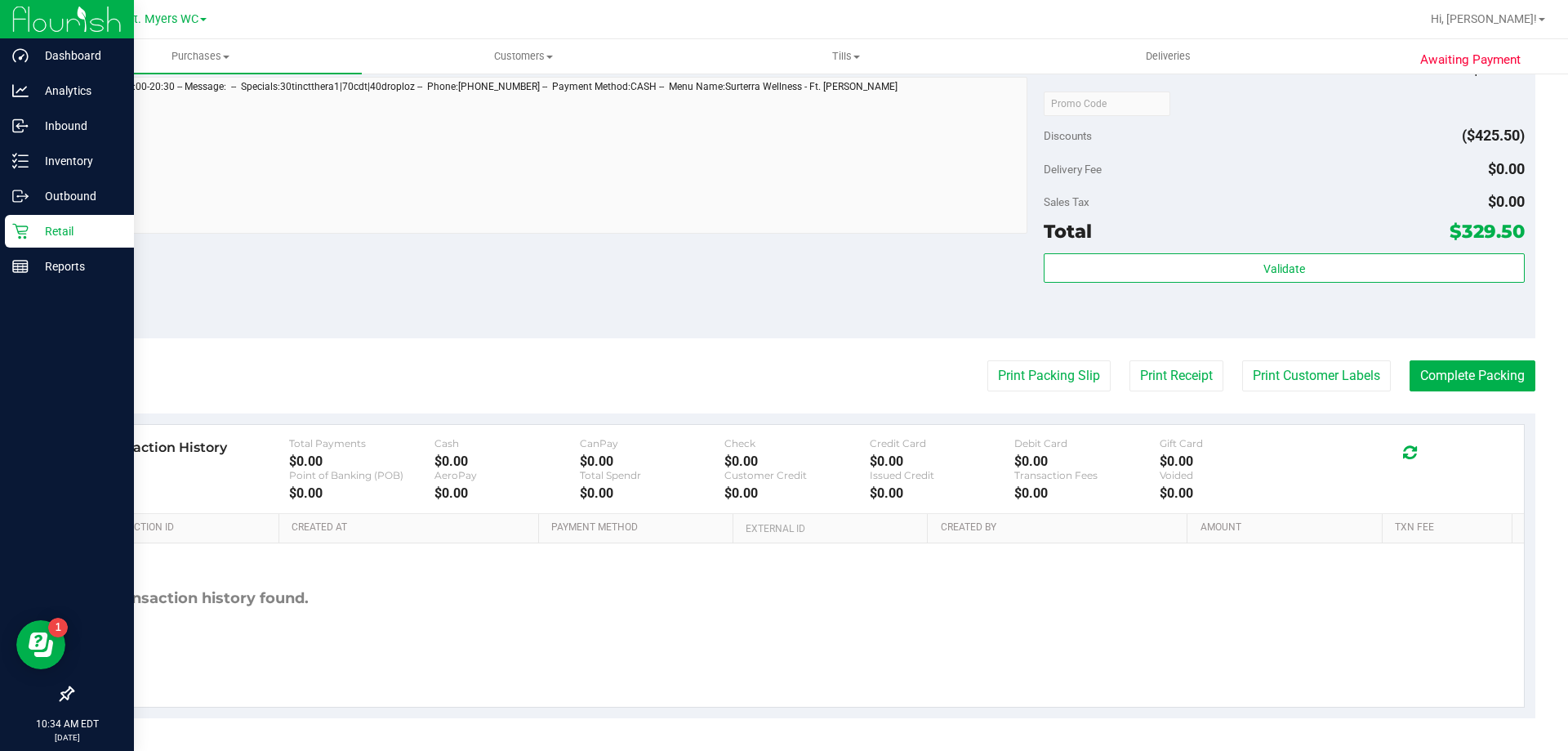
click at [12, 220] on div "Retail" at bounding box center [69, 231] width 129 height 32
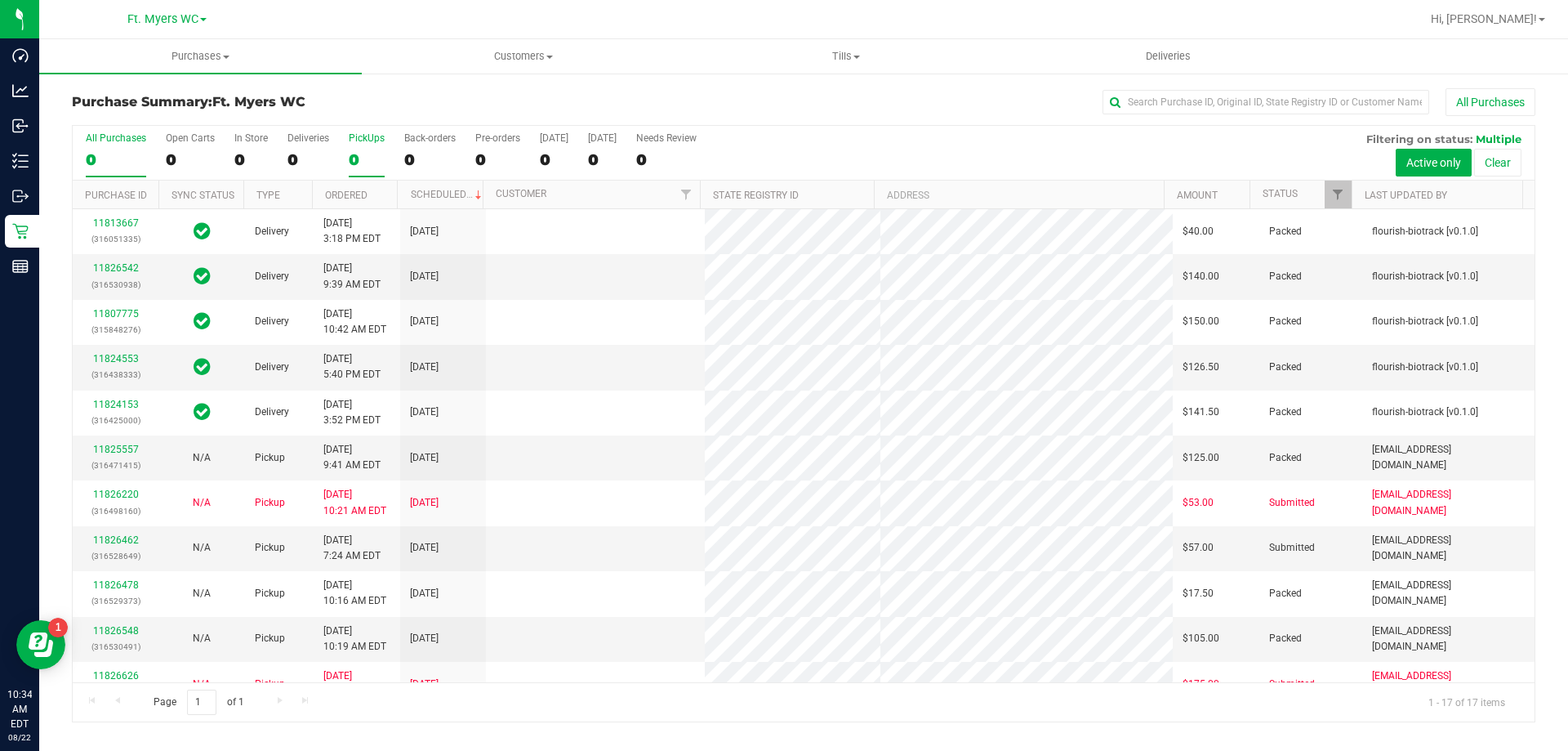
click at [363, 145] on label "PickUps 0" at bounding box center [366, 155] width 36 height 45
click at [0, 0] on input "PickUps 0" at bounding box center [0, 0] width 0 height 0
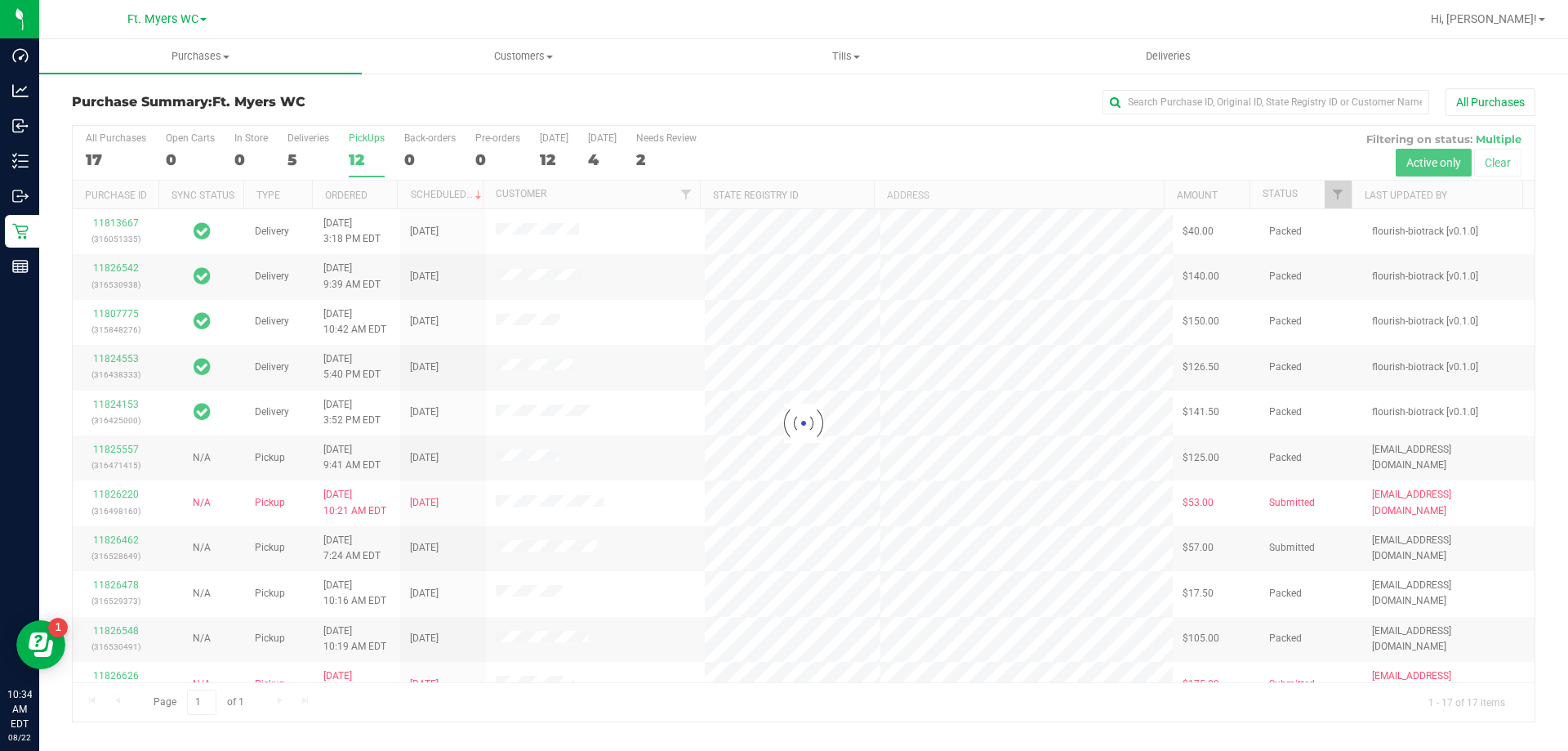
click at [385, 148] on div at bounding box center [803, 423] width 1462 height 596
click at [385, 148] on div at bounding box center [803, 423] width 1462 height 596
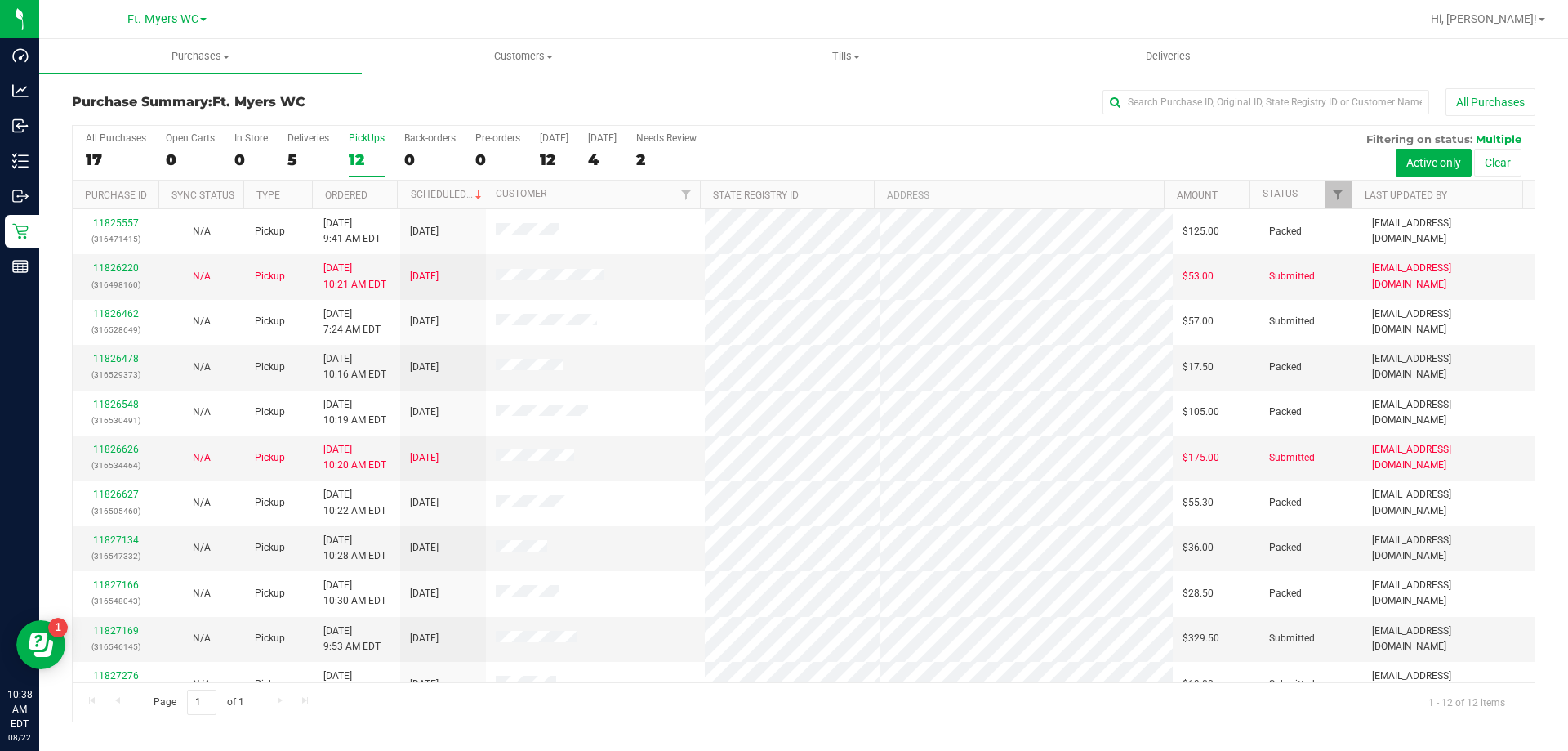
click at [352, 160] on div "12" at bounding box center [366, 159] width 36 height 18
click at [0, 0] on input "PickUps 12" at bounding box center [0, 0] width 0 height 0
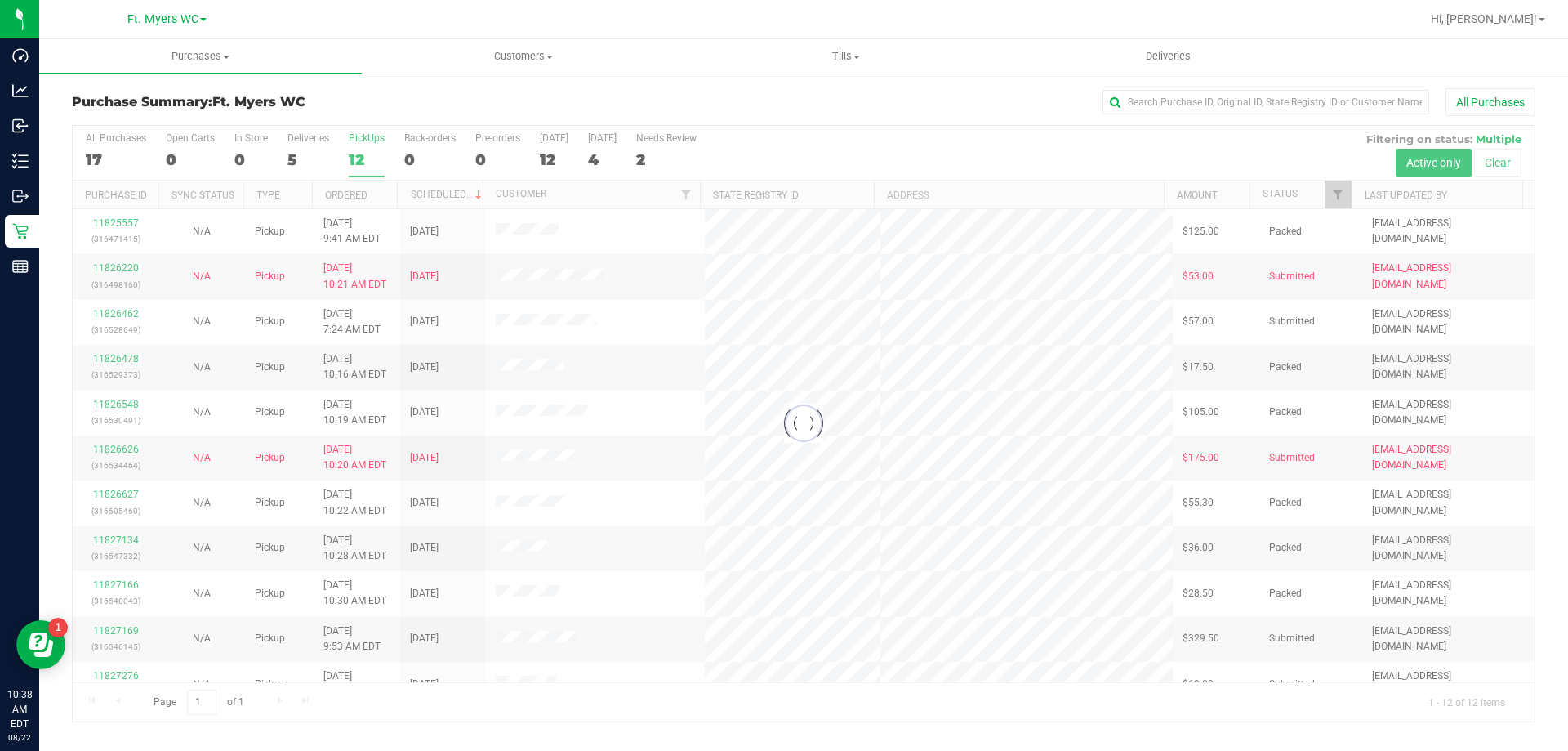
click at [395, 97] on h3 "Purchase Summary: Ft. Myers WC" at bounding box center [315, 102] width 487 height 15
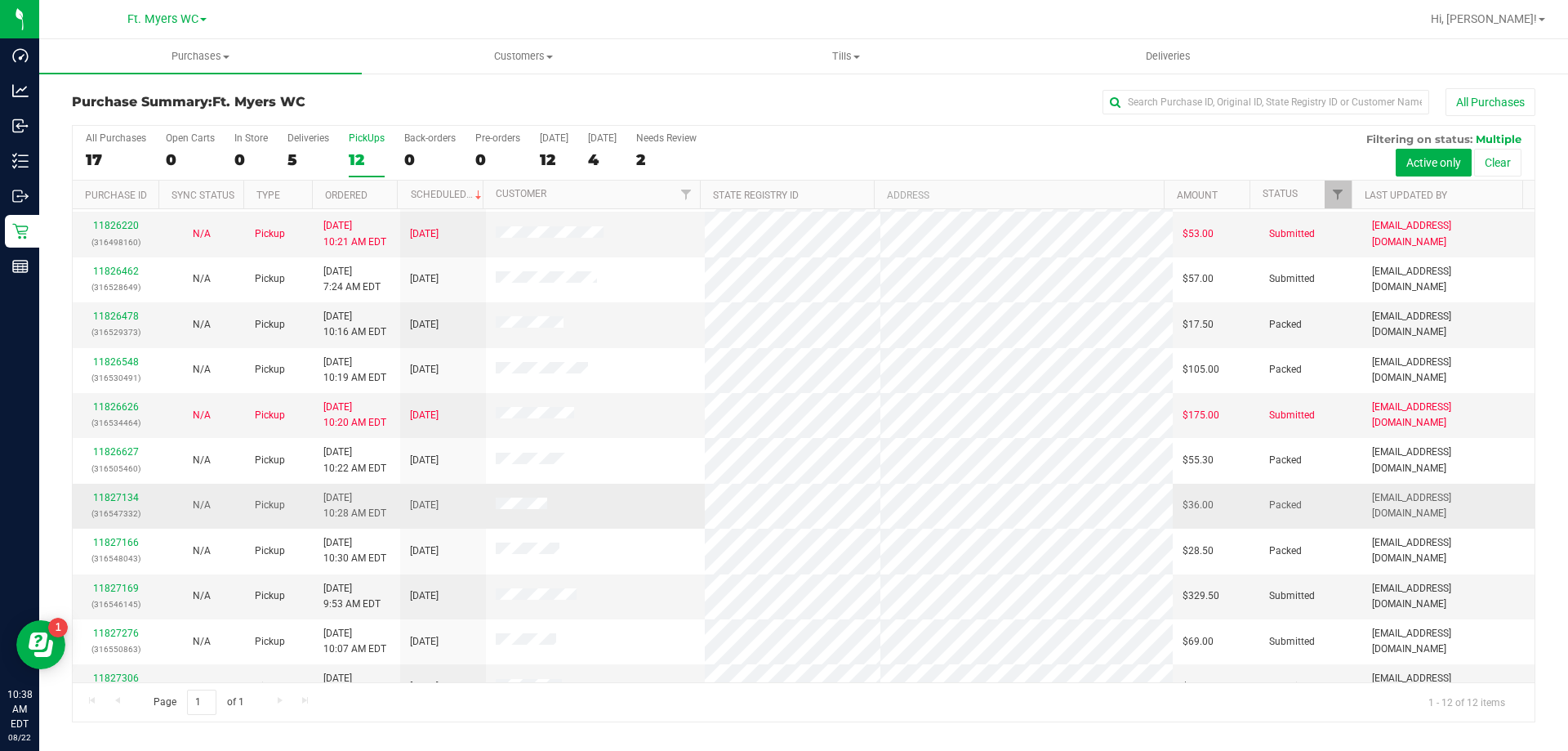
scroll to position [69, 0]
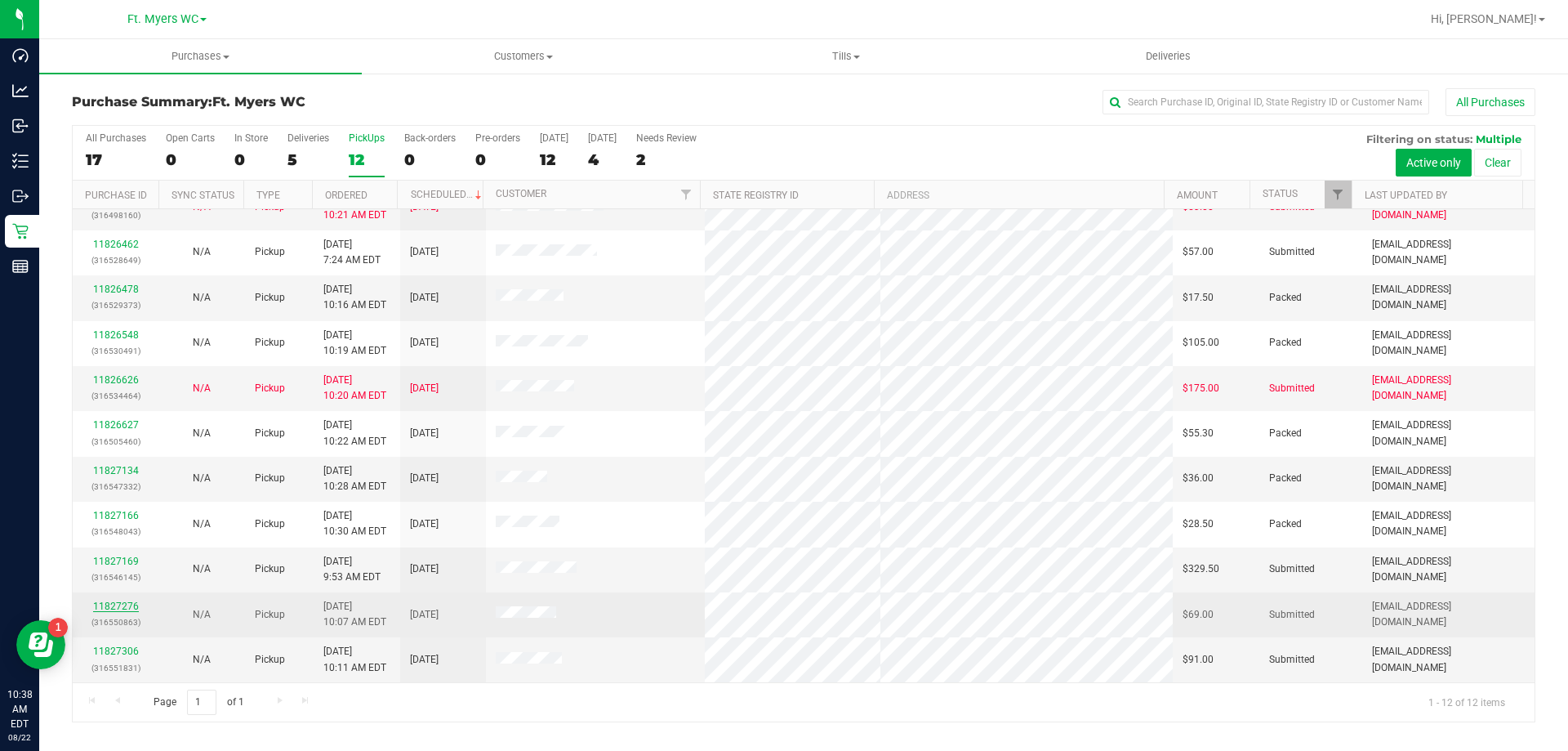
click at [134, 604] on link "11827276" at bounding box center [116, 606] width 46 height 11
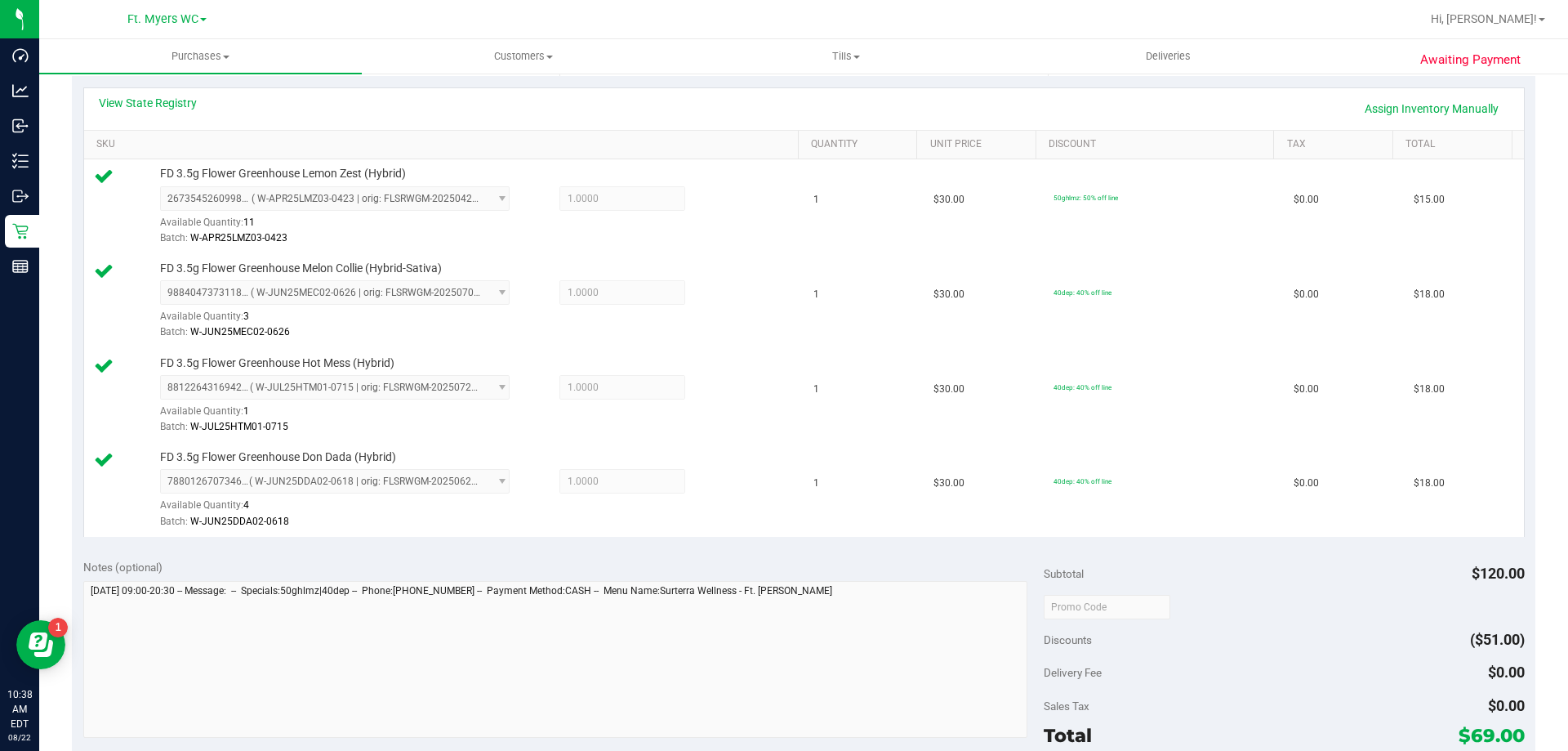
scroll to position [572, 0]
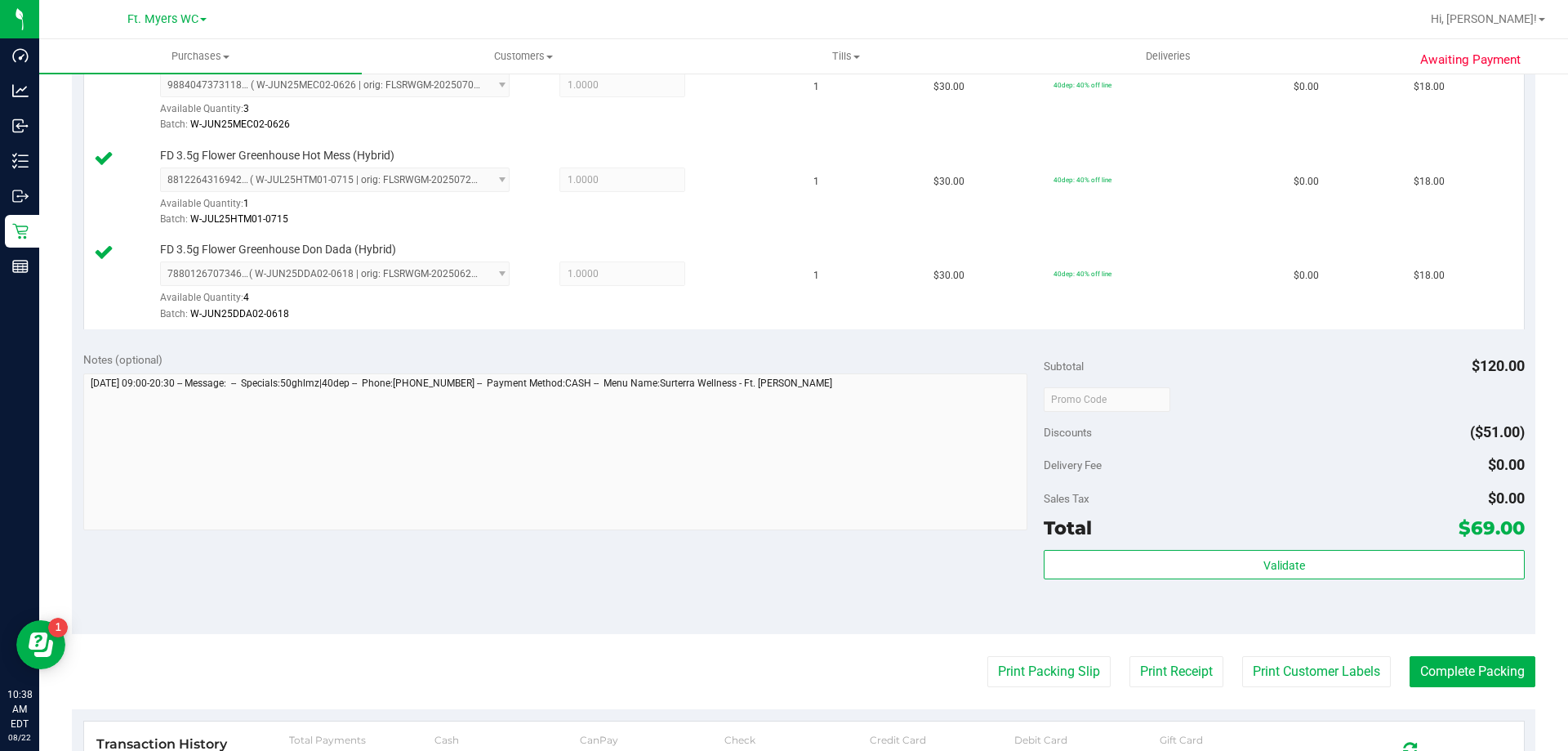
click at [783, 534] on div "Total $69.00" at bounding box center [1284, 527] width 480 height 29
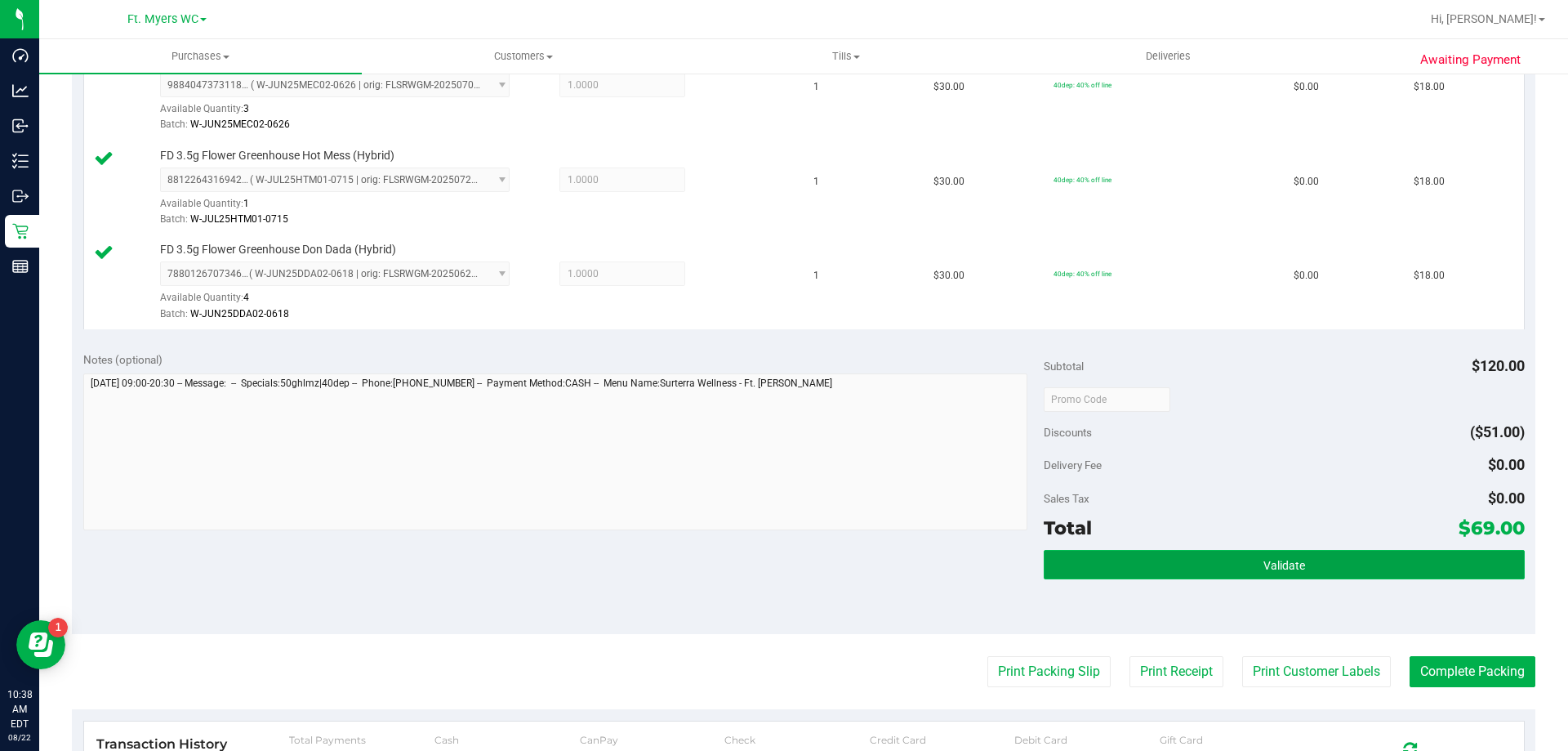
click at [783, 567] on button "Validate" at bounding box center [1284, 564] width 480 height 29
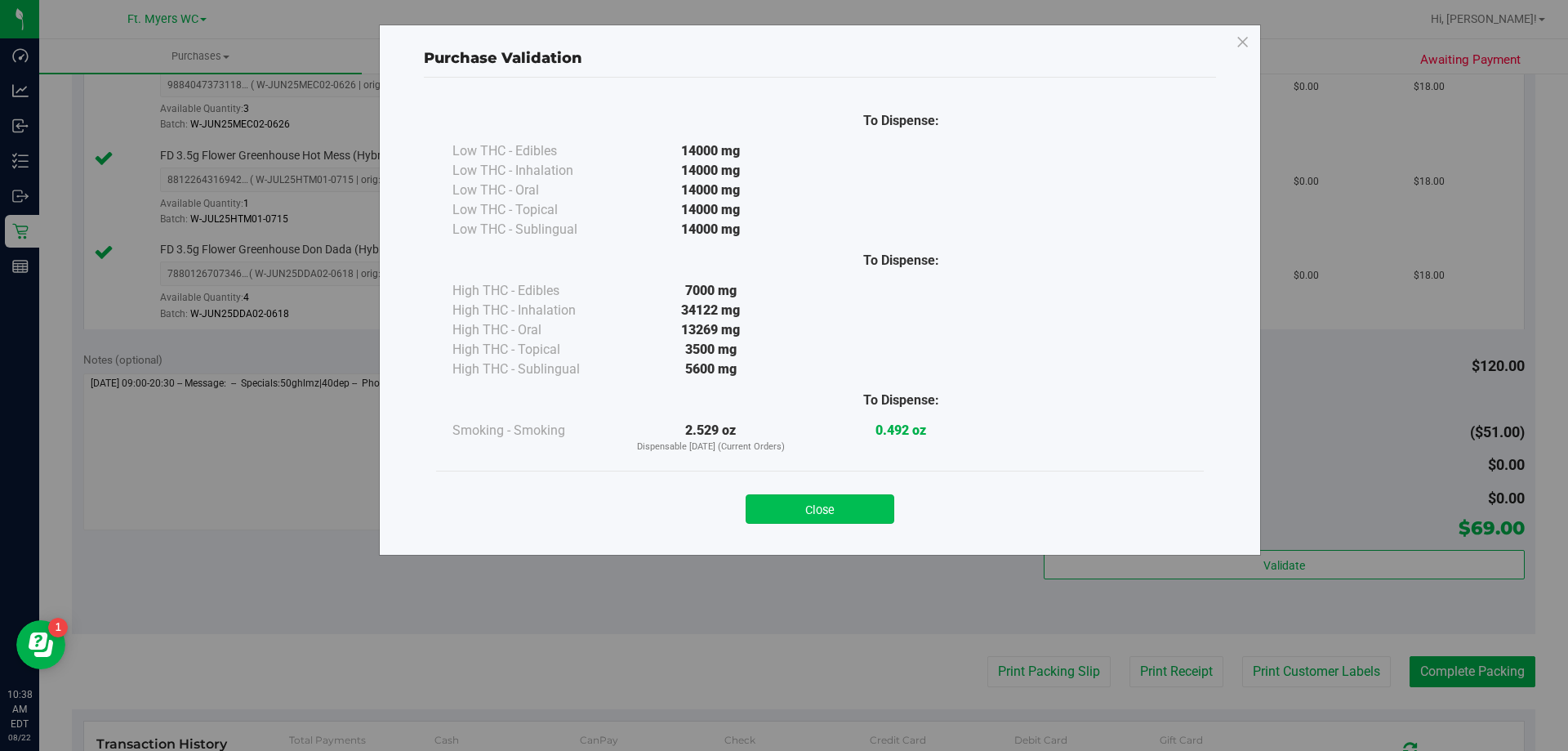
click at [783, 497] on button "Close" at bounding box center [819, 509] width 148 height 29
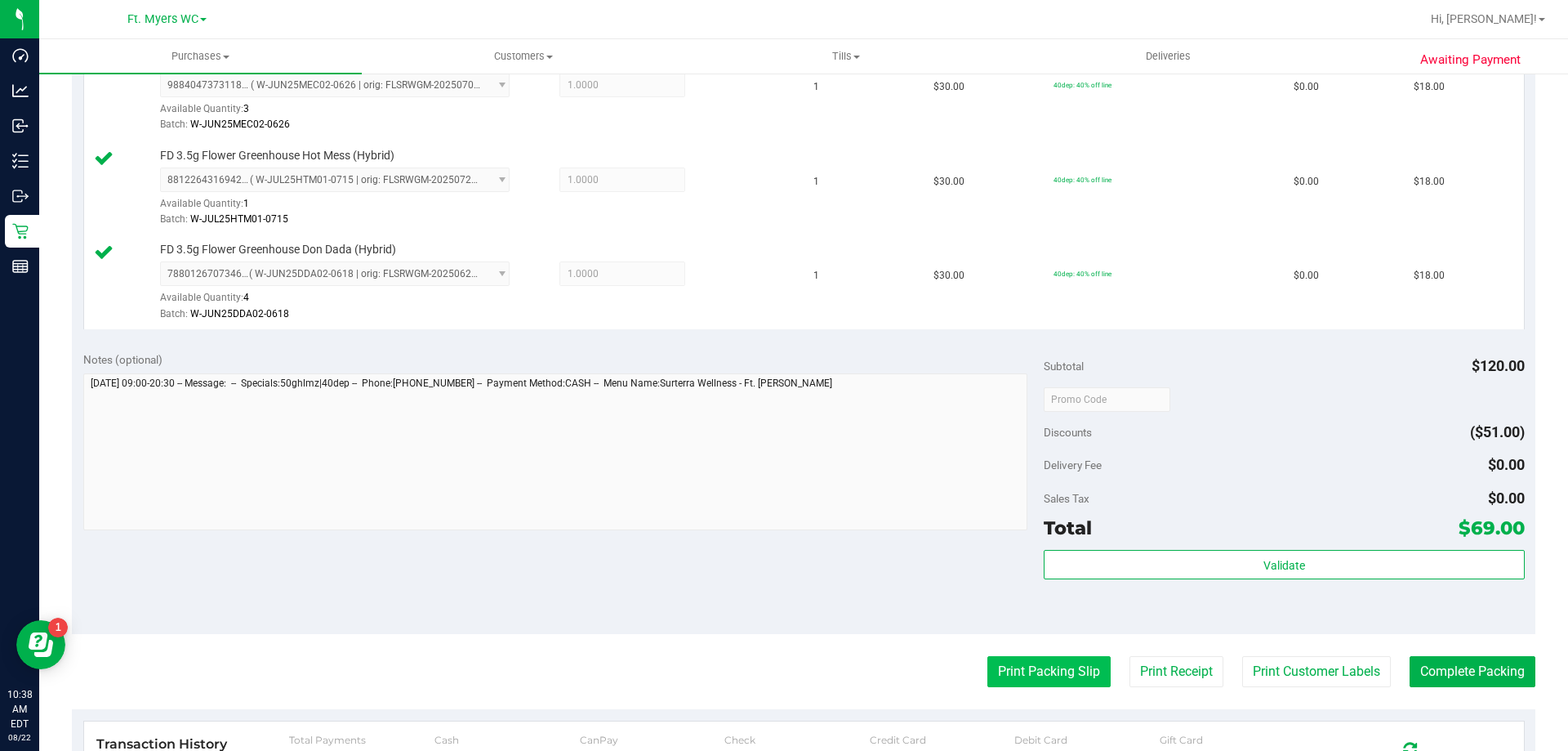
click at [783, 667] on button "Print Packing Slip" at bounding box center [1049, 671] width 123 height 31
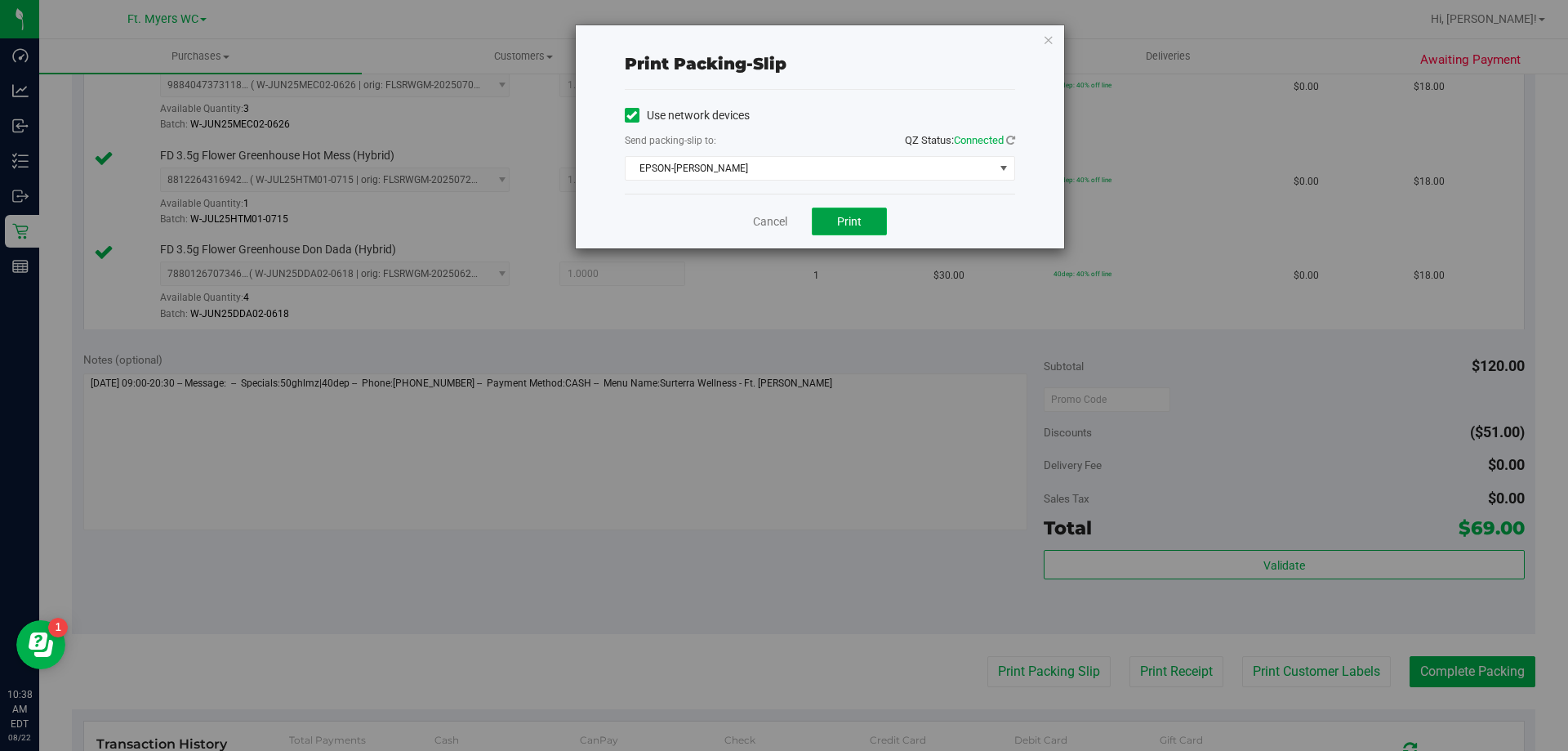
click at [783, 209] on button "Print" at bounding box center [850, 221] width 76 height 28
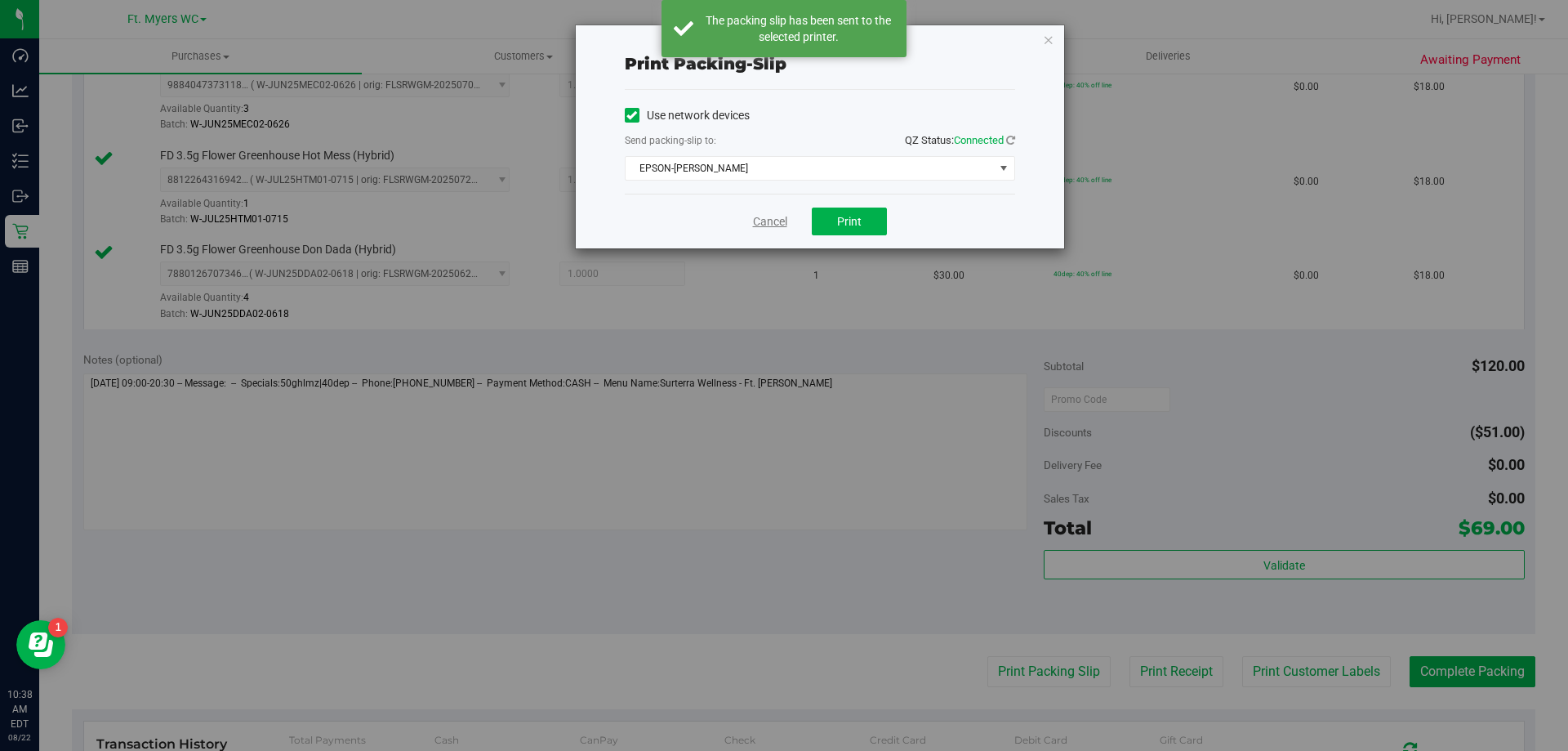
click at [778, 220] on link "Cancel" at bounding box center [770, 222] width 34 height 18
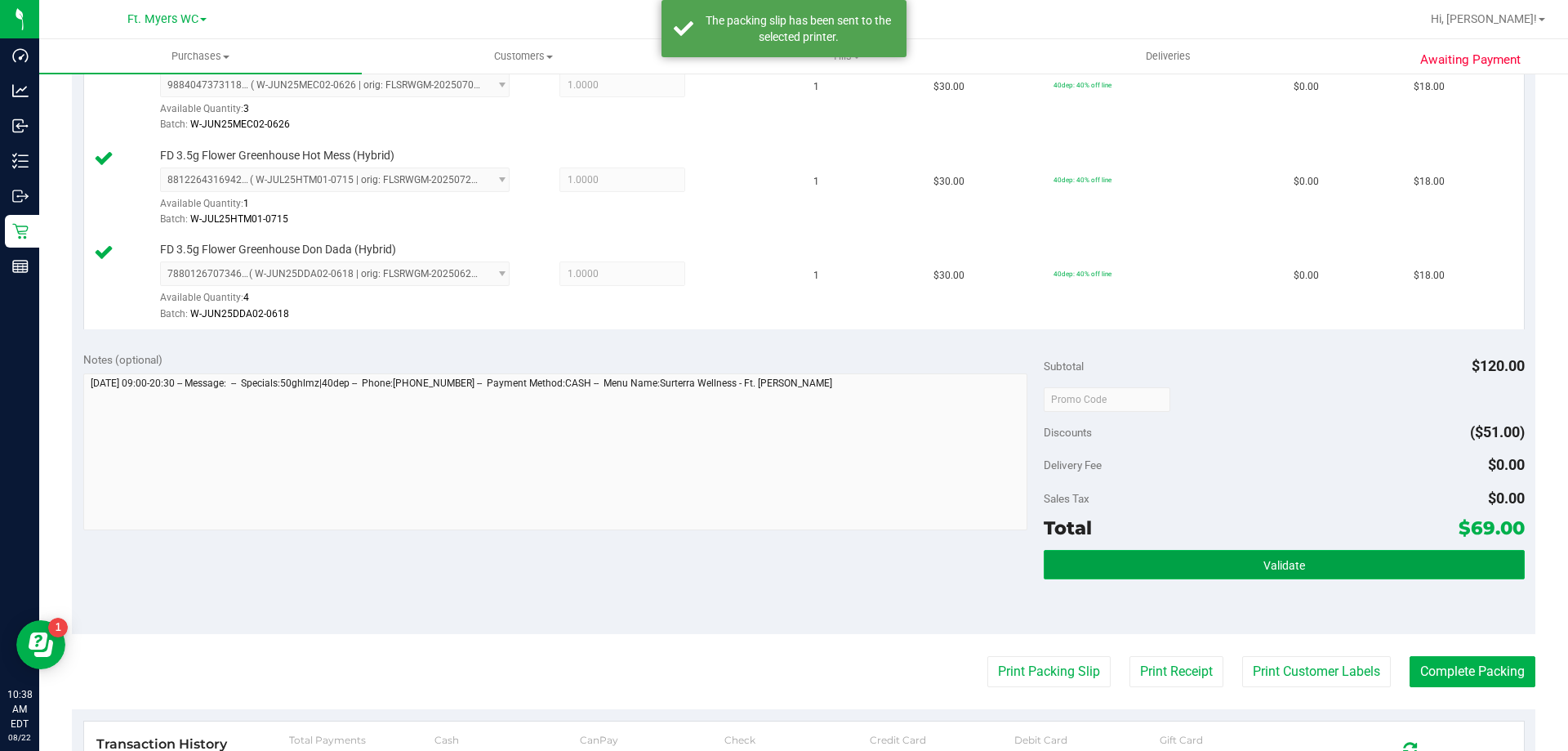
click at [783, 560] on span "Validate" at bounding box center [1284, 565] width 41 height 13
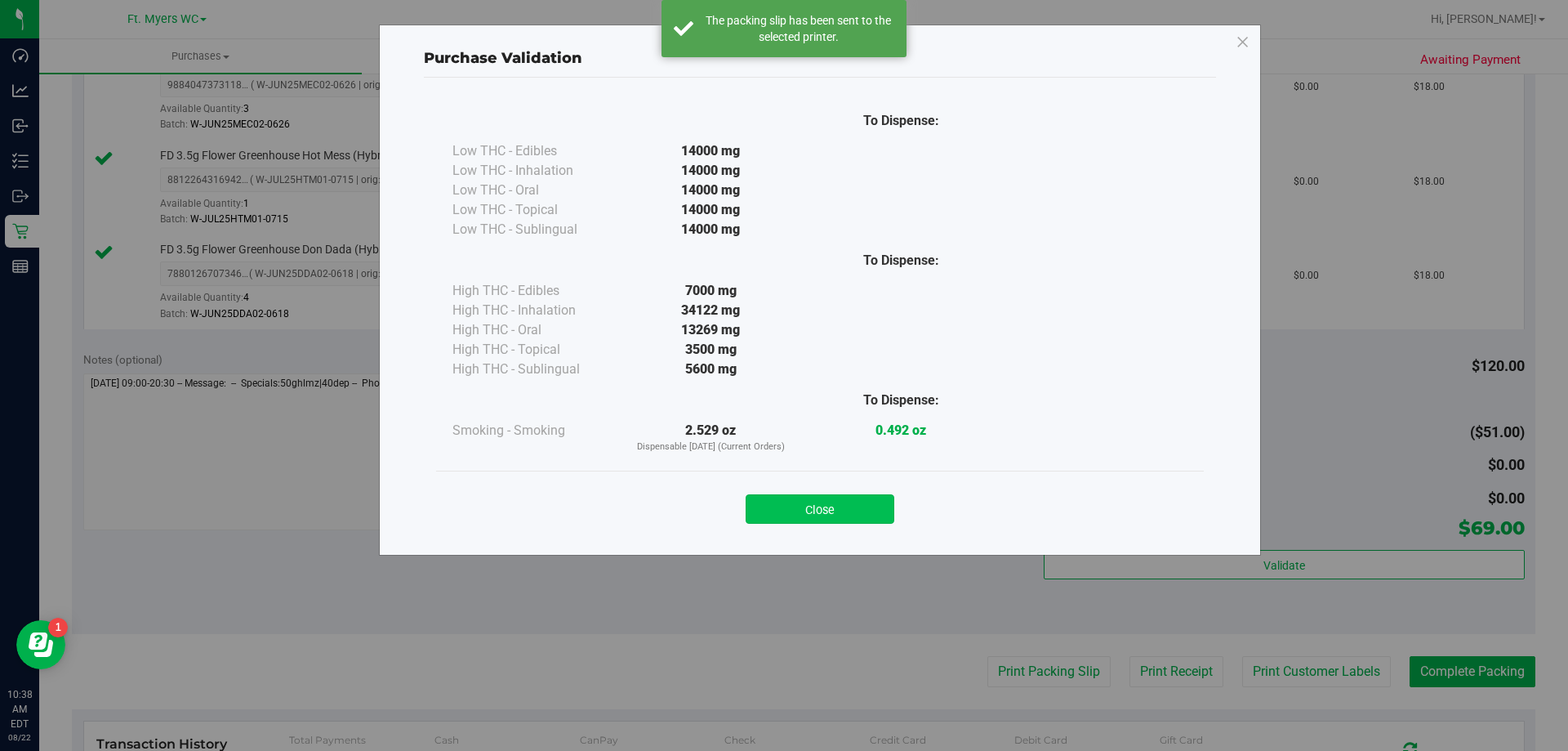
click at [783, 498] on button "Close" at bounding box center [819, 509] width 148 height 29
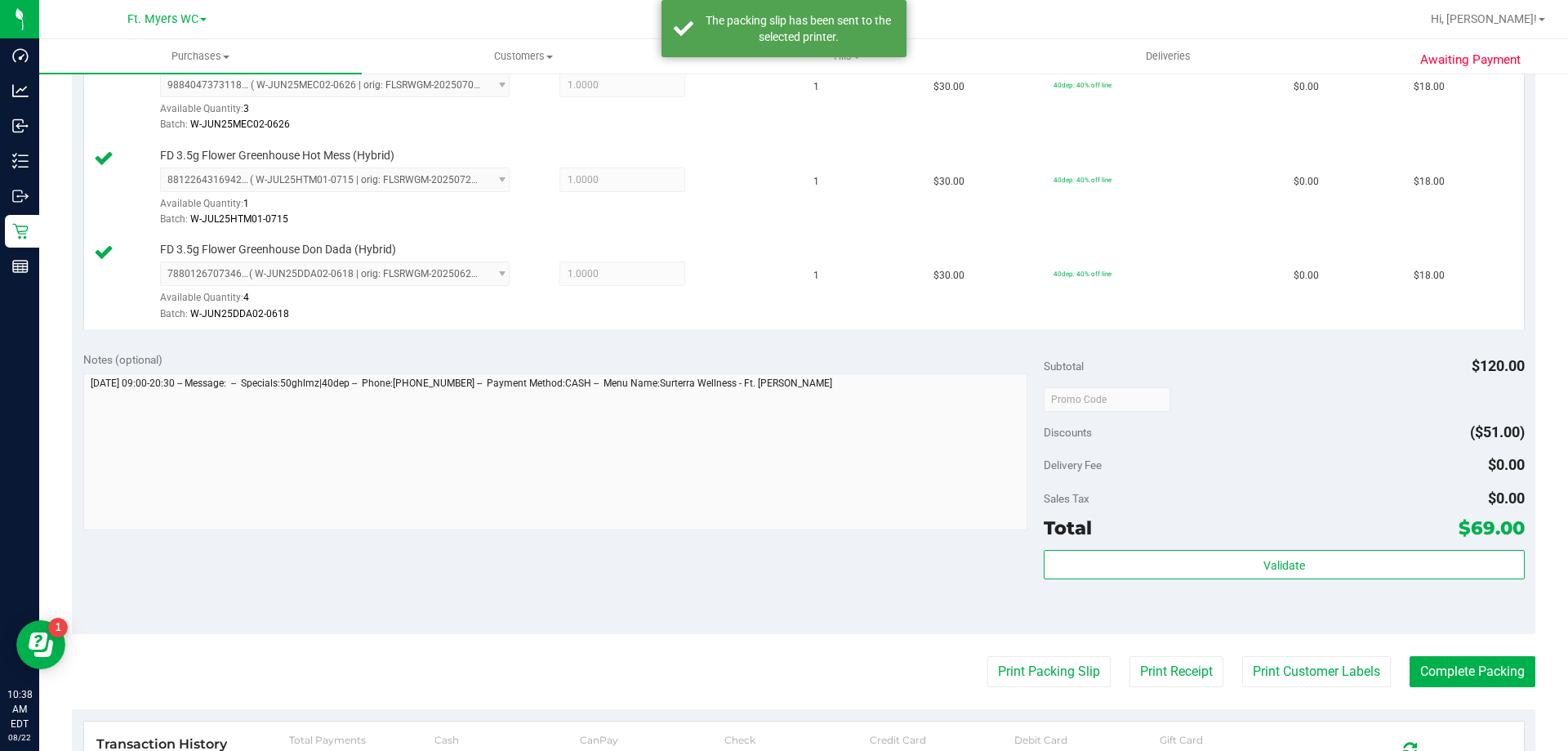
click at [783, 652] on purchase-details "Back Edit Purchase Cancel Purchase View Profile # 11827276 BioTrack ID: - Submi…" at bounding box center [803, 265] width 1464 height 1498
drag, startPoint x: 1440, startPoint y: 670, endPoint x: 1429, endPoint y: 670, distance: 11.0
click at [783, 670] on button "Complete Packing" at bounding box center [1471, 671] width 126 height 31
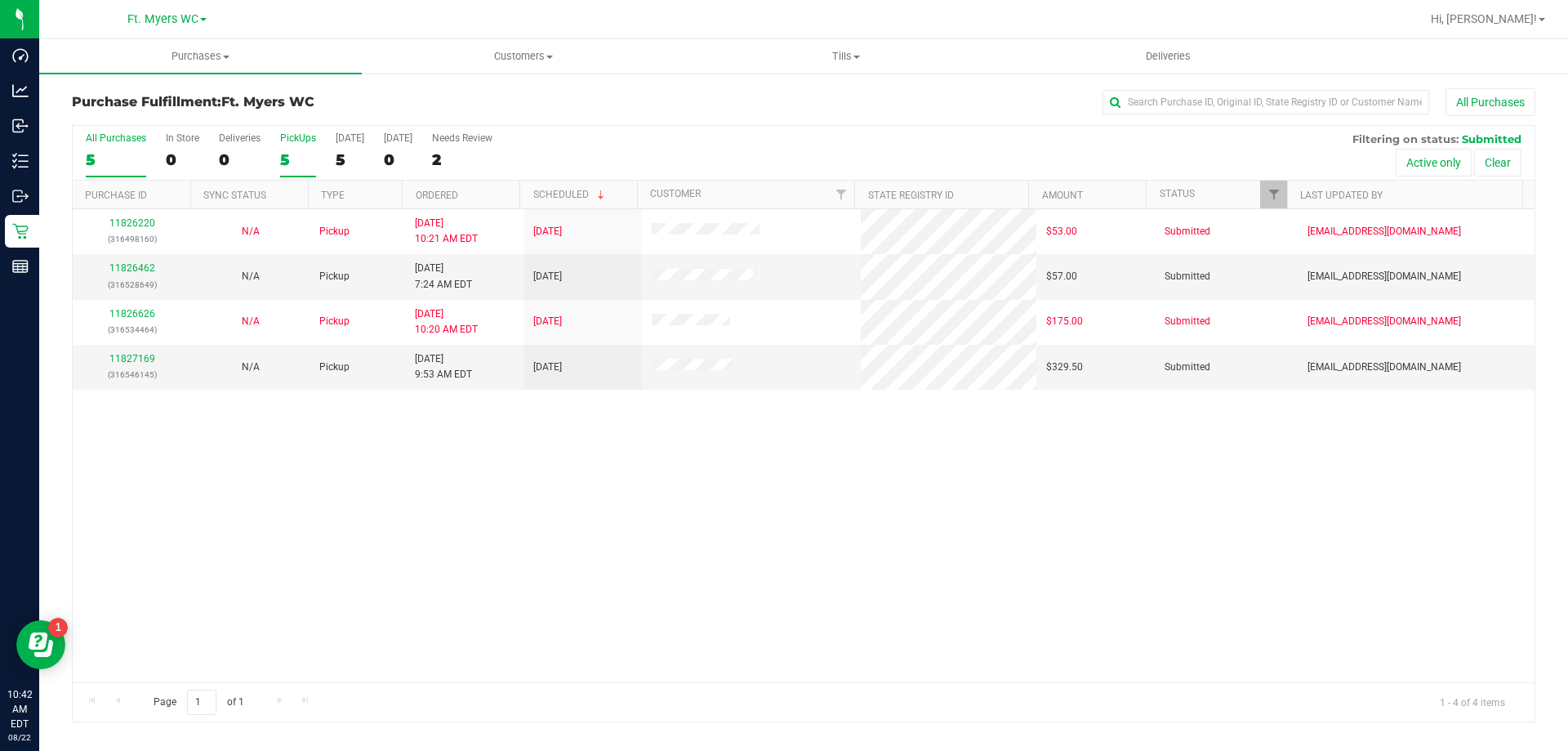
click at [295, 164] on div "5" at bounding box center [298, 159] width 36 height 18
click at [0, 0] on input "PickUps 5" at bounding box center [0, 0] width 0 height 0
click at [603, 435] on div "11826220 (316498160) N/A Pickup 8/22/2025 10:21 AM EDT 8/22/2025 $53.00 Submitt…" at bounding box center [803, 445] width 1462 height 473
click at [691, 460] on div "11826220 (316498160) N/A Pickup 8/22/2025 10:21 AM EDT 8/22/2025 $53.00 Submitt…" at bounding box center [803, 445] width 1462 height 473
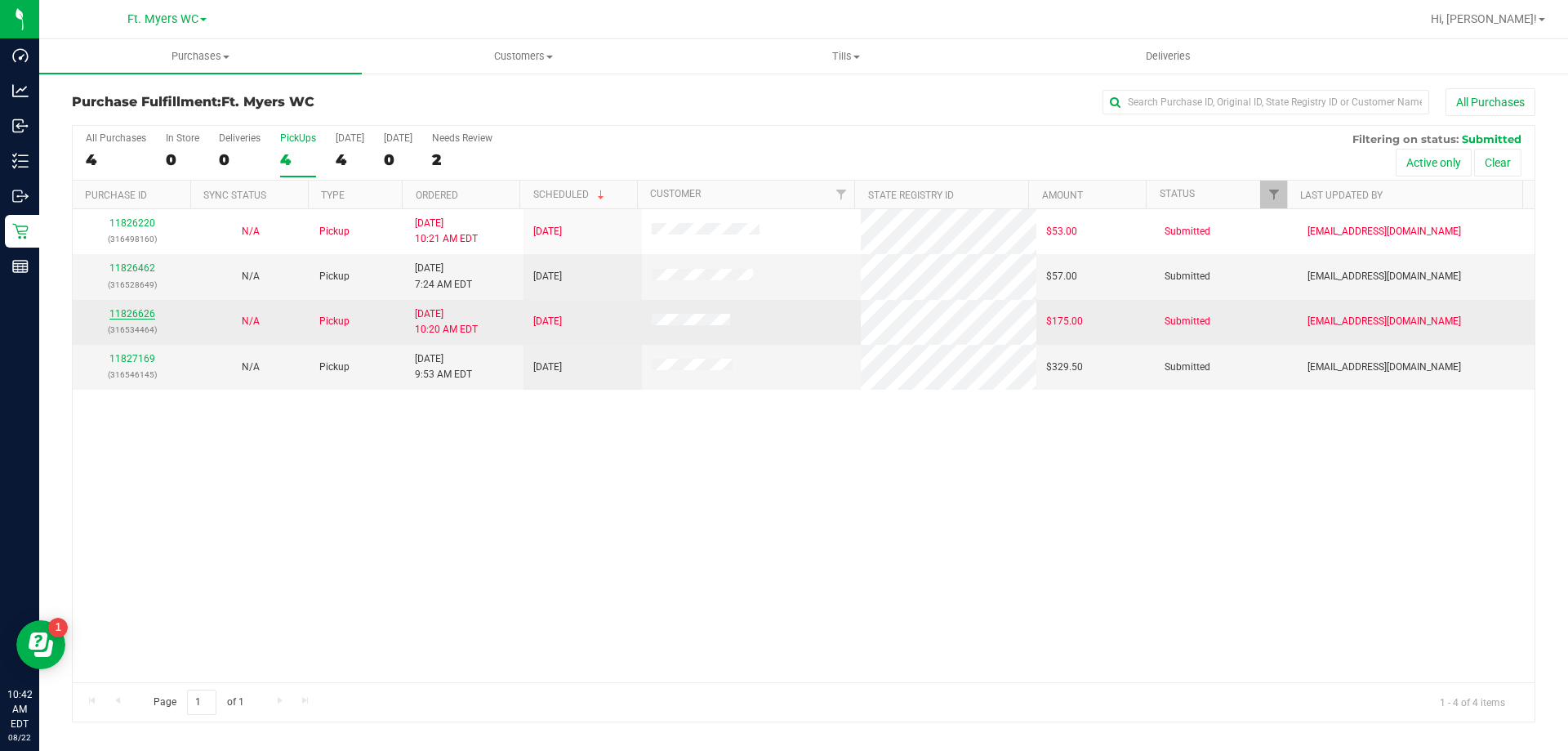
click at [131, 310] on link "11826626" at bounding box center [133, 314] width 46 height 11
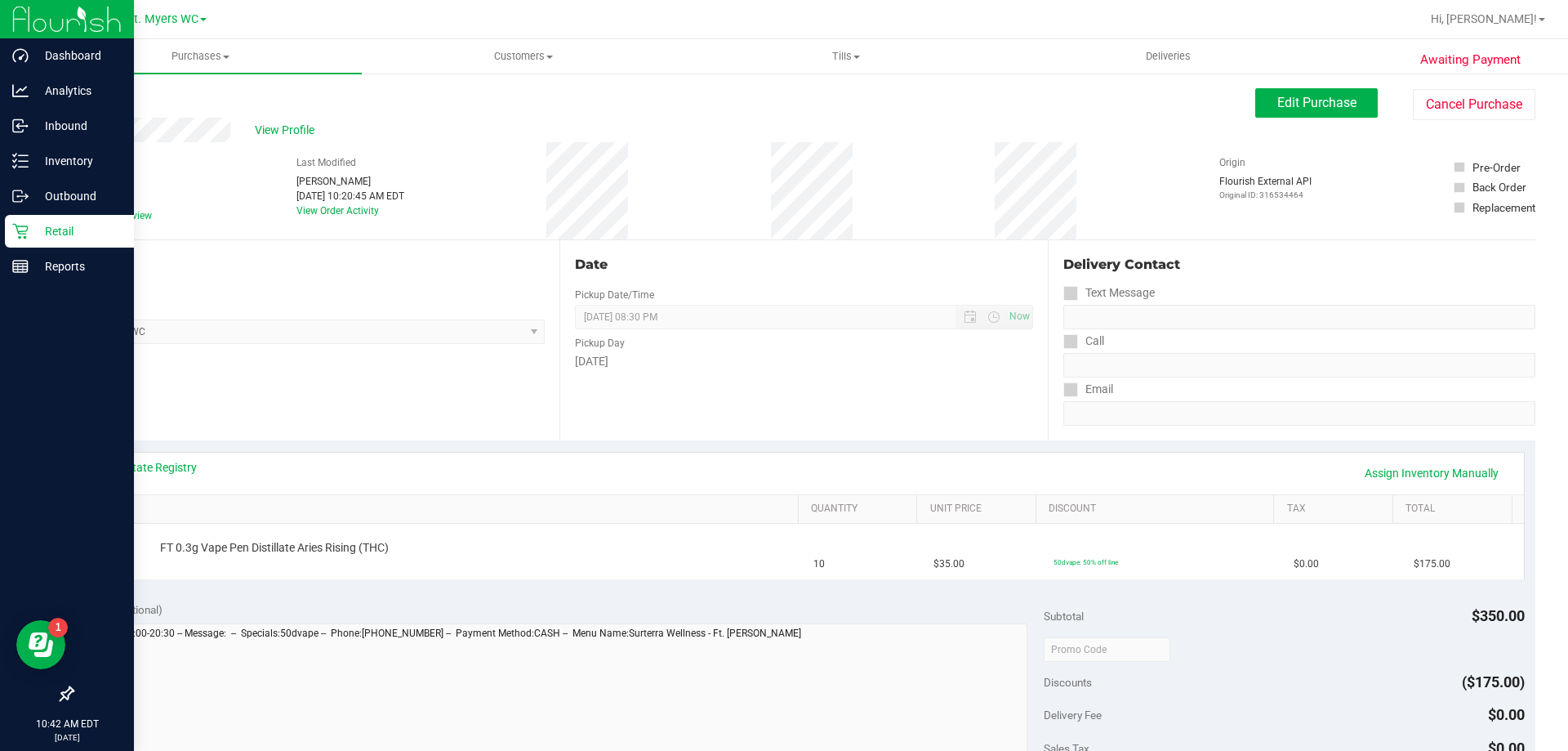
click at [51, 241] on div "Retail" at bounding box center [69, 231] width 129 height 32
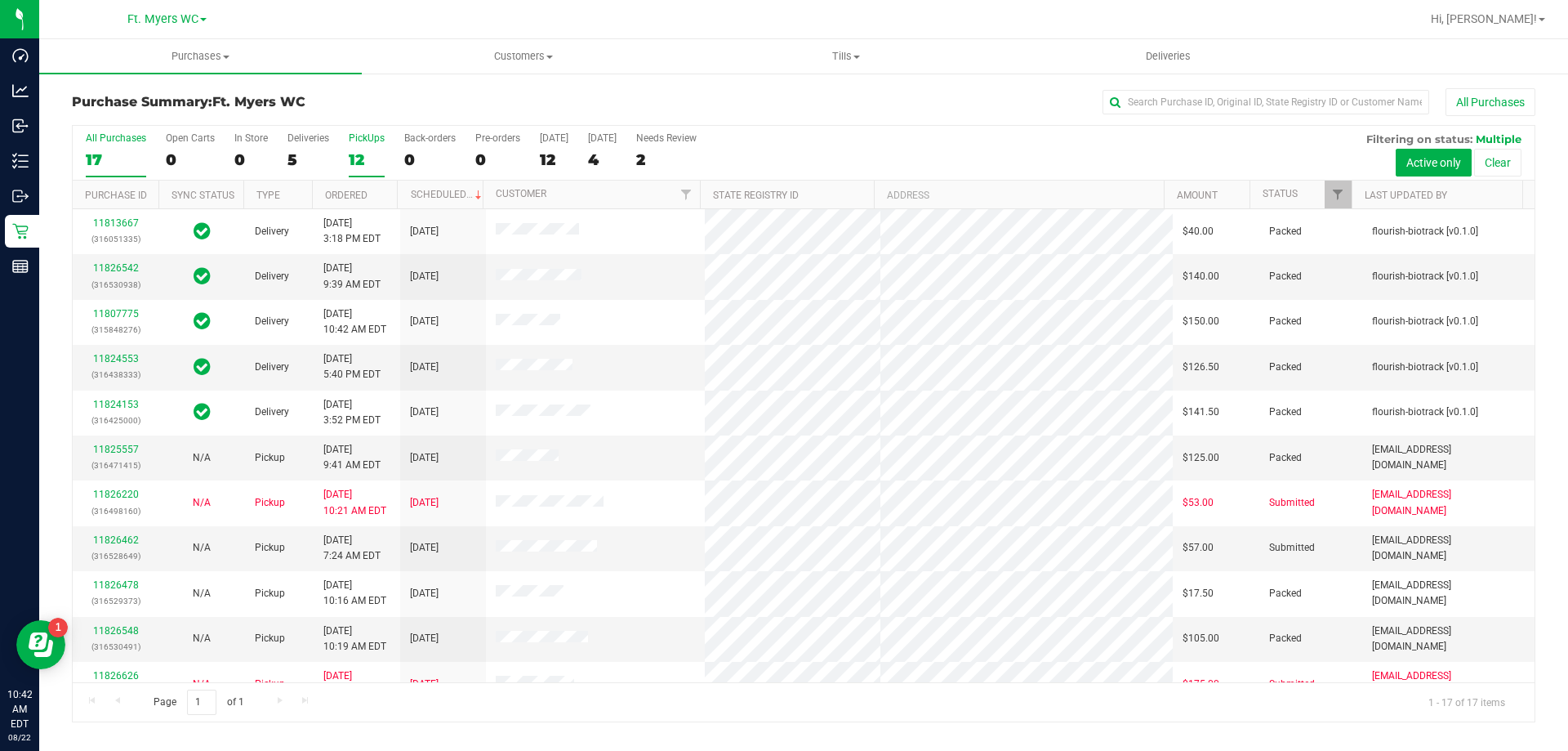
click at [370, 134] on div "PickUps" at bounding box center [366, 138] width 36 height 11
click at [0, 0] on input "PickUps 12" at bounding box center [0, 0] width 0 height 0
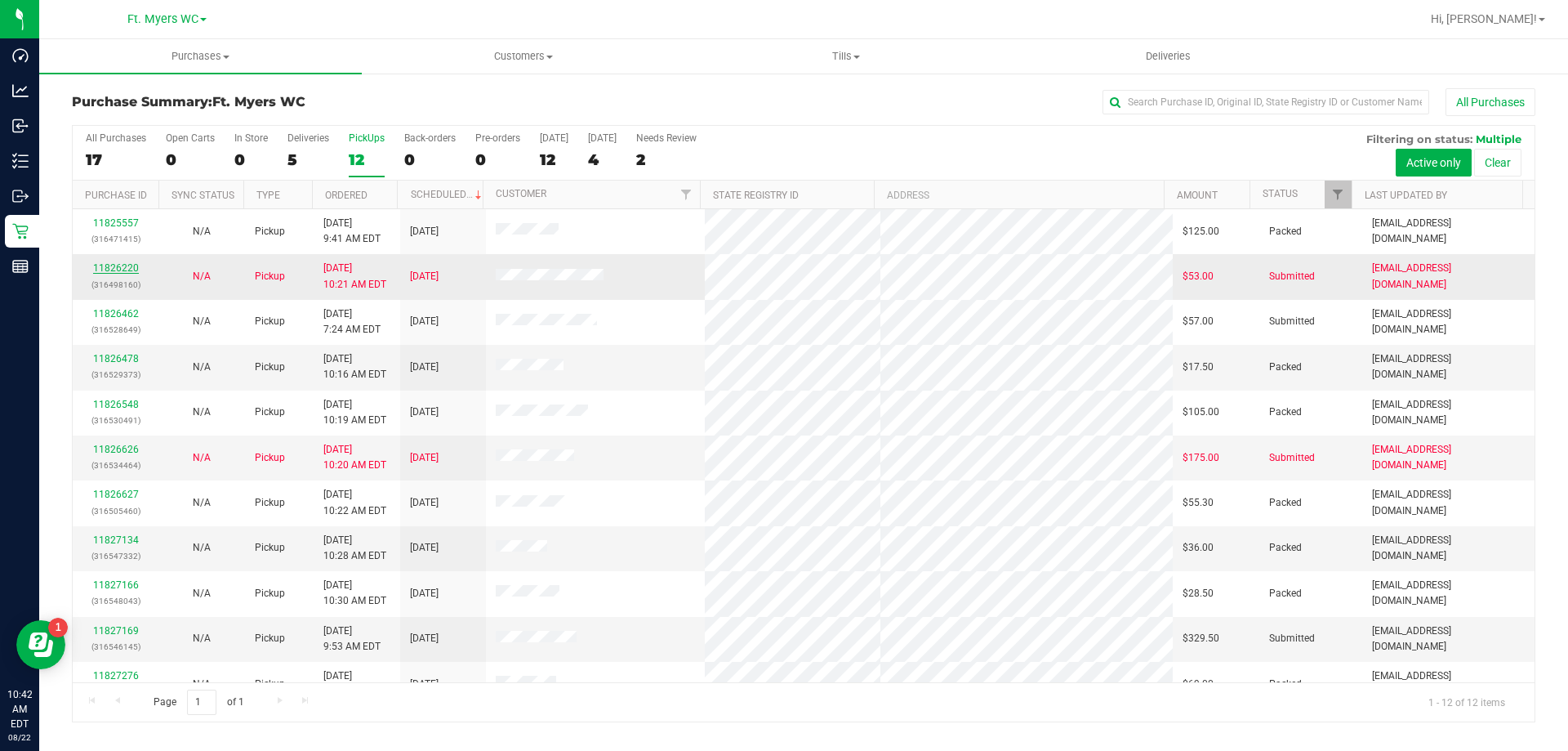
click at [123, 264] on link "11826220" at bounding box center [116, 268] width 46 height 11
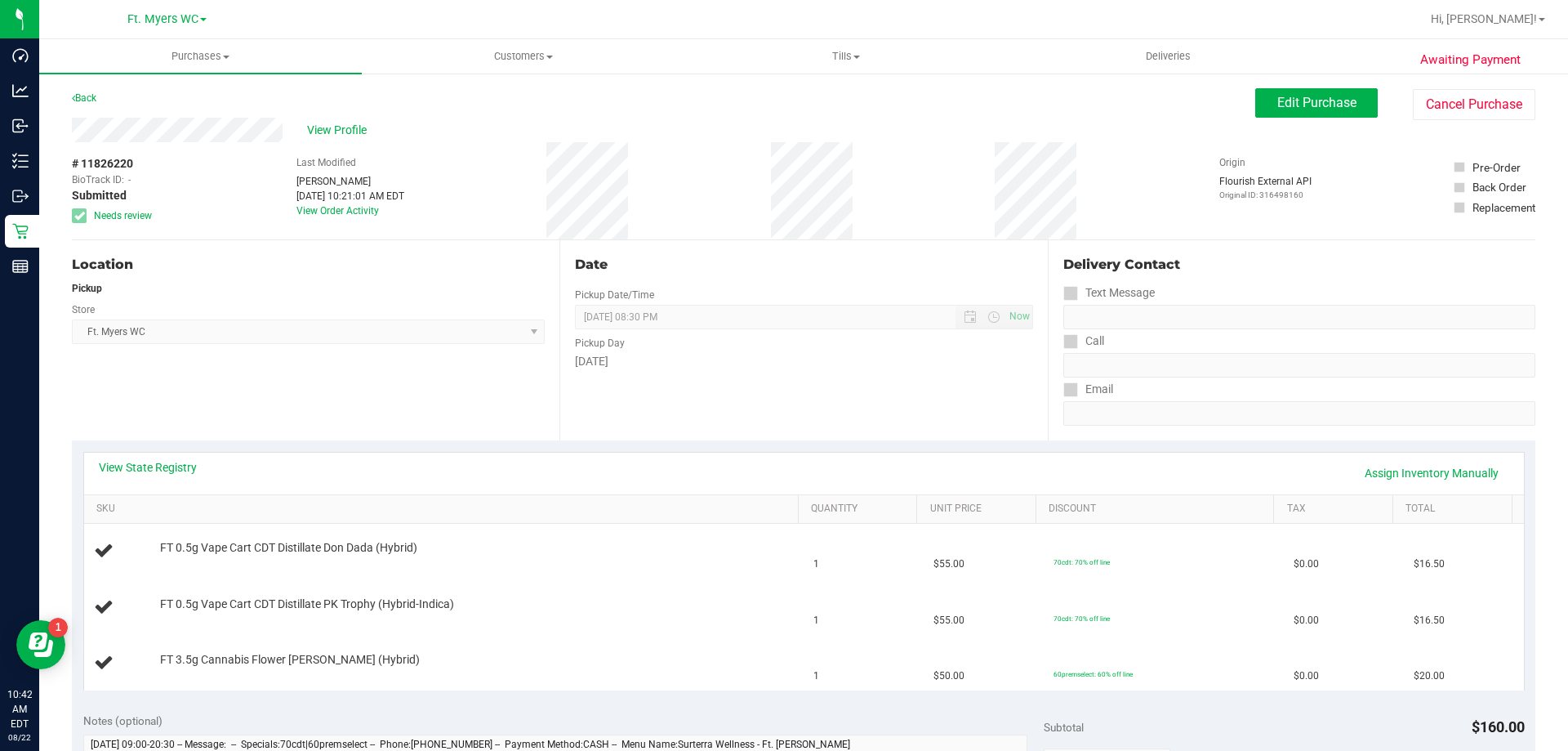
click at [359, 386] on div "Location Pickup Store Ft. Myers WC Select Store Bonita Springs WC Boynton Beach…" at bounding box center [315, 340] width 487 height 200
click at [381, 344] on div "Location Pickup Store Ft. Myers WC Select Store Bonita Springs WC Boynton Beach…" at bounding box center [315, 340] width 487 height 200
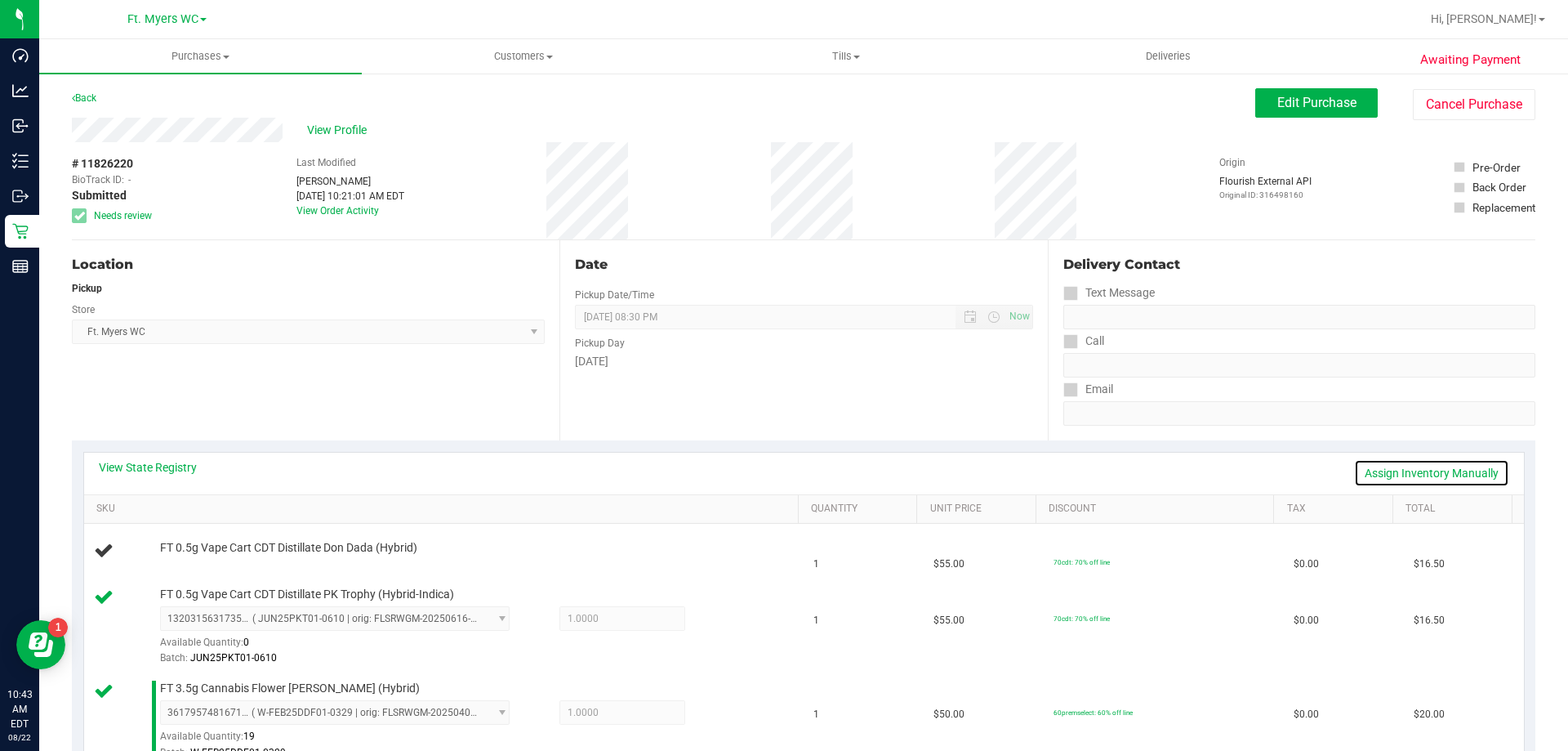
click at [783, 469] on link "Assign Inventory Manually" at bounding box center [1431, 473] width 155 height 28
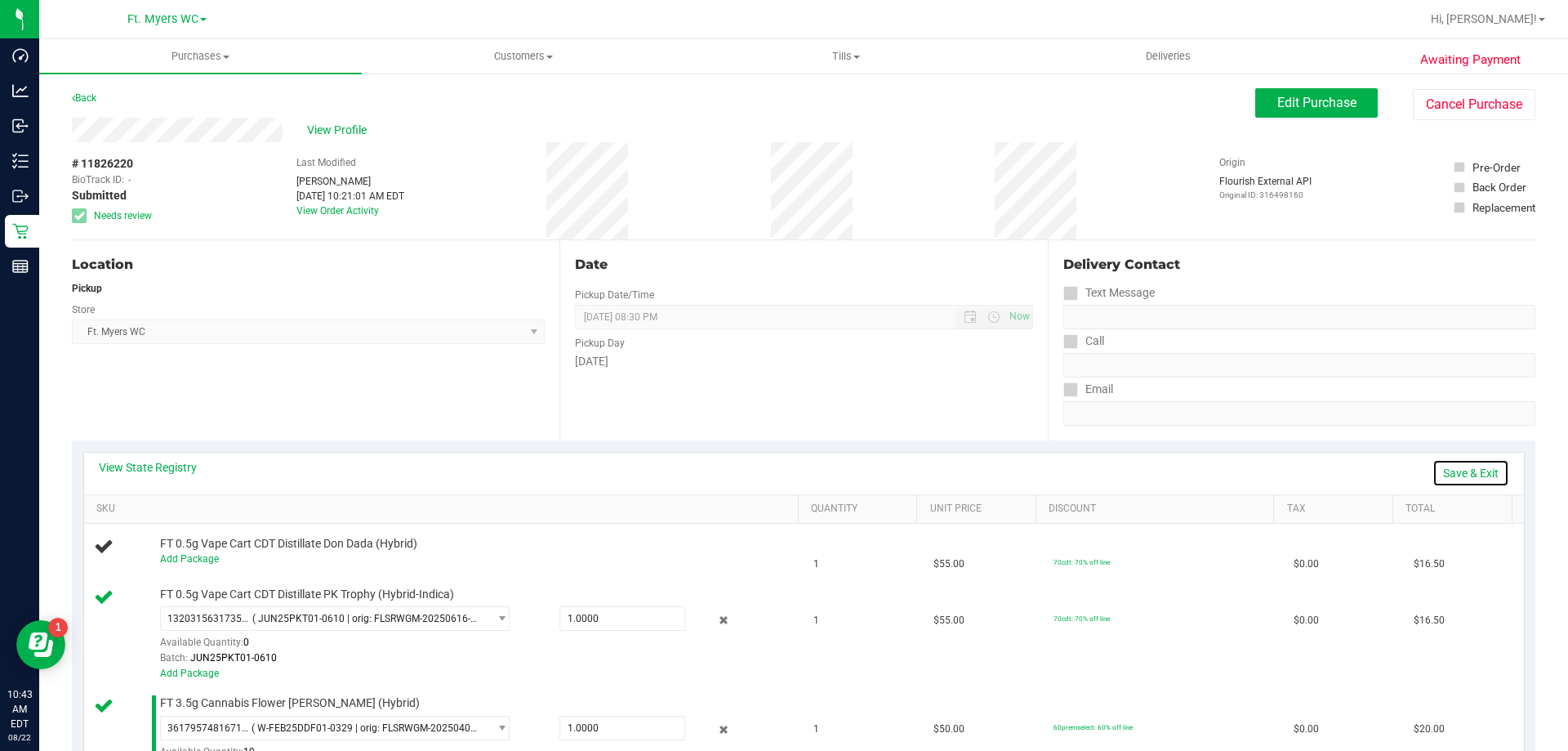
click at [783, 469] on link "Save & Exit" at bounding box center [1471, 473] width 76 height 28
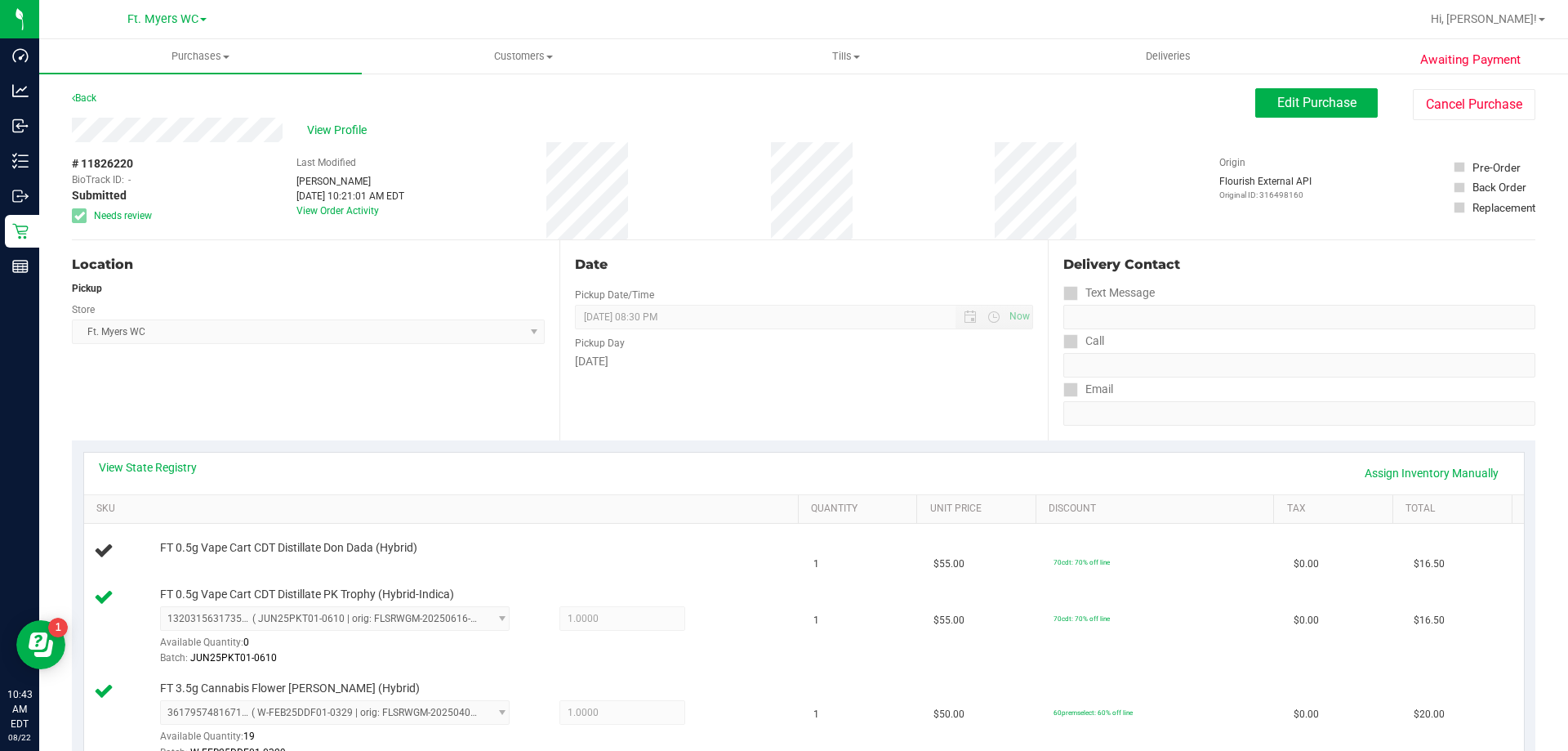
click at [195, 371] on div "Location Pickup Store Ft. Myers WC Select Store Bonita Springs WC Boynton Beach…" at bounding box center [315, 340] width 487 height 200
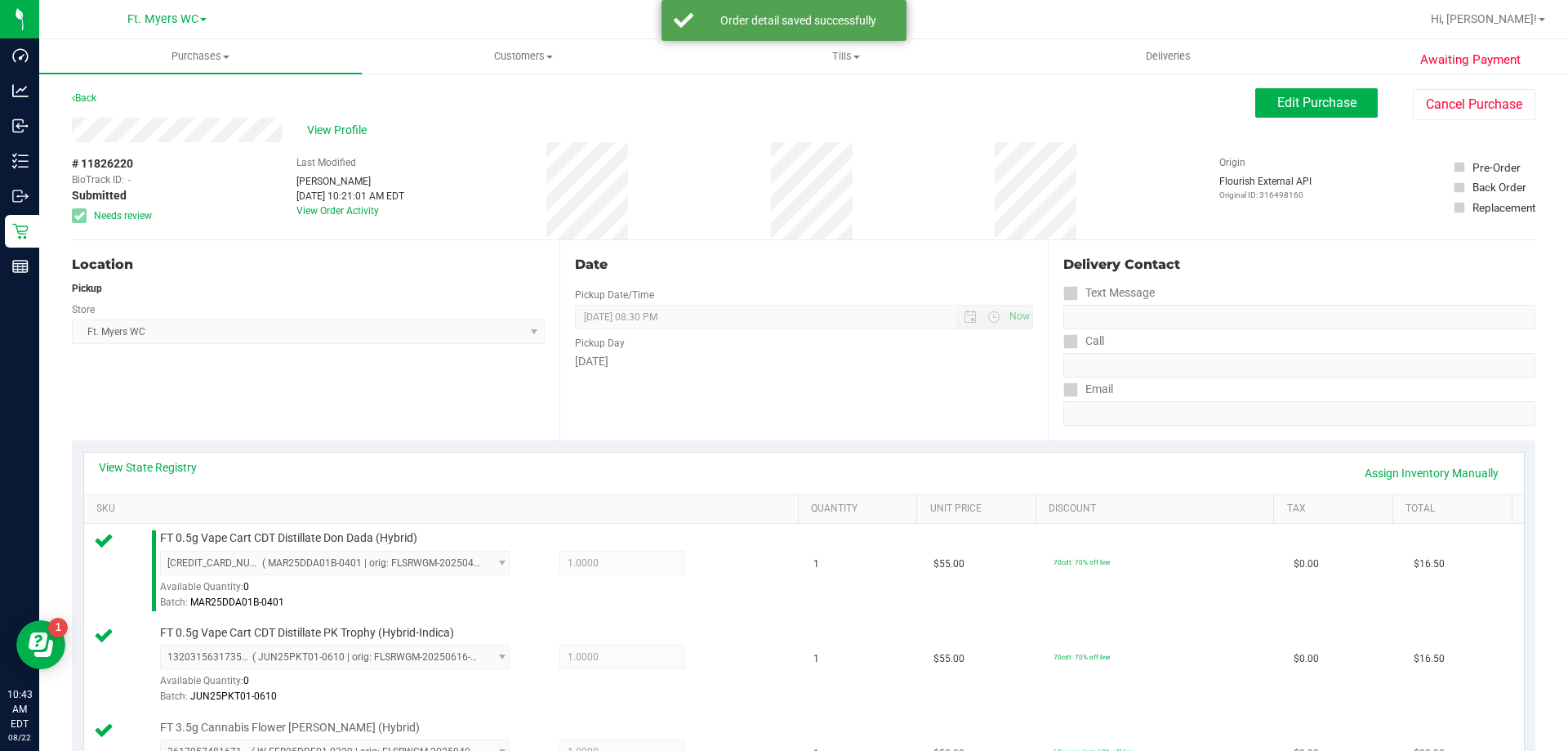
scroll to position [490, 0]
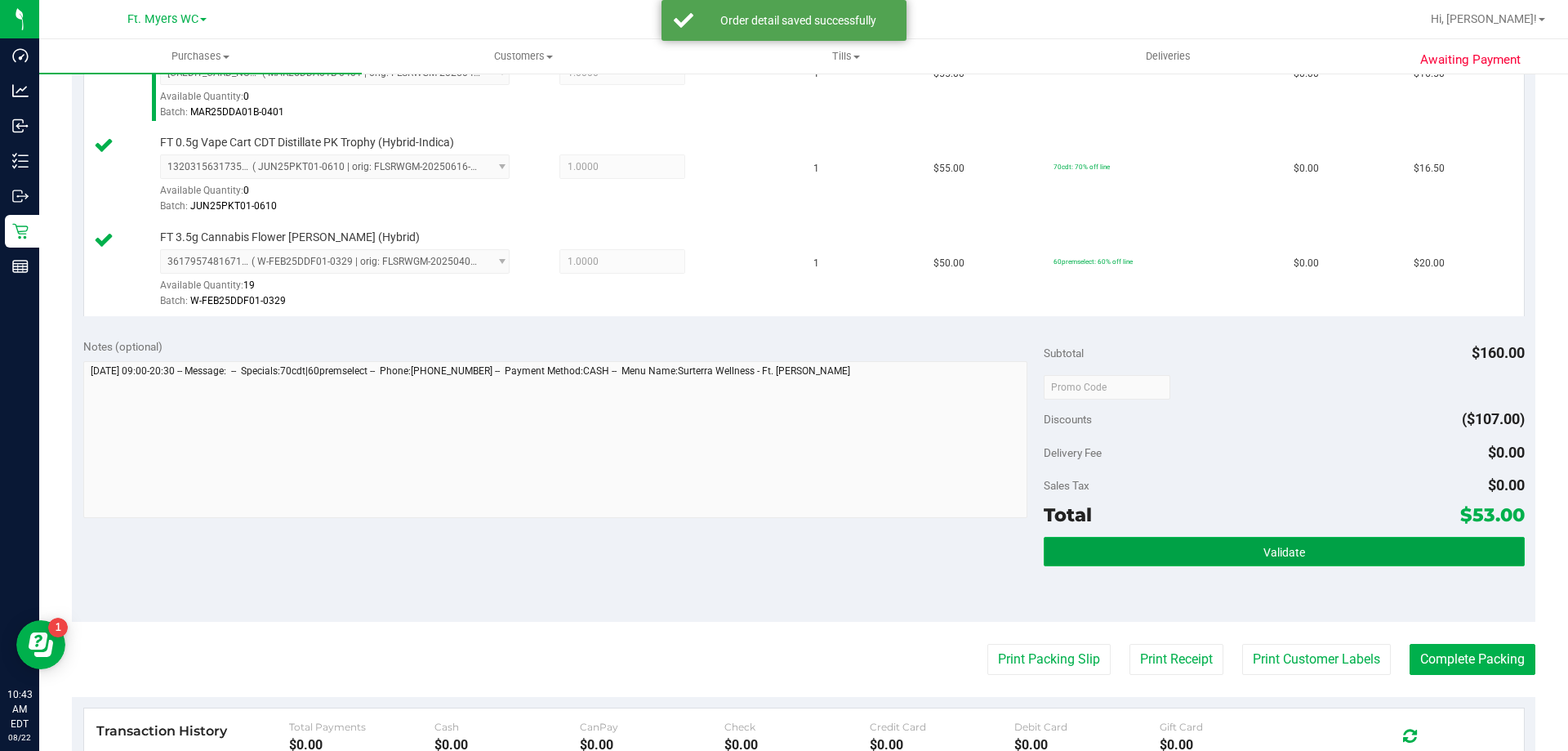
click at [783, 558] on button "Validate" at bounding box center [1284, 551] width 480 height 29
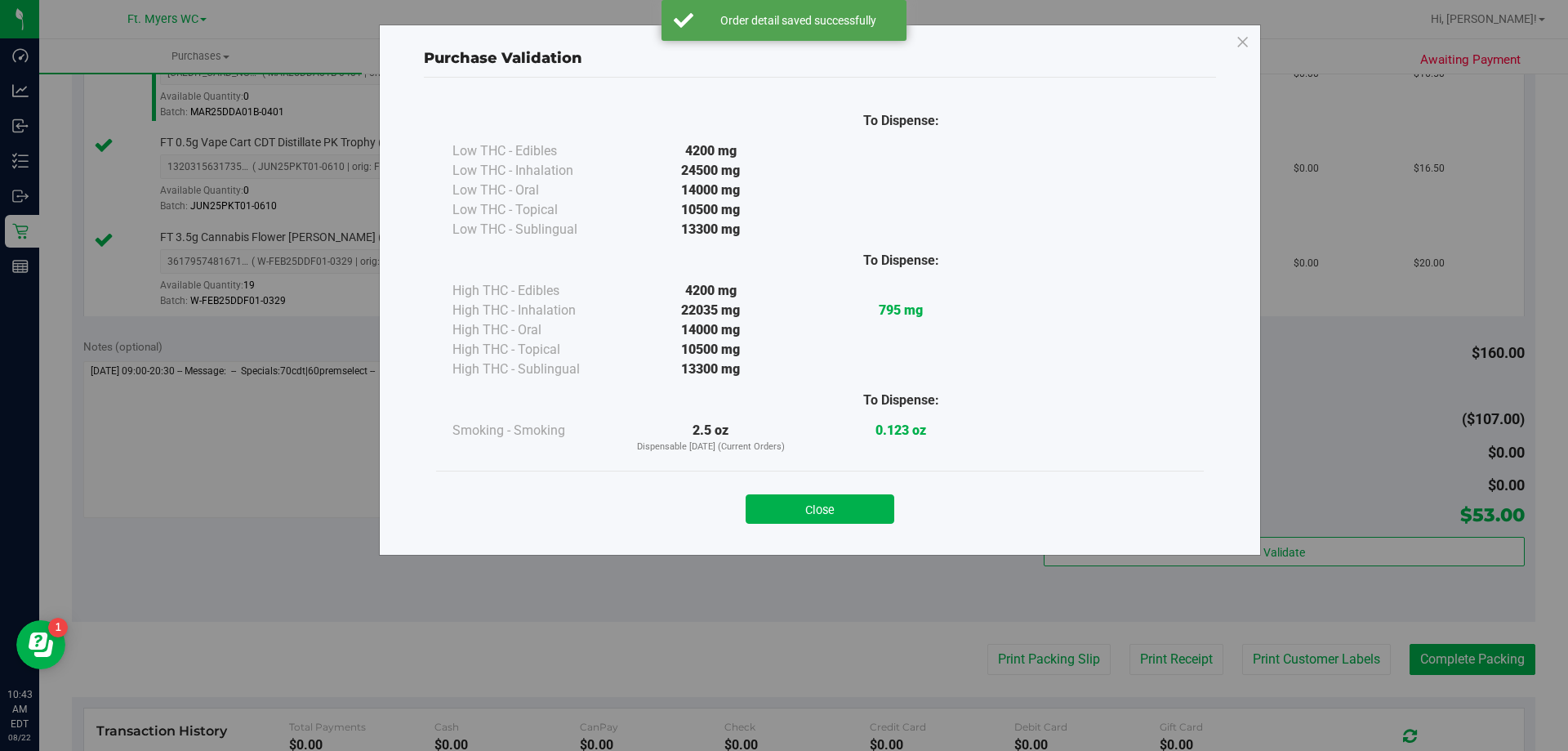
click at [783, 492] on div "Close" at bounding box center [820, 504] width 743 height 41
click at [783, 509] on button "Close" at bounding box center [819, 509] width 148 height 29
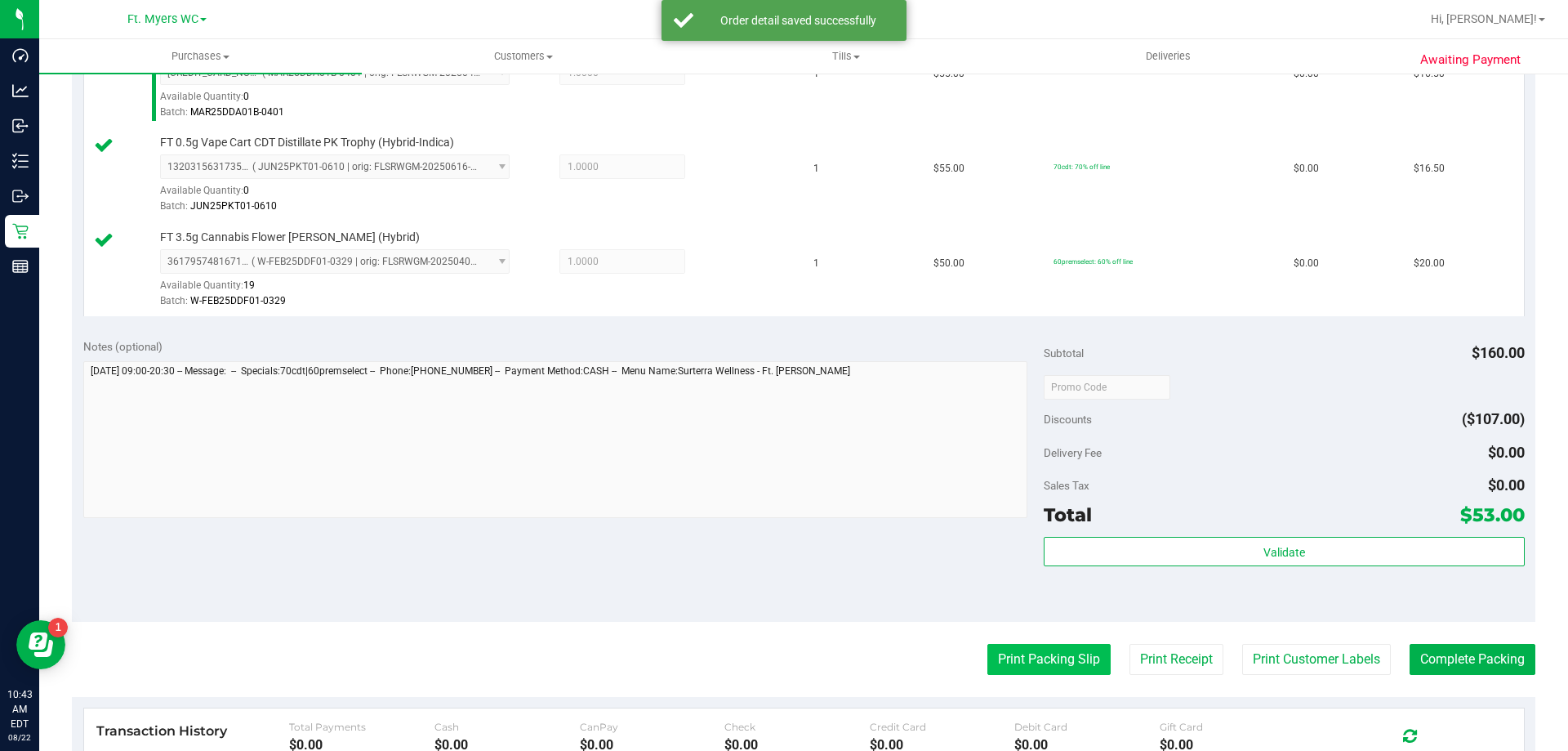
click at [783, 647] on button "Print Packing Slip" at bounding box center [1049, 659] width 123 height 31
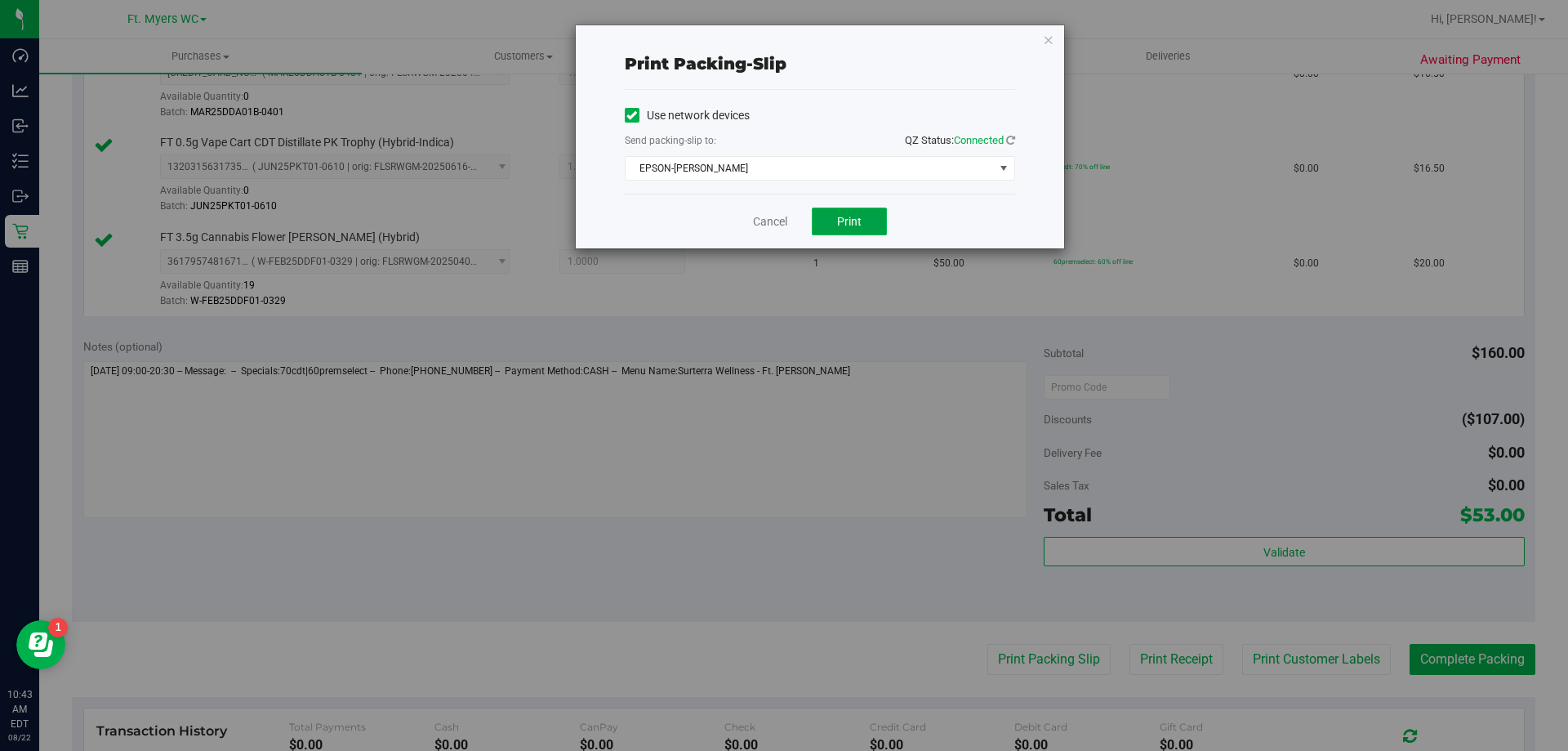
click at [783, 229] on button "Print" at bounding box center [850, 221] width 76 height 28
click at [774, 210] on div "Cancel Print" at bounding box center [820, 220] width 391 height 54
click at [783, 223] on link "Cancel" at bounding box center [770, 222] width 34 height 18
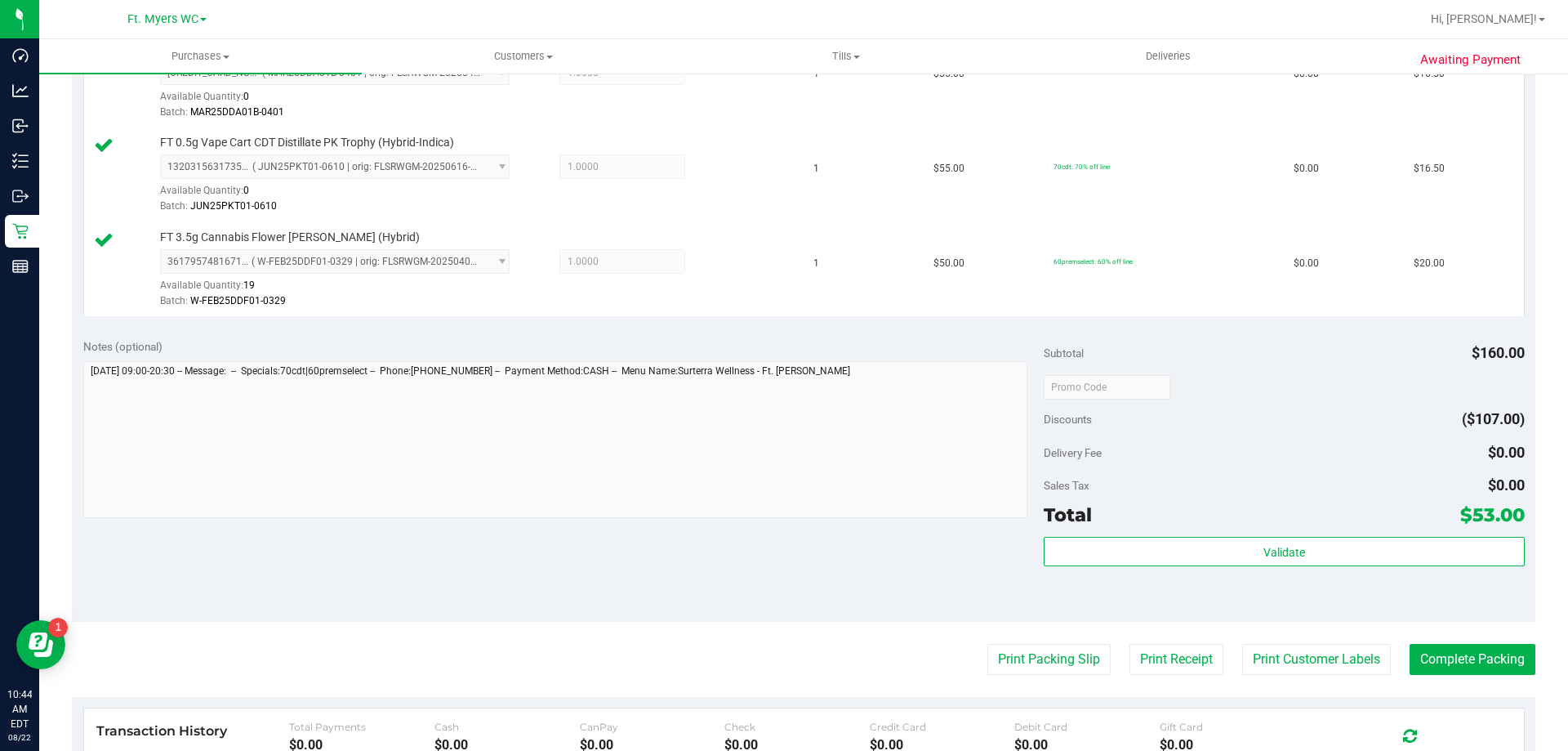
click at [783, 526] on div "Total $53.00" at bounding box center [1284, 514] width 480 height 29
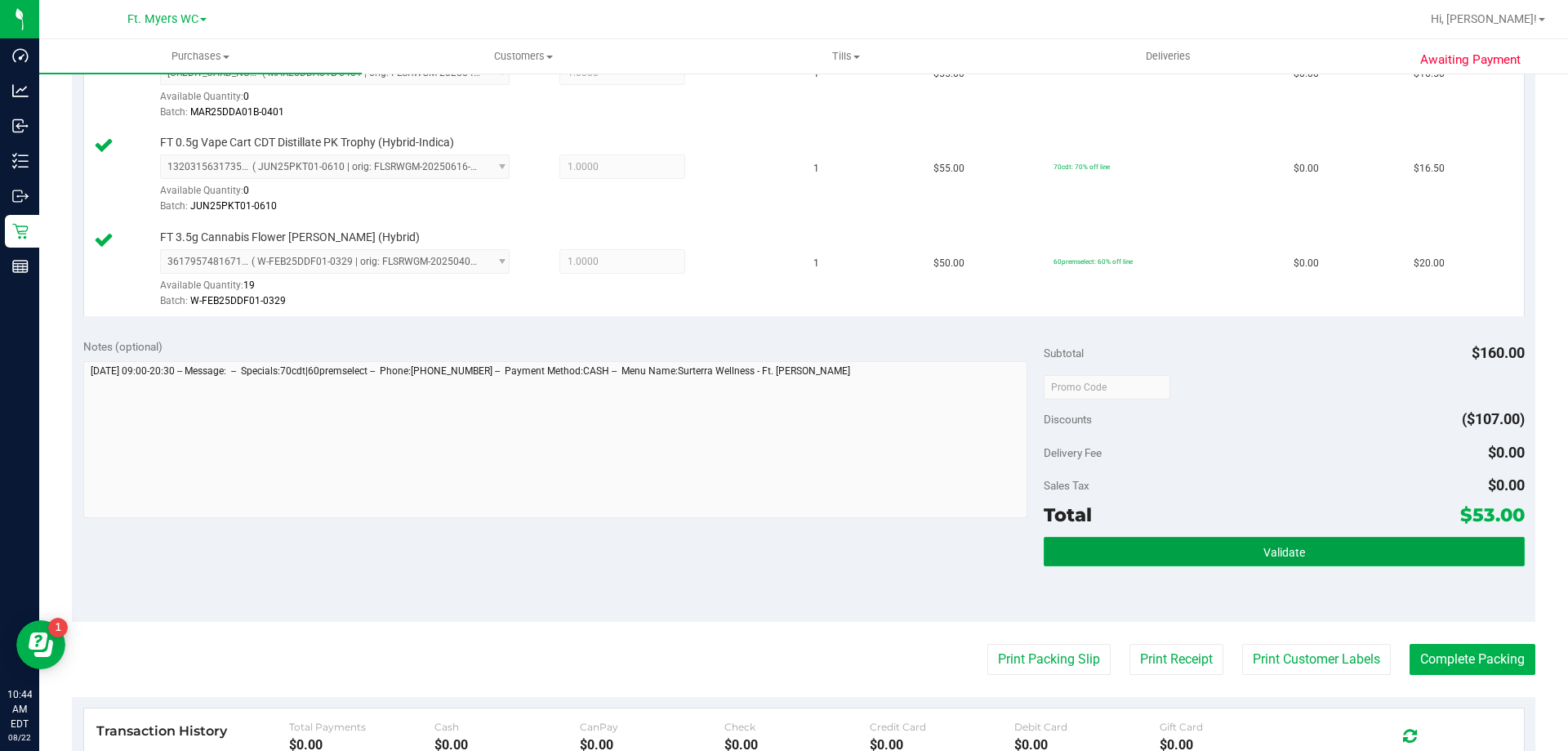
click at [783, 551] on span "Validate" at bounding box center [1284, 552] width 41 height 13
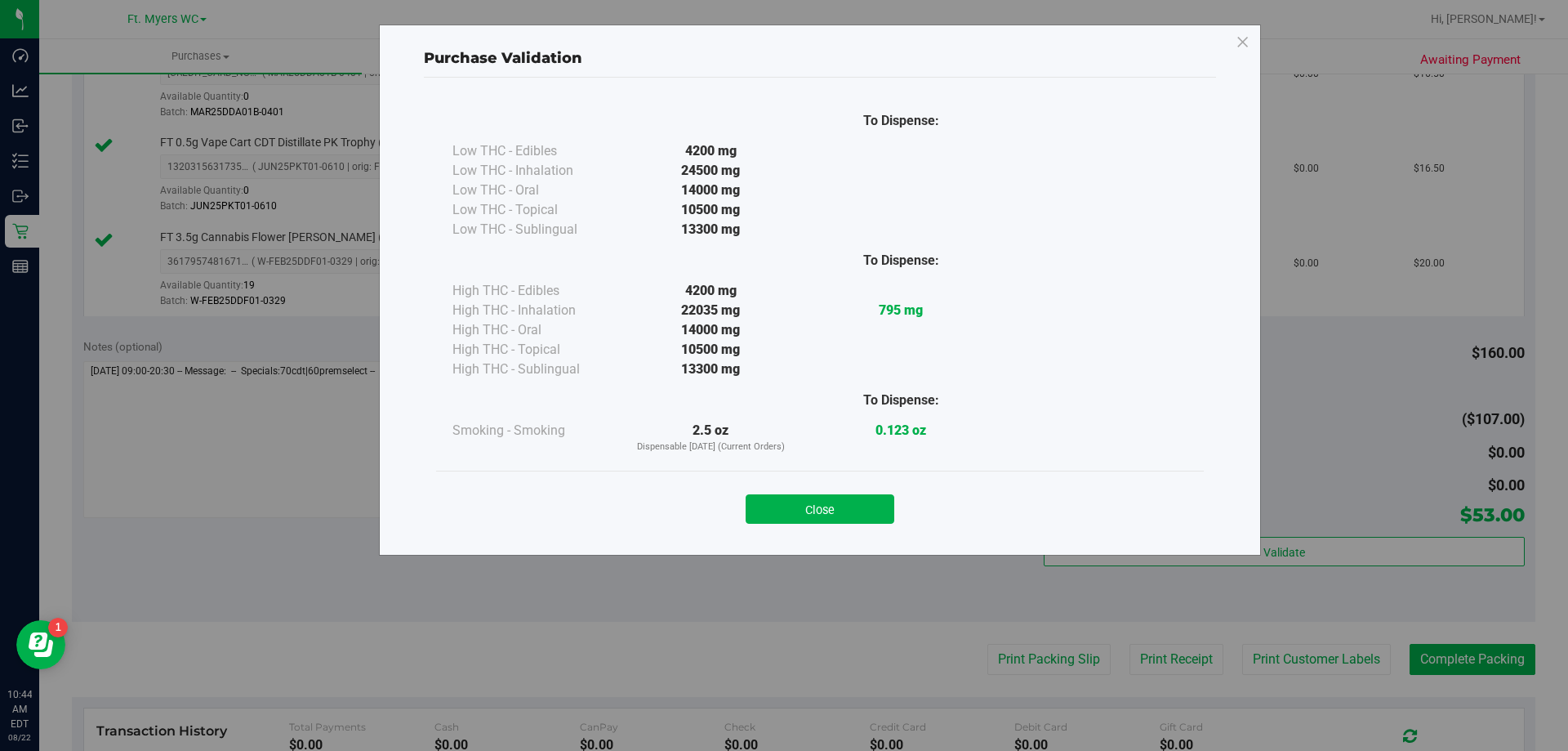
click at [783, 494] on div "Close" at bounding box center [820, 504] width 743 height 41
click at [783, 509] on button "Close" at bounding box center [819, 509] width 148 height 29
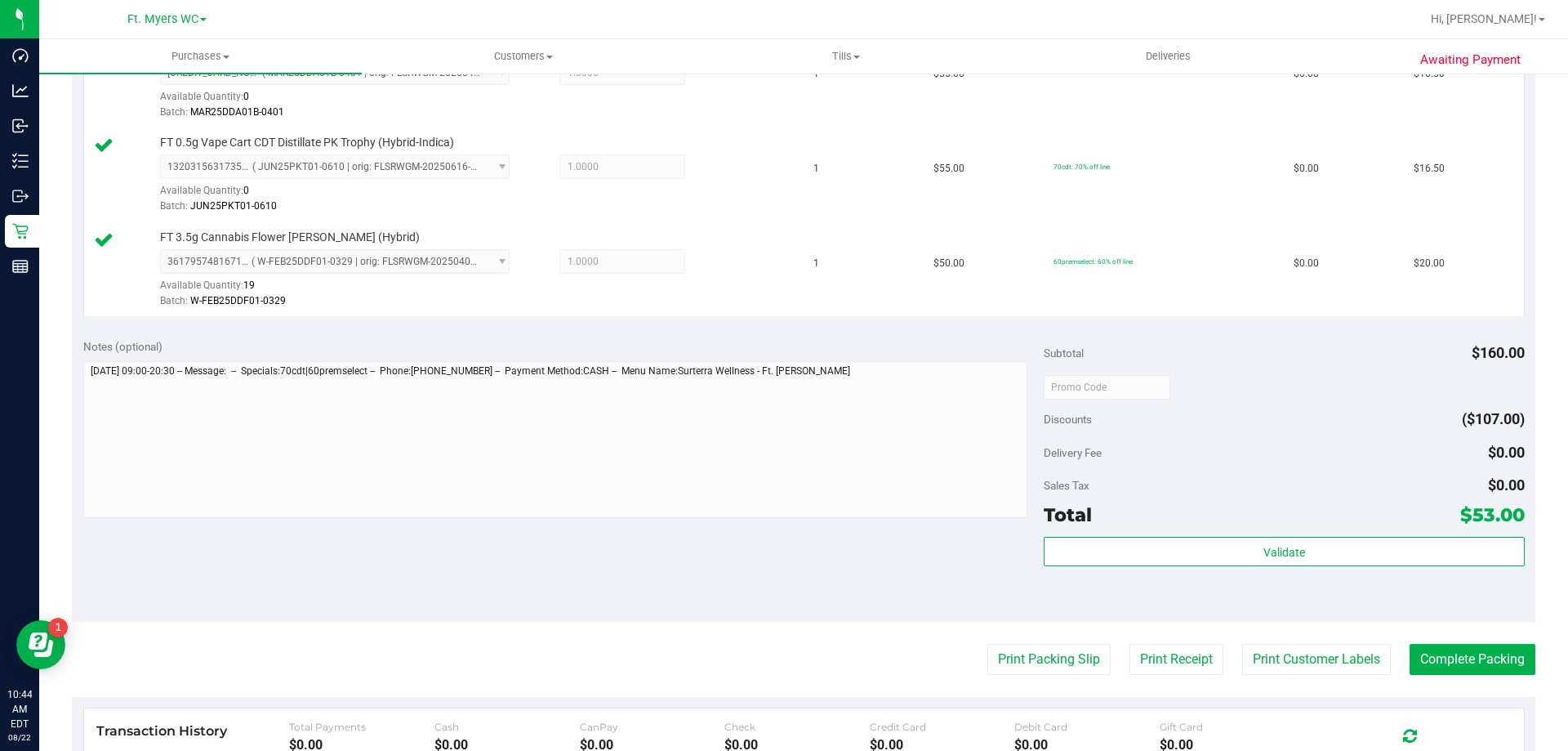
click at [783, 679] on div "Awaiting Payment Back Edit Purchase Cancel Purchase View Profile # 11826220 Bio…" at bounding box center [803, 308] width 1528 height 1454
click at [783, 661] on div "Awaiting Payment Back Edit Purchase Cancel Purchase View Profile # 11826220 Bio…" at bounding box center [803, 308] width 1528 height 1454
click at [783, 663] on button "Complete Packing" at bounding box center [1471, 659] width 126 height 31
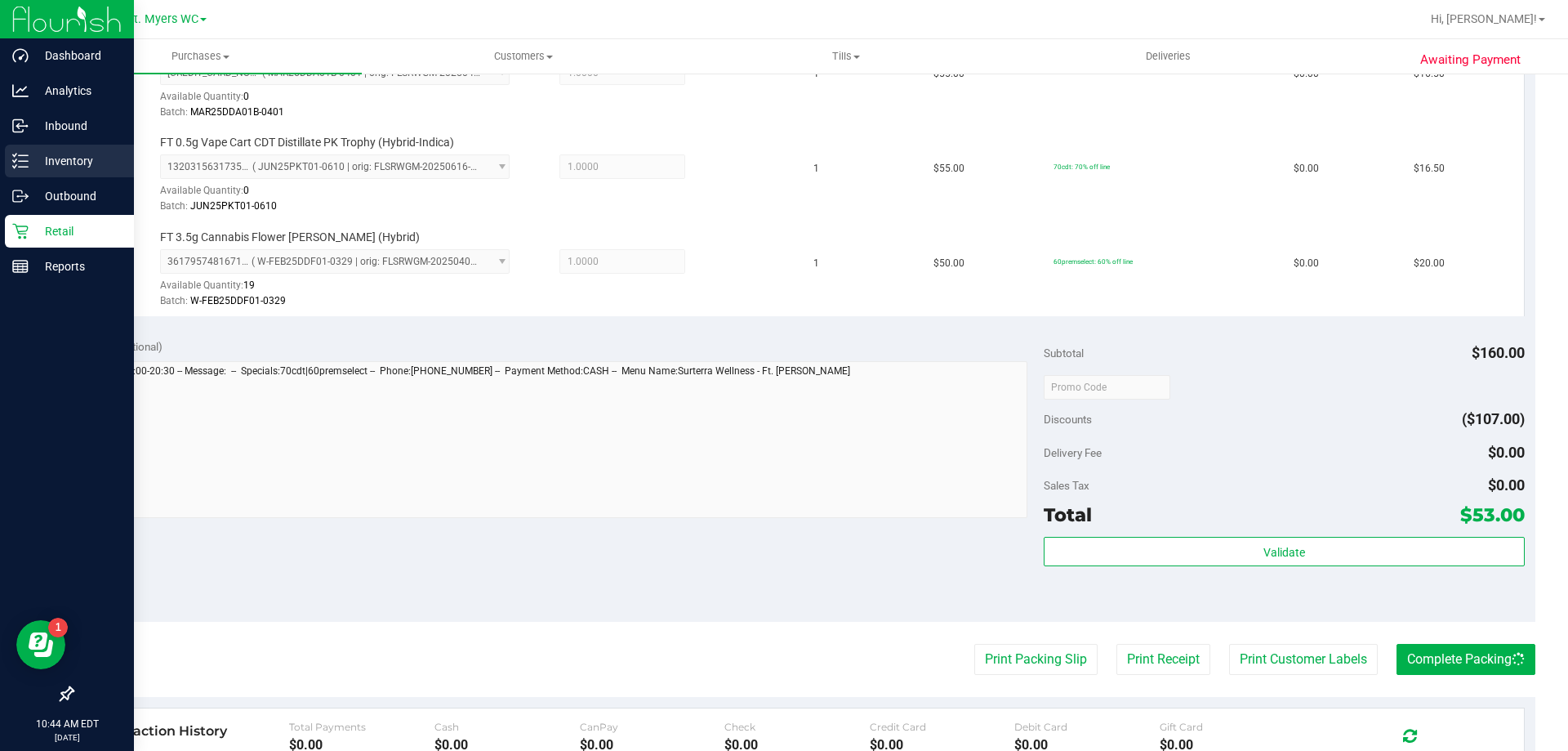
drag, startPoint x: 36, startPoint y: 196, endPoint x: 11, endPoint y: 170, distance: 36.1
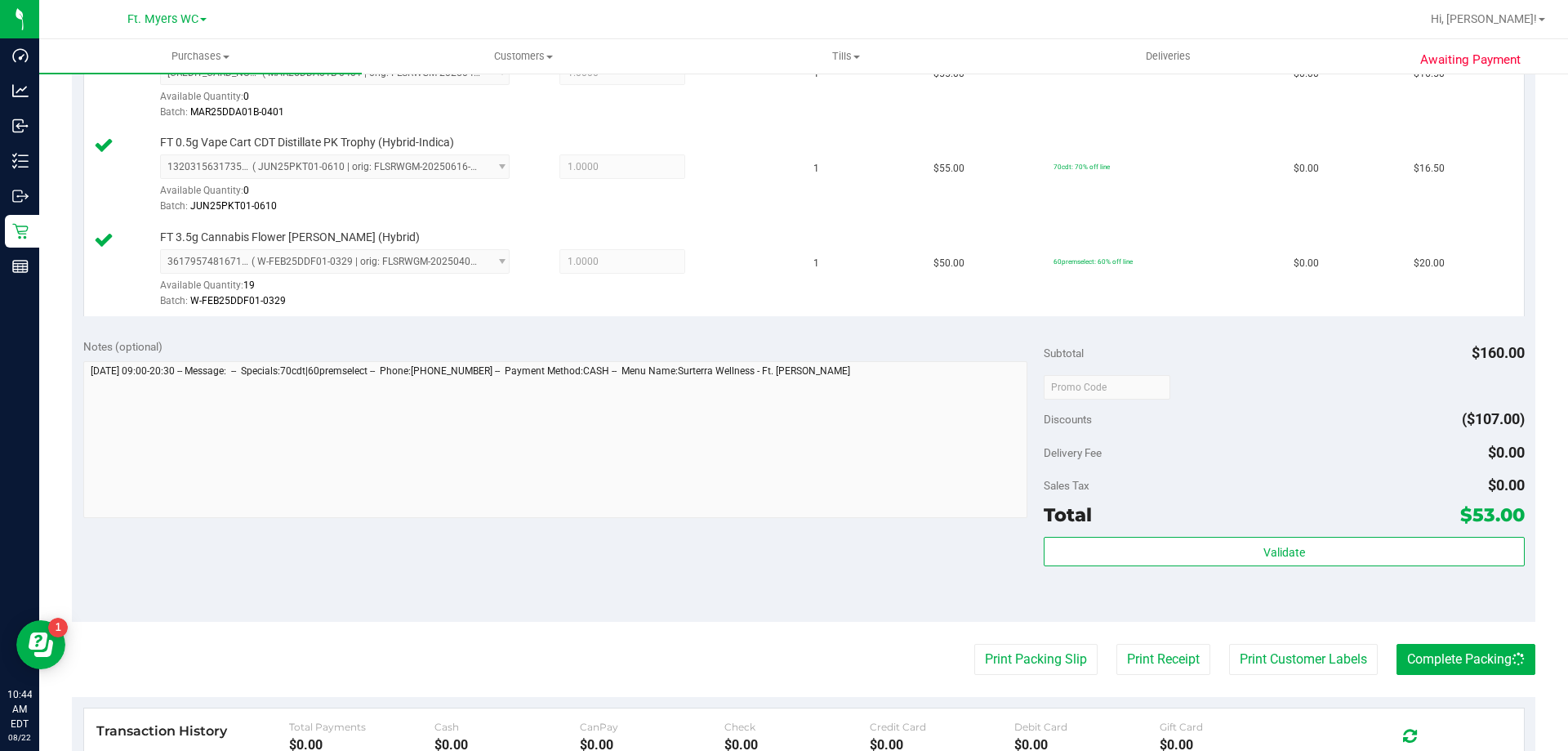
scroll to position [0, 0]
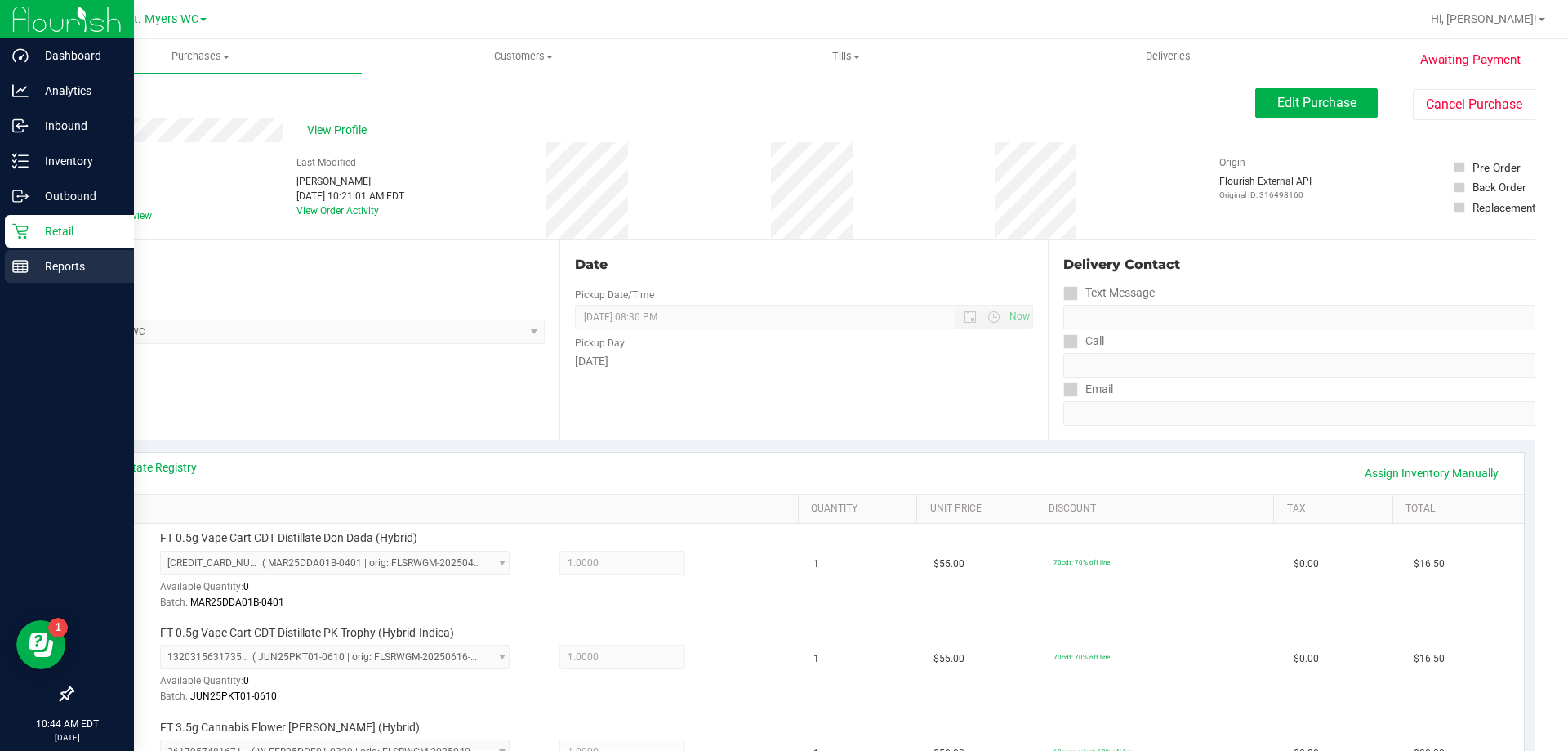
click at [29, 260] on p "Reports" at bounding box center [78, 266] width 98 height 19
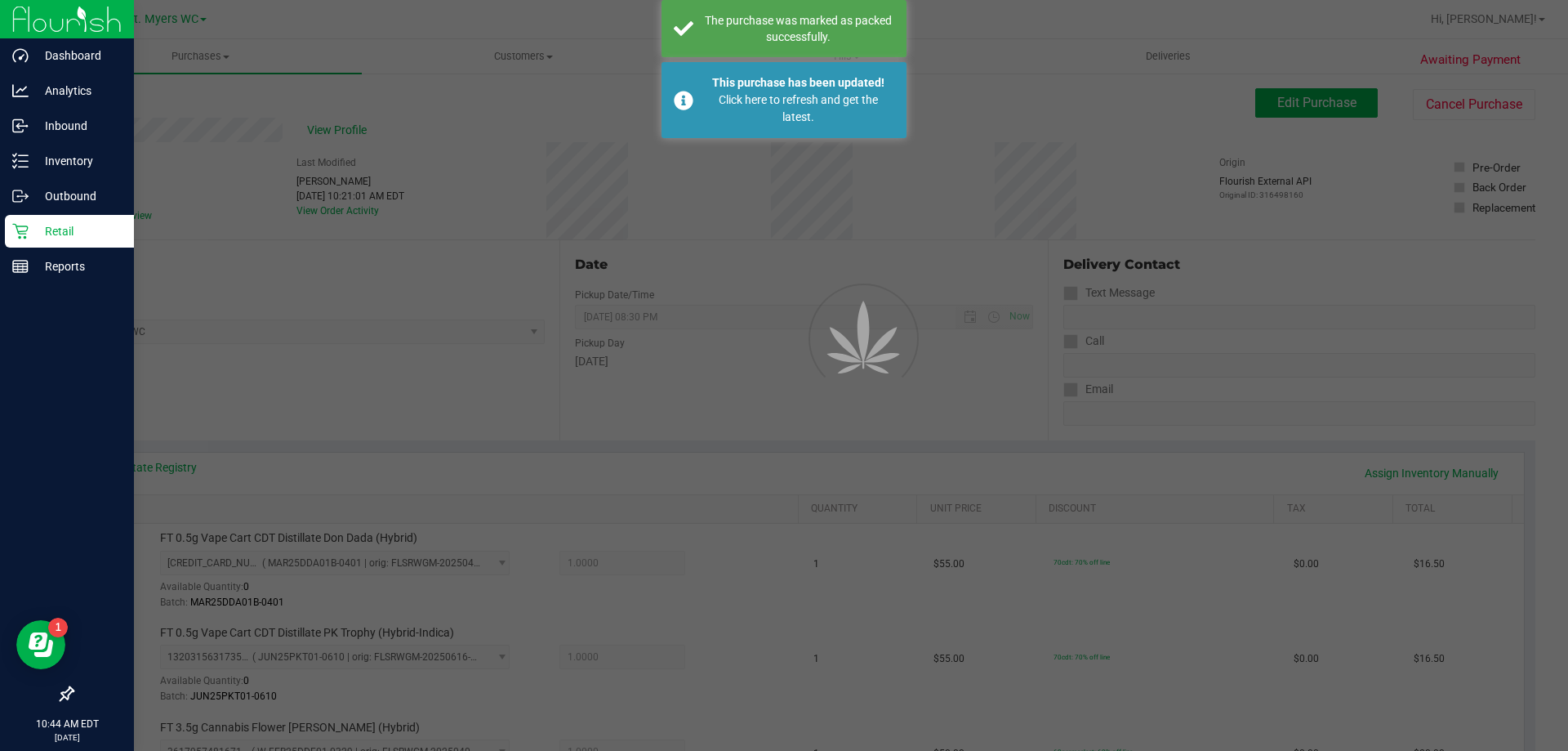
click at [31, 244] on div "Retail" at bounding box center [69, 231] width 129 height 32
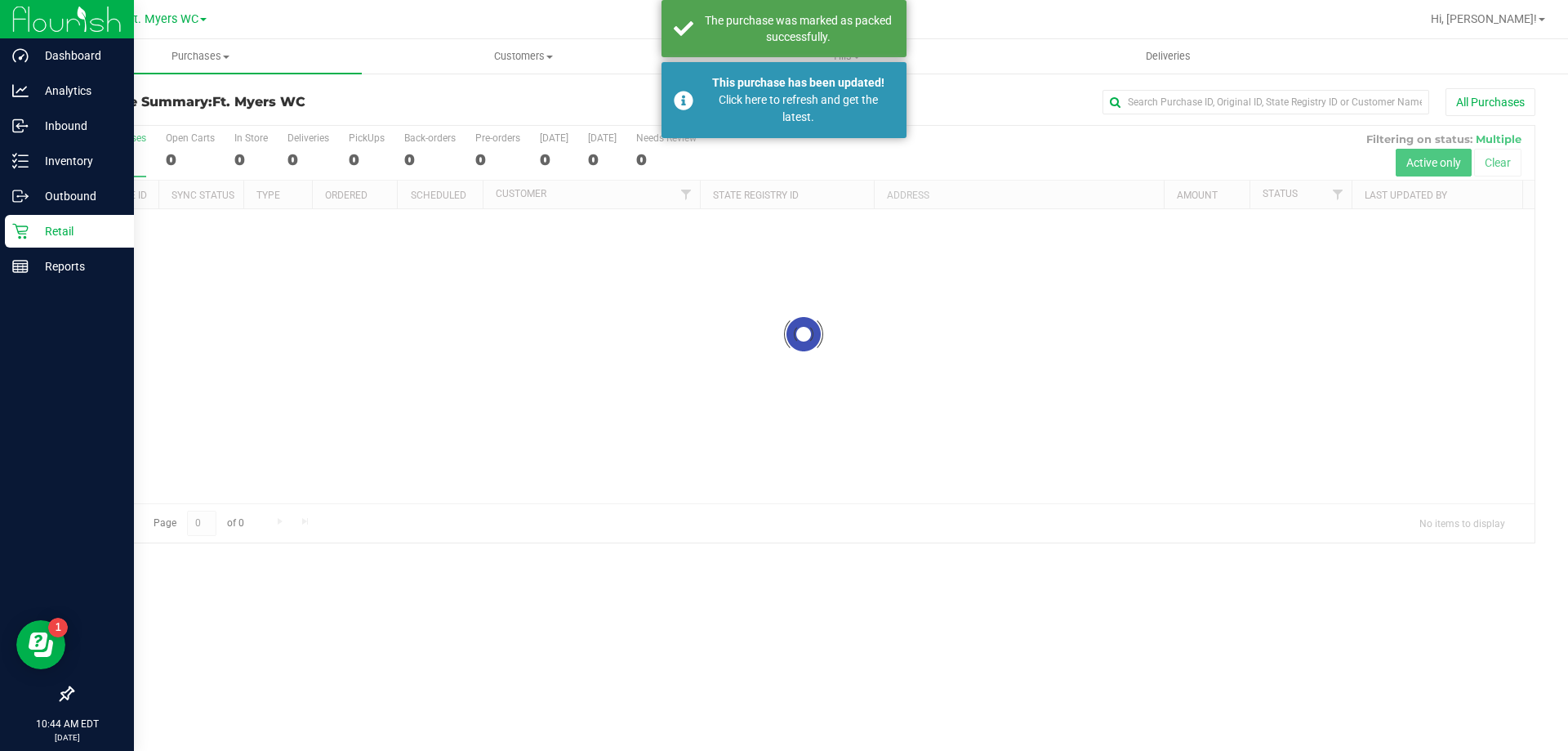
click at [31, 231] on p "Retail" at bounding box center [78, 231] width 98 height 19
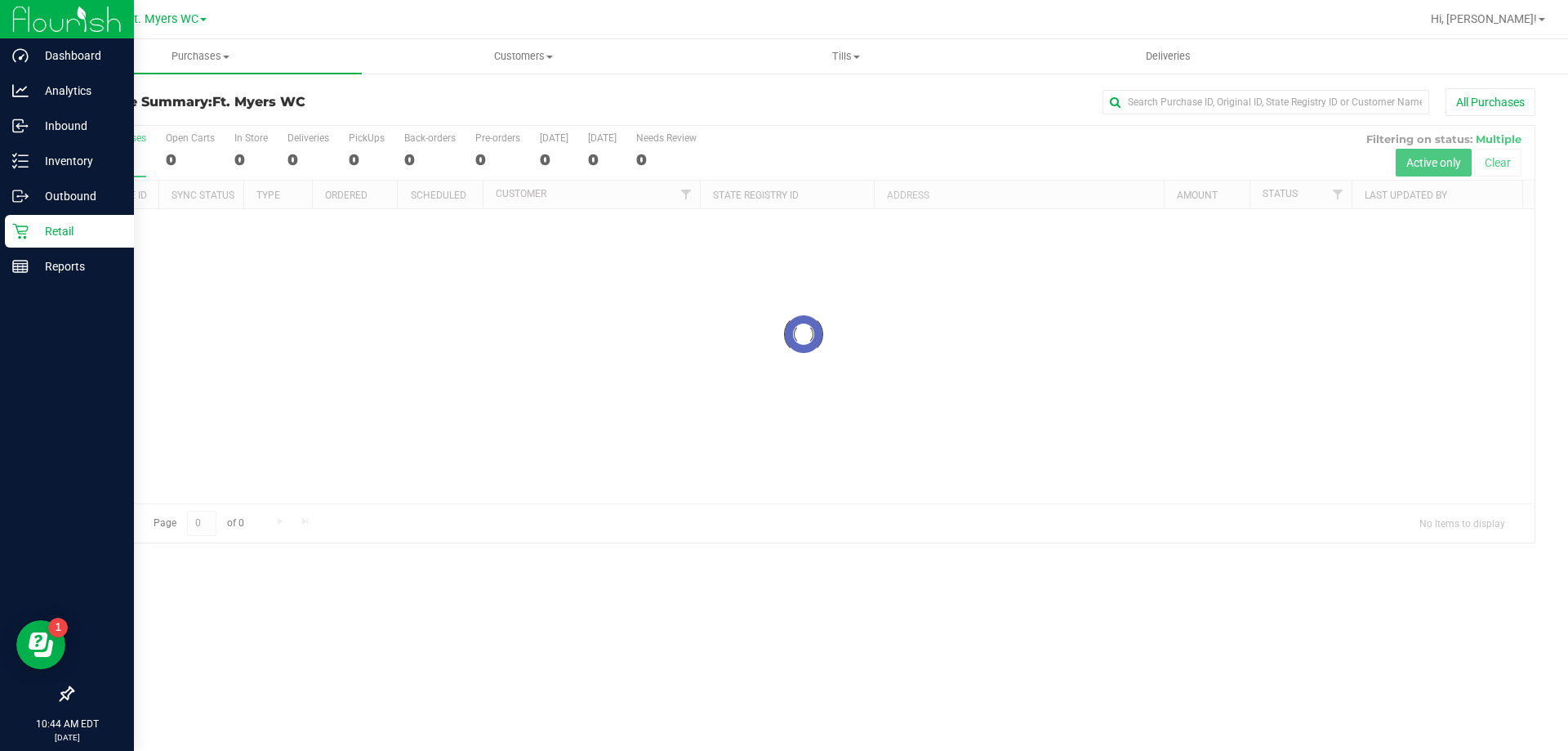
click at [31, 231] on p "Retail" at bounding box center [78, 231] width 98 height 19
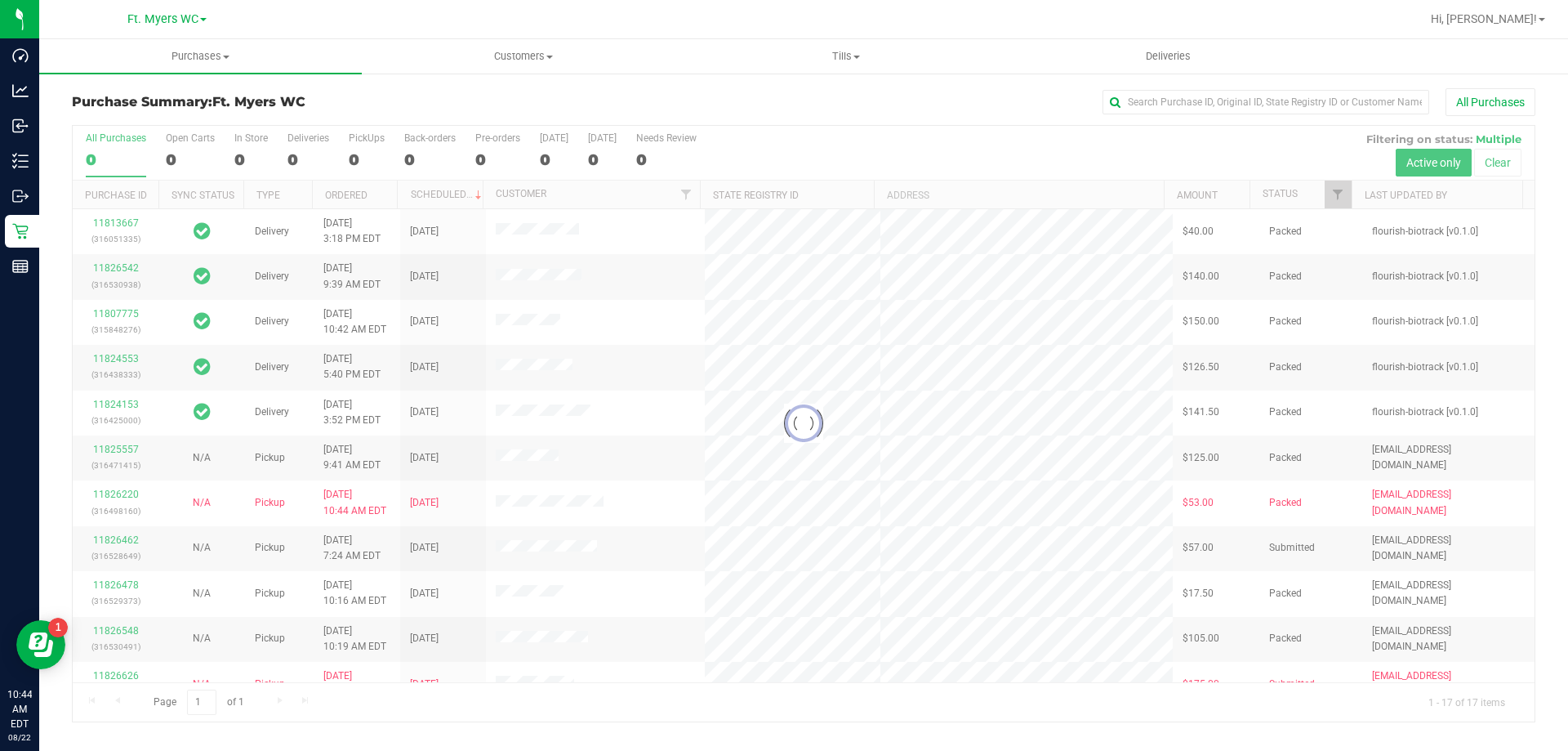
click at [372, 137] on div at bounding box center [803, 423] width 1462 height 596
click at [372, 137] on div "PickUps" at bounding box center [366, 138] width 36 height 11
click at [0, 0] on input "PickUps 0" at bounding box center [0, 0] width 0 height 0
click at [372, 137] on div at bounding box center [803, 423] width 1462 height 596
click at [375, 97] on h3 "Purchase Summary: Ft. Myers WC" at bounding box center [315, 102] width 487 height 15
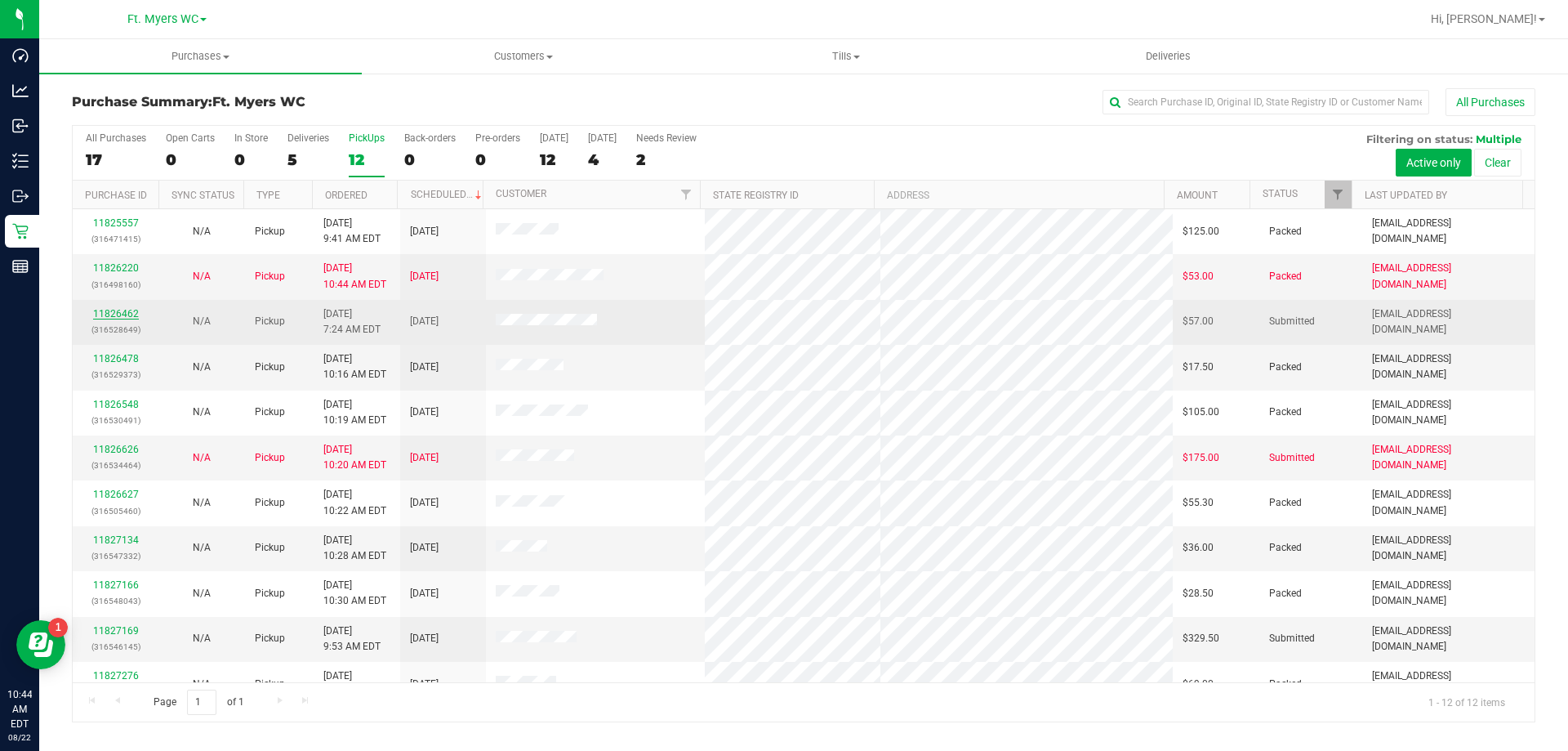
click at [124, 310] on link "11826462" at bounding box center [116, 314] width 46 height 11
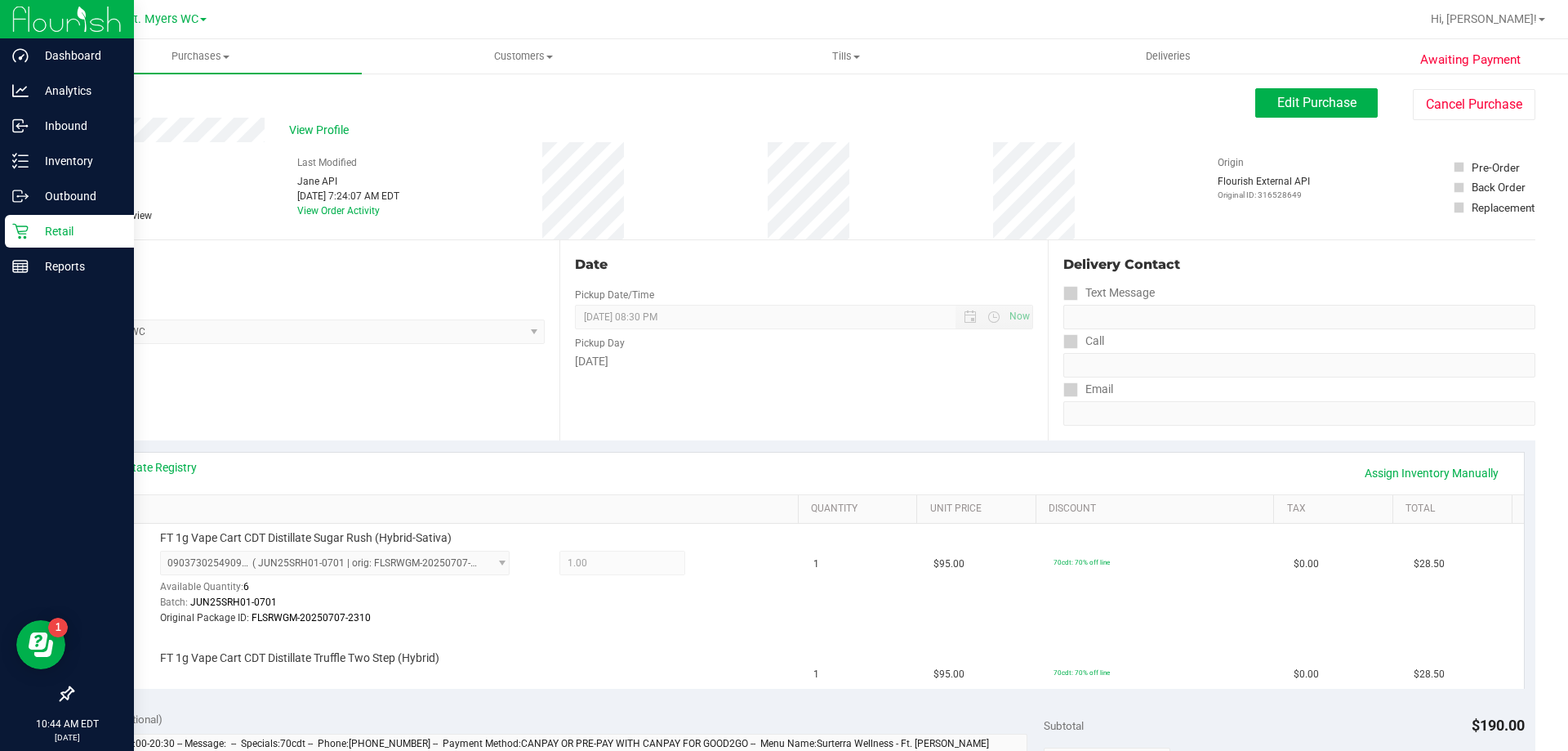
click at [37, 239] on p "Retail" at bounding box center [78, 231] width 98 height 19
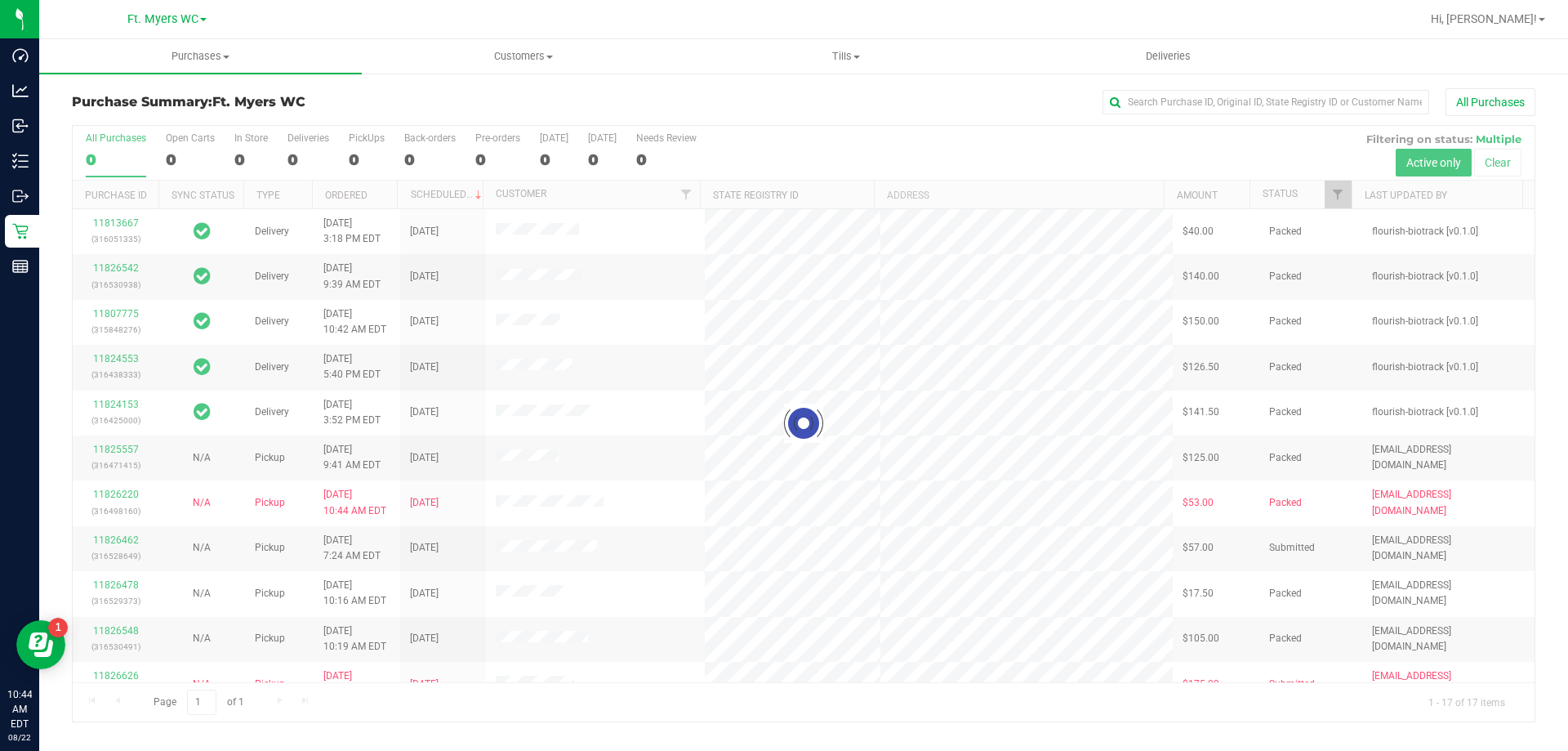
click at [360, 144] on div at bounding box center [803, 423] width 1462 height 596
click at [322, 141] on div at bounding box center [803, 423] width 1462 height 596
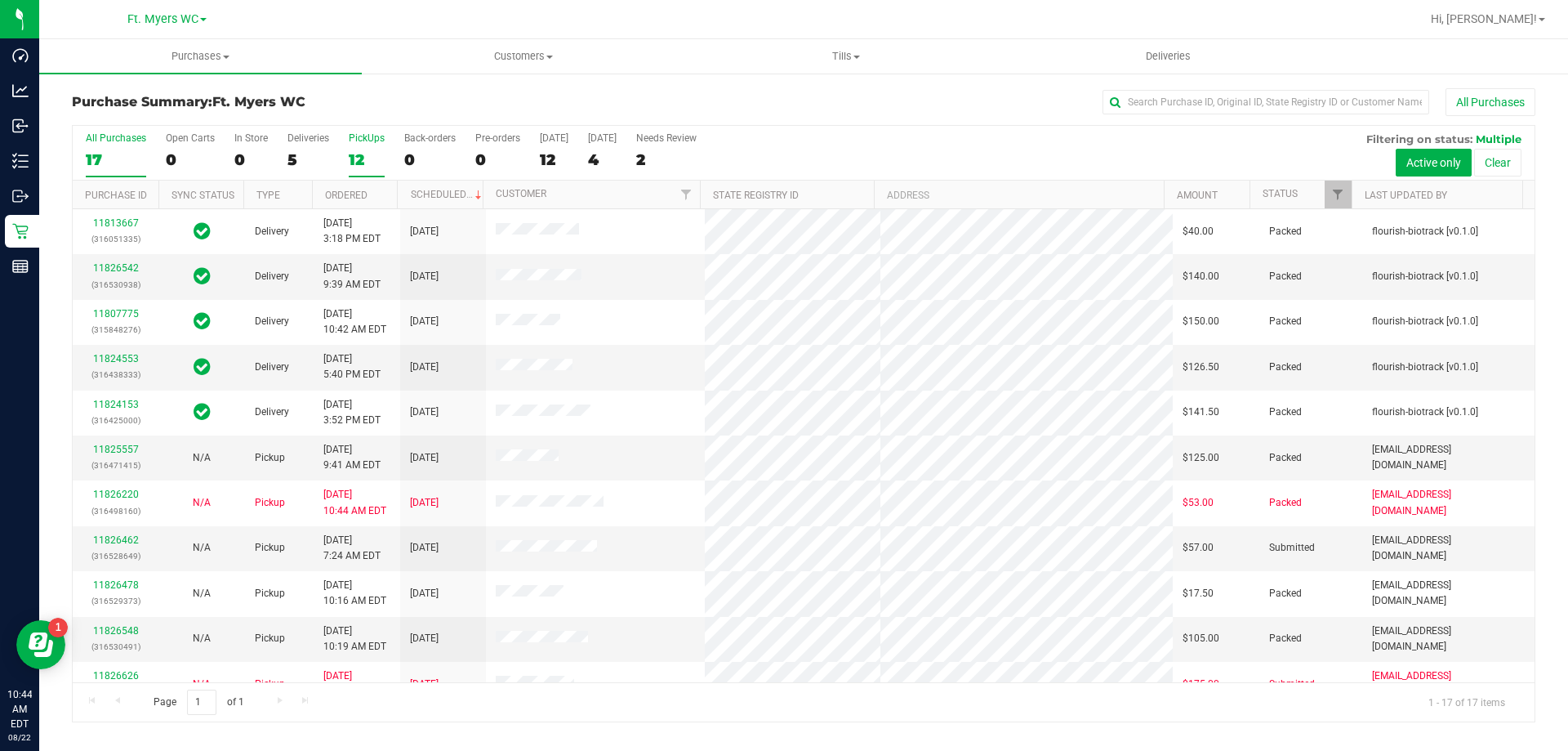
click at [360, 142] on div "PickUps" at bounding box center [366, 138] width 36 height 11
click at [0, 0] on input "PickUps 12" at bounding box center [0, 0] width 0 height 0
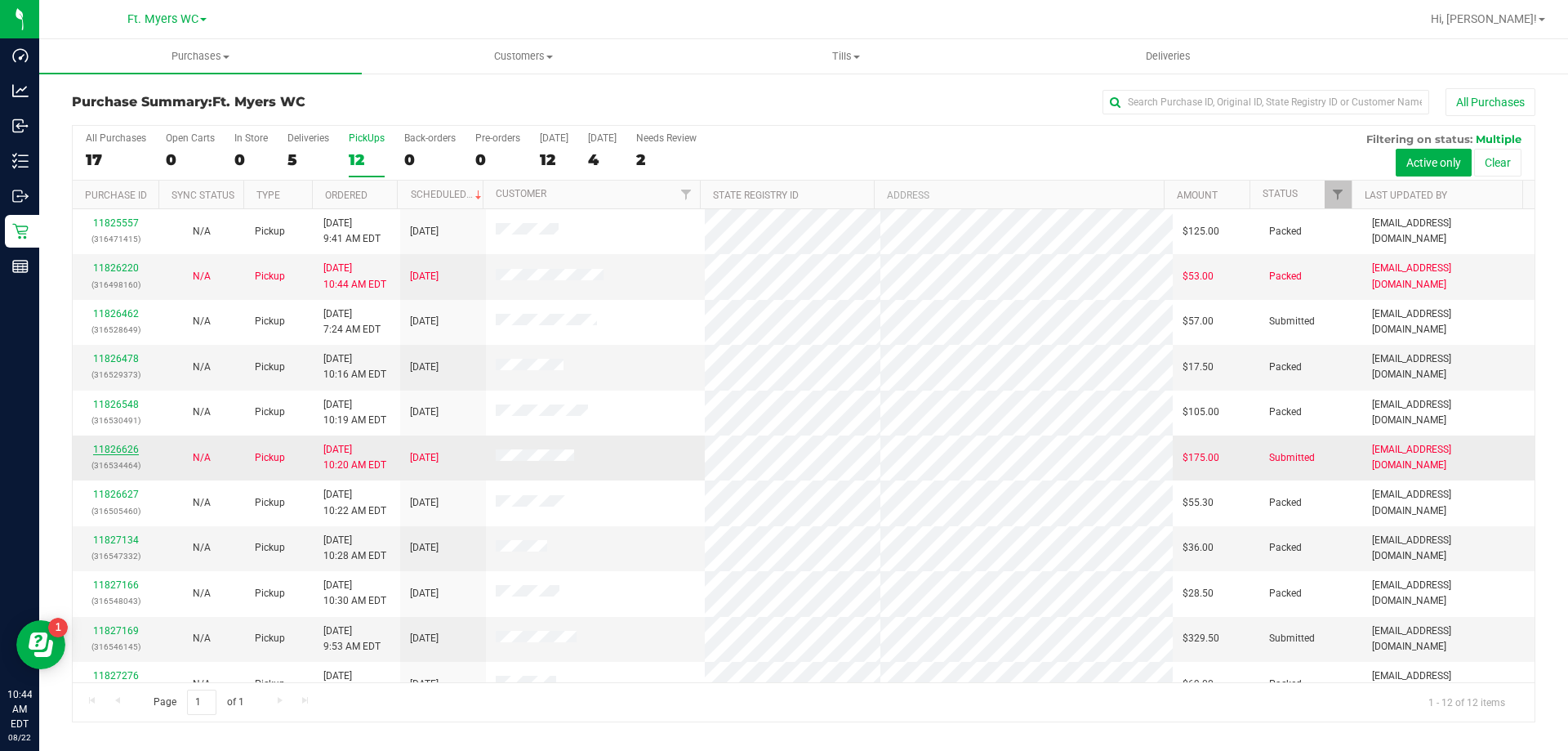
click at [126, 447] on link "11826626" at bounding box center [116, 449] width 46 height 11
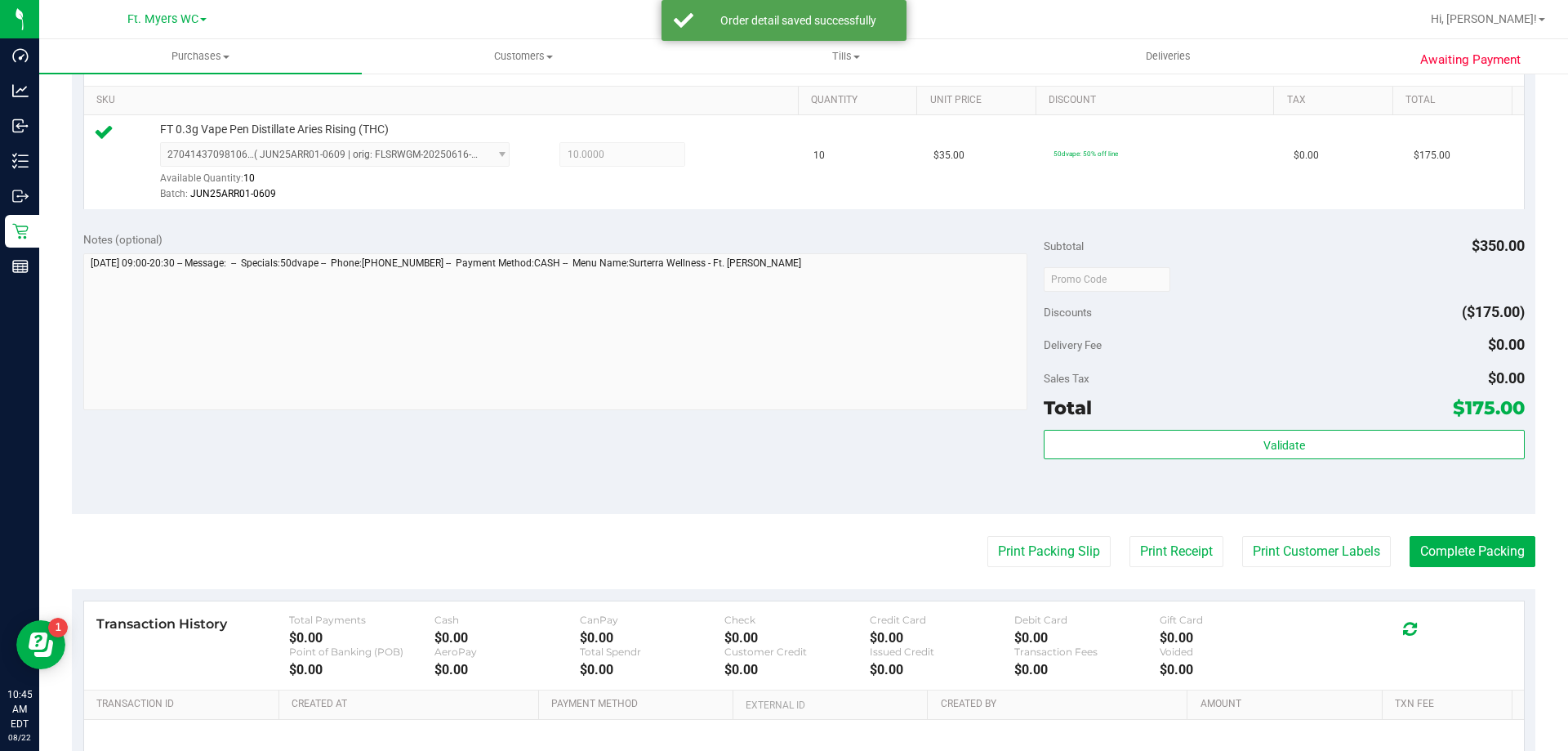
scroll to position [572, 0]
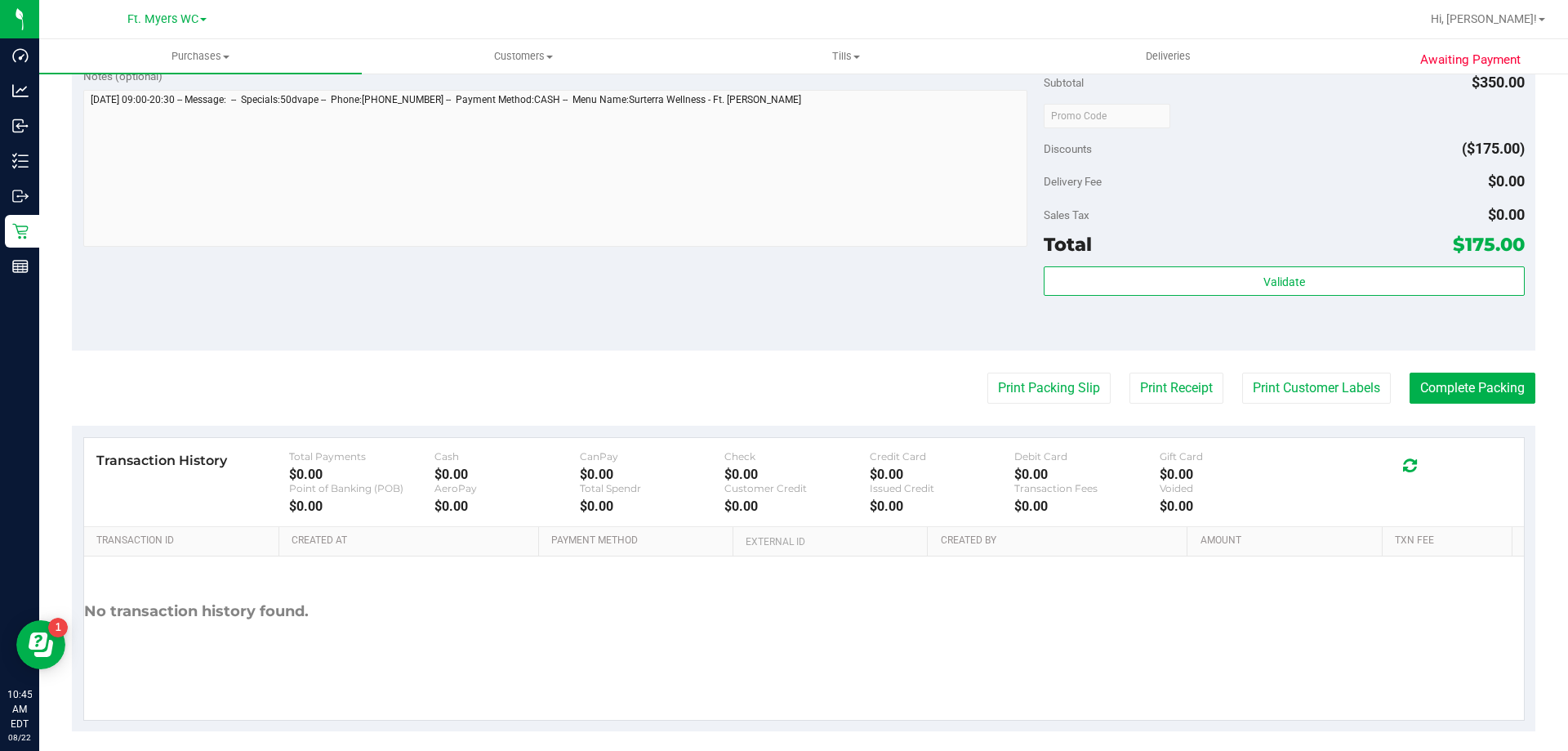
click at [783, 260] on div "Subtotal $350.00 Discounts ($175.00) Delivery Fee $0.00 Sales Tax $0.00 Total $…" at bounding box center [1284, 204] width 480 height 272
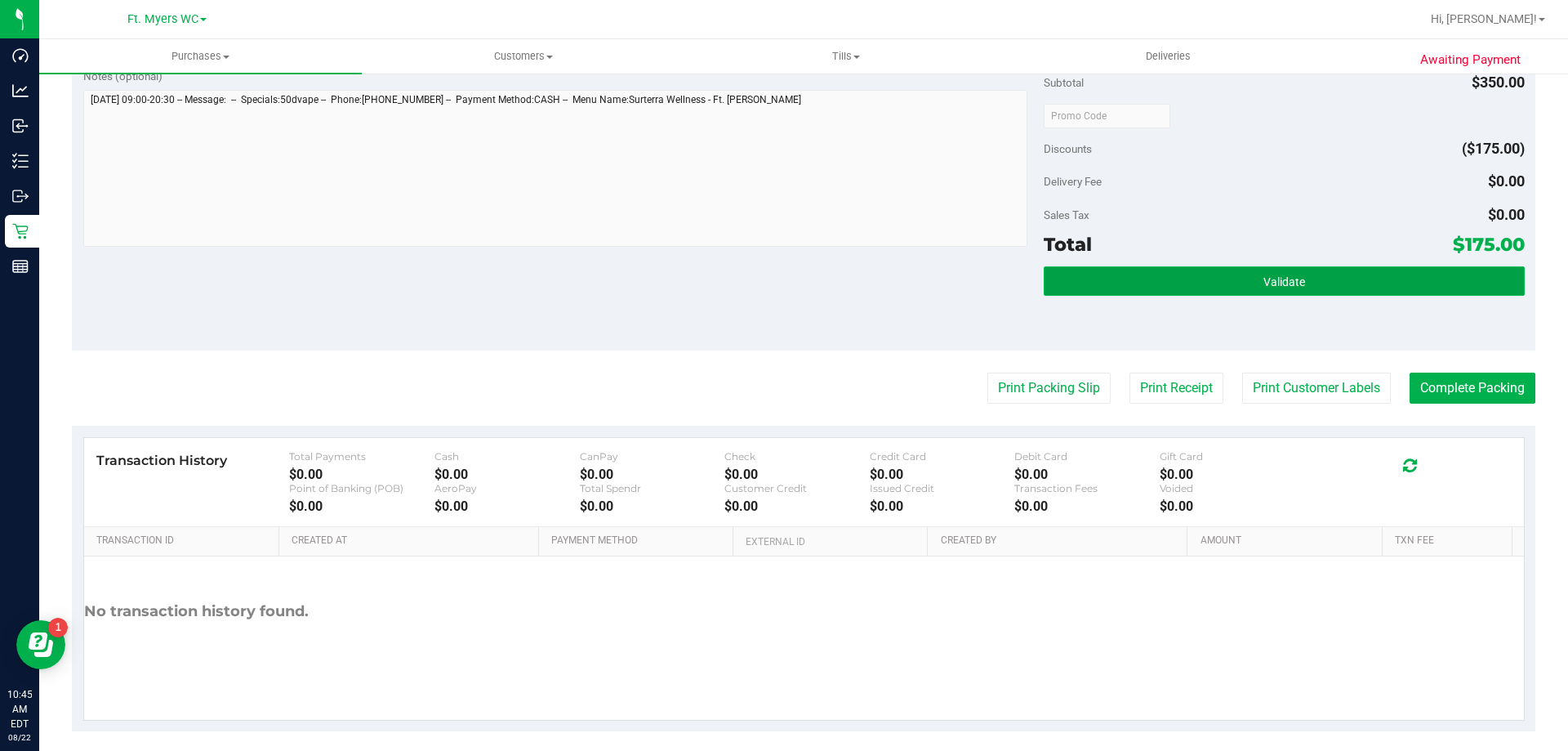
click at [783, 266] on button "Validate" at bounding box center [1284, 280] width 480 height 29
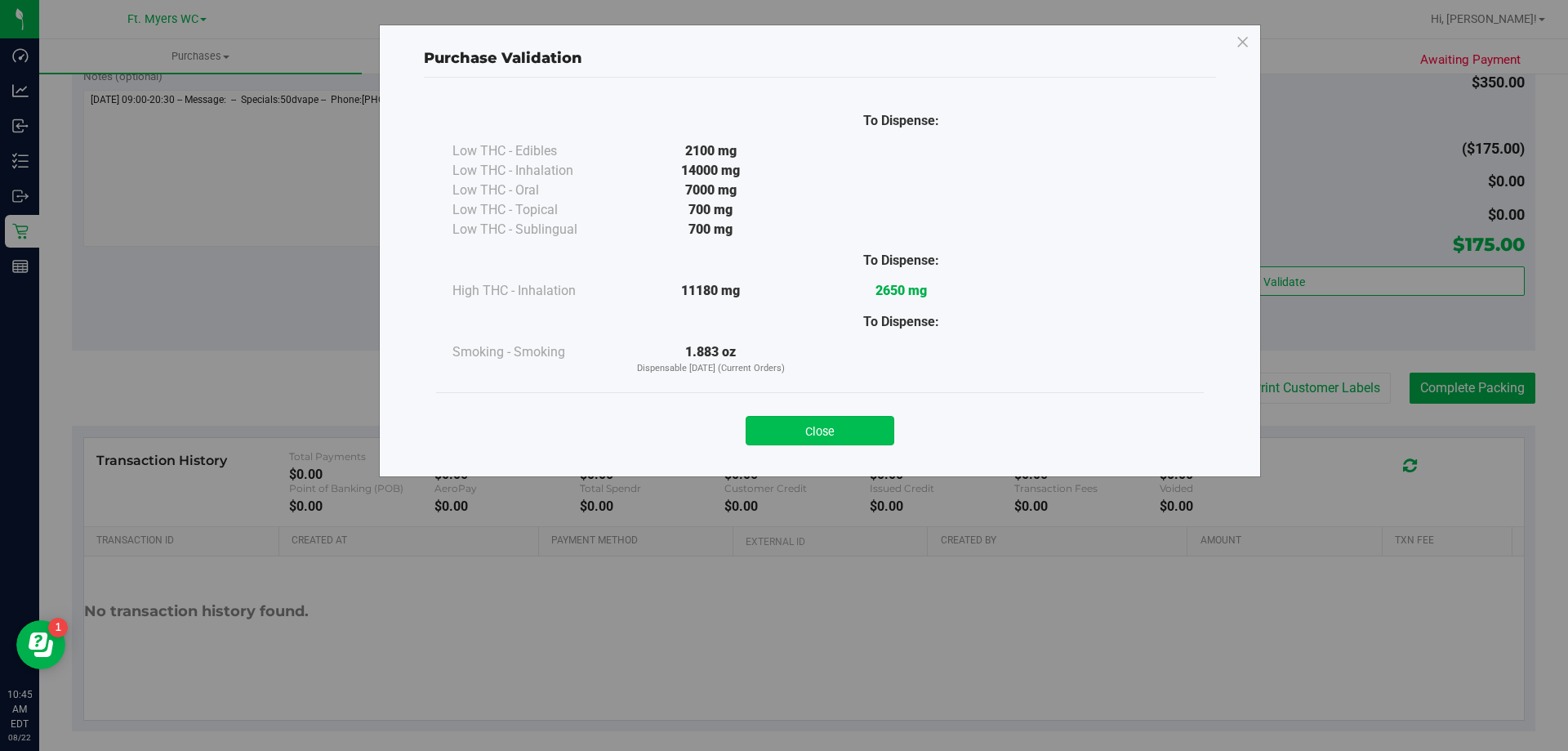
click at [783, 427] on button "Close" at bounding box center [819, 430] width 148 height 29
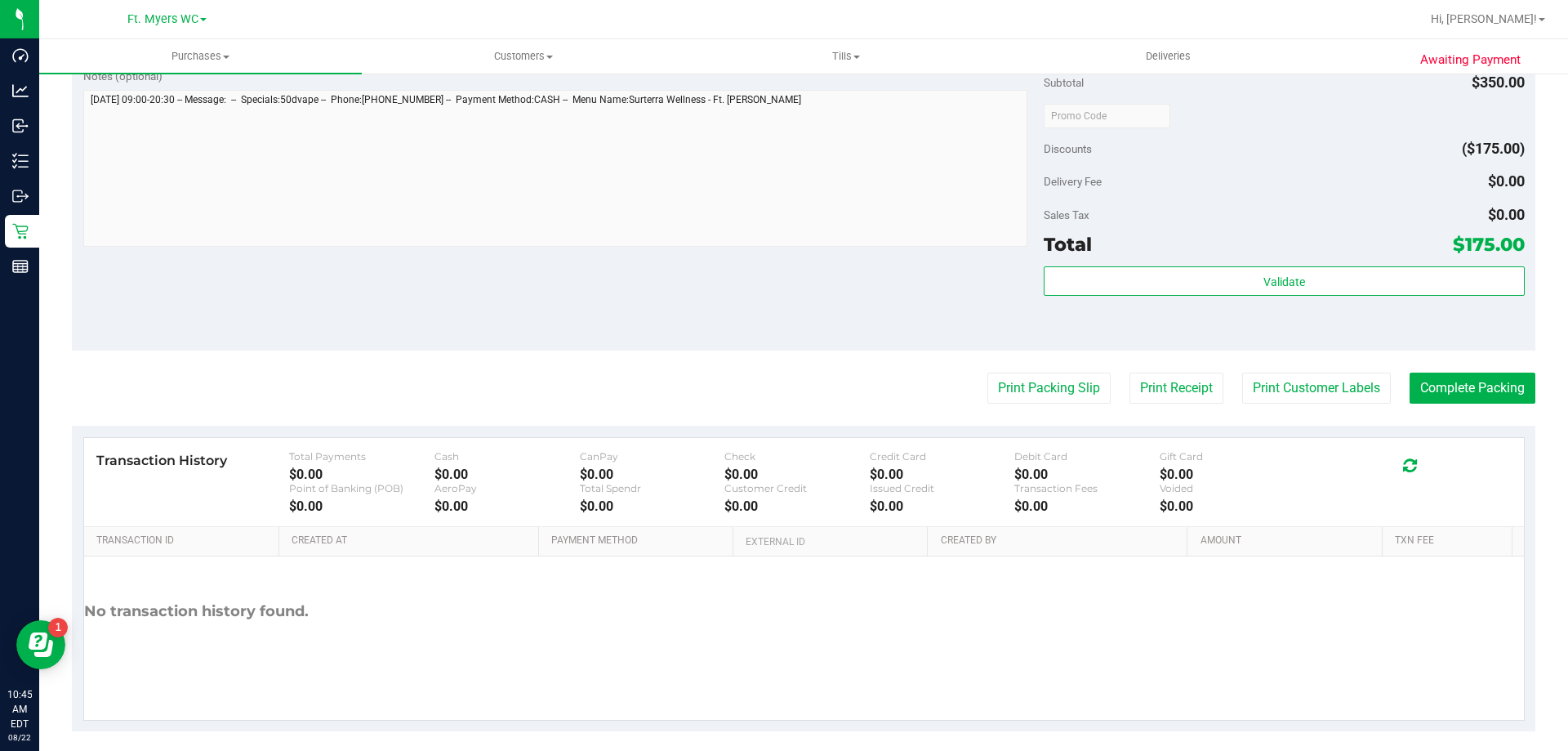
scroll to position [0, 0]
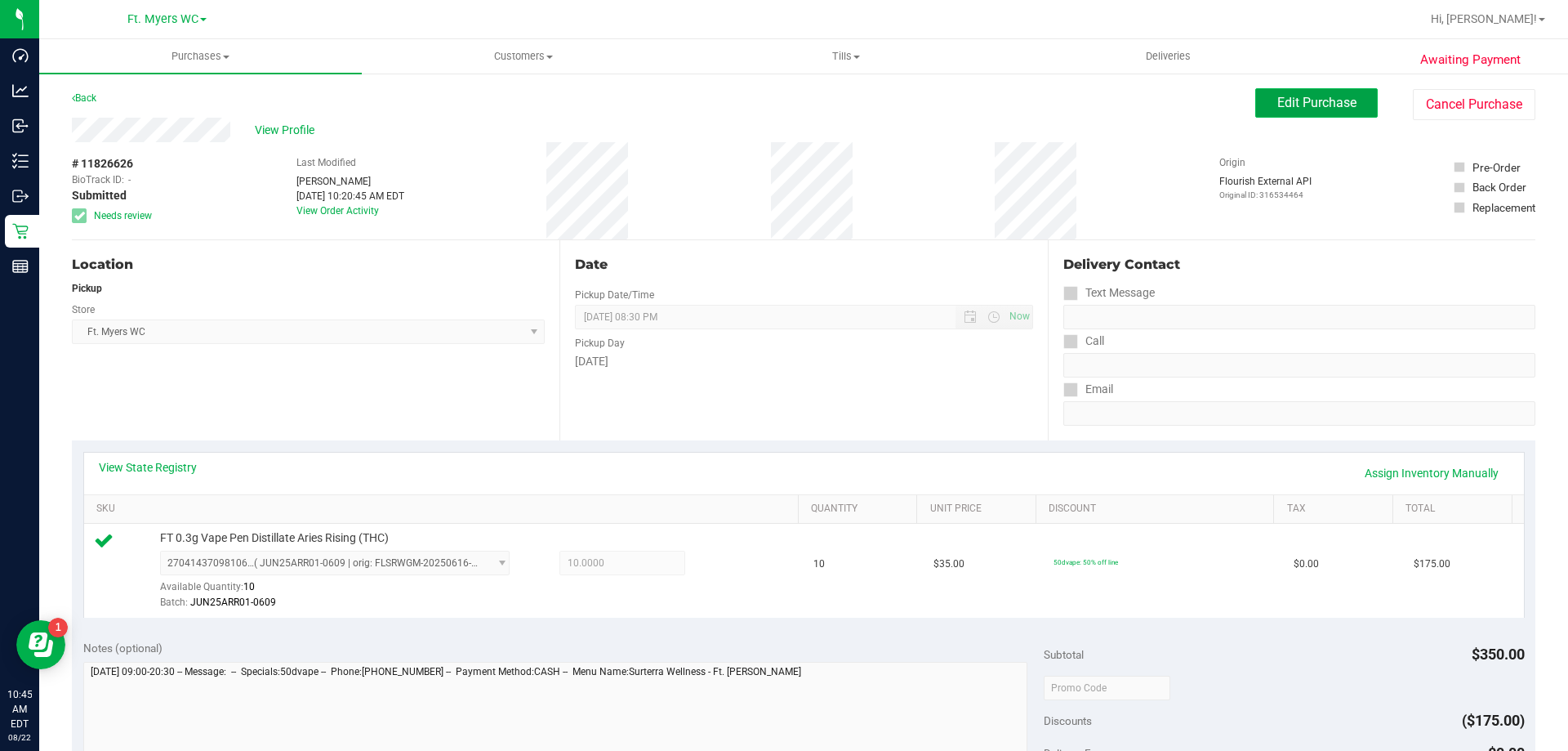
click at [783, 90] on button "Edit Purchase" at bounding box center [1317, 102] width 123 height 29
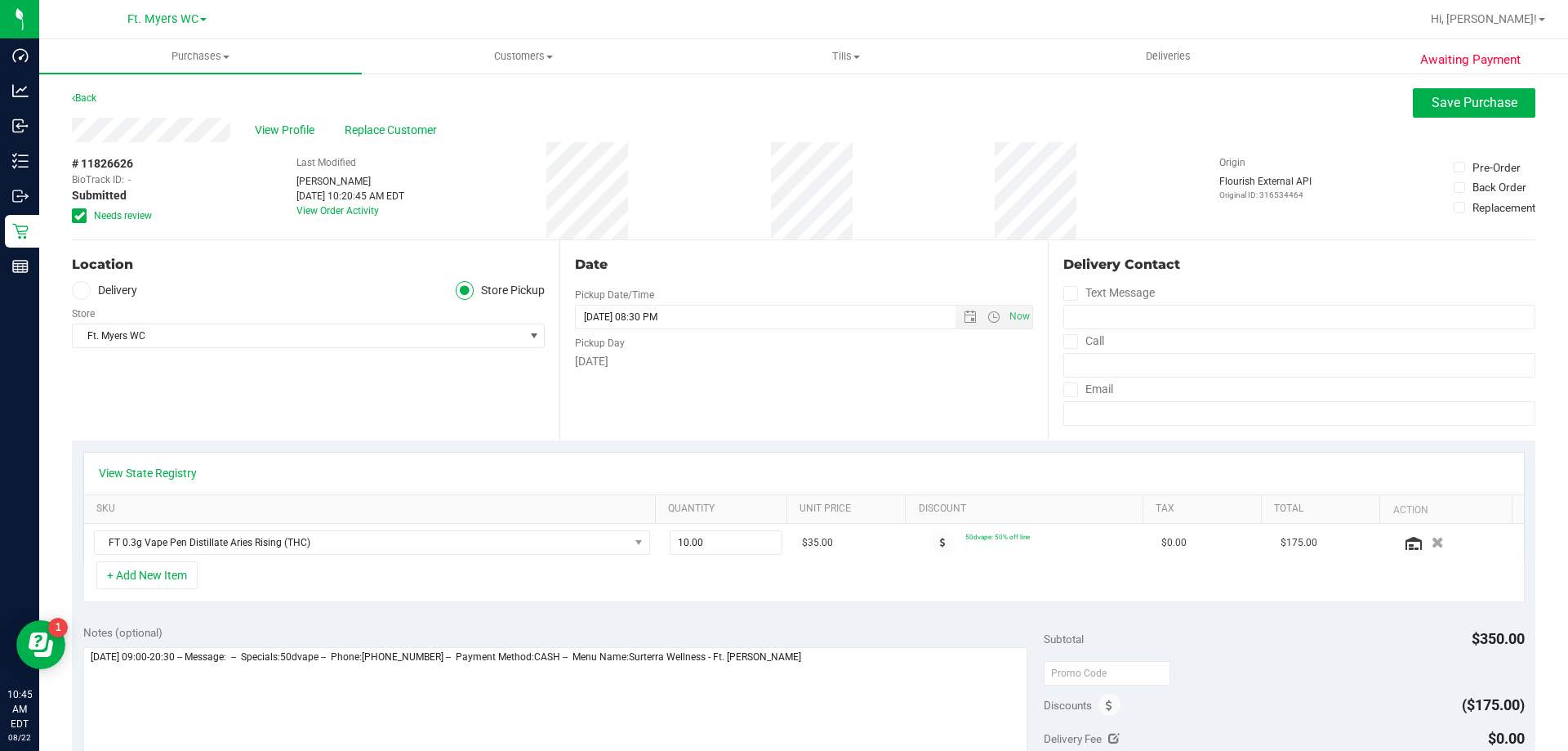
click at [150, 216] on span "Needs review" at bounding box center [123, 215] width 58 height 15
click at [0, 0] on input "Needs review" at bounding box center [0, 0] width 0 height 0
click at [783, 93] on button "Save Purchase" at bounding box center [1474, 102] width 123 height 29
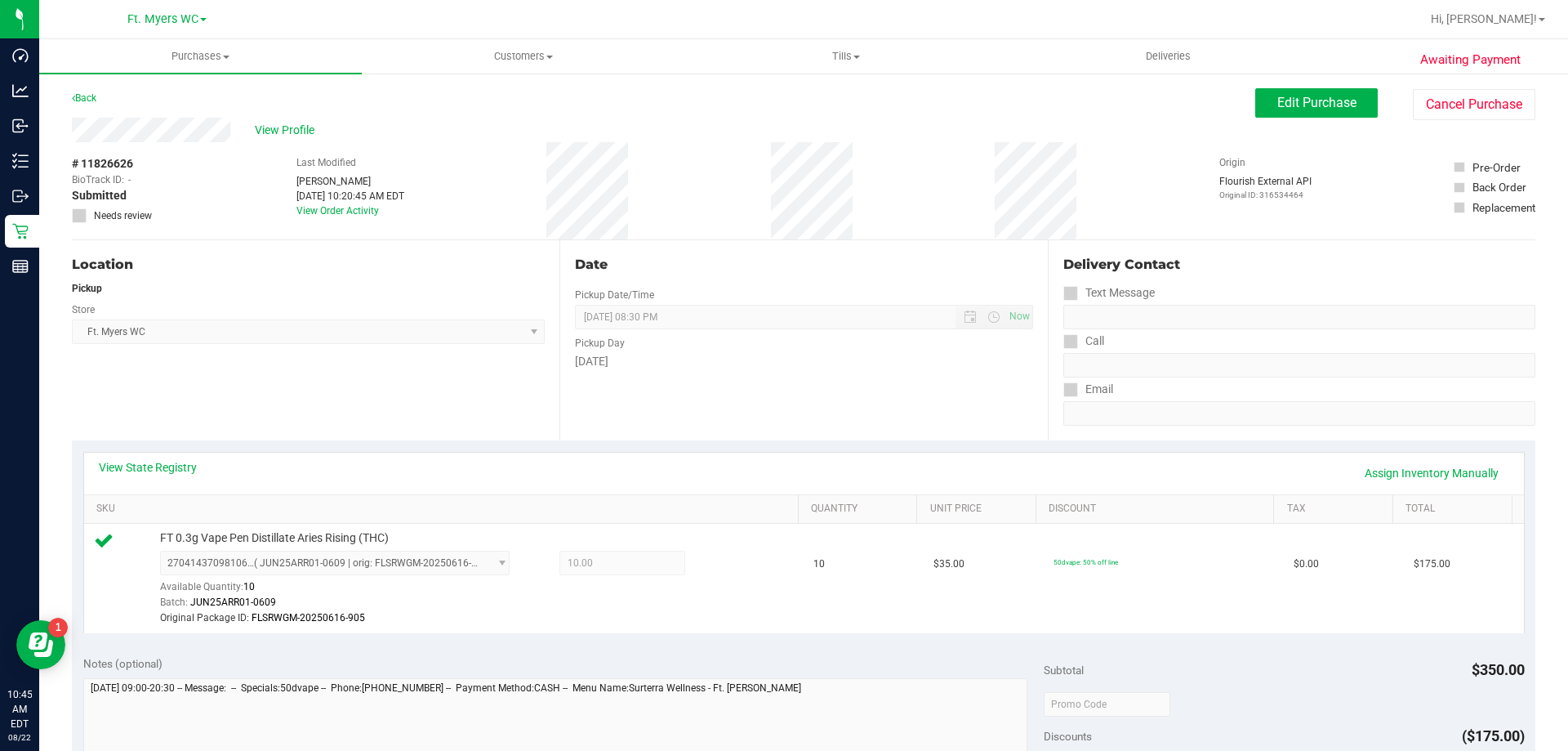
scroll to position [408, 0]
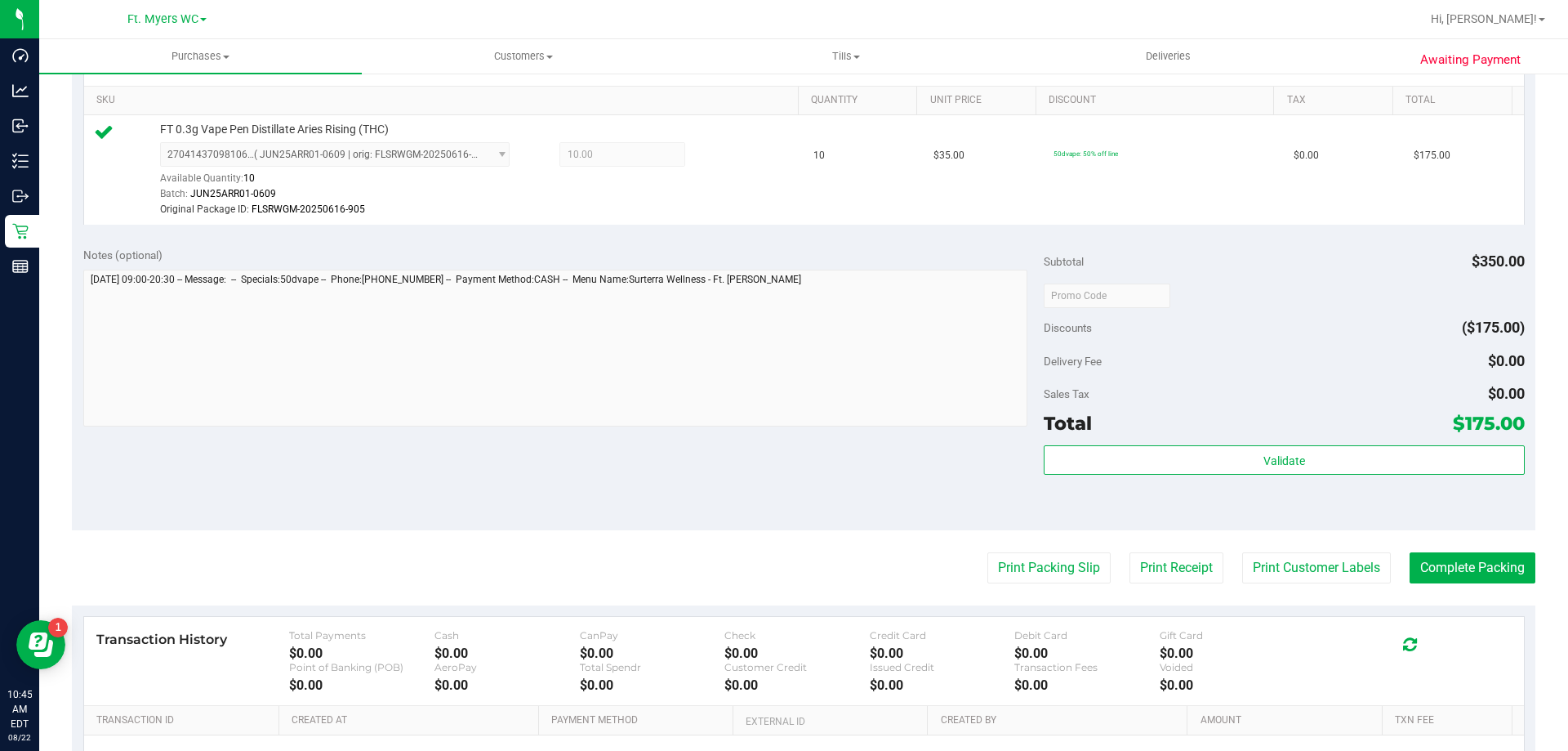
click at [783, 437] on div "Total $175.00" at bounding box center [1284, 422] width 480 height 29
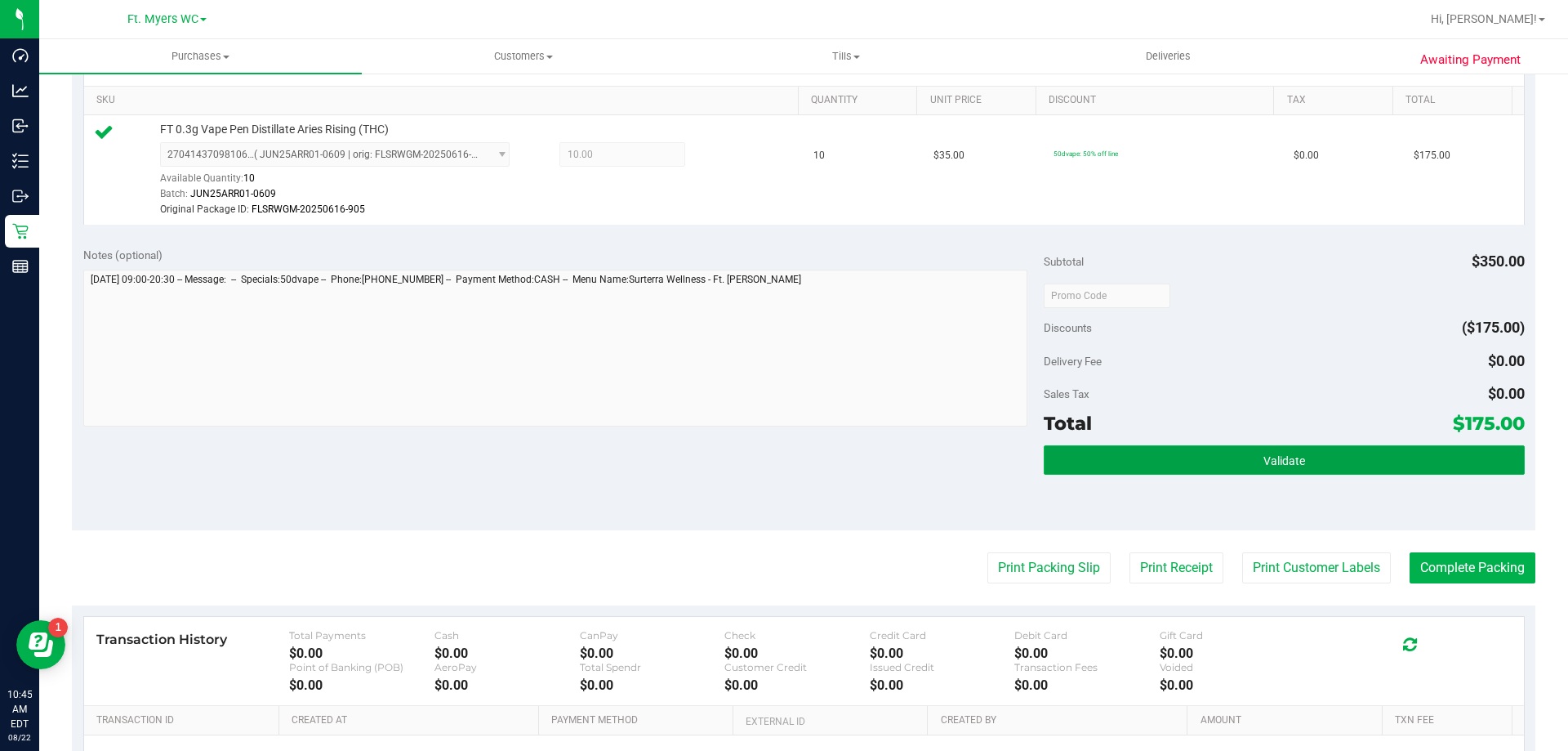
click at [783, 461] on button "Validate" at bounding box center [1284, 459] width 480 height 29
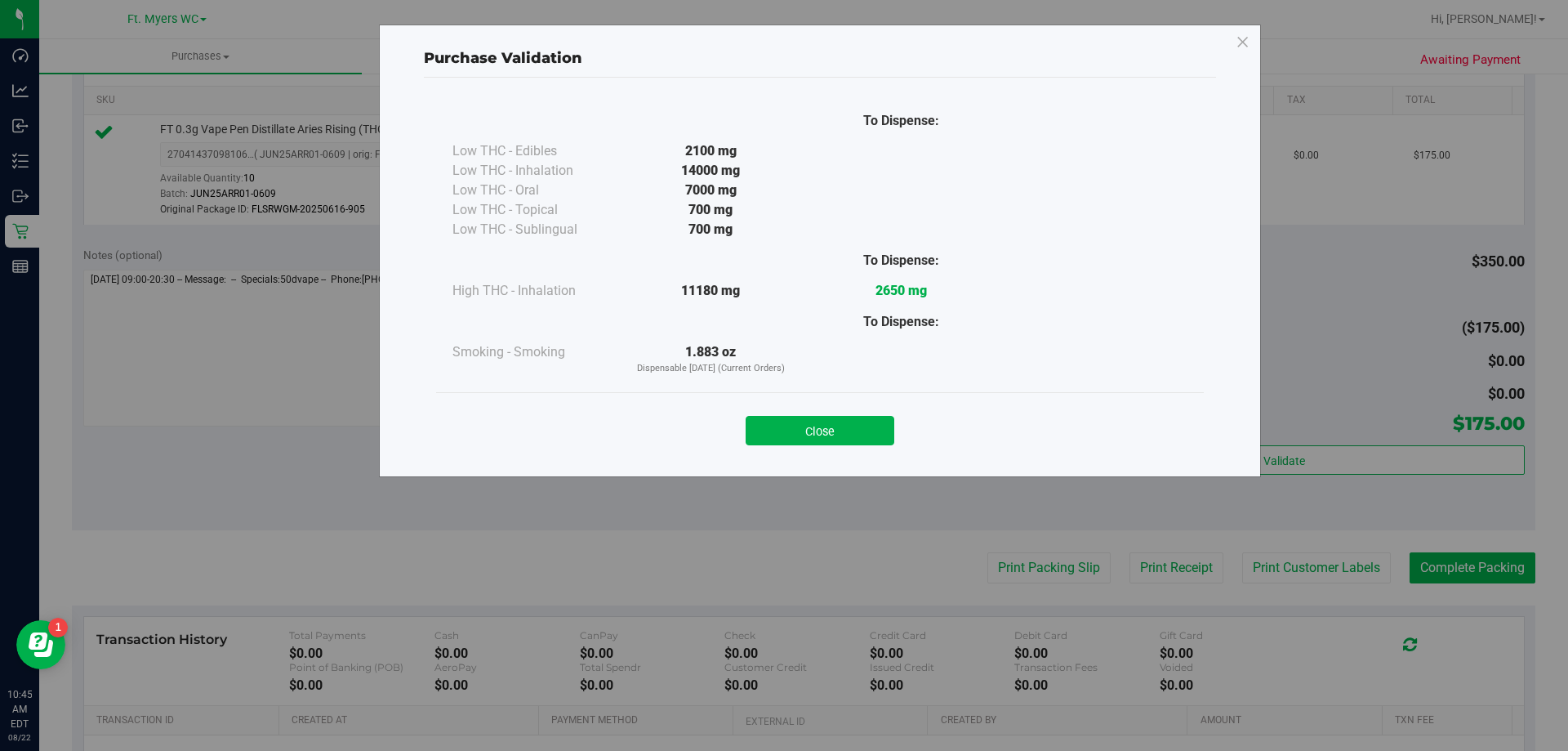
click at [783, 446] on div "Close" at bounding box center [820, 424] width 767 height 66
click at [783, 434] on button "Close" at bounding box center [819, 430] width 148 height 29
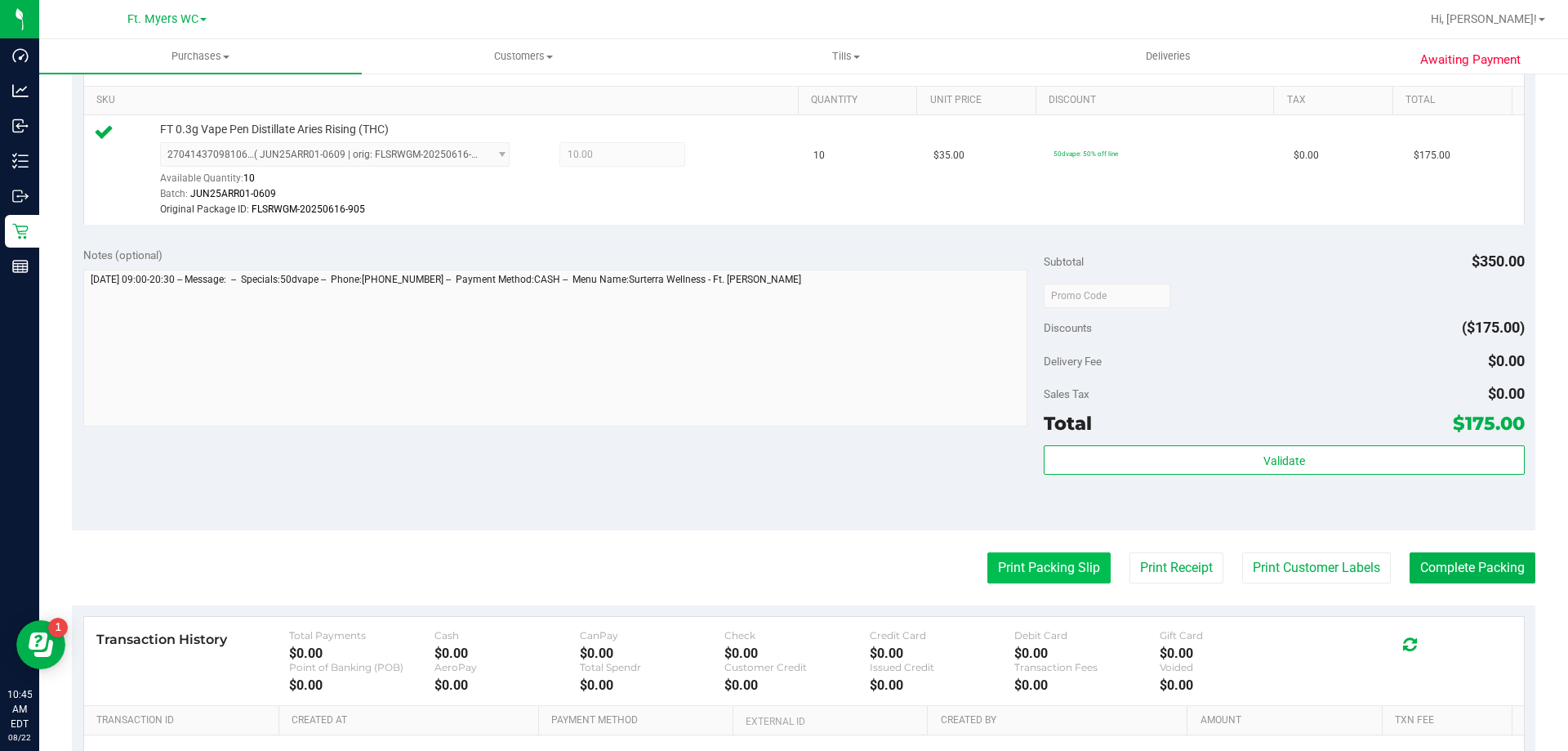
click at [783, 560] on button "Print Packing Slip" at bounding box center [1049, 567] width 123 height 31
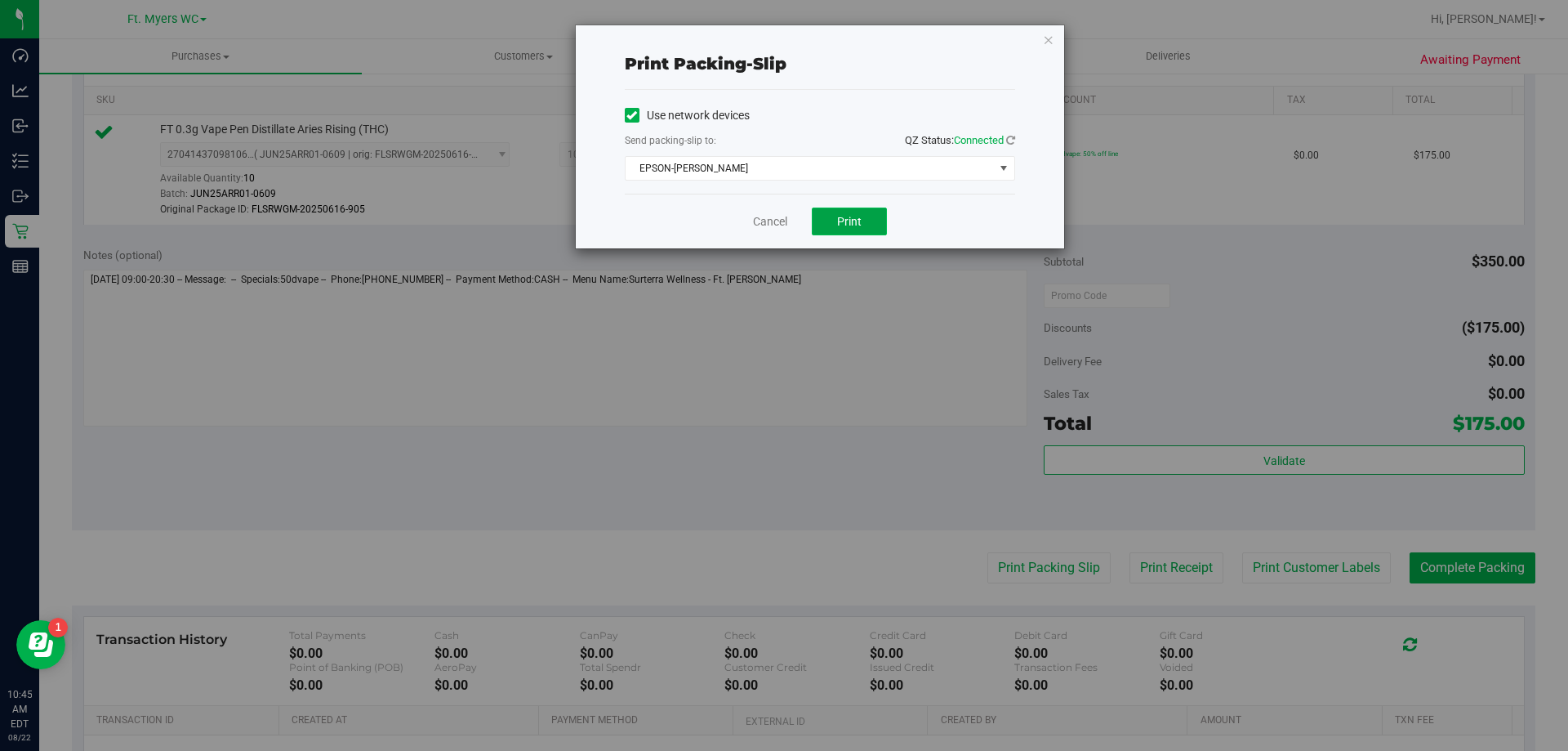
click at [783, 226] on span "Print" at bounding box center [849, 221] width 25 height 13
click at [765, 227] on link "Cancel" at bounding box center [770, 222] width 34 height 18
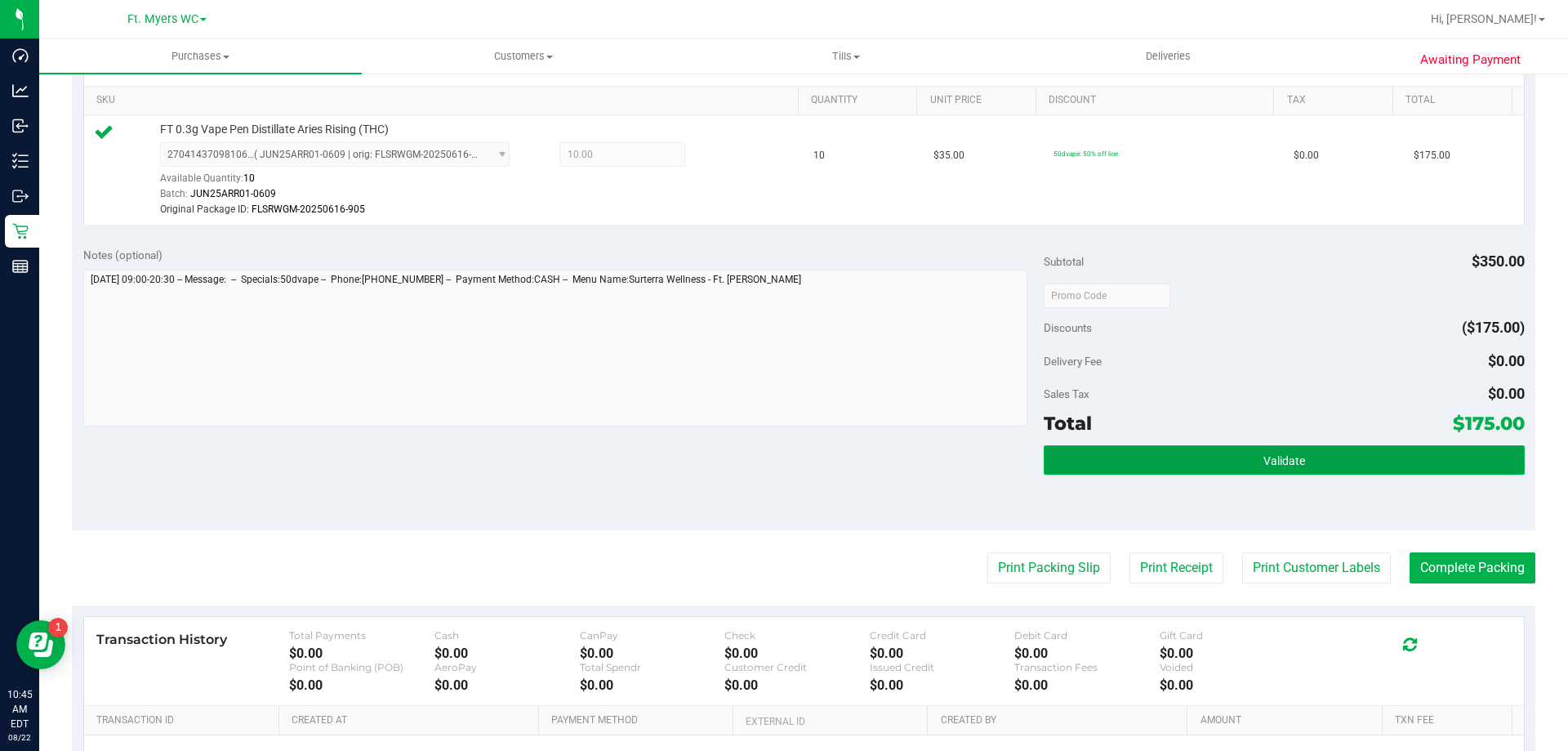
click at [783, 454] on button "Validate" at bounding box center [1284, 459] width 480 height 29
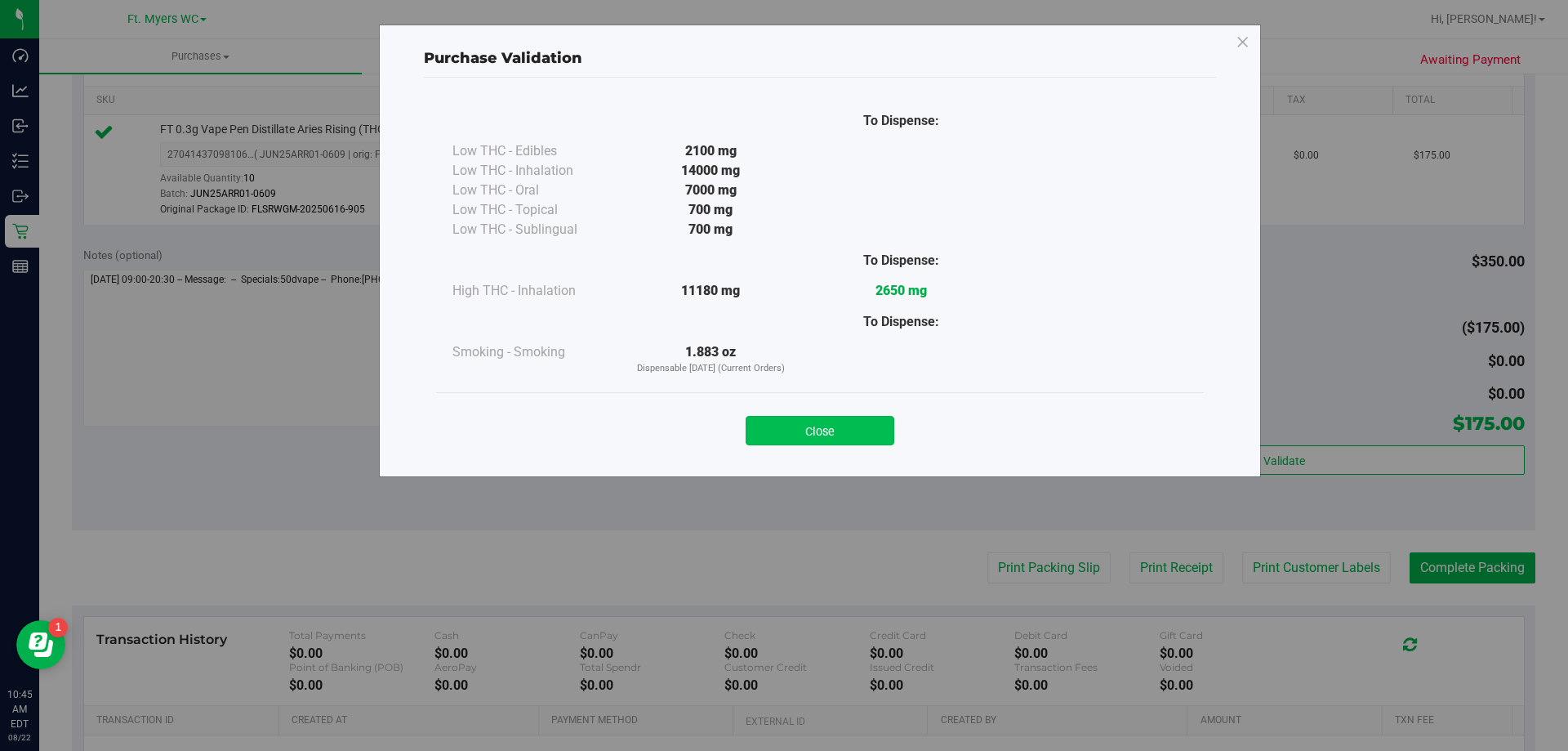
click at [783, 430] on button "Close" at bounding box center [819, 430] width 148 height 29
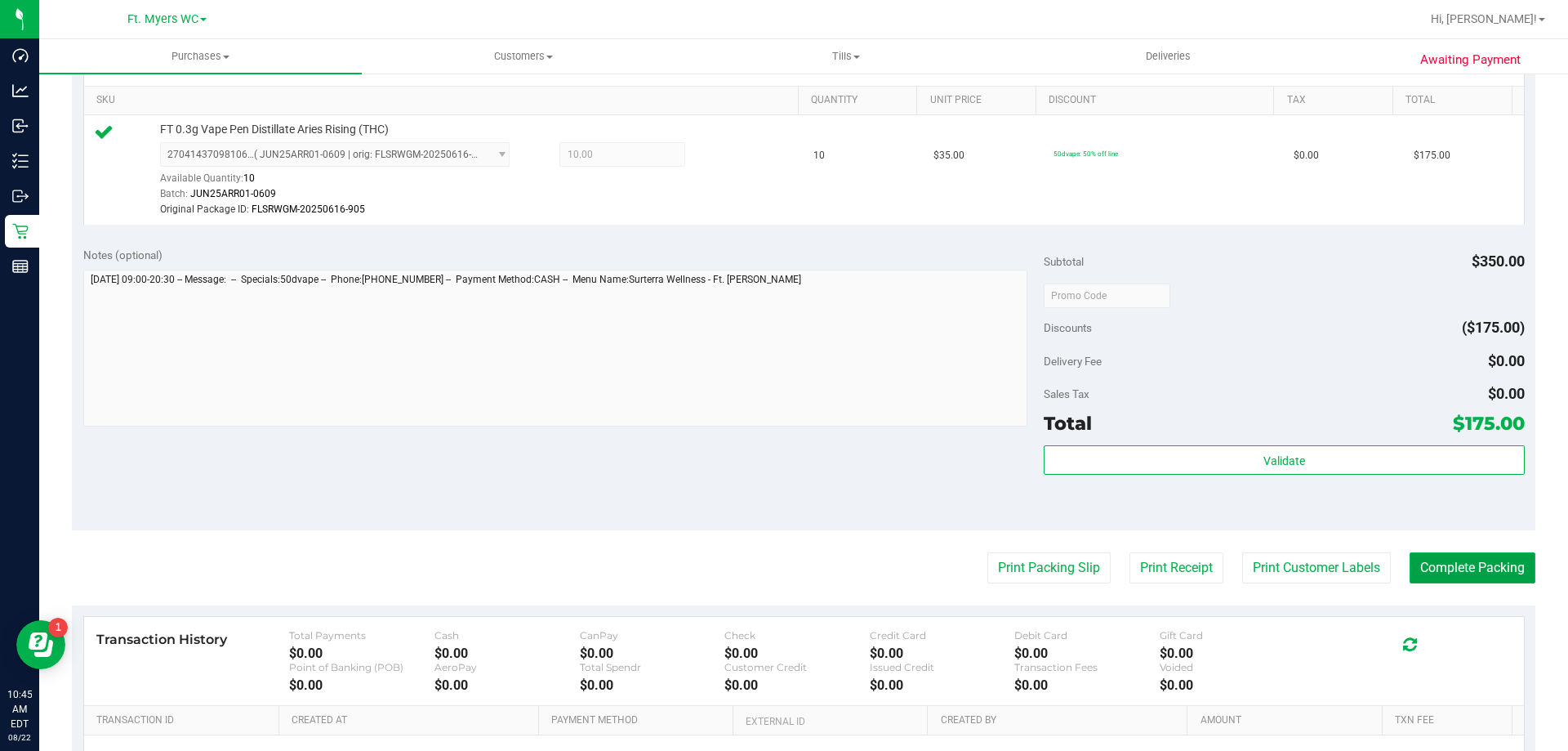
click at [783, 568] on button "Complete Packing" at bounding box center [1471, 567] width 126 height 31
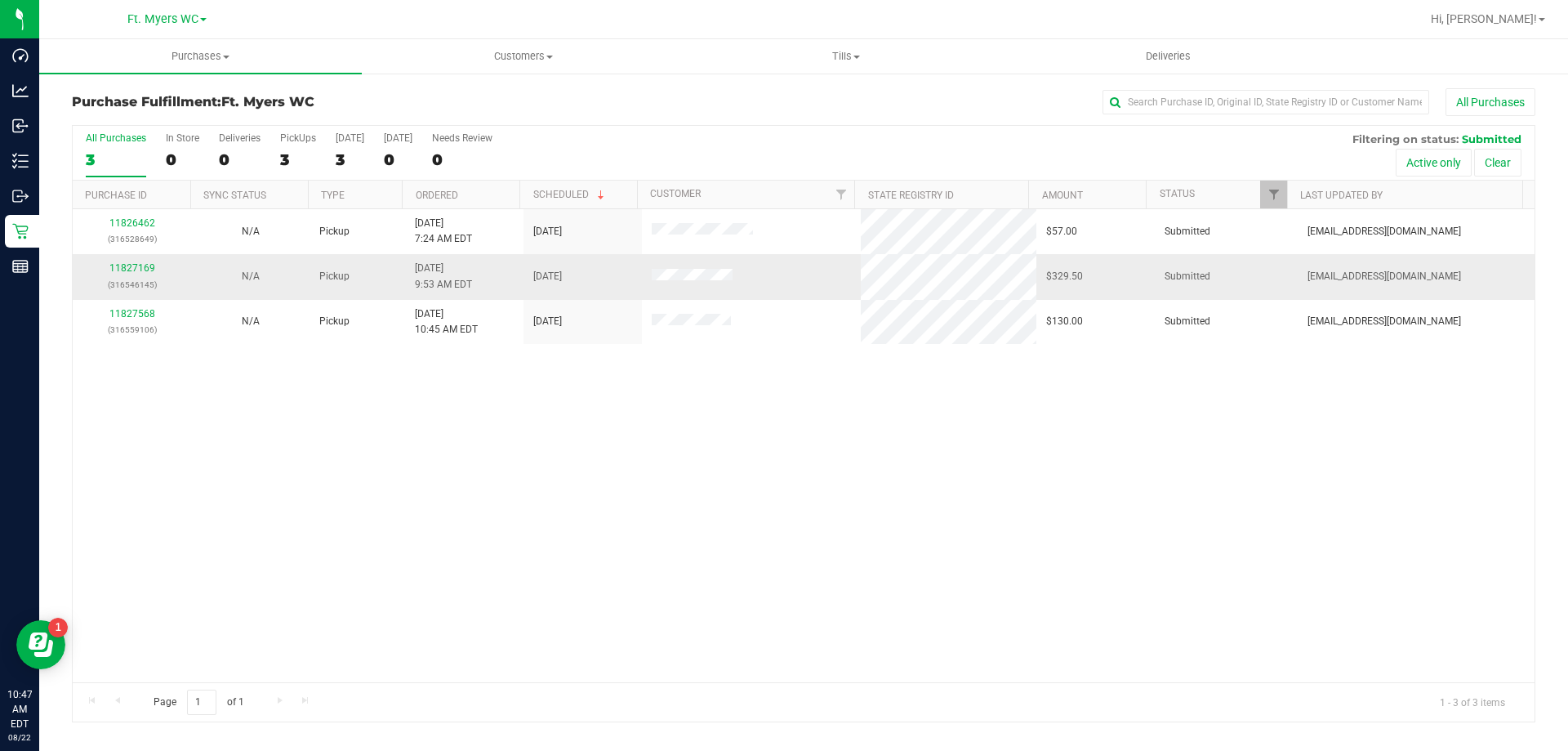
click at [149, 262] on div "11827169 (316546145)" at bounding box center [132, 276] width 99 height 31
click at [147, 269] on link "11827169" at bounding box center [133, 268] width 46 height 11
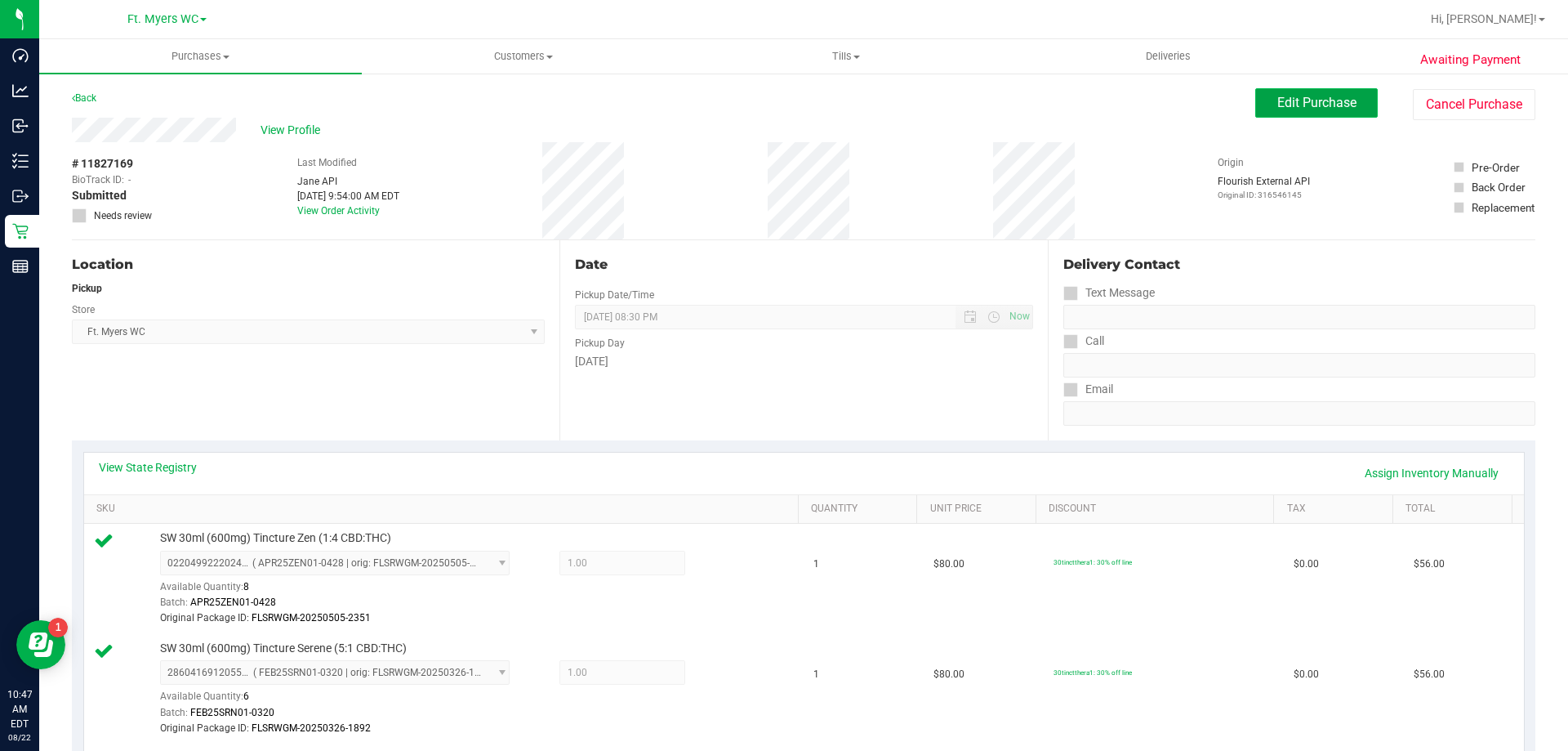
click at [783, 112] on button "Edit Purchase" at bounding box center [1317, 102] width 123 height 29
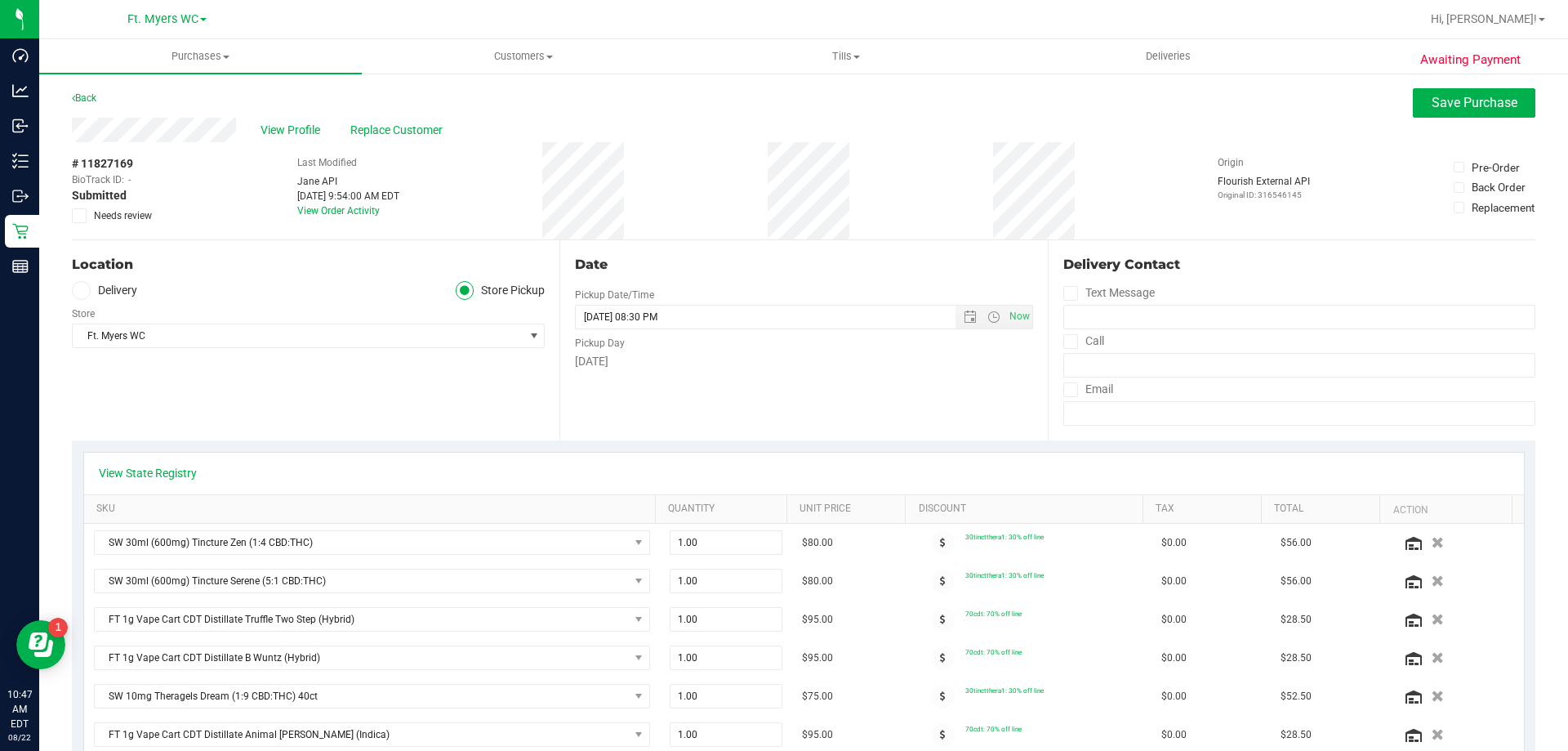
scroll to position [163, 0]
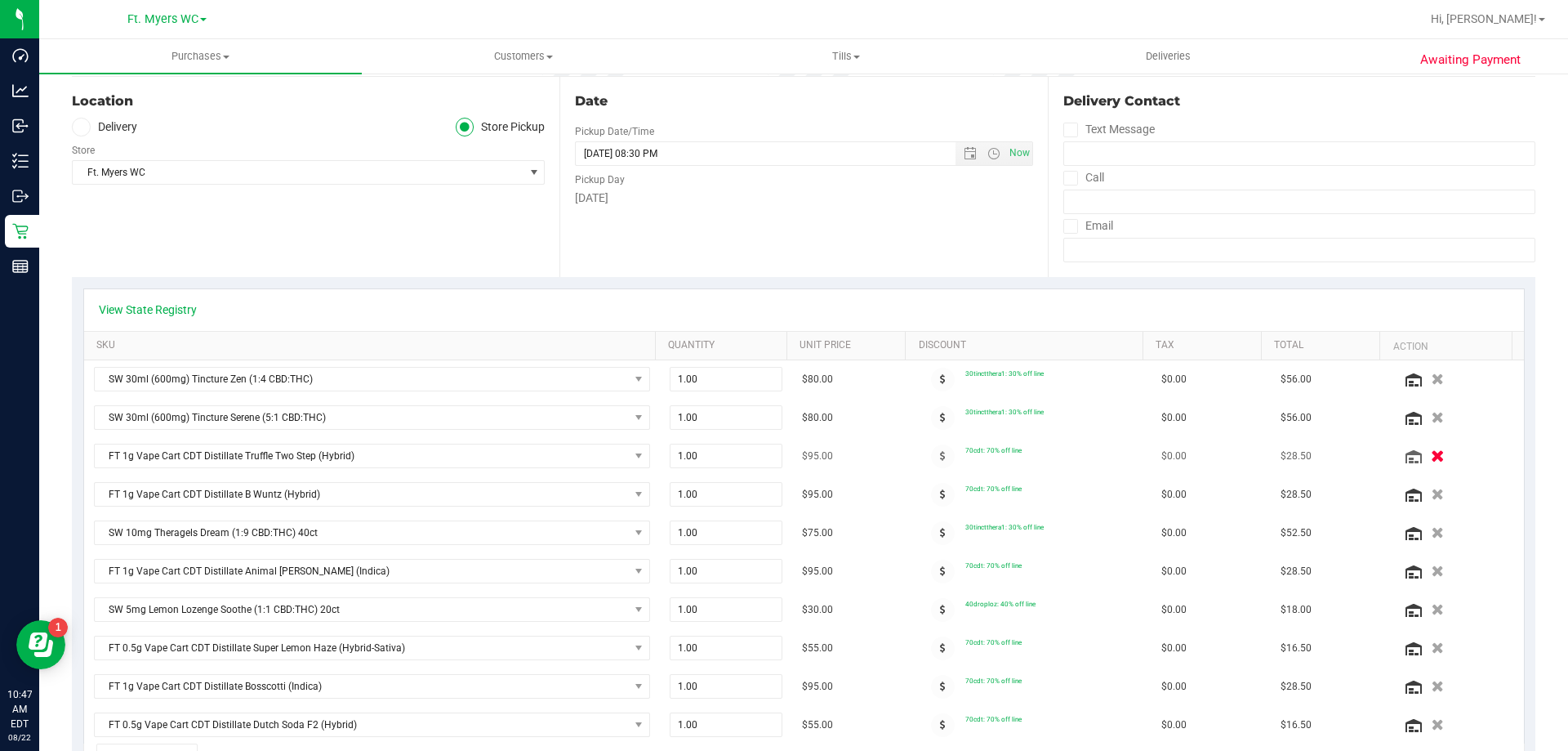
click at [783, 450] on button "button" at bounding box center [1437, 456] width 28 height 18
click at [765, 238] on div "Date Pickup Date/Time 08/22/2025 Now 08/22/2025 08:30 PM Now Pickup Day Friday" at bounding box center [802, 177] width 487 height 200
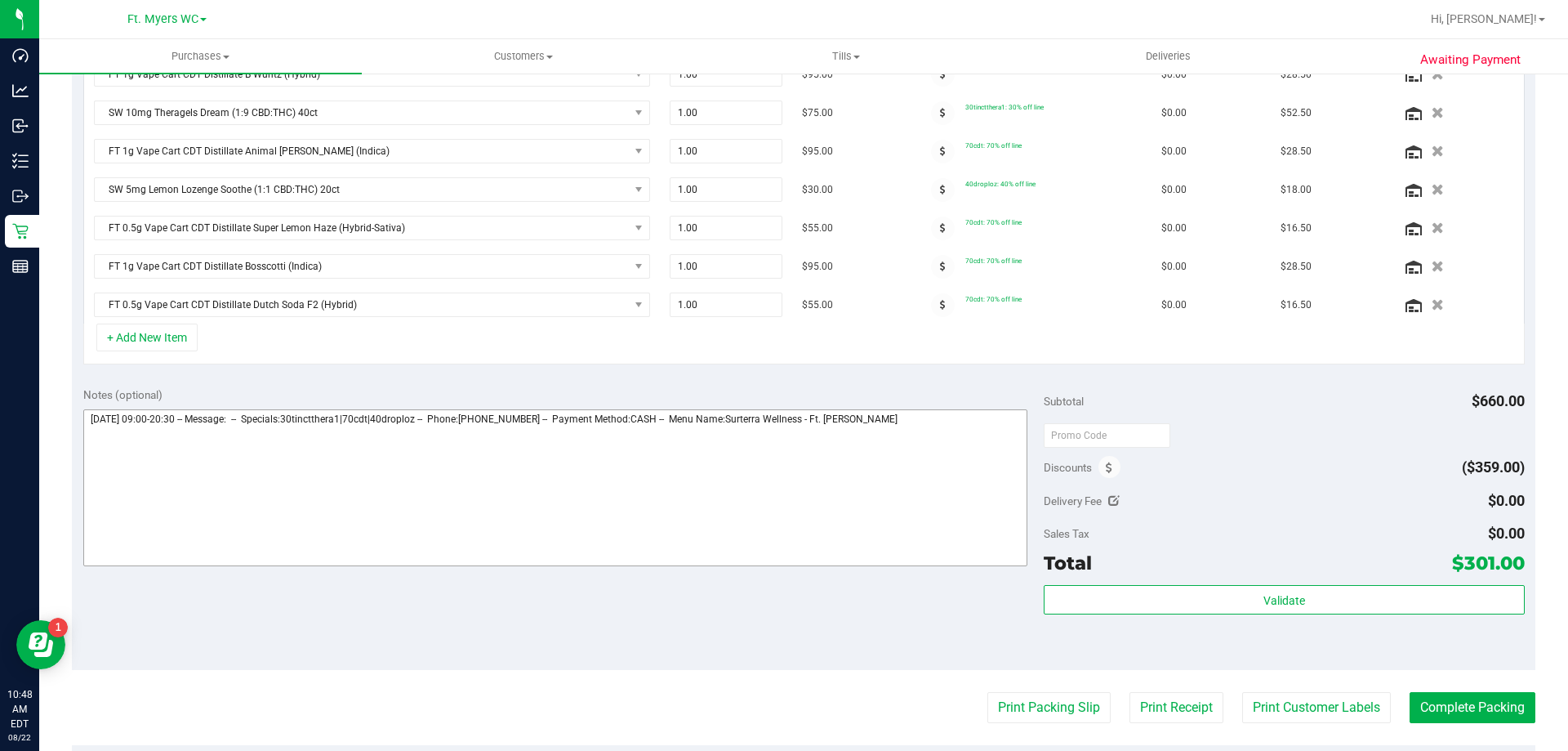
scroll to position [735, 0]
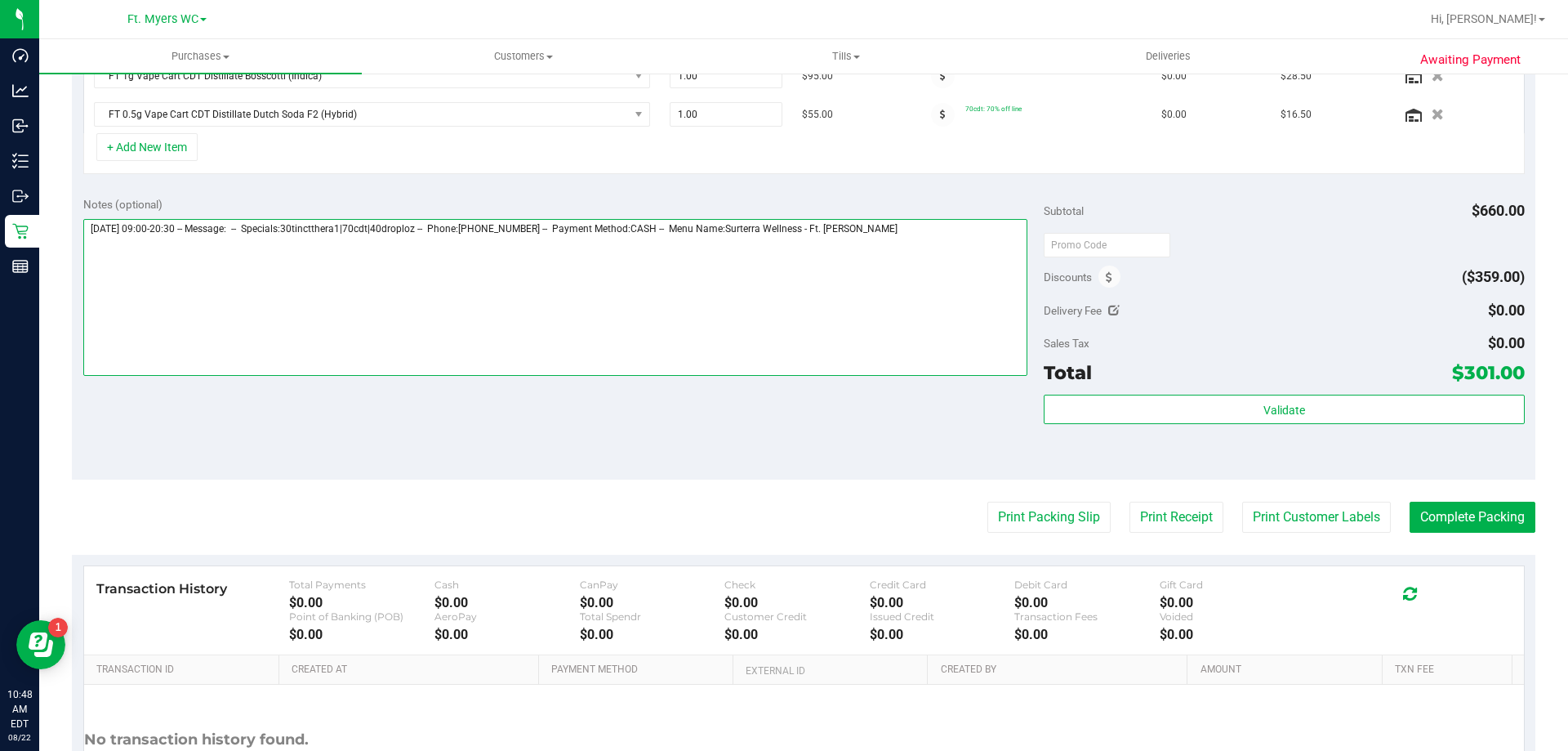
click at [783, 289] on textarea at bounding box center [556, 297] width 945 height 157
click at [783, 273] on textarea at bounding box center [556, 297] width 945 height 157
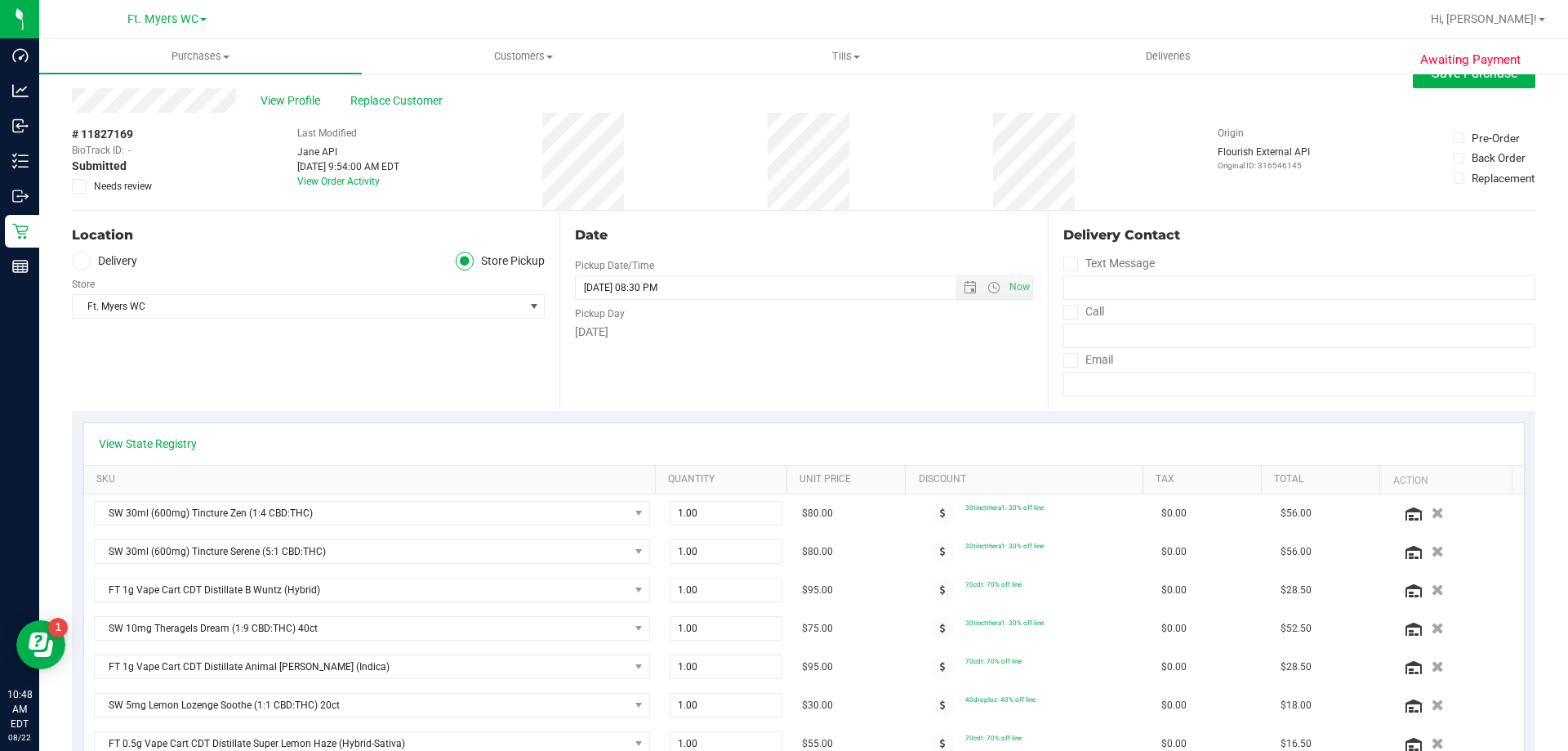
scroll to position [0, 0]
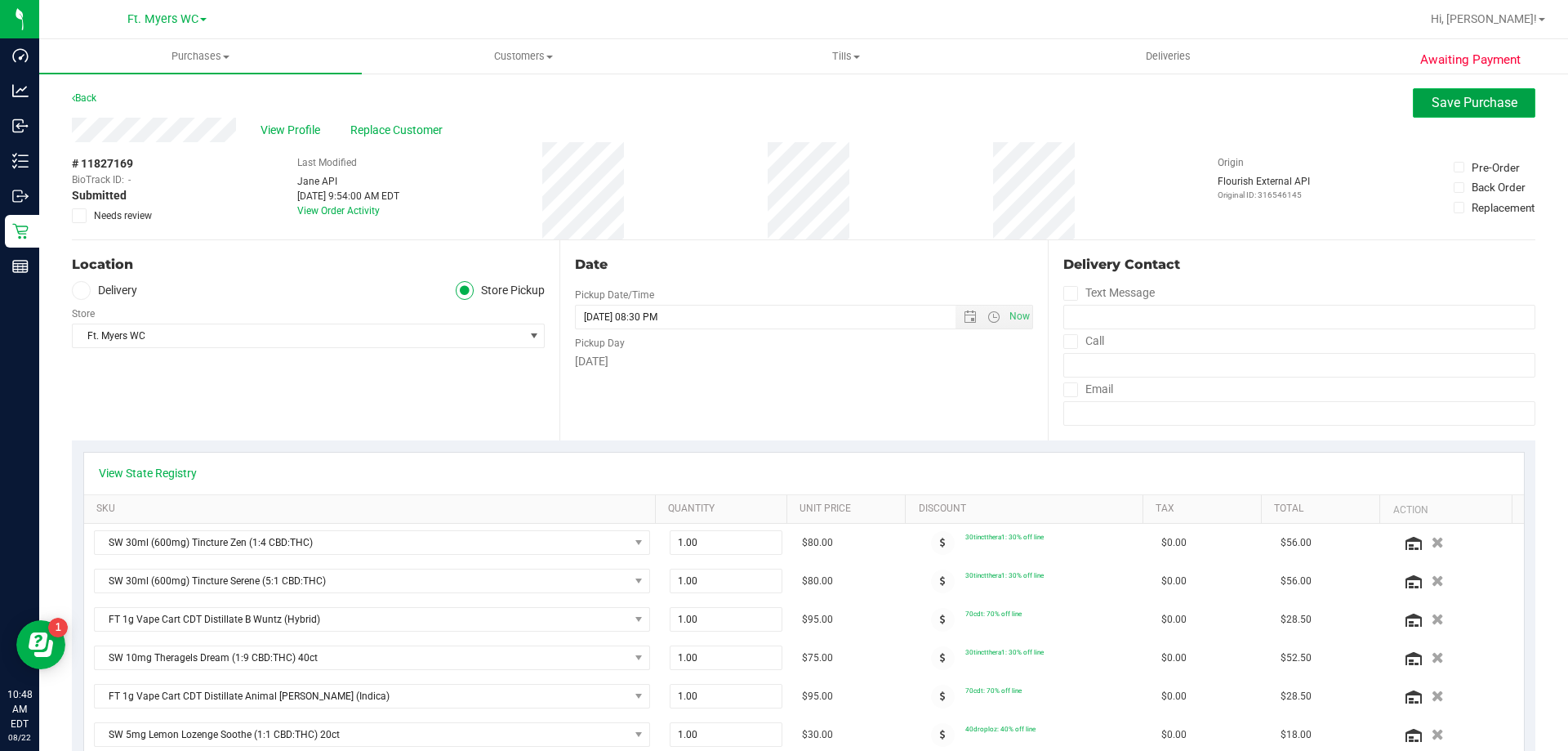
click at [783, 111] on button "Save Purchase" at bounding box center [1474, 102] width 123 height 29
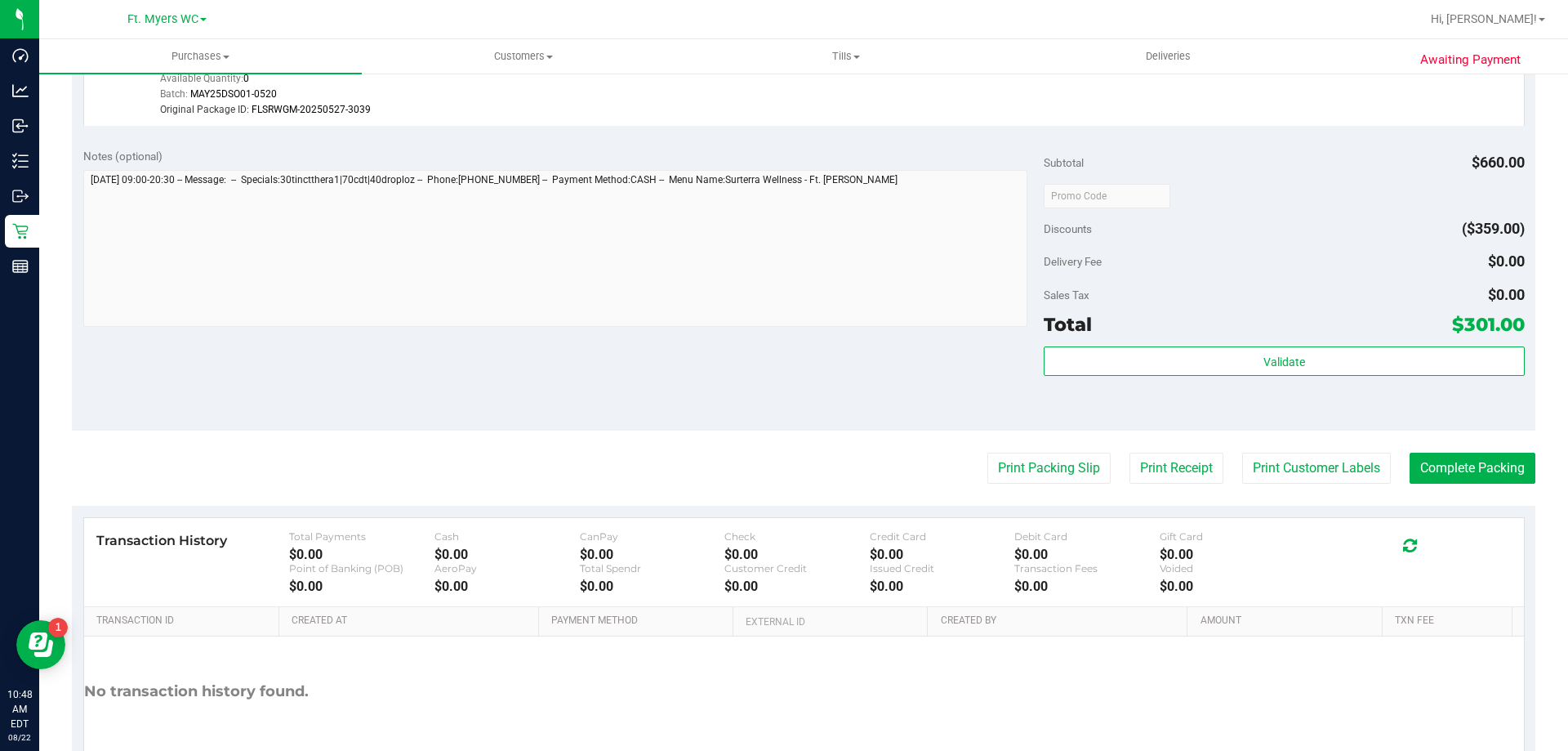
scroll to position [1482, 0]
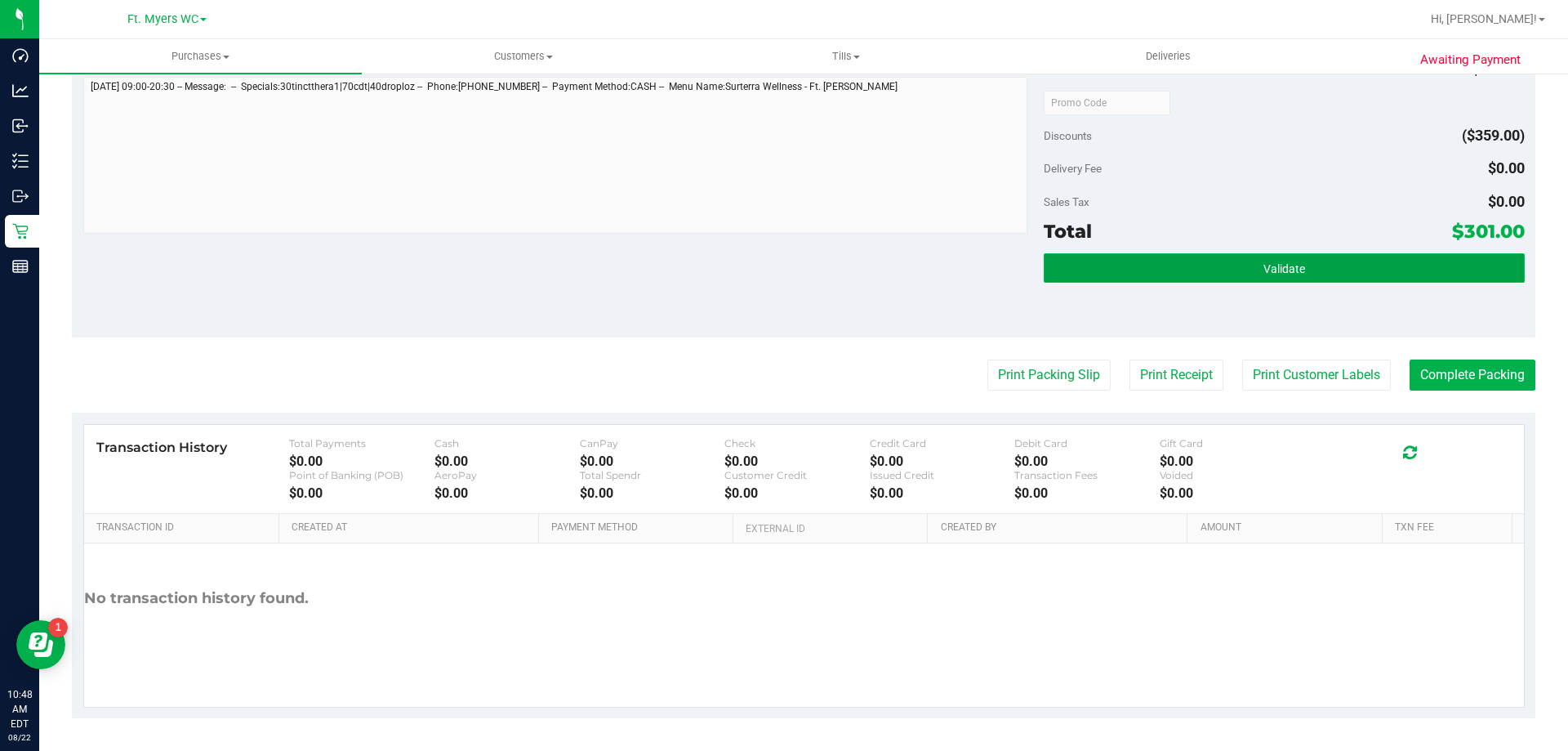
click at [783, 258] on button "Validate" at bounding box center [1284, 267] width 480 height 29
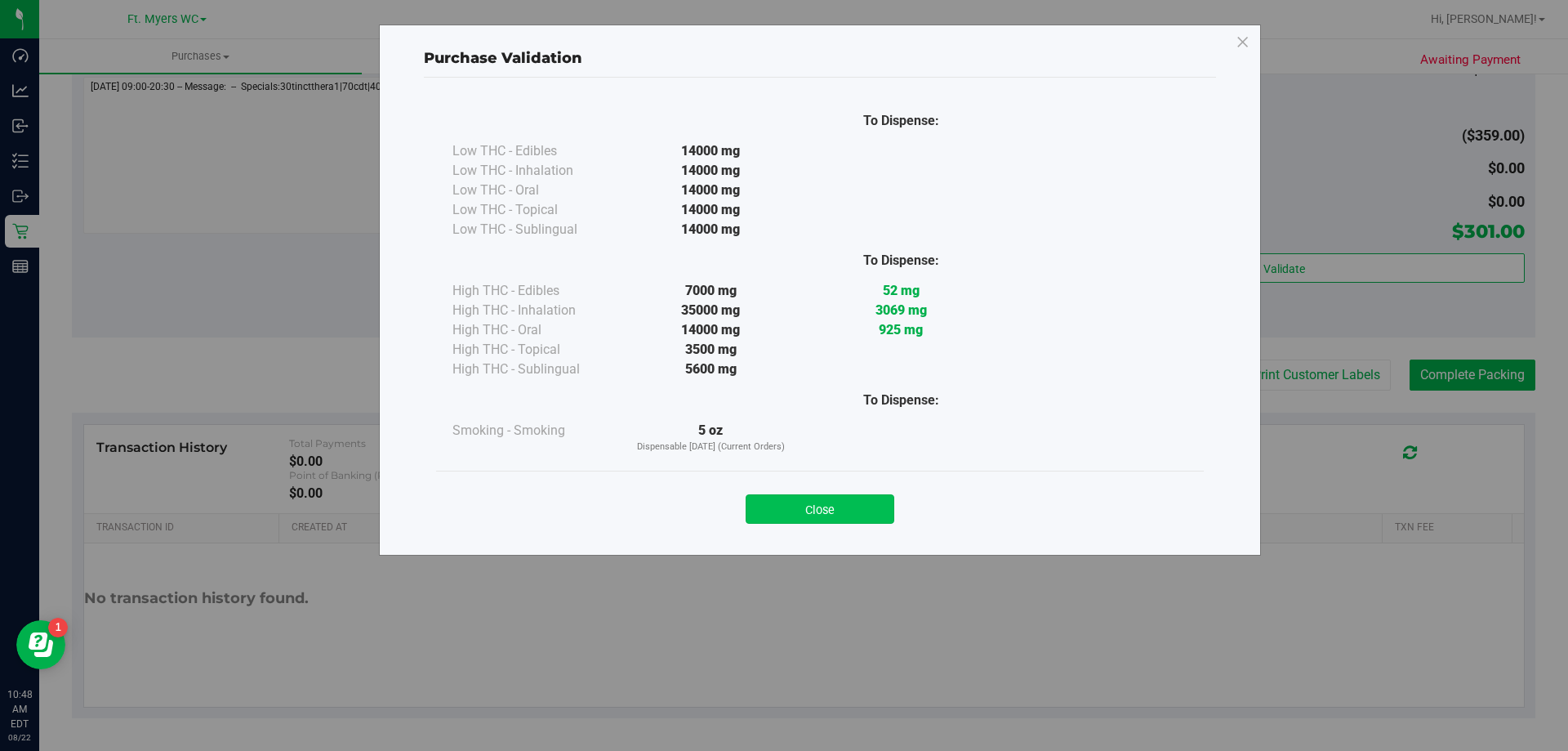
click at [783, 495] on button "Close" at bounding box center [819, 509] width 148 height 29
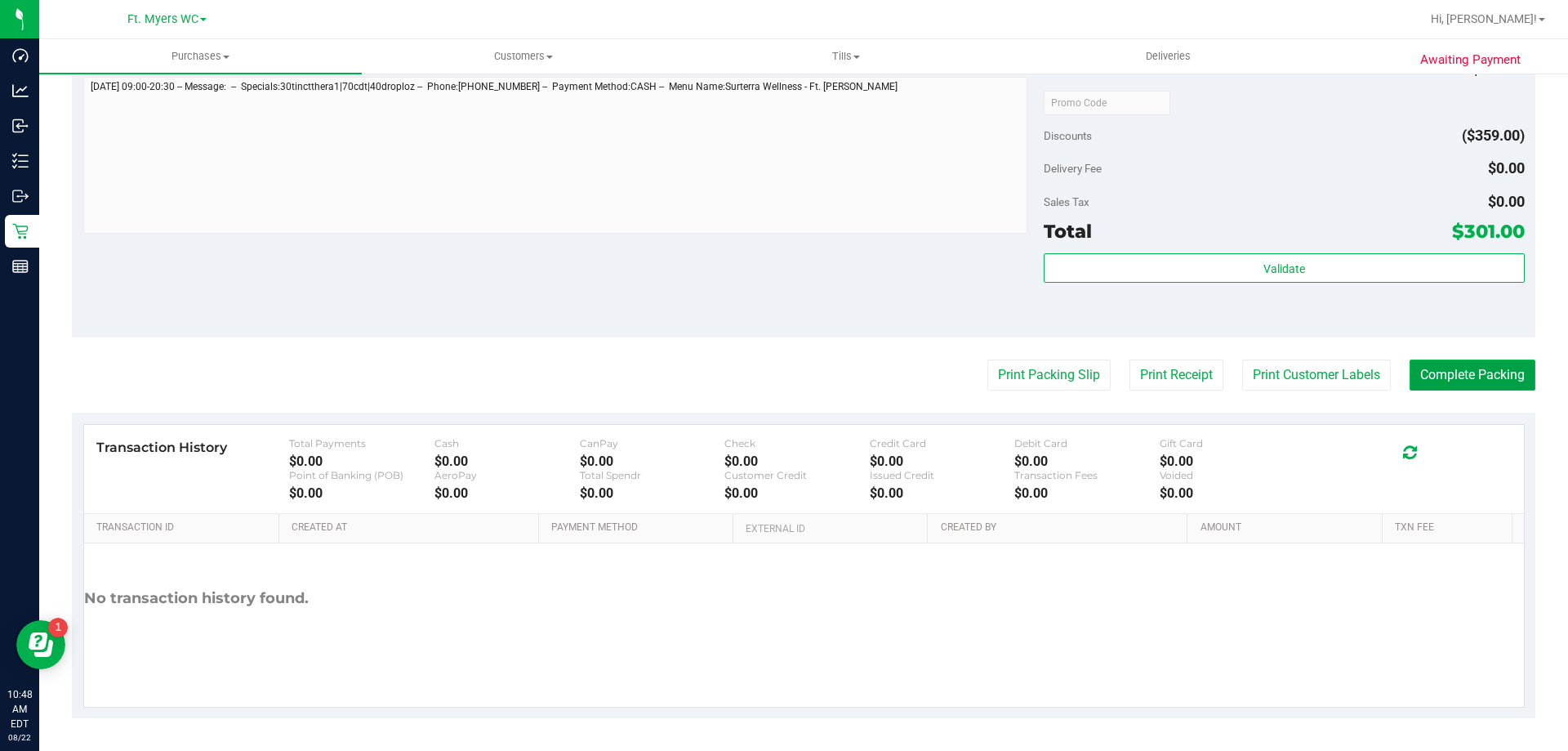
click at [783, 374] on button "Complete Packing" at bounding box center [1471, 374] width 126 height 31
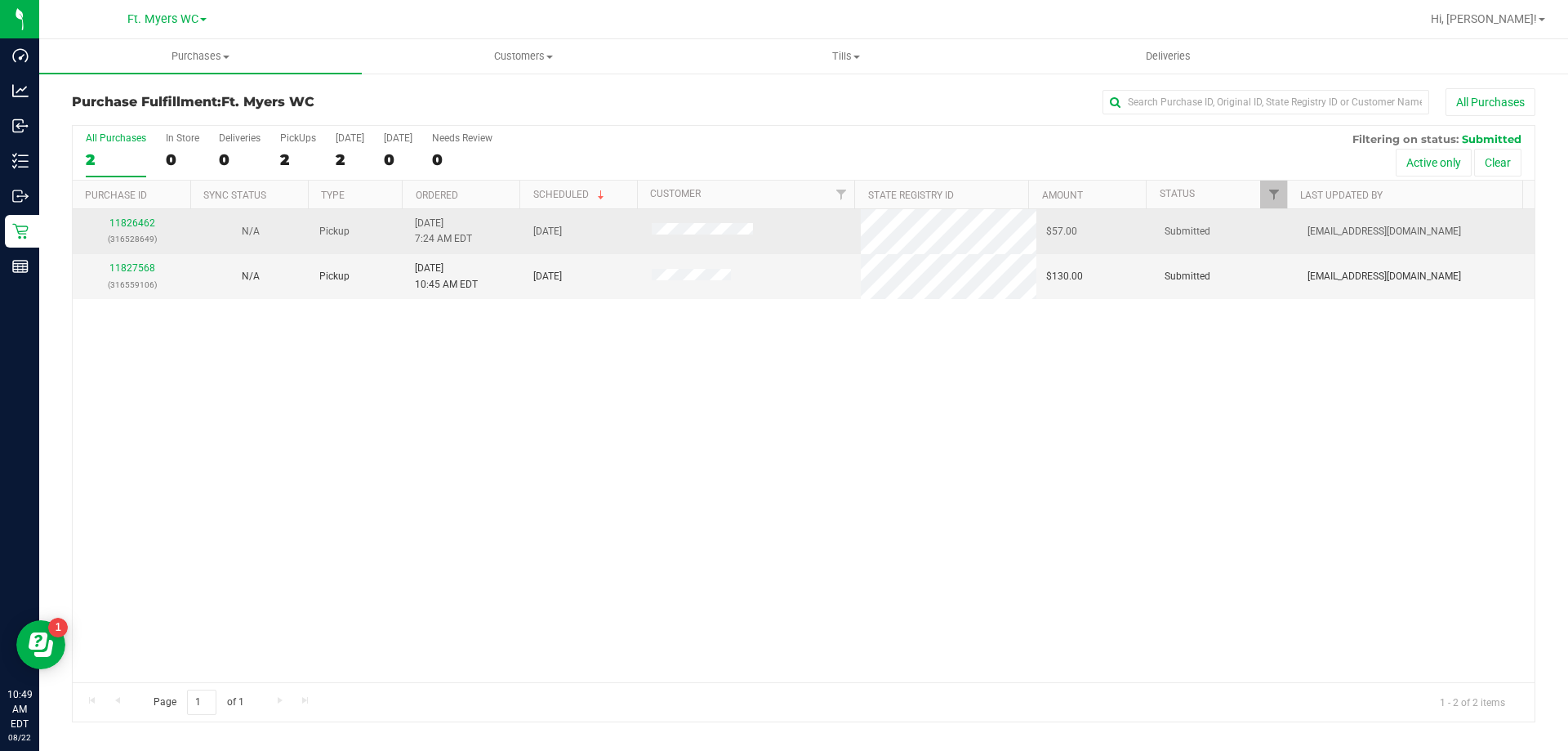
click at [125, 231] on p "(316528649)" at bounding box center [132, 239] width 99 height 16
click at [110, 220] on link "11826462" at bounding box center [133, 222] width 46 height 11
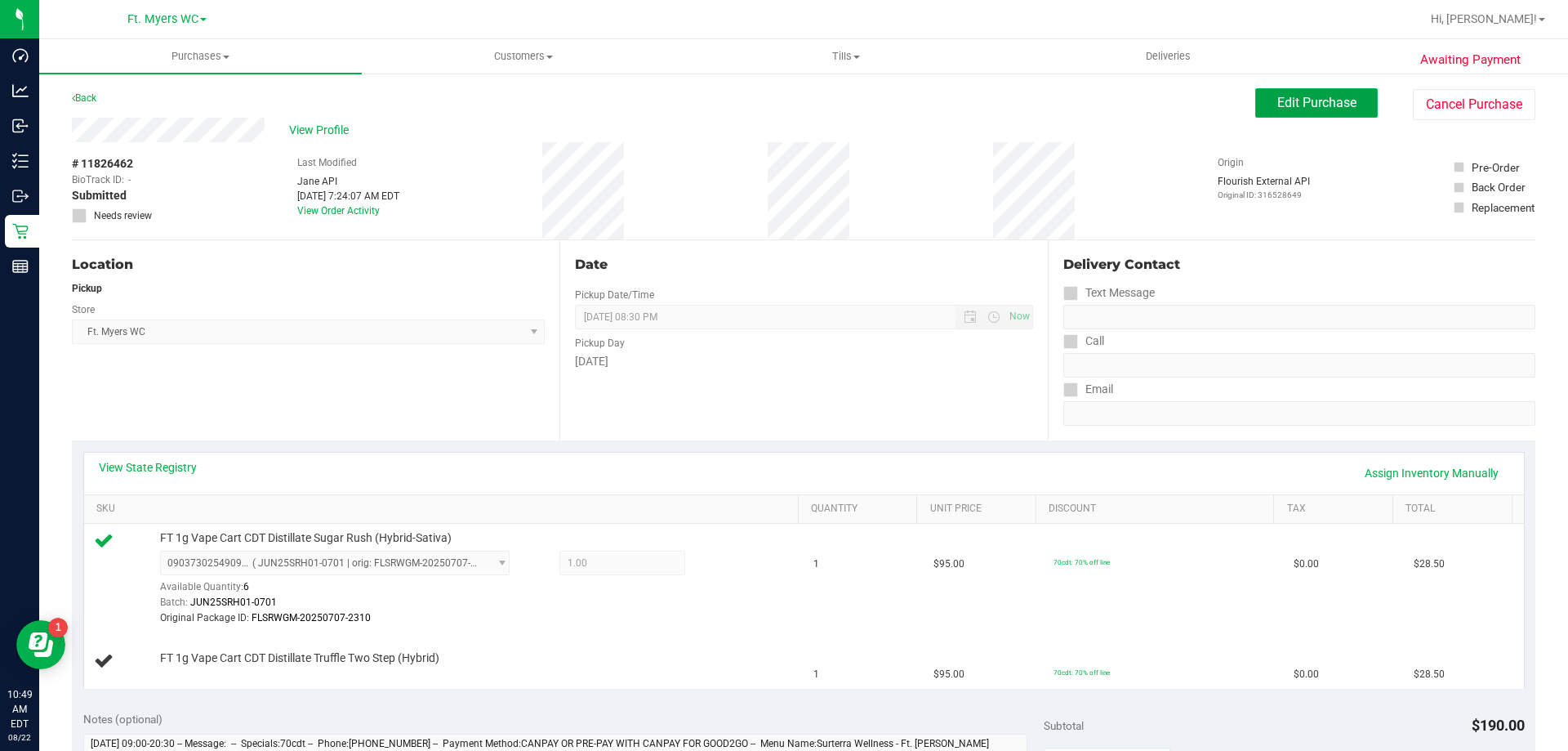
click at [783, 99] on span "Edit Purchase" at bounding box center [1317, 103] width 79 height 16
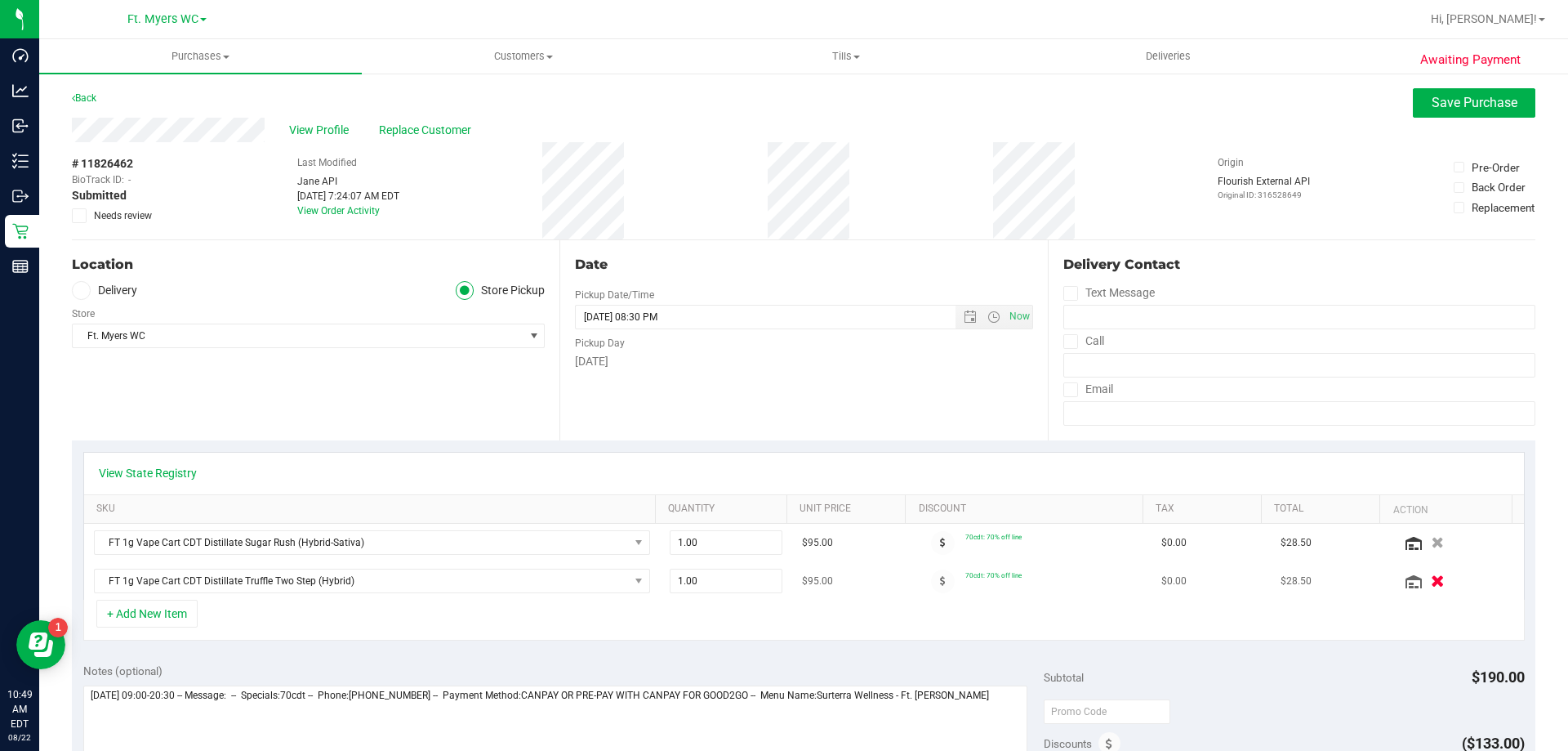
click at [783, 574] on button "button" at bounding box center [1437, 581] width 28 height 18
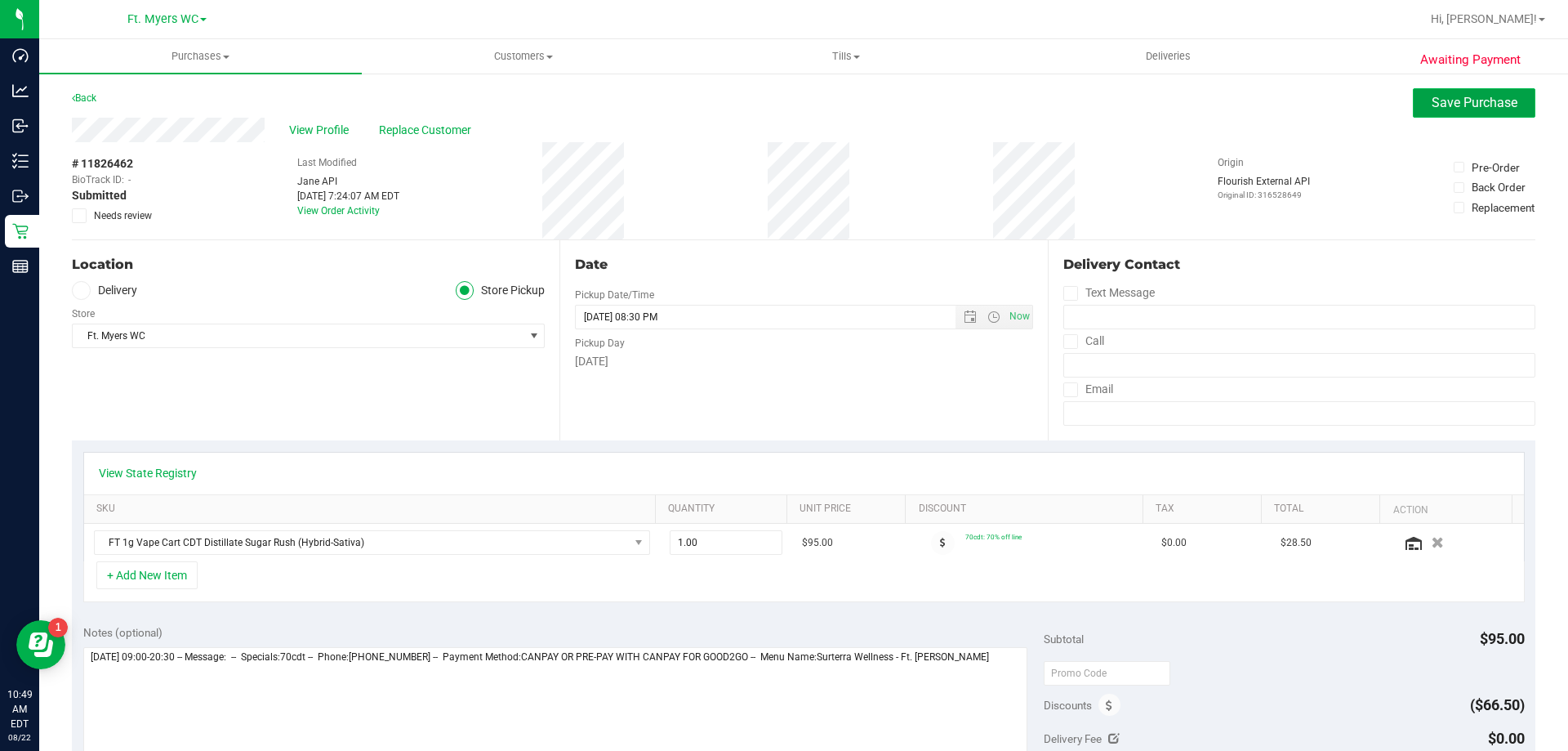
click at [783, 99] on span "Save Purchase" at bounding box center [1475, 103] width 86 height 16
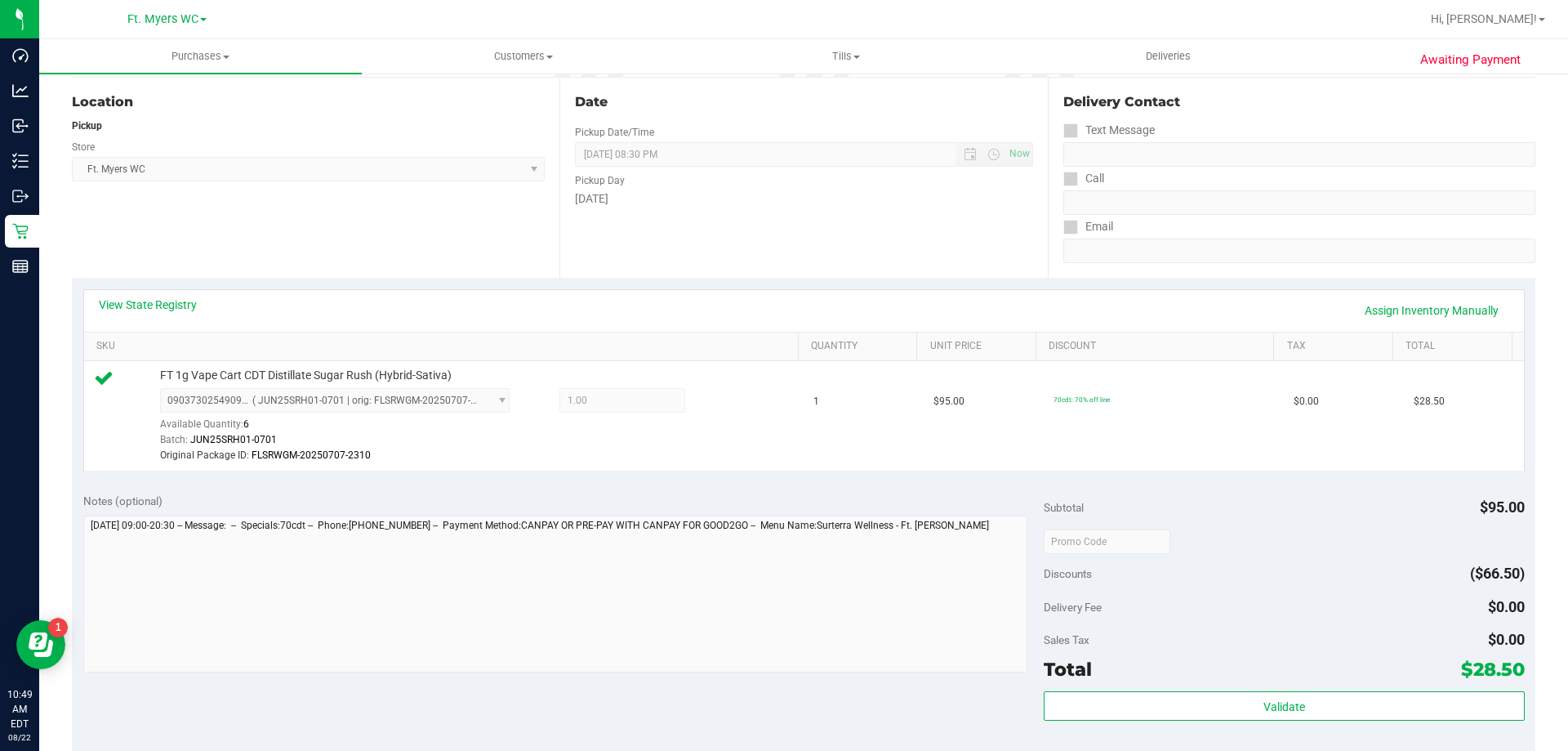
scroll to position [163, 0]
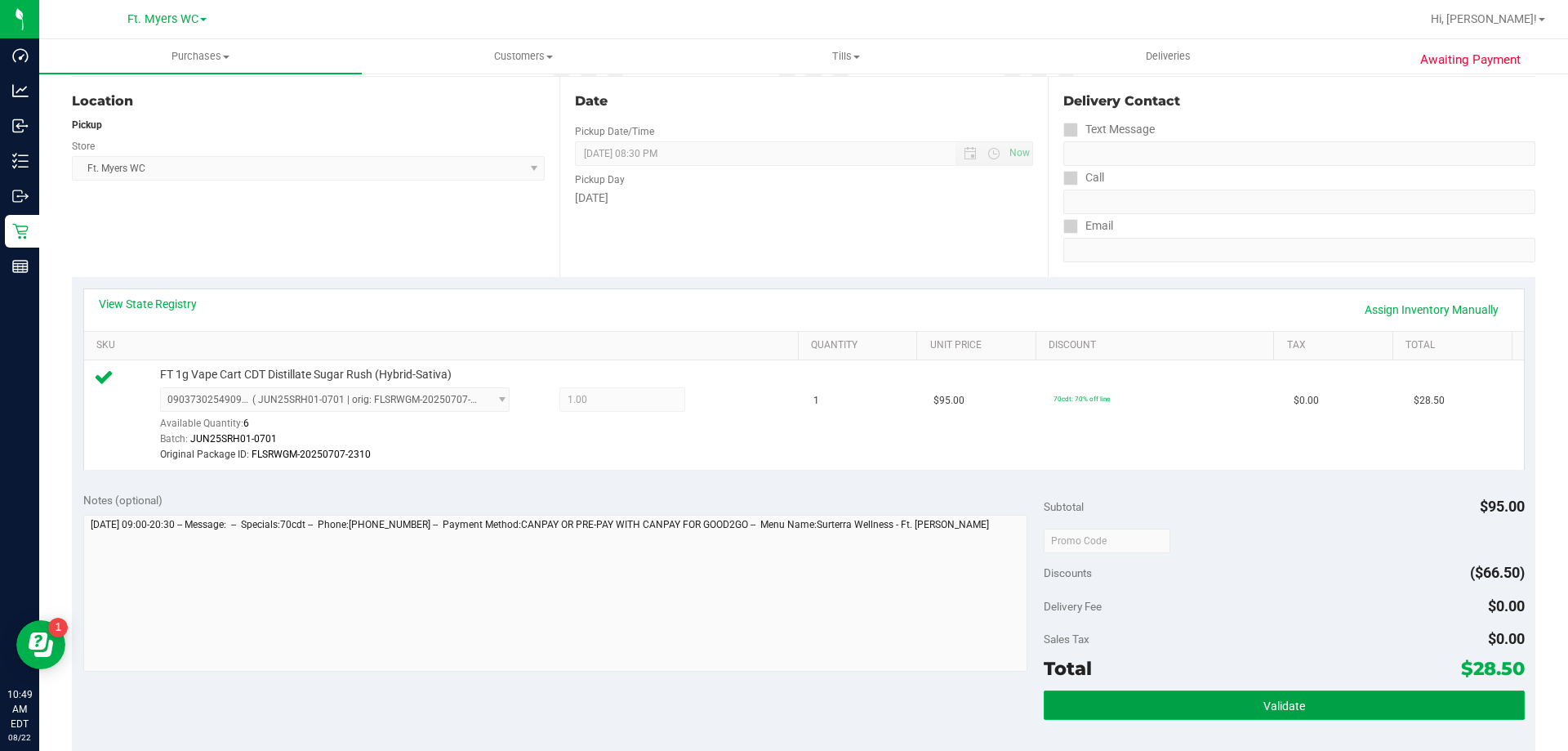
click at [783, 707] on button "Validate" at bounding box center [1284, 704] width 480 height 29
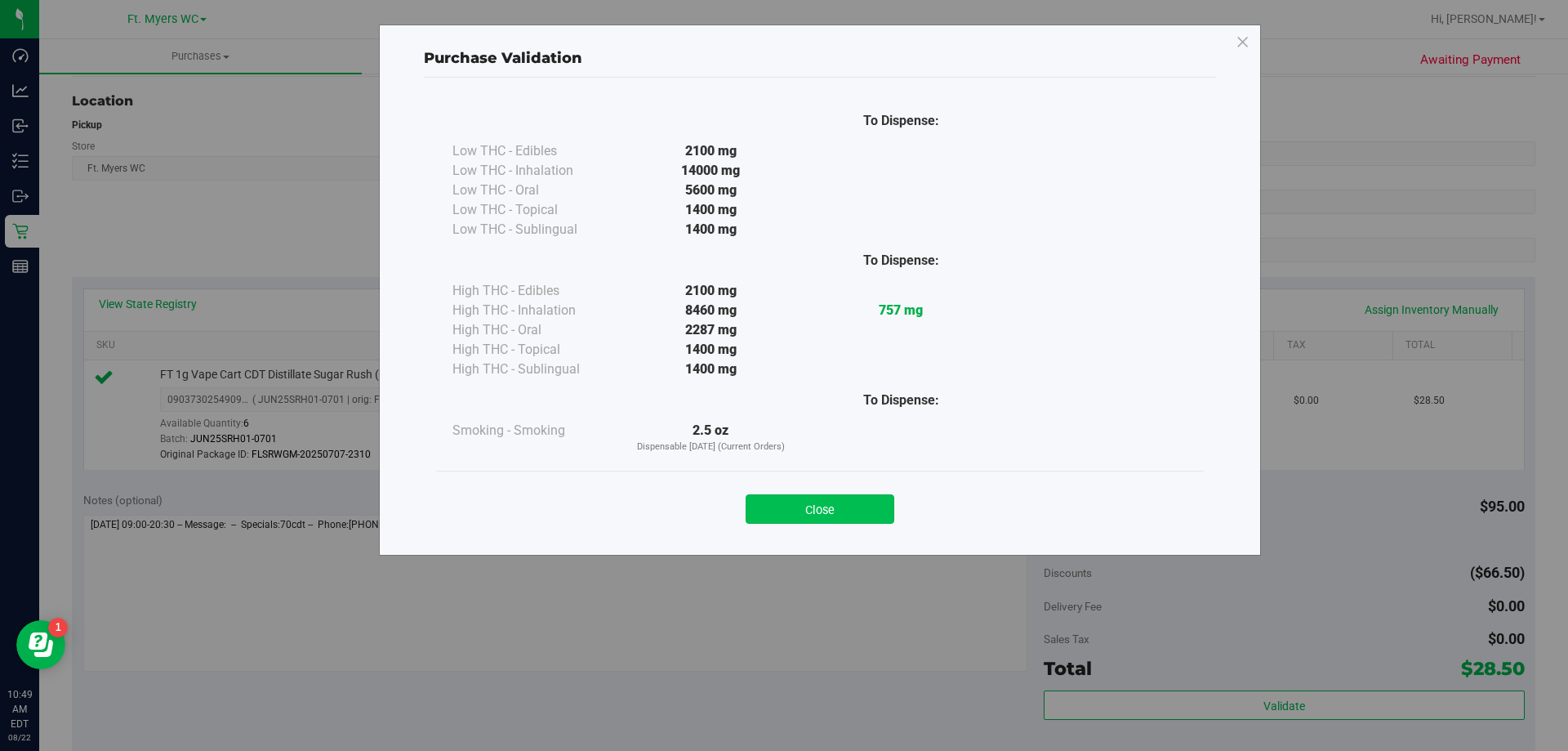
click at [783, 513] on button "Close" at bounding box center [819, 509] width 148 height 29
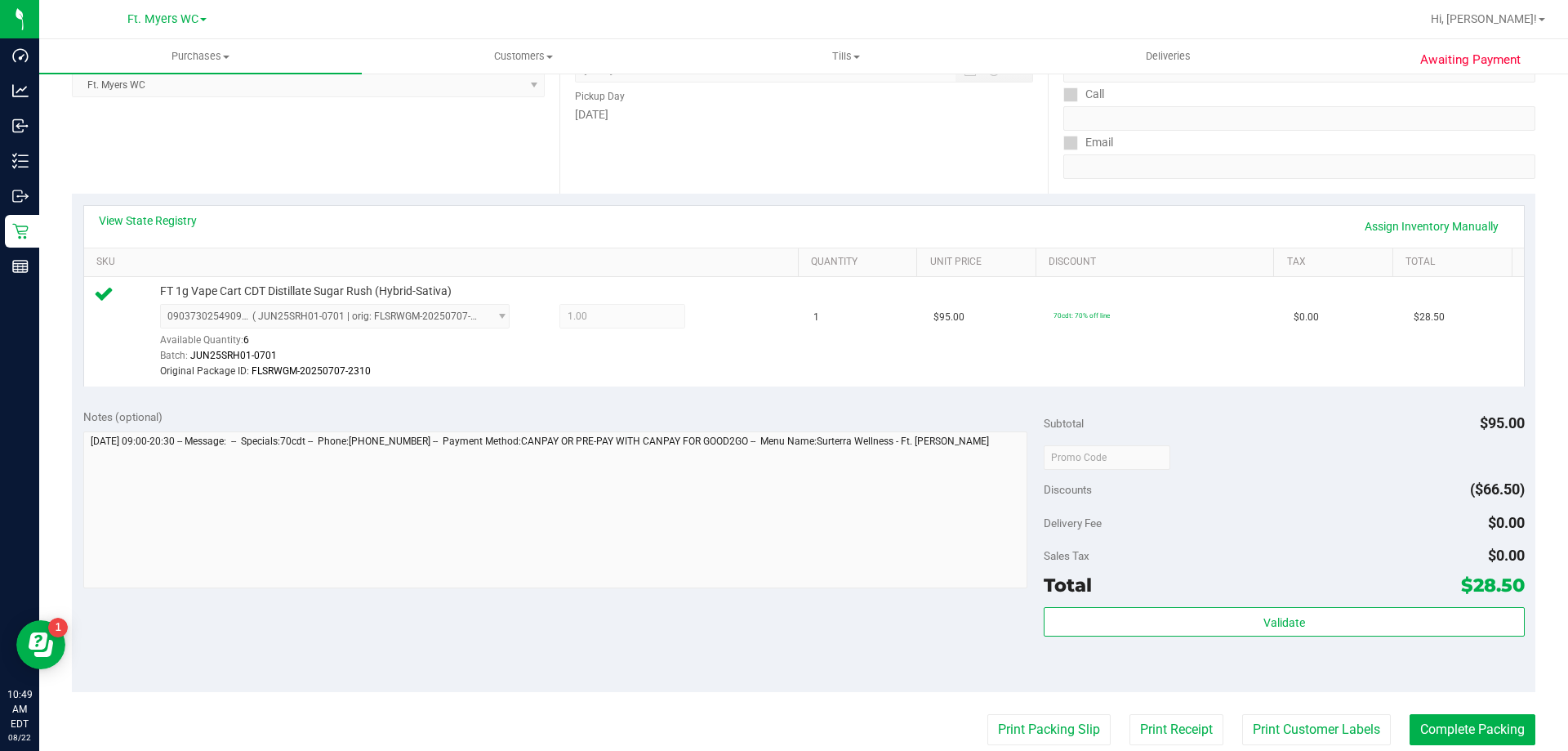
scroll to position [327, 0]
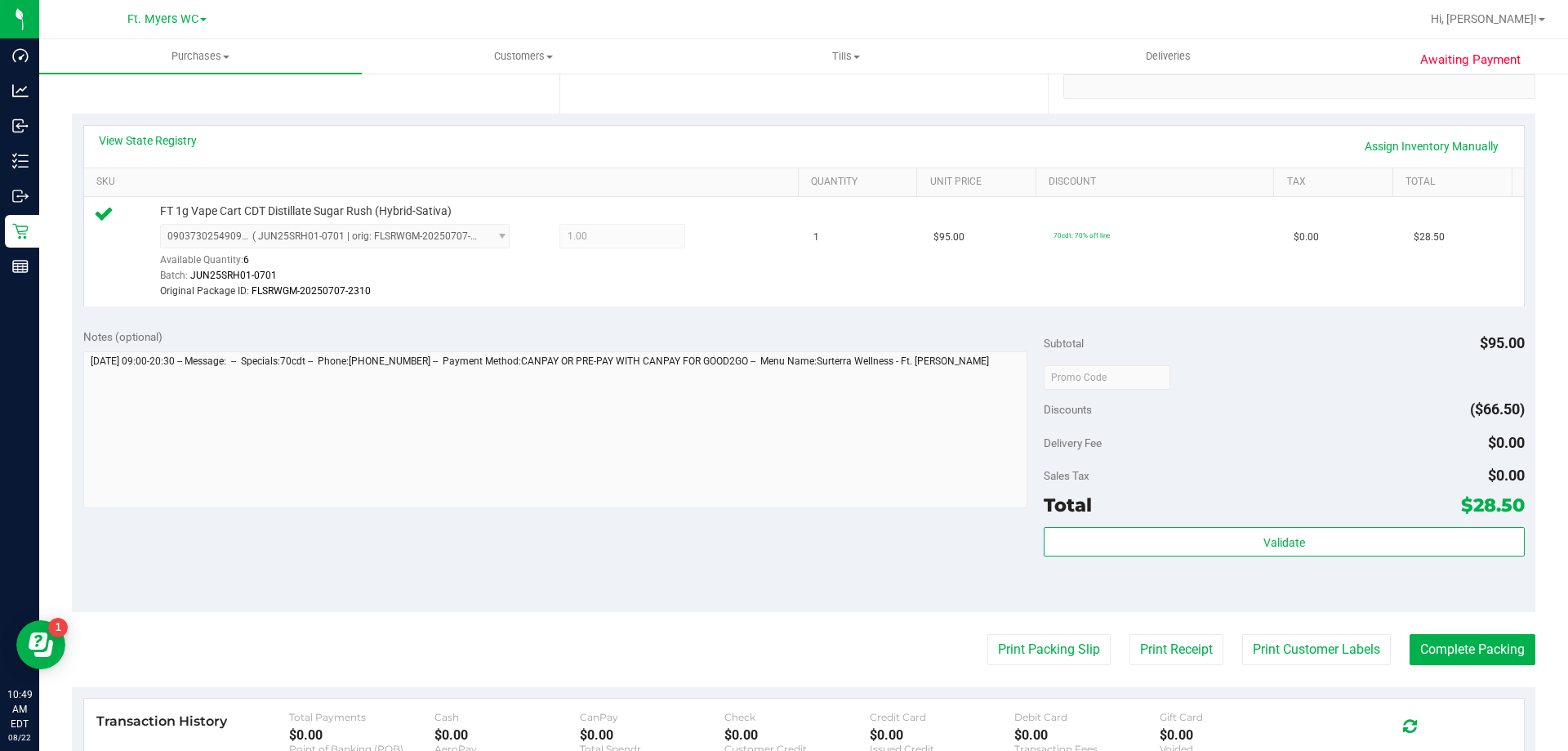
click at [783, 569] on div "Validate" at bounding box center [1284, 564] width 480 height 74
click at [783, 614] on purchase-details "Back Edit Purchase Cancel Purchase View Profile # 11826462 BioTrack ID: - Submi…" at bounding box center [803, 377] width 1464 height 1231
click at [783, 636] on button "Complete Packing" at bounding box center [1471, 649] width 126 height 31
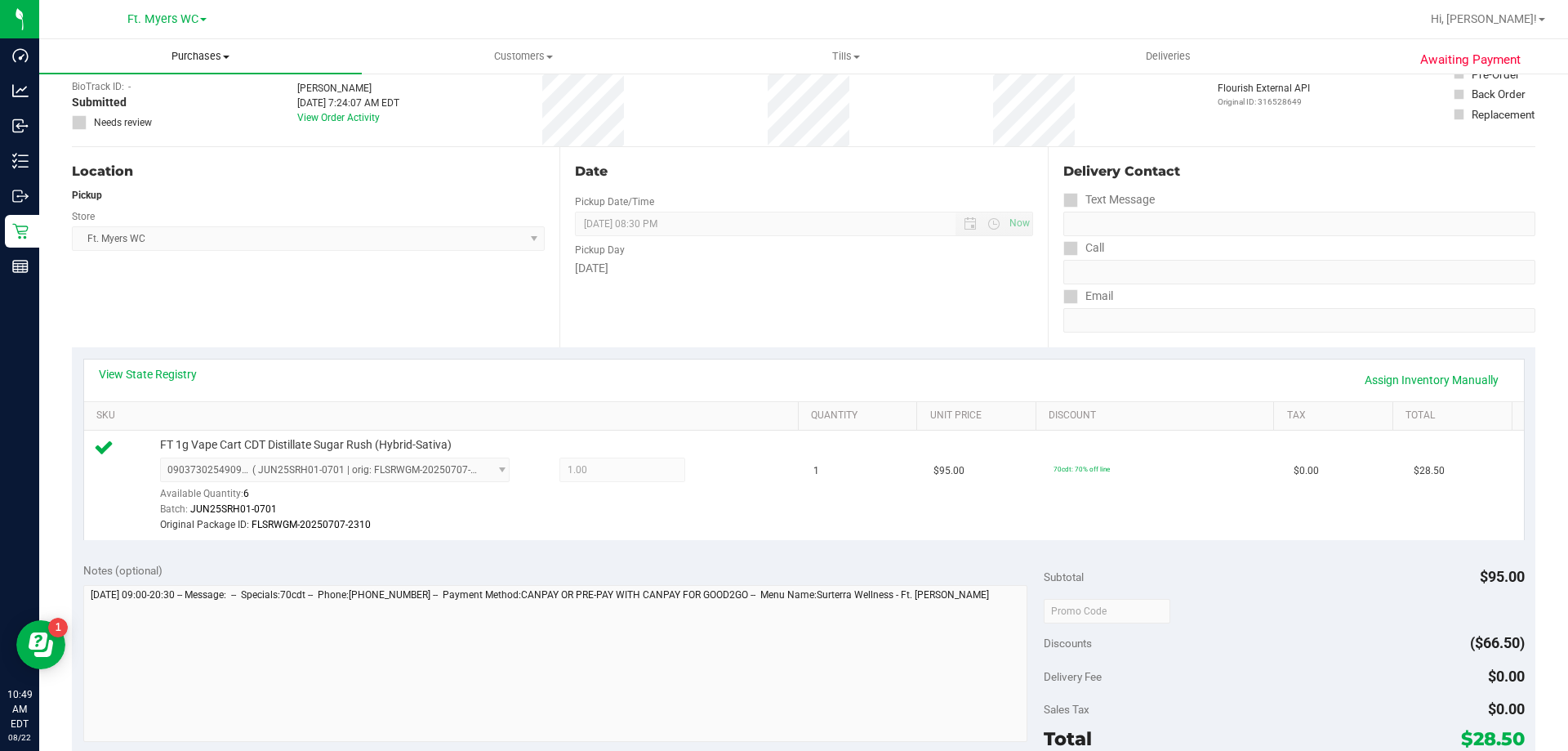
scroll to position [0, 0]
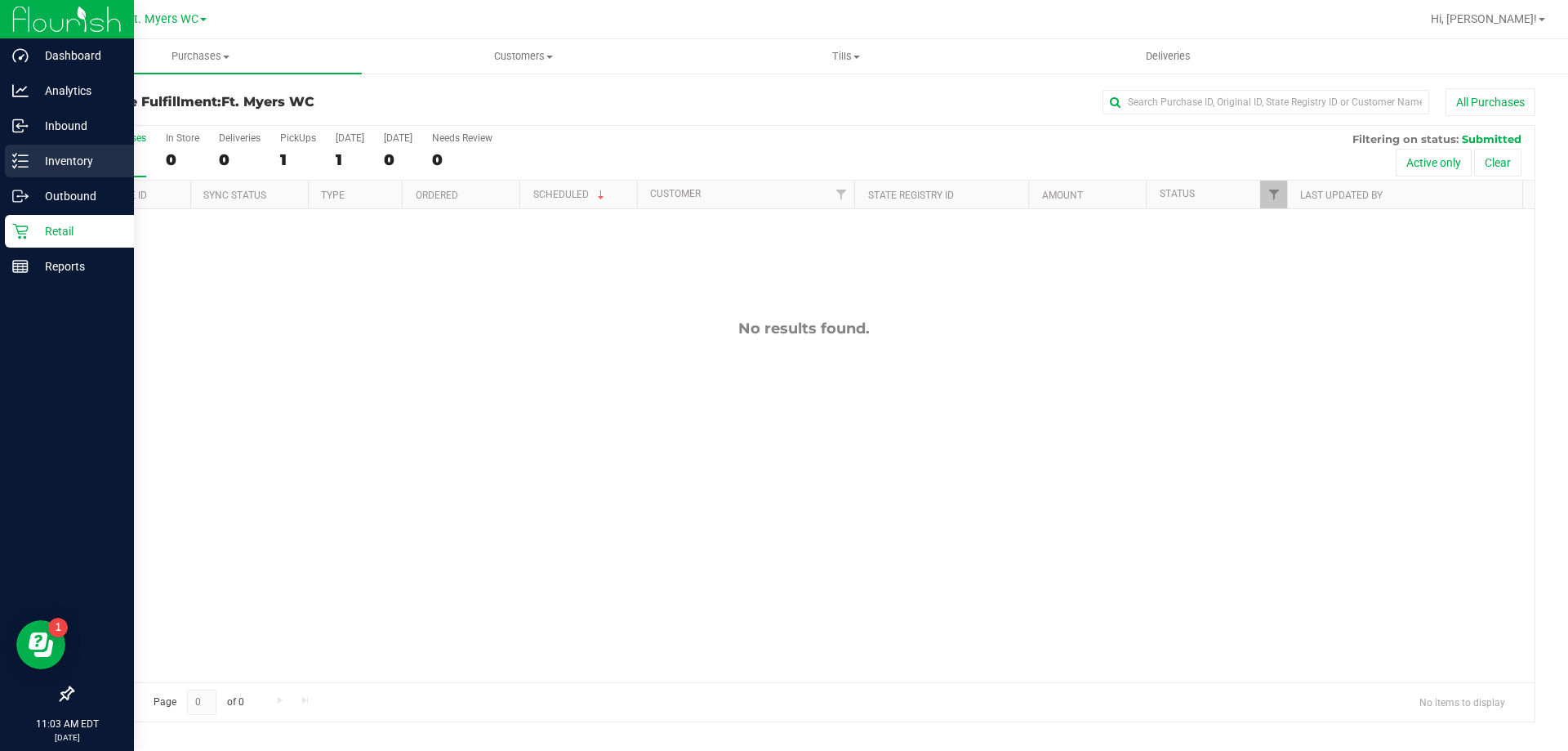
click at [27, 155] on line at bounding box center [23, 155] width 9 height 0
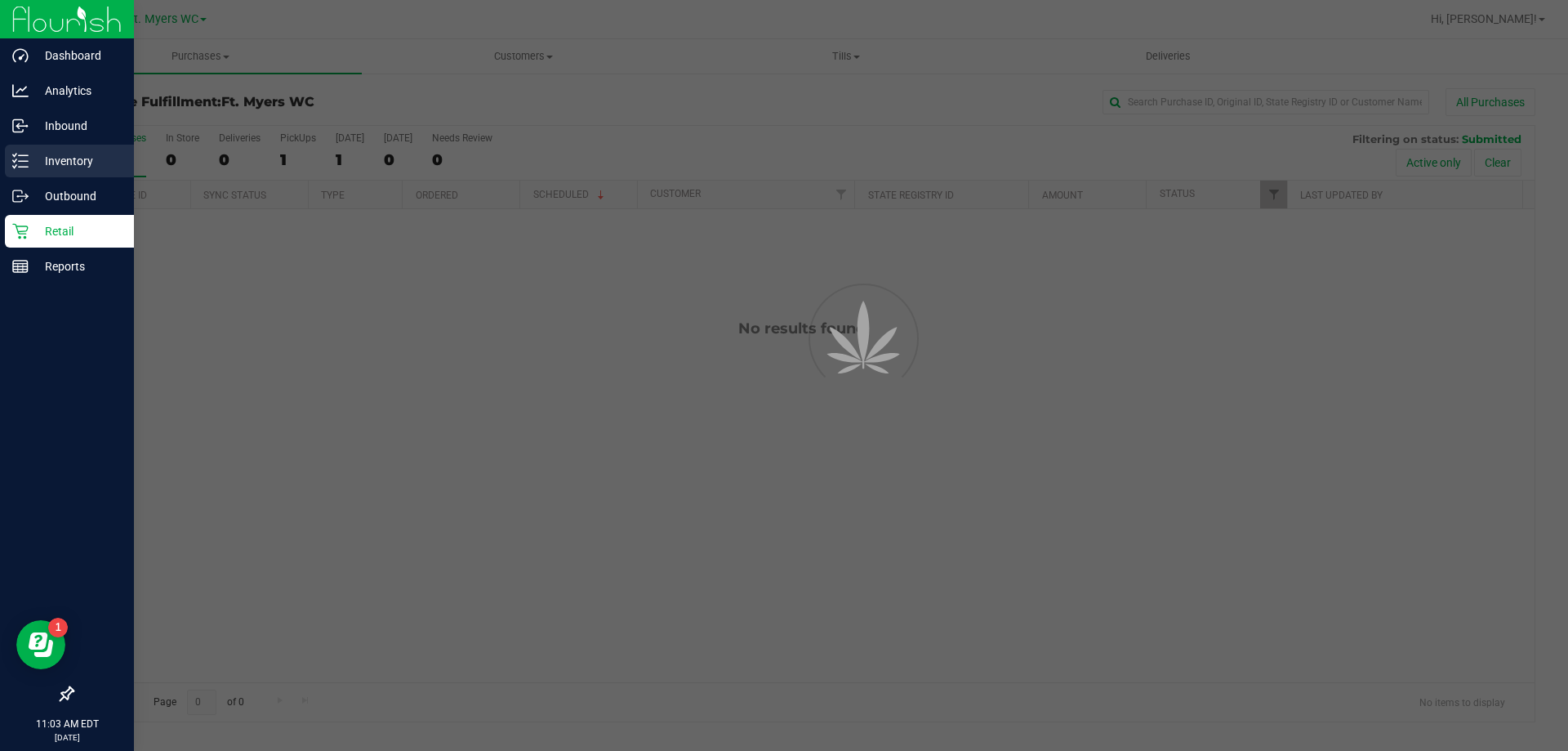
click at [27, 155] on line at bounding box center [23, 155] width 9 height 0
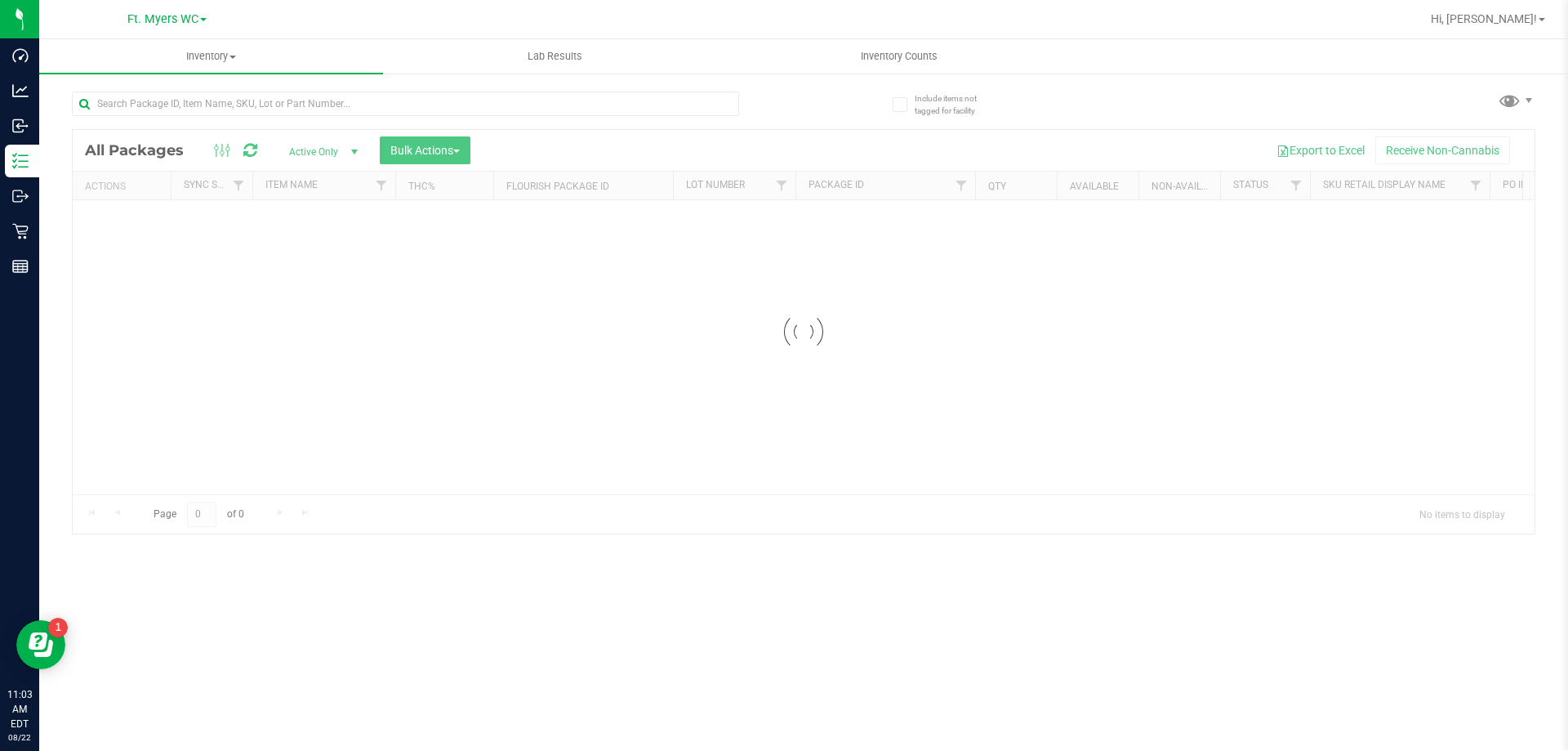
click at [406, 119] on div at bounding box center [406, 110] width 667 height 38
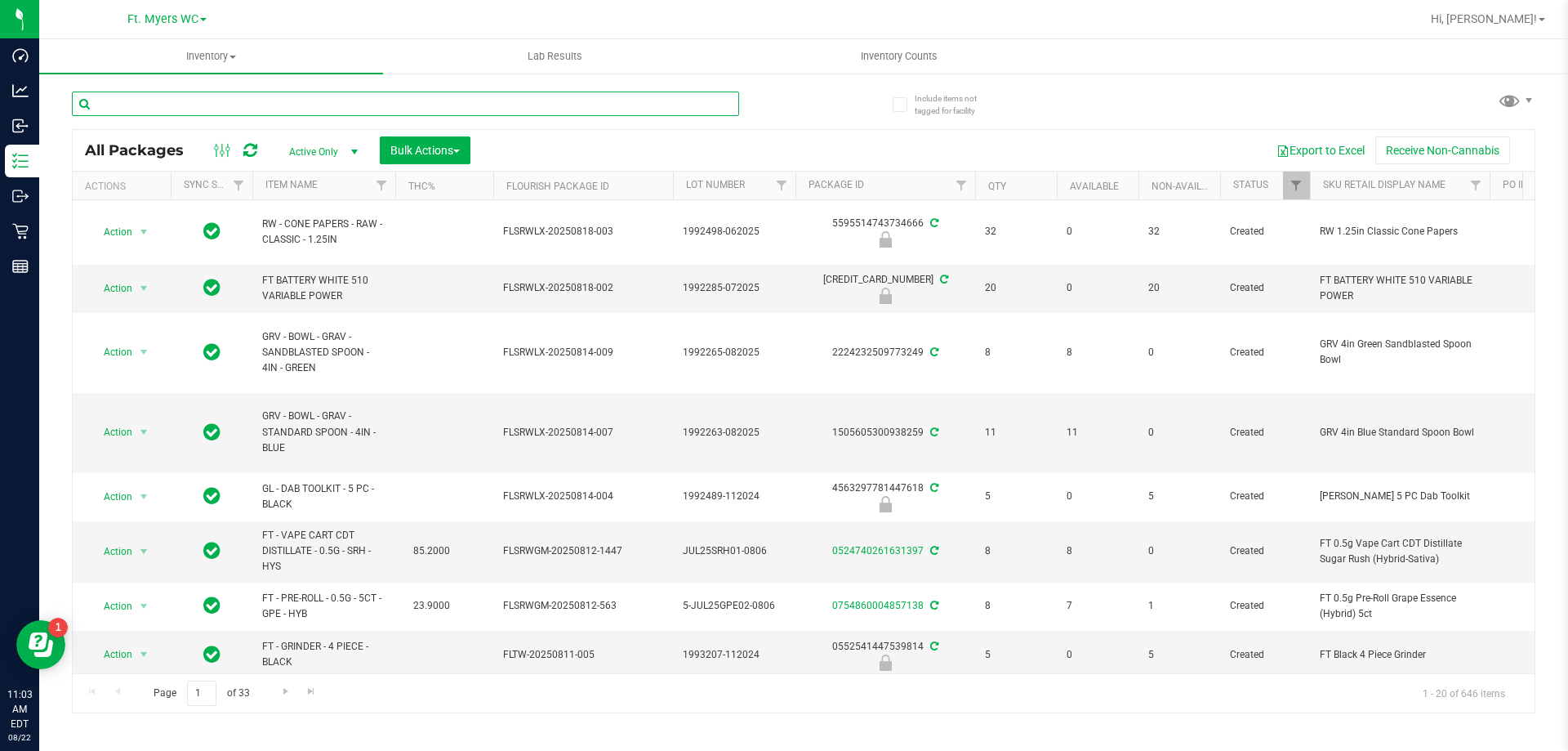
click at [369, 101] on input "text" at bounding box center [406, 104] width 667 height 25
type input "hangover"
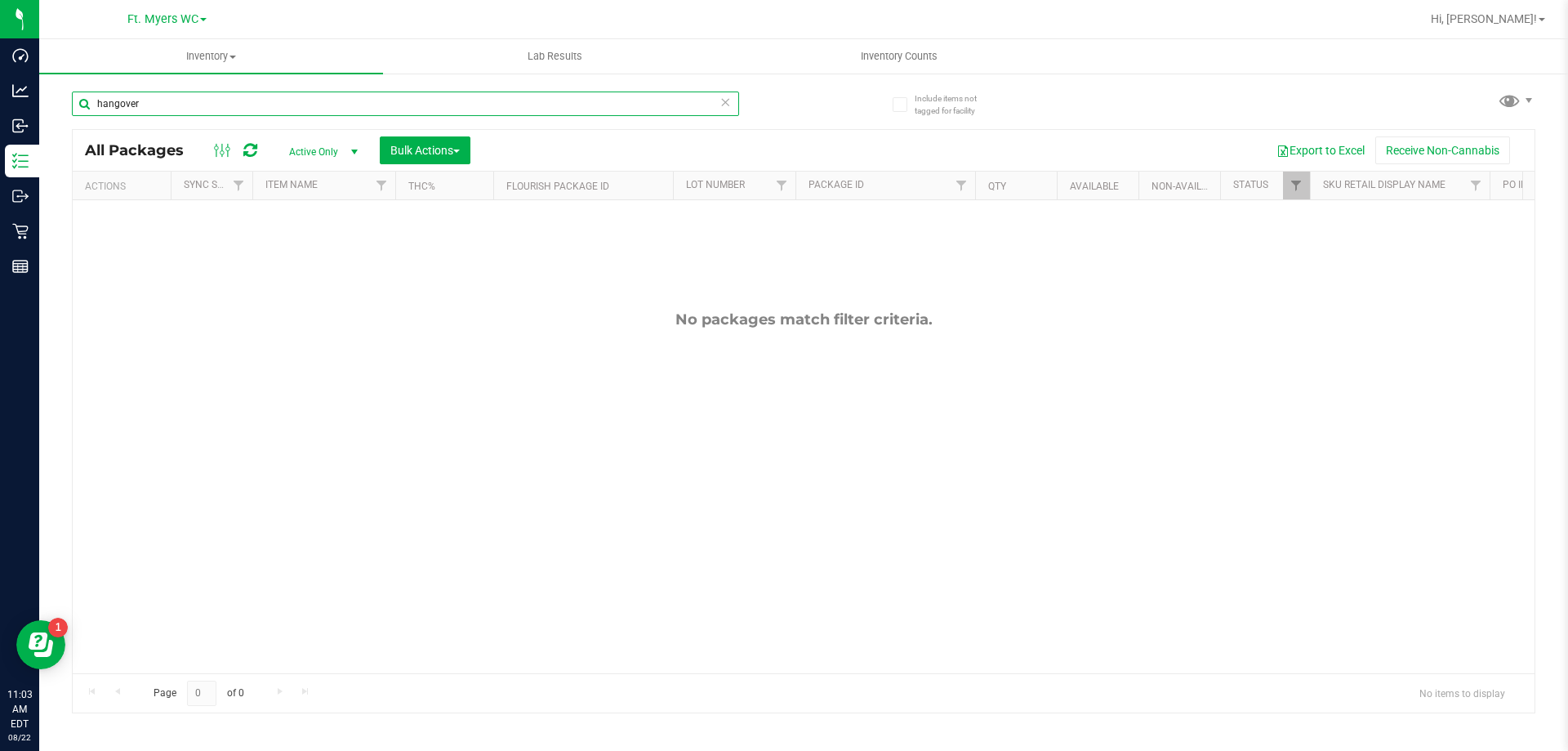
click at [171, 100] on input "hangover" at bounding box center [406, 104] width 667 height 25
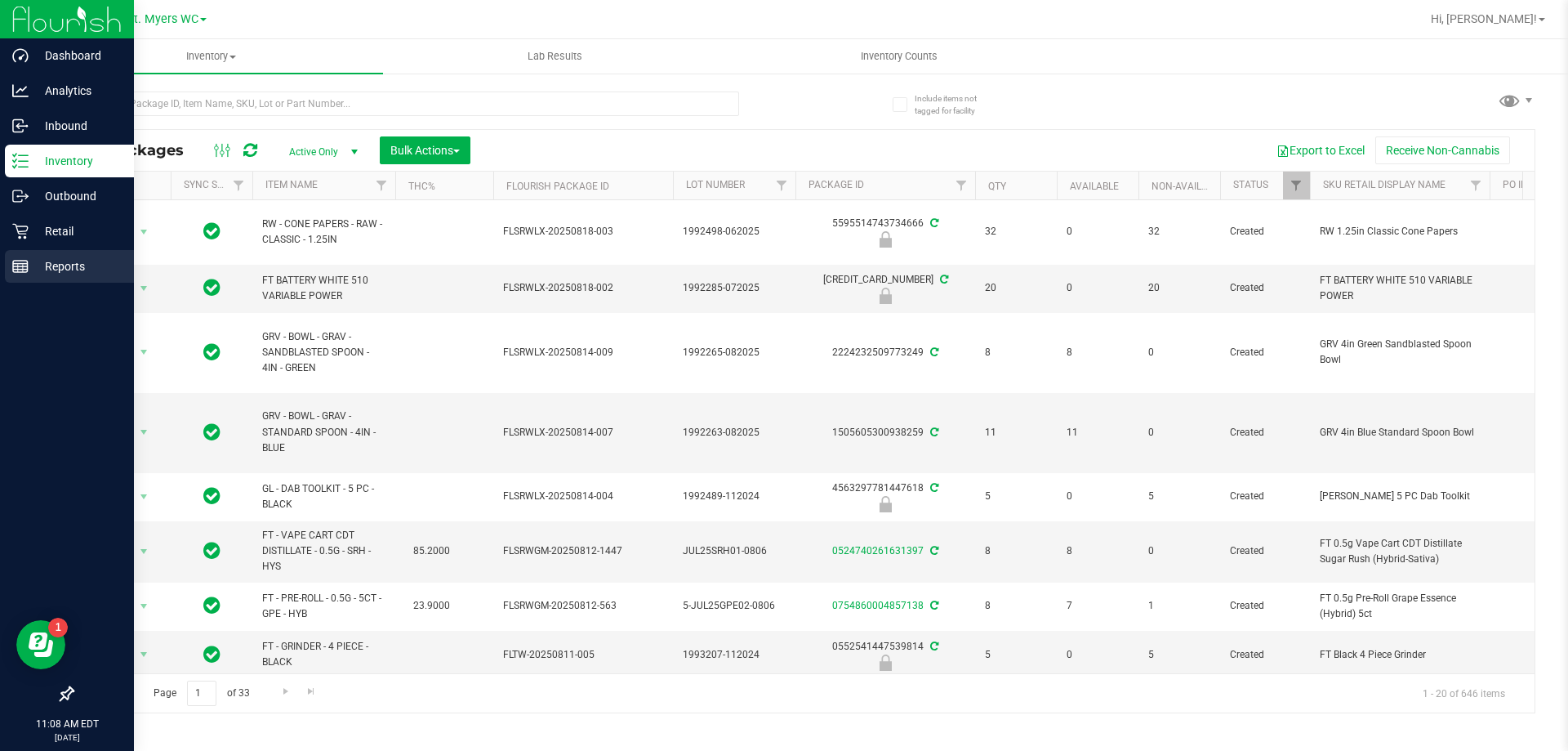
click at [47, 261] on p "Reports" at bounding box center [78, 266] width 98 height 19
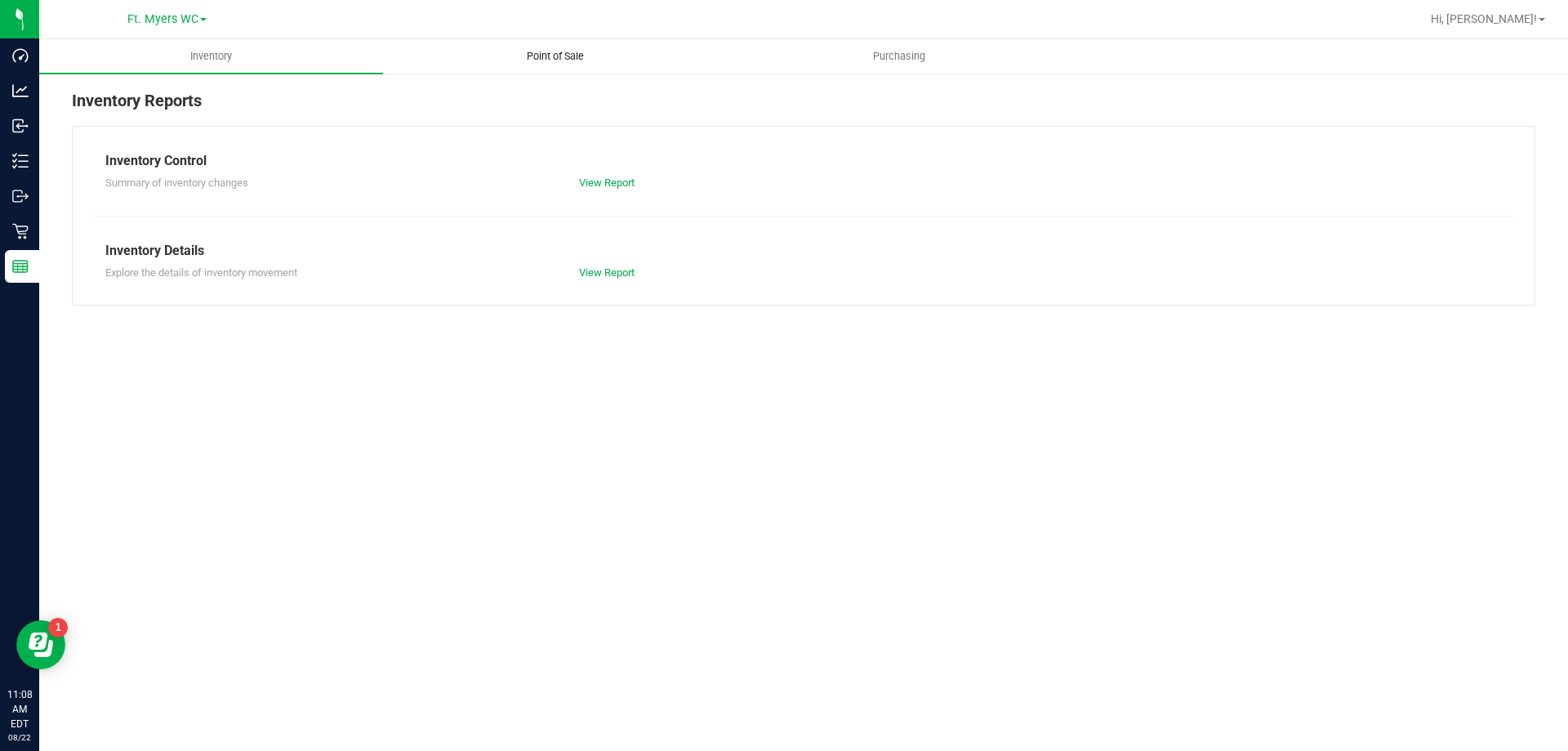
click at [565, 57] on span "Point of Sale" at bounding box center [555, 56] width 101 height 15
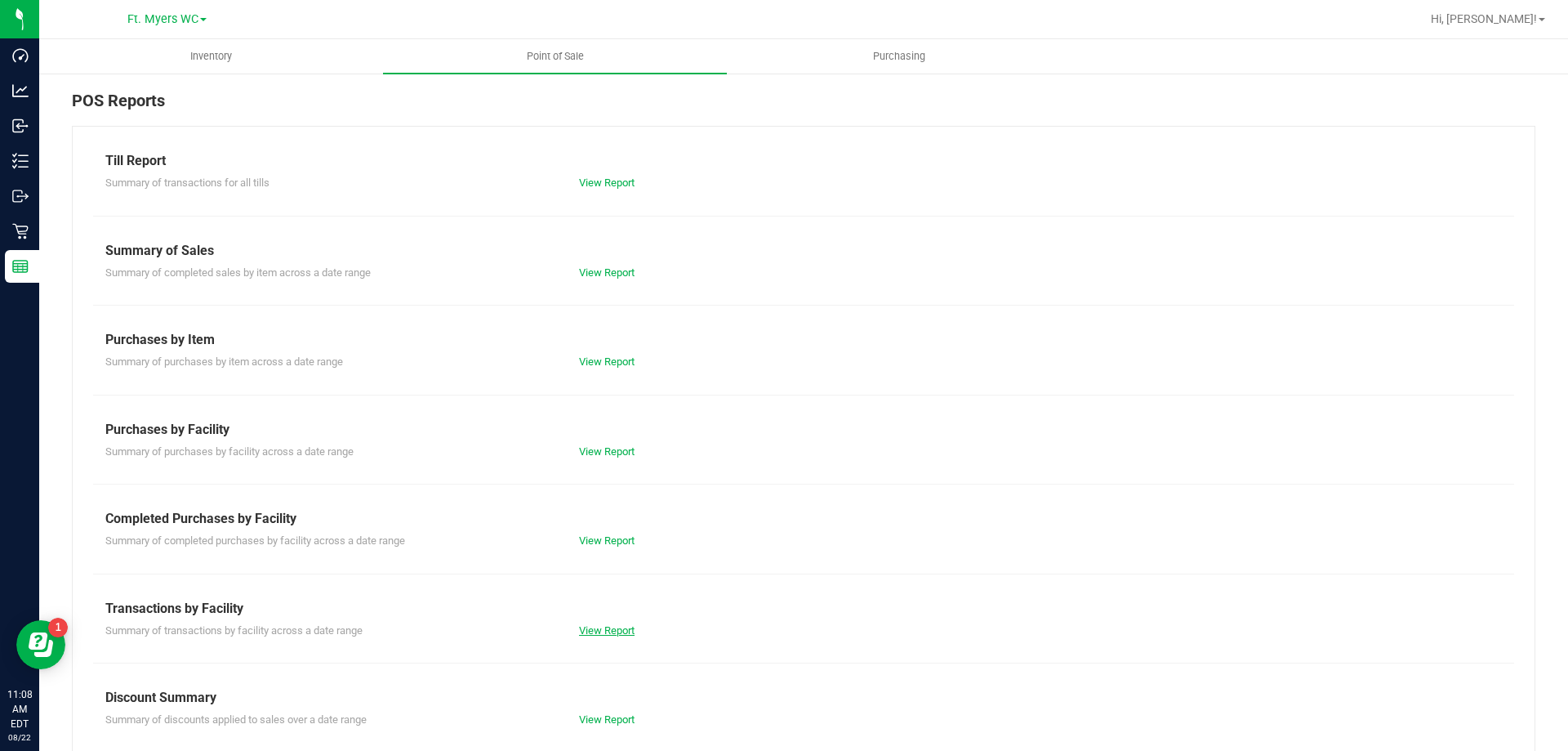
click at [582, 625] on link "View Report" at bounding box center [606, 631] width 55 height 12
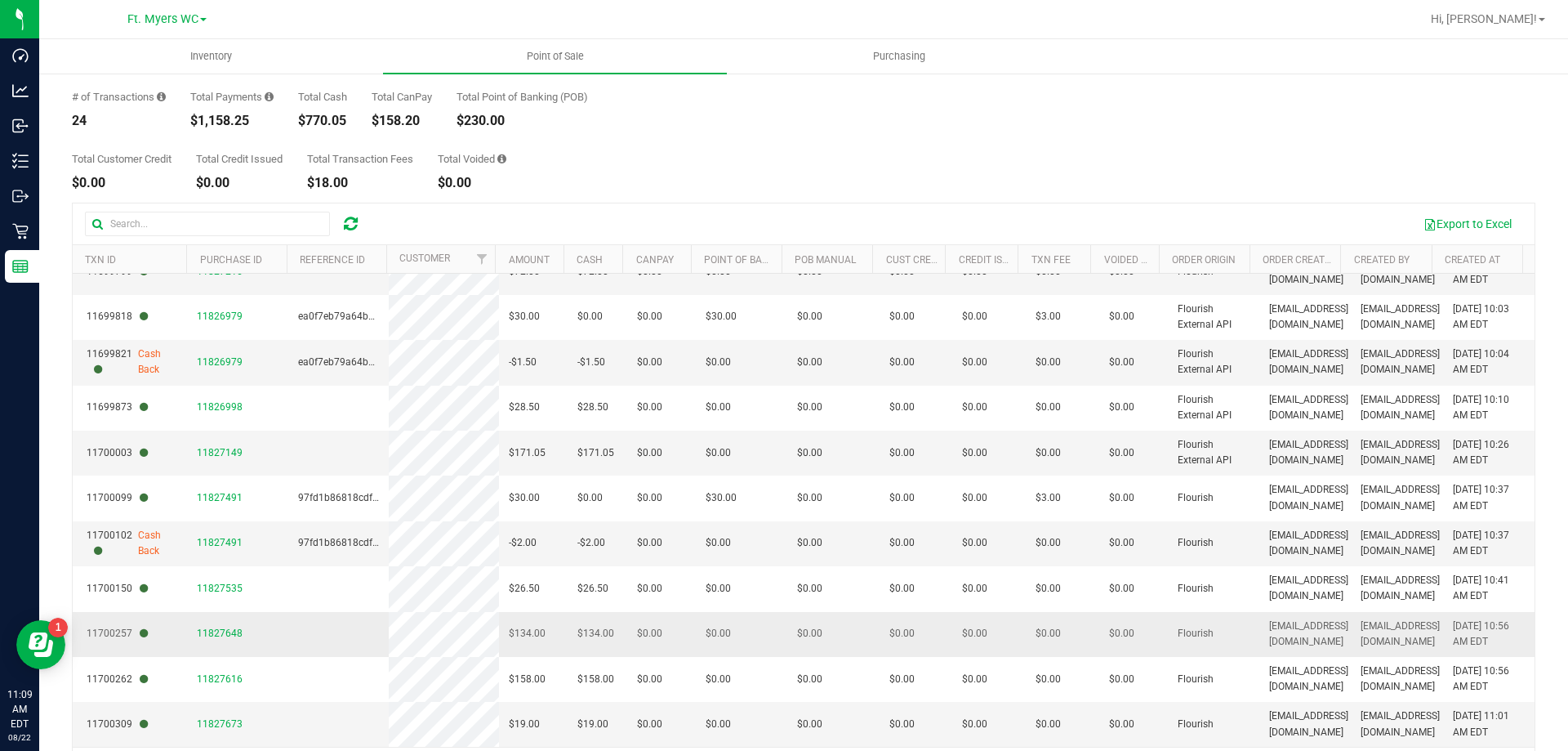
scroll to position [123, 0]
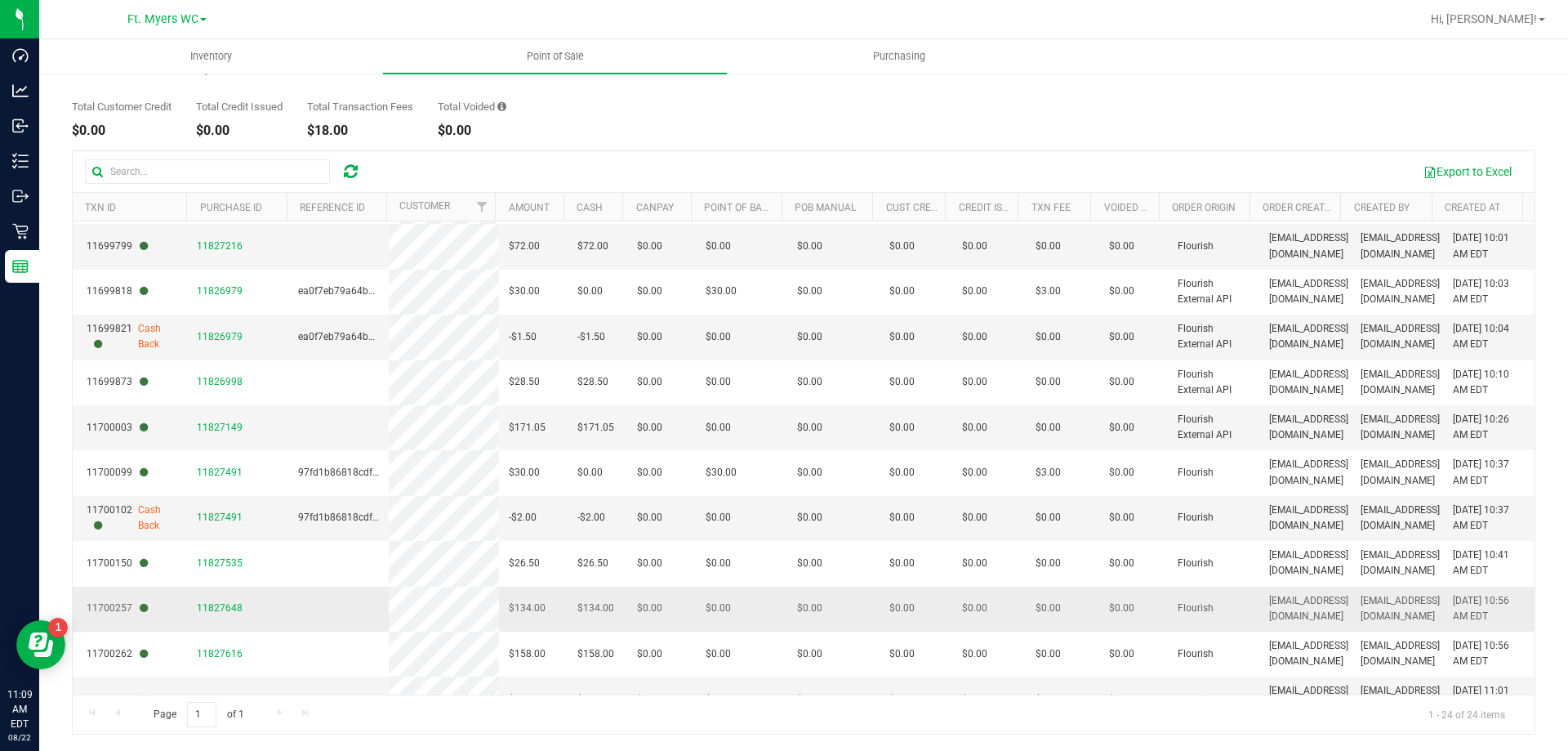
drag, startPoint x: 557, startPoint y: 637, endPoint x: 950, endPoint y: 594, distance: 395.3
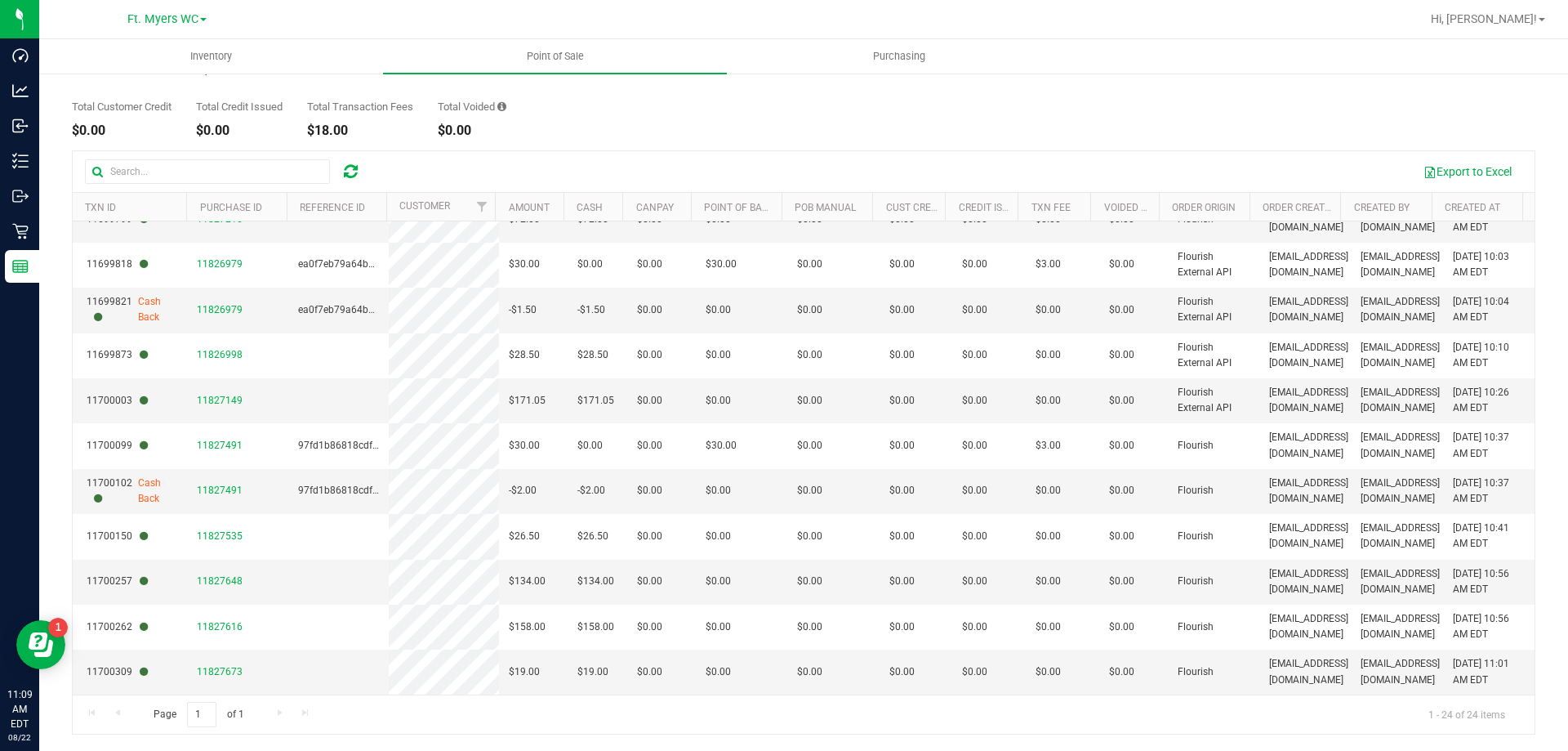
scroll to position [0, 0]
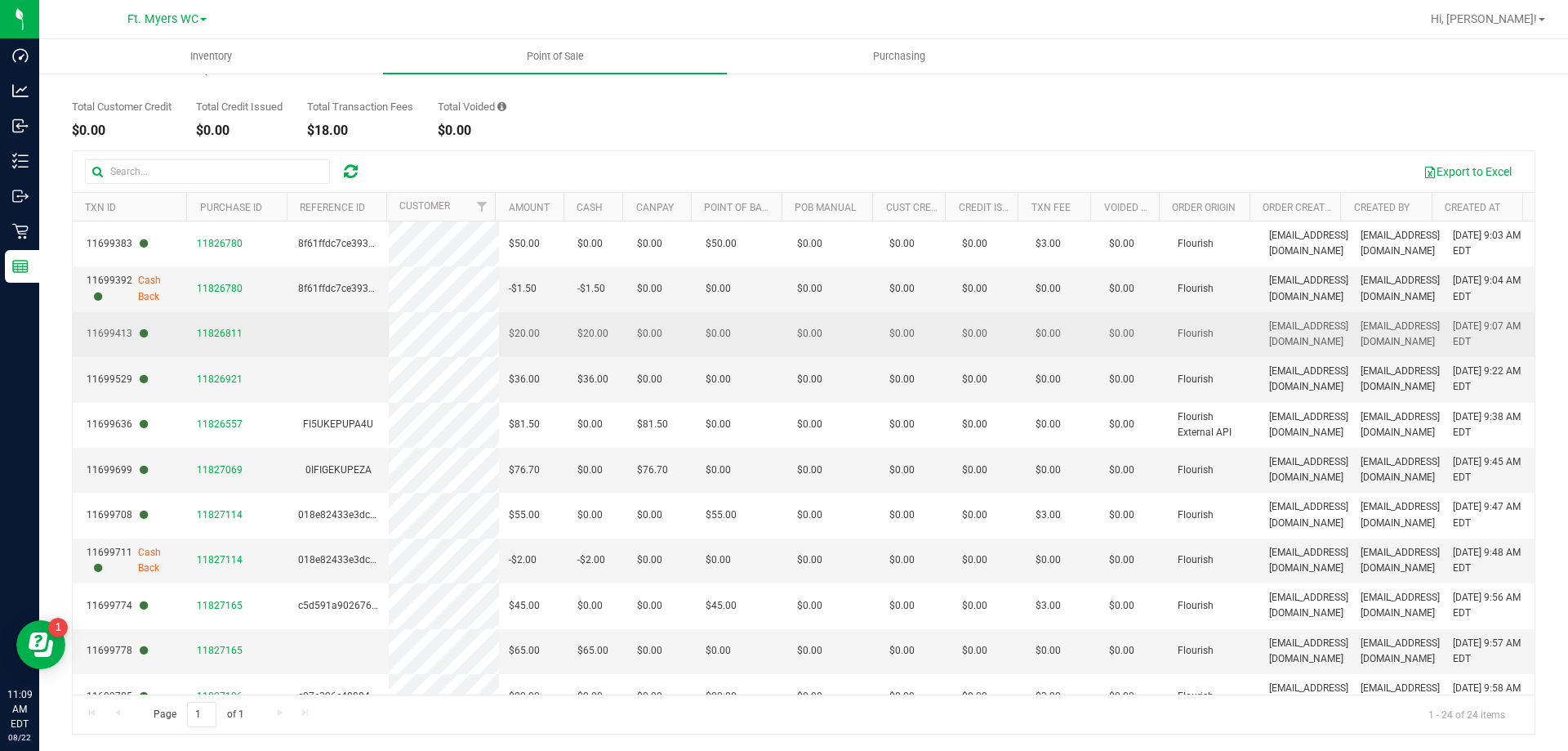
drag, startPoint x: 1284, startPoint y: 661, endPoint x: 809, endPoint y: 315, distance: 587.7
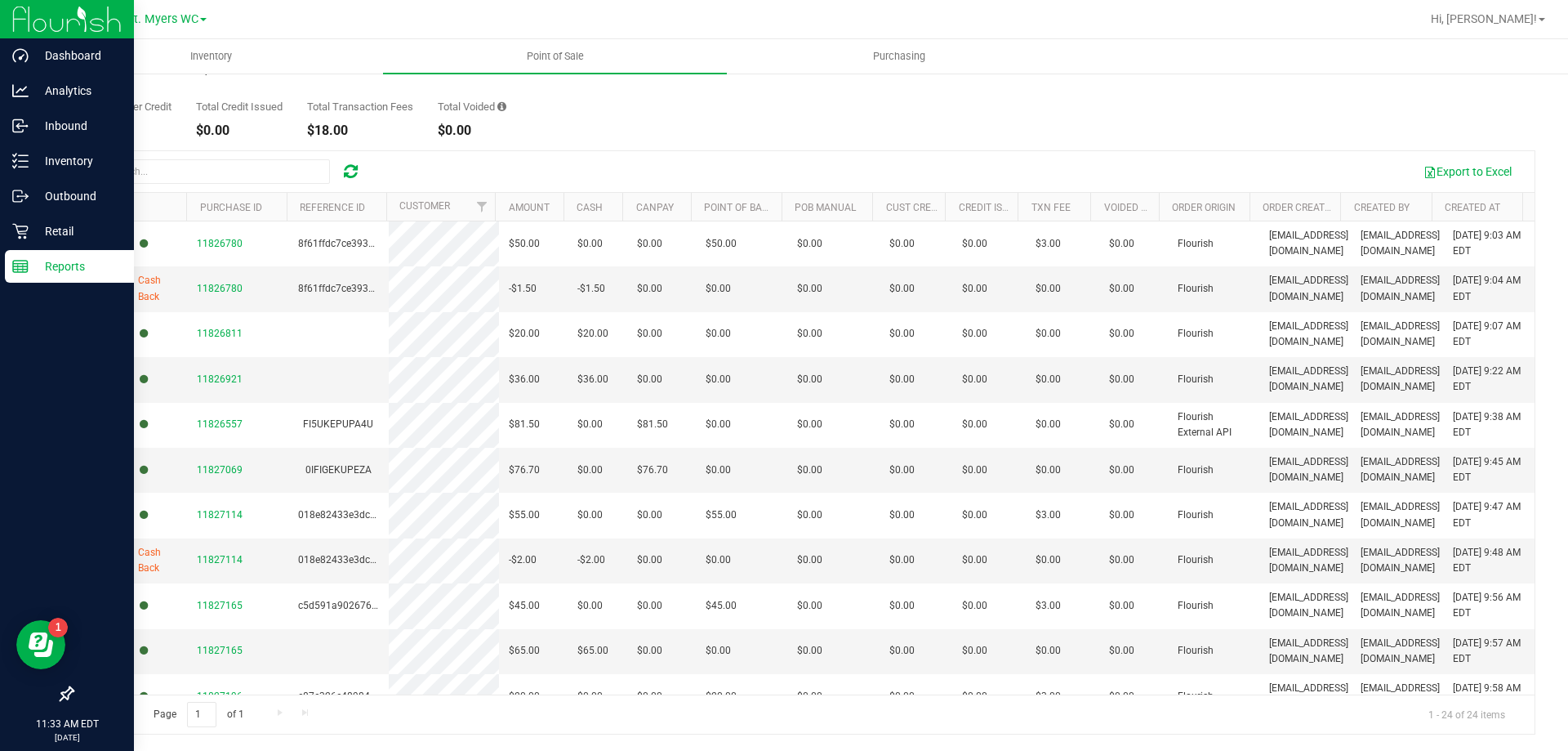
click at [53, 261] on p "Reports" at bounding box center [78, 266] width 98 height 19
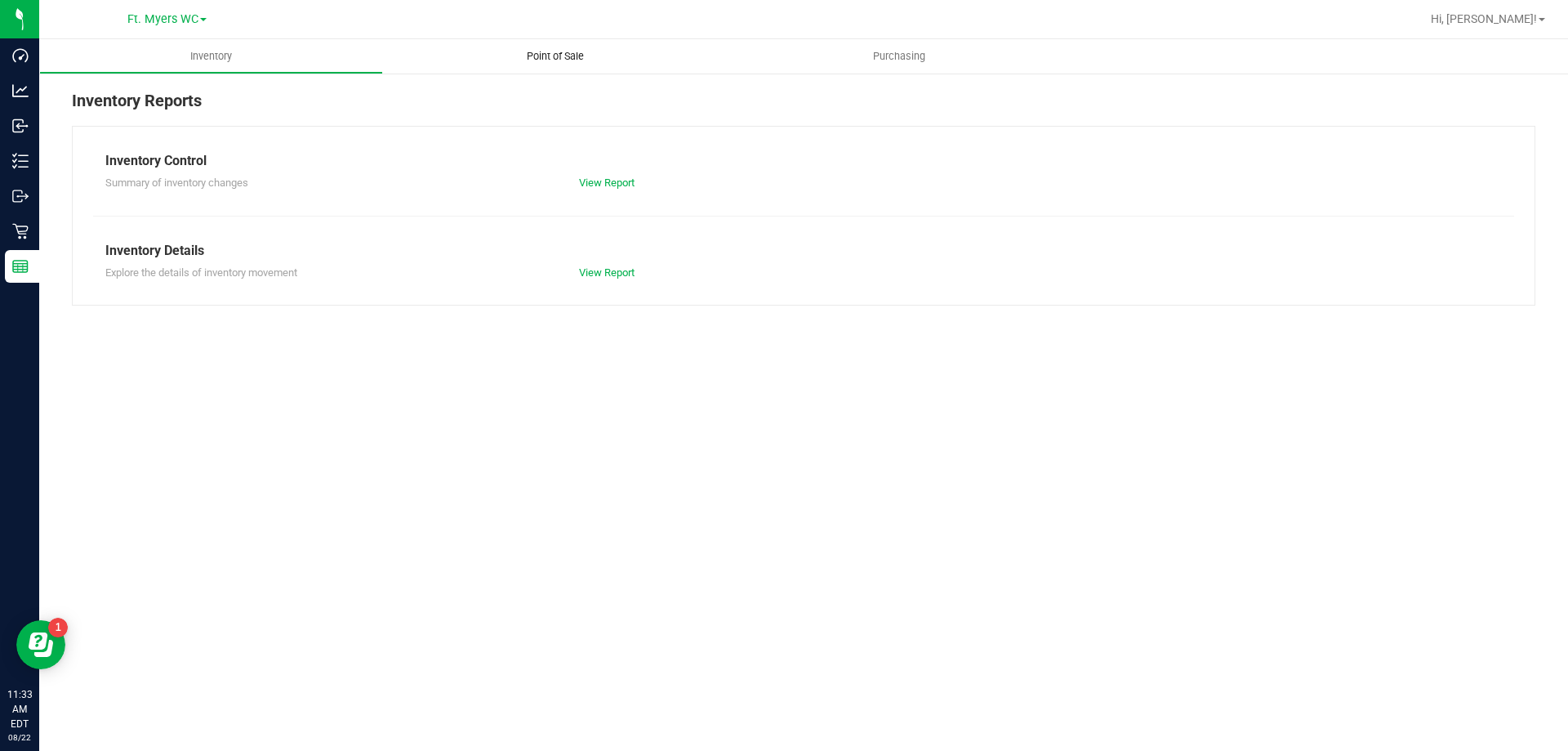
click at [565, 59] on span "Point of Sale" at bounding box center [555, 56] width 101 height 15
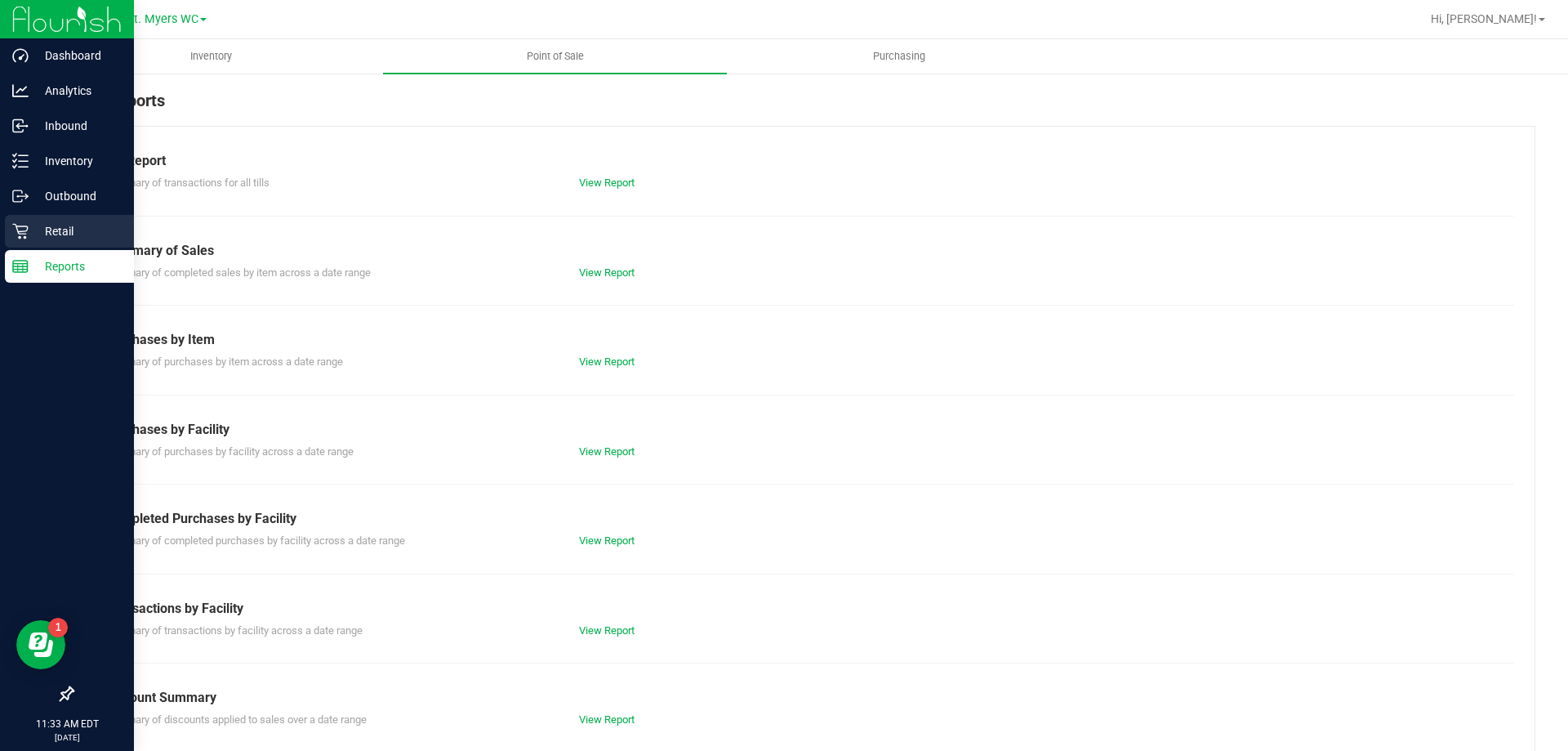
click at [61, 220] on div "Retail" at bounding box center [69, 231] width 129 height 32
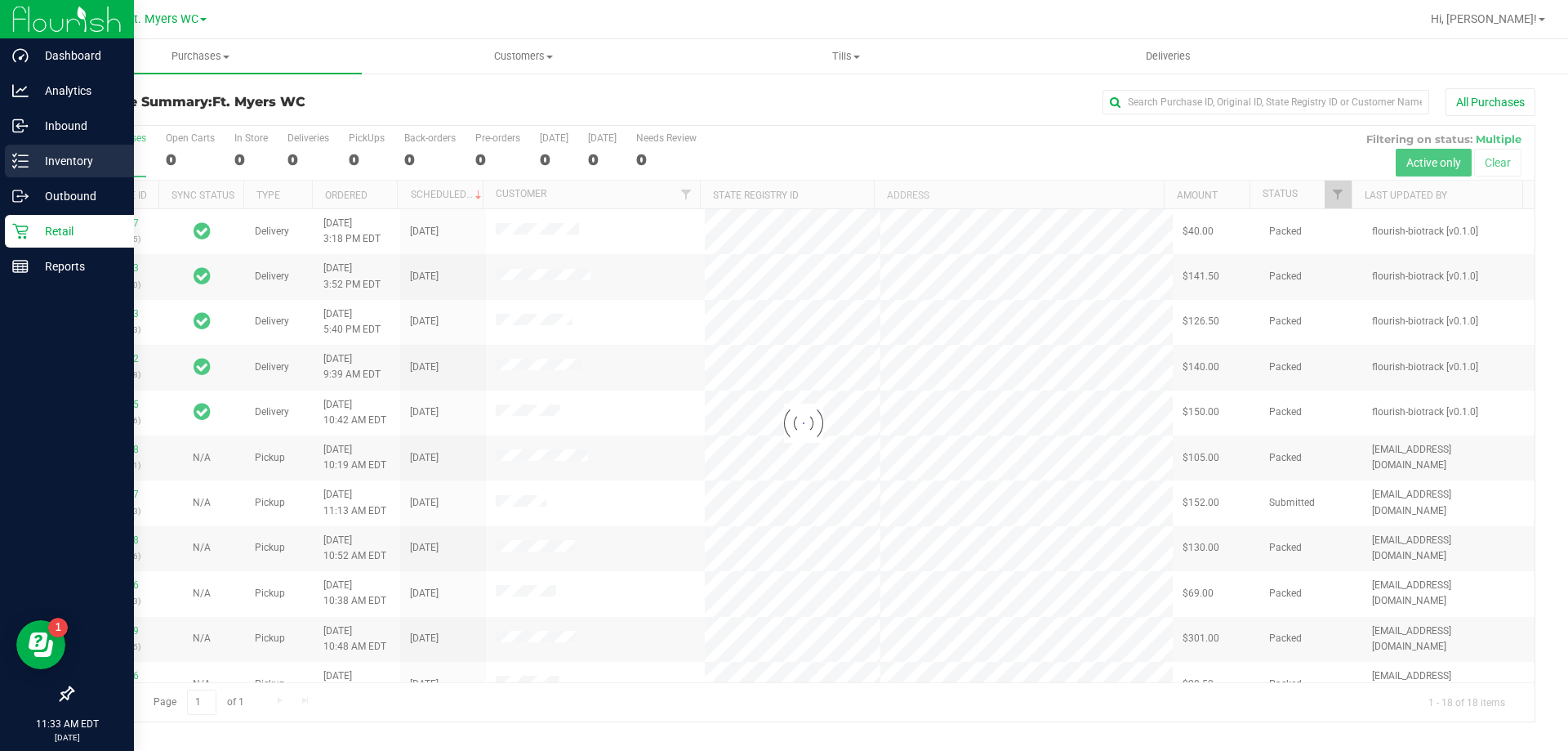
click at [19, 160] on icon at bounding box center [20, 161] width 17 height 17
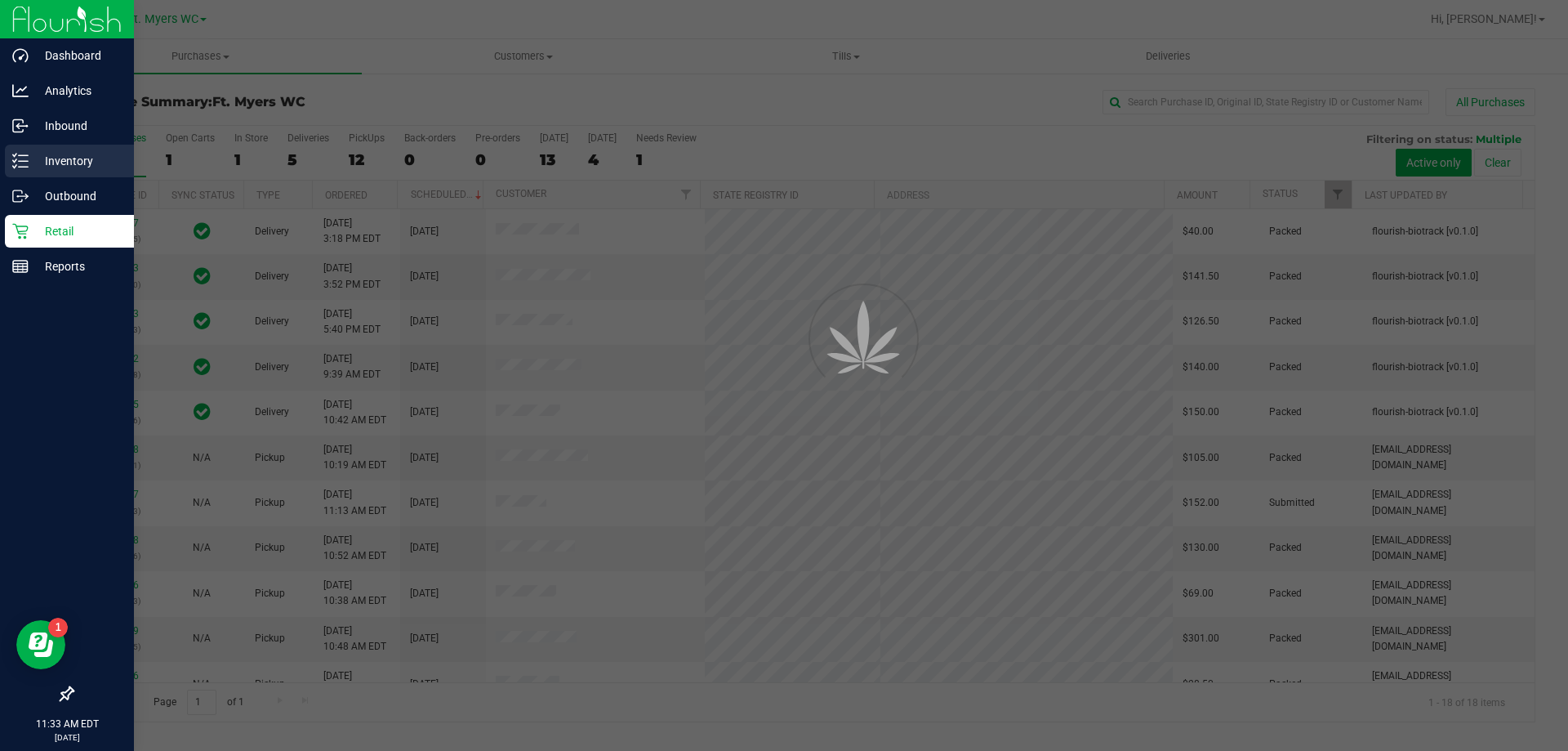
click at [19, 160] on icon at bounding box center [20, 161] width 17 height 17
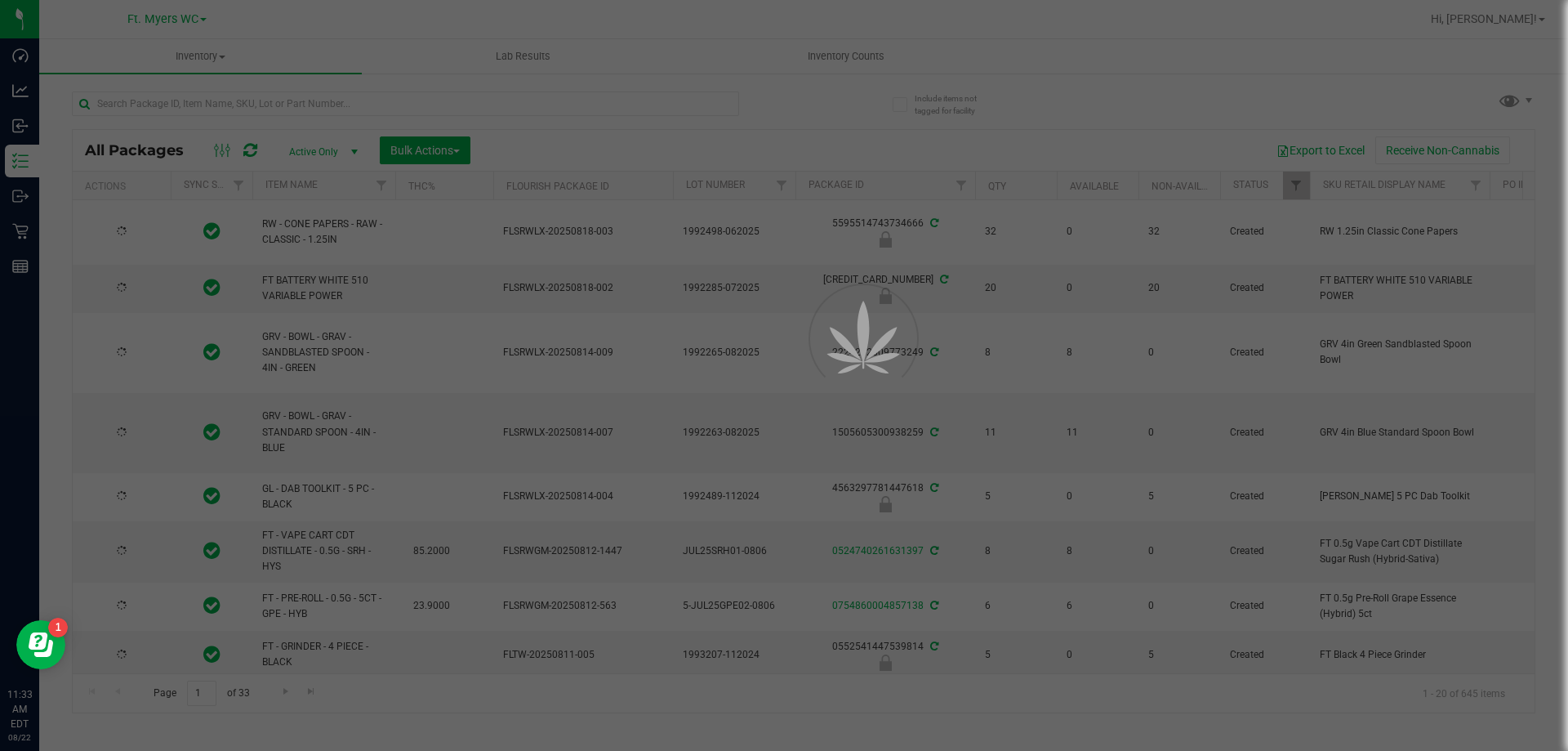
click at [328, 112] on div at bounding box center [784, 375] width 1568 height 751
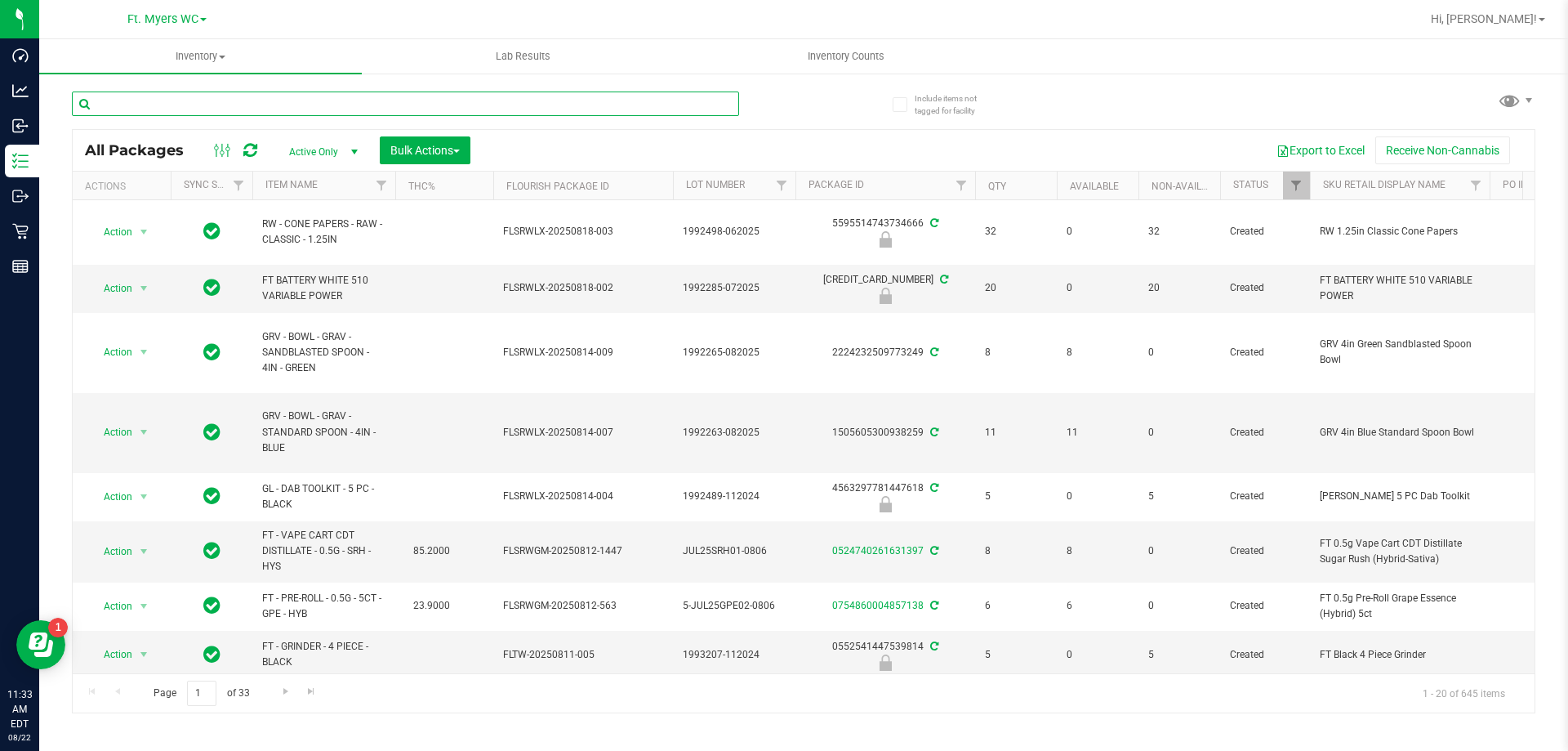
click at [328, 112] on input "text" at bounding box center [406, 104] width 667 height 25
type input "t12"
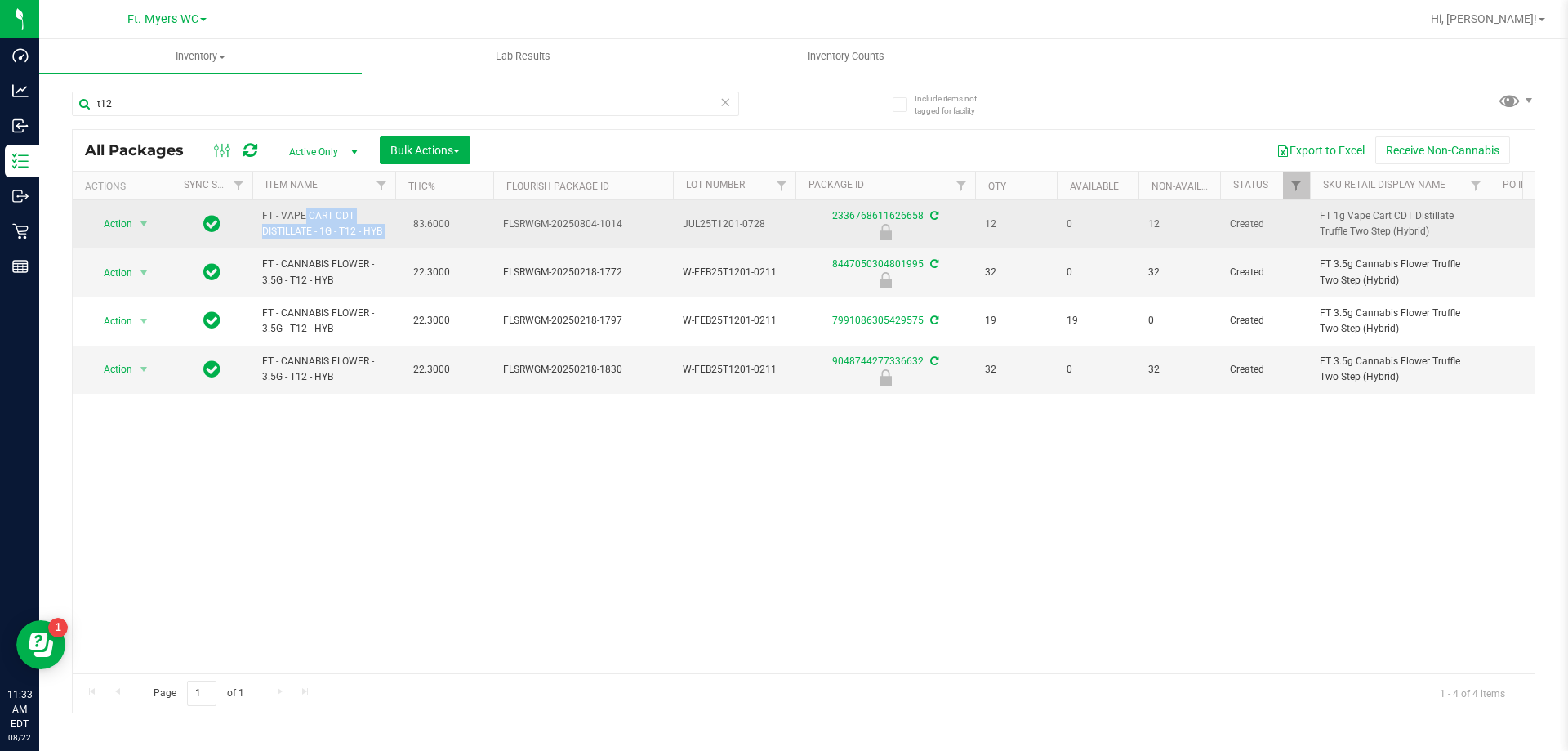
drag, startPoint x: 397, startPoint y: 239, endPoint x: 254, endPoint y: 209, distance: 146.1
click at [254, 209] on td "FT - VAPE CART CDT DISTILLATE - 1G - T12 - HYB" at bounding box center [323, 224] width 143 height 48
drag, startPoint x: 251, startPoint y: 209, endPoint x: 409, endPoint y: 236, distance: 160.3
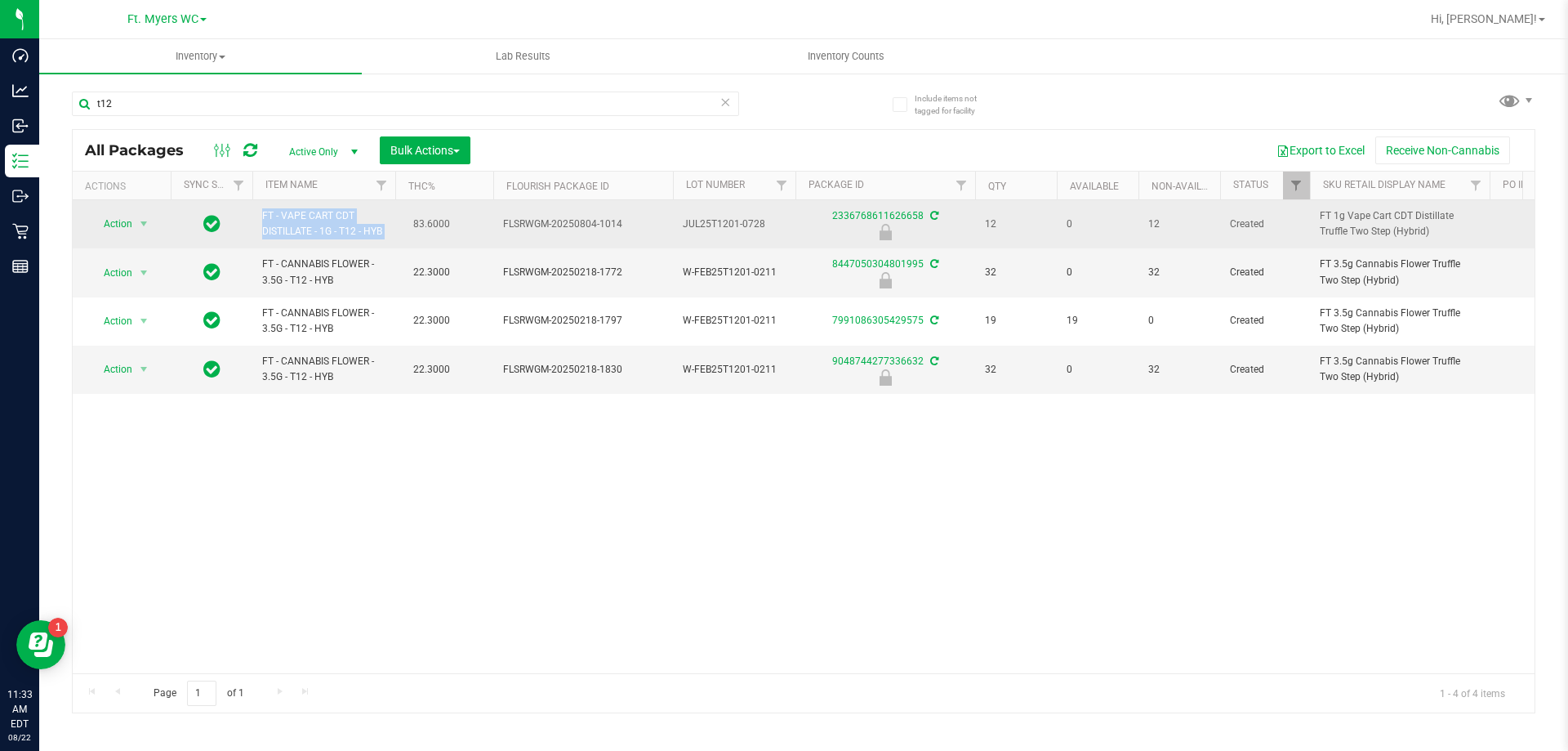
click at [409, 236] on td "83.6000" at bounding box center [444, 224] width 98 height 48
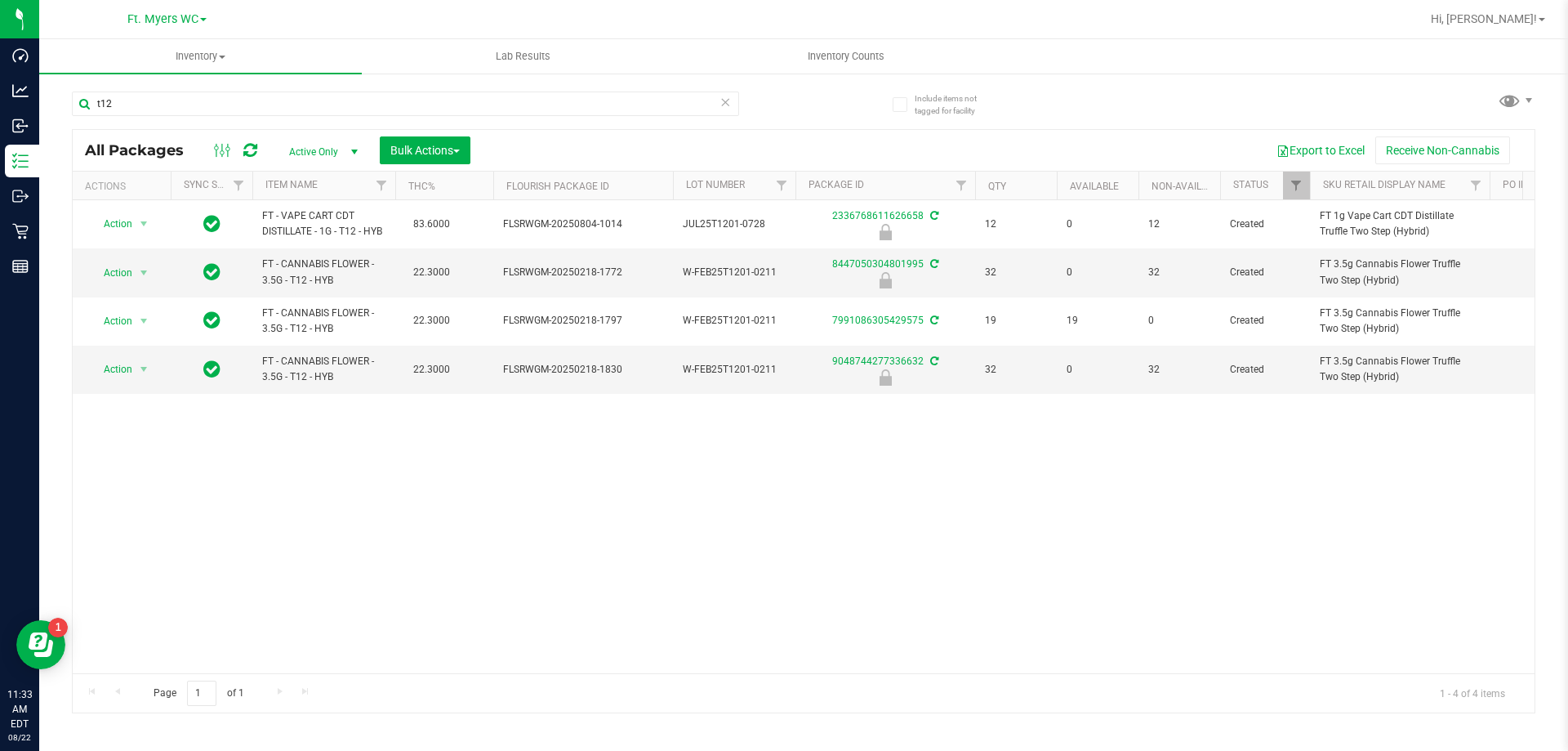
click at [334, 487] on div "Action Action Edit attributes Global inventory Locate package Package audit log…" at bounding box center [803, 437] width 1462 height 473
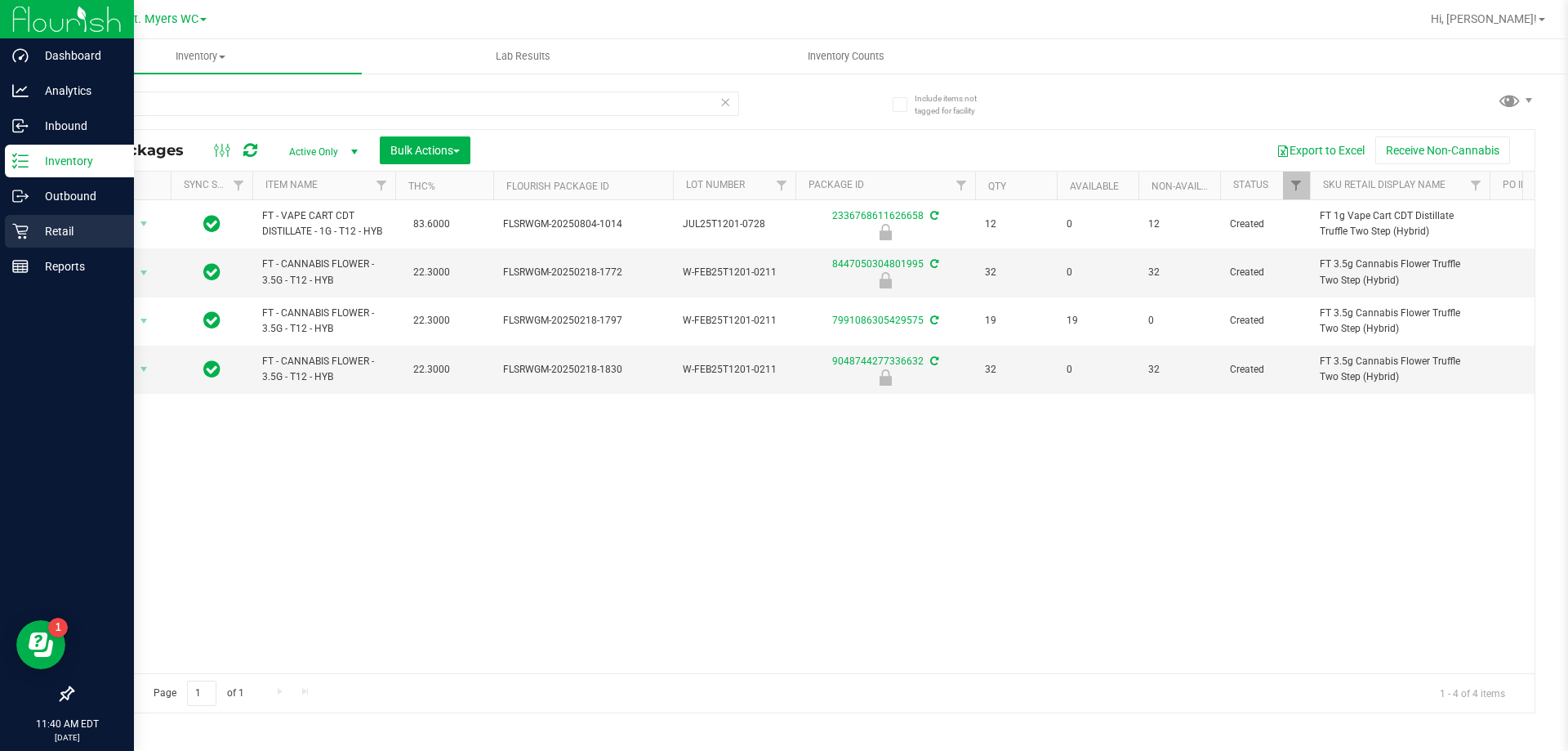
click at [69, 232] on p "Retail" at bounding box center [78, 231] width 98 height 19
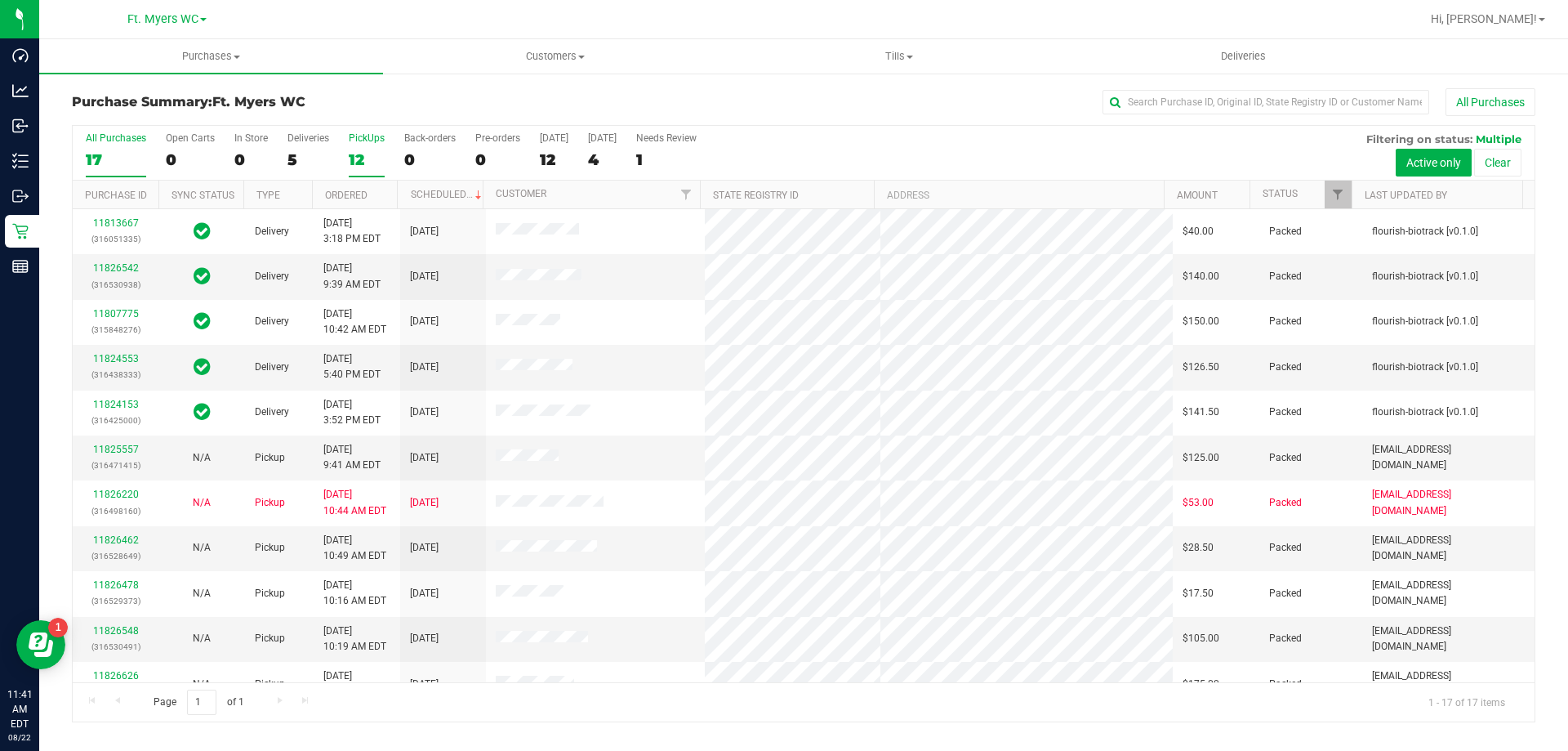
click at [365, 158] on div "12" at bounding box center [366, 159] width 36 height 18
click at [0, 0] on input "PickUps 12" at bounding box center [0, 0] width 0 height 0
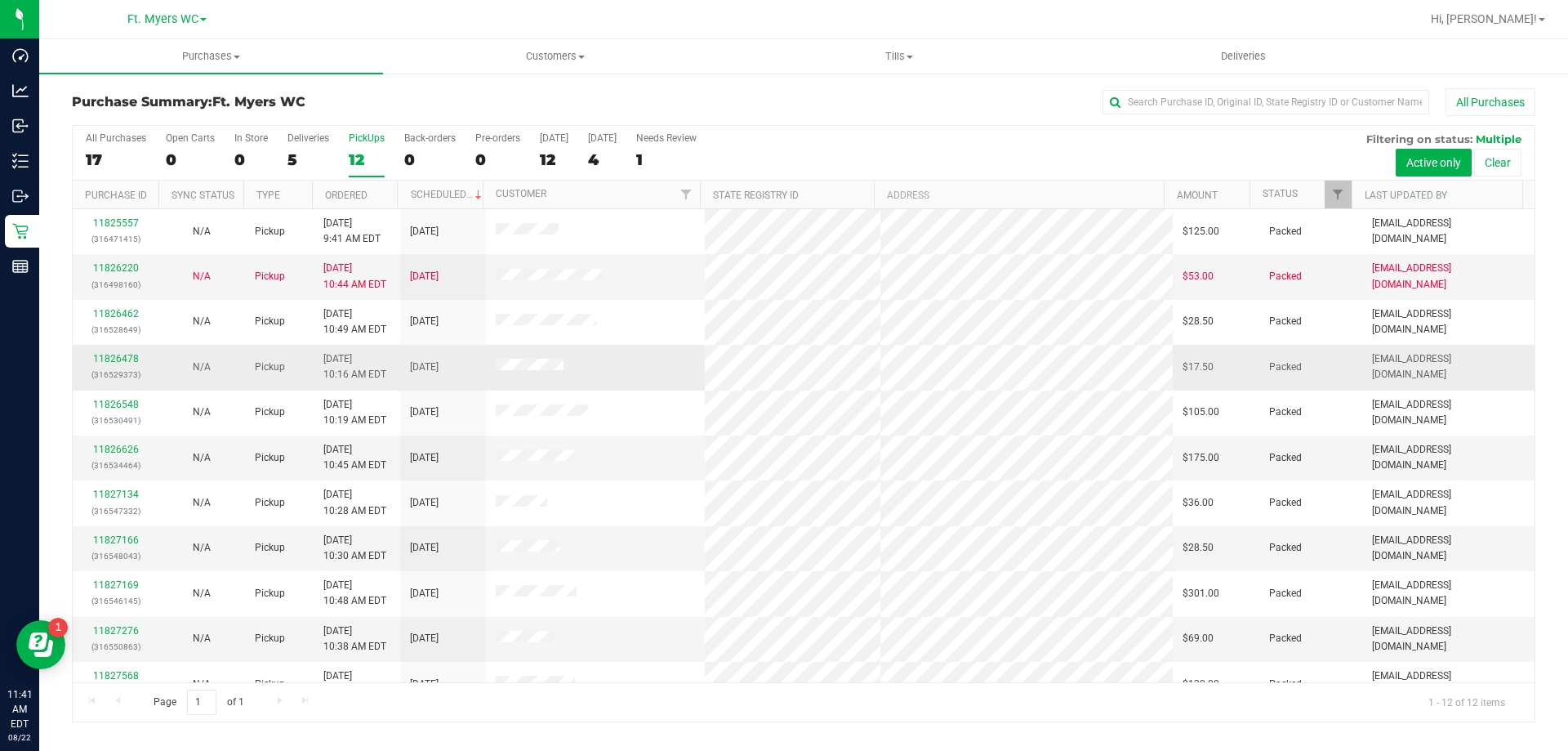
scroll to position [69, 0]
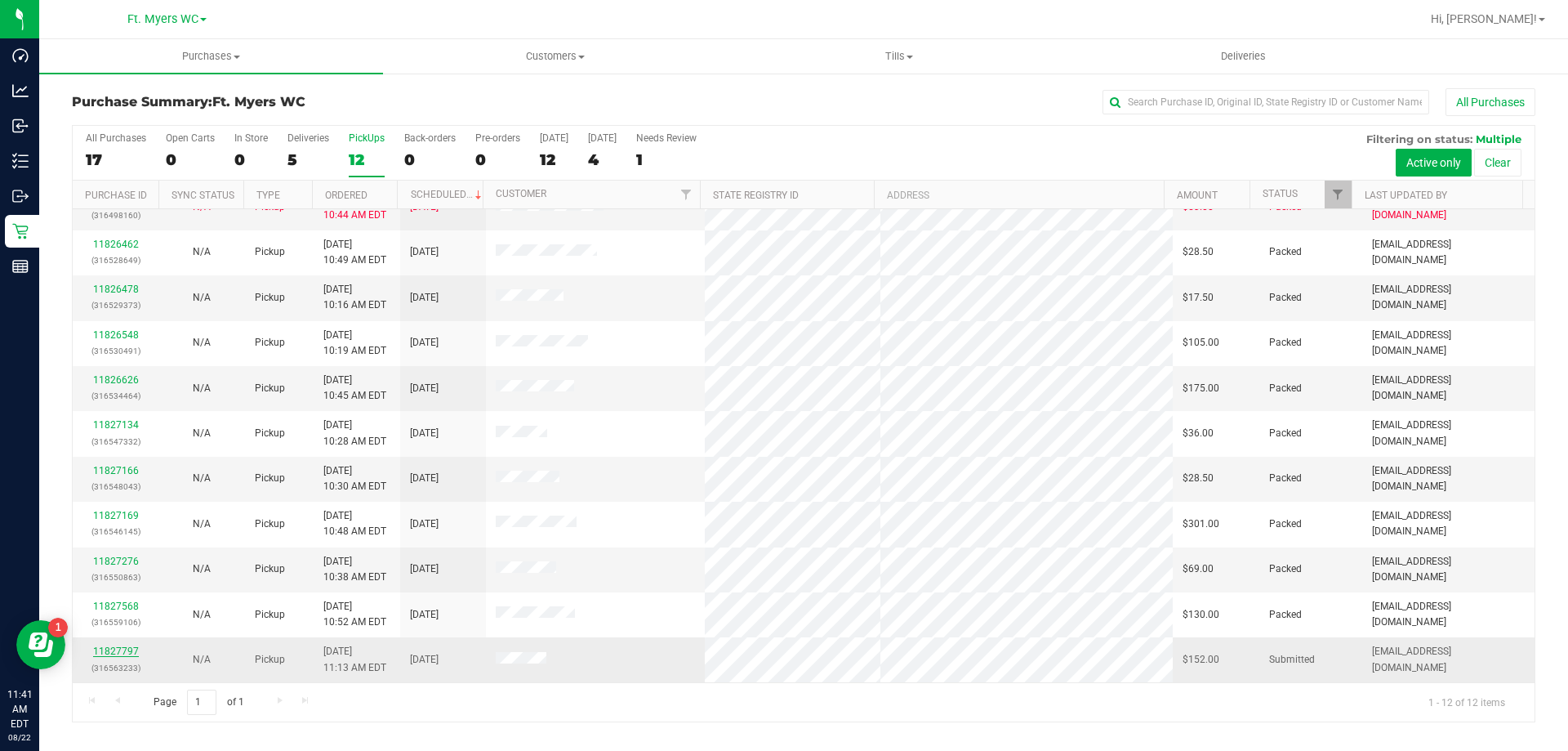
click at [126, 654] on link "11827797" at bounding box center [116, 651] width 46 height 11
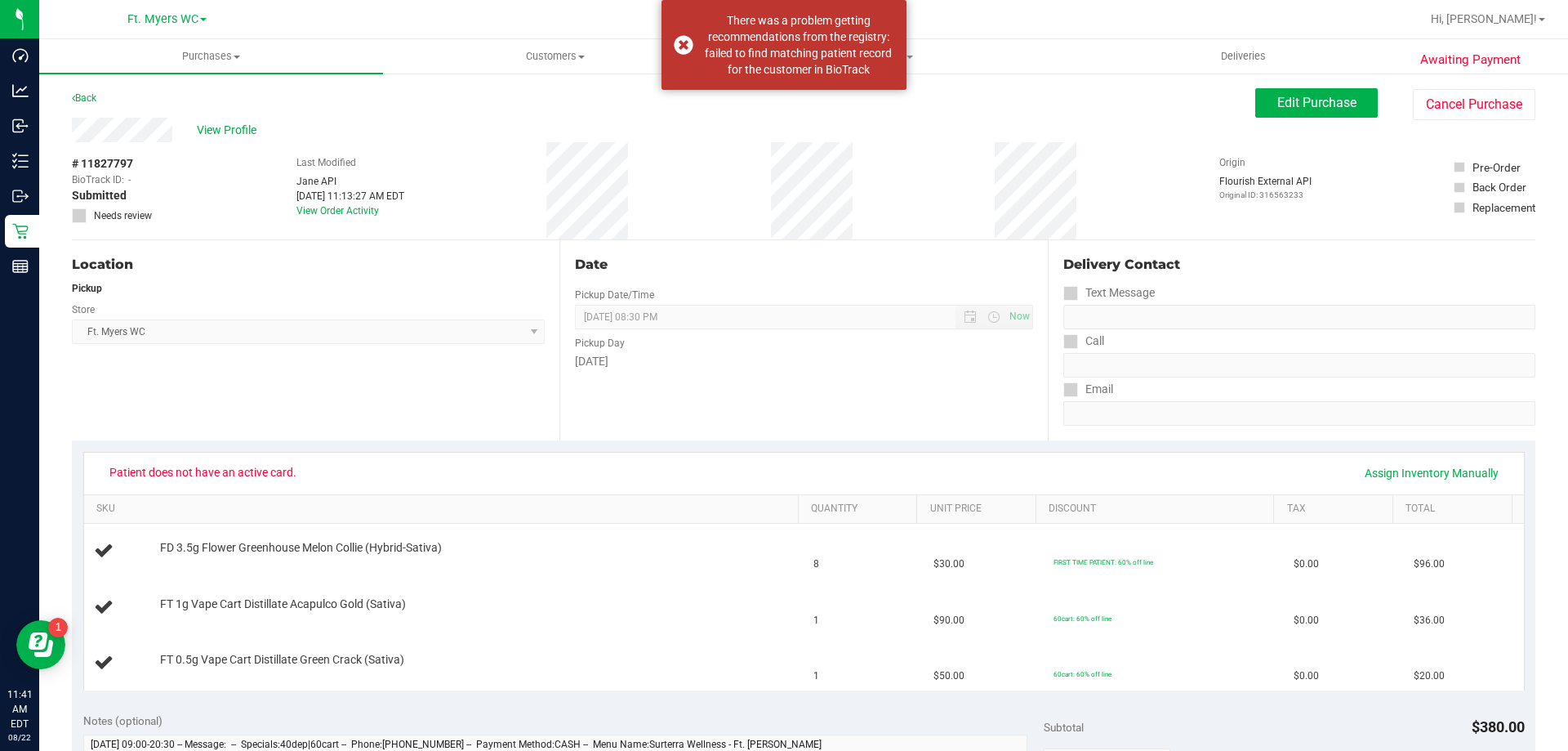
click at [580, 154] on div "# 11827797 BioTrack ID: - Submitted Needs review Last Modified Jane API Aug 22,…" at bounding box center [803, 191] width 1464 height 97
click at [528, 141] on div "View Profile" at bounding box center [664, 130] width 1183 height 25
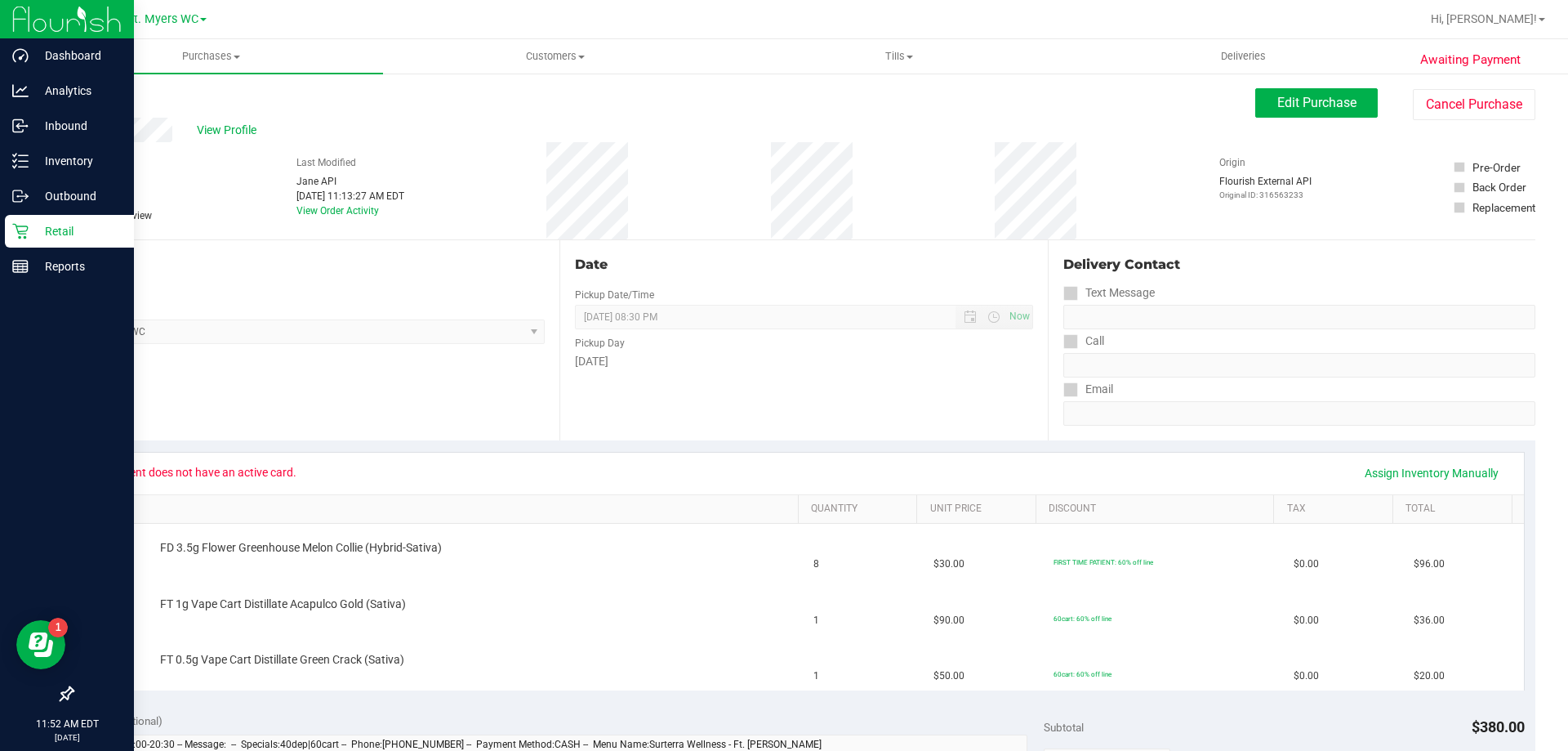
click at [40, 239] on p "Retail" at bounding box center [78, 231] width 98 height 19
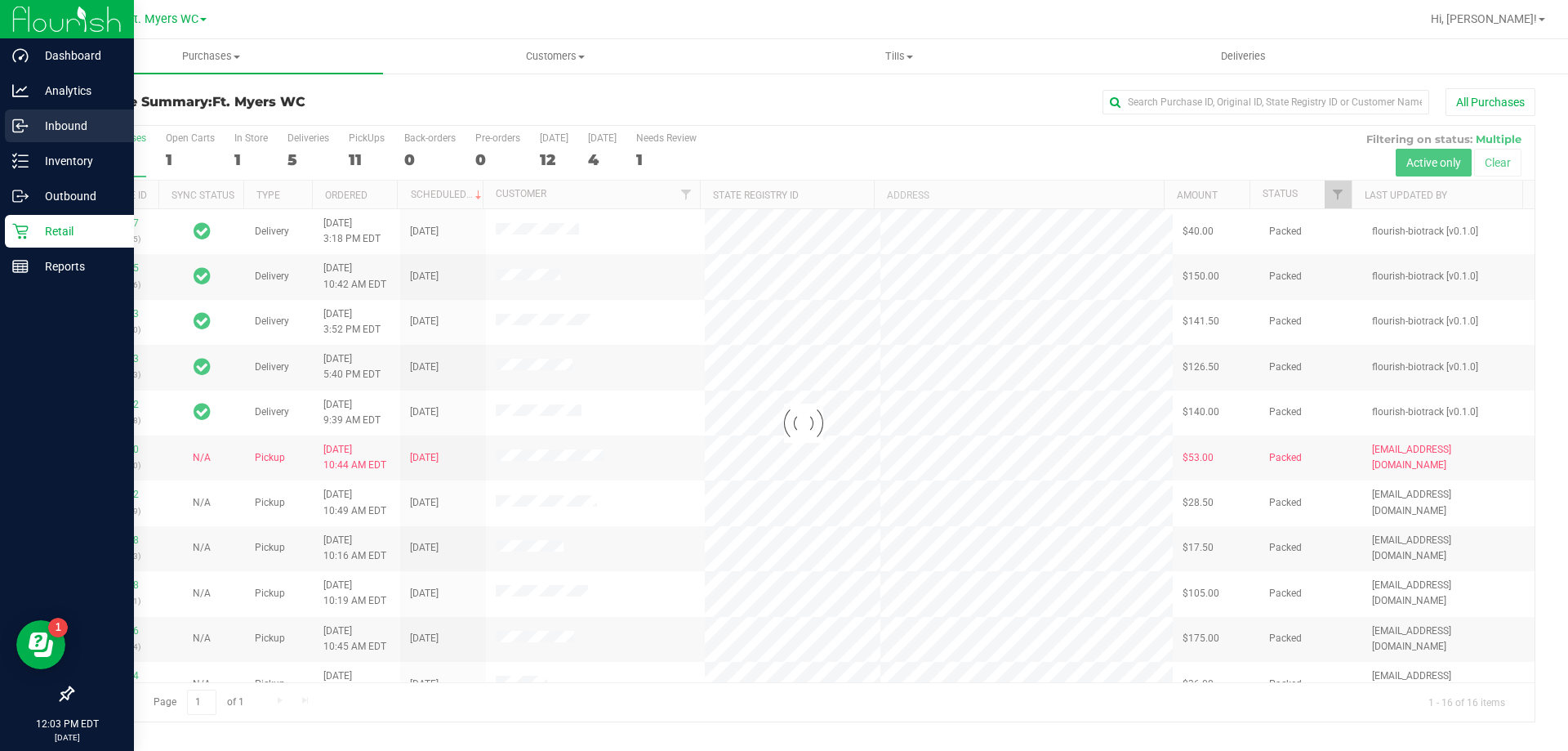
click at [79, 120] on p "Inbound" at bounding box center [78, 126] width 98 height 19
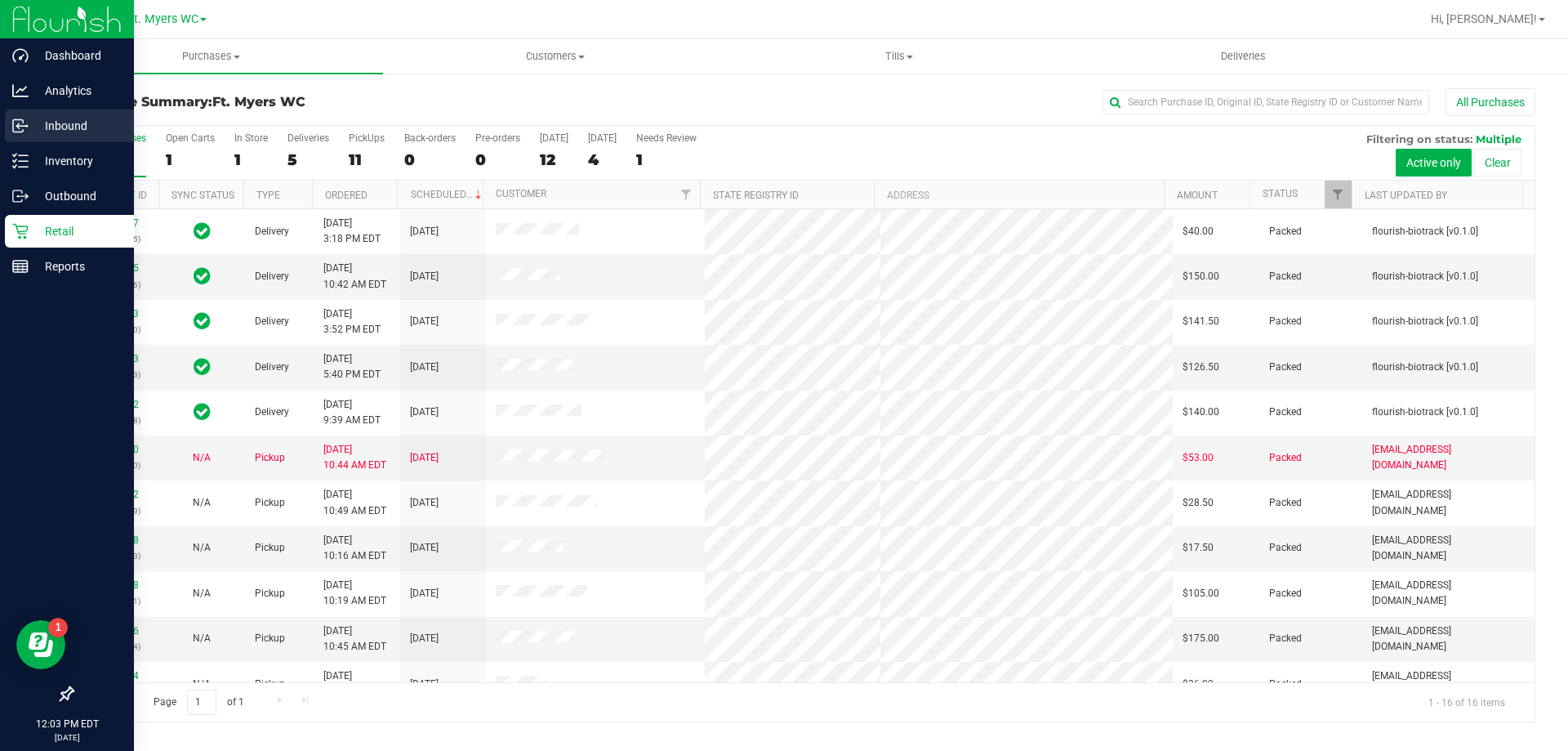
click at [37, 144] on link "Inbound" at bounding box center [67, 127] width 134 height 35
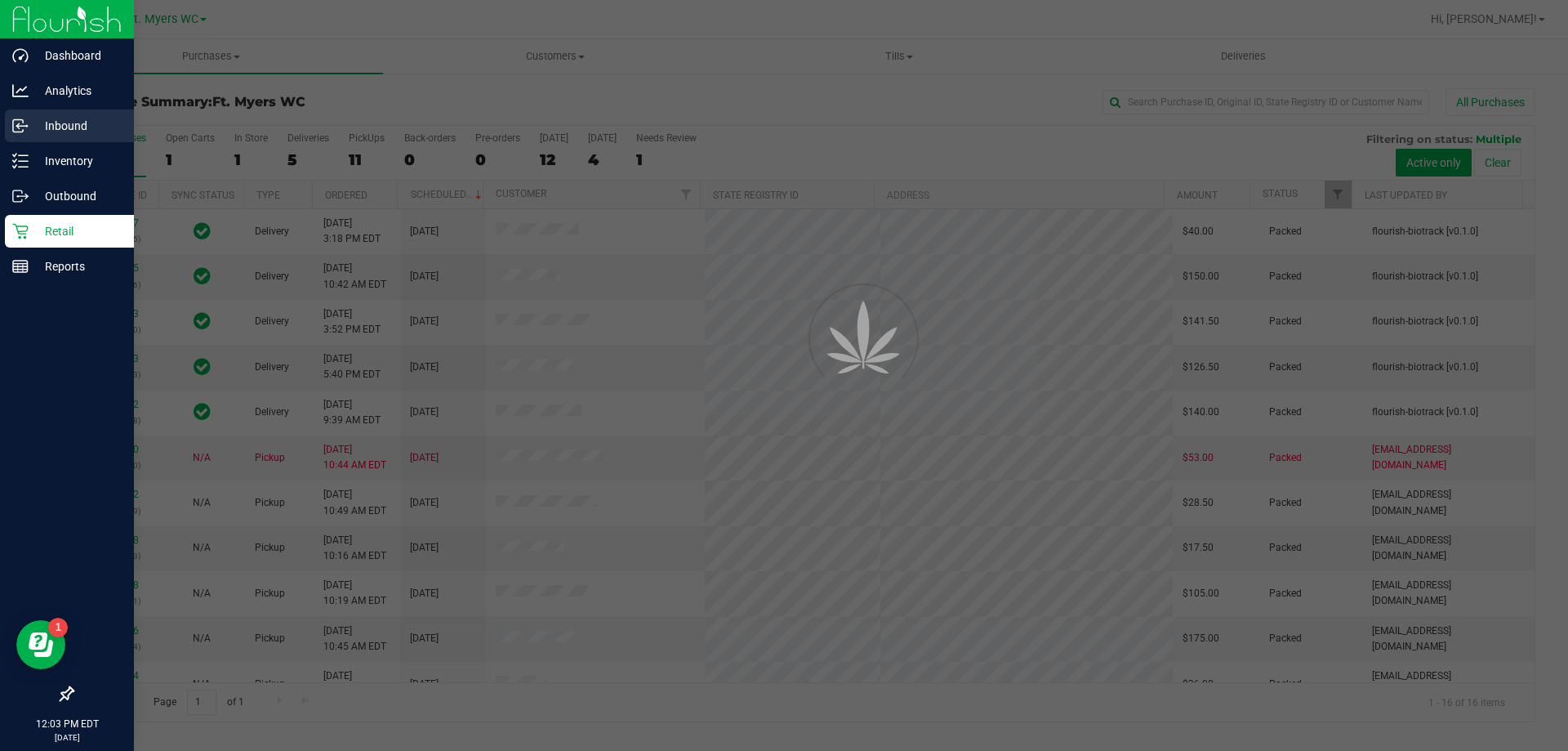
click at [40, 140] on div "Inbound" at bounding box center [69, 126] width 129 height 32
click at [112, 123] on p "Inbound" at bounding box center [78, 126] width 98 height 19
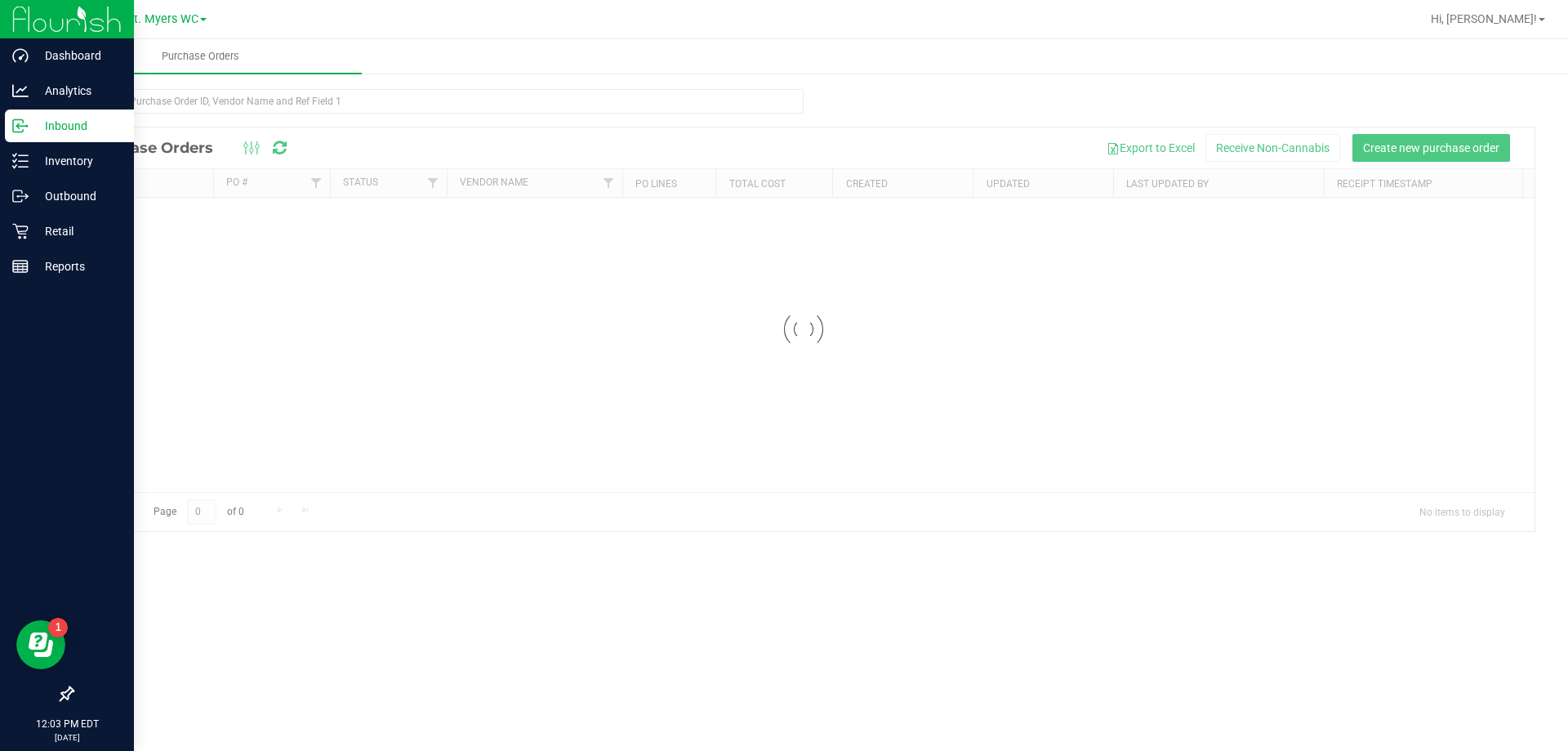
click at [112, 123] on p "Inbound" at bounding box center [78, 126] width 98 height 19
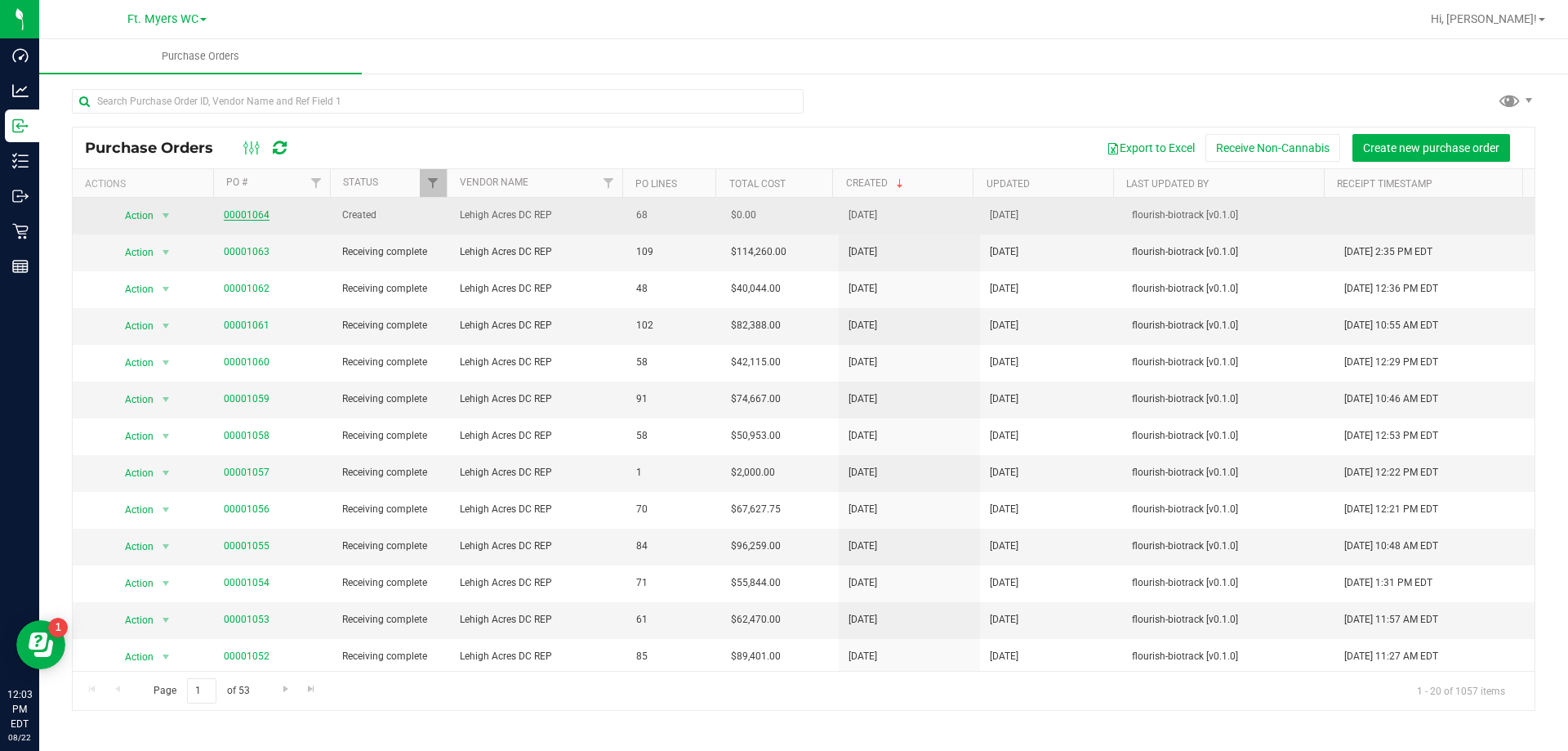
click at [257, 218] on link "00001064" at bounding box center [247, 214] width 46 height 11
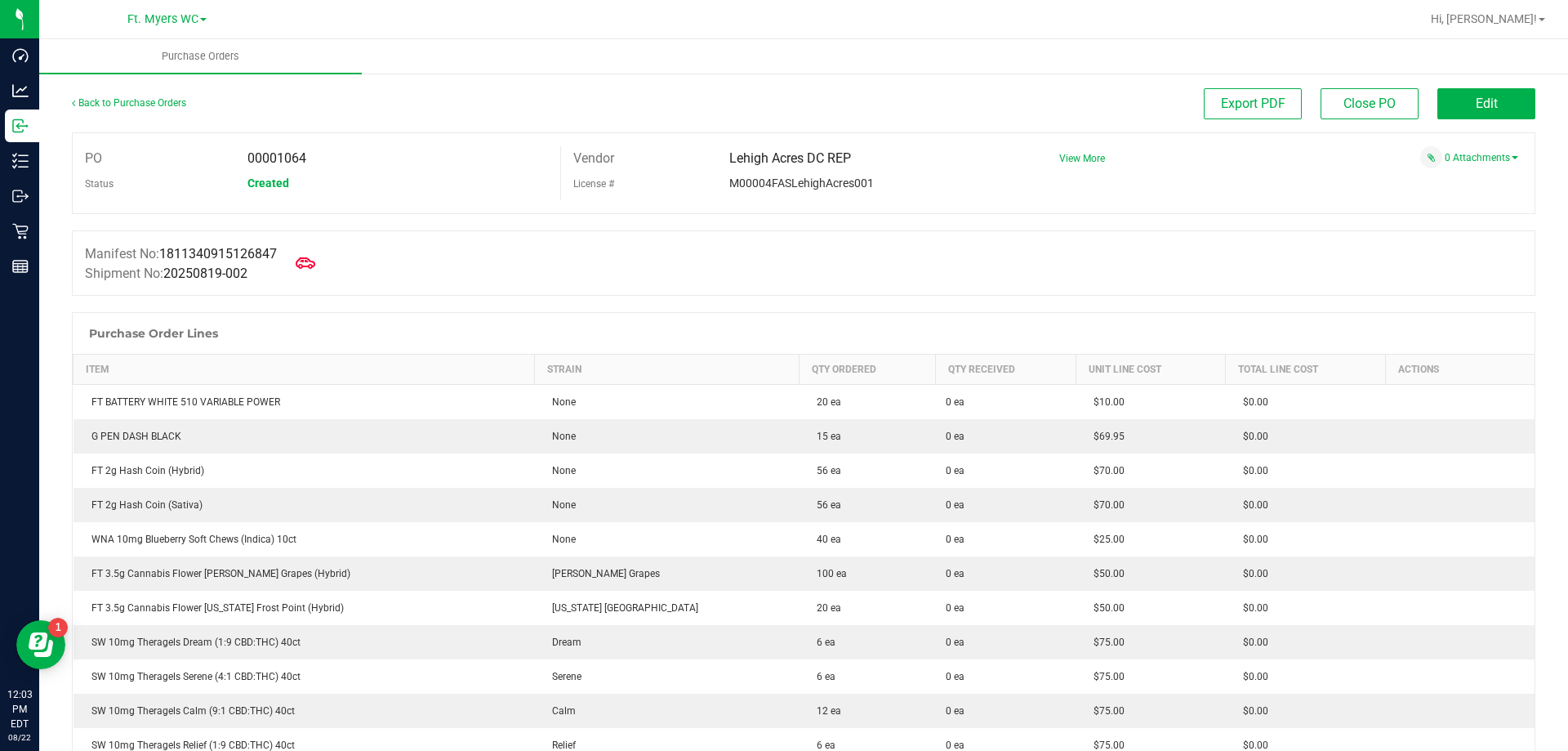
click at [492, 303] on div at bounding box center [803, 304] width 1464 height 17
click at [334, 283] on div "Manifest No: 1811340915126847 Shipment No: 20250819-002" at bounding box center [803, 263] width 1464 height 65
click at [313, 261] on icon at bounding box center [306, 263] width 21 height 12
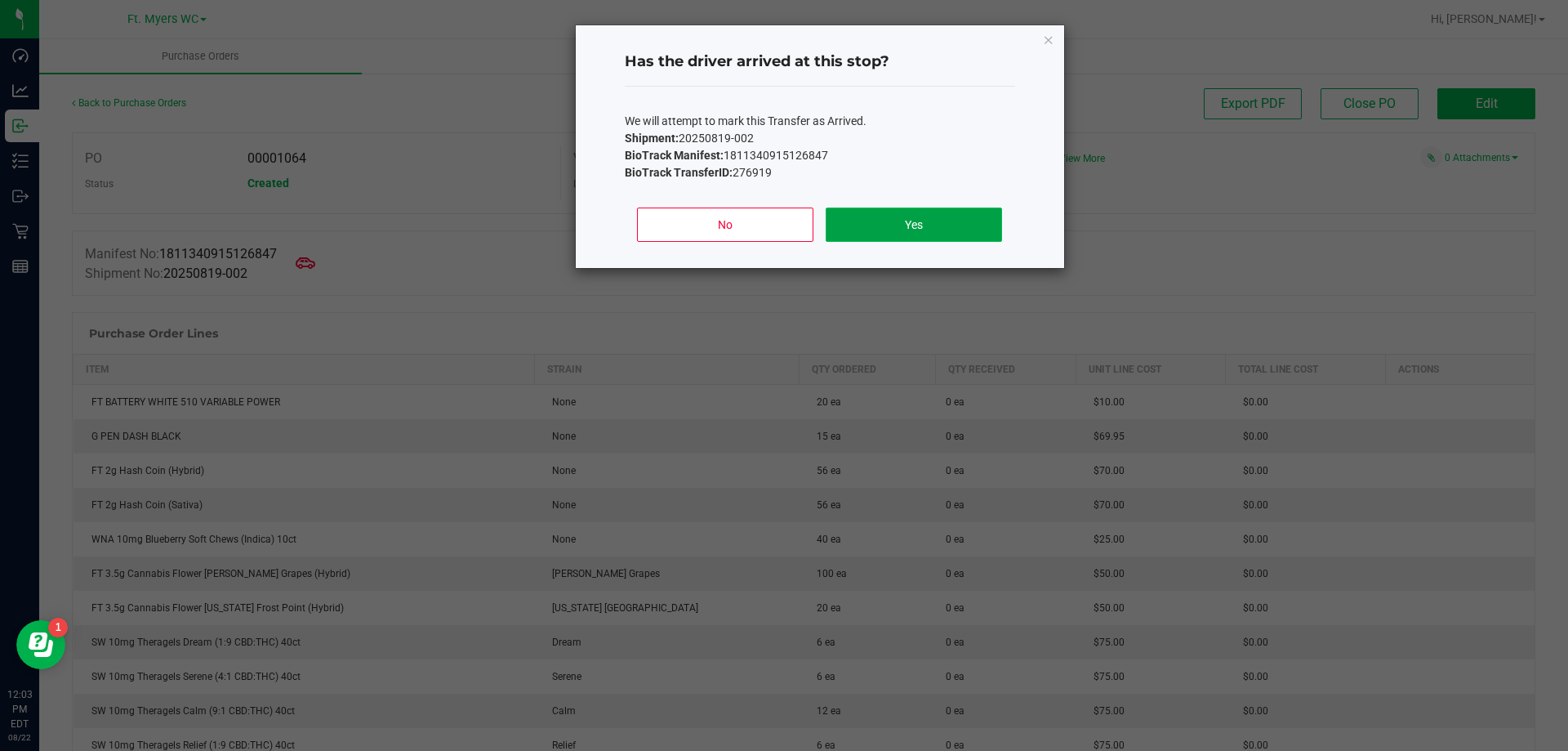
click at [783, 211] on button "Yes" at bounding box center [913, 224] width 176 height 34
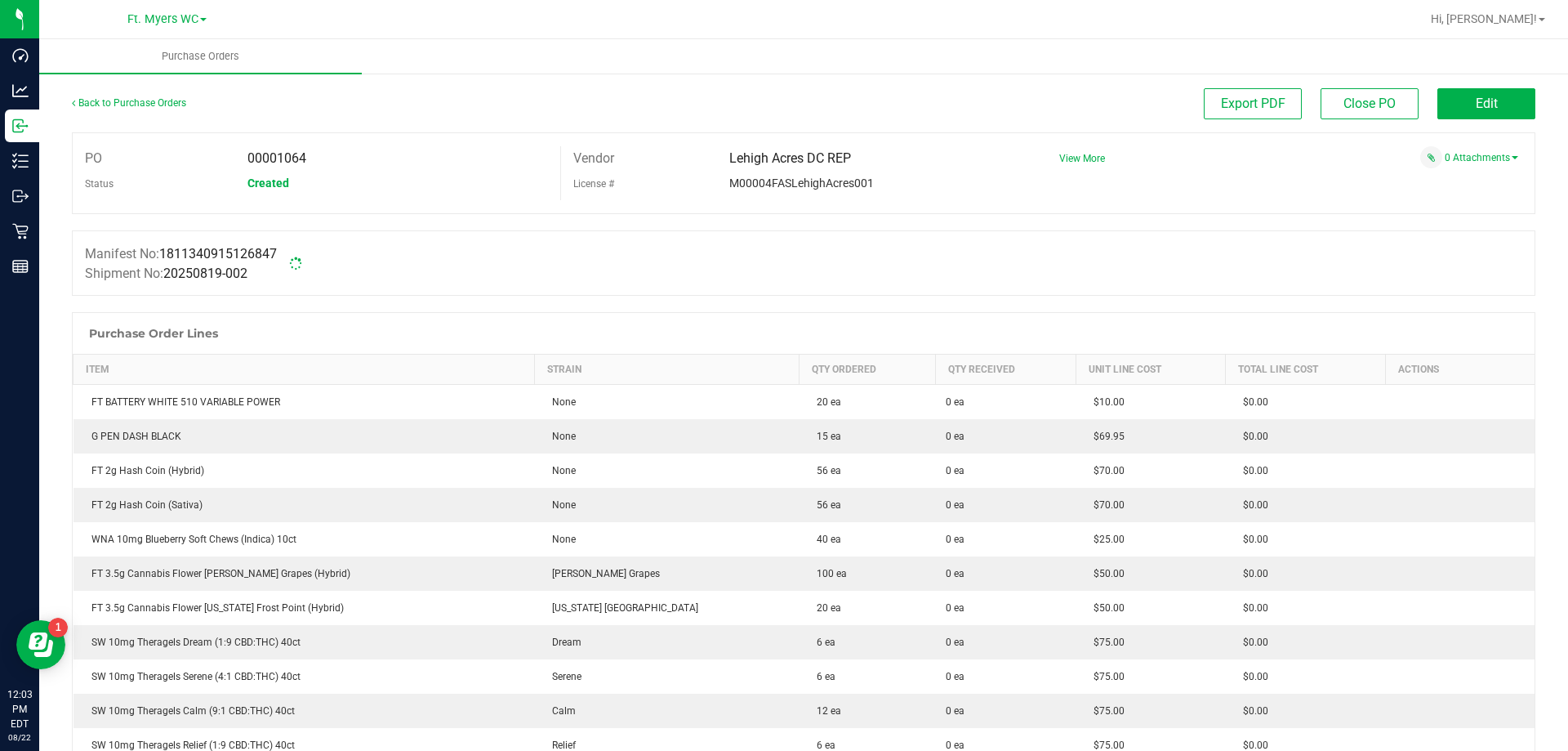
click at [783, 242] on div "Manifest No: 1811340915126847 Shipment No: 20250819-002" at bounding box center [803, 263] width 1464 height 65
click at [764, 251] on div "Manifest No: 1811340915126847 Shipment No: 20250819-002" at bounding box center [803, 263] width 1464 height 65
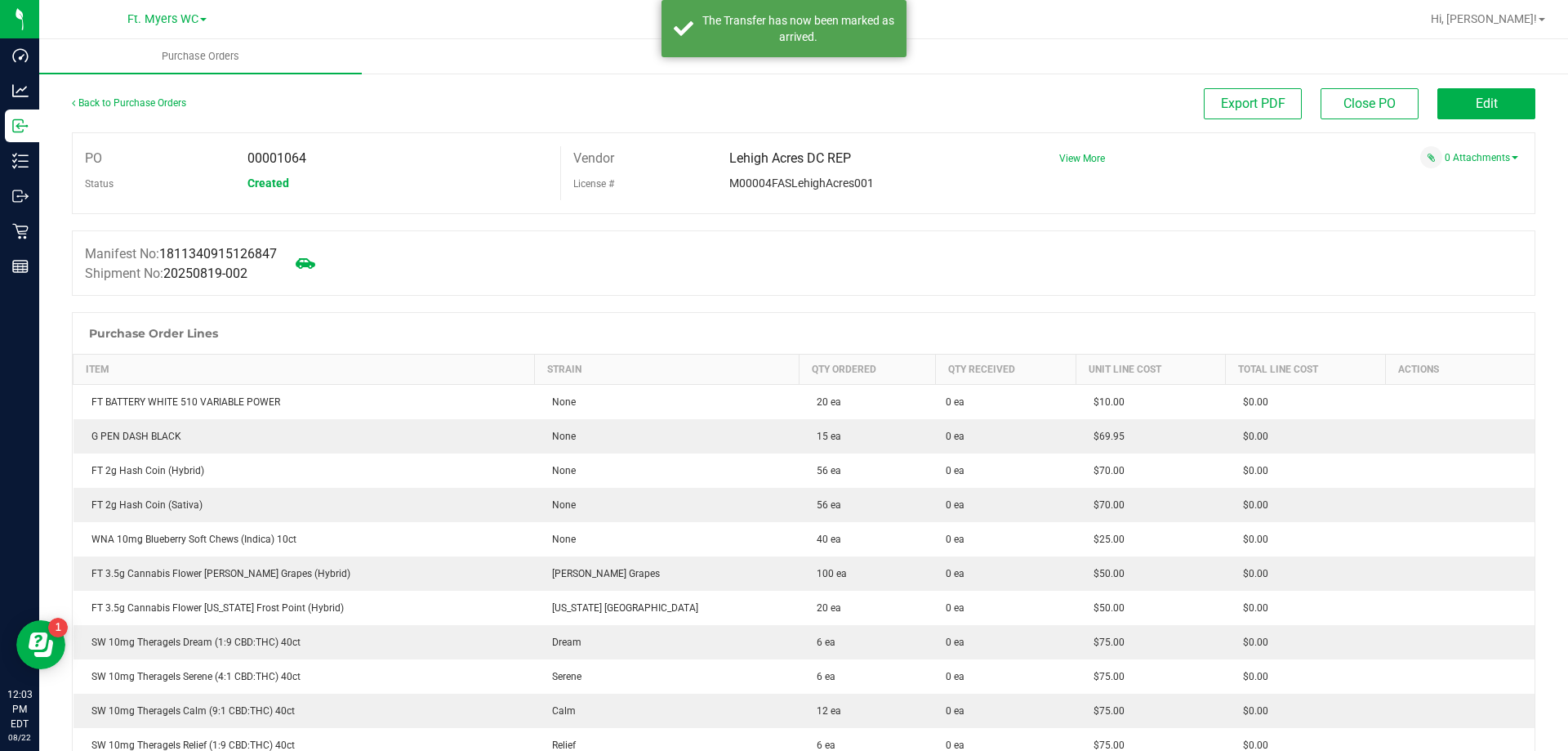
click at [783, 232] on div "Manifest No: 1811340915126847 Shipment No: 20250819-002" at bounding box center [803, 263] width 1464 height 65
click at [783, 215] on div at bounding box center [803, 222] width 1464 height 17
click at [488, 277] on div "Manifest No: 1811340915126847 Shipment No: 20250819-002" at bounding box center [803, 263] width 1464 height 65
drag, startPoint x: 412, startPoint y: 501, endPoint x: 412, endPoint y: 255, distance: 246.0
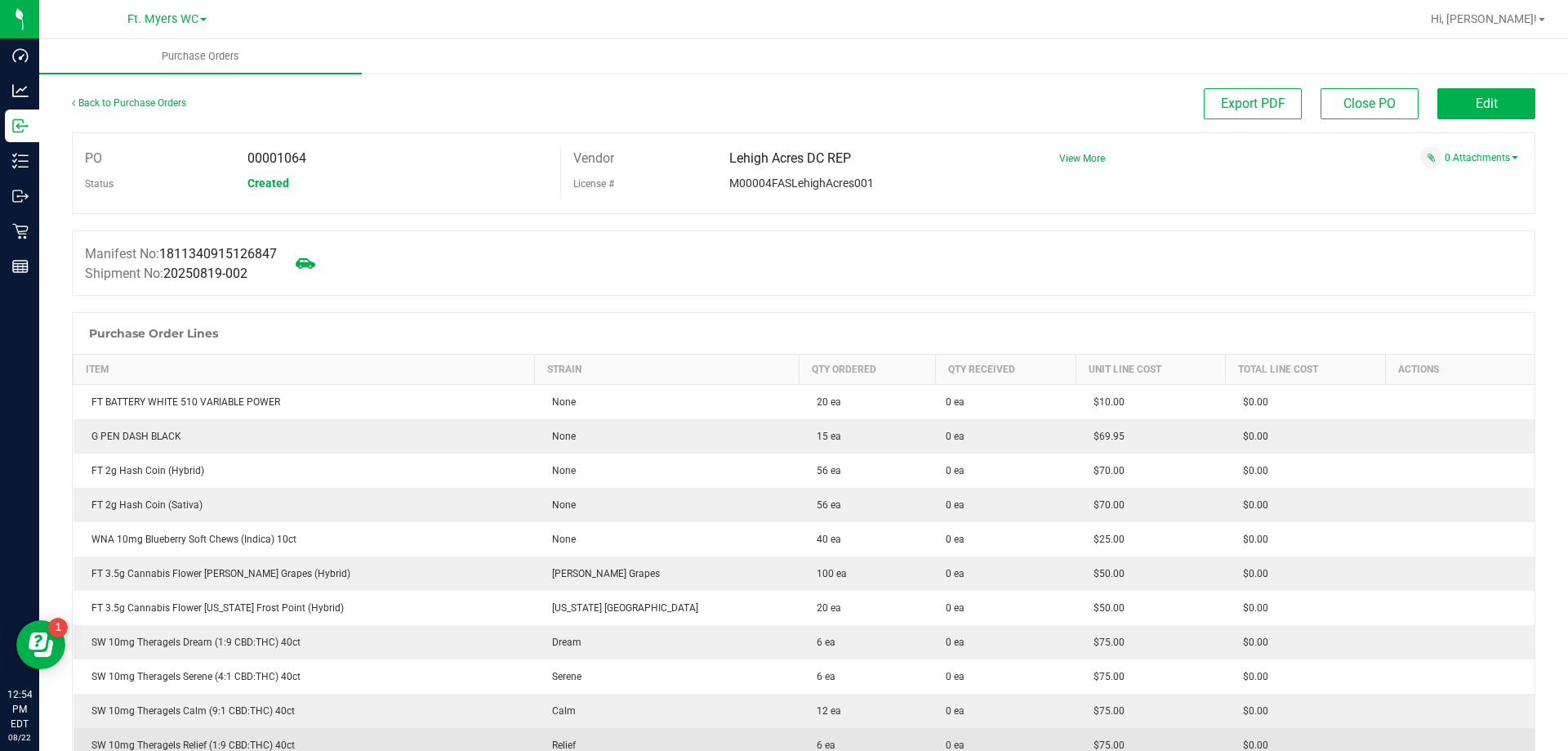
drag, startPoint x: 589, startPoint y: 626, endPoint x: 509, endPoint y: 196, distance: 437.4
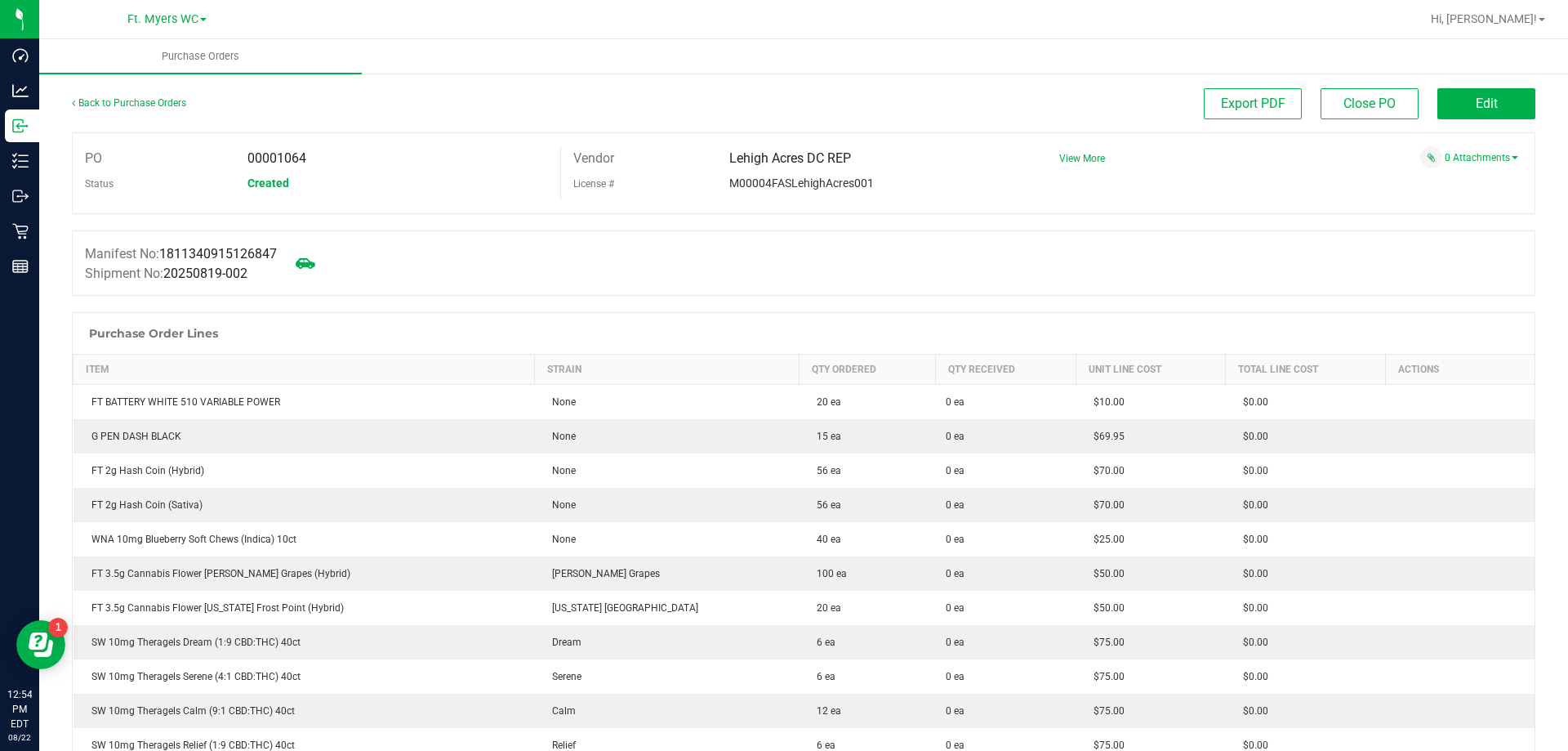
drag, startPoint x: 478, startPoint y: 294, endPoint x: 234, endPoint y: 134, distance: 291.8
click at [234, 134] on div "PO 00001064 Status Created Vendor Lehigh Acres DC REP License # M00004FASLehigh…" at bounding box center [803, 173] width 1464 height 82
drag, startPoint x: 226, startPoint y: 134, endPoint x: 890, endPoint y: 200, distance: 667.3
click at [890, 200] on div "PO 00001064 Status Created Vendor Lehigh Acres DC REP License # M00004FASLehigh…" at bounding box center [803, 173] width 1464 height 82
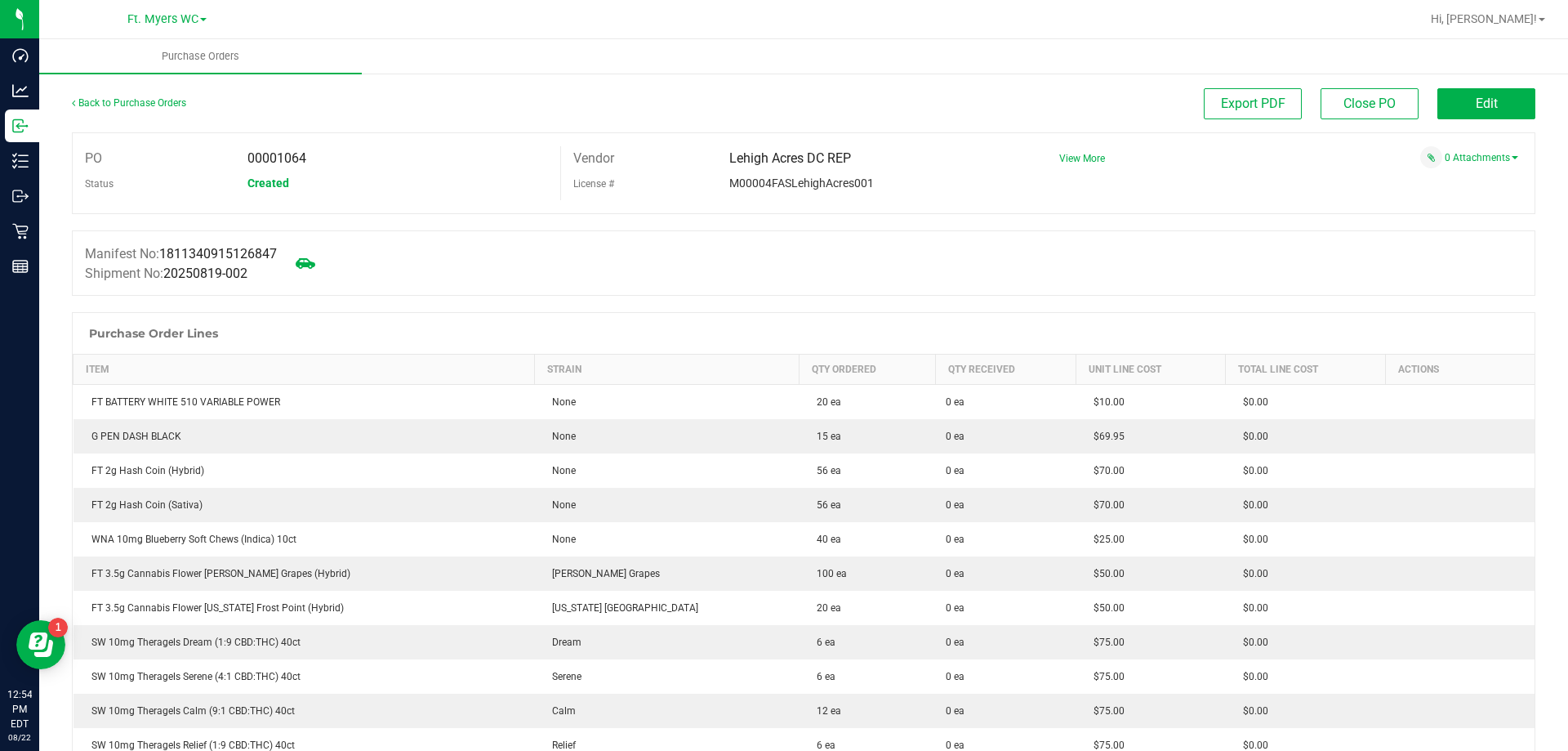
click at [890, 200] on div "PO 00001064 Status Created Vendor Lehigh Acres DC REP License # M00004FASLehigh…" at bounding box center [803, 173] width 1464 height 82
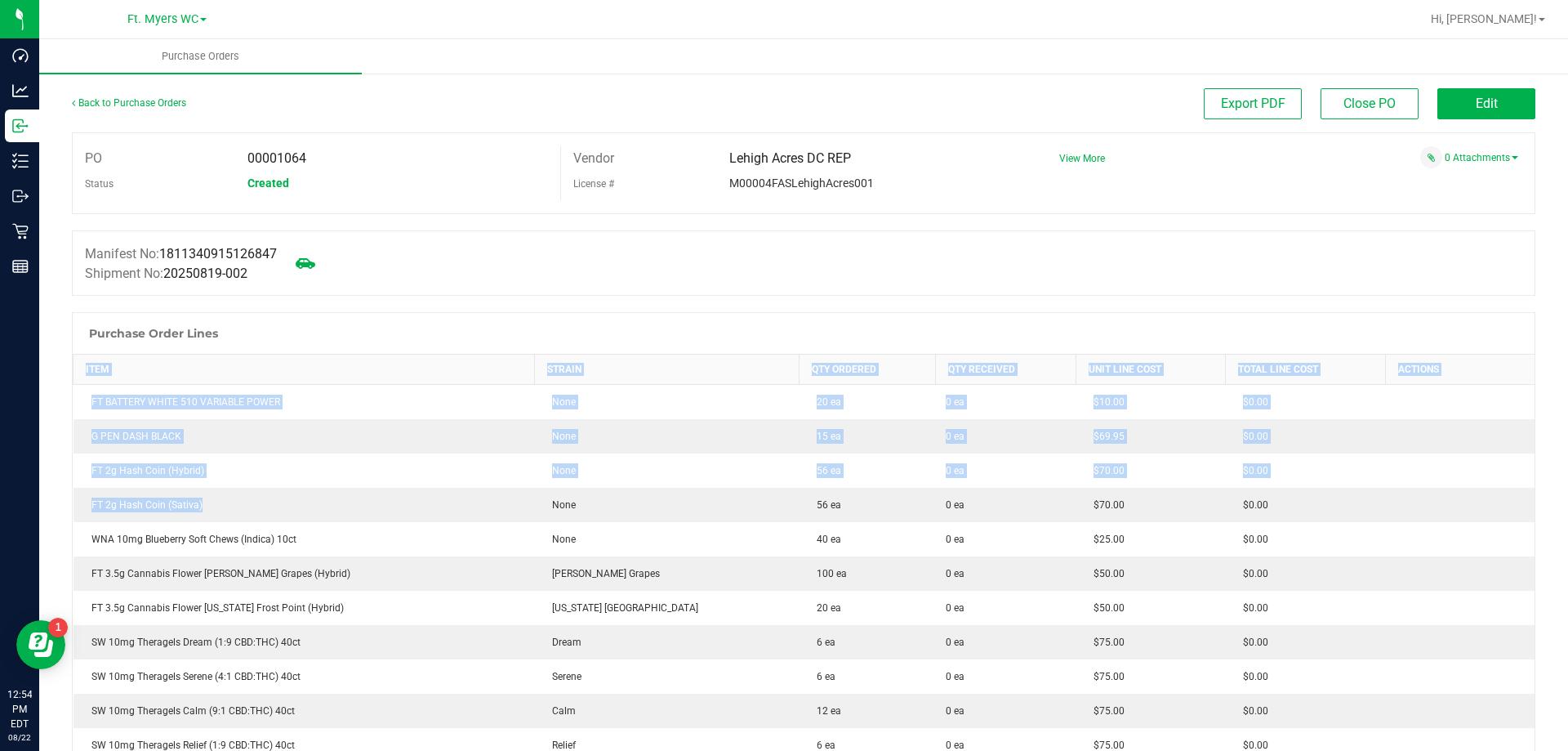
drag, startPoint x: 215, startPoint y: 507, endPoint x: 48, endPoint y: 458, distance: 174.0
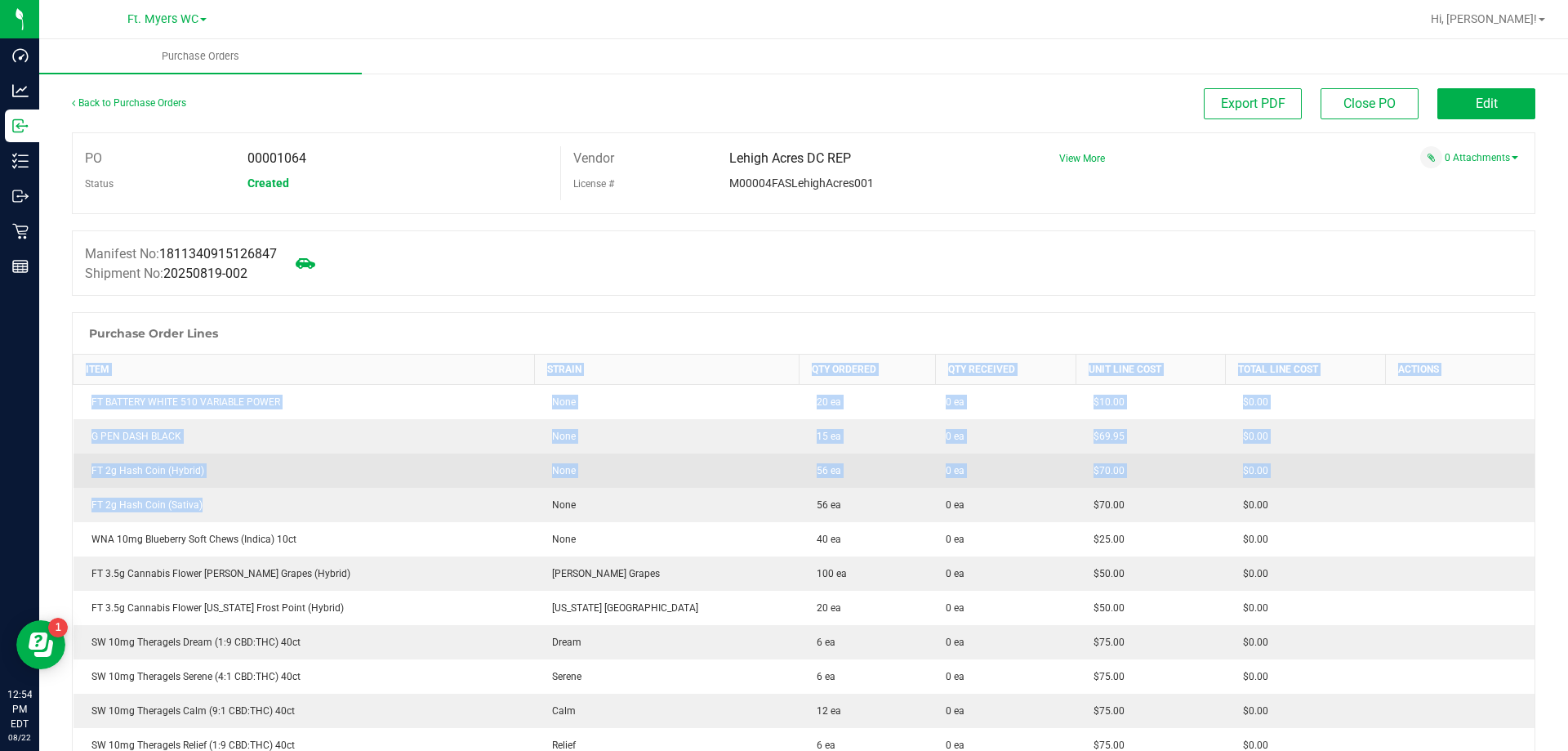
click at [104, 472] on div "FT 2g Hash Coin (Hybrid)" at bounding box center [304, 470] width 442 height 15
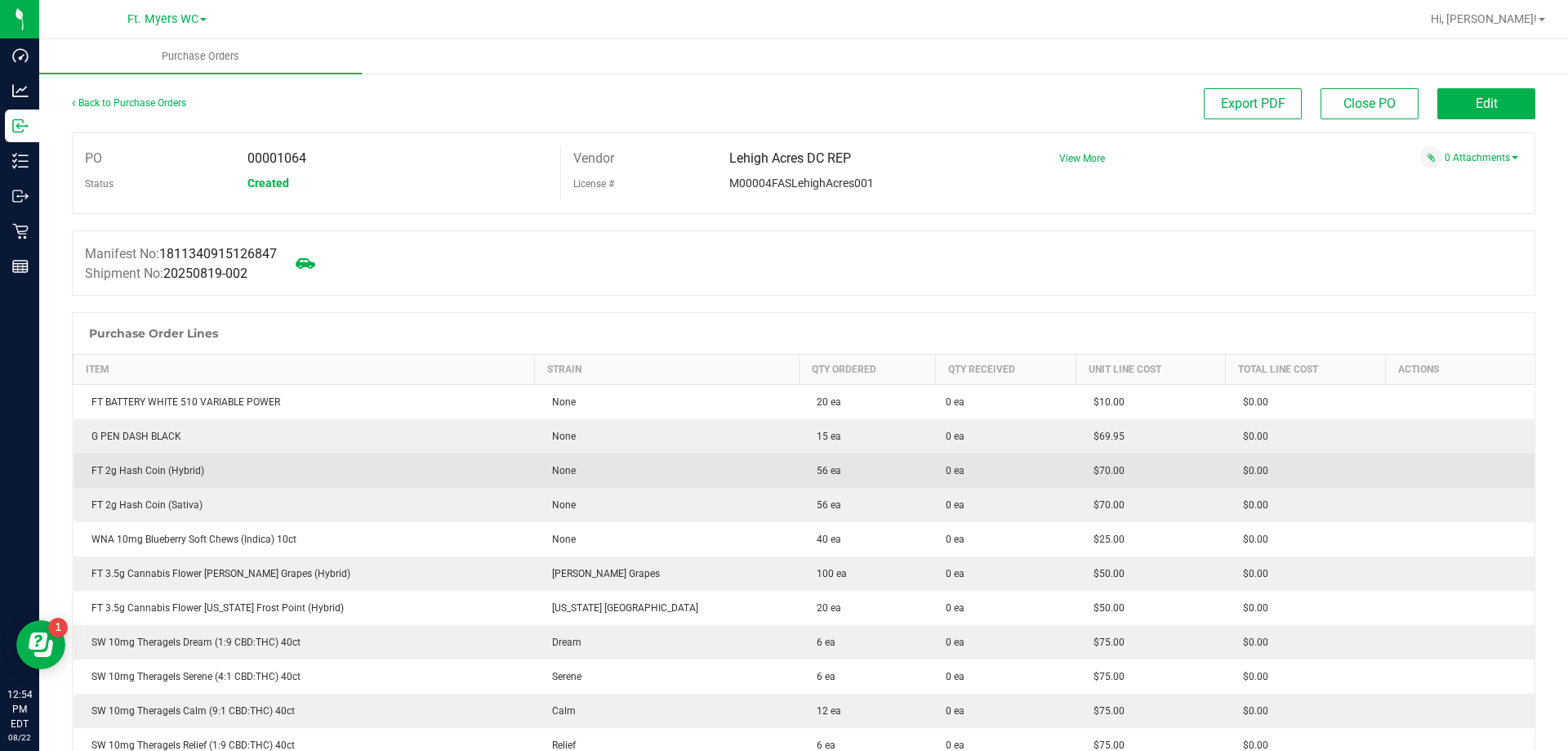
drag, startPoint x: 1301, startPoint y: 516, endPoint x: 144, endPoint y: 469, distance: 1158.0
click at [144, 469] on div "FT 2g Hash Coin (Hybrid)" at bounding box center [304, 470] width 442 height 15
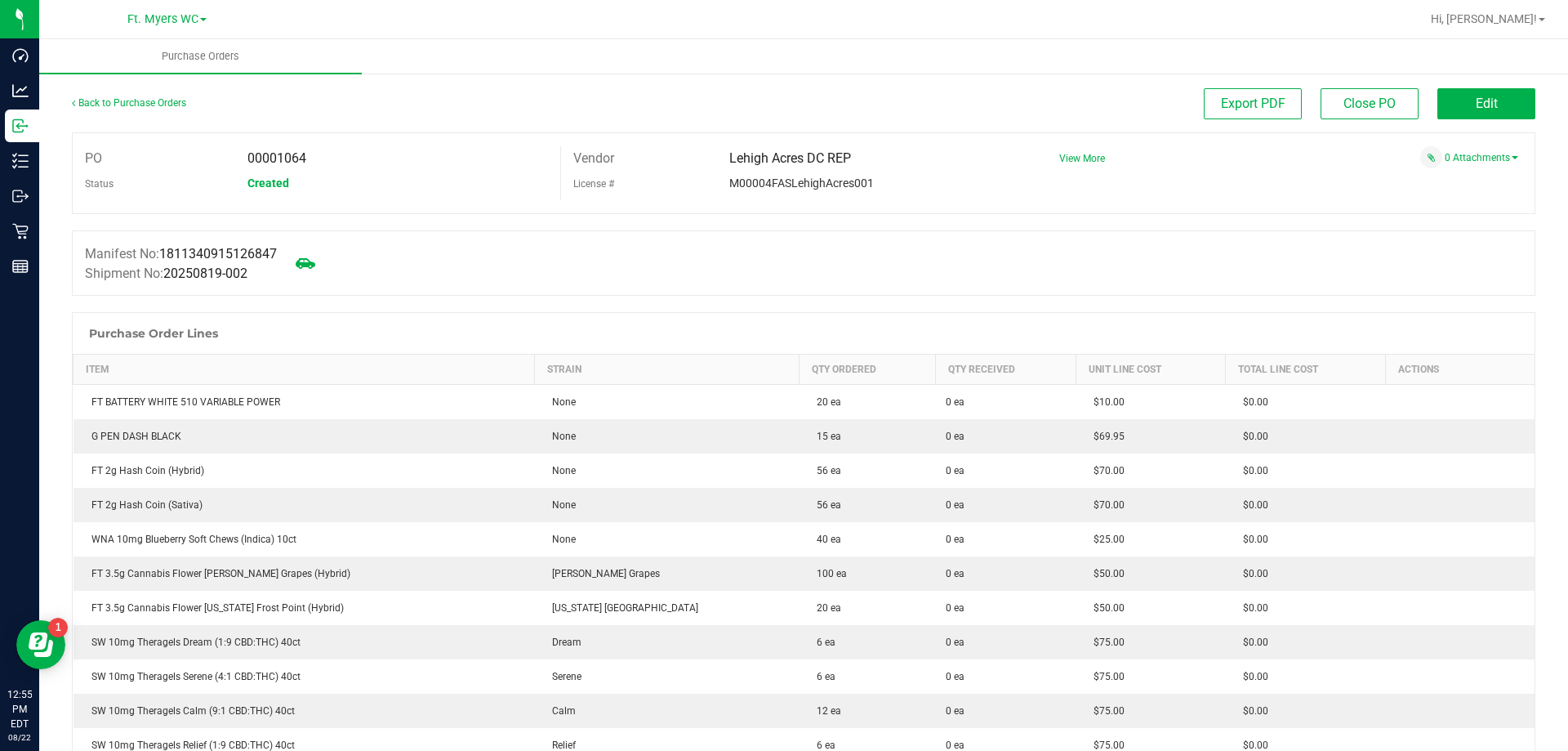
drag, startPoint x: 499, startPoint y: 361, endPoint x: 486, endPoint y: 140, distance: 221.4
drag, startPoint x: 748, startPoint y: 528, endPoint x: 603, endPoint y: 60, distance: 489.9
drag, startPoint x: 759, startPoint y: 150, endPoint x: 776, endPoint y: 148, distance: 17.1
click at [776, 148] on div "Lehigh Acres DC REP" at bounding box center [874, 159] width 313 height 25
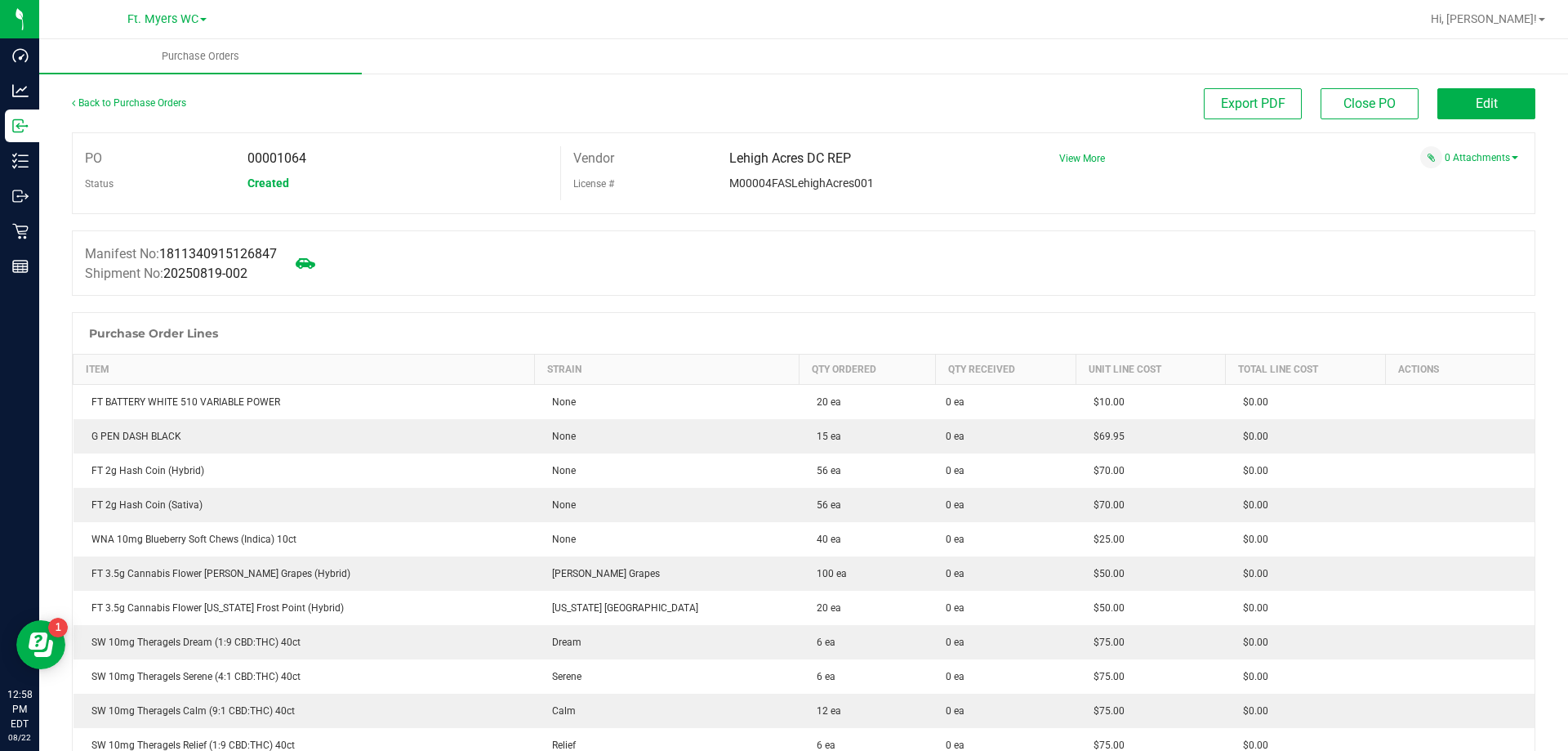
drag, startPoint x: 679, startPoint y: 228, endPoint x: 679, endPoint y: 114, distance: 114.0
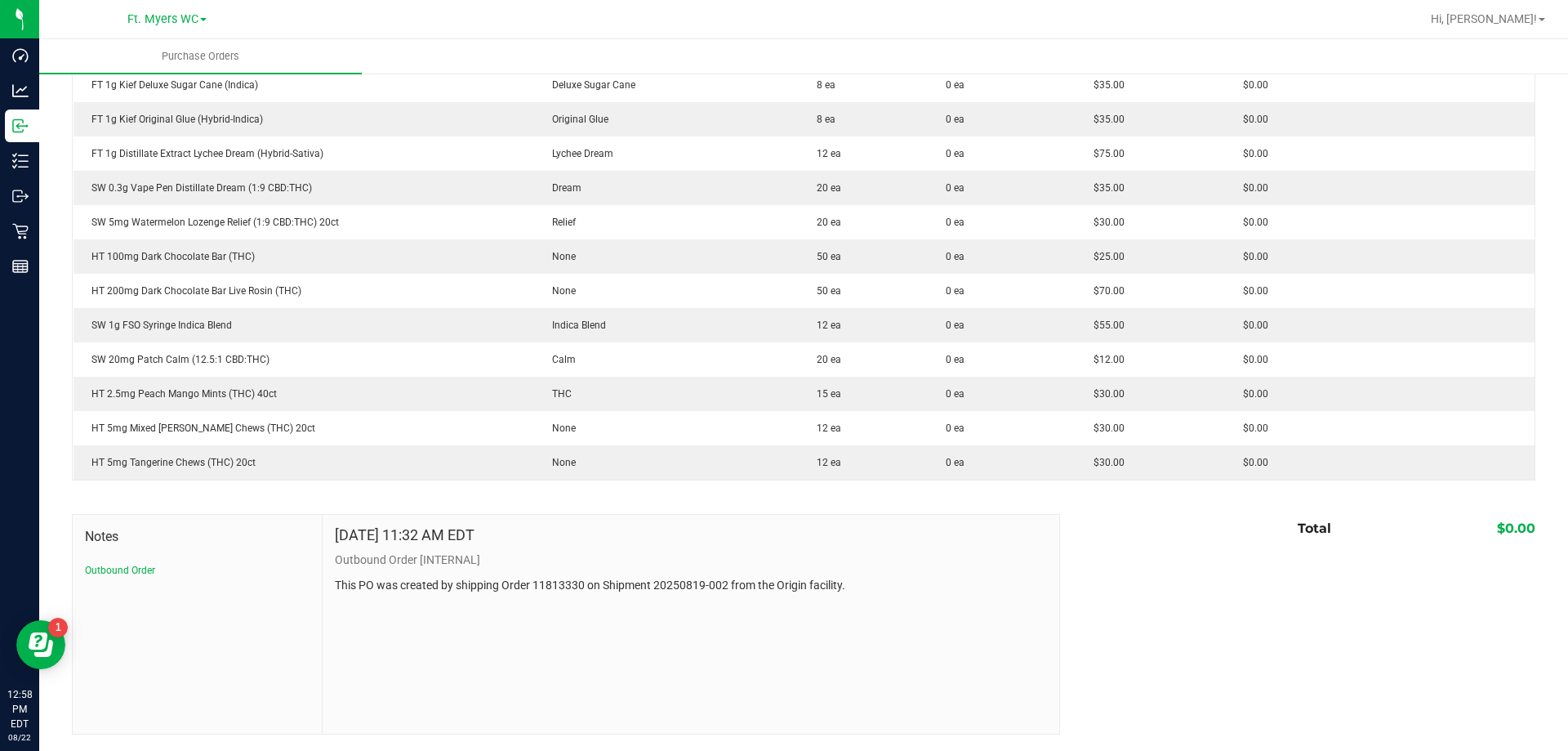
drag, startPoint x: 671, startPoint y: 298, endPoint x: 668, endPoint y: 656, distance: 358.0
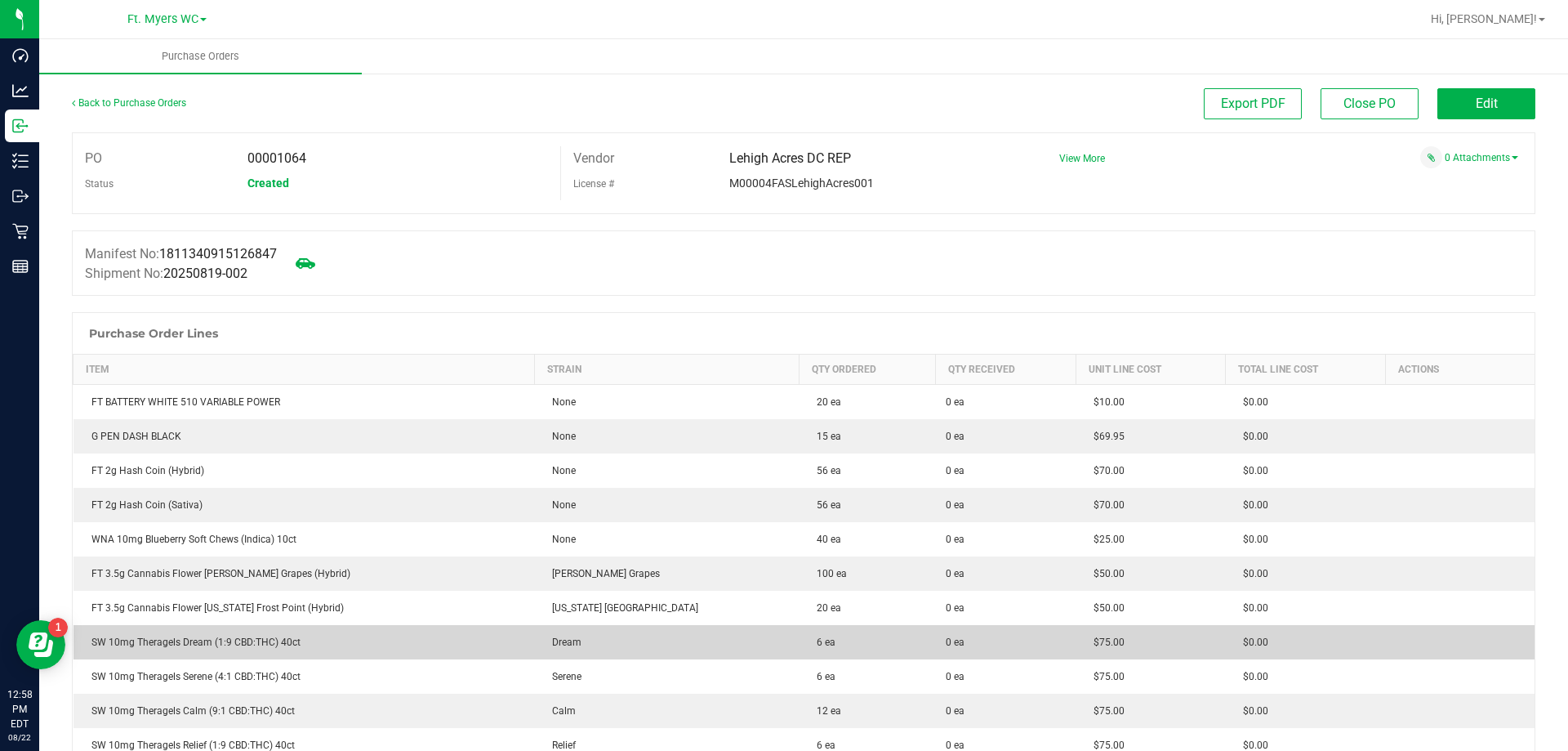
drag, startPoint x: 664, startPoint y: 603, endPoint x: 638, endPoint y: 191, distance: 412.8
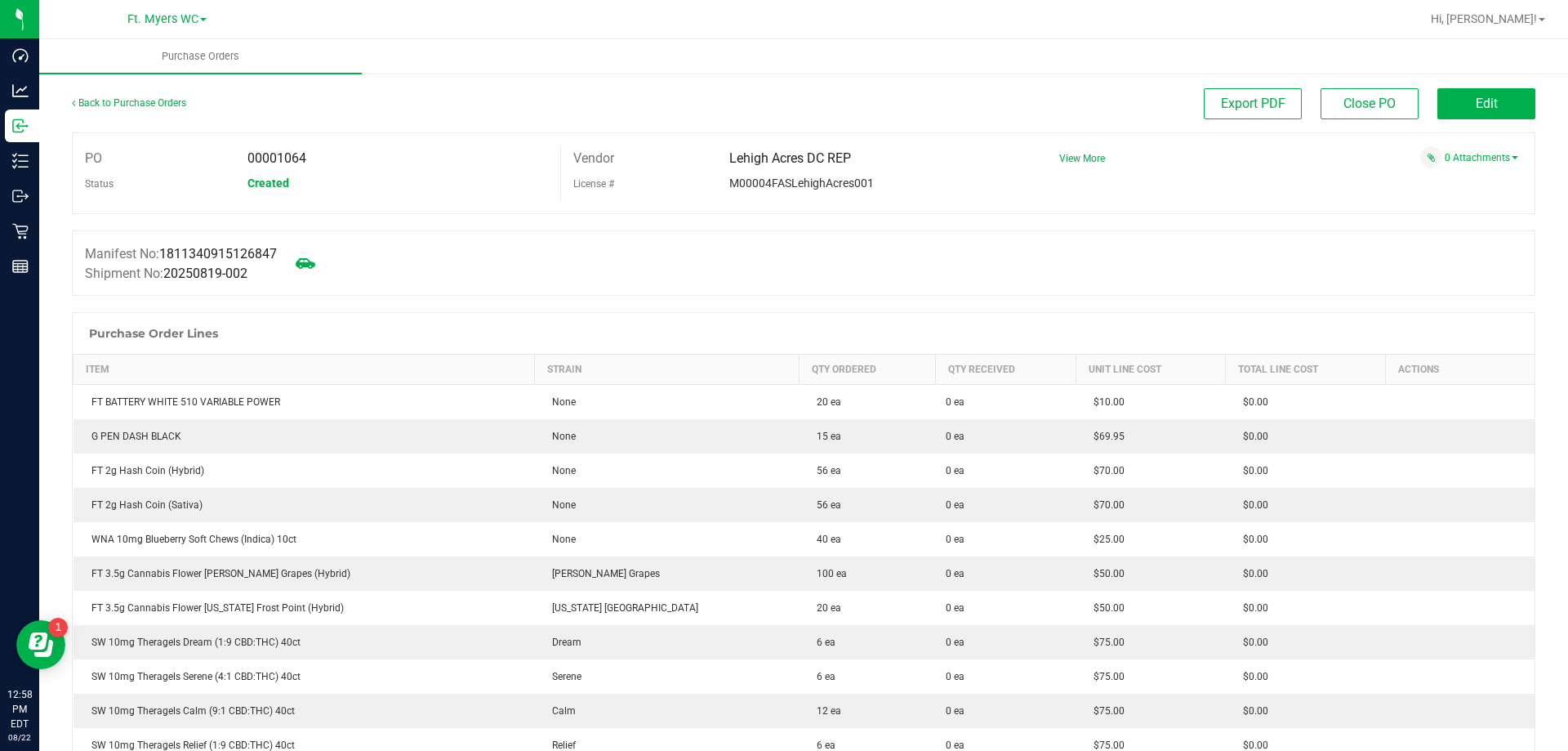
drag, startPoint x: 626, startPoint y: 191, endPoint x: 777, endPoint y: 152, distance: 156.0
click at [774, 152] on div "Vendor Lehigh Acres DC REP License # M00004FASLehighAcres001" at bounding box center [795, 171] width 445 height 50
click at [784, 156] on span "Lehigh Acres DC REP" at bounding box center [790, 158] width 122 height 16
drag, startPoint x: 869, startPoint y: 242, endPoint x: 768, endPoint y: 160, distance: 130.1
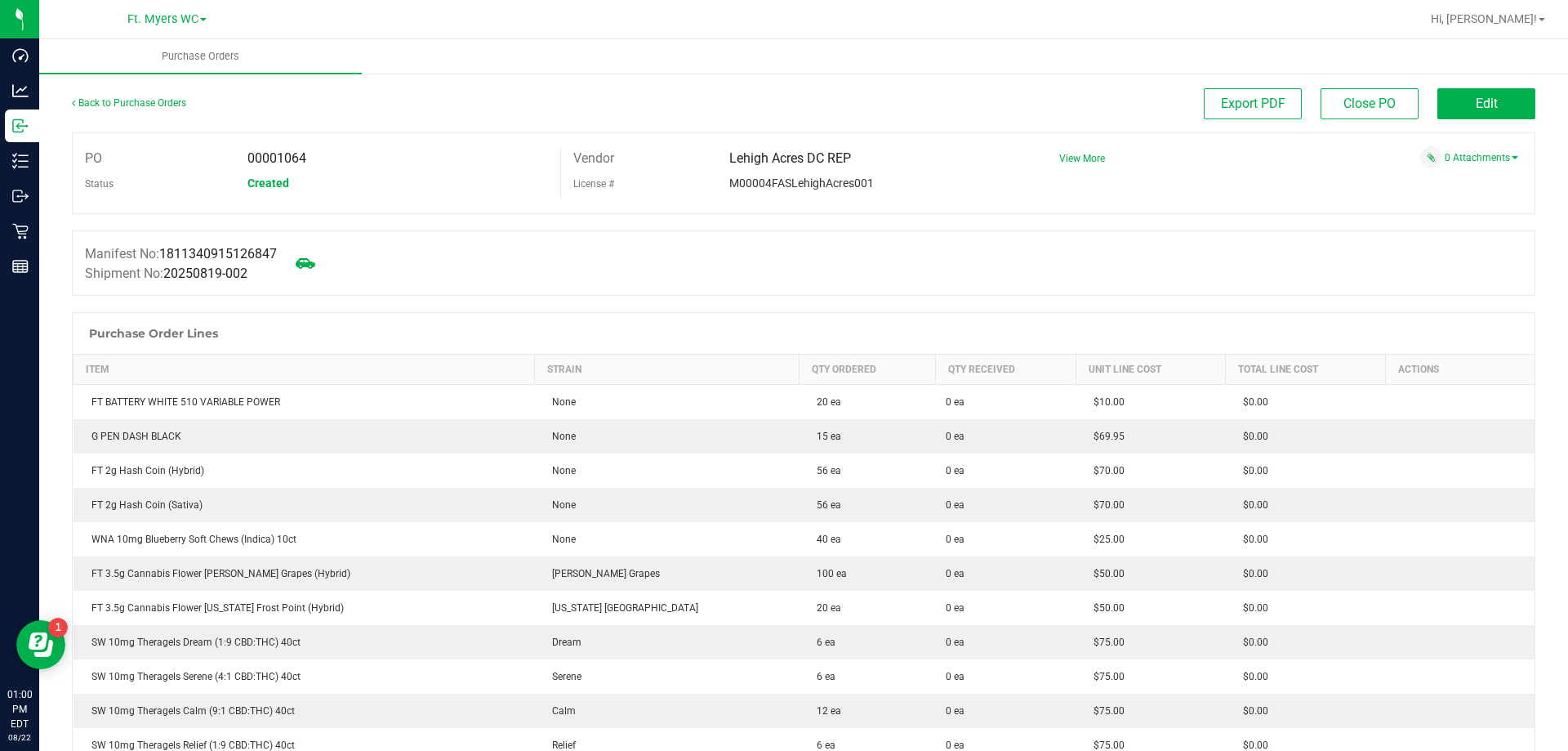
click at [768, 160] on span "Lehigh Acres DC REP" at bounding box center [790, 158] width 122 height 16
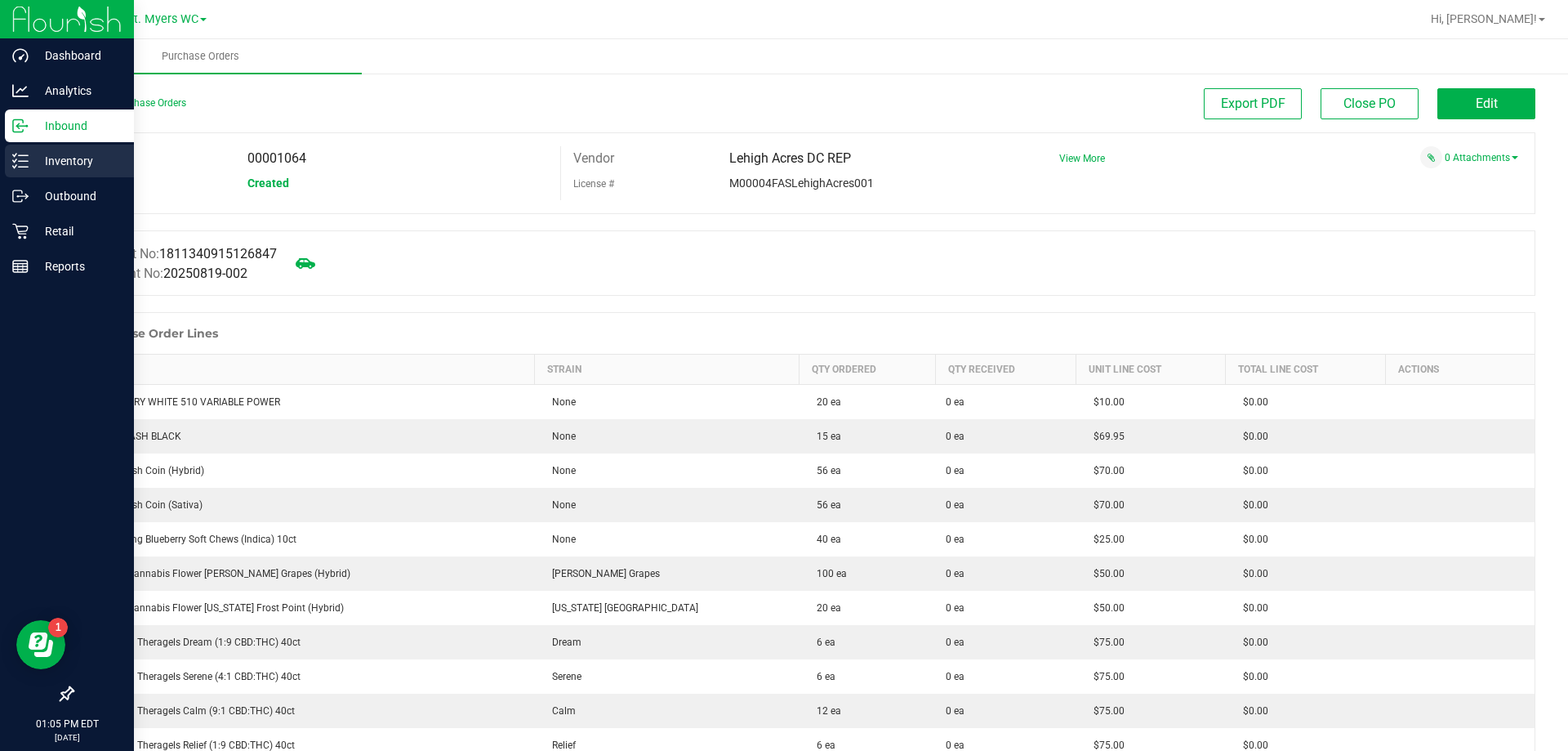
click at [18, 158] on icon at bounding box center [20, 161] width 17 height 17
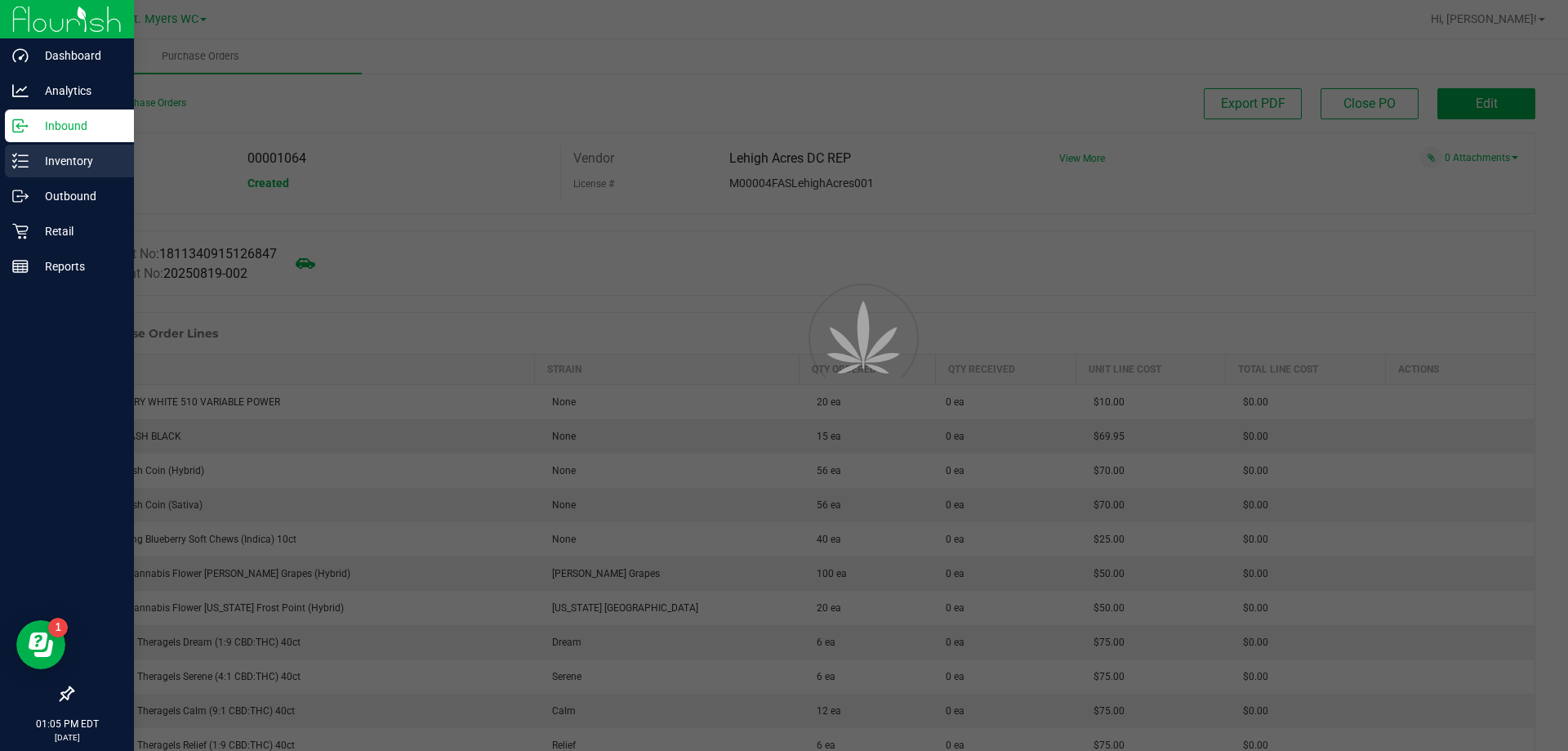
click at [18, 158] on icon at bounding box center [20, 161] width 17 height 17
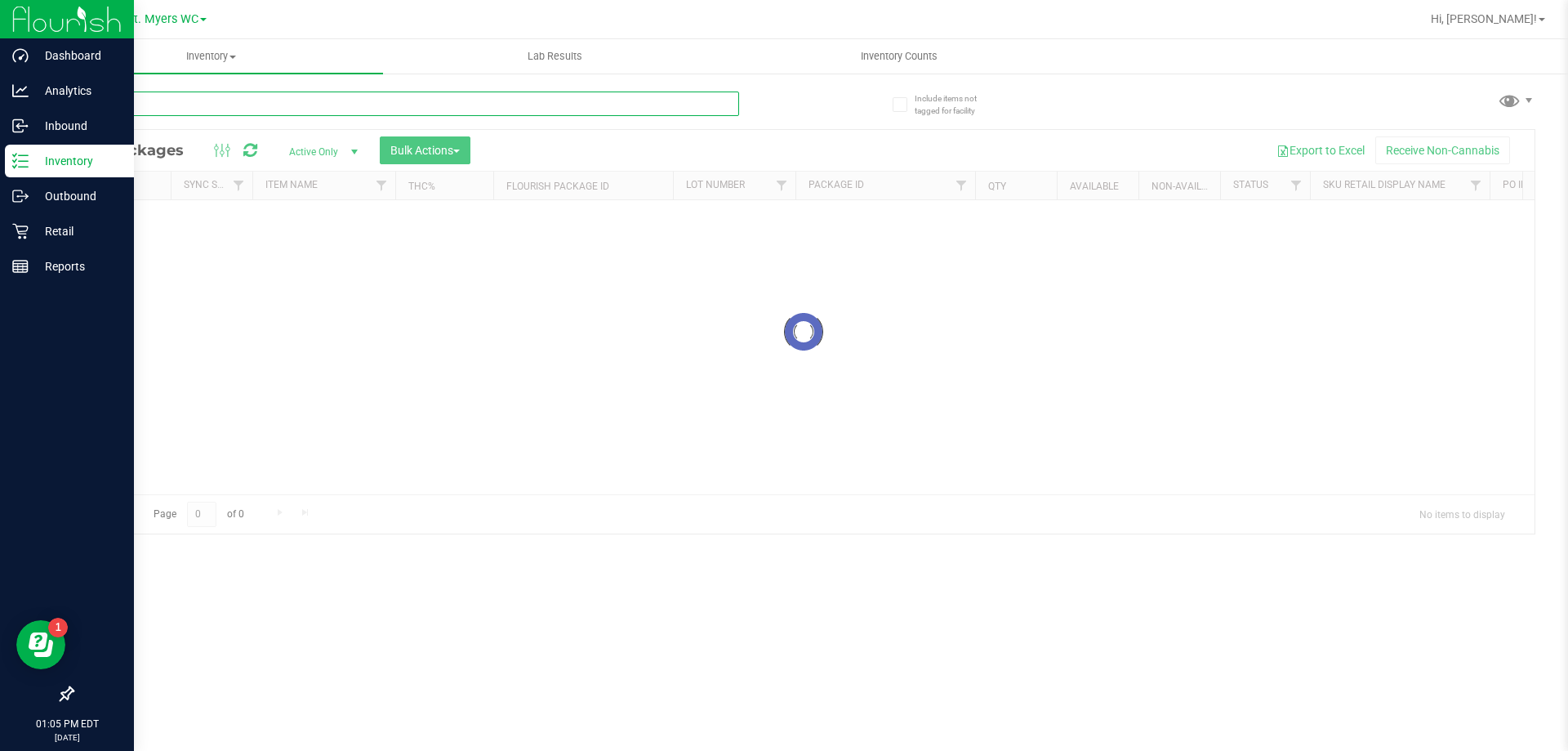
click at [370, 97] on input "text" at bounding box center [406, 104] width 667 height 25
type input "h"
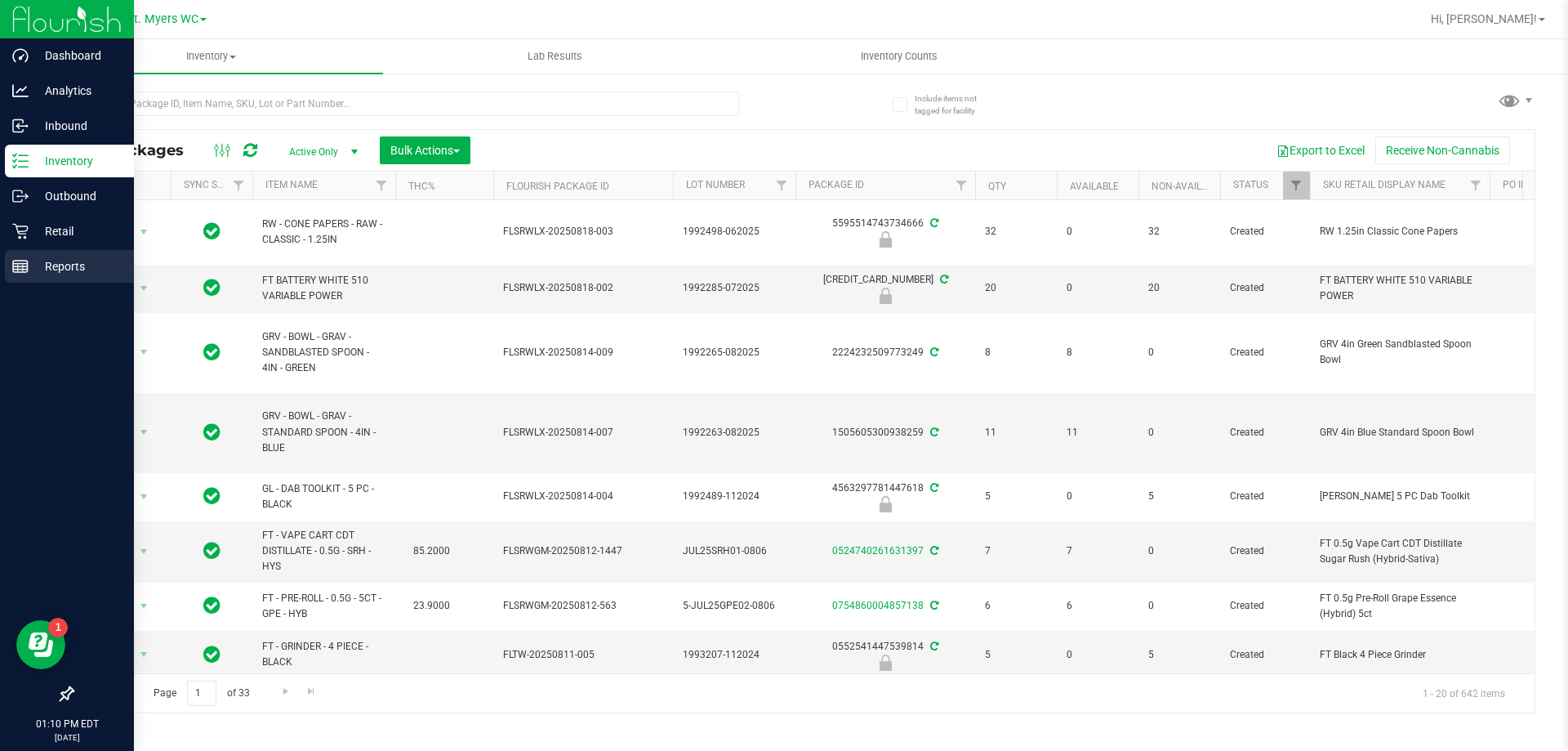
click at [47, 268] on p "Reports" at bounding box center [78, 266] width 98 height 19
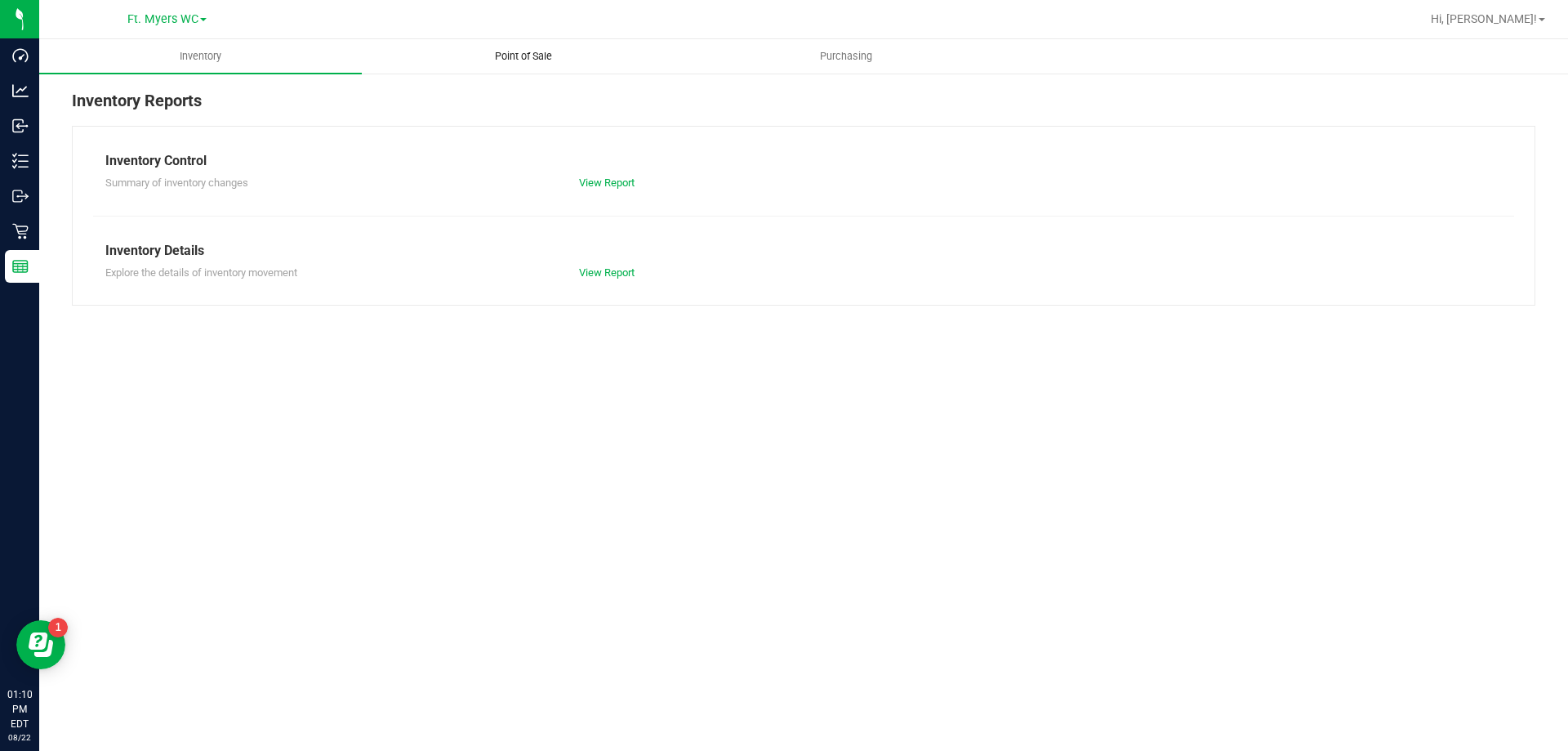
click at [502, 57] on span "Point of Sale" at bounding box center [523, 56] width 101 height 15
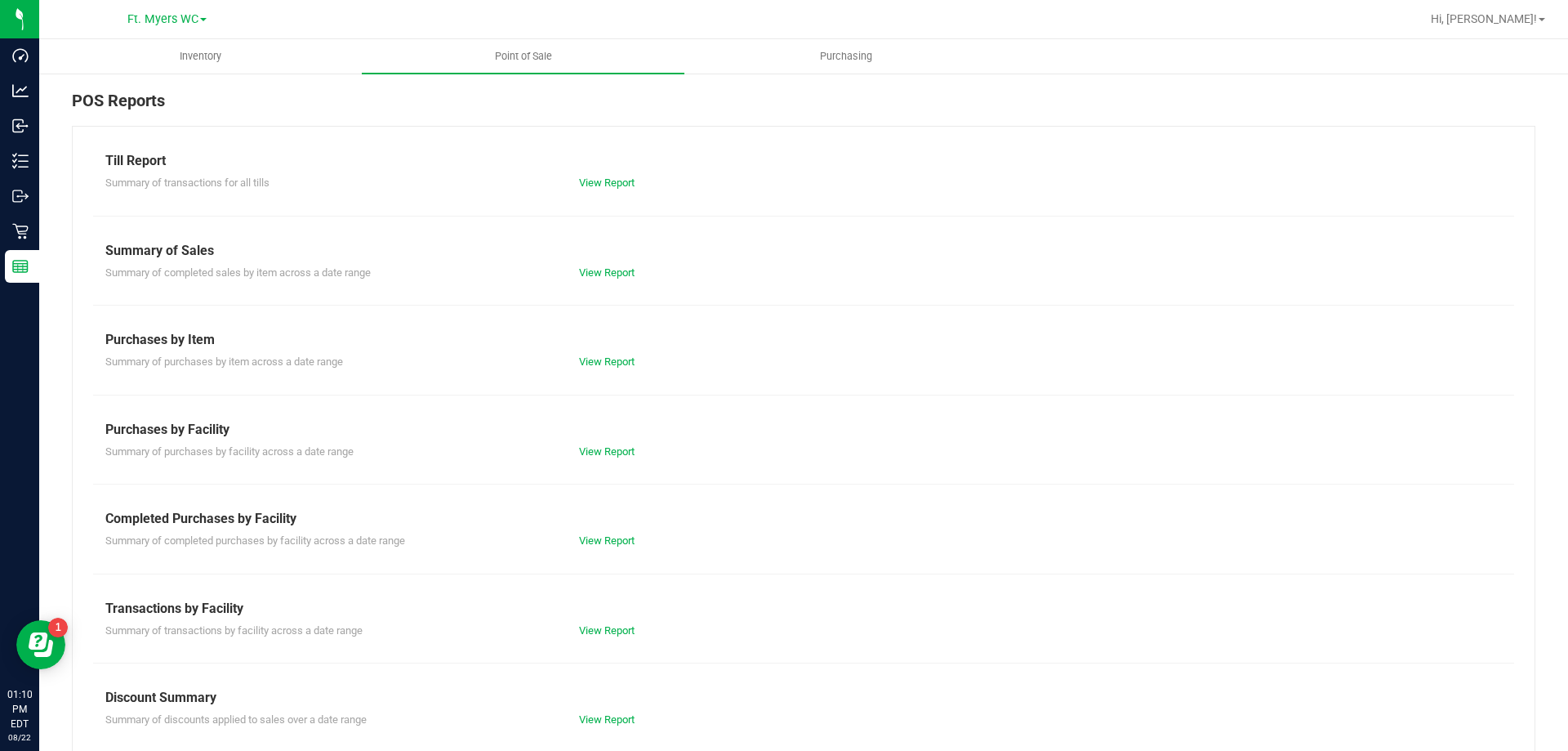
click at [582, 623] on div "View Report" at bounding box center [686, 631] width 237 height 17
click at [589, 627] on link "View Report" at bounding box center [606, 631] width 55 height 12
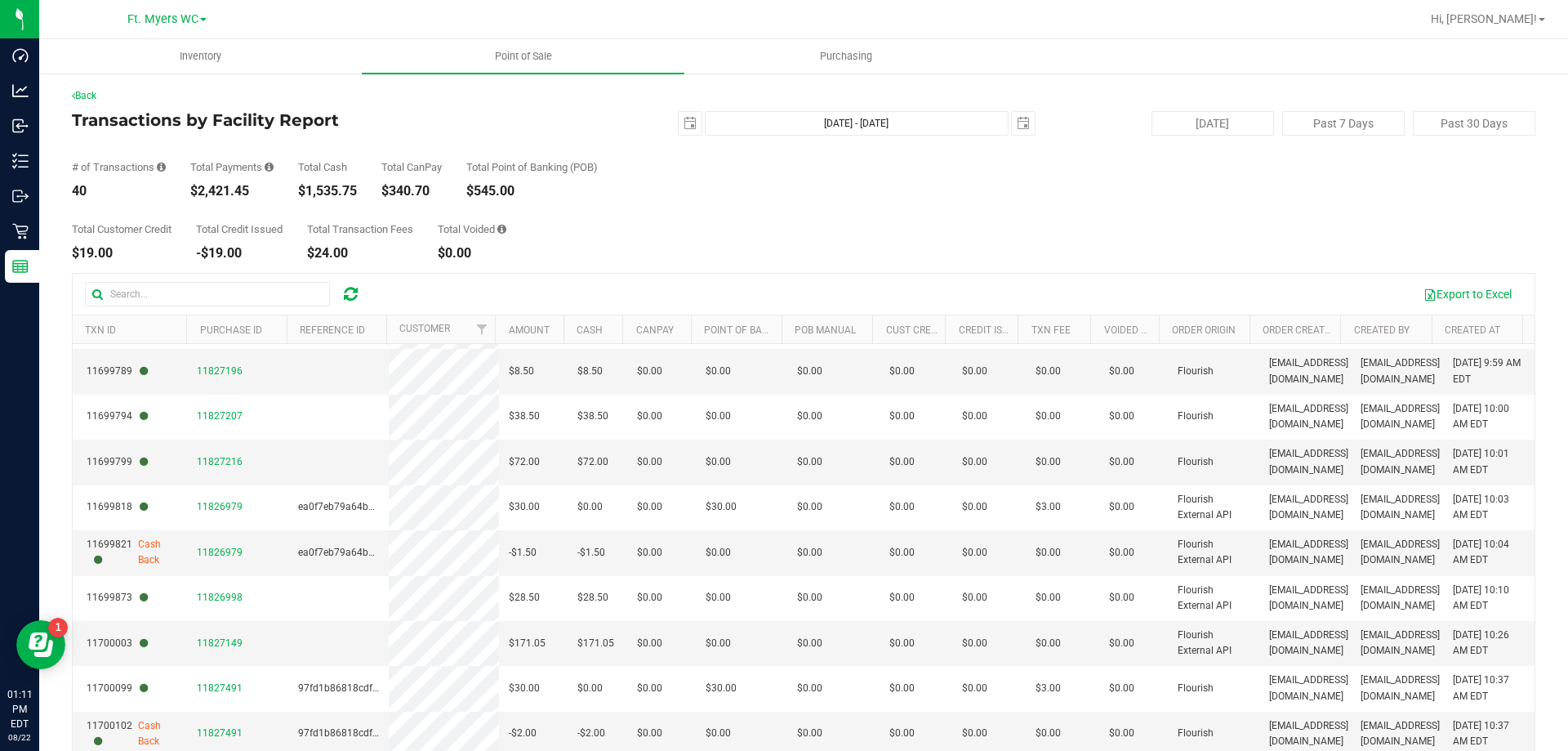
scroll to position [884, 0]
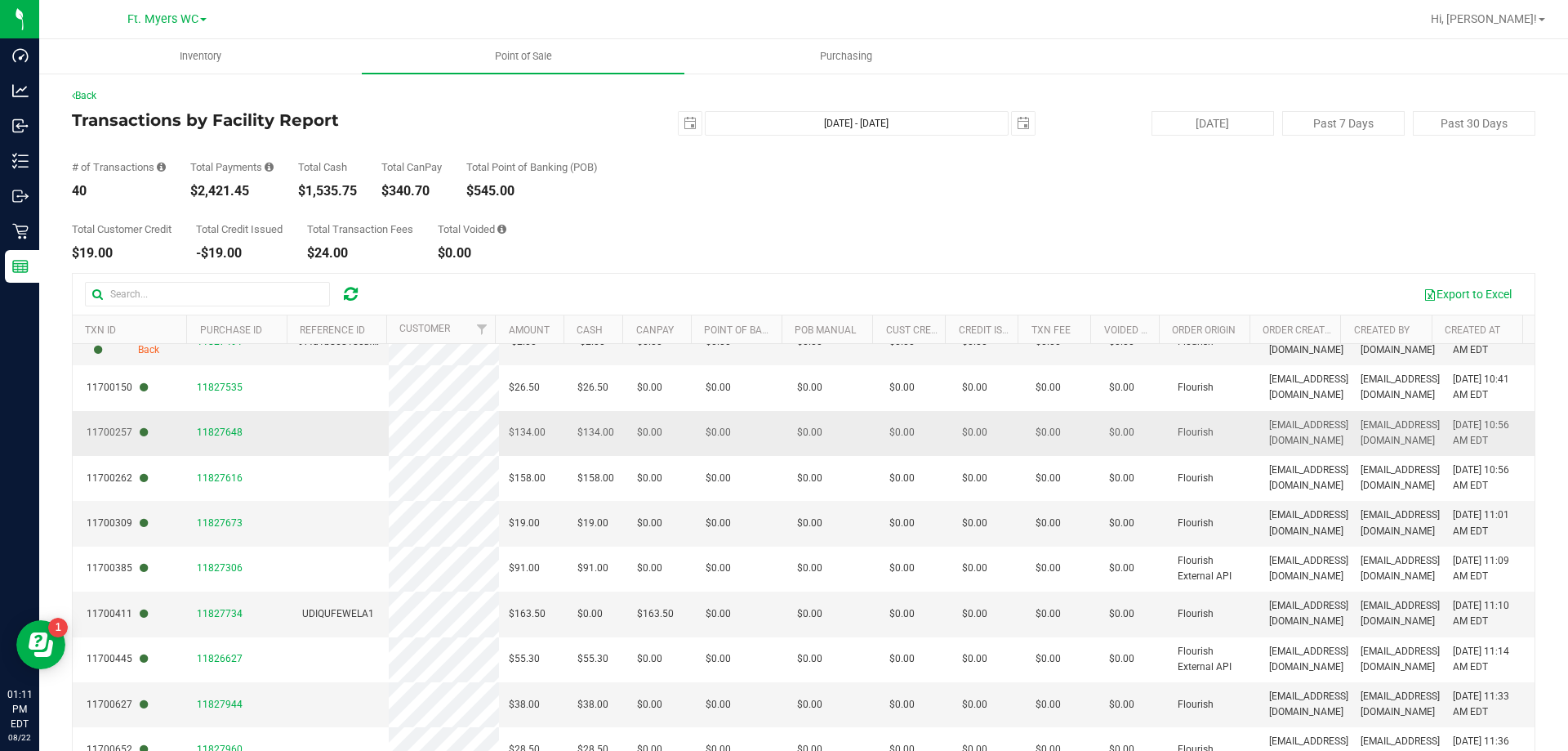
drag, startPoint x: 640, startPoint y: 487, endPoint x: 722, endPoint y: 637, distance: 171.0
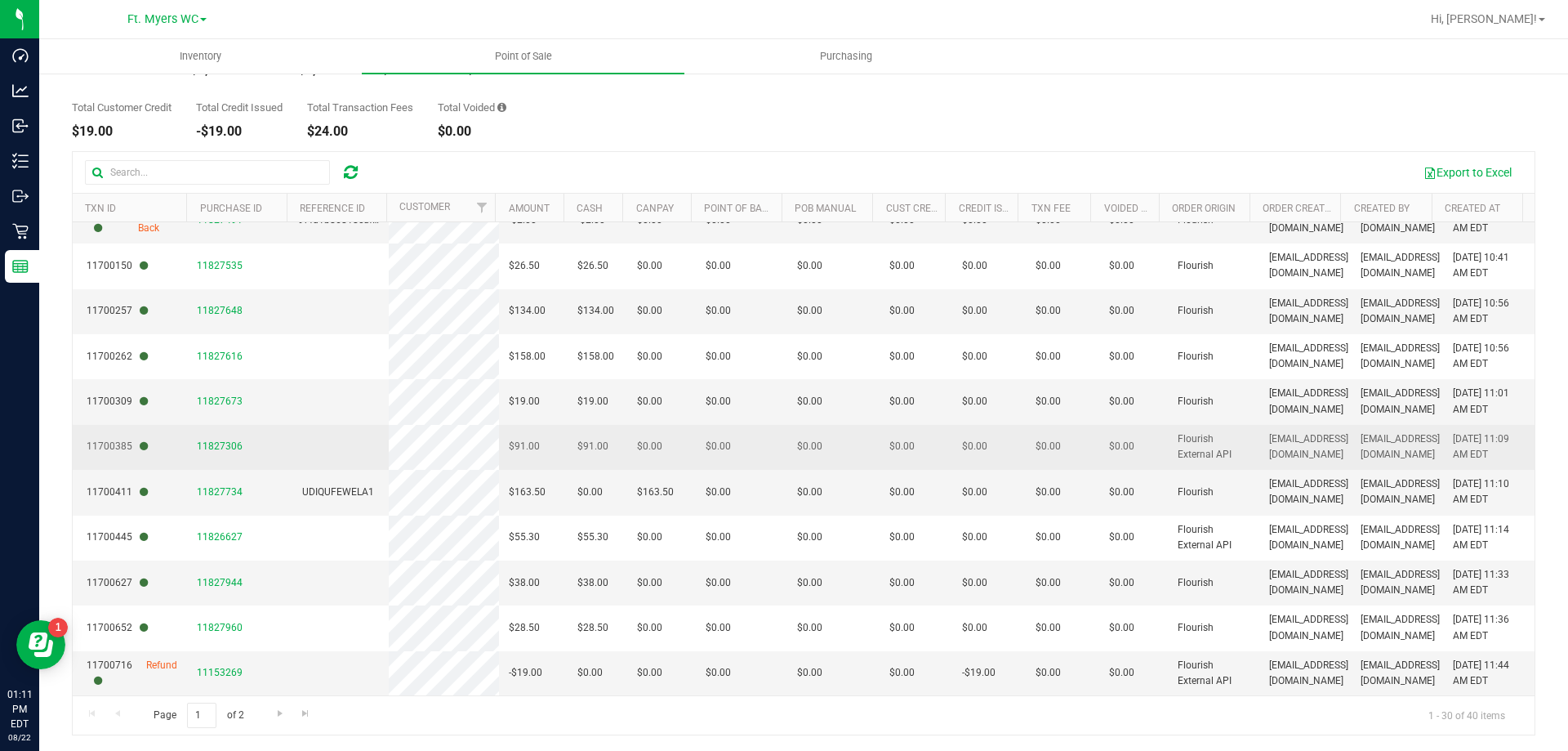
scroll to position [123, 0]
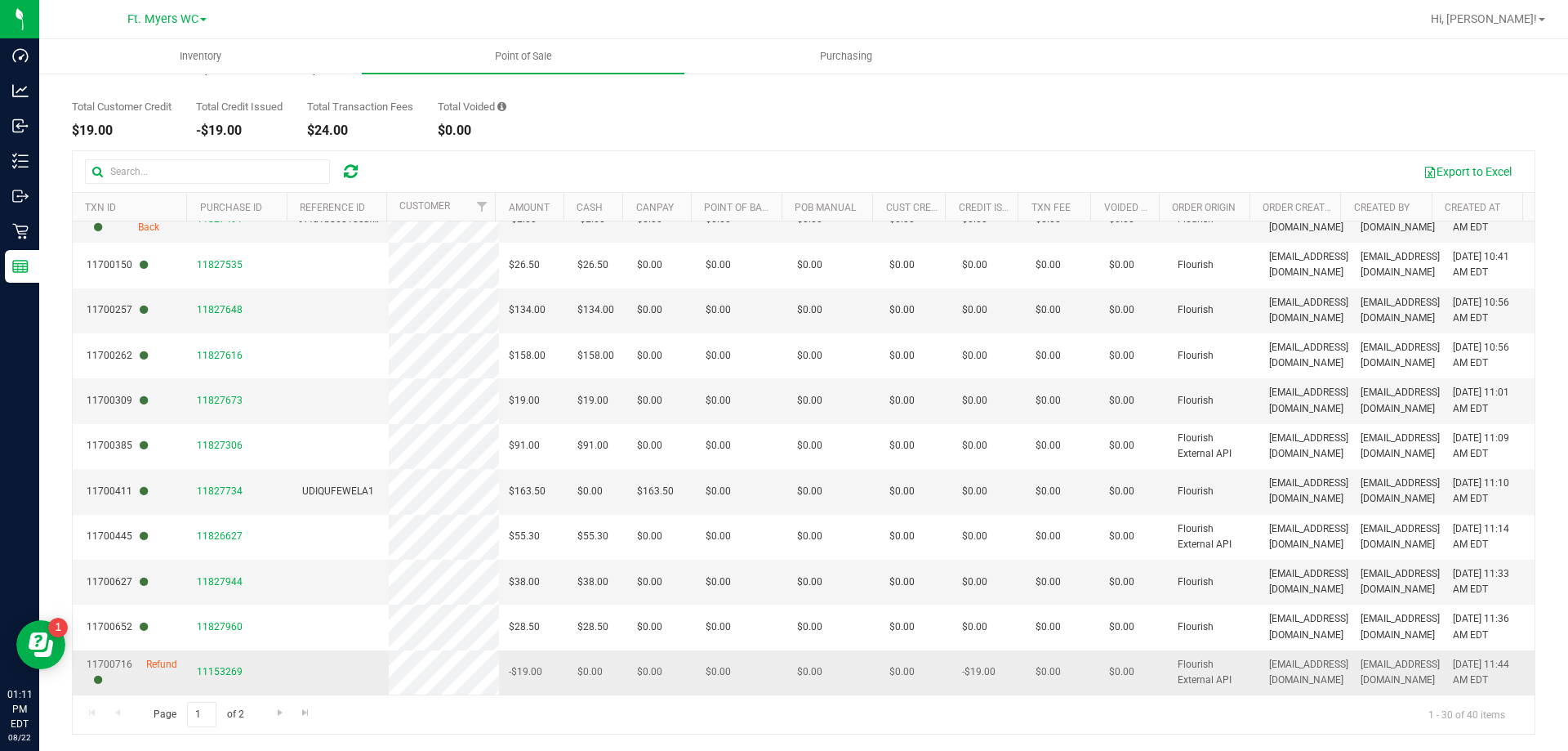
drag, startPoint x: 1429, startPoint y: 431, endPoint x: 1485, endPoint y: 673, distance: 248.4
click at [1485, 673] on tbody "11699383 11826780 8f61ffdc7ce393683221f2f973af2e7c $50.00 $0.00 $0.00 $0.00 $0.…" at bounding box center [803, 16] width 1462 height 1357
click at [1112, 479] on td "$0.00" at bounding box center [1133, 491] width 68 height 45
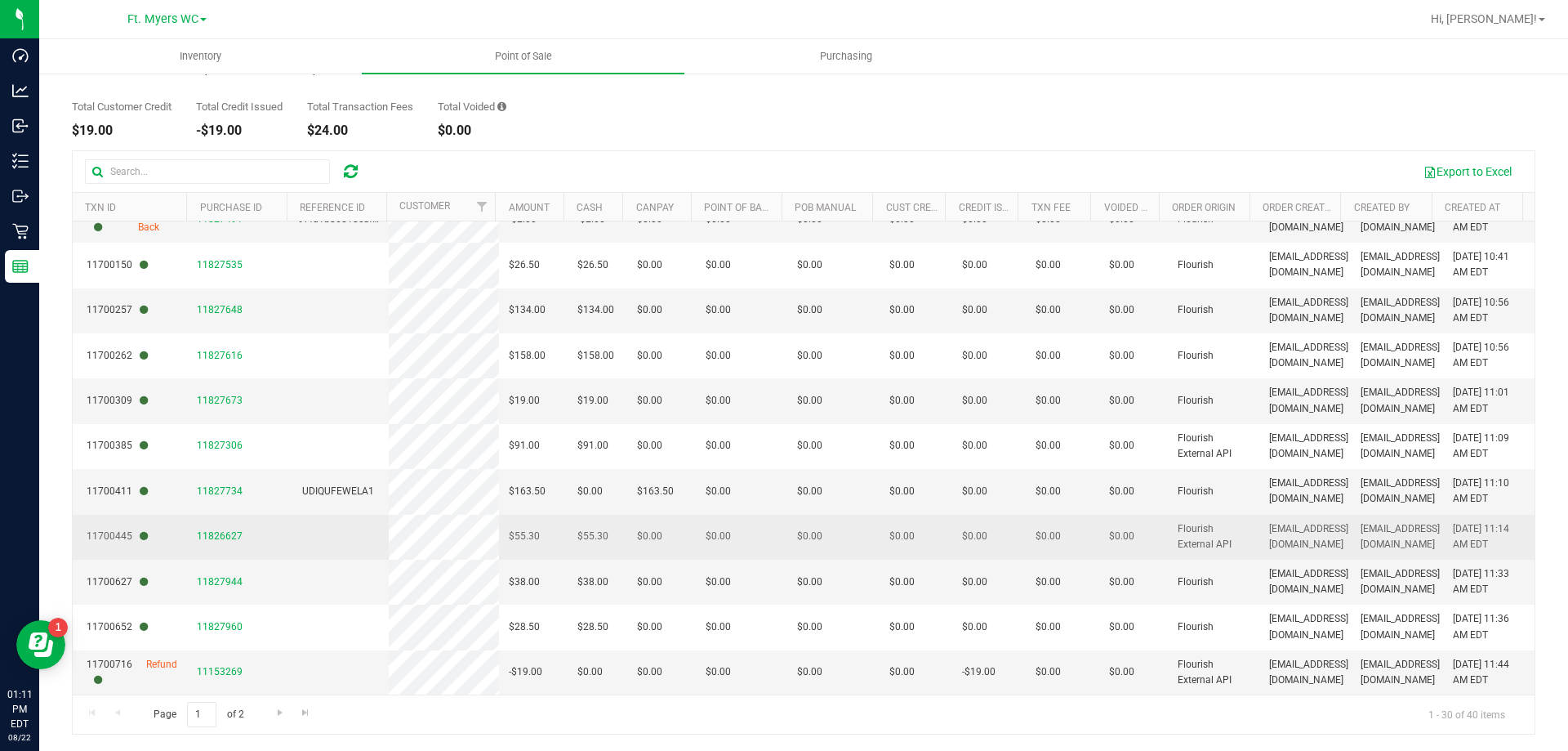
drag, startPoint x: 669, startPoint y: 479, endPoint x: 492, endPoint y: 556, distance: 193.0
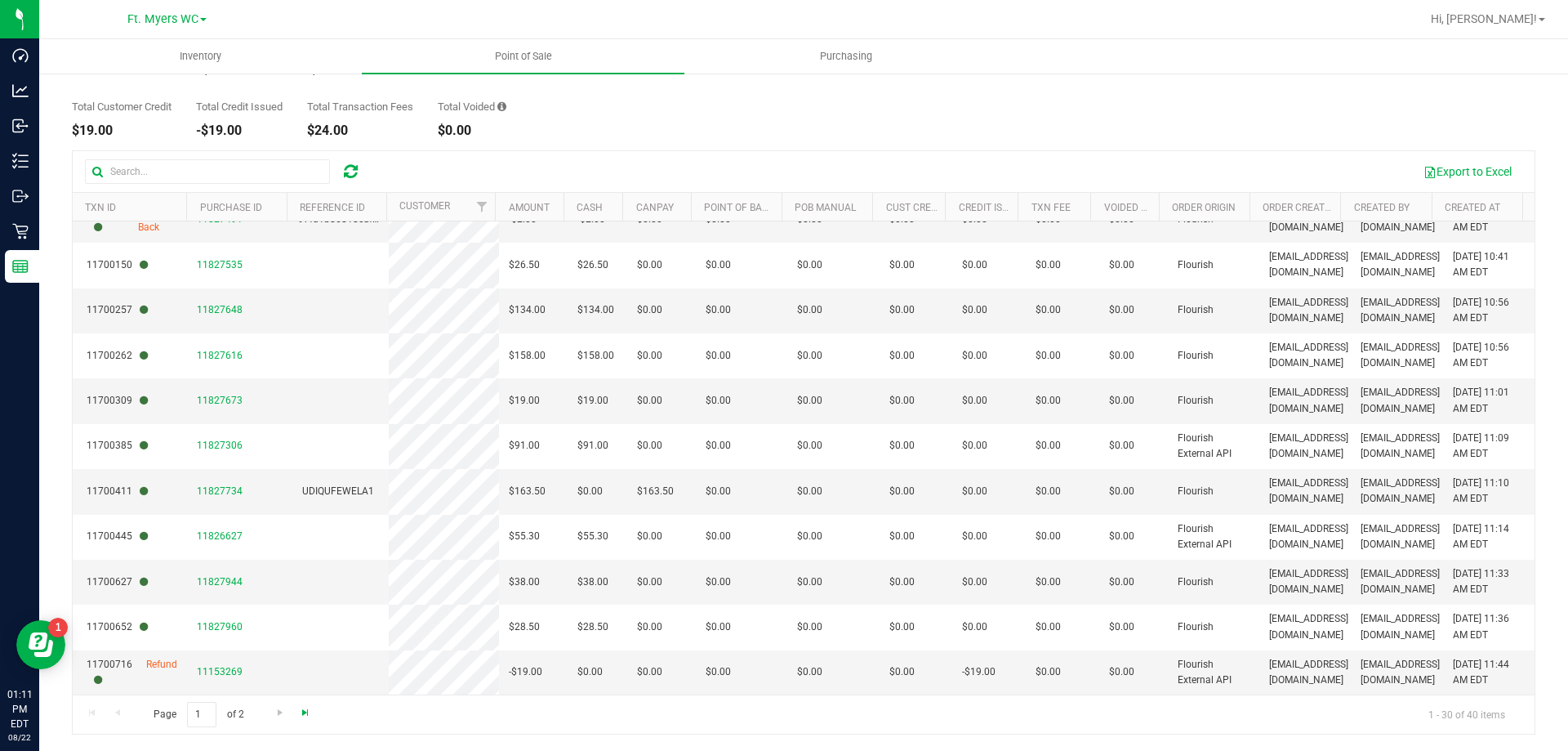
click at [318, 716] on div "Page 1 of 2 1 - 30 of 40 items" at bounding box center [803, 714] width 1462 height 40
click at [311, 714] on span "Go to the last page" at bounding box center [305, 712] width 13 height 13
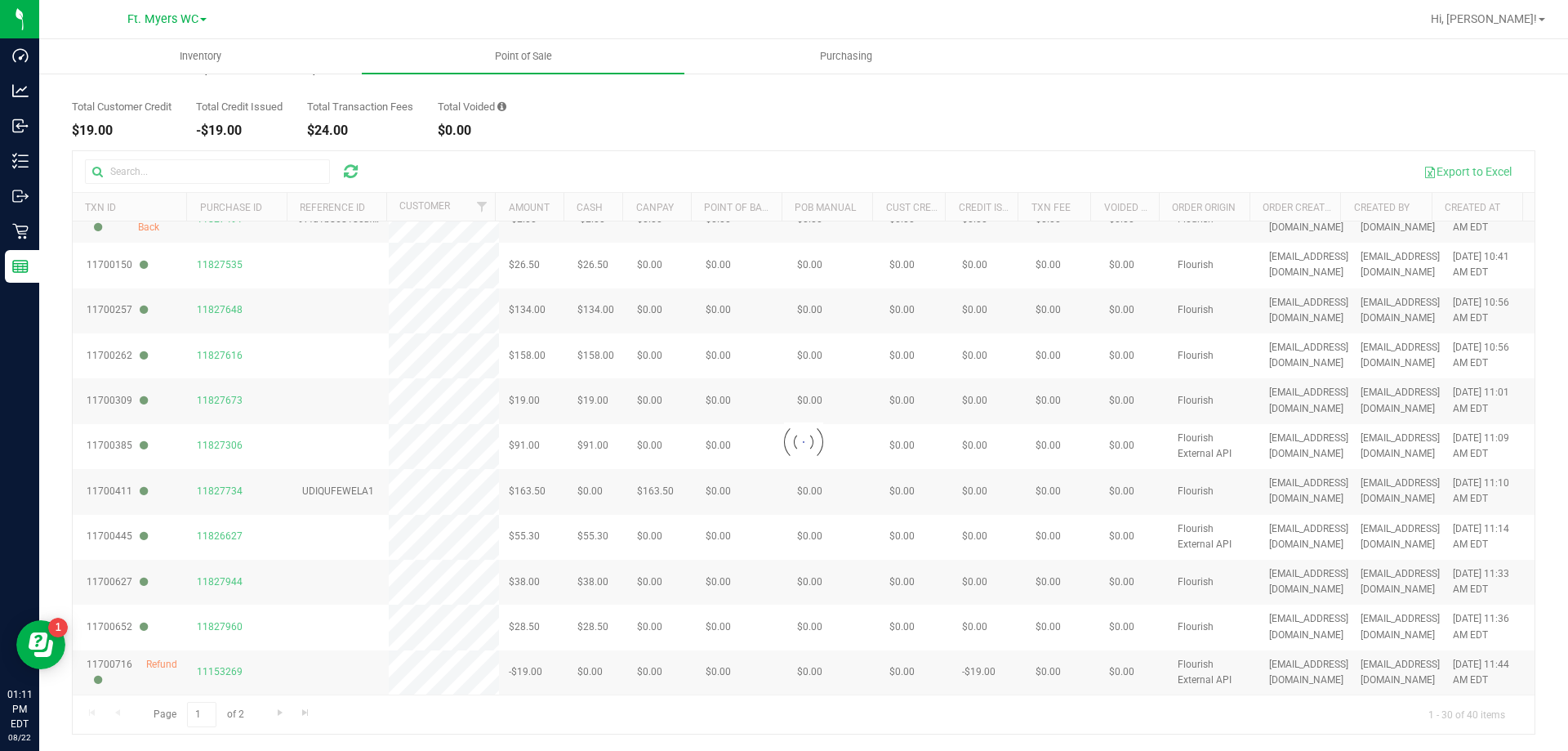
drag, startPoint x: 1058, startPoint y: 331, endPoint x: 1074, endPoint y: 469, distance: 138.9
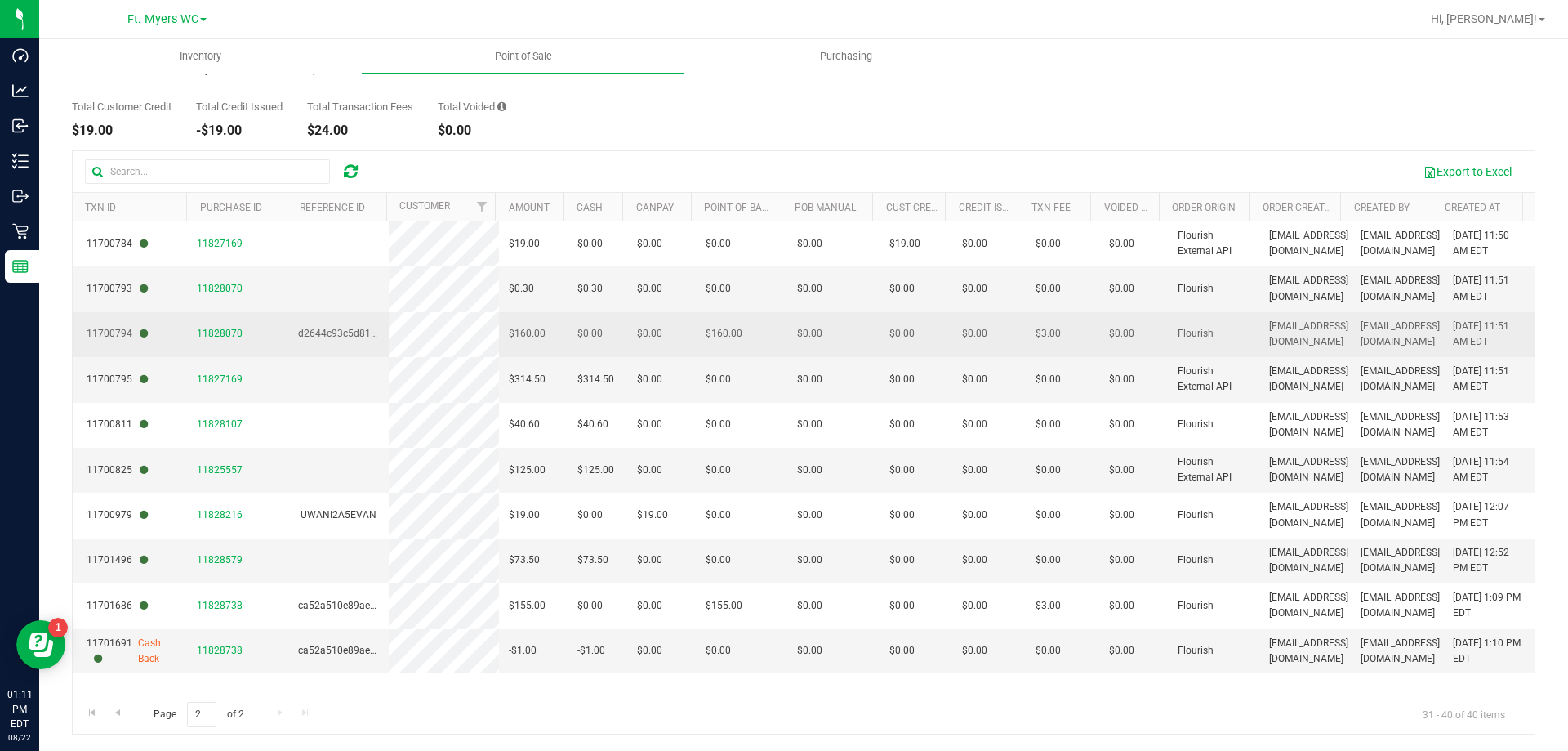
scroll to position [0, 0]
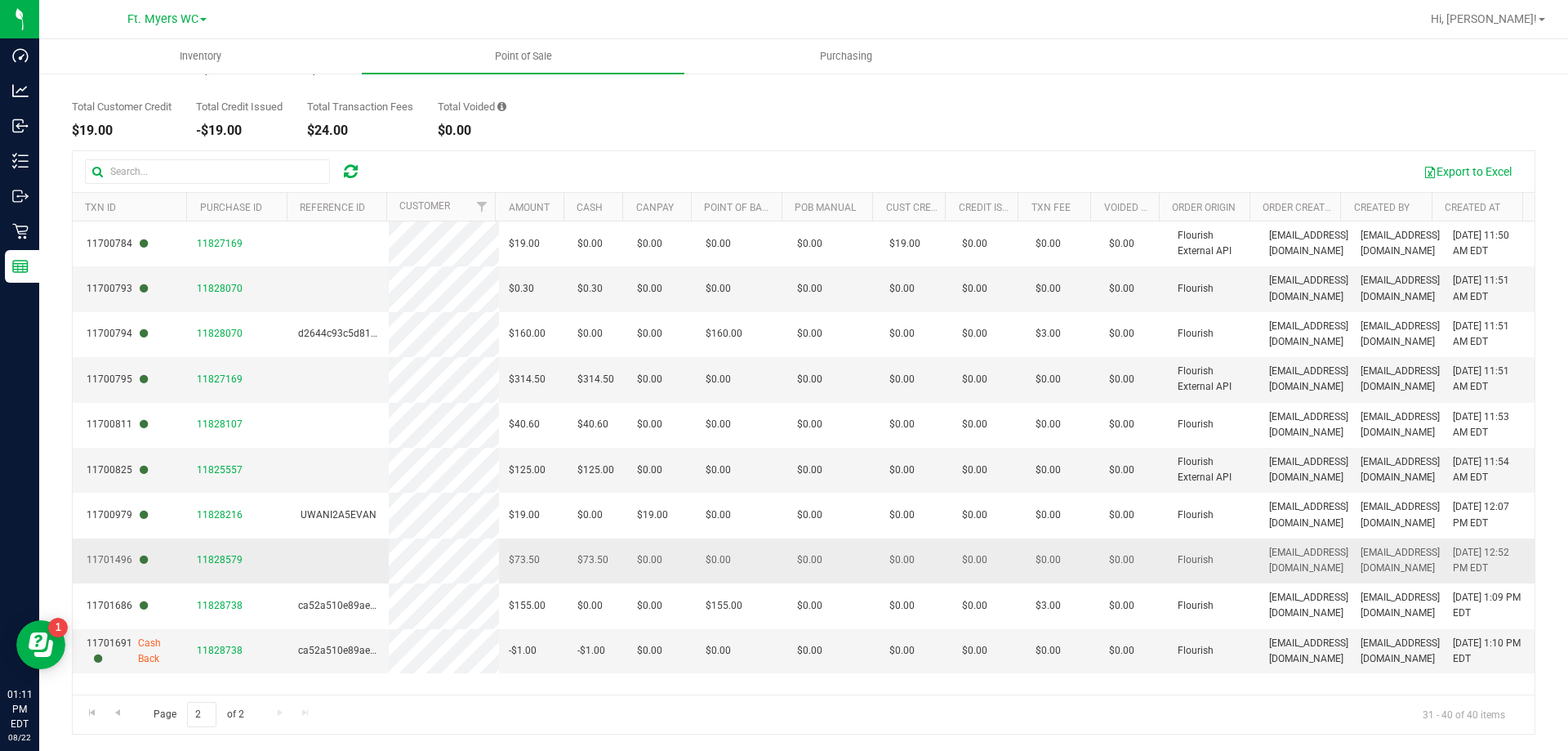
drag, startPoint x: 1059, startPoint y: 334, endPoint x: 1058, endPoint y: 538, distance: 204.0
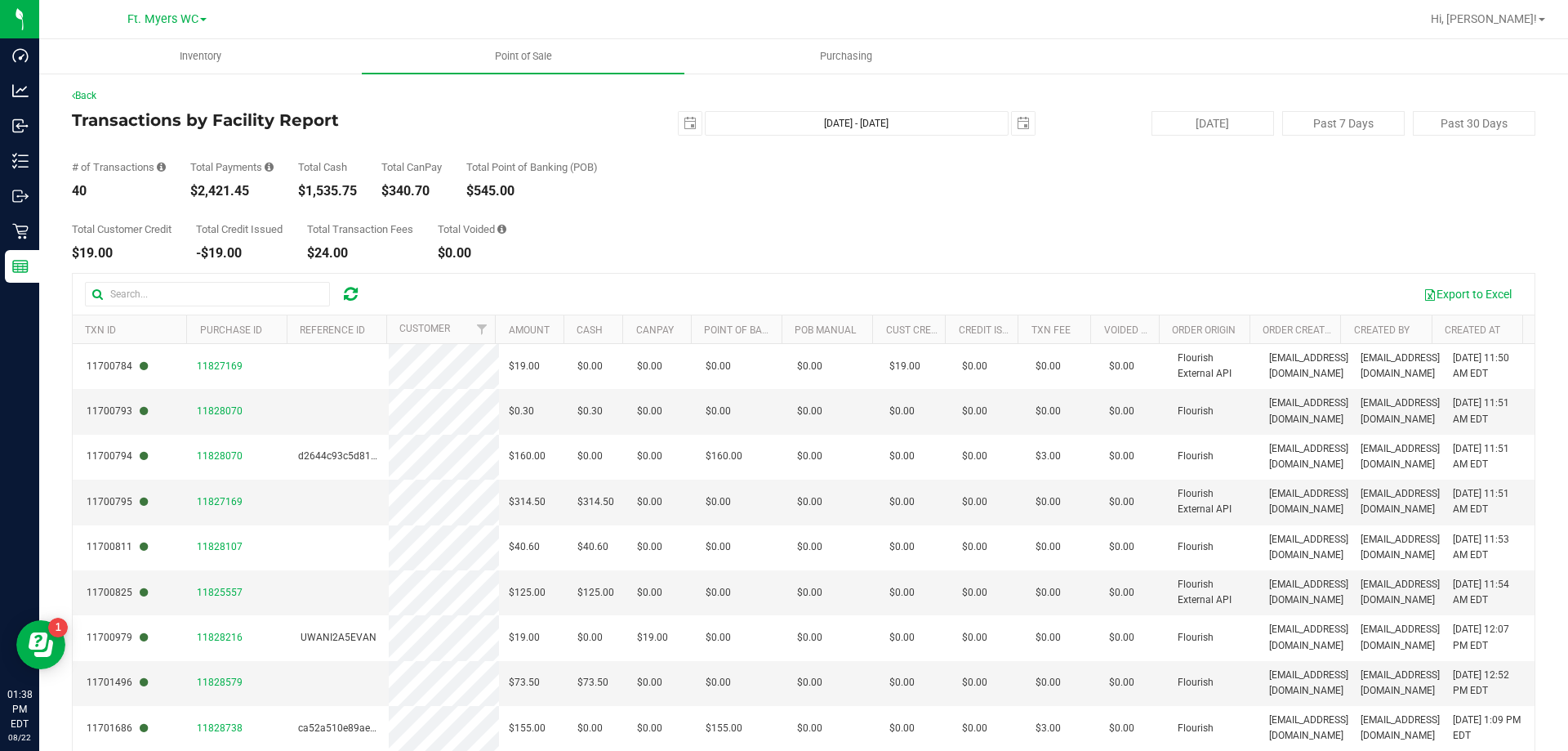
click at [41, 165] on div "Back Transactions by Facility Report 2025-08-22 Aug 22, 2025 - Aug 22, 2025 202…" at bounding box center [803, 473] width 1528 height 802
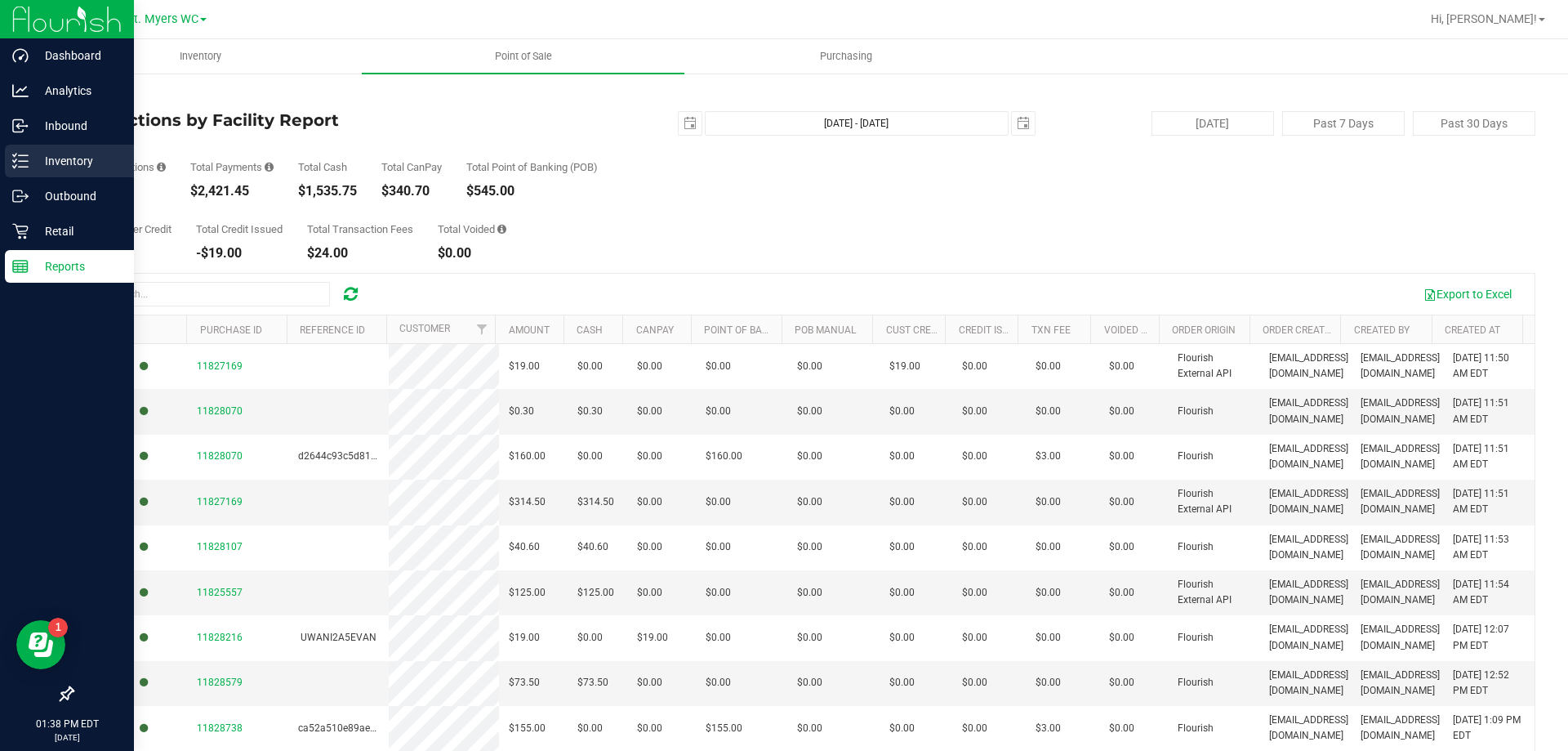
click at [30, 161] on p "Inventory" at bounding box center [78, 161] width 98 height 19
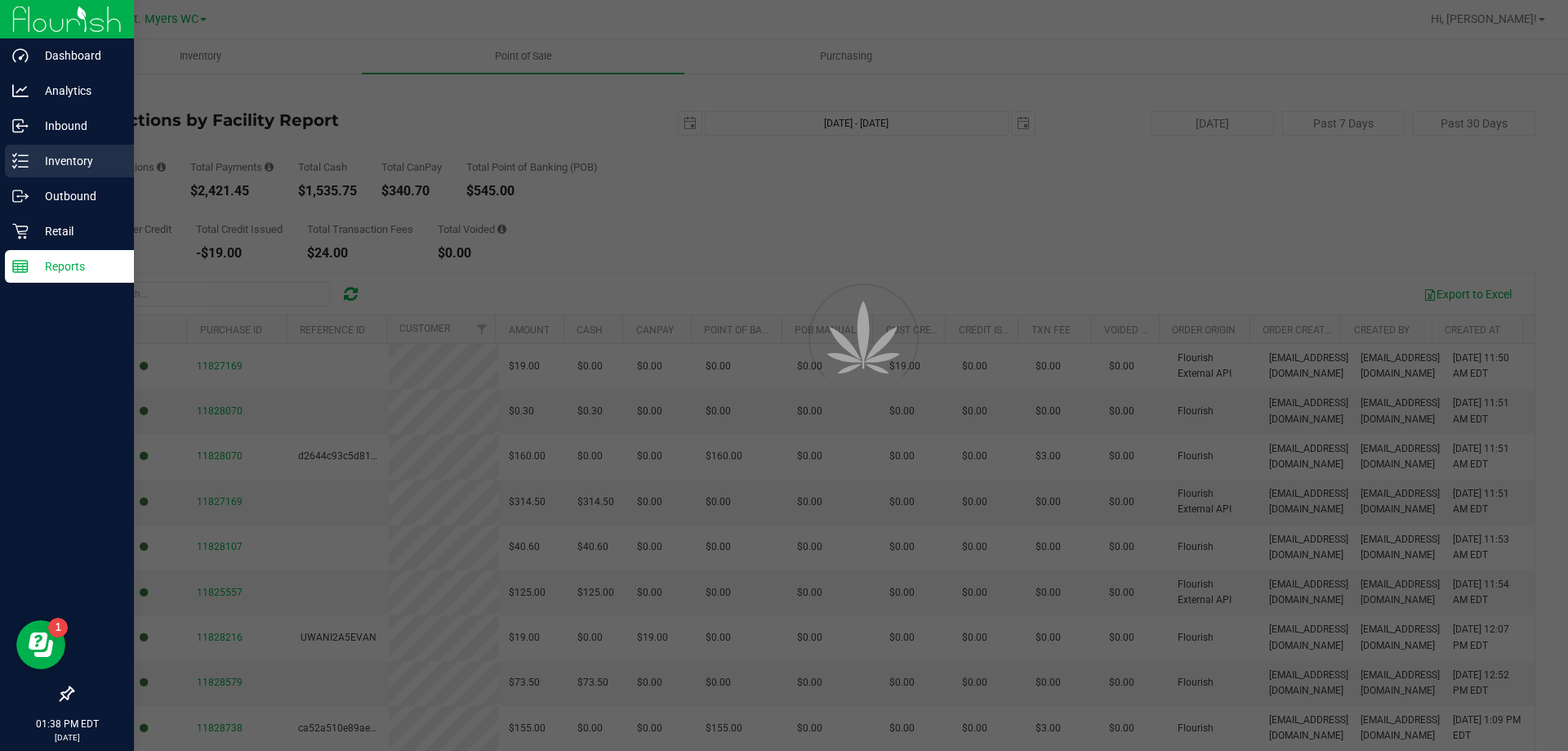
click at [30, 161] on p "Inventory" at bounding box center [78, 161] width 98 height 19
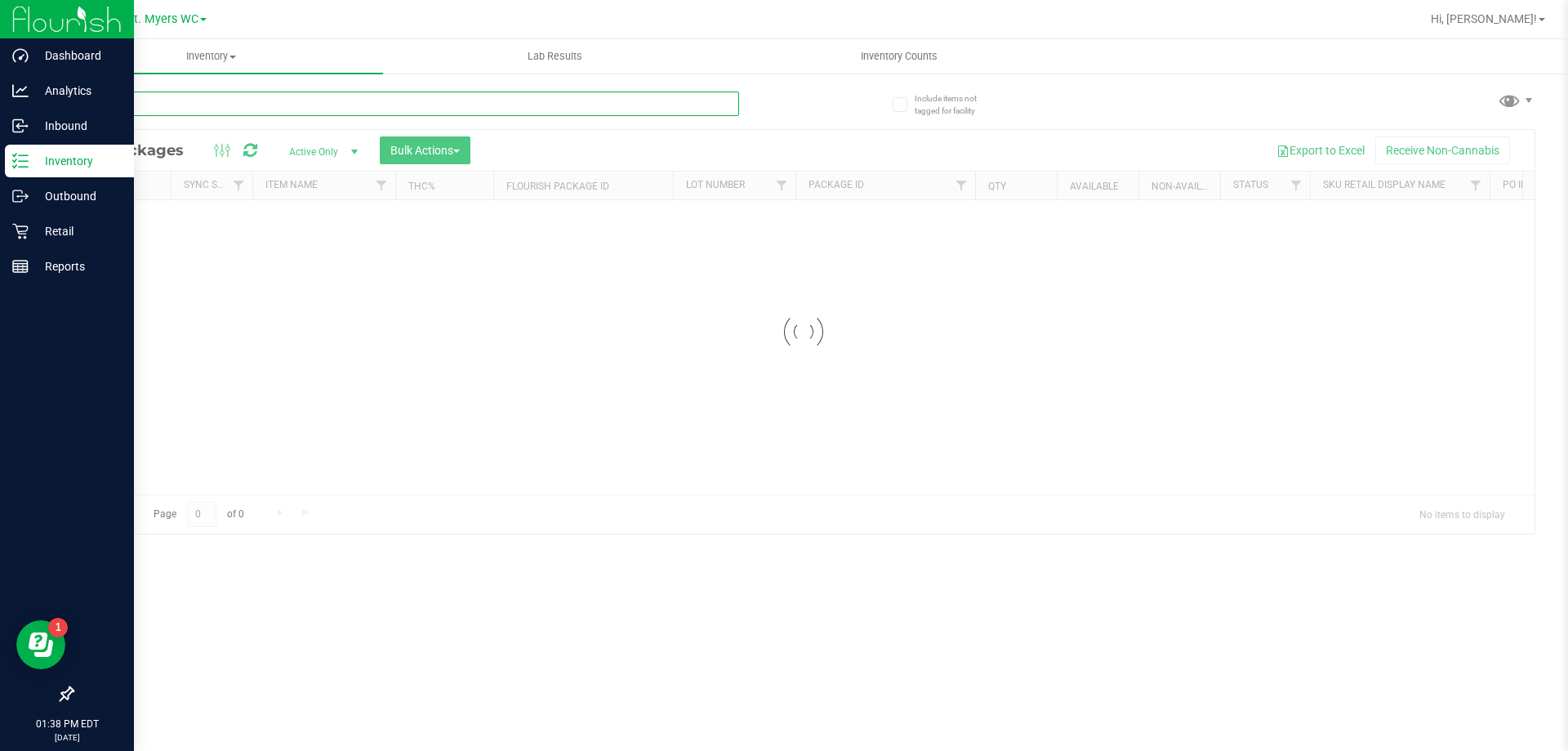
click at [316, 104] on input "text" at bounding box center [406, 104] width 667 height 25
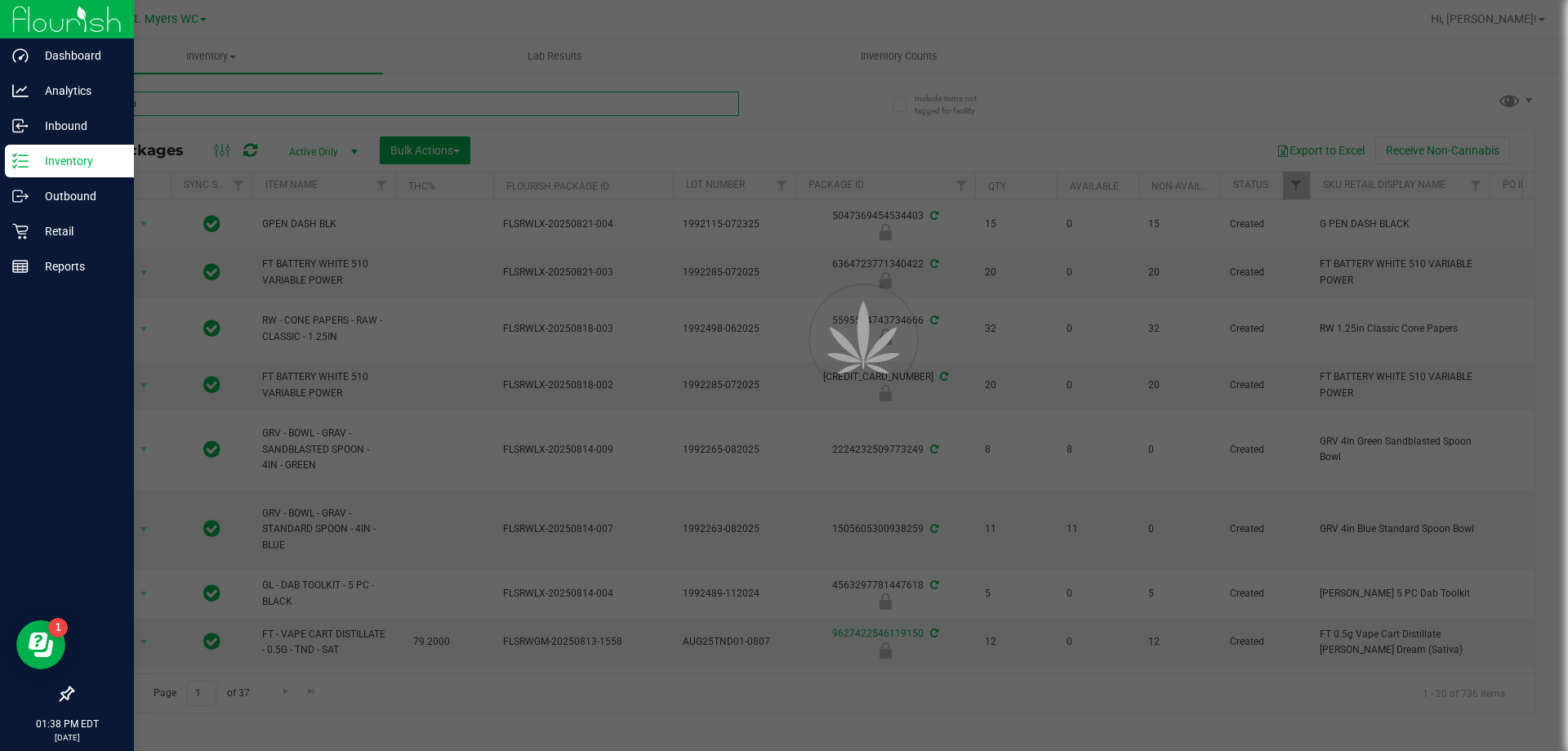
type input "atomic p"
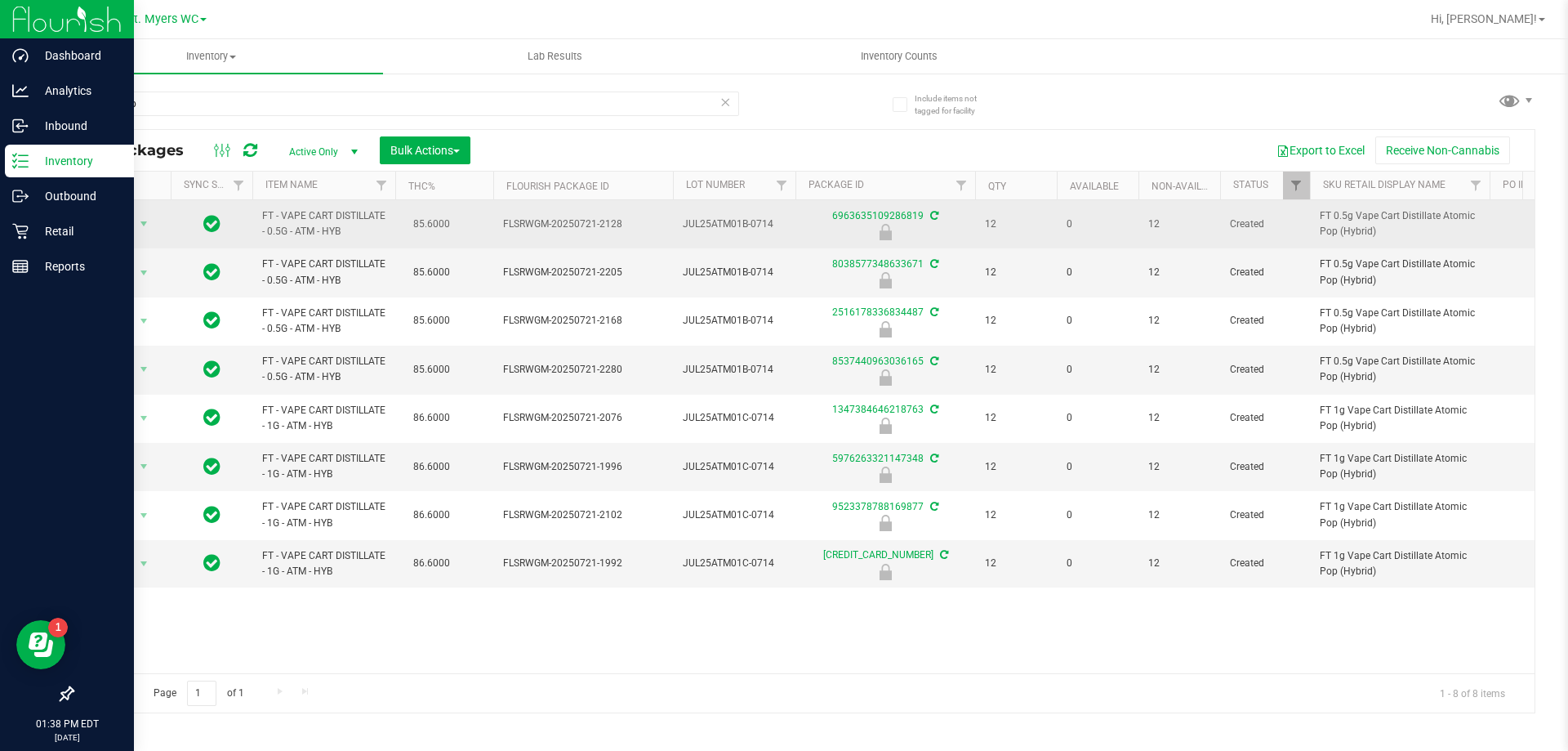
scroll to position [0, 25]
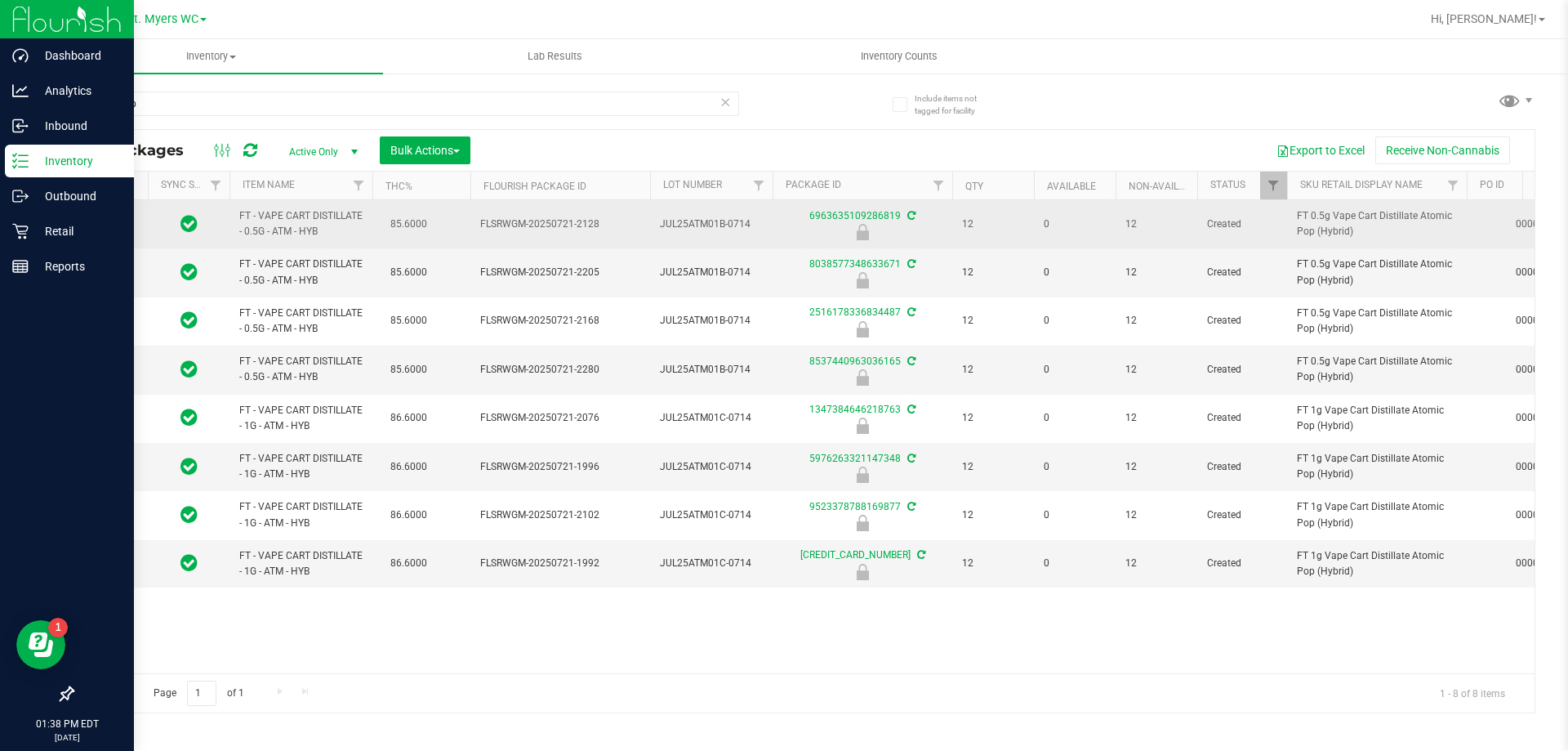
drag, startPoint x: 1099, startPoint y: 237, endPoint x: 1136, endPoint y: 227, distance: 38.3
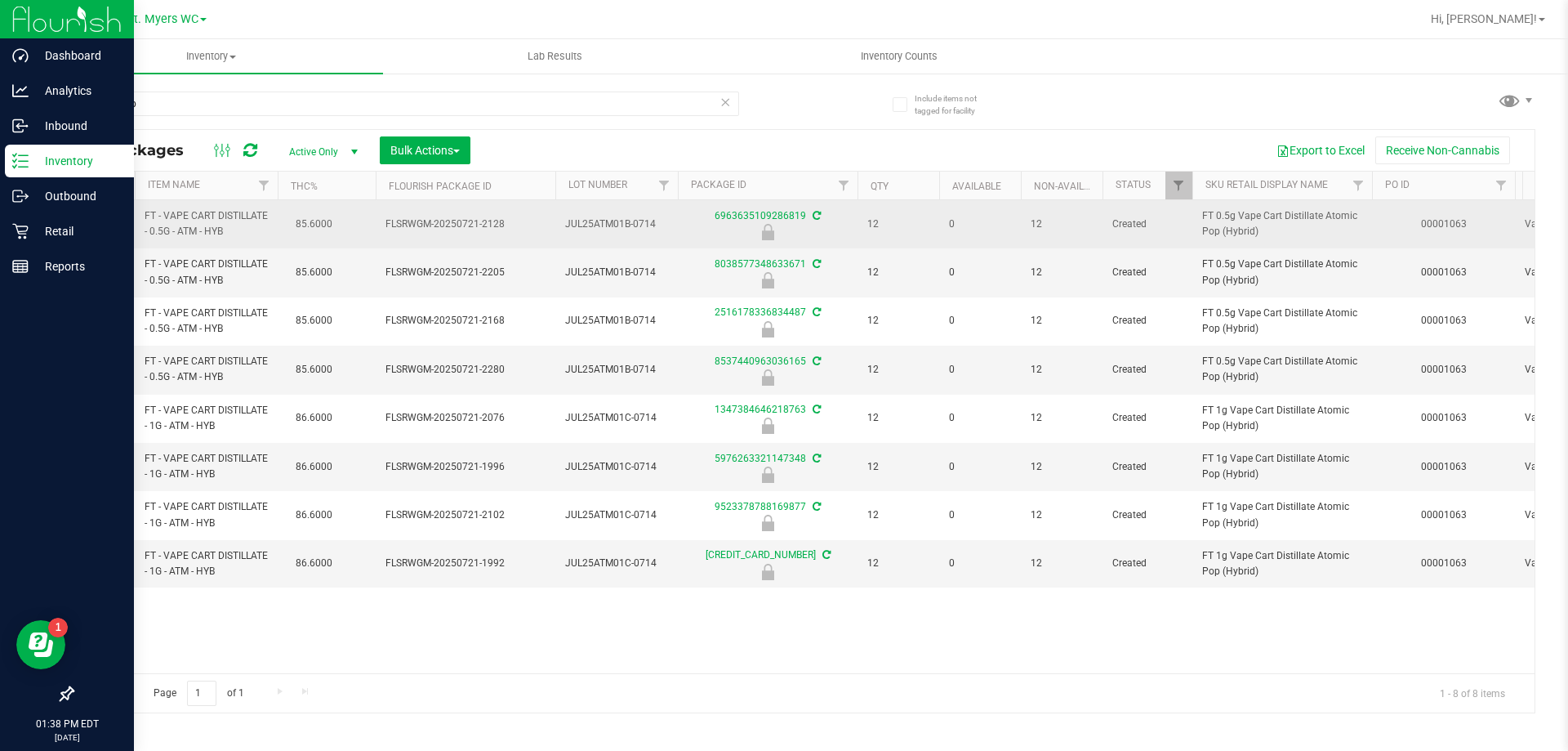
scroll to position [0, 365]
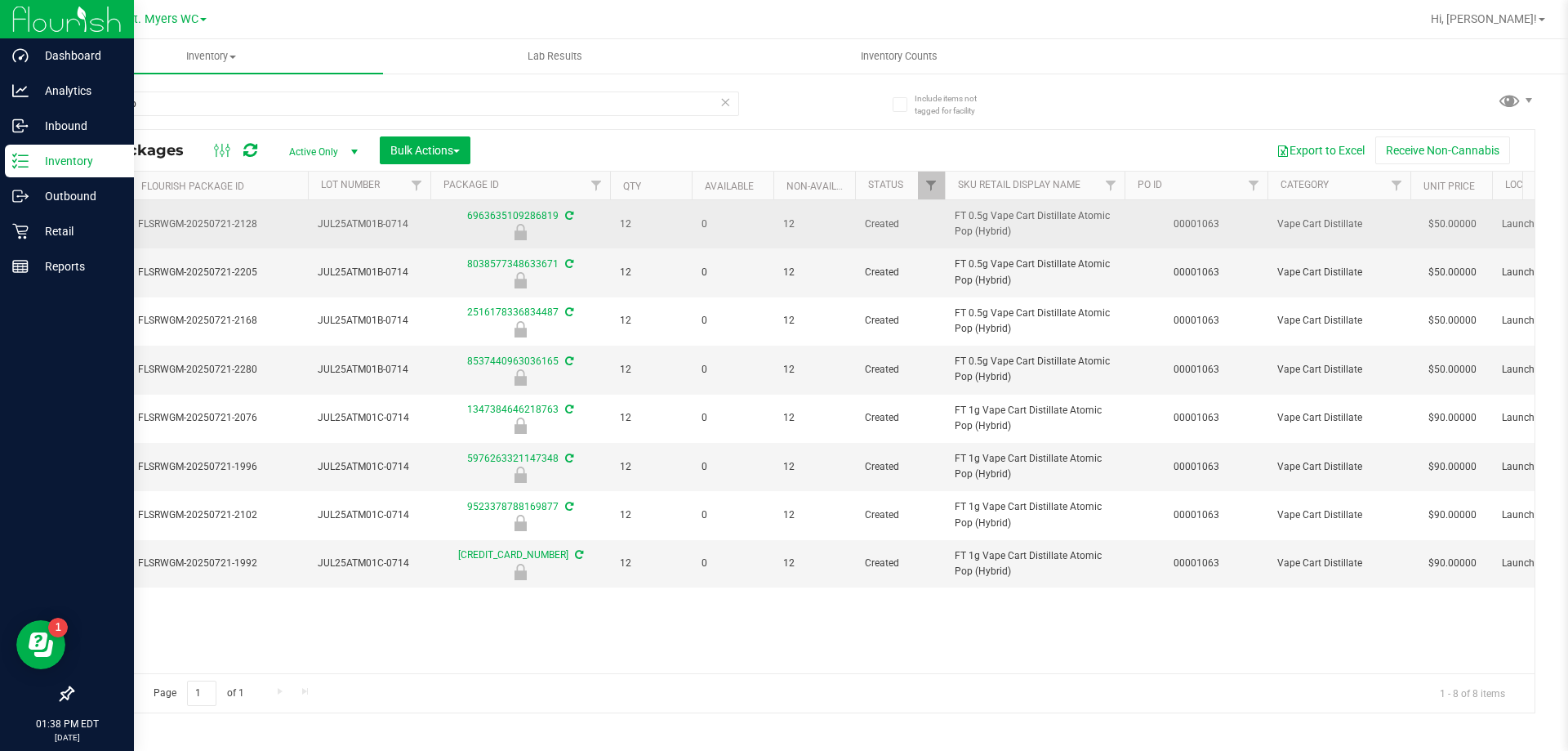
drag, startPoint x: 1140, startPoint y: 227, endPoint x: 1205, endPoint y: 222, distance: 65.2
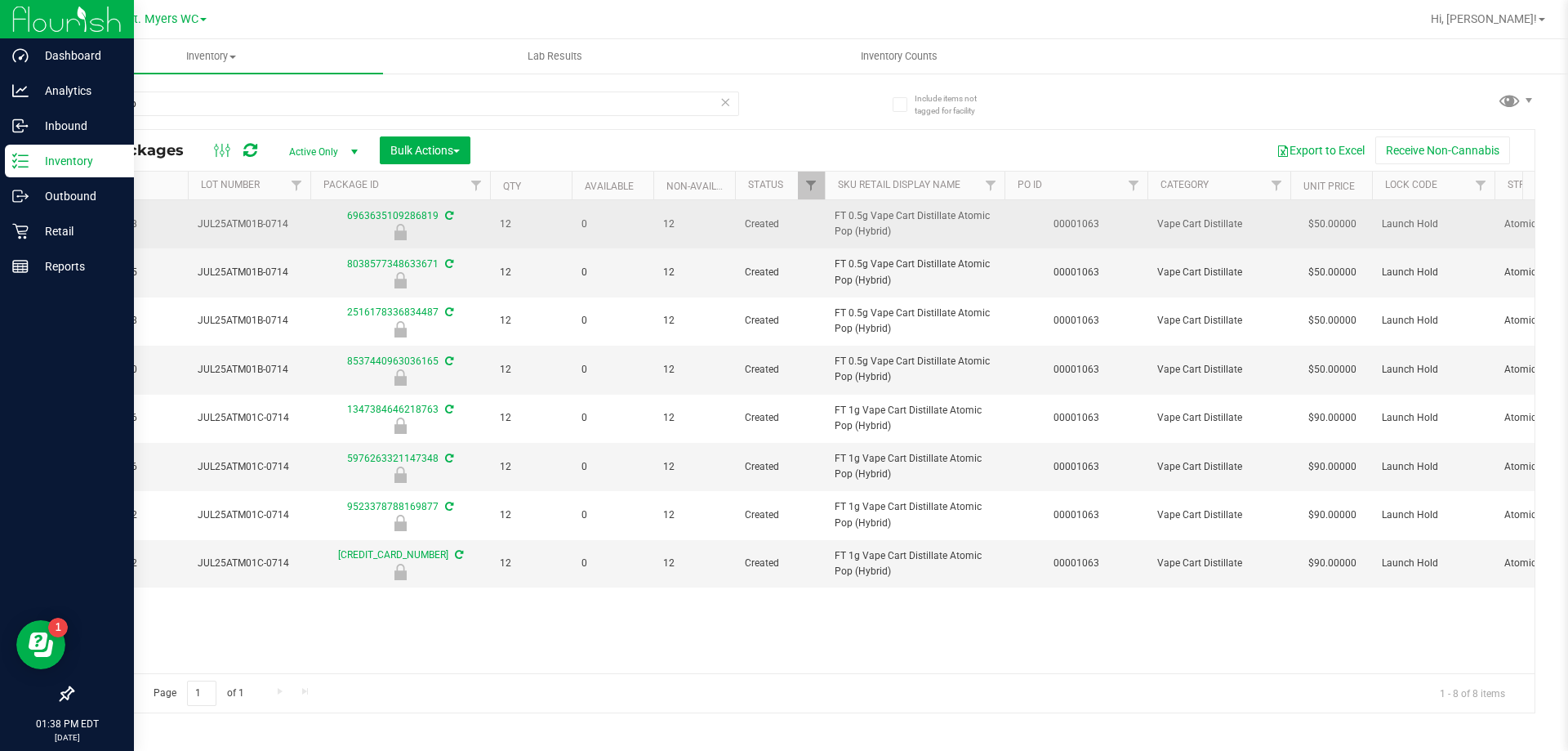
scroll to position [0, 572]
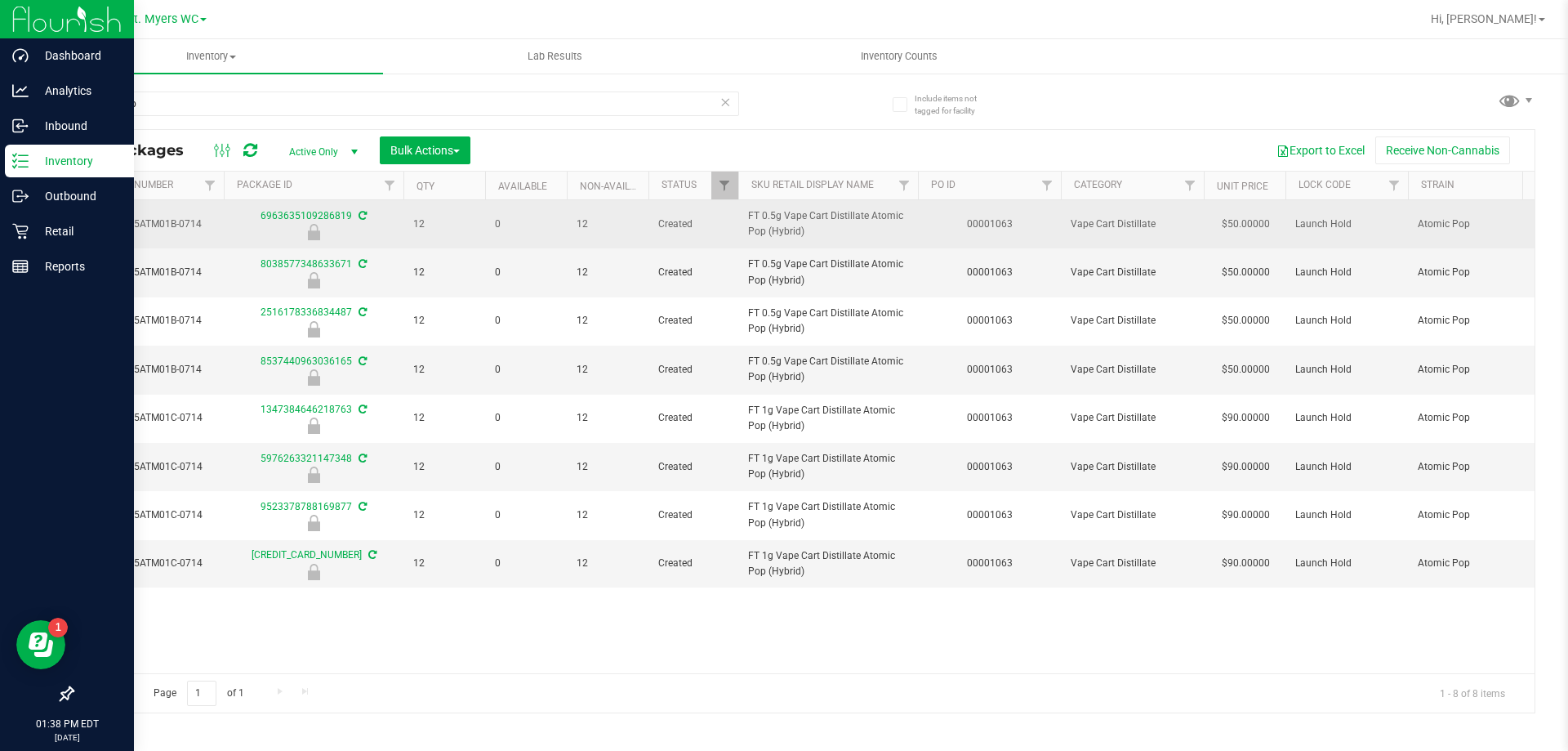
drag, startPoint x: 1216, startPoint y: 229, endPoint x: 1304, endPoint y: 217, distance: 88.8
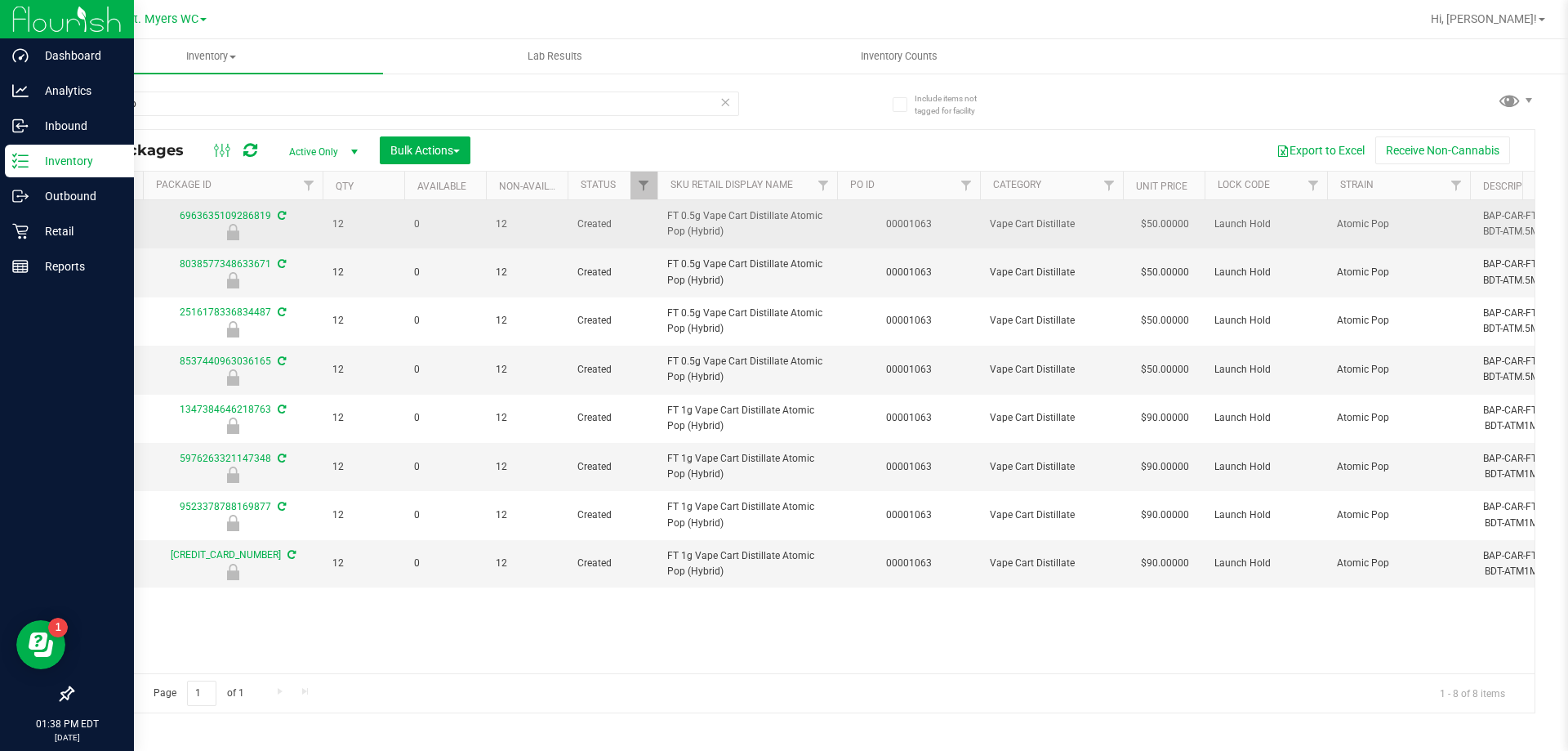
scroll to position [0, 0]
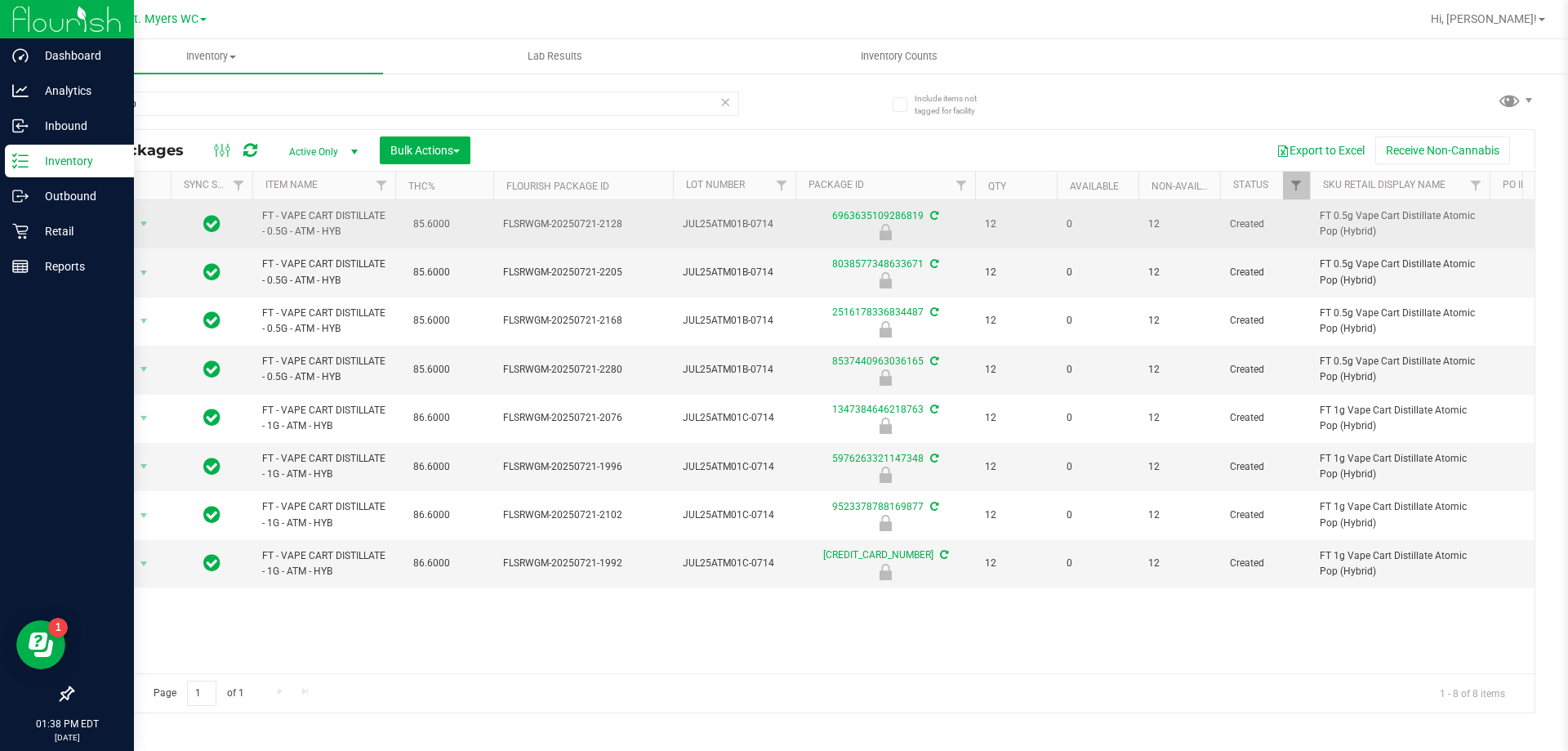
drag, startPoint x: 1276, startPoint y: 222, endPoint x: 766, endPoint y: 210, distance: 510.1
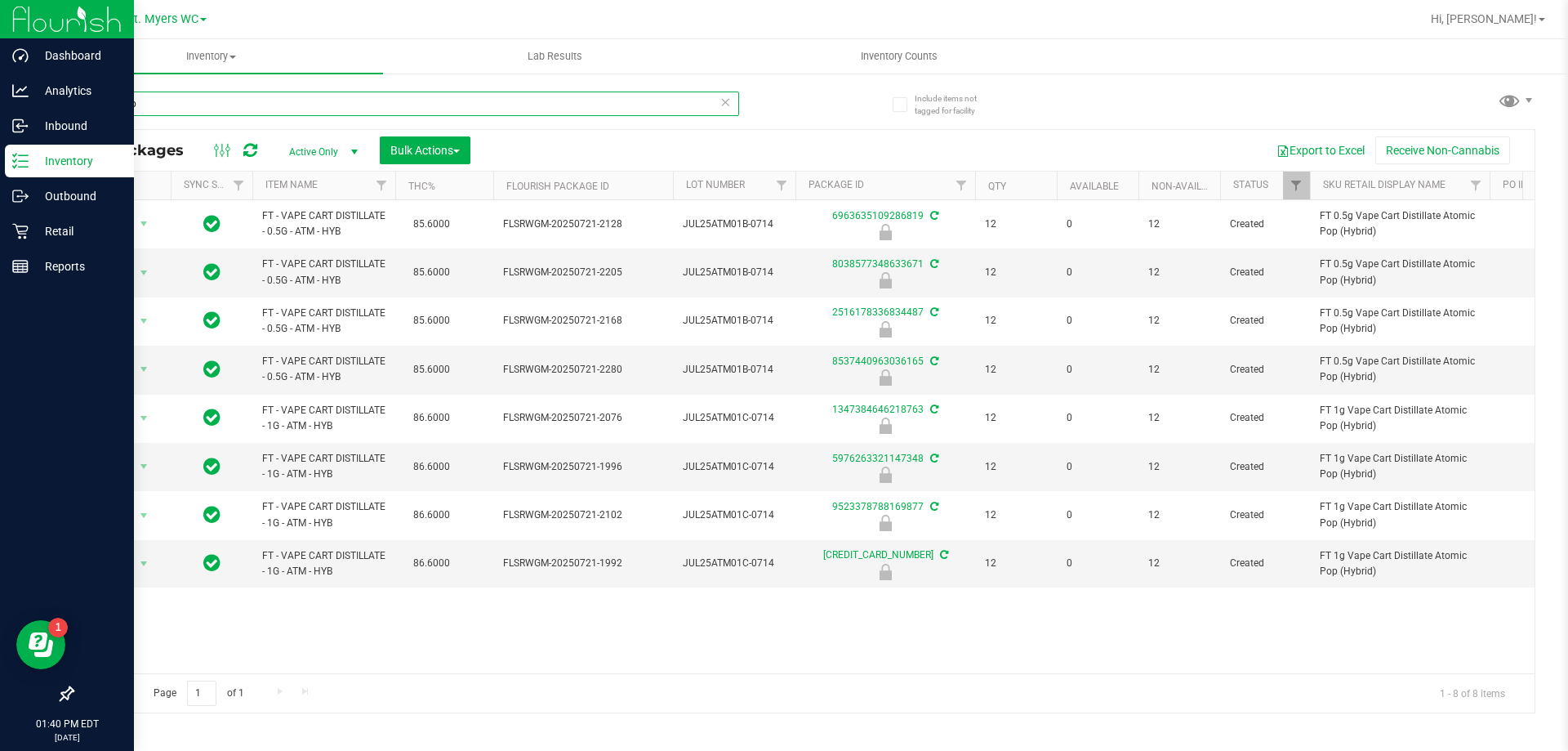
click at [249, 102] on input "atomic p" at bounding box center [406, 104] width 667 height 25
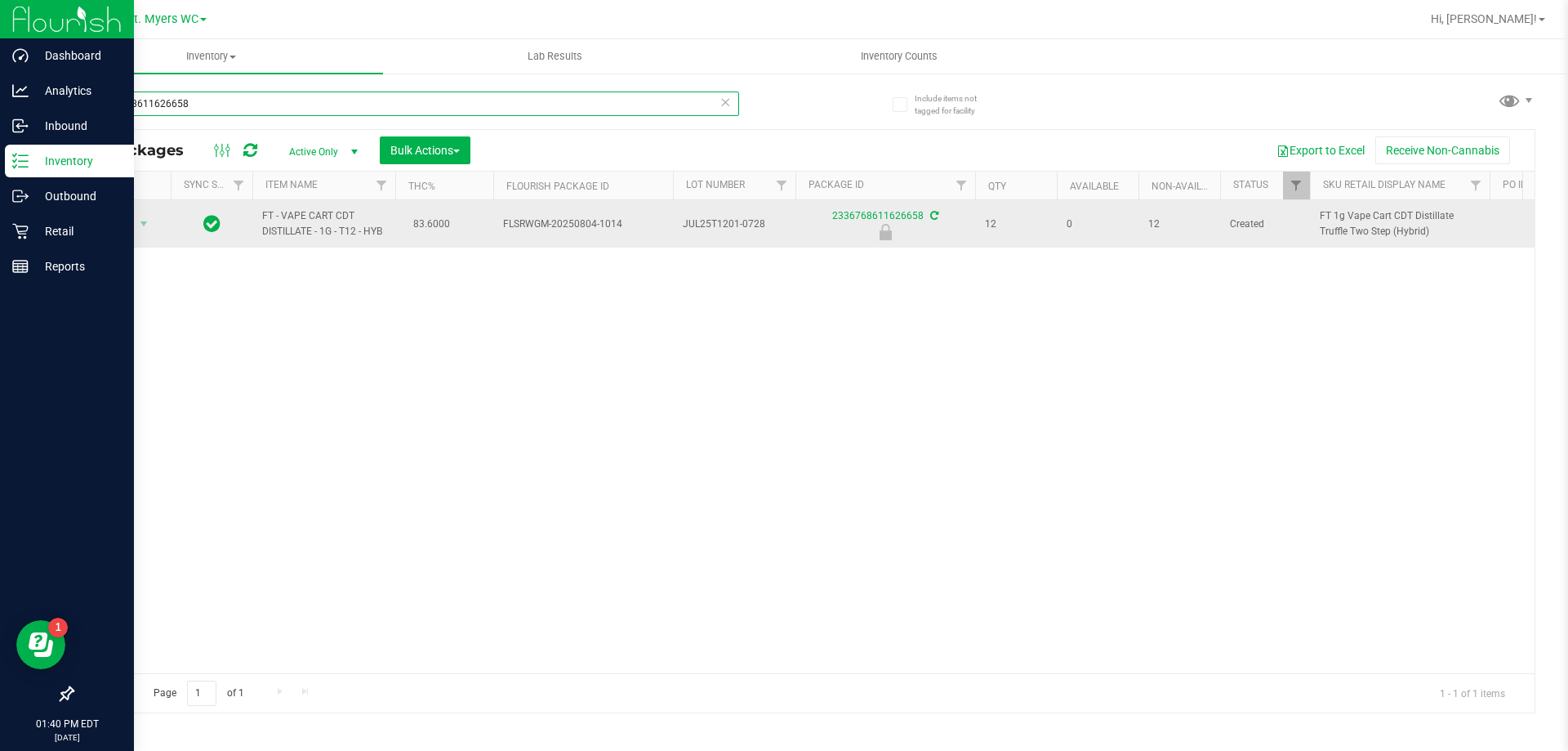
type input "2336768611626658"
click at [118, 222] on span "Action" at bounding box center [111, 224] width 44 height 23
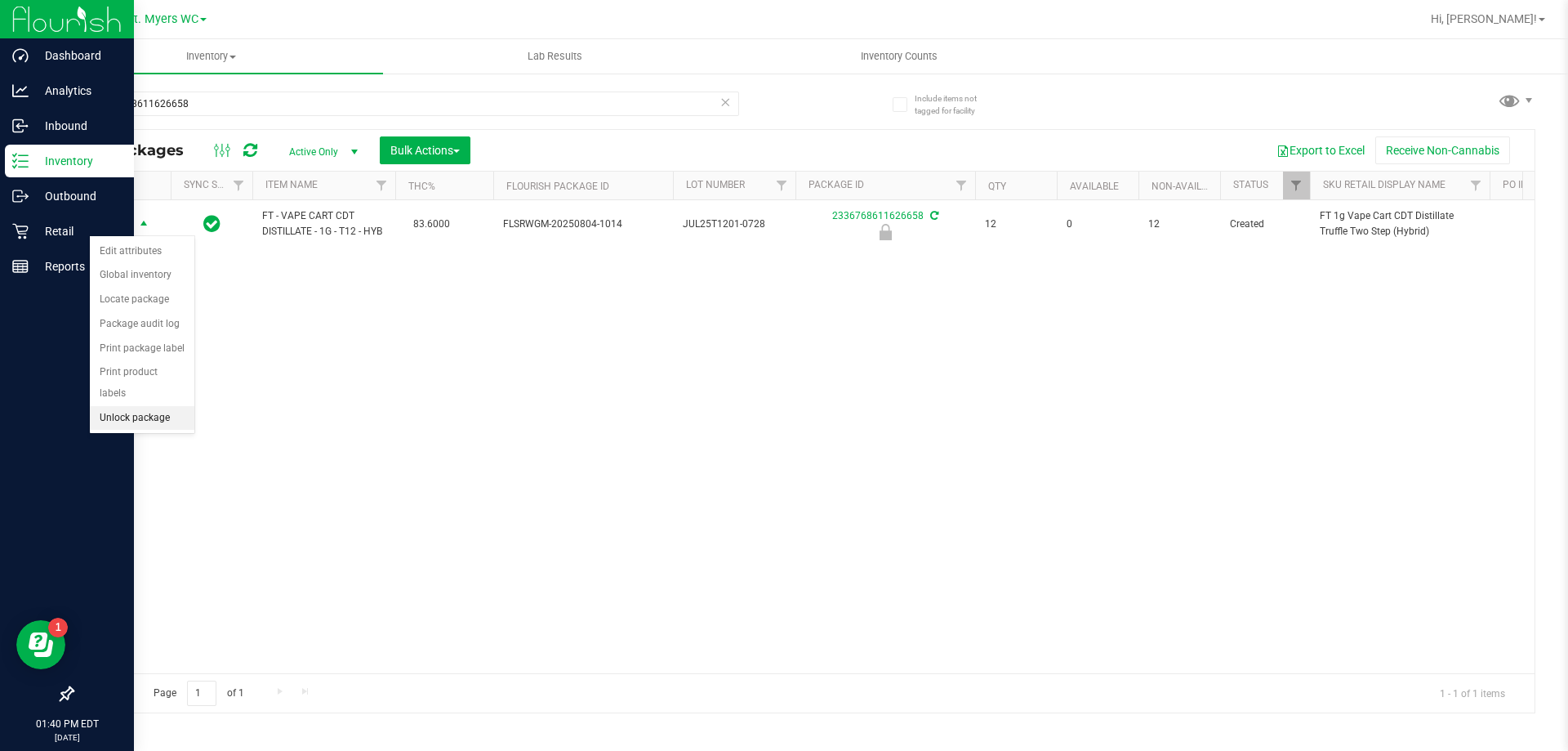
click at [130, 406] on li "Unlock package" at bounding box center [141, 418] width 104 height 25
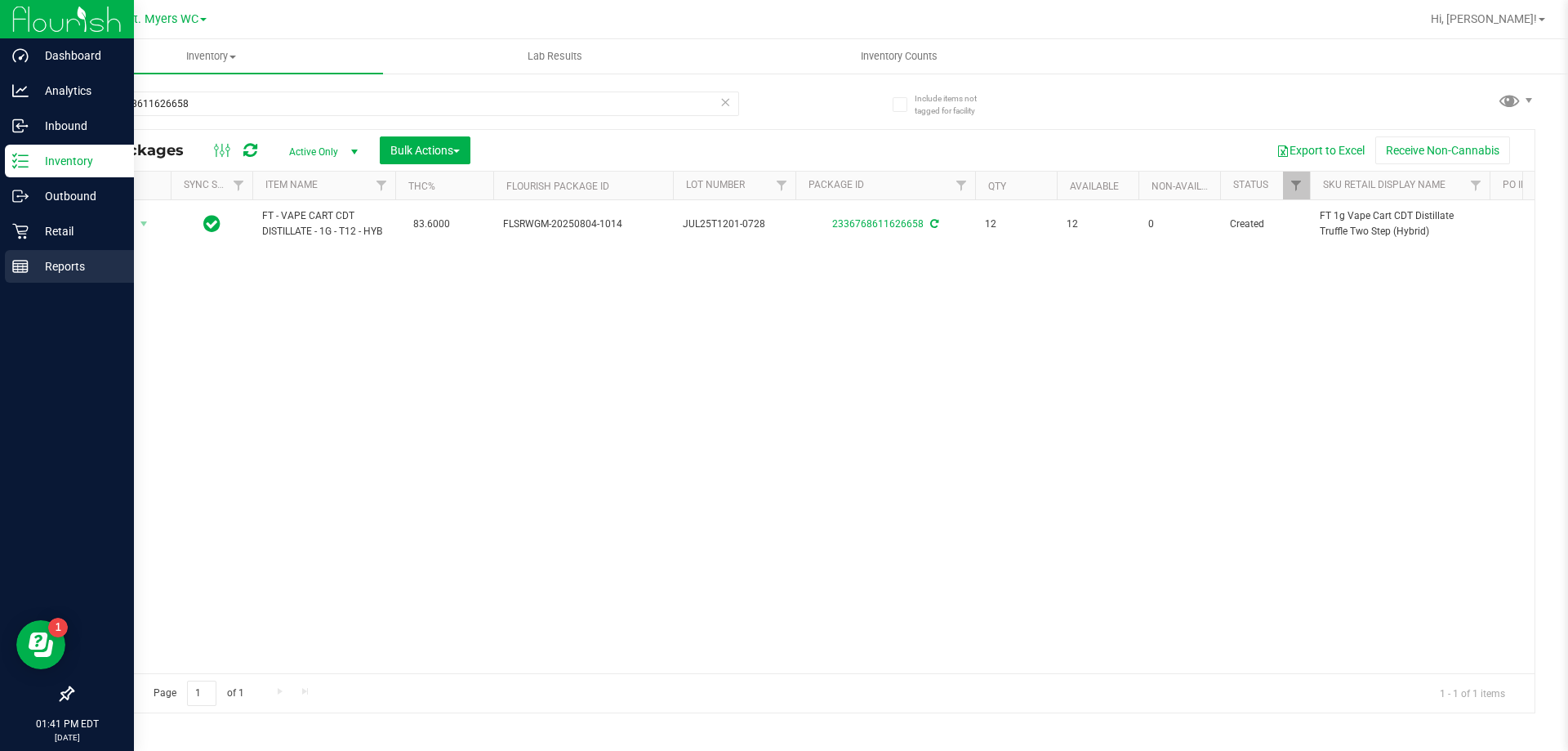
click at [25, 263] on icon at bounding box center [20, 266] width 17 height 17
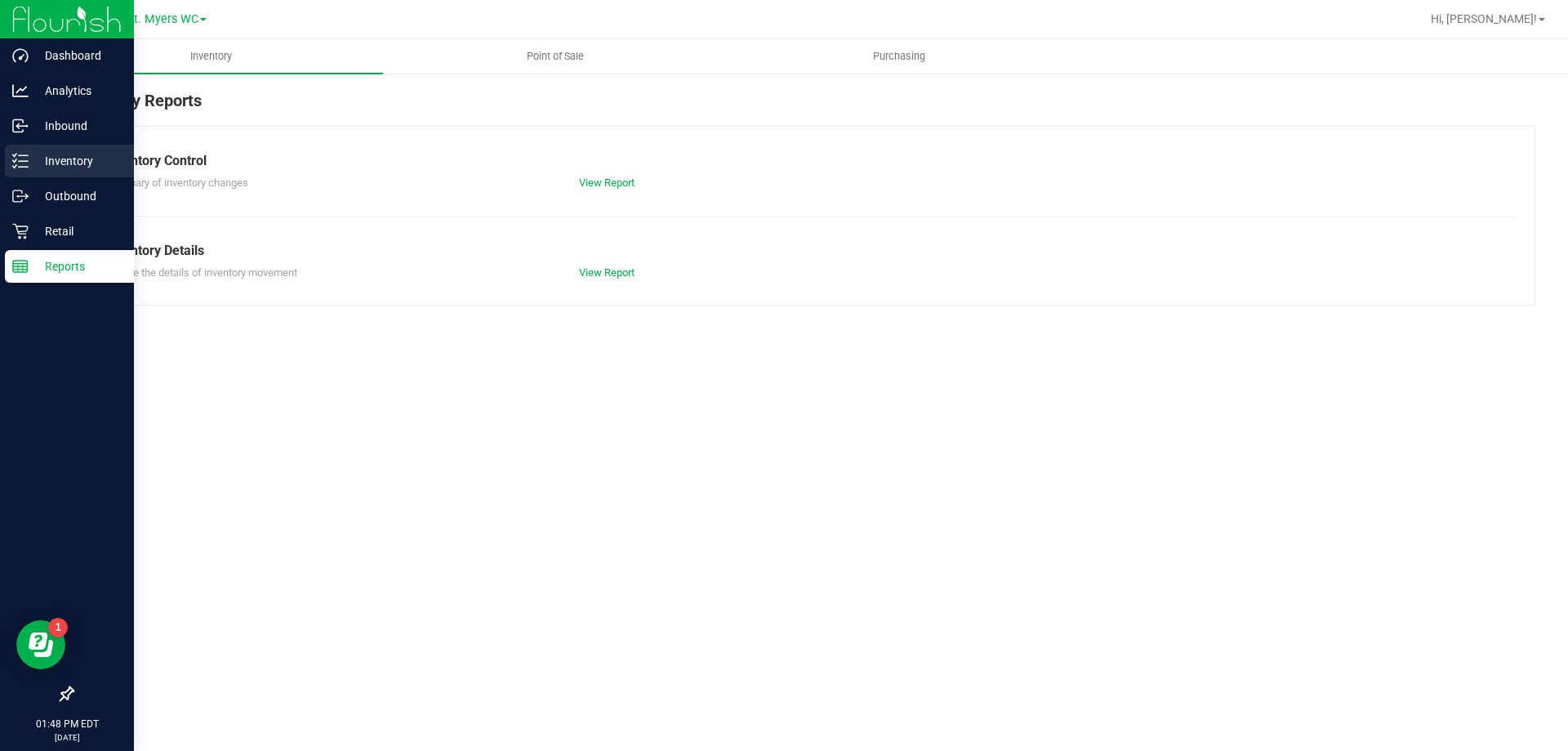
click at [10, 170] on div "Inventory" at bounding box center [69, 161] width 129 height 32
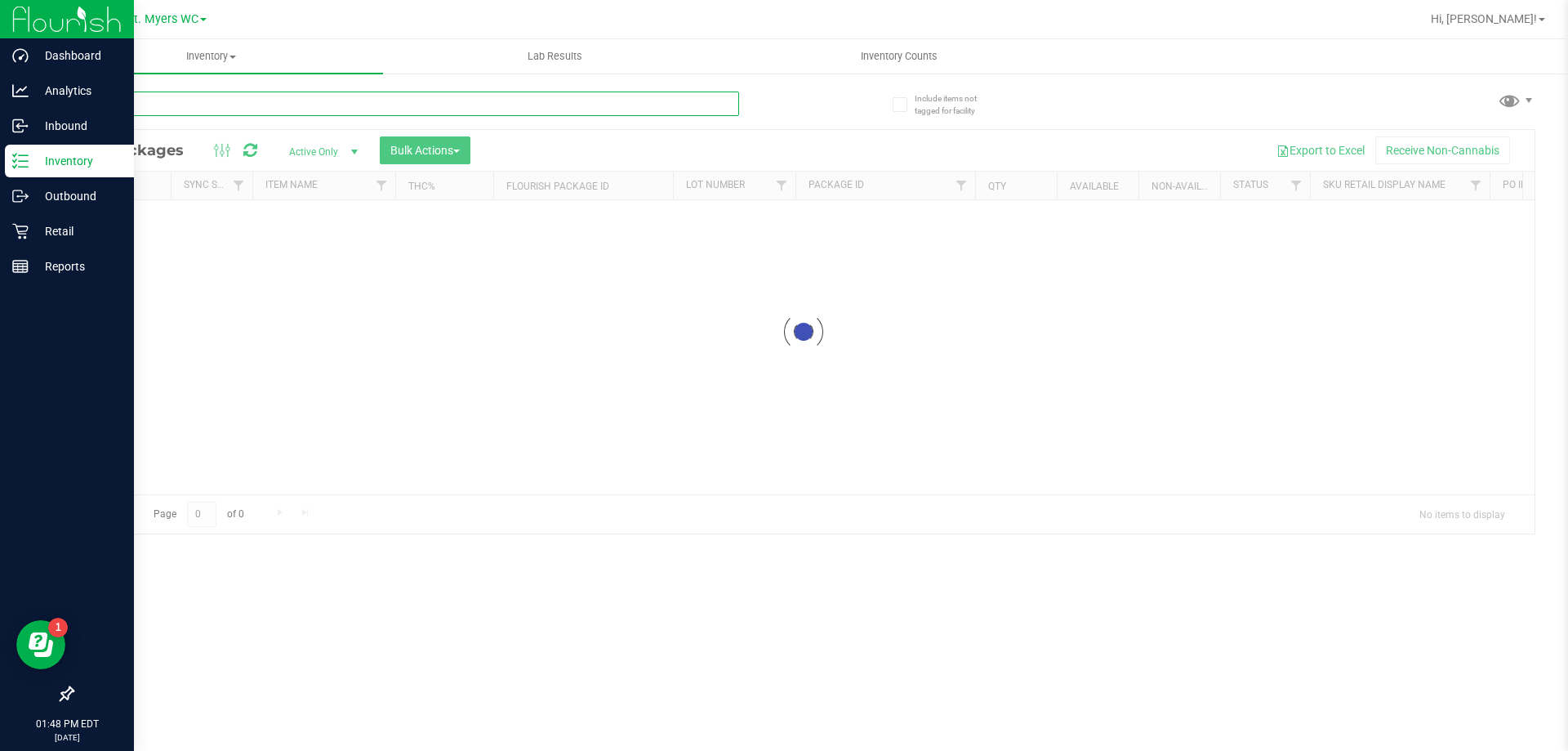
click at [273, 99] on input "text" at bounding box center [406, 104] width 667 height 25
paste input "W-AUG25GRZ01-0809"
click at [347, 114] on input "W-AUG25GRZ01-0809" at bounding box center [406, 104] width 667 height 25
type input "W-AUG25GRZ01-"
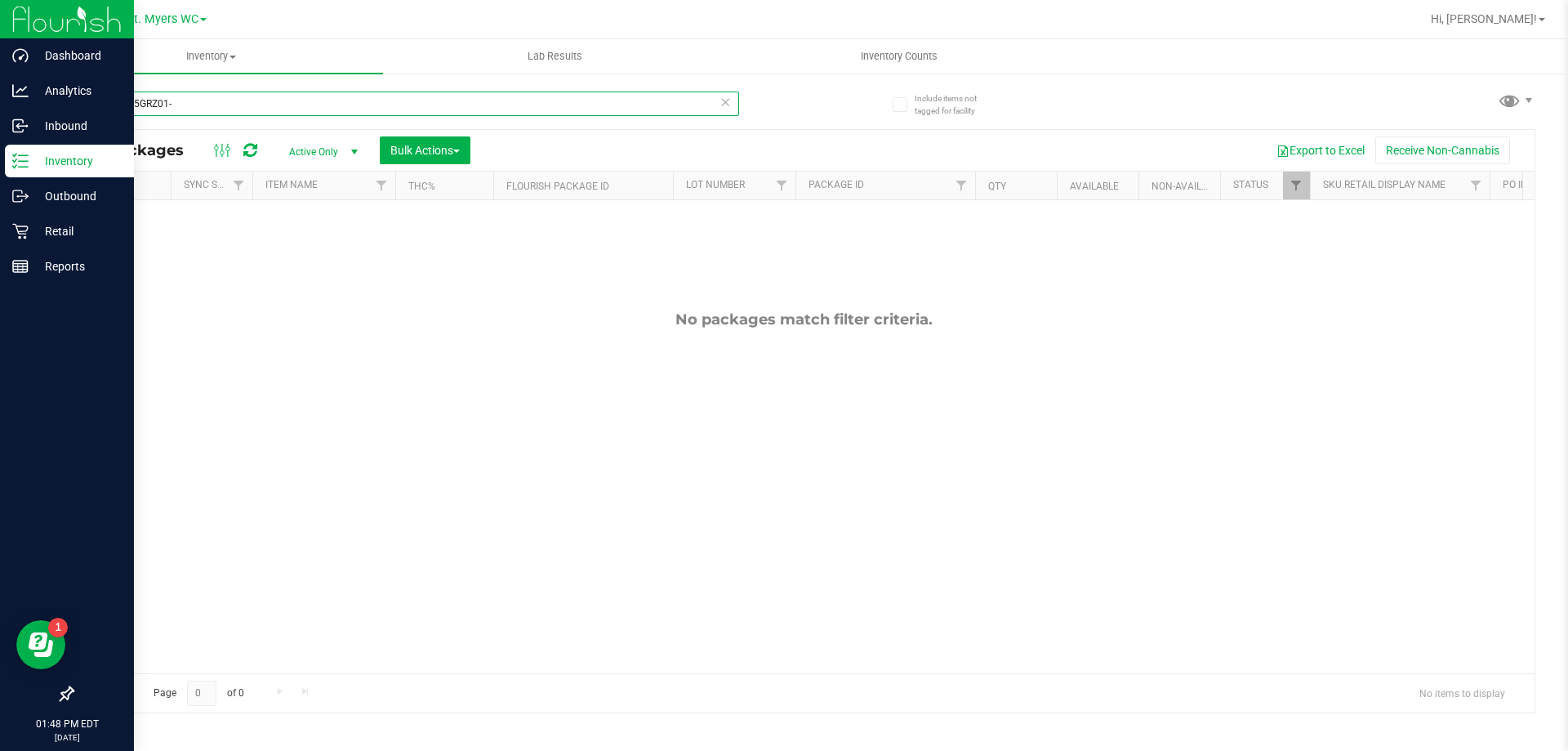
click at [347, 114] on input "W-AUG25GRZ01-" at bounding box center [406, 104] width 667 height 25
paste input "W-JUN25DDF02-0702"
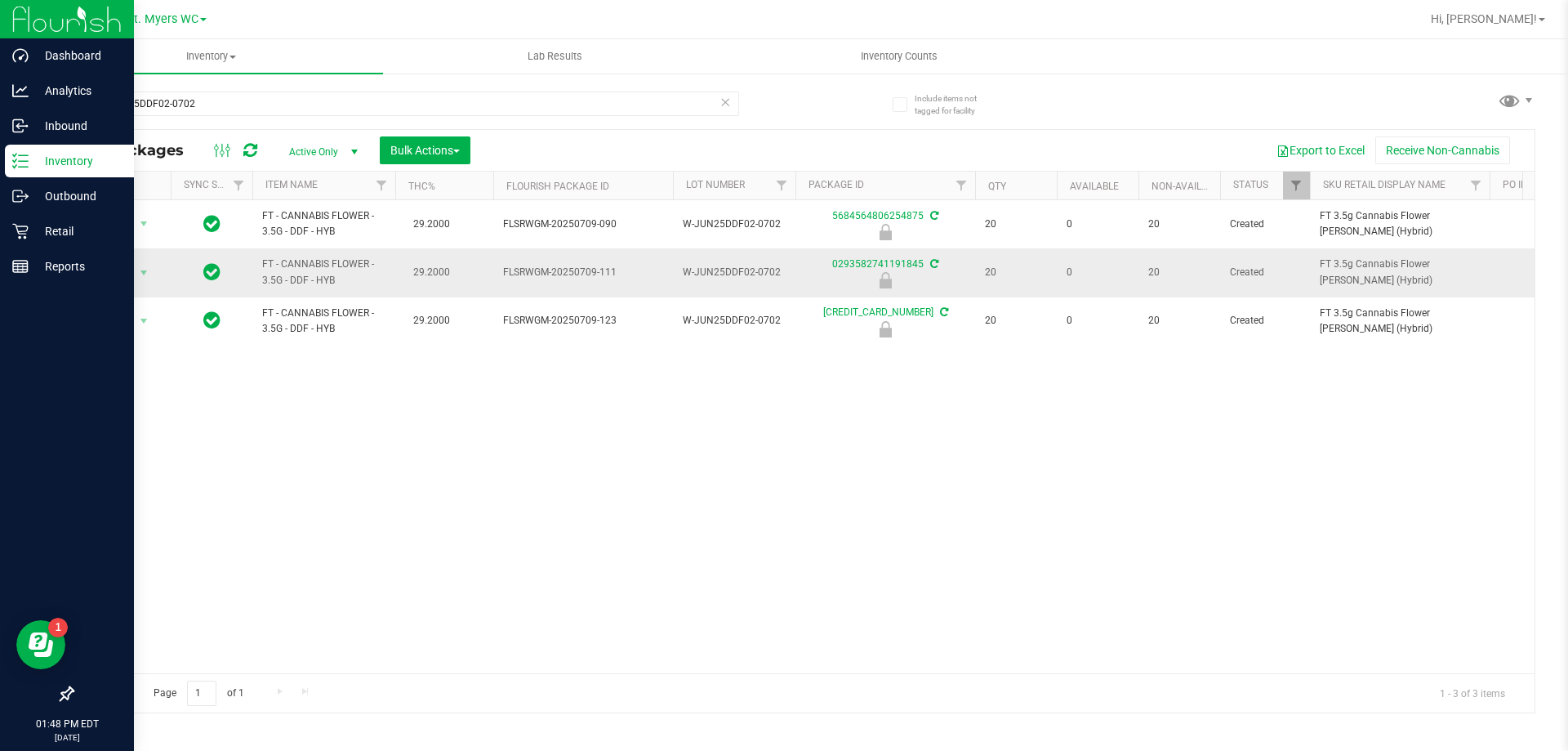
scroll to position [0, 47]
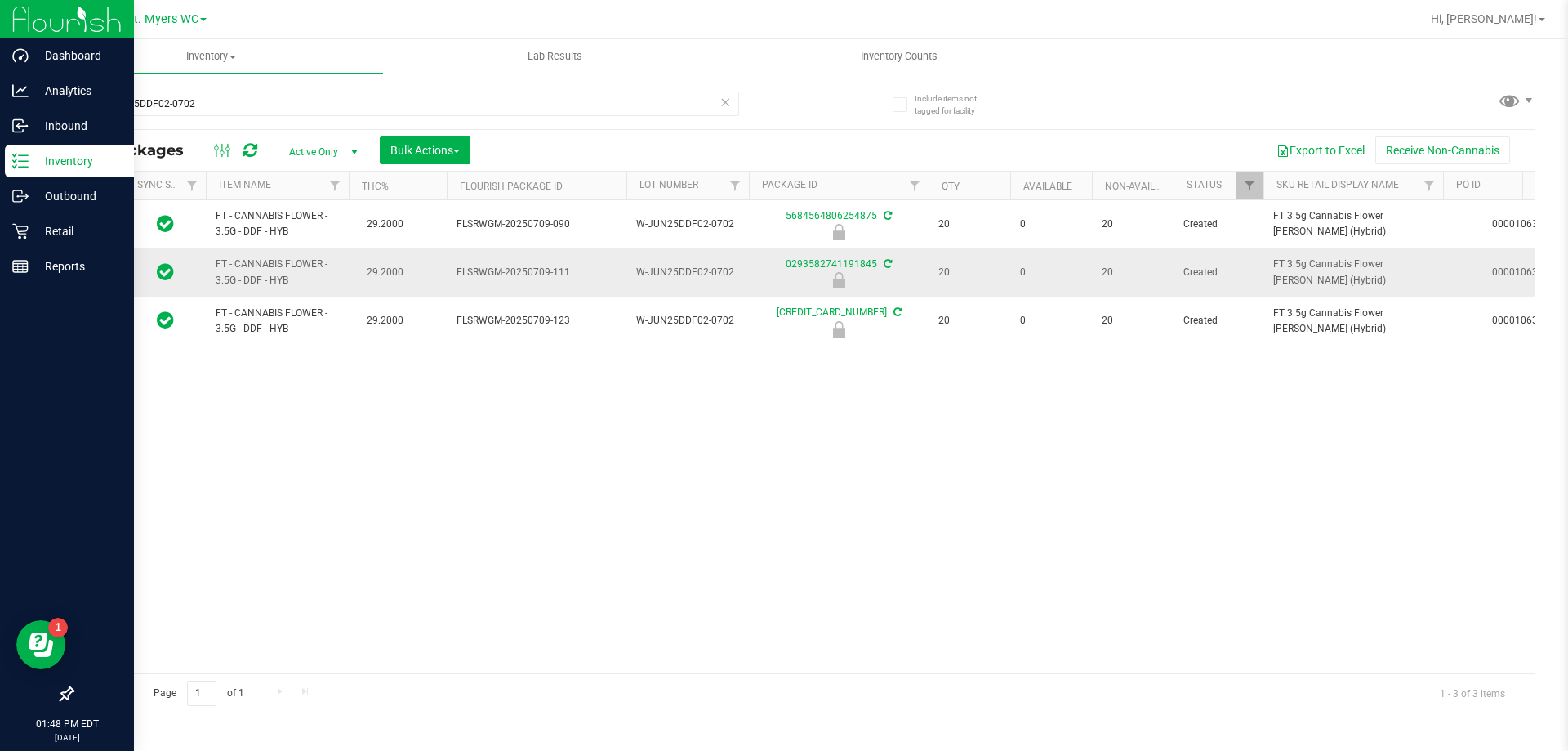
drag, startPoint x: 460, startPoint y: 286, endPoint x: 533, endPoint y: 268, distance: 75.2
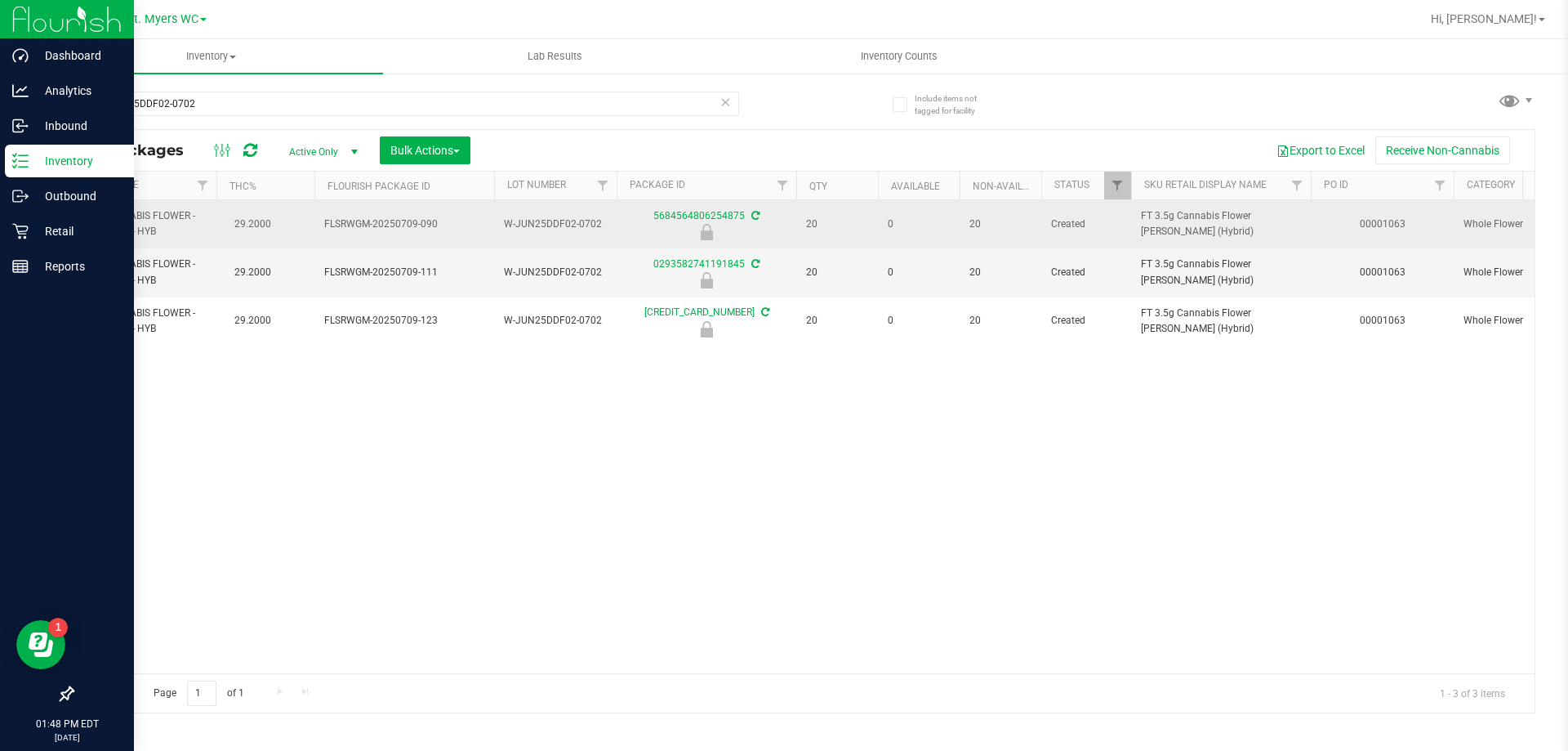
scroll to position [0, 375]
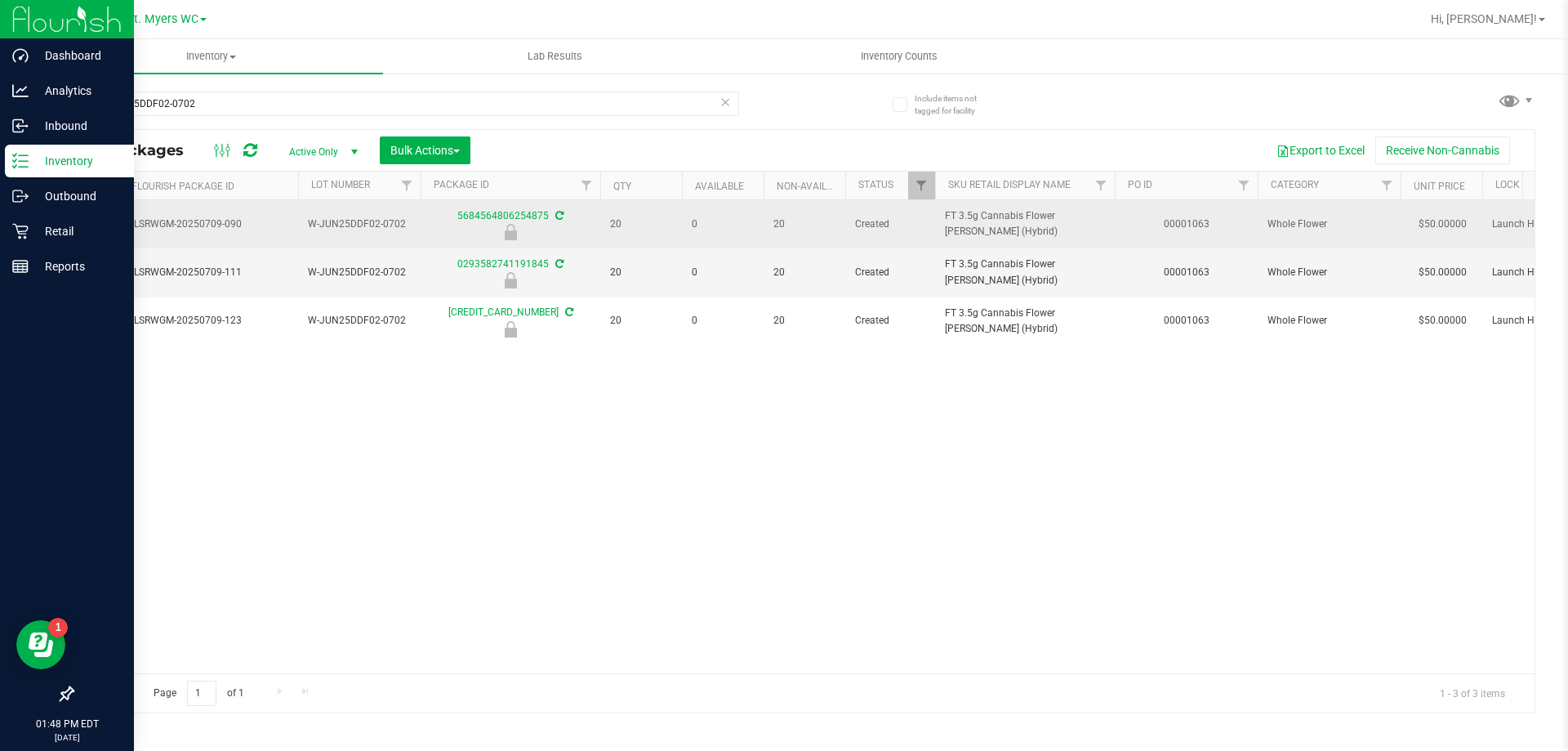
drag, startPoint x: 895, startPoint y: 239, endPoint x: 1028, endPoint y: 236, distance: 133.0
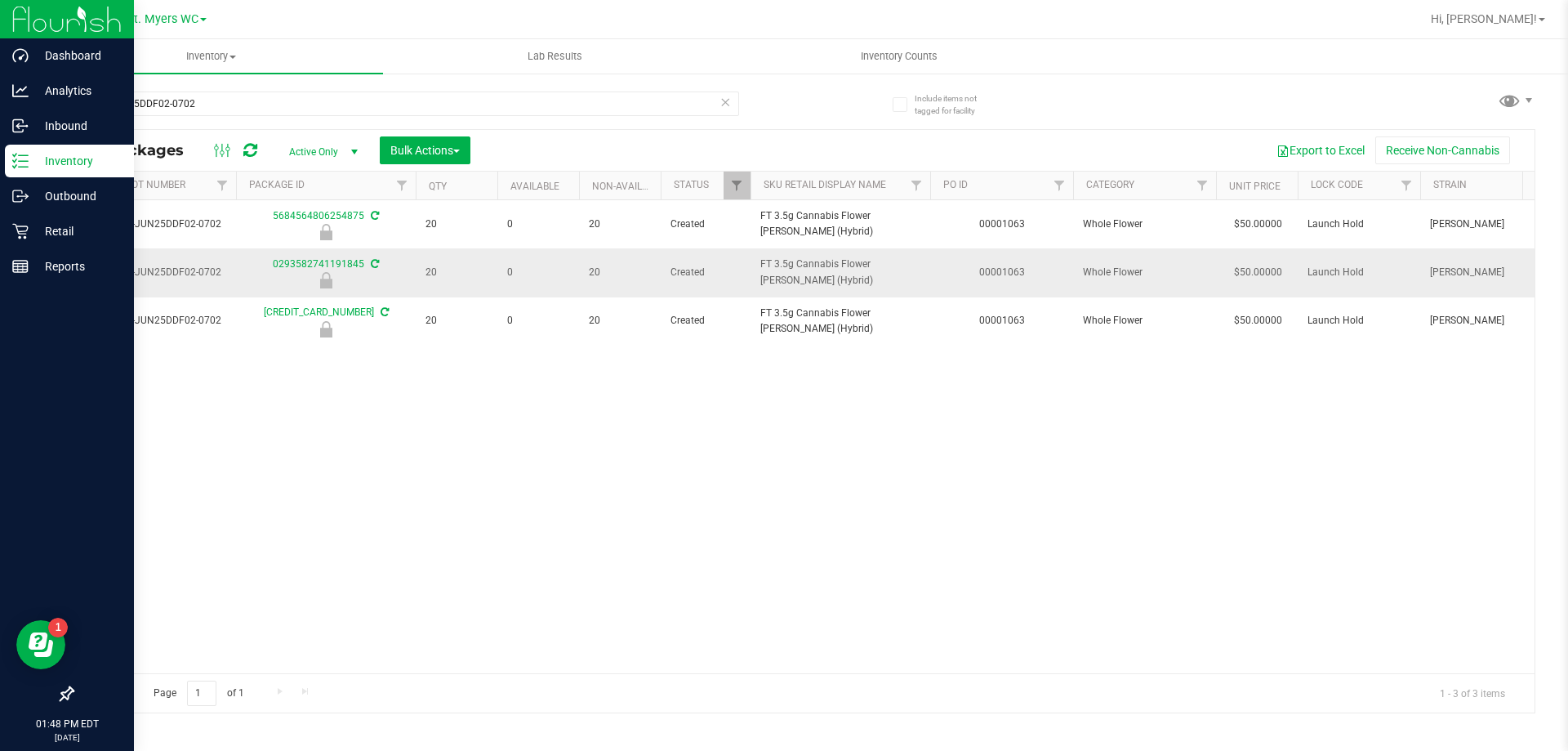
scroll to position [0, 754]
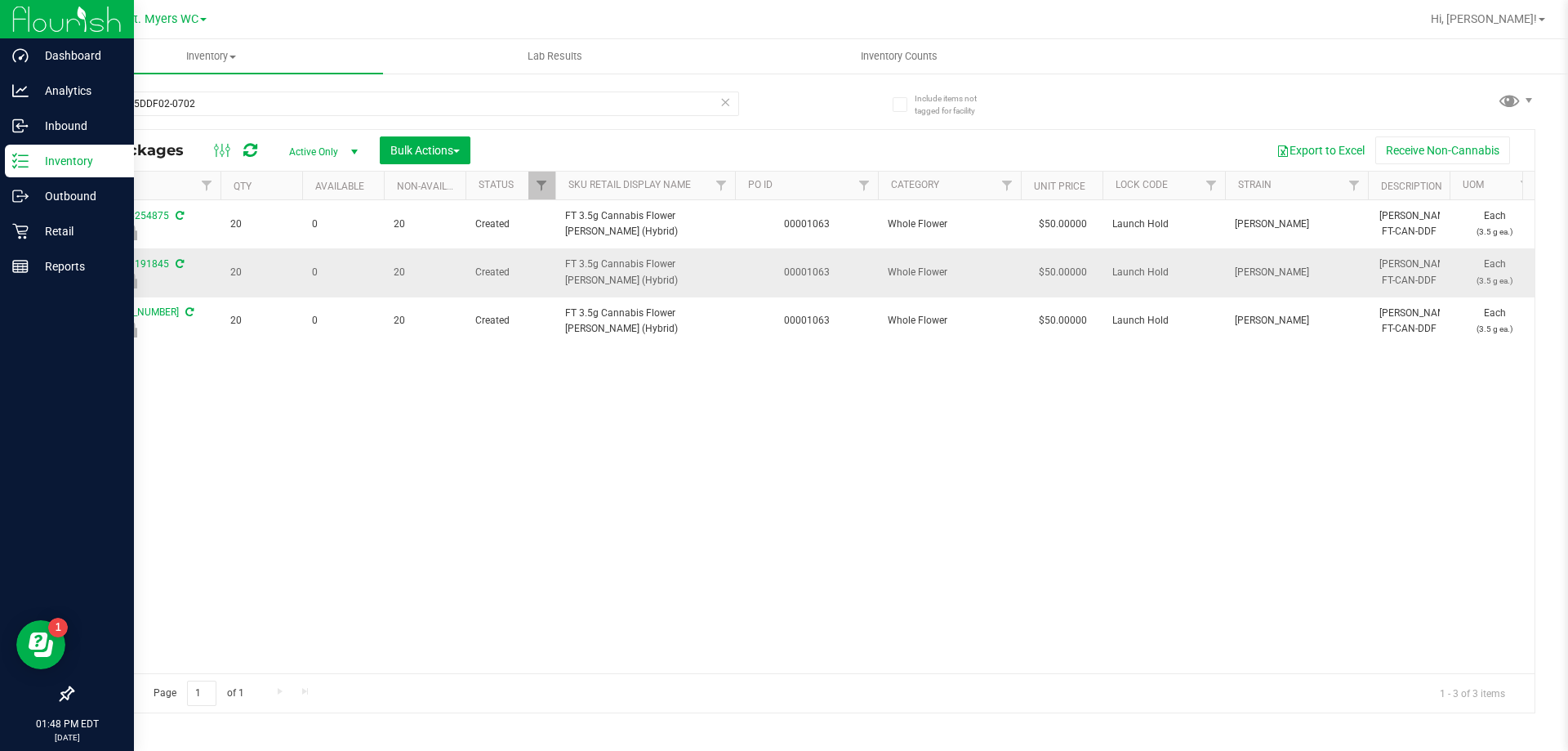
drag, startPoint x: 946, startPoint y: 267, endPoint x: 1060, endPoint y: 275, distance: 114.3
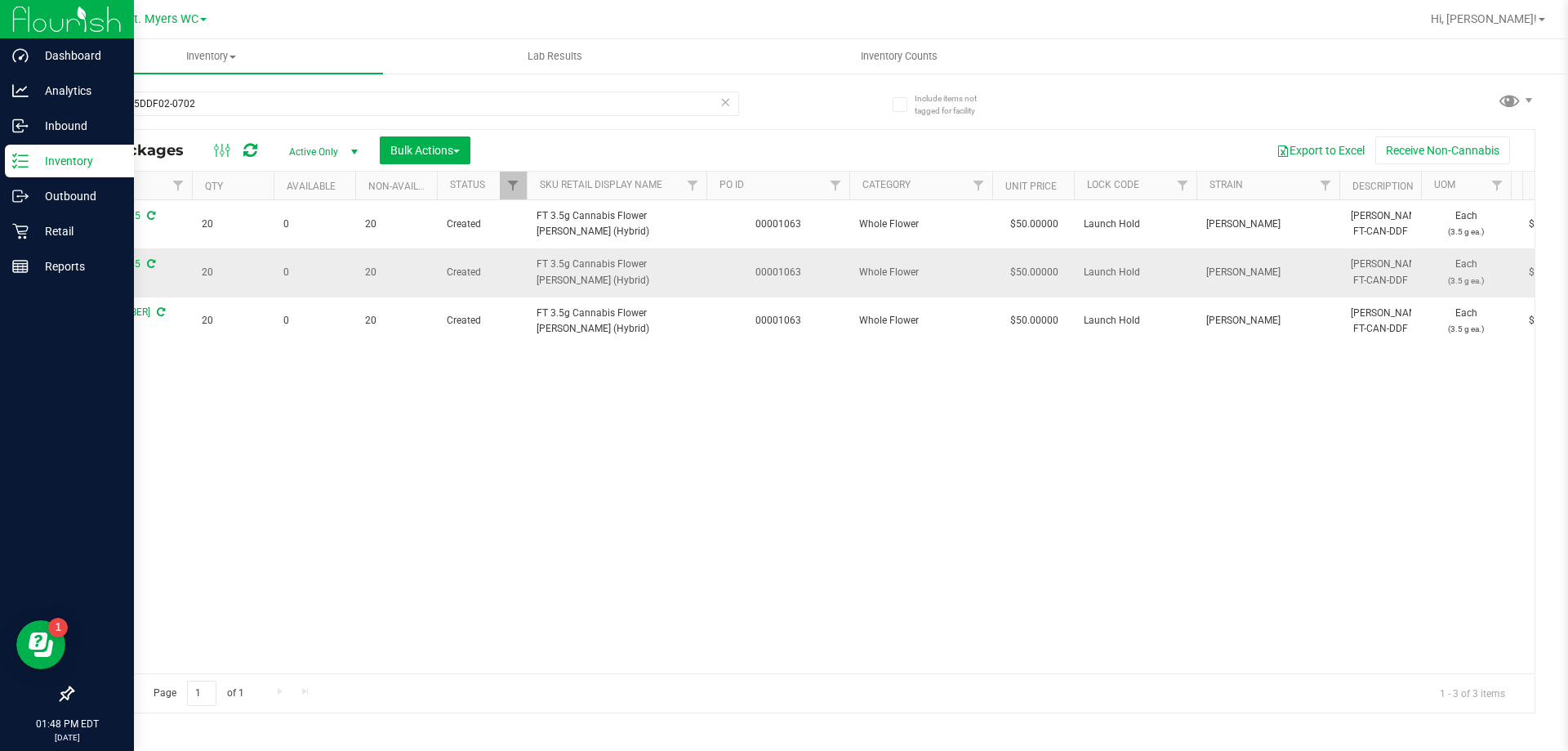
scroll to position [0, 941]
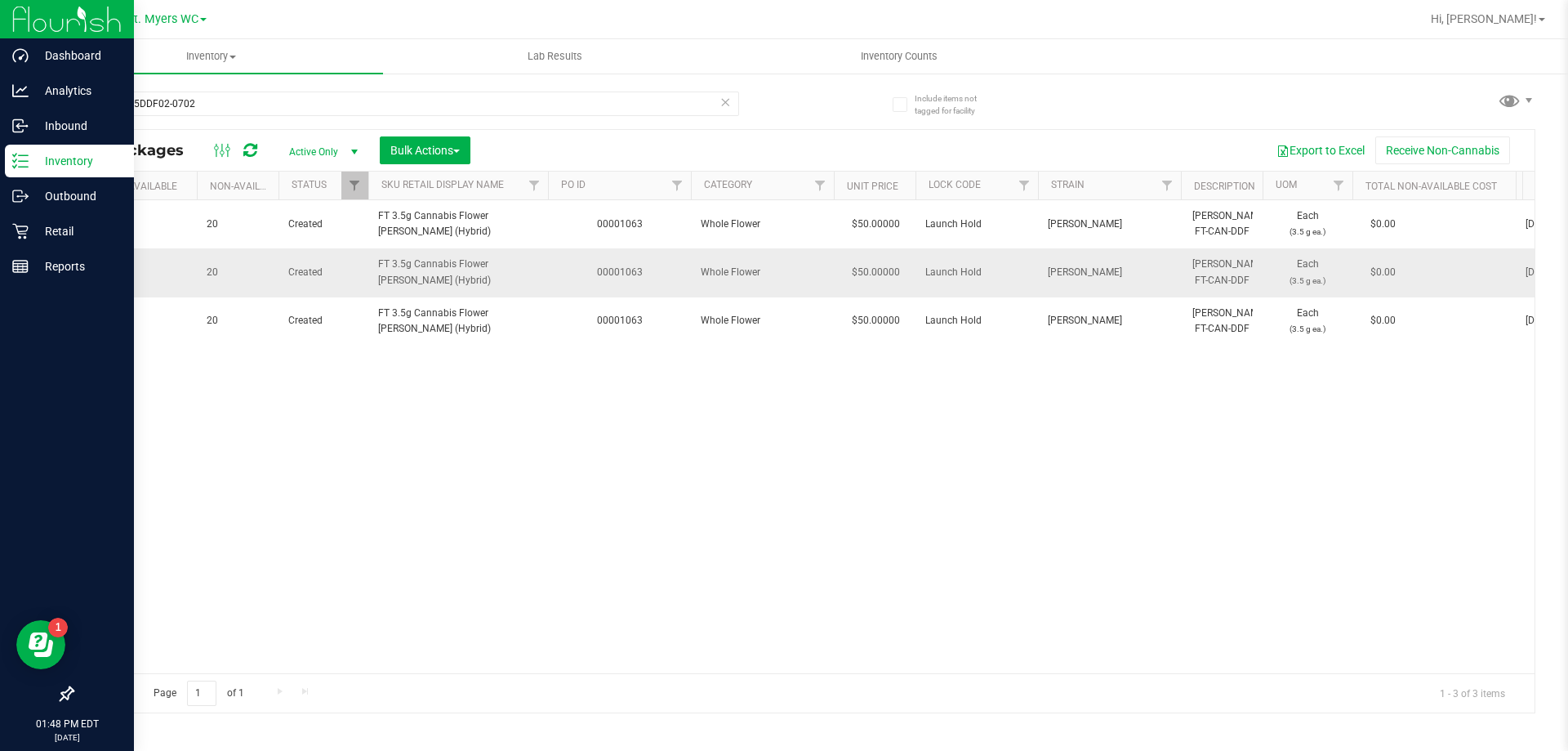
drag, startPoint x: 964, startPoint y: 301, endPoint x: 1099, endPoint y: 293, distance: 135.2
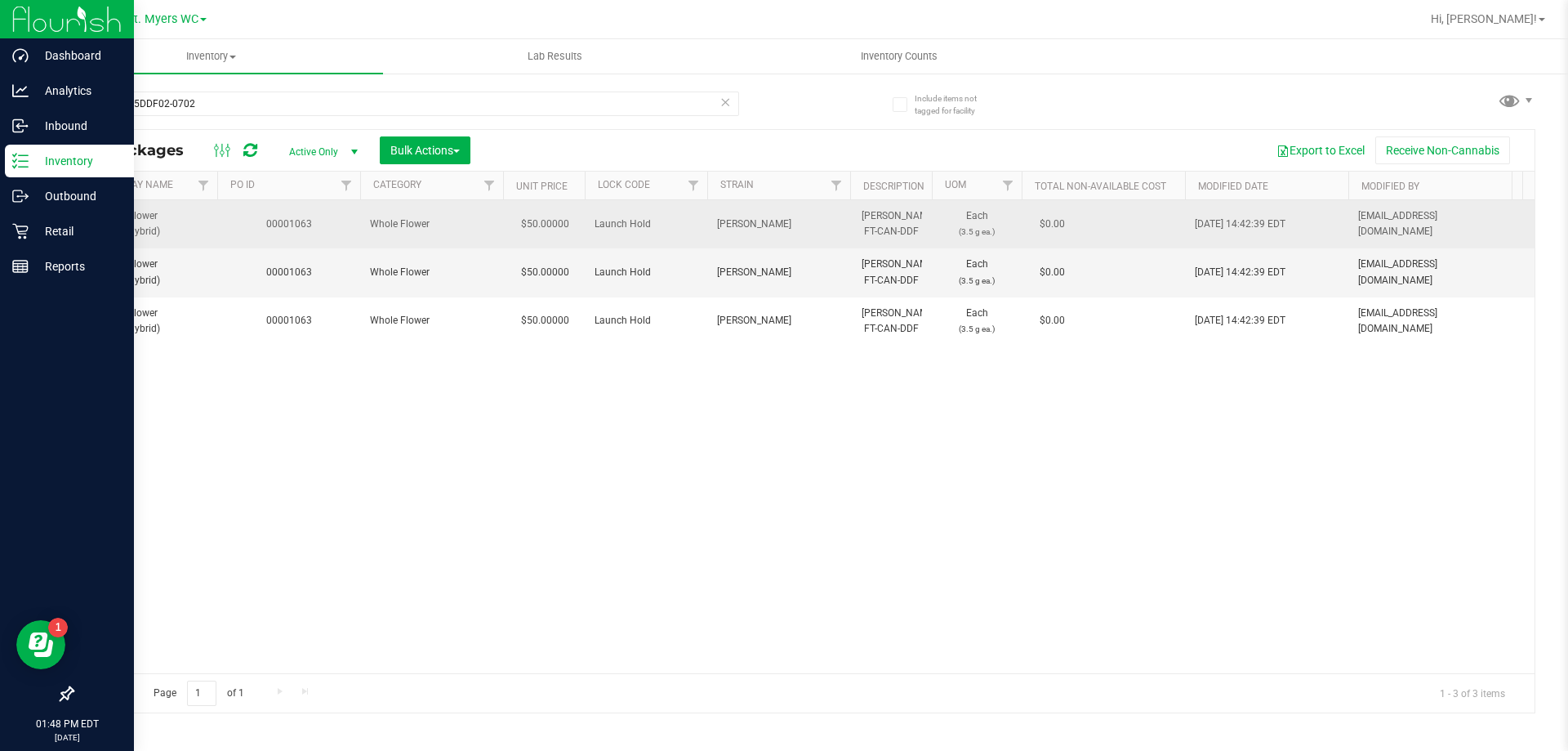
scroll to position [0, 0]
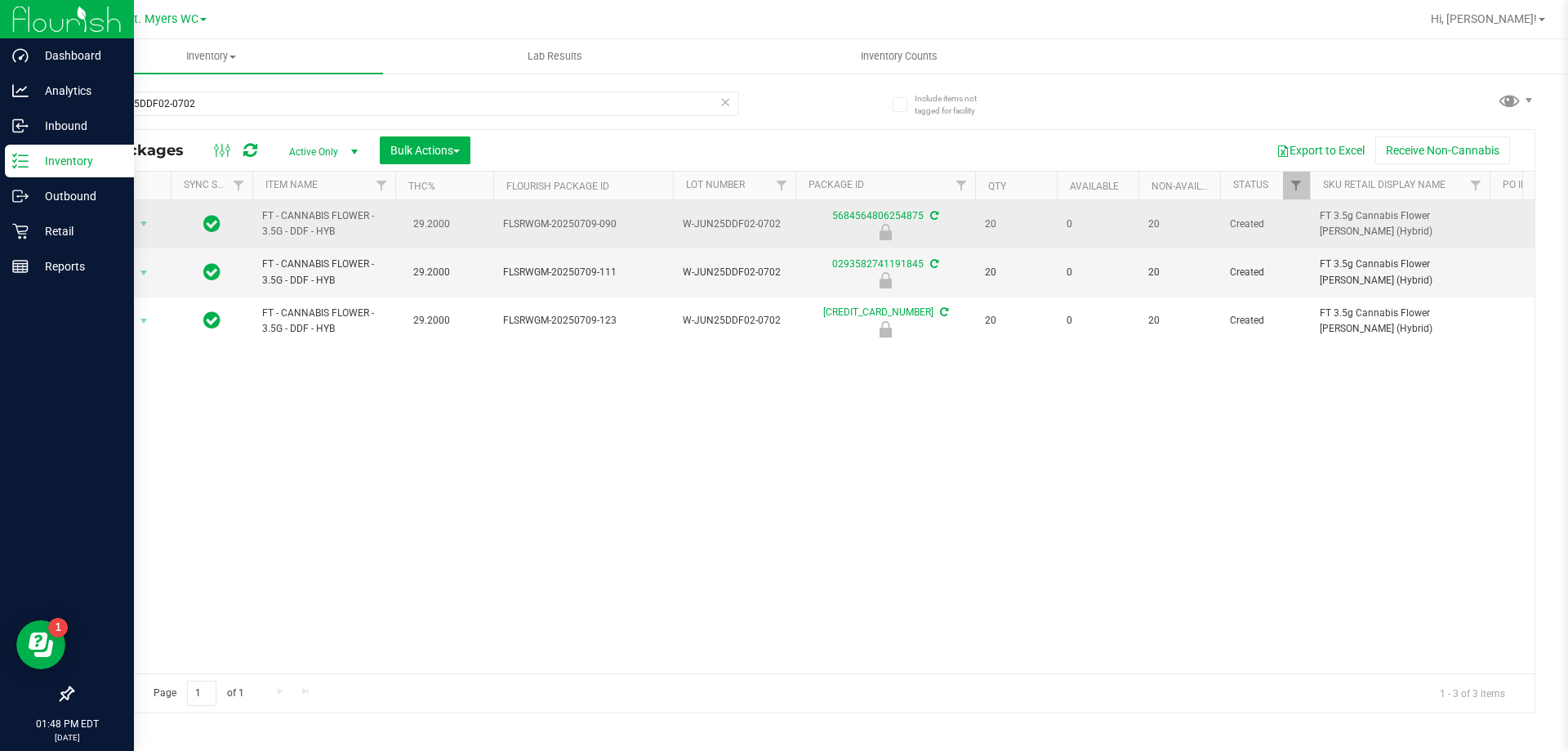
drag, startPoint x: 1207, startPoint y: 264, endPoint x: 668, endPoint y: 248, distance: 539.2
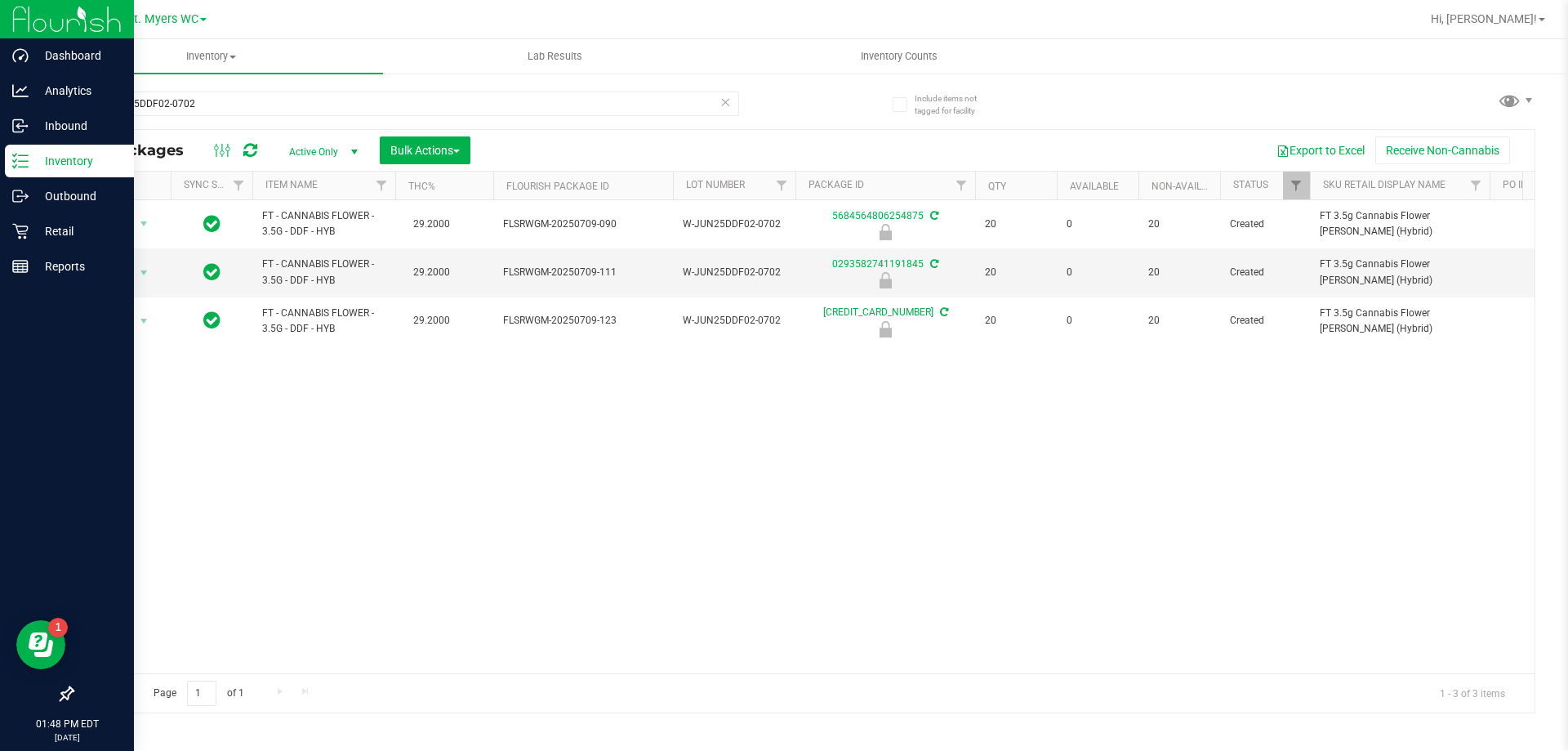
click at [514, 122] on div "W-JUN25DDF02-0702" at bounding box center [406, 110] width 667 height 38
click at [510, 105] on input "W-JUN25DDF02-0702" at bounding box center [406, 104] width 667 height 25
paste input "APR25FIC02-0514"
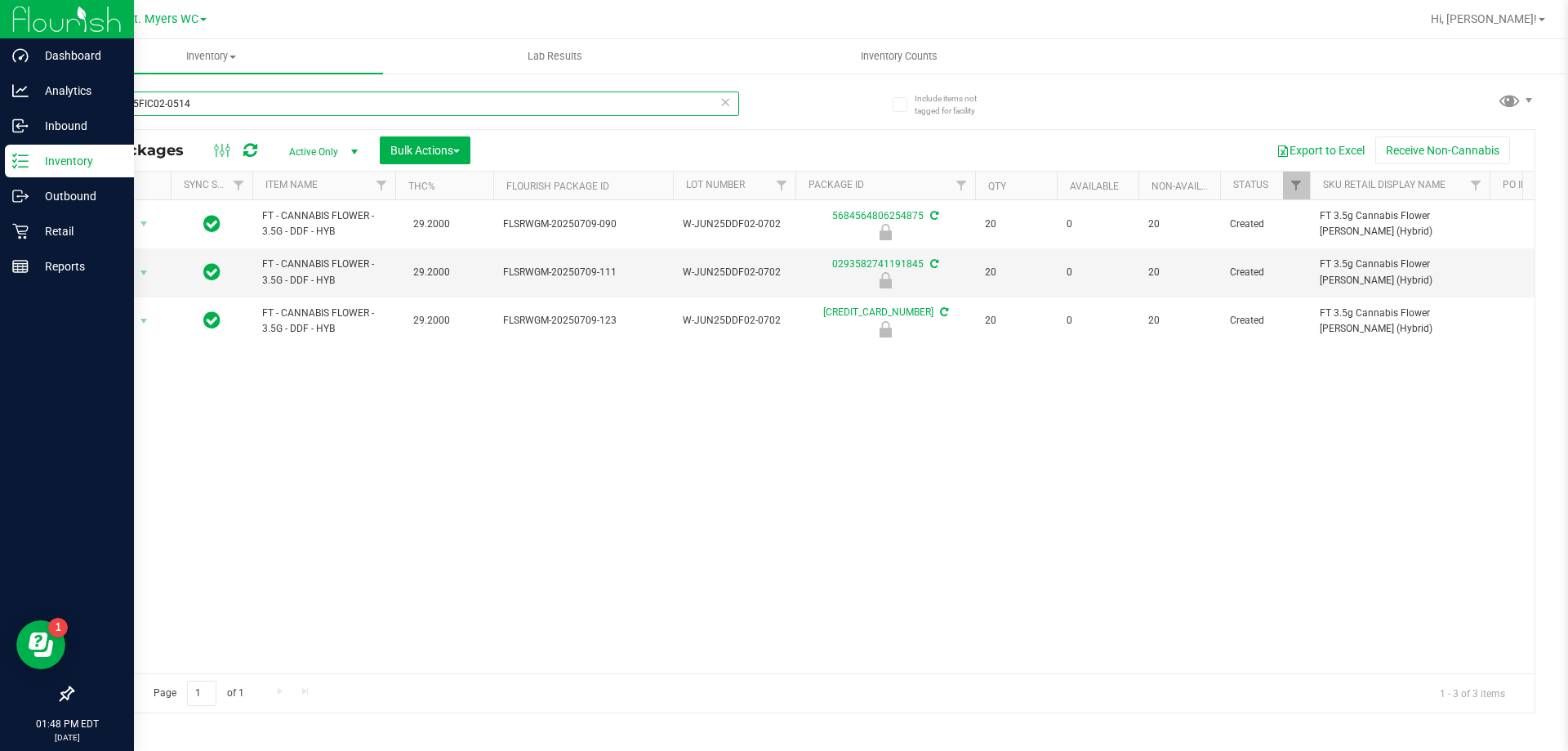
type input "W-APR25FIC02-0514"
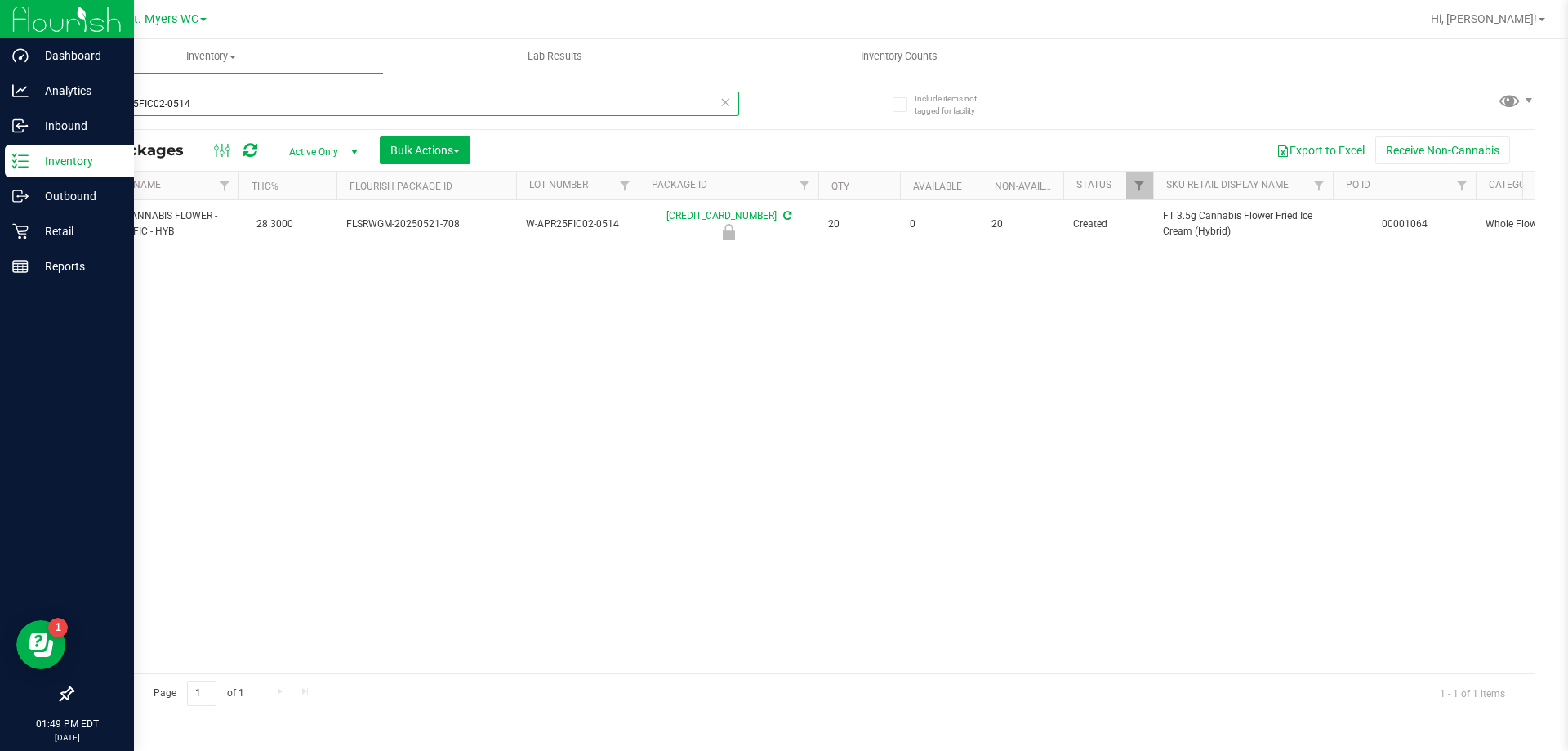
scroll to position [0, 268]
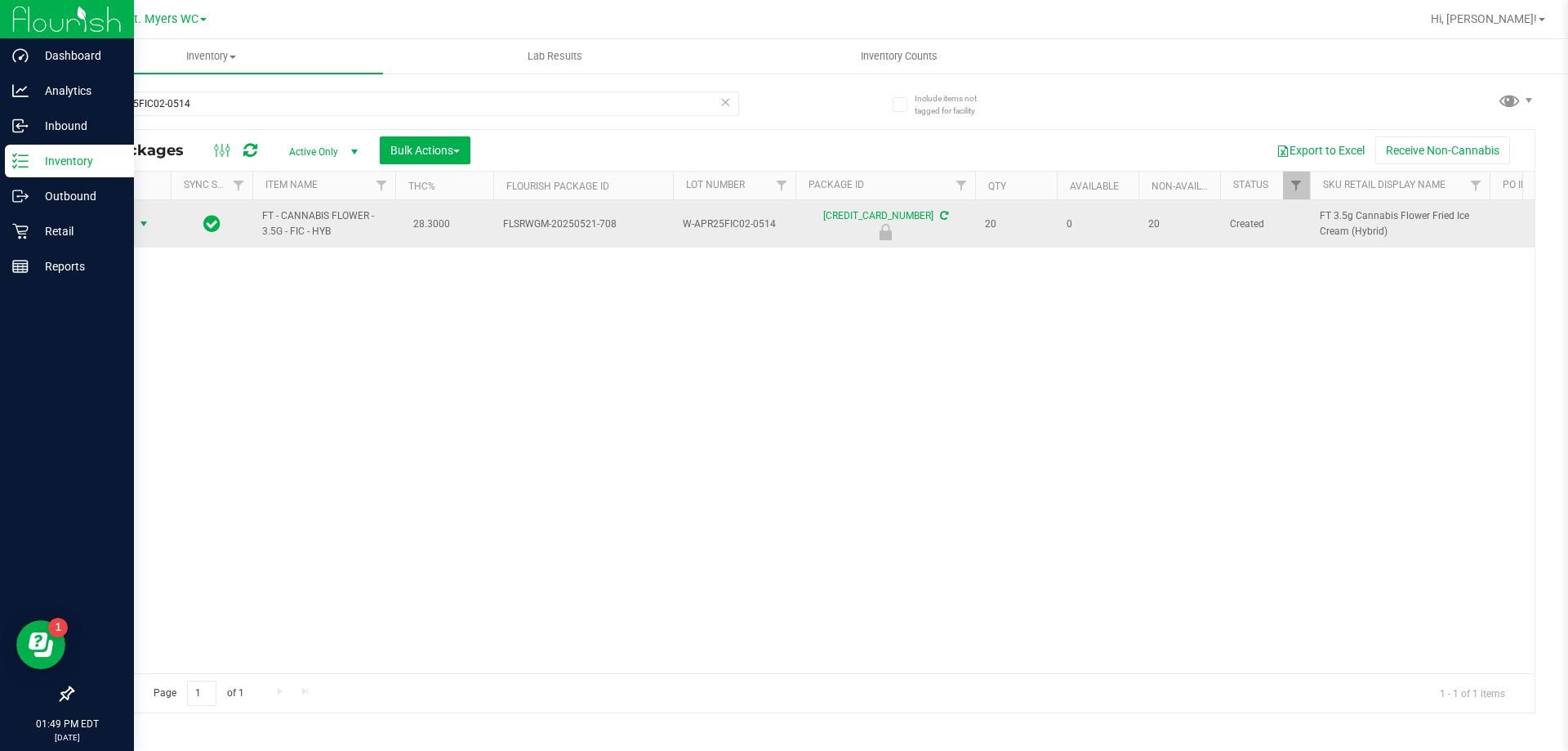
click at [106, 233] on span "Action" at bounding box center [111, 224] width 44 height 23
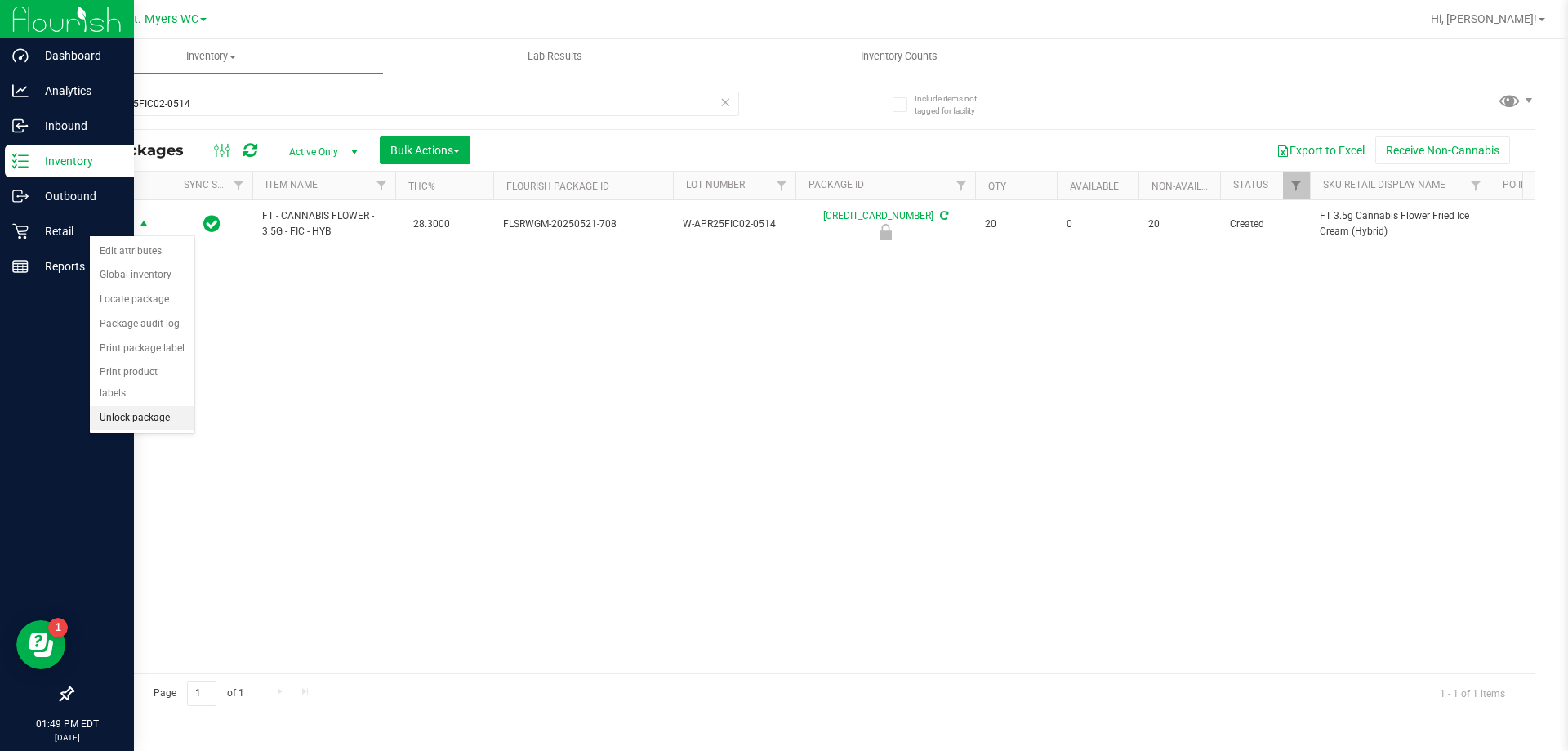
click at [140, 406] on li "Unlock package" at bounding box center [141, 418] width 104 height 25
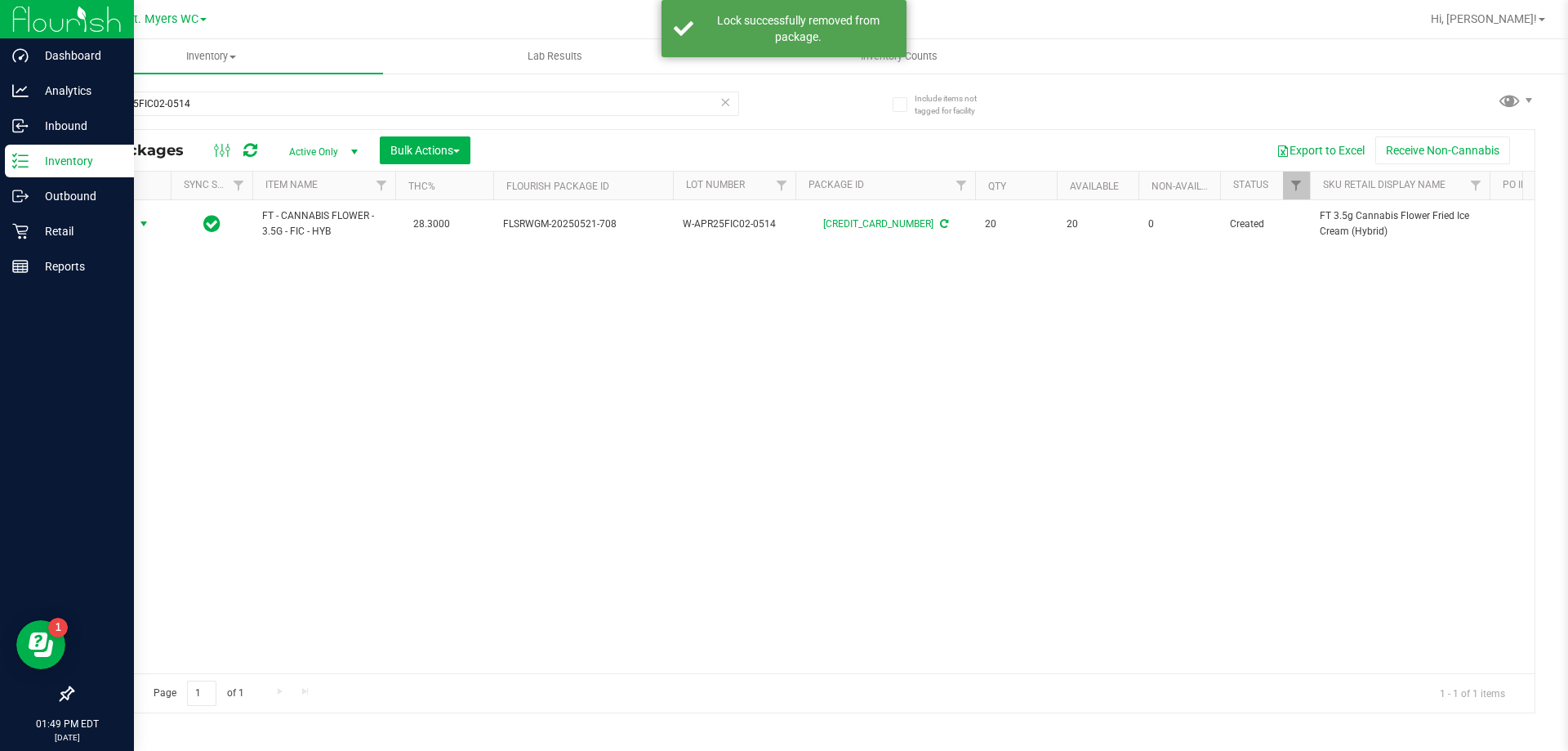
click at [139, 222] on div "Action Action Adjust qty Create package Edit attributes Global inventory Locate…" at bounding box center [121, 224] width 78 height 23
click at [139, 222] on span "select" at bounding box center [143, 223] width 13 height 13
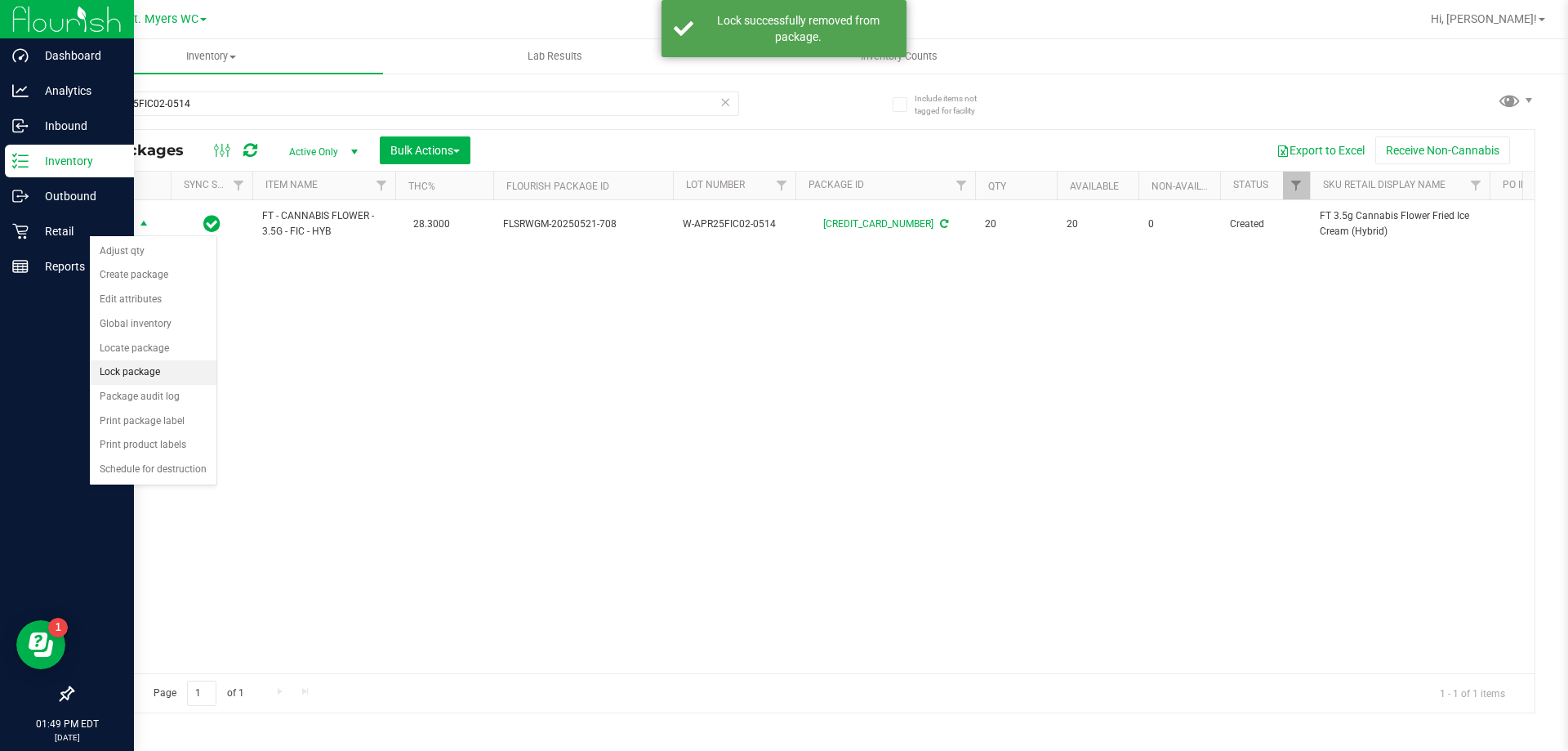
click at [147, 370] on li "Lock package" at bounding box center [153, 372] width 126 height 25
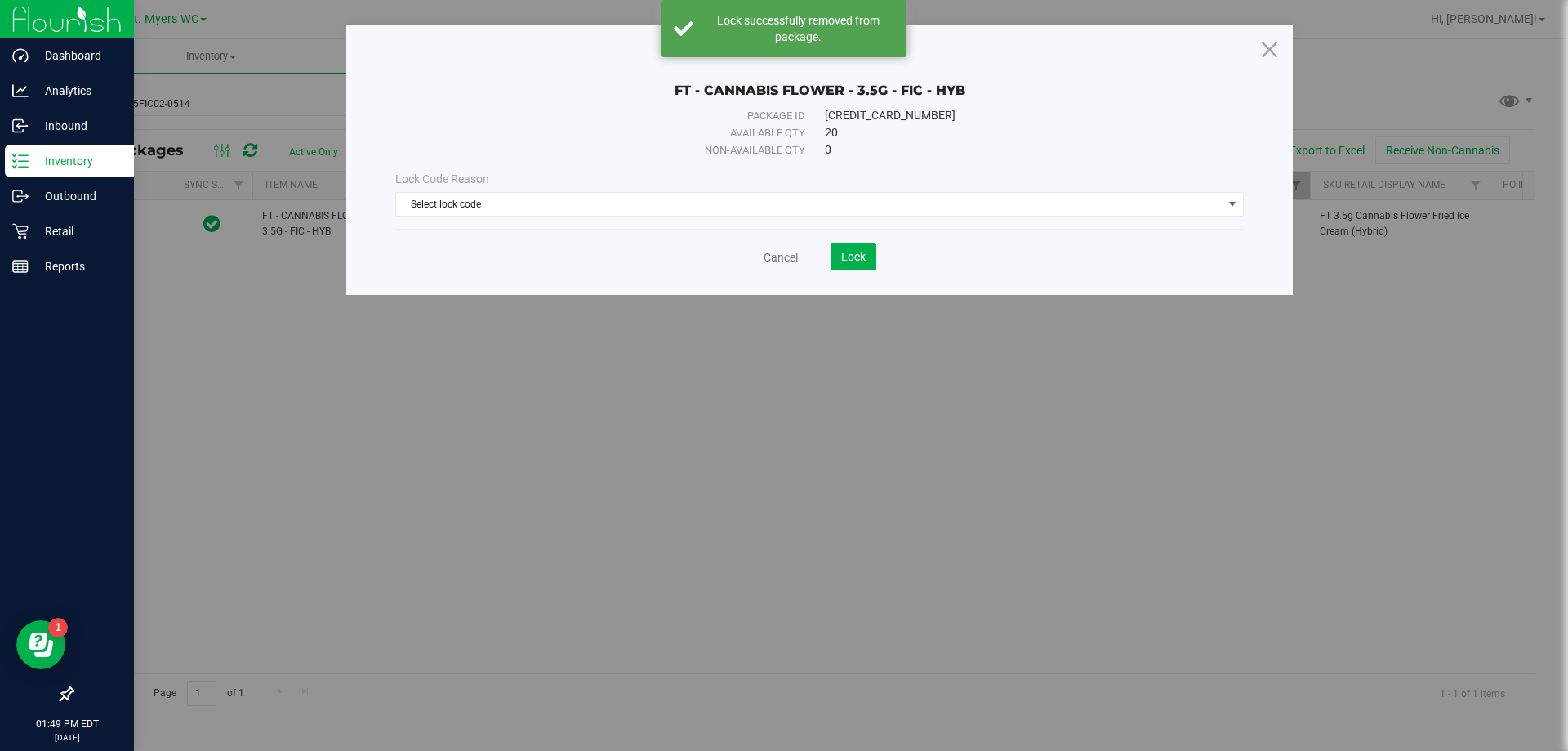
click at [494, 185] on div "Lock Code Reason" at bounding box center [819, 179] width 848 height 18
click at [503, 209] on span "Select lock code" at bounding box center [809, 205] width 826 height 23
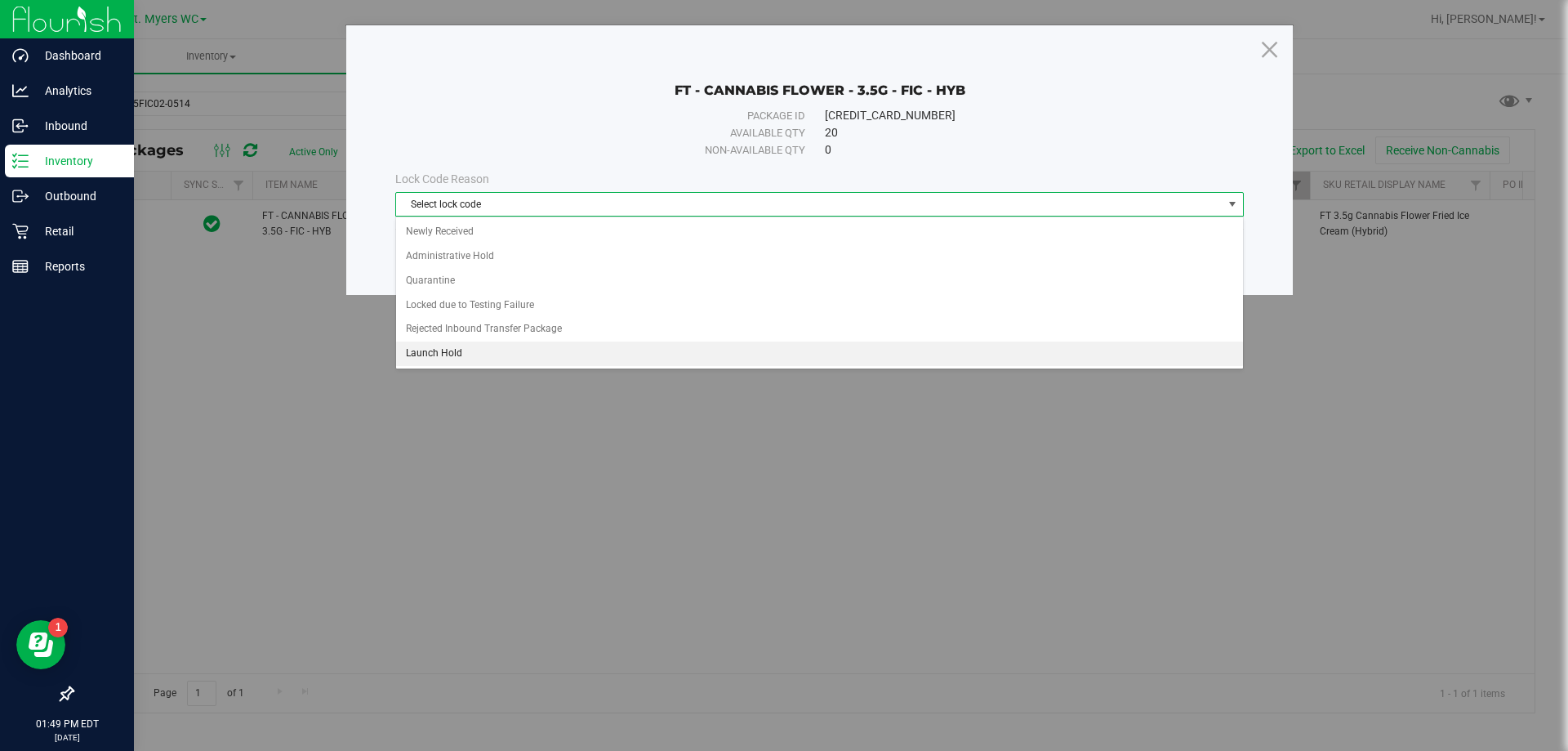
click at [443, 345] on li "Launch Hold" at bounding box center [819, 354] width 847 height 25
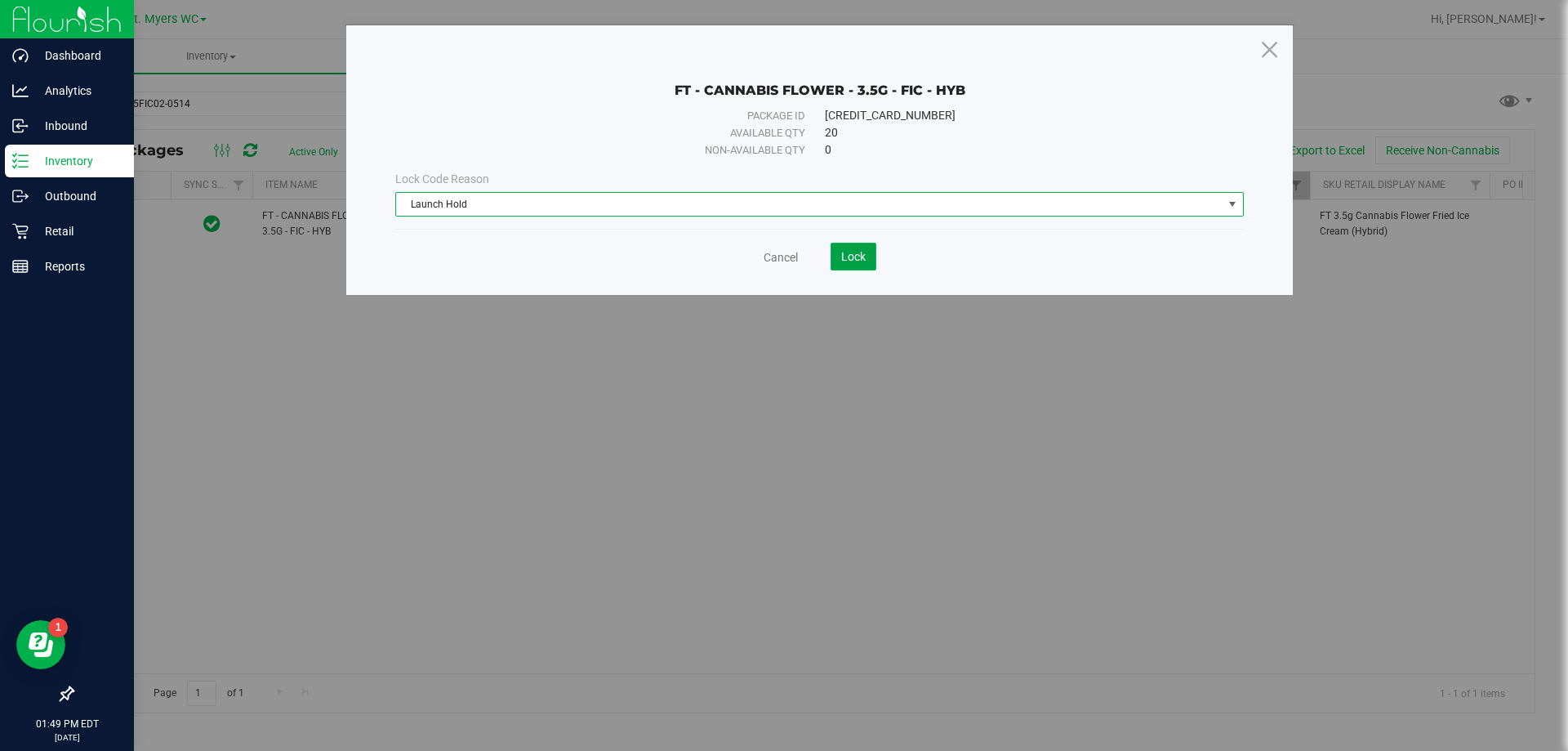
click at [841, 245] on button "Lock" at bounding box center [853, 256] width 46 height 28
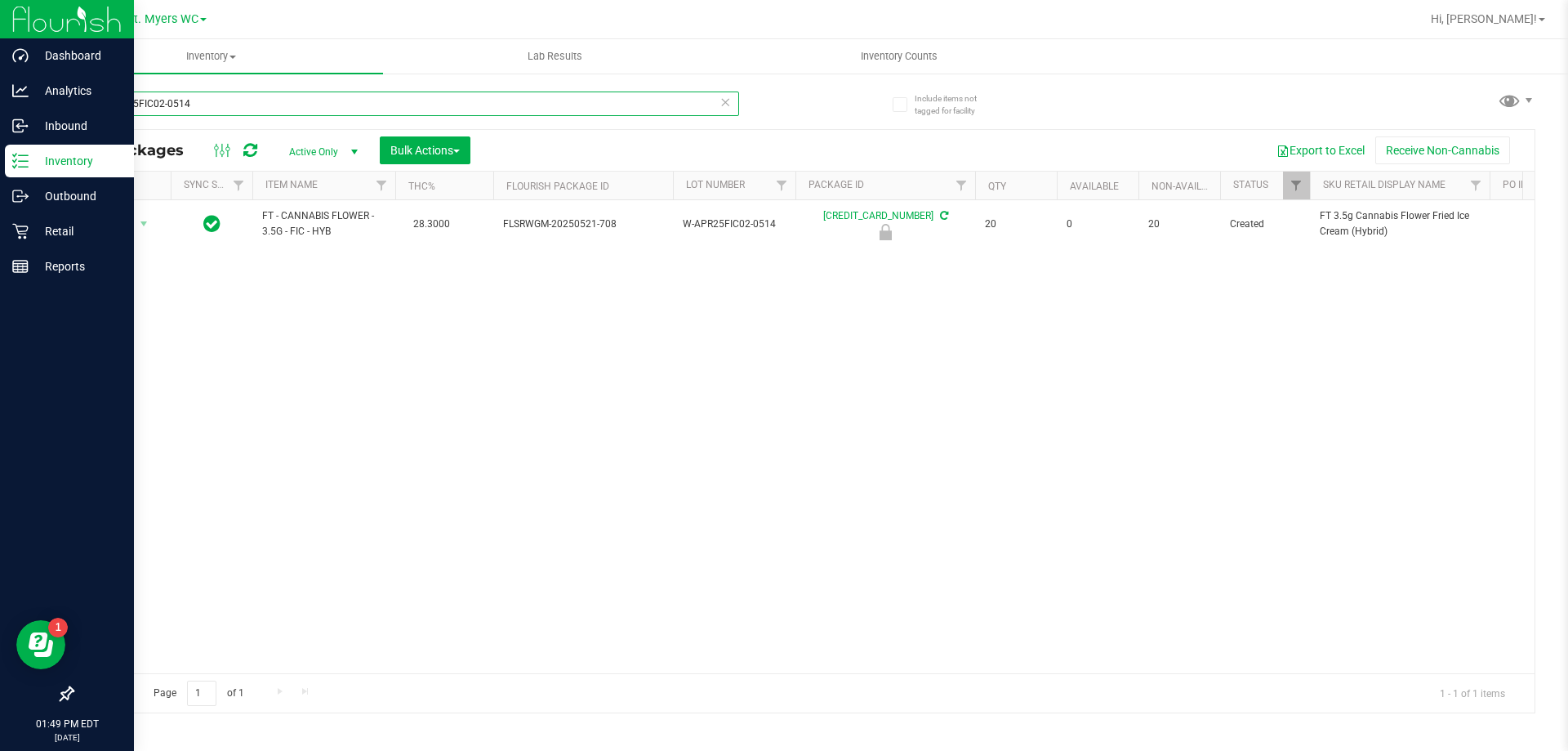
click at [439, 94] on input "W-APR25FIC02-0514" at bounding box center [406, 104] width 667 height 25
paste input "JUN25PBS02-0616"
type input "W-JUN25PBS02-0616"
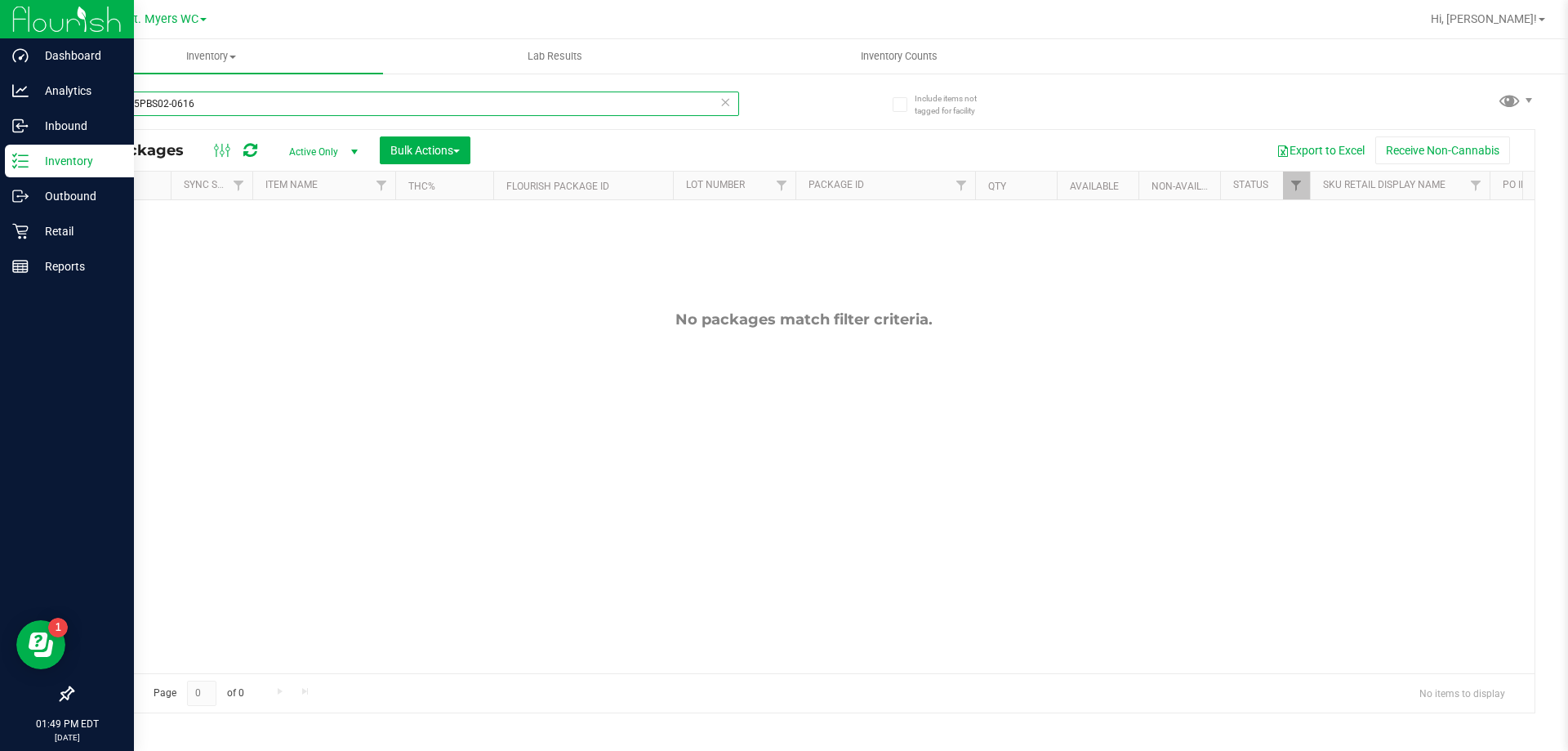
click at [437, 97] on input "W-JUN25PBS02-0616" at bounding box center [406, 104] width 667 height 25
